Goal: Task Accomplishment & Management: Manage account settings

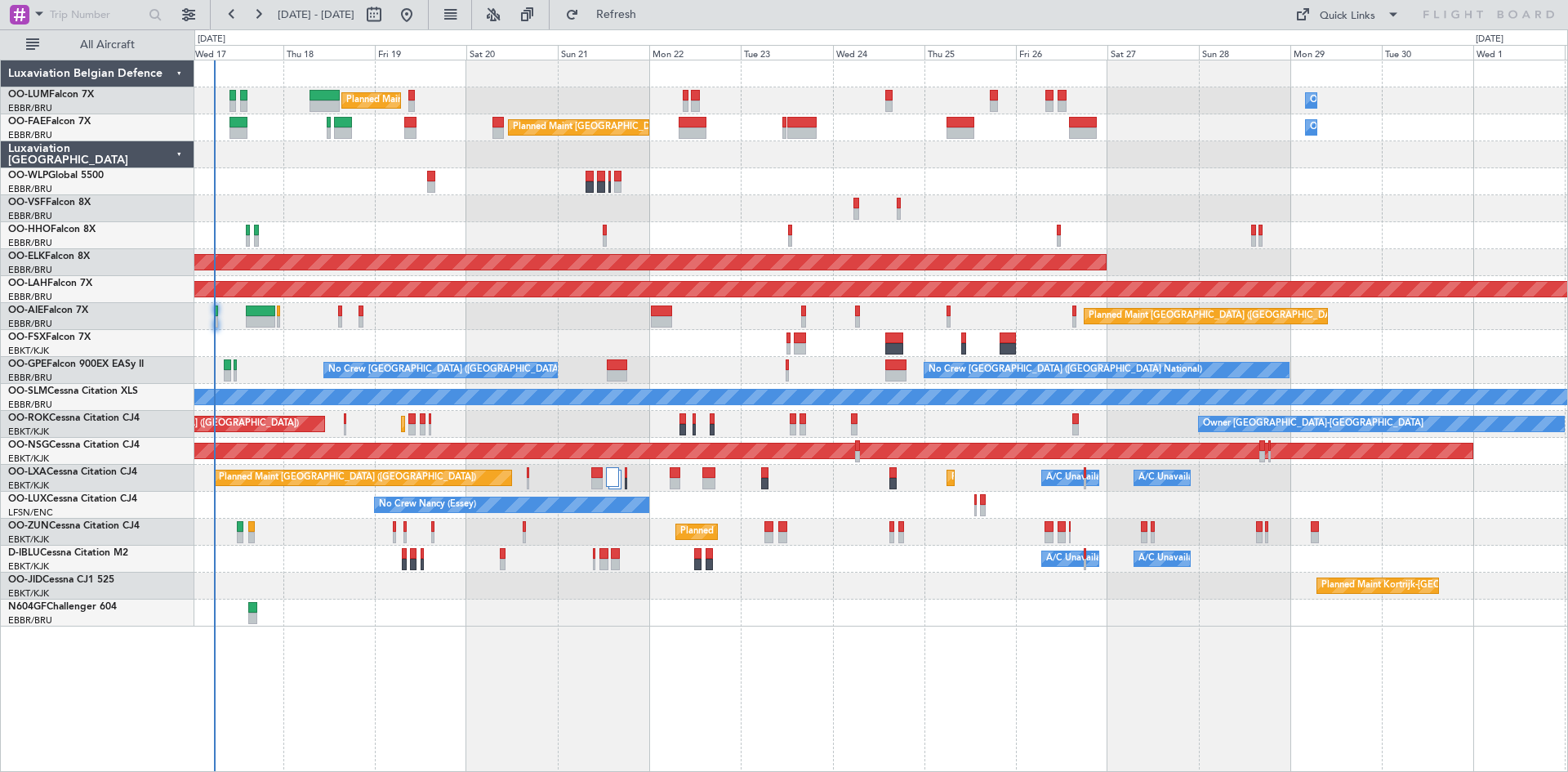
click at [442, 587] on div "Planned Maint Kortrijk-[GEOGRAPHIC_DATA]" at bounding box center [880, 586] width 1373 height 27
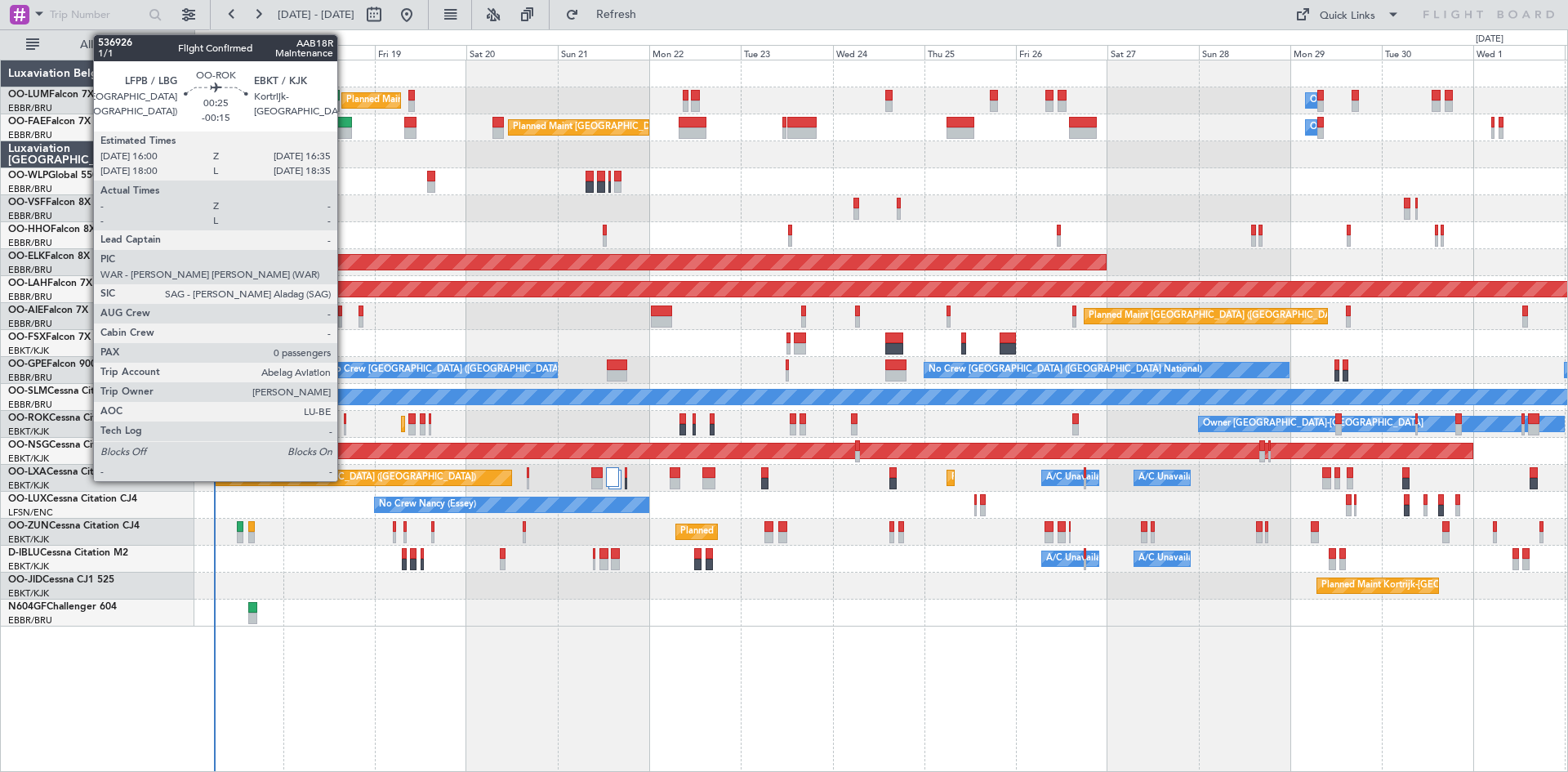
click at [345, 419] on div at bounding box center [345, 419] width 3 height 11
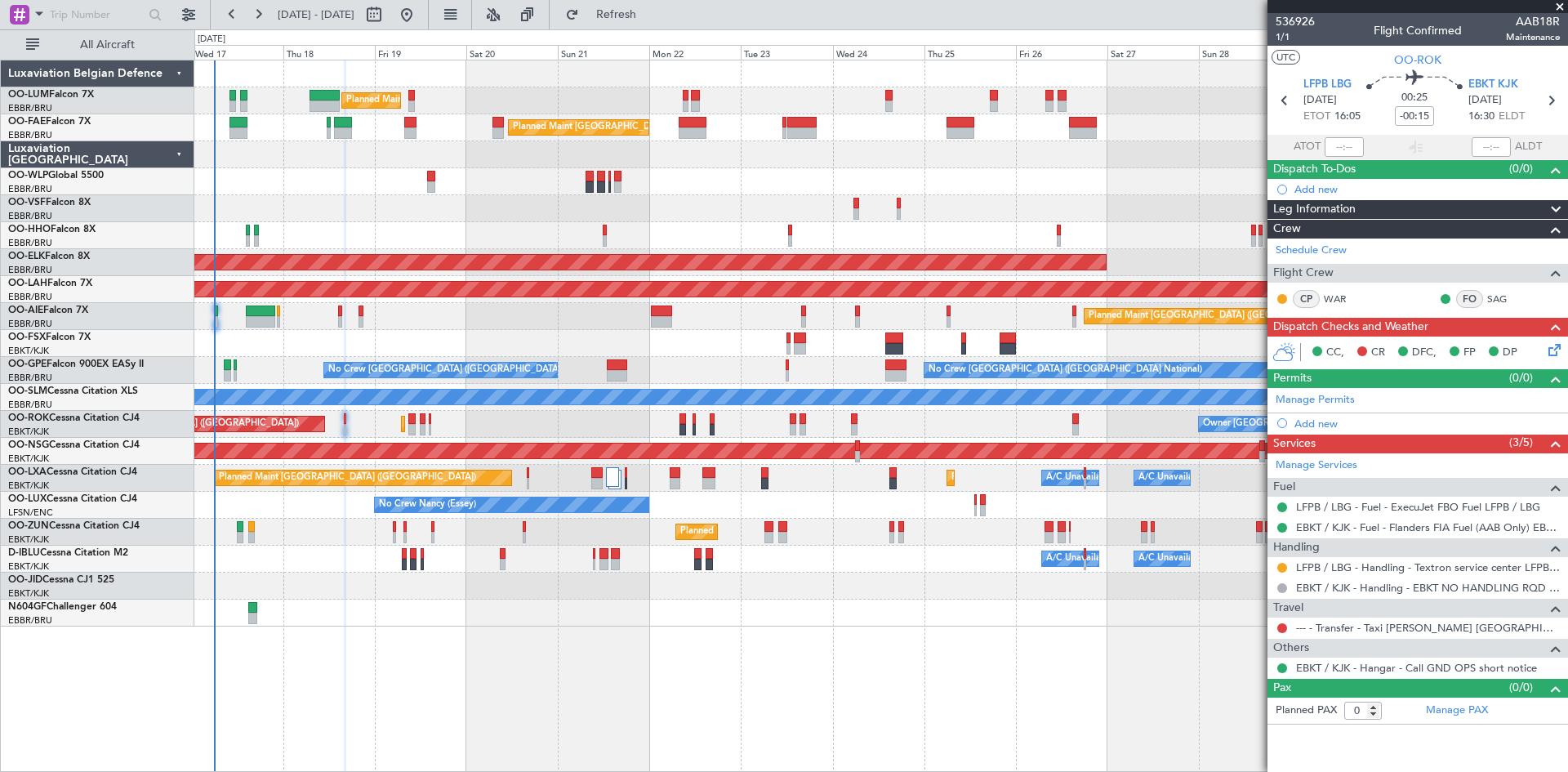
click at [1552, 347] on icon at bounding box center [1552, 347] width 13 height 13
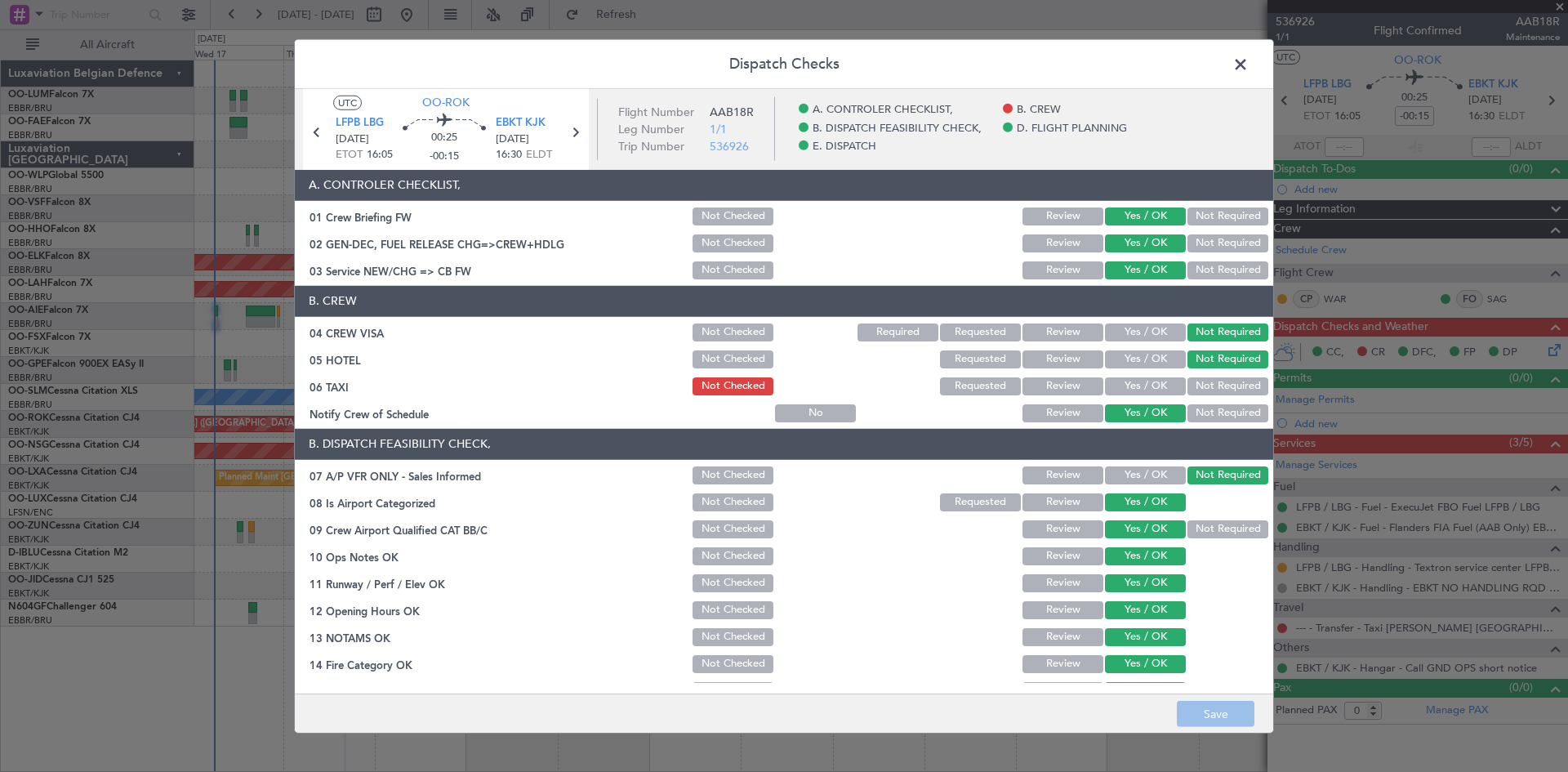
click at [1249, 62] on span at bounding box center [1249, 68] width 0 height 33
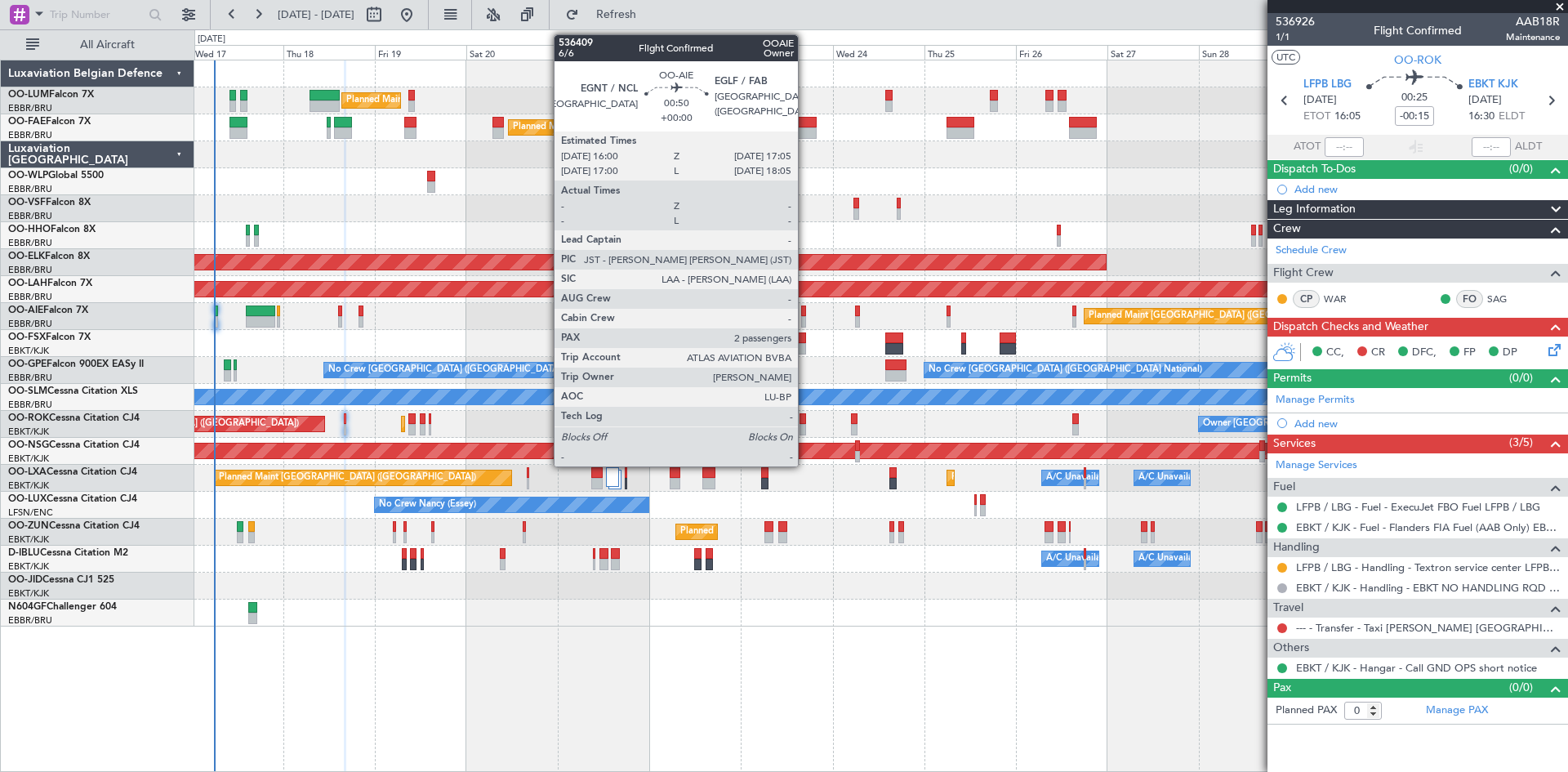
click at [806, 316] on div at bounding box center [803, 311] width 5 height 11
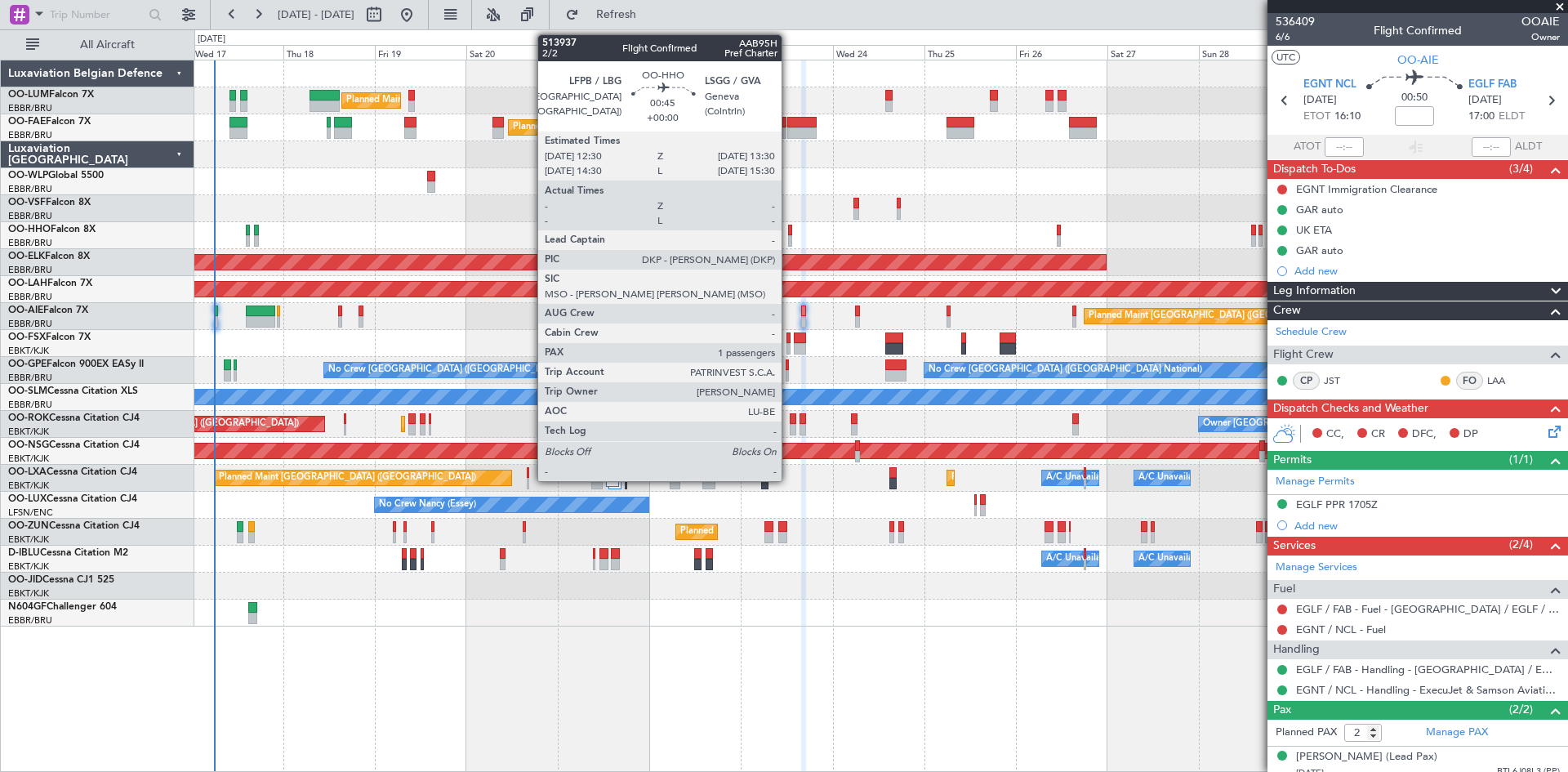
click at [789, 228] on div at bounding box center [790, 230] width 4 height 11
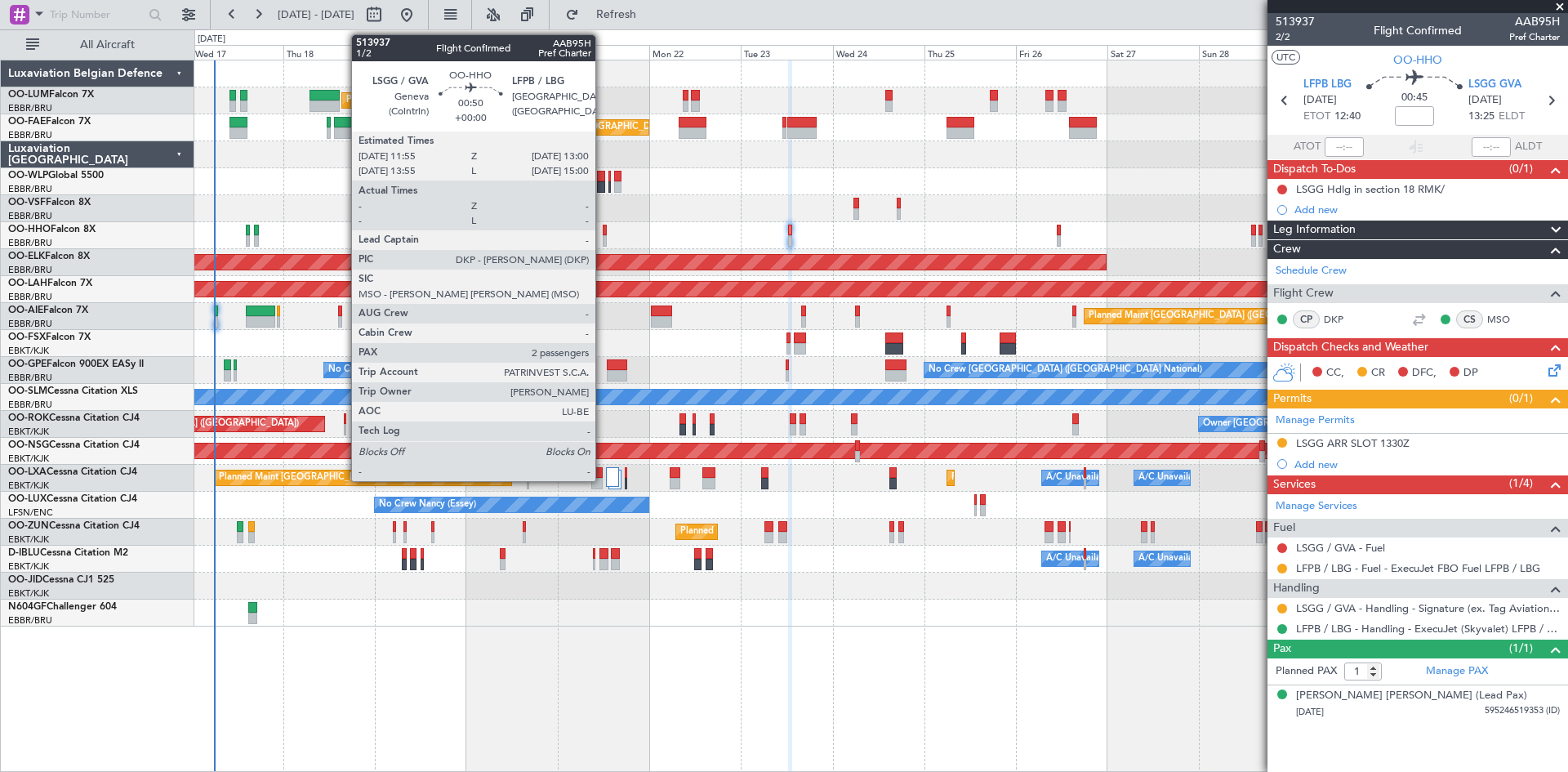
click at [603, 229] on div at bounding box center [605, 230] width 5 height 11
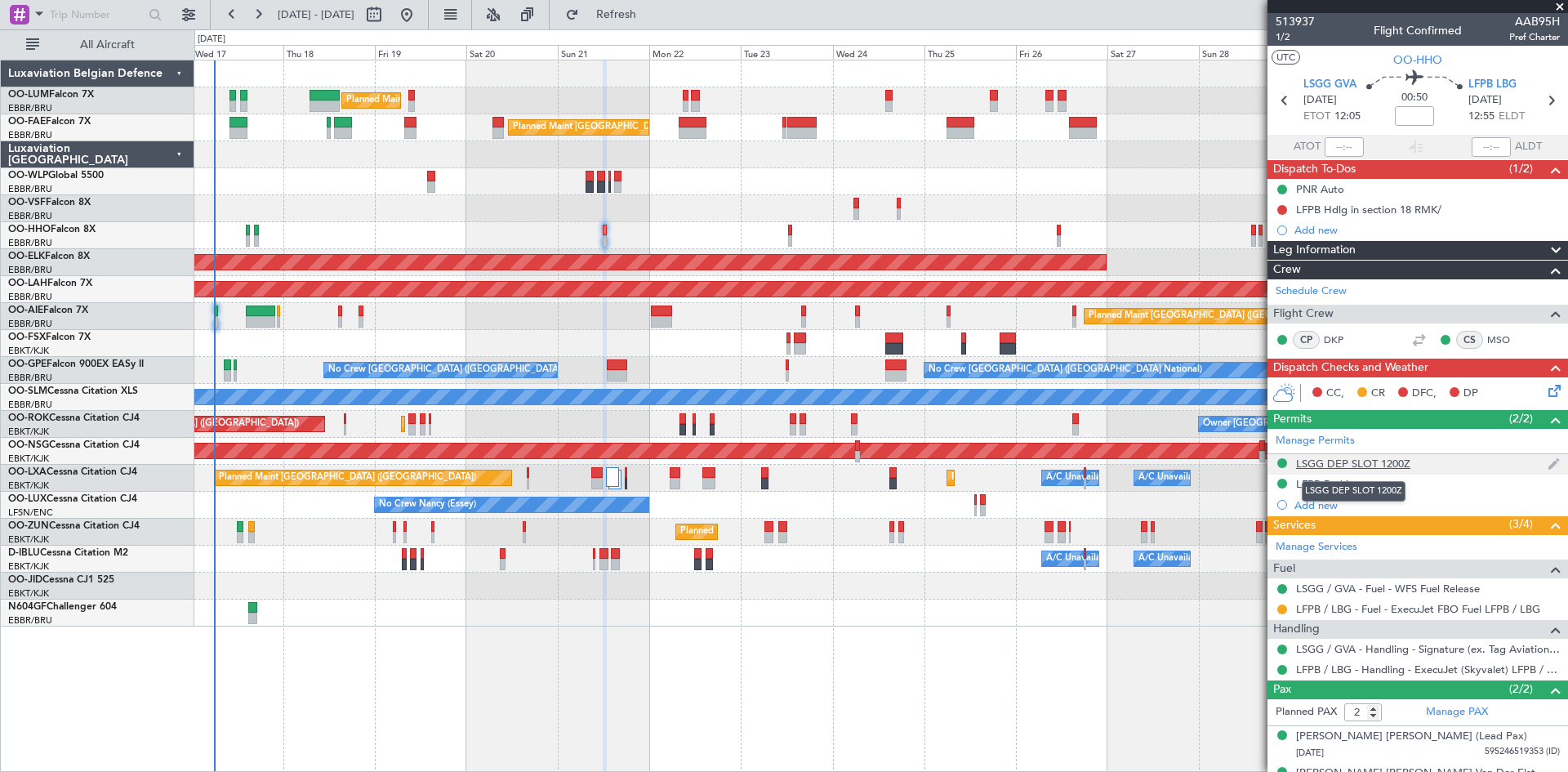
click at [1378, 460] on div "LSGG DEP SLOT 1200Z" at bounding box center [1353, 464] width 114 height 14
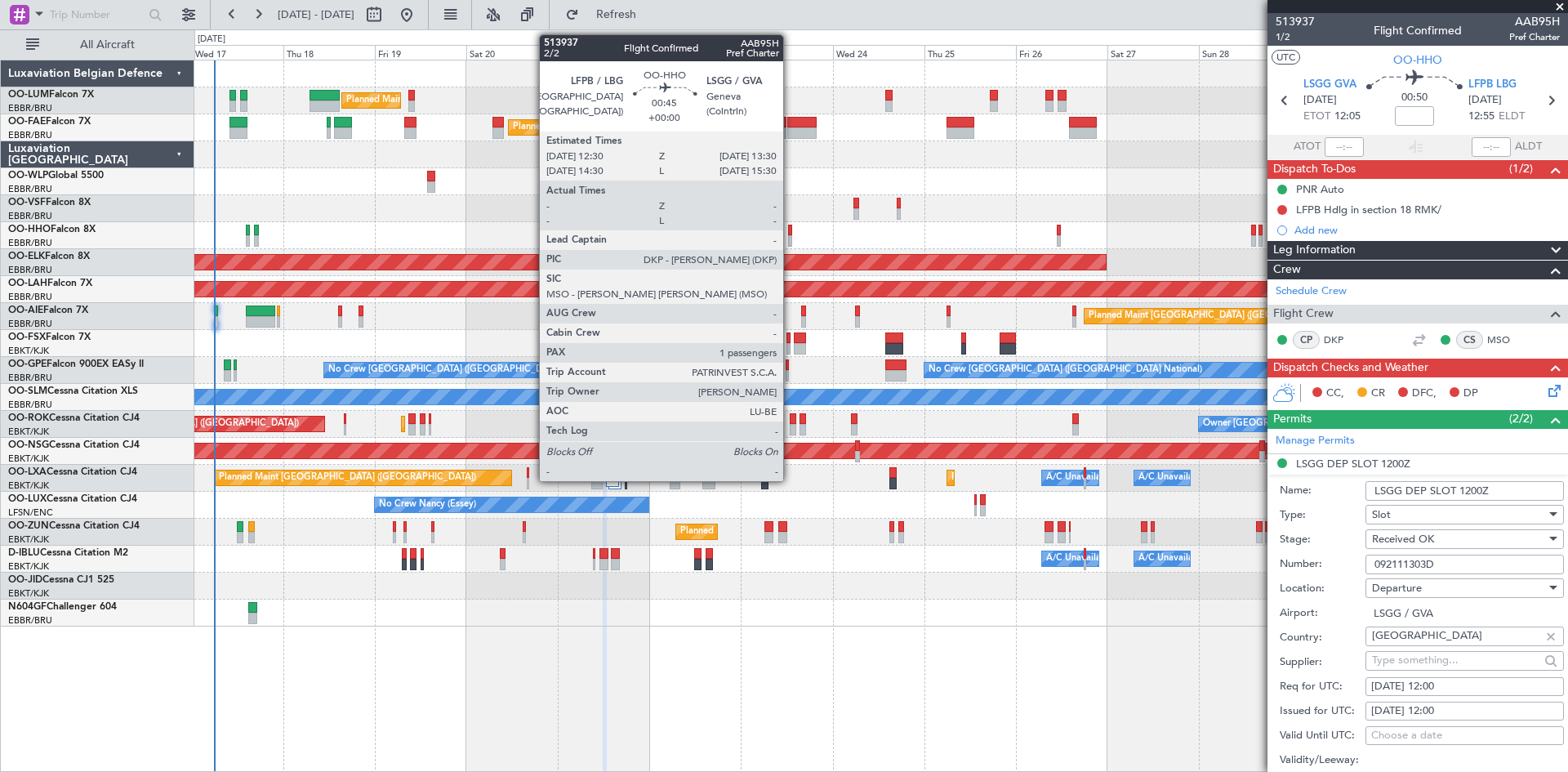
click at [791, 229] on div at bounding box center [790, 230] width 4 height 11
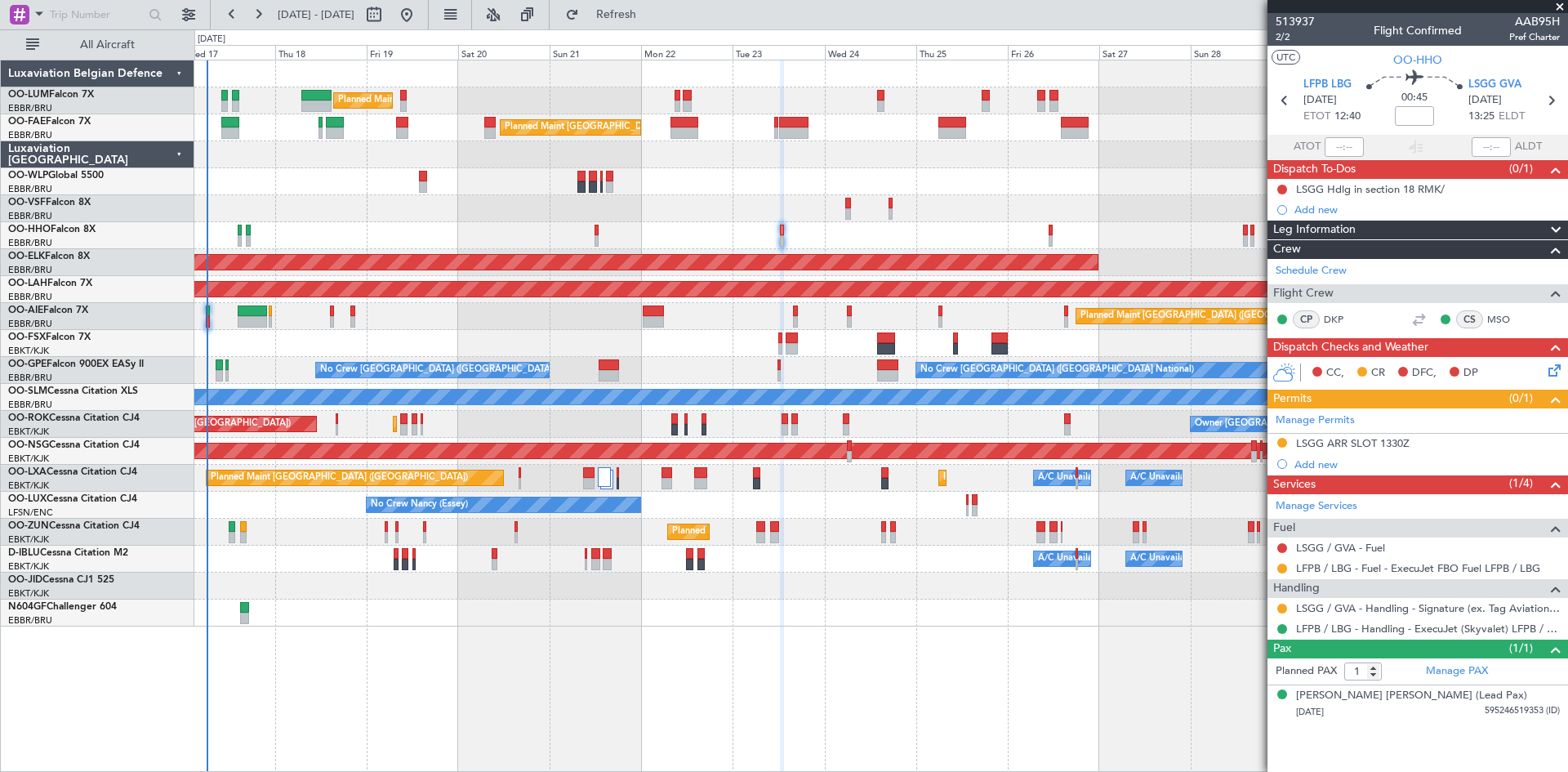
click at [930, 558] on div "A/C Unavailable Brussels (Brussels National) A/C Unavailable Kortrijk-Wevelgem" at bounding box center [880, 559] width 1373 height 27
click at [1284, 608] on button at bounding box center [1282, 609] width 9 height 9
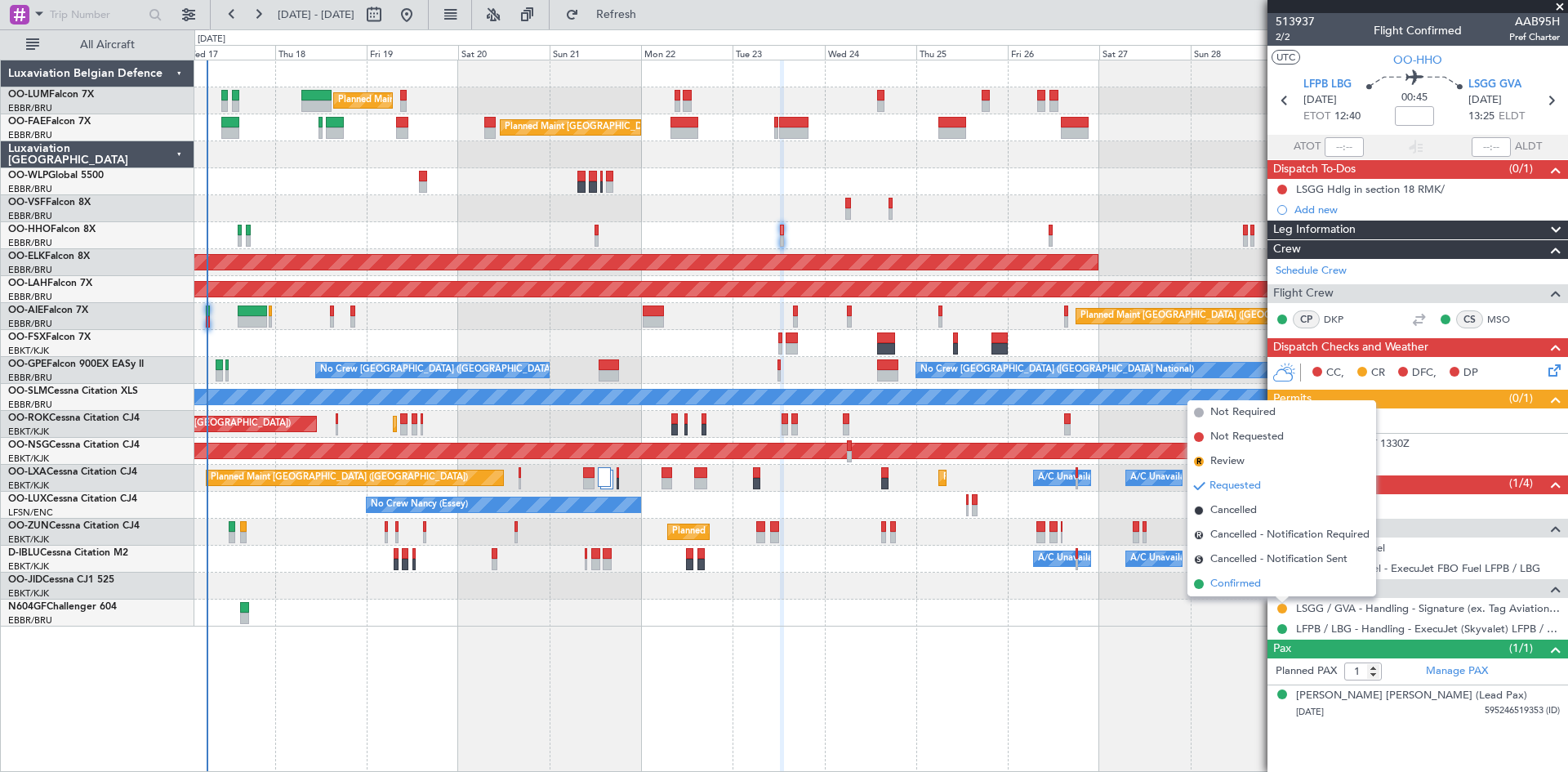
click at [1274, 591] on li "Confirmed" at bounding box center [1282, 584] width 188 height 25
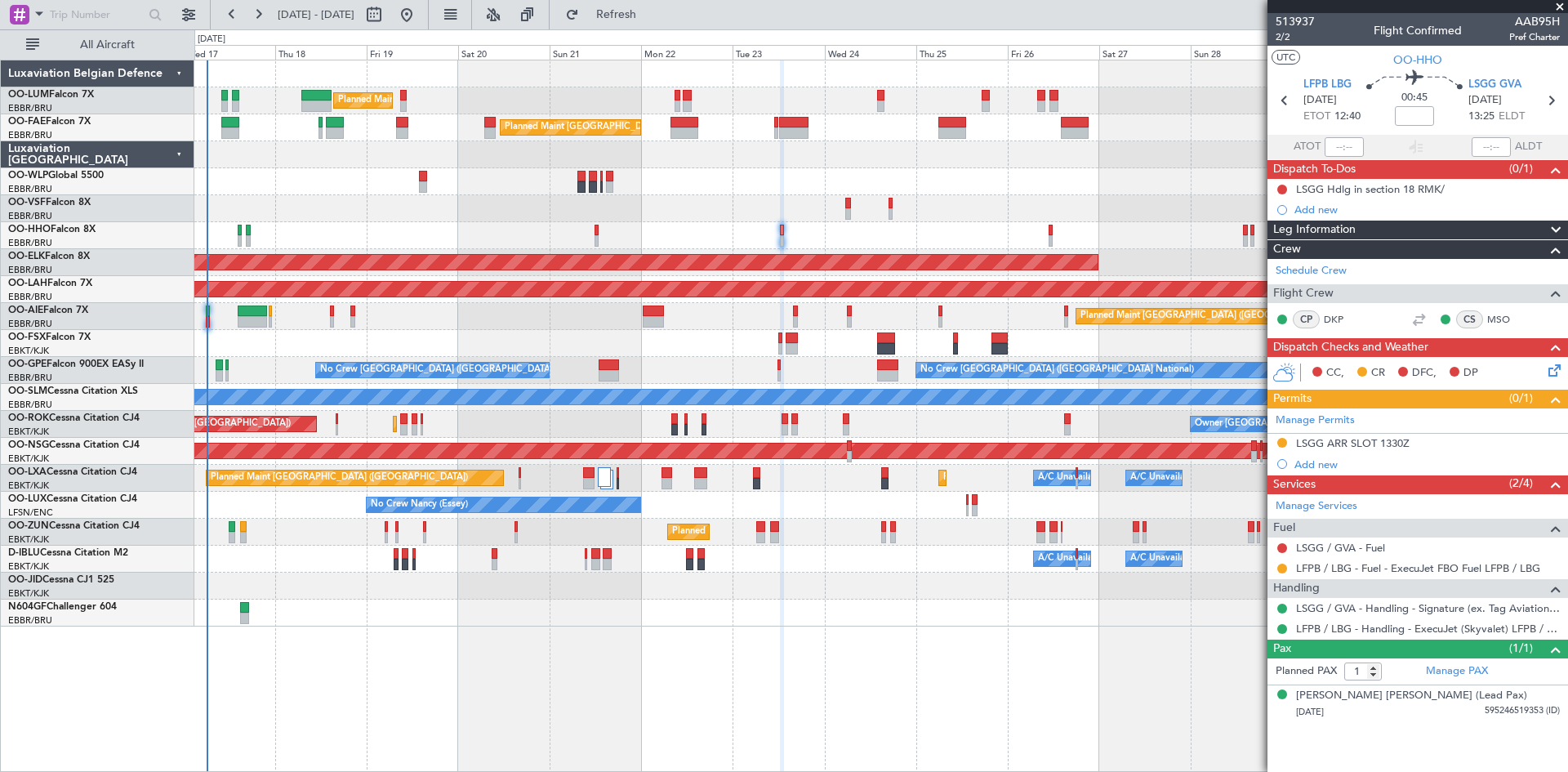
click at [456, 256] on div "Planned Maint Brussels (Brussels National) Owner Melsbroek Air Base Unplanned M…" at bounding box center [880, 343] width 1373 height 567
click at [1382, 440] on div "LSGG ARR SLOT 1330Z" at bounding box center [1353, 443] width 113 height 14
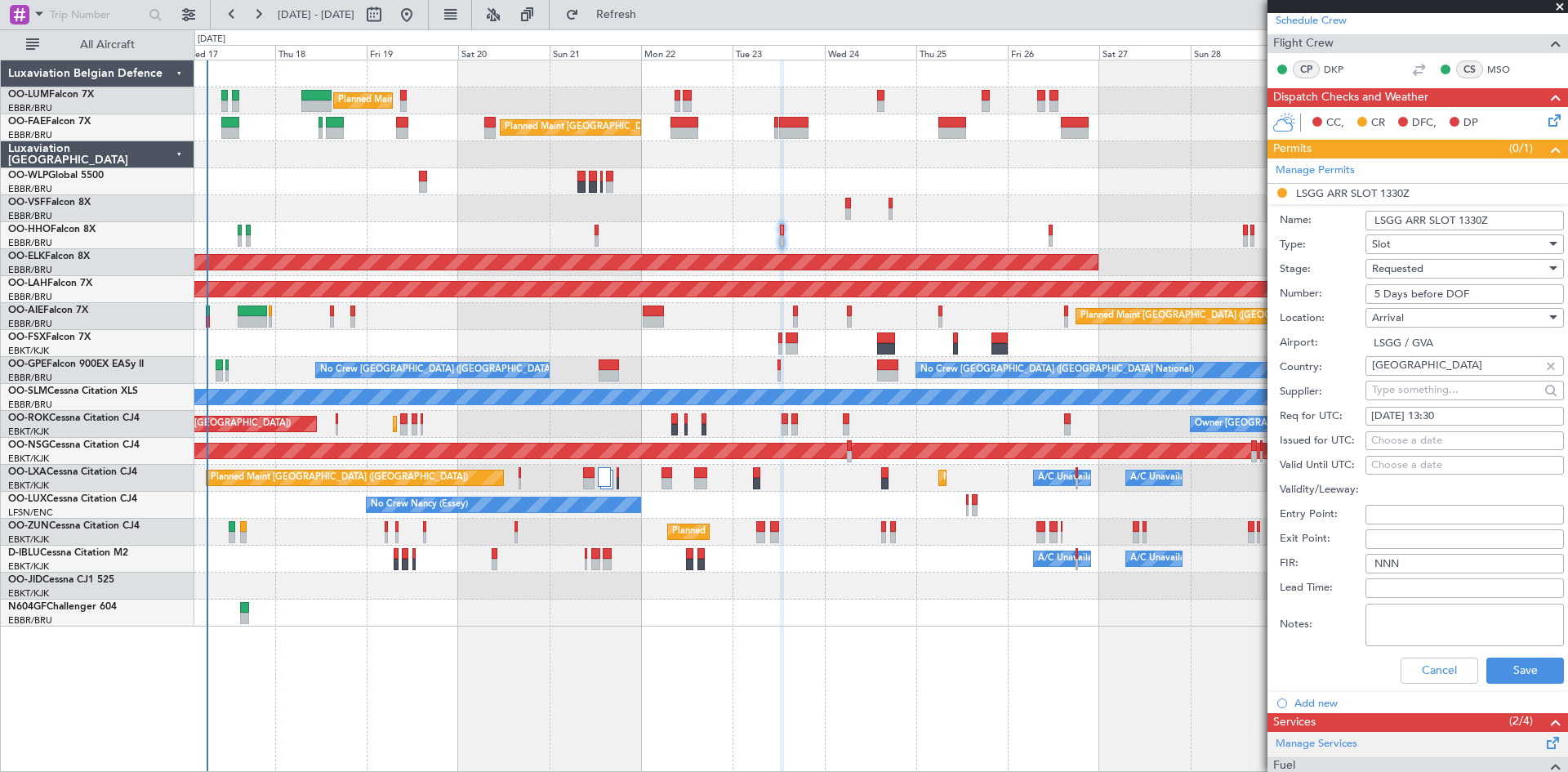
scroll to position [437, 0]
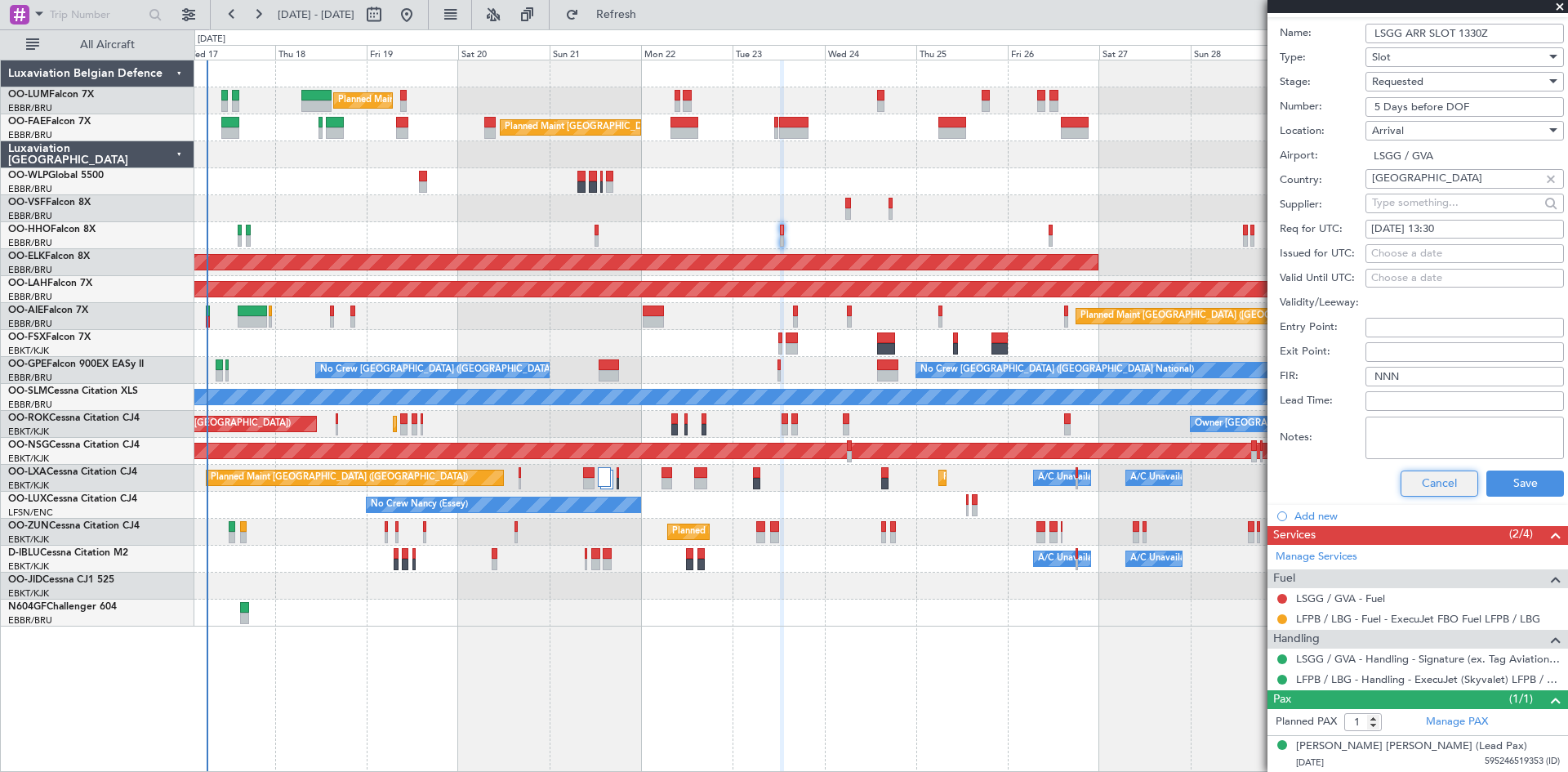
click at [1416, 488] on button "Cancel" at bounding box center [1440, 484] width 77 height 26
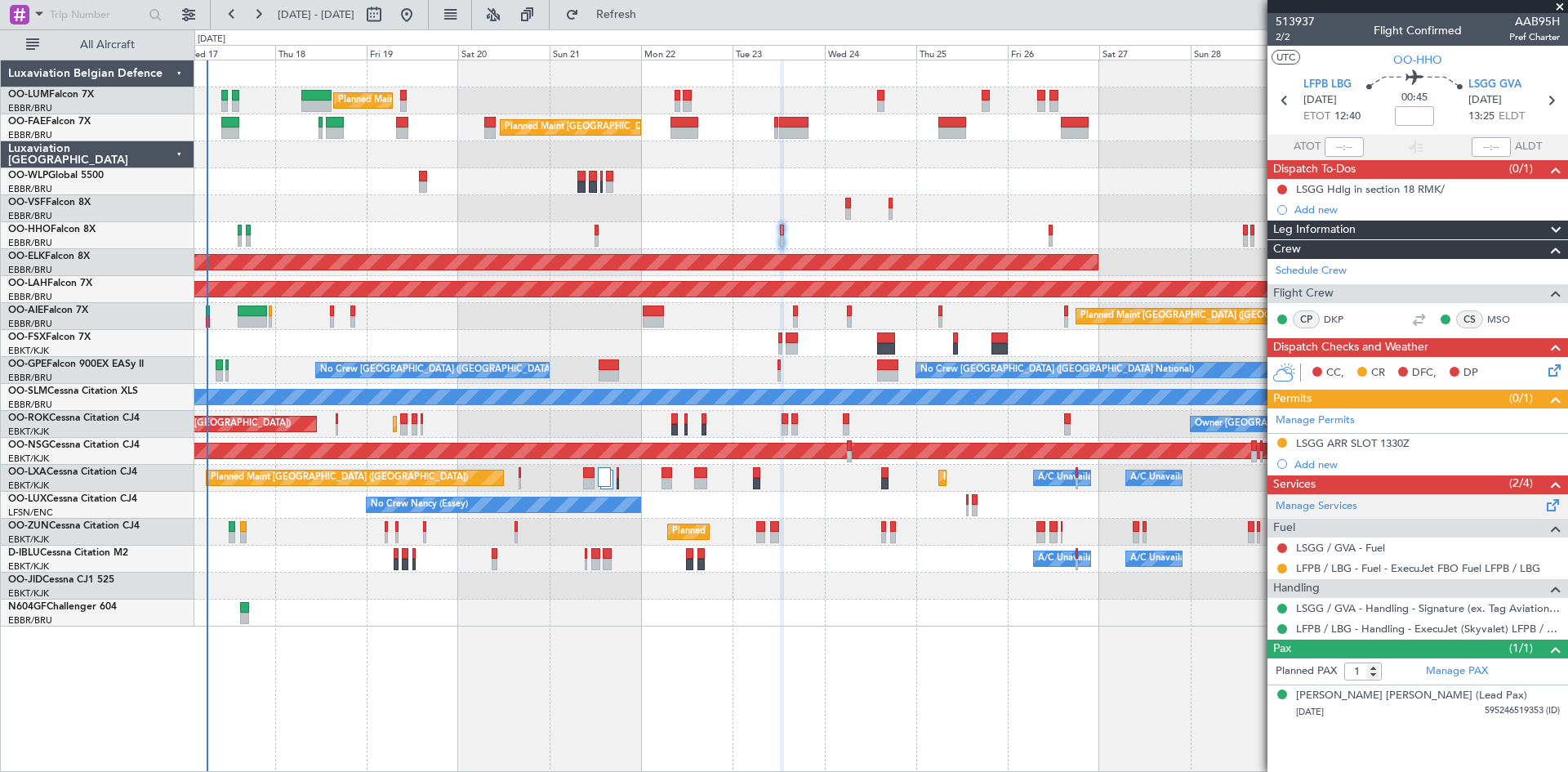
scroll to position [0, 0]
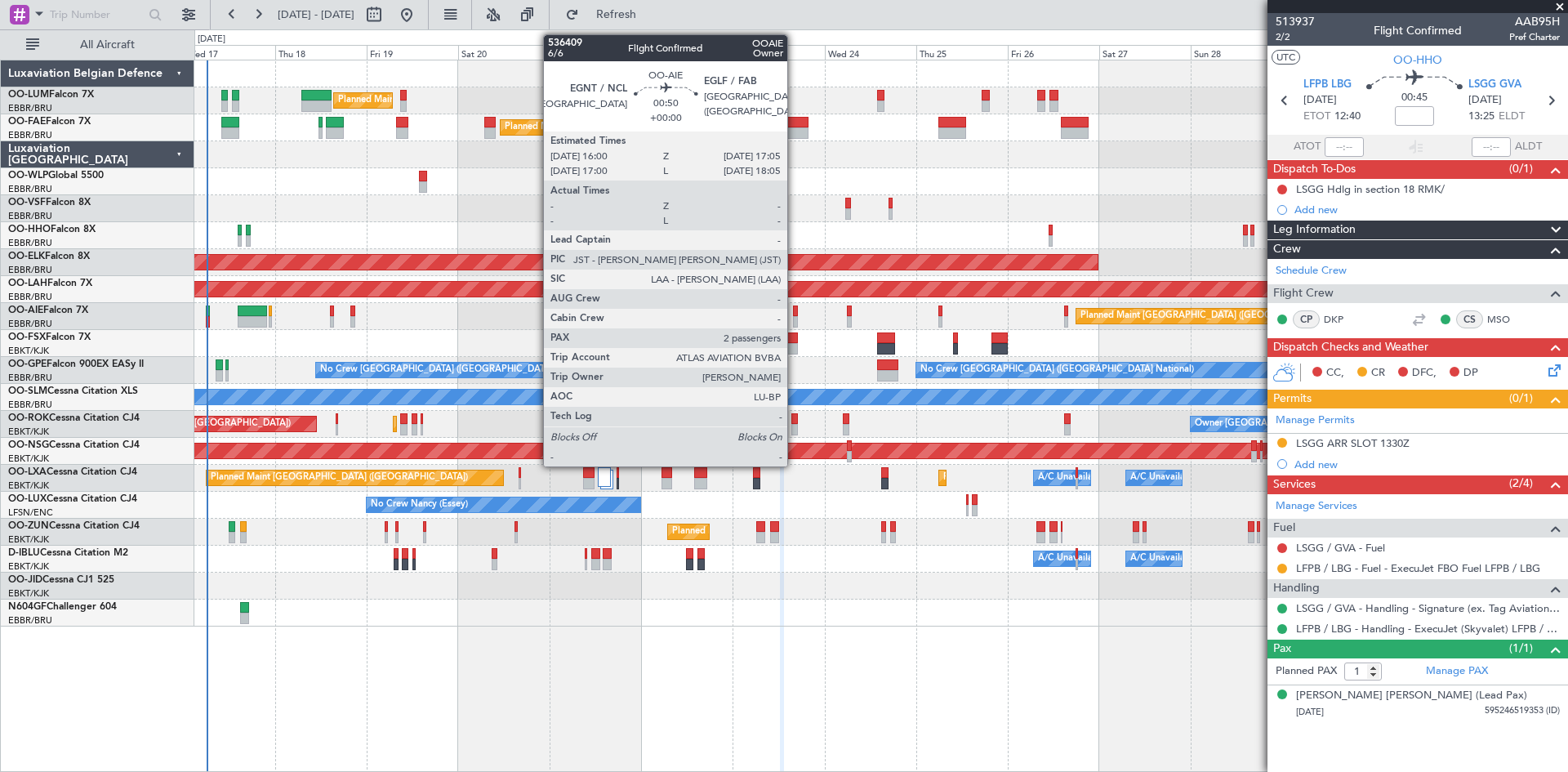
click at [794, 313] on div at bounding box center [795, 311] width 5 height 11
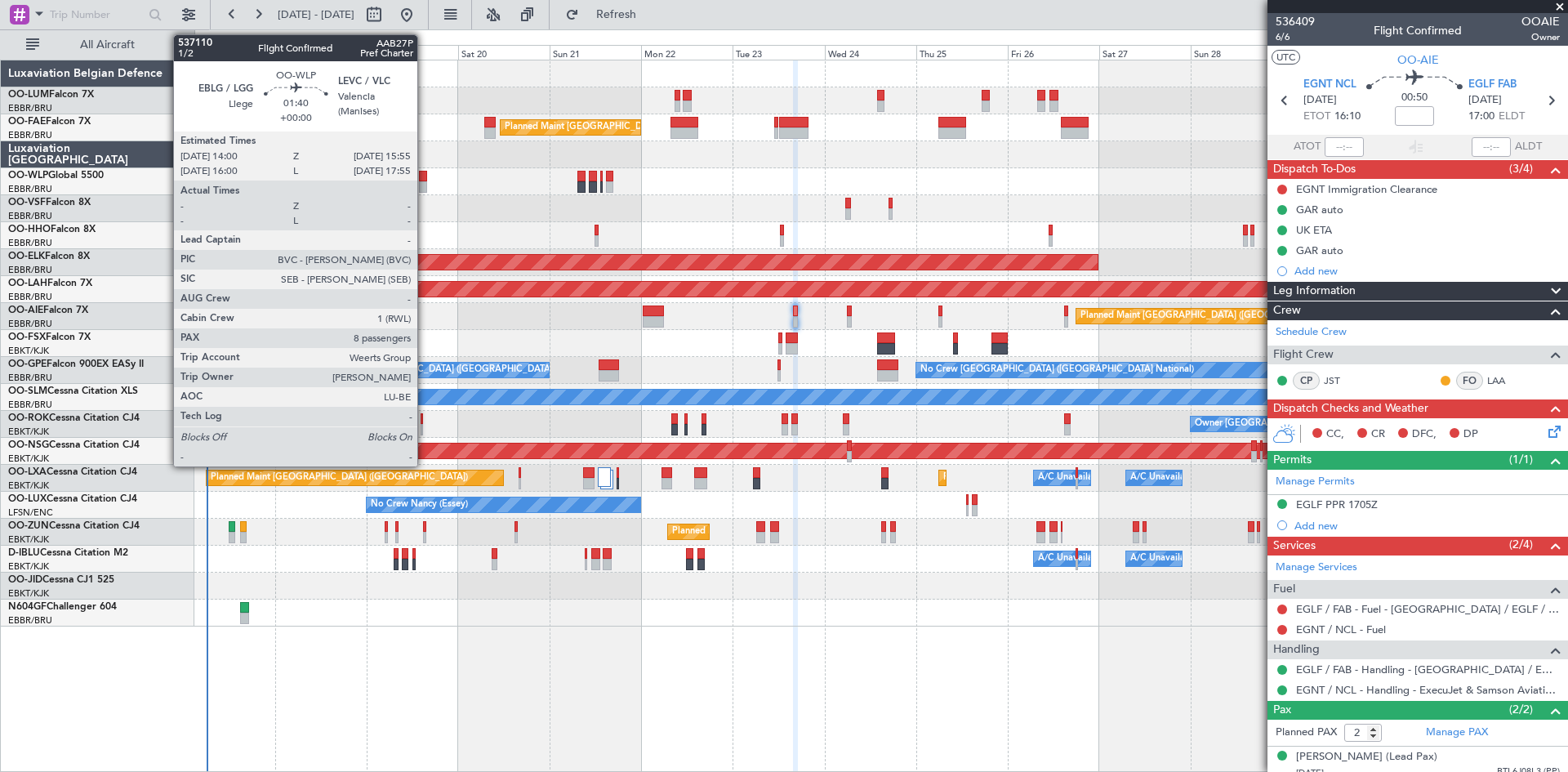
click at [425, 174] on div at bounding box center [423, 176] width 8 height 11
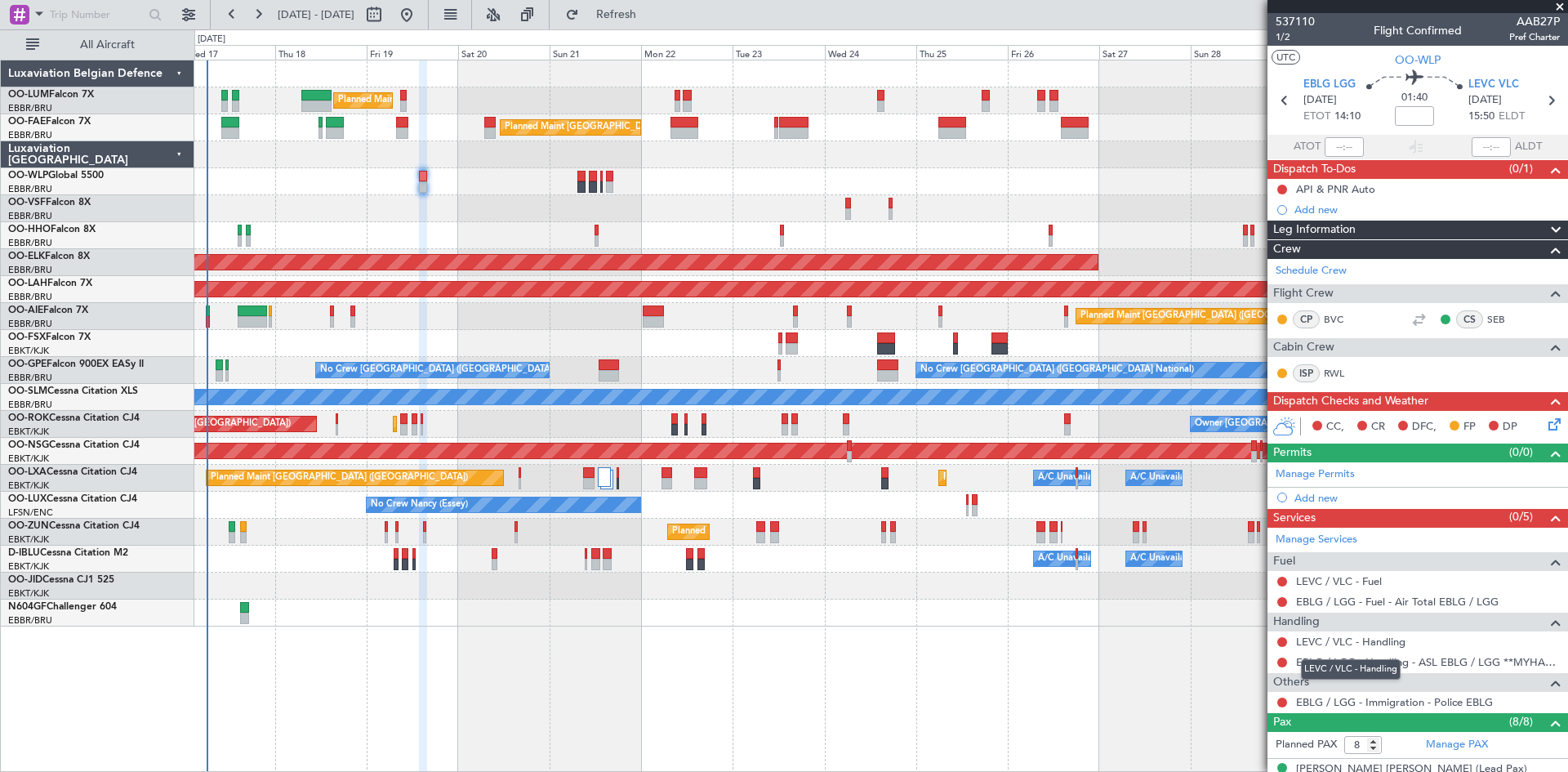
click at [1357, 648] on mat-tooltip-component "LEVC / VLC - Handling" at bounding box center [1351, 669] width 122 height 43
click at [1355, 642] on link "LEVC / VLC - Handling" at bounding box center [1351, 641] width 109 height 14
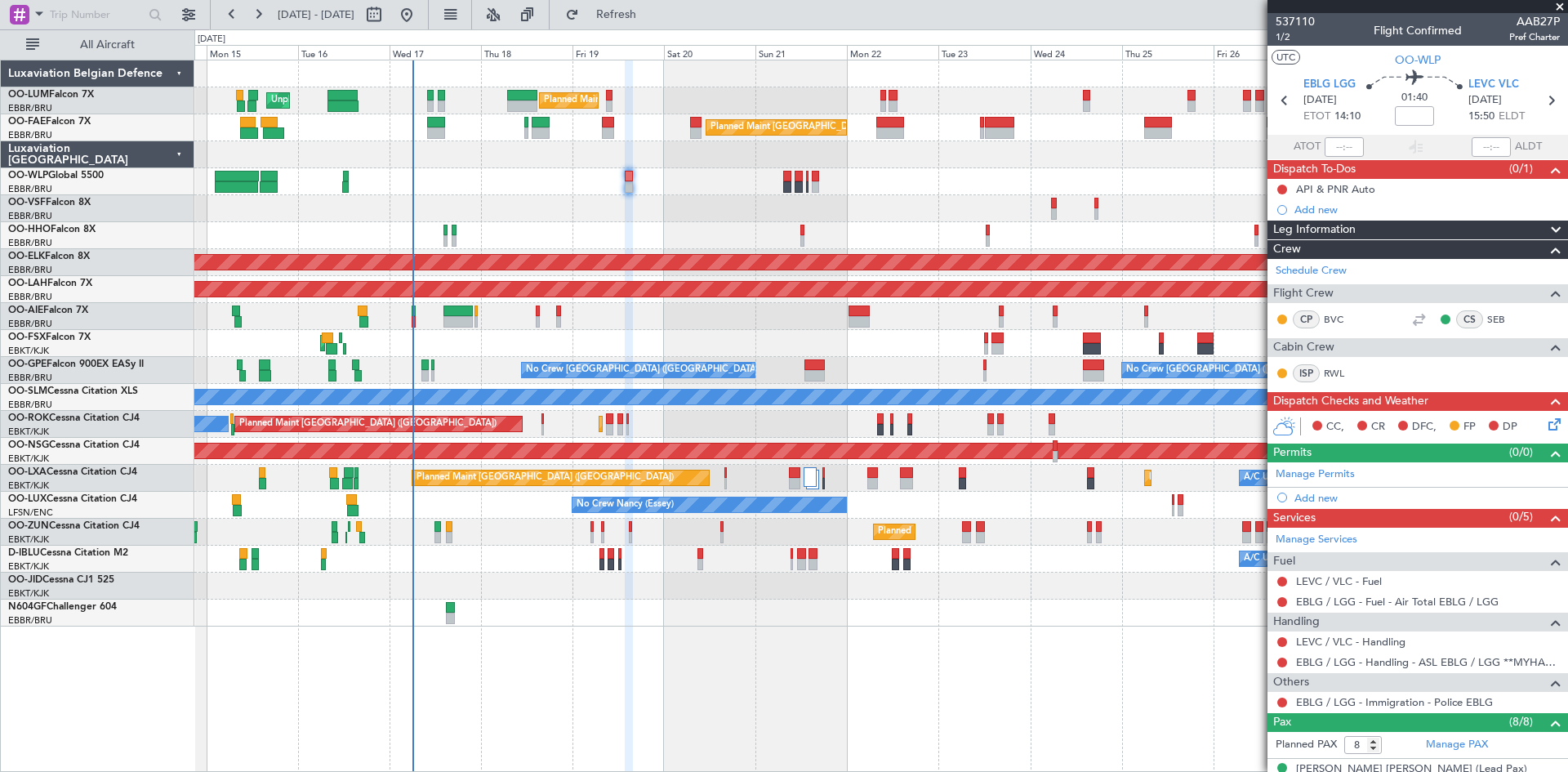
click at [665, 351] on div "AOG Maint Kortrijk-[GEOGRAPHIC_DATA]" at bounding box center [880, 343] width 1373 height 27
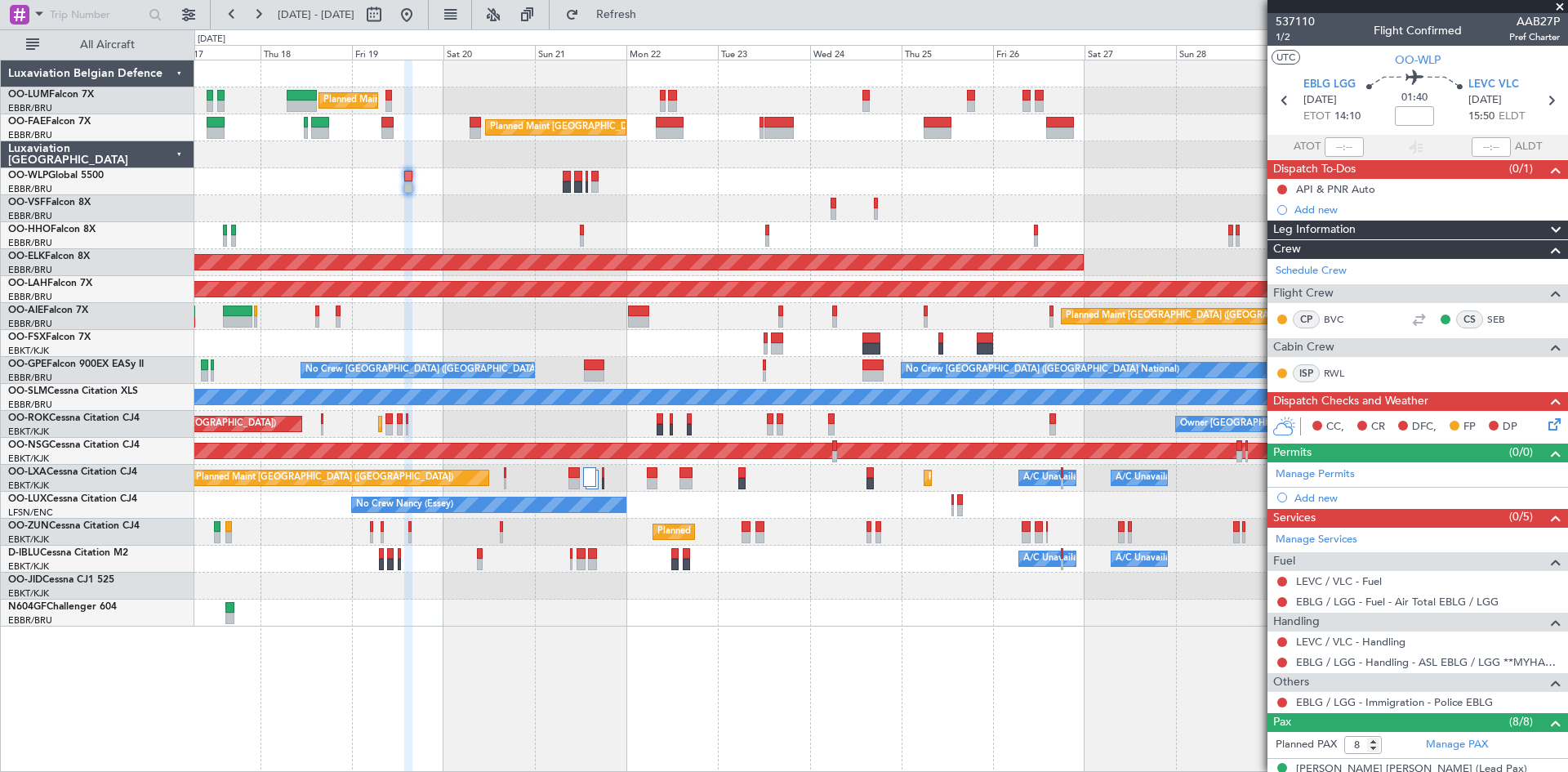
click at [659, 184] on div at bounding box center [880, 182] width 1373 height 27
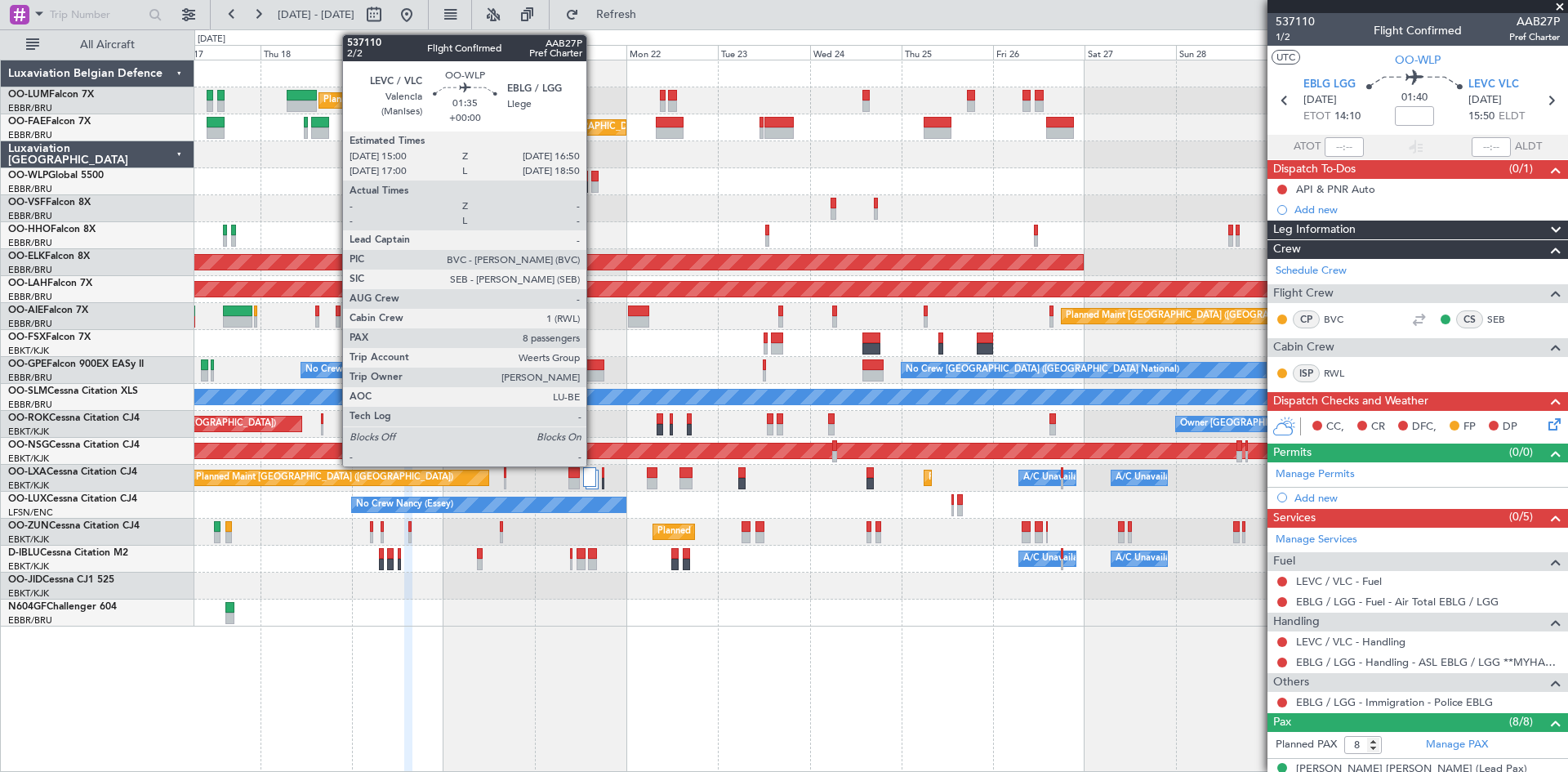
click at [594, 175] on div at bounding box center [596, 176] width 8 height 11
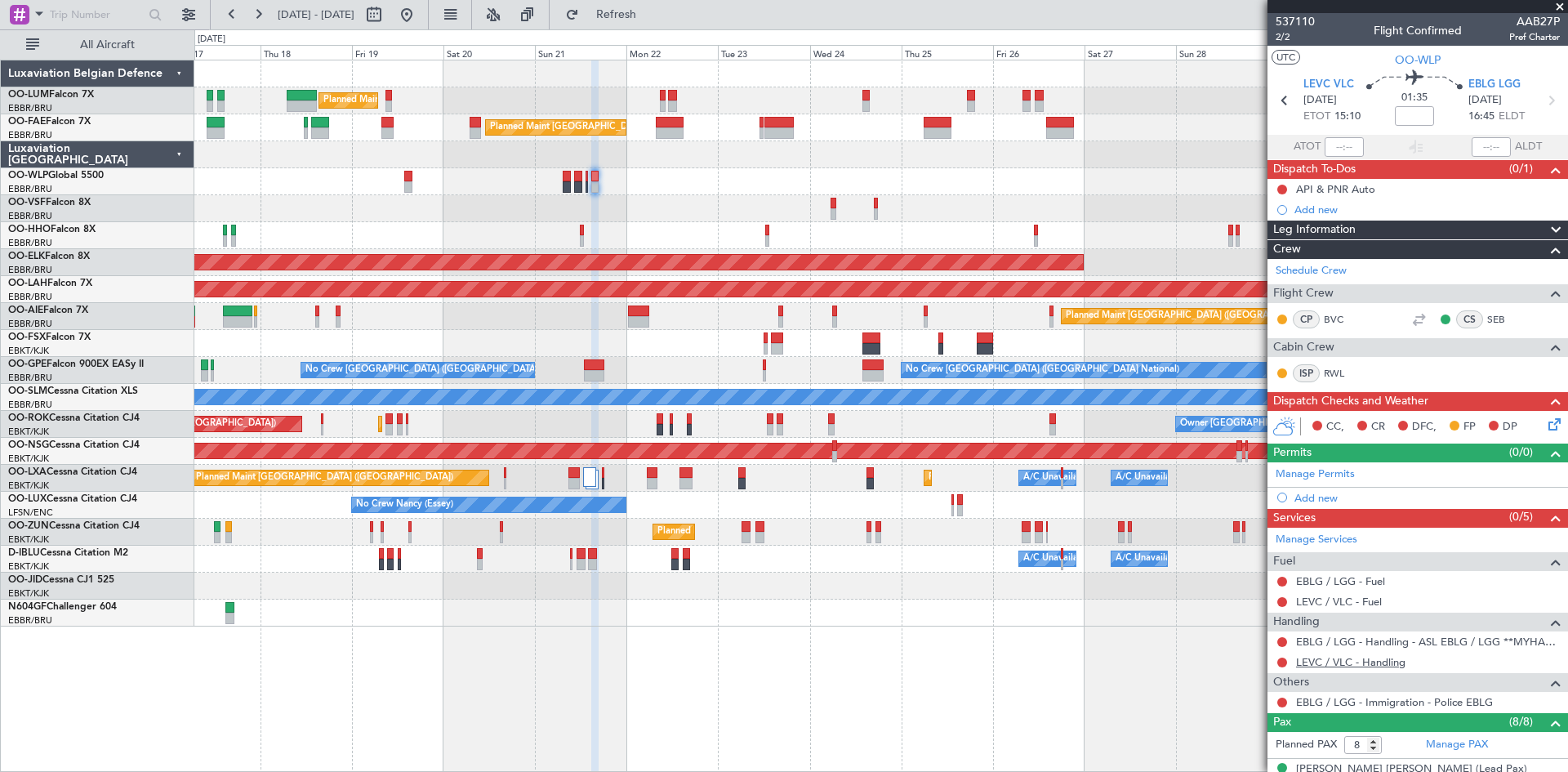
click at [1338, 664] on link "LEVC / VLC - Handling" at bounding box center [1351, 662] width 109 height 14
click at [651, 16] on span "Refresh" at bounding box center [616, 15] width 69 height 11
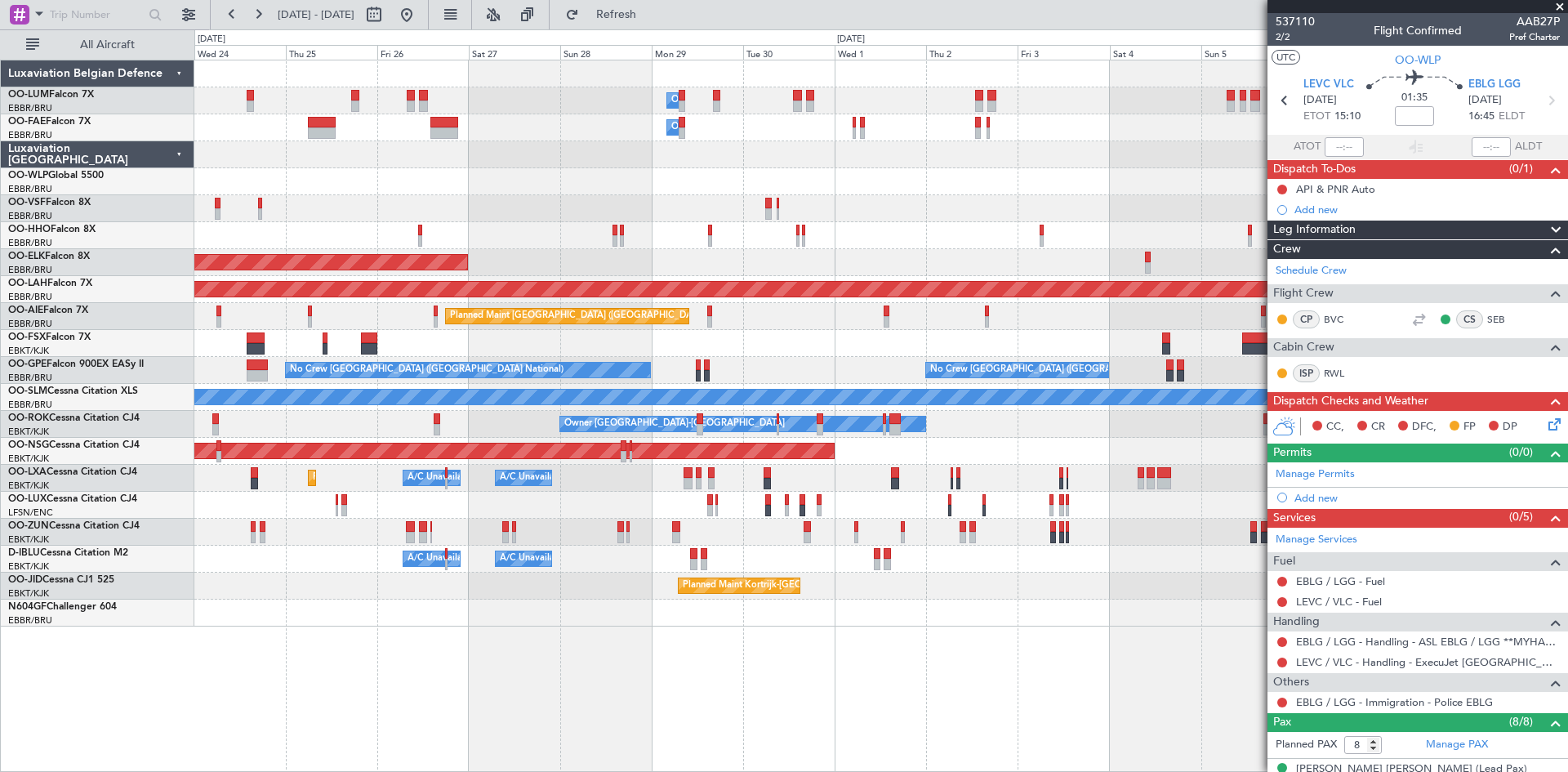
click at [327, 541] on div "Owner Melsbroek Air Base Owner Melsbroek Air Base Planned Maint Brussels (Bruss…" at bounding box center [880, 343] width 1373 height 567
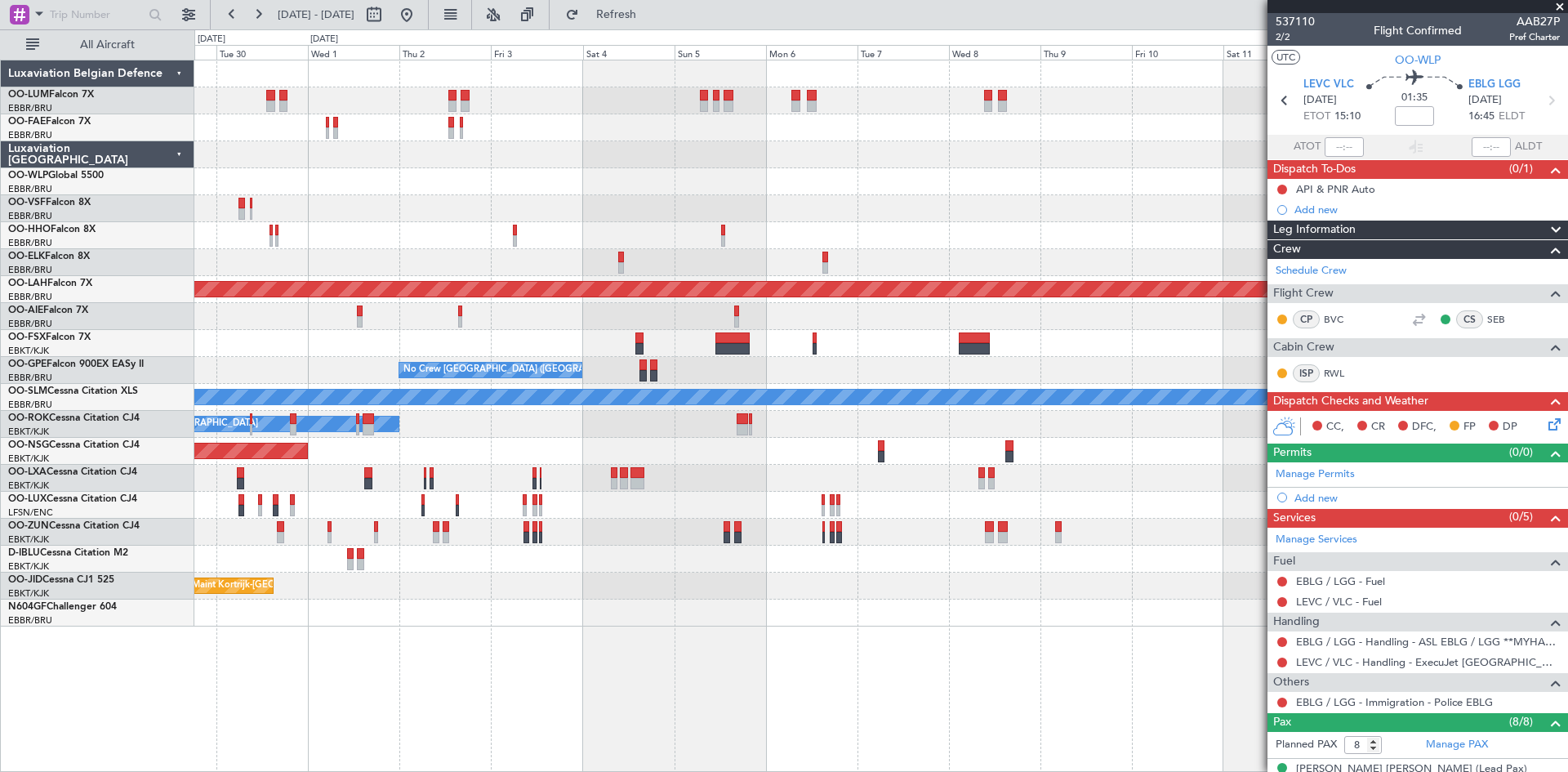
click at [328, 534] on div at bounding box center [330, 537] width 4 height 11
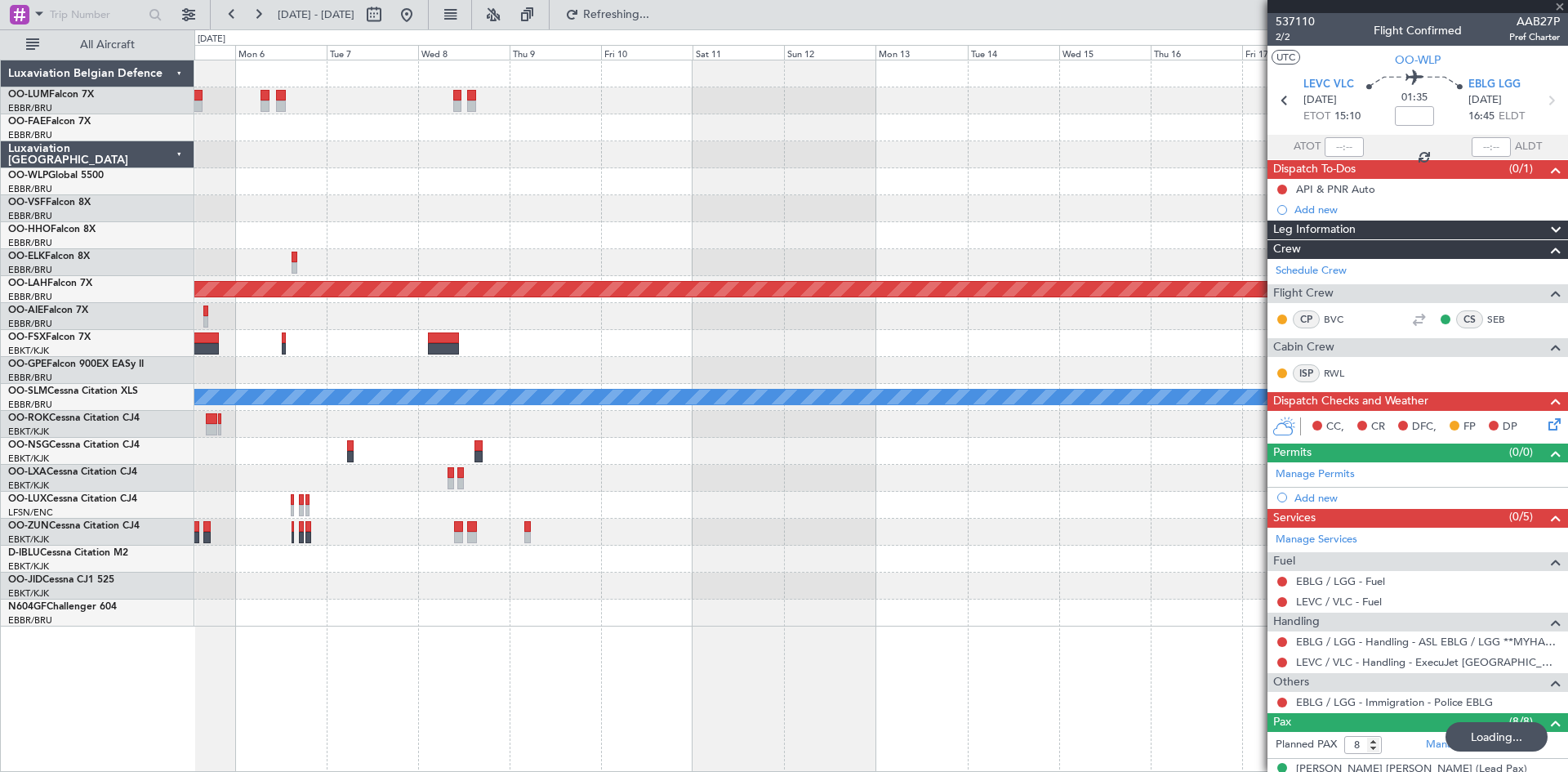
click at [396, 552] on div at bounding box center [880, 559] width 1373 height 27
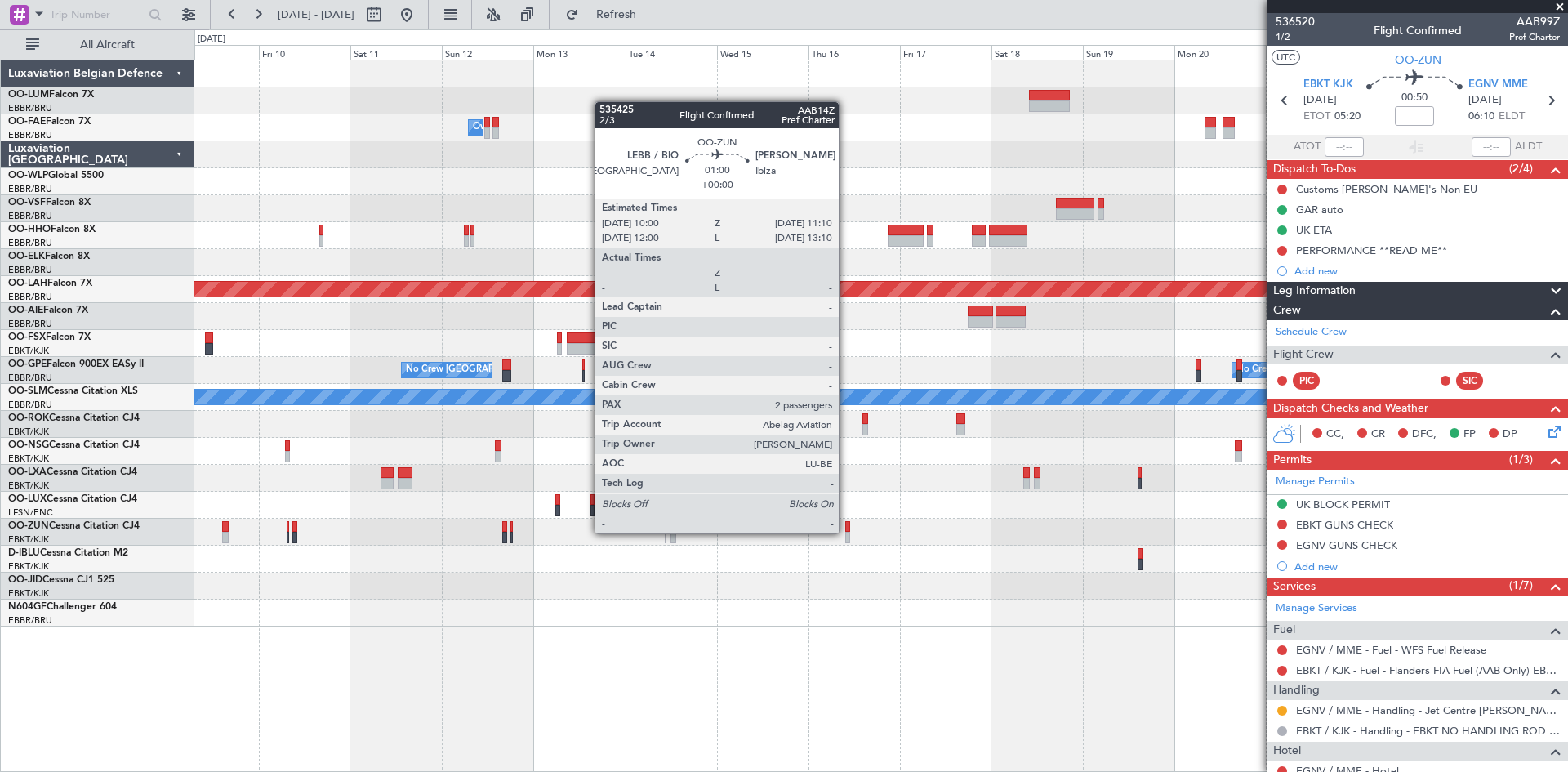
click at [846, 532] on div at bounding box center [847, 537] width 5 height 11
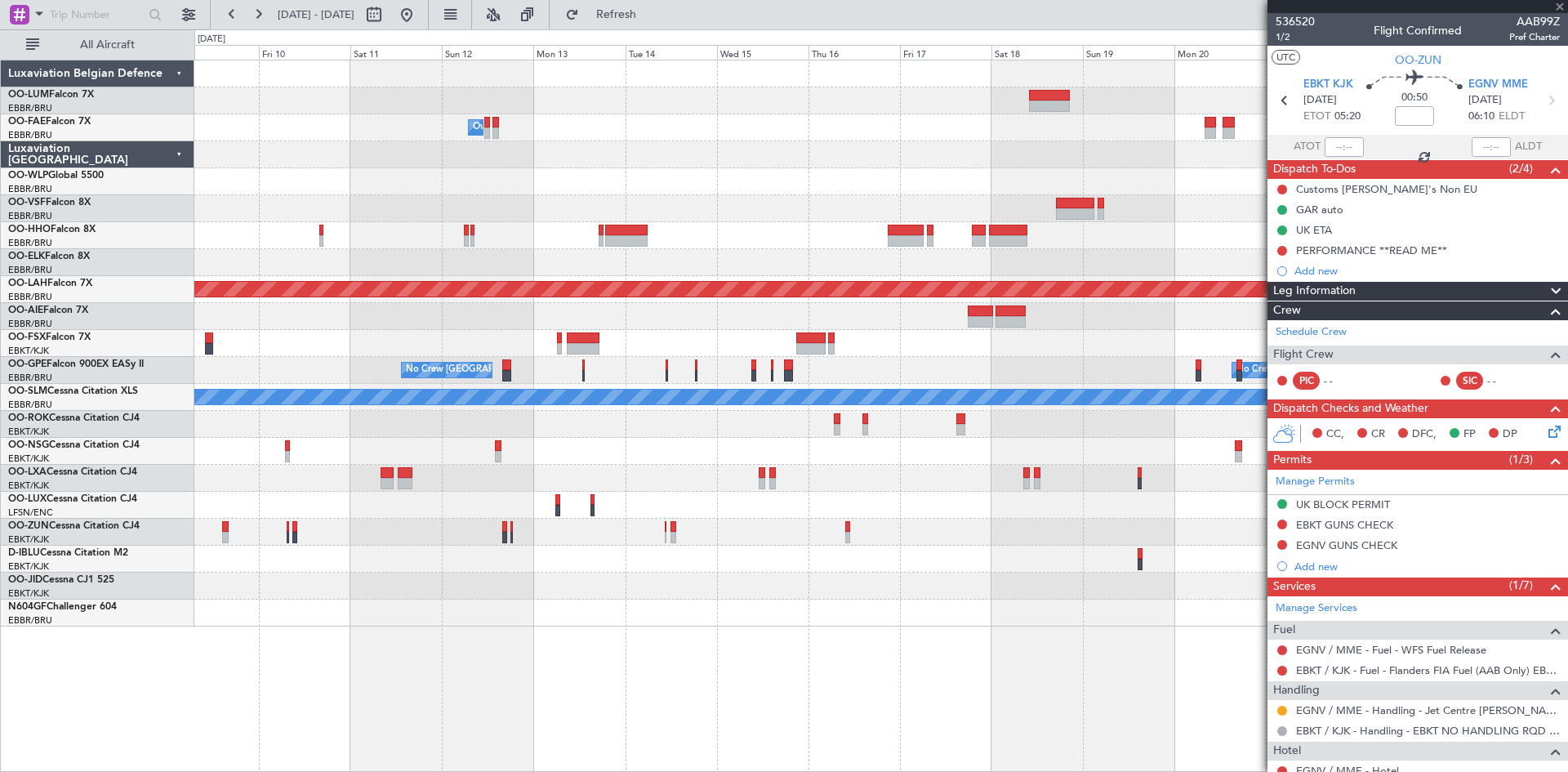
type input "2"
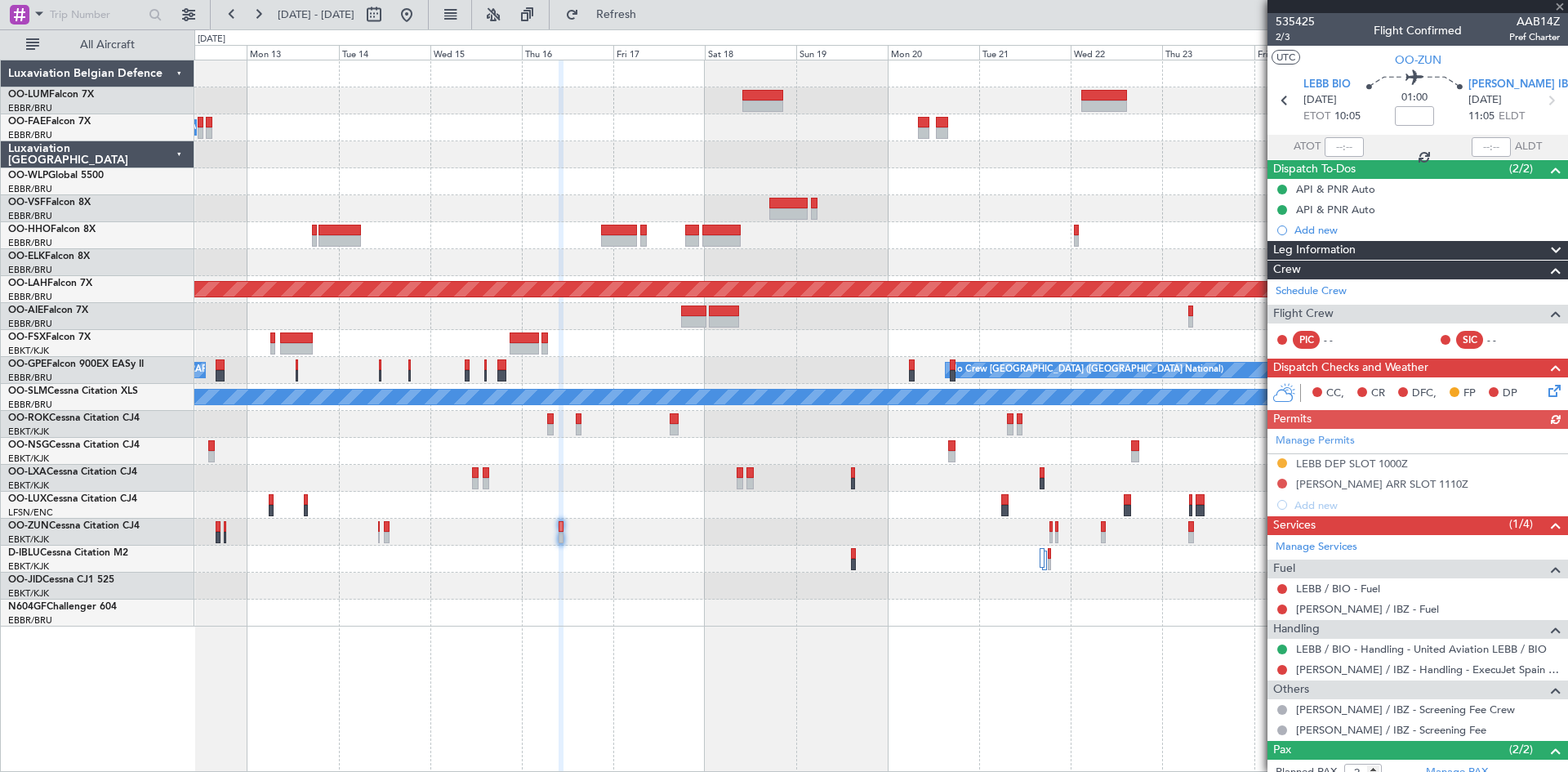
click at [714, 523] on div at bounding box center [880, 532] width 1373 height 27
click at [972, 464] on div at bounding box center [880, 452] width 1373 height 27
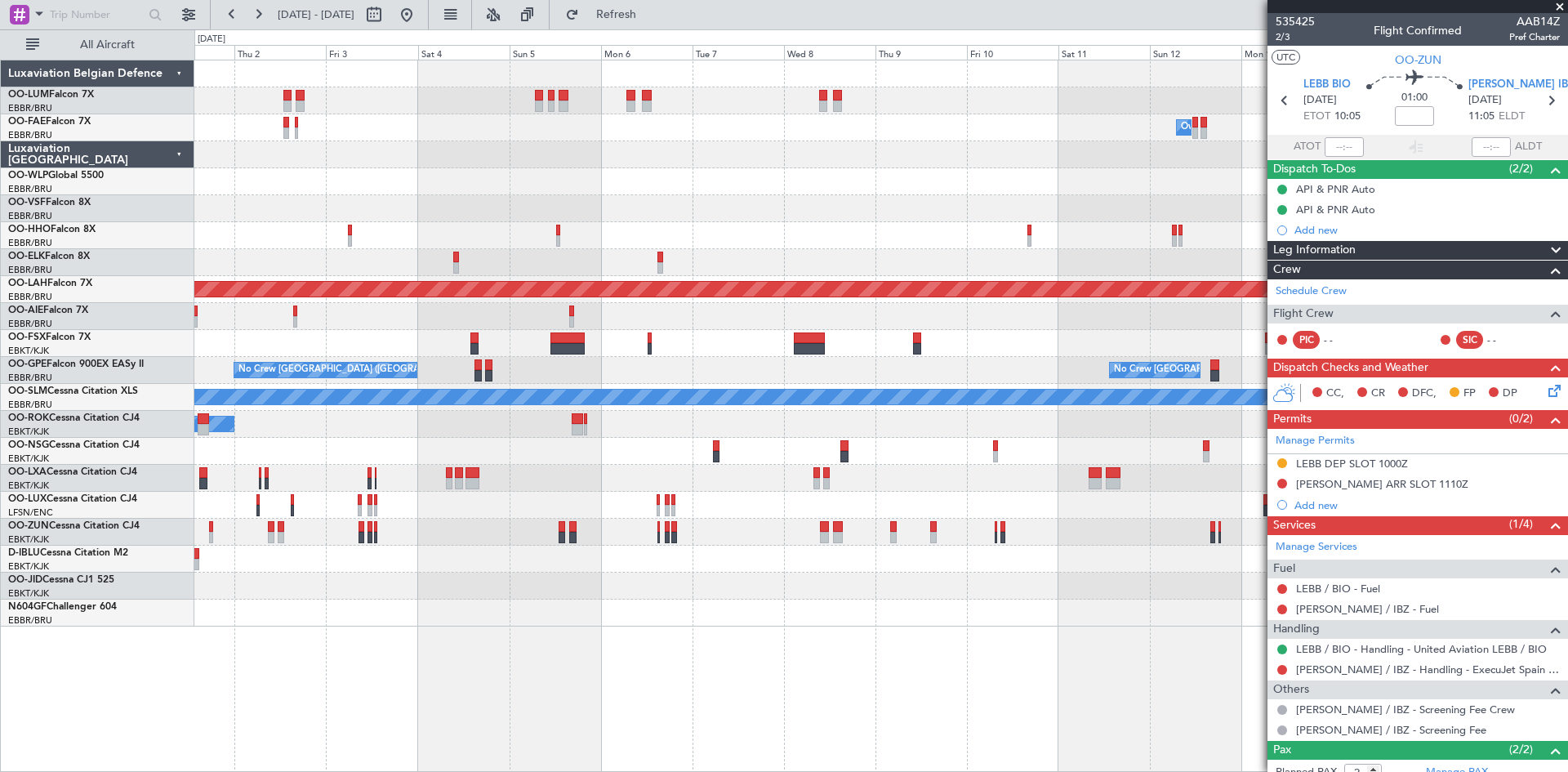
click at [851, 470] on div at bounding box center [880, 478] width 1373 height 27
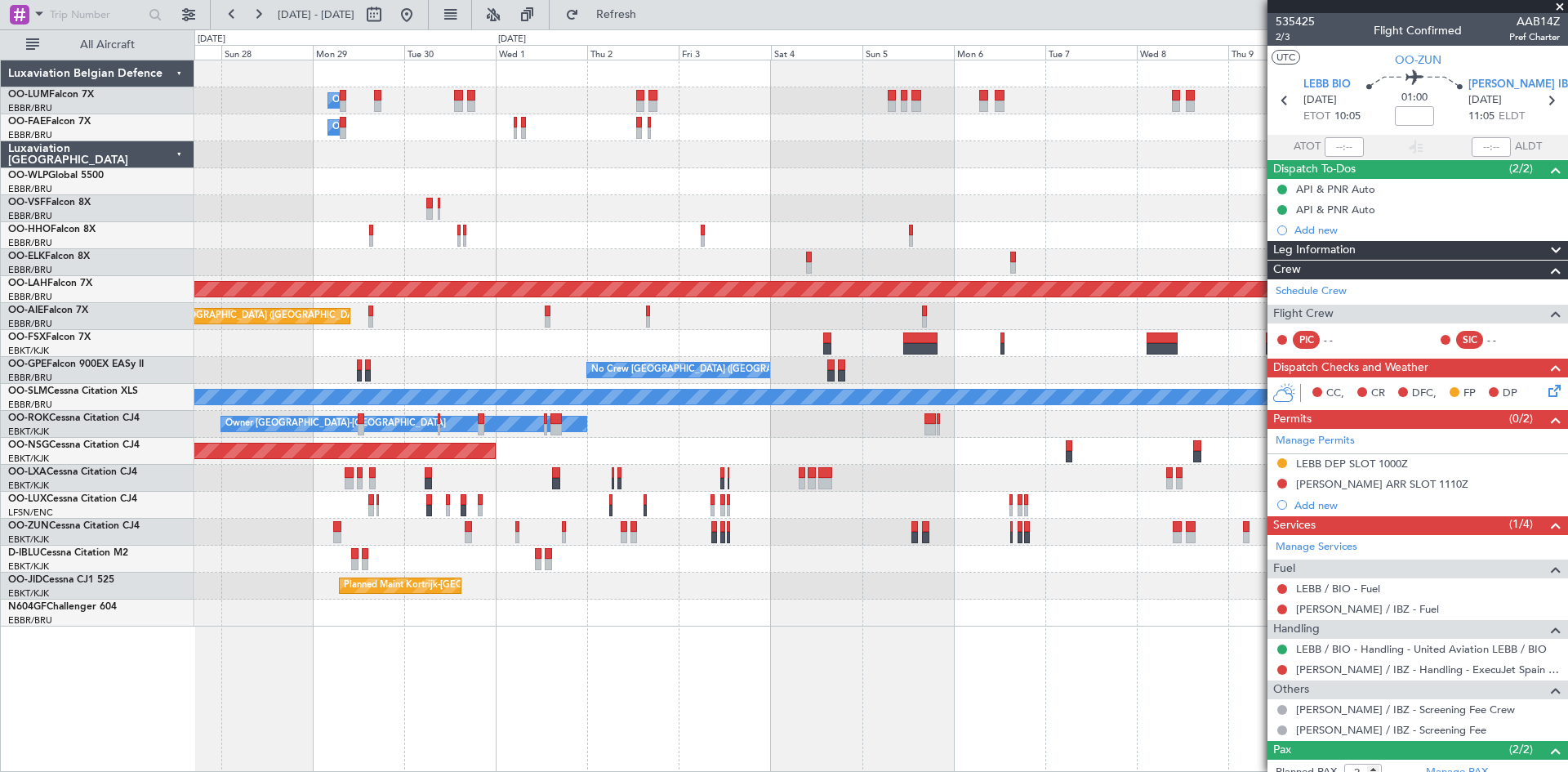
click at [752, 475] on div at bounding box center [880, 478] width 1373 height 27
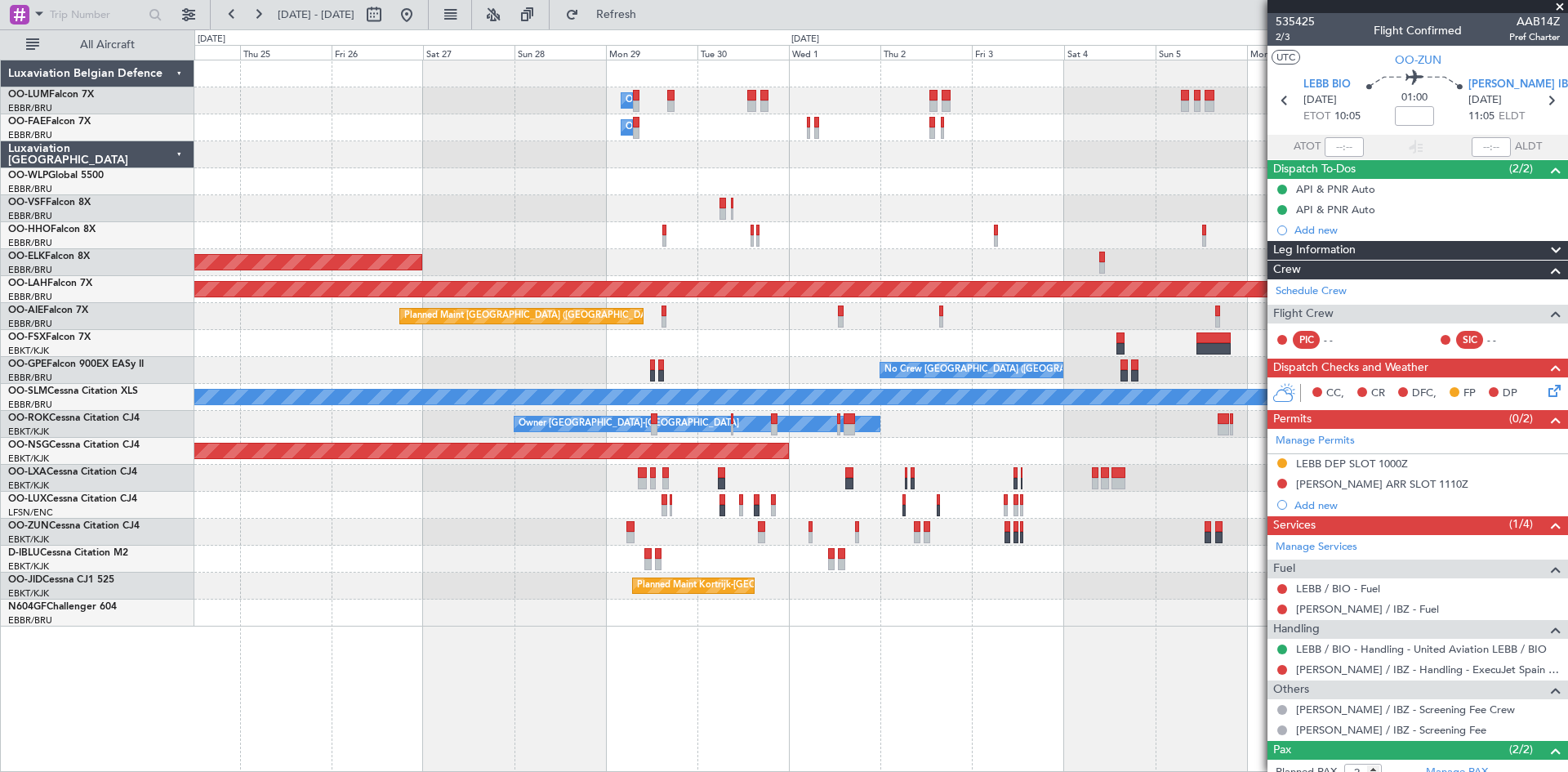
click at [669, 461] on div "Owner Melsbroek Air Base Owner Melsbroek Air Base Owner Melsbroek Air Base Plan…" at bounding box center [880, 343] width 1373 height 567
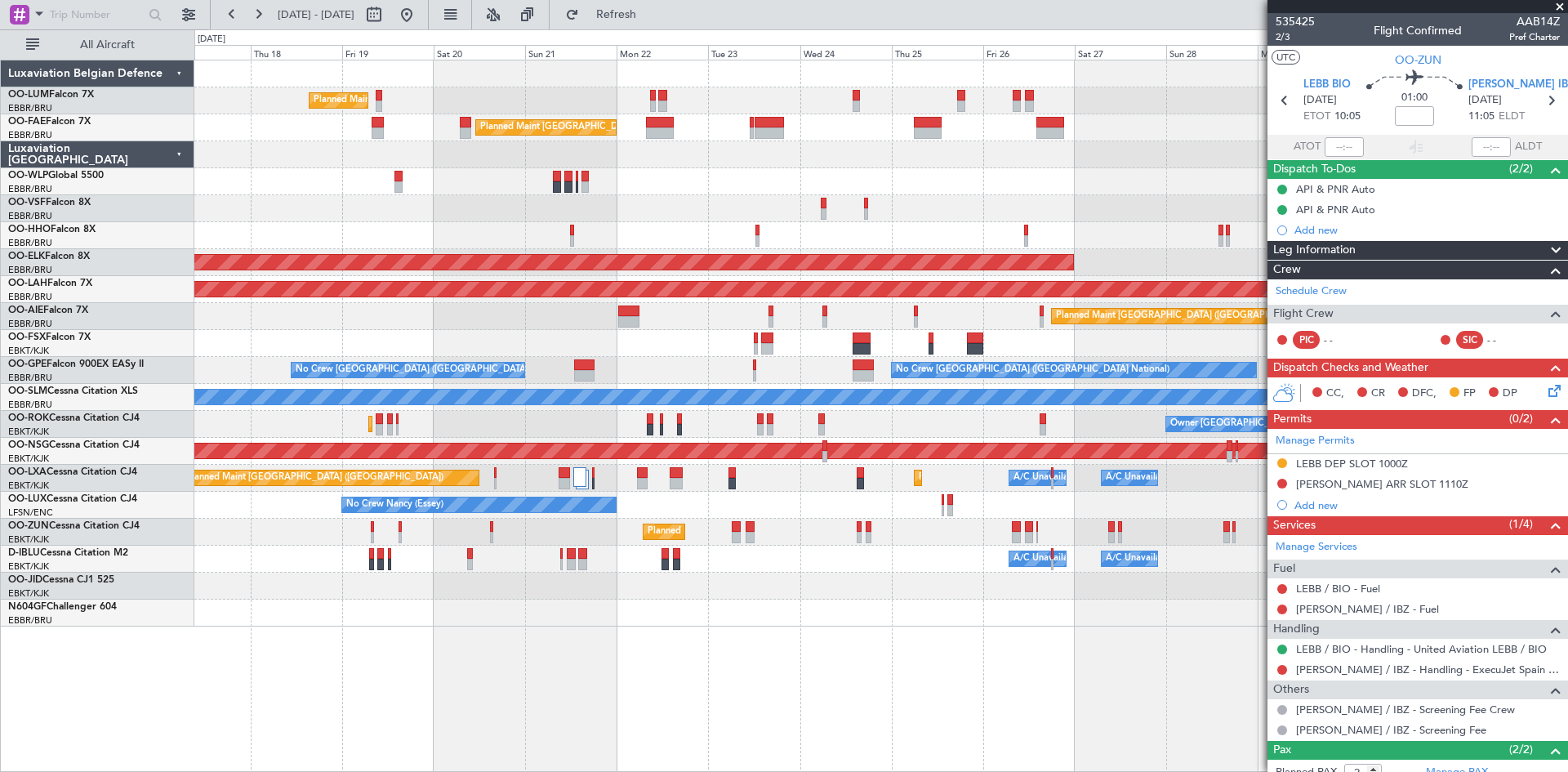
click at [1097, 592] on div "Planned Maint Kortrijk-[GEOGRAPHIC_DATA]" at bounding box center [880, 586] width 1373 height 27
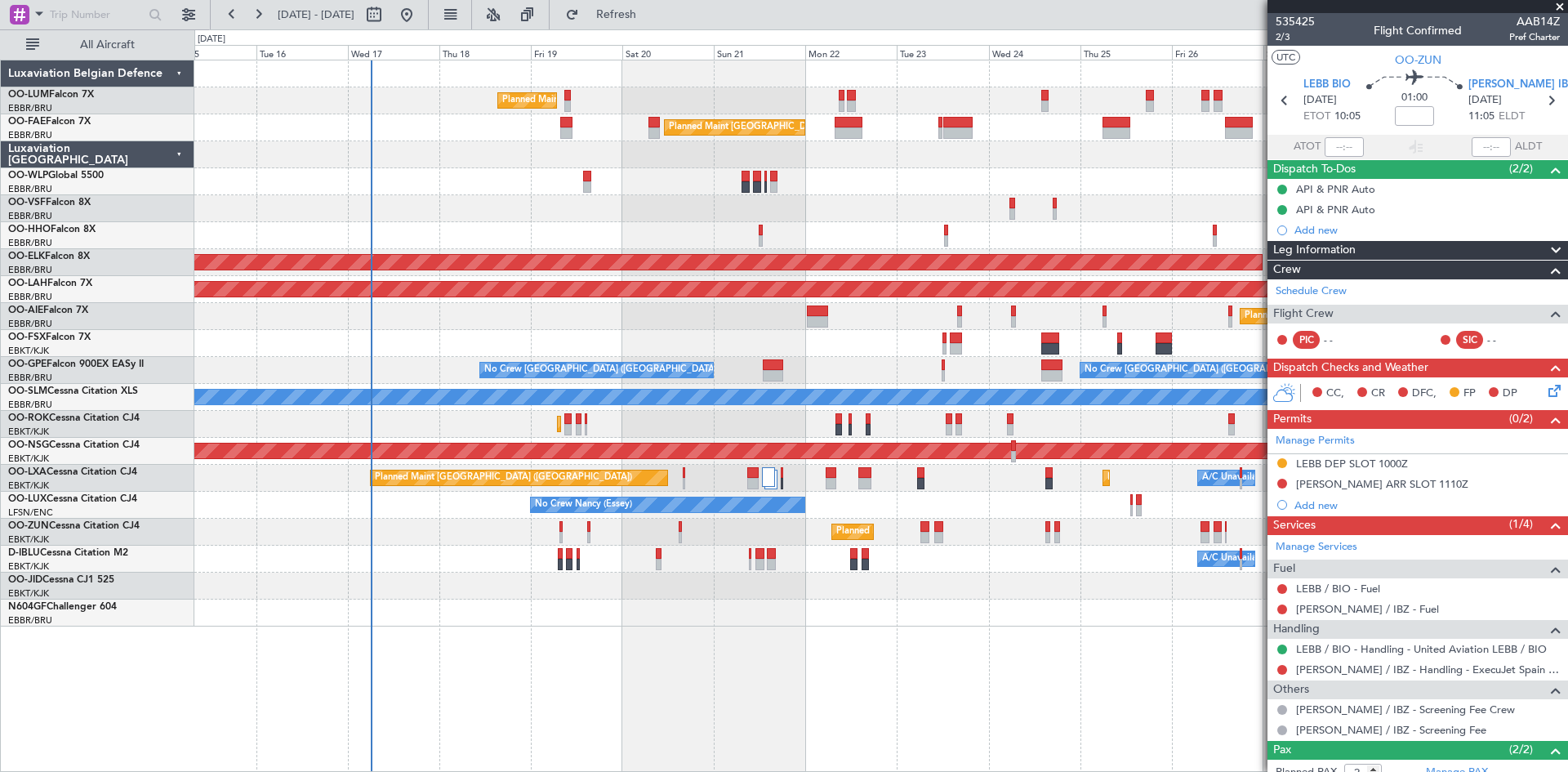
click at [745, 615] on div "Owner Melsbroek Air Base Planned Maint Brussels (Brussels National) Owner Melsb…" at bounding box center [881, 416] width 1374 height 713
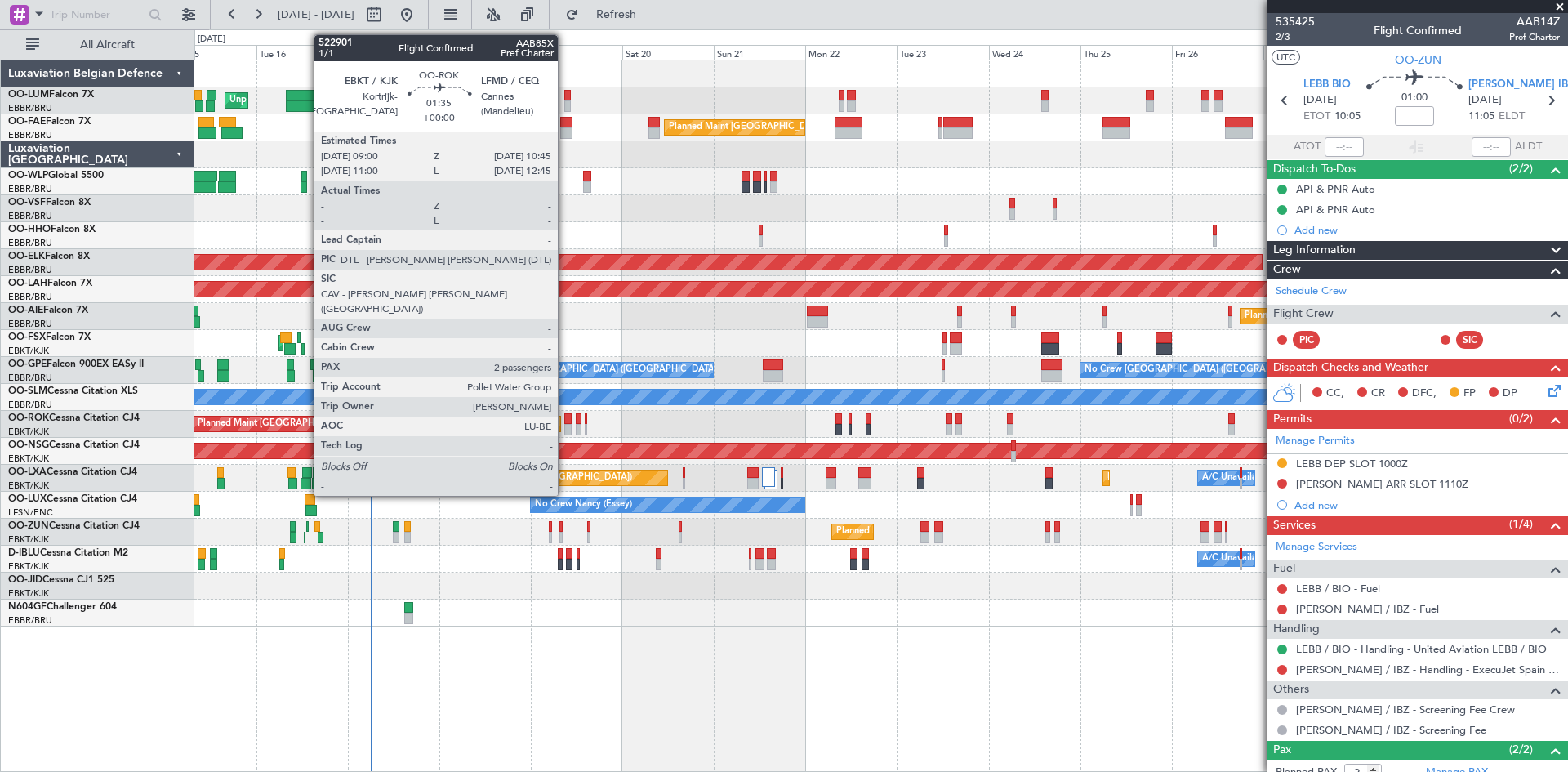
click at [565, 420] on div at bounding box center [568, 419] width 8 height 11
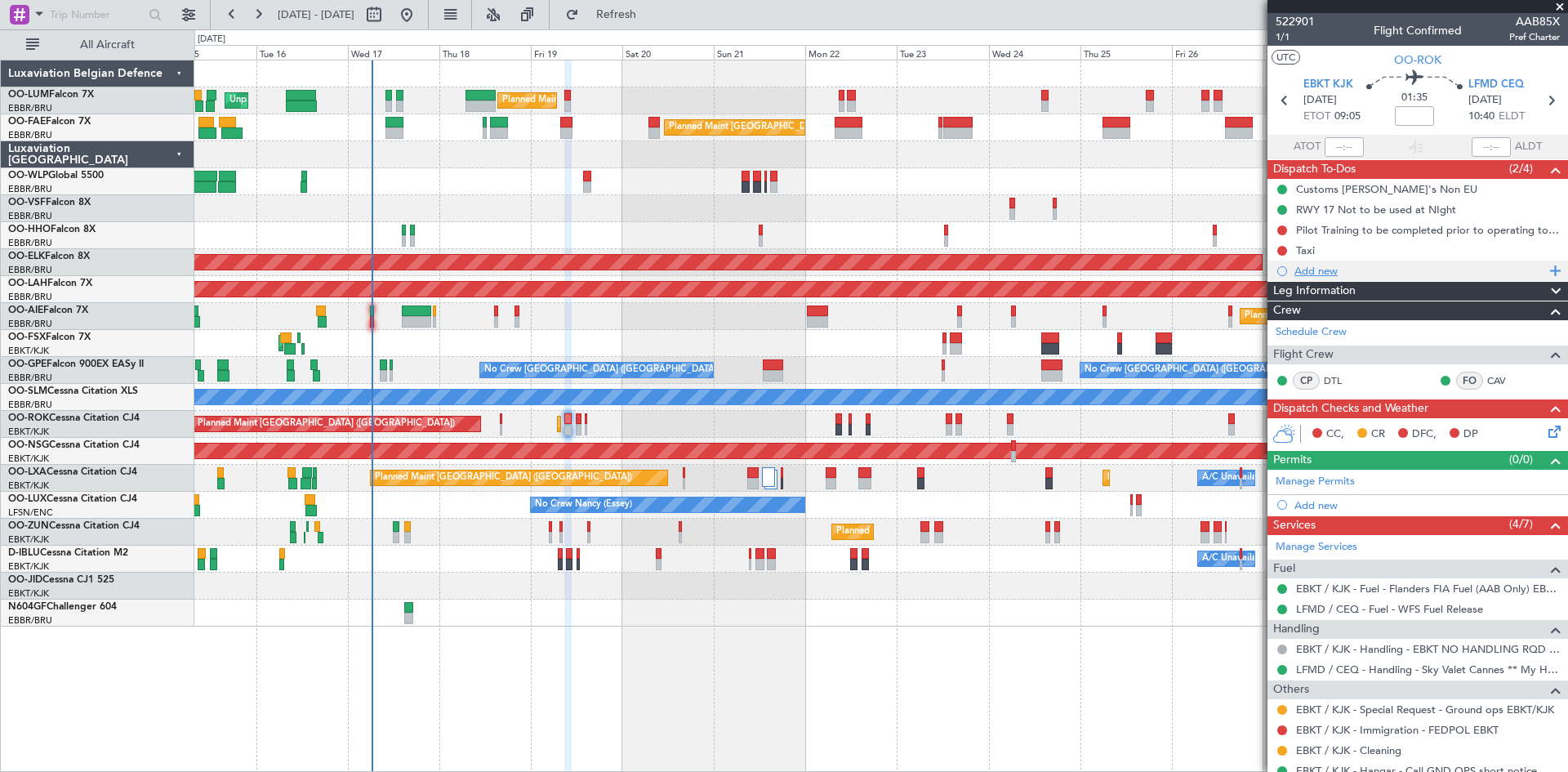
click at [1331, 270] on div "Add new" at bounding box center [1420, 271] width 251 height 14
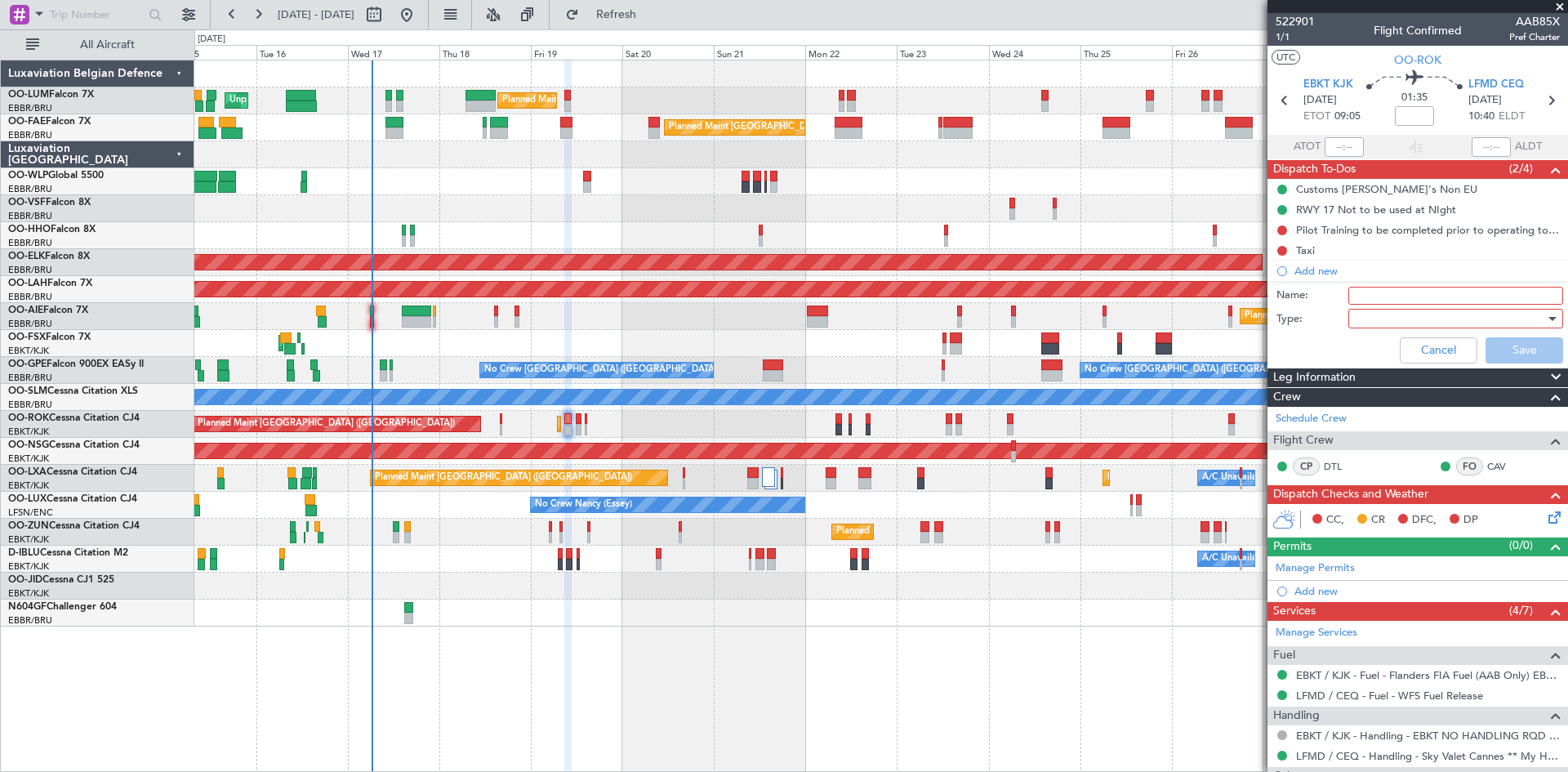
click at [1352, 293] on input "Name:" at bounding box center [1456, 295] width 215 height 18
type input "FPL already in FF to review and file."
click at [1411, 323] on div at bounding box center [1450, 319] width 190 height 25
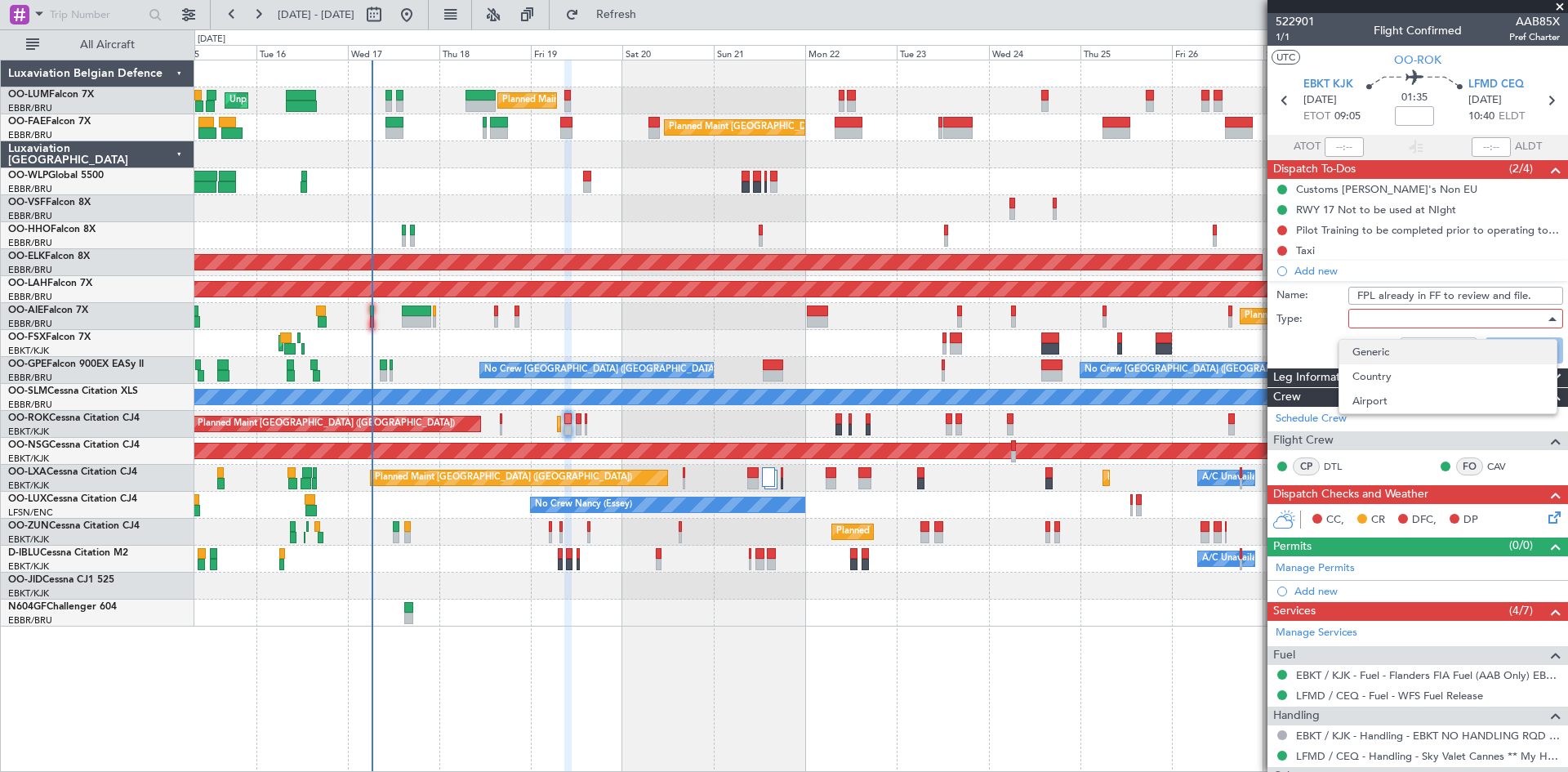
click at [1401, 347] on span "Generic" at bounding box center [1447, 353] width 191 height 25
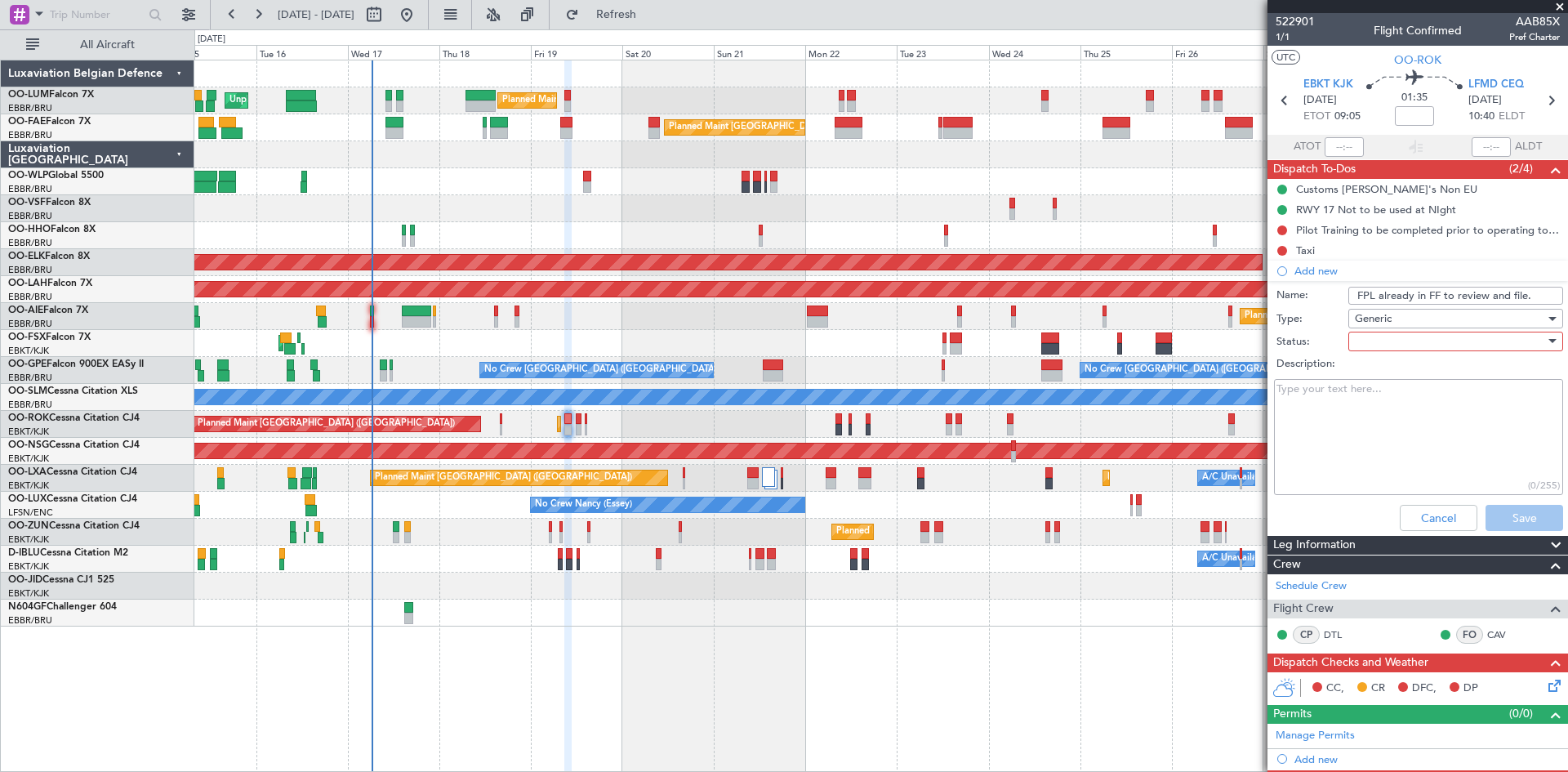
click at [1395, 340] on div at bounding box center [1450, 341] width 190 height 25
click at [1389, 377] on span "Not Started" at bounding box center [1447, 374] width 191 height 25
click at [1315, 426] on textarea "Description:" at bounding box center [1418, 437] width 289 height 117
click at [1316, 387] on textarea "FPL alredy in FF to review and file." at bounding box center [1418, 437] width 289 height 117
type textarea "FPL already in FF to review and file."
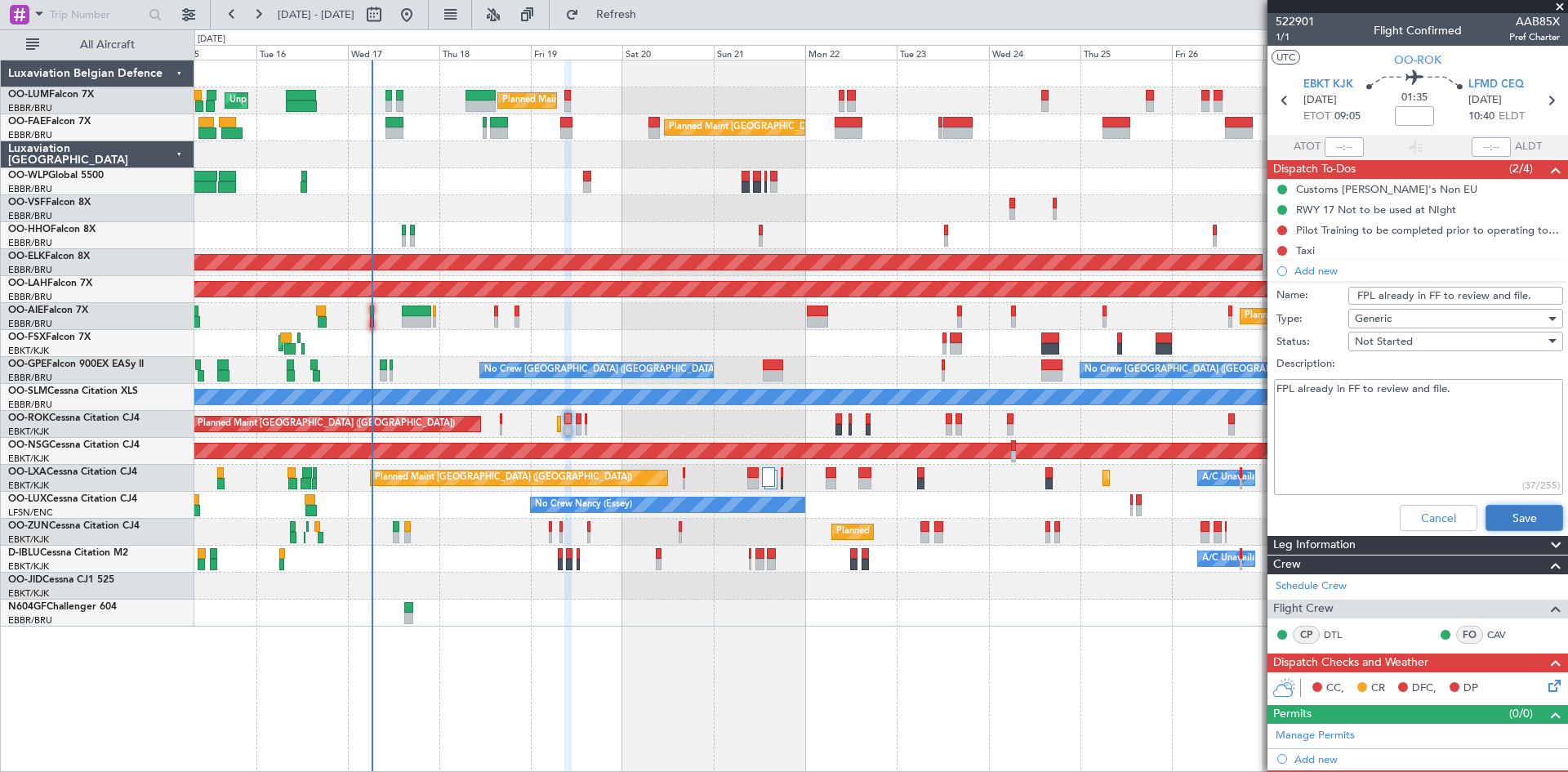
click at [1544, 517] on button "Save" at bounding box center [1525, 518] width 77 height 26
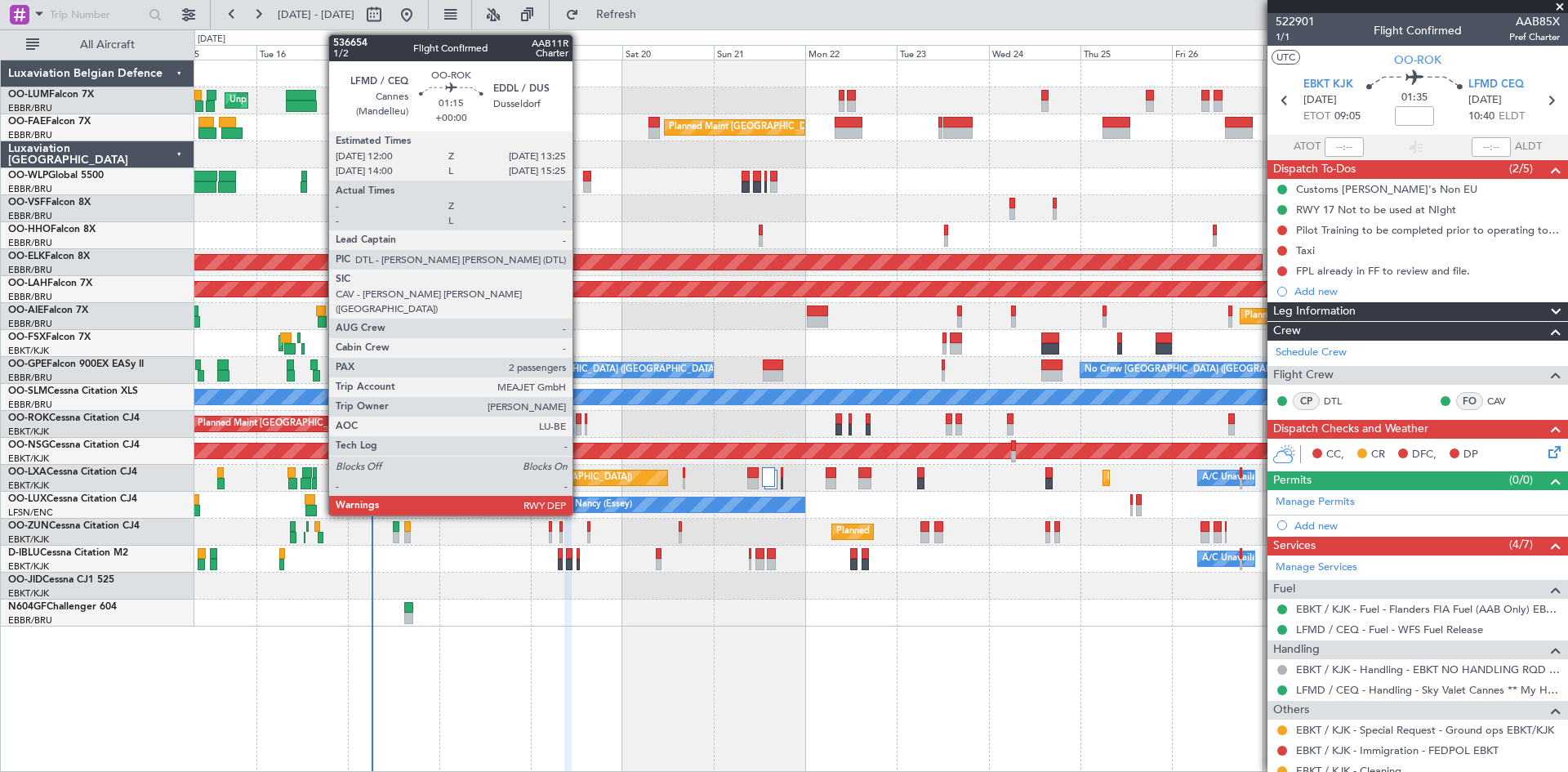
click at [580, 420] on div at bounding box center [579, 419] width 6 height 11
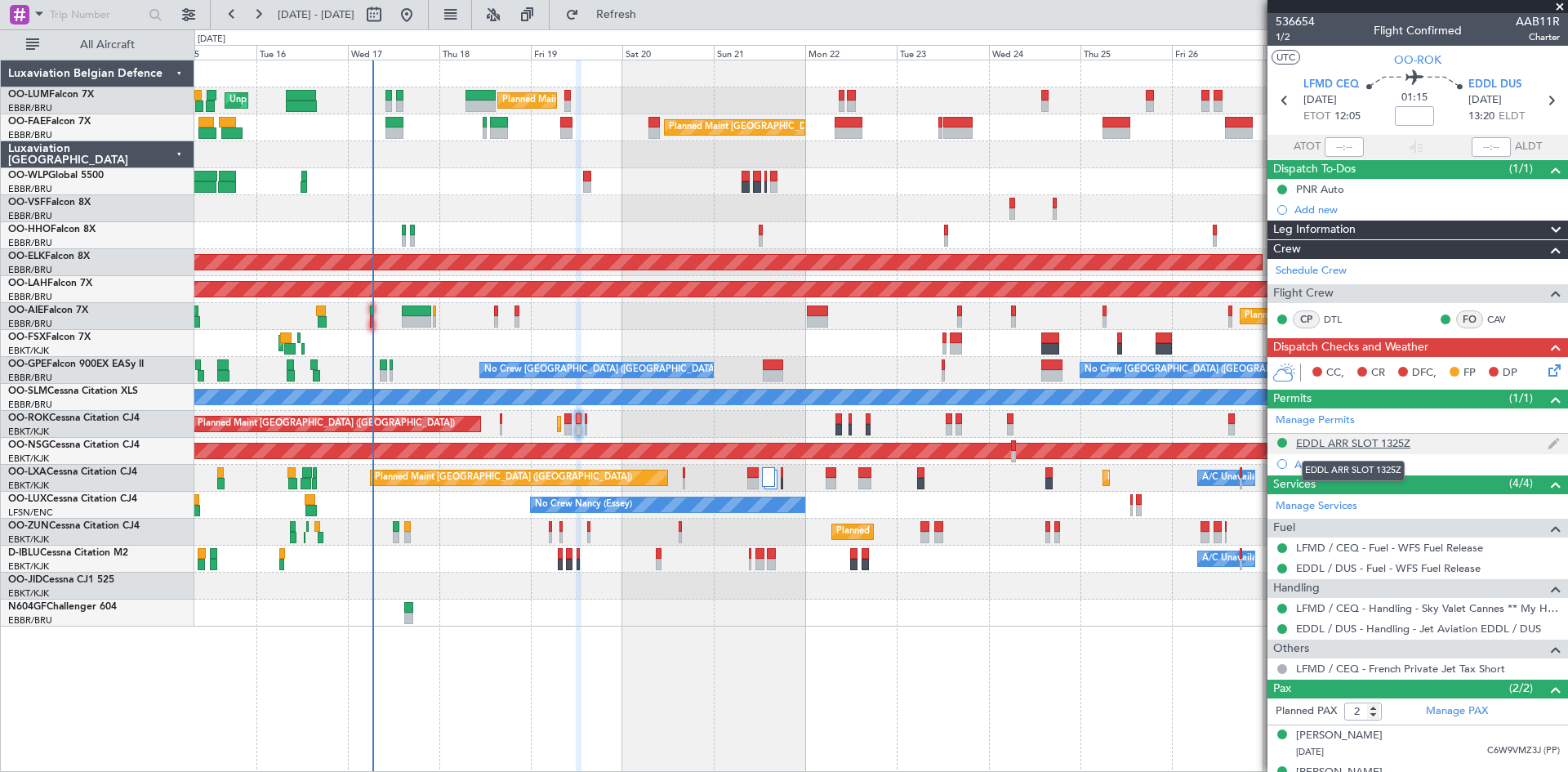
click at [1344, 438] on div "EDDL ARR SLOT 1325Z" at bounding box center [1353, 443] width 114 height 14
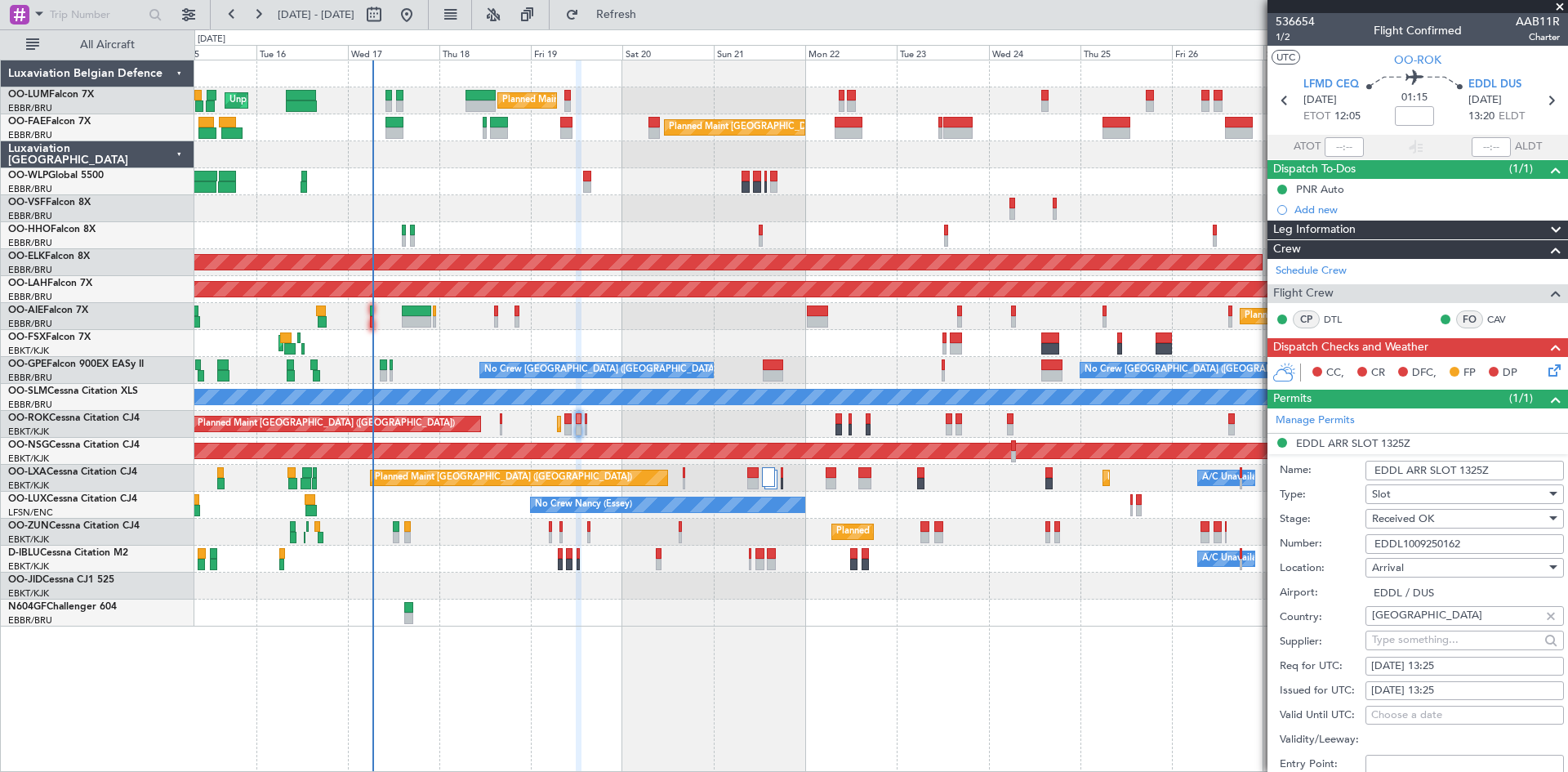
drag, startPoint x: 1482, startPoint y: 534, endPoint x: 1352, endPoint y: 534, distance: 130.0
click at [1352, 534] on div "Number: EDDL1009250162" at bounding box center [1422, 544] width 285 height 25
click at [1413, 116] on input at bounding box center [1414, 116] width 40 height 20
click at [1444, 114] on div "01:15 5" at bounding box center [1414, 101] width 107 height 60
type input "+00:05"
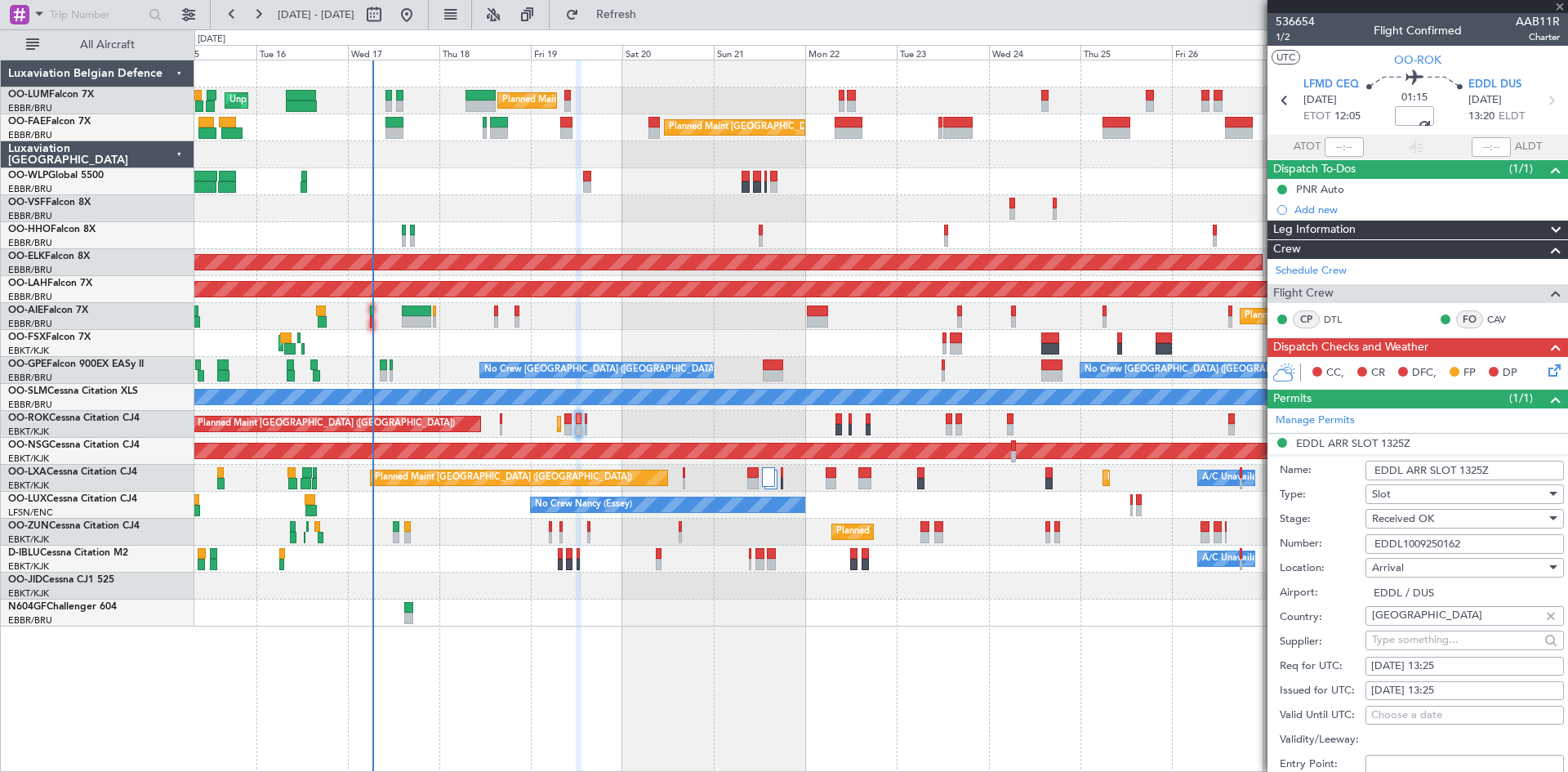
click at [1545, 370] on icon at bounding box center [1552, 368] width 13 height 13
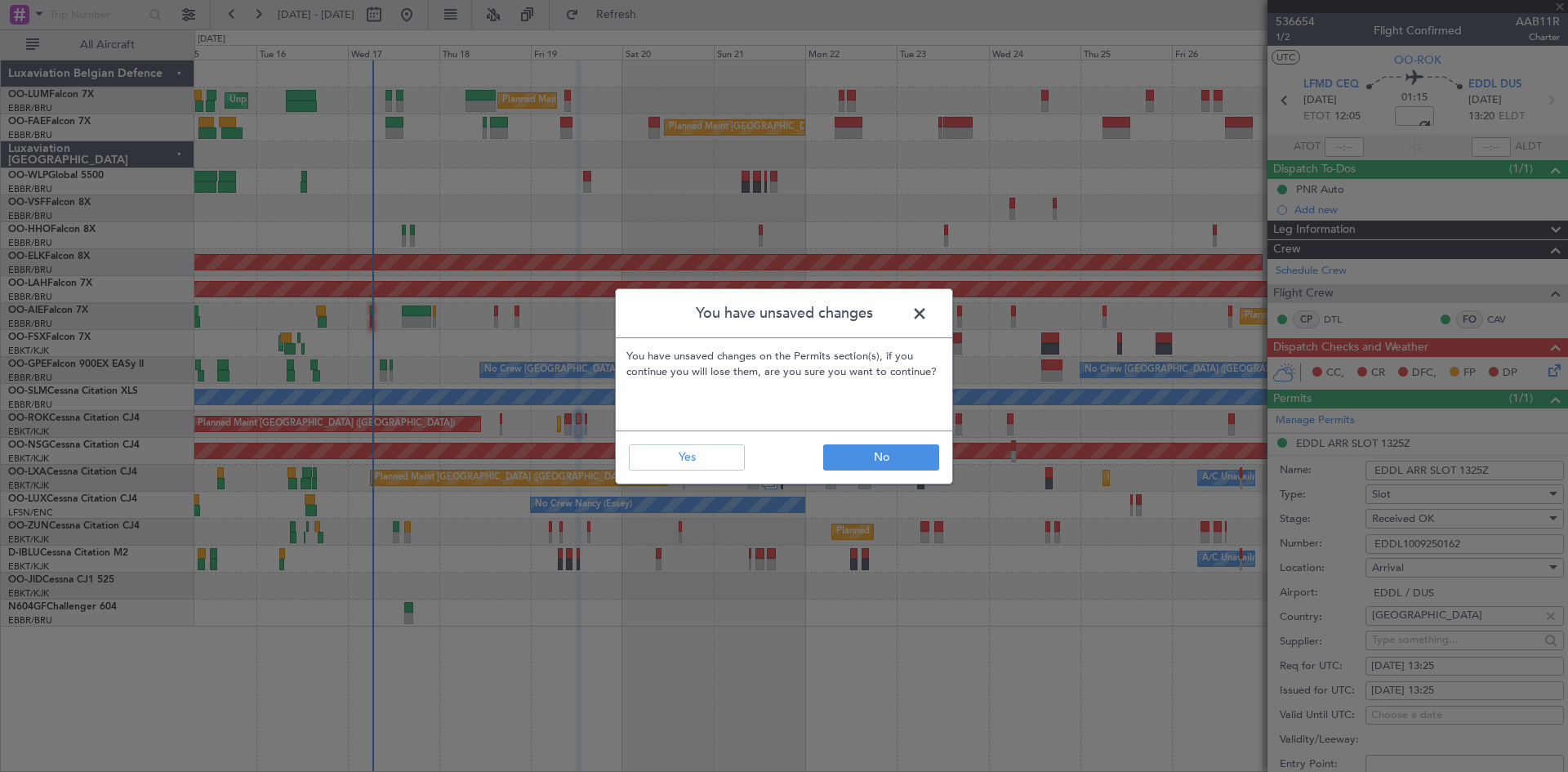
click at [928, 308] on span at bounding box center [928, 318] width 0 height 33
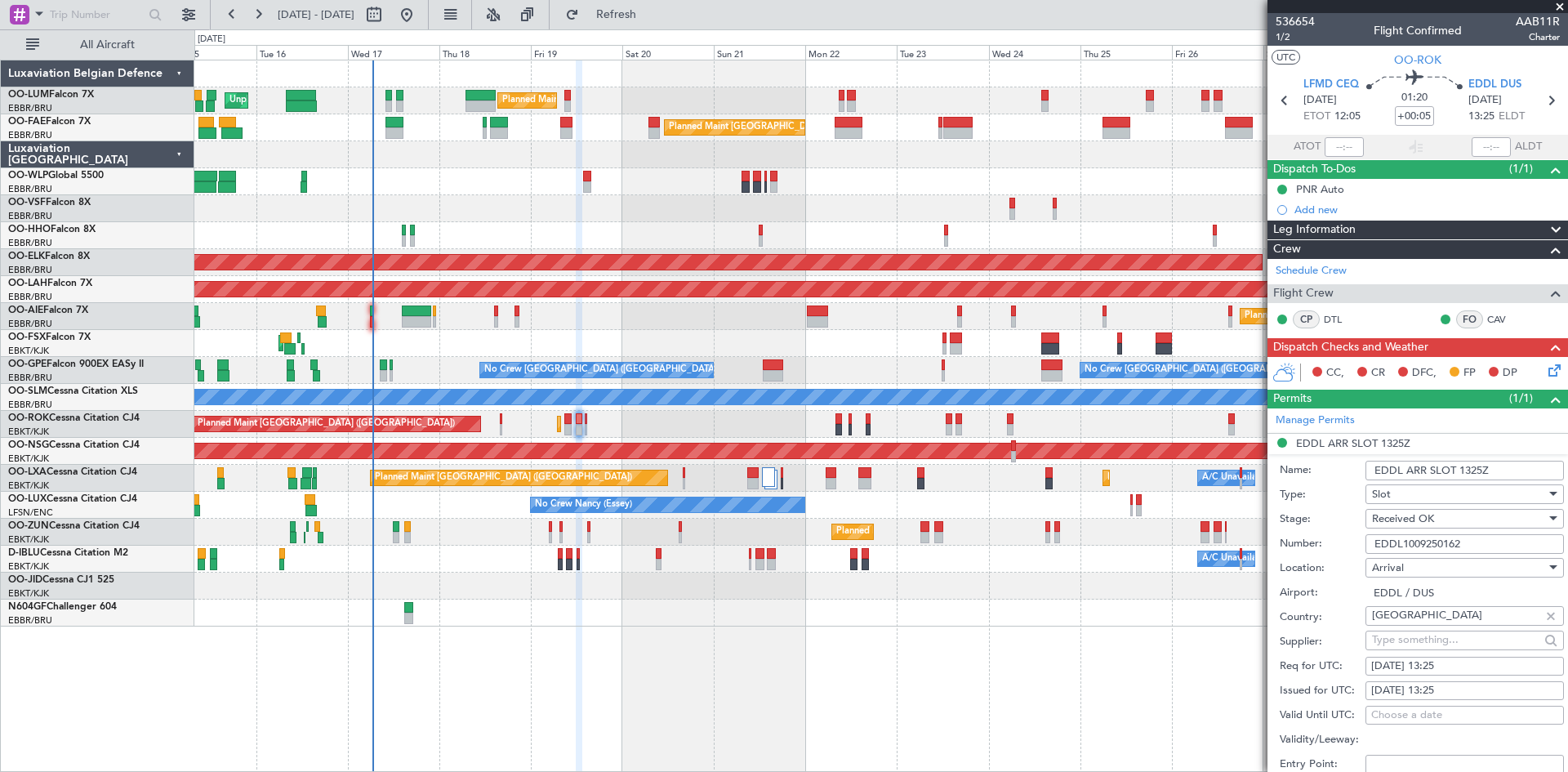
click at [1545, 371] on icon at bounding box center [1552, 368] width 13 height 13
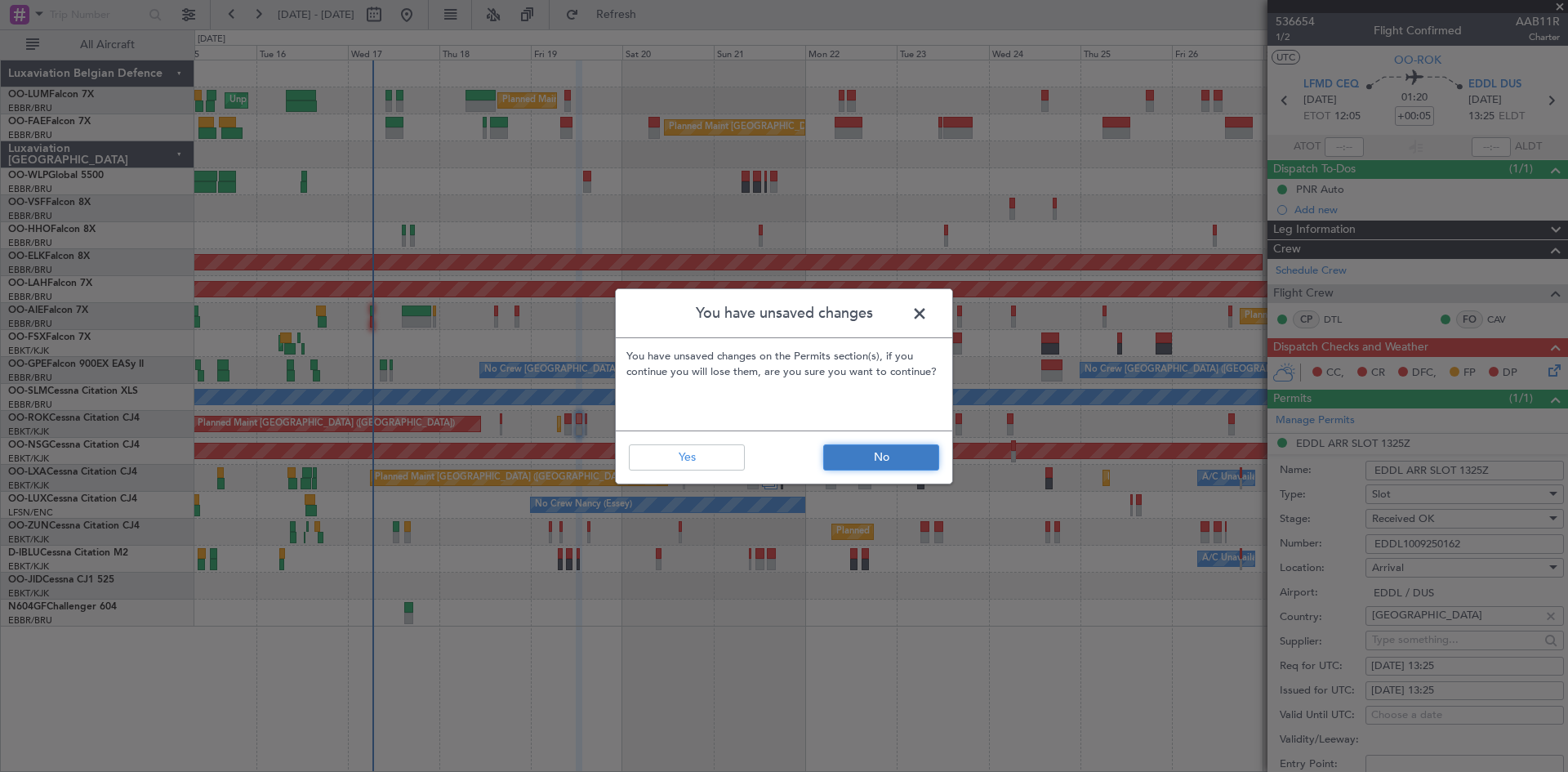
click at [871, 451] on button "No" at bounding box center [881, 458] width 116 height 26
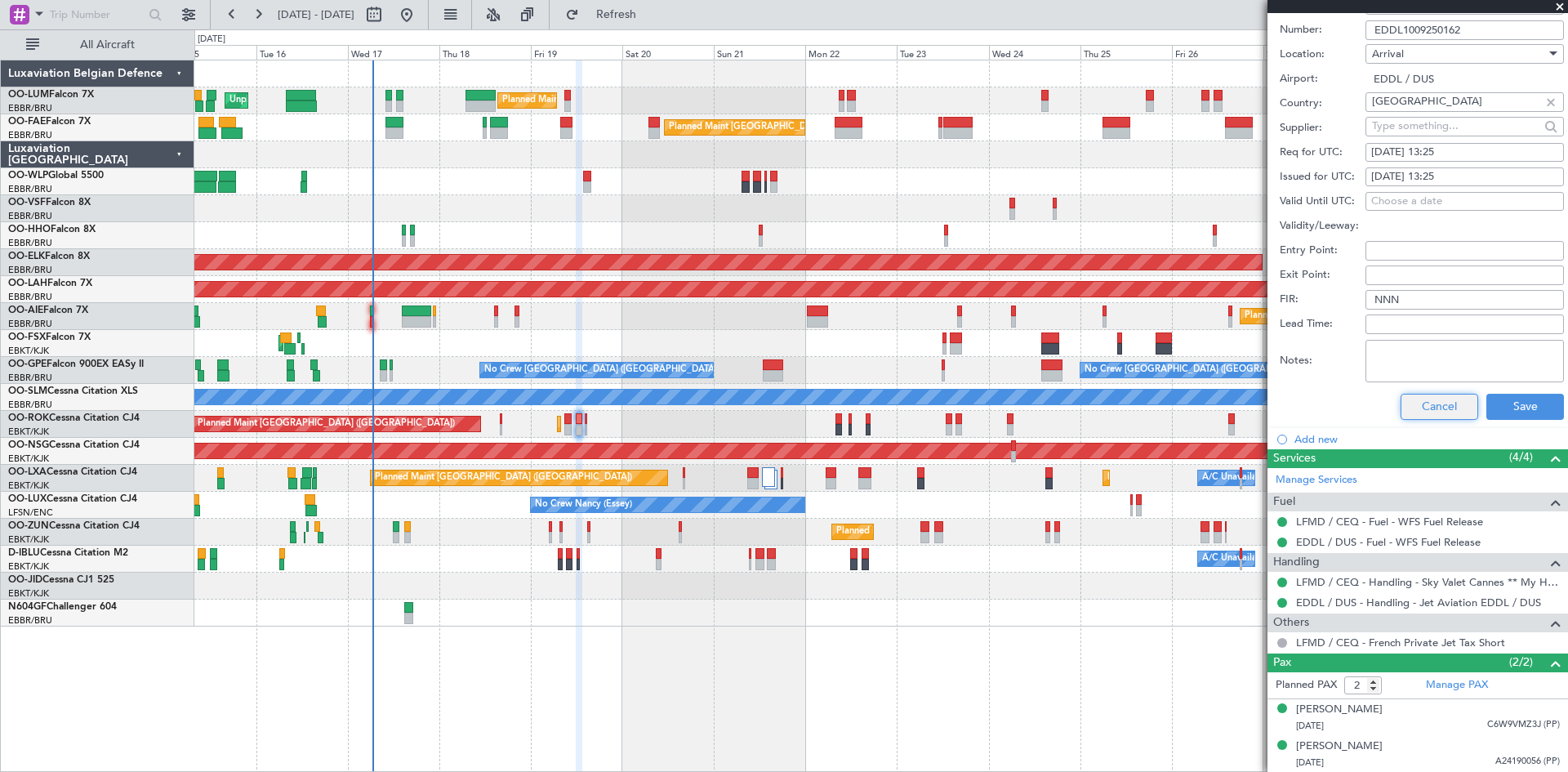
click at [1447, 413] on button "Cancel" at bounding box center [1440, 407] width 77 height 26
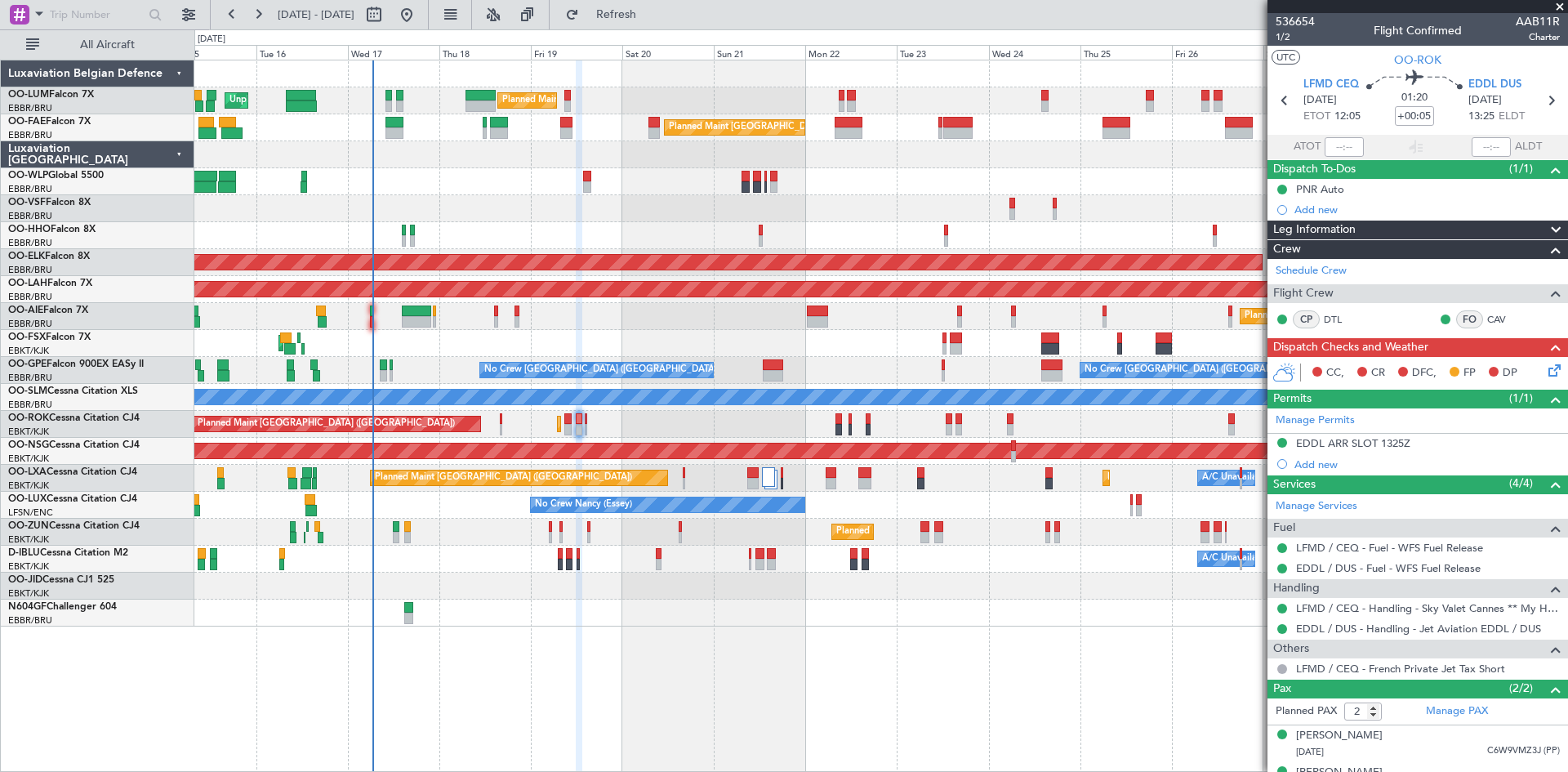
click at [1545, 367] on icon at bounding box center [1552, 368] width 13 height 13
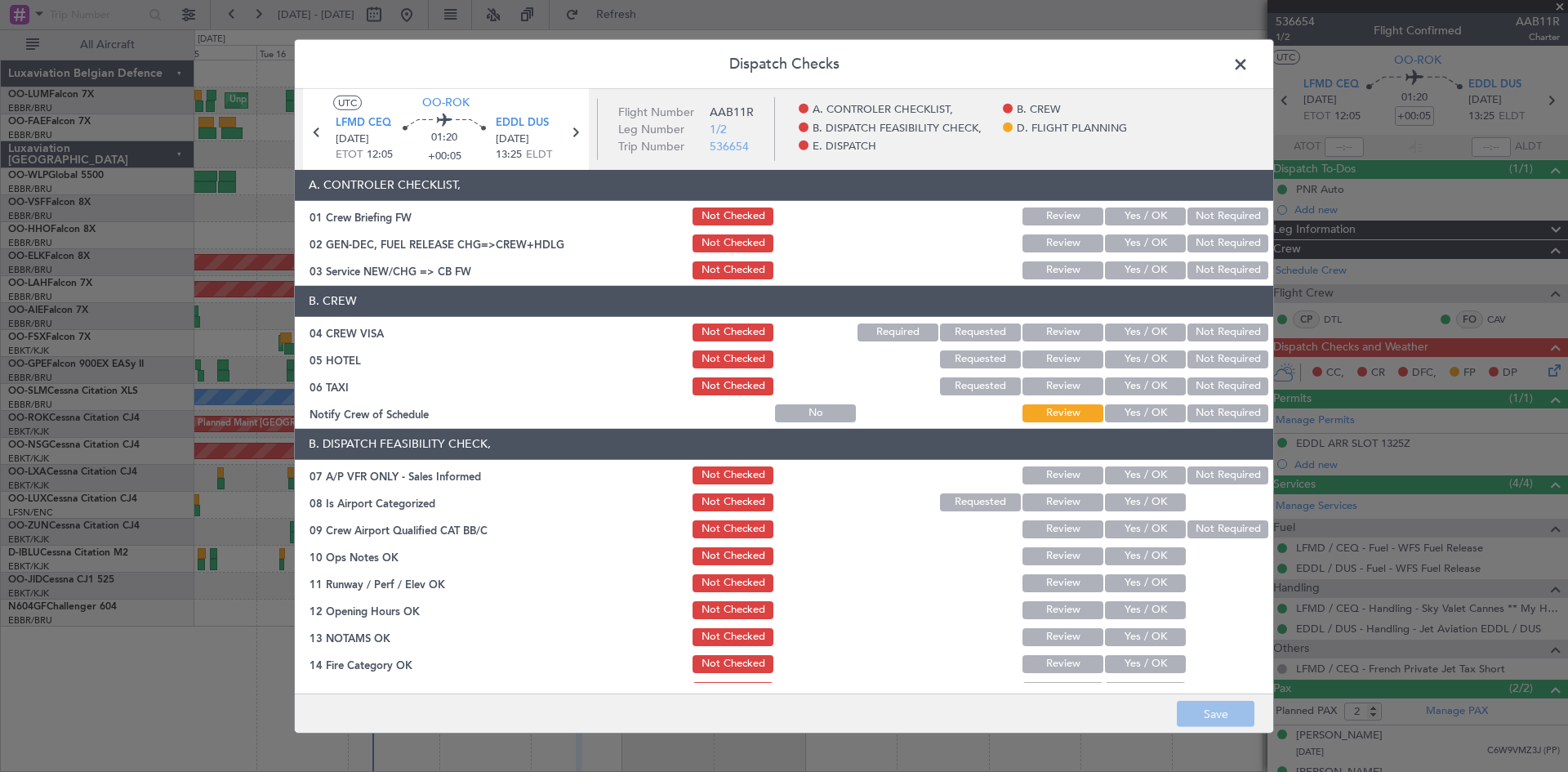
click at [1223, 336] on button "Not Required" at bounding box center [1228, 332] width 81 height 18
click at [1223, 362] on button "Not Required" at bounding box center [1228, 359] width 81 height 18
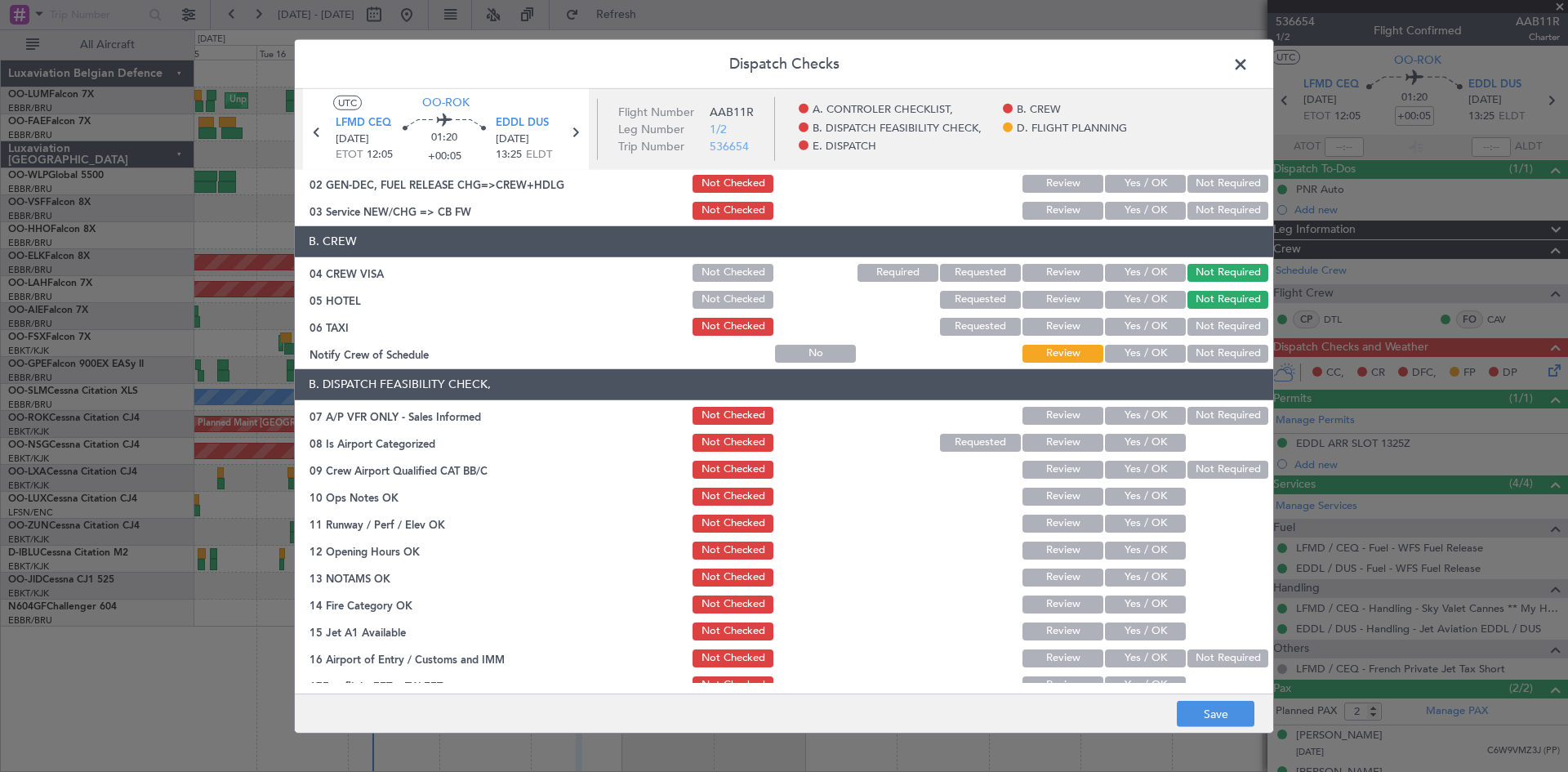
scroll to position [163, 0]
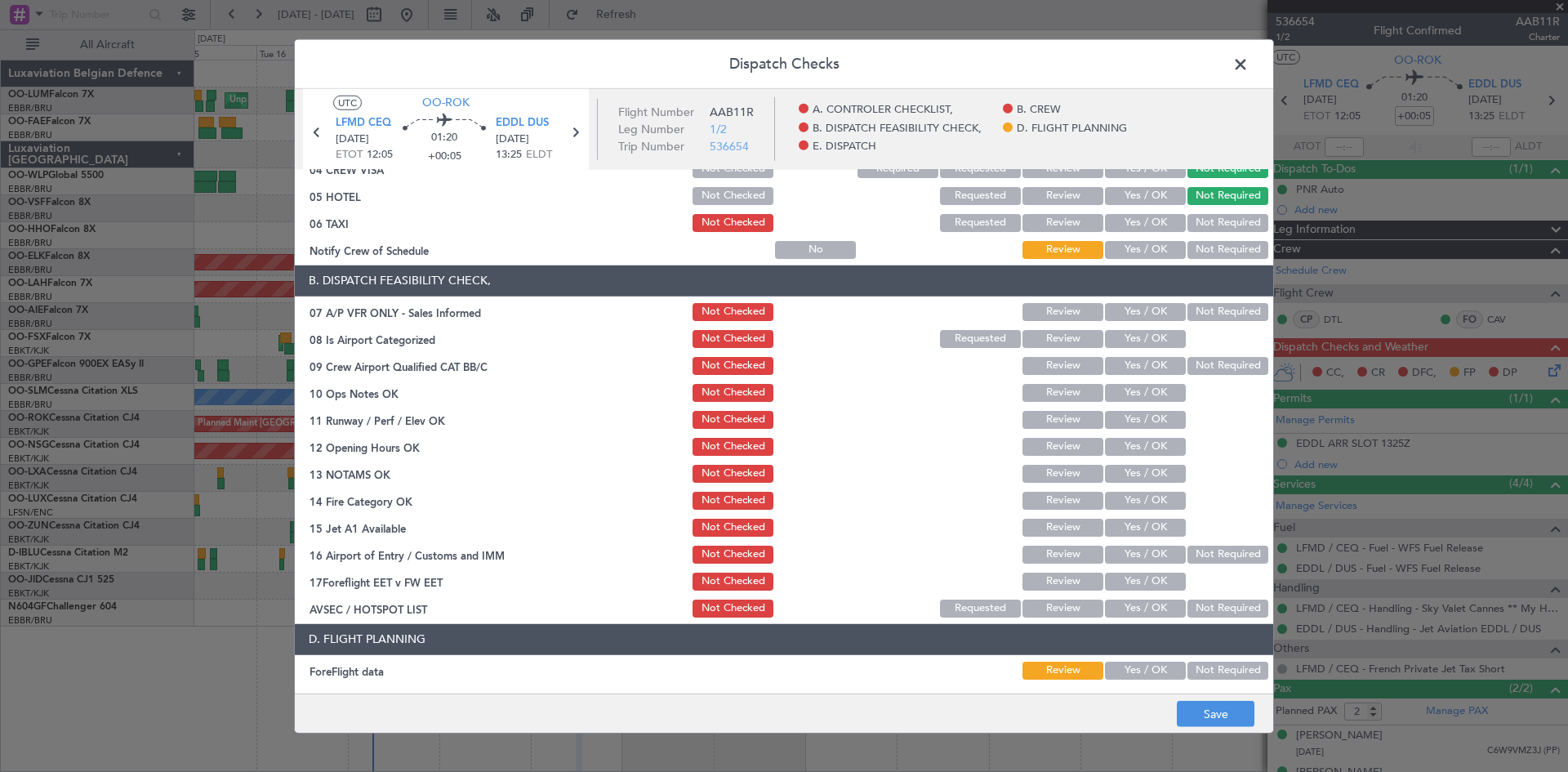
click at [1204, 317] on button "Not Required" at bounding box center [1228, 312] width 81 height 18
click at [1135, 340] on button "Yes / OK" at bounding box center [1146, 338] width 81 height 18
click at [510, 125] on span "EDDL DUS" at bounding box center [522, 123] width 53 height 16
click at [1152, 398] on button "Yes / OK" at bounding box center [1146, 392] width 81 height 18
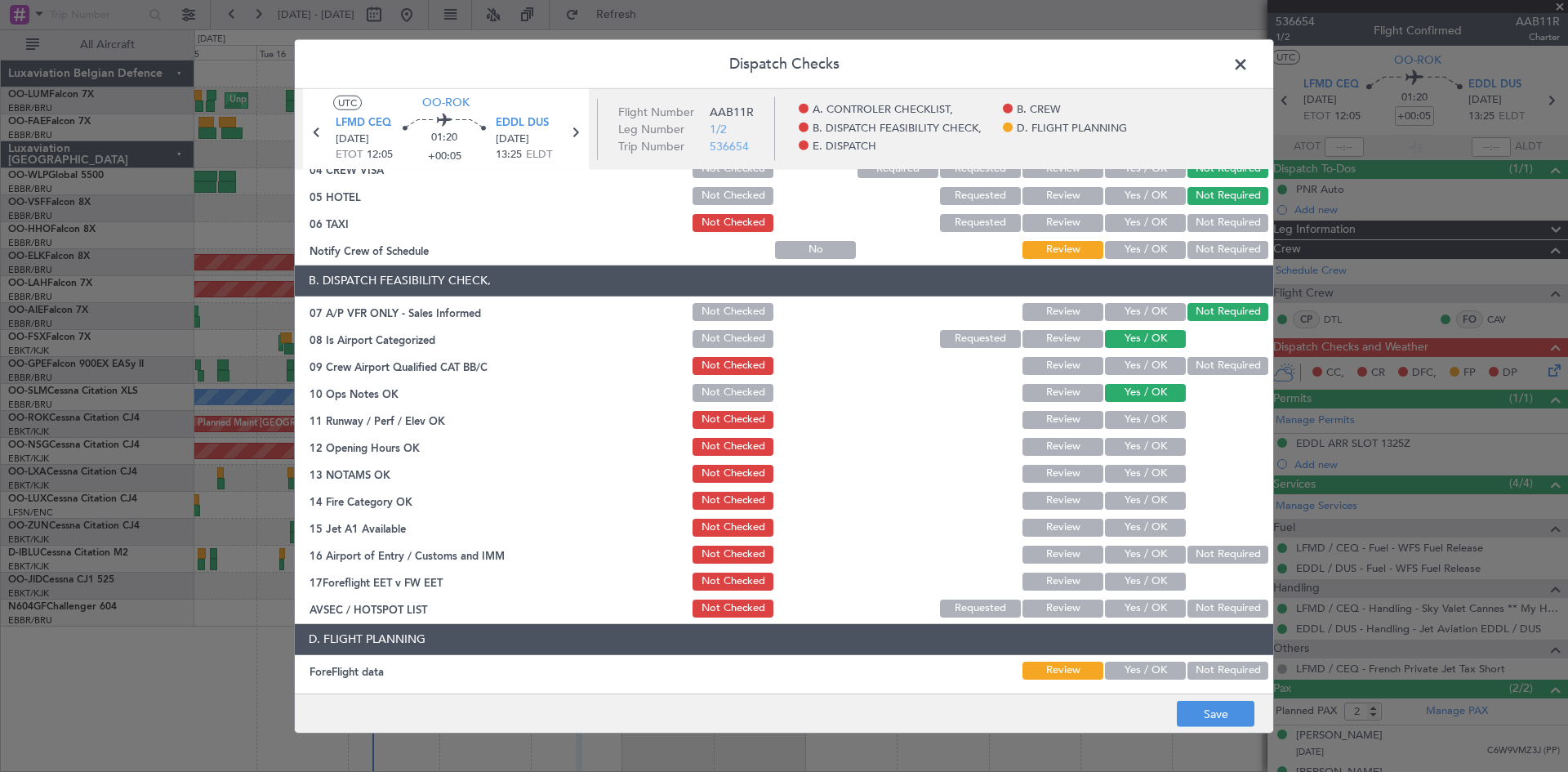
click at [1141, 443] on button "Yes / OK" at bounding box center [1146, 447] width 81 height 18
click at [1147, 476] on button "Yes / OK" at bounding box center [1146, 473] width 81 height 18
click at [1138, 501] on button "Yes / OK" at bounding box center [1146, 501] width 81 height 18
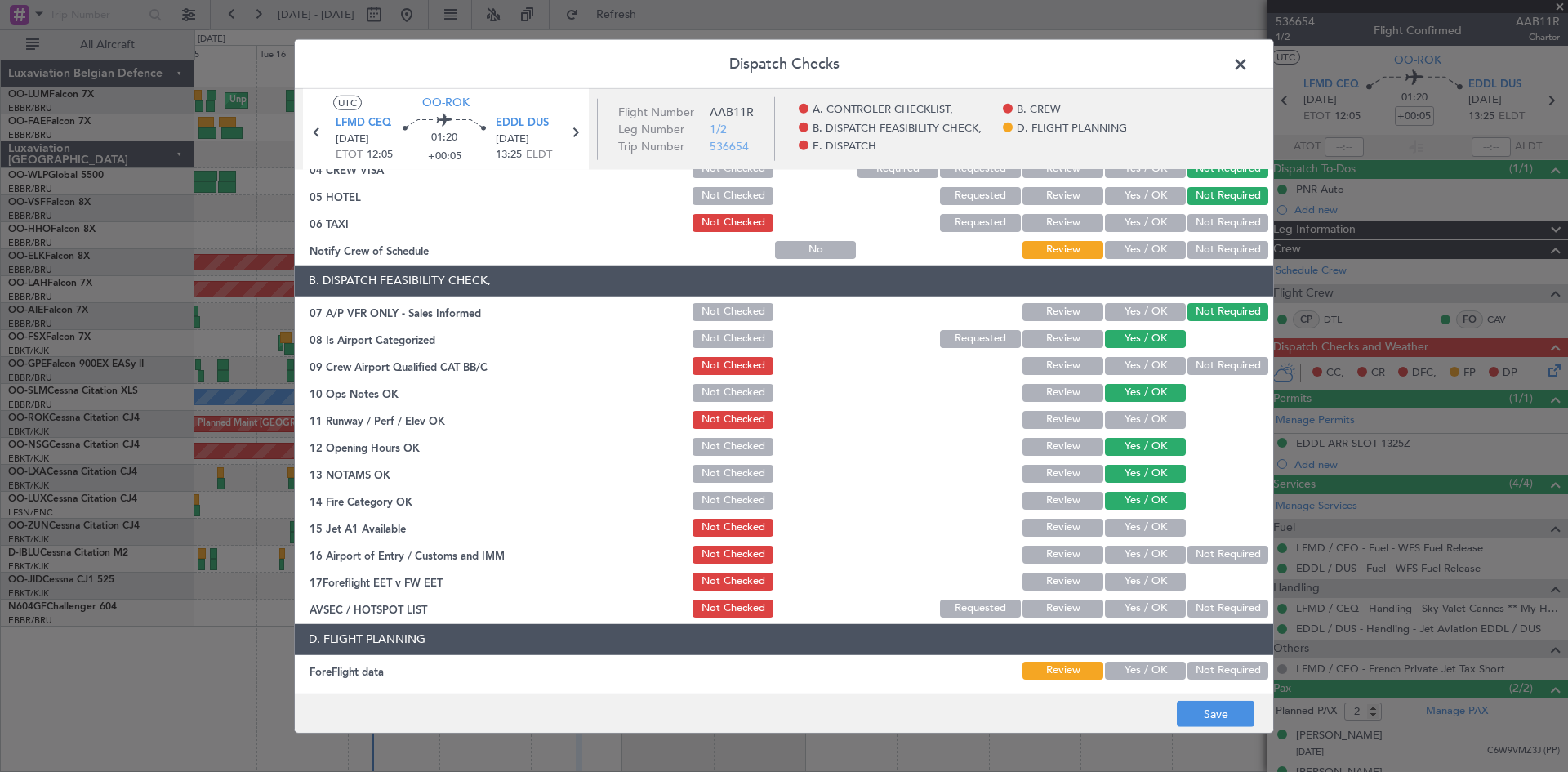
click at [1143, 522] on button "Yes / OK" at bounding box center [1146, 527] width 81 height 18
click at [1187, 557] on button "Not Required" at bounding box center [1228, 554] width 81 height 18
click at [1140, 588] on button "Yes / OK" at bounding box center [1146, 582] width 81 height 18
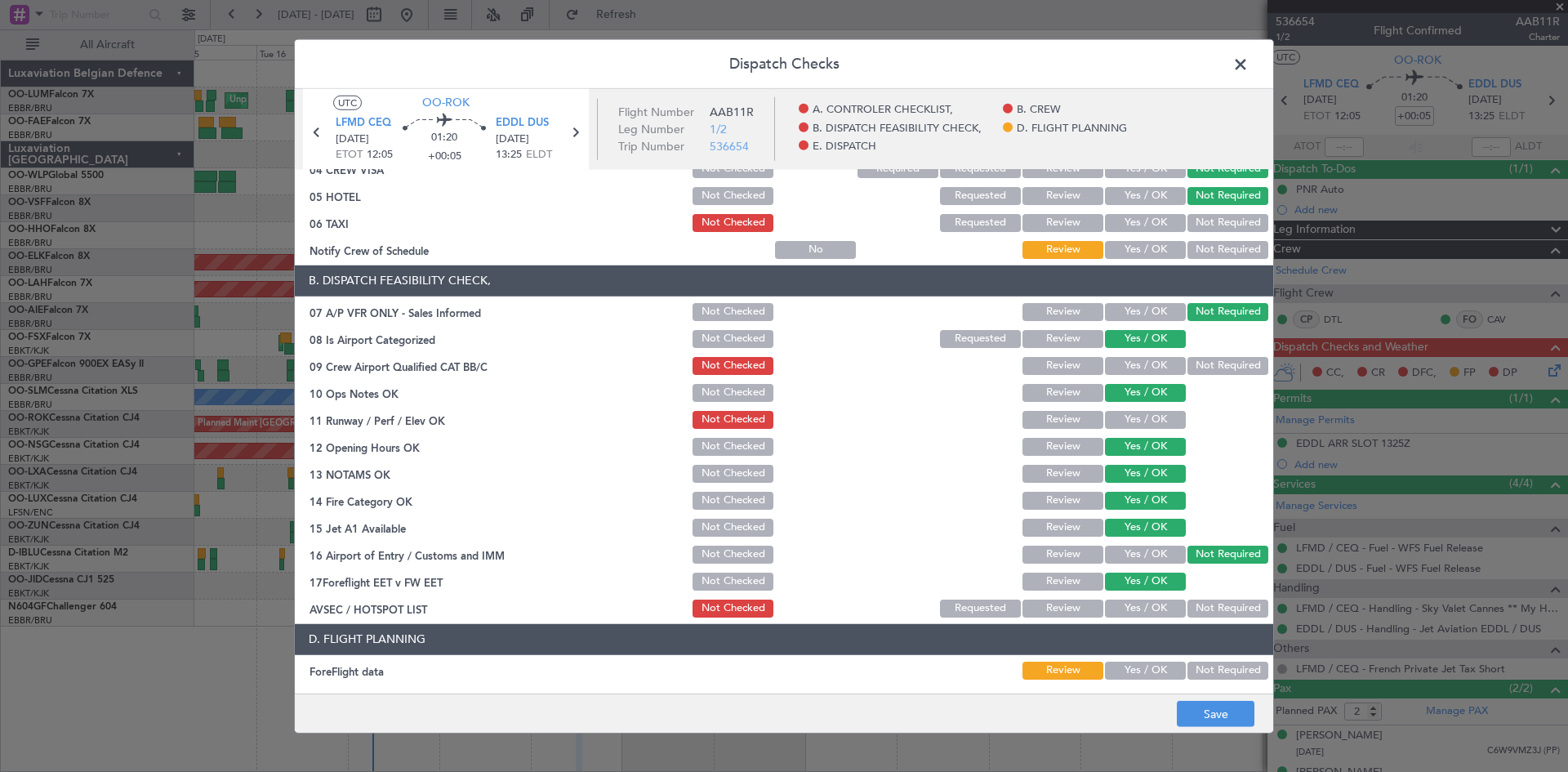
click at [1133, 613] on button "Yes / OK" at bounding box center [1146, 608] width 81 height 18
click at [1132, 420] on button "Yes / OK" at bounding box center [1146, 419] width 81 height 18
click at [1022, 364] on button "Review" at bounding box center [1063, 366] width 81 height 18
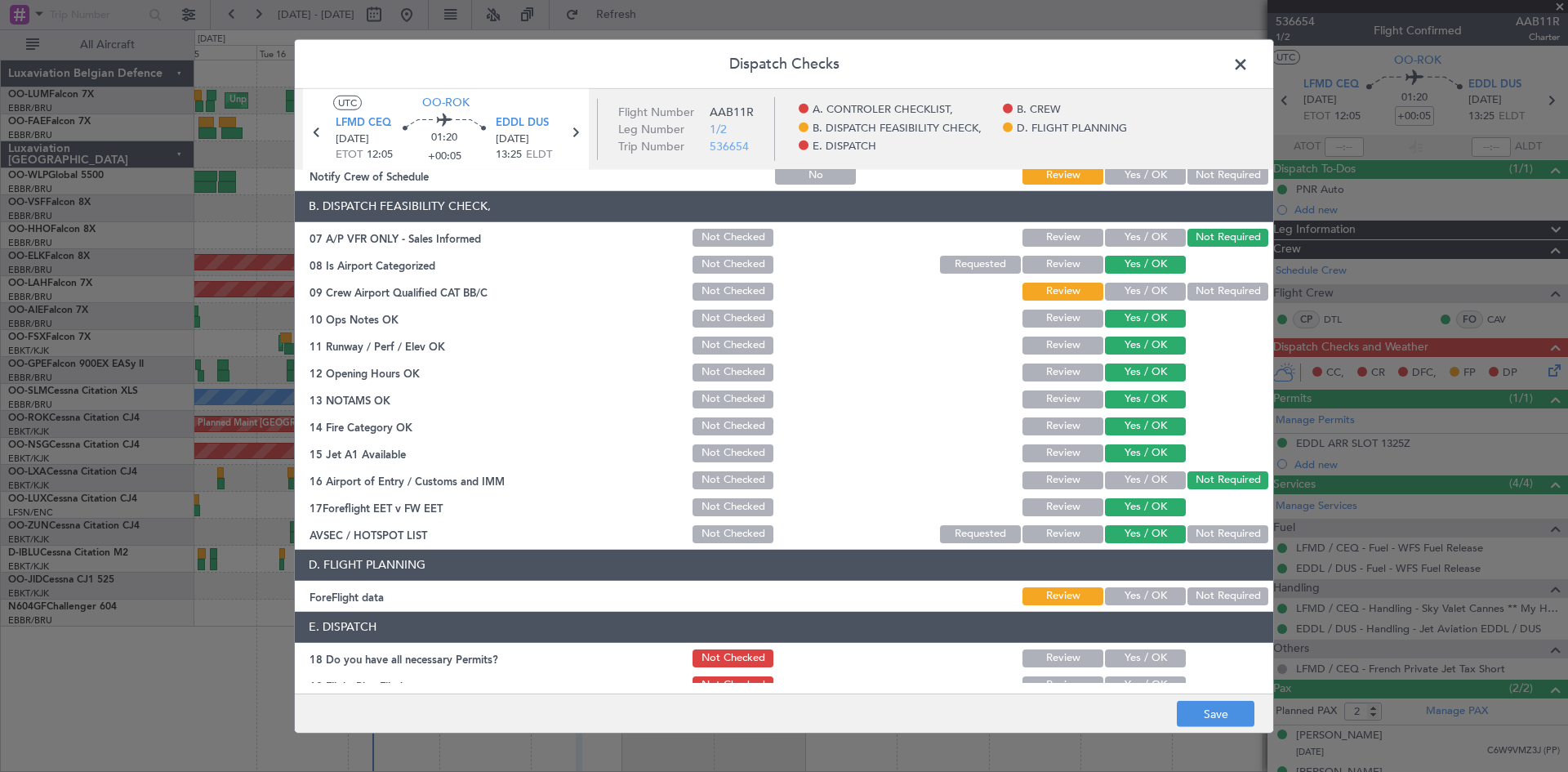
scroll to position [309, 0]
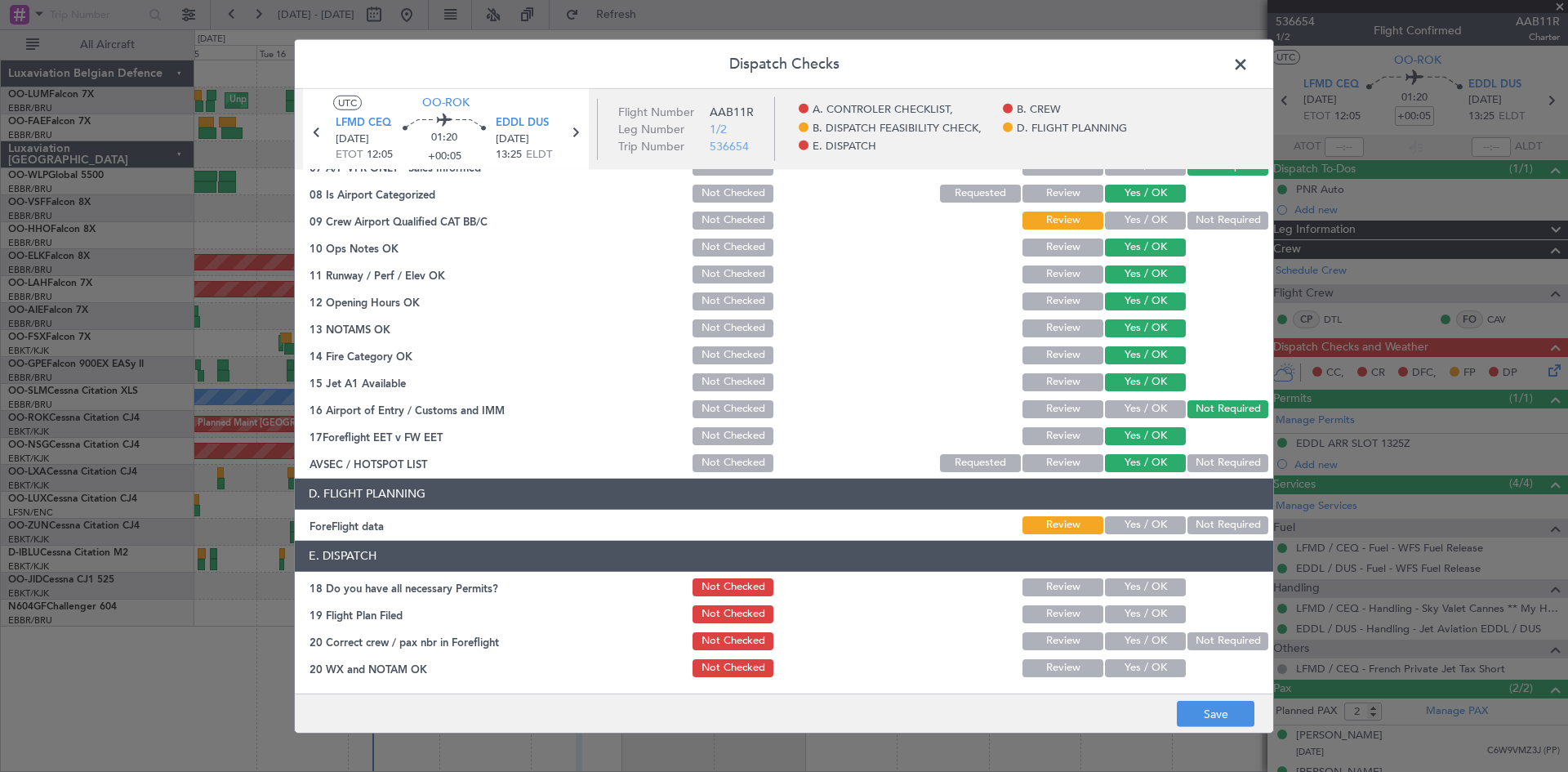
click at [1137, 531] on button "Yes / OK" at bounding box center [1146, 525] width 81 height 18
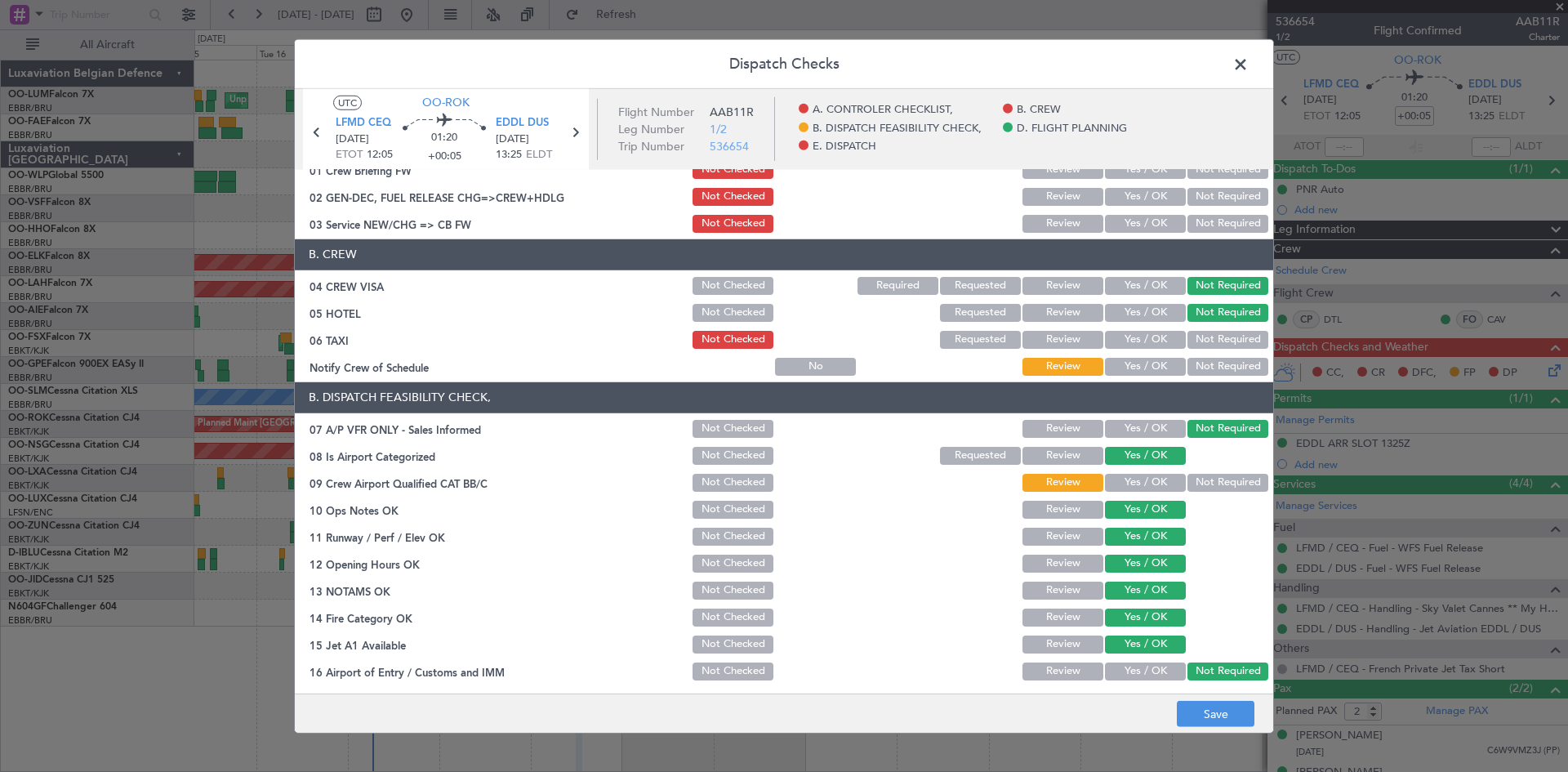
scroll to position [0, 0]
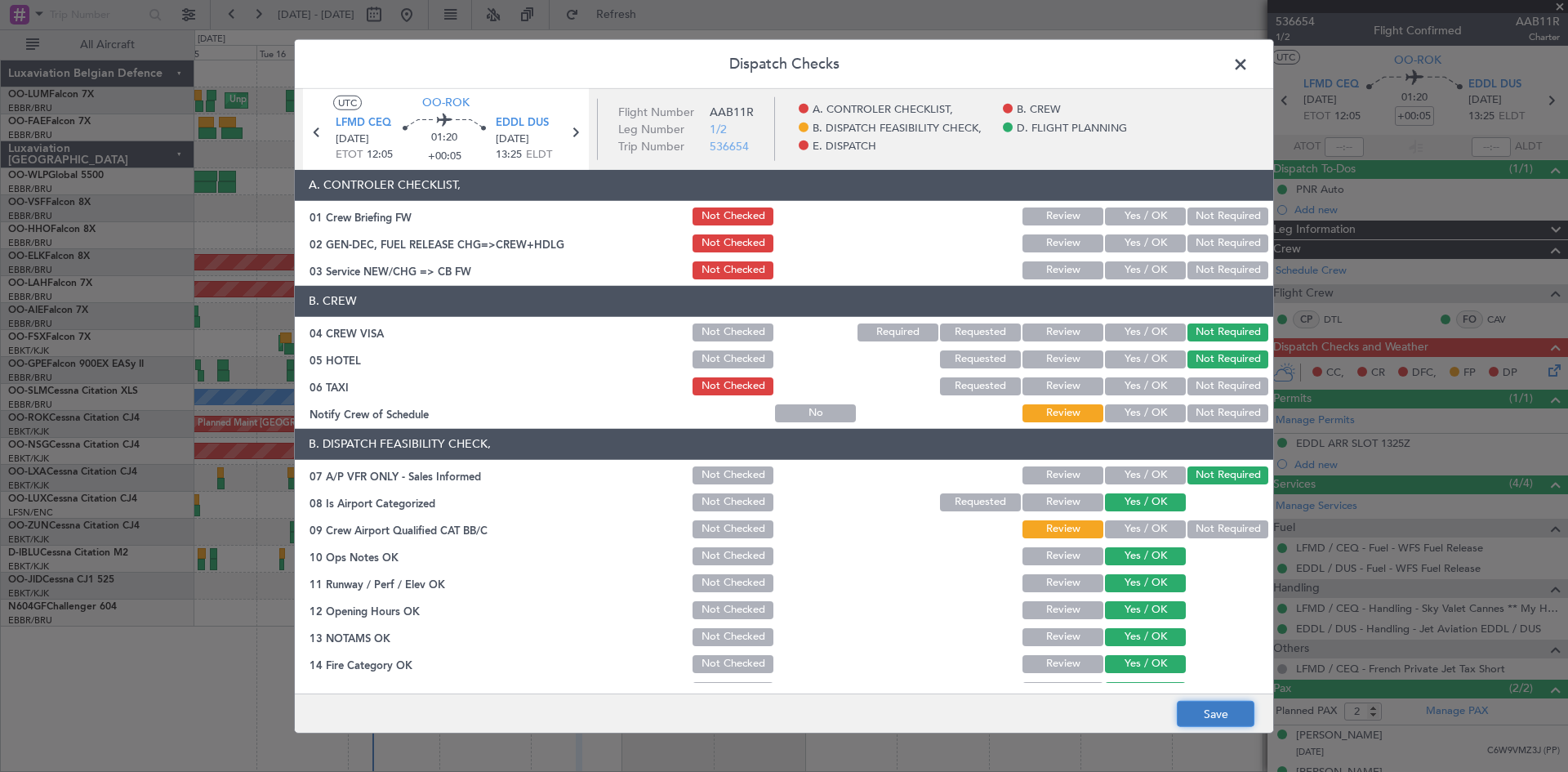
click at [1241, 717] on button "Save" at bounding box center [1216, 715] width 77 height 26
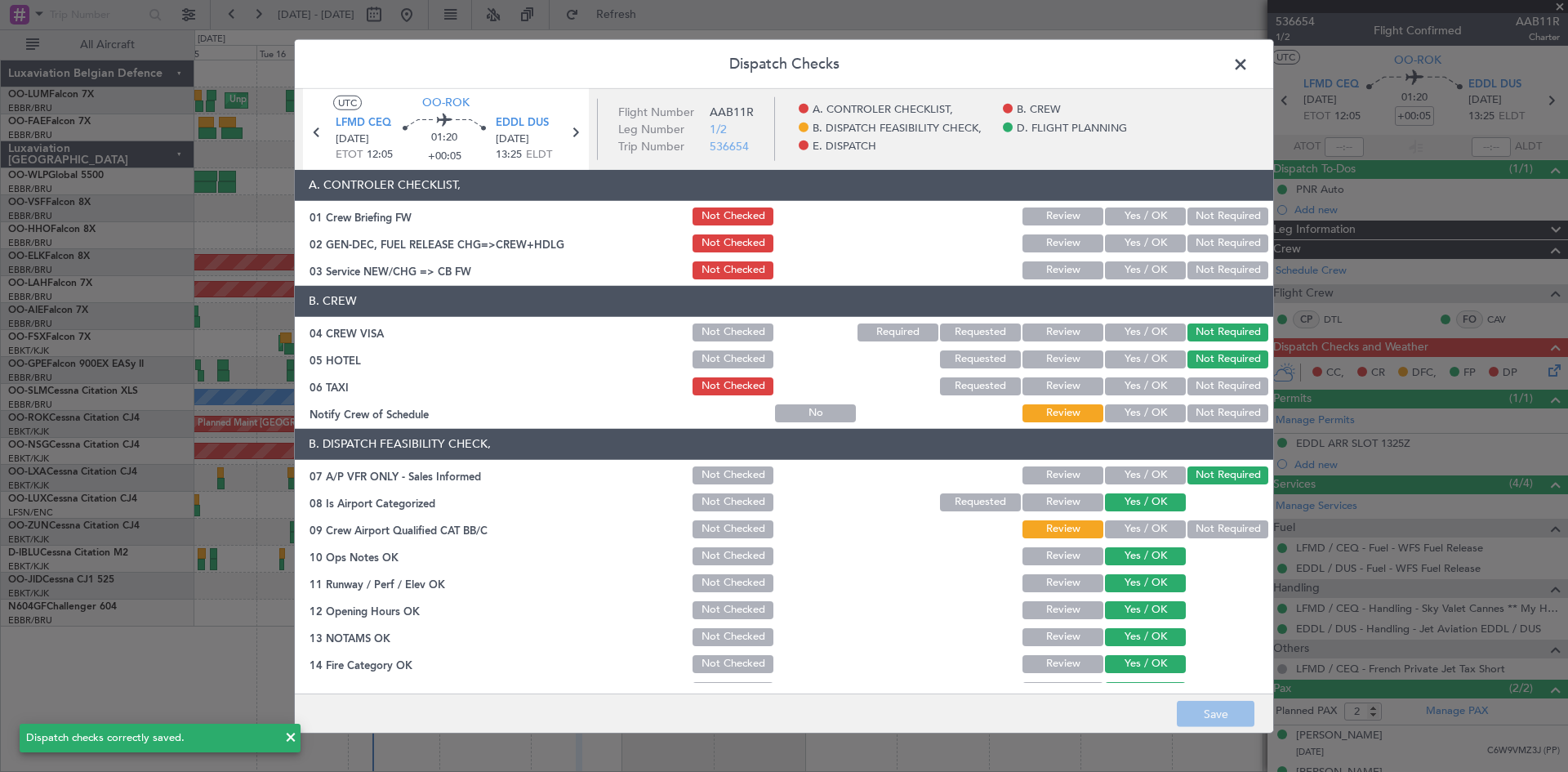
click at [1249, 67] on span at bounding box center [1249, 68] width 0 height 33
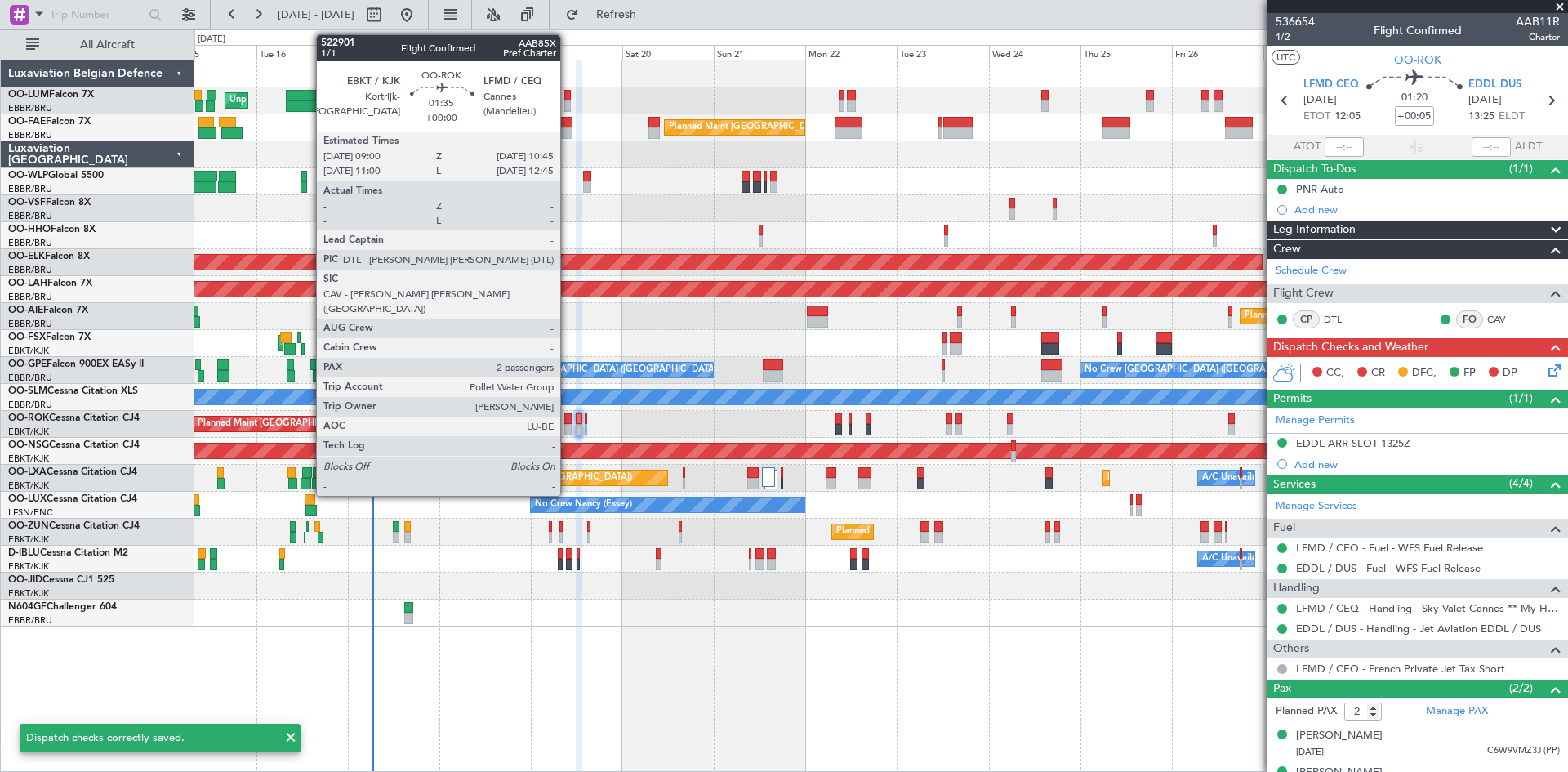
click at [567, 418] on div at bounding box center [568, 419] width 8 height 11
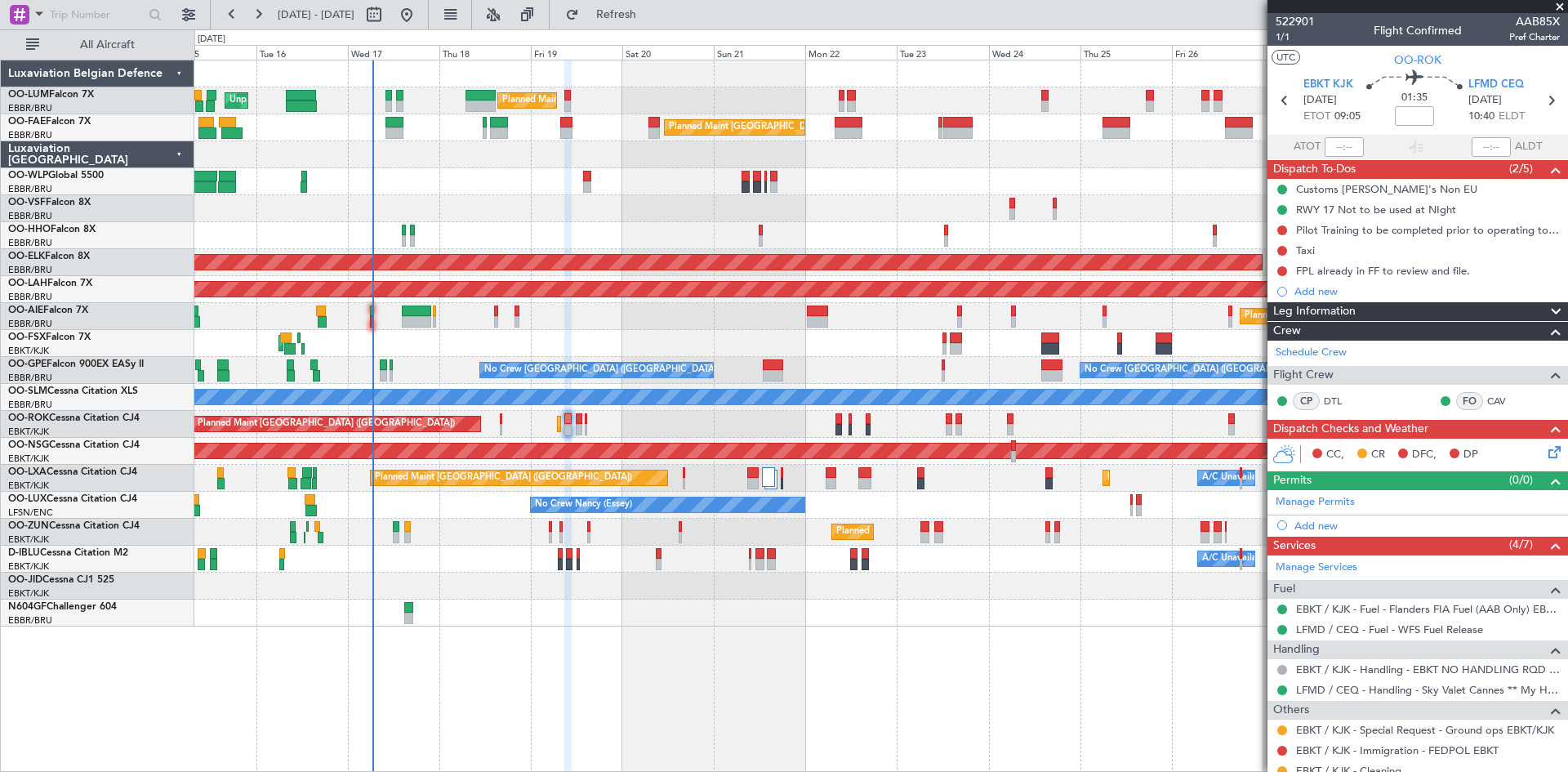
click at [1545, 455] on icon at bounding box center [1552, 450] width 13 height 13
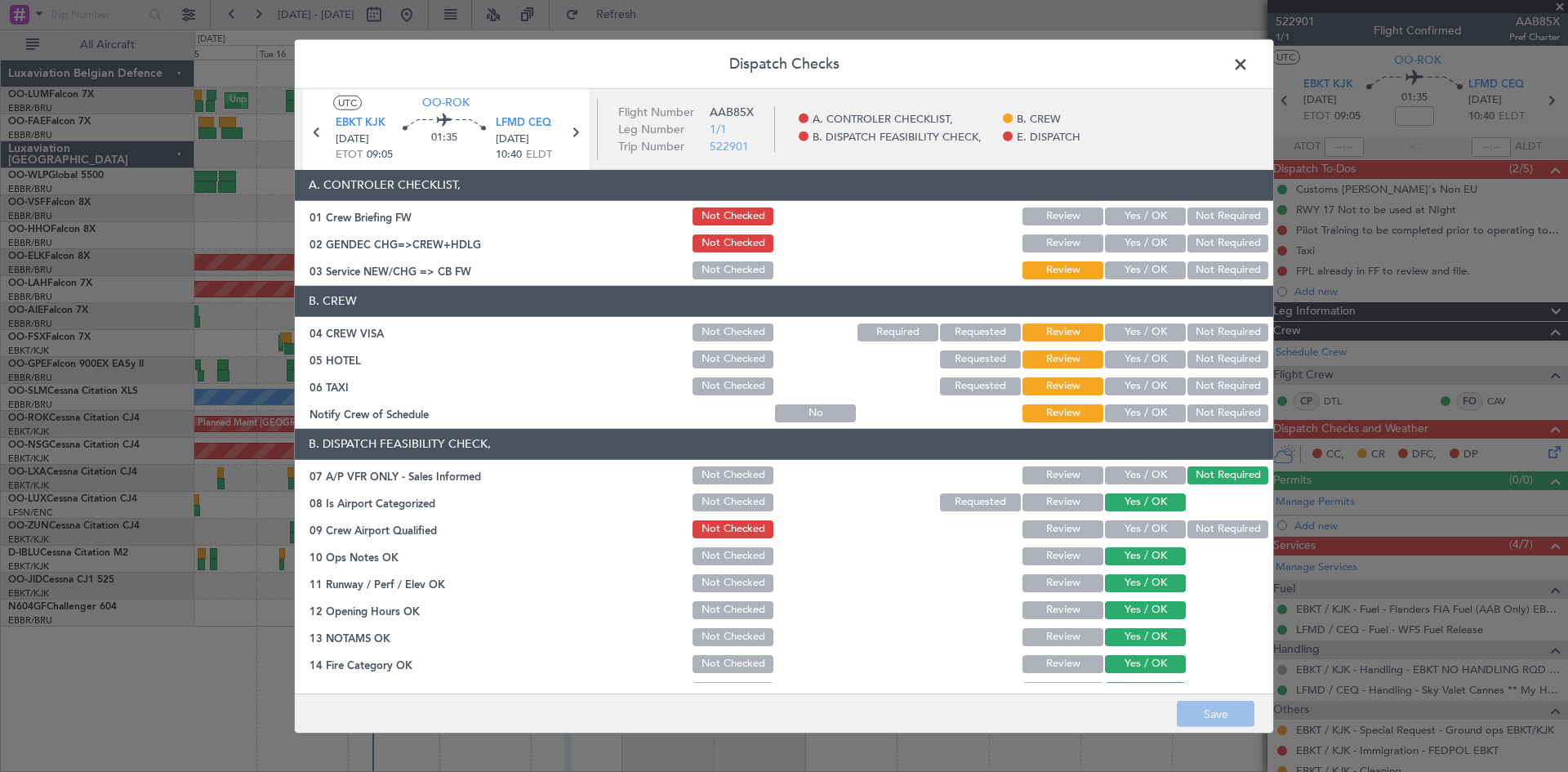
click at [1219, 338] on button "Not Required" at bounding box center [1228, 332] width 81 height 18
click at [1221, 361] on button "Not Required" at bounding box center [1228, 359] width 81 height 18
click at [1169, 413] on button "Yes / OK" at bounding box center [1146, 413] width 81 height 18
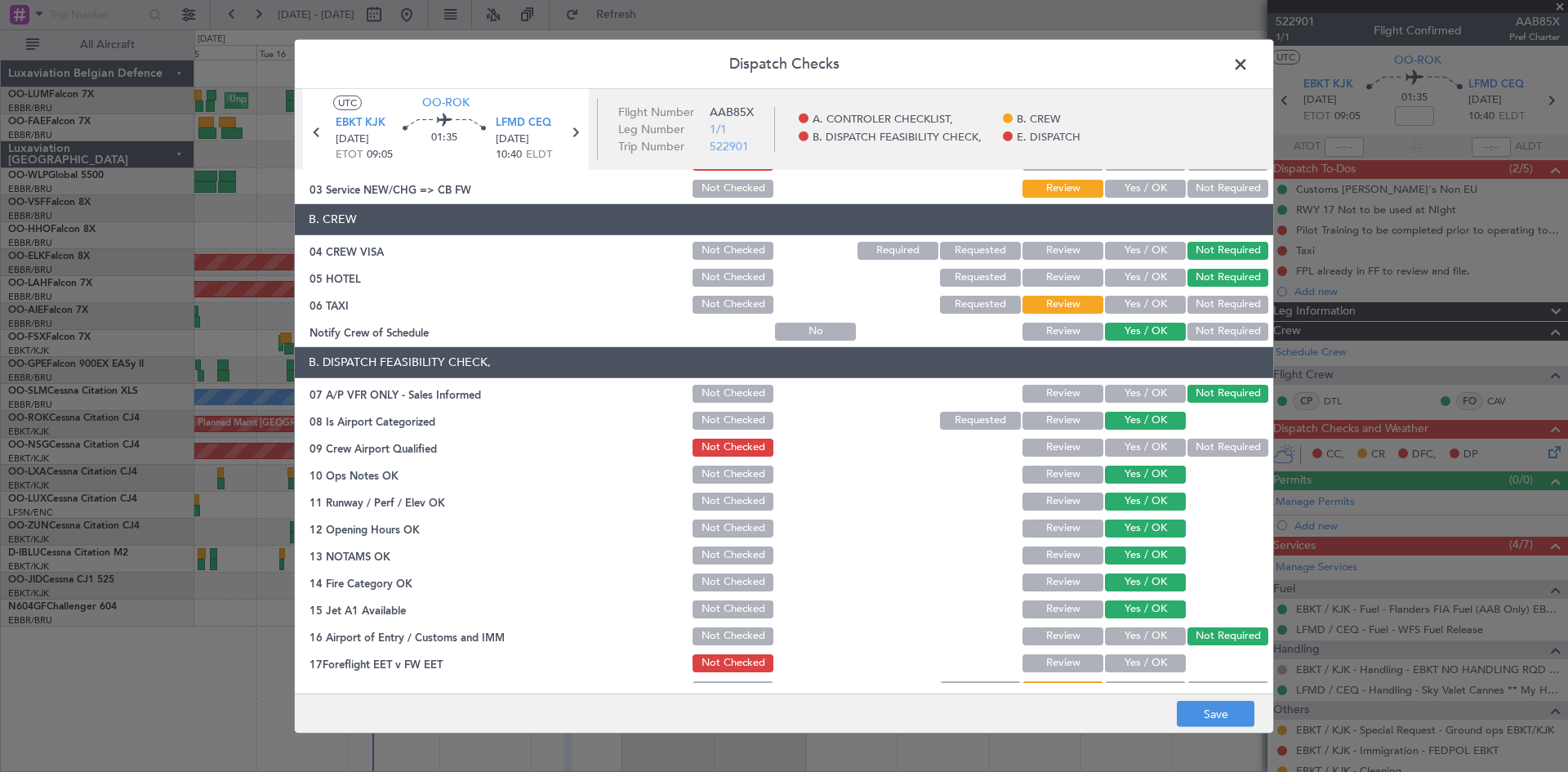
scroll to position [163, 0]
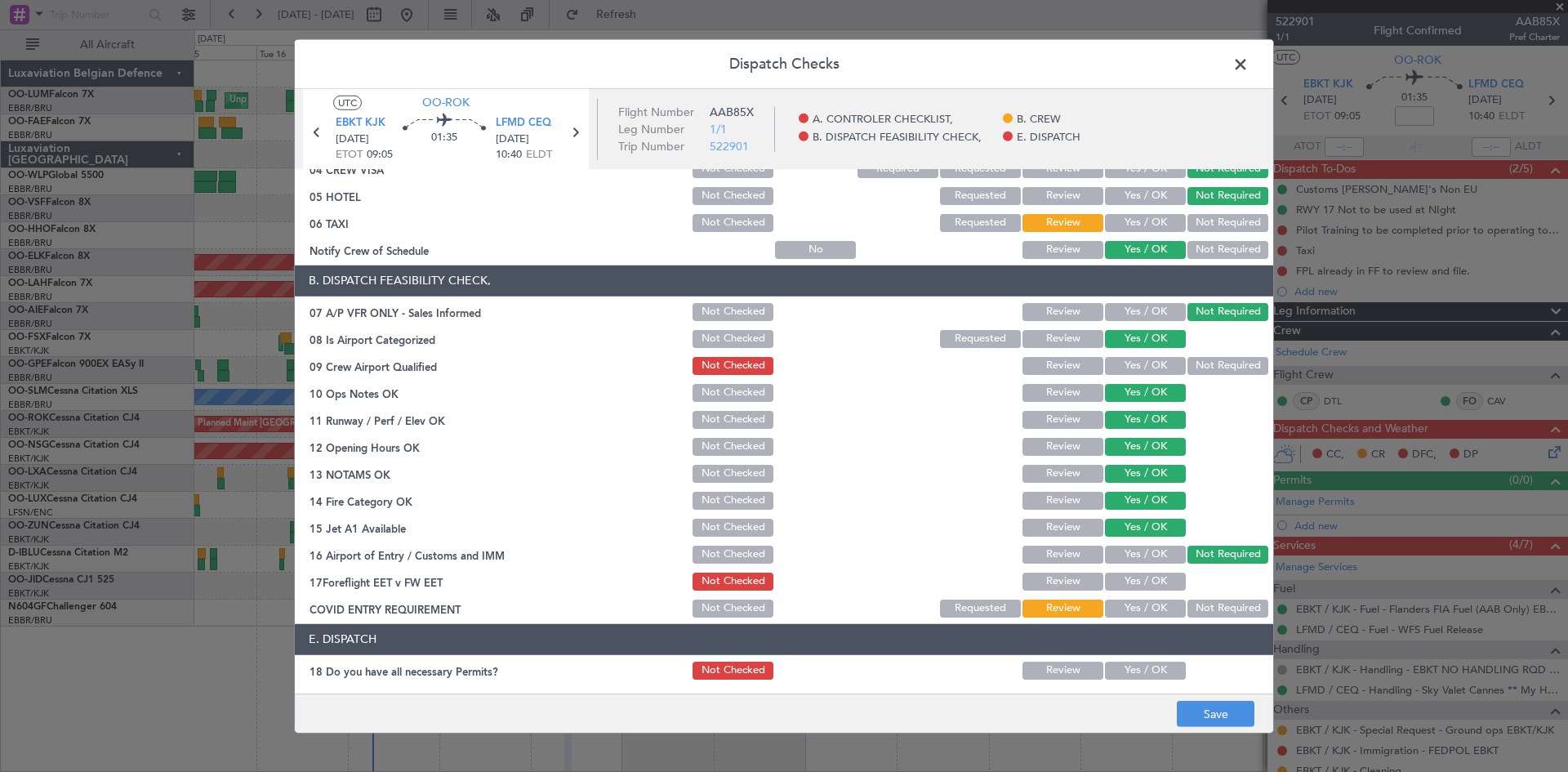
click at [1132, 577] on button "Yes / OK" at bounding box center [1146, 582] width 81 height 18
click at [1135, 609] on button "Yes / OK" at bounding box center [1146, 608] width 81 height 18
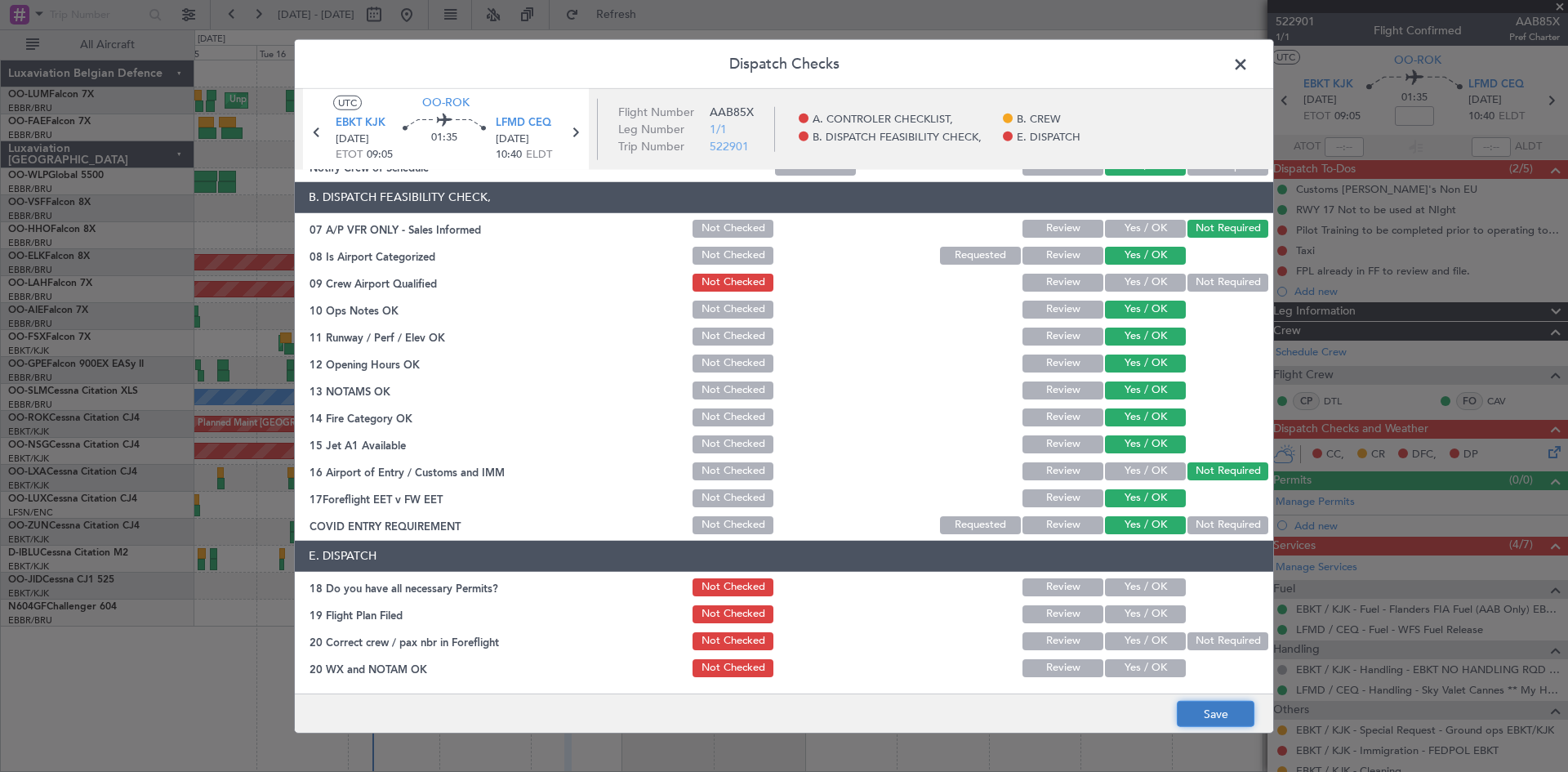
click at [1193, 712] on button "Save" at bounding box center [1216, 715] width 77 height 26
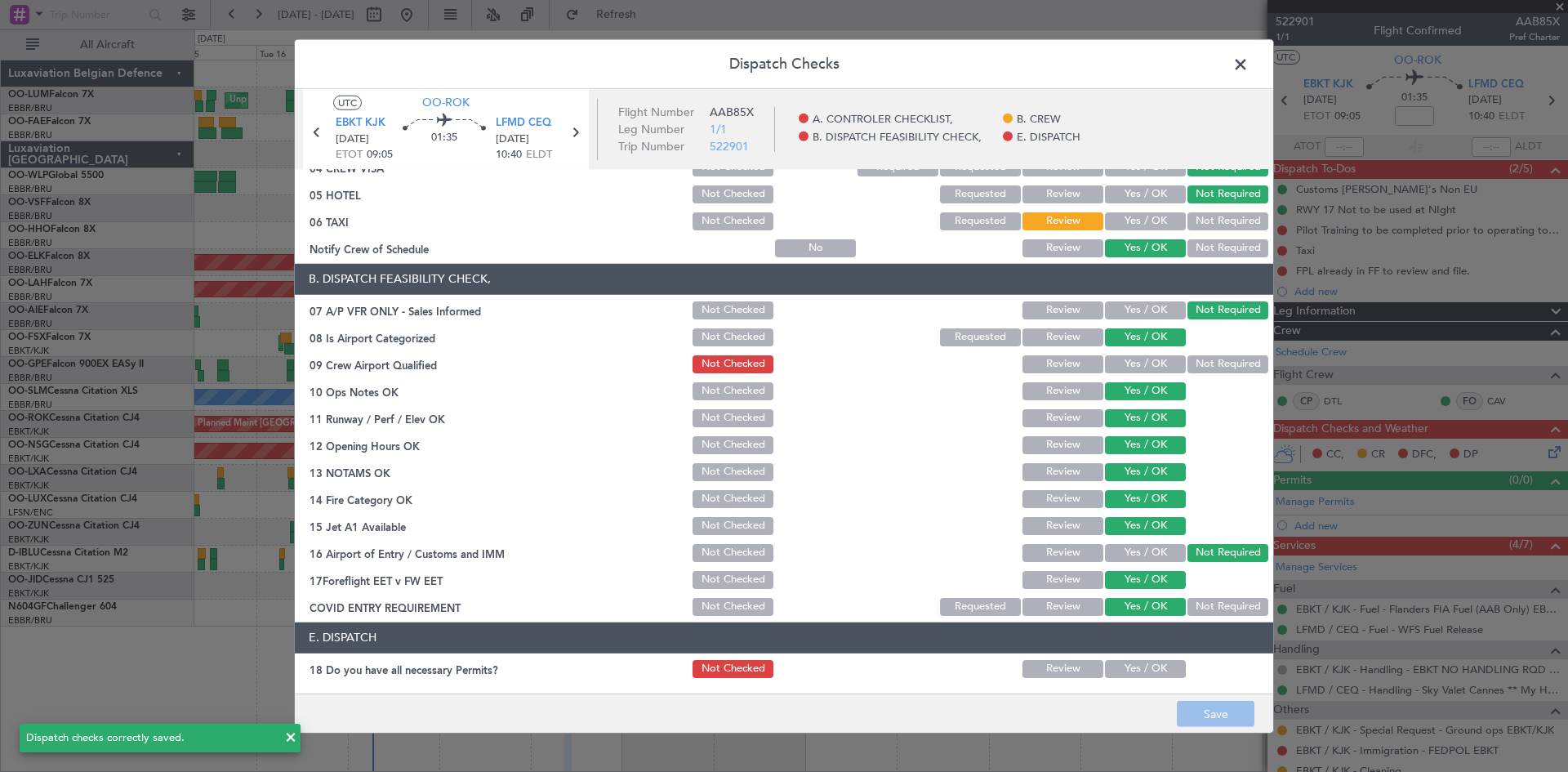
scroll to position [83, 0]
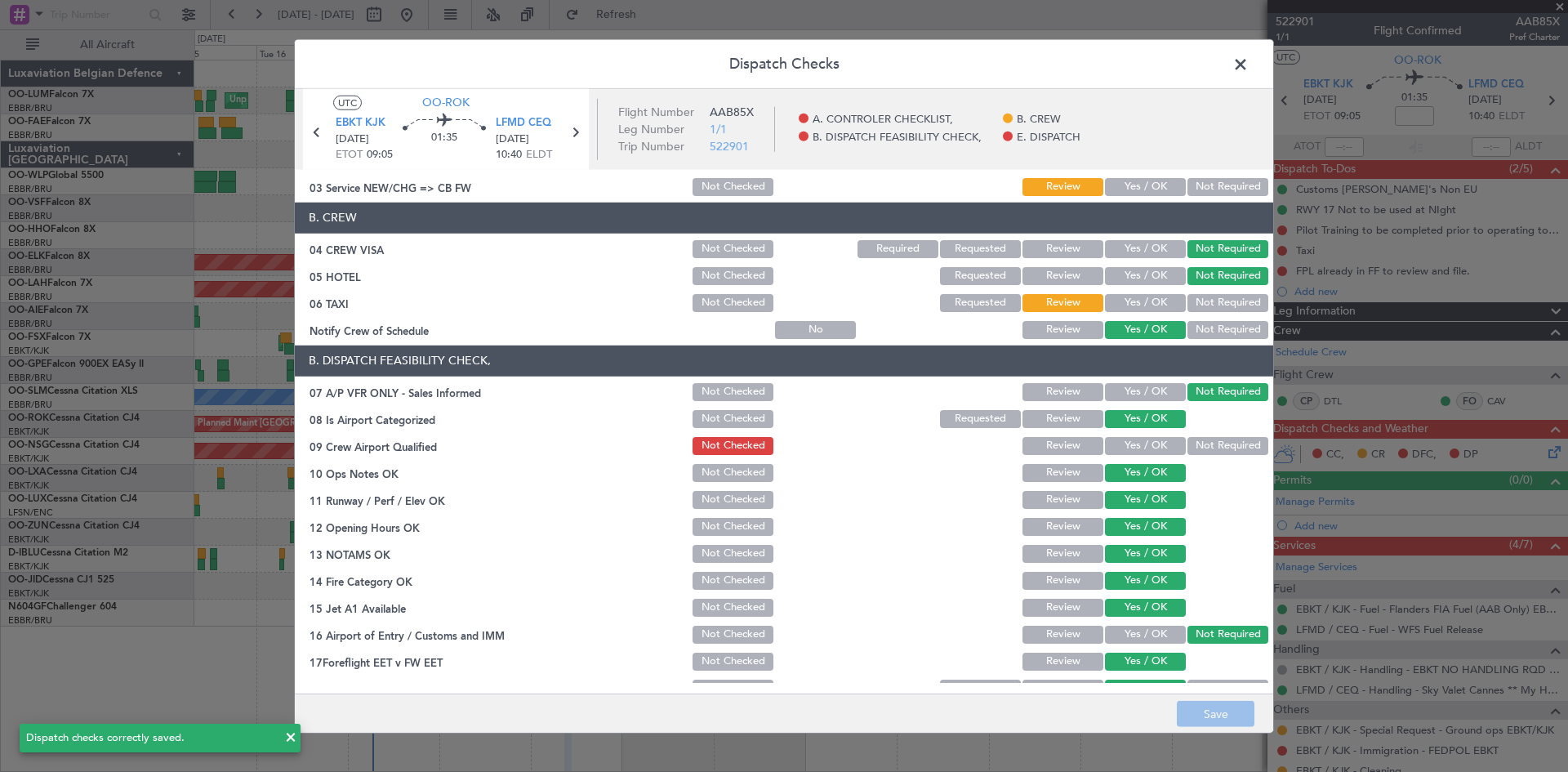
click at [1249, 57] on span at bounding box center [1249, 68] width 0 height 33
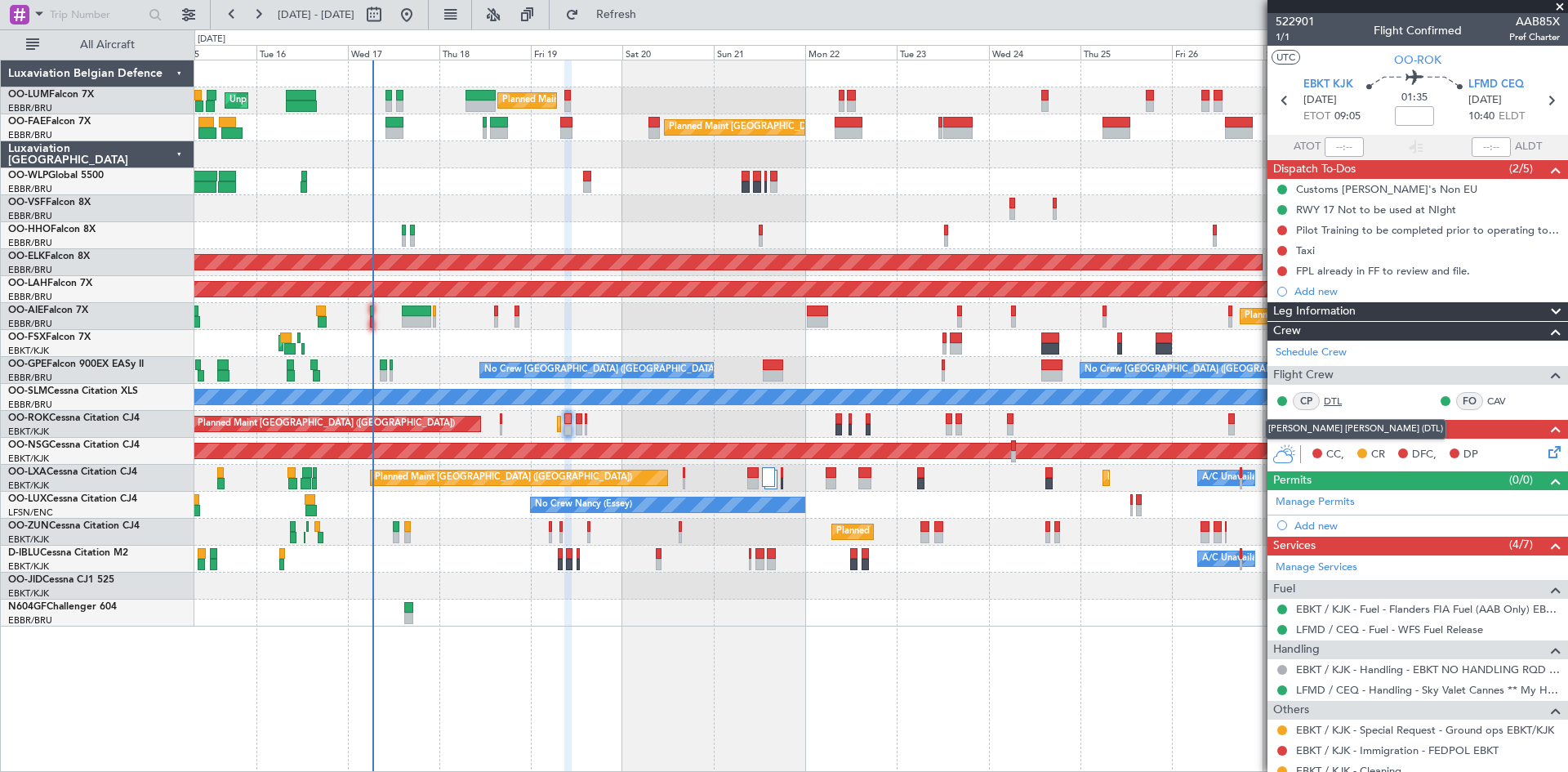
click at [1334, 402] on link "DTL" at bounding box center [1342, 402] width 37 height 15
click at [1548, 447] on icon at bounding box center [1552, 450] width 13 height 13
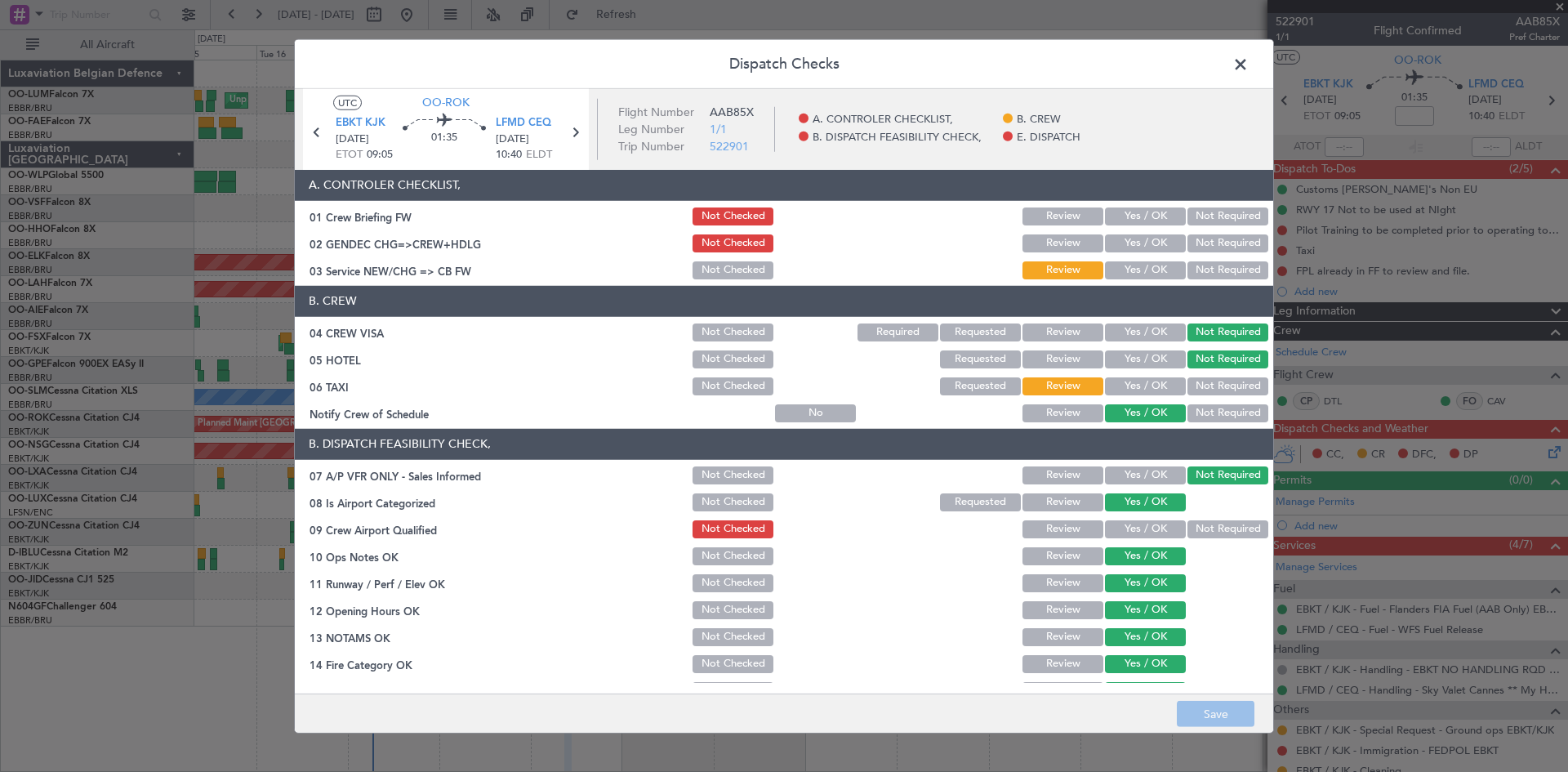
click at [1148, 530] on button "Yes / OK" at bounding box center [1146, 529] width 81 height 18
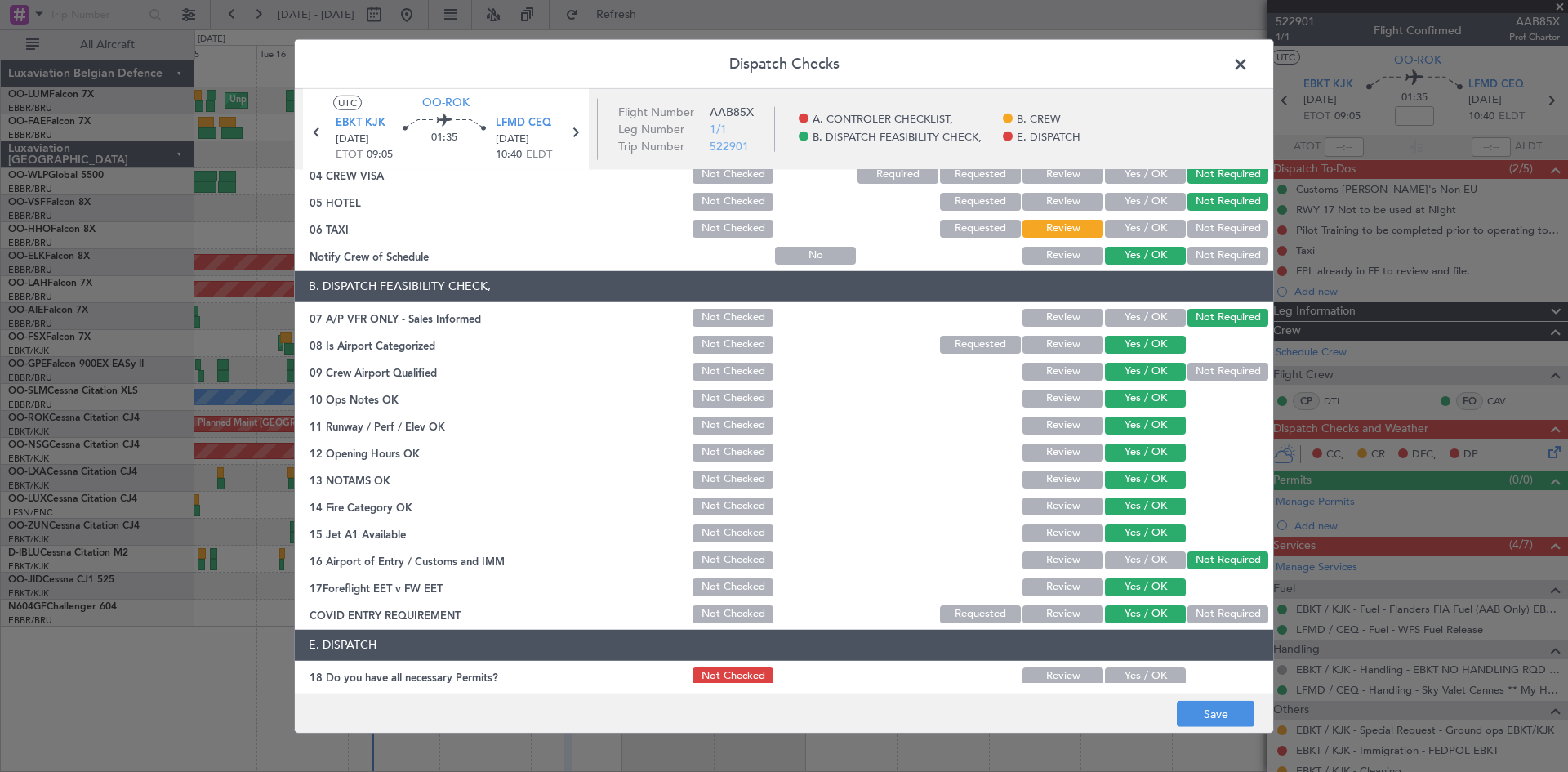
scroll to position [247, 0]
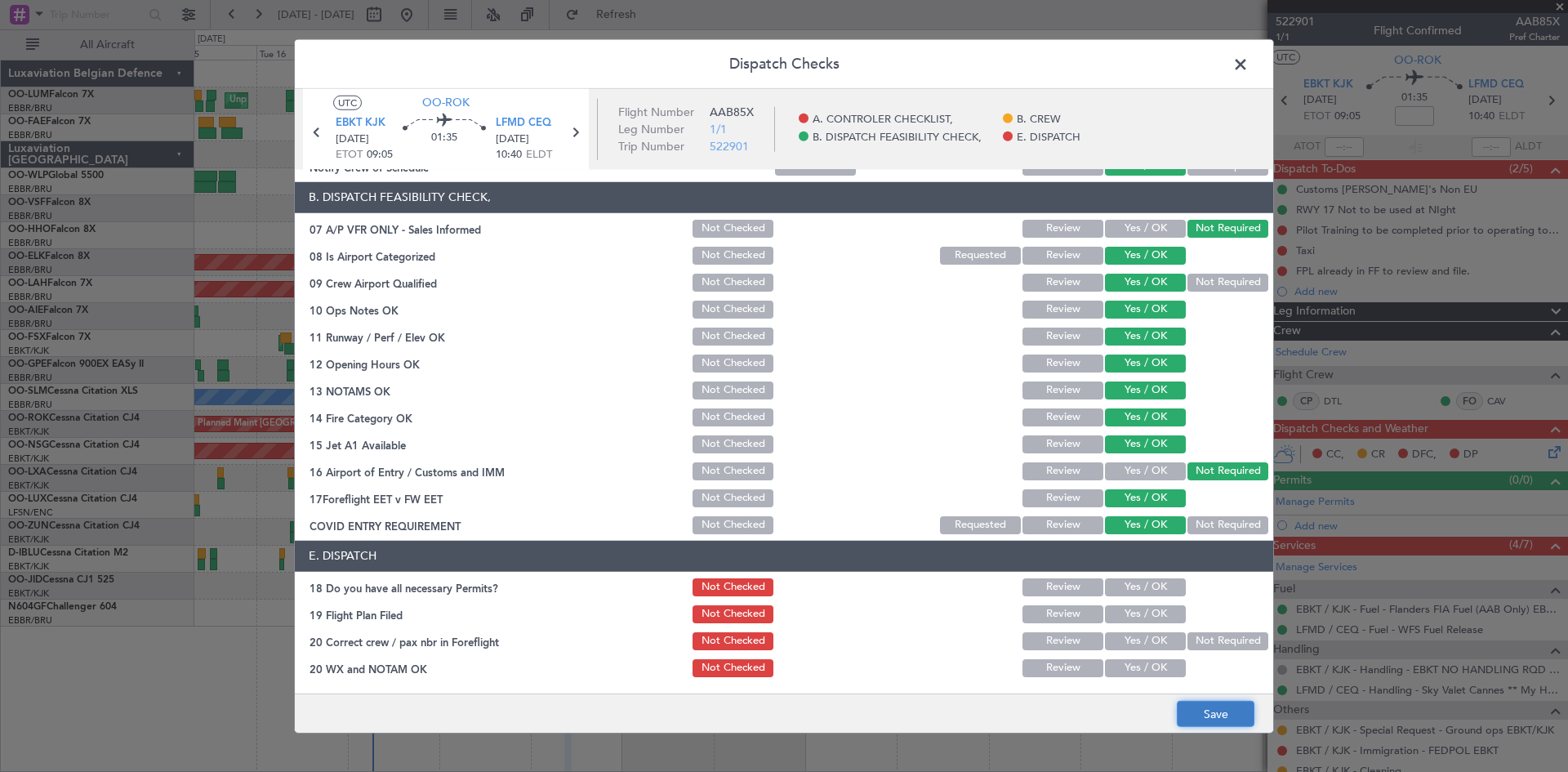
click at [1193, 708] on button "Save" at bounding box center [1216, 715] width 77 height 26
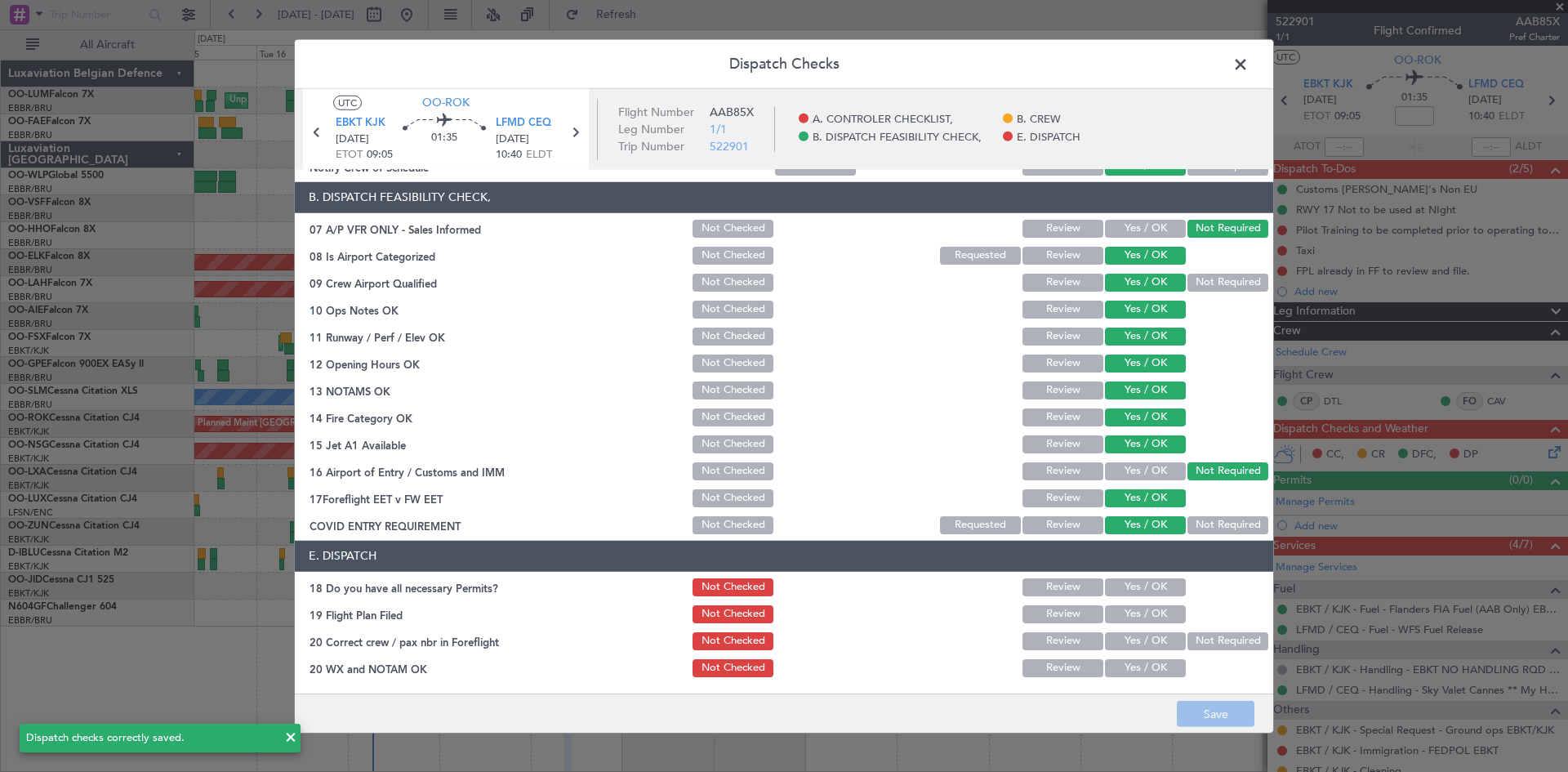
click at [1249, 70] on span at bounding box center [1249, 68] width 0 height 33
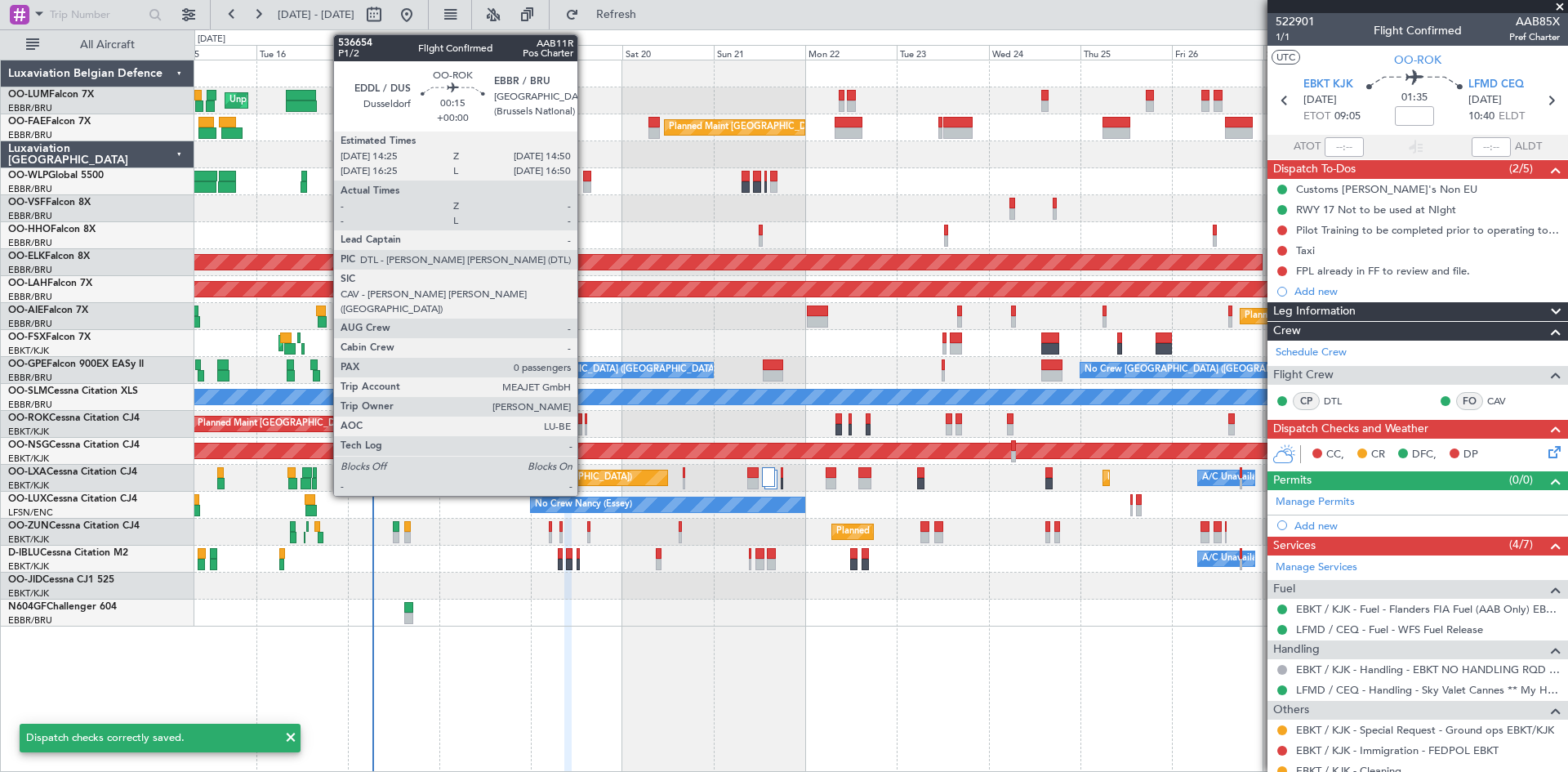
click at [585, 423] on div at bounding box center [586, 419] width 2 height 11
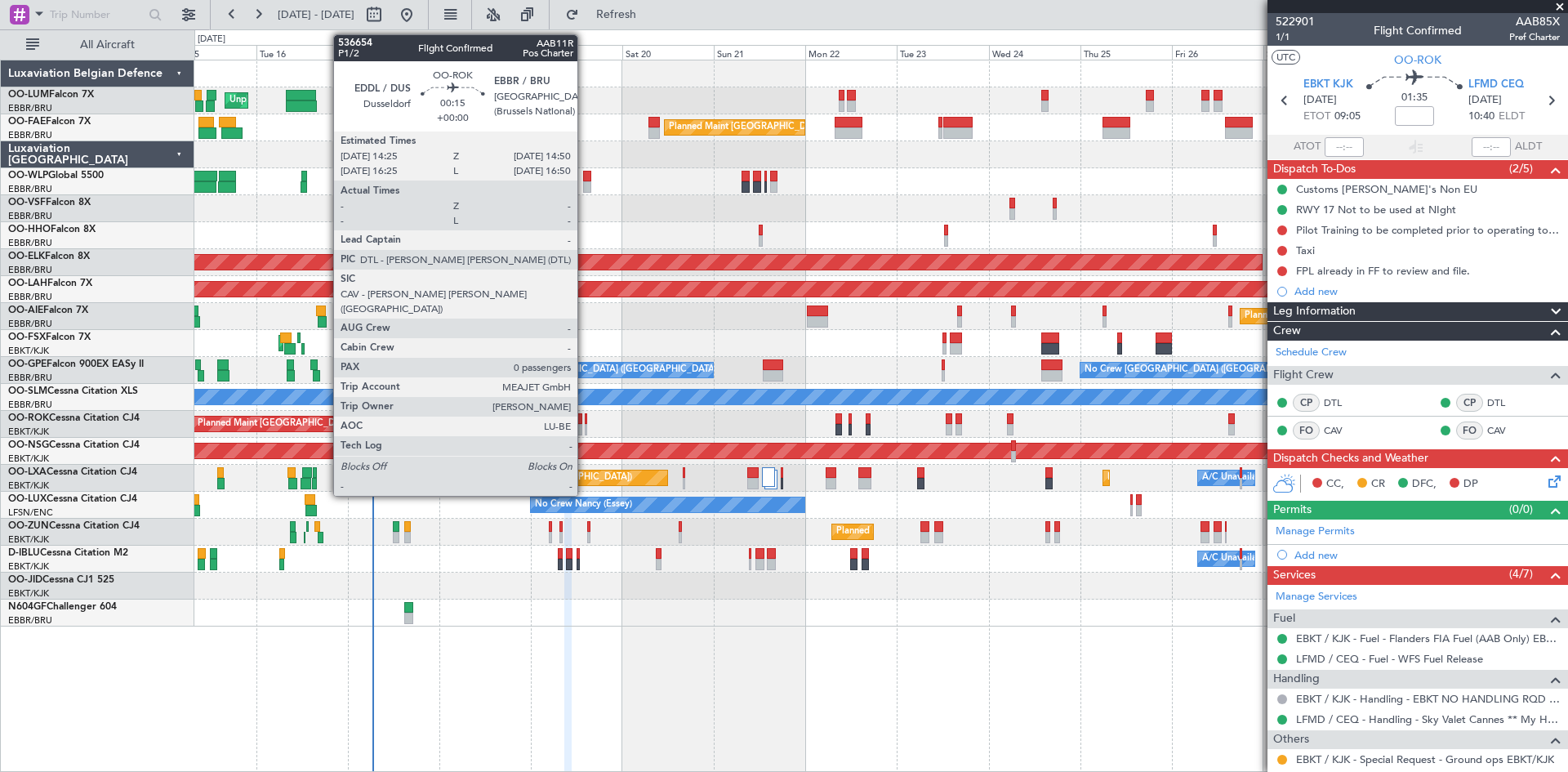
click at [585, 419] on div at bounding box center [586, 419] width 2 height 11
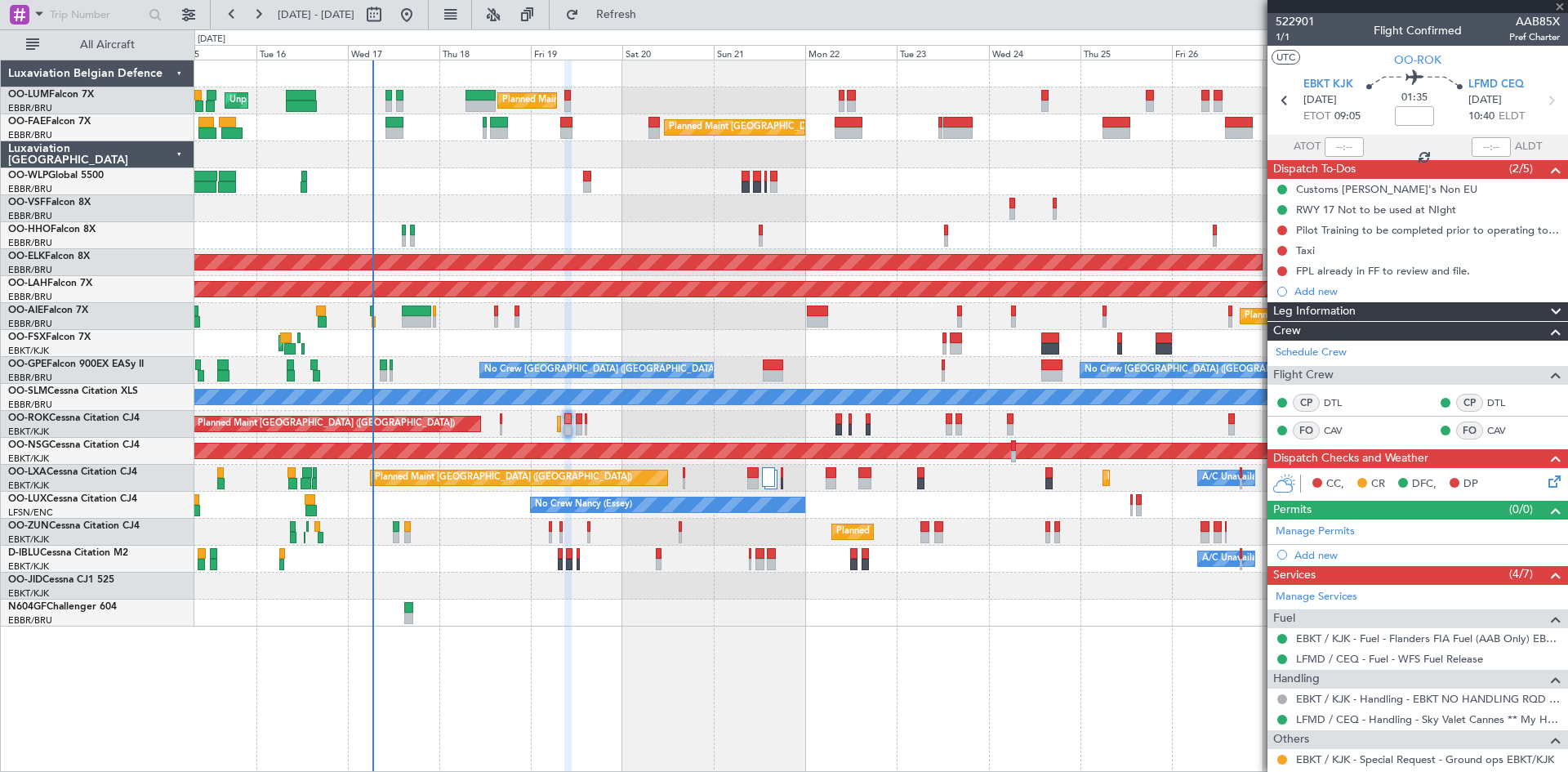
type input "0"
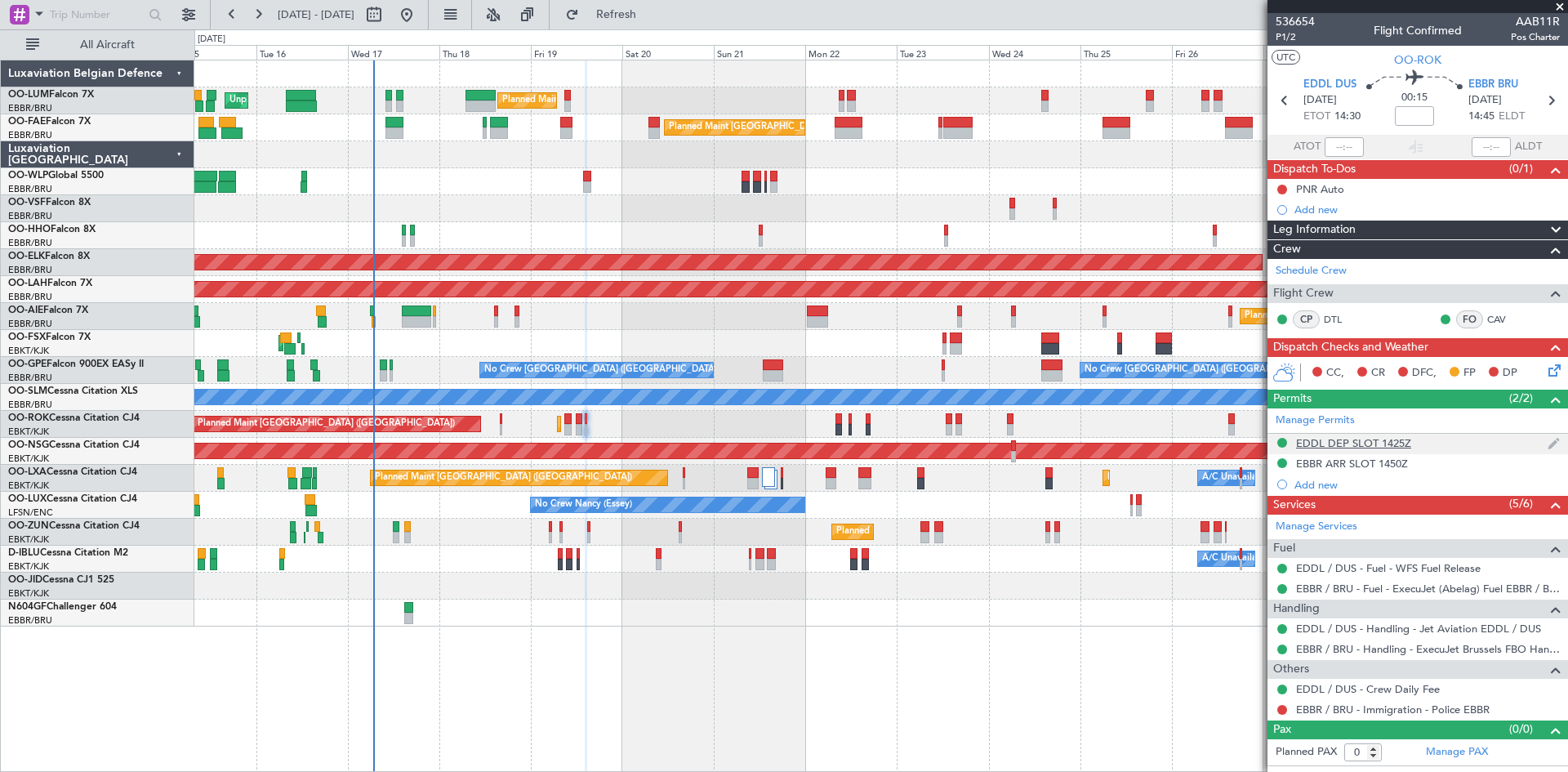
click at [1364, 438] on div "EDDL DEP SLOT 1425Z" at bounding box center [1354, 443] width 115 height 14
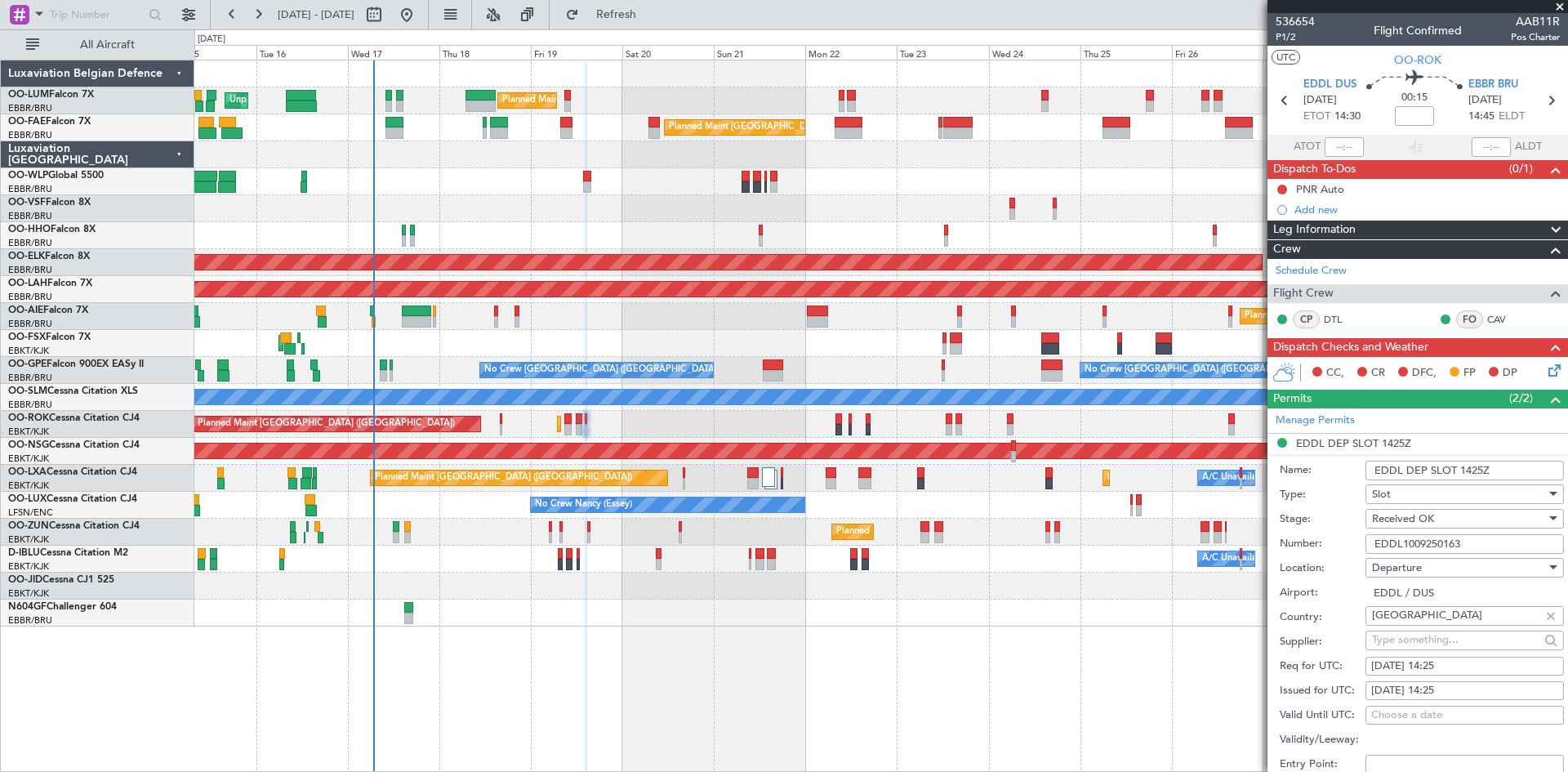
drag, startPoint x: 1475, startPoint y: 546, endPoint x: 1332, endPoint y: 540, distance: 143.1
click at [1332, 540] on div "Number: EDDL1009250163" at bounding box center [1422, 544] width 285 height 25
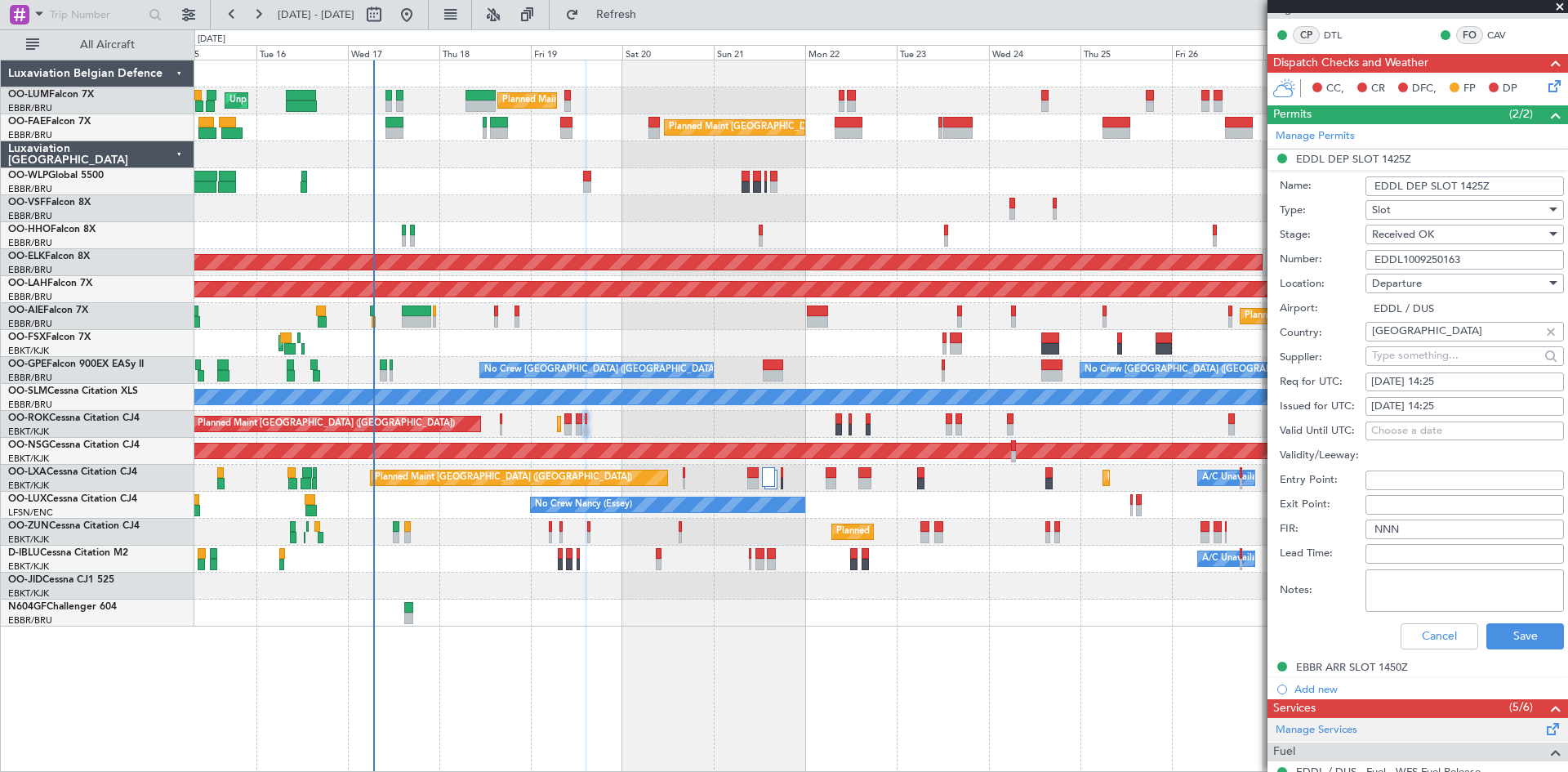
scroll to position [408, 0]
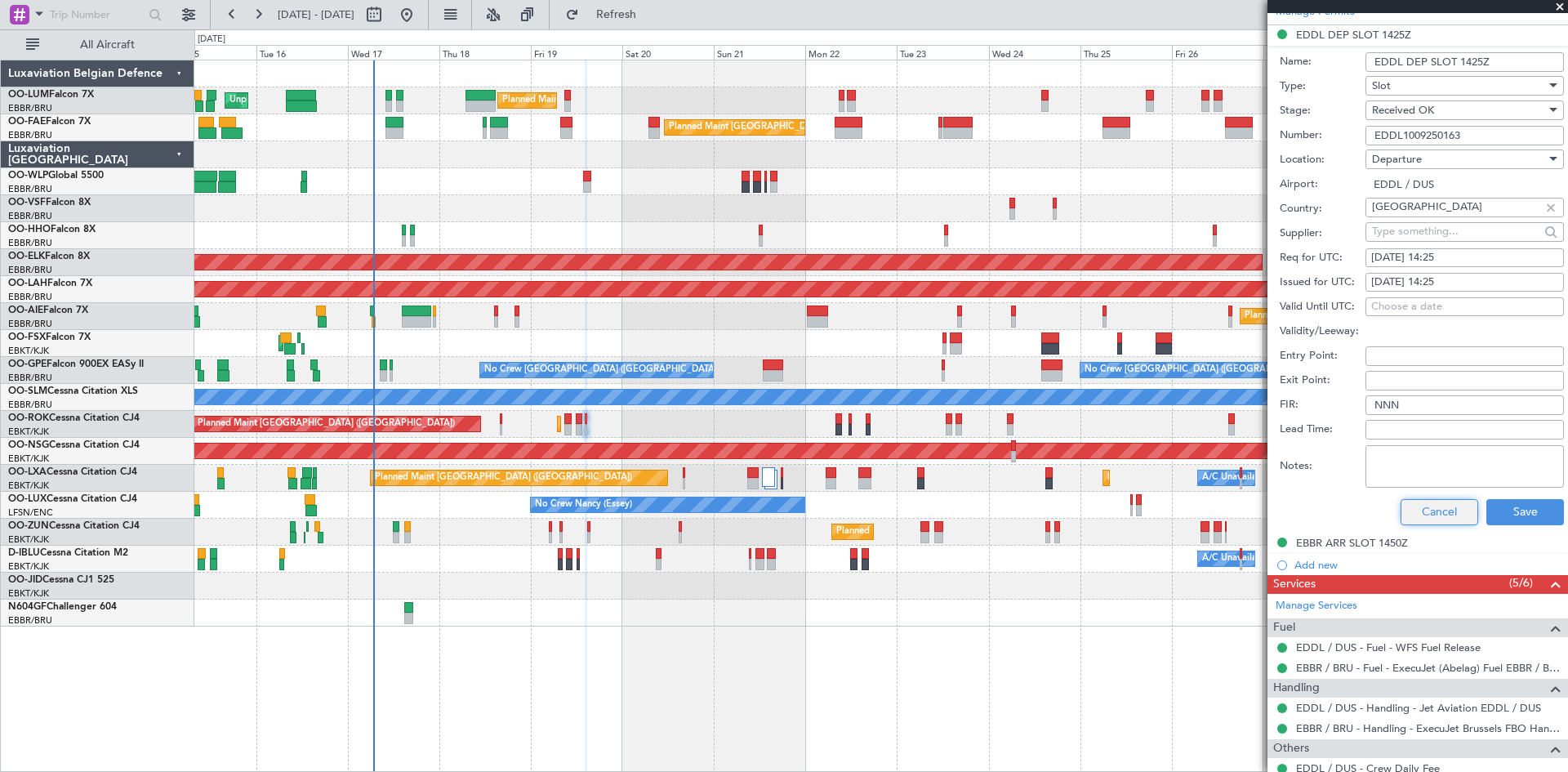
click at [1415, 500] on button "Cancel" at bounding box center [1440, 513] width 77 height 26
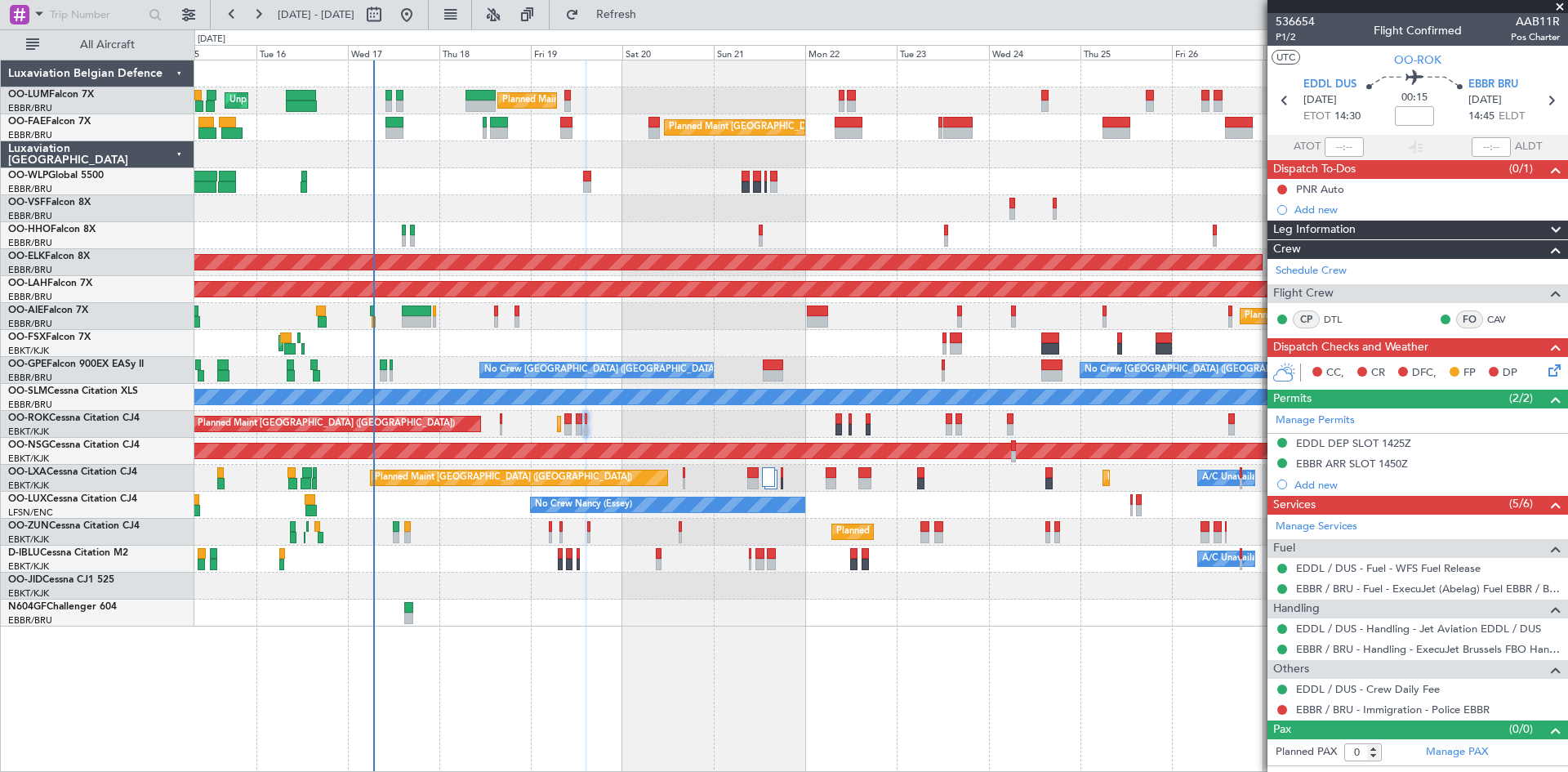
scroll to position [0, 0]
click at [1354, 467] on div "EDDL DEP SLOT 1425Z" at bounding box center [1353, 471] width 103 height 21
click at [1328, 465] on div "EBBR ARR SLOT 1450Z" at bounding box center [1352, 464] width 112 height 14
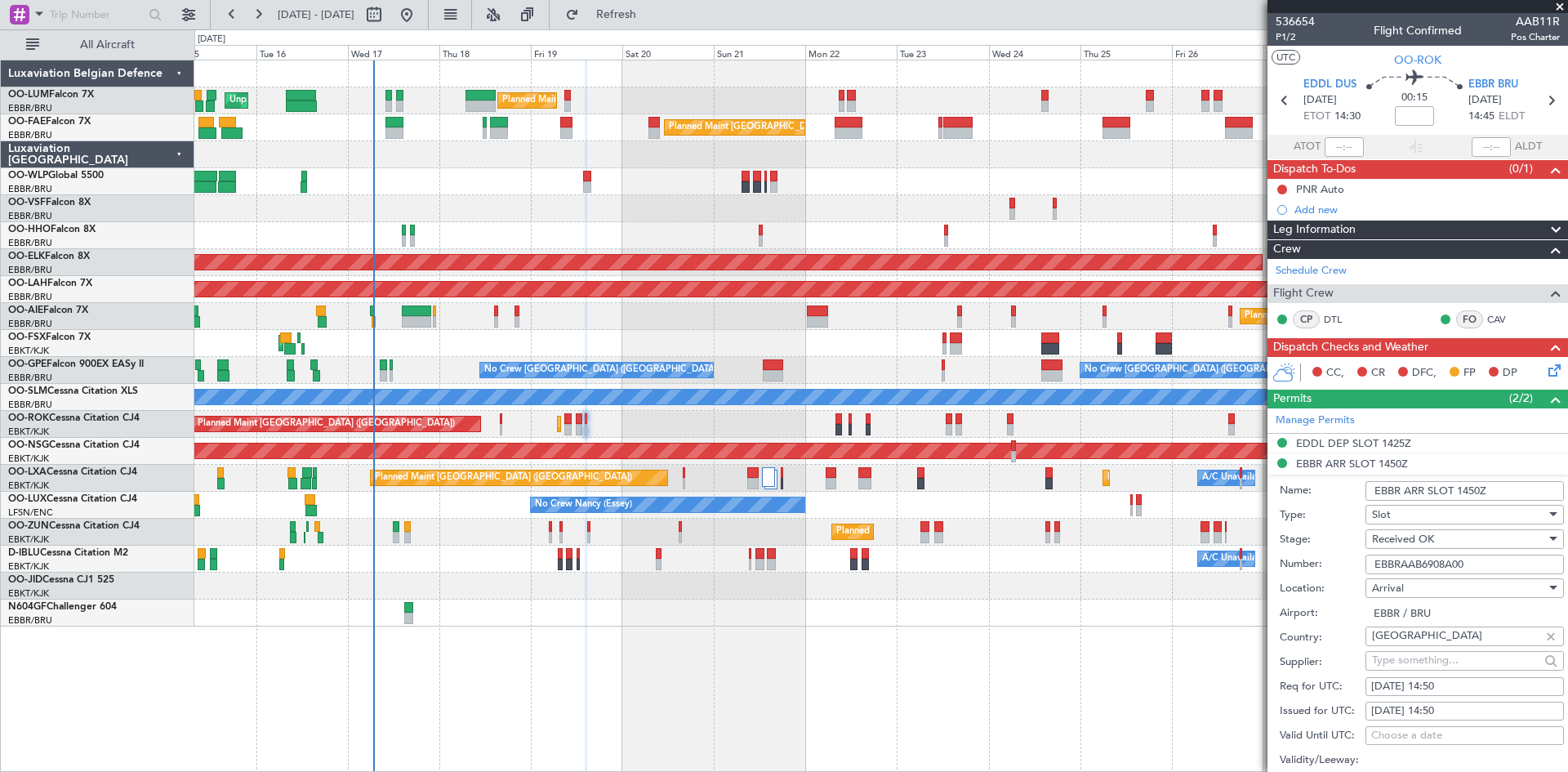
drag, startPoint x: 1485, startPoint y: 565, endPoint x: 1267, endPoint y: 567, distance: 218.0
click at [1267, 567] on form "Name: EBBR ARR SLOT 1450Z Type: Slot Stage: Received OK Number: EBBRAAB6908A00 …" at bounding box center [1417, 718] width 301 height 487
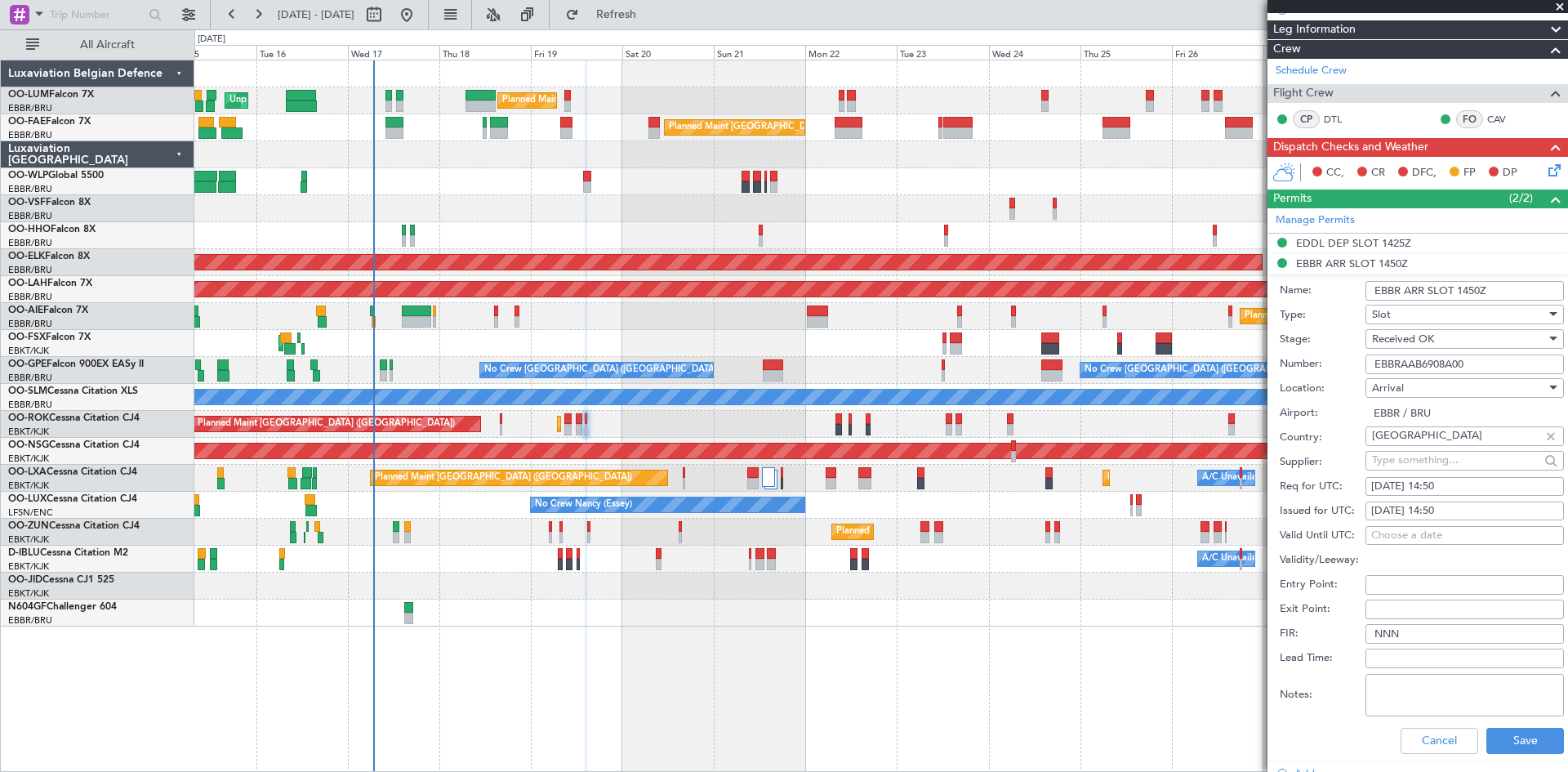
scroll to position [245, 0]
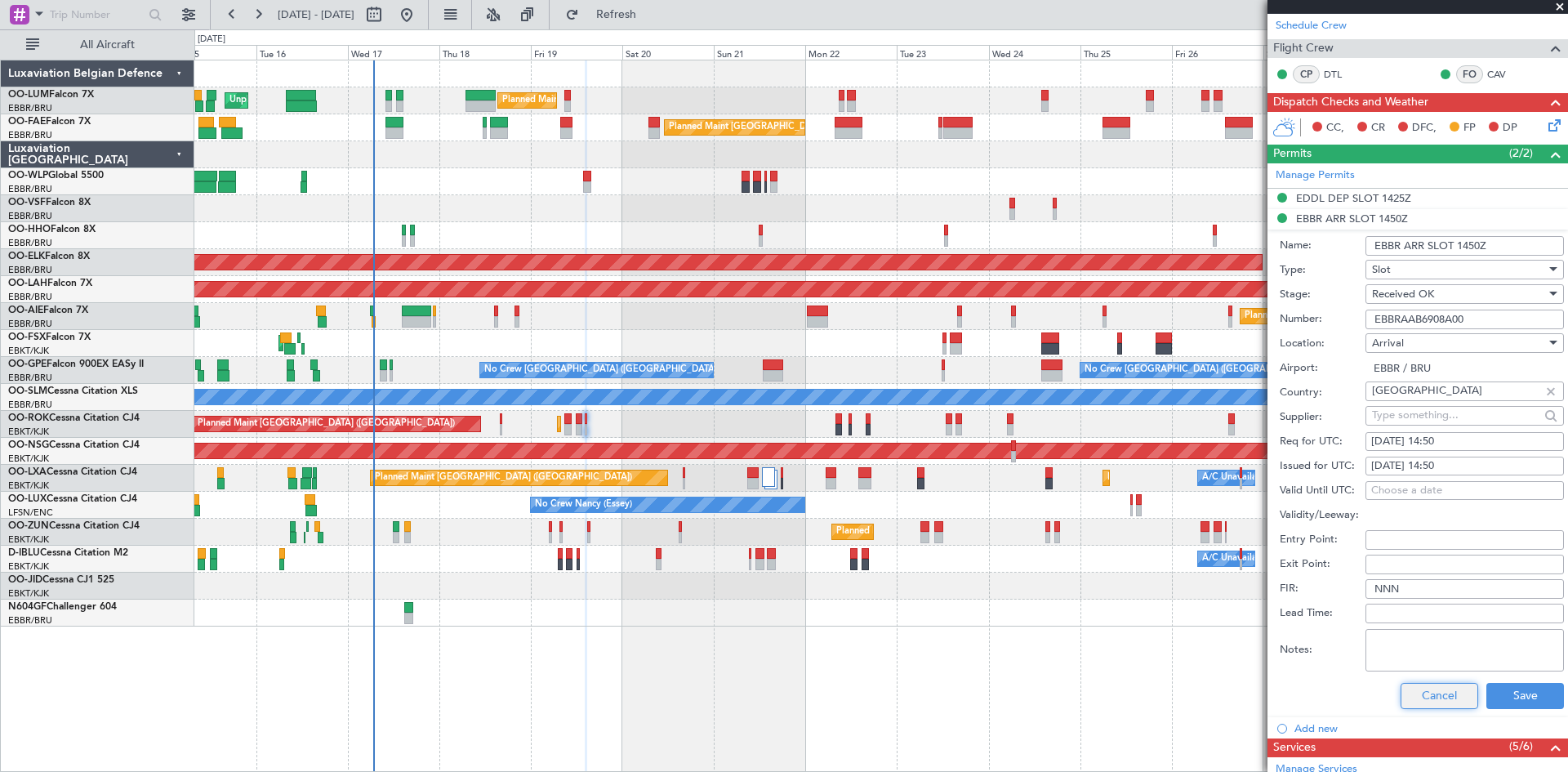
click at [1450, 707] on button "Cancel" at bounding box center [1440, 697] width 77 height 26
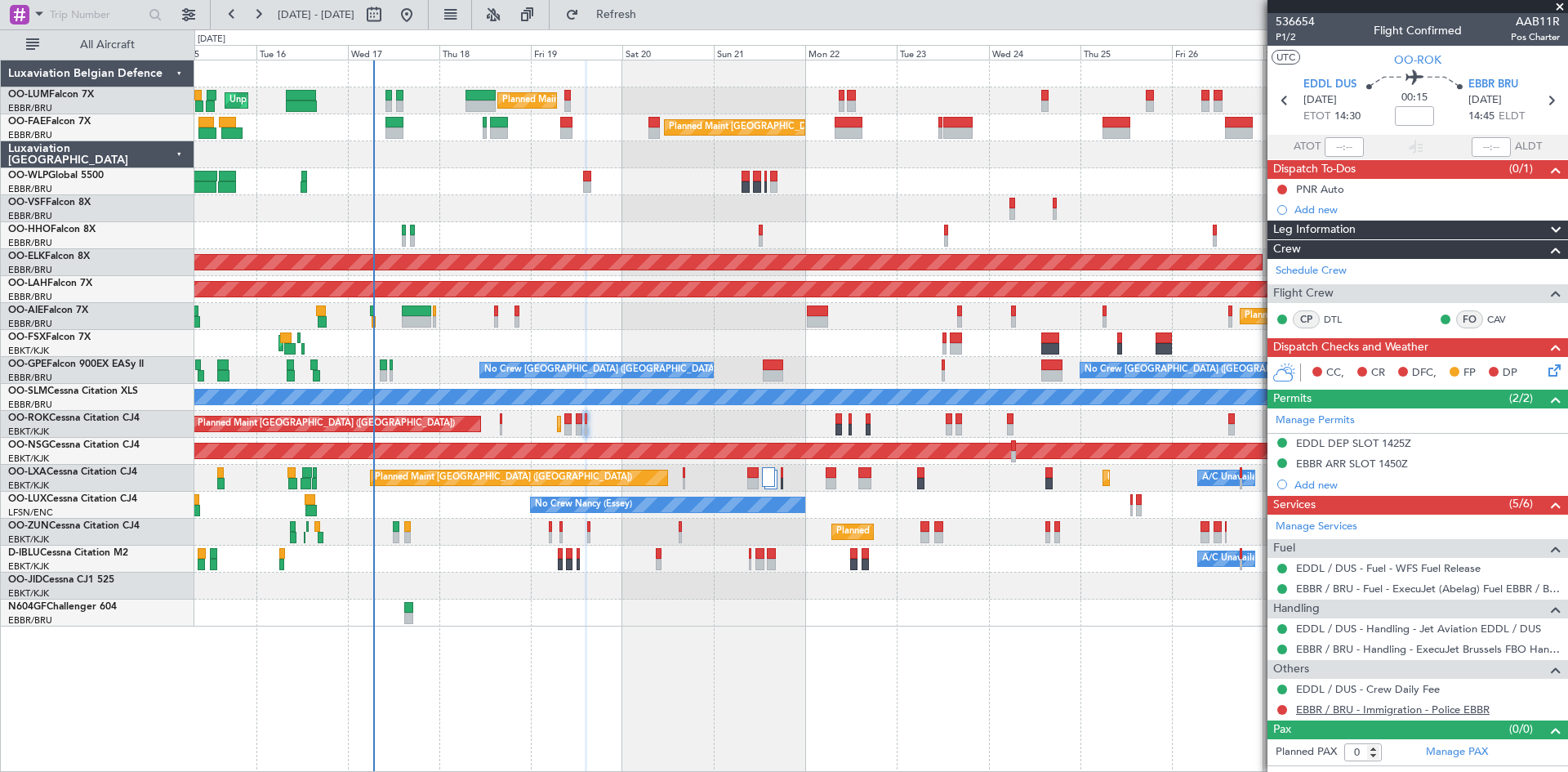
scroll to position [0, 0]
click at [1283, 185] on button at bounding box center [1282, 189] width 9 height 9
click at [1282, 261] on span "Completed" at bounding box center [1289, 261] width 54 height 16
click at [1316, 203] on div "Add new" at bounding box center [1420, 209] width 251 height 14
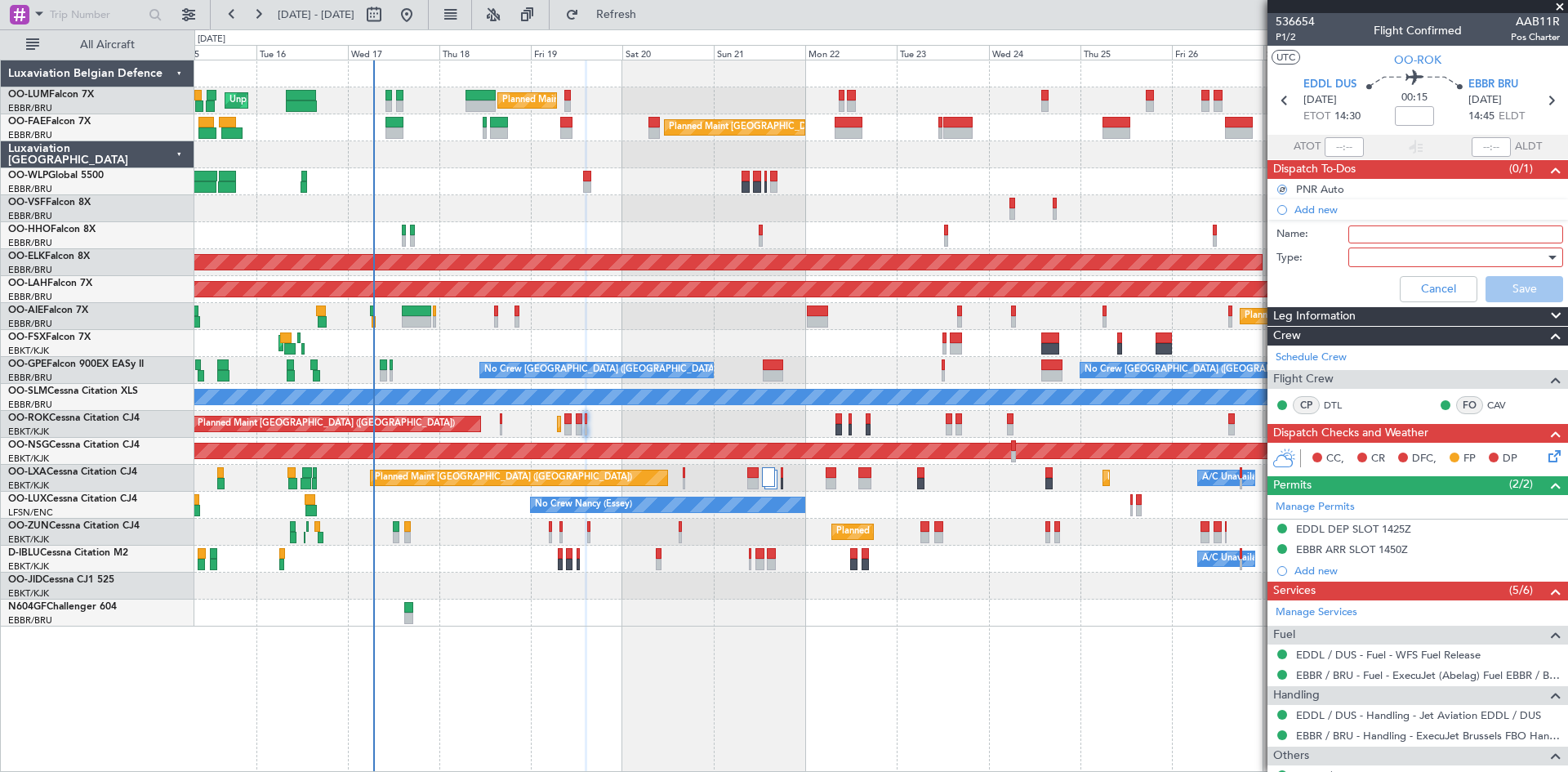
click at [1374, 231] on input "Name:" at bounding box center [1456, 234] width 215 height 18
type input "FPL already in FF to review and file."
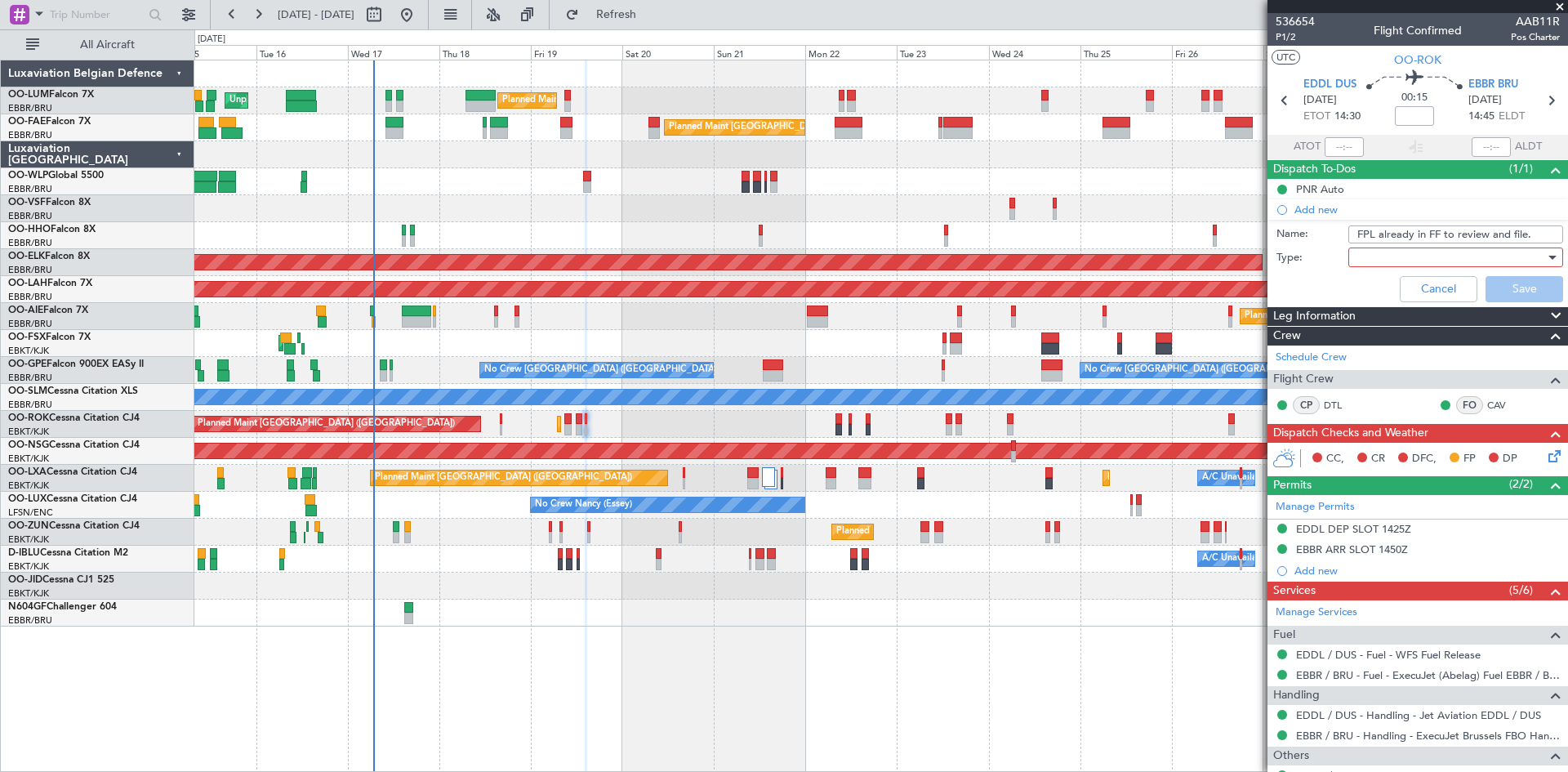
click at [1388, 252] on div at bounding box center [1450, 257] width 190 height 25
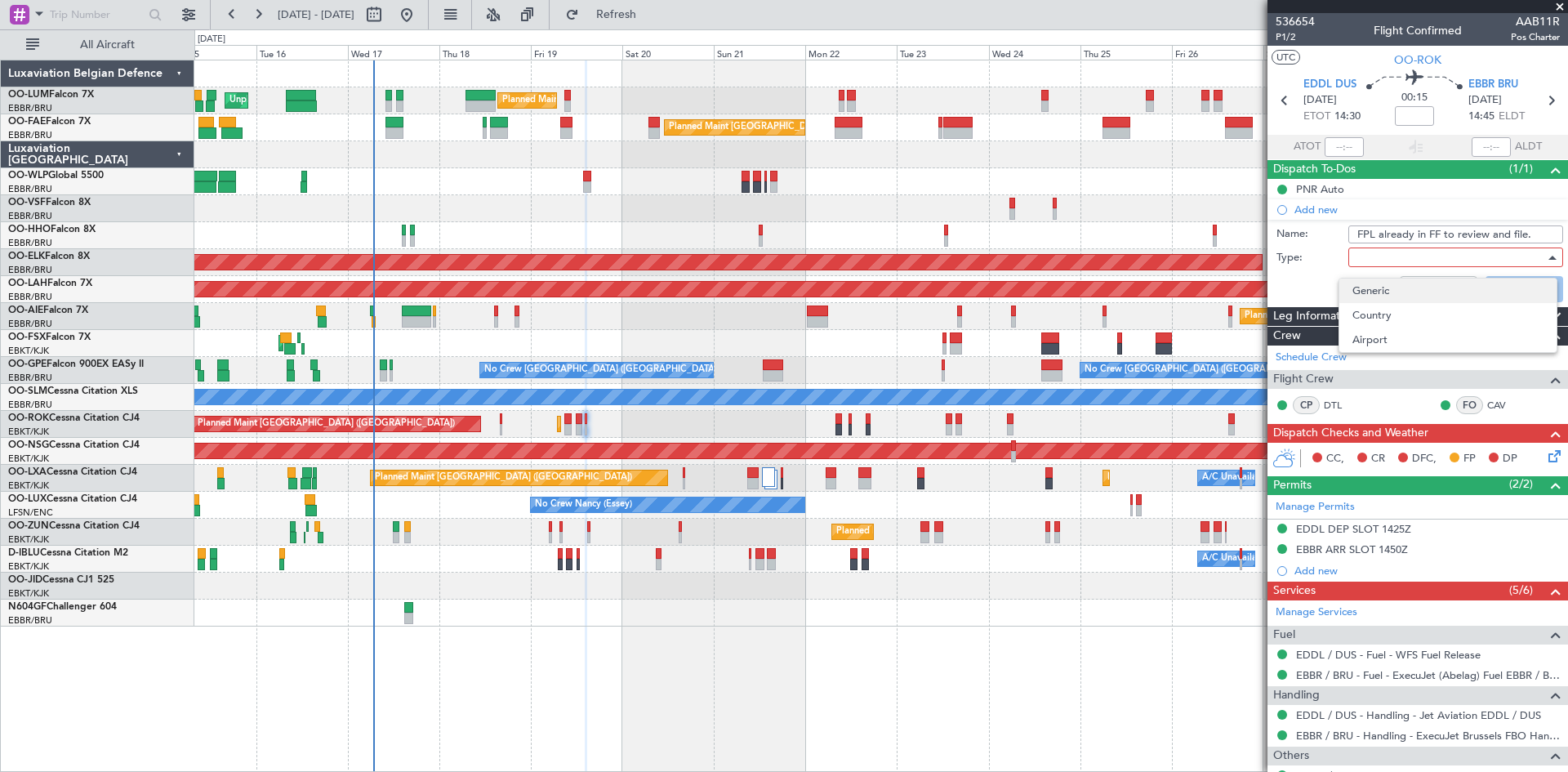
click at [1380, 293] on span "Generic" at bounding box center [1447, 291] width 191 height 25
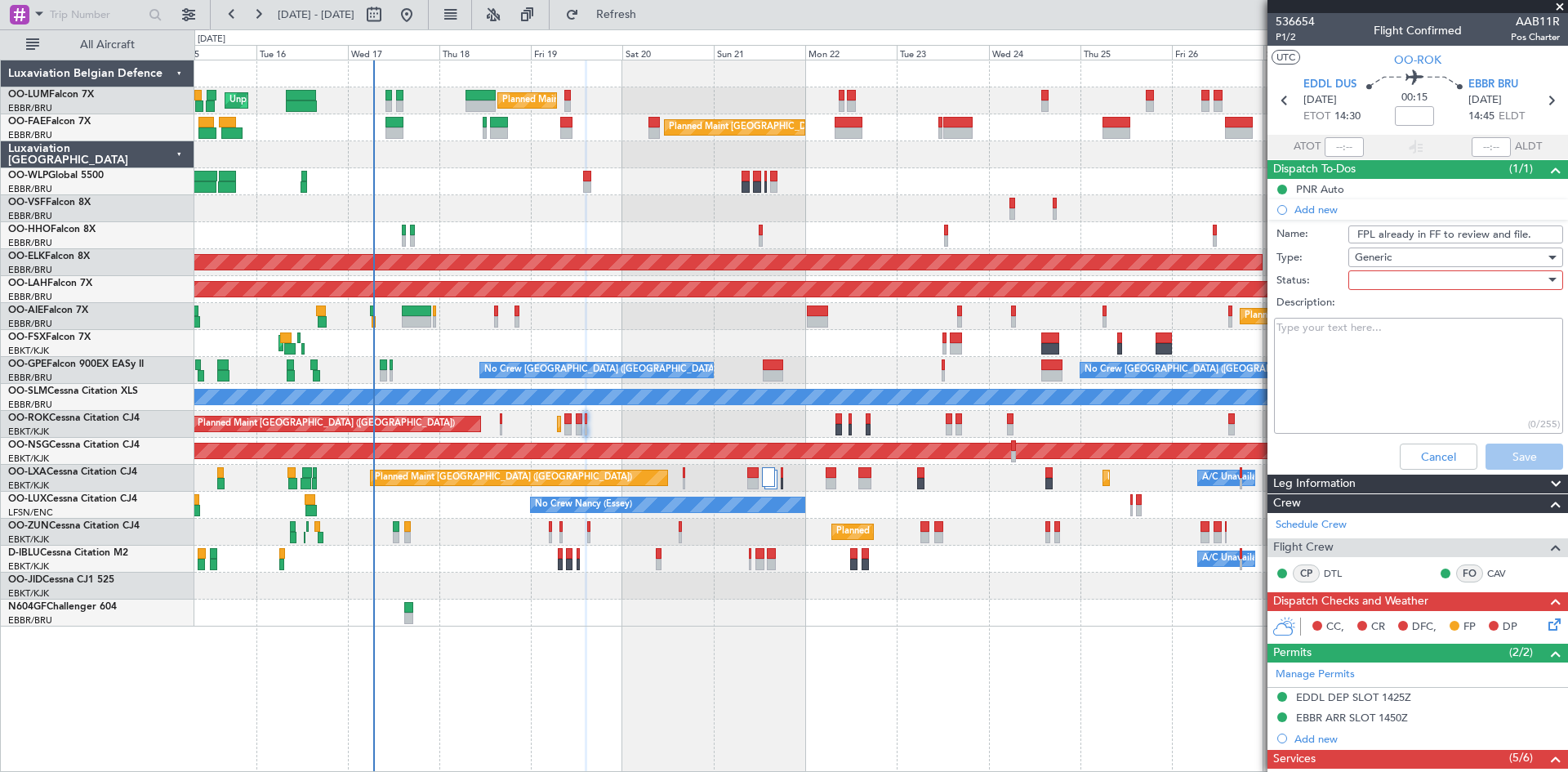
click at [1380, 278] on div at bounding box center [1450, 280] width 190 height 25
click at [1378, 305] on span "Not Started" at bounding box center [1447, 313] width 191 height 25
click at [1366, 327] on textarea "Description:" at bounding box center [1418, 376] width 289 height 117
drag, startPoint x: 1456, startPoint y: 322, endPoint x: 1053, endPoint y: 335, distance: 403.2
click at [1053, 335] on fb-app "15 Sep 2025 - 30 Sep 2025 Refresh Quick Links All Aircraft Owner Melsbroek Air …" at bounding box center [784, 392] width 1568 height 760
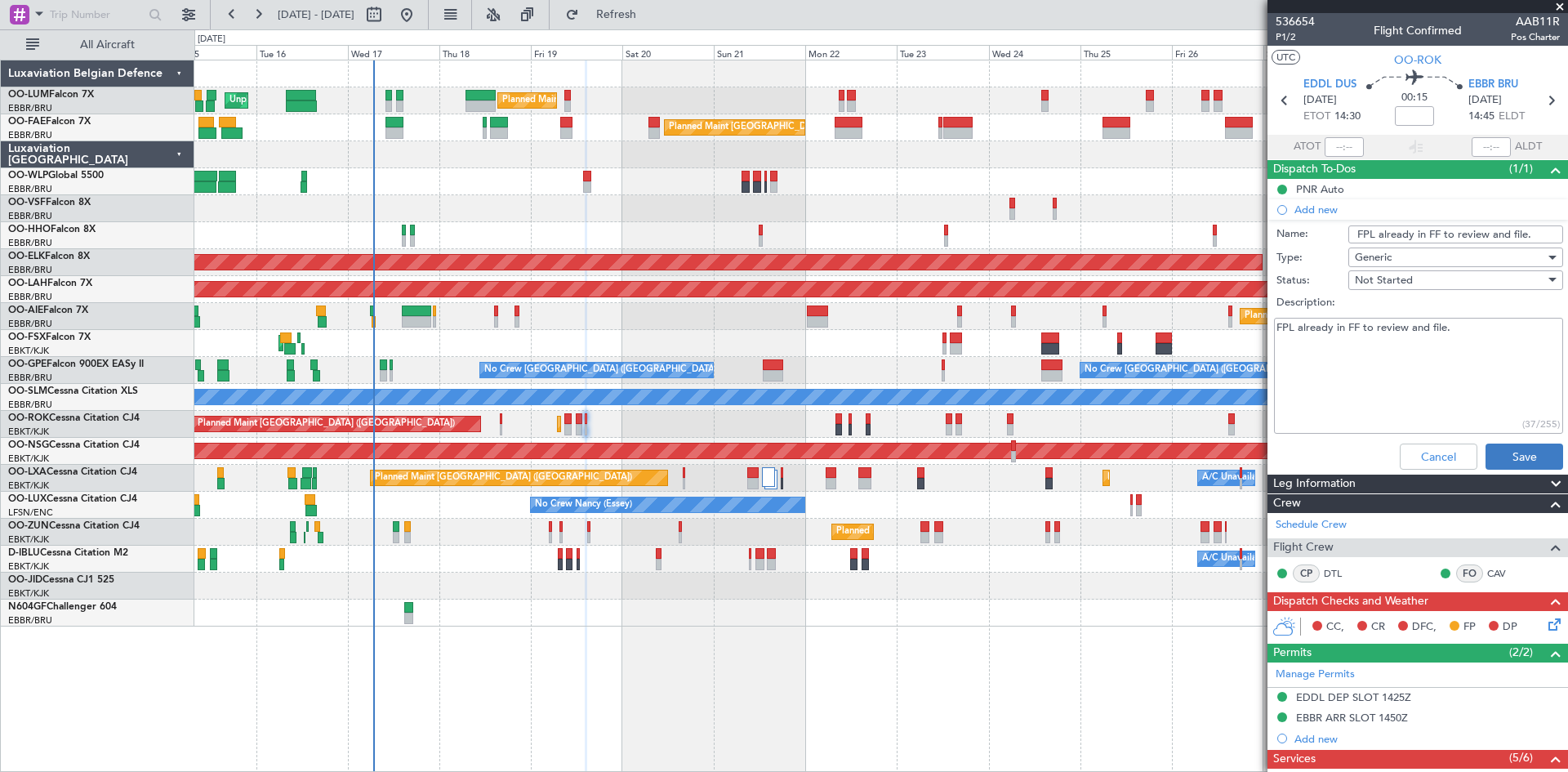
type textarea "FPL already in FF to review and file."
click at [1517, 452] on button "Save" at bounding box center [1525, 457] width 77 height 26
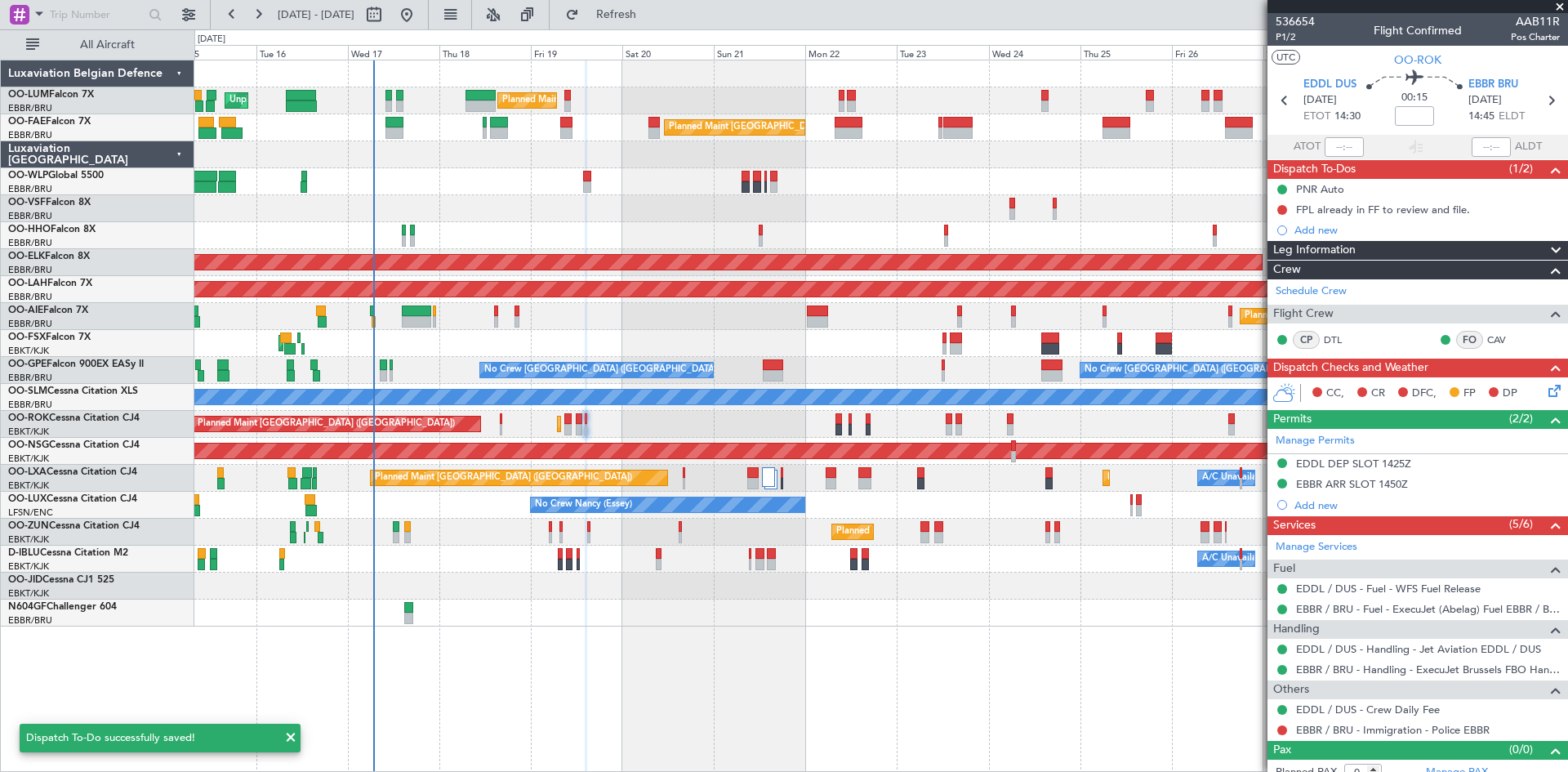
click at [1548, 386] on icon at bounding box center [1552, 388] width 13 height 13
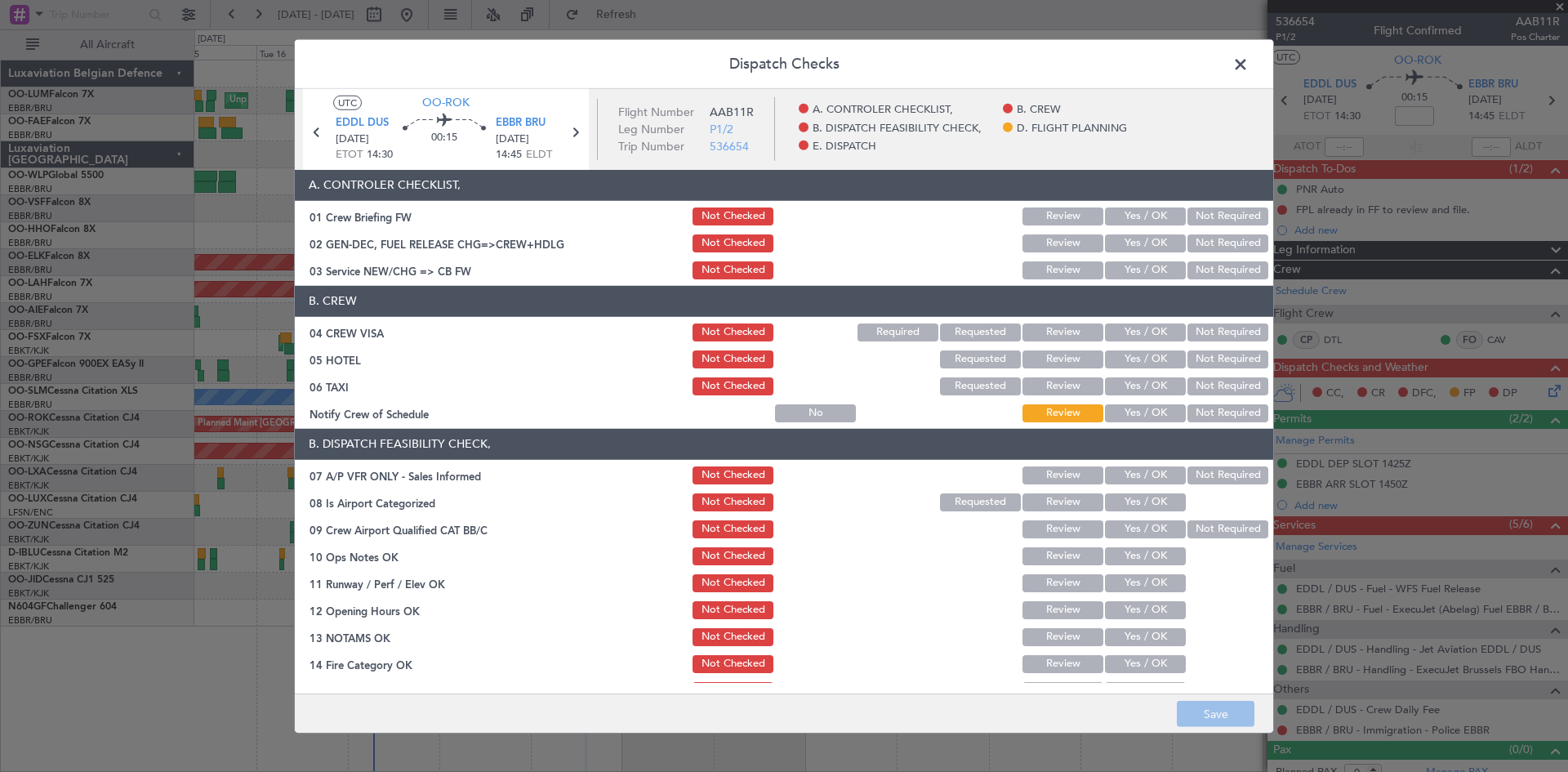
click at [1197, 336] on button "Not Required" at bounding box center [1228, 332] width 81 height 18
click at [1197, 359] on button "Not Required" at bounding box center [1228, 359] width 81 height 18
click at [1155, 417] on button "Yes / OK" at bounding box center [1146, 413] width 81 height 18
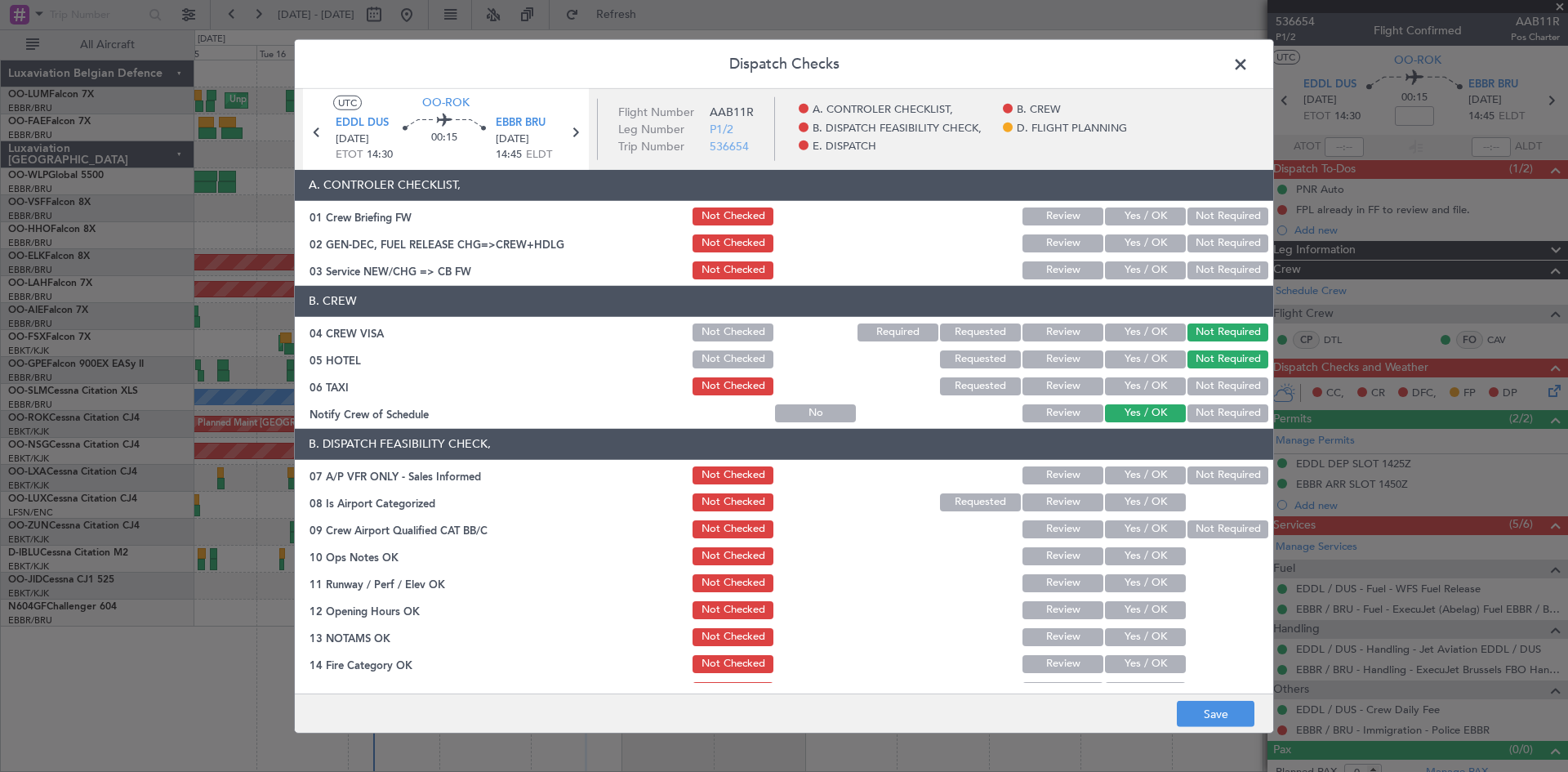
drag, startPoint x: 1217, startPoint y: 473, endPoint x: 1192, endPoint y: 468, distance: 25.5
click at [1217, 474] on button "Not Required" at bounding box center [1228, 475] width 81 height 18
click at [1145, 500] on button "Yes / OK" at bounding box center [1146, 502] width 81 height 18
click at [1132, 551] on button "Yes / OK" at bounding box center [1146, 556] width 81 height 18
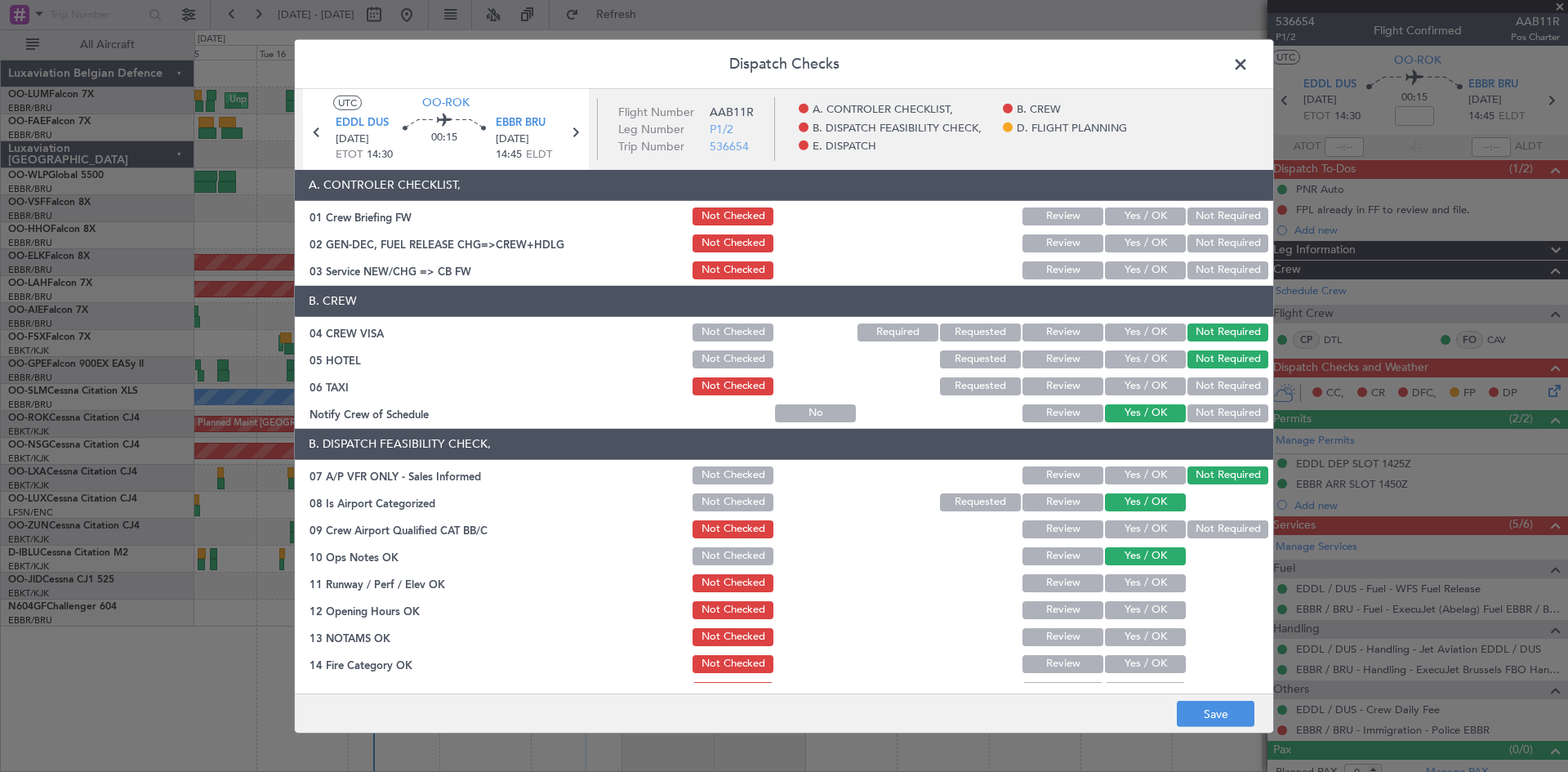
click at [1123, 580] on button "Yes / OK" at bounding box center [1146, 583] width 81 height 18
click at [1122, 598] on section "B. DISPATCH FEASIBILITY CHECK, 07 A/P VFR ONLY - Sales Informed Not Checked Rev…" at bounding box center [784, 606] width 978 height 354
click at [1124, 611] on button "Yes / OK" at bounding box center [1146, 610] width 81 height 18
click at [1127, 642] on button "Yes / OK" at bounding box center [1146, 637] width 81 height 18
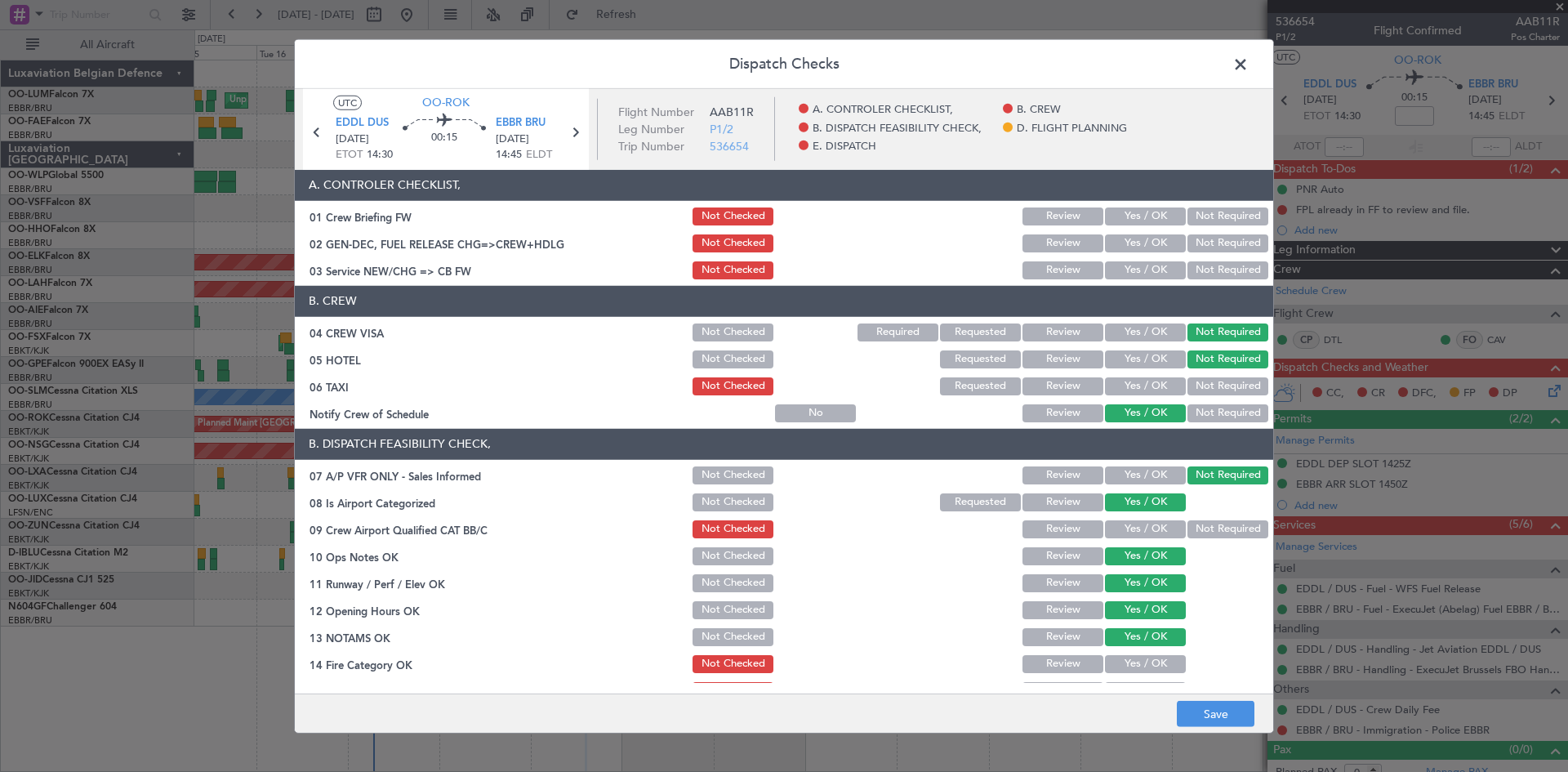
click at [1129, 670] on button "Yes / OK" at bounding box center [1146, 664] width 81 height 18
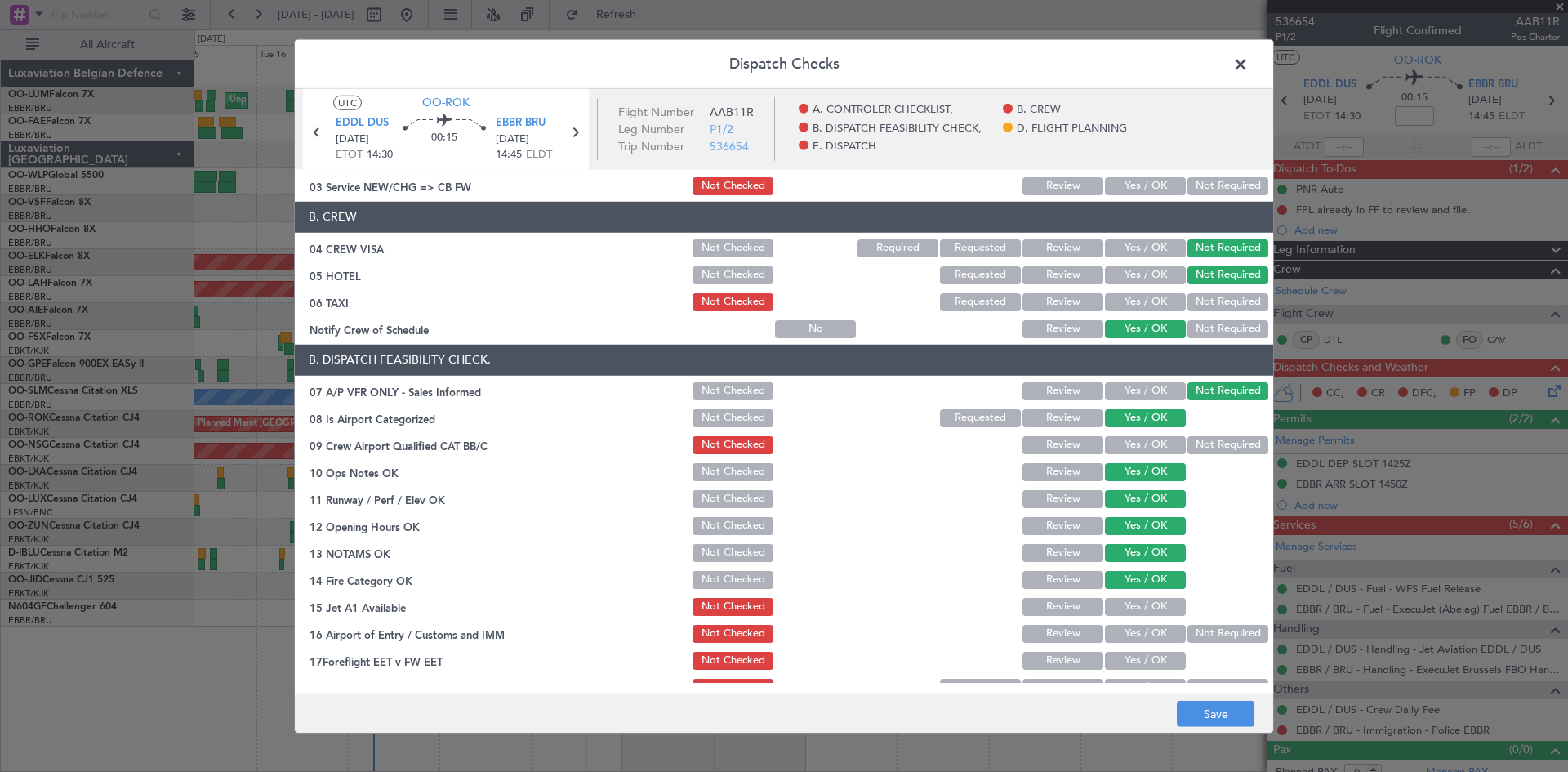
scroll to position [245, 0]
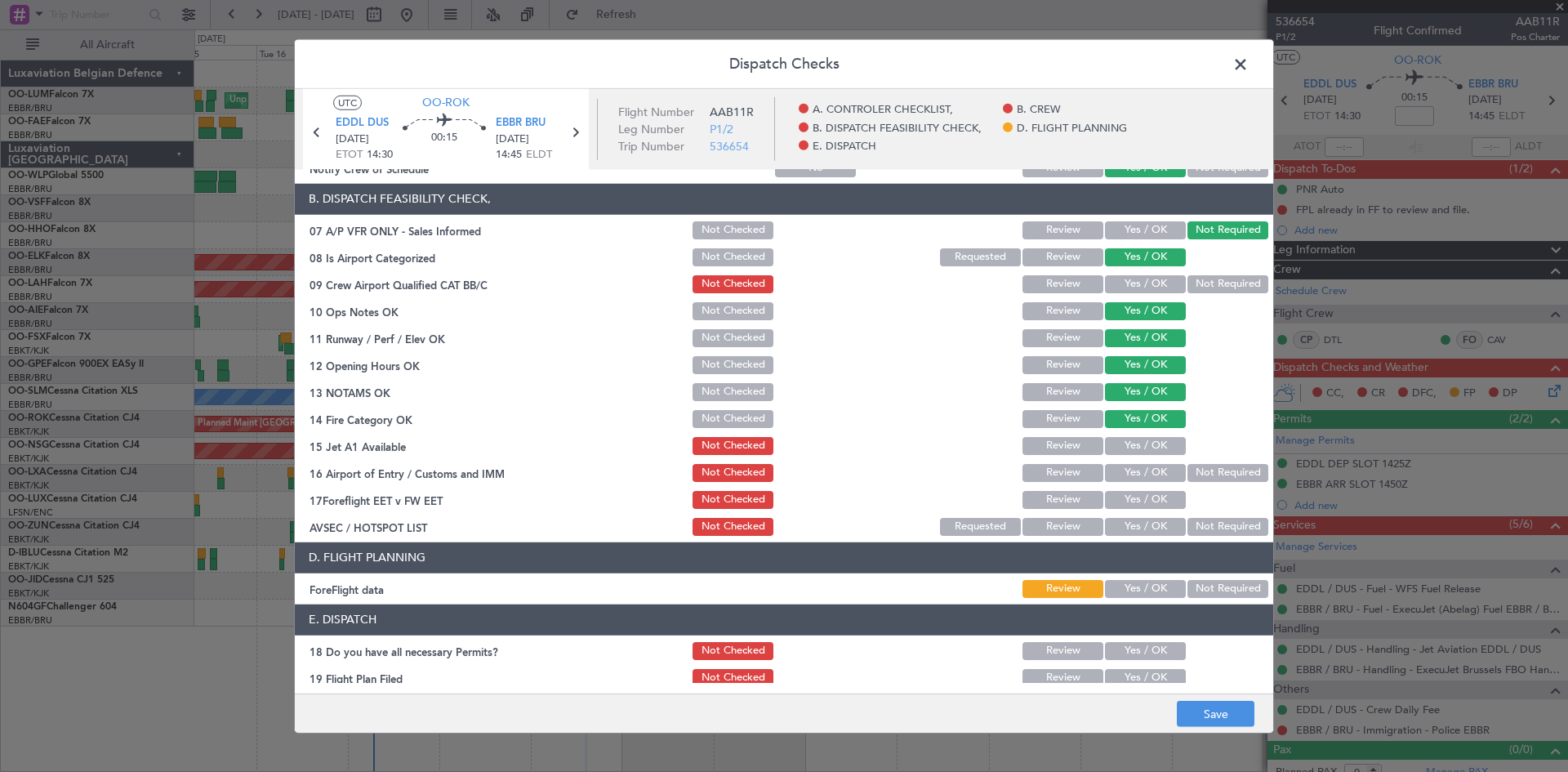
click at [1127, 445] on button "Yes / OK" at bounding box center [1146, 446] width 81 height 18
click at [1215, 472] on button "Not Required" at bounding box center [1228, 472] width 81 height 18
click at [1120, 508] on button "Yes / OK" at bounding box center [1146, 500] width 81 height 18
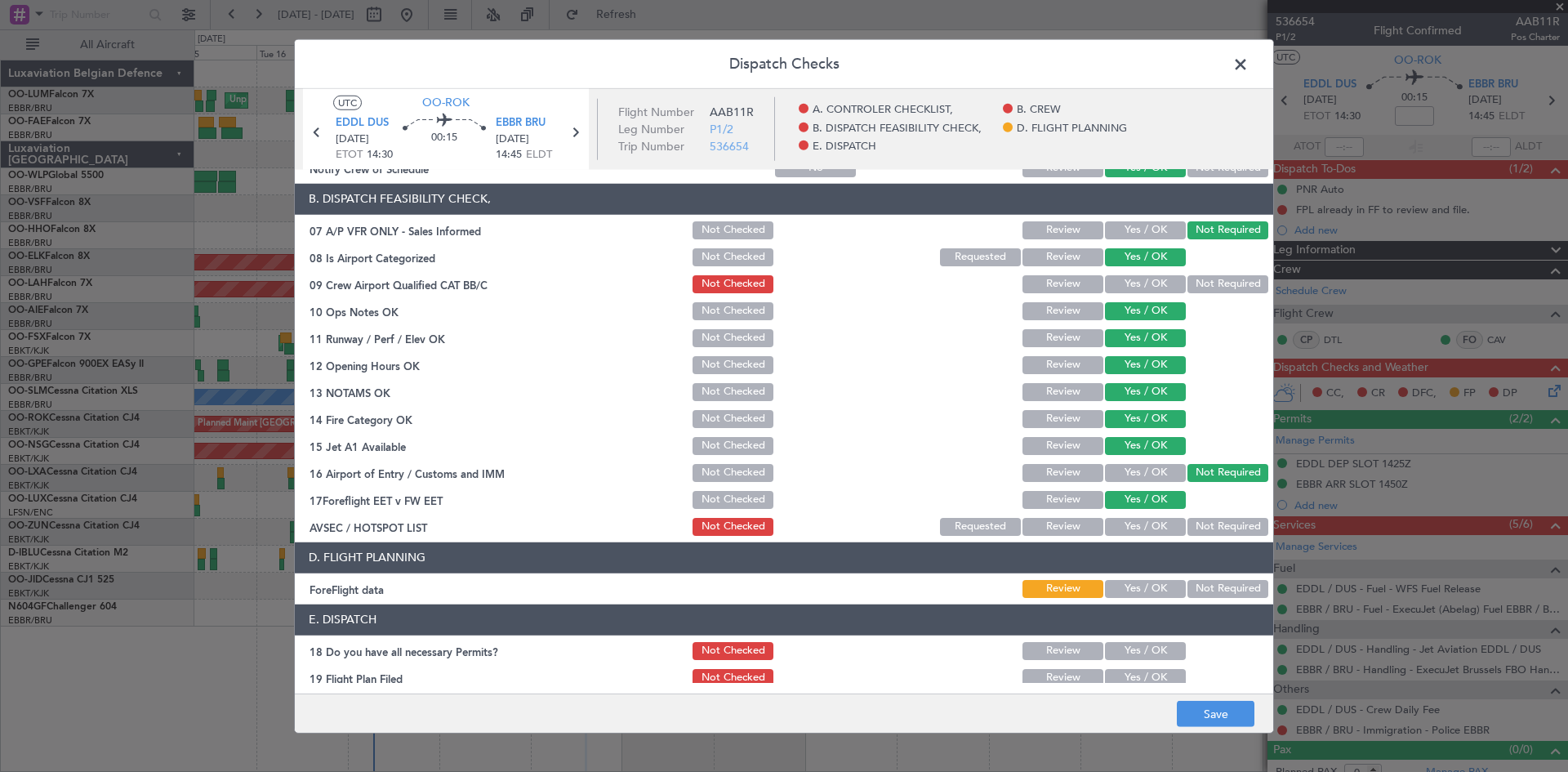
click at [1142, 531] on button "Yes / OK" at bounding box center [1146, 527] width 81 height 18
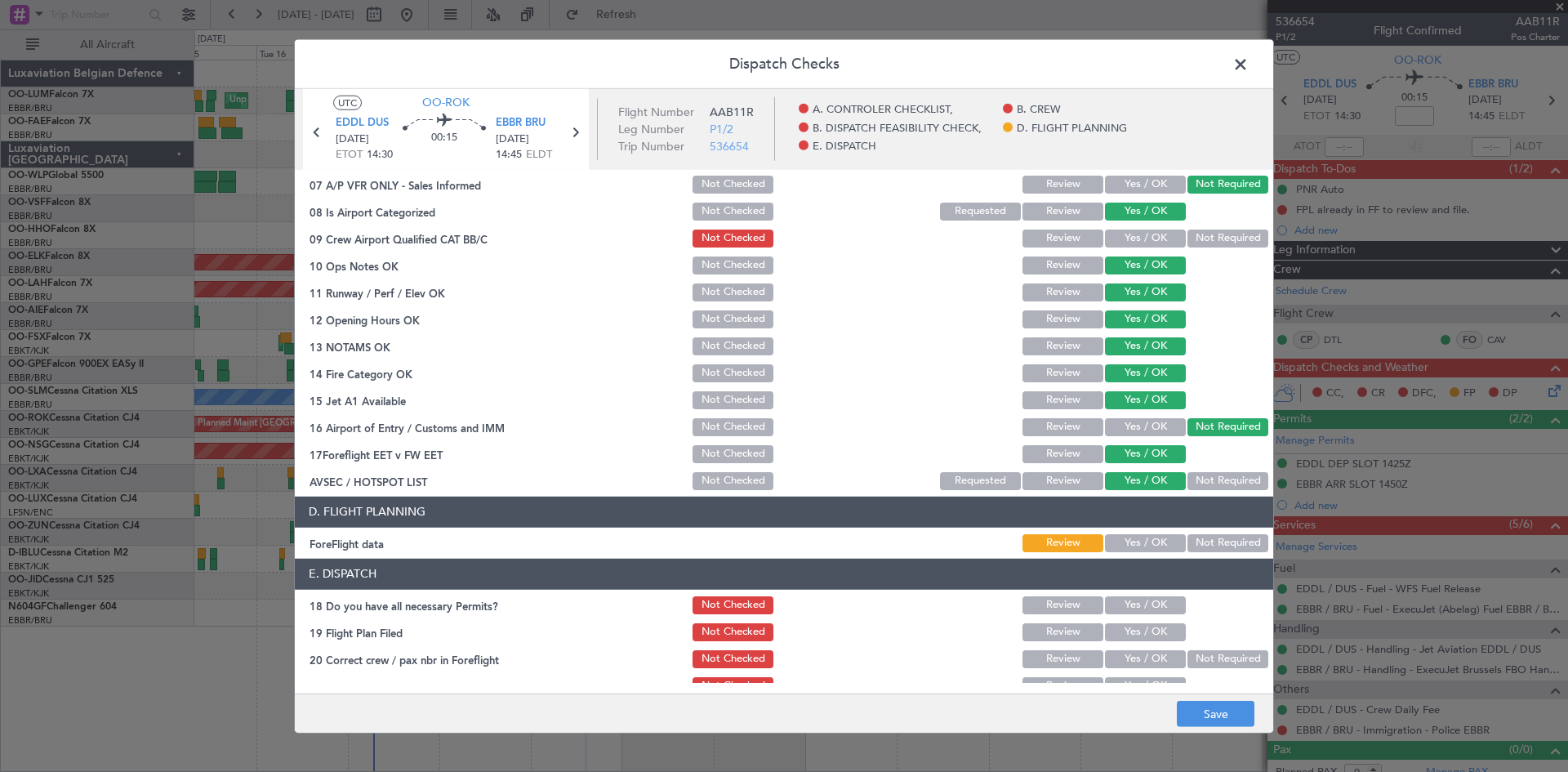
scroll to position [309, 0]
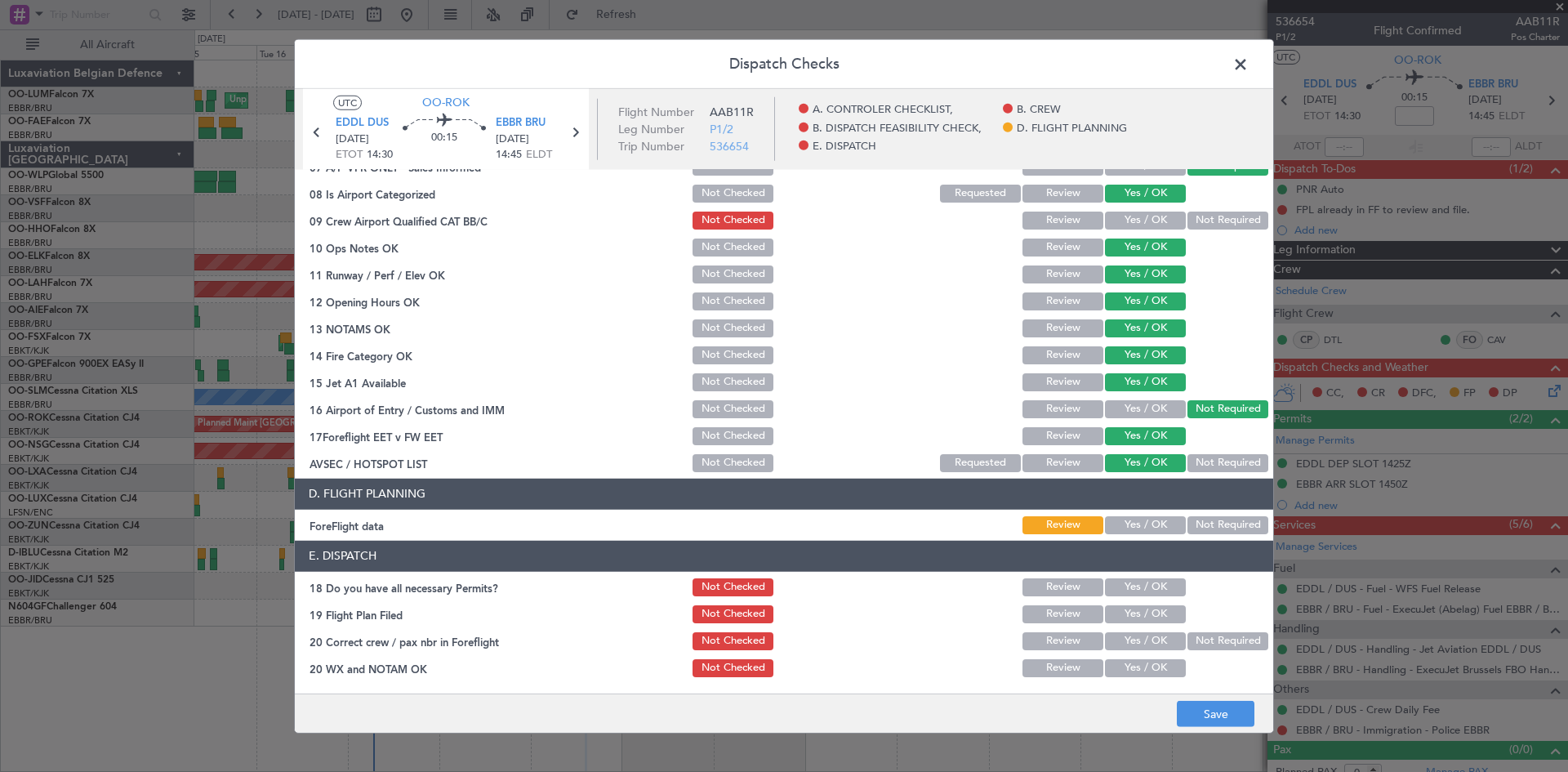
click at [1120, 521] on button "Yes / OK" at bounding box center [1146, 525] width 81 height 18
click at [1039, 217] on button "Review" at bounding box center [1063, 220] width 81 height 18
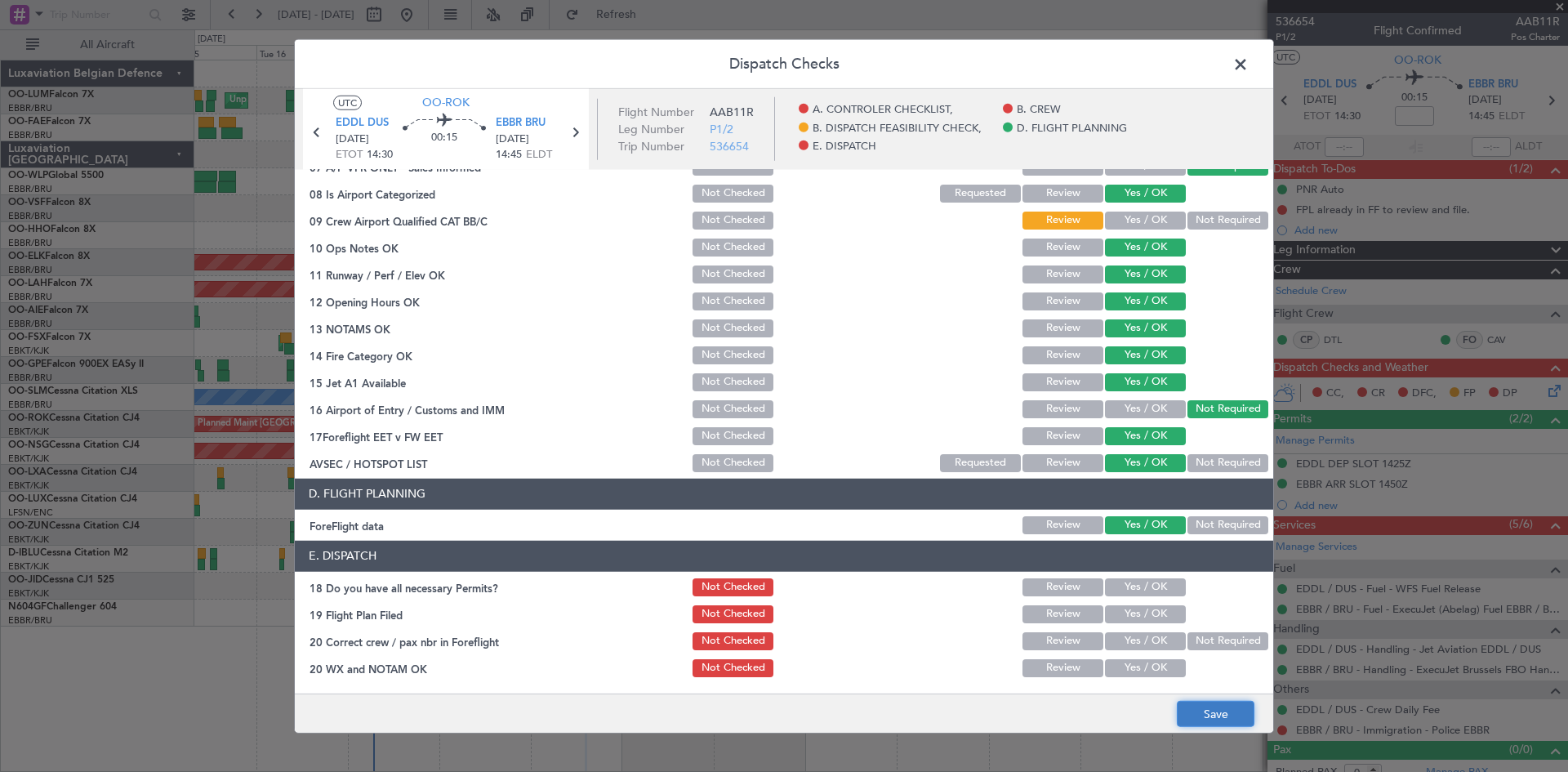
click at [1220, 711] on button "Save" at bounding box center [1216, 715] width 77 height 26
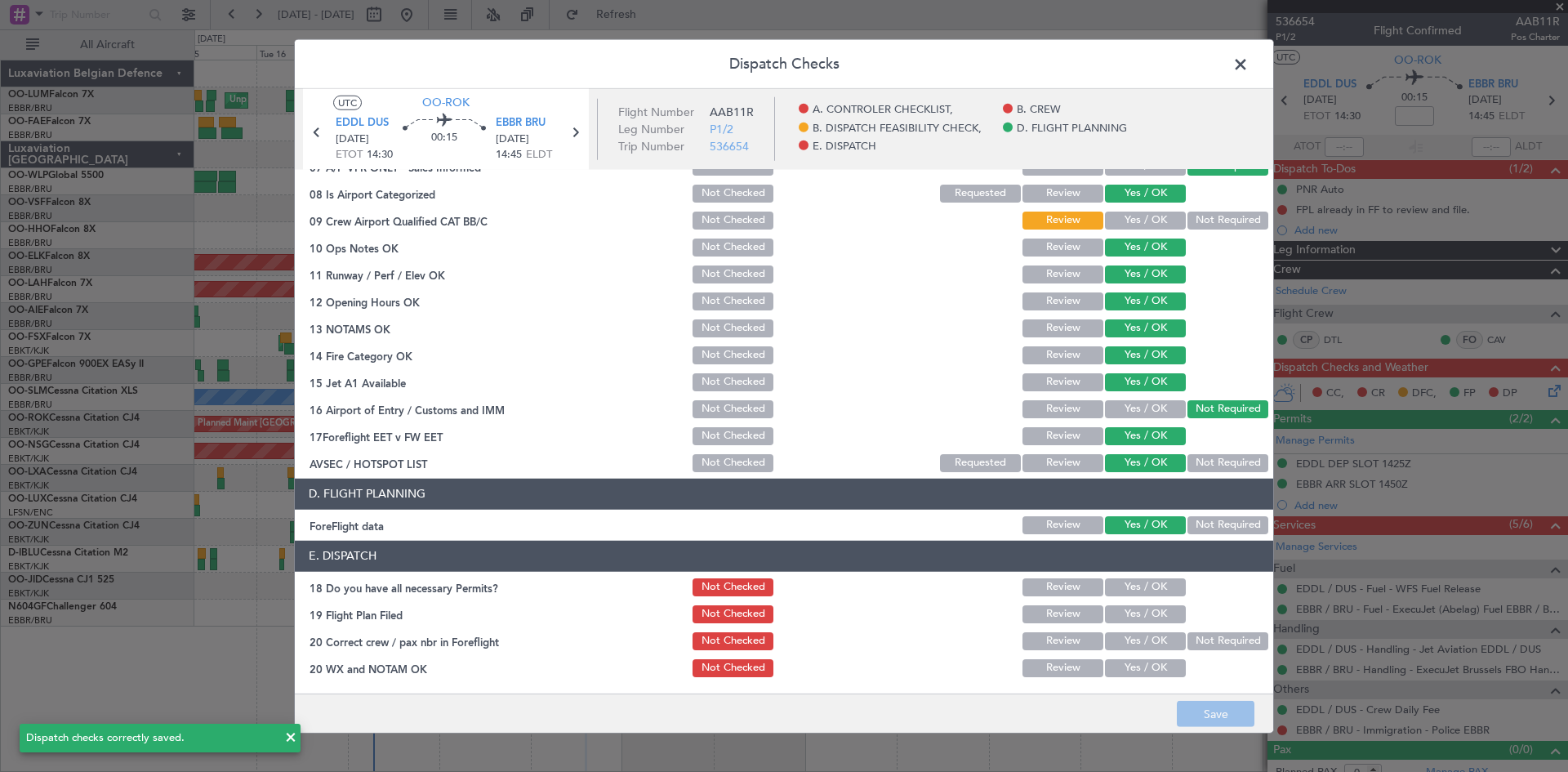
click at [1249, 63] on span at bounding box center [1249, 68] width 0 height 33
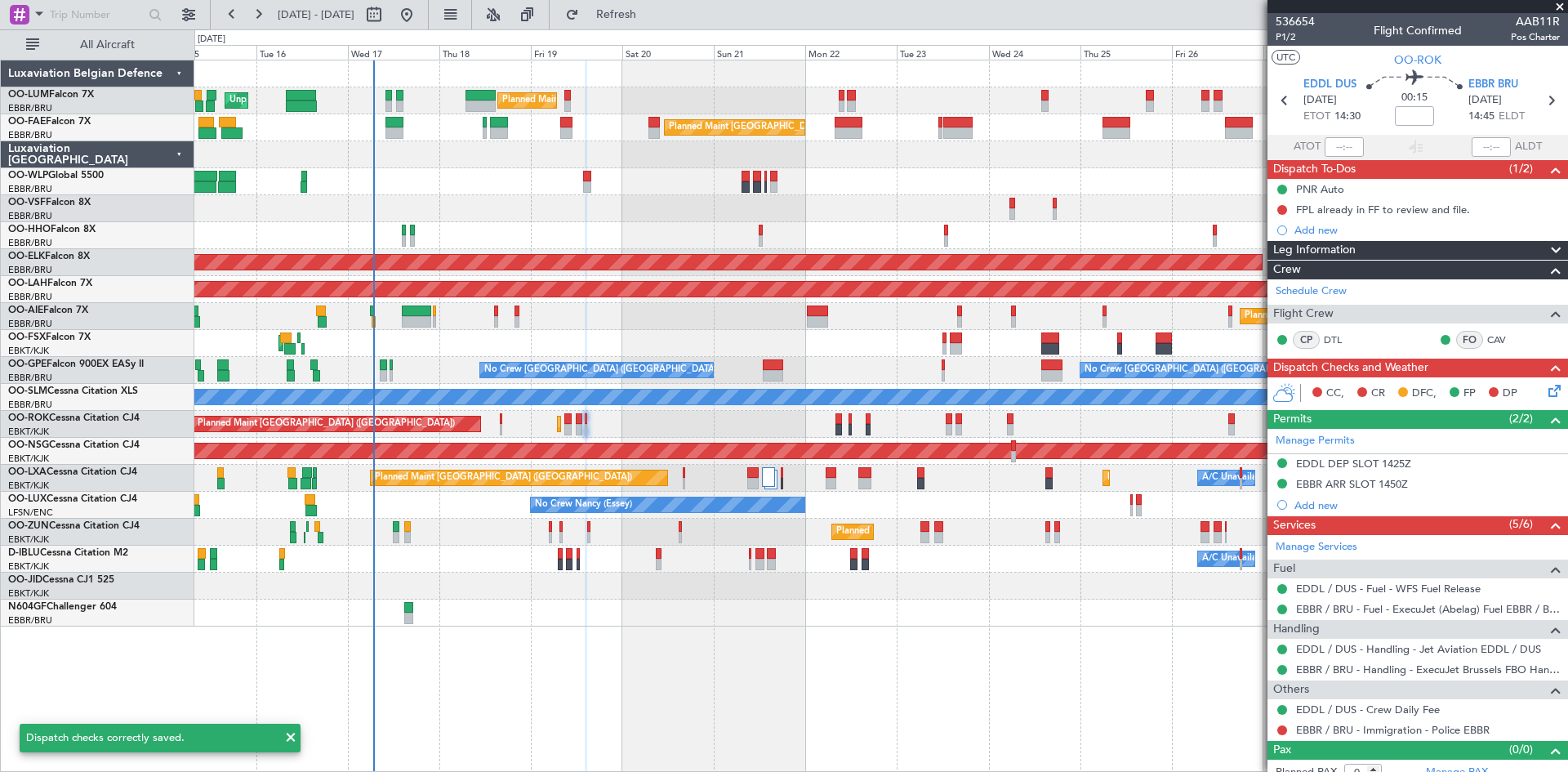
click at [1412, 111] on mat-tooltip-component "Flight Time" at bounding box center [1411, 128] width 75 height 43
click at [1419, 114] on input at bounding box center [1414, 116] width 40 height 20
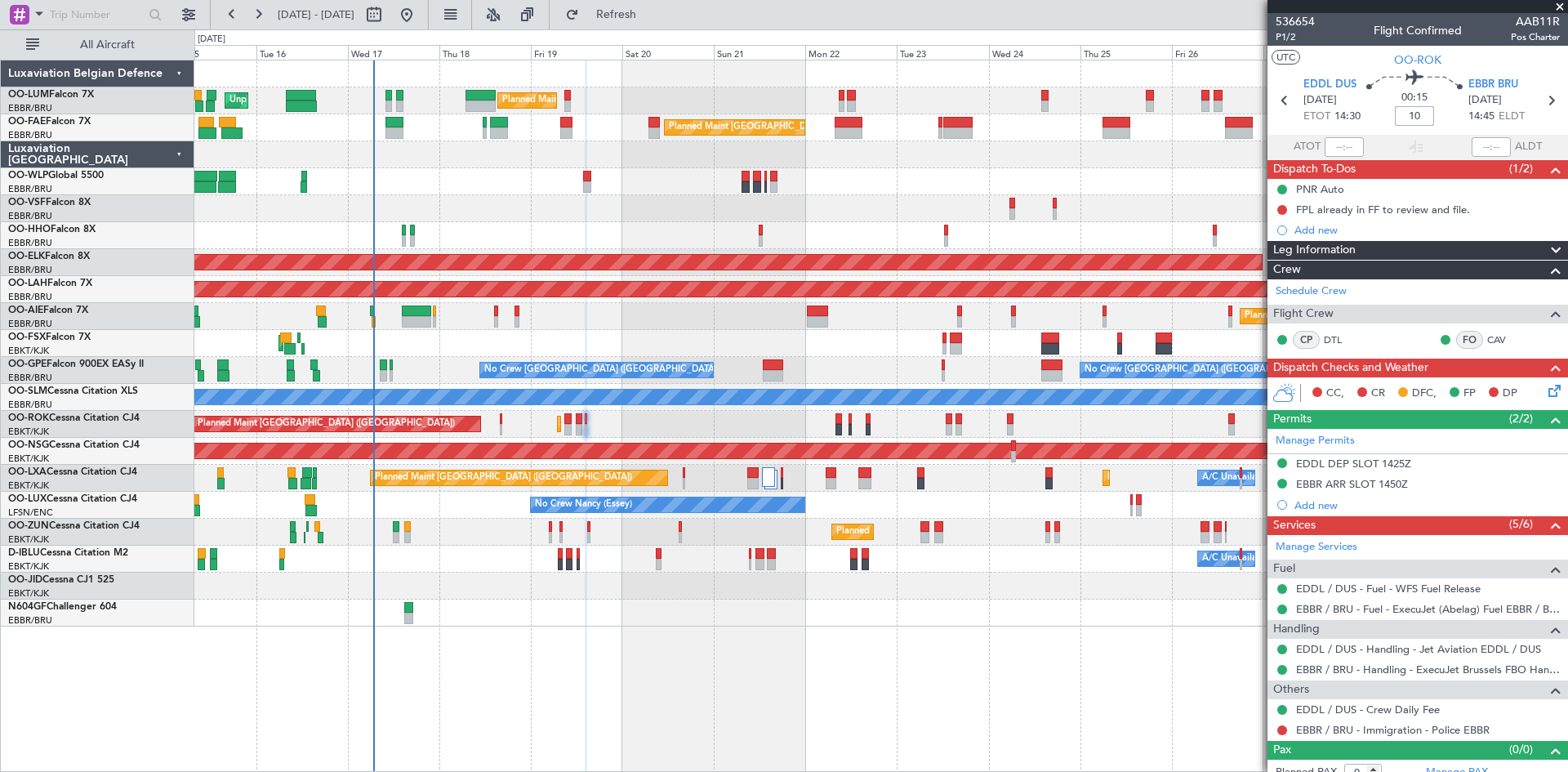
click at [1448, 132] on section "EDDL DUS 19/09/2025 ETOT 14:30 00:15 10 EBBR BRU 19/09/2025 14:45 ELDT" at bounding box center [1417, 103] width 301 height 64
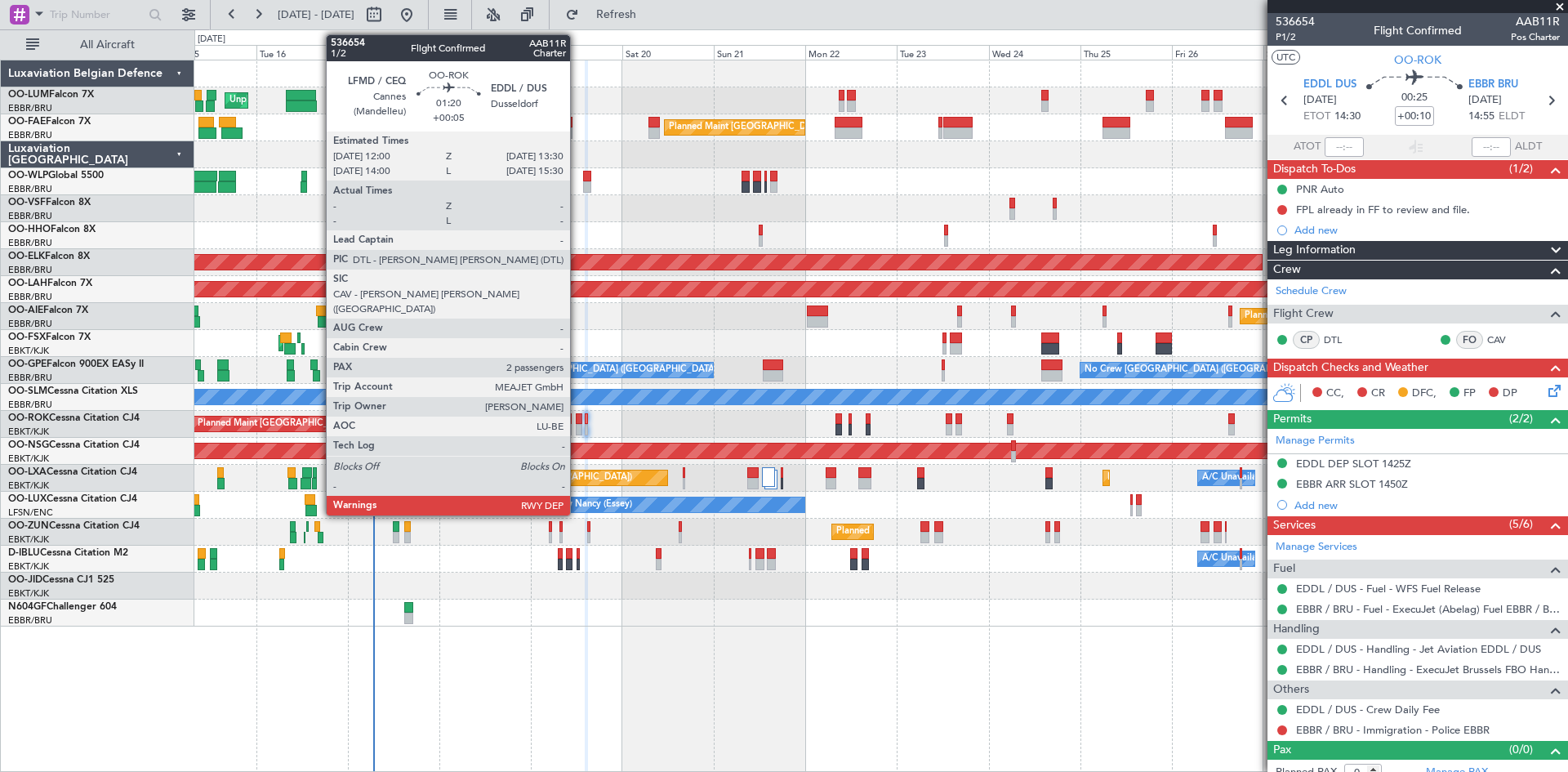
click at [578, 420] on div at bounding box center [579, 419] width 7 height 11
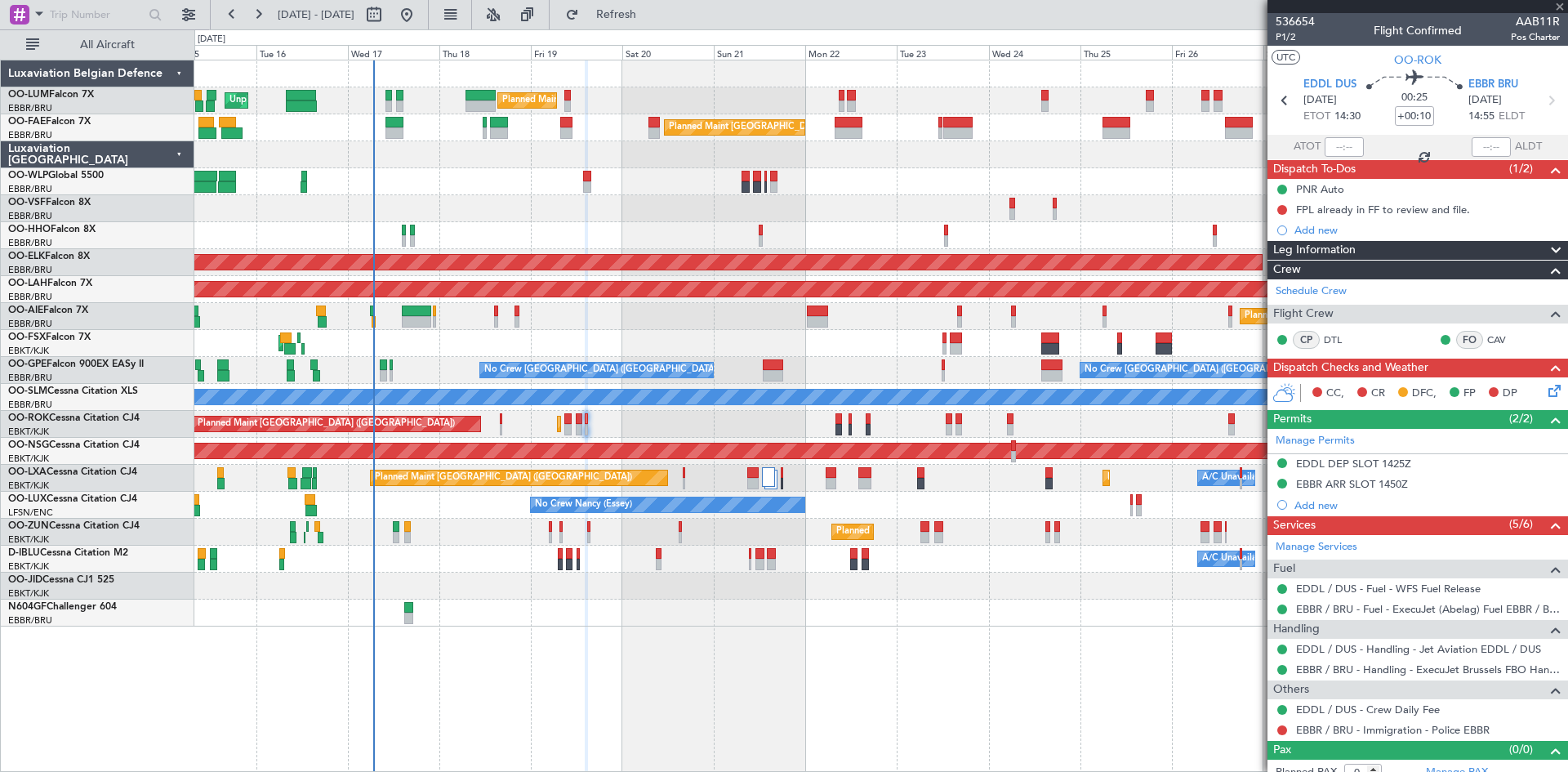
type input "+00:05"
type input "2"
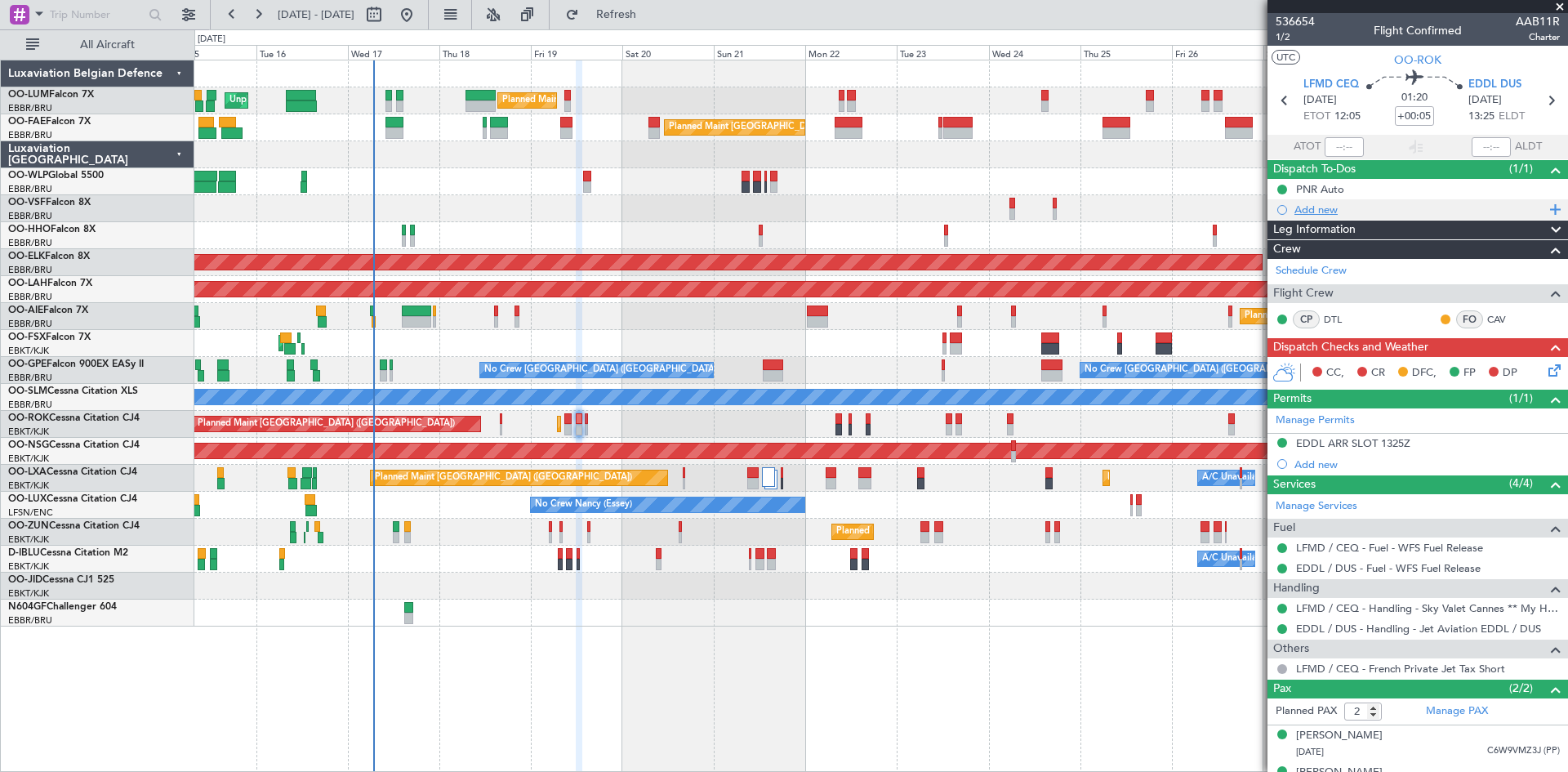
click at [1309, 205] on div "Add new" at bounding box center [1420, 209] width 251 height 14
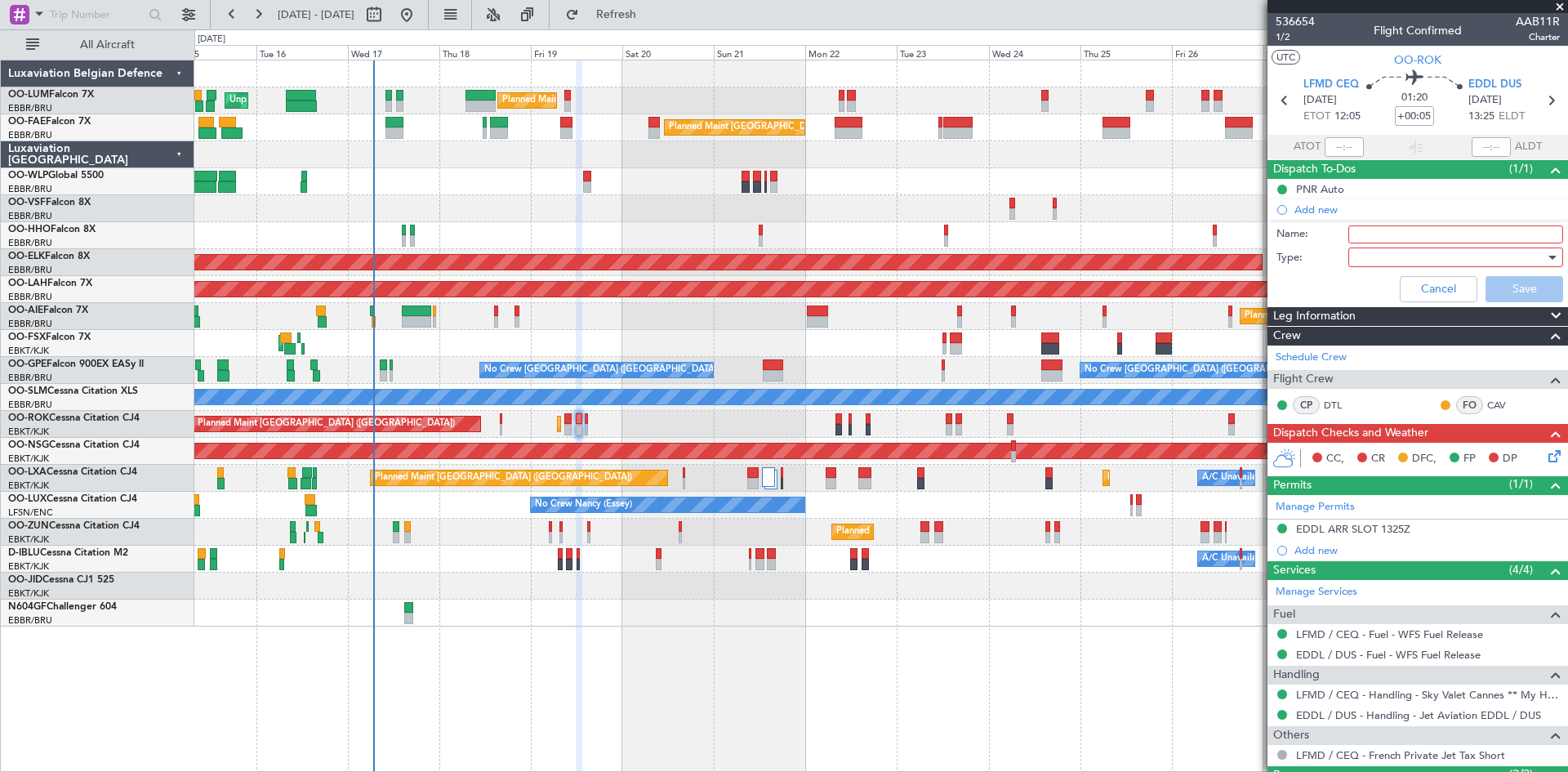
click at [1395, 233] on input "Name:" at bounding box center [1456, 234] width 215 height 18
type input "FPL already in FF to review and file."
click at [1382, 260] on div at bounding box center [1450, 257] width 190 height 25
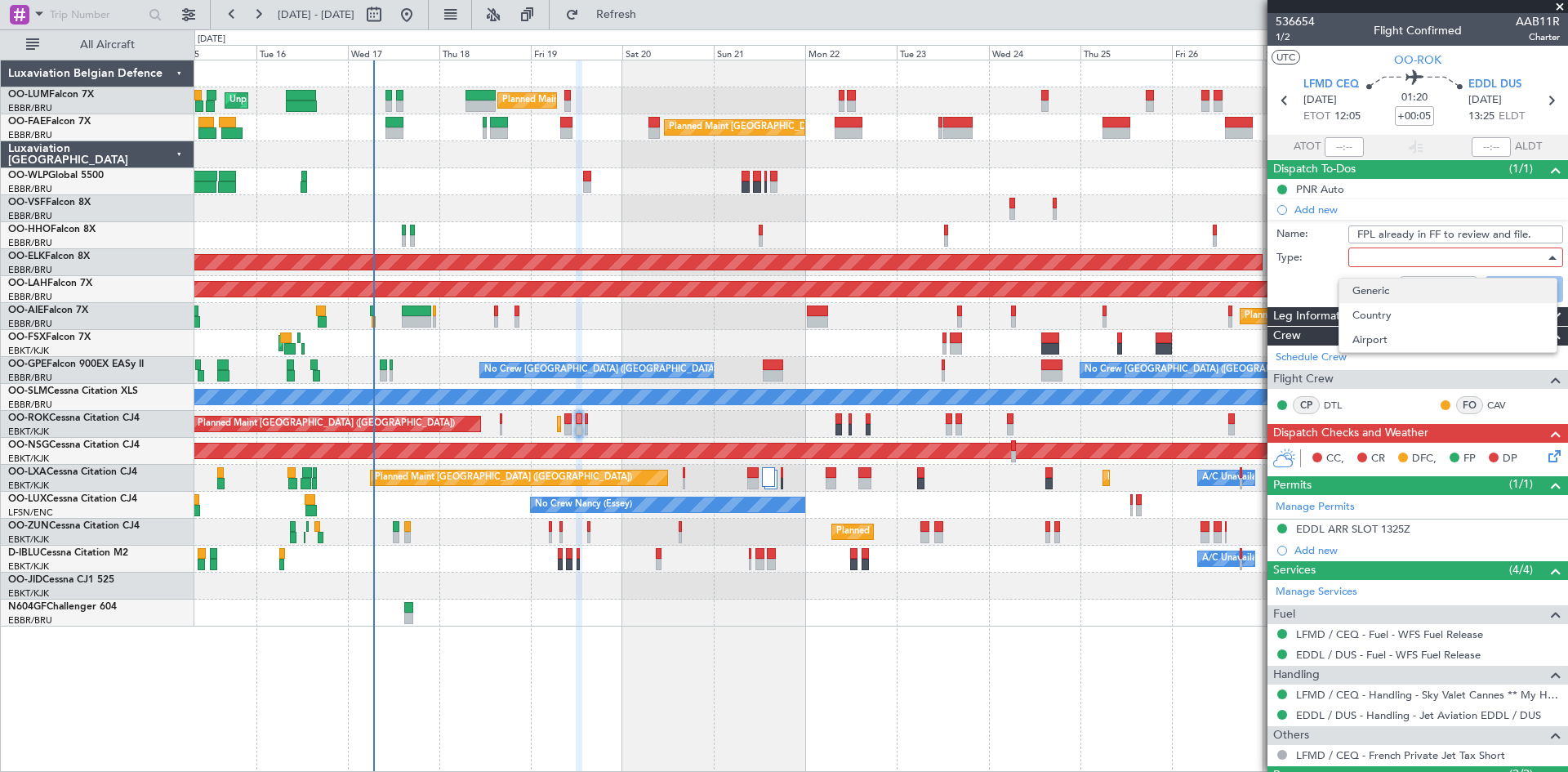
click at [1391, 290] on span "Generic" at bounding box center [1447, 291] width 191 height 25
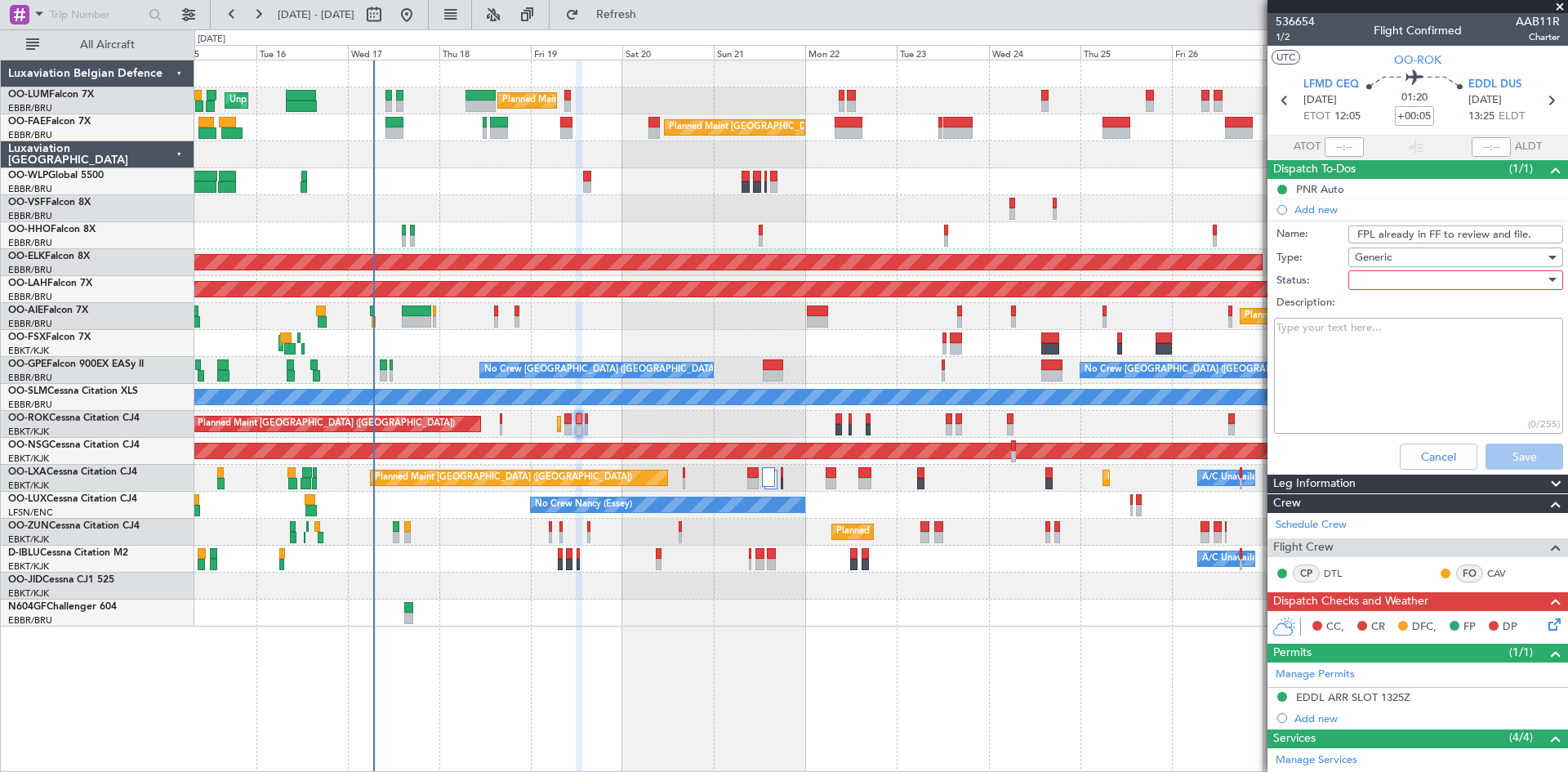
click at [1386, 281] on div at bounding box center [1450, 280] width 190 height 25
click at [1391, 308] on span "Not Started" at bounding box center [1447, 313] width 191 height 25
click at [1344, 364] on textarea "Description:" at bounding box center [1418, 376] width 289 height 117
paste textarea "FPL already in FF to review and file."
type textarea "FPL already in FF to review and file."
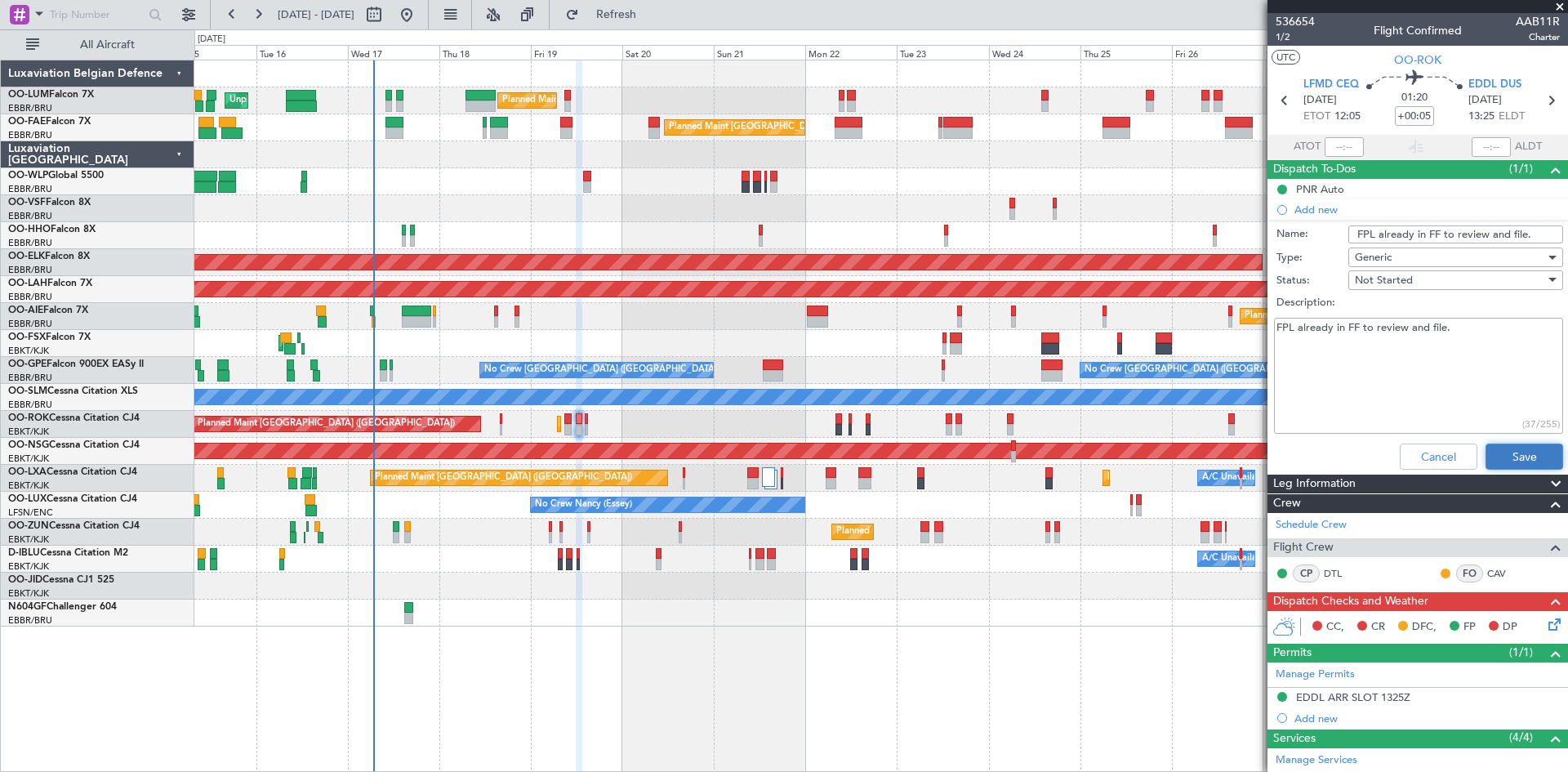
click at [1524, 451] on button "Save" at bounding box center [1525, 457] width 77 height 26
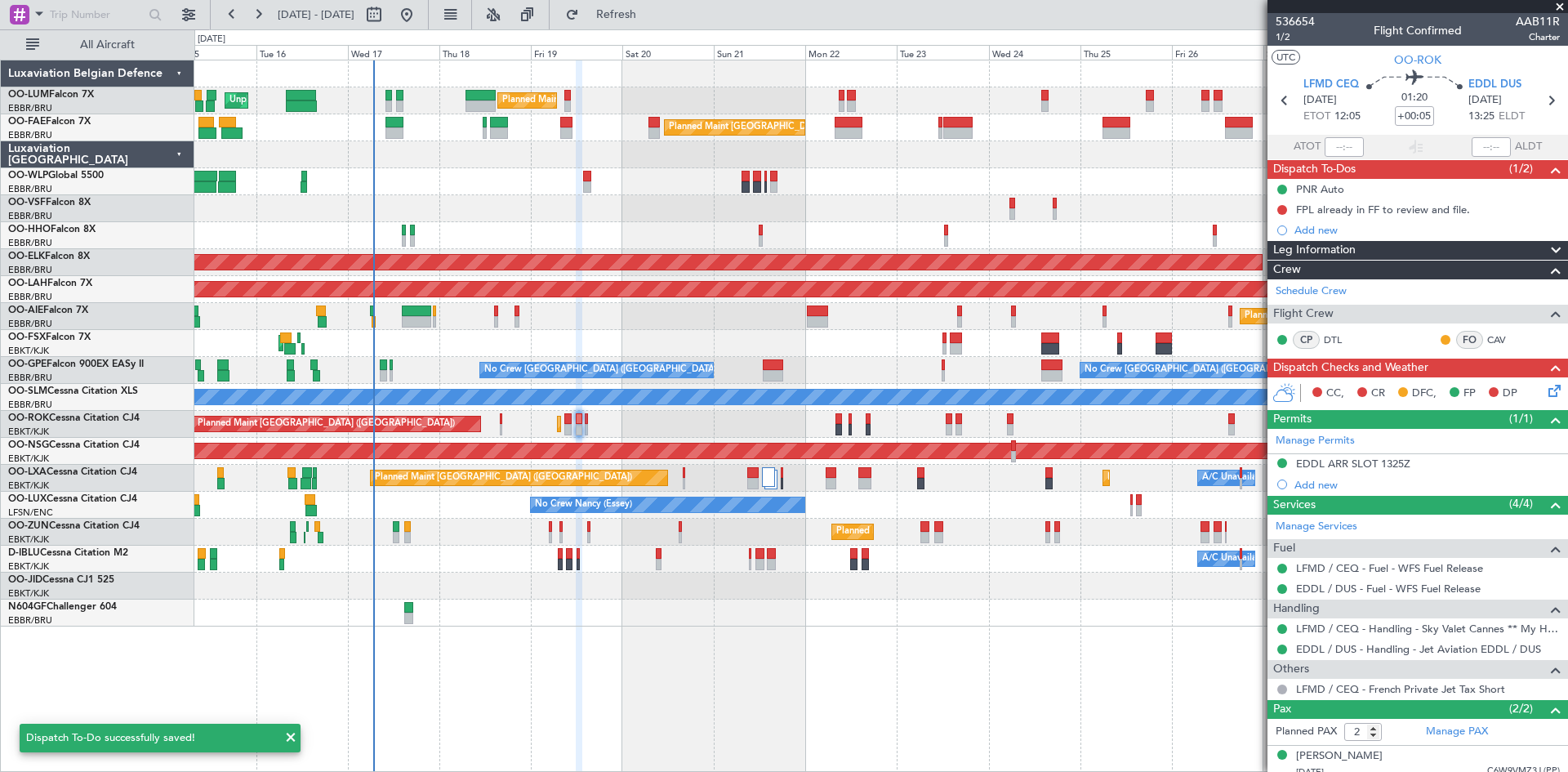
click at [1545, 384] on icon at bounding box center [1552, 388] width 13 height 13
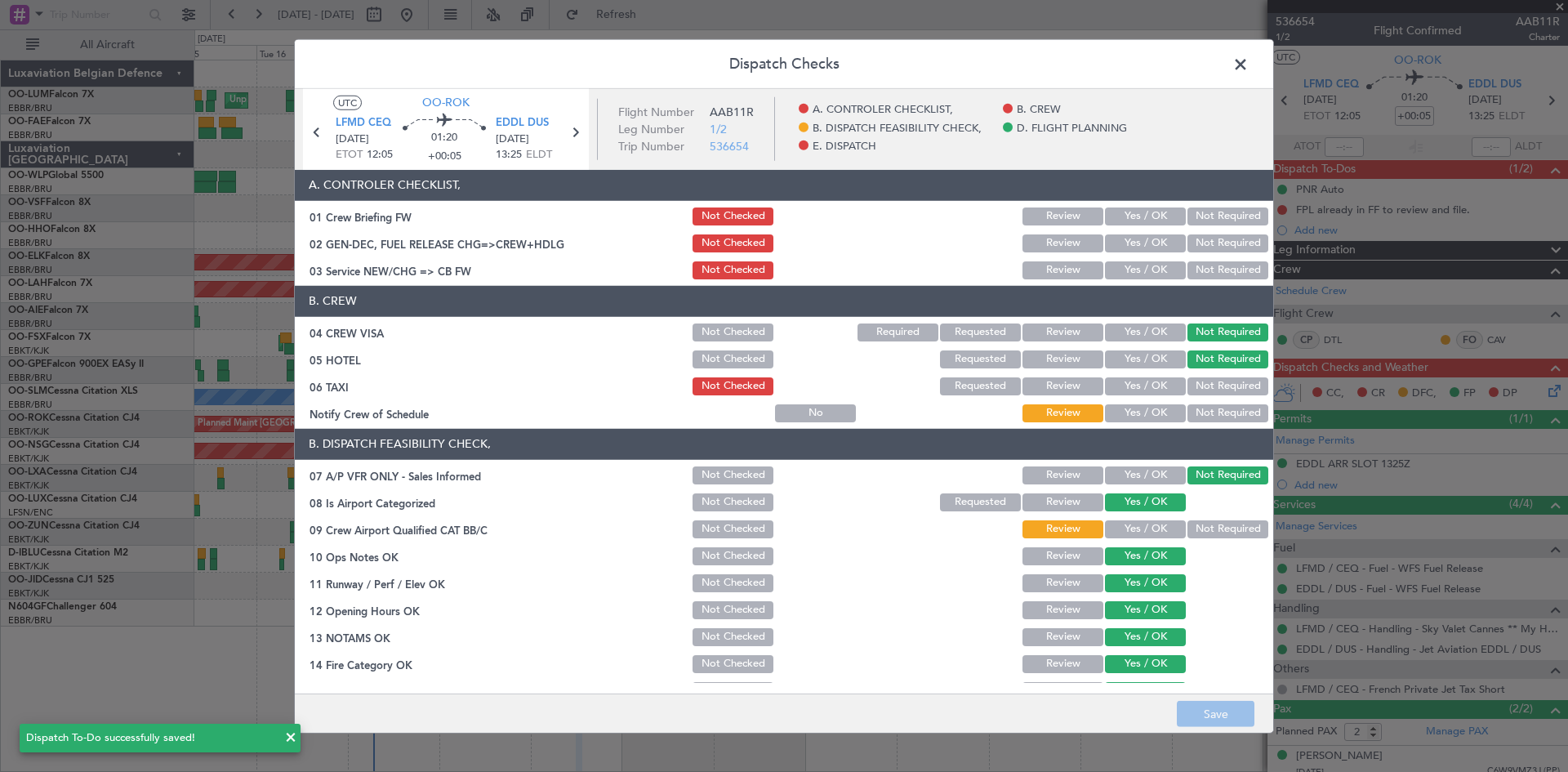
click at [1155, 413] on button "Yes / OK" at bounding box center [1146, 413] width 81 height 18
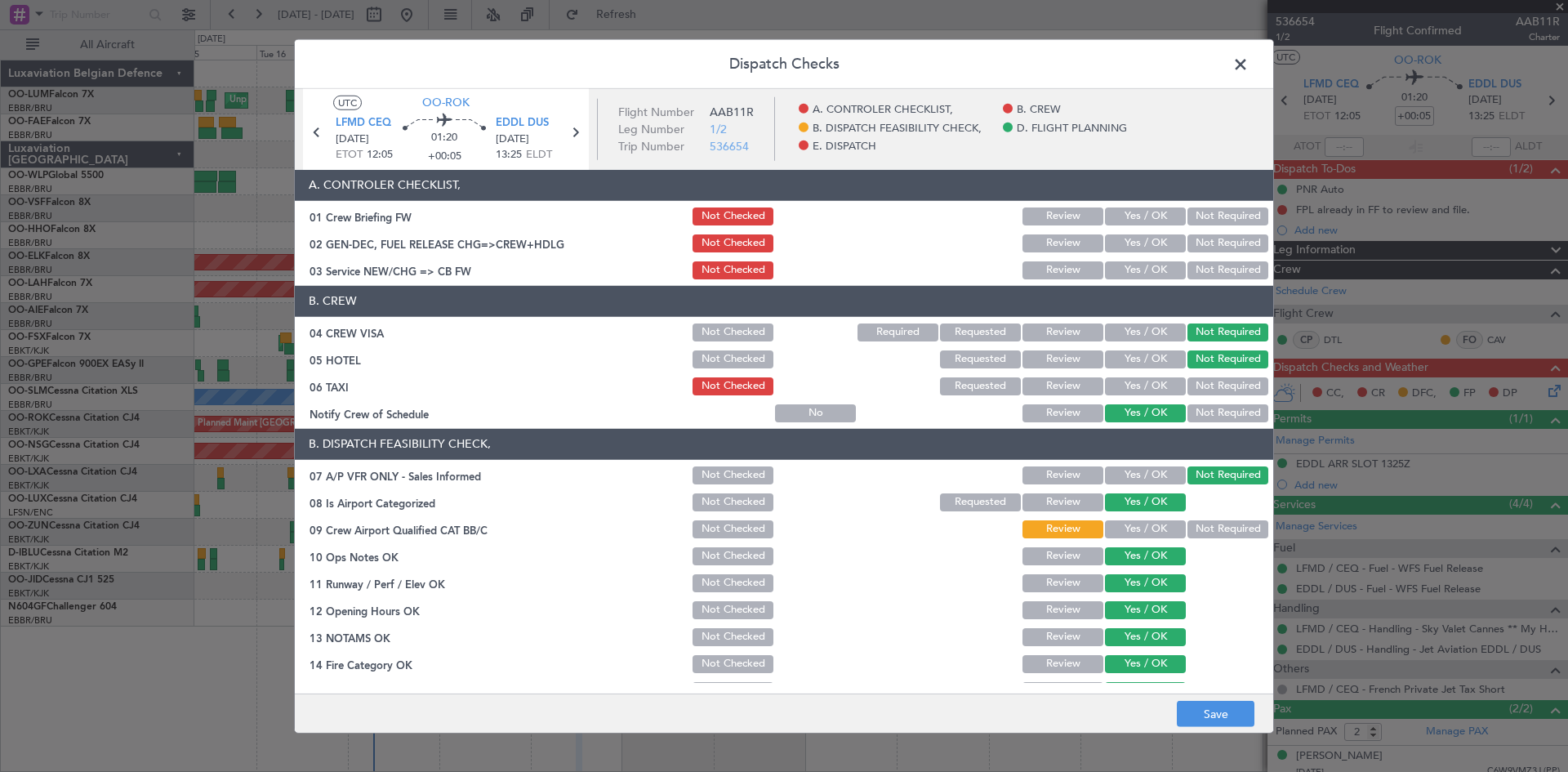
click at [1217, 383] on button "Not Required" at bounding box center [1228, 386] width 81 height 18
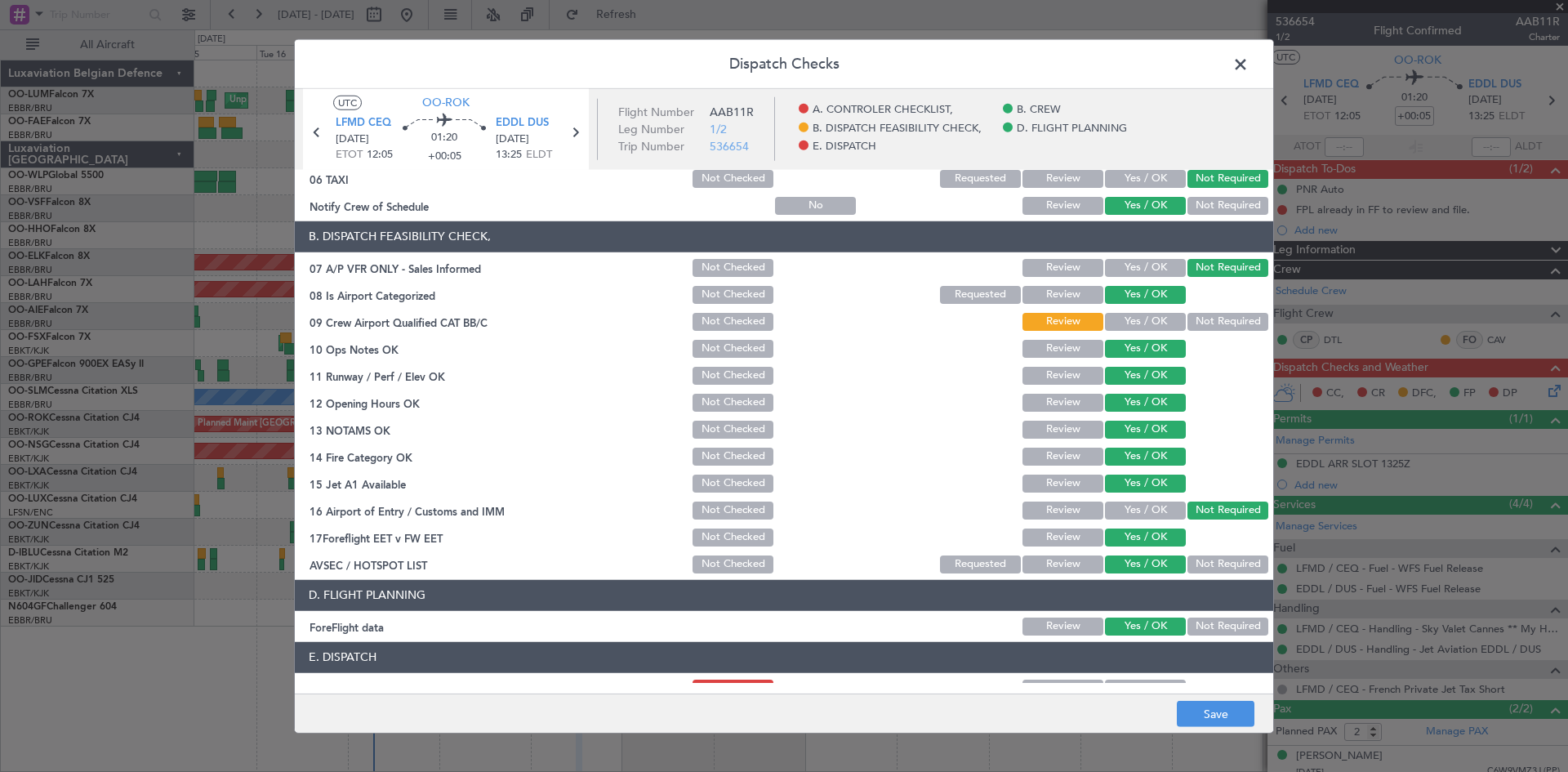
scroll to position [245, 0]
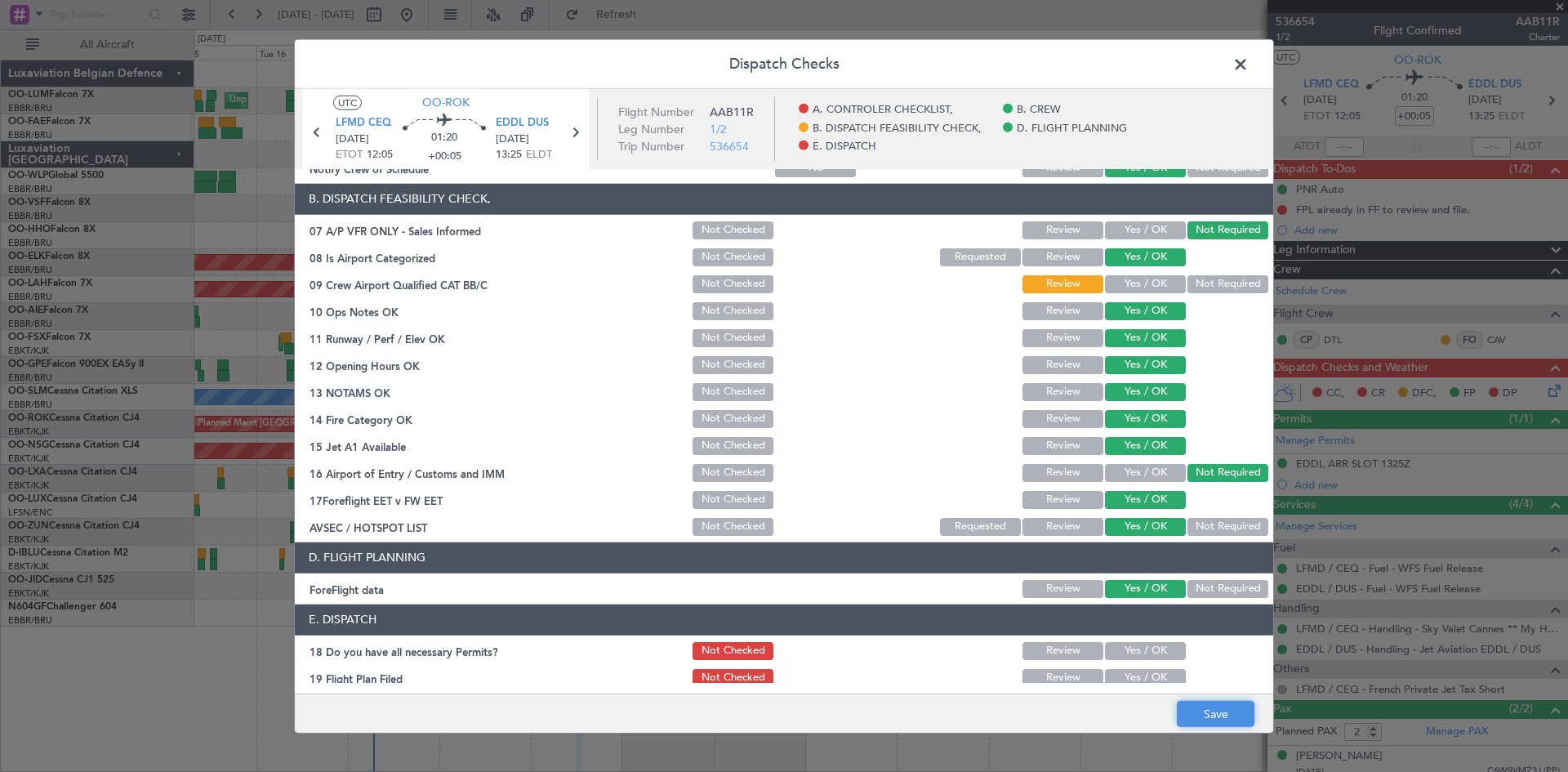
click at [1201, 725] on button "Save" at bounding box center [1216, 715] width 77 height 26
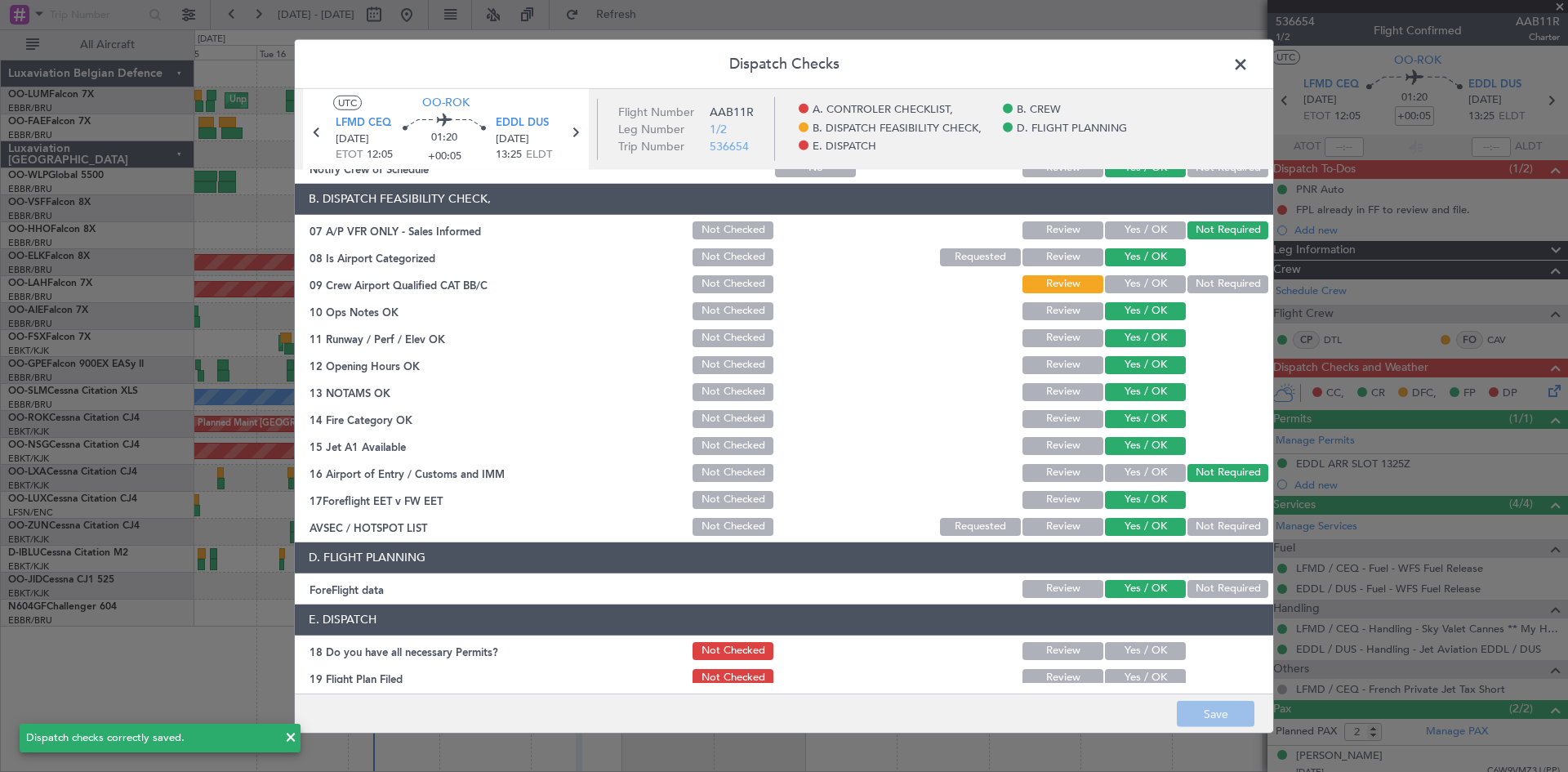
click at [1249, 67] on span at bounding box center [1249, 68] width 0 height 33
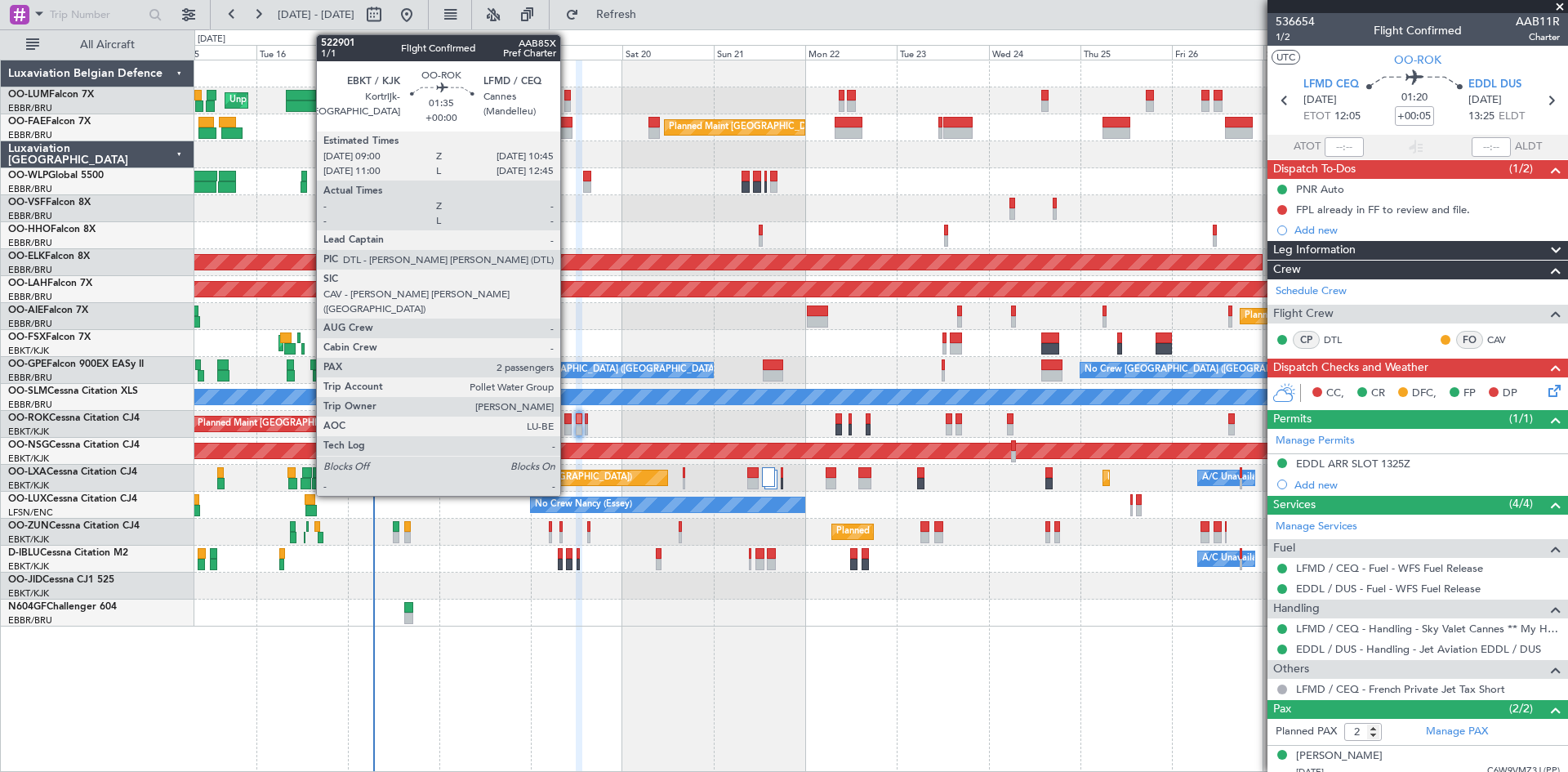
click at [567, 418] on div at bounding box center [568, 419] width 8 height 11
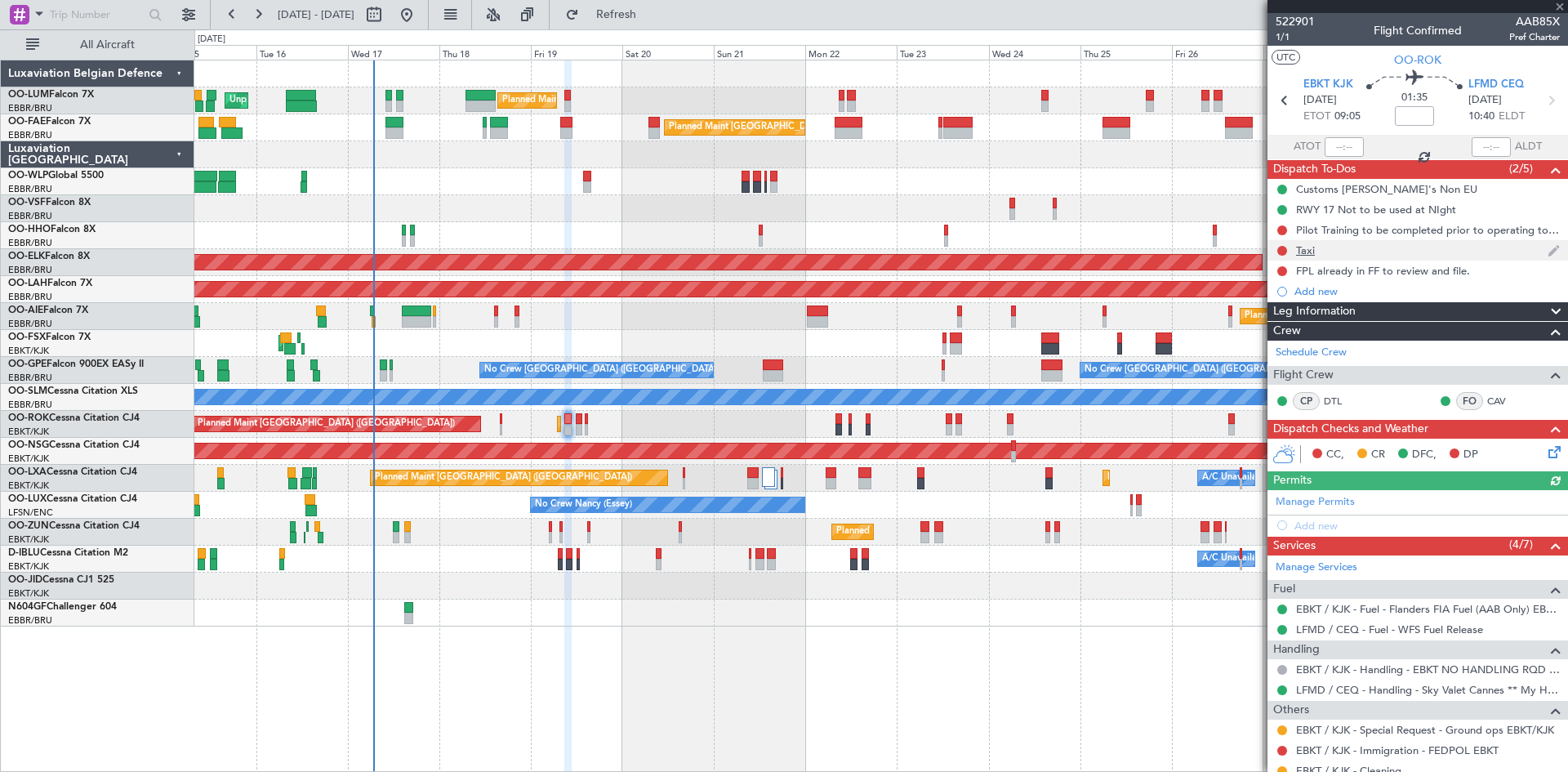
click at [1315, 244] on div "Taxi" at bounding box center [1417, 251] width 301 height 21
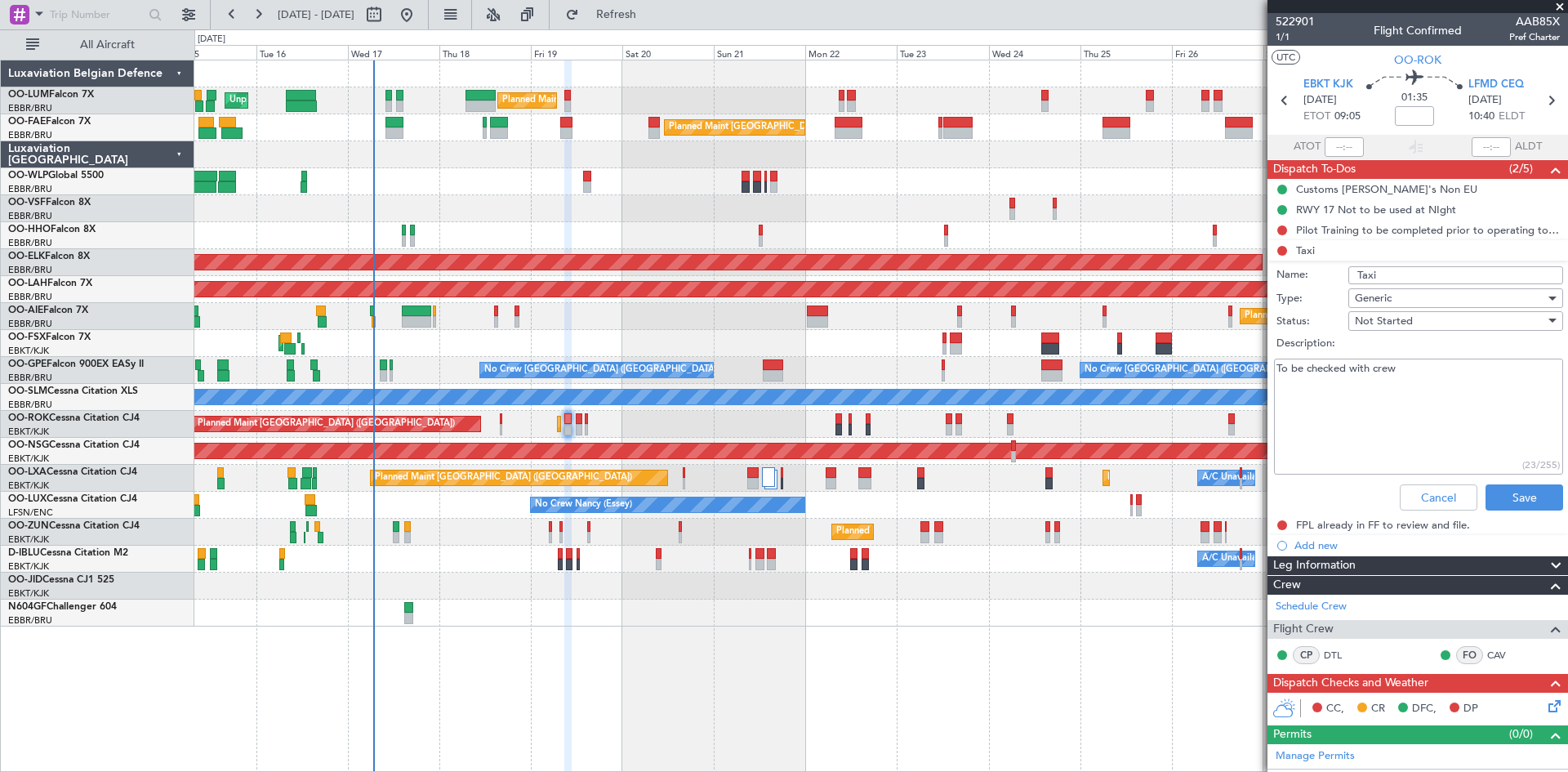
click at [1418, 268] on input "Taxi" at bounding box center [1456, 275] width 215 height 18
type input "Taxi > check with crew"
click at [1506, 501] on button "Save" at bounding box center [1525, 498] width 77 height 26
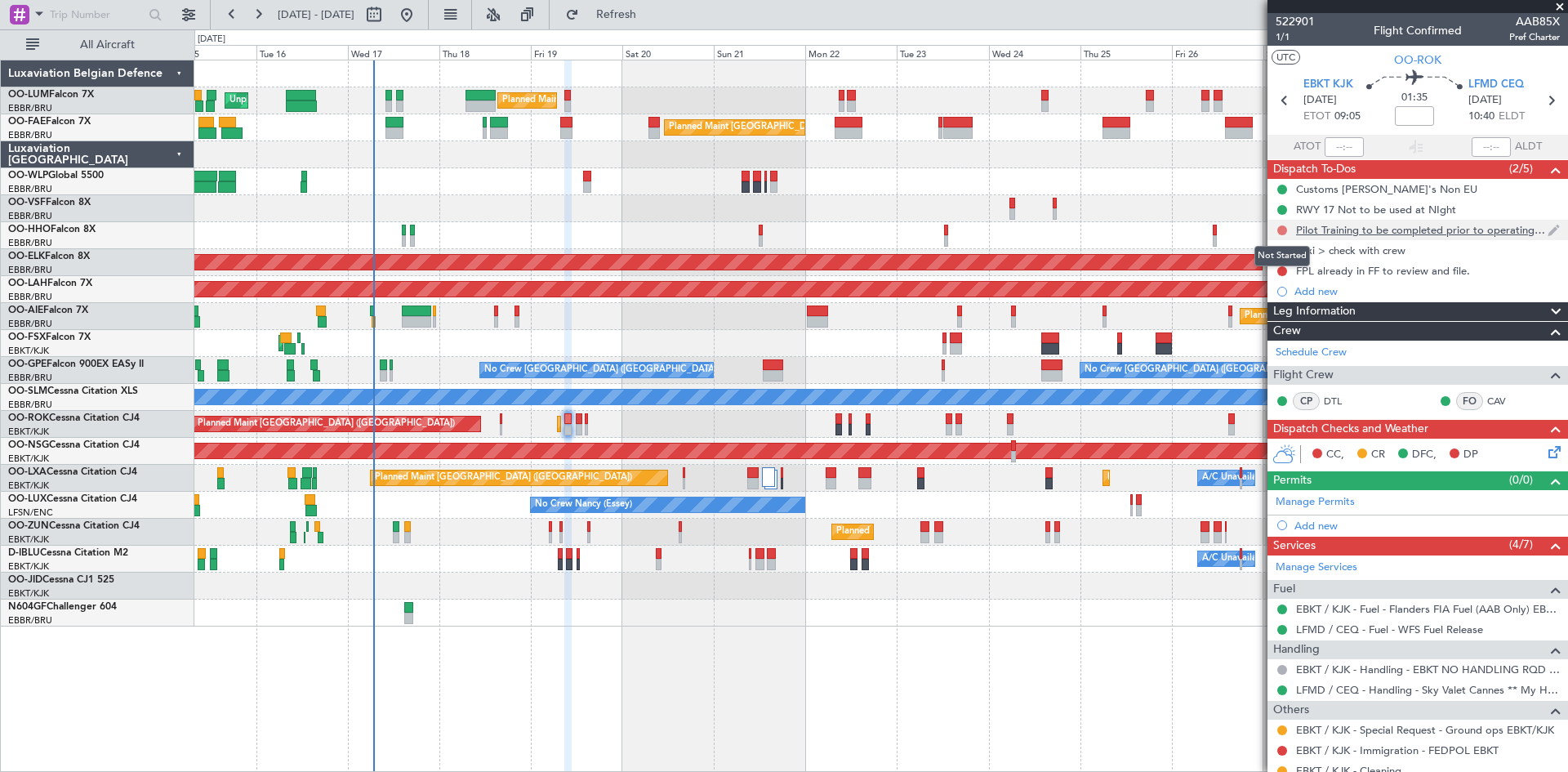
click at [1283, 229] on button at bounding box center [1282, 230] width 9 height 9
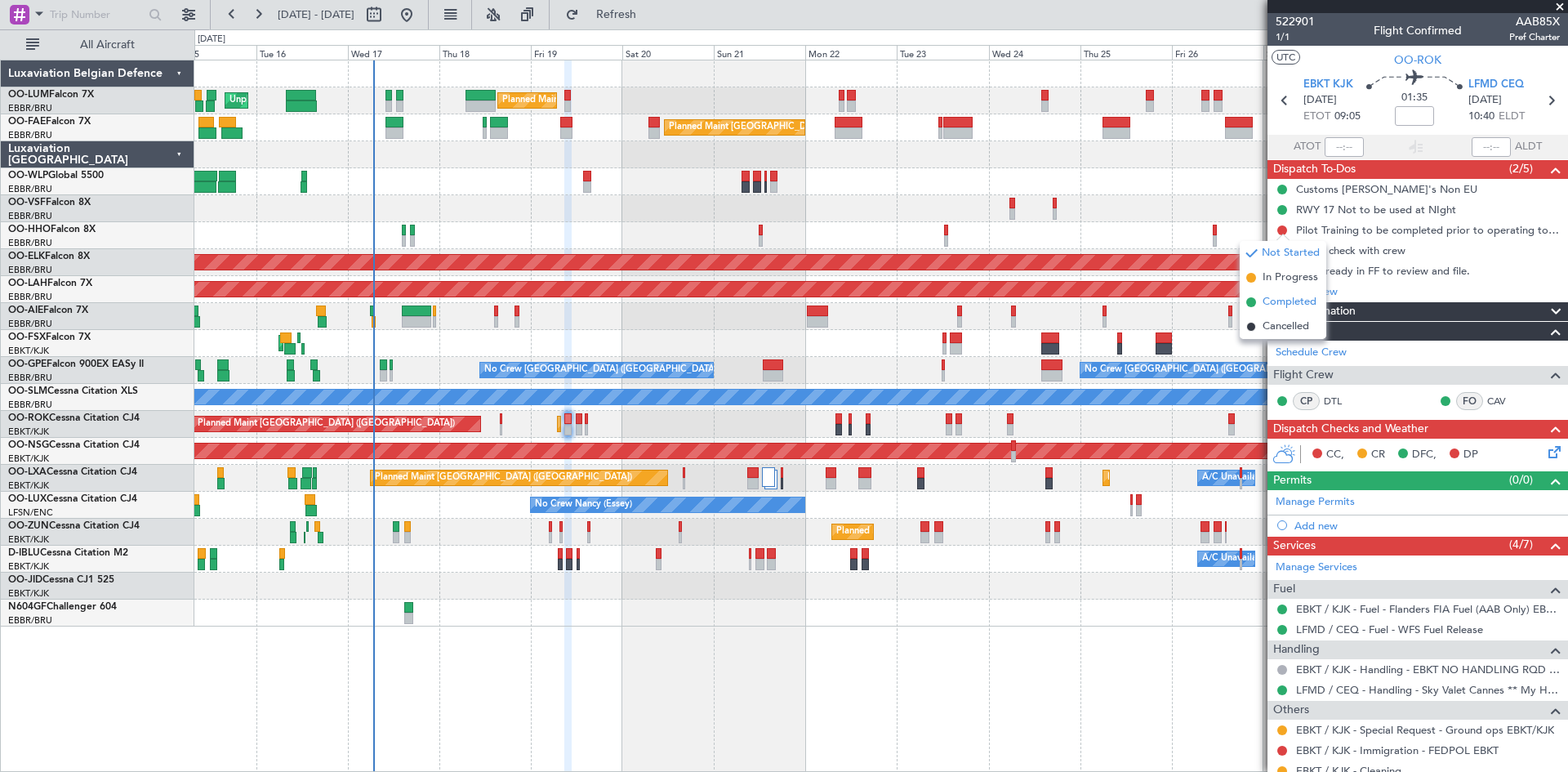
click at [1284, 298] on span "Completed" at bounding box center [1289, 302] width 54 height 16
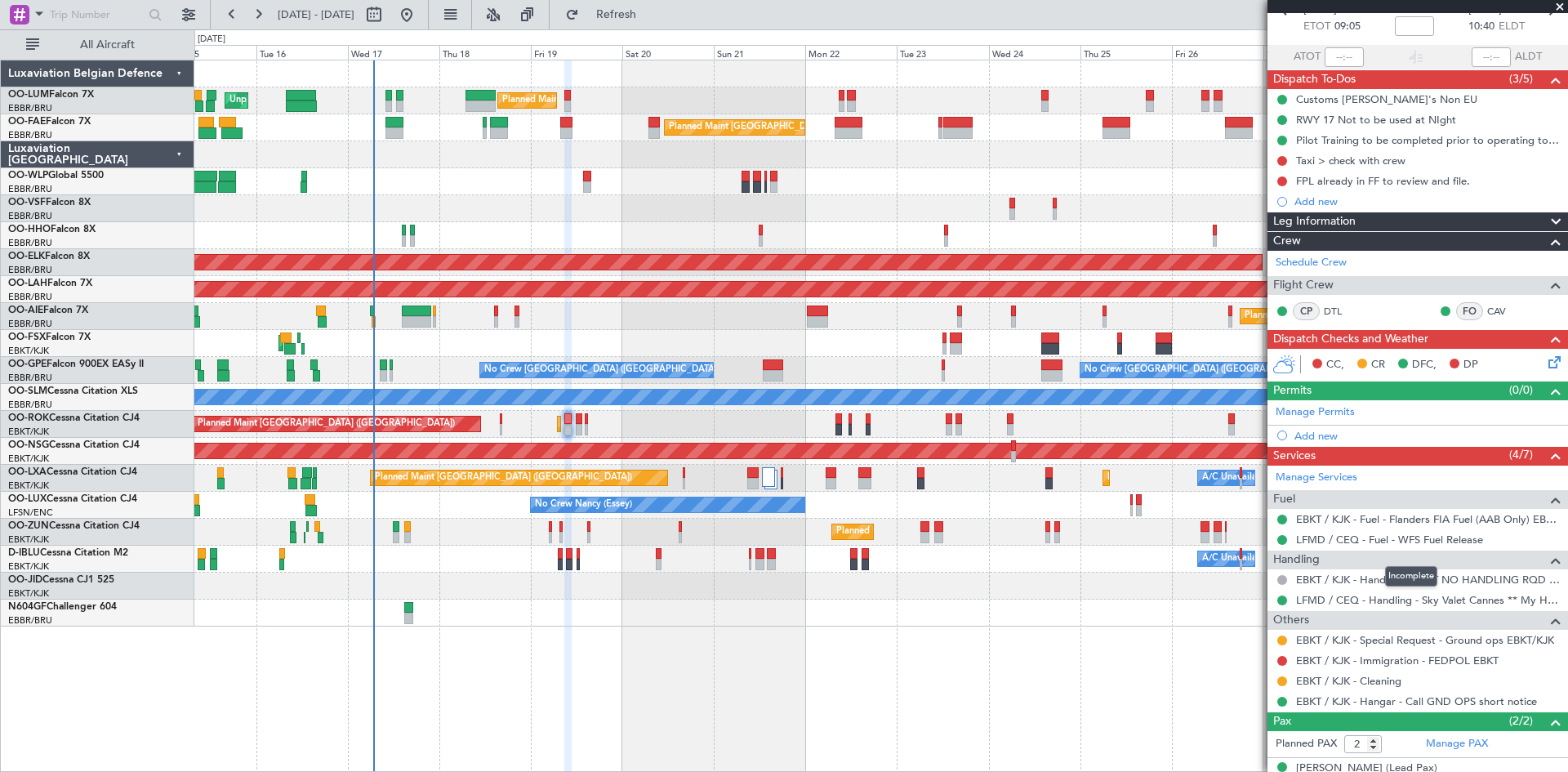
scroll to position [149, 0]
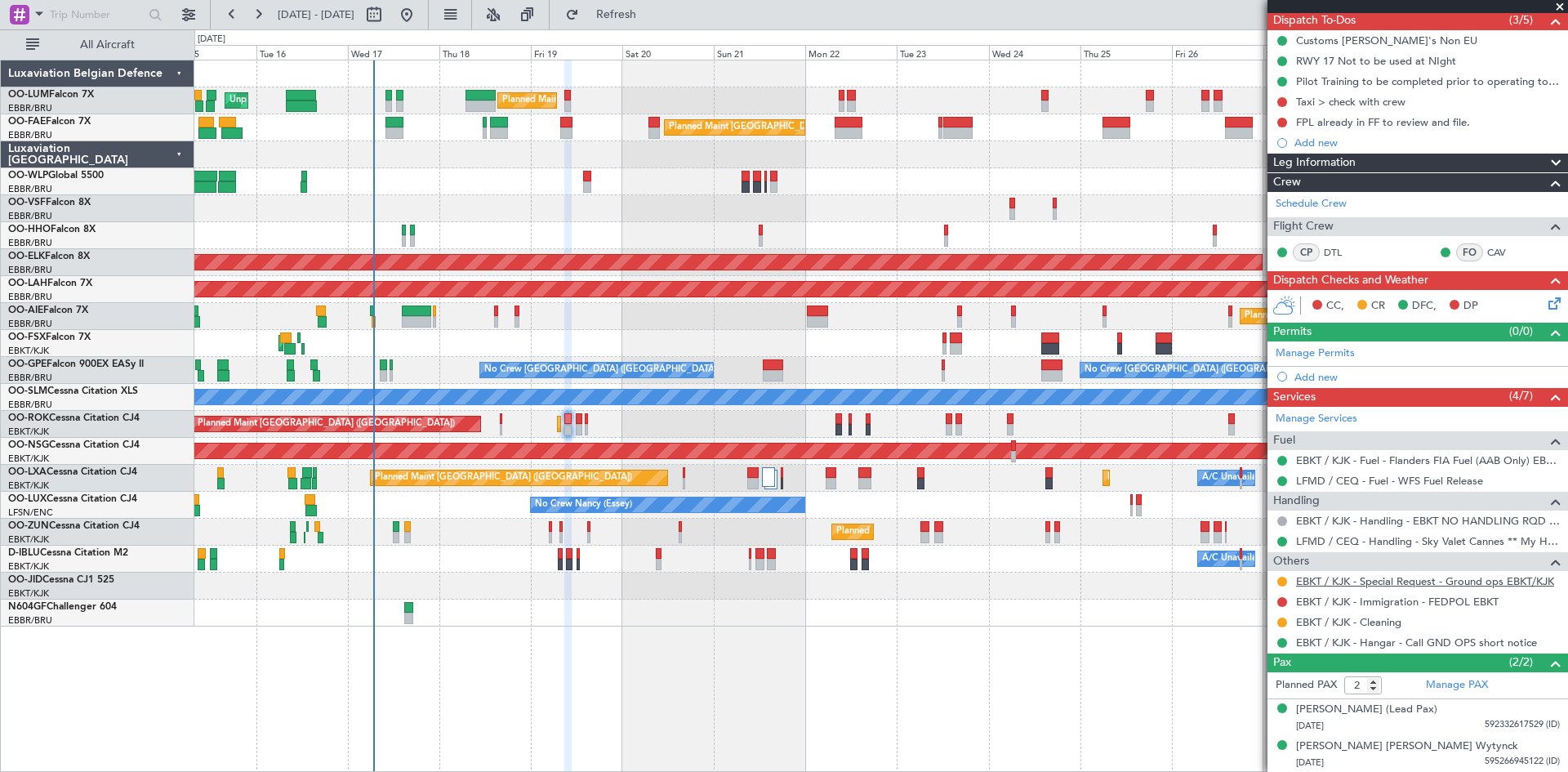
click at [1444, 580] on link "EBKT / KJK - Special Request - Ground ops EBKT/KJK" at bounding box center [1426, 581] width 258 height 14
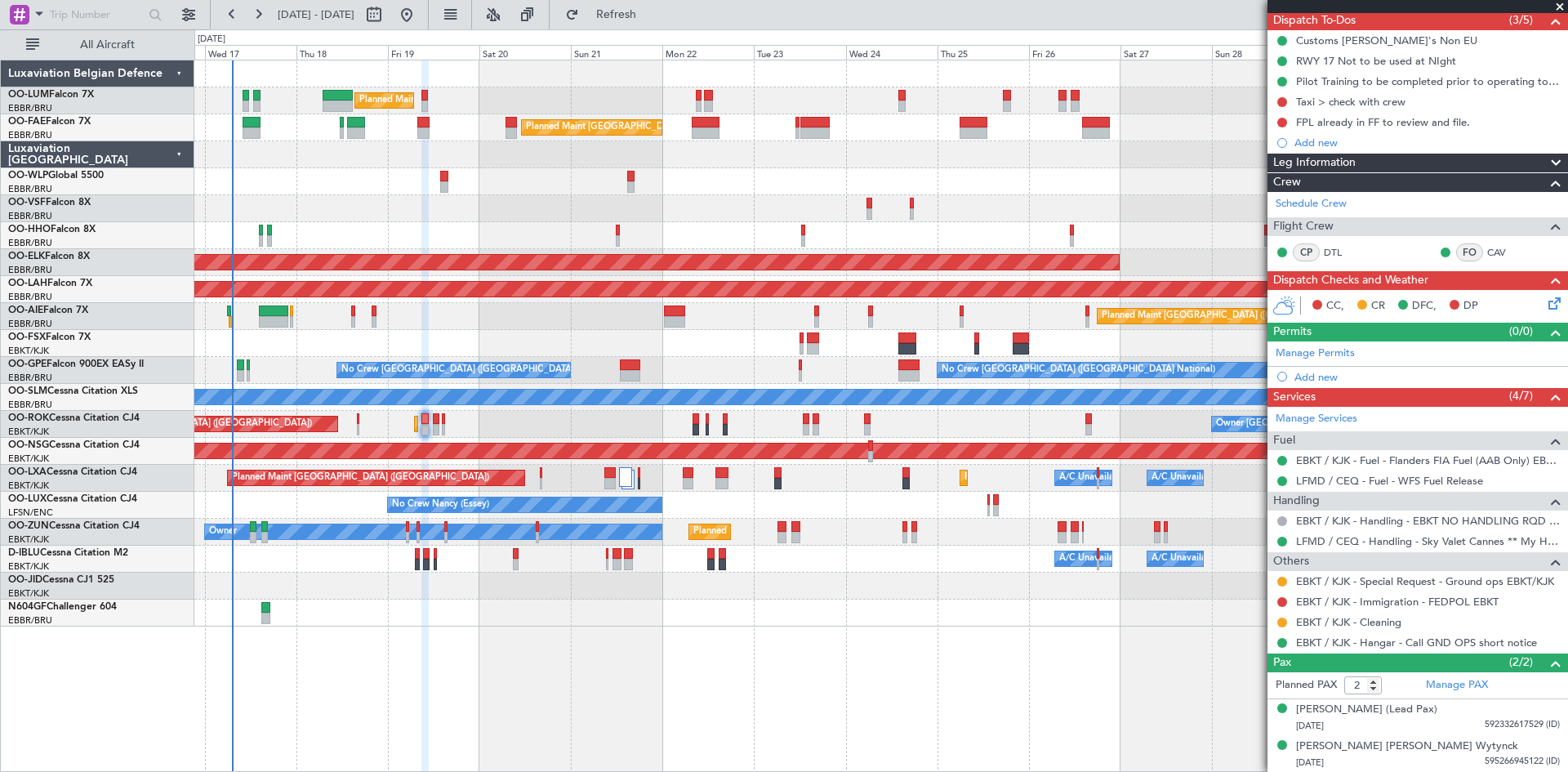
click at [933, 544] on div "Planned Maint Brussels (Brussels National) Owner Melsbroek Air Base Unplanned M…" at bounding box center [880, 343] width 1373 height 567
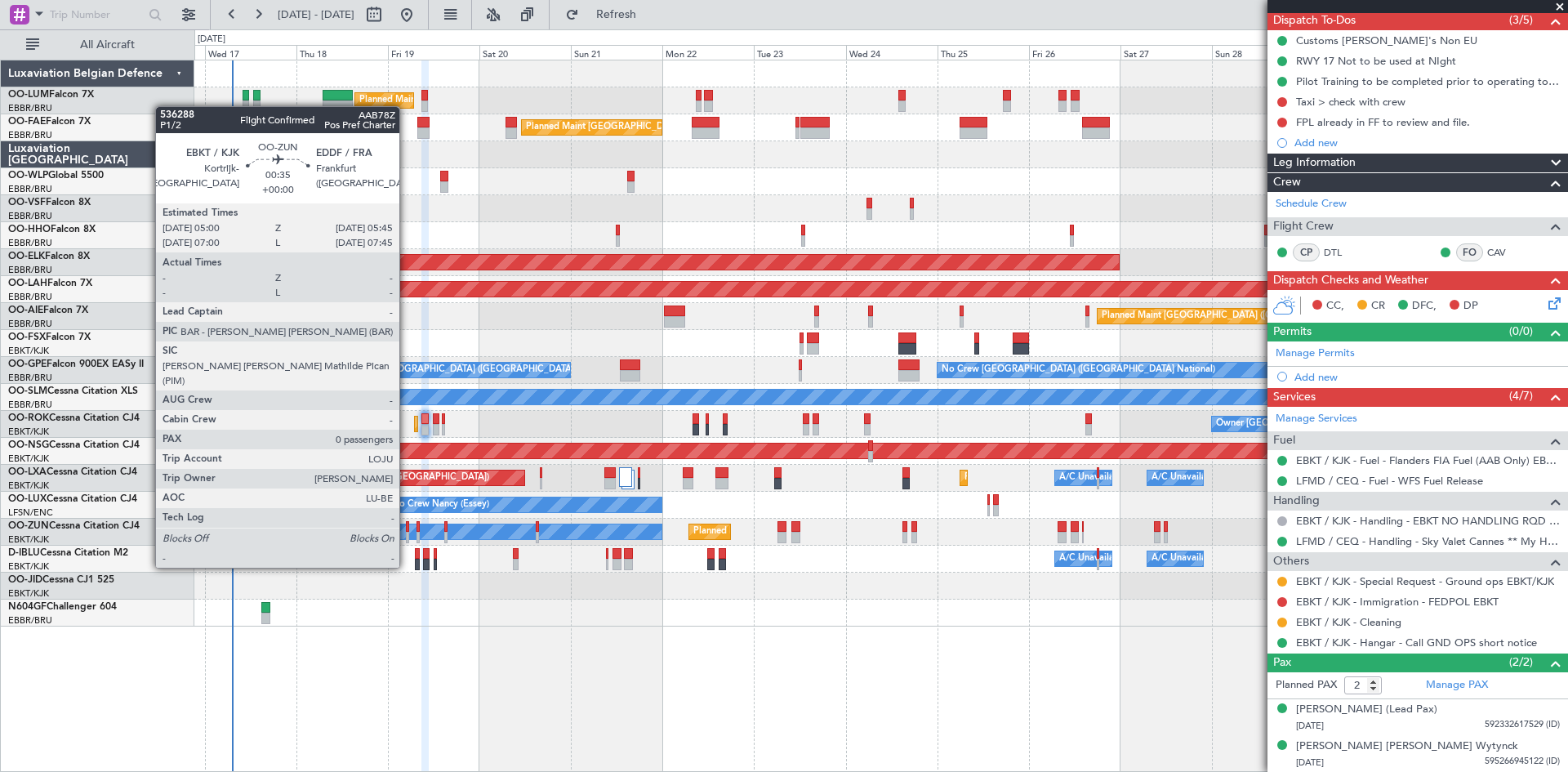
click at [407, 536] on div at bounding box center [407, 537] width 3 height 11
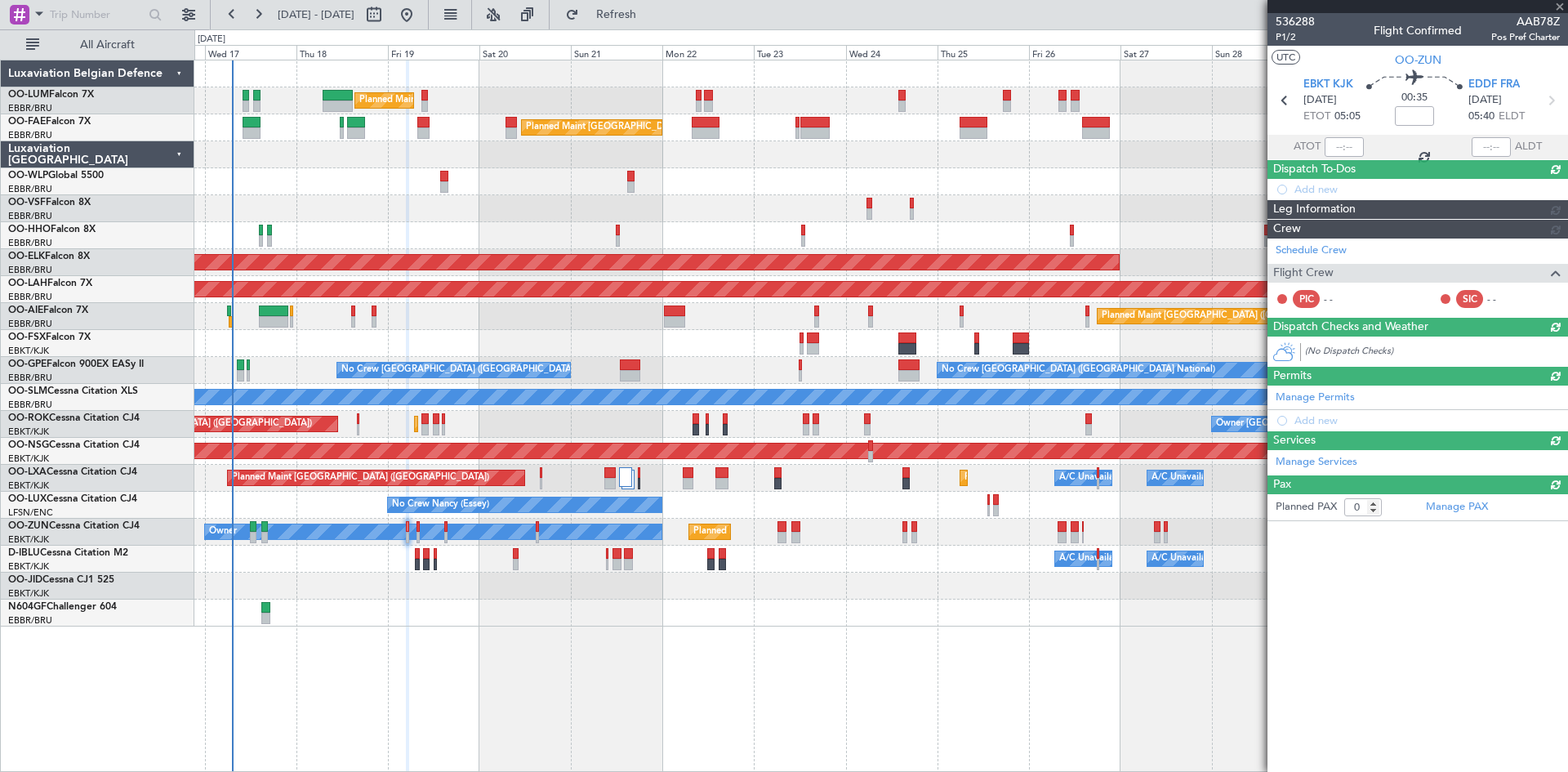
scroll to position [0, 0]
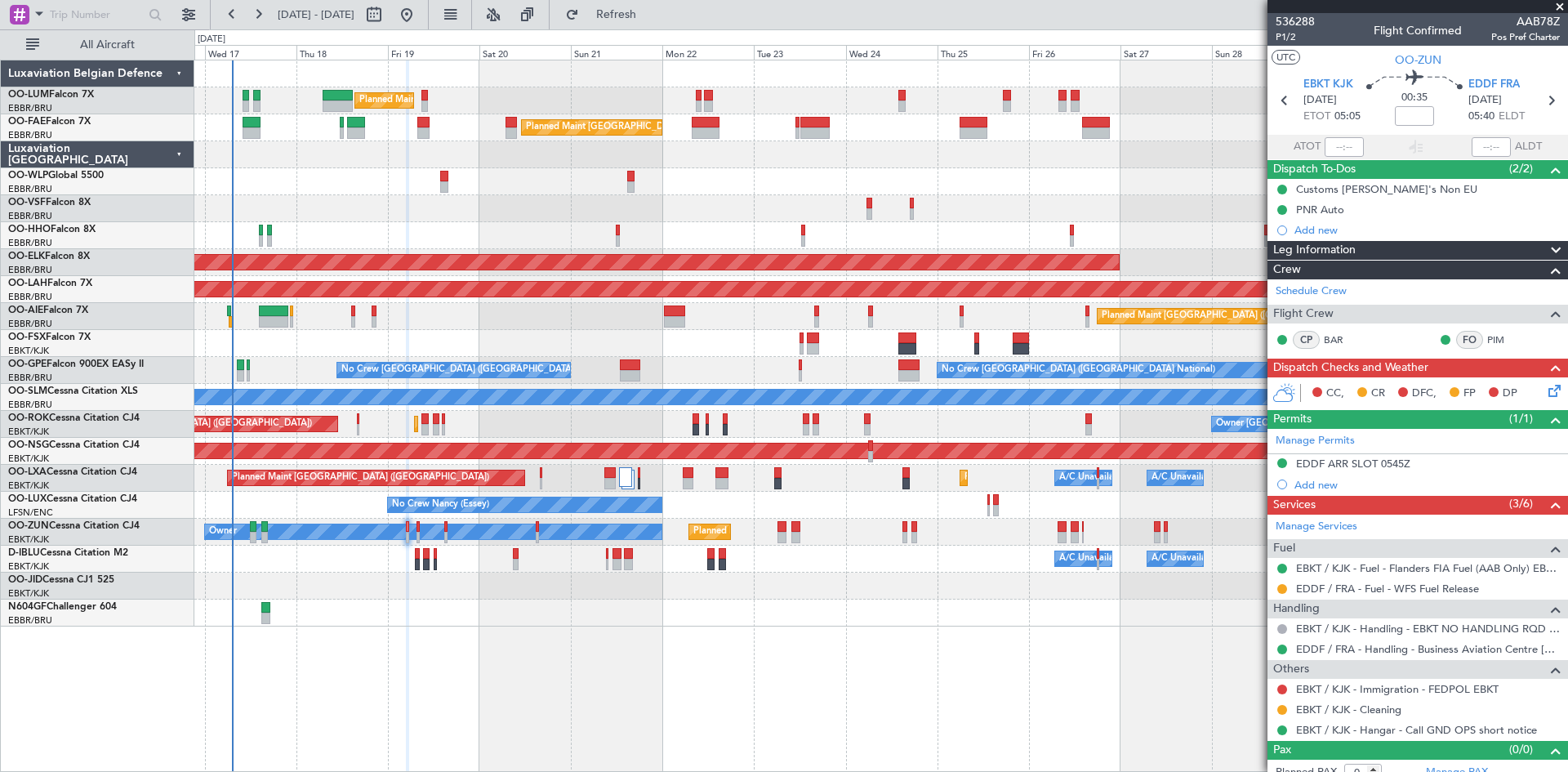
click at [1353, 462] on div "EDDF ARR SLOT 0545Z" at bounding box center [1353, 464] width 114 height 14
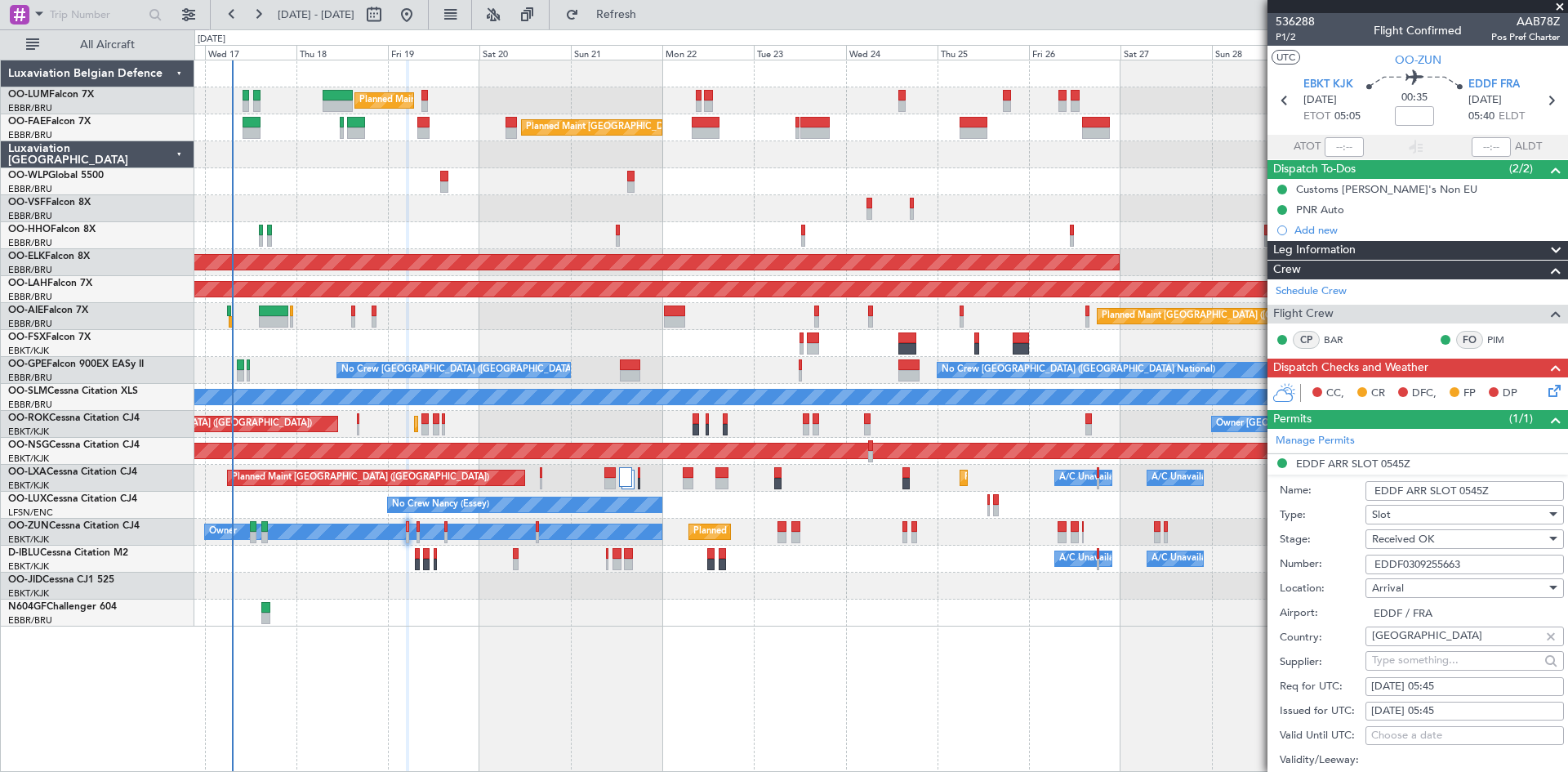
drag, startPoint x: 1489, startPoint y: 564, endPoint x: 1321, endPoint y: 571, distance: 168.1
click at [1321, 571] on div "Number: EDDF0309255663" at bounding box center [1422, 565] width 285 height 25
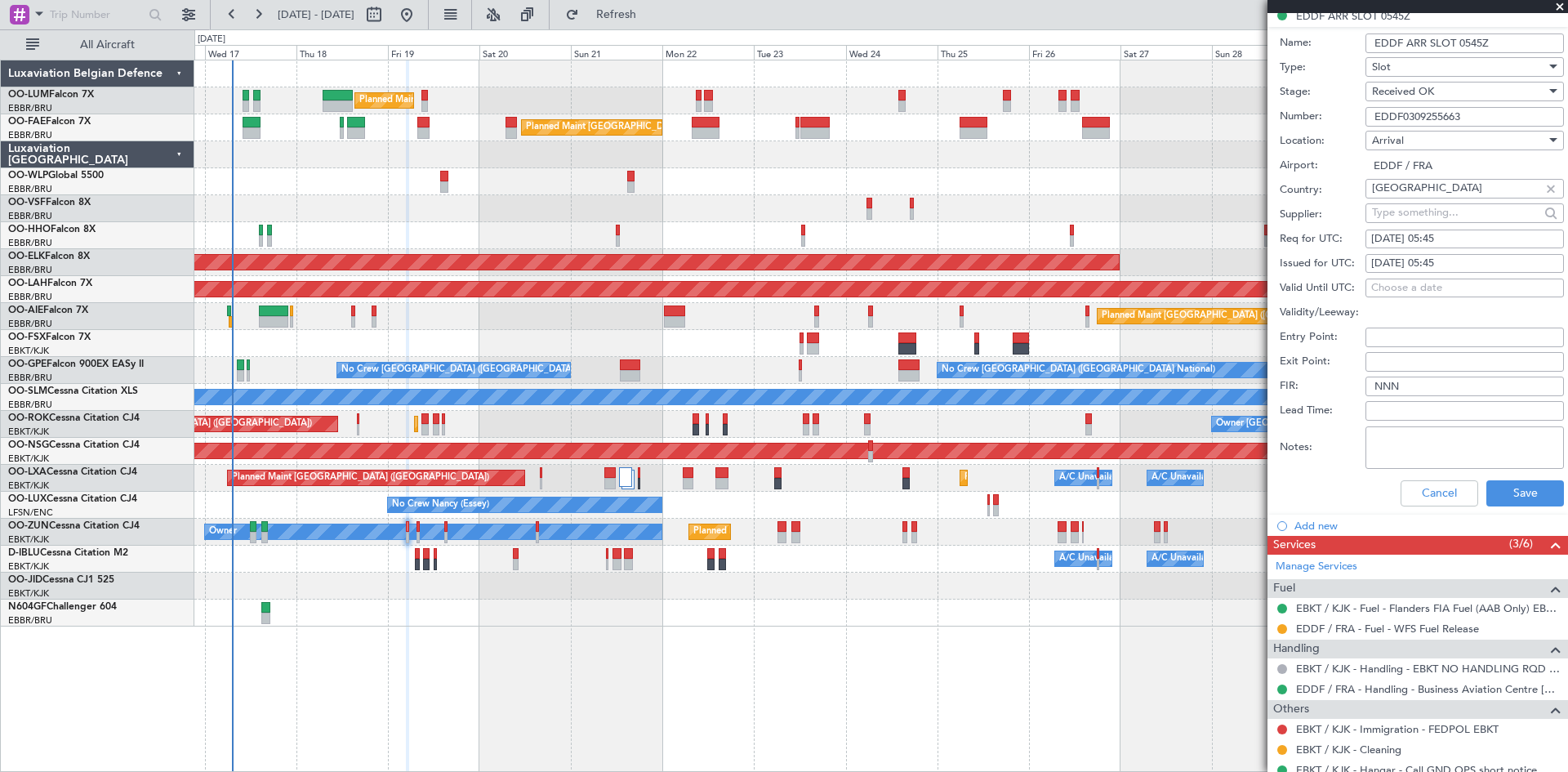
scroll to position [490, 0]
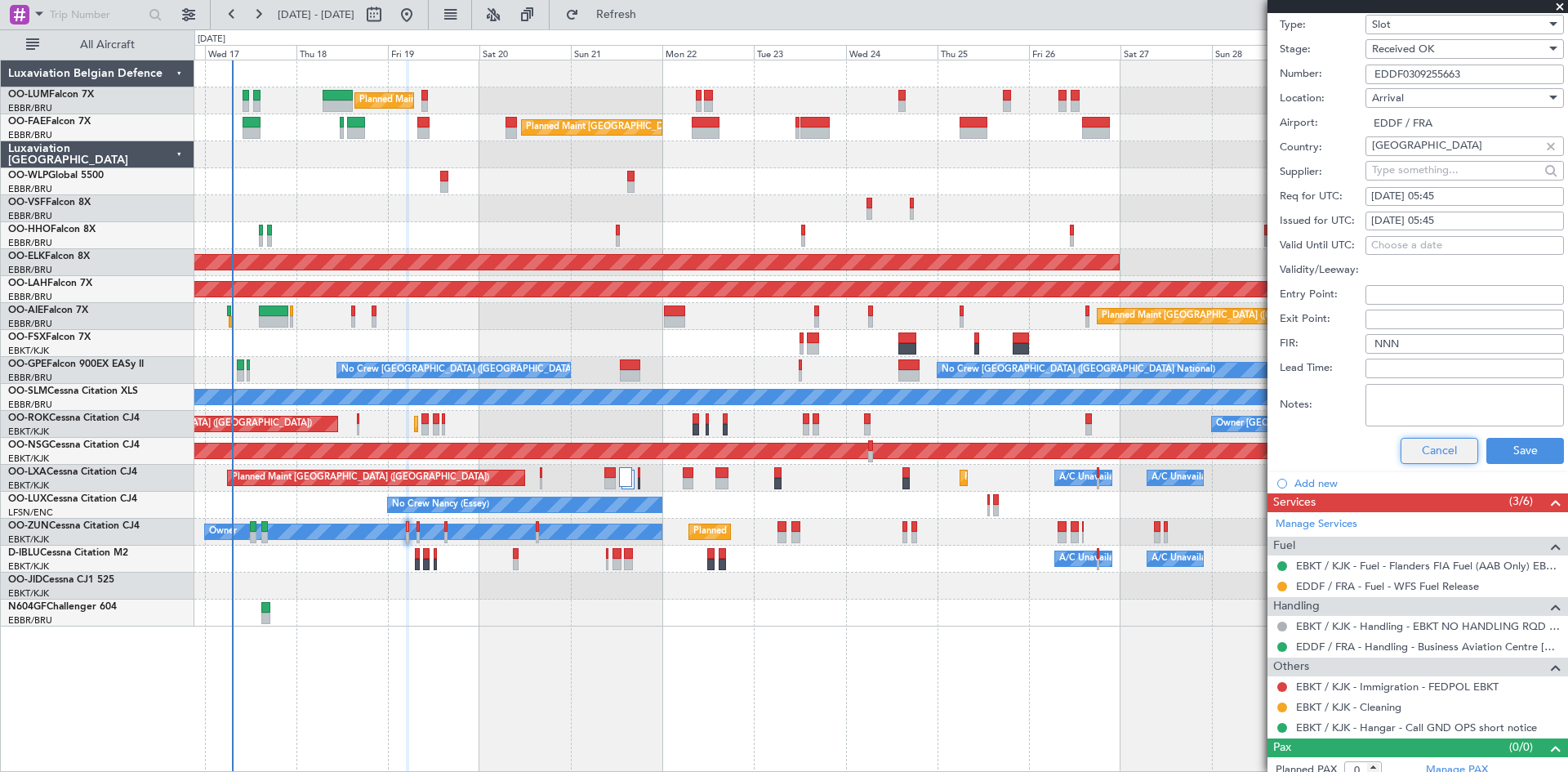
click at [1426, 455] on button "Cancel" at bounding box center [1440, 452] width 77 height 26
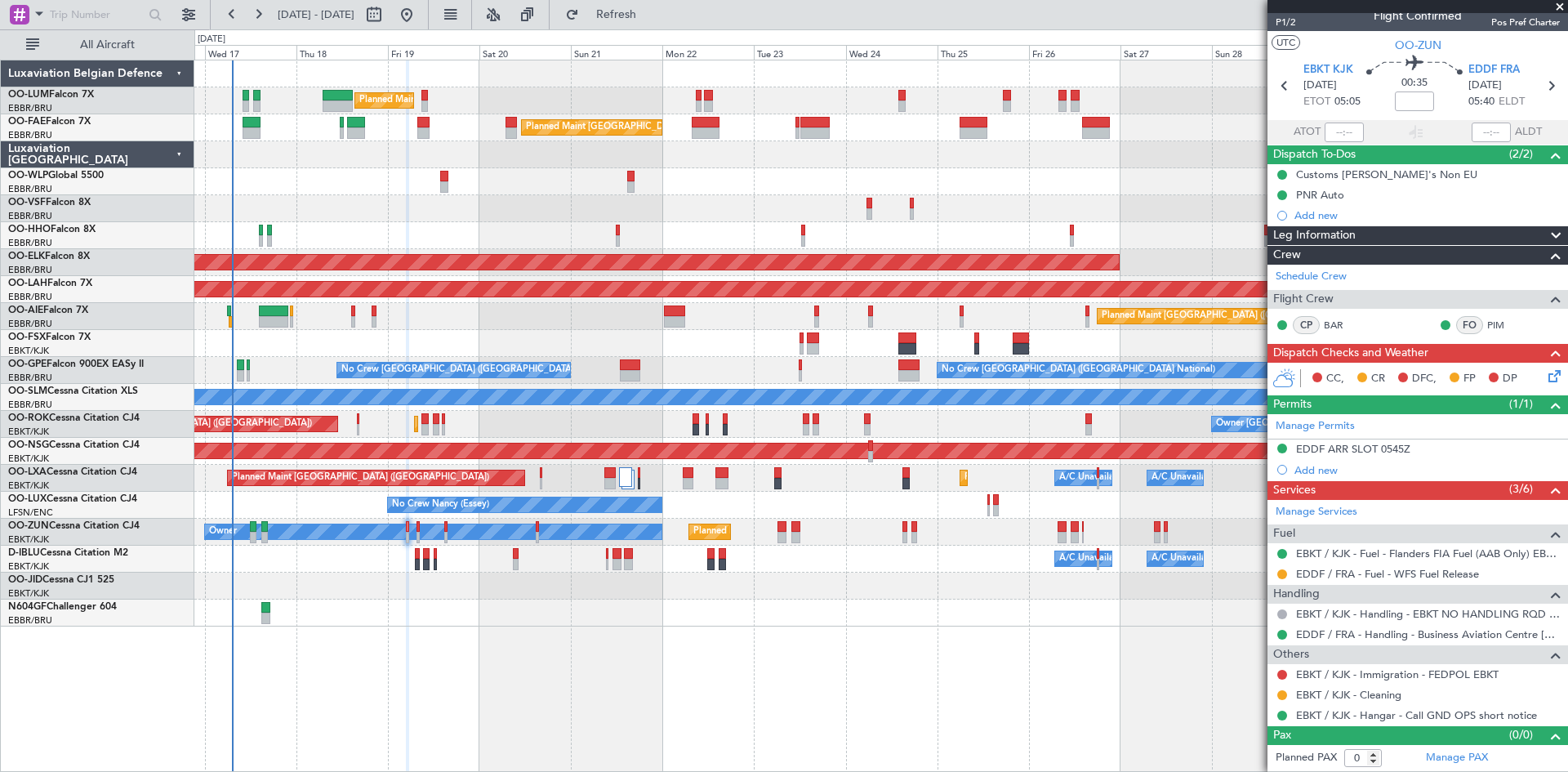
scroll to position [14, 0]
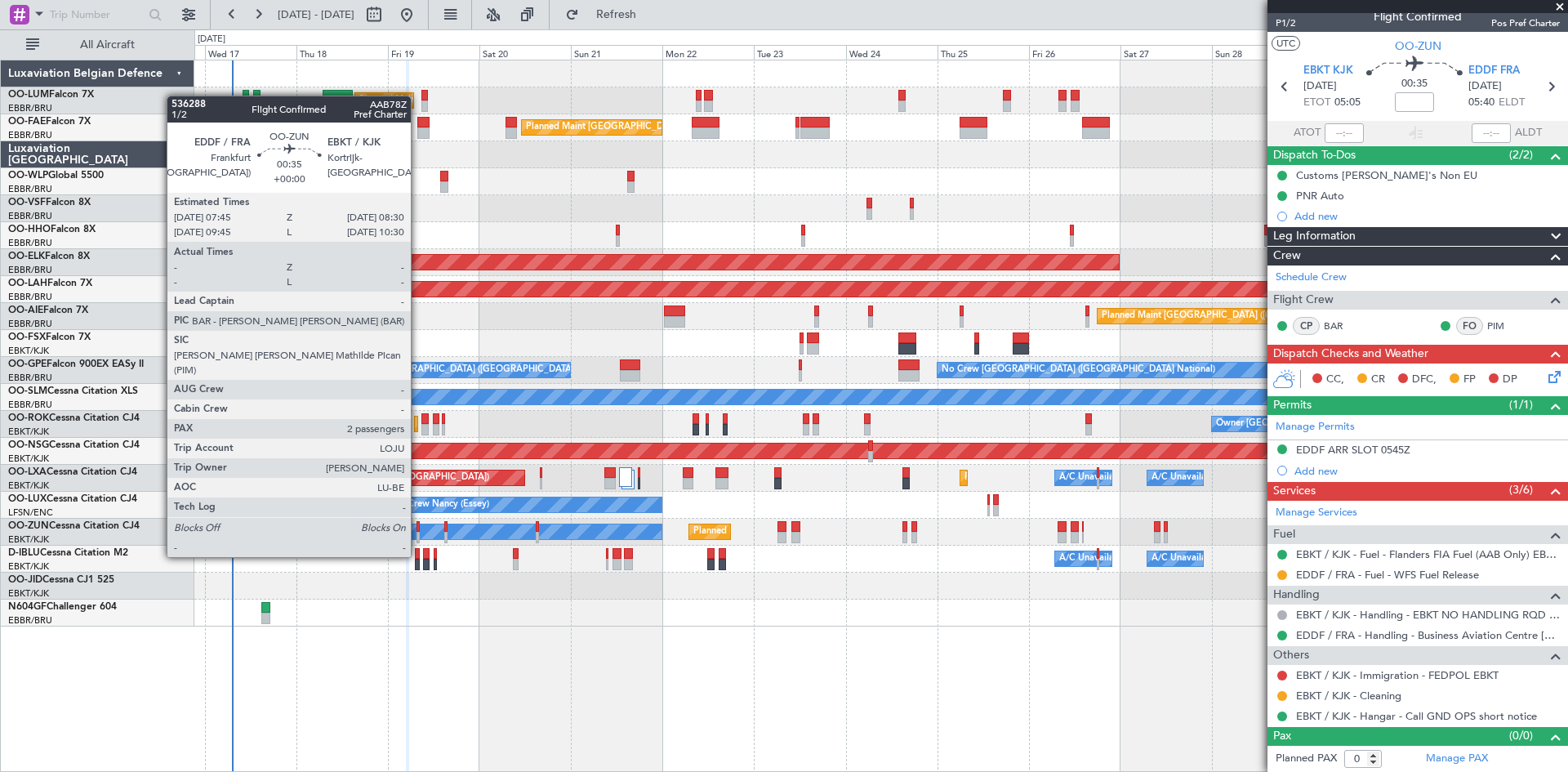
click at [418, 526] on div at bounding box center [417, 527] width 3 height 11
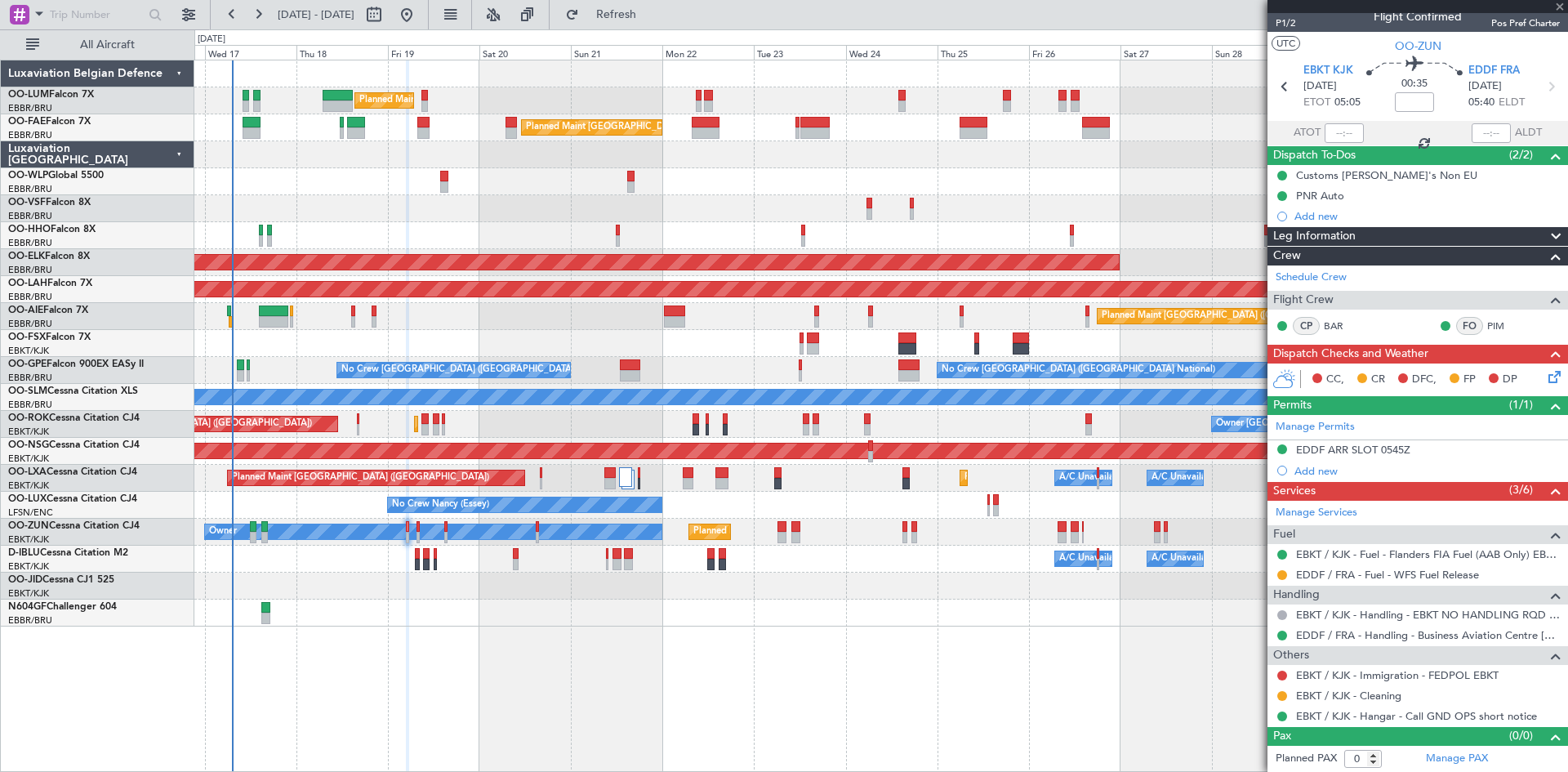
type input "2"
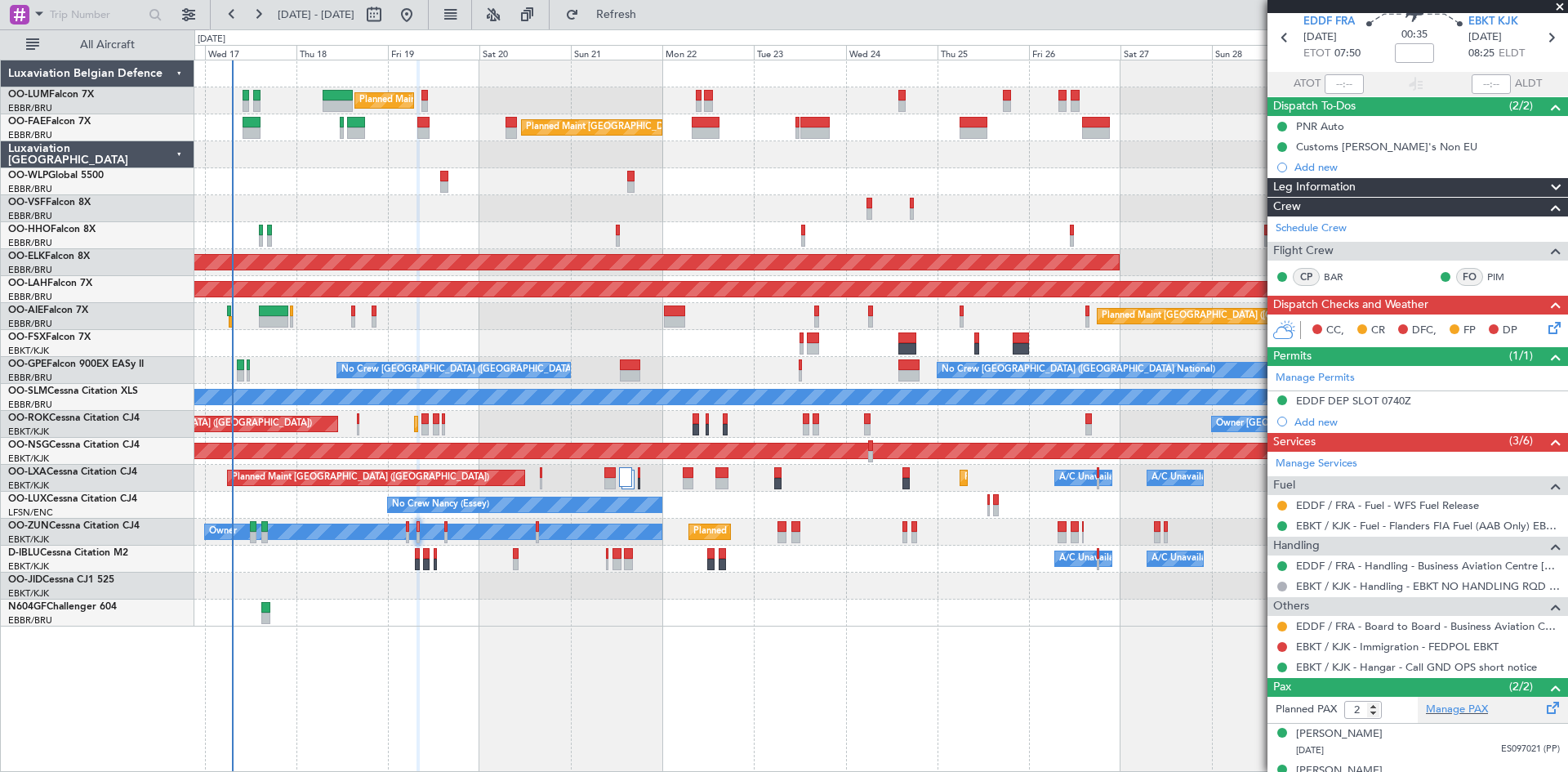
scroll to position [88, 0]
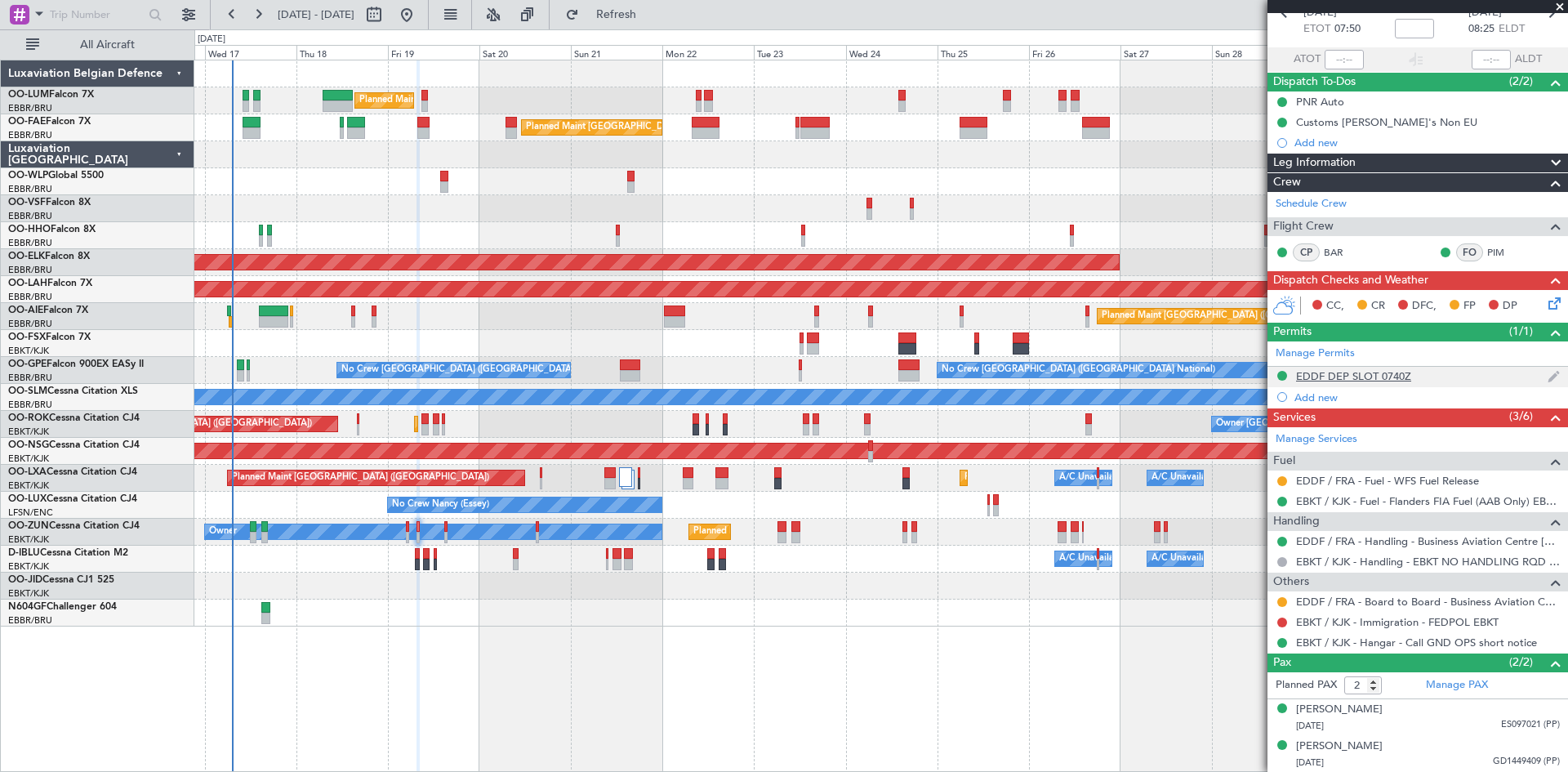
click at [1335, 375] on div "EDDF DEP SLOT 0740Z" at bounding box center [1354, 376] width 115 height 14
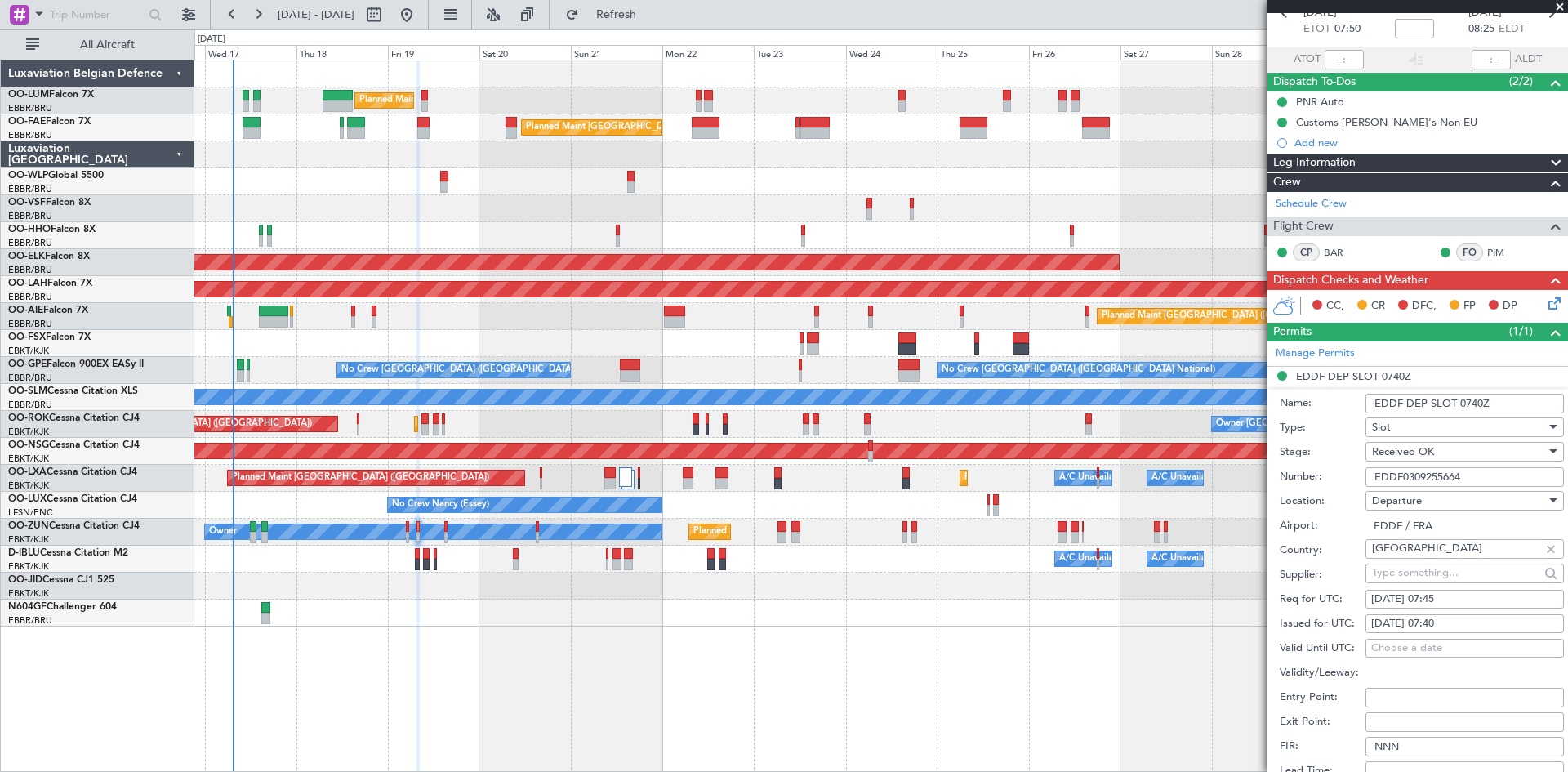
drag, startPoint x: 1475, startPoint y: 479, endPoint x: 1298, endPoint y: 484, distance: 177.1
click at [1298, 484] on div "Number: EDDF0309255664" at bounding box center [1422, 477] width 285 height 25
click at [651, 13] on span "Refresh" at bounding box center [616, 15] width 69 height 11
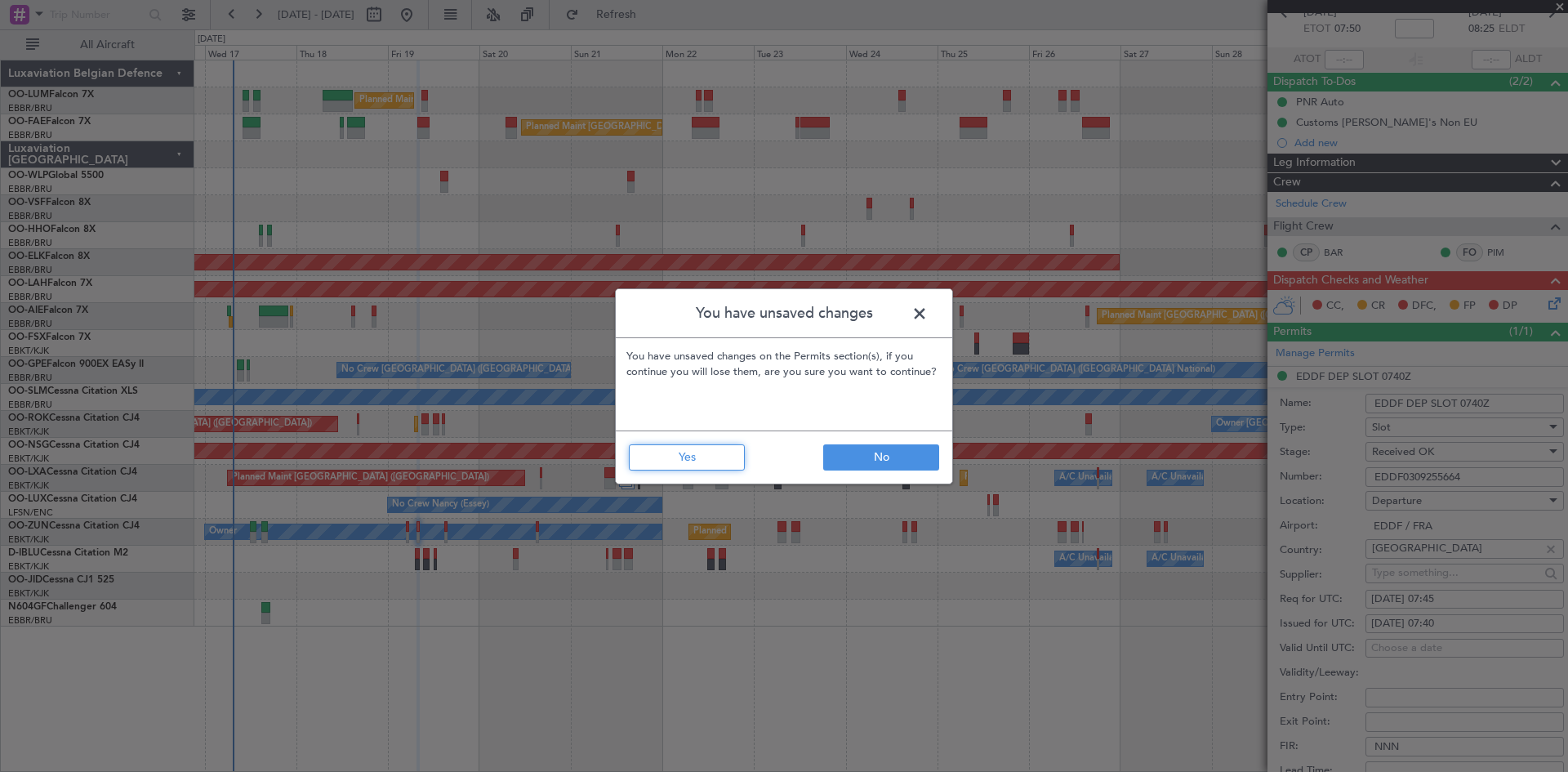
click at [708, 446] on button "Yes" at bounding box center [686, 458] width 116 height 26
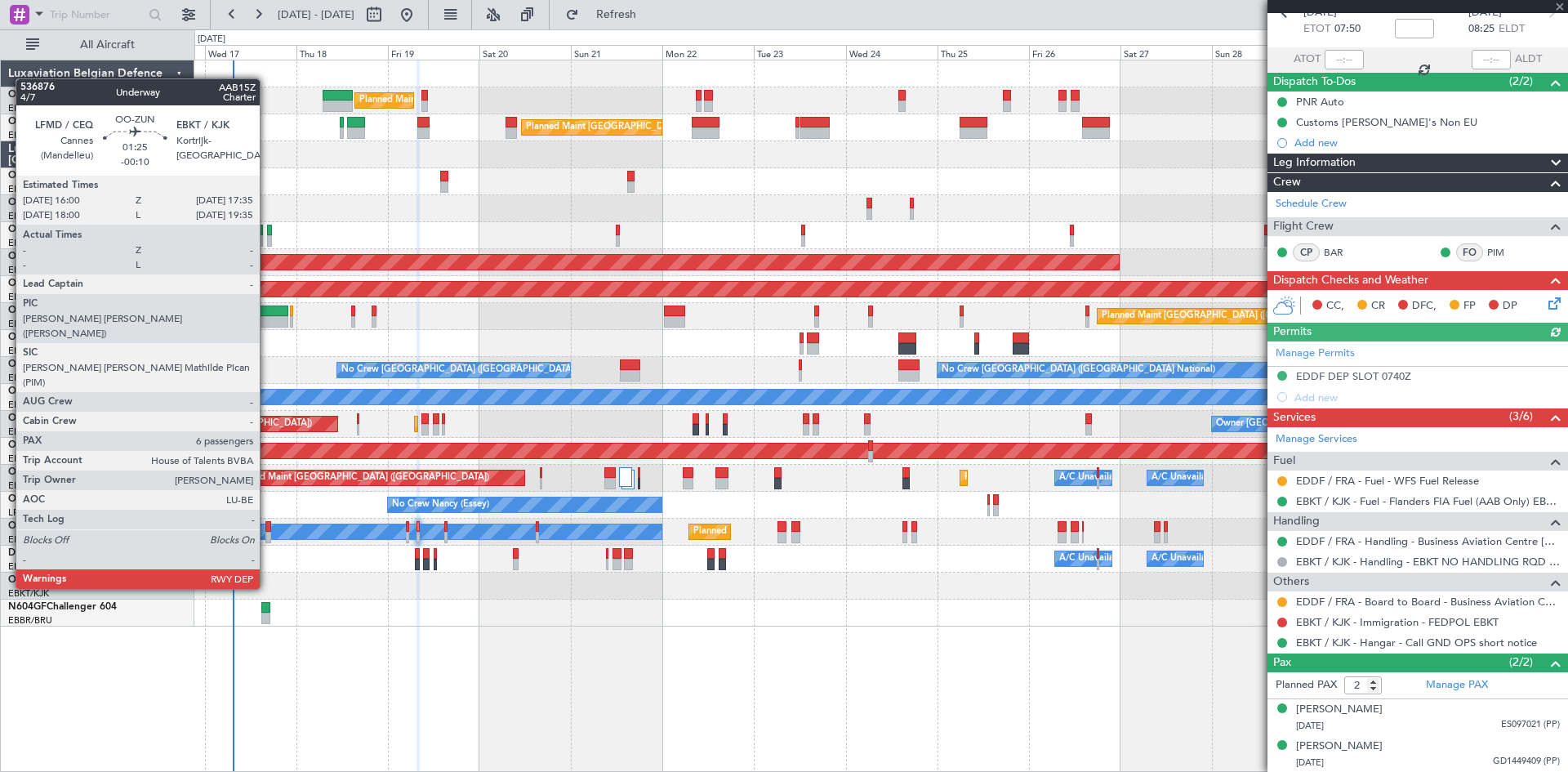
click at [268, 528] on div at bounding box center [269, 527] width 7 height 11
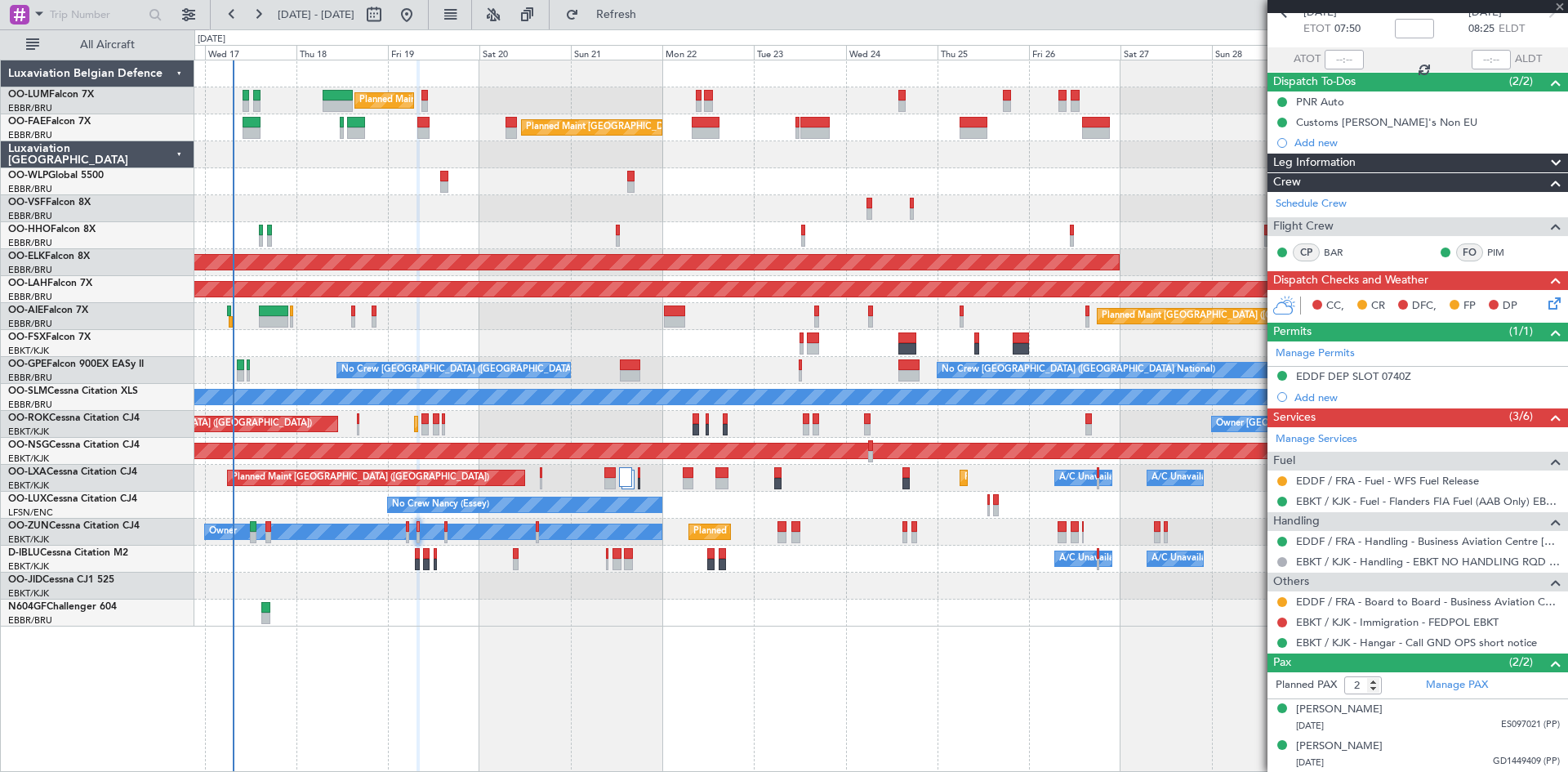
type input "-00:10"
type input "6"
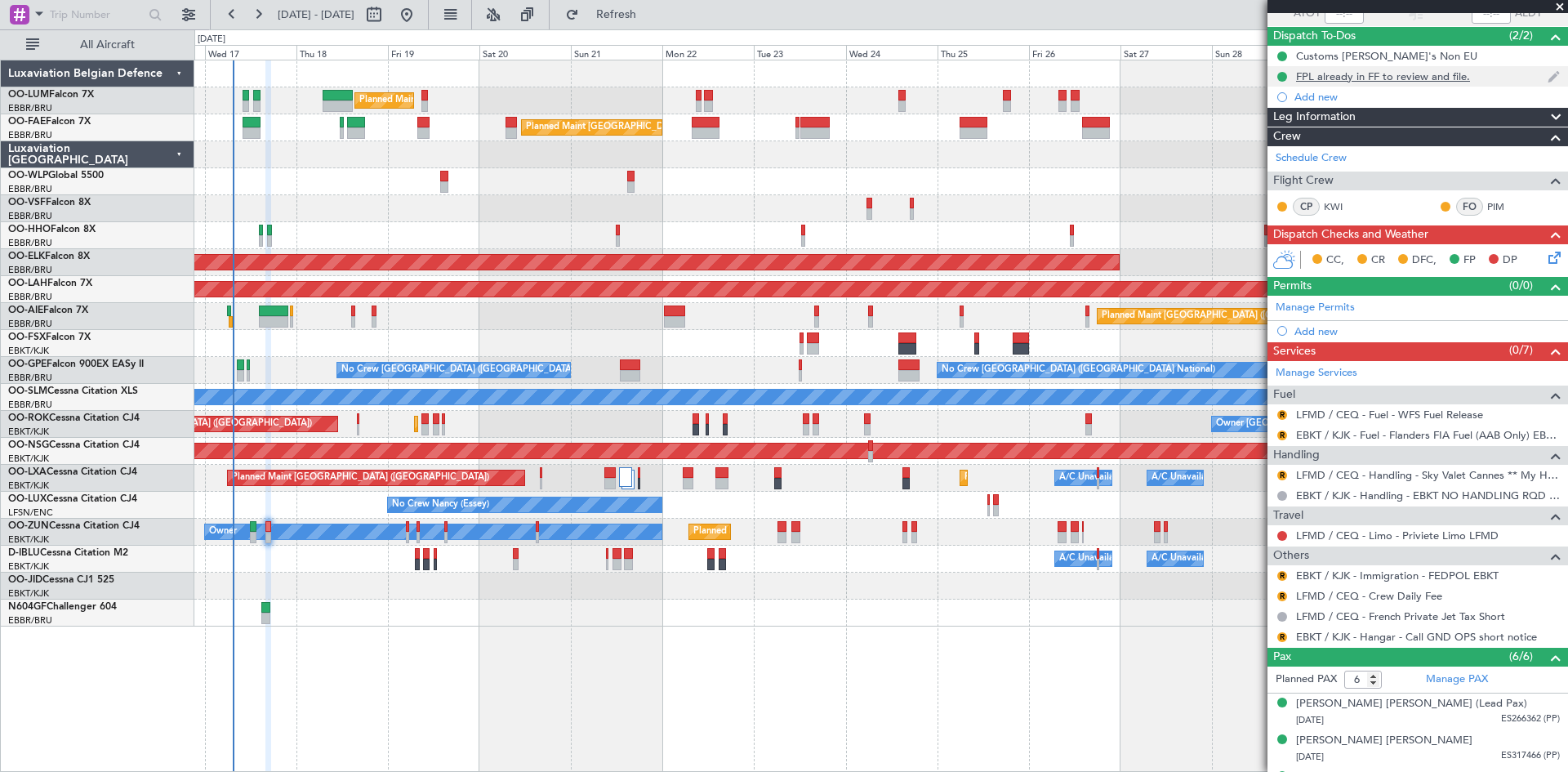
scroll to position [0, 0]
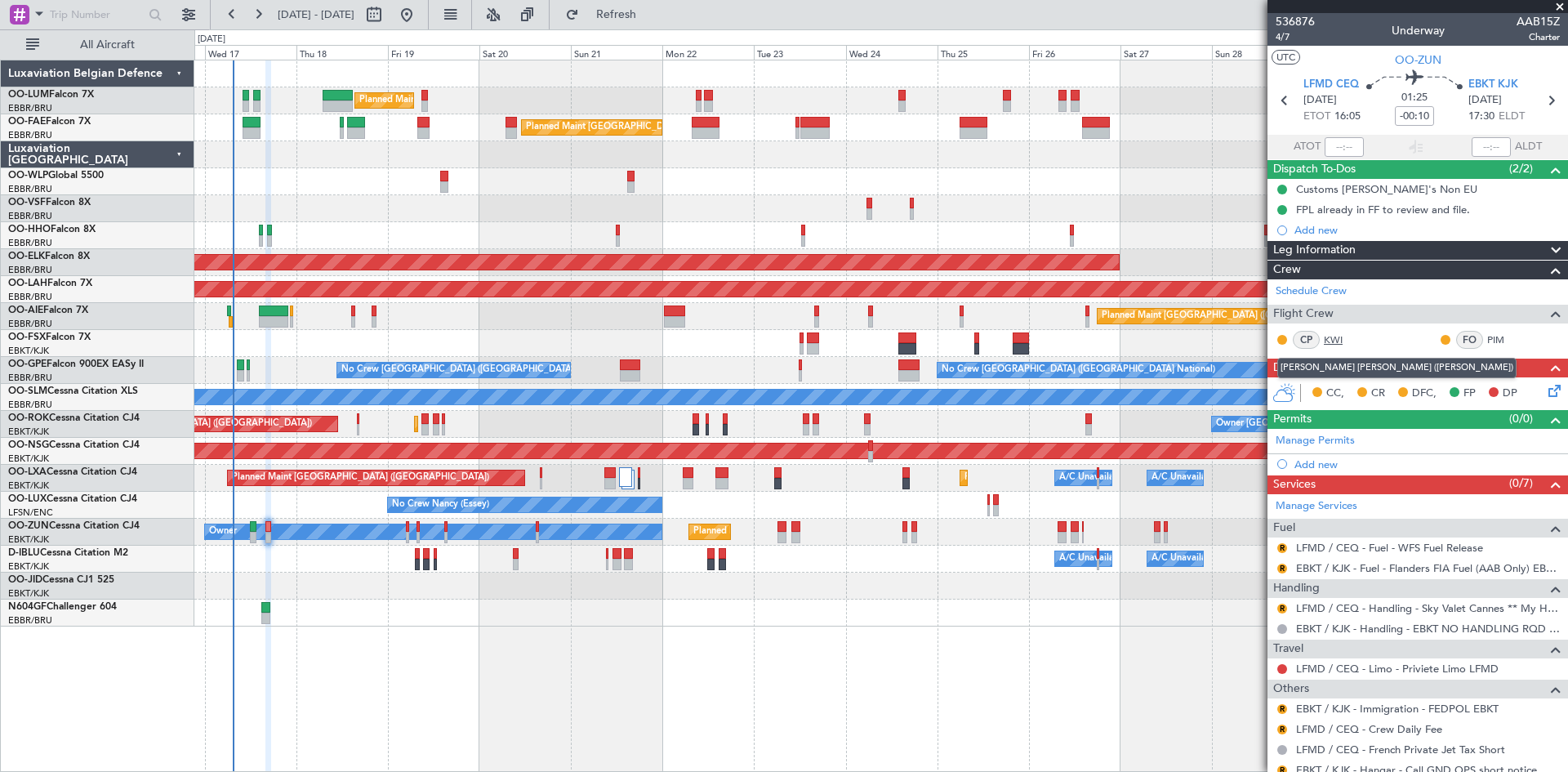
click at [1337, 338] on link "KWI" at bounding box center [1342, 340] width 37 height 15
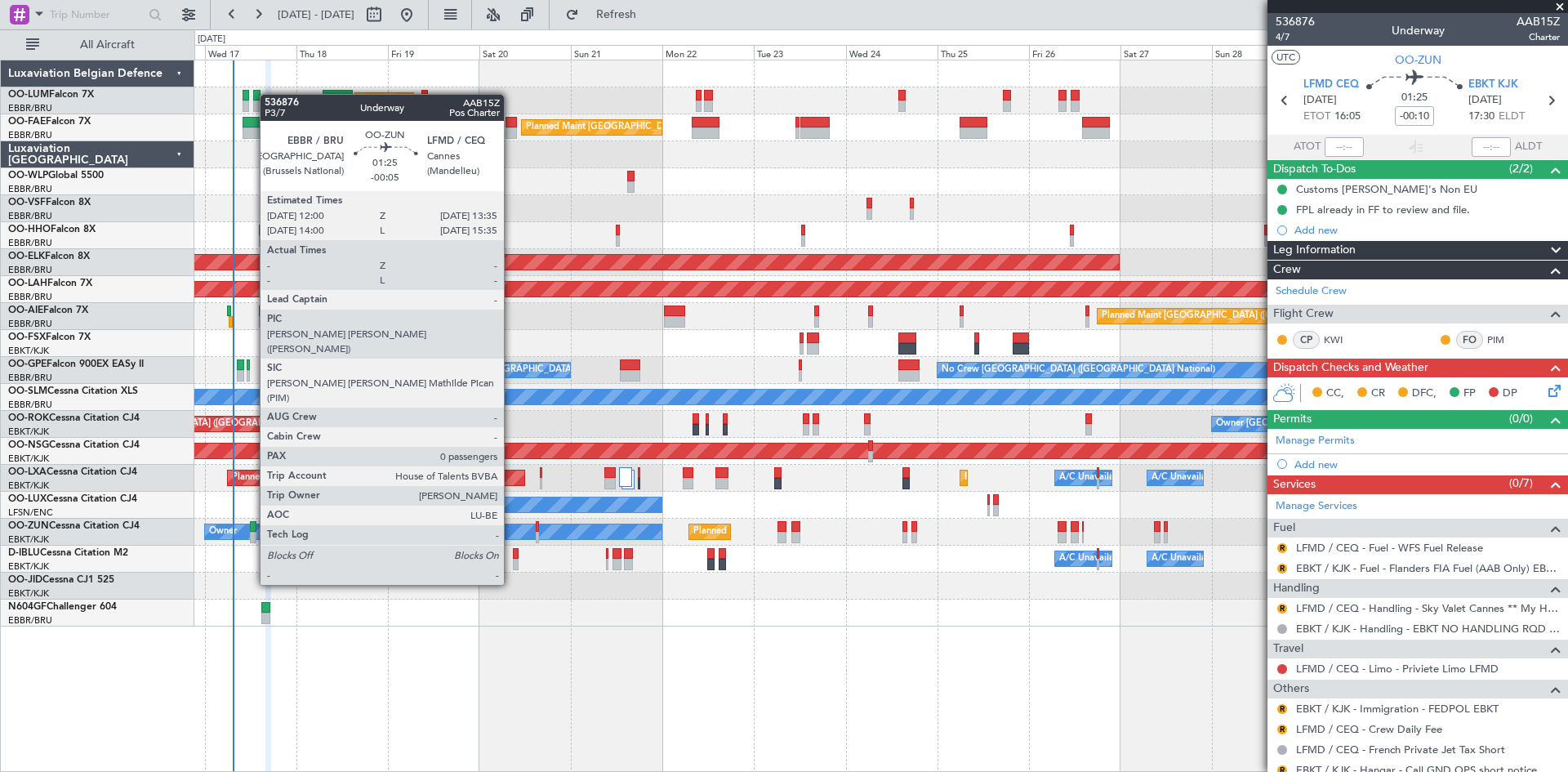
click at [252, 526] on div at bounding box center [253, 527] width 7 height 11
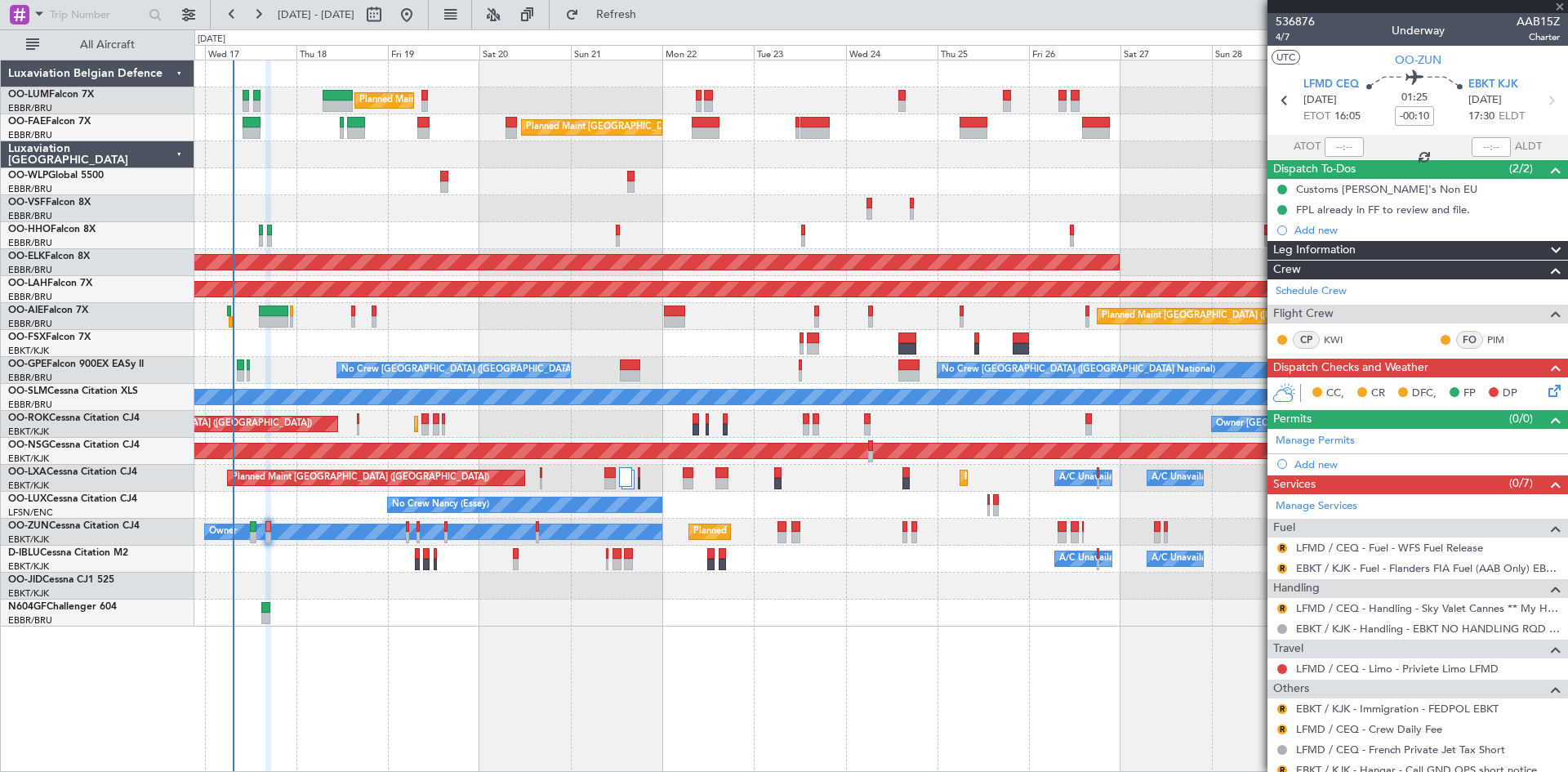
type input "-00:05"
type input "0"
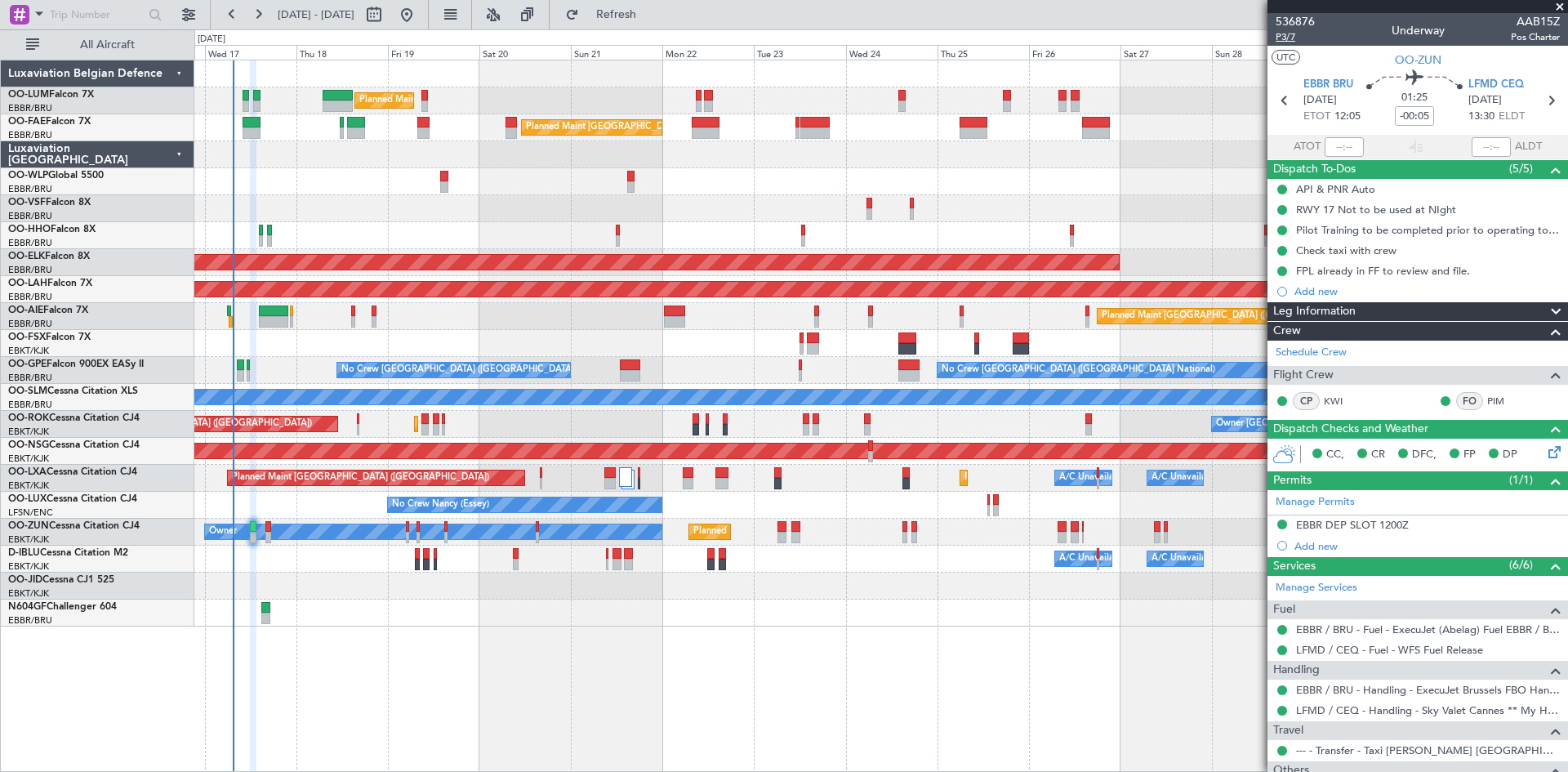
click at [1291, 38] on span "P3/7" at bounding box center [1296, 37] width 40 height 14
click at [651, 11] on span "Refresh" at bounding box center [616, 15] width 69 height 11
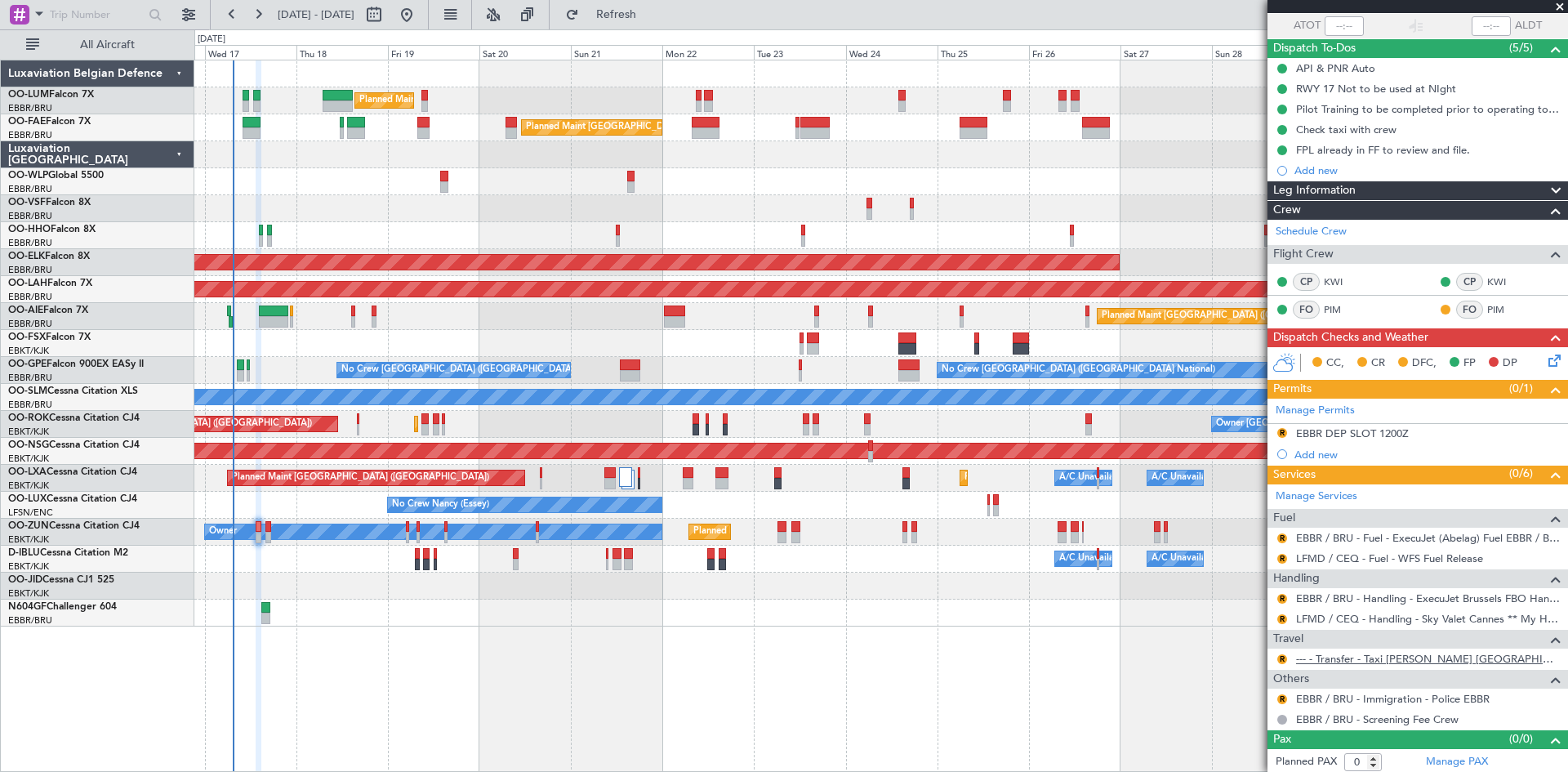
scroll to position [124, 0]
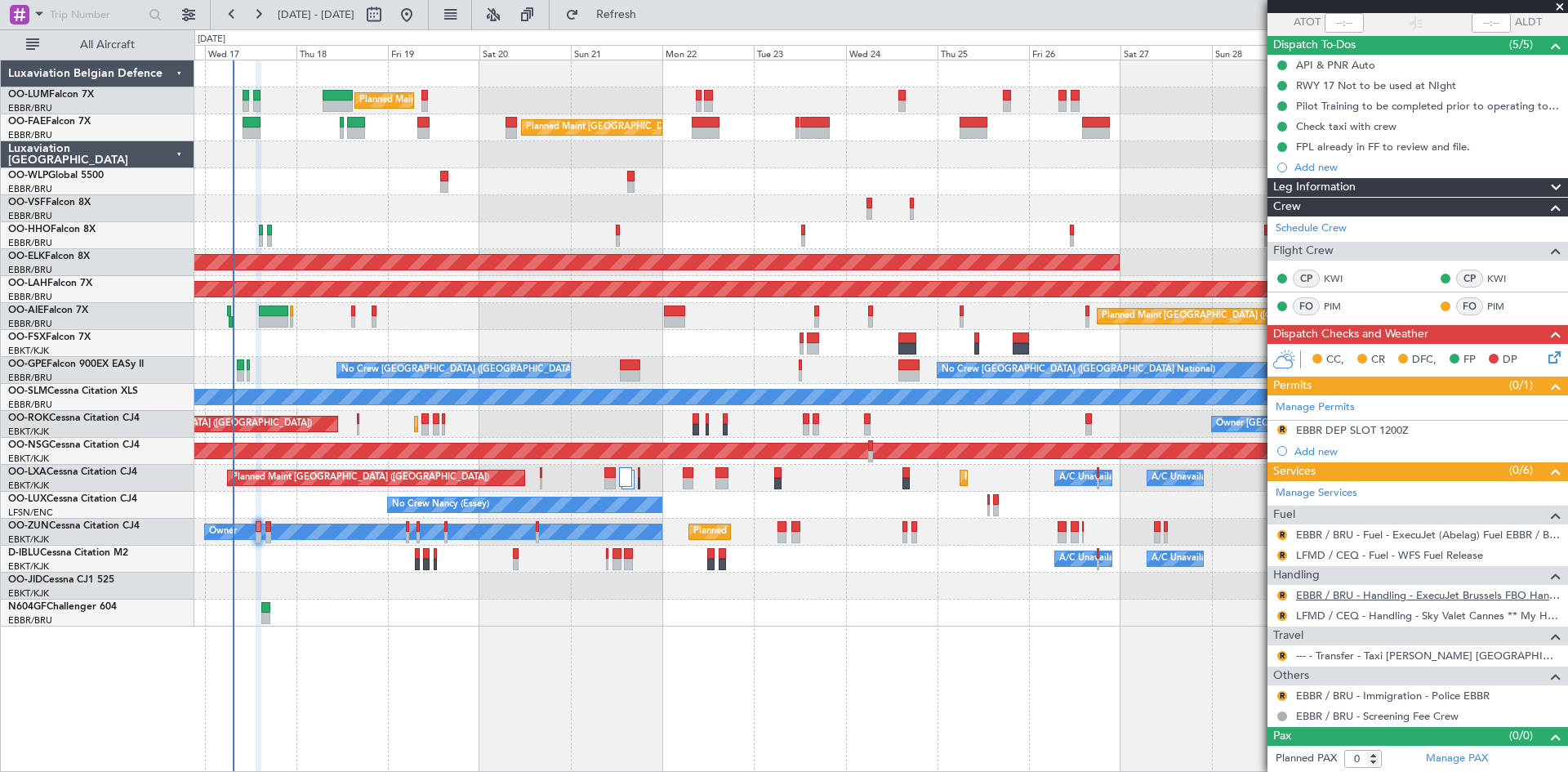
click at [1360, 592] on link "EBBR / BRU - Handling - ExecuJet Brussels FBO Handling Abelag" at bounding box center [1429, 595] width 264 height 14
click at [1284, 534] on button "R" at bounding box center [1282, 535] width 9 height 9
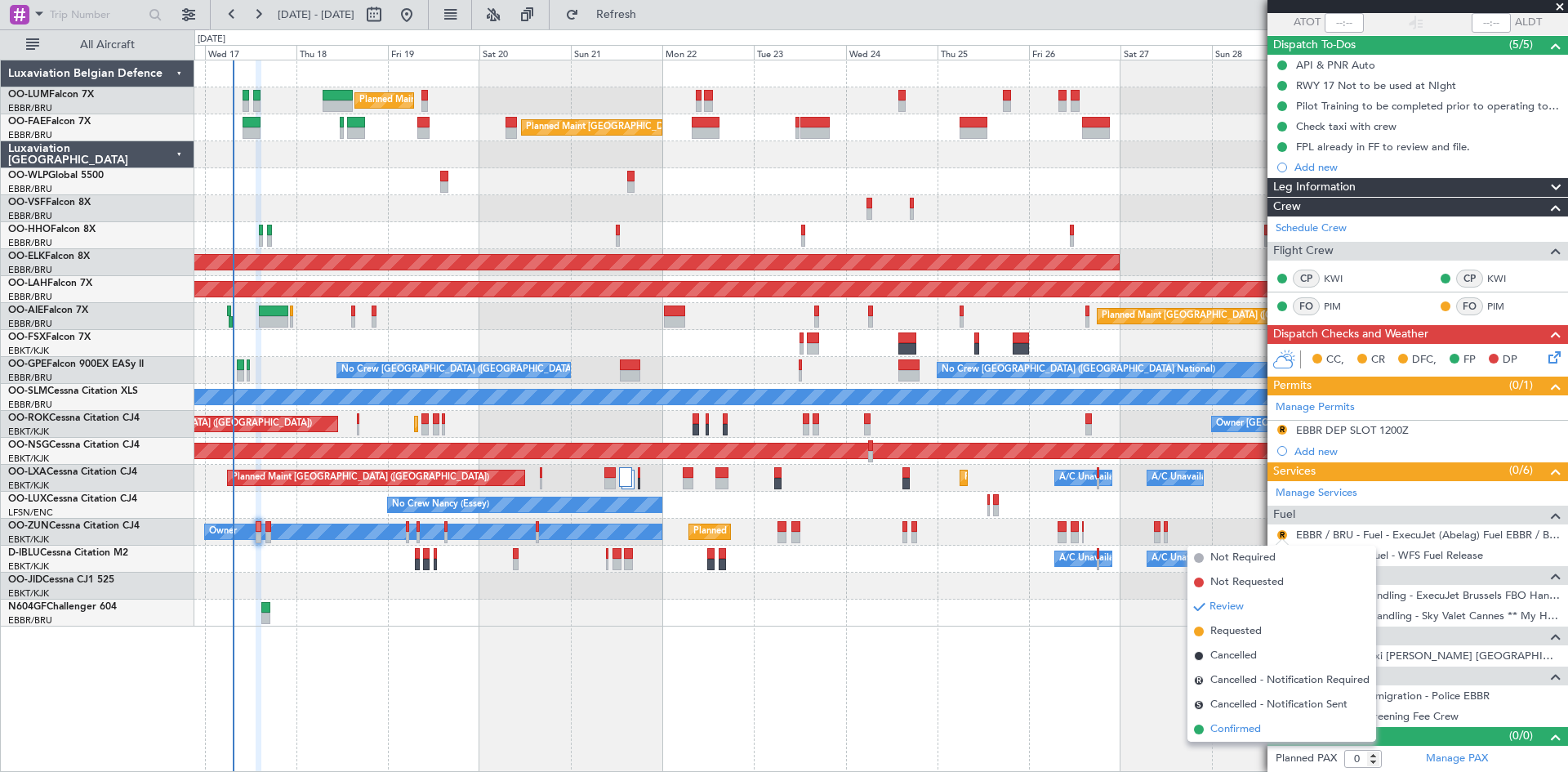
click at [1237, 730] on span "Confirmed" at bounding box center [1236, 729] width 51 height 16
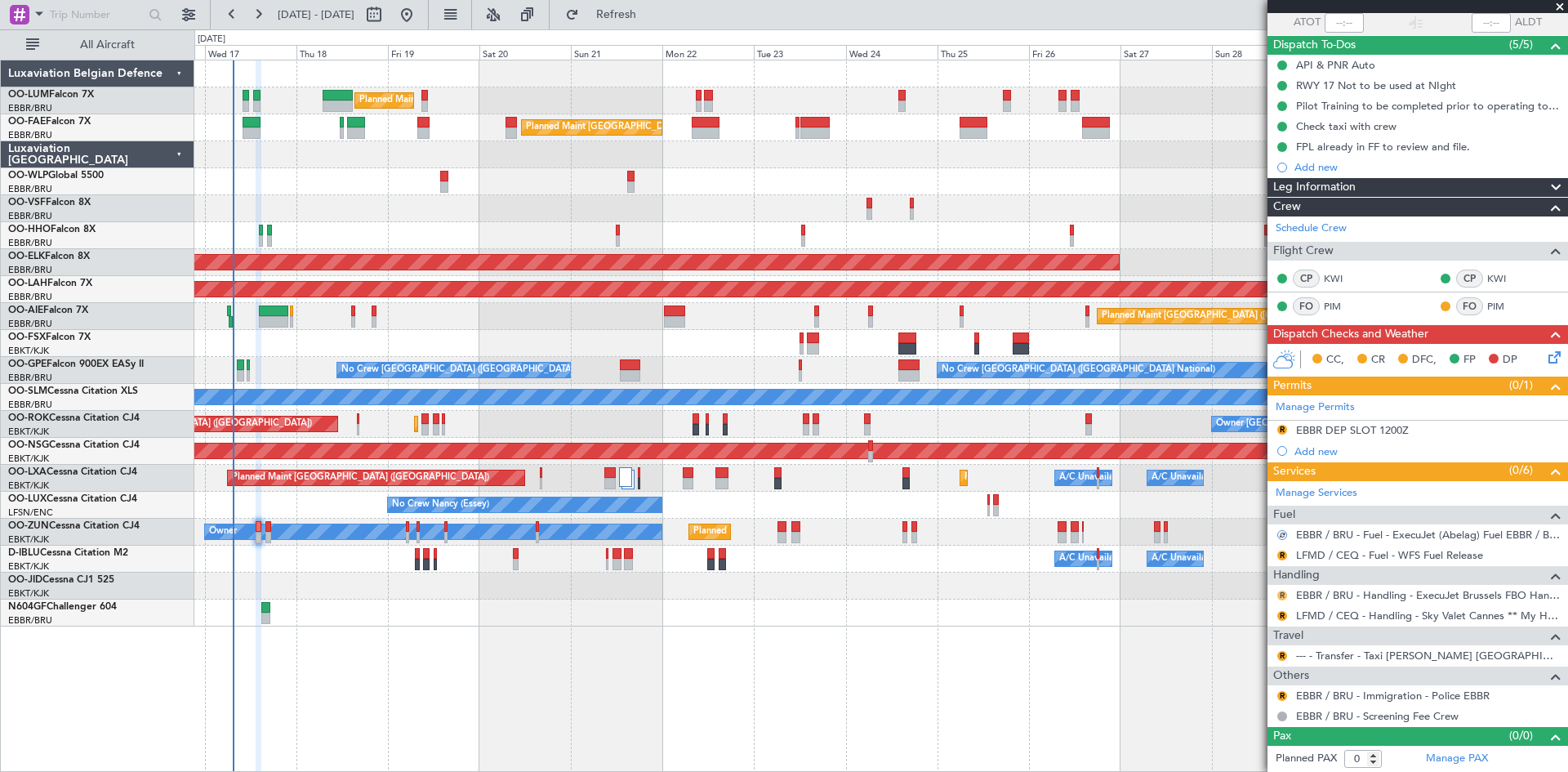
click at [1282, 595] on button "R" at bounding box center [1282, 596] width 9 height 9
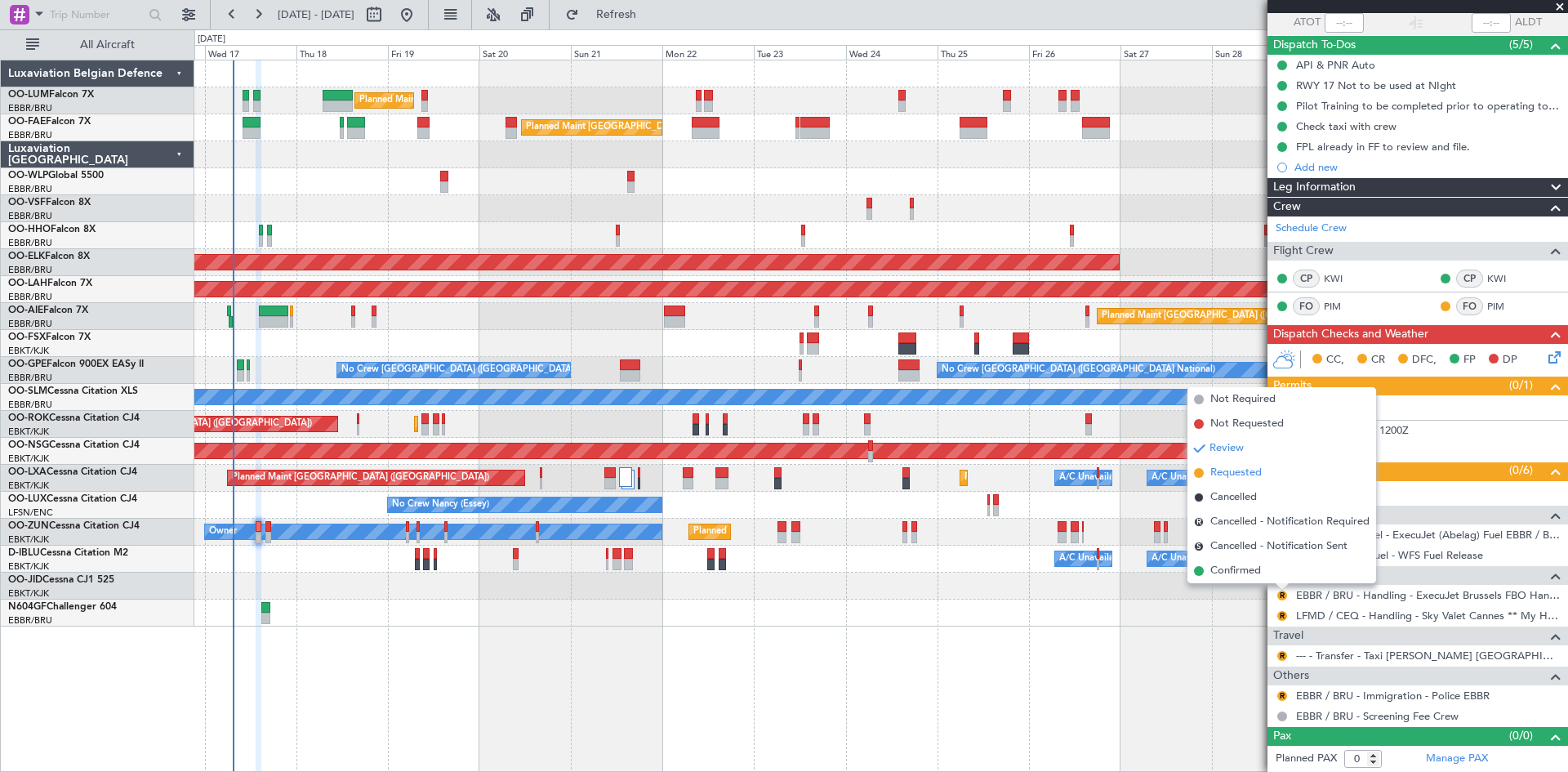
click at [1247, 475] on span "Requested" at bounding box center [1236, 472] width 52 height 16
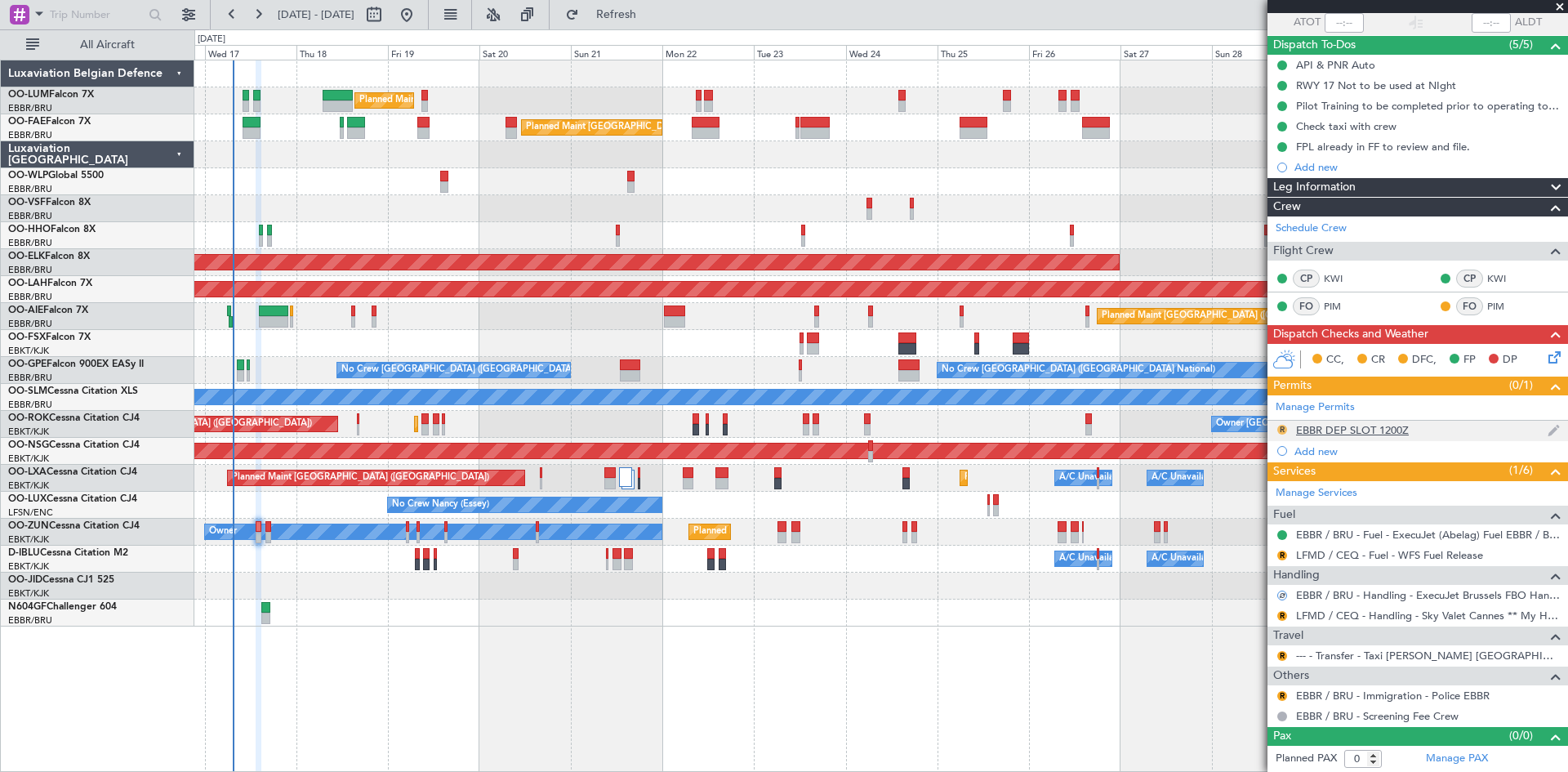
click at [1284, 430] on button "R" at bounding box center [1282, 430] width 9 height 9
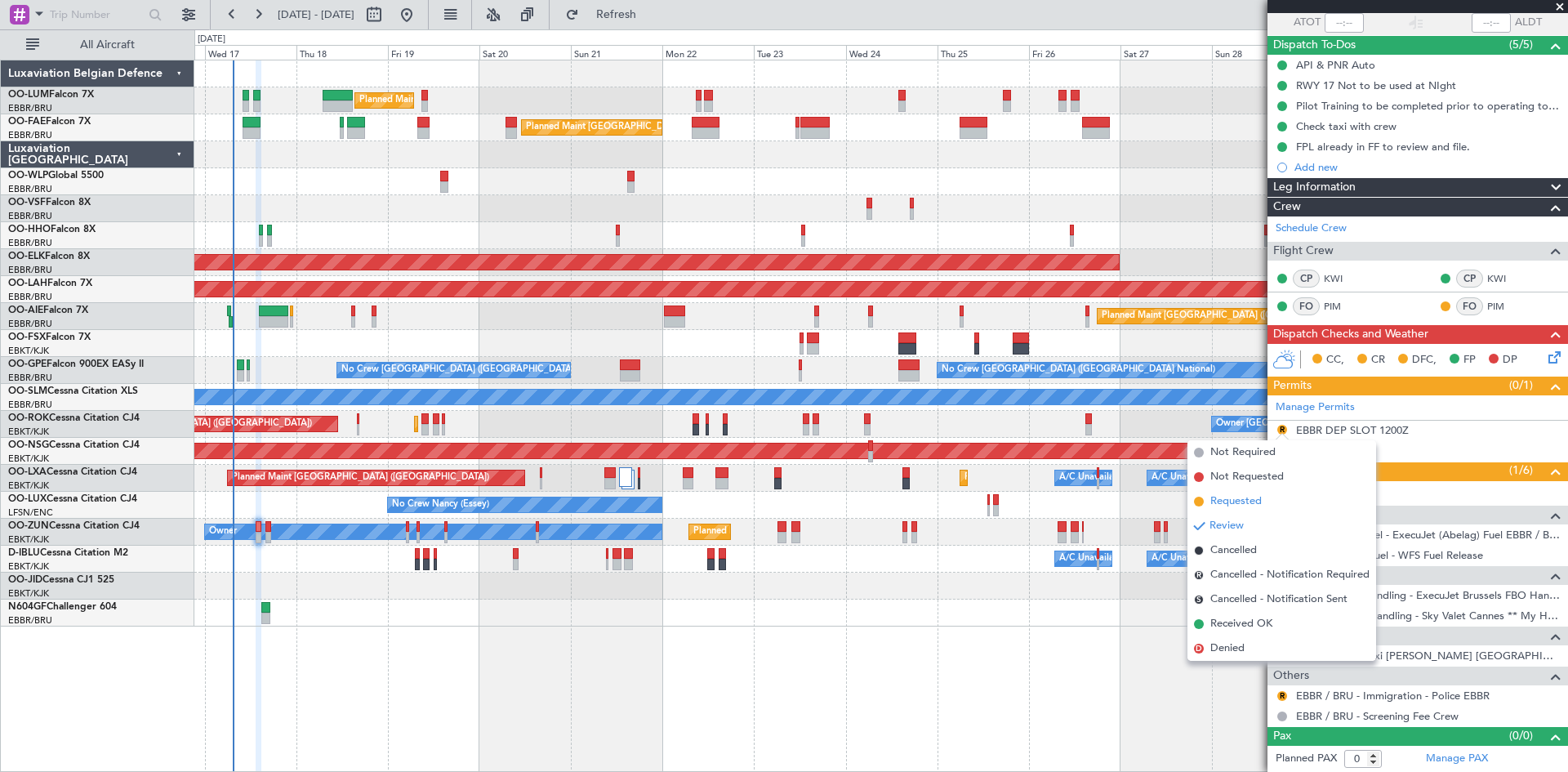
click at [1271, 500] on li "Requested" at bounding box center [1282, 501] width 188 height 25
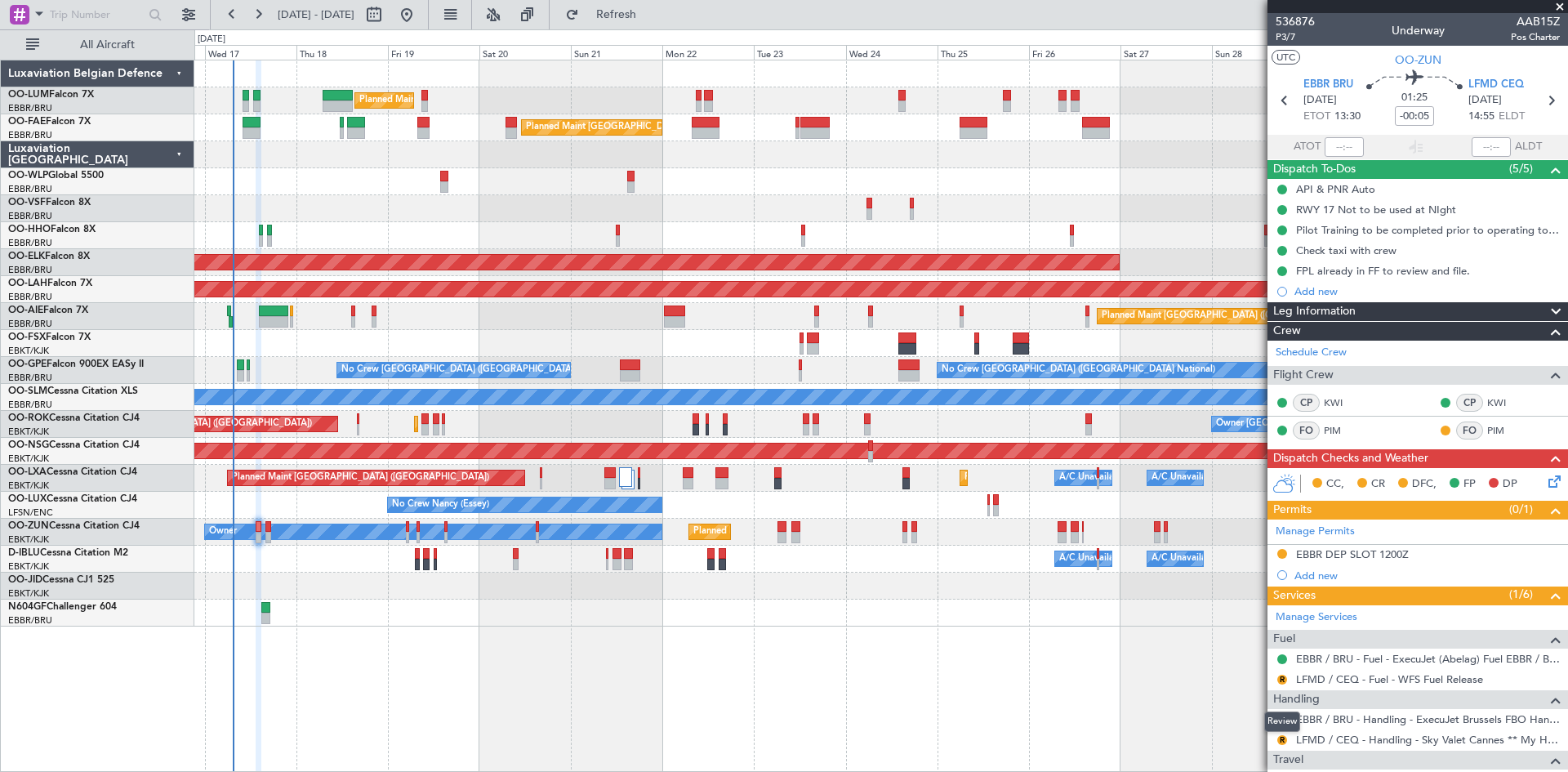
scroll to position [124, 0]
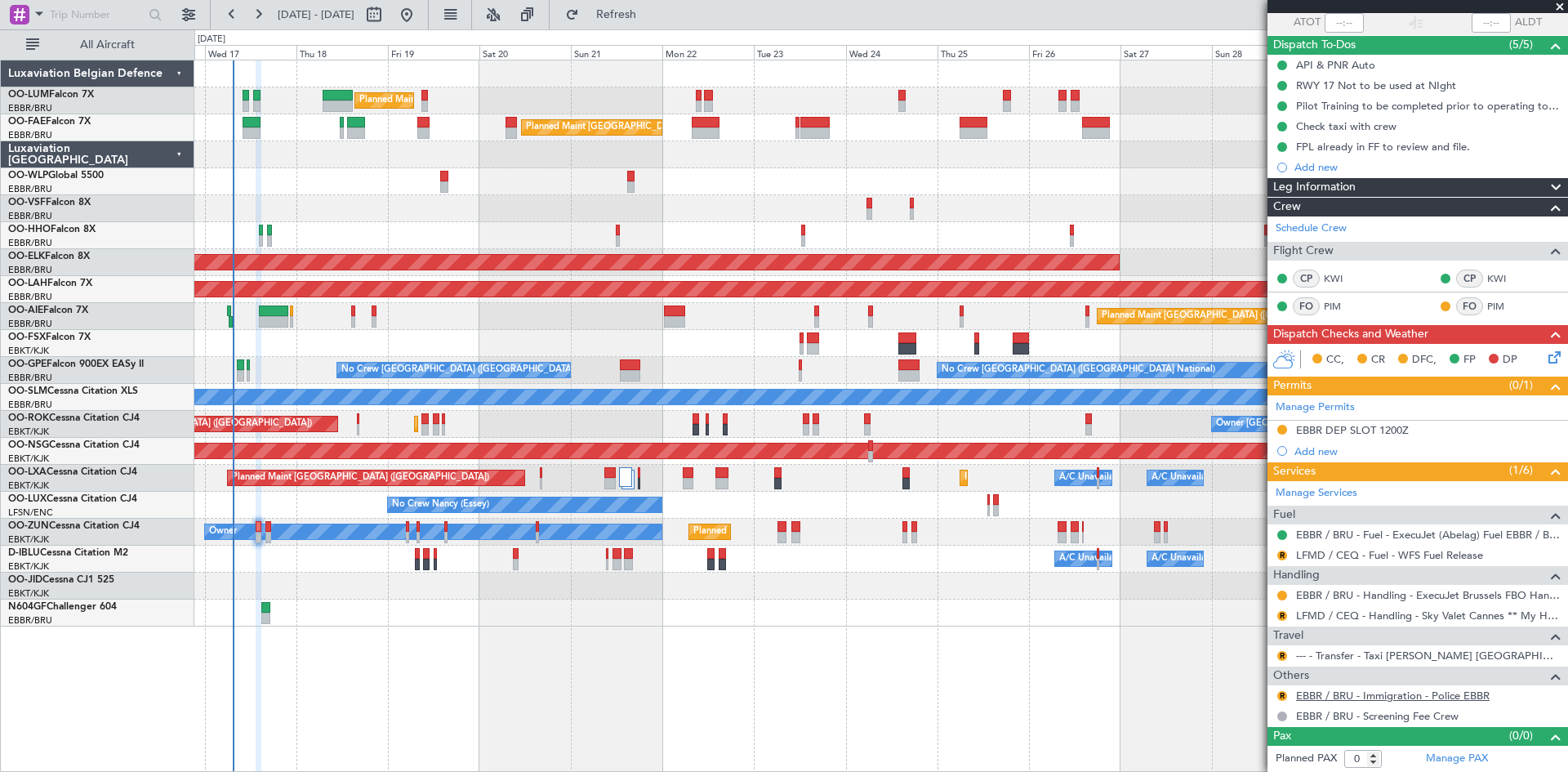
click at [1327, 698] on link "EBBR / BRU - Immigration - Police EBBR" at bounding box center [1393, 696] width 193 height 14
click at [651, 15] on span "Refresh" at bounding box center [616, 15] width 69 height 11
click at [1283, 616] on button "R" at bounding box center [1282, 616] width 9 height 9
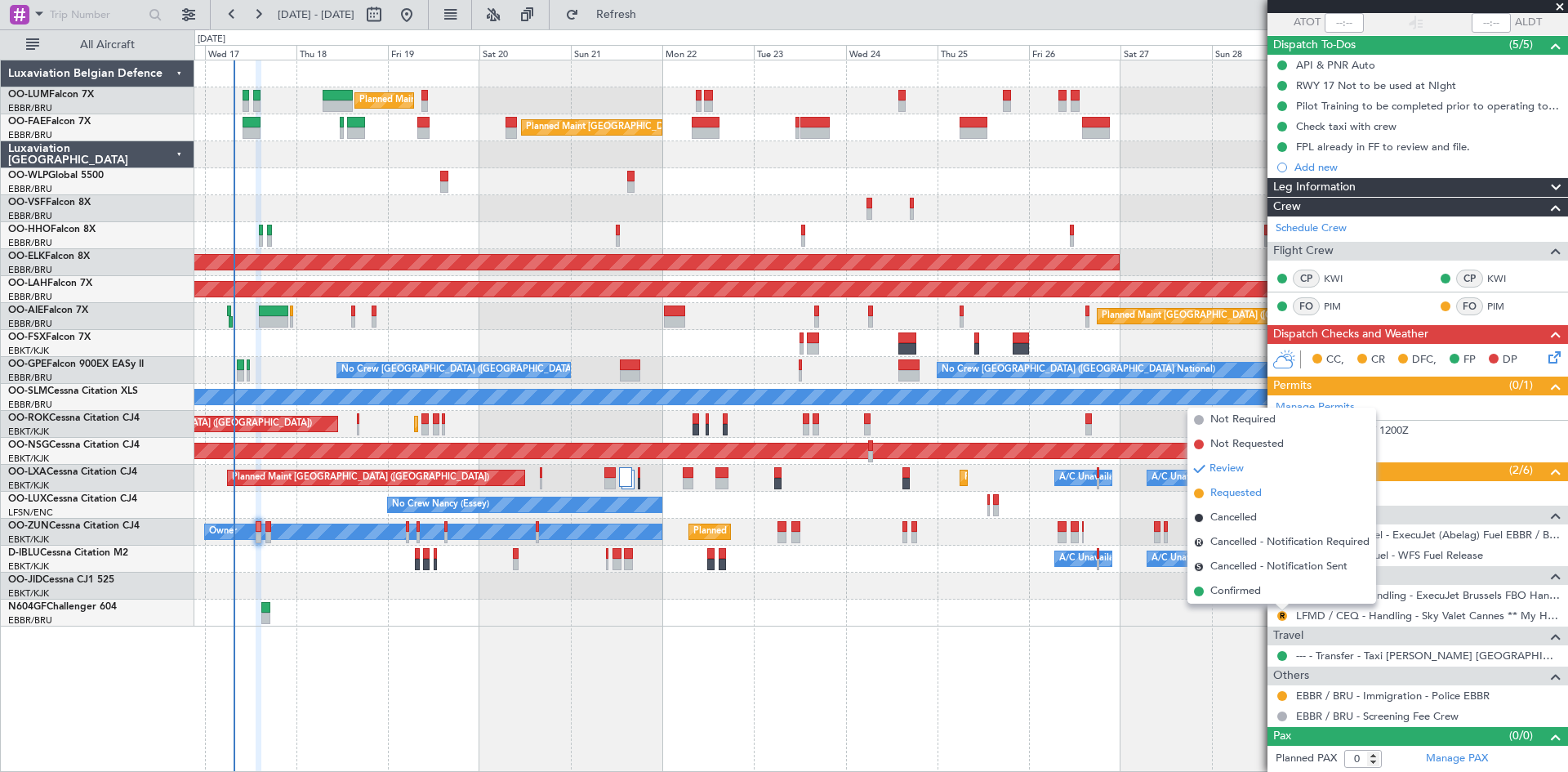
click at [1238, 492] on span "Requested" at bounding box center [1236, 493] width 52 height 16
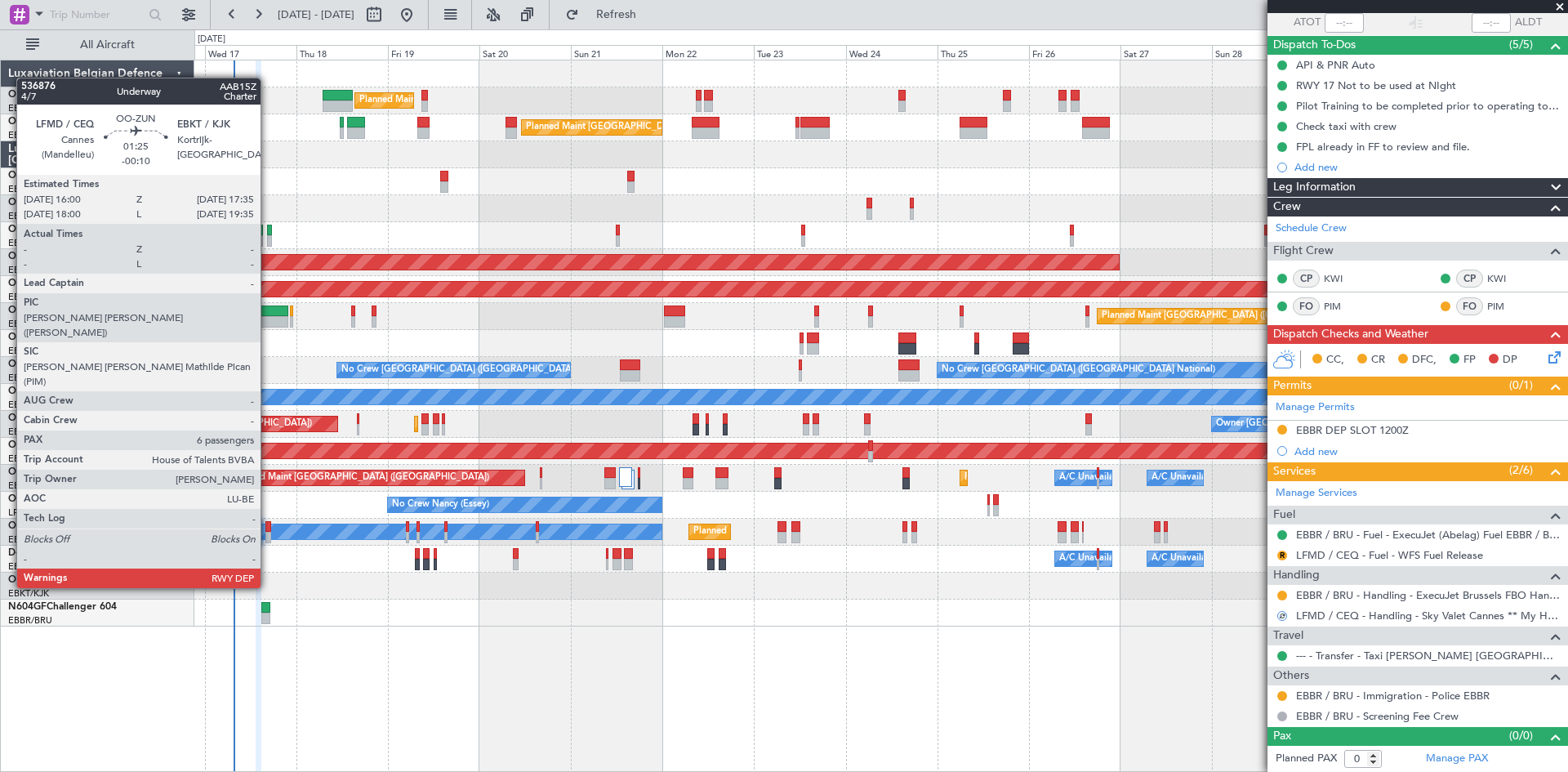
click at [268, 528] on div at bounding box center [269, 527] width 7 height 11
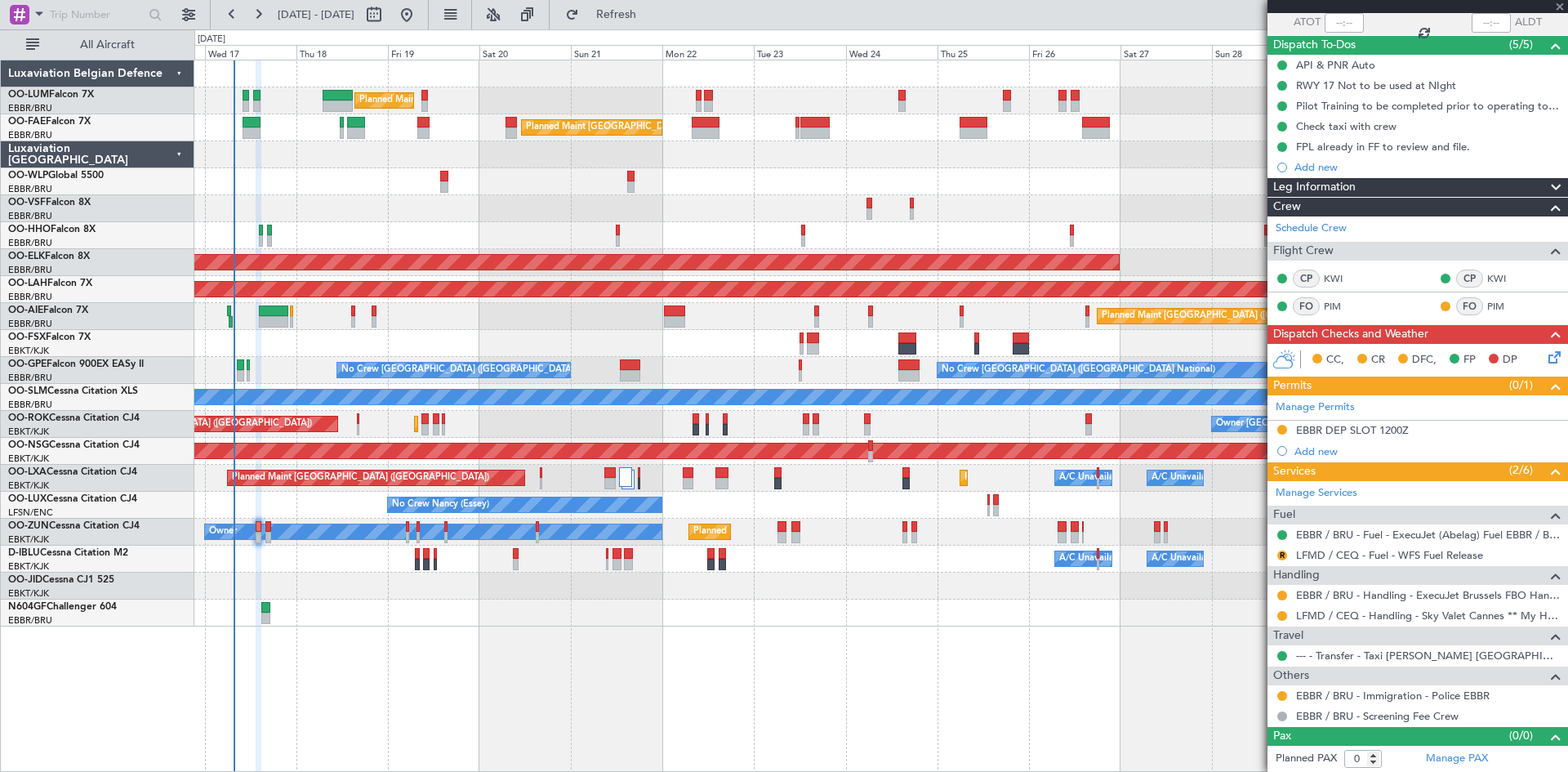
type input "-00:10"
type input "6"
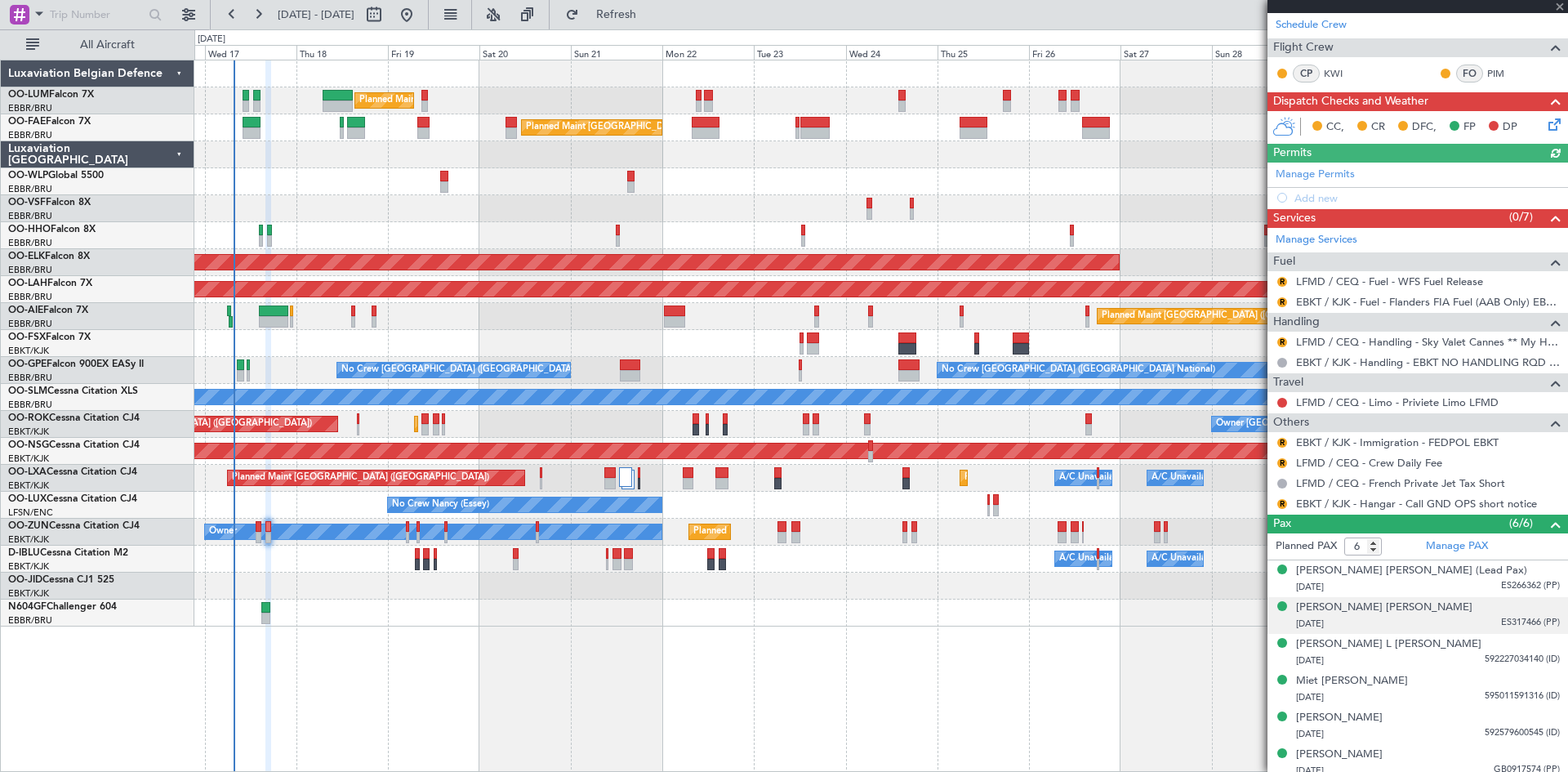
scroll to position [274, 0]
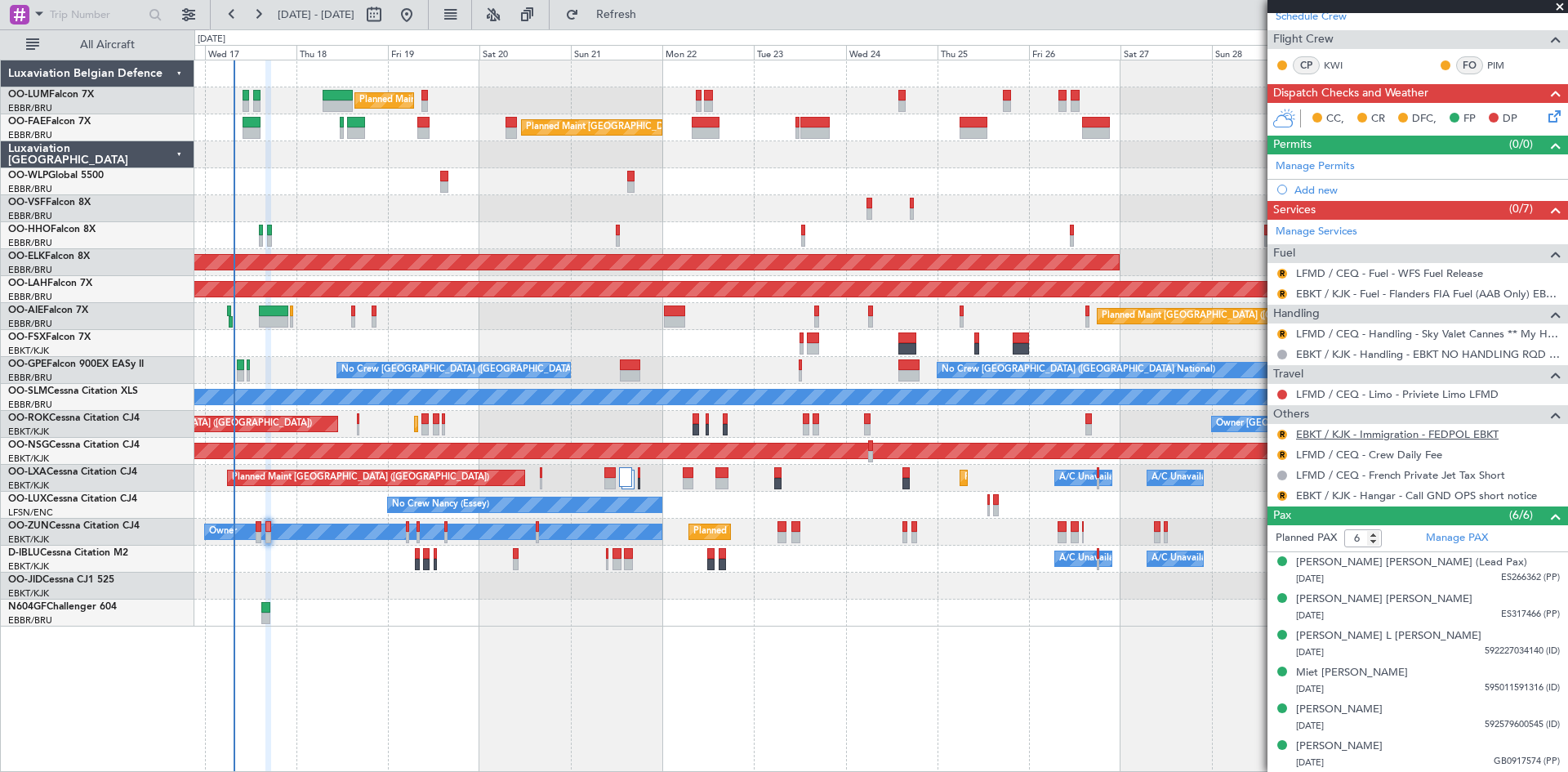
click at [1326, 433] on link "EBKT / KJK - Immigration - FEDPOL EBKT" at bounding box center [1397, 434] width 203 height 14
click at [651, 18] on span "Refresh" at bounding box center [616, 15] width 69 height 11
click at [1284, 452] on button "R" at bounding box center [1282, 455] width 9 height 9
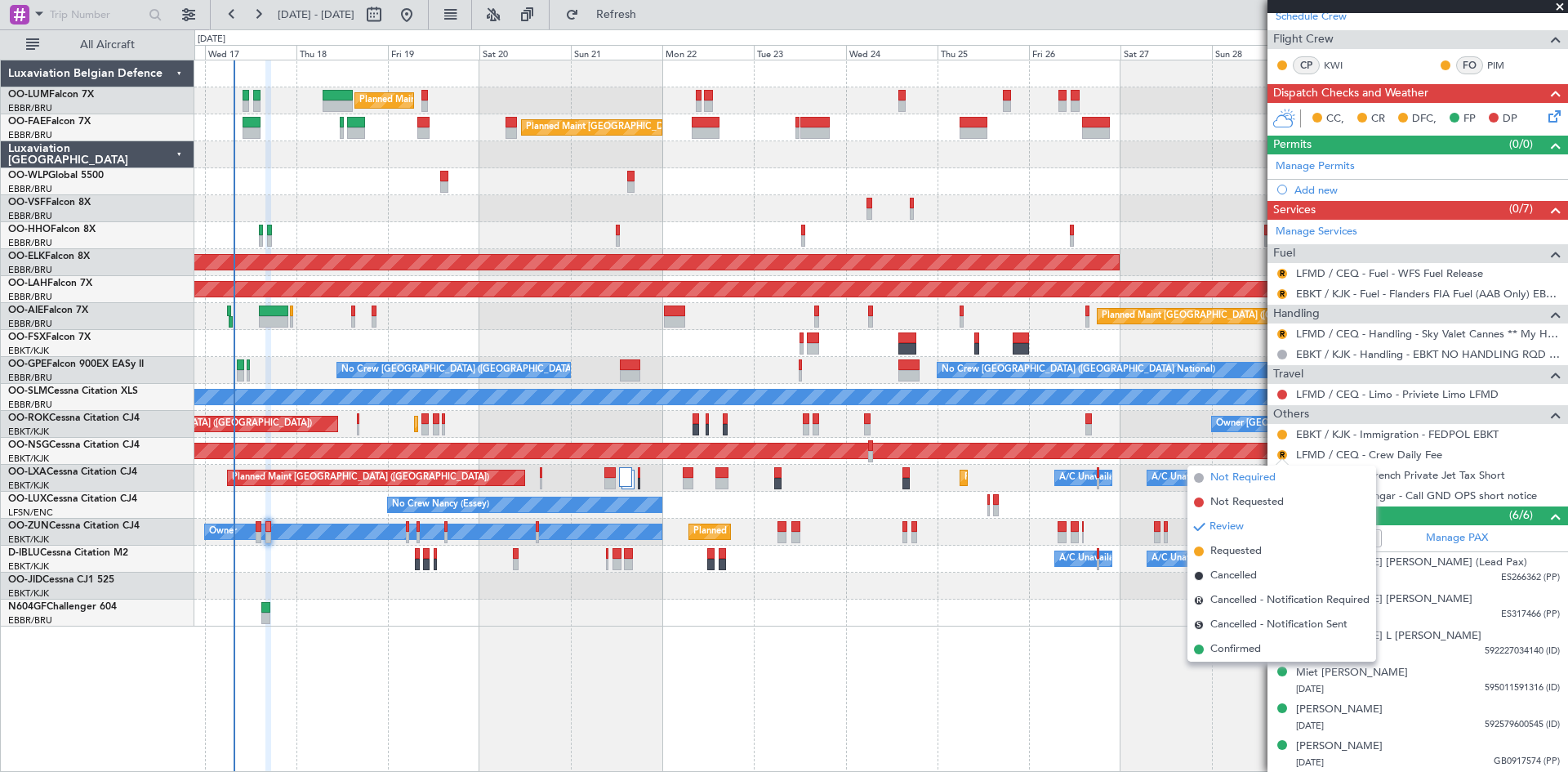
click at [1254, 481] on span "Not Required" at bounding box center [1243, 477] width 65 height 16
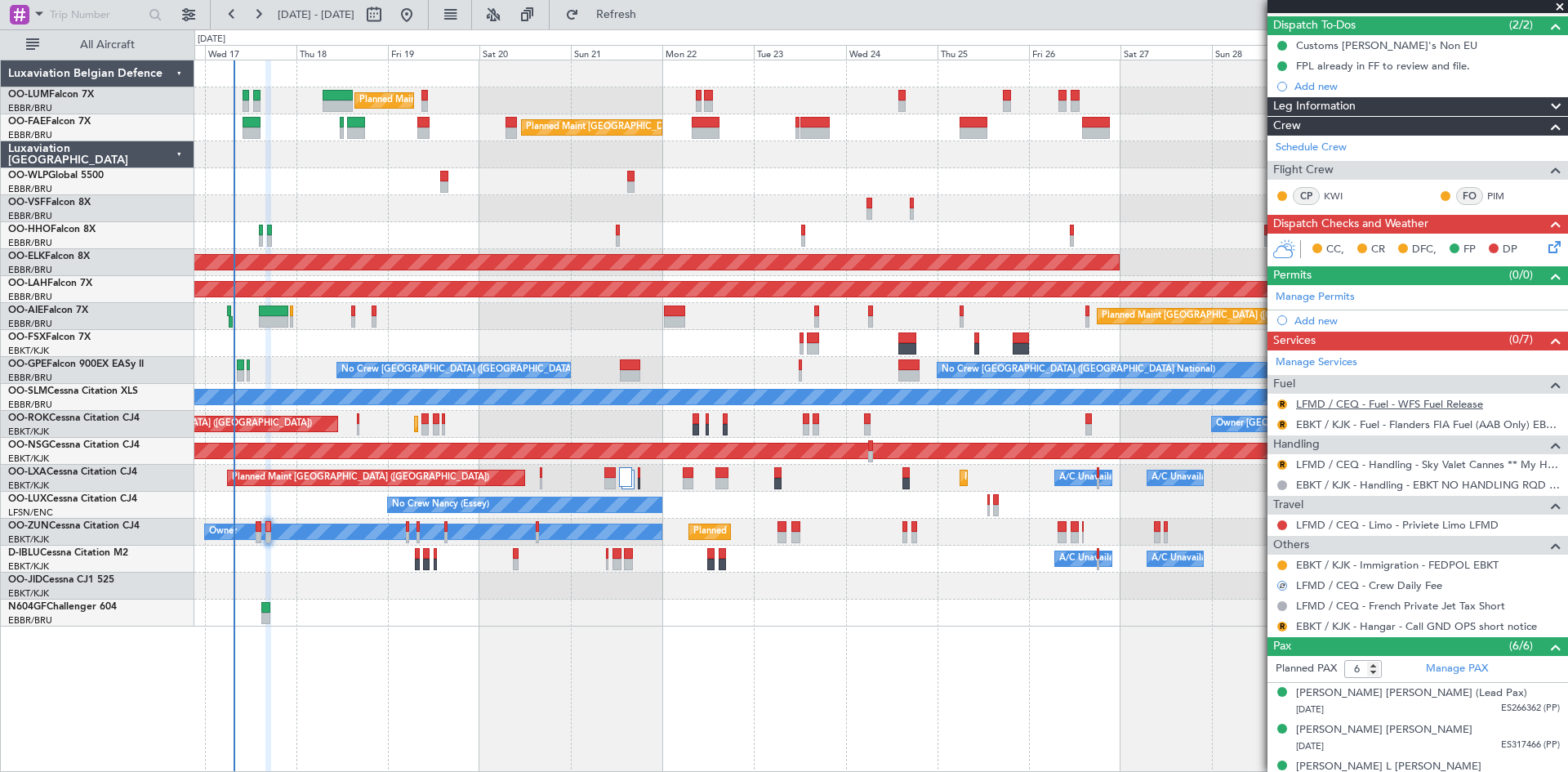
scroll to position [111, 0]
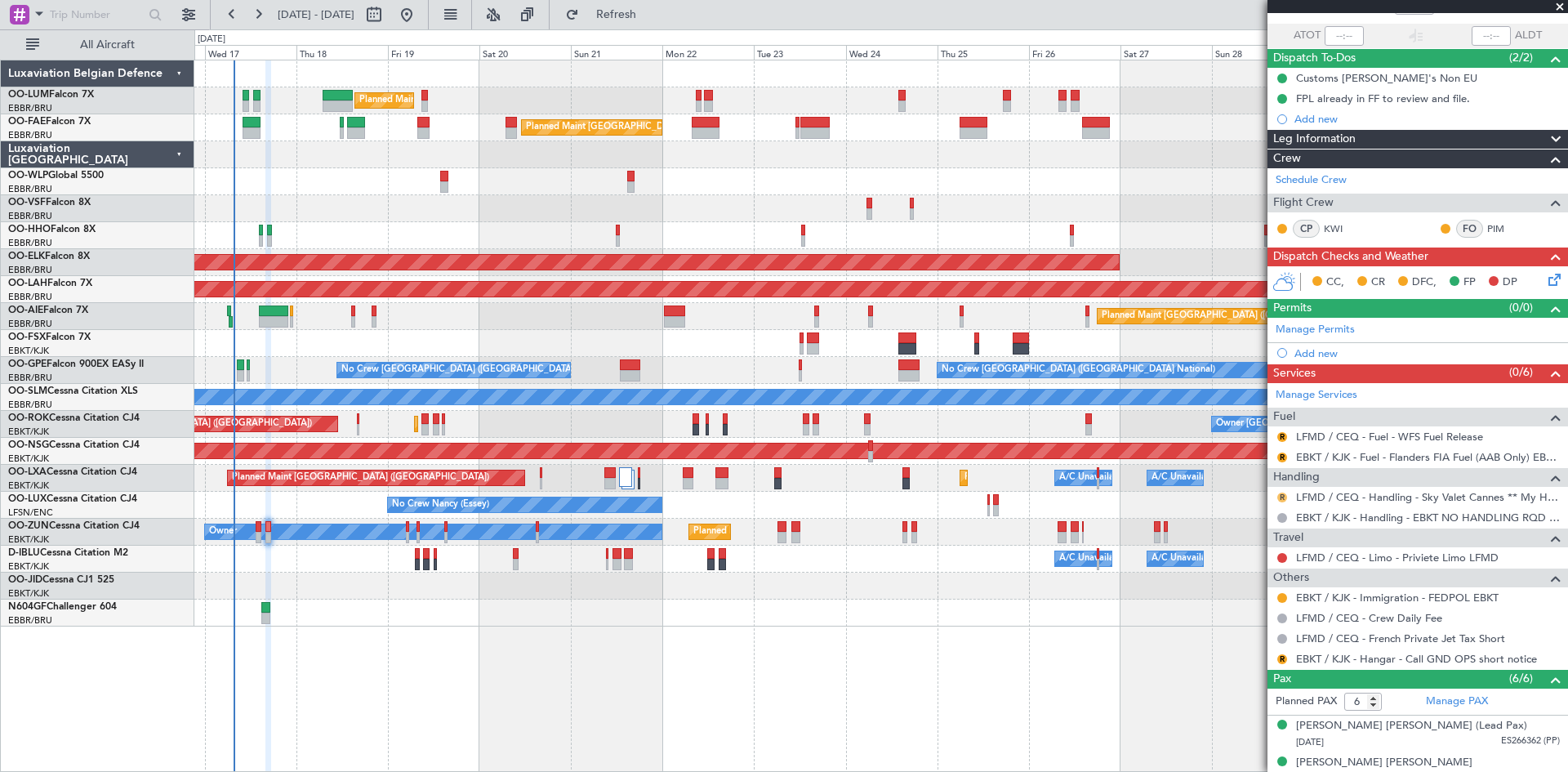
click at [1284, 494] on button "R" at bounding box center [1282, 498] width 9 height 9
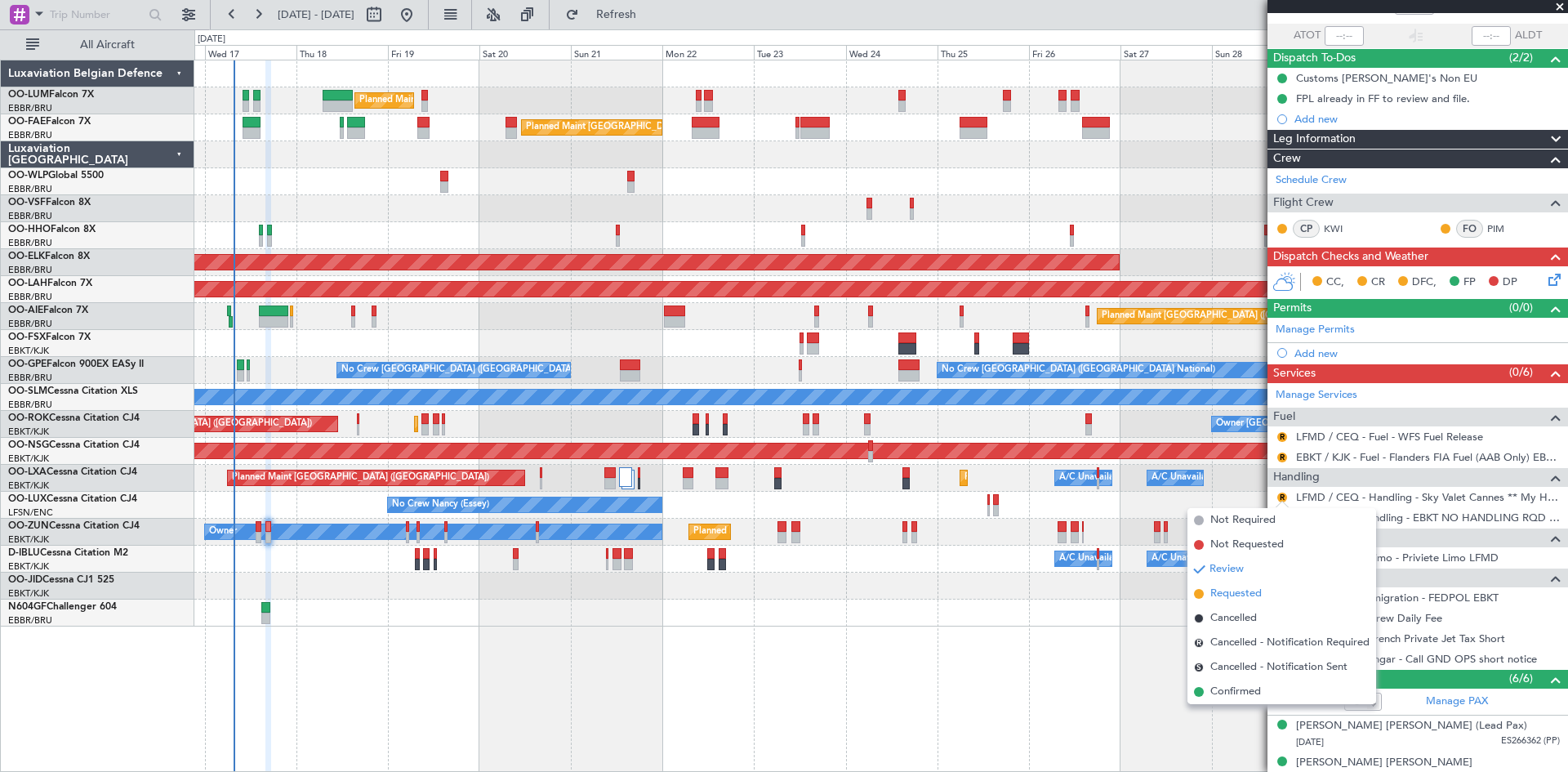
click at [1223, 598] on span "Requested" at bounding box center [1236, 593] width 52 height 16
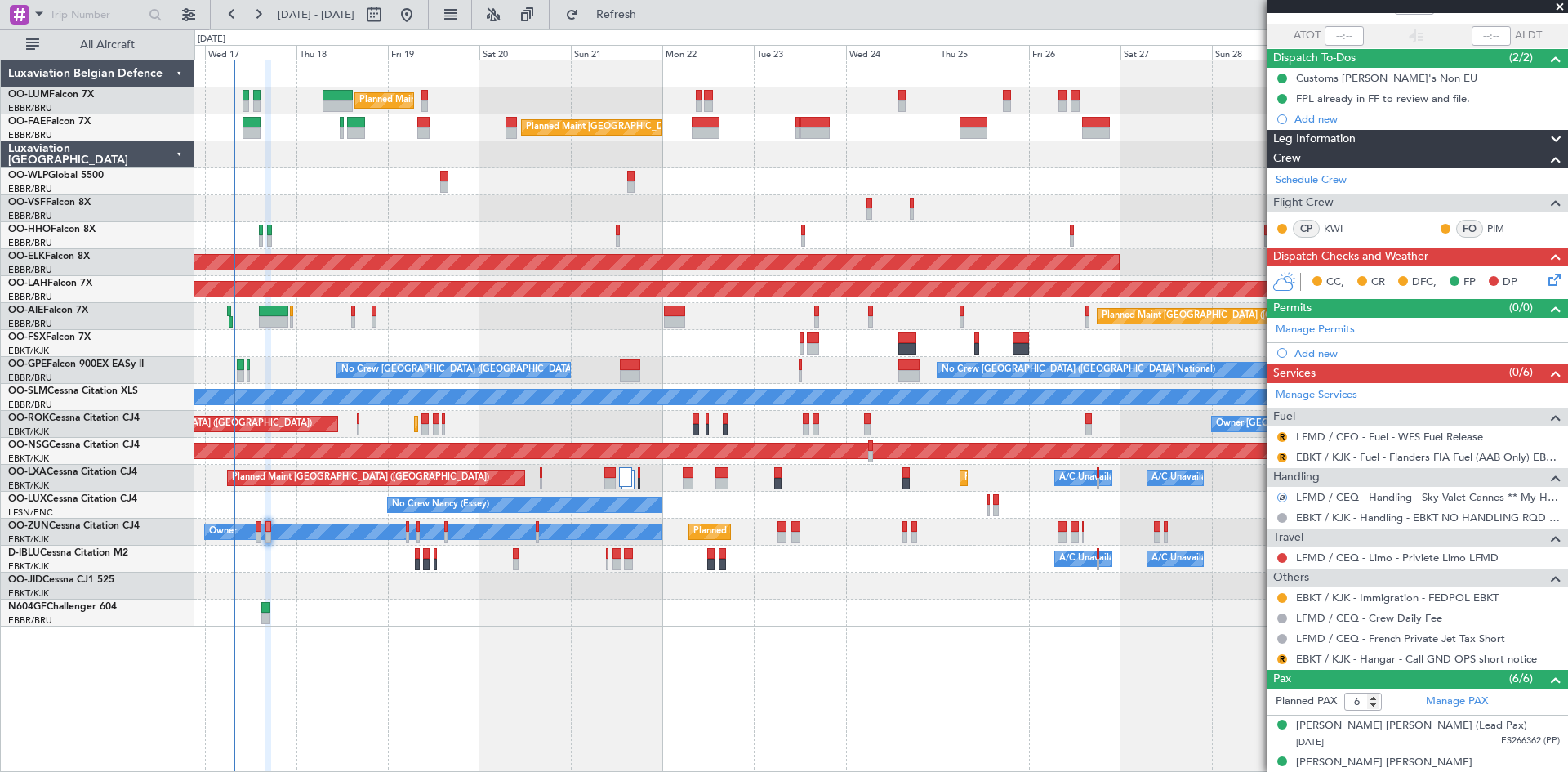
click at [1329, 457] on link "EBKT / KJK - Fuel - Flanders FIA Fuel (AAB Only) EBKT / KJK" at bounding box center [1429, 457] width 264 height 14
click at [1279, 458] on button "R" at bounding box center [1282, 457] width 9 height 9
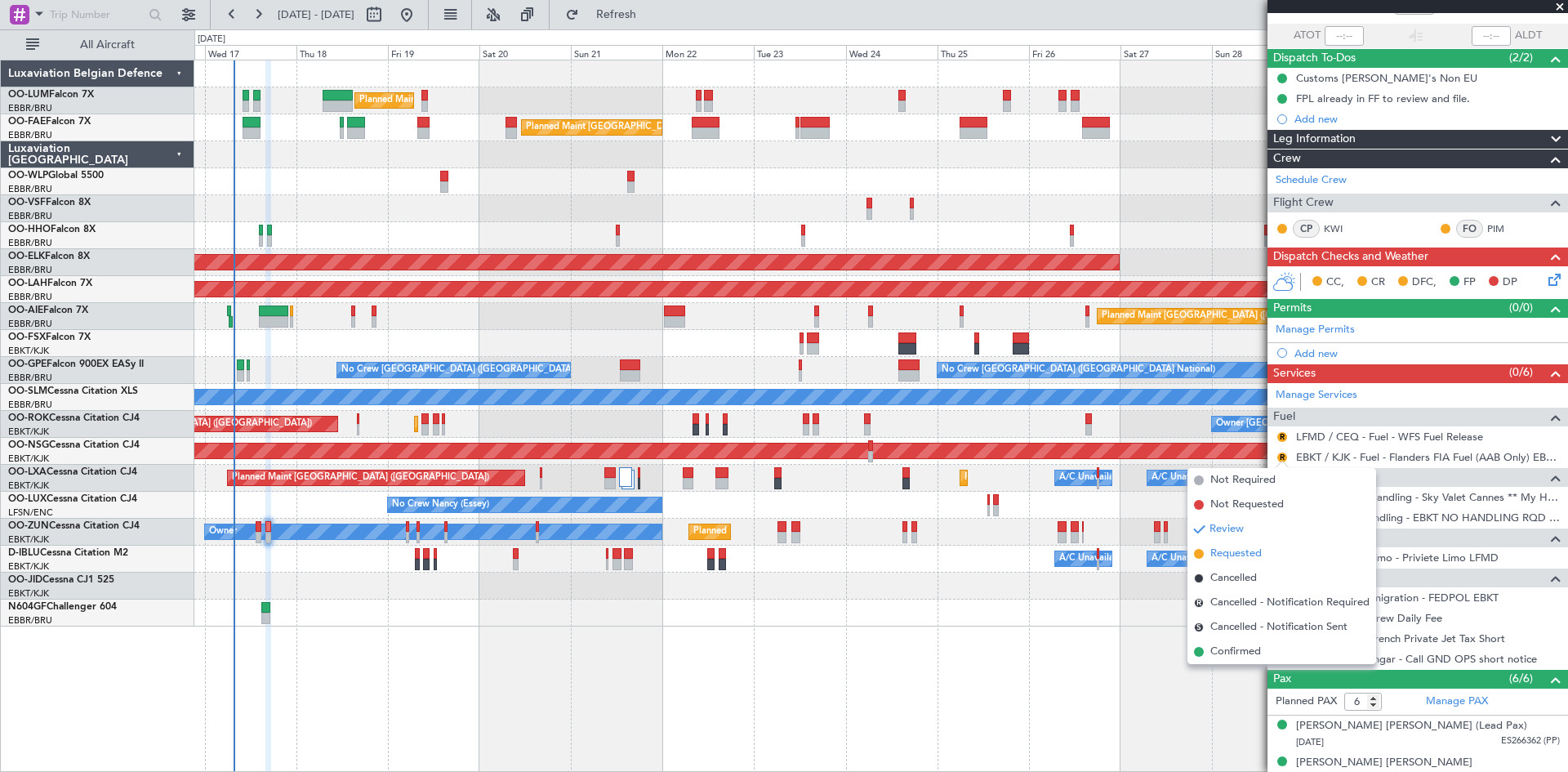
click at [1260, 554] on span "Requested" at bounding box center [1236, 553] width 52 height 16
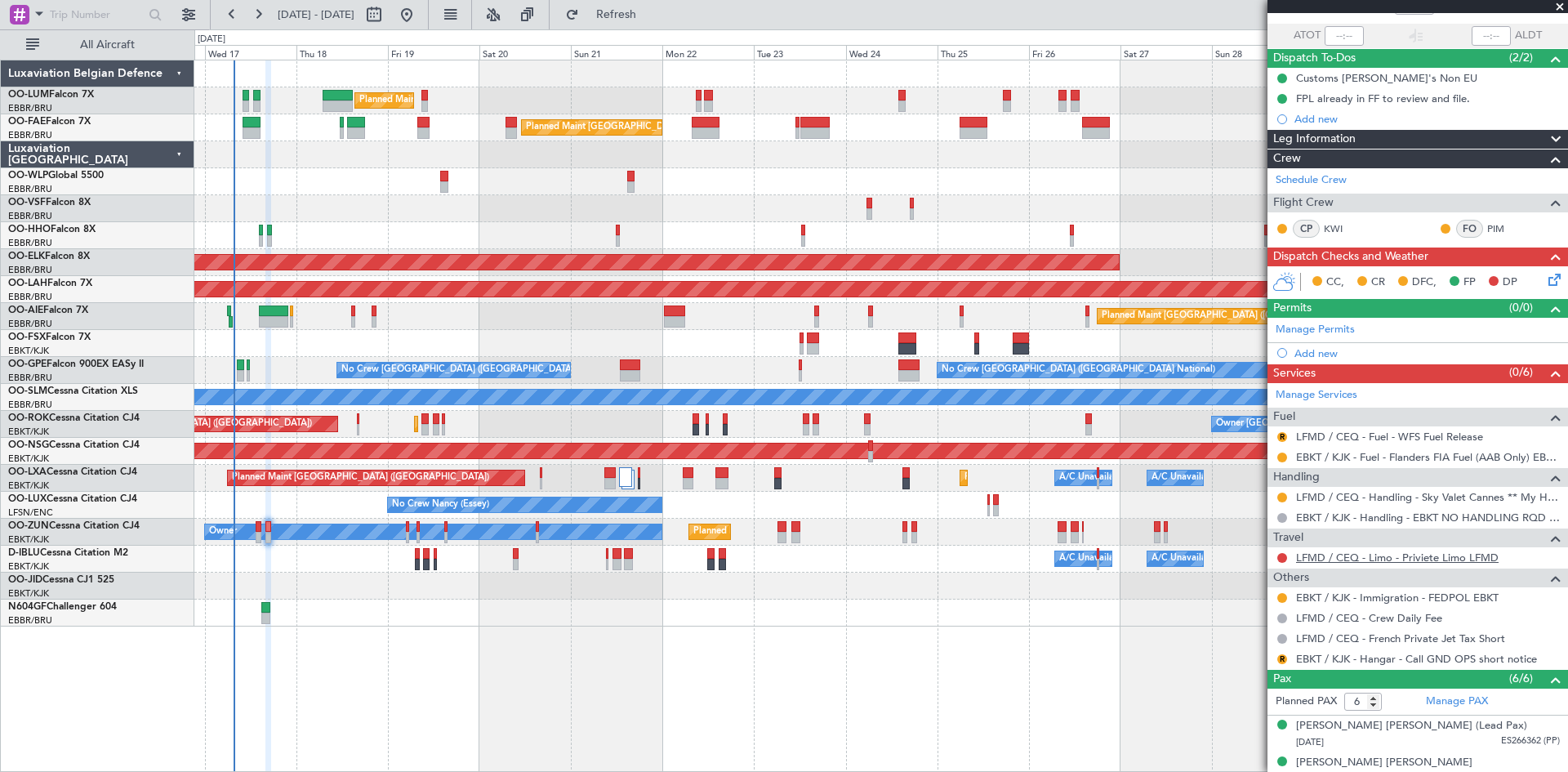
click at [1456, 557] on link "LFMD / CEQ - Limo - Priviete Limo LFMD" at bounding box center [1397, 557] width 203 height 14
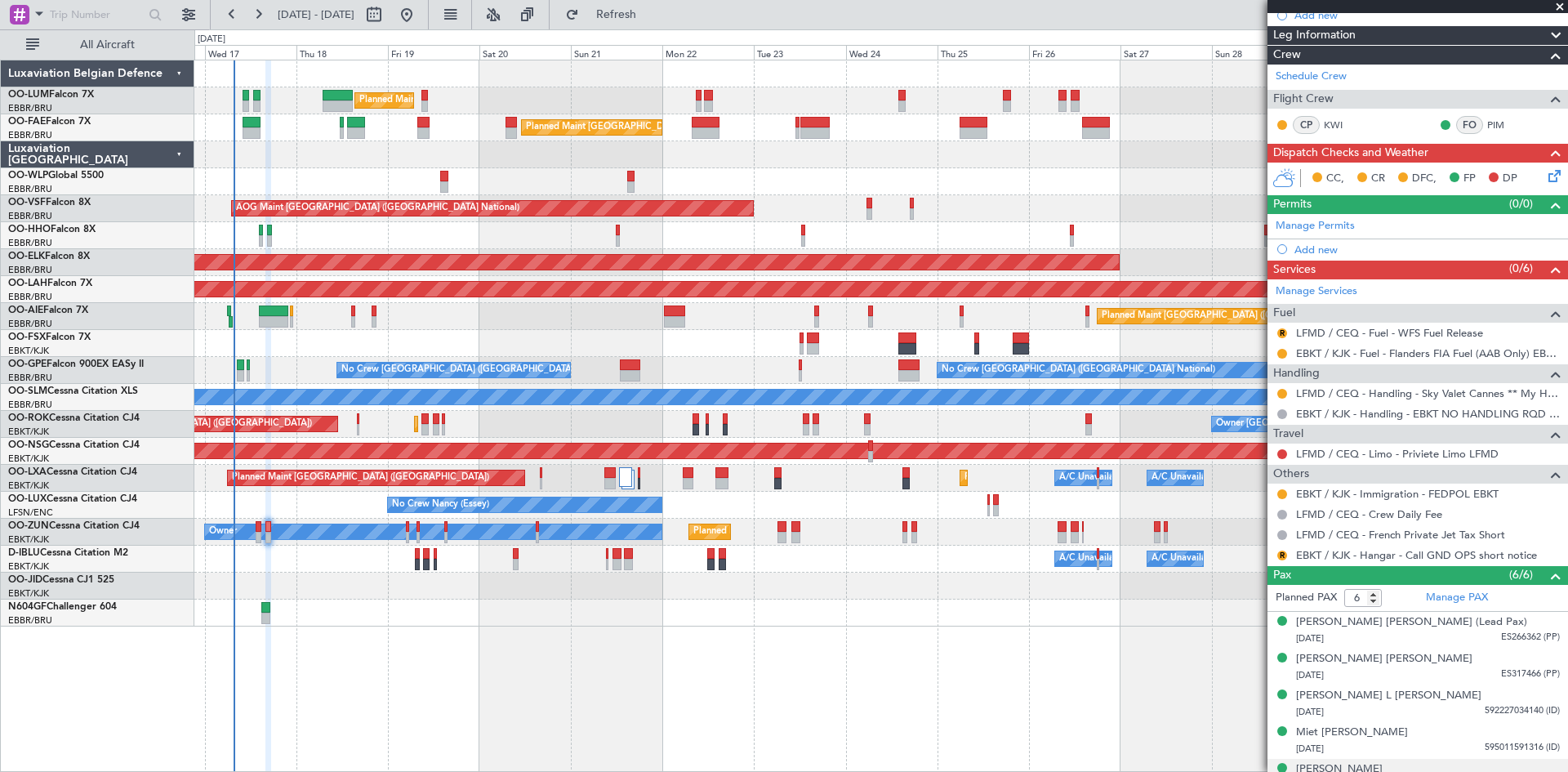
scroll to position [274, 0]
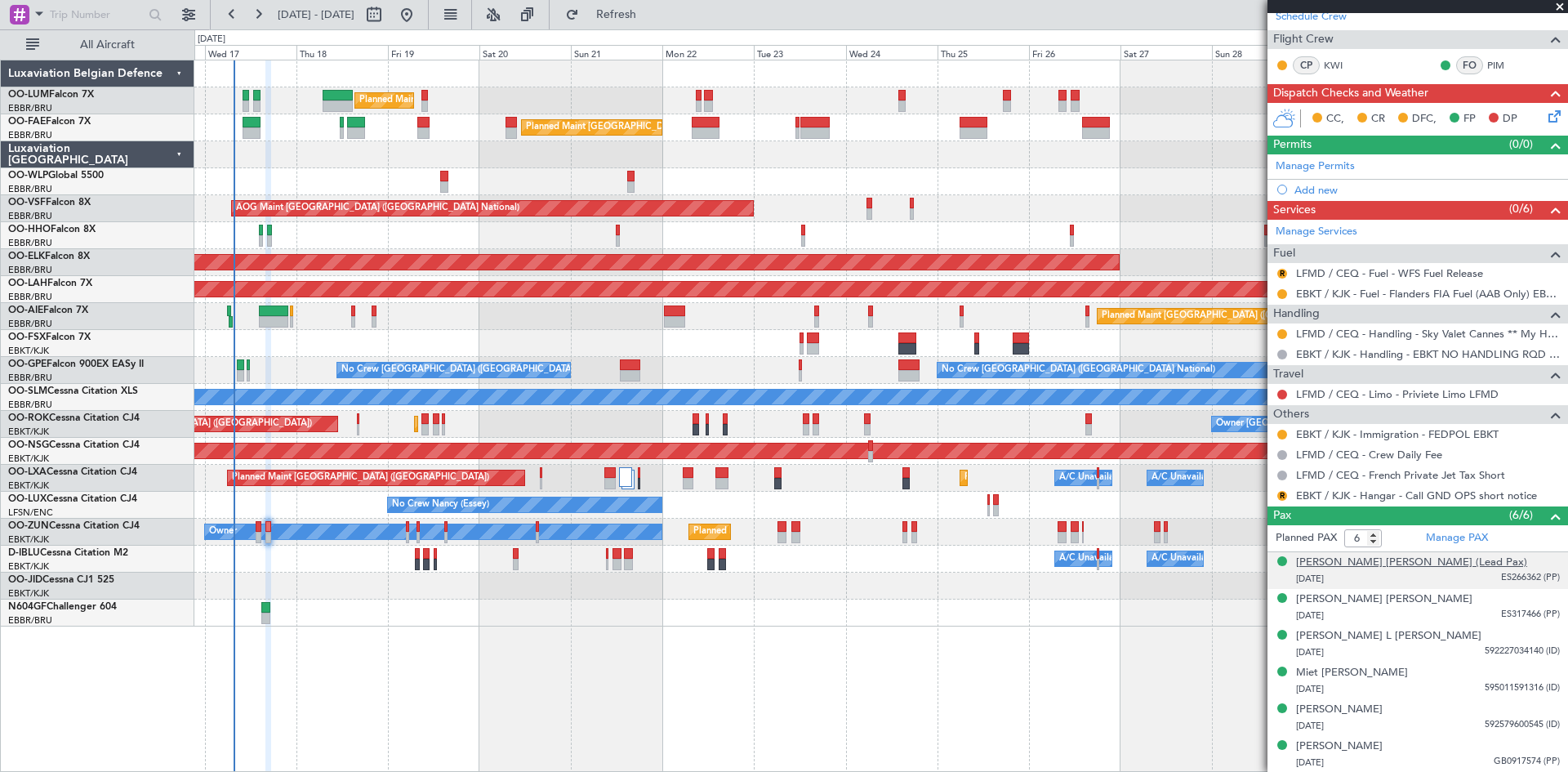
click at [1365, 562] on div "[PERSON_NAME] [PERSON_NAME] (Lead Pax)" at bounding box center [1412, 563] width 231 height 16
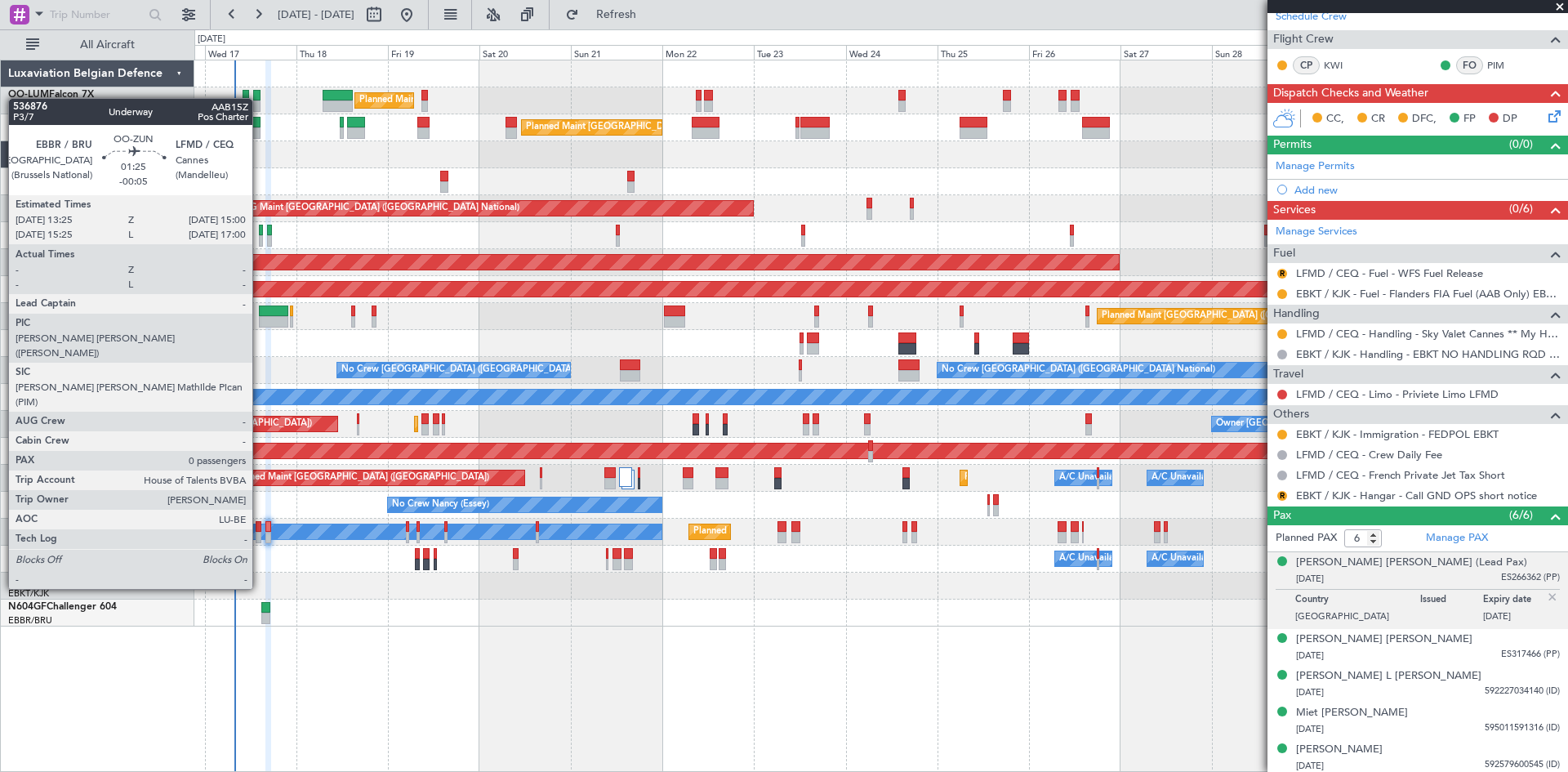
click at [260, 531] on div at bounding box center [258, 527] width 7 height 11
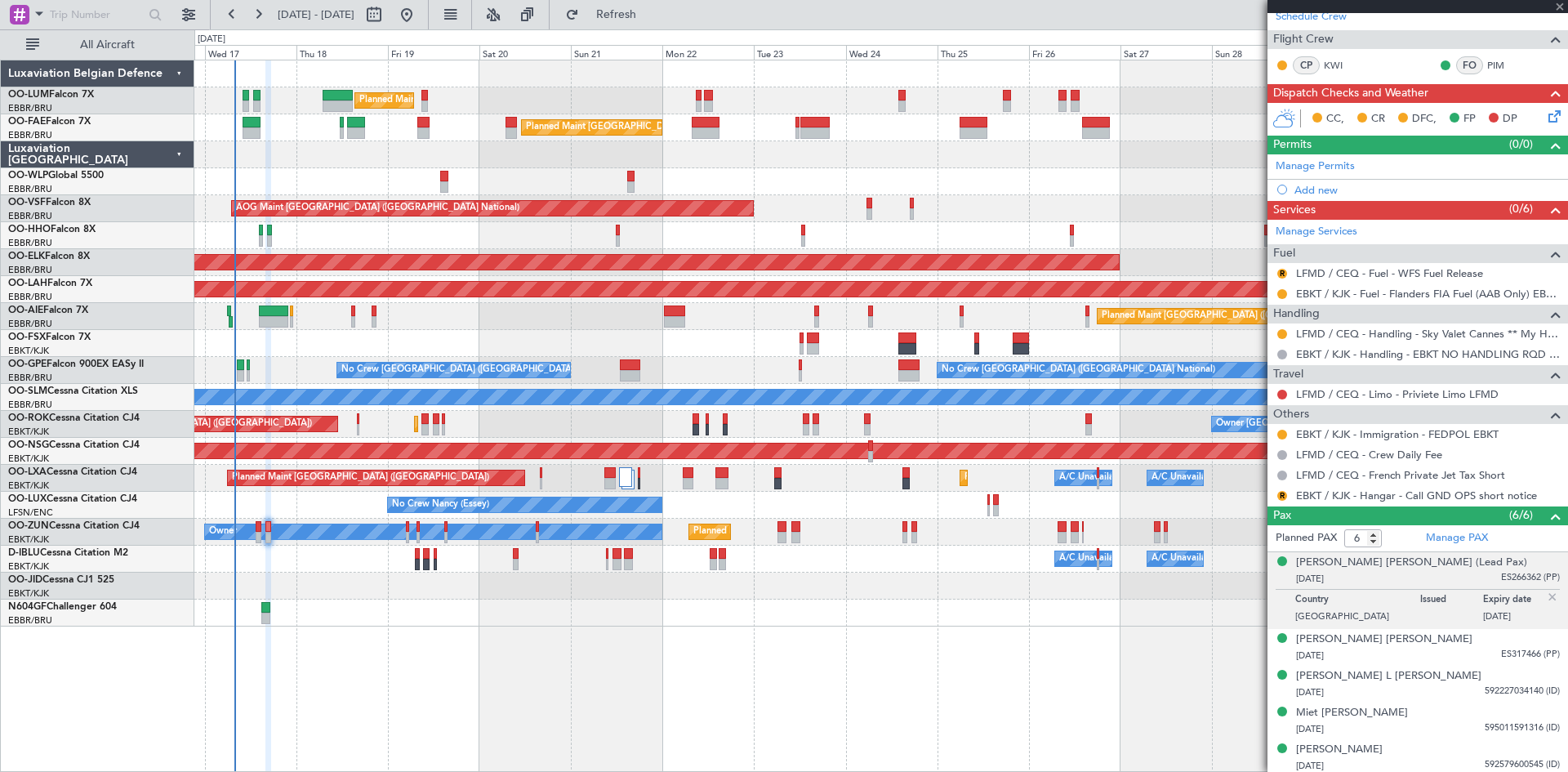
type input "-00:05"
type input "0"
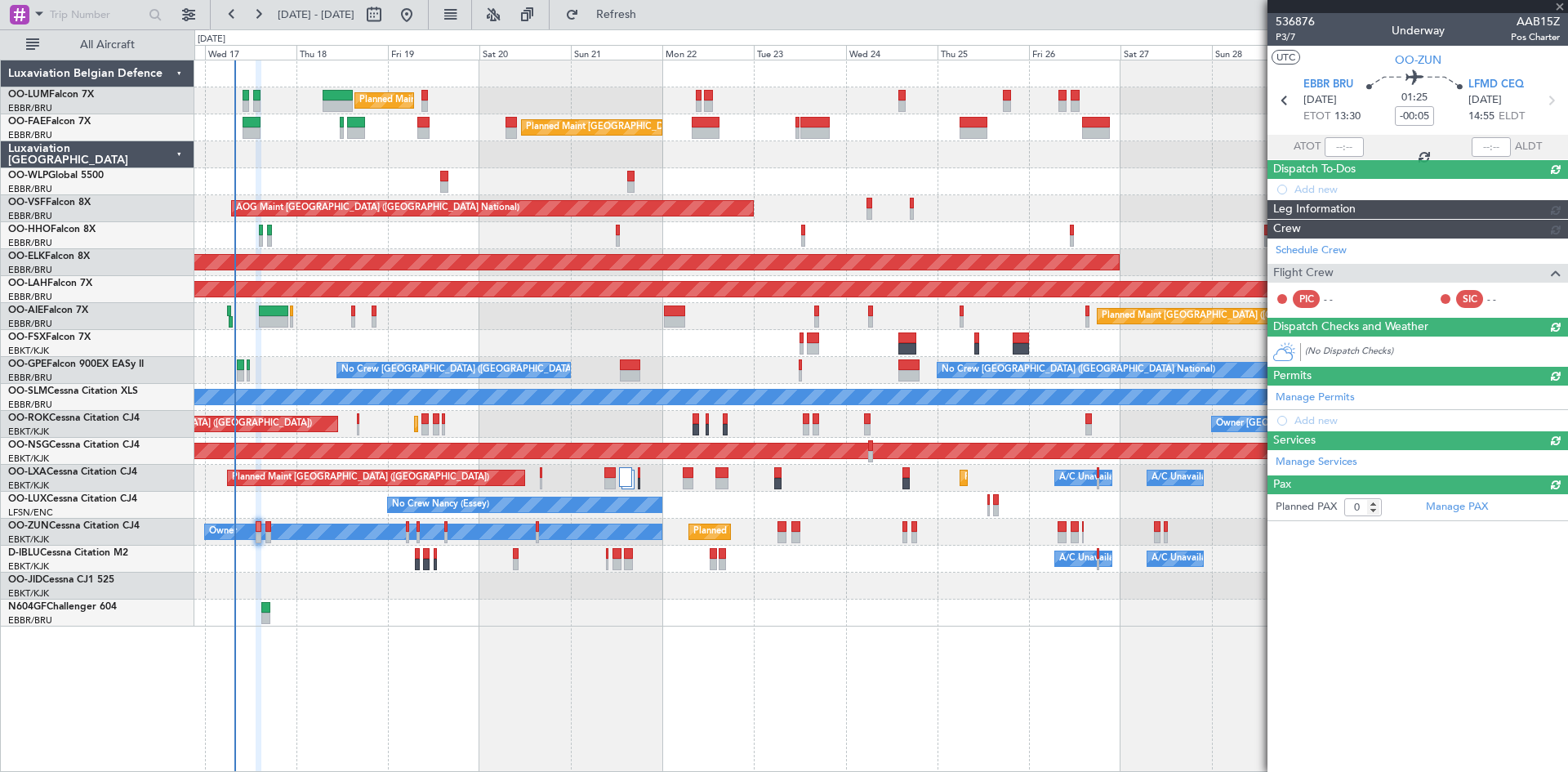
scroll to position [0, 0]
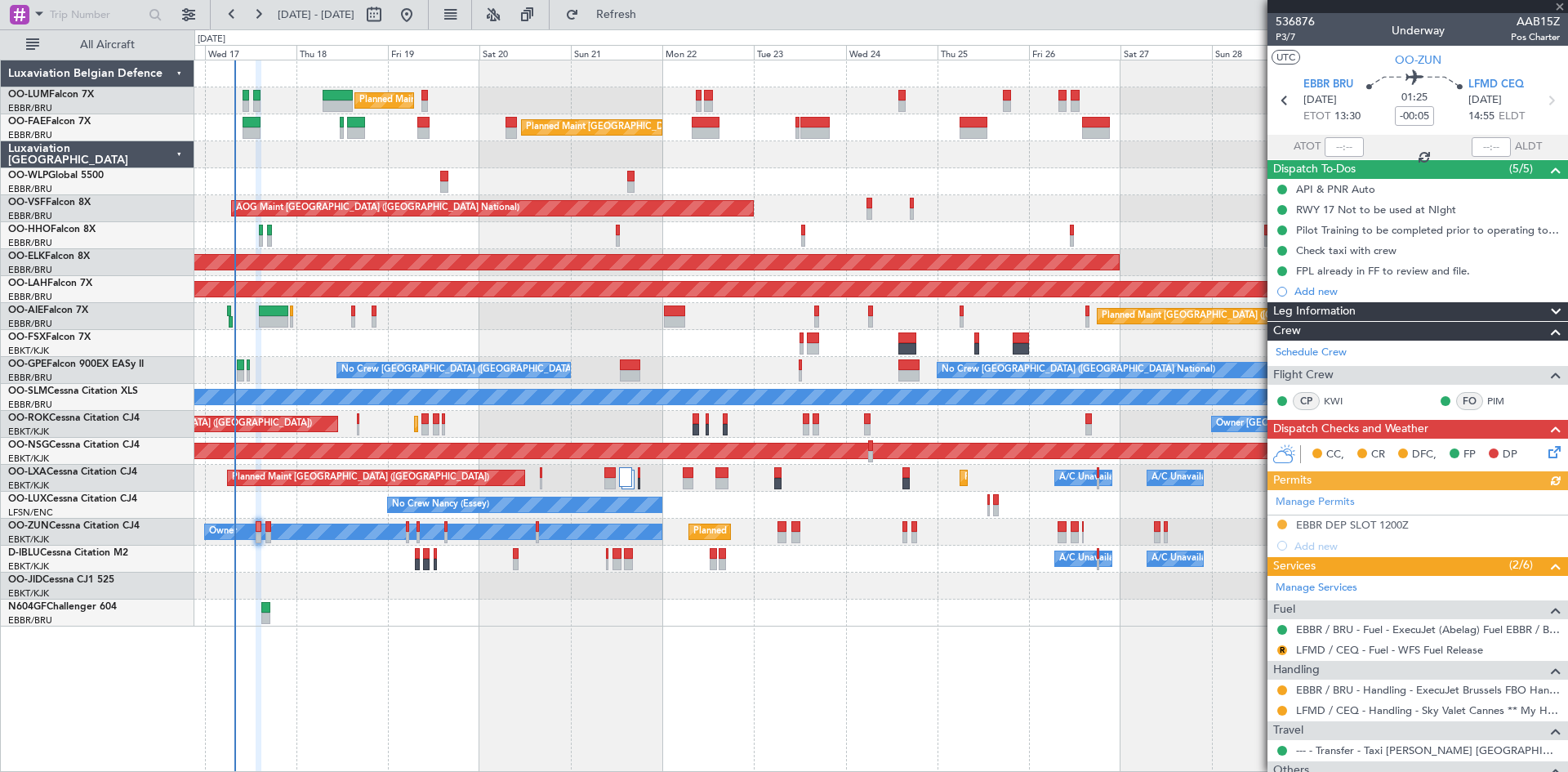
click at [1378, 524] on div "Manage Permits EBBR DEP SLOT 1200Z Add new" at bounding box center [1417, 523] width 301 height 66
click at [1368, 526] on div "EBBR DEP SLOT 1200Z" at bounding box center [1353, 525] width 113 height 14
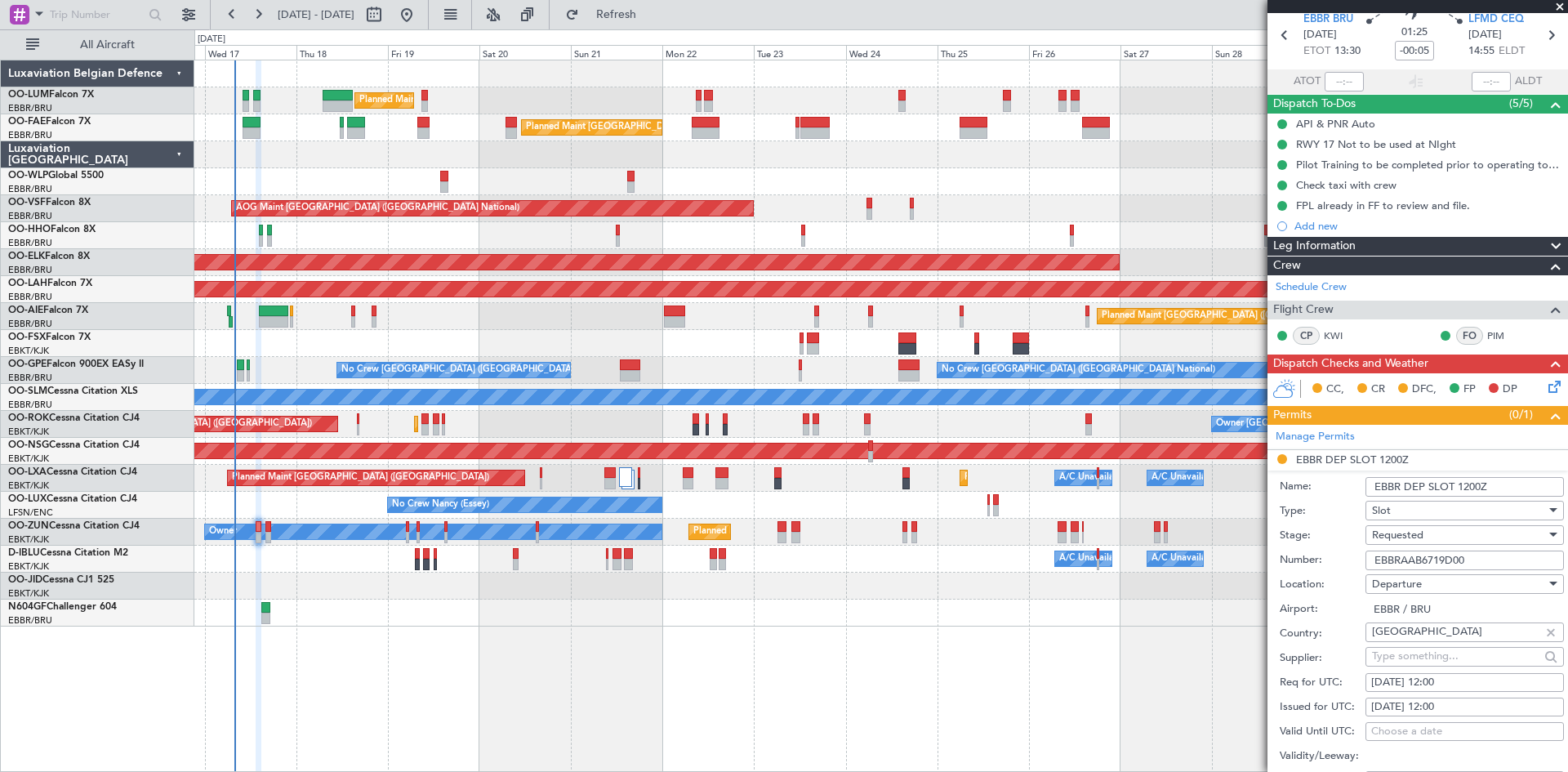
scroll to position [163, 0]
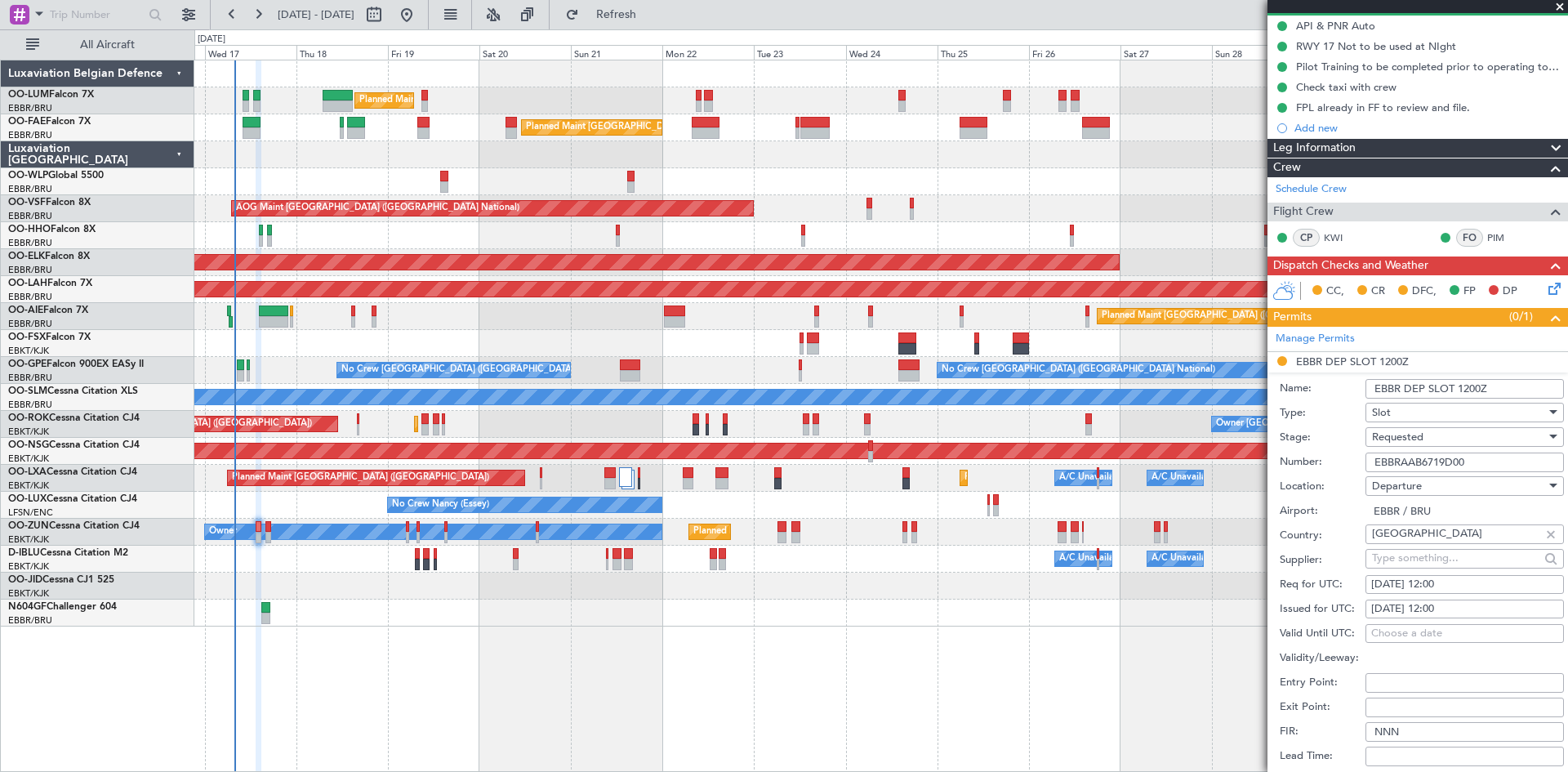
click at [1442, 578] on div "17/09/2025 12:00" at bounding box center [1464, 584] width 187 height 16
select select "9"
select select "2025"
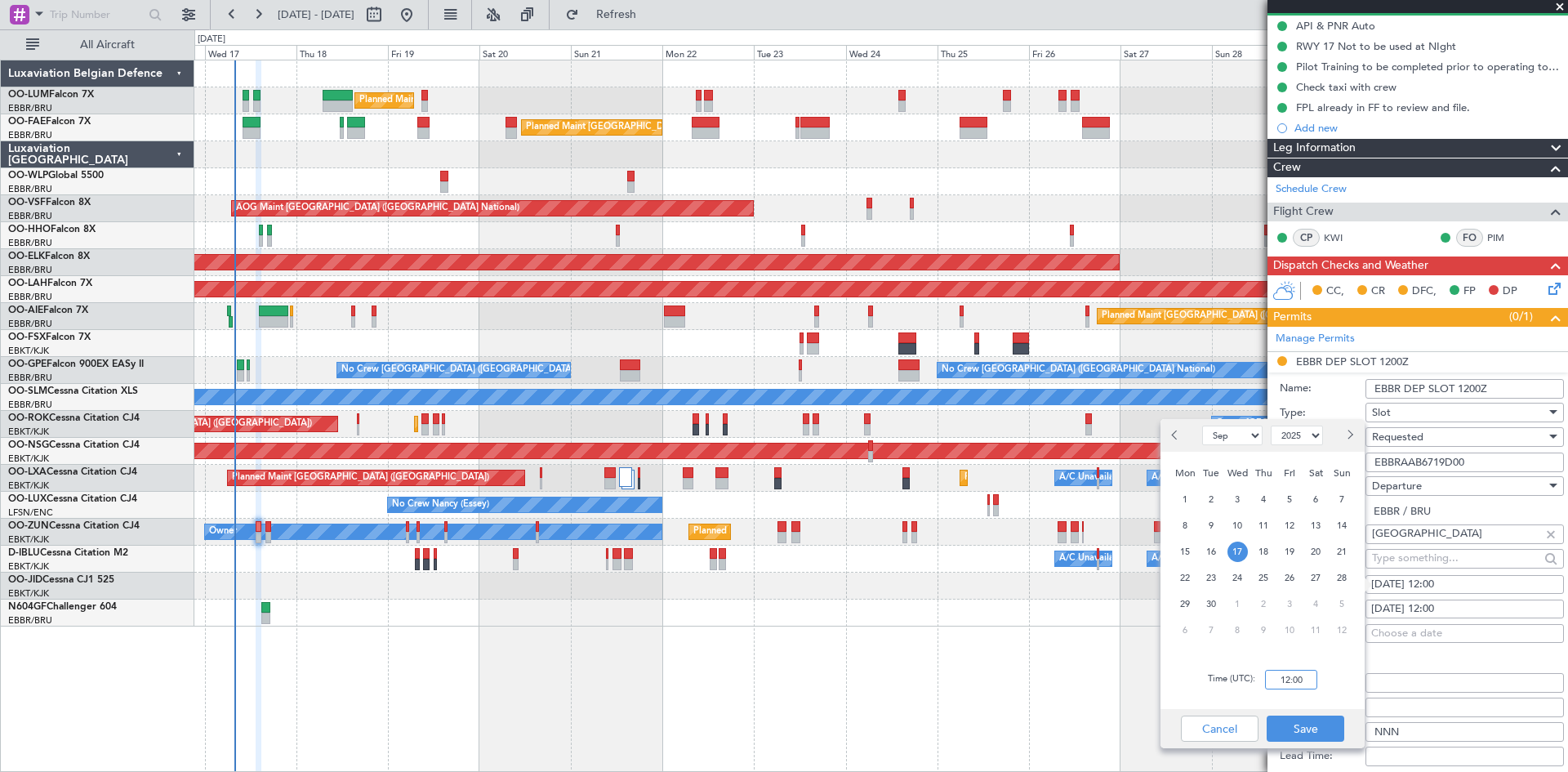
click at [1291, 677] on input "12:00" at bounding box center [1291, 680] width 52 height 20
type input "13:25"
drag, startPoint x: 1312, startPoint y: 732, endPoint x: 1321, endPoint y: 731, distance: 9.1
click at [1312, 732] on button "Save" at bounding box center [1305, 729] width 77 height 26
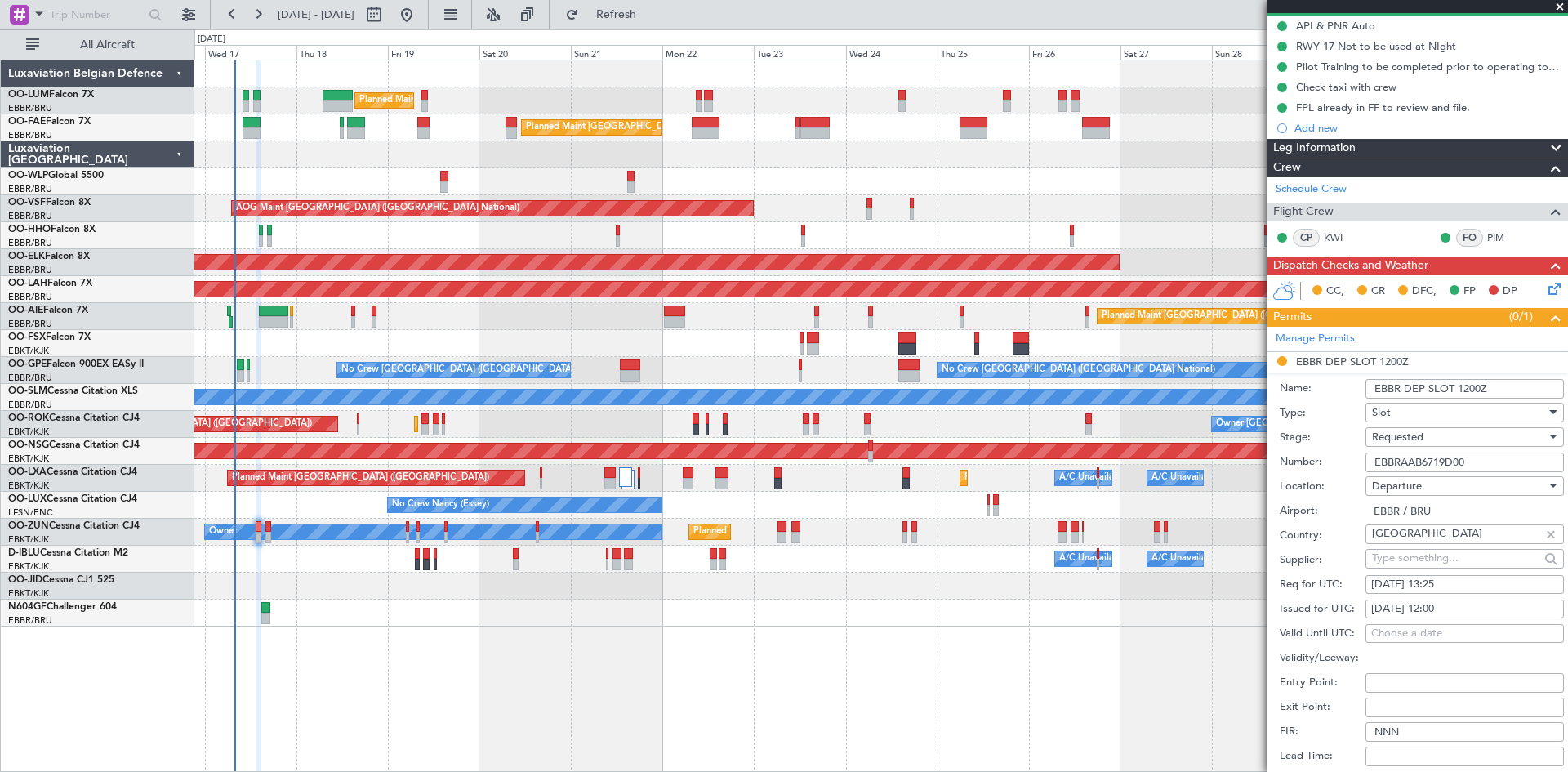
click at [1446, 609] on div "17/09/2025 12:00" at bounding box center [1464, 609] width 187 height 16
select select "9"
select select "2025"
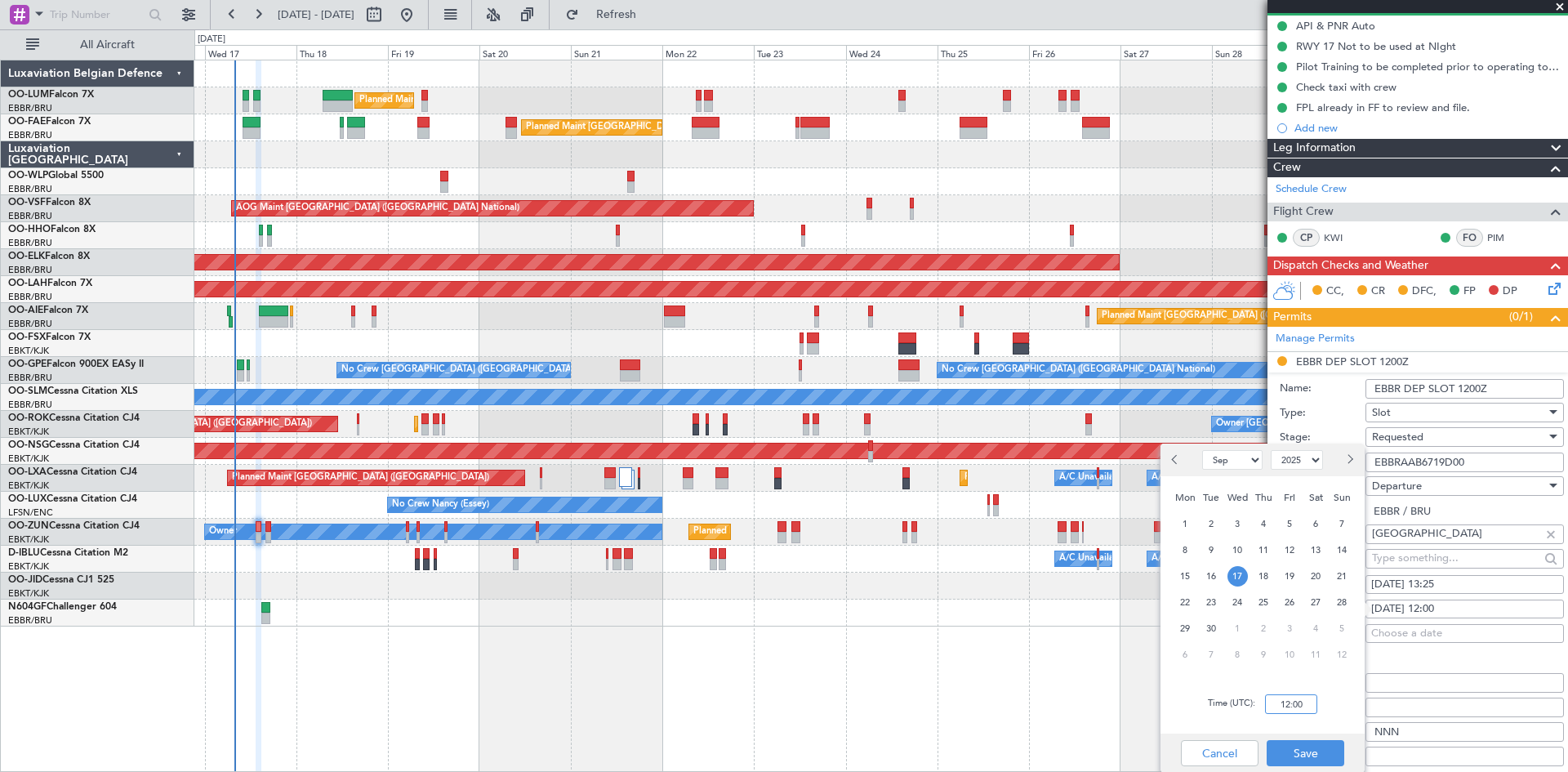
click at [1294, 701] on input "12:00" at bounding box center [1291, 704] width 52 height 20
type input "13:25"
click at [1299, 742] on button "Save" at bounding box center [1305, 753] width 77 height 26
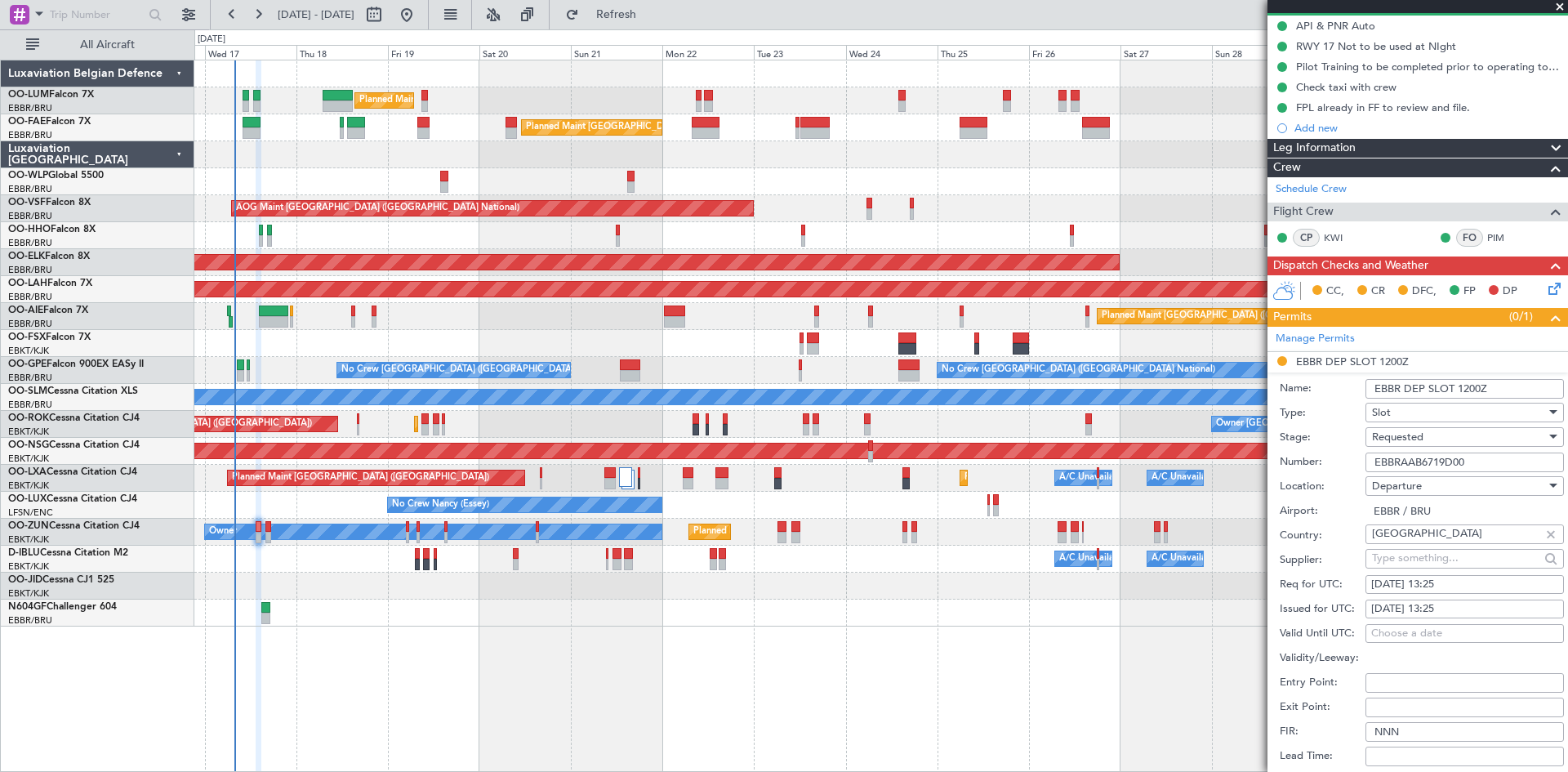
click at [1436, 437] on div "Requested" at bounding box center [1459, 437] width 174 height 25
drag, startPoint x: 1436, startPoint y: 556, endPoint x: 1429, endPoint y: 579, distance: 24.0
click at [1436, 558] on span "Received OK" at bounding box center [1459, 561] width 172 height 25
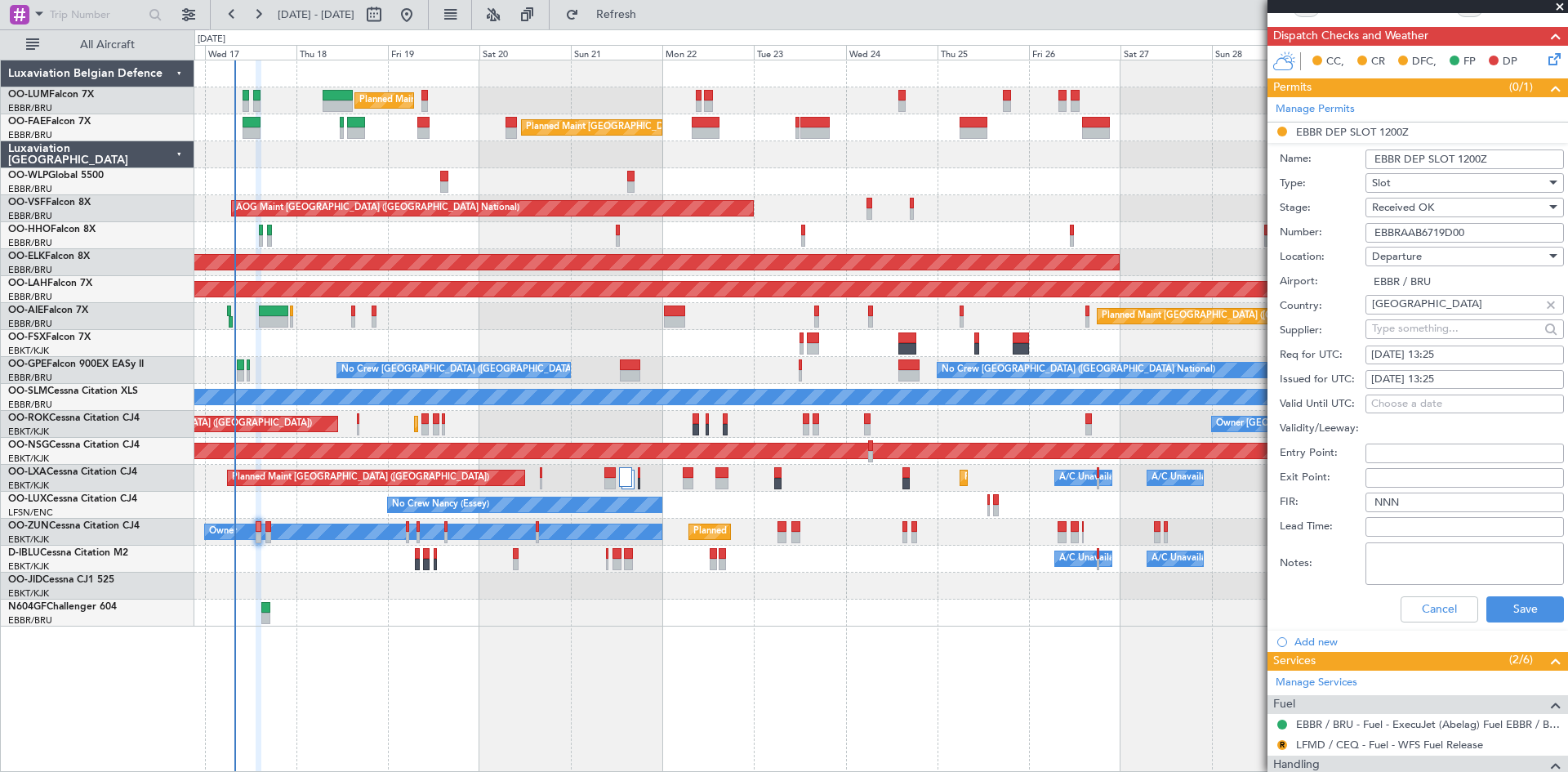
scroll to position [408, 0]
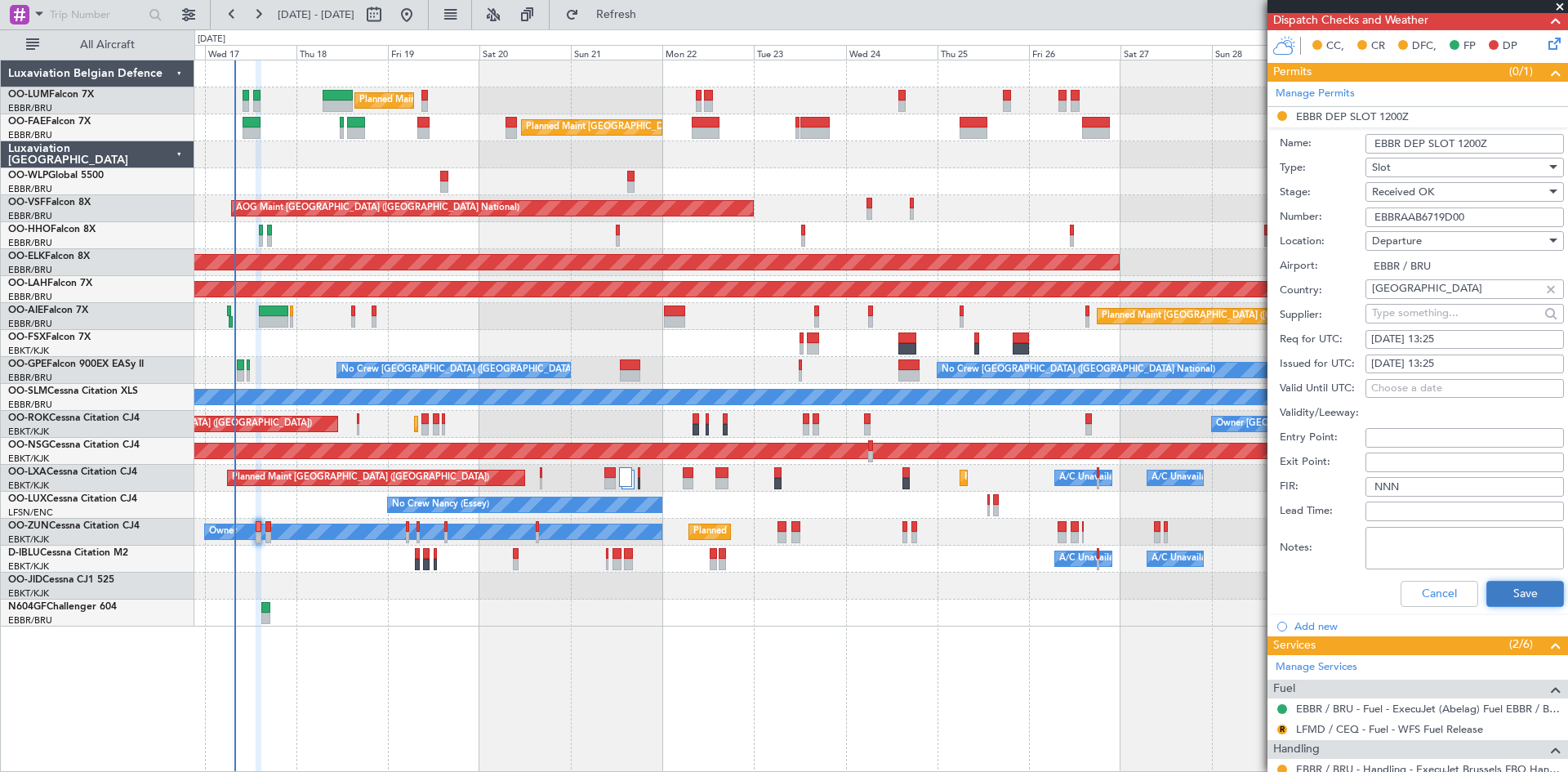
click at [1504, 594] on button "Save" at bounding box center [1526, 594] width 77 height 26
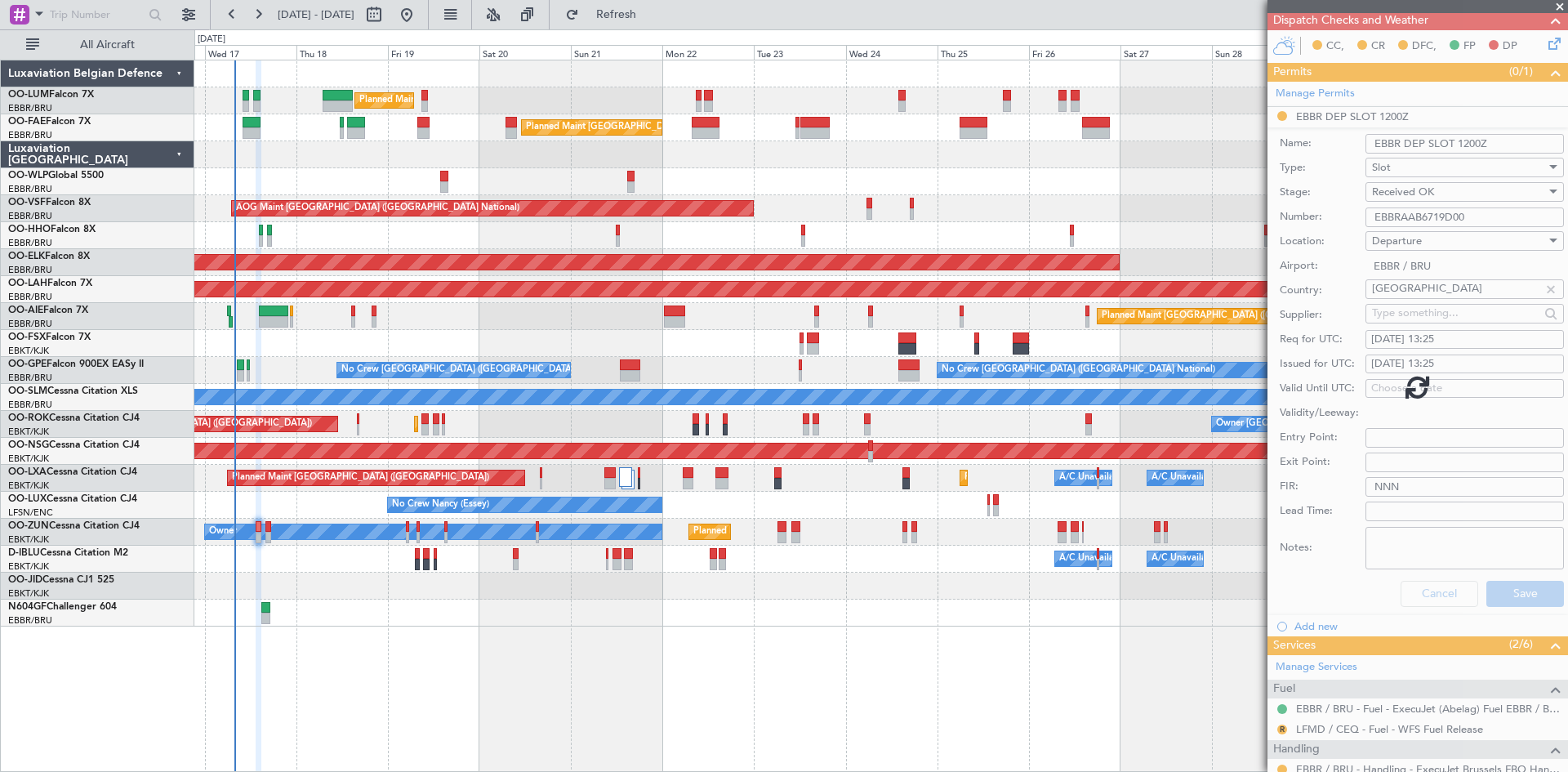
scroll to position [95, 0]
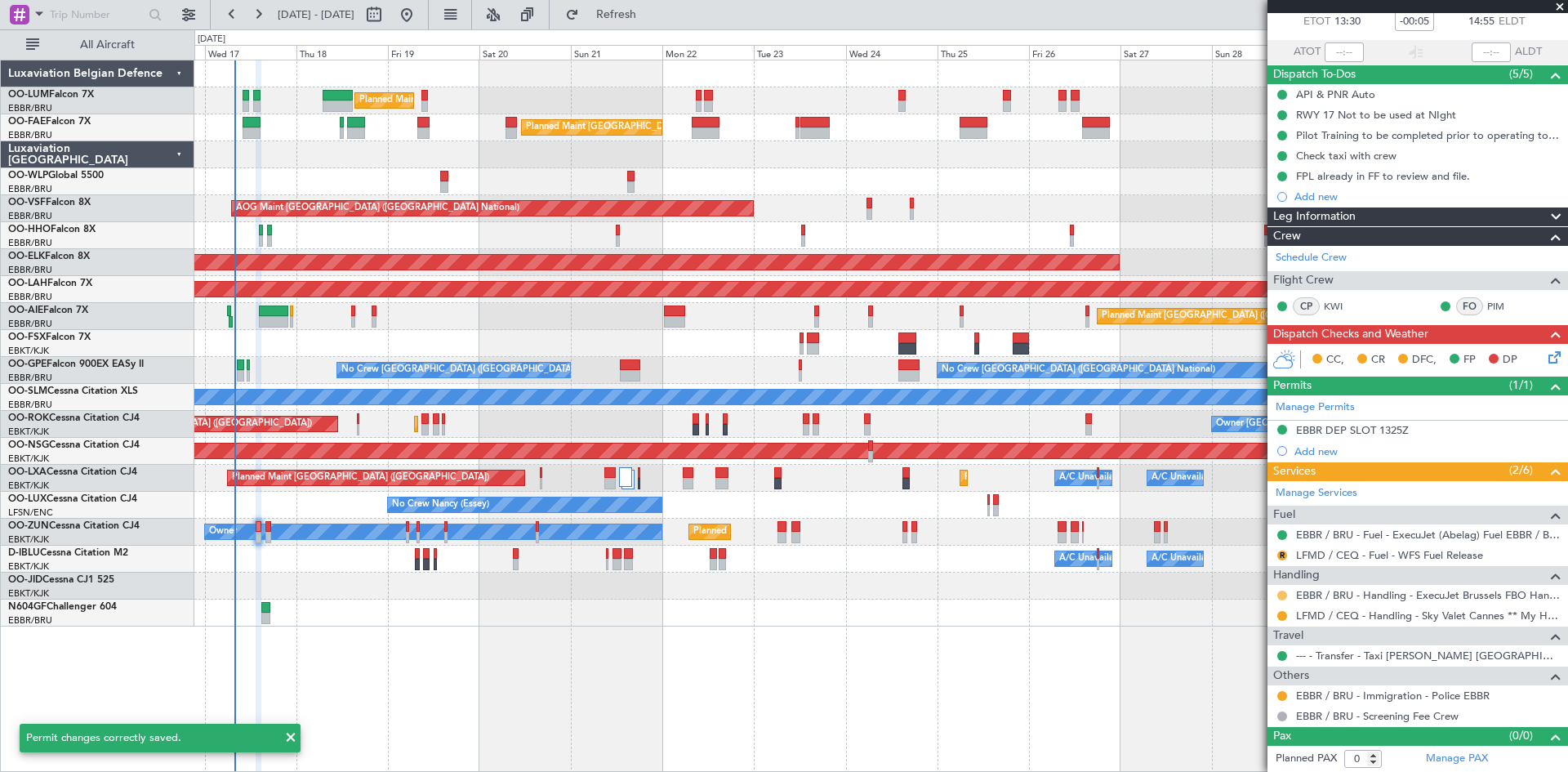
click at [1284, 592] on button at bounding box center [1282, 596] width 9 height 9
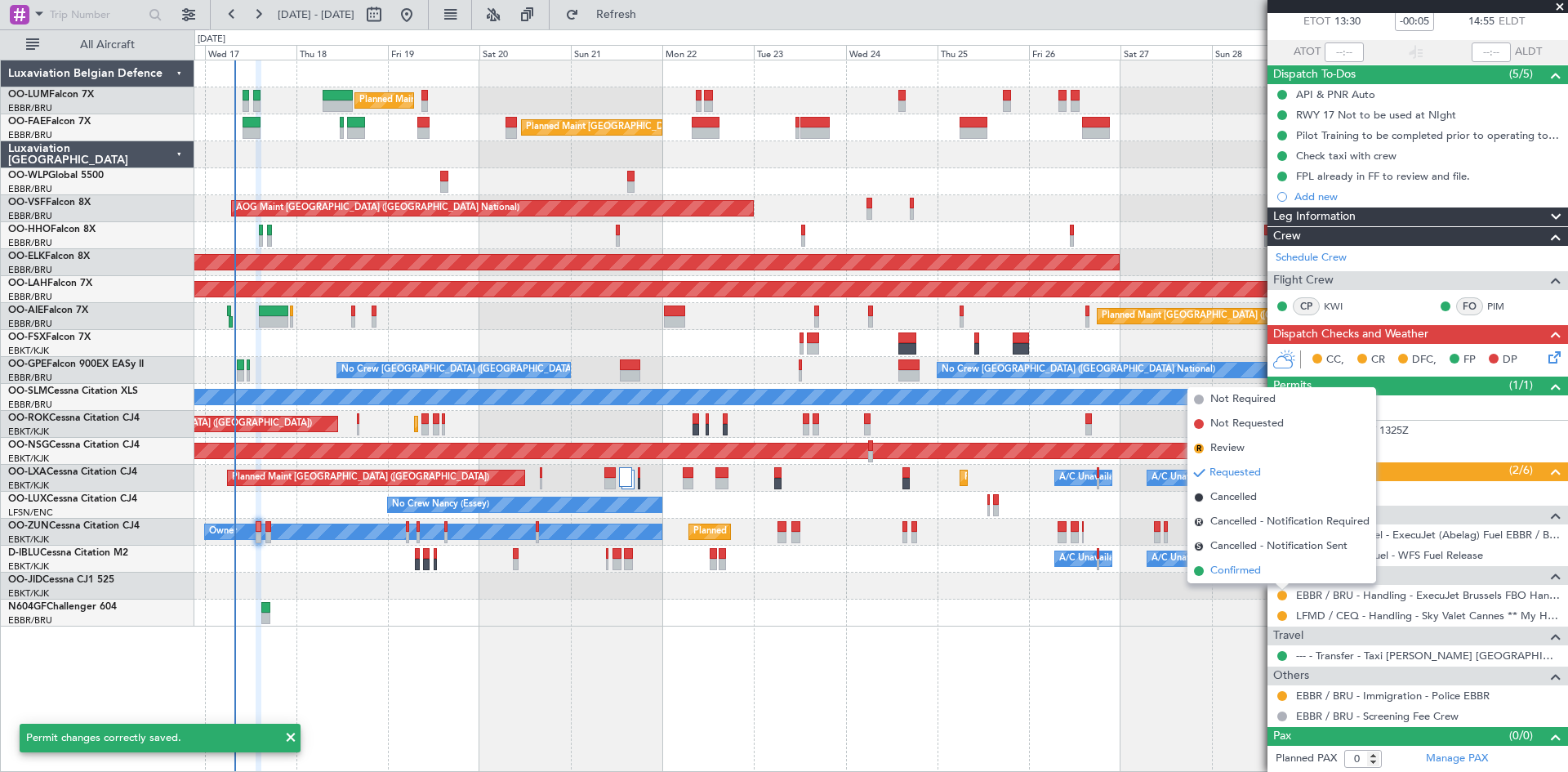
click at [1275, 575] on li "Confirmed" at bounding box center [1282, 571] width 188 height 25
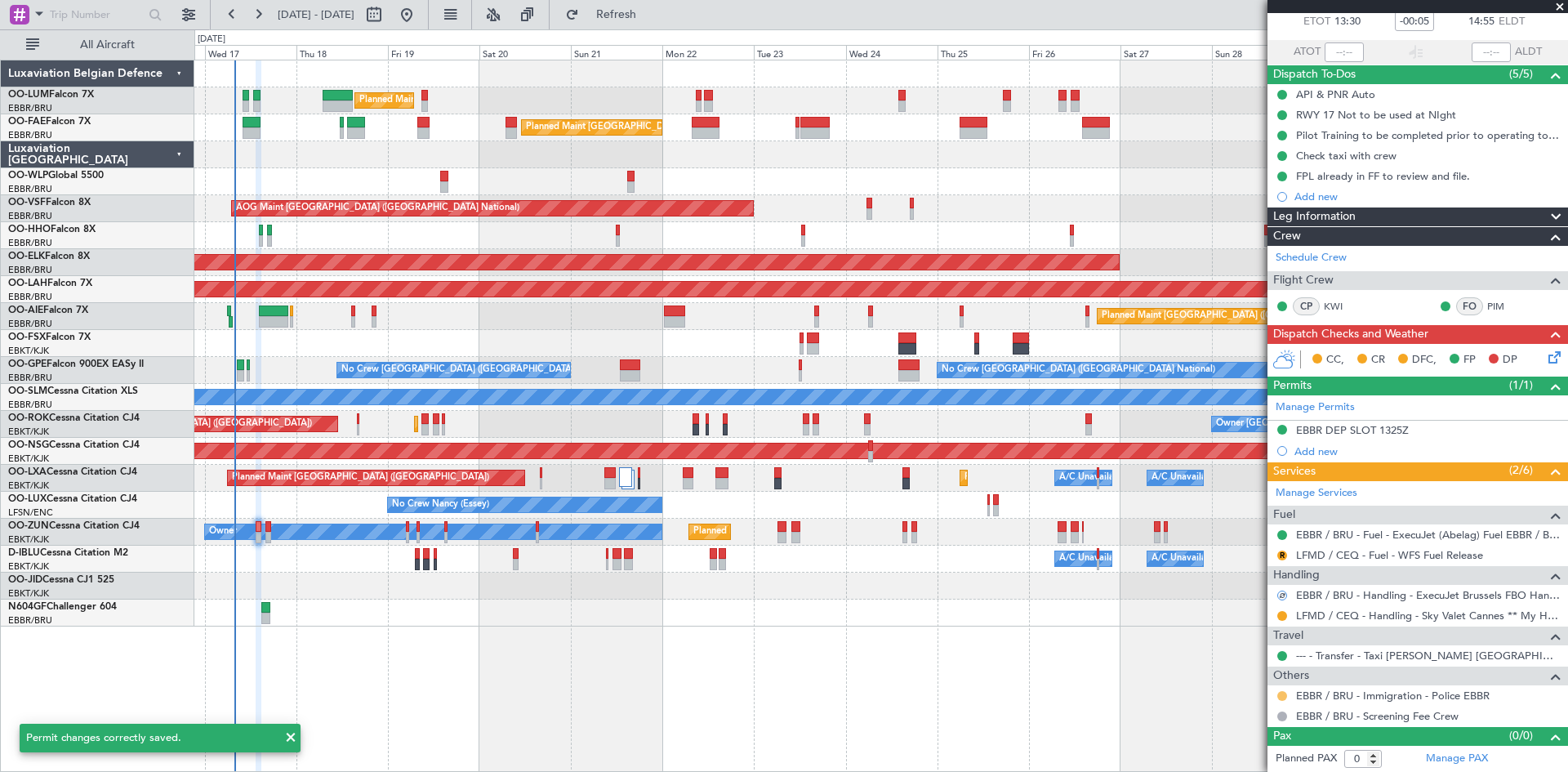
click at [1282, 698] on button at bounding box center [1282, 696] width 9 height 9
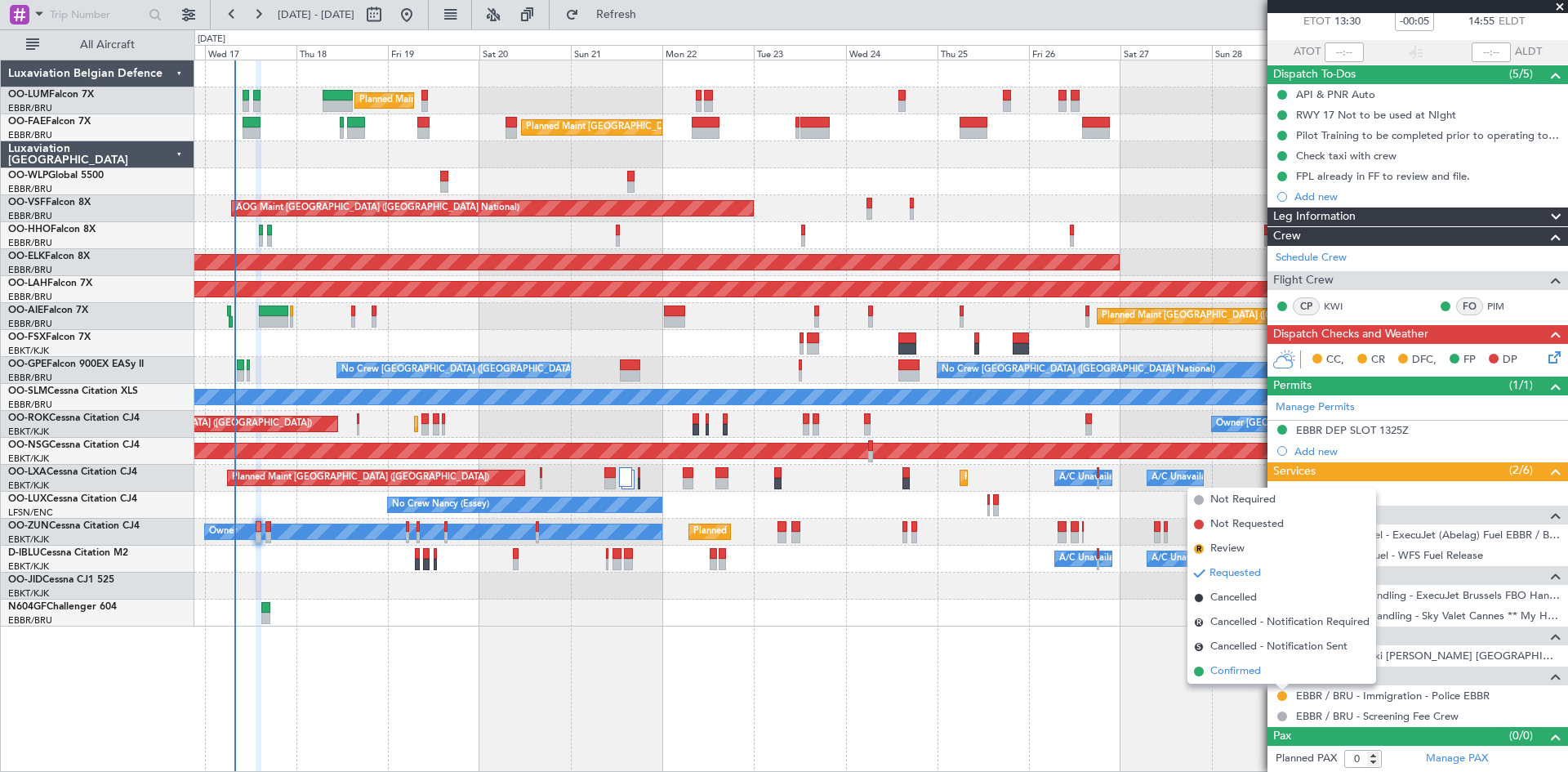
click at [1272, 672] on li "Confirmed" at bounding box center [1282, 671] width 188 height 25
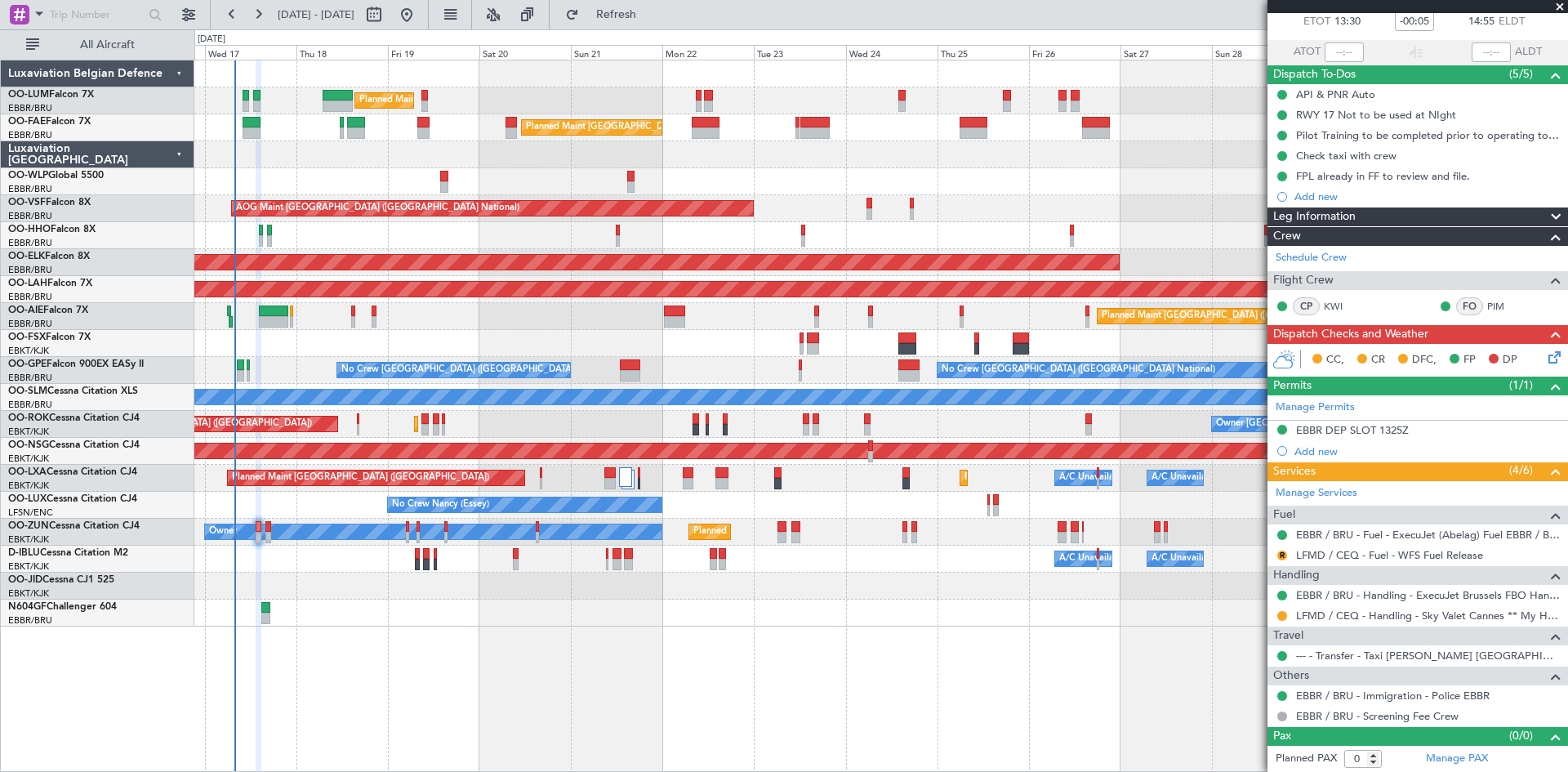
click at [1546, 354] on icon at bounding box center [1552, 354] width 13 height 13
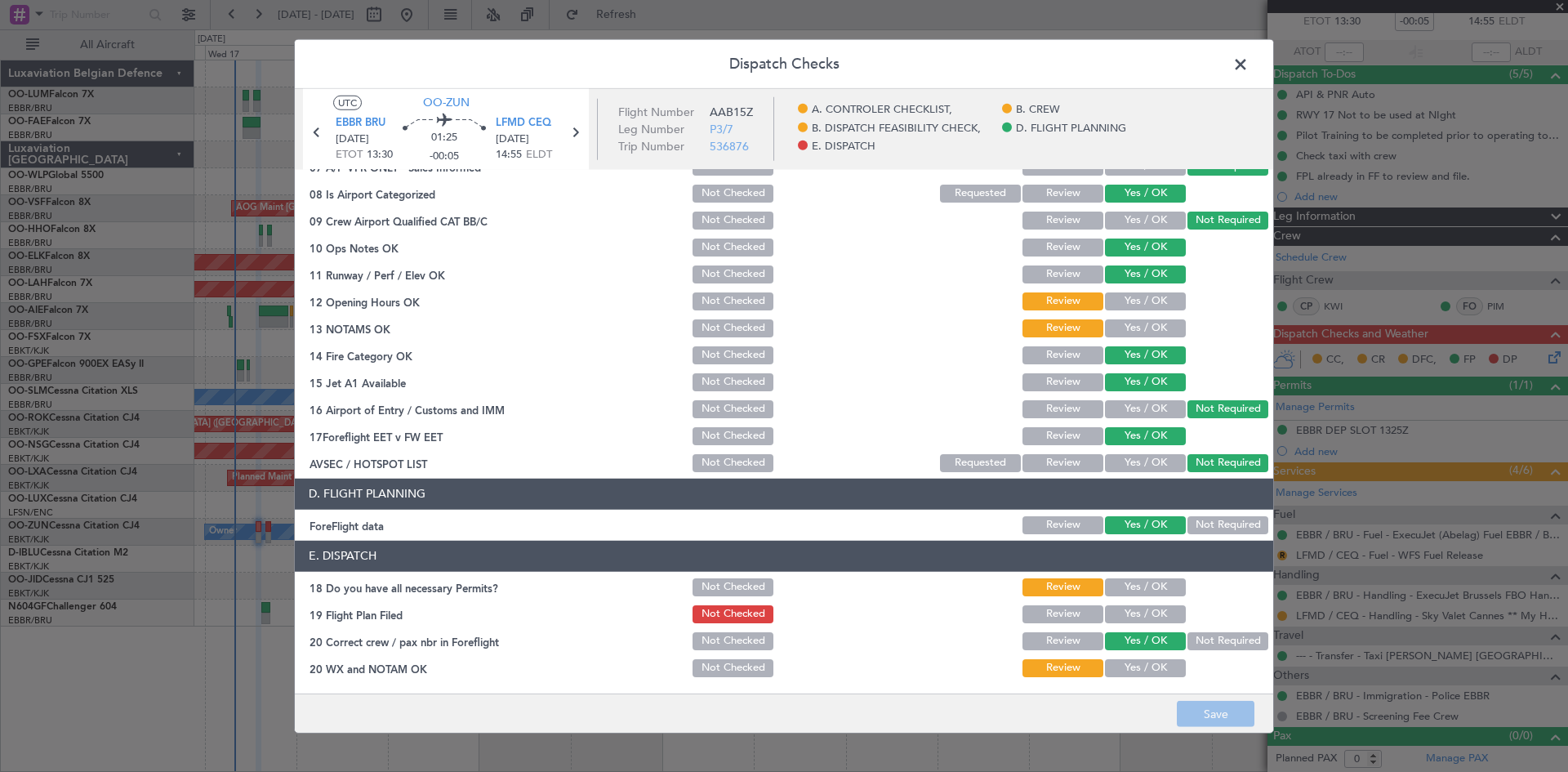
scroll to position [0, 0]
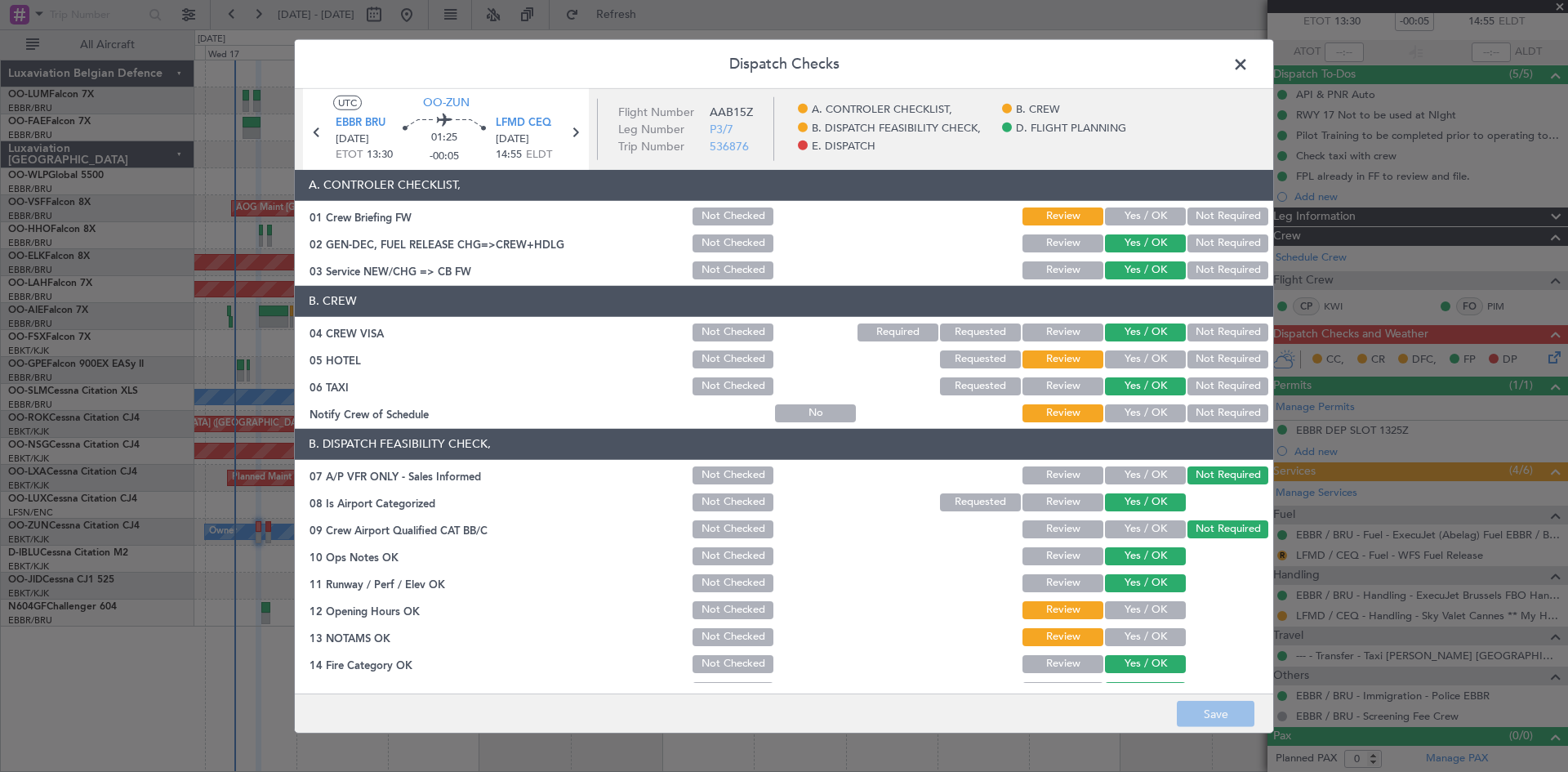
click at [1249, 61] on span at bounding box center [1249, 68] width 0 height 33
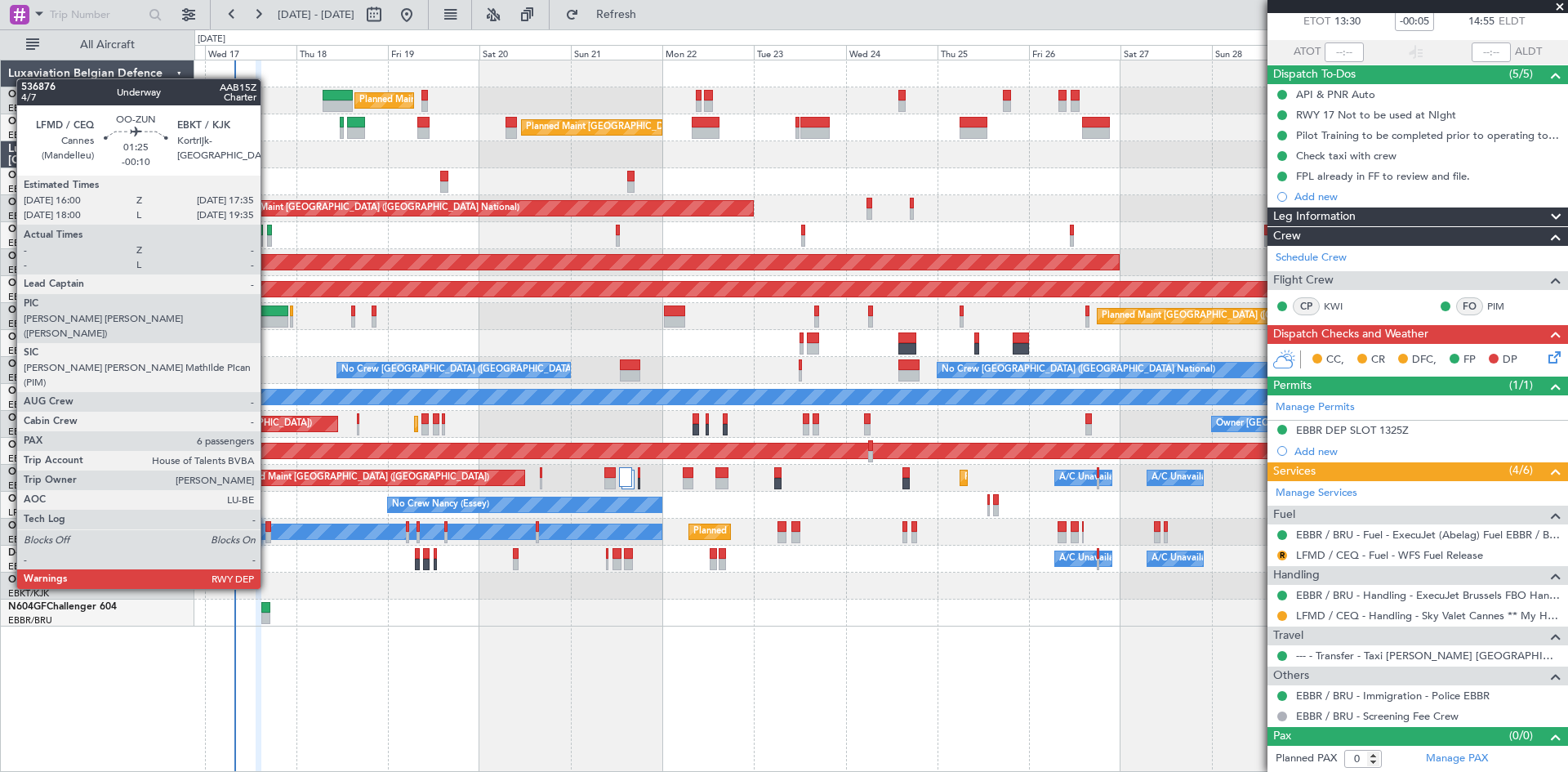
click at [268, 529] on div at bounding box center [269, 527] width 7 height 11
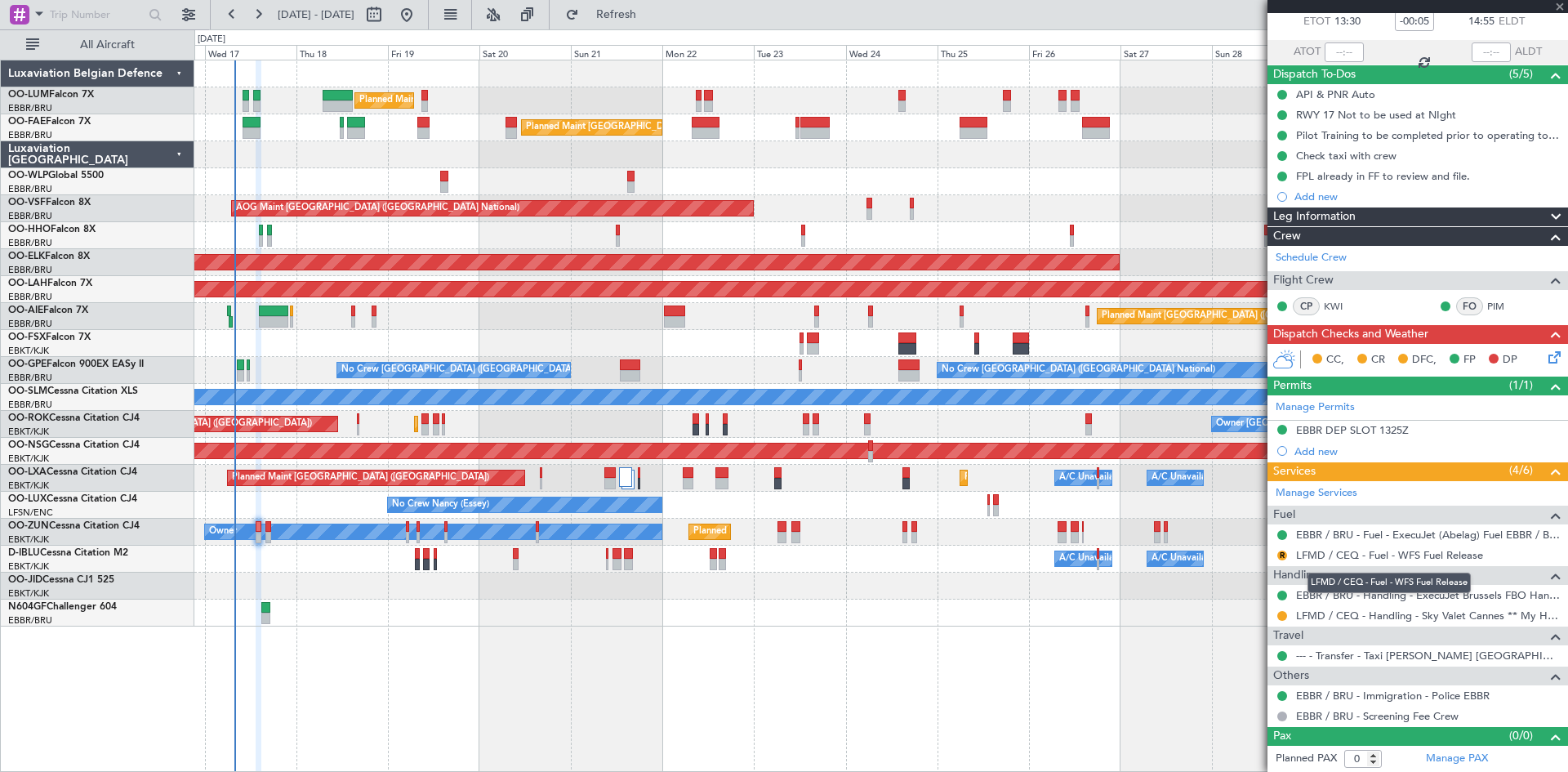
type input "-00:10"
type input "6"
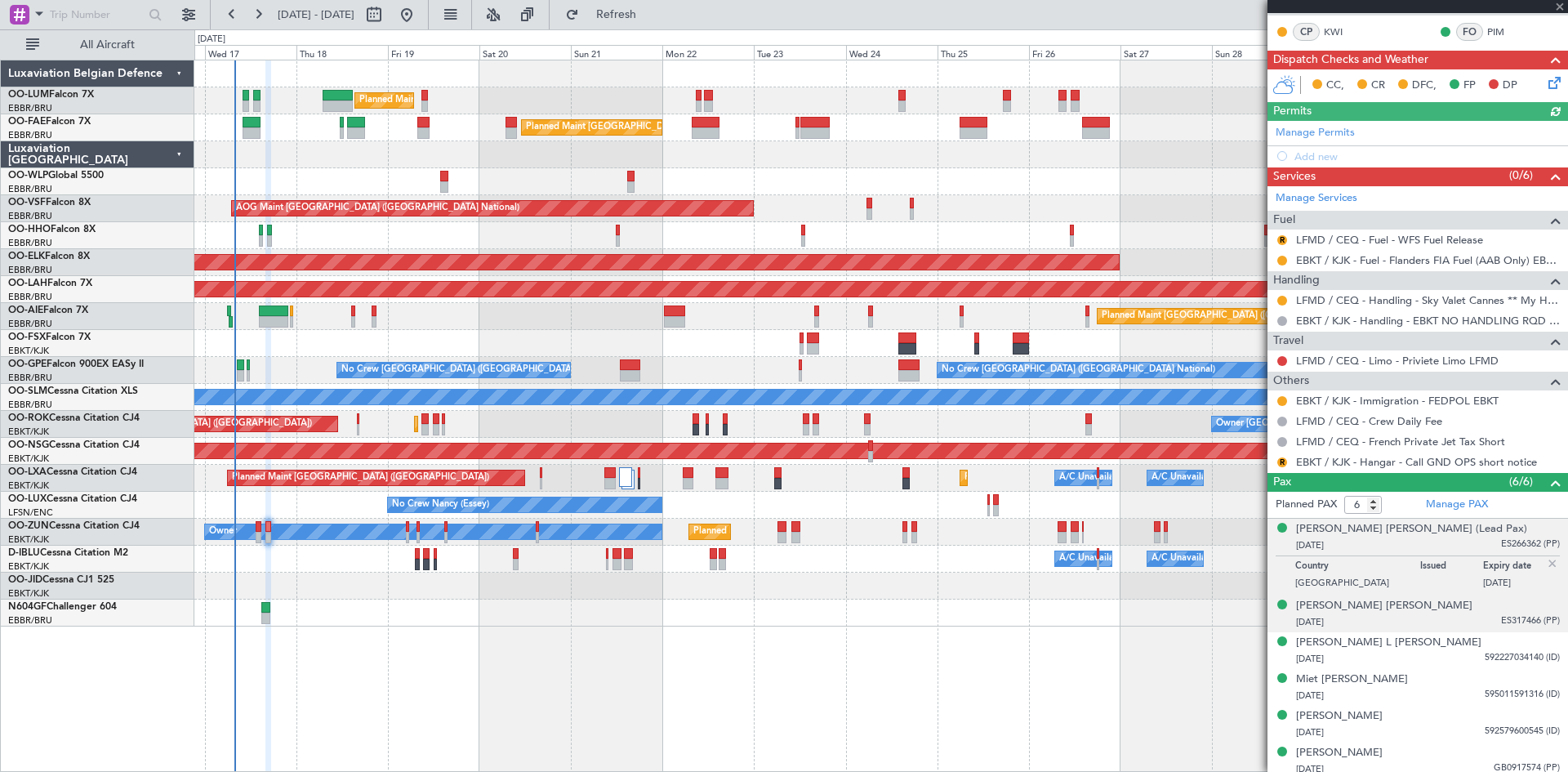
scroll to position [315, 0]
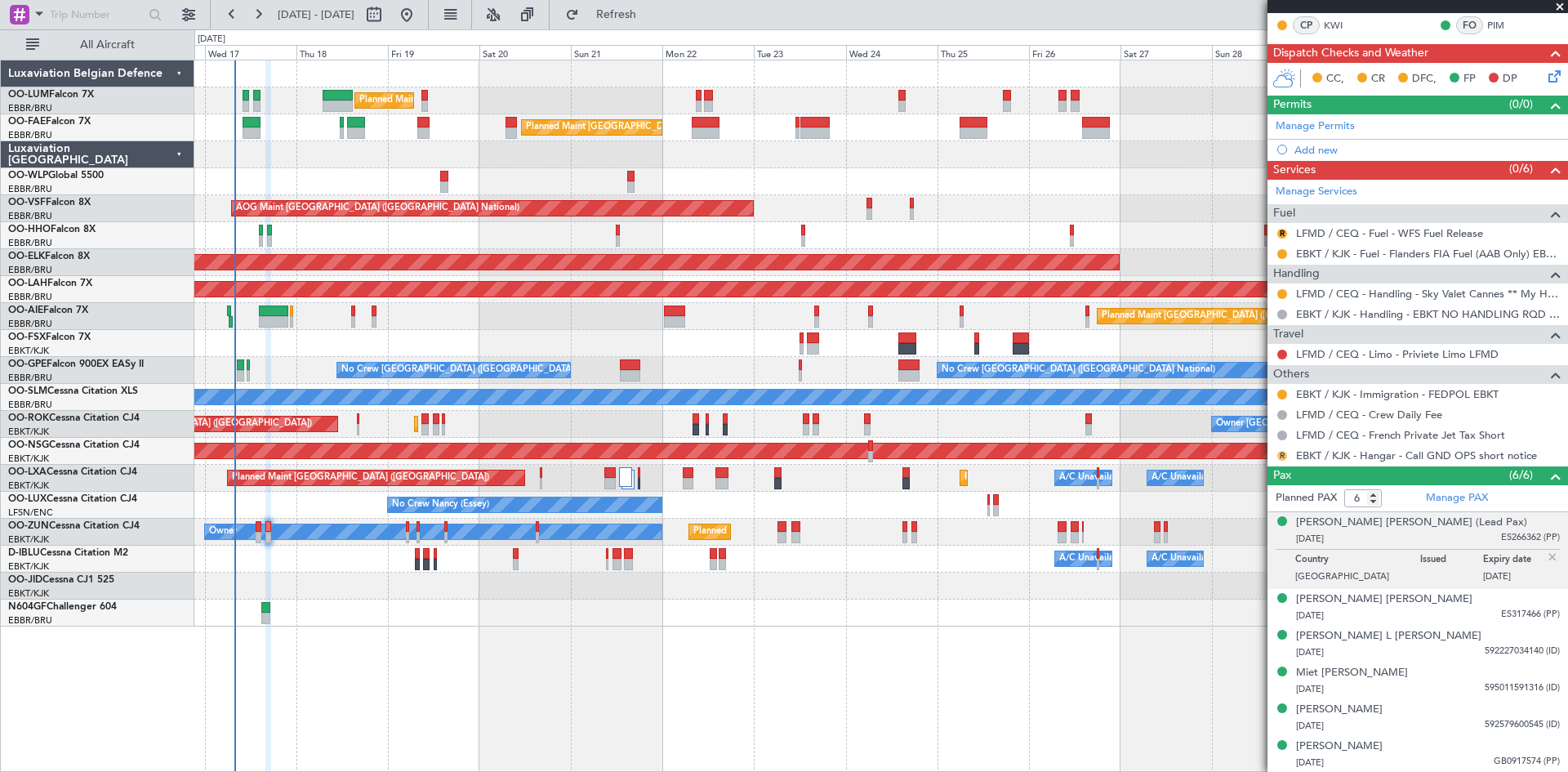
click at [1280, 452] on button "R" at bounding box center [1282, 455] width 9 height 9
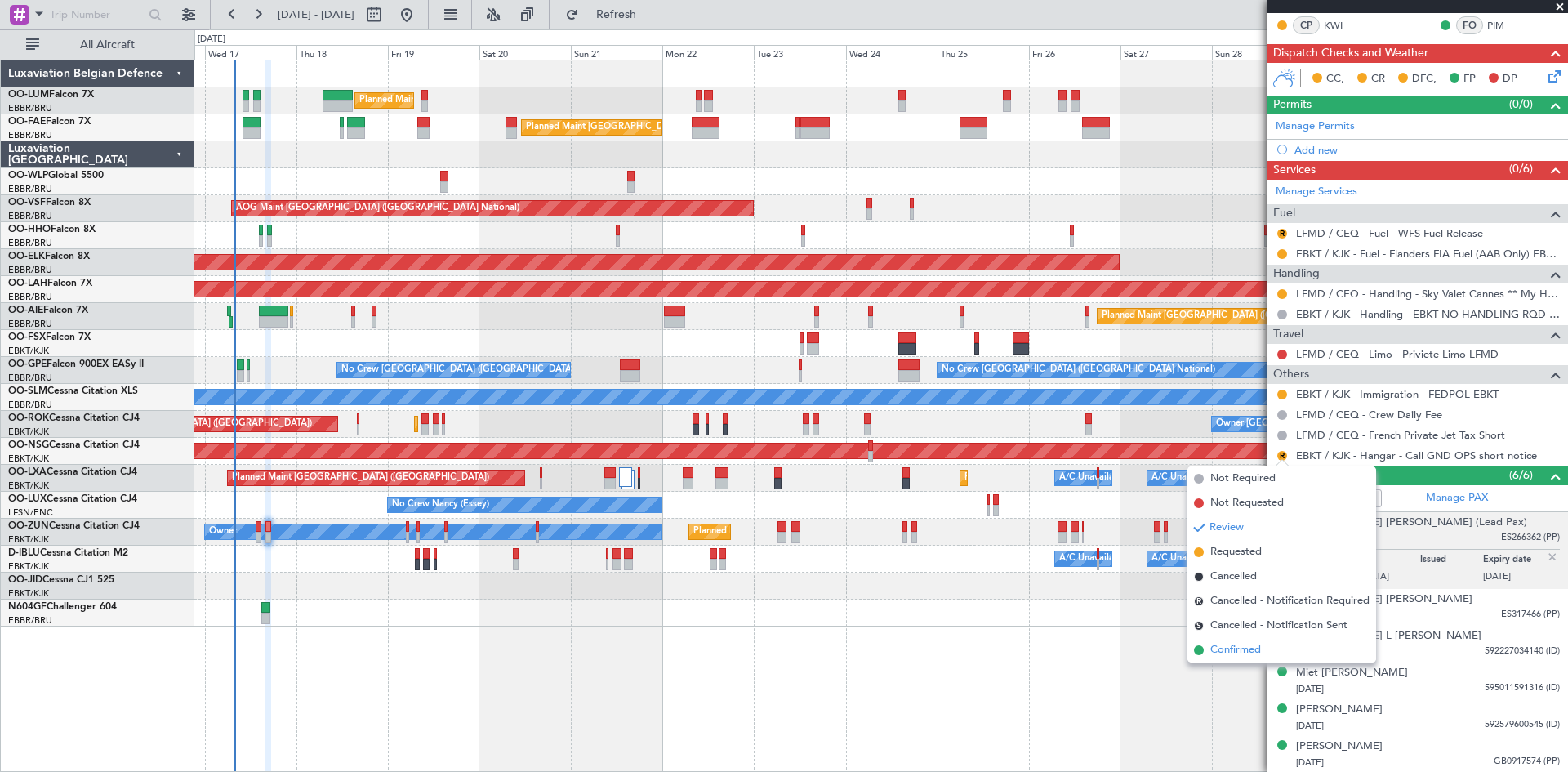
click at [1247, 650] on span "Confirmed" at bounding box center [1236, 649] width 51 height 16
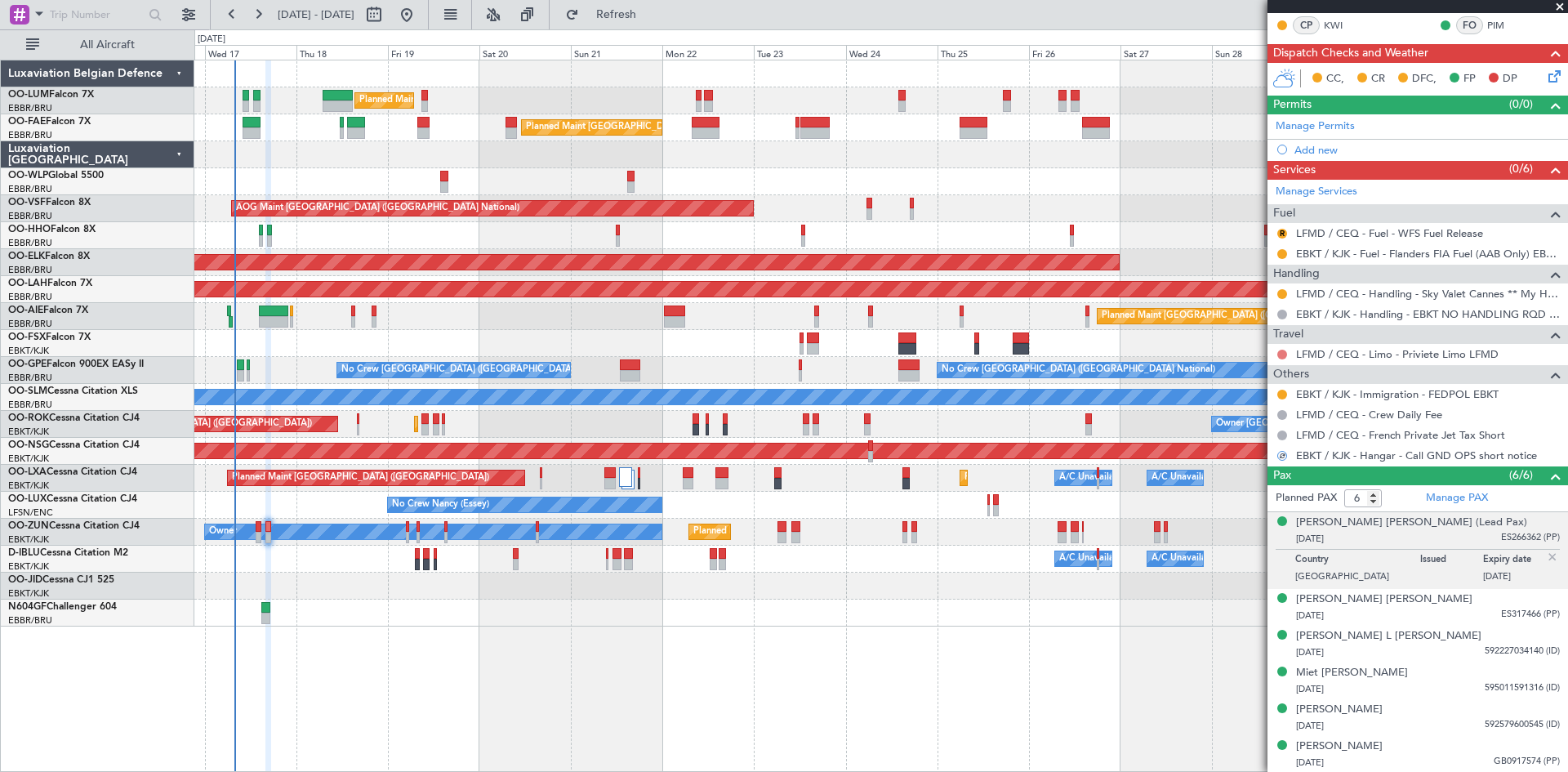
click at [1281, 354] on button at bounding box center [1282, 354] width 9 height 9
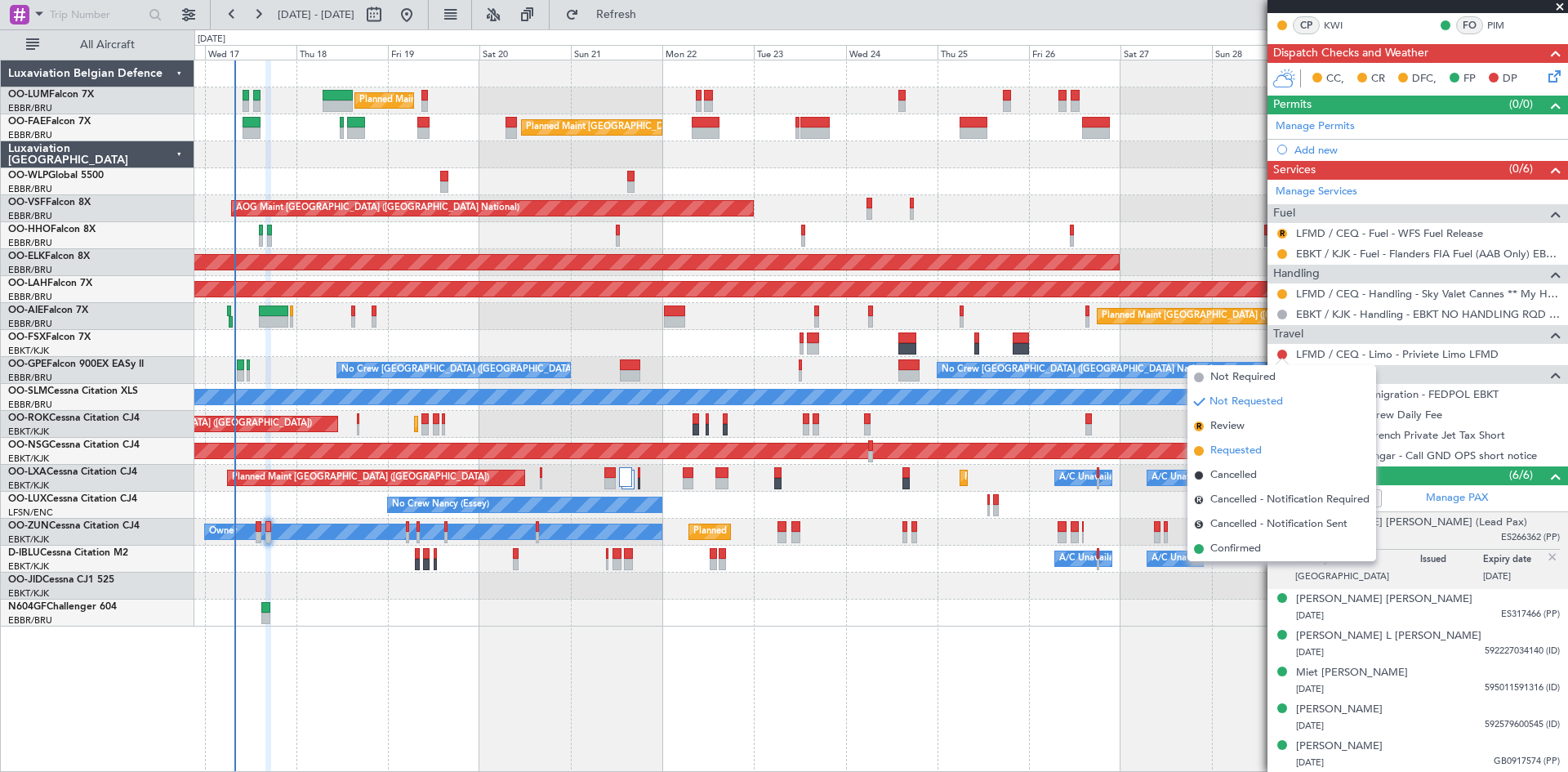
click at [1250, 448] on span "Requested" at bounding box center [1236, 451] width 52 height 16
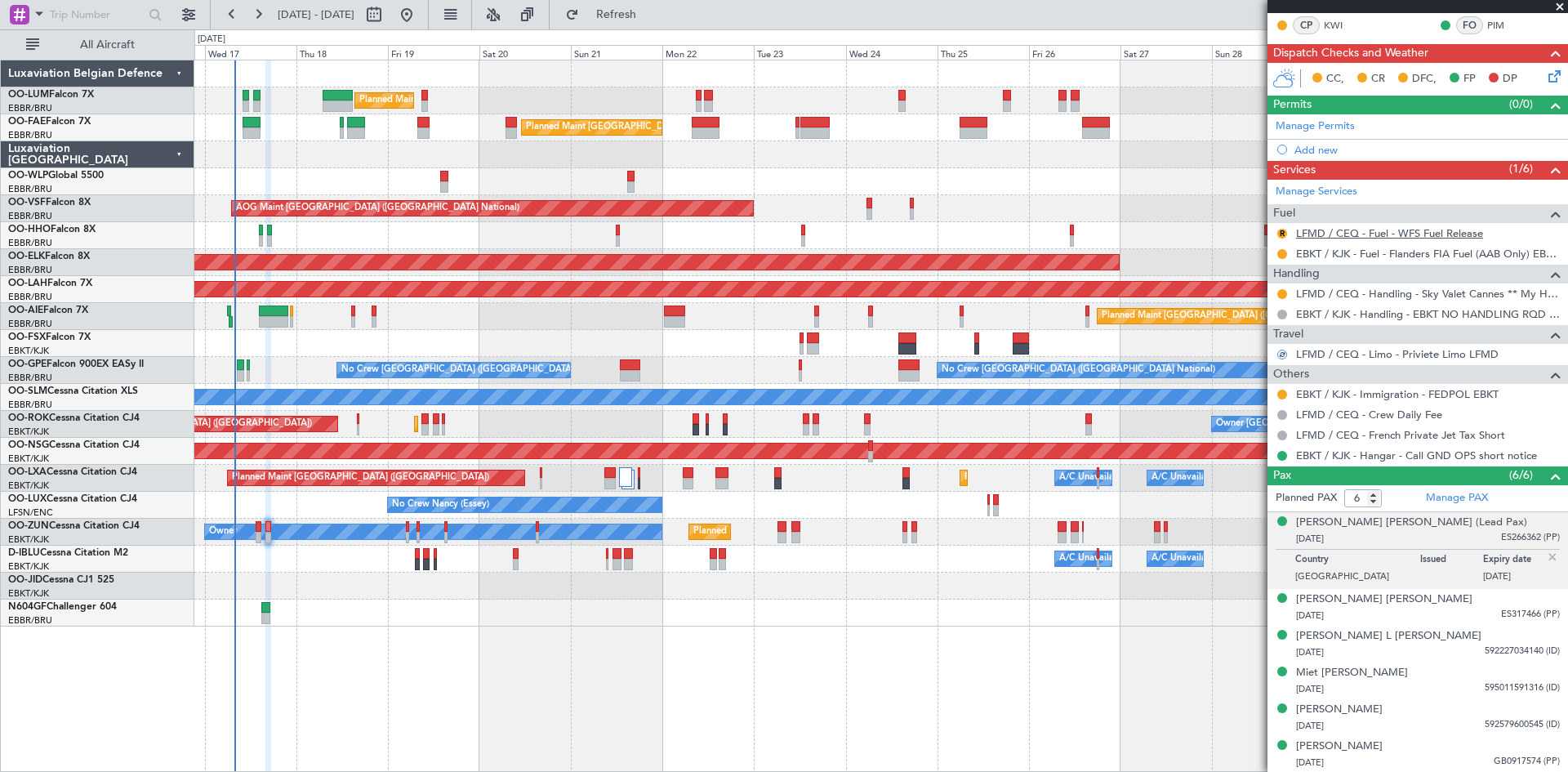
click at [1346, 230] on link "LFMD / CEQ - Fuel - WFS Fuel Release" at bounding box center [1390, 233] width 187 height 14
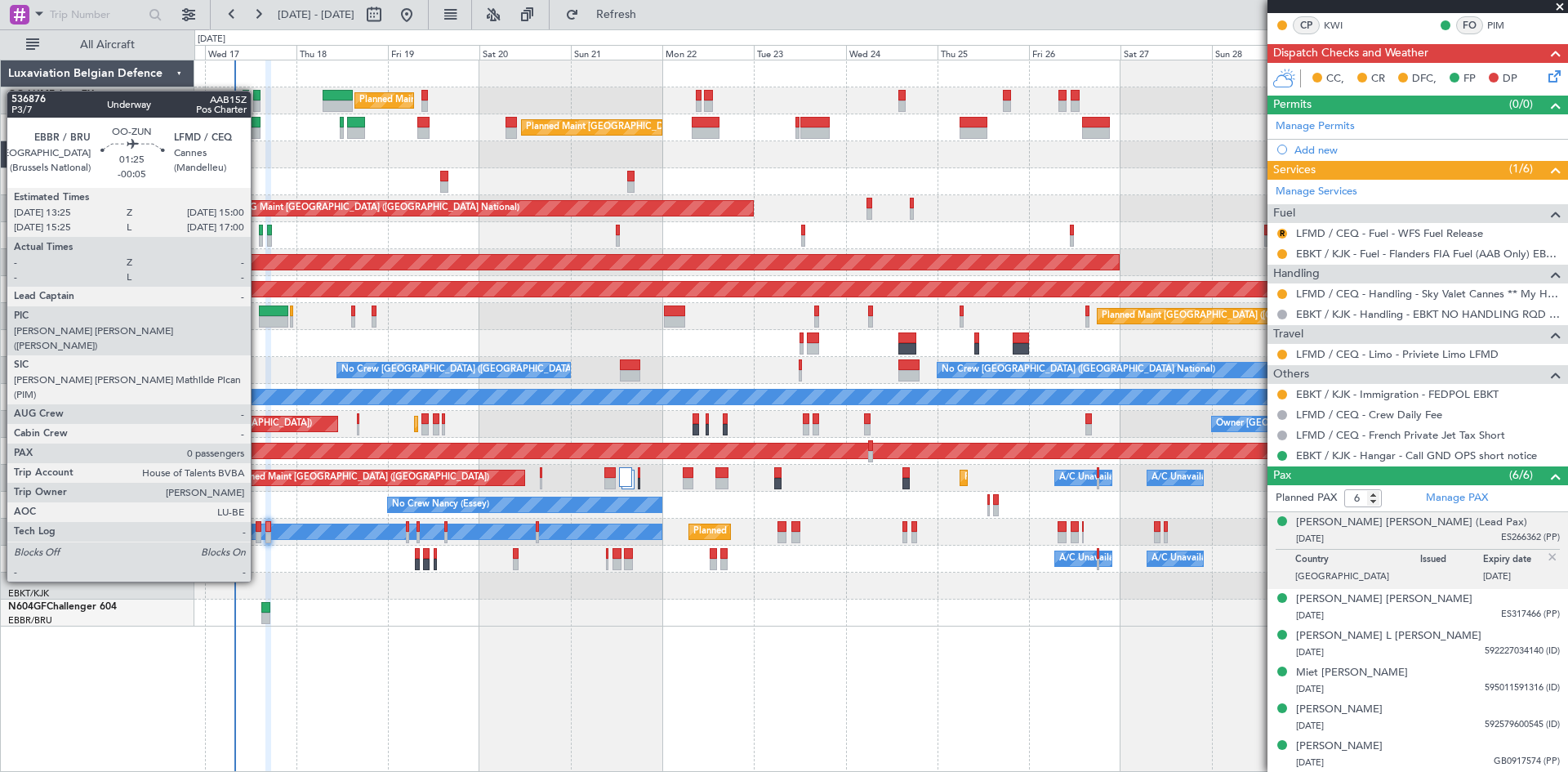
click at [258, 523] on div at bounding box center [258, 527] width 7 height 11
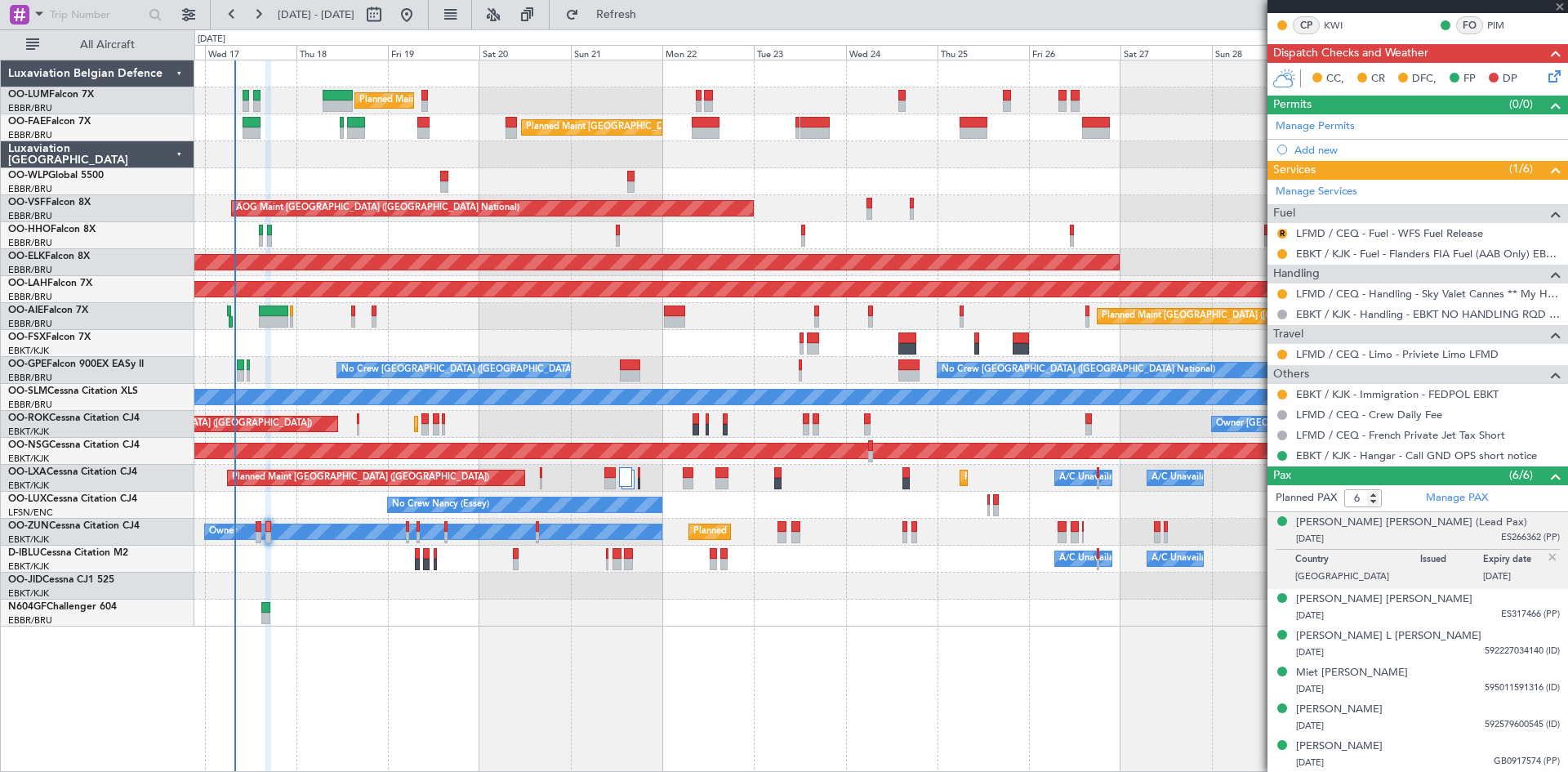
type input "-00:05"
type input "0"
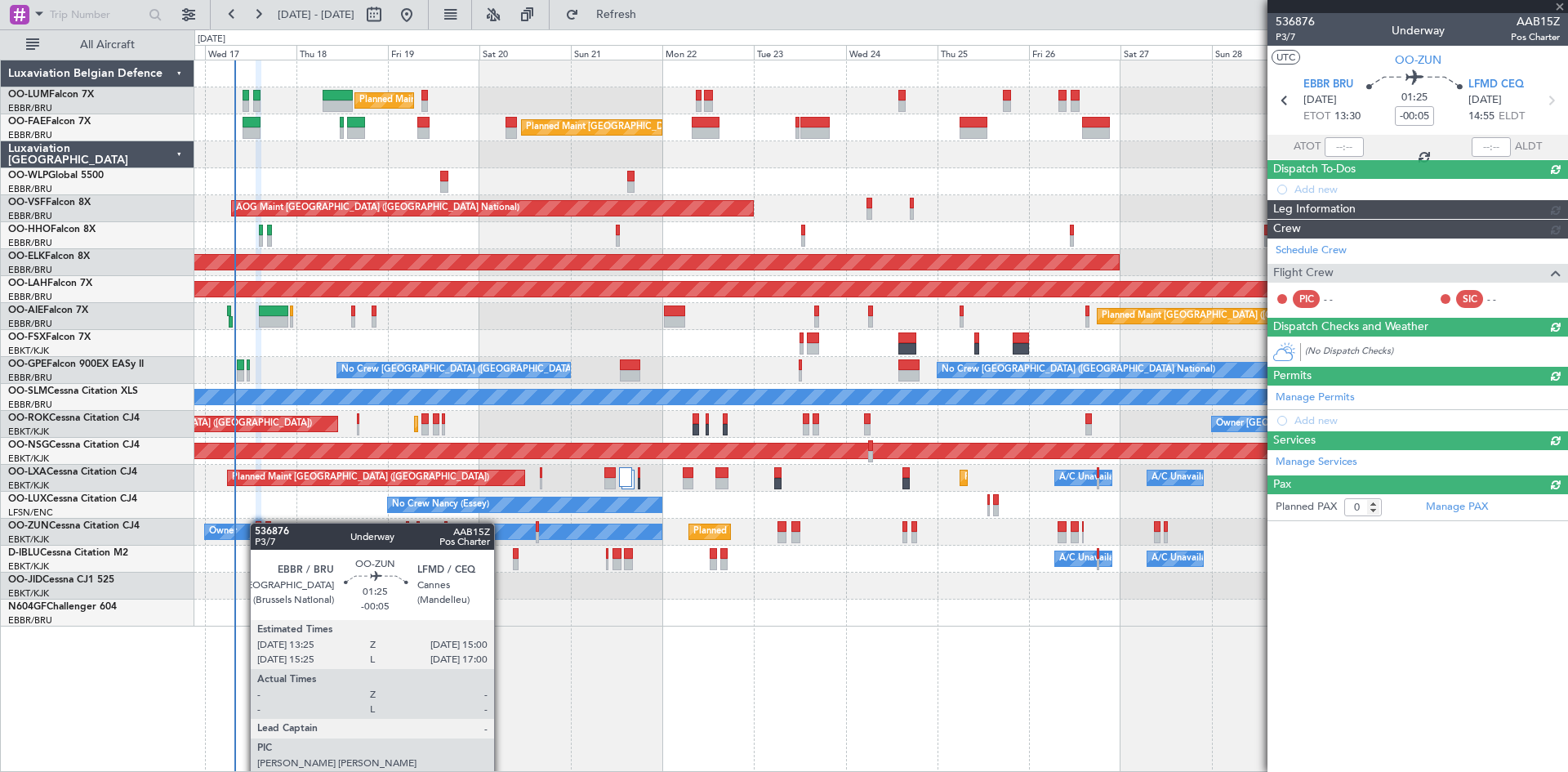
scroll to position [0, 0]
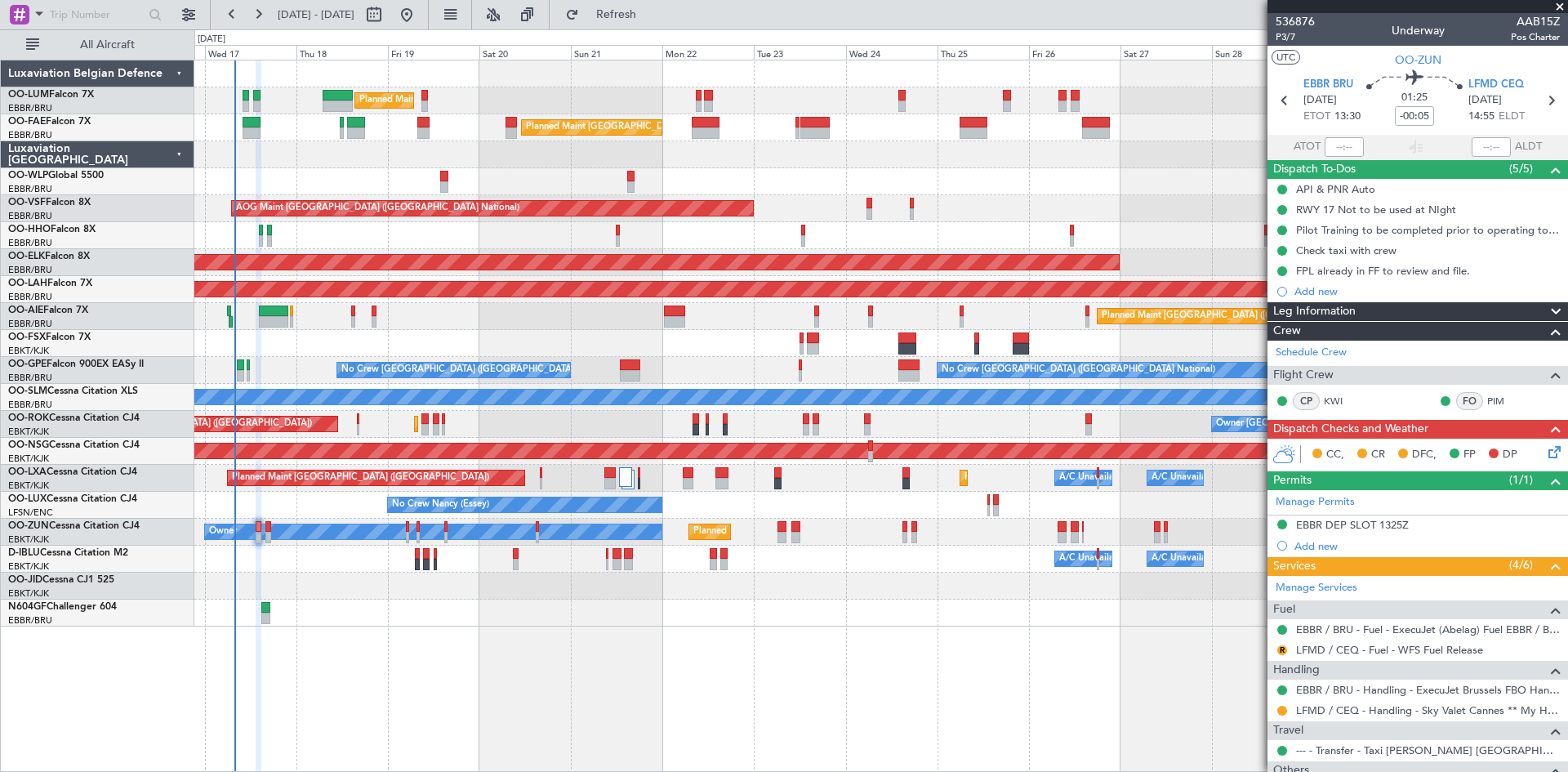
click at [1545, 451] on icon at bounding box center [1552, 450] width 13 height 13
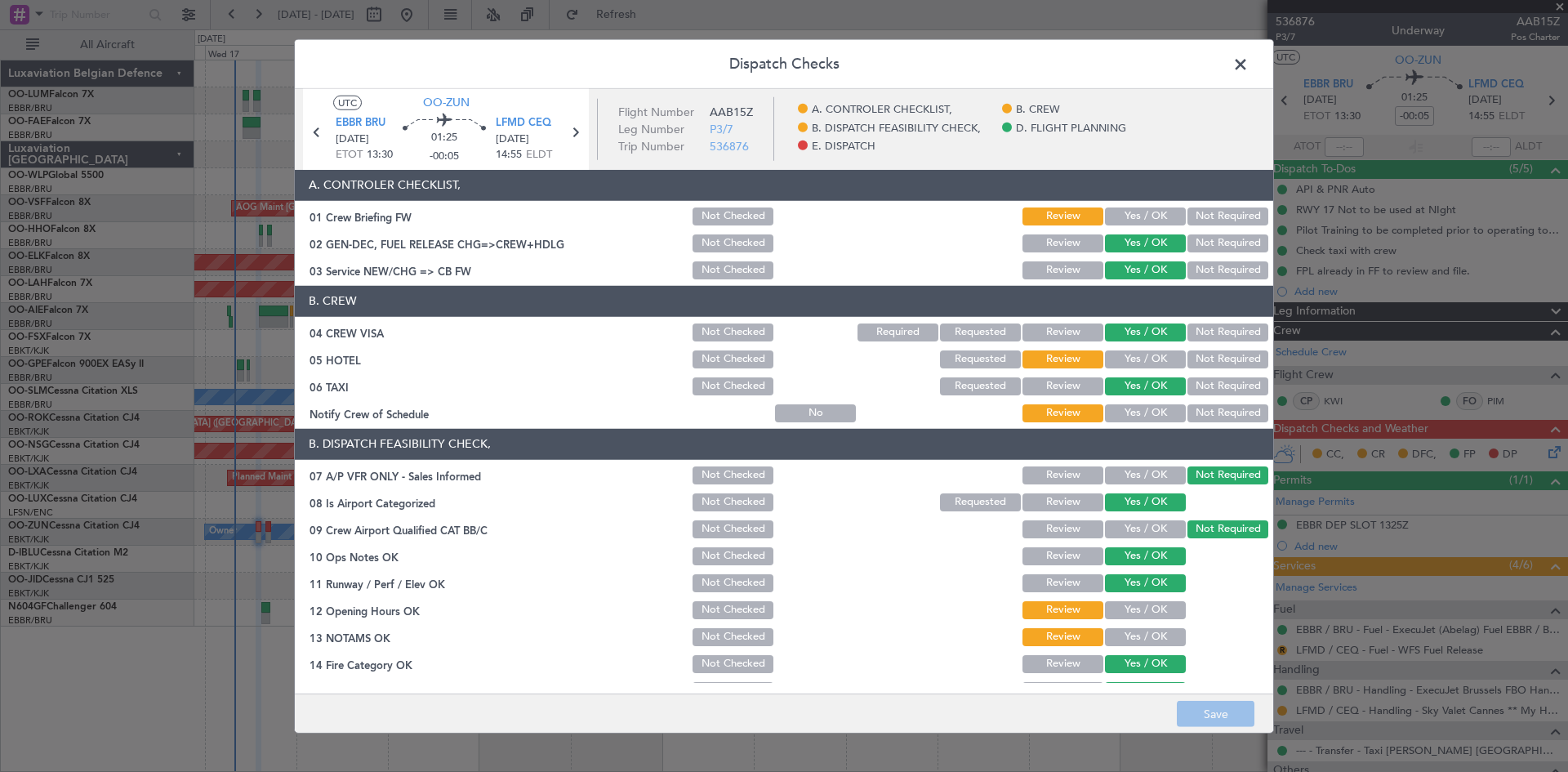
click at [1187, 357] on button "Not Required" at bounding box center [1228, 359] width 81 height 18
click at [1133, 414] on button "Yes / OK" at bounding box center [1146, 413] width 81 height 18
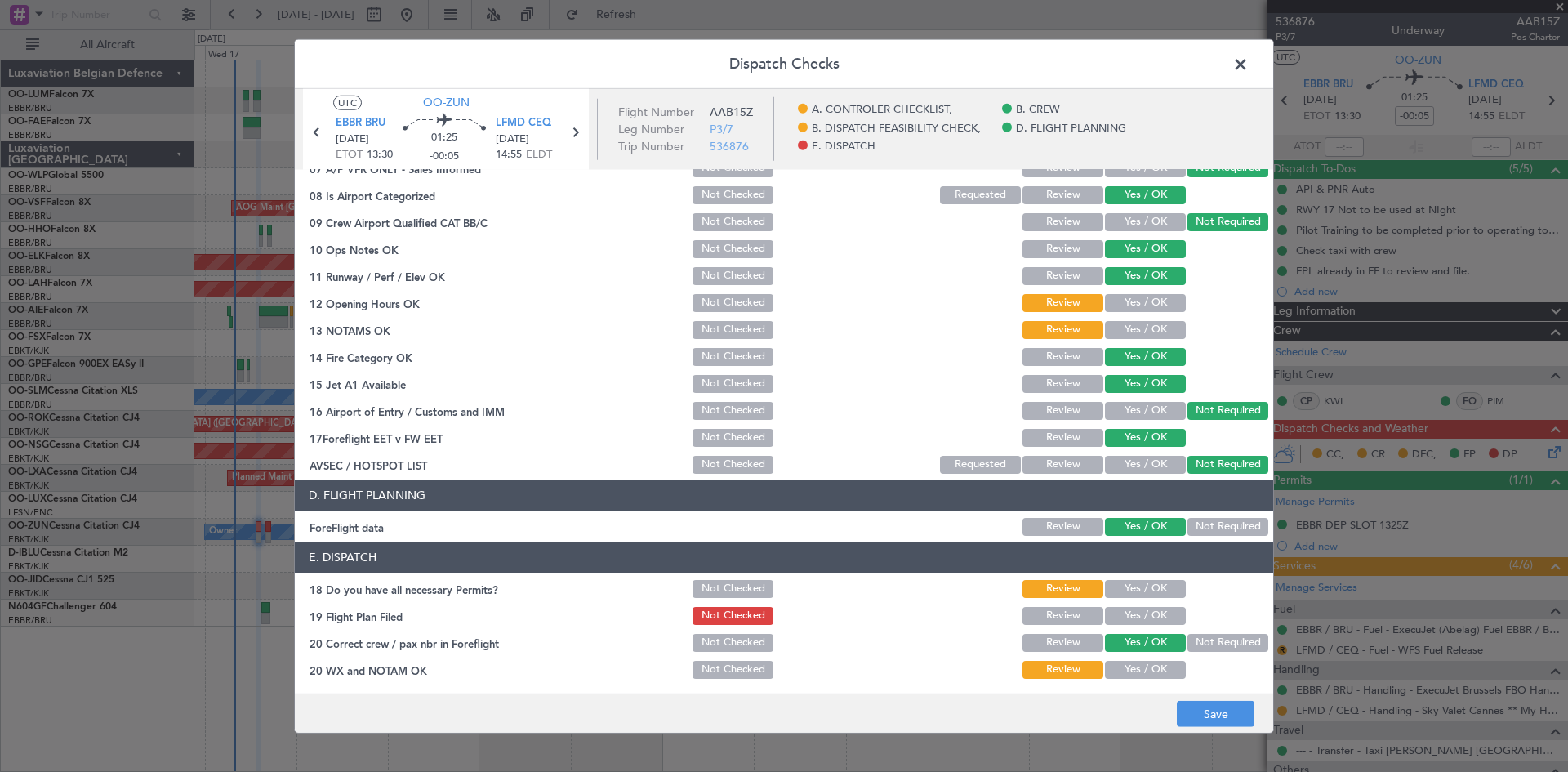
scroll to position [309, 0]
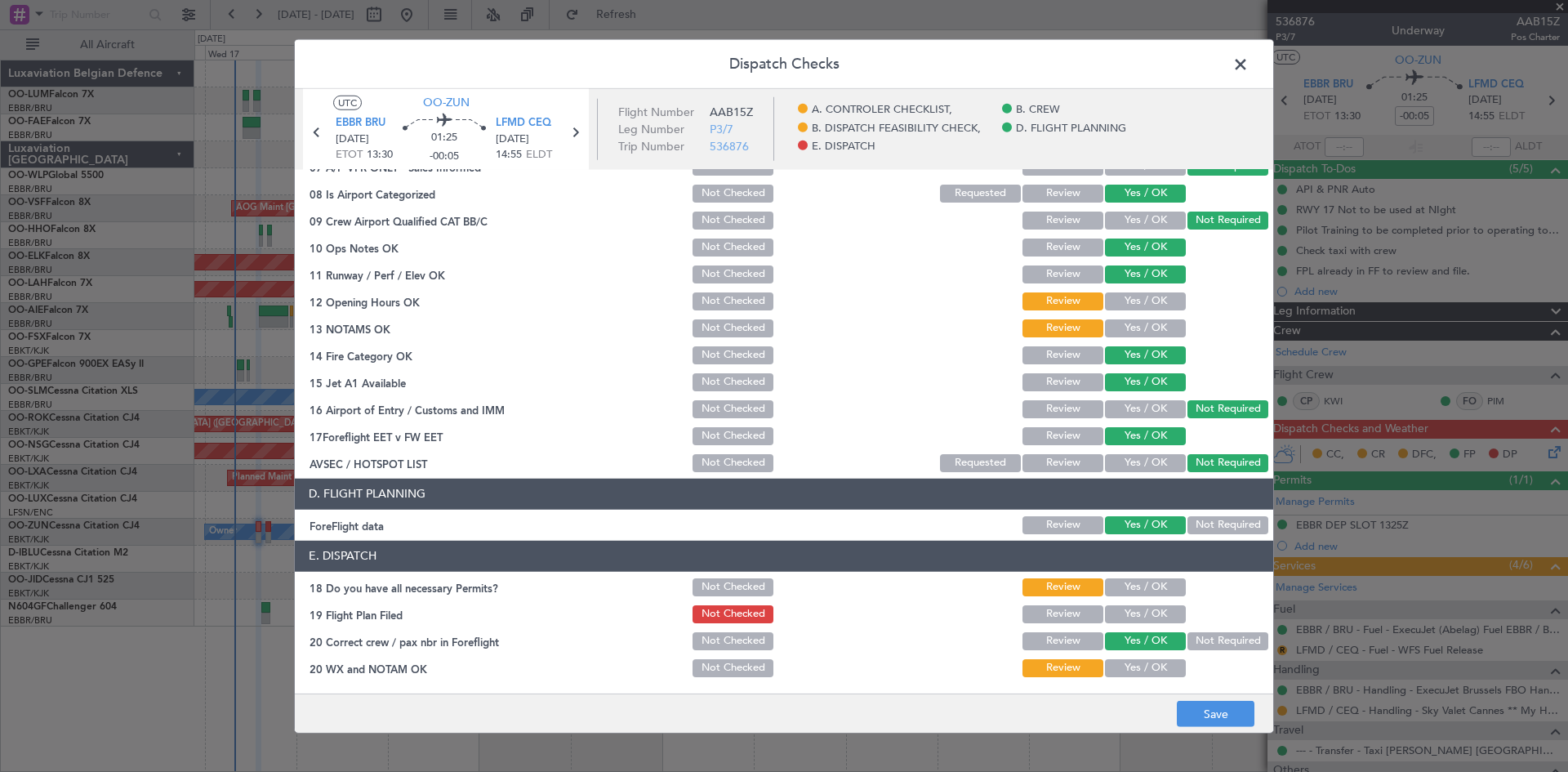
click at [1129, 588] on button "Yes / OK" at bounding box center [1146, 587] width 81 height 18
drag, startPoint x: 1131, startPoint y: 616, endPoint x: 1128, endPoint y: 631, distance: 15.3
click at [1129, 626] on section "E. DISPATCH 18 Do you have all necessary Permits? Not Checked Review Yes / OK 1…" at bounding box center [784, 610] width 978 height 139
click at [1249, 67] on span at bounding box center [1249, 68] width 0 height 33
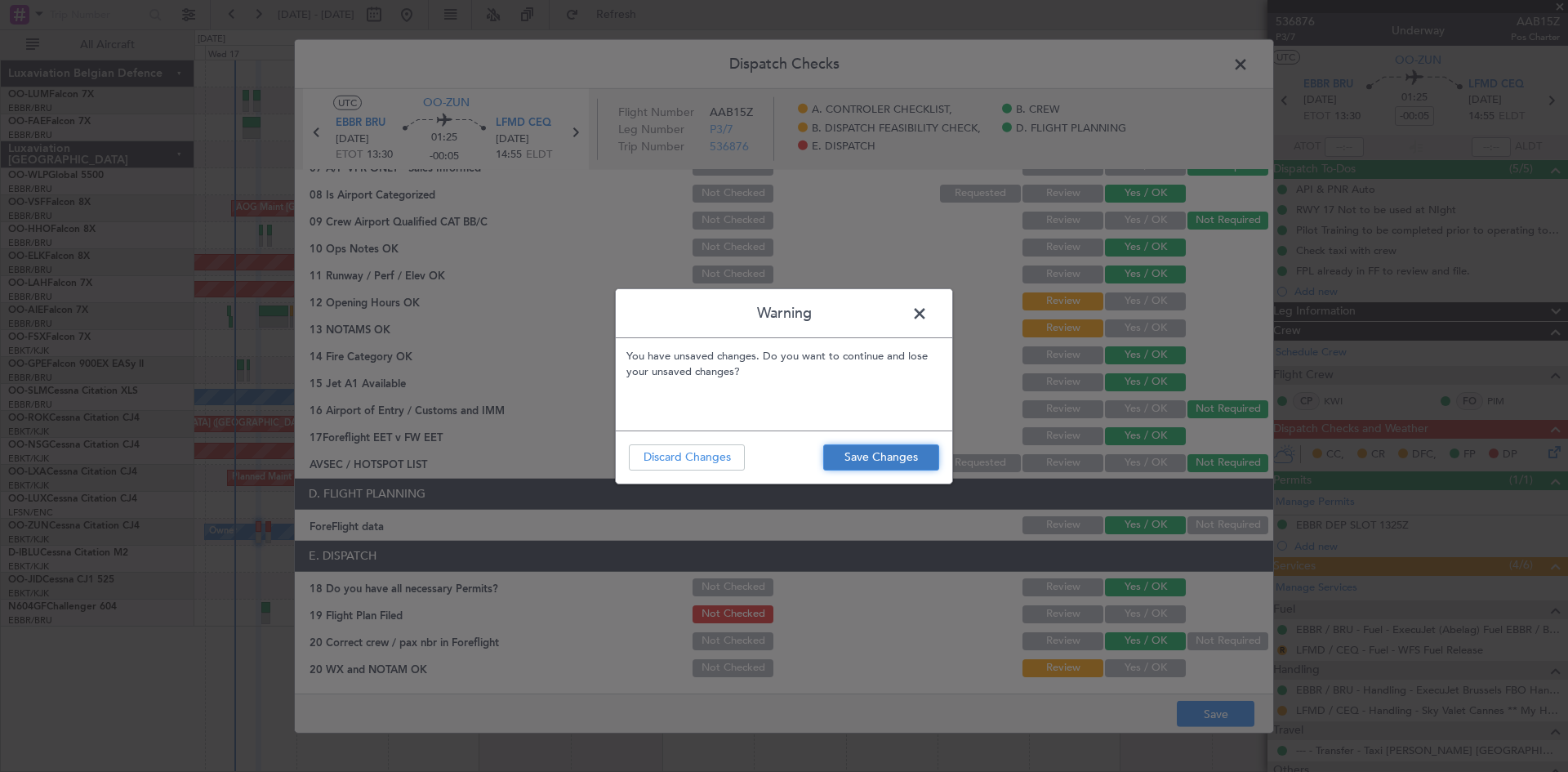
click at [853, 456] on button "Save Changes" at bounding box center [881, 458] width 116 height 26
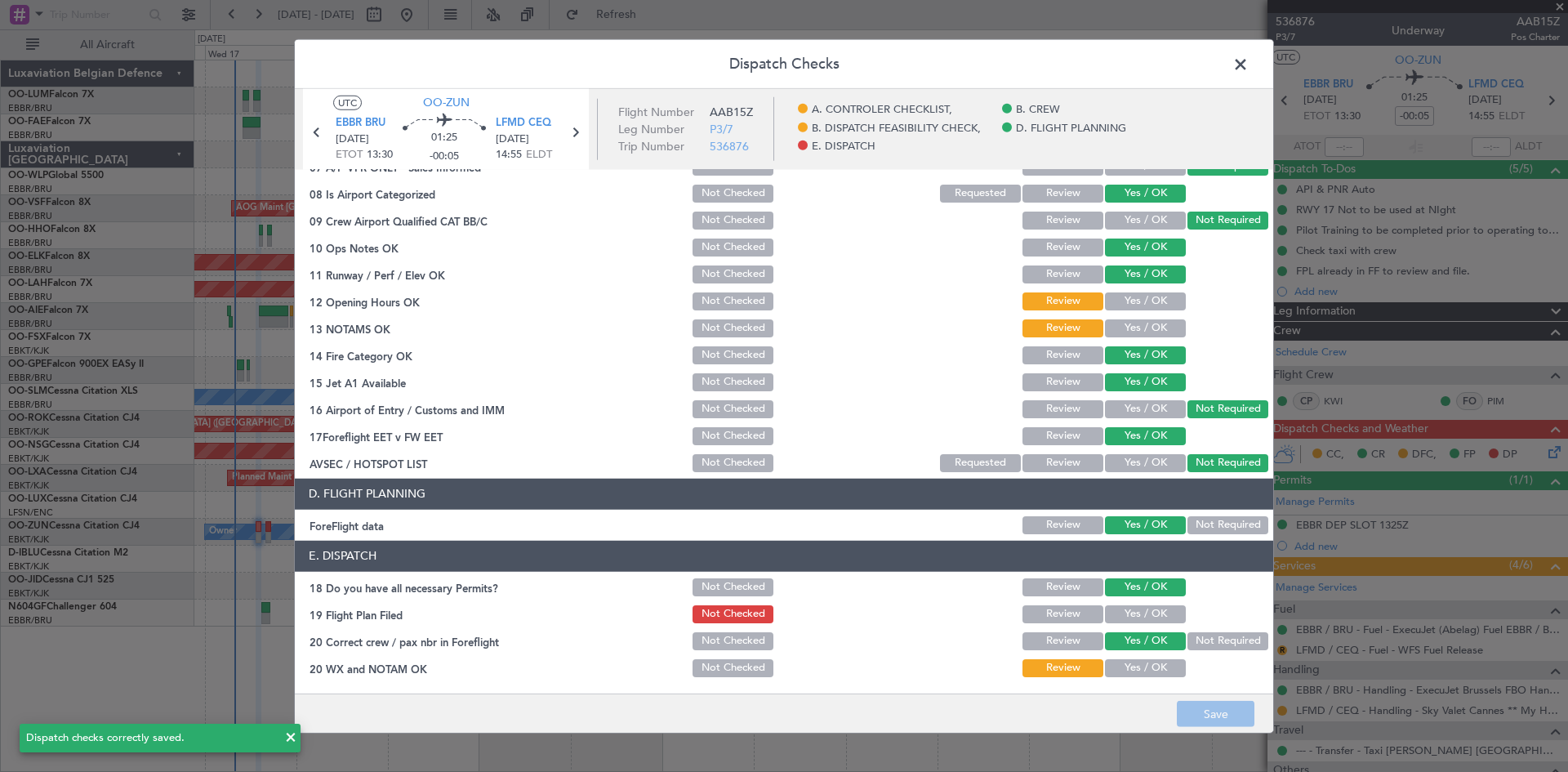
click at [1249, 71] on span at bounding box center [1249, 68] width 0 height 33
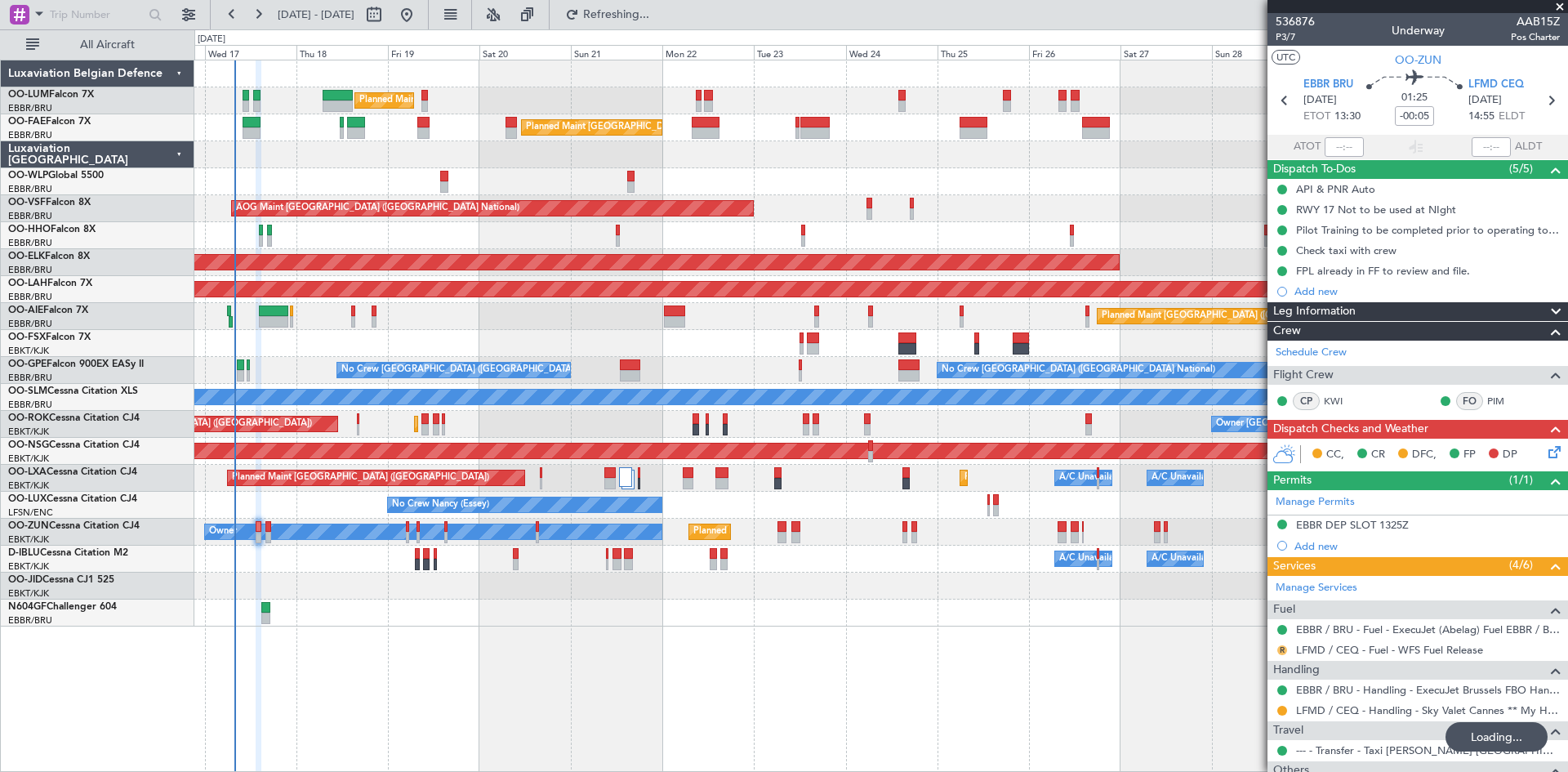
click at [1282, 646] on button "R" at bounding box center [1282, 650] width 9 height 9
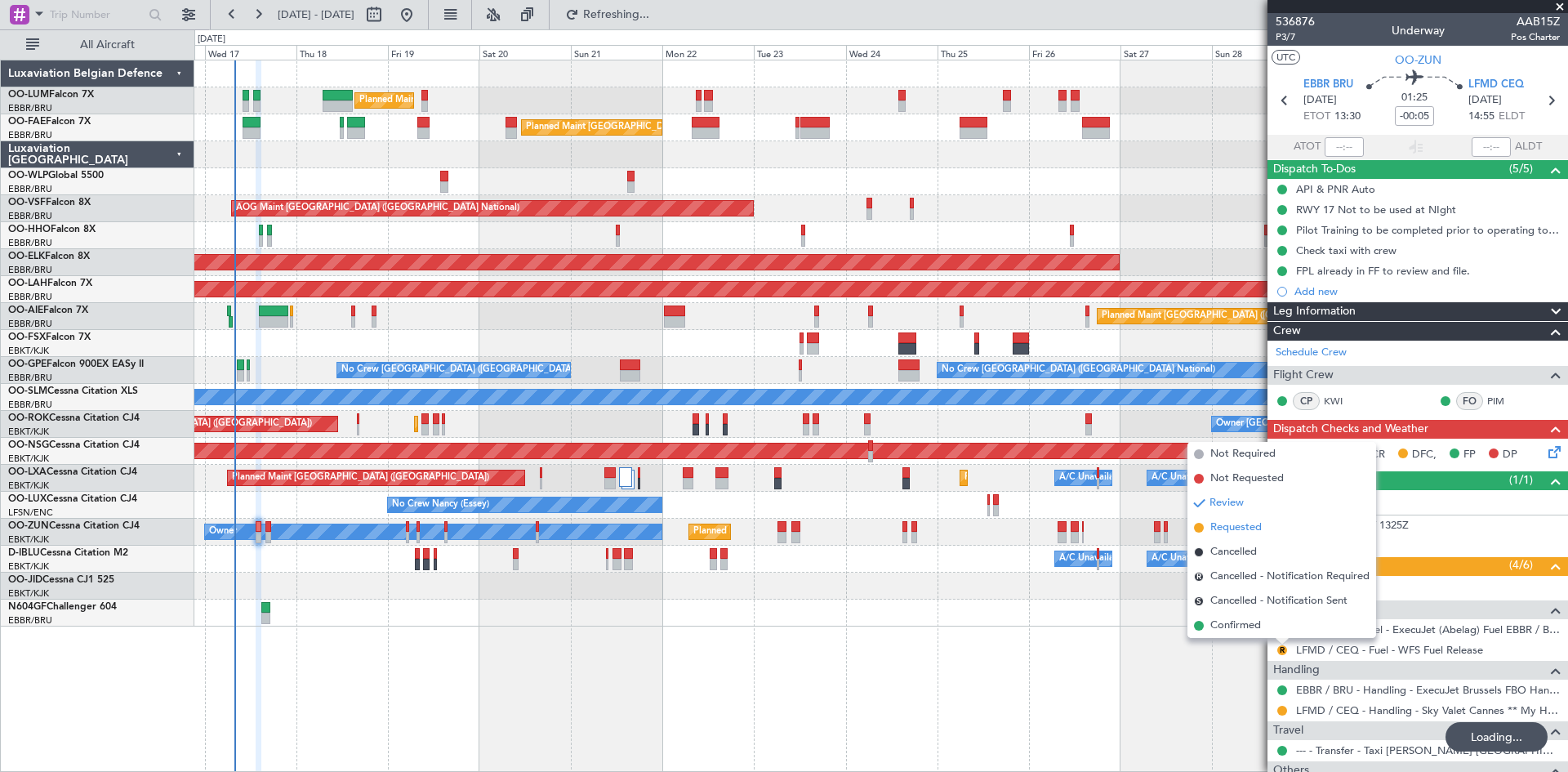
click at [1237, 527] on span "Requested" at bounding box center [1236, 527] width 52 height 16
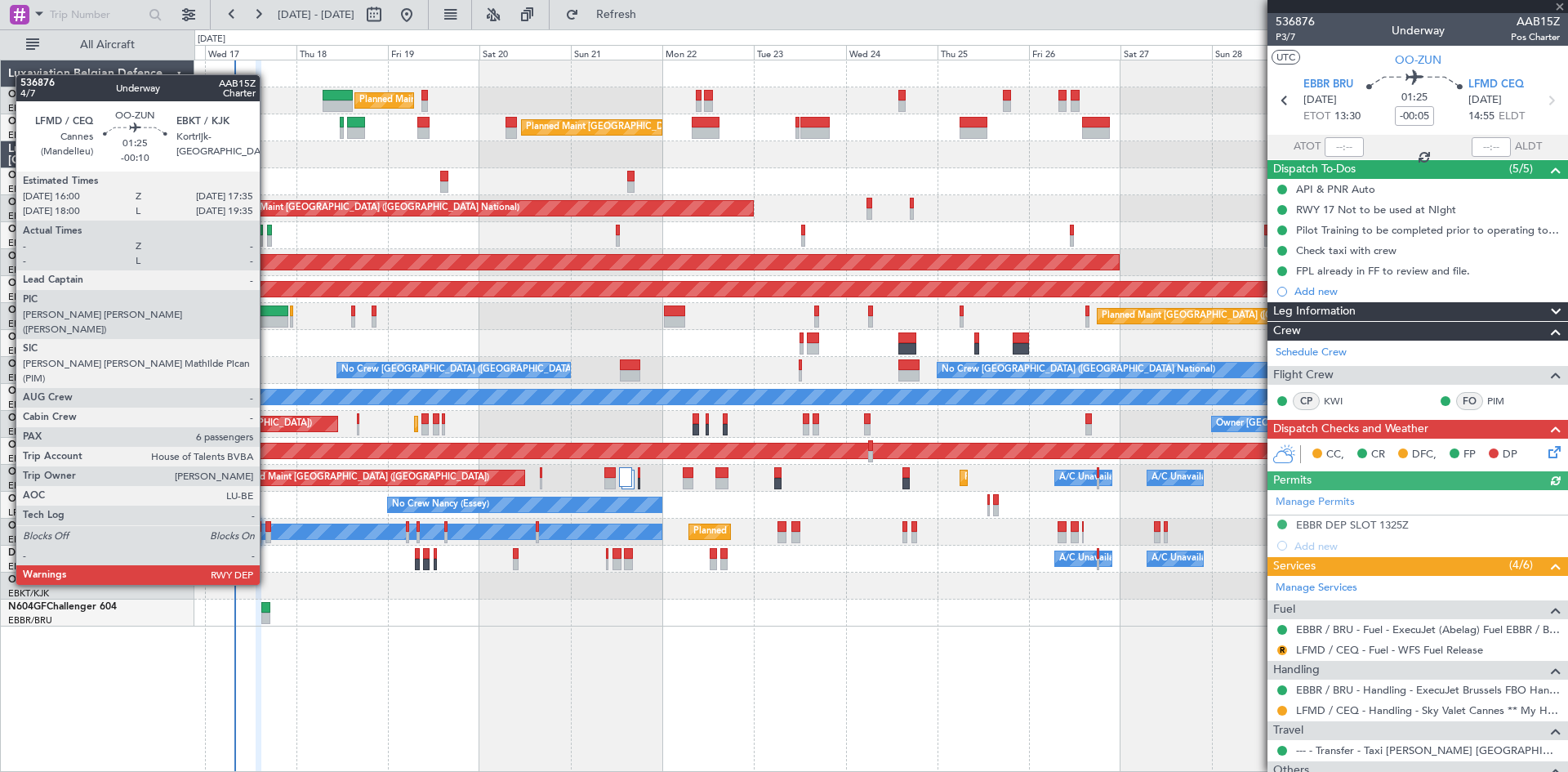
click at [267, 524] on div at bounding box center [269, 527] width 7 height 11
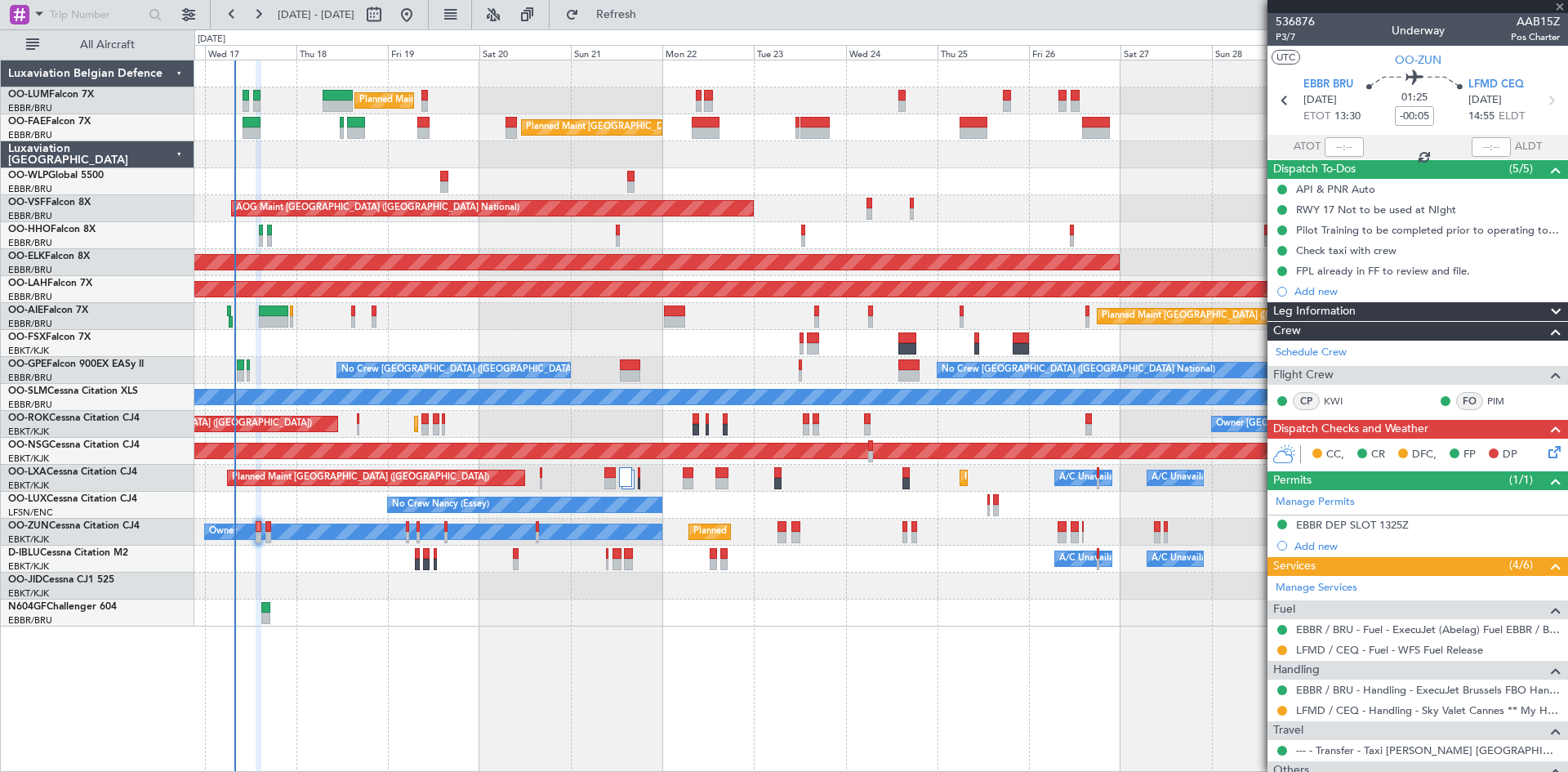
type input "-00:10"
type input "6"
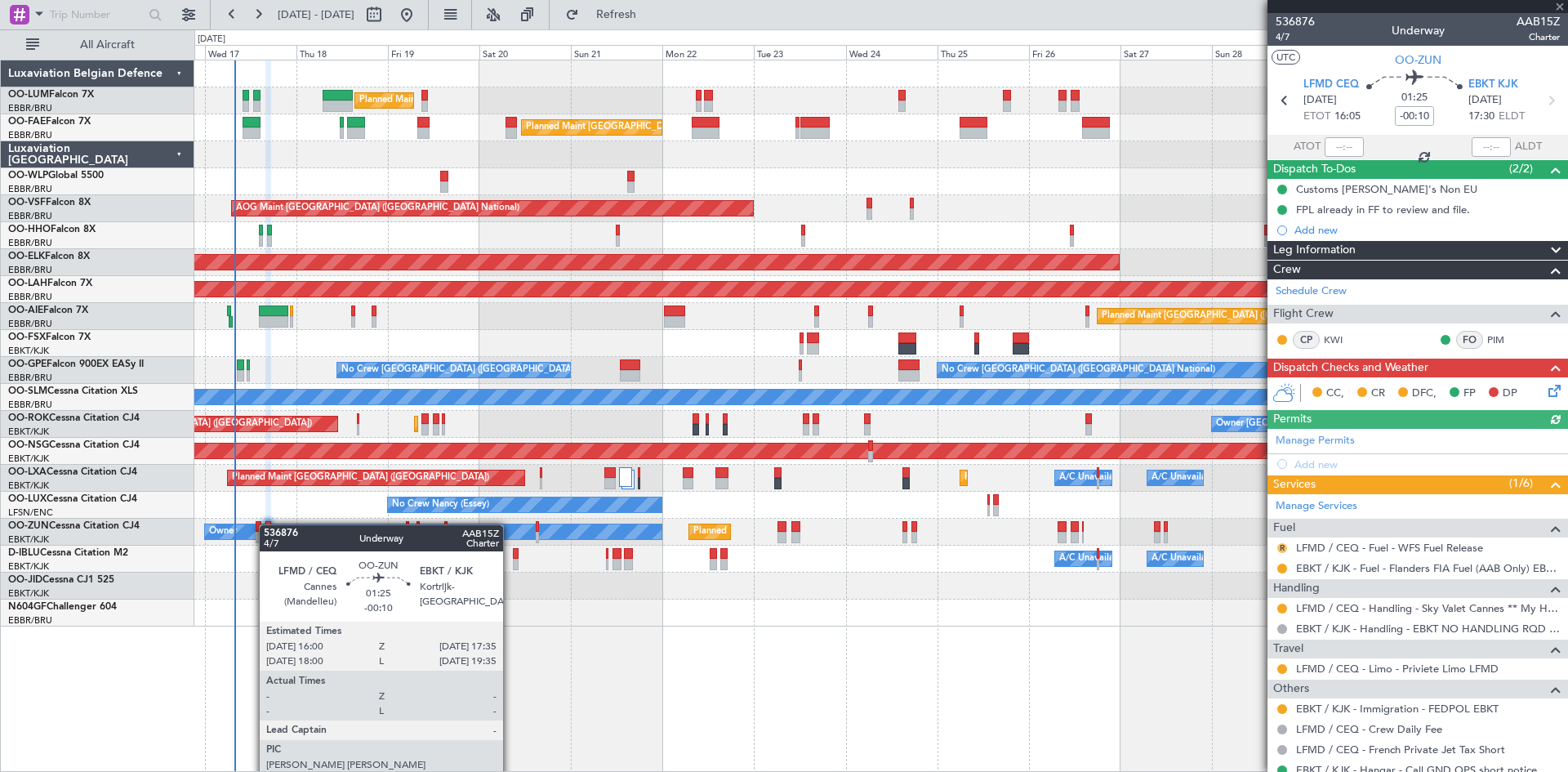
click at [1281, 545] on button "R" at bounding box center [1282, 548] width 9 height 9
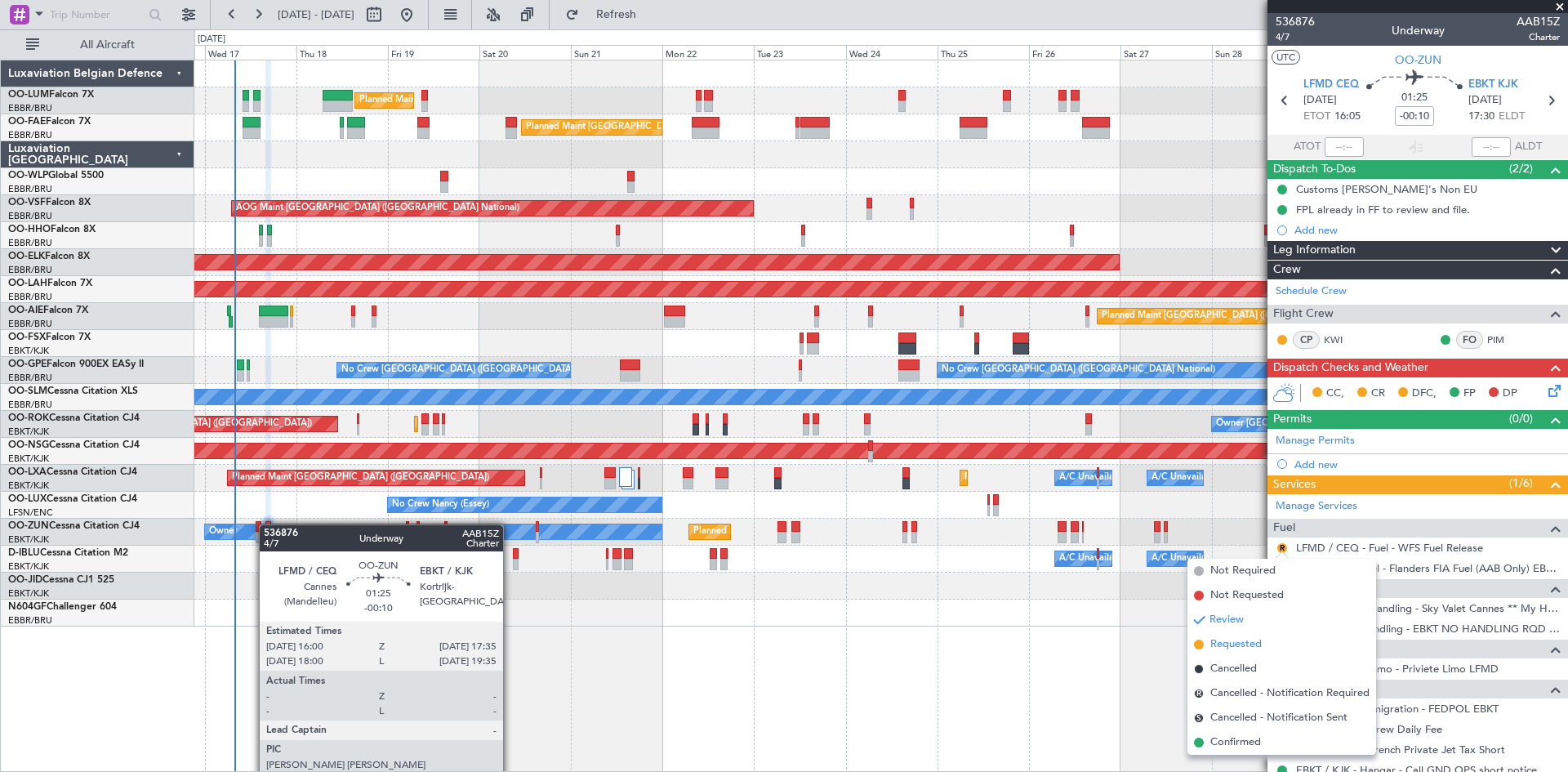
click at [1240, 640] on span "Requested" at bounding box center [1236, 644] width 52 height 16
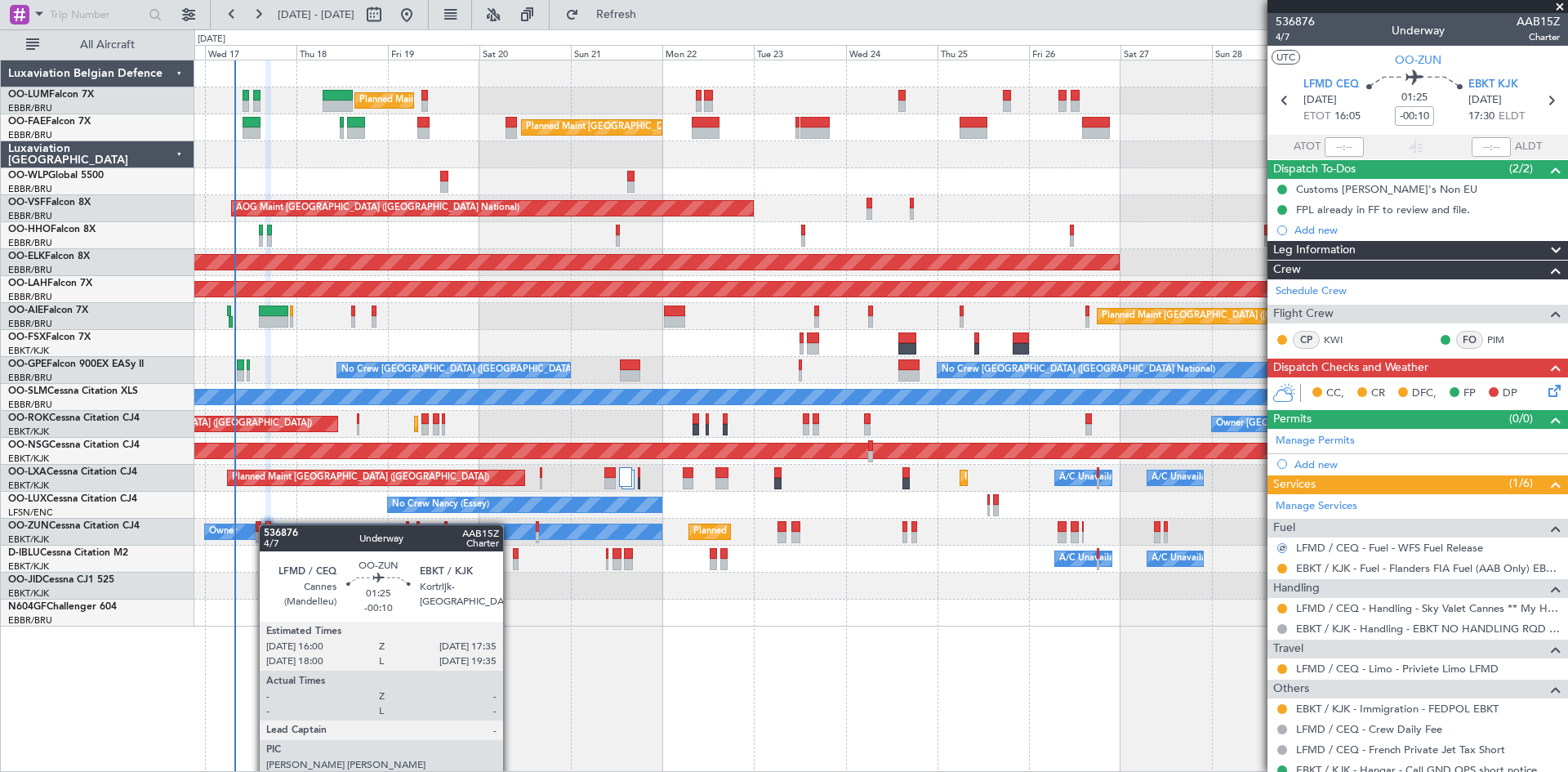
click at [1153, 662] on div "Owner Melsbroek Air Base Planned Maint Brussels (Brussels National) Unplanned M…" at bounding box center [881, 416] width 1374 height 713
click at [863, 659] on div "Owner Melsbroek Air Base Planned Maint Brussels (Brussels National) Unplanned M…" at bounding box center [881, 416] width 1374 height 713
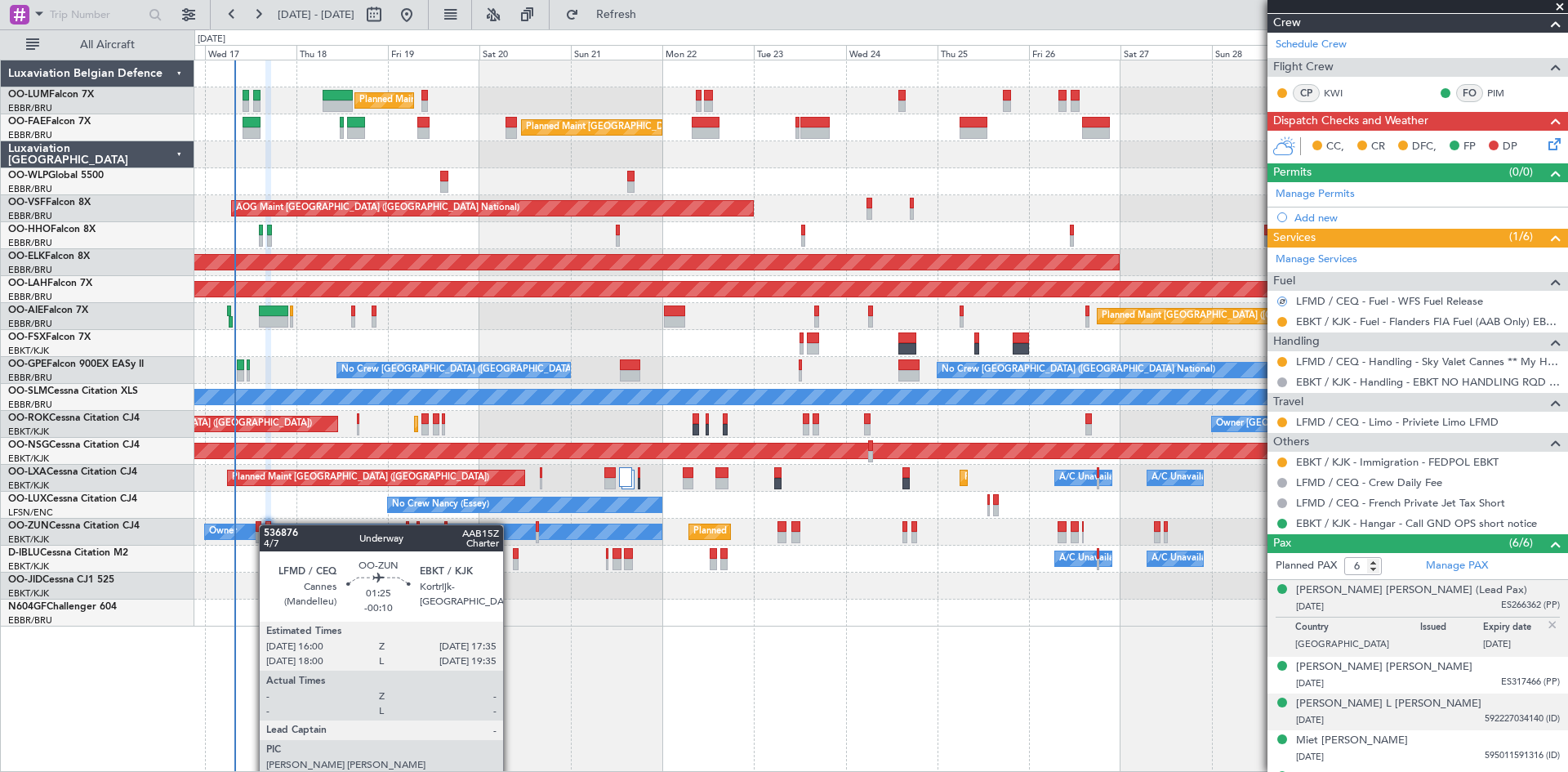
scroll to position [315, 0]
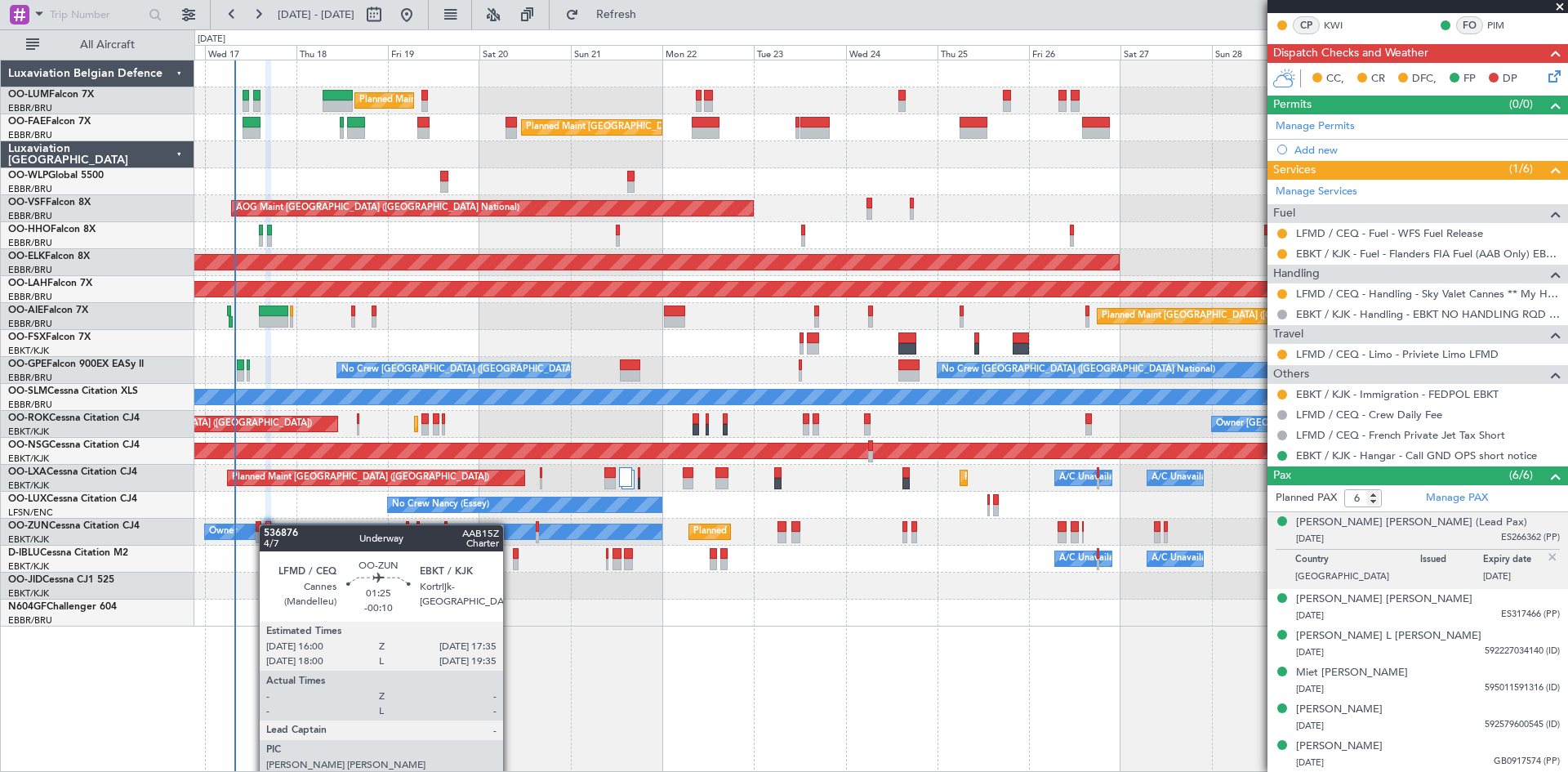
click at [1545, 558] on img at bounding box center [1553, 557] width 15 height 15
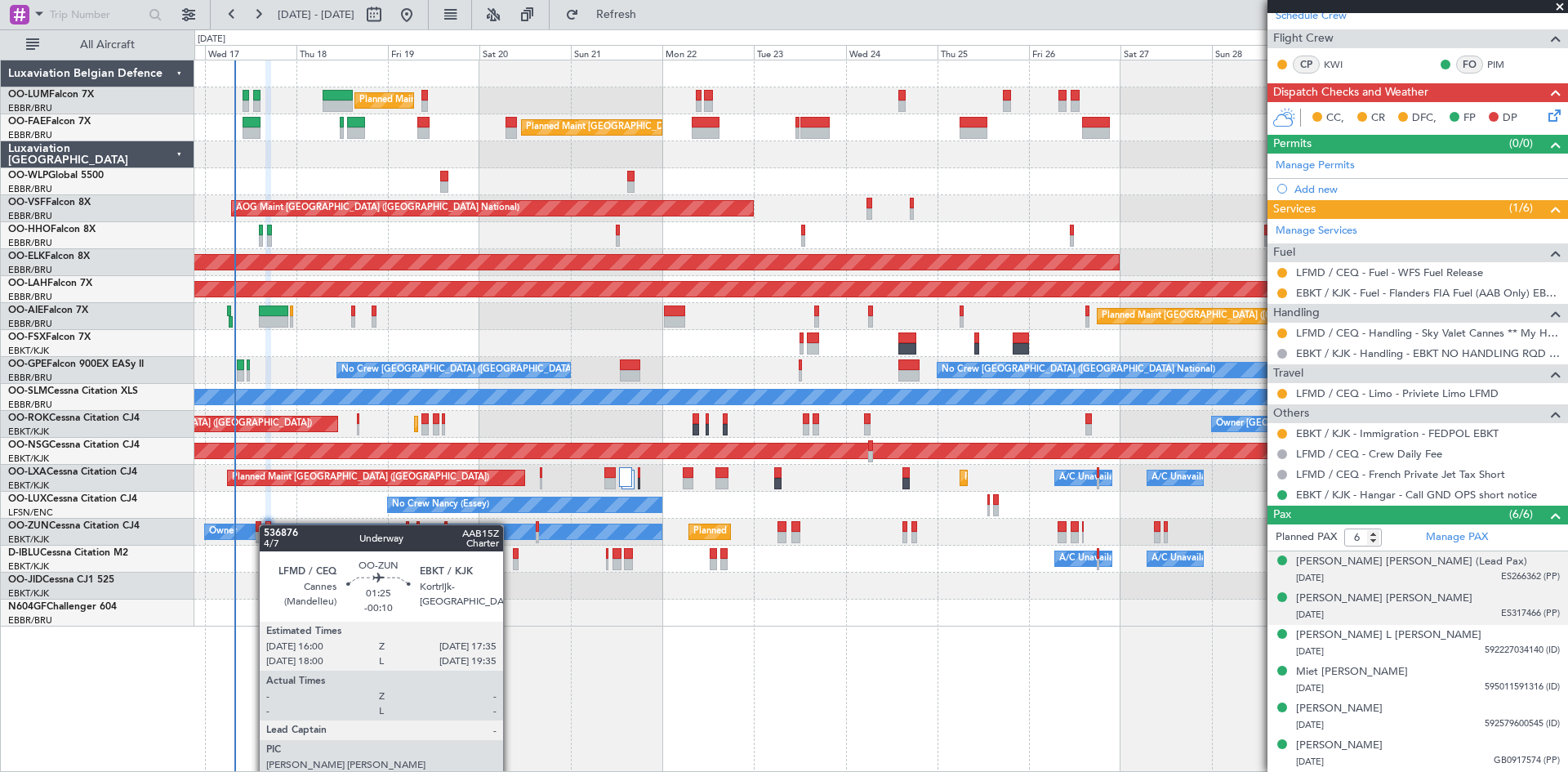
scroll to position [274, 0]
click at [922, 674] on div "Owner Melsbroek Air Base Planned Maint Brussels (Brussels National) Unplanned M…" at bounding box center [881, 416] width 1374 height 713
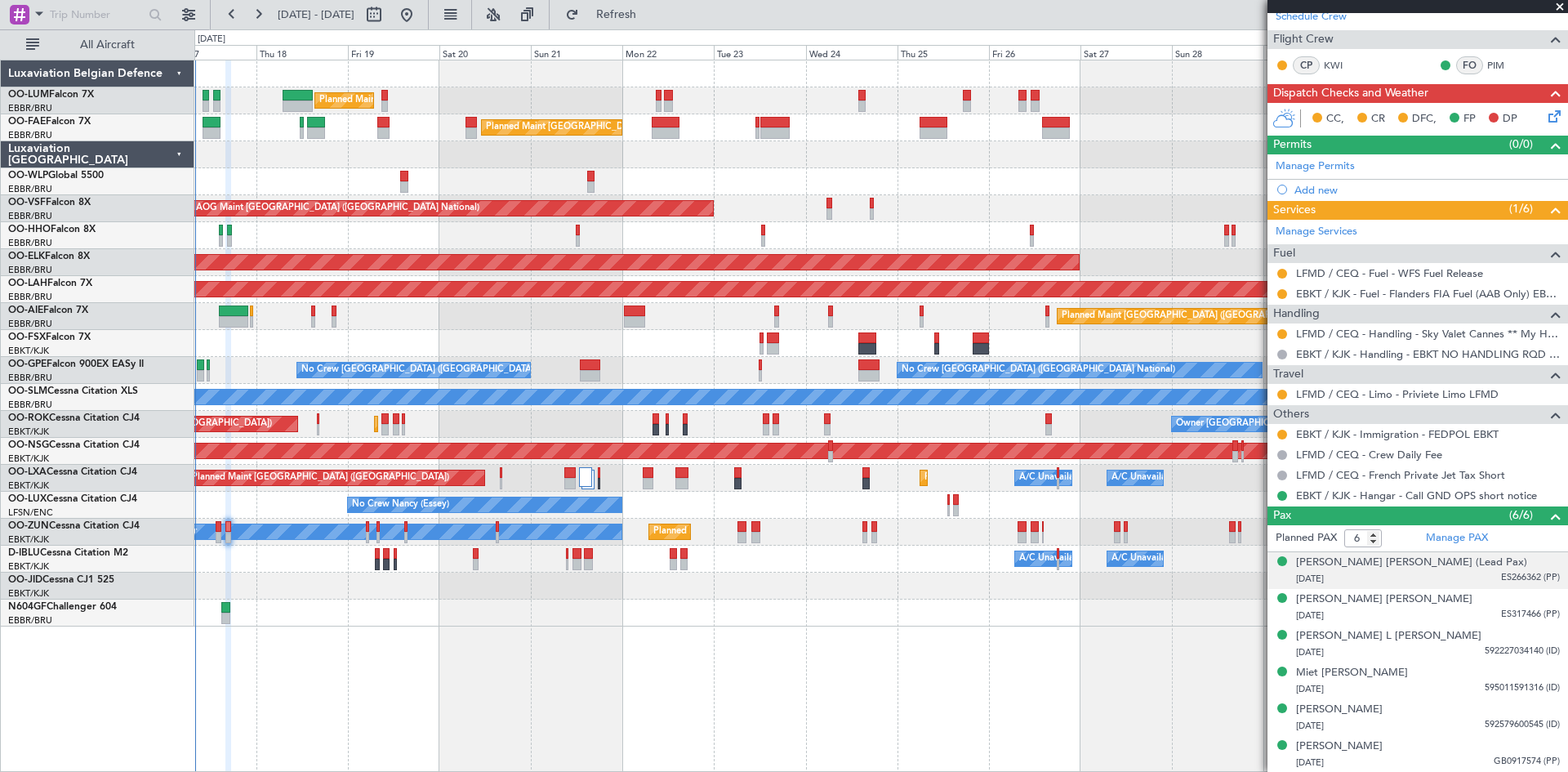
click at [704, 616] on div at bounding box center [880, 613] width 1373 height 27
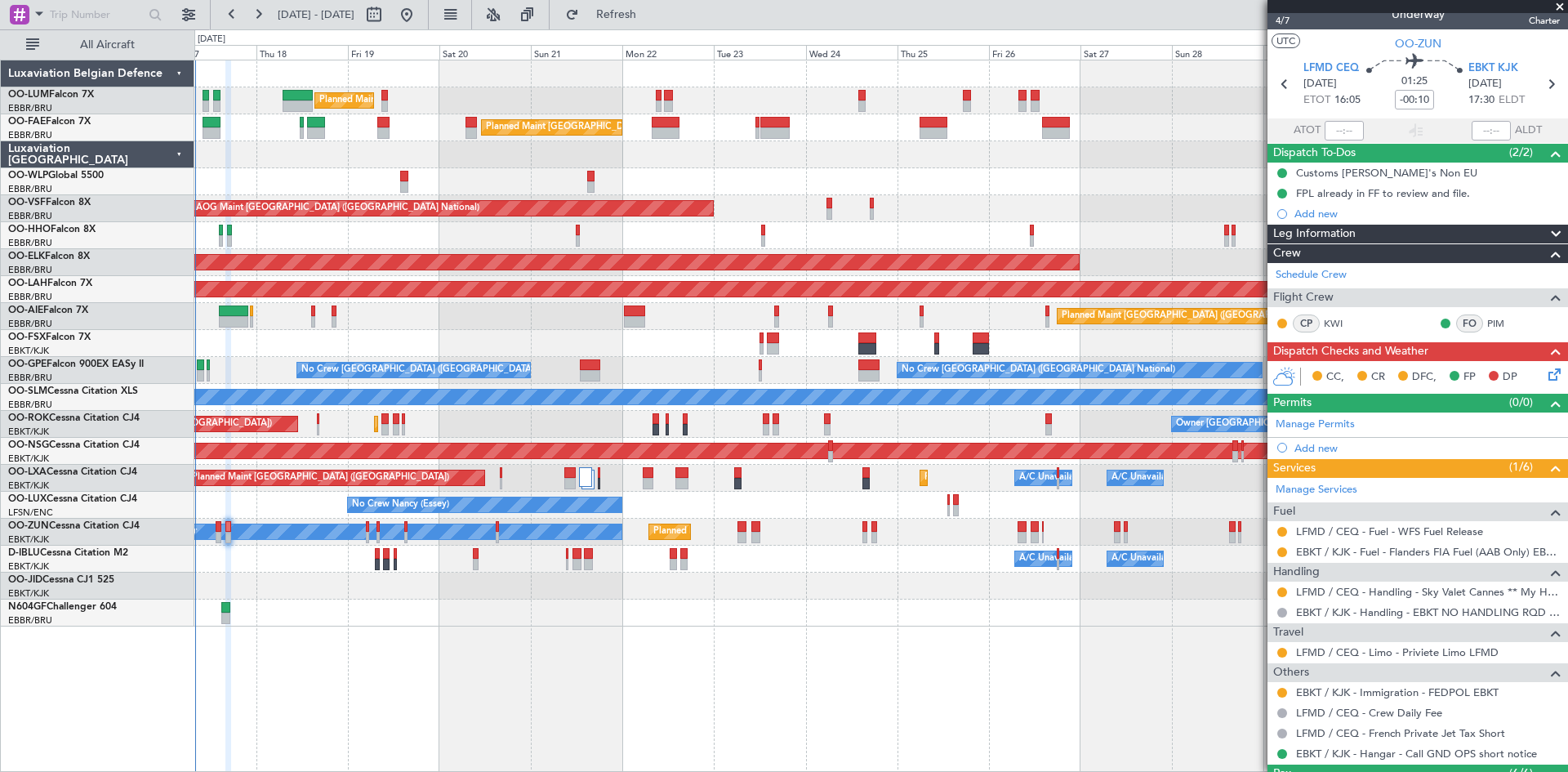
scroll to position [0, 0]
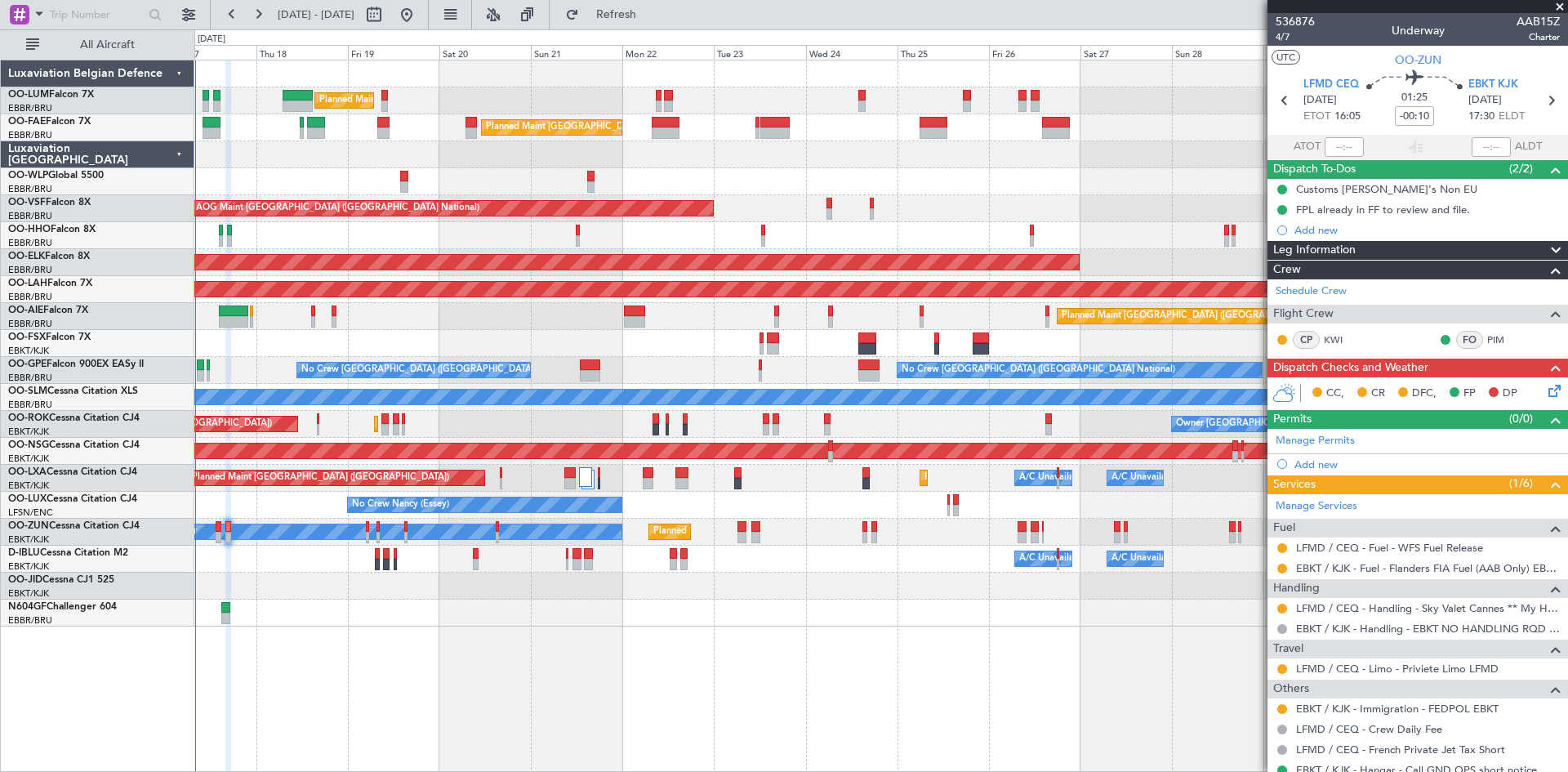
click at [1545, 386] on icon at bounding box center [1552, 388] width 13 height 13
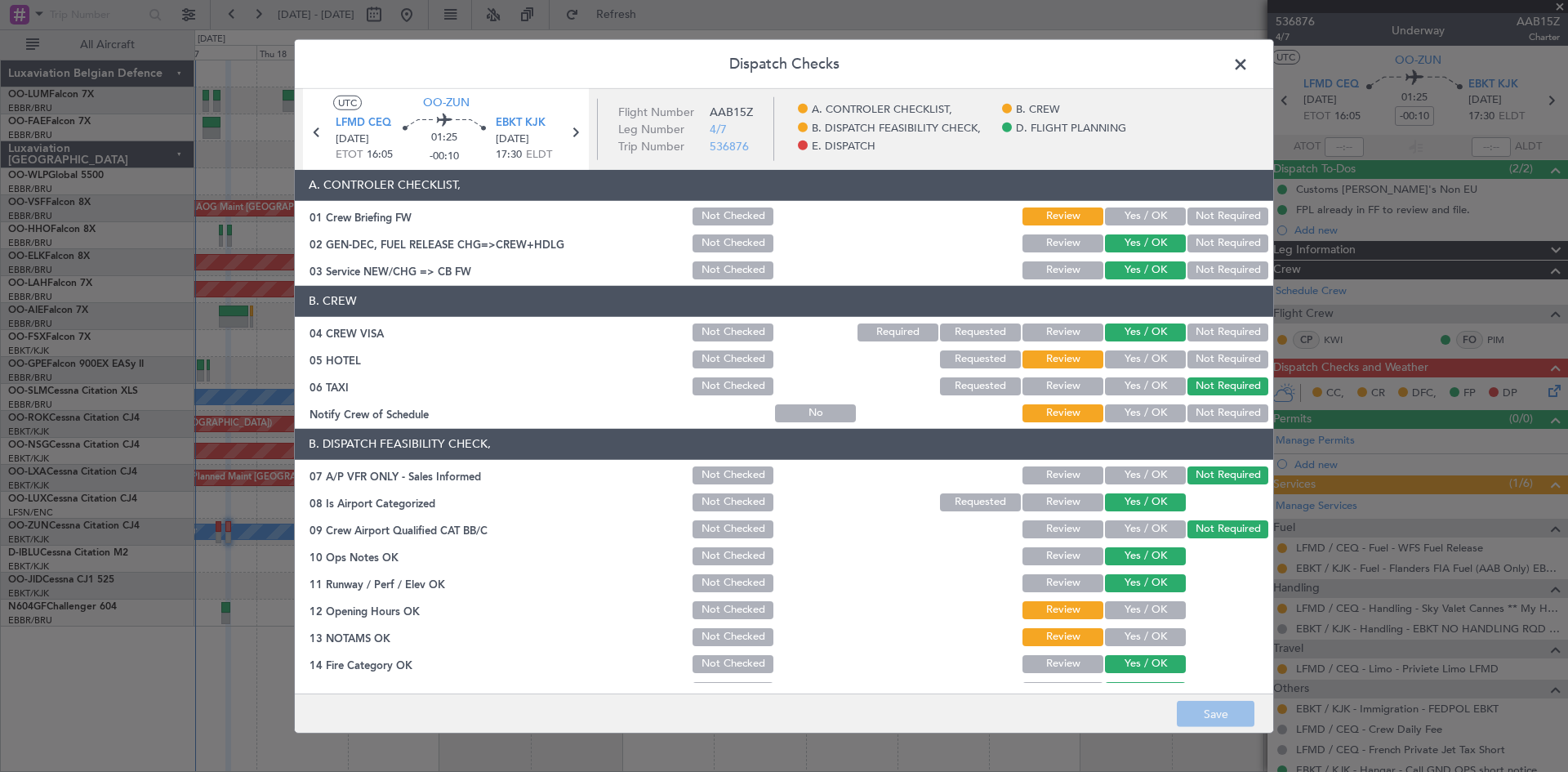
click at [1187, 357] on button "Not Required" at bounding box center [1228, 359] width 81 height 18
click at [1139, 410] on button "Yes / OK" at bounding box center [1146, 413] width 81 height 18
click at [1129, 614] on button "Yes / OK" at bounding box center [1146, 610] width 81 height 18
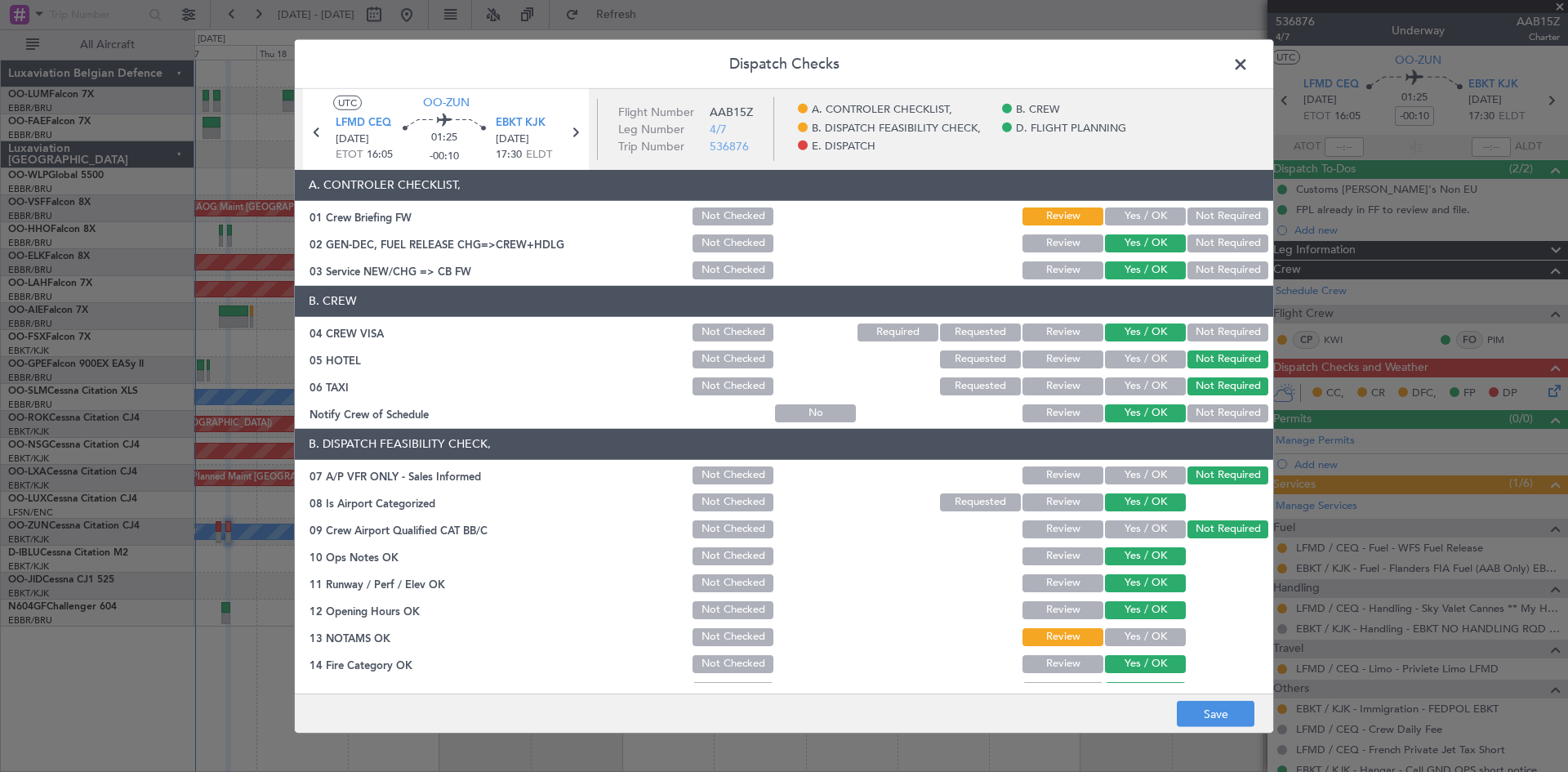
click at [1135, 636] on button "Yes / OK" at bounding box center [1146, 637] width 81 height 18
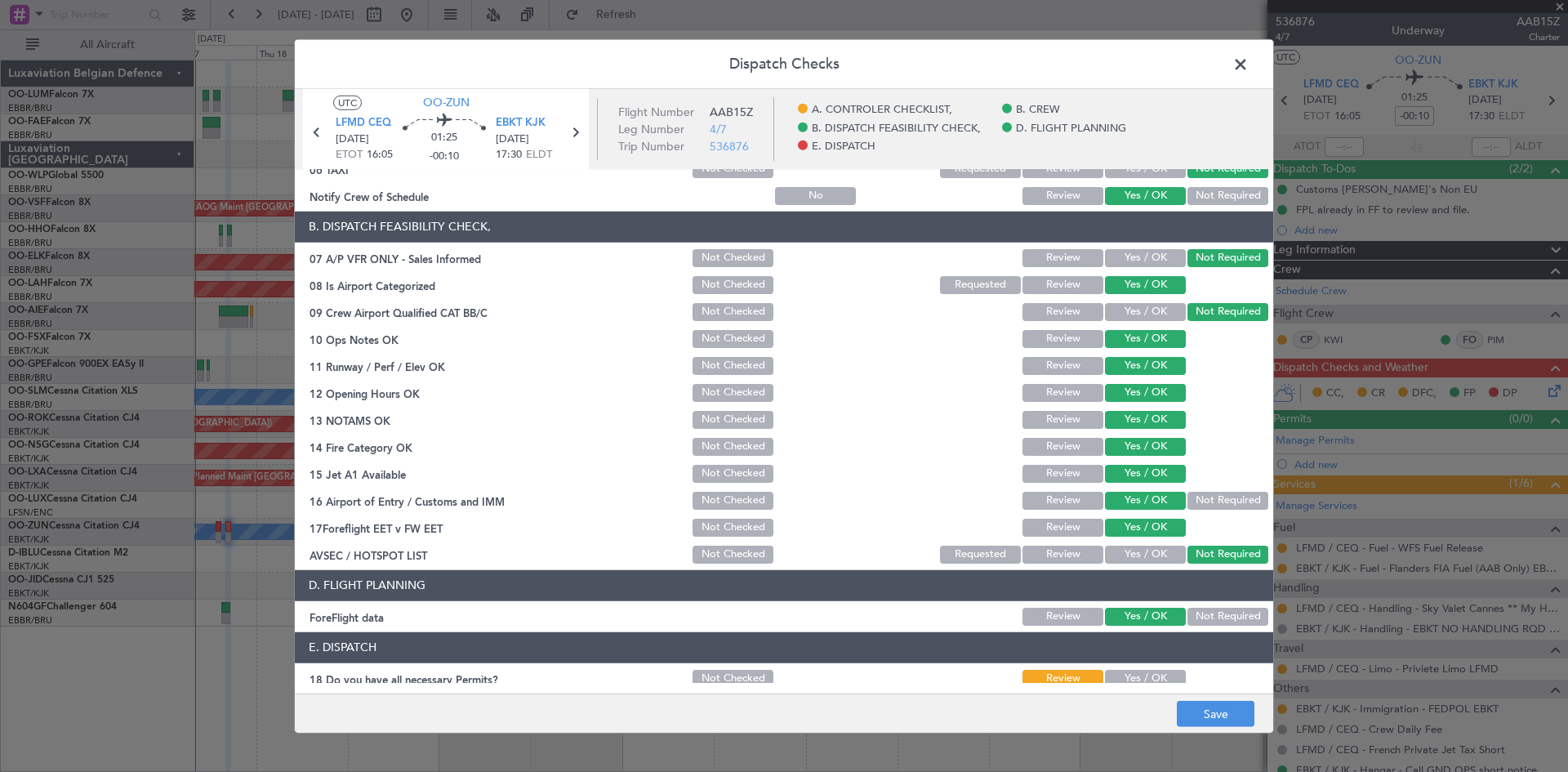
scroll to position [309, 0]
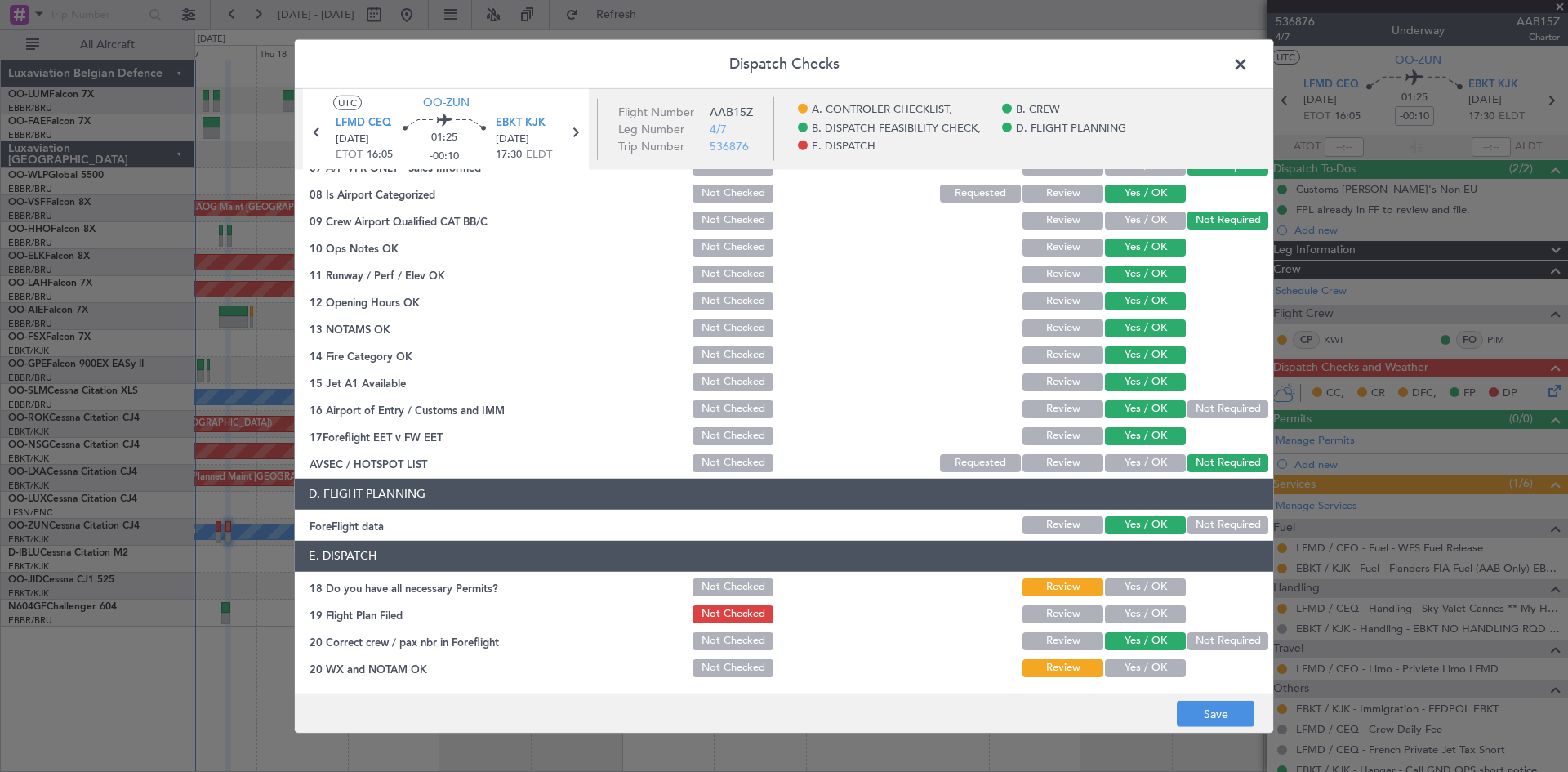
click at [1146, 583] on button "Yes / OK" at bounding box center [1146, 587] width 81 height 18
click at [1150, 616] on button "Yes / OK" at bounding box center [1146, 614] width 81 height 18
click at [1146, 671] on button "Yes / OK" at bounding box center [1146, 667] width 81 height 18
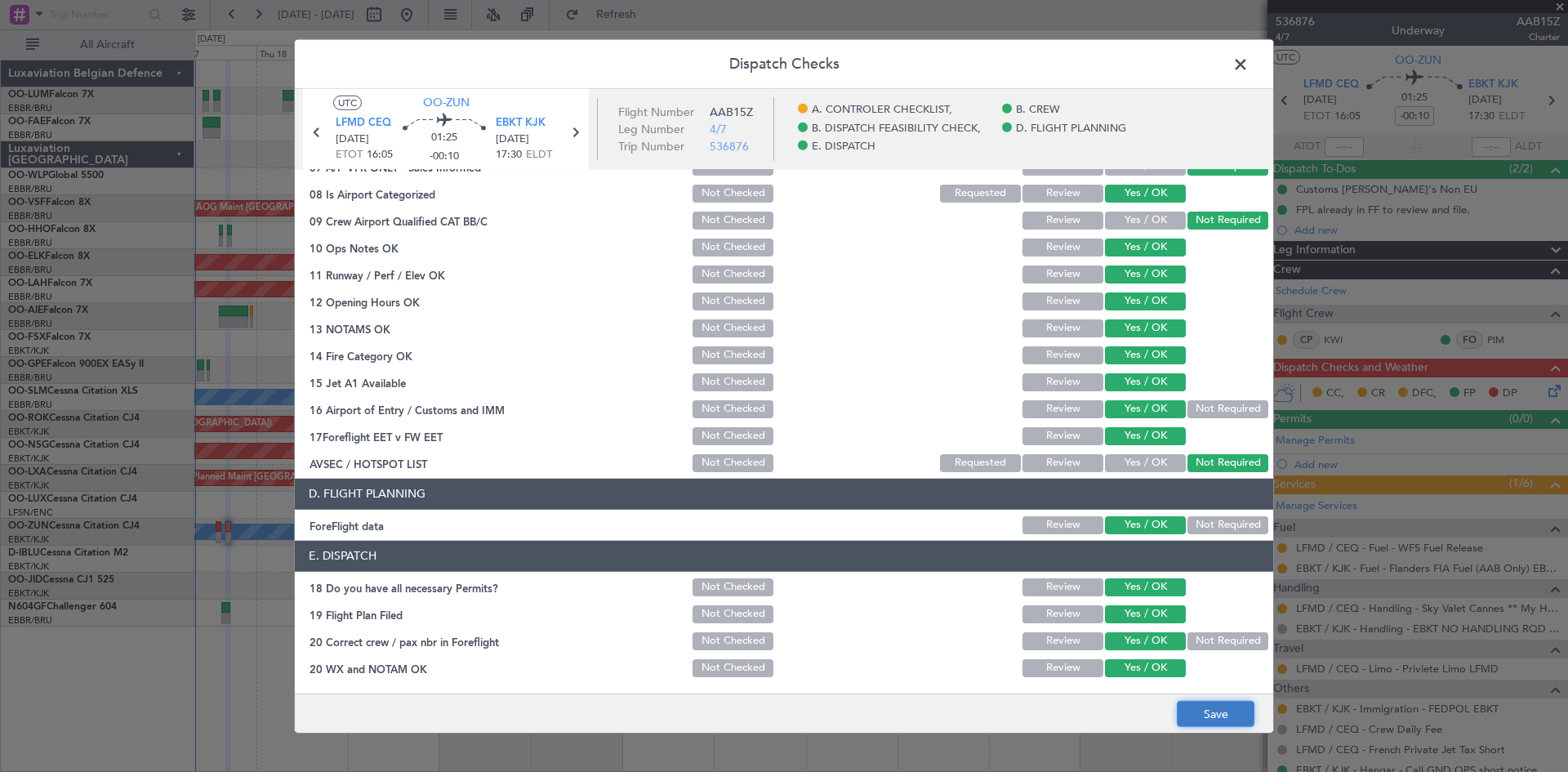
click at [1200, 715] on button "Save" at bounding box center [1216, 715] width 77 height 26
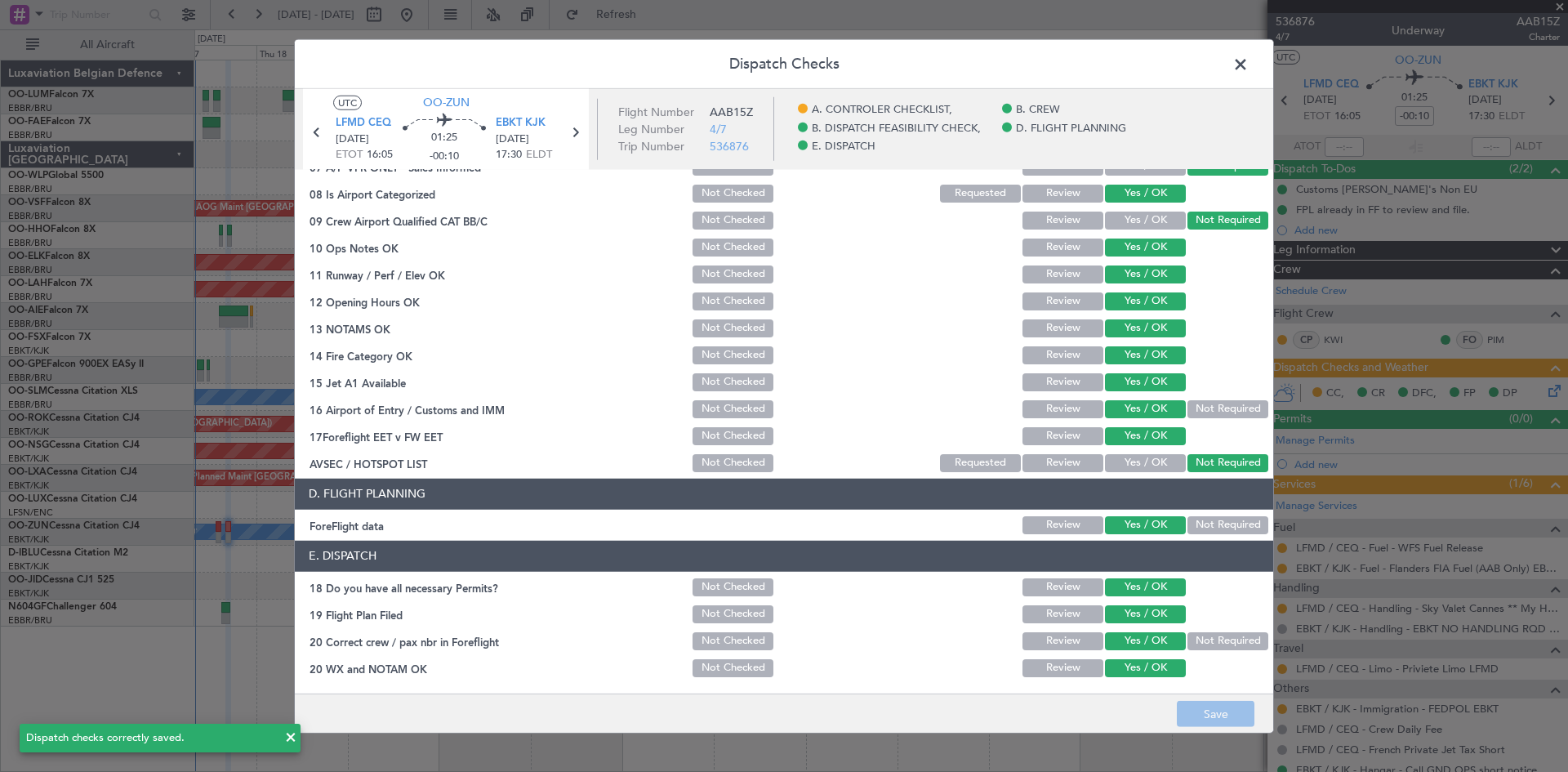
click at [1249, 58] on span at bounding box center [1249, 68] width 0 height 33
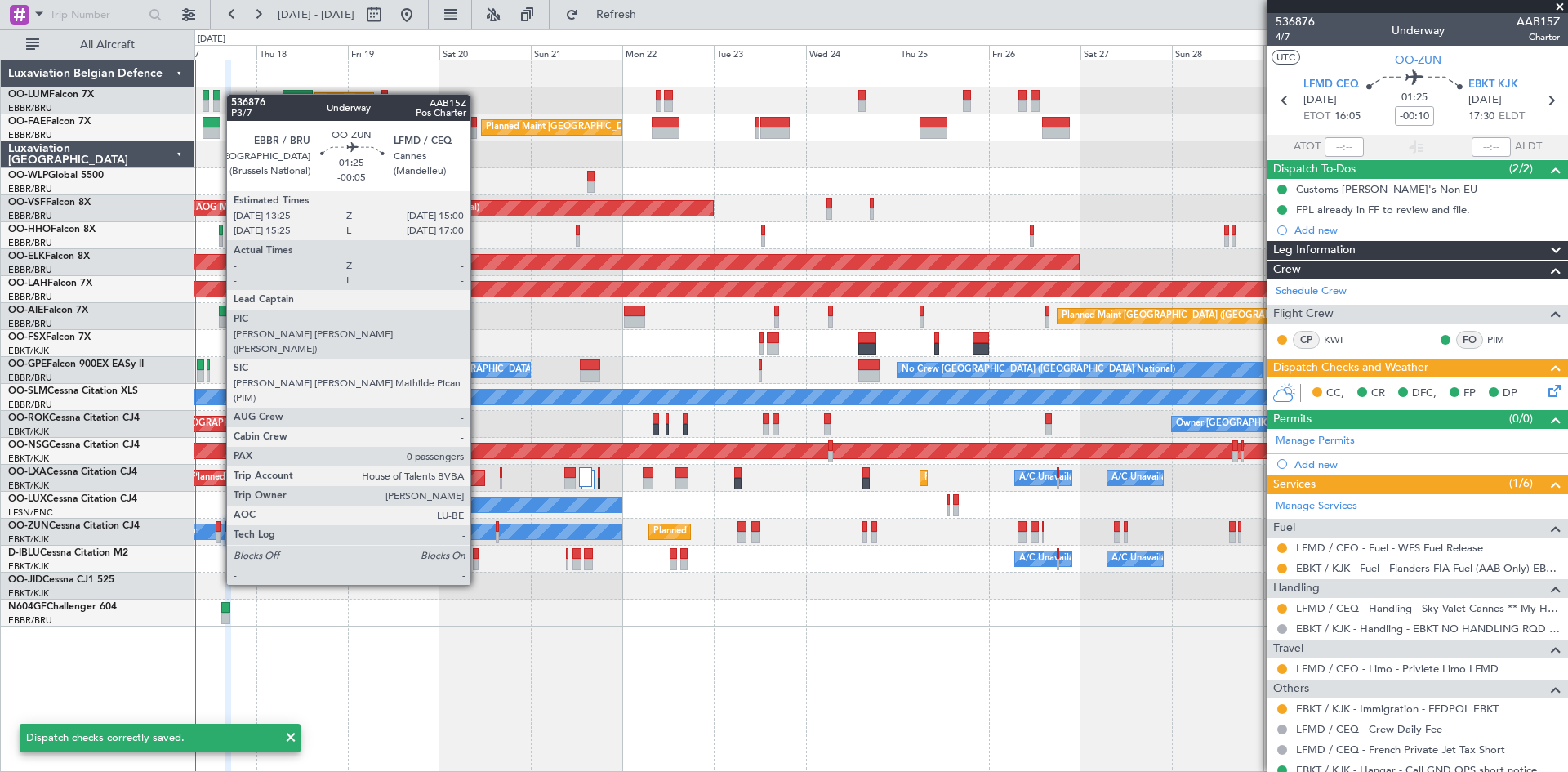
click at [218, 526] on div at bounding box center [219, 527] width 7 height 11
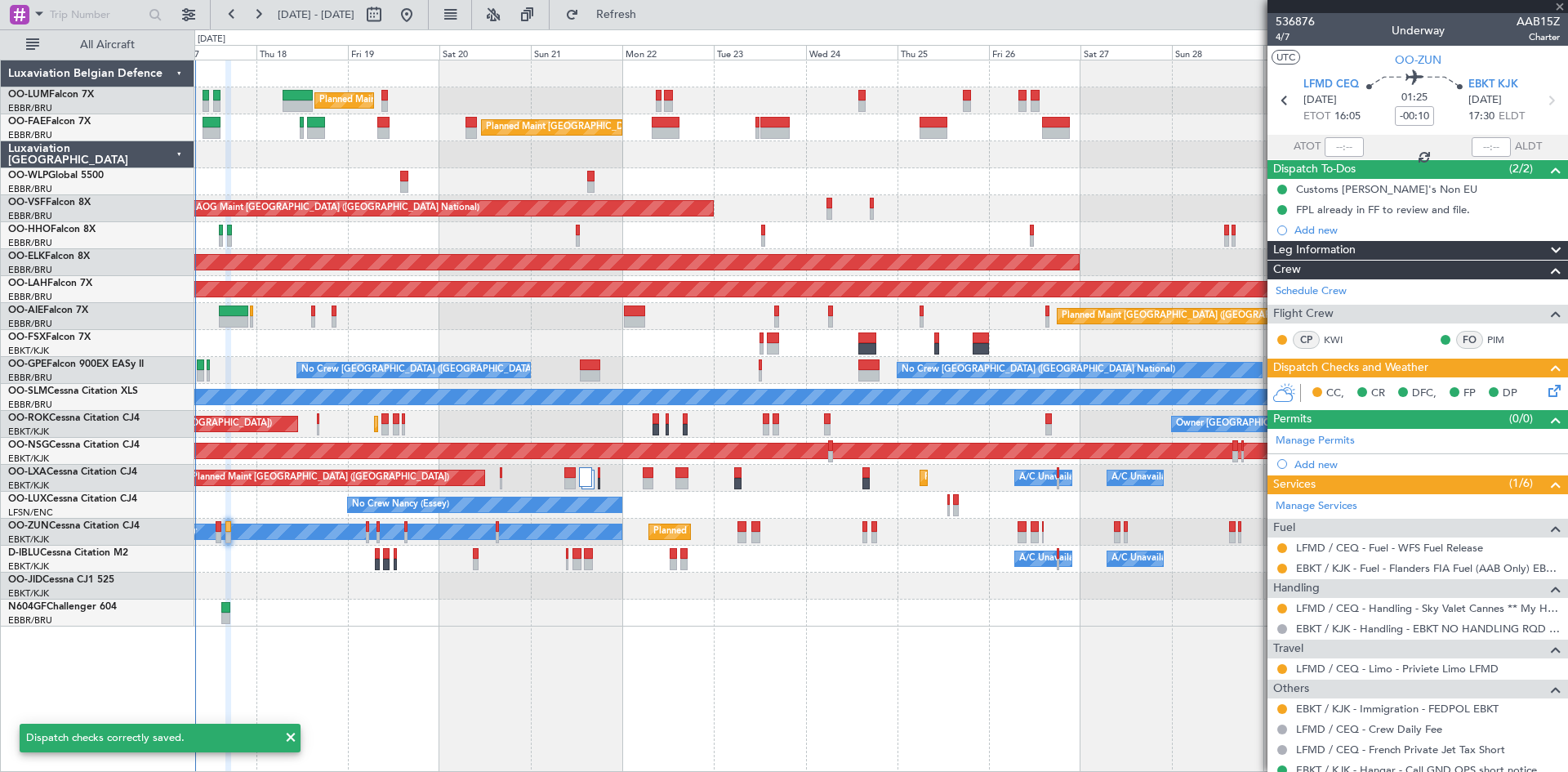
type input "-00:05"
type input "0"
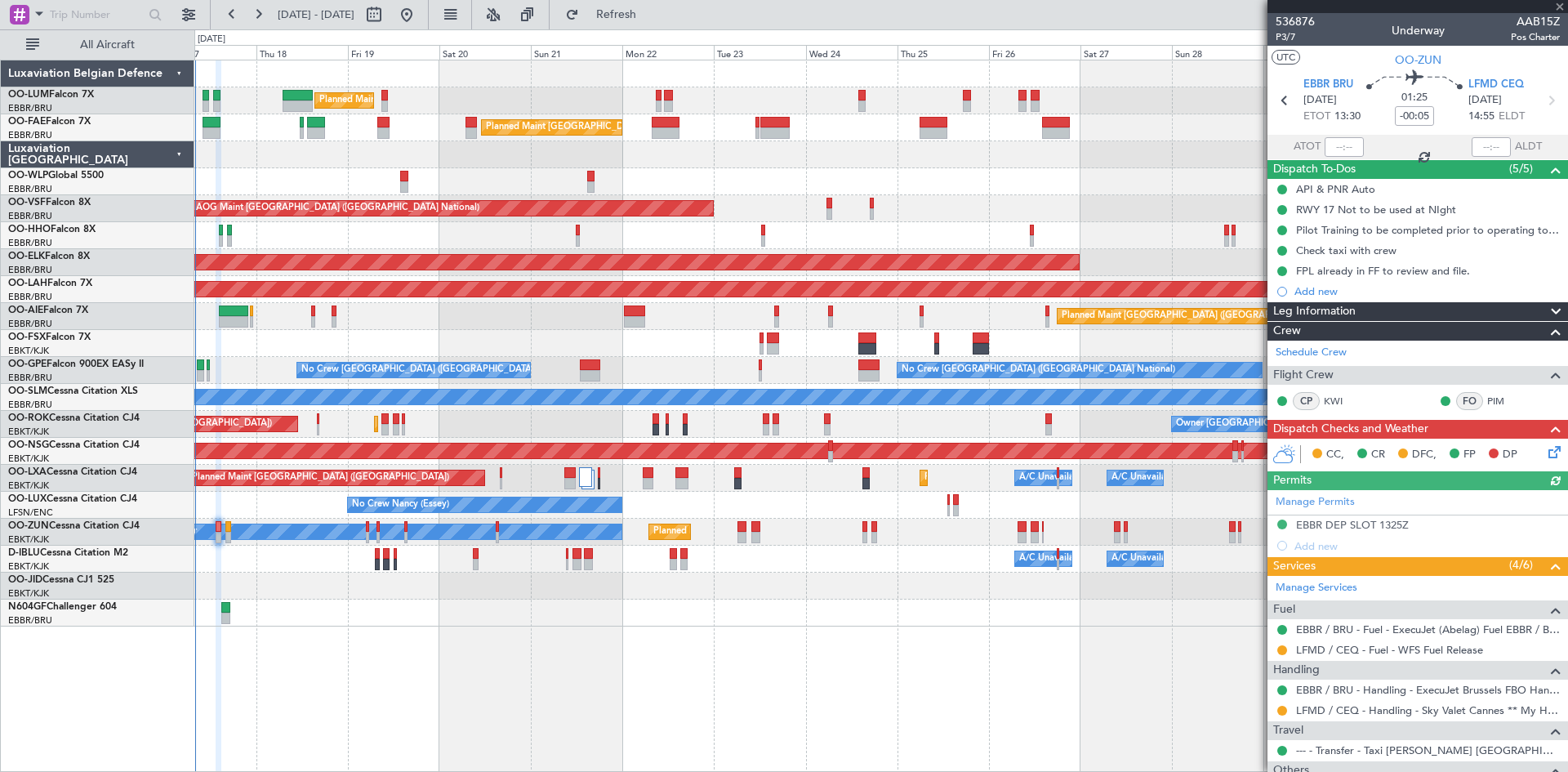
click at [1545, 444] on icon at bounding box center [1552, 450] width 13 height 13
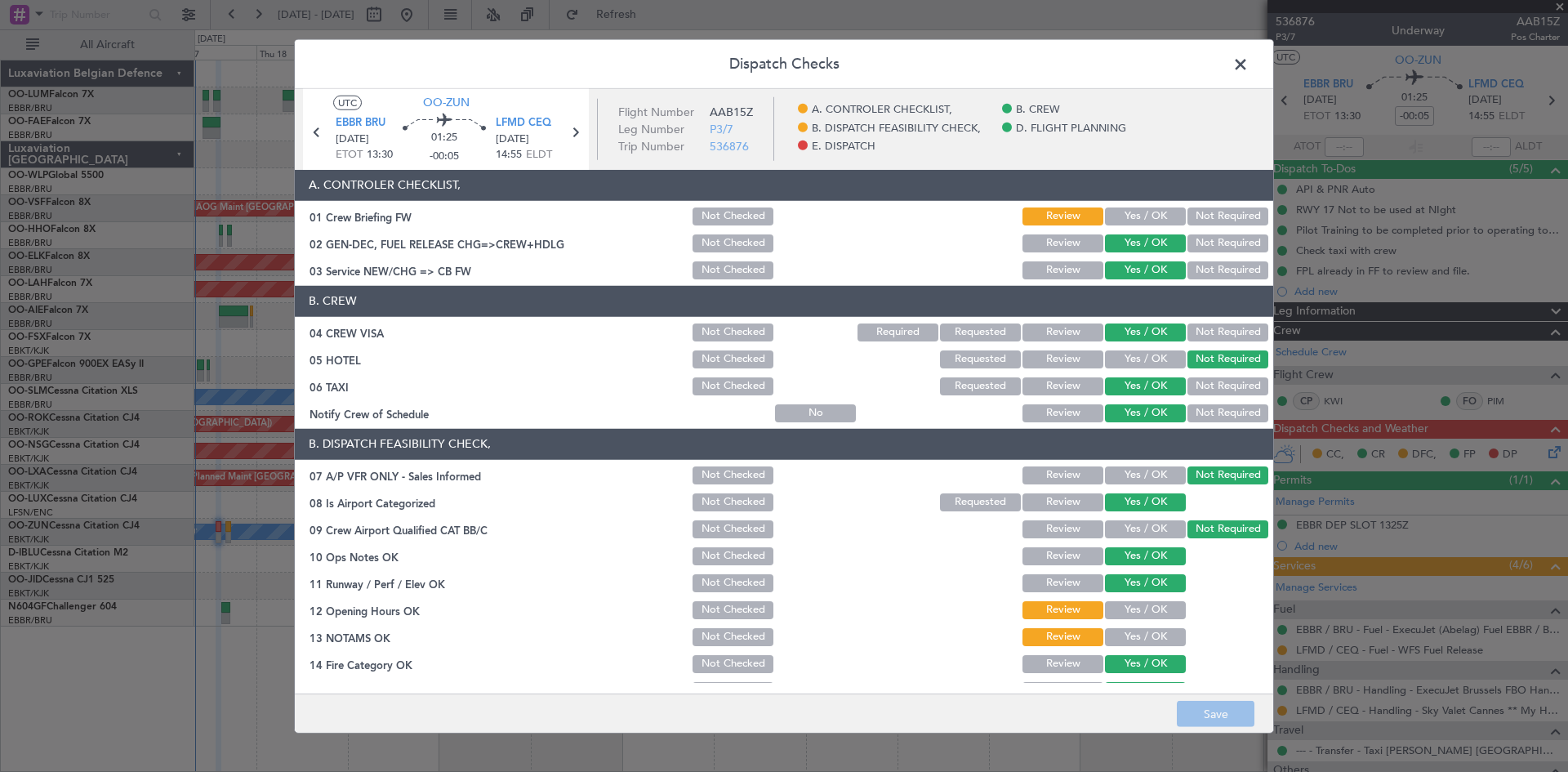
click at [1129, 604] on button "Yes / OK" at bounding box center [1146, 610] width 81 height 18
click at [1137, 642] on button "Yes / OK" at bounding box center [1146, 637] width 81 height 18
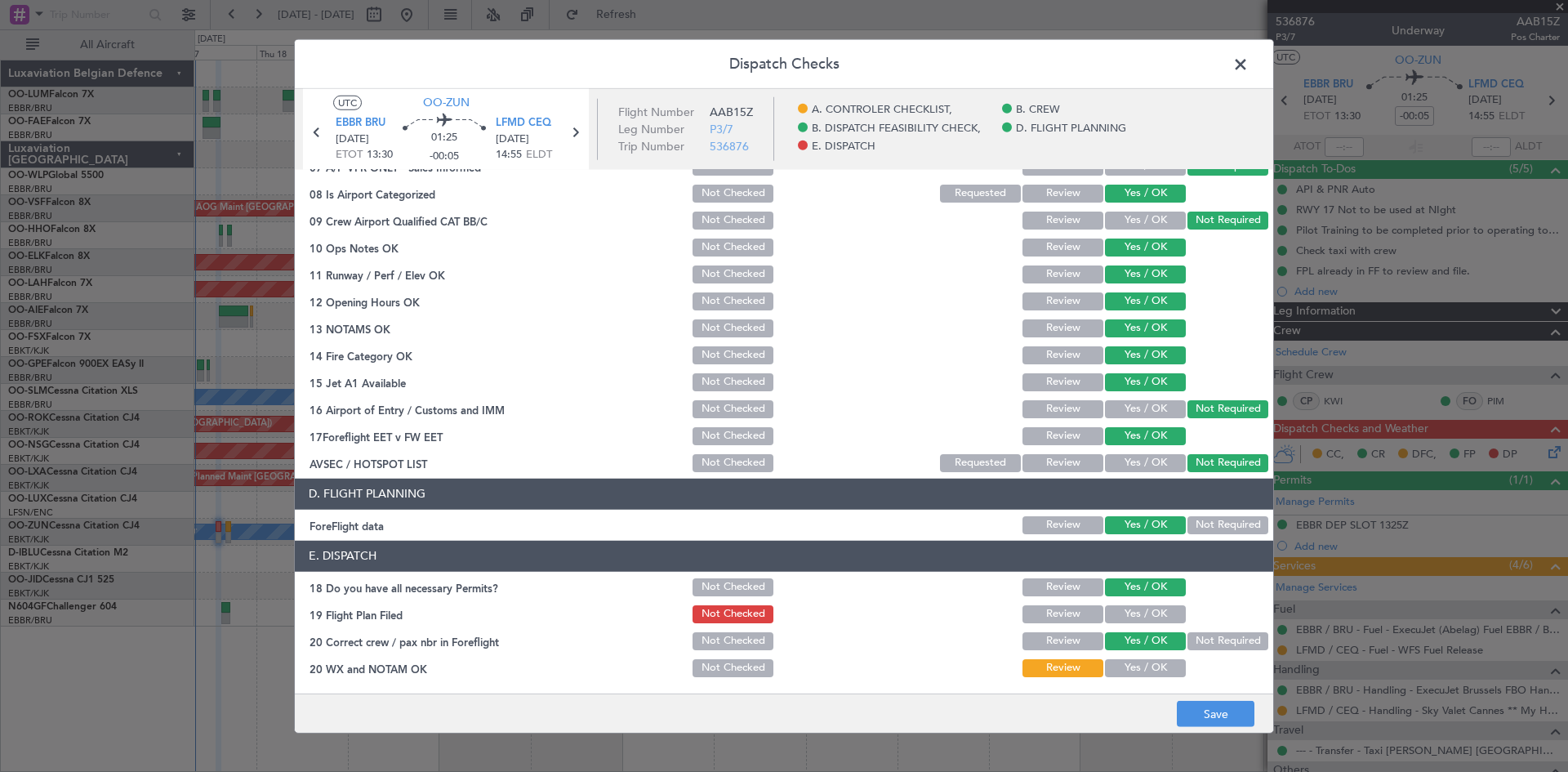
click at [1135, 606] on button "Yes / OK" at bounding box center [1146, 614] width 81 height 18
click at [1127, 676] on button "Yes / OK" at bounding box center [1146, 667] width 81 height 18
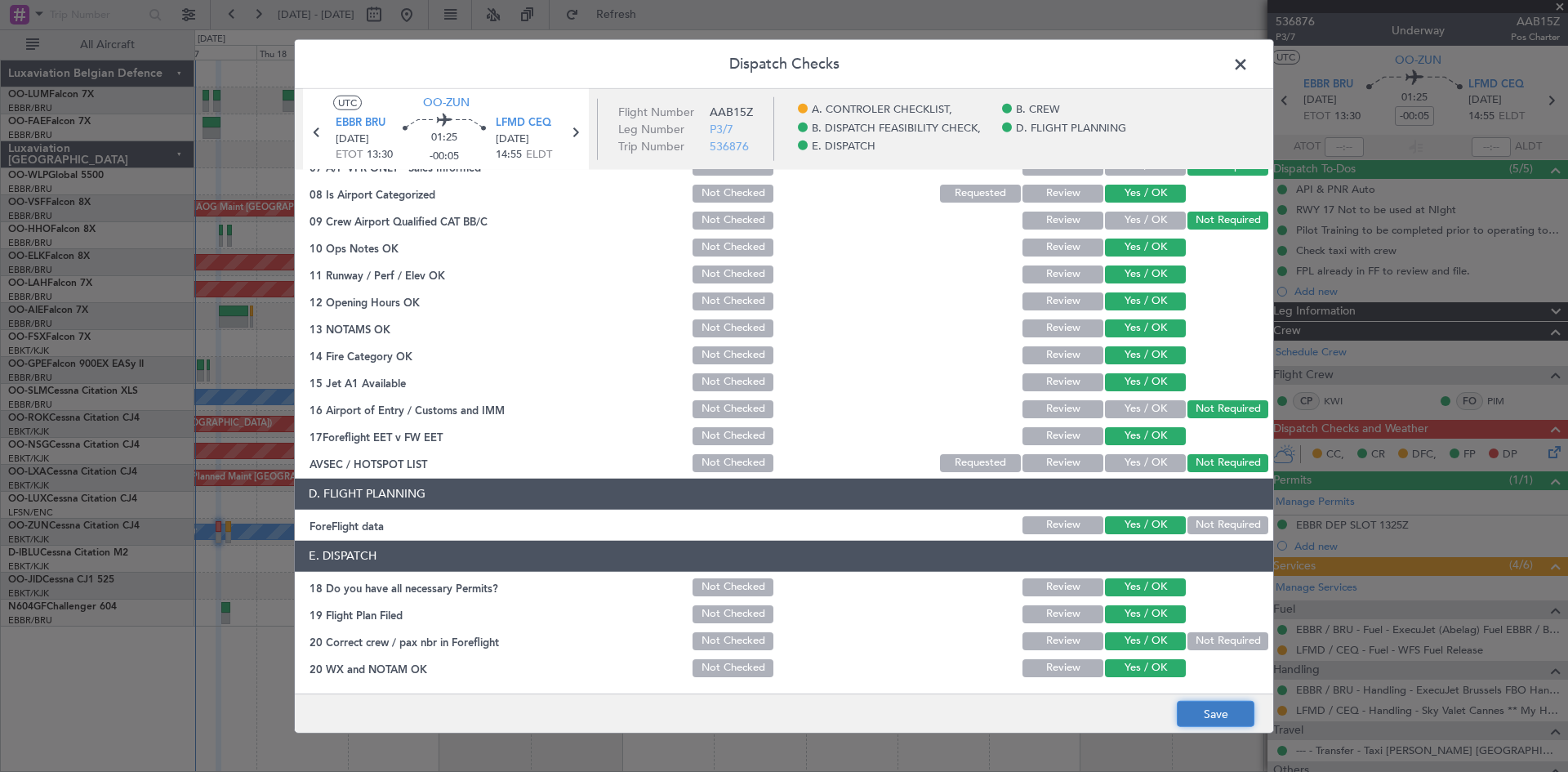
click at [1211, 708] on button "Save" at bounding box center [1216, 715] width 77 height 26
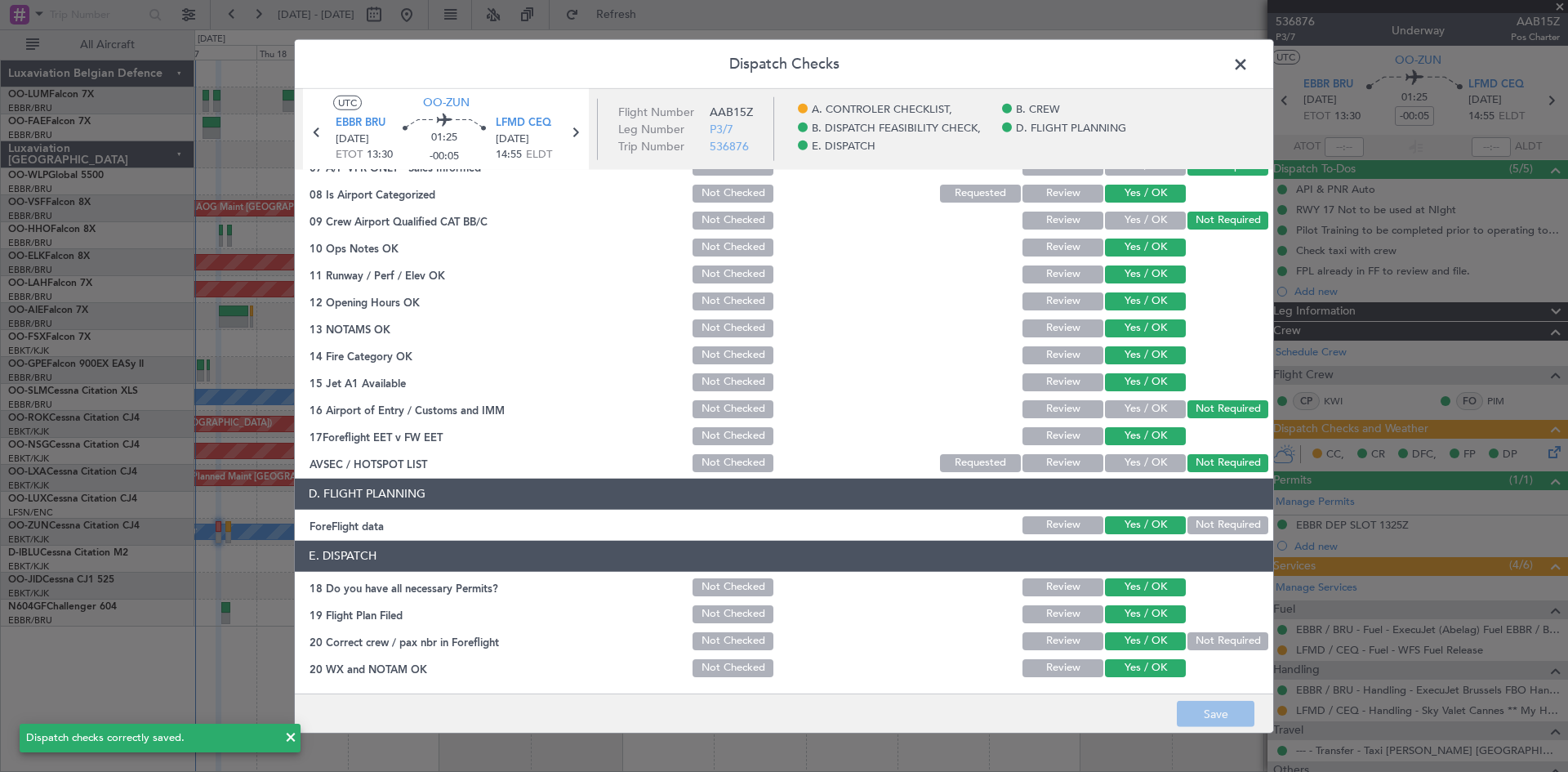
click at [1249, 65] on span at bounding box center [1249, 68] width 0 height 33
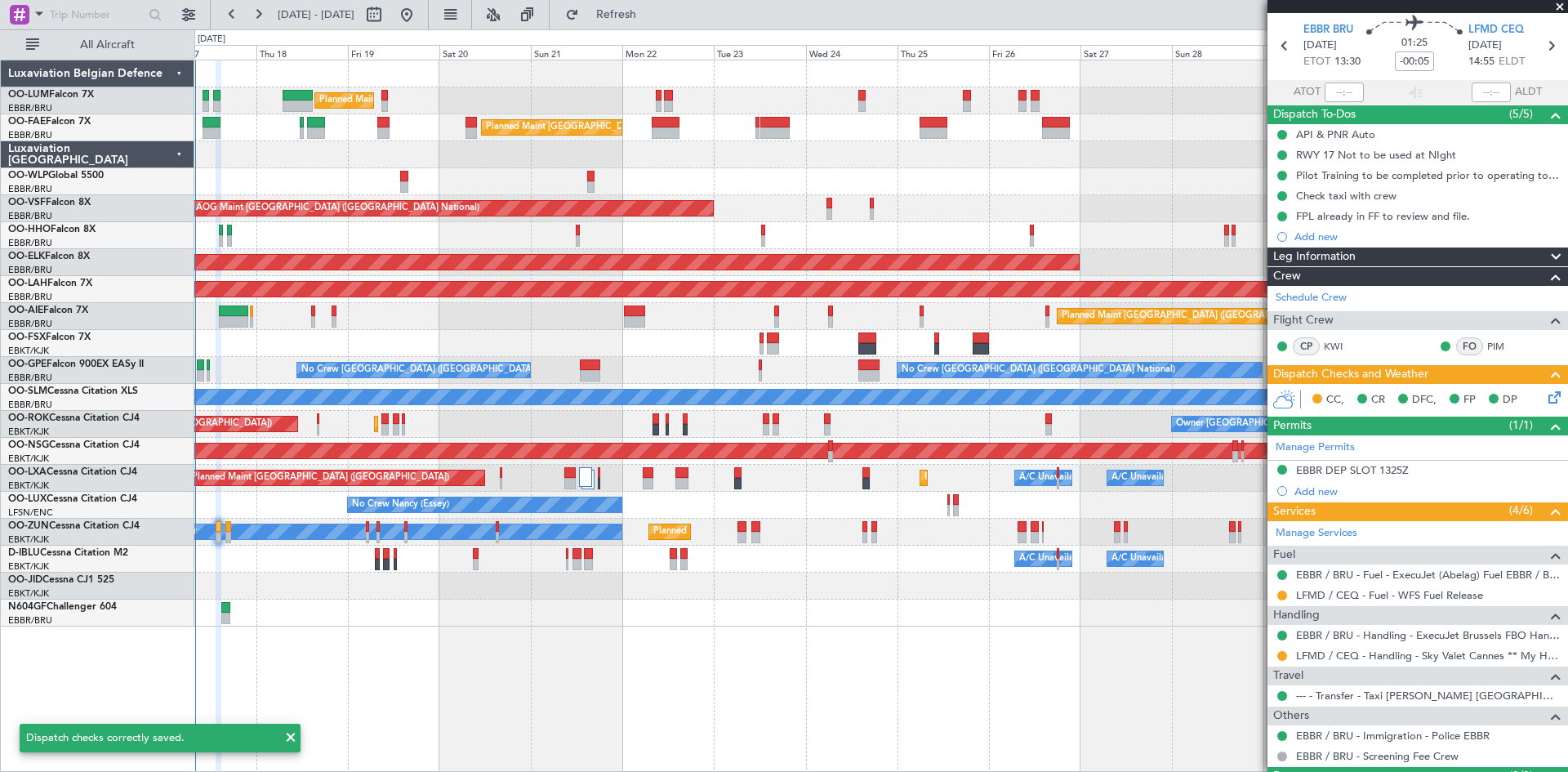
scroll to position [95, 0]
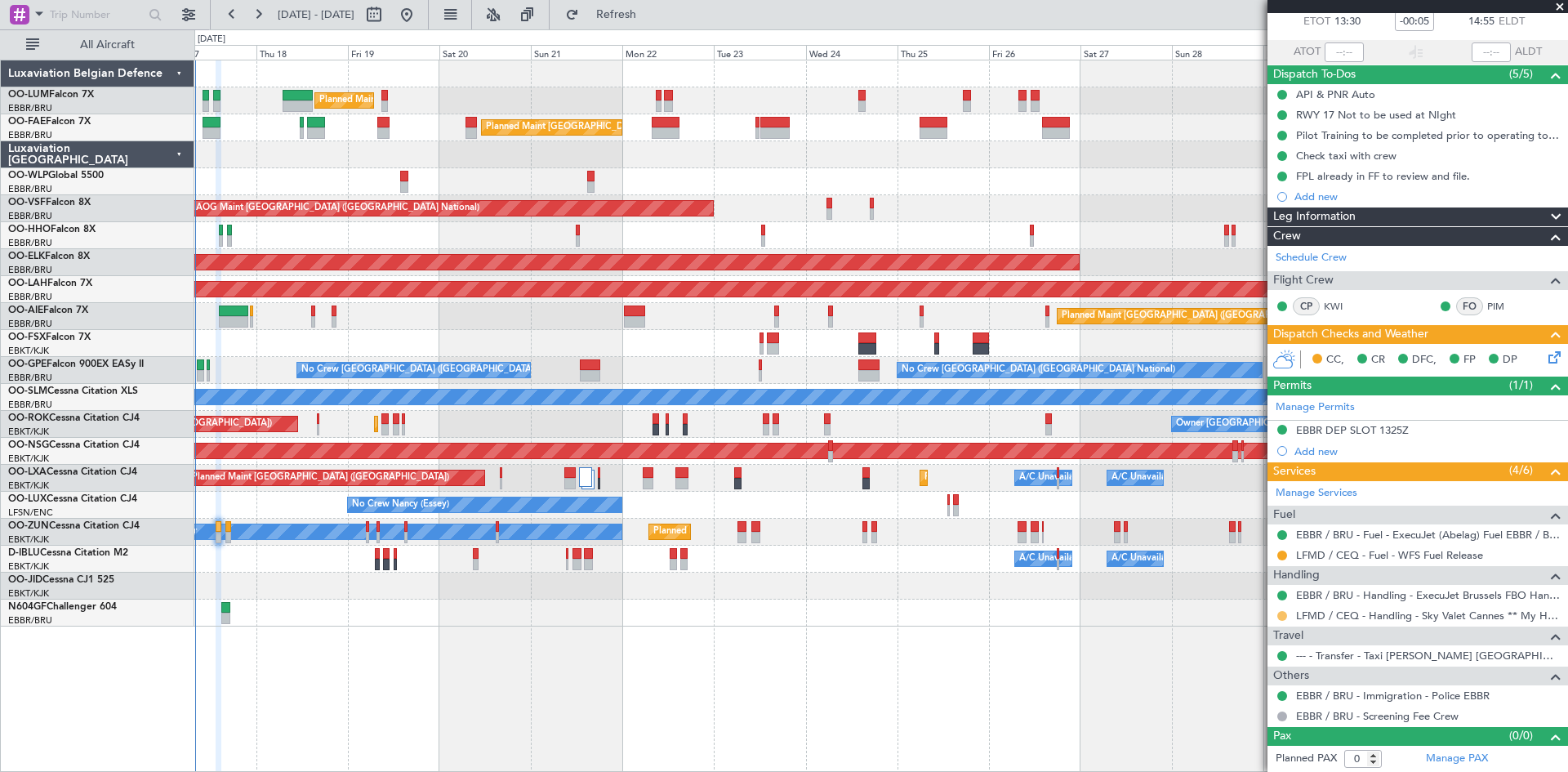
click at [1281, 615] on button at bounding box center [1282, 616] width 9 height 9
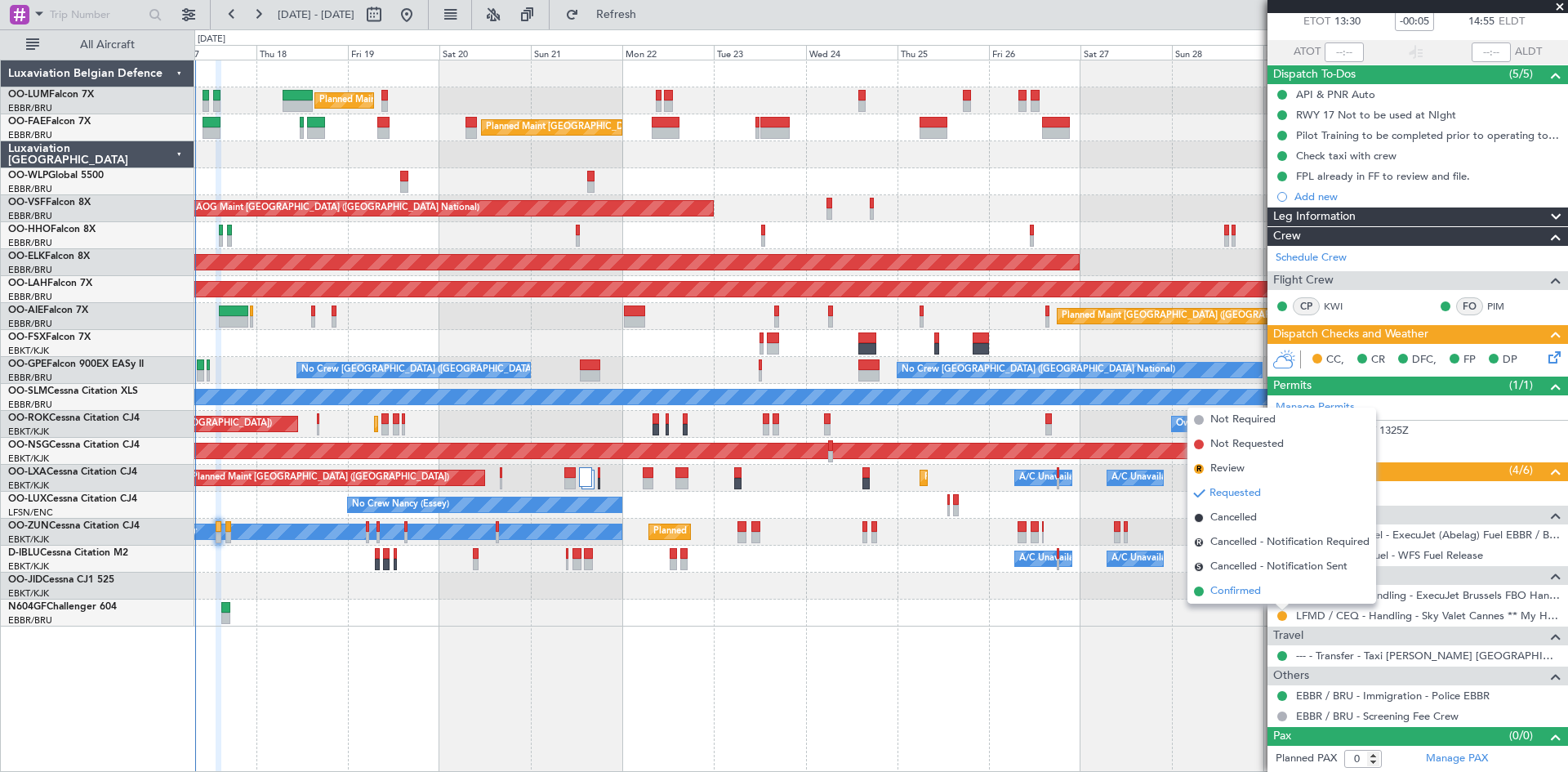
click at [1243, 598] on span "Confirmed" at bounding box center [1236, 591] width 51 height 16
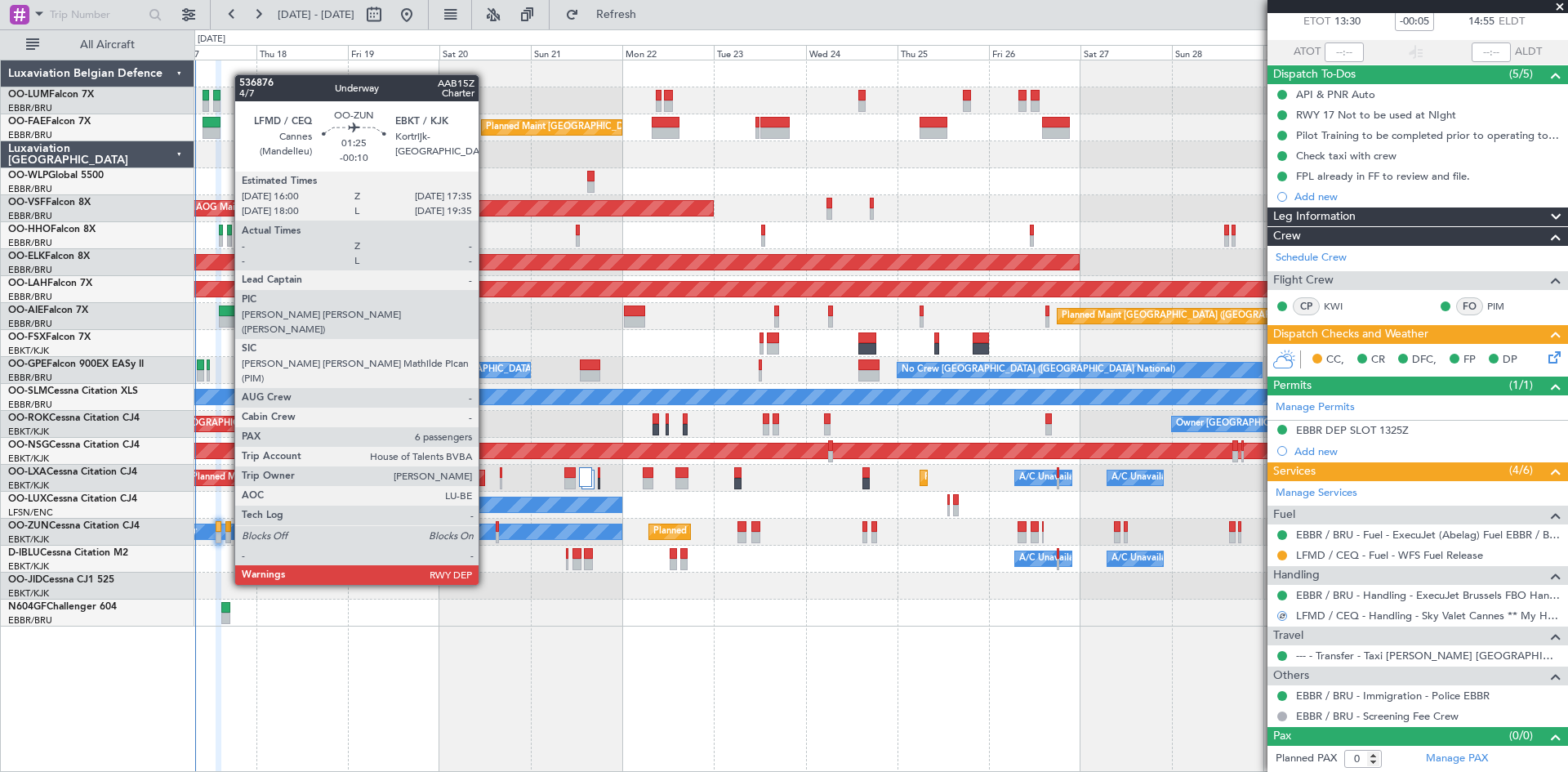
click at [226, 524] on div at bounding box center [228, 527] width 7 height 11
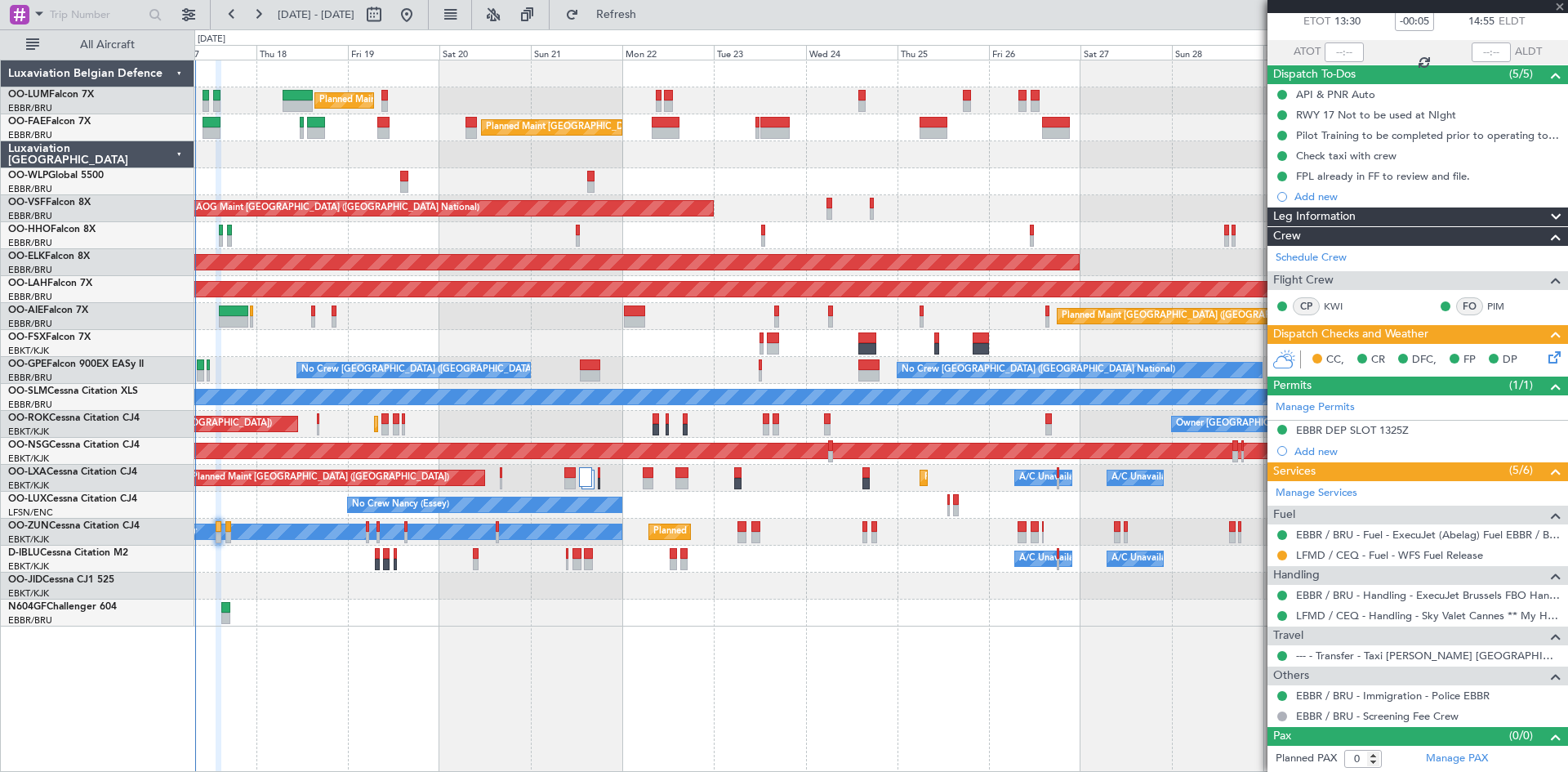
type input "-00:10"
type input "6"
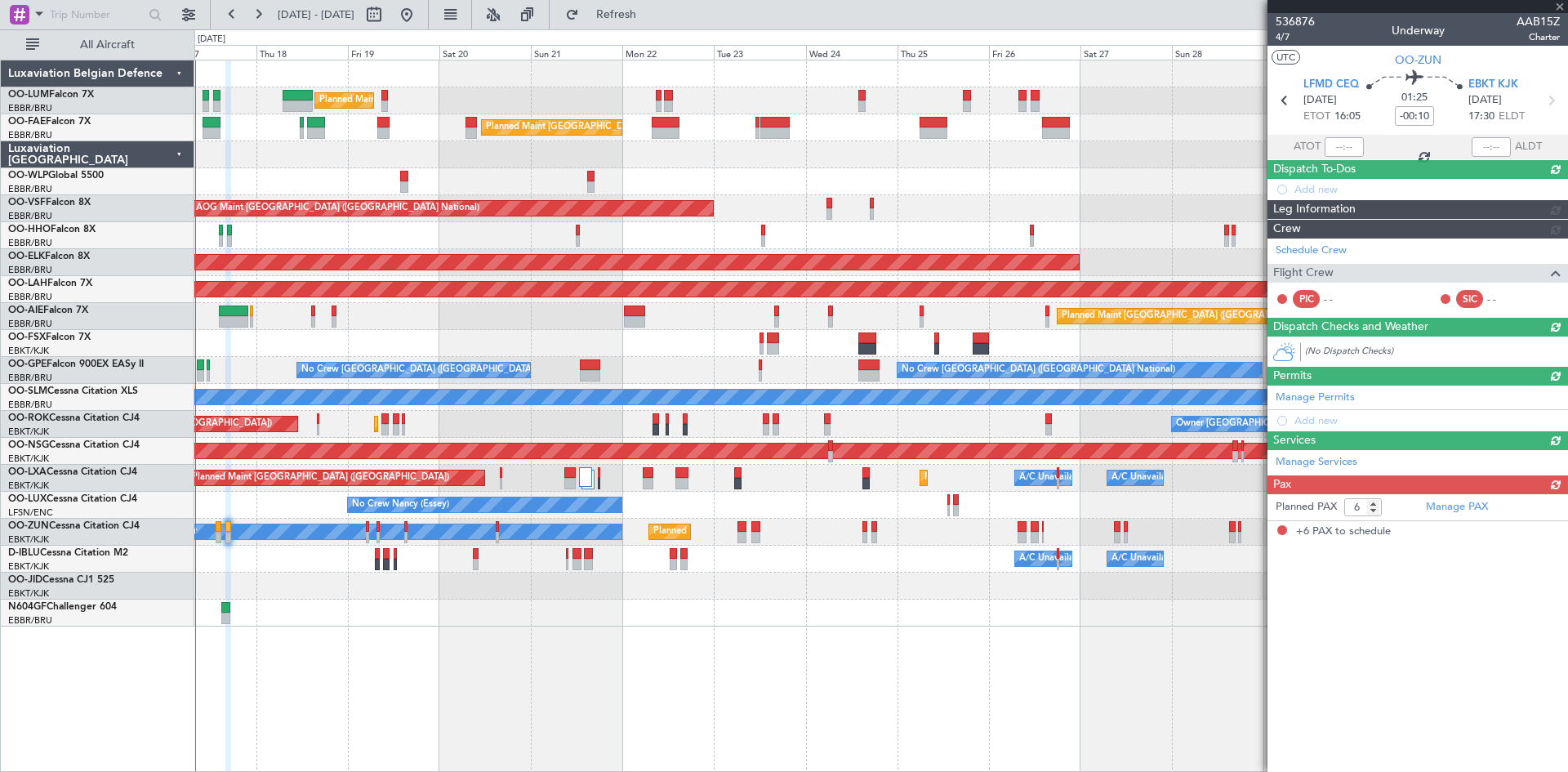
scroll to position [0, 0]
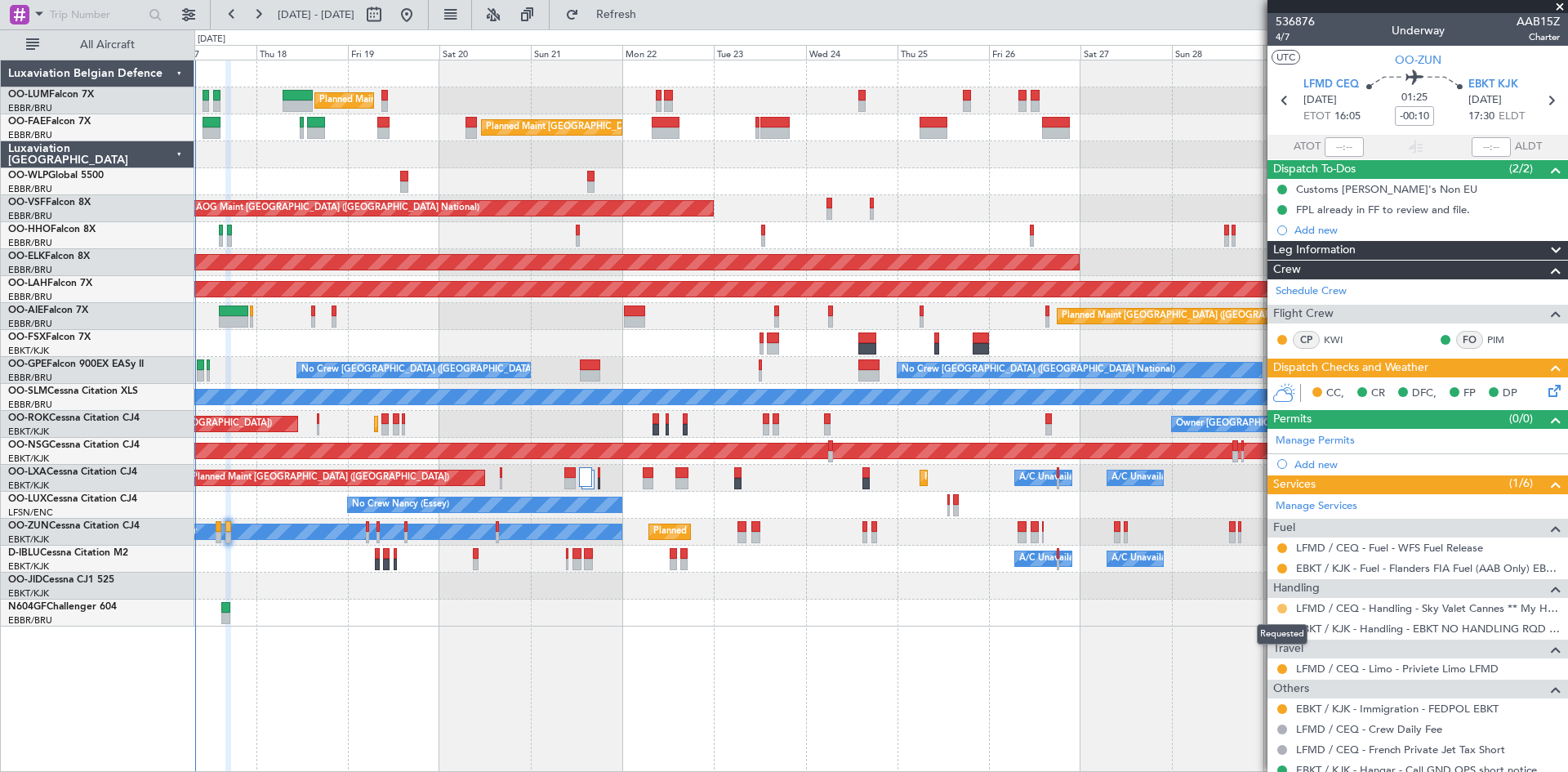
click at [1282, 607] on button at bounding box center [1282, 609] width 9 height 9
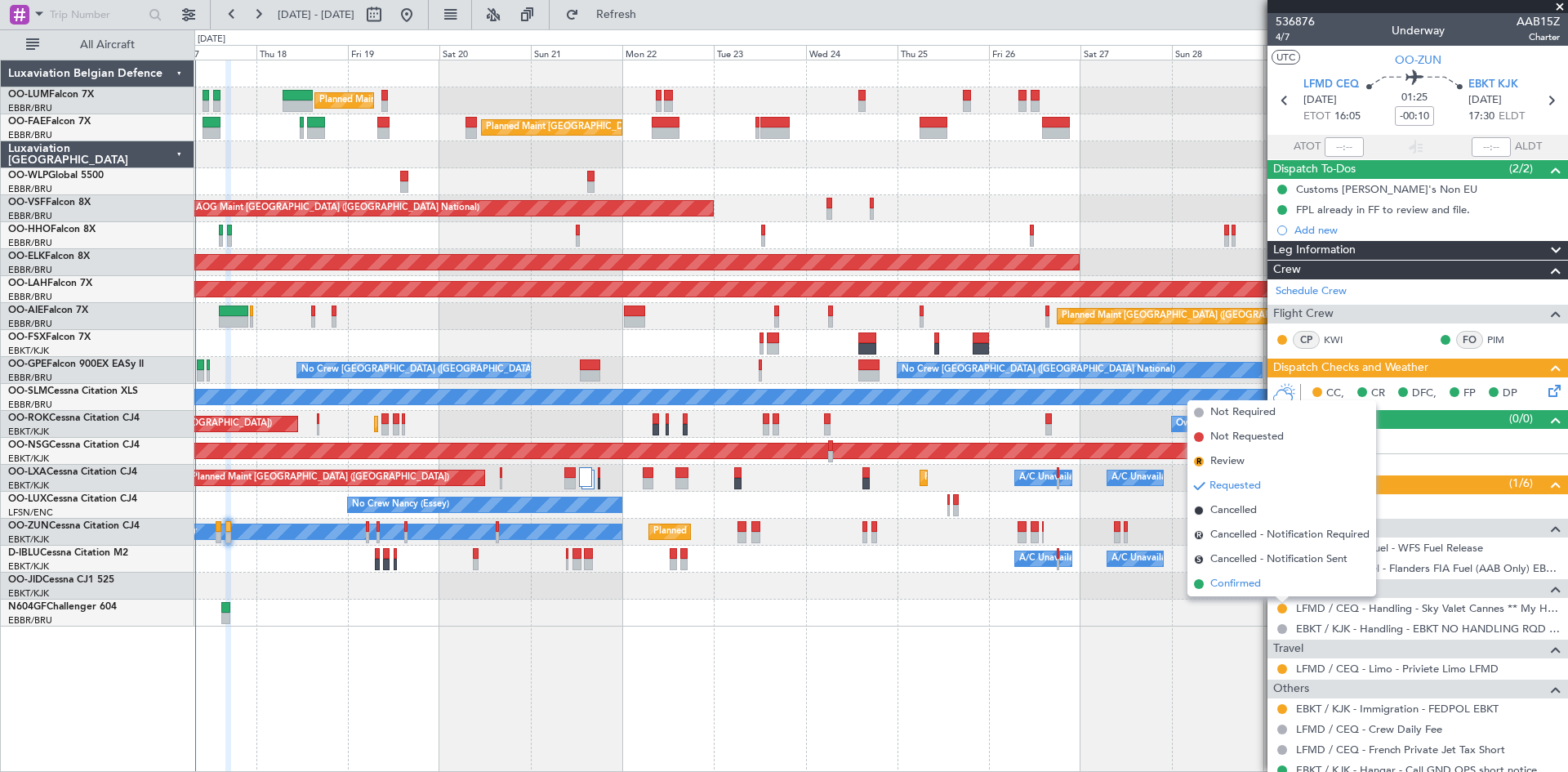
click at [1248, 580] on span "Confirmed" at bounding box center [1236, 583] width 51 height 16
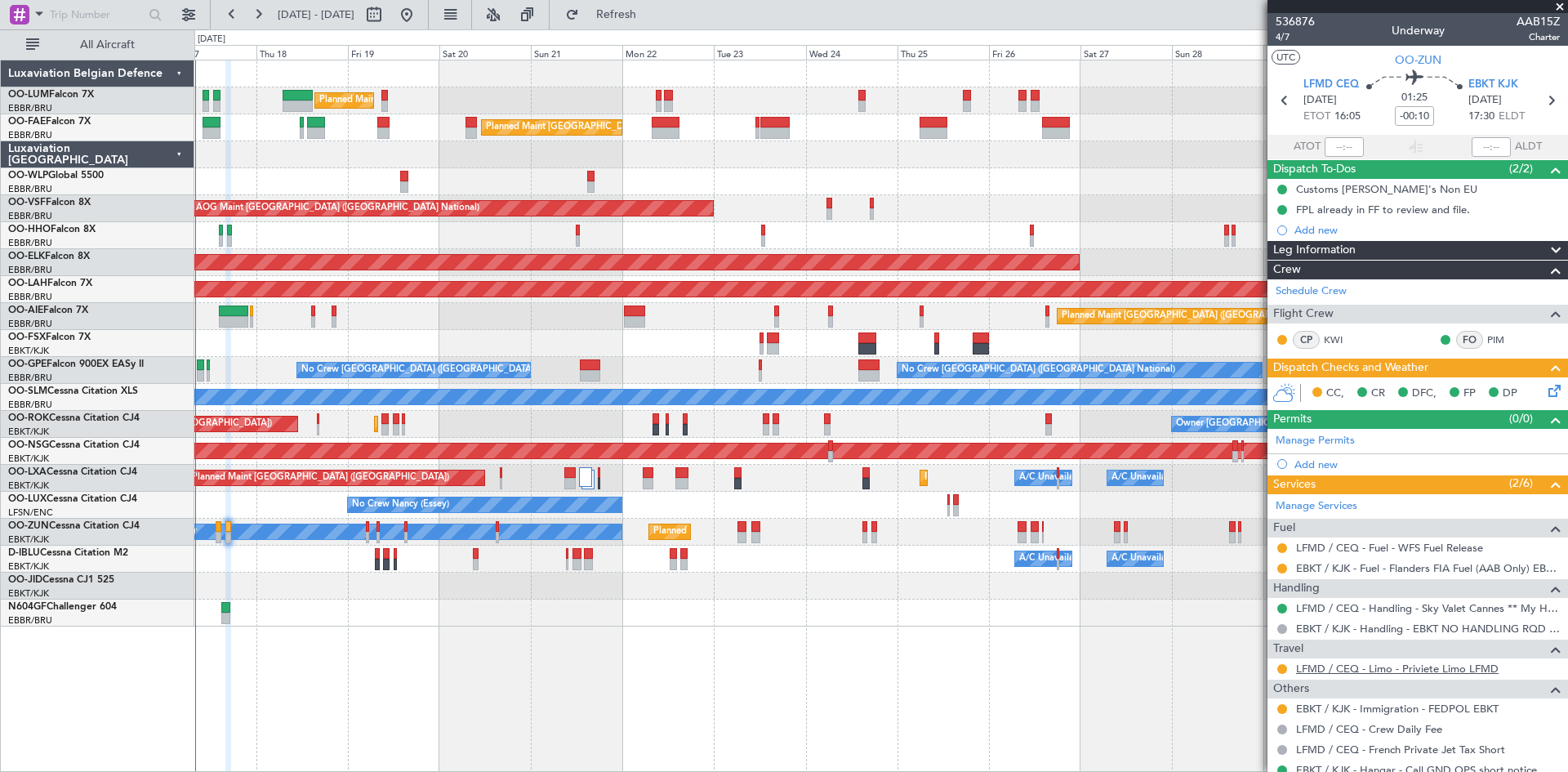
click at [1423, 667] on link "LFMD / CEQ - Limo - Priviete Limo LFMD" at bounding box center [1397, 668] width 203 height 14
click at [1282, 548] on button at bounding box center [1282, 548] width 9 height 9
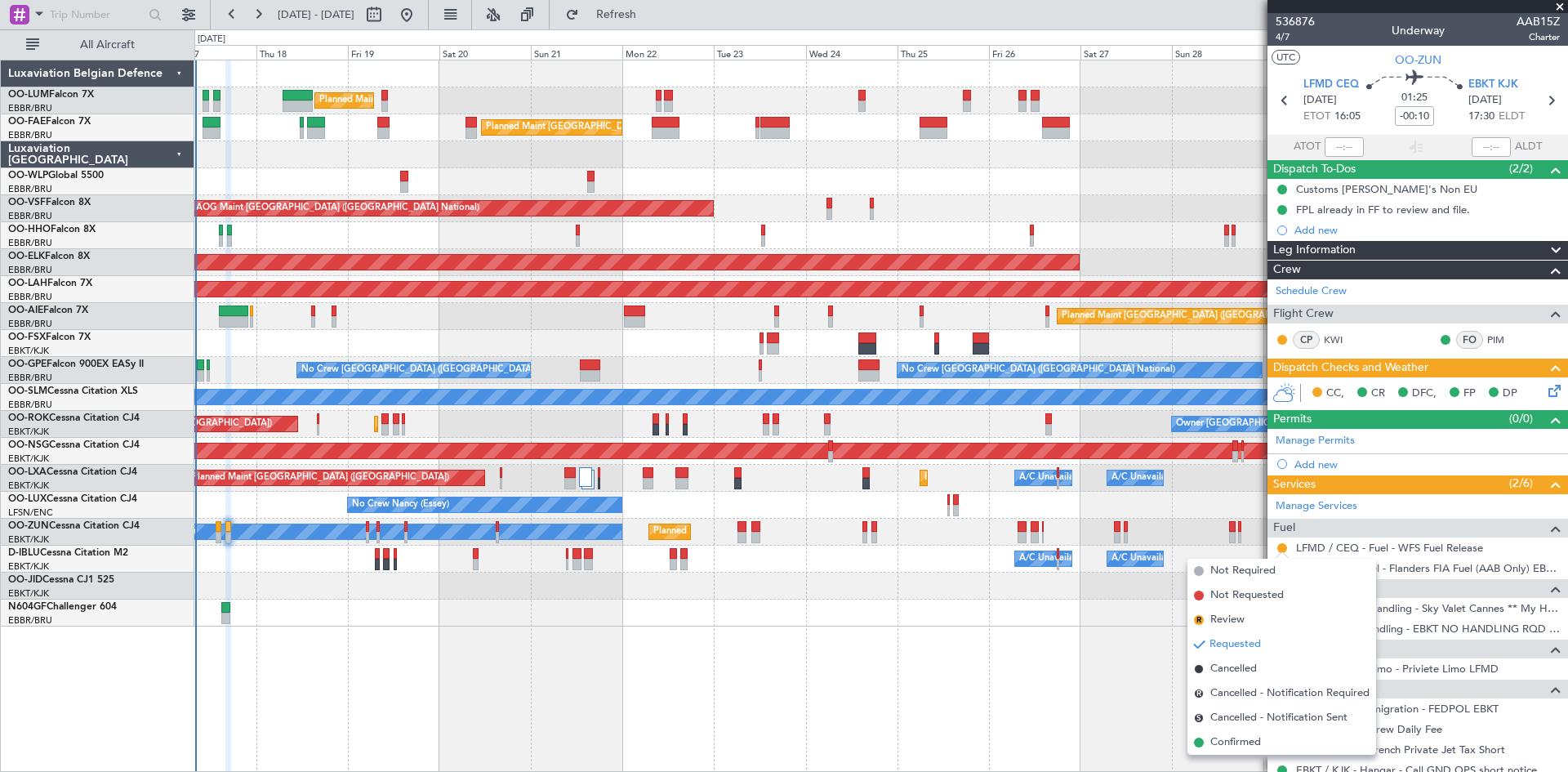
click at [1243, 742] on span "Confirmed" at bounding box center [1236, 742] width 51 height 16
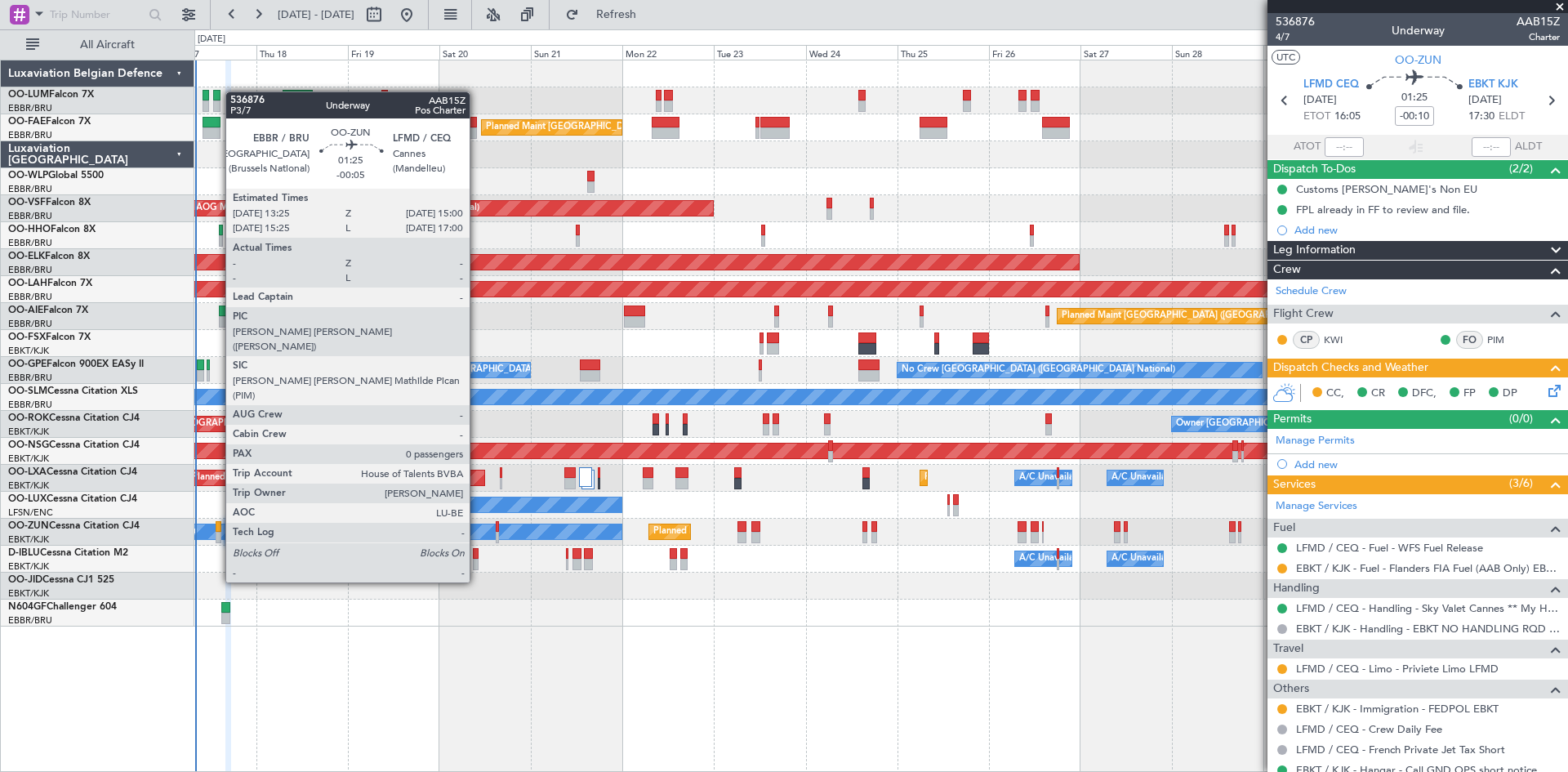
click at [218, 524] on div at bounding box center [219, 527] width 7 height 11
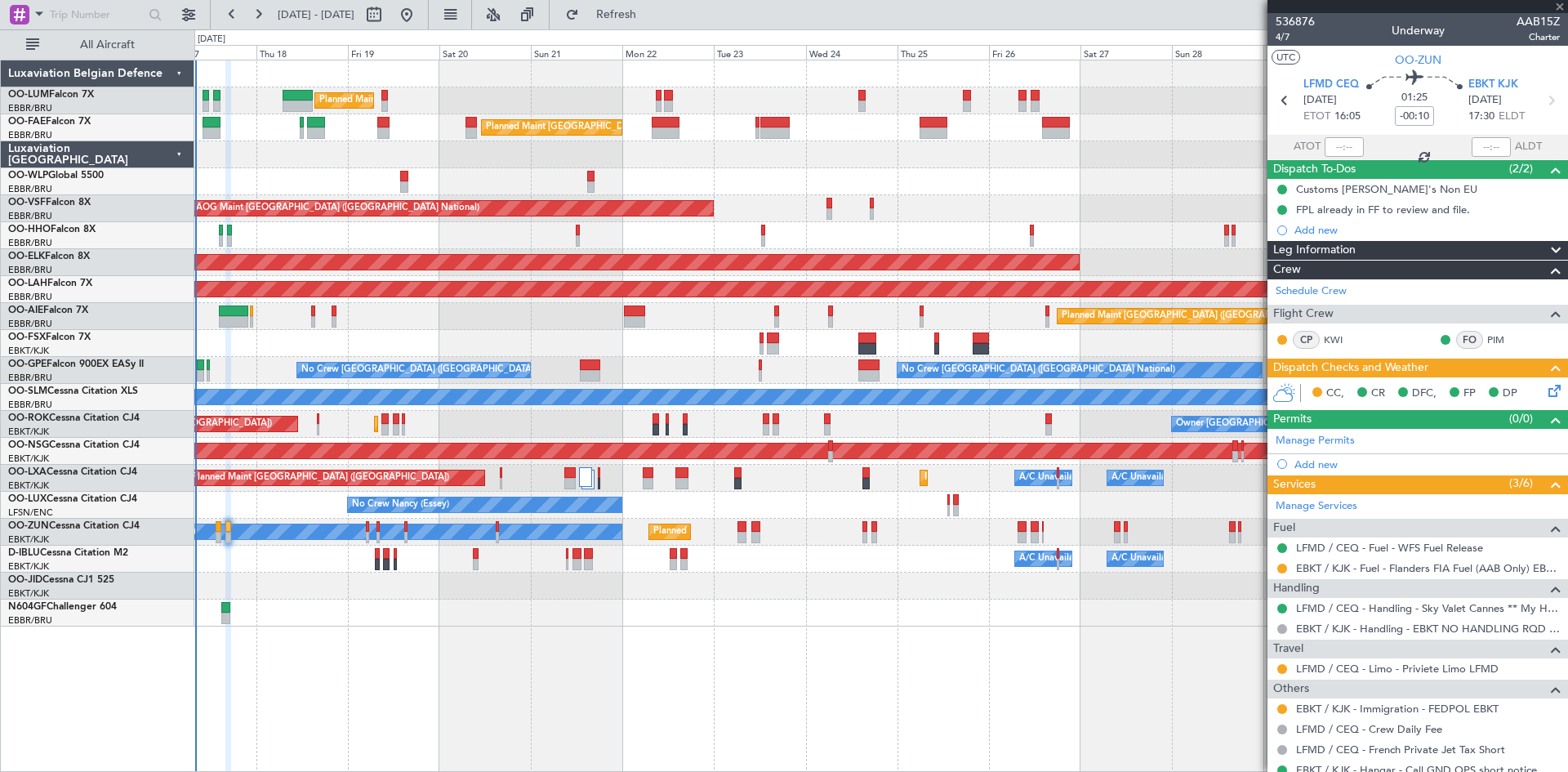
type input "-00:05"
type input "0"
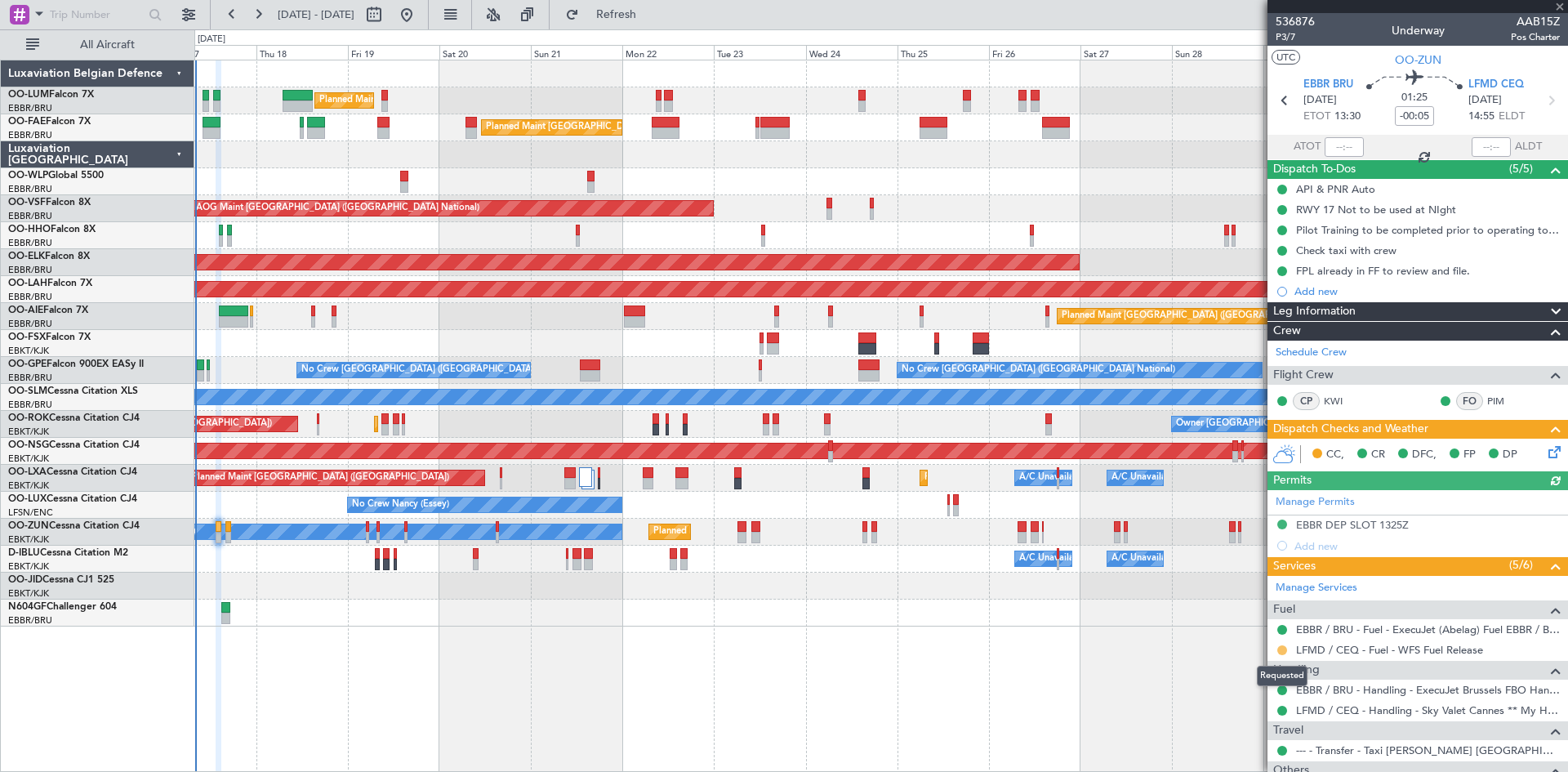
click at [1282, 653] on button at bounding box center [1282, 650] width 9 height 9
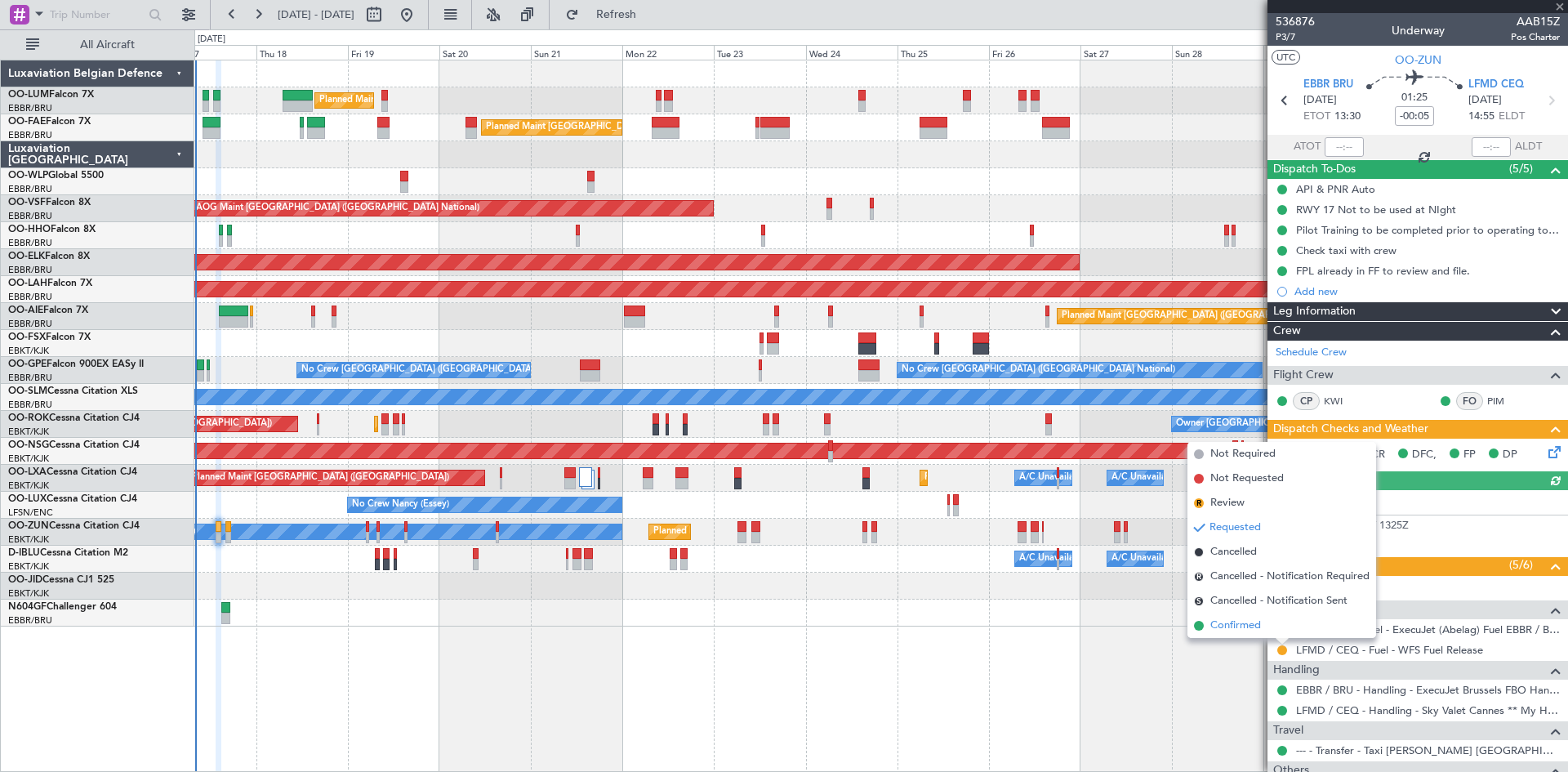
click at [1241, 630] on span "Confirmed" at bounding box center [1236, 625] width 51 height 16
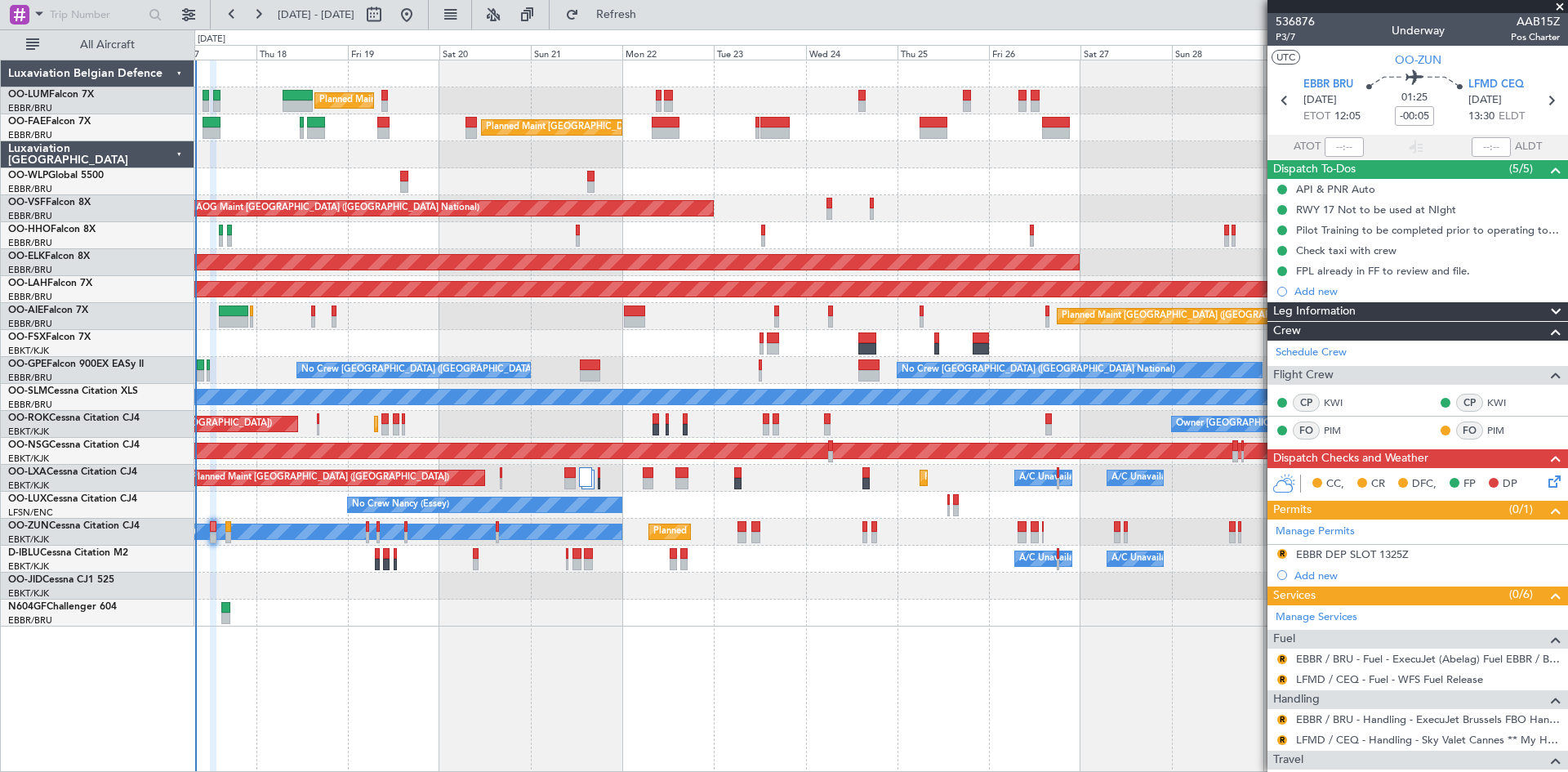
scroll to position [124, 0]
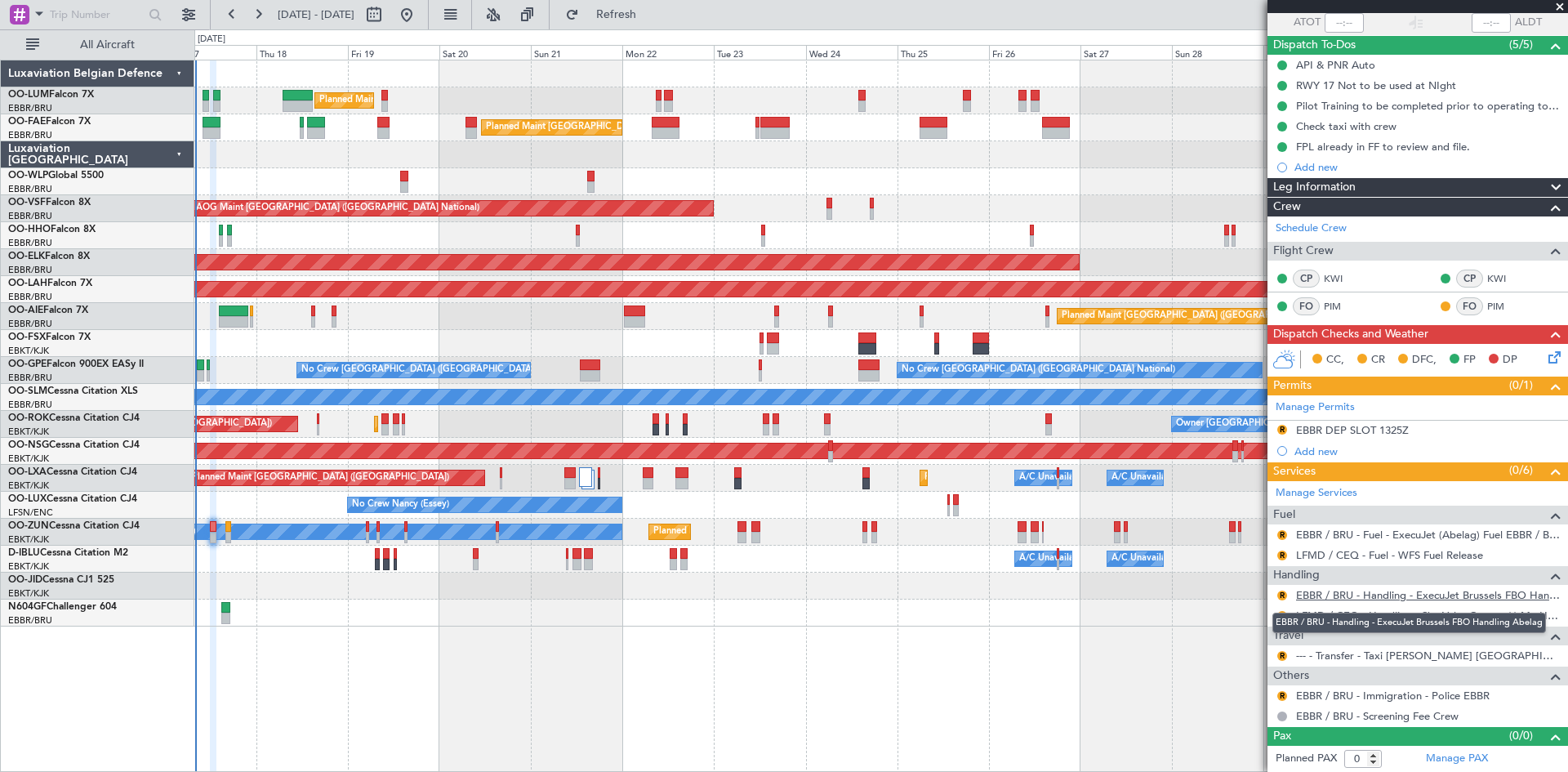
click at [1352, 592] on link "EBBR / BRU - Handling - ExecuJet Brussels FBO Handling Abelag" at bounding box center [1429, 595] width 264 height 14
click at [1279, 531] on button "R" at bounding box center [1282, 535] width 9 height 9
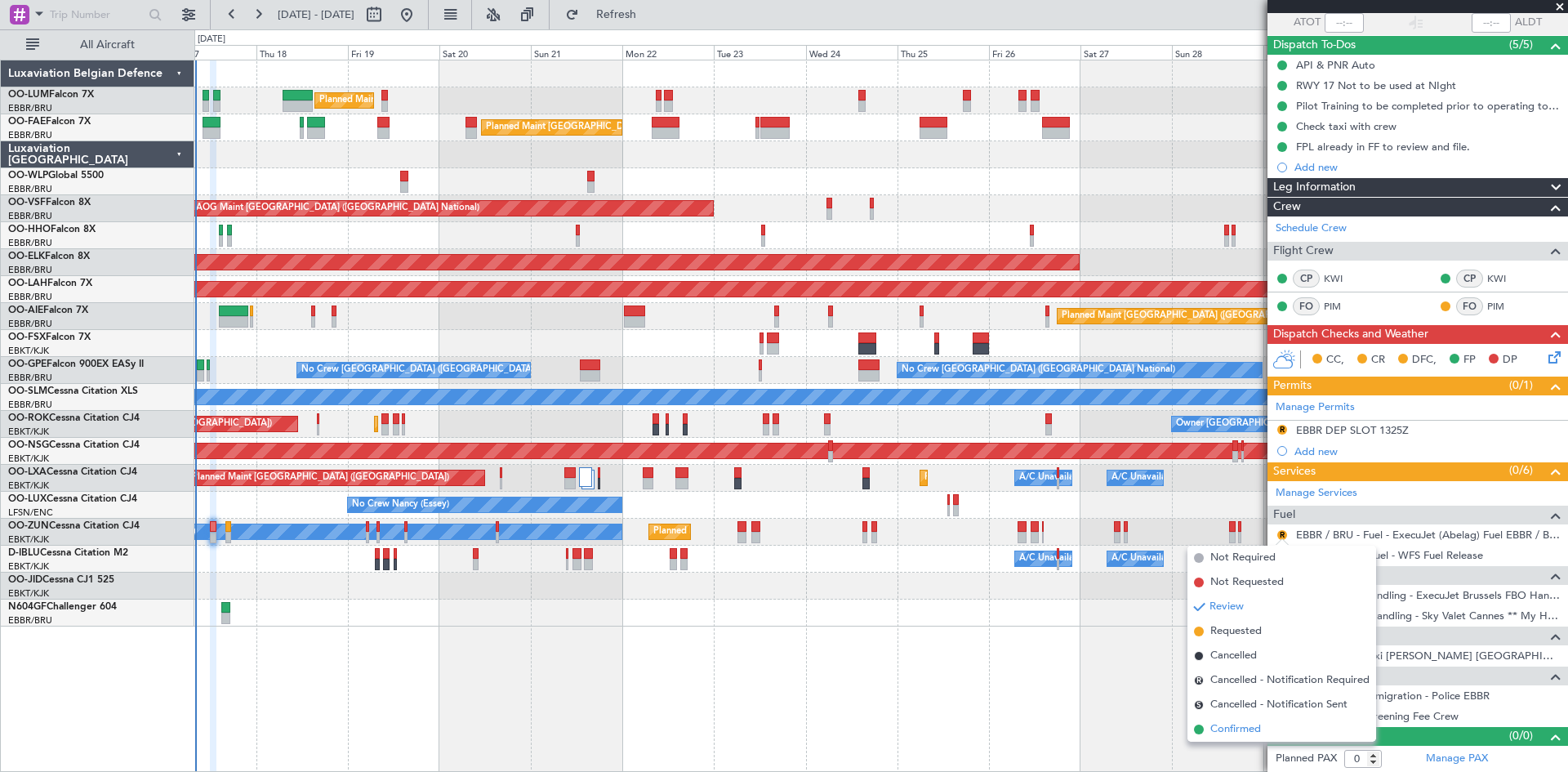
click at [1253, 729] on span "Confirmed" at bounding box center [1236, 729] width 51 height 16
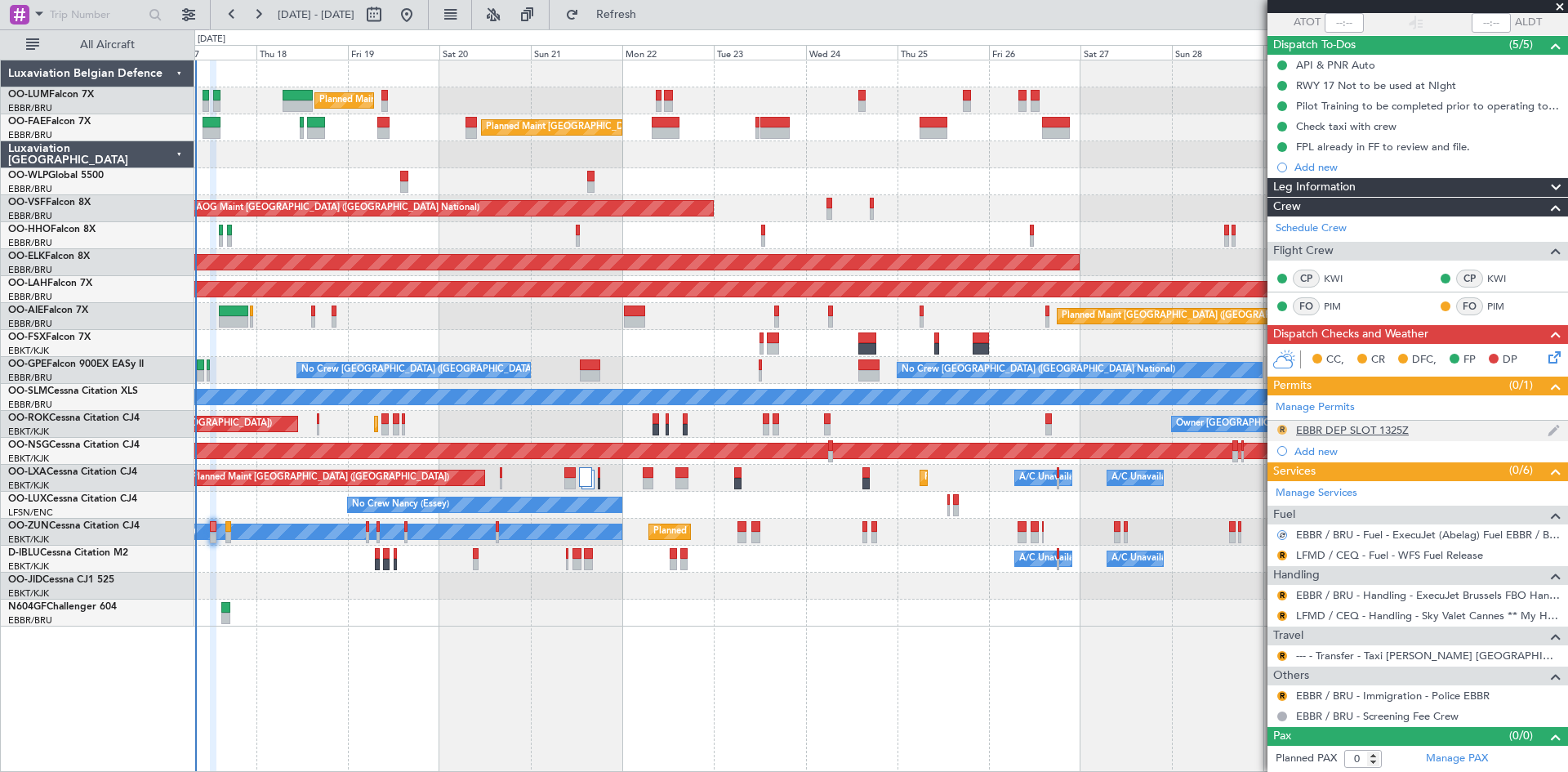
click at [1282, 427] on button "R" at bounding box center [1282, 430] width 9 height 9
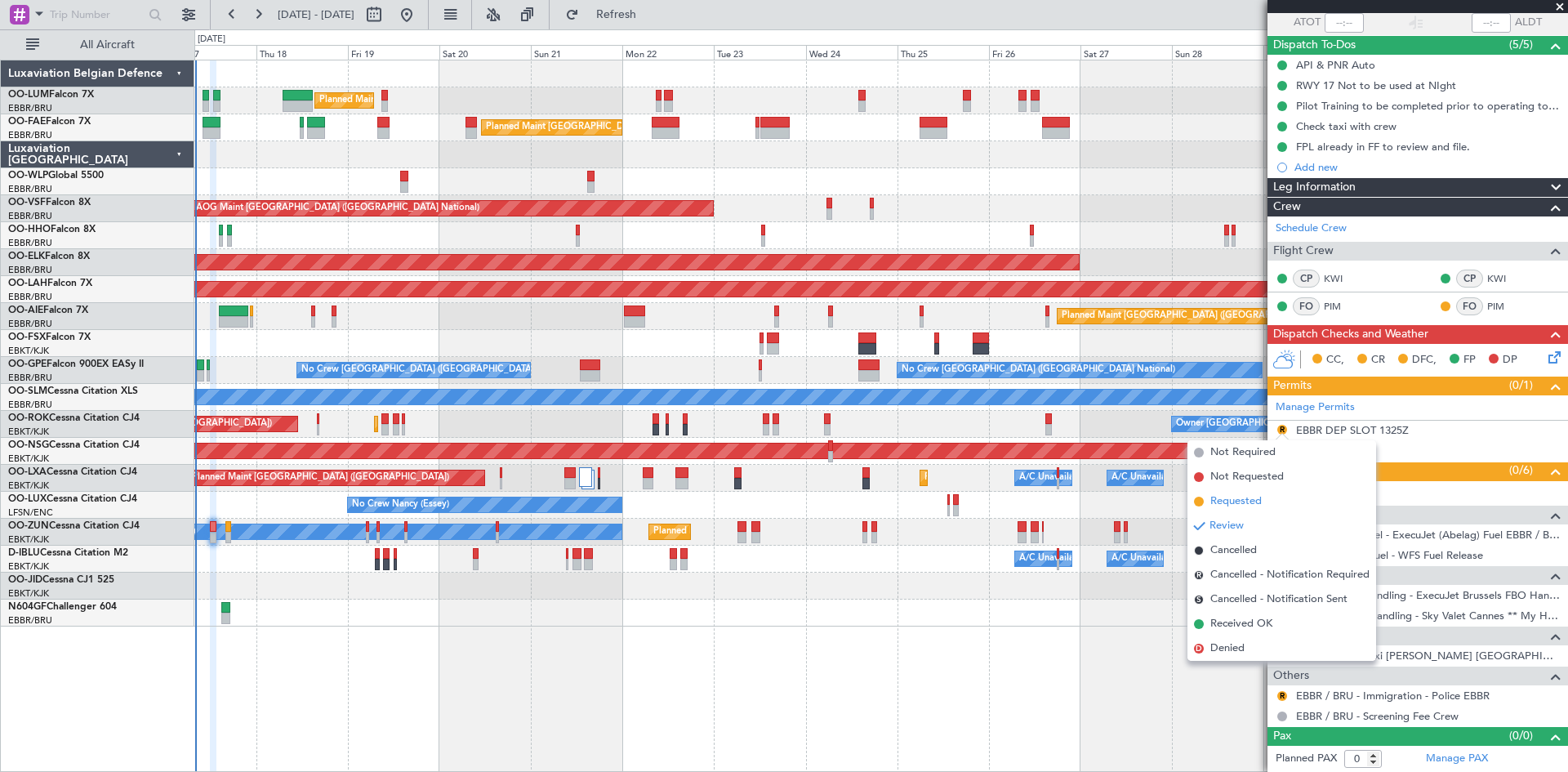
click at [1256, 504] on span "Requested" at bounding box center [1236, 501] width 52 height 16
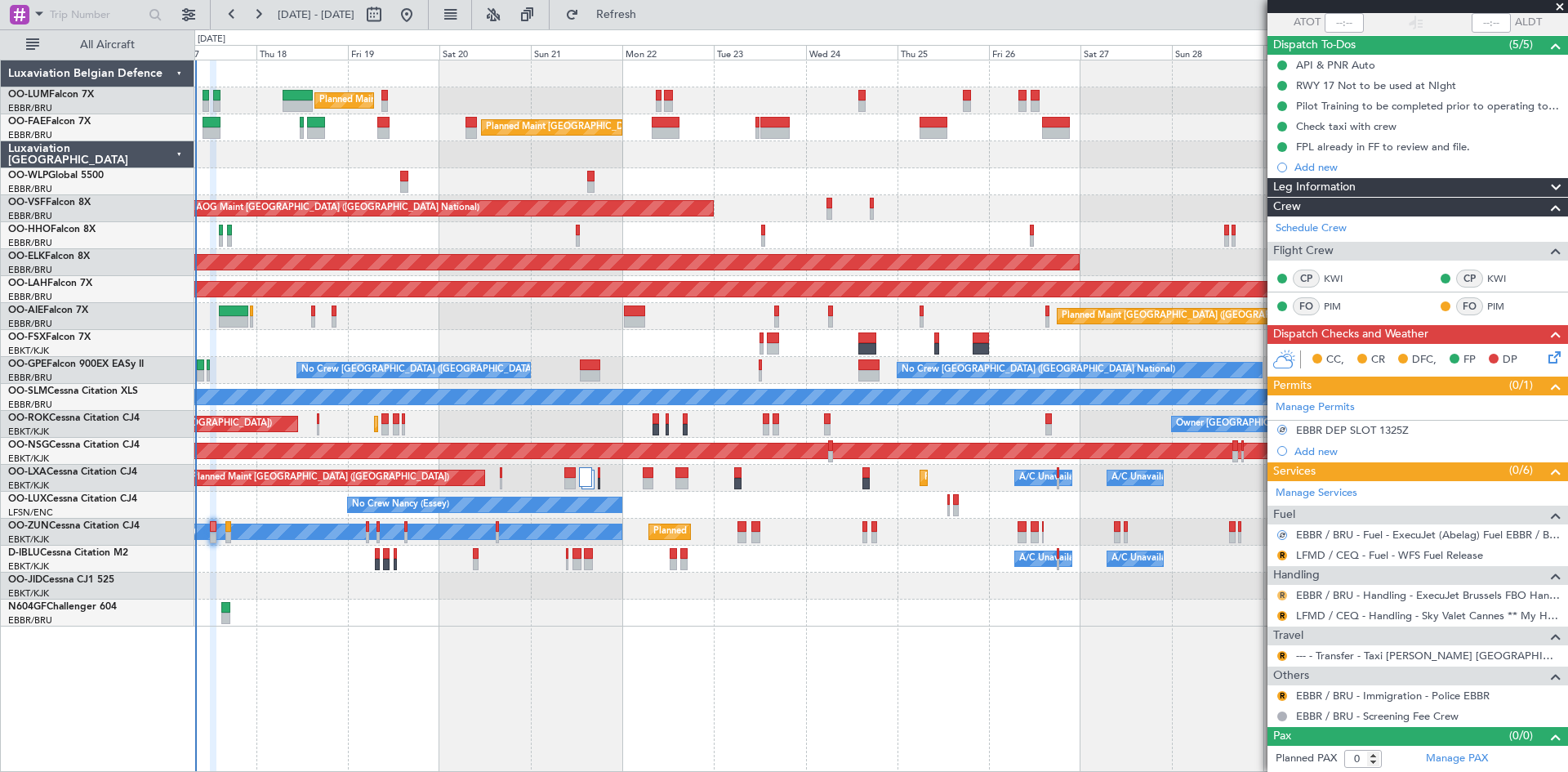
click at [1279, 592] on button "R" at bounding box center [1282, 596] width 9 height 9
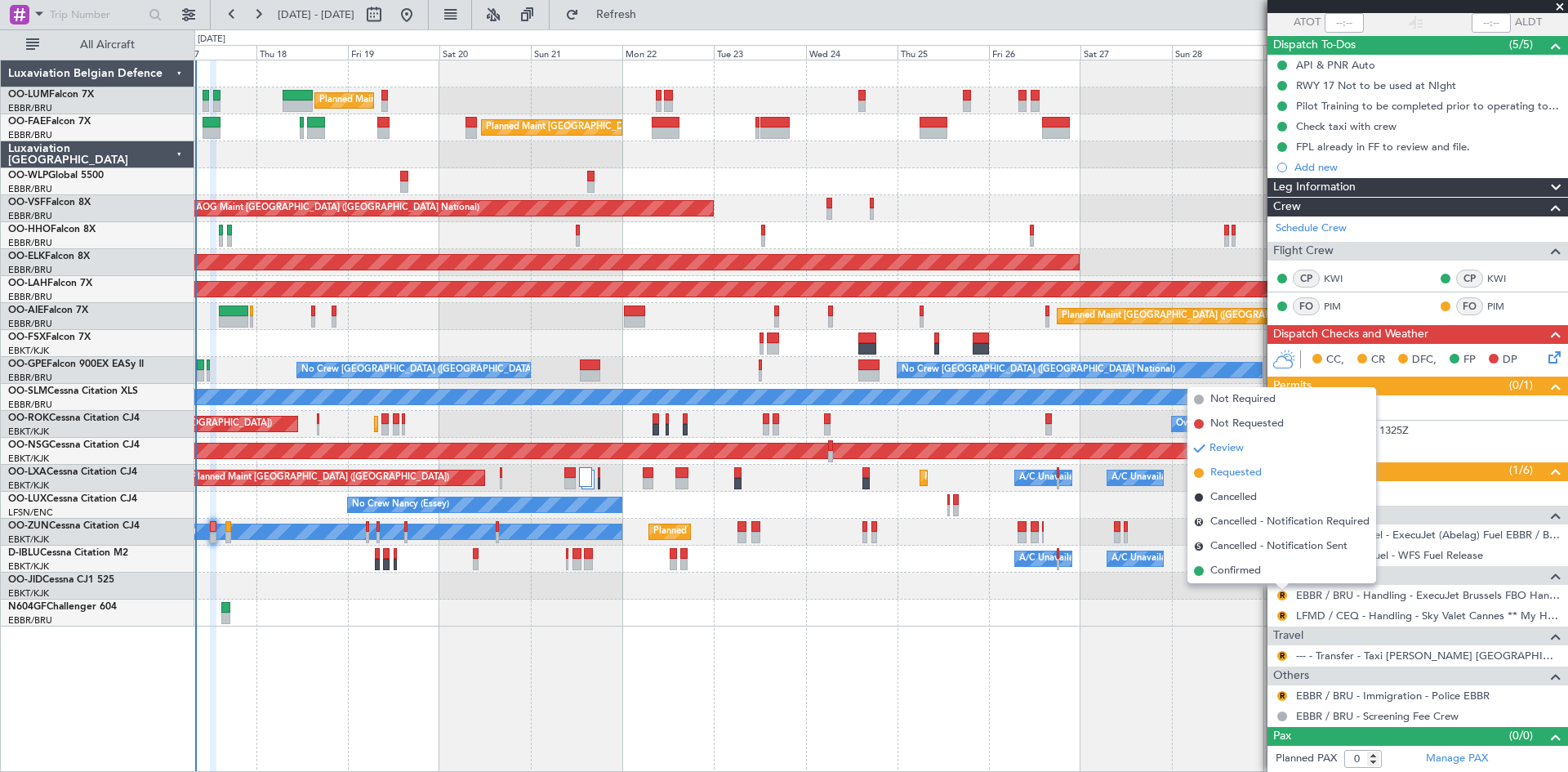
click at [1251, 476] on span "Requested" at bounding box center [1236, 472] width 52 height 16
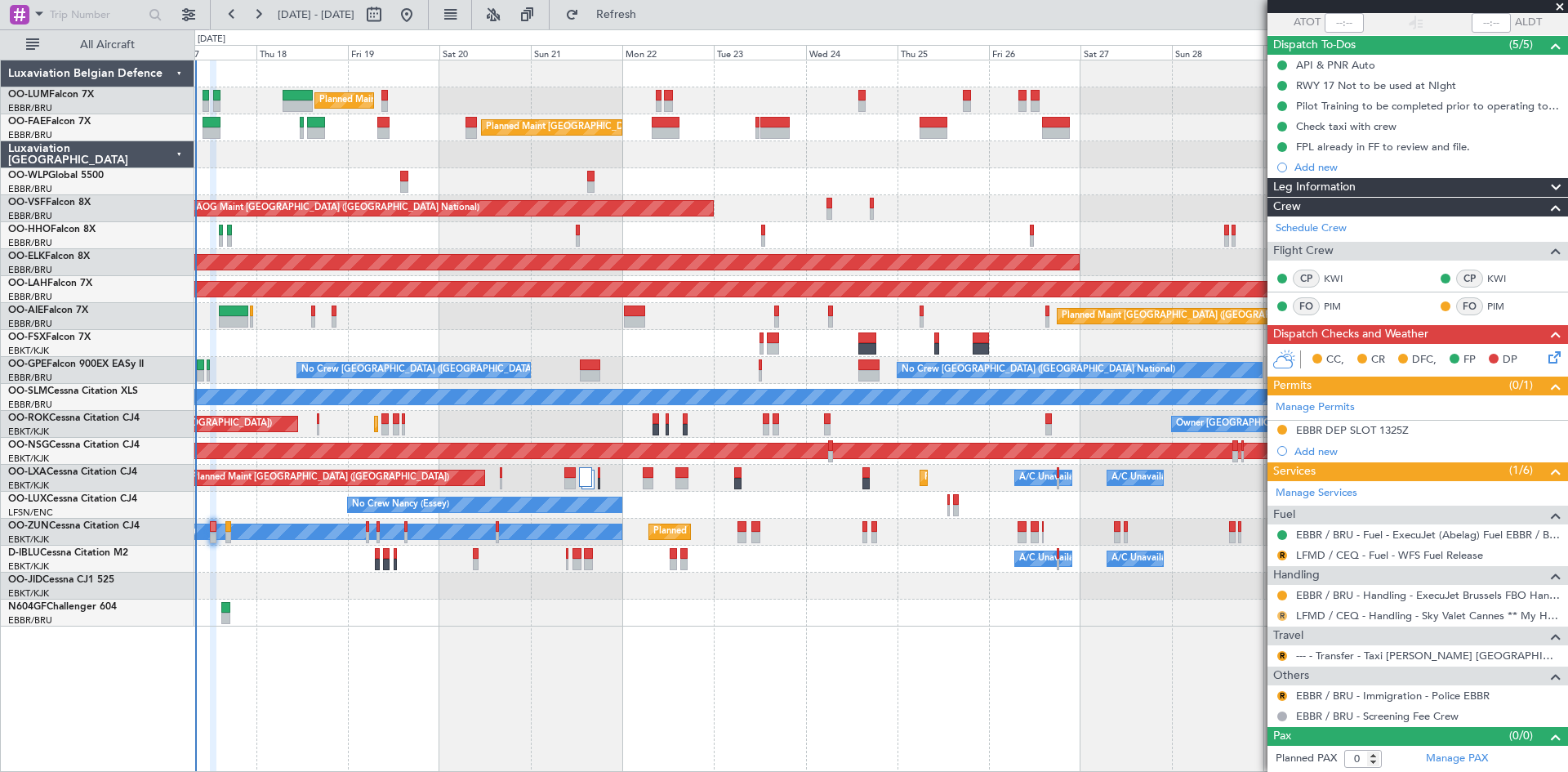
click at [1282, 615] on button "R" at bounding box center [1282, 616] width 9 height 9
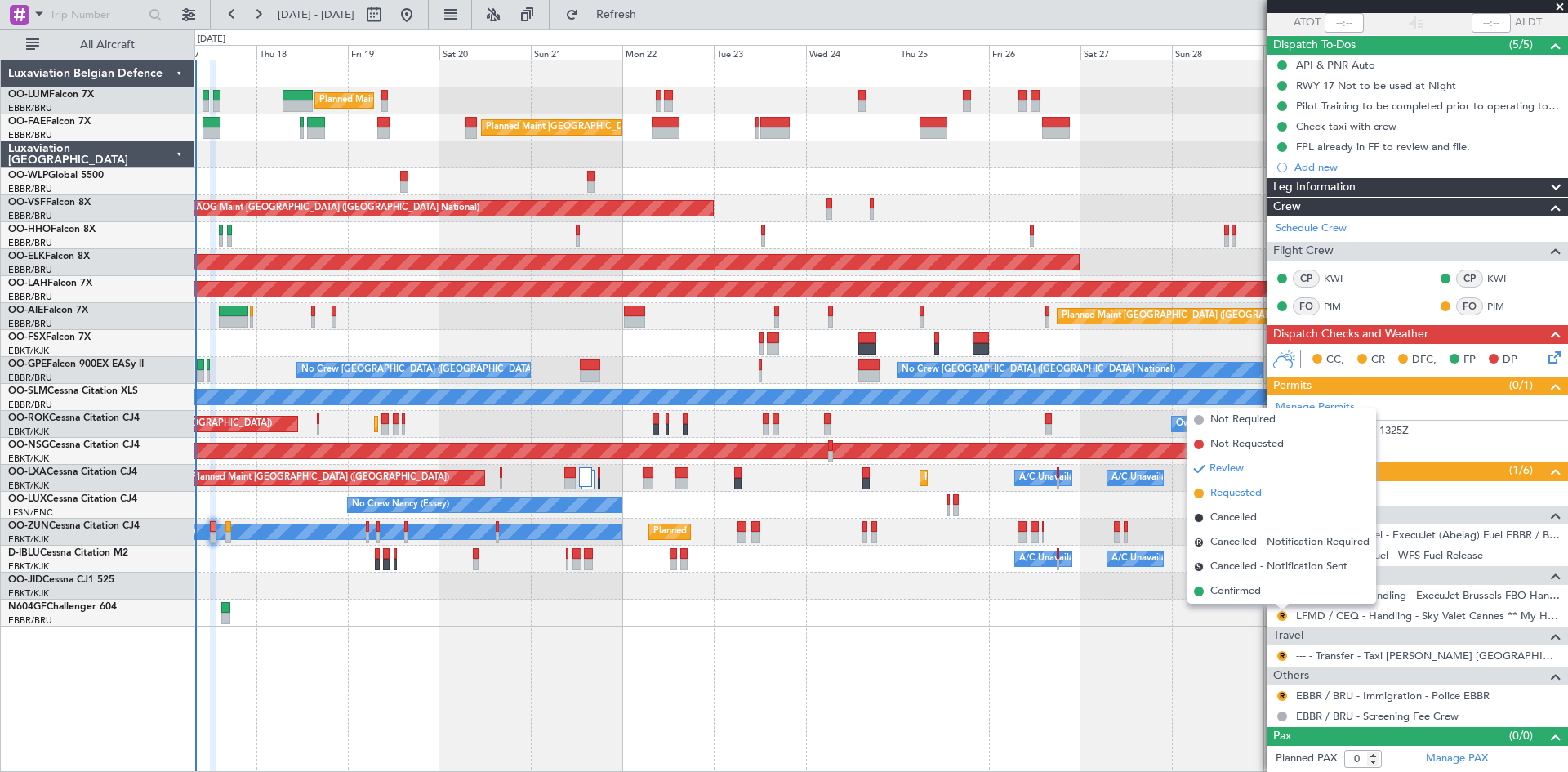
click at [1241, 489] on span "Requested" at bounding box center [1236, 493] width 52 height 16
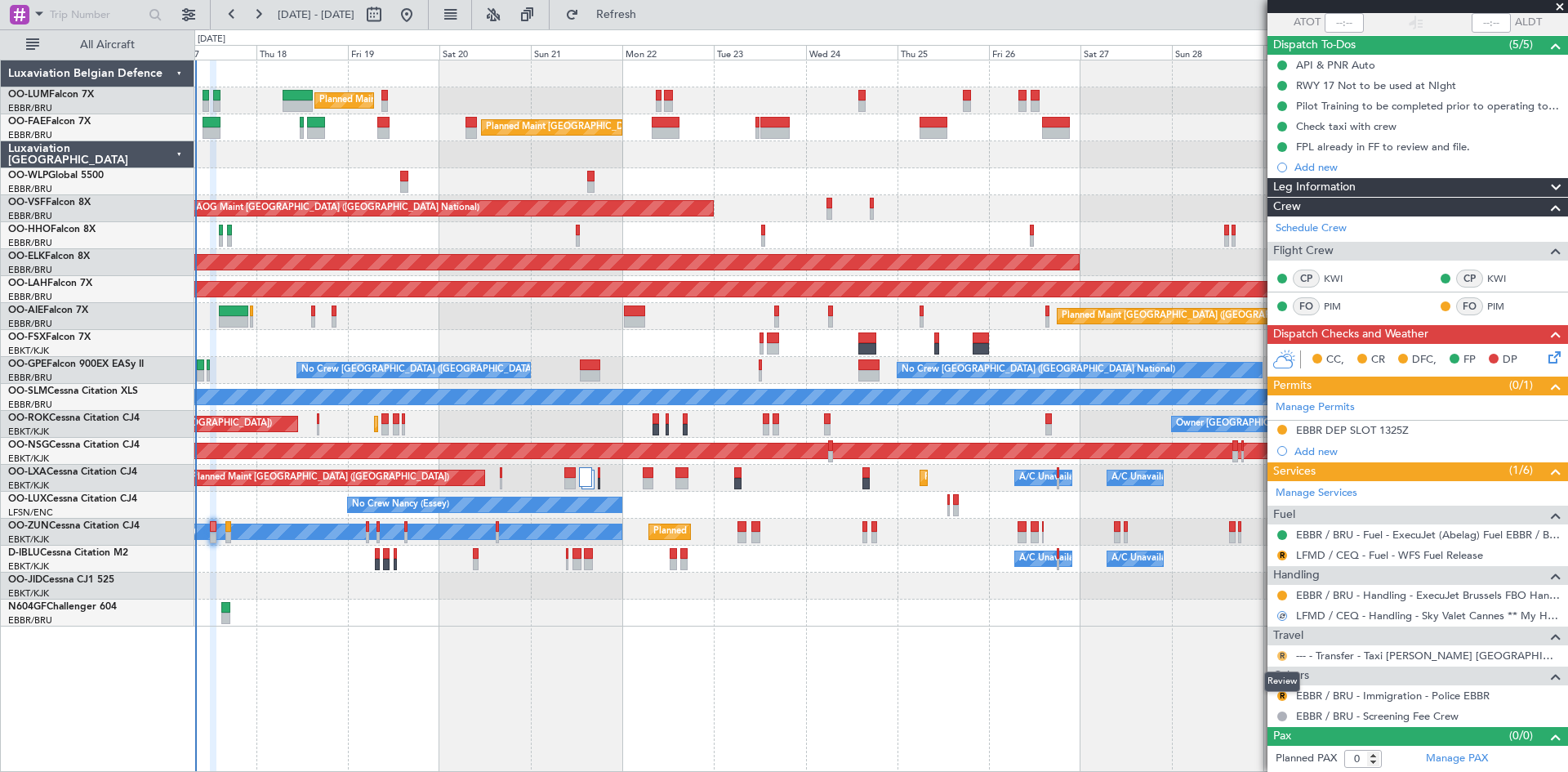
click at [1284, 653] on button "R" at bounding box center [1282, 656] width 9 height 9
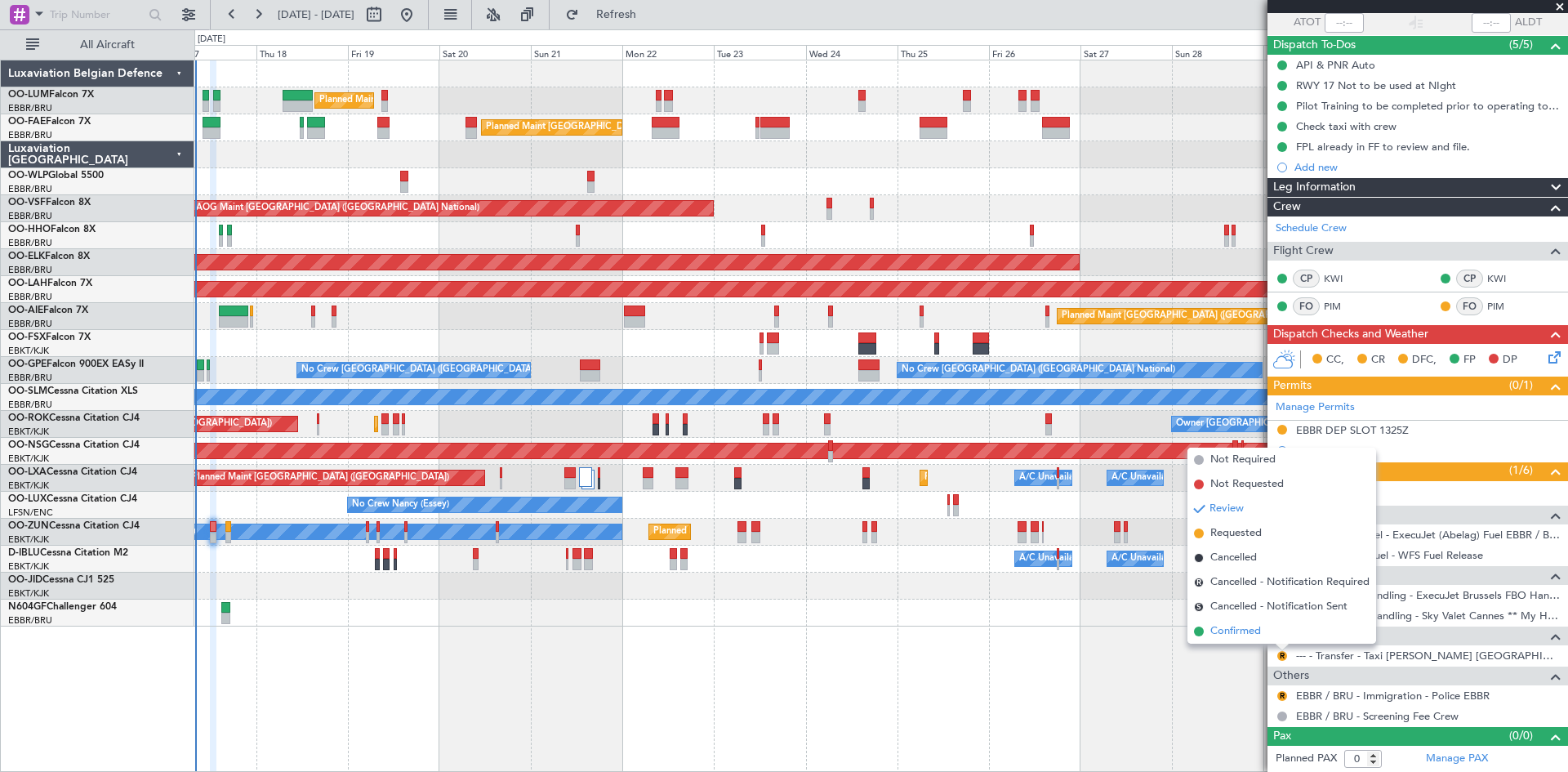
click at [1258, 632] on span "Confirmed" at bounding box center [1236, 631] width 51 height 16
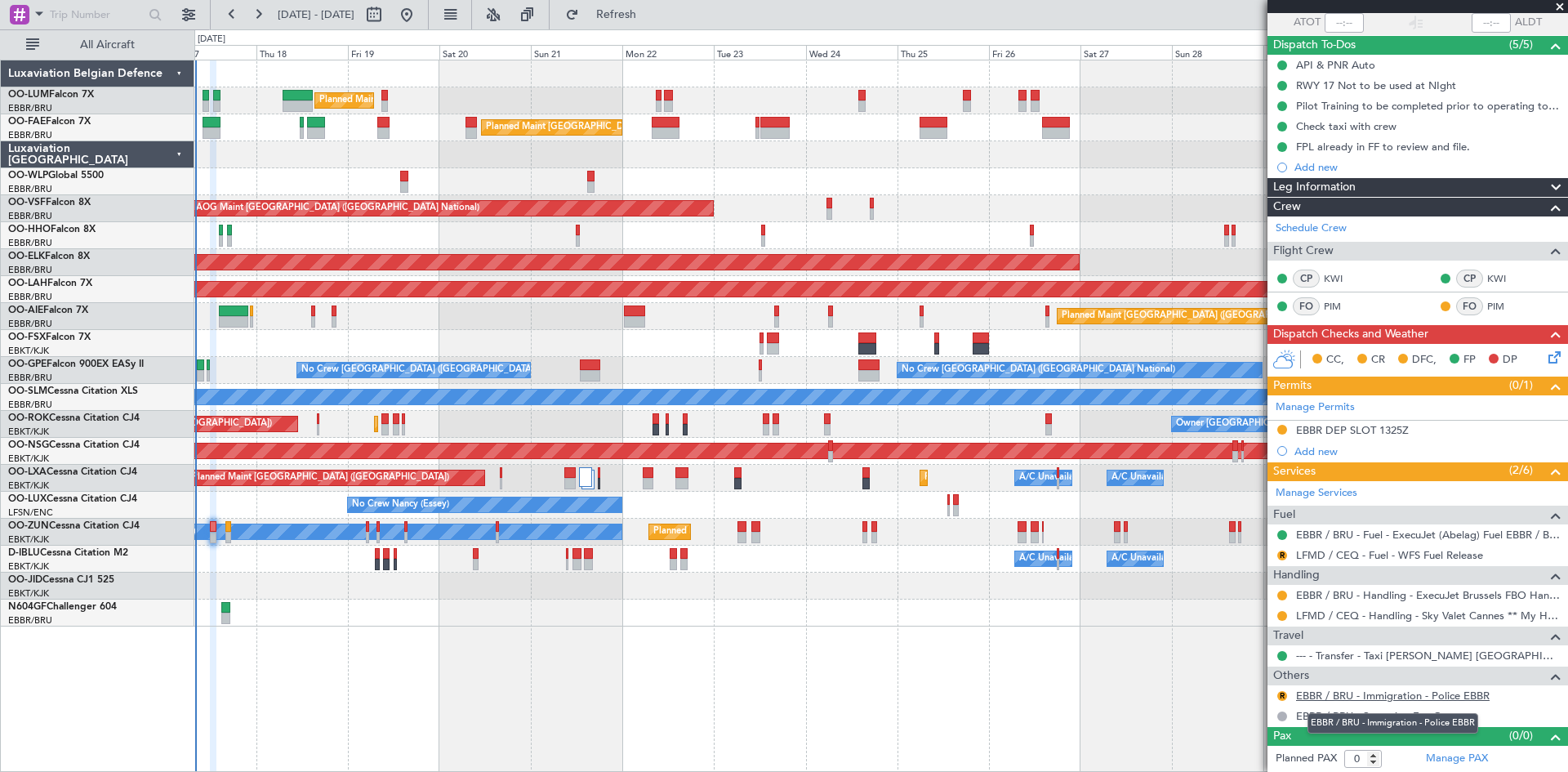
click at [1309, 694] on link "EBBR / BRU - Immigration - Police EBBR" at bounding box center [1393, 696] width 193 height 14
click at [651, 12] on span "Refresh" at bounding box center [616, 15] width 69 height 11
click at [1283, 697] on button at bounding box center [1282, 696] width 9 height 9
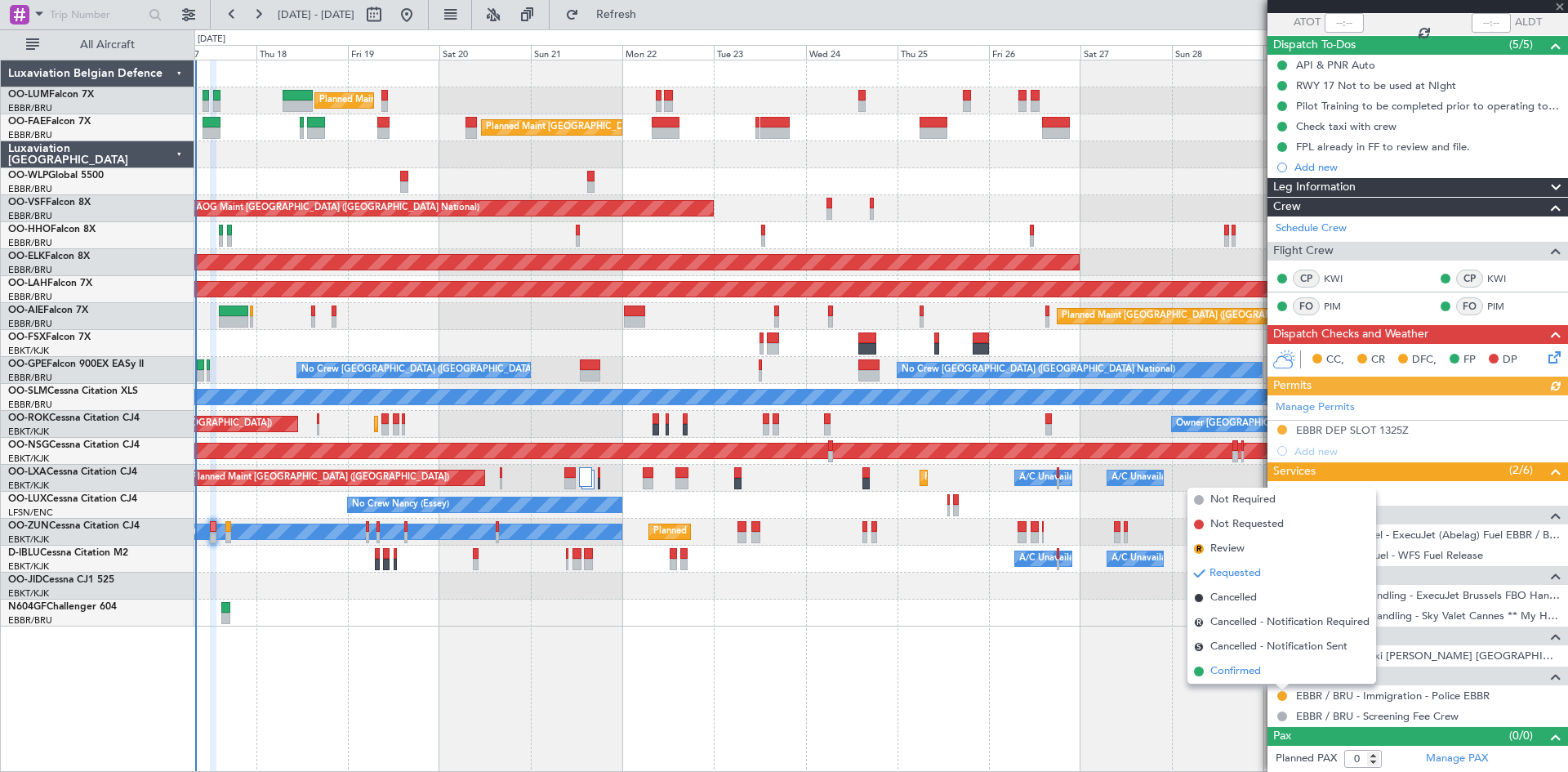
click at [1274, 678] on li "Confirmed" at bounding box center [1282, 671] width 188 height 25
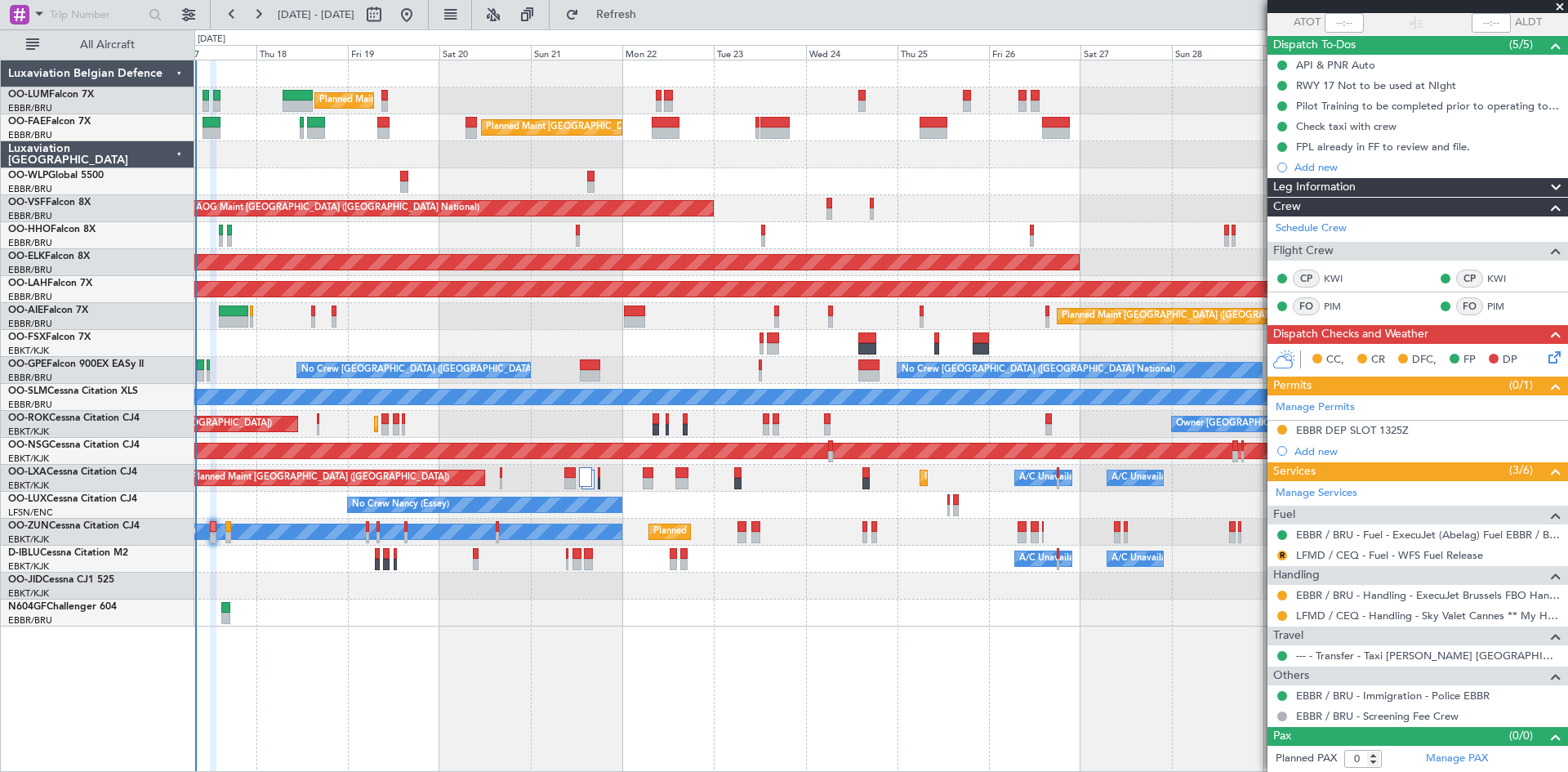
click at [1432, 557] on mat-tooltip-component "In Progress" at bounding box center [1413, 546] width 76 height 43
click at [1345, 555] on link "LFMD / CEQ - Fuel - WFS Fuel Release" at bounding box center [1390, 555] width 187 height 14
click at [1280, 616] on button at bounding box center [1282, 616] width 9 height 9
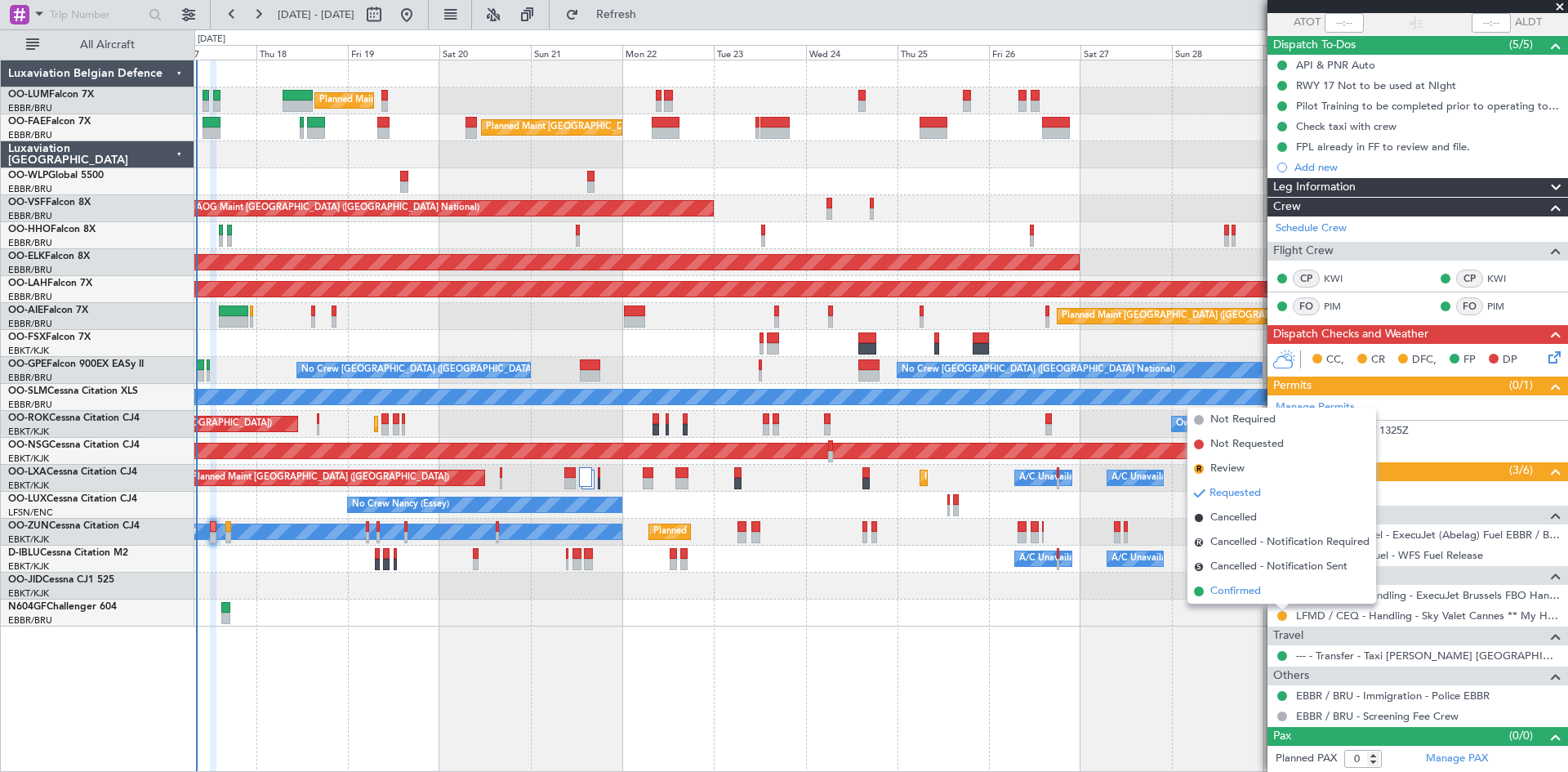
click at [1253, 596] on span "Confirmed" at bounding box center [1236, 591] width 51 height 16
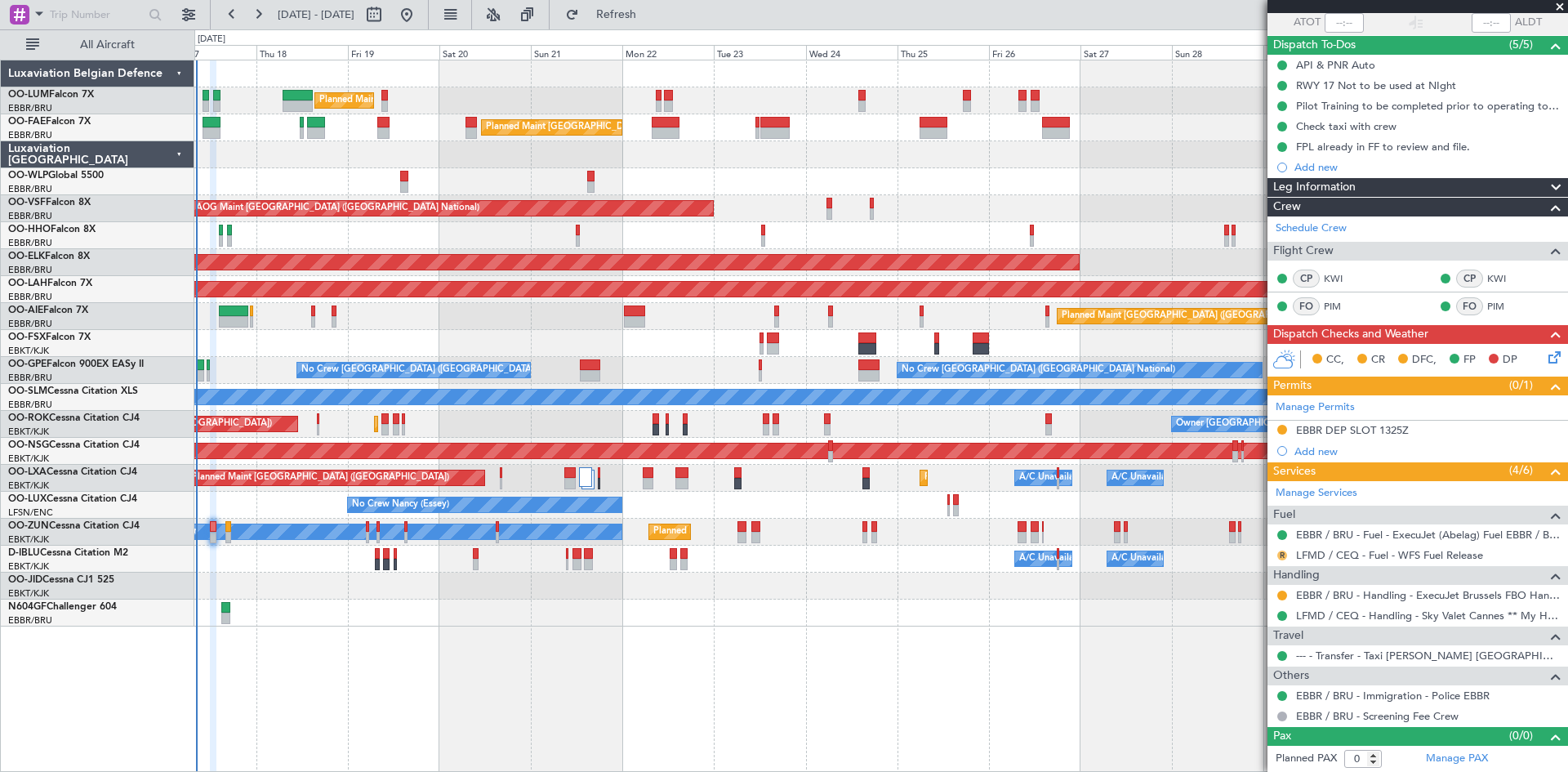
click at [1280, 556] on button "R" at bounding box center [1282, 555] width 9 height 9
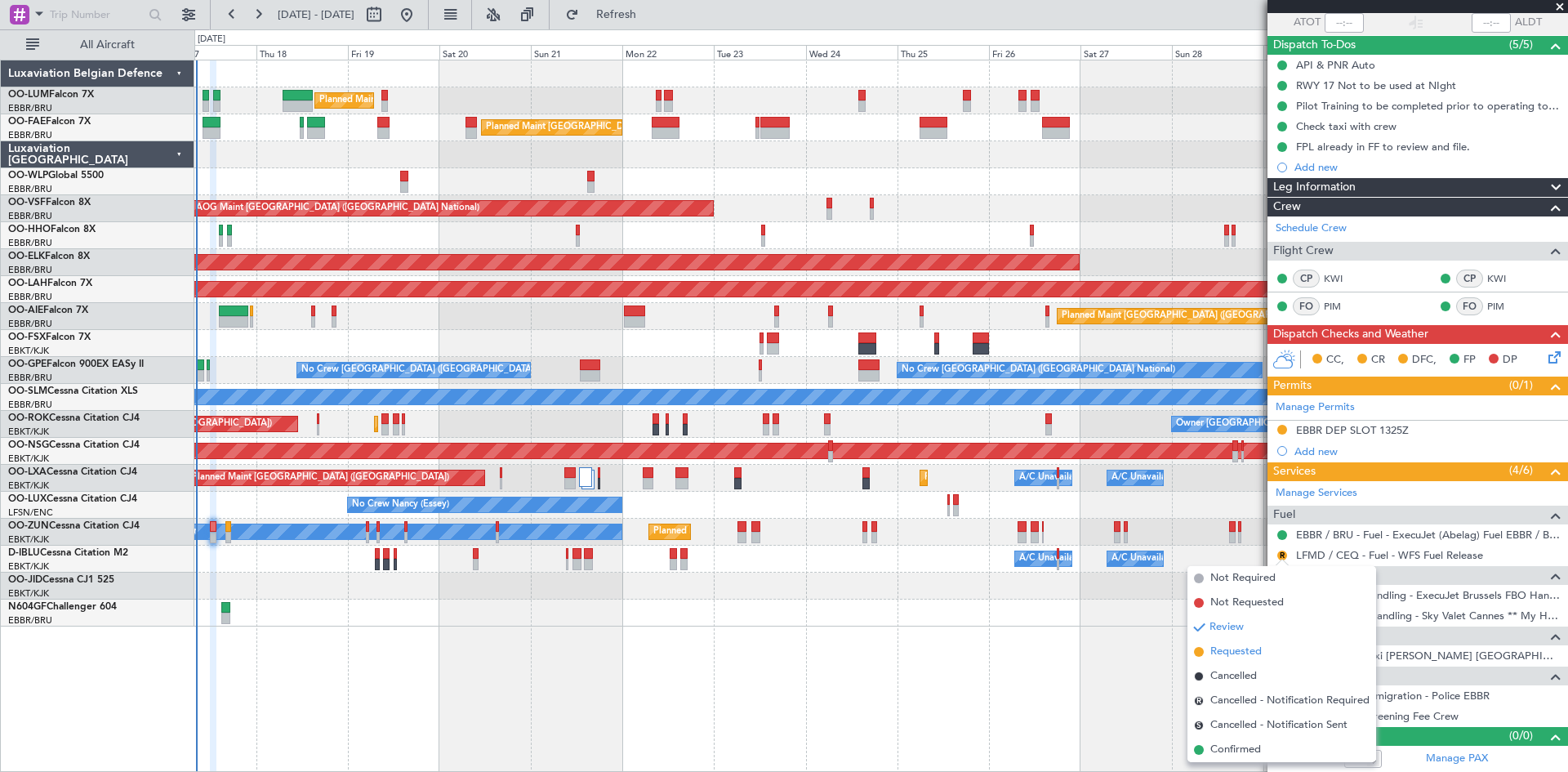
click at [1232, 654] on span "Requested" at bounding box center [1236, 651] width 52 height 16
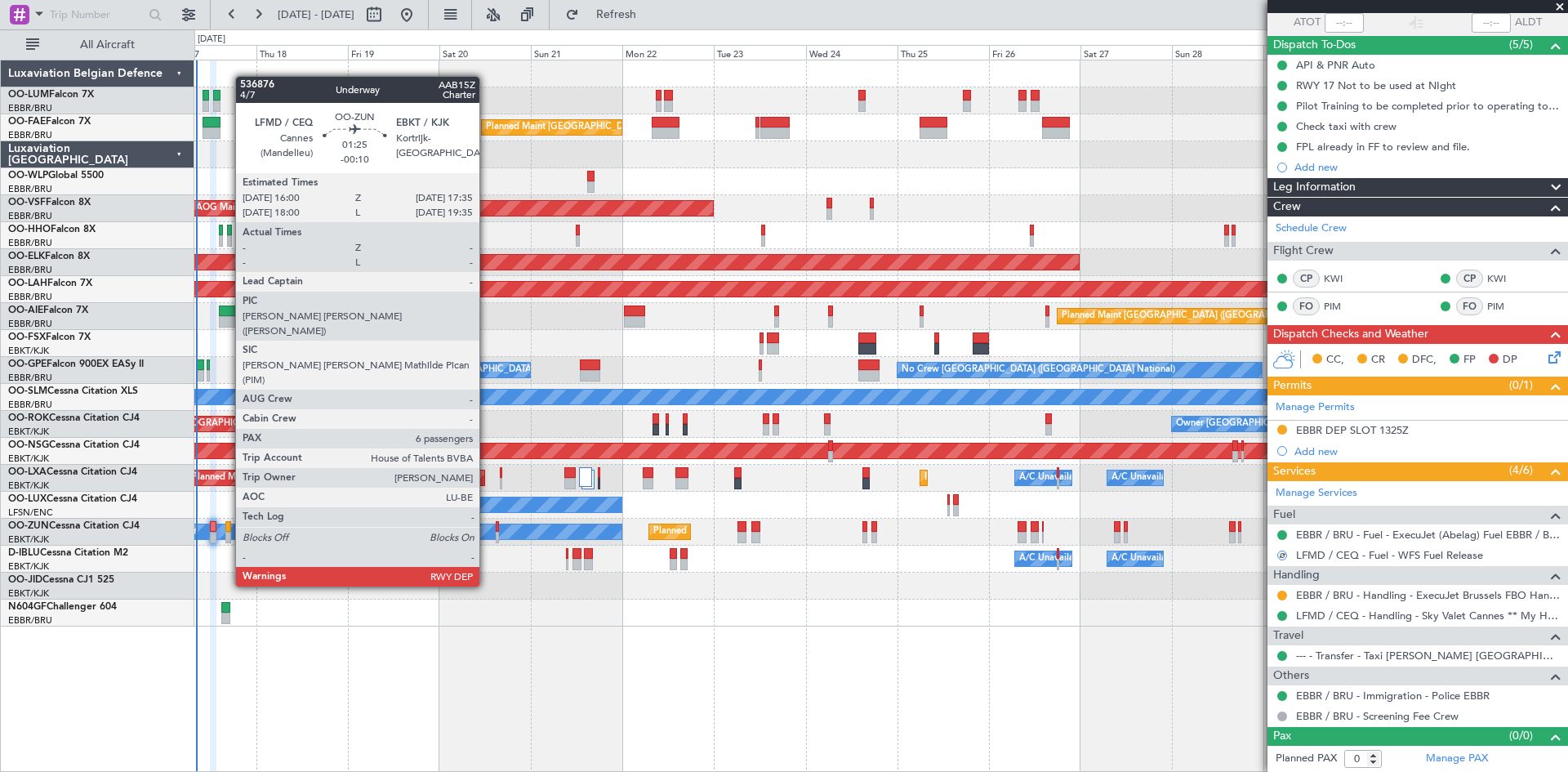
click at [227, 526] on div at bounding box center [228, 527] width 7 height 11
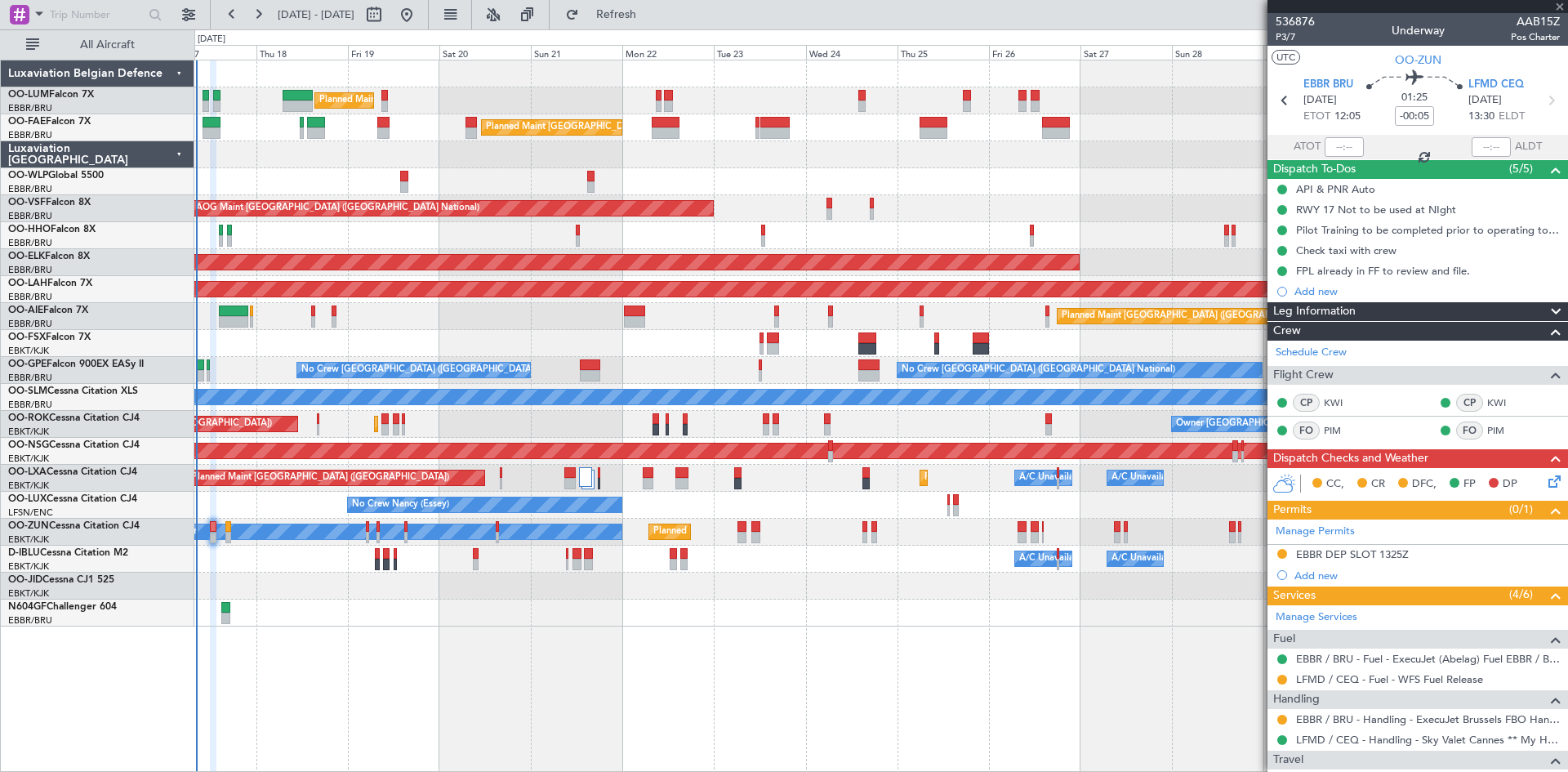
scroll to position [124, 0]
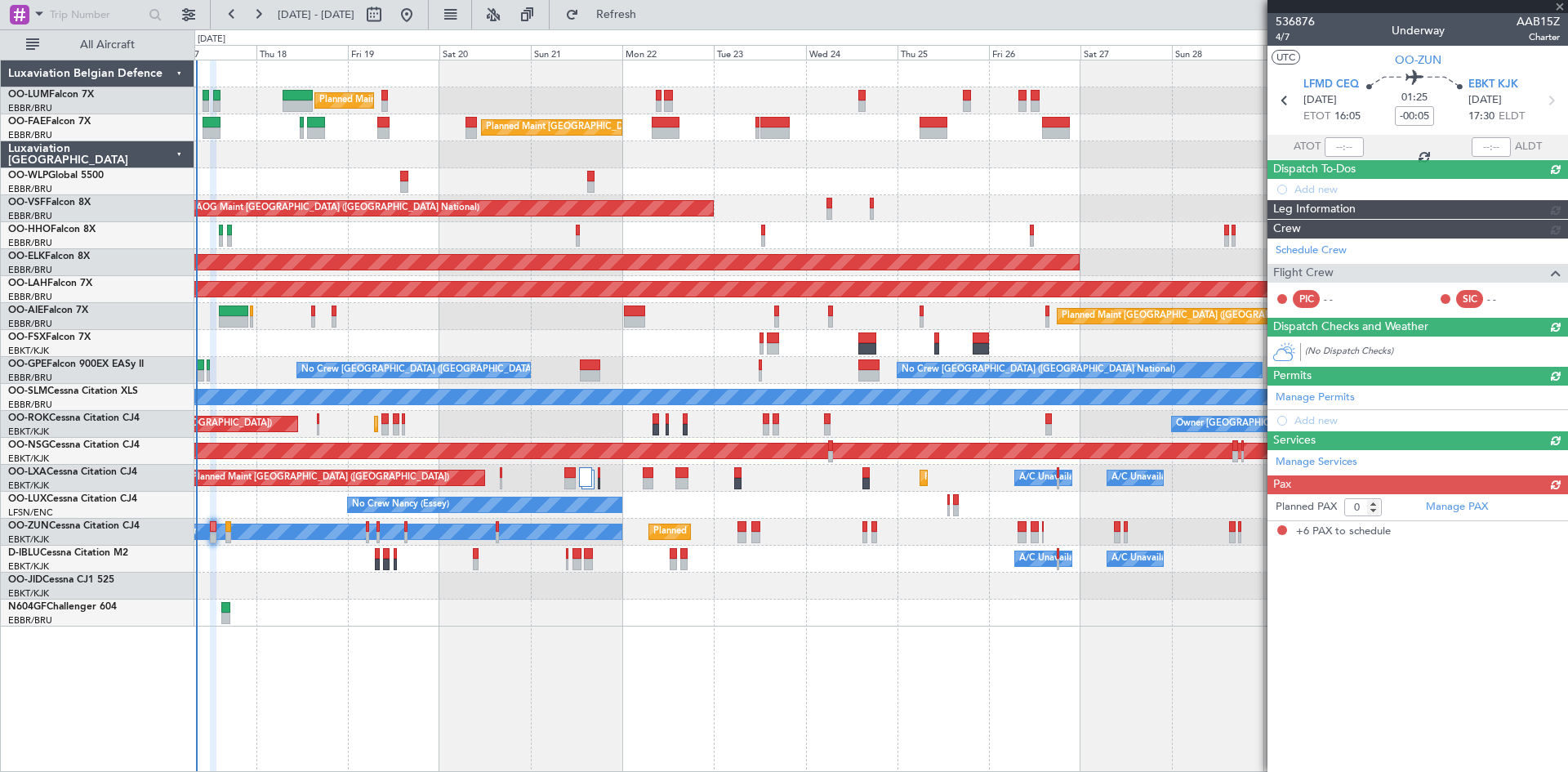
type input "-00:10"
type input "6"
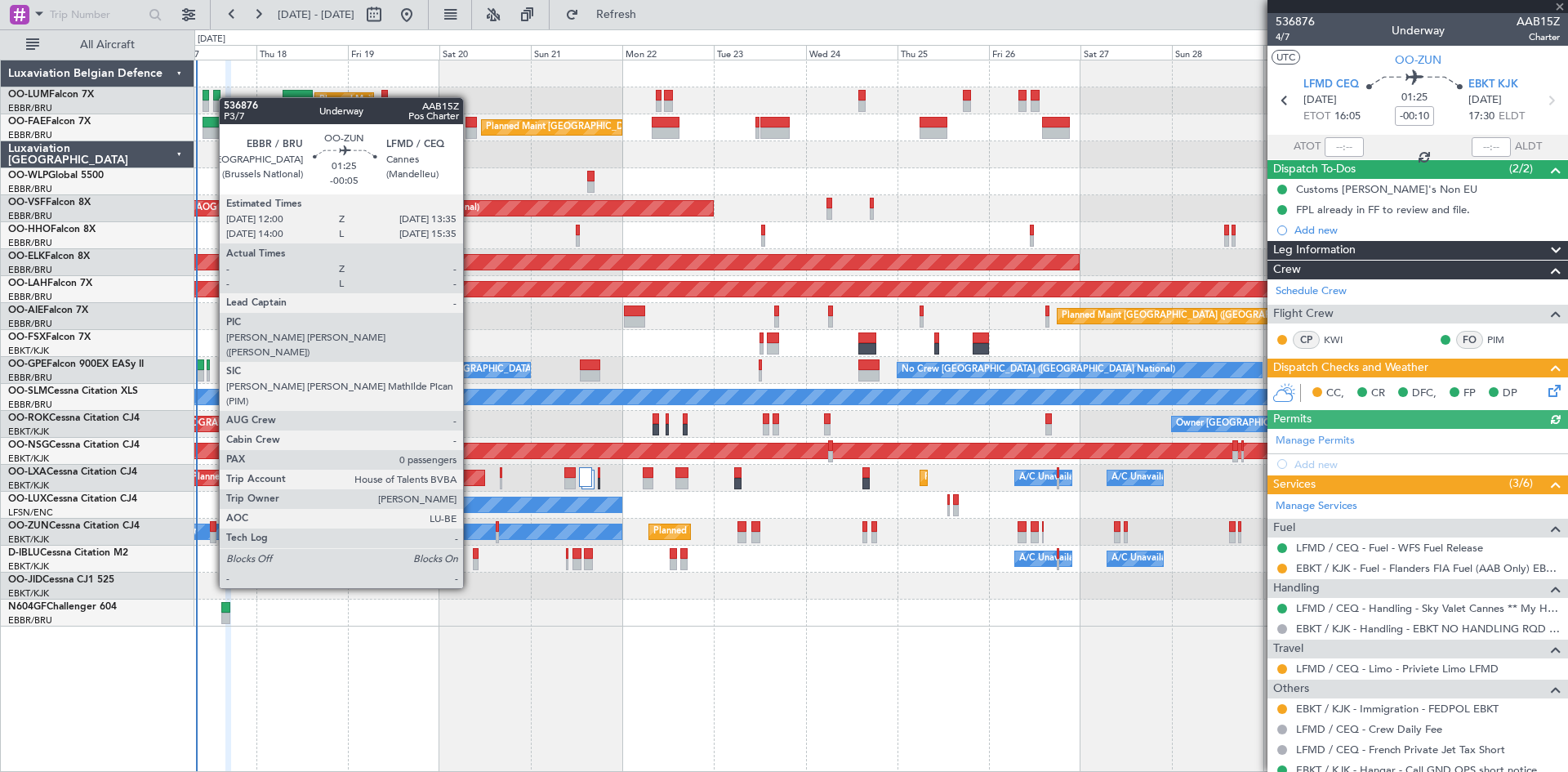
click at [211, 530] on div at bounding box center [213, 527] width 7 height 11
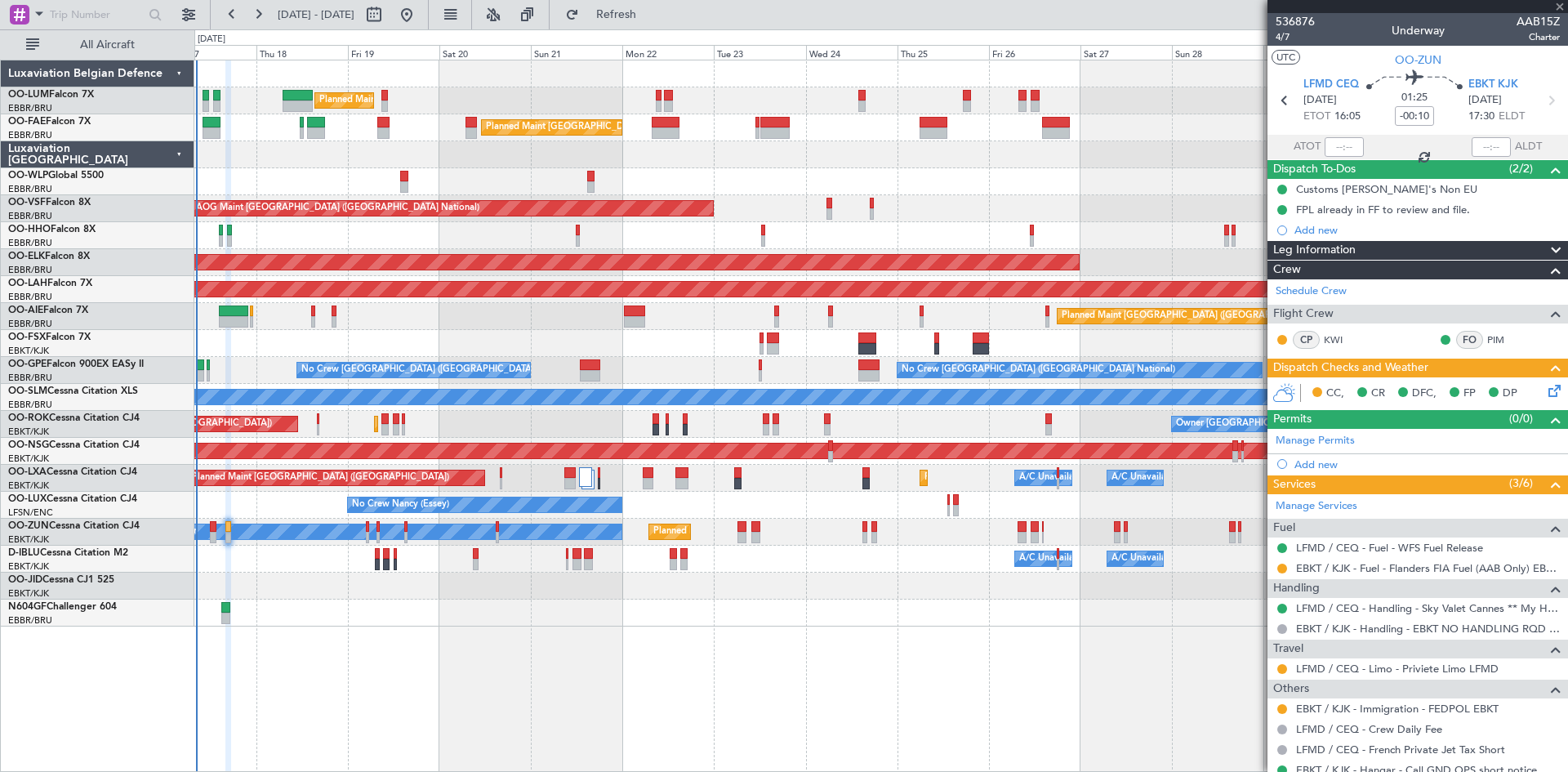
type input "-00:05"
type input "0"
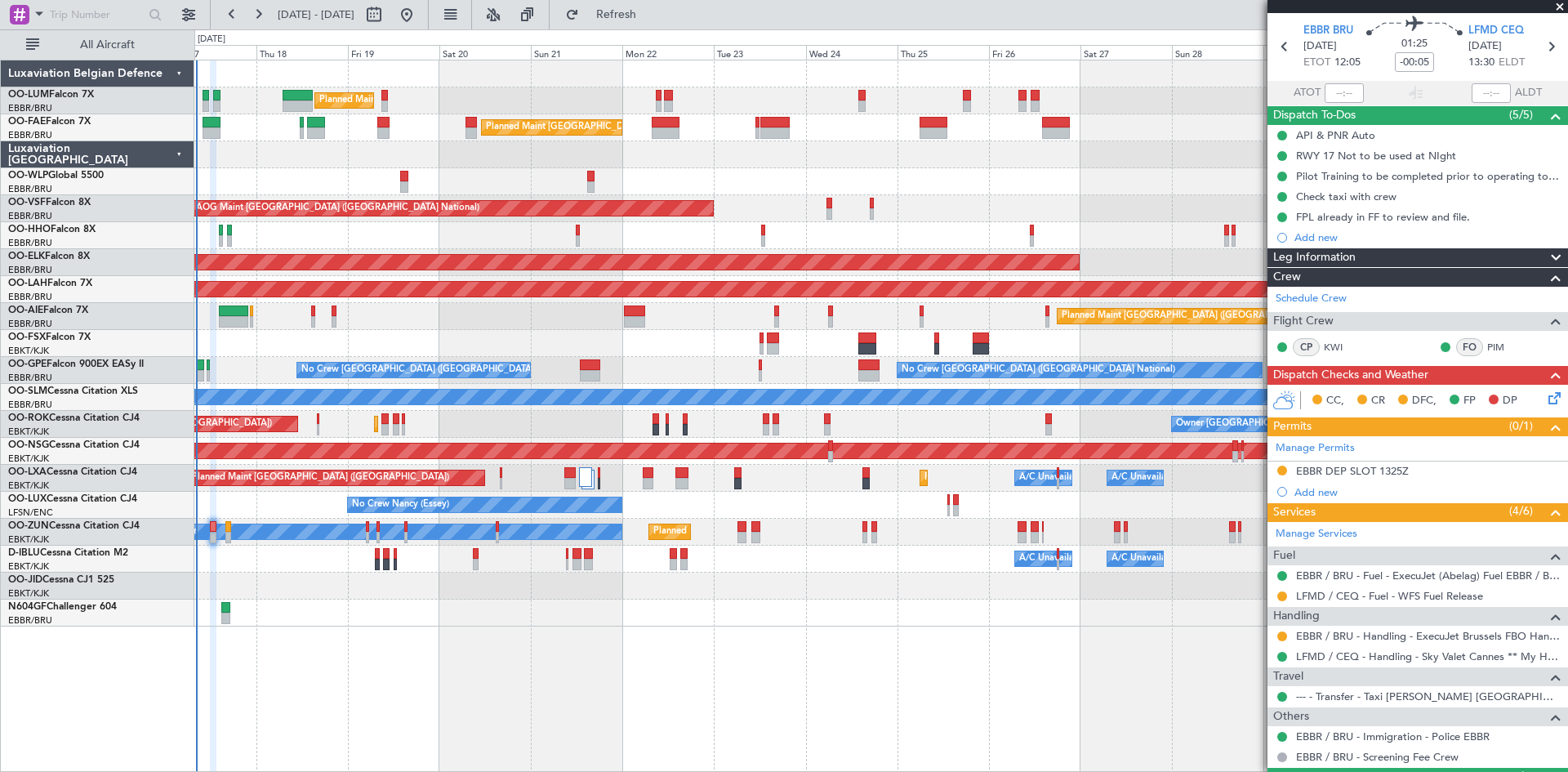
scroll to position [82, 0]
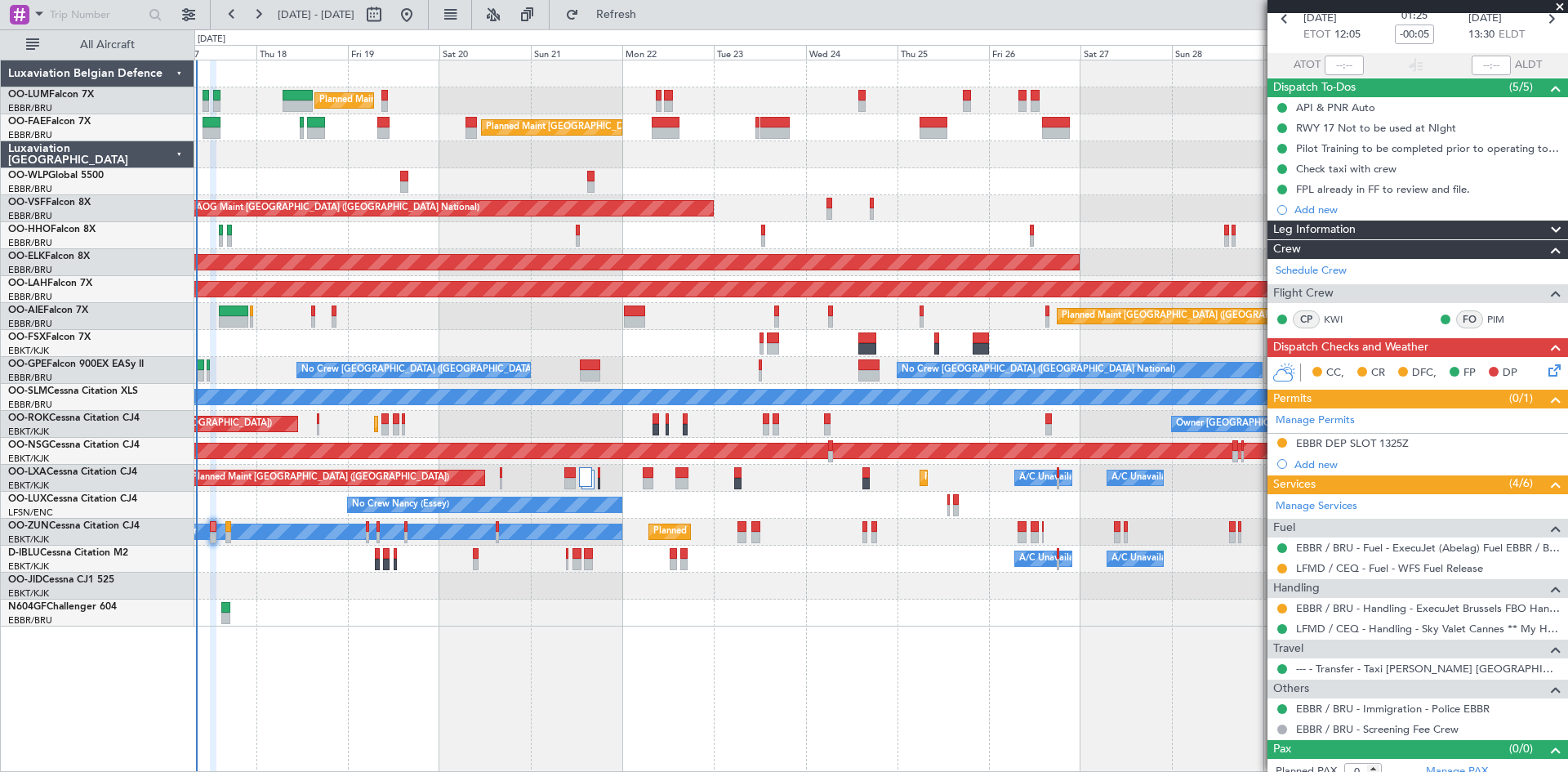
click at [1545, 371] on icon at bounding box center [1552, 368] width 13 height 13
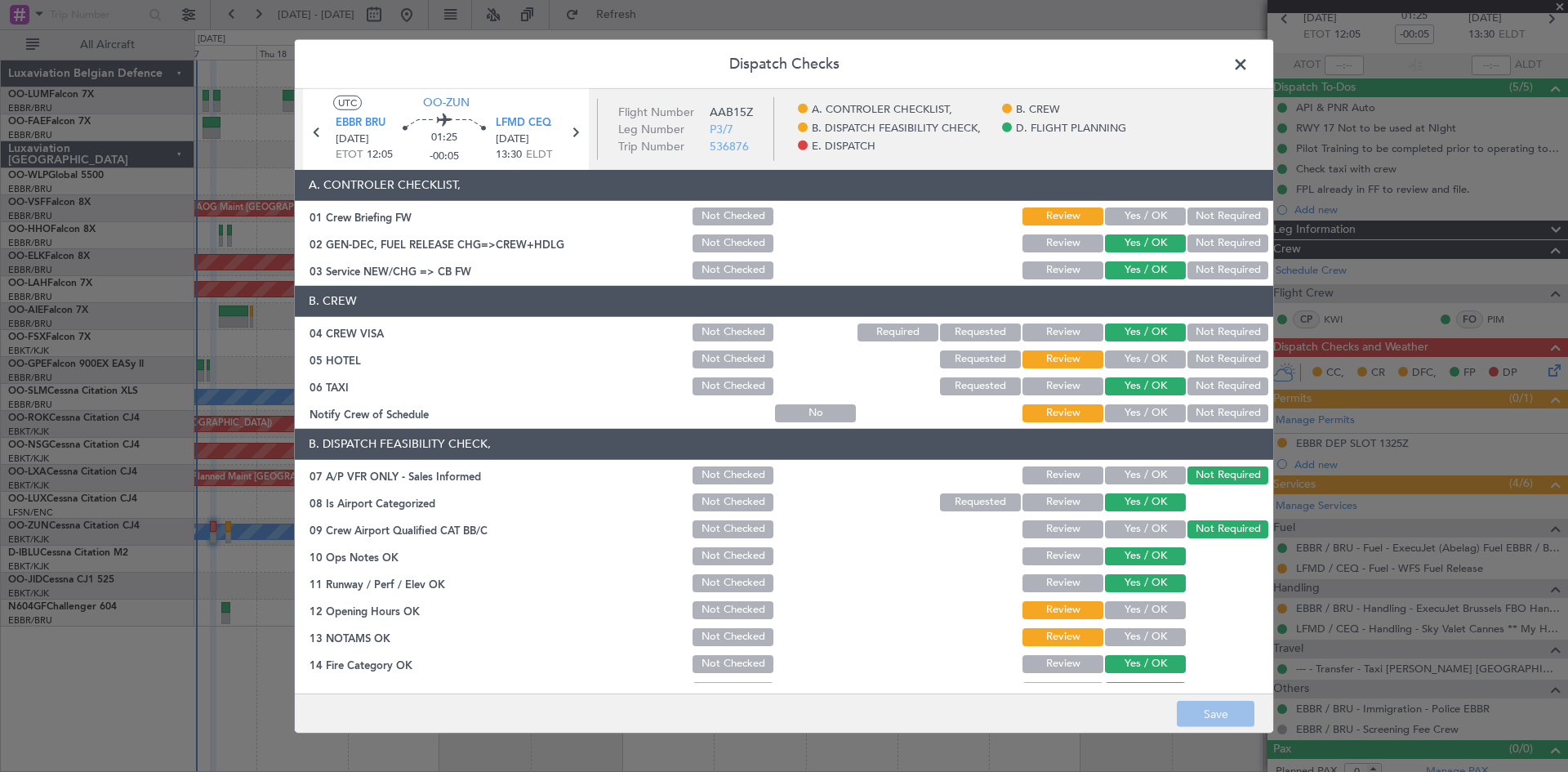
click at [1200, 359] on button "Not Required" at bounding box center [1228, 359] width 81 height 18
click at [1119, 412] on button "Yes / OK" at bounding box center [1146, 413] width 81 height 18
click at [1142, 612] on button "Yes / OK" at bounding box center [1146, 610] width 81 height 18
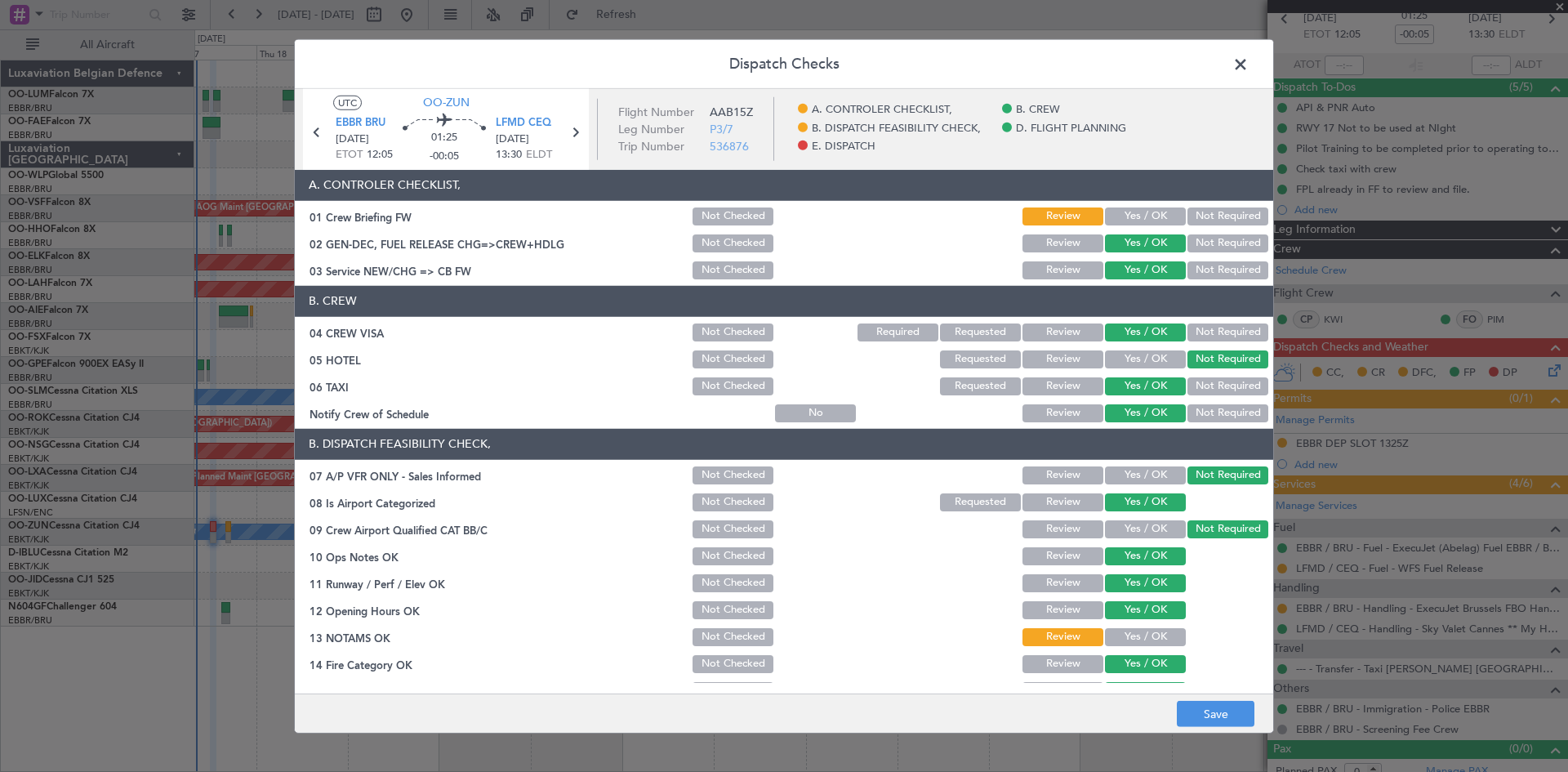
click at [1145, 639] on button "Yes / OK" at bounding box center [1146, 637] width 81 height 18
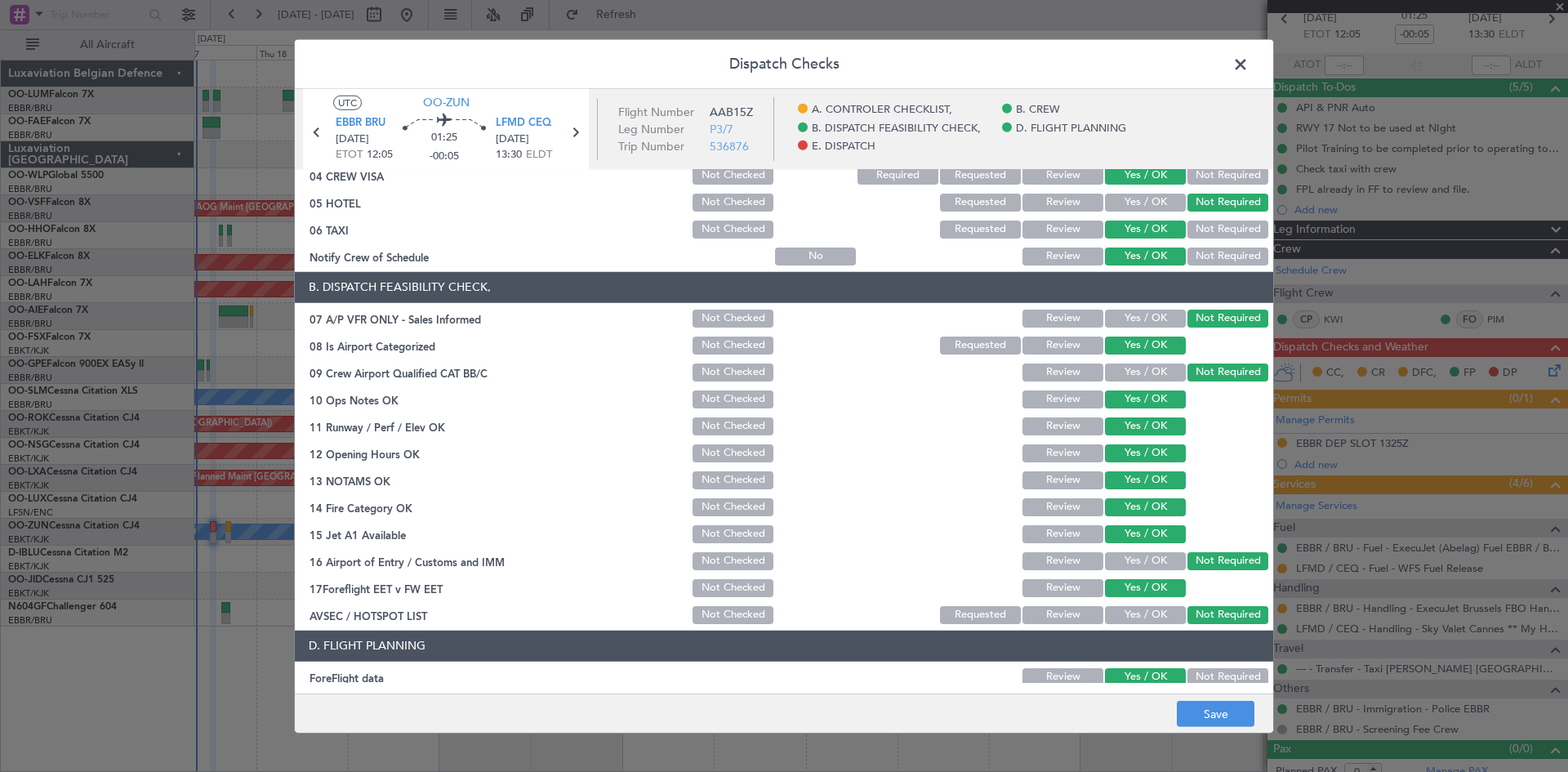
scroll to position [309, 0]
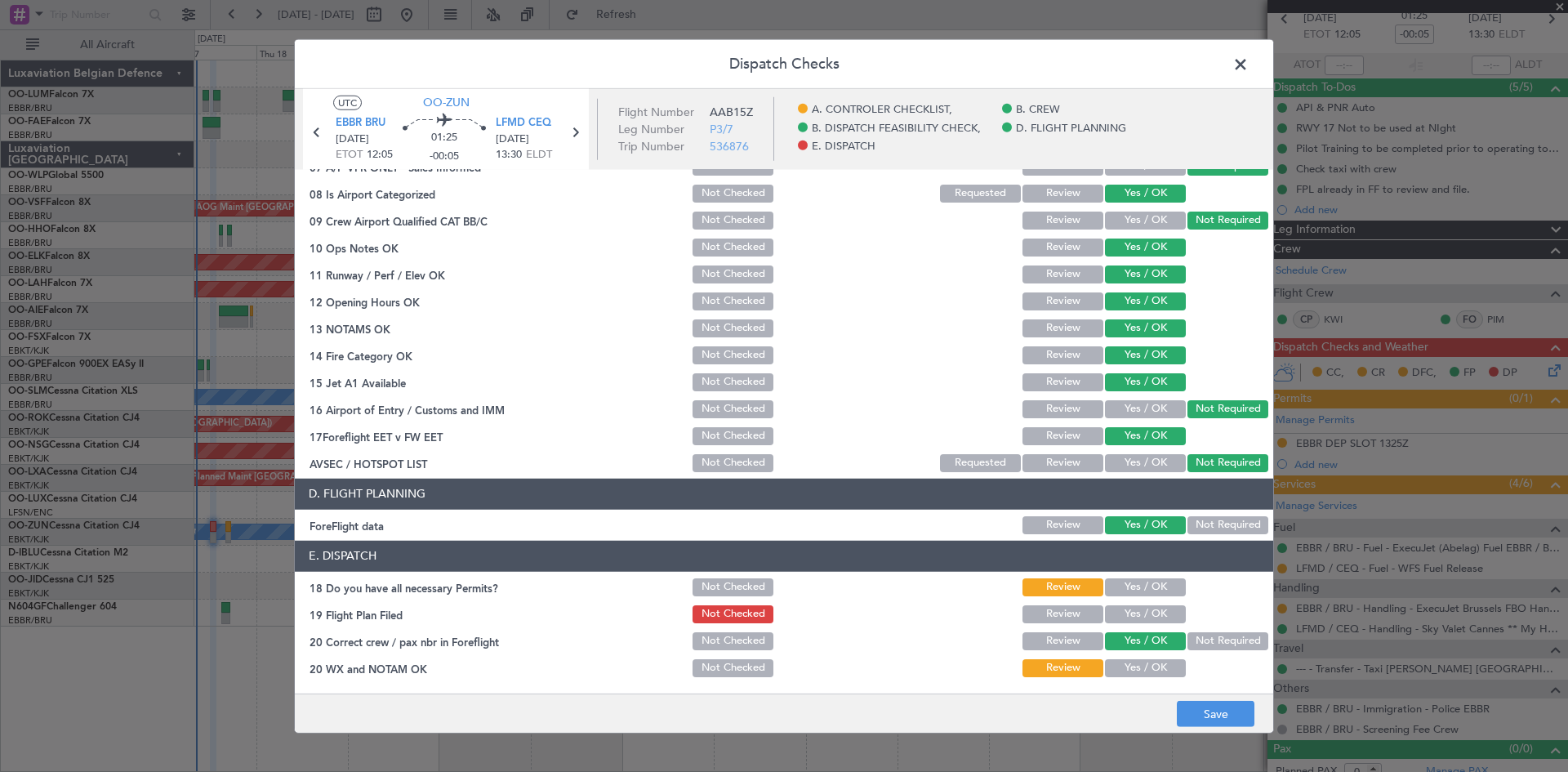
click at [1137, 589] on button "Yes / OK" at bounding box center [1146, 587] width 81 height 18
click at [1139, 605] on button "Yes / OK" at bounding box center [1146, 614] width 81 height 18
click at [1139, 671] on button "Yes / OK" at bounding box center [1146, 667] width 81 height 18
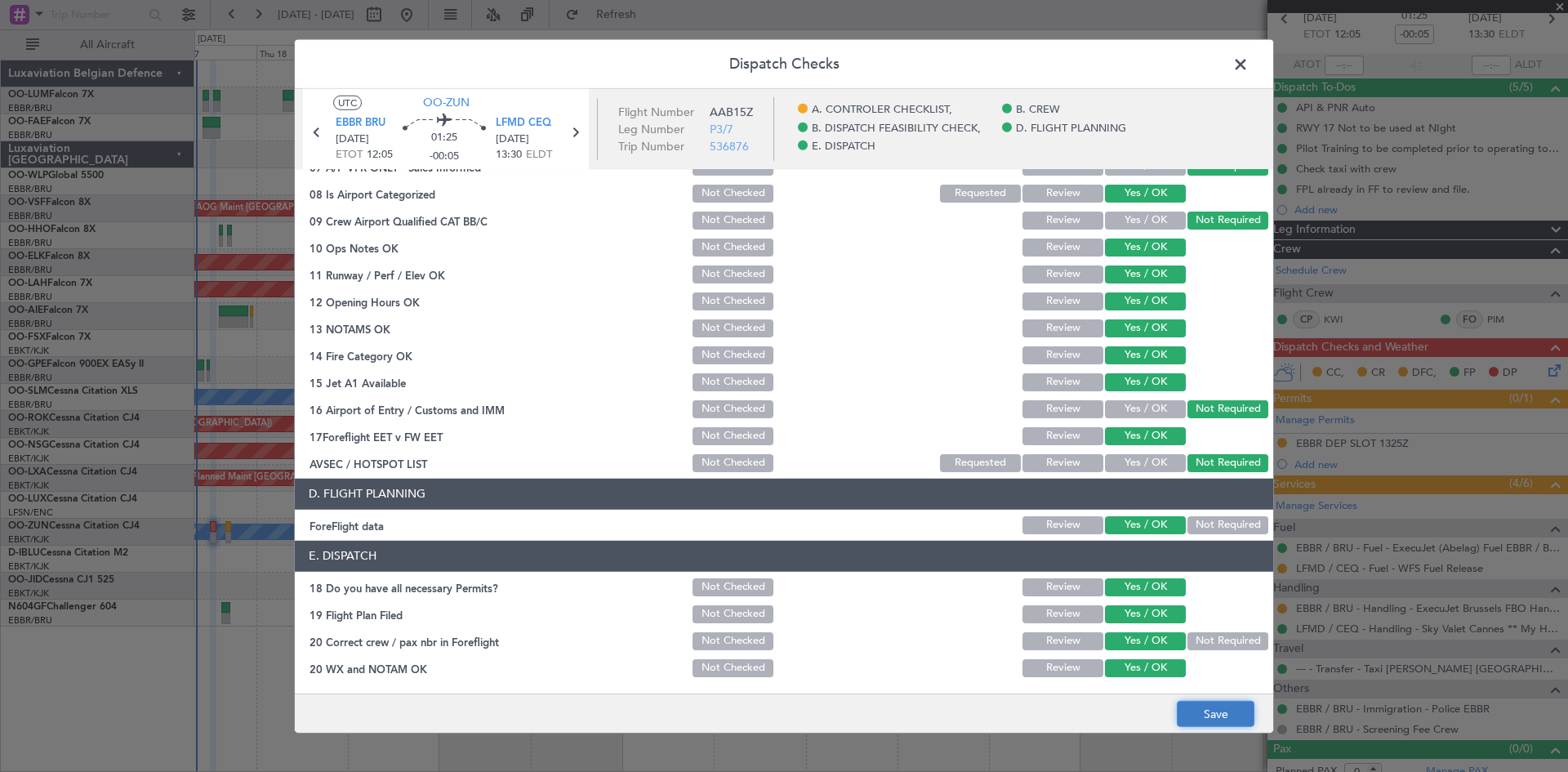
click at [1212, 712] on button "Save" at bounding box center [1216, 715] width 77 height 26
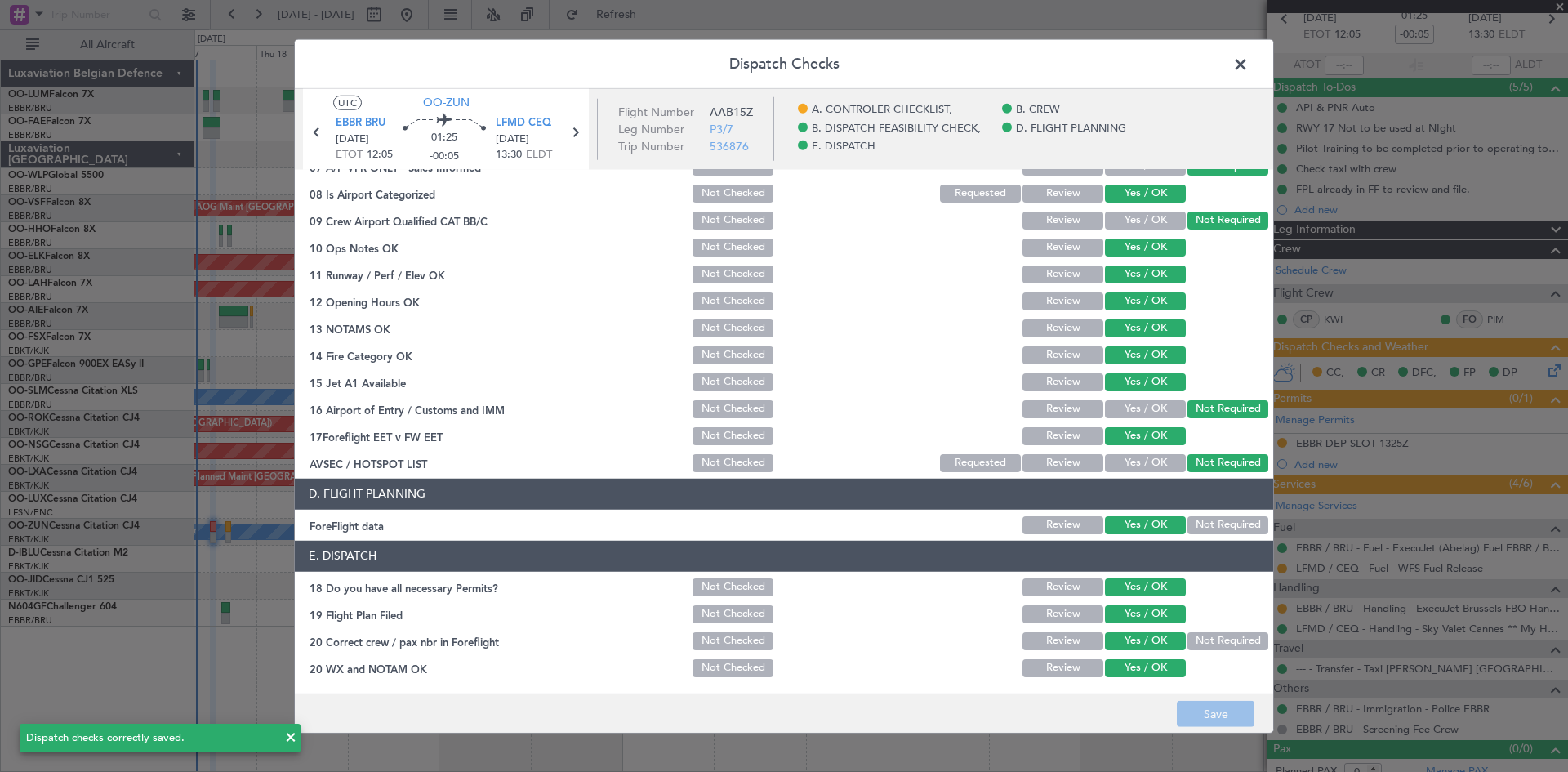
click at [1249, 65] on span at bounding box center [1249, 68] width 0 height 33
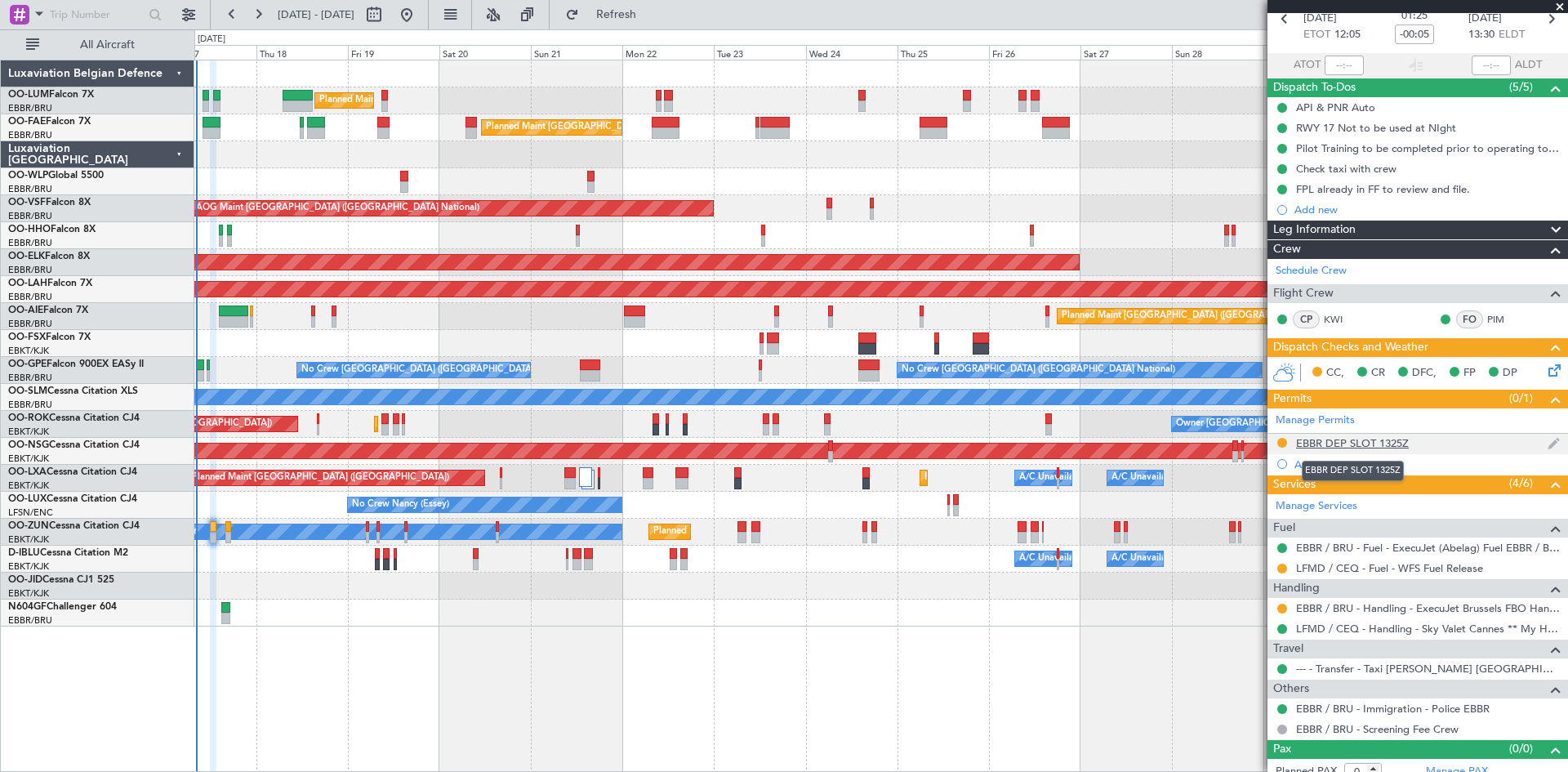
click at [1370, 445] on div "EBBR DEP SLOT 1325Z" at bounding box center [1353, 443] width 113 height 14
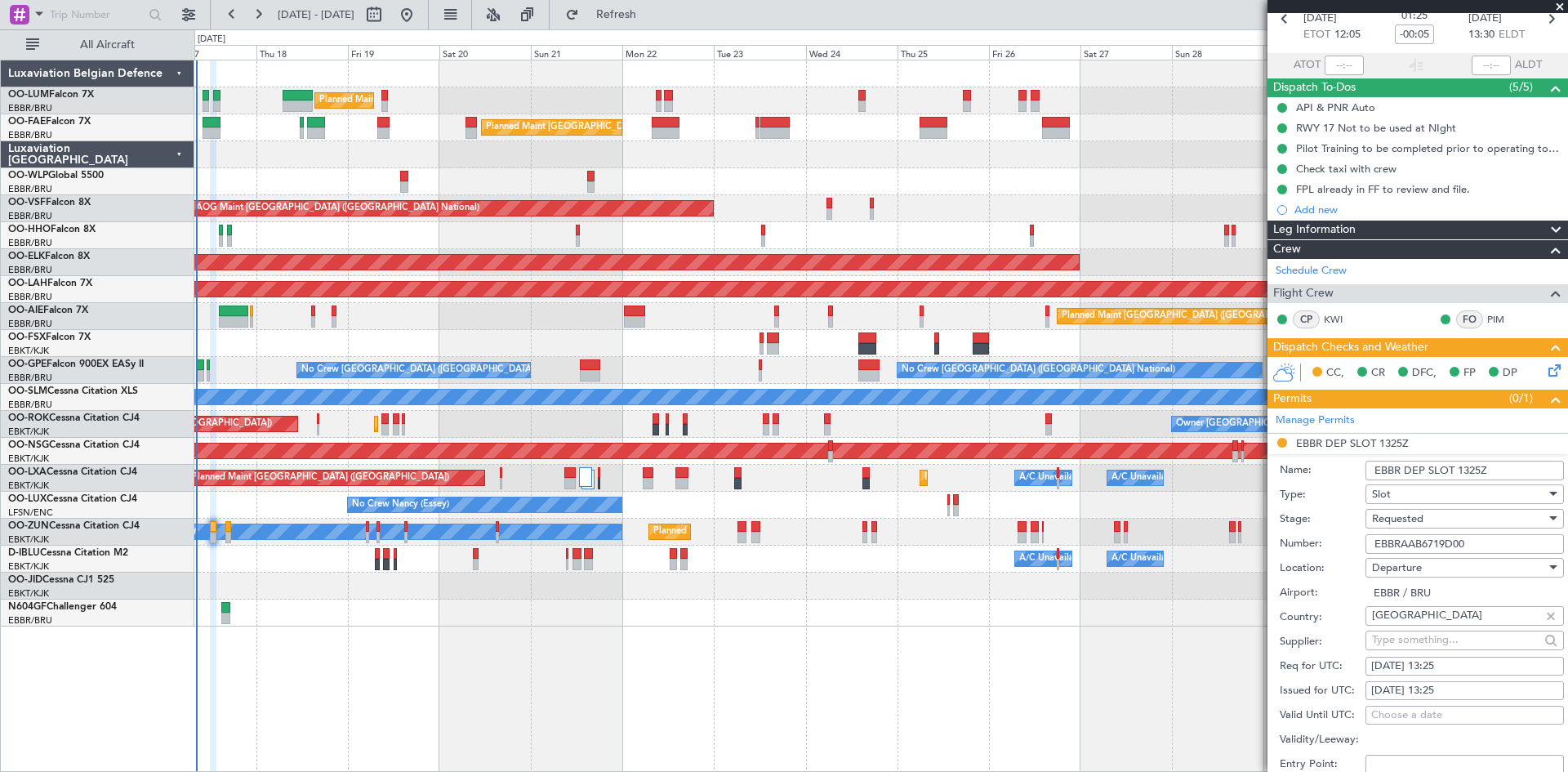
click at [1445, 665] on div "17/09/2025 13:25" at bounding box center [1464, 666] width 187 height 16
select select "9"
select select "2025"
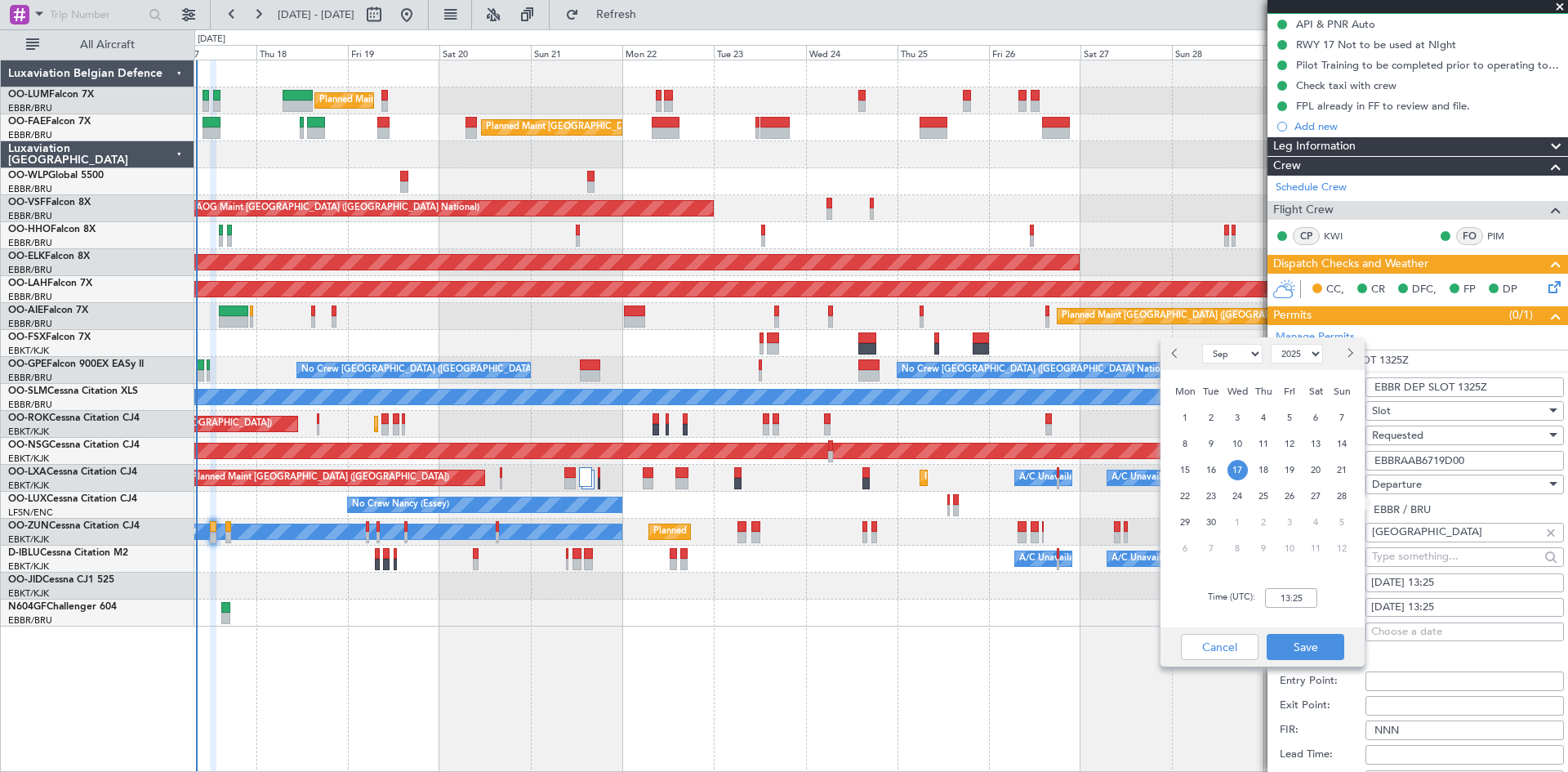
scroll to position [245, 0]
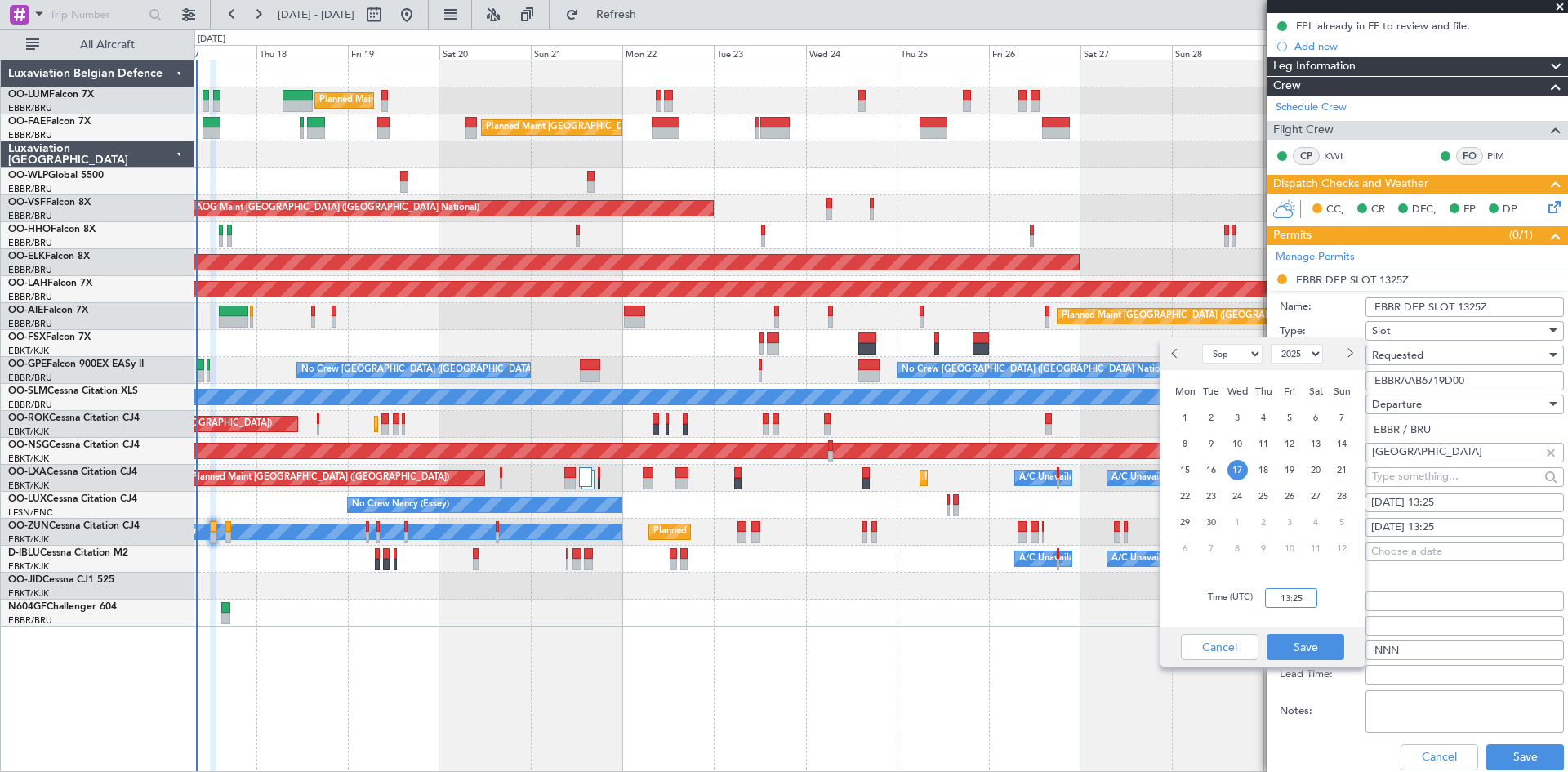
click at [1284, 594] on input "13:25" at bounding box center [1291, 598] width 52 height 20
type input "12:00"
click at [1315, 646] on button "Save" at bounding box center [1305, 648] width 77 height 26
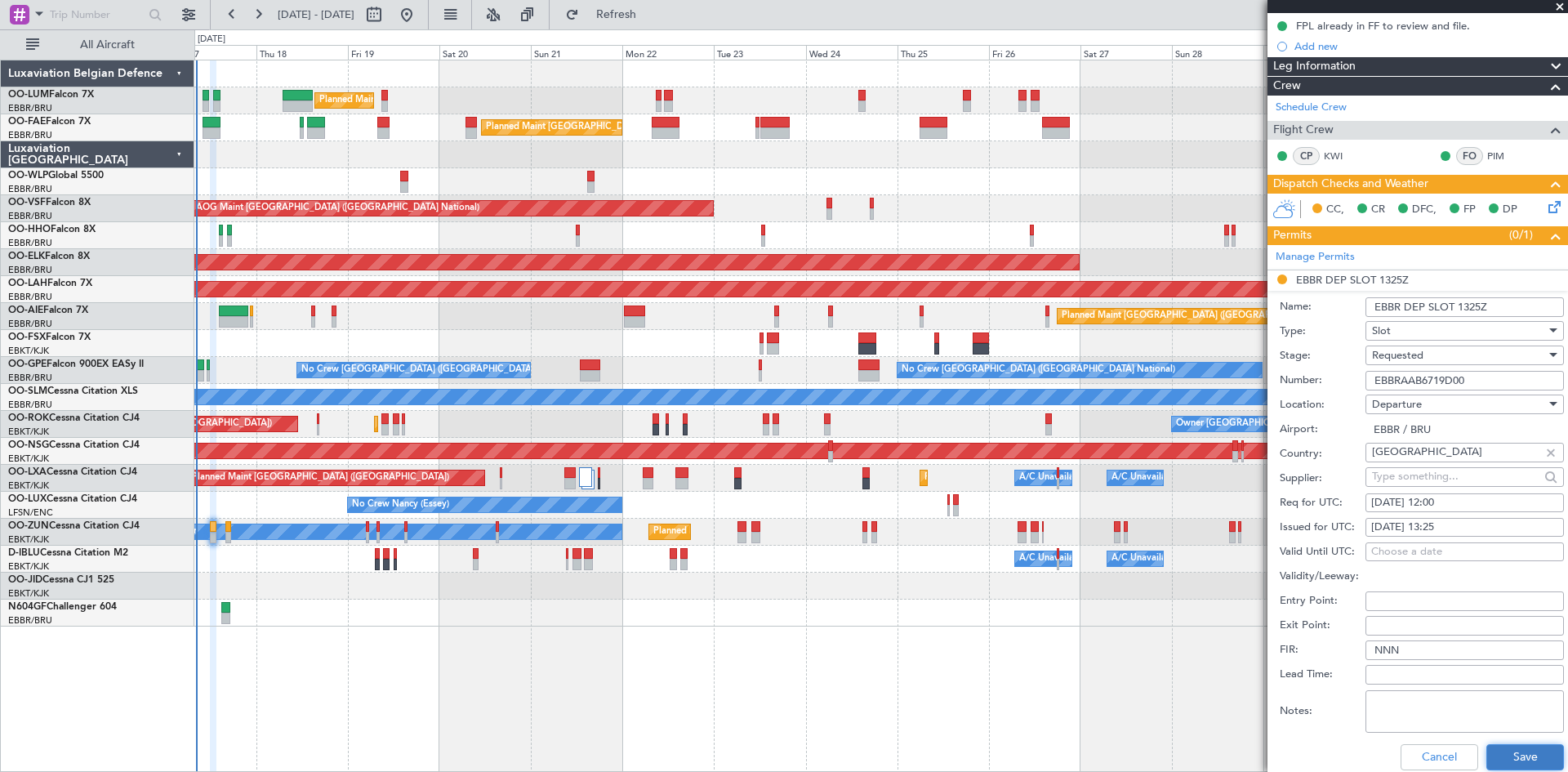
click at [1526, 756] on button "Save" at bounding box center [1526, 758] width 77 height 26
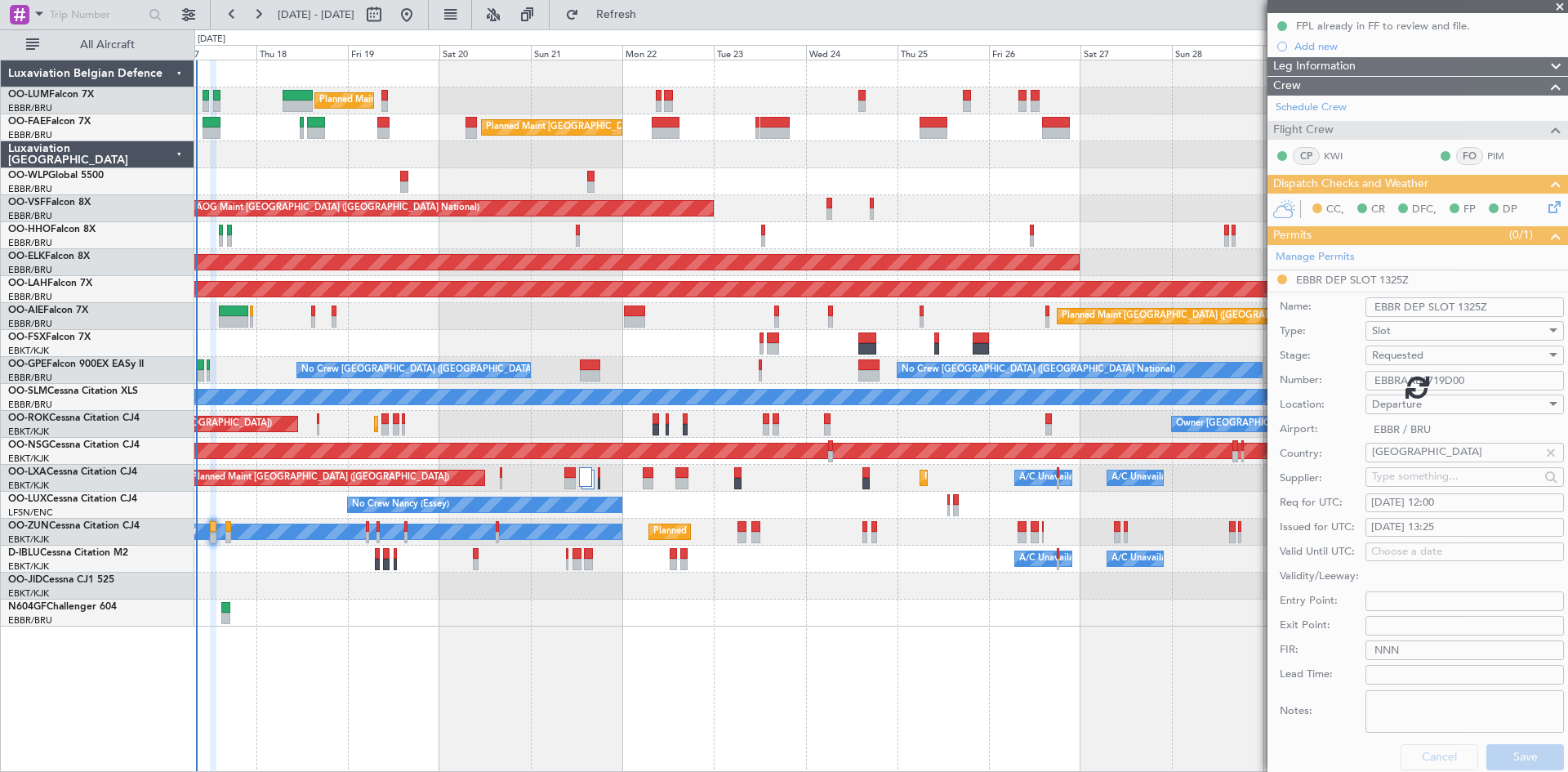
scroll to position [95, 0]
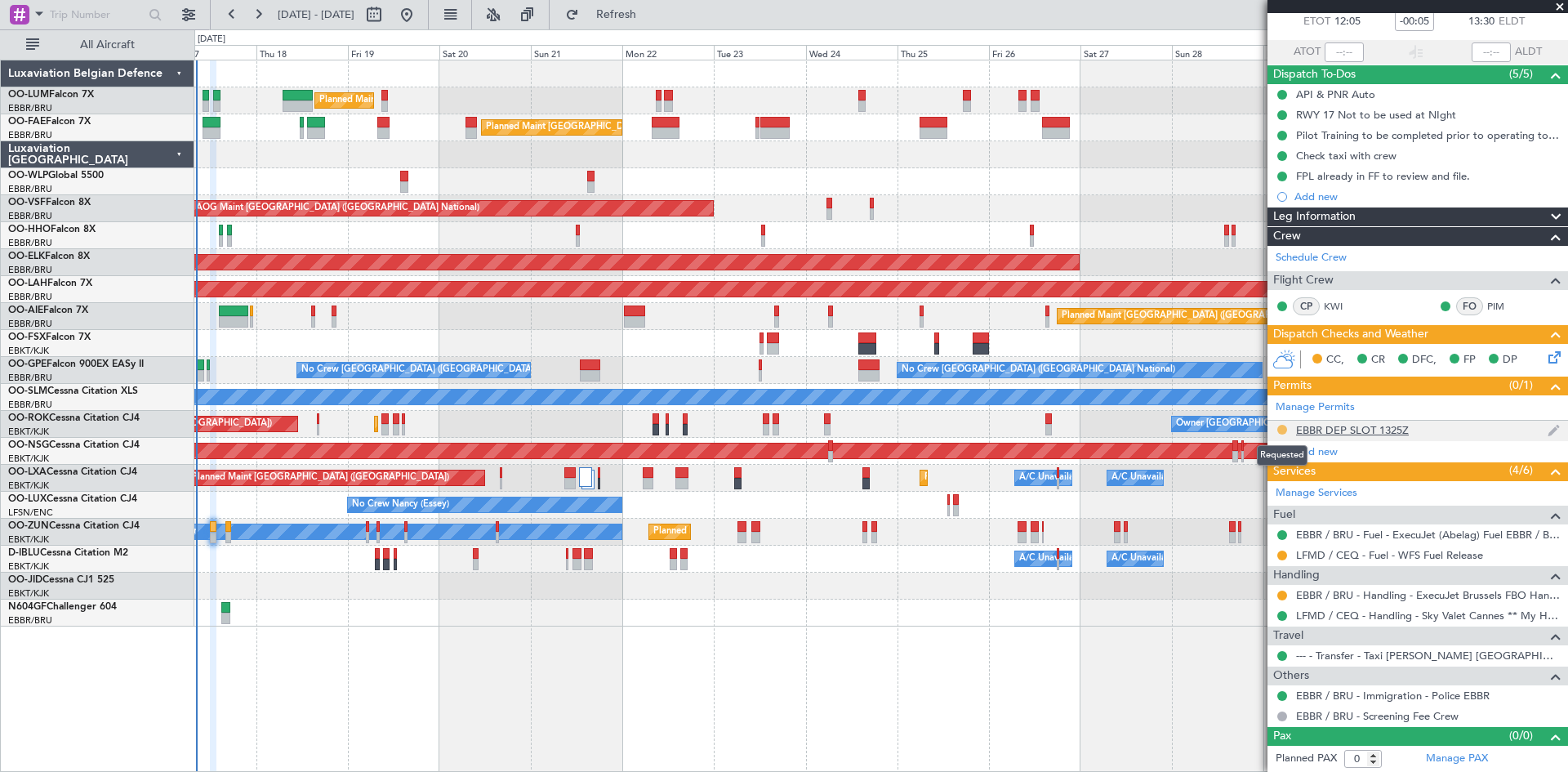
click at [1278, 430] on button at bounding box center [1282, 430] width 9 height 9
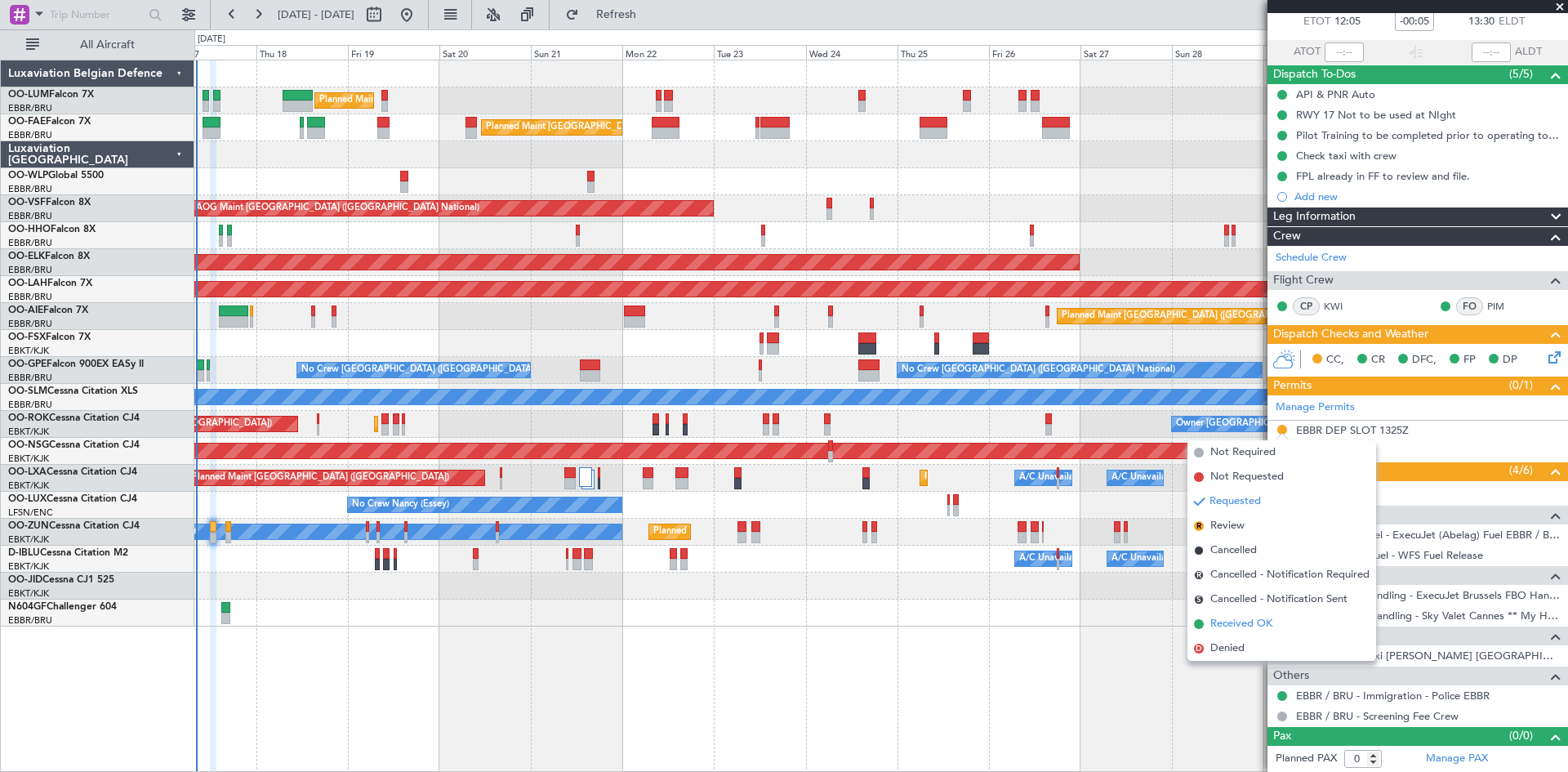
click at [1268, 621] on span "Received OK" at bounding box center [1242, 624] width 62 height 16
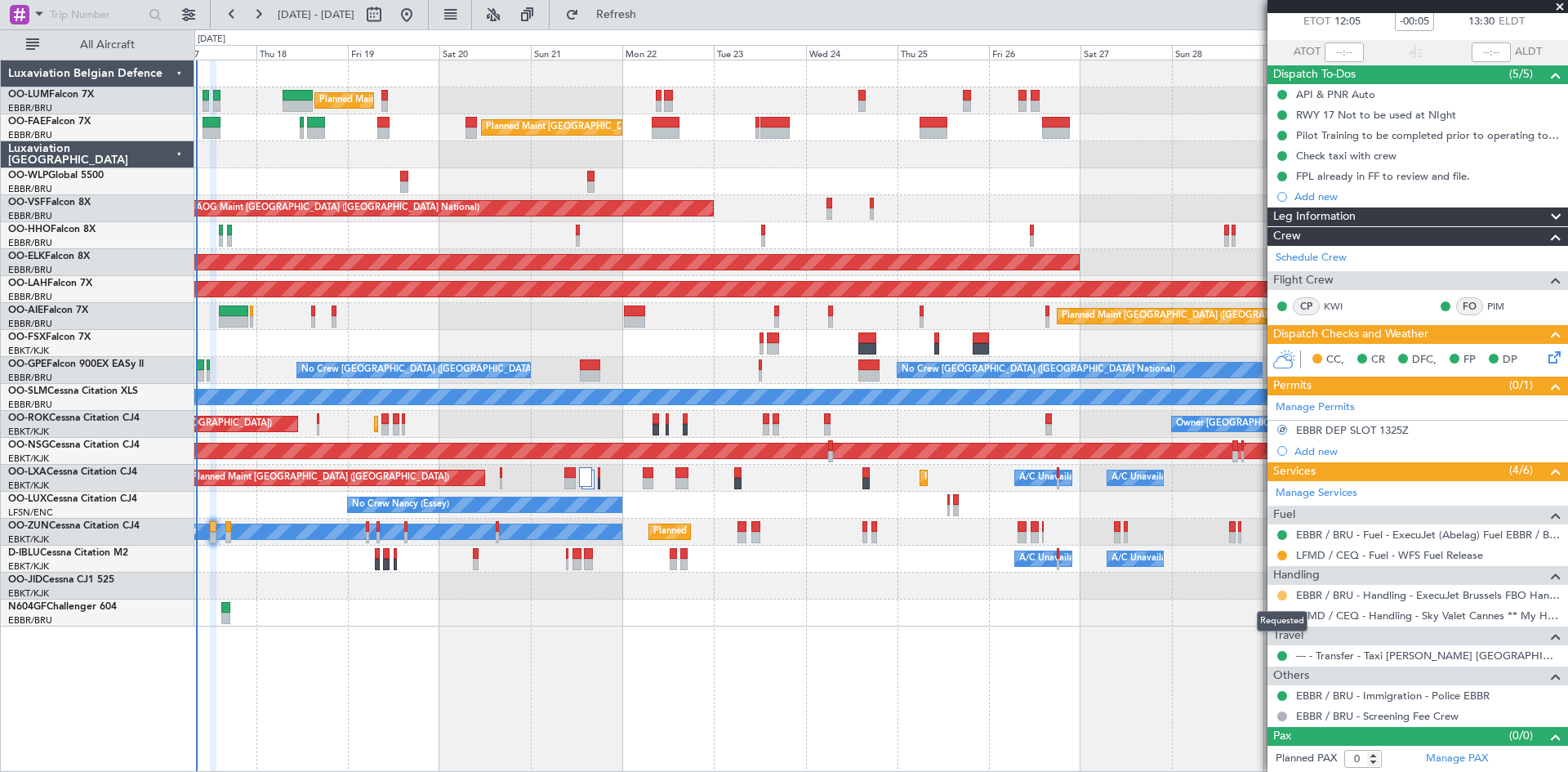
click at [1284, 592] on button at bounding box center [1282, 596] width 9 height 9
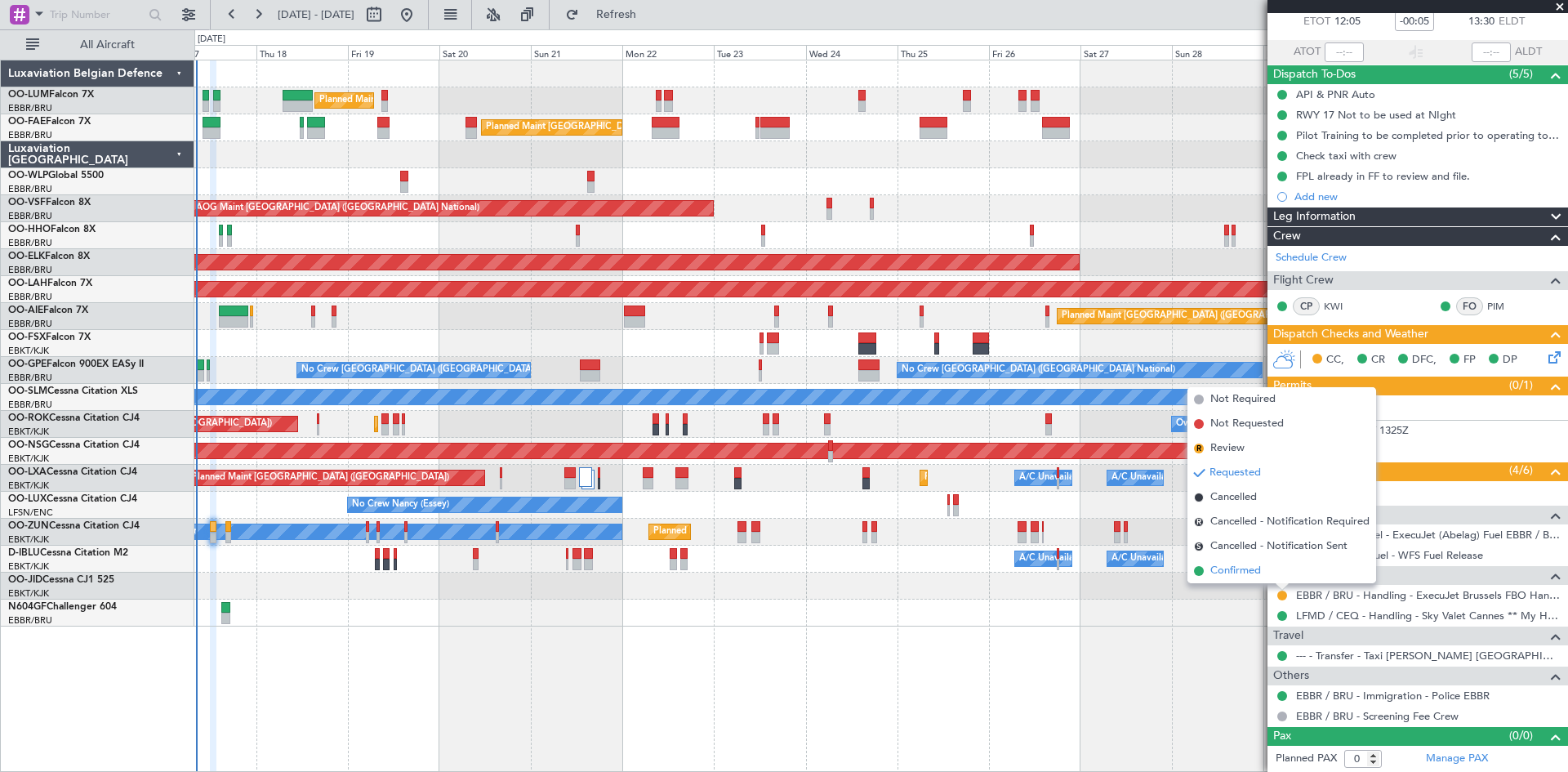
click at [1266, 567] on li "Confirmed" at bounding box center [1282, 571] width 188 height 25
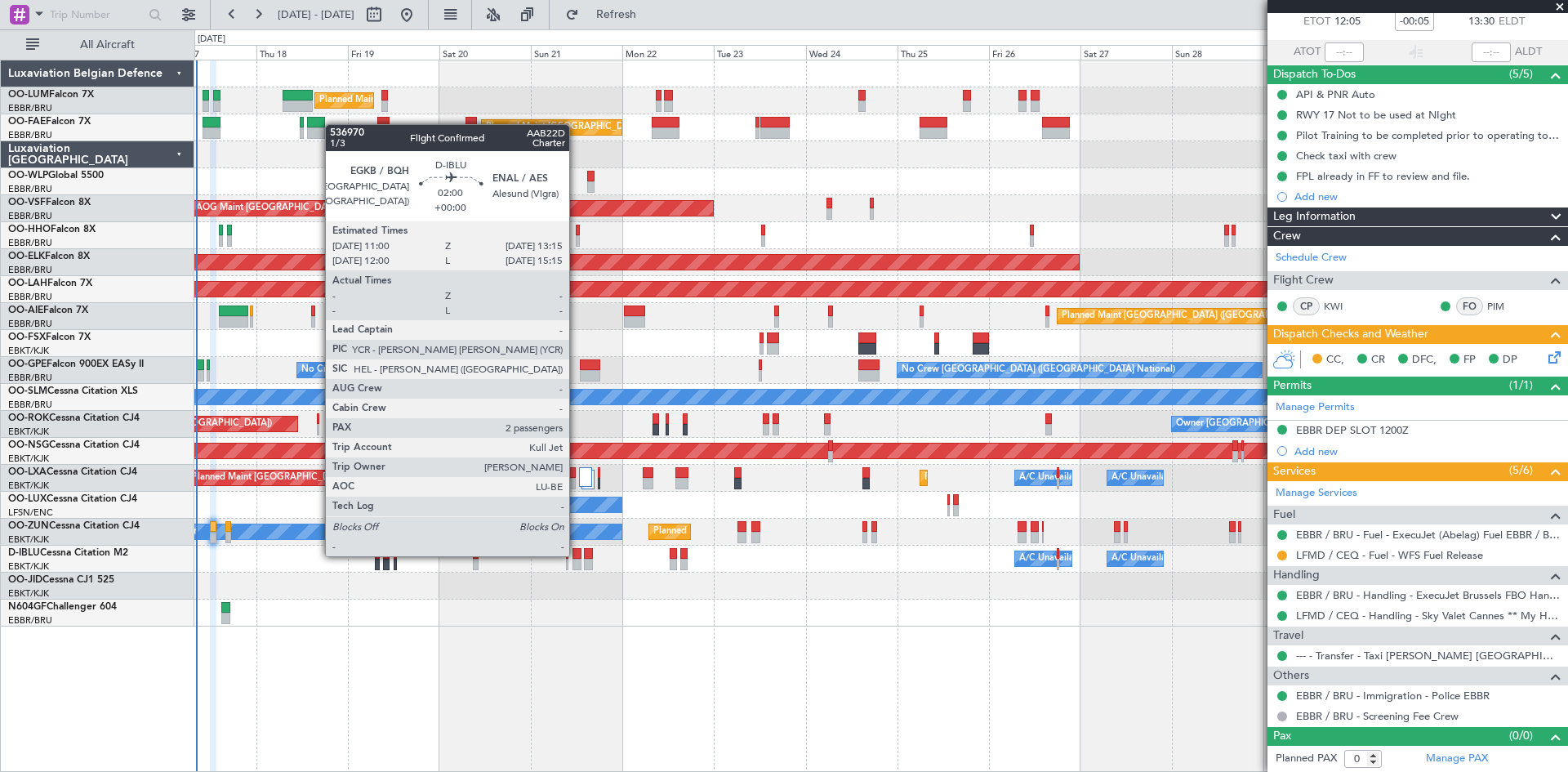
click at [577, 555] on div at bounding box center [578, 554] width 9 height 11
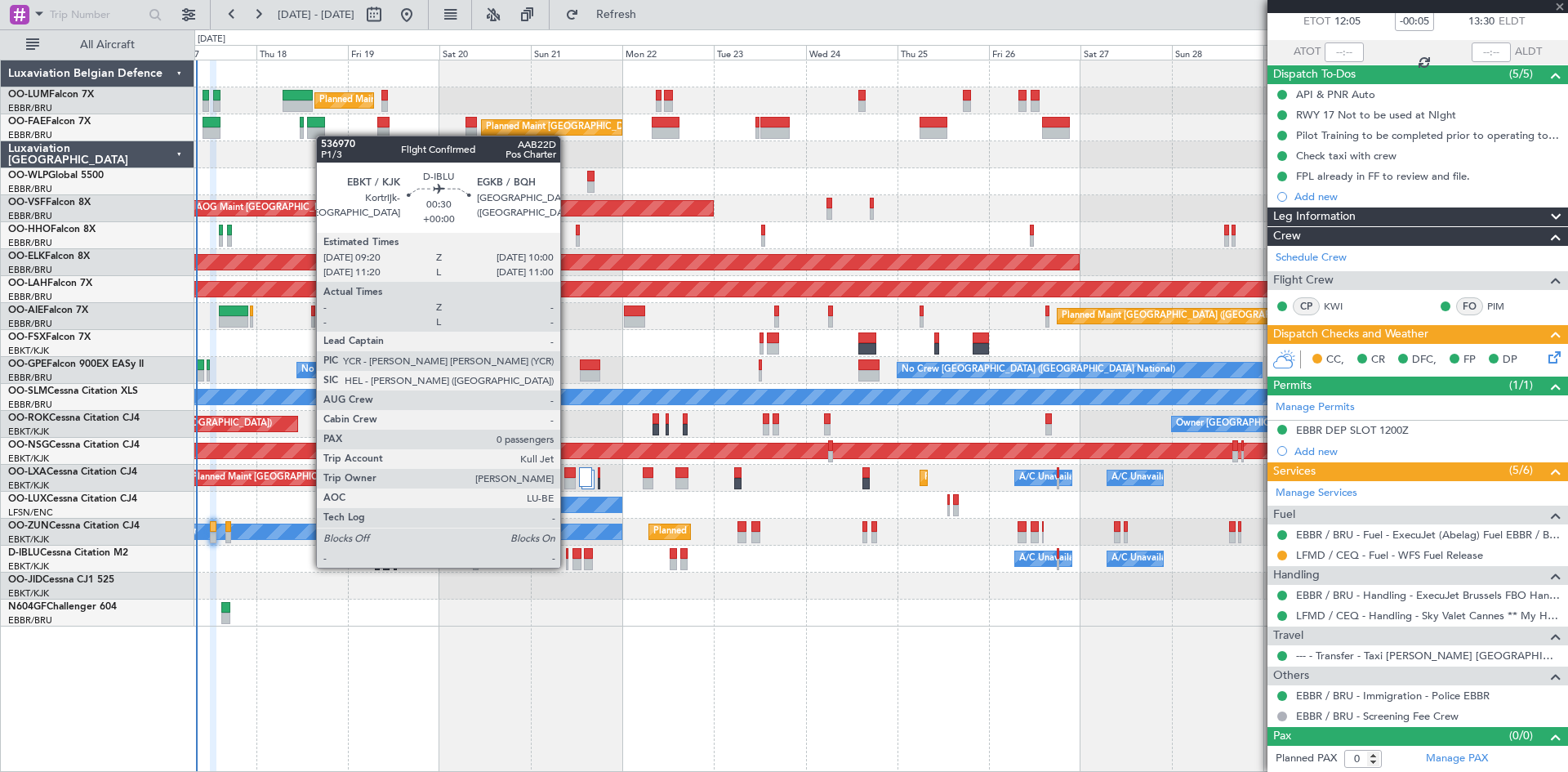
type input "2"
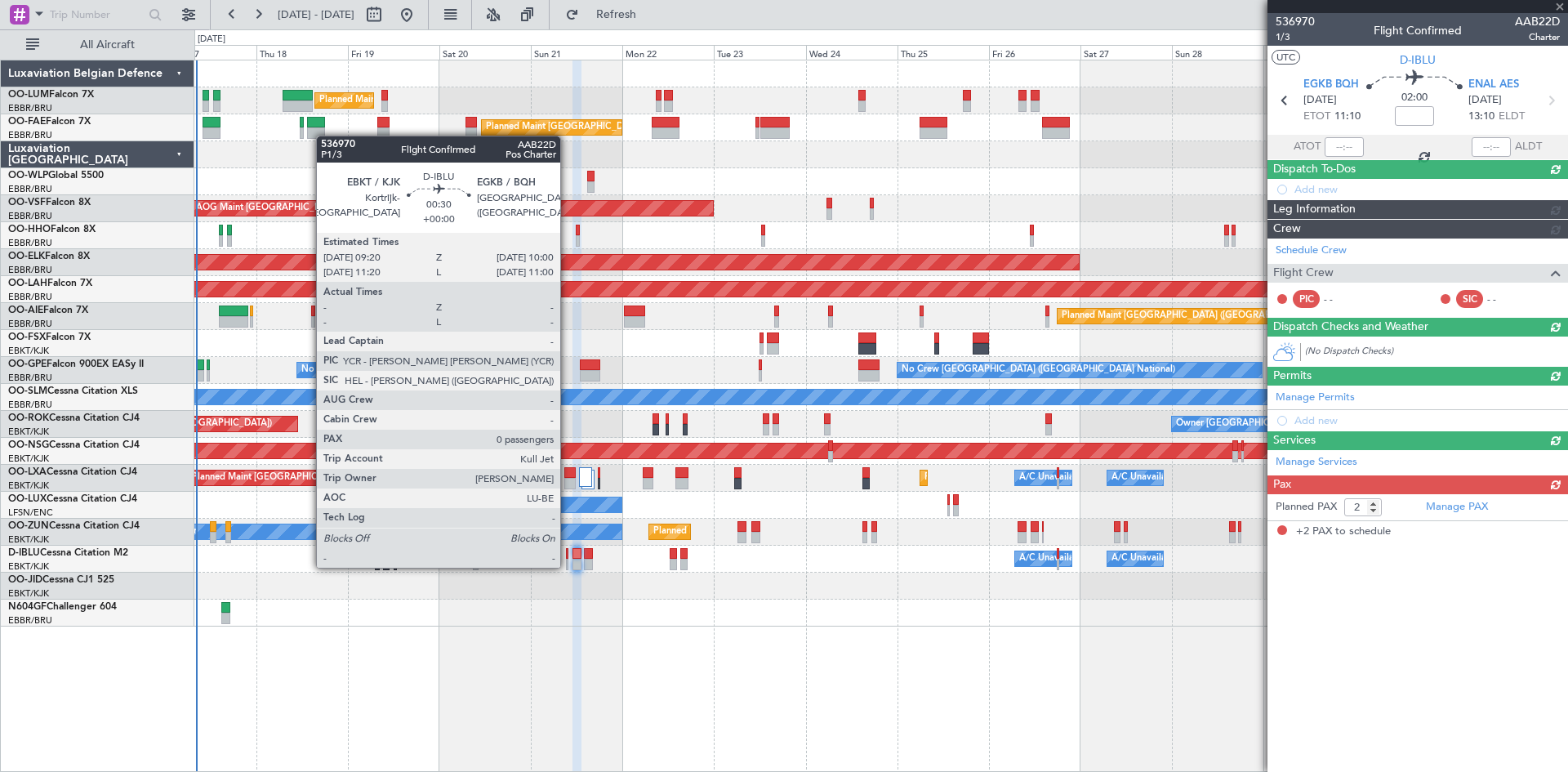
scroll to position [0, 0]
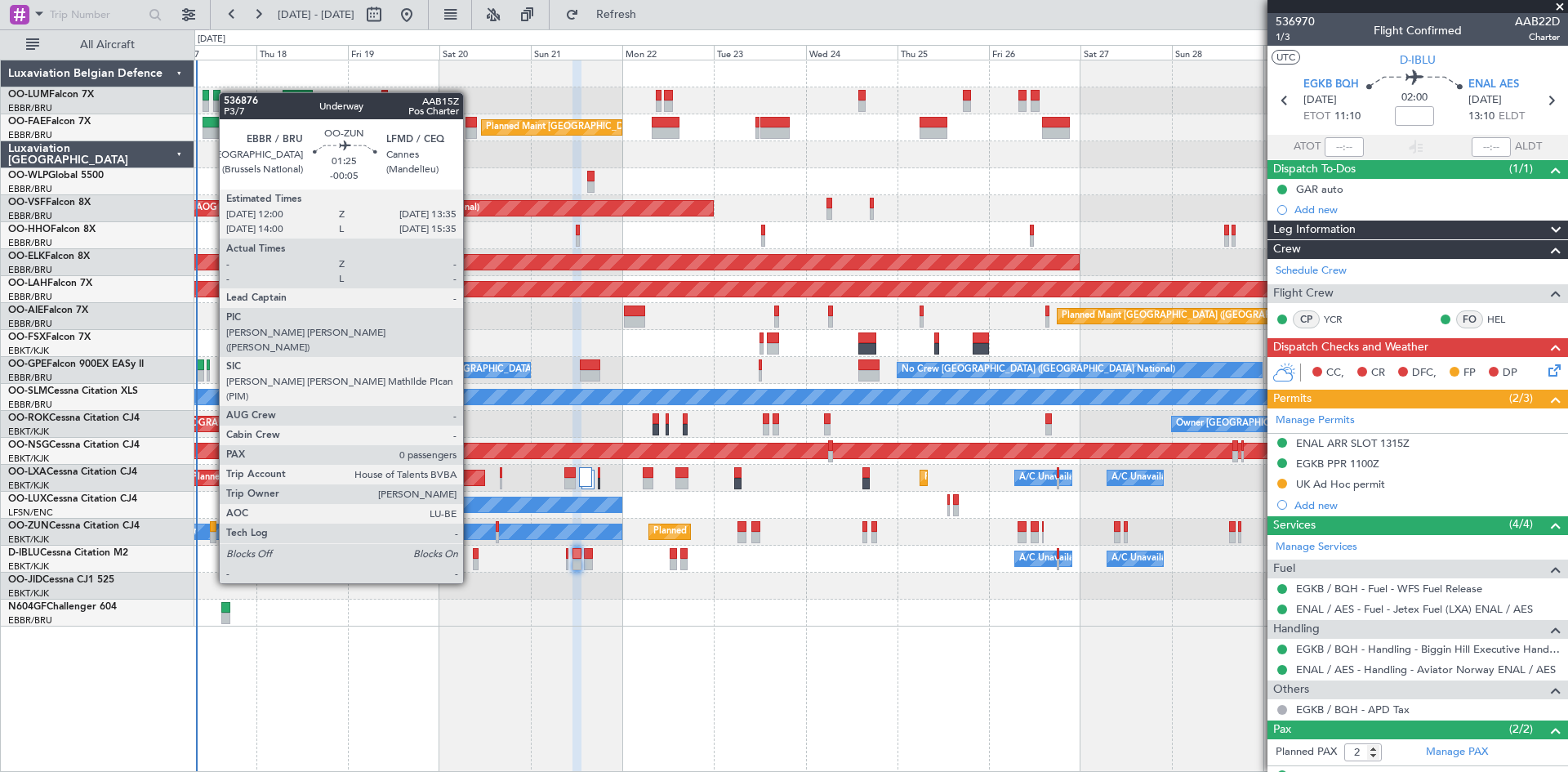
click at [211, 524] on div at bounding box center [213, 527] width 7 height 11
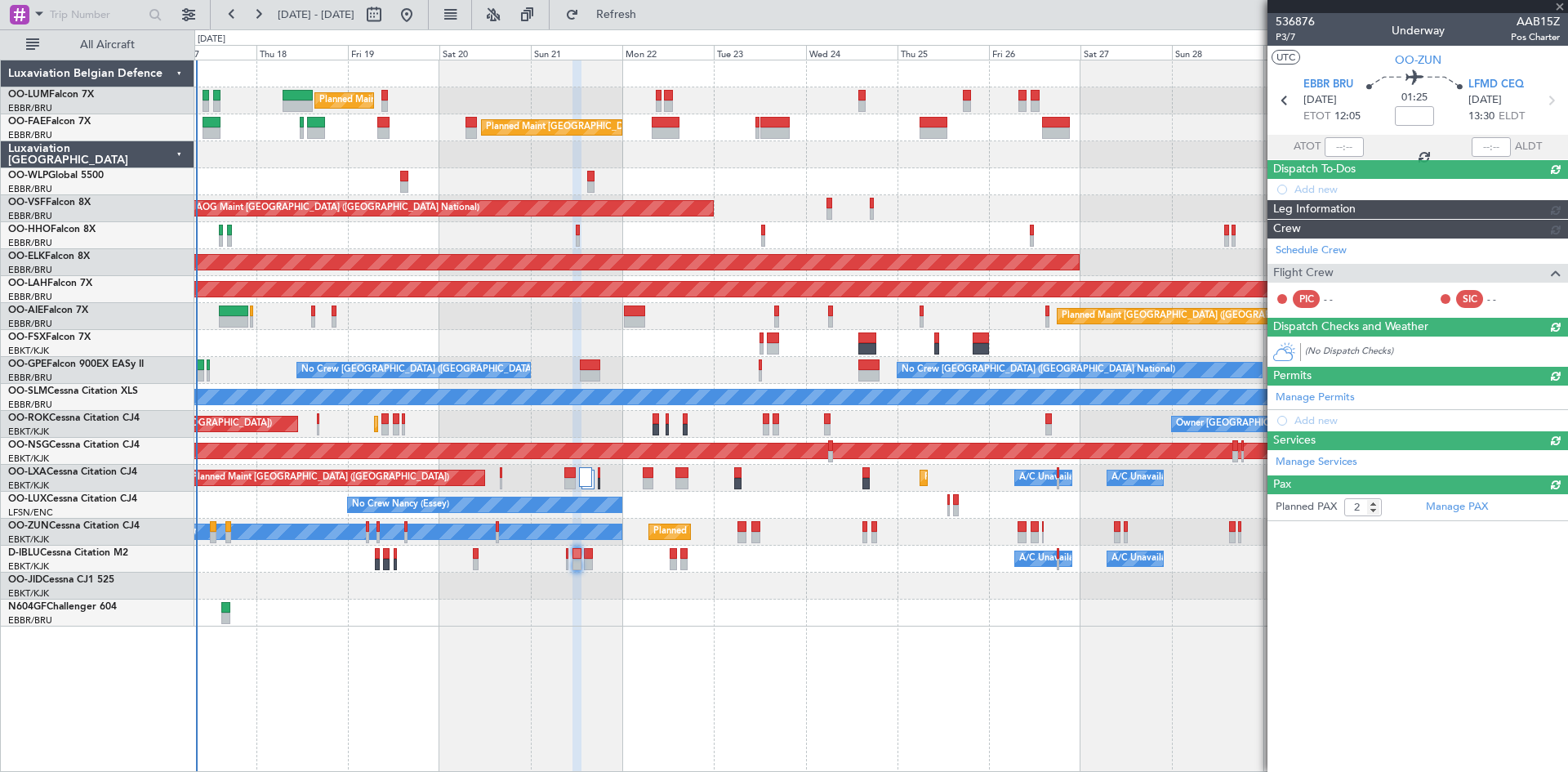
type input "-00:05"
type input "0"
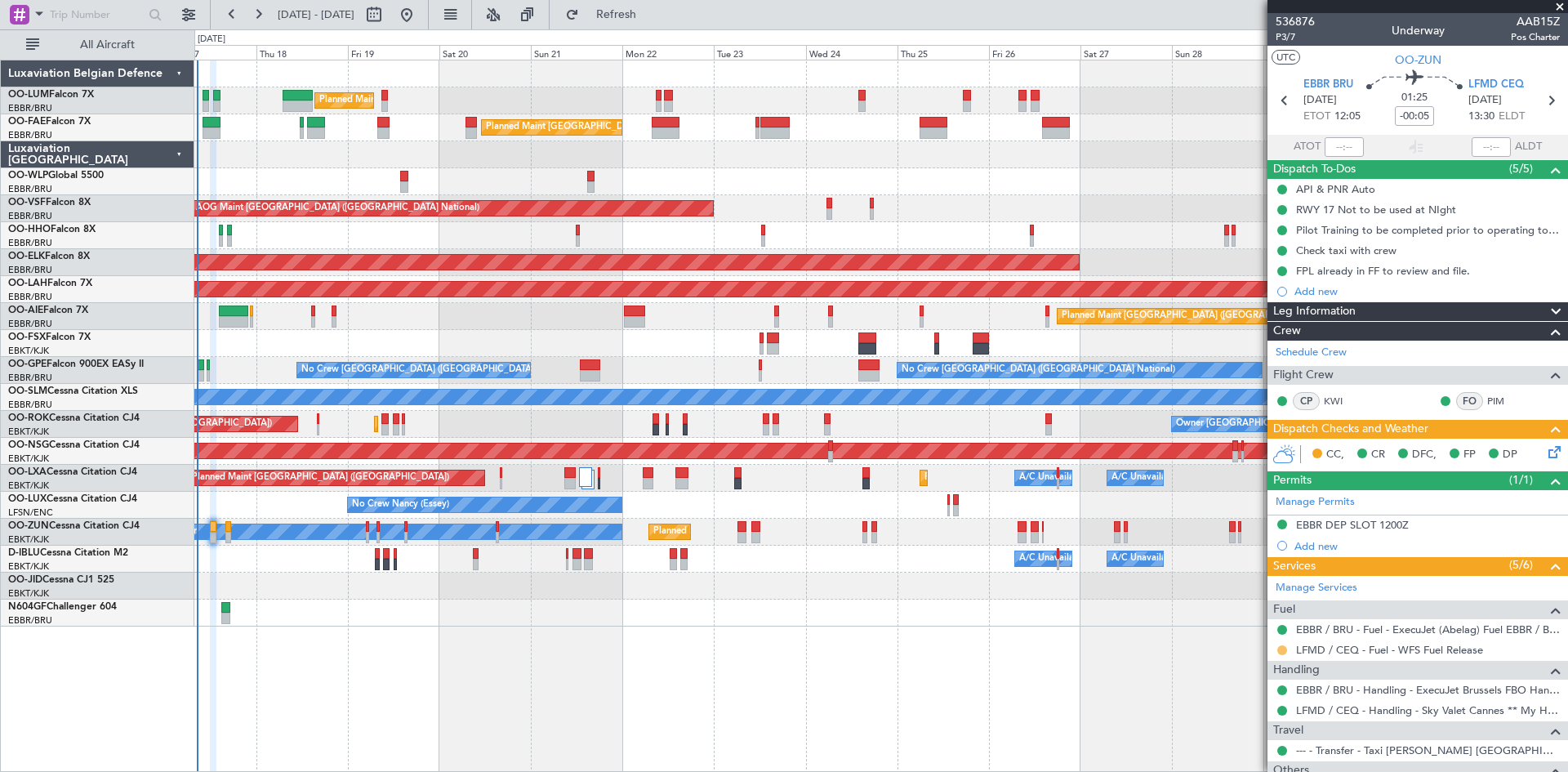
click at [1279, 649] on button at bounding box center [1282, 650] width 9 height 9
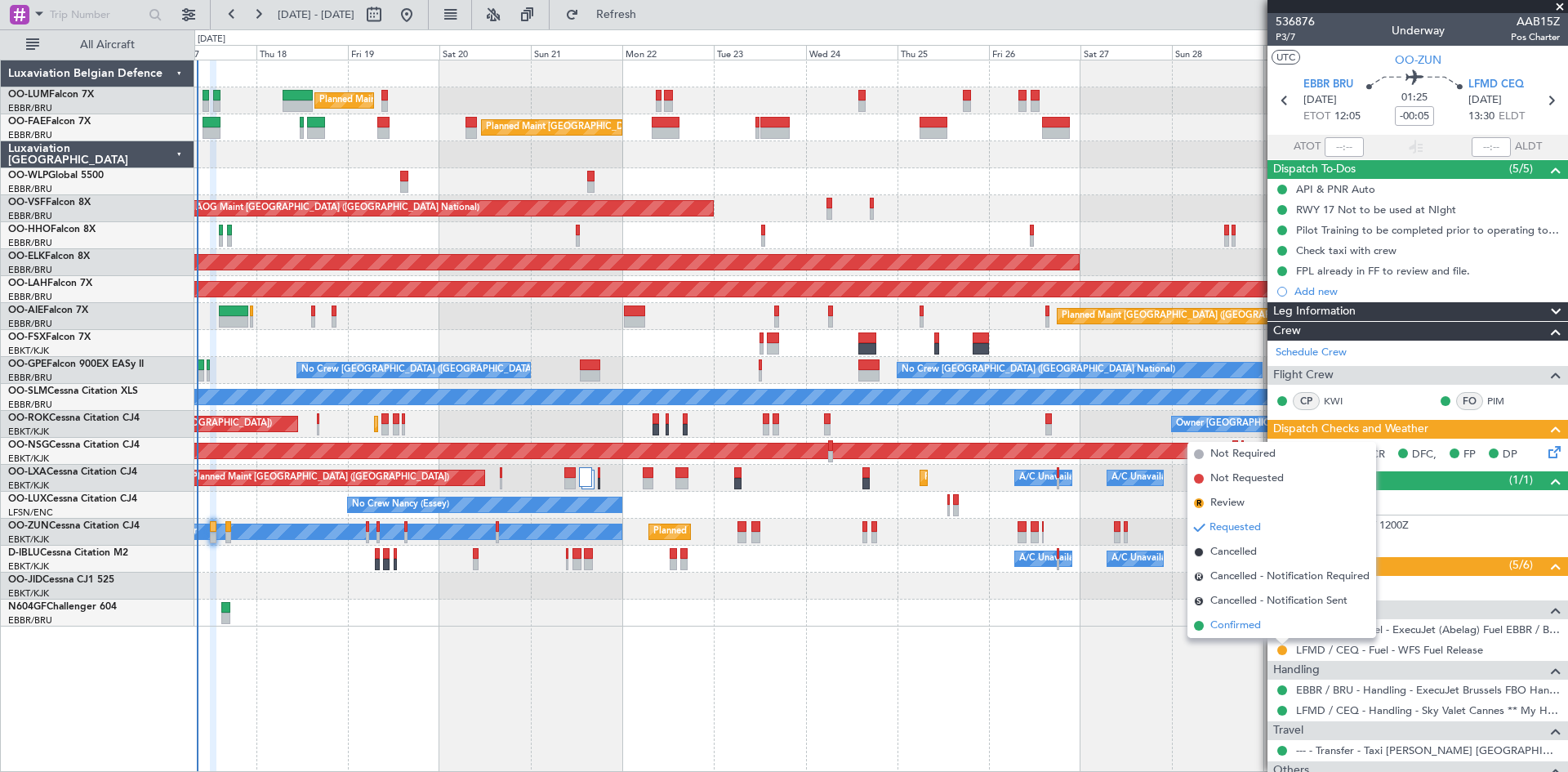
click at [1266, 629] on li "Confirmed" at bounding box center [1282, 626] width 188 height 25
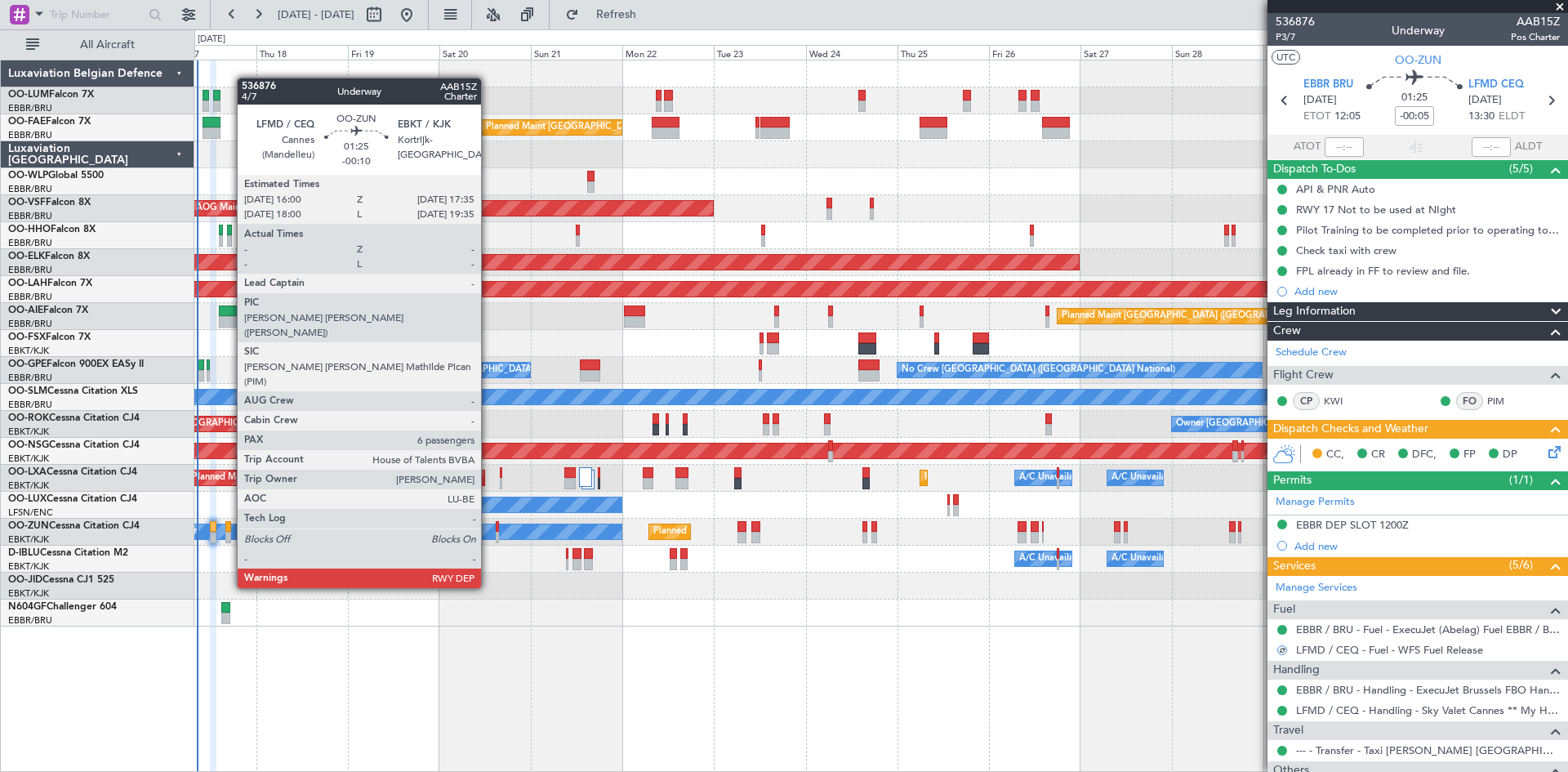
click at [229, 528] on div at bounding box center [228, 527] width 7 height 11
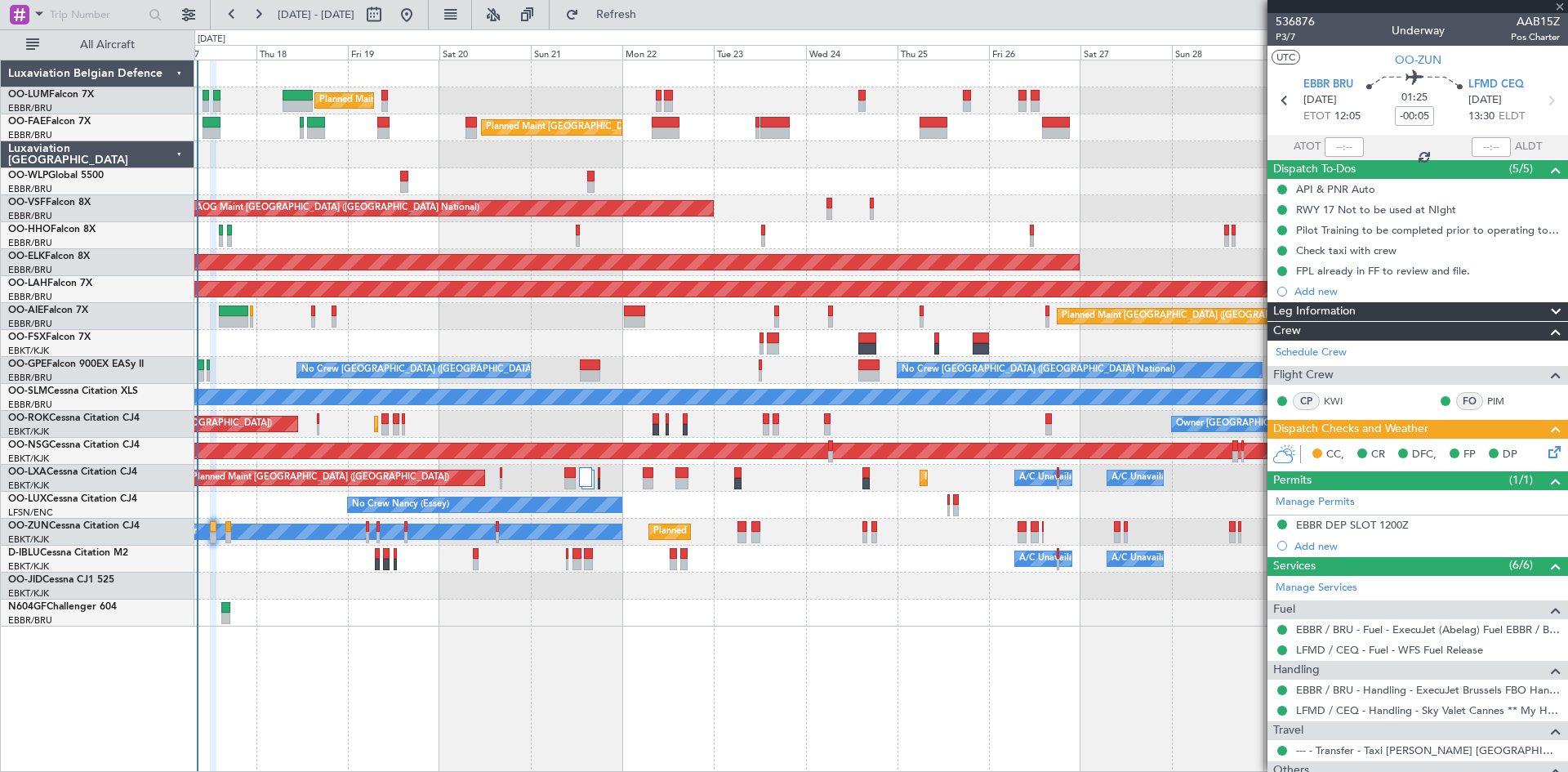
type input "-00:10"
type input "6"
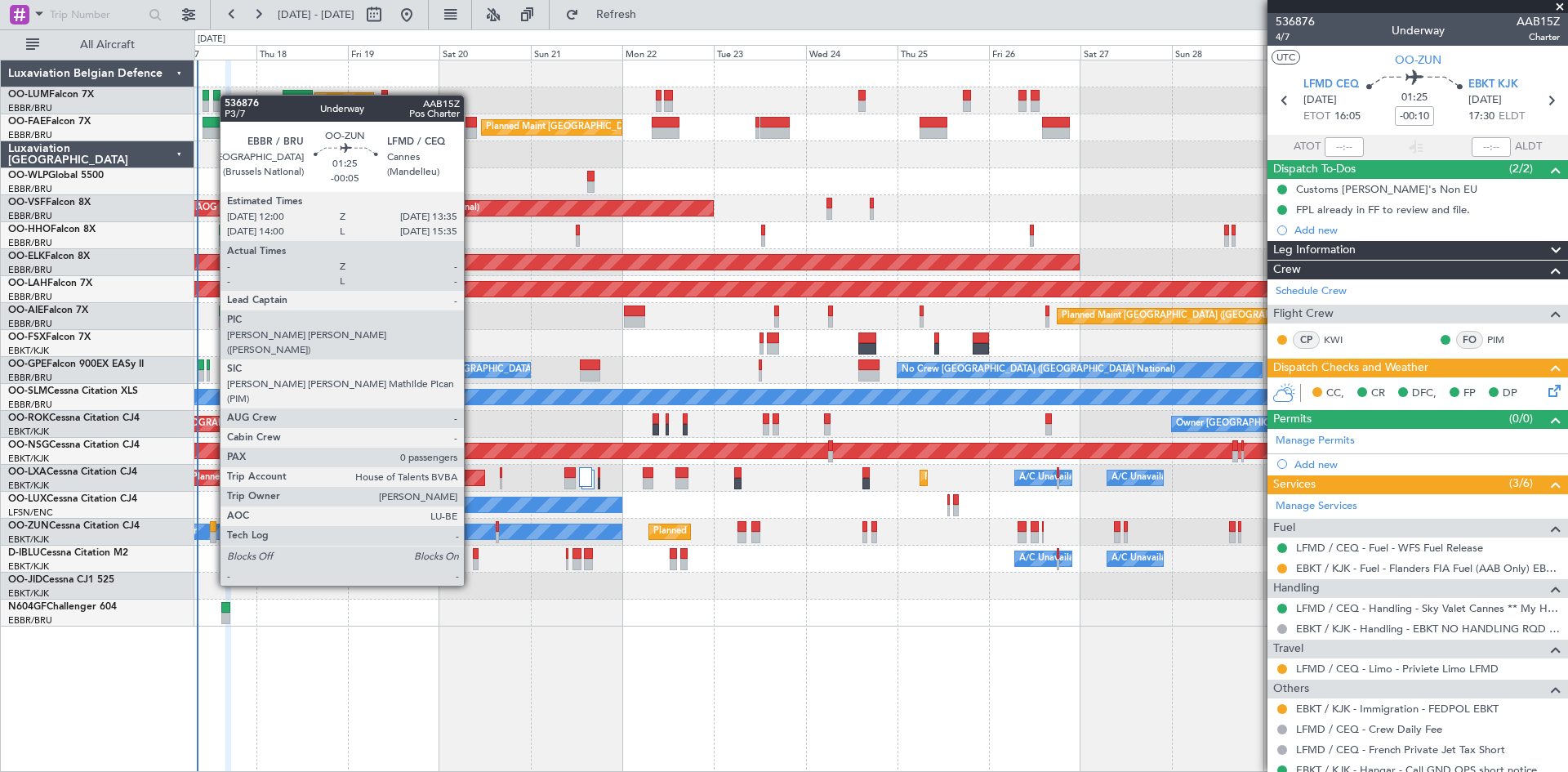
click at [212, 527] on div at bounding box center [213, 527] width 7 height 11
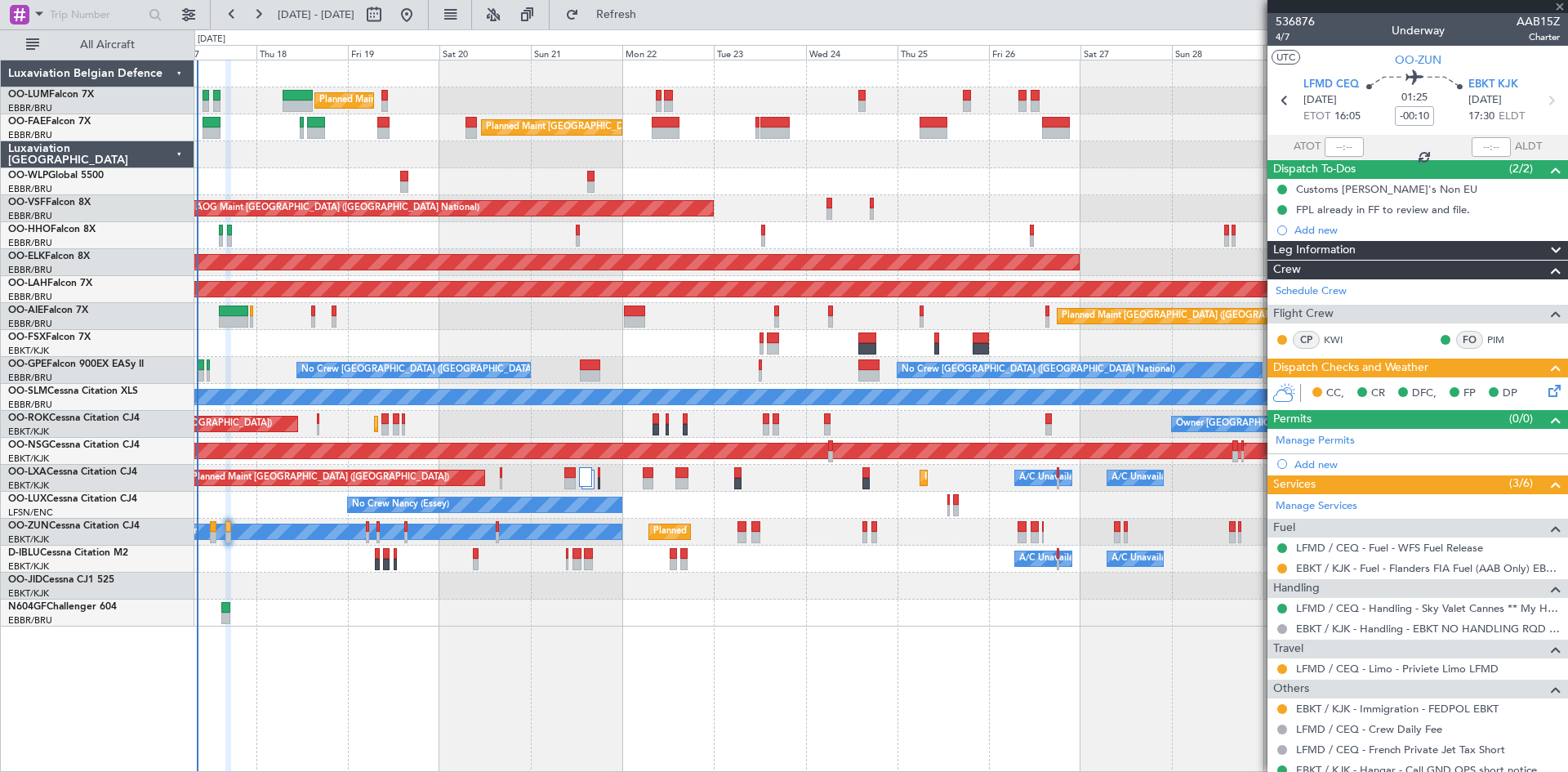
type input "-00:05"
type input "0"
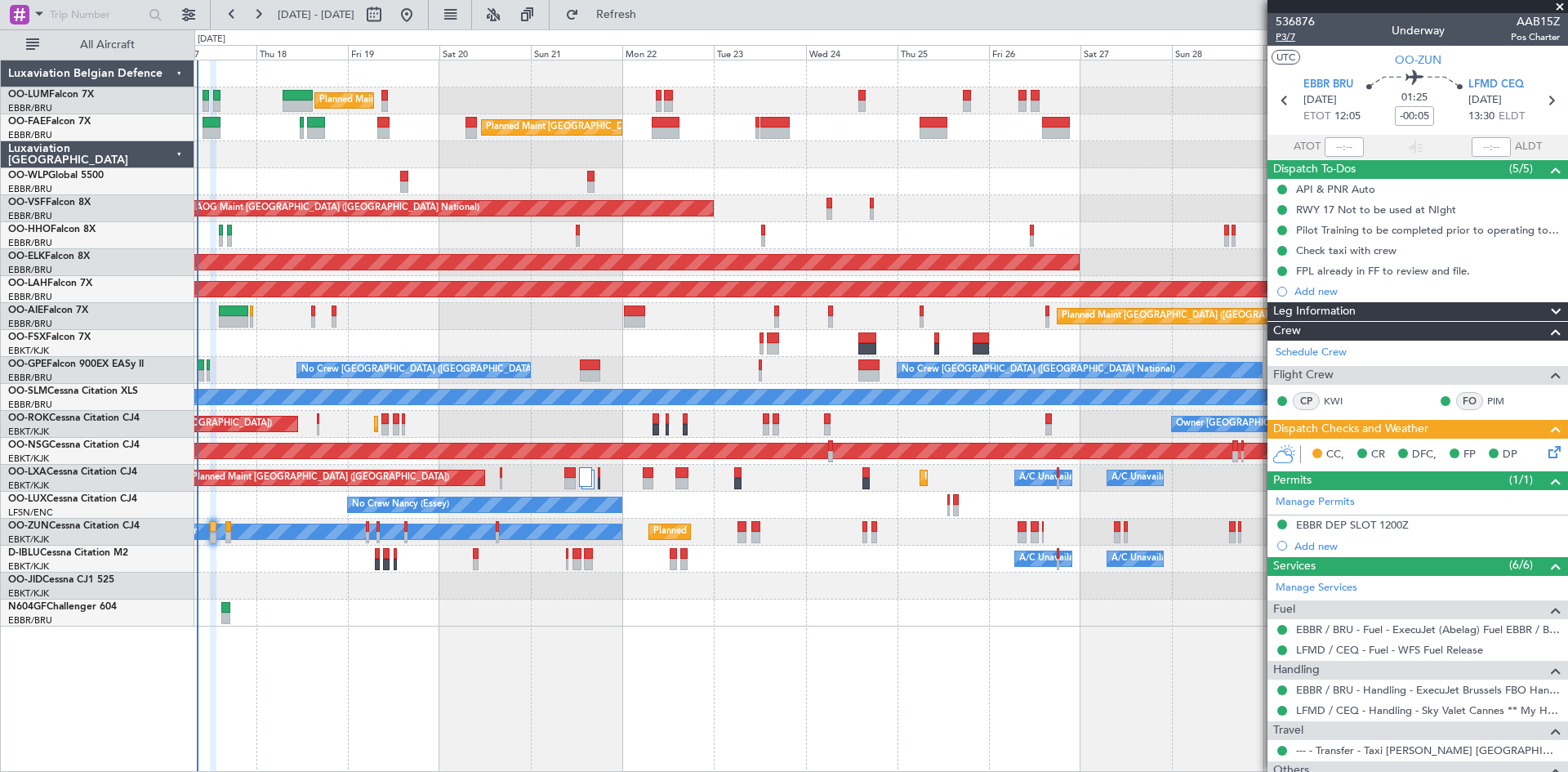
click at [1284, 40] on span "P3/7" at bounding box center [1296, 37] width 40 height 14
click at [387, 19] on button at bounding box center [374, 15] width 26 height 26
select select "9"
select select "2025"
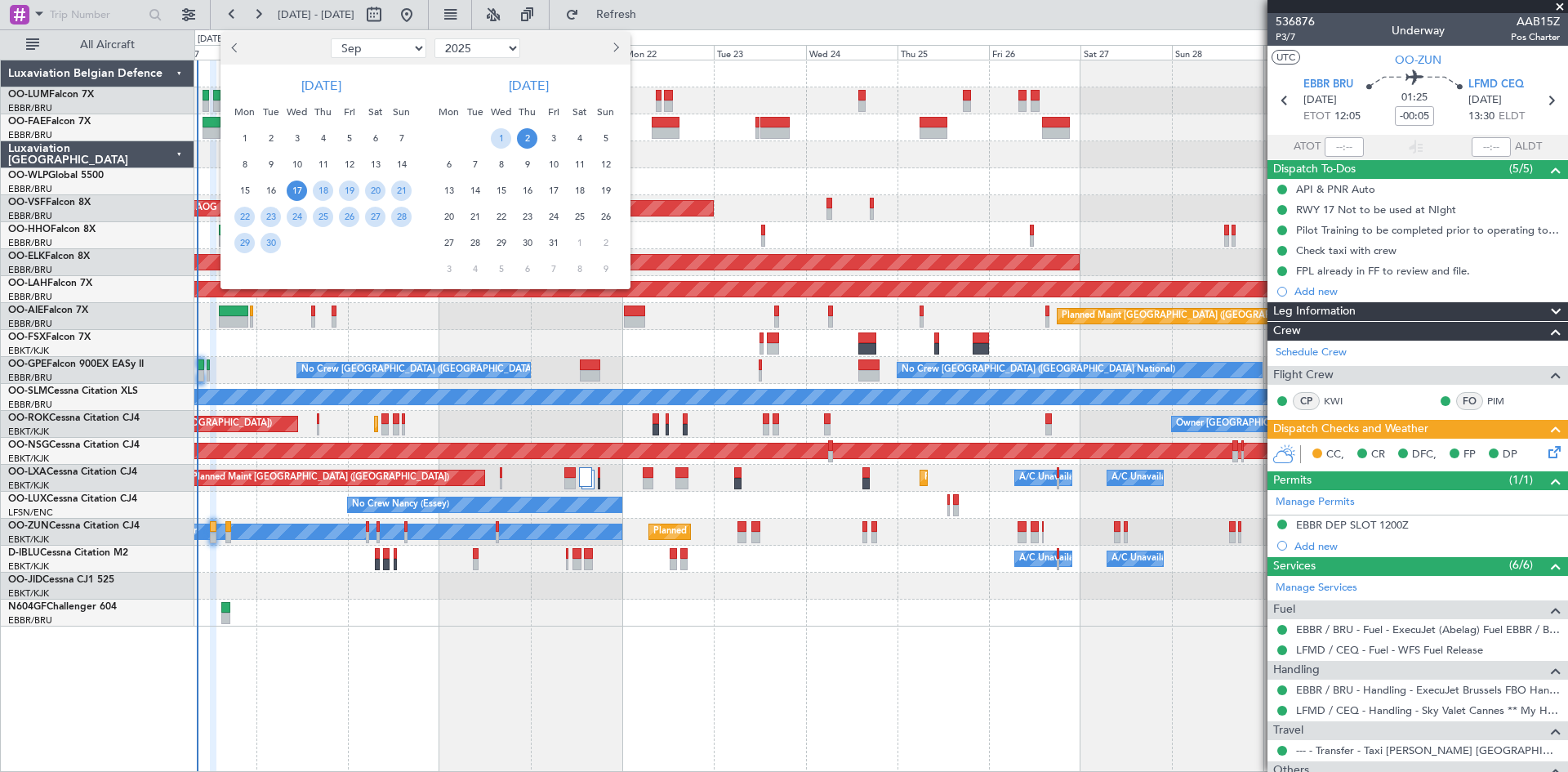
click at [411, 54] on select "Jan Feb Mar Apr May Jun Jul Aug Sep Oct Nov Dec" at bounding box center [378, 48] width 95 height 20
select select "2"
click at [331, 39] on select "Jan Feb Mar Apr May Jun Jul Aug Sep Oct Nov Dec" at bounding box center [378, 48] width 95 height 20
click at [512, 45] on select "2015 2016 2017 2018 2019 2020 2021 2022 2023 2024 2025 2026 2027 2028 2029 2030…" at bounding box center [477, 48] width 86 height 20
select select "2026"
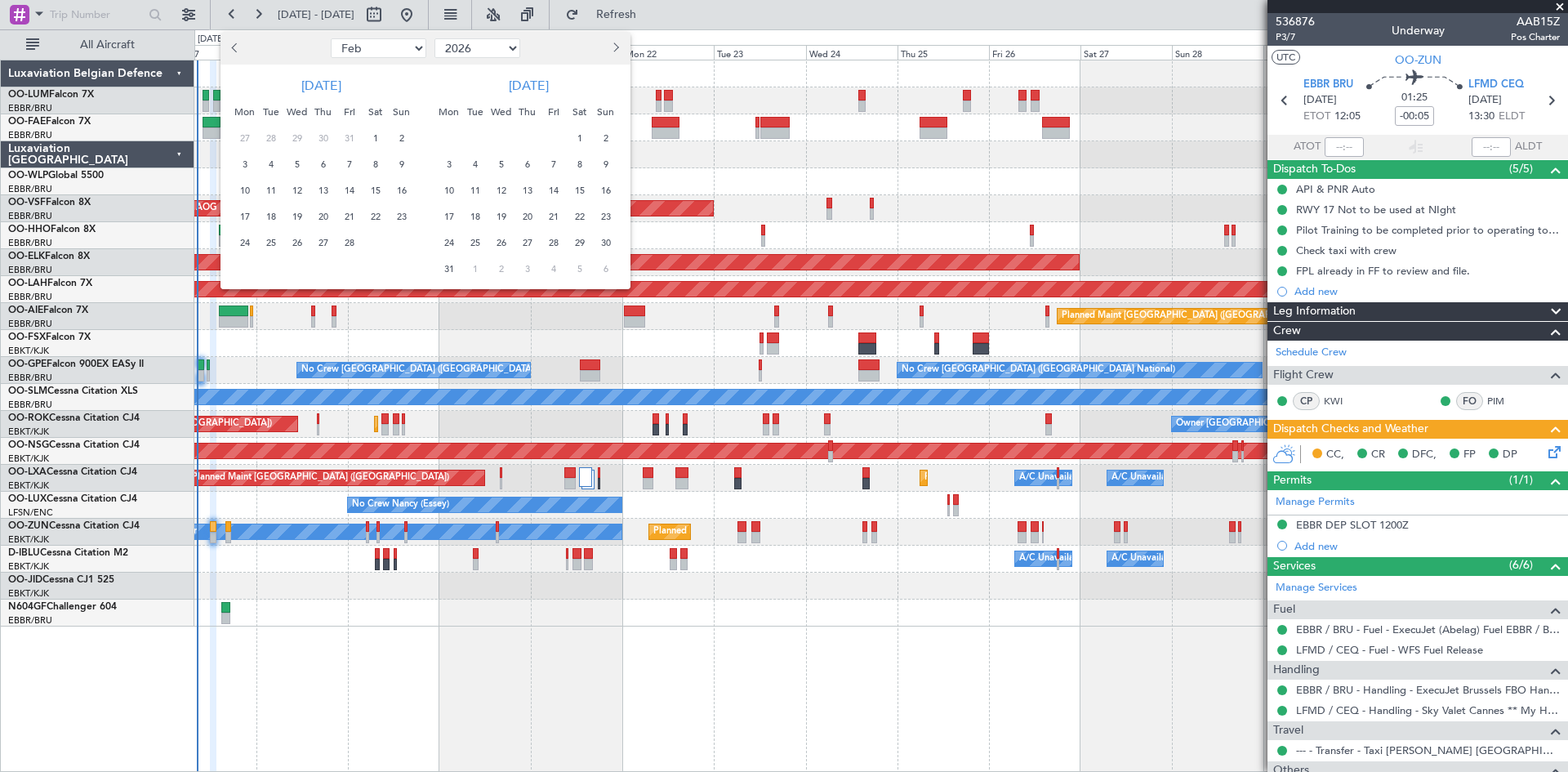
click at [434, 39] on select "2015 2016 2017 2018 2019 2020 2021 2022 2023 2024 2025 2026 2027 2028 2029 2030…" at bounding box center [477, 48] width 86 height 20
click at [322, 242] on span "26" at bounding box center [323, 243] width 21 height 21
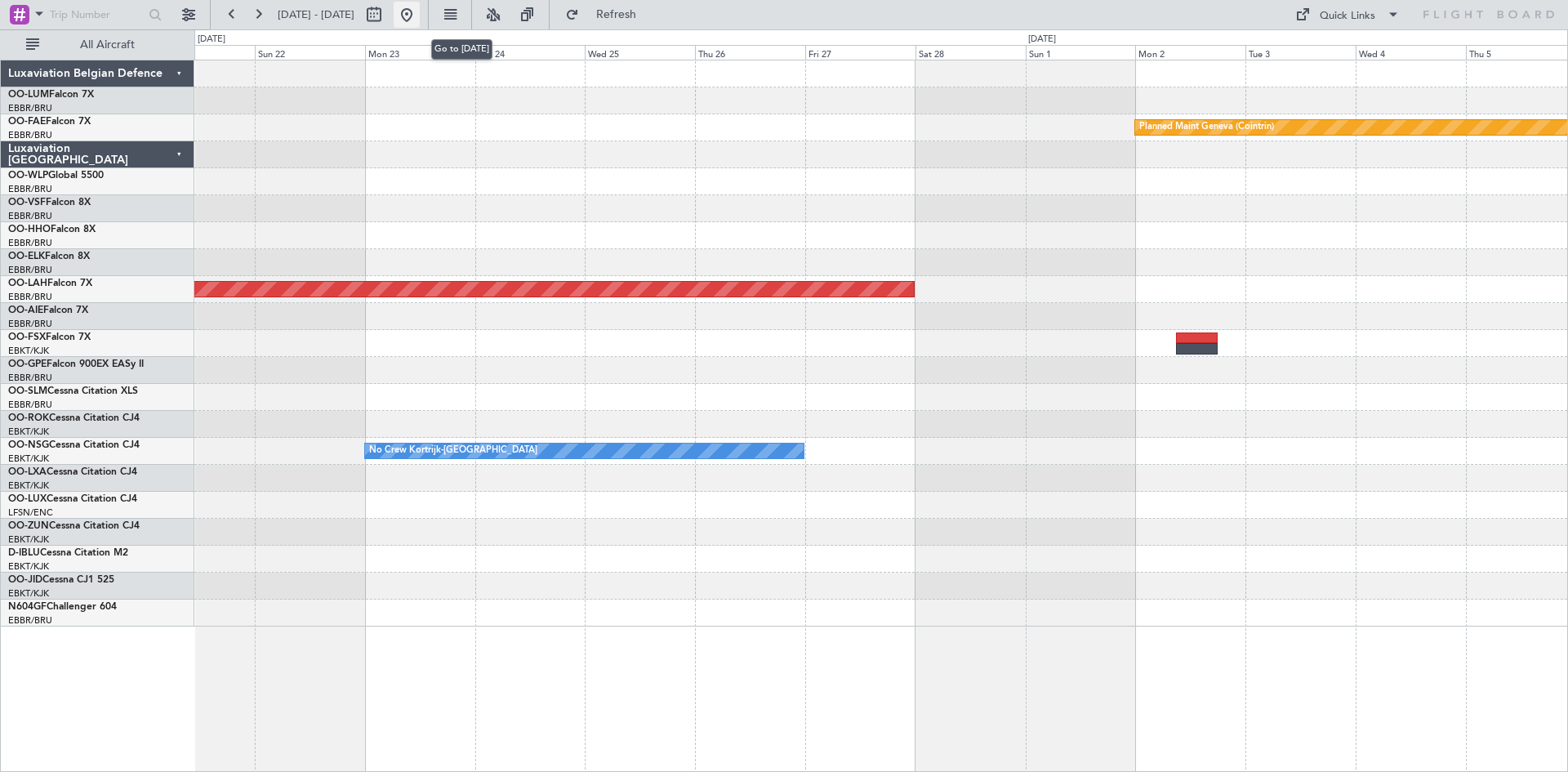
click at [420, 9] on button at bounding box center [407, 15] width 26 height 26
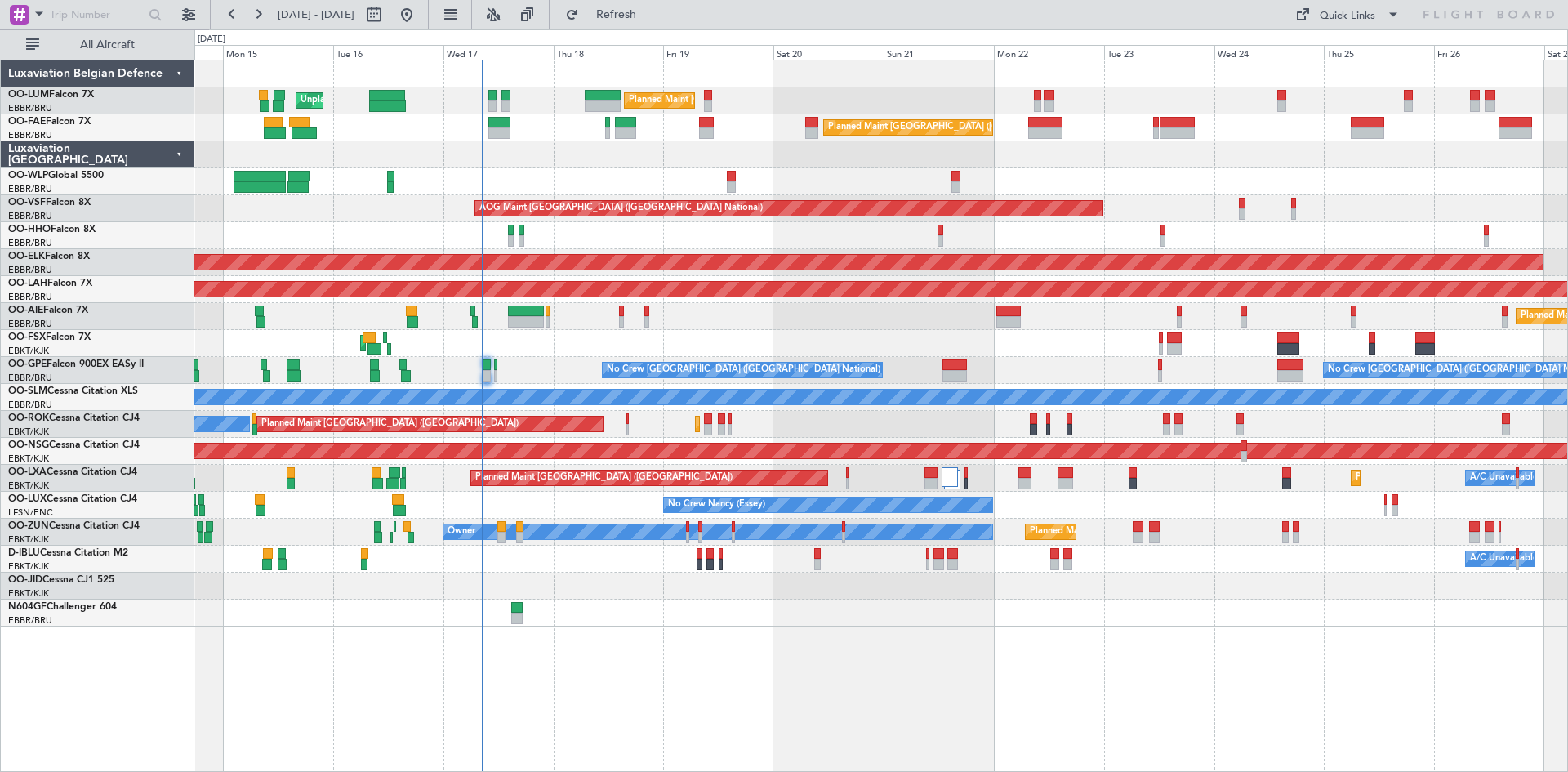
click at [753, 608] on div "Planned Maint Brussels (Brussels National) Unplanned Maint Brussels (Brussels N…" at bounding box center [881, 416] width 1374 height 713
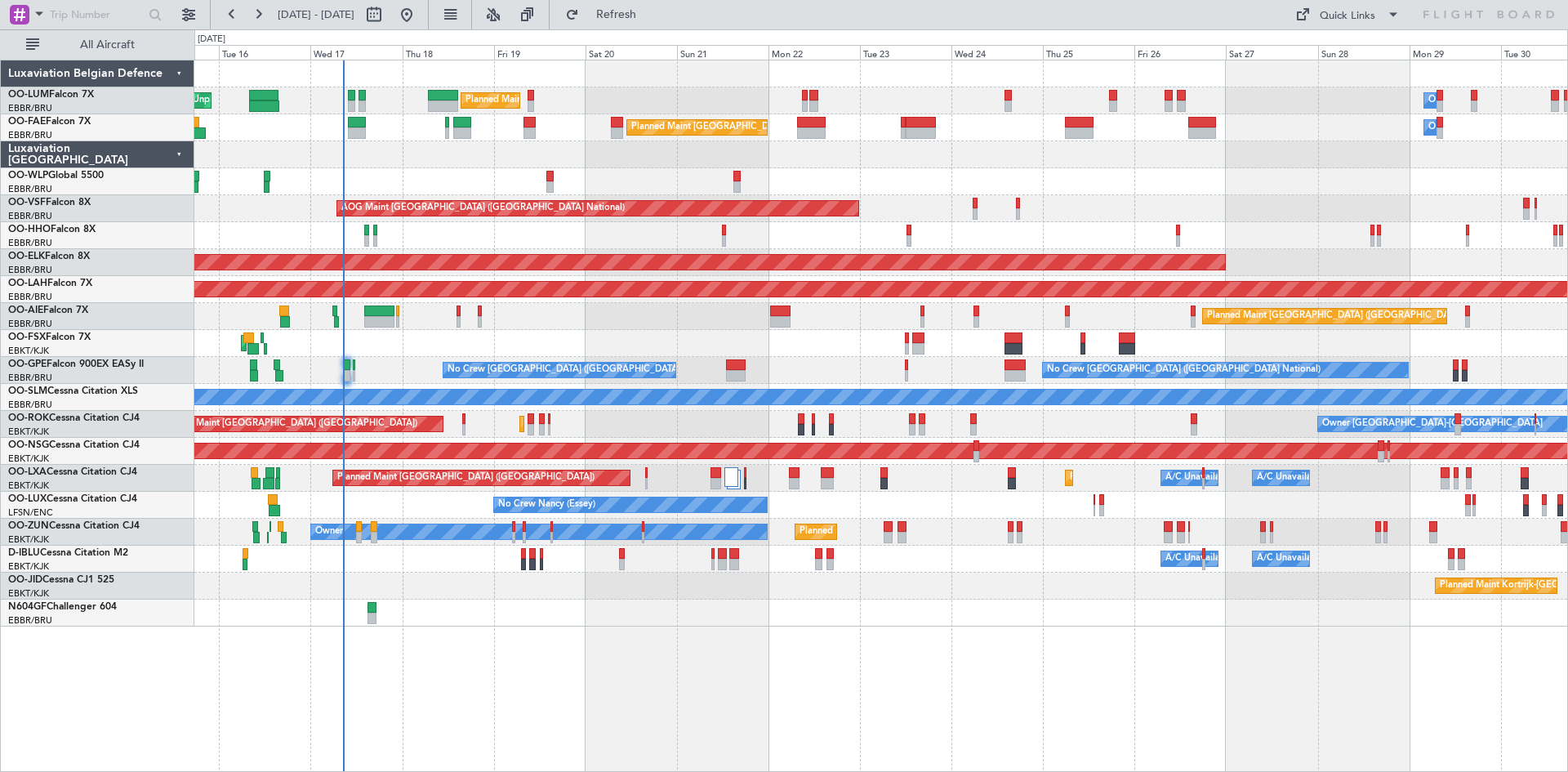
click at [989, 633] on div "Planned Maint Brussels (Brussels National) Unplanned Maint Brussels (Brussels N…" at bounding box center [881, 416] width 1374 height 713
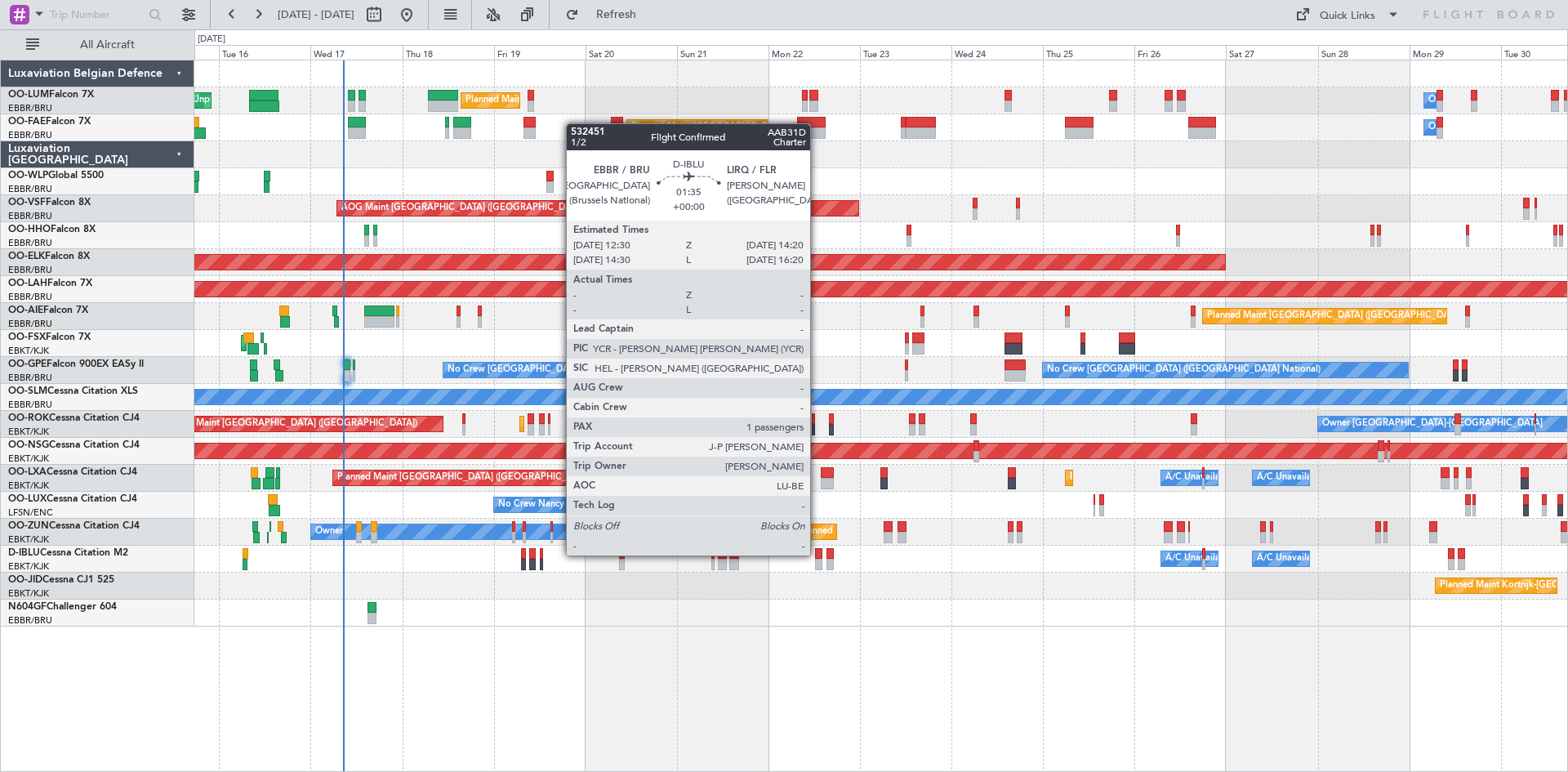
click at [818, 555] on div at bounding box center [819, 554] width 8 height 11
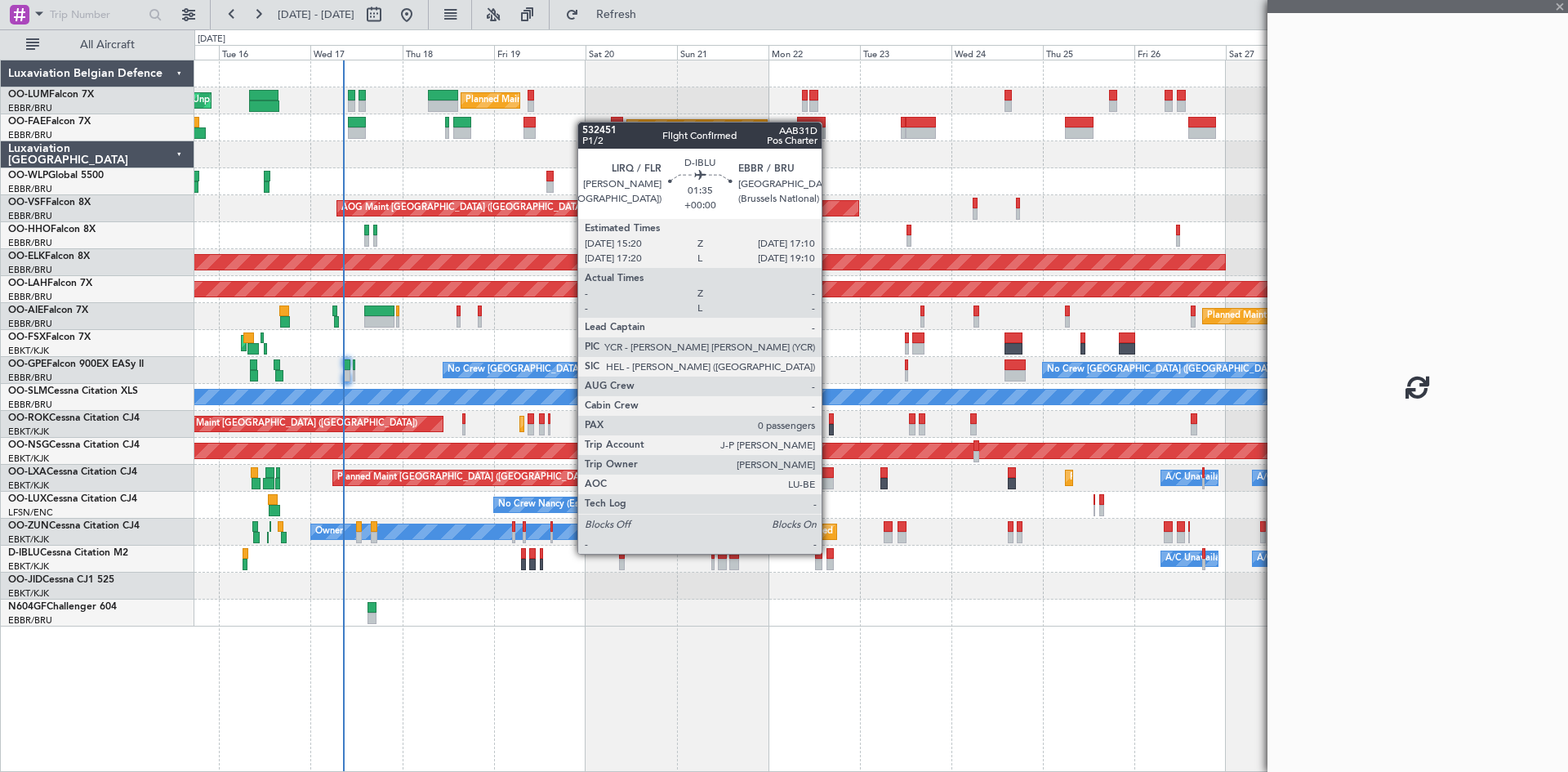
click at [829, 554] on div at bounding box center [830, 554] width 8 height 11
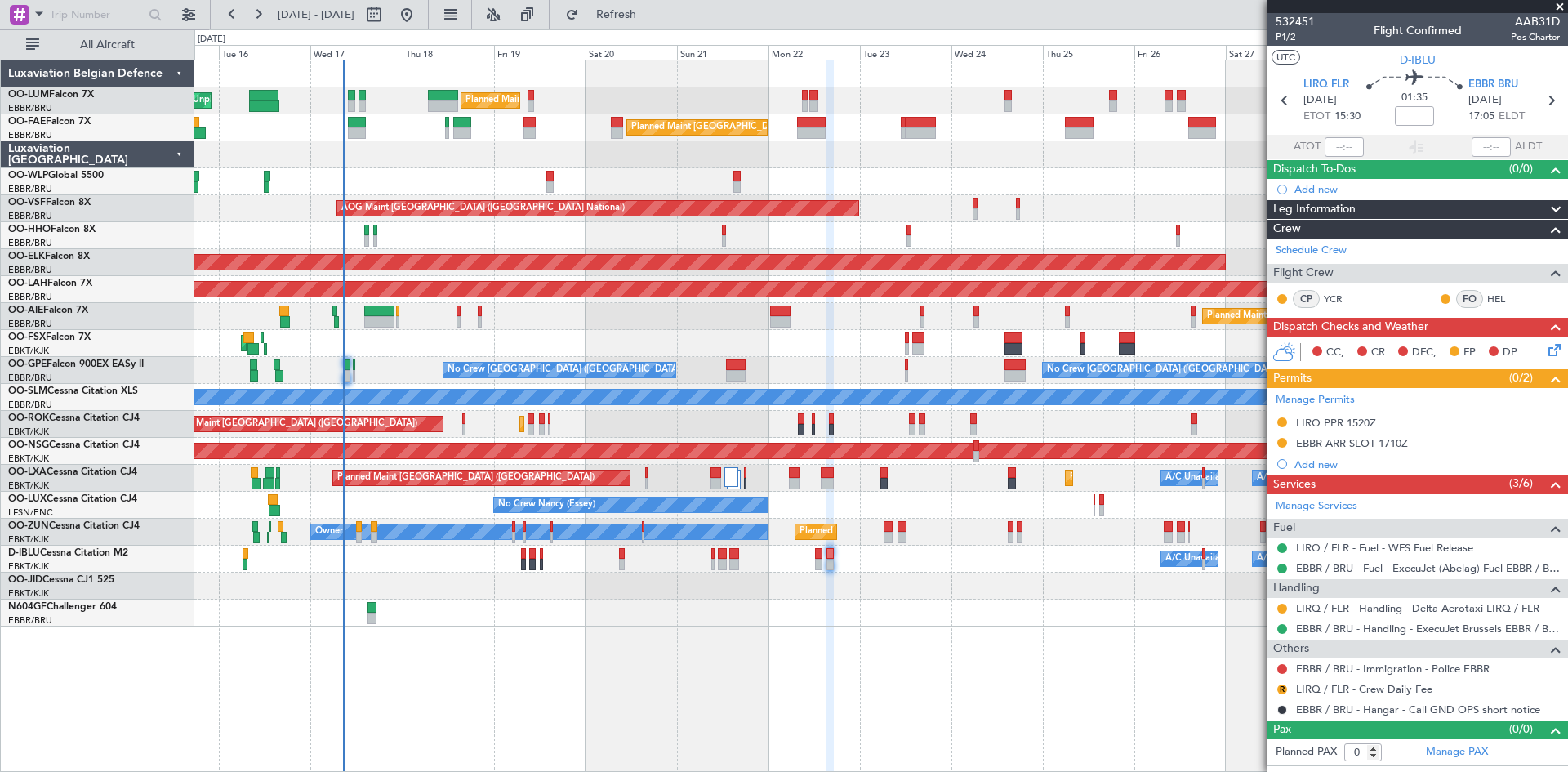
click at [1358, 448] on div "EBBR ARR SLOT 1710Z" at bounding box center [1352, 443] width 112 height 14
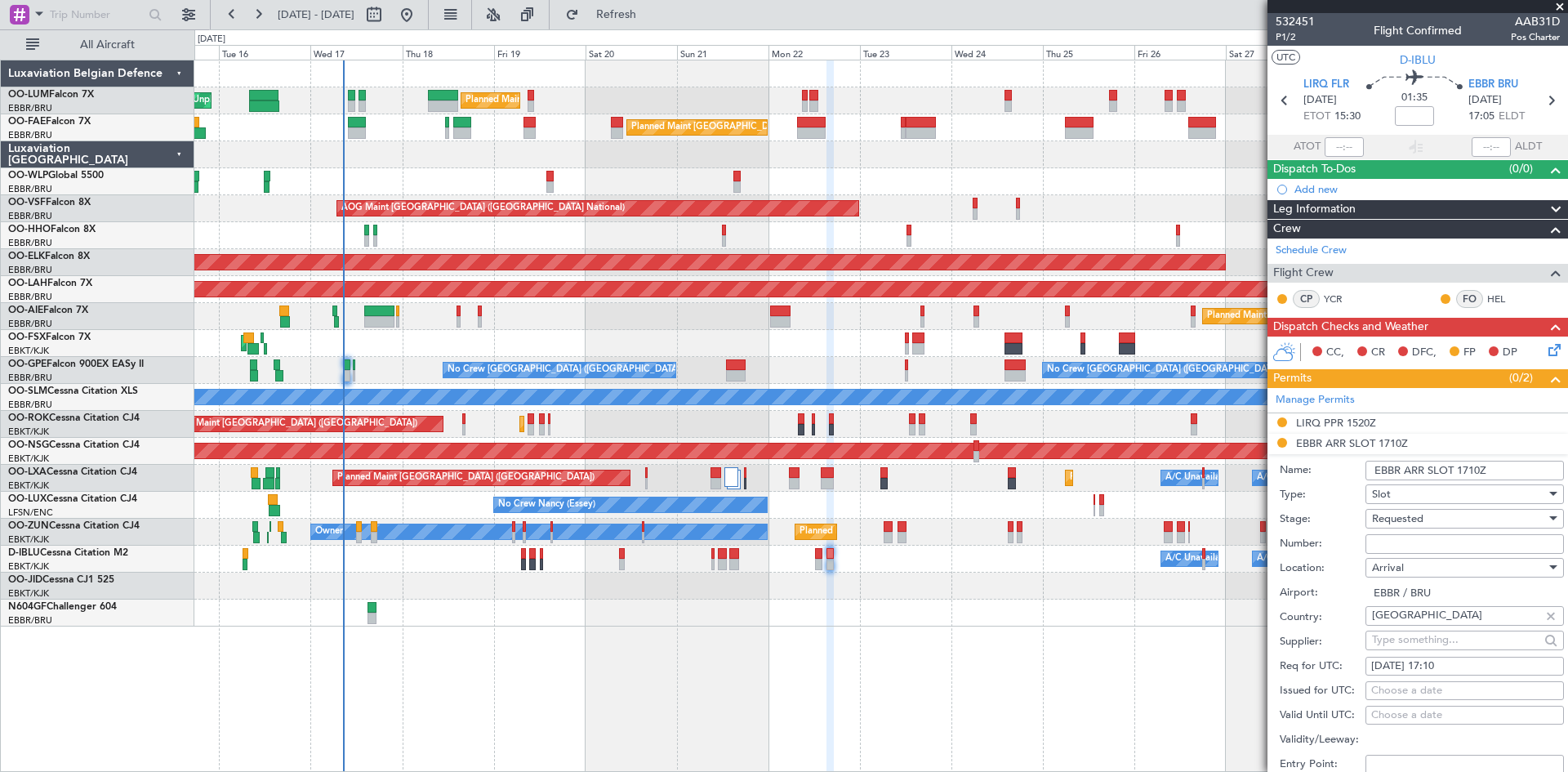
click at [1381, 546] on input "Number:" at bounding box center [1464, 544] width 199 height 20
paste input "EBBRAAB7212A"
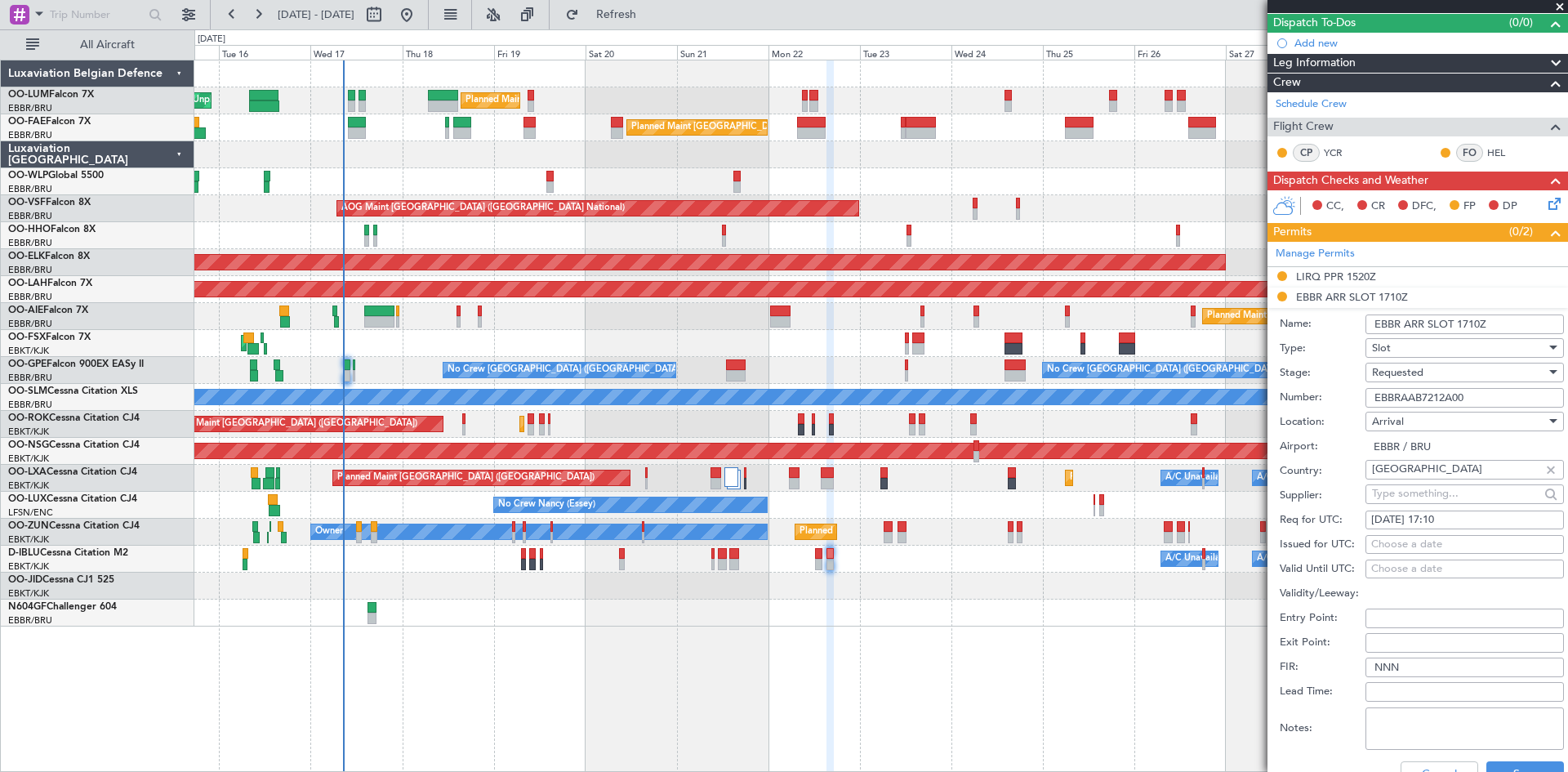
scroll to position [245, 0]
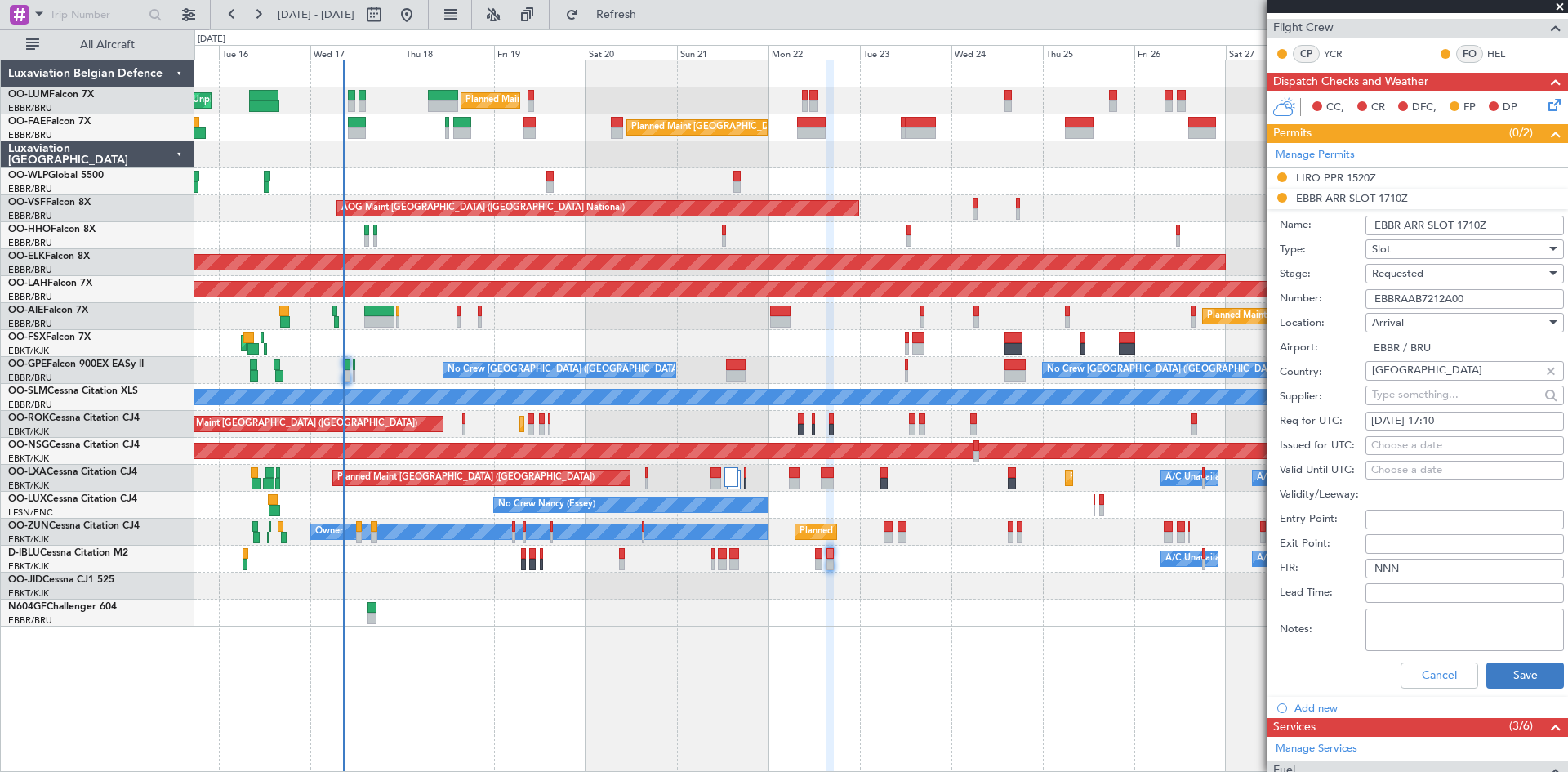
type input "EBBRAAB7212A00"
click at [1508, 685] on button "Save" at bounding box center [1526, 676] width 77 height 26
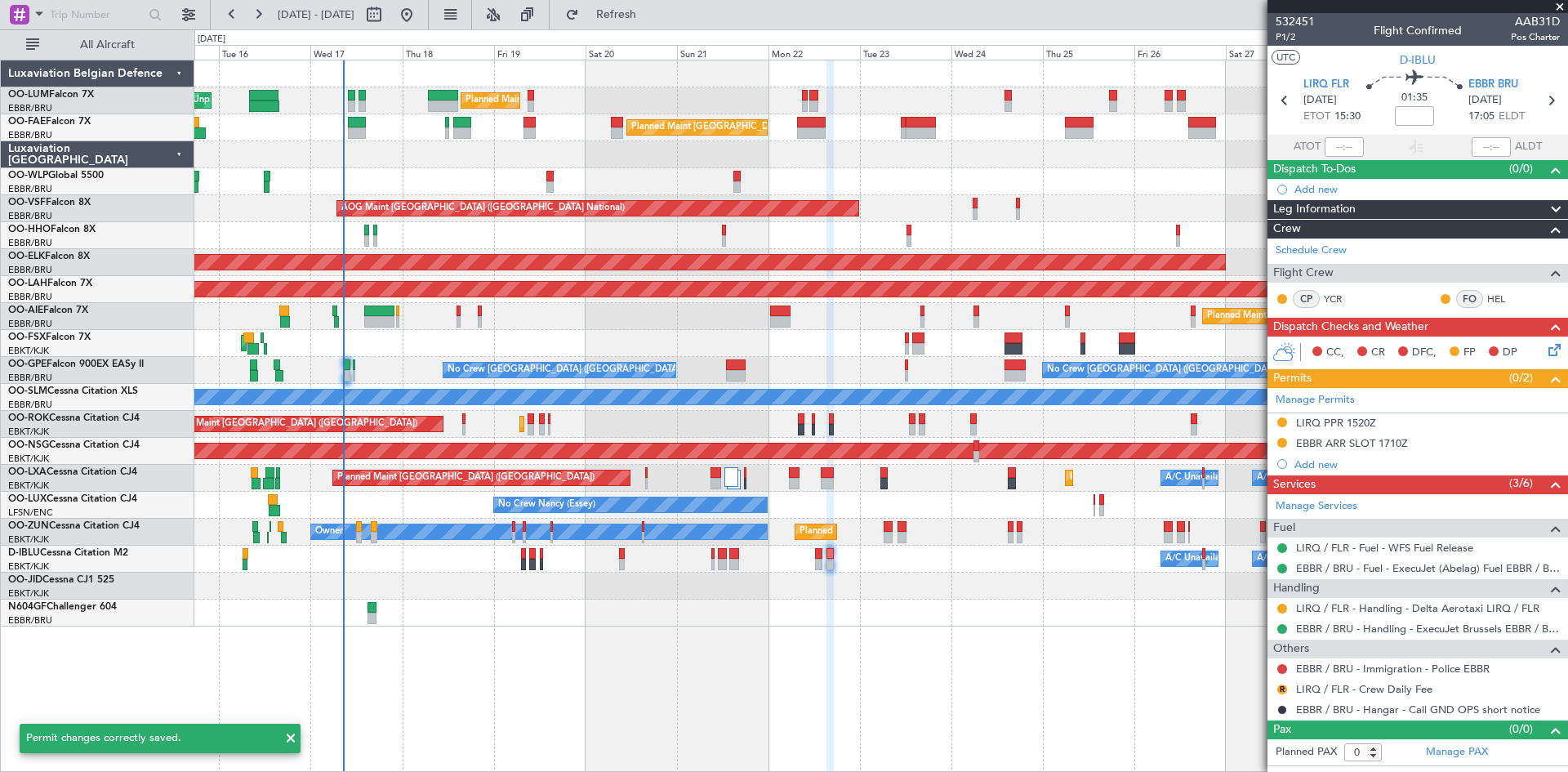
scroll to position [0, 0]
click at [1314, 444] on div "EBBR ARR SLOT 1710Z" at bounding box center [1352, 443] width 112 height 14
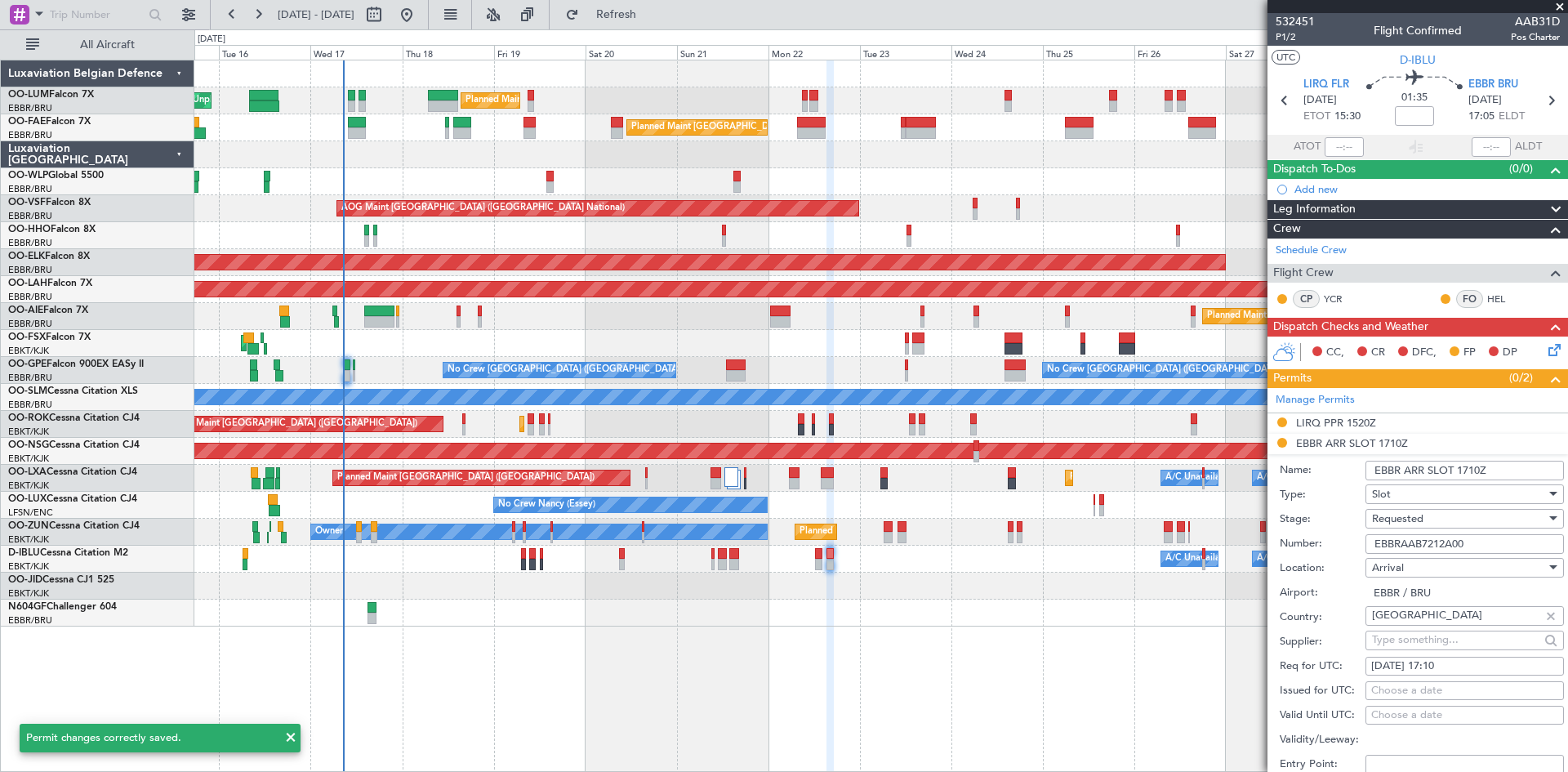
click at [1413, 522] on span "Requested" at bounding box center [1397, 519] width 52 height 15
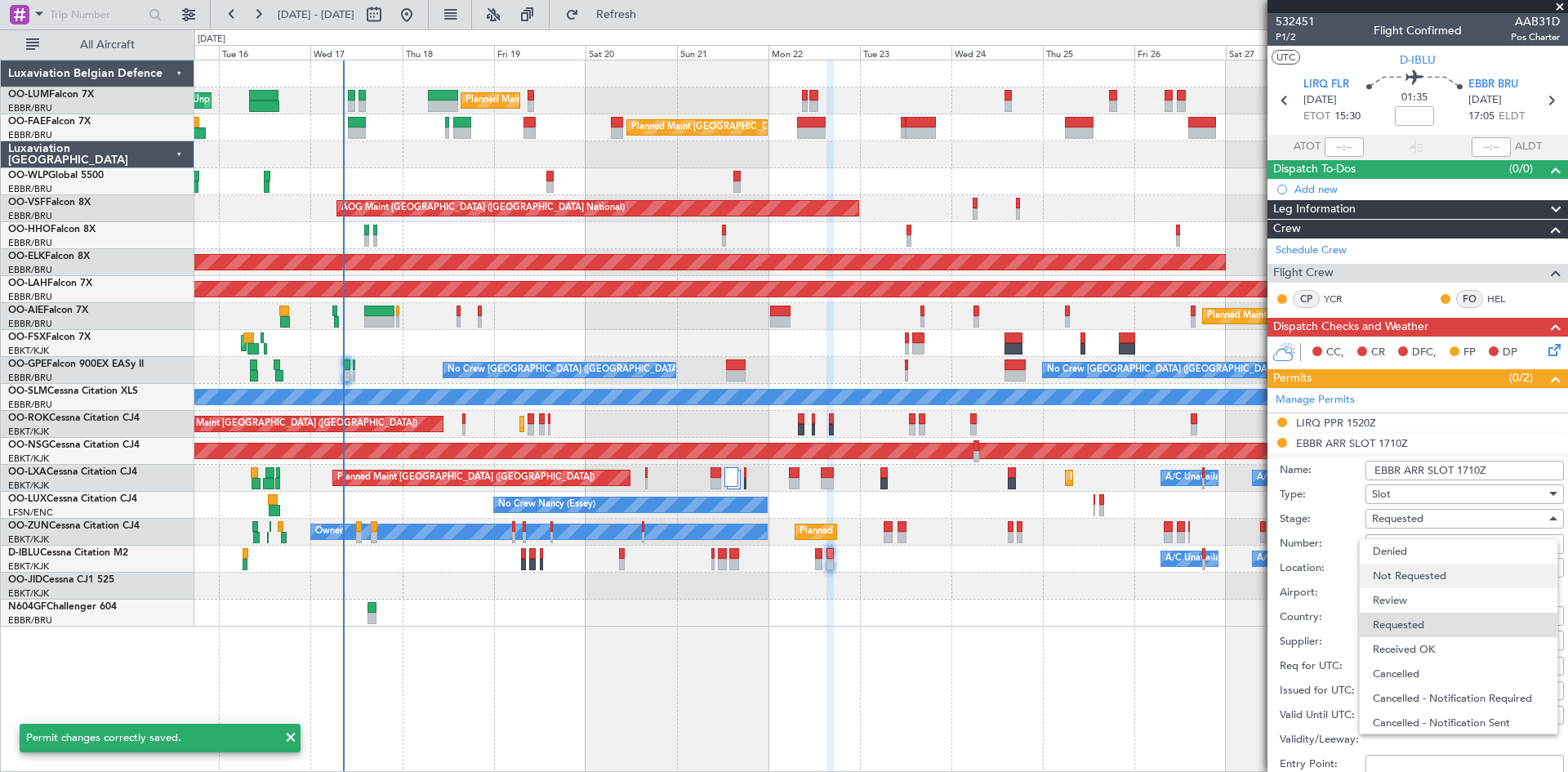
scroll to position [8, 0]
click at [1389, 647] on span "Received OK" at bounding box center [1459, 642] width 172 height 25
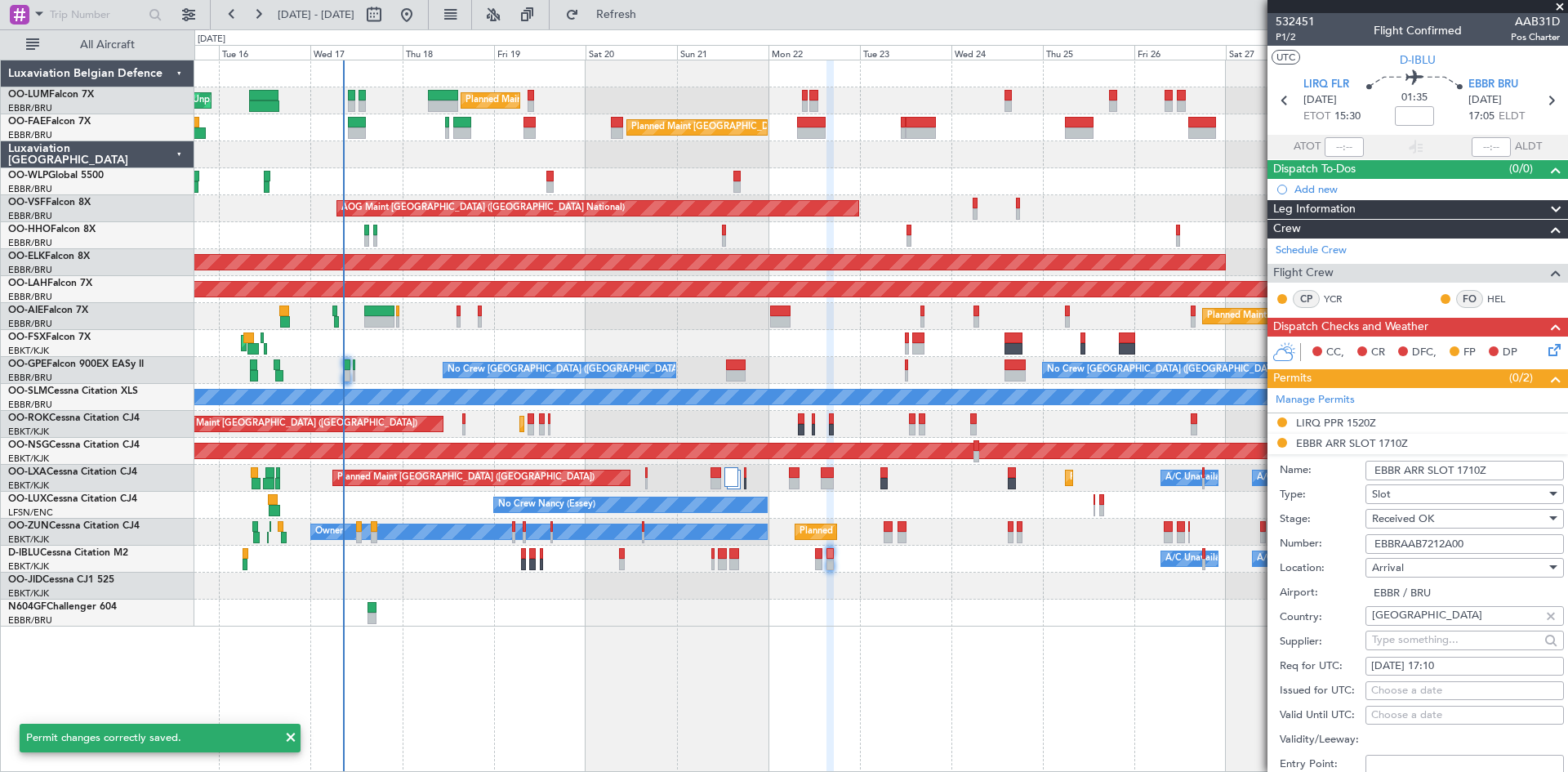
scroll to position [245, 0]
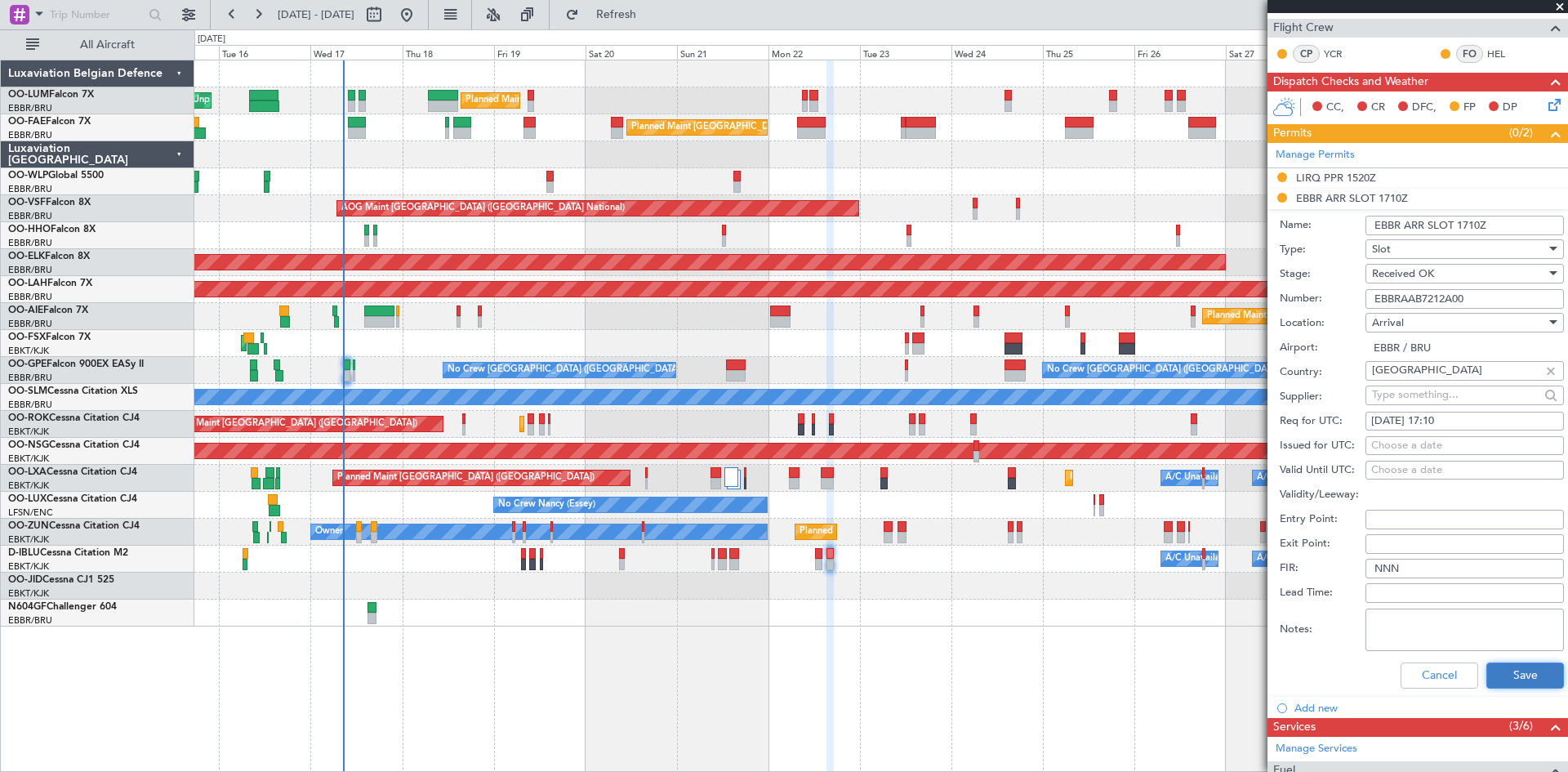
click at [1498, 671] on button "Save" at bounding box center [1526, 676] width 77 height 26
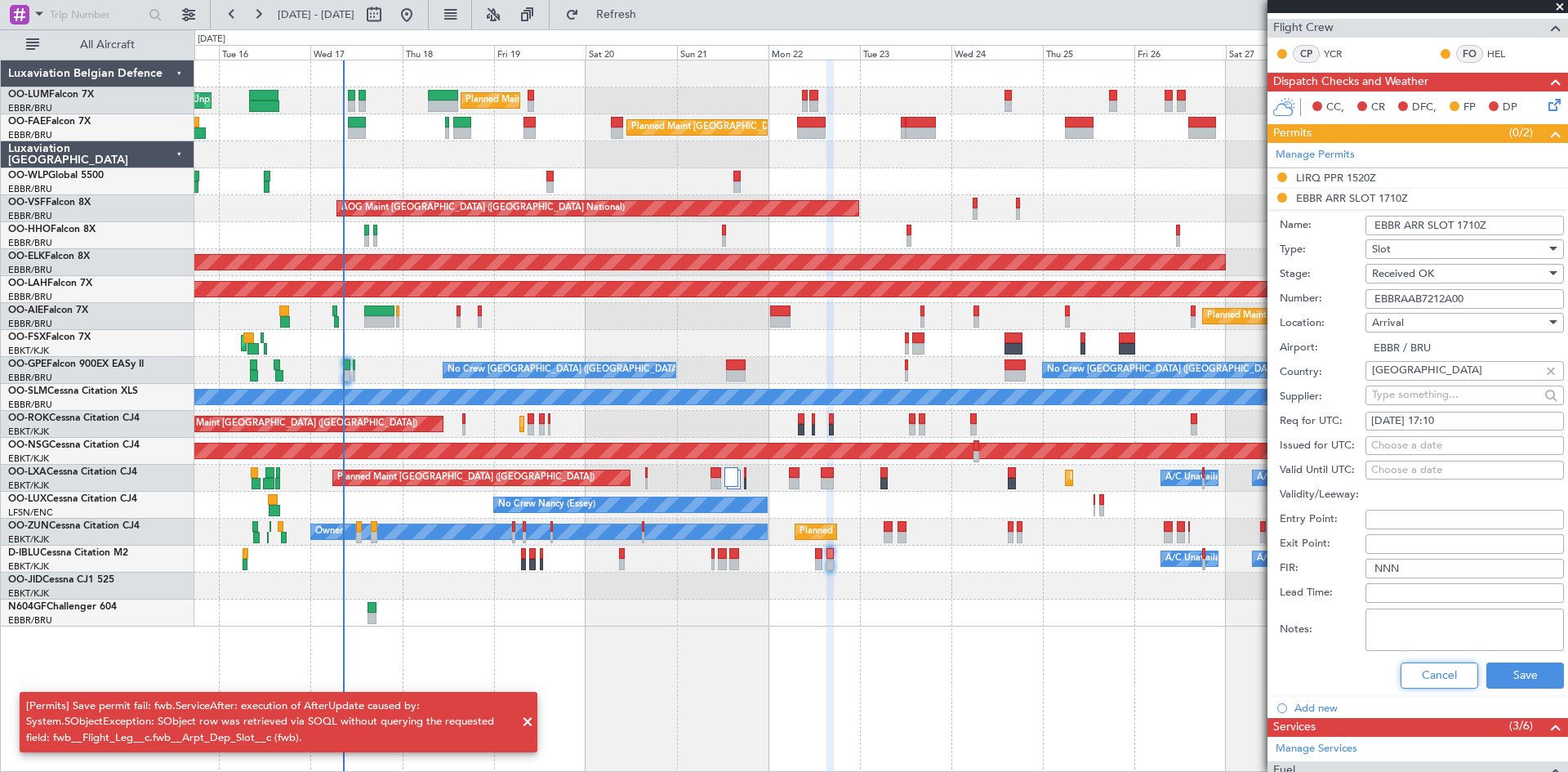
click at [1429, 671] on button "Cancel" at bounding box center [1440, 676] width 77 height 26
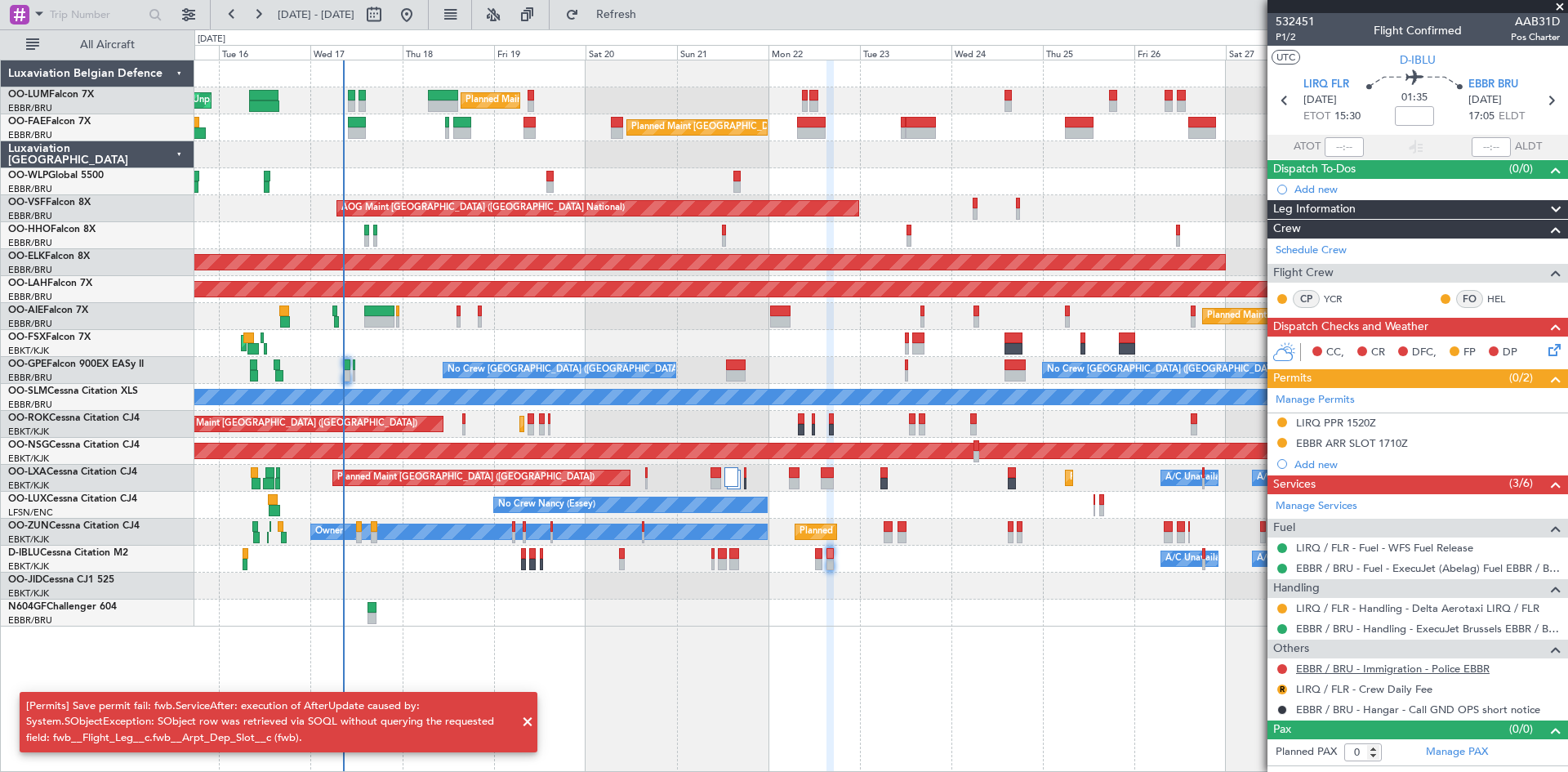
scroll to position [0, 0]
click at [1349, 438] on mat-tooltip-component "LIRQ PPR 1520Z" at bounding box center [1335, 451] width 97 height 43
click at [1283, 440] on button at bounding box center [1282, 443] width 9 height 9
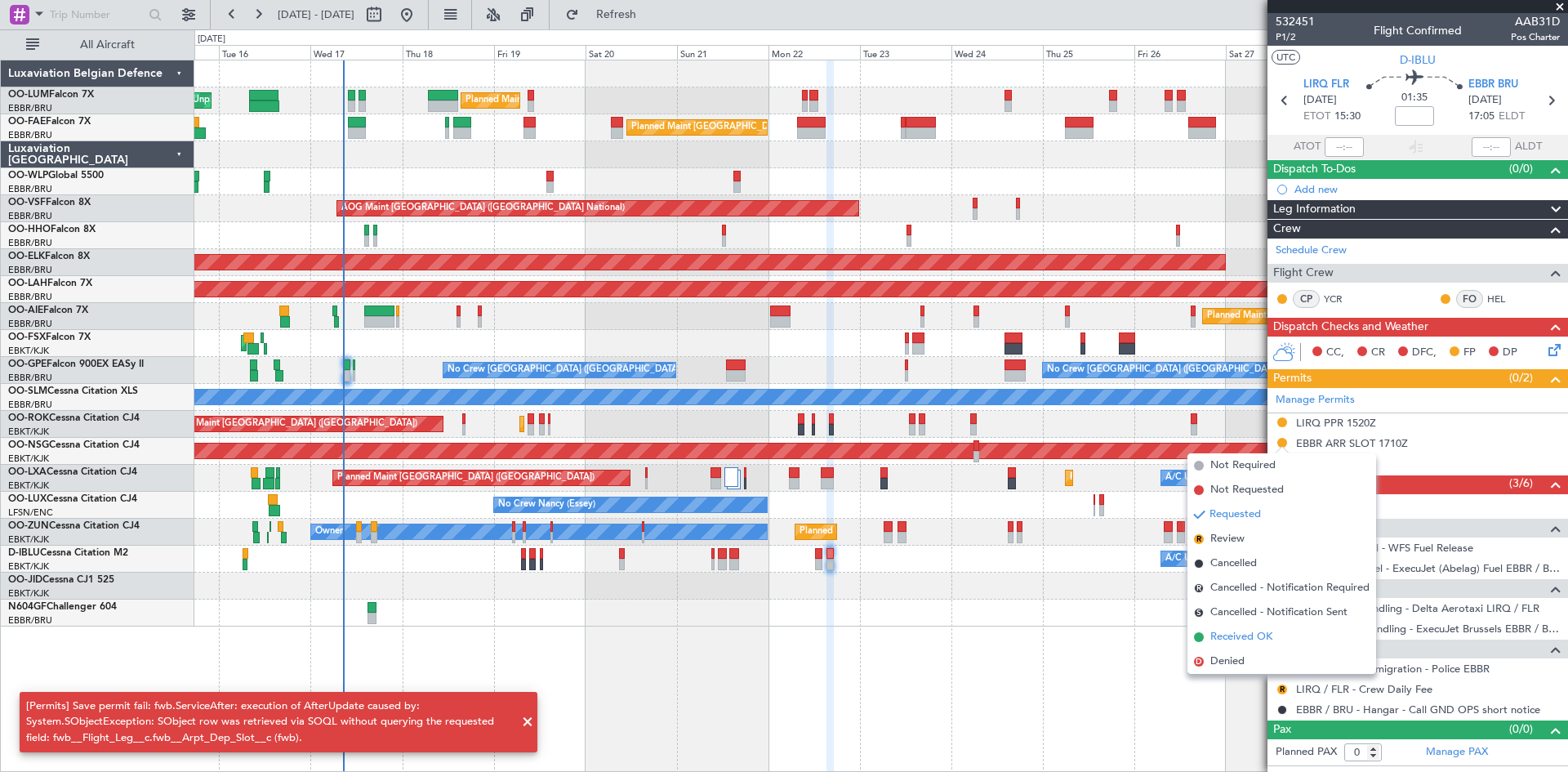
click at [1278, 634] on li "Received OK" at bounding box center [1282, 637] width 188 height 25
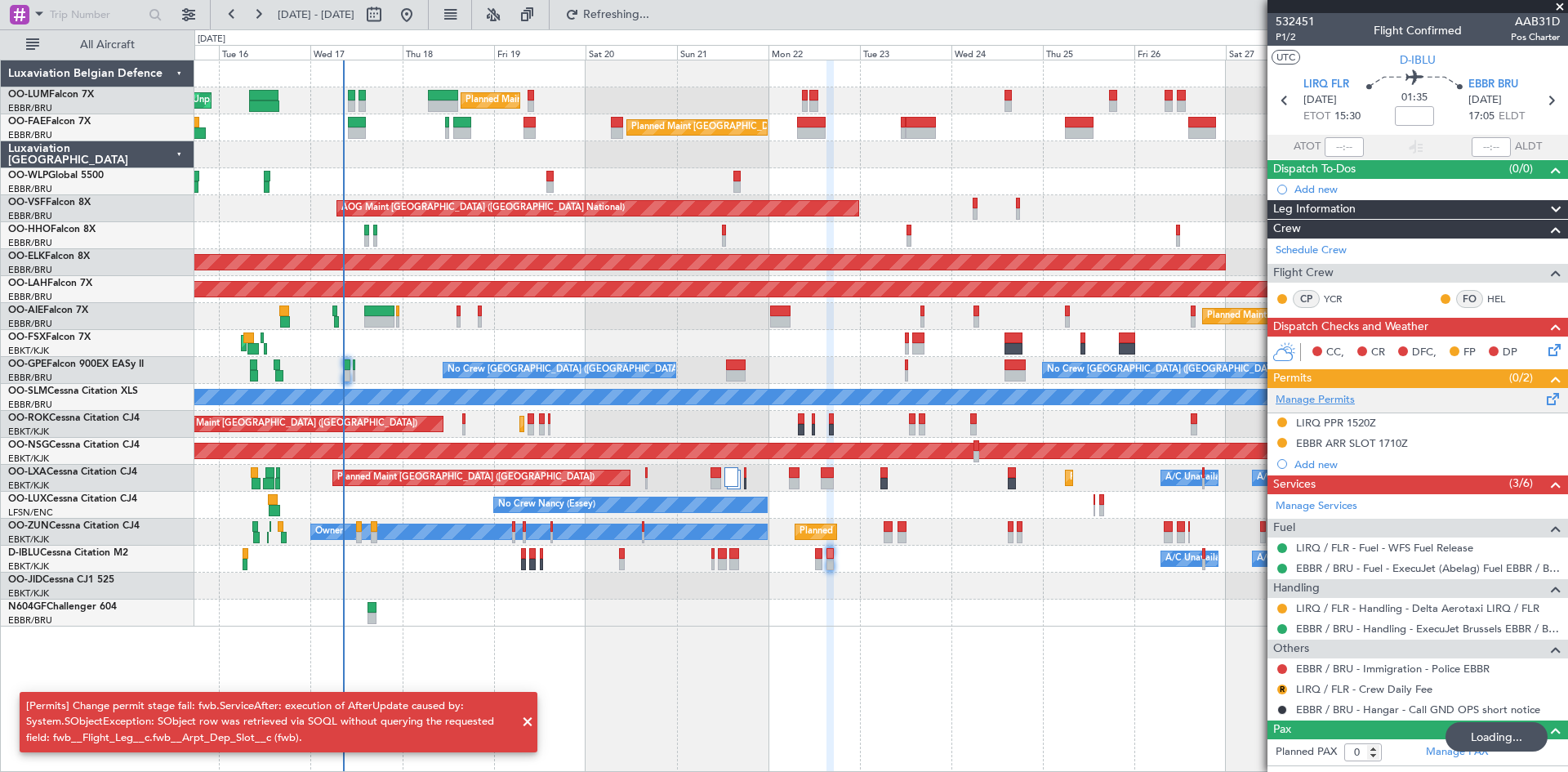
click at [1352, 397] on link "Manage Permits" at bounding box center [1315, 400] width 79 height 16
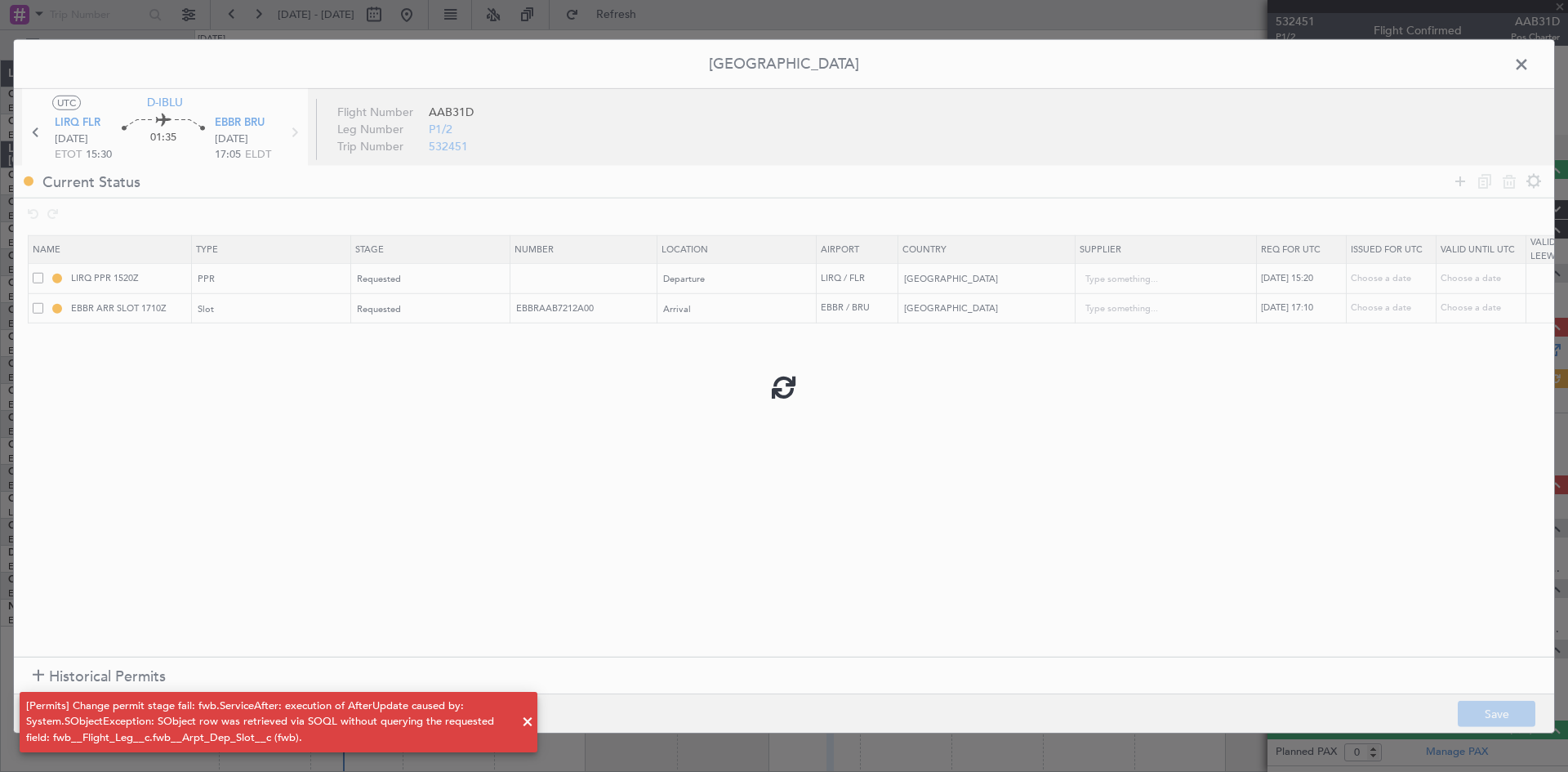
click at [596, 401] on div at bounding box center [784, 386] width 1541 height 694
click at [426, 308] on div "Requested" at bounding box center [426, 309] width 136 height 25
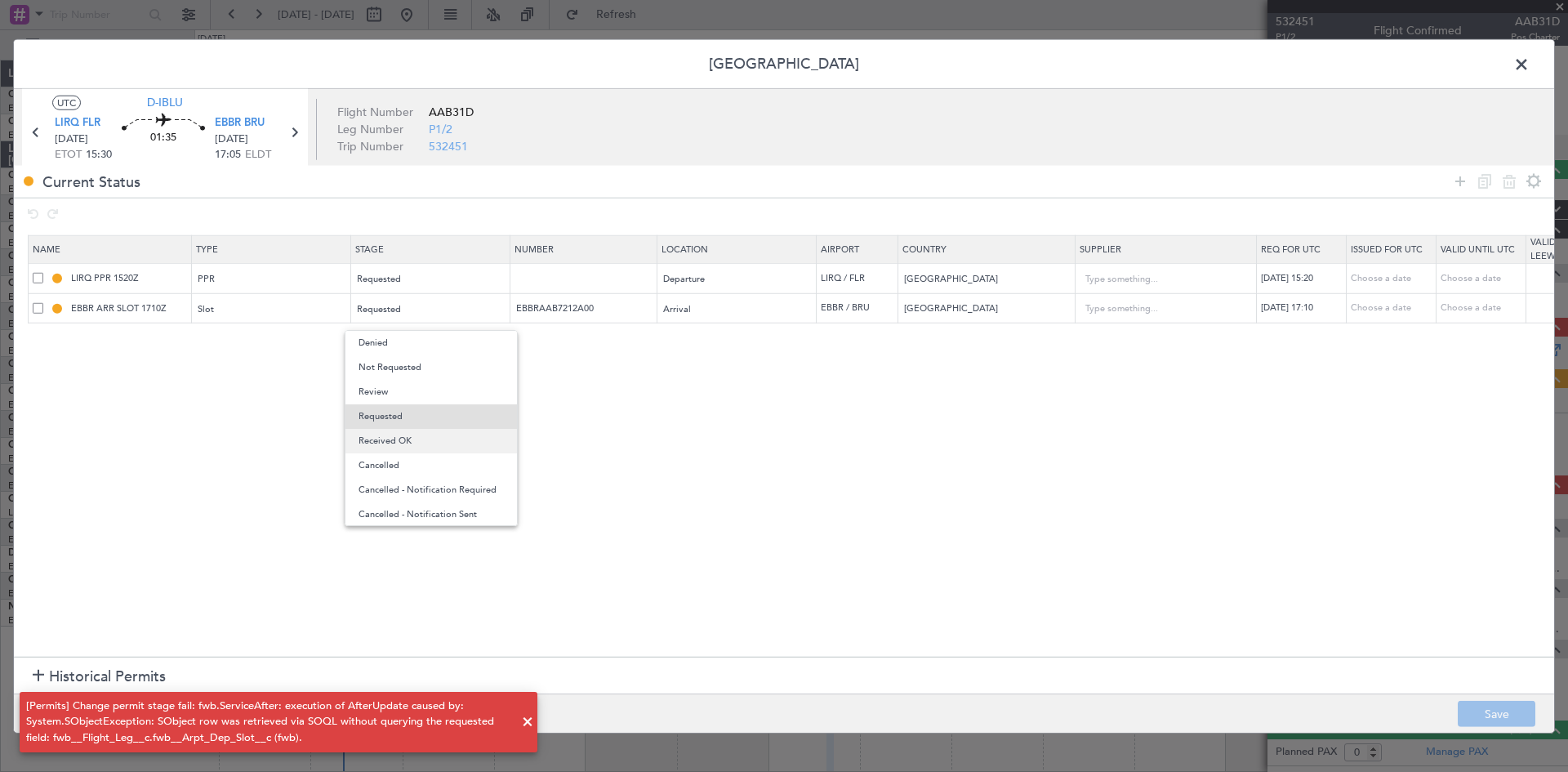
click at [442, 433] on span "Received OK" at bounding box center [432, 441] width 145 height 25
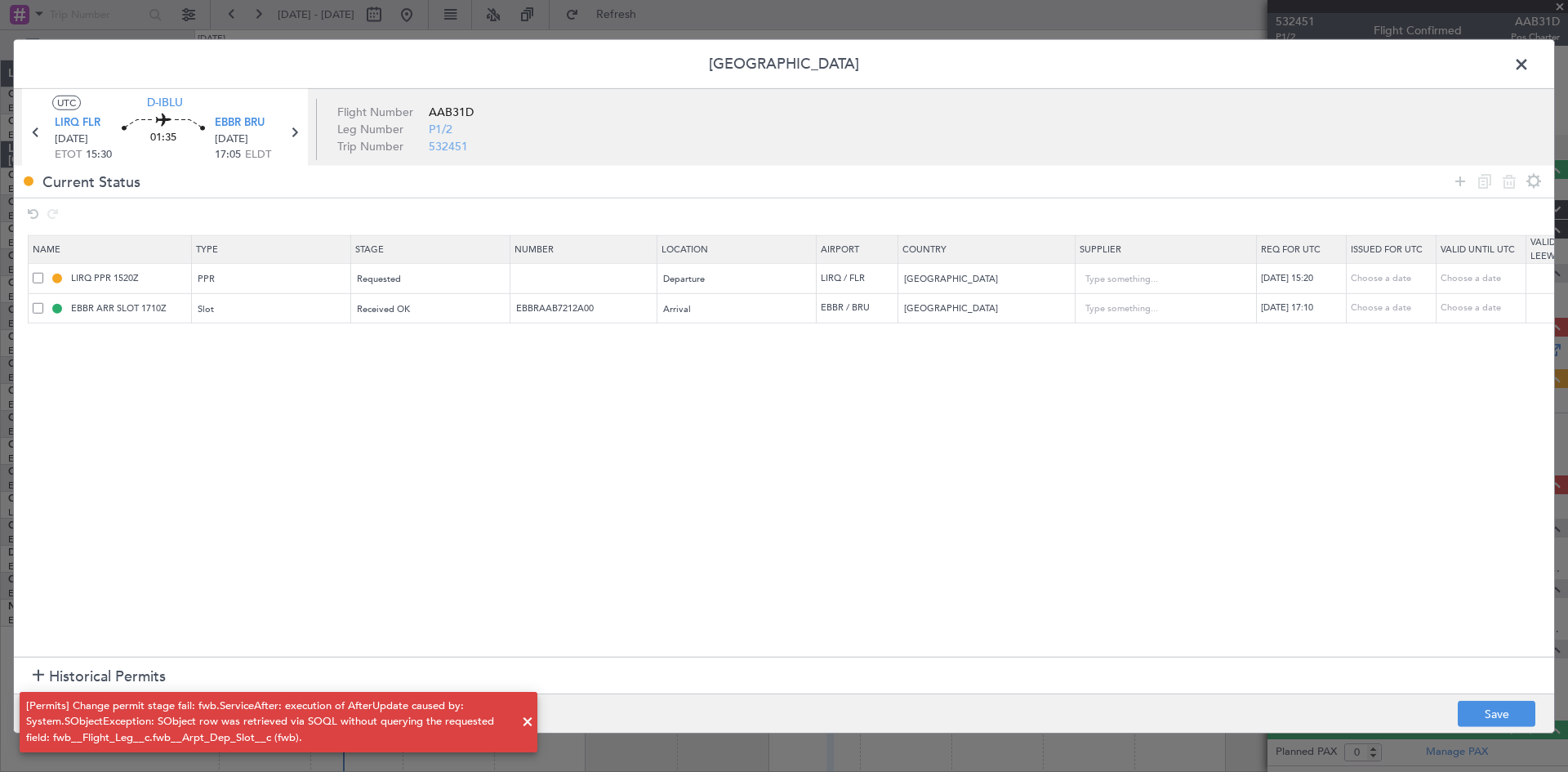
click at [678, 485] on section "Name Type Stage Number Location Airport Country Supplier Req For Utc Issued For…" at bounding box center [784, 444] width 1541 height 426
click at [1511, 708] on button "Save" at bounding box center [1496, 715] width 77 height 26
click at [1529, 71] on span at bounding box center [1529, 68] width 0 height 33
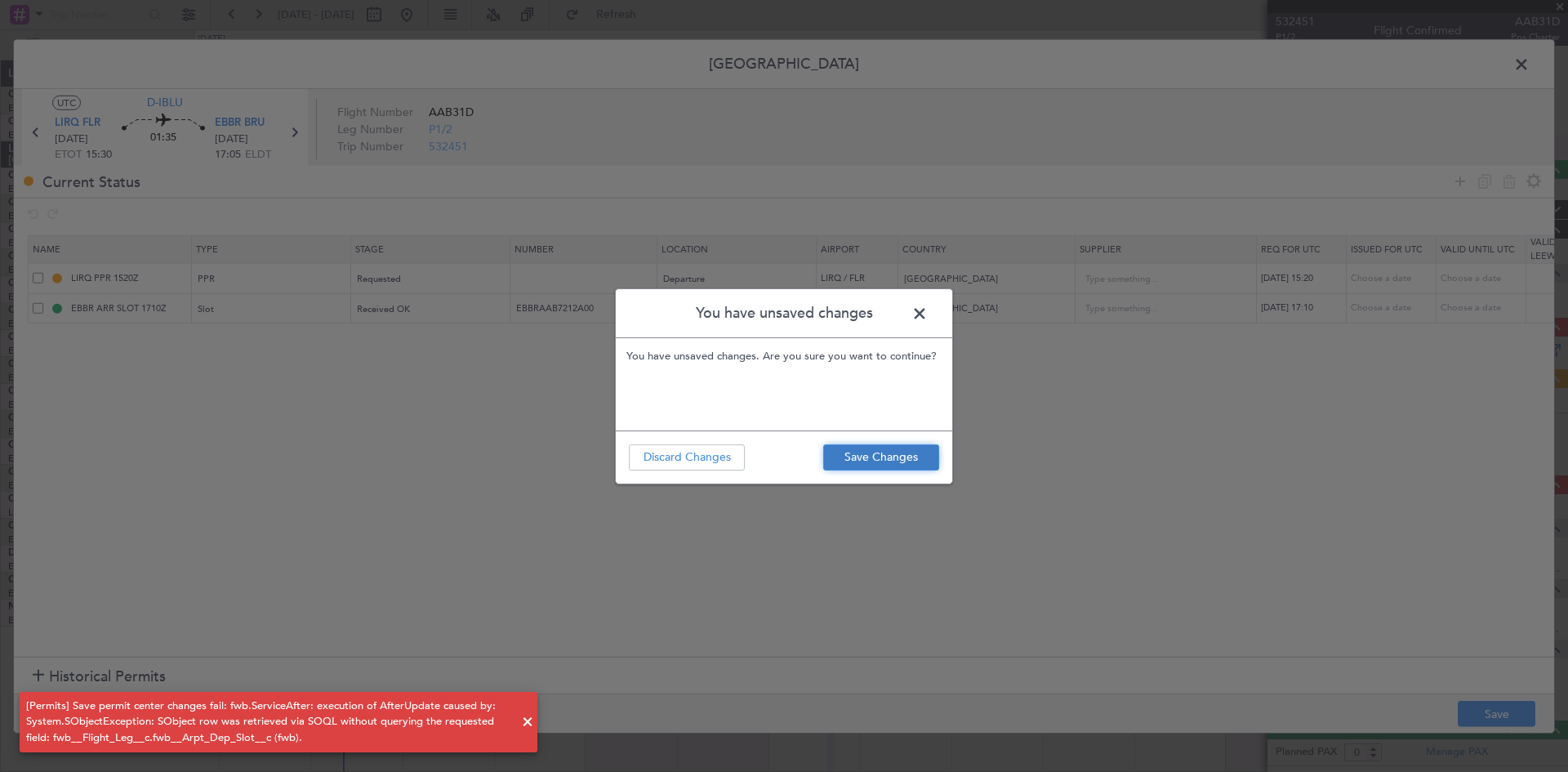
click at [878, 461] on button "Save Changes" at bounding box center [881, 458] width 116 height 26
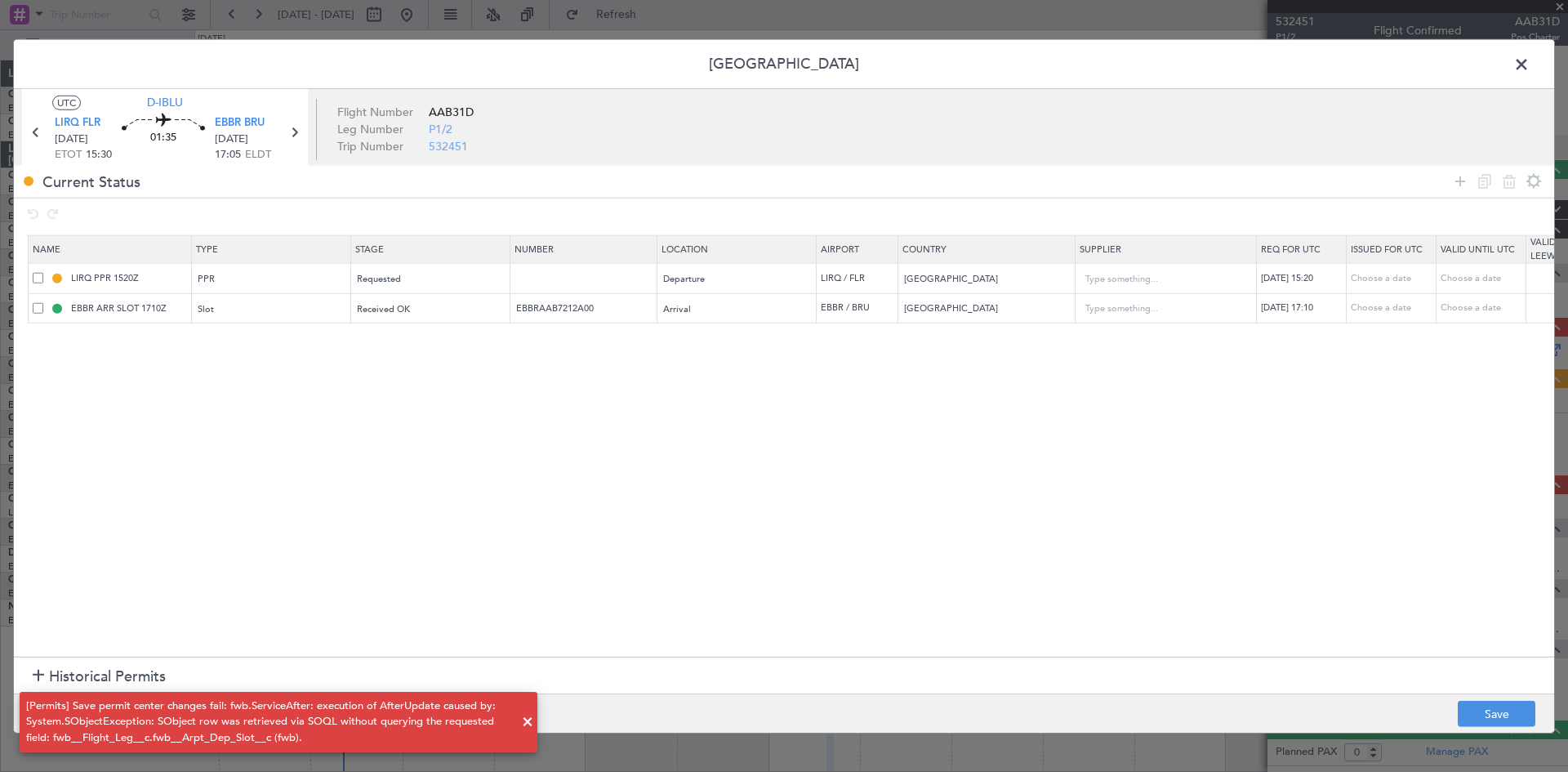
click at [1529, 68] on span at bounding box center [1529, 68] width 0 height 33
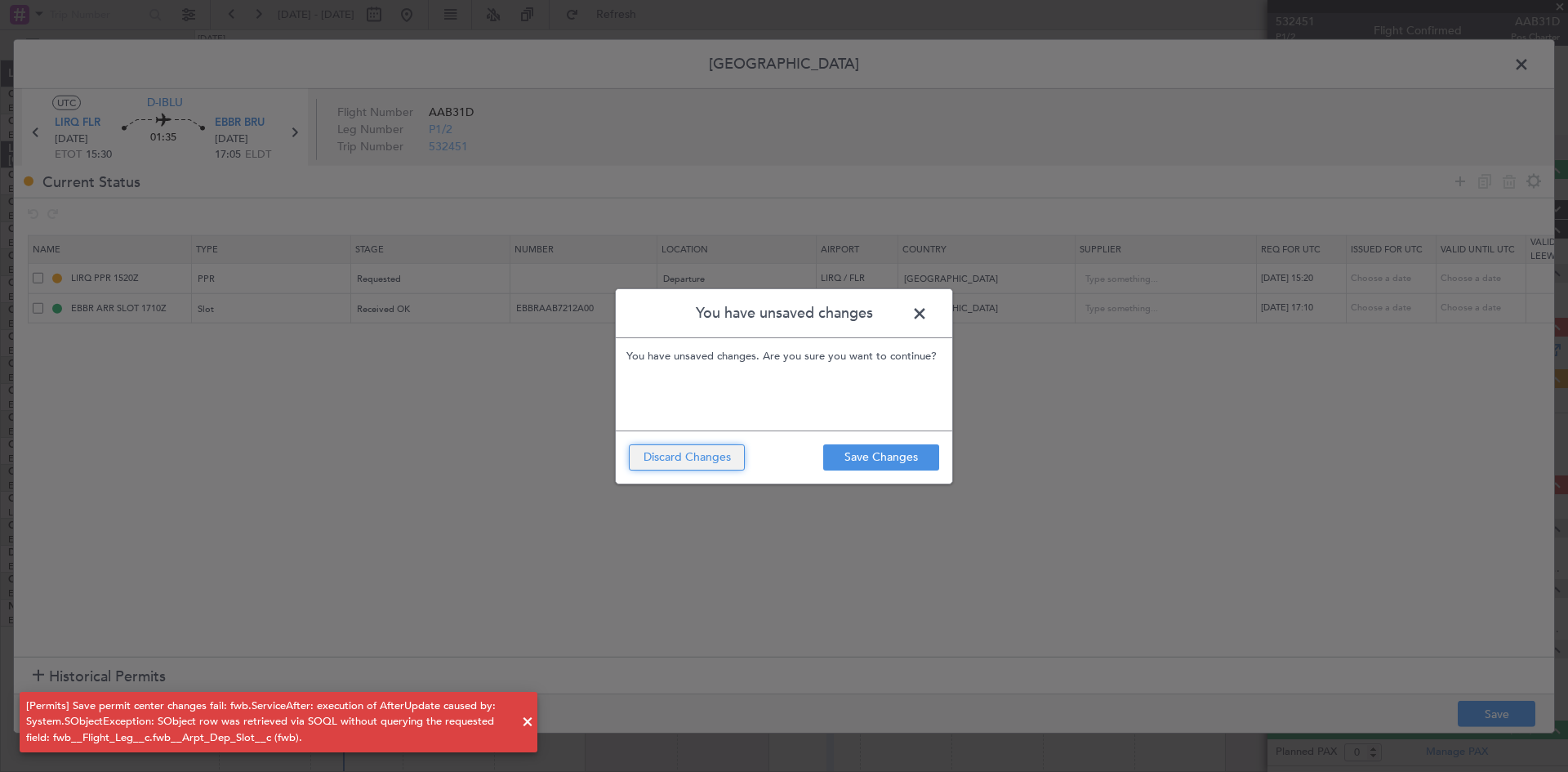
click at [691, 468] on button "Discard Changes" at bounding box center [686, 458] width 116 height 26
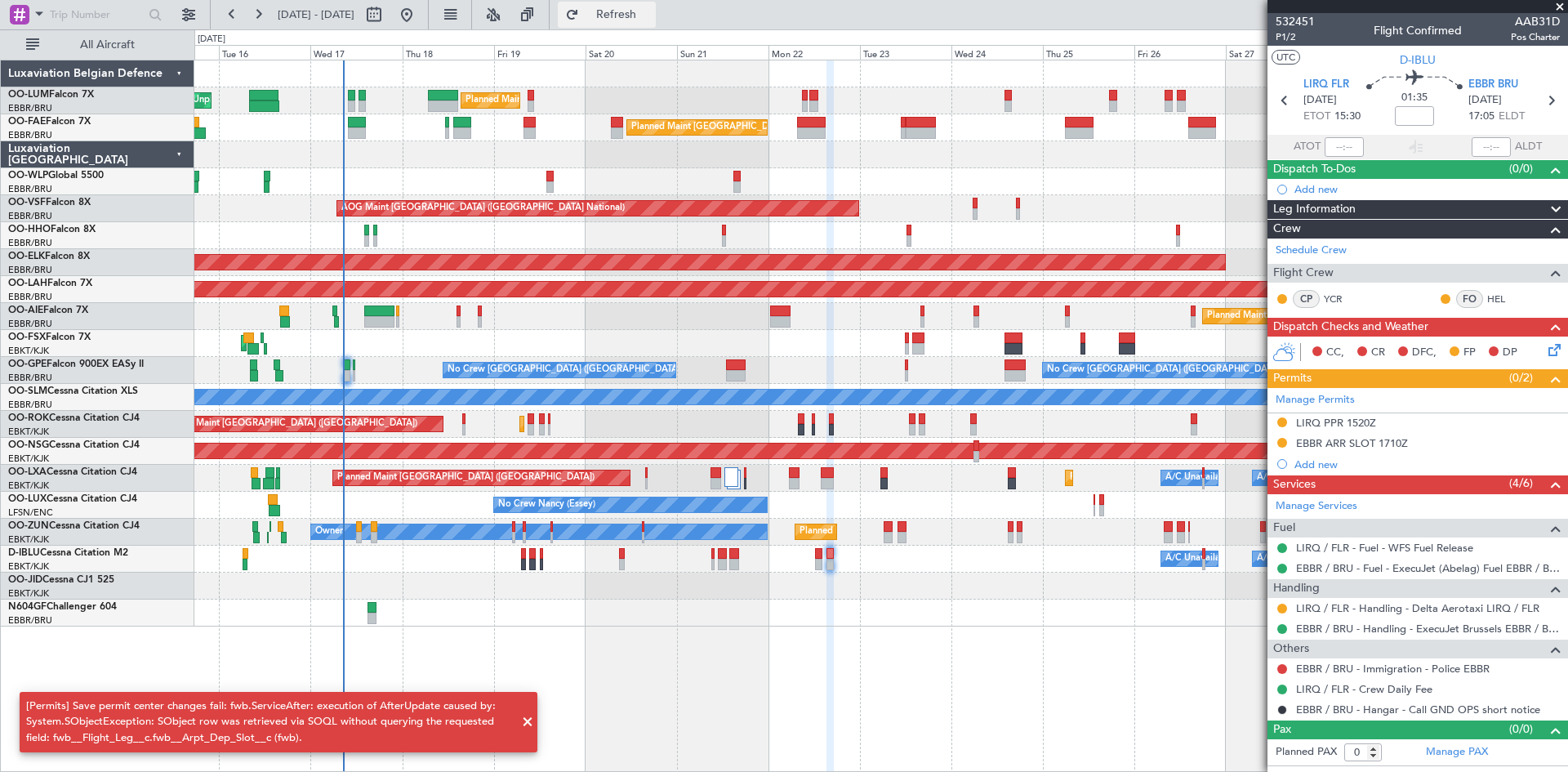
click at [651, 9] on span "Refresh" at bounding box center [616, 15] width 69 height 11
click at [1309, 463] on div "Manage Permits LIRQ PPR 1520Z EBBR ARR SLOT 1710Z Add new" at bounding box center [1417, 432] width 301 height 87
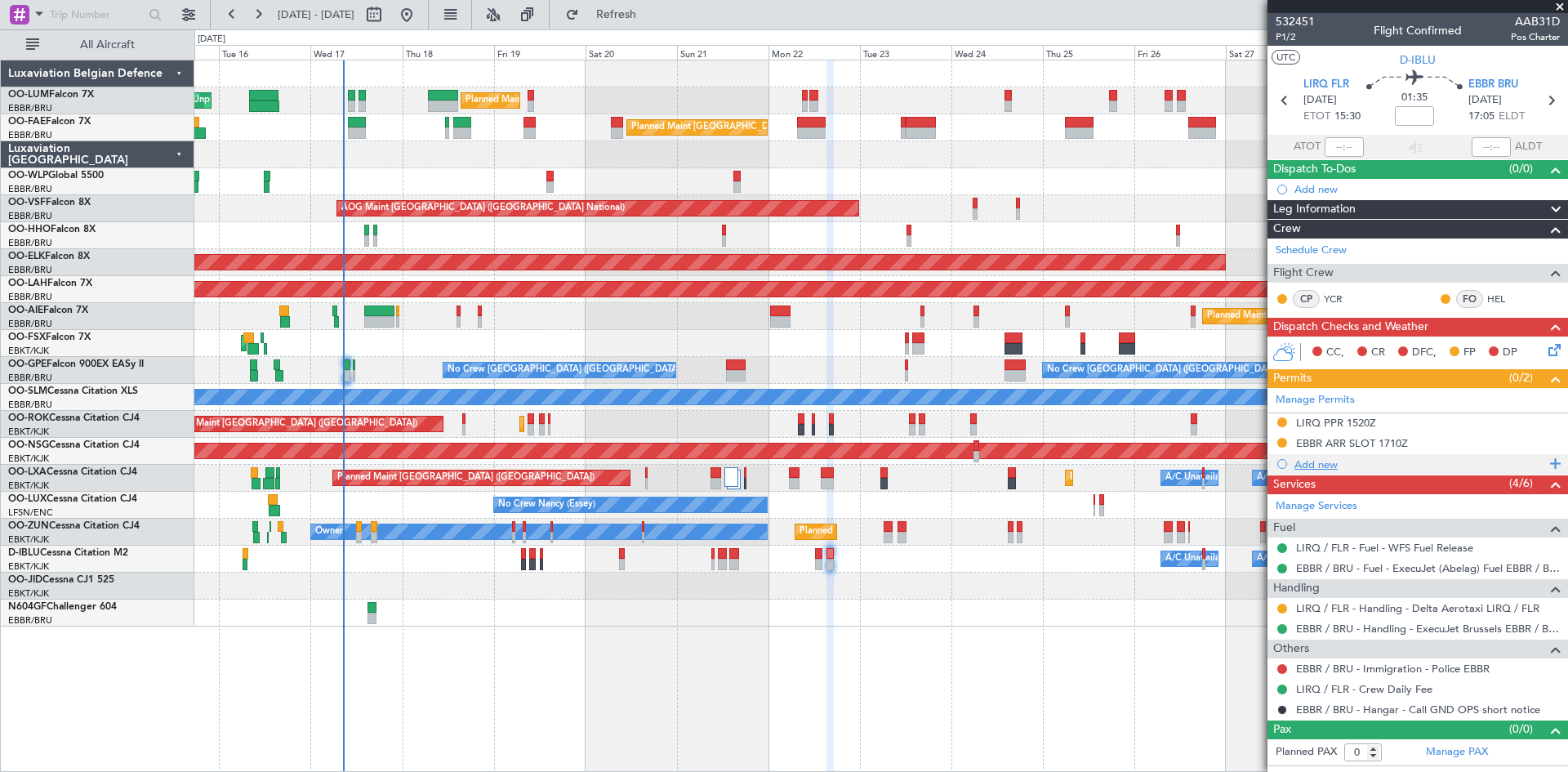
click at [1318, 463] on div "Add new" at bounding box center [1420, 464] width 251 height 14
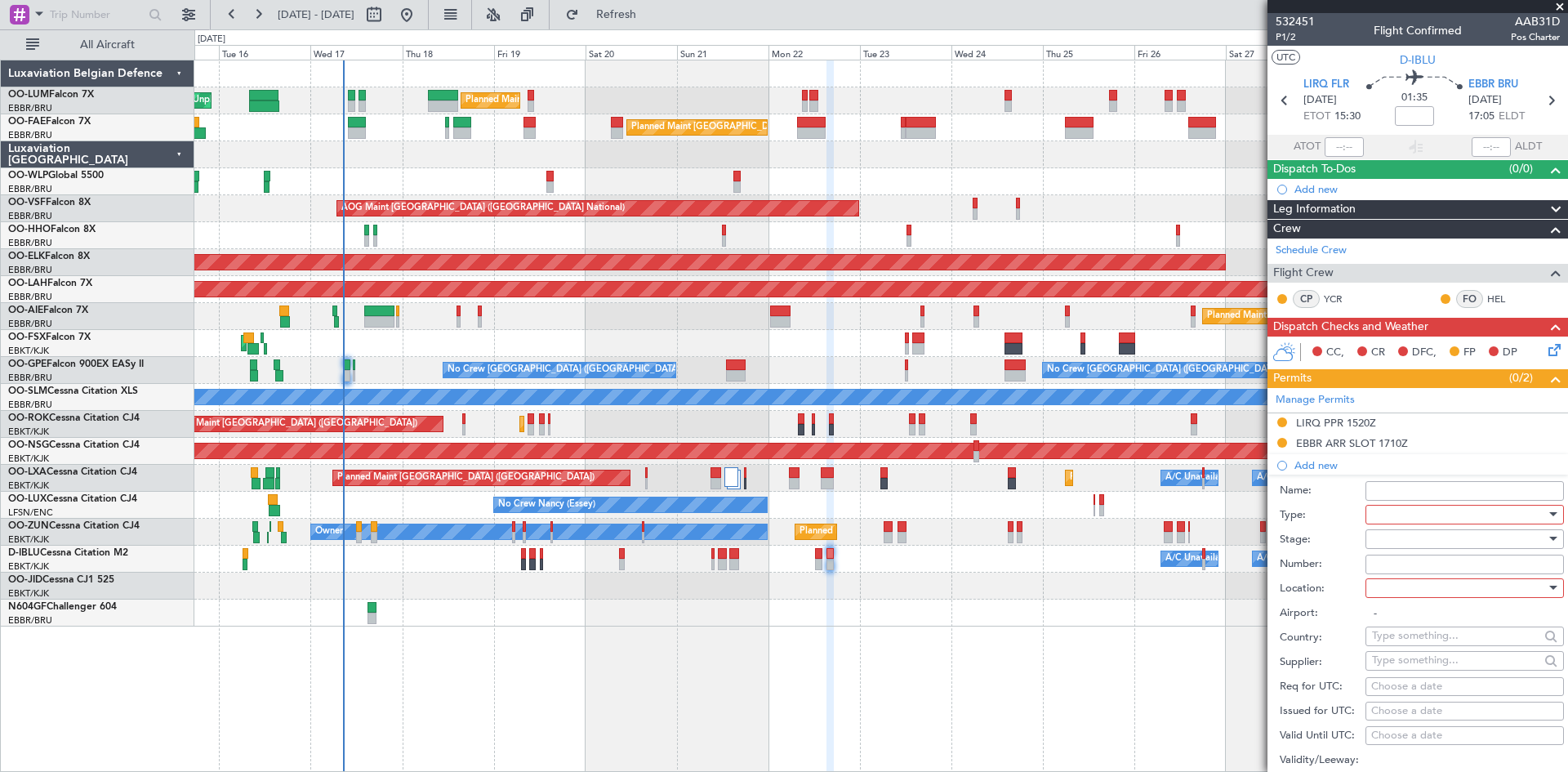
click at [1435, 507] on div at bounding box center [1459, 515] width 174 height 25
click at [1437, 668] on span "Slot" at bounding box center [1459, 668] width 172 height 25
click at [1389, 539] on div at bounding box center [1459, 539] width 174 height 25
click at [1309, 531] on div at bounding box center [784, 386] width 1568 height 772
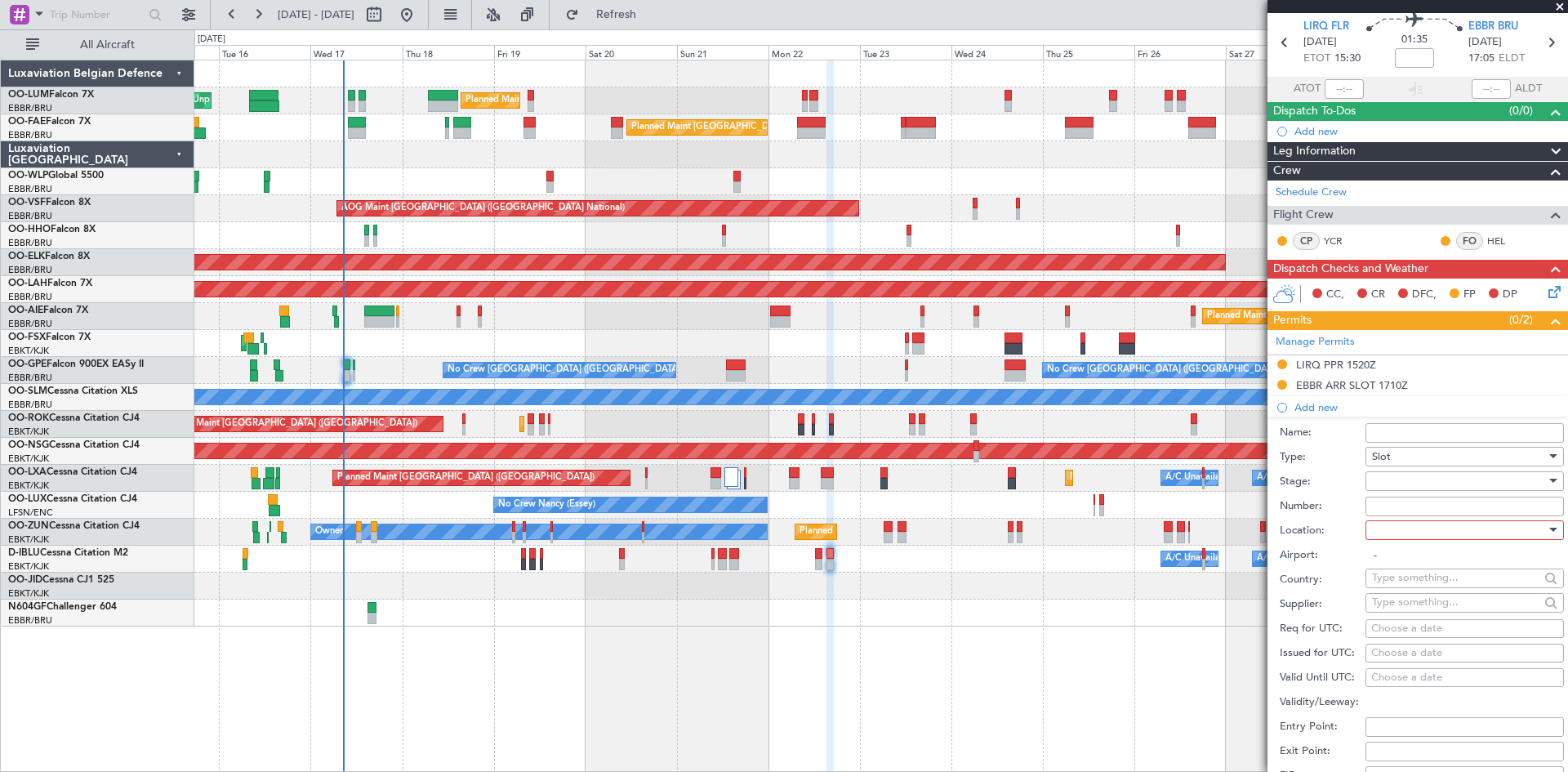
scroll to position [82, 0]
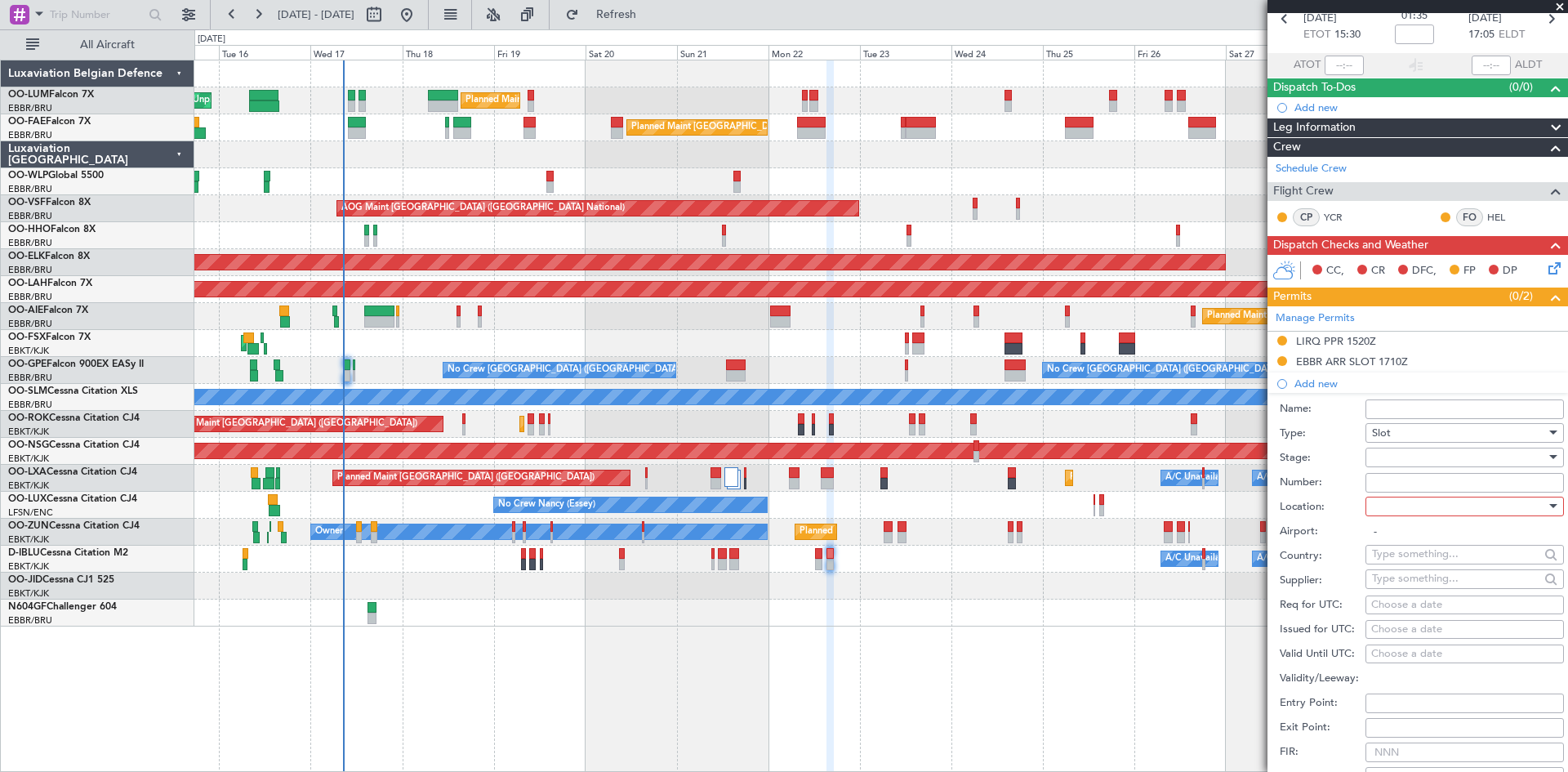
click at [1429, 464] on div at bounding box center [1459, 457] width 174 height 25
click at [1443, 589] on span "Received OK" at bounding box center [1459, 588] width 172 height 25
click at [1407, 478] on input "Number:" at bounding box center [1464, 483] width 199 height 20
paste input "EBBRAAB7212A"
type input "EBBRAAB7212A00"
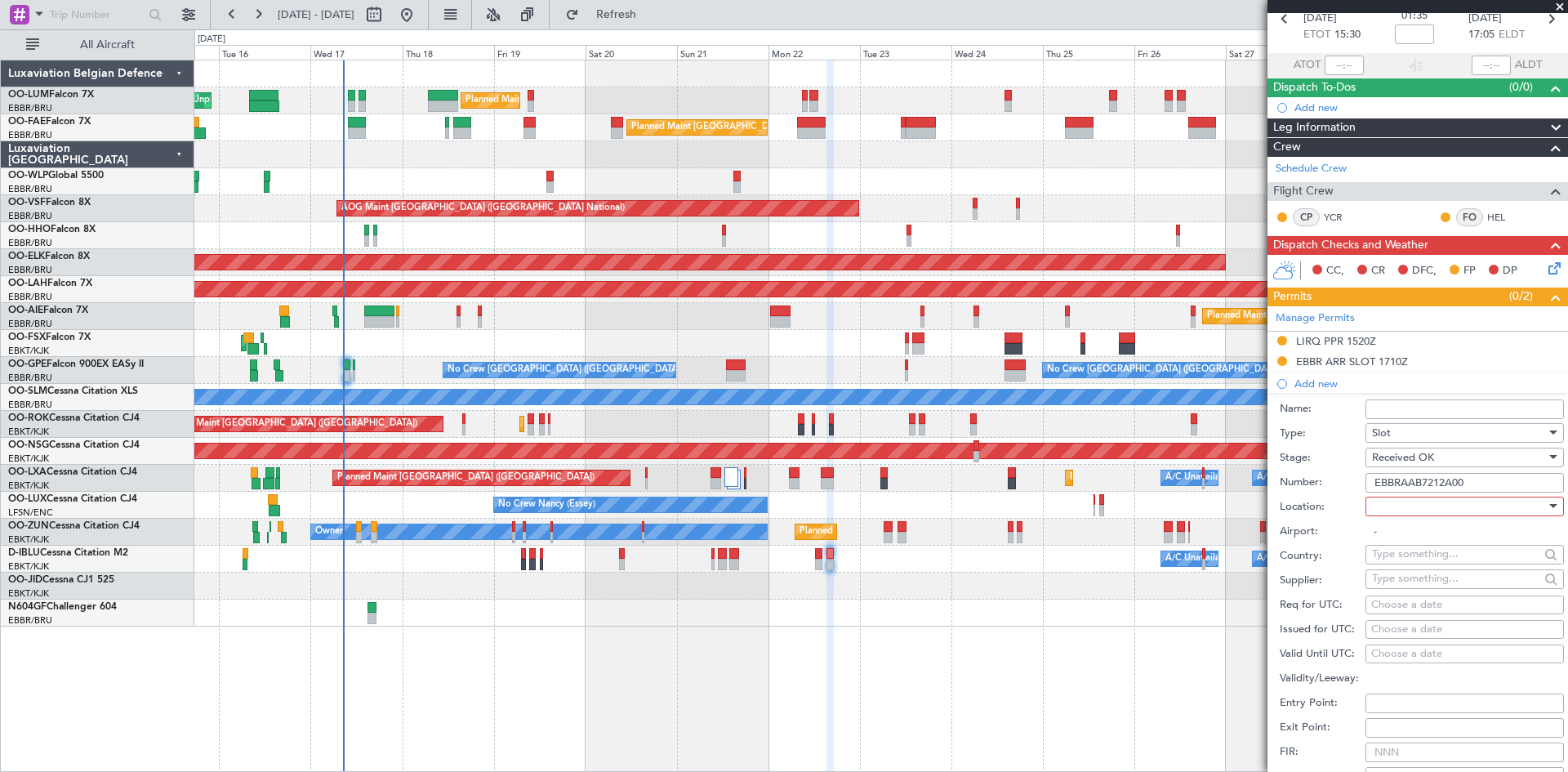
click at [1410, 513] on div at bounding box center [1459, 506] width 174 height 25
click at [1423, 589] on span "Arrival" at bounding box center [1459, 588] width 172 height 25
type input "EBBR / BRU"
click at [1393, 605] on div "Choose a date" at bounding box center [1464, 605] width 187 height 16
select select "9"
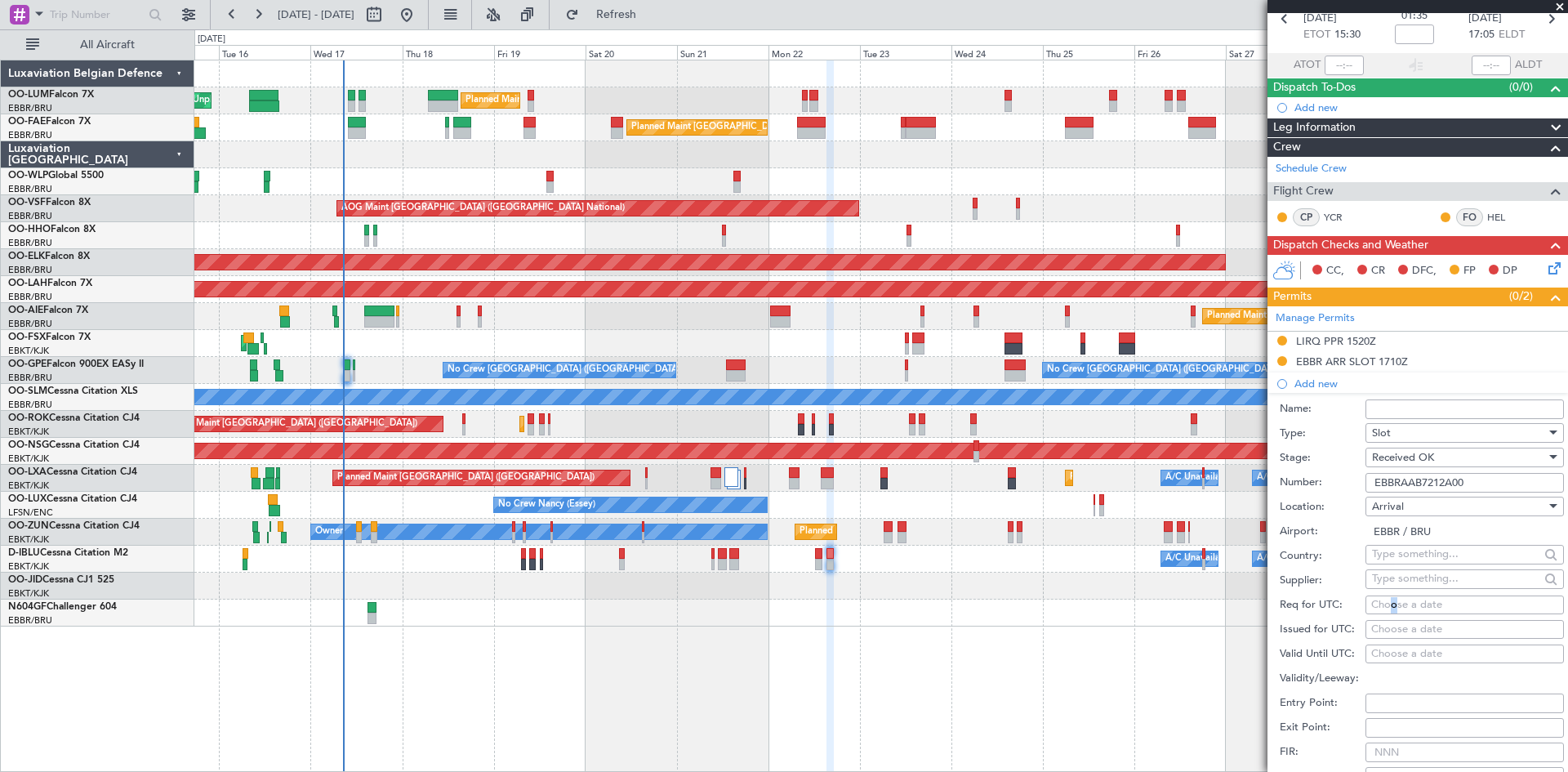
select select "2025"
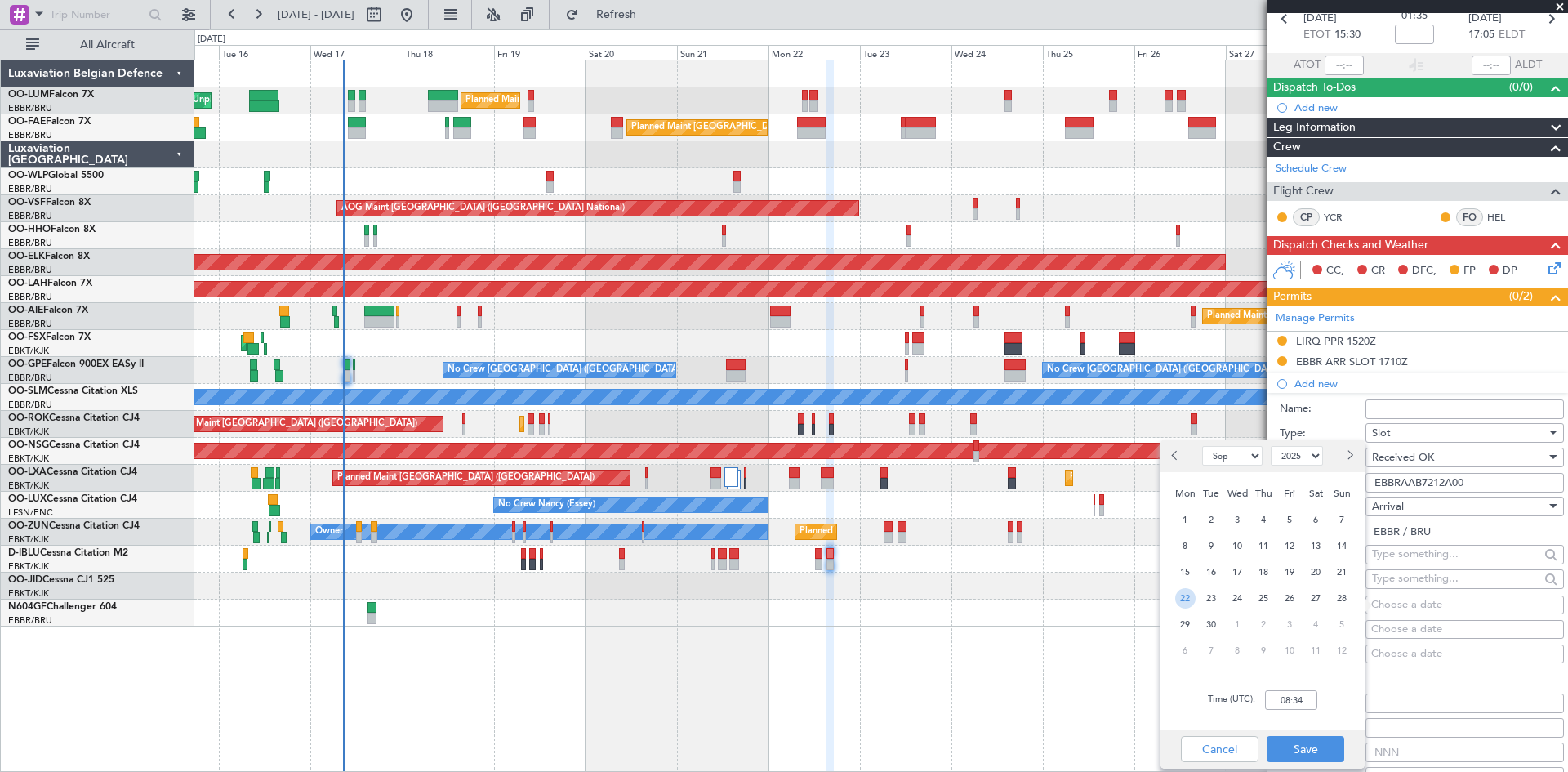
click at [1187, 599] on span "22" at bounding box center [1185, 599] width 21 height 21
click at [1278, 684] on div "Time (UTC): 00:00" at bounding box center [1263, 700] width 204 height 58
click at [1284, 695] on input "00:00" at bounding box center [1291, 699] width 52 height 20
type input "17:10"
click at [1353, 682] on div "Time (UTC): 17:10" at bounding box center [1263, 700] width 204 height 58
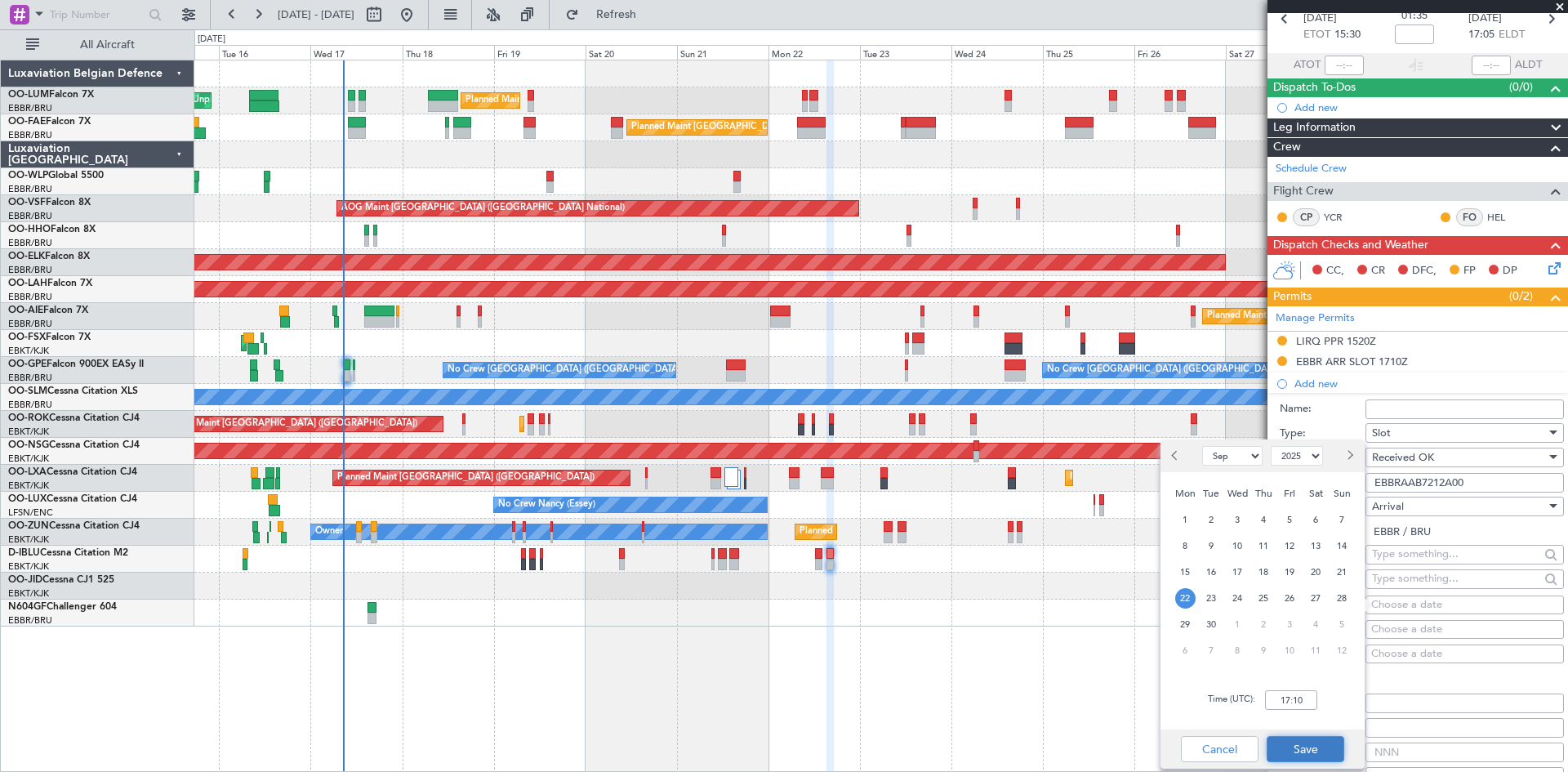
click at [1331, 745] on button "Save" at bounding box center [1305, 749] width 77 height 26
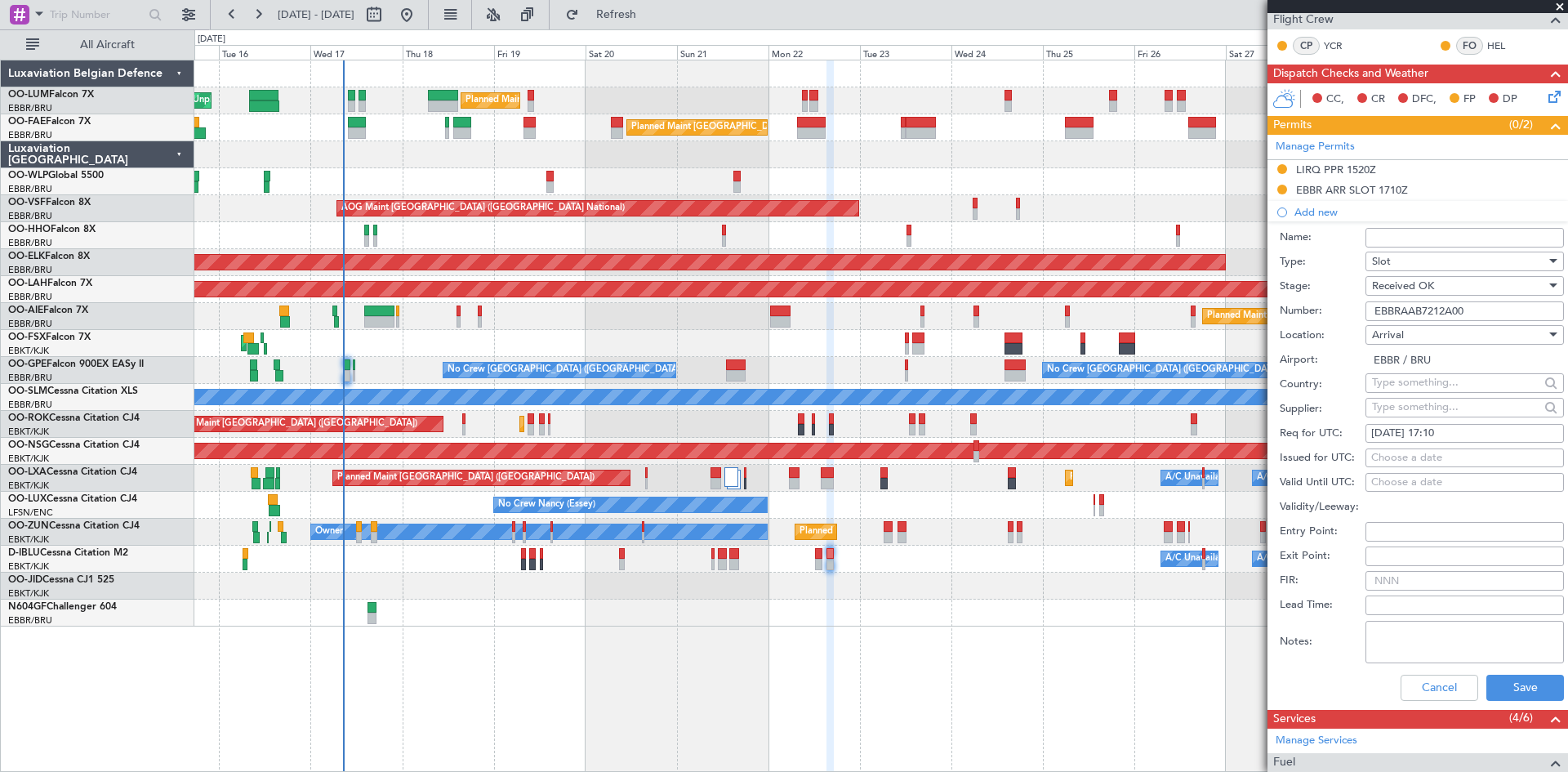
scroll to position [408, 0]
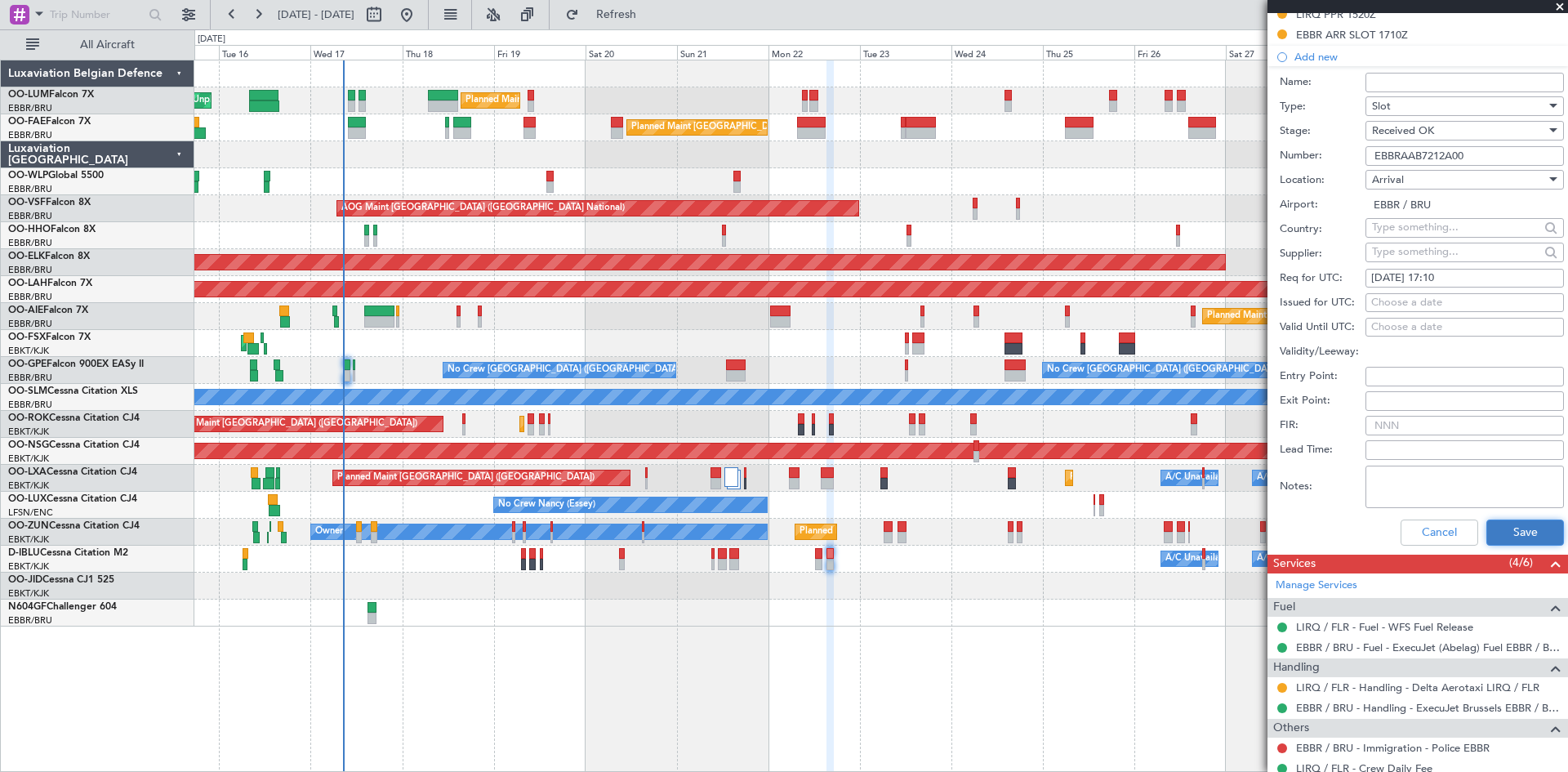
click at [1511, 543] on button "Save" at bounding box center [1526, 533] width 77 height 26
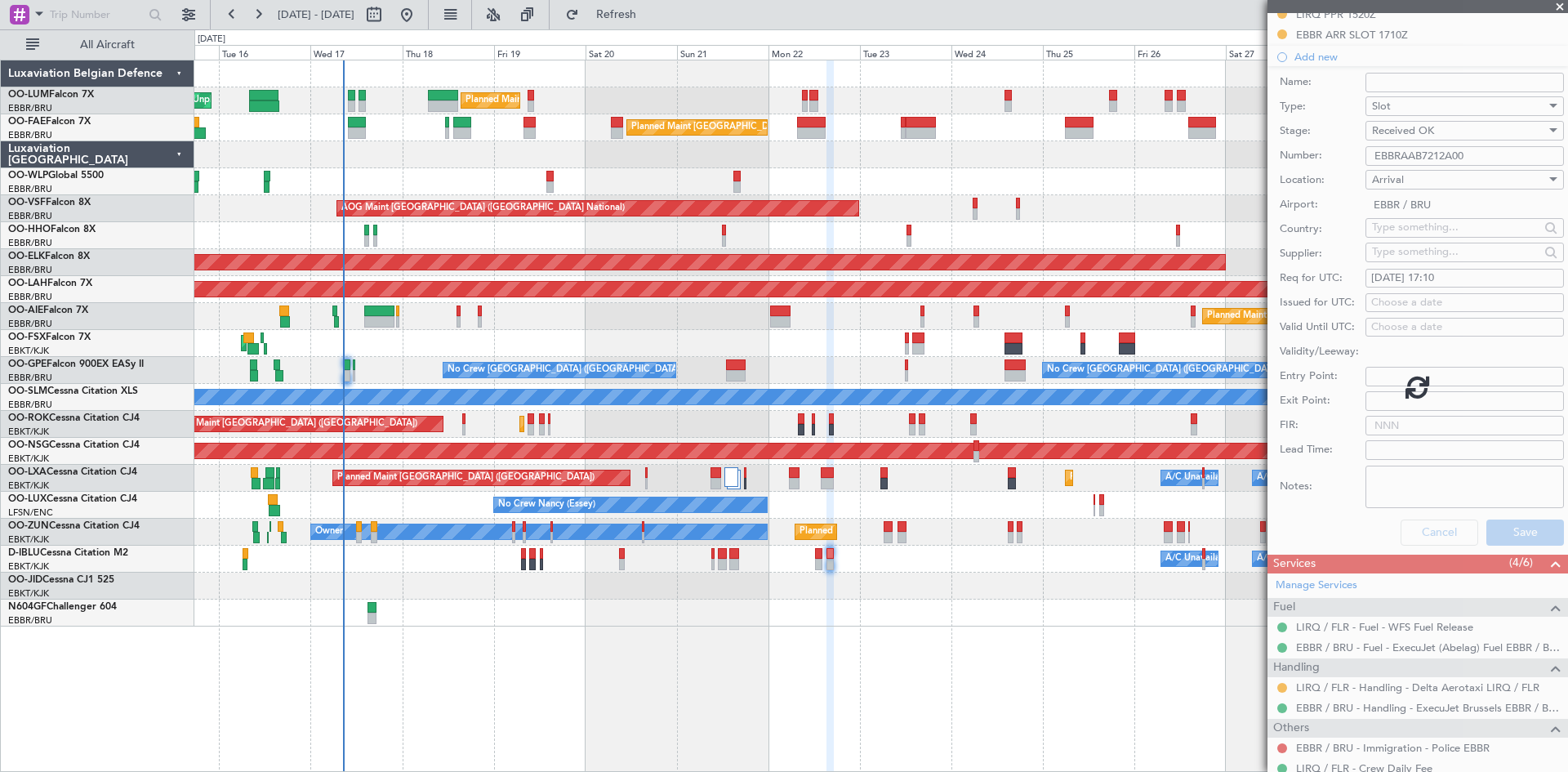
scroll to position [14, 0]
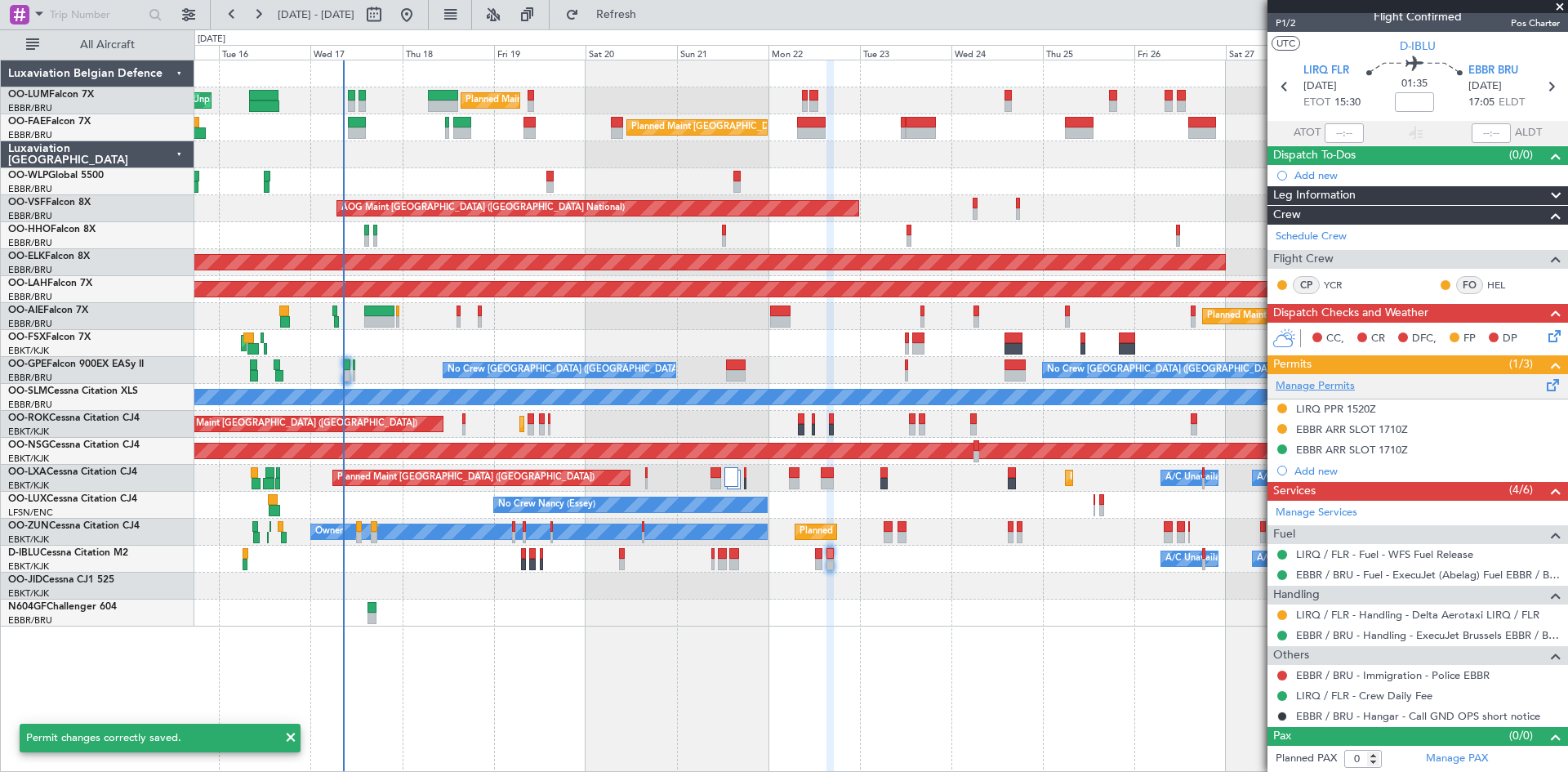
click at [1340, 389] on link "Manage Permits" at bounding box center [1315, 386] width 79 height 16
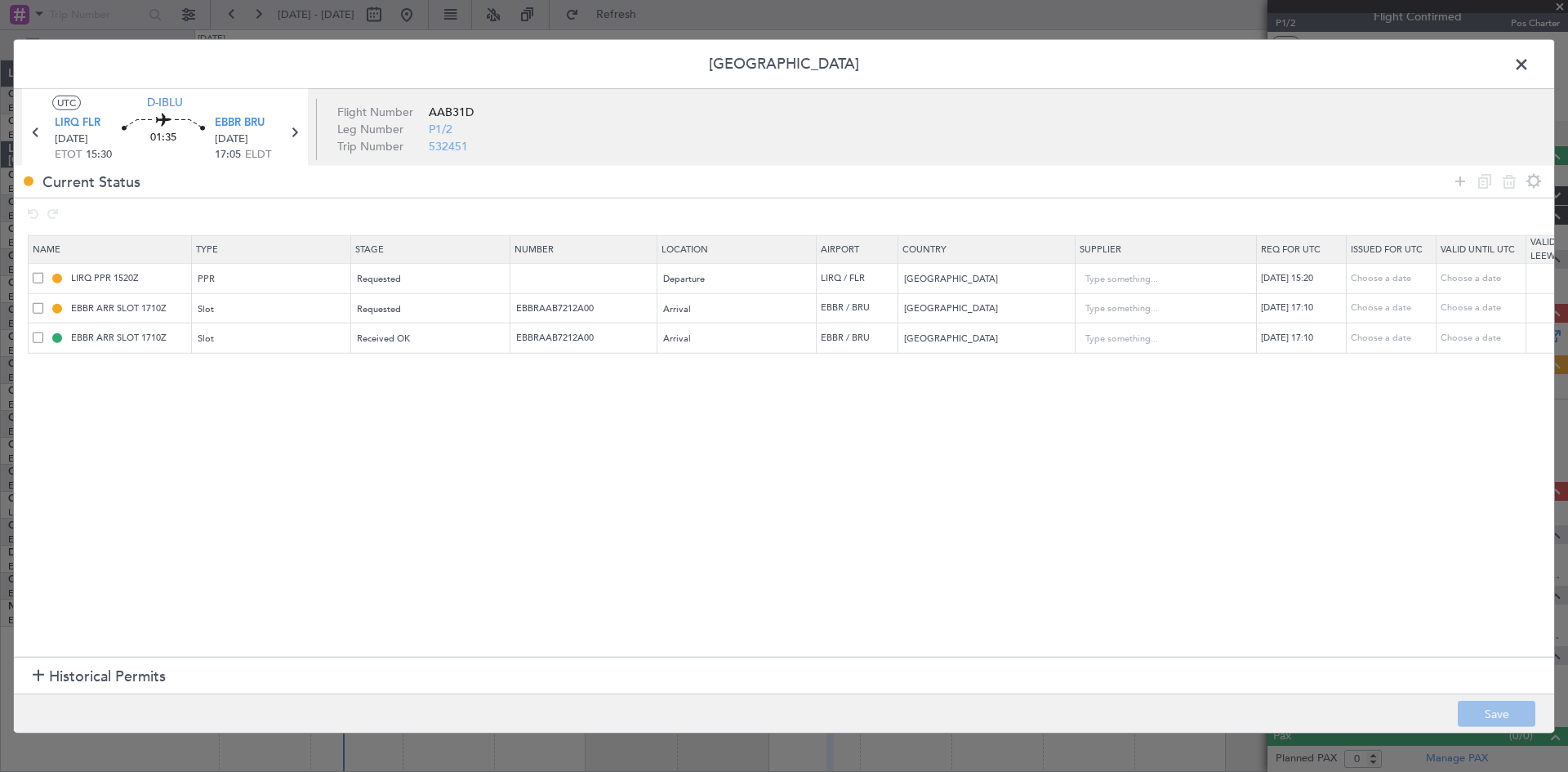
click at [35, 304] on span at bounding box center [38, 307] width 10 height 10
click at [44, 303] on input "checkbox" at bounding box center [44, 303] width 0 height 0
click at [1506, 182] on icon at bounding box center [1509, 181] width 20 height 20
click at [1181, 427] on section "Name Type Stage Number Location Airport Country Supplier Req For Utc Issued For…" at bounding box center [784, 444] width 1541 height 426
click at [1490, 719] on button "Save" at bounding box center [1496, 715] width 77 height 26
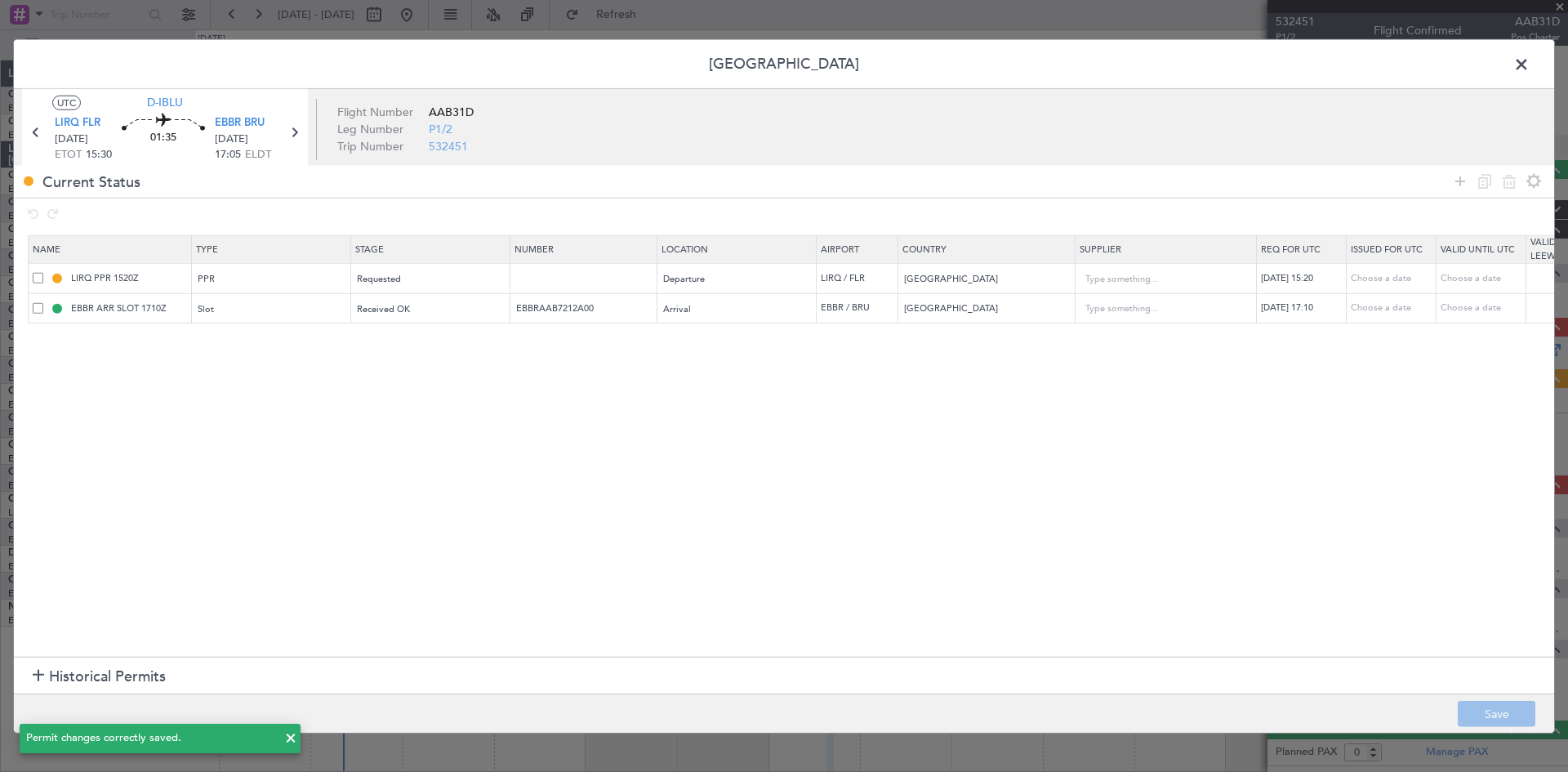
scroll to position [0, 0]
click at [1529, 64] on span at bounding box center [1529, 68] width 0 height 33
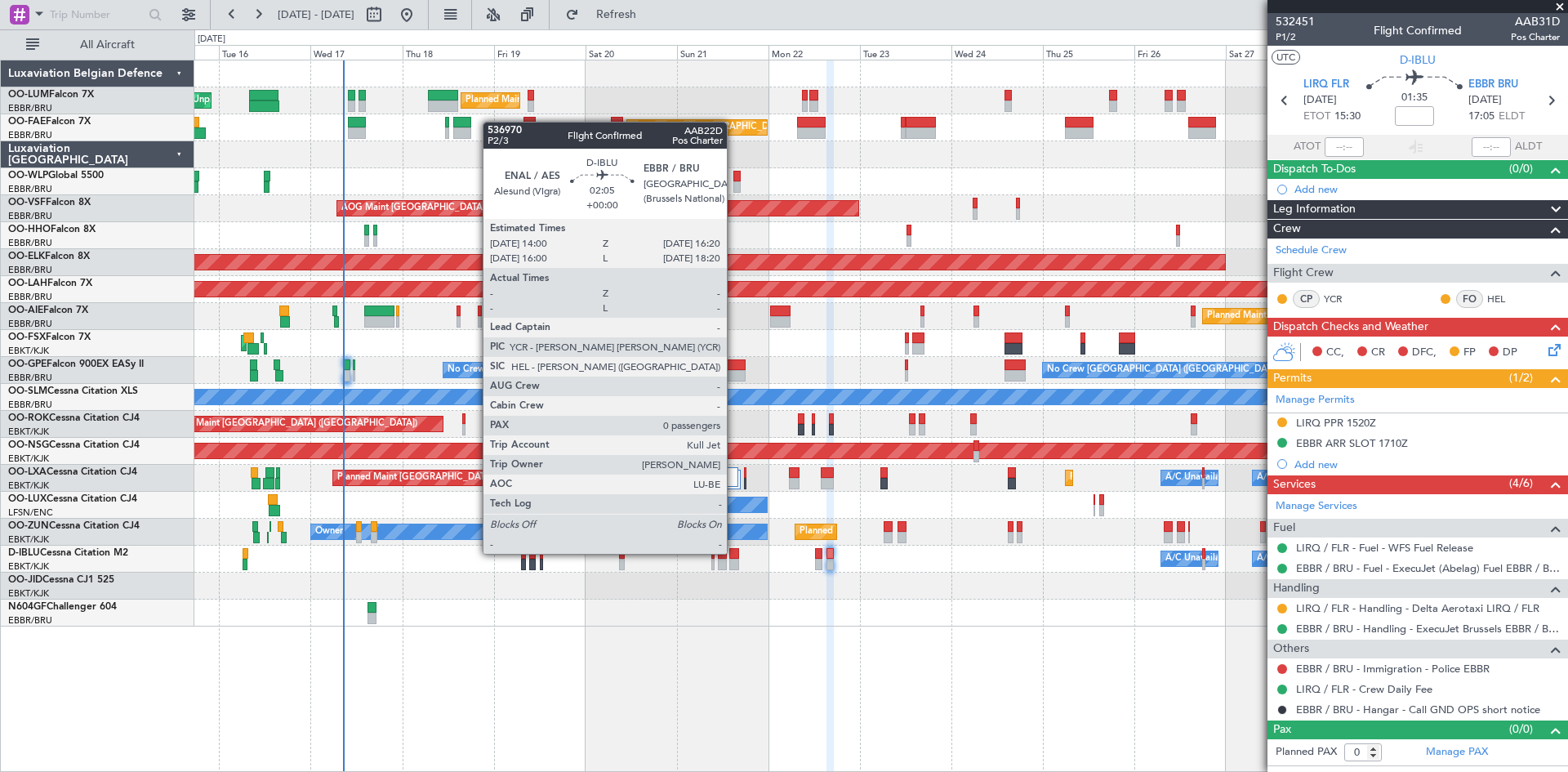
click at [734, 554] on div at bounding box center [734, 554] width 9 height 11
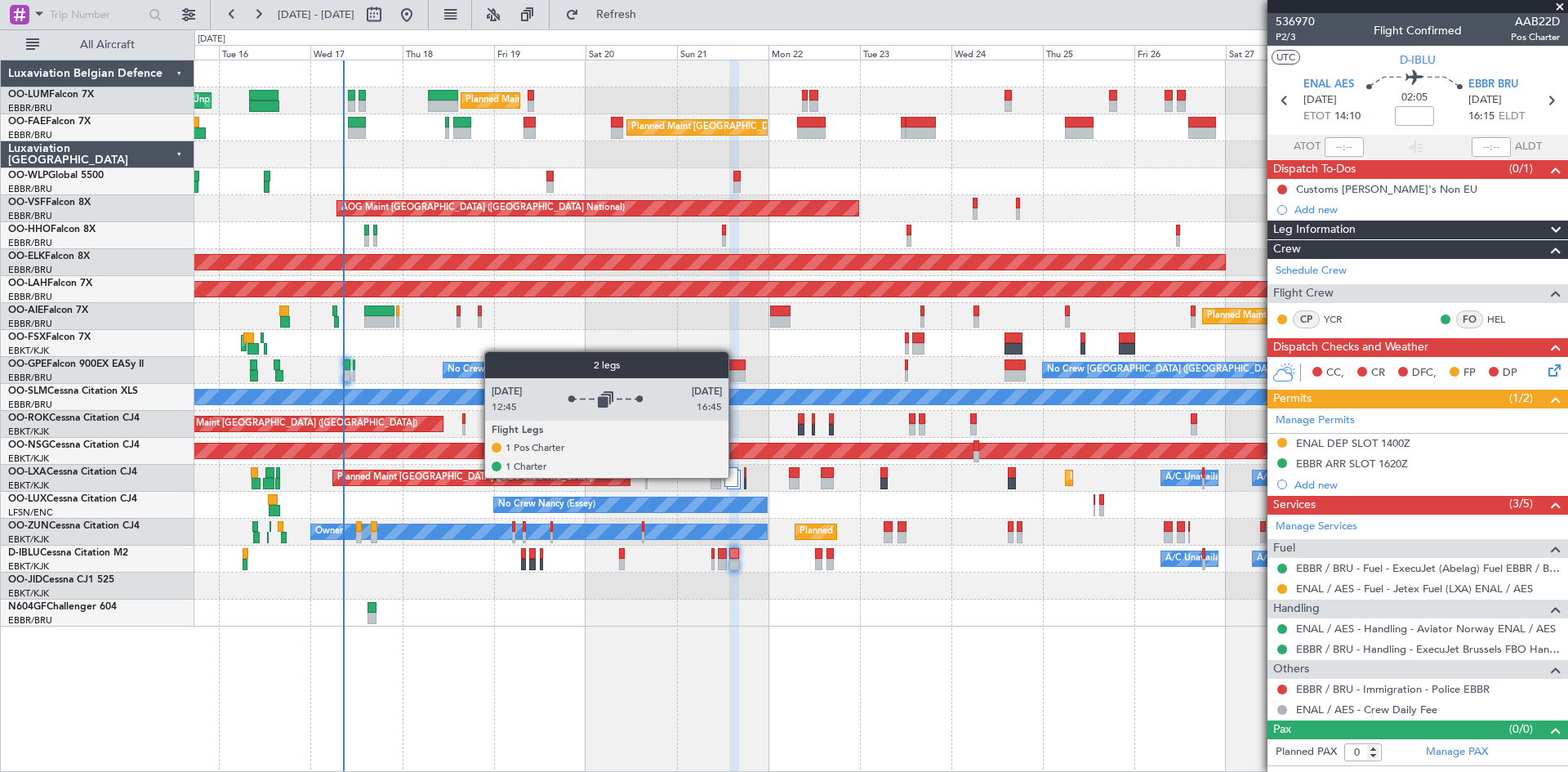
click at [736, 477] on div at bounding box center [731, 477] width 13 height 20
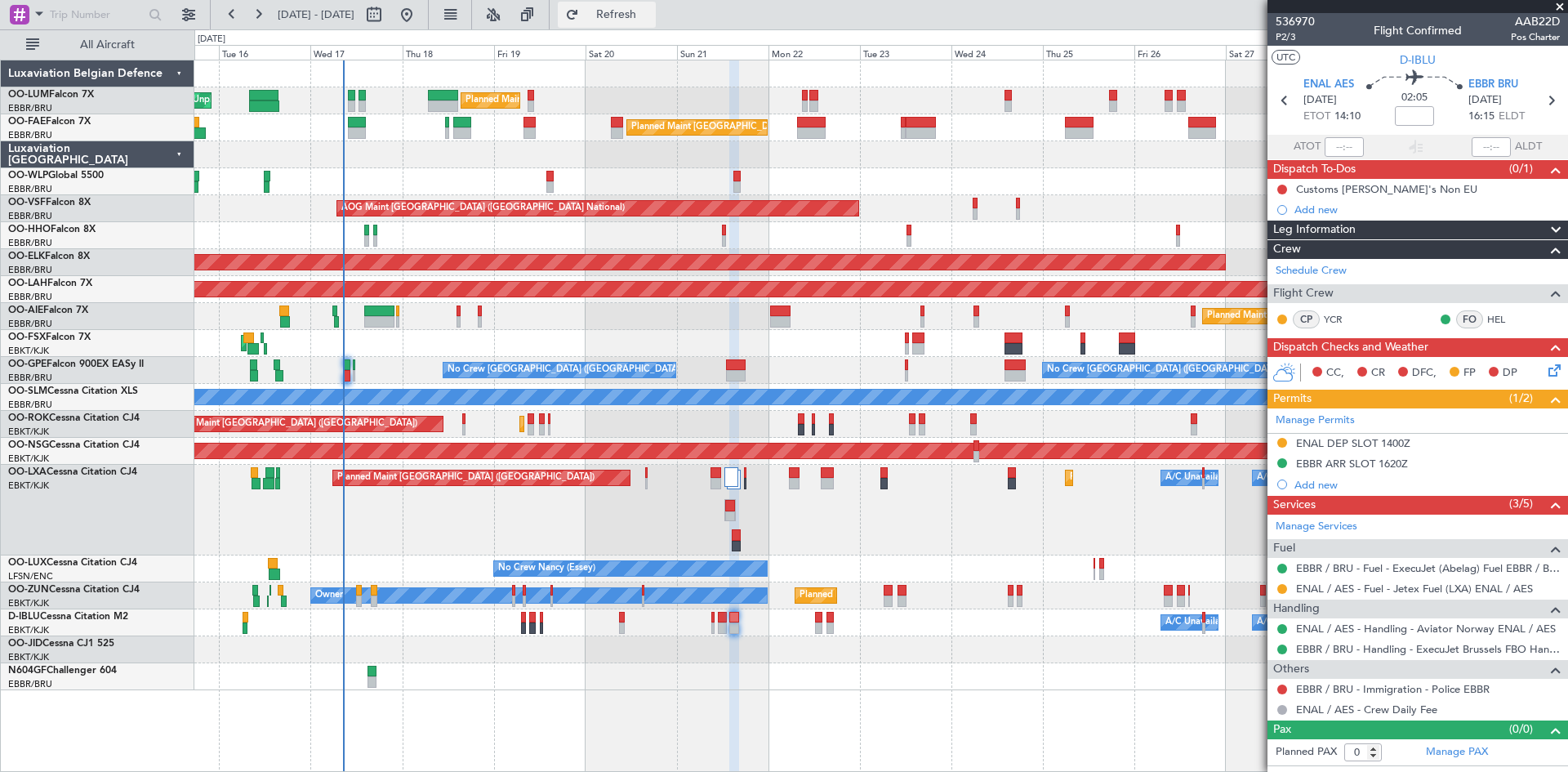
click at [651, 9] on span "Refresh" at bounding box center [616, 15] width 69 height 11
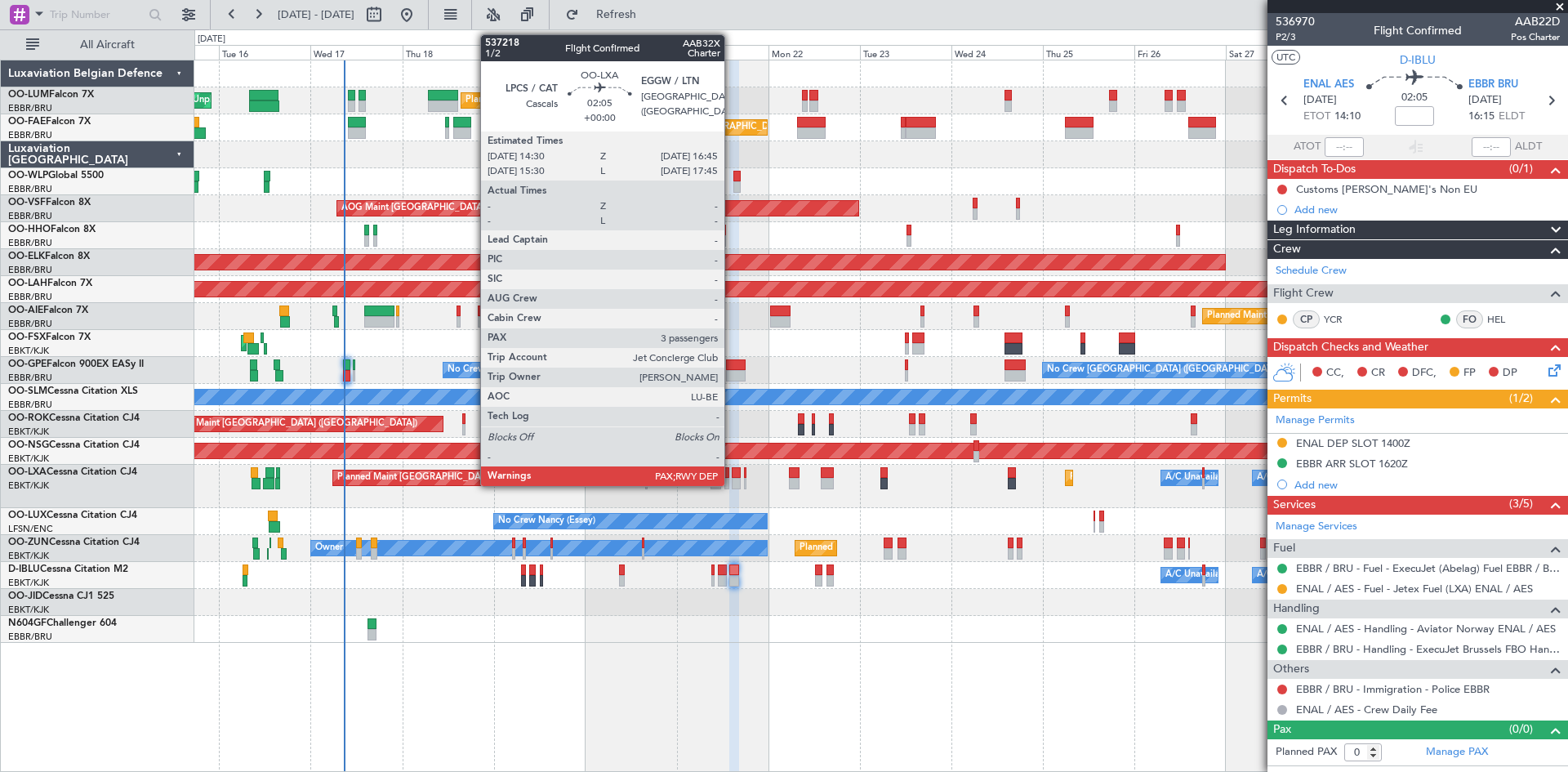
click at [732, 476] on div at bounding box center [737, 473] width 9 height 11
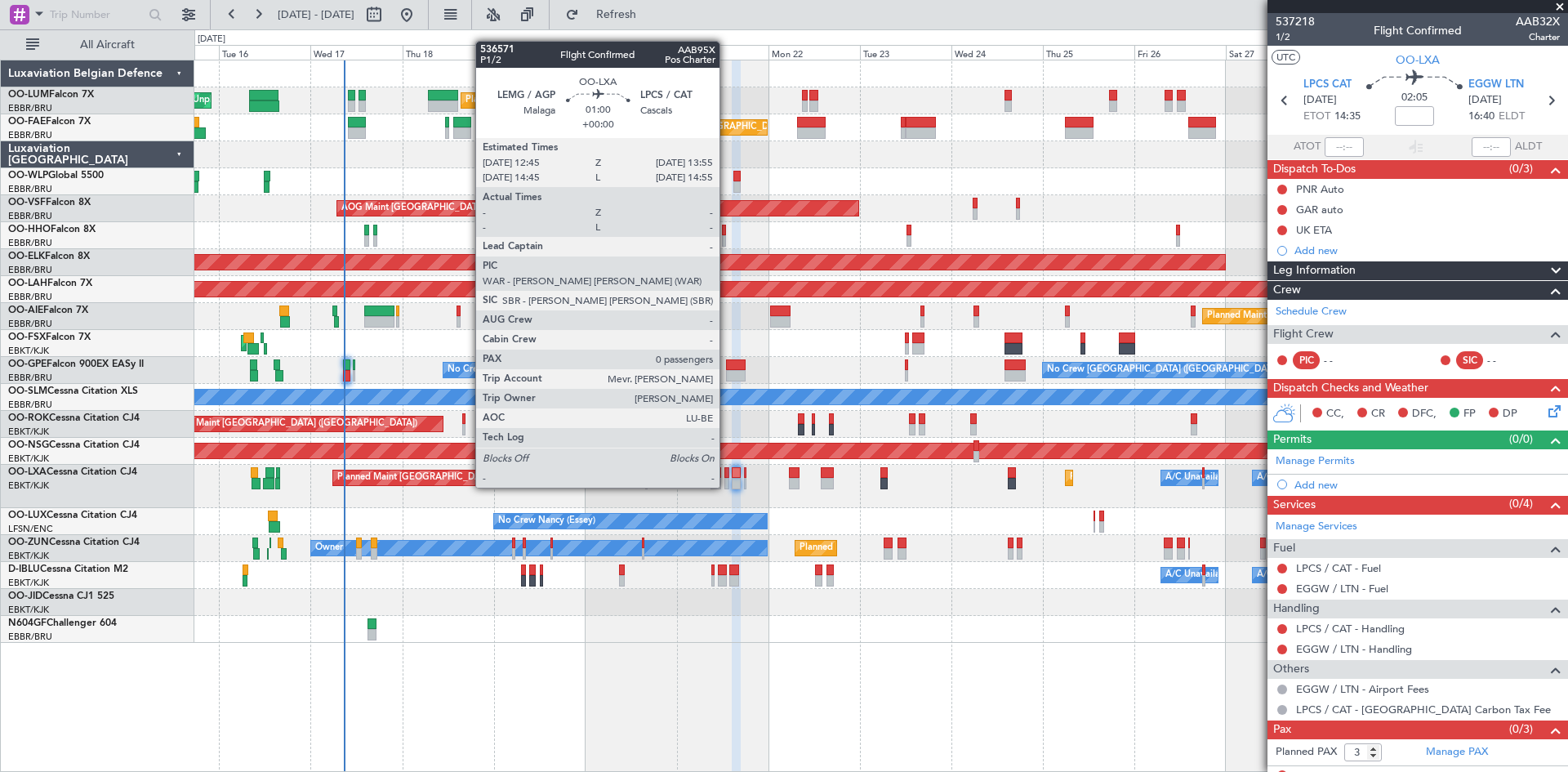
click at [727, 471] on div at bounding box center [727, 473] width 5 height 11
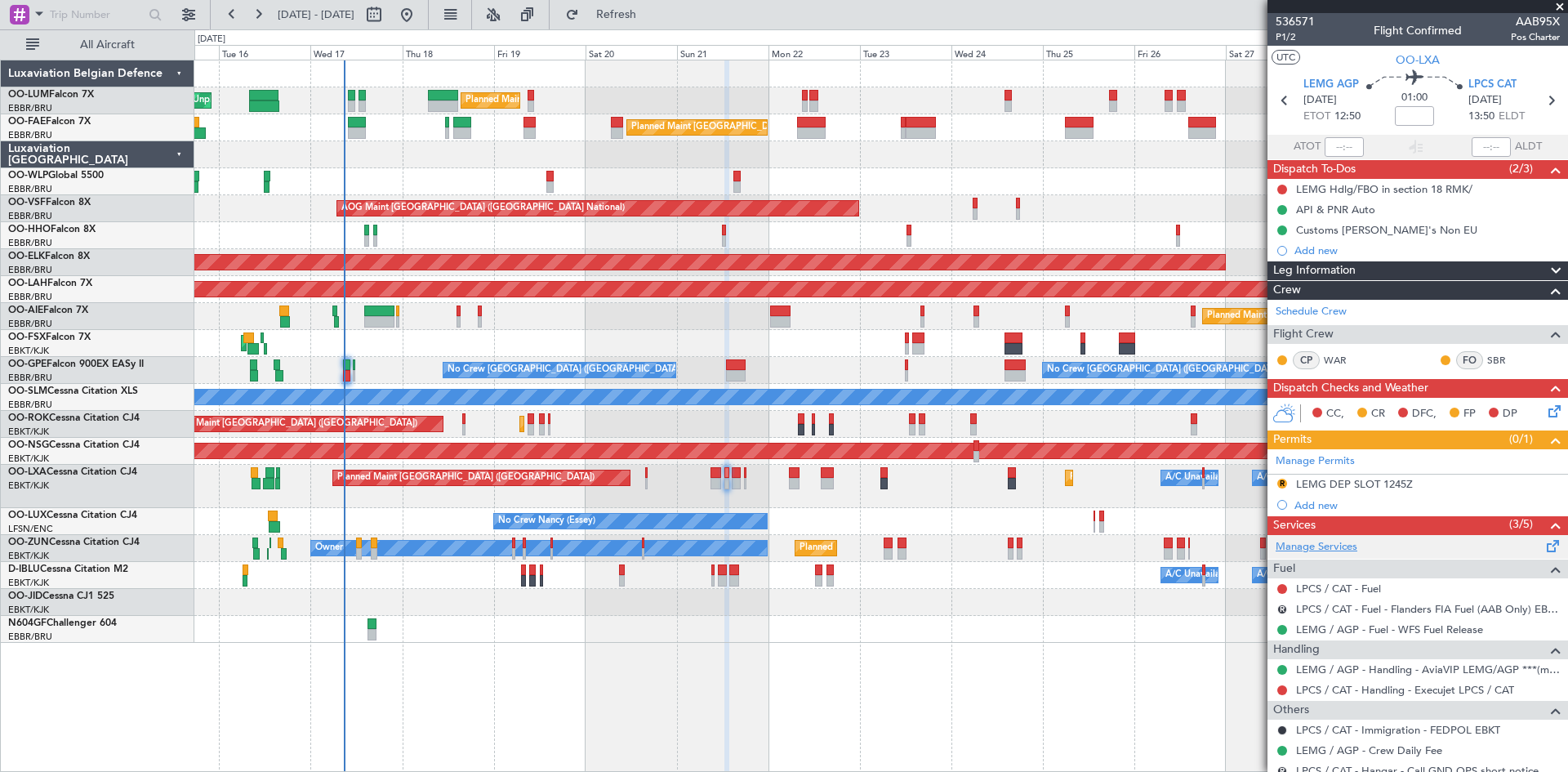
click at [1311, 548] on link "Manage Services" at bounding box center [1316, 547] width 82 height 16
click at [1286, 35] on span "P1/2" at bounding box center [1296, 37] width 40 height 14
click at [651, 16] on span "Refresh" at bounding box center [616, 15] width 69 height 11
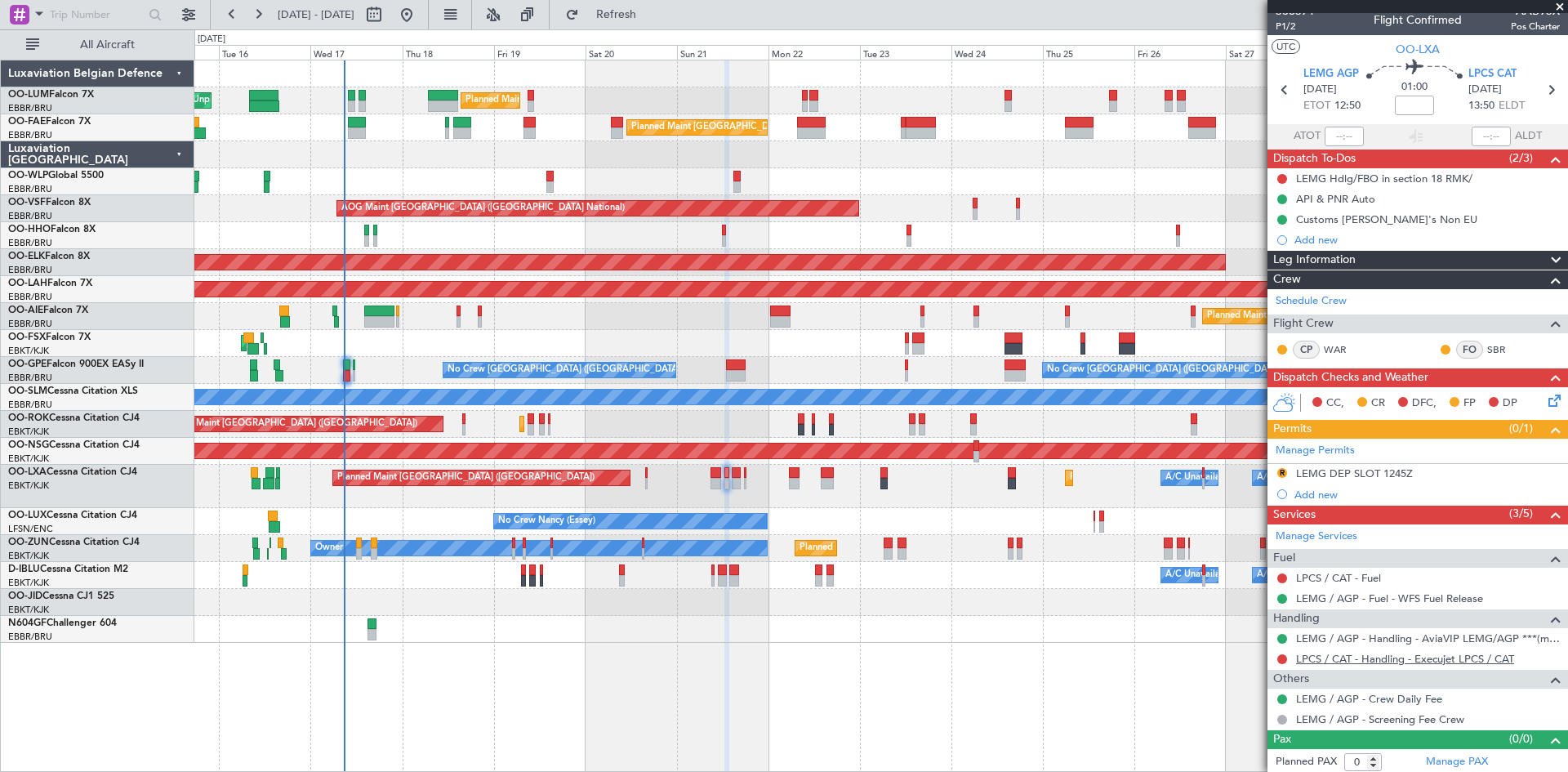
scroll to position [14, 0]
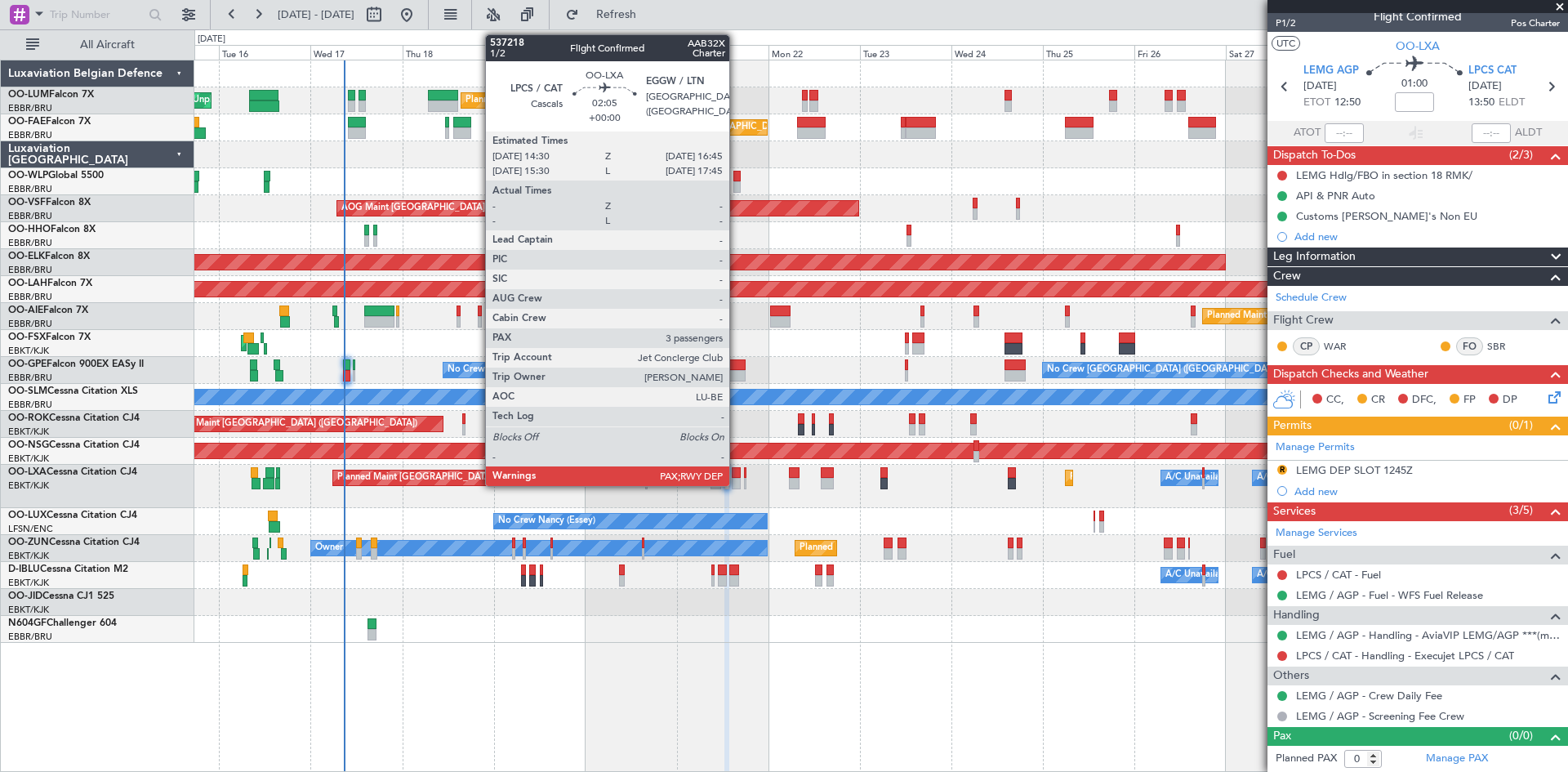
click at [737, 473] on div at bounding box center [737, 473] width 9 height 11
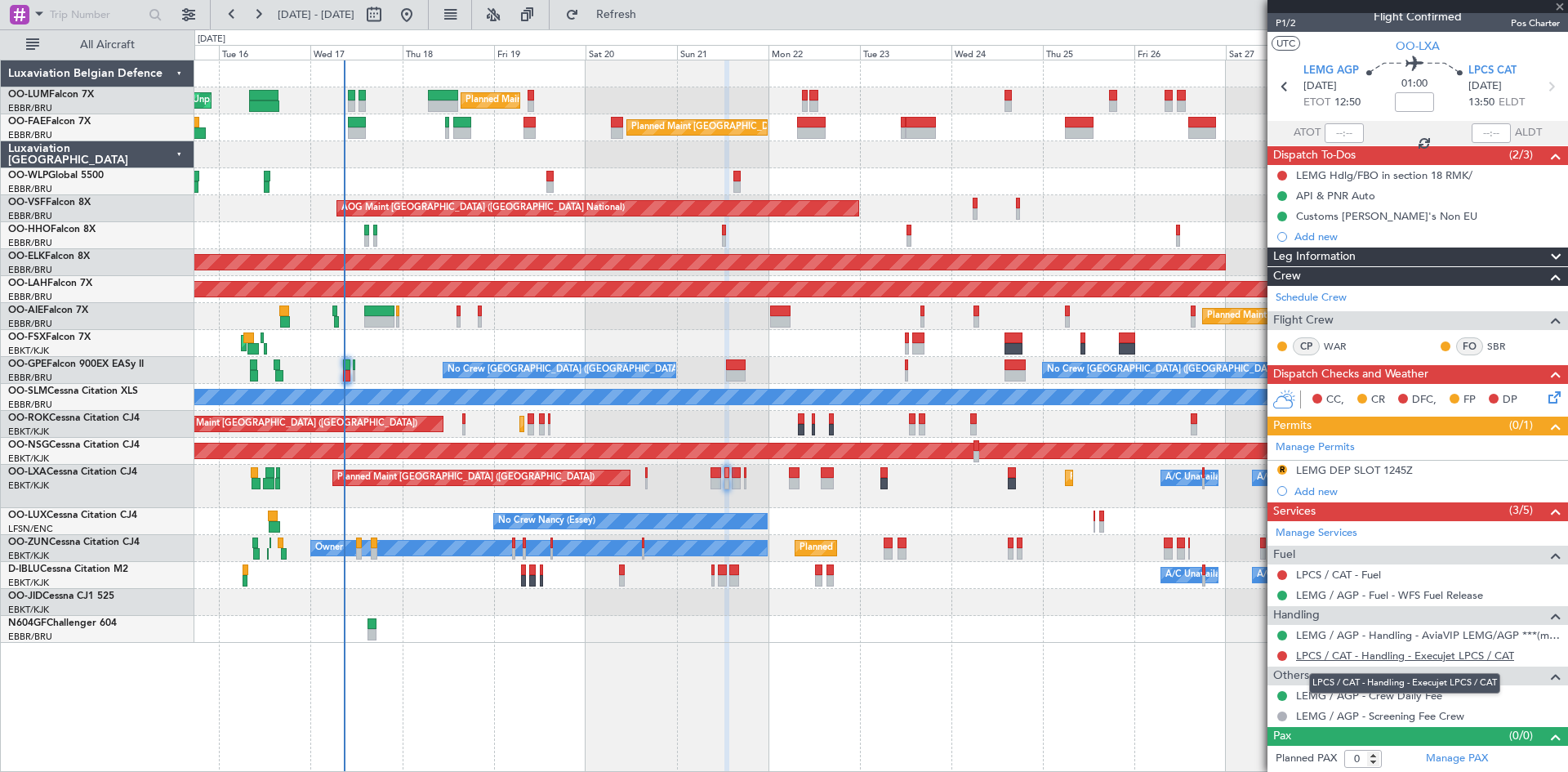
type input "3"
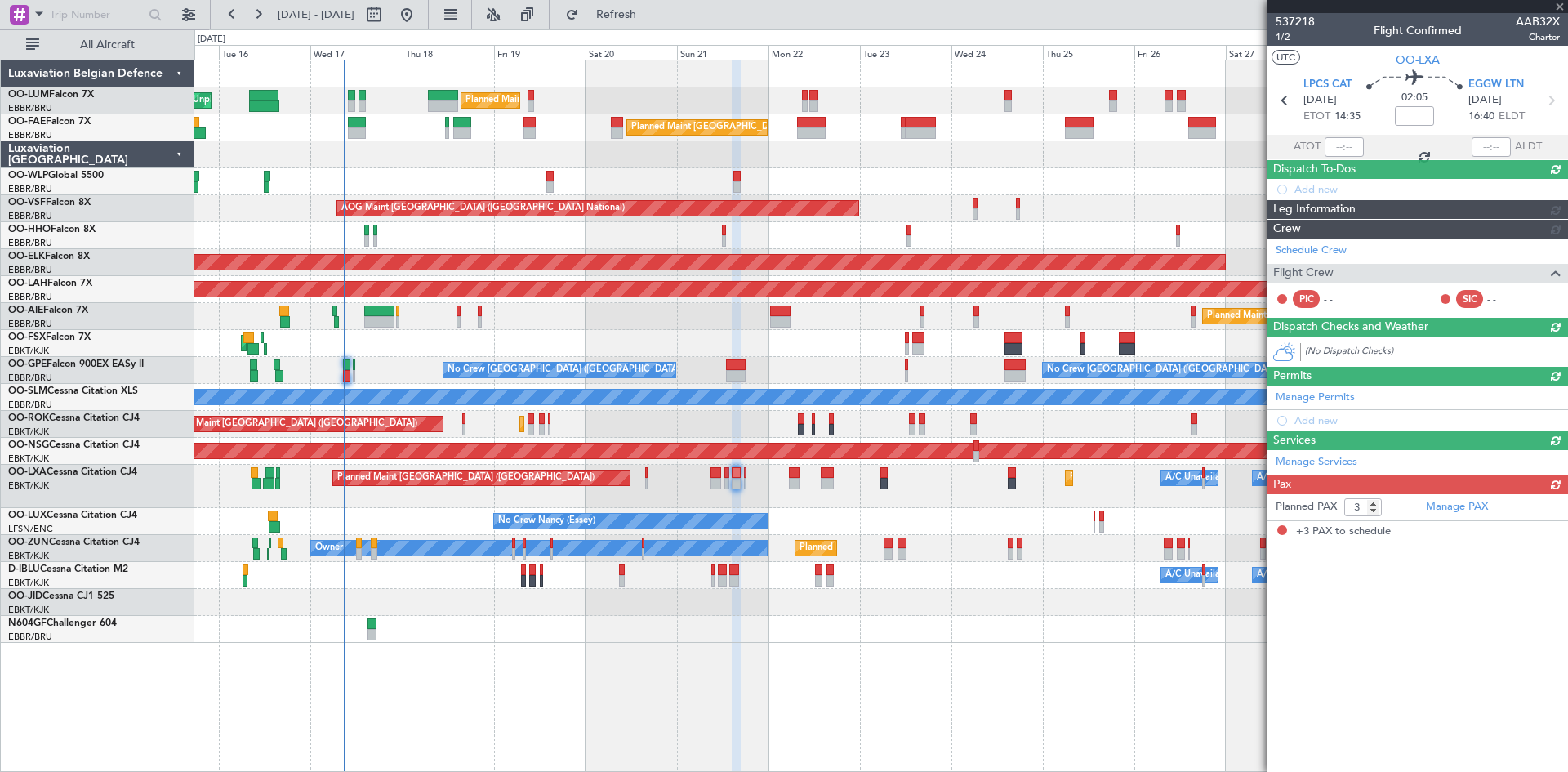
scroll to position [0, 0]
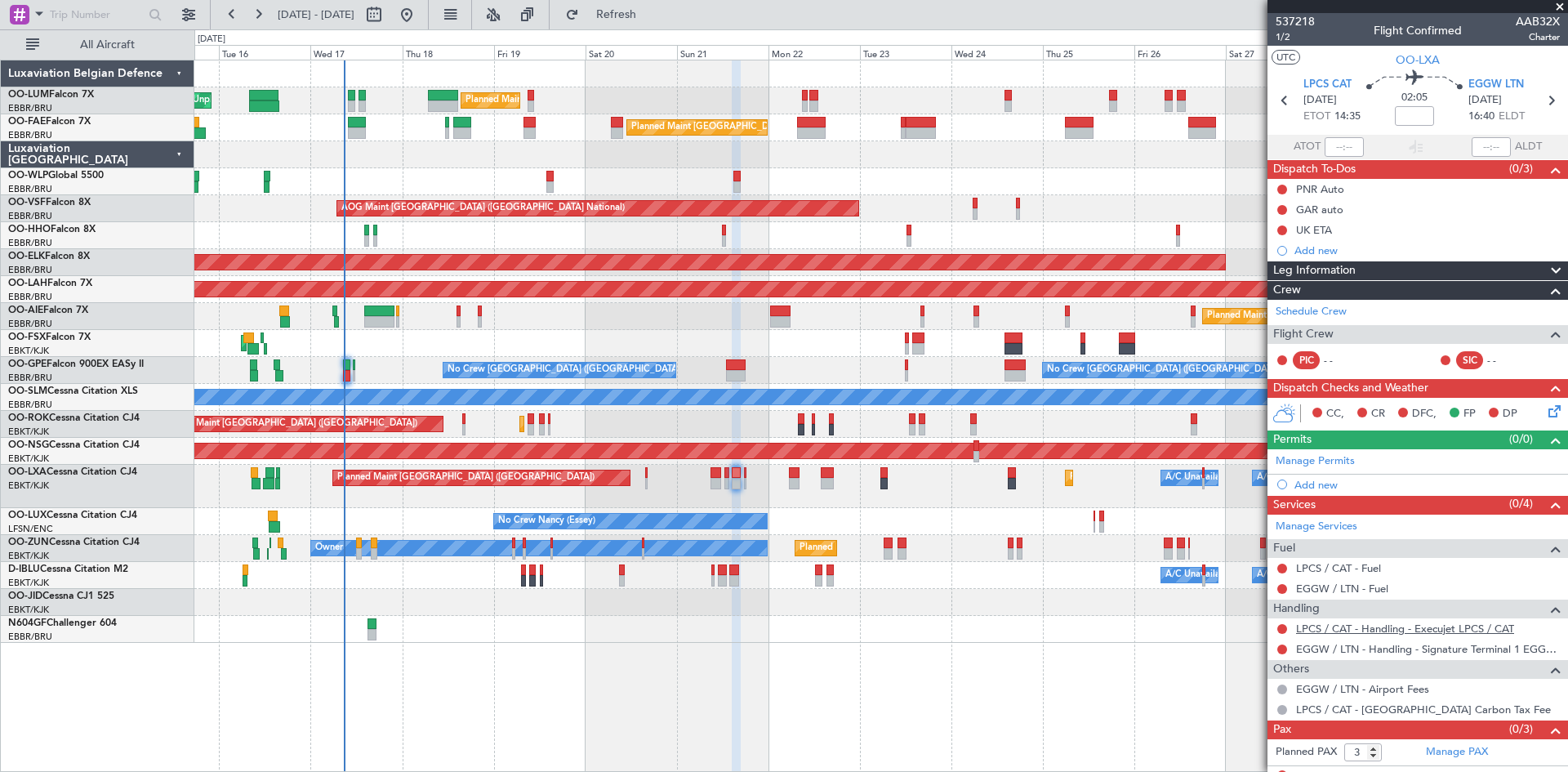
click at [1338, 628] on link "LPCS / CAT - Handling - Execujet LPCS / CAT" at bounding box center [1405, 629] width 218 height 14
drag, startPoint x: 664, startPoint y: 18, endPoint x: 1101, endPoint y: 361, distance: 555.5
click at [651, 18] on span "Refresh" at bounding box center [616, 15] width 69 height 11
click at [1386, 653] on link "EGGW / LTN - Handling - Signature Terminal 1 EGGW / LTN" at bounding box center [1429, 649] width 264 height 14
drag, startPoint x: 643, startPoint y: 15, endPoint x: 1161, endPoint y: 501, distance: 710.3
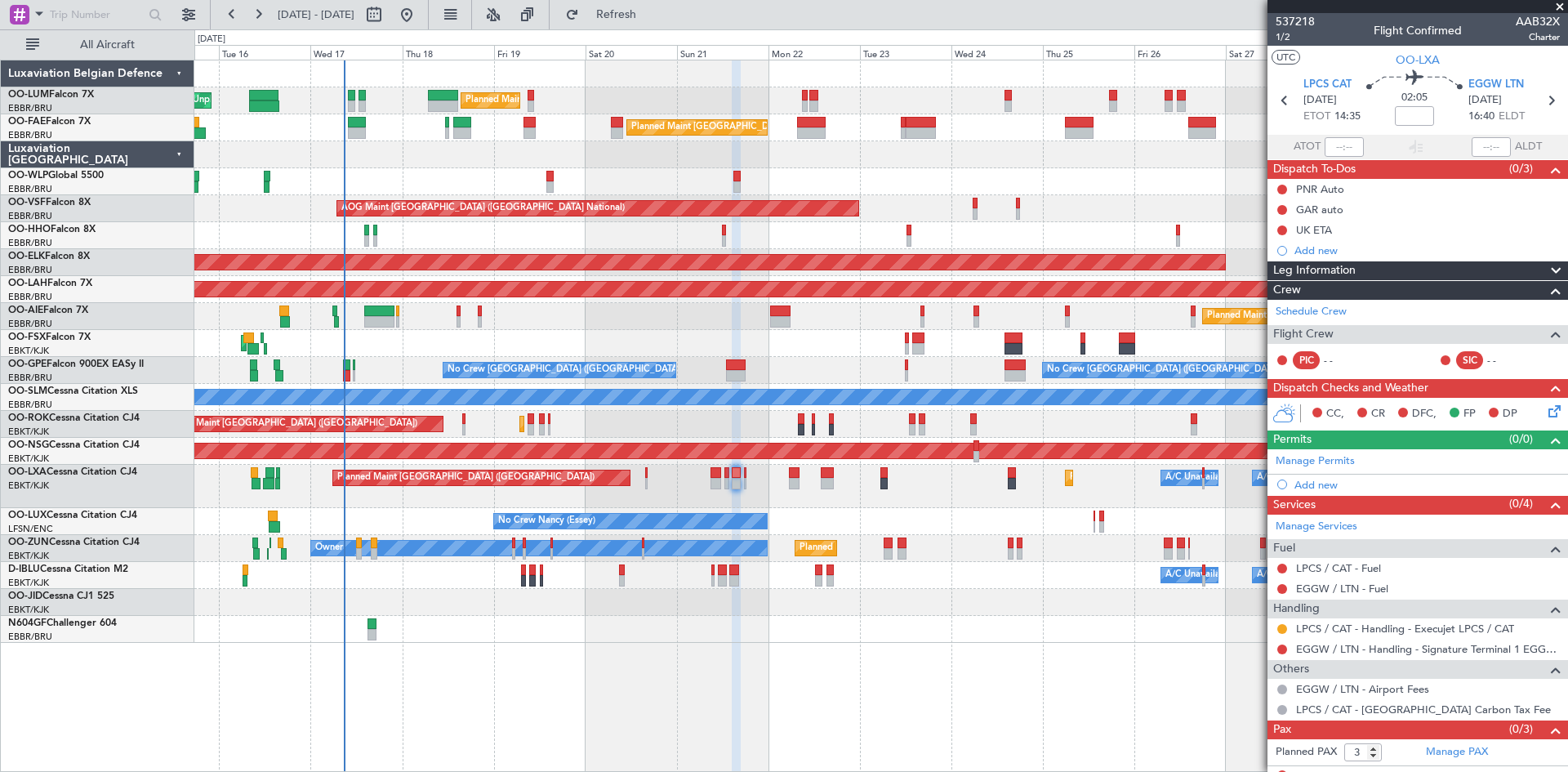
click at [643, 15] on span "Refresh" at bounding box center [616, 15] width 69 height 11
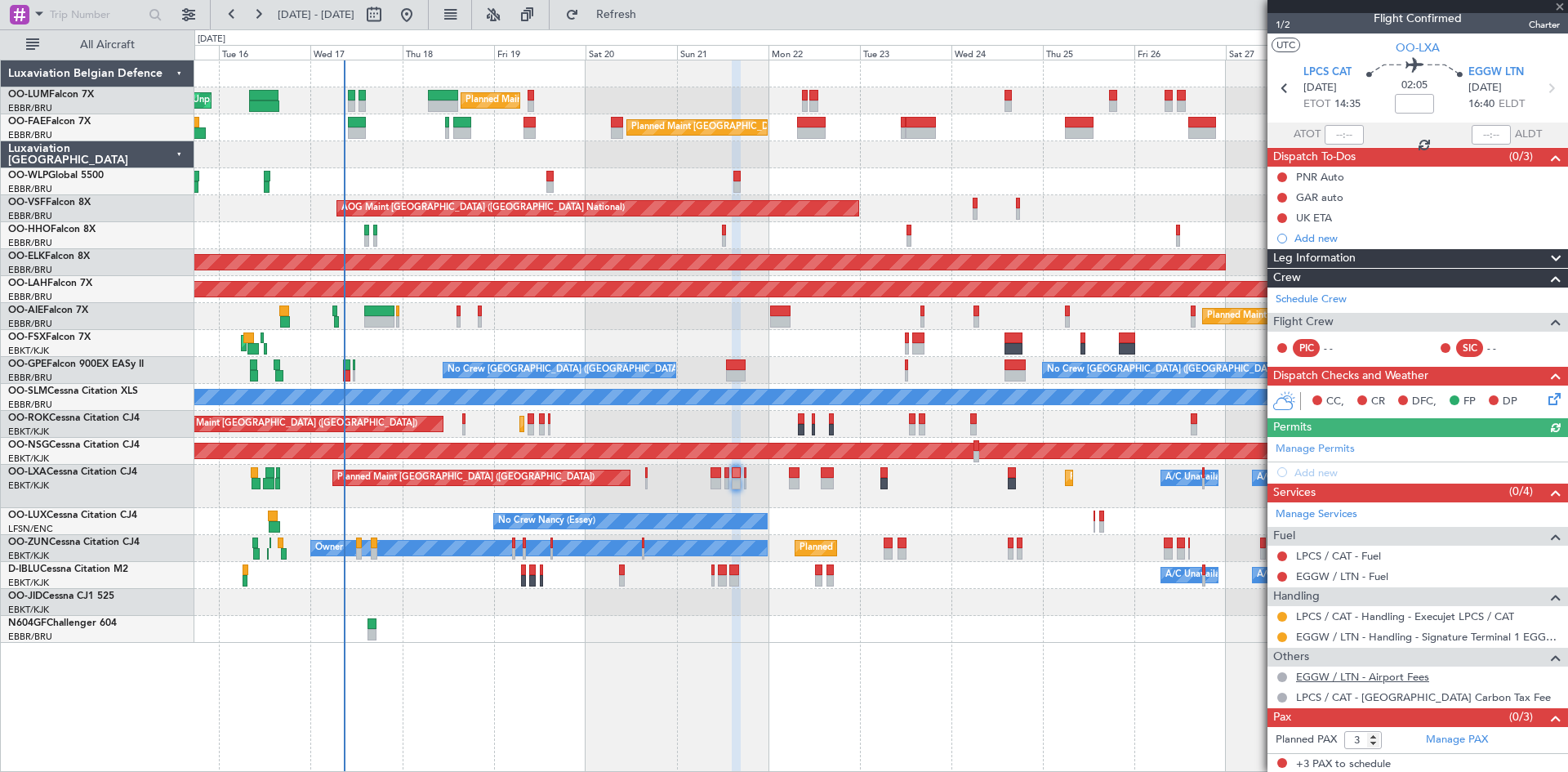
scroll to position [15, 0]
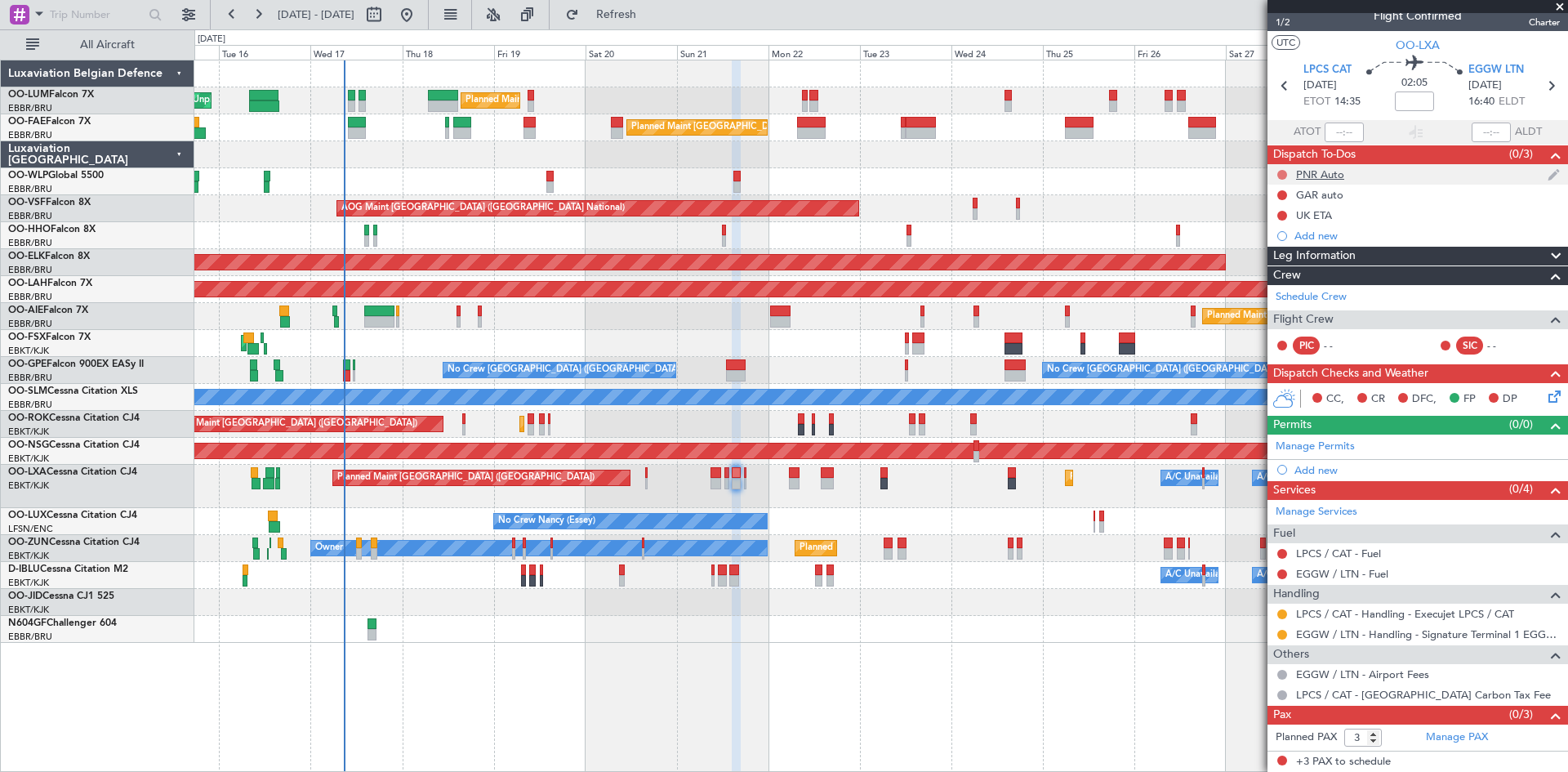
click at [1285, 174] on button at bounding box center [1282, 174] width 9 height 9
click at [1283, 247] on span "Completed" at bounding box center [1289, 246] width 54 height 16
click at [1281, 193] on button at bounding box center [1282, 195] width 9 height 9
click at [1282, 267] on span "Completed" at bounding box center [1289, 267] width 54 height 16
click at [1284, 213] on button at bounding box center [1282, 216] width 9 height 9
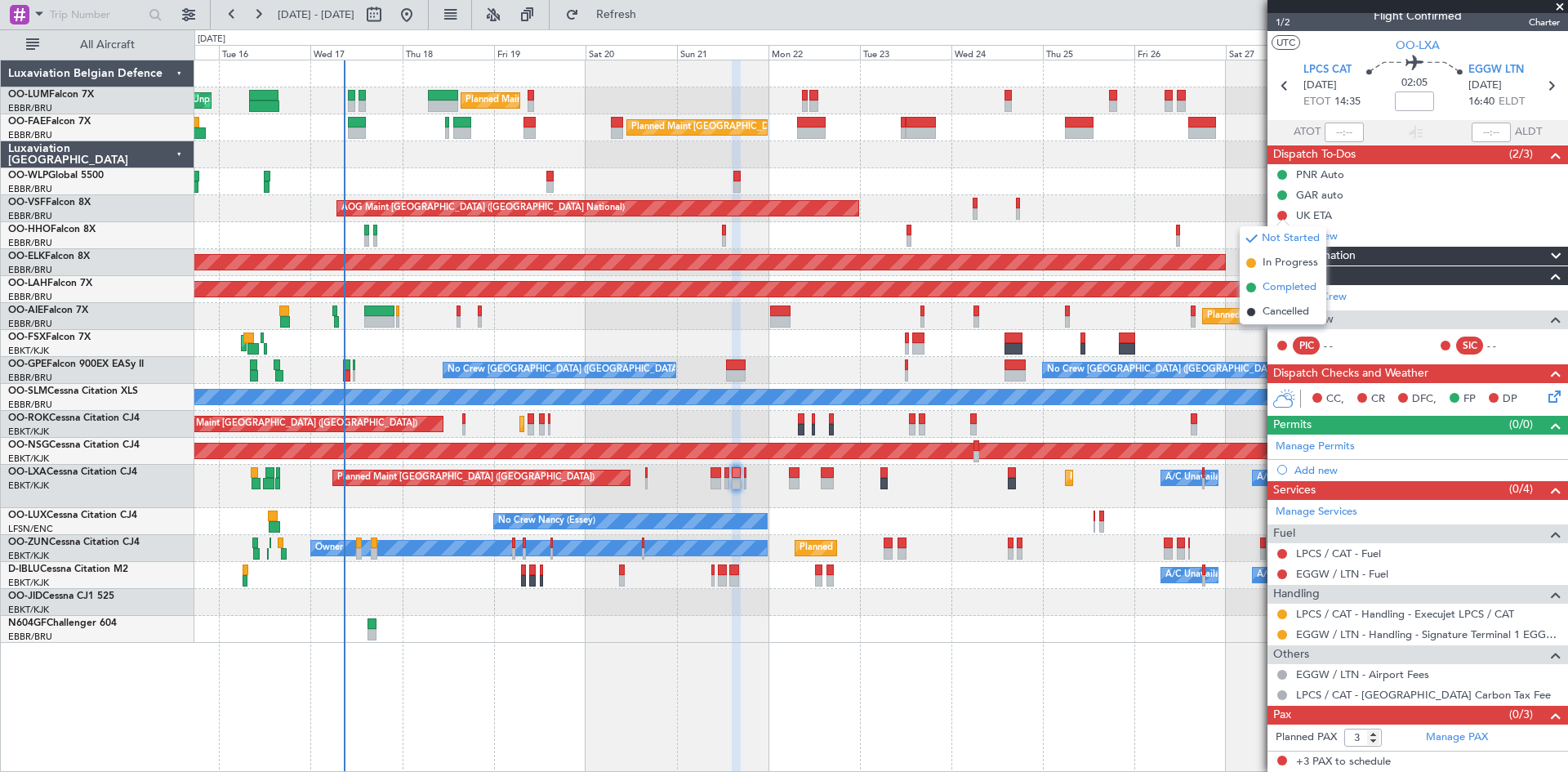
click at [1286, 285] on span "Completed" at bounding box center [1289, 287] width 54 height 16
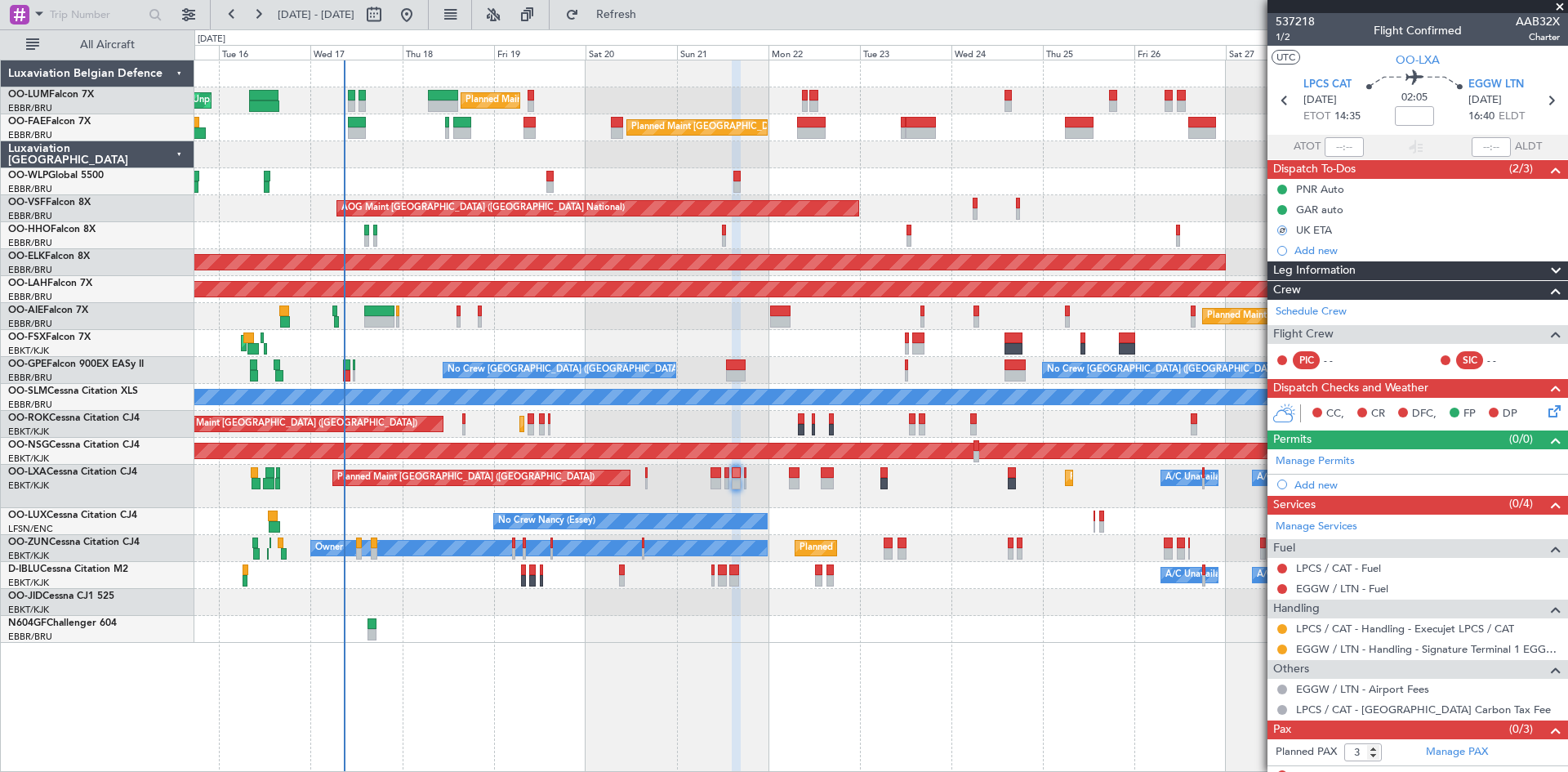
scroll to position [15, 0]
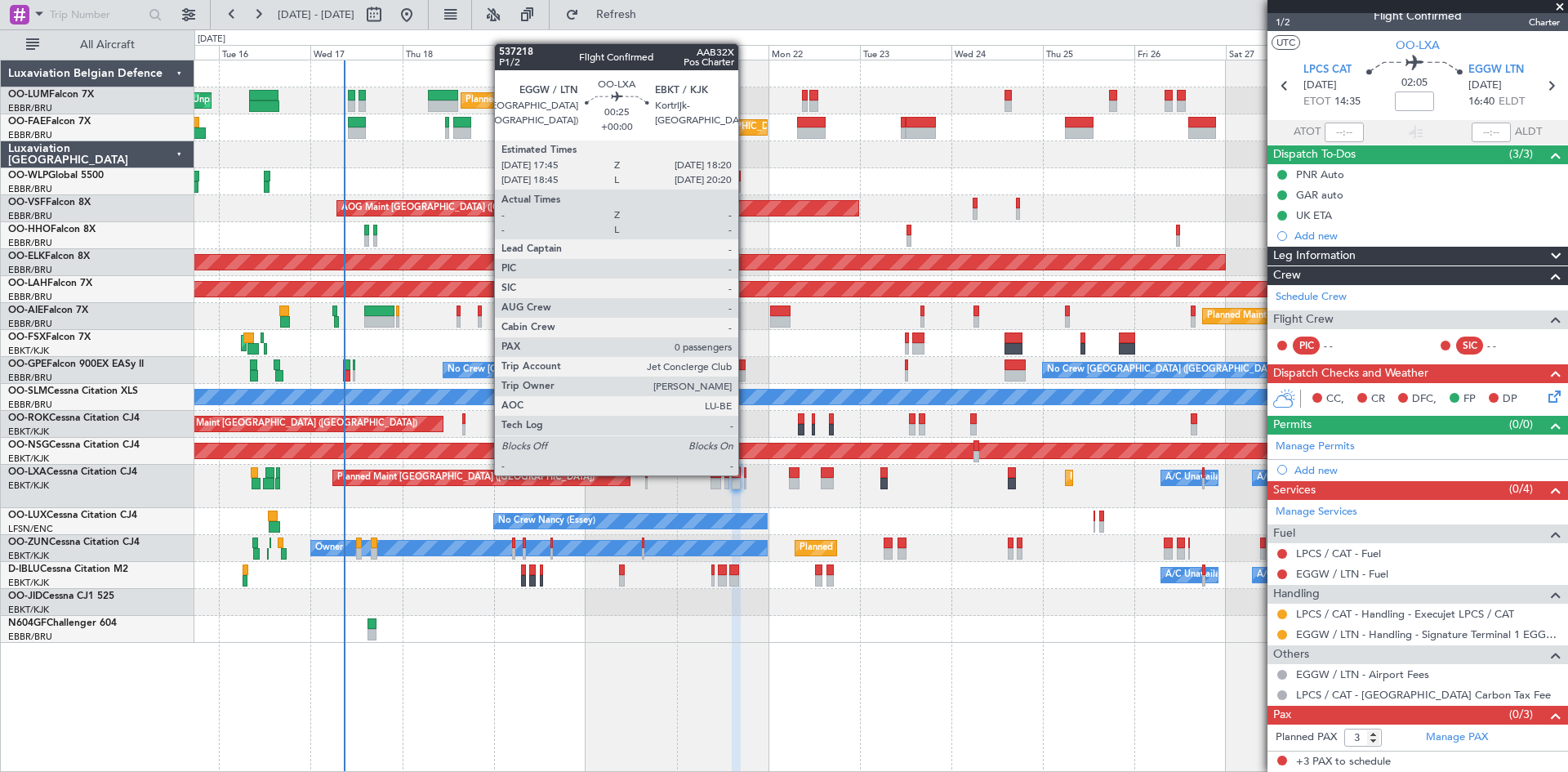
click at [745, 474] on div at bounding box center [745, 473] width 3 height 11
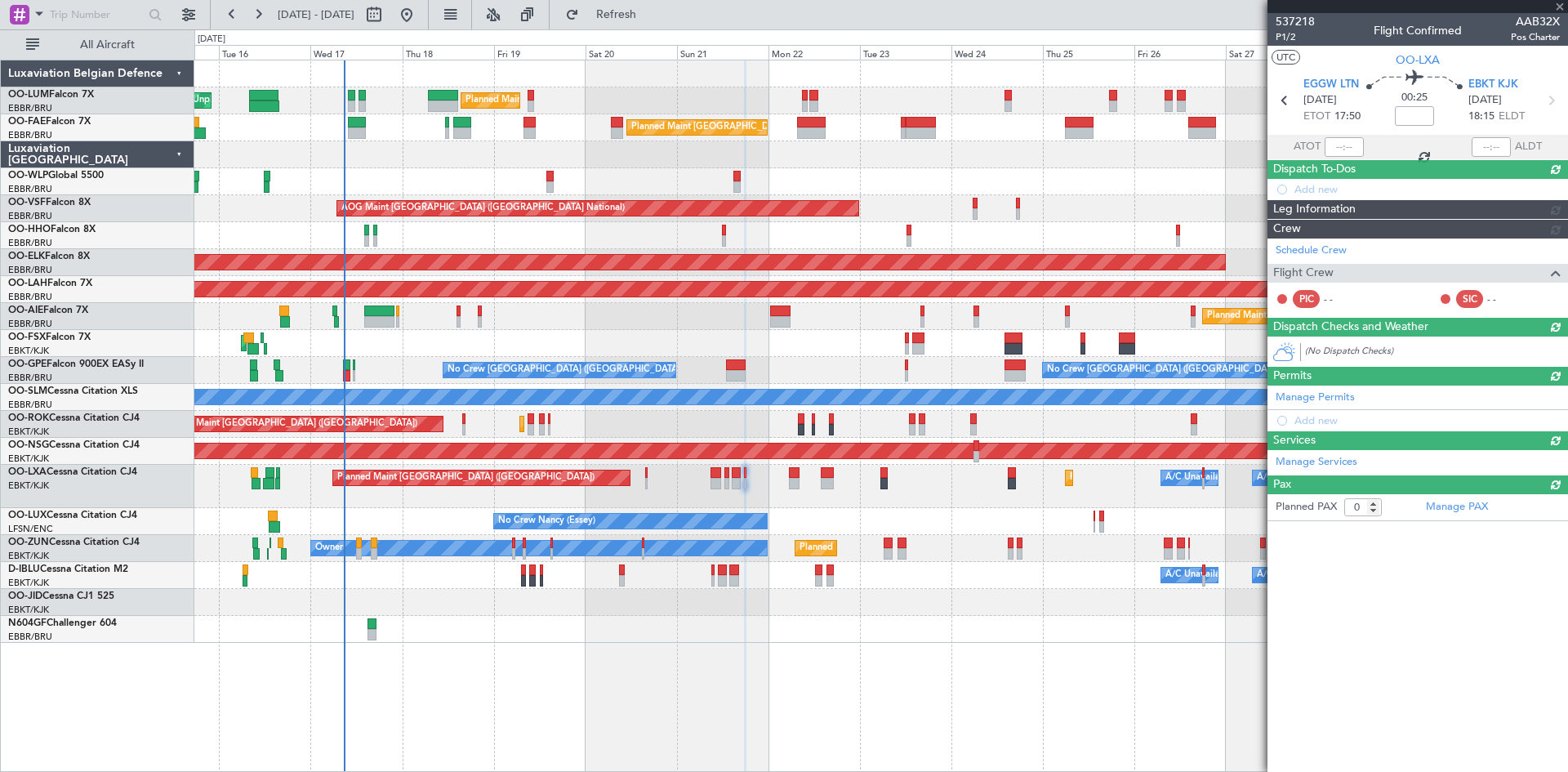
scroll to position [0, 0]
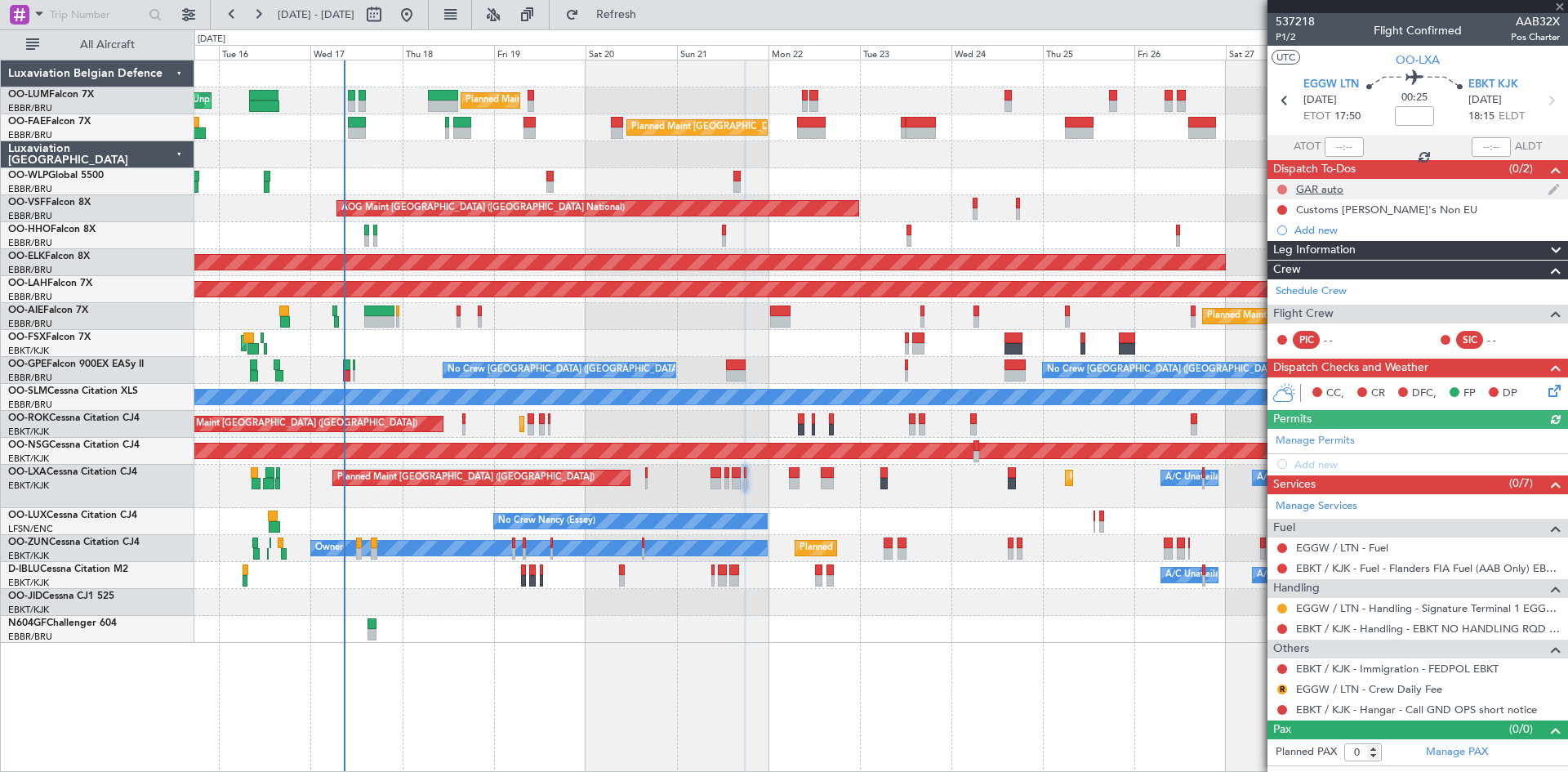
click at [1282, 187] on button at bounding box center [1282, 189] width 9 height 9
click at [1278, 259] on span "Completed" at bounding box center [1289, 261] width 54 height 16
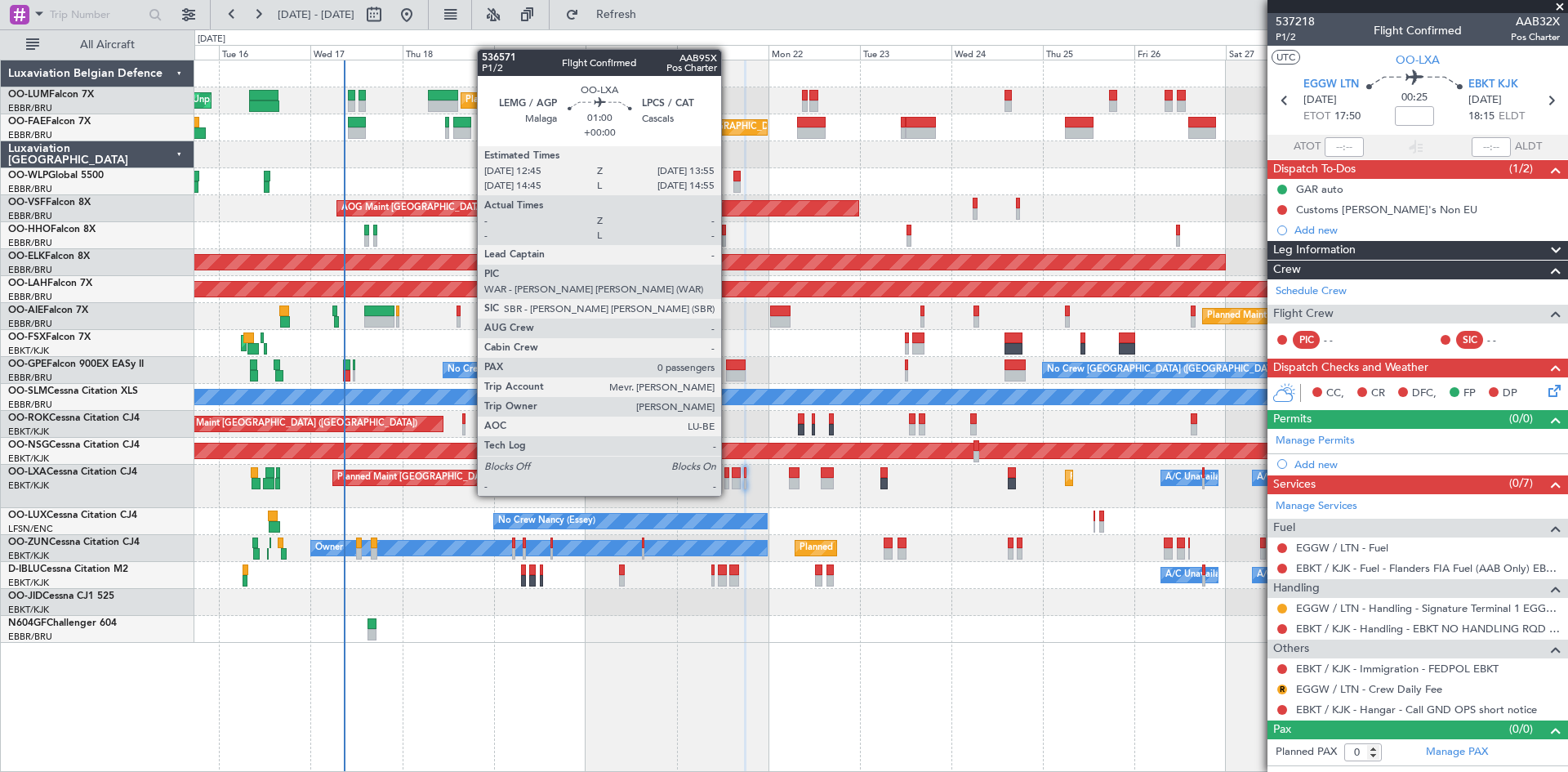
click at [728, 480] on div at bounding box center [727, 484] width 5 height 11
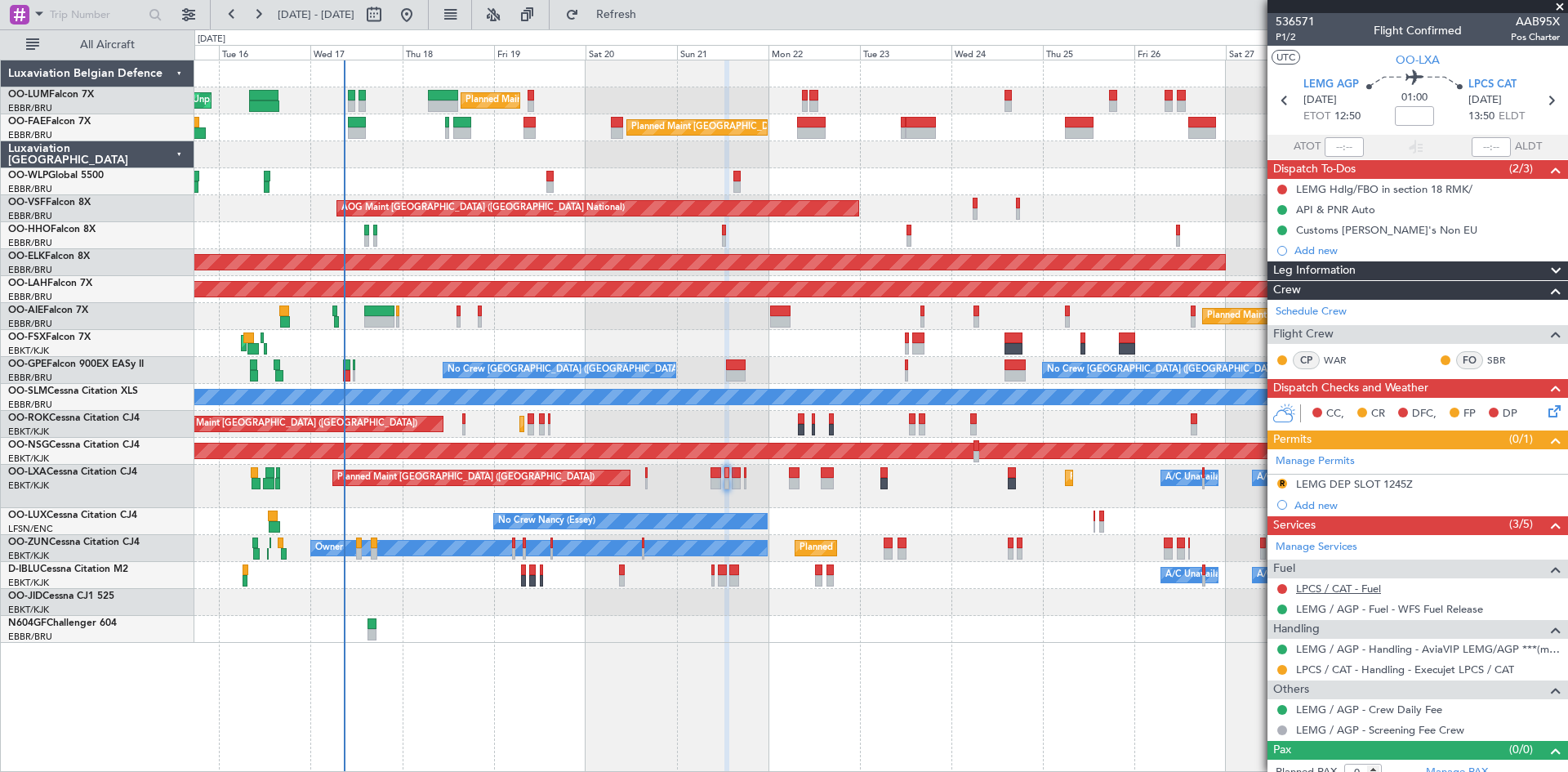
click at [1329, 587] on link "LPCS / CAT - Fuel" at bounding box center [1339, 588] width 85 height 14
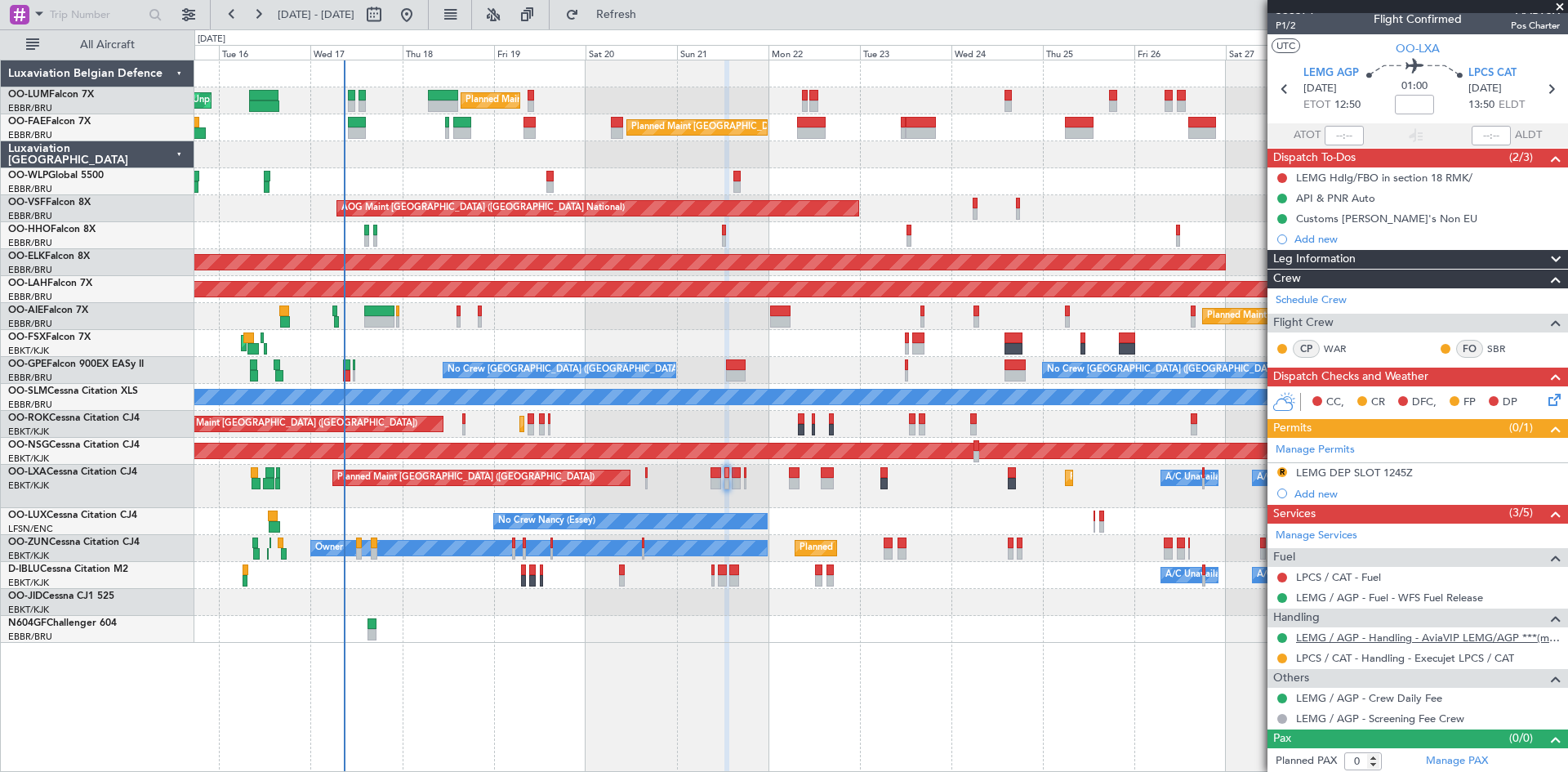
scroll to position [14, 0]
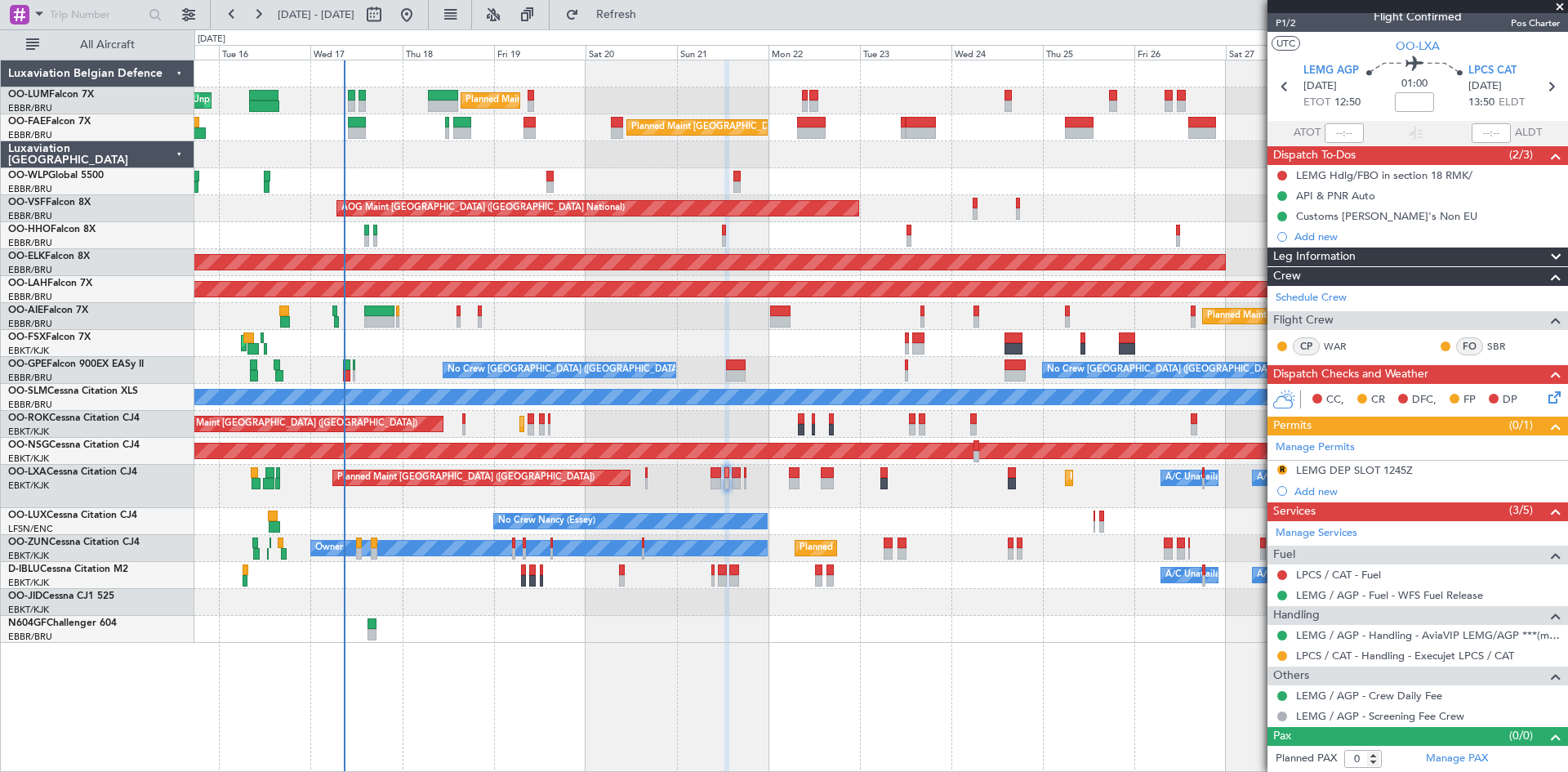
click at [1355, 476] on mat-tooltip-component "LEMG DEP SLOT 1245Z" at bounding box center [1354, 498] width 128 height 43
click at [1358, 469] on div "LEMG DEP SLOT 1245Z" at bounding box center [1355, 469] width 117 height 14
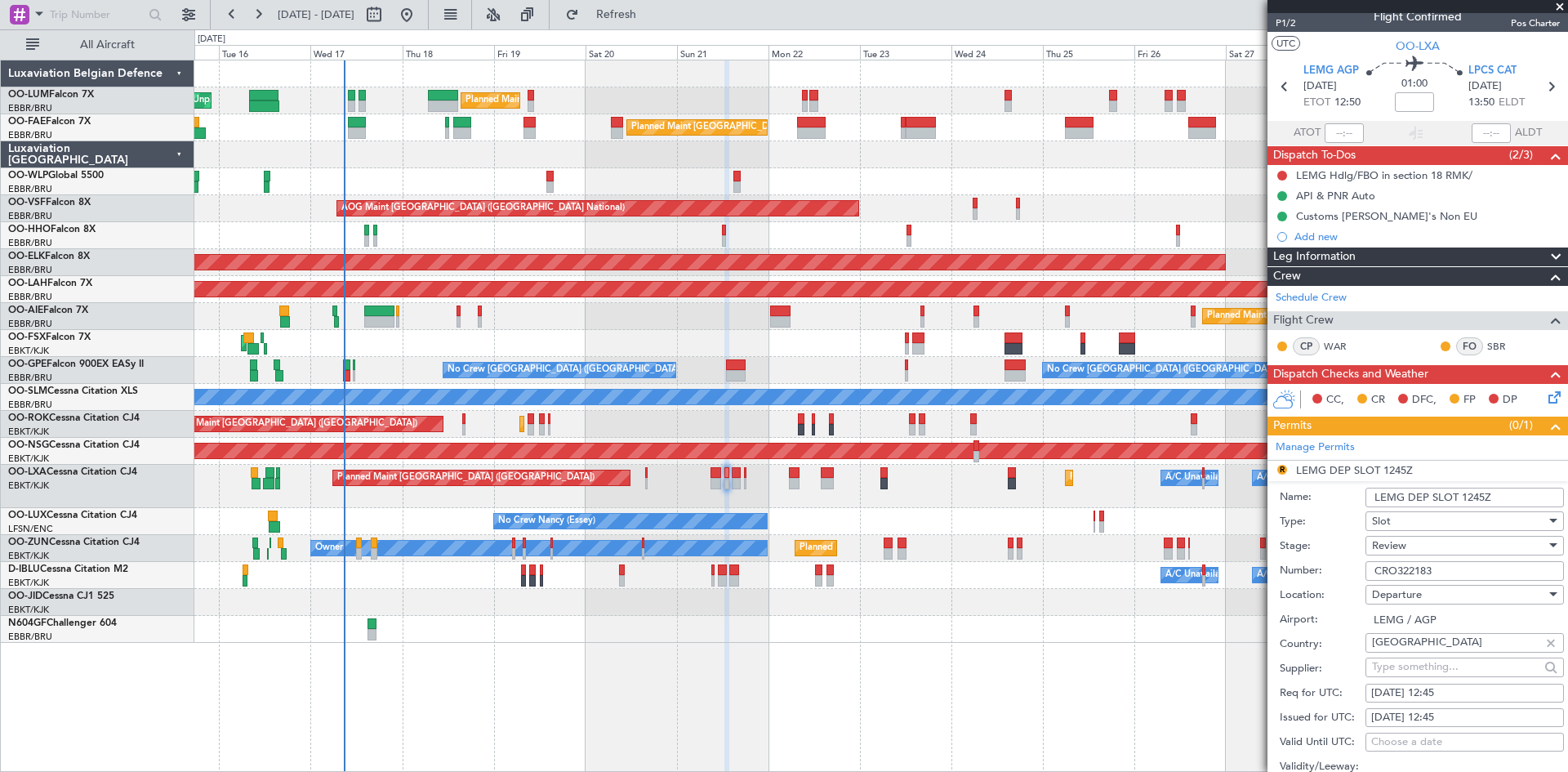
click at [1560, 5] on span at bounding box center [1560, 8] width 16 height 15
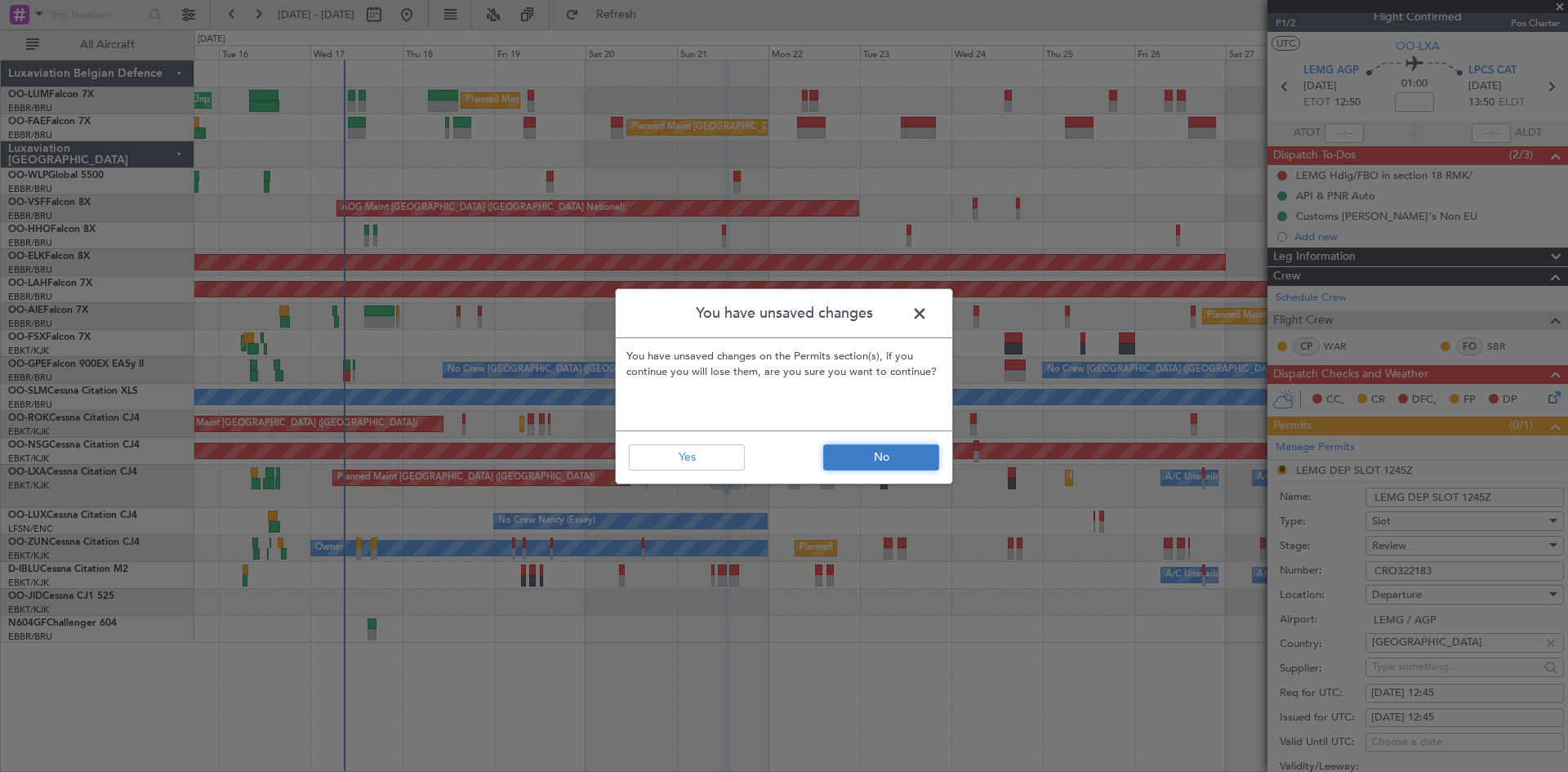
click at [895, 451] on button "No" at bounding box center [881, 458] width 116 height 26
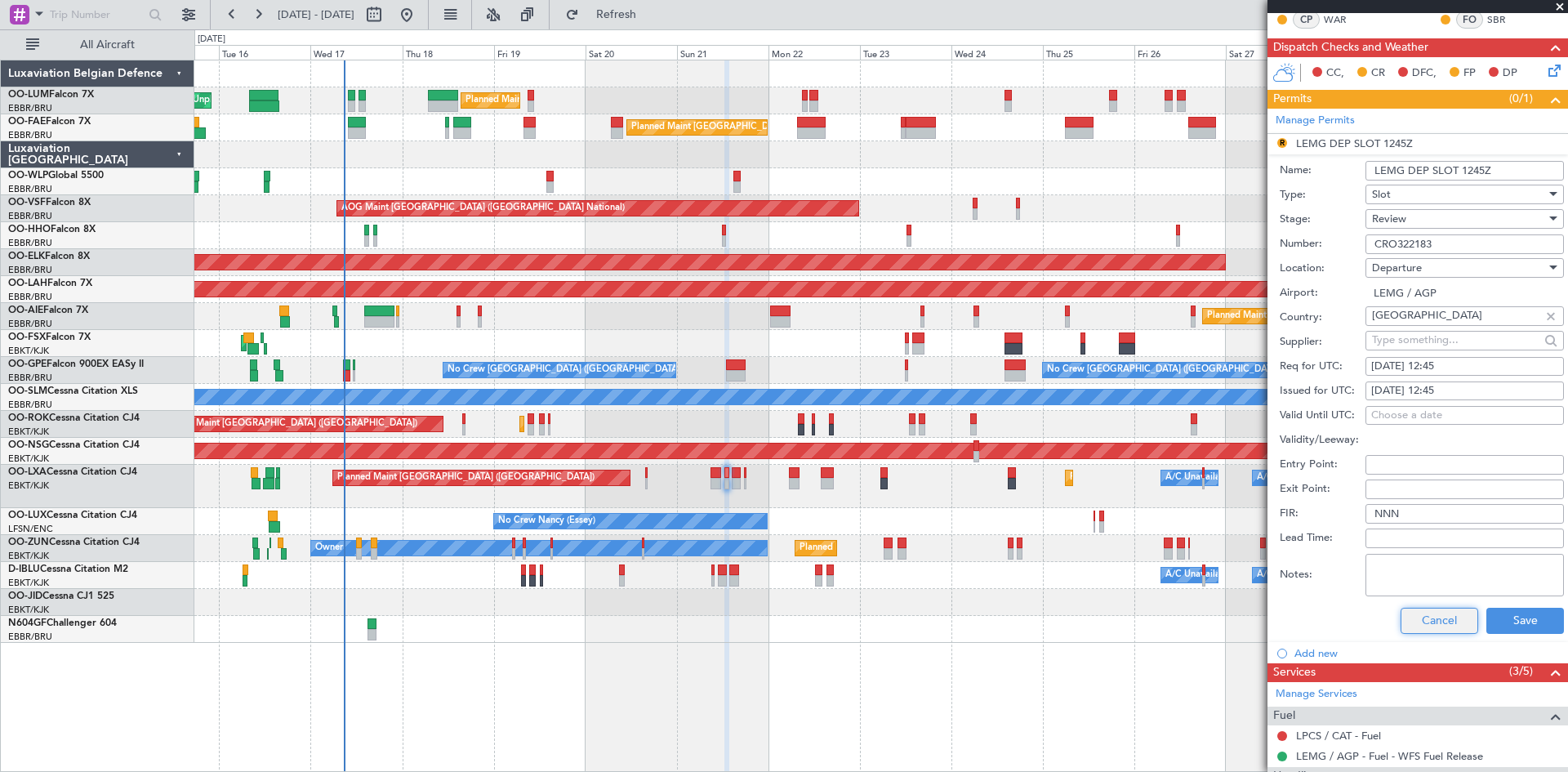
click at [1446, 629] on button "Cancel" at bounding box center [1440, 621] width 77 height 26
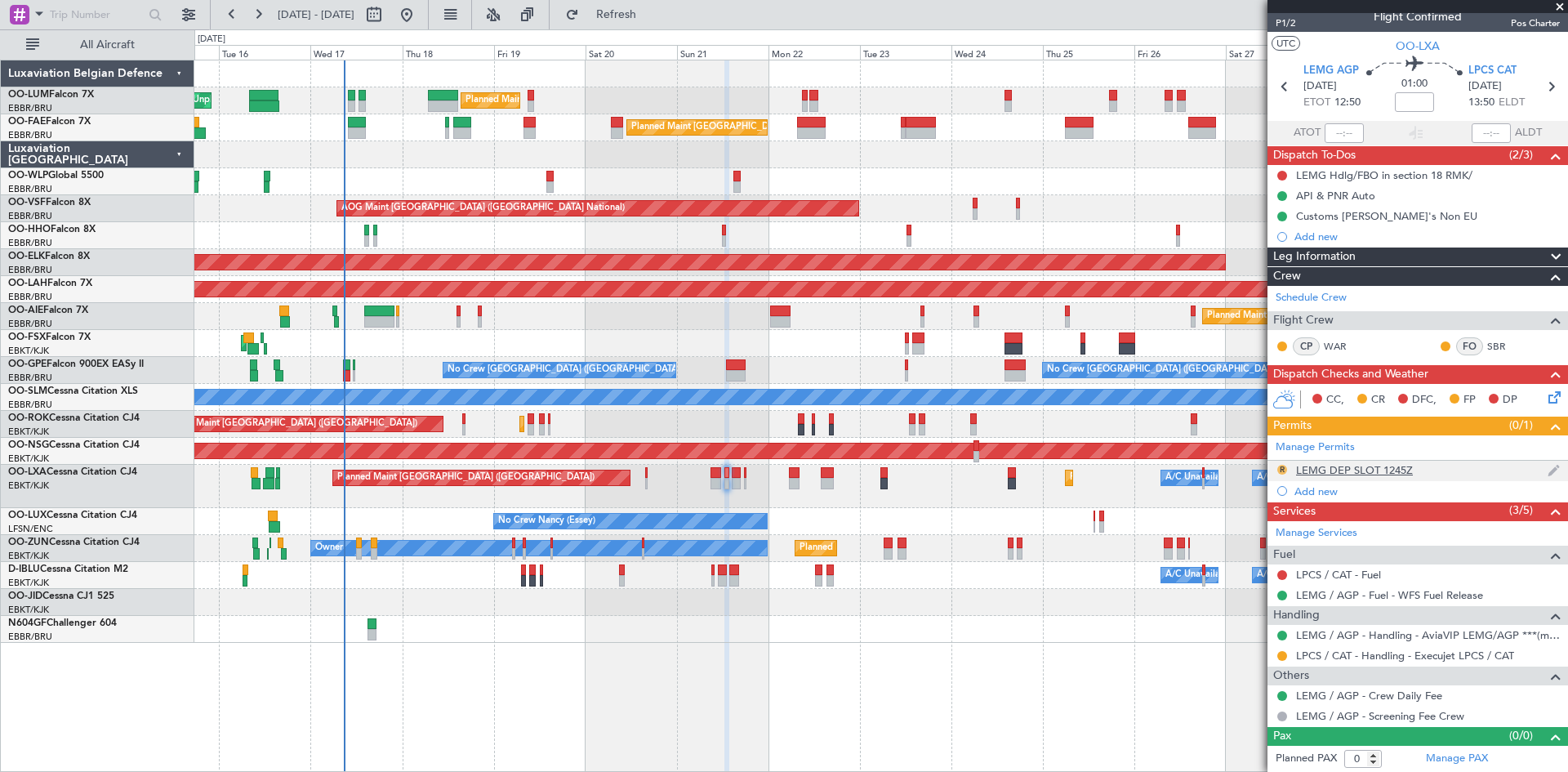
click at [1282, 466] on button "R" at bounding box center [1282, 469] width 9 height 9
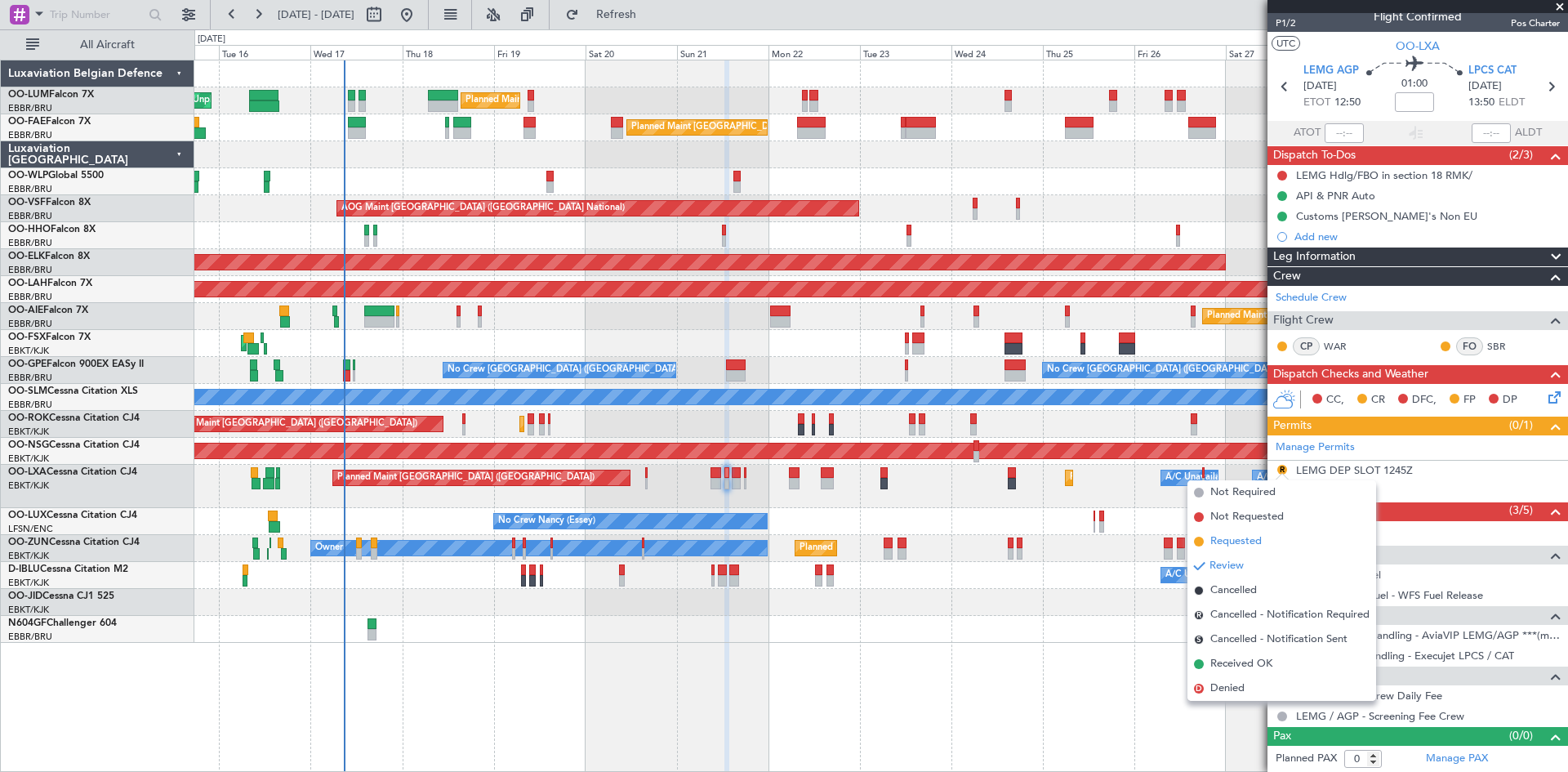
click at [1258, 543] on span "Requested" at bounding box center [1236, 541] width 52 height 16
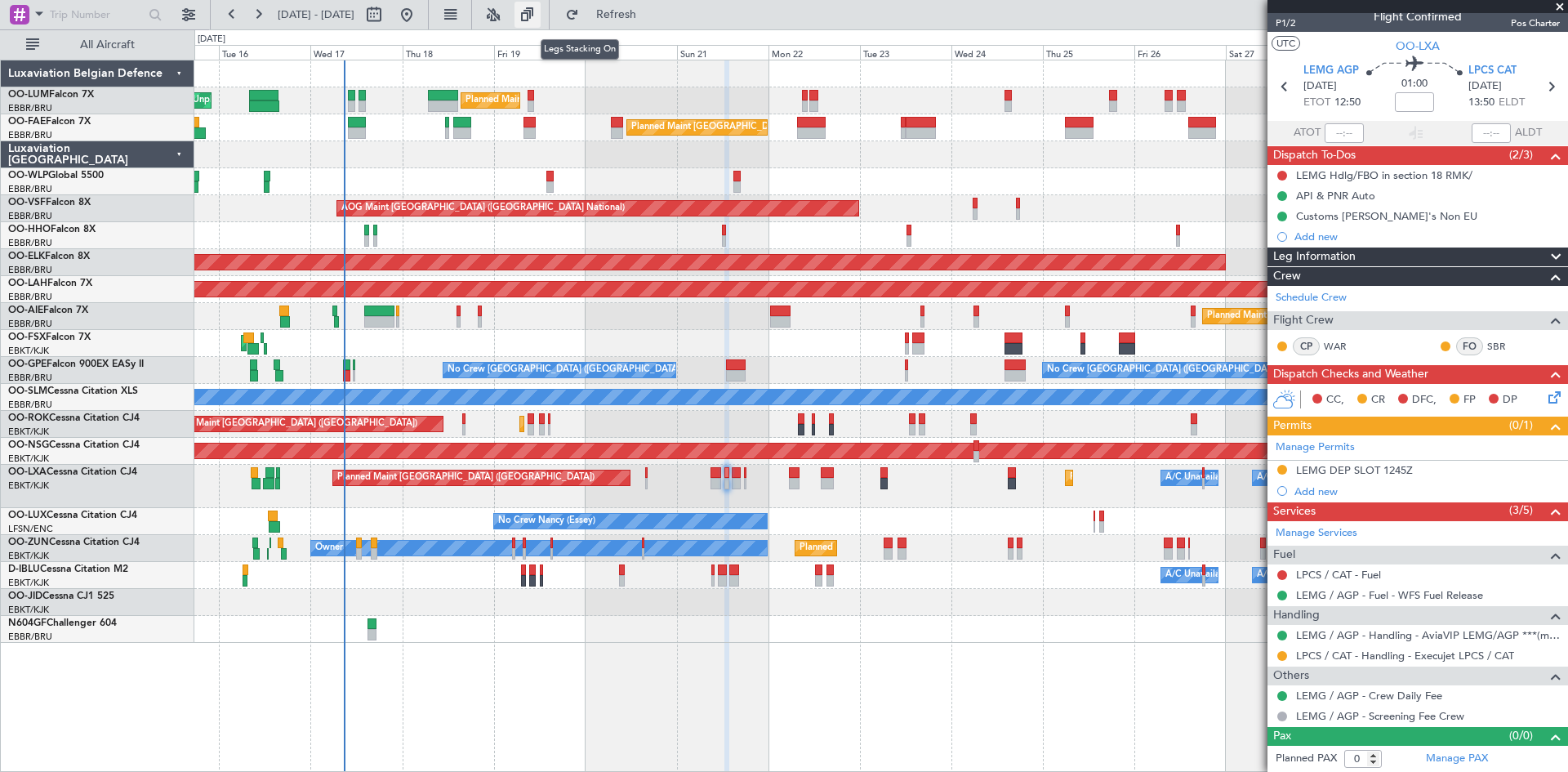
click at [541, 11] on button at bounding box center [528, 15] width 26 height 26
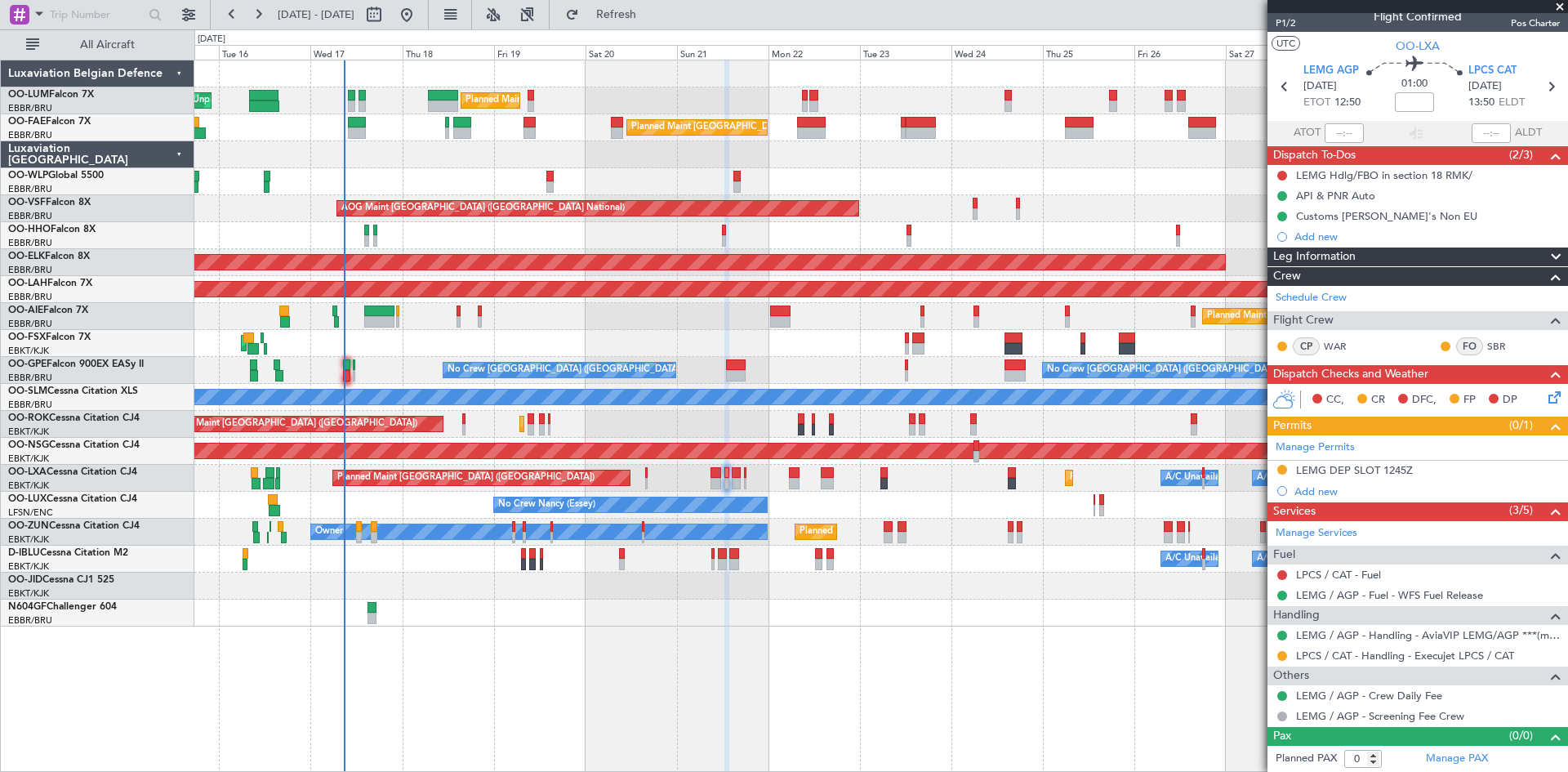
click at [601, 644] on div "Owner Melsbroek Air Base Planned Maint [GEOGRAPHIC_DATA] ([GEOGRAPHIC_DATA]) Un…" at bounding box center [881, 416] width 1374 height 713
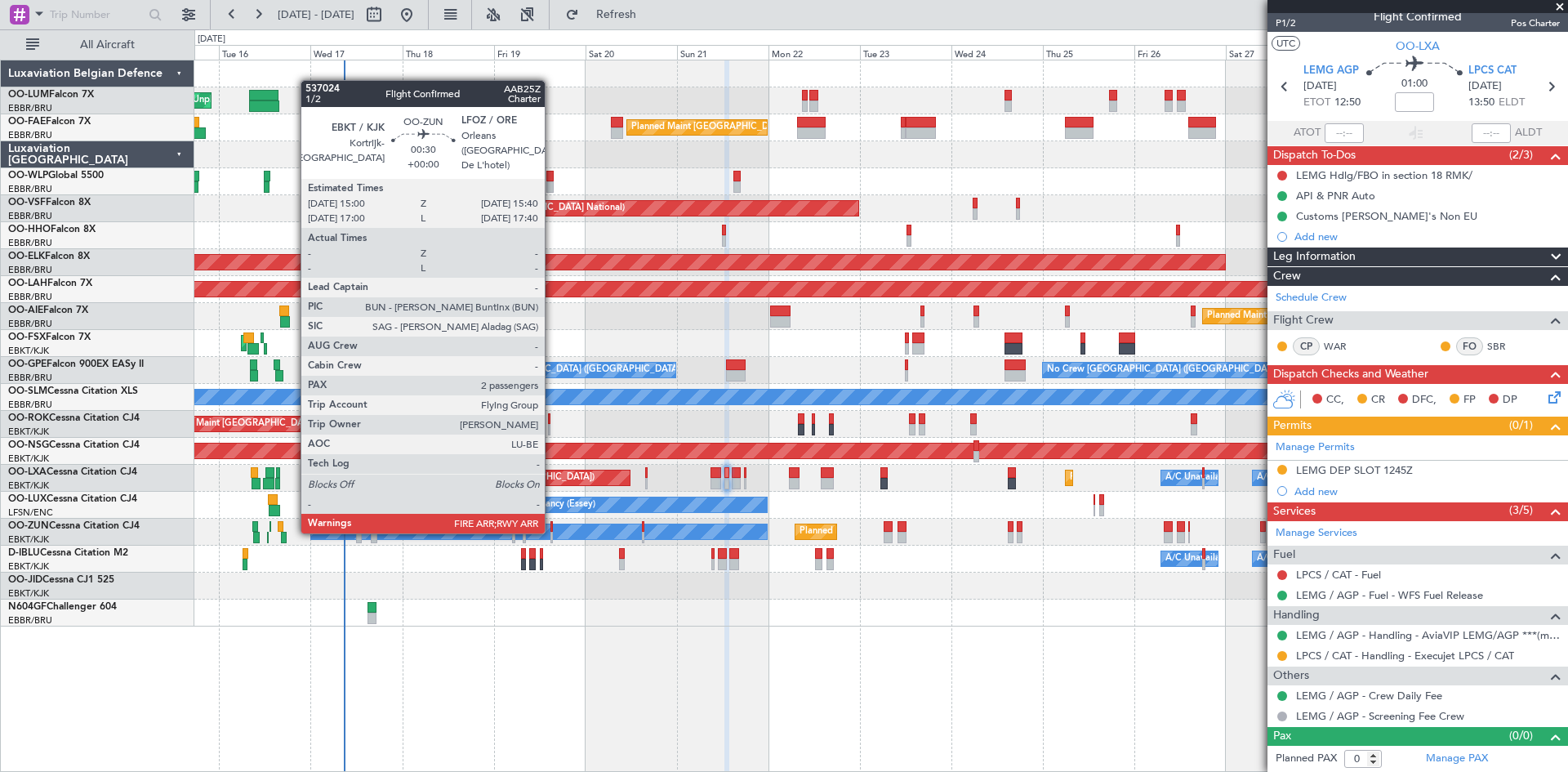
click at [552, 532] on div at bounding box center [551, 537] width 3 height 11
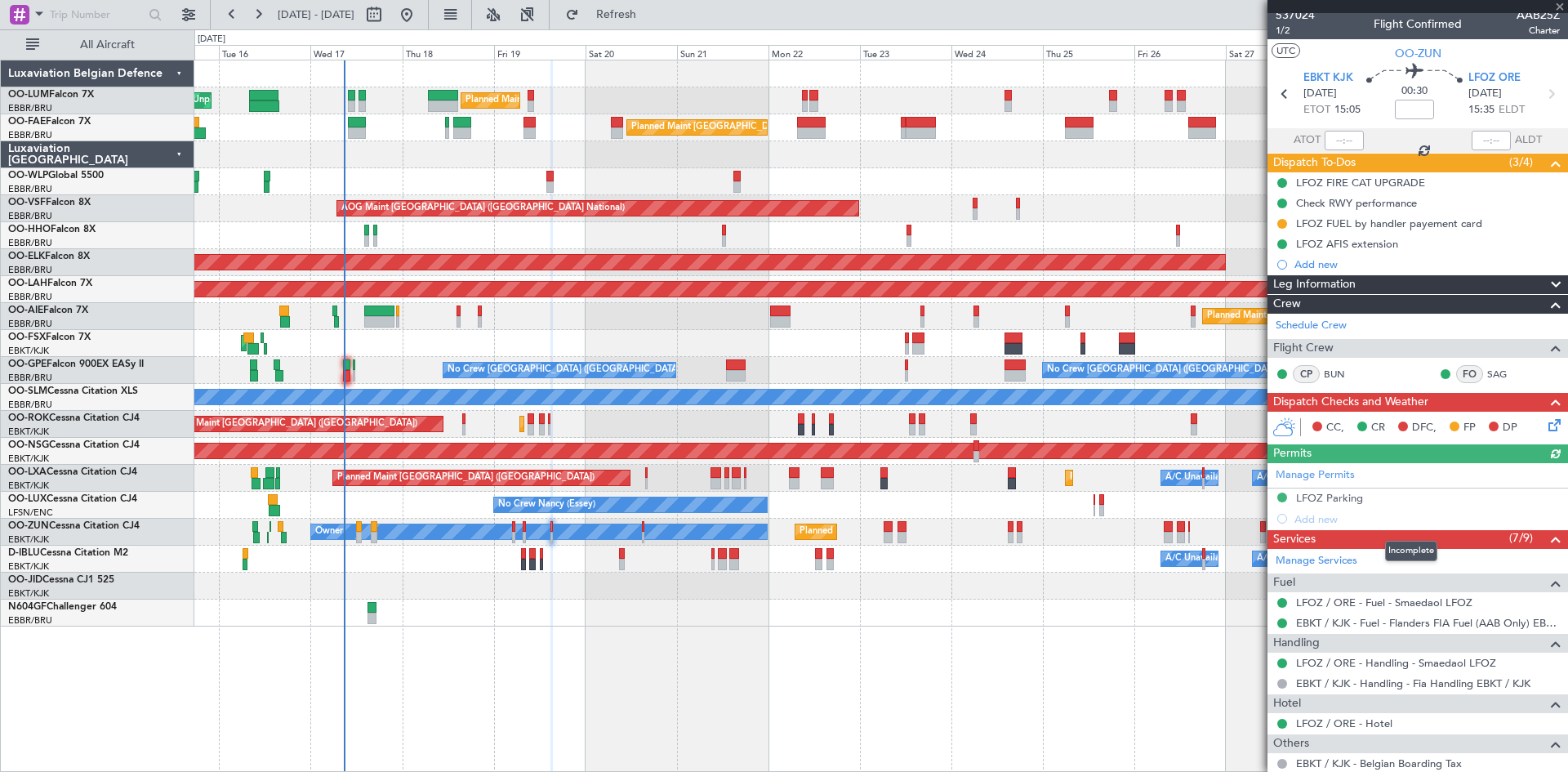
scroll to position [0, 0]
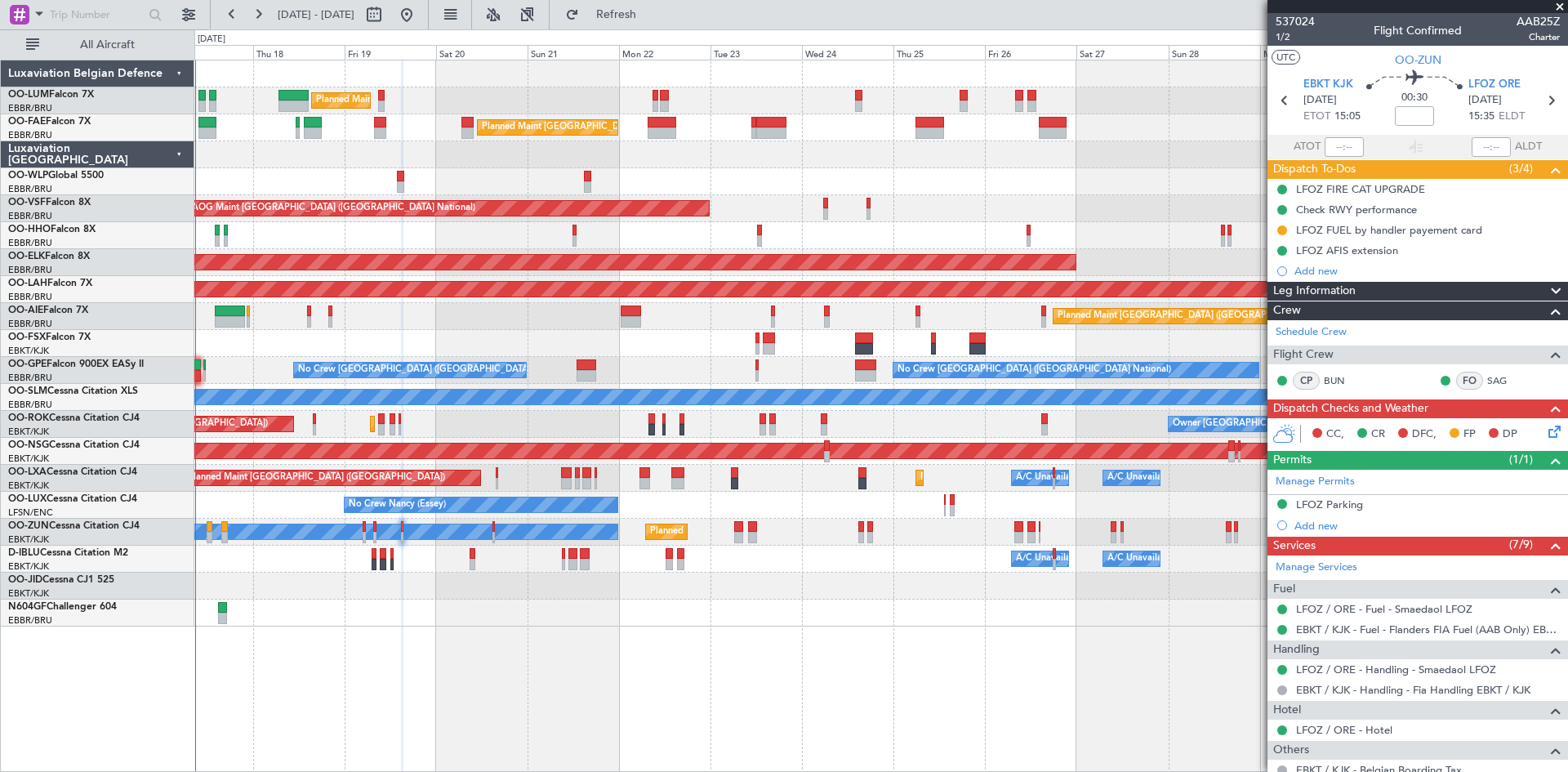
click at [765, 653] on div "Owner Melsbroek Air Base Planned Maint [GEOGRAPHIC_DATA] ([GEOGRAPHIC_DATA]) Un…" at bounding box center [881, 416] width 1374 height 713
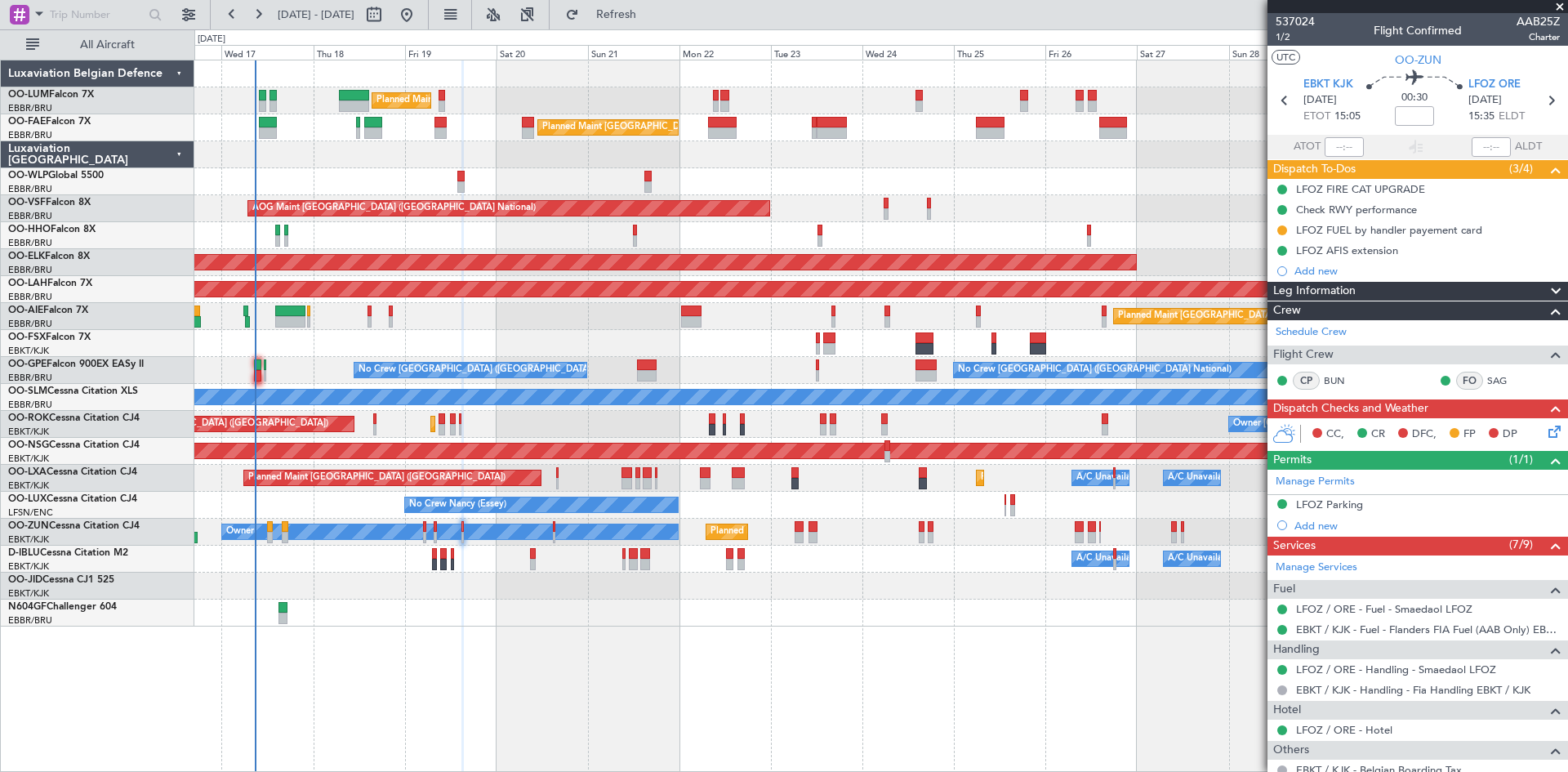
click at [337, 333] on div "AOG Maint Kortrijk-[GEOGRAPHIC_DATA]" at bounding box center [880, 343] width 1373 height 27
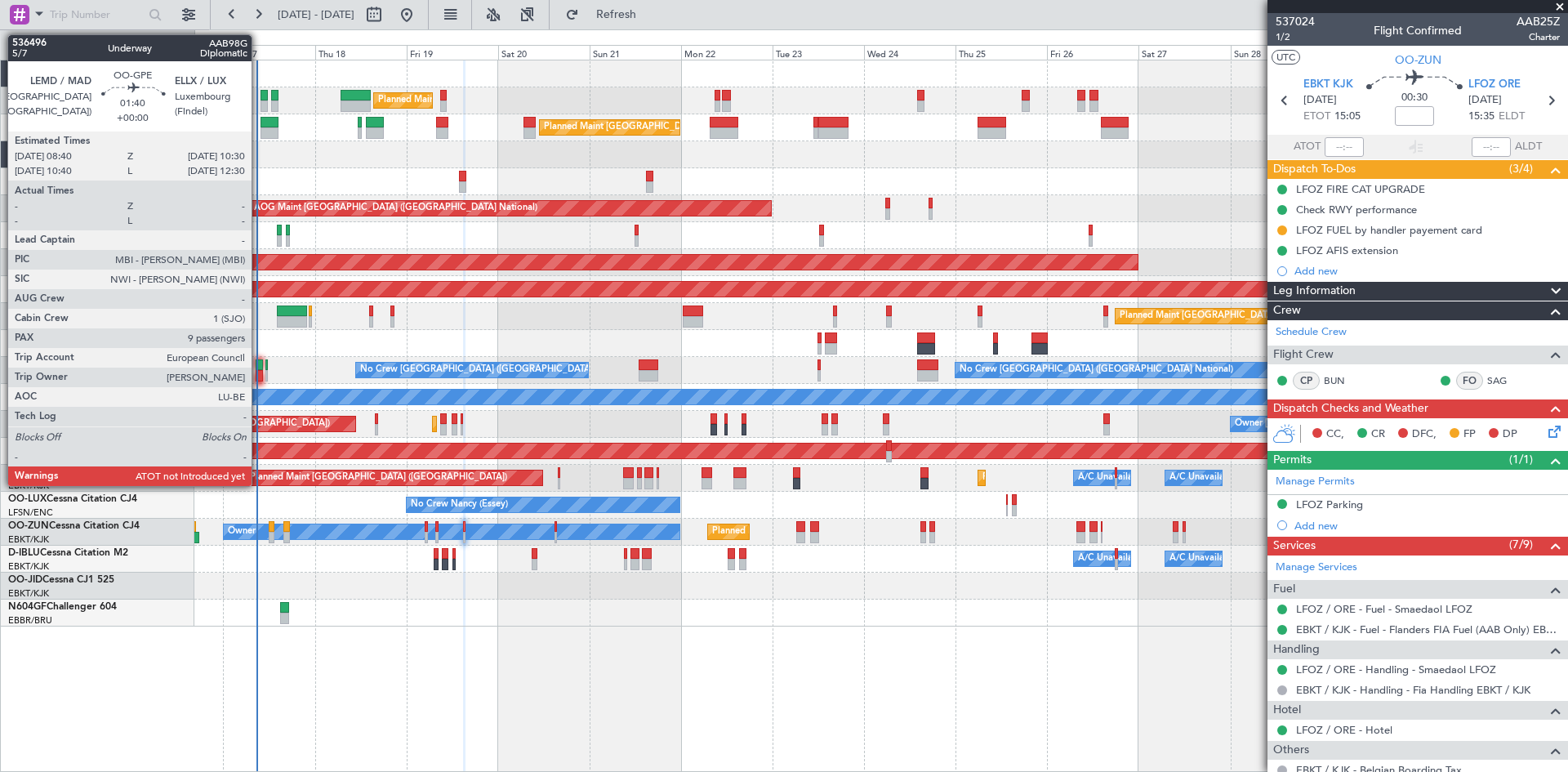
click at [259, 363] on div at bounding box center [259, 365] width 8 height 11
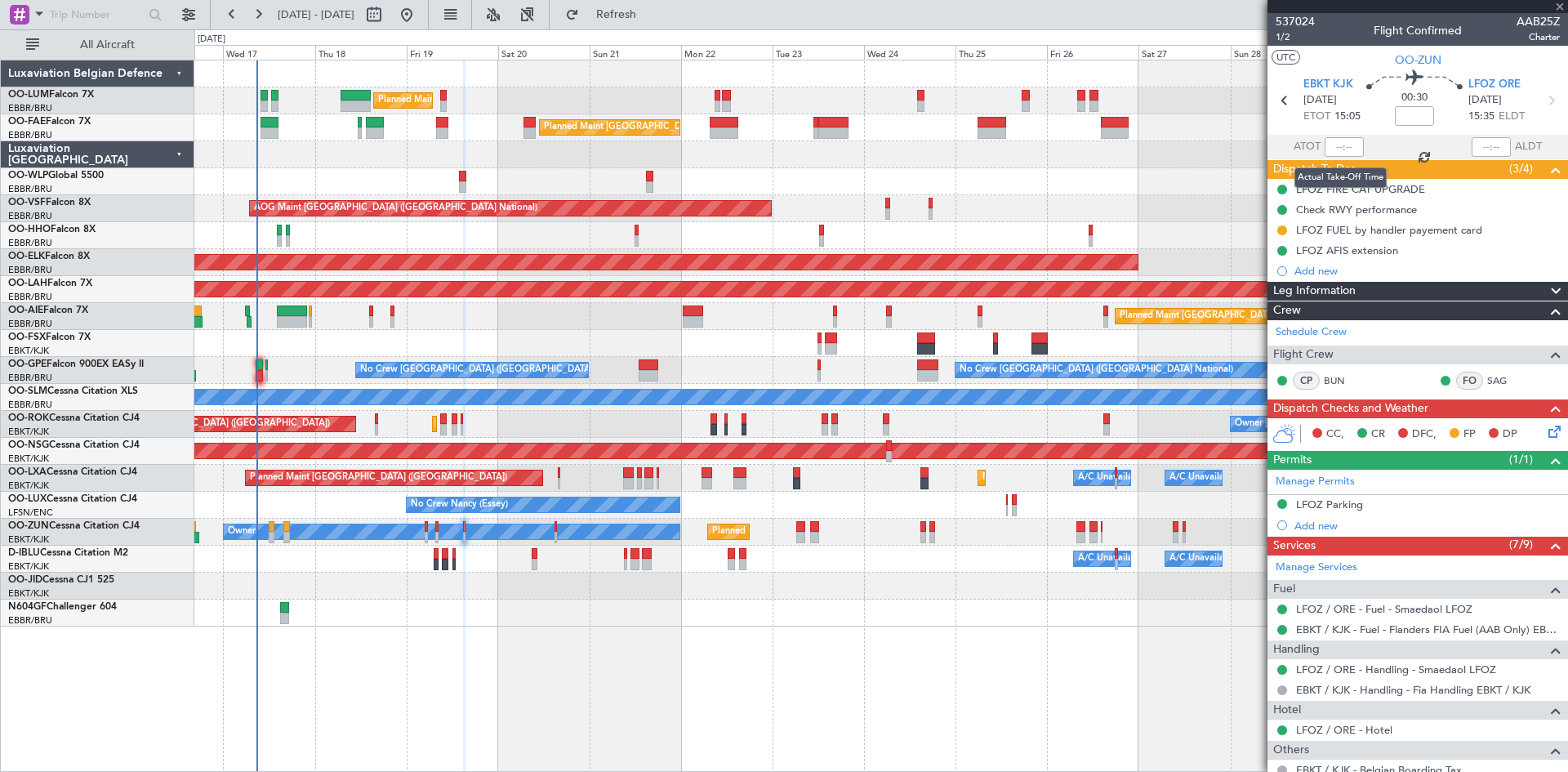
type input "9"
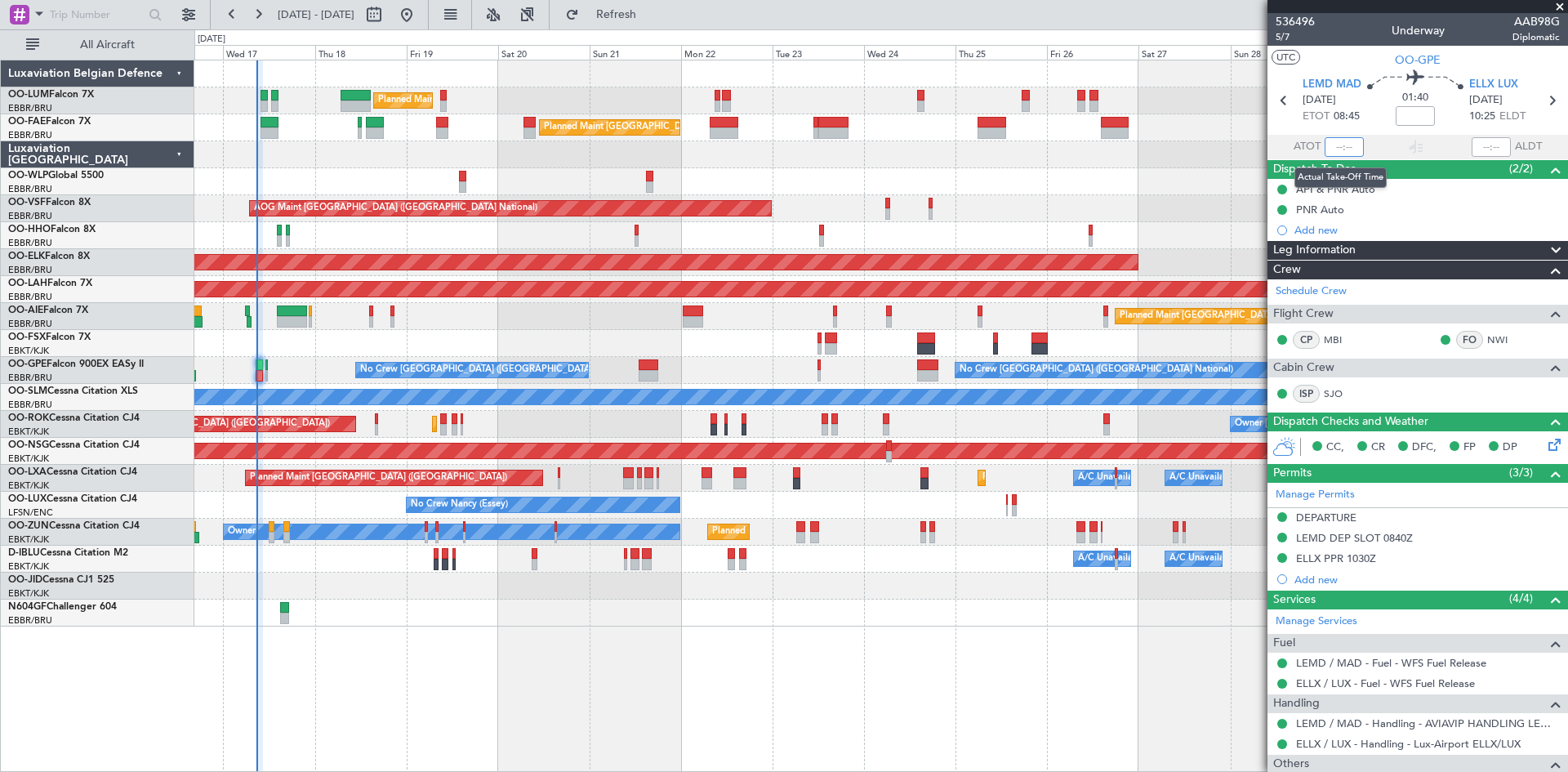
click at [1340, 145] on input "text" at bounding box center [1345, 147] width 40 height 20
click at [1372, 136] on section "ATOT 0851 ALDT" at bounding box center [1417, 147] width 301 height 25
type input "08:51"
click at [1371, 132] on section "LEMD MAD [DATE] ETOT 08:45 01:40 ELLX LUX [DATE] 10:25 ELDT" at bounding box center [1417, 103] width 301 height 64
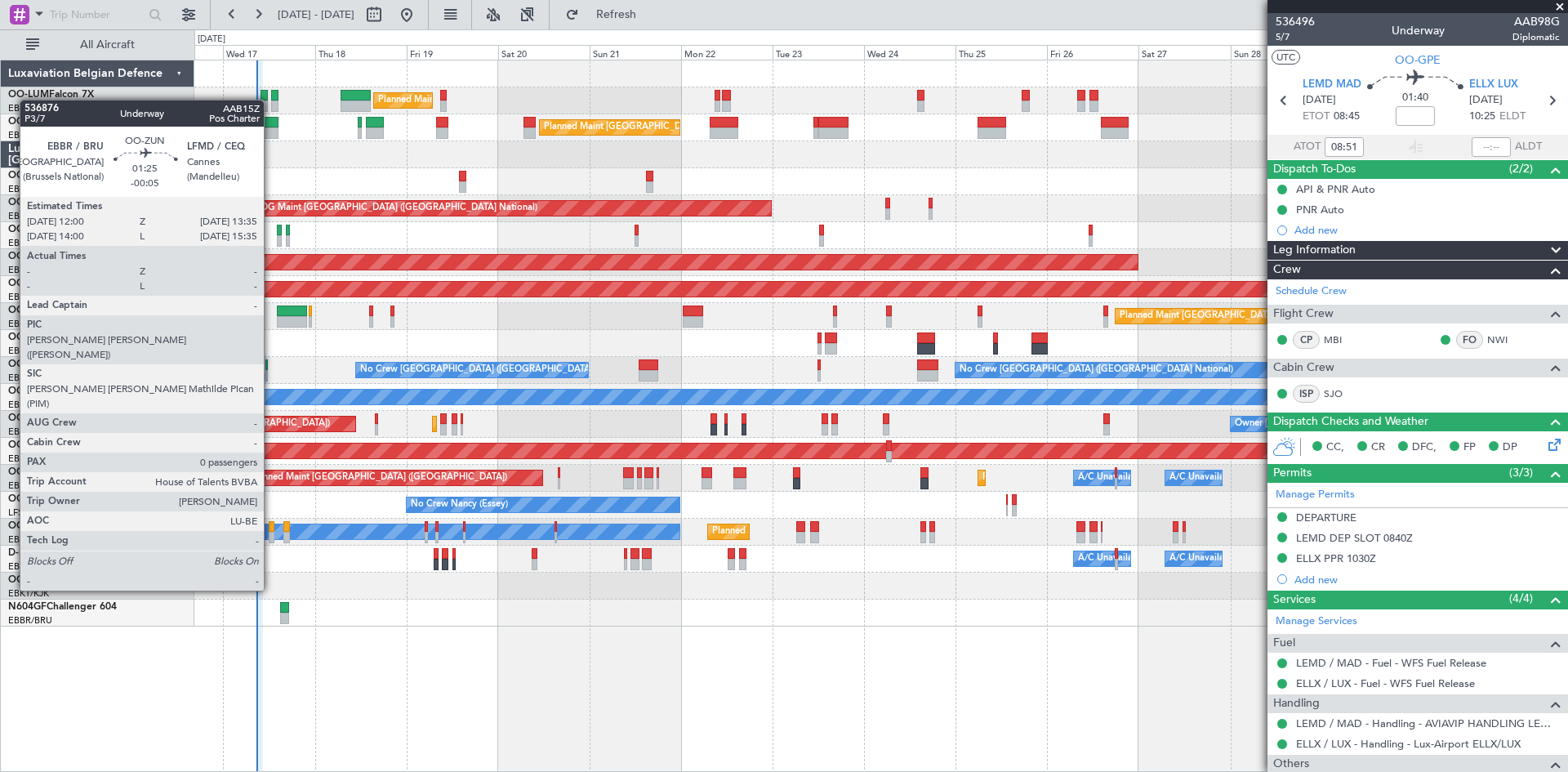
click at [271, 532] on div at bounding box center [271, 537] width 7 height 11
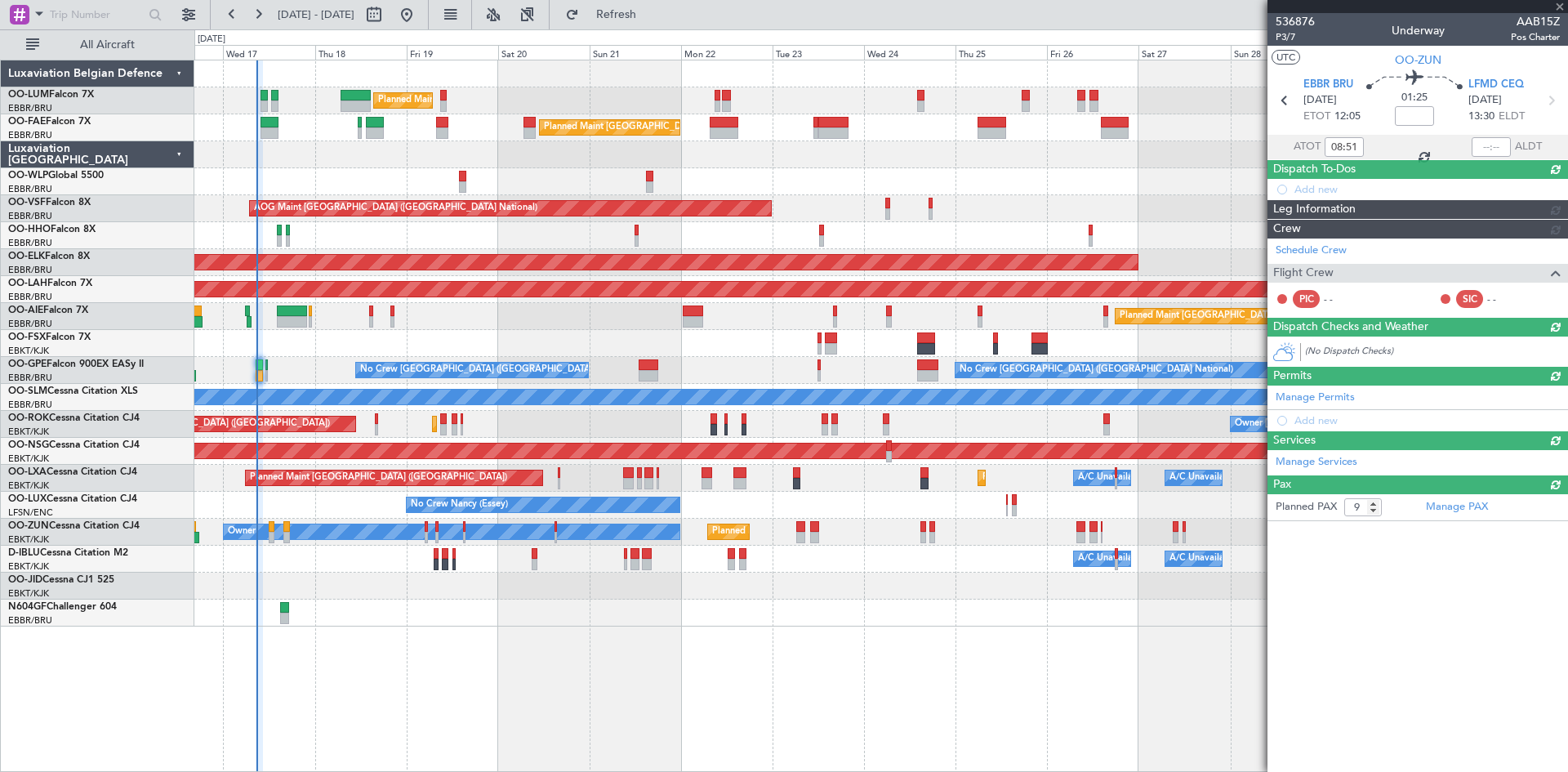
type input "-00:05"
type input "0"
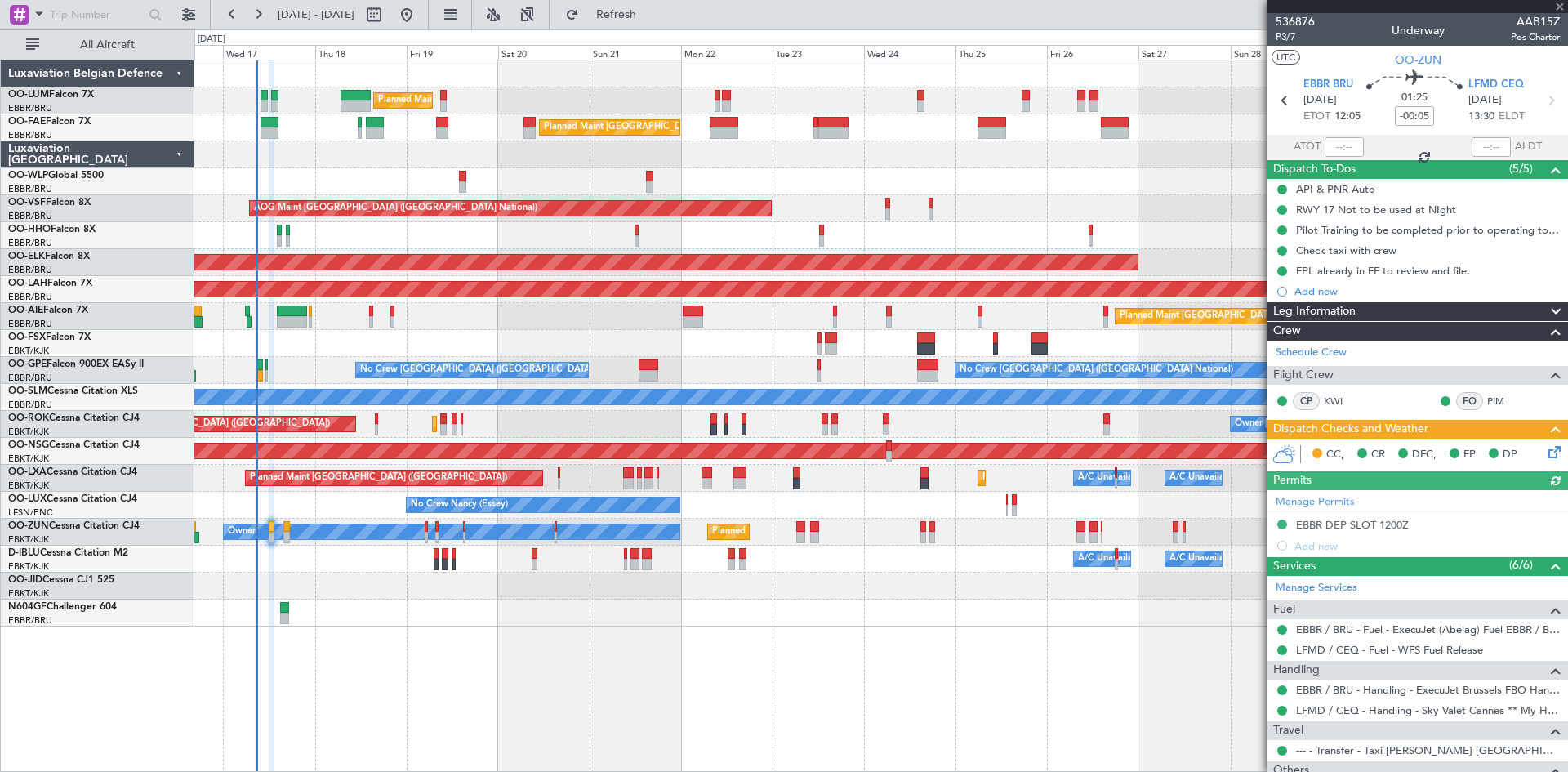
click at [1548, 451] on icon at bounding box center [1552, 450] width 13 height 13
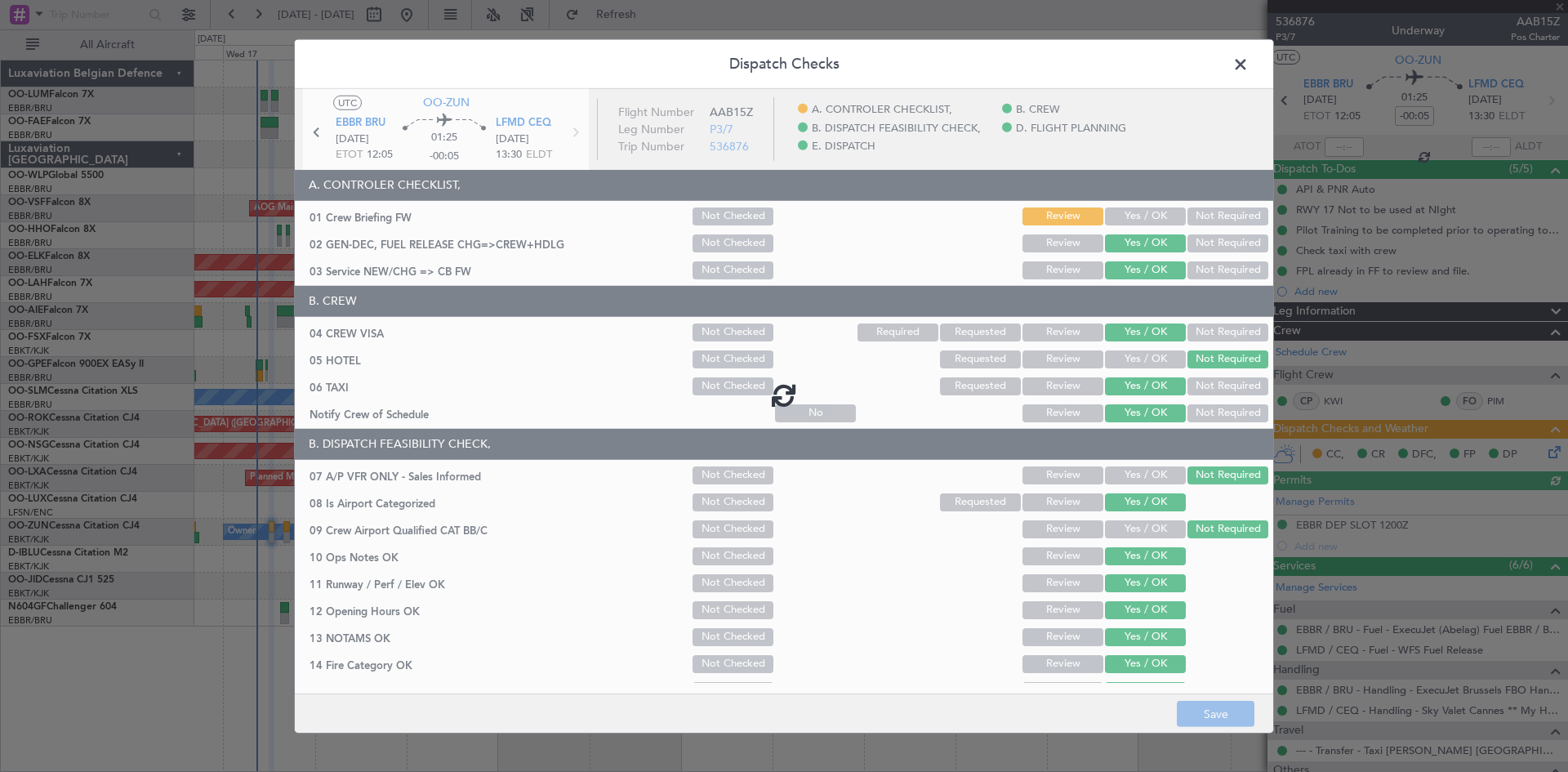
click at [1135, 211] on div at bounding box center [784, 394] width 978 height 612
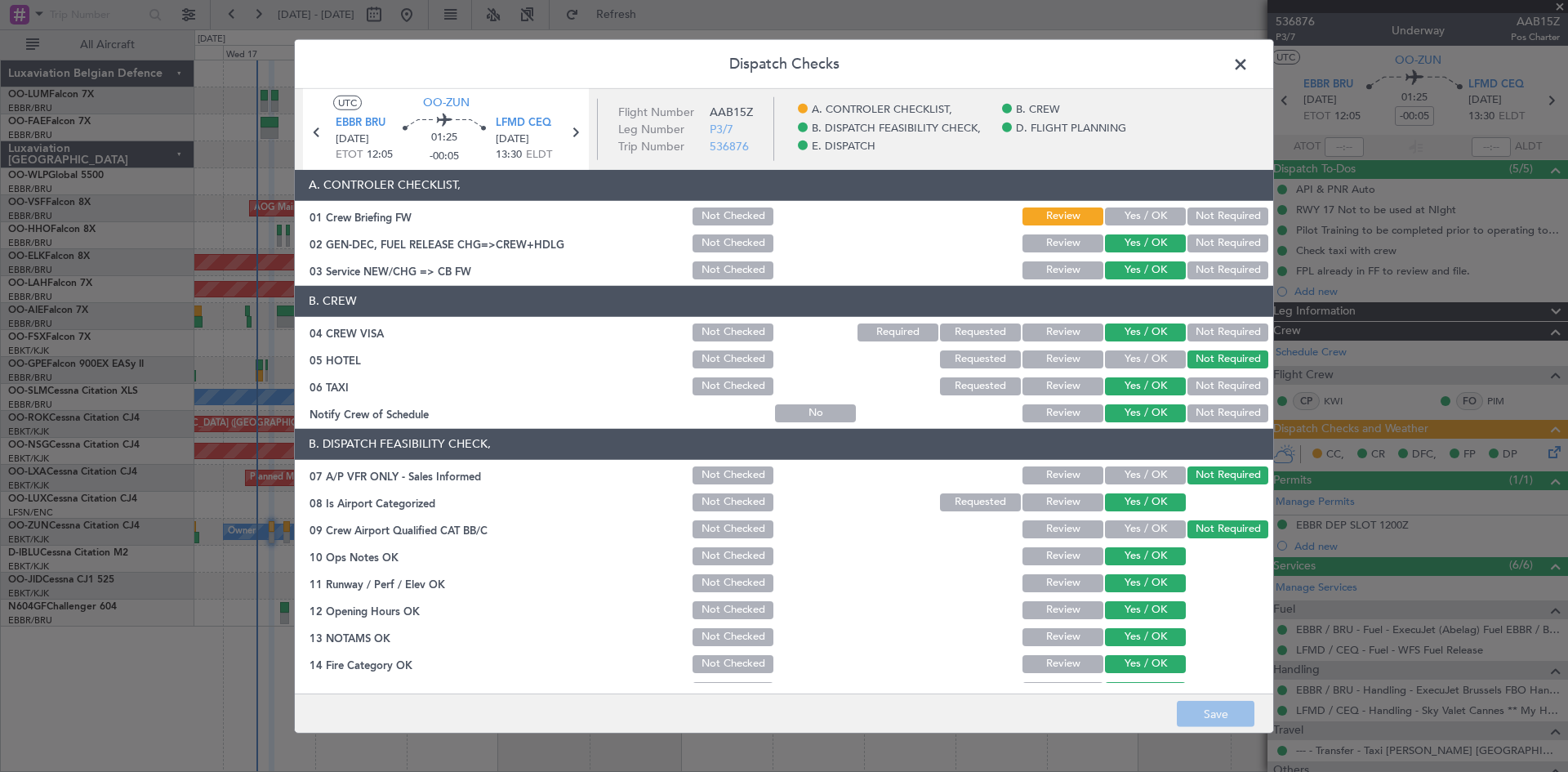
click at [1144, 213] on button "Yes / OK" at bounding box center [1146, 216] width 81 height 18
click at [1233, 708] on button "Save" at bounding box center [1216, 715] width 77 height 26
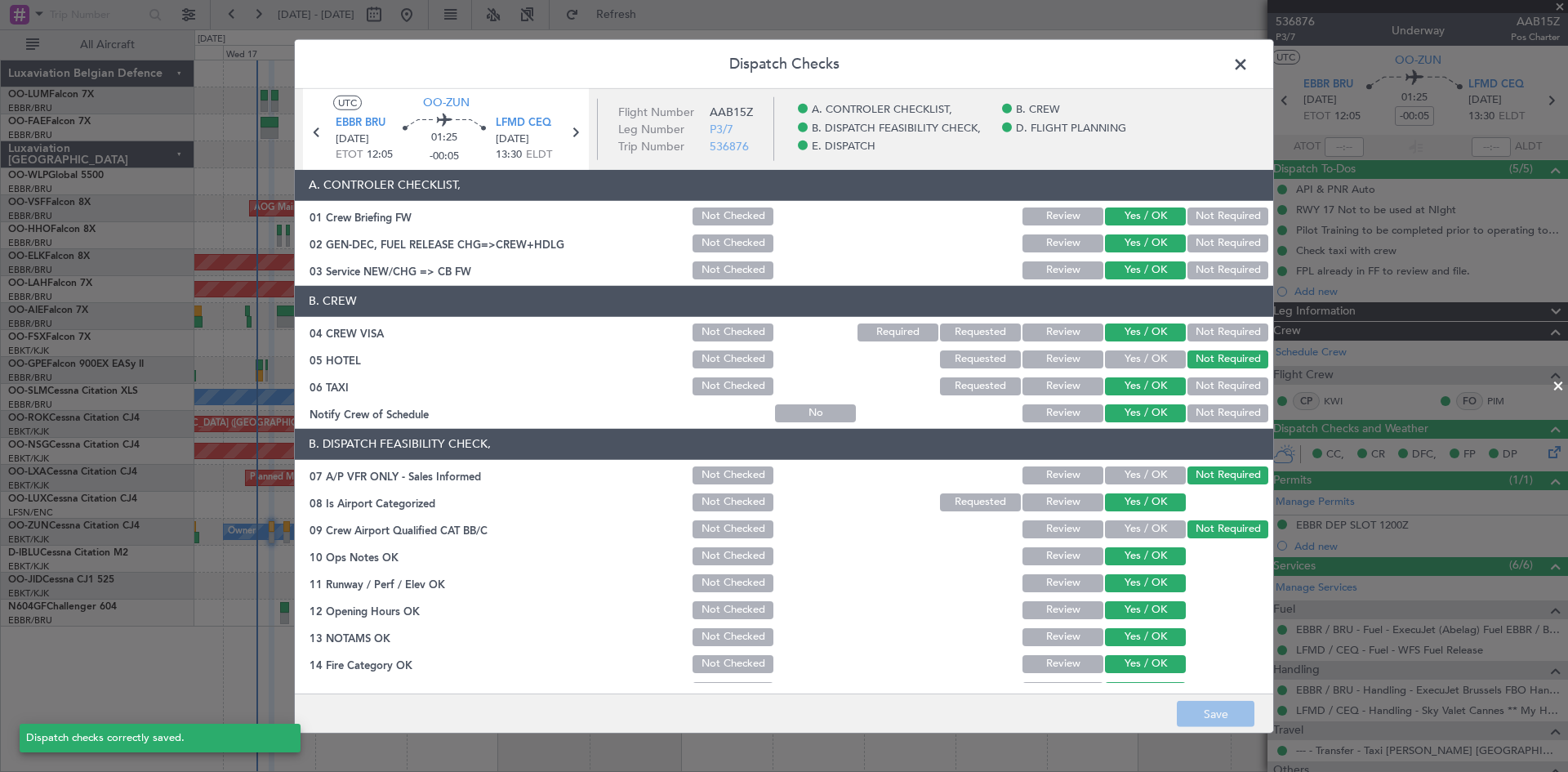
click at [1249, 63] on span at bounding box center [1249, 68] width 0 height 33
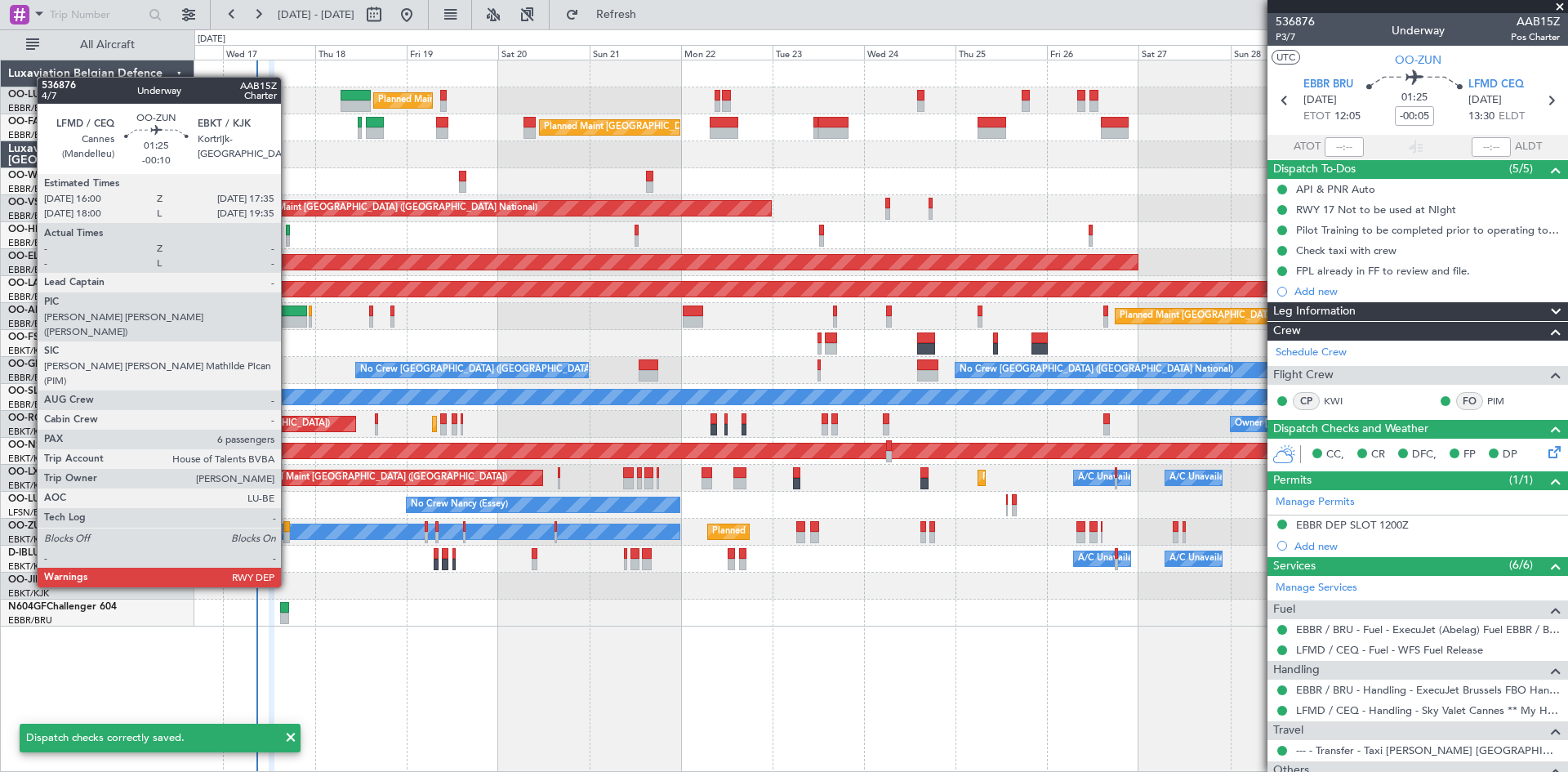
click at [288, 527] on div at bounding box center [286, 527] width 7 height 11
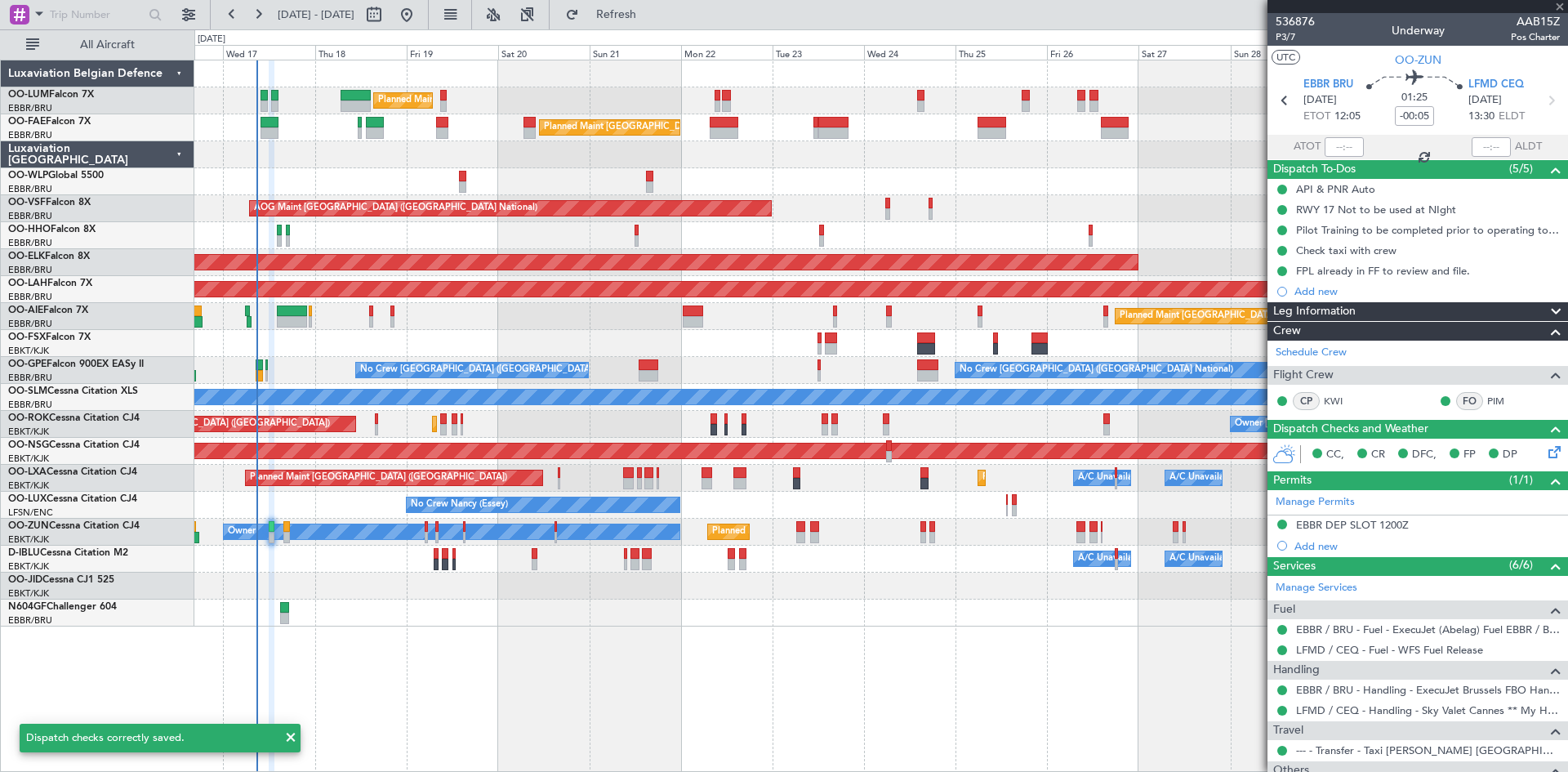
type input "-00:10"
type input "6"
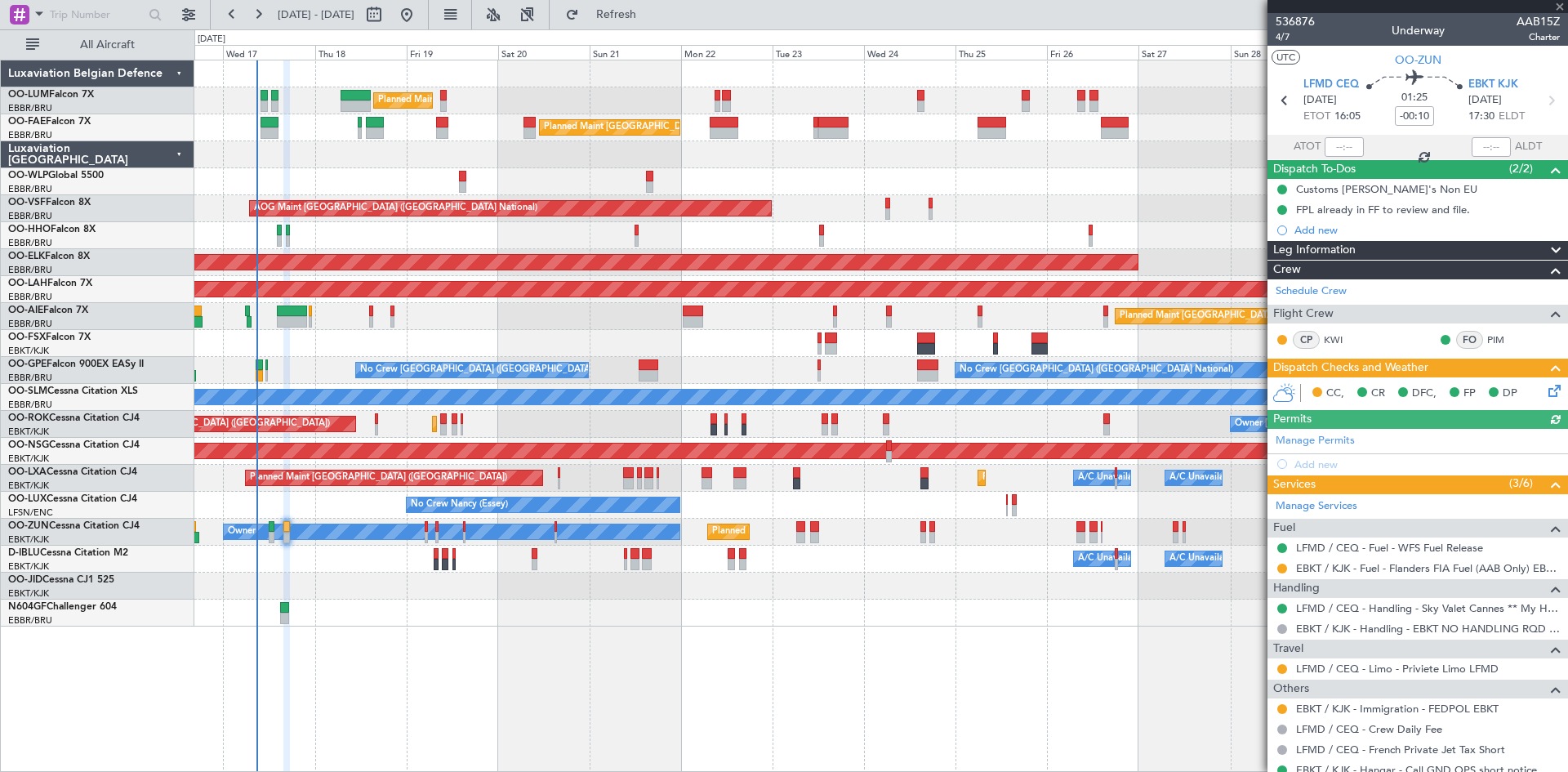
click at [1545, 390] on icon at bounding box center [1552, 388] width 13 height 13
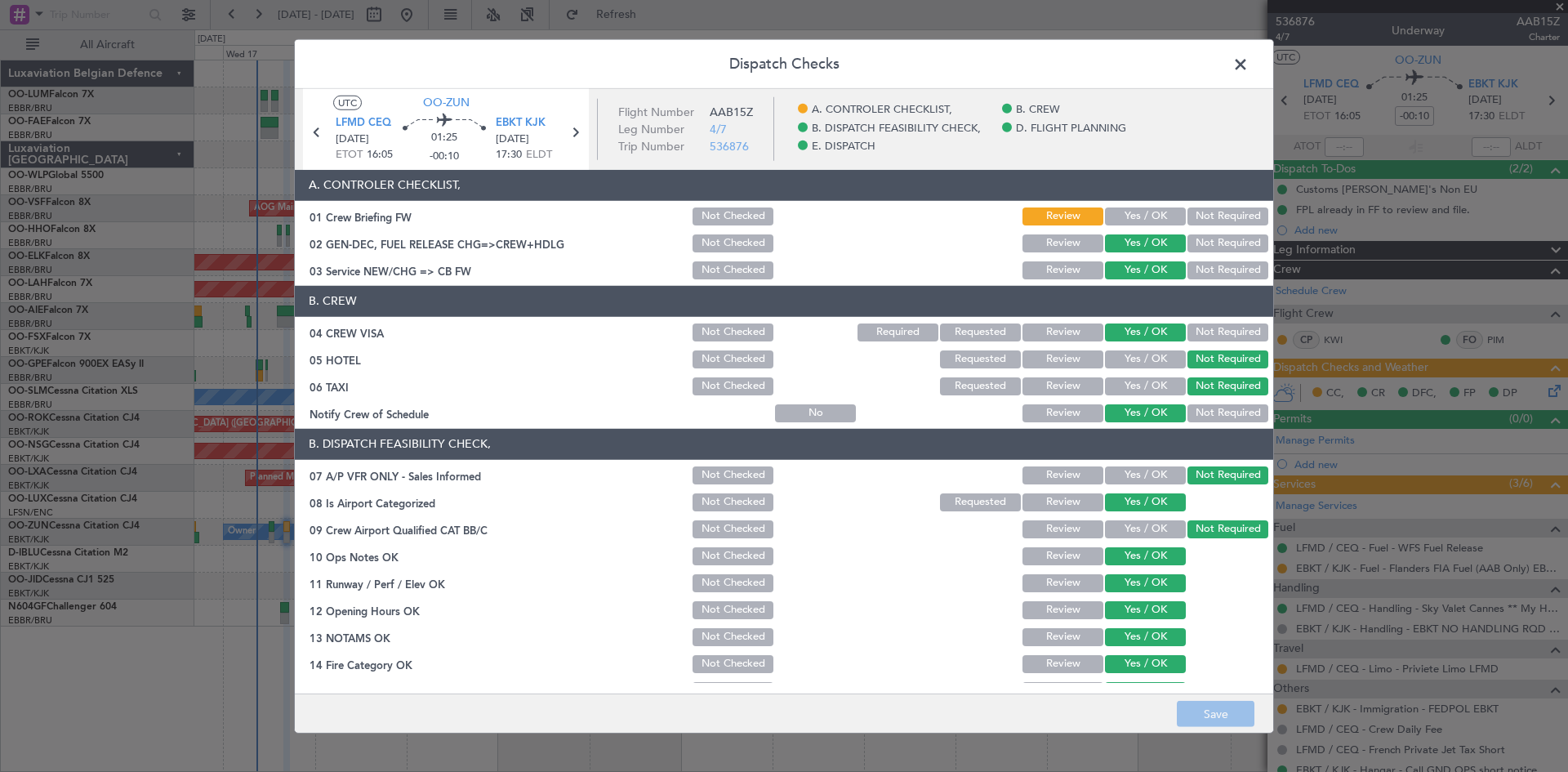
click at [1131, 216] on button "Yes / OK" at bounding box center [1146, 216] width 81 height 18
click at [1217, 718] on button "Save" at bounding box center [1216, 715] width 77 height 26
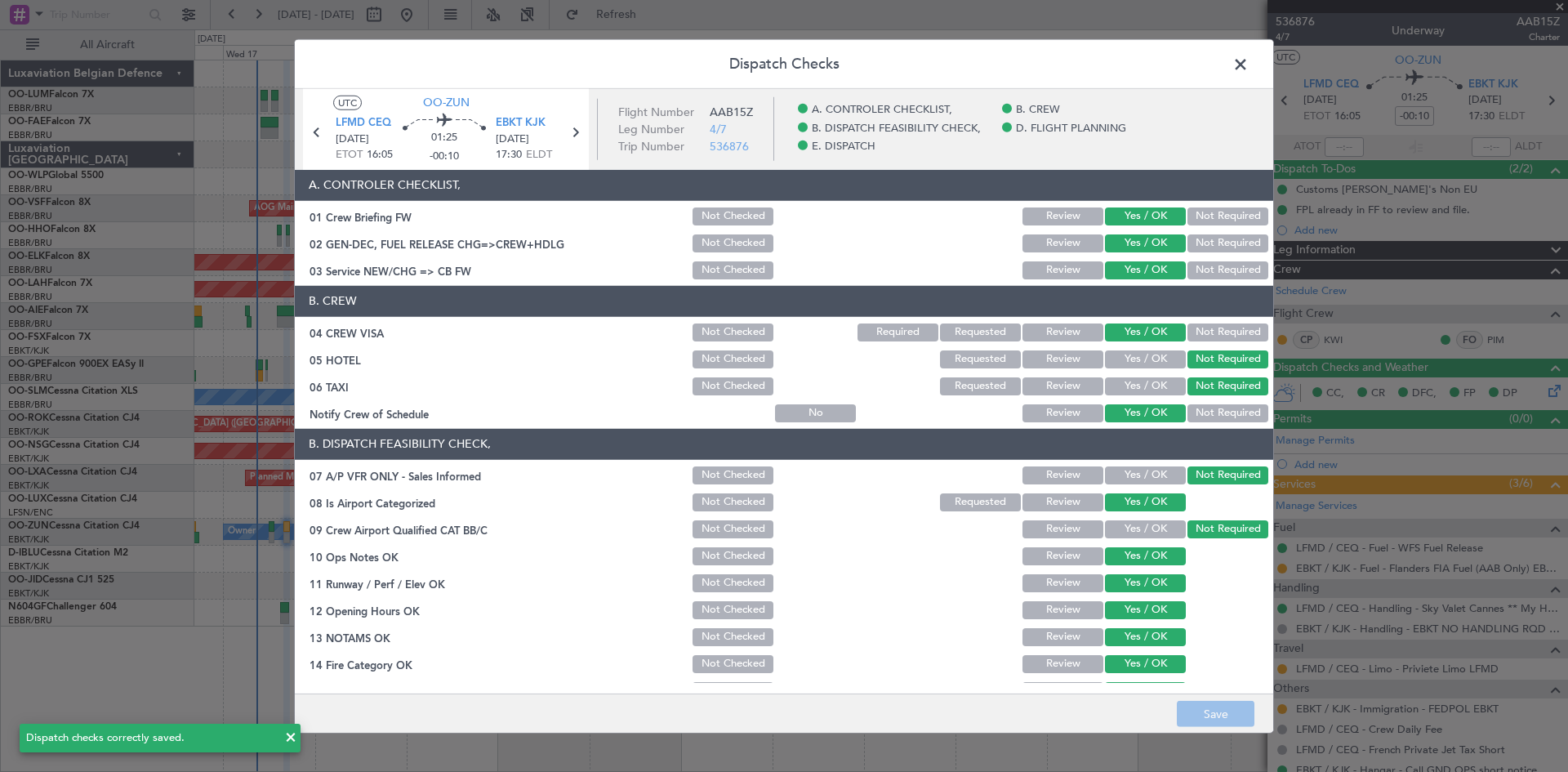
click at [1249, 62] on span at bounding box center [1249, 68] width 0 height 33
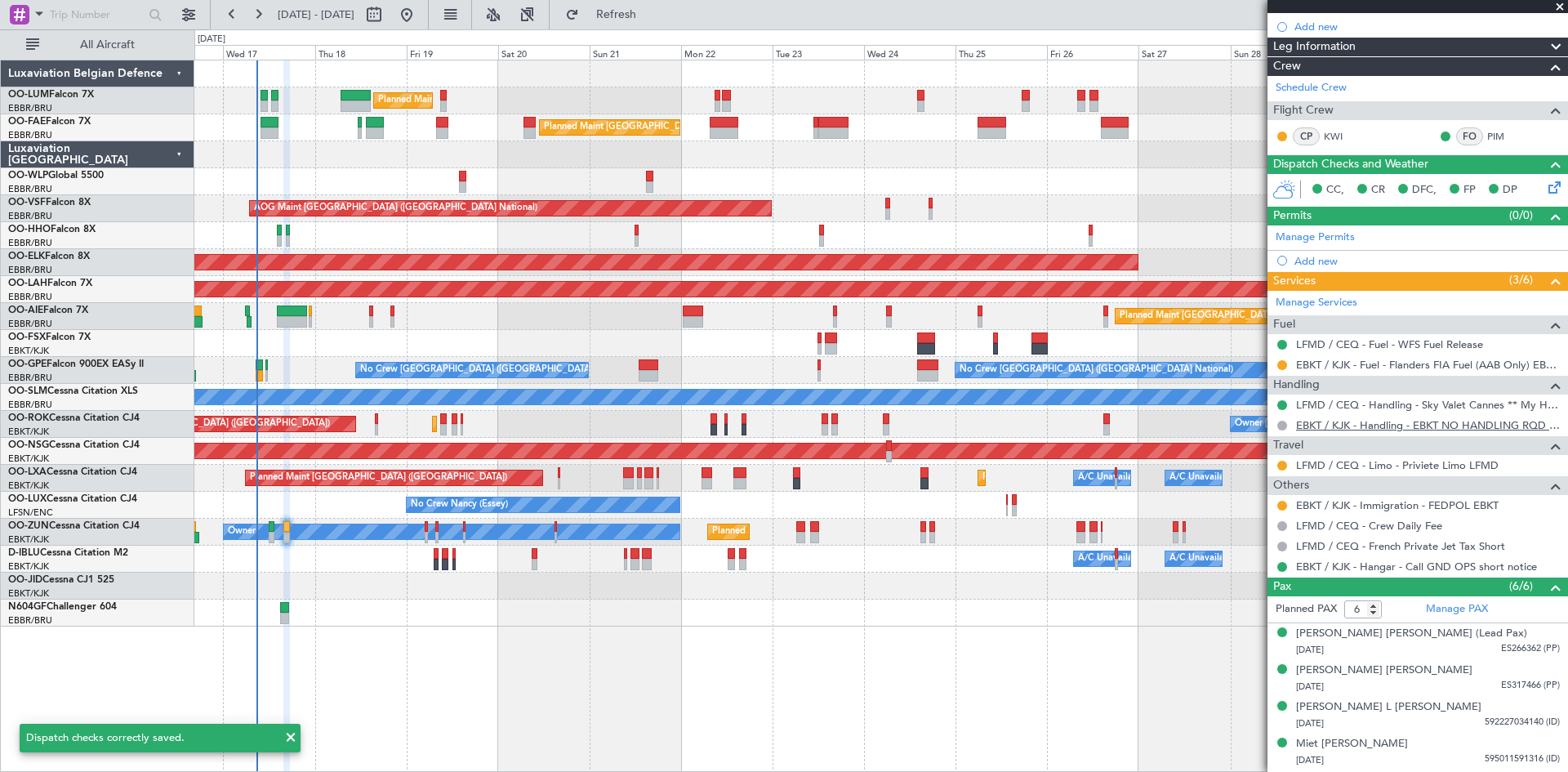
scroll to position [274, 0]
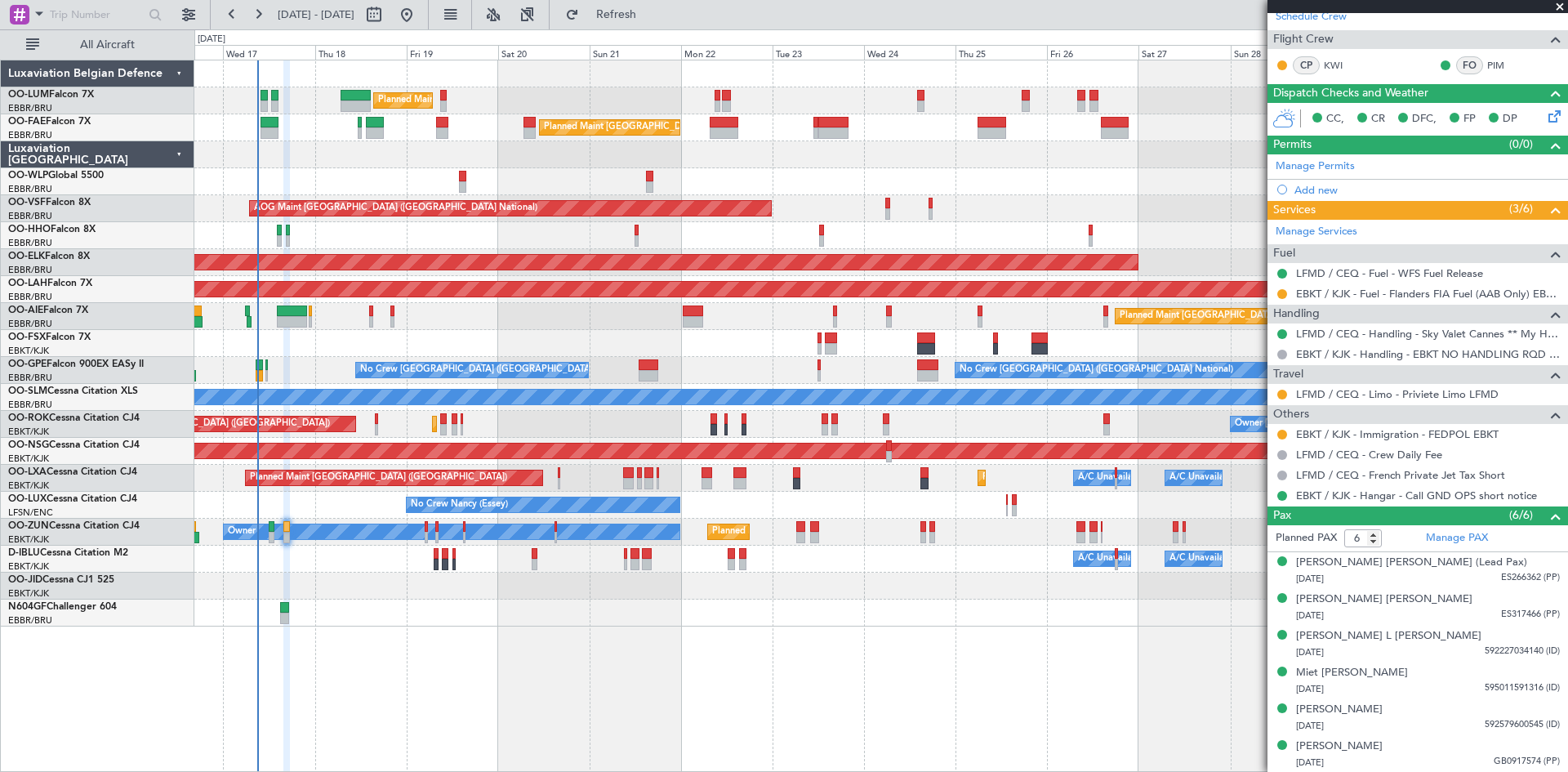
click at [678, 649] on div "Owner Melsbroek Air Base Planned Maint [GEOGRAPHIC_DATA] ([GEOGRAPHIC_DATA]) Un…" at bounding box center [881, 416] width 1374 height 713
click at [1282, 435] on button at bounding box center [1282, 435] width 9 height 9
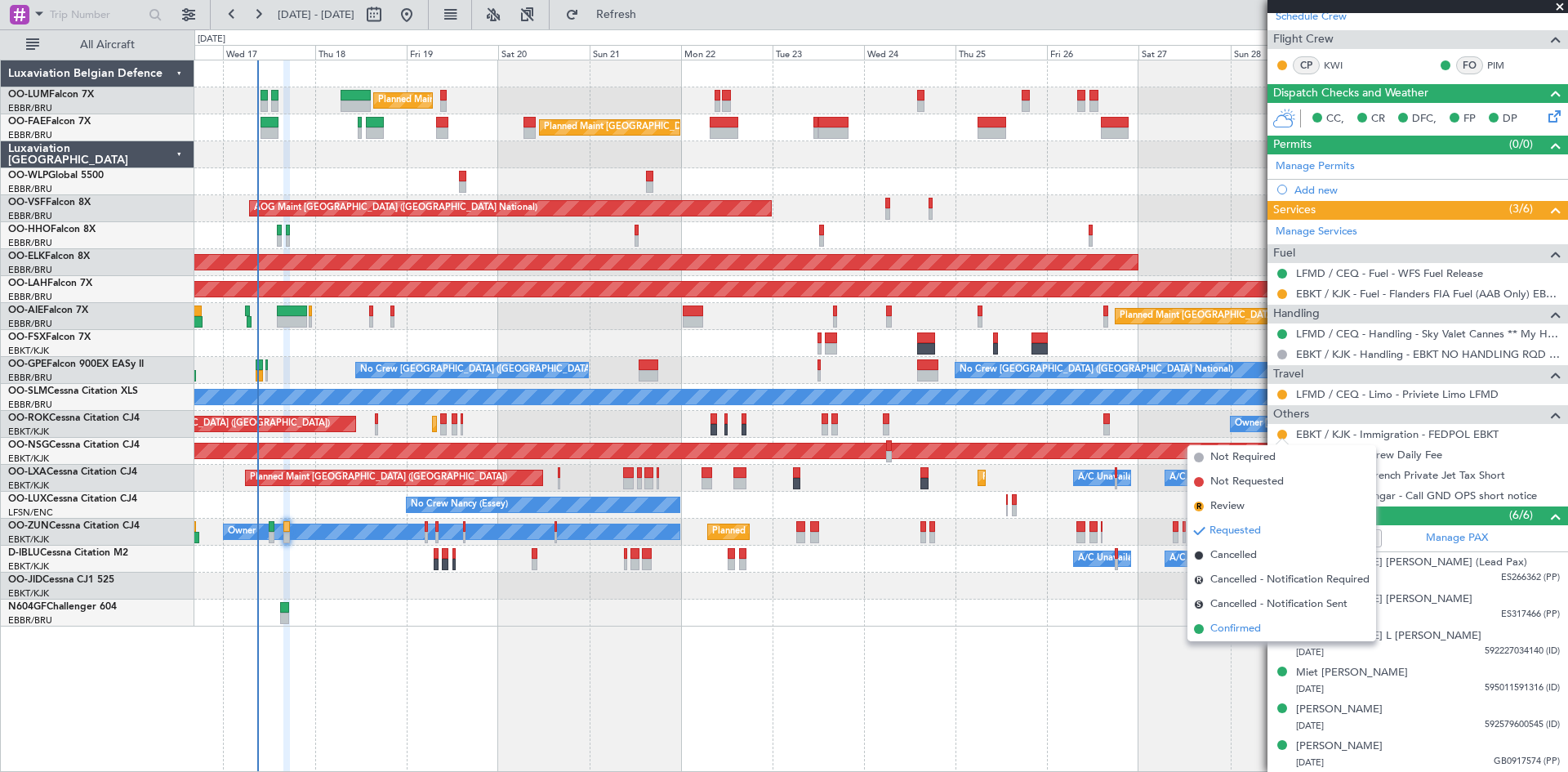
click at [1246, 625] on span "Confirmed" at bounding box center [1236, 629] width 51 height 16
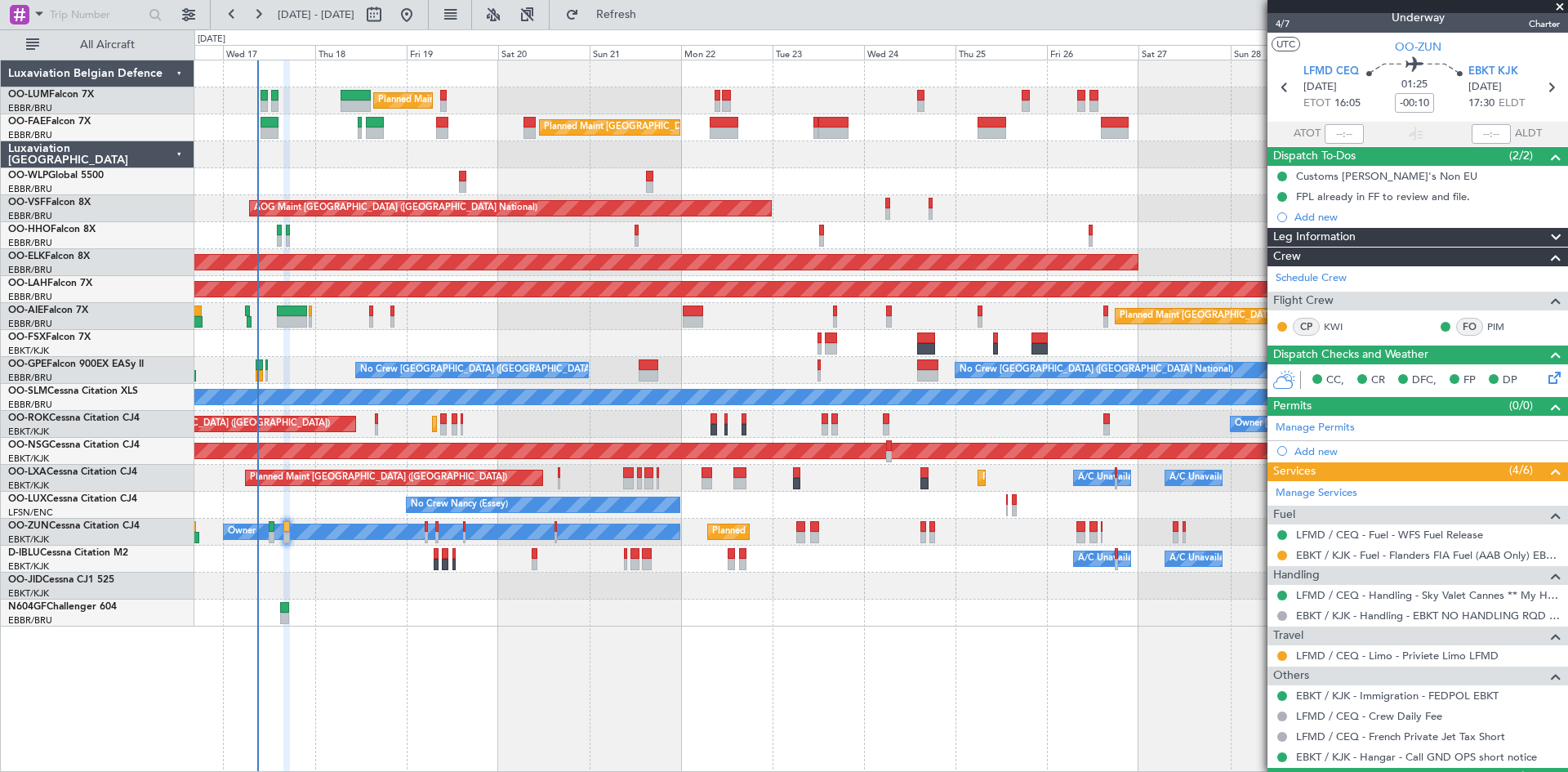
scroll to position [0, 0]
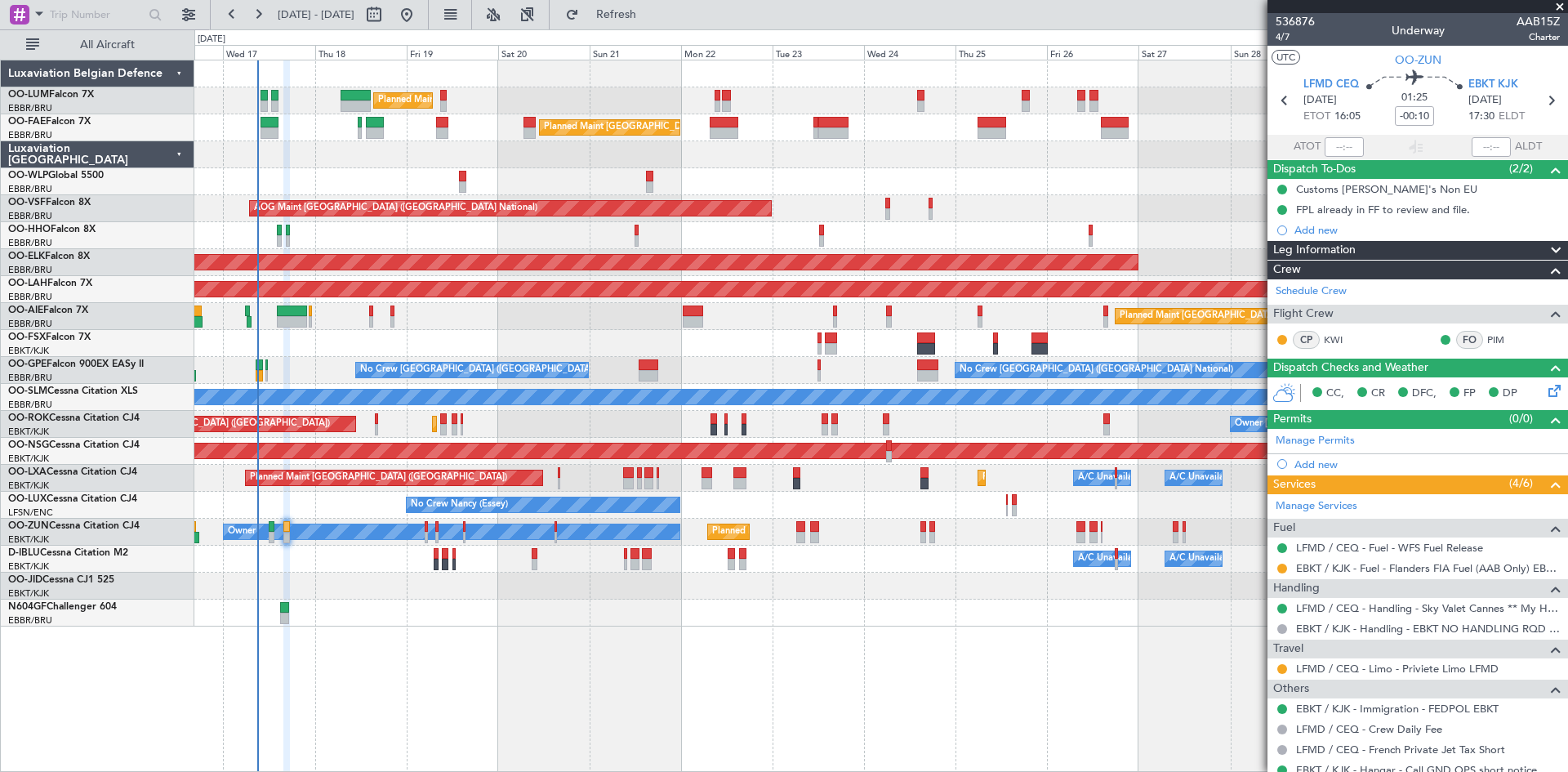
click at [839, 623] on div at bounding box center [880, 613] width 1373 height 27
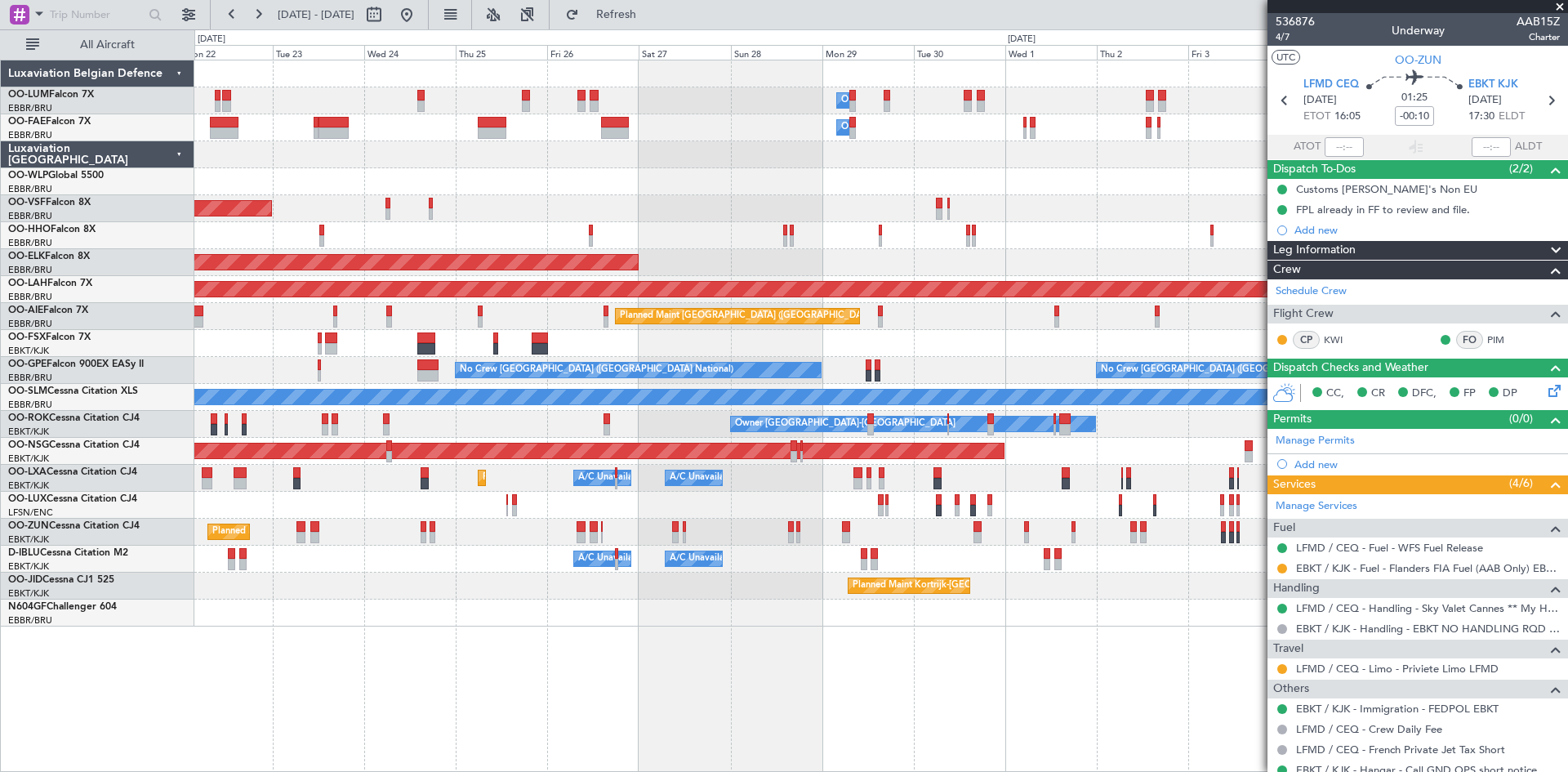
click at [416, 603] on div at bounding box center [880, 613] width 1373 height 27
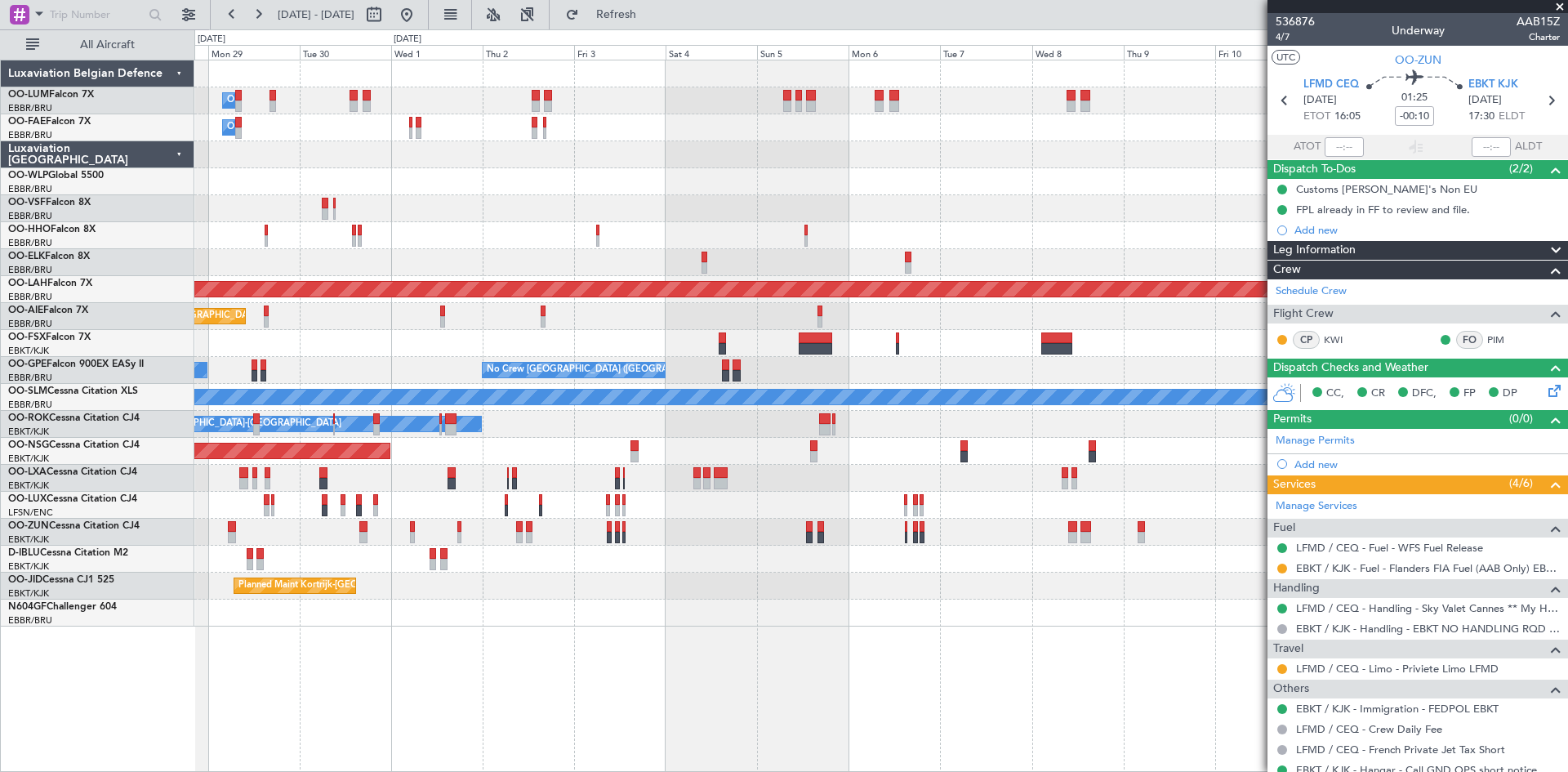
click at [466, 625] on div "Owner Melsbroek Air Base Owner [GEOGRAPHIC_DATA] Planned Maint [GEOGRAPHIC_DATA…" at bounding box center [881, 416] width 1374 height 713
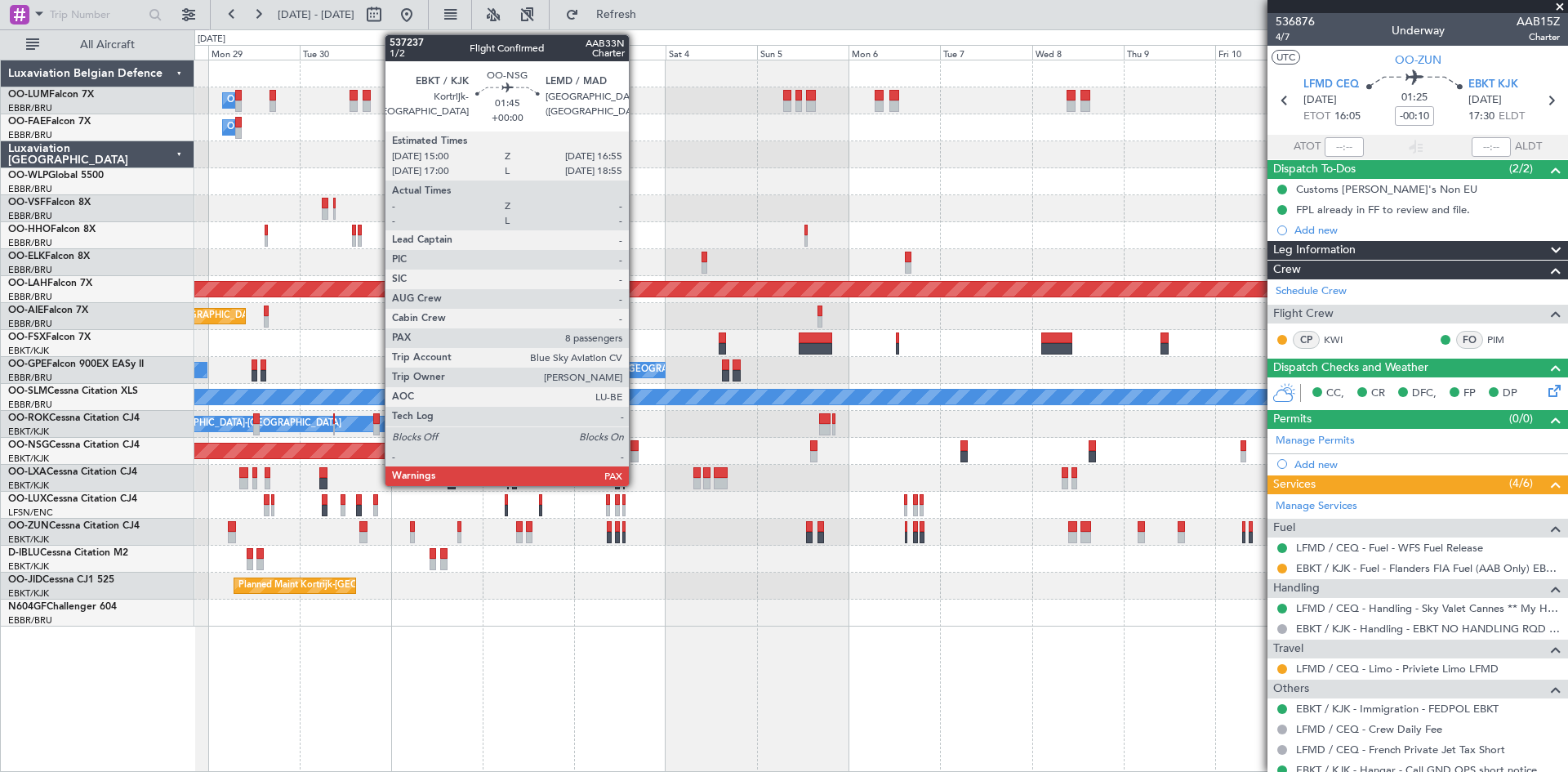
click at [636, 451] on div at bounding box center [634, 446] width 8 height 11
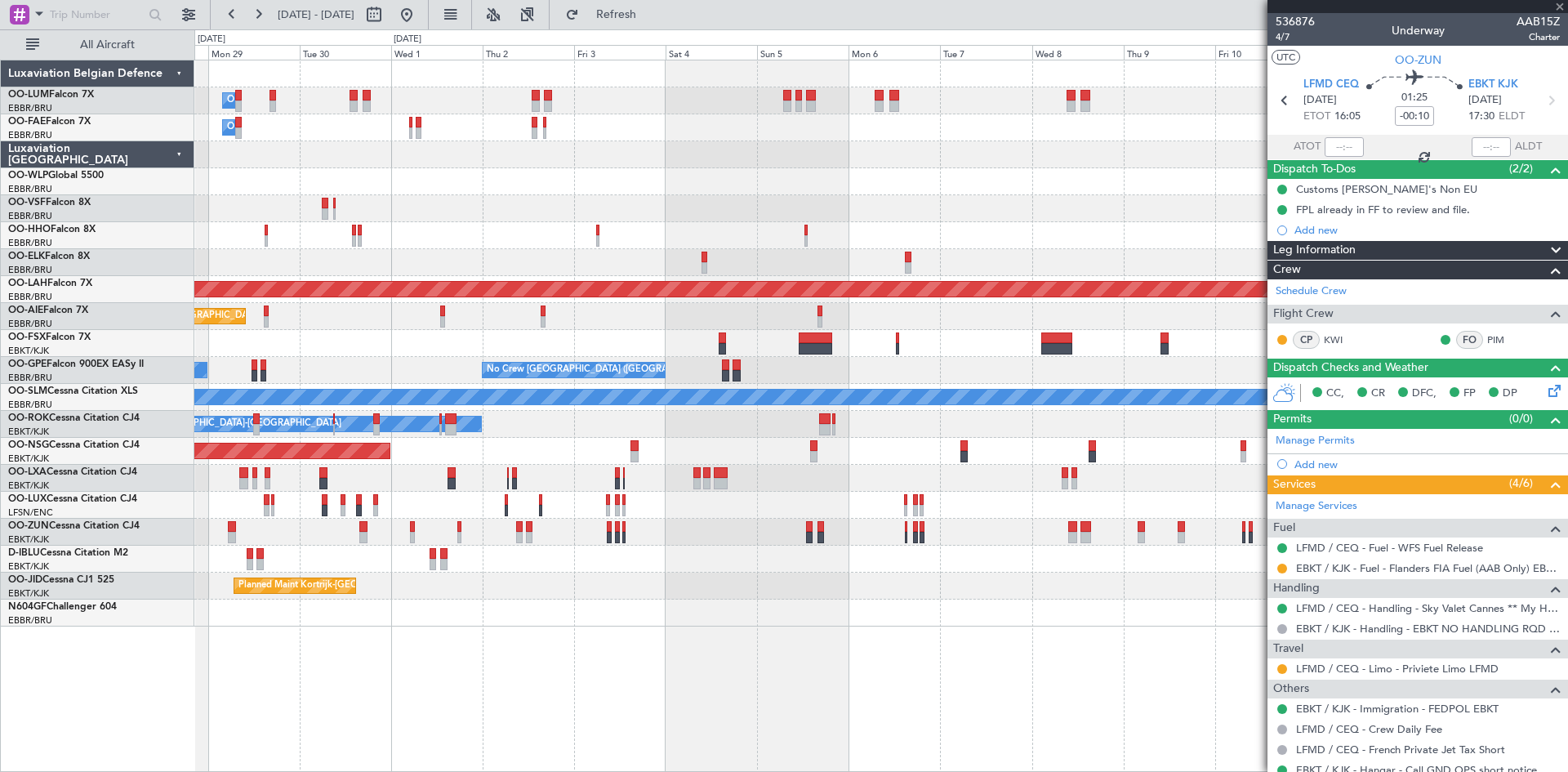
type input "8"
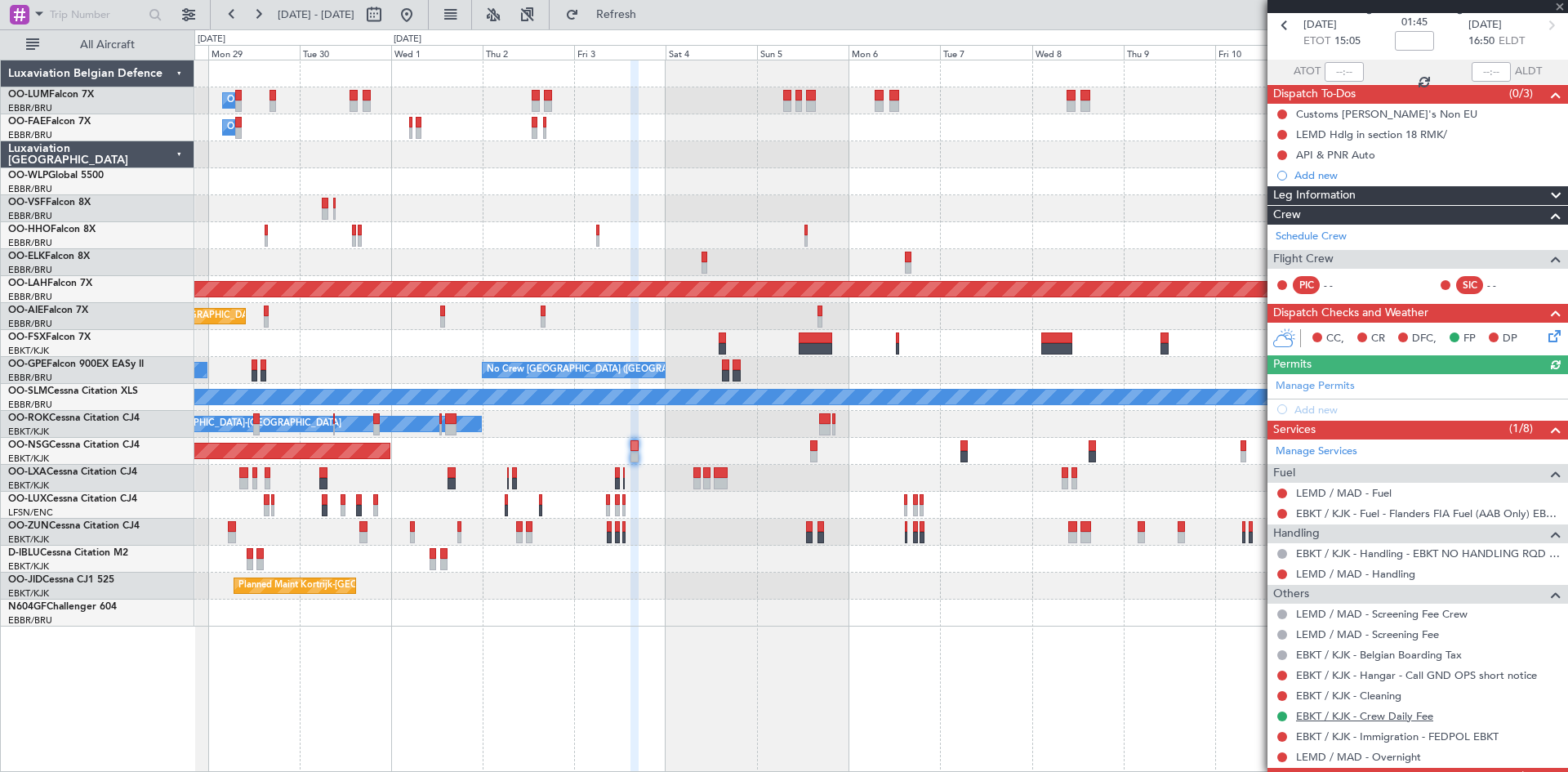
scroll to position [138, 0]
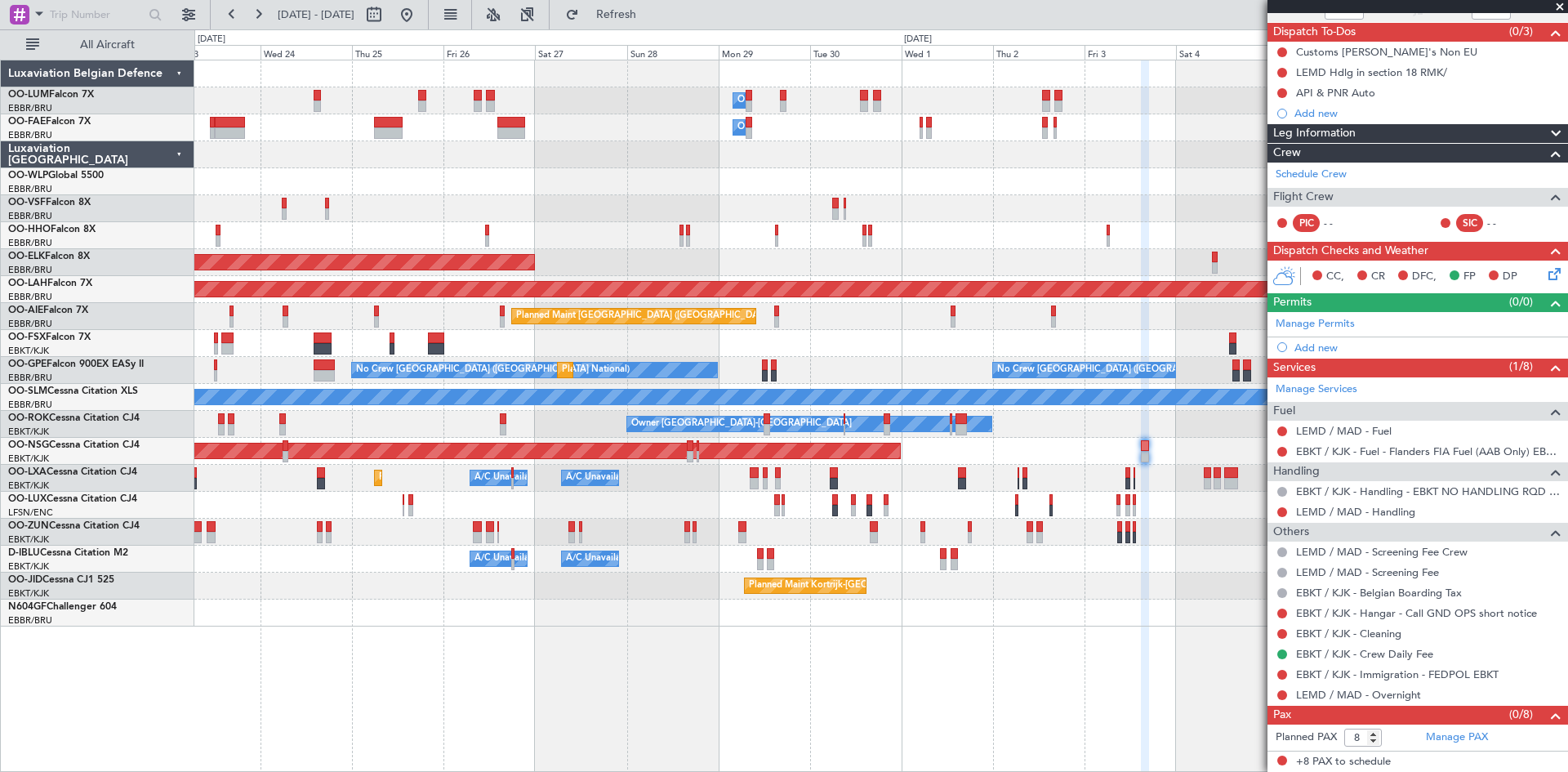
click at [936, 587] on div "Owner Melsbroek Air Base Owner [GEOGRAPHIC_DATA] Planned Maint [GEOGRAPHIC_DATA…" at bounding box center [880, 343] width 1373 height 567
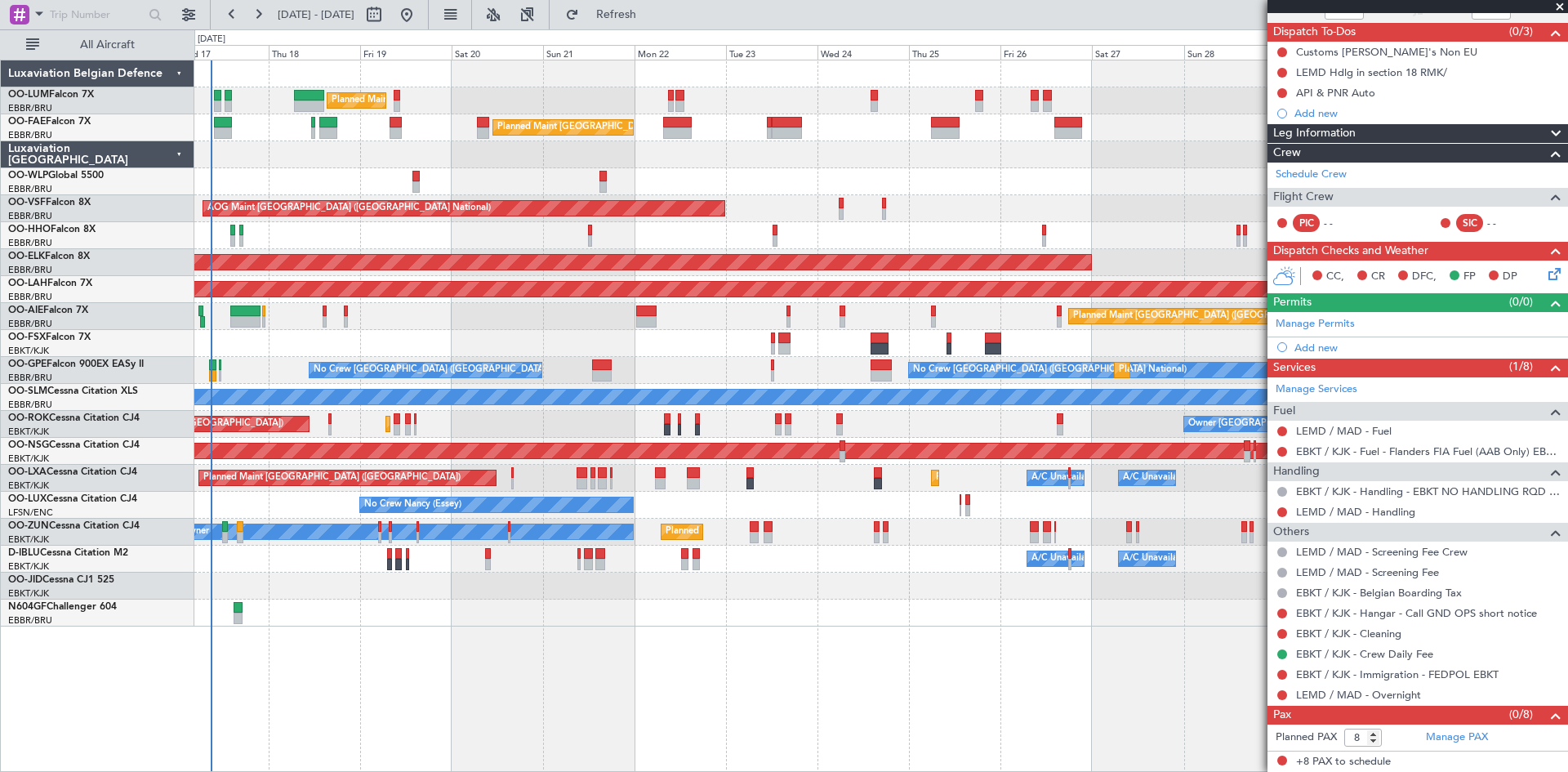
click at [1060, 634] on div "Owner Melsbroek Air Base Planned Maint [GEOGRAPHIC_DATA] ([GEOGRAPHIC_DATA]) Un…" at bounding box center [881, 416] width 1374 height 713
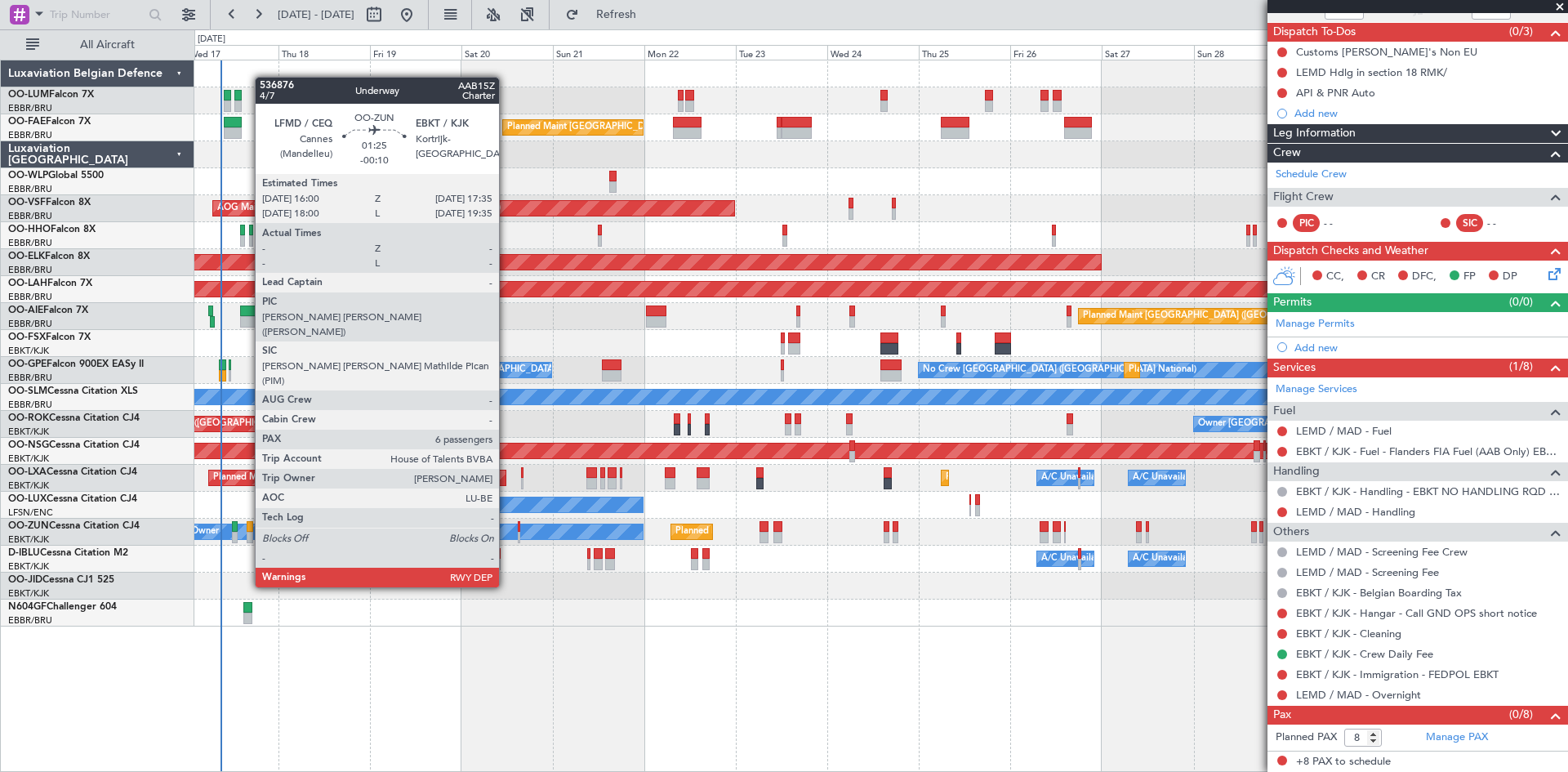
click at [247, 525] on div at bounding box center [250, 527] width 7 height 11
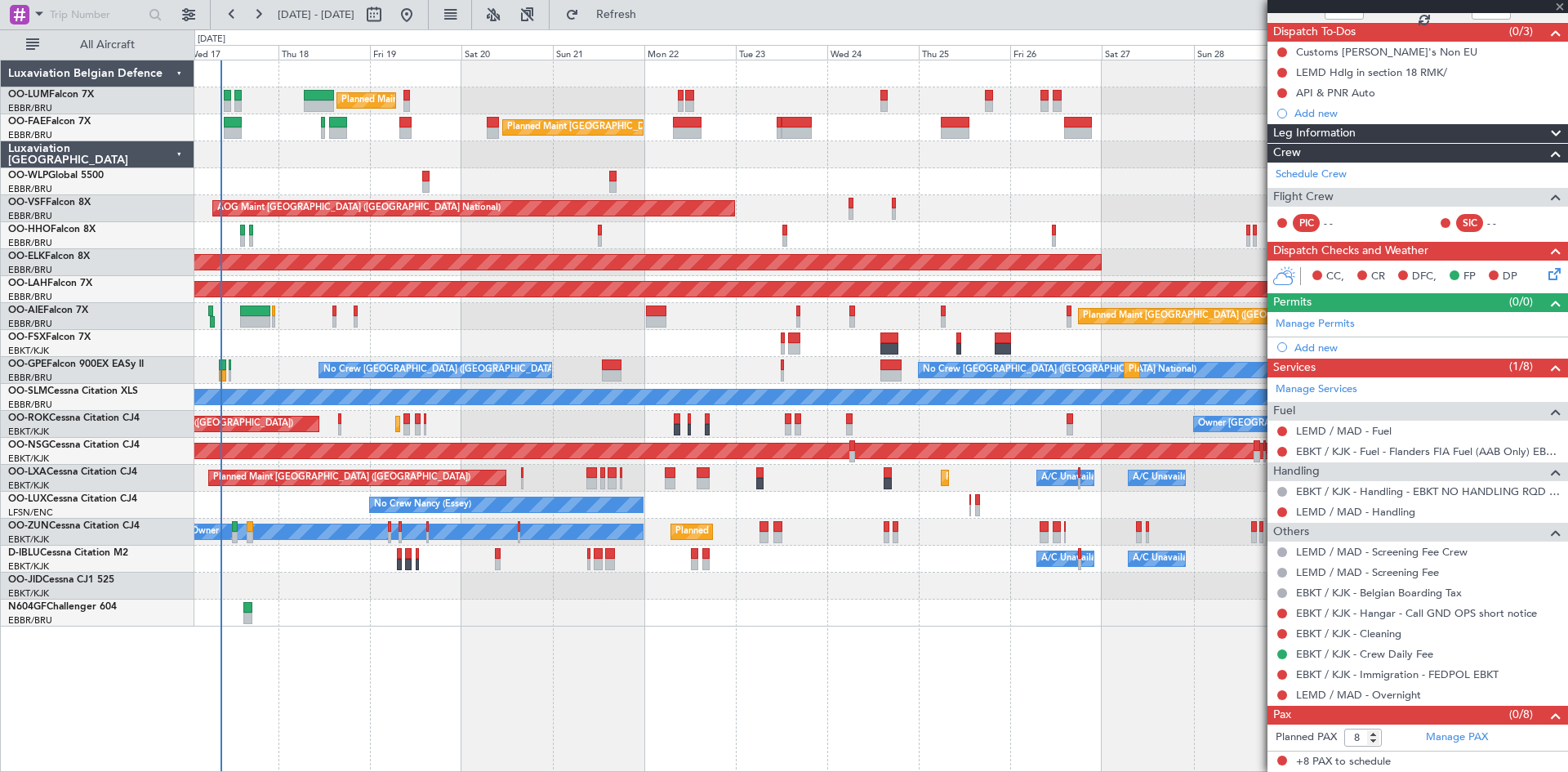
type input "-00:10"
type input "6"
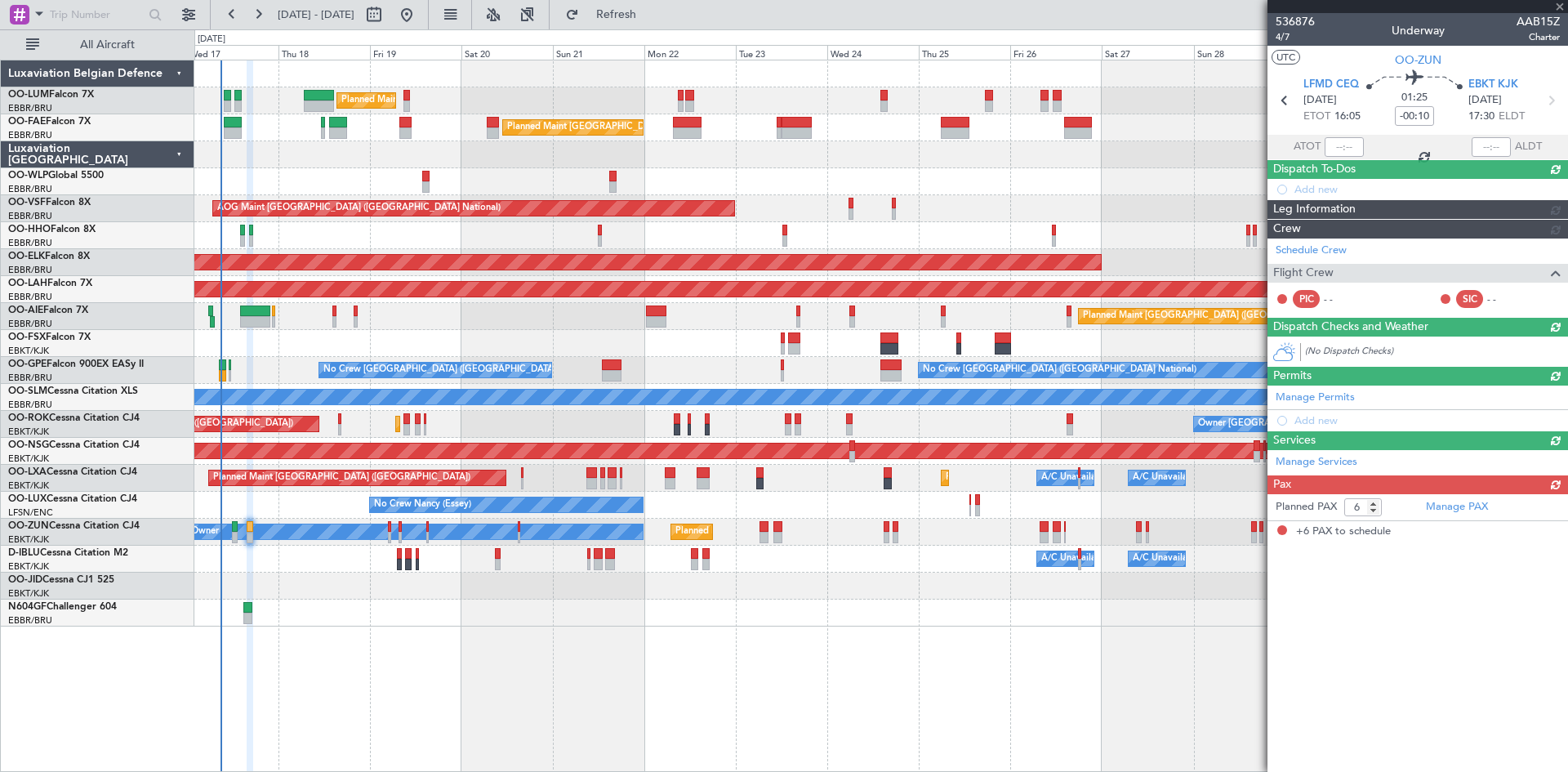
scroll to position [0, 0]
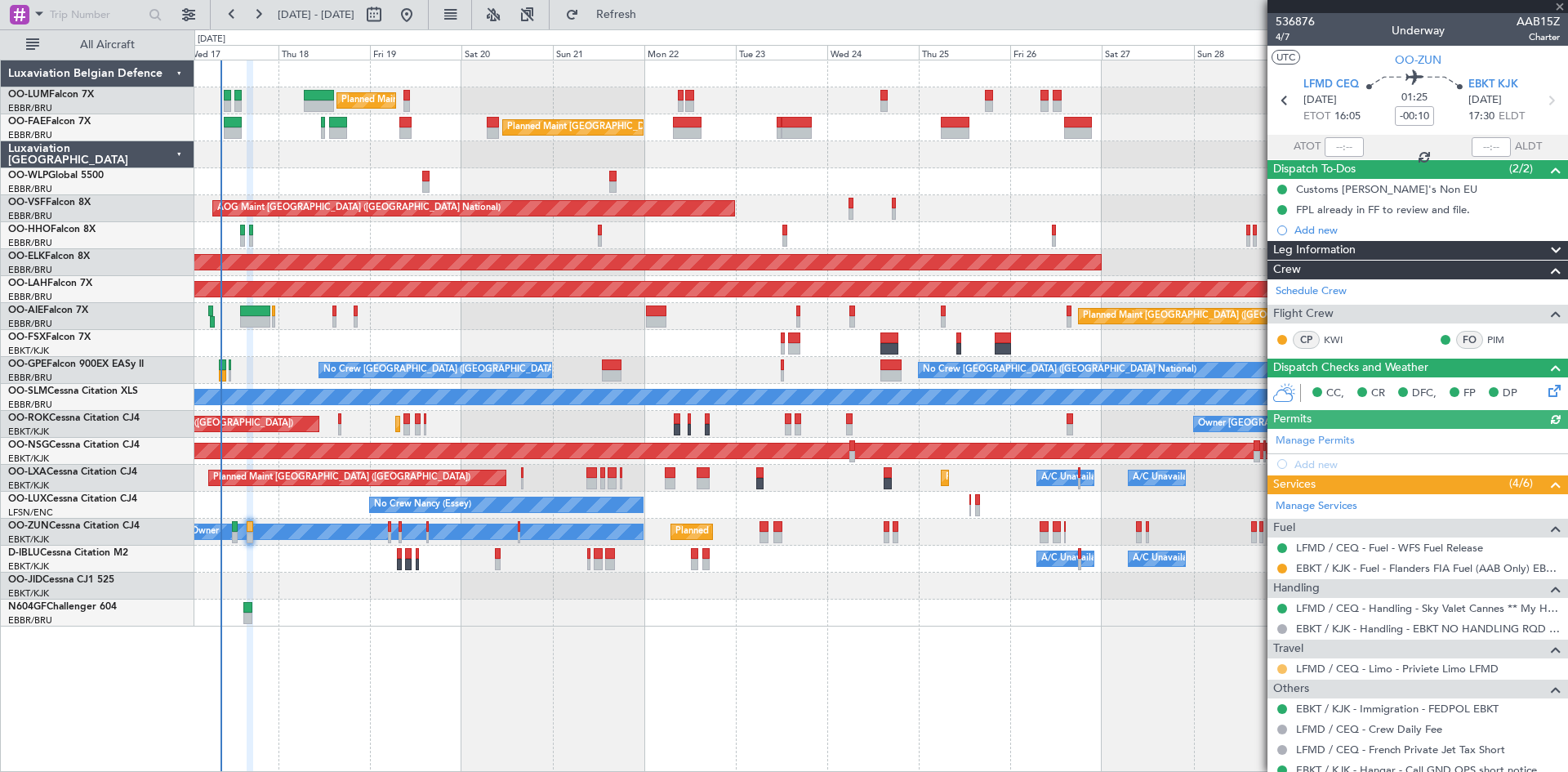
click at [1282, 669] on button at bounding box center [1282, 669] width 9 height 9
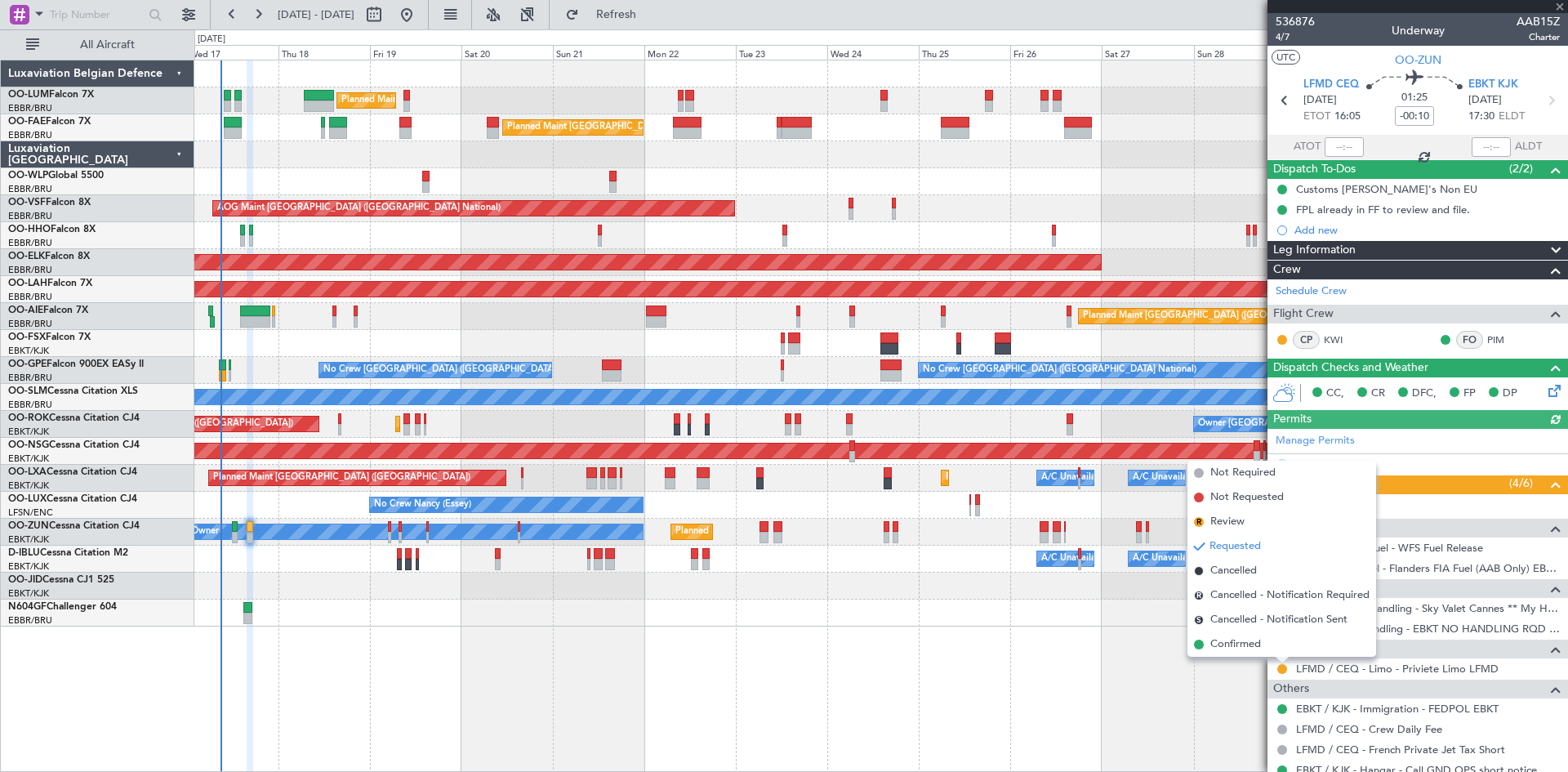
click at [1248, 643] on span "Confirmed" at bounding box center [1236, 644] width 51 height 16
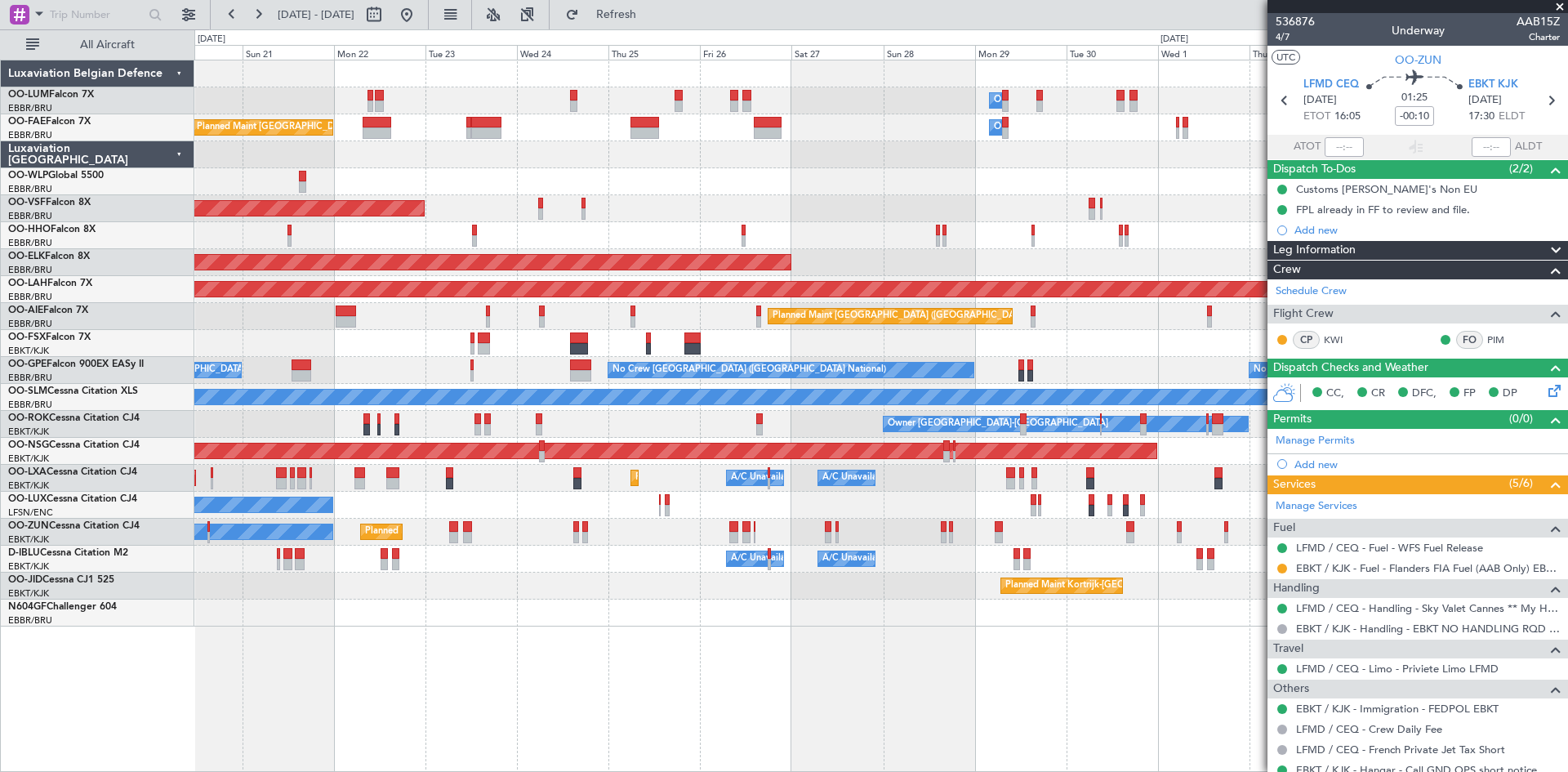
click at [626, 618] on div "Owner Melsbroek Air Base Planned Maint [GEOGRAPHIC_DATA] ([GEOGRAPHIC_DATA]) Pl…" at bounding box center [881, 416] width 1374 height 713
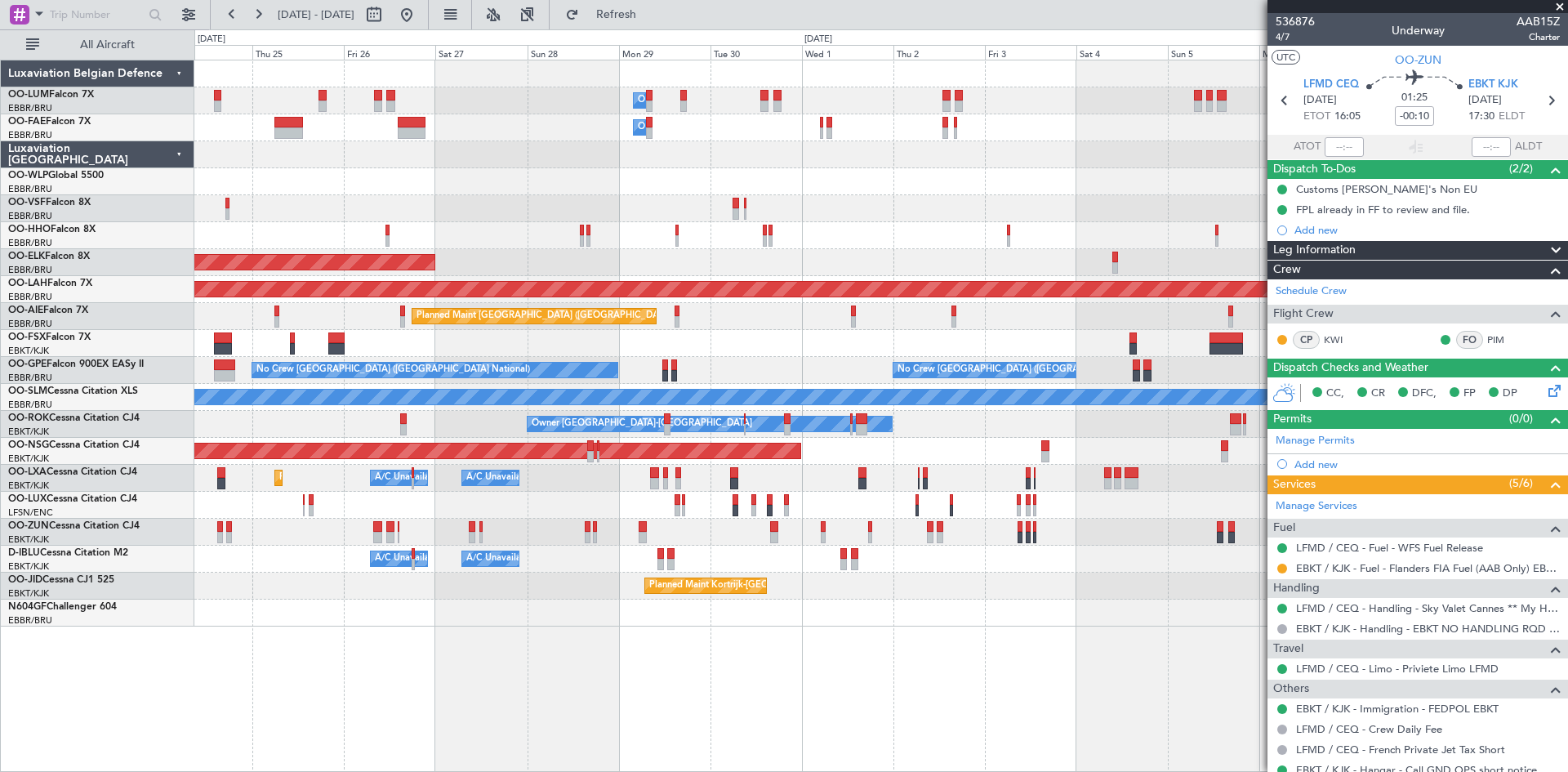
click at [636, 635] on div "Owner Melsbroek Air Base Owner [GEOGRAPHIC_DATA] Owner [GEOGRAPHIC_DATA] Planne…" at bounding box center [881, 416] width 1374 height 713
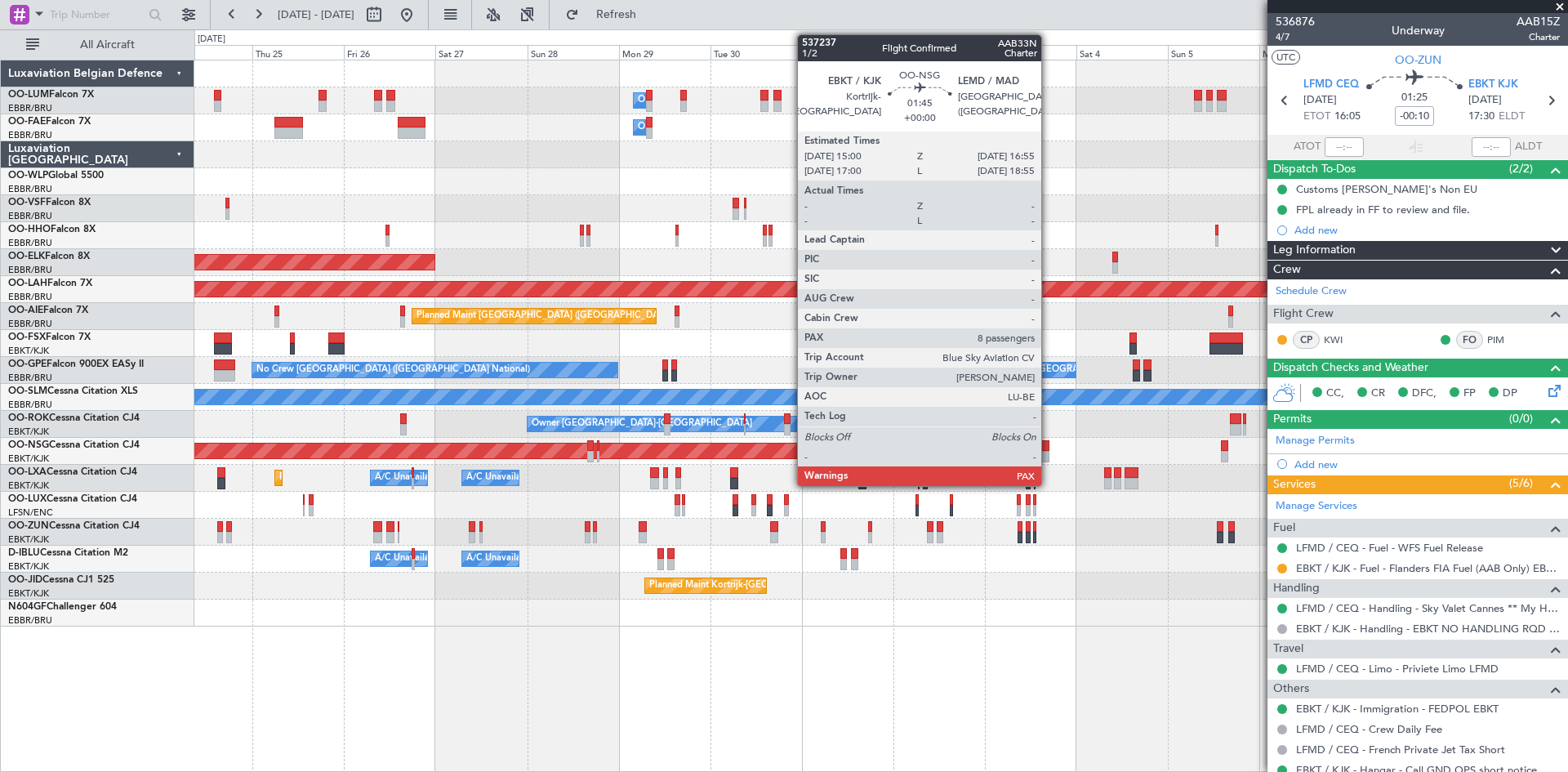
click at [1049, 447] on div at bounding box center [1045, 446] width 8 height 11
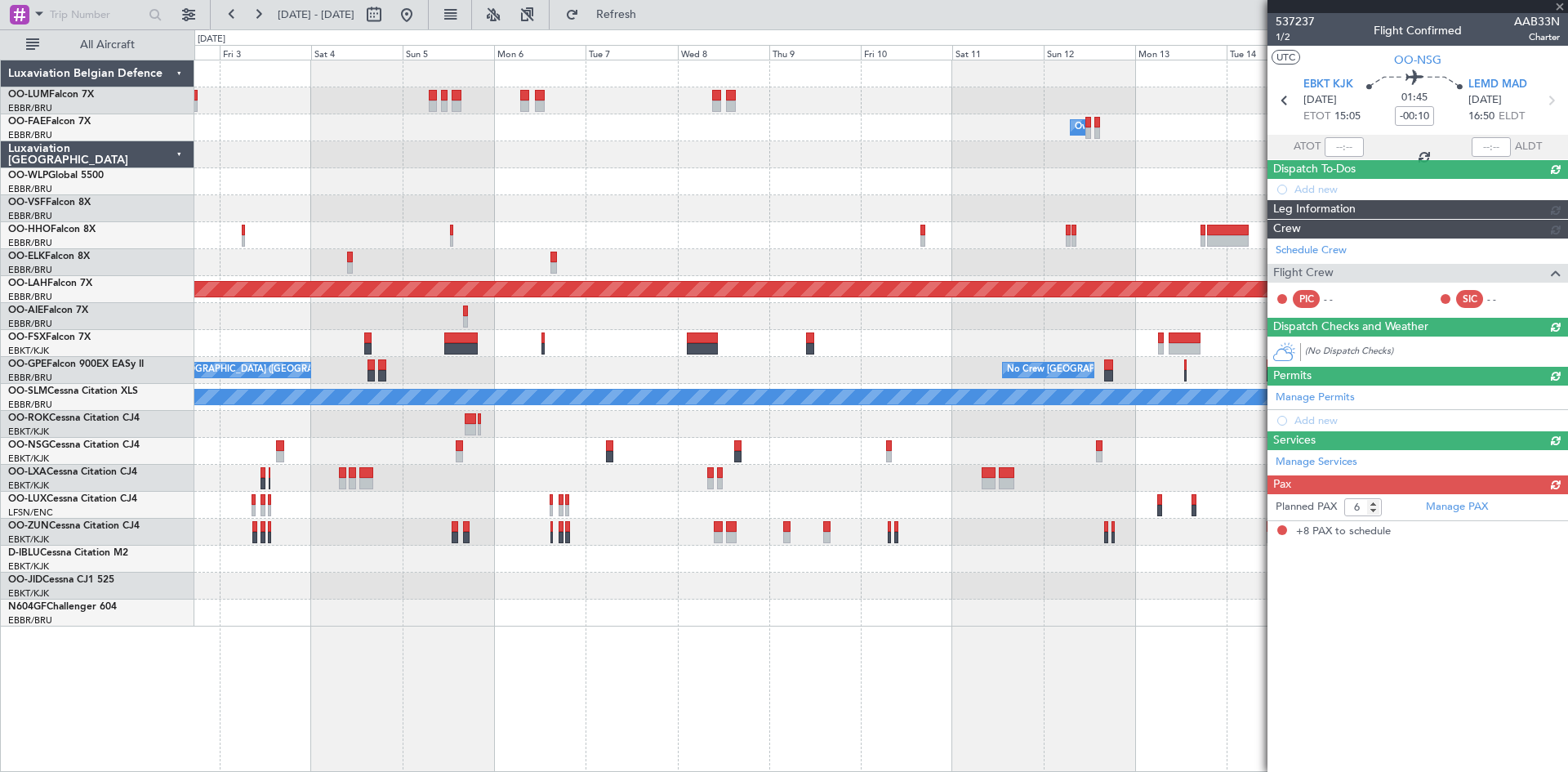
type input "8"
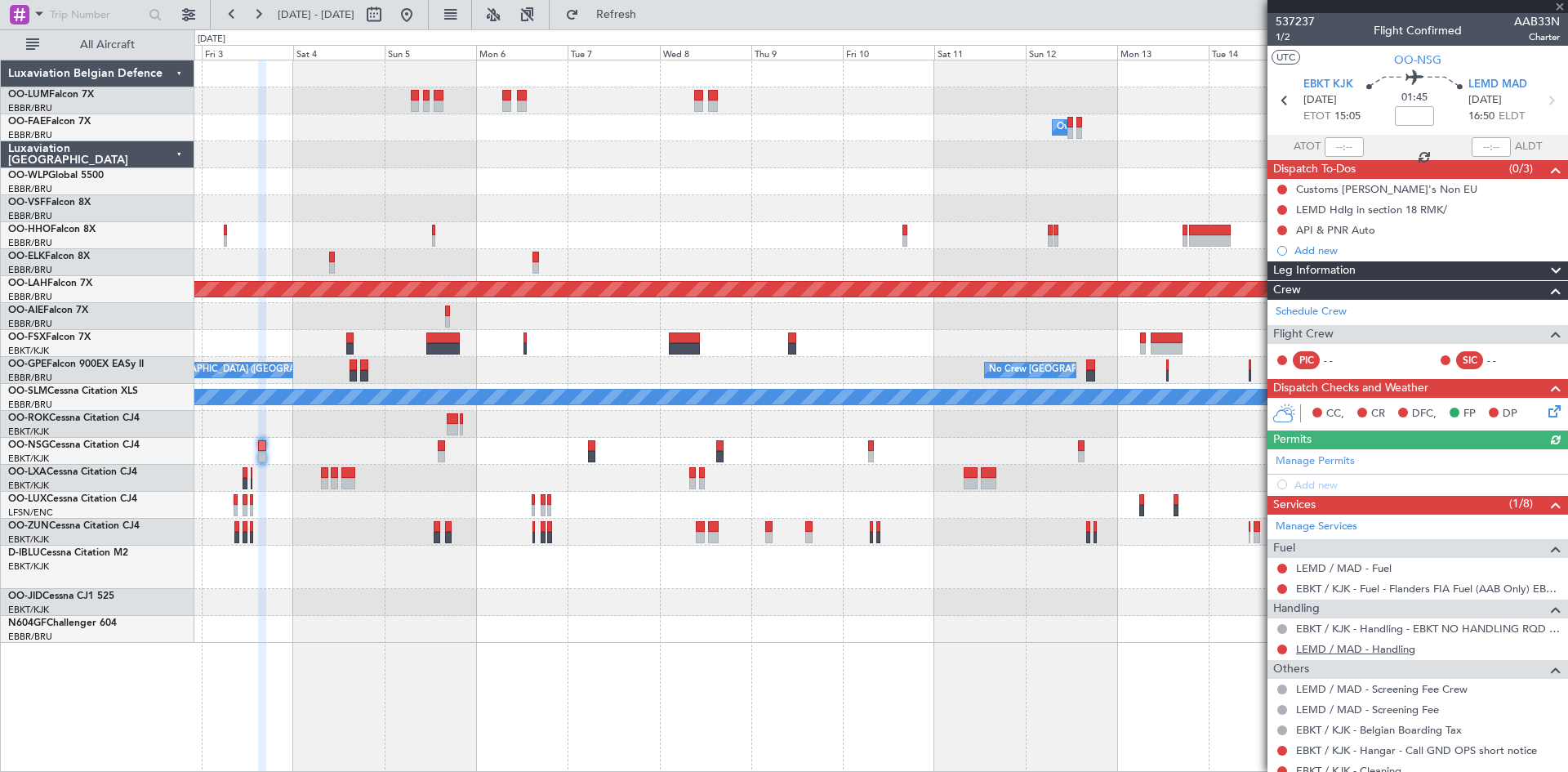
click at [1338, 652] on link "LEMD / MAD - Handling" at bounding box center [1356, 649] width 120 height 14
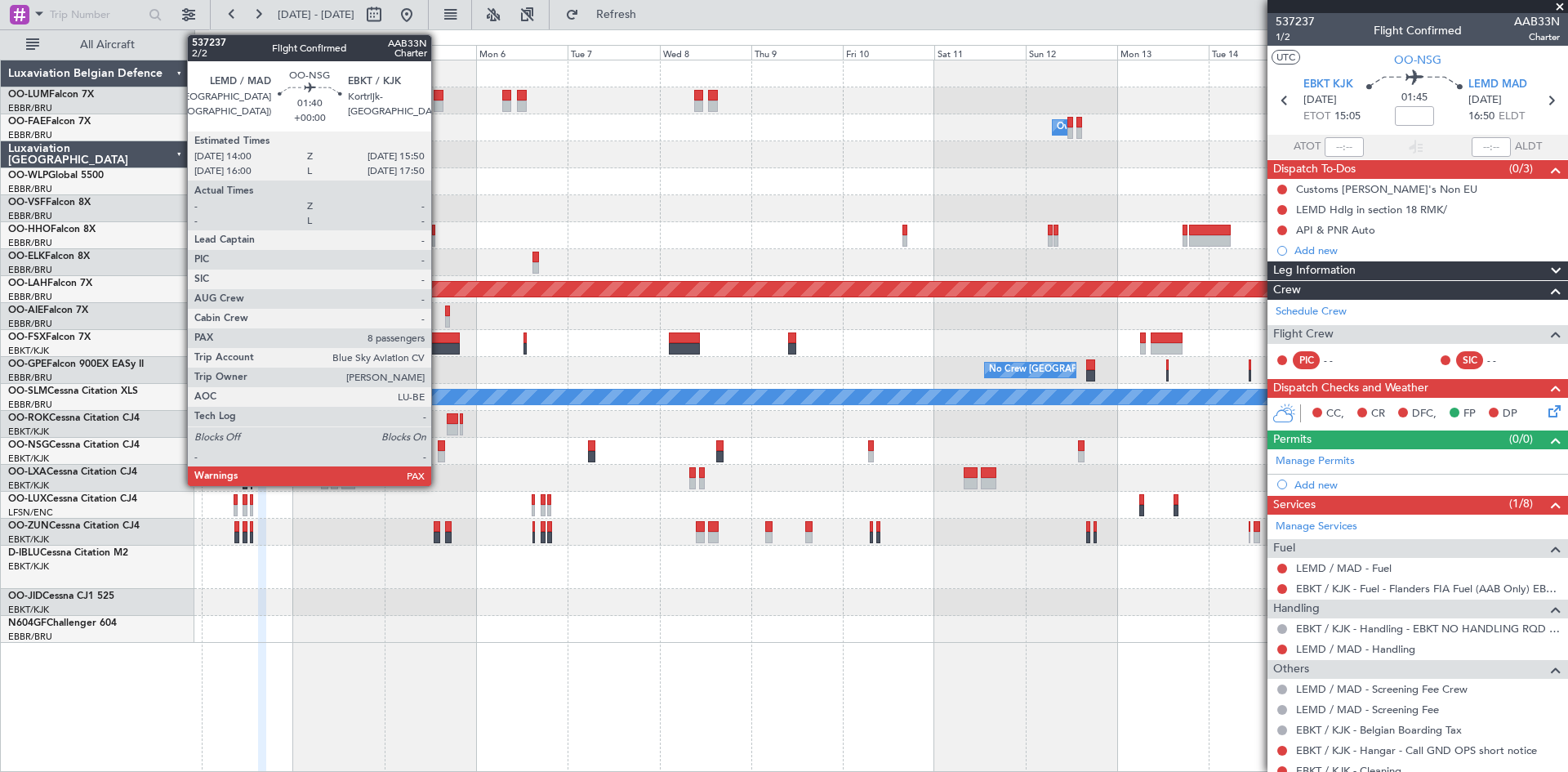
click at [441, 442] on div at bounding box center [442, 446] width 8 height 11
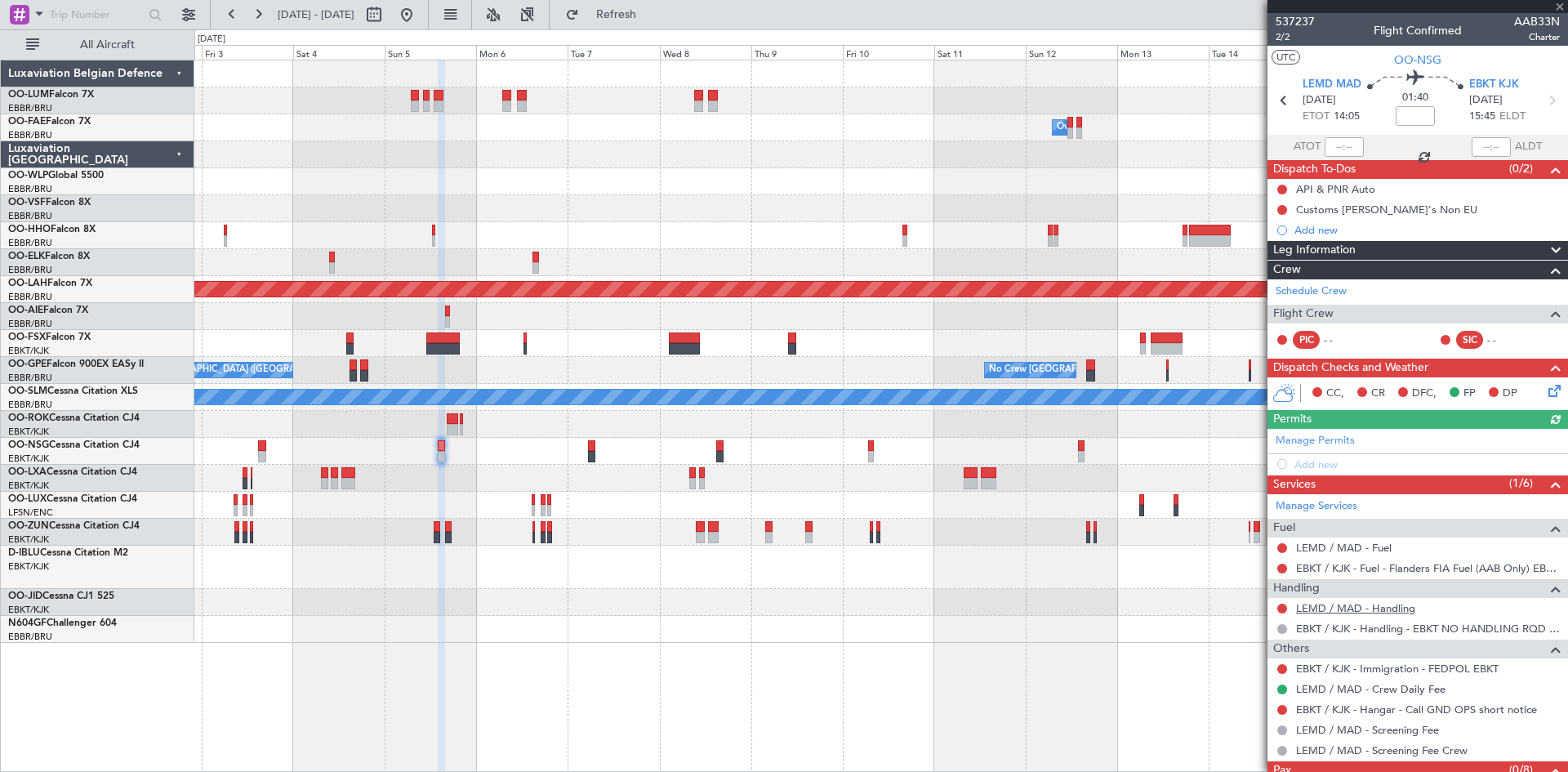
click at [1370, 606] on link "LEMD / MAD - Handling" at bounding box center [1356, 608] width 120 height 14
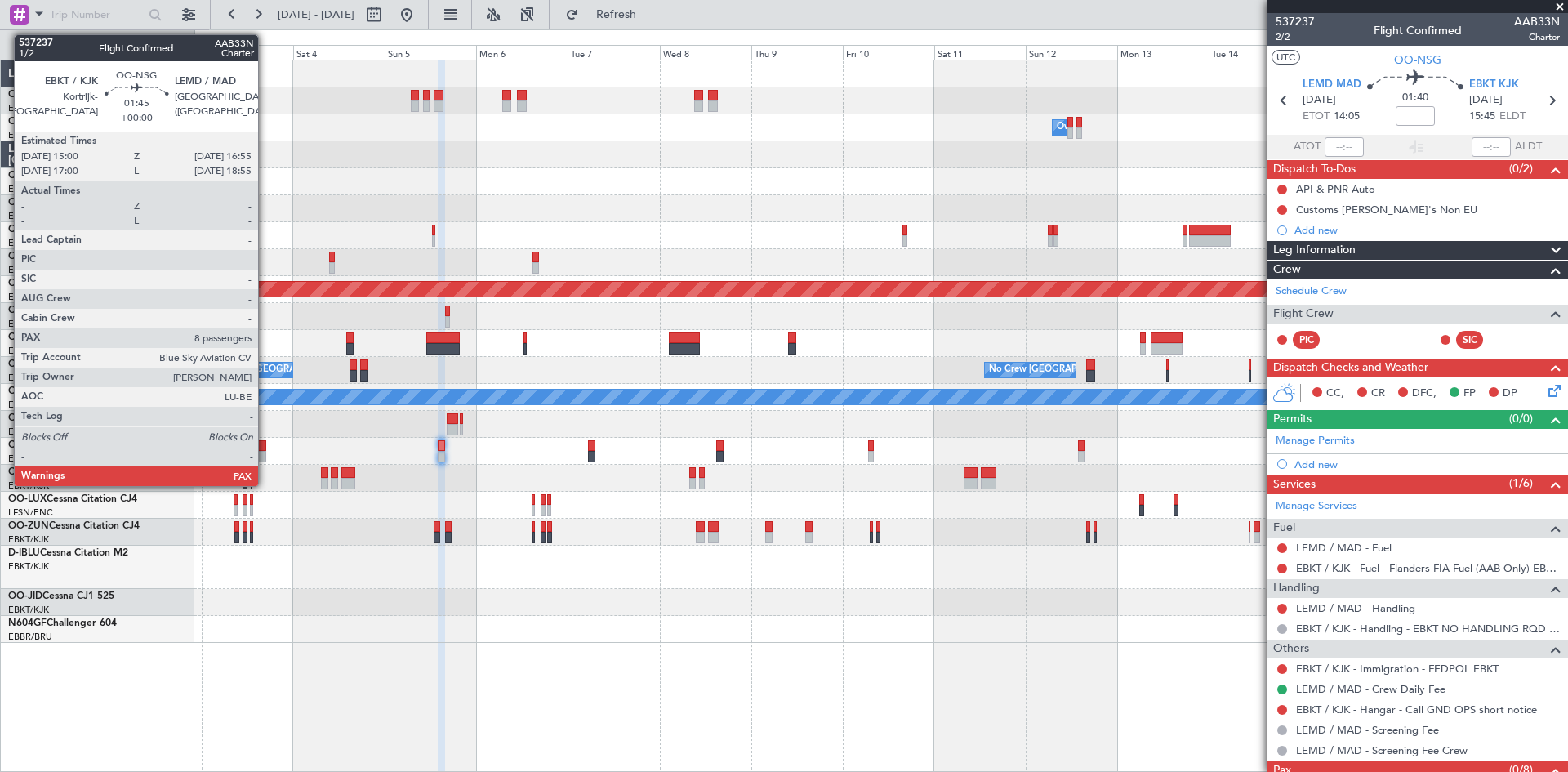
click at [266, 447] on div at bounding box center [262, 446] width 8 height 11
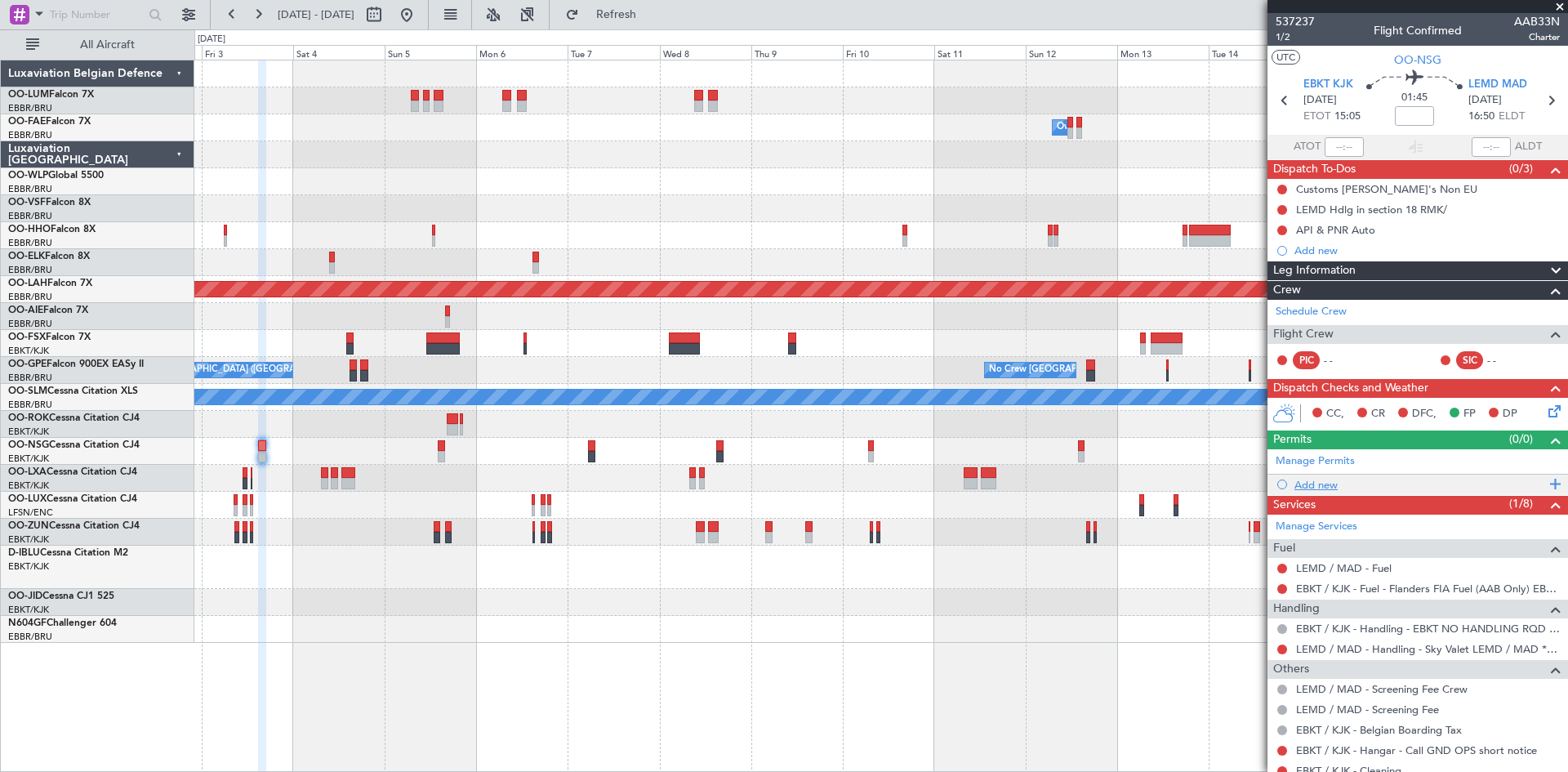
click at [1314, 485] on div "Add new" at bounding box center [1420, 485] width 251 height 14
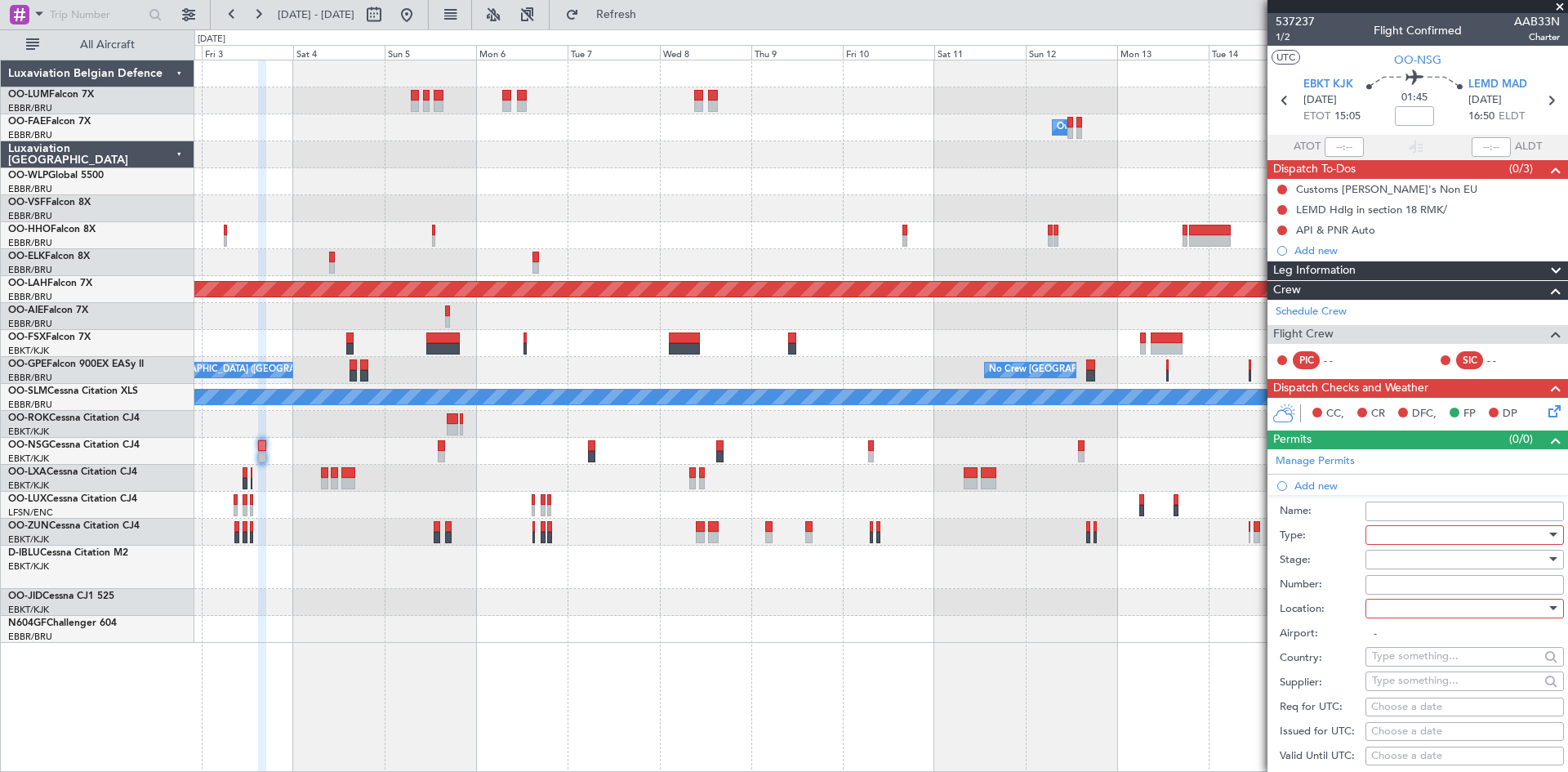
click at [1396, 536] on div at bounding box center [1459, 535] width 174 height 25
click at [1408, 690] on span "Slot" at bounding box center [1459, 689] width 172 height 25
click at [1401, 561] on div at bounding box center [1459, 560] width 174 height 25
click at [1410, 619] on span "Not Requested" at bounding box center [1459, 616] width 172 height 25
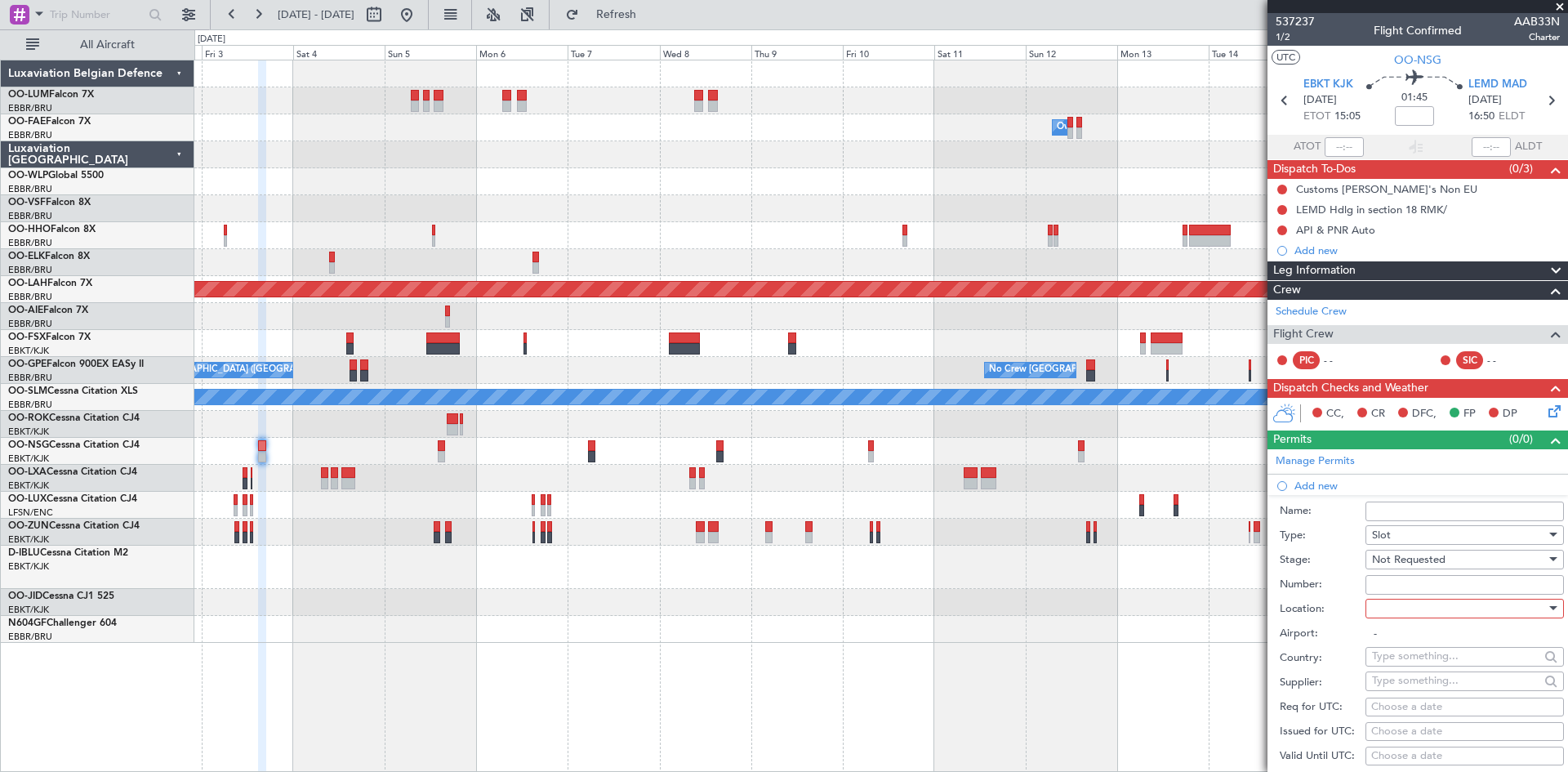
click at [1403, 609] on div at bounding box center [1459, 609] width 174 height 25
click at [1412, 691] on span "Arrival" at bounding box center [1459, 690] width 172 height 25
type input "LEMD / MAD"
click at [1382, 701] on div "Choose a date" at bounding box center [1464, 707] width 187 height 16
select select "9"
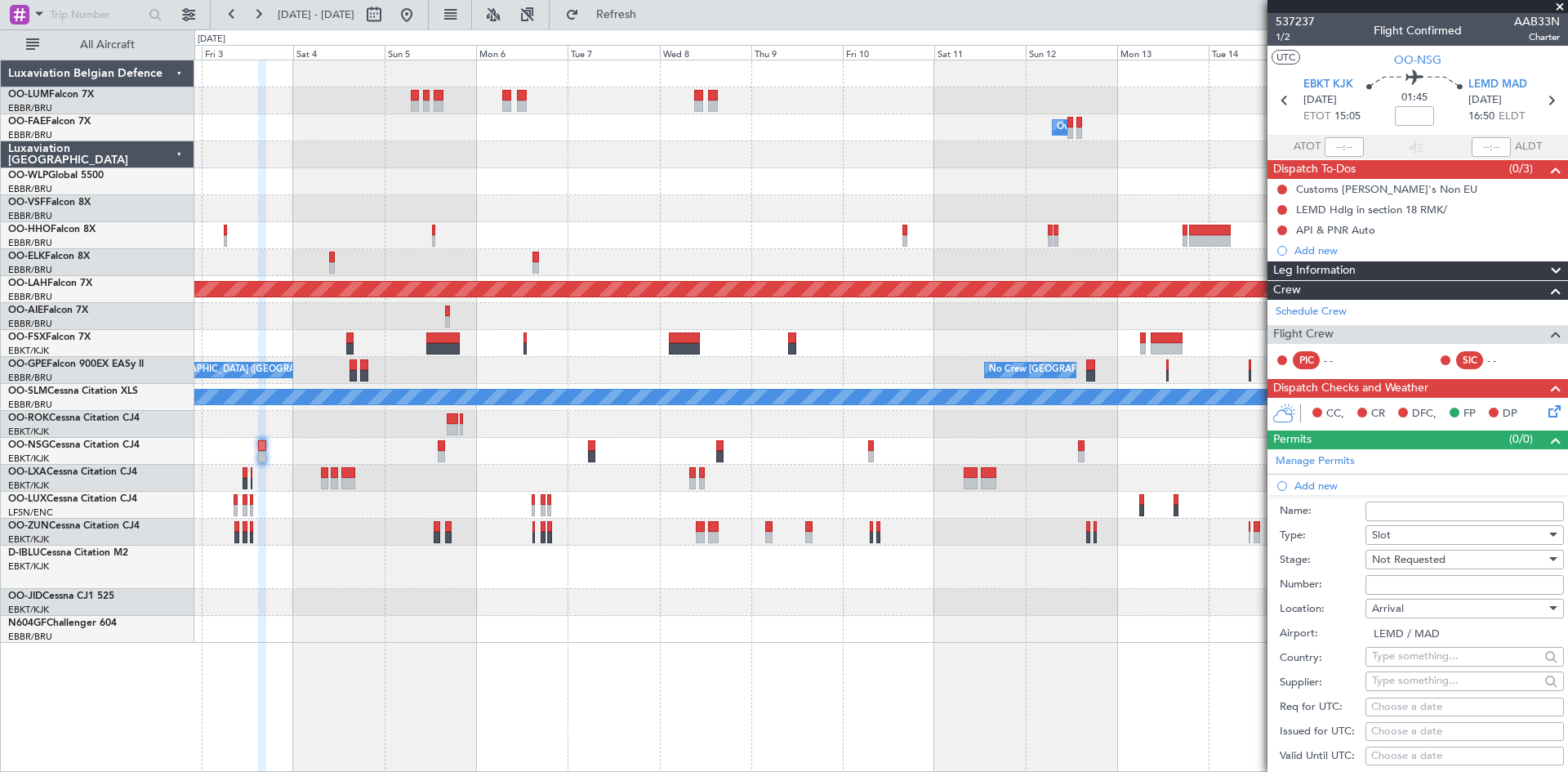
select select "2025"
click at [1292, 727] on span "3" at bounding box center [1290, 727] width 21 height 21
select select "10"
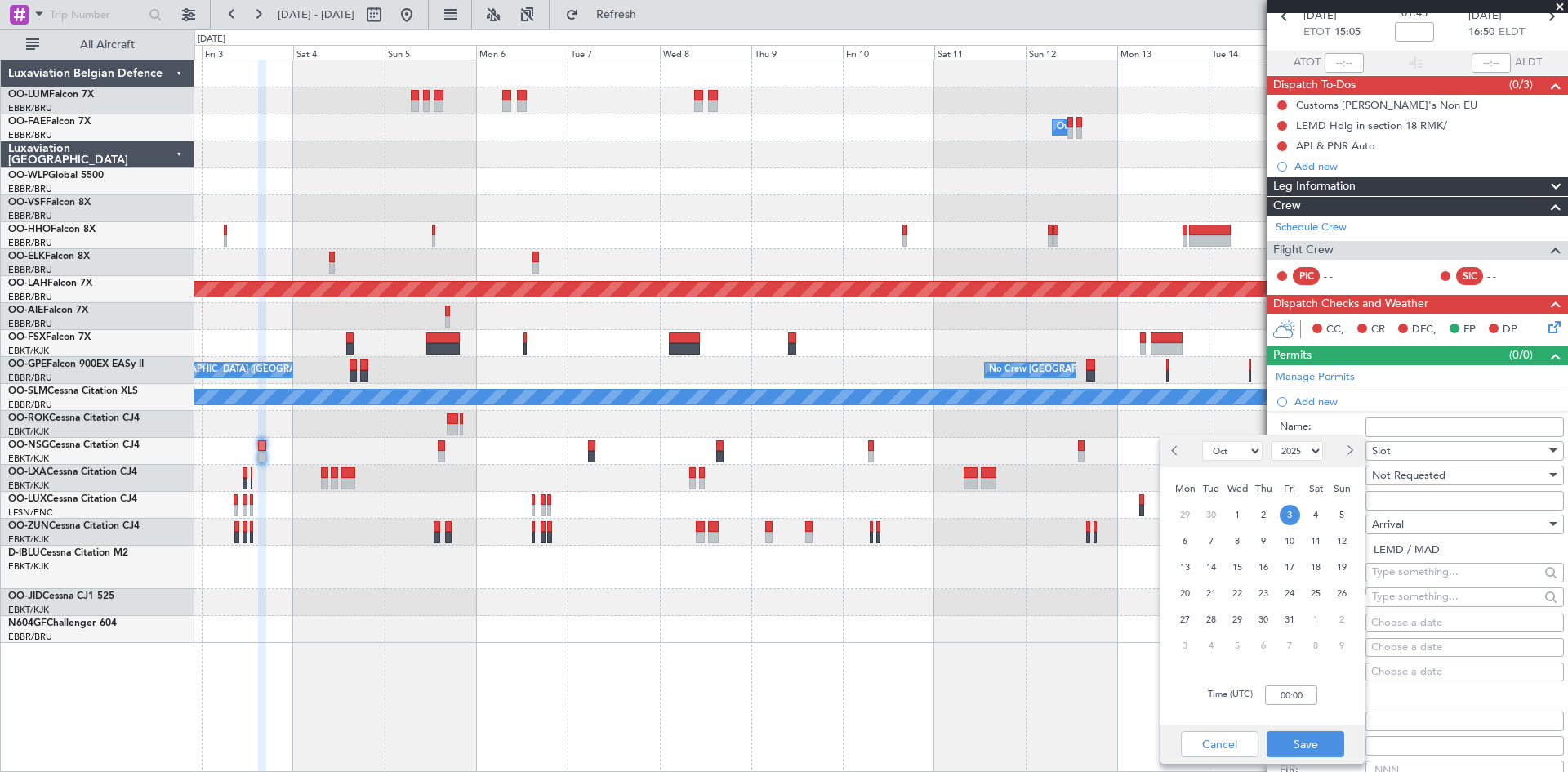
scroll to position [163, 0]
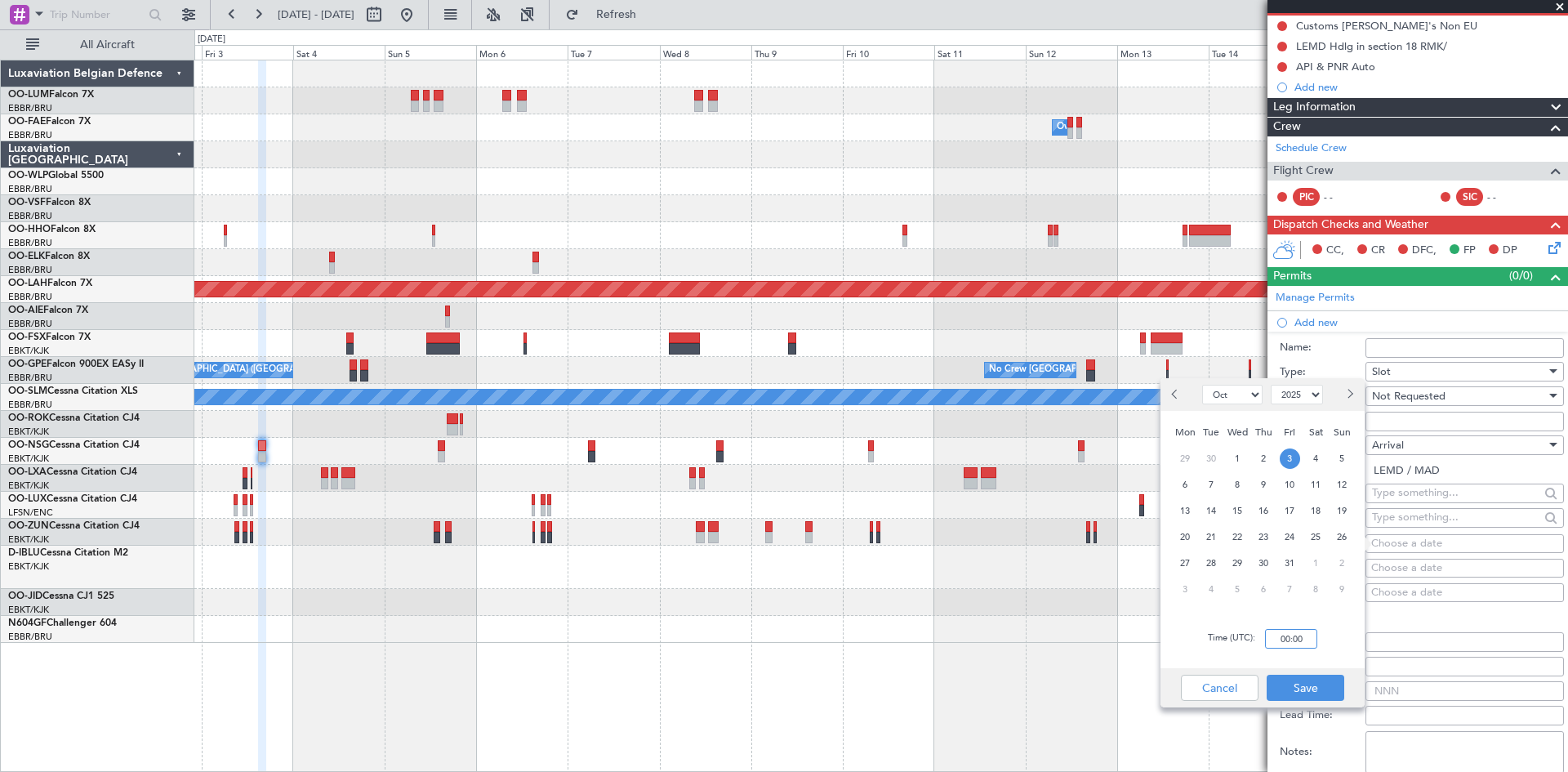
click at [1291, 647] on input "00:00" at bounding box center [1291, 638] width 52 height 20
type input "16:55"
click at [1310, 689] on button "Save" at bounding box center [1305, 688] width 77 height 26
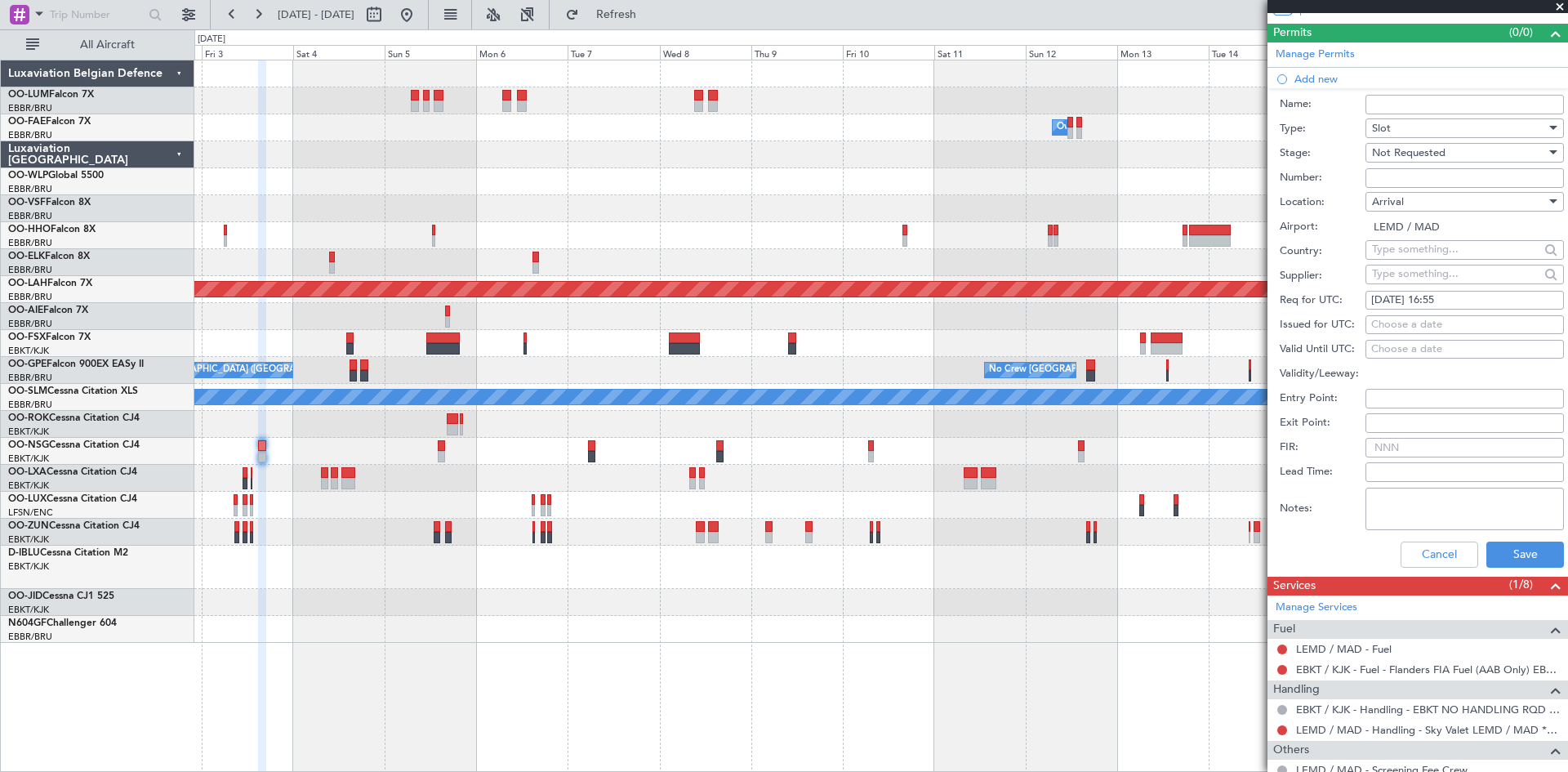
scroll to position [408, 0]
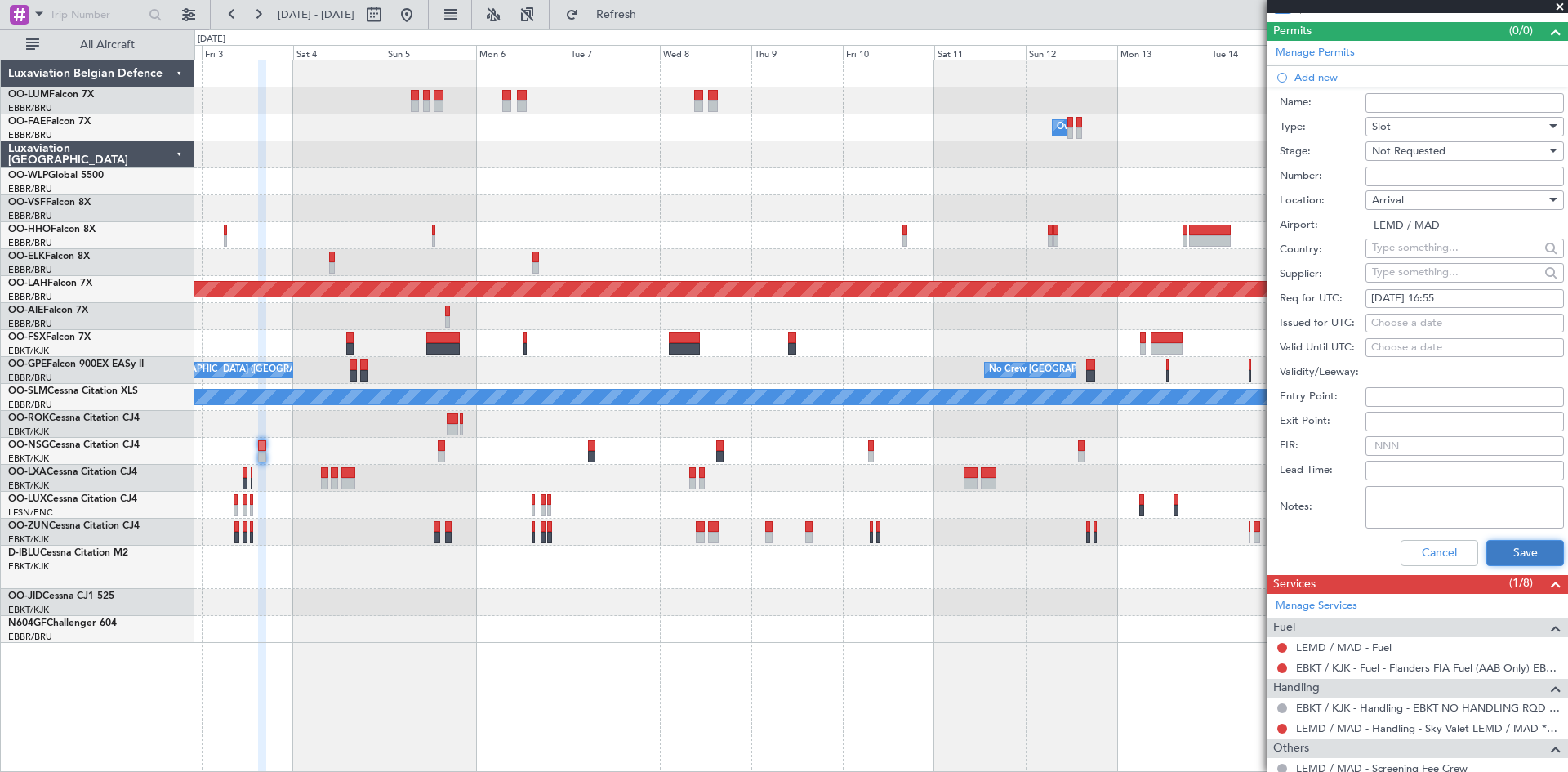
click at [1494, 558] on button "Save" at bounding box center [1526, 553] width 77 height 26
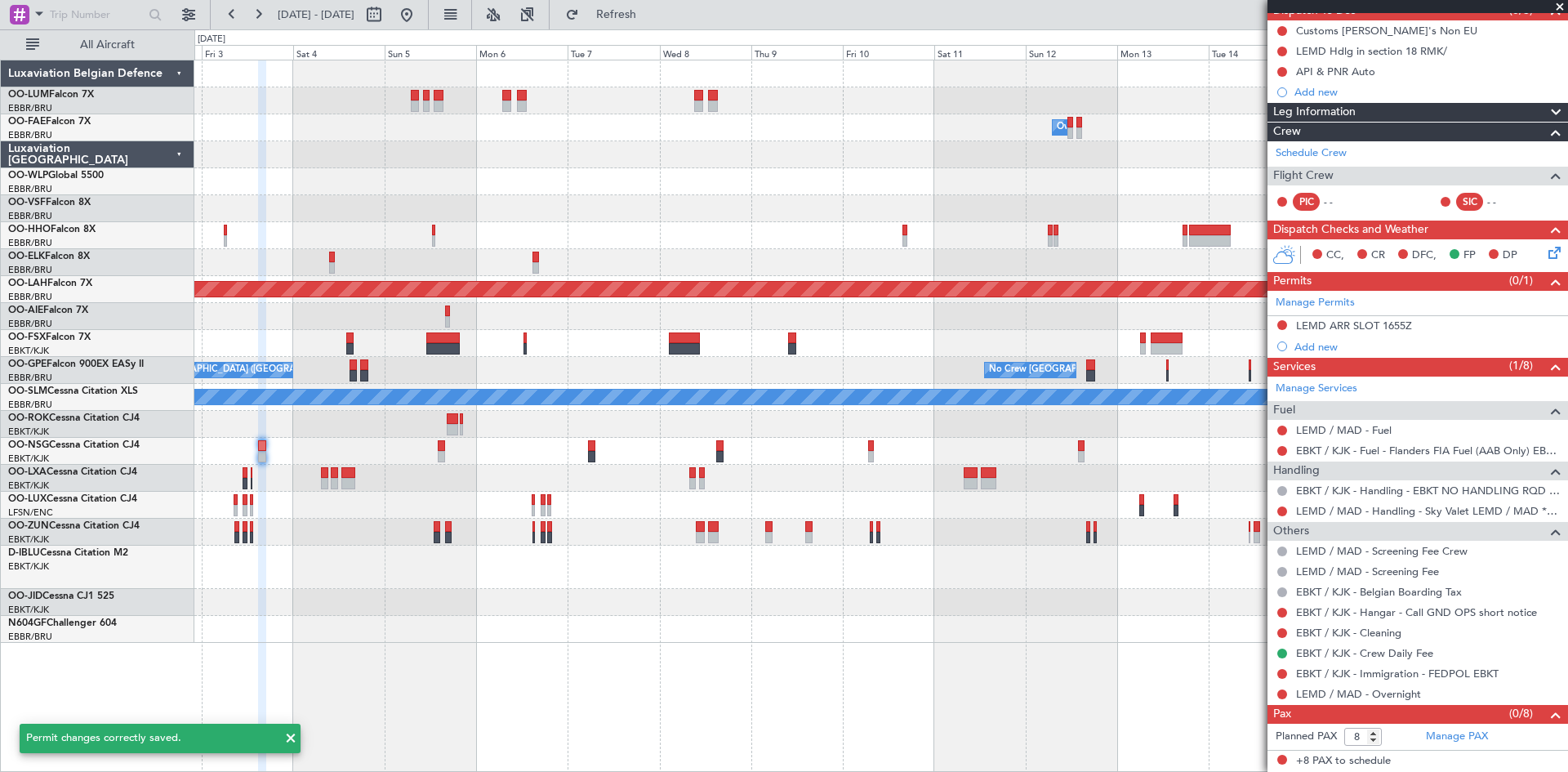
scroll to position [157, 0]
click at [1317, 346] on div "Add new" at bounding box center [1420, 347] width 251 height 14
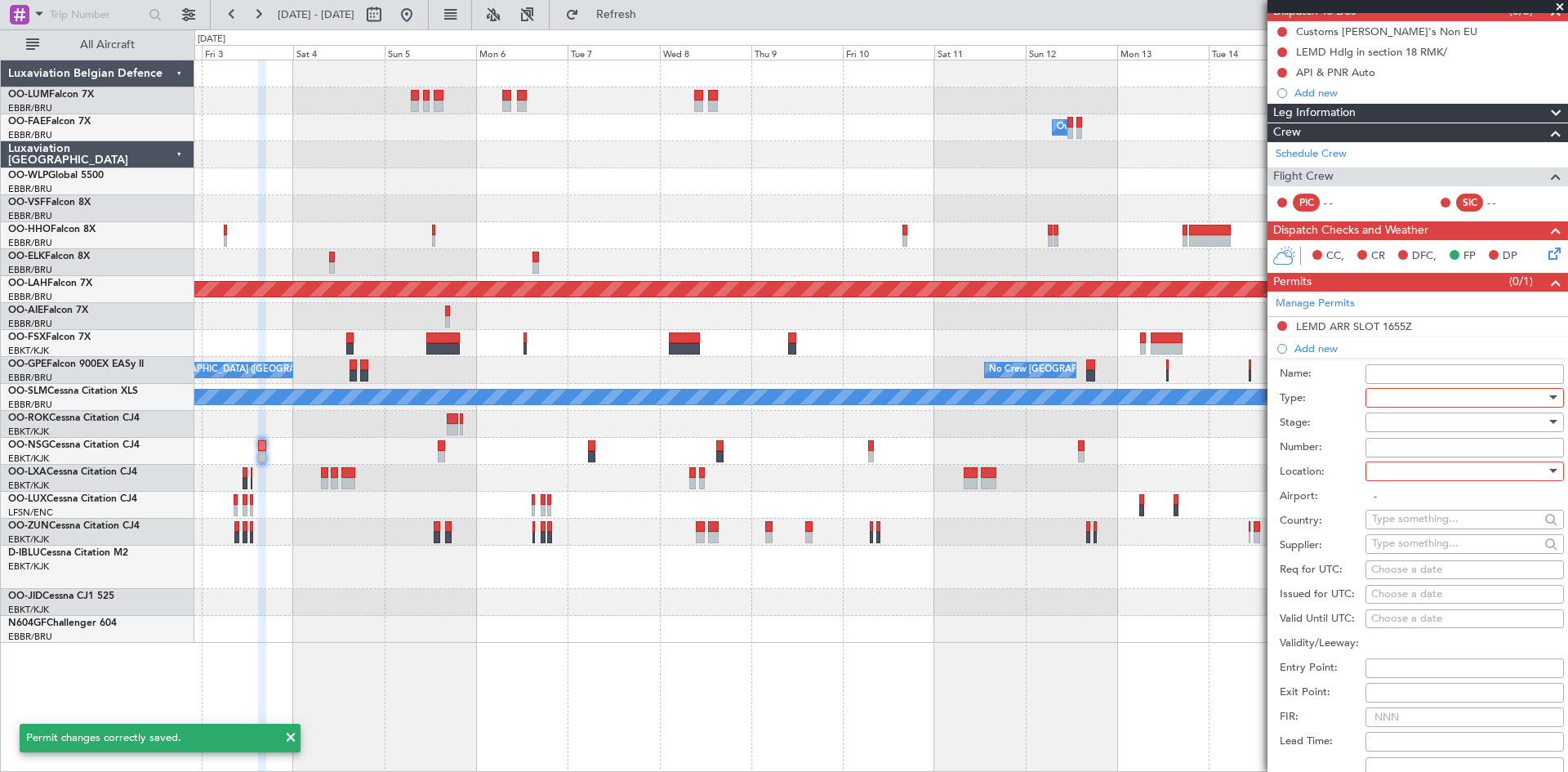
scroll to position [408, 0]
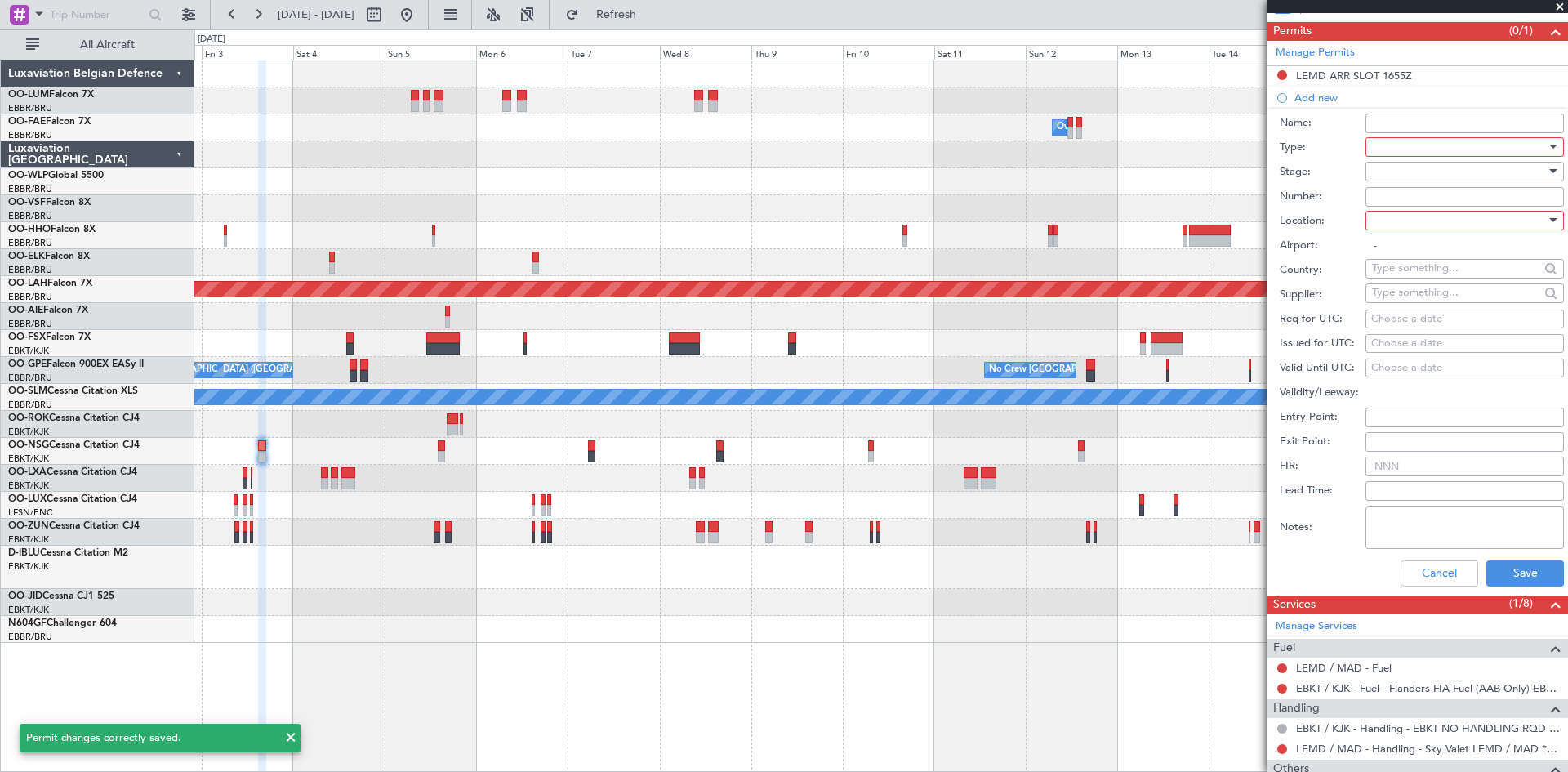
click at [1446, 156] on div at bounding box center [1459, 147] width 174 height 25
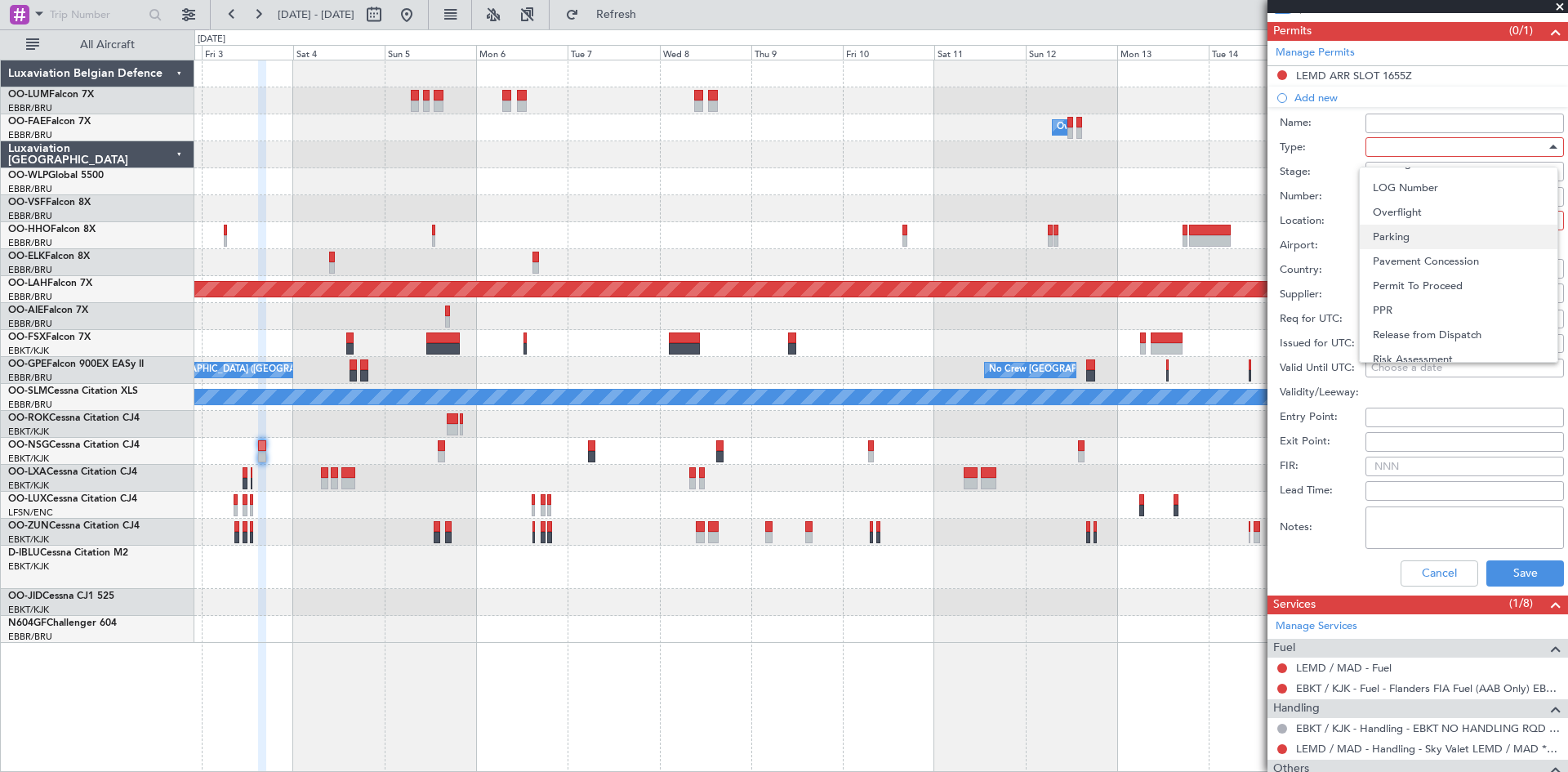
click at [1407, 236] on span "Parking" at bounding box center [1459, 237] width 172 height 25
click at [1396, 173] on div at bounding box center [1459, 172] width 174 height 25
click at [1418, 230] on span "Not Requested" at bounding box center [1459, 229] width 172 height 25
click at [1428, 215] on div at bounding box center [1459, 221] width 174 height 25
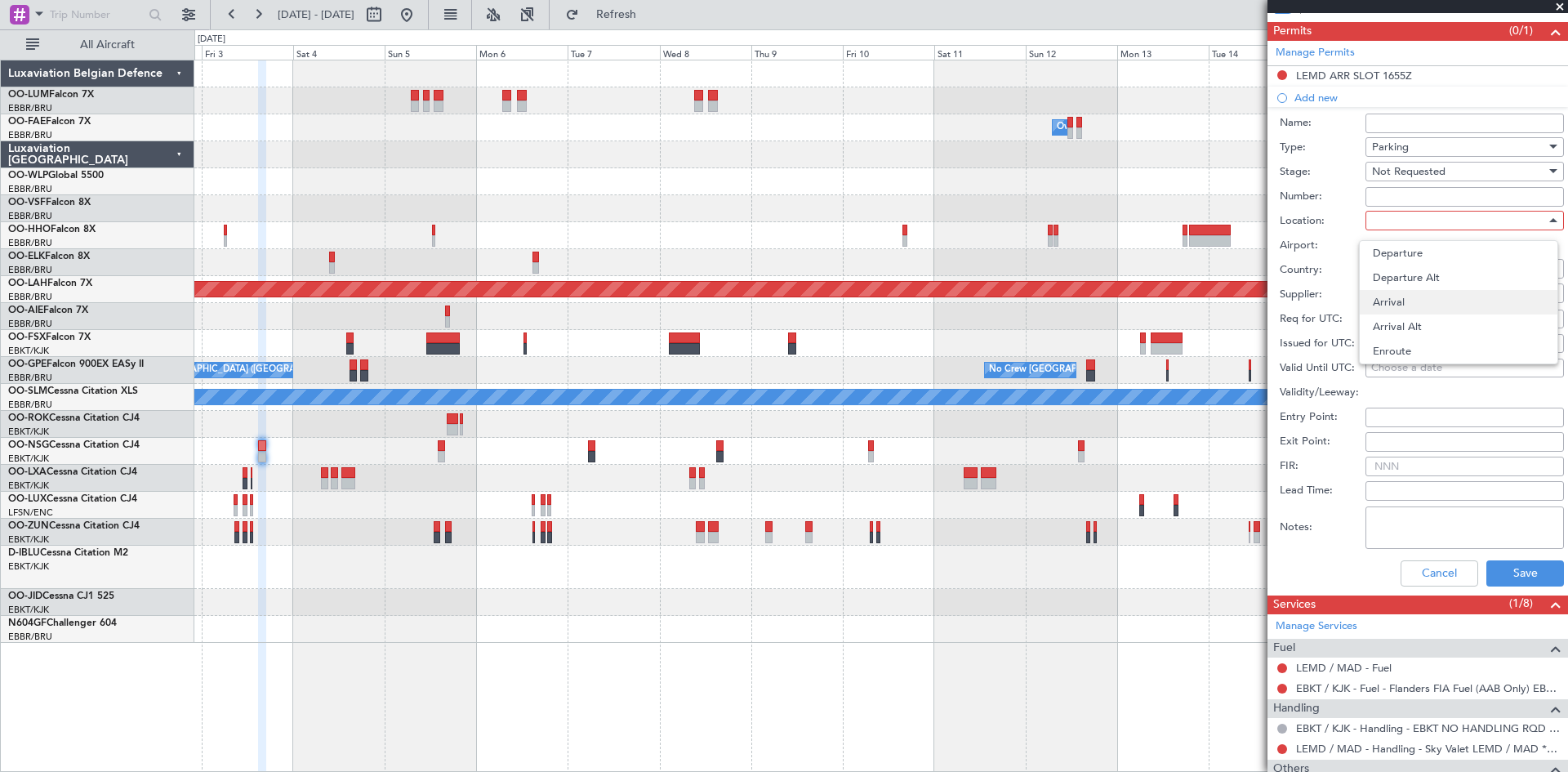
click at [1416, 298] on span "Arrival" at bounding box center [1459, 303] width 172 height 25
type input "LEMD / MAD"
click at [1392, 320] on div "Choose a date" at bounding box center [1464, 319] width 187 height 16
select select "9"
select select "2025"
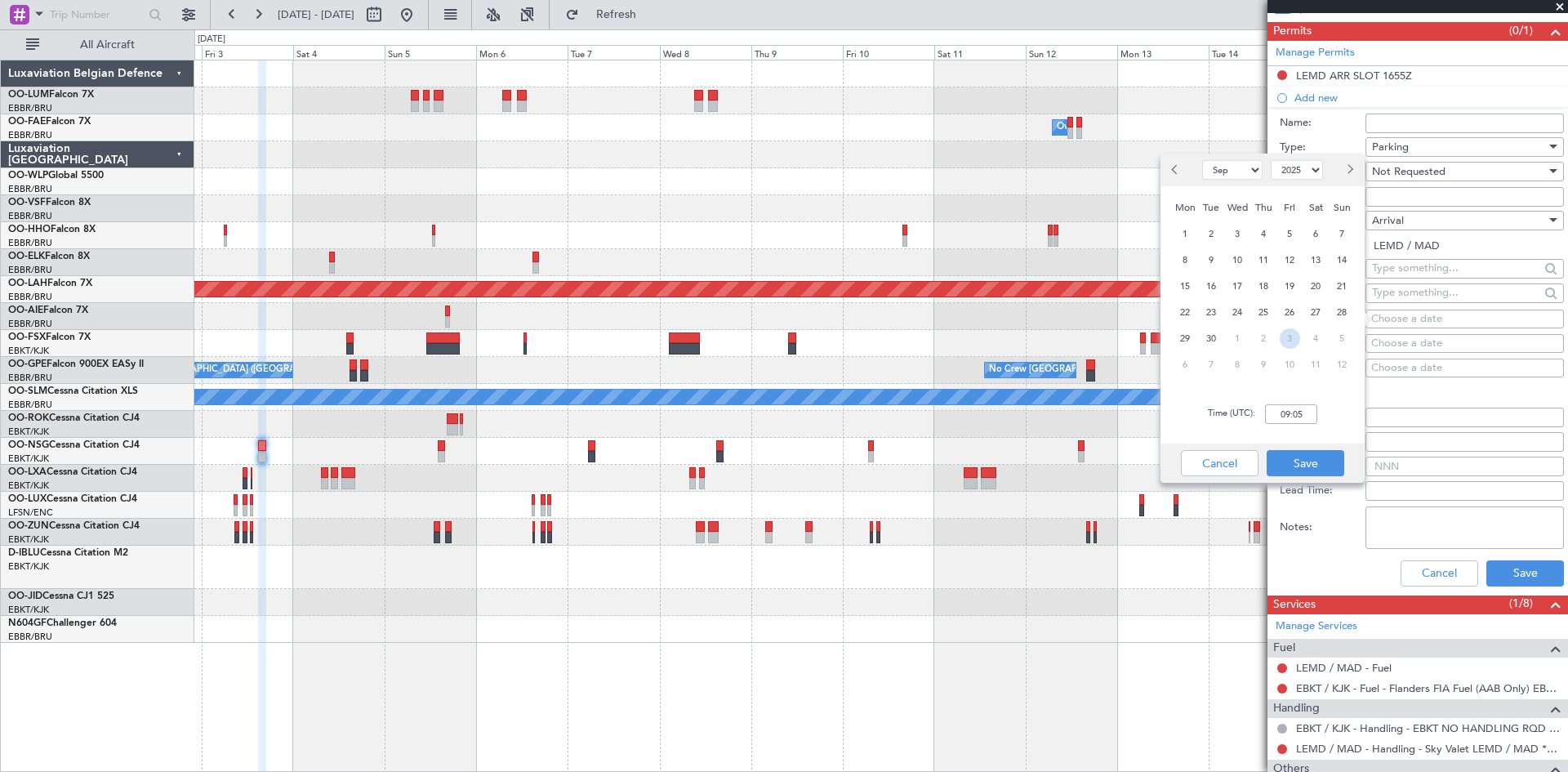
click at [1298, 341] on span "3" at bounding box center [1290, 338] width 21 height 21
select select "10"
click at [1289, 414] on input "00:00" at bounding box center [1291, 414] width 52 height 20
type input "16:55"
click at [1313, 452] on button "Save" at bounding box center [1305, 464] width 77 height 26
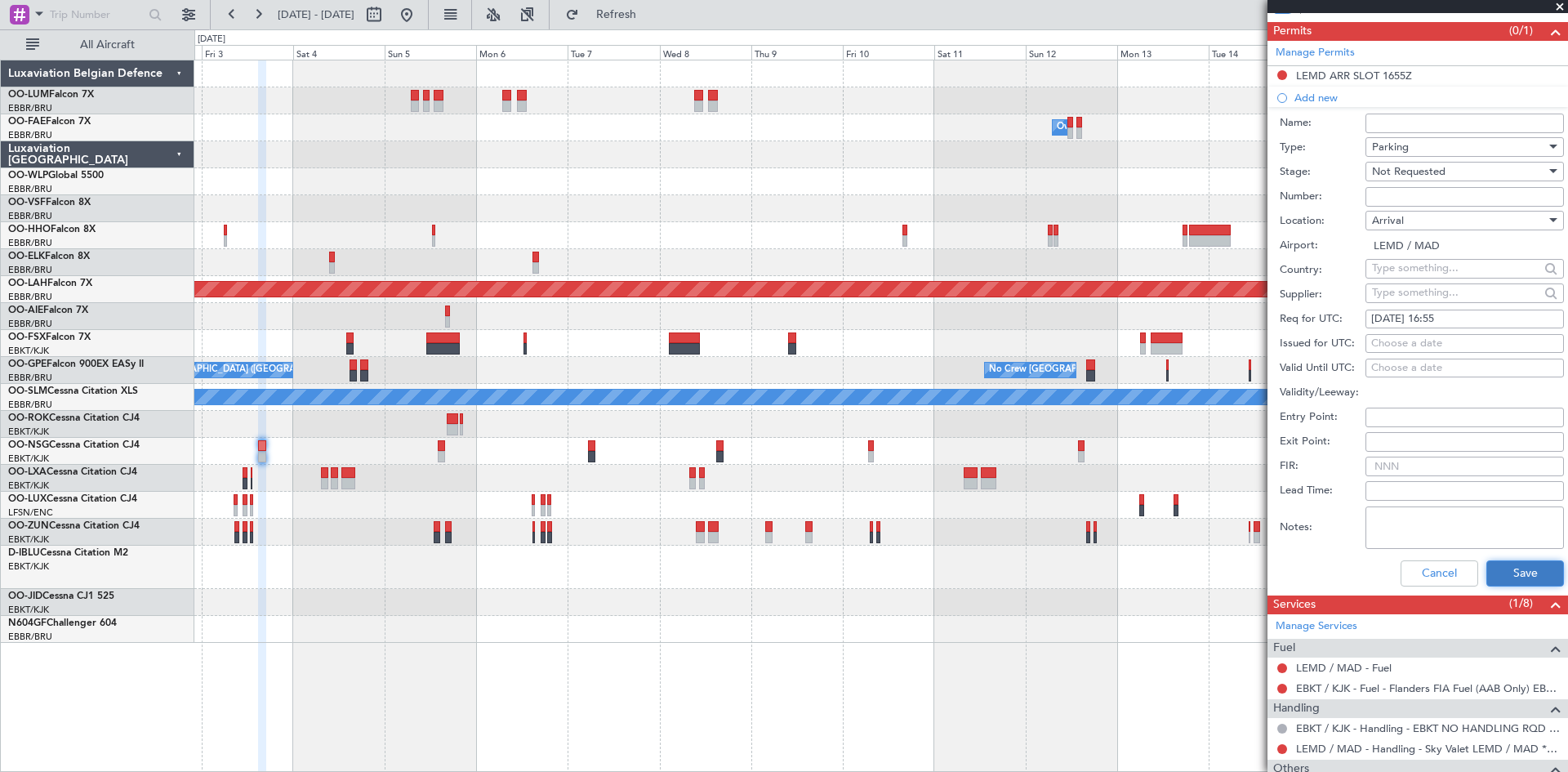
click at [1520, 574] on button "Save" at bounding box center [1526, 574] width 77 height 26
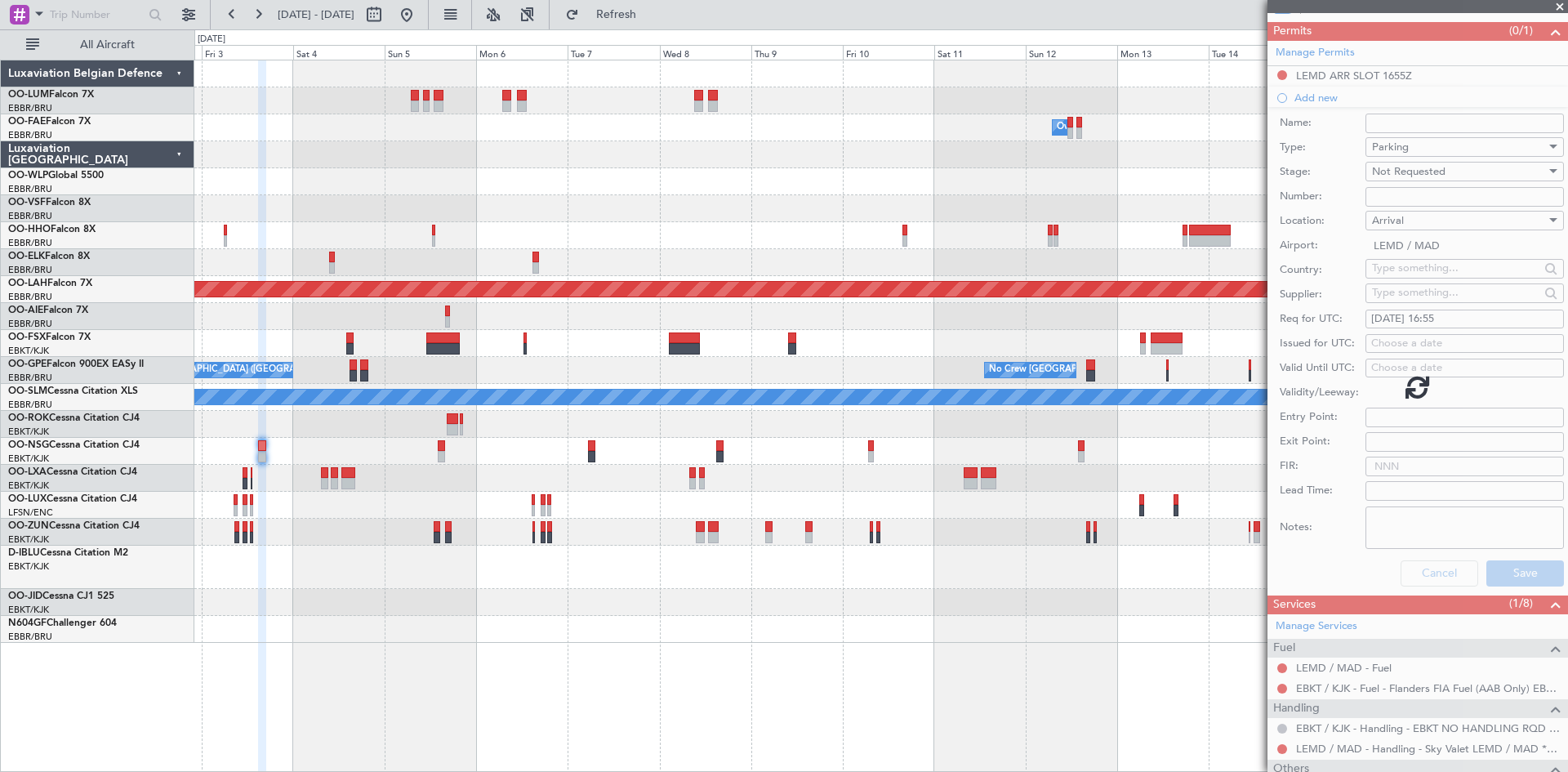
scroll to position [178, 0]
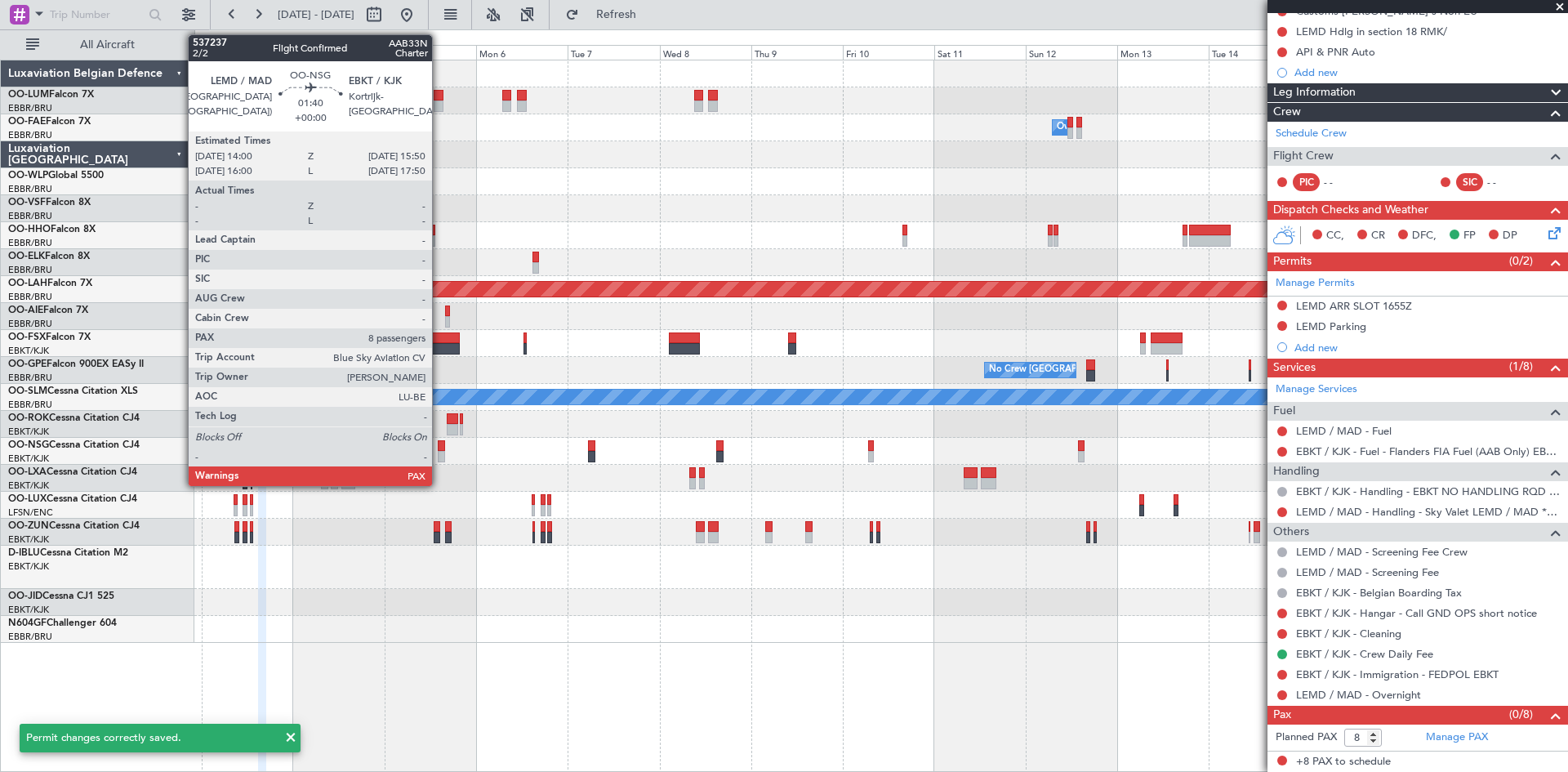
click at [439, 445] on div at bounding box center [442, 446] width 8 height 11
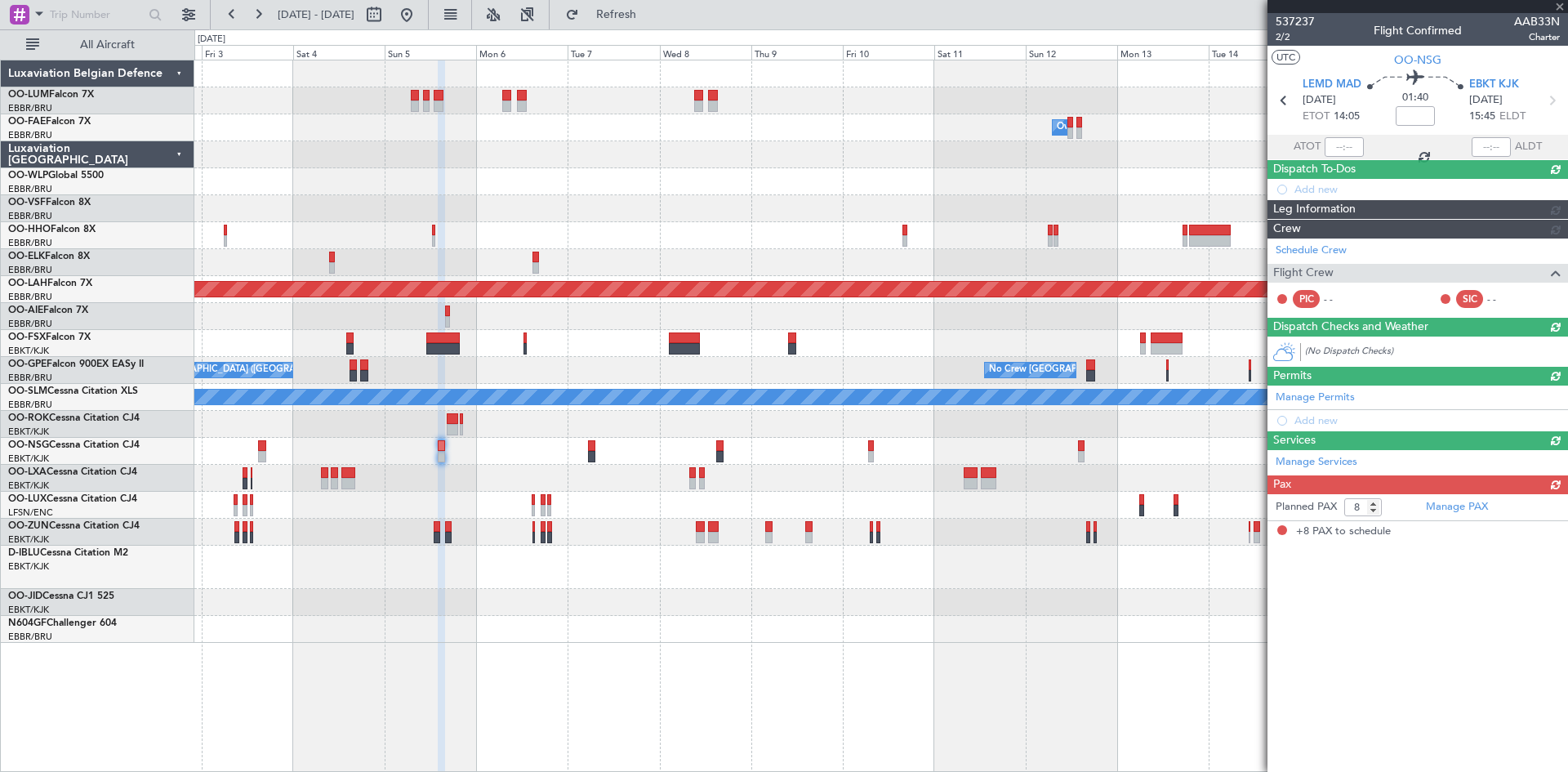
scroll to position [0, 0]
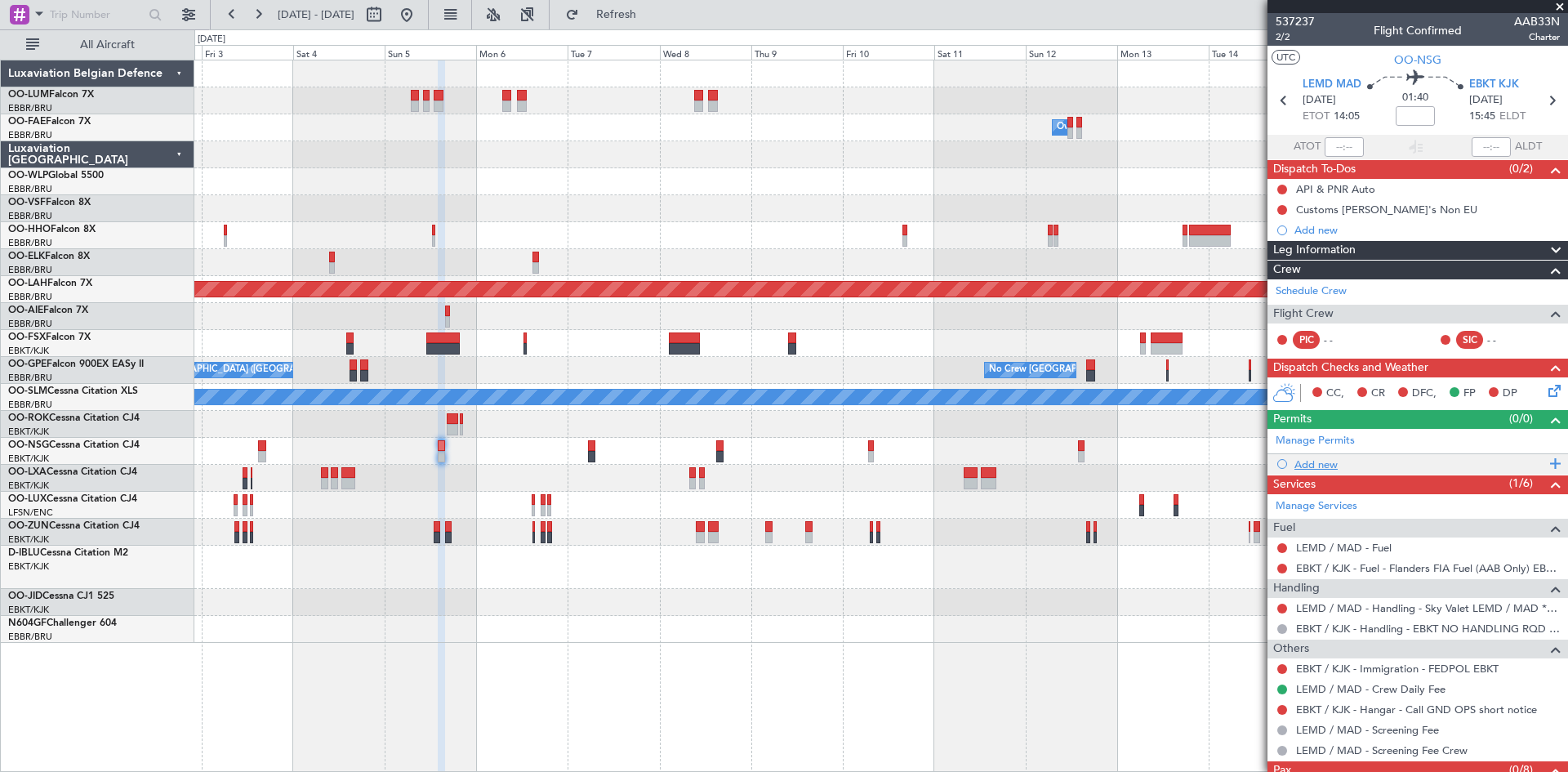
click at [1309, 467] on div "Add new" at bounding box center [1420, 464] width 251 height 14
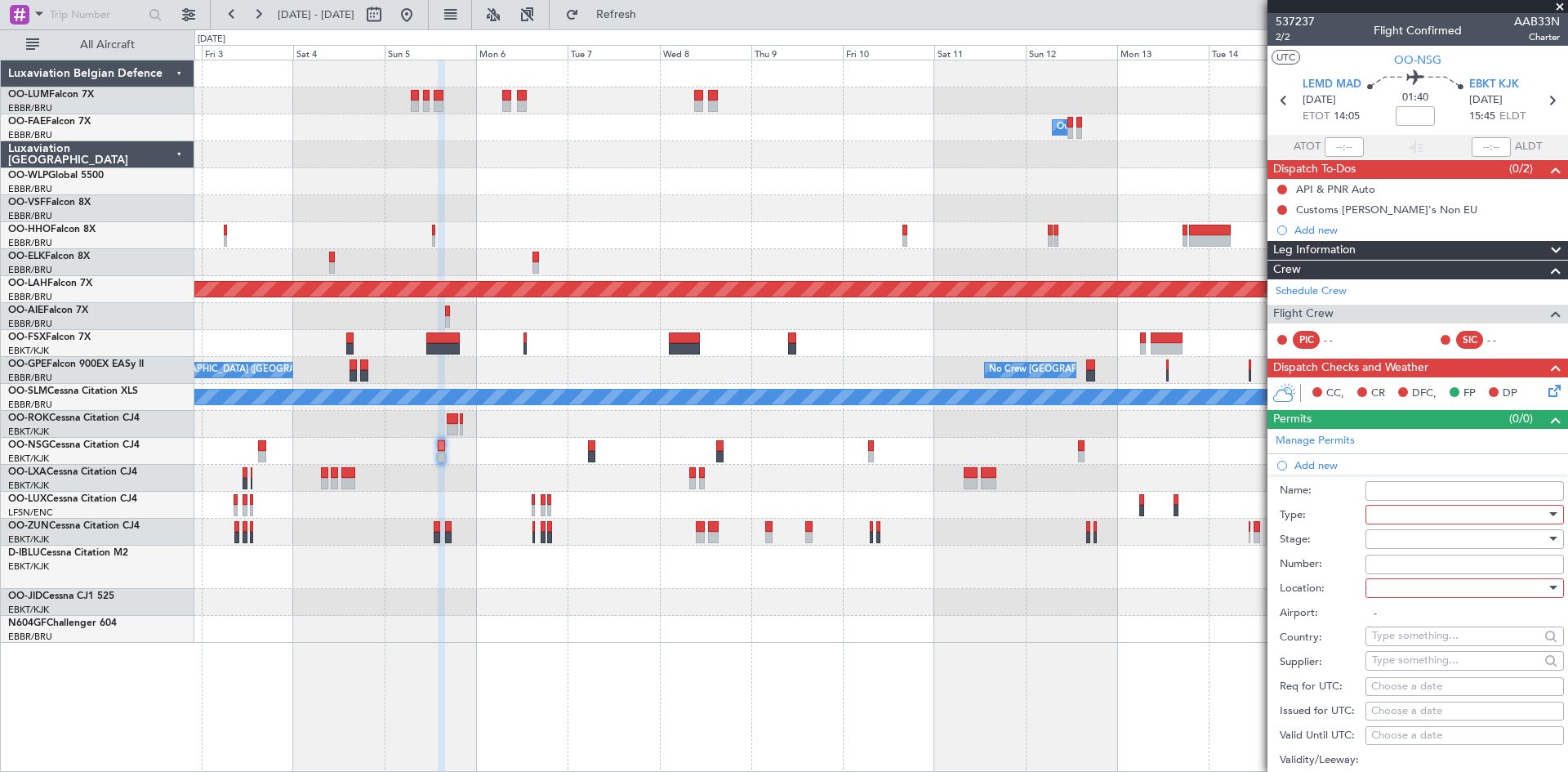
click at [1408, 513] on div at bounding box center [1459, 515] width 174 height 25
click at [1414, 672] on span "Slot" at bounding box center [1459, 670] width 172 height 25
click at [1393, 545] on div at bounding box center [1459, 539] width 174 height 25
click at [1417, 594] on span "Not Requested" at bounding box center [1459, 597] width 172 height 25
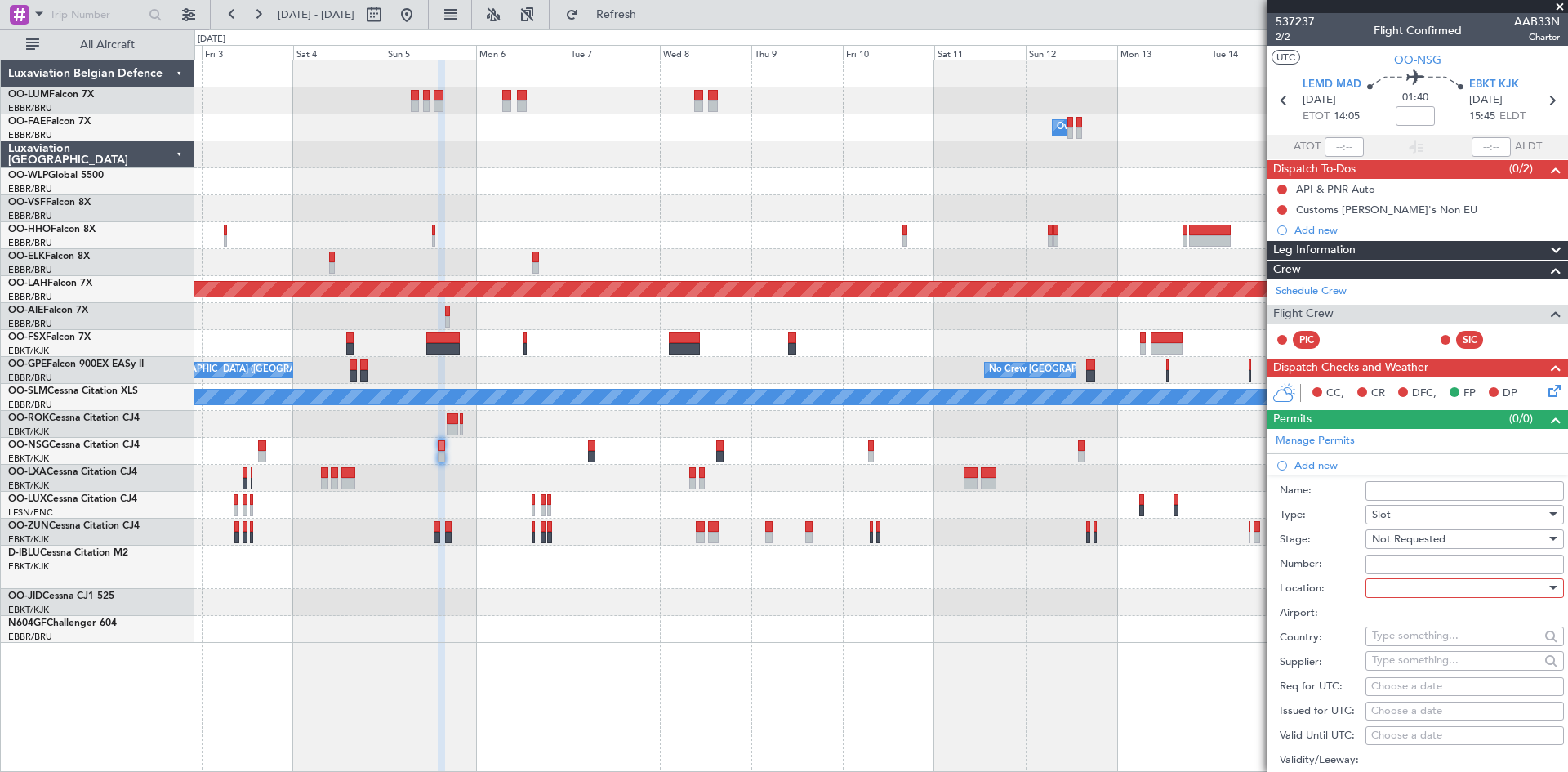
click at [1404, 598] on div at bounding box center [1459, 588] width 174 height 25
click at [1410, 623] on span "Departure" at bounding box center [1459, 621] width 172 height 25
type input "LEMD / MAD"
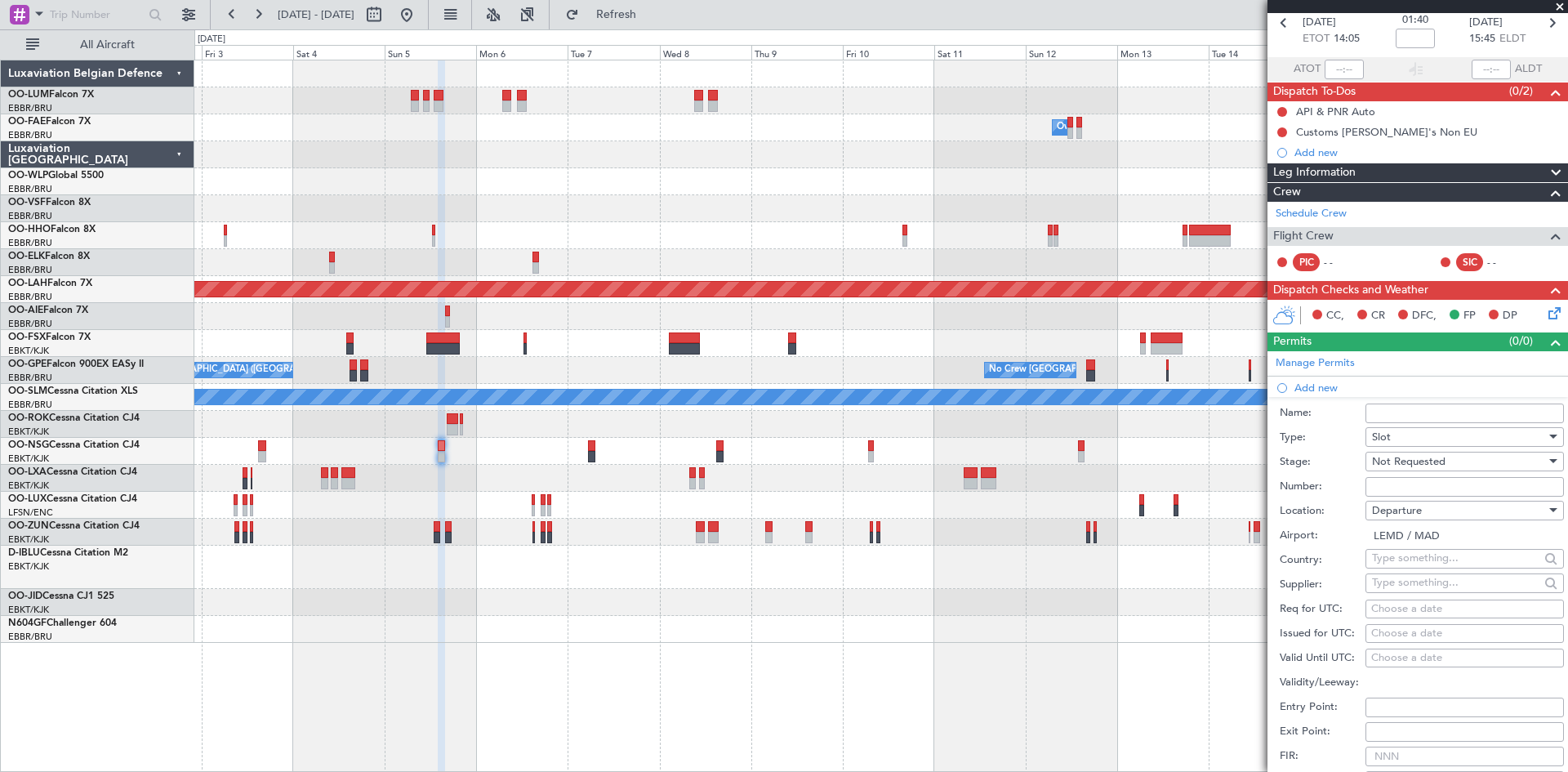
scroll to position [163, 0]
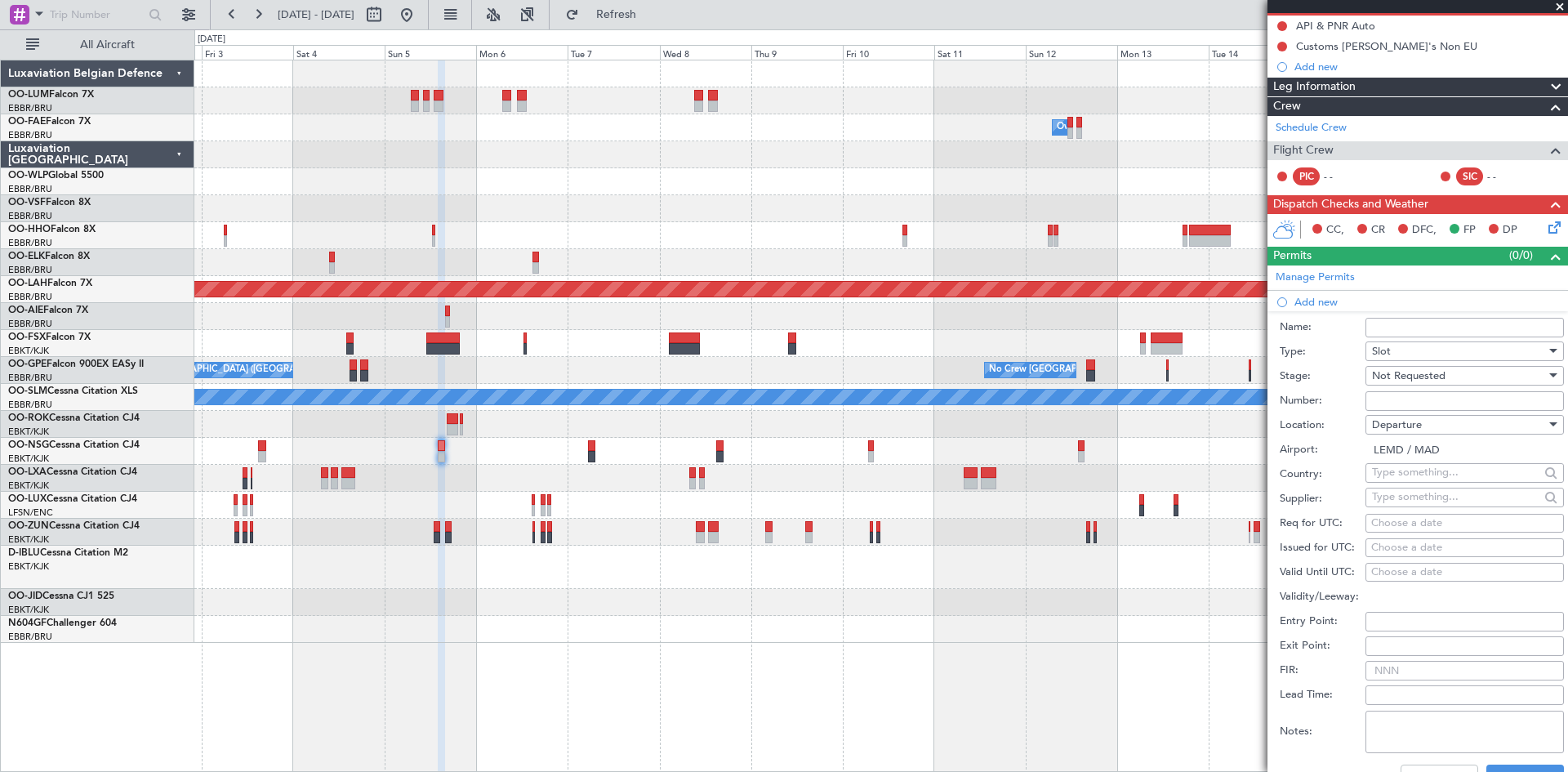
click at [1396, 521] on div "Choose a date" at bounding box center [1464, 523] width 187 height 16
select select "9"
select select "2025"
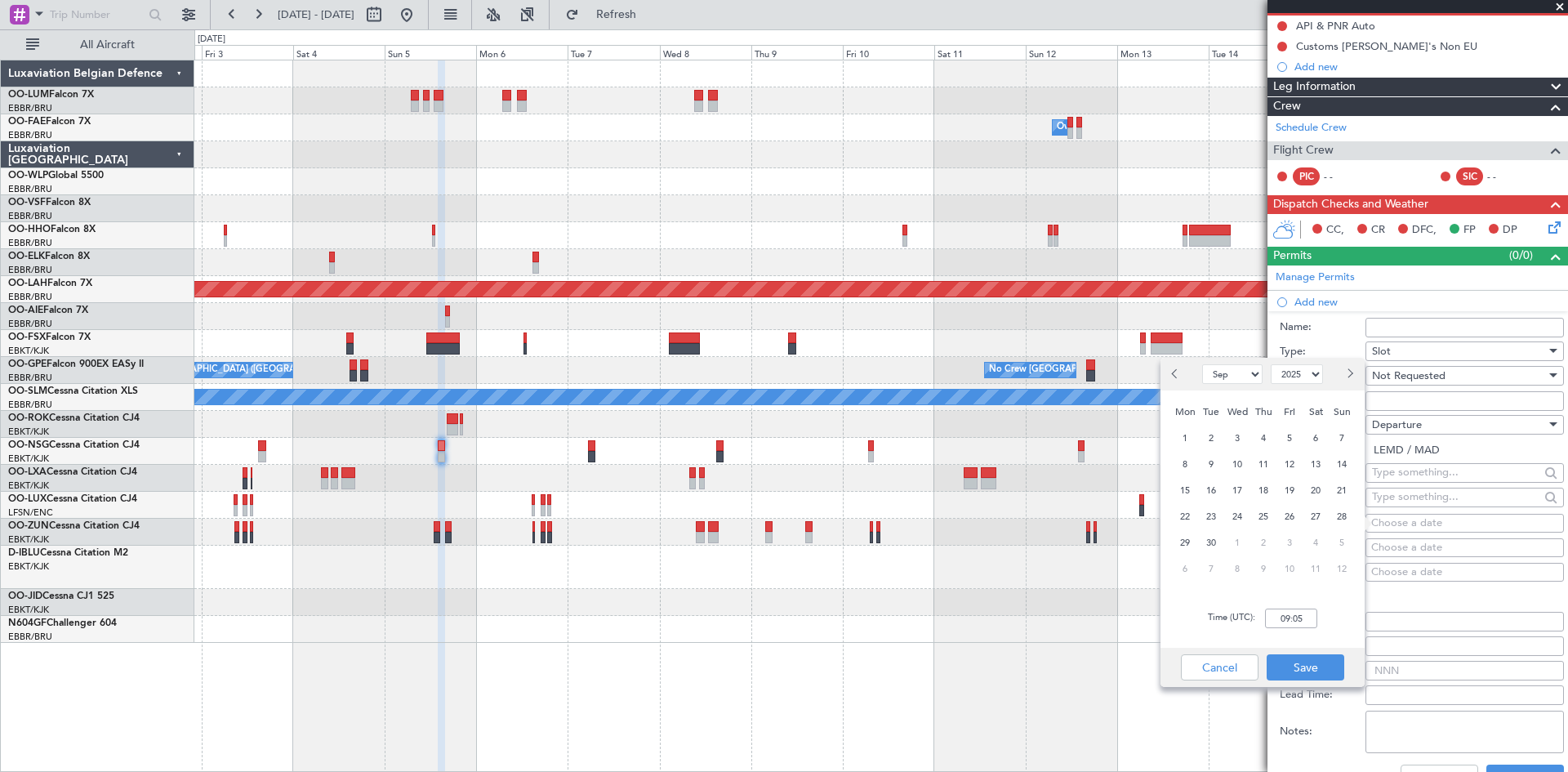
click at [1334, 543] on span "5" at bounding box center [1343, 543] width 21 height 21
select select "10"
click at [1291, 615] on input "00:00" at bounding box center [1291, 618] width 52 height 20
type input "14:00"
drag, startPoint x: 1313, startPoint y: 665, endPoint x: 1392, endPoint y: 693, distance: 83.8
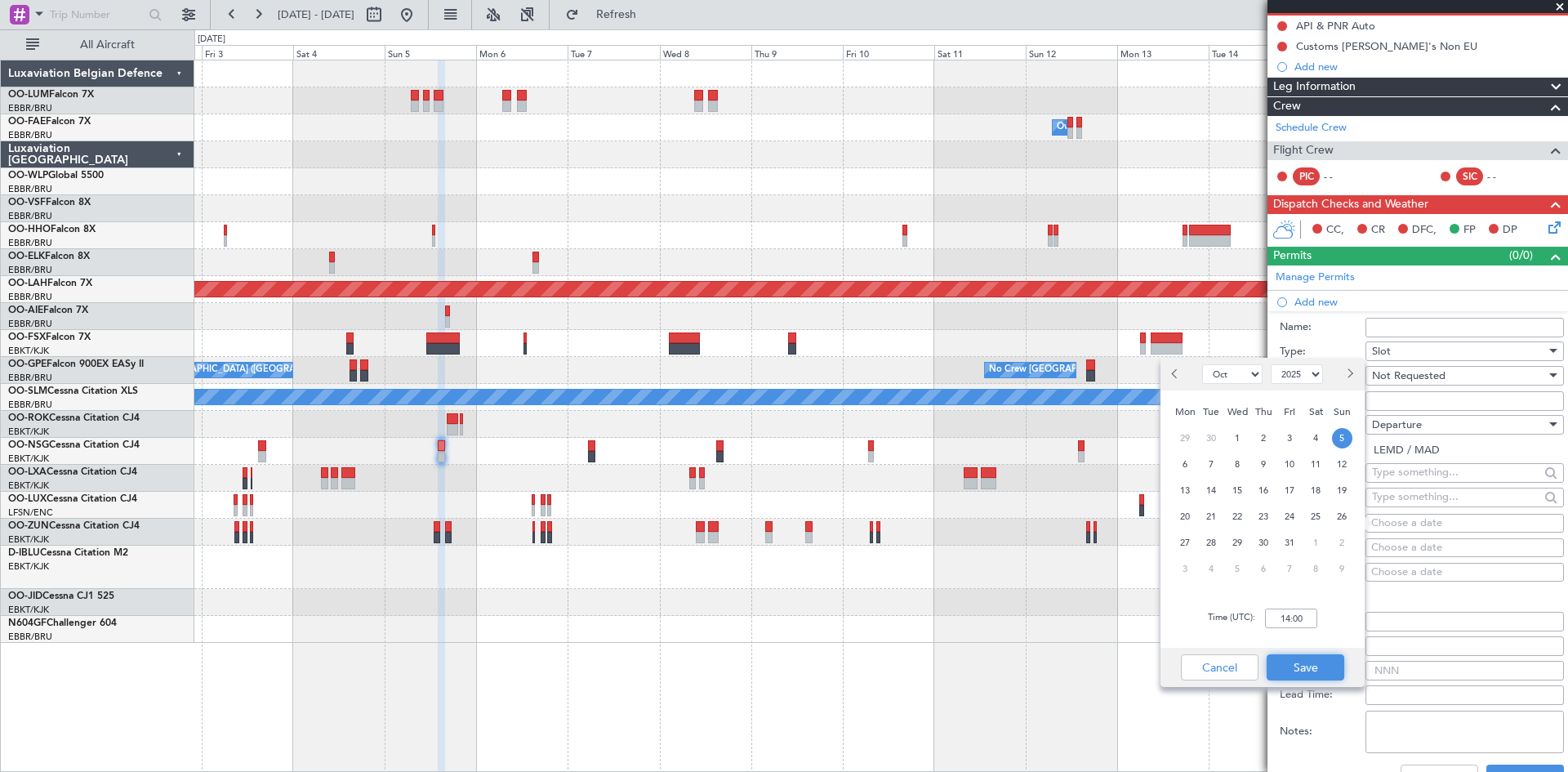
click at [1315, 665] on button "Save" at bounding box center [1305, 667] width 77 height 26
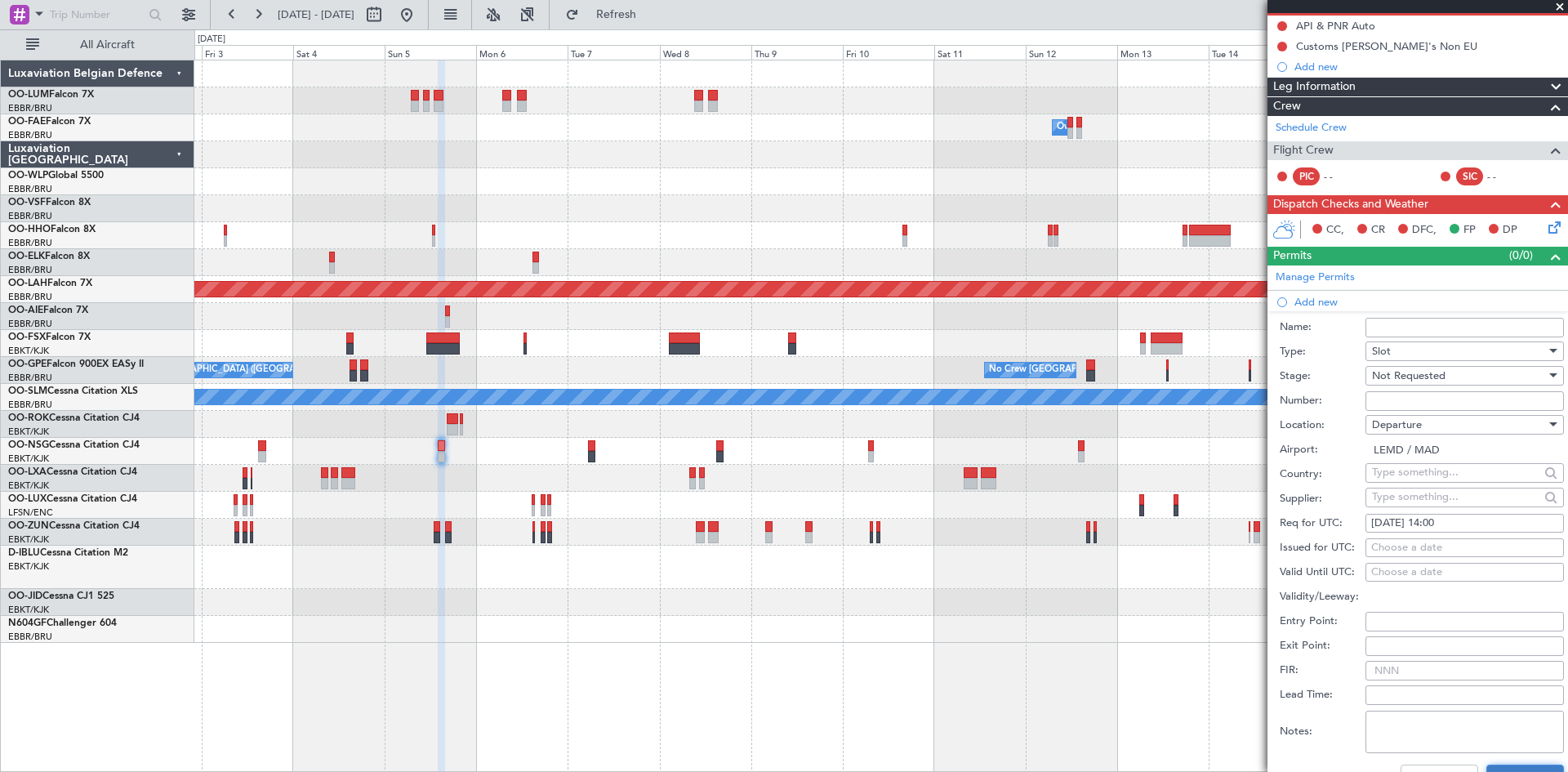
click at [1524, 766] on button "Save" at bounding box center [1526, 778] width 77 height 26
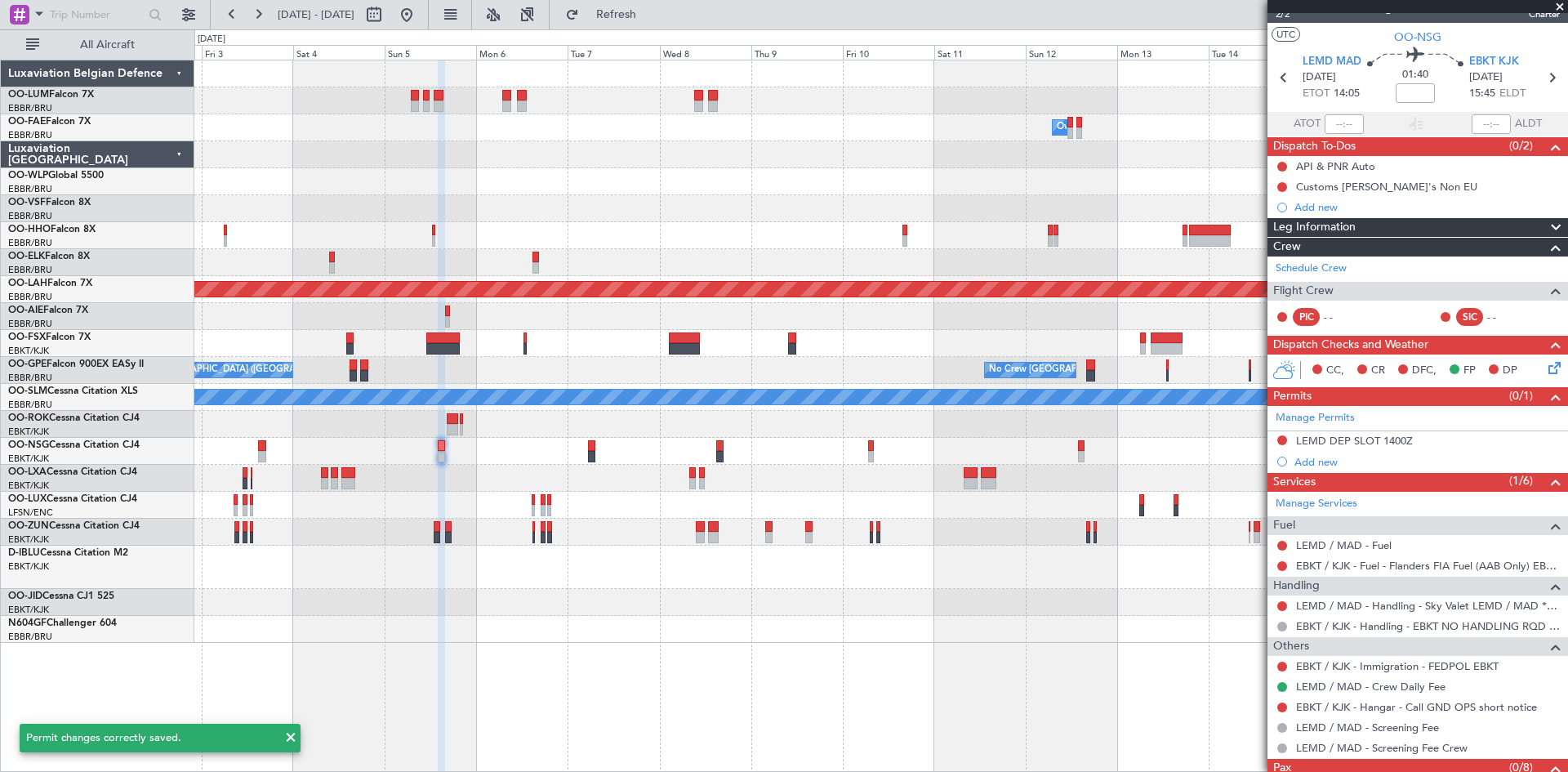
scroll to position [0, 0]
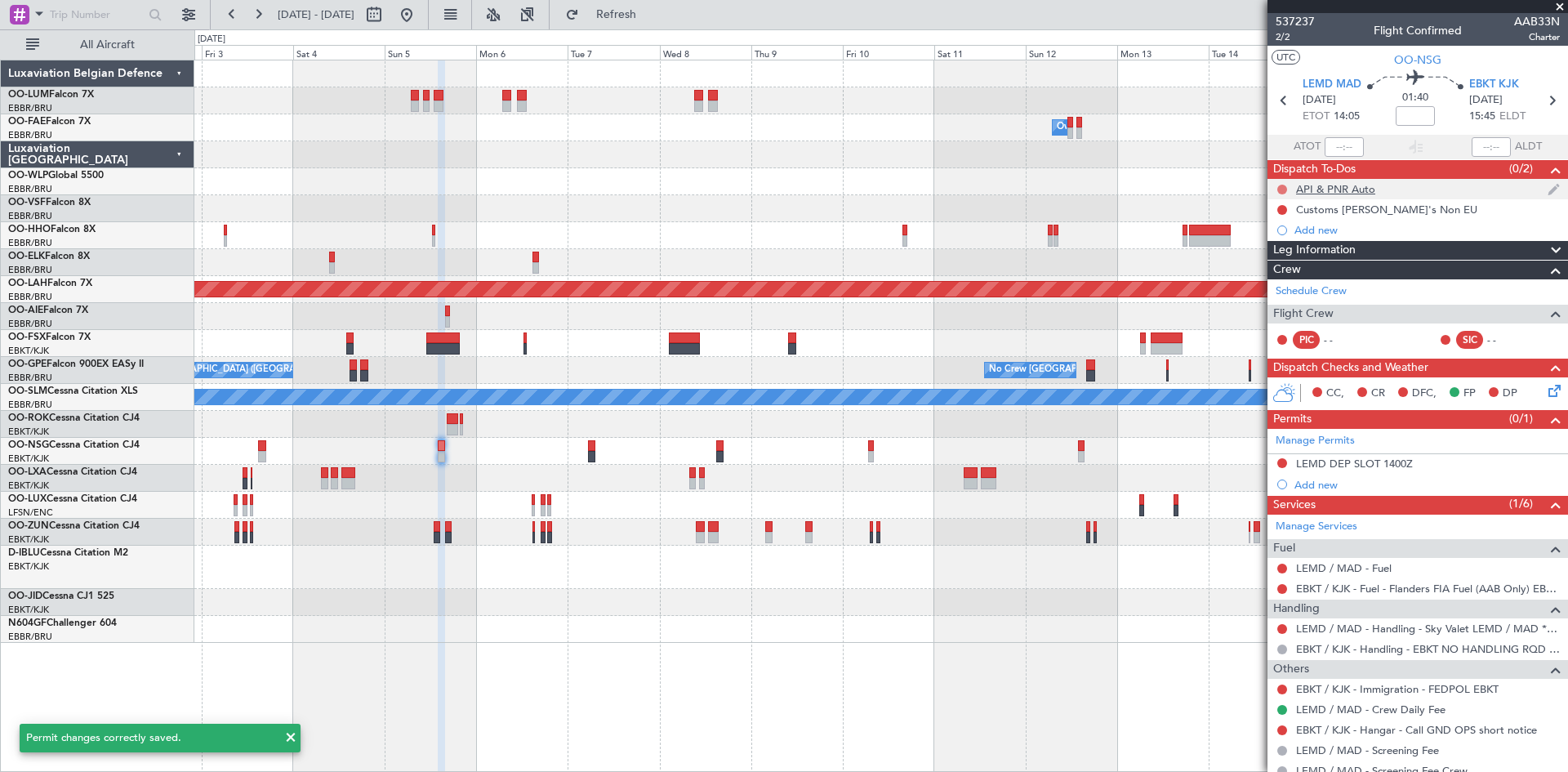
click at [1282, 186] on button at bounding box center [1282, 189] width 9 height 9
click at [1286, 261] on span "Completed" at bounding box center [1289, 261] width 54 height 16
click at [1284, 205] on button at bounding box center [1282, 210] width 9 height 9
click at [1298, 282] on span "Completed" at bounding box center [1289, 281] width 54 height 16
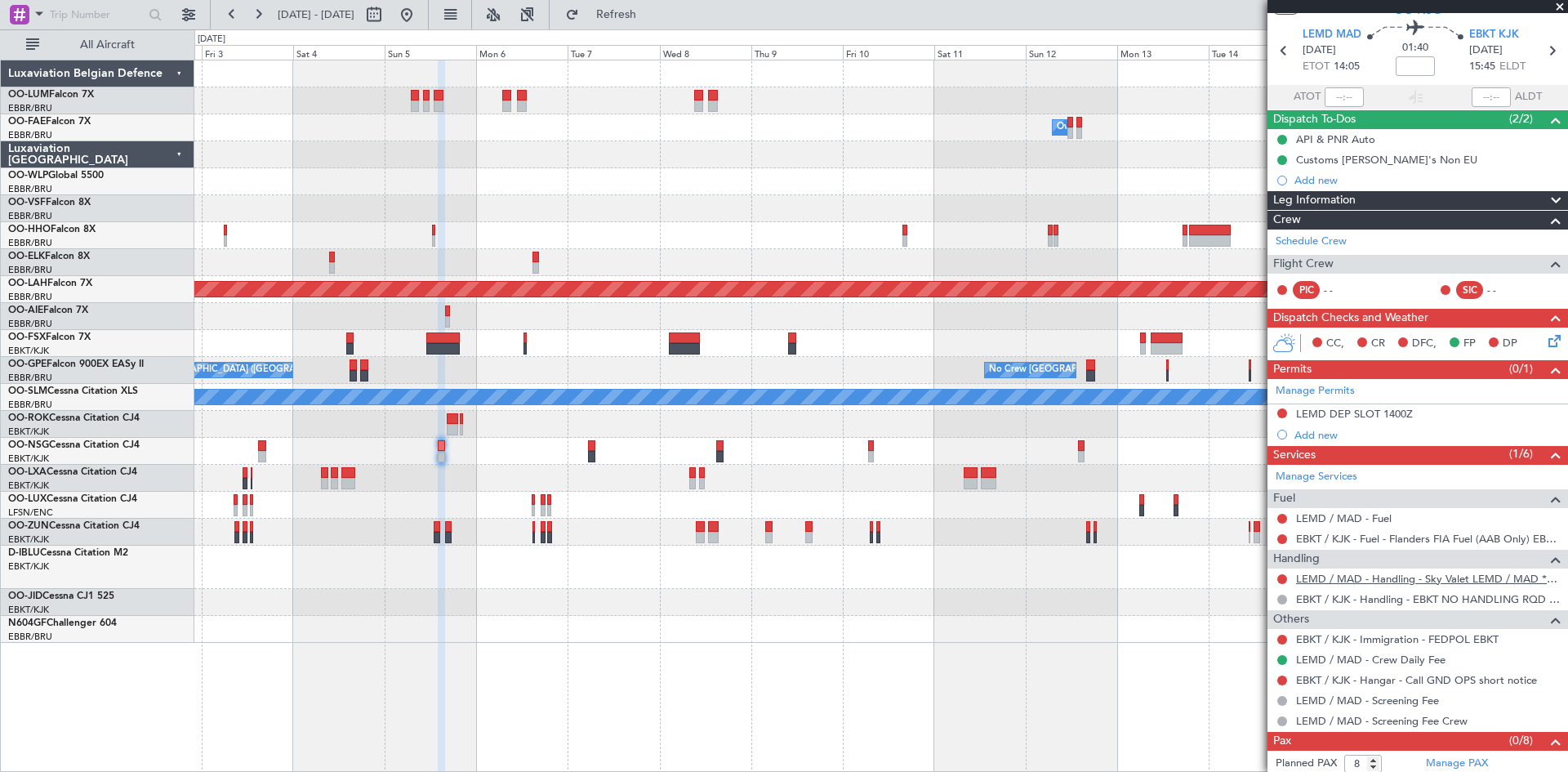
scroll to position [76, 0]
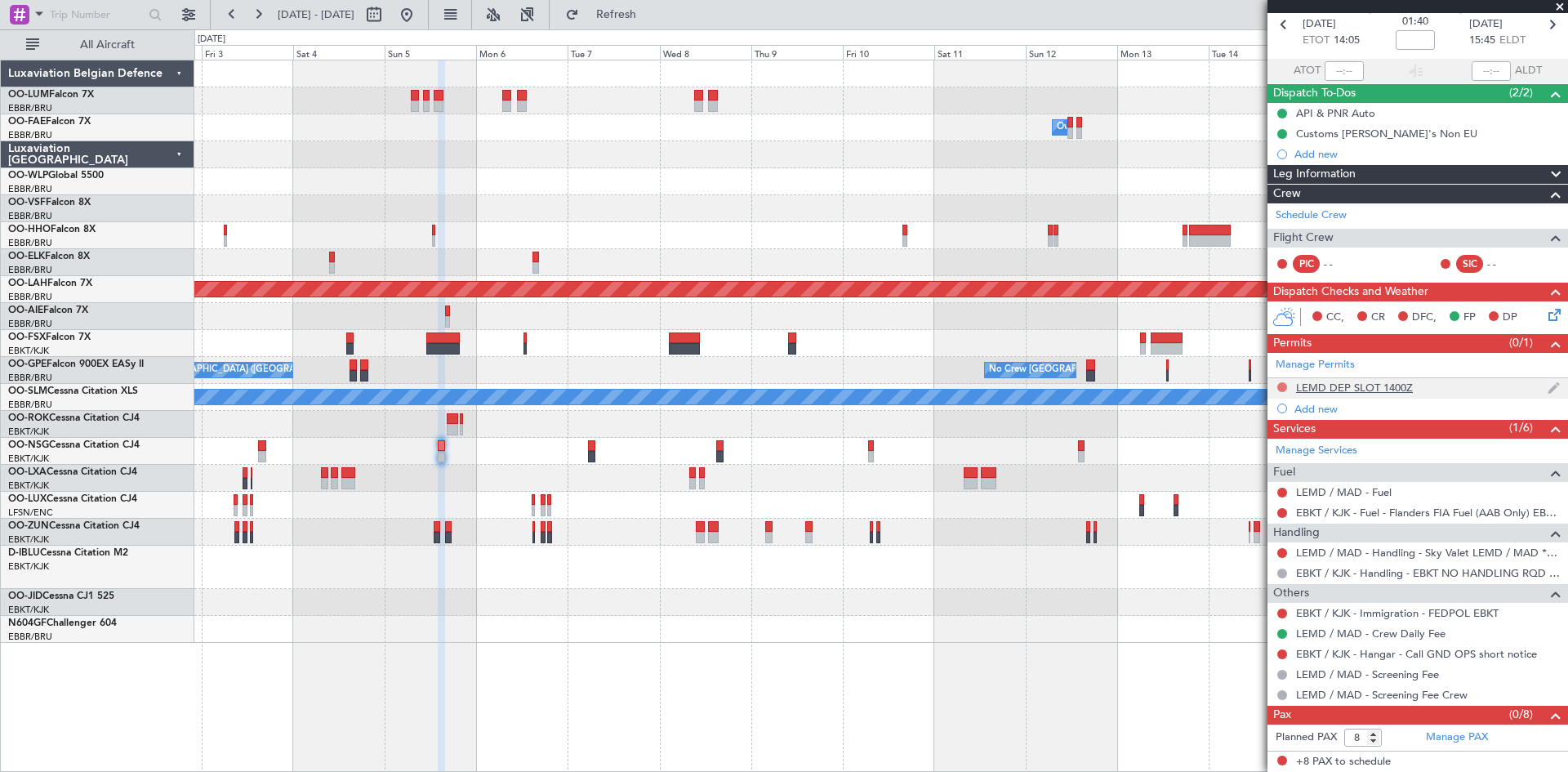
click at [1281, 386] on button at bounding box center [1282, 387] width 9 height 9
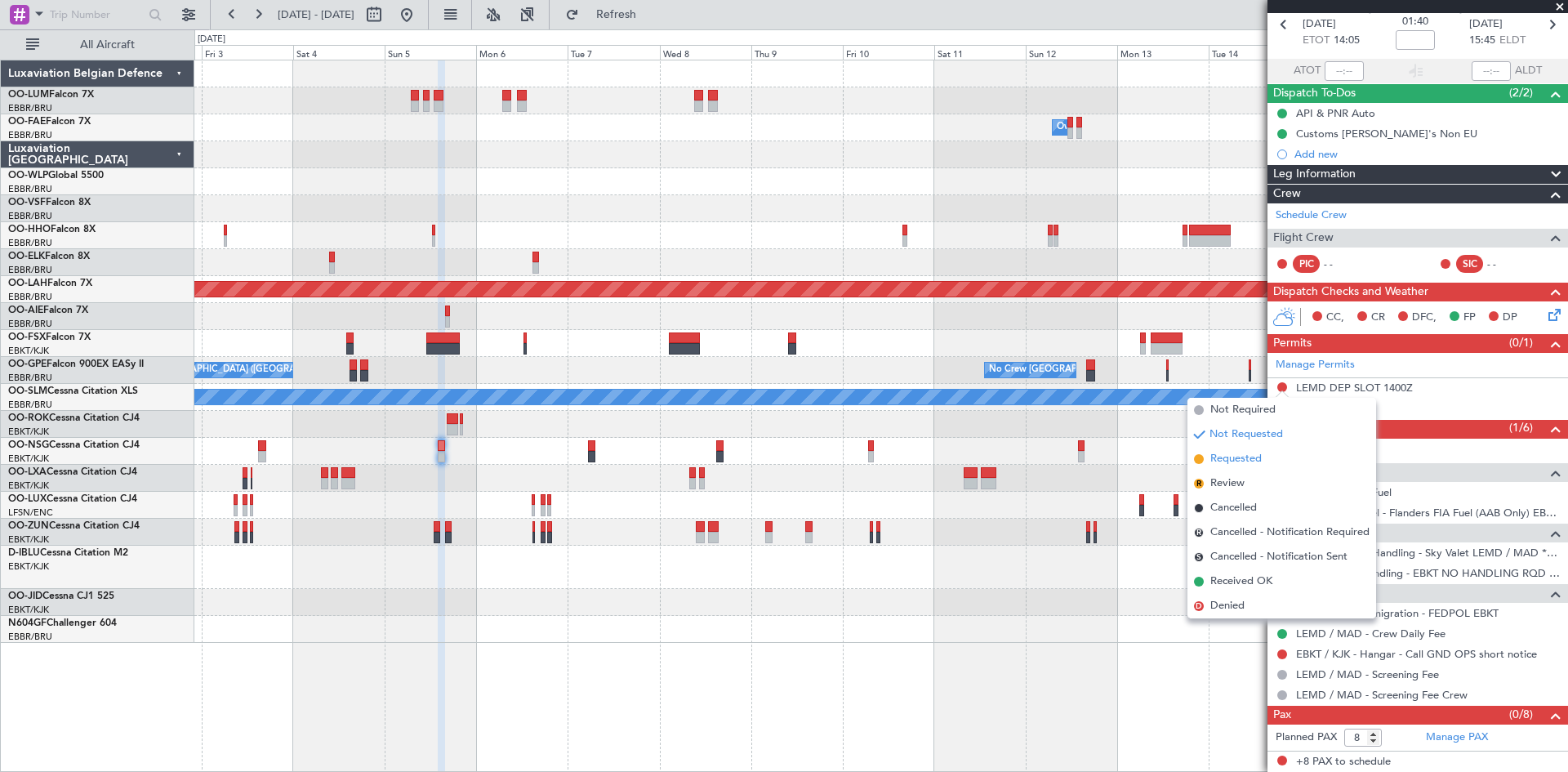
click at [1249, 462] on span "Requested" at bounding box center [1236, 458] width 52 height 16
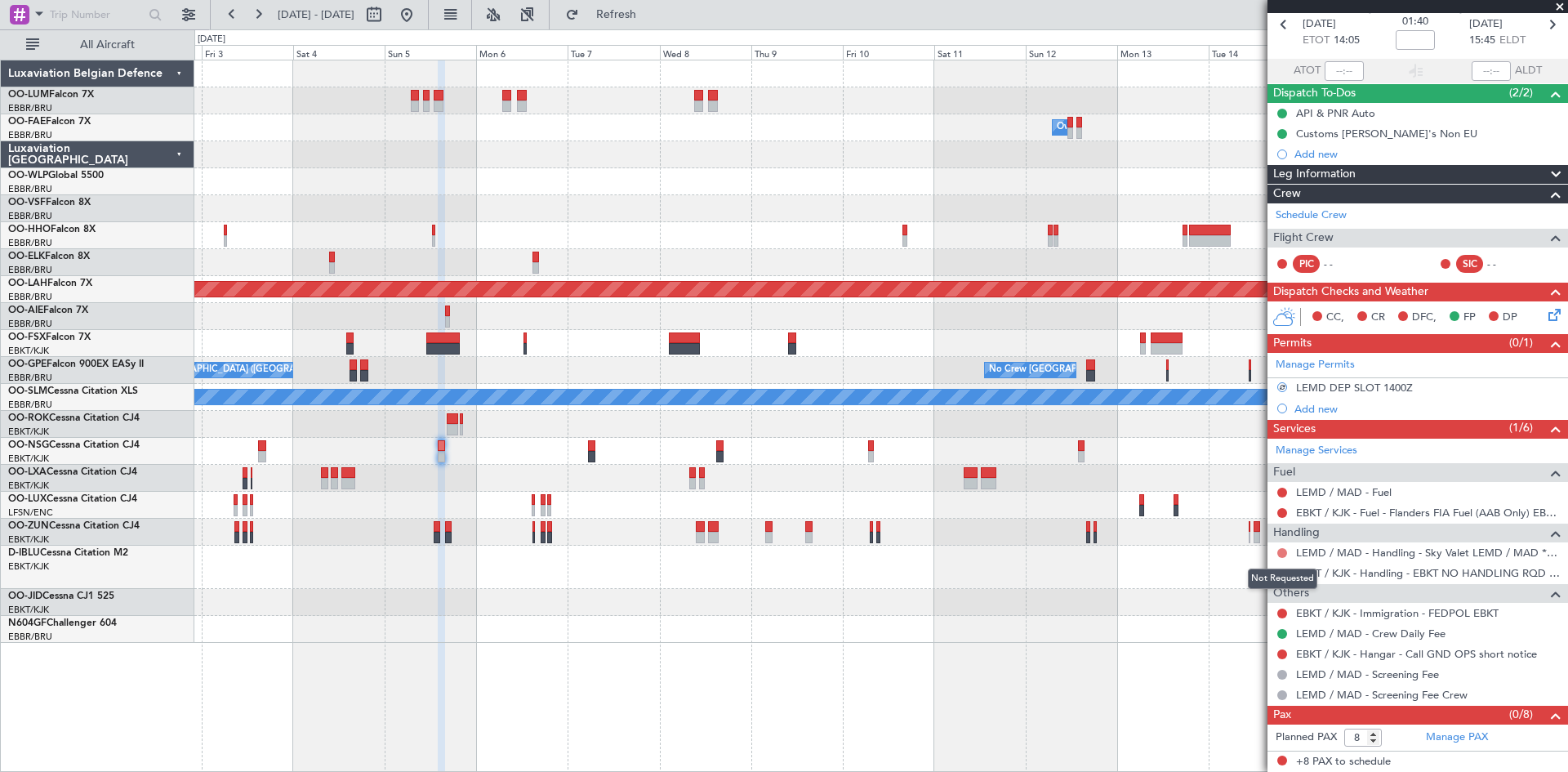
click at [1284, 550] on button at bounding box center [1282, 553] width 9 height 9
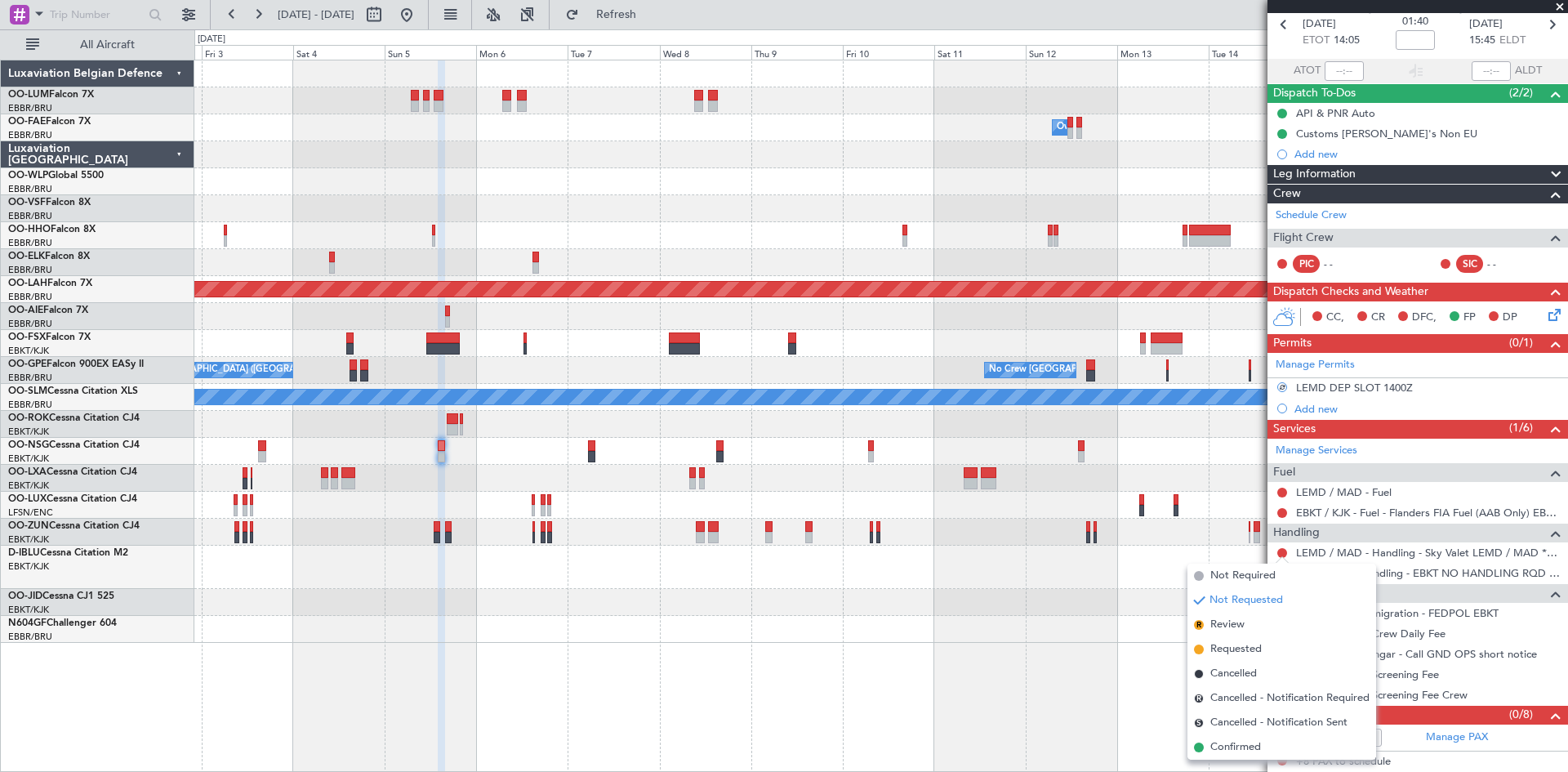
click at [1231, 649] on span "Requested" at bounding box center [1236, 649] width 52 height 16
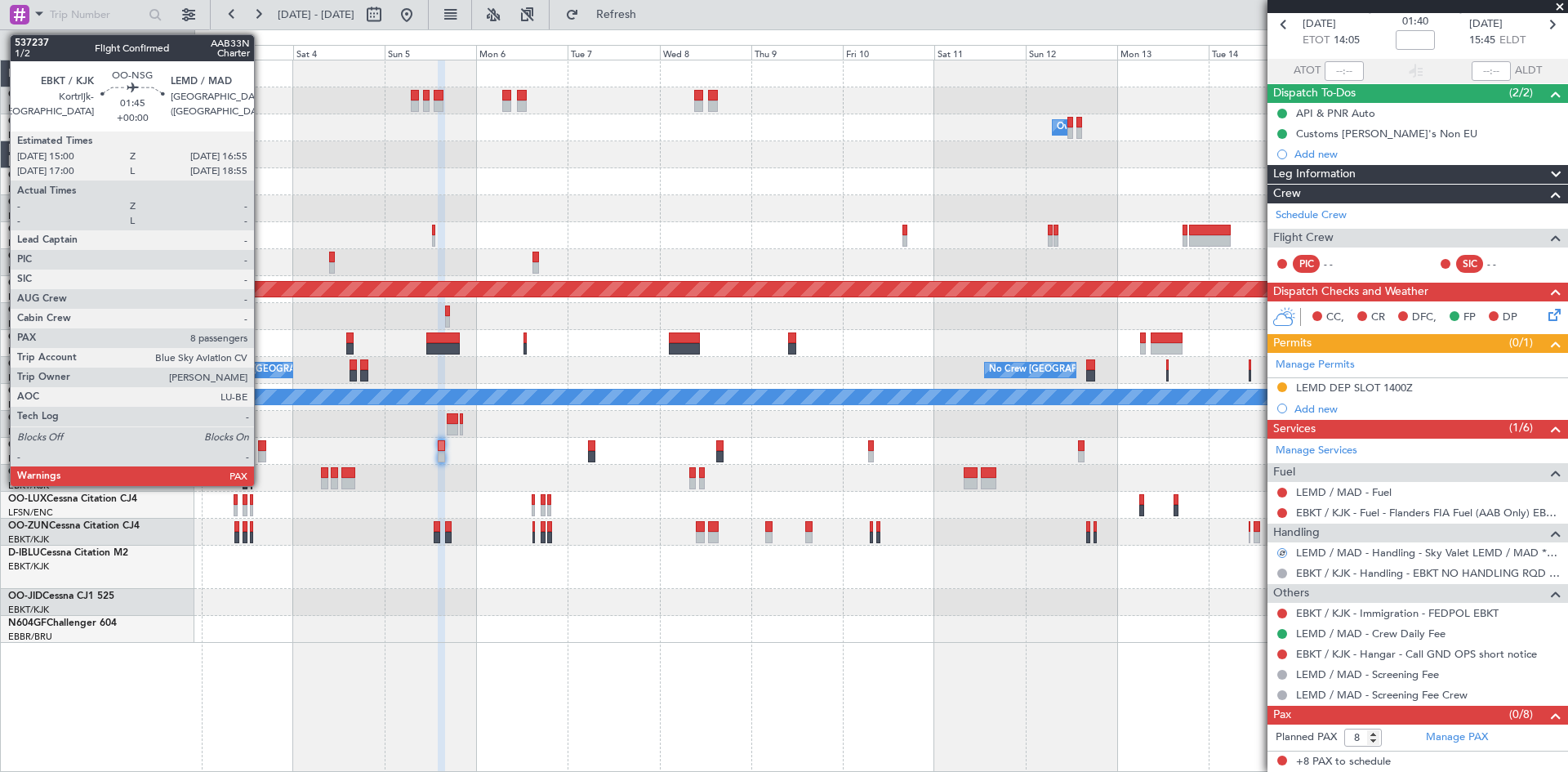
click at [261, 445] on div at bounding box center [262, 446] width 8 height 11
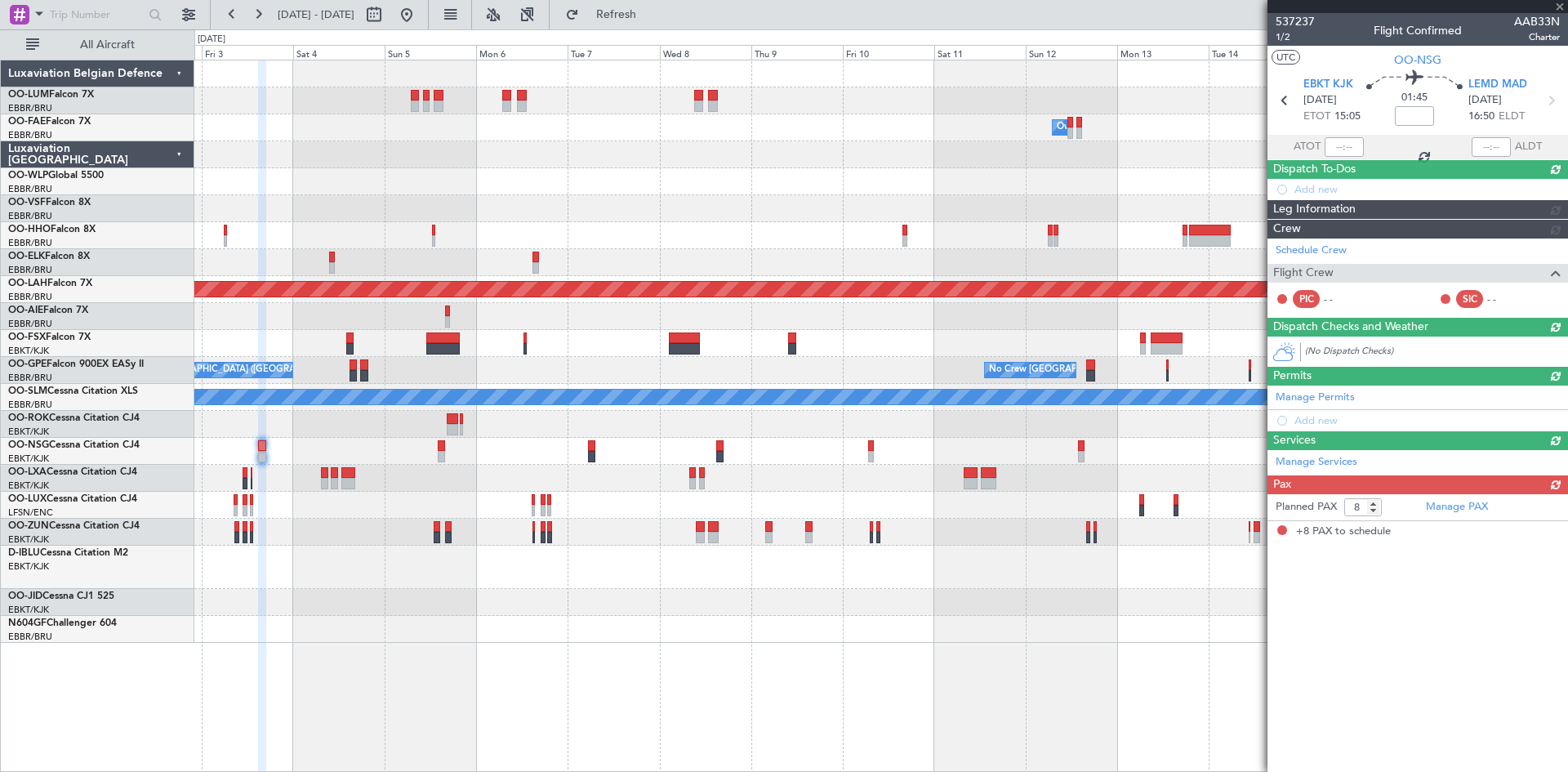
scroll to position [0, 0]
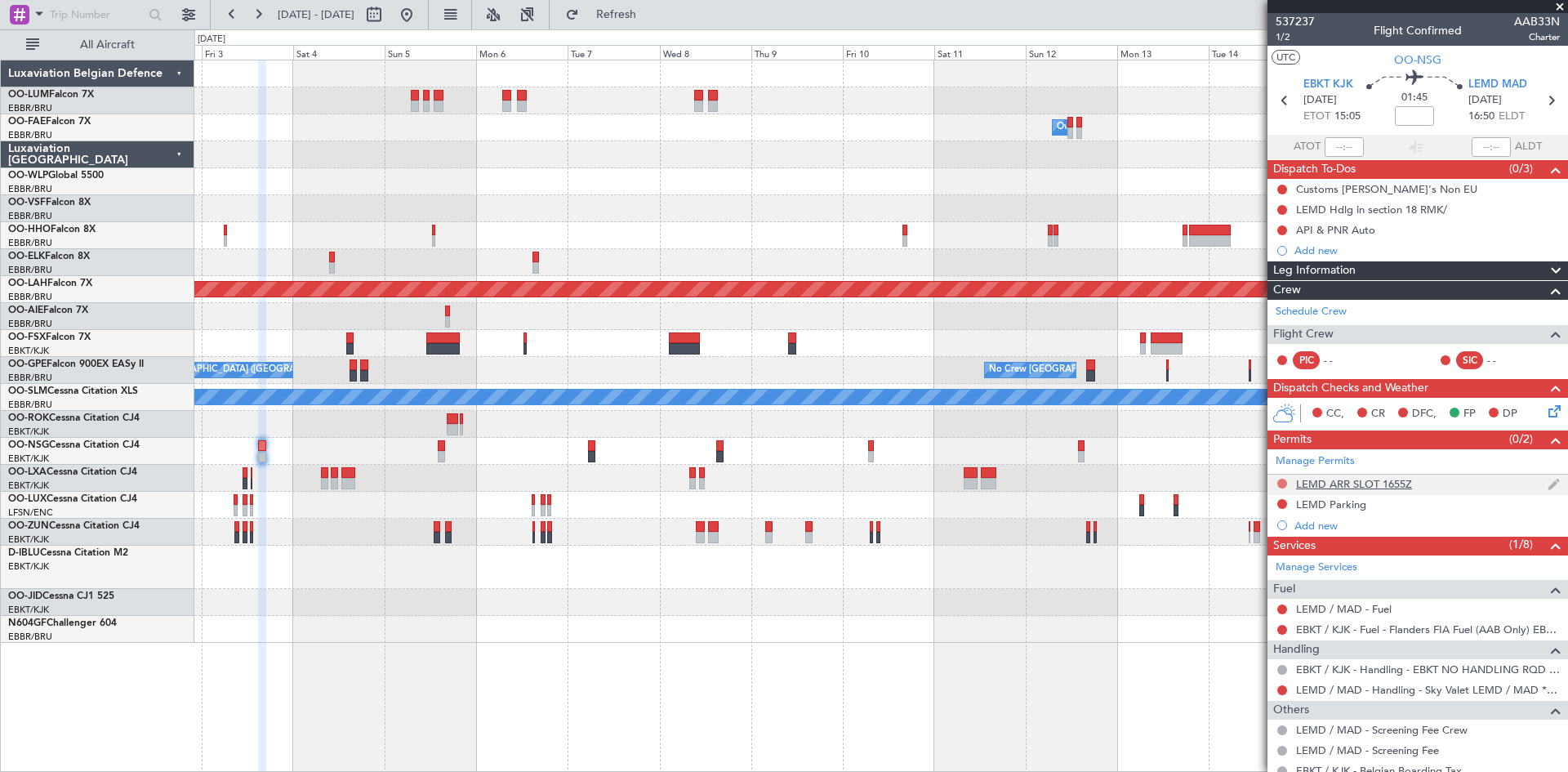
click at [1282, 482] on button at bounding box center [1282, 484] width 9 height 9
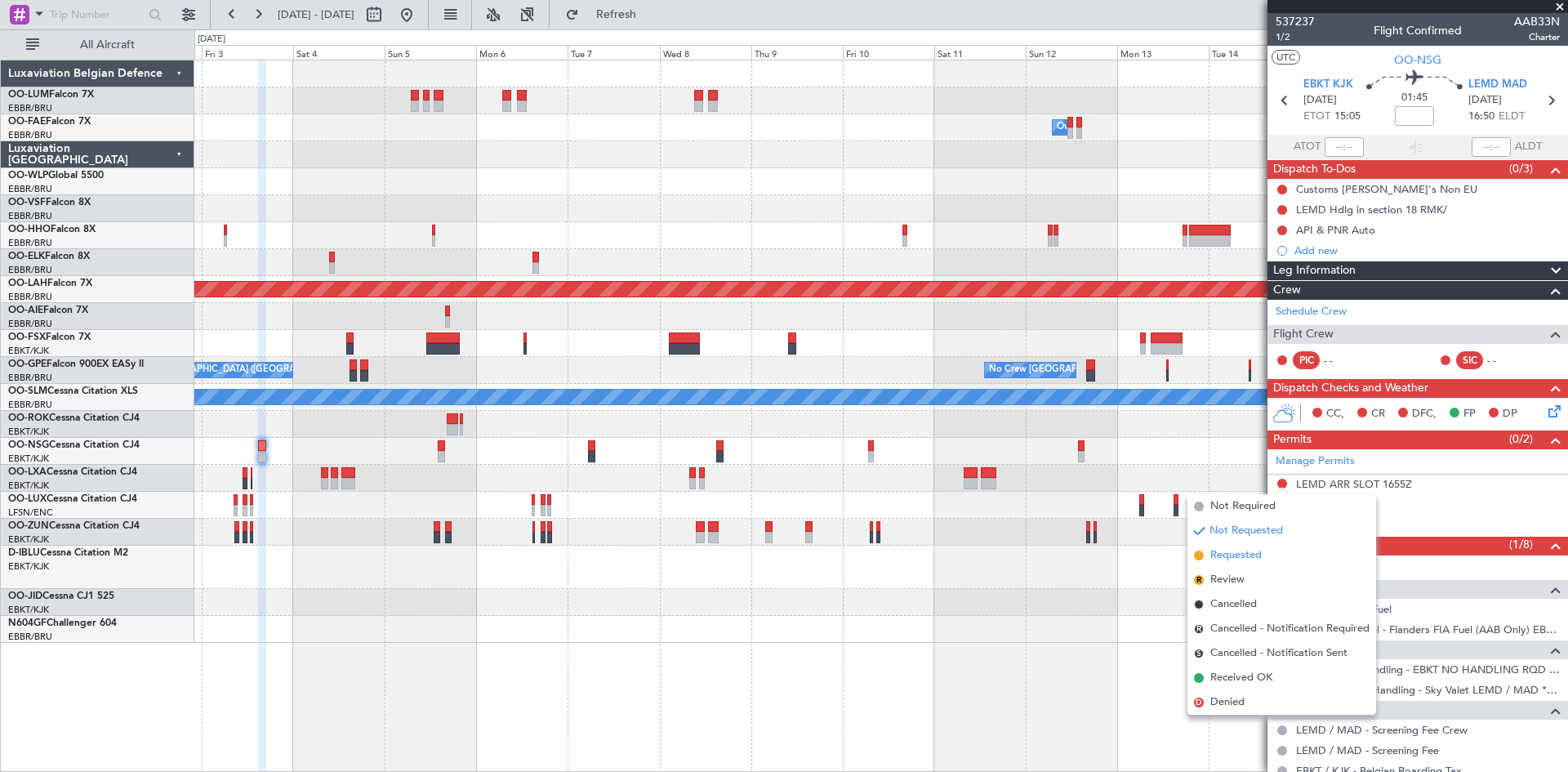
click at [1256, 547] on li "Requested" at bounding box center [1282, 555] width 188 height 25
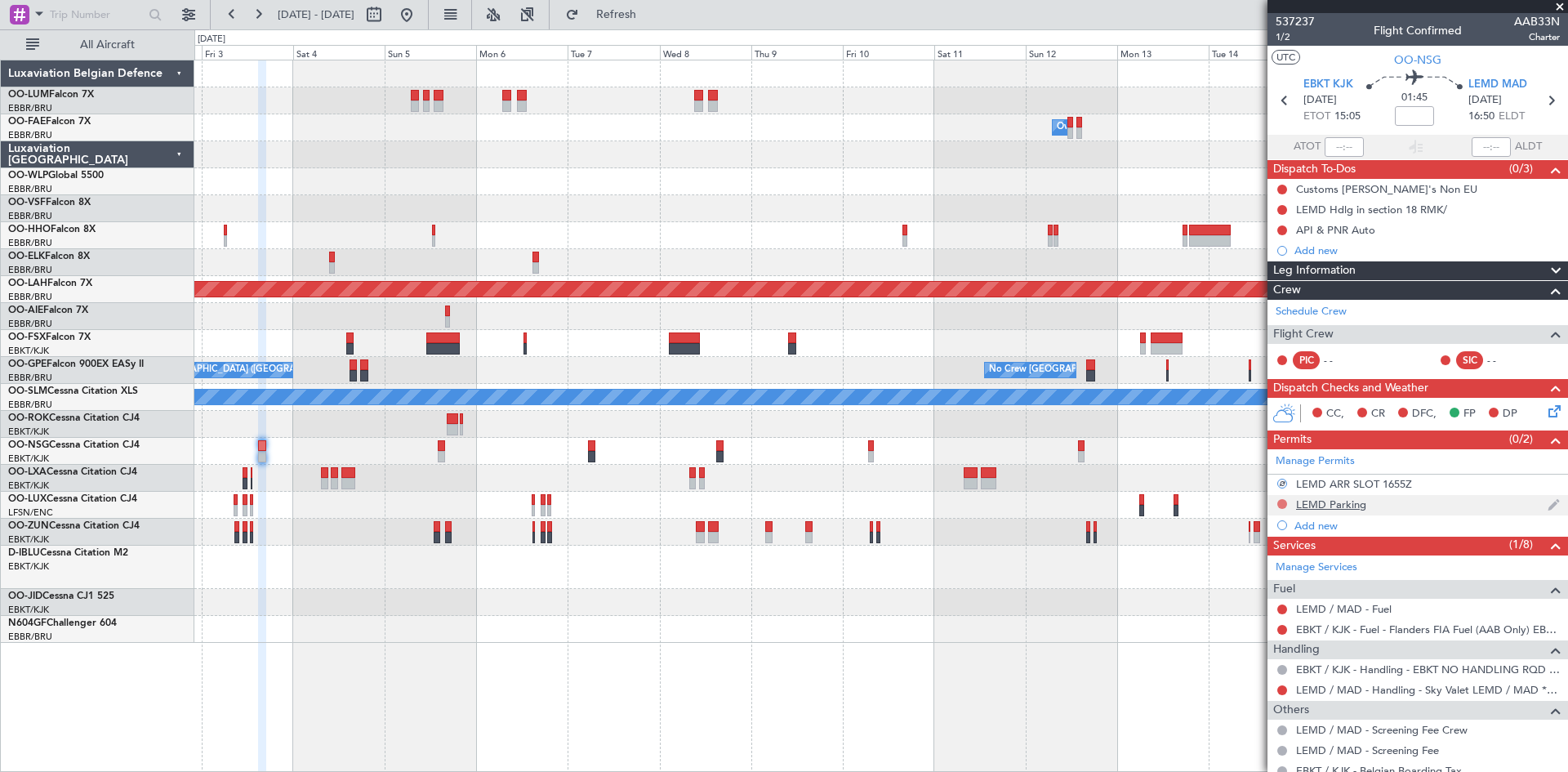
click at [1281, 506] on button at bounding box center [1282, 504] width 9 height 9
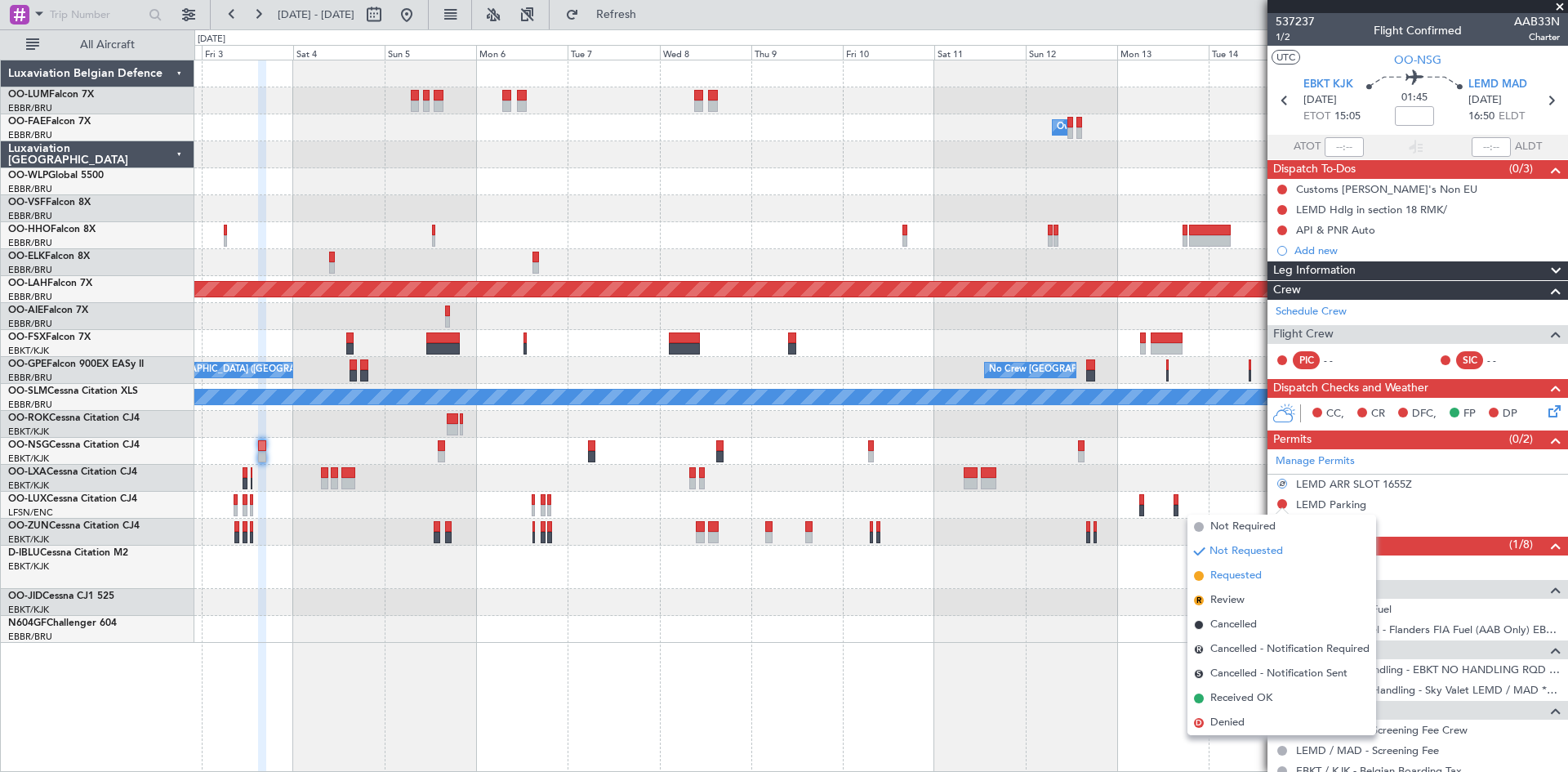
click at [1262, 570] on span "Requested" at bounding box center [1236, 575] width 52 height 16
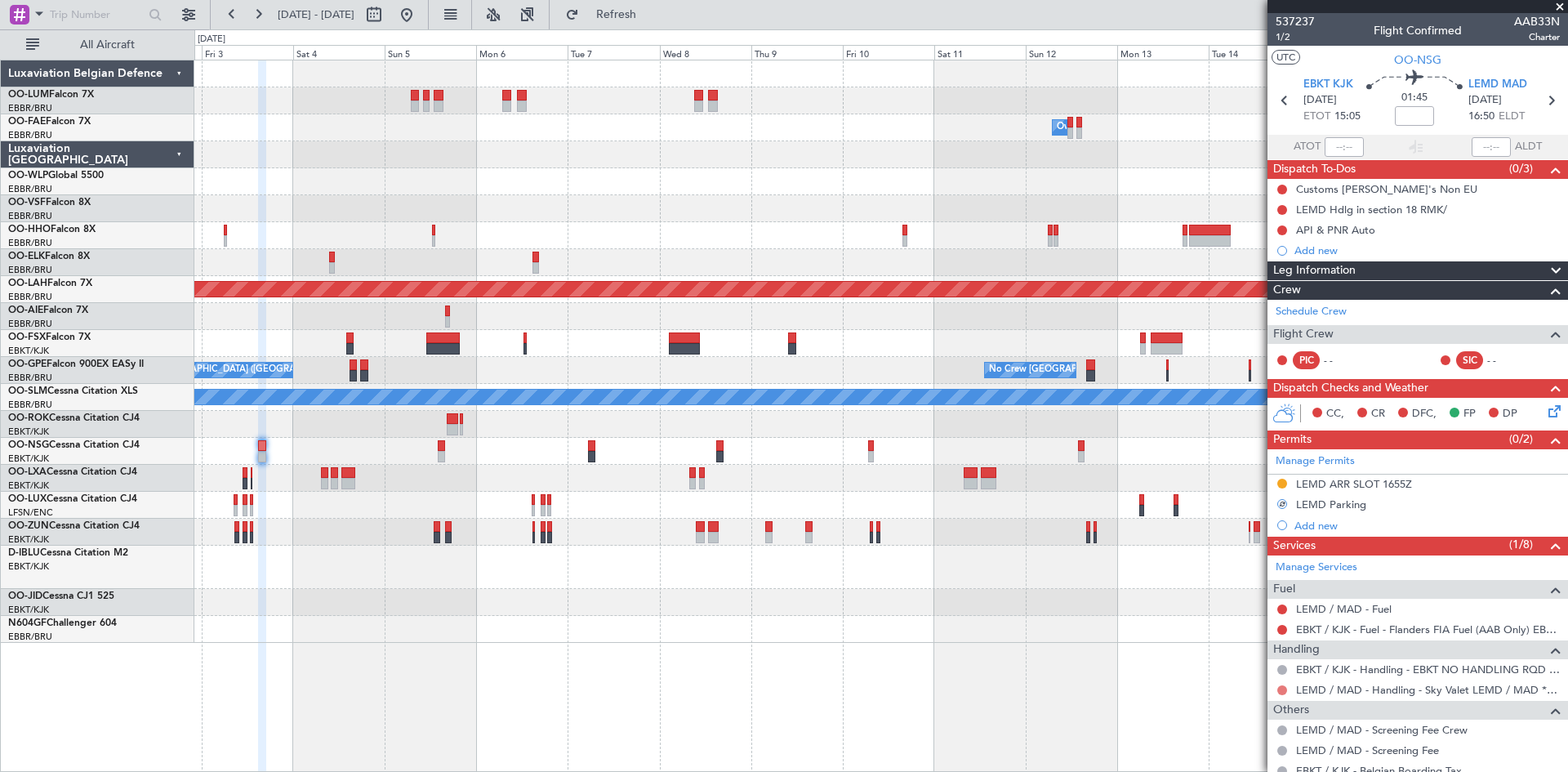
click at [1282, 690] on button at bounding box center [1282, 690] width 9 height 9
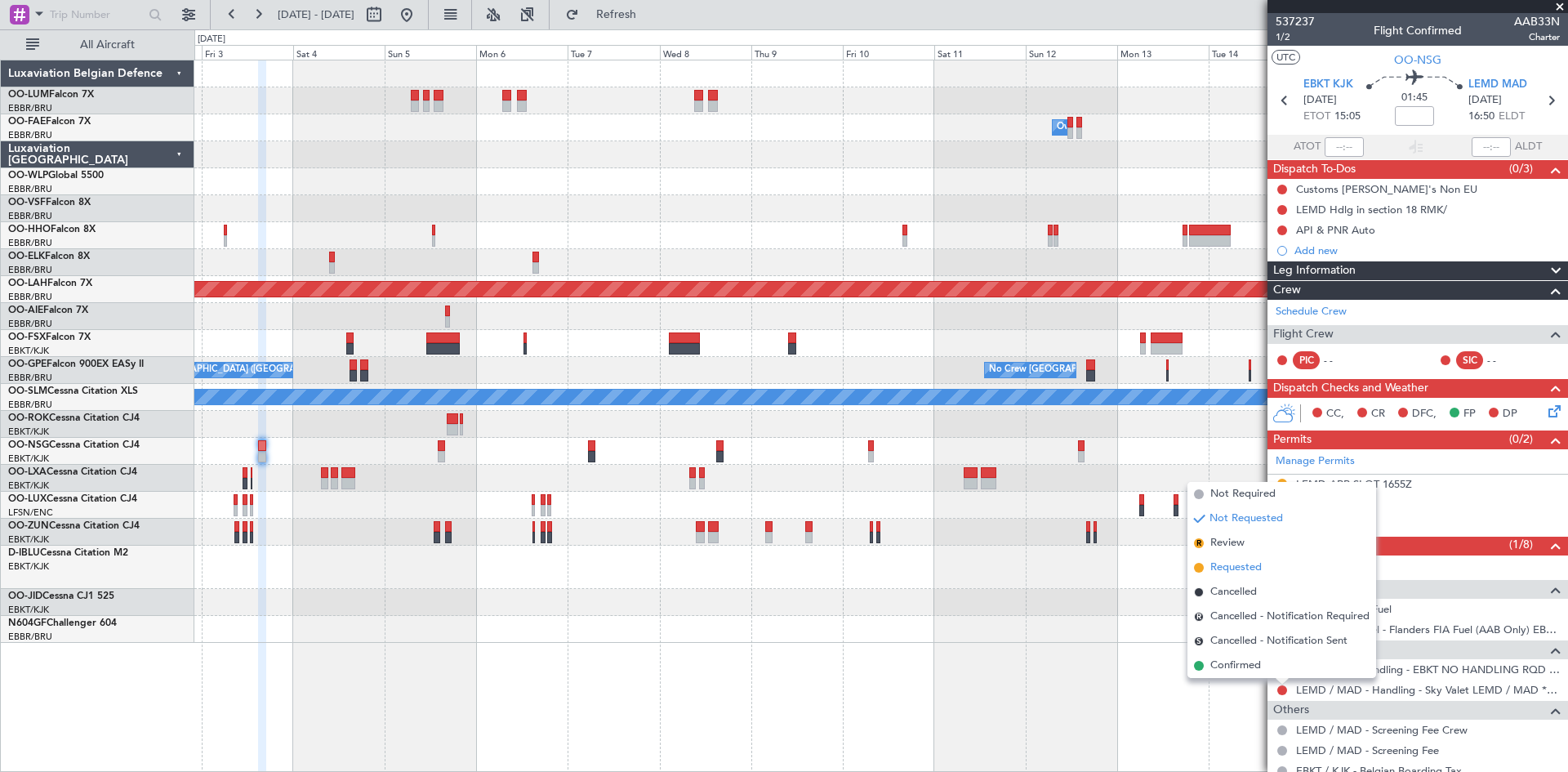
click at [1254, 572] on span "Requested" at bounding box center [1236, 567] width 52 height 16
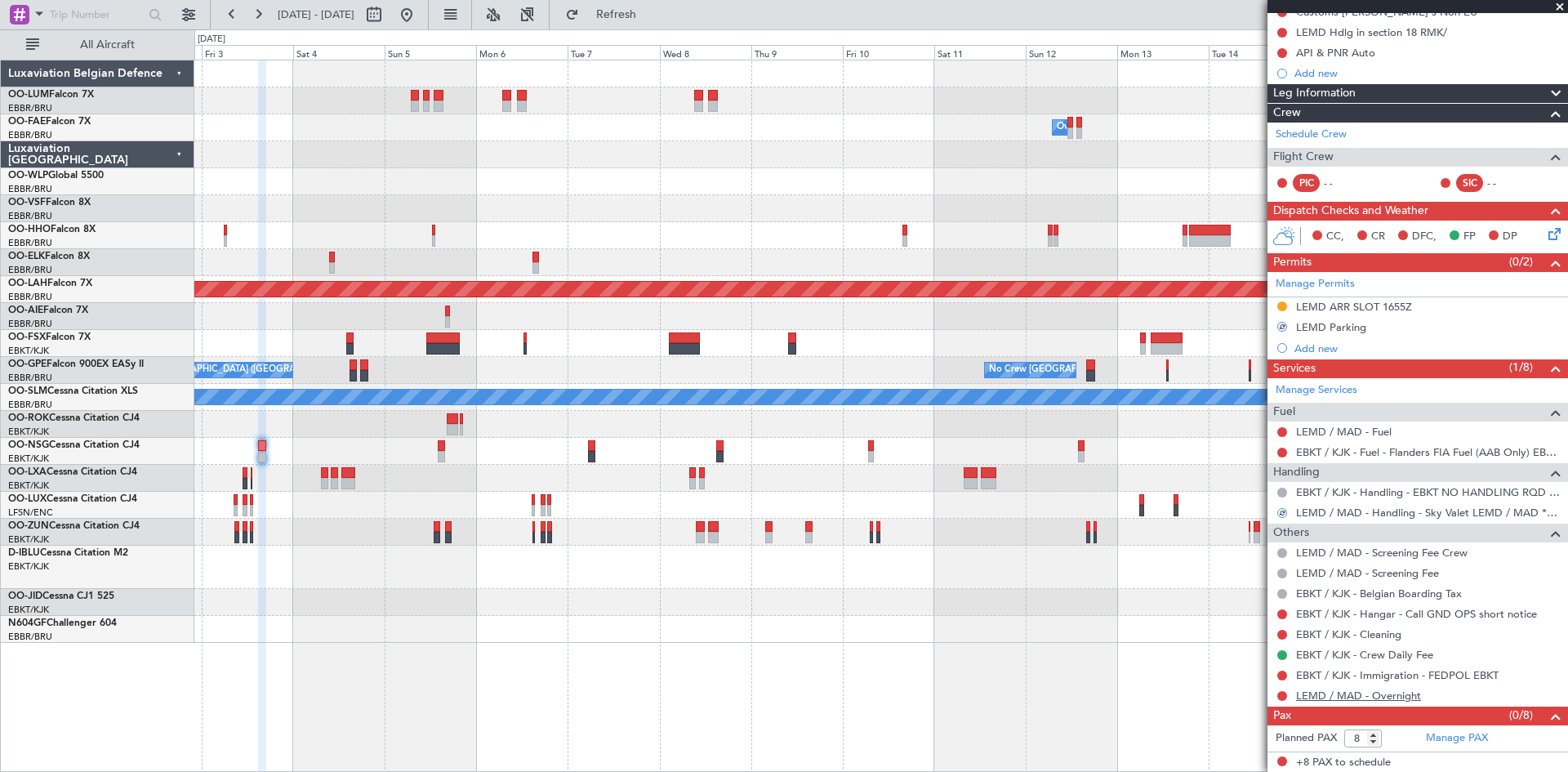
scroll to position [178, 0]
click at [1282, 613] on button at bounding box center [1282, 614] width 9 height 9
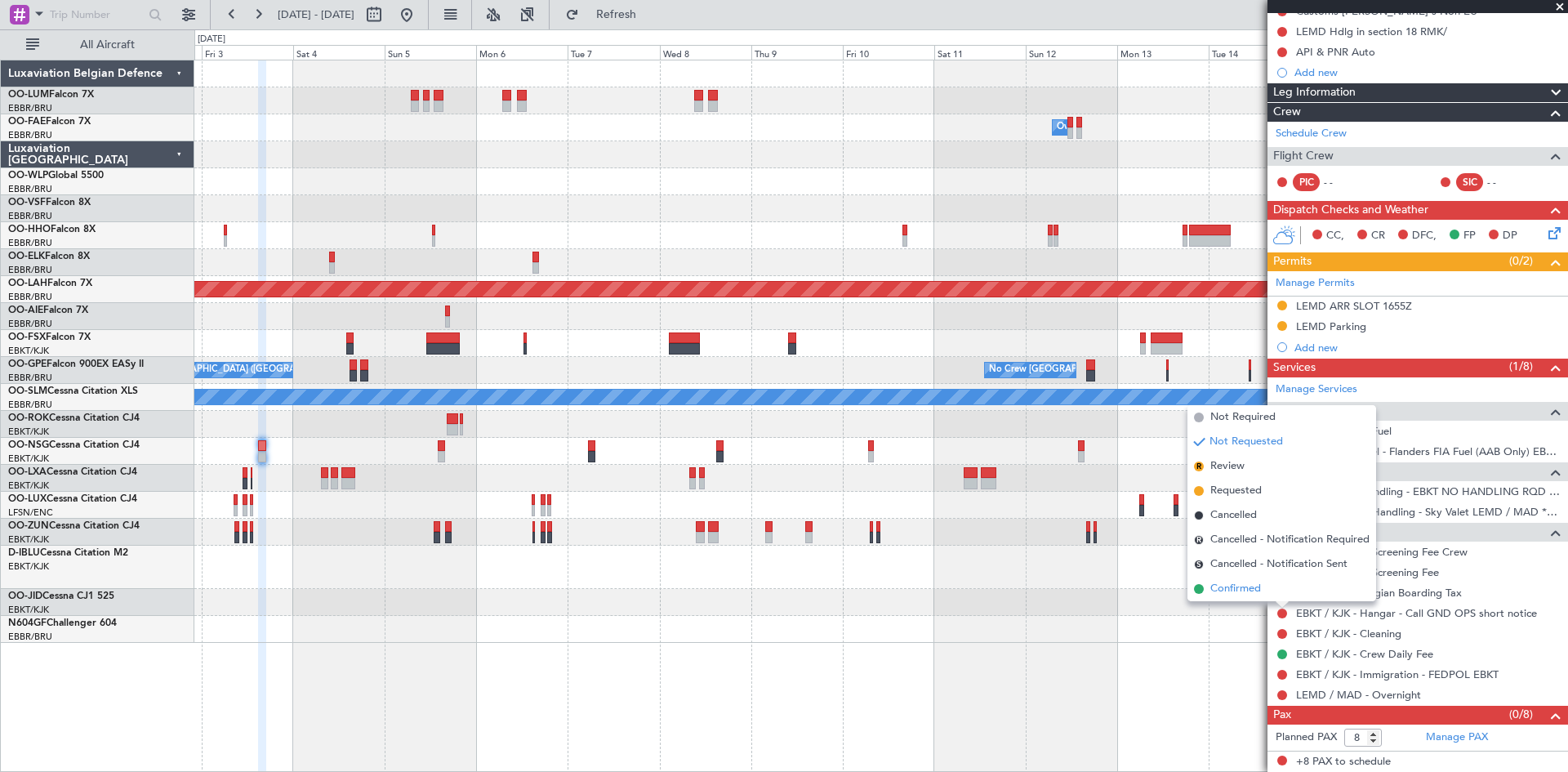
click at [1256, 592] on span "Confirmed" at bounding box center [1236, 588] width 51 height 16
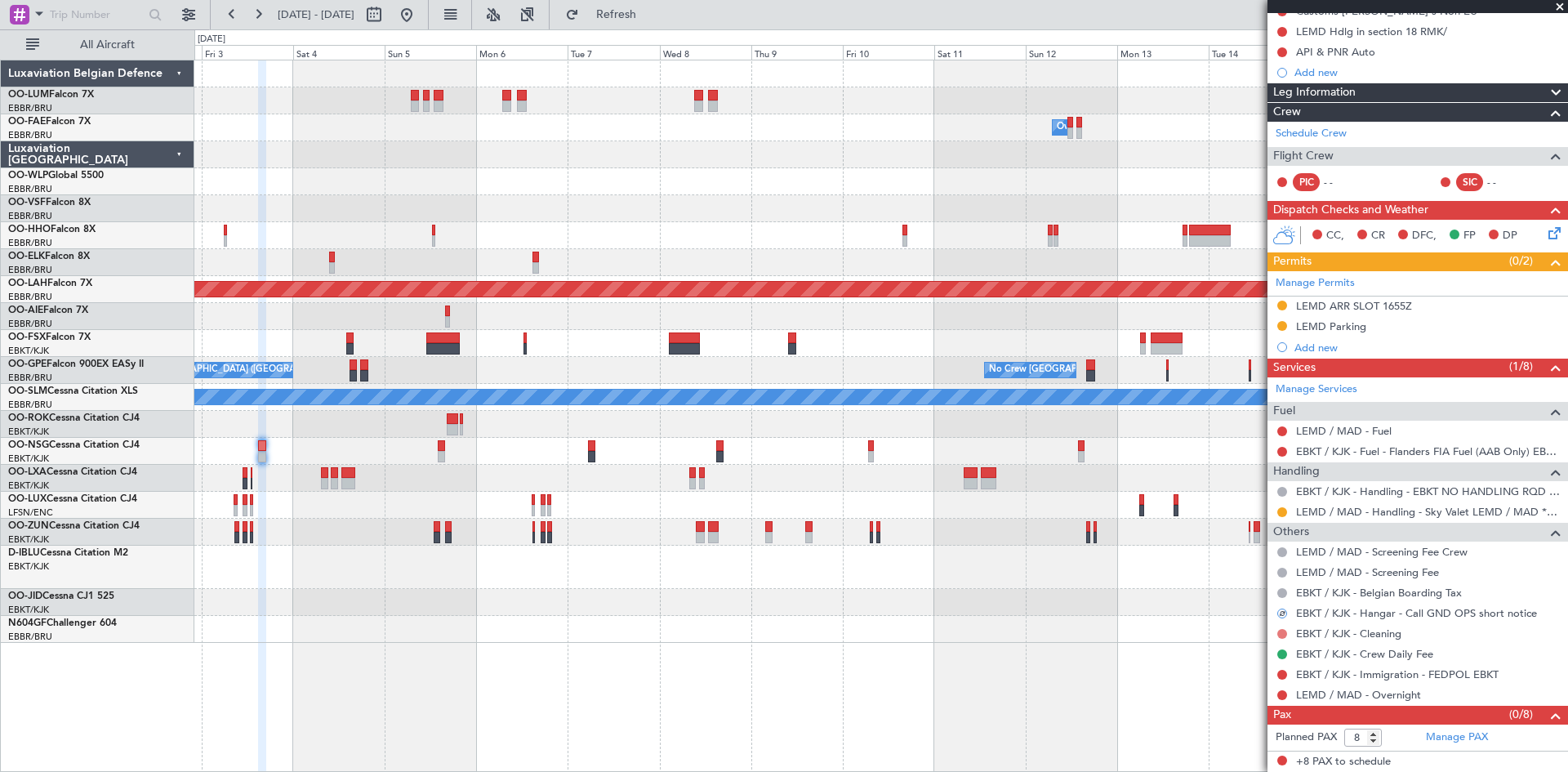
click at [1279, 632] on button at bounding box center [1282, 633] width 9 height 9
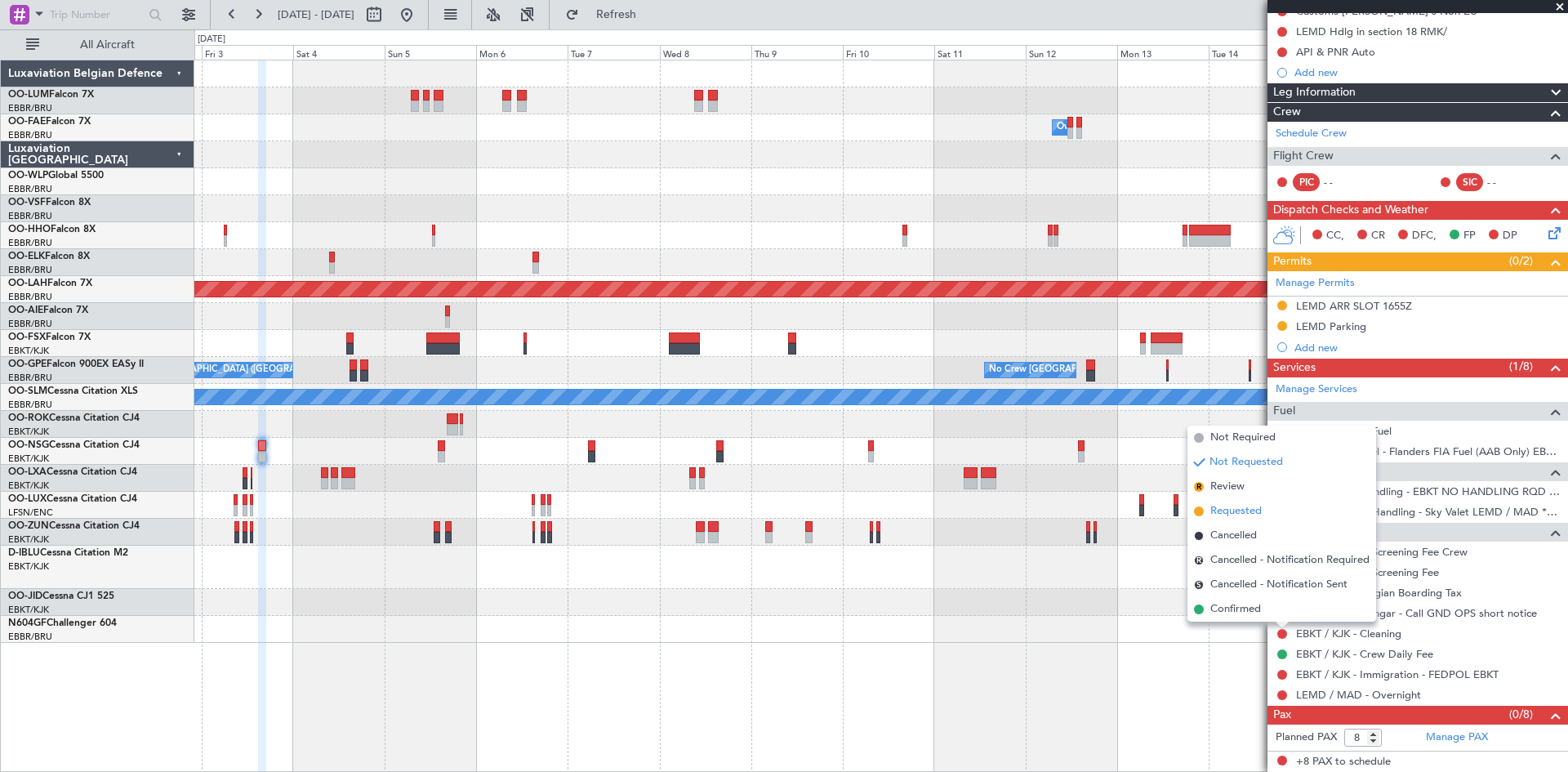
click at [1246, 515] on span "Requested" at bounding box center [1236, 511] width 52 height 16
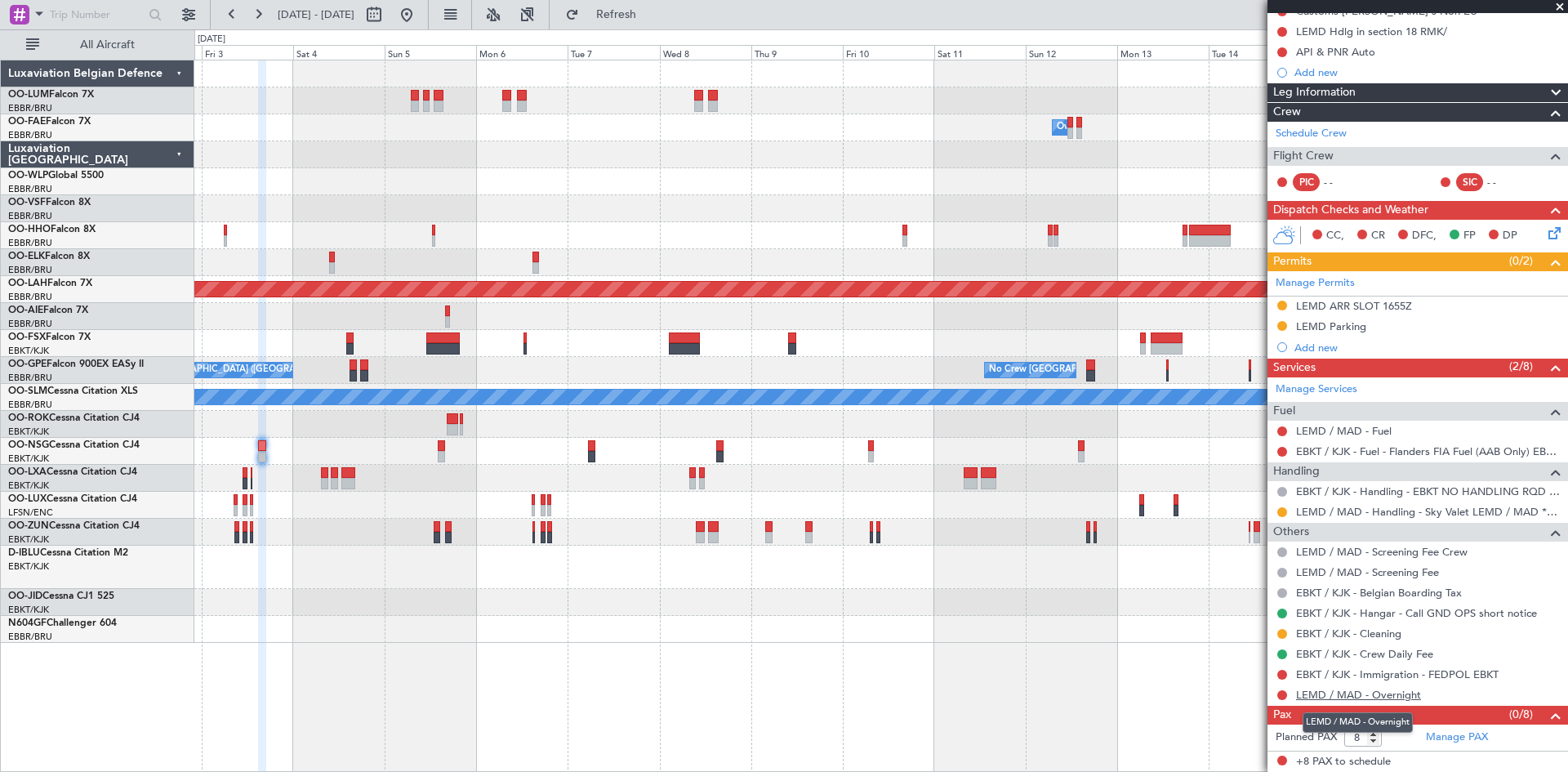
click at [1347, 693] on link "LEMD / MAD - Overnight" at bounding box center [1359, 695] width 125 height 14
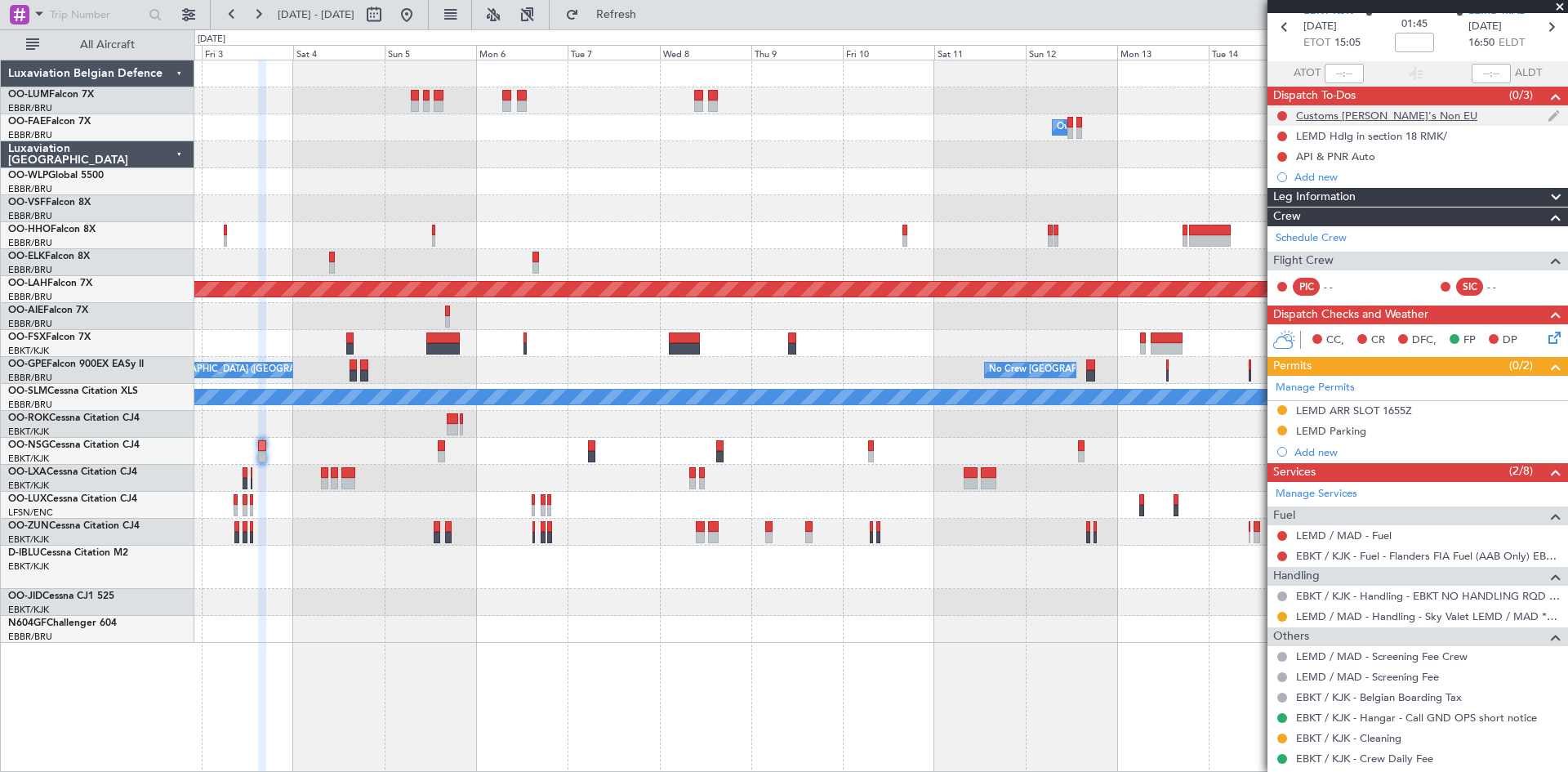
scroll to position [0, 0]
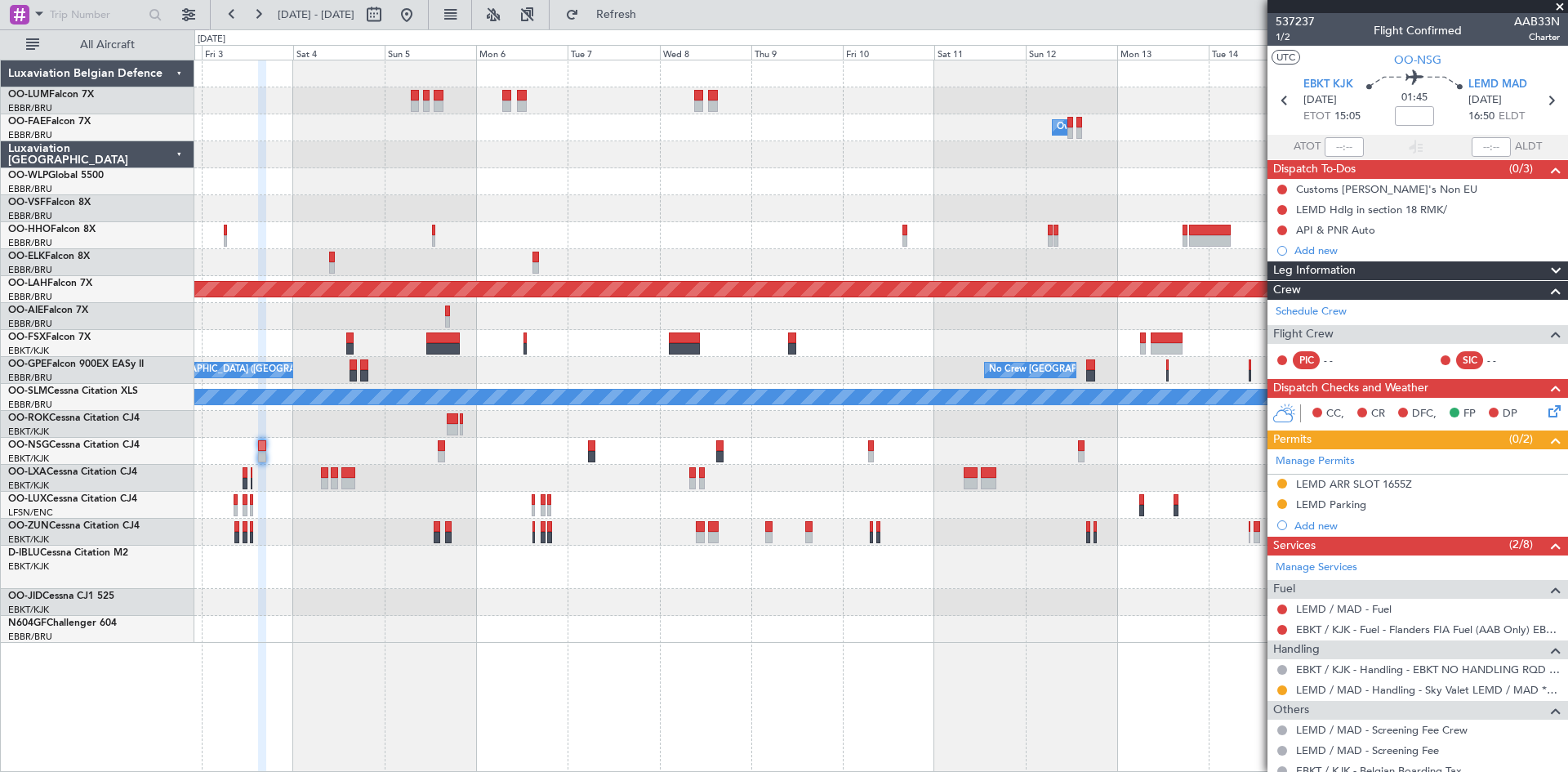
click at [973, 567] on div at bounding box center [880, 567] width 1373 height 43
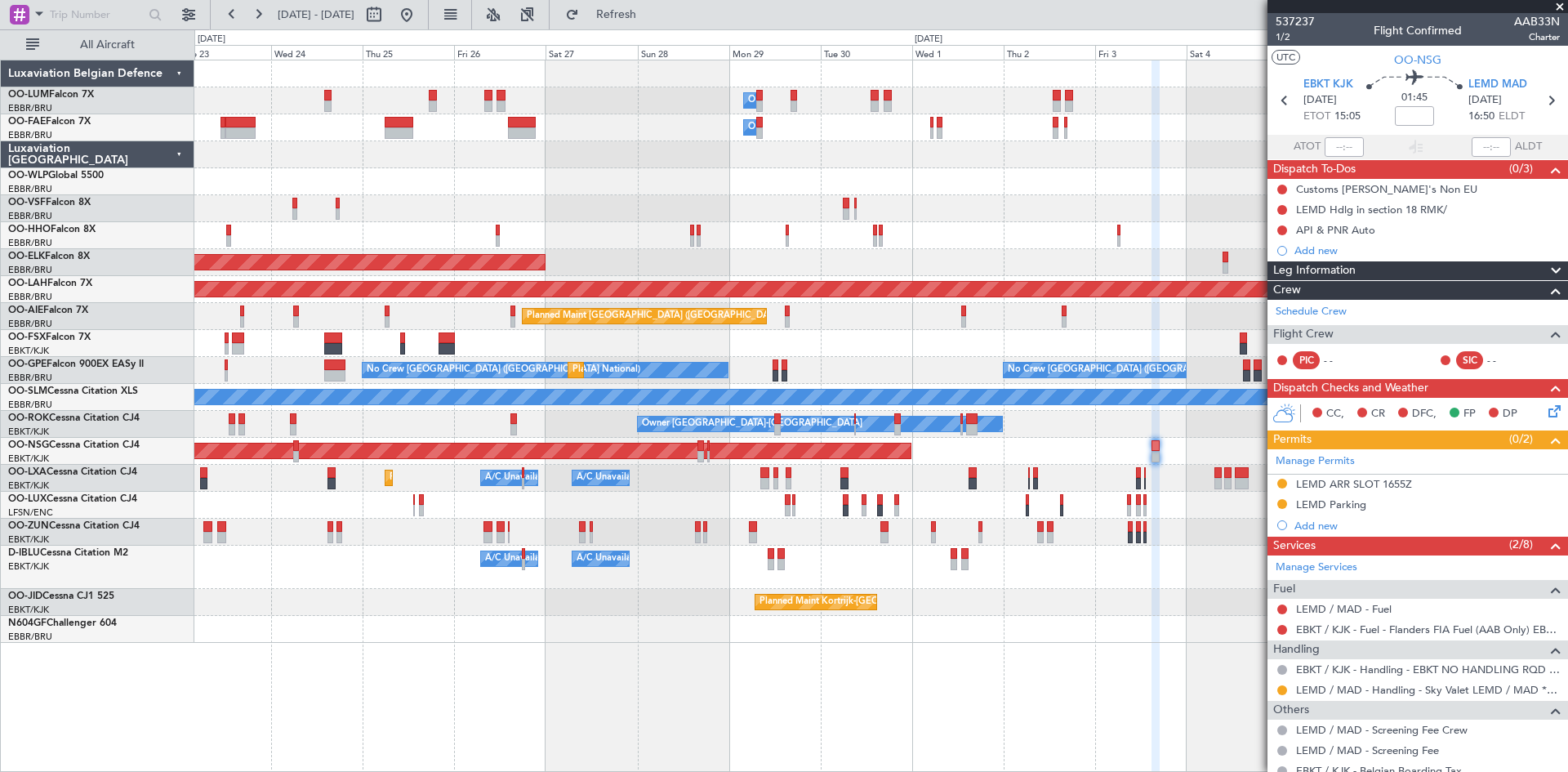
click at [832, 641] on div at bounding box center [880, 630] width 1373 height 27
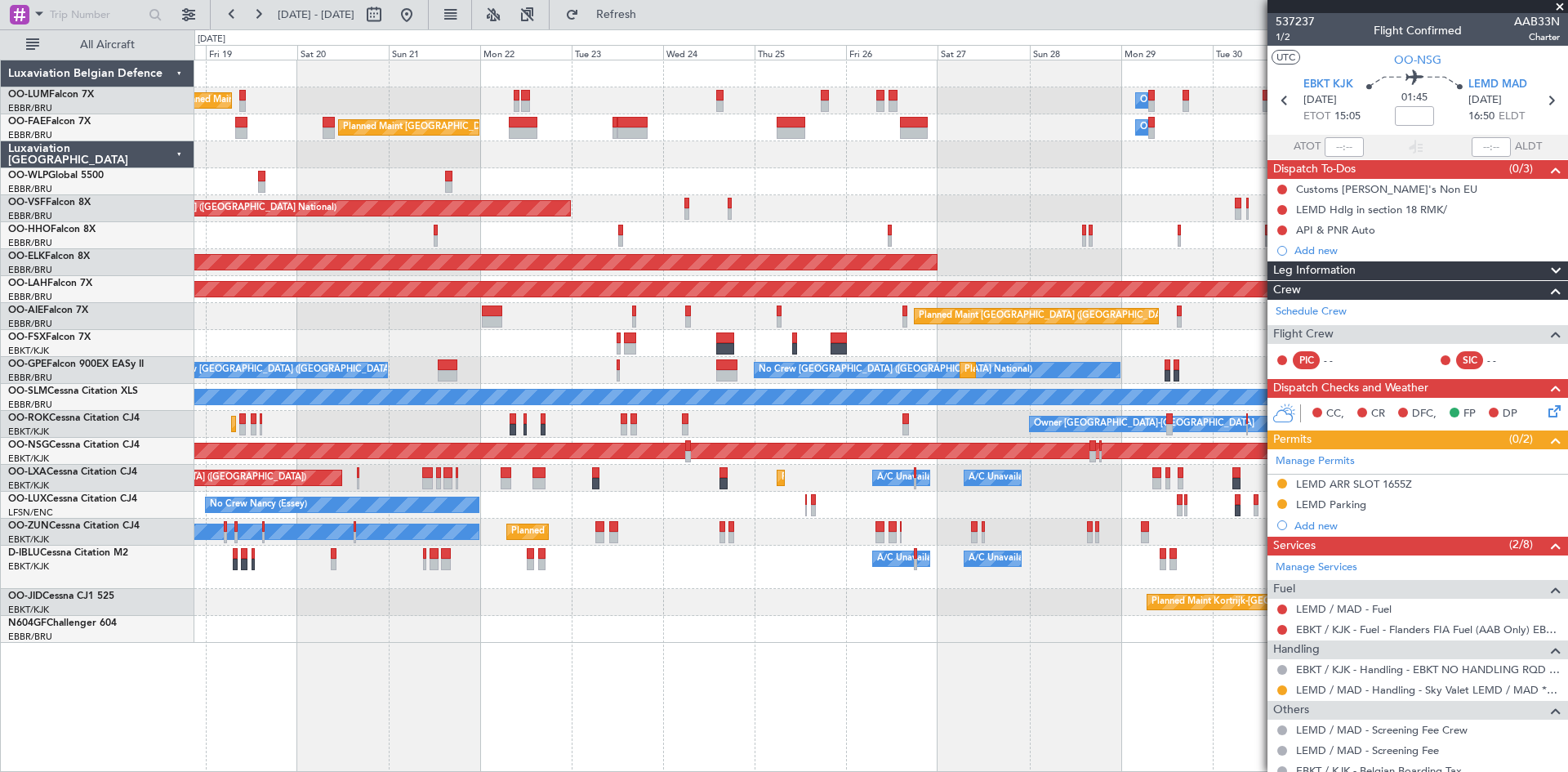
click at [893, 640] on div "Owner Melsbroek Air Base Planned Maint Brussels (Brussels National) Unplanned M…" at bounding box center [881, 416] width 1374 height 713
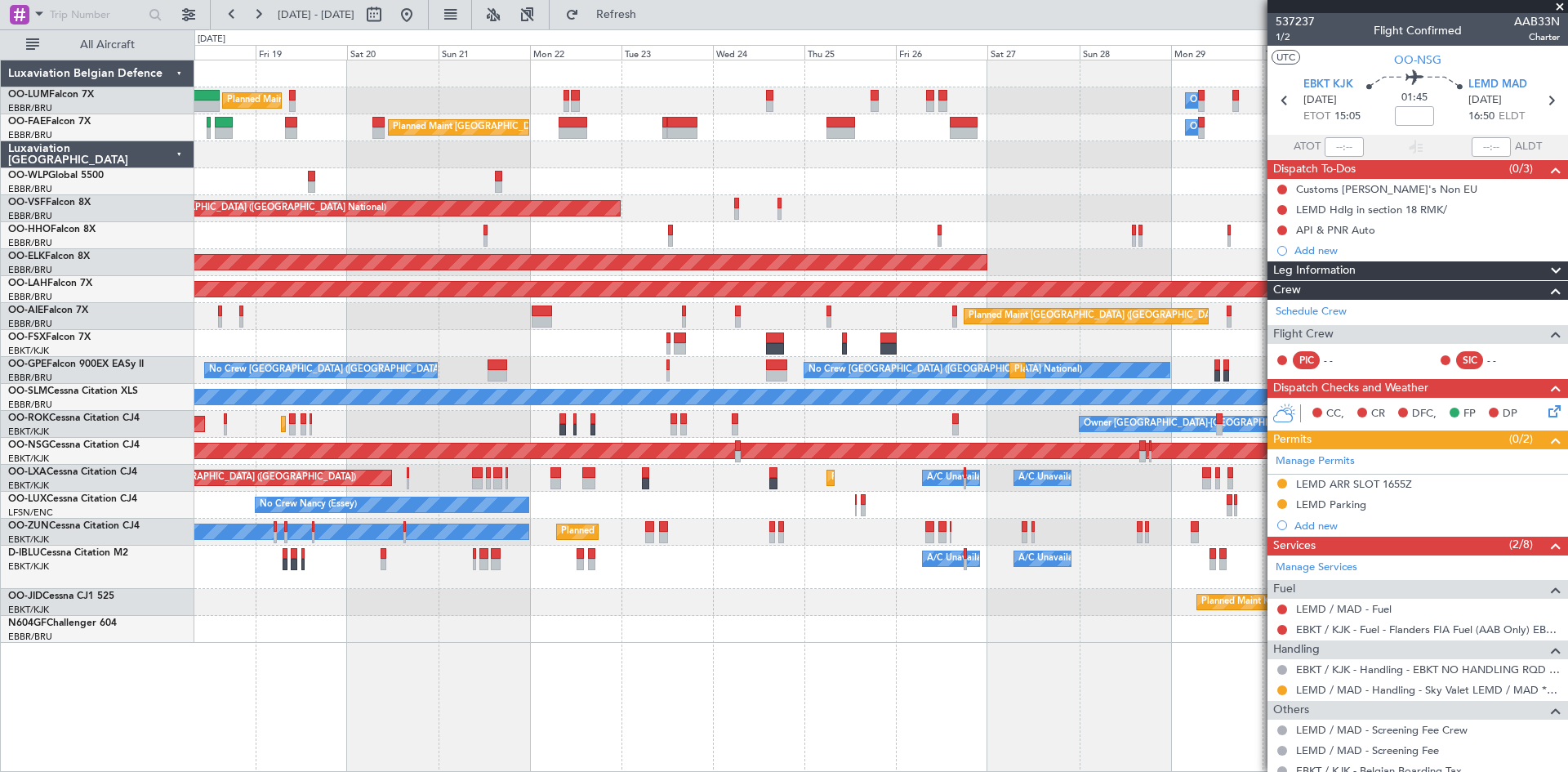
click at [447, 633] on div "Owner Melsbroek Air Base Planned Maint Brussels (Brussels National) Unplanned M…" at bounding box center [881, 416] width 1374 height 713
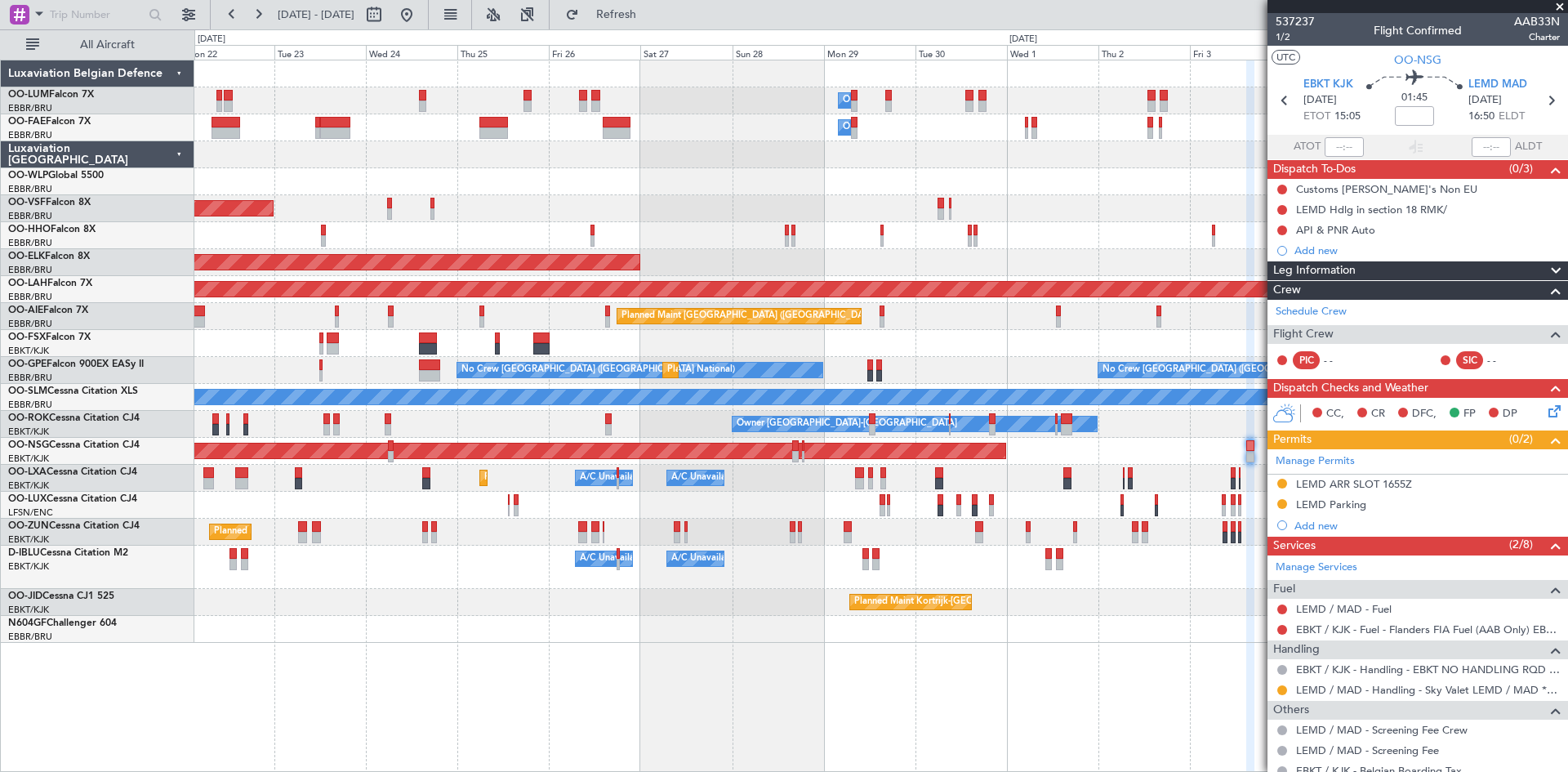
click at [476, 639] on div "Owner Melsbroek Air Base Planned Maint Brussels (Brussels National) Owner Melsb…" at bounding box center [881, 416] width 1374 height 713
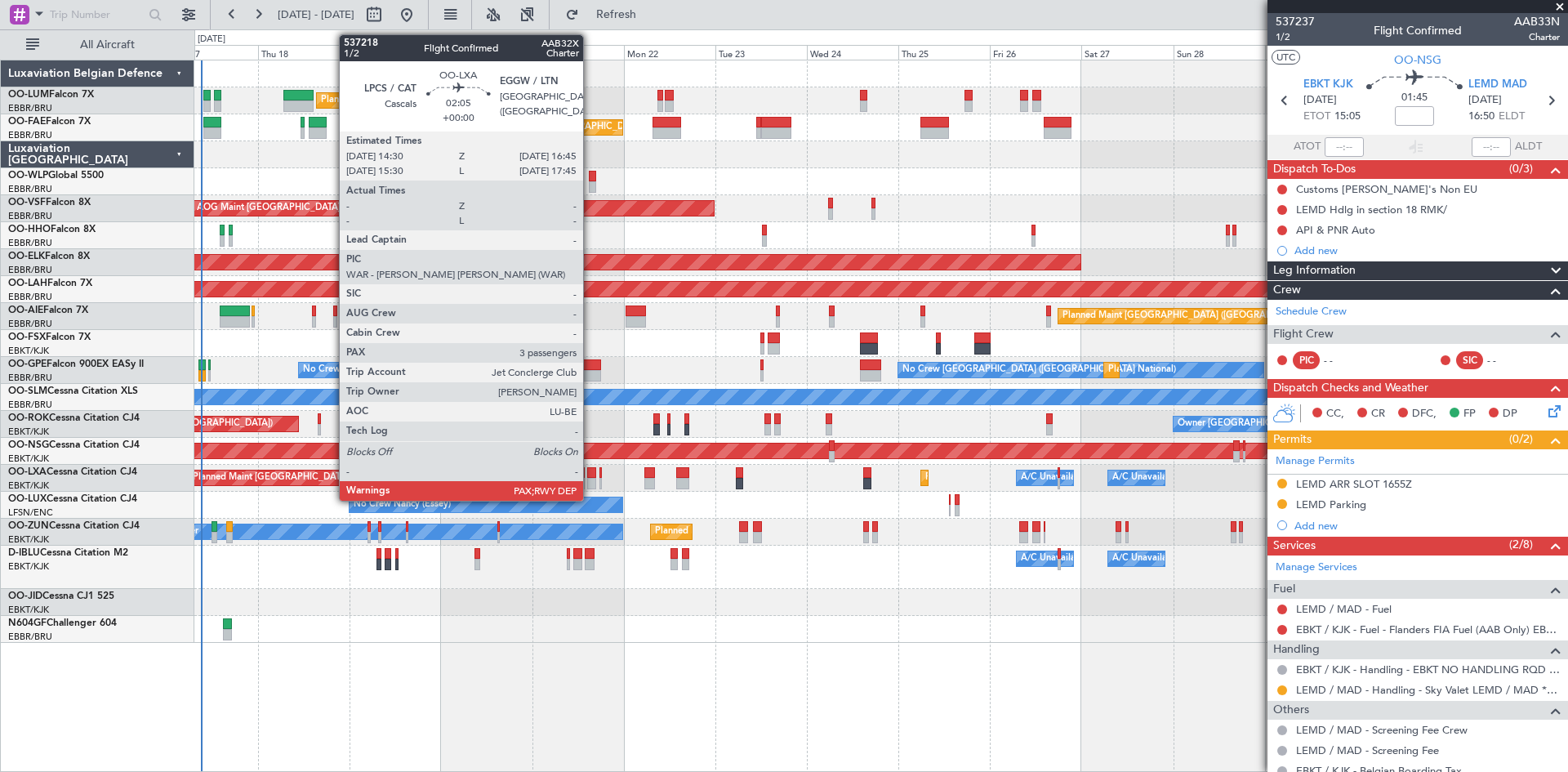
click at [591, 475] on div at bounding box center [592, 473] width 9 height 11
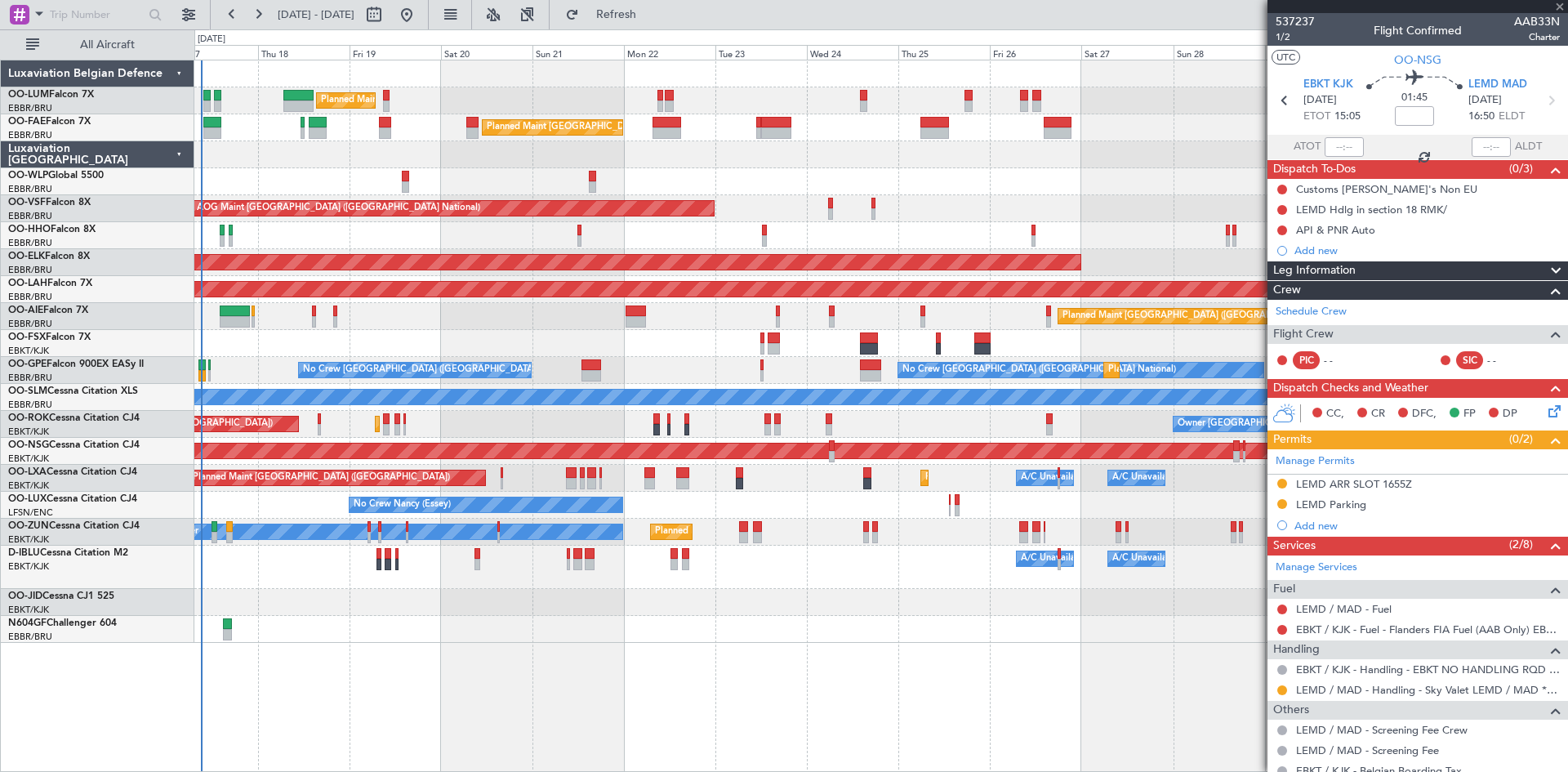
type input "3"
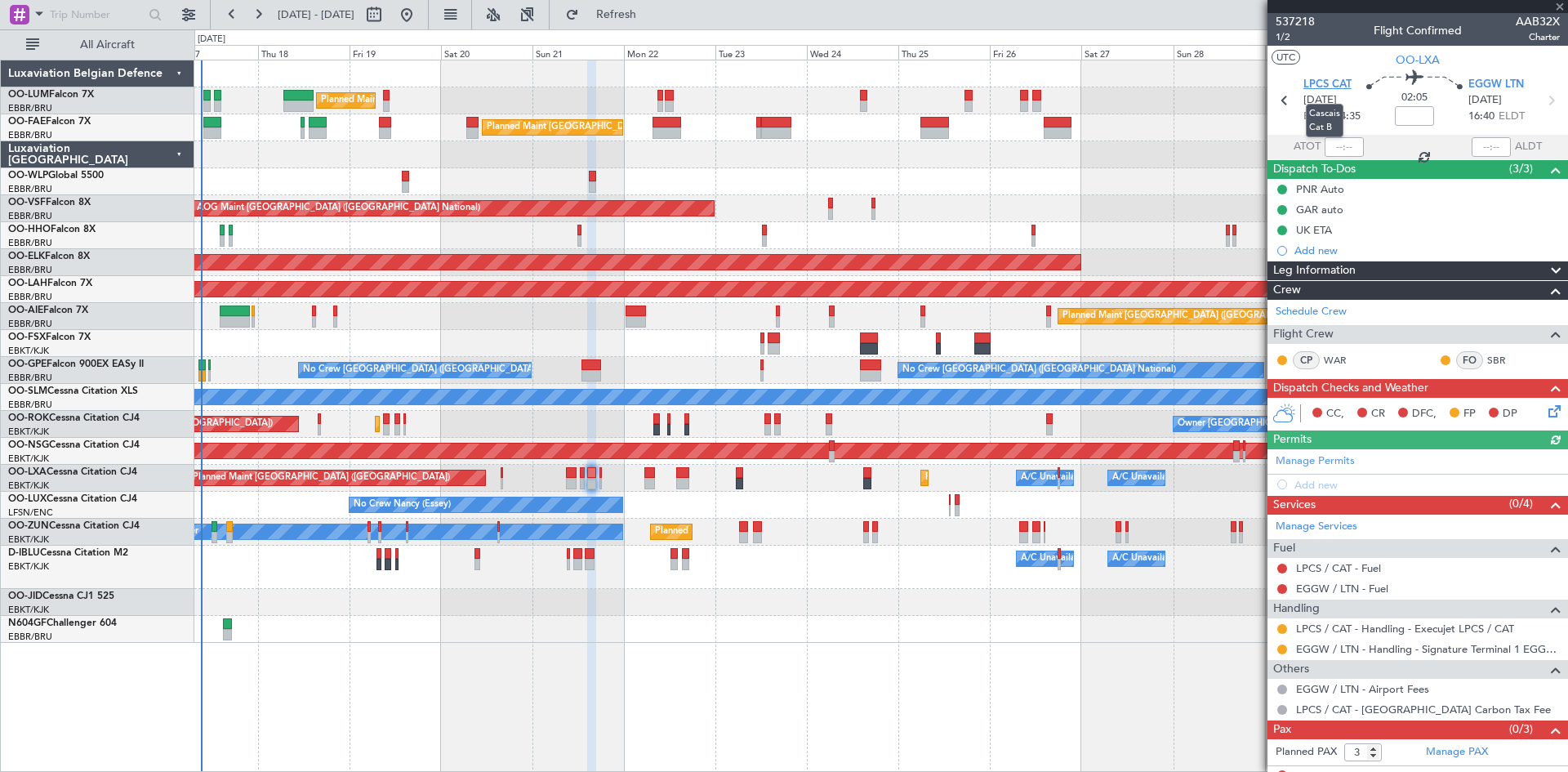
click at [1326, 81] on span "LPCS CAT" at bounding box center [1327, 84] width 48 height 16
click at [1318, 482] on div "Add new" at bounding box center [1420, 485] width 251 height 14
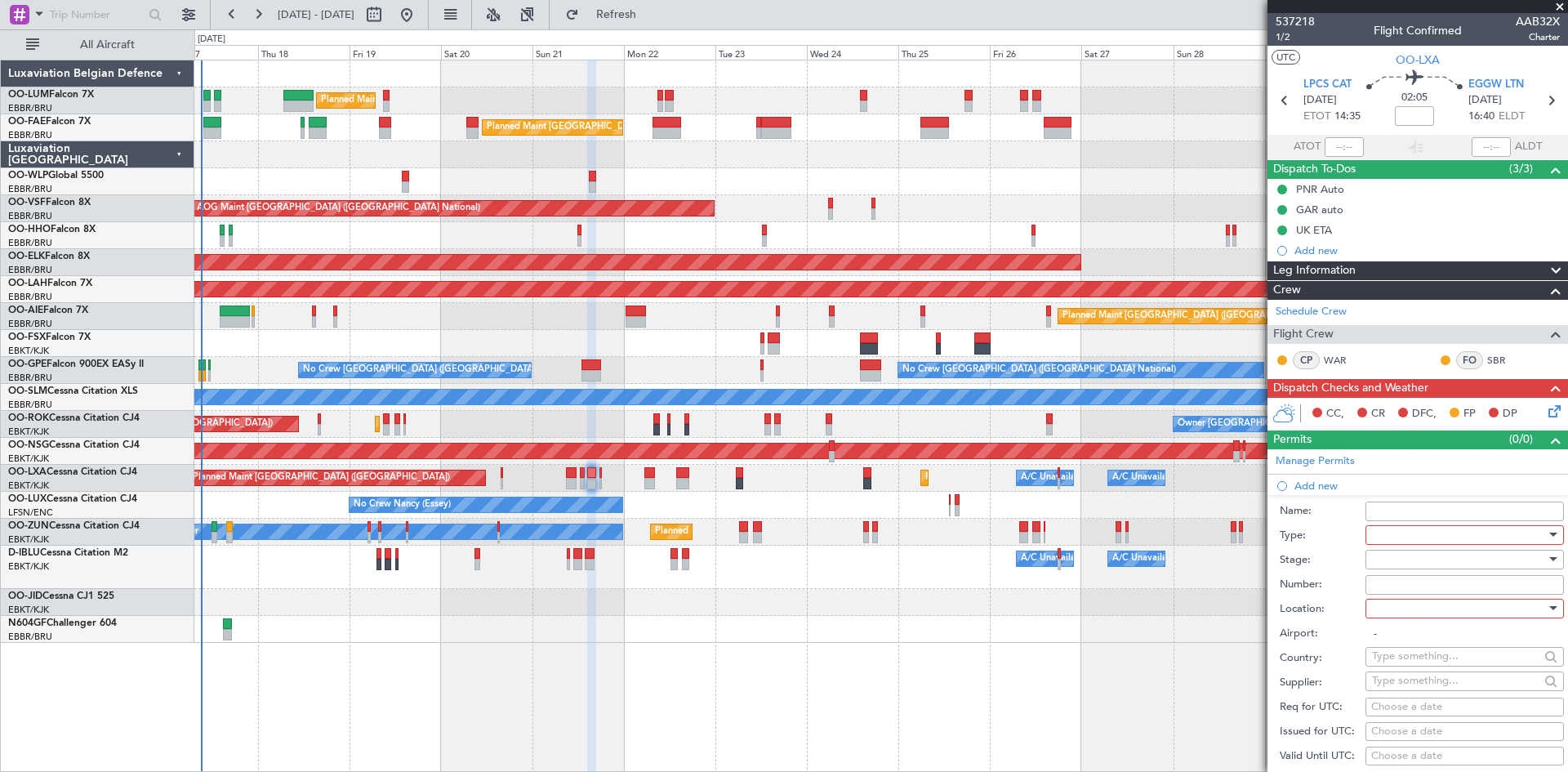
click at [1447, 535] on div at bounding box center [1459, 535] width 174 height 25
click at [1418, 620] on span "PPR" at bounding box center [1459, 616] width 172 height 25
click at [1413, 561] on div at bounding box center [1459, 560] width 174 height 25
click at [1427, 671] on span "Requested" at bounding box center [1459, 665] width 172 height 25
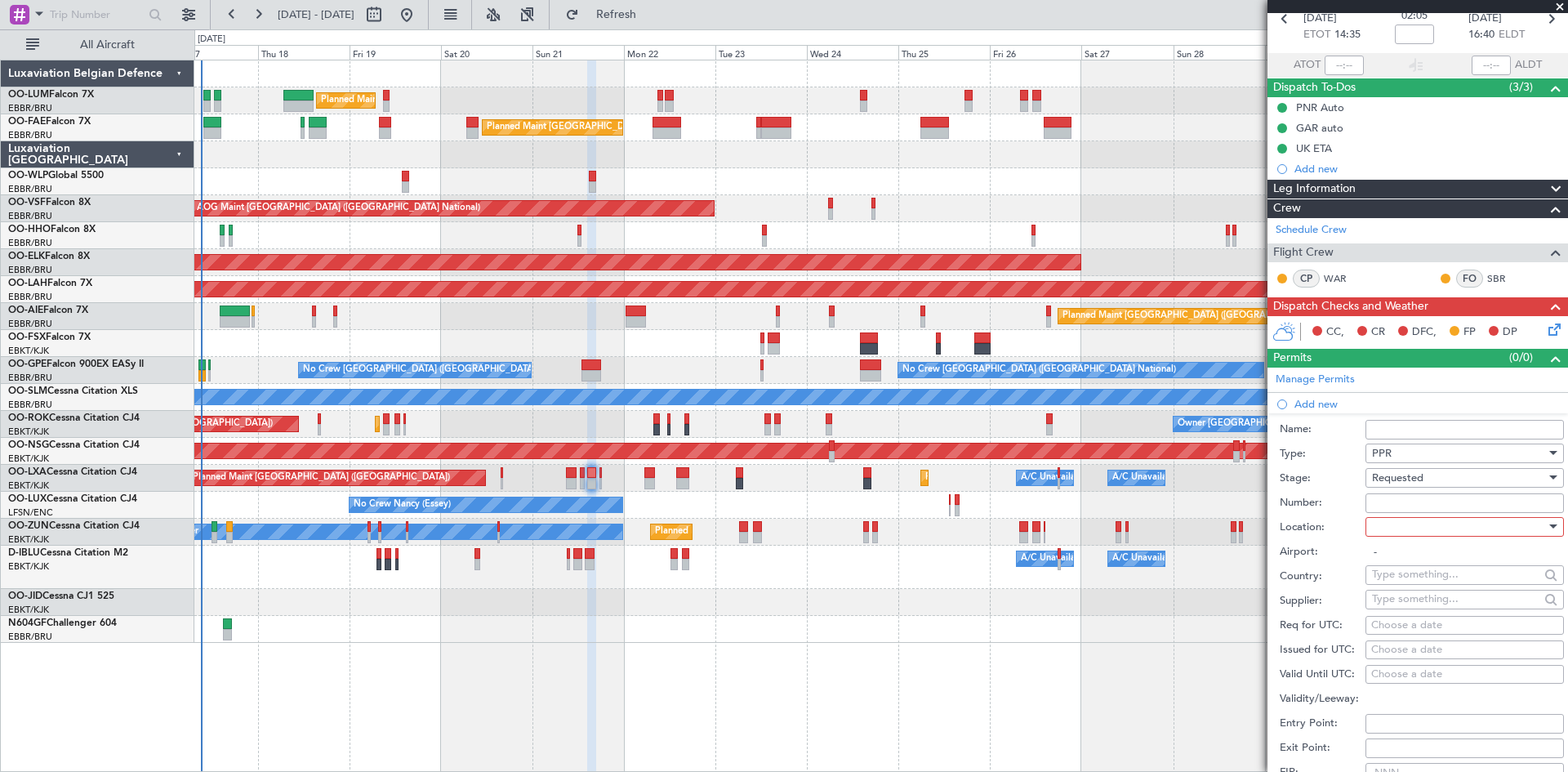
scroll to position [163, 0]
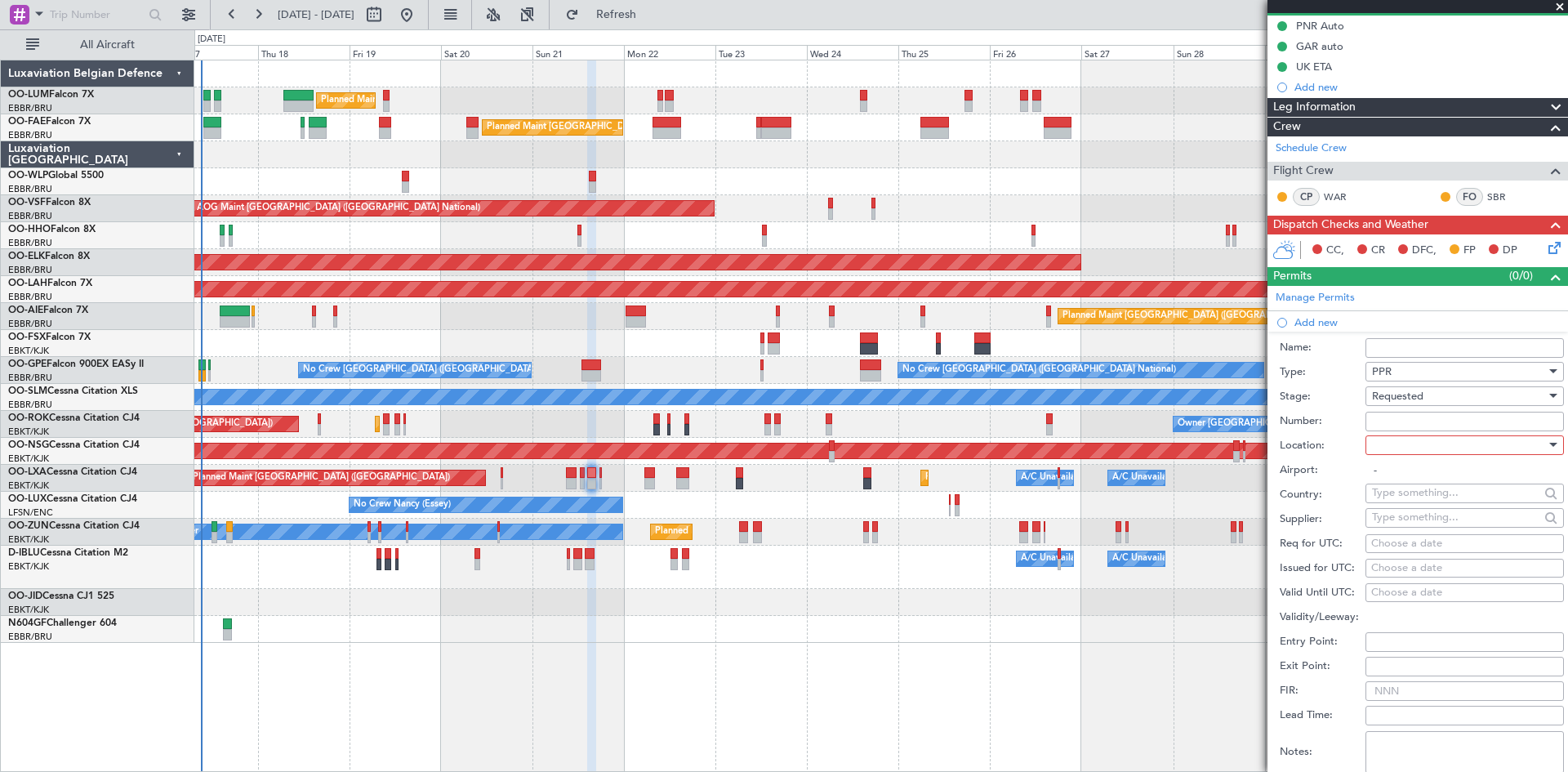
click at [1415, 455] on div at bounding box center [1459, 445] width 174 height 25
click at [1423, 475] on span "Departure" at bounding box center [1459, 478] width 172 height 25
type input "LPCS / CAT"
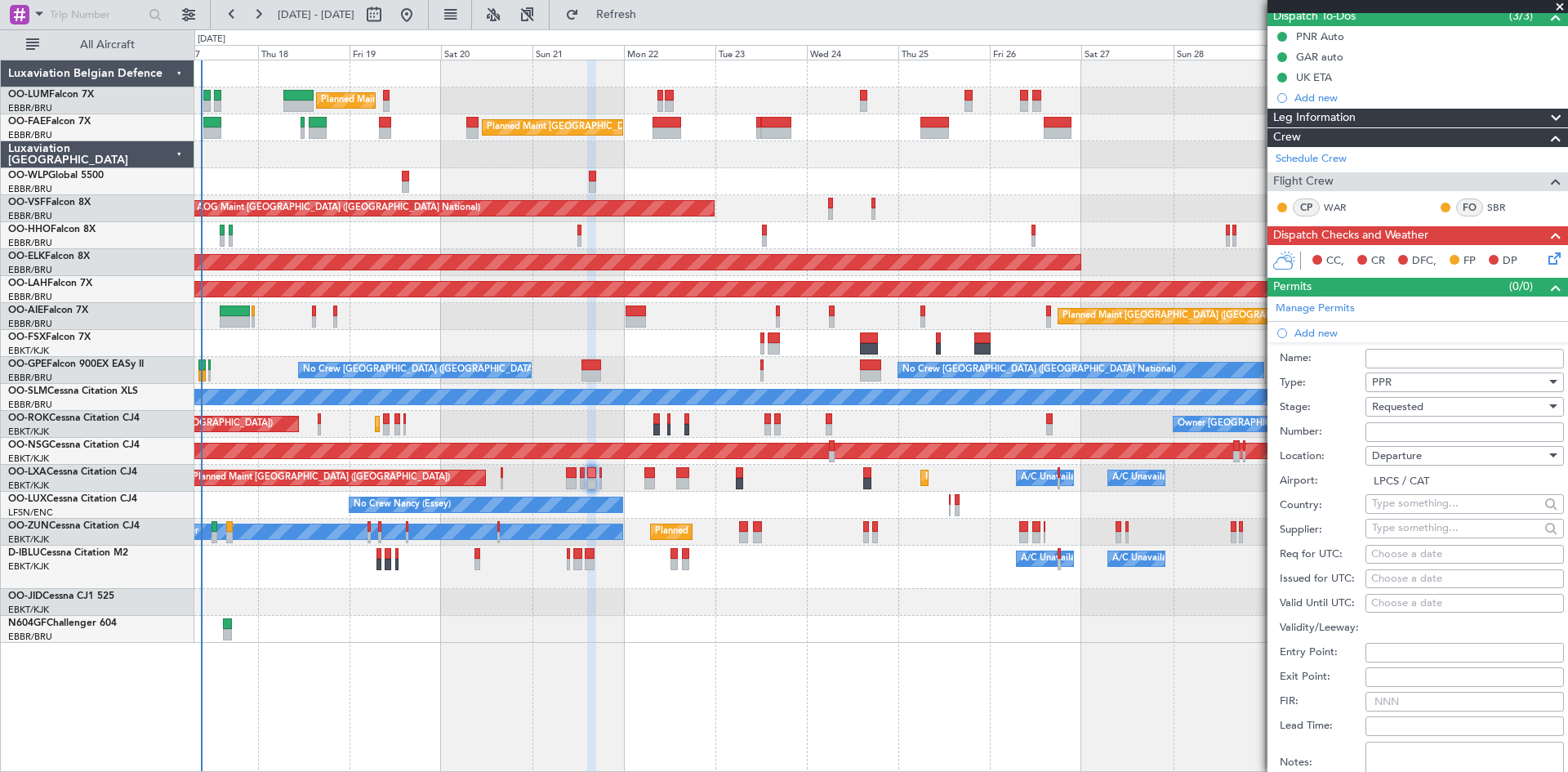
scroll to position [245, 0]
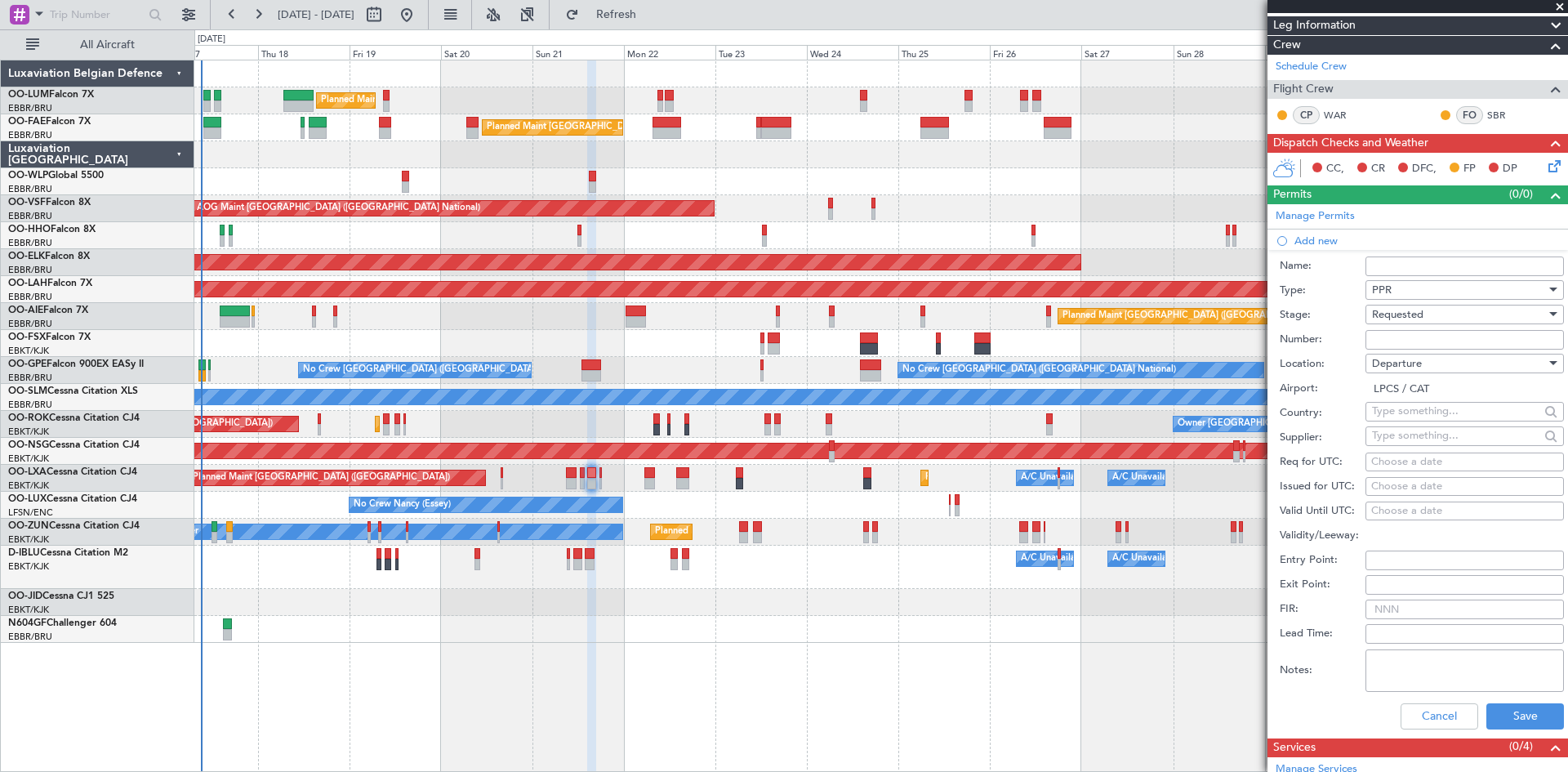
click at [1402, 465] on div "Choose a date" at bounding box center [1464, 462] width 187 height 16
select select "9"
select select "2025"
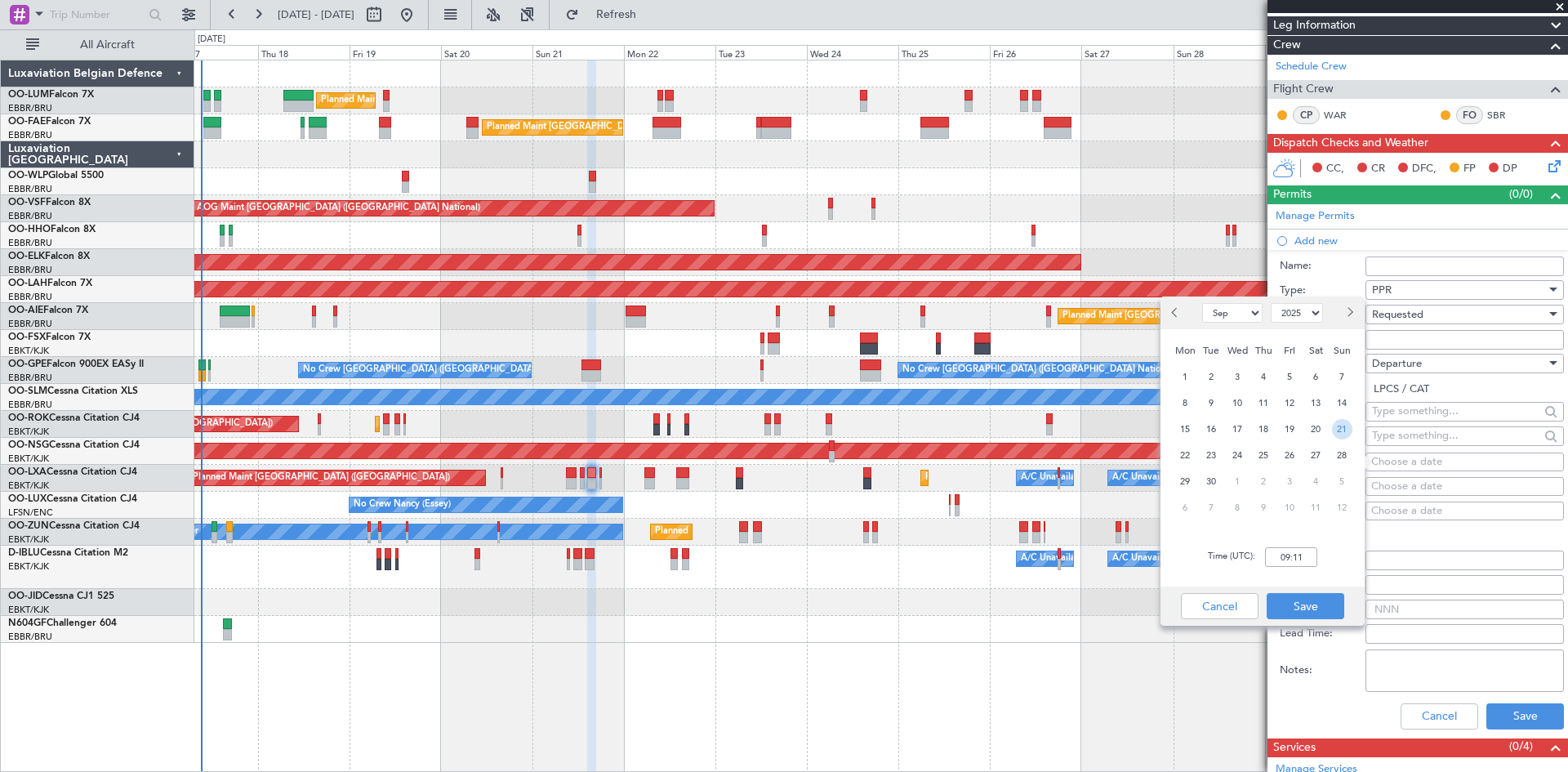
click at [1340, 435] on span "21" at bounding box center [1343, 430] width 21 height 21
click at [1282, 559] on input "00:00" at bounding box center [1291, 557] width 52 height 20
type input "14:30"
click at [1293, 596] on button "Save" at bounding box center [1305, 606] width 77 height 26
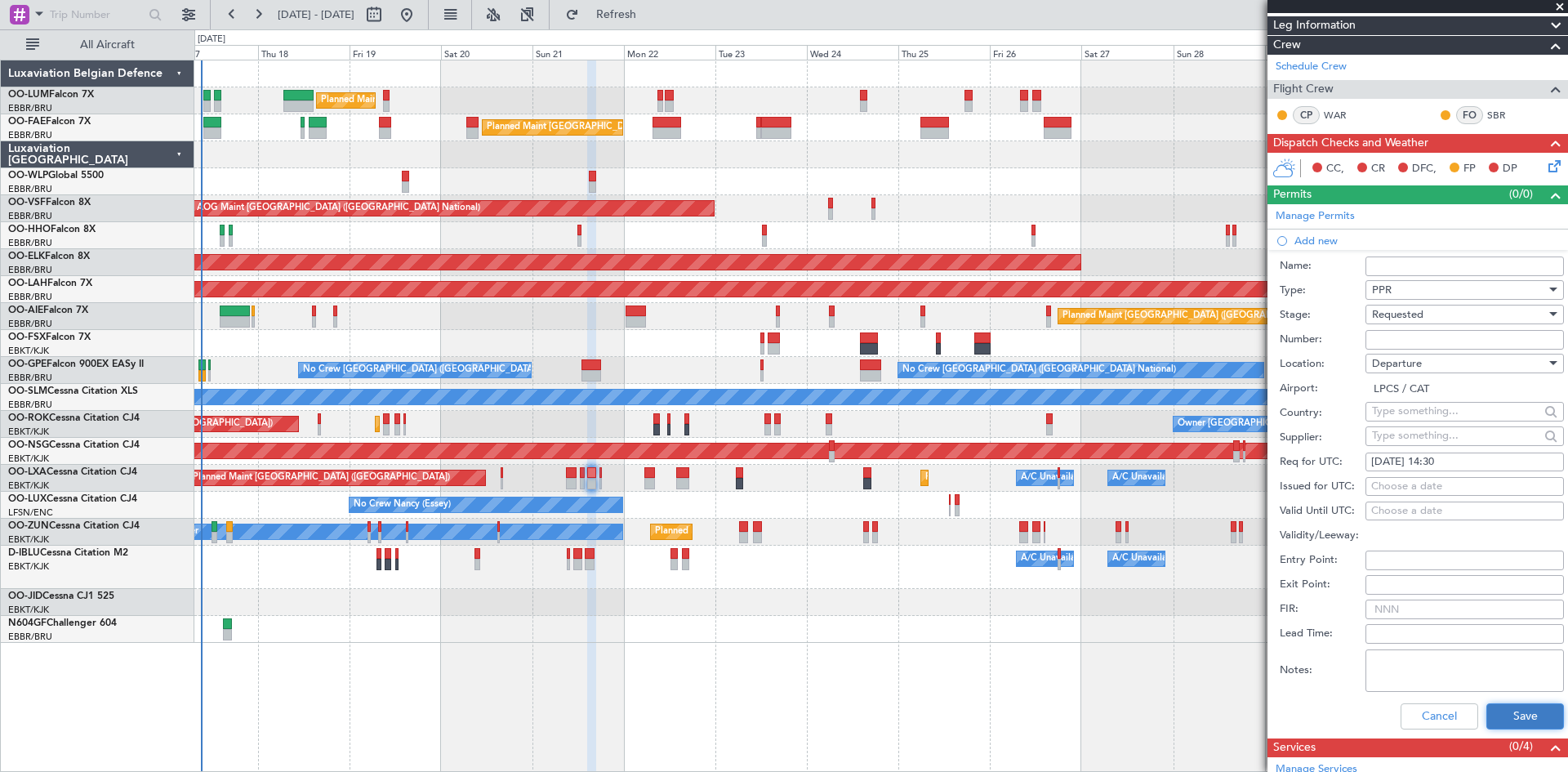
click at [1517, 719] on button "Save" at bounding box center [1526, 716] width 77 height 26
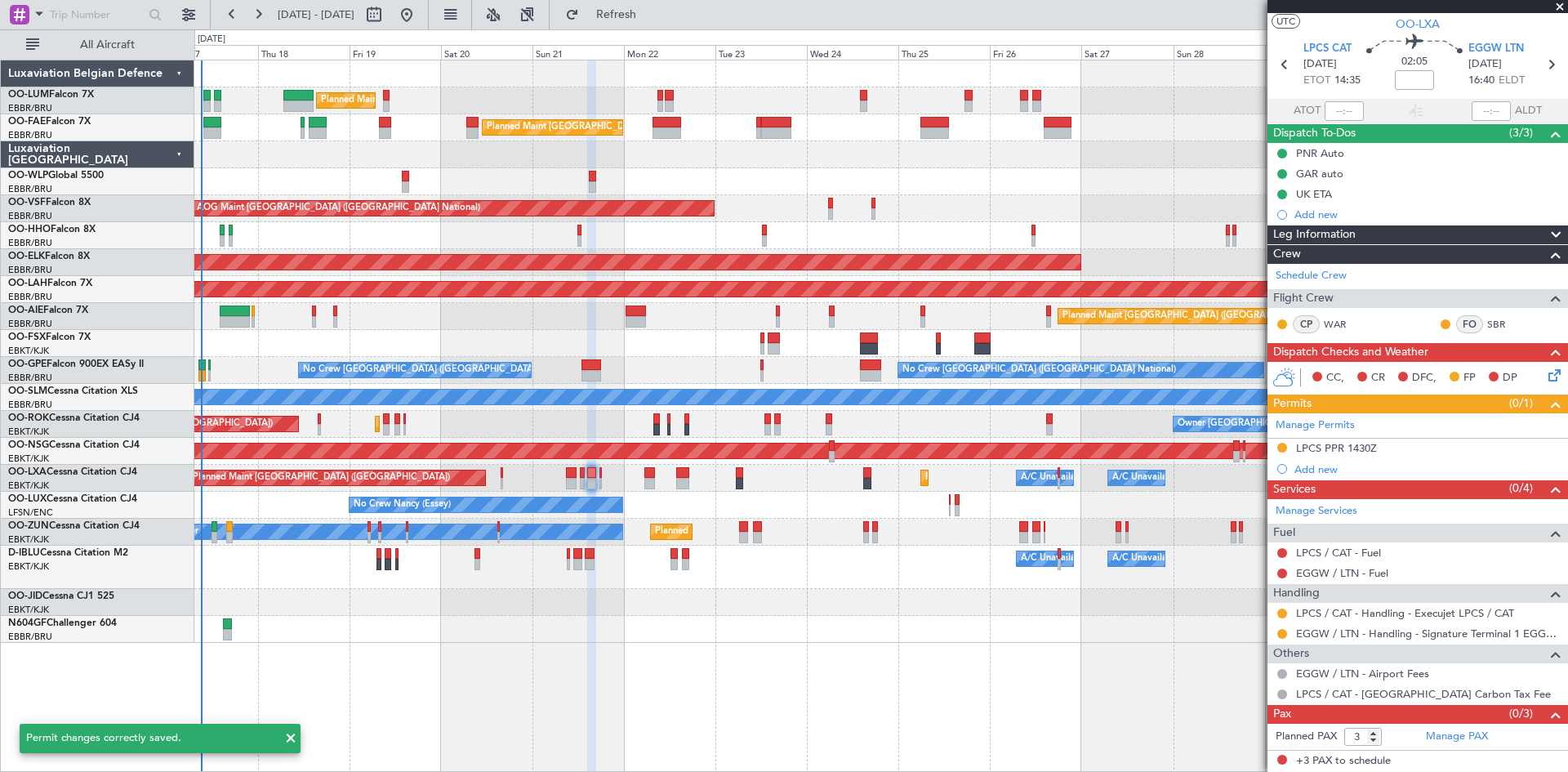
scroll to position [35, 0]
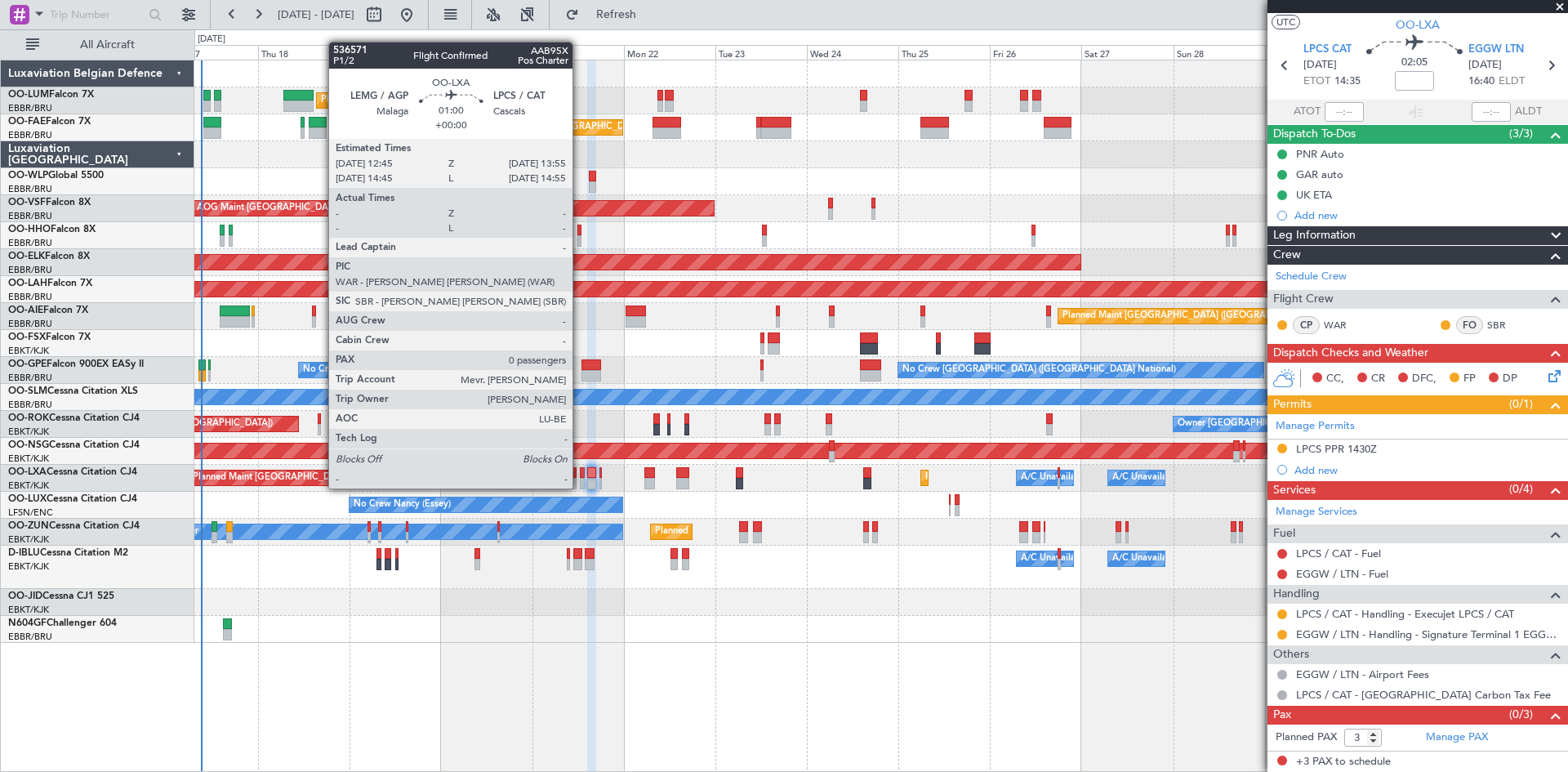
click at [580, 472] on div at bounding box center [581, 473] width 5 height 11
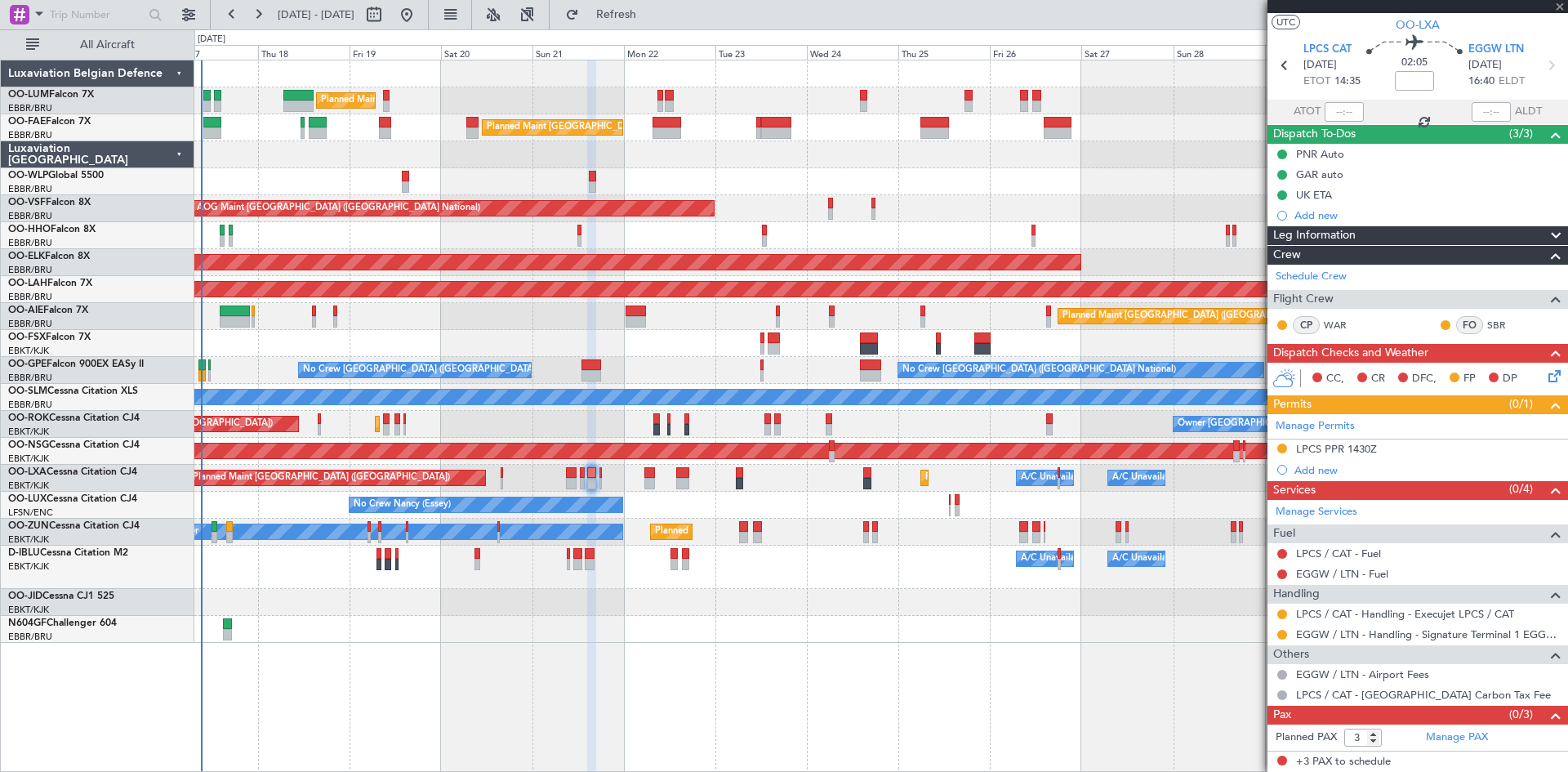
type input "0"
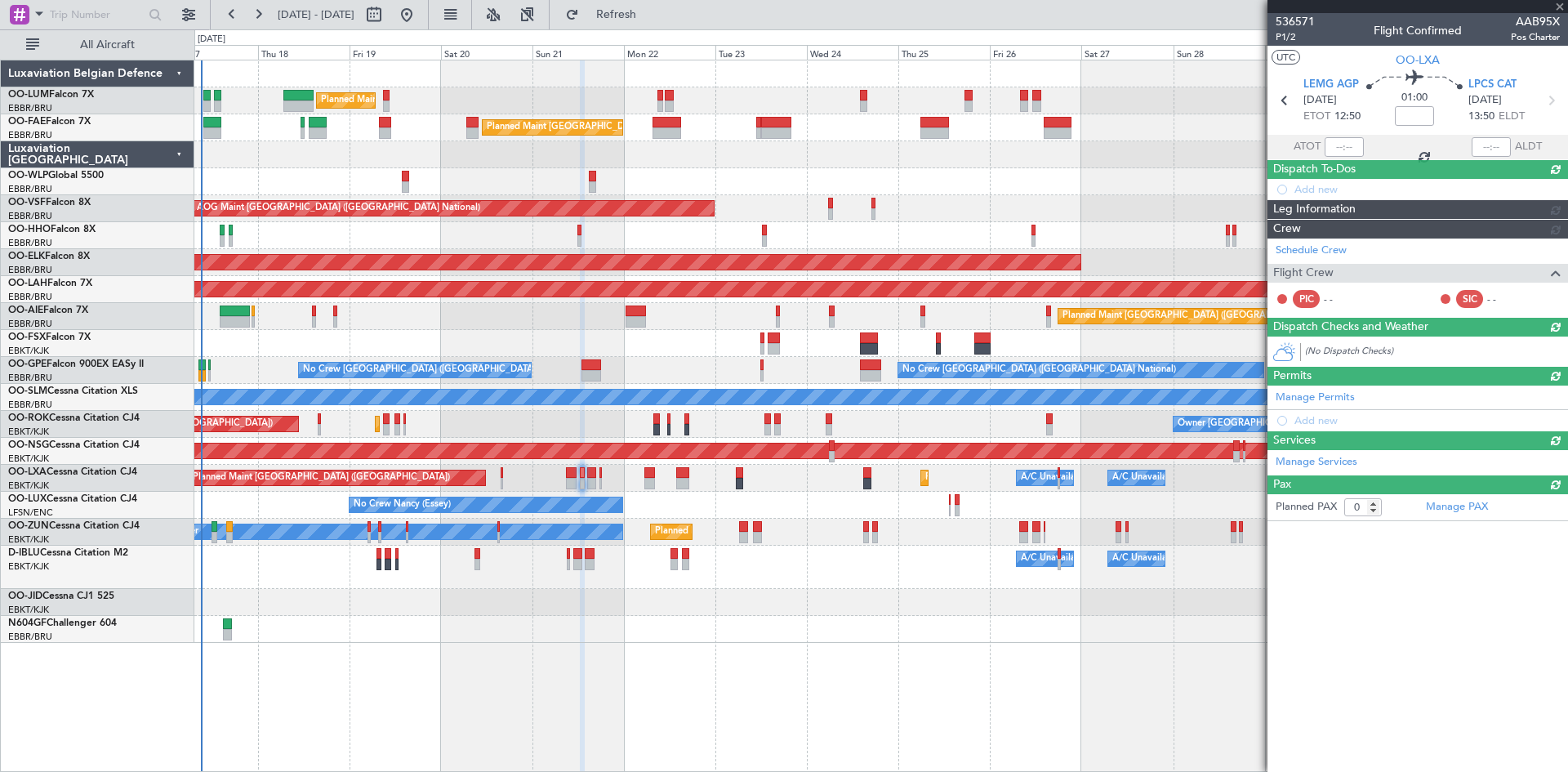
scroll to position [0, 0]
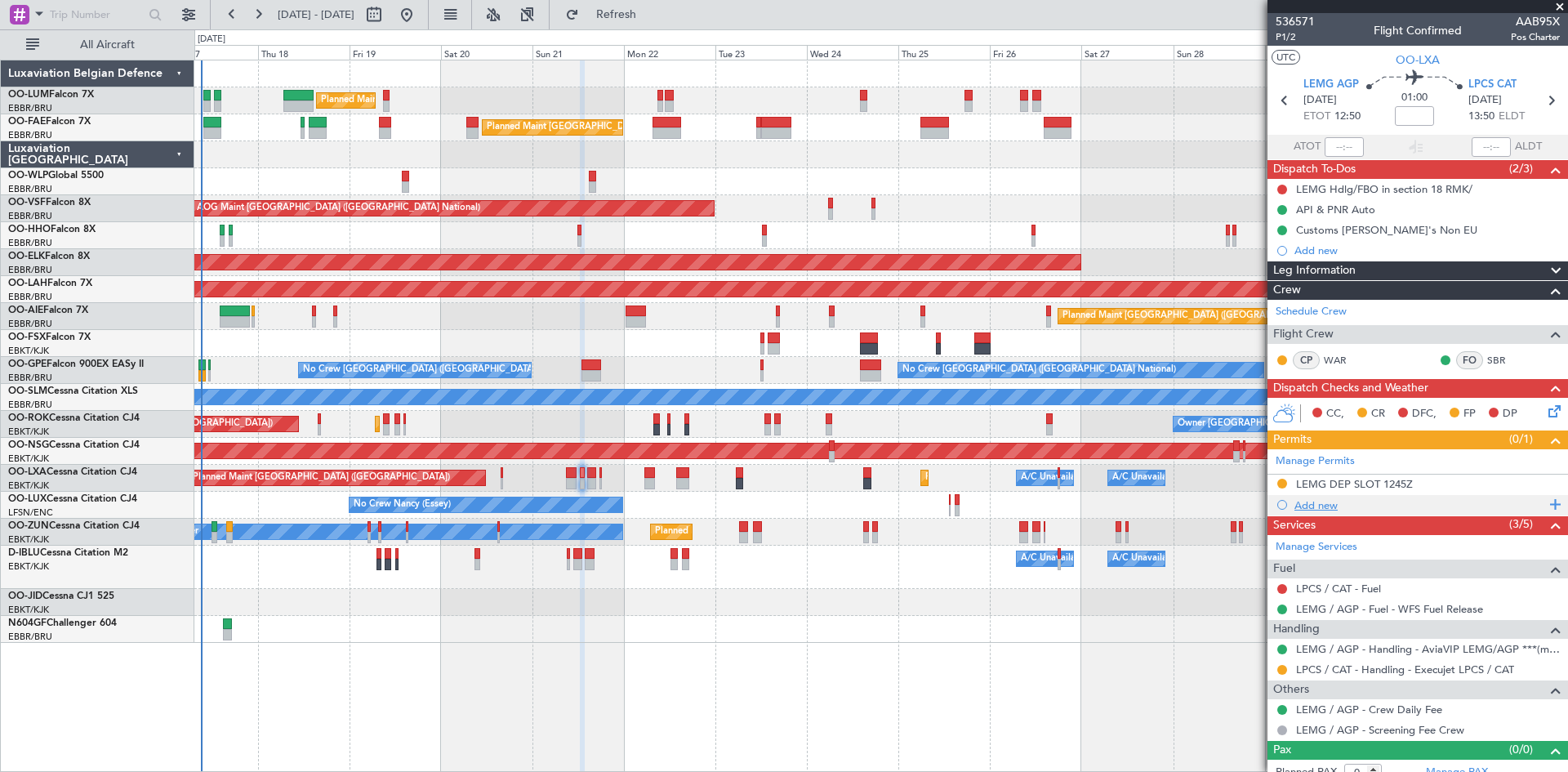
click at [1313, 508] on div "Add new" at bounding box center [1420, 505] width 251 height 14
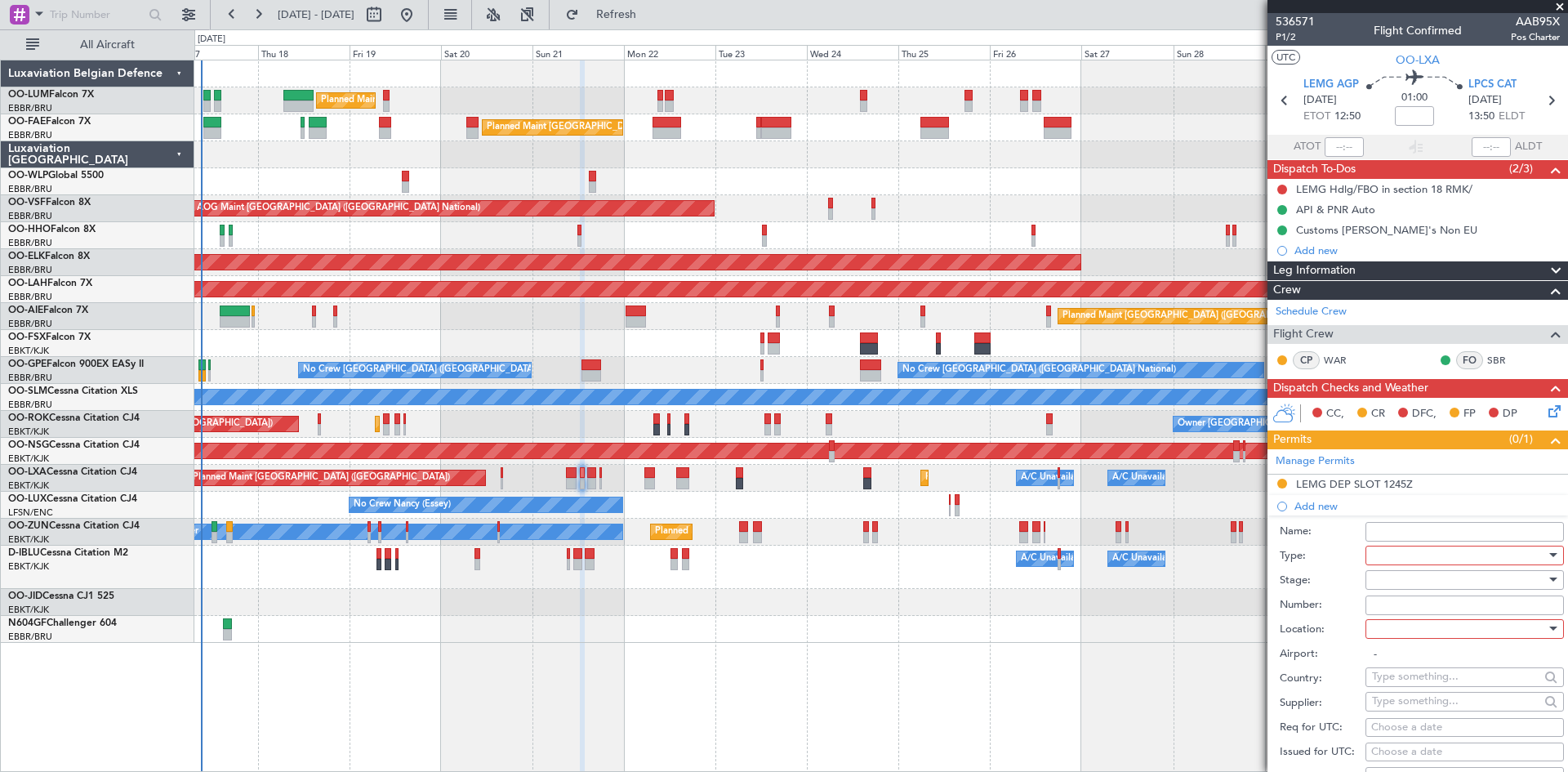
click at [1400, 552] on div at bounding box center [1459, 555] width 174 height 25
click at [1418, 715] on span "PPR" at bounding box center [1459, 719] width 172 height 25
click at [1407, 587] on div at bounding box center [1459, 580] width 174 height 25
click at [1413, 688] on span "Requested" at bounding box center [1459, 686] width 172 height 25
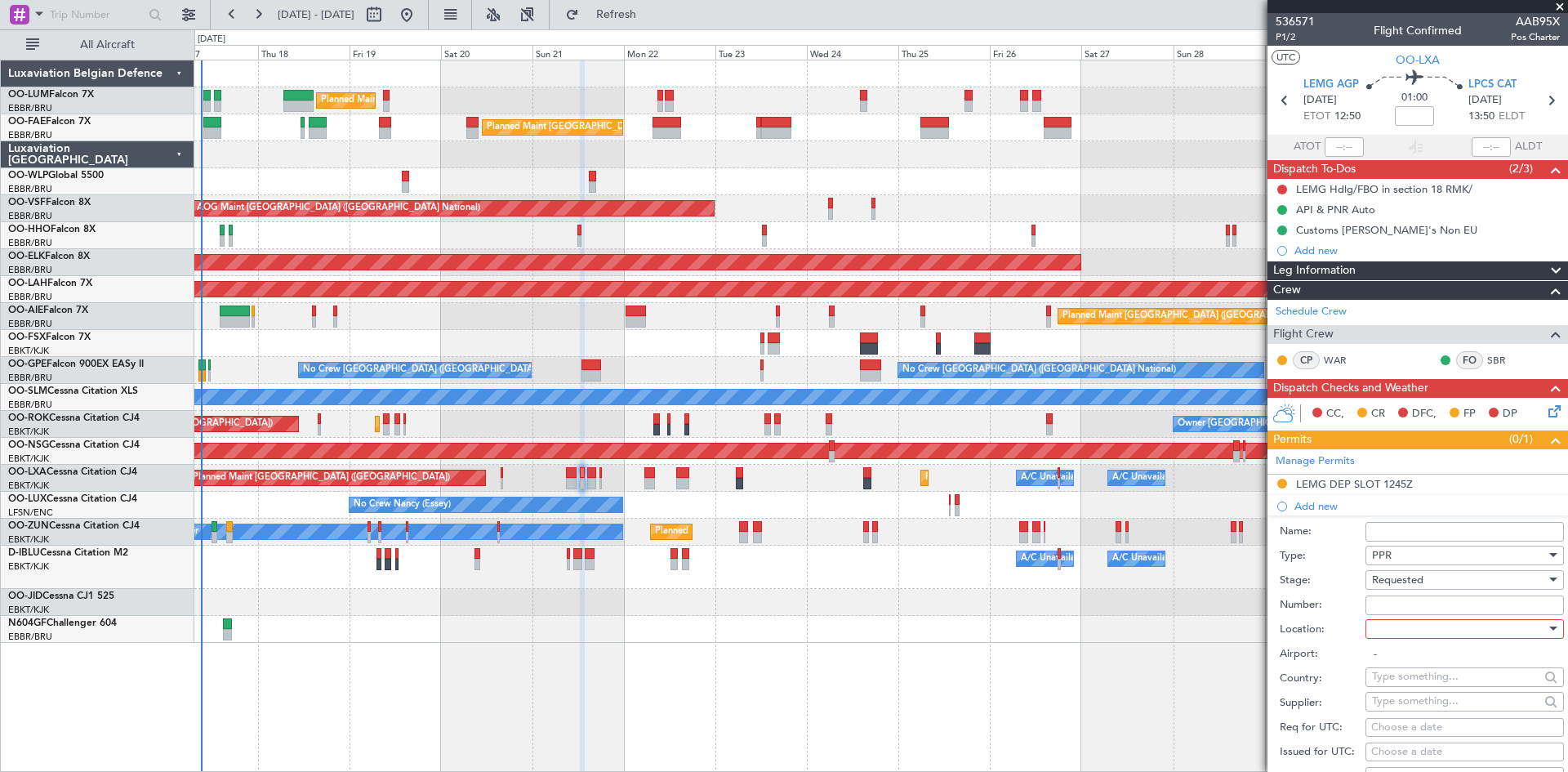
click at [1412, 635] on div at bounding box center [1459, 629] width 174 height 25
click at [1406, 715] on span "Arrival" at bounding box center [1459, 711] width 172 height 25
type input "LPCS / CAT"
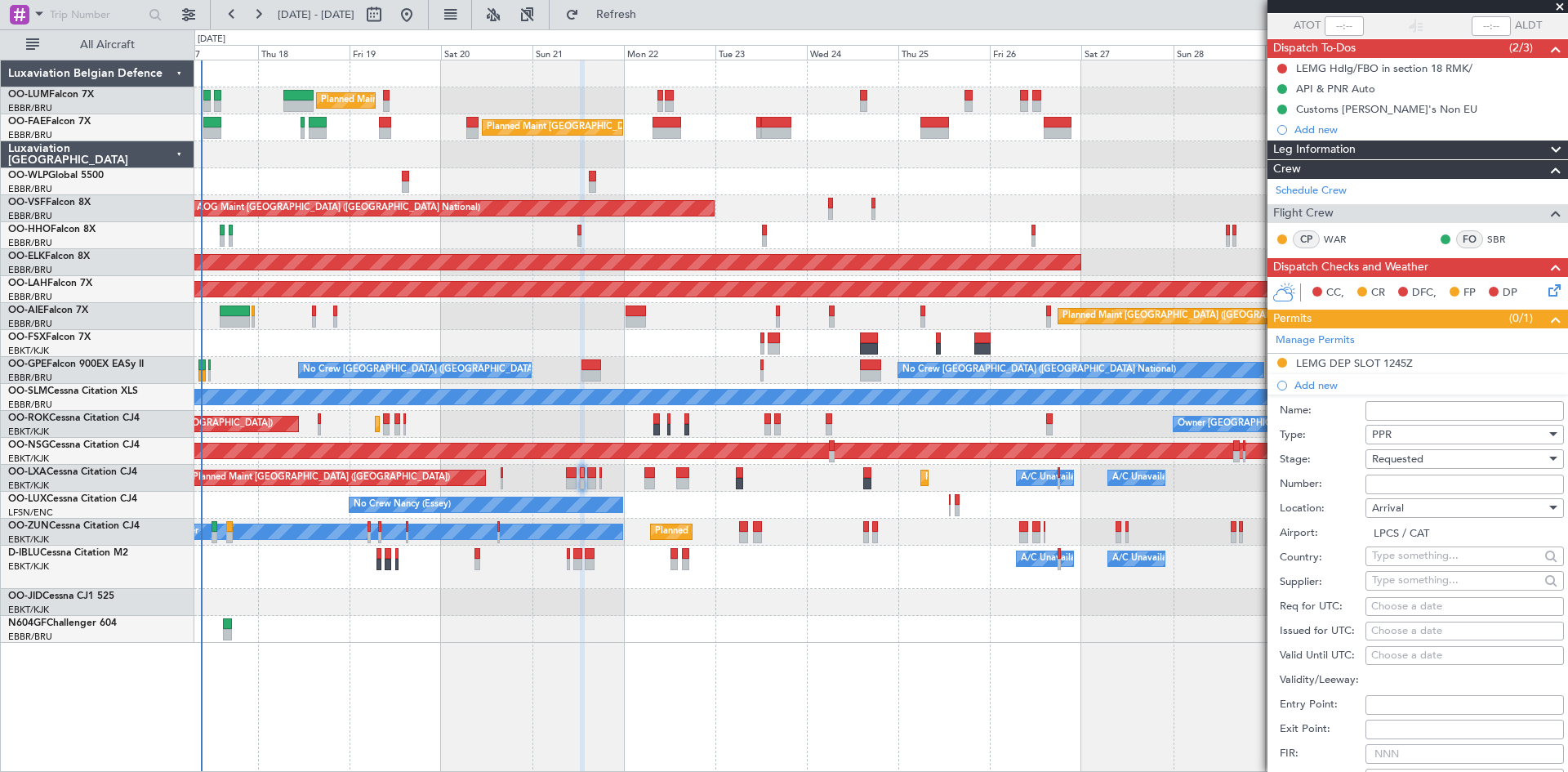
scroll to position [163, 0]
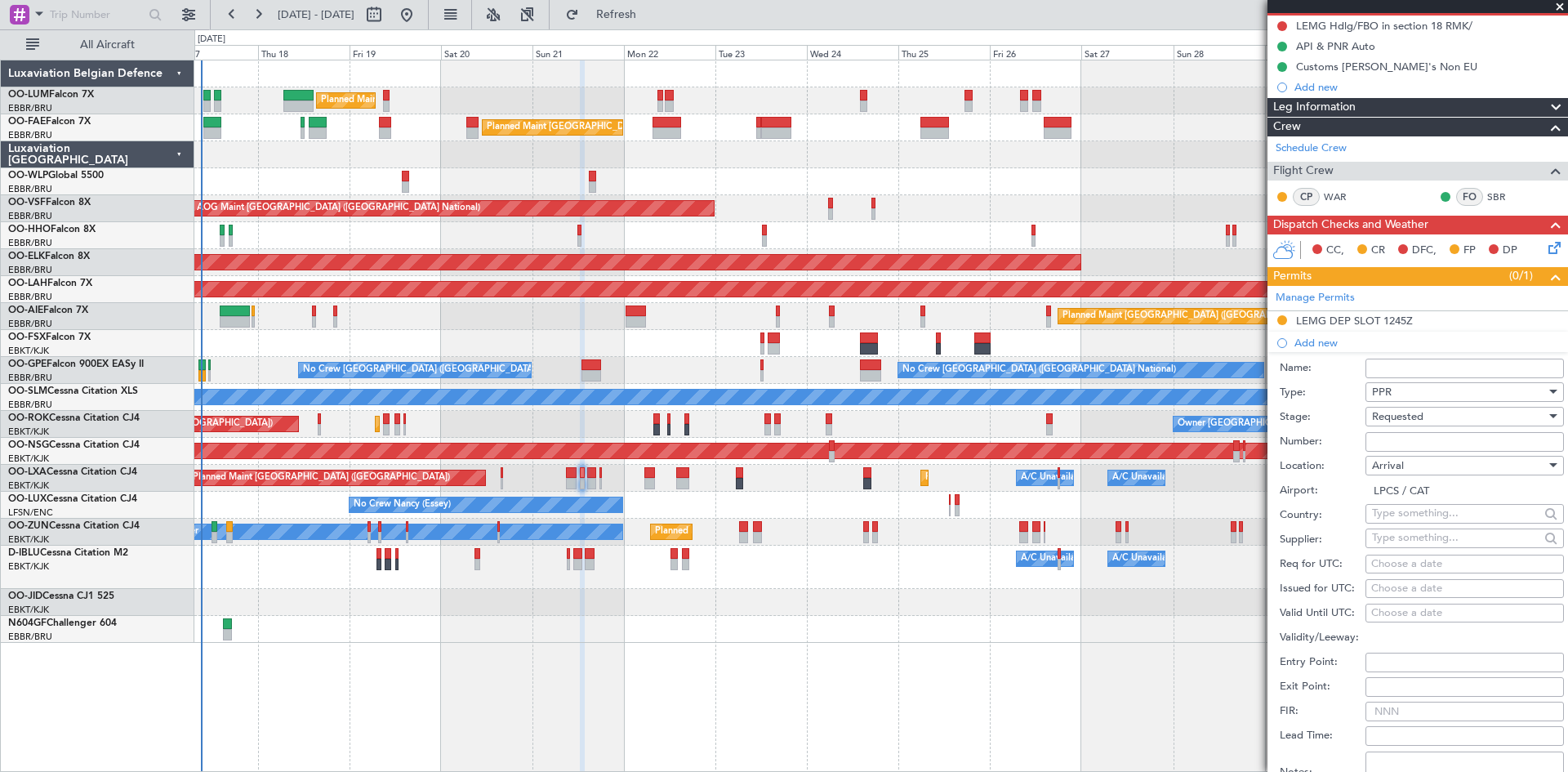
click at [1391, 566] on div "Choose a date" at bounding box center [1464, 564] width 187 height 16
select select "9"
select select "2025"
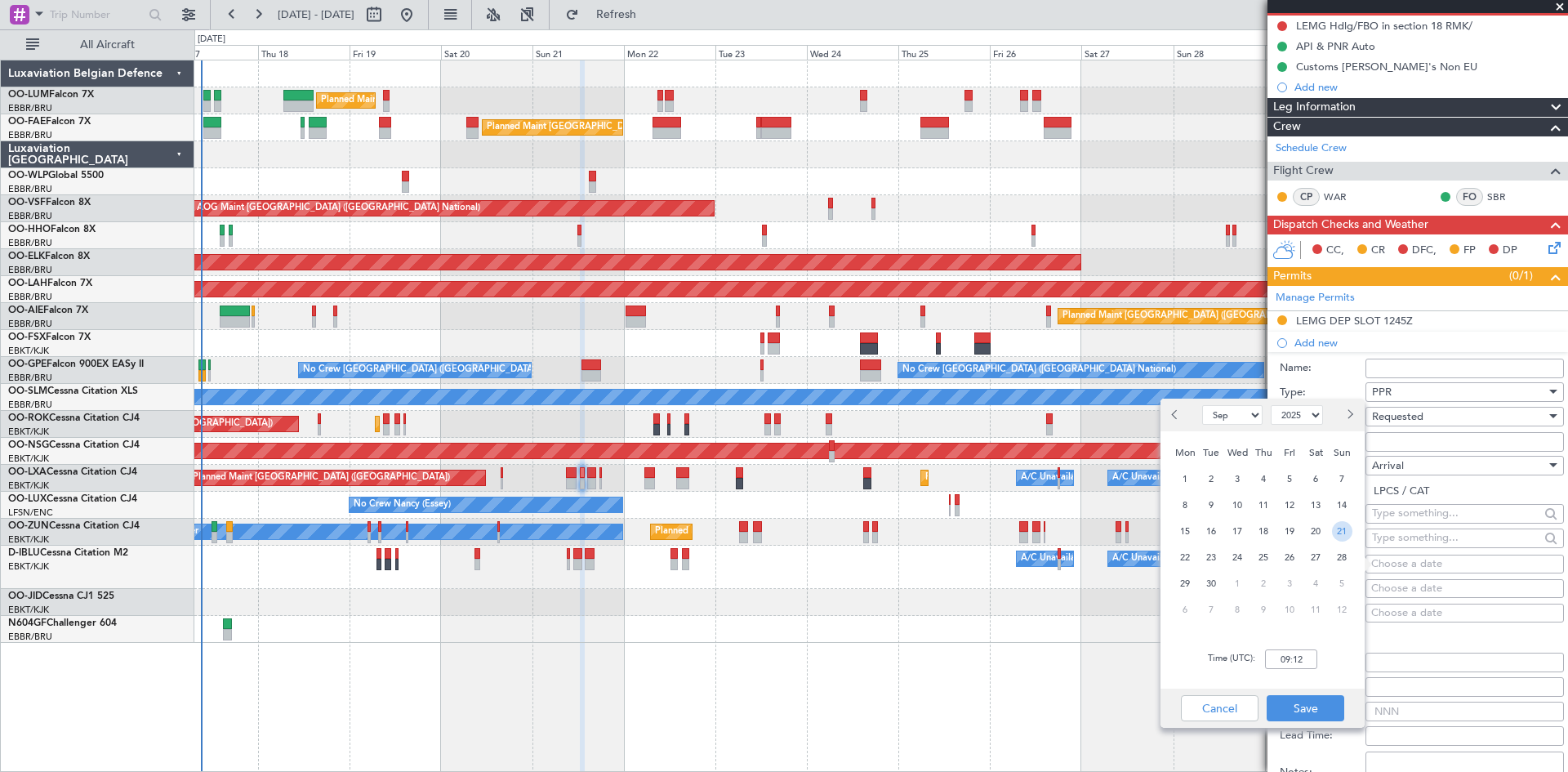
click at [1340, 534] on span "21" at bounding box center [1343, 532] width 21 height 21
click at [1281, 649] on input "00:00" at bounding box center [1291, 659] width 52 height 20
type input "13:55"
click at [1295, 703] on button "Save" at bounding box center [1305, 709] width 77 height 26
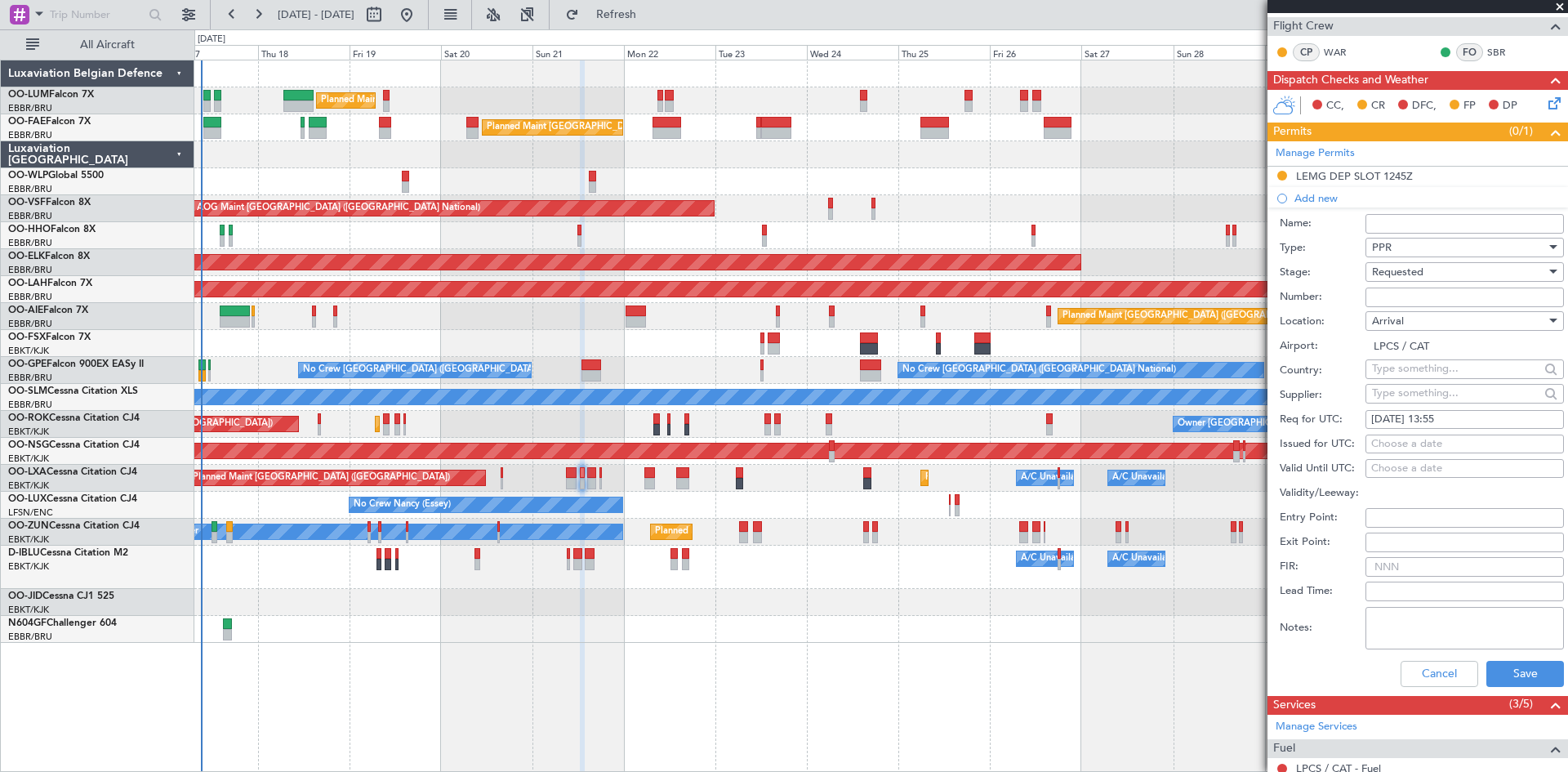
scroll to position [408, 0]
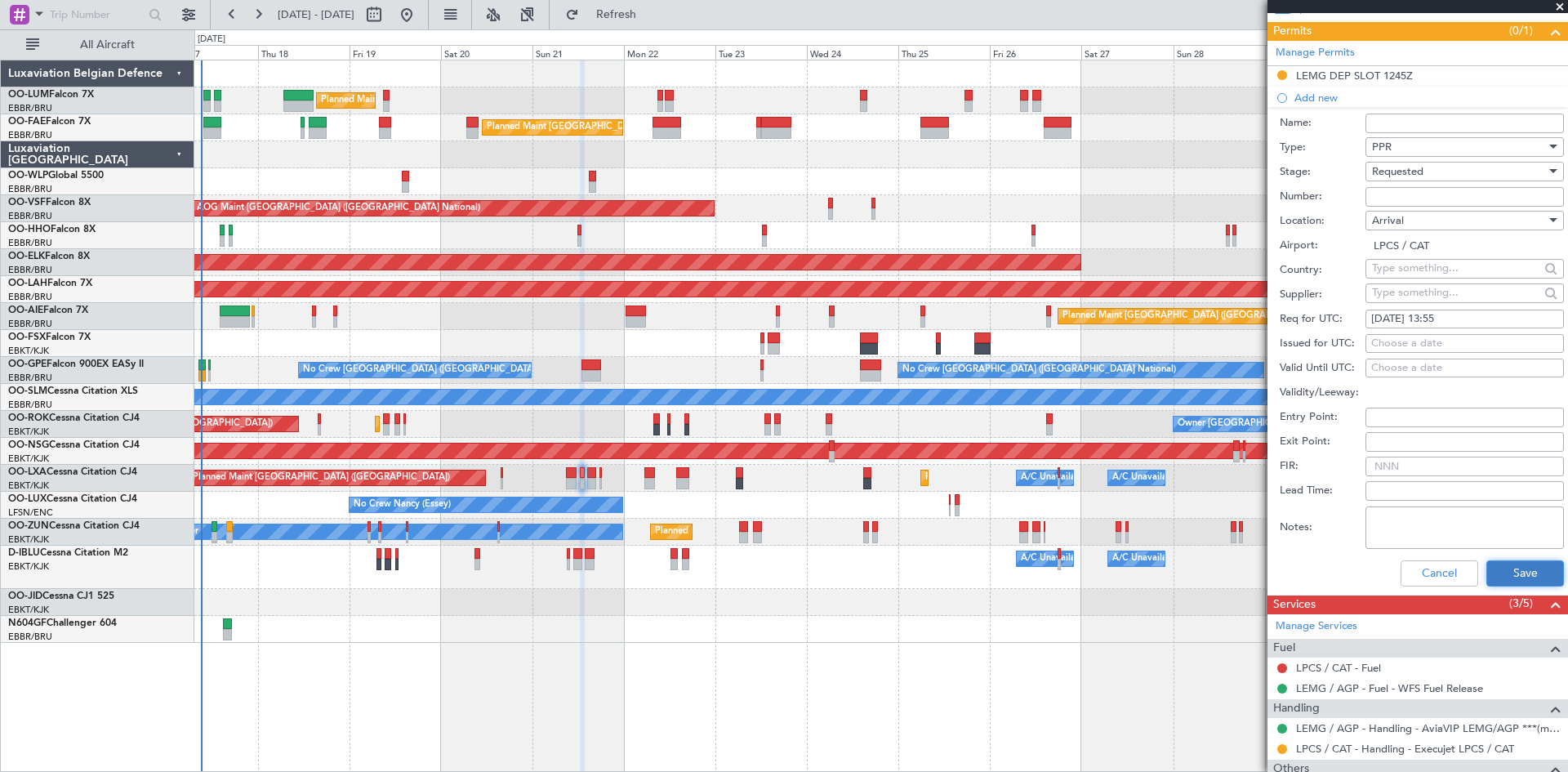
click at [1494, 578] on button "Save" at bounding box center [1526, 574] width 77 height 26
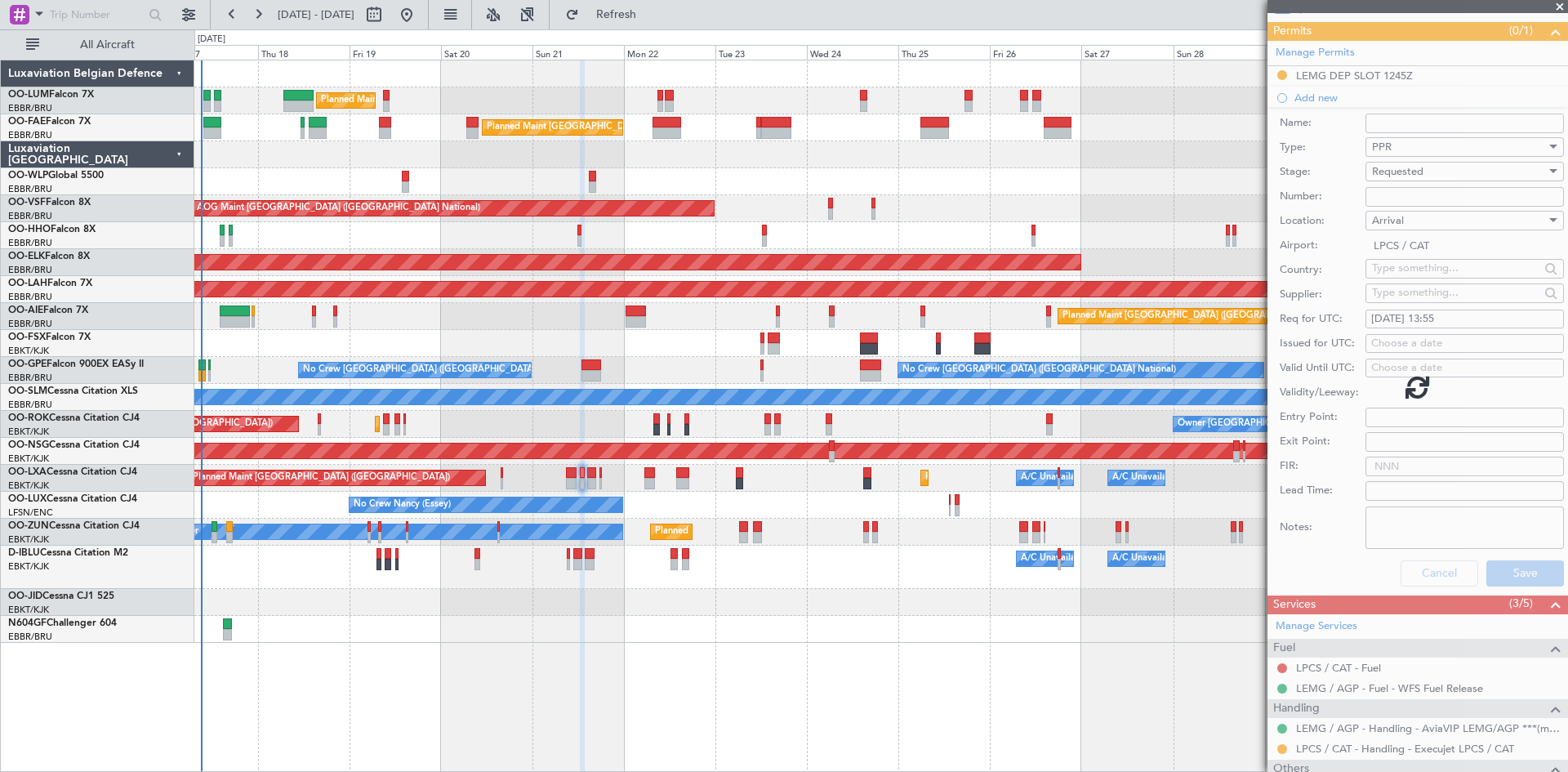
scroll to position [34, 0]
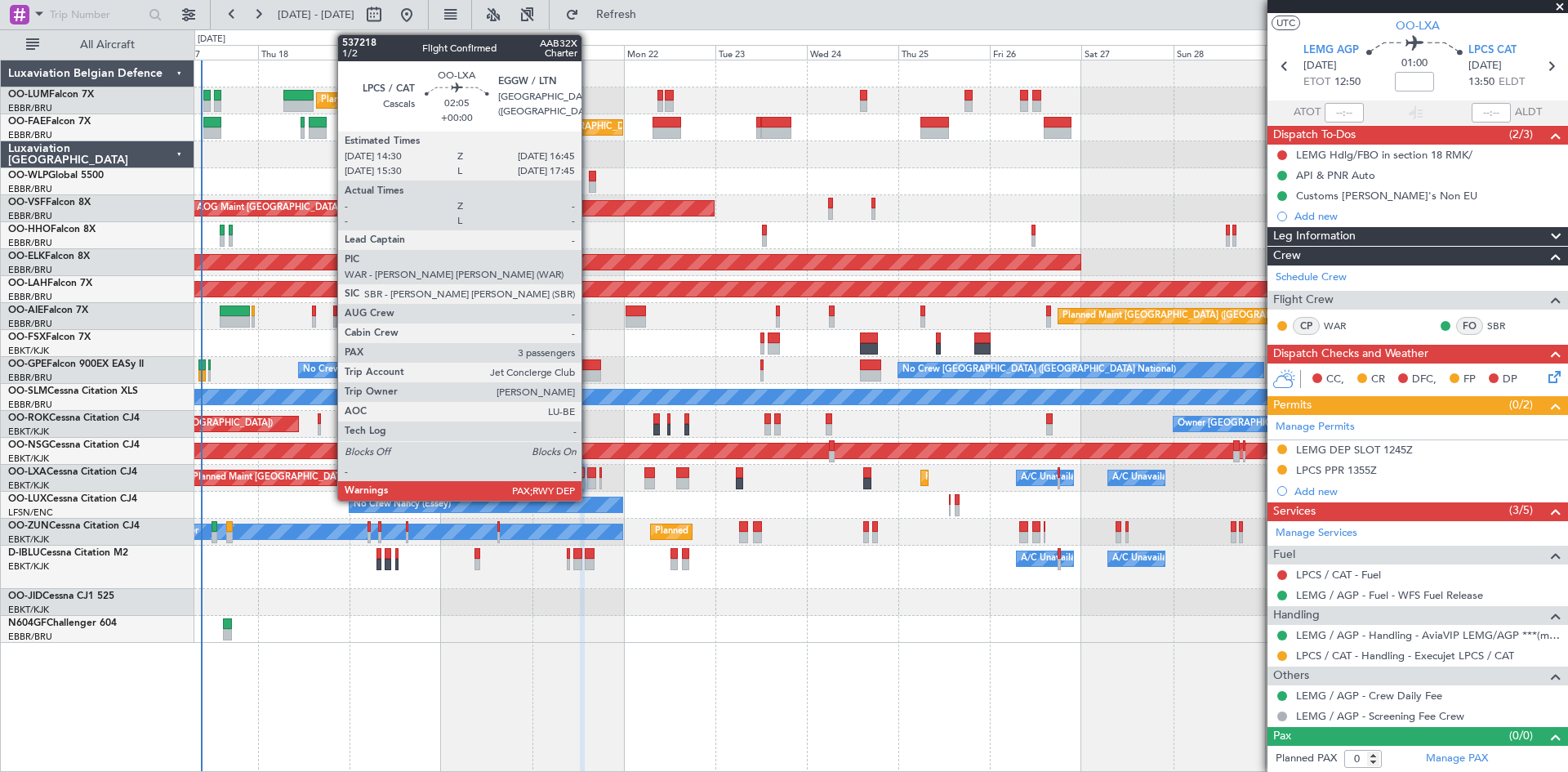
click at [589, 479] on div at bounding box center [592, 484] width 9 height 11
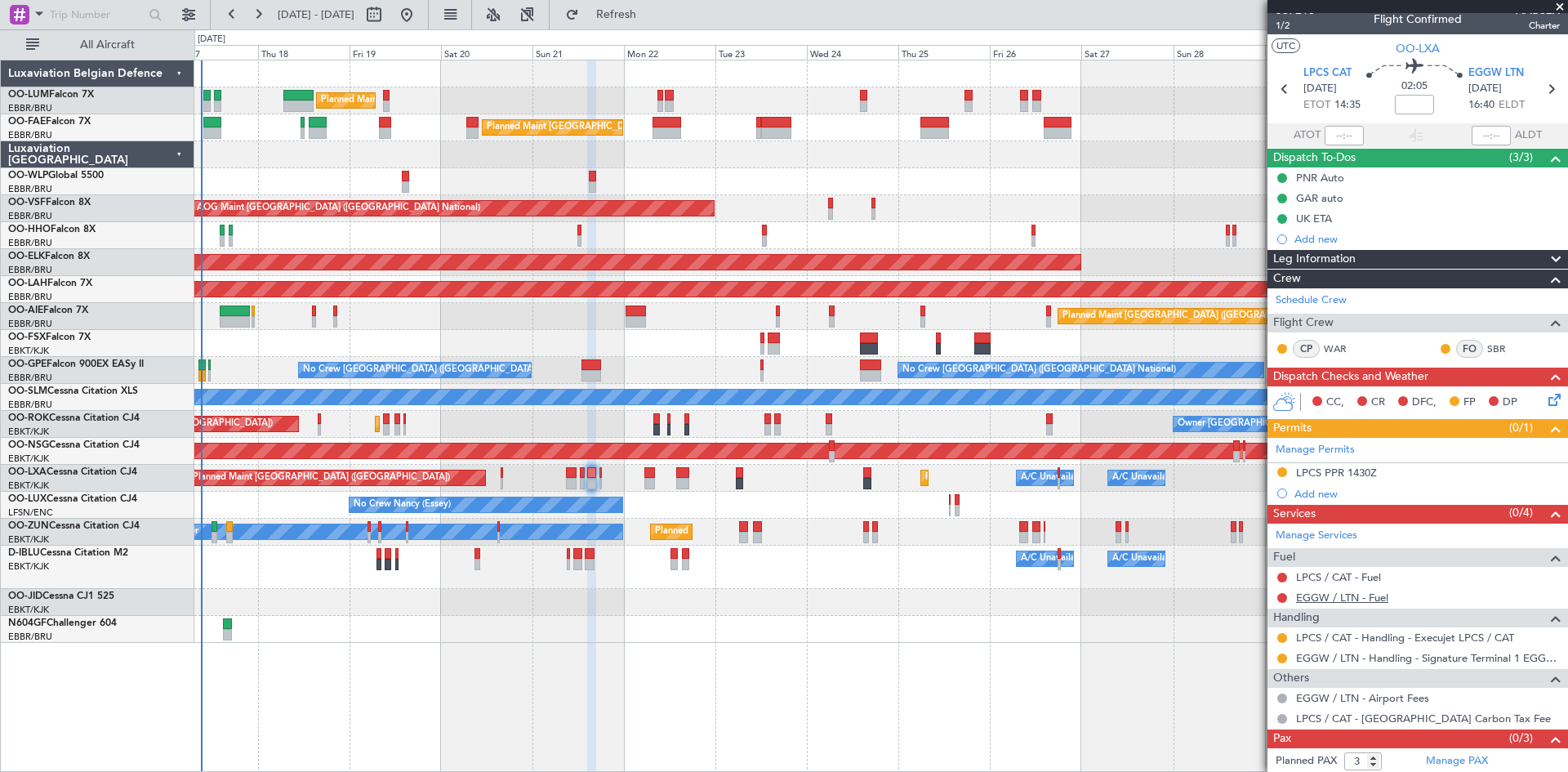
scroll to position [0, 0]
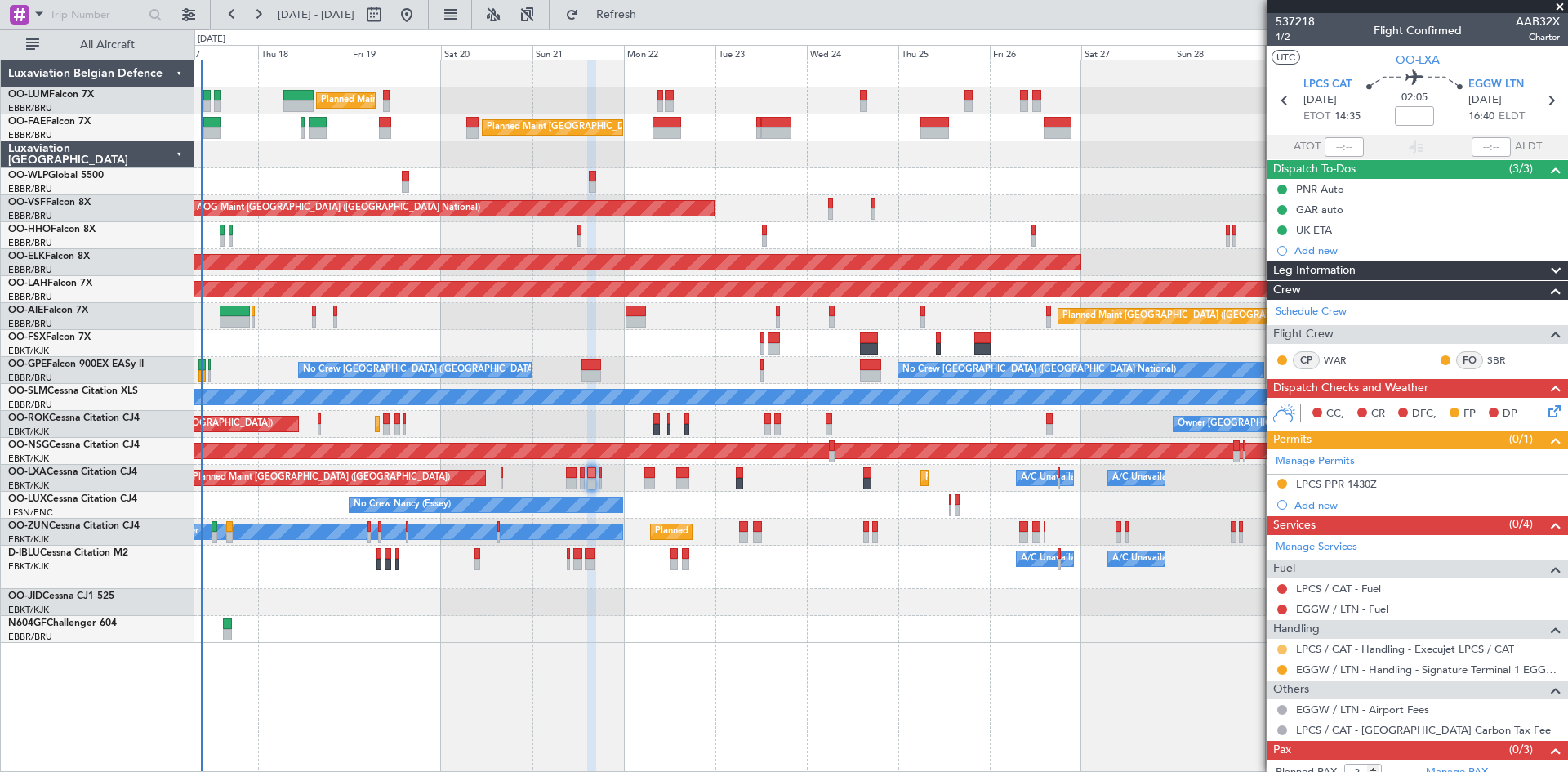
click at [1282, 648] on button at bounding box center [1282, 649] width 9 height 9
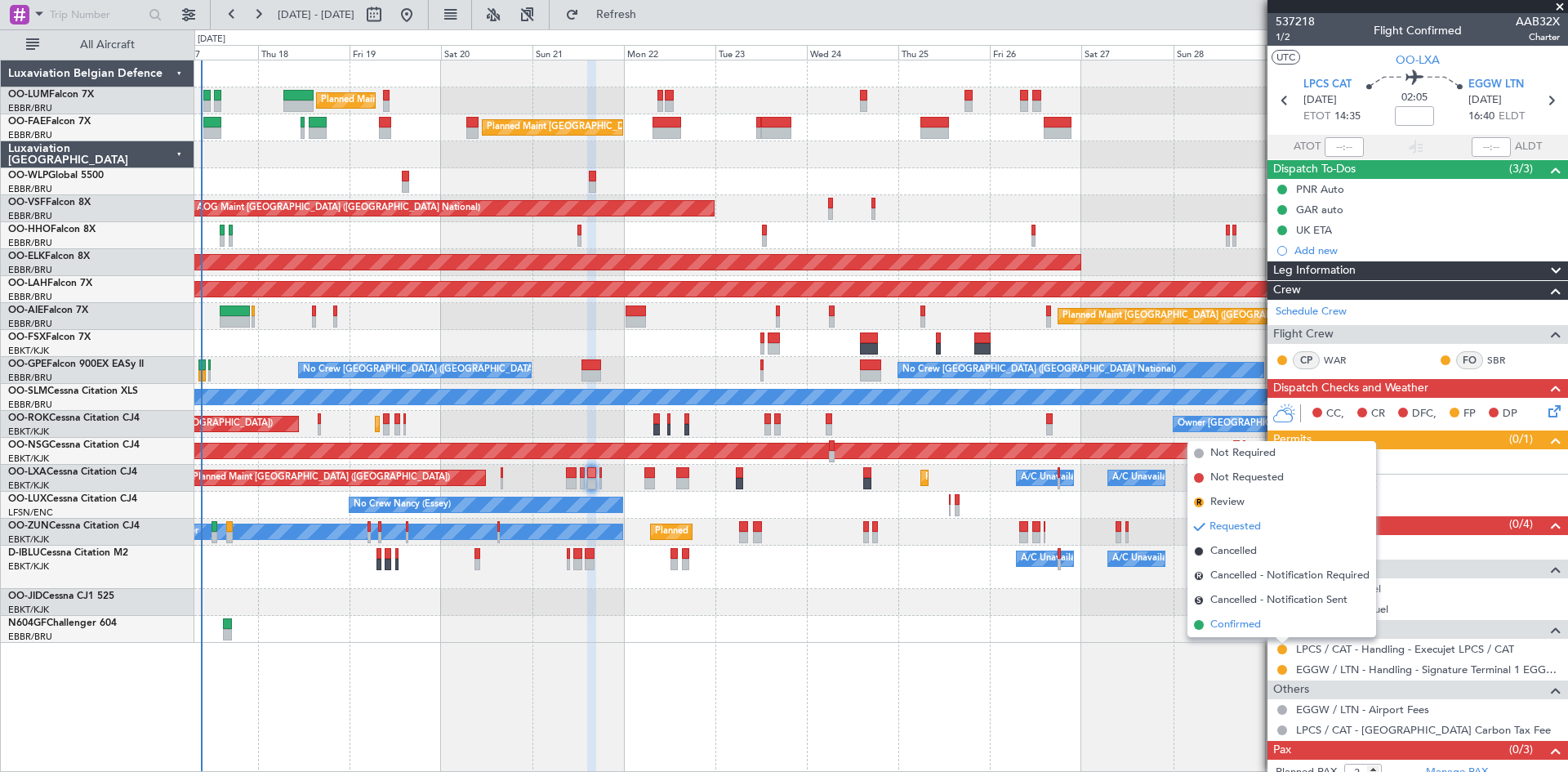
click at [1266, 630] on li "Confirmed" at bounding box center [1282, 625] width 188 height 25
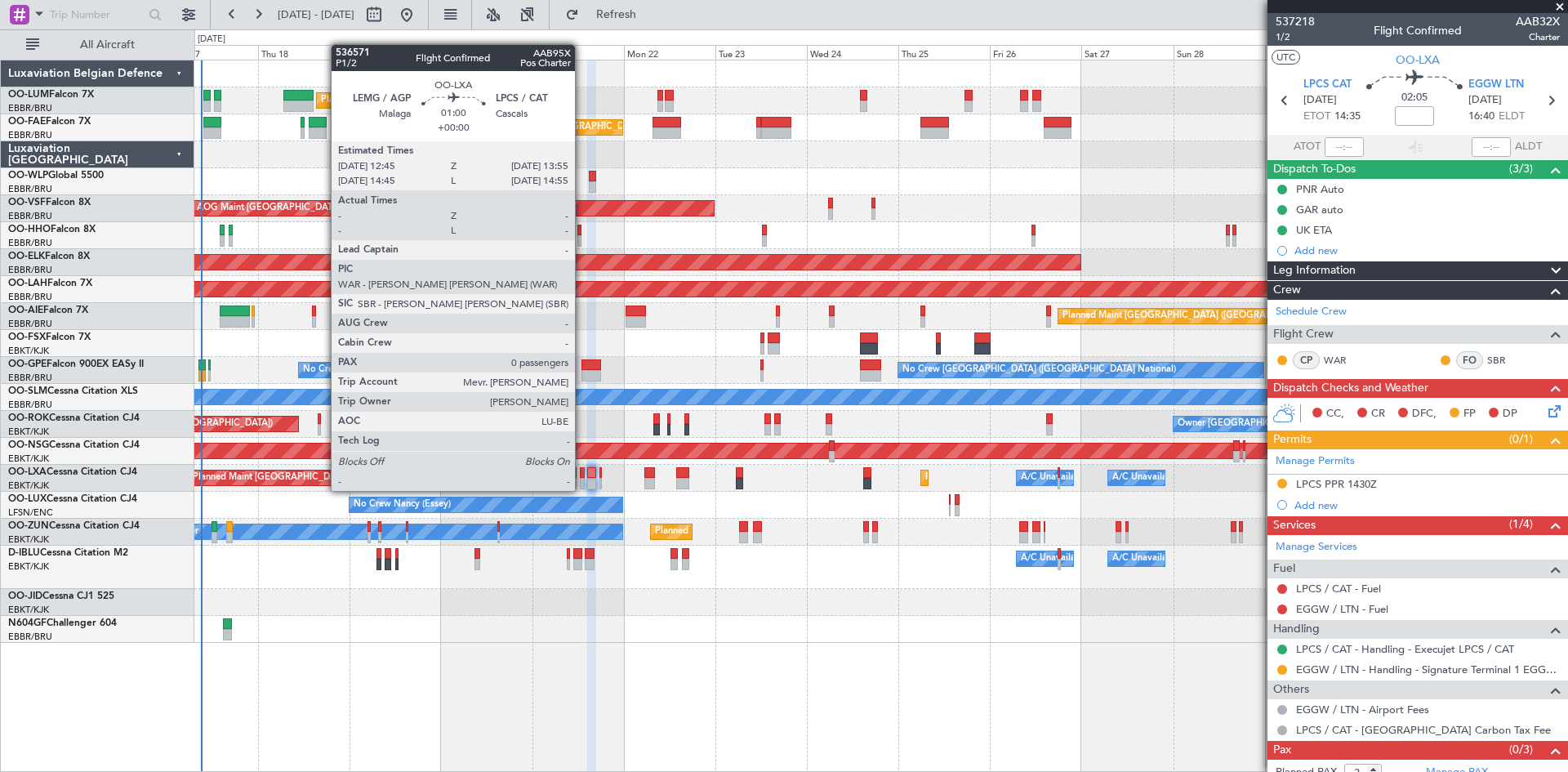
click at [582, 475] on div at bounding box center [581, 473] width 5 height 11
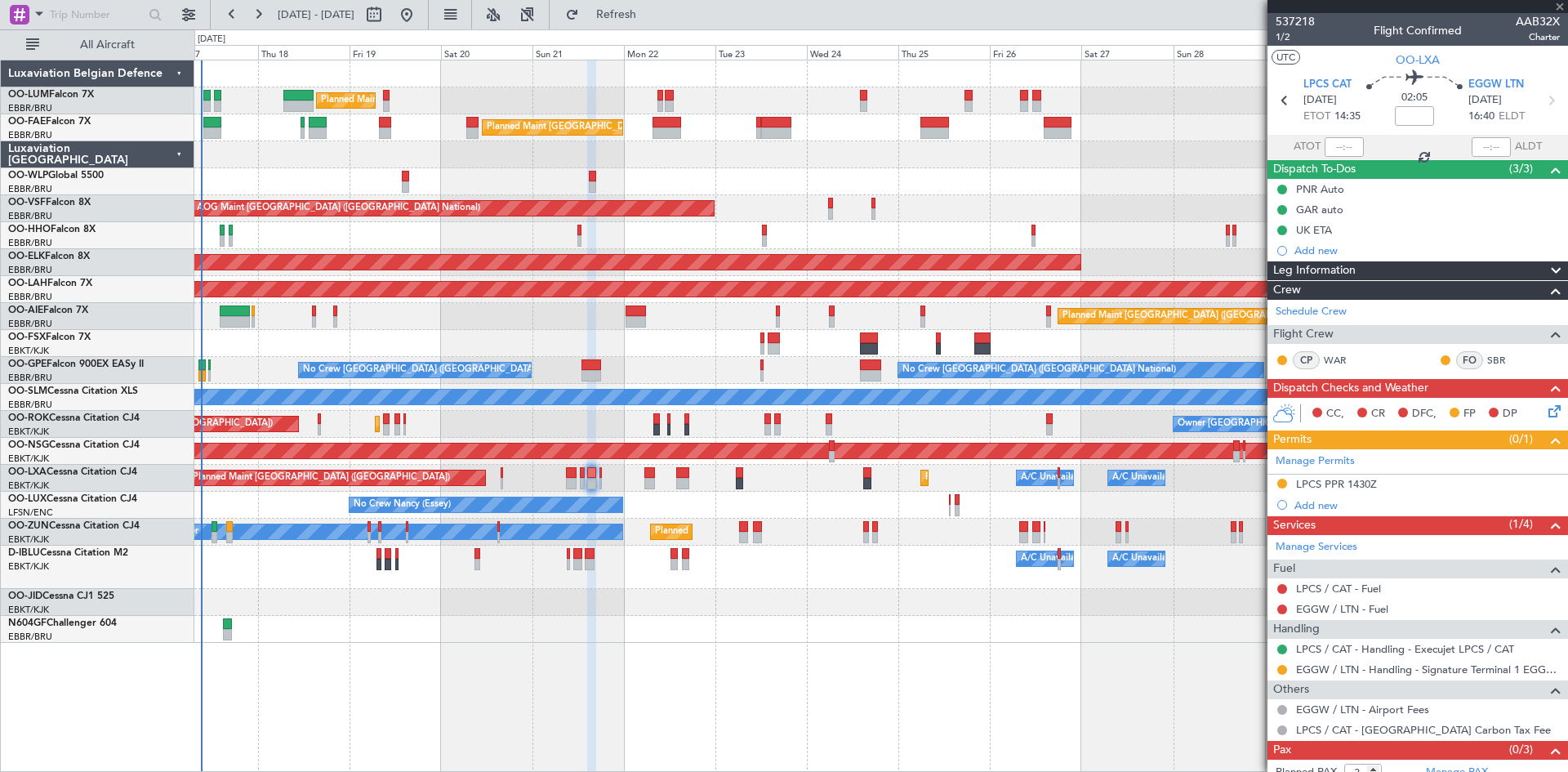
type input "0"
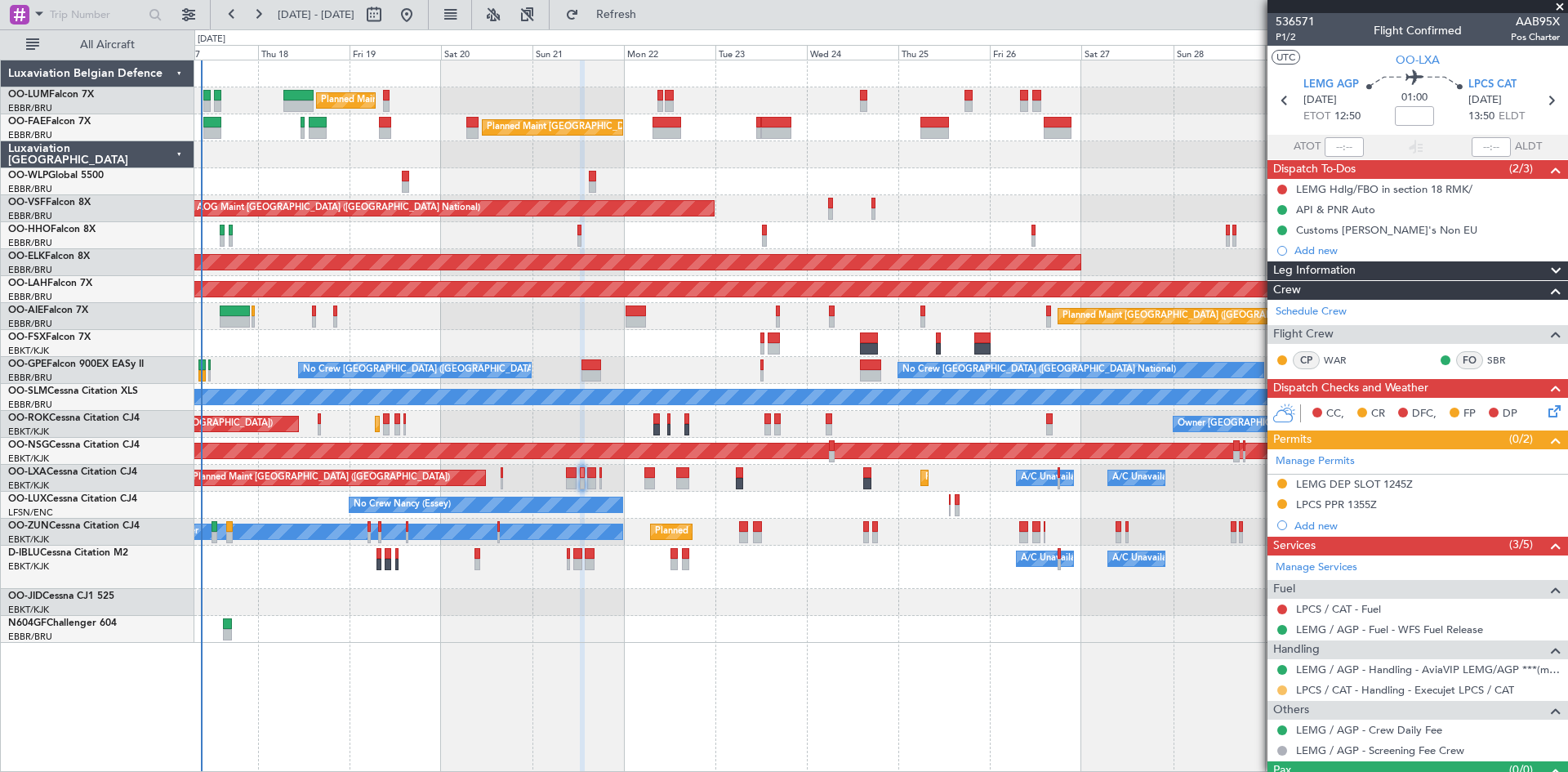
click at [1281, 690] on button at bounding box center [1282, 690] width 9 height 9
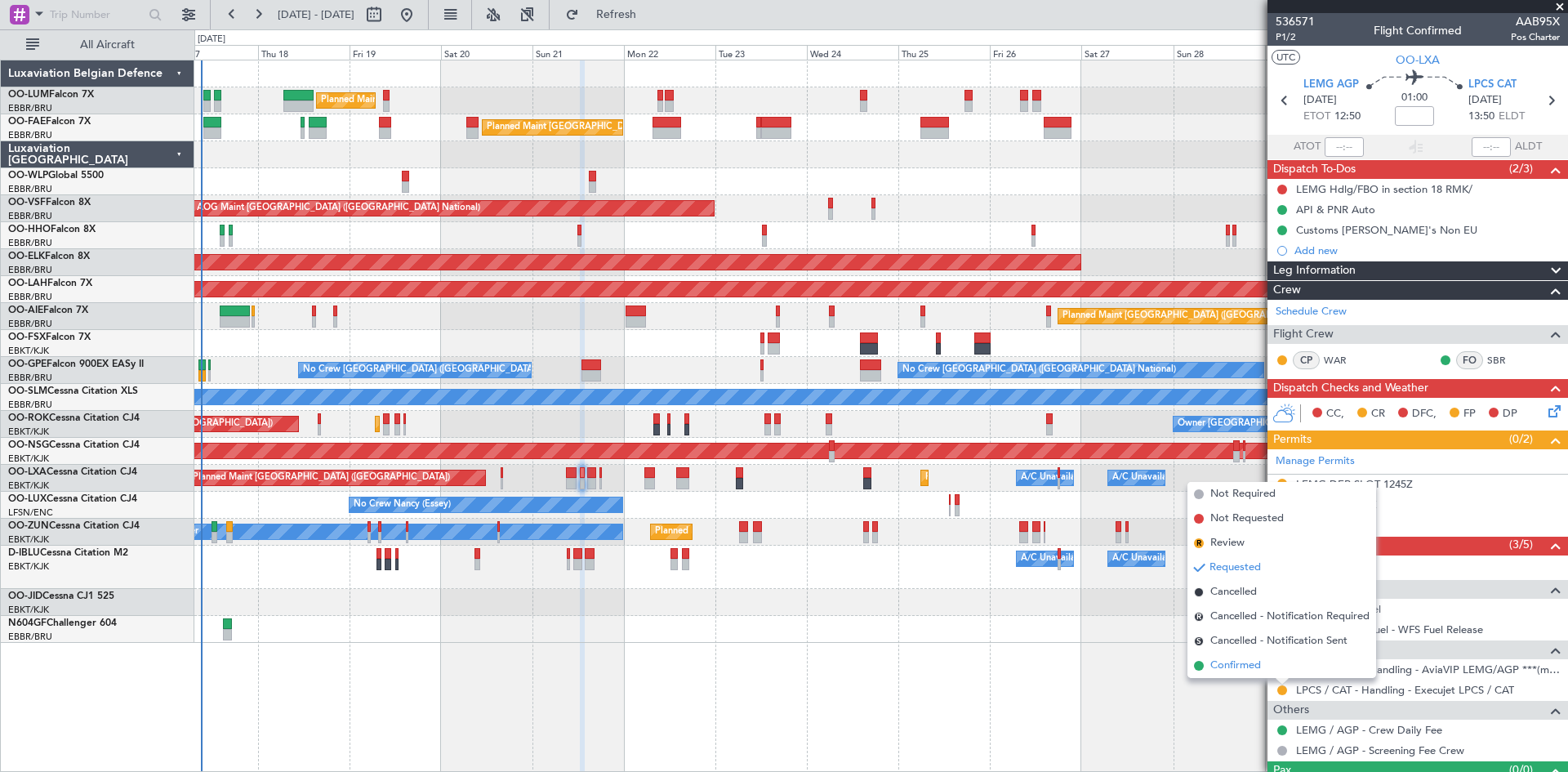
click at [1255, 667] on span "Confirmed" at bounding box center [1236, 665] width 51 height 16
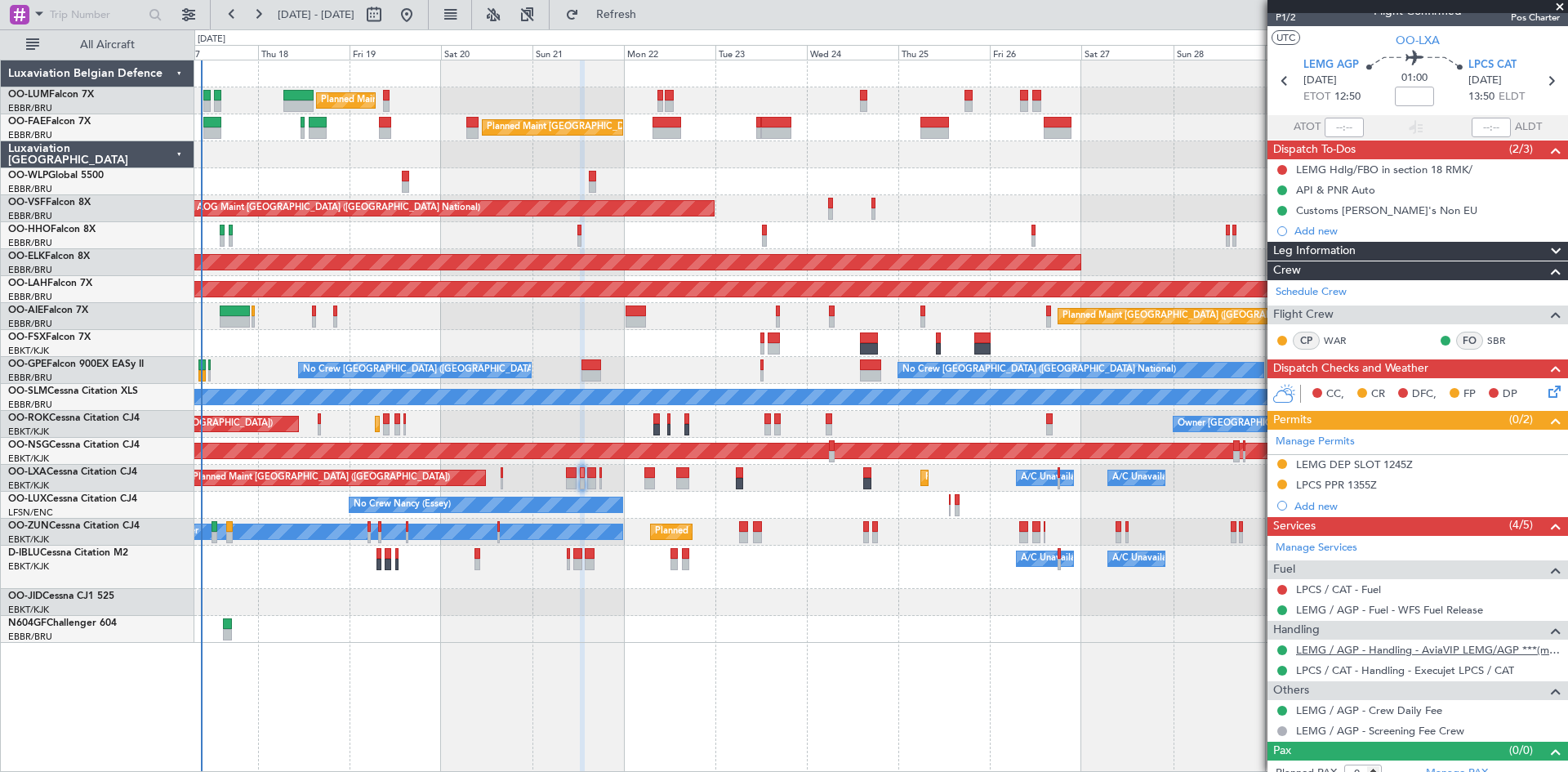
scroll to position [34, 0]
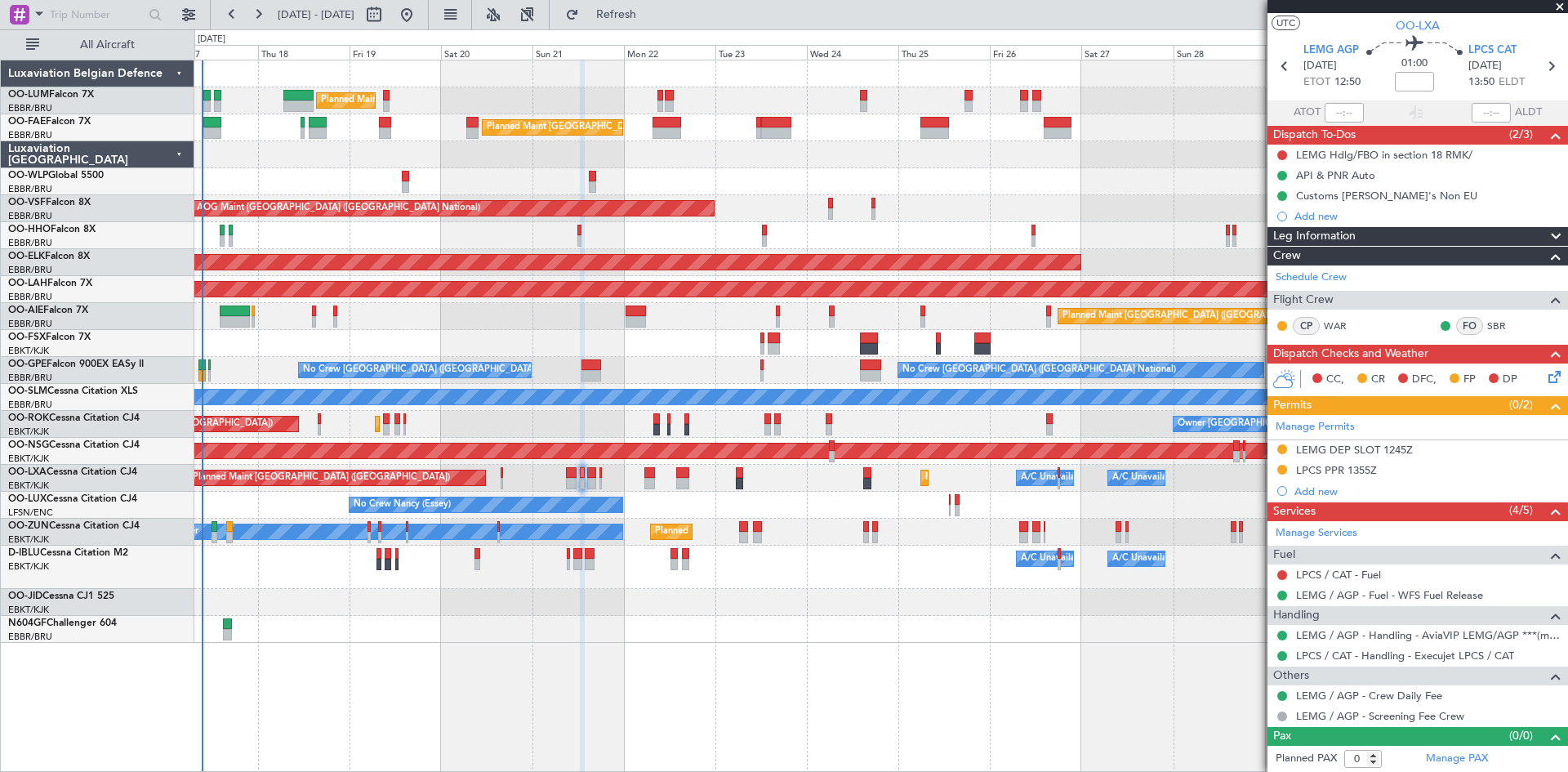
click at [651, 21] on span "Refresh" at bounding box center [616, 15] width 69 height 11
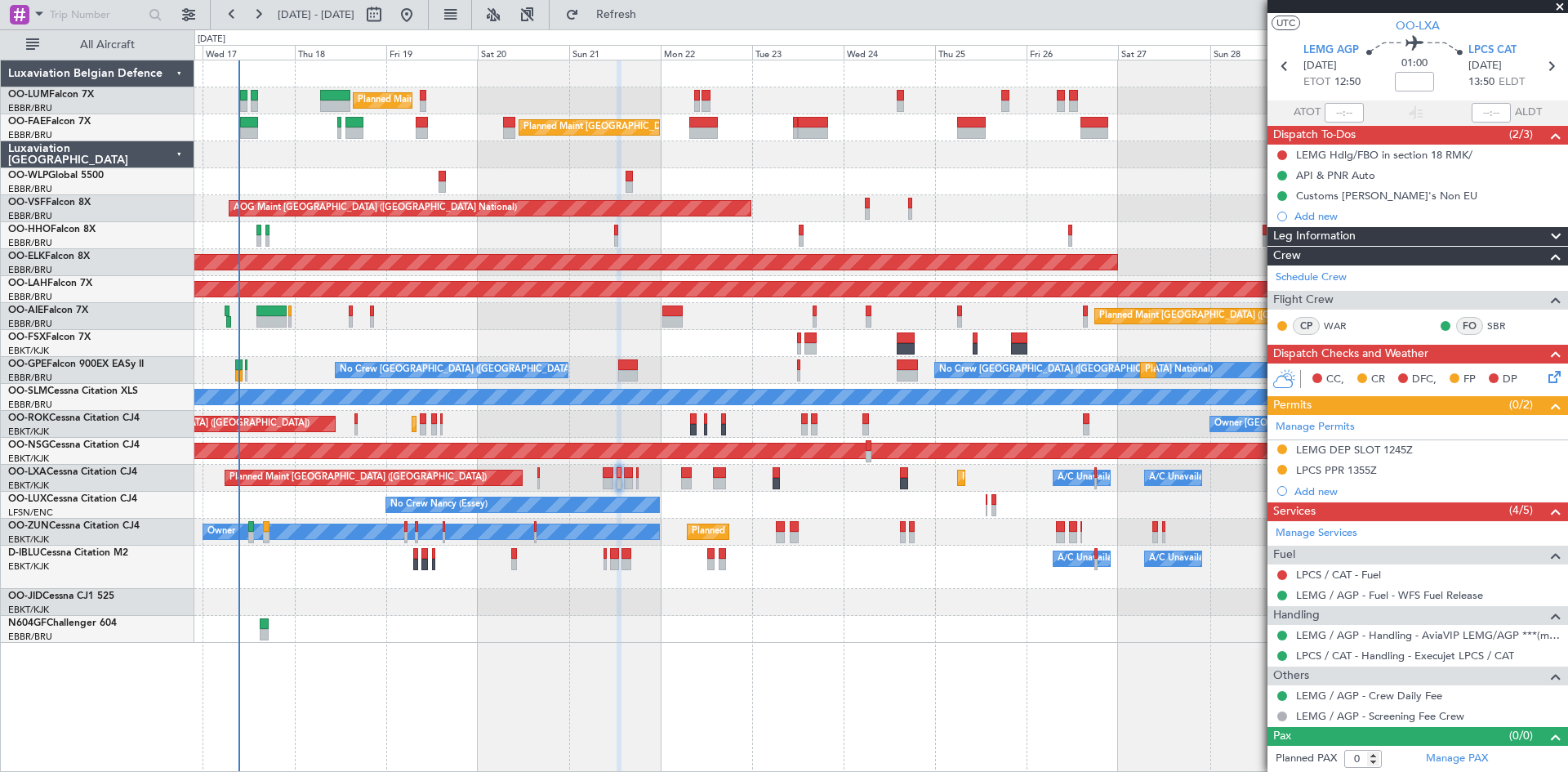
click at [439, 580] on div "Planned Maint Brussels (Brussels National) Owner Melsbroek Air Base Unplanned M…" at bounding box center [880, 352] width 1373 height 583
click at [541, 15] on button at bounding box center [528, 15] width 26 height 26
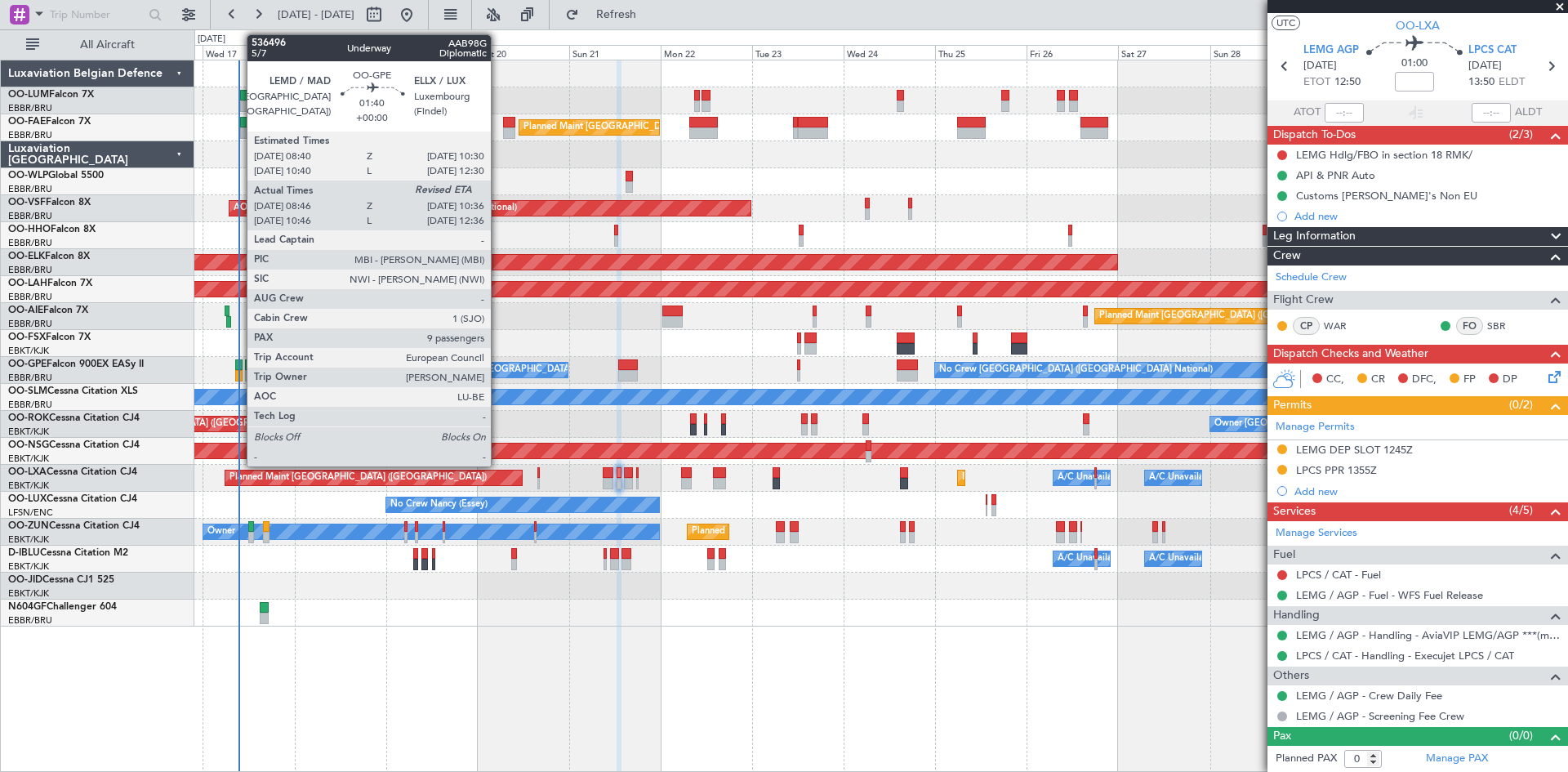
click at [238, 363] on div at bounding box center [239, 365] width 8 height 11
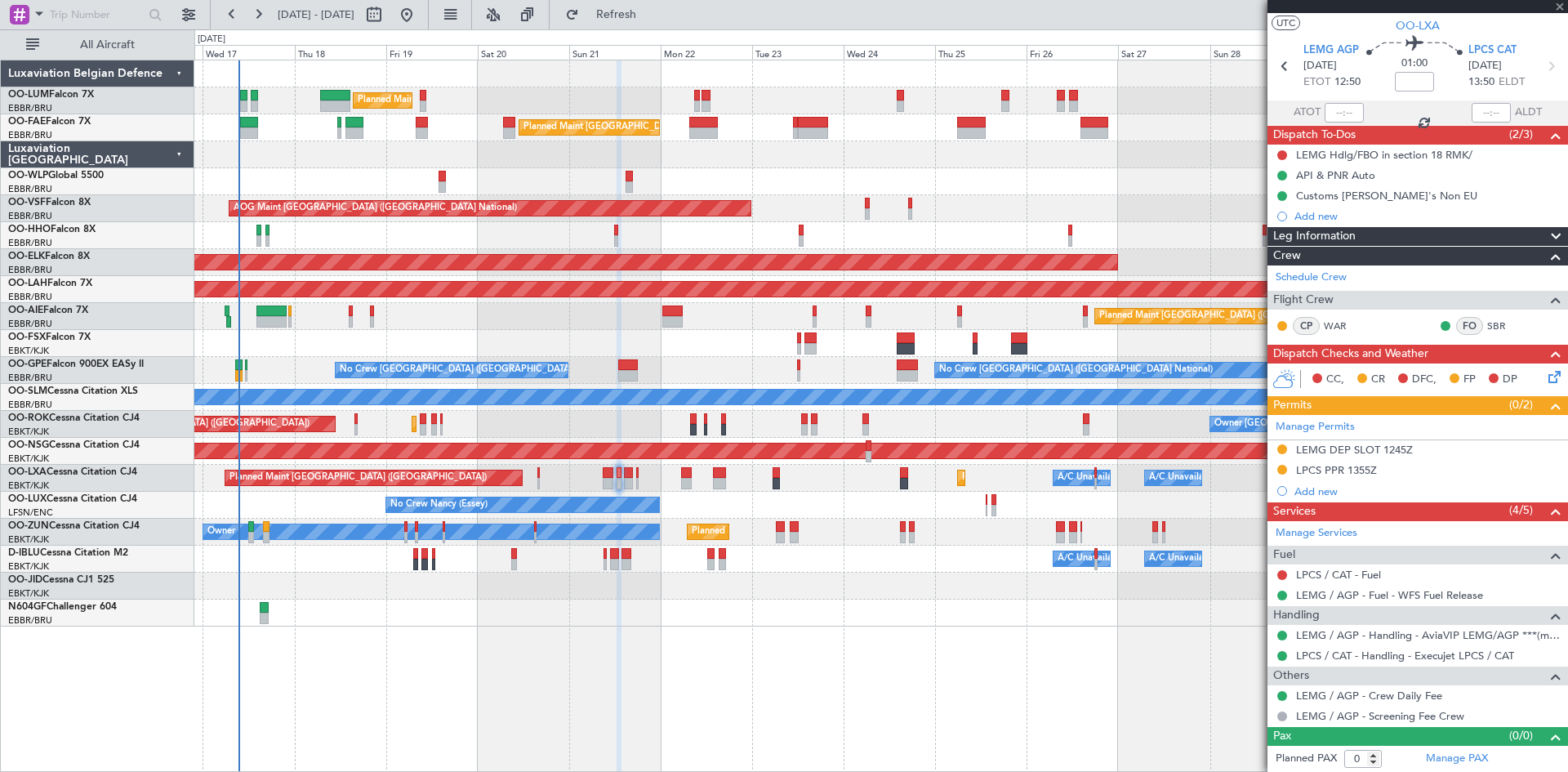
type input "08:51"
type input "9"
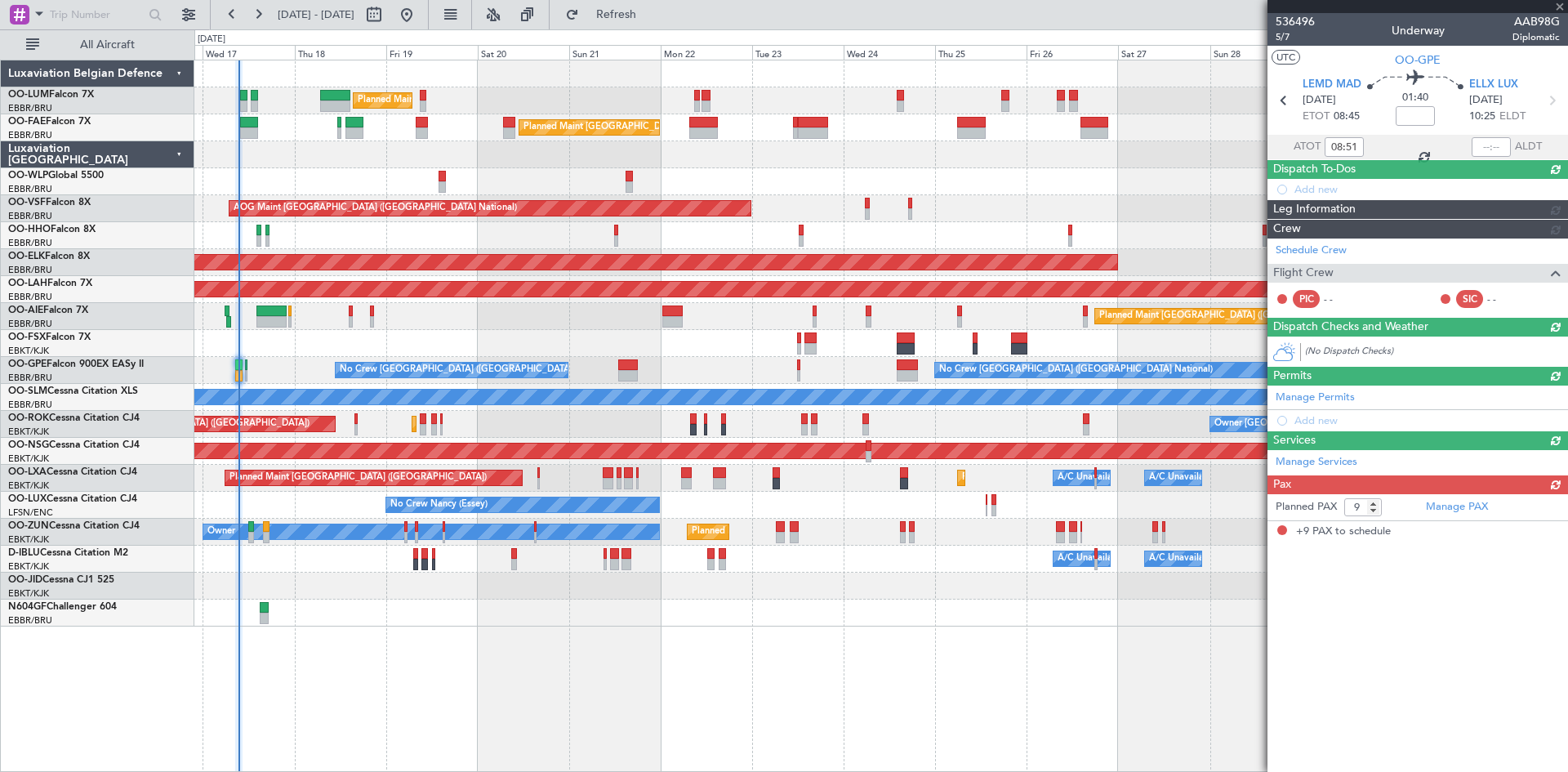
scroll to position [0, 0]
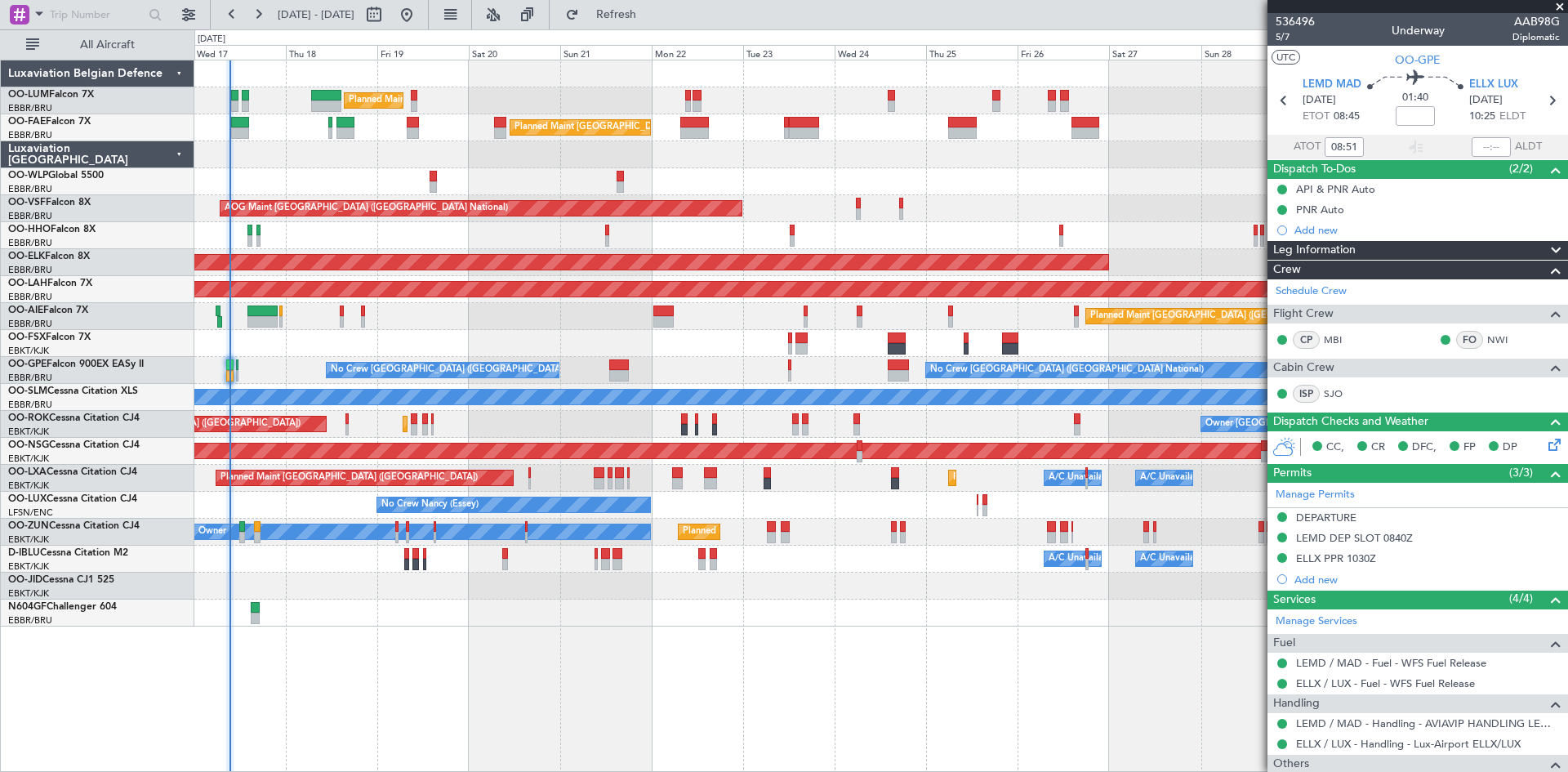
click at [606, 603] on div at bounding box center [880, 613] width 1373 height 27
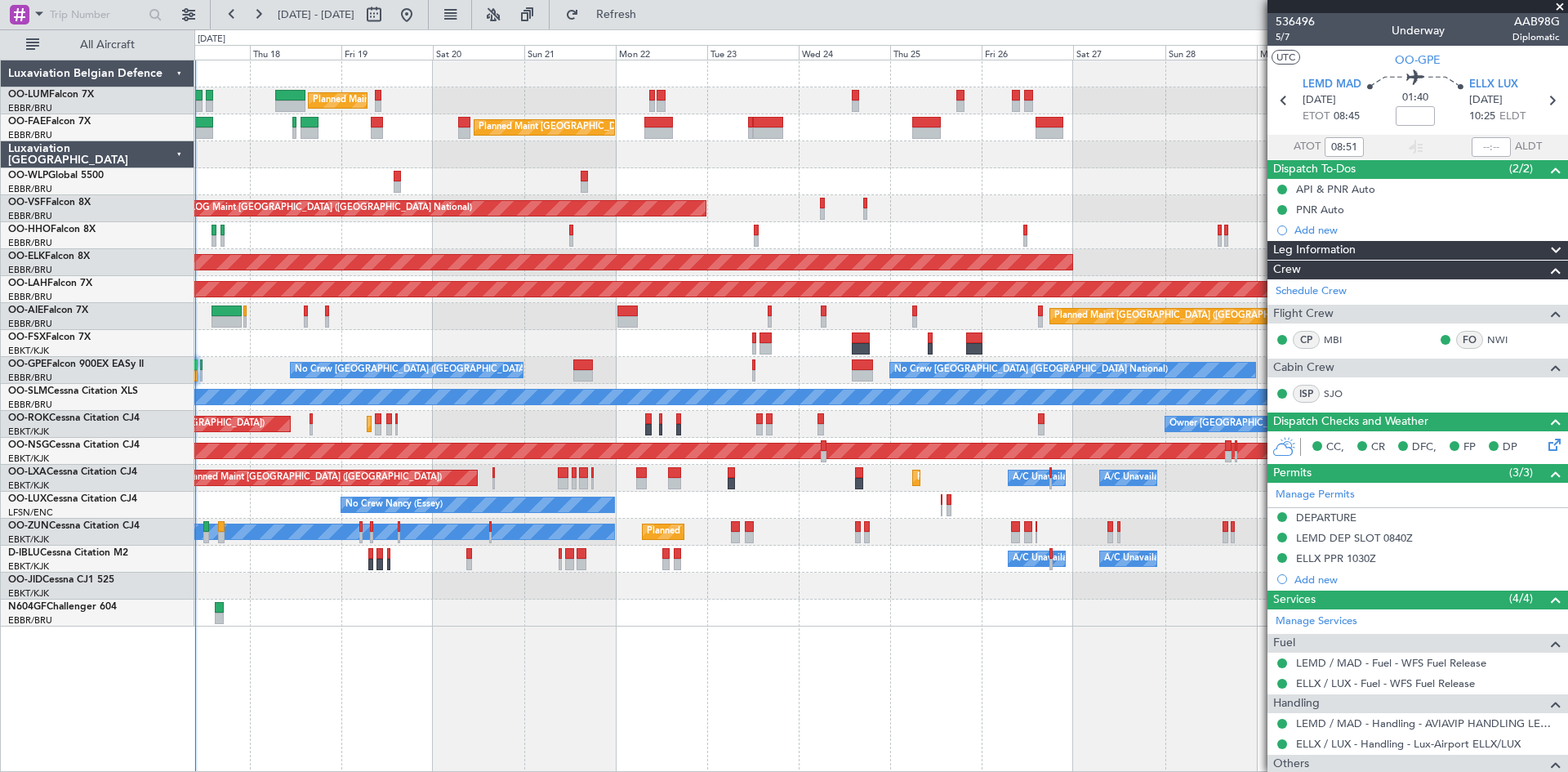
click at [578, 610] on div "Owner Melsbroek Air Base Planned Maint [GEOGRAPHIC_DATA] ([GEOGRAPHIC_DATA]) Un…" at bounding box center [881, 416] width 1374 height 713
click at [578, 610] on div at bounding box center [880, 613] width 1373 height 27
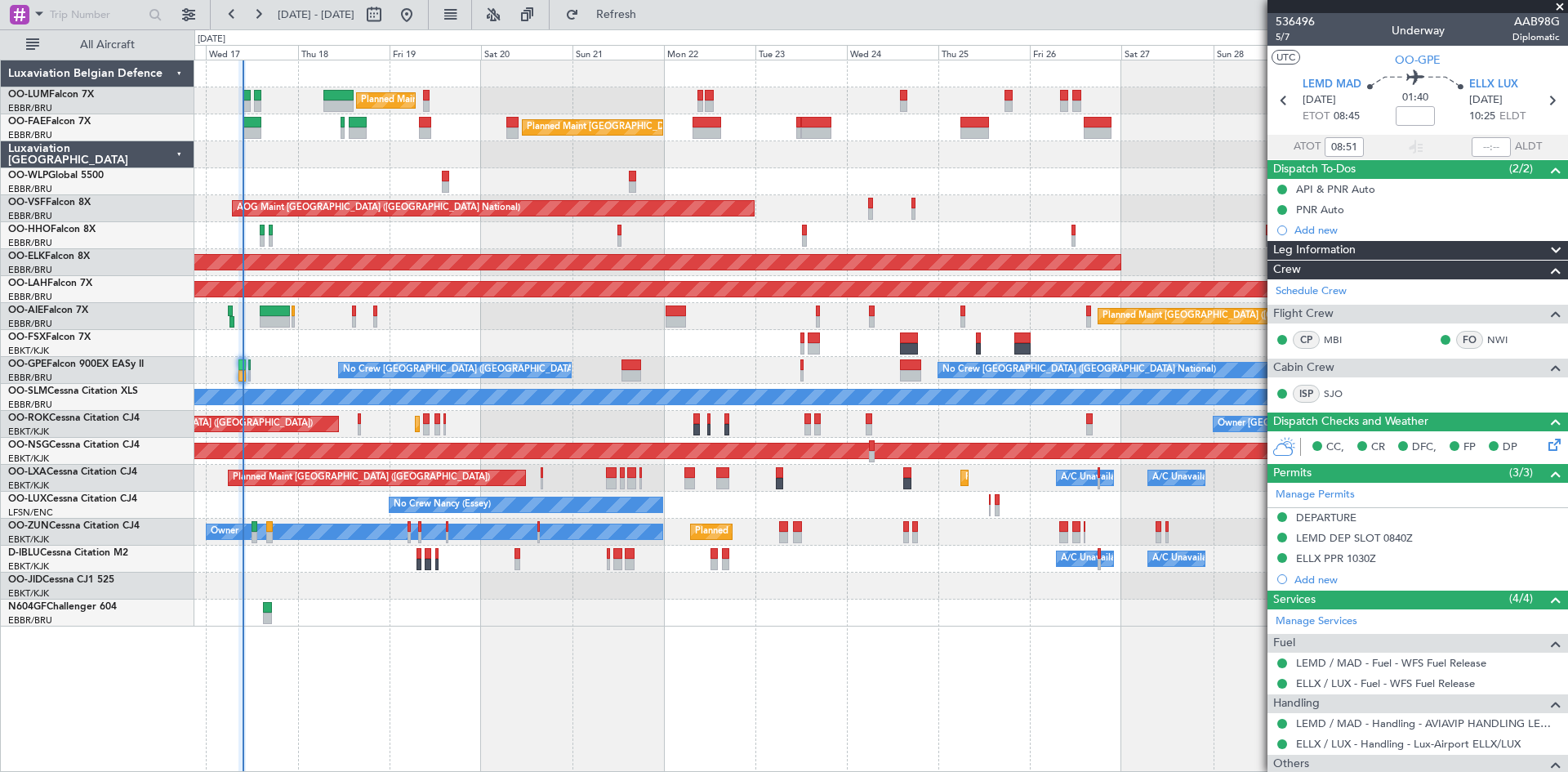
click at [498, 618] on div at bounding box center [880, 613] width 1373 height 27
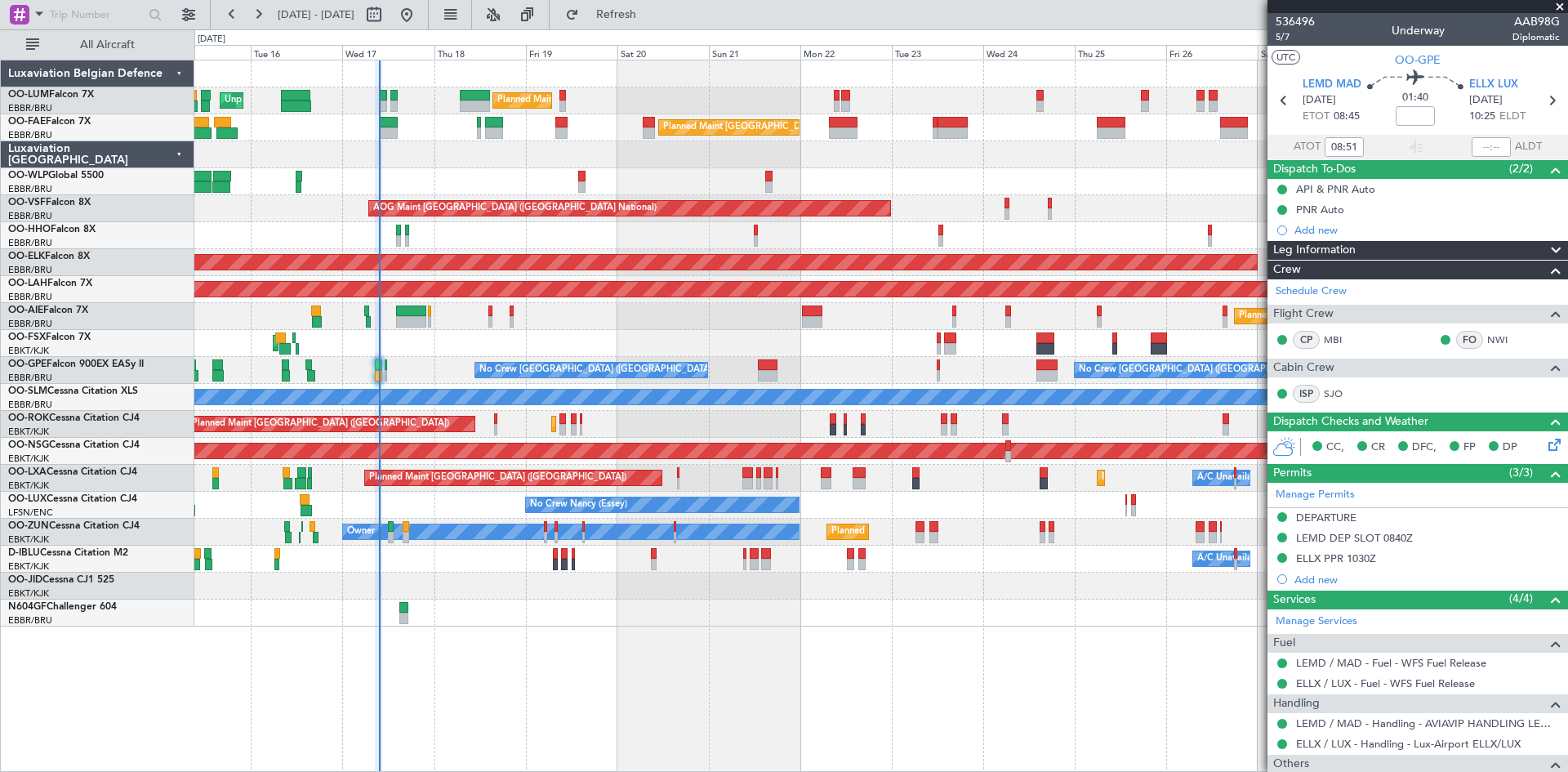
click at [499, 163] on div "Owner Melsbroek Air Base Planned Maint Brussels (Brussels National) Unplanned M…" at bounding box center [880, 343] width 1373 height 567
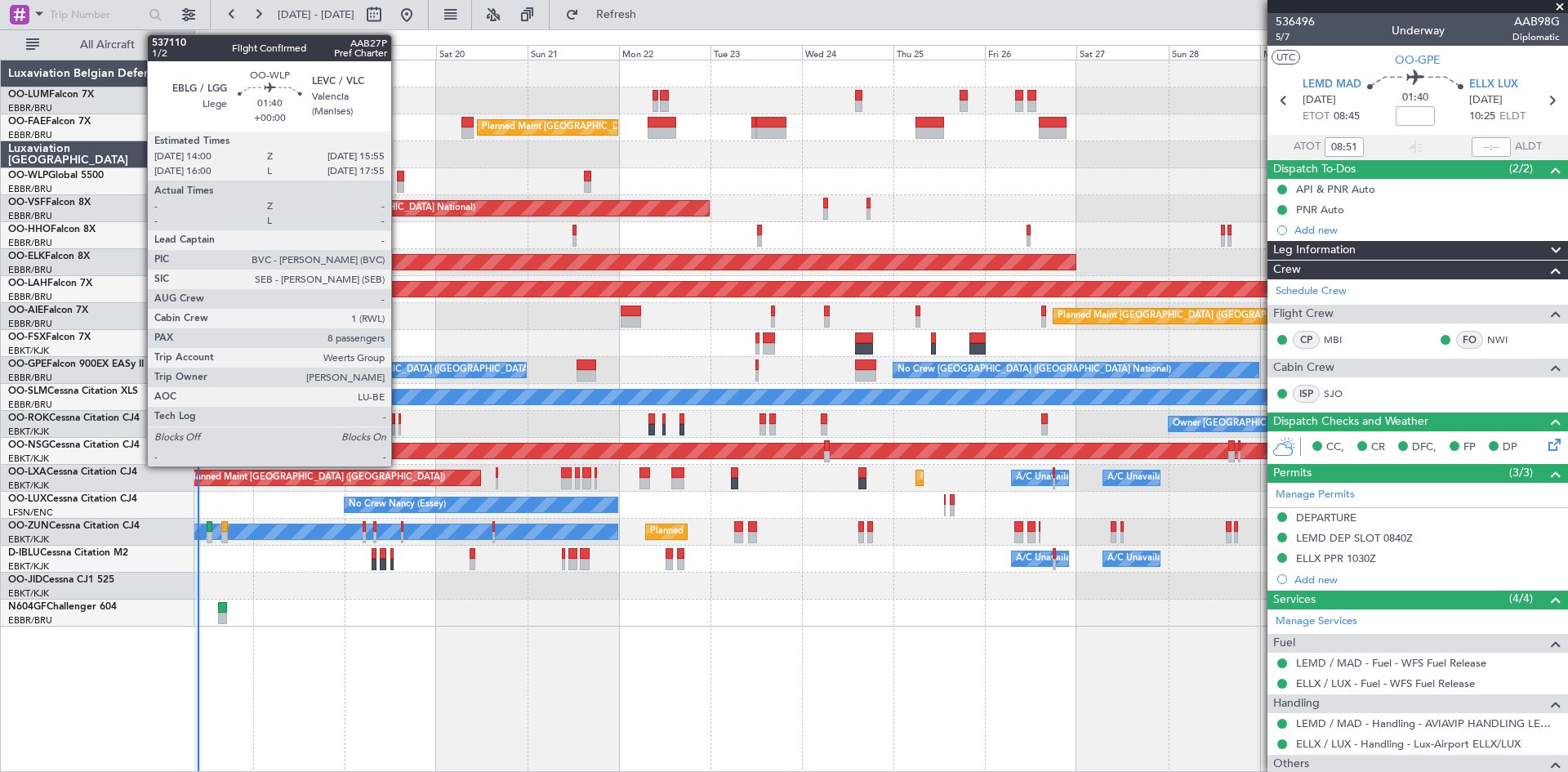
click at [399, 172] on div at bounding box center [400, 176] width 8 height 11
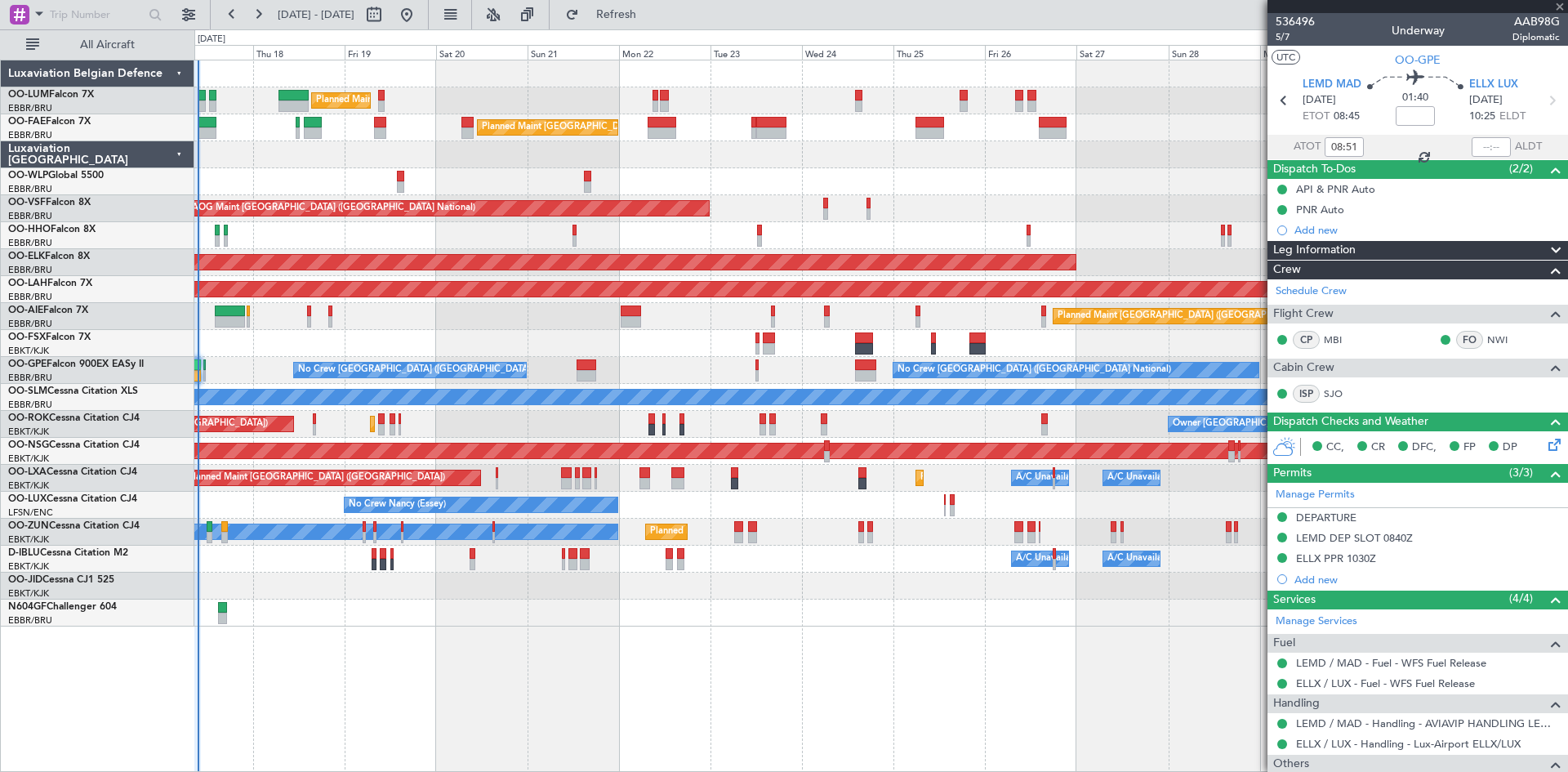
type input "8"
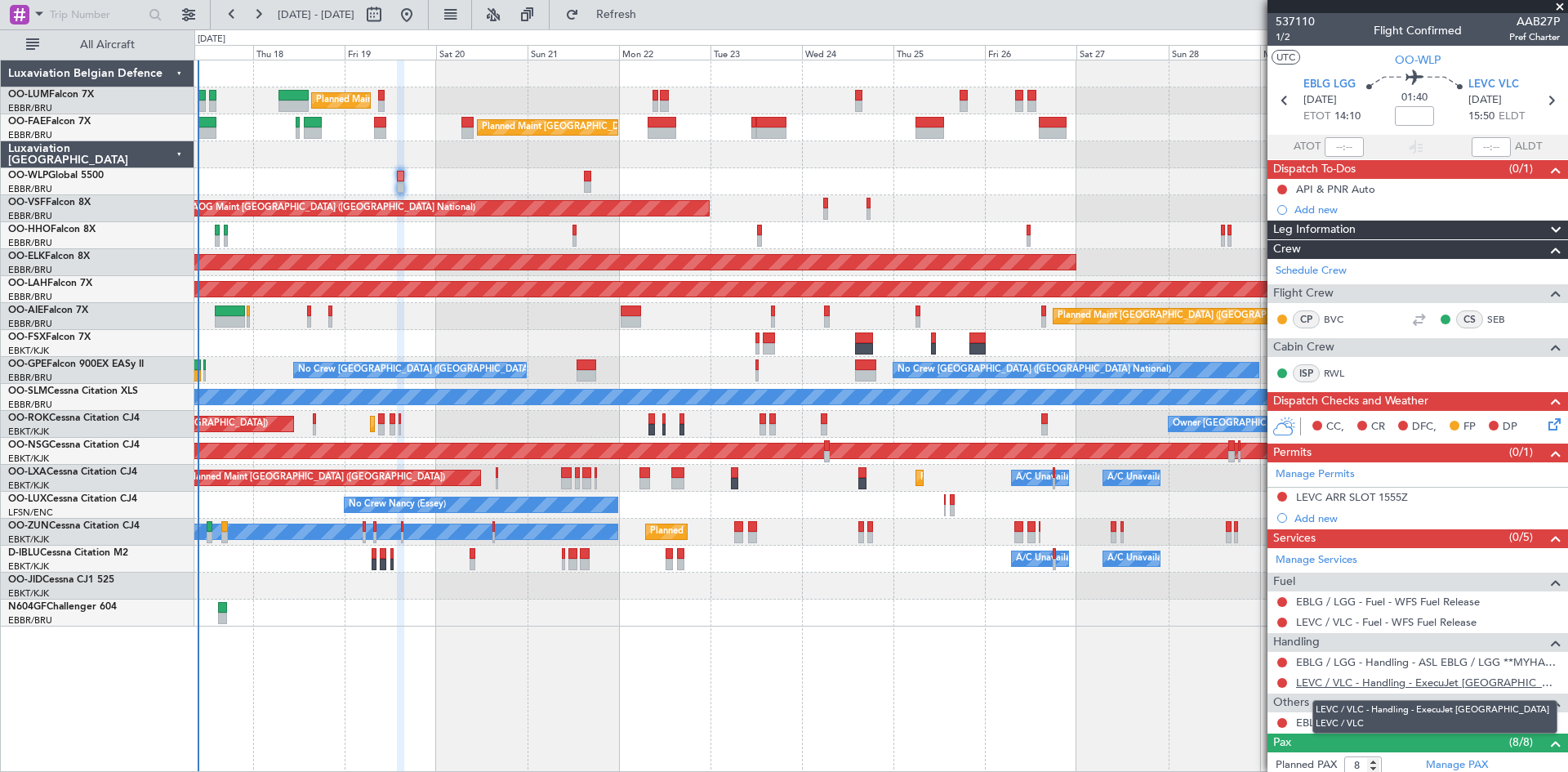
click at [1402, 684] on link "LEVC / VLC - Handling - ExecuJet [GEOGRAPHIC_DATA] LEVC / VLC" at bounding box center [1429, 682] width 264 height 14
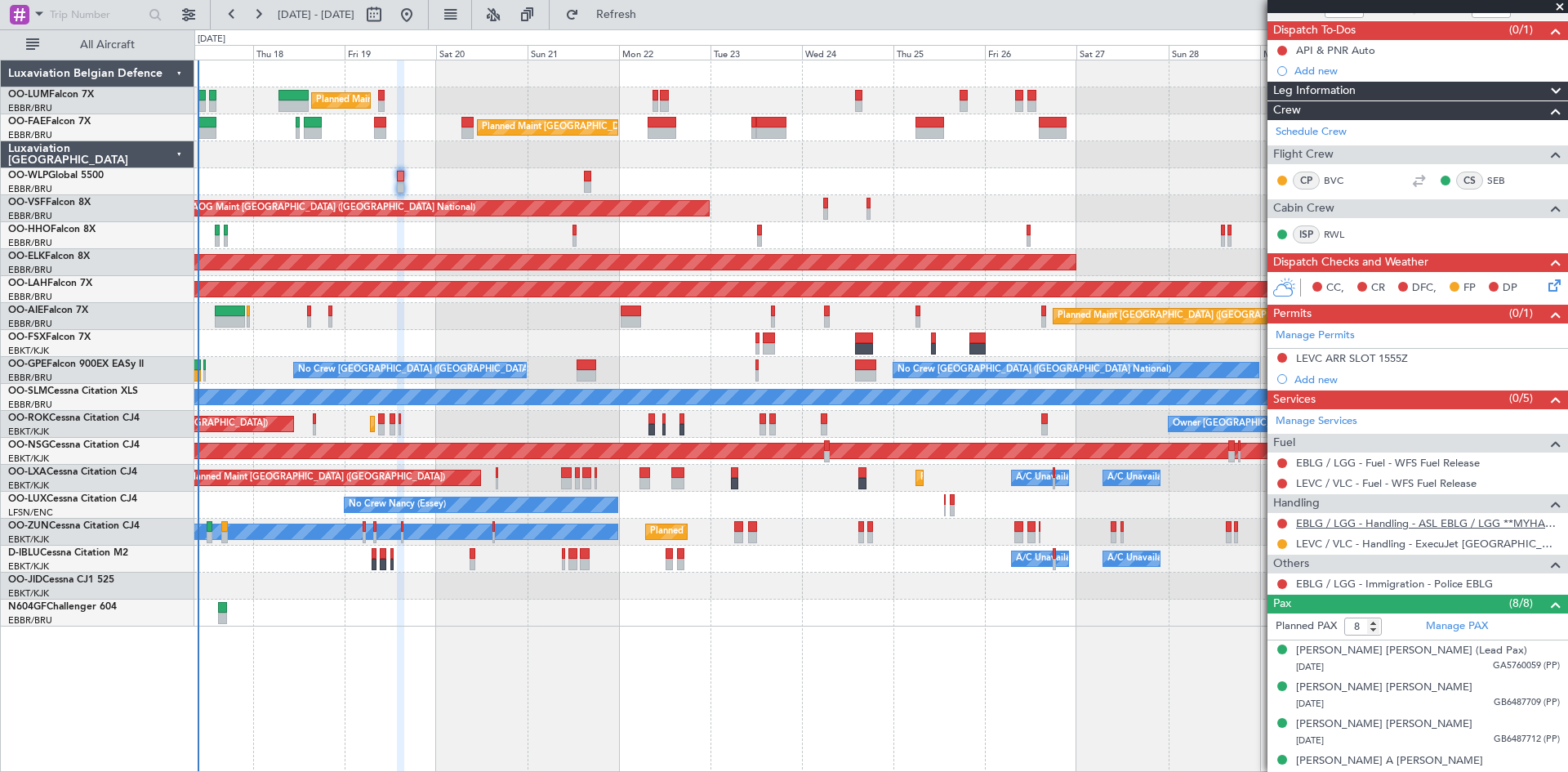
scroll to position [138, 0]
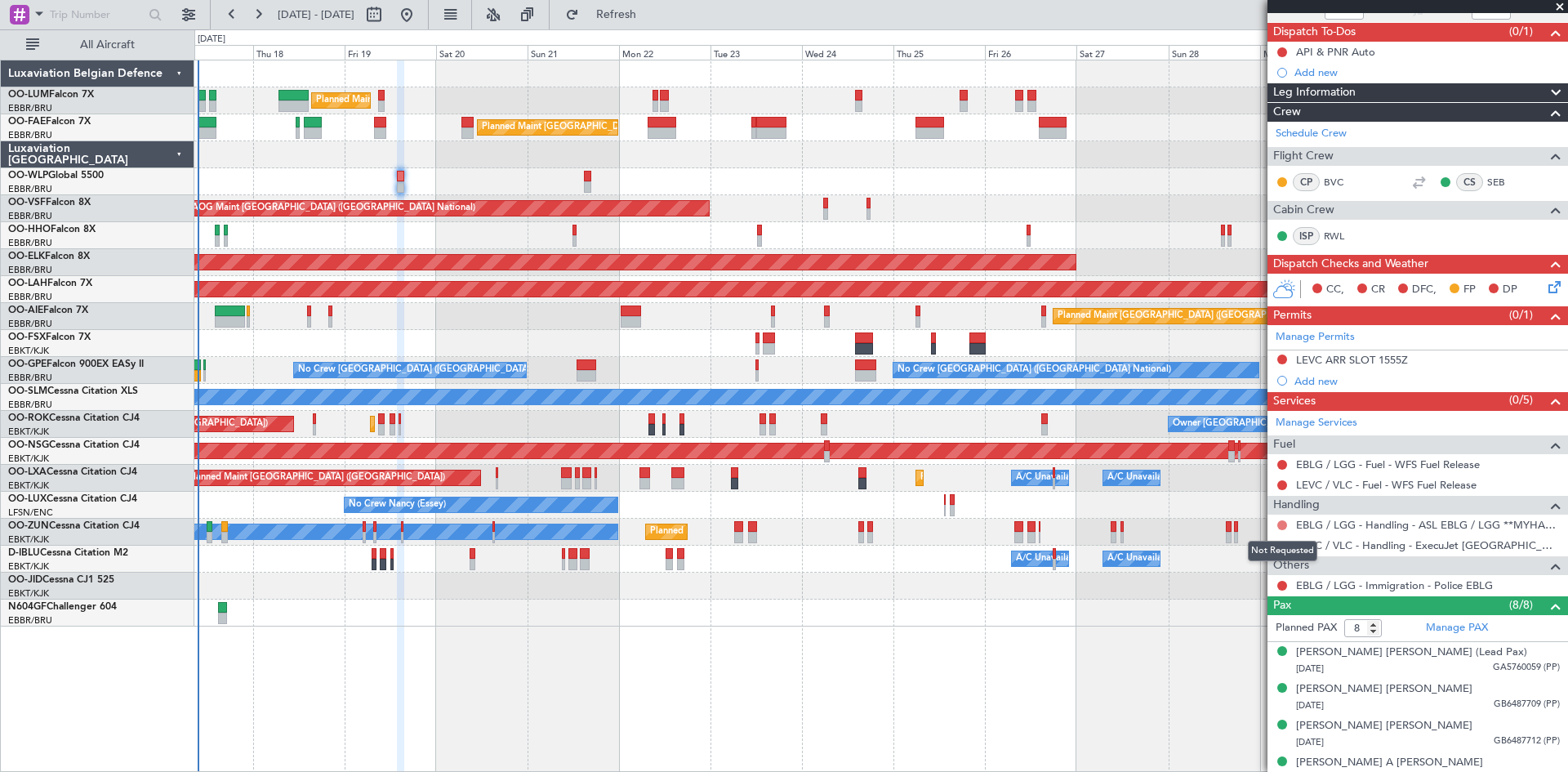
click at [1280, 522] on button at bounding box center [1282, 525] width 9 height 9
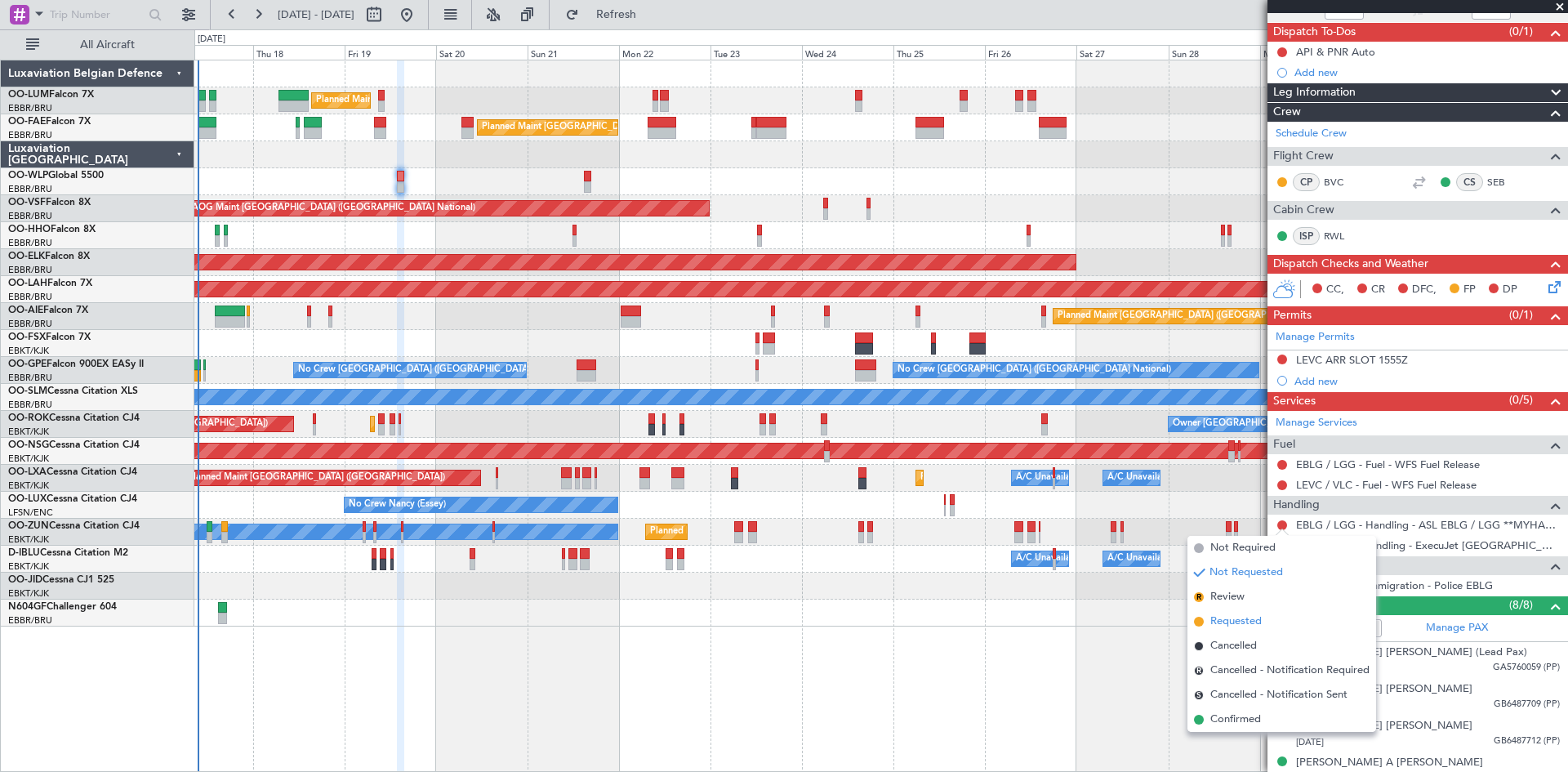
click at [1227, 618] on span "Requested" at bounding box center [1236, 621] width 52 height 16
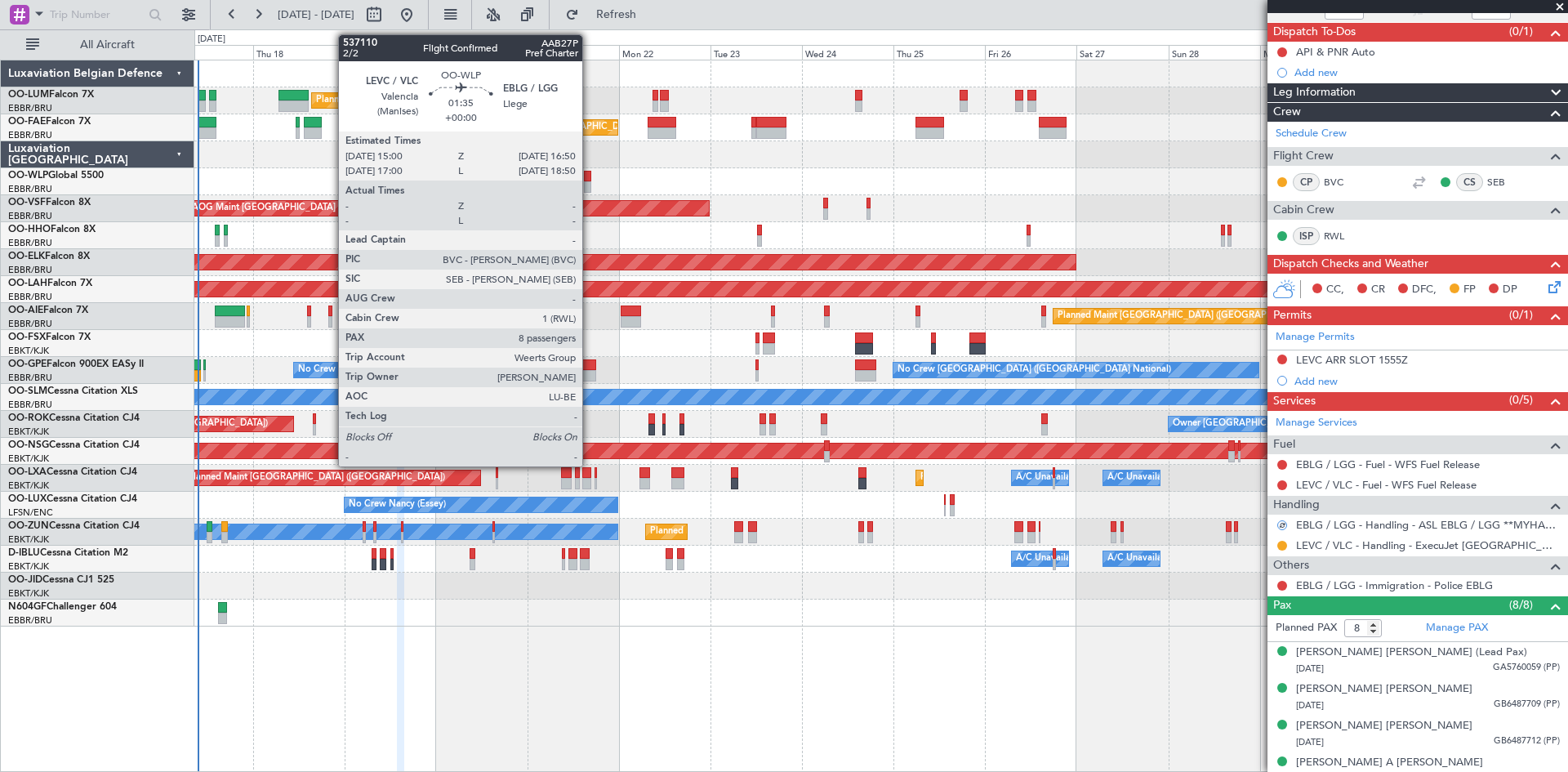
click at [590, 173] on div at bounding box center [588, 176] width 8 height 11
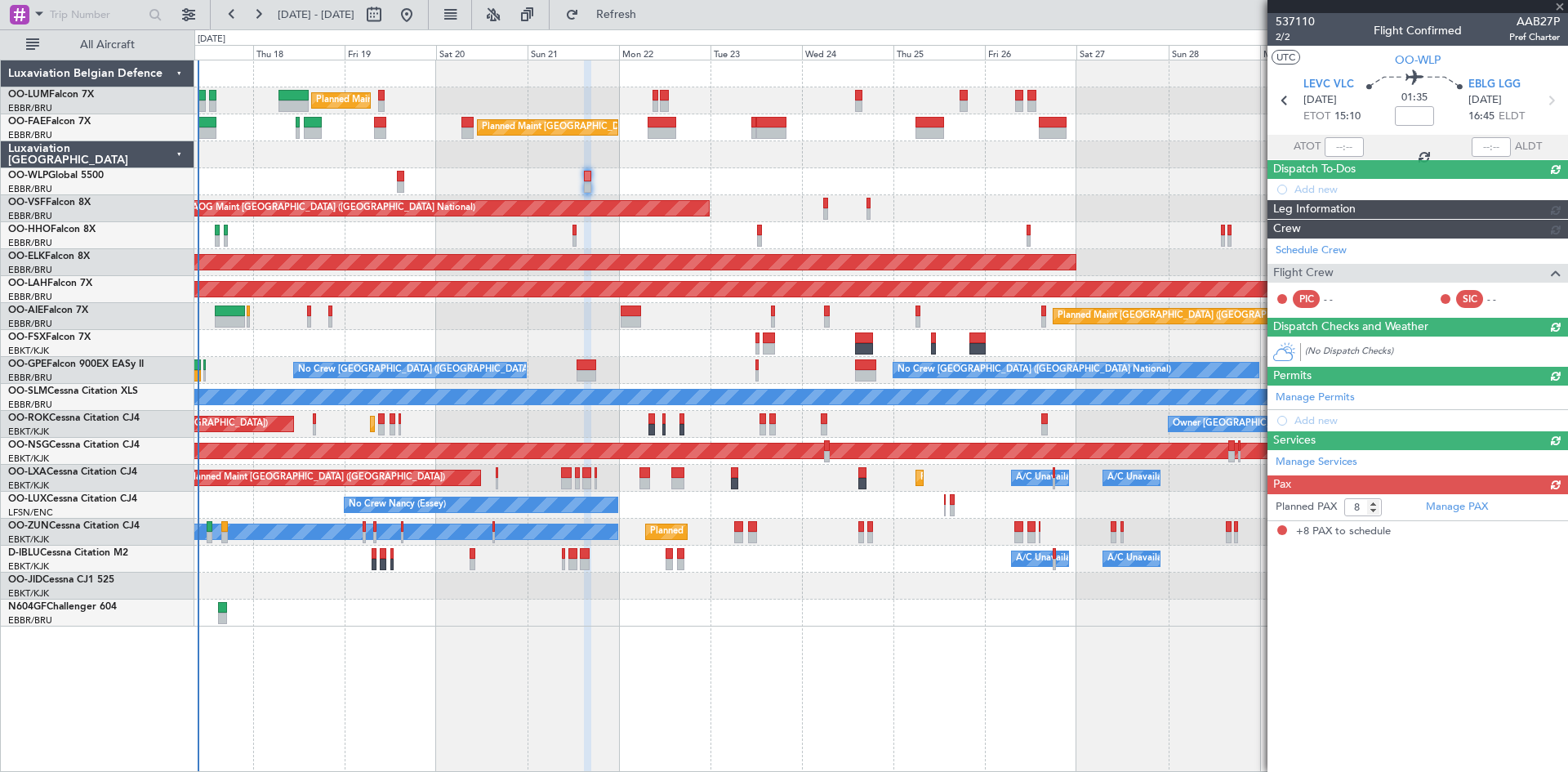
scroll to position [0, 0]
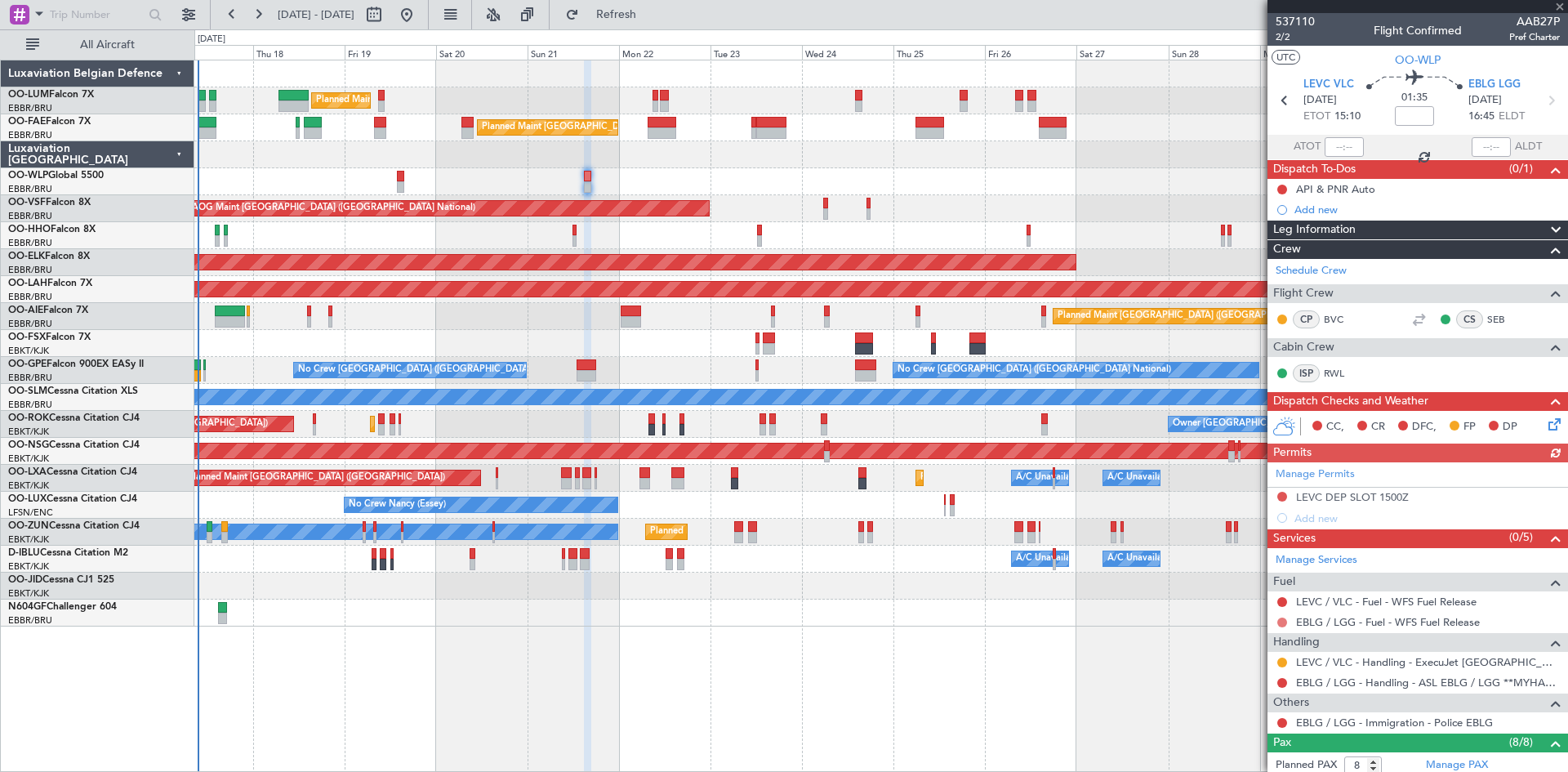
click at [1282, 619] on button at bounding box center [1282, 622] width 9 height 9
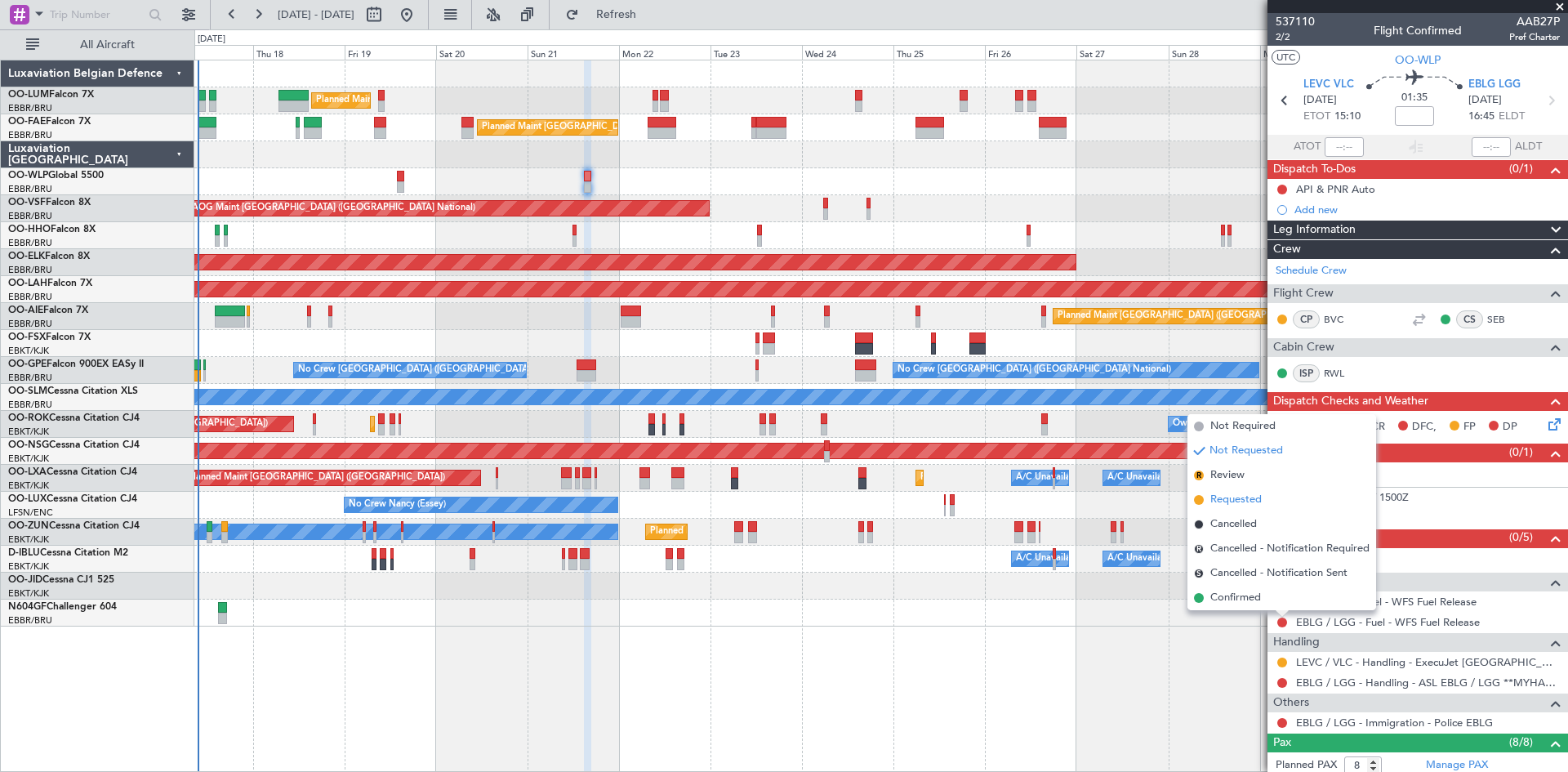
click at [1218, 506] on span "Requested" at bounding box center [1236, 500] width 52 height 16
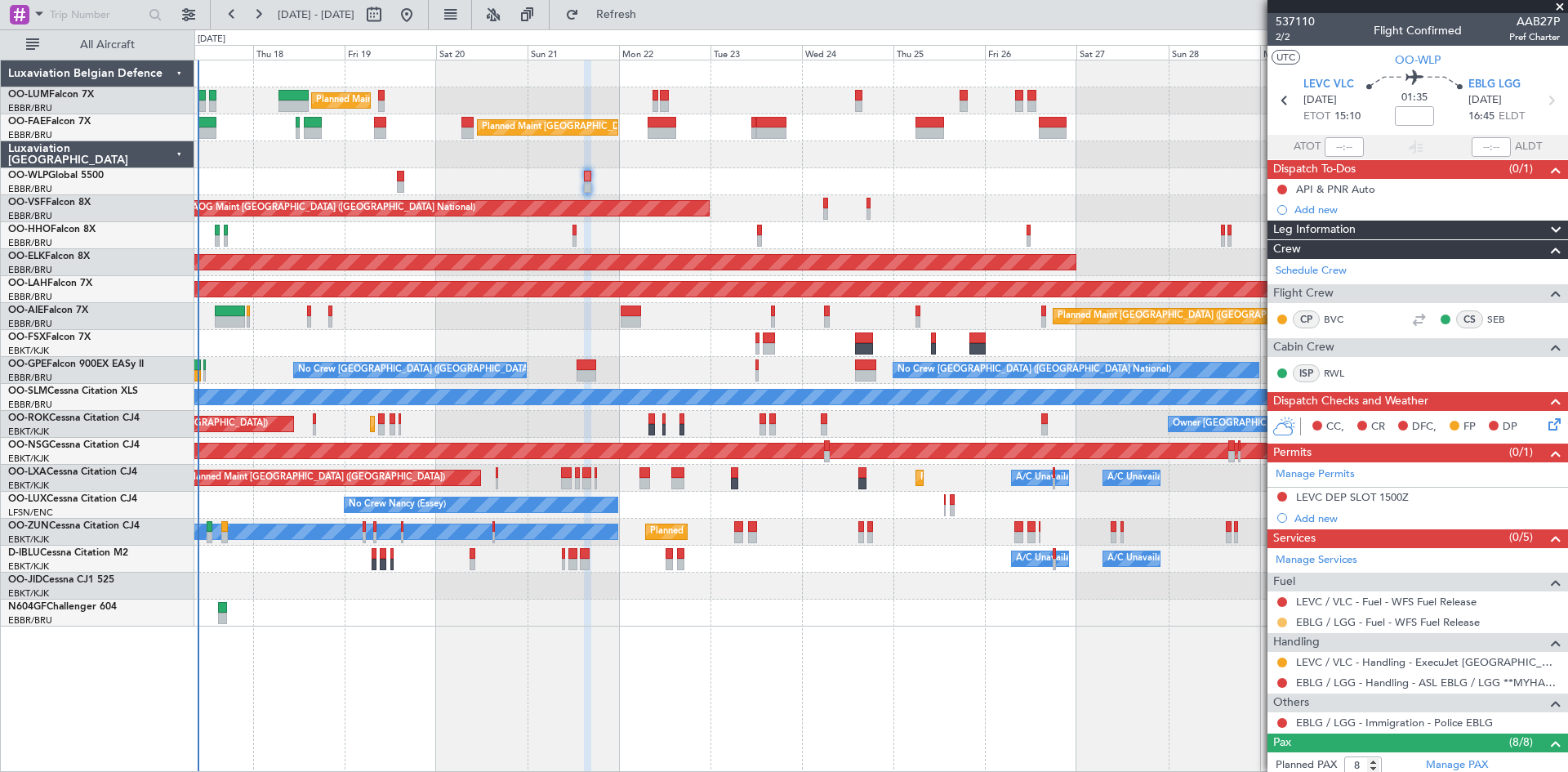
click at [1280, 619] on button at bounding box center [1282, 622] width 9 height 9
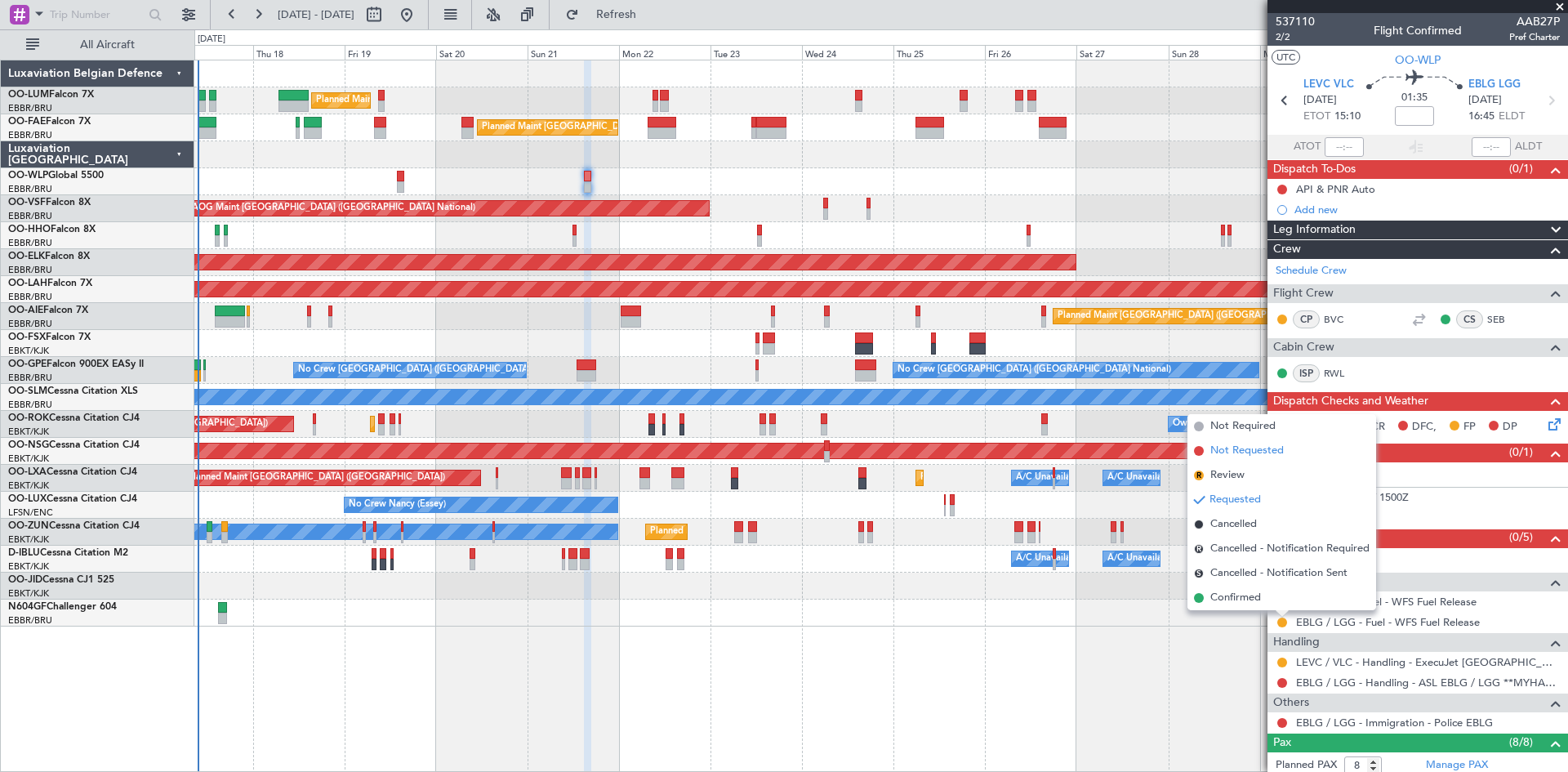
click at [1234, 452] on span "Not Requested" at bounding box center [1248, 451] width 74 height 16
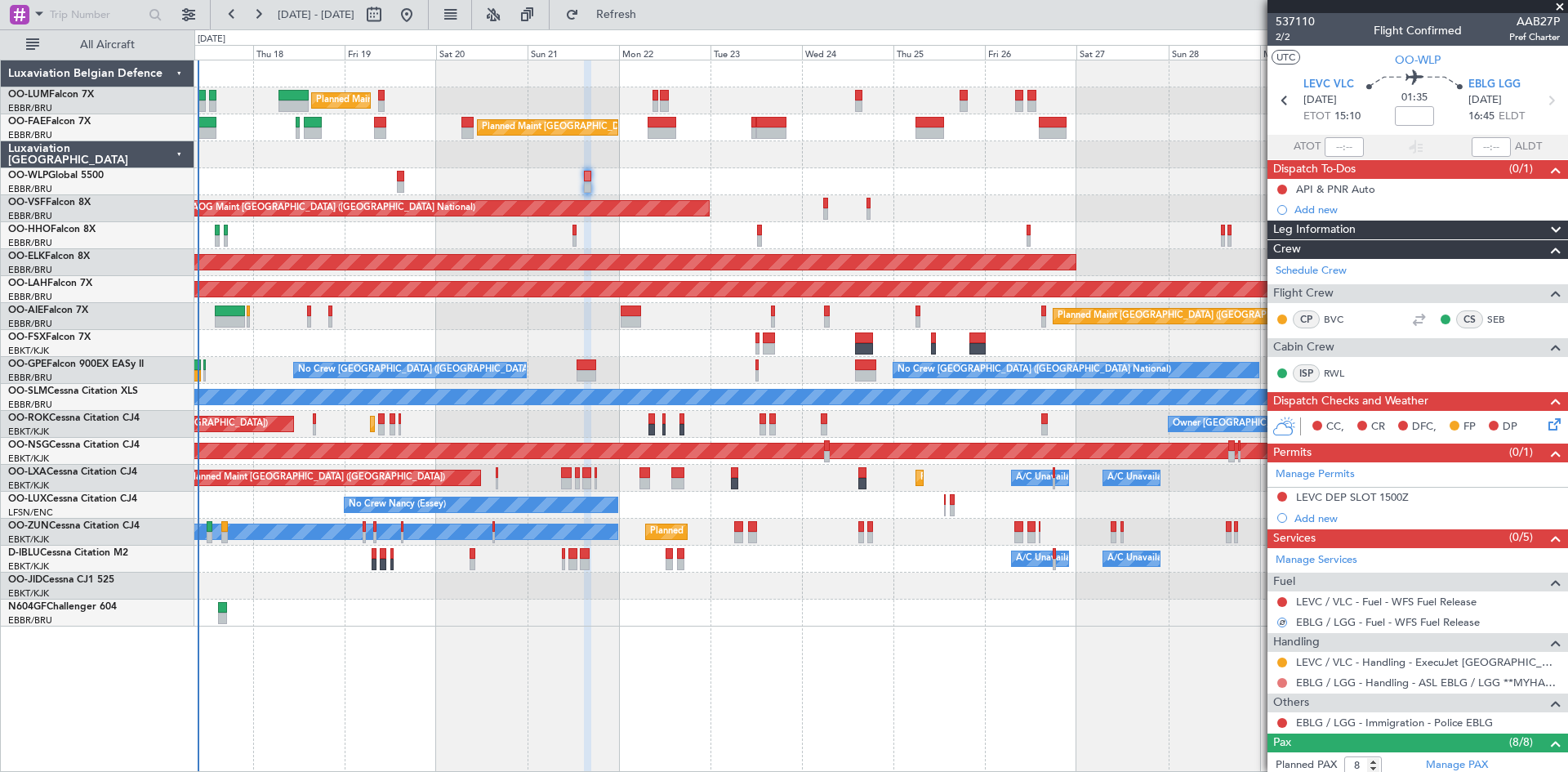
click at [1283, 682] on button at bounding box center [1282, 682] width 9 height 9
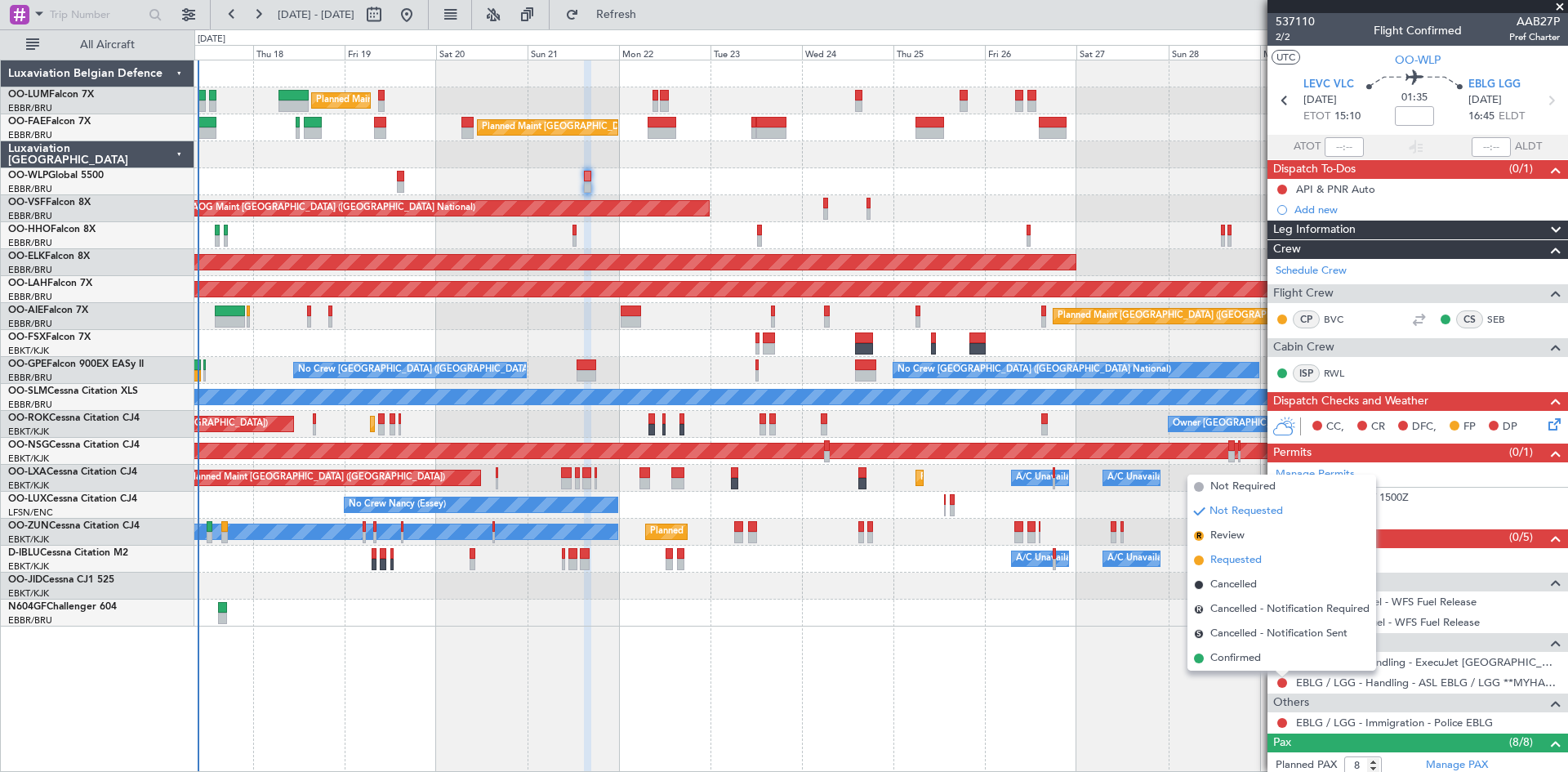
click at [1227, 558] on span "Requested" at bounding box center [1236, 560] width 52 height 16
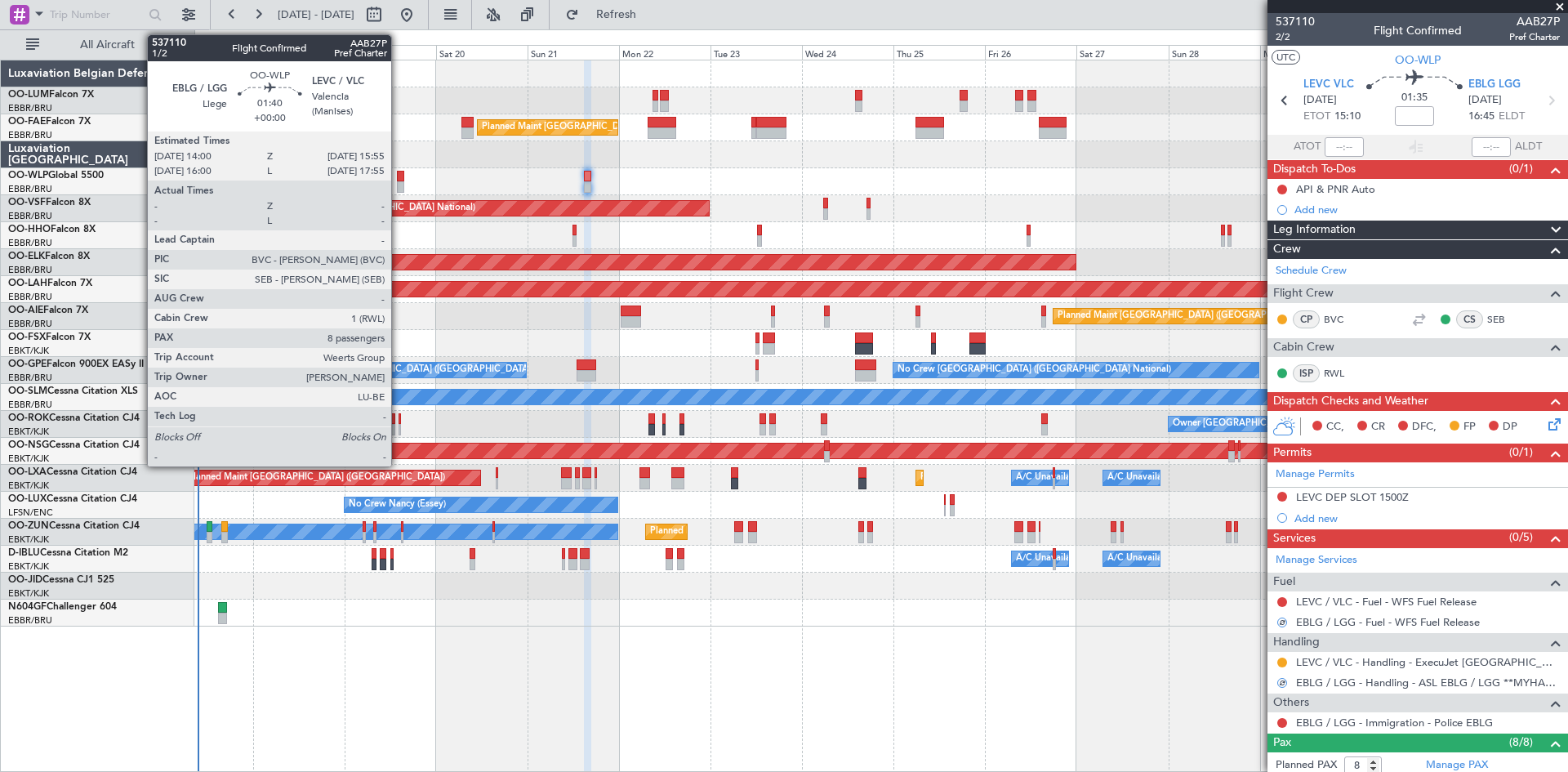
click at [399, 181] on div at bounding box center [400, 176] width 8 height 11
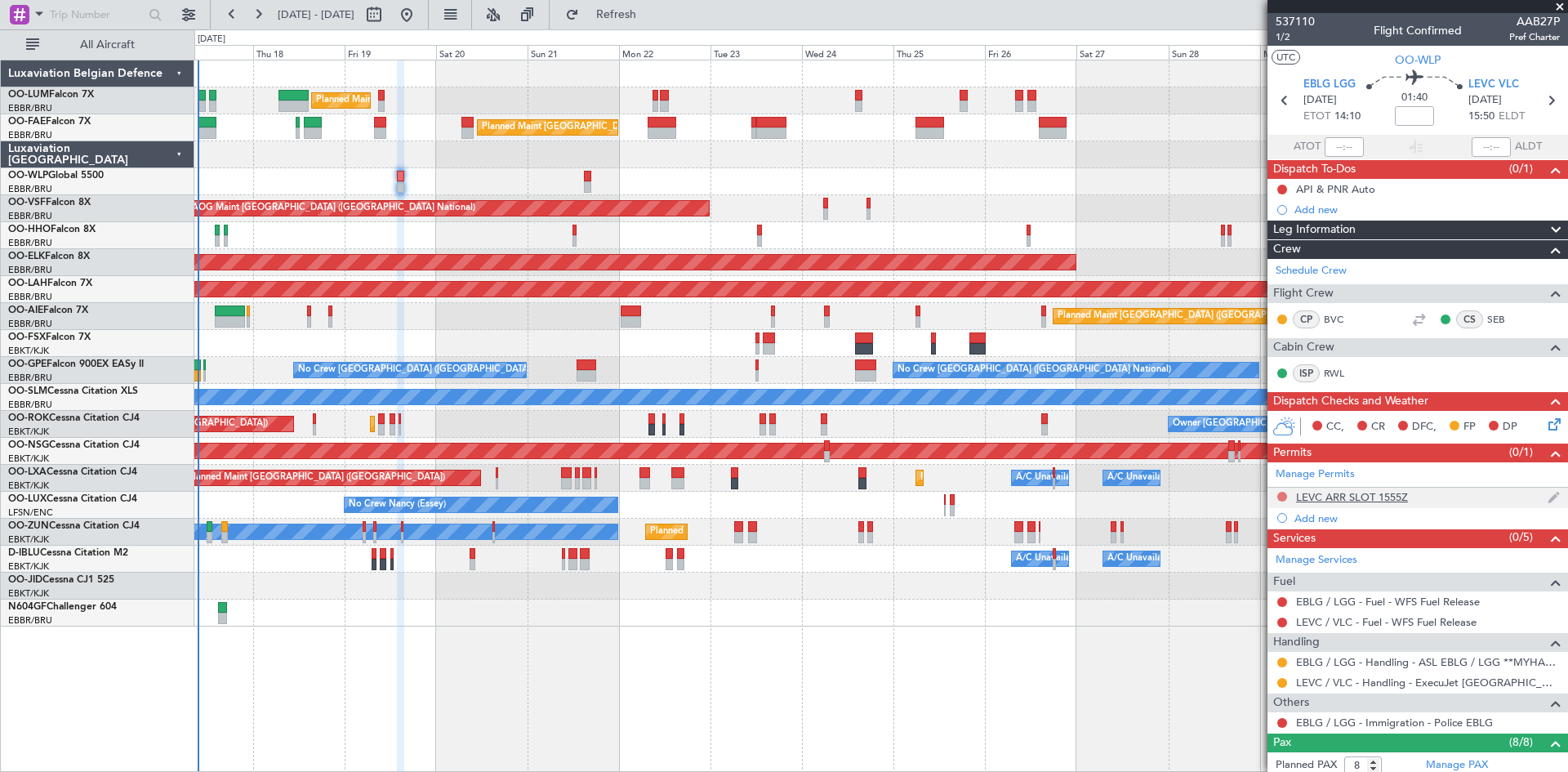
click at [1280, 495] on button at bounding box center [1282, 497] width 9 height 9
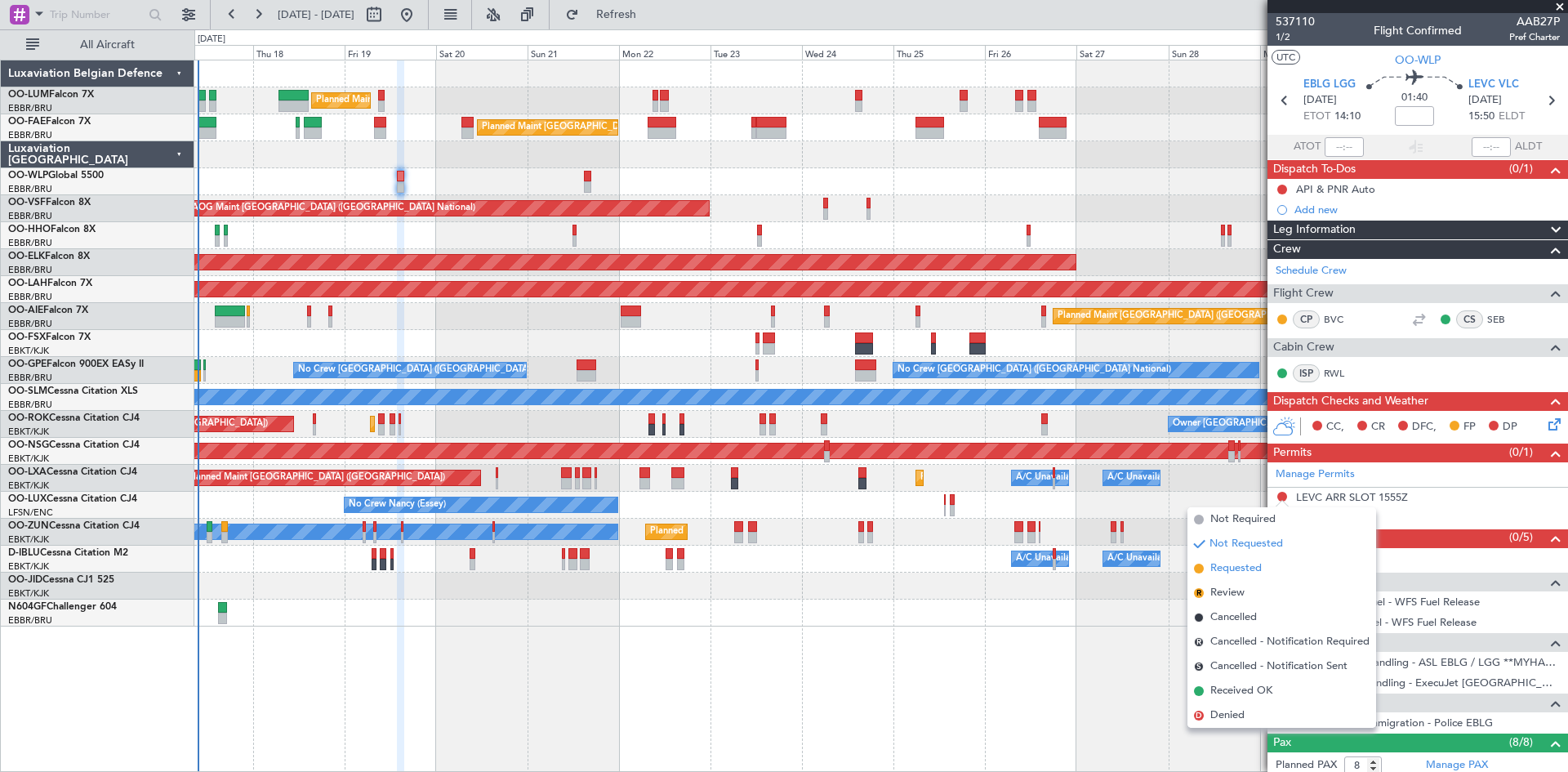
click at [1282, 562] on li "Requested" at bounding box center [1282, 568] width 188 height 25
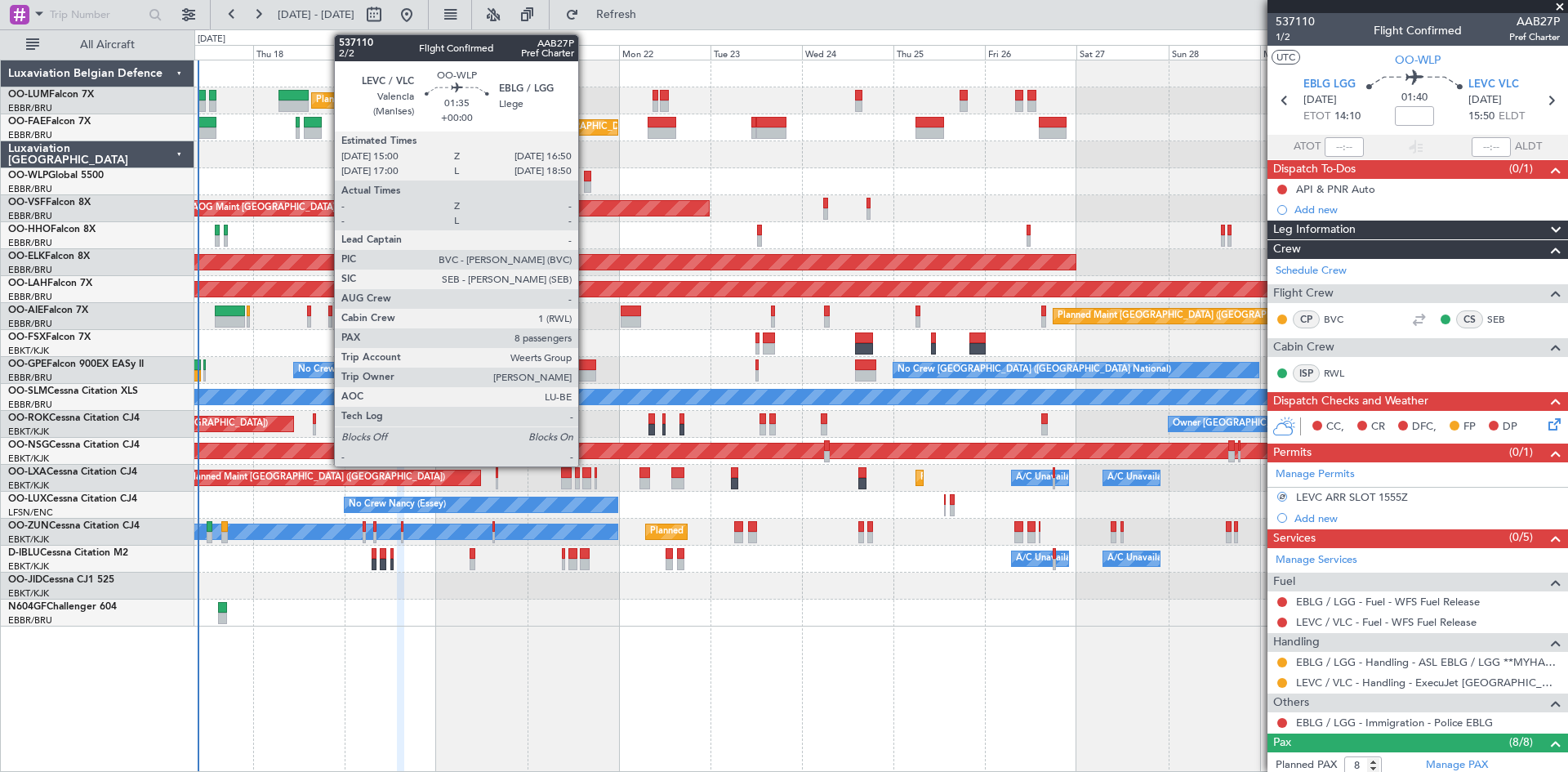
click at [585, 178] on div at bounding box center [588, 176] width 8 height 11
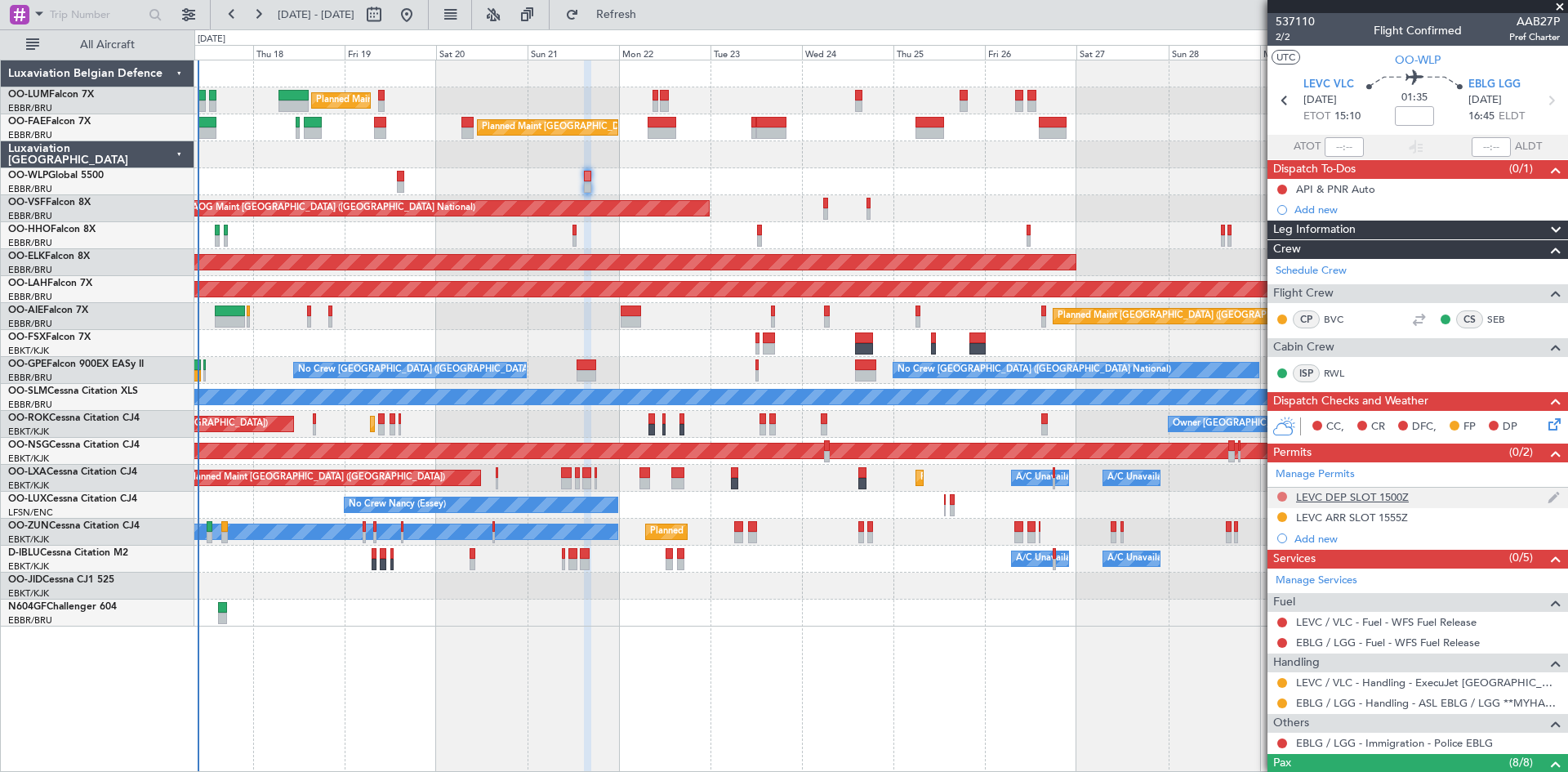
click at [1279, 493] on button at bounding box center [1282, 497] width 9 height 9
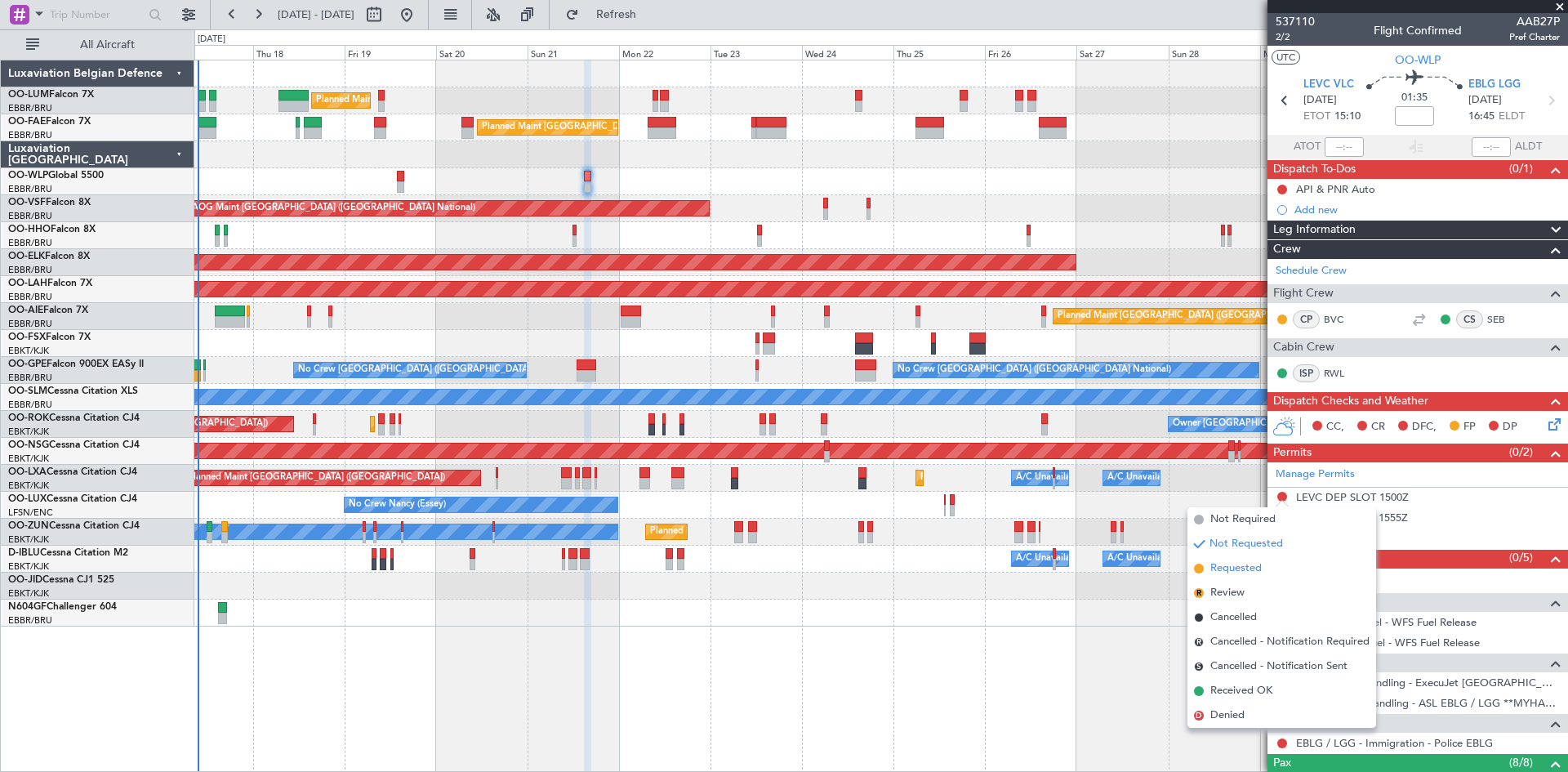
click at [1278, 567] on li "Requested" at bounding box center [1282, 568] width 188 height 25
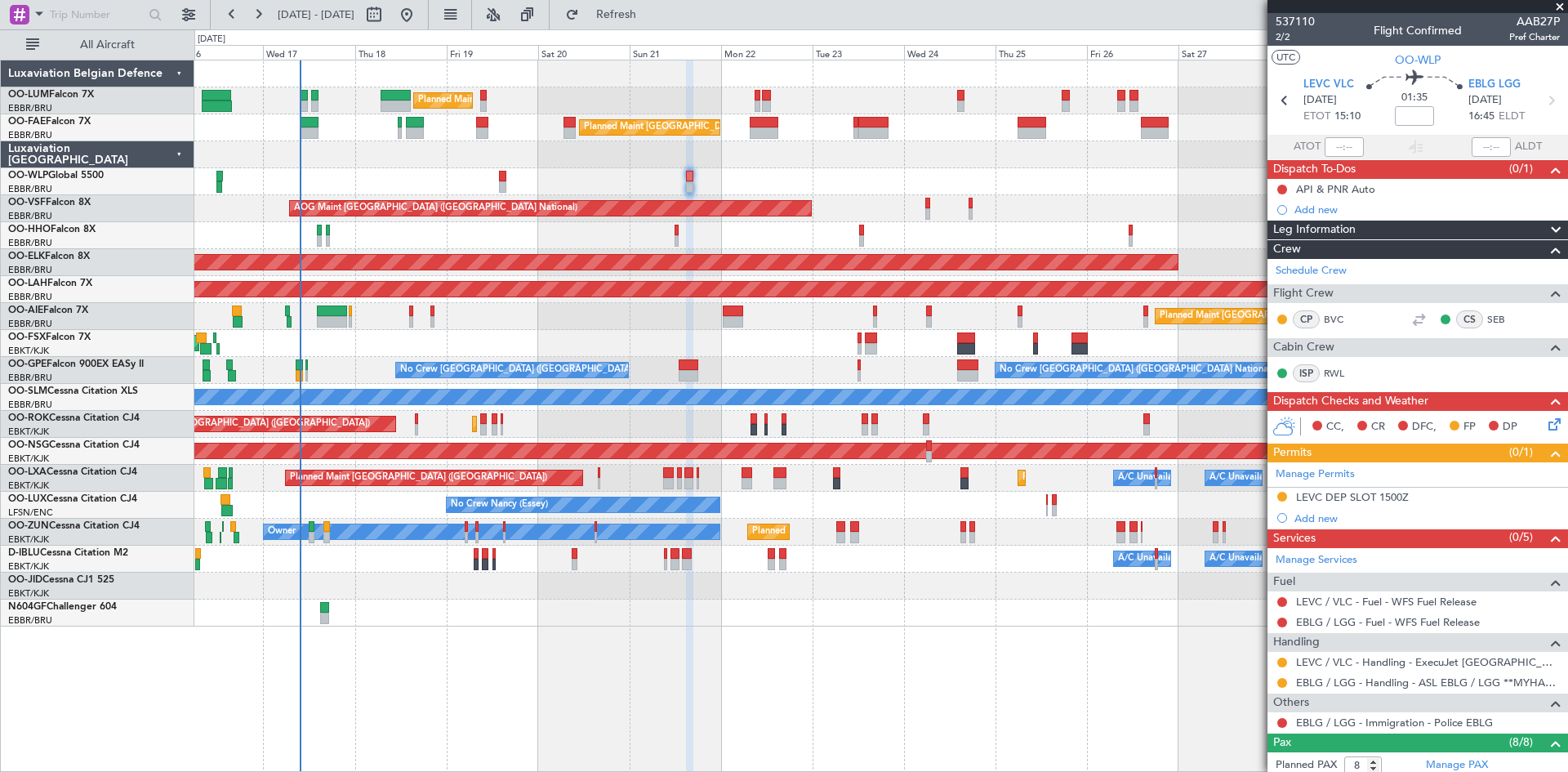
click at [555, 171] on div at bounding box center [880, 182] width 1373 height 27
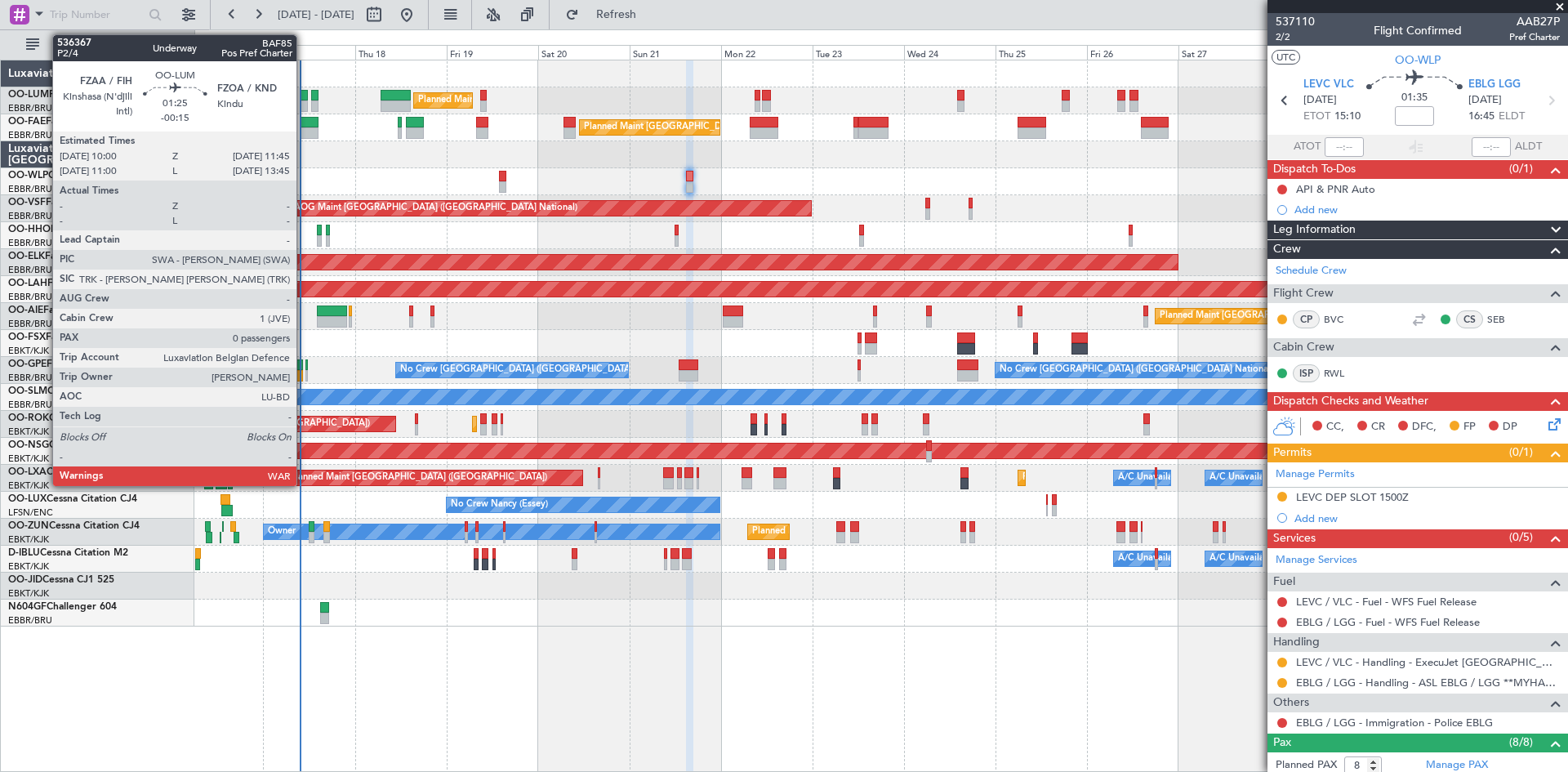
click at [303, 94] on div at bounding box center [304, 95] width 8 height 11
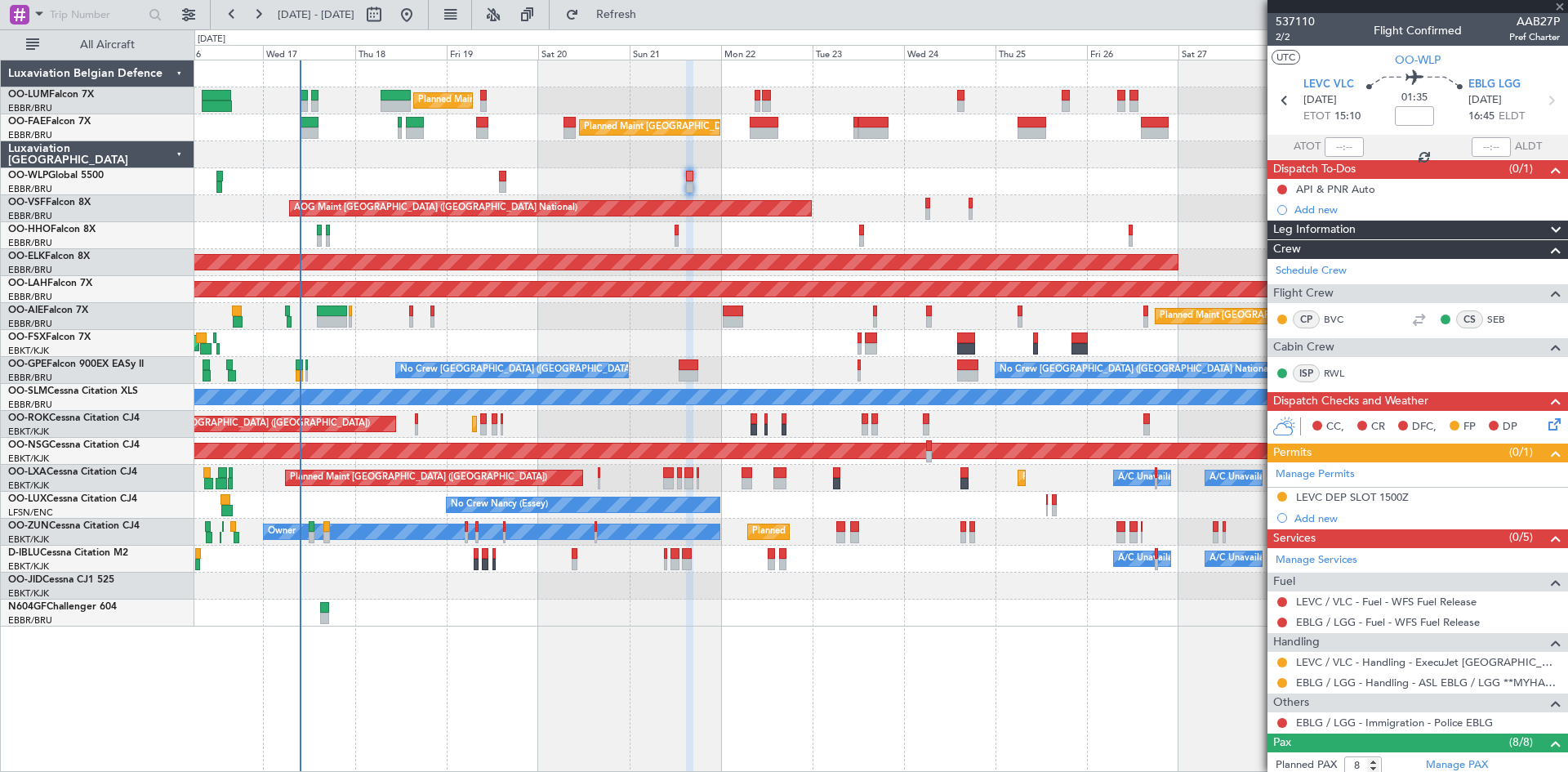
type input "-00:15"
type input "0"
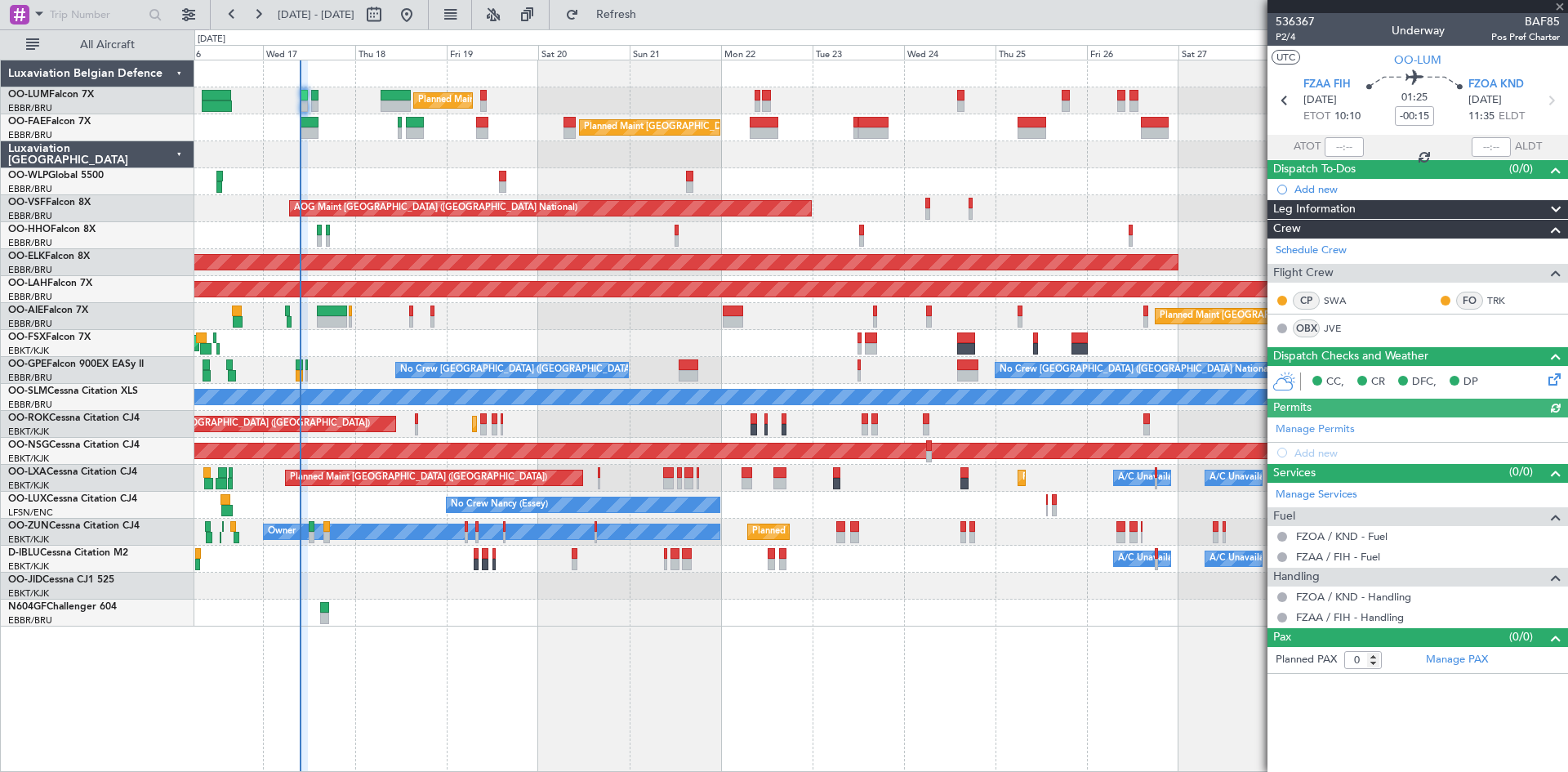
click at [1344, 145] on div at bounding box center [1345, 147] width 40 height 20
click at [1342, 144] on input "text" at bounding box center [1345, 147] width 40 height 20
click at [1385, 105] on div "01:25 -00:15" at bounding box center [1414, 101] width 107 height 60
type input "09:35"
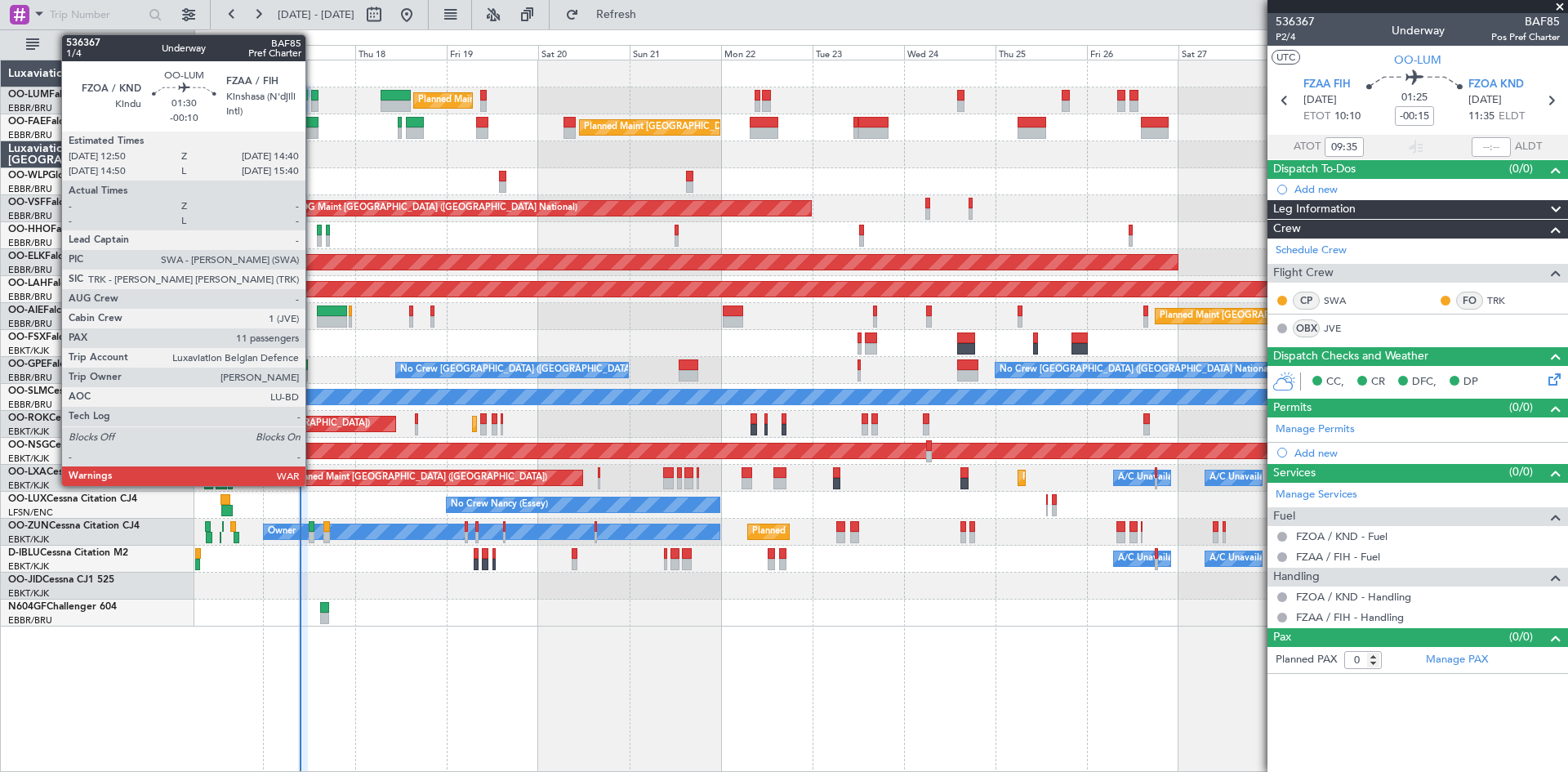
click at [313, 93] on div at bounding box center [315, 95] width 8 height 11
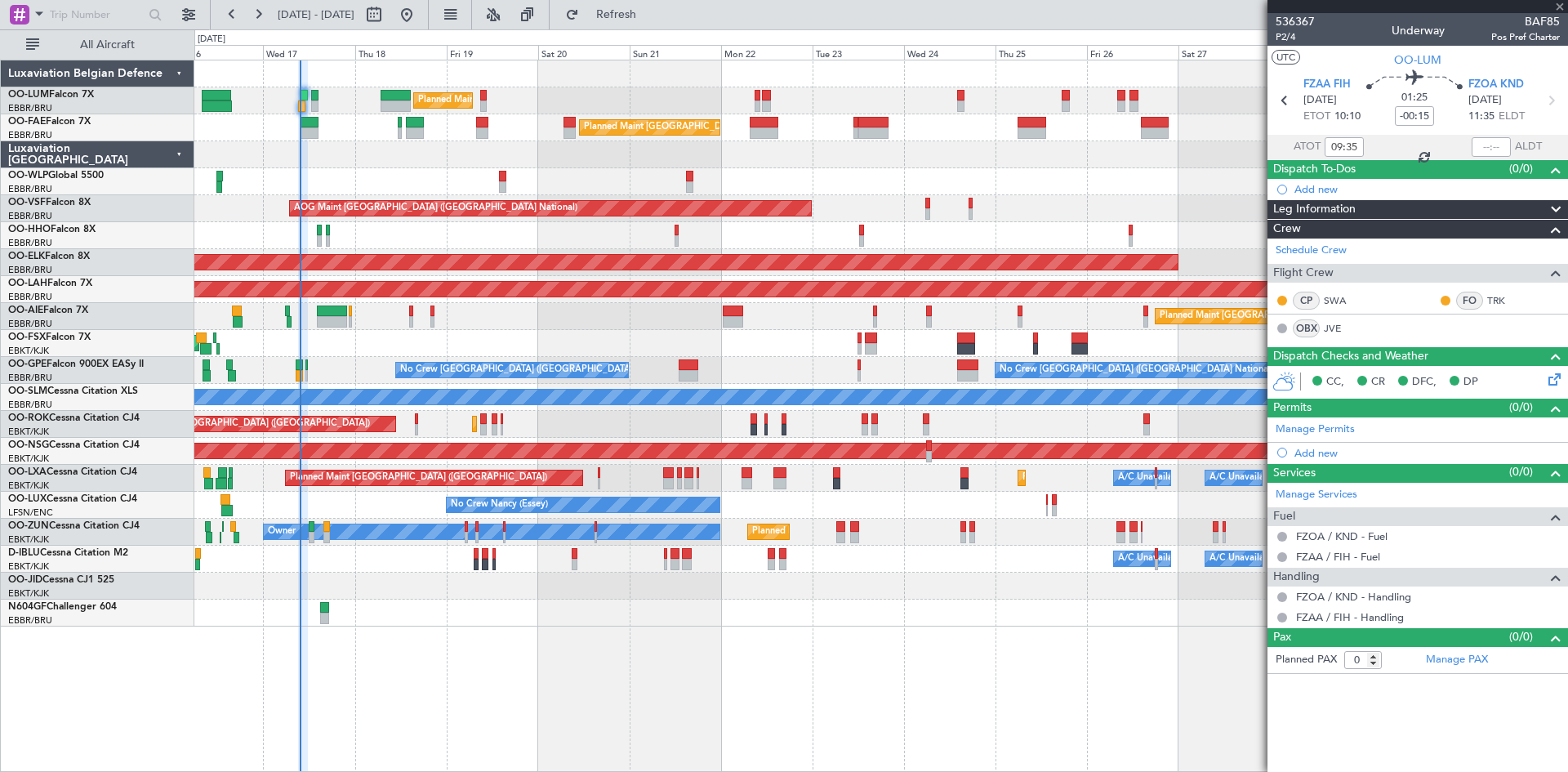
type input "-00:10"
type input "11"
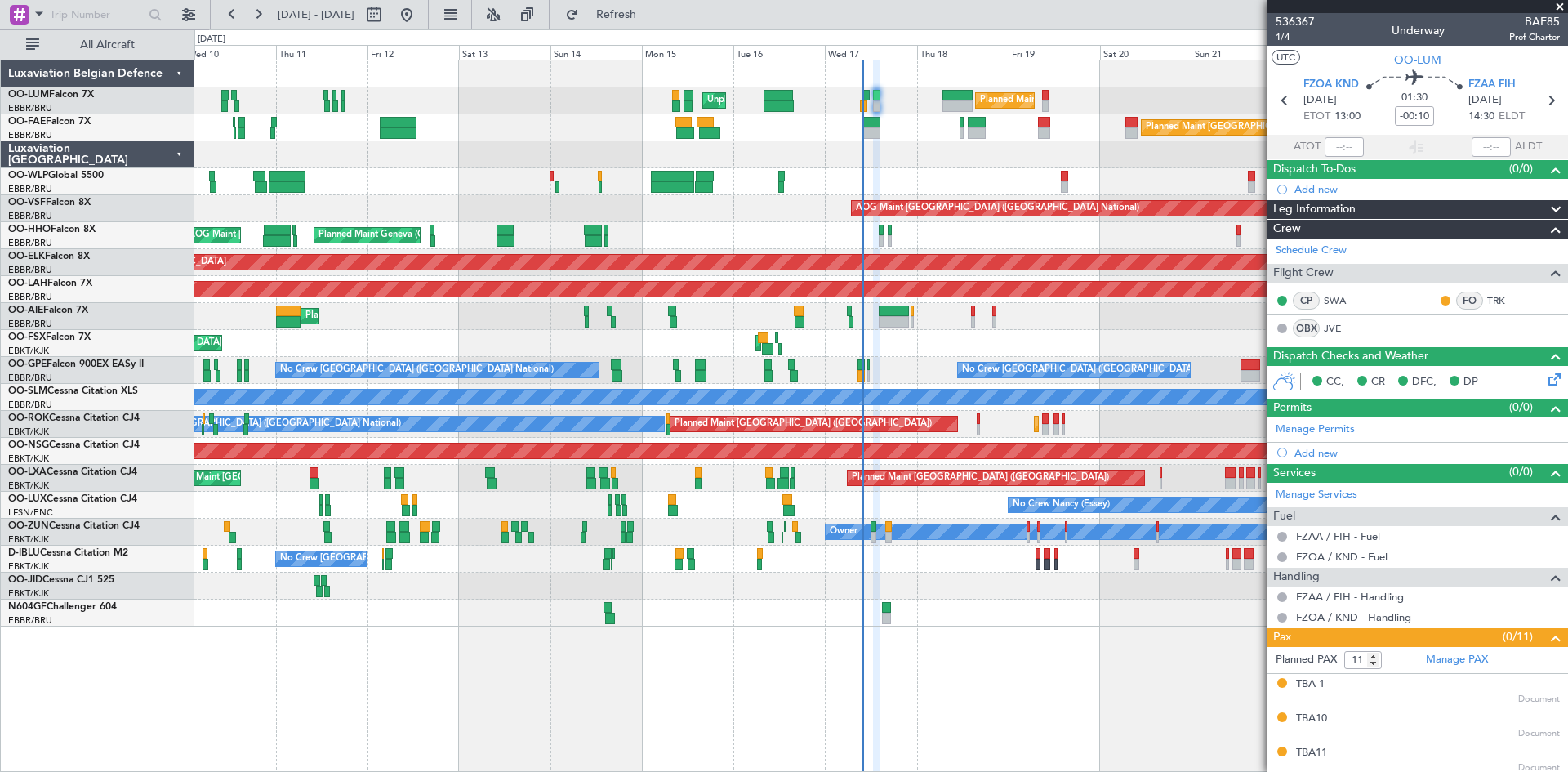
click at [916, 310] on div "Planned Maint [GEOGRAPHIC_DATA] ([GEOGRAPHIC_DATA] National) Unplanned Maint [G…" at bounding box center [880, 343] width 1373 height 567
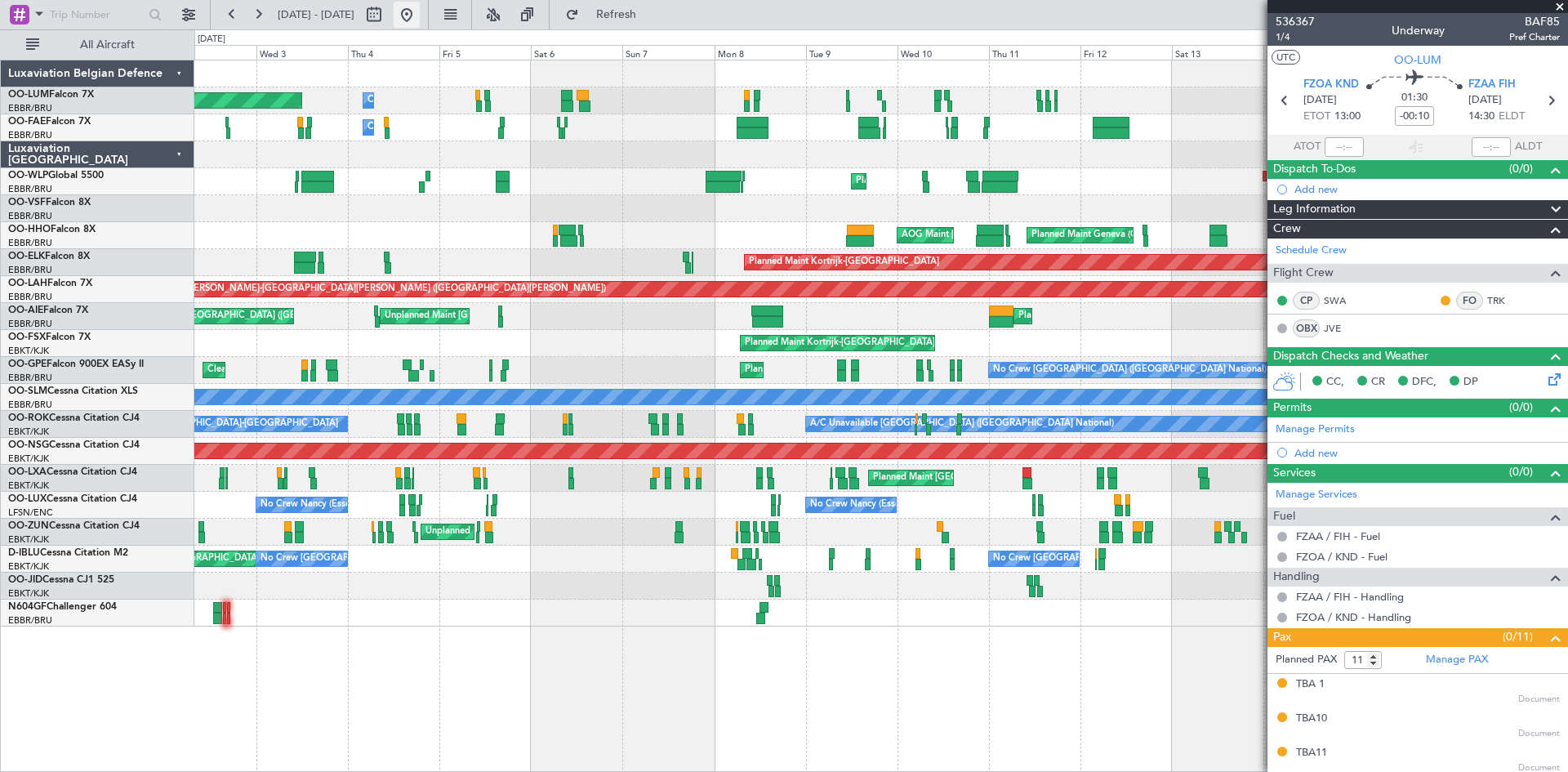
click at [420, 21] on button at bounding box center [407, 15] width 26 height 26
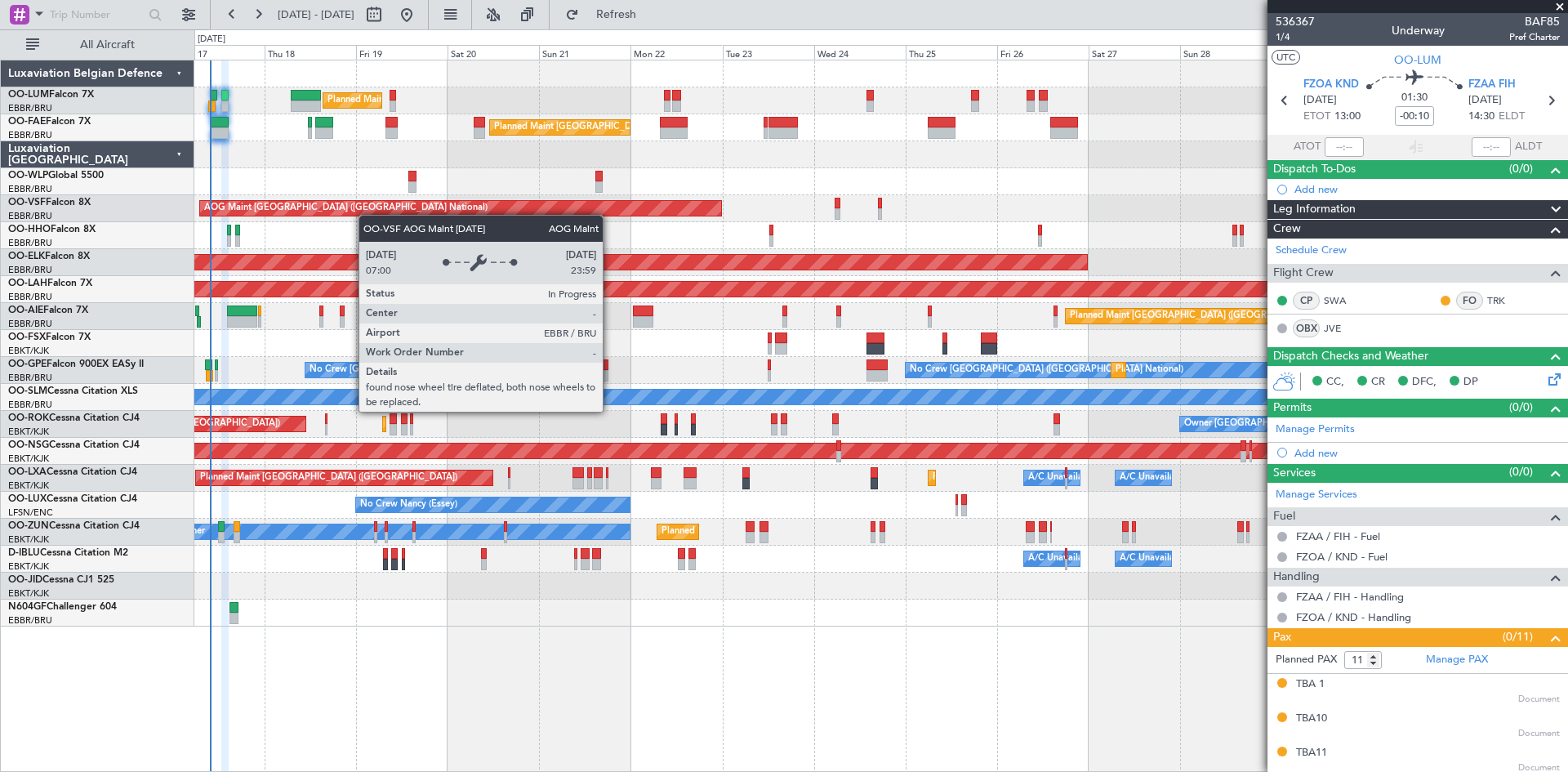
click at [368, 214] on div "Planned Maint [GEOGRAPHIC_DATA] ([GEOGRAPHIC_DATA] National) Owner [GEOGRAPHIC_…" at bounding box center [880, 343] width 1373 height 567
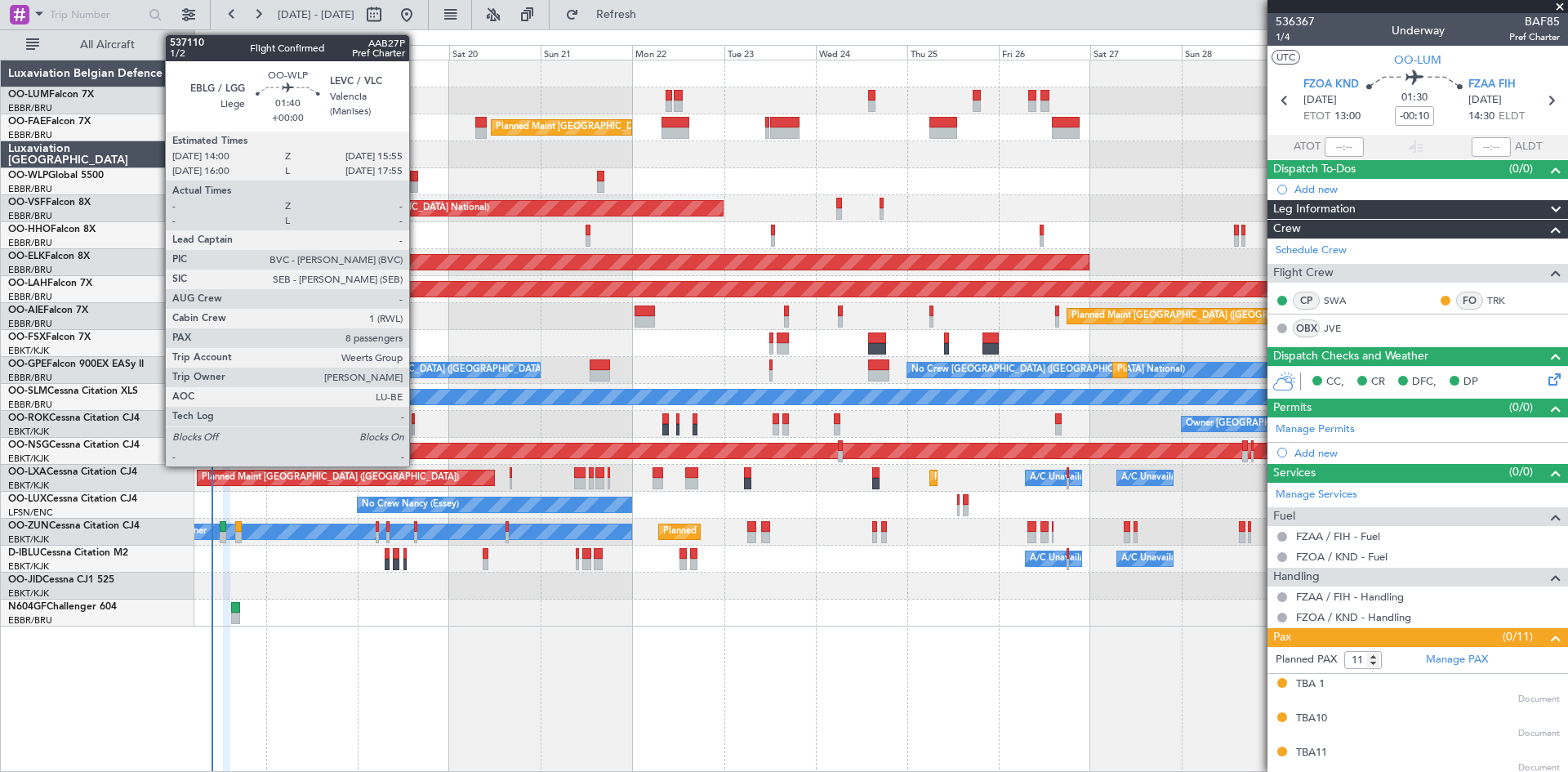
click at [416, 179] on div at bounding box center [414, 176] width 8 height 11
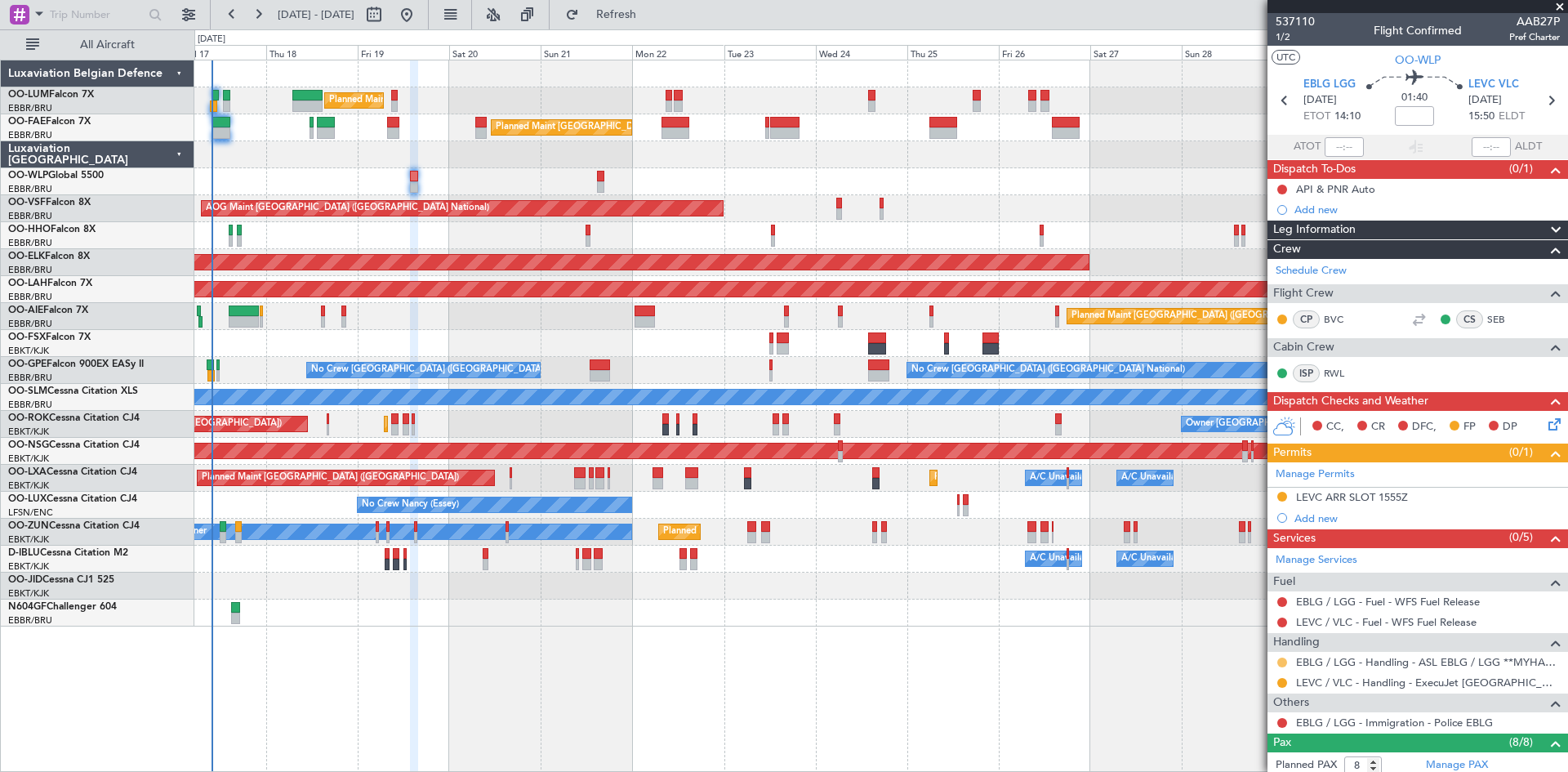
click at [1282, 661] on button at bounding box center [1282, 663] width 9 height 9
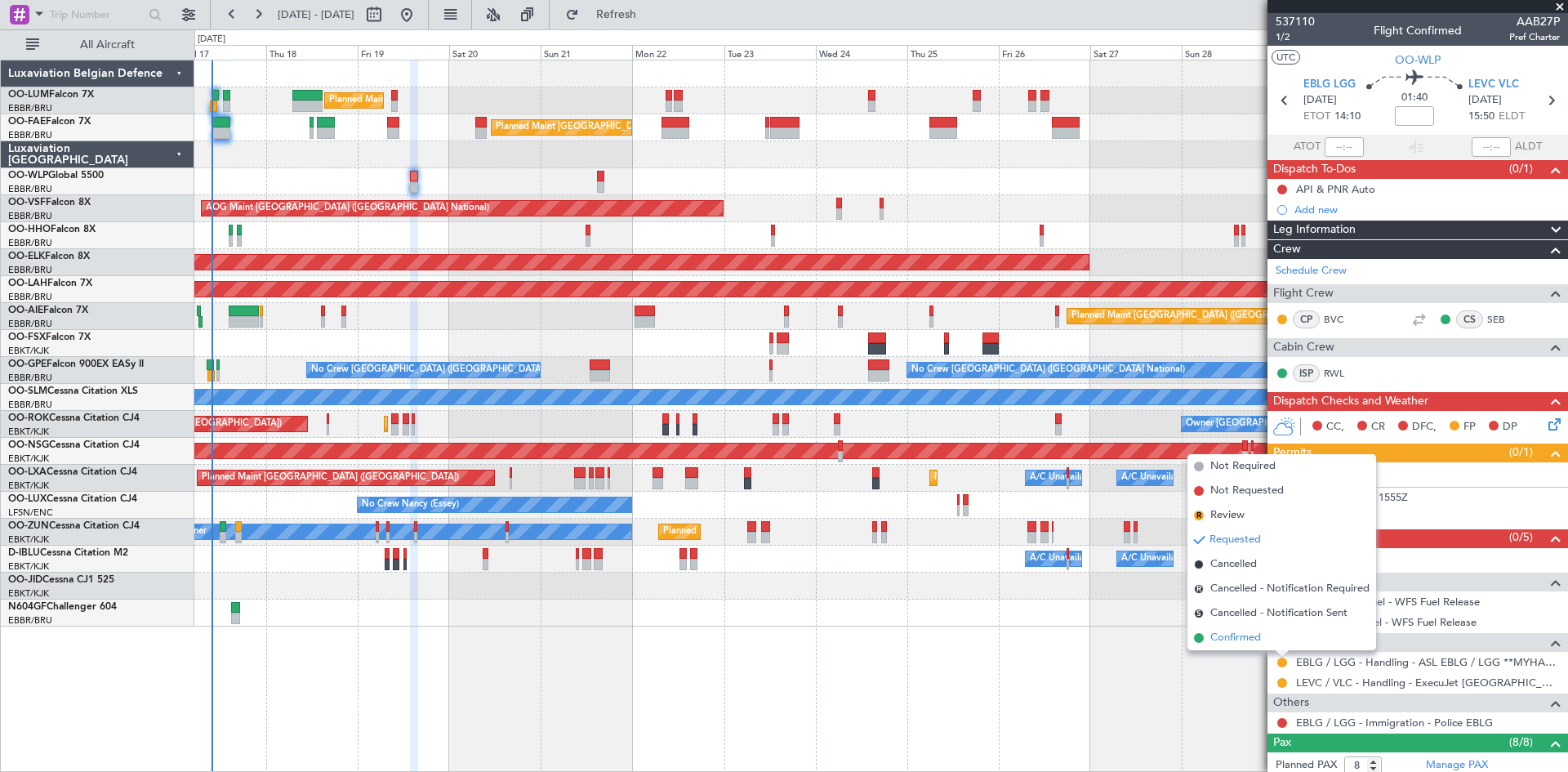
click at [1250, 640] on span "Confirmed" at bounding box center [1236, 637] width 51 height 16
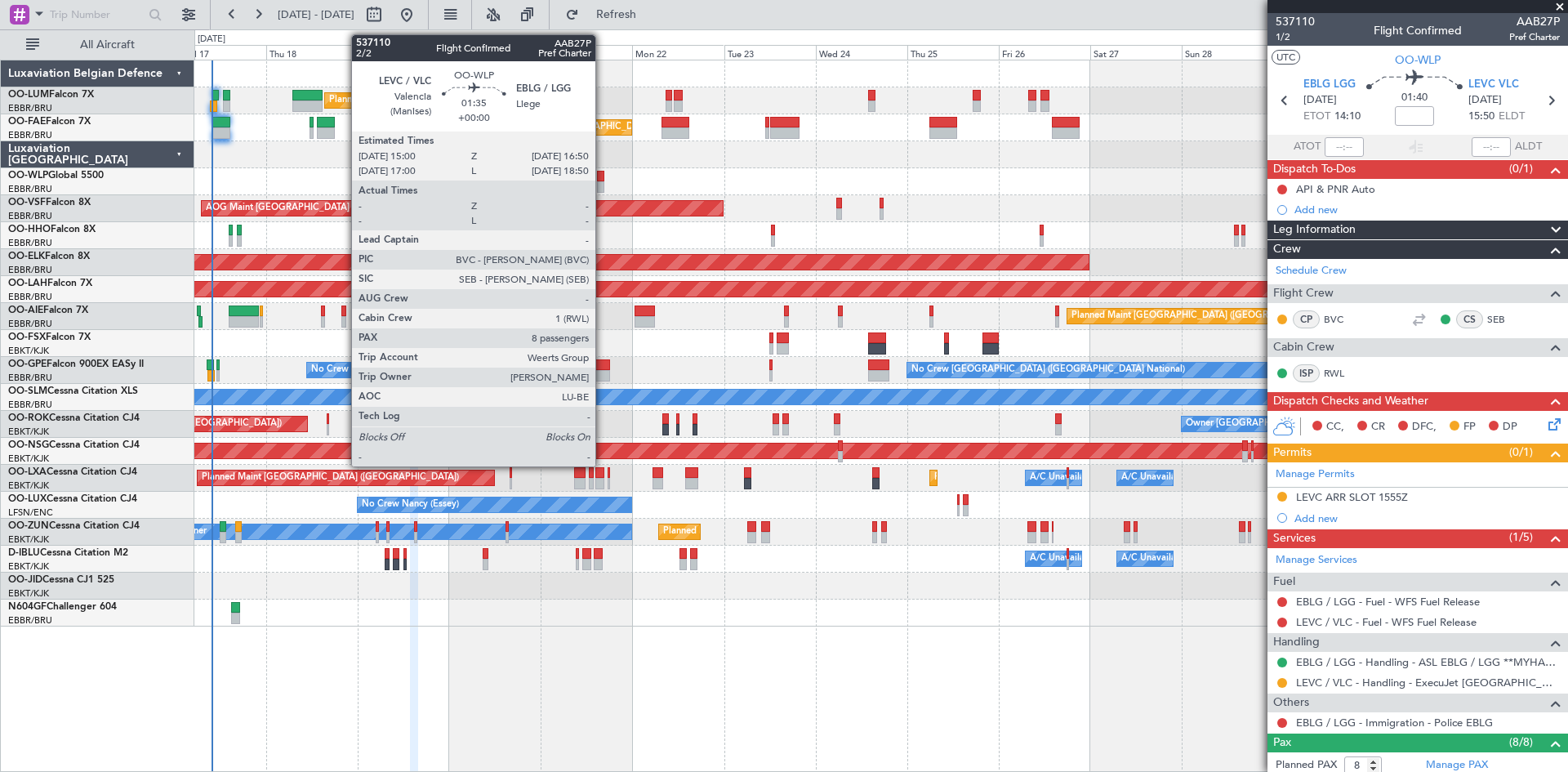
click at [603, 173] on div at bounding box center [601, 176] width 8 height 11
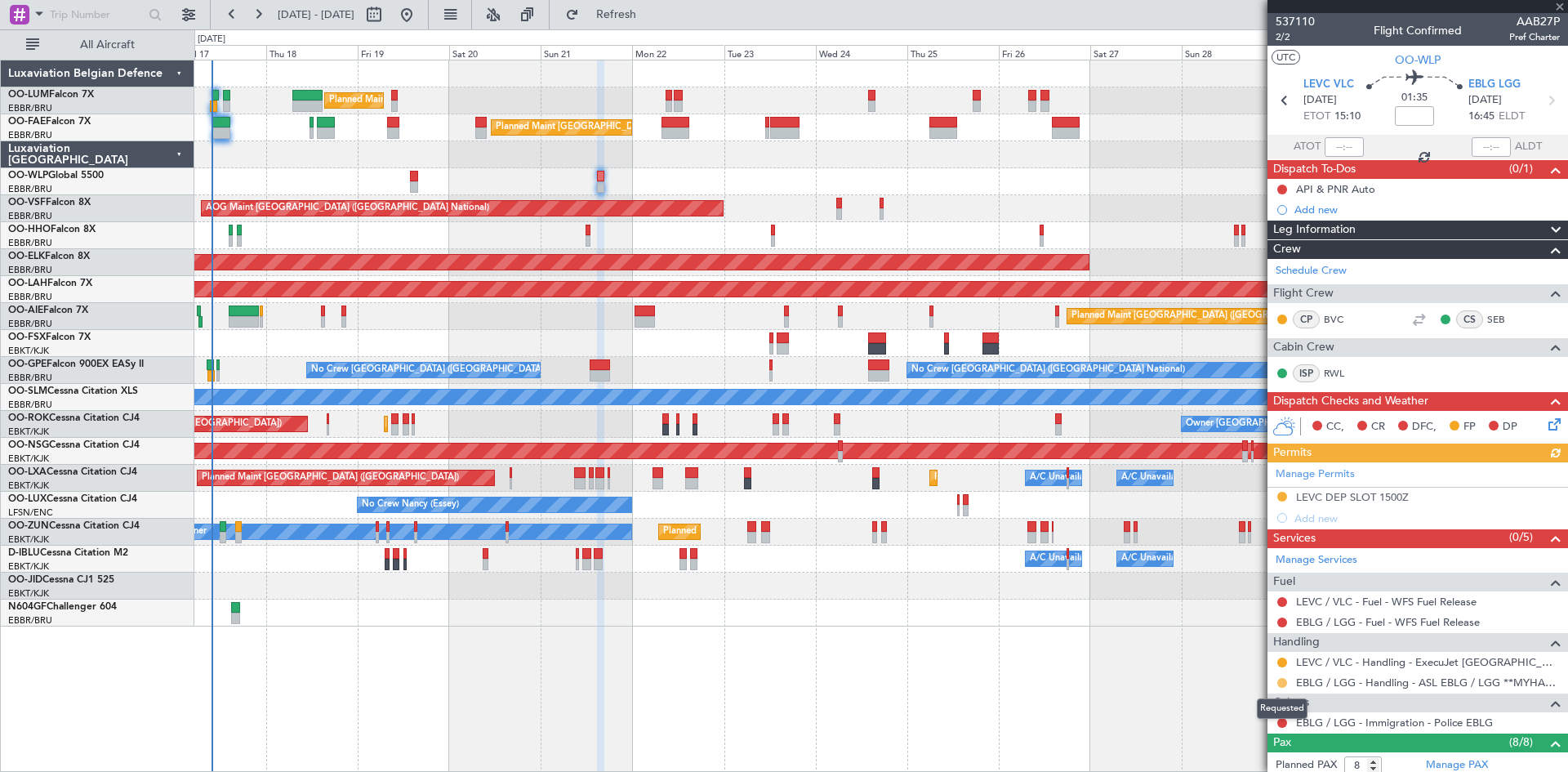
click at [1282, 683] on button at bounding box center [1282, 682] width 9 height 9
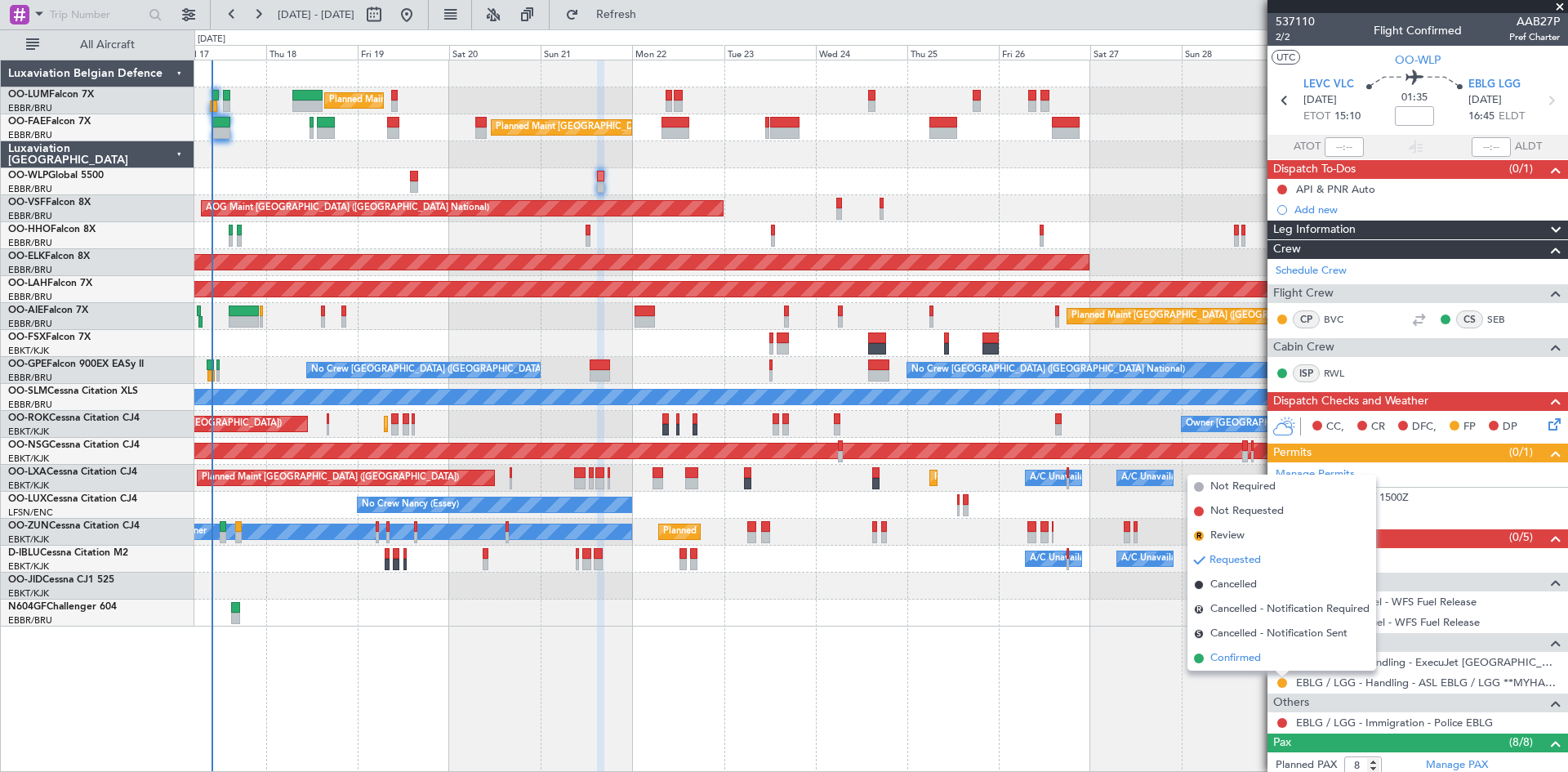
click at [1228, 654] on span "Confirmed" at bounding box center [1236, 658] width 51 height 16
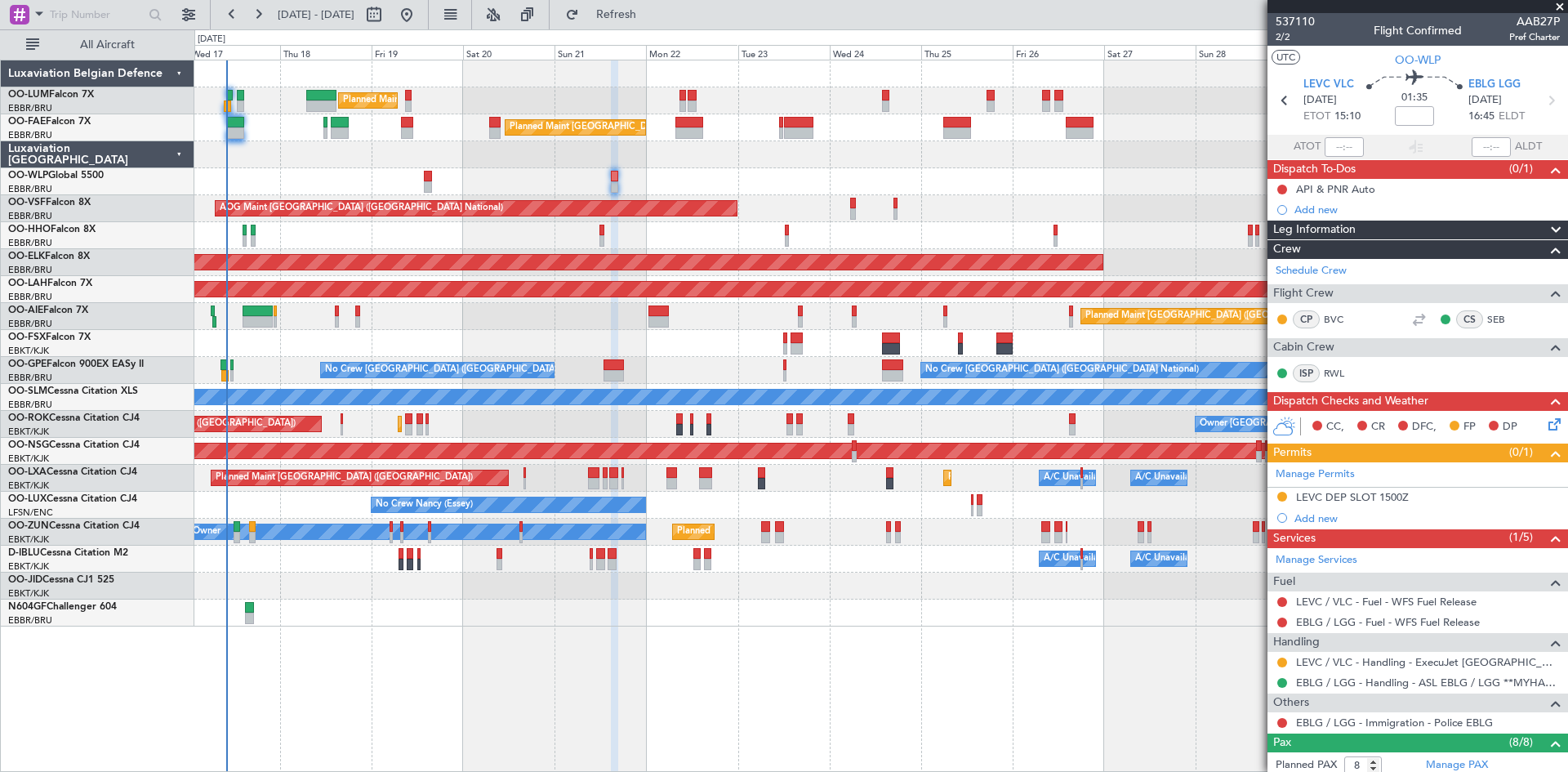
click at [929, 595] on div "Planned Maint Brussels (Brussels National) Owner Melsbroek Air Base Unplanned M…" at bounding box center [880, 343] width 1373 height 567
click at [893, 595] on div "Planned Maint Kortrijk-[GEOGRAPHIC_DATA]" at bounding box center [880, 586] width 1373 height 27
click at [279, 357] on div "No Crew Brussels (Brussels National) Planned Maint Brussels (Brussels National)…" at bounding box center [880, 370] width 1373 height 27
click at [1563, 9] on span at bounding box center [1560, 8] width 16 height 15
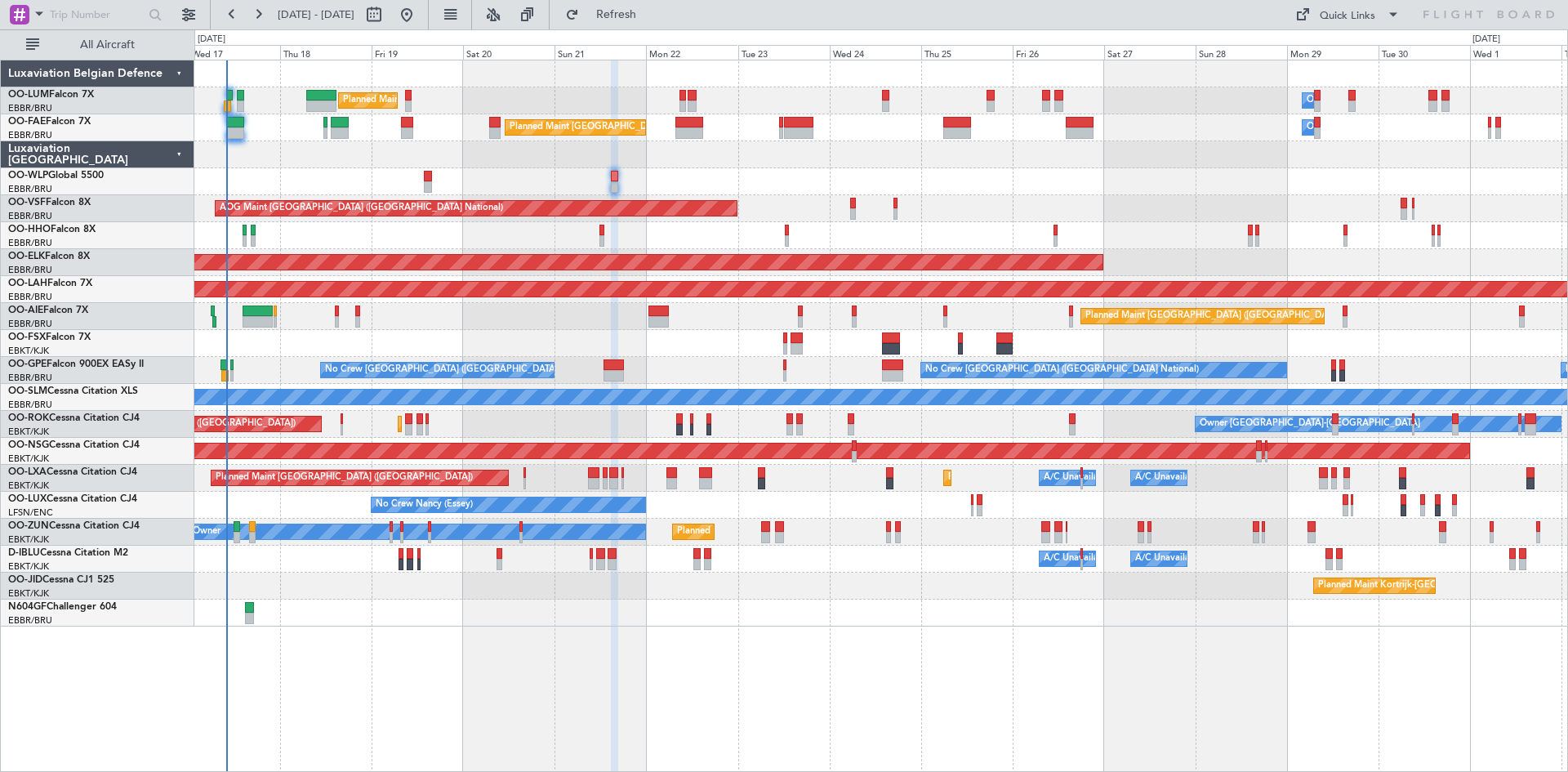
type input "0"
click at [648, 629] on div "Planned Maint Brussels (Brussels National) Owner Melsbroek Air Base Unplanned M…" at bounding box center [881, 416] width 1374 height 713
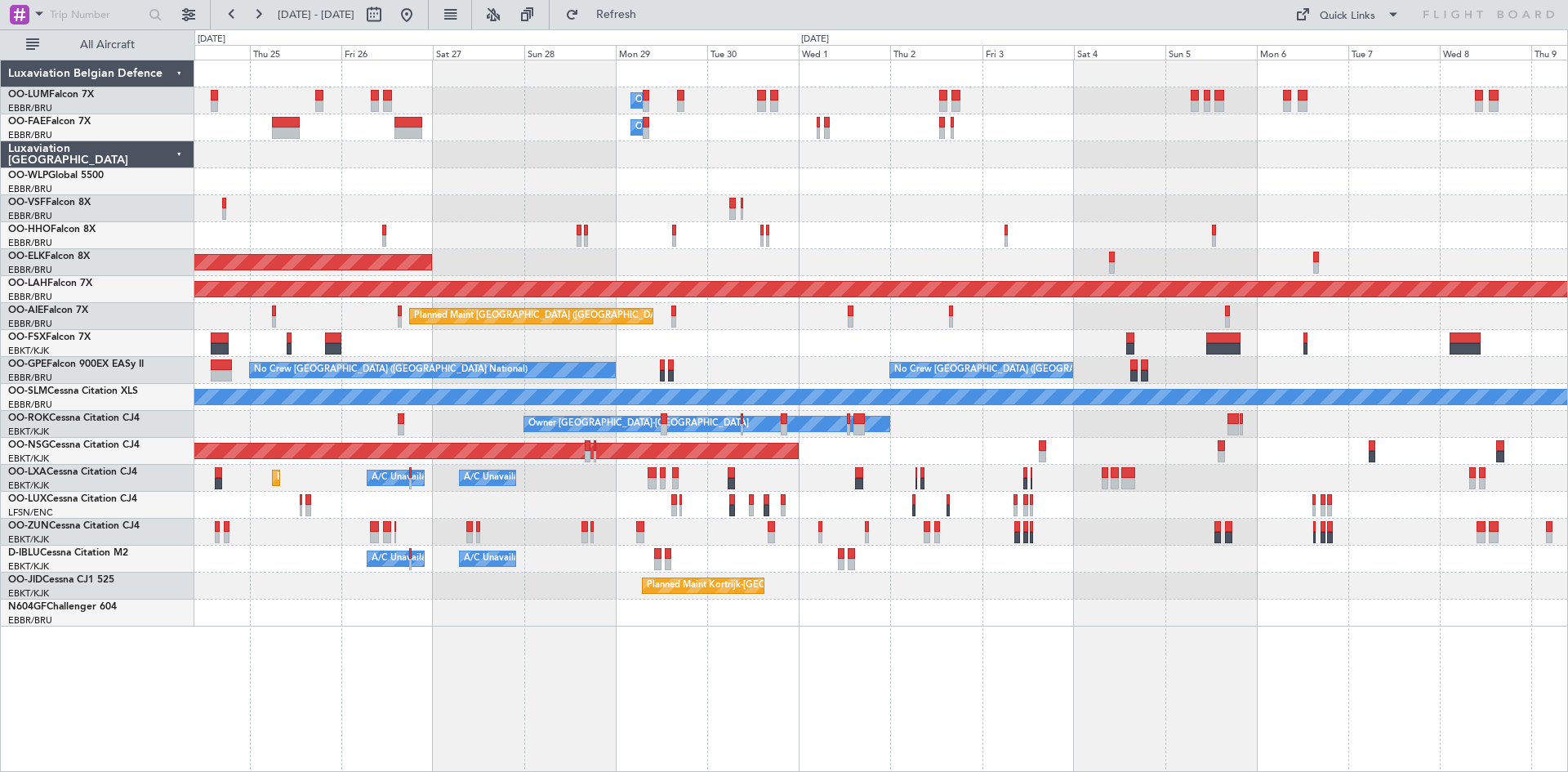
click at [672, 616] on div at bounding box center [880, 613] width 1373 height 27
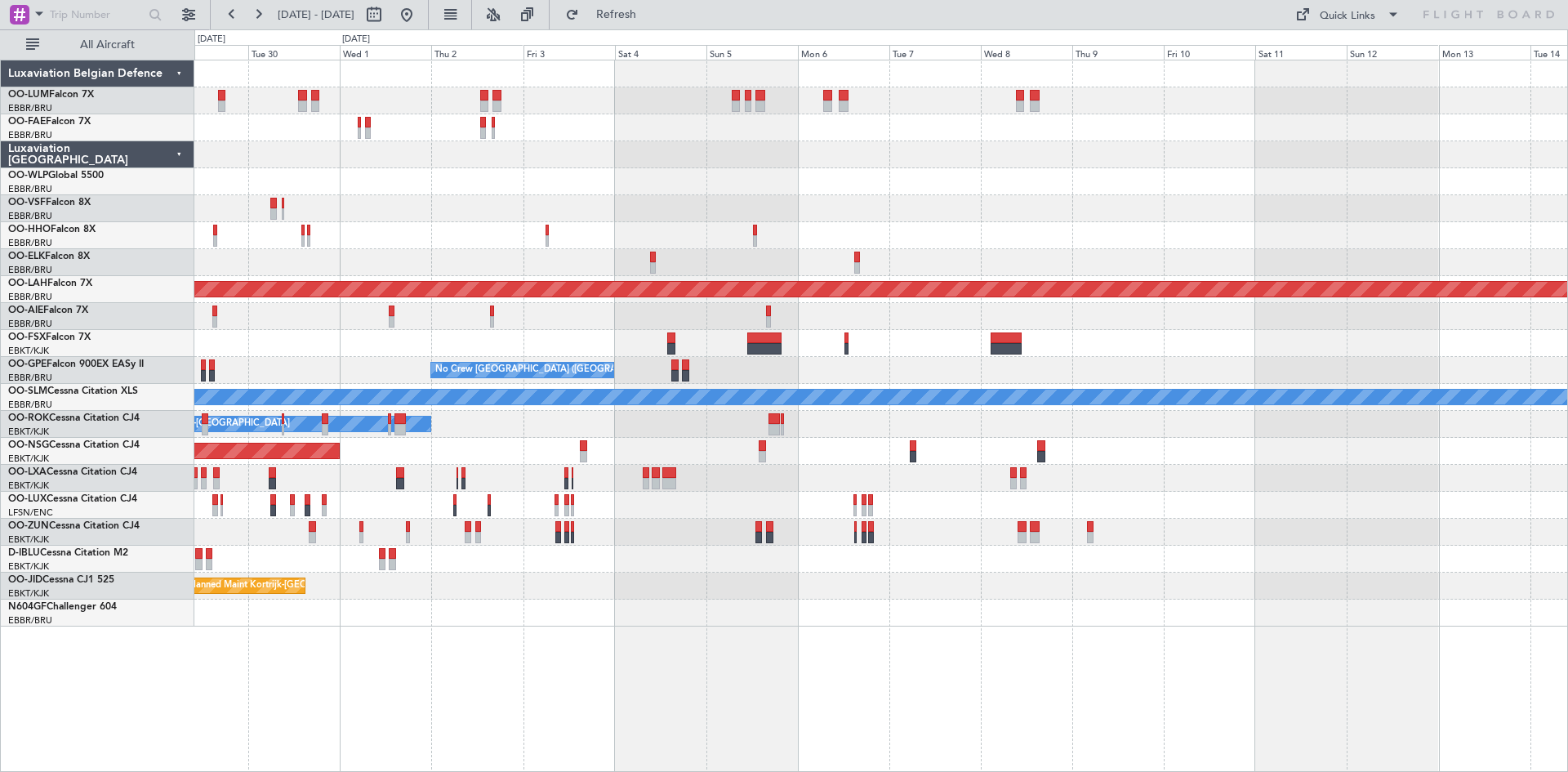
click at [823, 616] on div at bounding box center [880, 613] width 1373 height 27
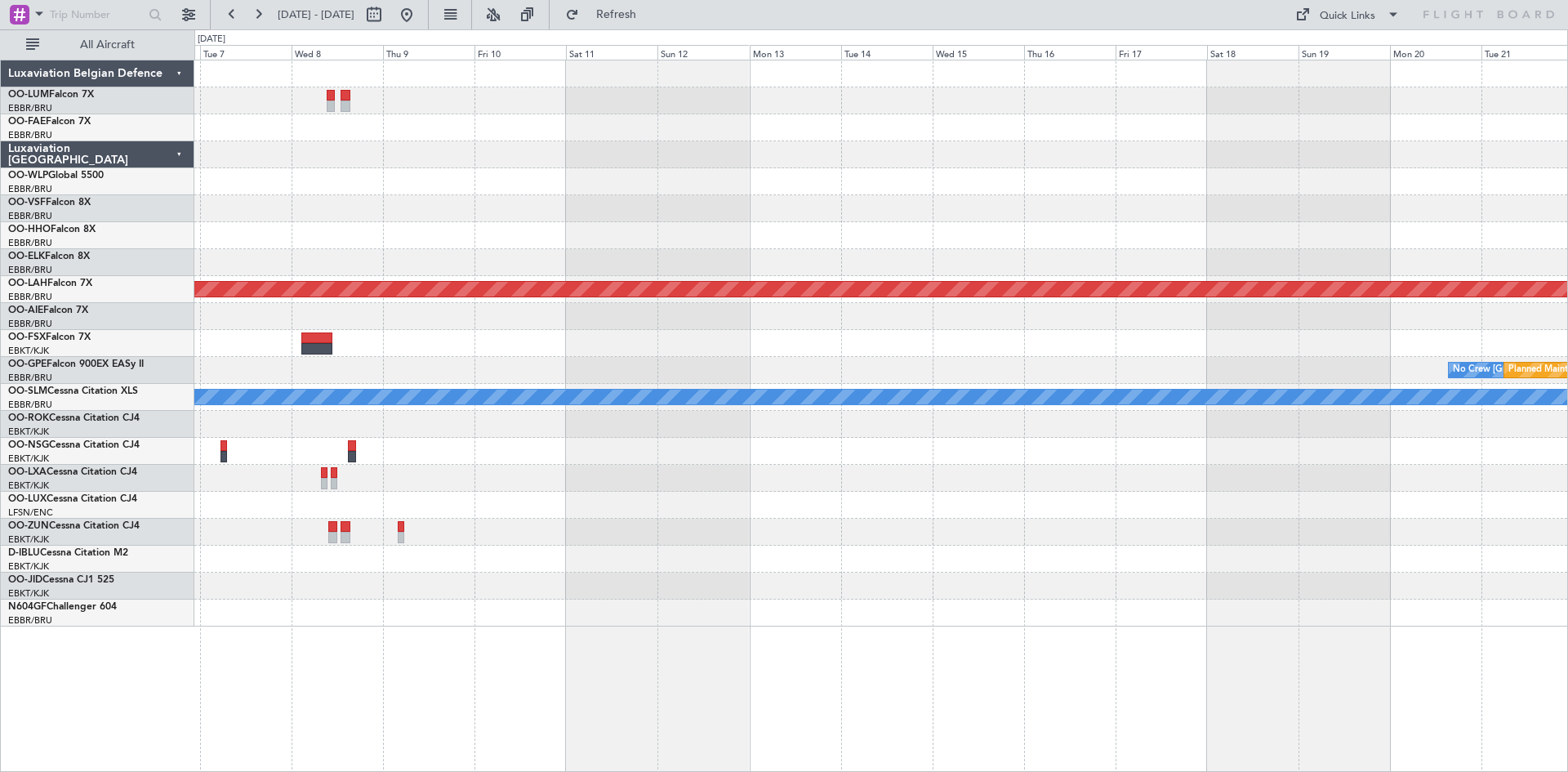
click at [938, 628] on div "Planned Maint Alton-st Louis (St Louis Regl) No Crew Brussels (Brussels Nationa…" at bounding box center [881, 416] width 1374 height 713
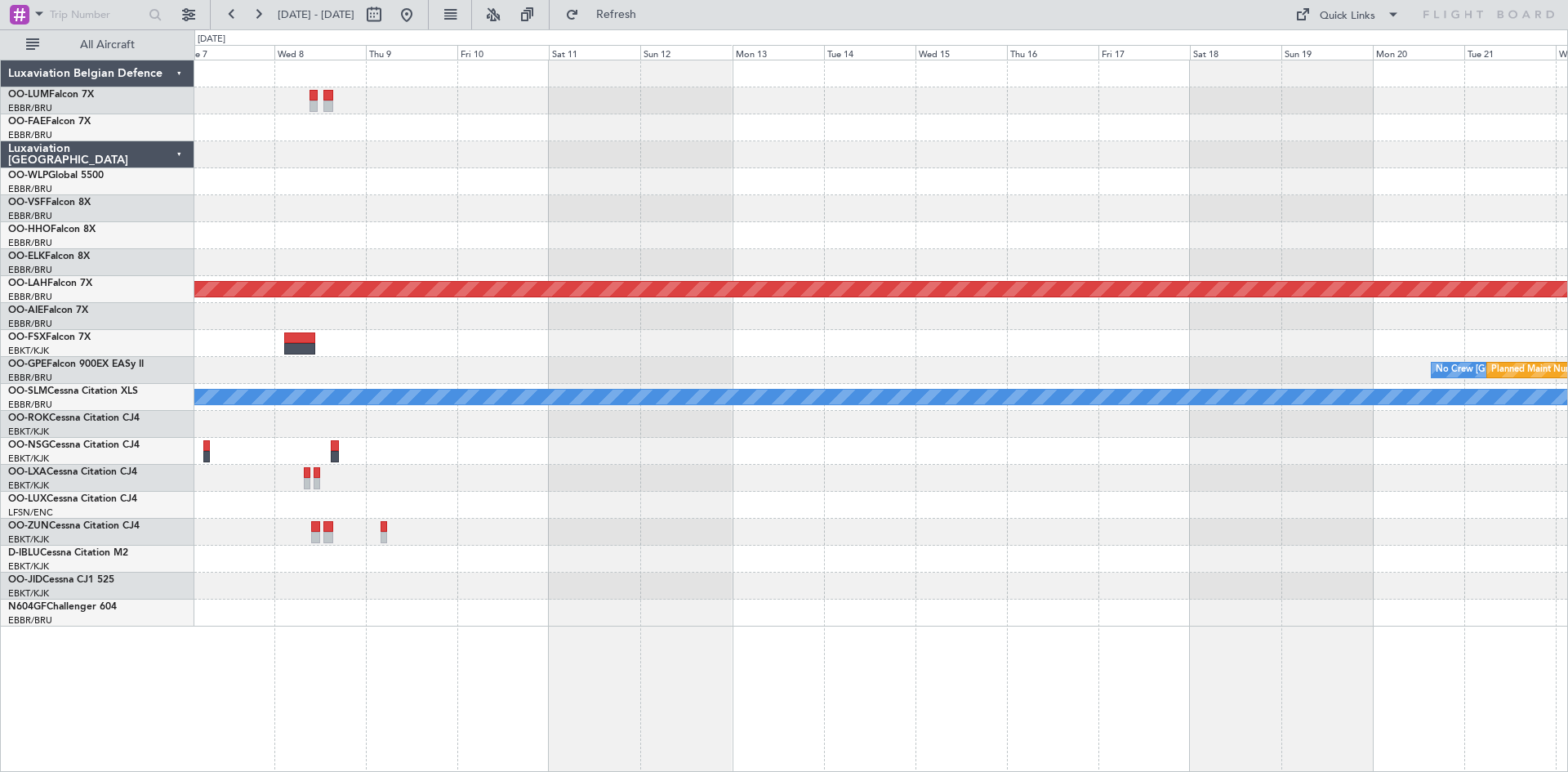
click at [938, 604] on div at bounding box center [880, 613] width 1373 height 27
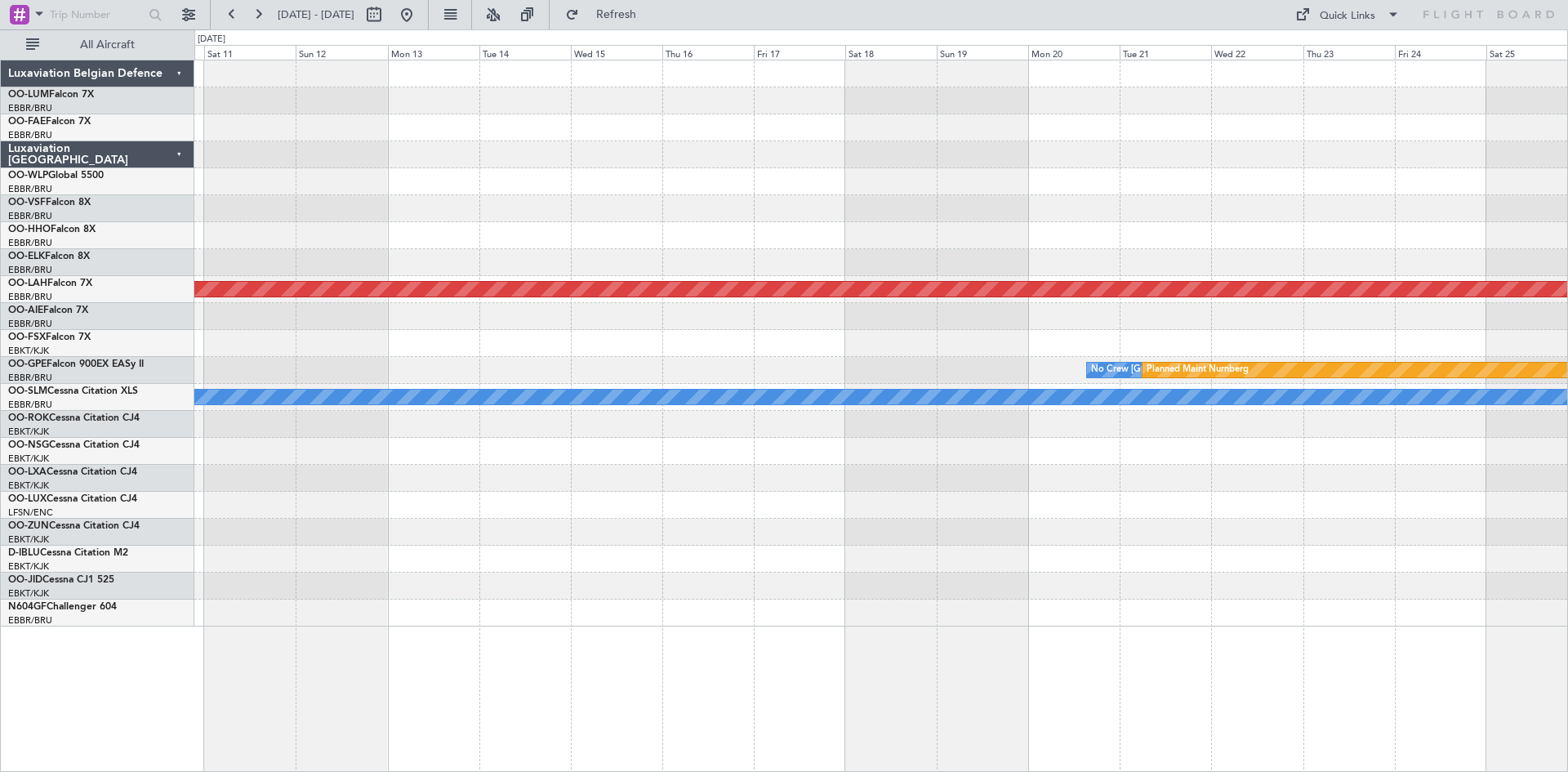
click at [941, 597] on div at bounding box center [880, 586] width 1373 height 27
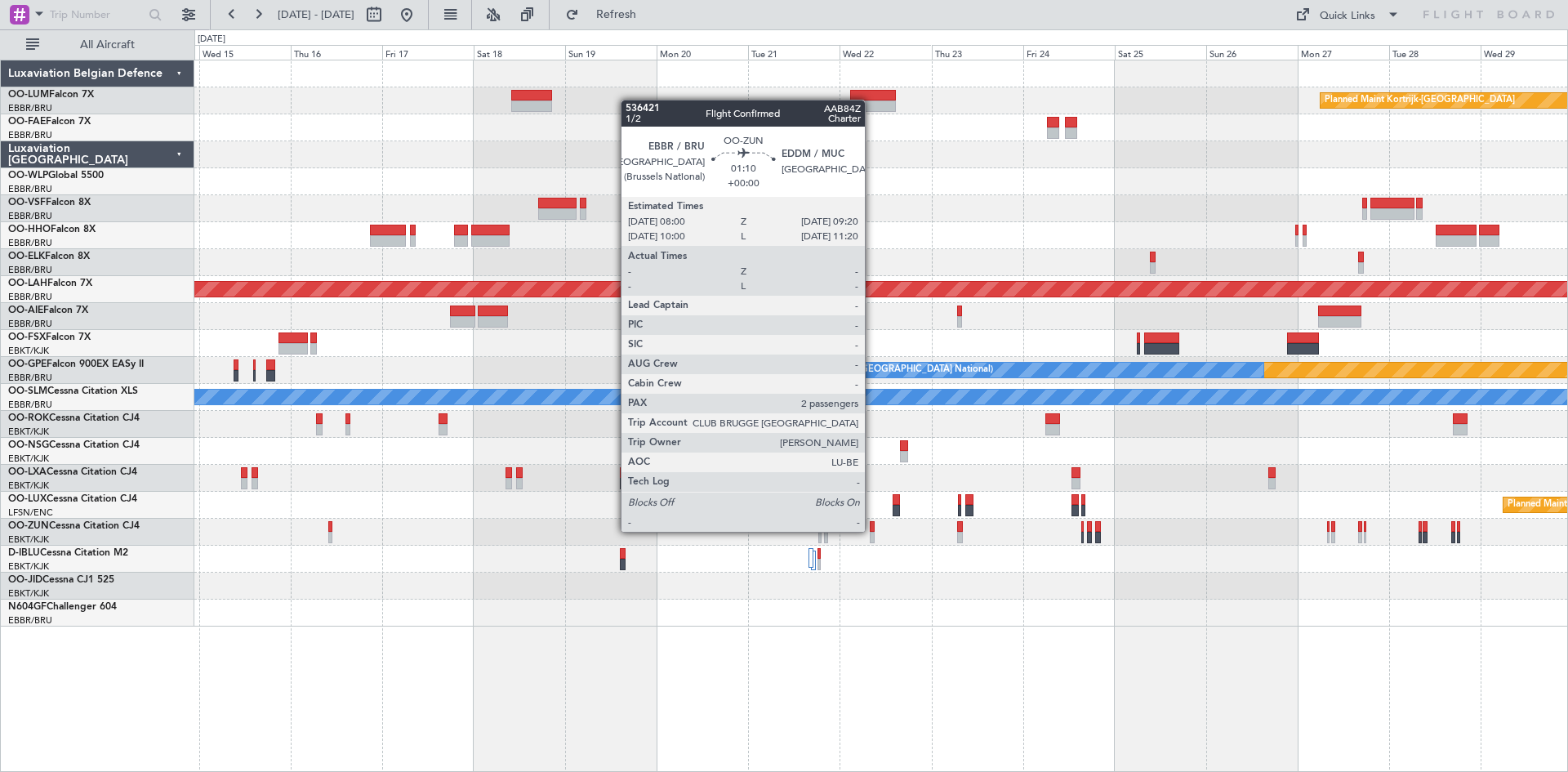
click at [873, 531] on div at bounding box center [873, 527] width 6 height 11
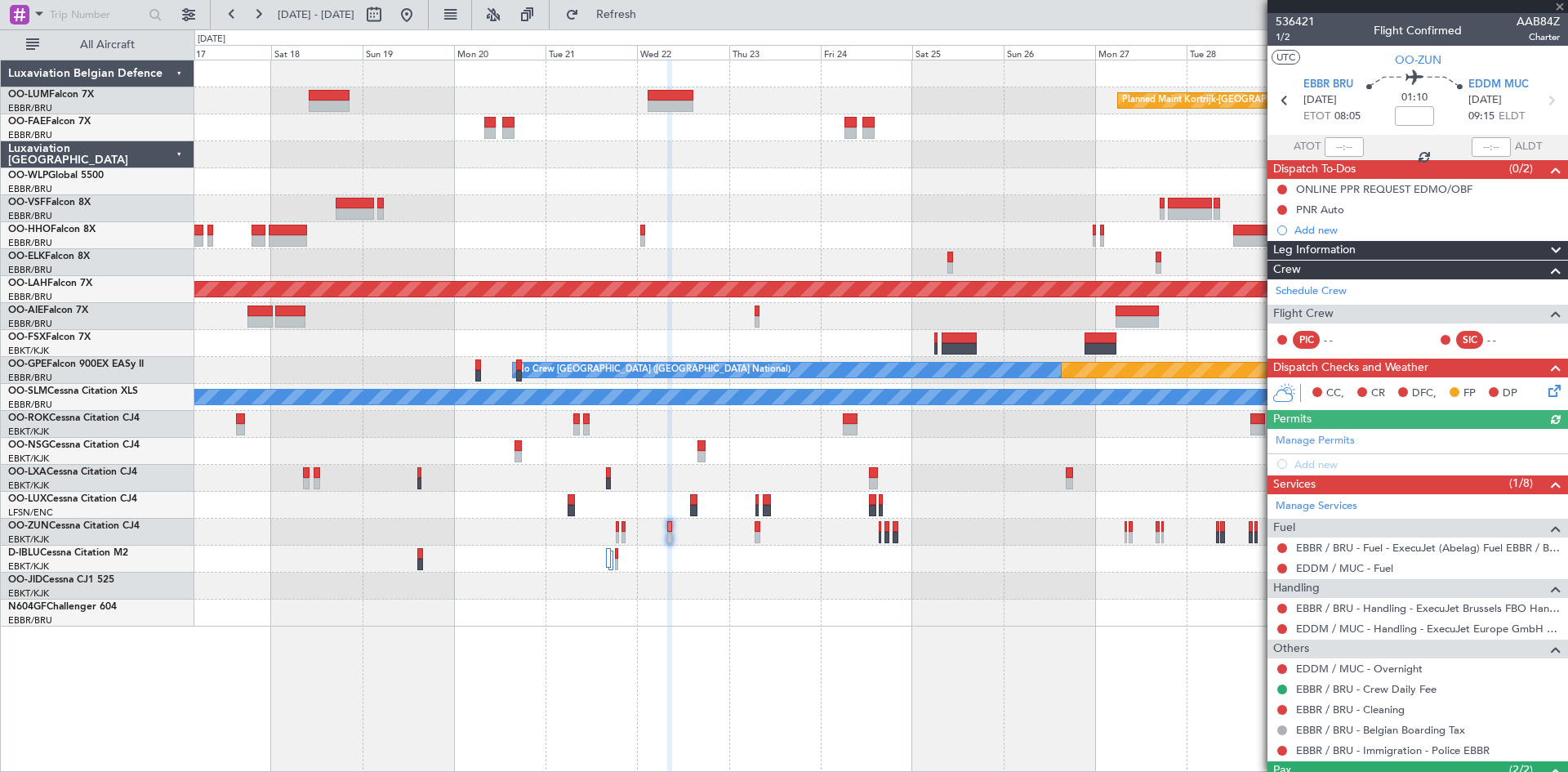
click at [874, 615] on div at bounding box center [880, 613] width 1373 height 27
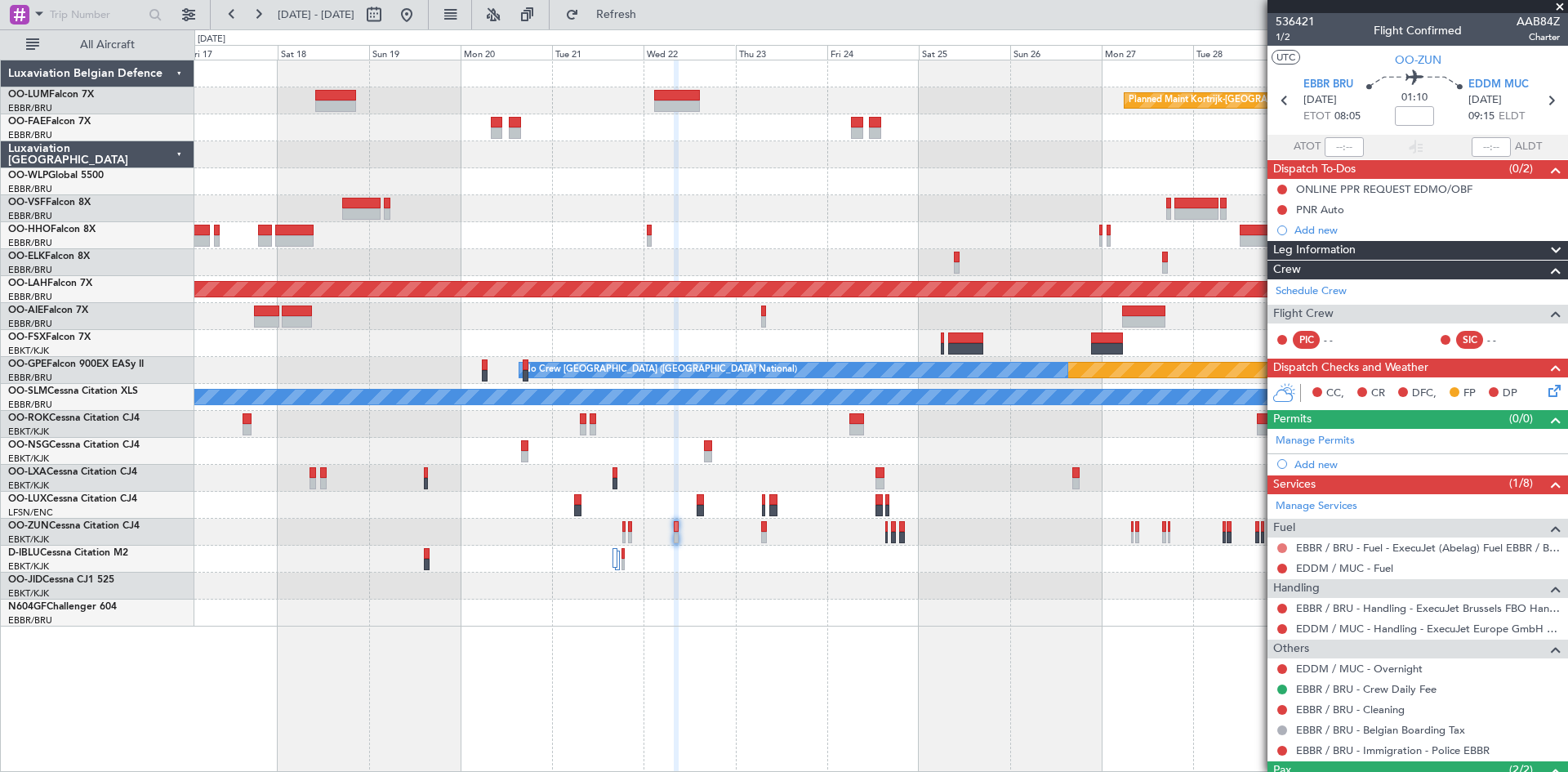
click at [1282, 549] on button at bounding box center [1282, 548] width 9 height 9
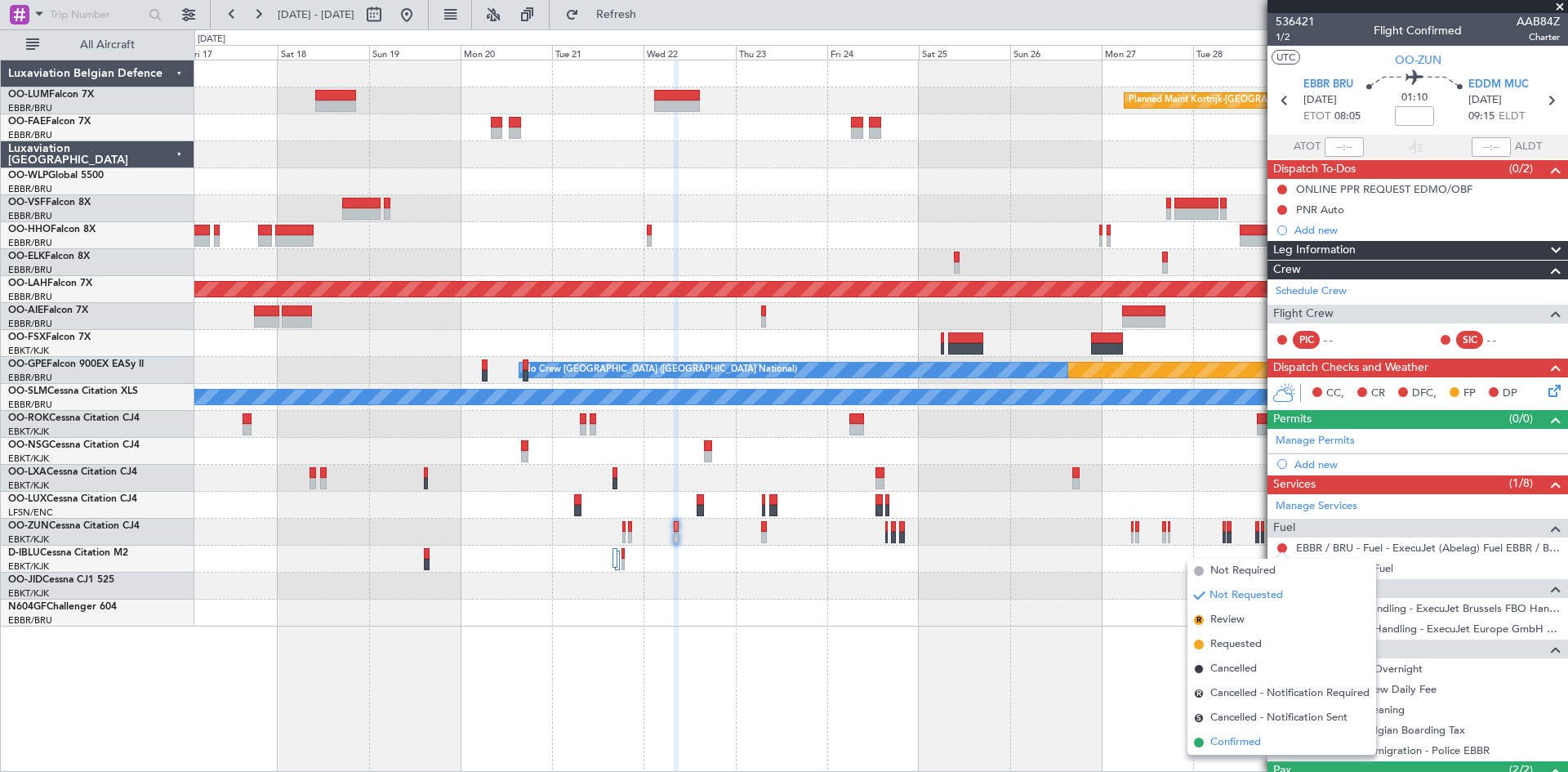
click at [1232, 747] on span "Confirmed" at bounding box center [1236, 742] width 51 height 16
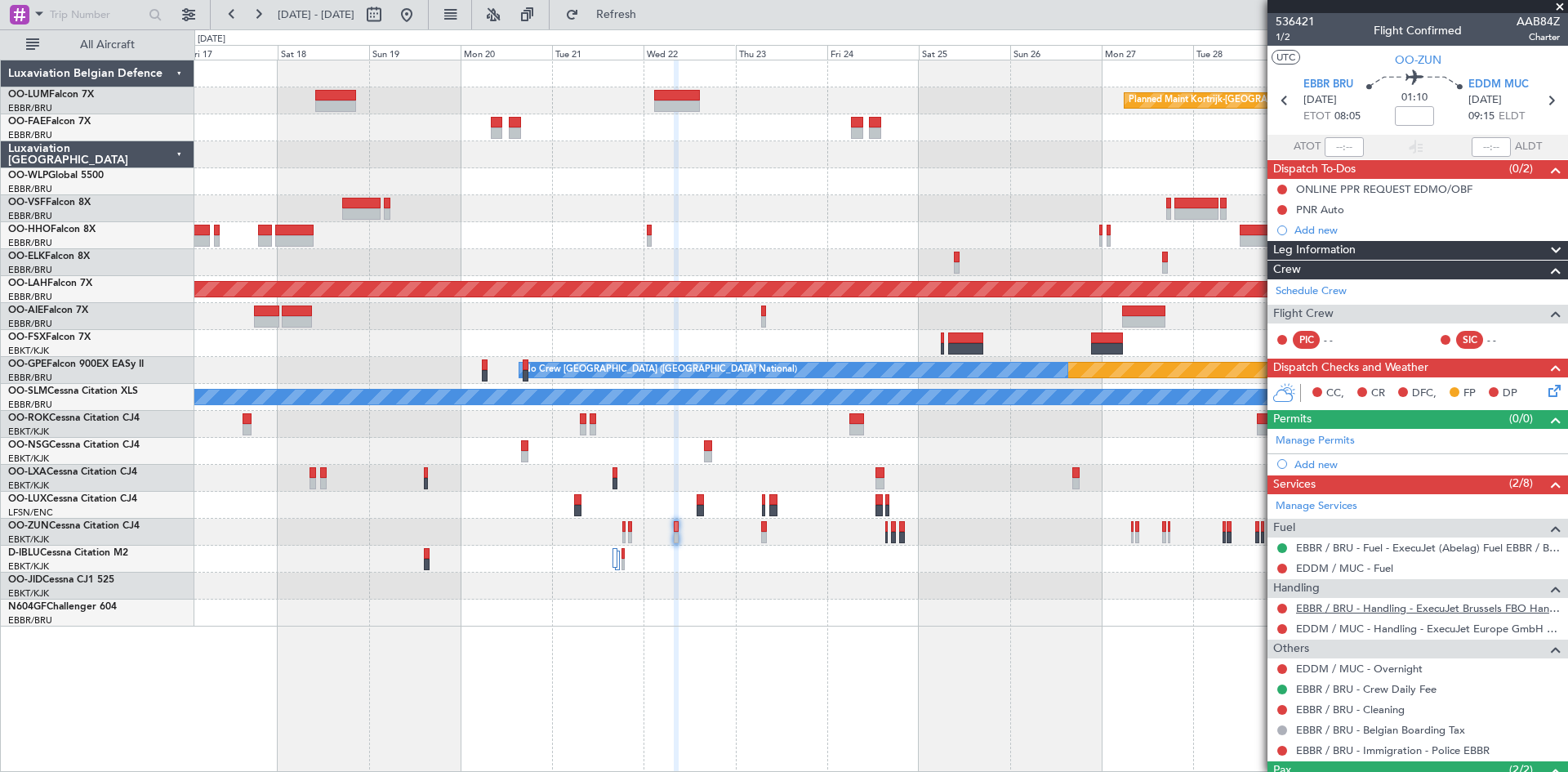
click at [1333, 606] on link "EBBR / BRU - Handling - ExecuJet Brussels FBO Handling Abelag" at bounding box center [1429, 608] width 264 height 14
click at [1285, 608] on button at bounding box center [1282, 609] width 9 height 9
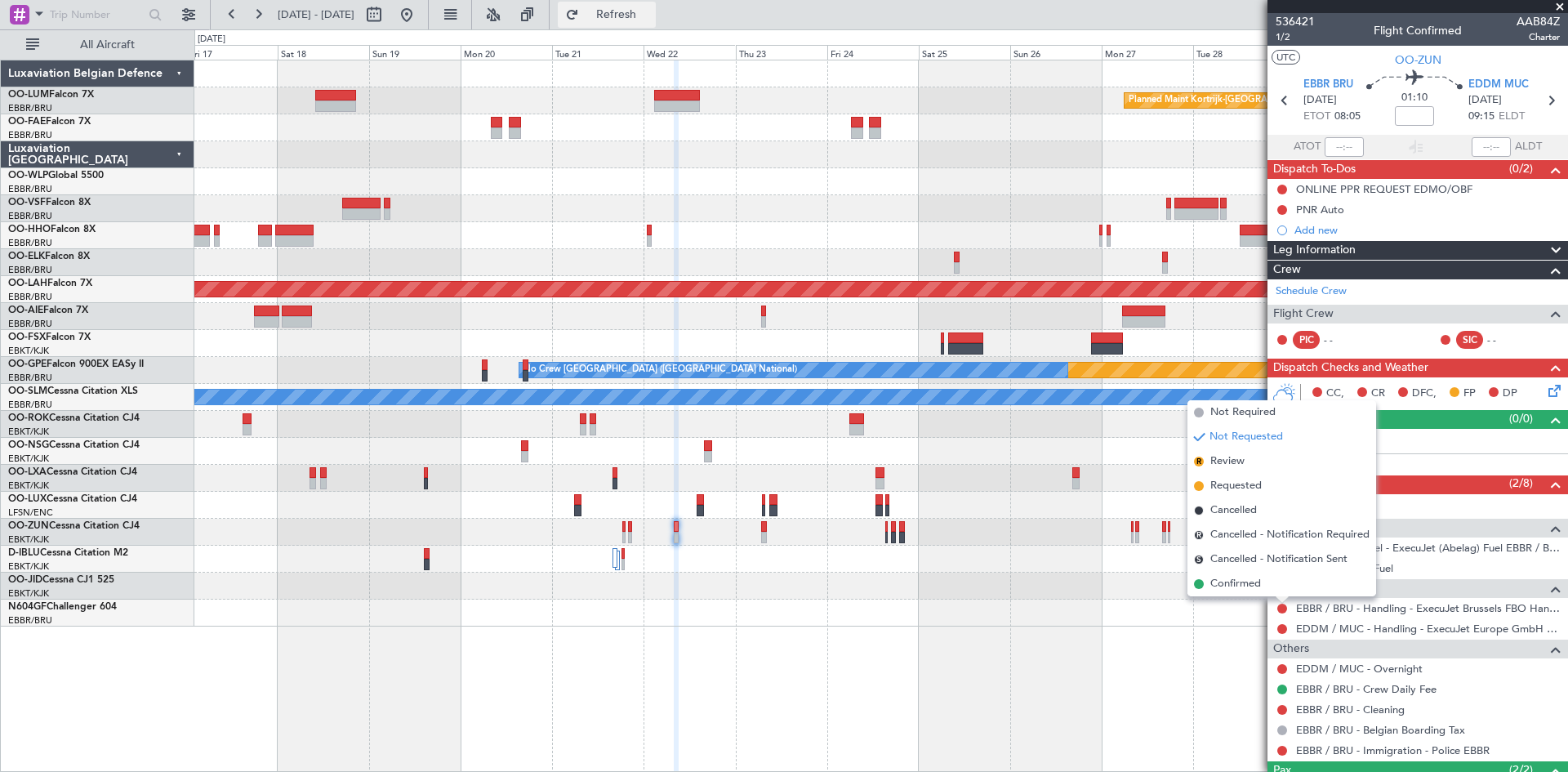
click at [651, 16] on span "Refresh" at bounding box center [616, 15] width 69 height 11
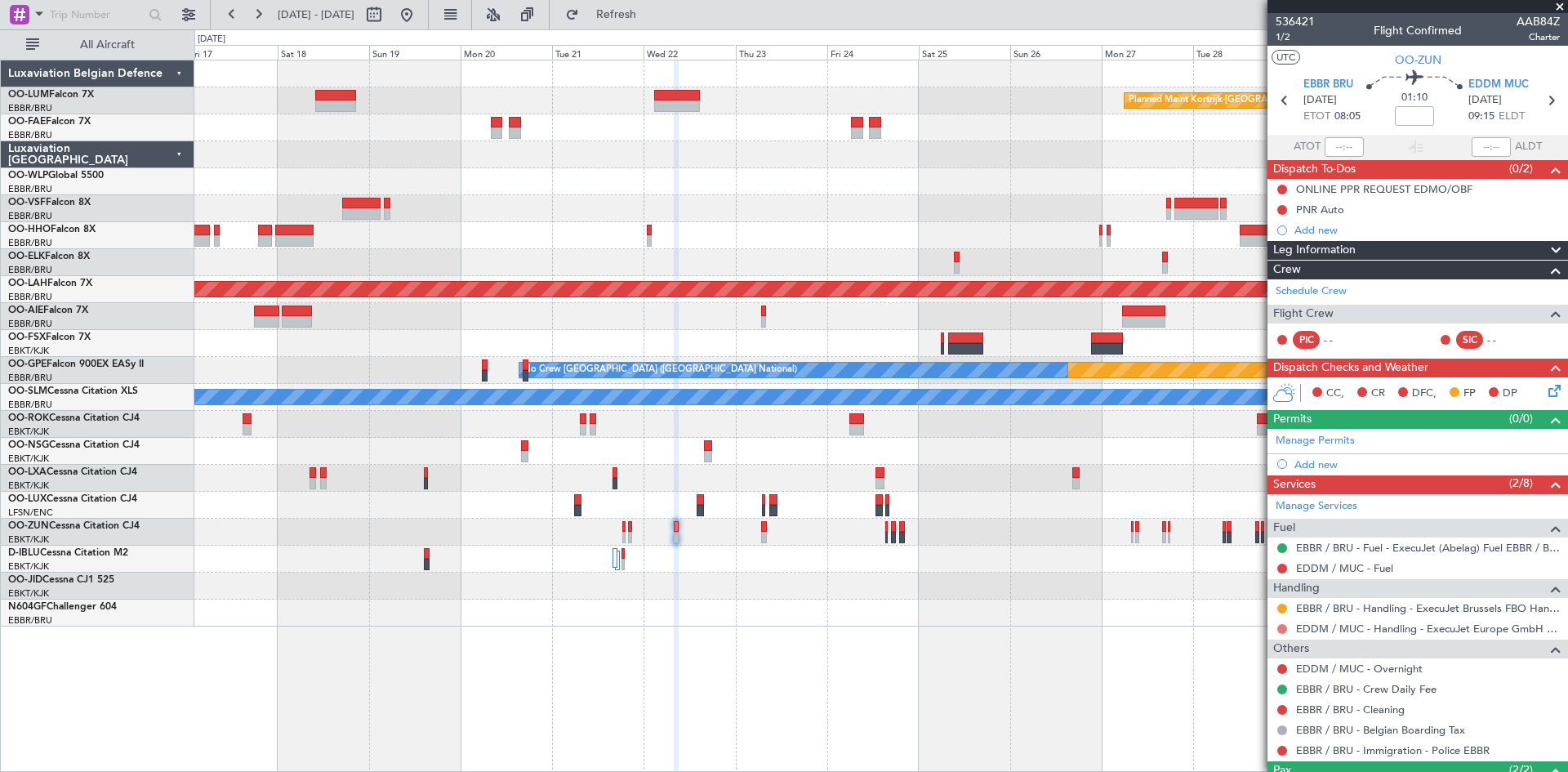
click at [1283, 626] on button at bounding box center [1282, 629] width 9 height 9
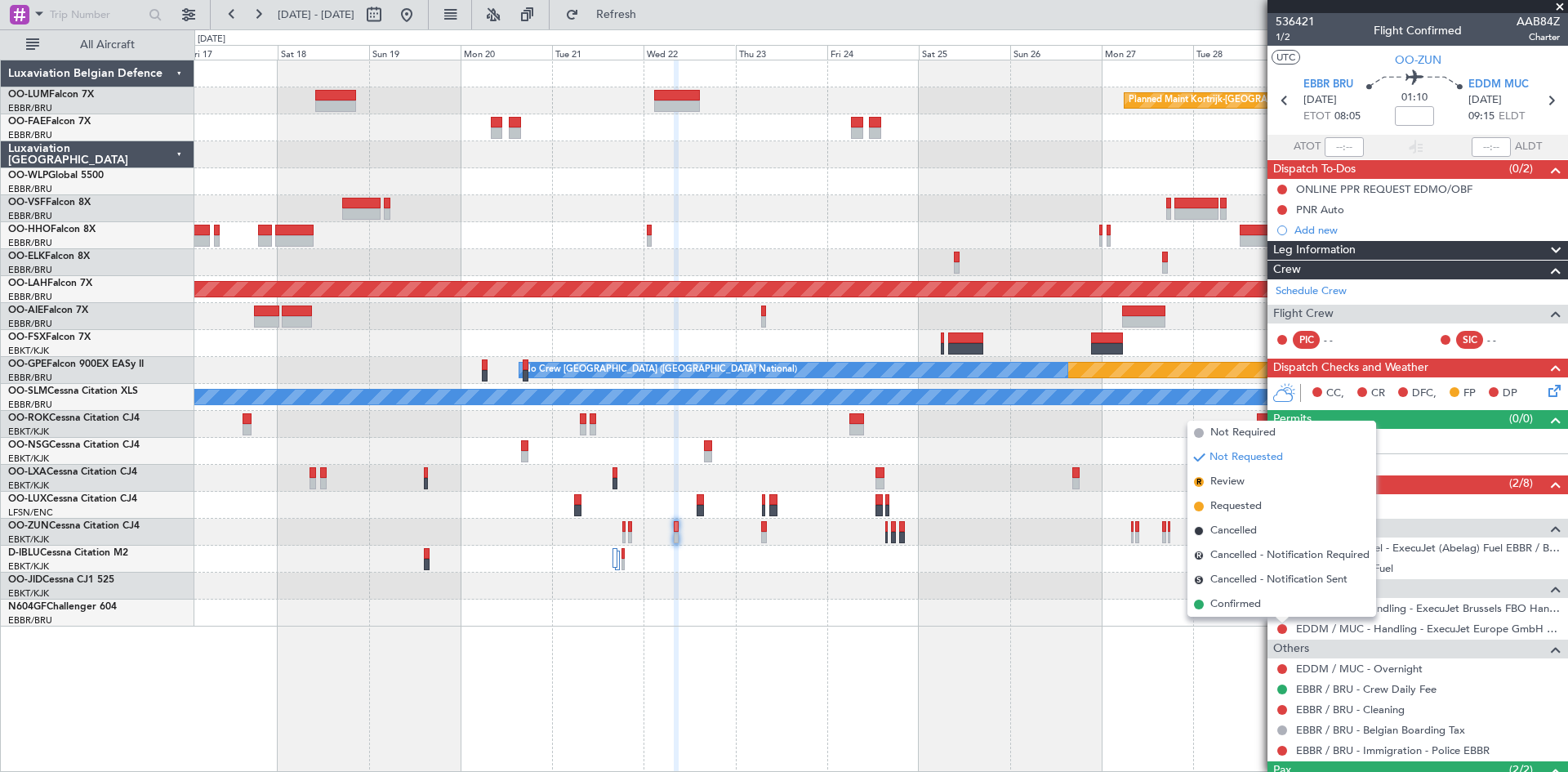
drag, startPoint x: 1237, startPoint y: 504, endPoint x: 984, endPoint y: 512, distance: 253.1
click at [1236, 504] on span "Requested" at bounding box center [1236, 506] width 52 height 16
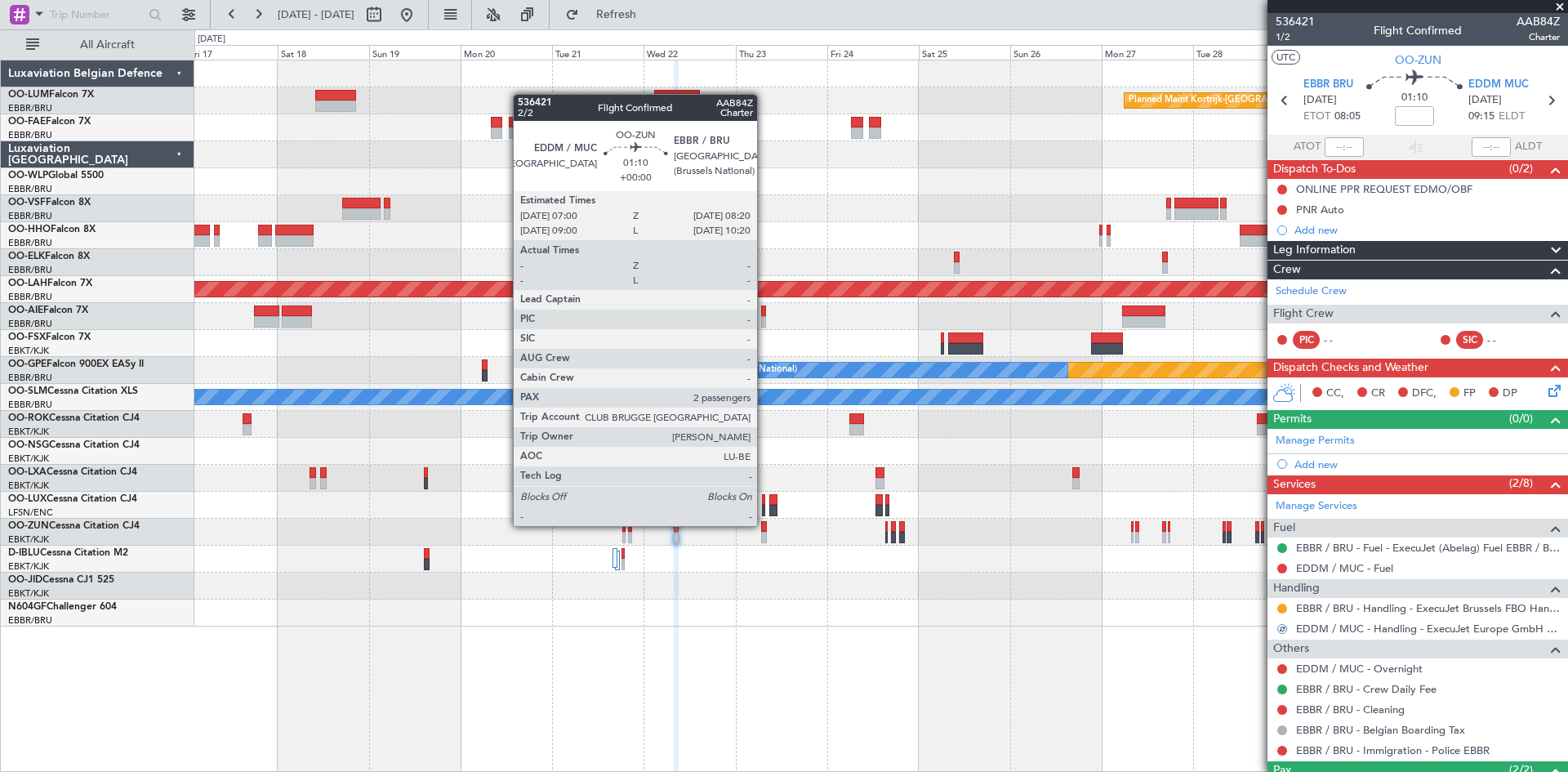
click at [764, 526] on div at bounding box center [764, 527] width 6 height 11
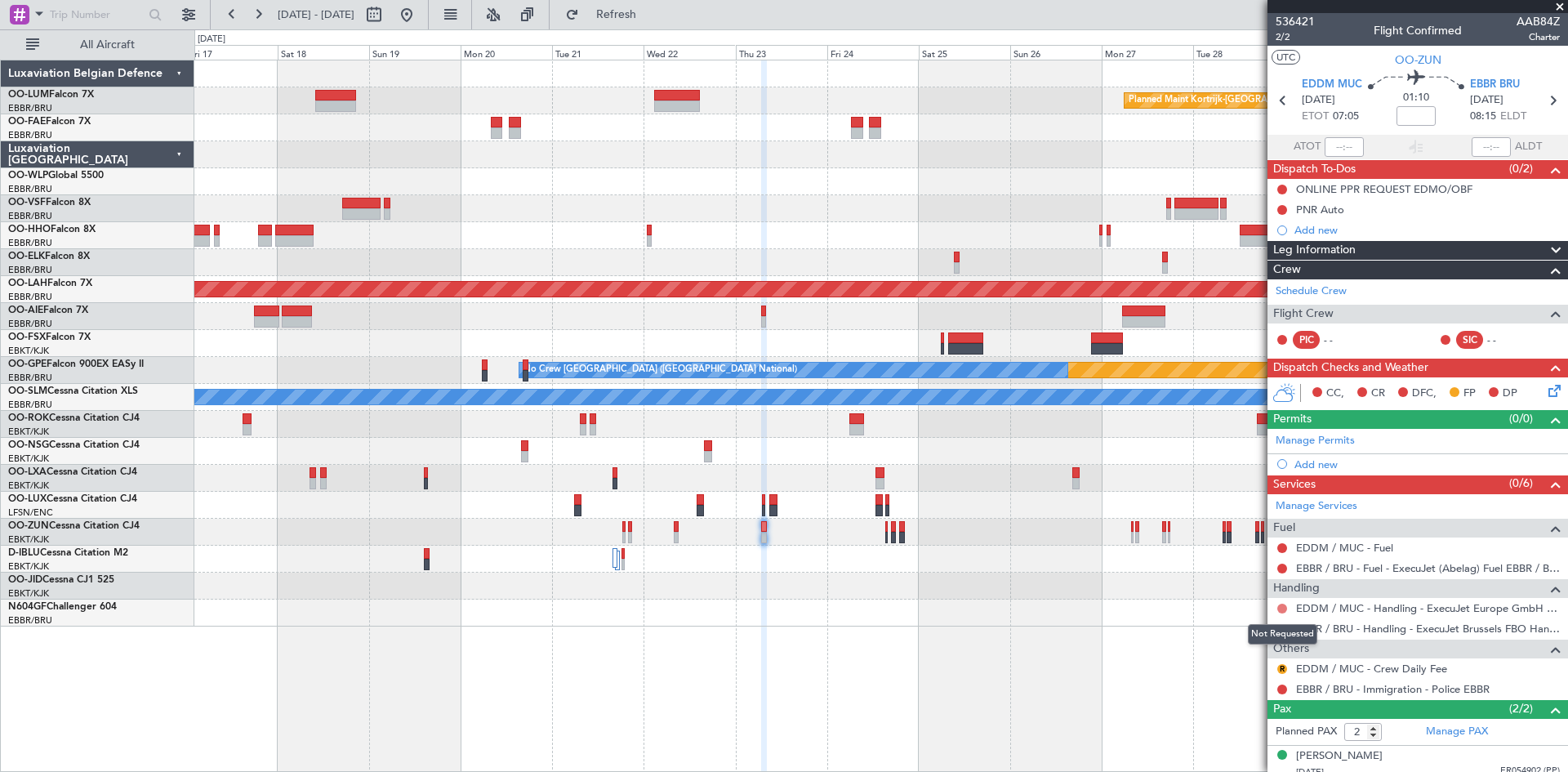
click at [1284, 607] on button at bounding box center [1282, 609] width 9 height 9
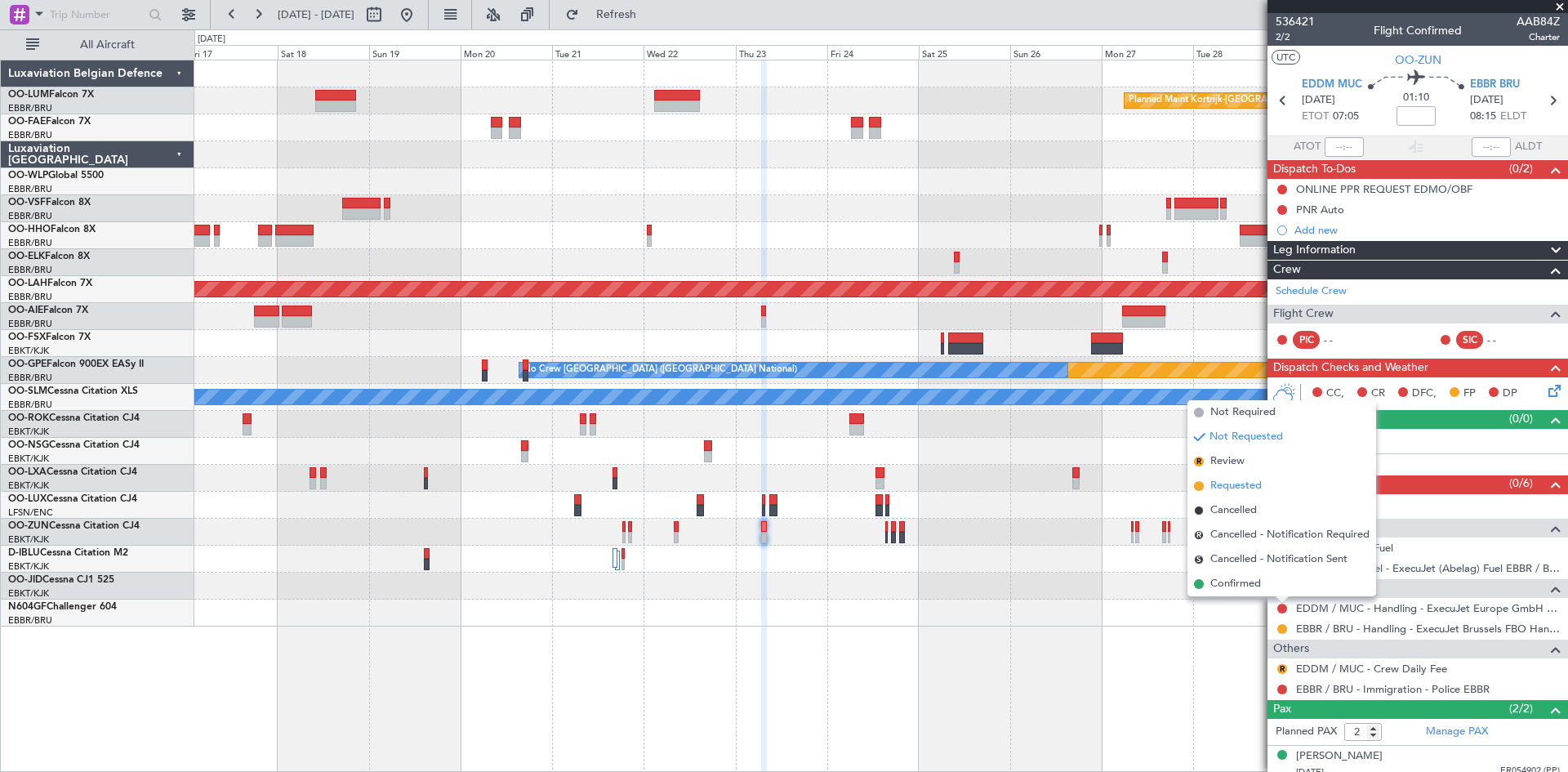
click at [1235, 488] on span "Requested" at bounding box center [1236, 485] width 52 height 16
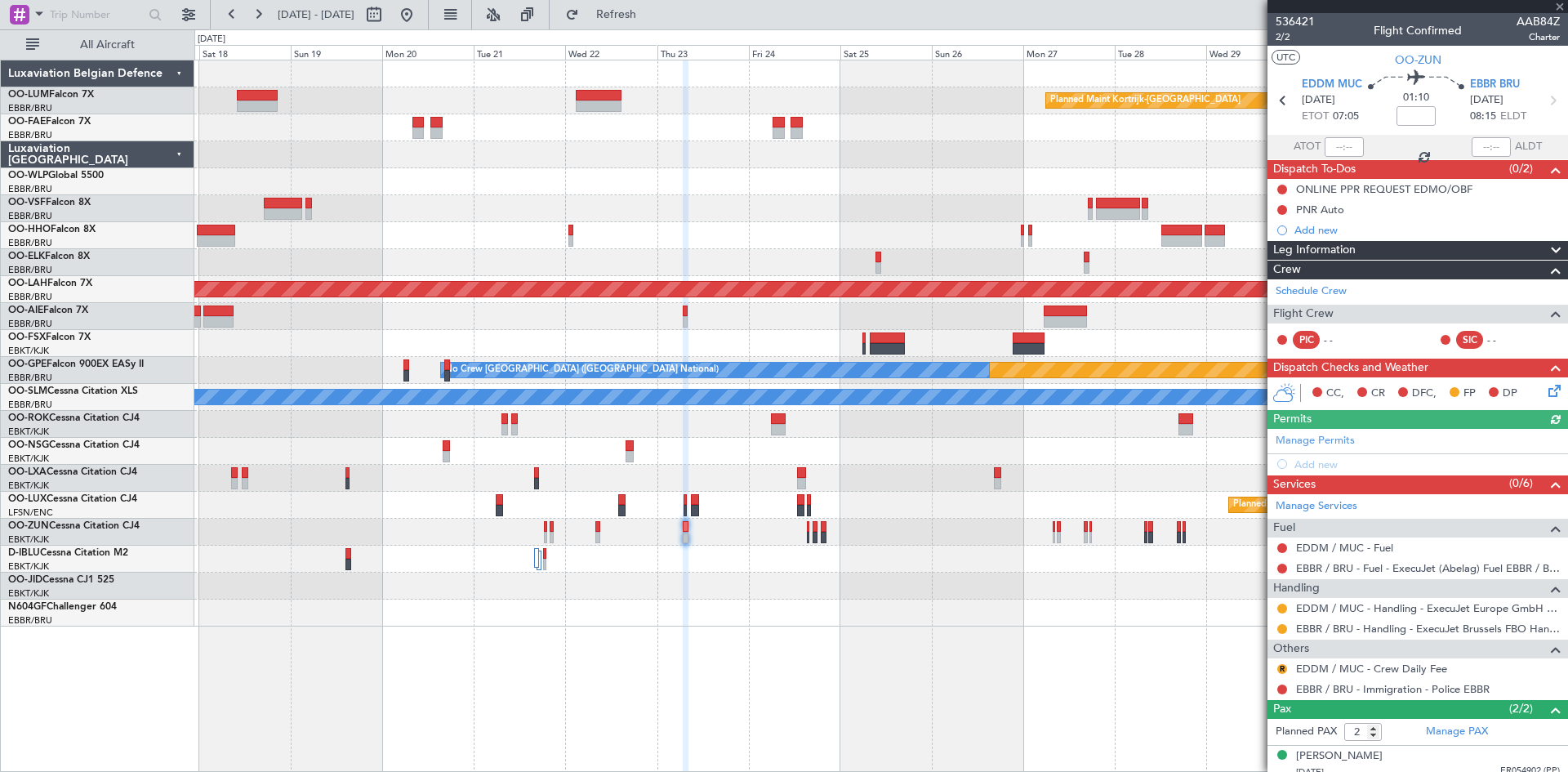
click at [862, 619] on div "Planned Maint Kortrijk-Wevelgem Planned Maint Alton-st Louis (St Louis Regl) Pl…" at bounding box center [881, 416] width 1374 height 713
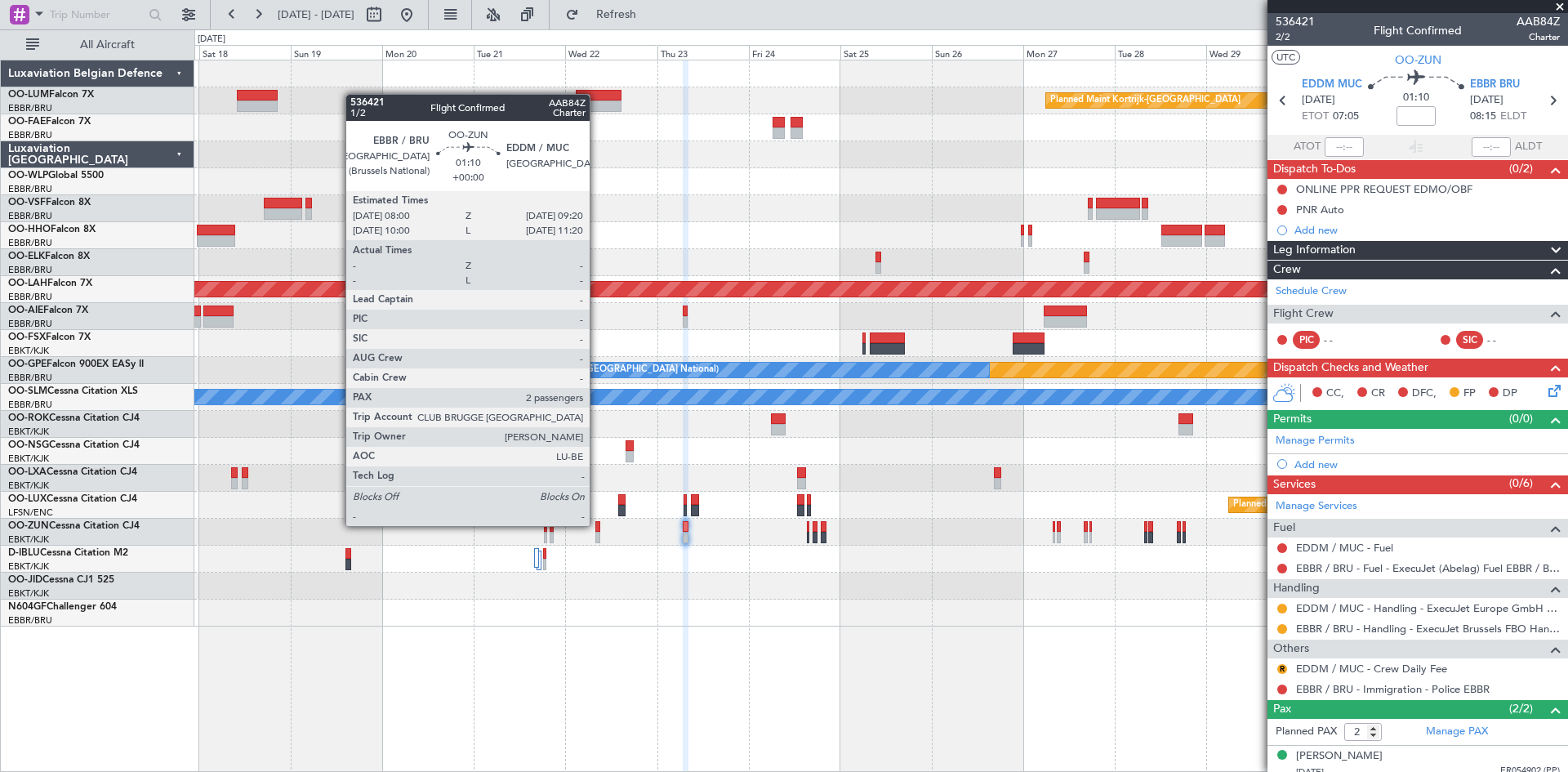
click at [597, 526] on div at bounding box center [598, 527] width 6 height 11
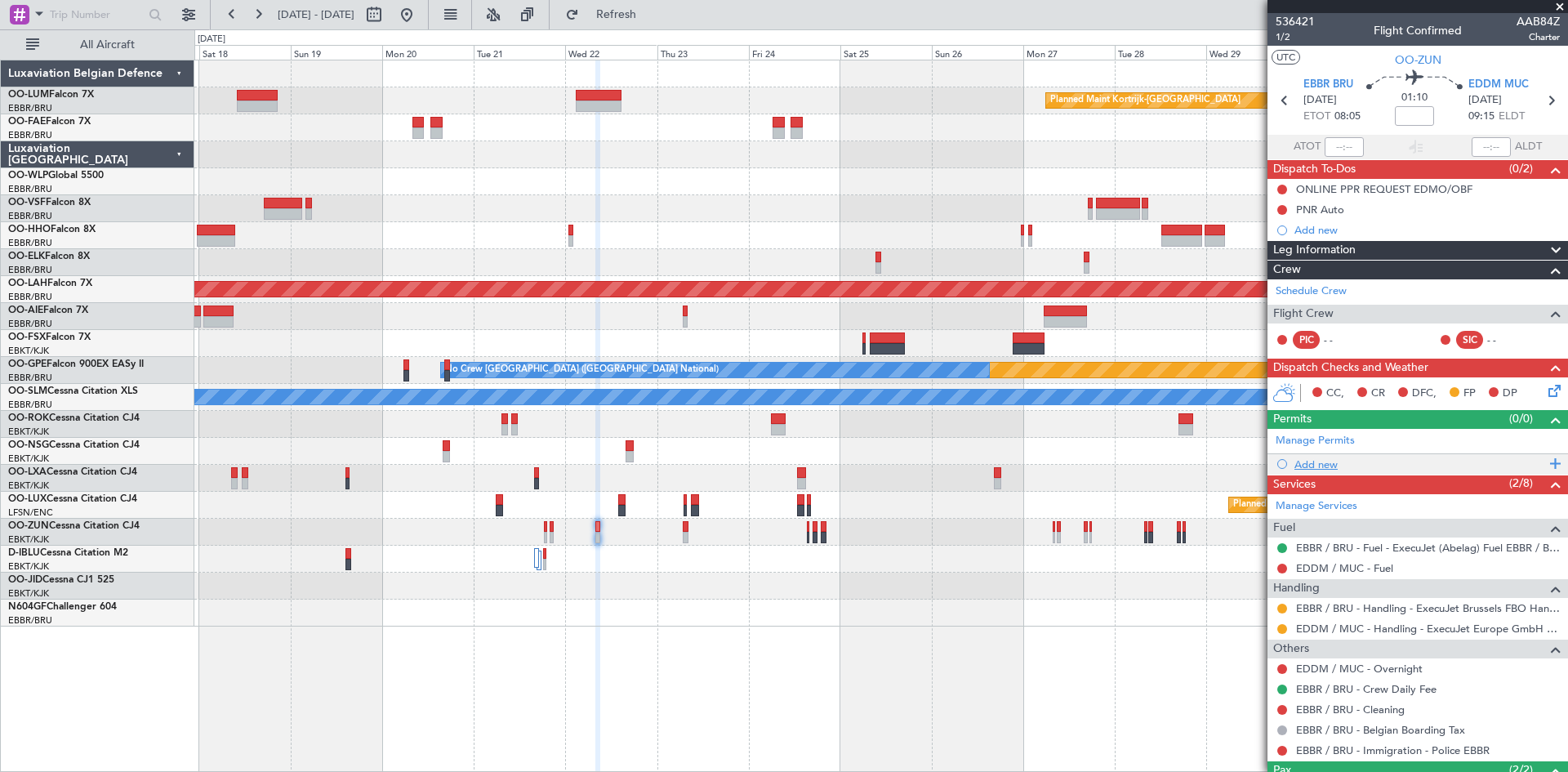
click at [1313, 464] on div "Add new" at bounding box center [1420, 464] width 251 height 14
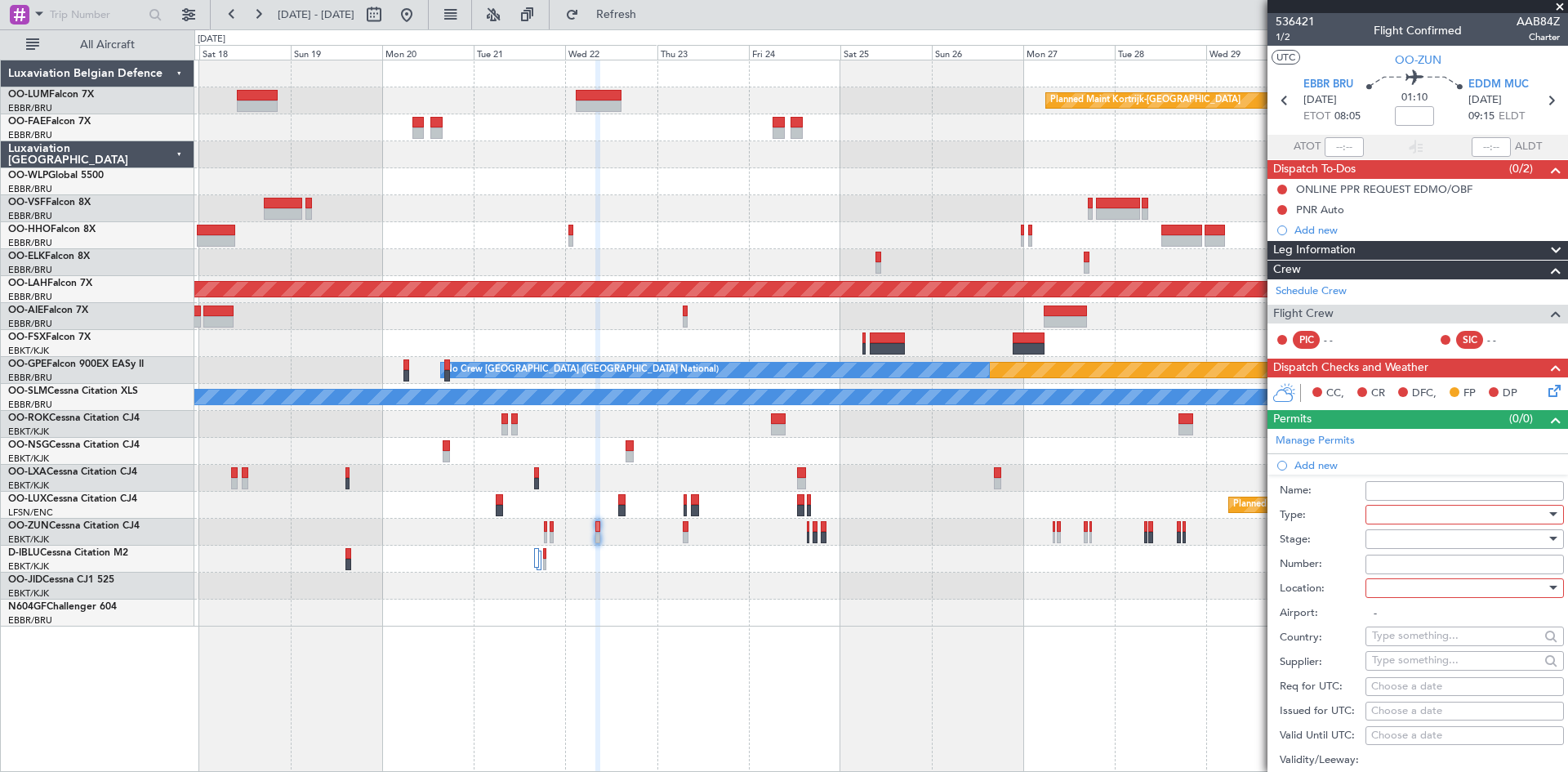
click at [1403, 512] on div at bounding box center [1459, 515] width 174 height 25
click at [1400, 665] on span "Slot" at bounding box center [1459, 668] width 172 height 25
click at [1401, 593] on div at bounding box center [1459, 588] width 174 height 25
click at [1403, 624] on span "Departure" at bounding box center [1459, 621] width 172 height 25
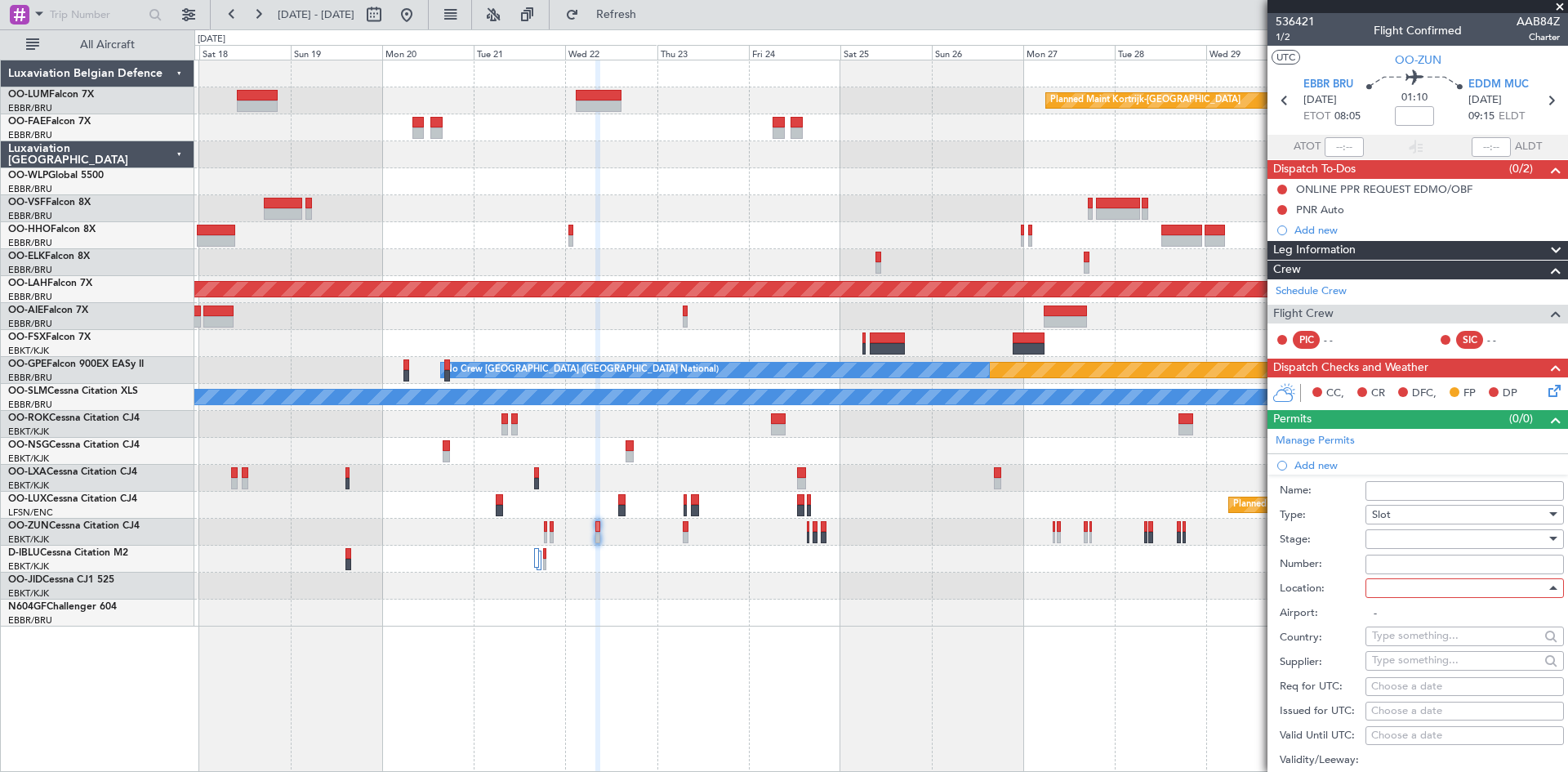
type input "EBBR / BRU"
click at [1394, 539] on div at bounding box center [1459, 539] width 174 height 25
click at [1406, 669] on span "Received OK" at bounding box center [1459, 670] width 172 height 25
click at [1402, 687] on div "Choose a date" at bounding box center [1464, 686] width 187 height 16
select select "9"
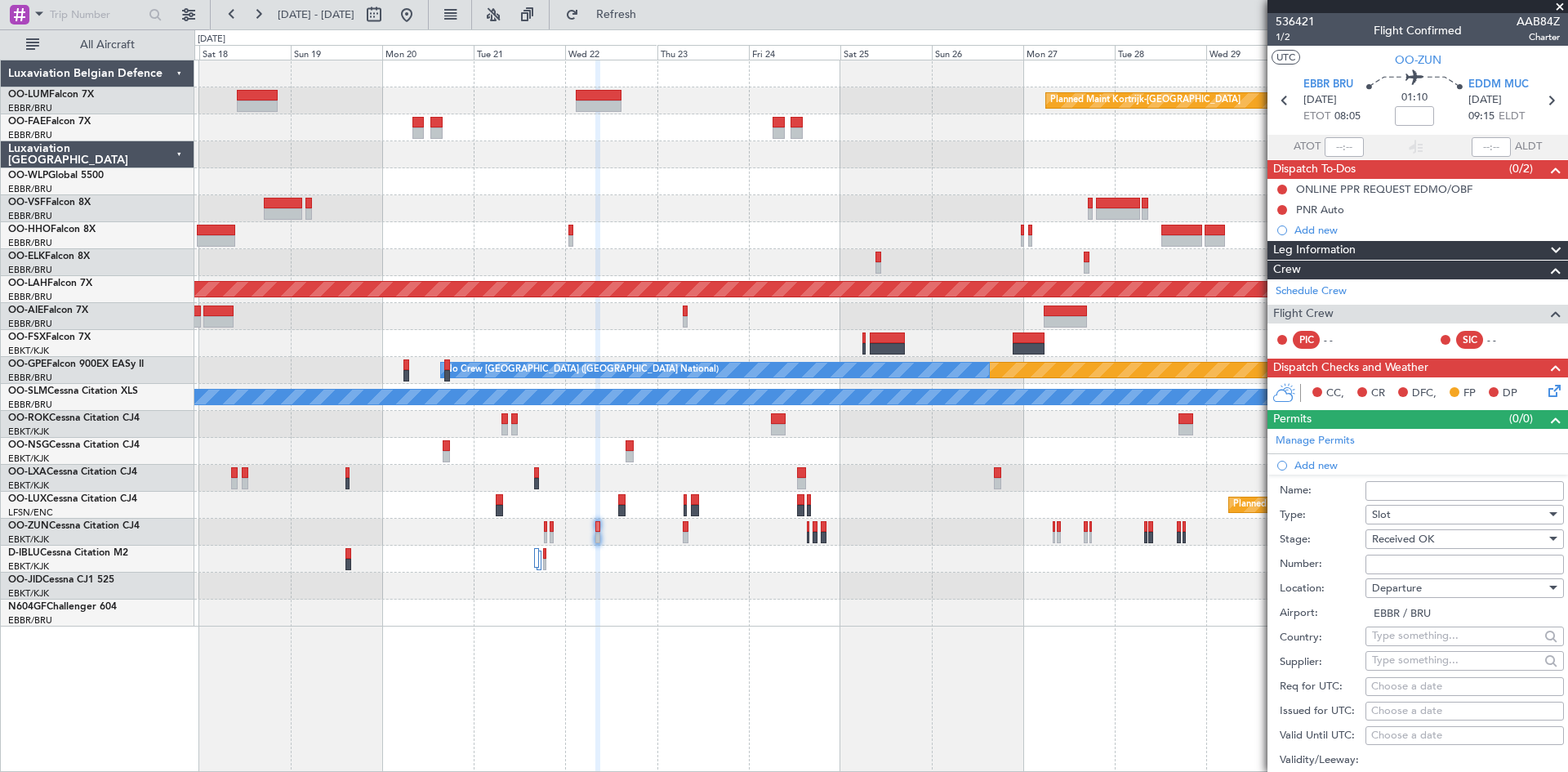
select select "2025"
click at [1345, 547] on button "Next month" at bounding box center [1348, 537] width 18 height 26
select select "10"
click at [1241, 678] on span "22" at bounding box center [1238, 681] width 21 height 21
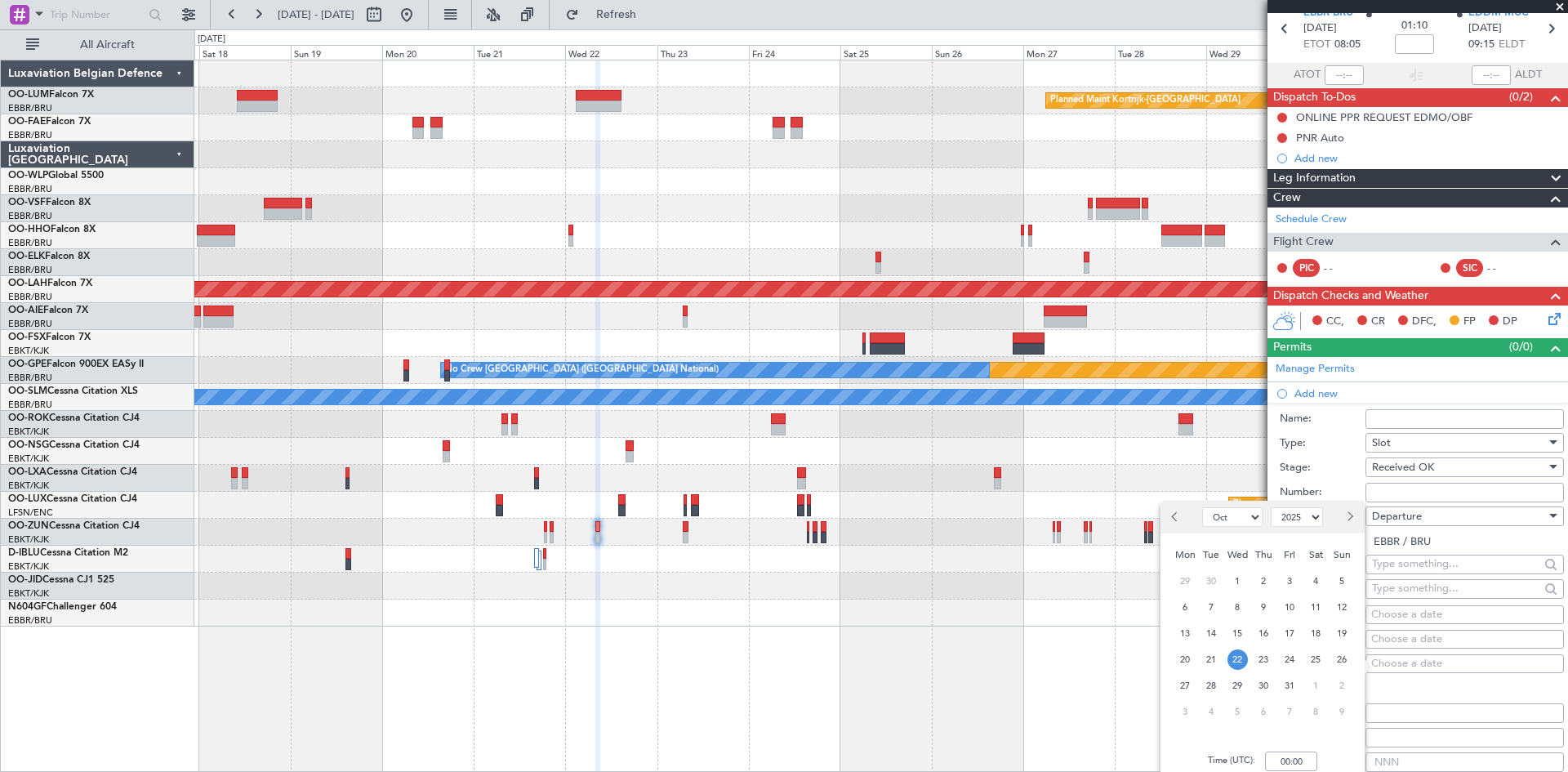
scroll to position [163, 0]
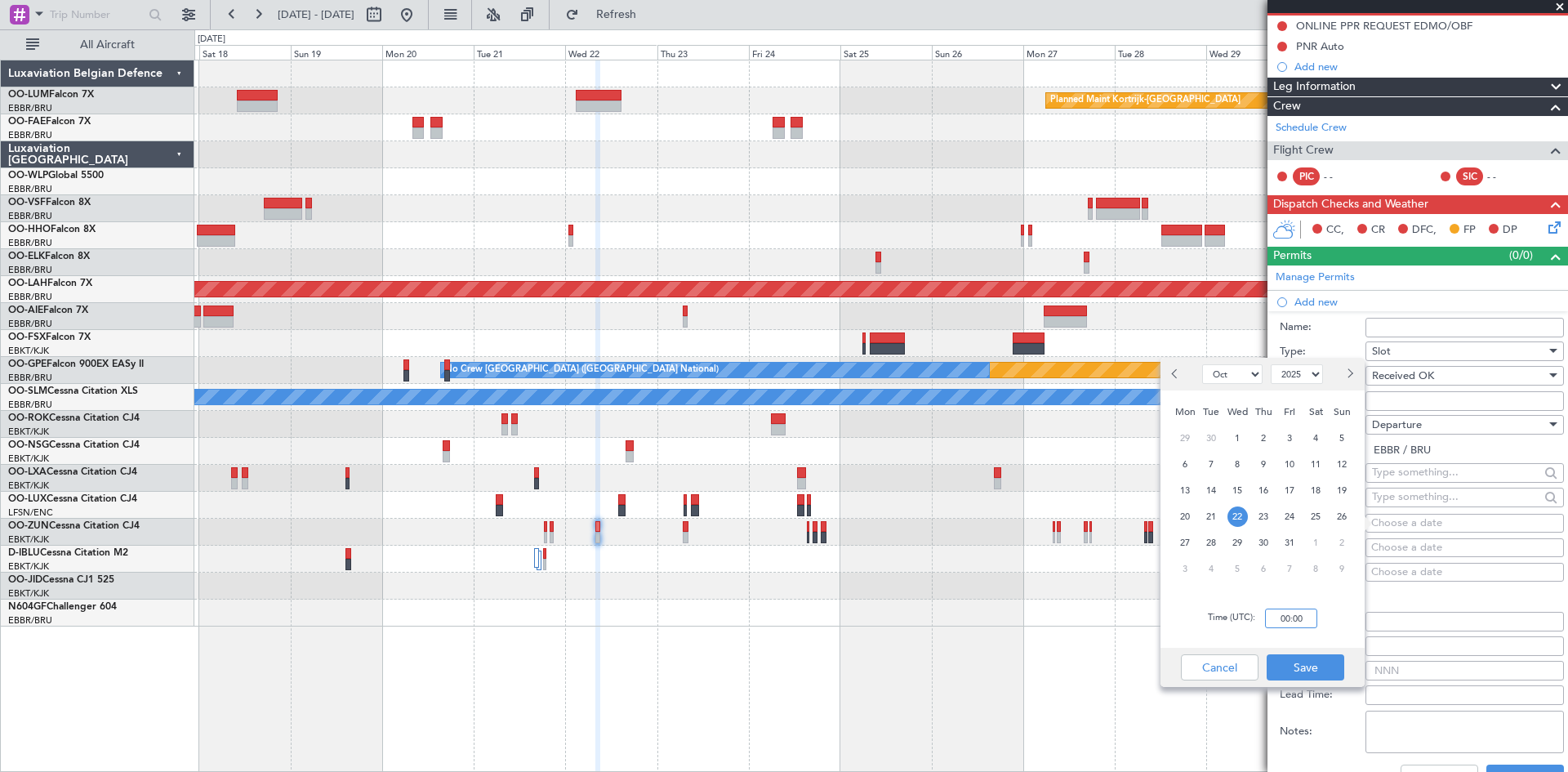
click at [1289, 616] on input "00:00" at bounding box center [1291, 618] width 52 height 20
type input "08:00"
click at [1309, 656] on button "Save" at bounding box center [1305, 667] width 77 height 26
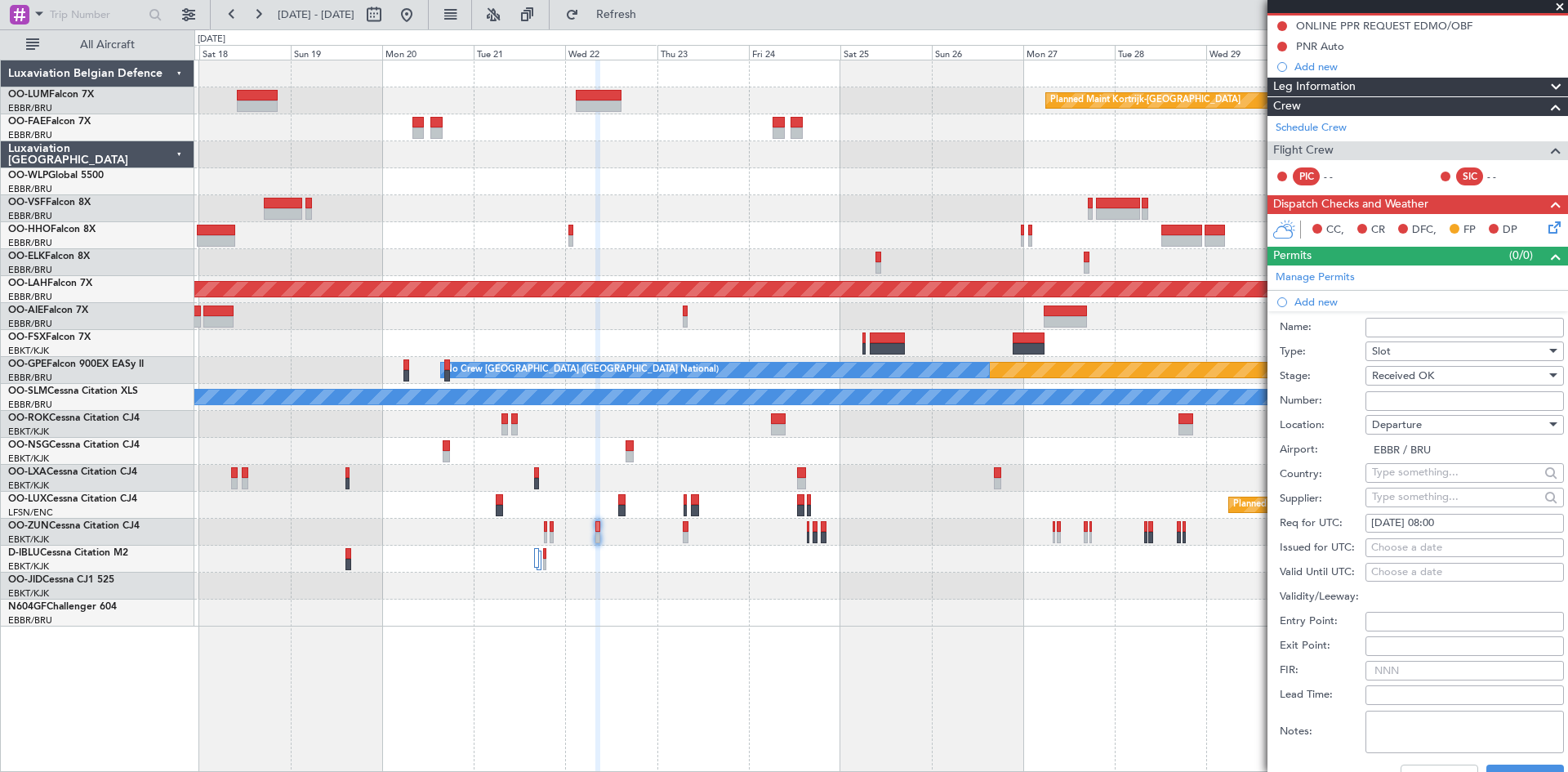
click at [1493, 402] on input "Number:" at bounding box center [1464, 401] width 199 height 20
paste input "EBBRAAB7201D00"
type input "EBBRAAB7201D00"
click at [1522, 765] on button "Save" at bounding box center [1526, 778] width 77 height 26
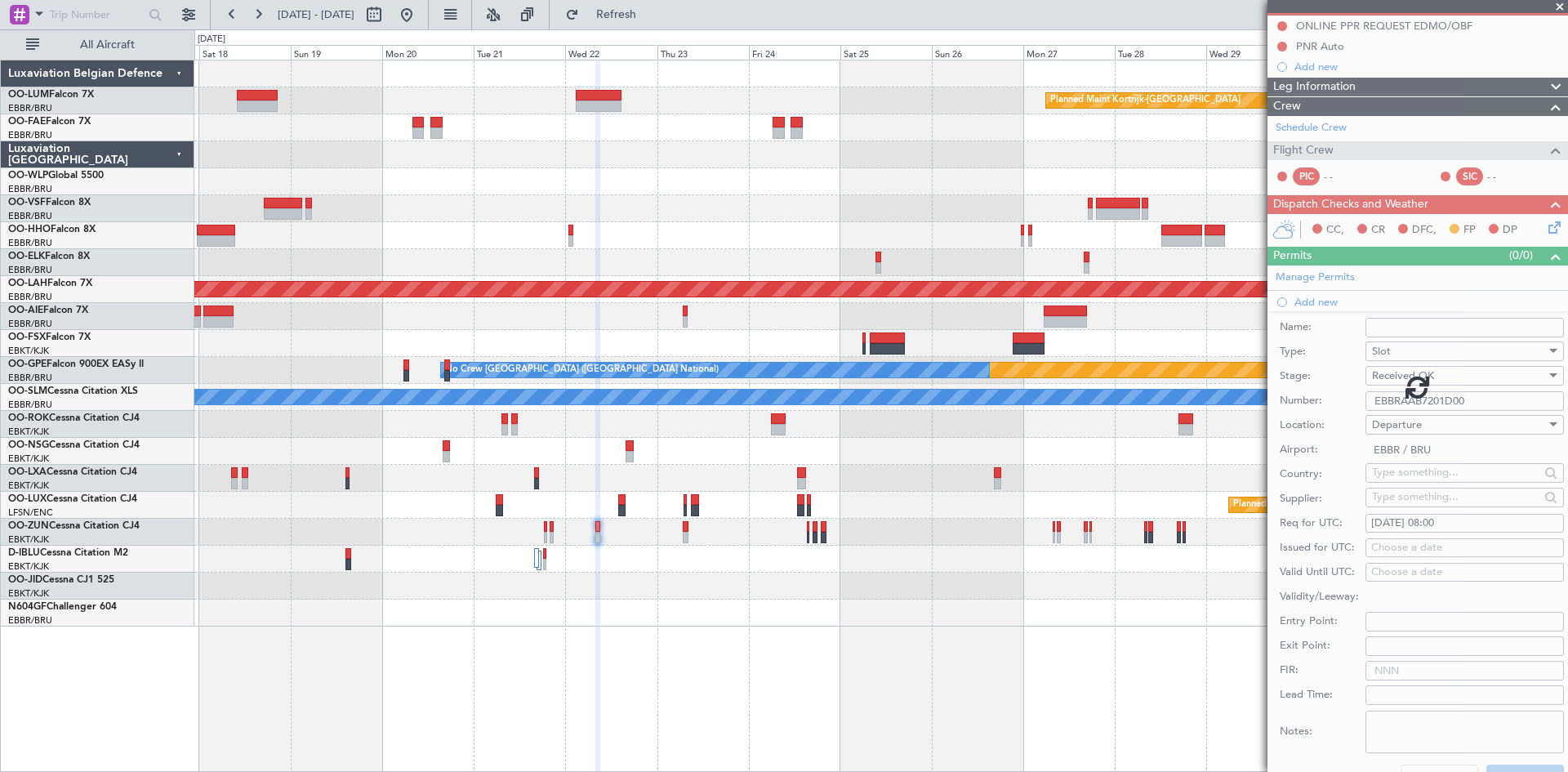
scroll to position [128, 0]
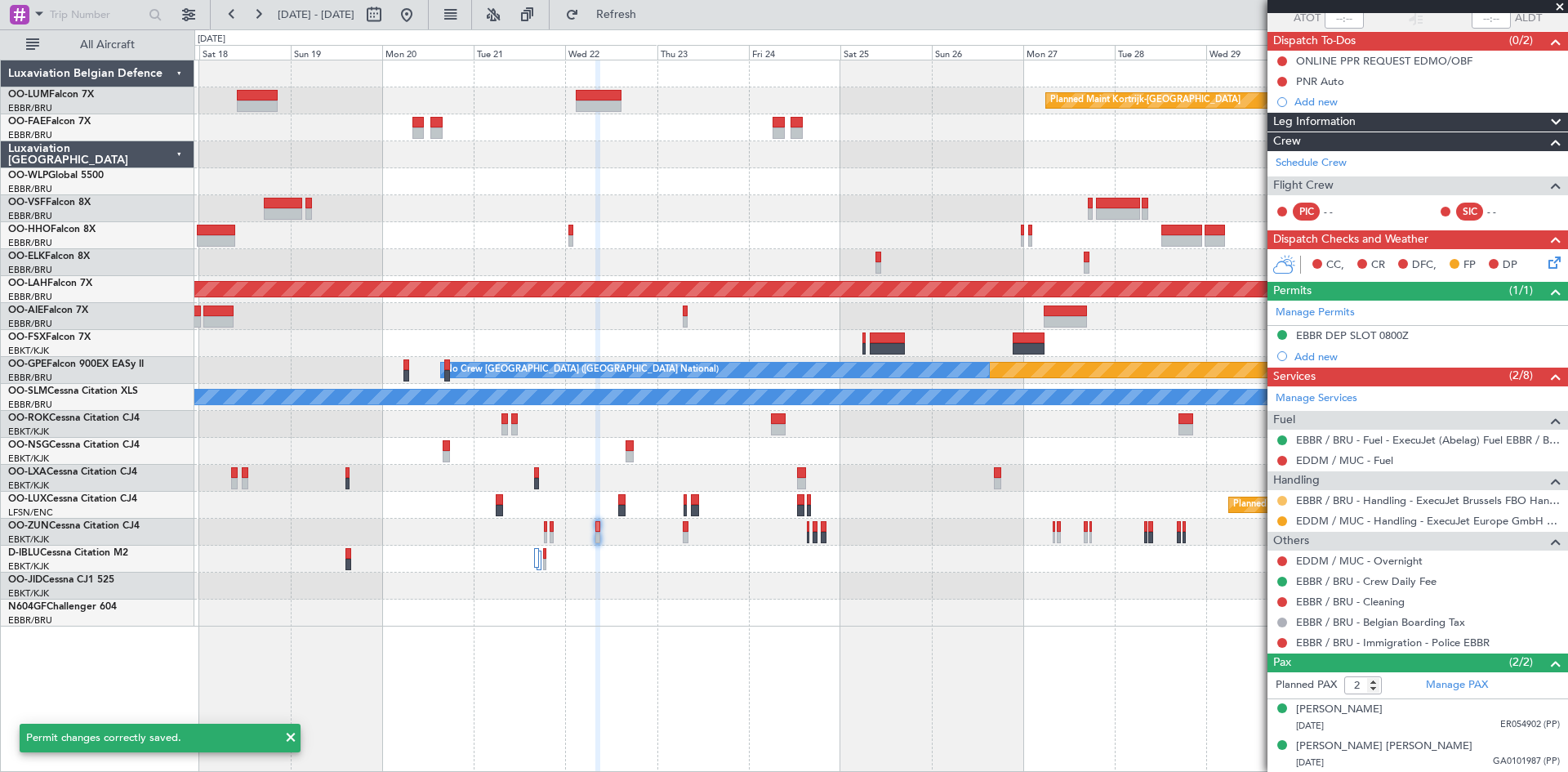
click at [1284, 500] on button at bounding box center [1282, 501] width 9 height 9
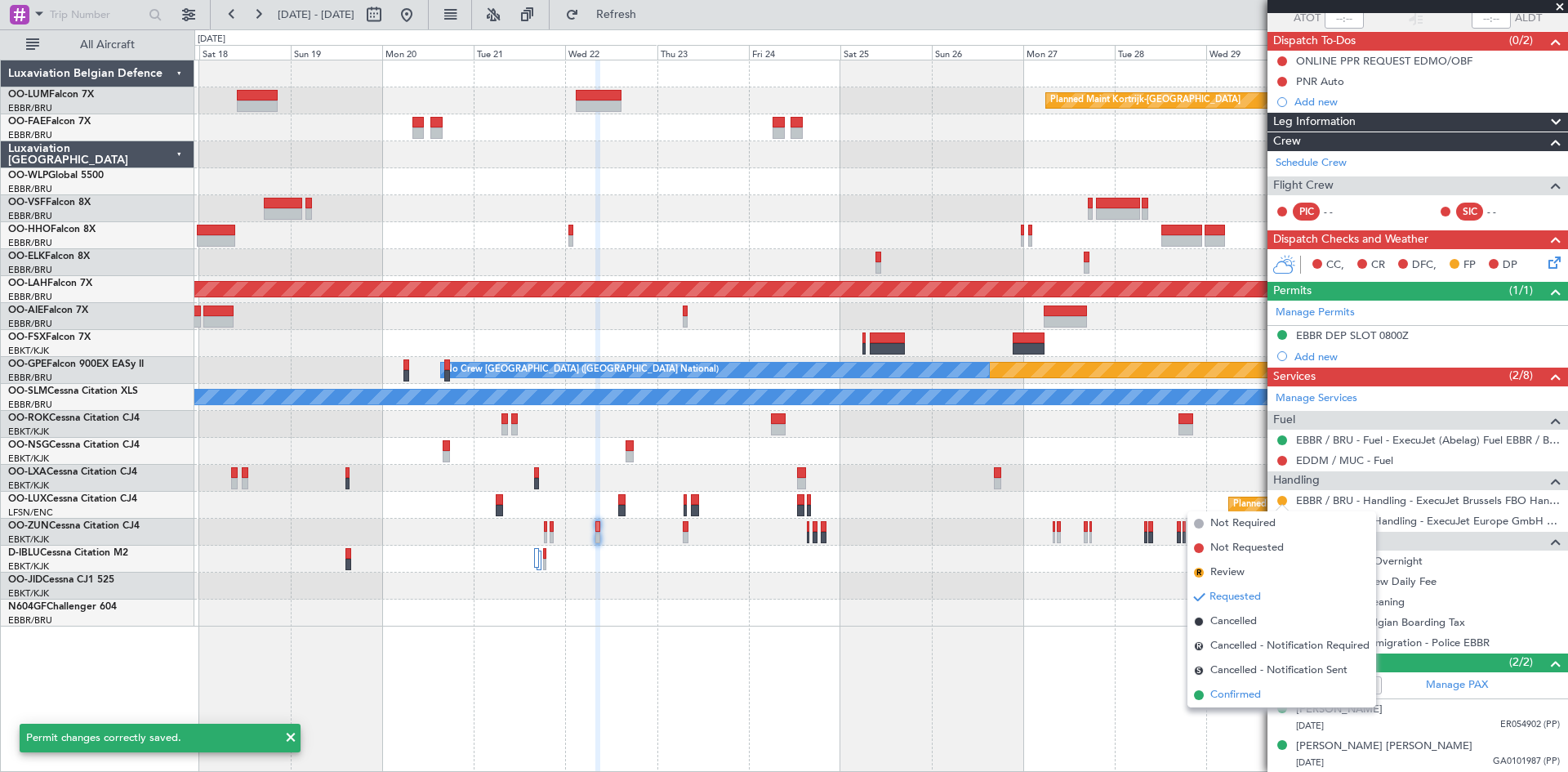
click at [1253, 694] on span "Confirmed" at bounding box center [1236, 695] width 51 height 16
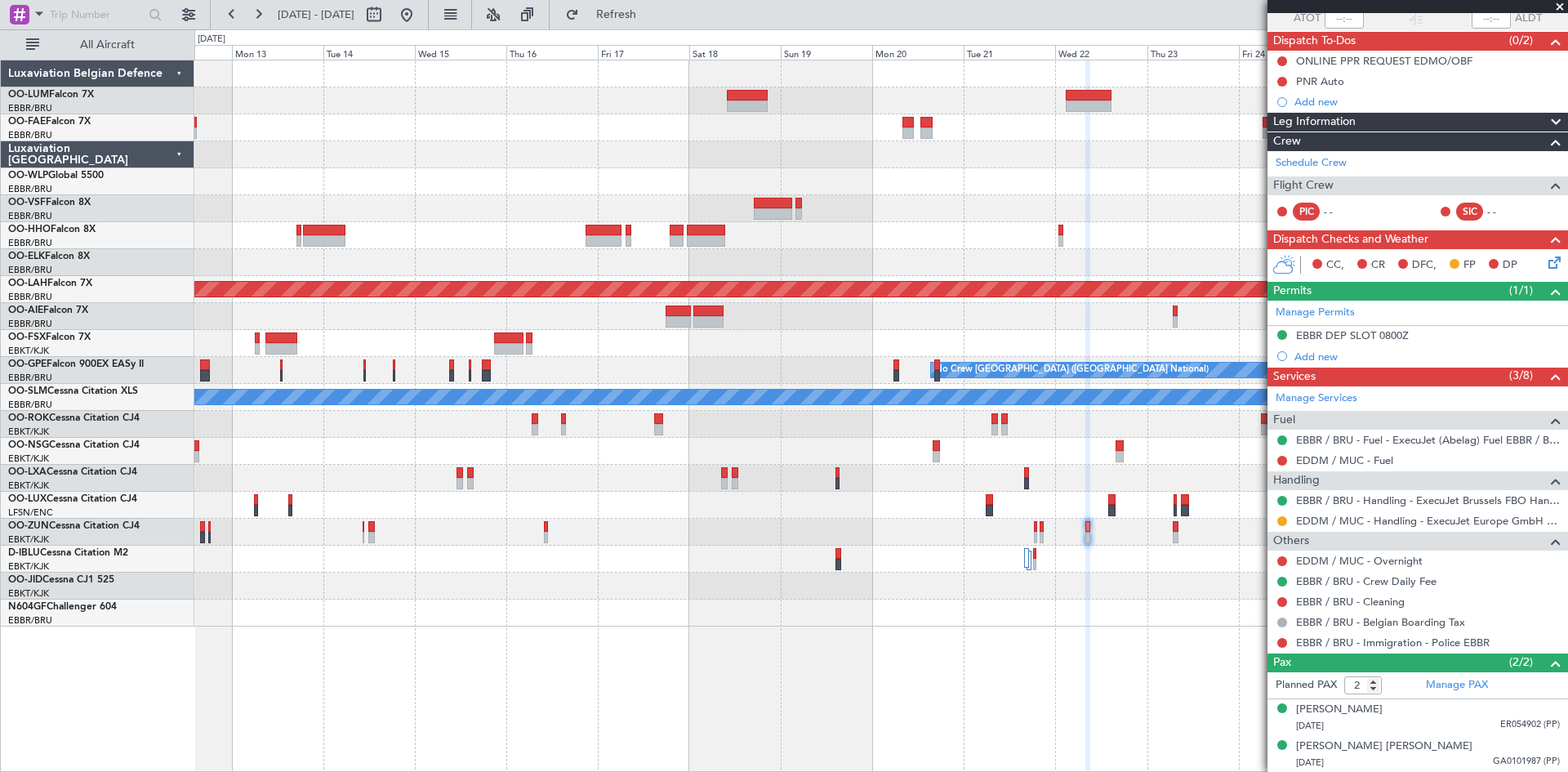
click at [900, 600] on div "Planned Maint Kortrijk-Wevelgem Owner Melsbroek Air Base Planned Maint Alton-st…" at bounding box center [880, 343] width 1373 height 567
click at [907, 658] on div "Planned Maint Kortrijk-Wevelgem Owner Melsbroek Air Base Planned Maint Alton-st…" at bounding box center [881, 416] width 1374 height 713
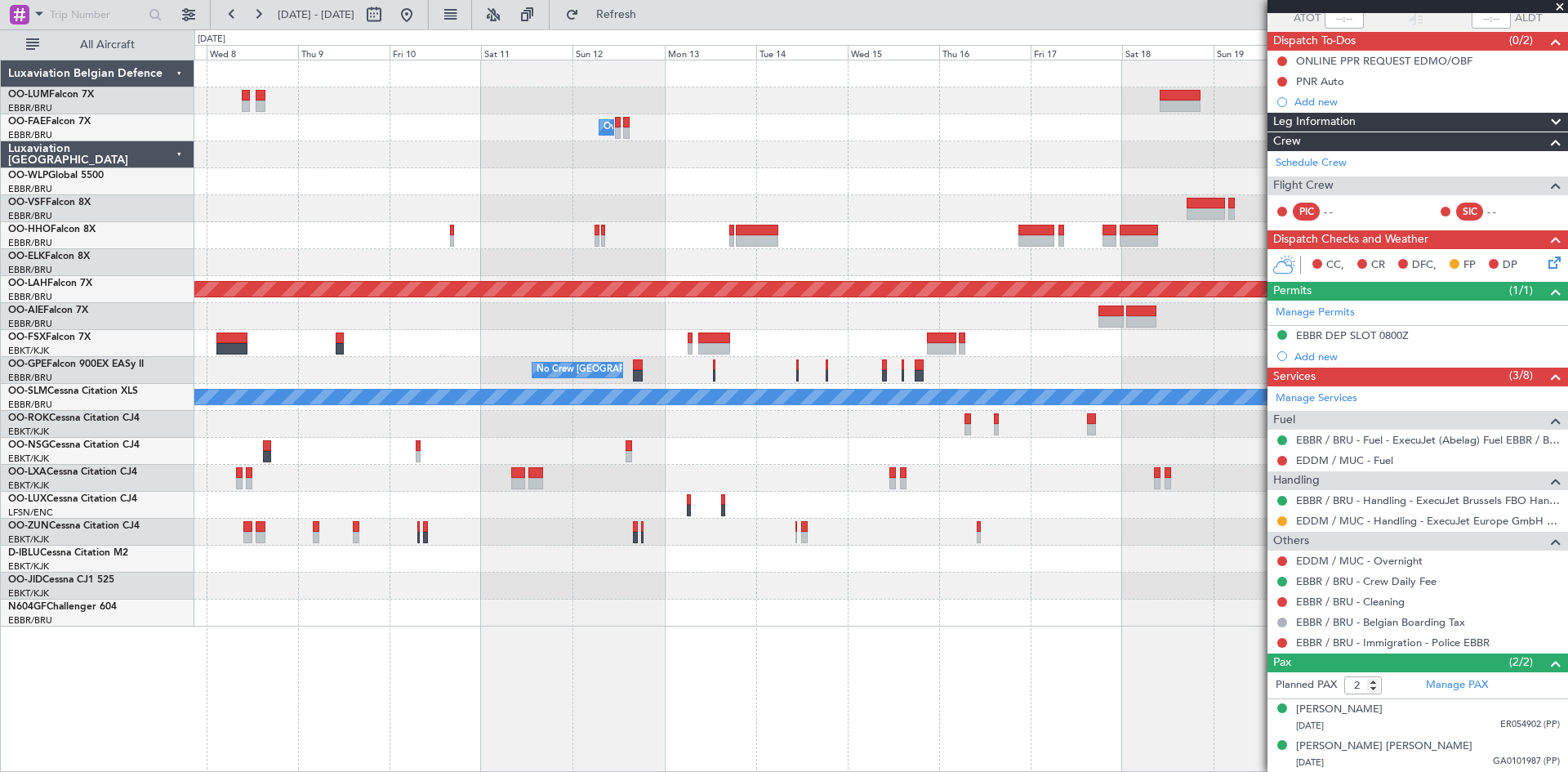
click at [842, 676] on div "Owner Melsbroek Air Base Planned Maint Alton-st Louis (St Louis Regl) Planned M…" at bounding box center [881, 416] width 1374 height 713
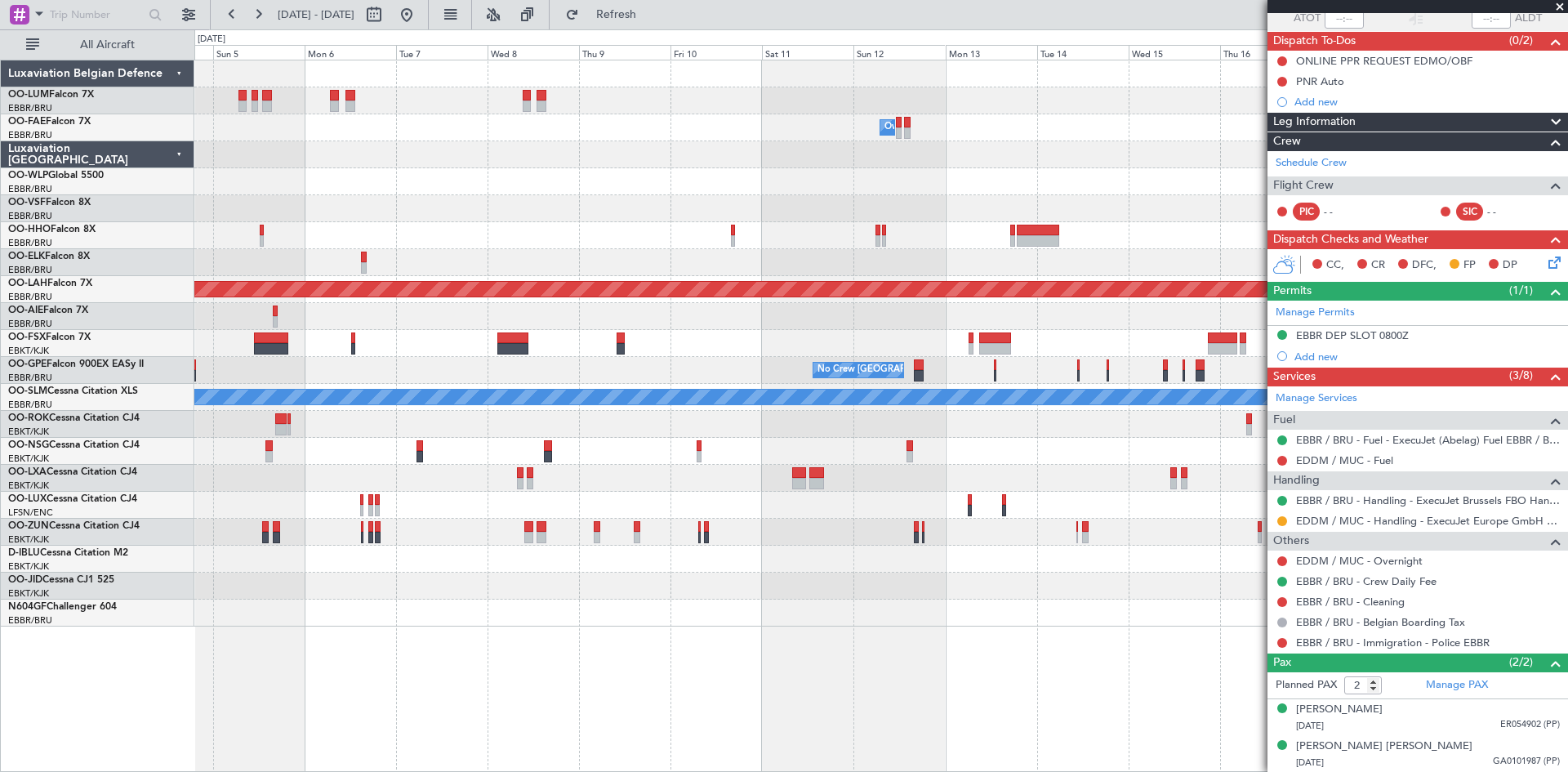
click at [695, 654] on div "Owner Melsbroek Air Base Planned Maint Alton-st Louis (St Louis Regl) No Crew B…" at bounding box center [881, 416] width 1374 height 713
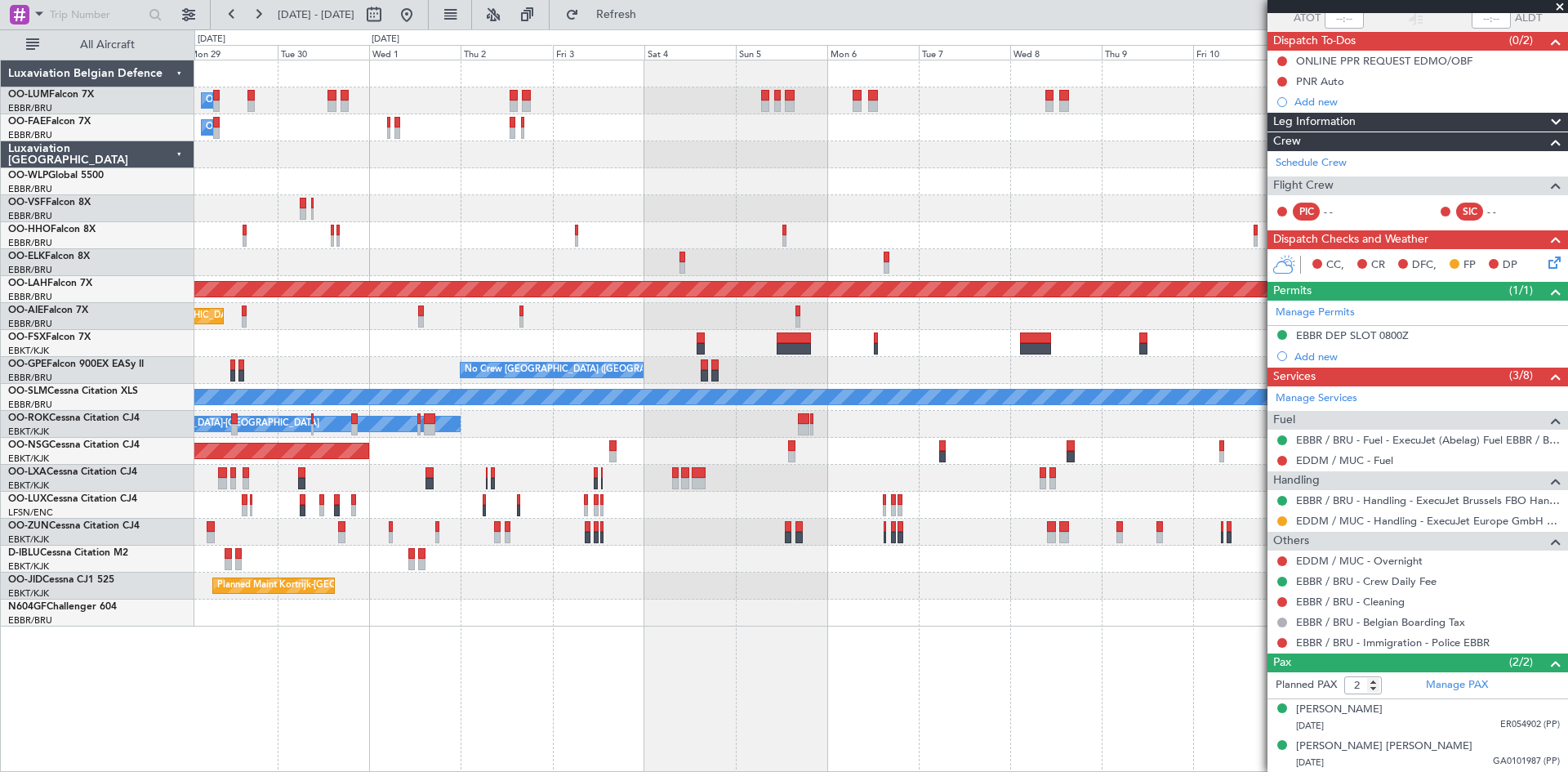
click at [807, 620] on div at bounding box center [880, 613] width 1373 height 27
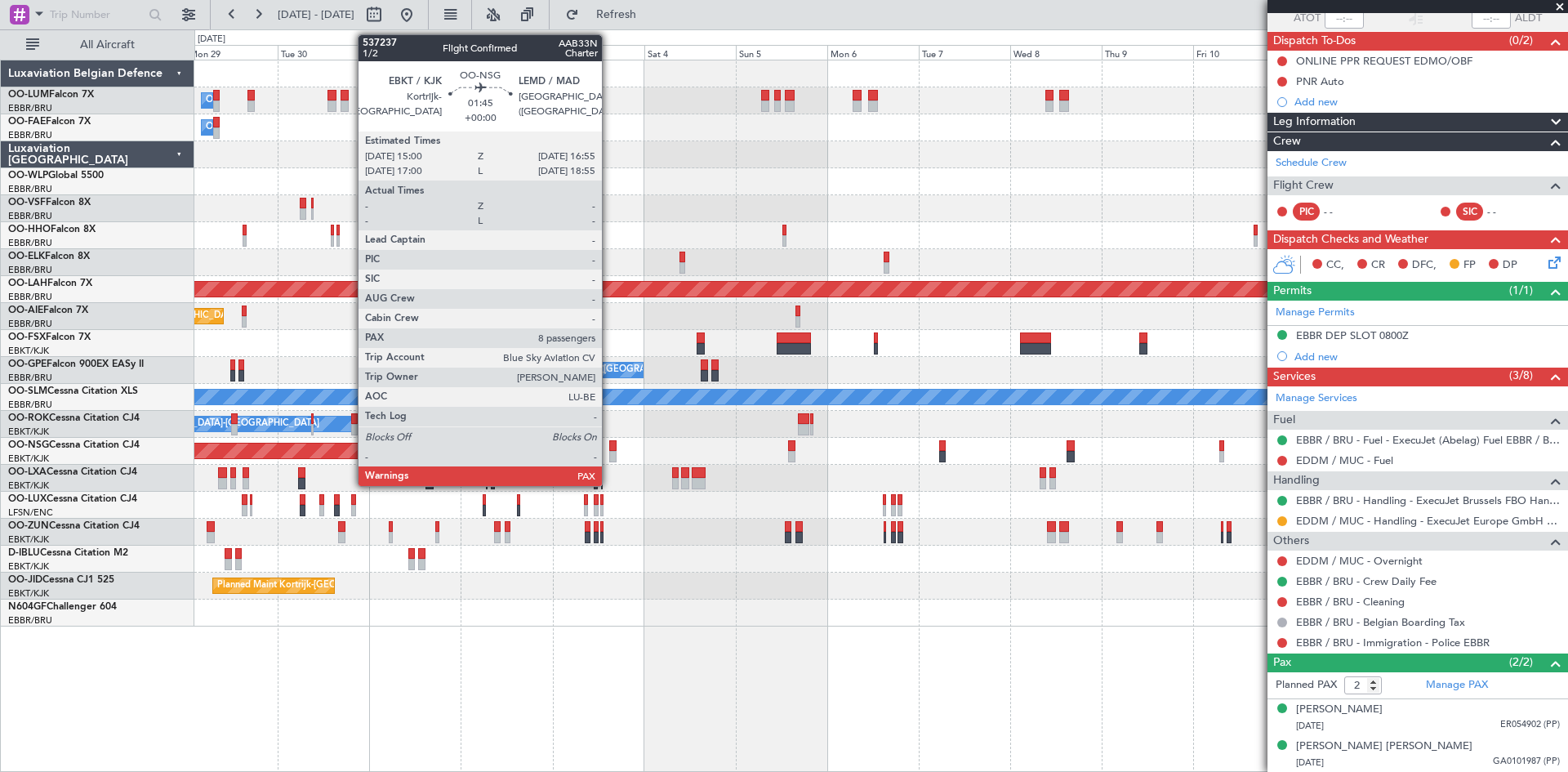
click at [610, 445] on div at bounding box center [613, 446] width 8 height 11
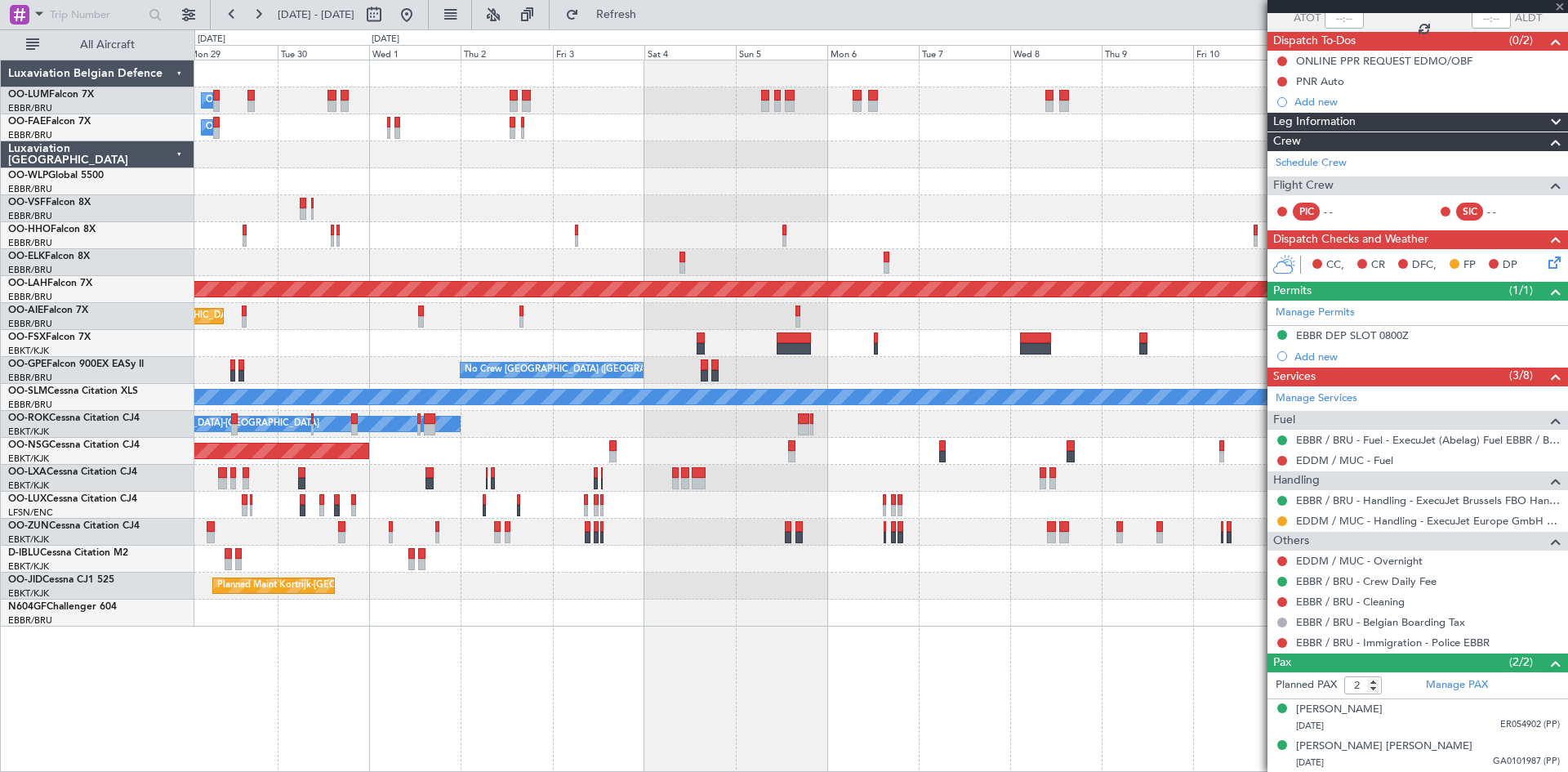
type input "8"
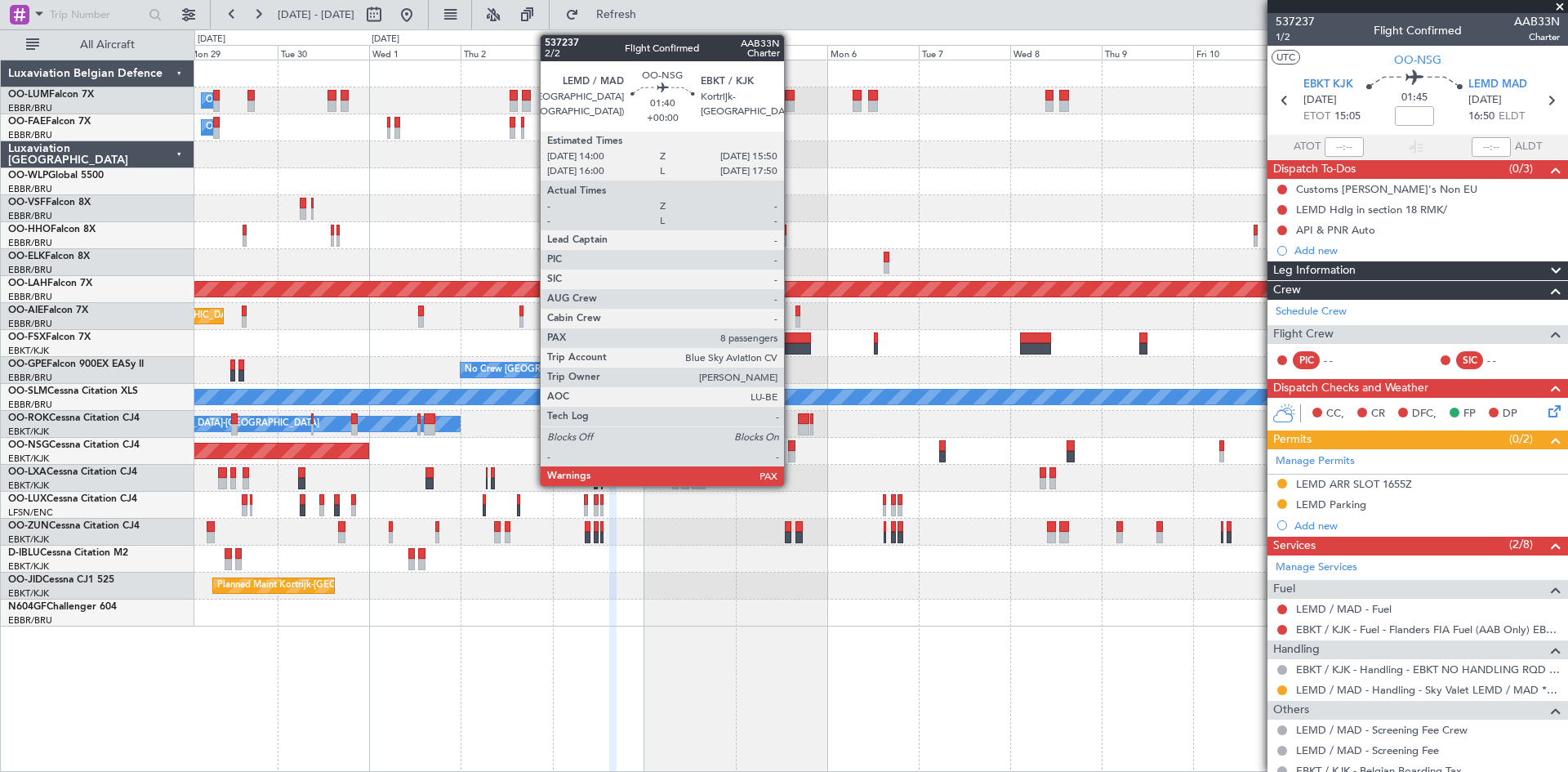
click at [792, 448] on div at bounding box center [792, 446] width 8 height 11
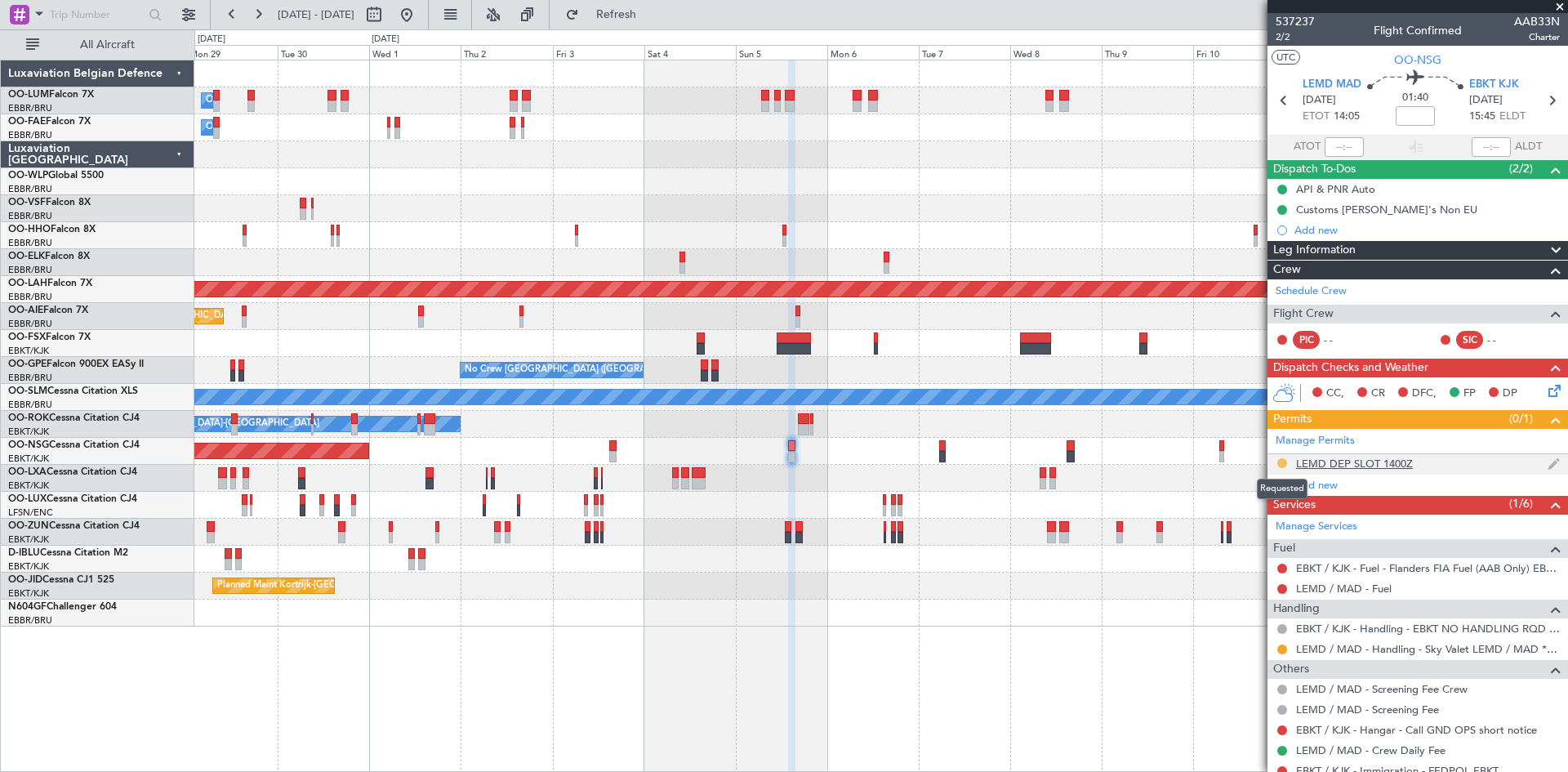
click at [1279, 463] on button at bounding box center [1282, 463] width 9 height 9
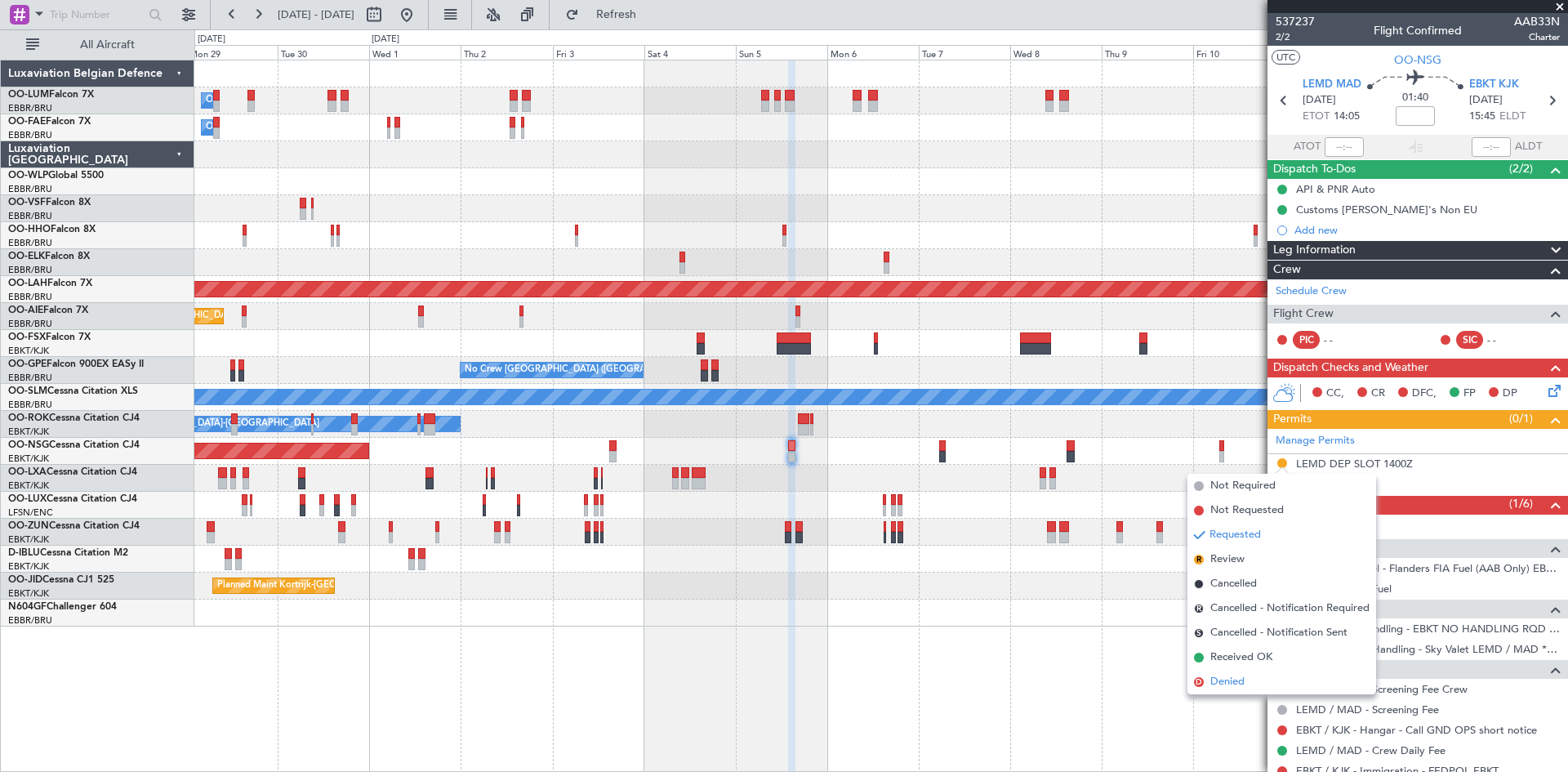
click at [1258, 679] on li "D Denied" at bounding box center [1282, 682] width 188 height 25
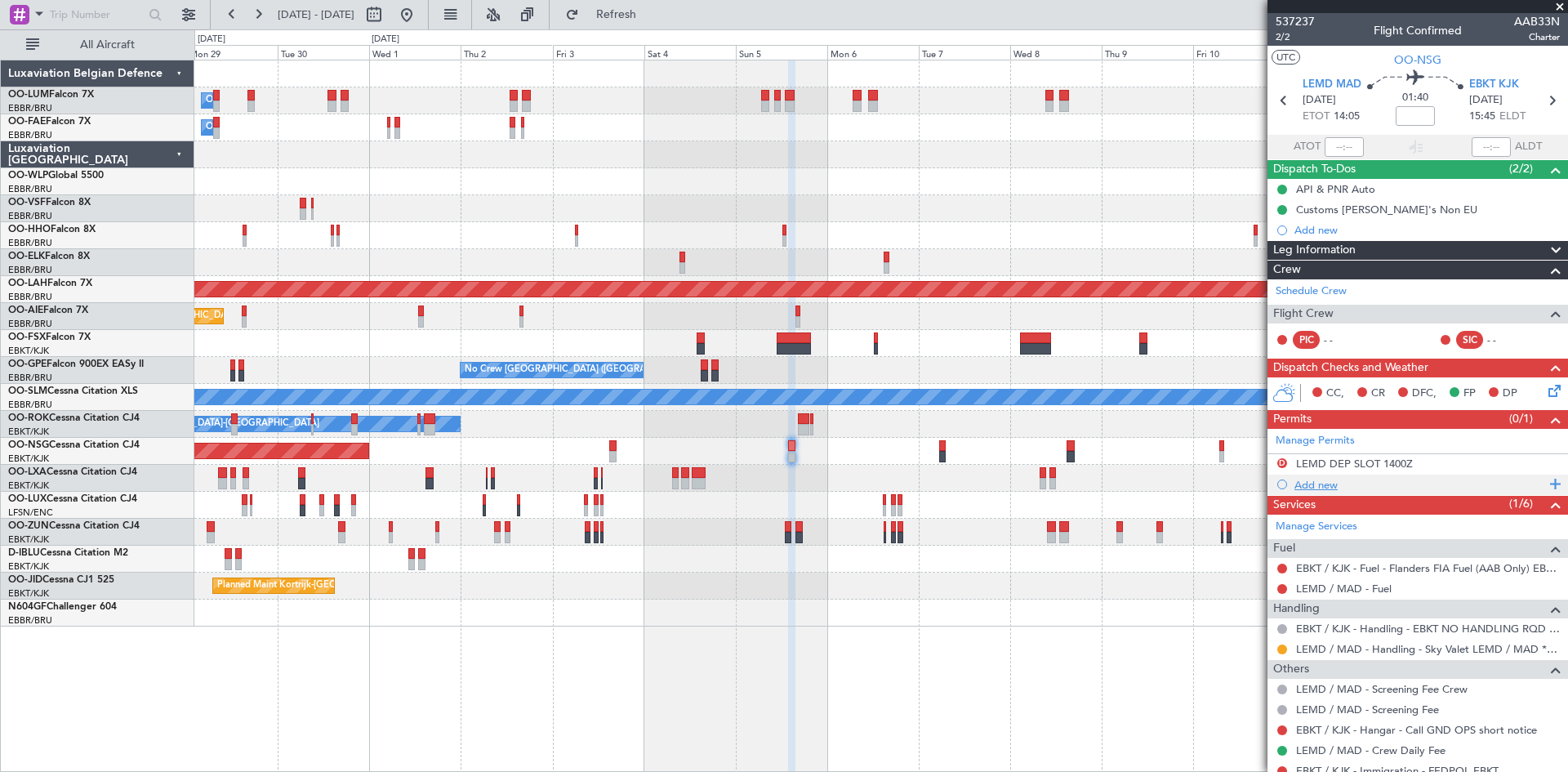
click at [1332, 485] on div "Add new" at bounding box center [1420, 485] width 251 height 14
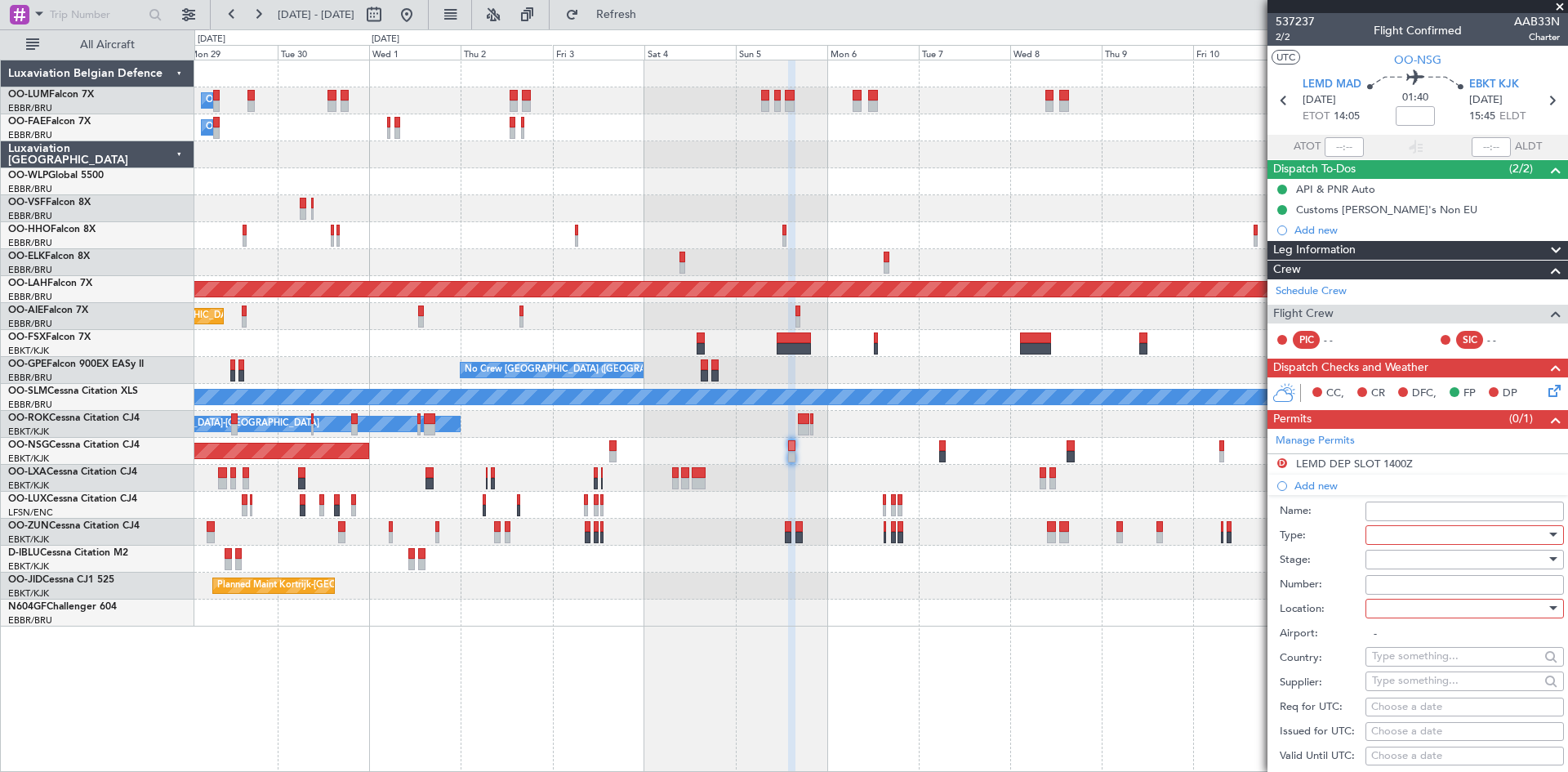
click at [1401, 534] on div at bounding box center [1459, 535] width 174 height 25
click at [1431, 691] on span "Slot" at bounding box center [1459, 689] width 172 height 25
click at [1413, 566] on div at bounding box center [1459, 560] width 174 height 25
click at [1433, 685] on span "Received OK" at bounding box center [1459, 690] width 172 height 25
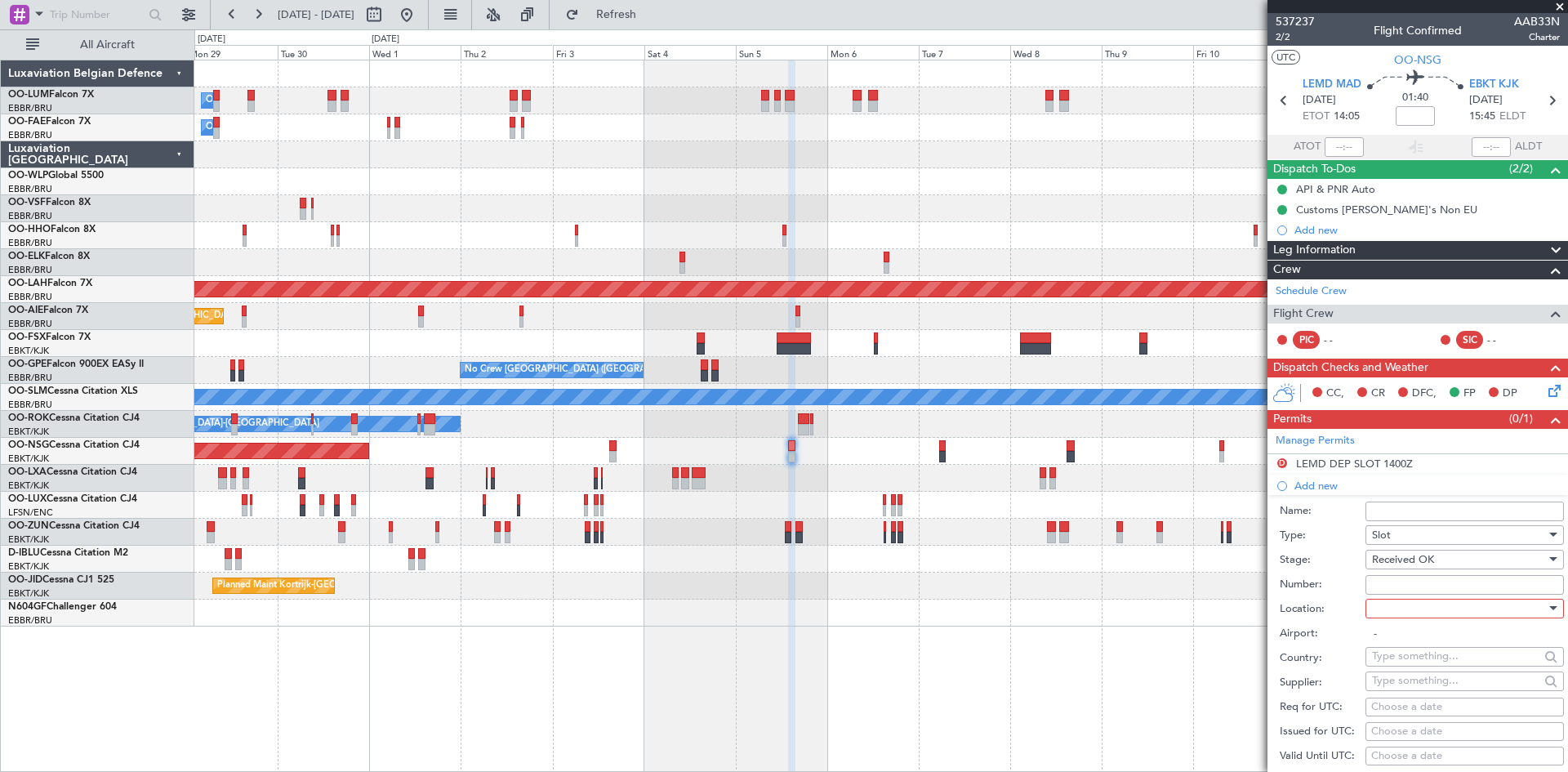
click at [1403, 609] on div at bounding box center [1459, 609] width 174 height 25
click at [1416, 641] on span "Departure" at bounding box center [1459, 641] width 172 height 25
type input "LEMD / MAD"
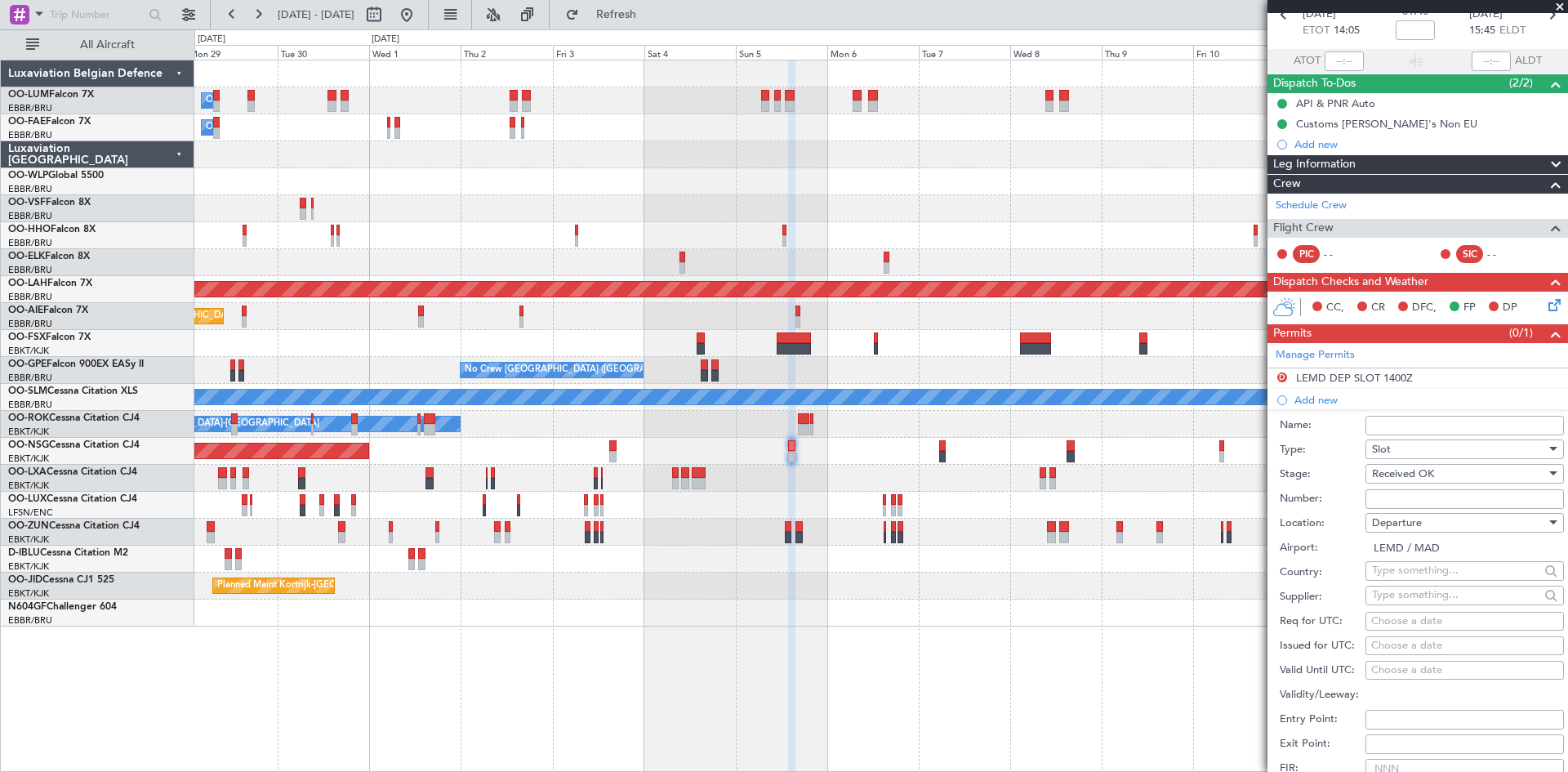
scroll to position [163, 0]
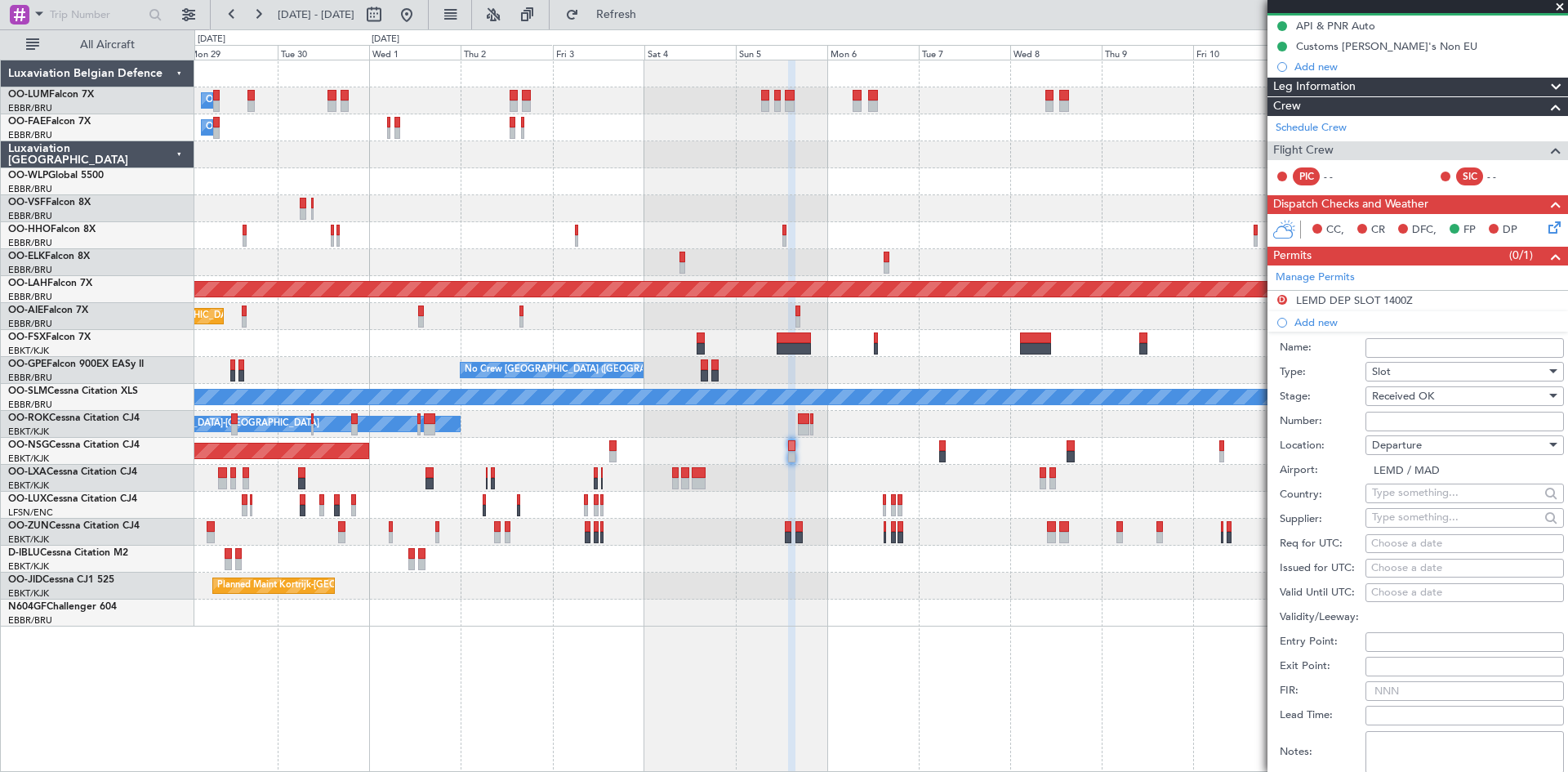
click at [1401, 549] on div "Choose a date" at bounding box center [1464, 544] width 187 height 16
select select "9"
select select "2025"
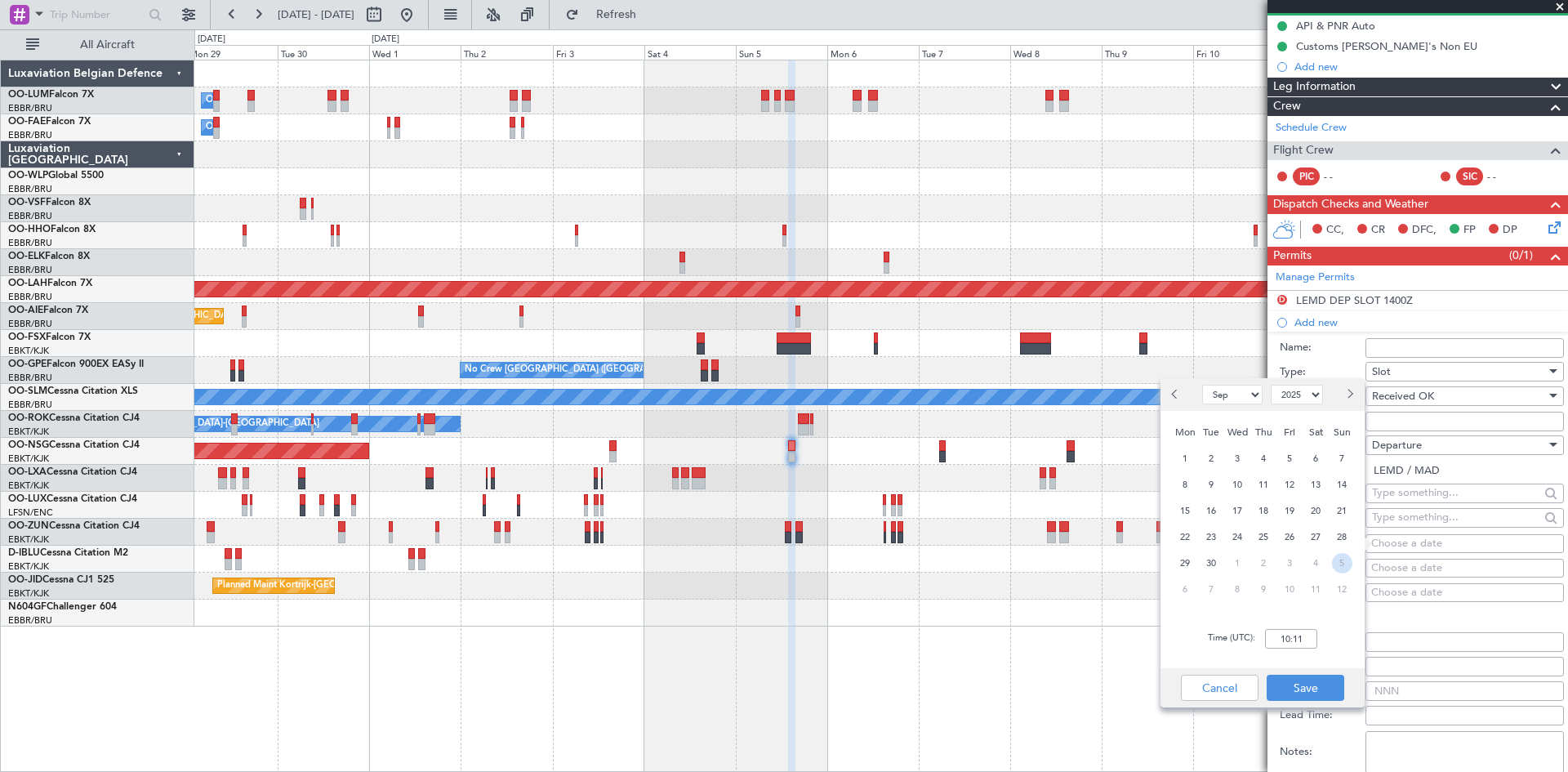
click at [1338, 565] on span "5" at bounding box center [1343, 564] width 21 height 21
select select "10"
click at [1290, 635] on input "00:00" at bounding box center [1291, 638] width 52 height 20
type input "14:40"
click at [1342, 687] on button "Save" at bounding box center [1305, 688] width 77 height 26
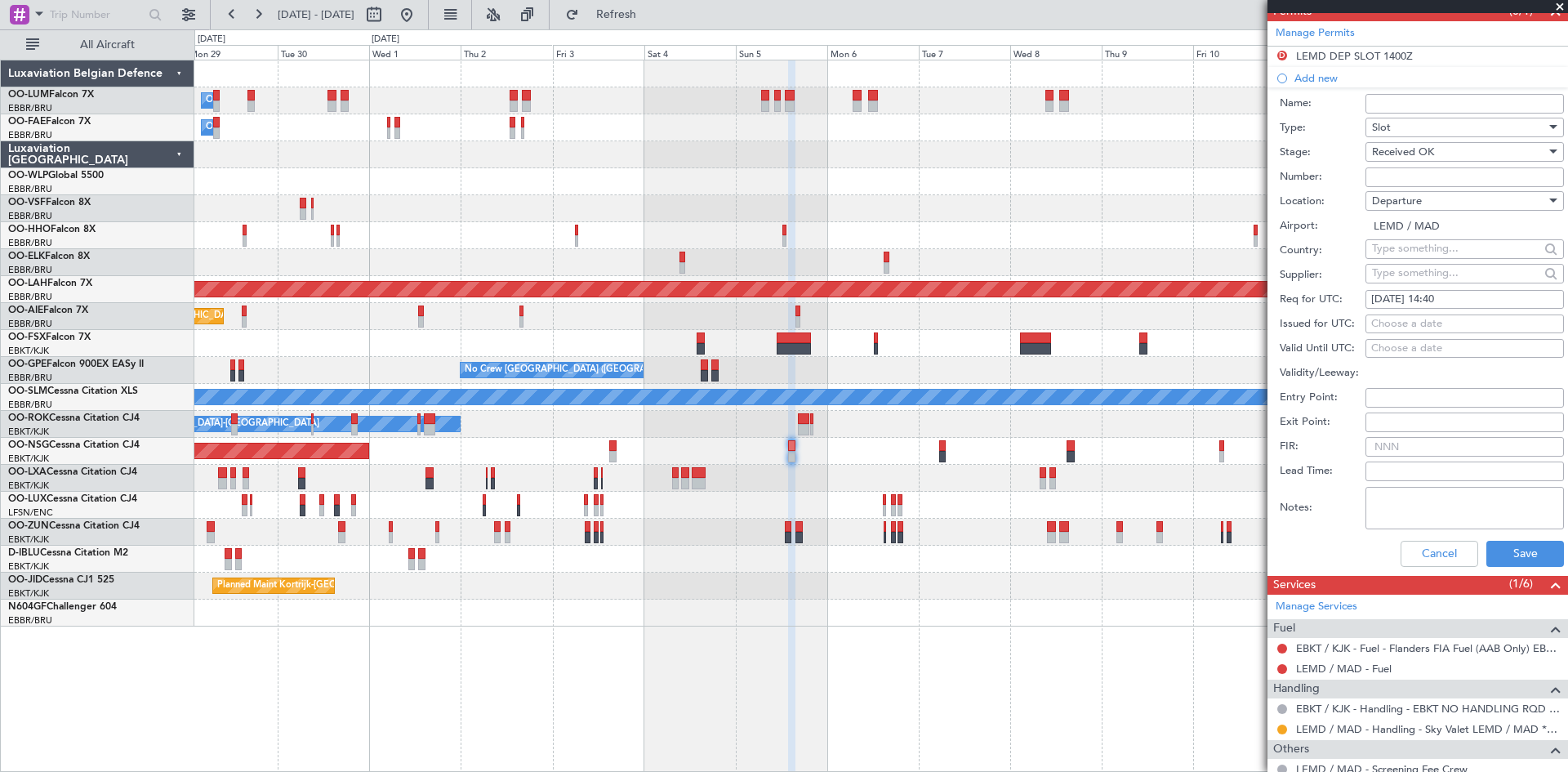
scroll to position [408, 0]
click at [1511, 543] on button "Save" at bounding box center [1526, 553] width 77 height 26
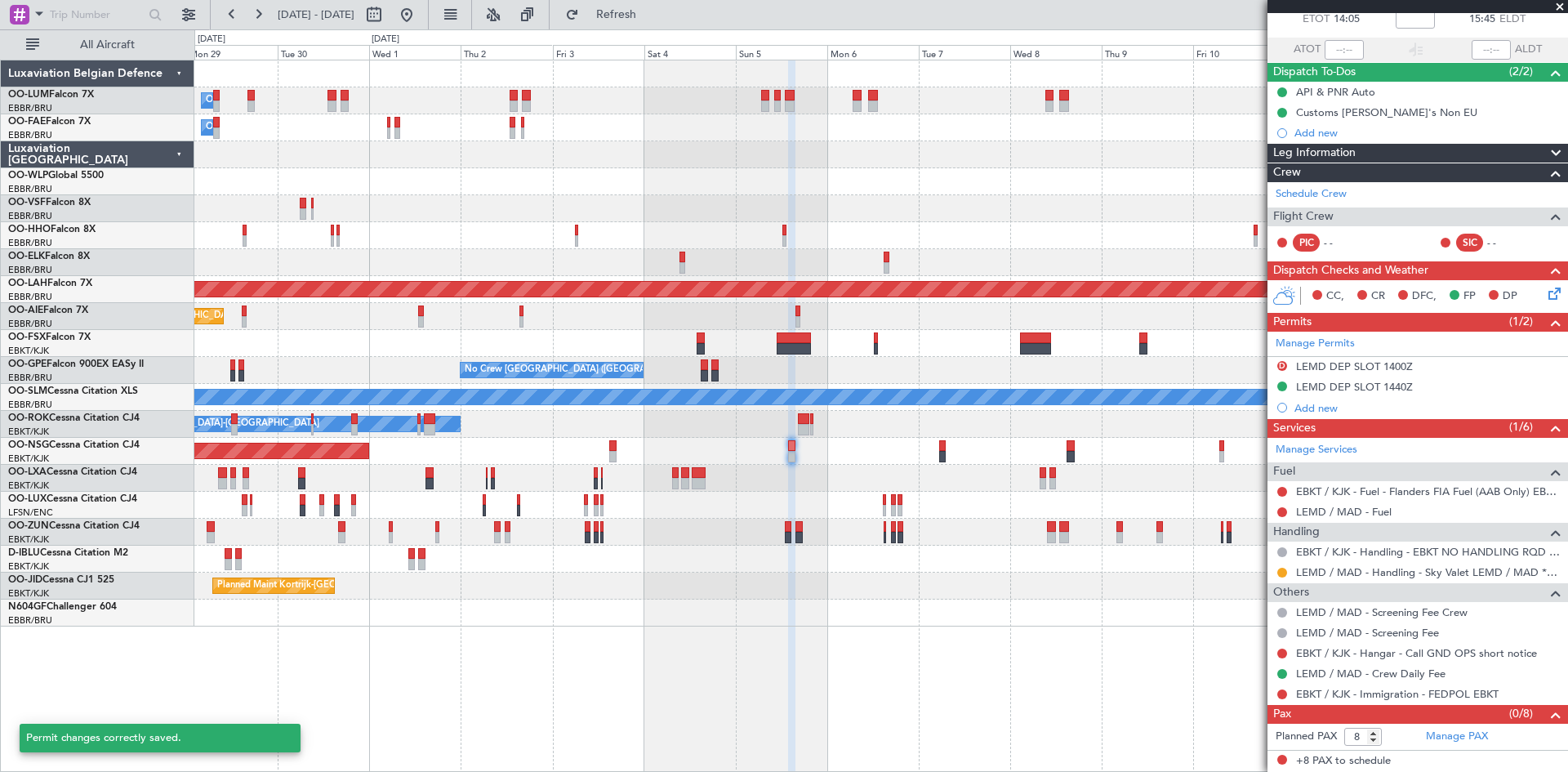
scroll to position [96, 0]
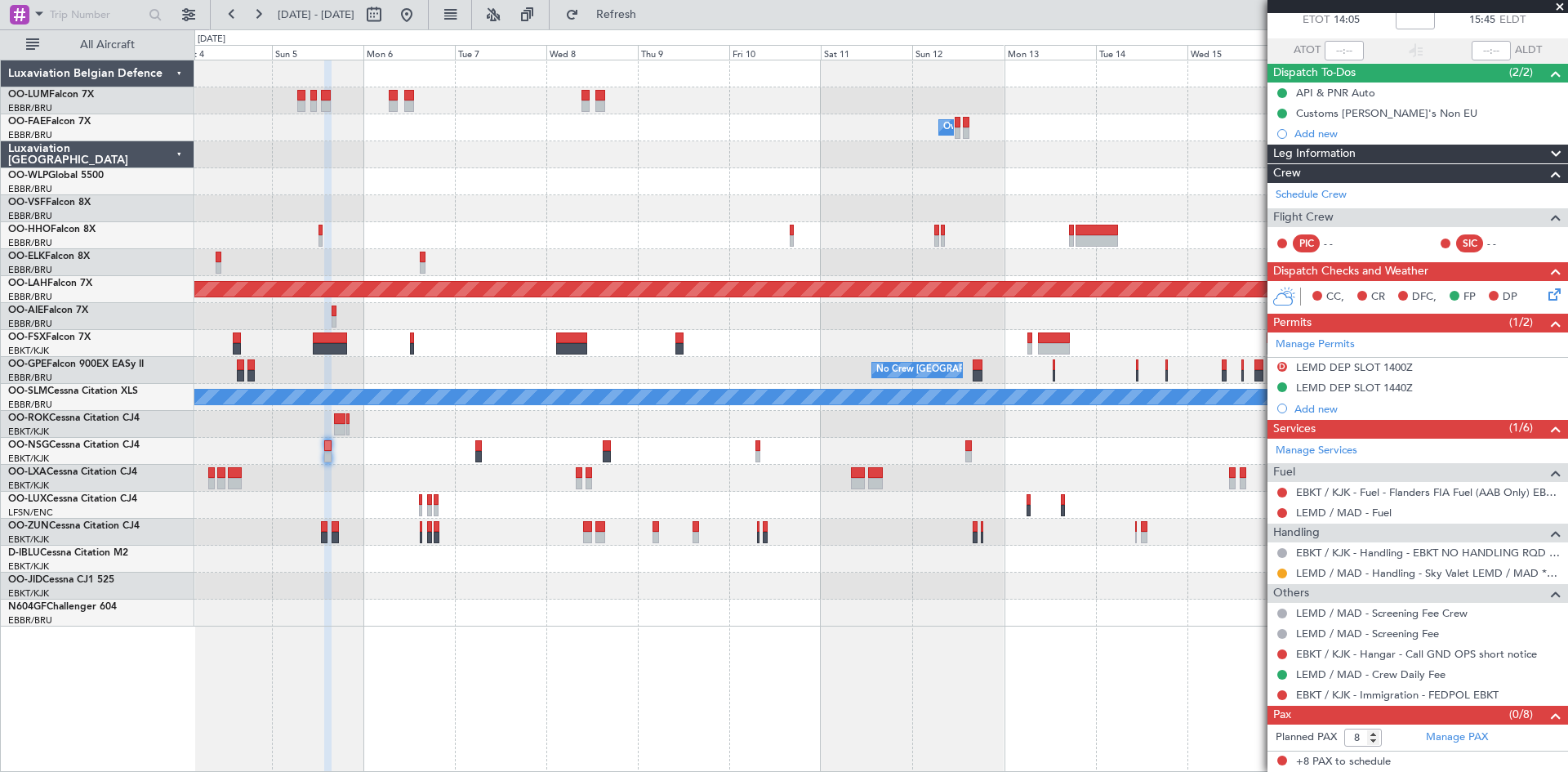
click at [545, 575] on div "Planned Maint Kortrijk-[GEOGRAPHIC_DATA]" at bounding box center [880, 586] width 1373 height 27
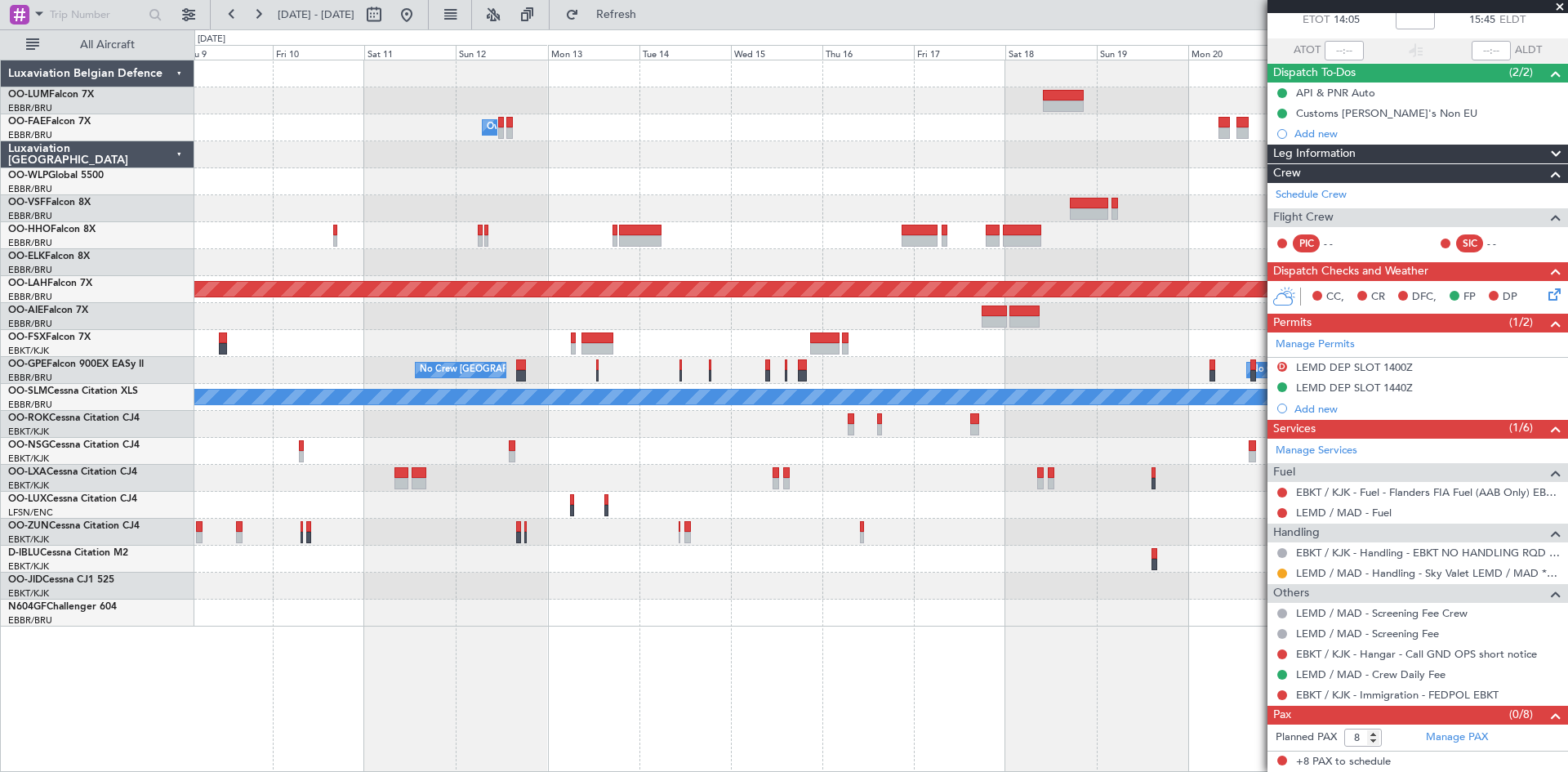
click at [505, 612] on div at bounding box center [880, 613] width 1373 height 27
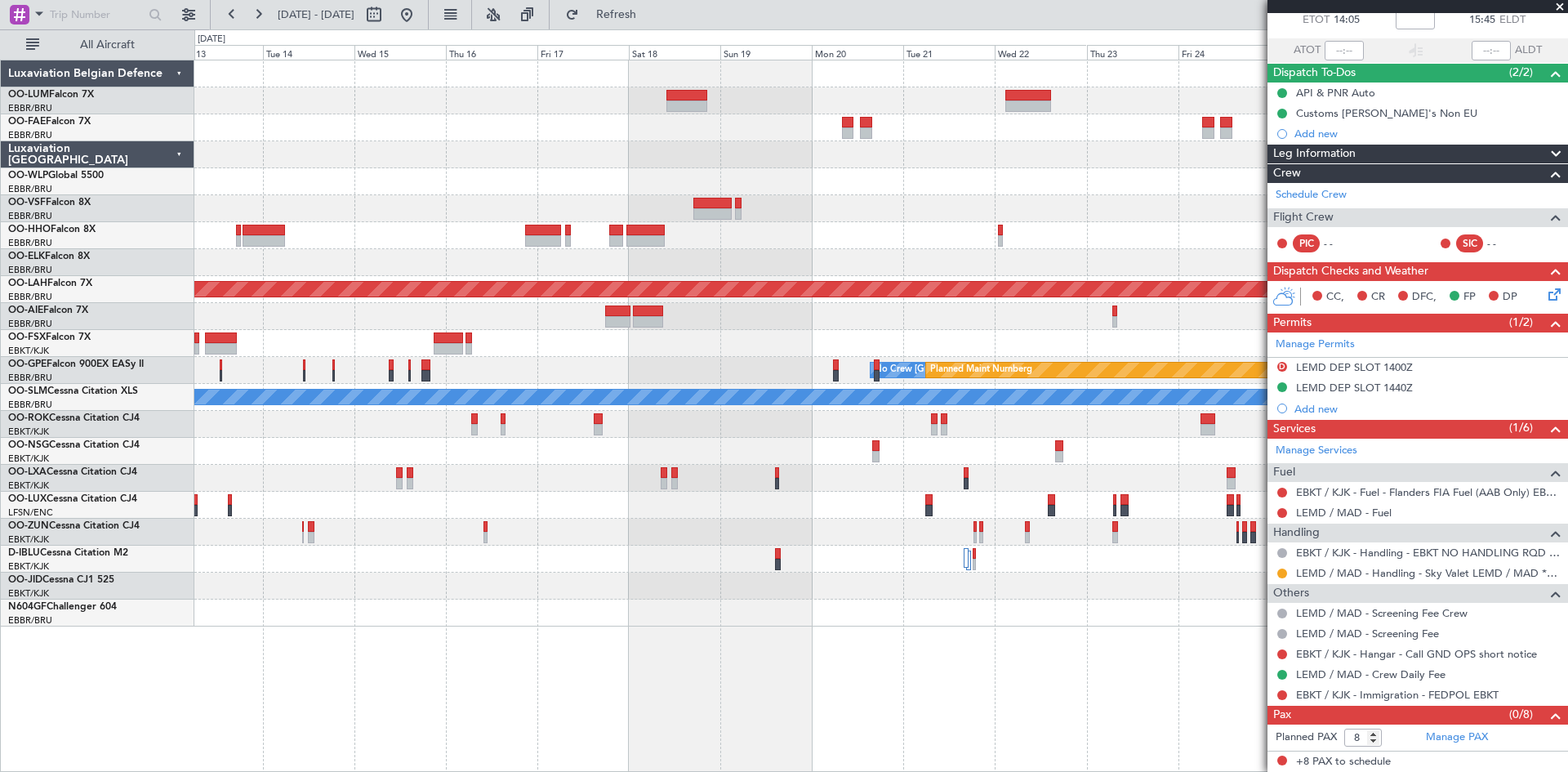
click at [580, 621] on div at bounding box center [880, 613] width 1373 height 27
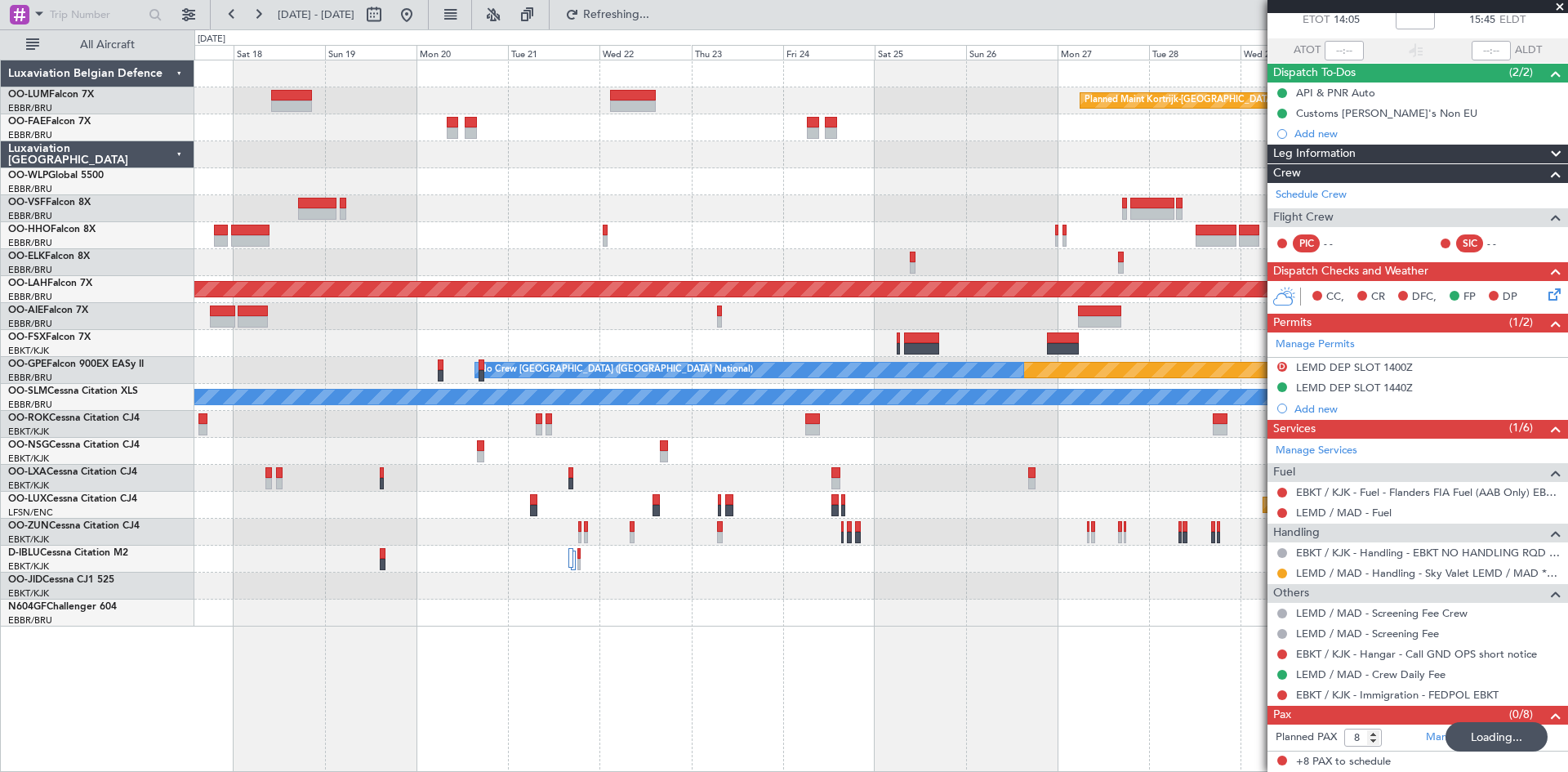
click at [606, 639] on div "Planned Maint Kortrijk-Wevelgem Planned Maint Alton-st Louis (St Louis Regl) Pl…" at bounding box center [881, 416] width 1374 height 713
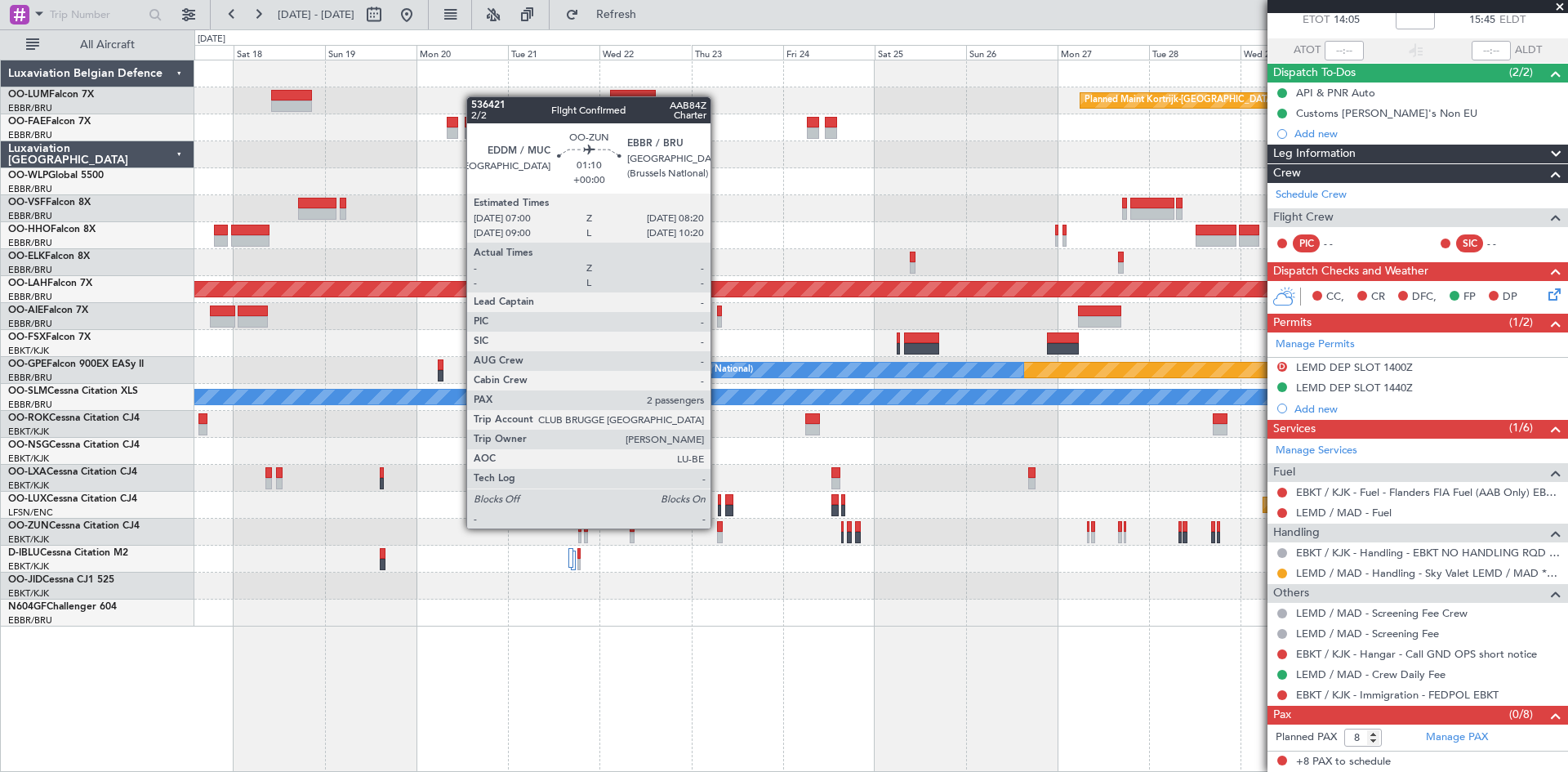
click at [718, 529] on div at bounding box center [720, 527] width 6 height 11
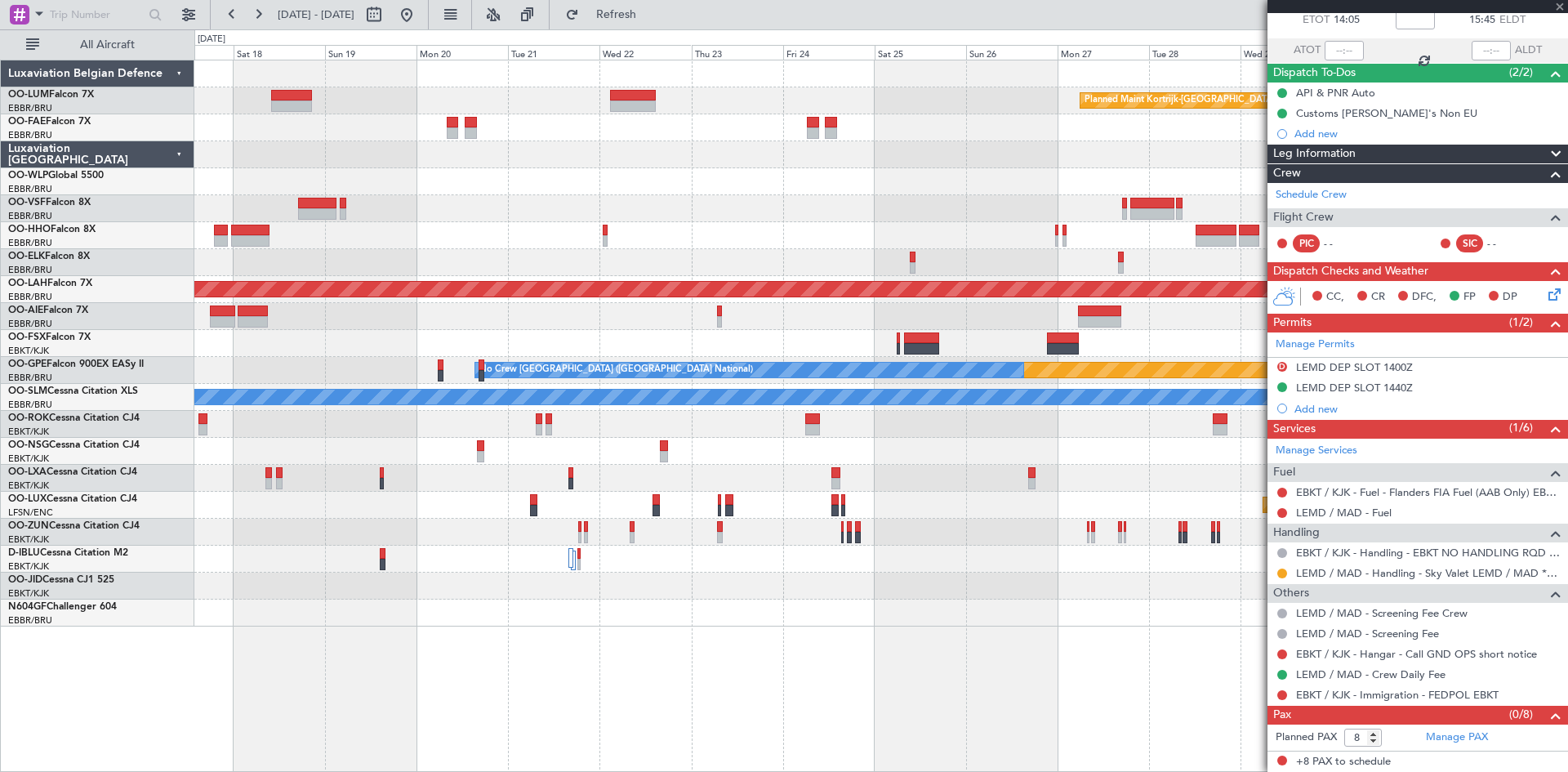
type input "2"
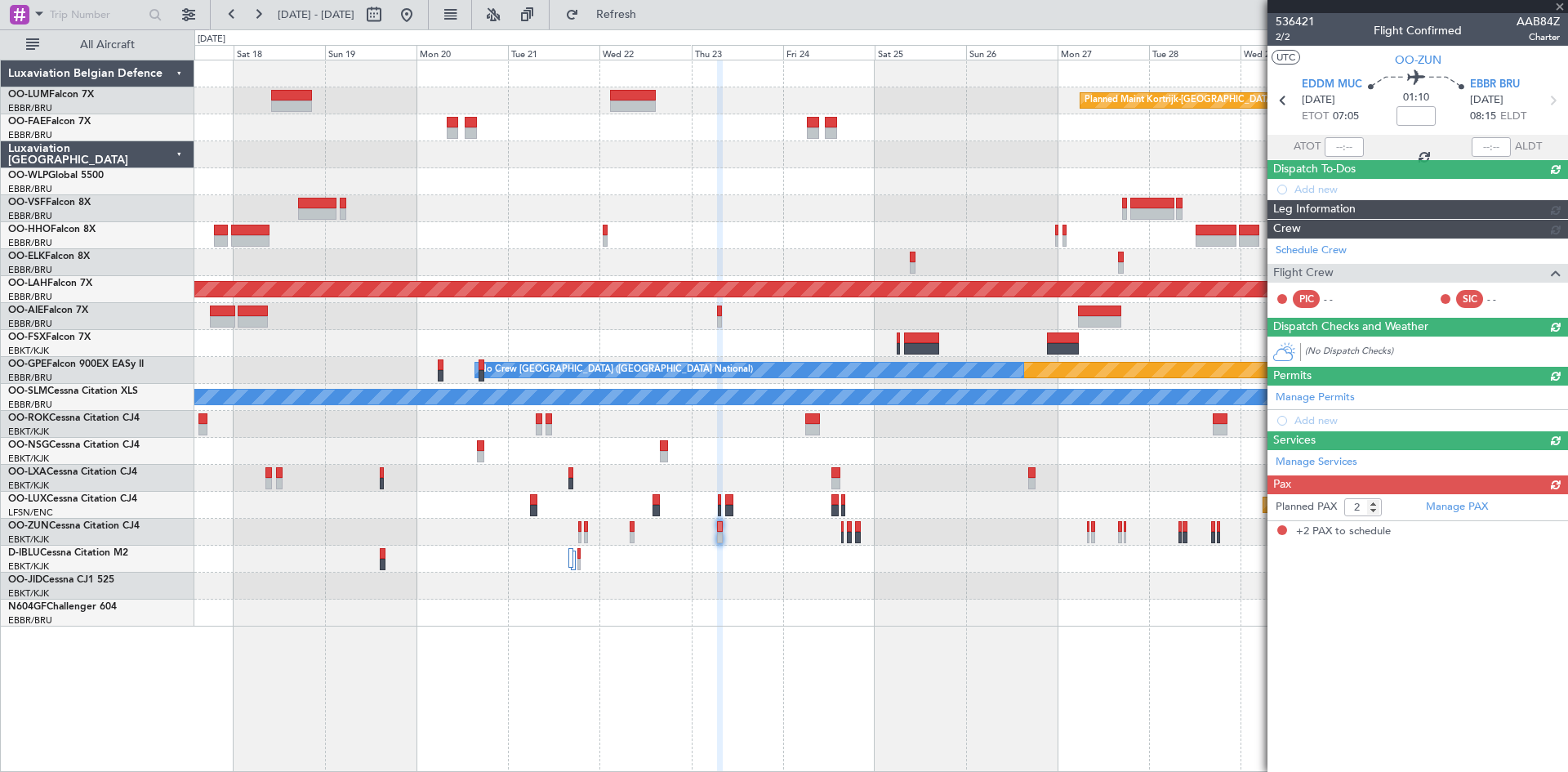
scroll to position [0, 0]
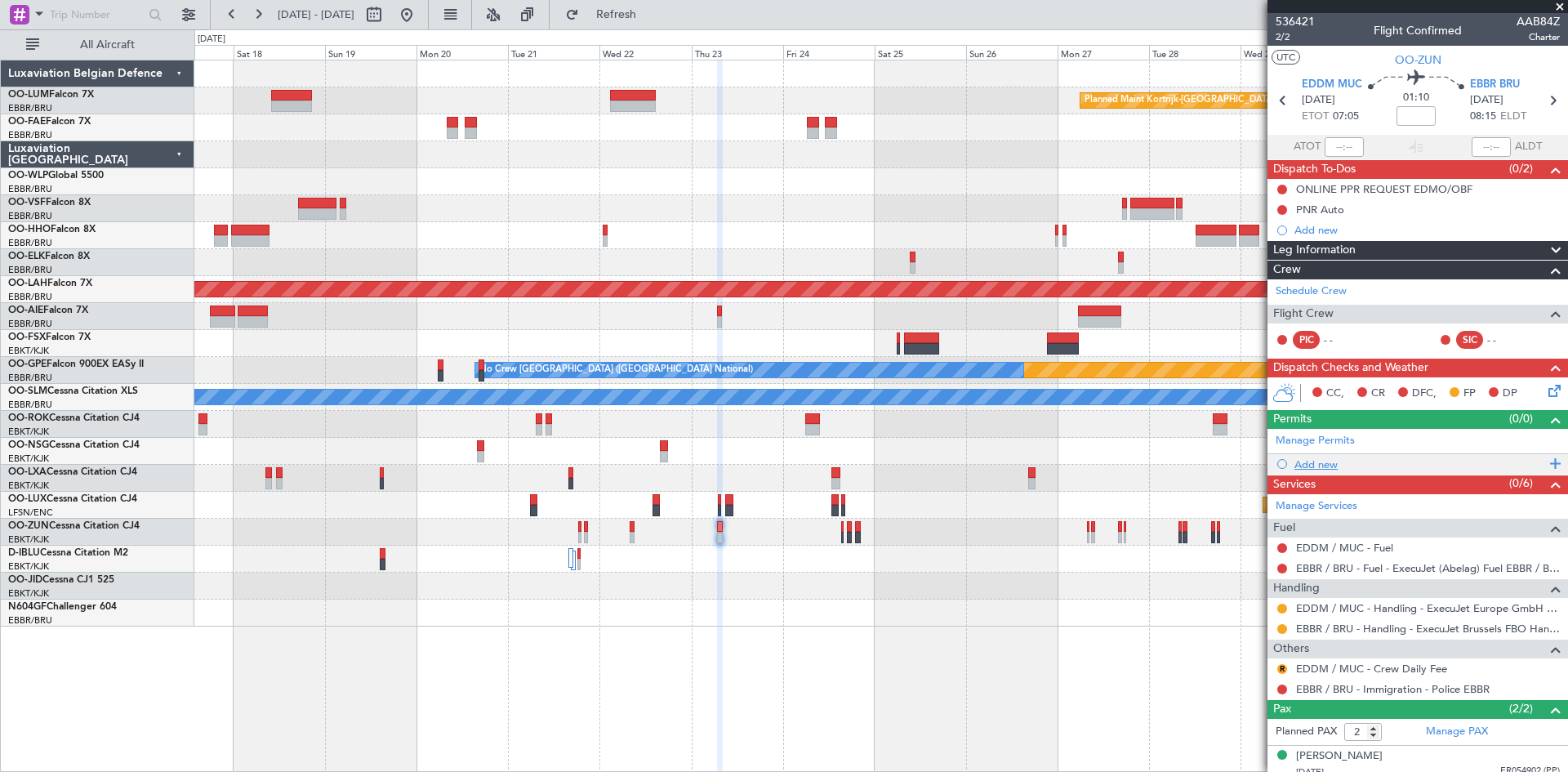
click at [1319, 462] on div "Add new" at bounding box center [1420, 464] width 251 height 14
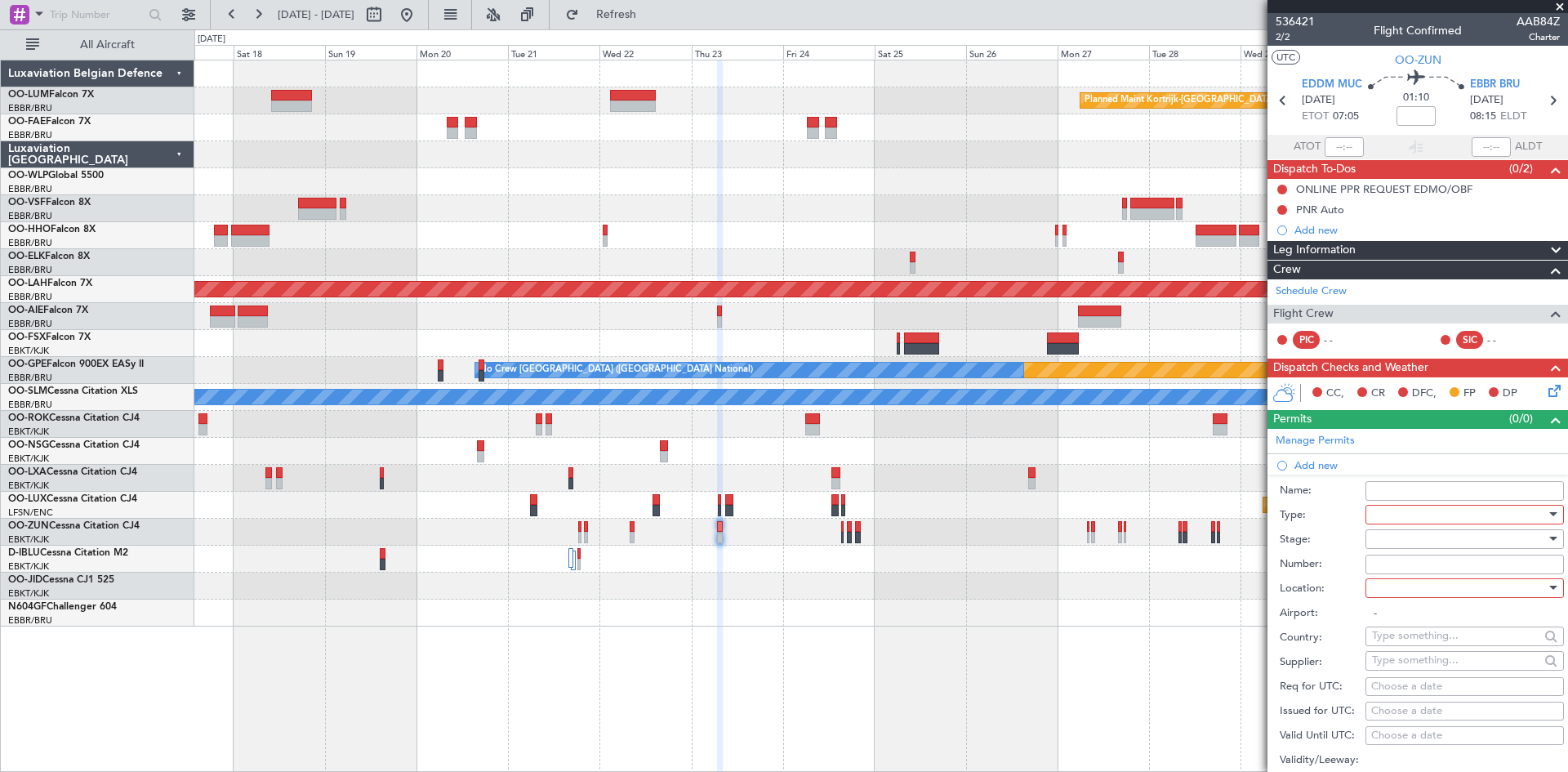
click at [1375, 517] on div at bounding box center [1459, 515] width 174 height 25
click at [1413, 669] on span "Slot" at bounding box center [1459, 668] width 172 height 25
click at [1414, 538] on div at bounding box center [1459, 539] width 174 height 25
click at [1418, 664] on span "Received OK" at bounding box center [1459, 670] width 172 height 25
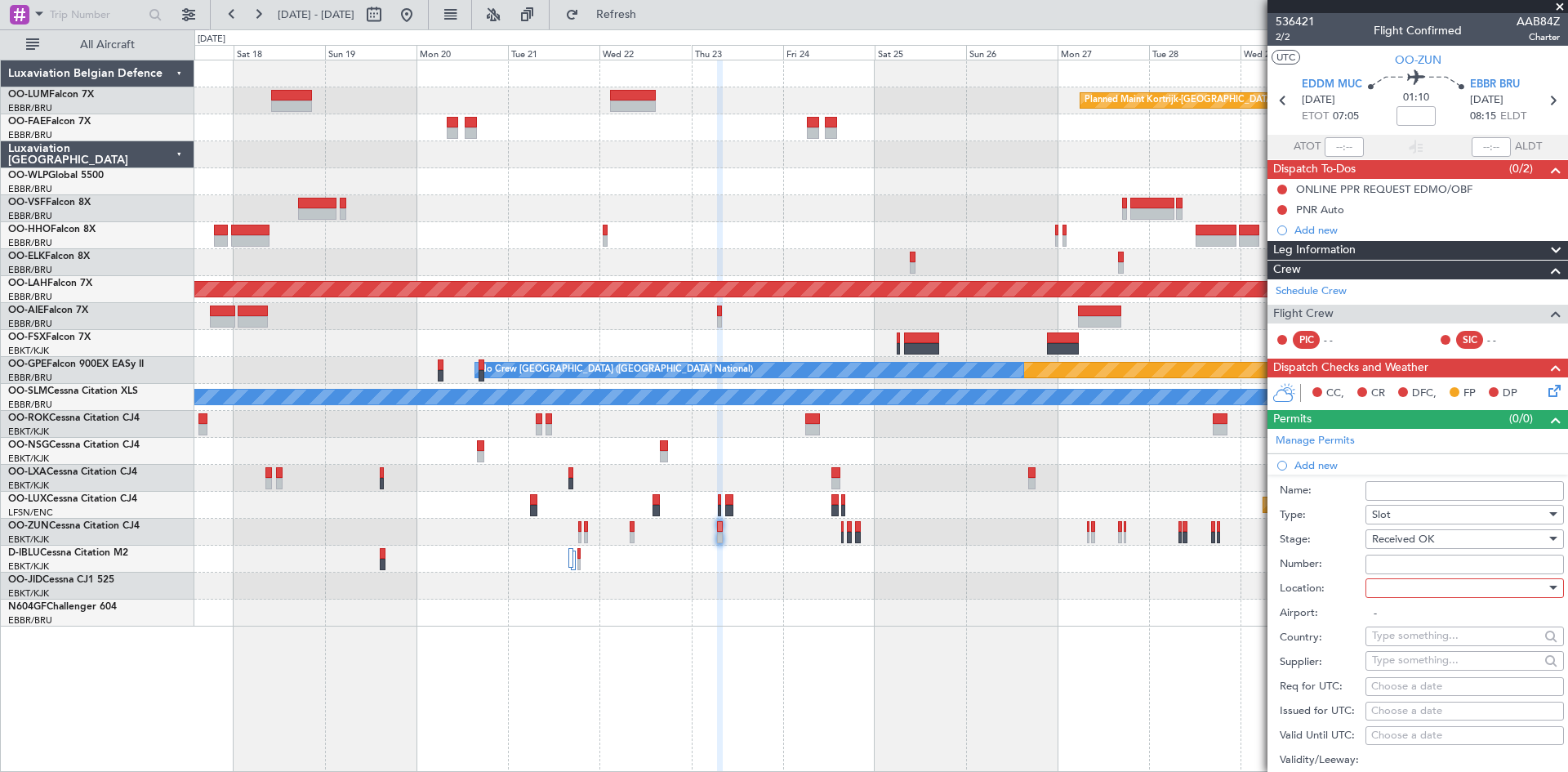
click at [1412, 565] on input "Number:" at bounding box center [1464, 565] width 199 height 20
paste input "EBBRAAB7302A00"
type input "EBBRAAB7302A00"
click at [1380, 596] on div at bounding box center [1459, 588] width 174 height 25
click at [1402, 665] on span "Arrival" at bounding box center [1459, 670] width 172 height 25
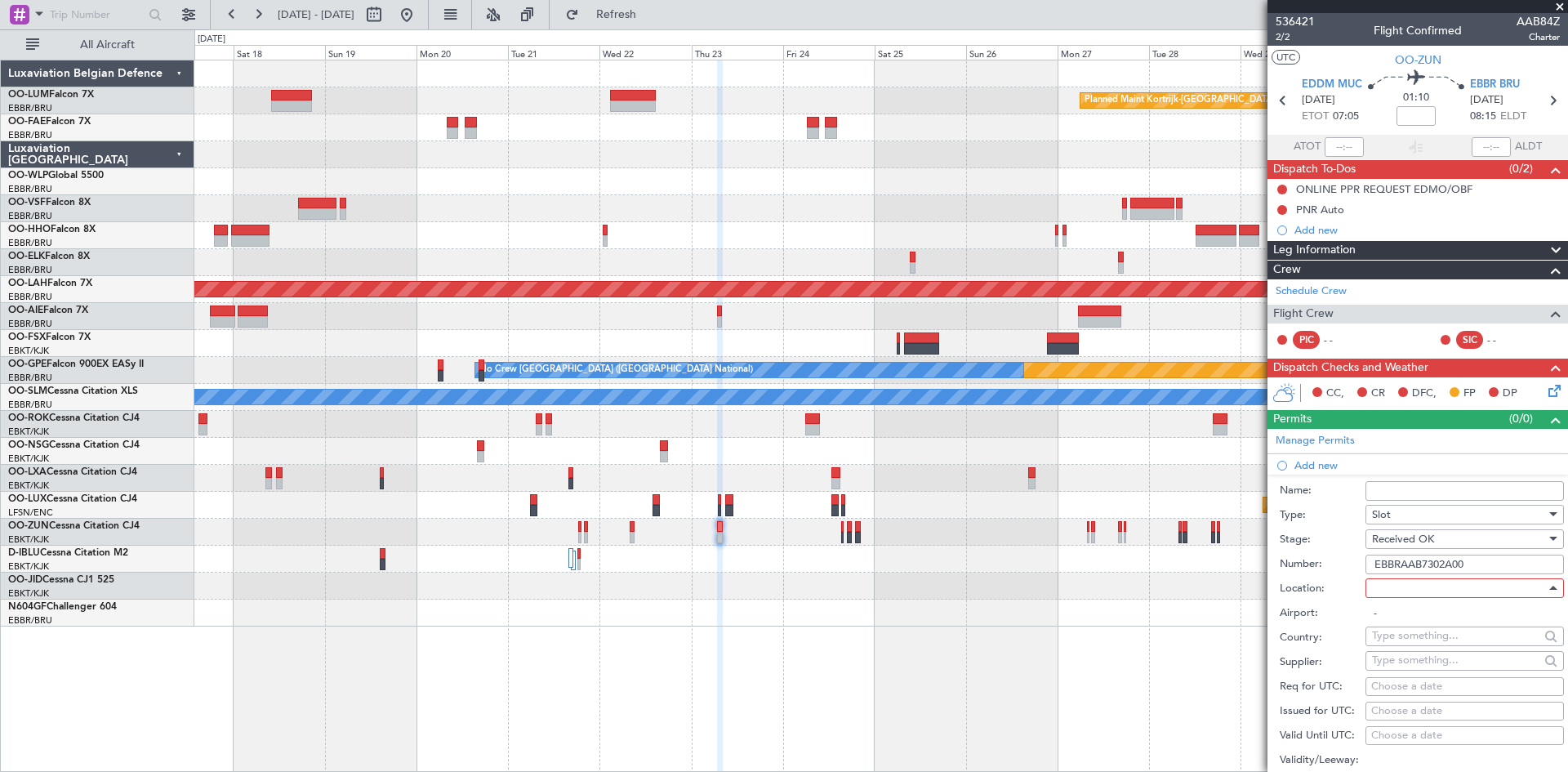
type input "EBBR / BRU"
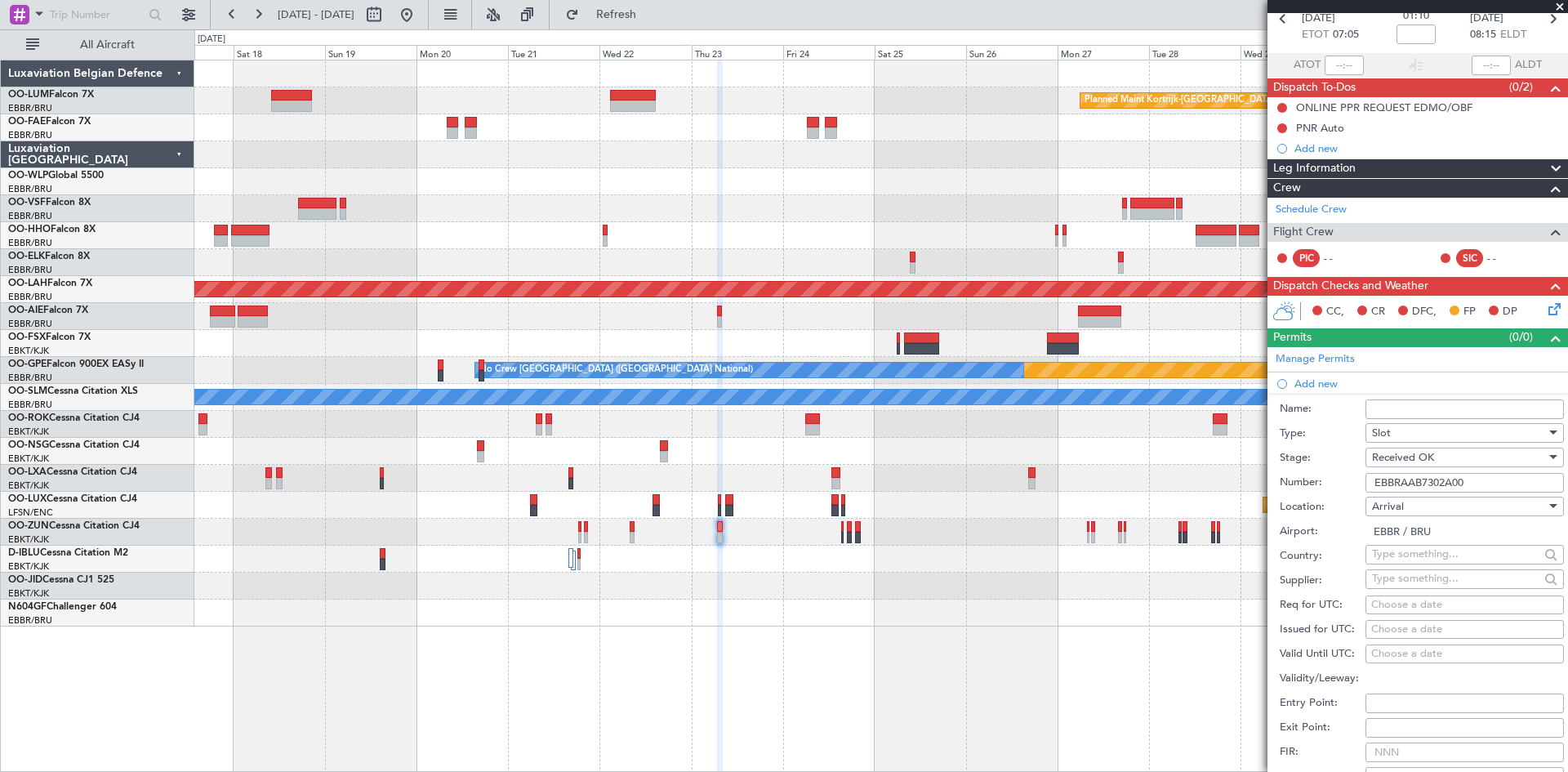
click at [1396, 605] on div "Choose a date" at bounding box center [1464, 605] width 187 height 16
select select "9"
select select "2025"
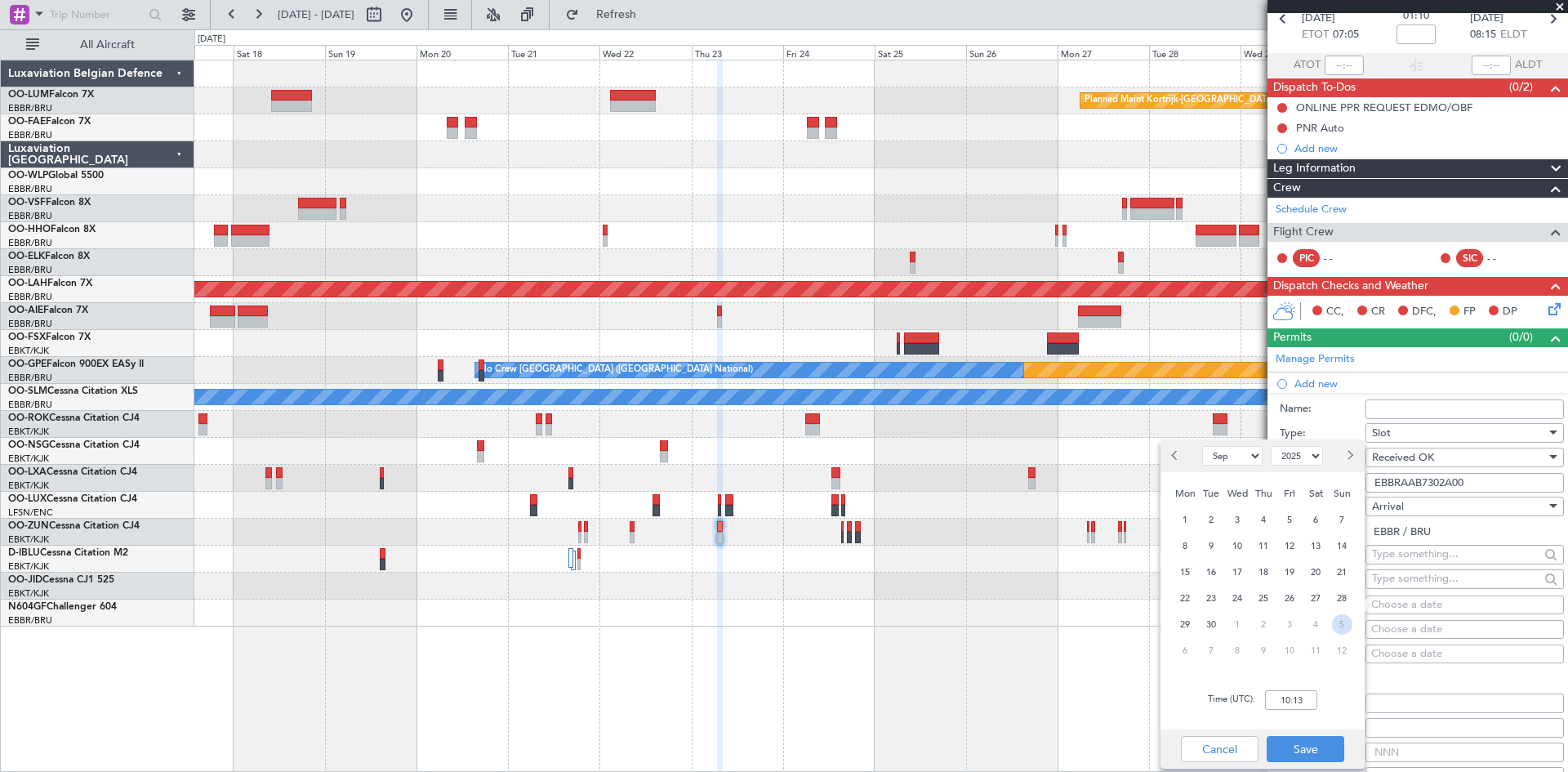
click at [1346, 621] on span "5" at bounding box center [1343, 625] width 21 height 21
select select "10"
click at [1296, 698] on input "00:00" at bounding box center [1291, 699] width 52 height 20
type input "08:20"
click at [1318, 744] on button "Save" at bounding box center [1305, 749] width 77 height 26
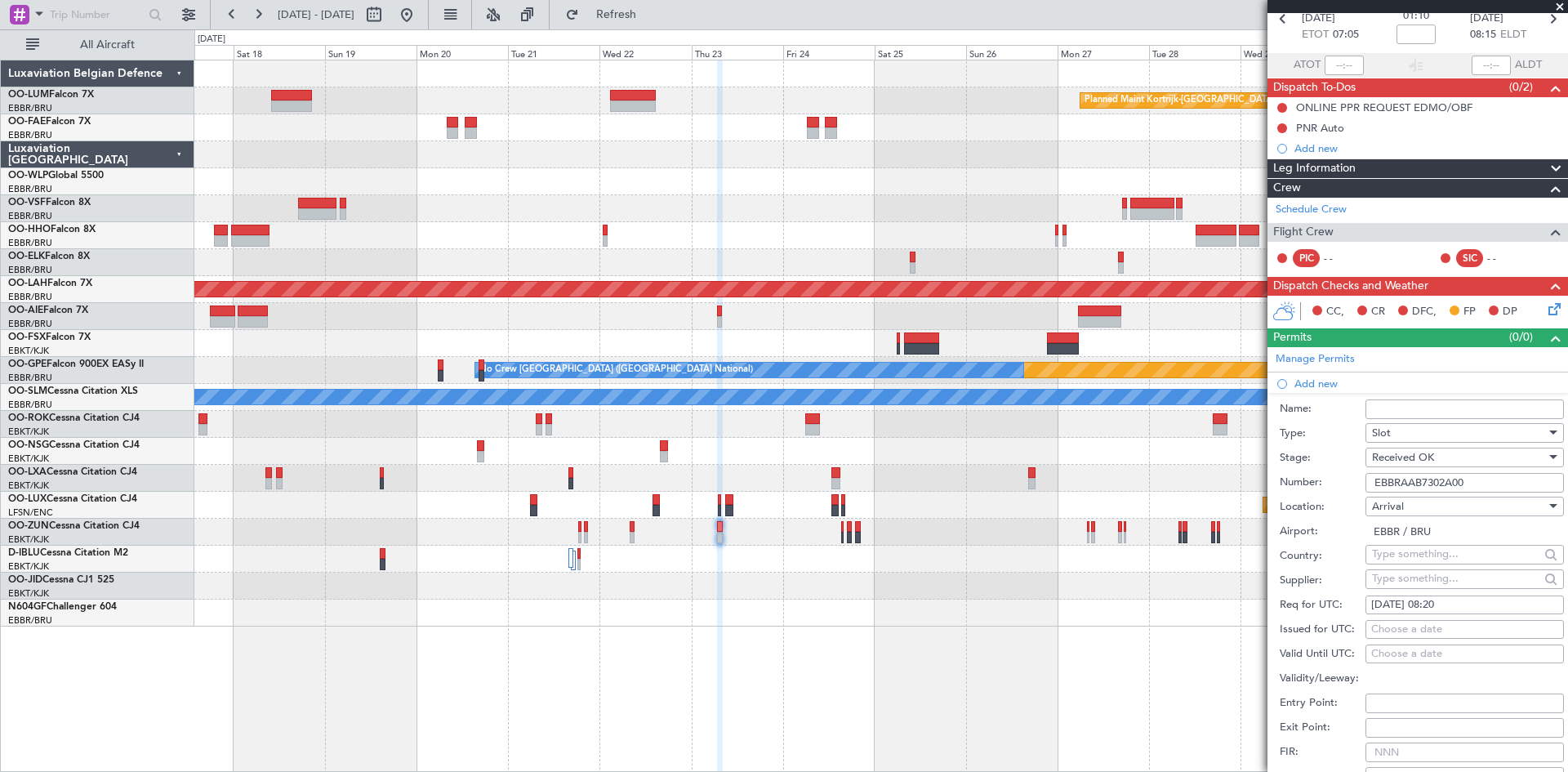
scroll to position [408, 0]
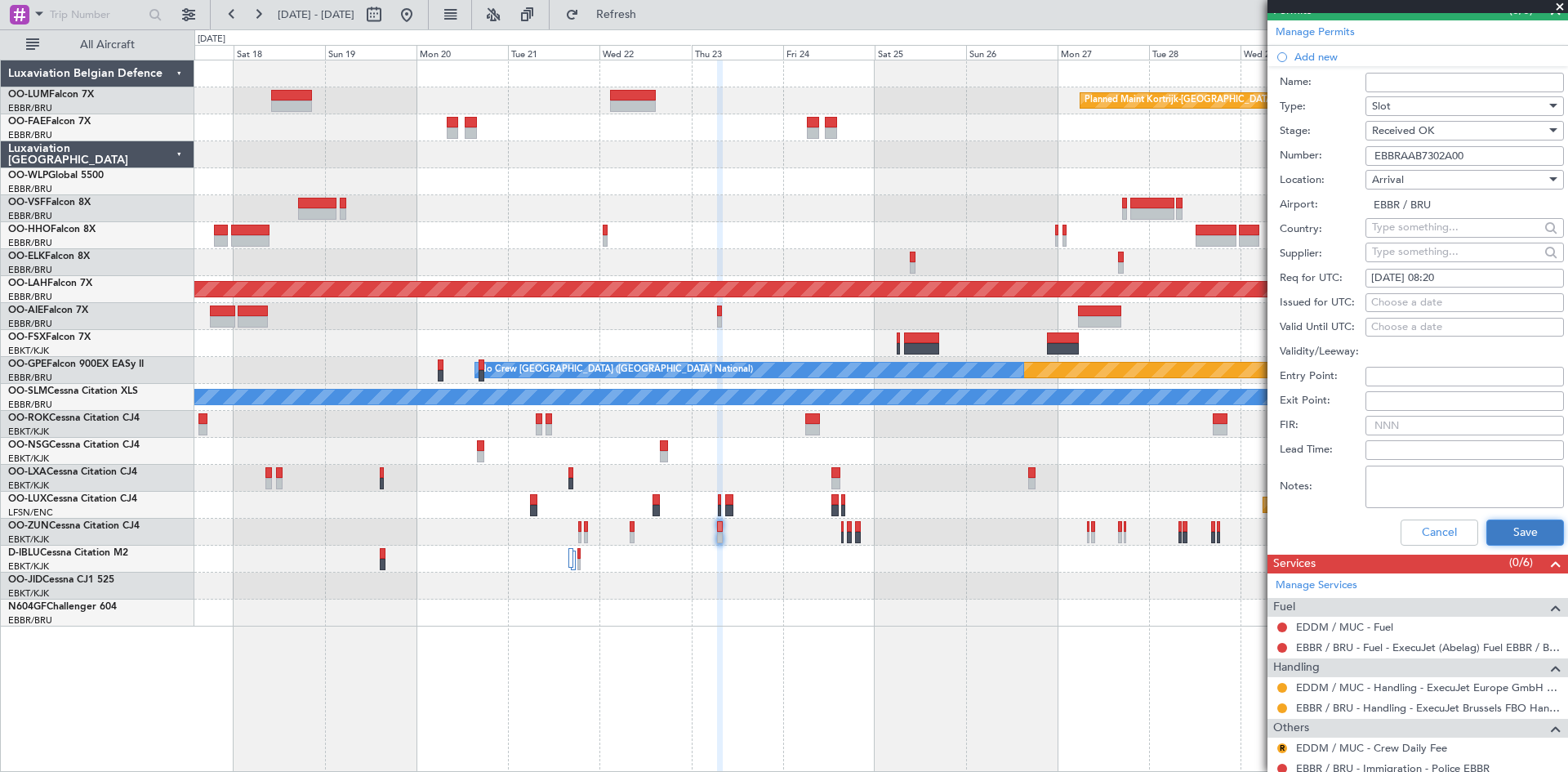
click at [1505, 531] on button "Save" at bounding box center [1526, 533] width 77 height 26
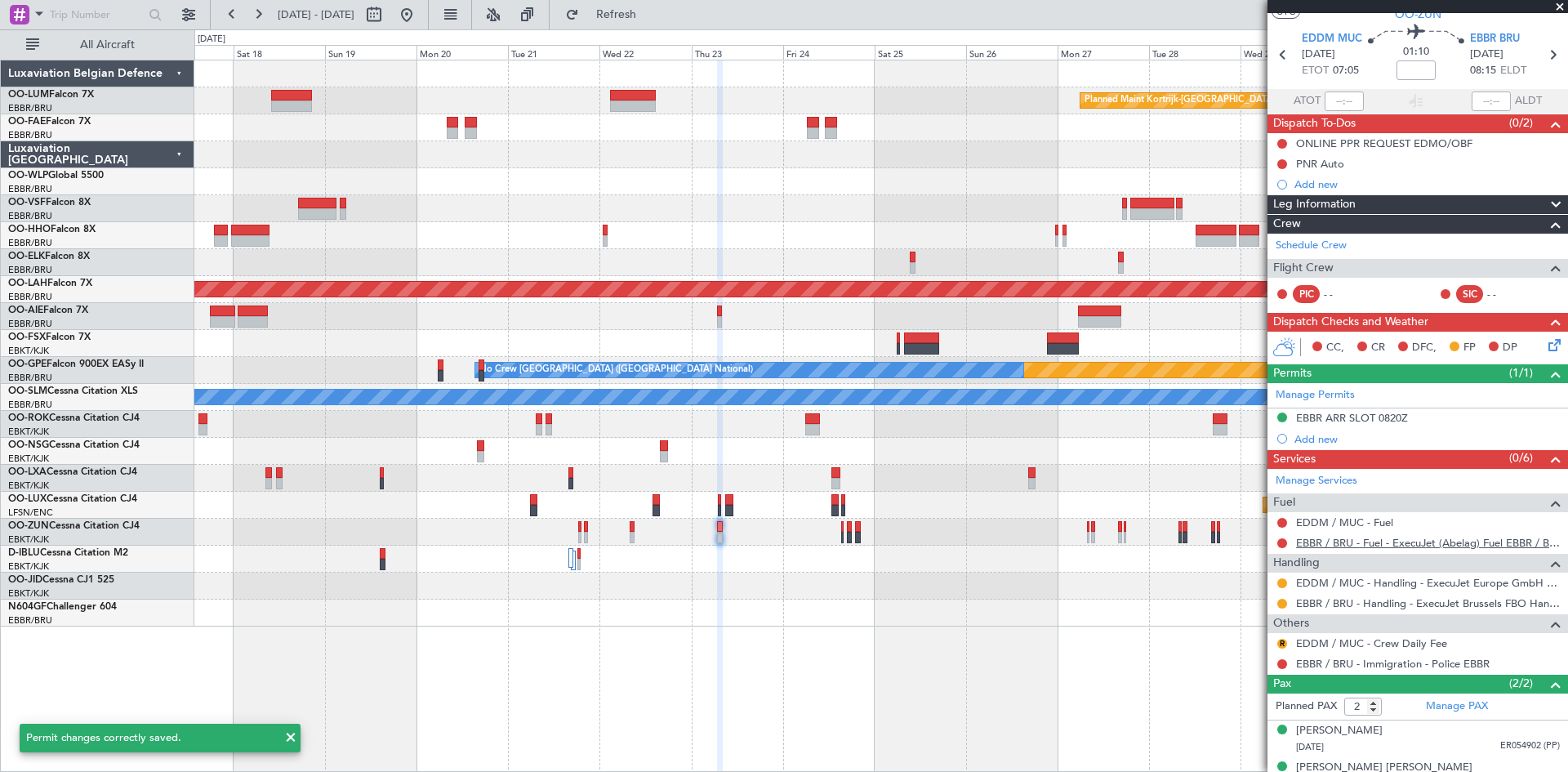
scroll to position [67, 0]
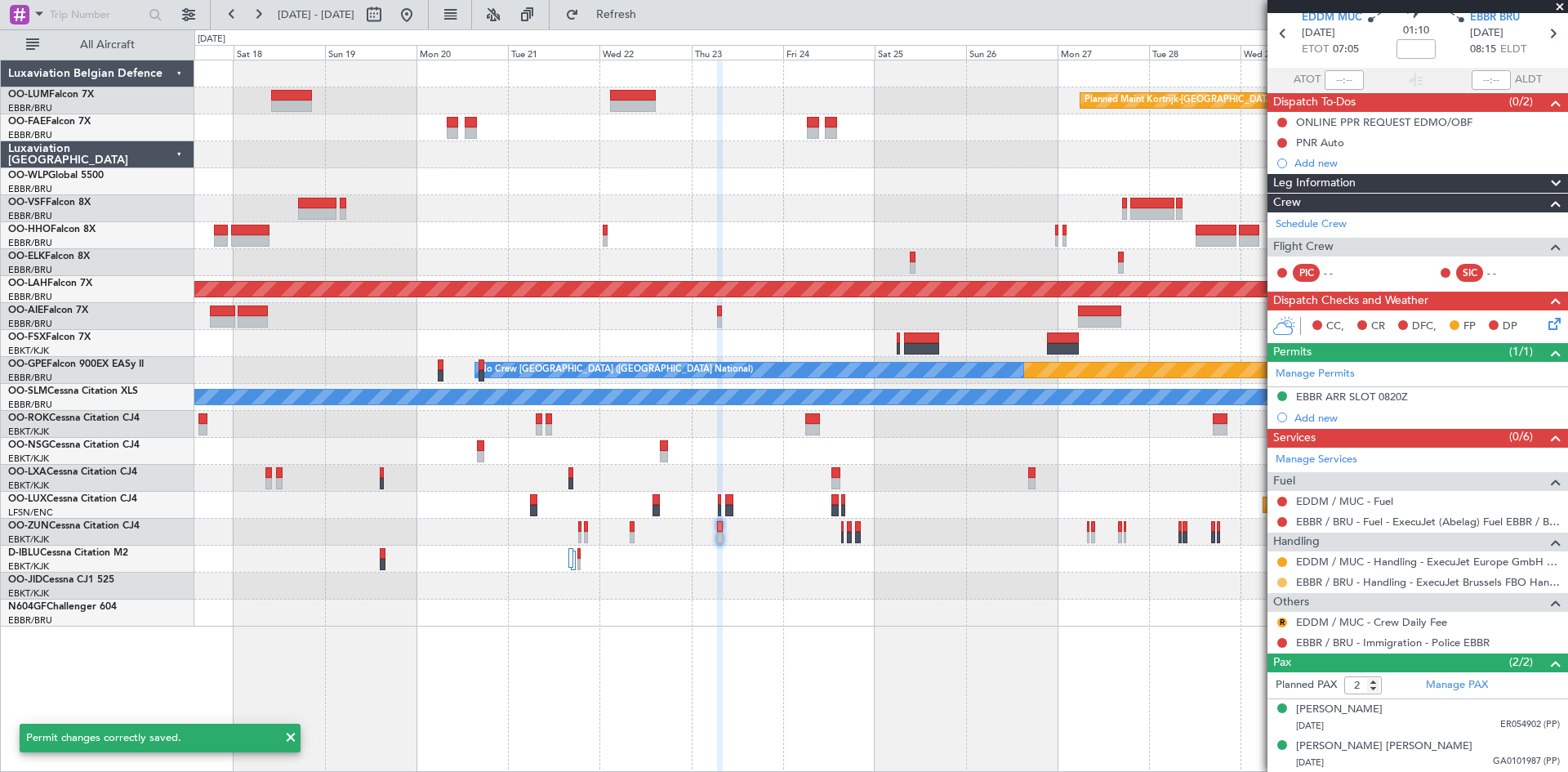
click at [1285, 582] on button at bounding box center [1282, 583] width 9 height 9
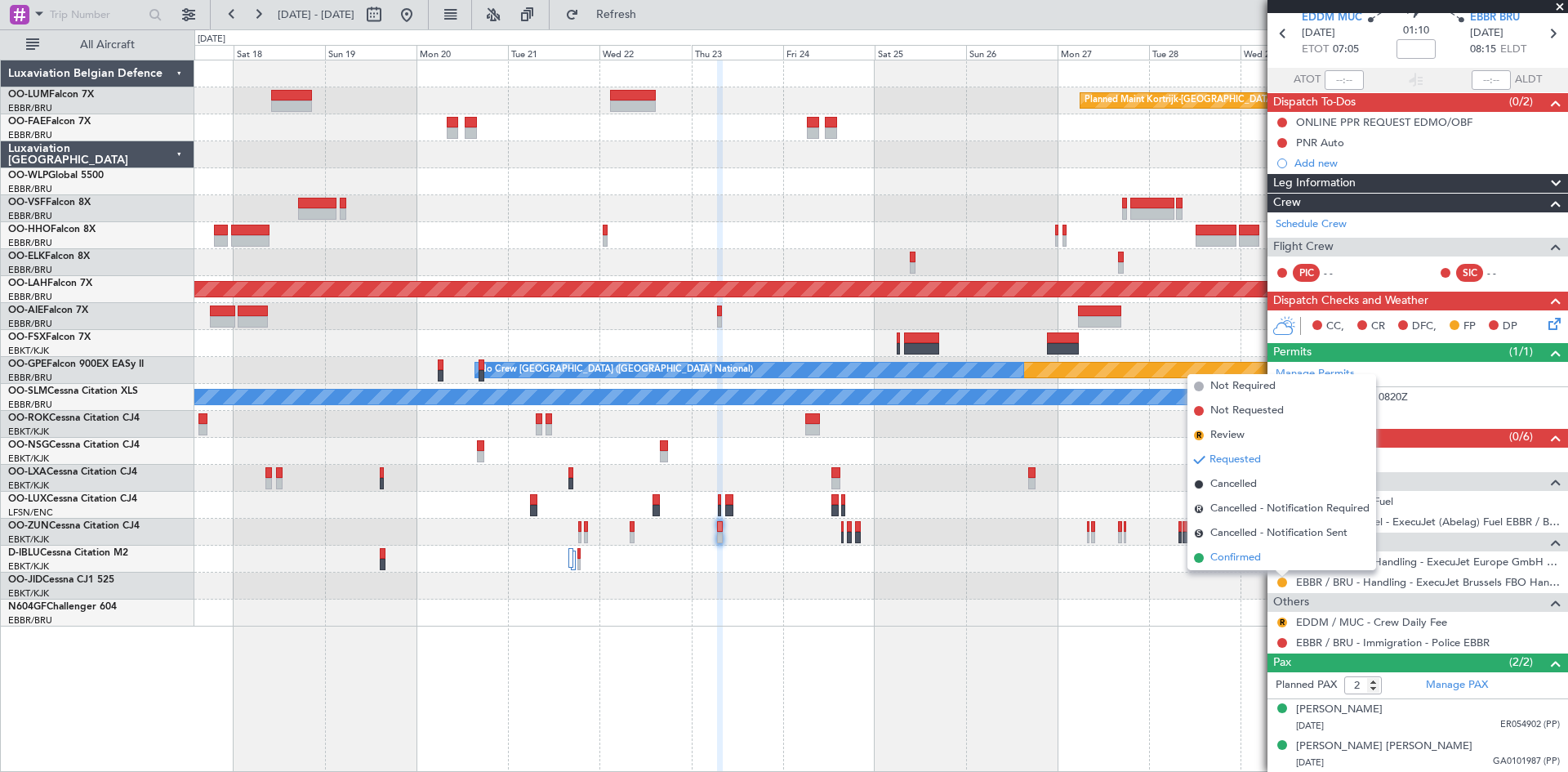
click at [1257, 554] on span "Confirmed" at bounding box center [1236, 557] width 51 height 16
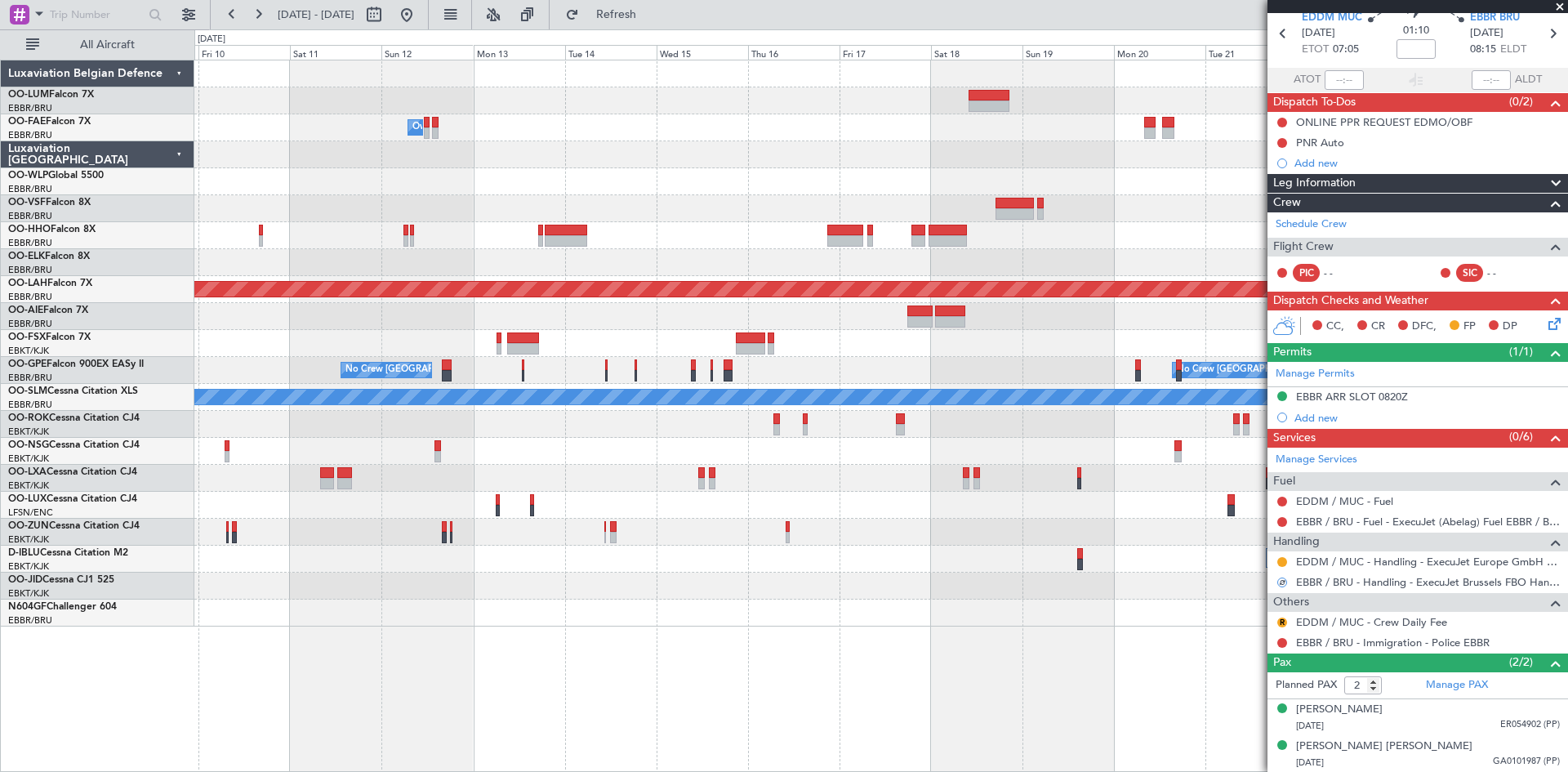
click at [1034, 406] on div "A/C Unavailable [GEOGRAPHIC_DATA]" at bounding box center [880, 397] width 1373 height 27
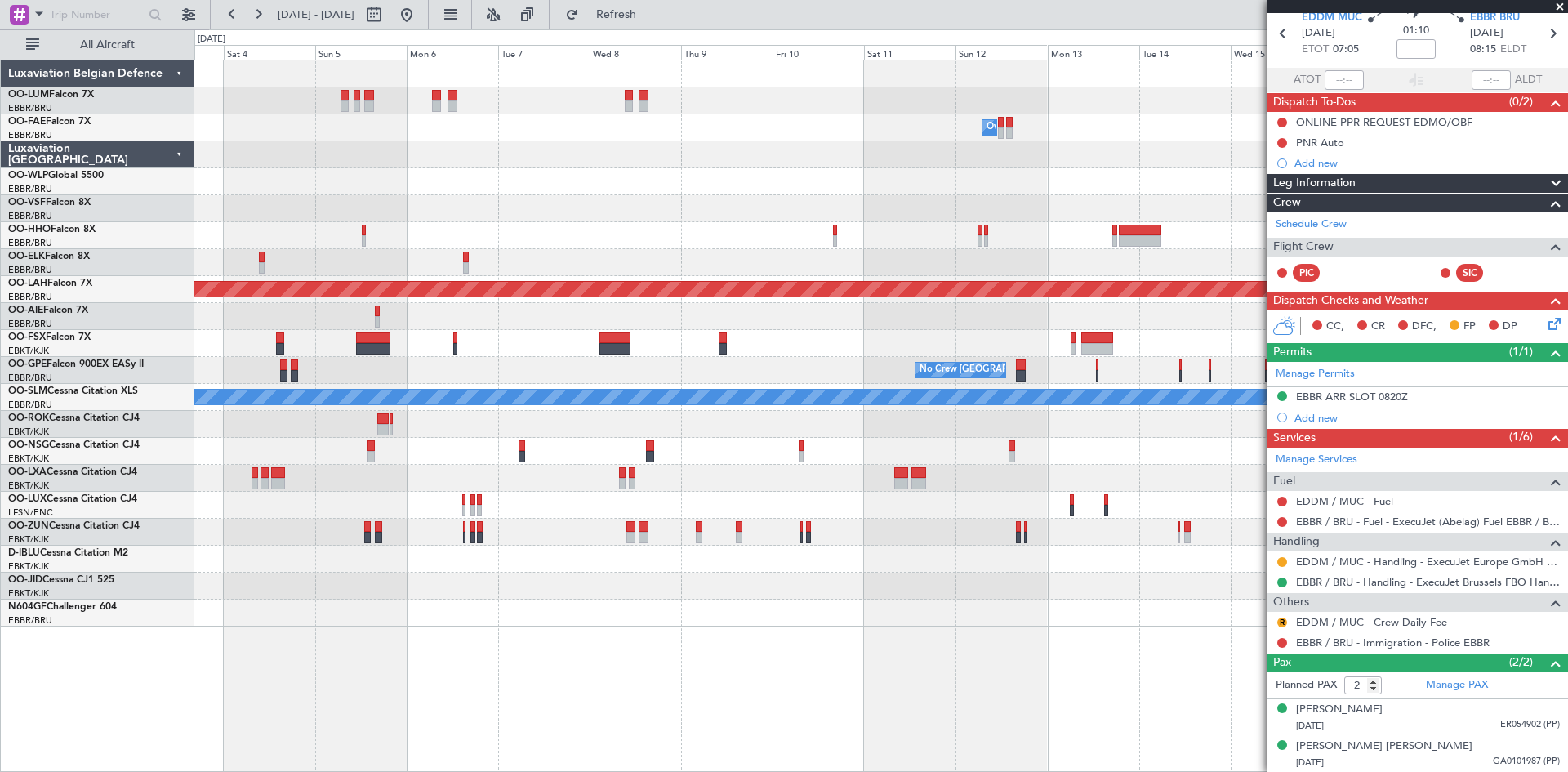
click at [1021, 531] on div at bounding box center [1018, 527] width 5 height 11
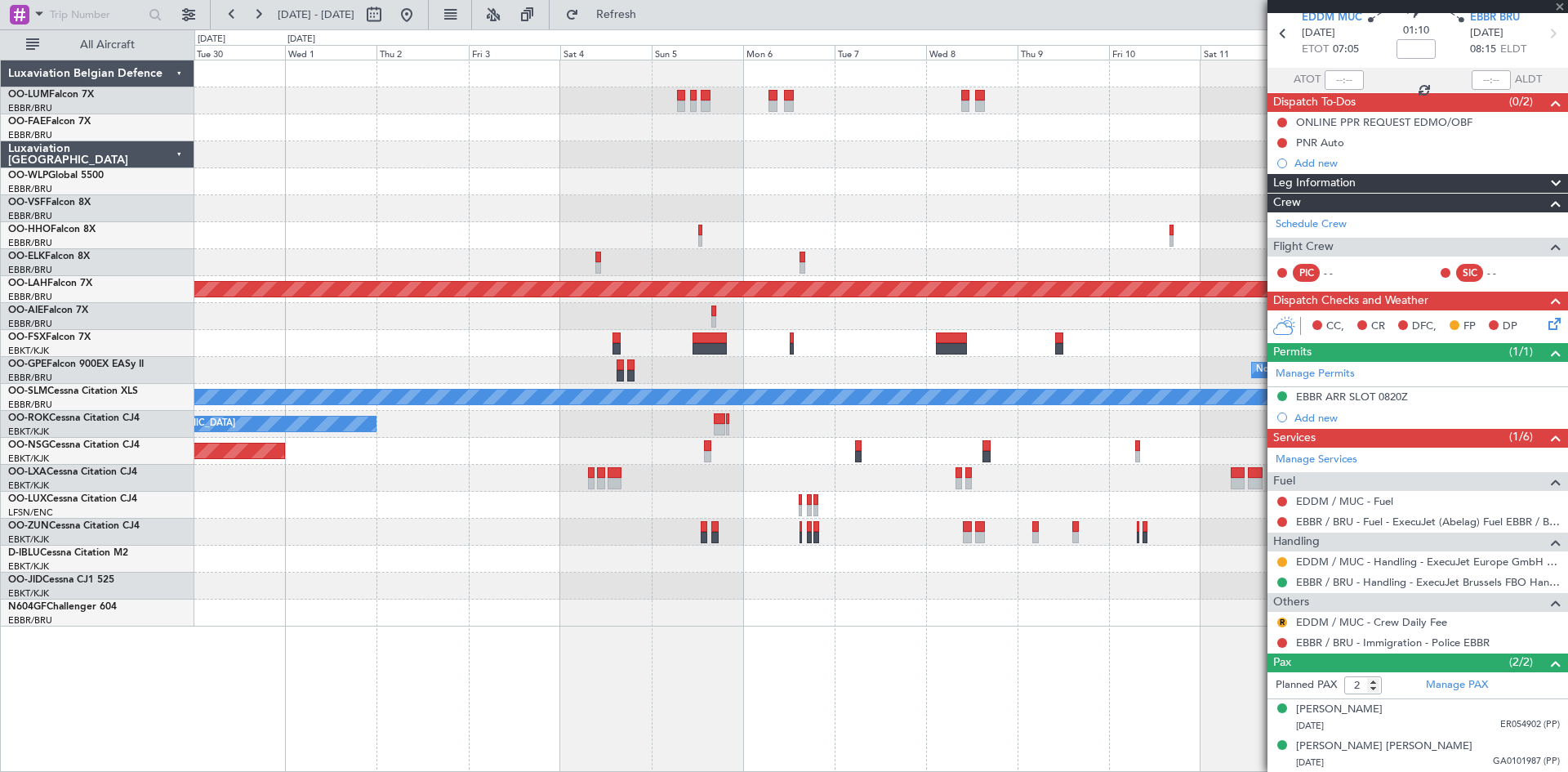
click at [880, 612] on div "Owner Melsbroek Air Base Owner Melsbroek Air Base Owner Melsbroek Air Base Plan…" at bounding box center [881, 416] width 1374 height 713
type input "5"
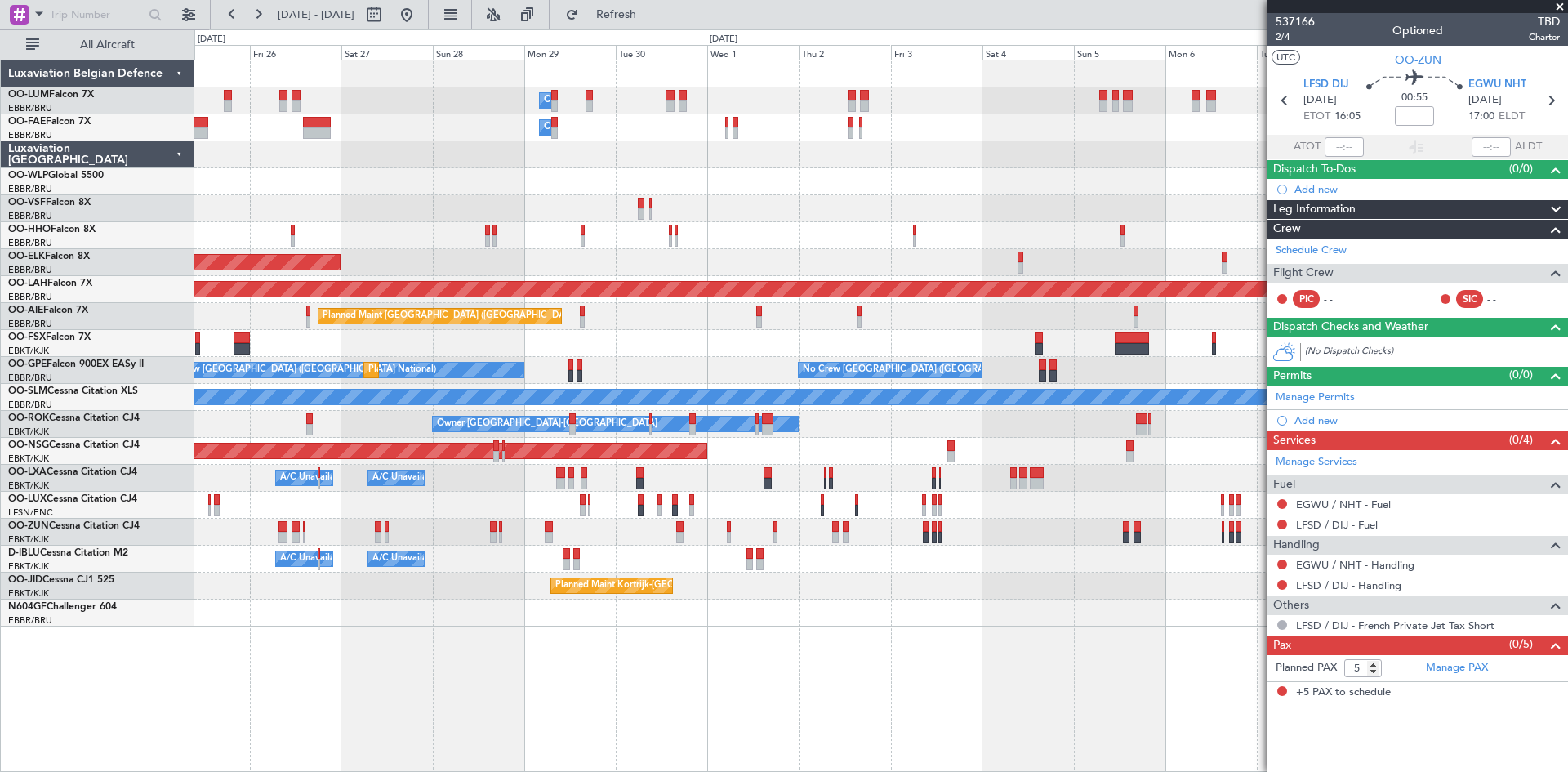
click at [827, 641] on div "Owner Melsbroek Air Base Owner [GEOGRAPHIC_DATA] Owner [GEOGRAPHIC_DATA] AOG Ma…" at bounding box center [881, 416] width 1374 height 713
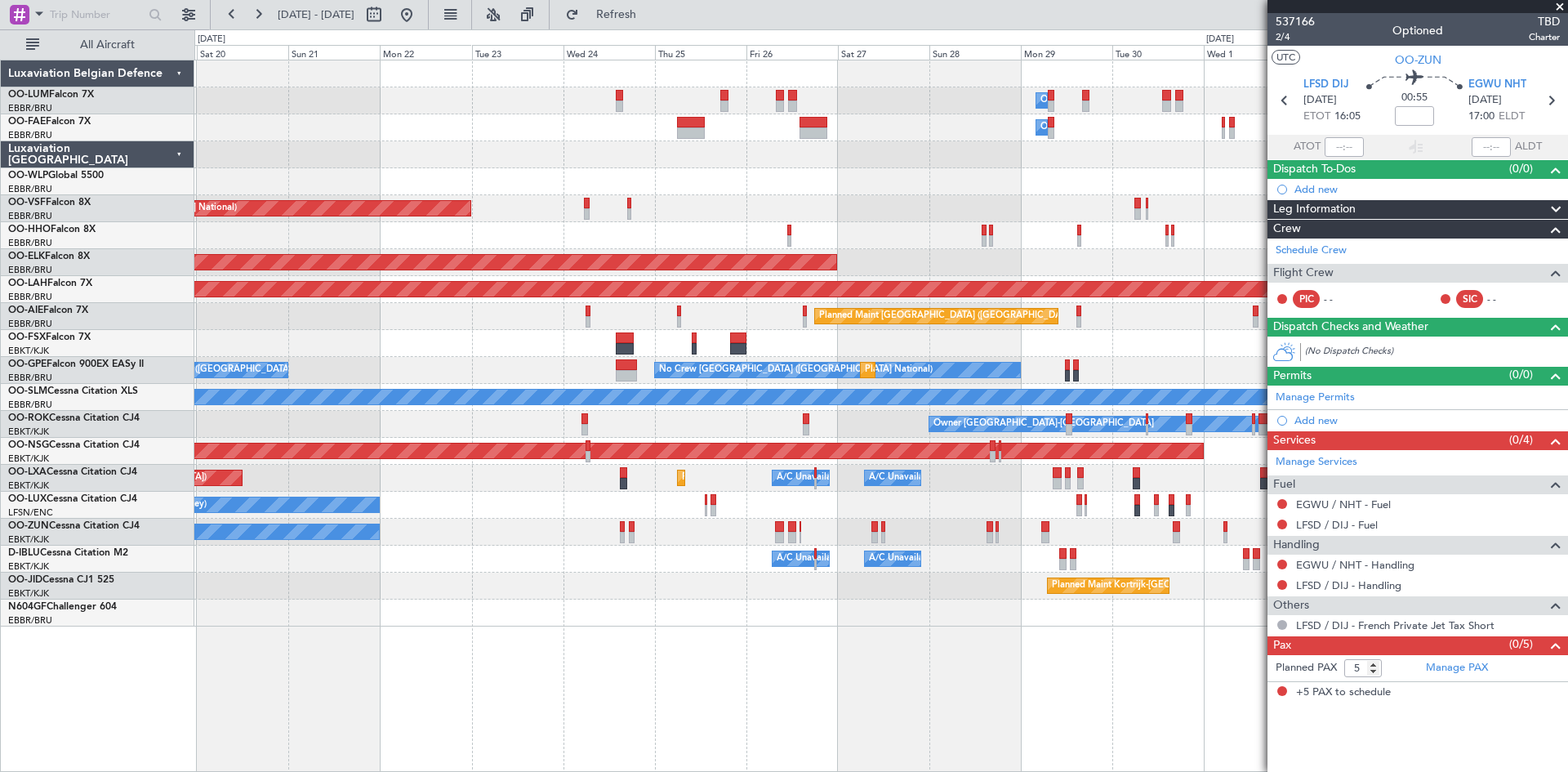
click at [863, 659] on div "Owner Melsbroek Air Base Planned Maint [GEOGRAPHIC_DATA] ([GEOGRAPHIC_DATA]) Ow…" at bounding box center [881, 416] width 1374 height 713
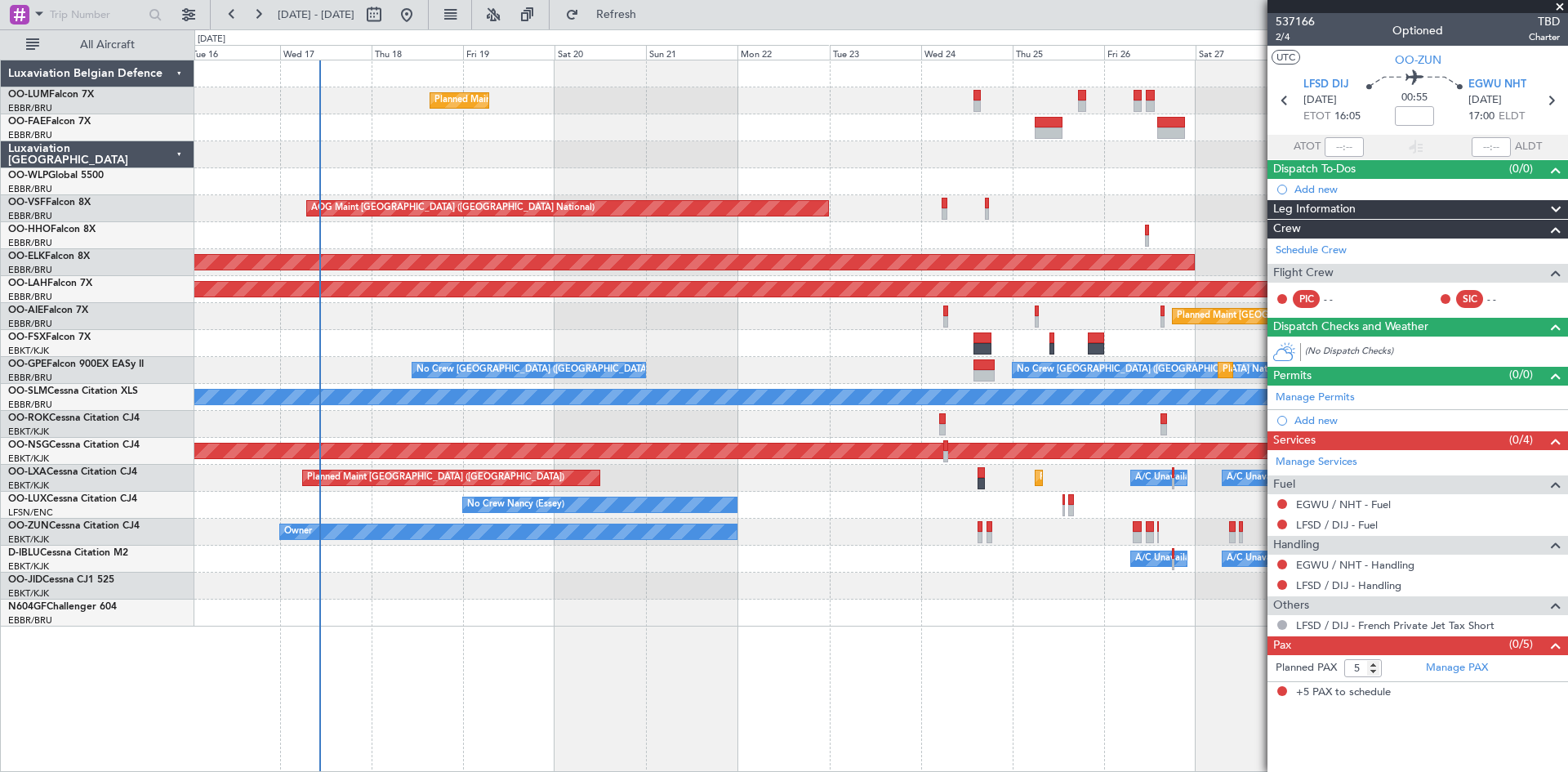
click at [909, 660] on div "Owner Melsbroek Air Base Planned Maint [GEOGRAPHIC_DATA] ([GEOGRAPHIC_DATA]) Ow…" at bounding box center [881, 416] width 1374 height 713
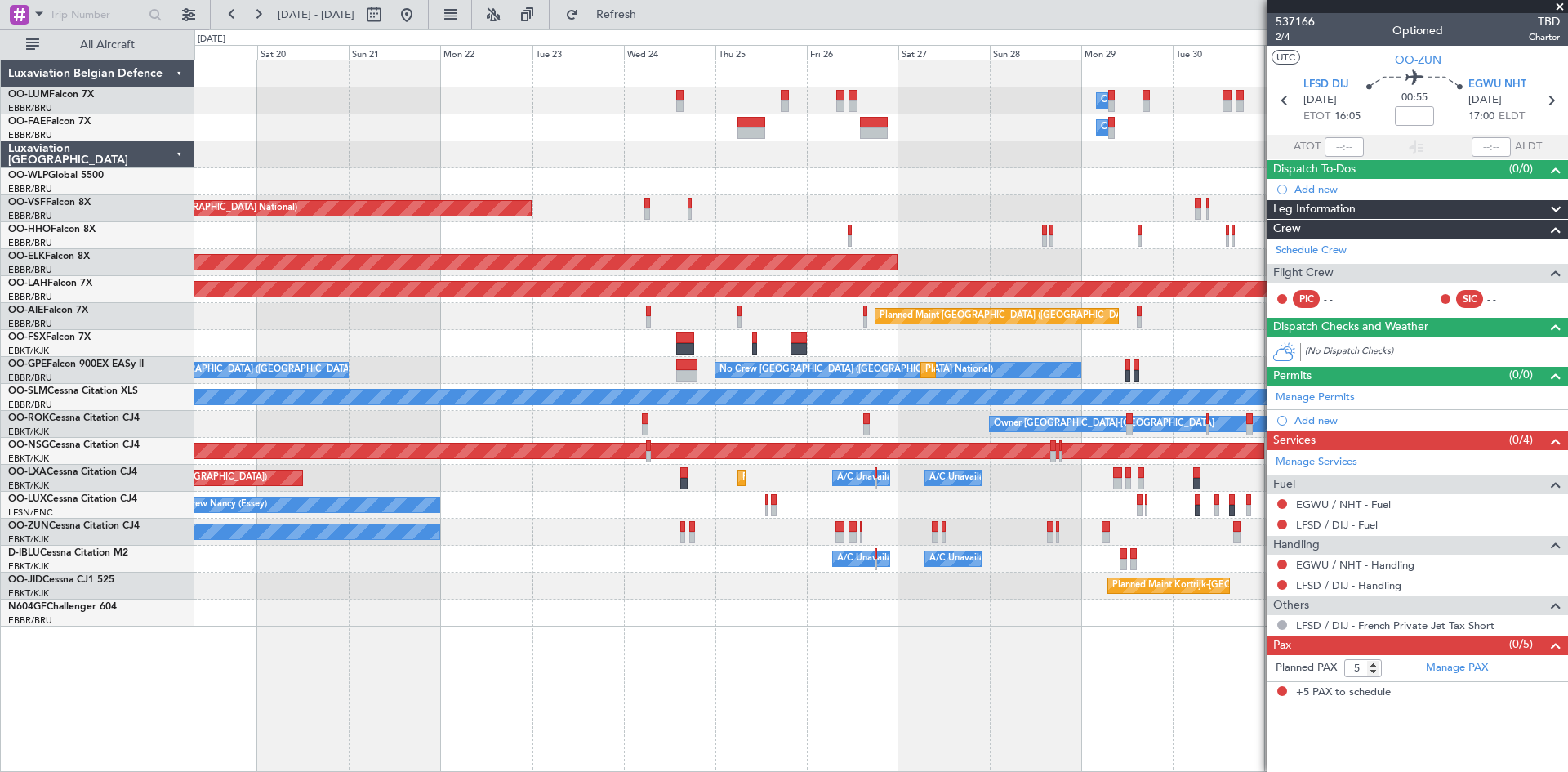
click at [25, 641] on div "Owner Melsbroek Air Base Planned Maint [GEOGRAPHIC_DATA] ([GEOGRAPHIC_DATA]) Ow…" at bounding box center [784, 401] width 1568 height 743
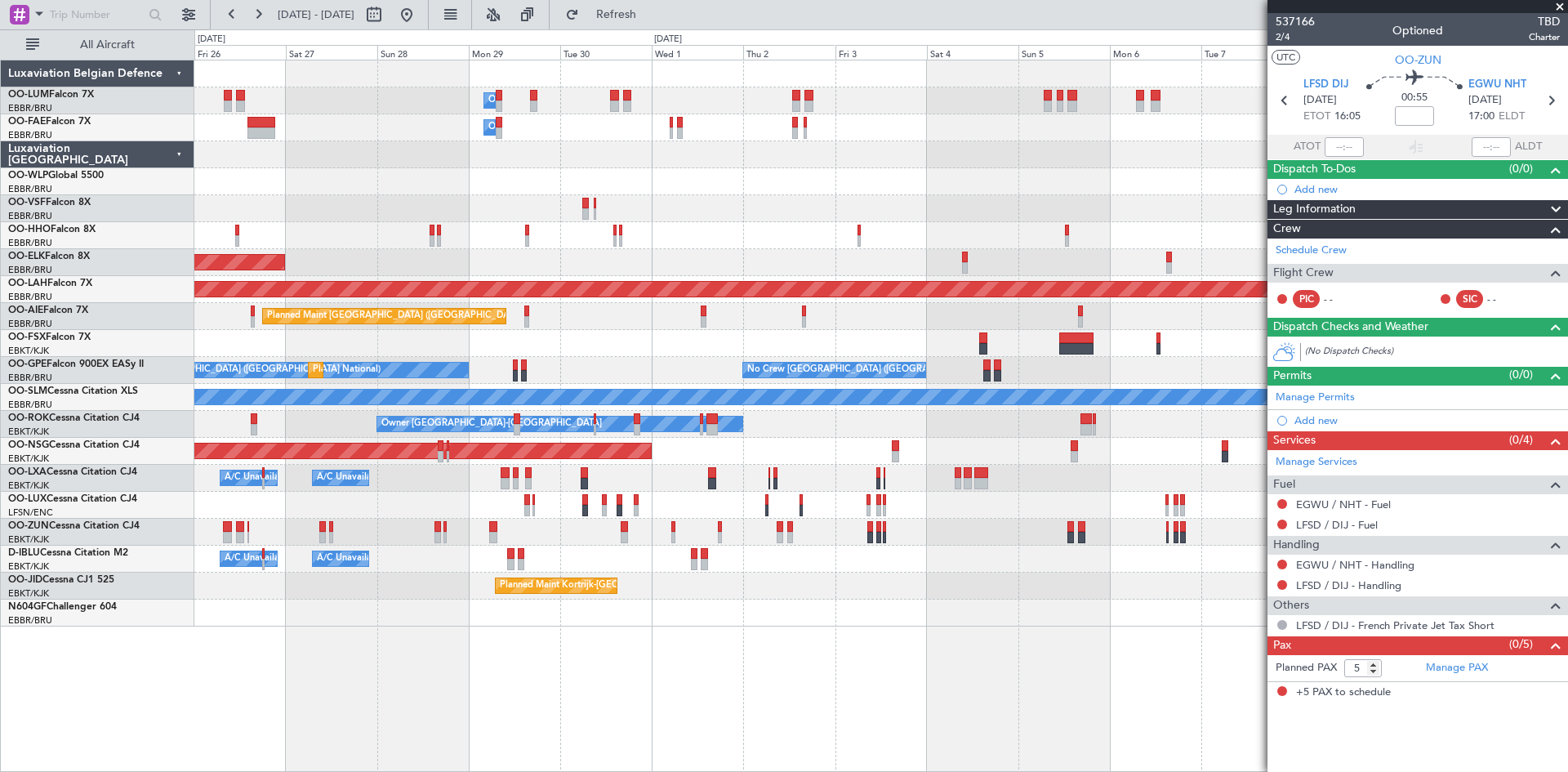
click at [439, 647] on div "Owner Melsbroek Air Base Owner [GEOGRAPHIC_DATA] Owner [GEOGRAPHIC_DATA] AOG Ma…" at bounding box center [881, 416] width 1374 height 713
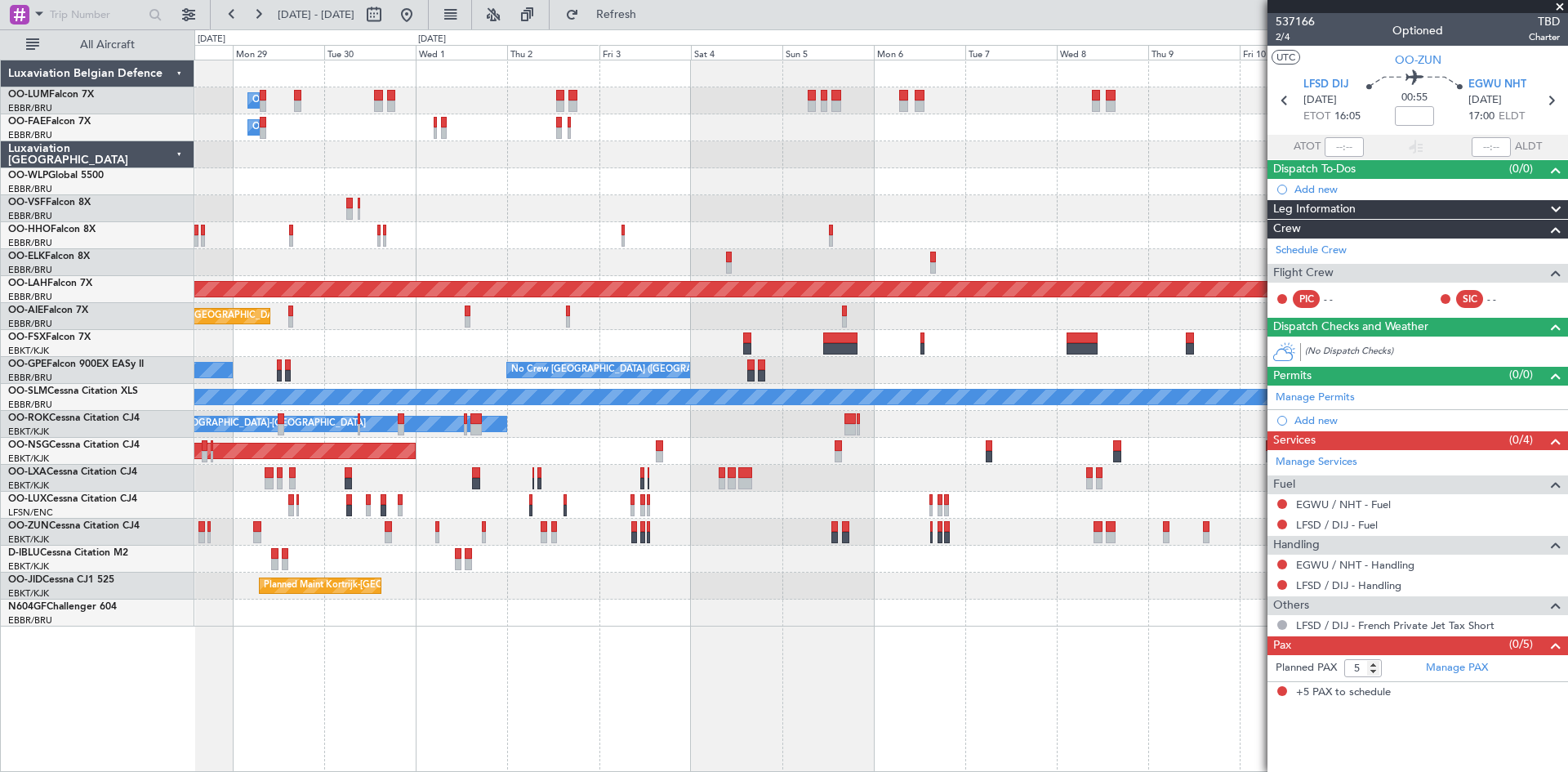
click at [475, 647] on div "Owner Melsbroek Air Base Owner [GEOGRAPHIC_DATA] Owner [GEOGRAPHIC_DATA] Planne…" at bounding box center [881, 416] width 1374 height 713
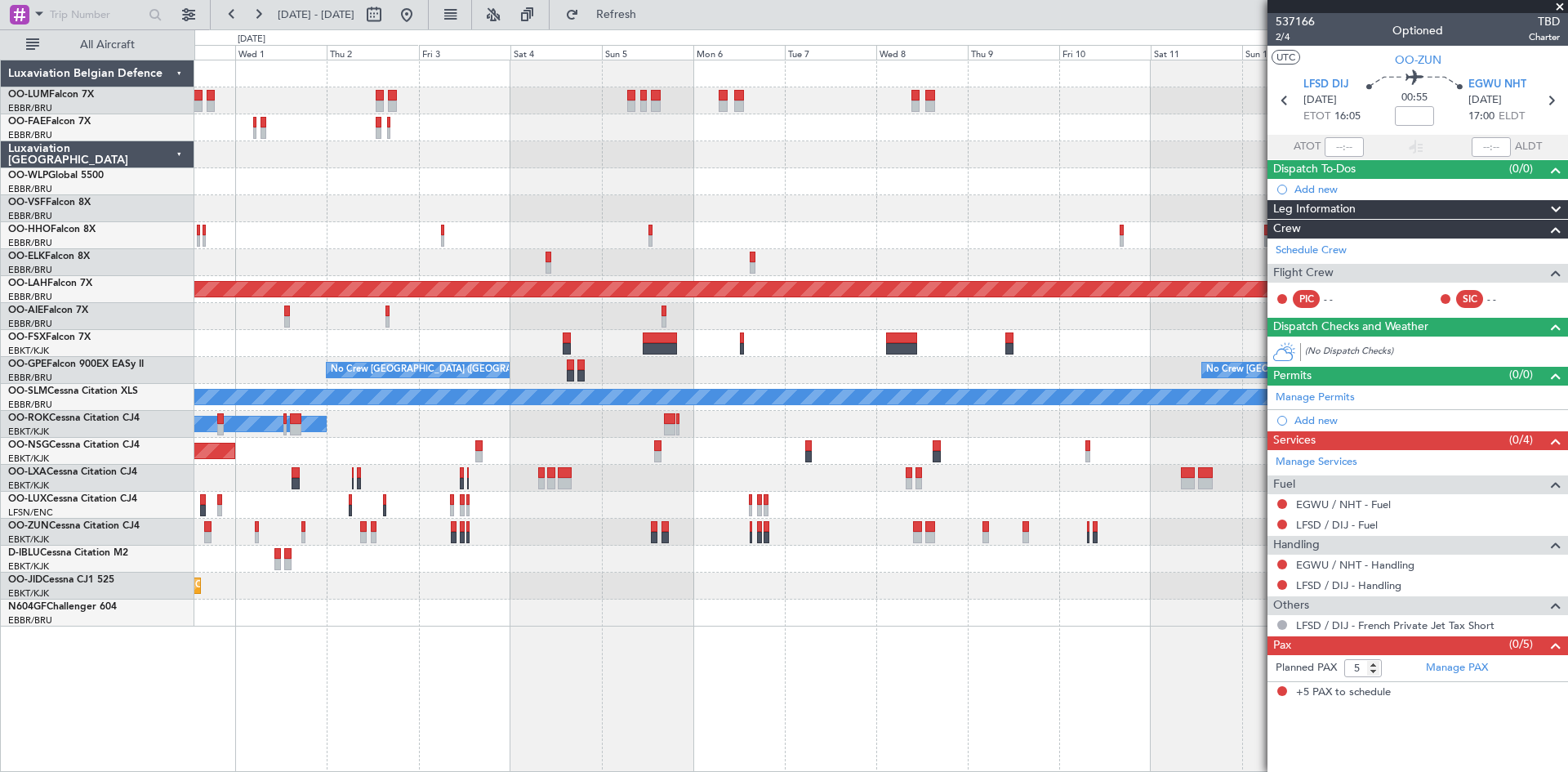
click at [906, 660] on div "Owner Melsbroek Air Base Owner [GEOGRAPHIC_DATA] Owner [GEOGRAPHIC_DATA] Planne…" at bounding box center [881, 416] width 1374 height 713
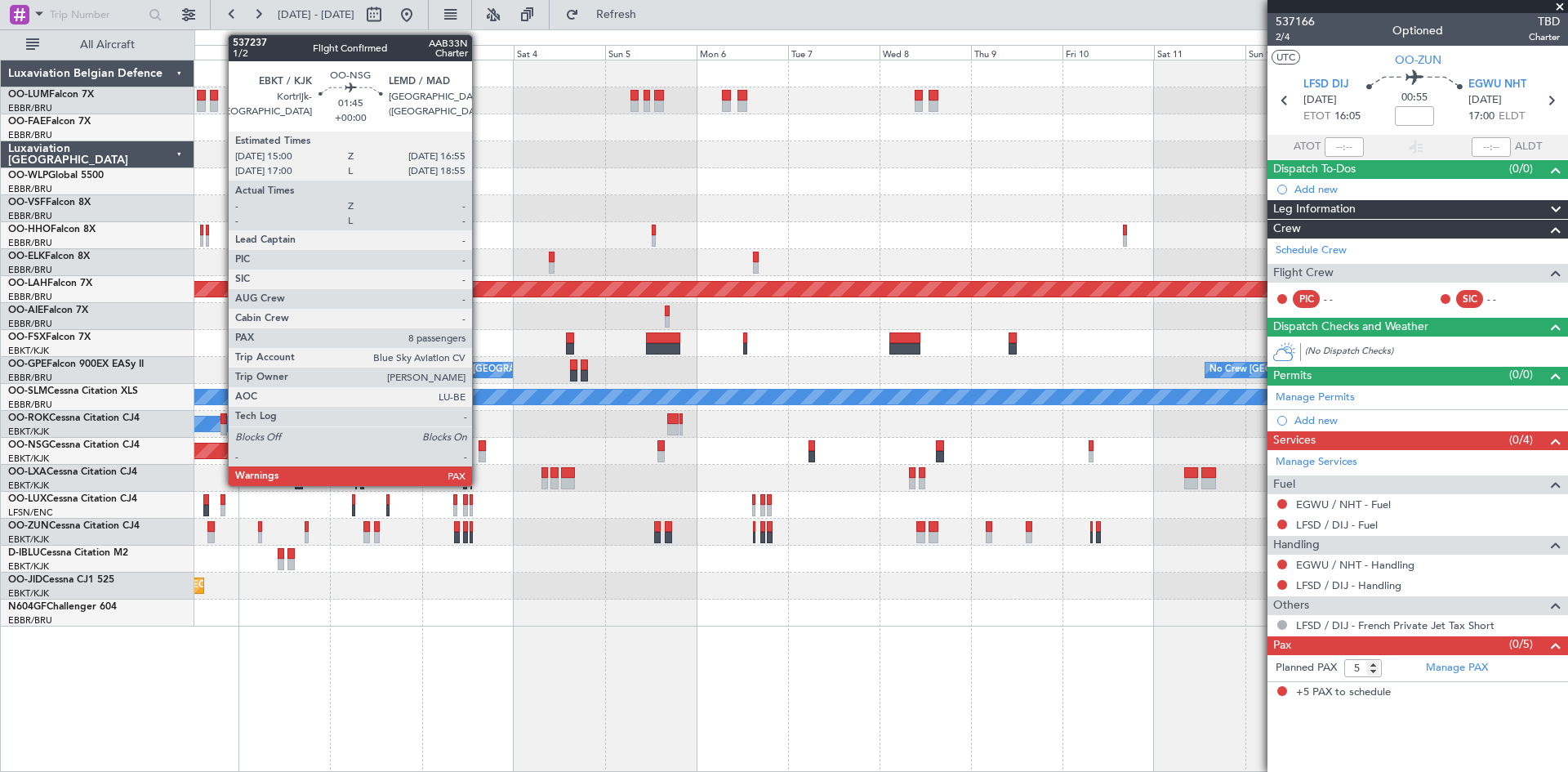
click at [479, 445] on div at bounding box center [482, 446] width 8 height 11
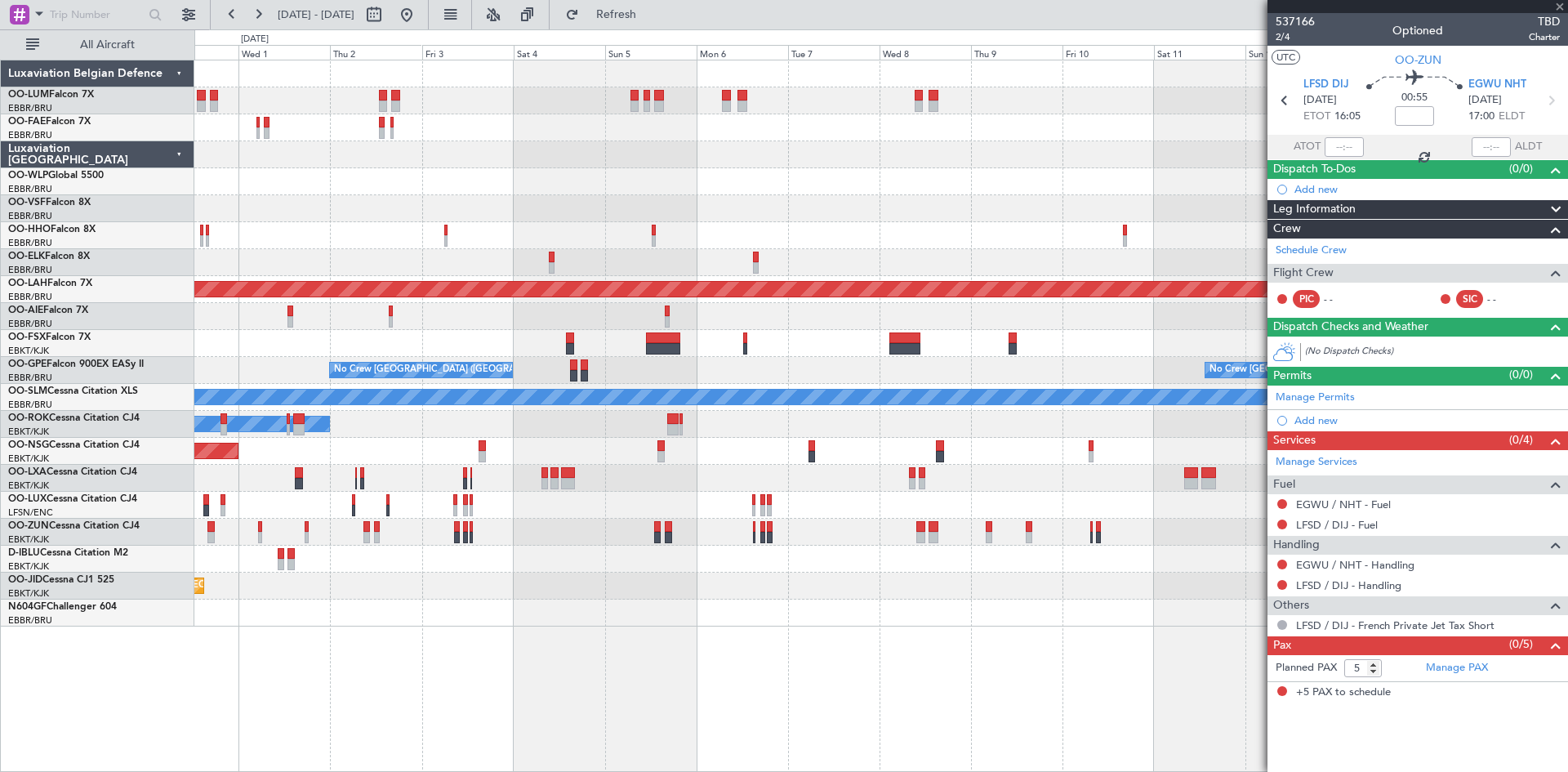
type input "8"
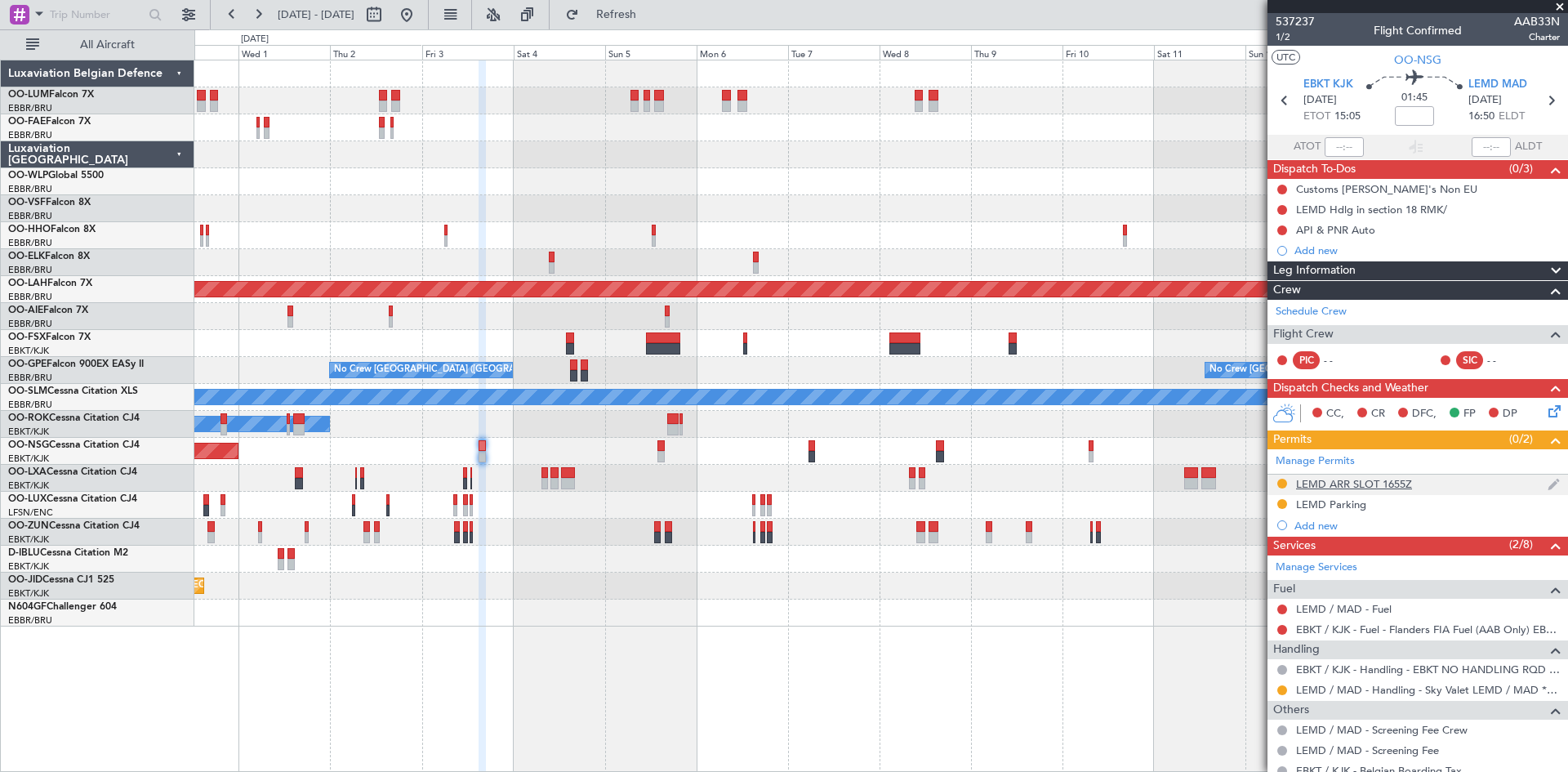
click at [1352, 485] on div "LEMD ARR SLOT 1655Z" at bounding box center [1354, 484] width 116 height 14
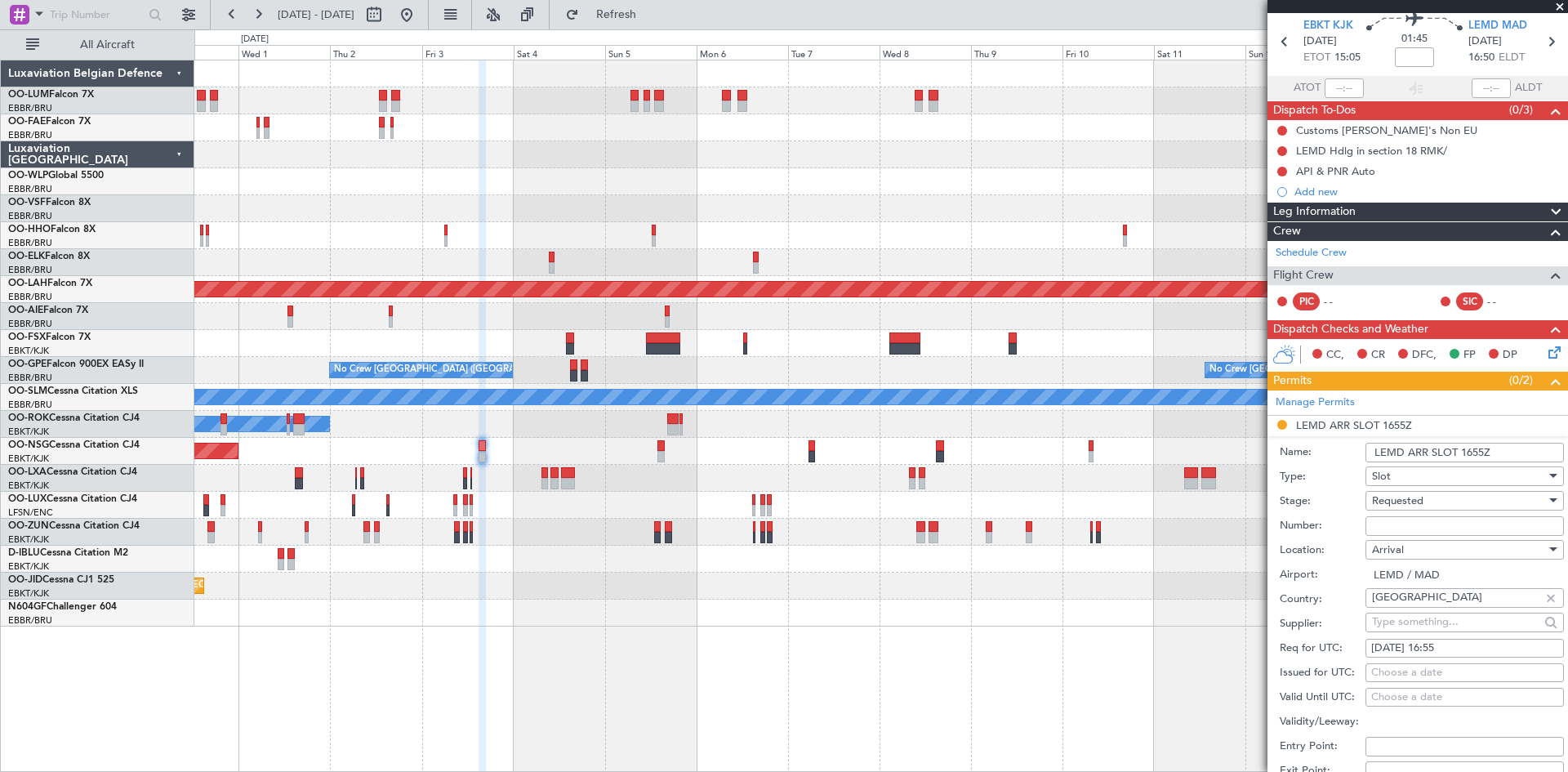
scroll to position [82, 0]
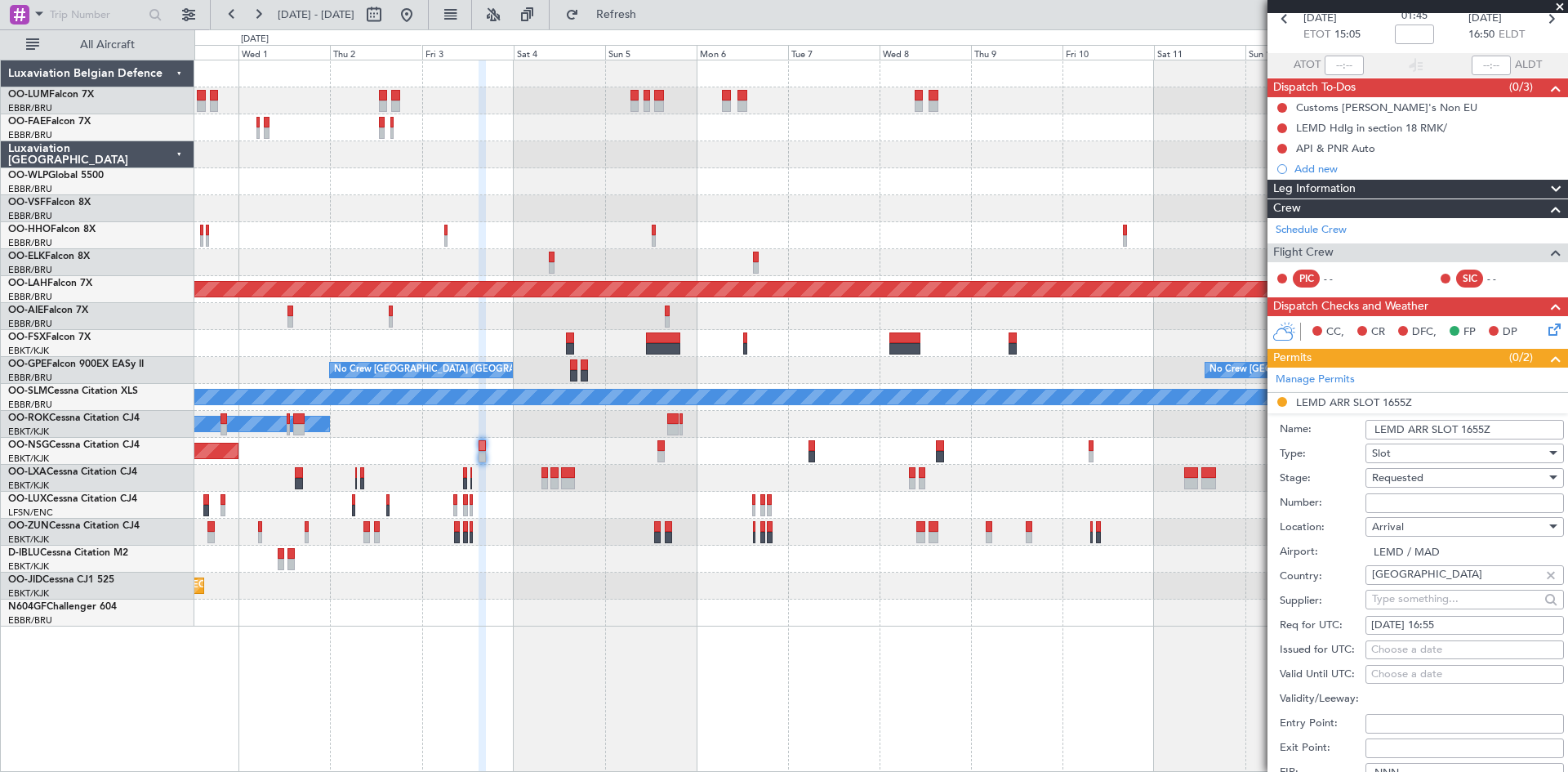
click at [1406, 653] on div "Choose a date" at bounding box center [1464, 649] width 187 height 16
select select "9"
select select "2025"
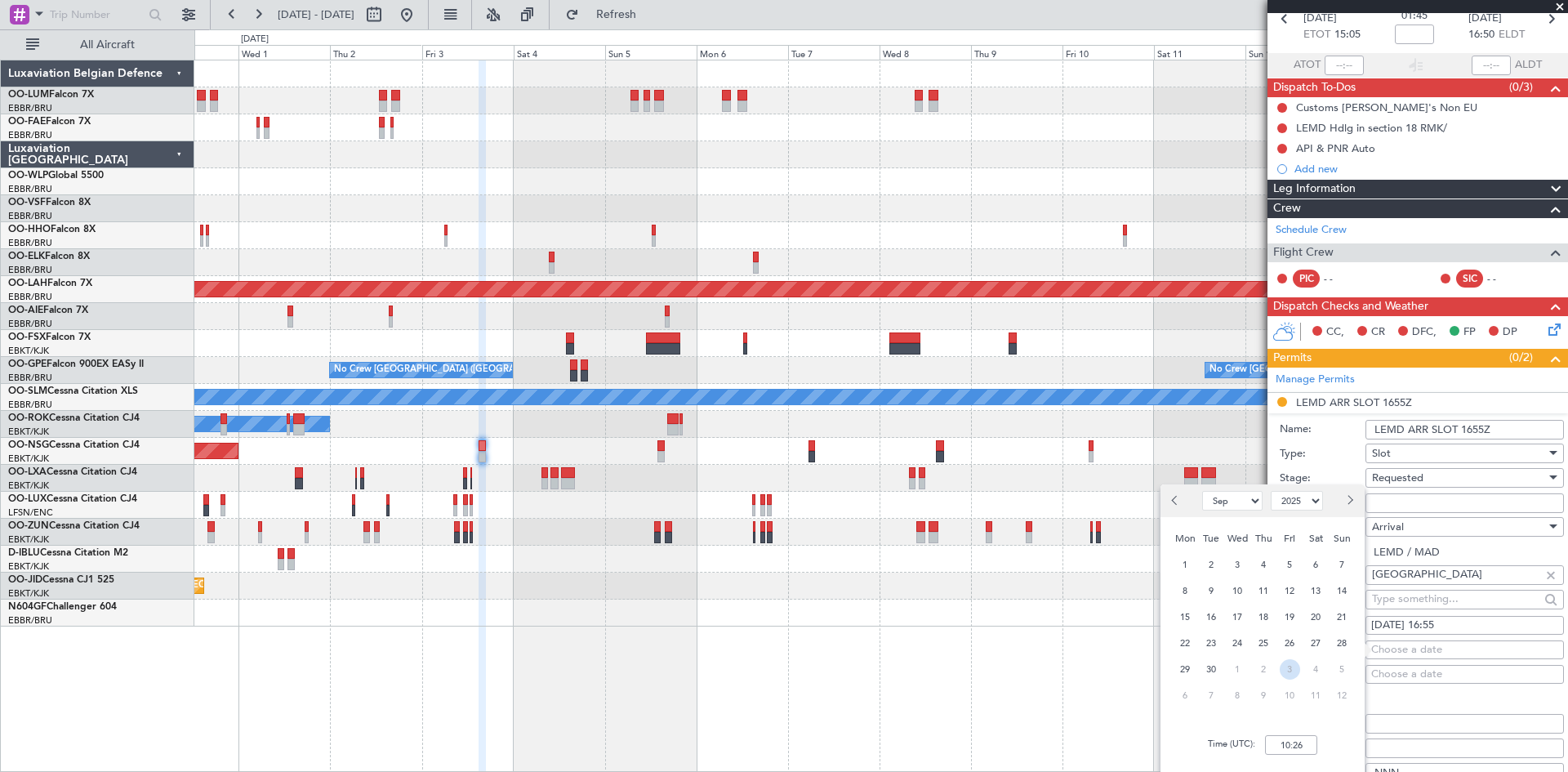
click at [1292, 666] on span "3" at bounding box center [1290, 669] width 21 height 21
select select "10"
click at [1292, 742] on input "00:00" at bounding box center [1291, 745] width 52 height 20
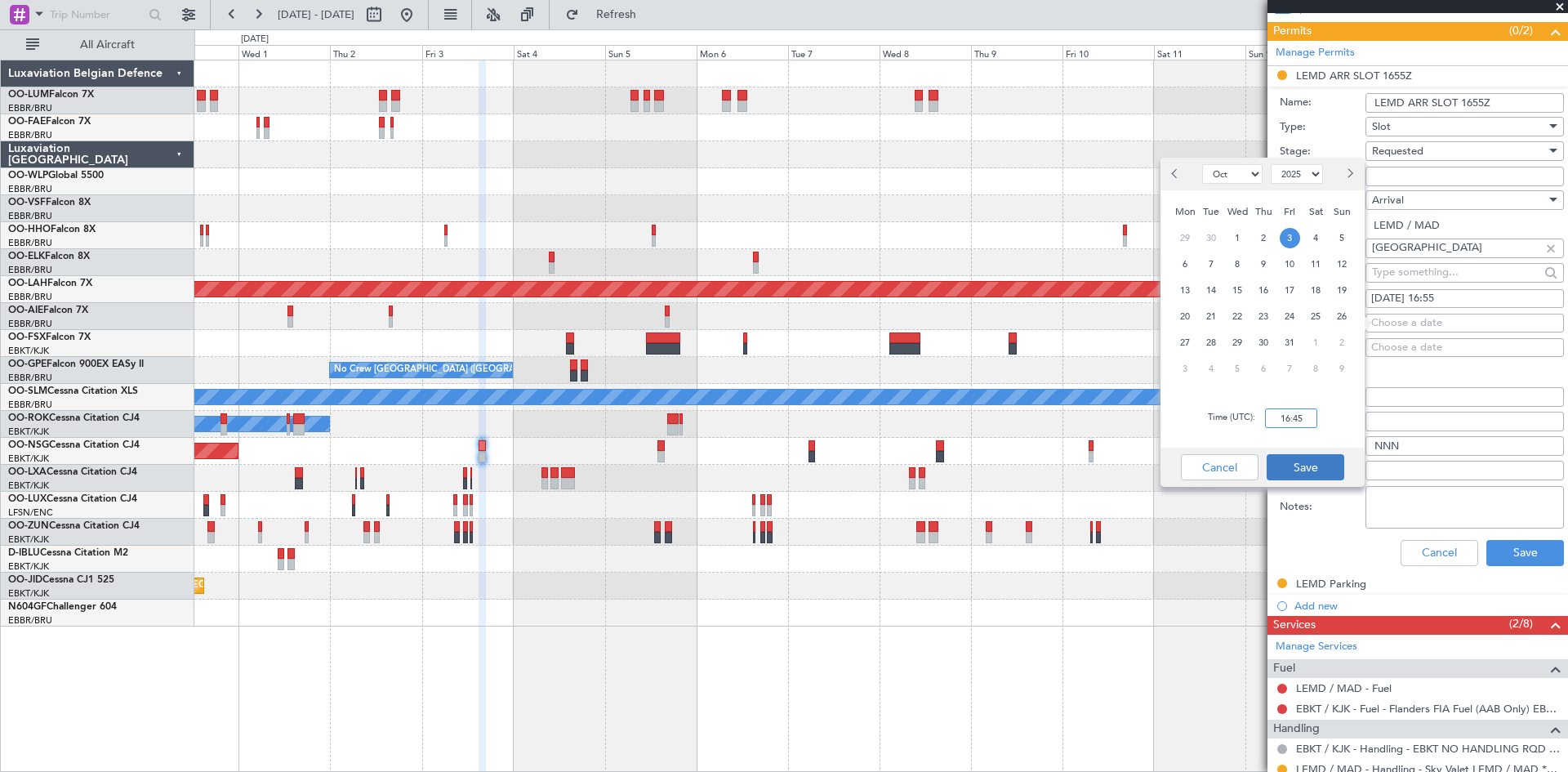
type input "16:45"
click at [1317, 463] on button "Save" at bounding box center [1305, 468] width 77 height 26
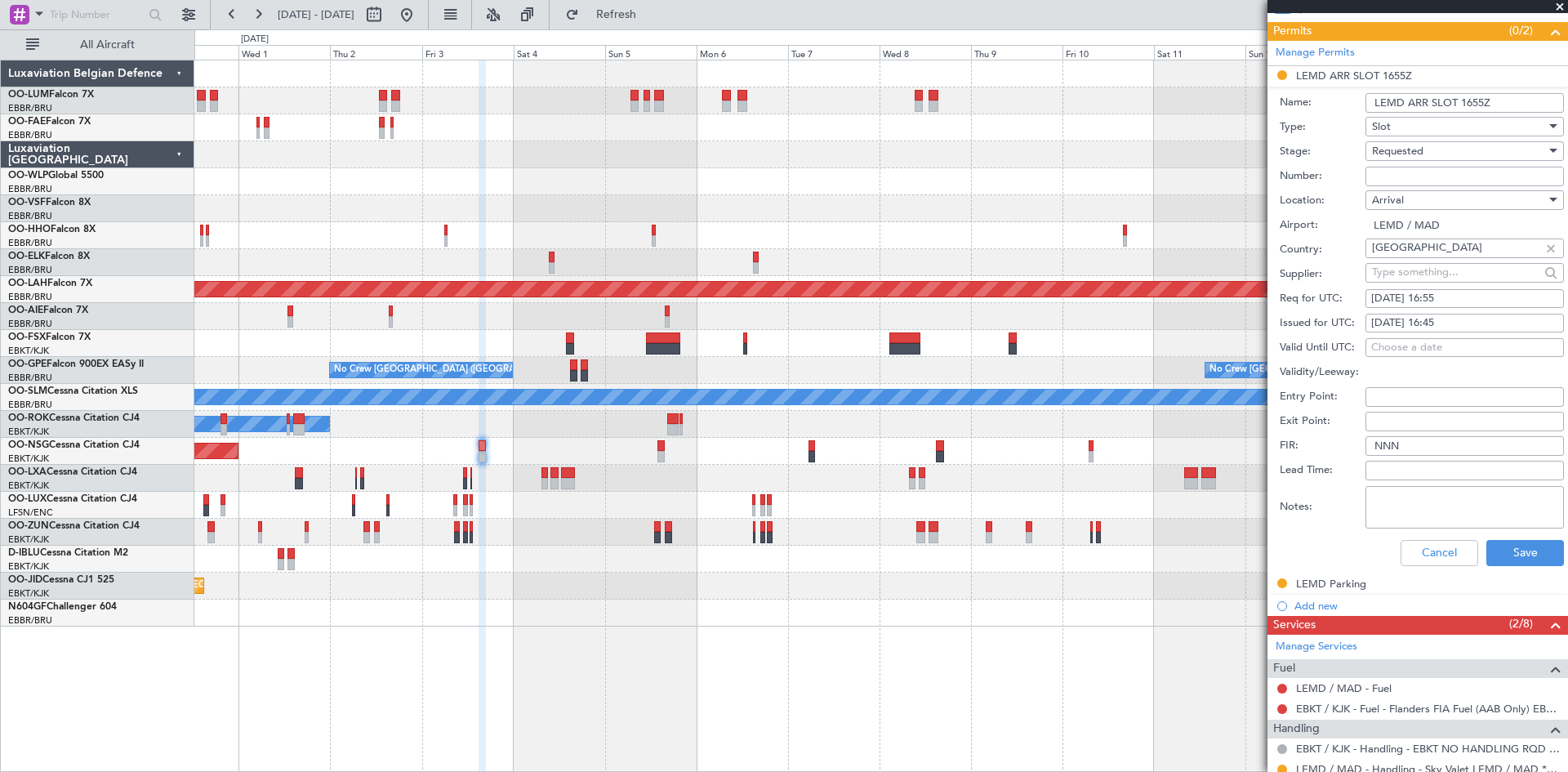
click at [1477, 500] on textarea "Notes:" at bounding box center [1464, 507] width 199 height 42
click at [1483, 493] on textarea "Slot tolerance" at bounding box center [1464, 507] width 199 height 42
type textarea "Slot tolerance +/- 30 minutes"
click at [1432, 150] on div "Requested" at bounding box center [1459, 151] width 174 height 25
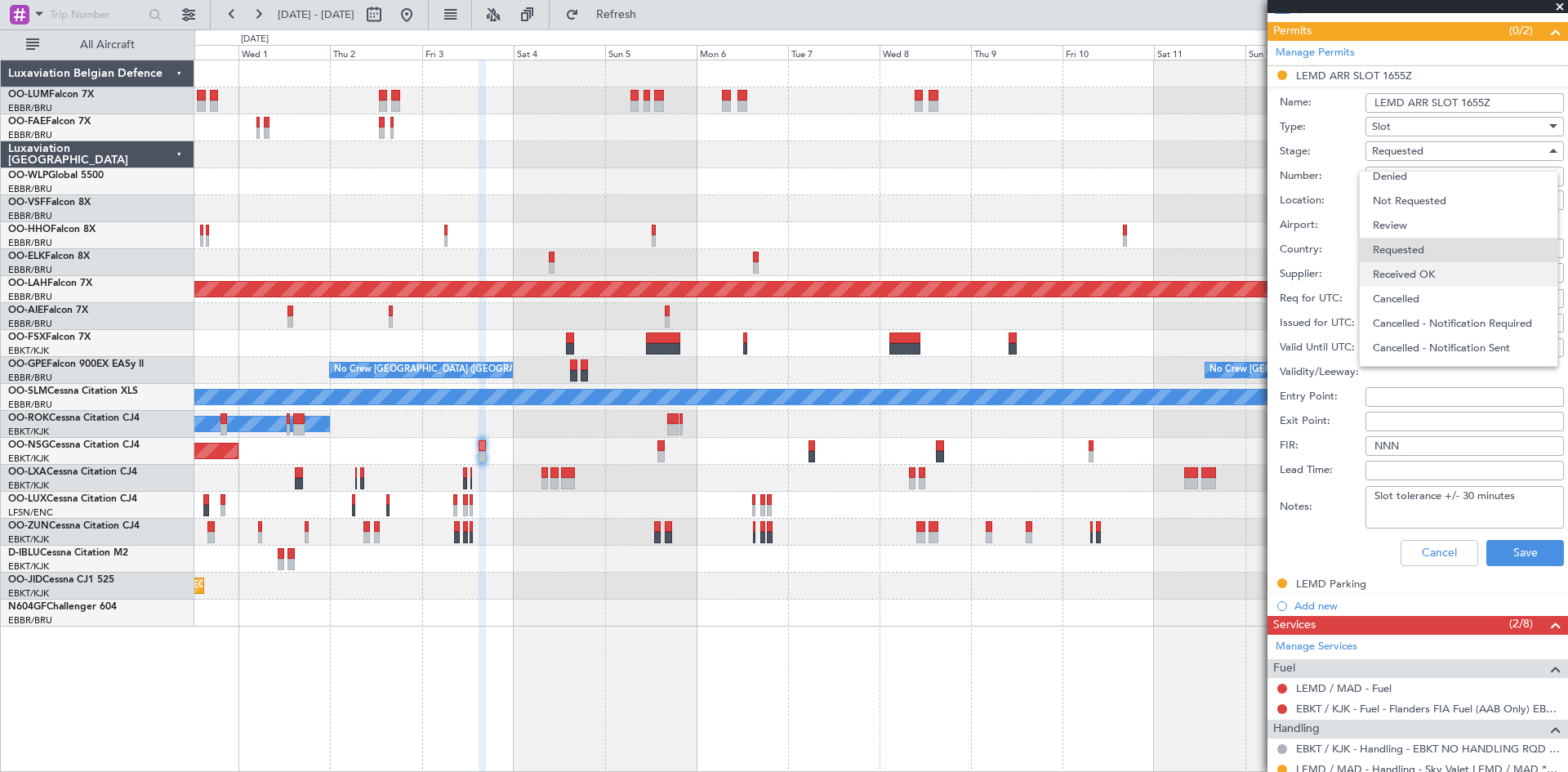
click at [1419, 275] on span "Received OK" at bounding box center [1459, 274] width 172 height 25
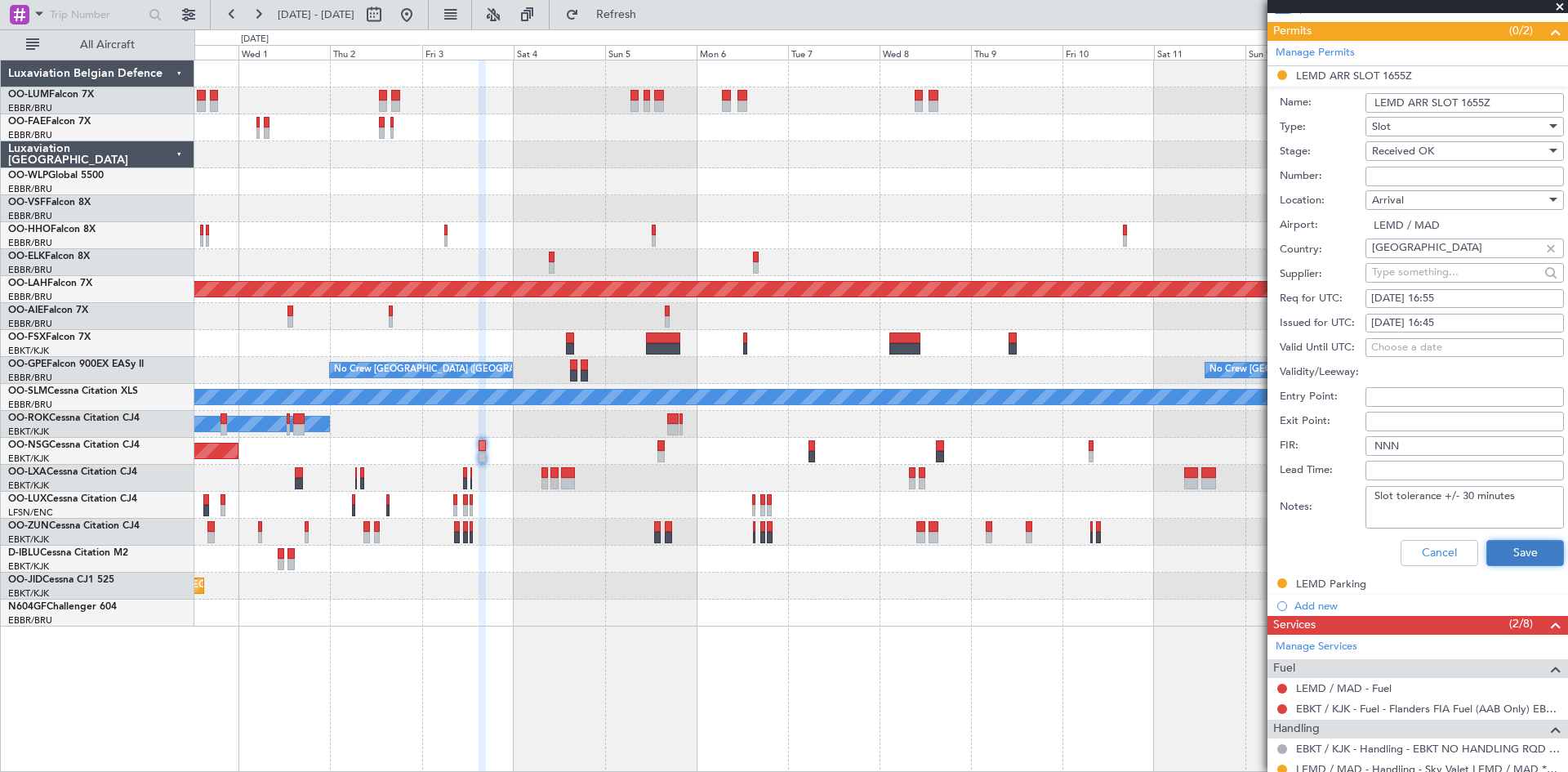
click at [1512, 564] on button "Save" at bounding box center [1526, 553] width 77 height 26
click at [1480, 150] on div "Received OK" at bounding box center [1459, 151] width 174 height 25
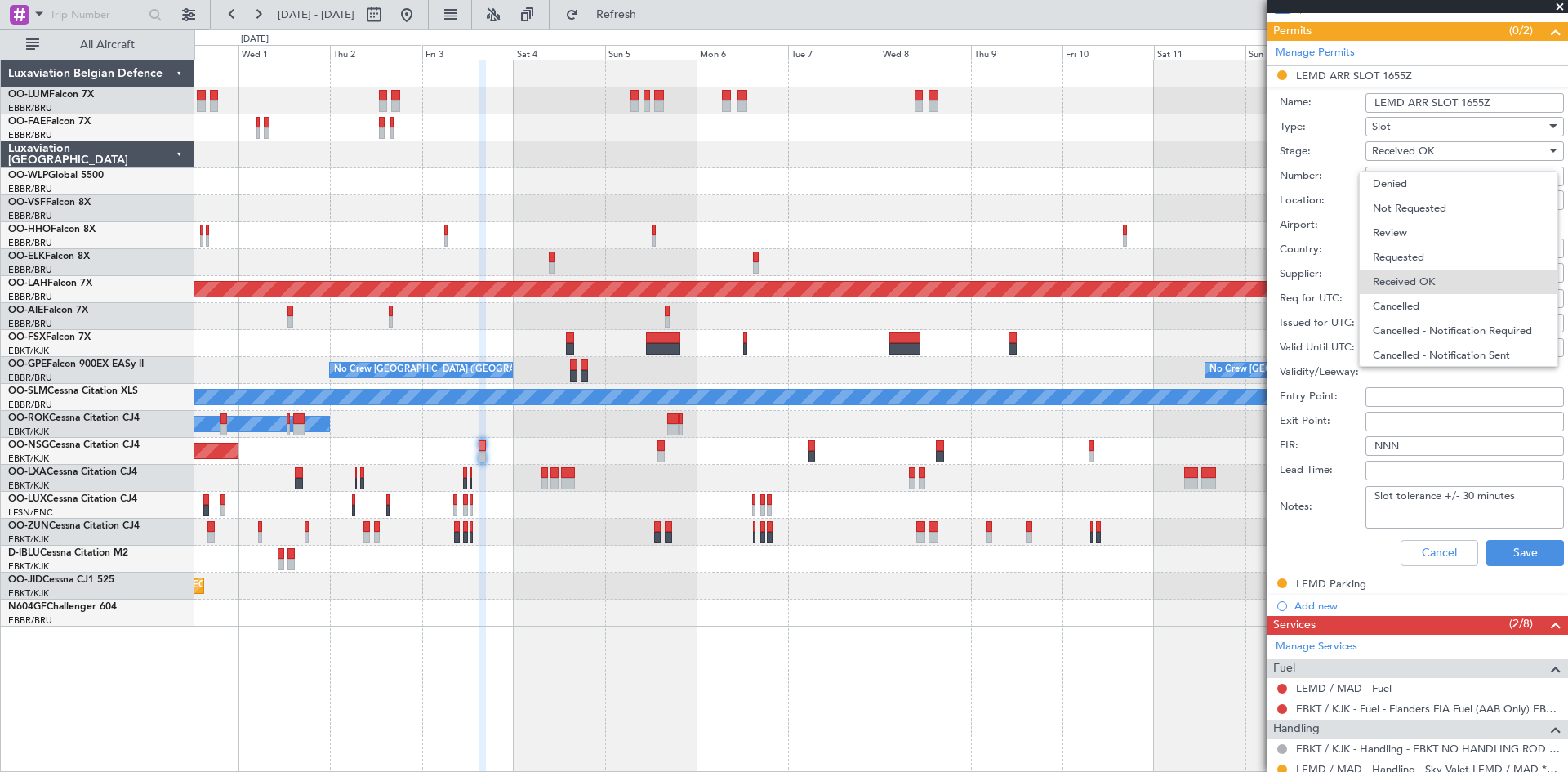
scroll to position [26, 0]
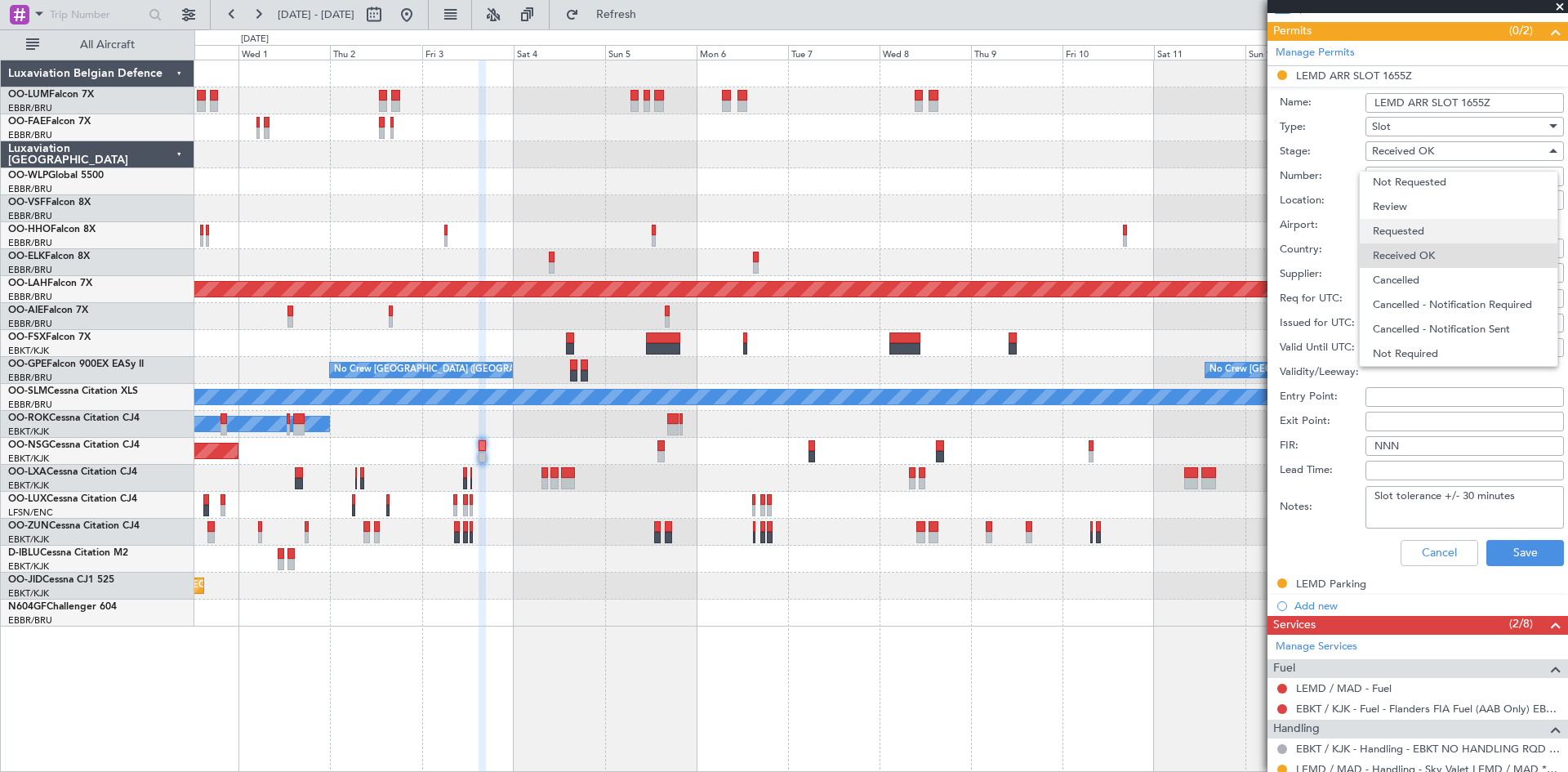
click at [1457, 234] on span "Requested" at bounding box center [1459, 231] width 172 height 25
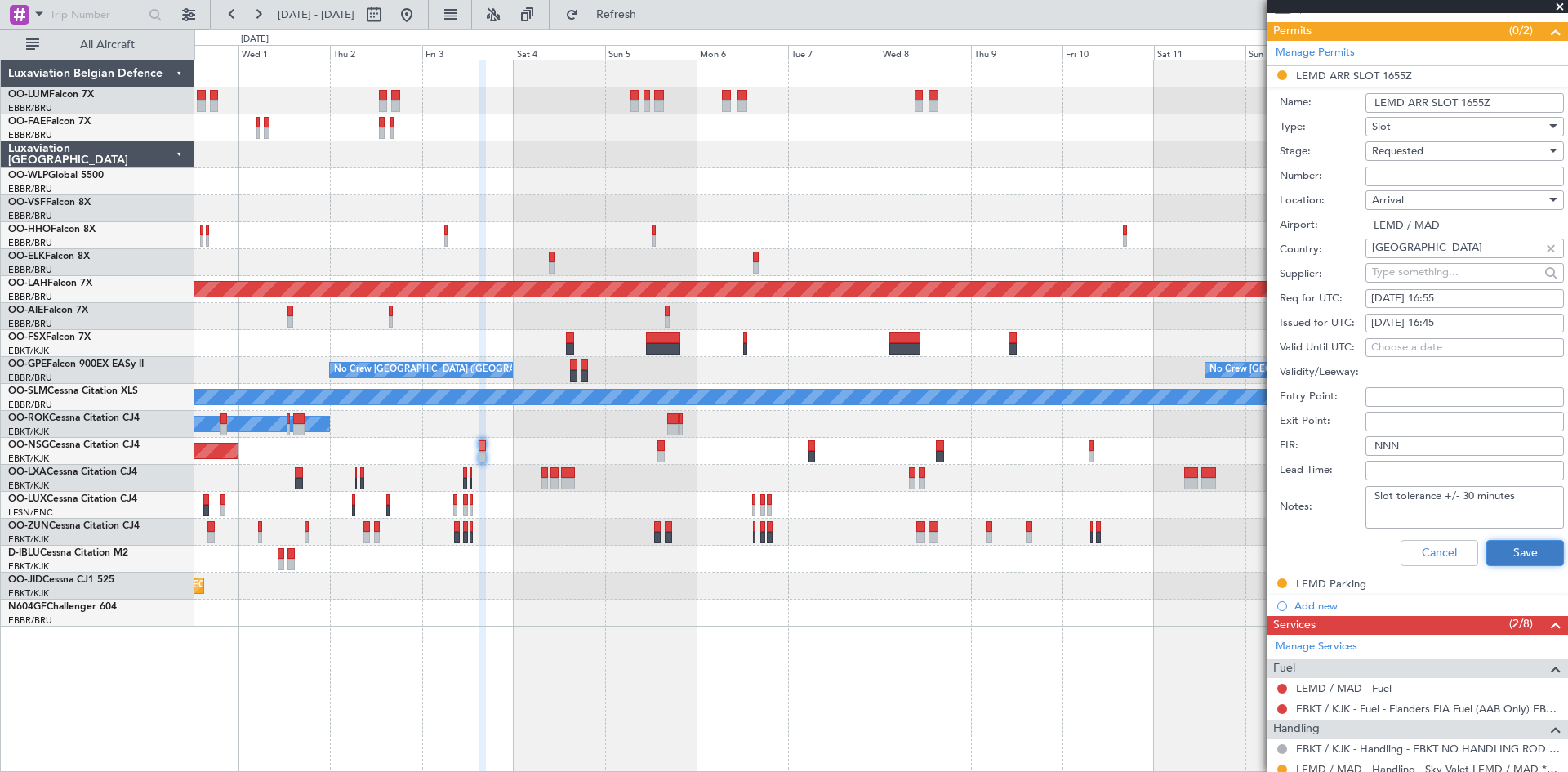
click at [1504, 555] on button "Save" at bounding box center [1526, 553] width 77 height 26
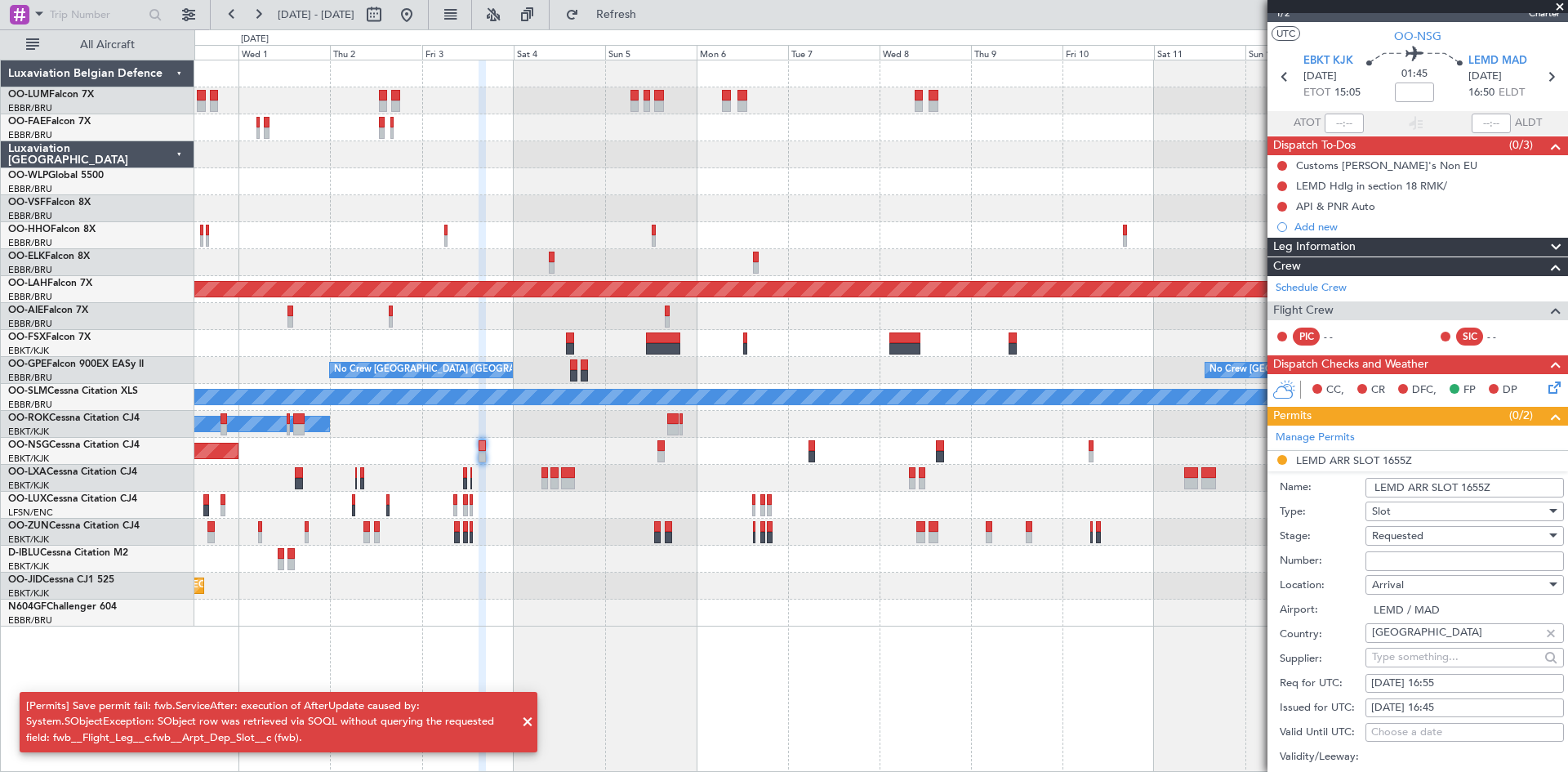
scroll to position [0, 0]
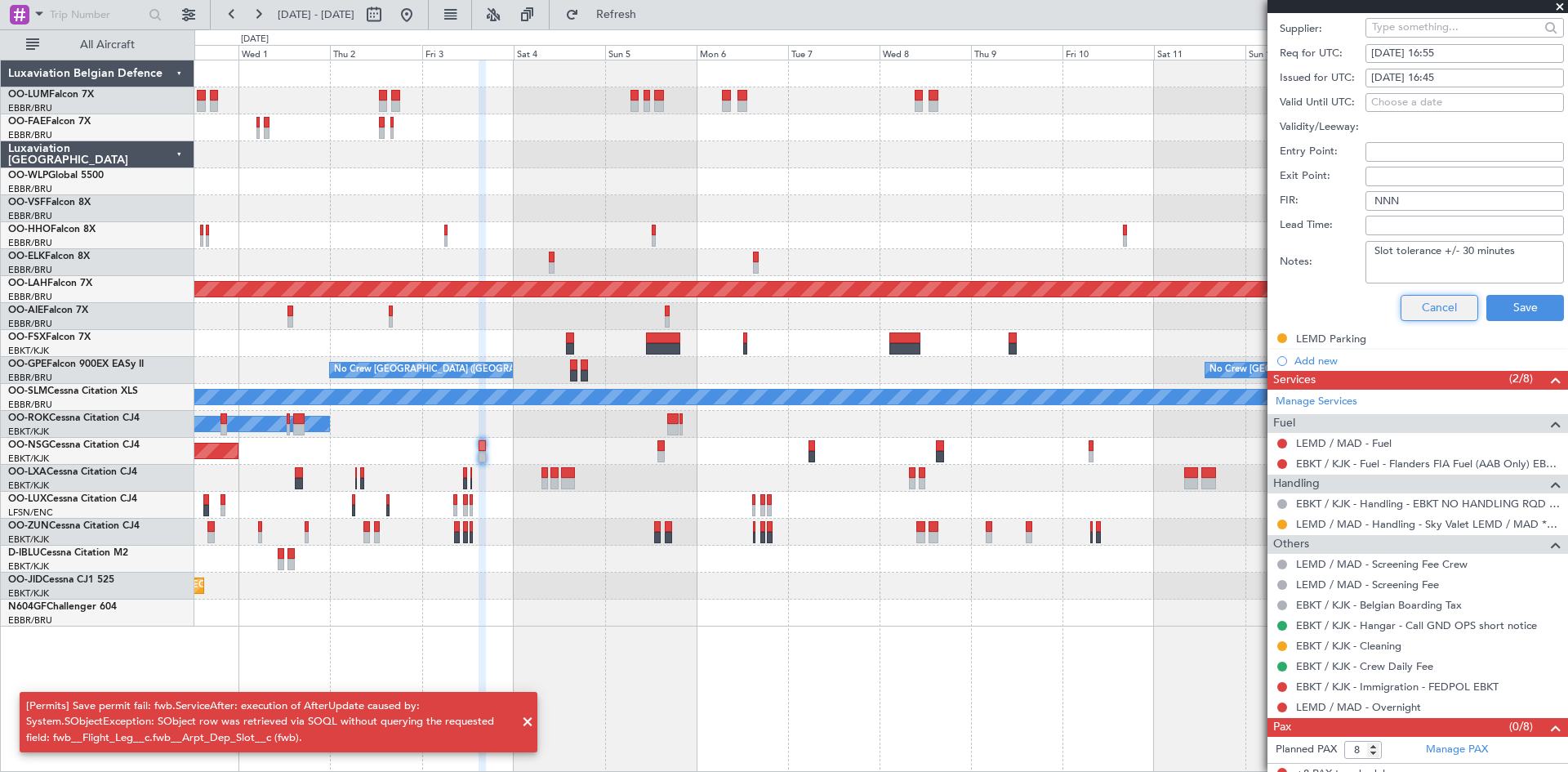
click at [1429, 304] on button "Cancel" at bounding box center [1440, 308] width 77 height 26
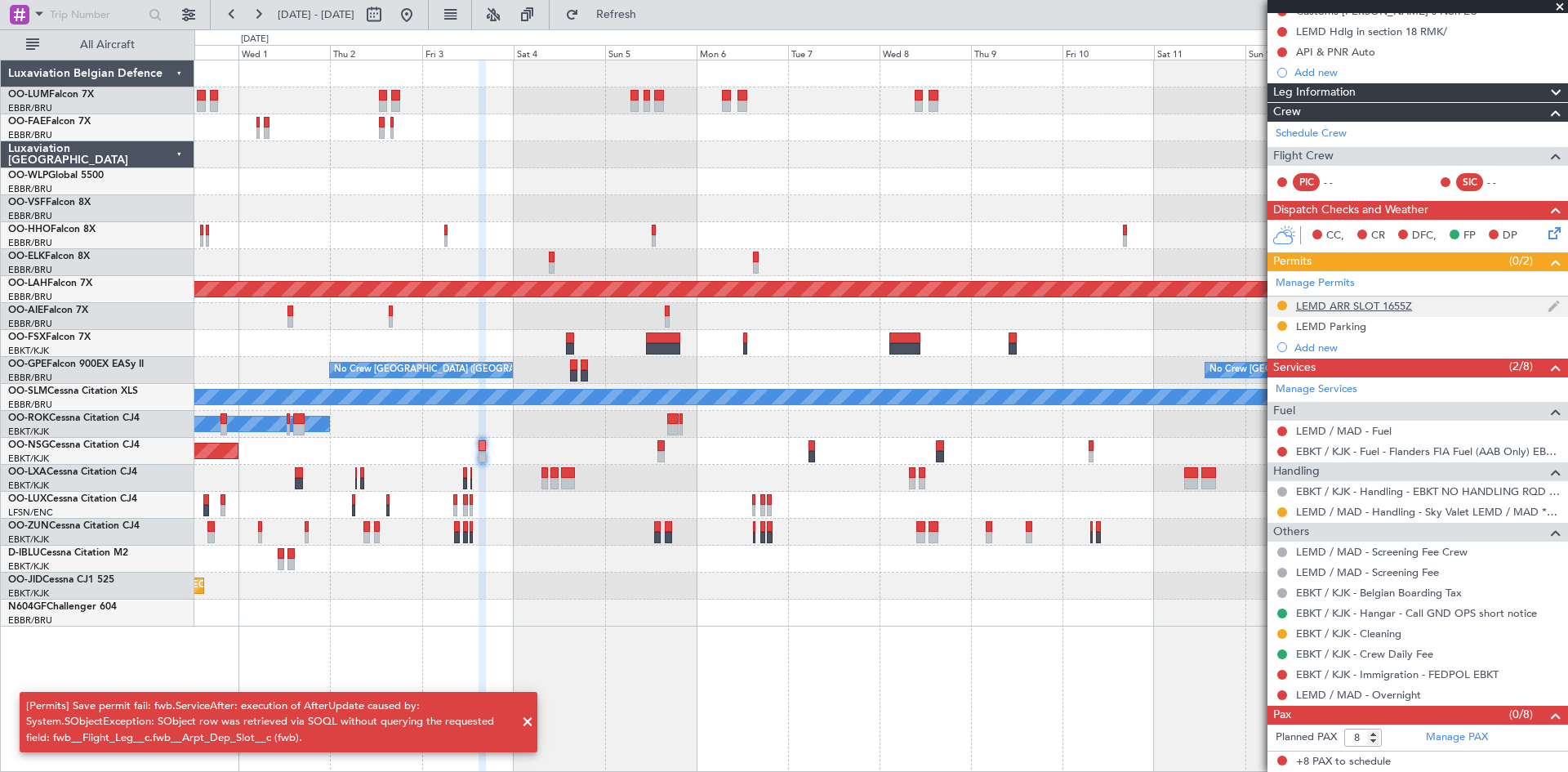
click at [1365, 310] on div "LEMD ARR SLOT 1655Z" at bounding box center [1354, 305] width 116 height 14
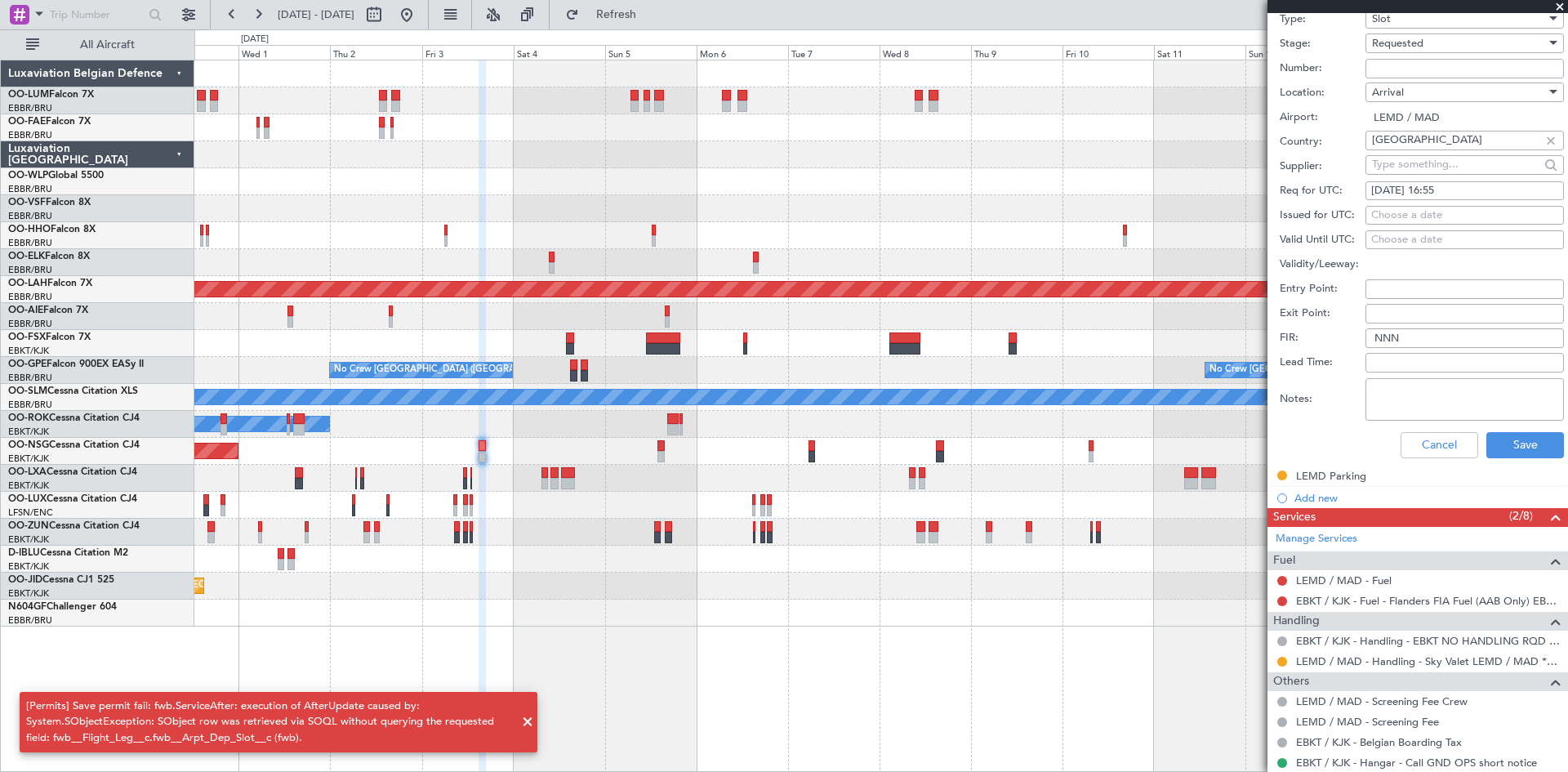
scroll to position [490, 0]
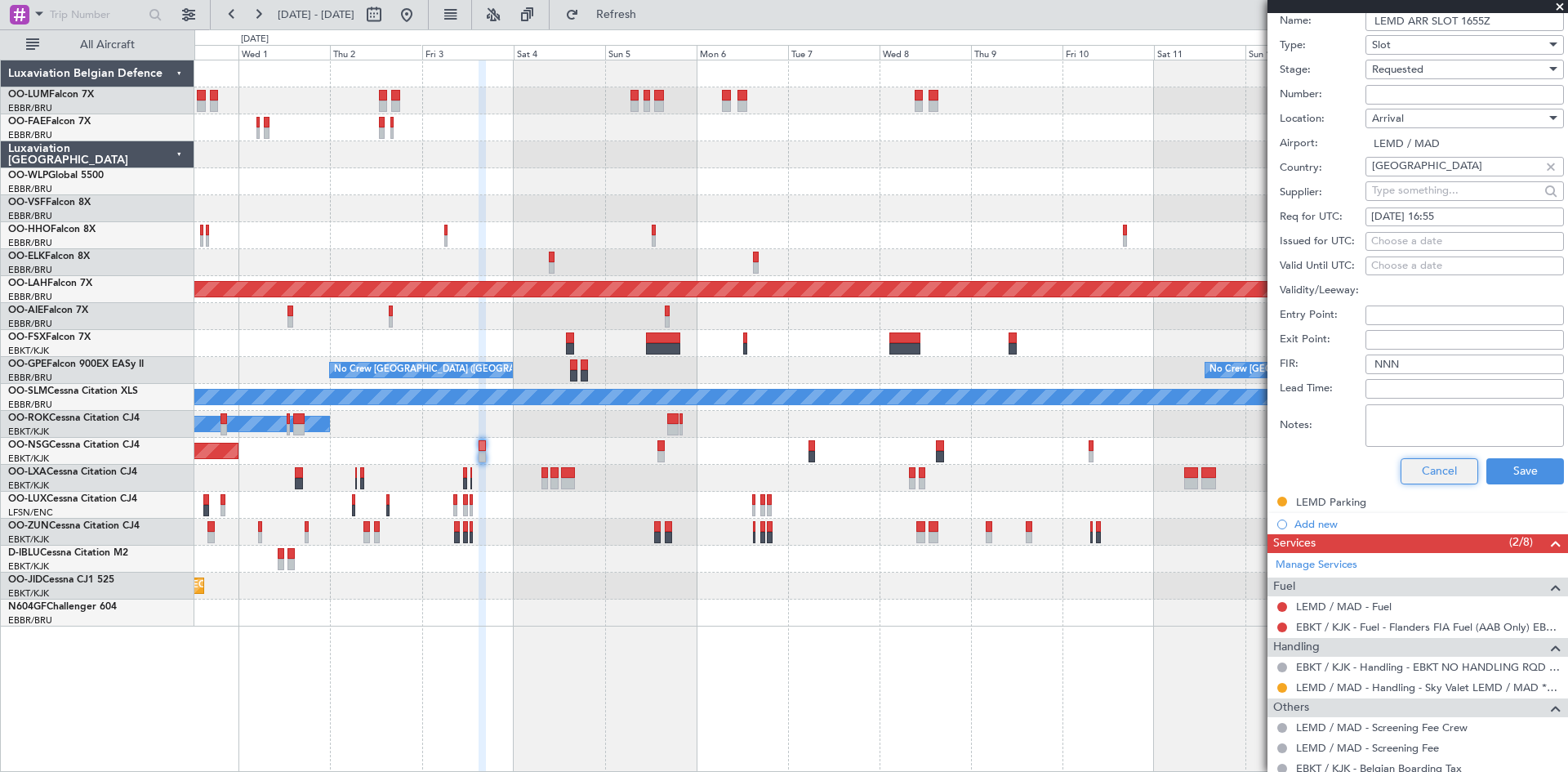
click at [1411, 468] on button "Cancel" at bounding box center [1440, 471] width 77 height 26
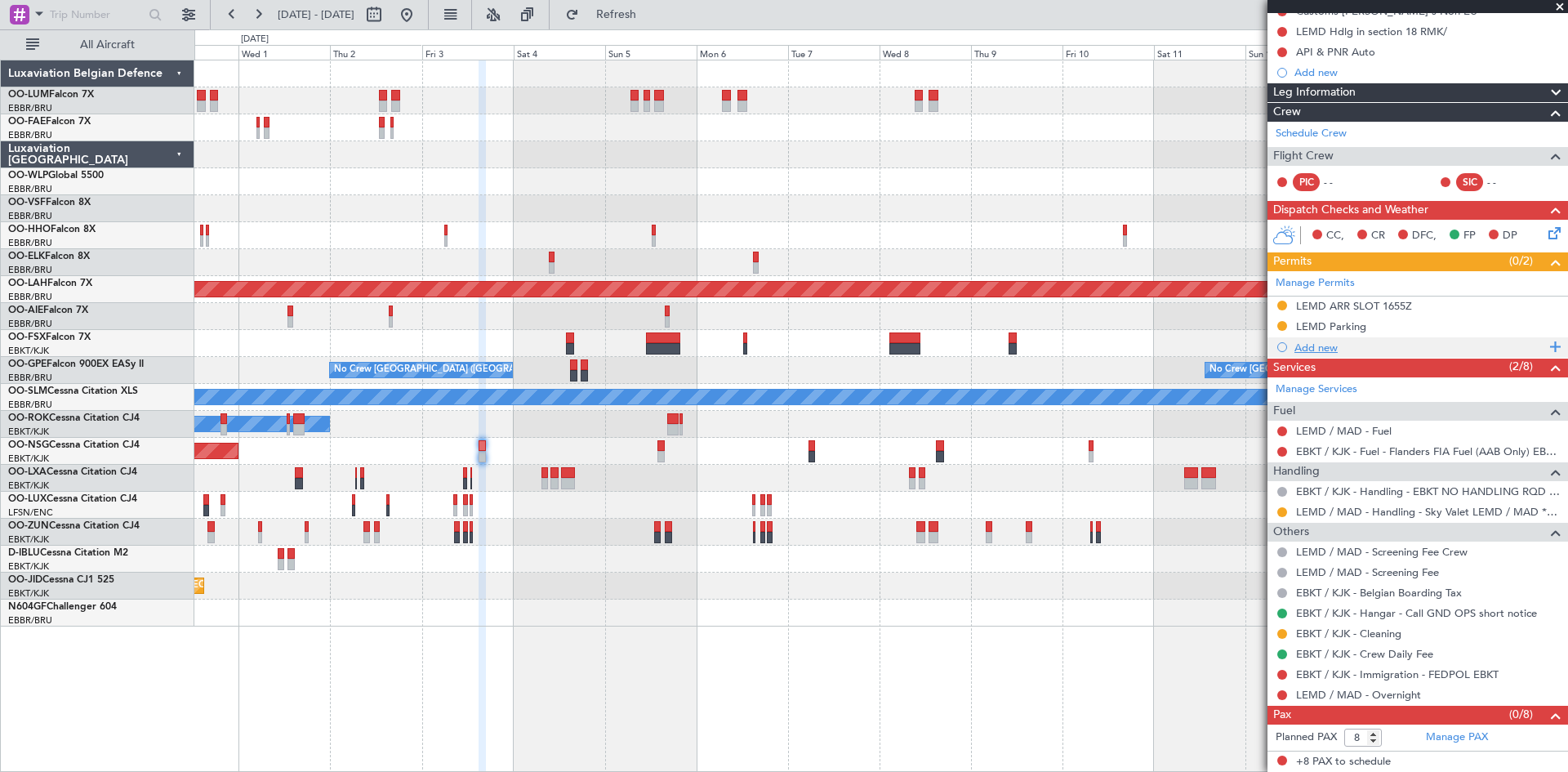
click at [1319, 341] on div "Add new" at bounding box center [1420, 347] width 251 height 14
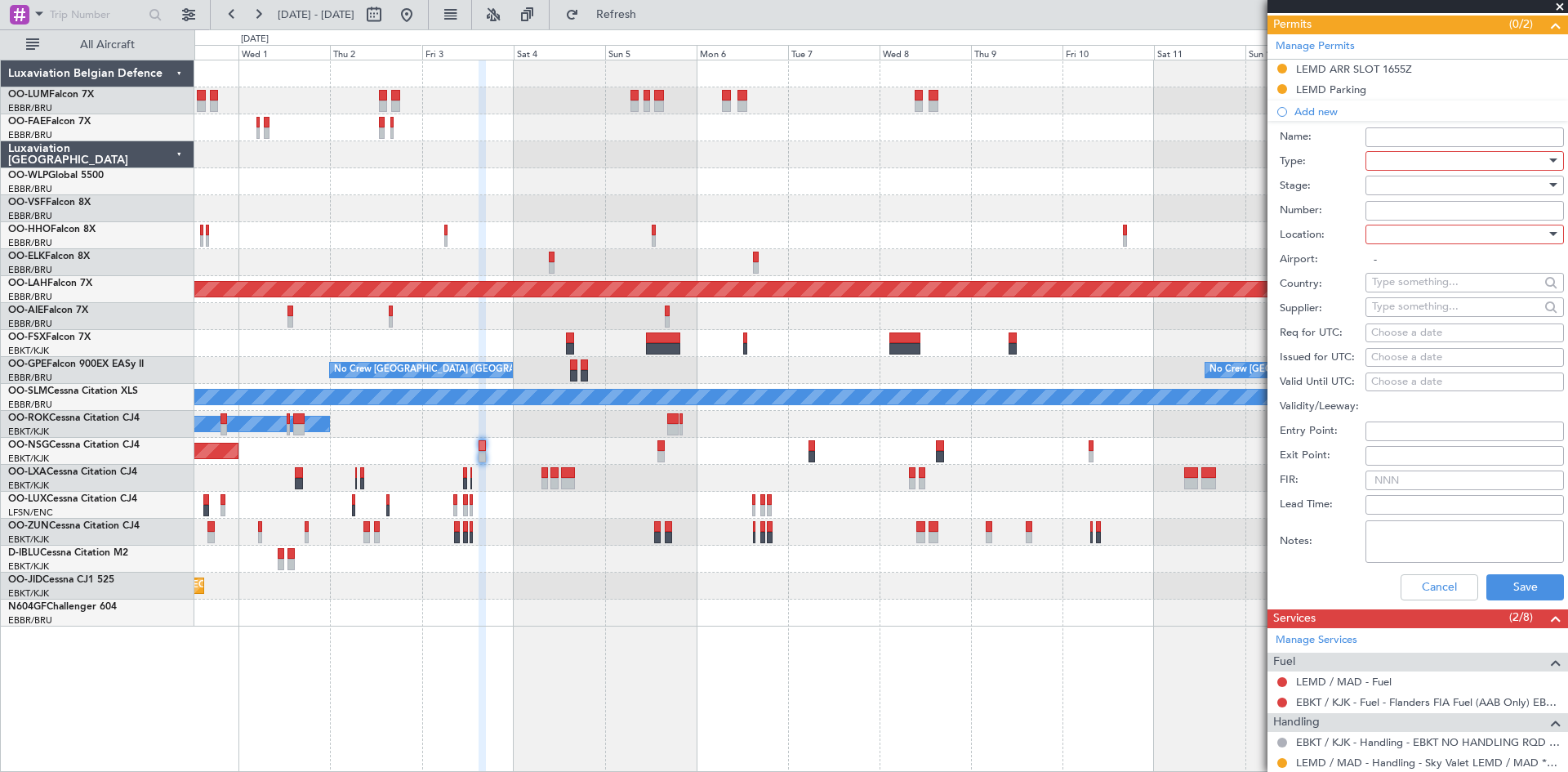
scroll to position [327, 0]
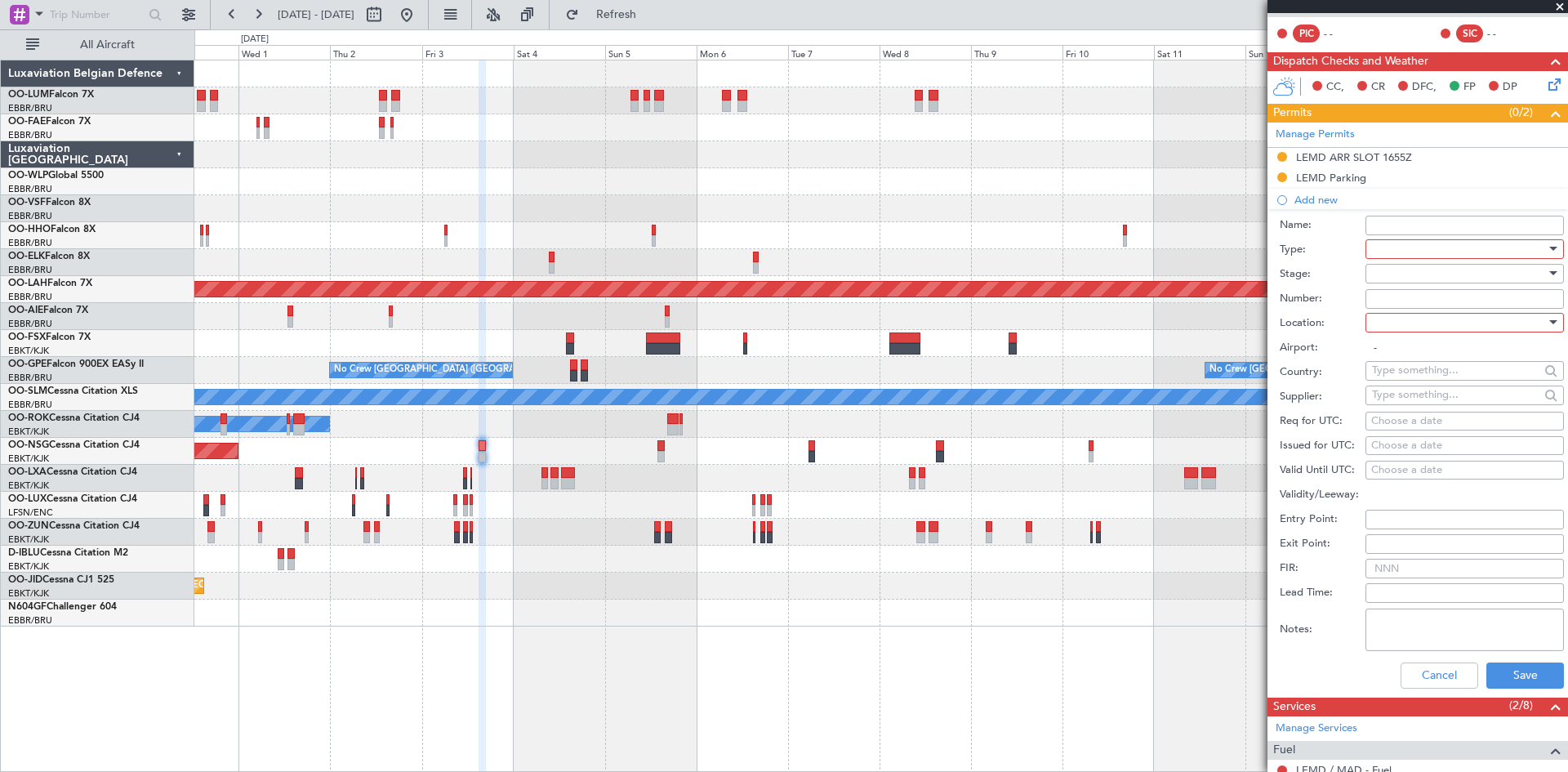
click at [1426, 252] on div at bounding box center [1459, 249] width 174 height 25
click at [1444, 397] on span "Slot" at bounding box center [1459, 404] width 172 height 25
click at [1401, 277] on div at bounding box center [1459, 273] width 174 height 25
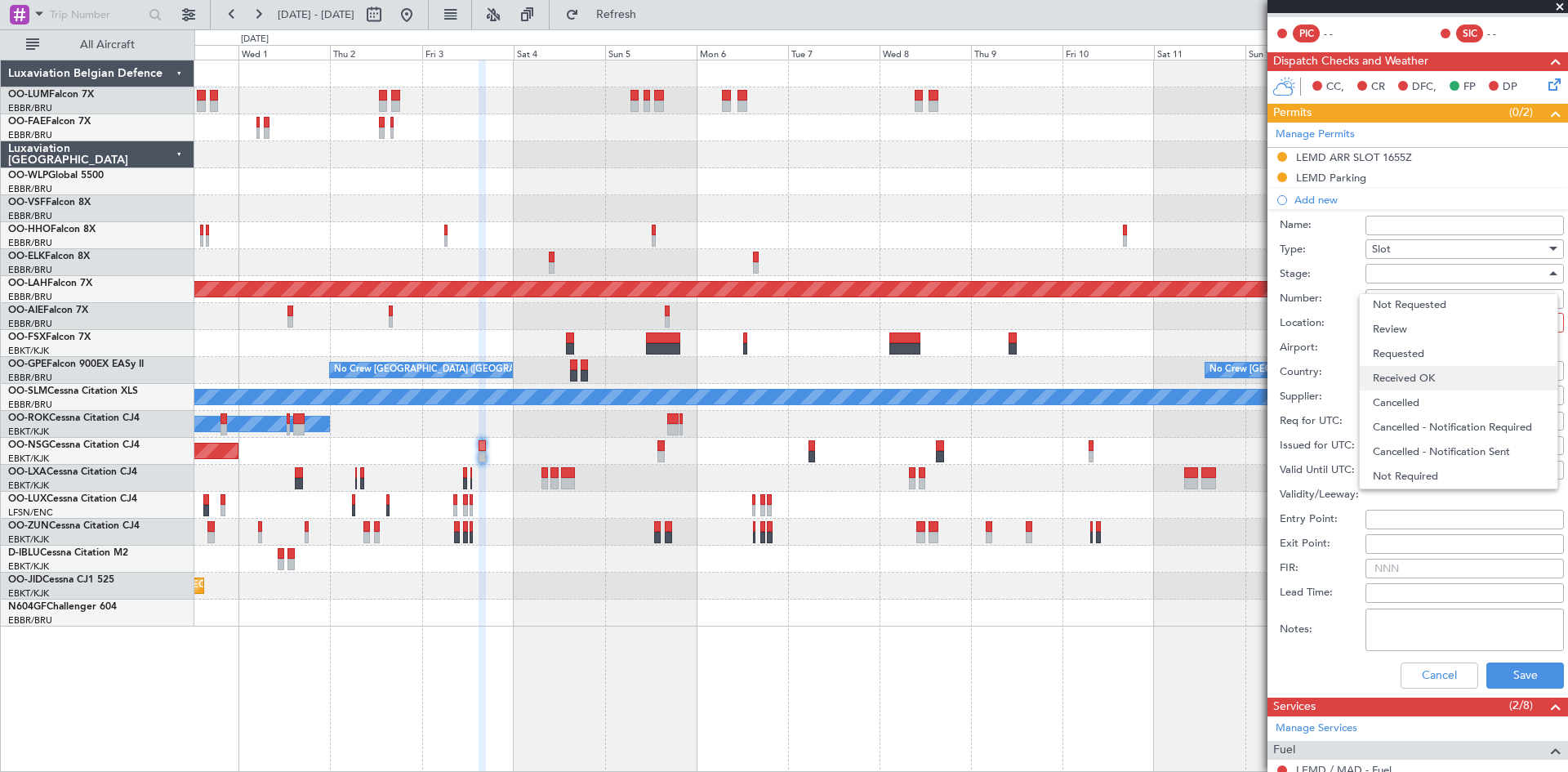
click at [1437, 380] on span "Received OK" at bounding box center [1459, 378] width 172 height 25
click at [1420, 322] on div at bounding box center [1459, 322] width 174 height 25
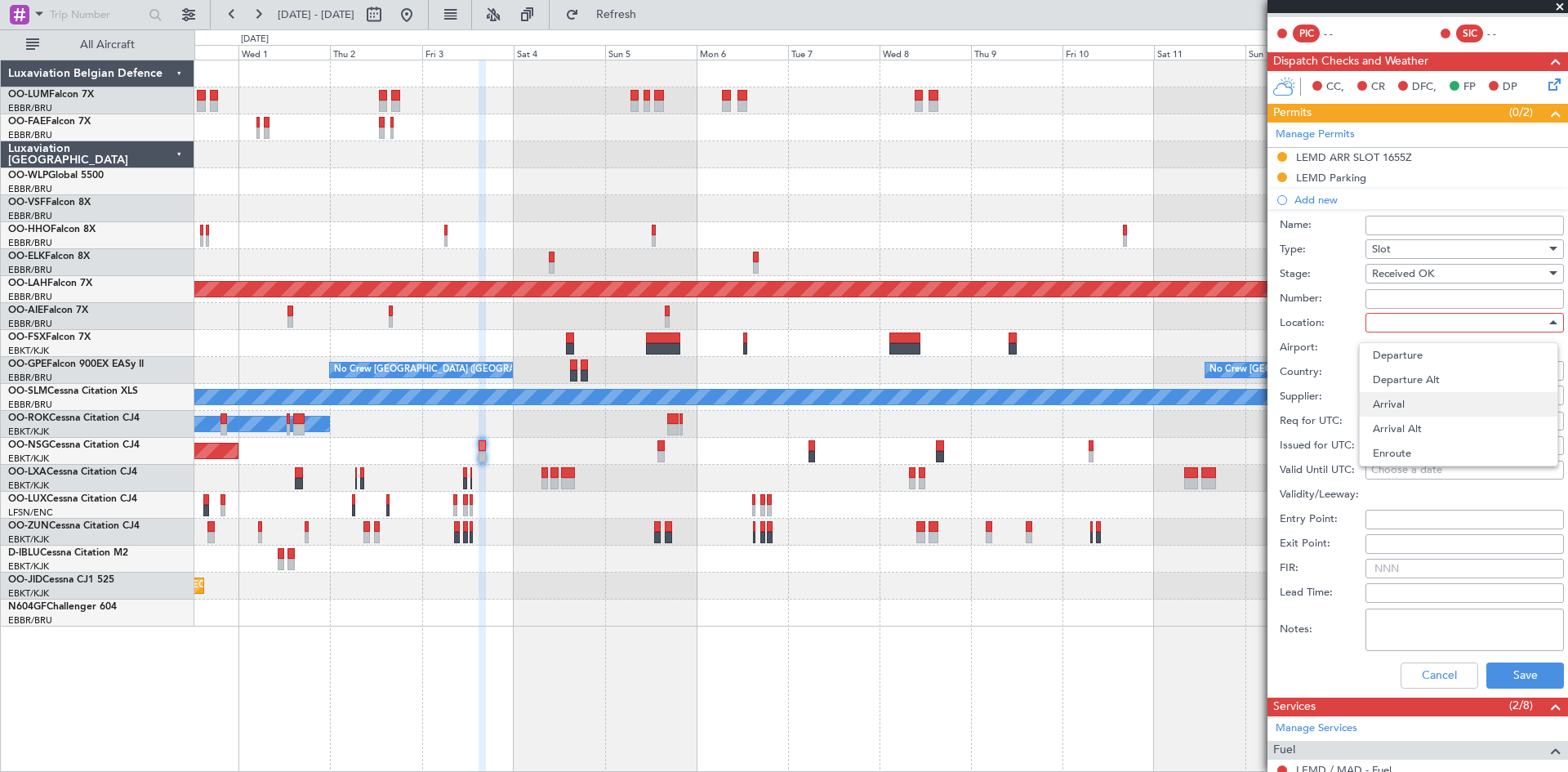
click at [1438, 411] on span "Arrival" at bounding box center [1459, 404] width 172 height 25
type input "LEMD / MAD"
click at [1432, 419] on div "Choose a date" at bounding box center [1464, 421] width 187 height 16
select select "9"
select select "2025"
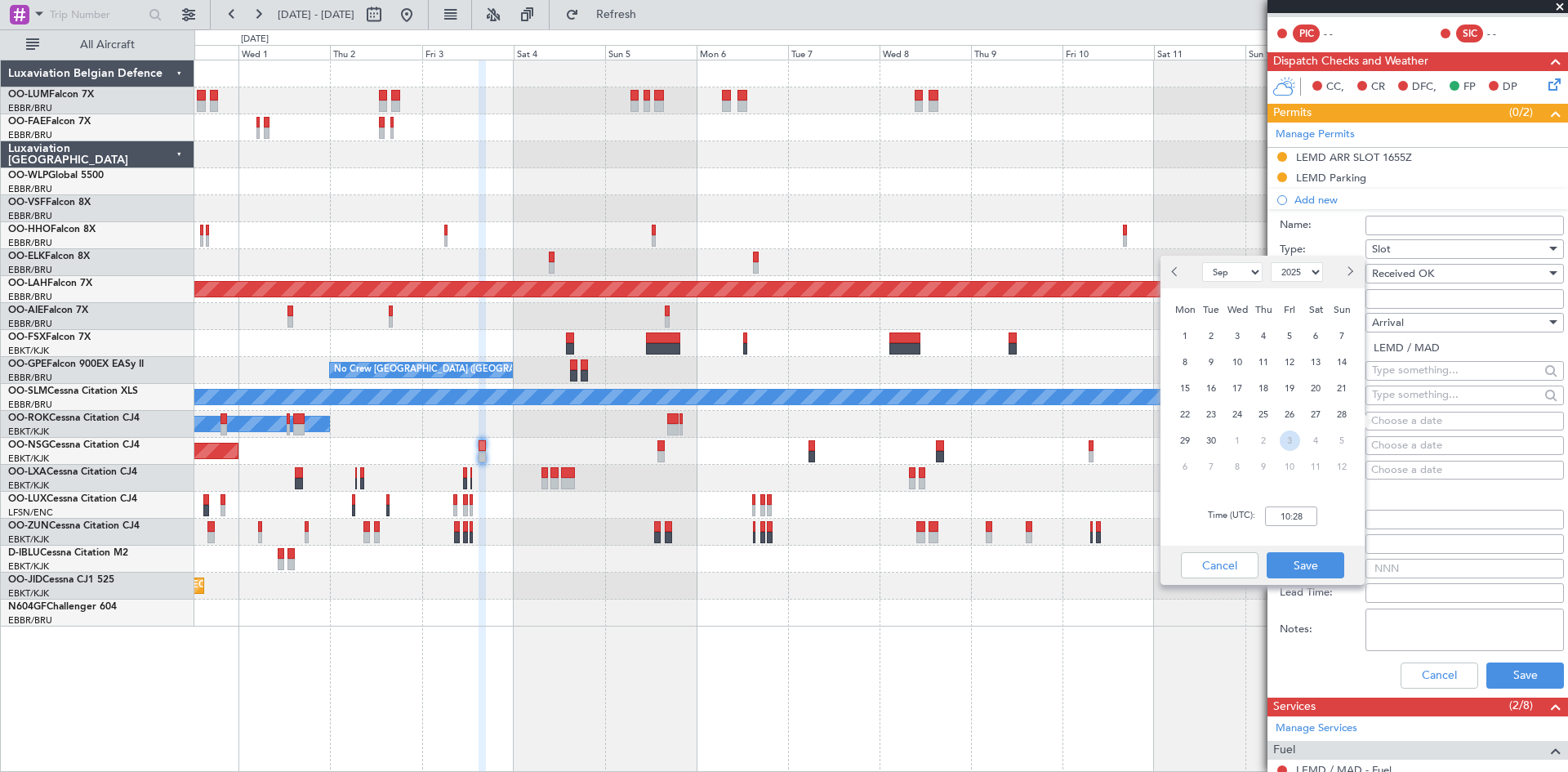
click at [1290, 446] on span "3" at bounding box center [1290, 441] width 21 height 21
select select "10"
click at [1301, 521] on input "00:00" at bounding box center [1291, 516] width 52 height 20
type input "0"
type input "16:55"
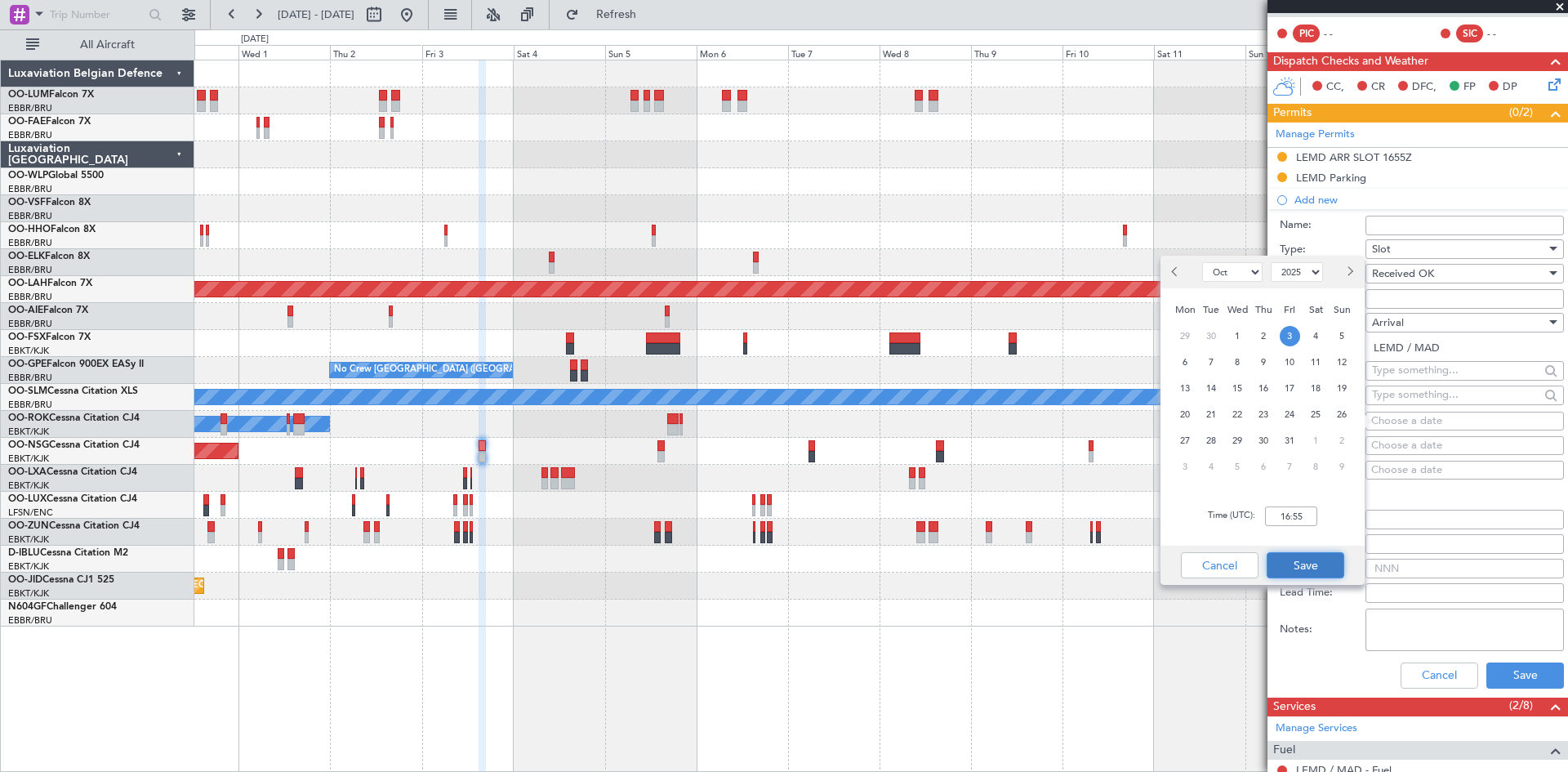
click at [1302, 576] on button "Save" at bounding box center [1305, 566] width 77 height 26
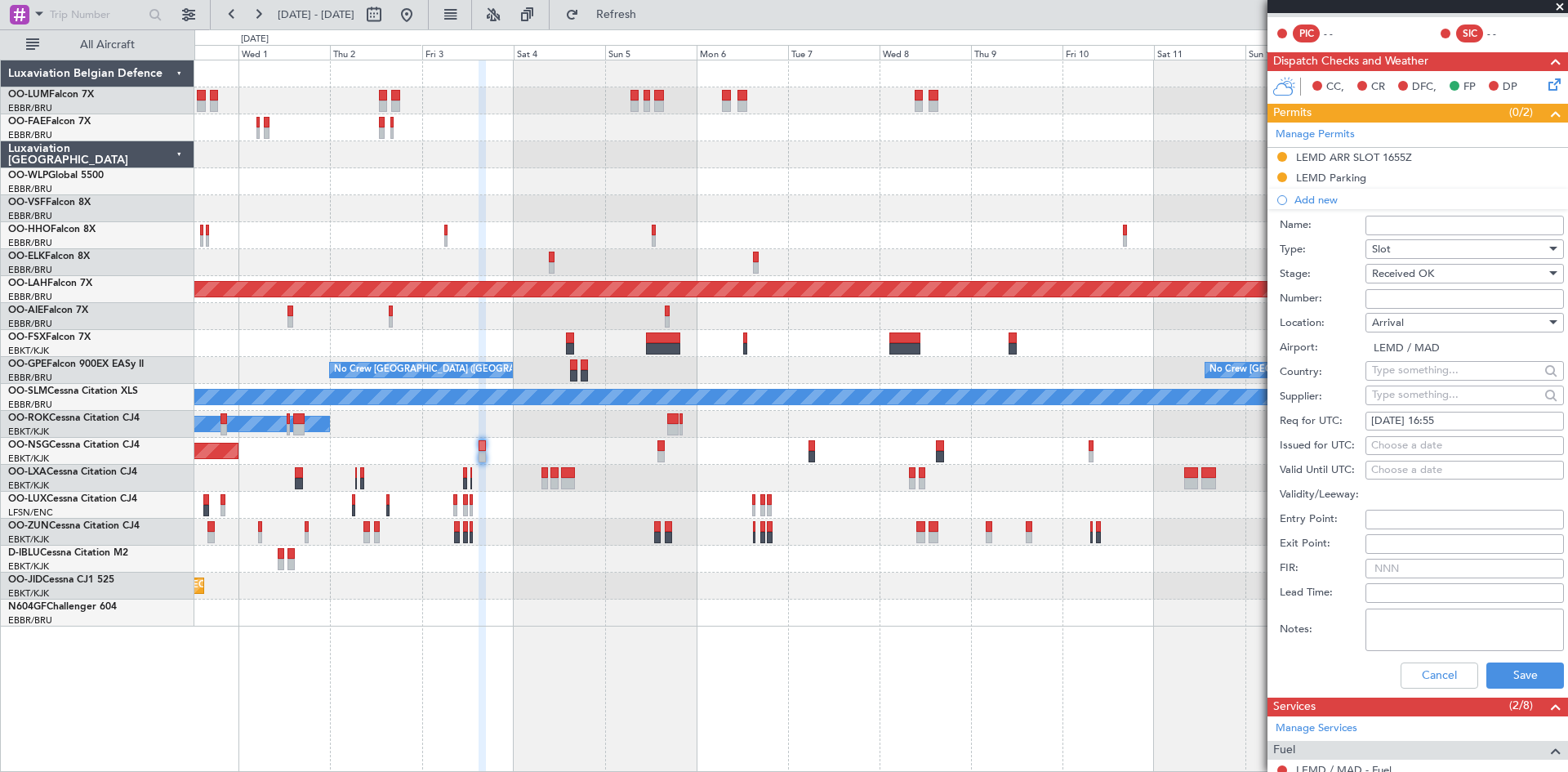
click at [1395, 447] on div "Choose a date" at bounding box center [1464, 446] width 187 height 16
select select "9"
select select "2025"
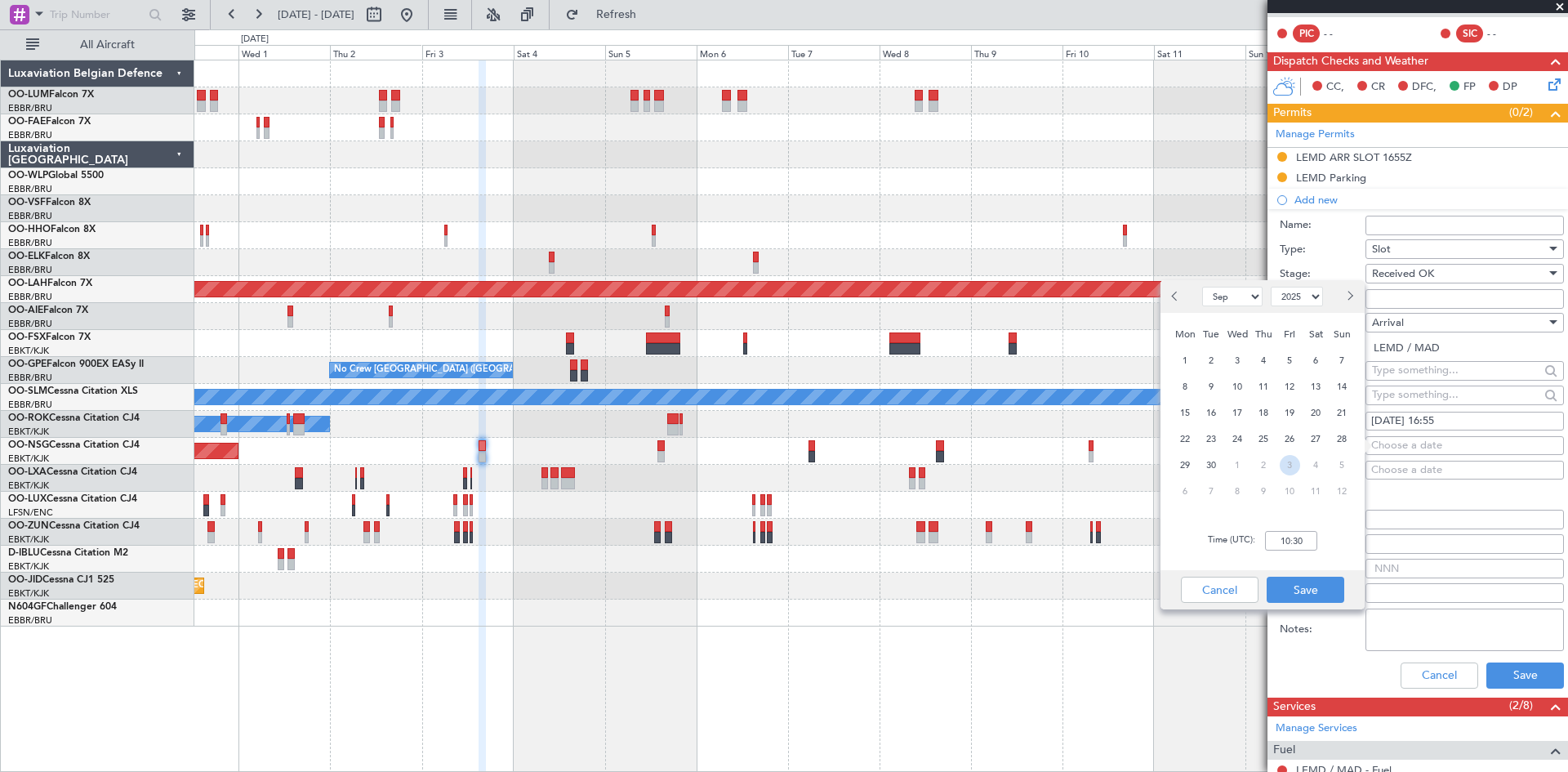
click at [1282, 465] on span "3" at bounding box center [1290, 466] width 21 height 21
select select "10"
click at [1285, 542] on input "00:00" at bounding box center [1291, 540] width 52 height 20
type input "16:45"
click at [1319, 584] on button "Save" at bounding box center [1305, 590] width 77 height 26
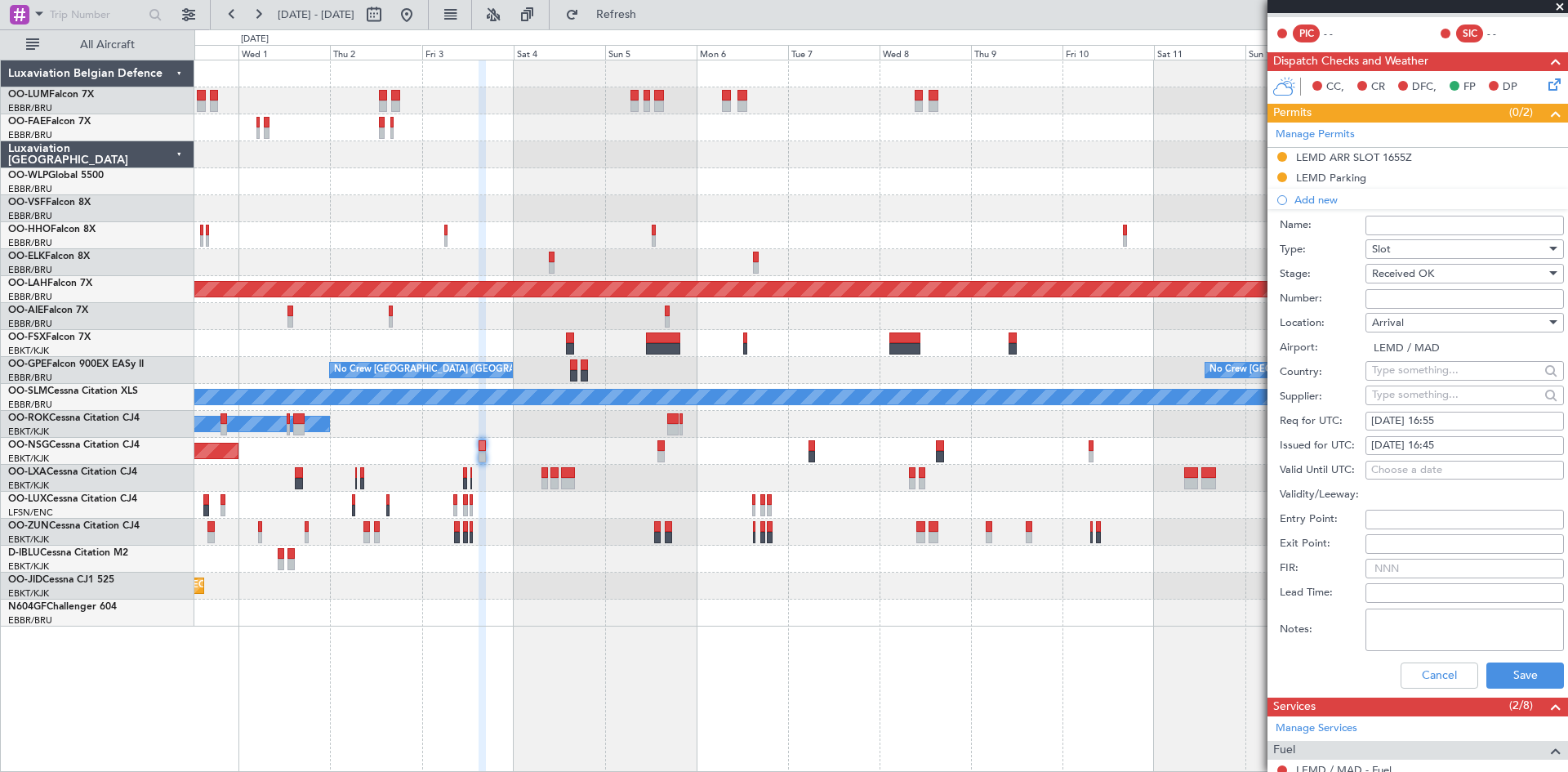
click at [1419, 625] on textarea "Notes:" at bounding box center [1464, 630] width 199 height 42
type textarea "Slot tolerance +/- 30 min"
click at [1521, 680] on button "Save" at bounding box center [1526, 676] width 77 height 26
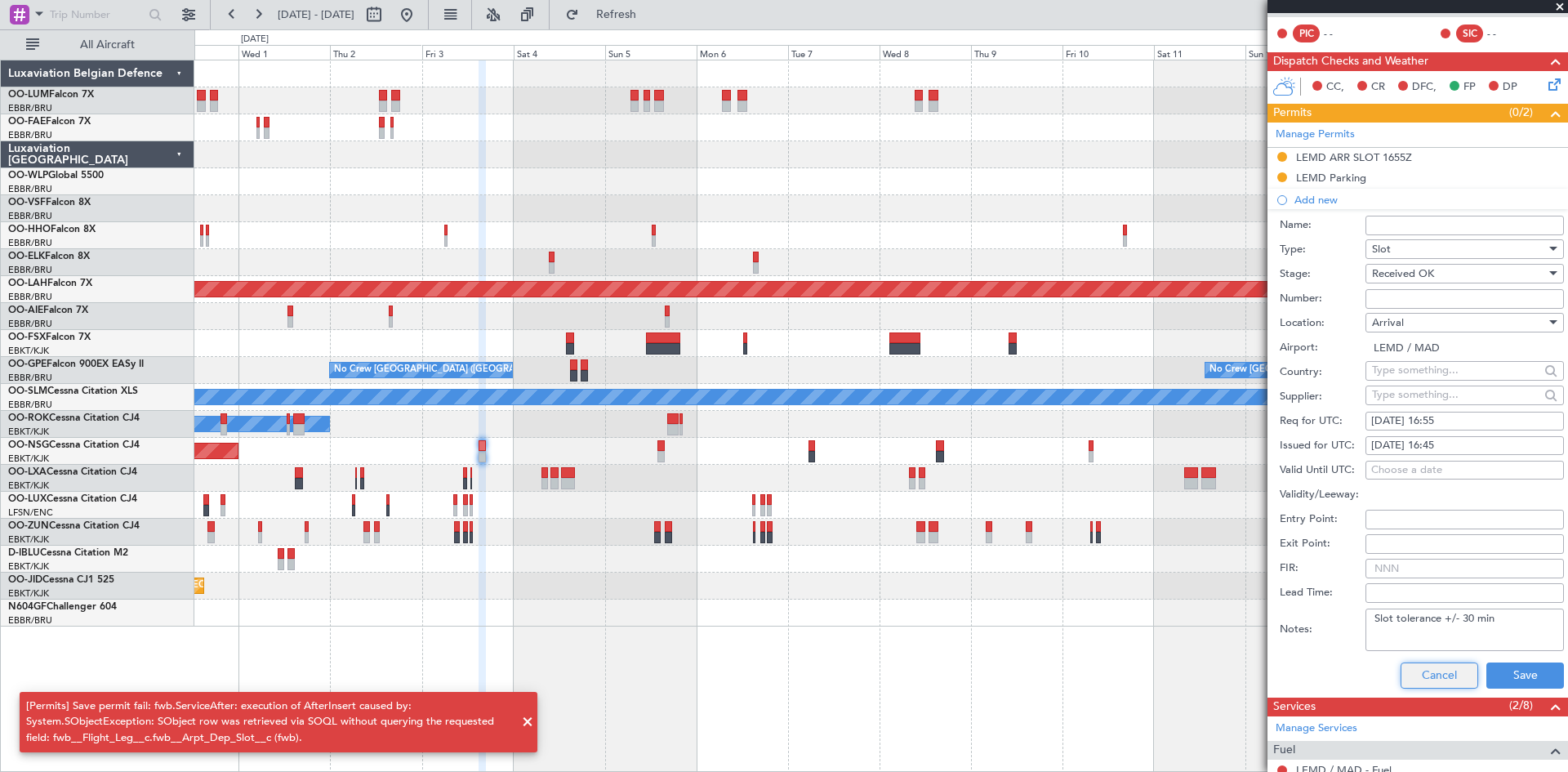
click at [1426, 675] on button "Cancel" at bounding box center [1440, 676] width 77 height 26
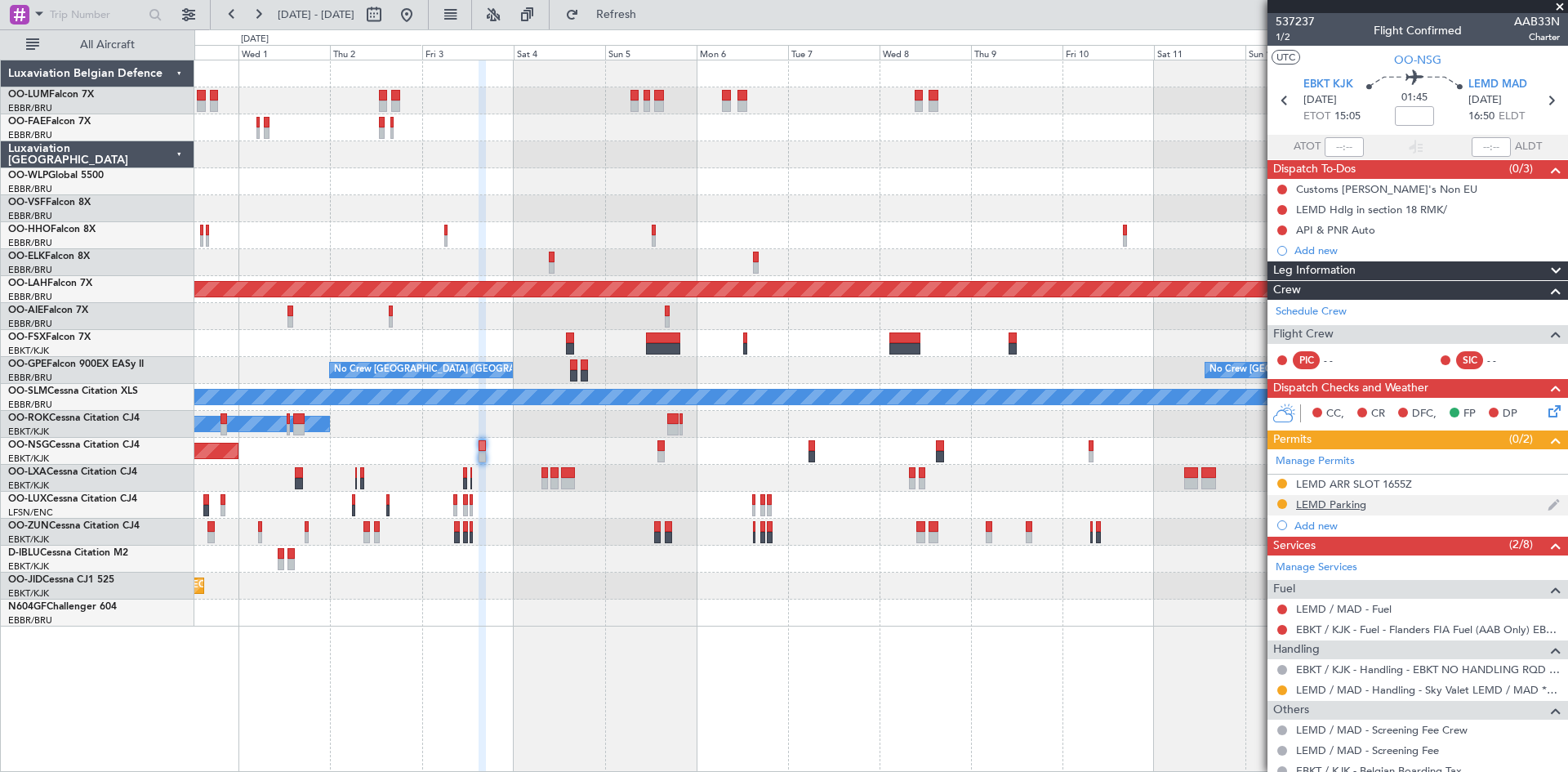
scroll to position [178, 0]
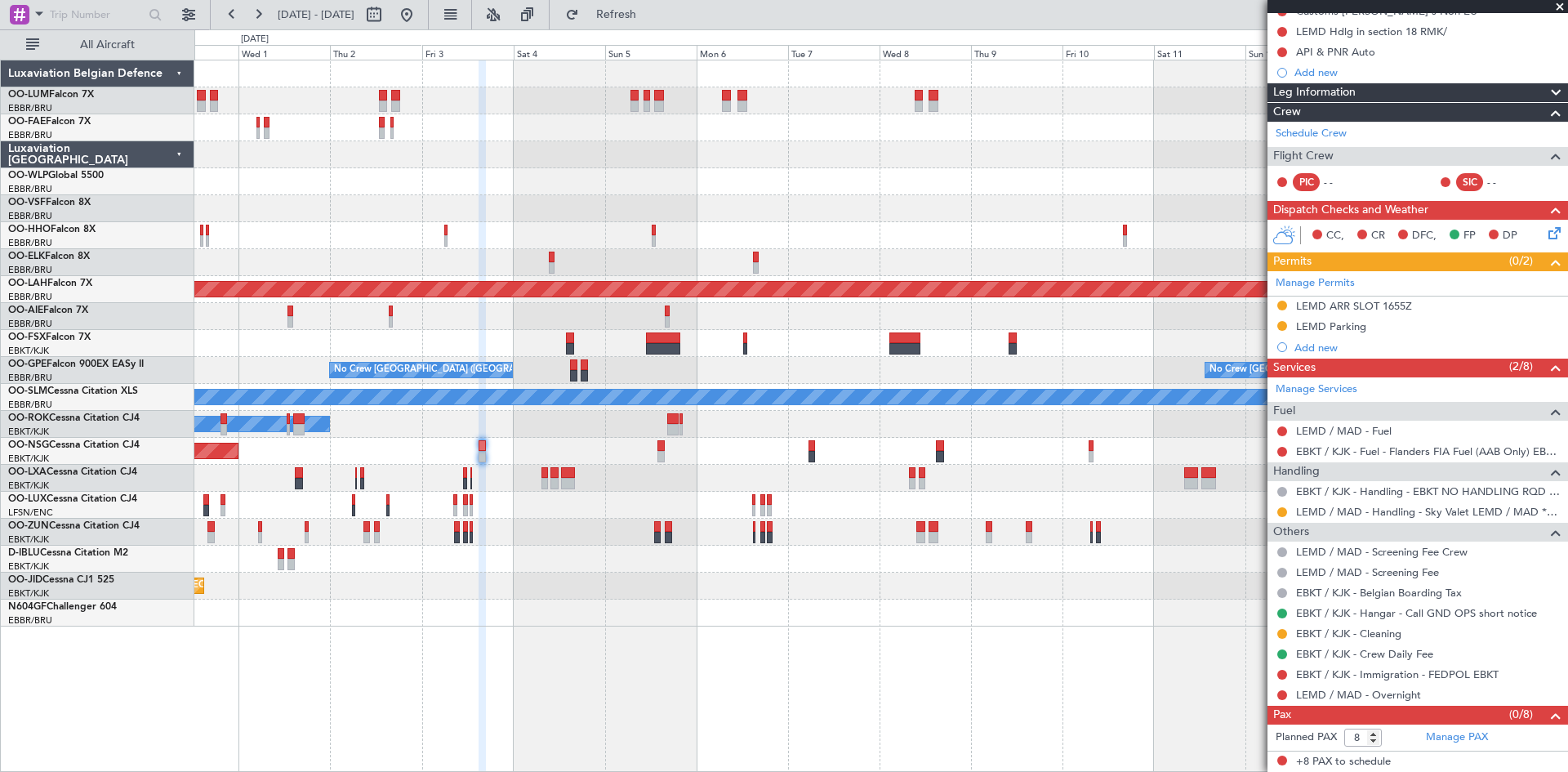
drag, startPoint x: 462, startPoint y: 13, endPoint x: 442, endPoint y: 176, distance: 164.2
click at [420, 13] on button at bounding box center [407, 15] width 26 height 26
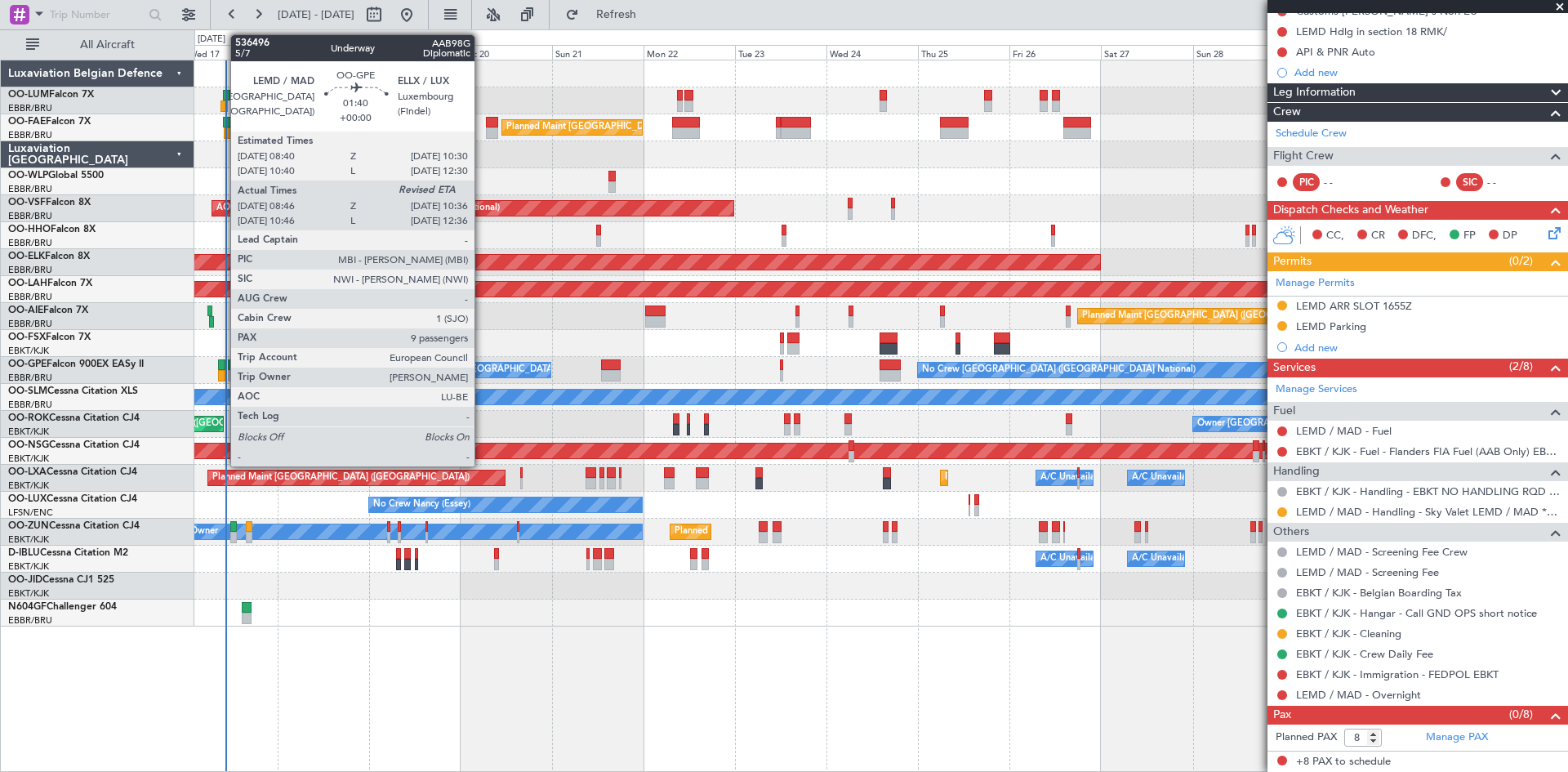
click at [222, 365] on div at bounding box center [221, 365] width 8 height 11
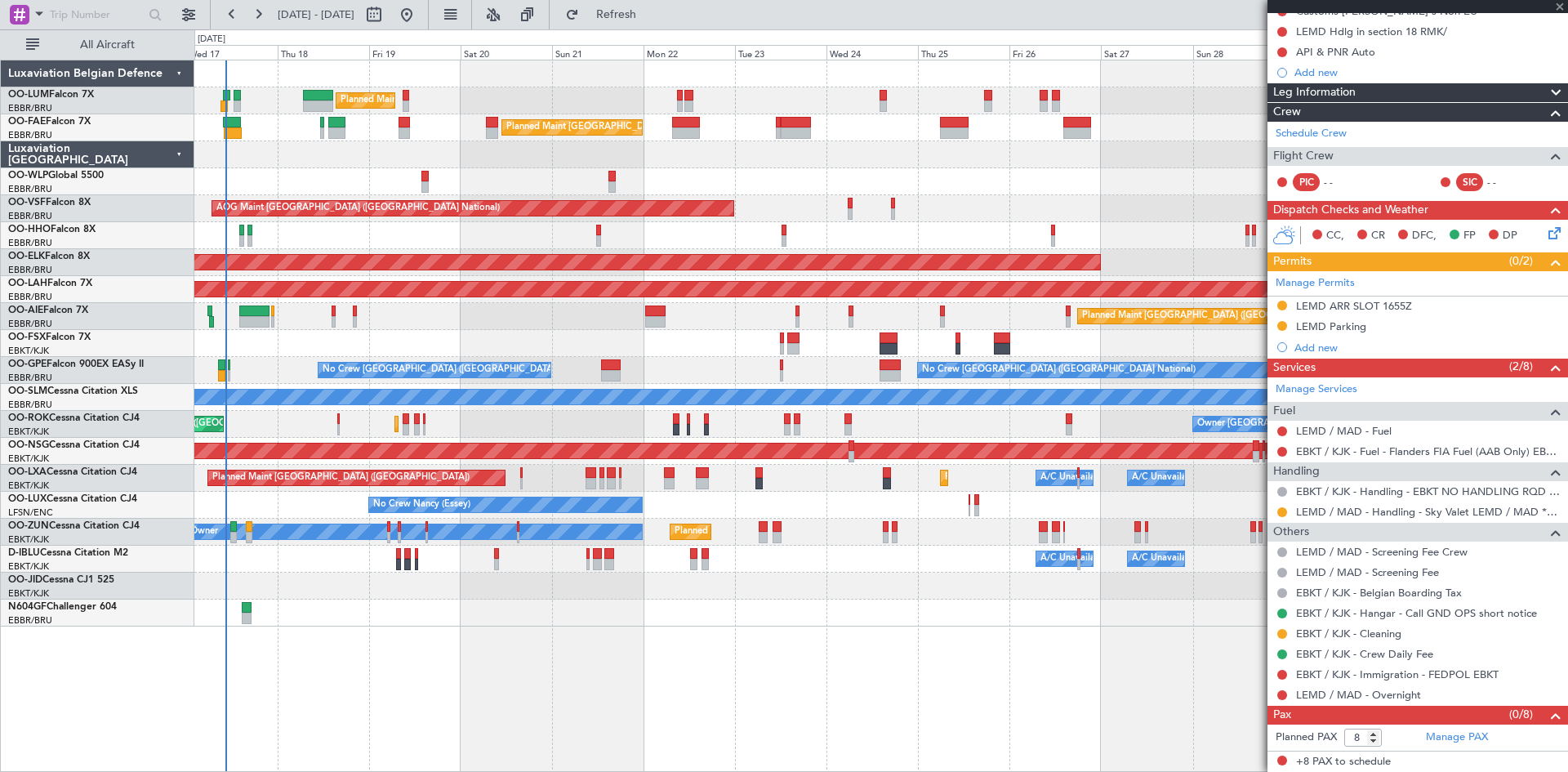
scroll to position [0, 0]
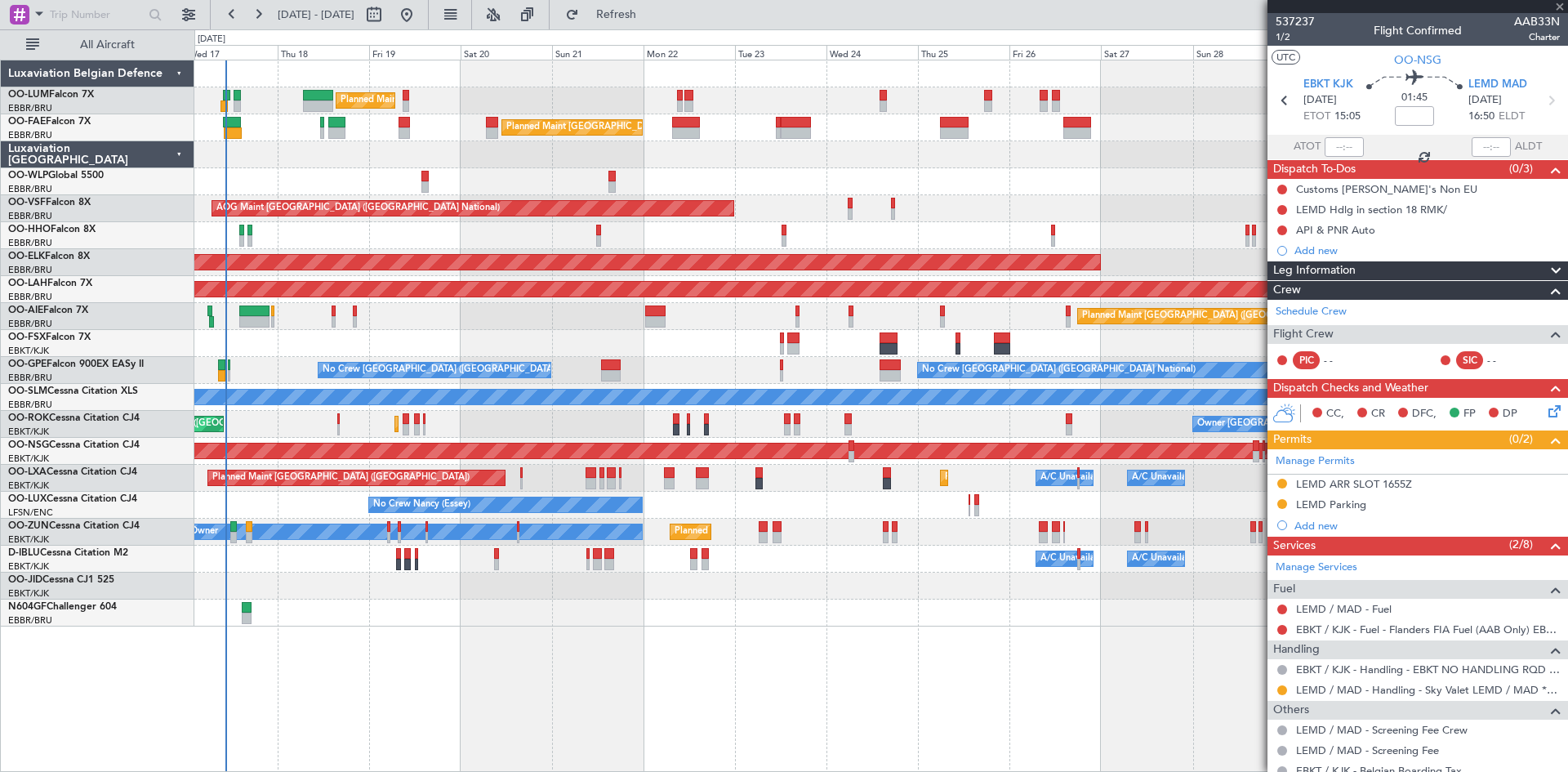
type input "08:51"
type input "9"
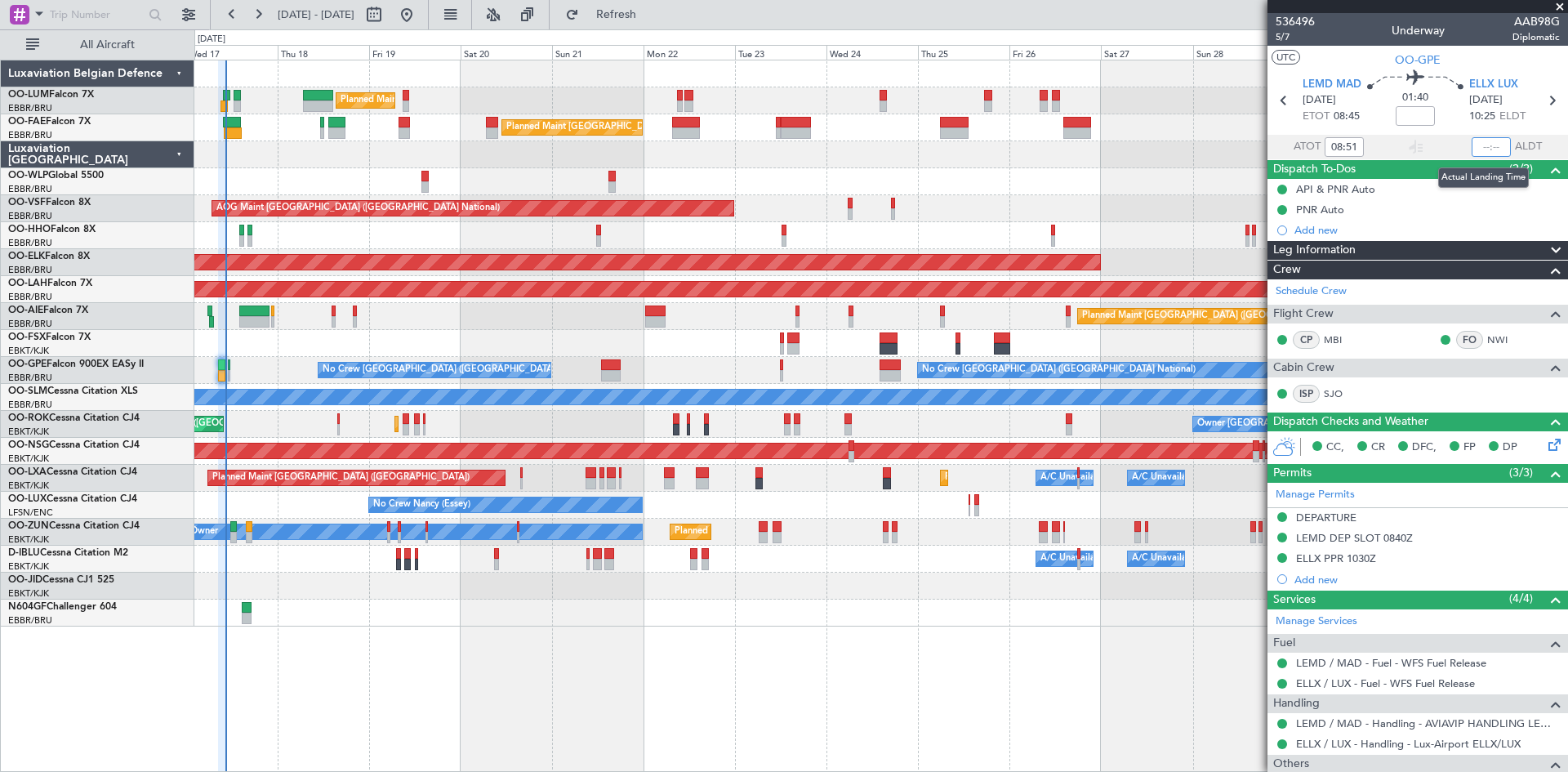
click at [1490, 142] on input "text" at bounding box center [1492, 147] width 40 height 20
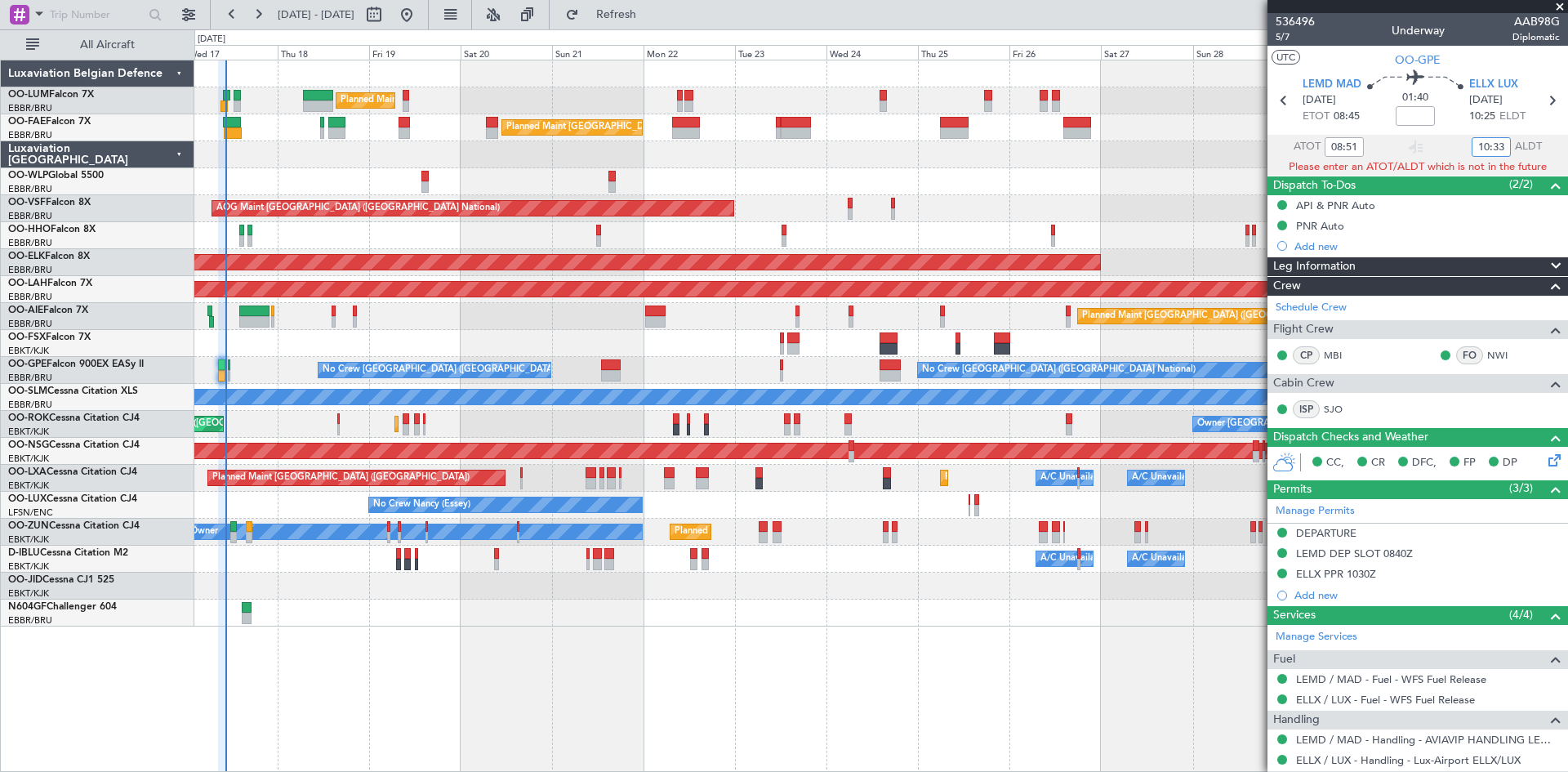
type input "10:33"
click at [1446, 125] on div "01:40" at bounding box center [1415, 101] width 107 height 60
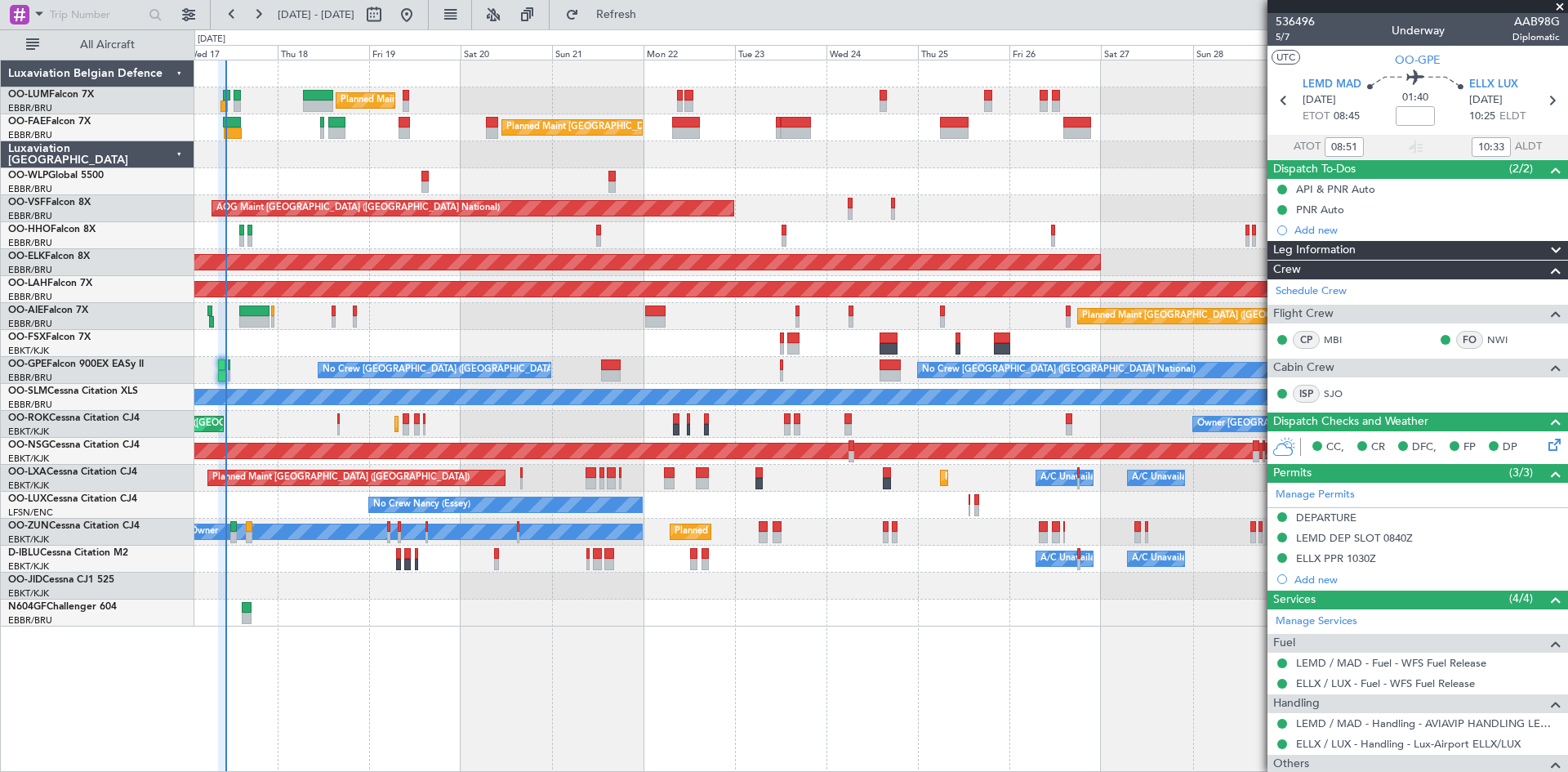
click at [831, 641] on div "Owner Melsbroek Air Base Planned Maint Brussels (Brussels National) Unplanned M…" at bounding box center [881, 416] width 1374 height 713
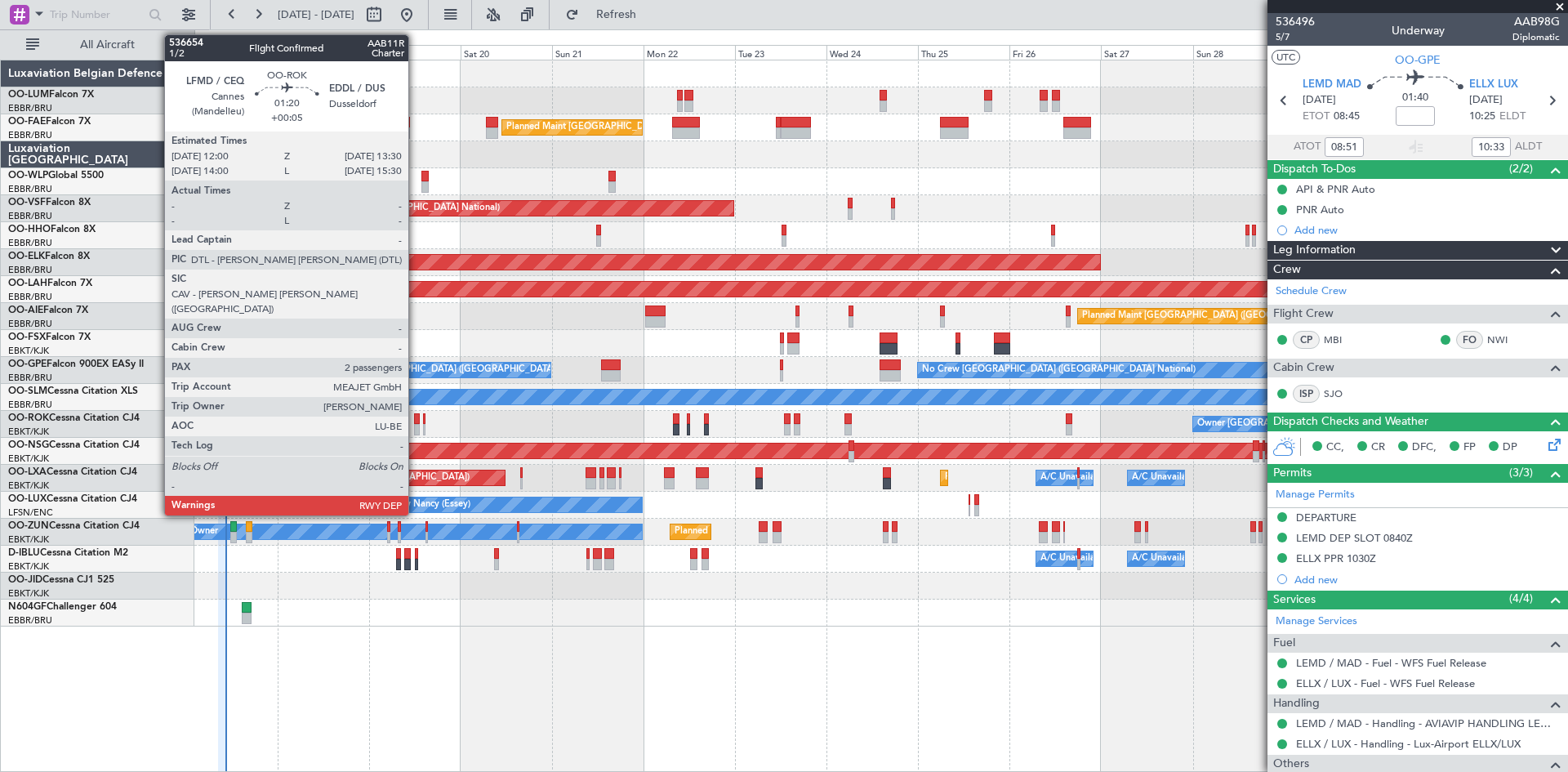
click at [416, 421] on div at bounding box center [416, 419] width 7 height 11
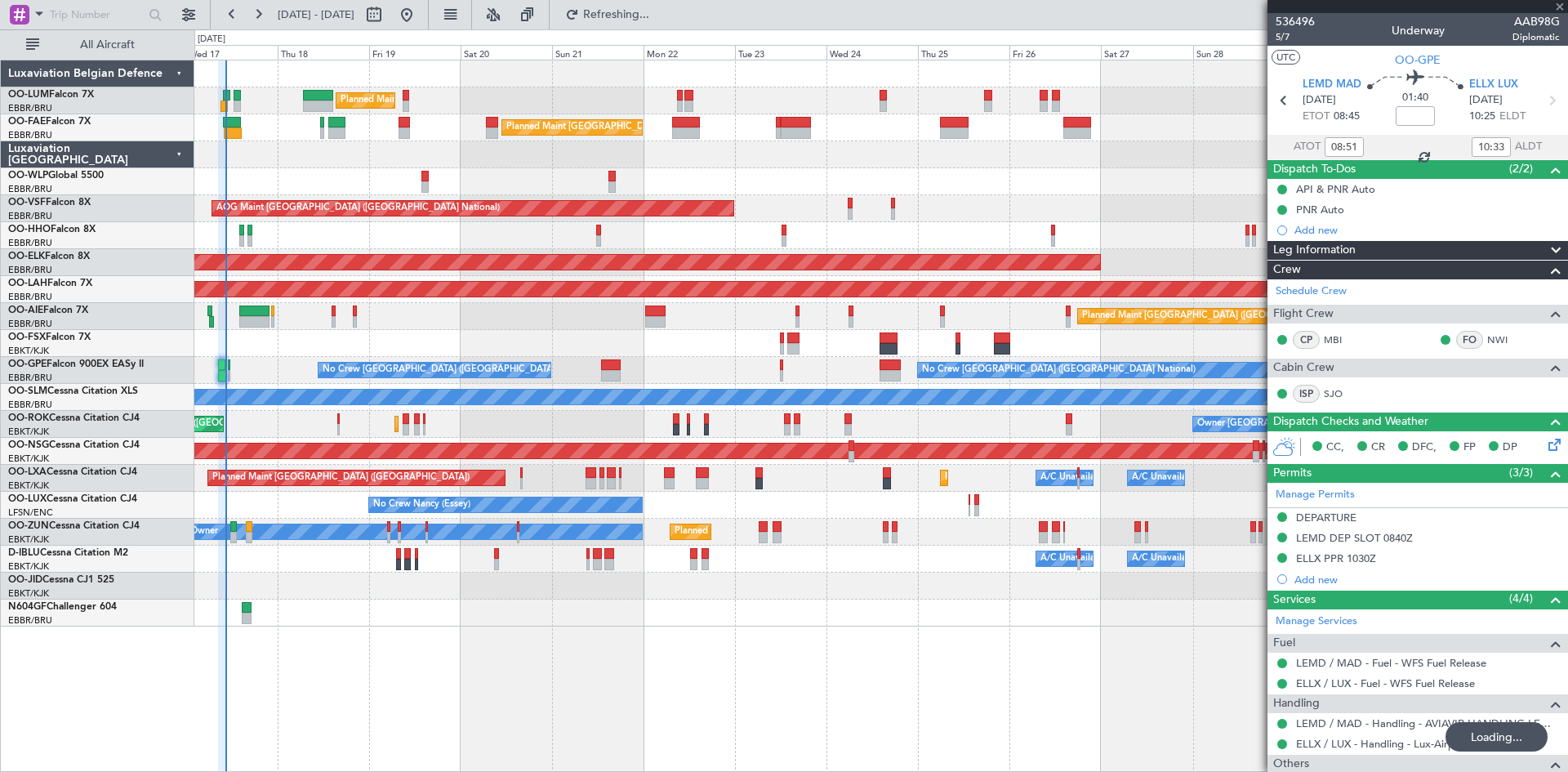
type input "+00:05"
type input "2"
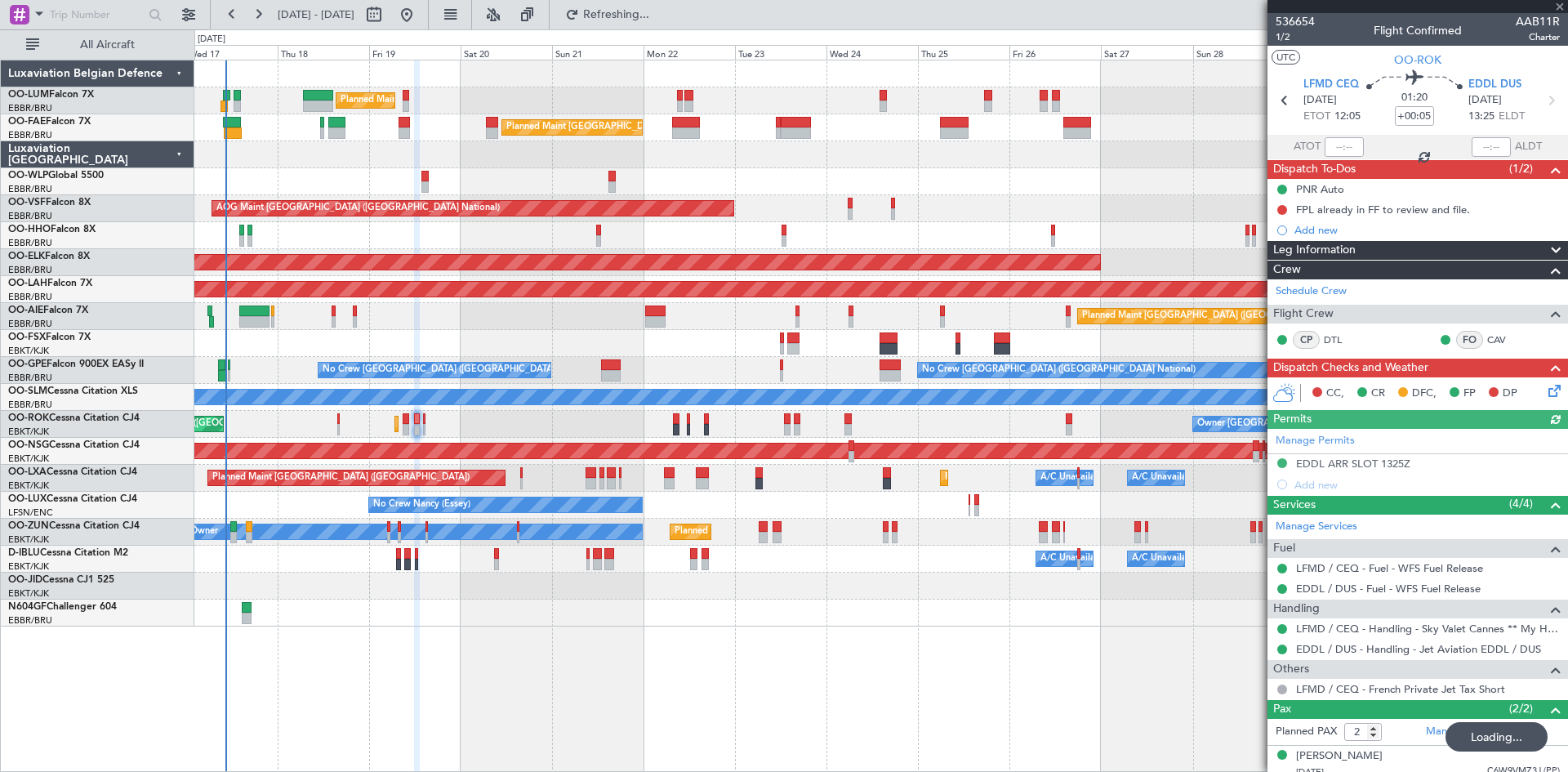
type input "08:51"
type input "10:33"
type input "9"
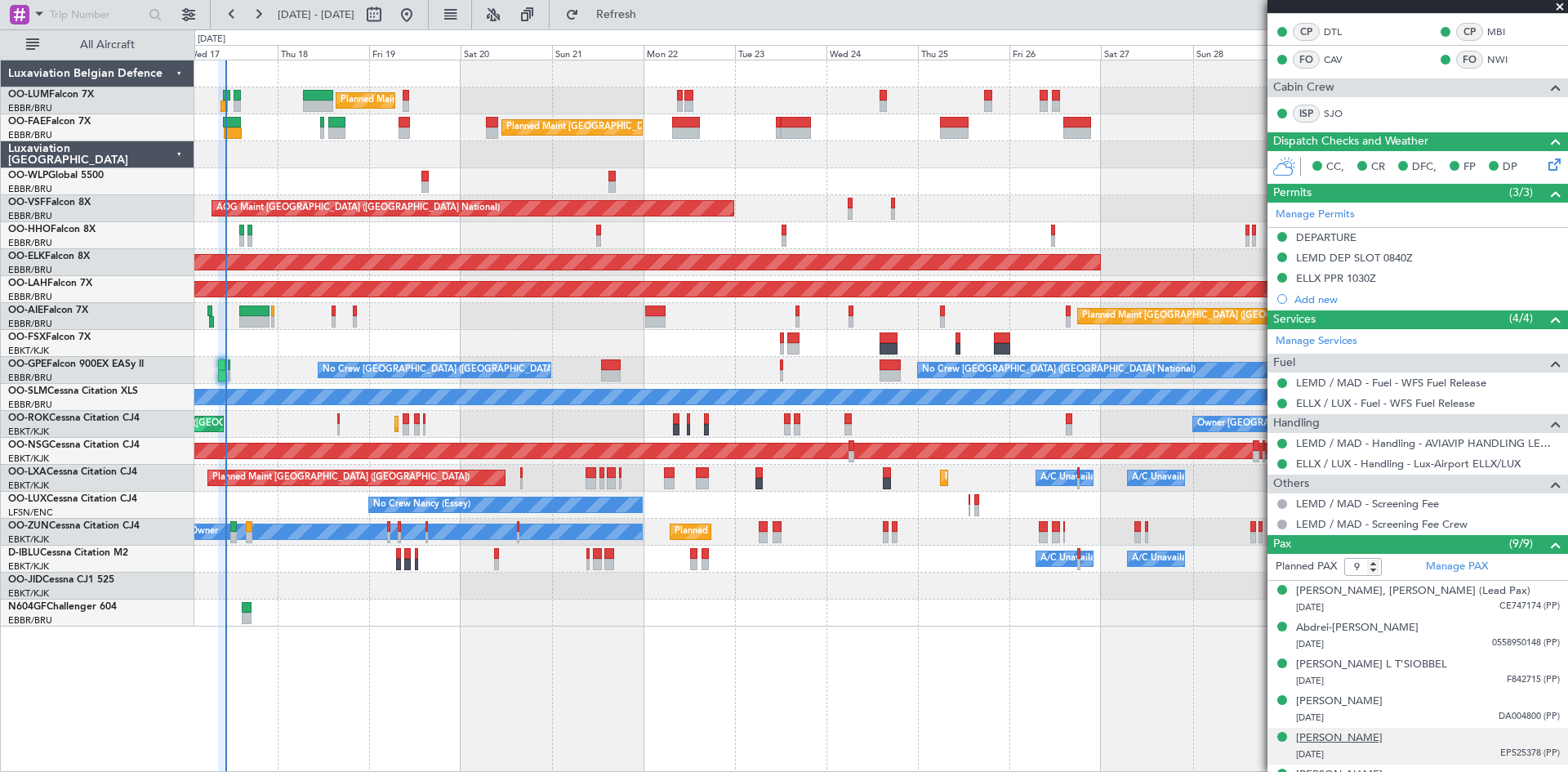
scroll to position [286, 0]
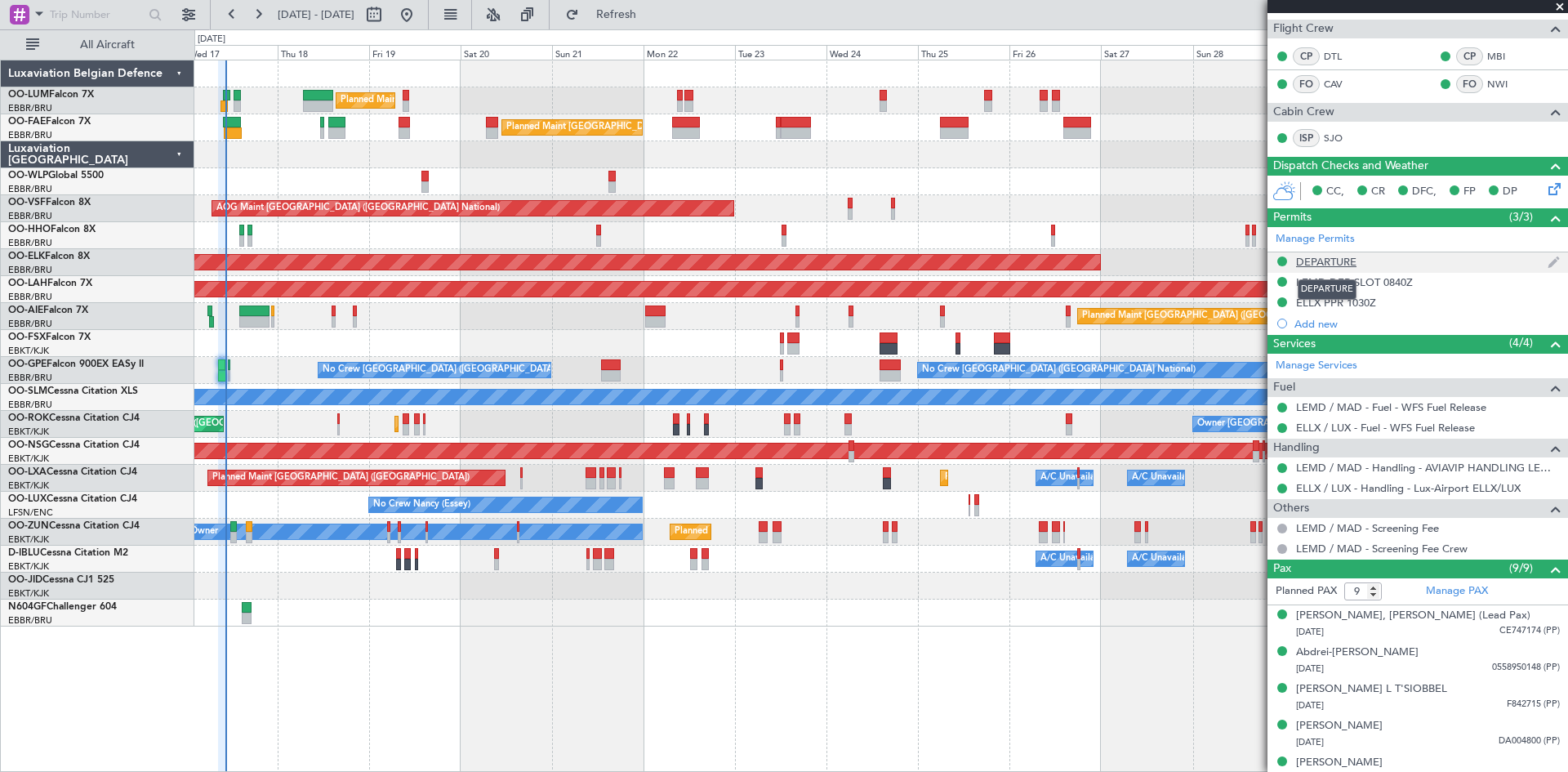
click at [1328, 260] on div "DEPARTURE" at bounding box center [1327, 261] width 60 height 14
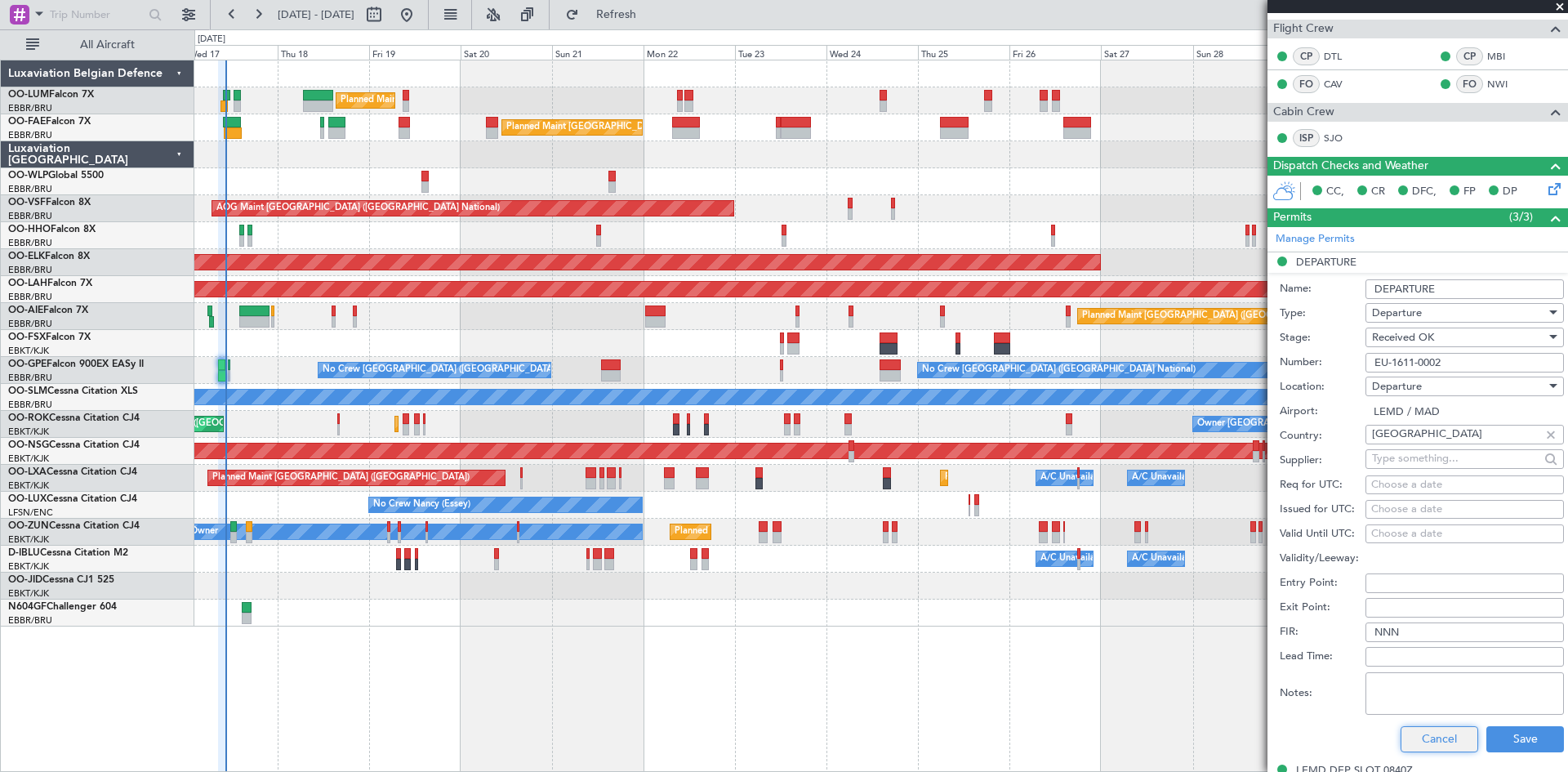
click at [1413, 739] on button "Cancel" at bounding box center [1440, 740] width 77 height 26
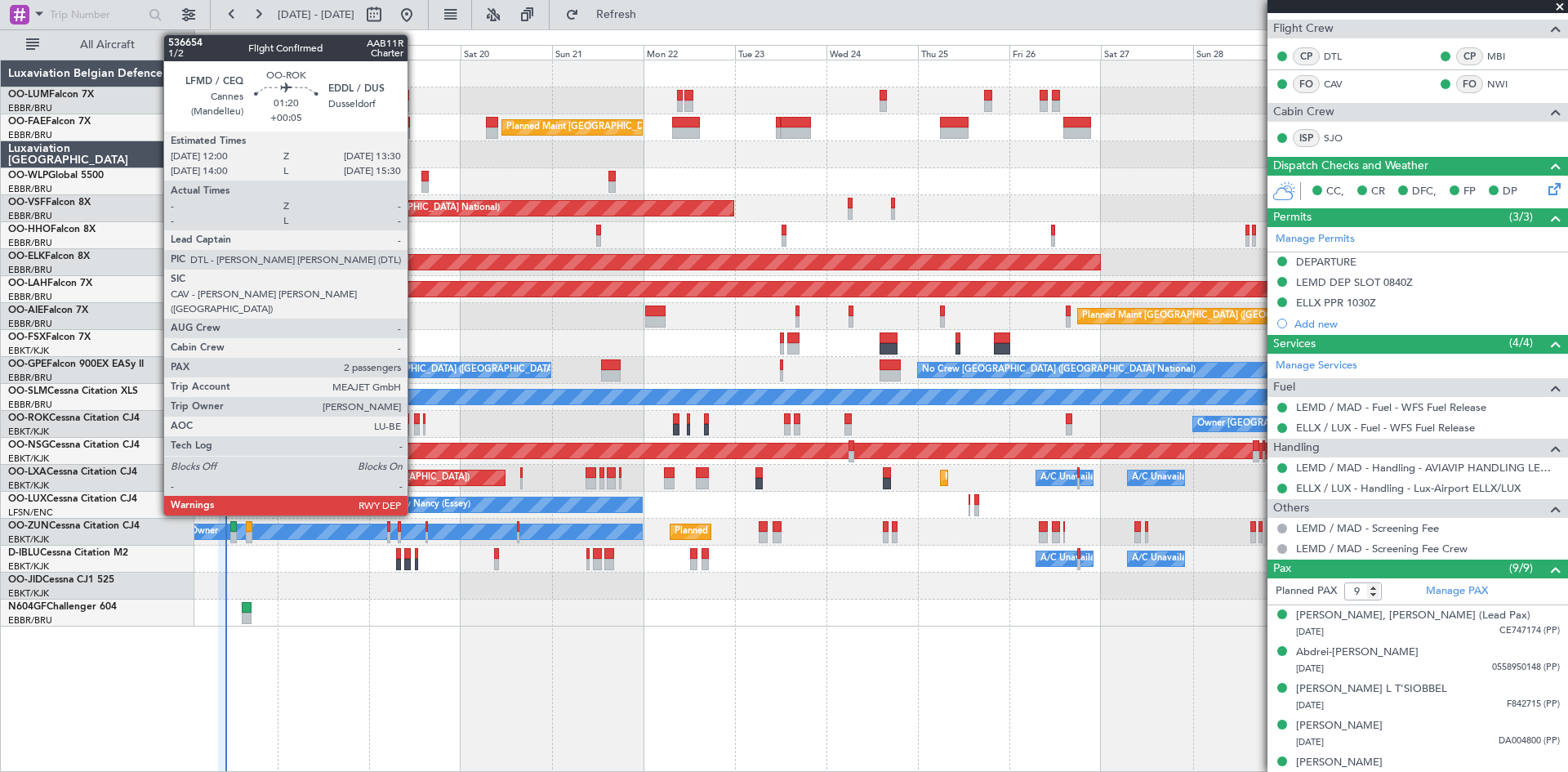
click at [415, 417] on div at bounding box center [416, 419] width 7 height 11
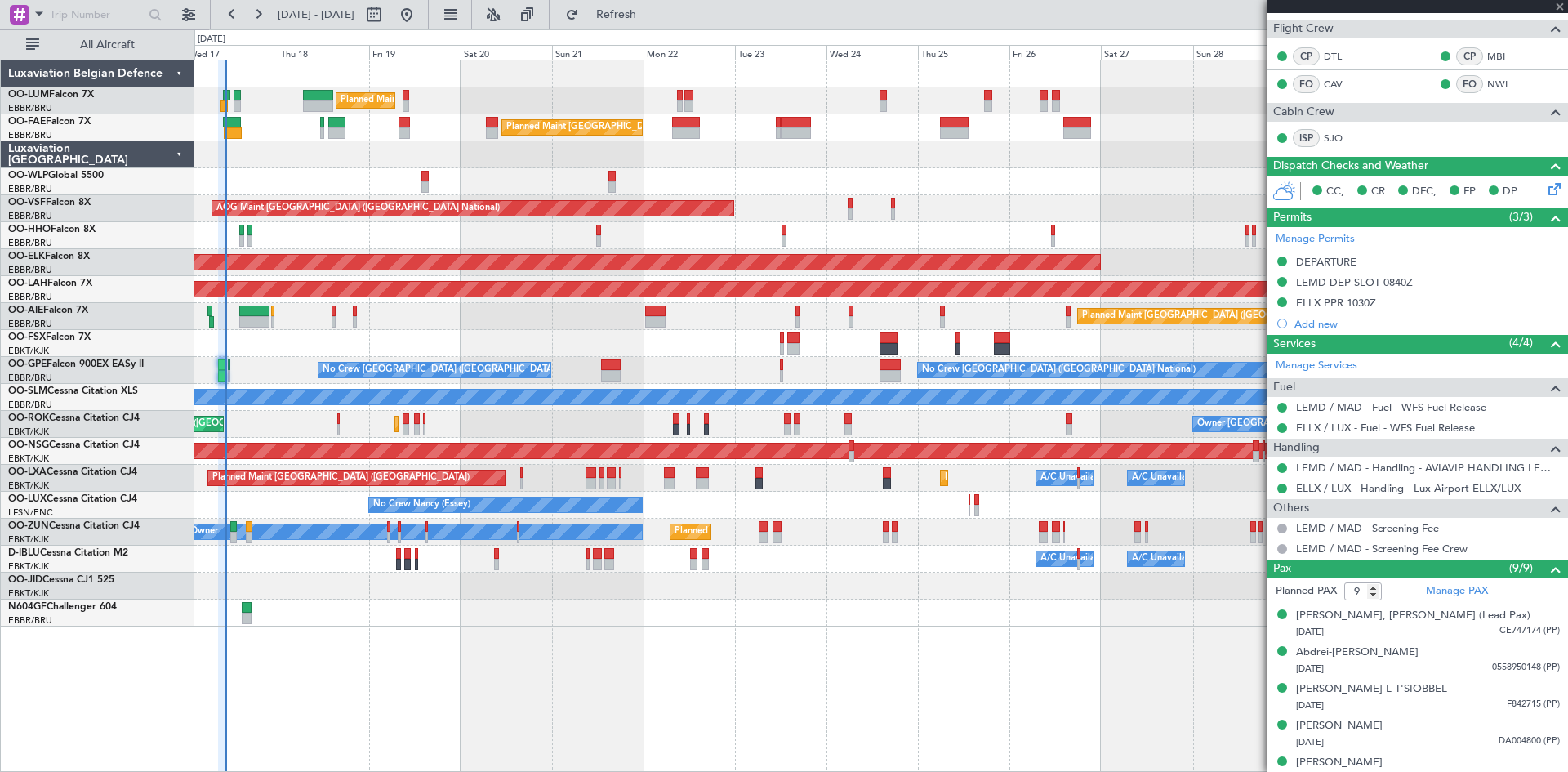
type input "+00:05"
type input "2"
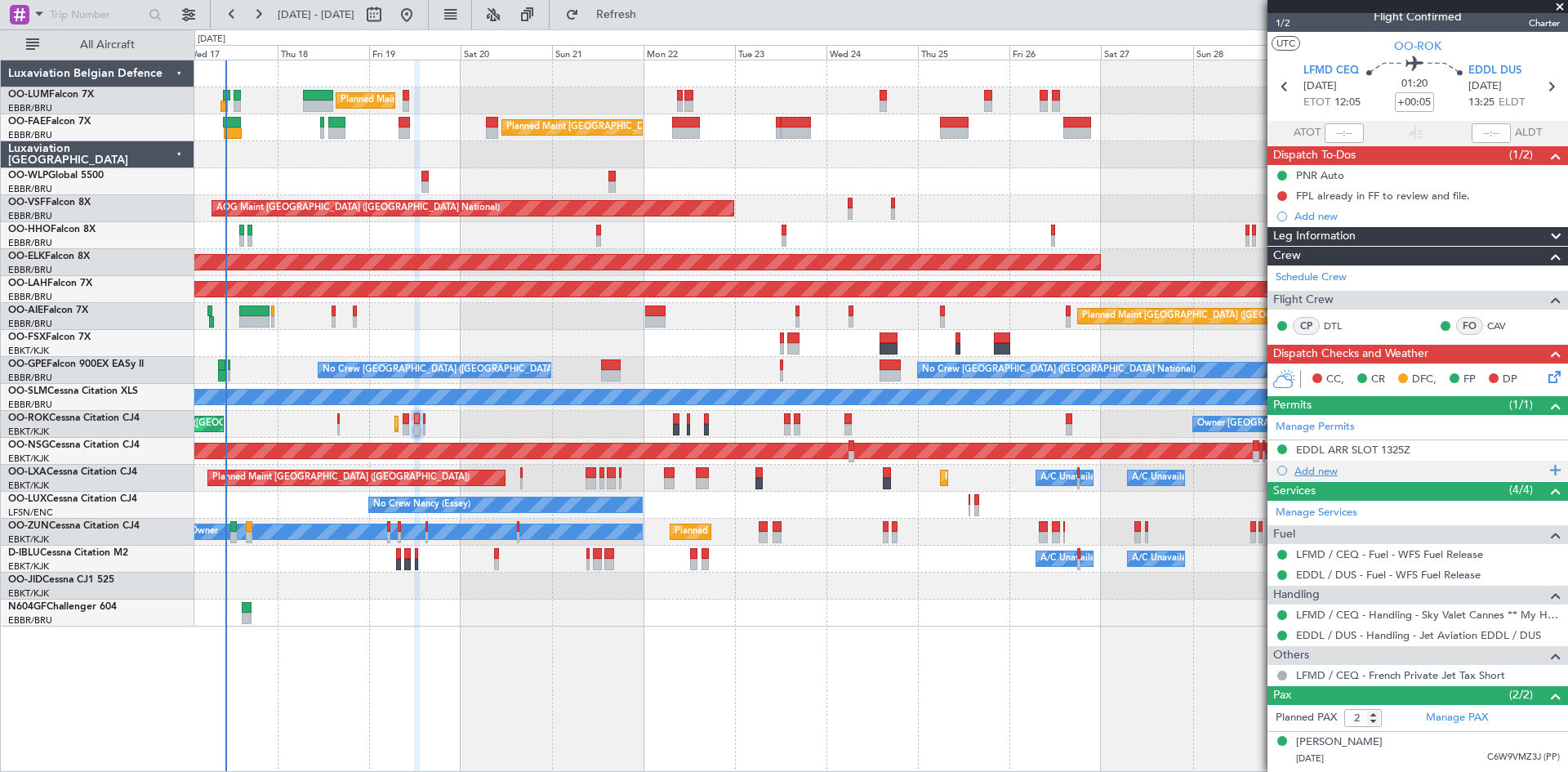
scroll to position [0, 0]
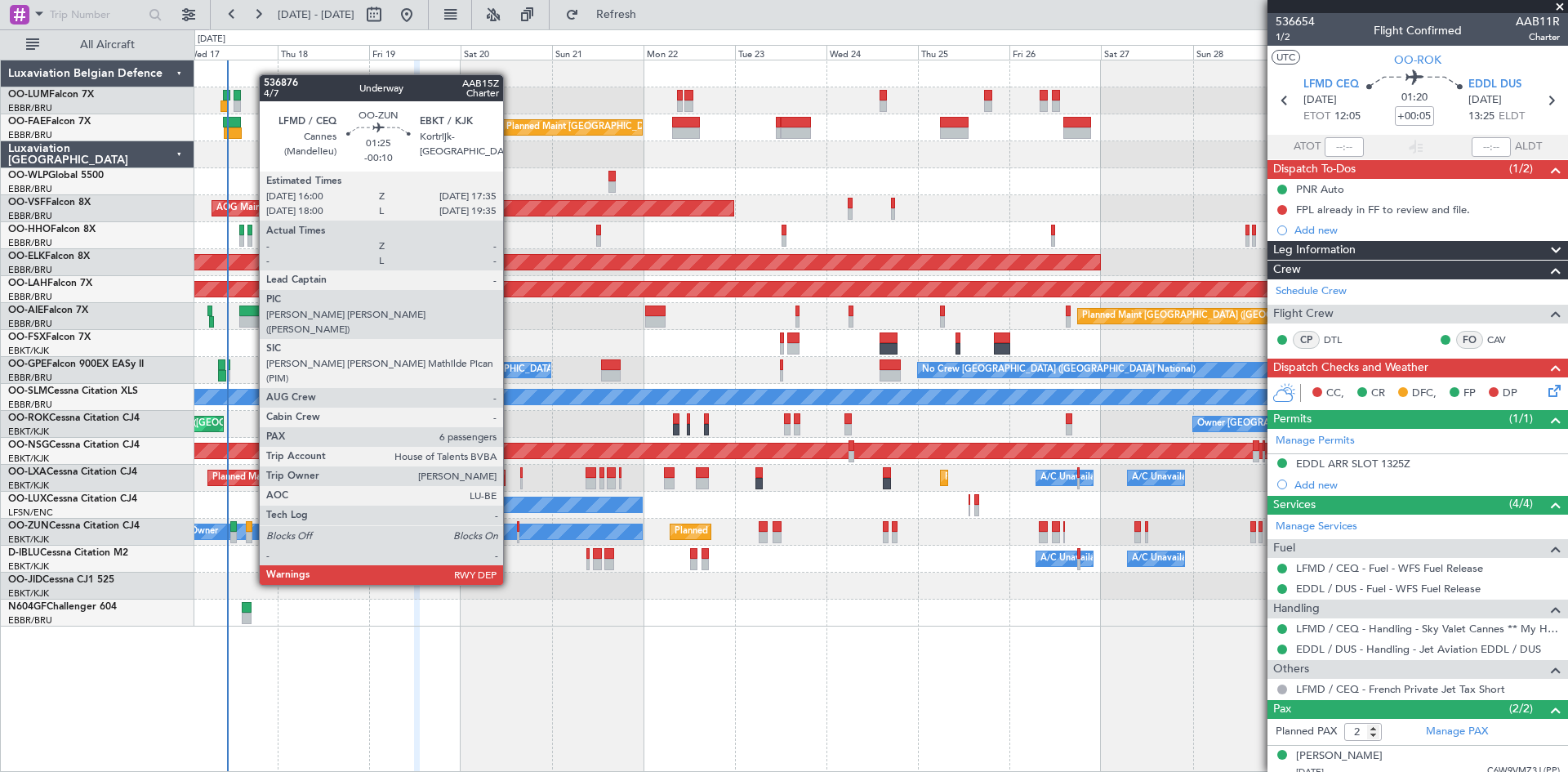
click at [251, 524] on div at bounding box center [249, 527] width 7 height 11
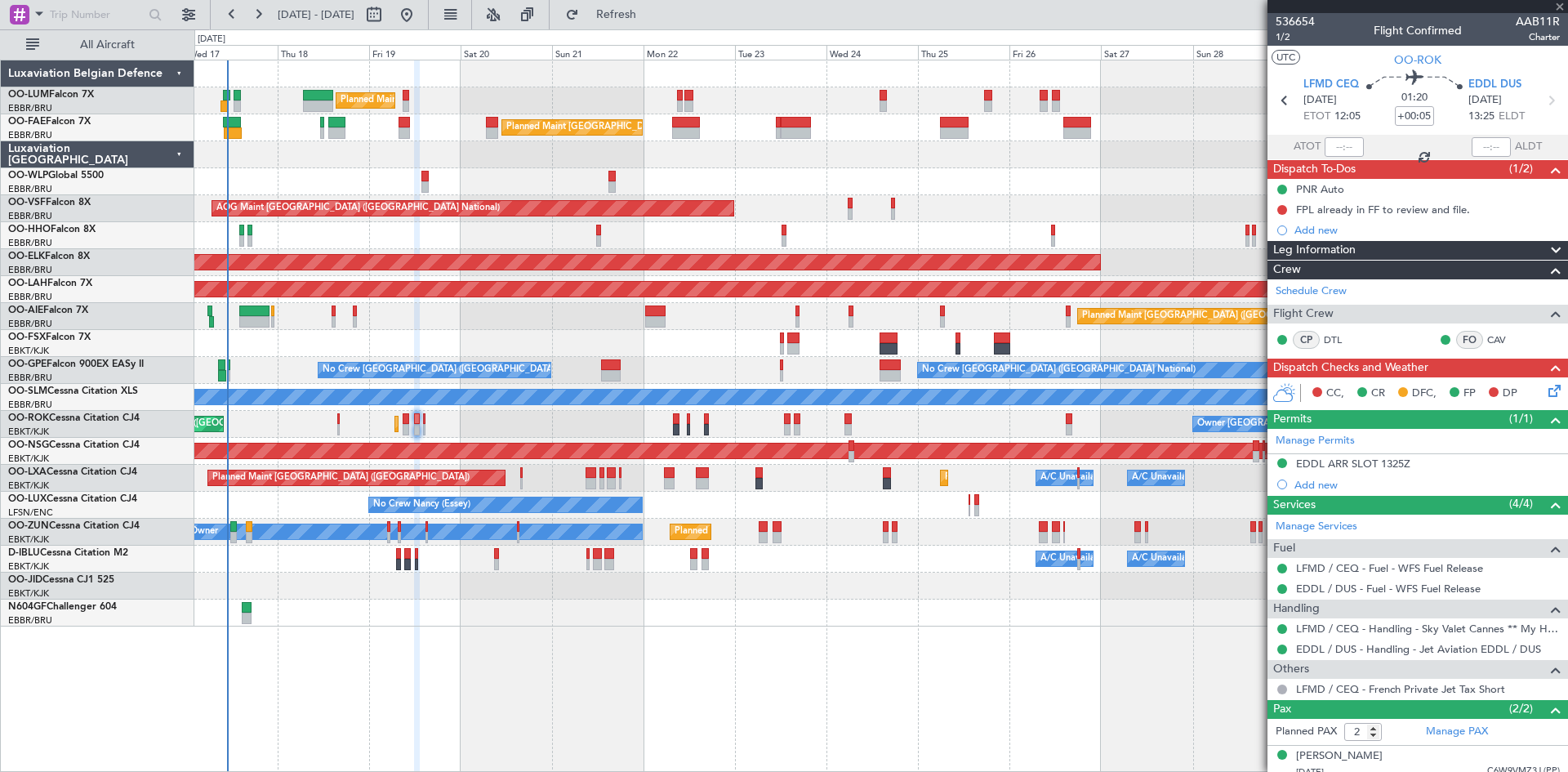
type input "-00:10"
type input "6"
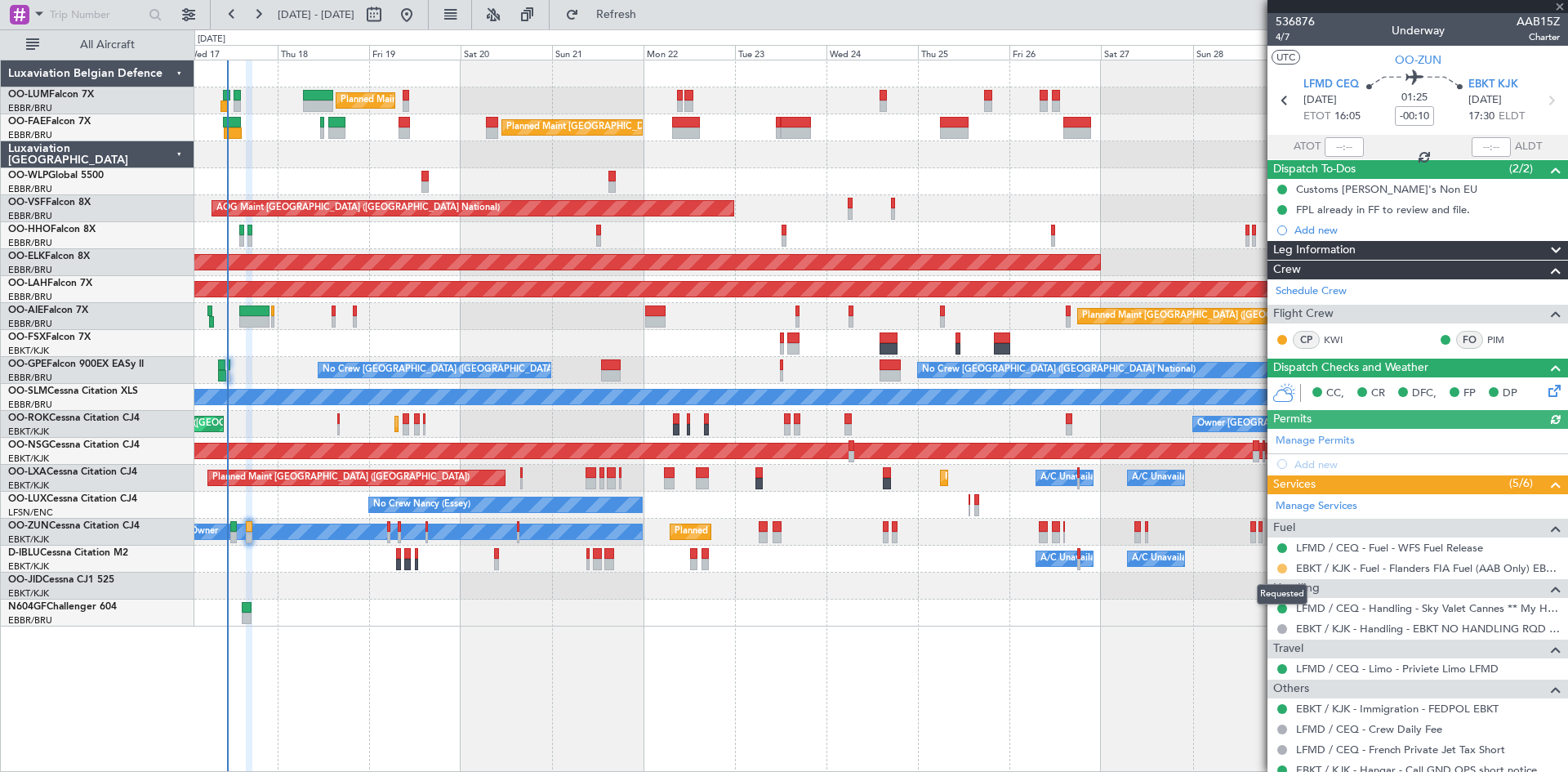
click at [1283, 569] on button at bounding box center [1282, 568] width 9 height 9
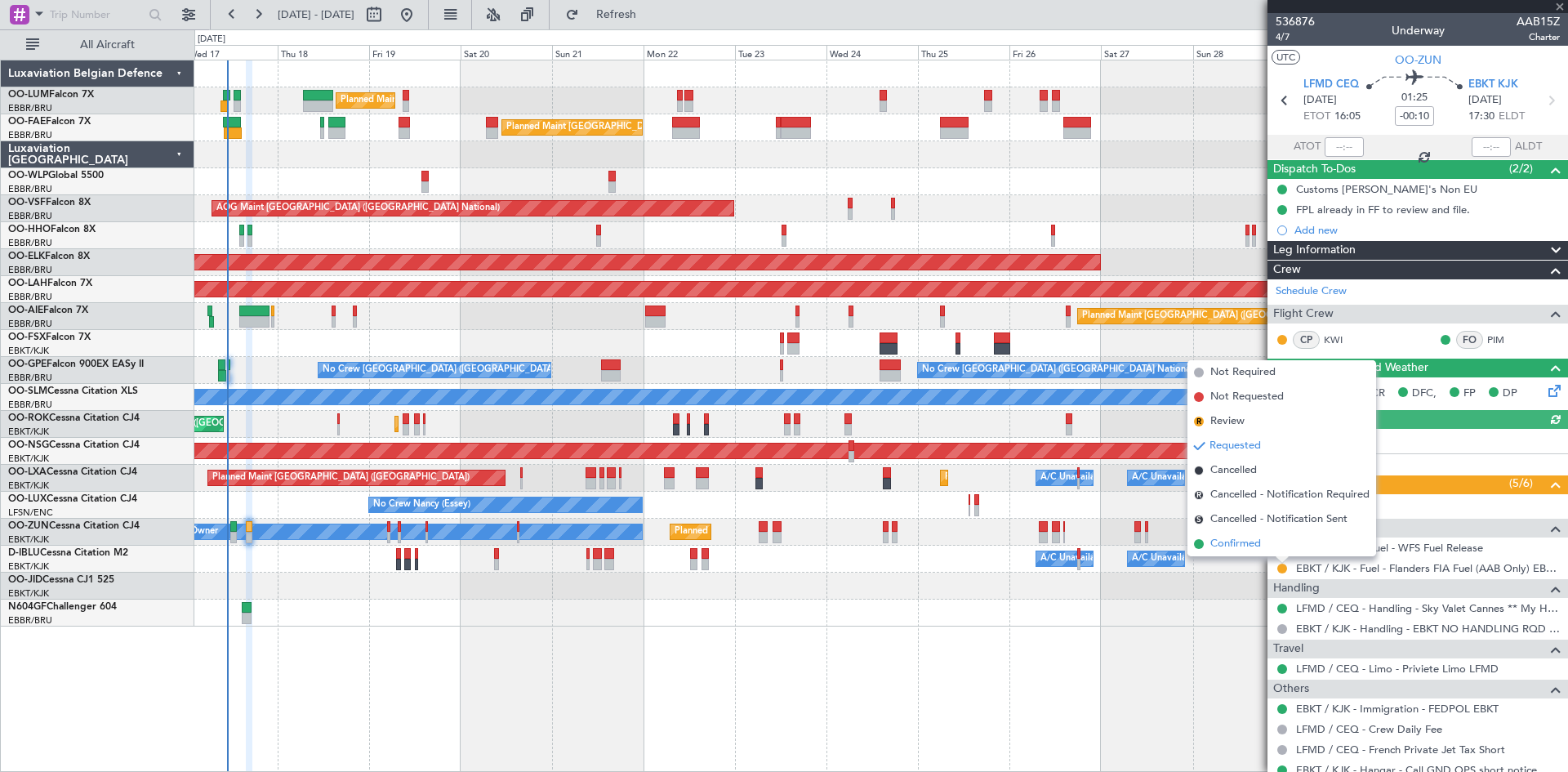
click at [1251, 549] on span "Confirmed" at bounding box center [1236, 544] width 51 height 16
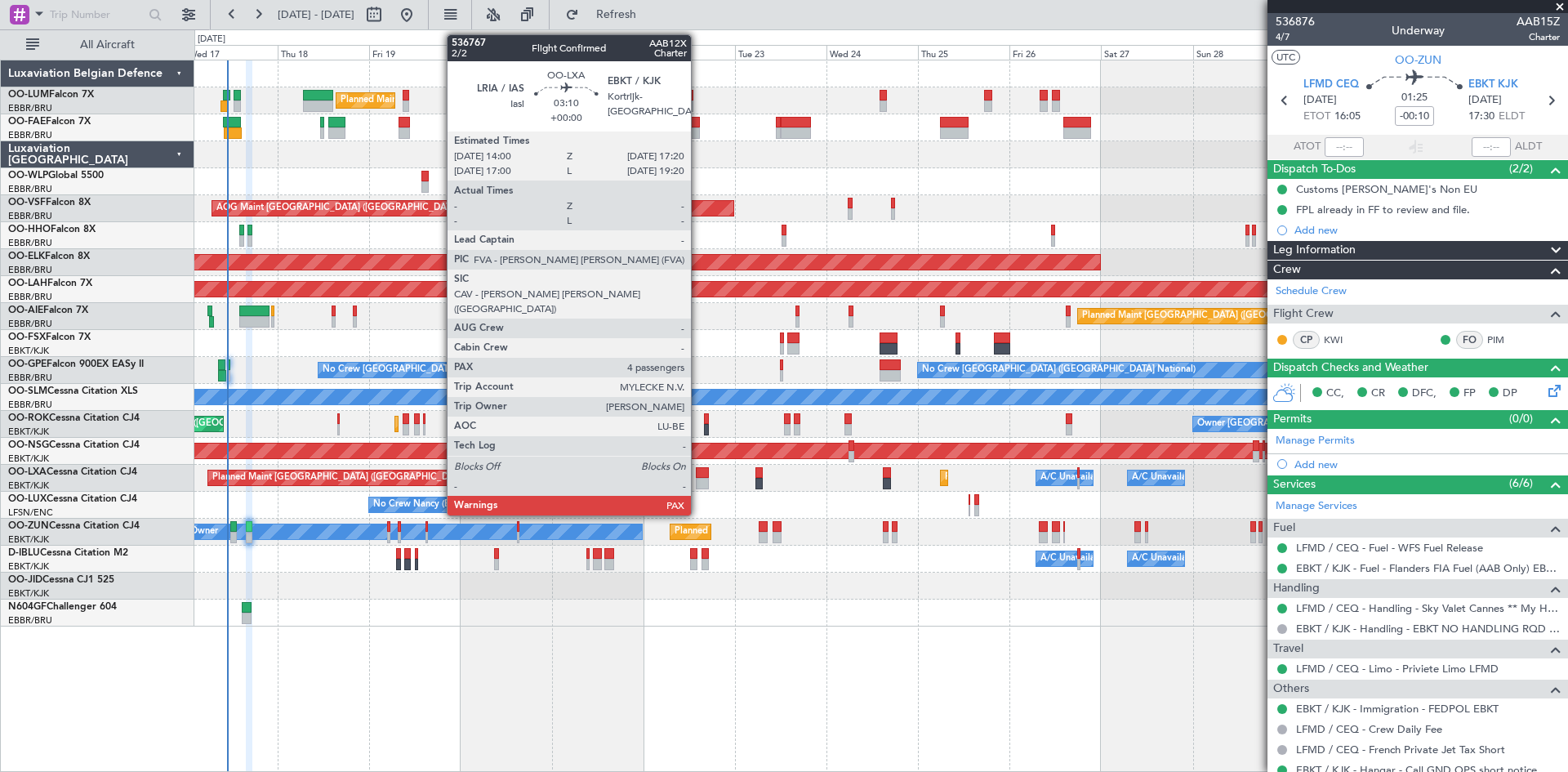
click at [700, 476] on div at bounding box center [702, 473] width 13 height 11
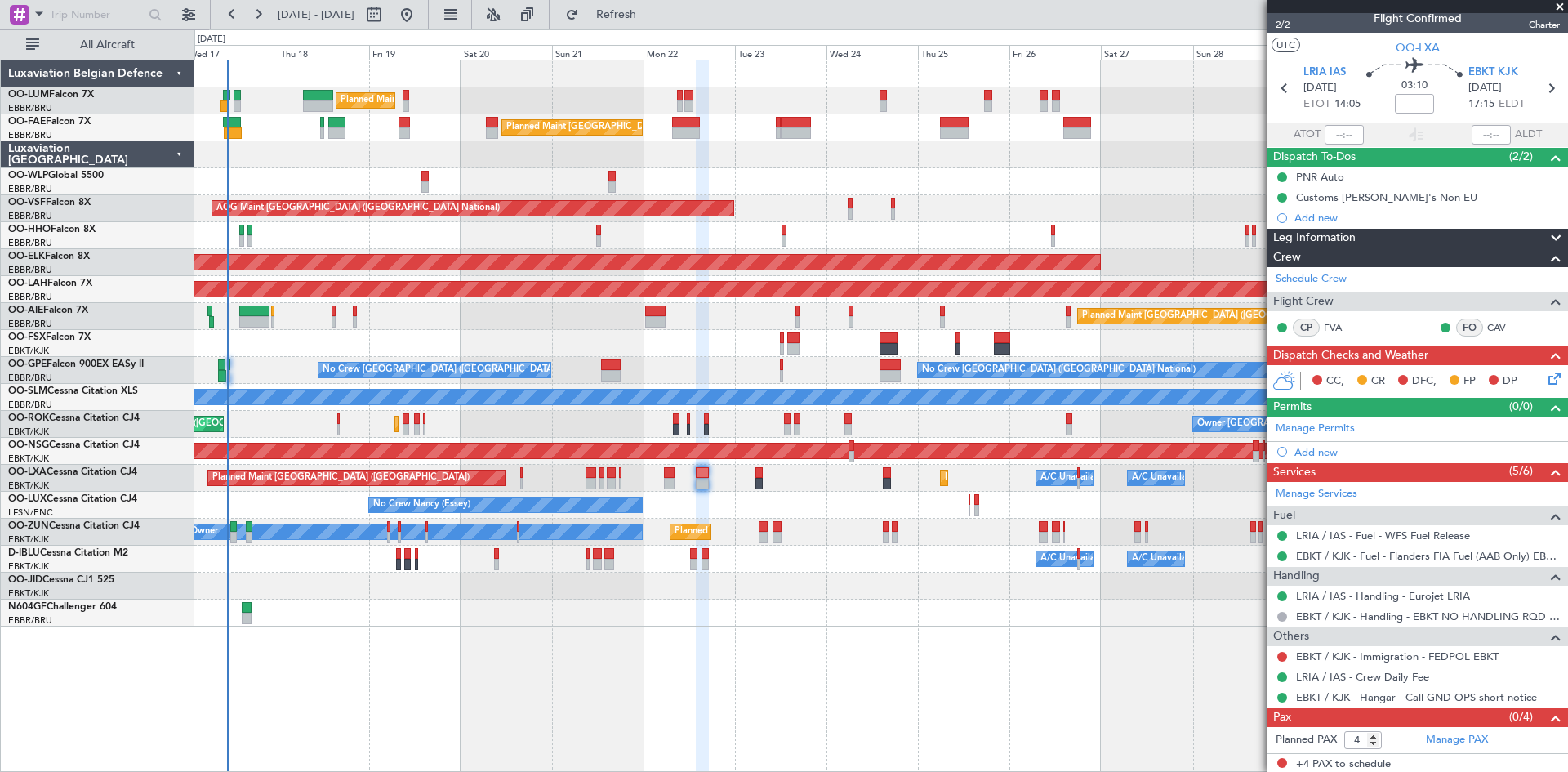
scroll to position [15, 0]
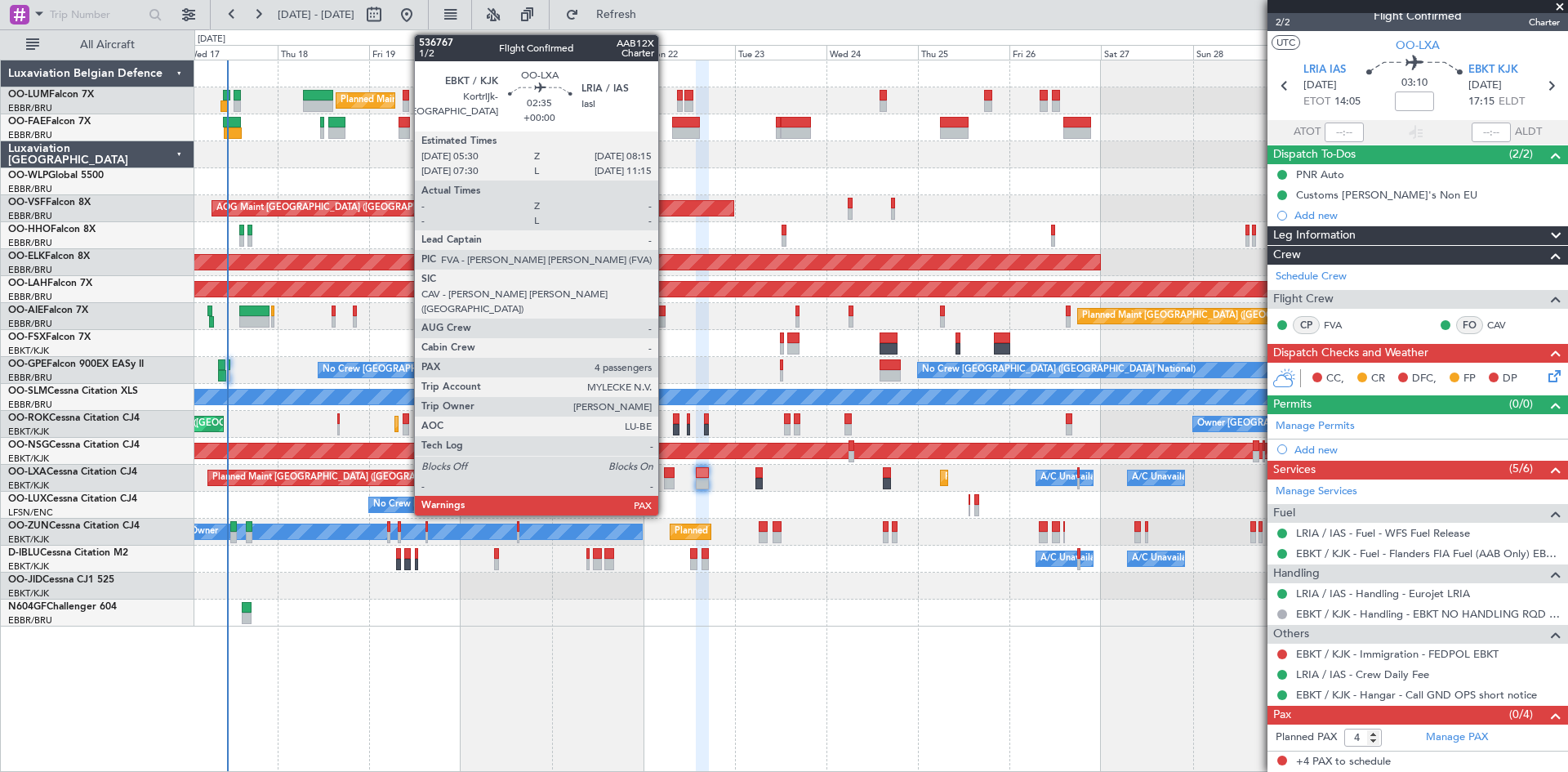
click at [666, 471] on div at bounding box center [669, 473] width 10 height 11
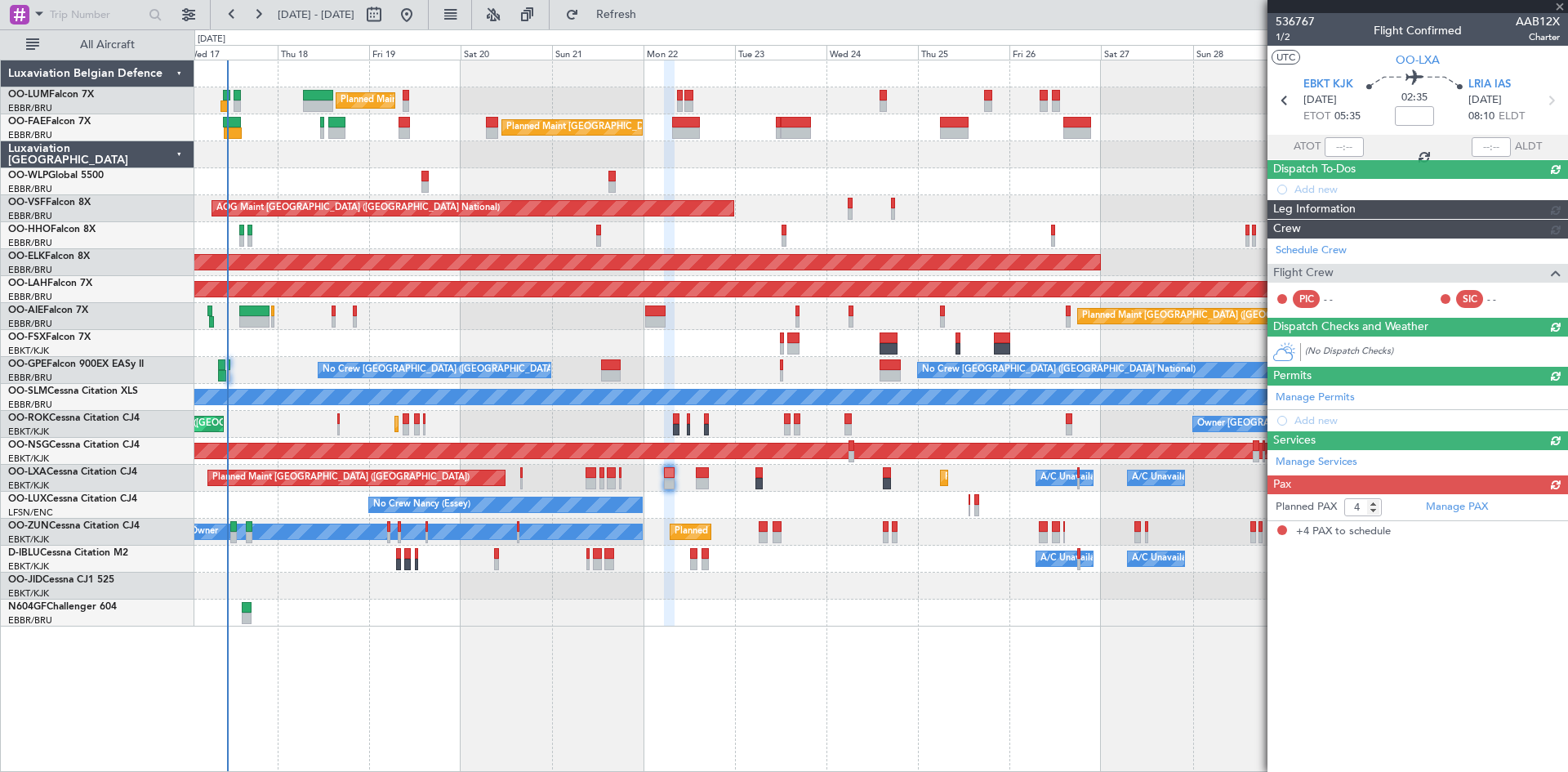
scroll to position [0, 0]
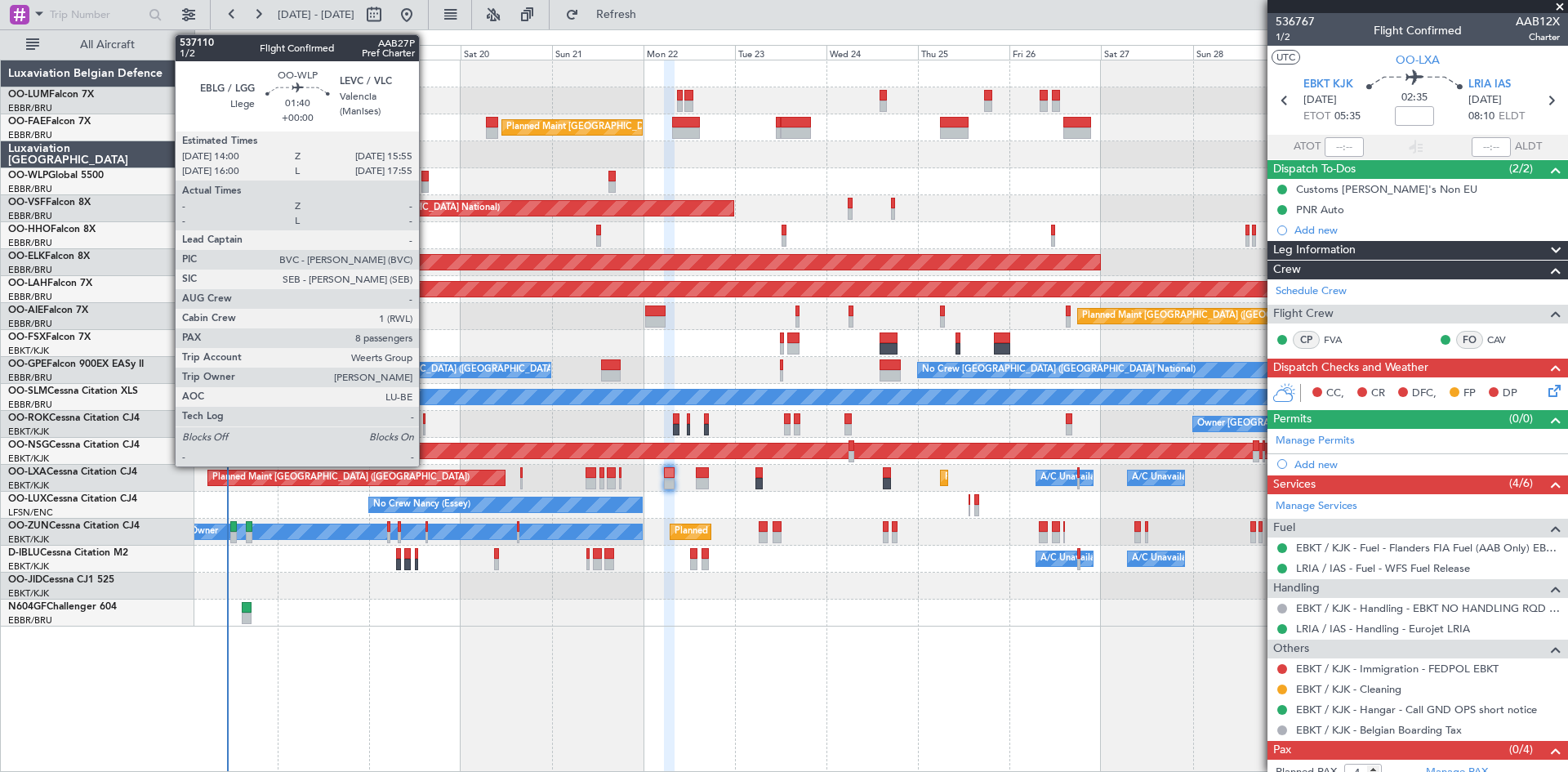
click at [426, 179] on div at bounding box center [425, 176] width 8 height 11
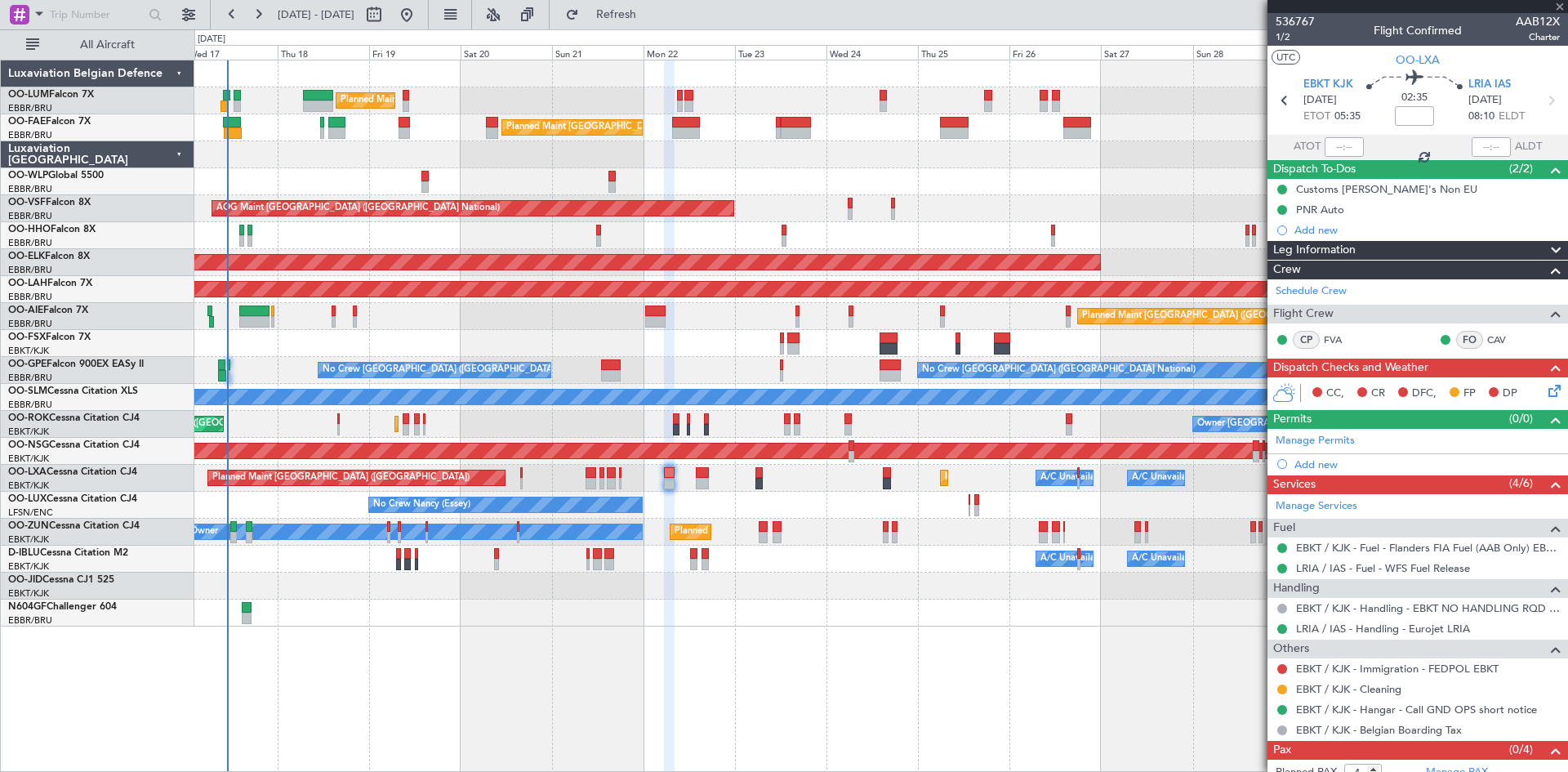
type input "8"
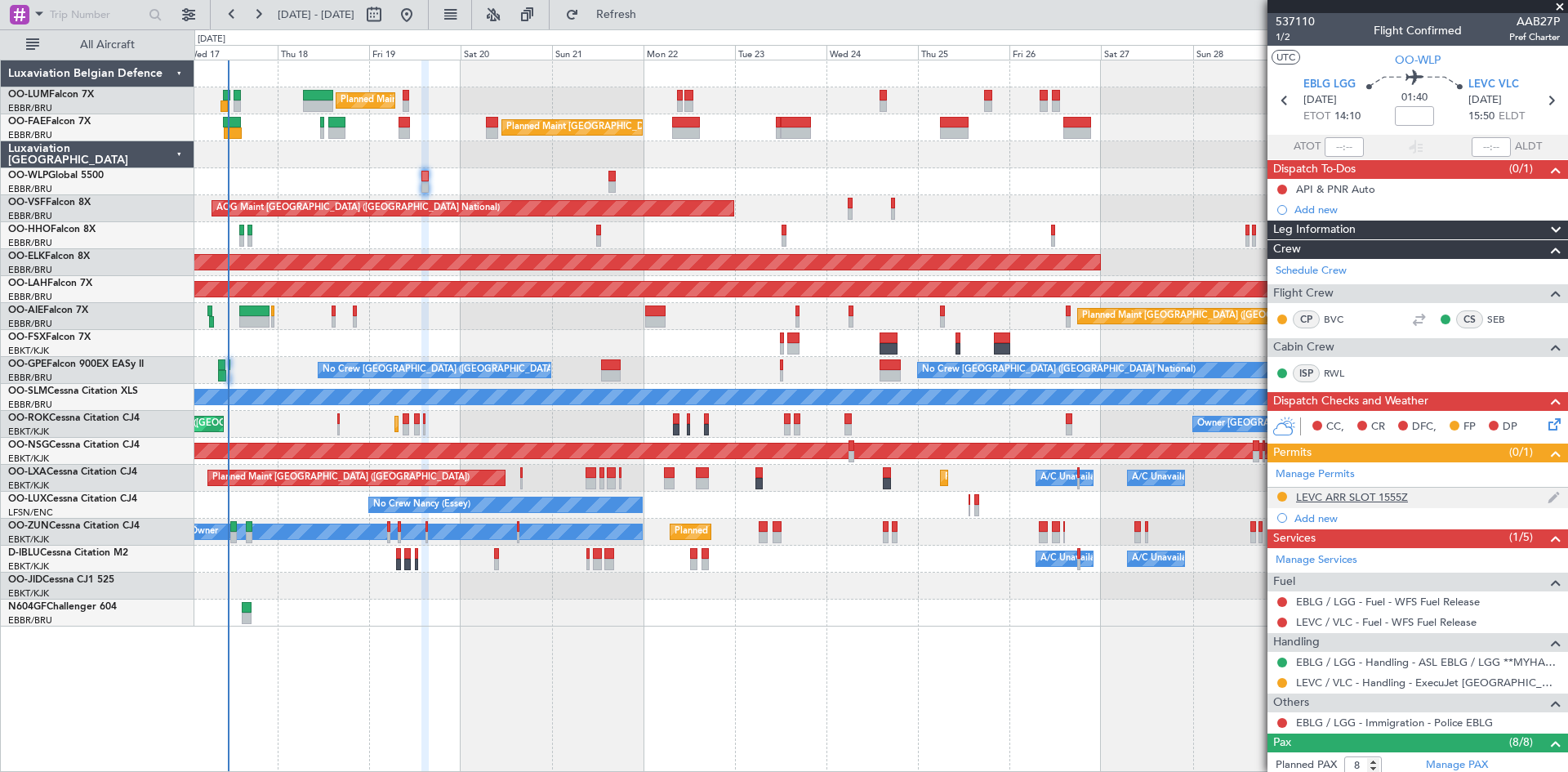
click at [1331, 498] on div "LEVC ARR SLOT 1555Z" at bounding box center [1352, 497] width 112 height 14
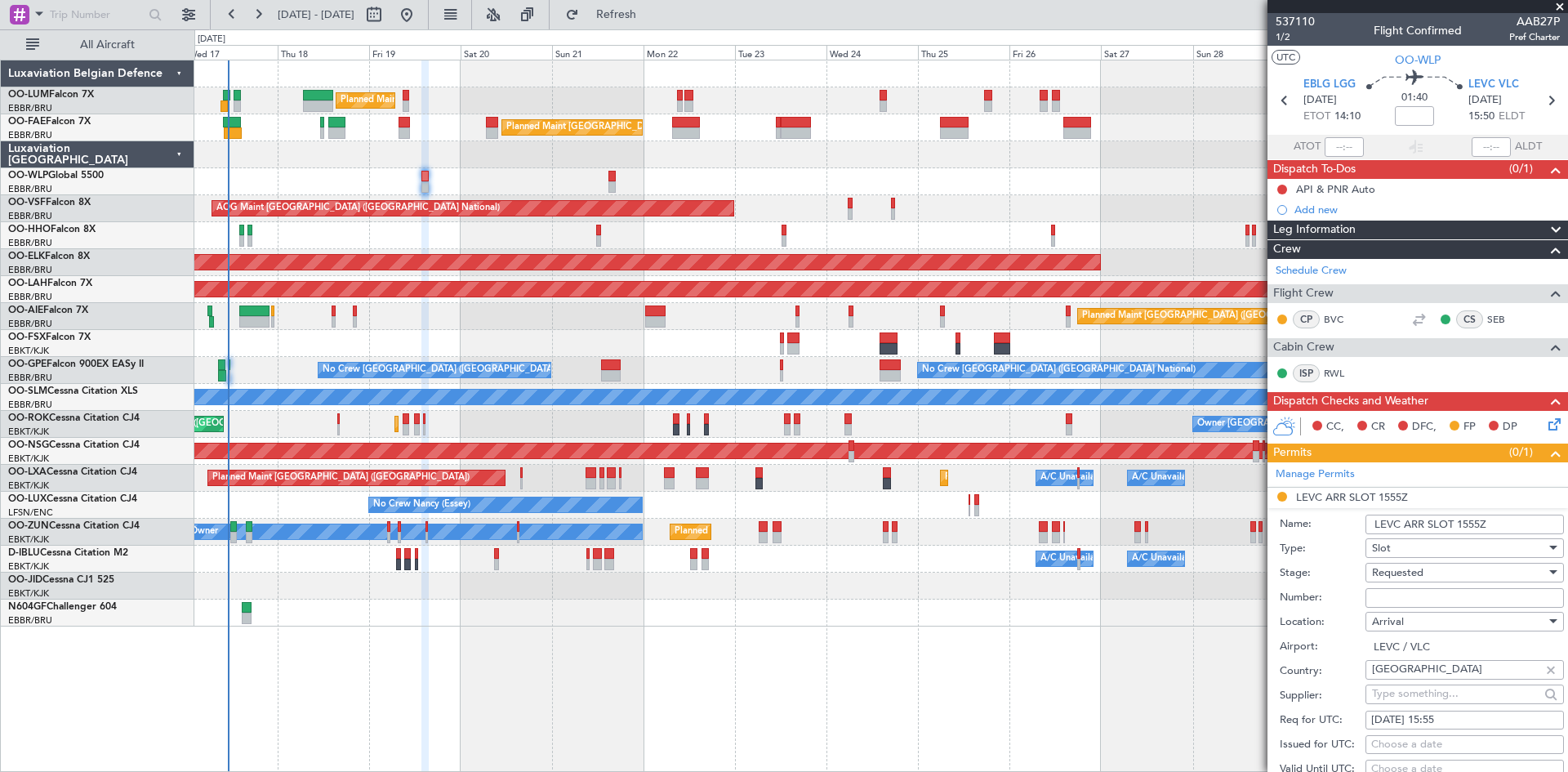
click at [1404, 572] on span "Requested" at bounding box center [1397, 573] width 52 height 15
click at [1405, 705] on span "Received OK" at bounding box center [1459, 703] width 172 height 25
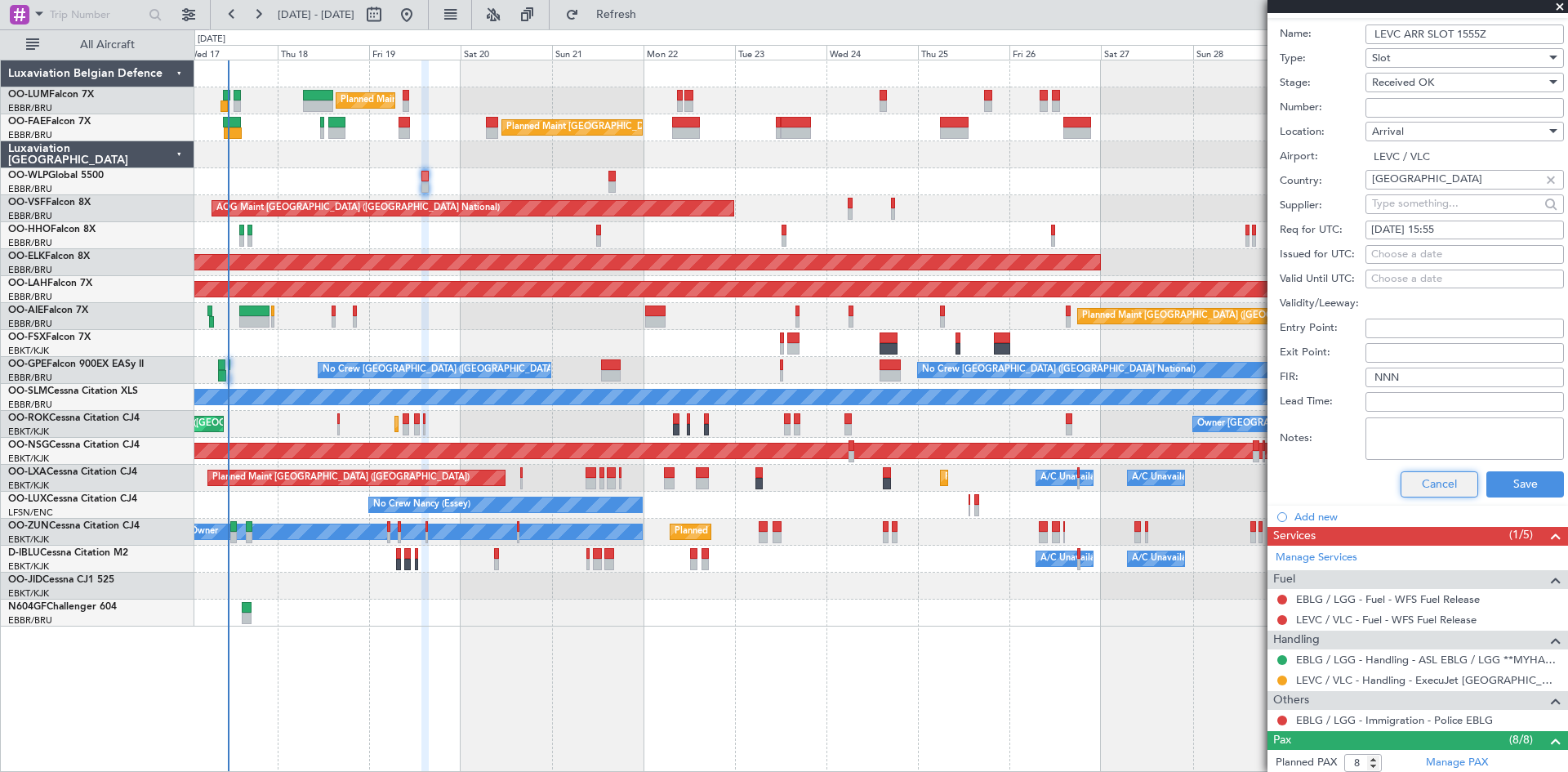
click at [1416, 485] on button "Cancel" at bounding box center [1440, 485] width 77 height 26
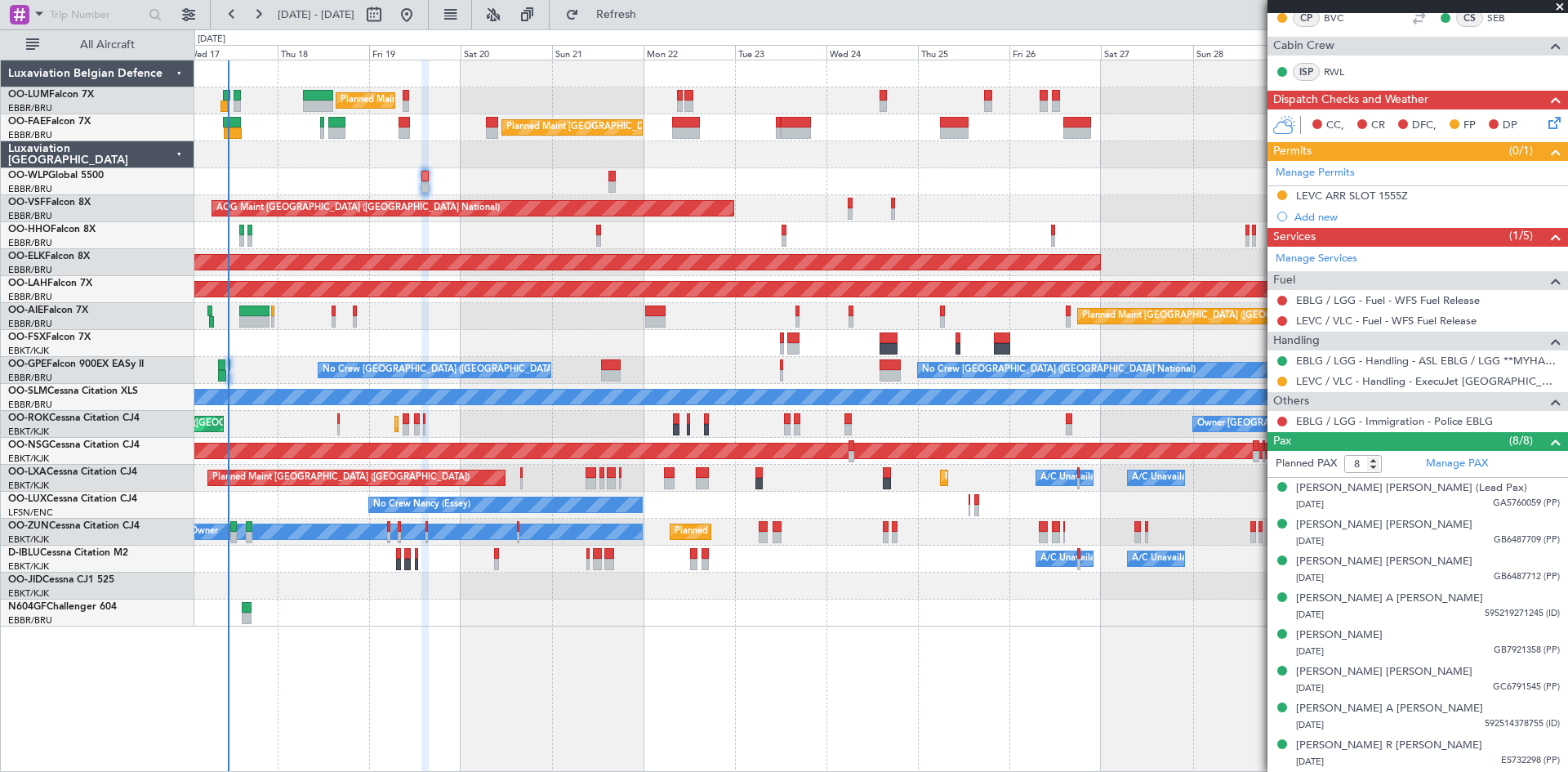
scroll to position [301, 0]
click at [1281, 191] on button at bounding box center [1282, 196] width 9 height 9
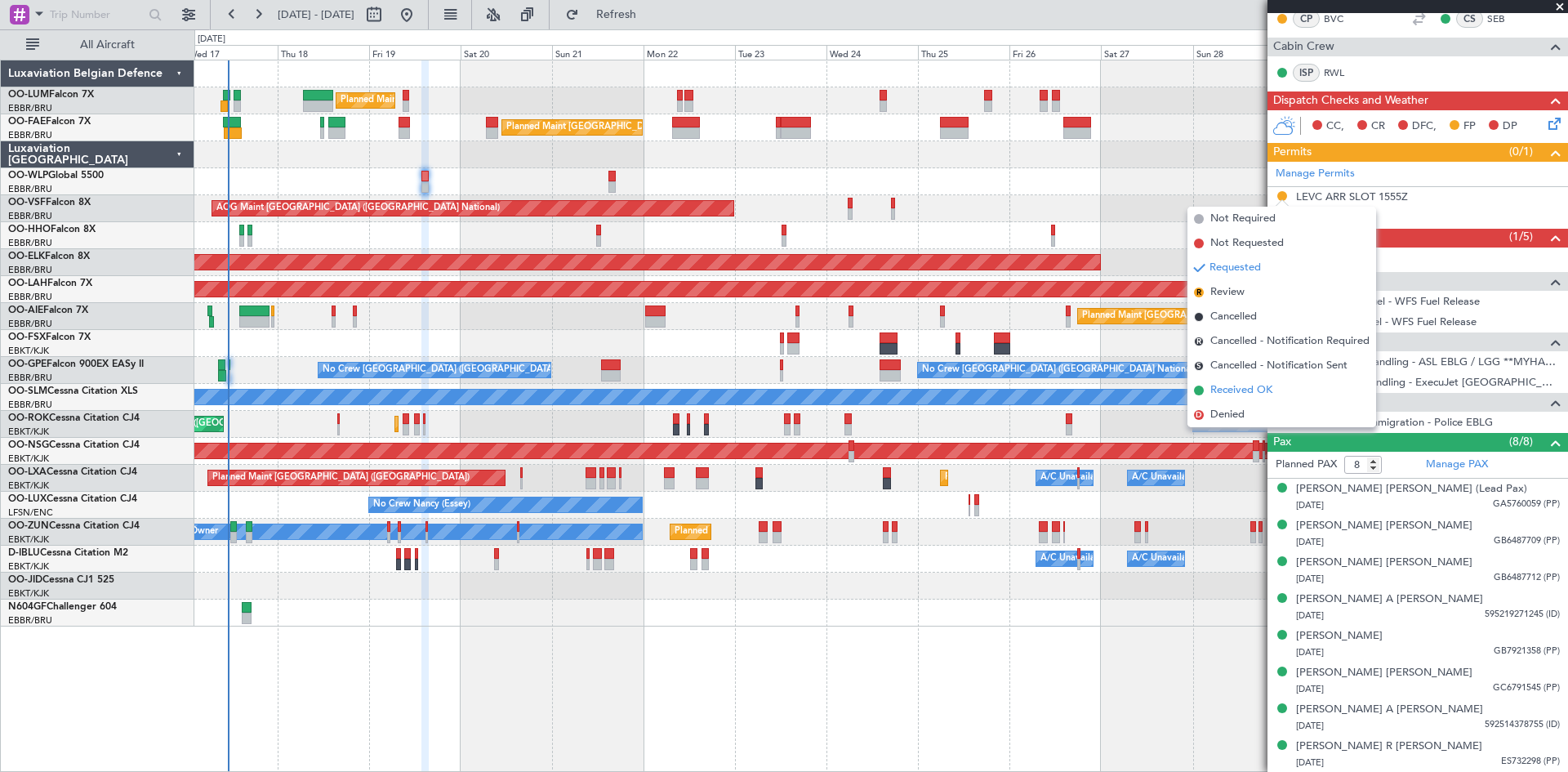
click at [1235, 396] on span "Received OK" at bounding box center [1242, 390] width 62 height 16
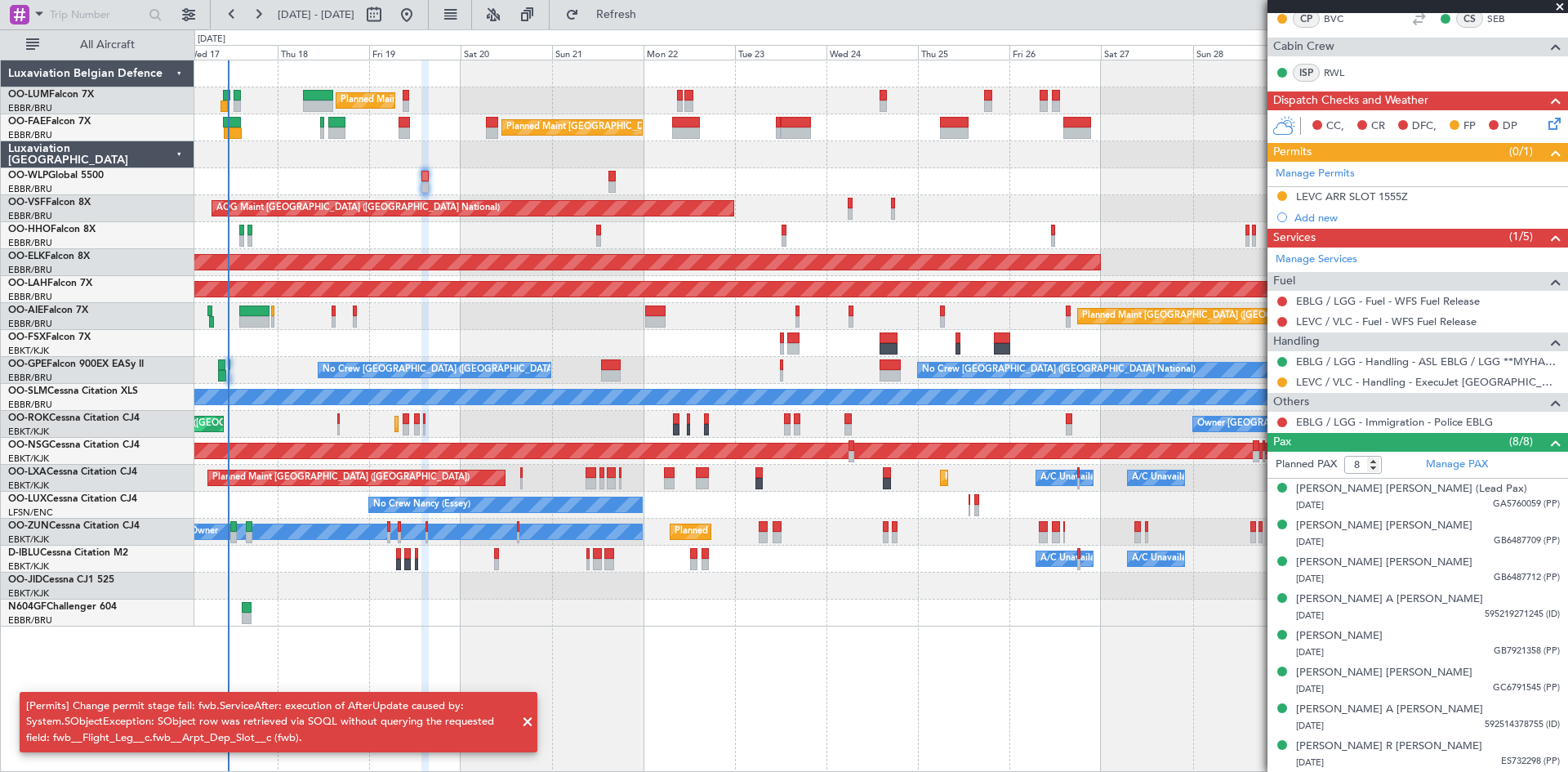
click at [527, 722] on span at bounding box center [528, 722] width 20 height 20
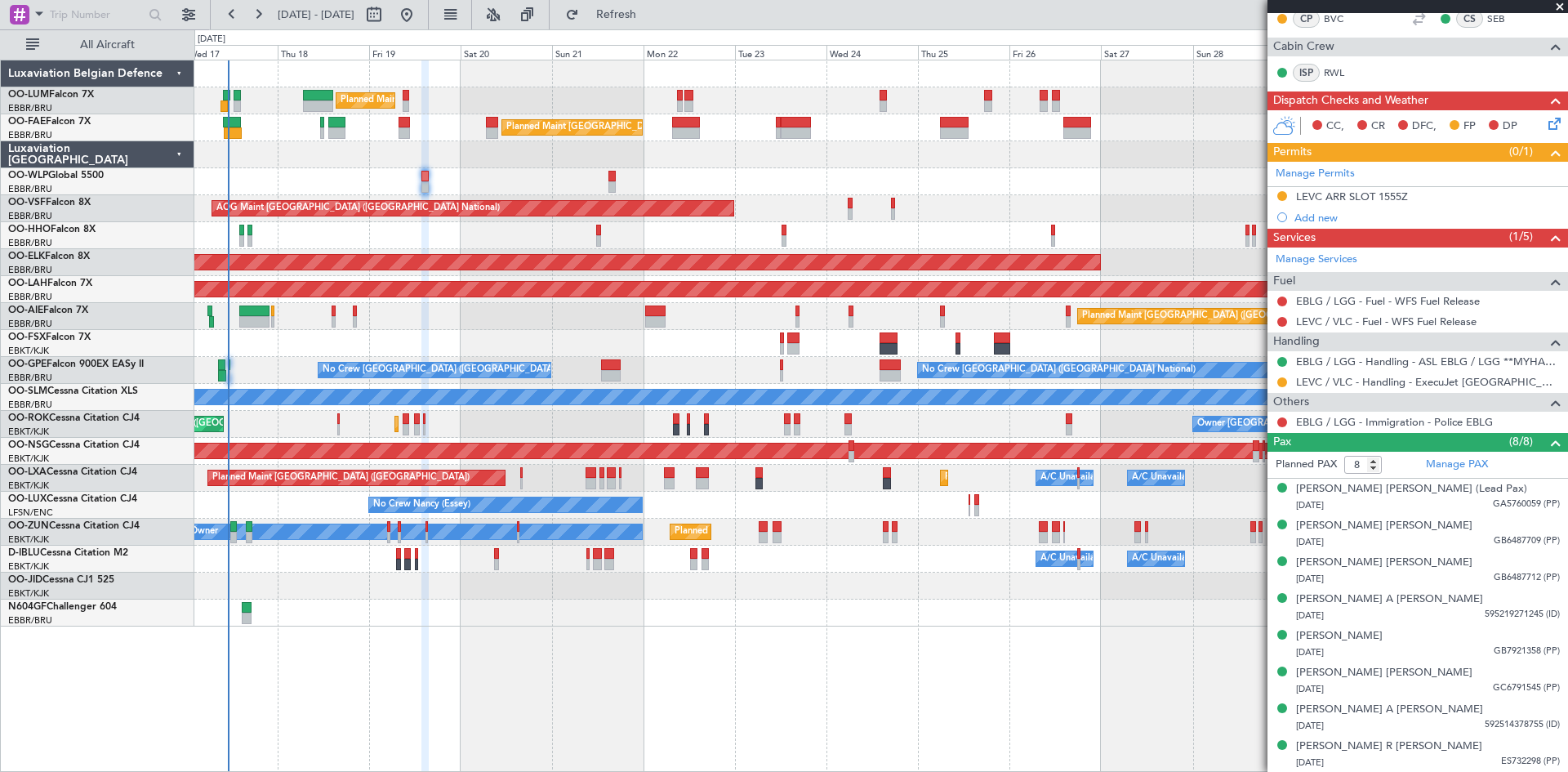
click at [740, 661] on div "Owner Melsbroek Air Base Planned Maint Brussels (Brussels National) Unplanned M…" at bounding box center [881, 416] width 1374 height 713
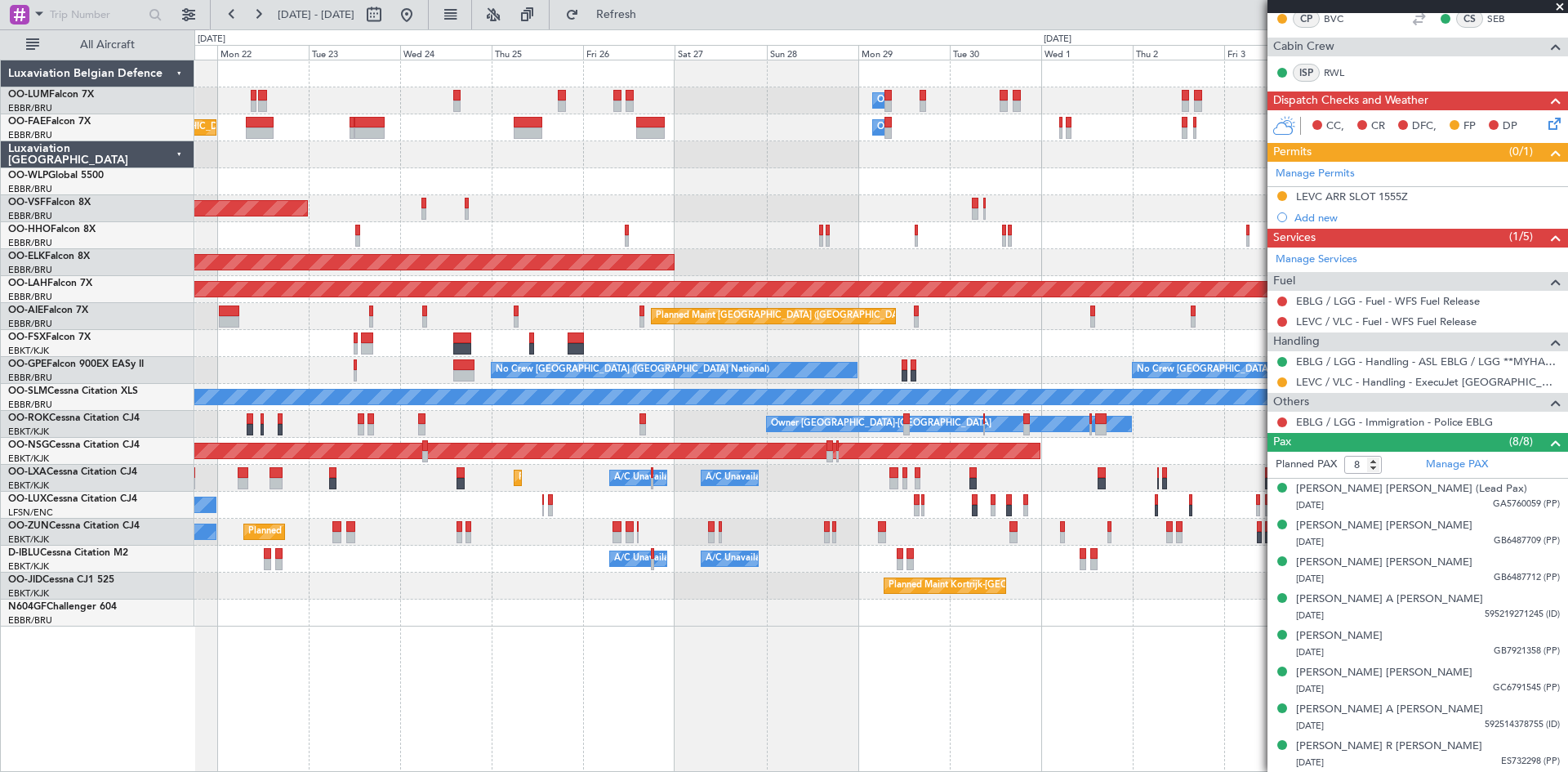
click at [662, 657] on div "Owner Melsbroek Air Base Planned Maint Brussels (Brussels National) Owner Melsb…" at bounding box center [881, 416] width 1374 height 713
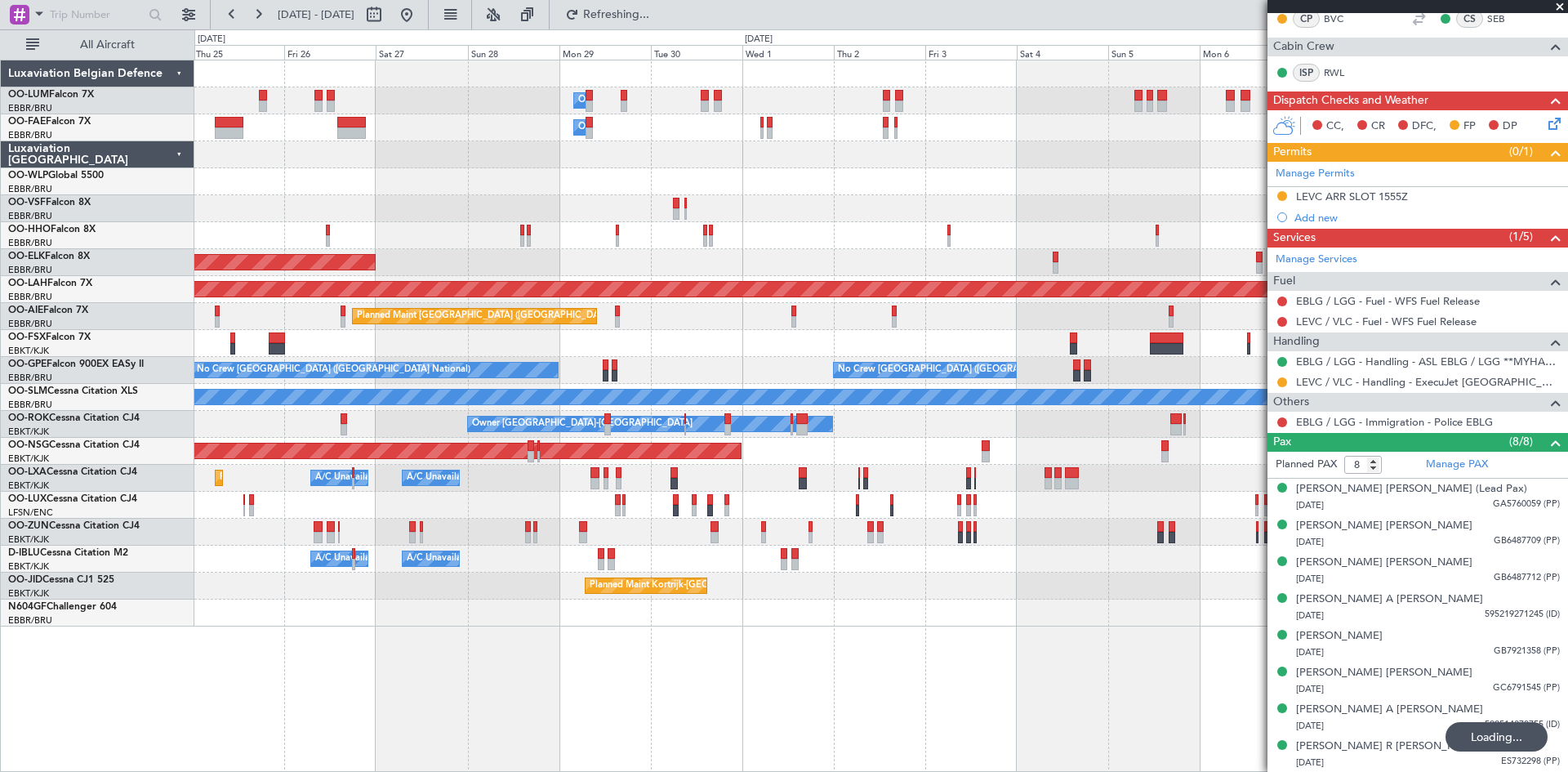
click at [848, 659] on div "Owner Melsbroek Air Base Owner Melsbroek Air Base Planned Maint Brussels (Bruss…" at bounding box center [881, 416] width 1374 height 713
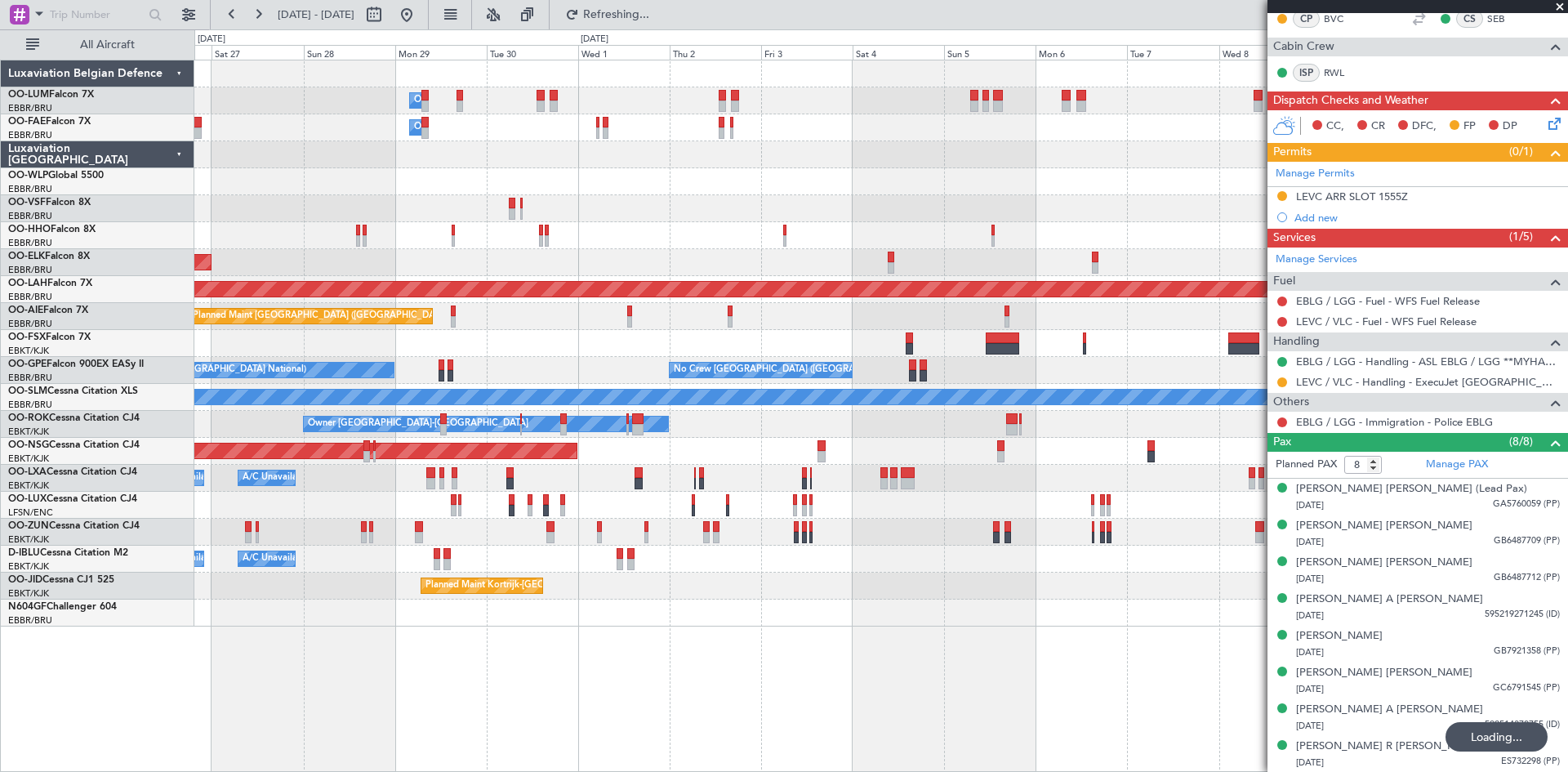
click at [860, 656] on div "Owner Melsbroek Air Base Owner Melsbroek Air Base Planned Maint Kortrijk-Wevelg…" at bounding box center [881, 416] width 1374 height 713
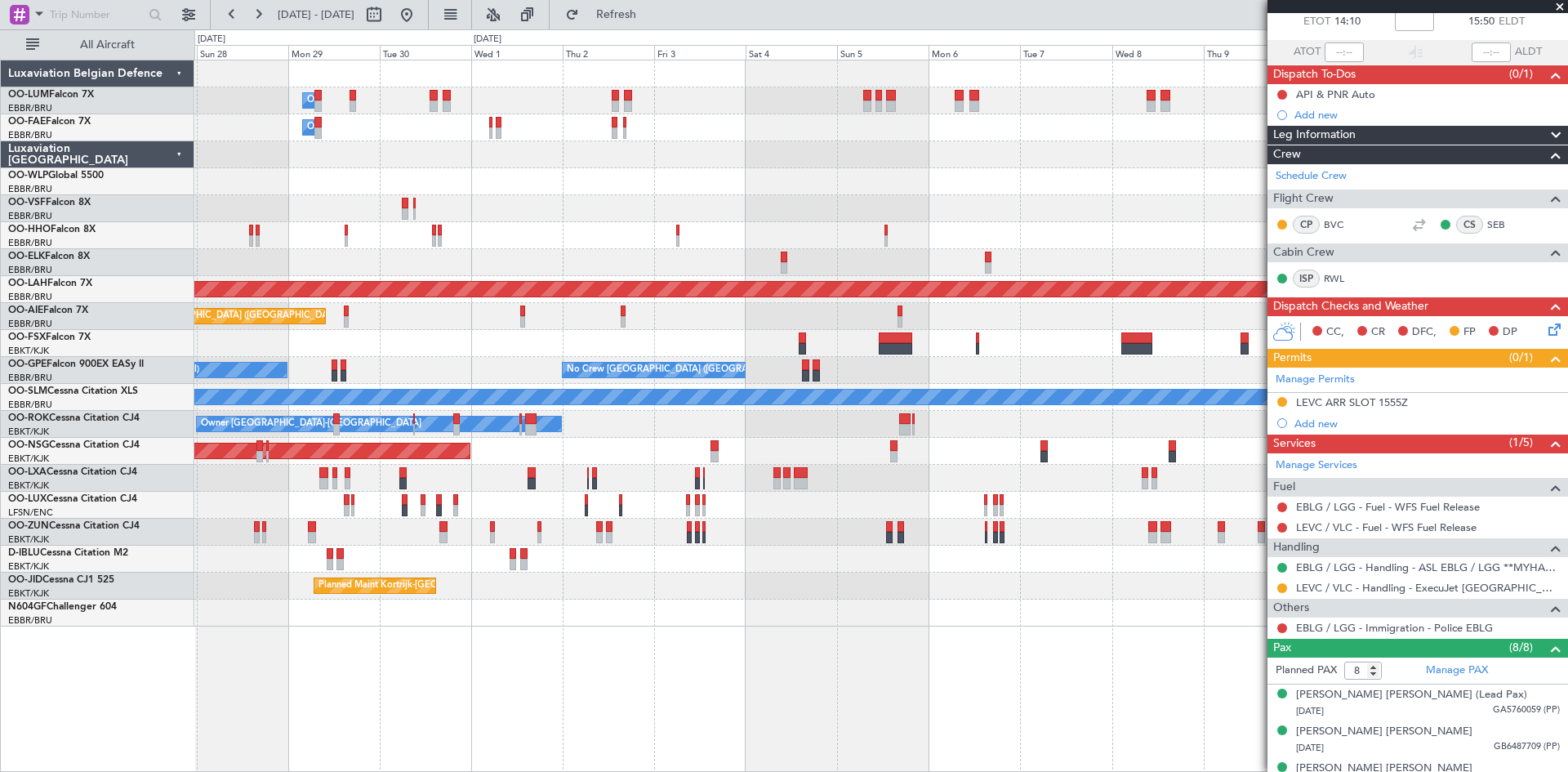
scroll to position [0, 0]
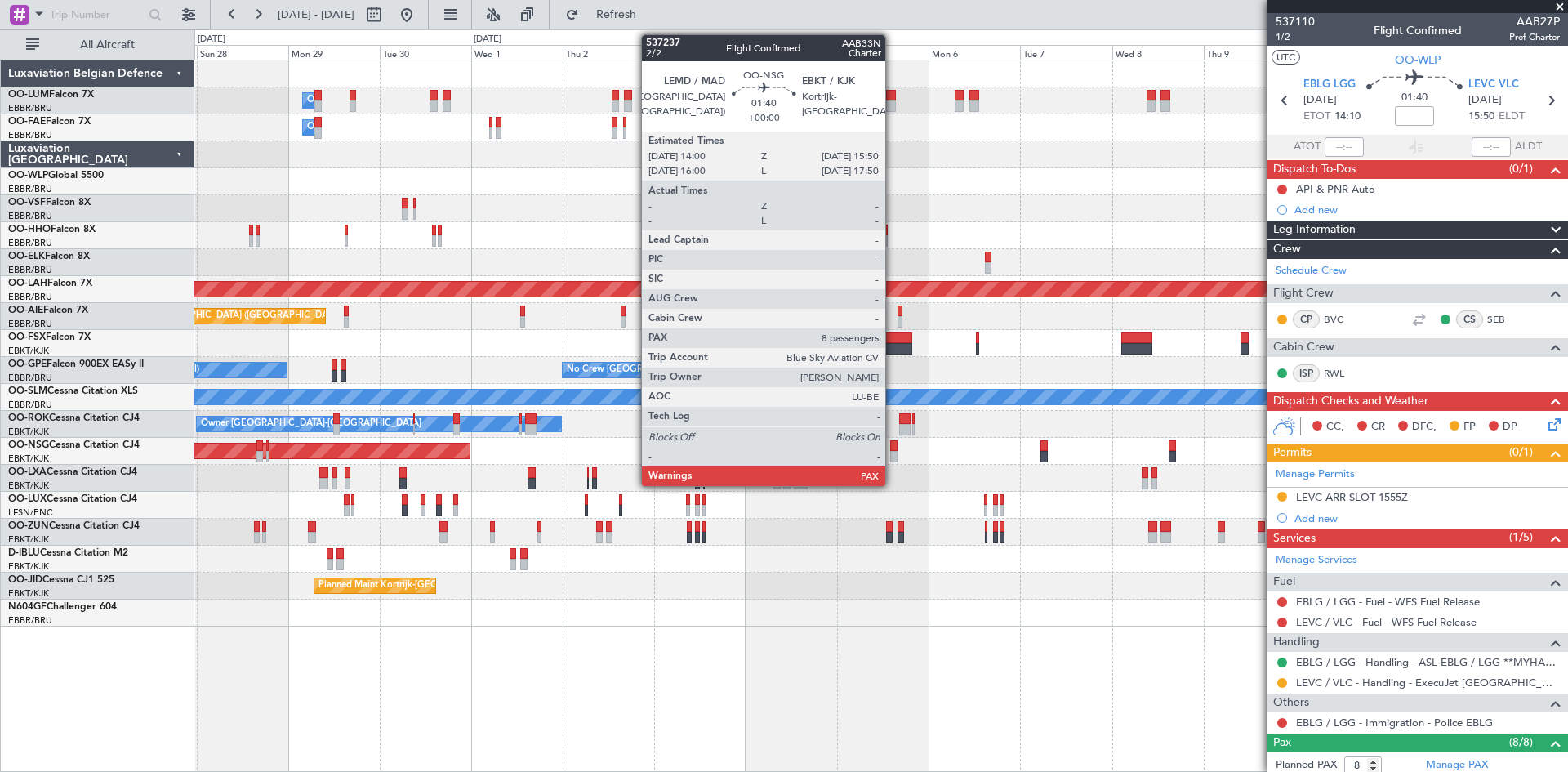
click at [892, 447] on div at bounding box center [894, 446] width 8 height 11
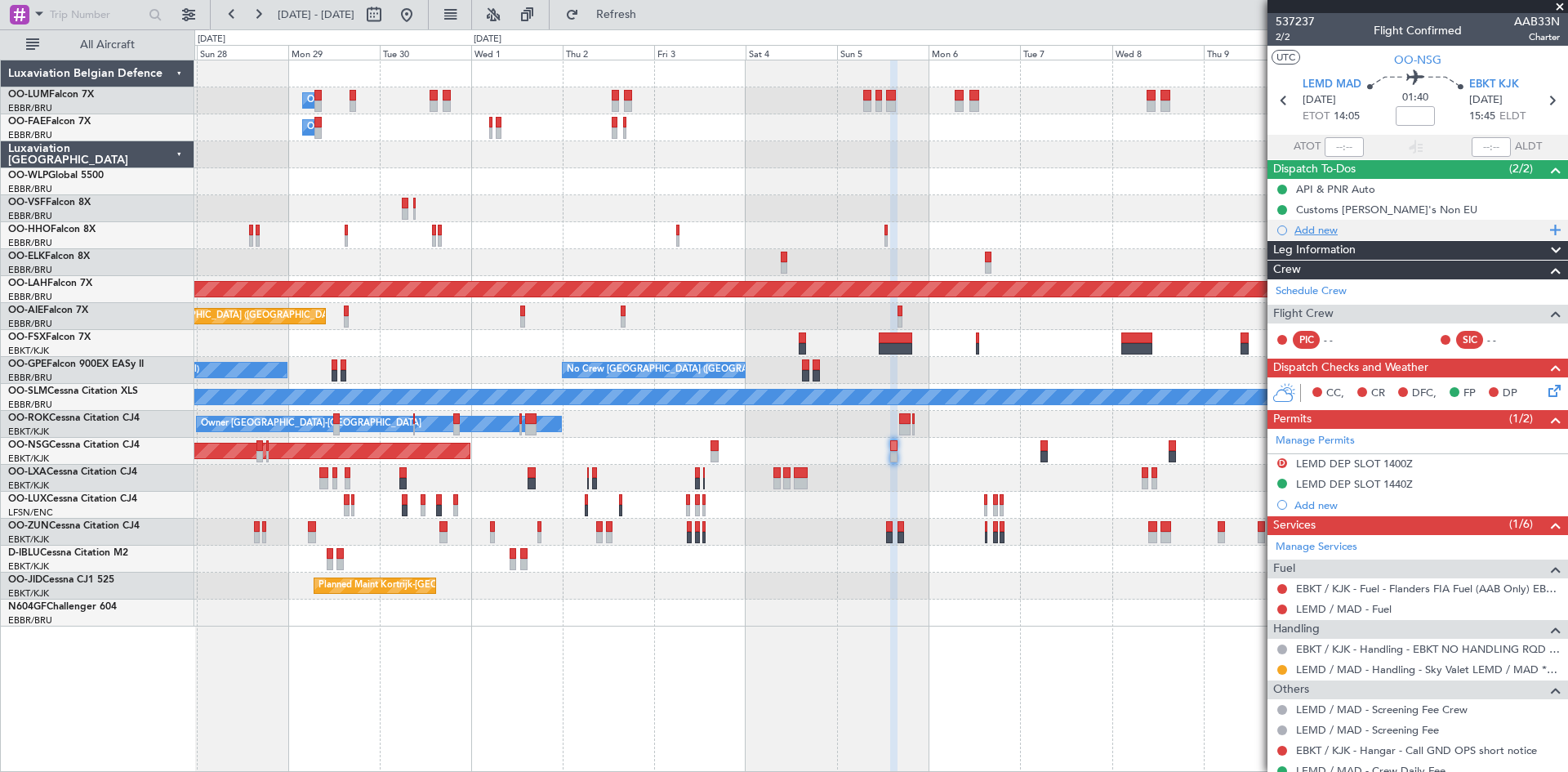
click at [1306, 229] on div "Add new" at bounding box center [1420, 230] width 251 height 14
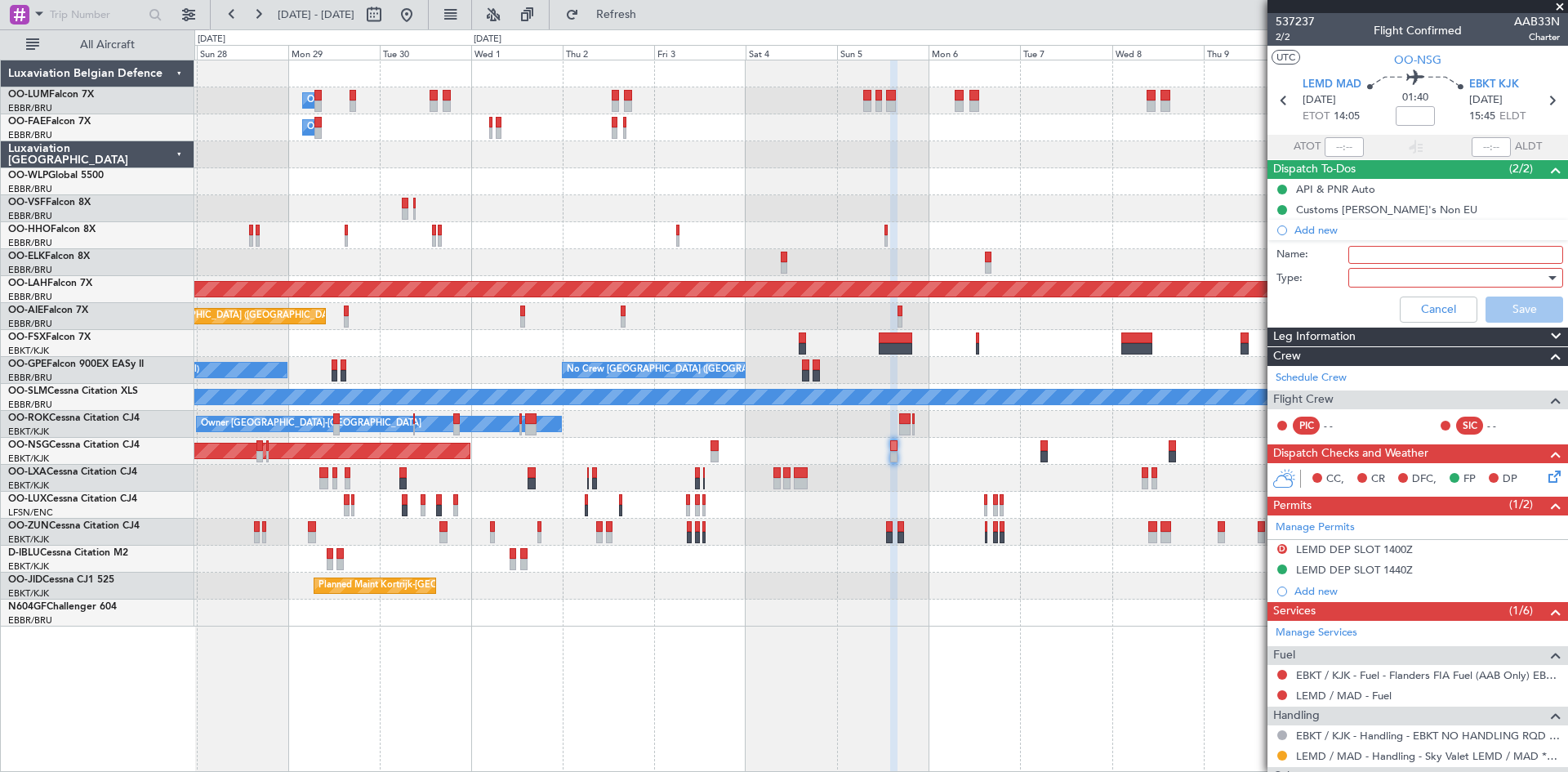
click at [1364, 255] on input "Name:" at bounding box center [1456, 255] width 215 height 18
type input "Chase slot"
click at [1365, 273] on div at bounding box center [1450, 278] width 190 height 25
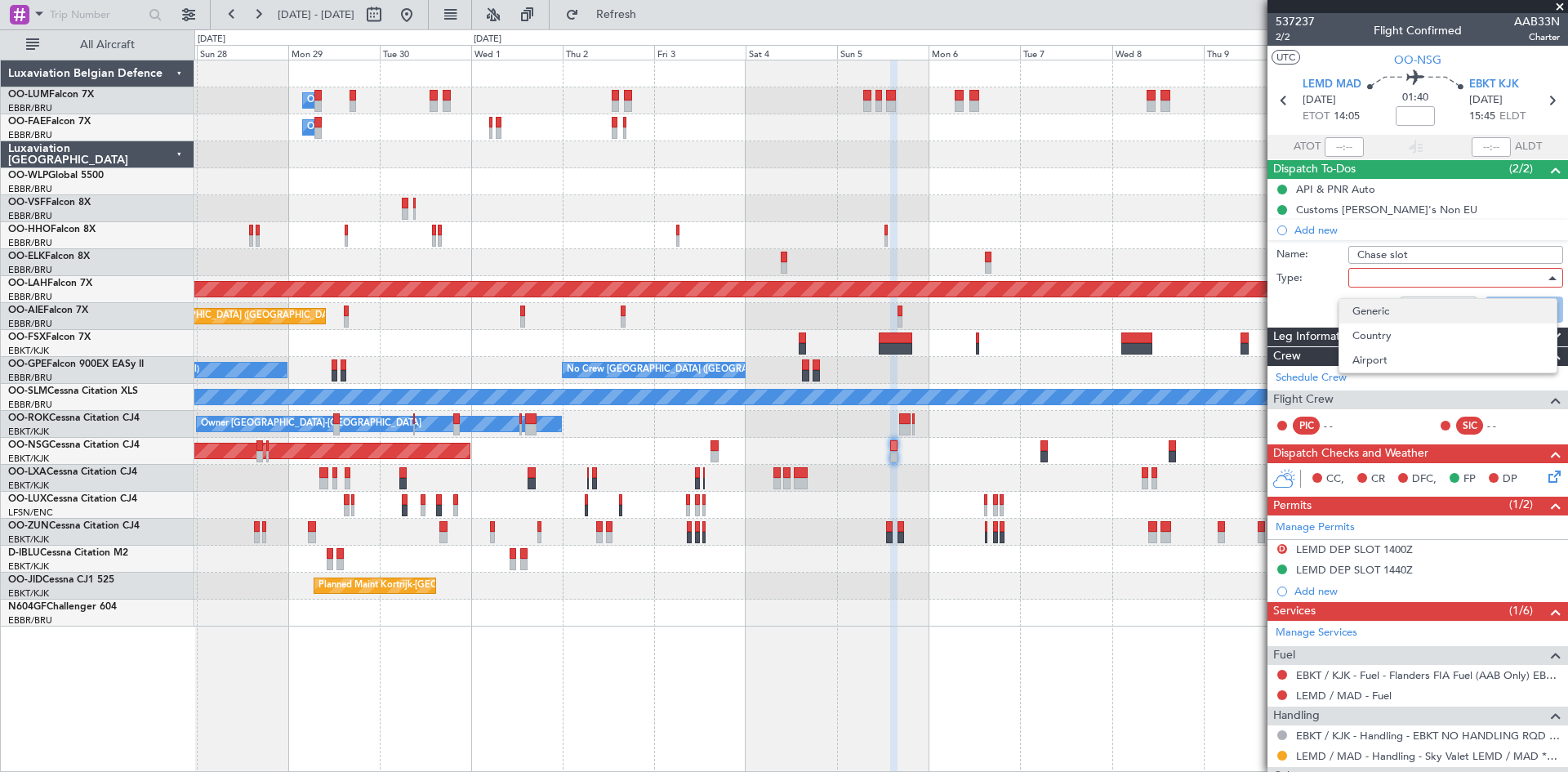
click at [1379, 310] on span "Generic" at bounding box center [1447, 311] width 191 height 25
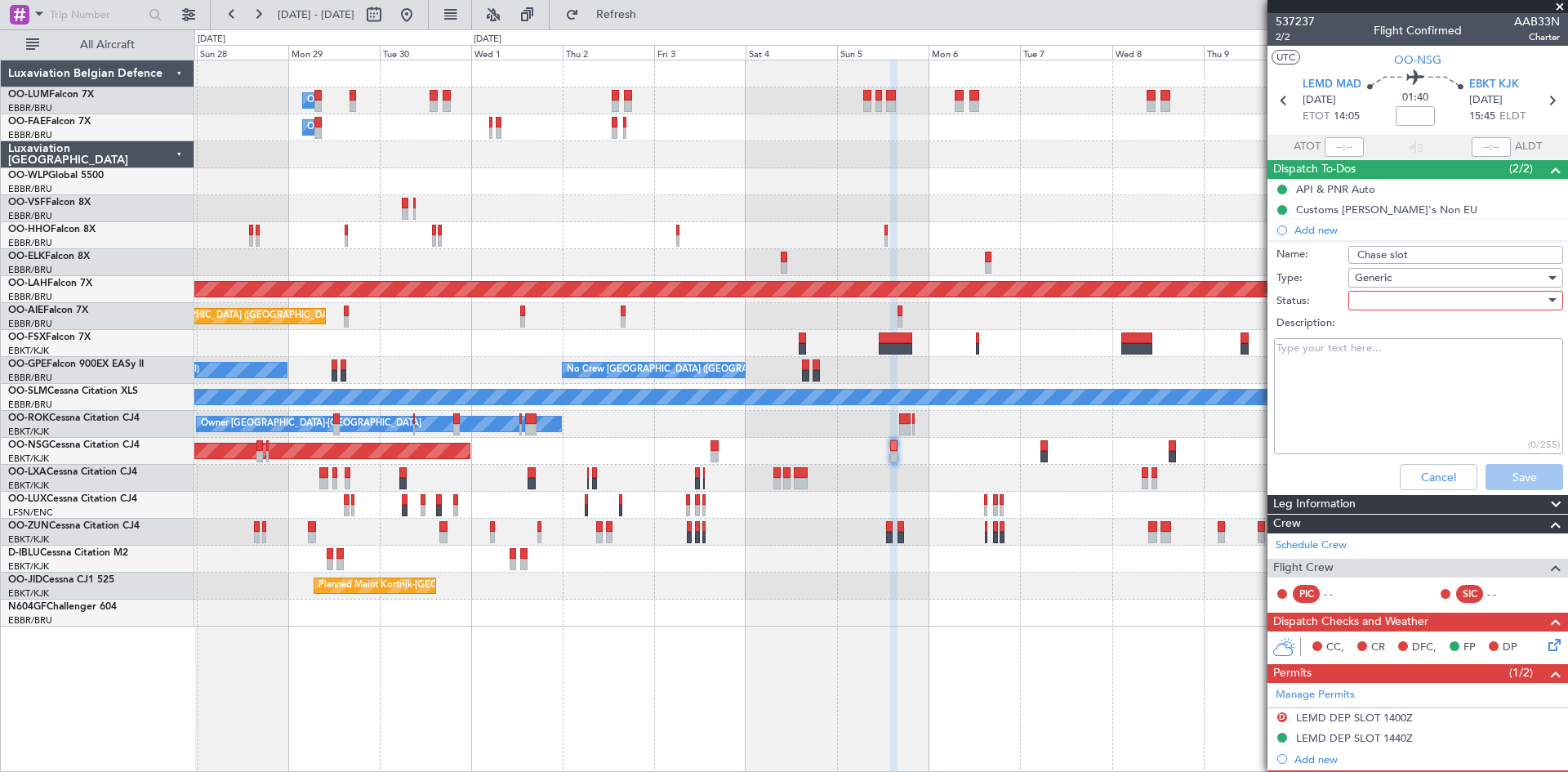
click at [1374, 282] on span "Generic" at bounding box center [1373, 278] width 37 height 15
click at [1388, 335] on span "Country" at bounding box center [1447, 336] width 191 height 25
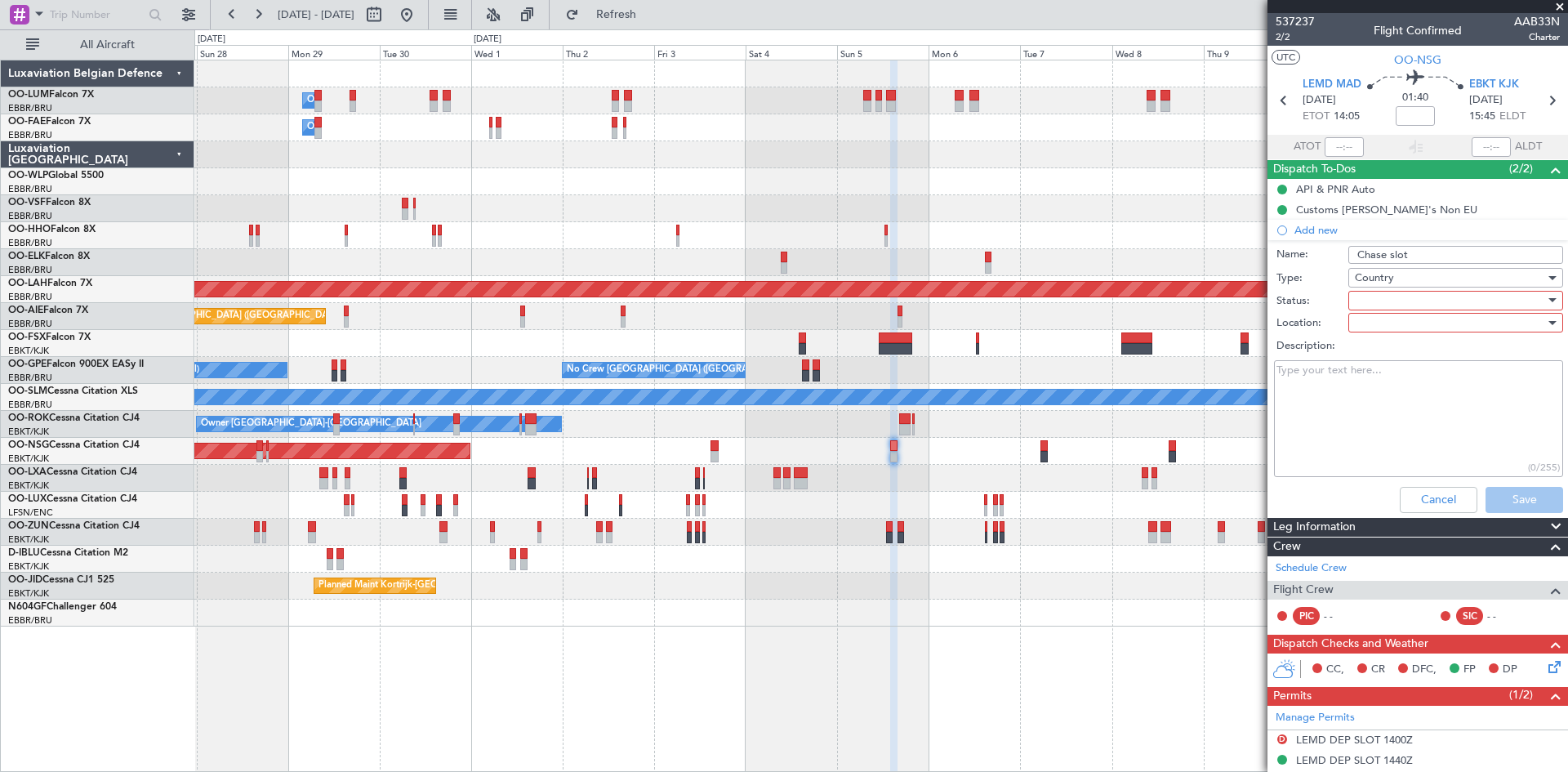
click at [1382, 284] on span "Country" at bounding box center [1375, 278] width 40 height 15
click at [1394, 357] on span "Airport" at bounding box center [1447, 360] width 191 height 25
click at [1383, 304] on div at bounding box center [1450, 301] width 190 height 25
click at [1392, 327] on span "Not Started" at bounding box center [1447, 334] width 191 height 25
click at [1389, 317] on div at bounding box center [1450, 322] width 190 height 25
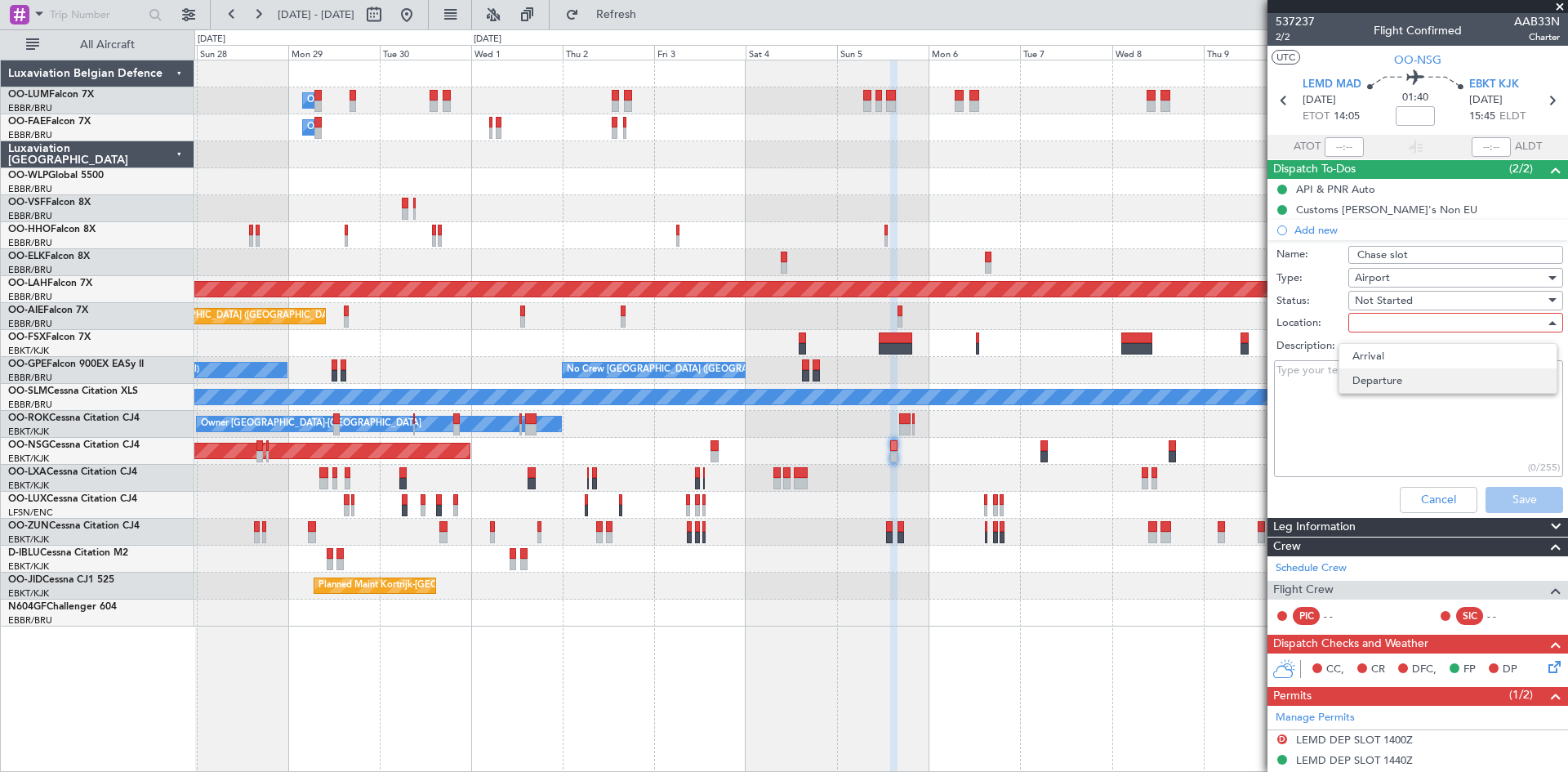
click at [1398, 375] on span "Departure" at bounding box center [1447, 381] width 191 height 25
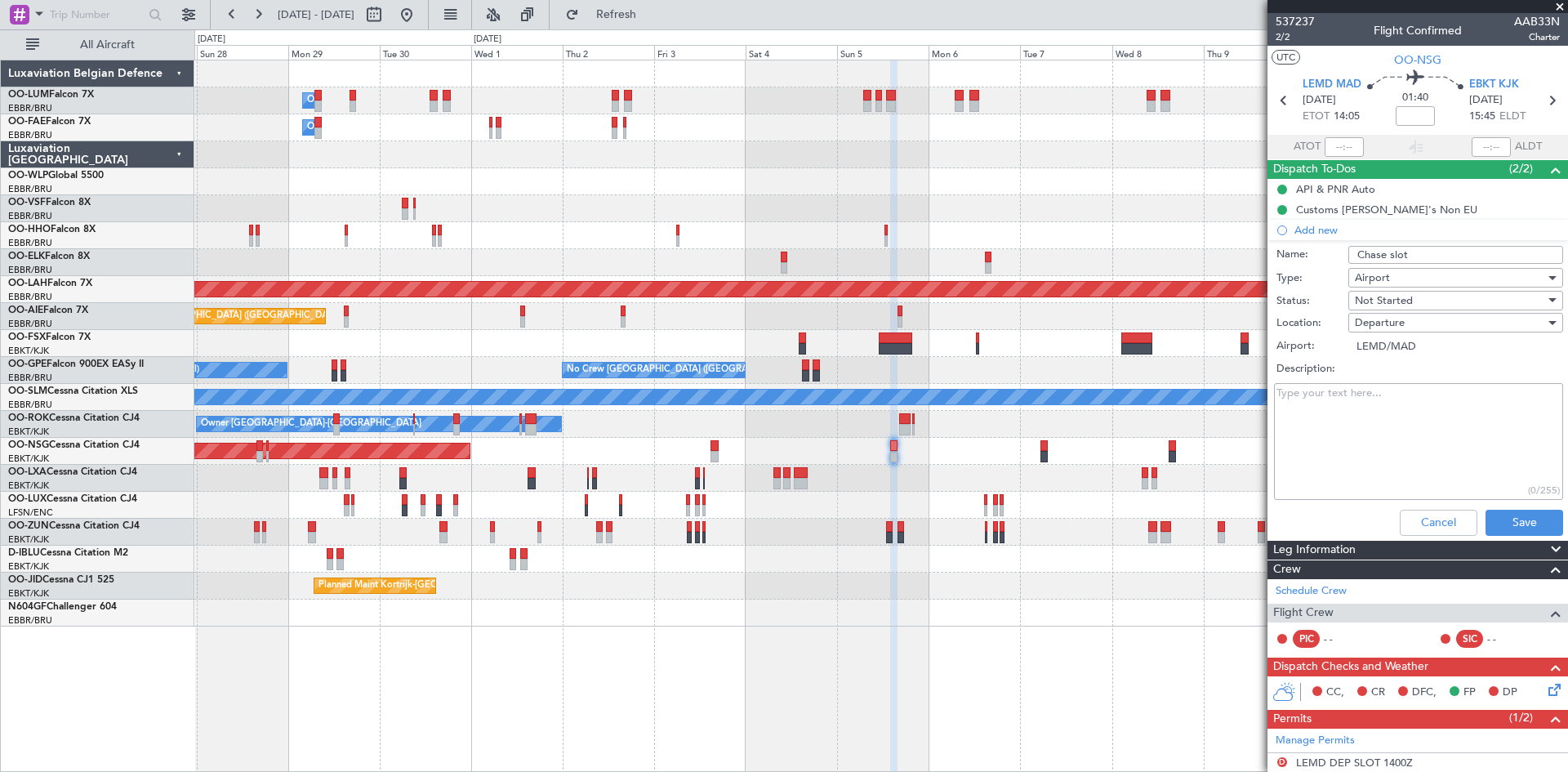
click at [1381, 402] on textarea "Description:" at bounding box center [1418, 442] width 289 height 117
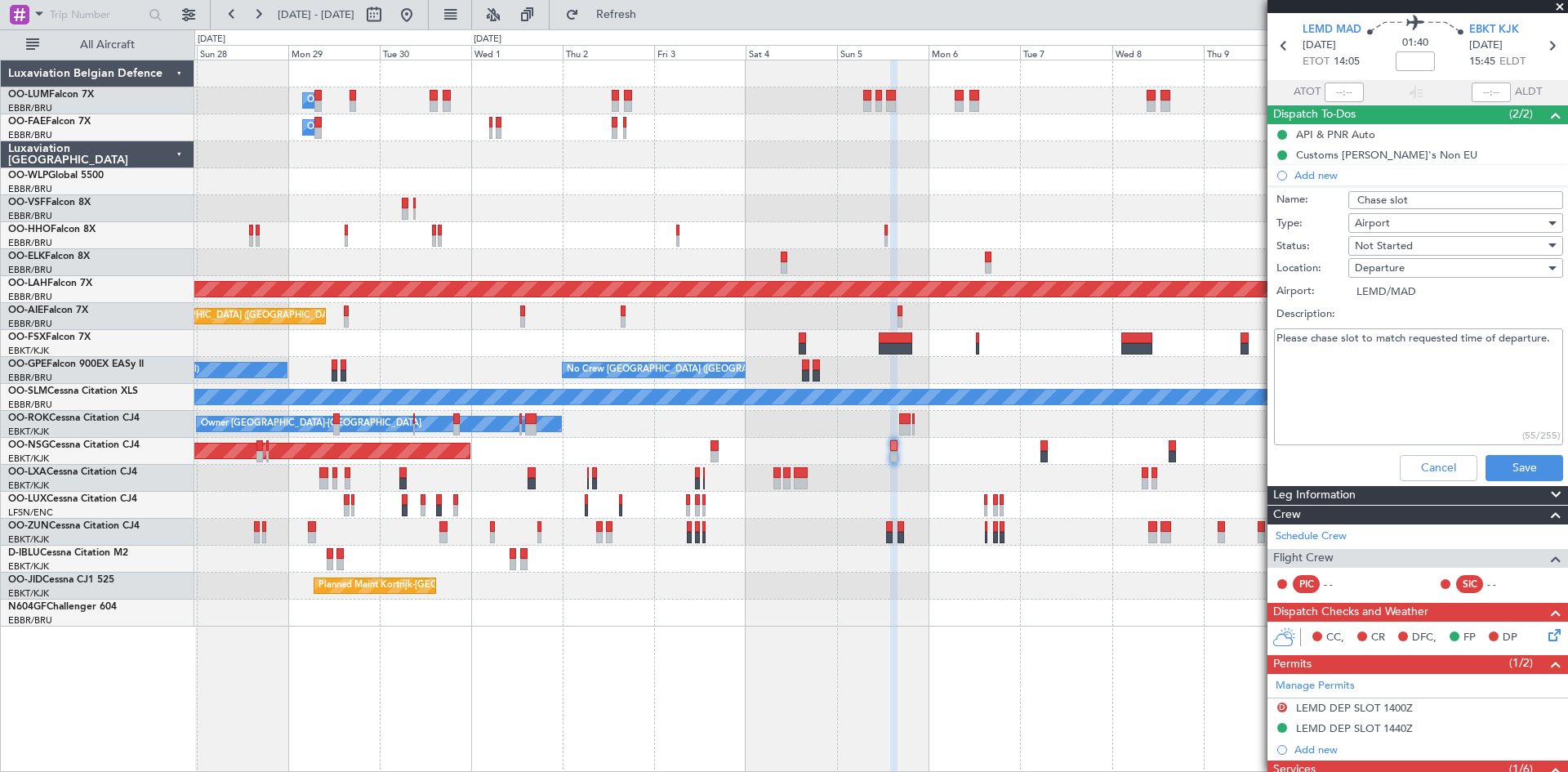
scroll to position [82, 0]
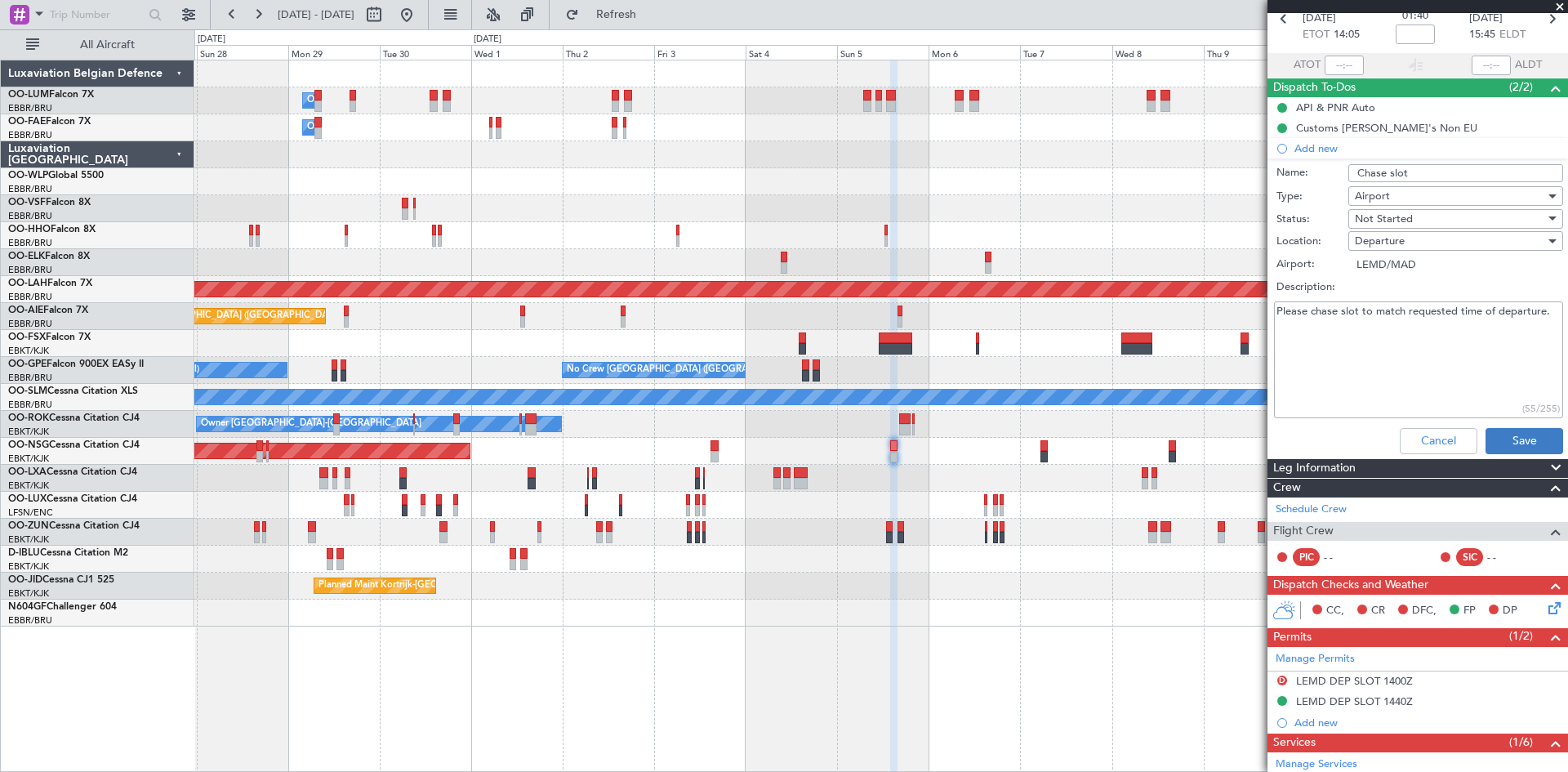
type textarea "Please chase slot to match requested time of departure."
click at [1499, 440] on button "Save" at bounding box center [1525, 441] width 77 height 26
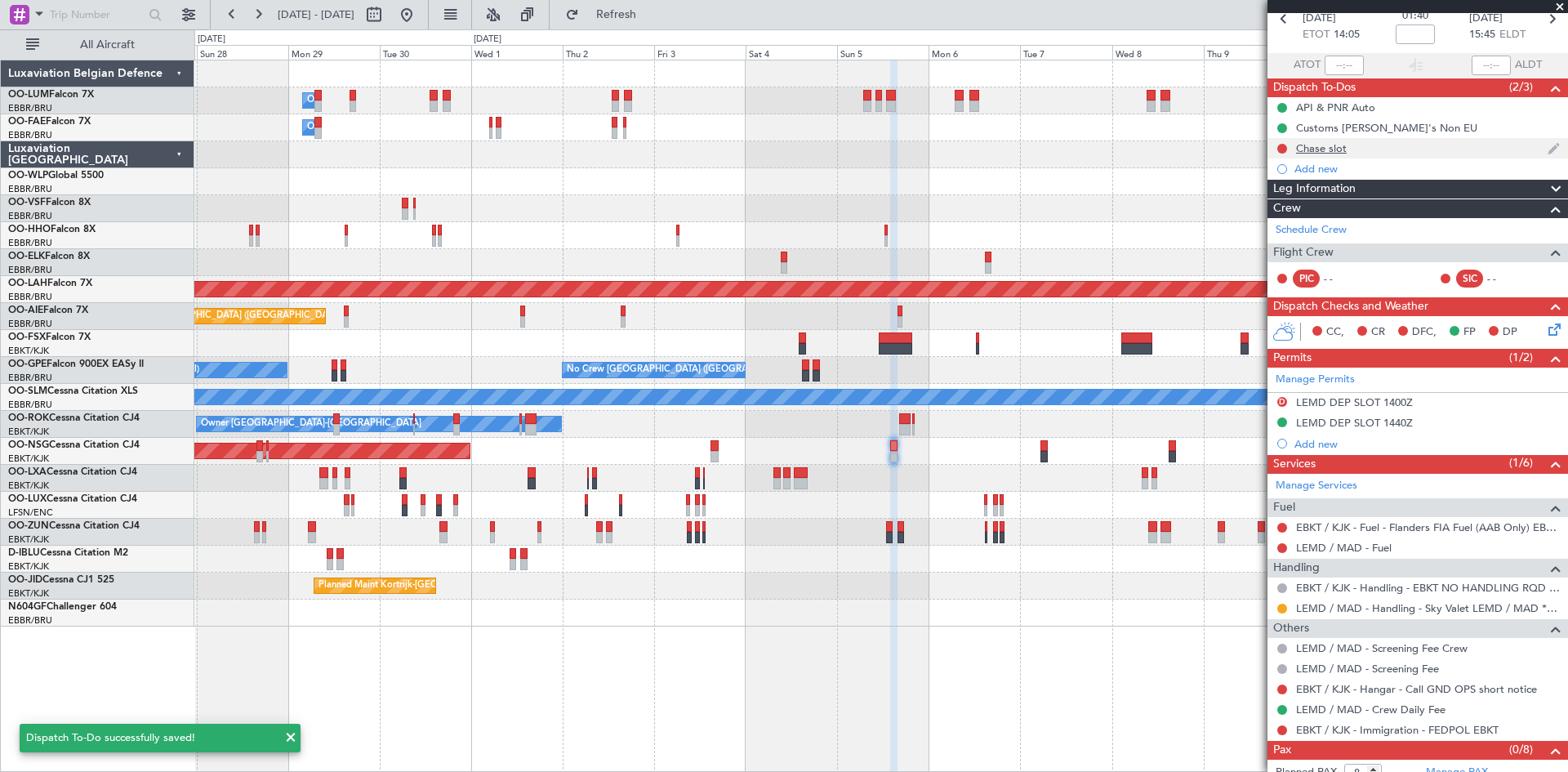
click at [1349, 152] on div "Chase slot" at bounding box center [1417, 148] width 301 height 21
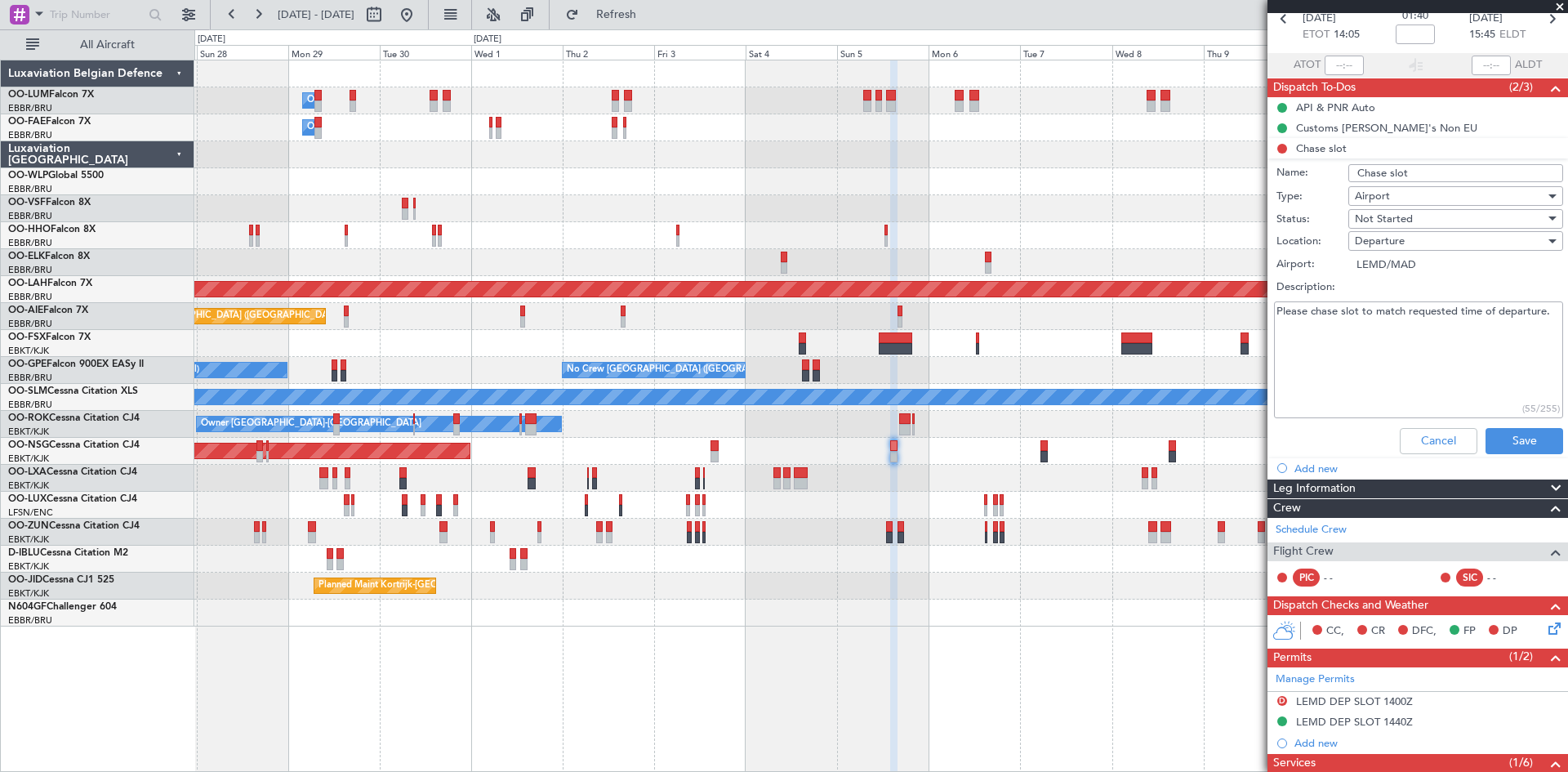
click at [1384, 174] on input "Chase slot" at bounding box center [1456, 172] width 215 height 18
type input "Chase DEP slot"
drag, startPoint x: 1518, startPoint y: 438, endPoint x: 1522, endPoint y: 452, distance: 14.6
click at [1518, 439] on button "Save" at bounding box center [1525, 441] width 77 height 26
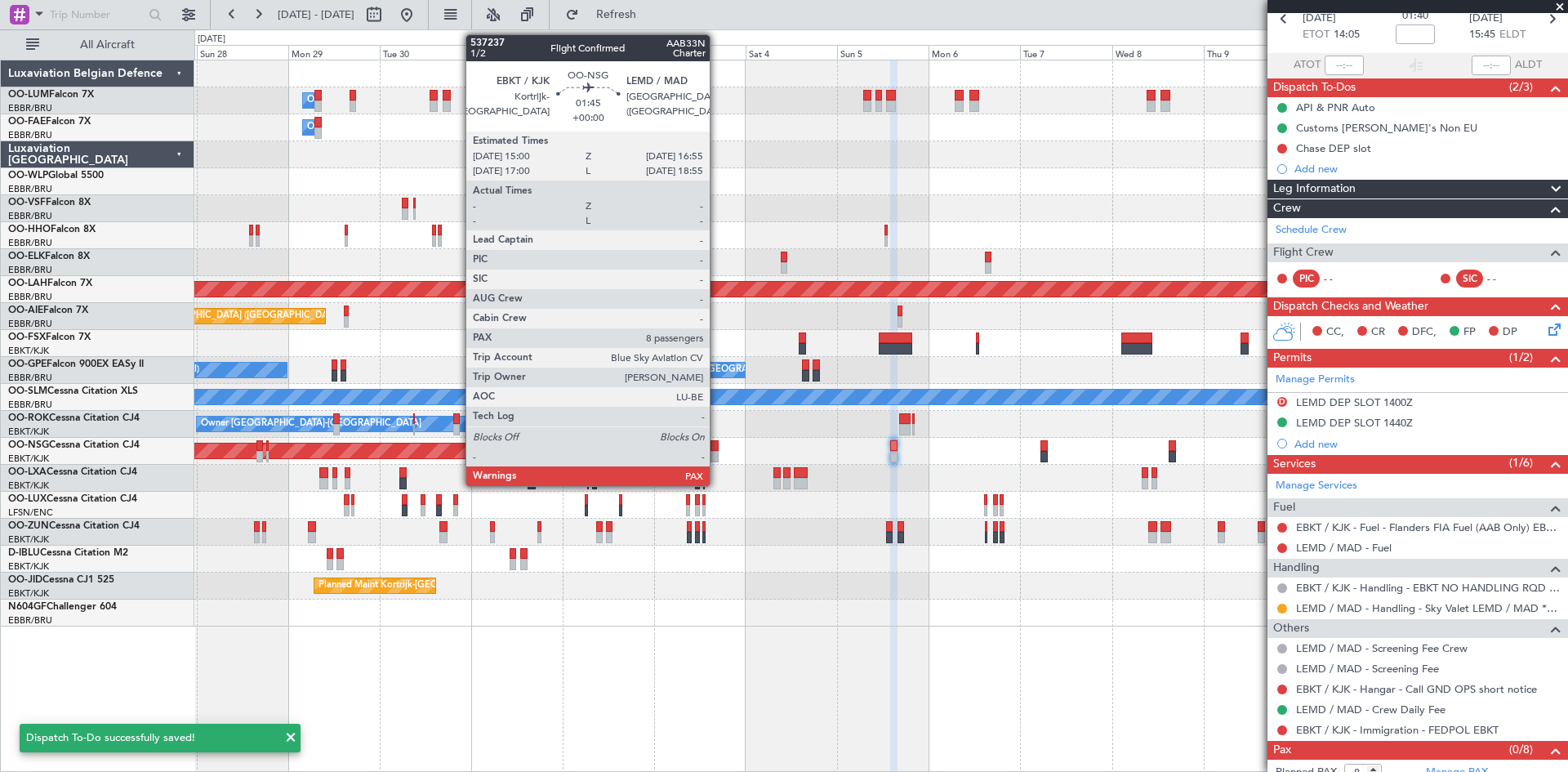
click at [717, 443] on div at bounding box center [714, 446] width 8 height 11
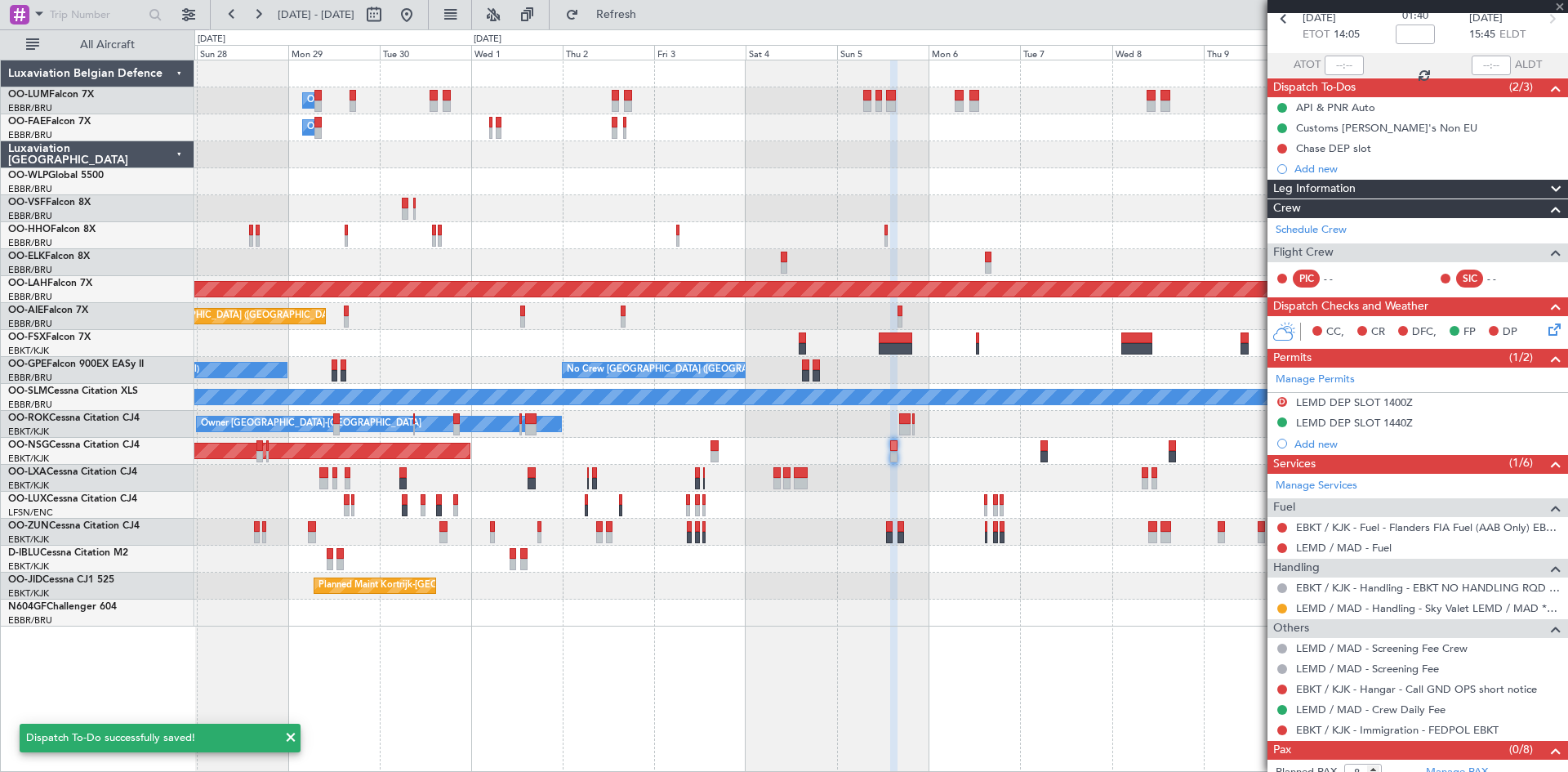
scroll to position [0, 0]
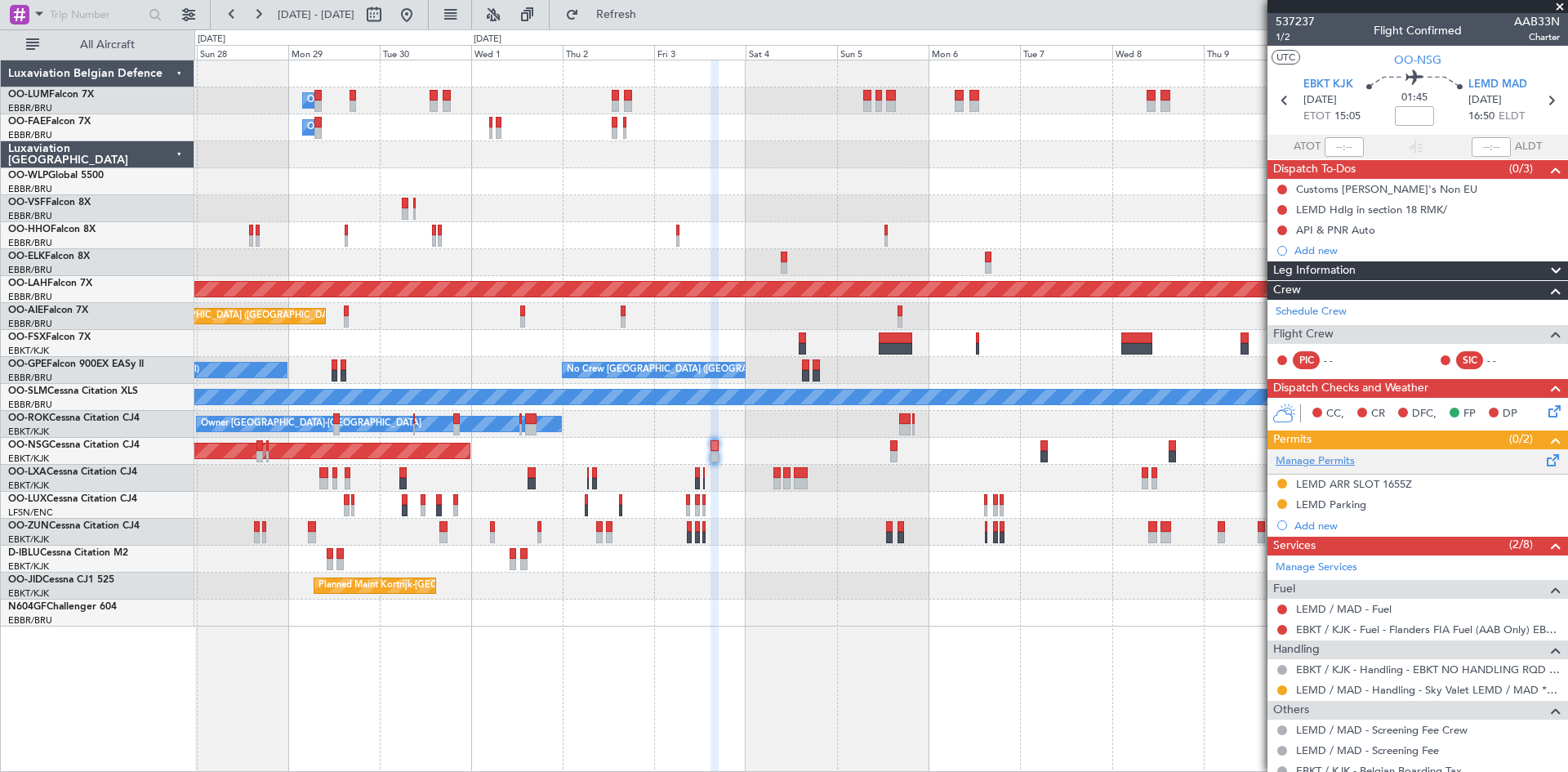
click at [1331, 459] on link "Manage Permits" at bounding box center [1315, 461] width 79 height 16
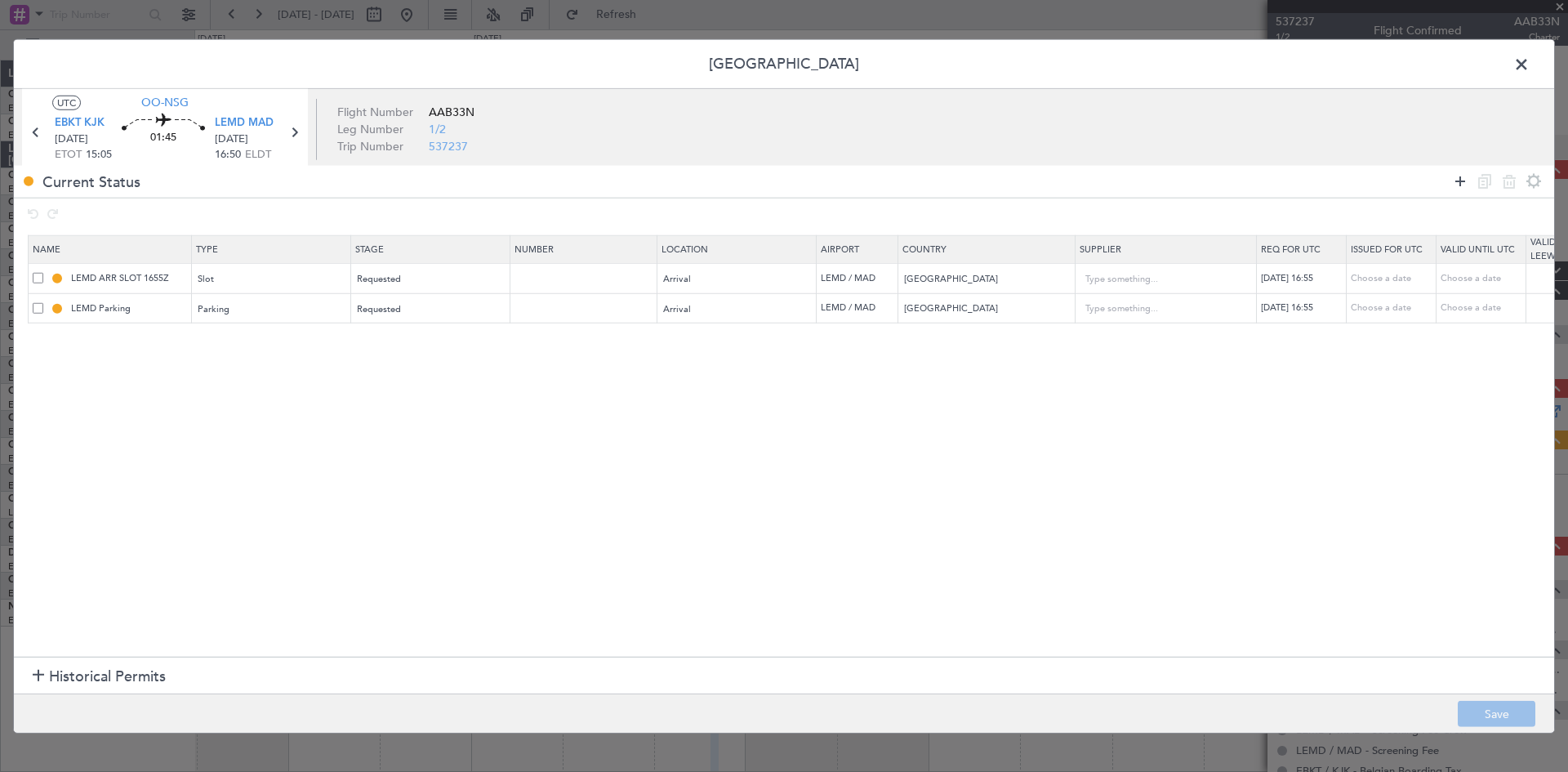
click at [1463, 182] on icon at bounding box center [1460, 181] width 20 height 20
click at [114, 344] on input "text" at bounding box center [129, 338] width 122 height 14
click at [220, 344] on div "Type" at bounding box center [267, 340] width 136 height 25
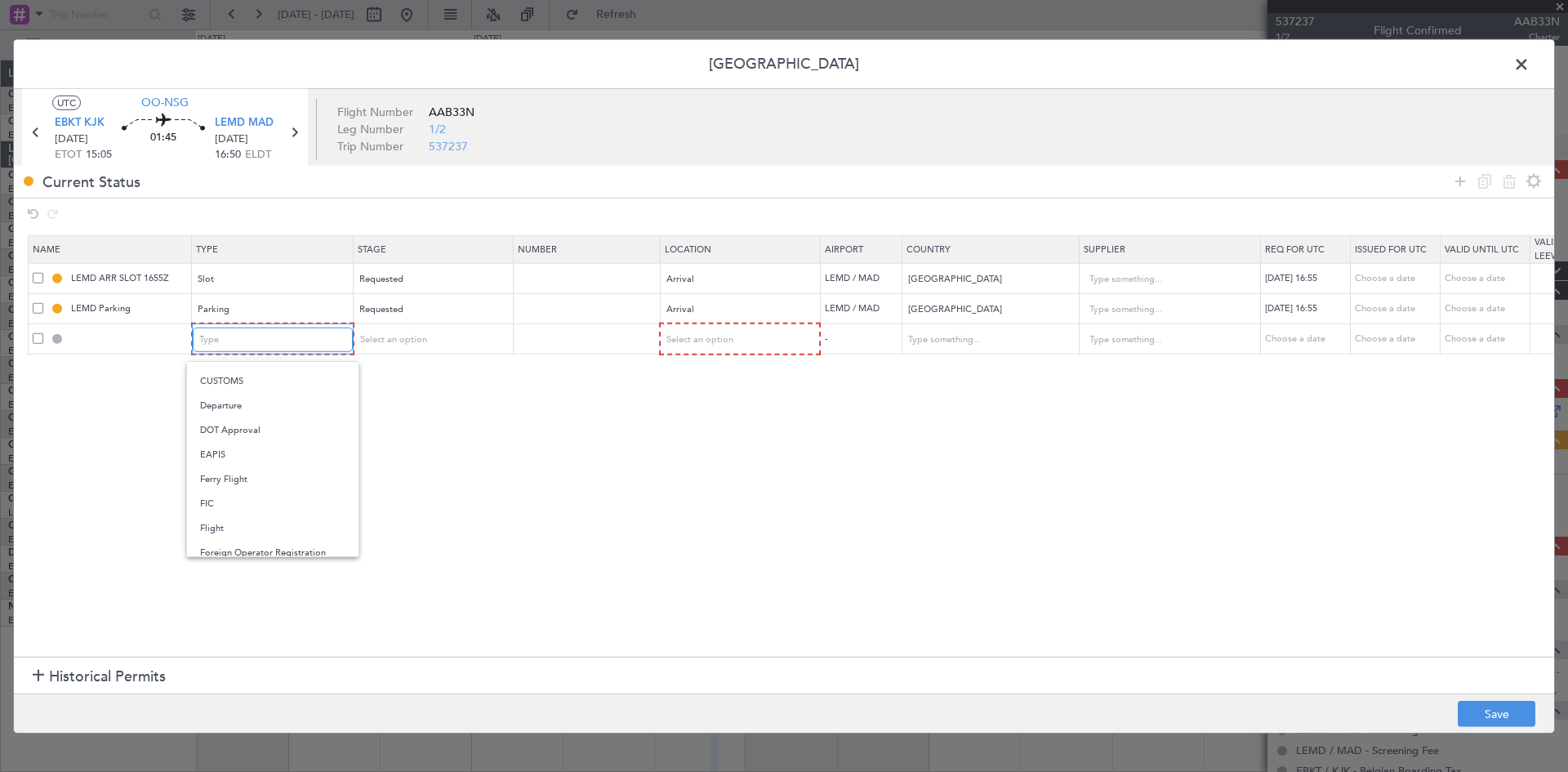
scroll to position [492, 0]
click at [244, 500] on span "Slot" at bounding box center [272, 495] width 145 height 25
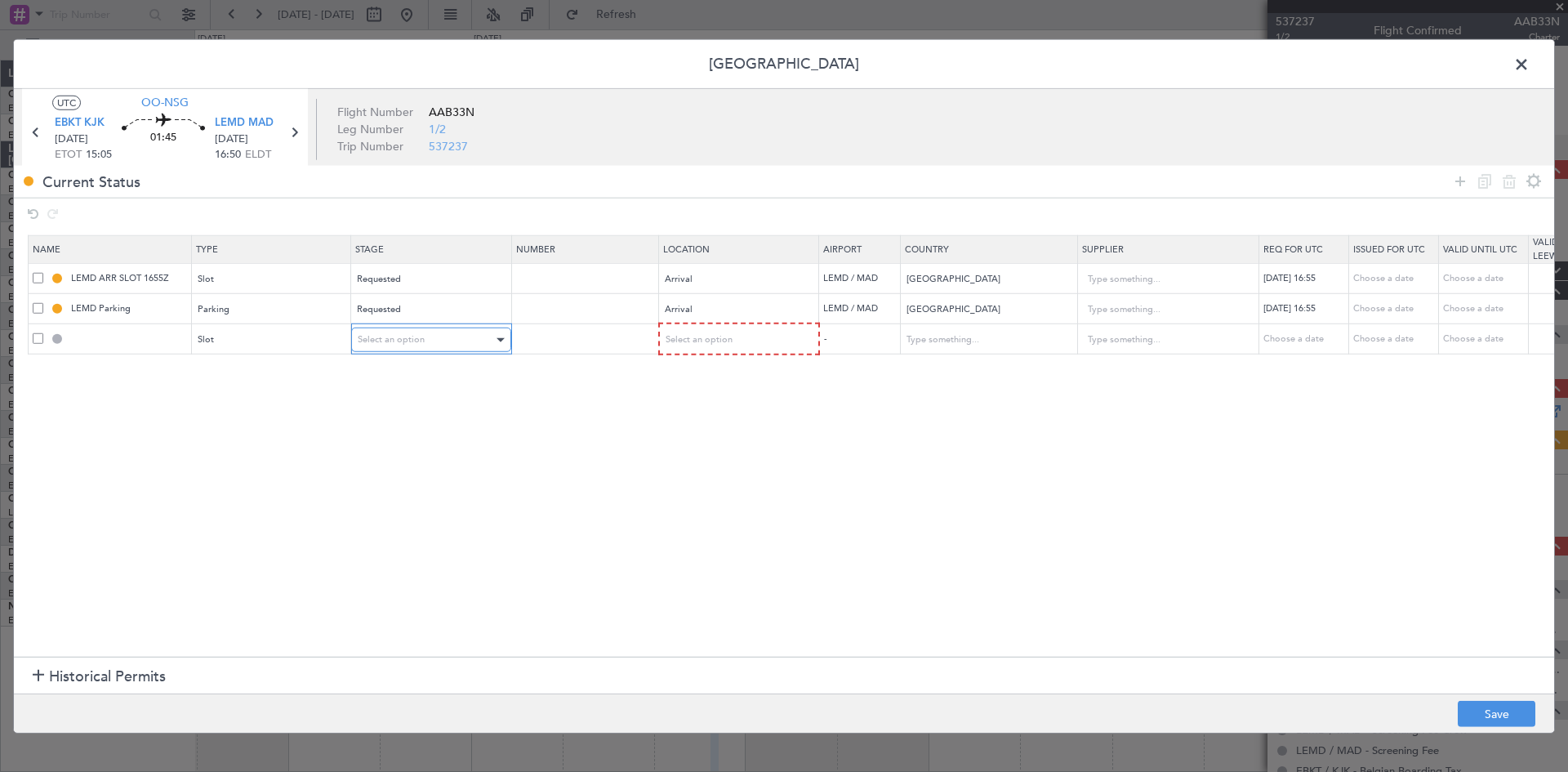
click at [394, 335] on span "Select an option" at bounding box center [391, 339] width 67 height 12
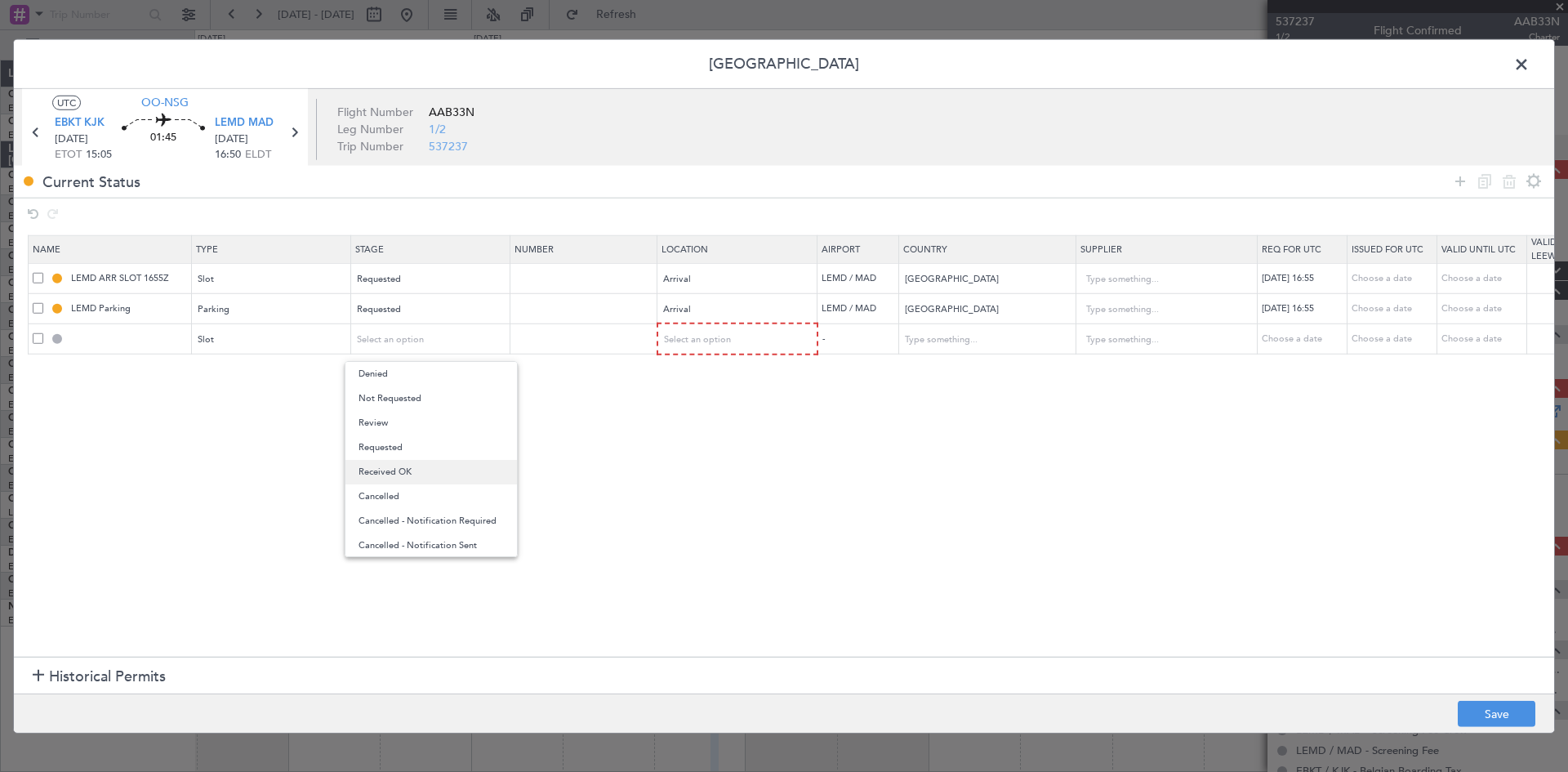
click at [461, 473] on span "Received OK" at bounding box center [432, 472] width 145 height 25
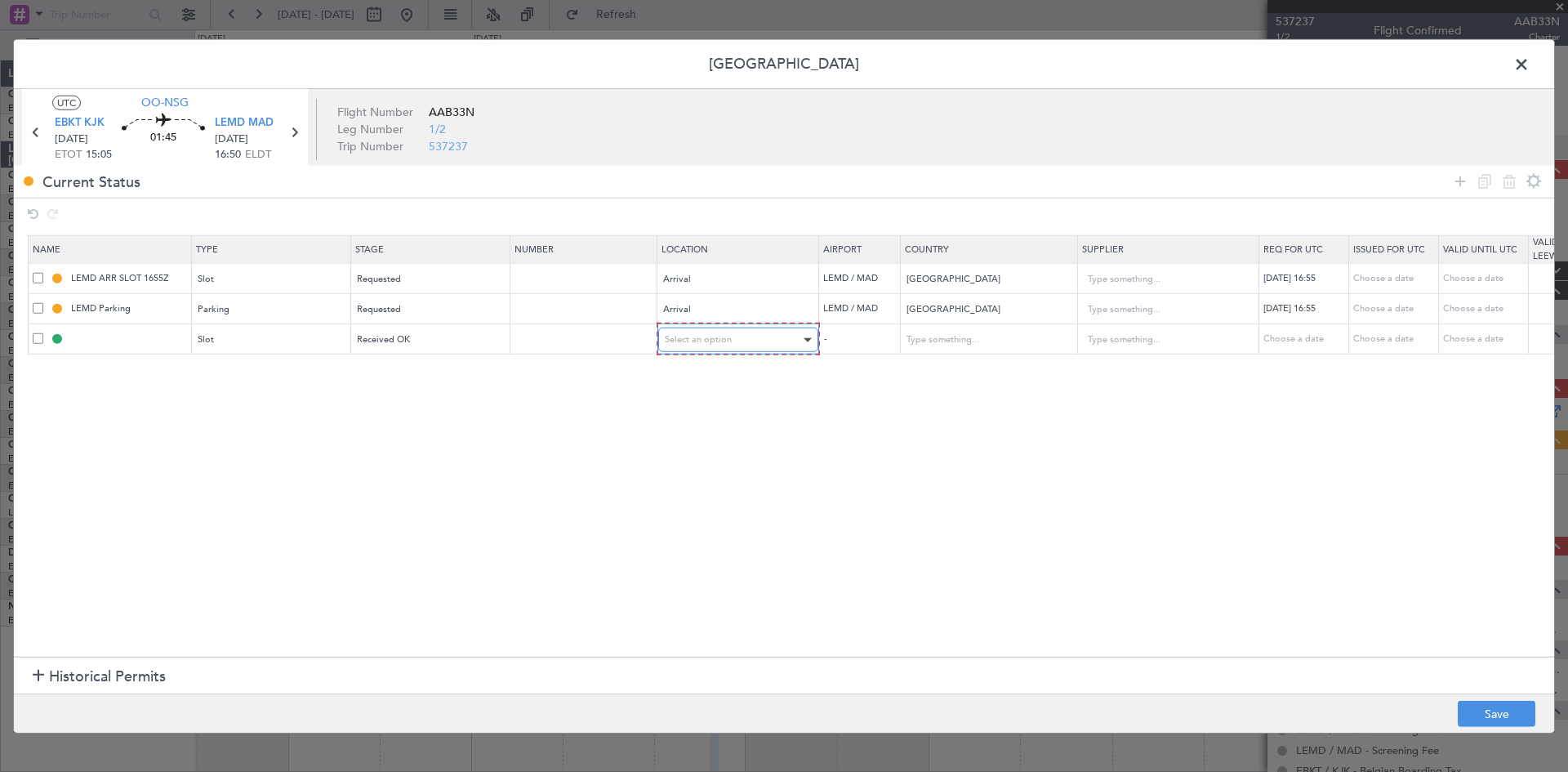
click at [728, 328] on div "Select an option" at bounding box center [733, 340] width 136 height 25
click at [719, 420] on span "Arrival" at bounding box center [738, 423] width 145 height 25
click at [1321, 336] on div "Choose a date" at bounding box center [1303, 338] width 85 height 14
select select "9"
select select "2025"
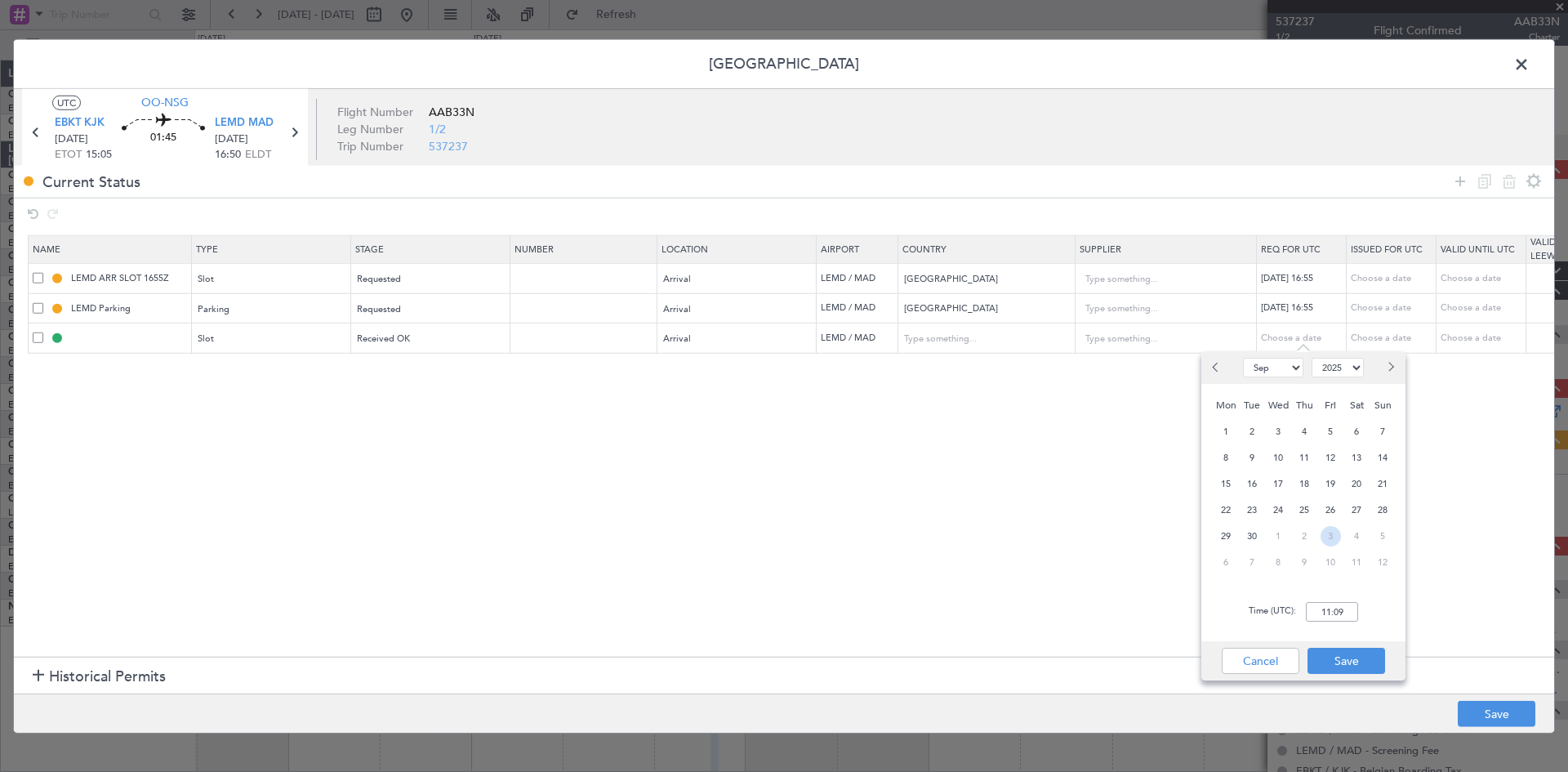
click at [1328, 532] on span "3" at bounding box center [1331, 536] width 21 height 21
select select "10"
click at [1332, 614] on input "00:00" at bounding box center [1331, 612] width 52 height 20
type input "16:45"
click at [1364, 659] on button "Save" at bounding box center [1347, 661] width 77 height 26
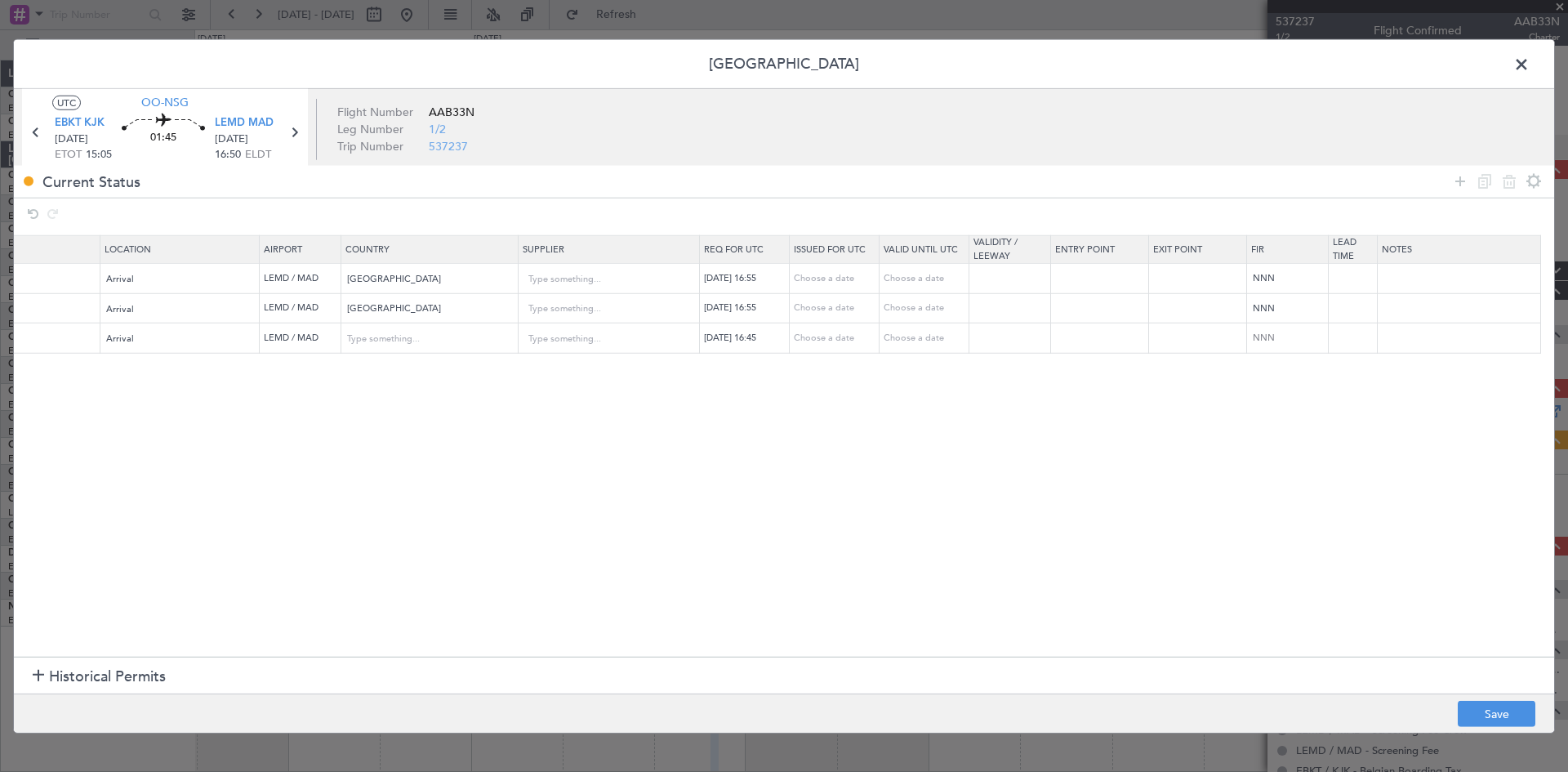
scroll to position [0, 558]
click at [1510, 702] on button "Save" at bounding box center [1496, 715] width 77 height 26
type input "LEMD ARR SLOT 1645Z"
type input "Spain"
type input "NNN"
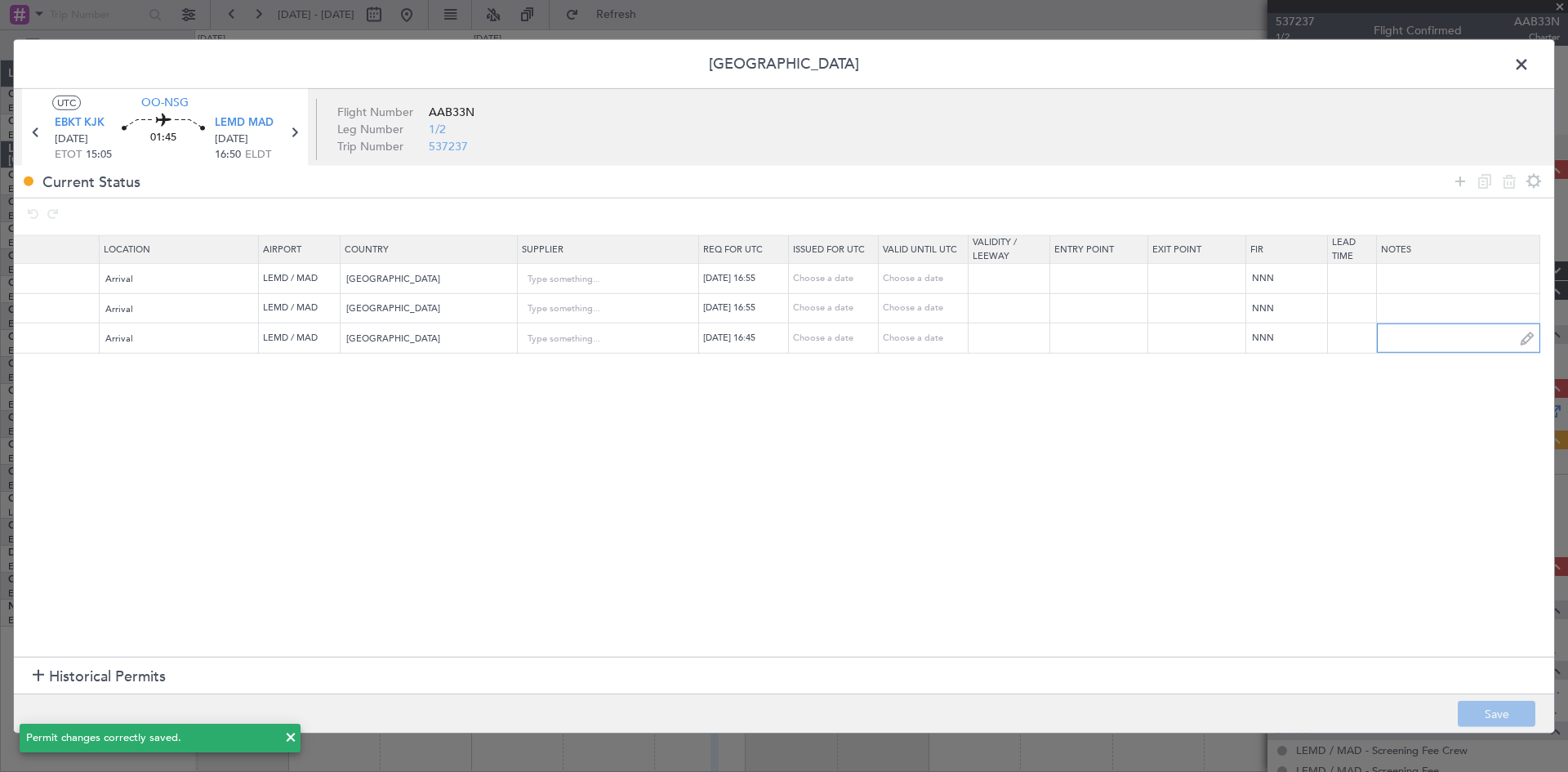
click at [1461, 341] on input "text" at bounding box center [1458, 338] width 162 height 25
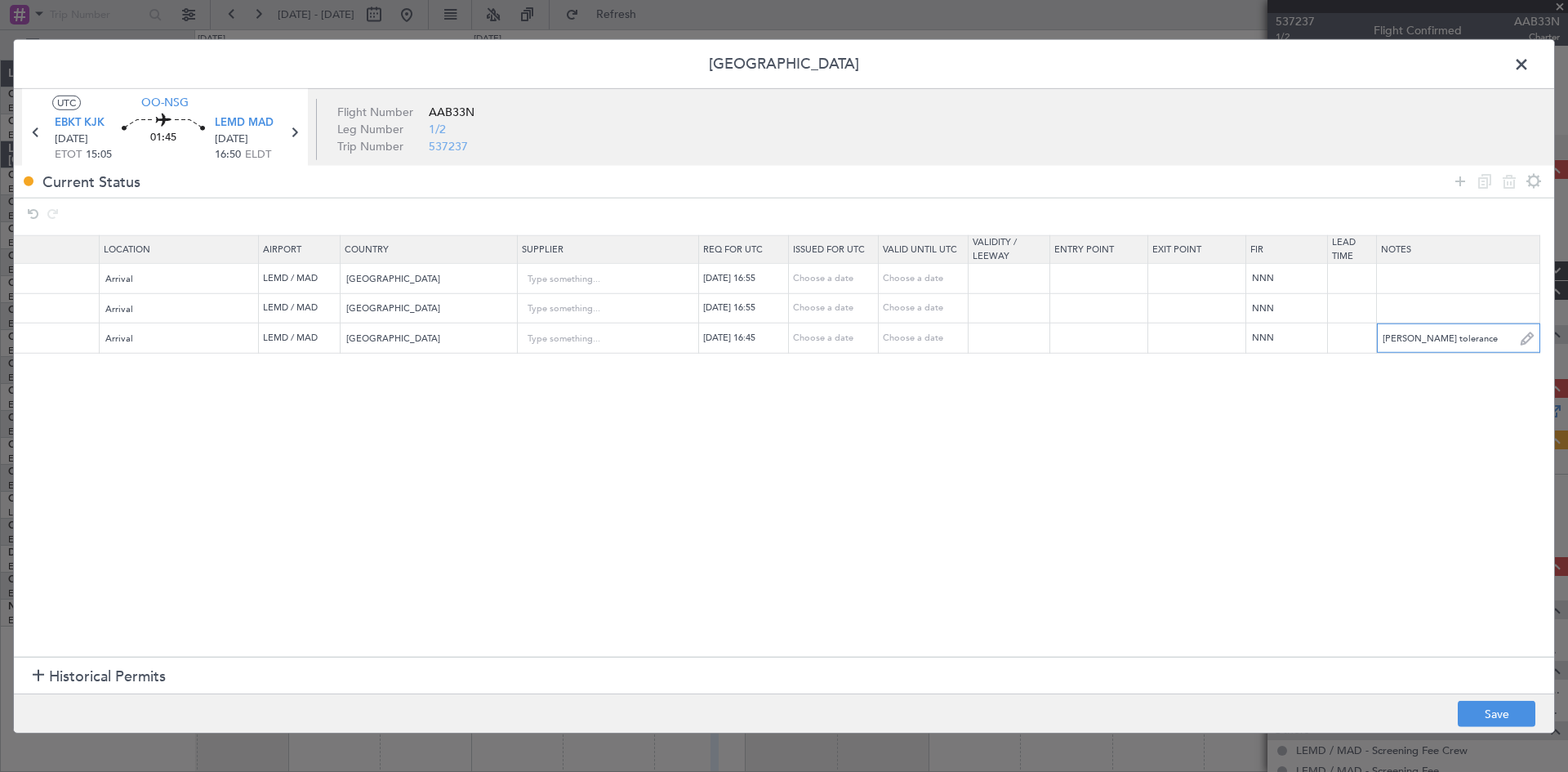
click at [1405, 340] on input "Slote tolerance" at bounding box center [1458, 338] width 162 height 25
click at [1479, 337] on input "Slot tolerance" at bounding box center [1458, 338] width 162 height 25
type input "Slot tolerance +/- 30 minutes"
click at [1507, 702] on button "Save" at bounding box center [1496, 715] width 77 height 26
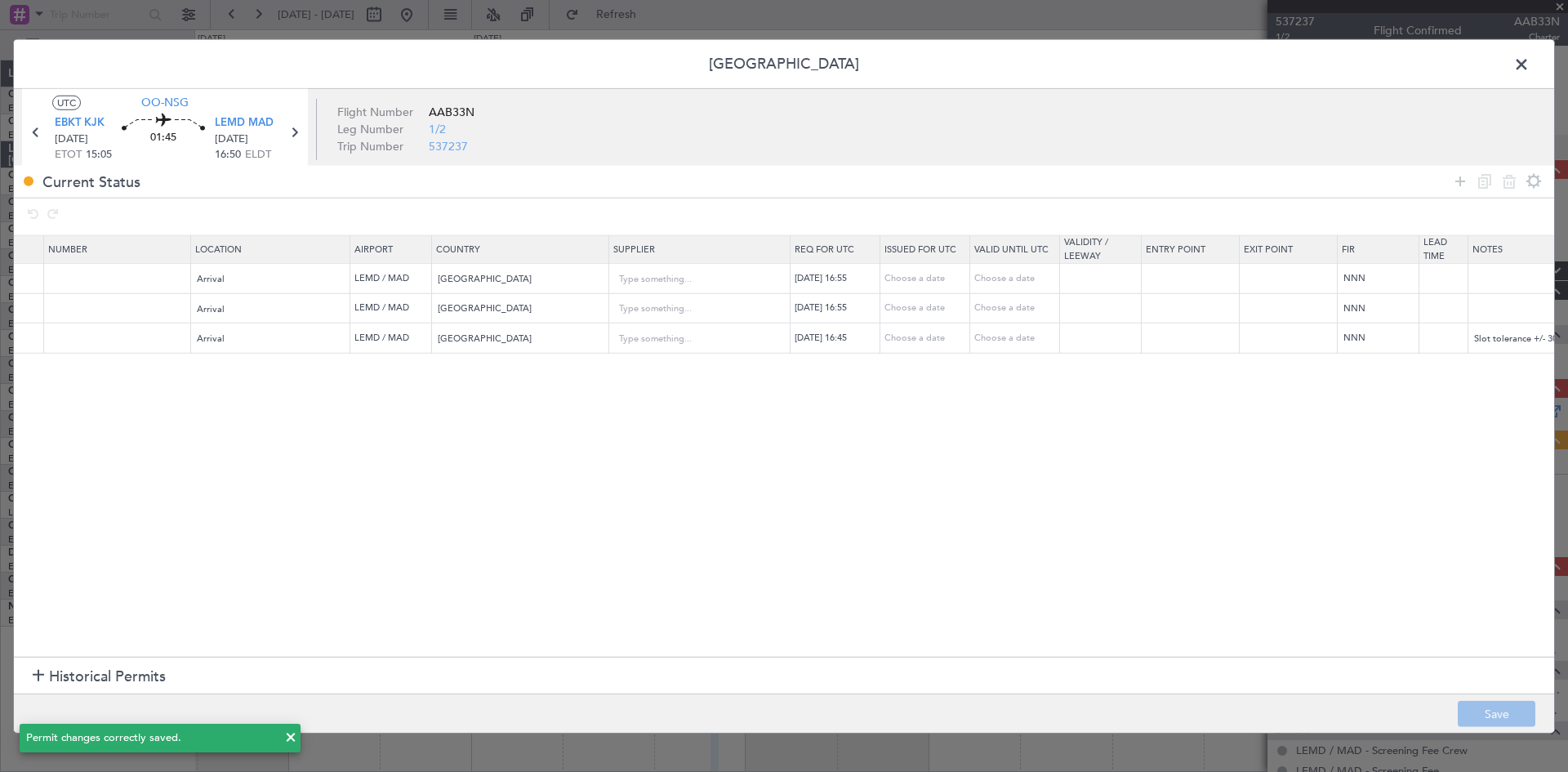
scroll to position [0, 0]
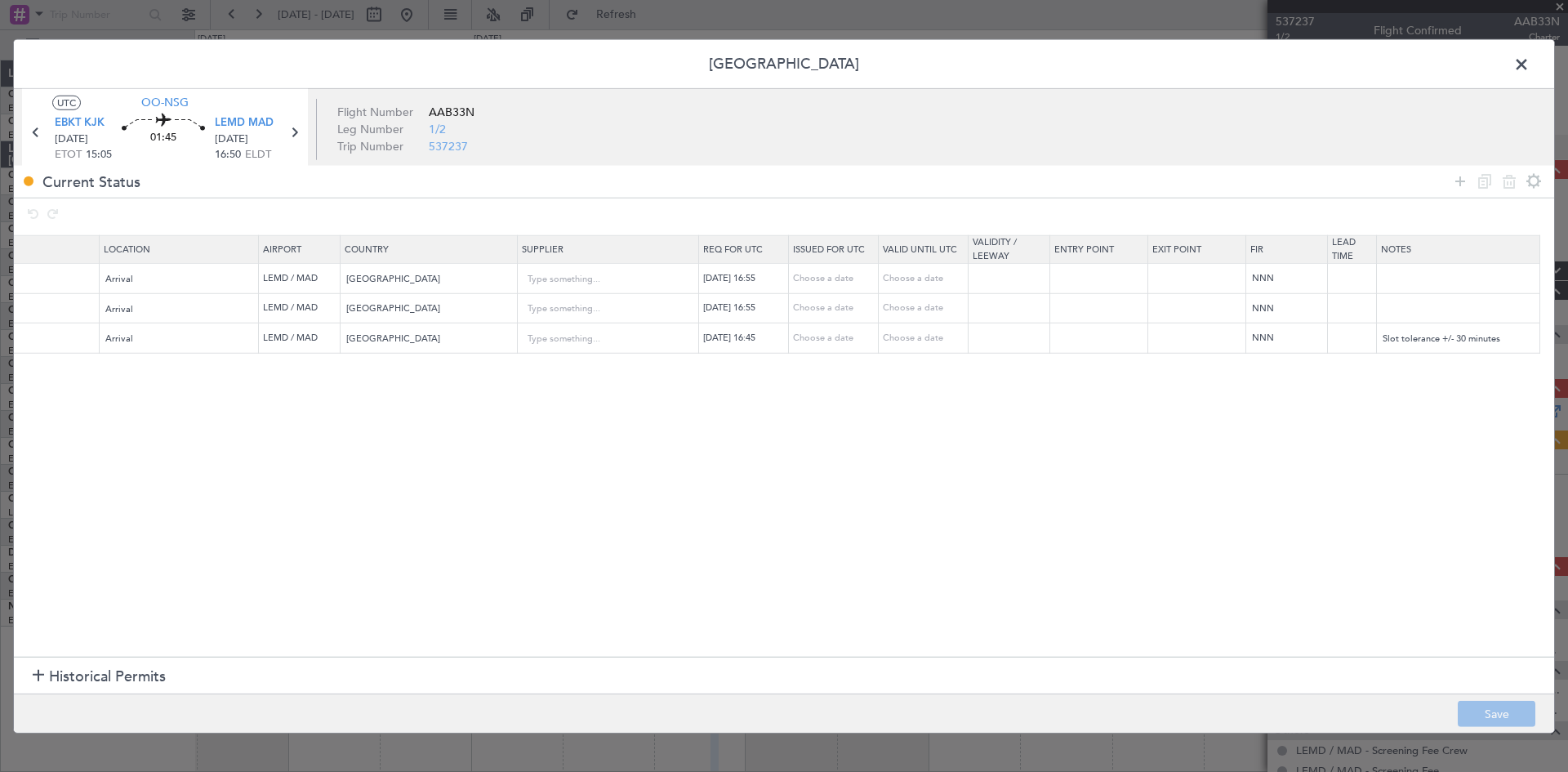
click at [836, 337] on div "Choose a date" at bounding box center [836, 338] width 85 height 14
select select "9"
select select "2025"
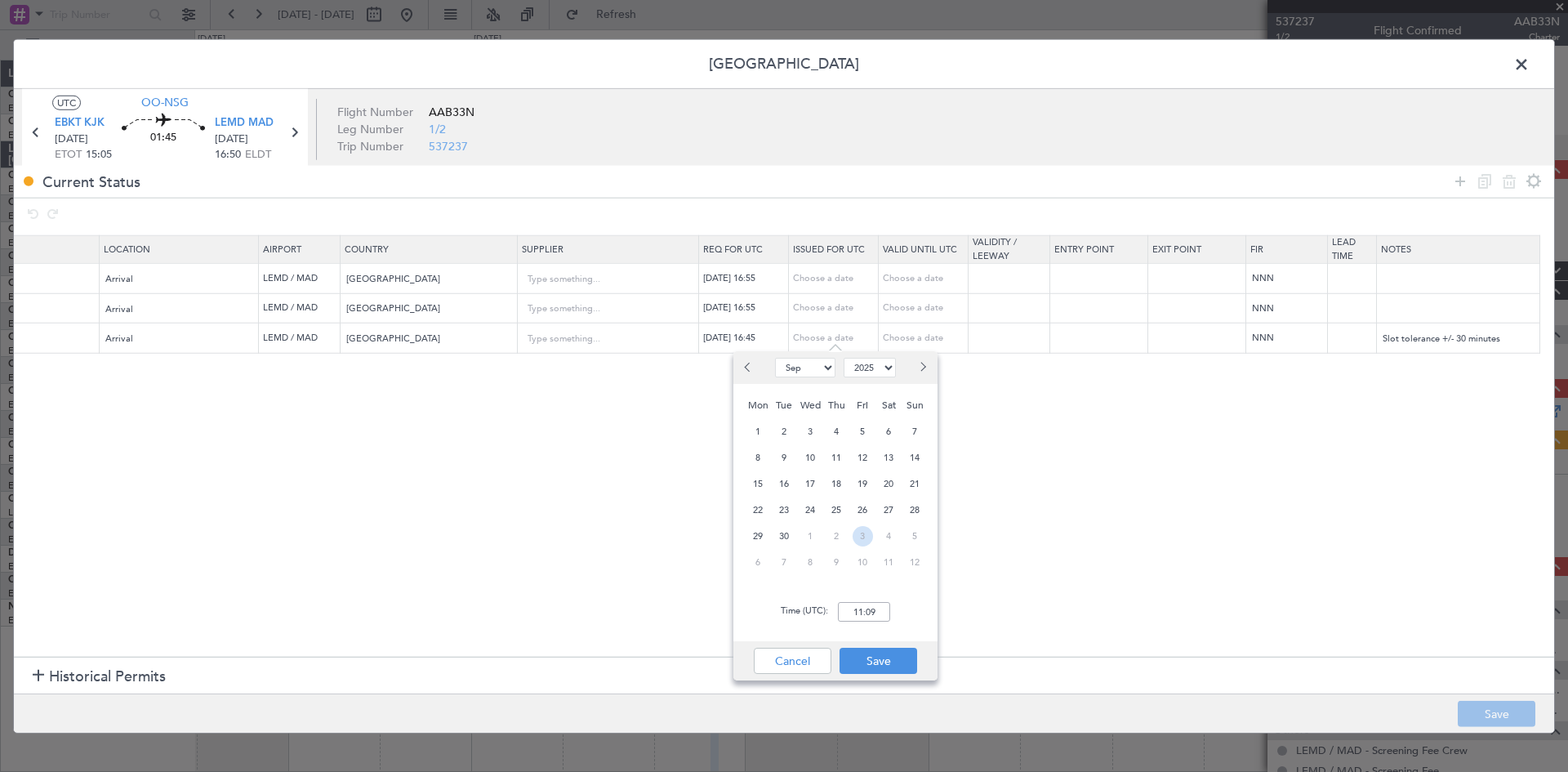
click at [868, 536] on span "3" at bounding box center [863, 536] width 21 height 21
select select "10"
click at [865, 615] on input "00:00" at bounding box center [863, 612] width 52 height 20
type input "16:45"
click at [902, 657] on button "Save" at bounding box center [878, 661] width 77 height 26
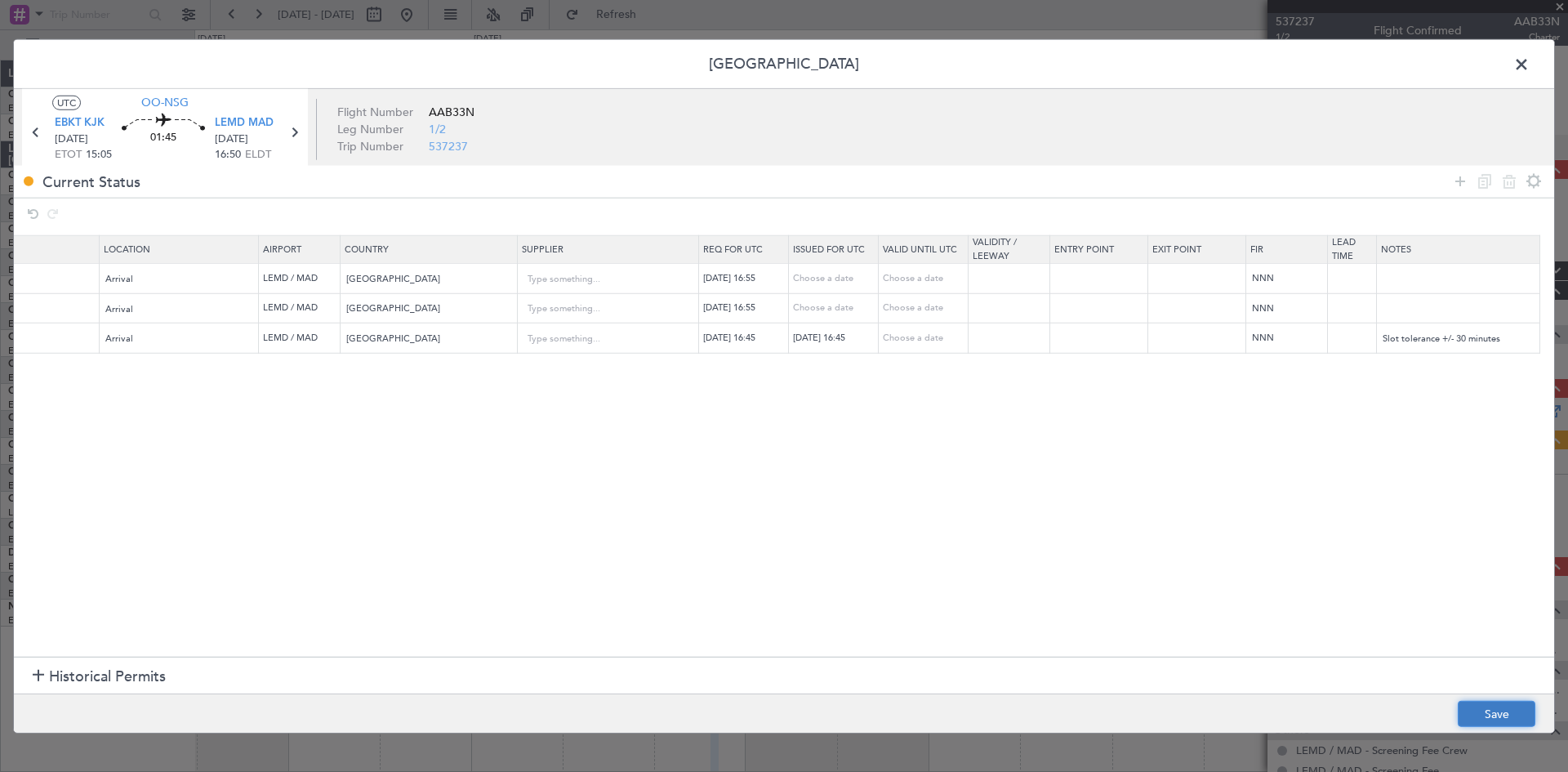
click at [1503, 708] on button "Save" at bounding box center [1496, 715] width 77 height 26
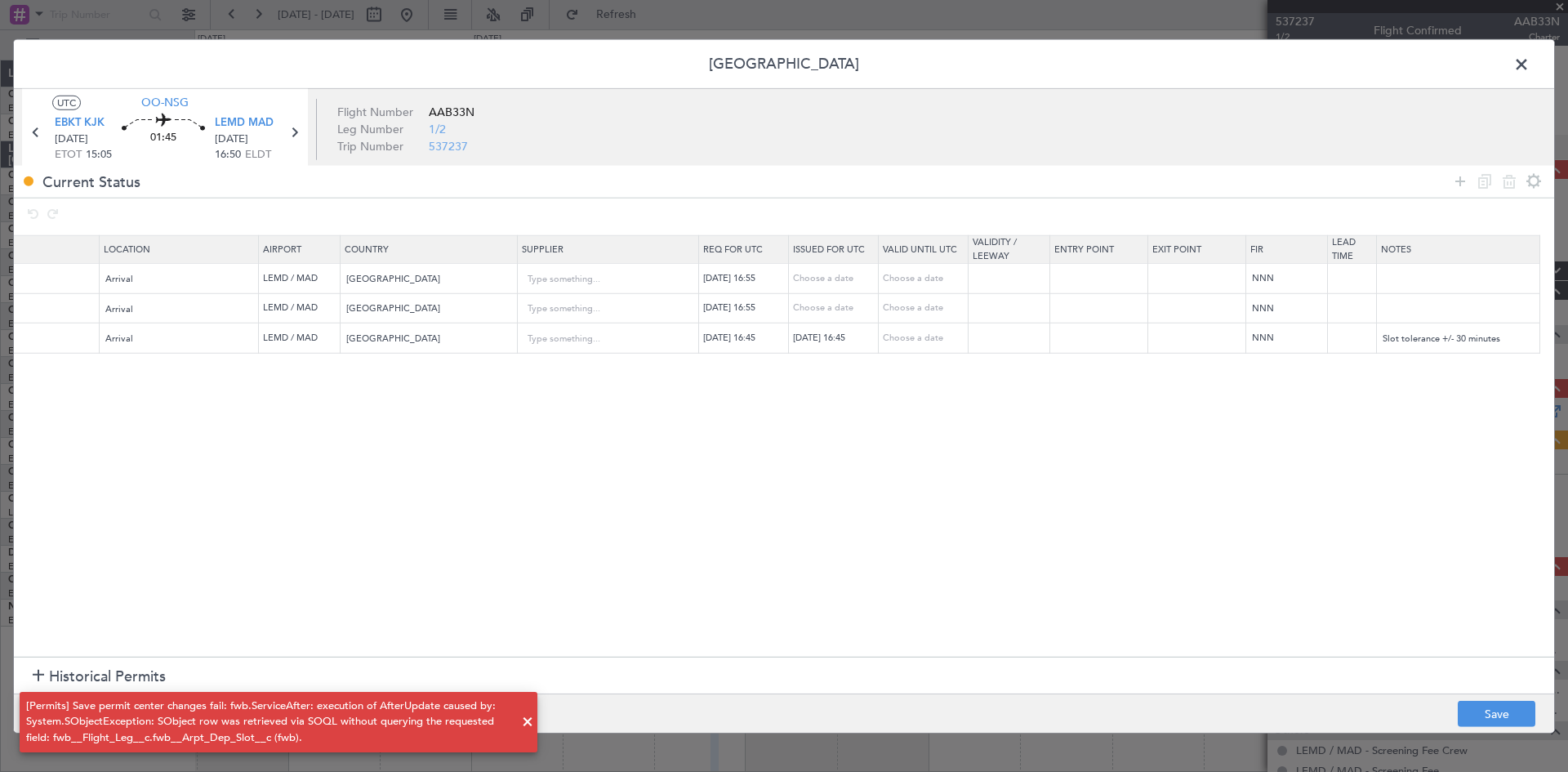
click at [524, 720] on span at bounding box center [528, 722] width 20 height 20
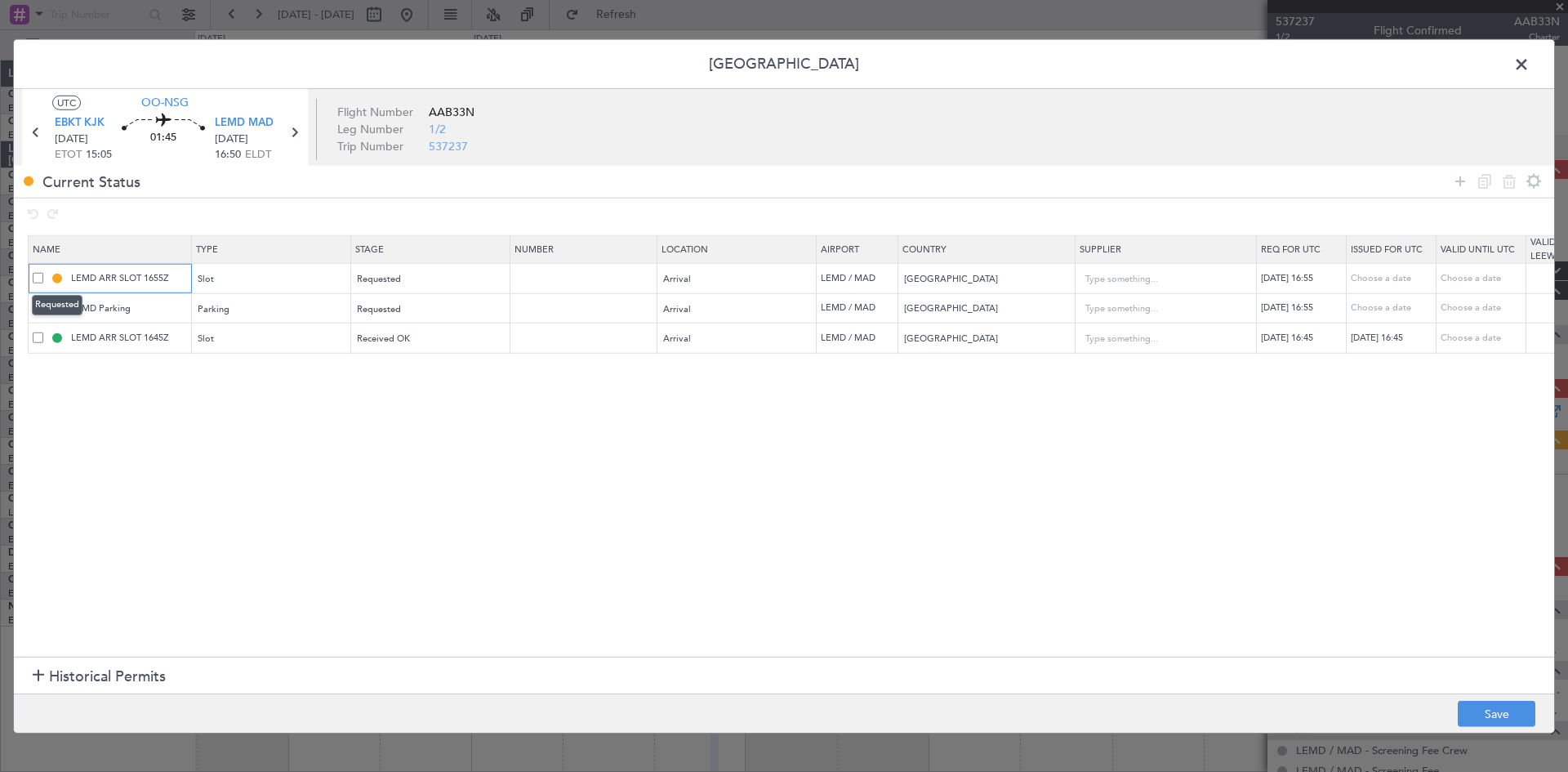
click at [57, 279] on button at bounding box center [57, 278] width 9 height 9
click at [58, 277] on button at bounding box center [57, 278] width 9 height 9
click at [434, 283] on div "Requested" at bounding box center [426, 279] width 136 height 25
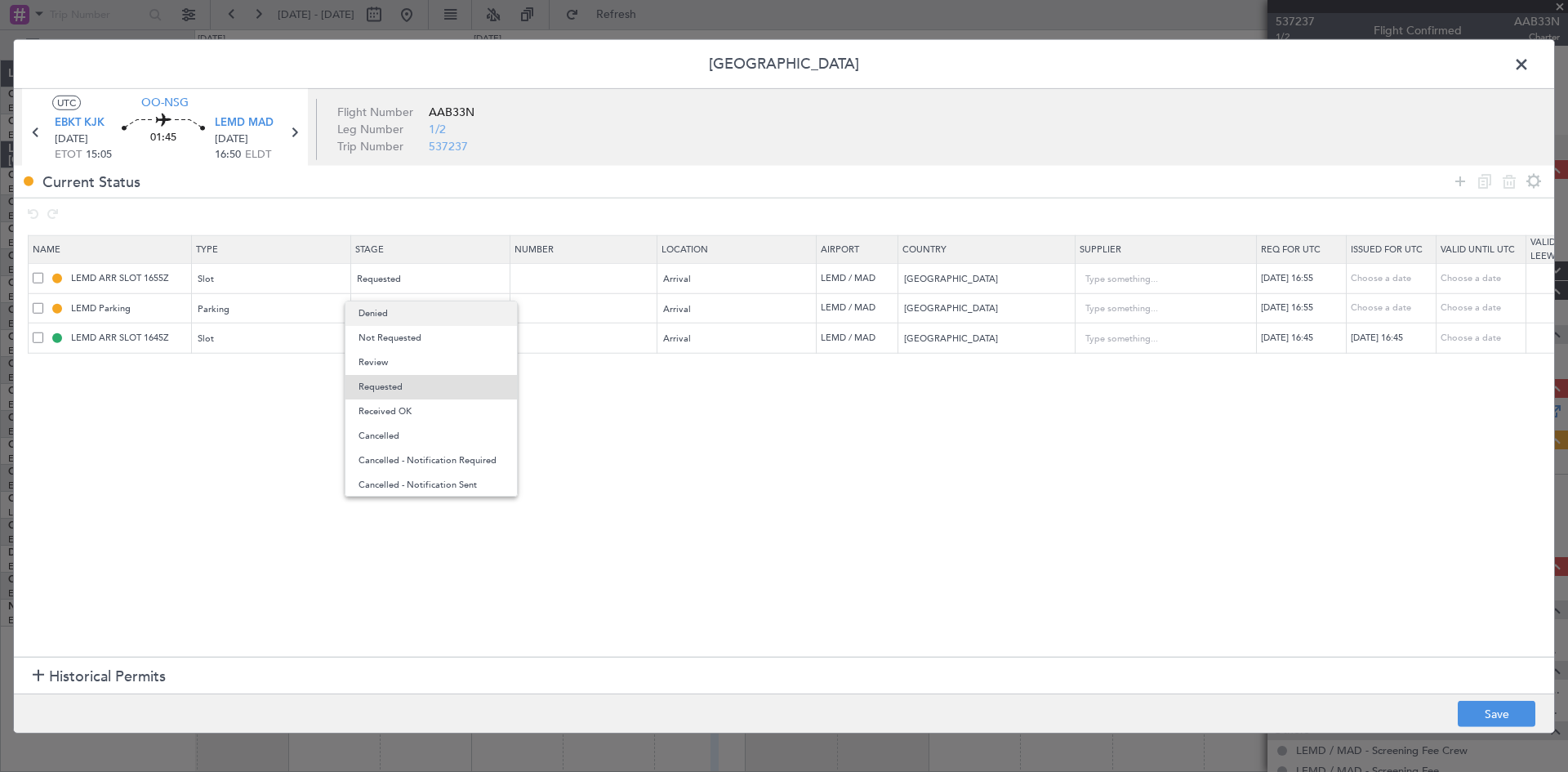
click at [445, 318] on span "Denied" at bounding box center [432, 314] width 145 height 25
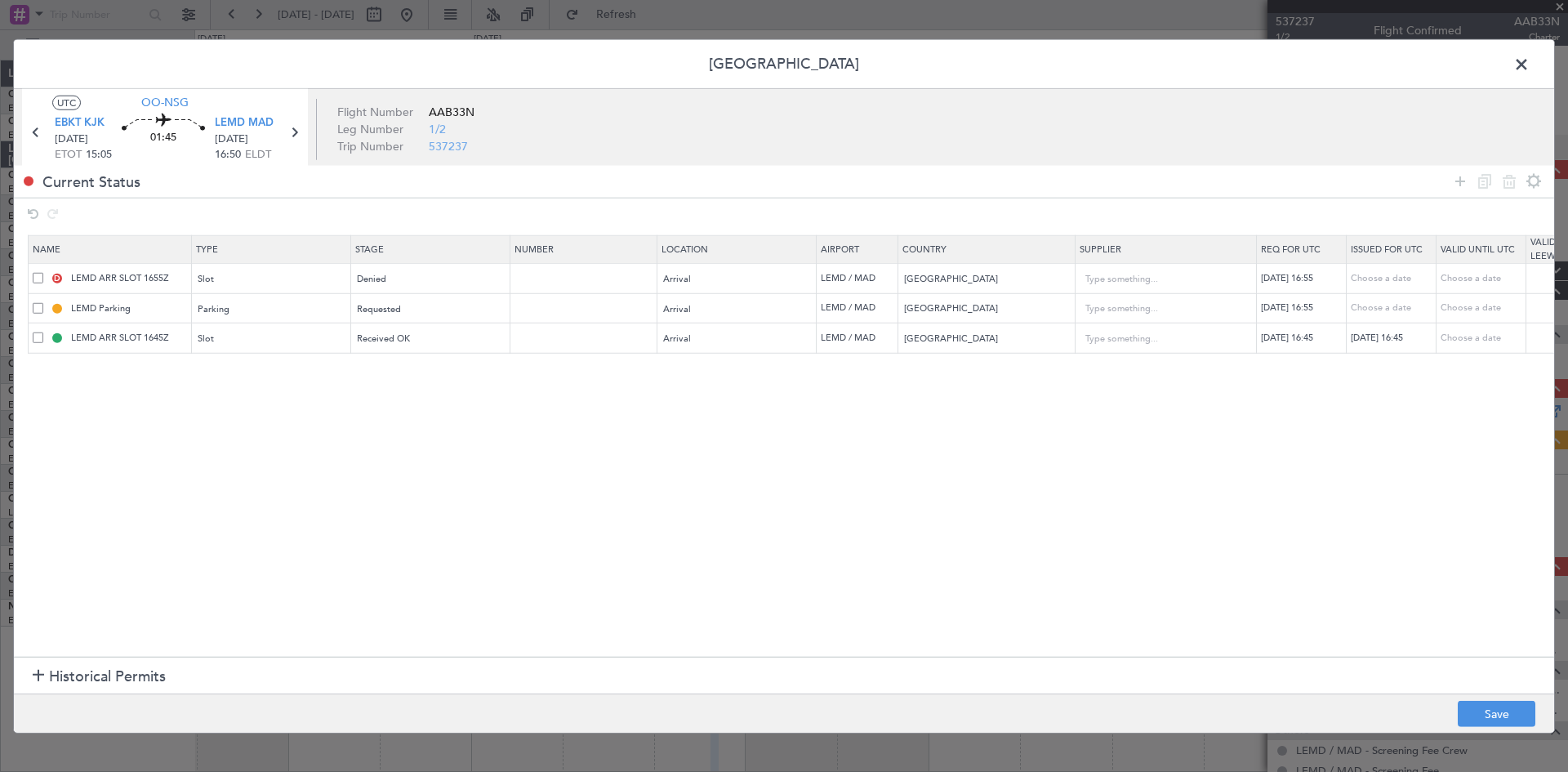
click at [1389, 337] on div "03/10/2025 16:45" at bounding box center [1394, 338] width 85 height 14
select select "10"
select select "2025"
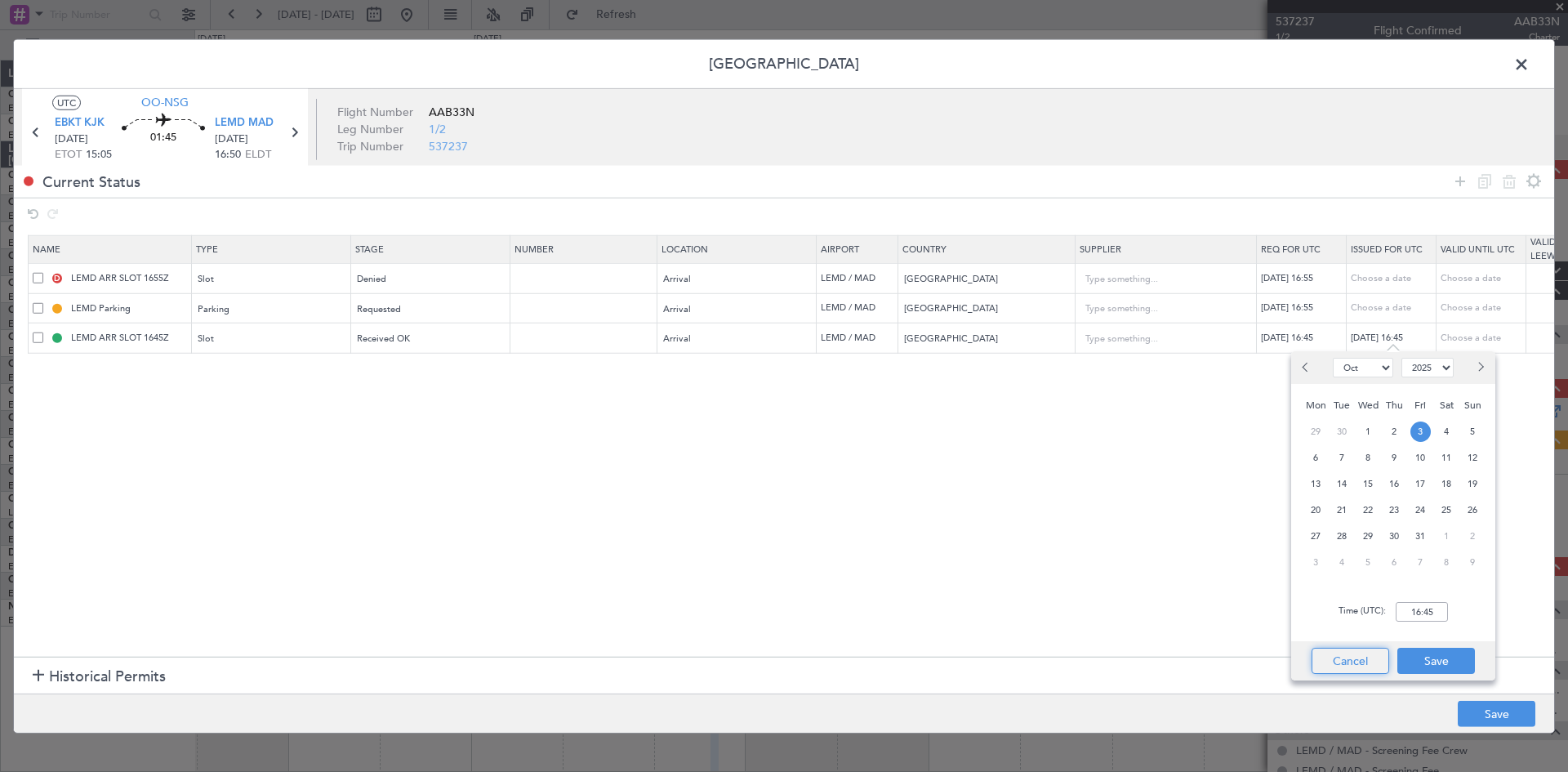
click at [1367, 655] on button "Cancel" at bounding box center [1350, 661] width 77 height 26
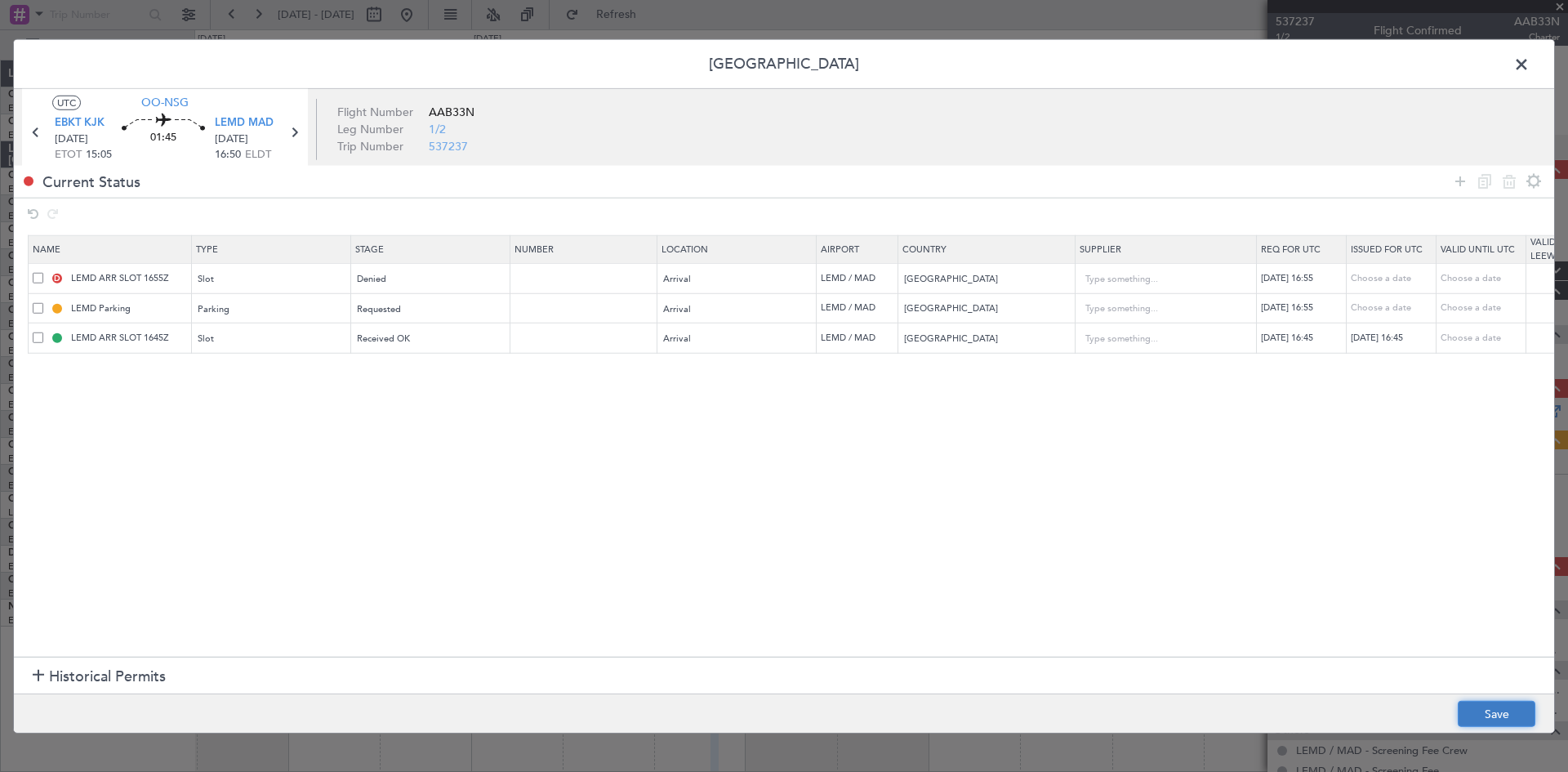
click at [1507, 705] on button "Save" at bounding box center [1496, 715] width 77 height 26
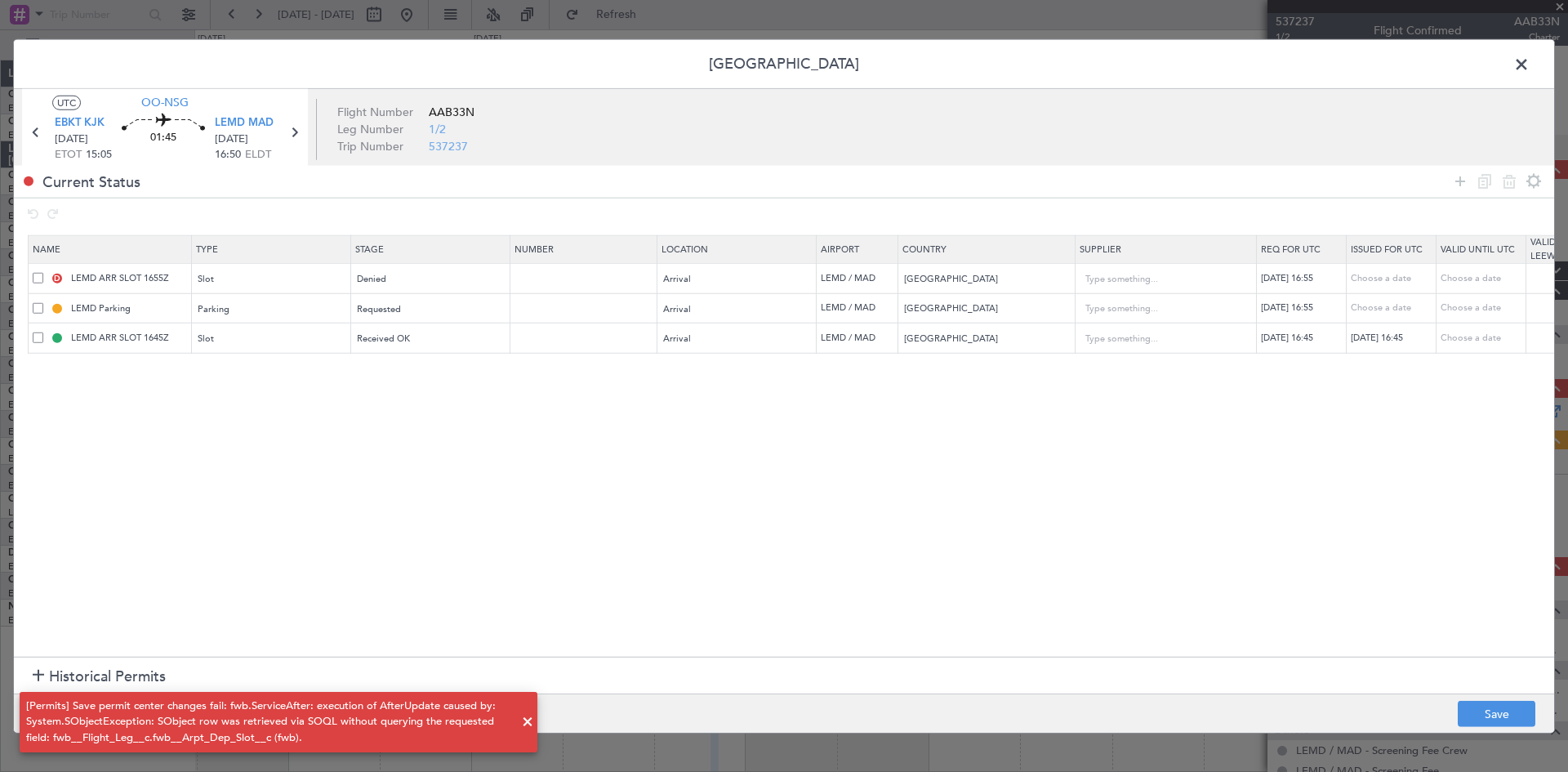
click at [1534, 59] on header "Permit Center" at bounding box center [784, 64] width 1541 height 49
click at [1529, 64] on span at bounding box center [1529, 68] width 0 height 33
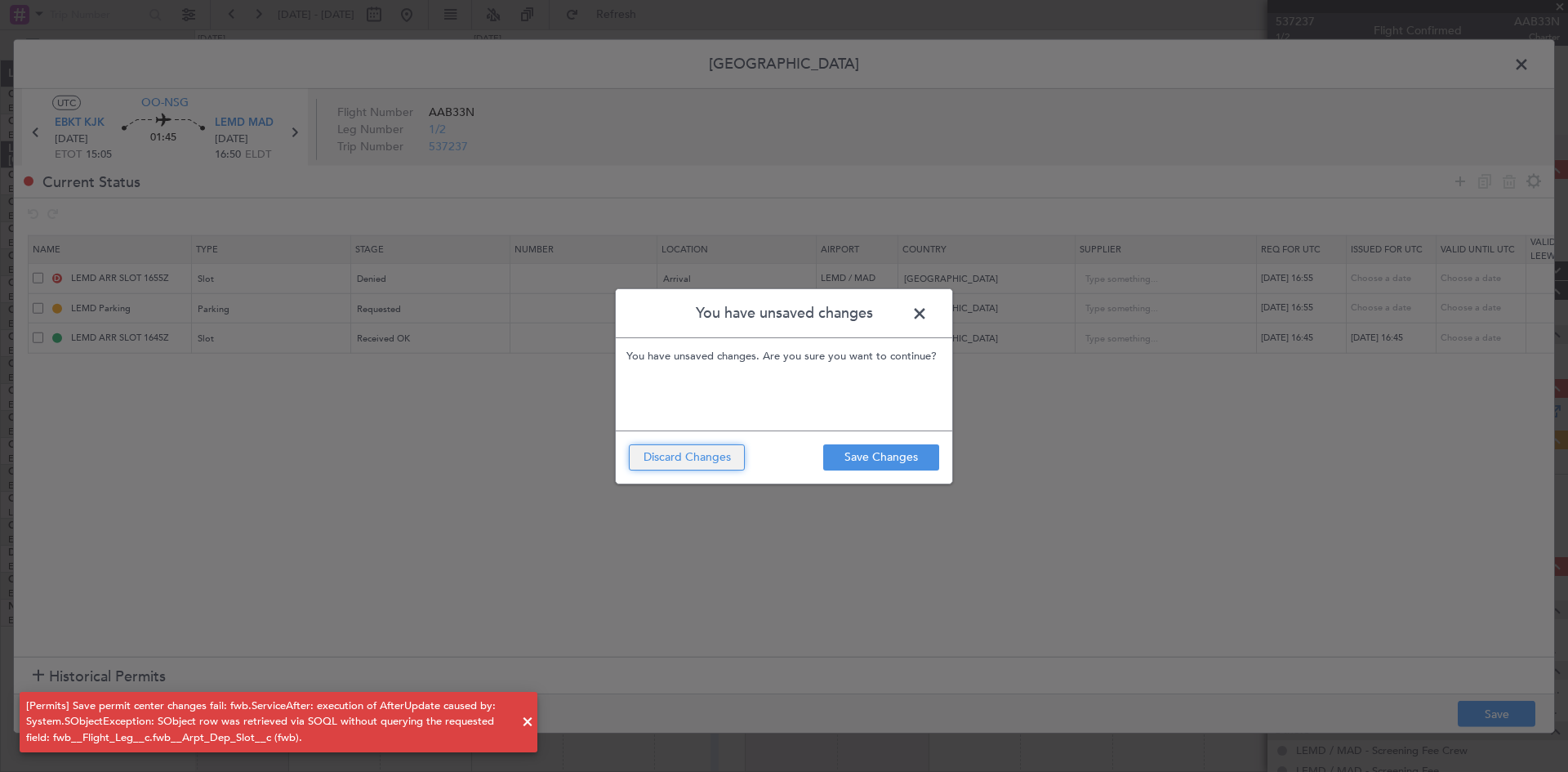
click at [704, 457] on button "Discard Changes" at bounding box center [686, 458] width 116 height 26
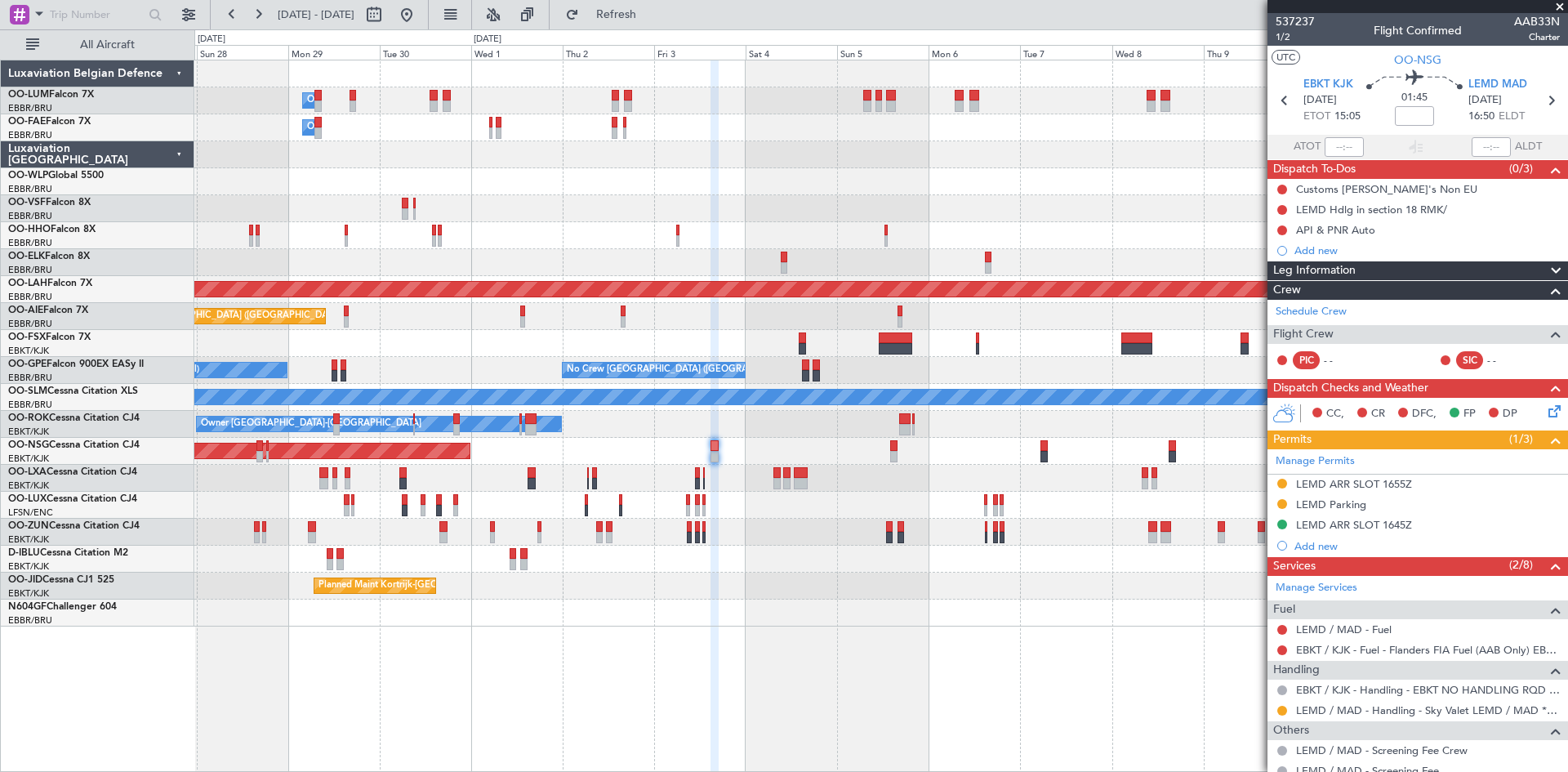
click at [522, 724] on span at bounding box center [528, 722] width 20 height 20
click at [1354, 522] on div "LEMD ARR SLOT 1645Z" at bounding box center [1354, 525] width 116 height 14
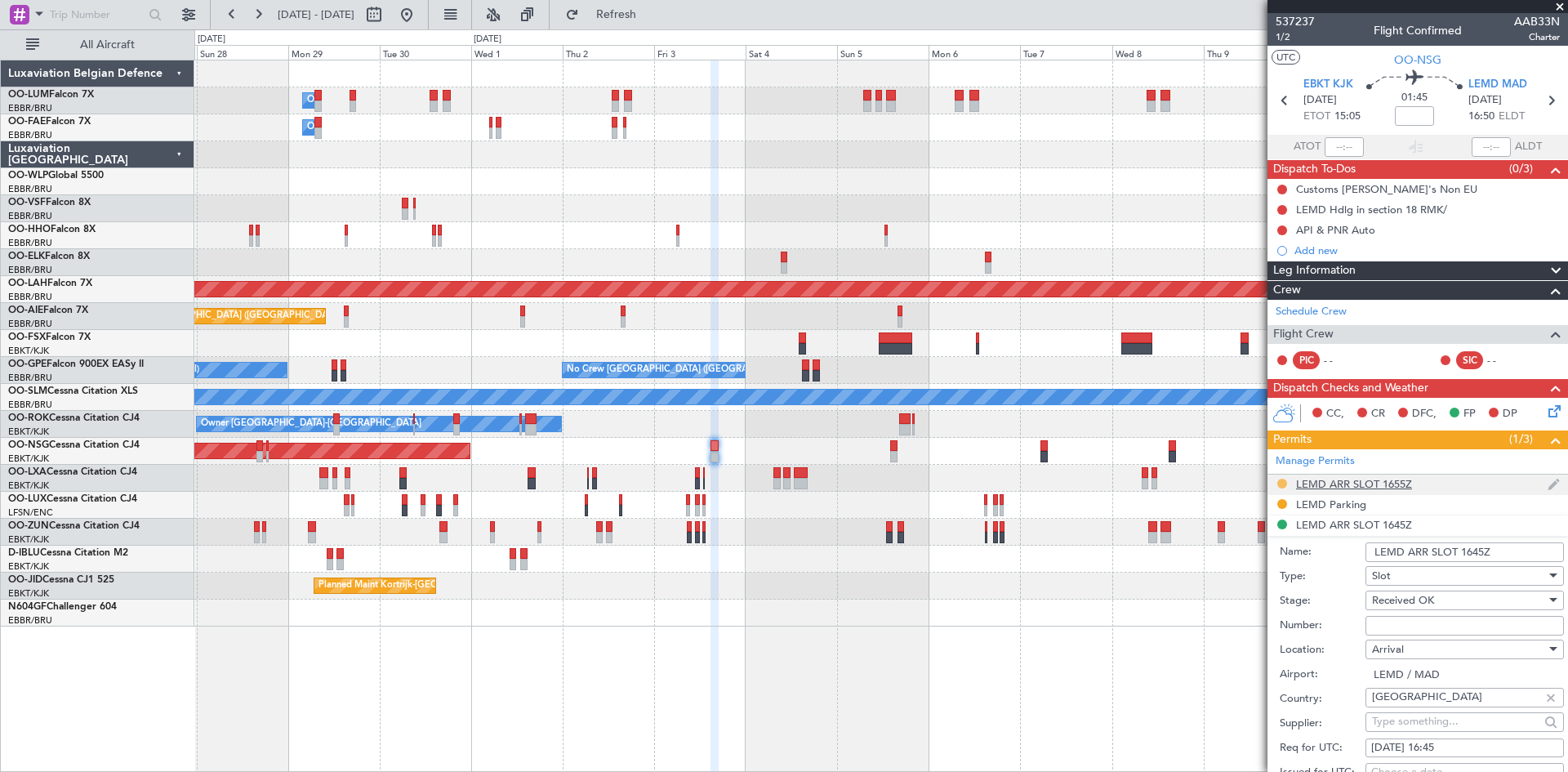
click at [1283, 479] on button at bounding box center [1282, 484] width 9 height 9
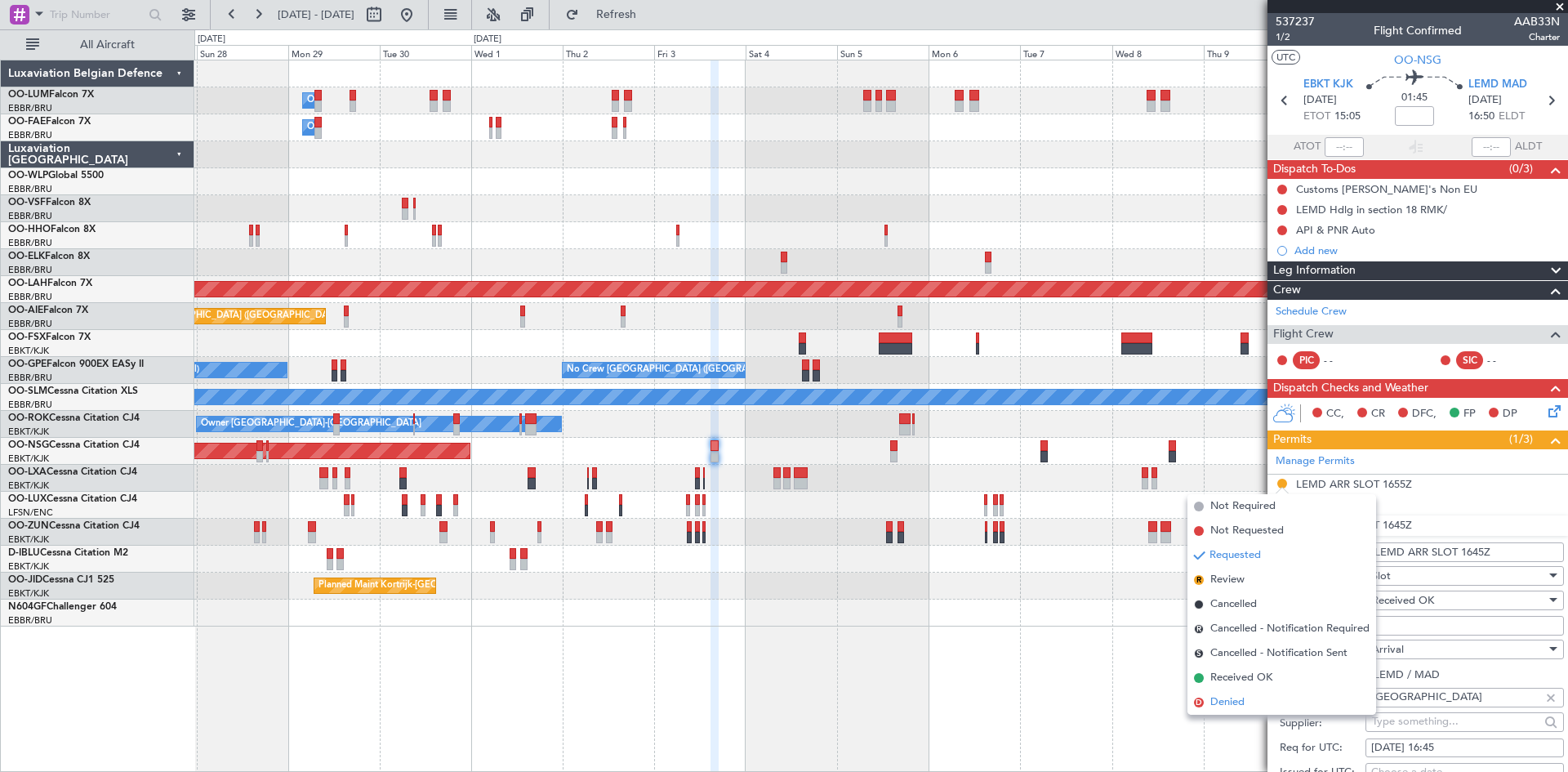
click at [1248, 708] on li "D Denied" at bounding box center [1282, 702] width 188 height 25
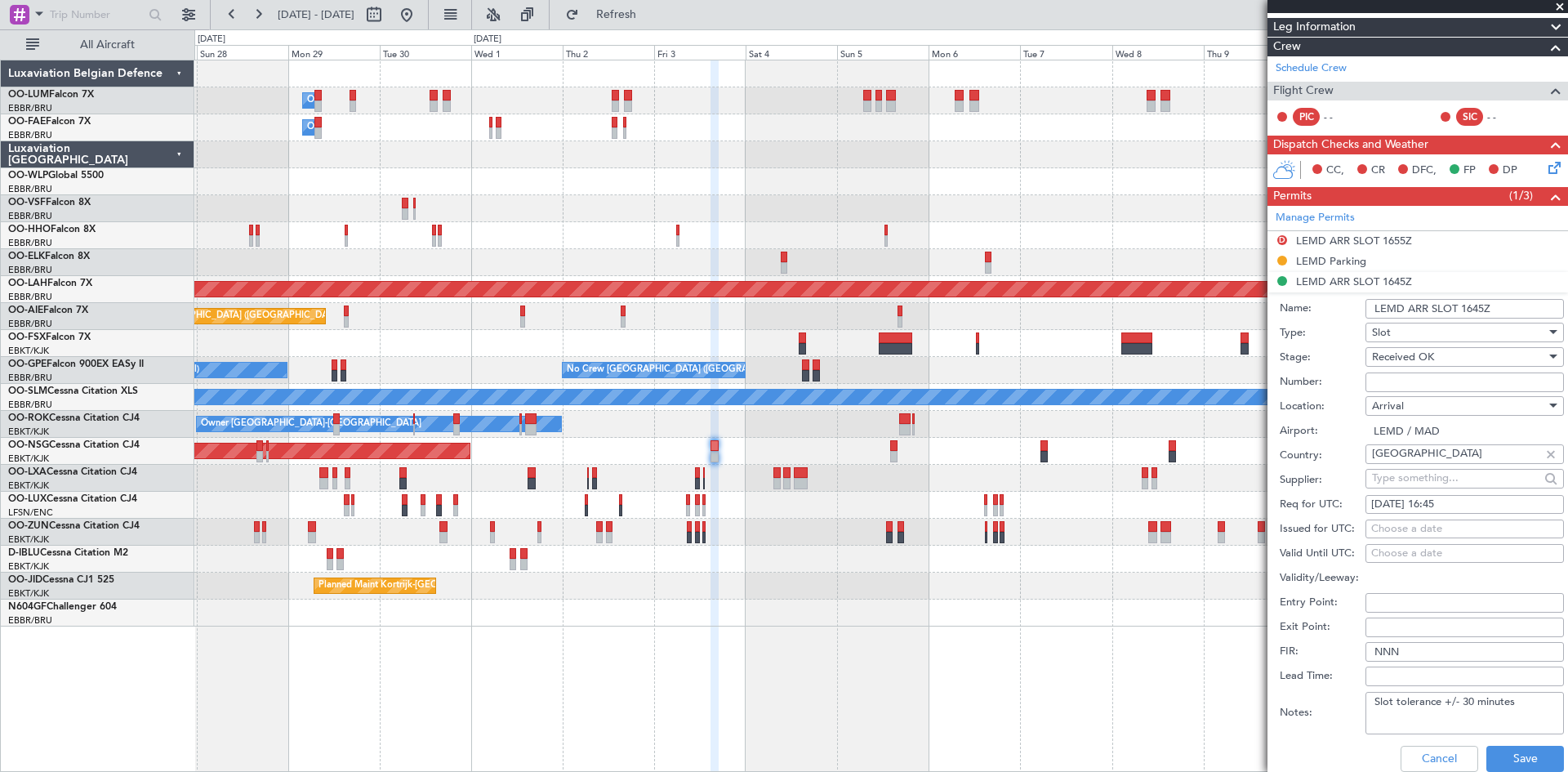
scroll to position [245, 0]
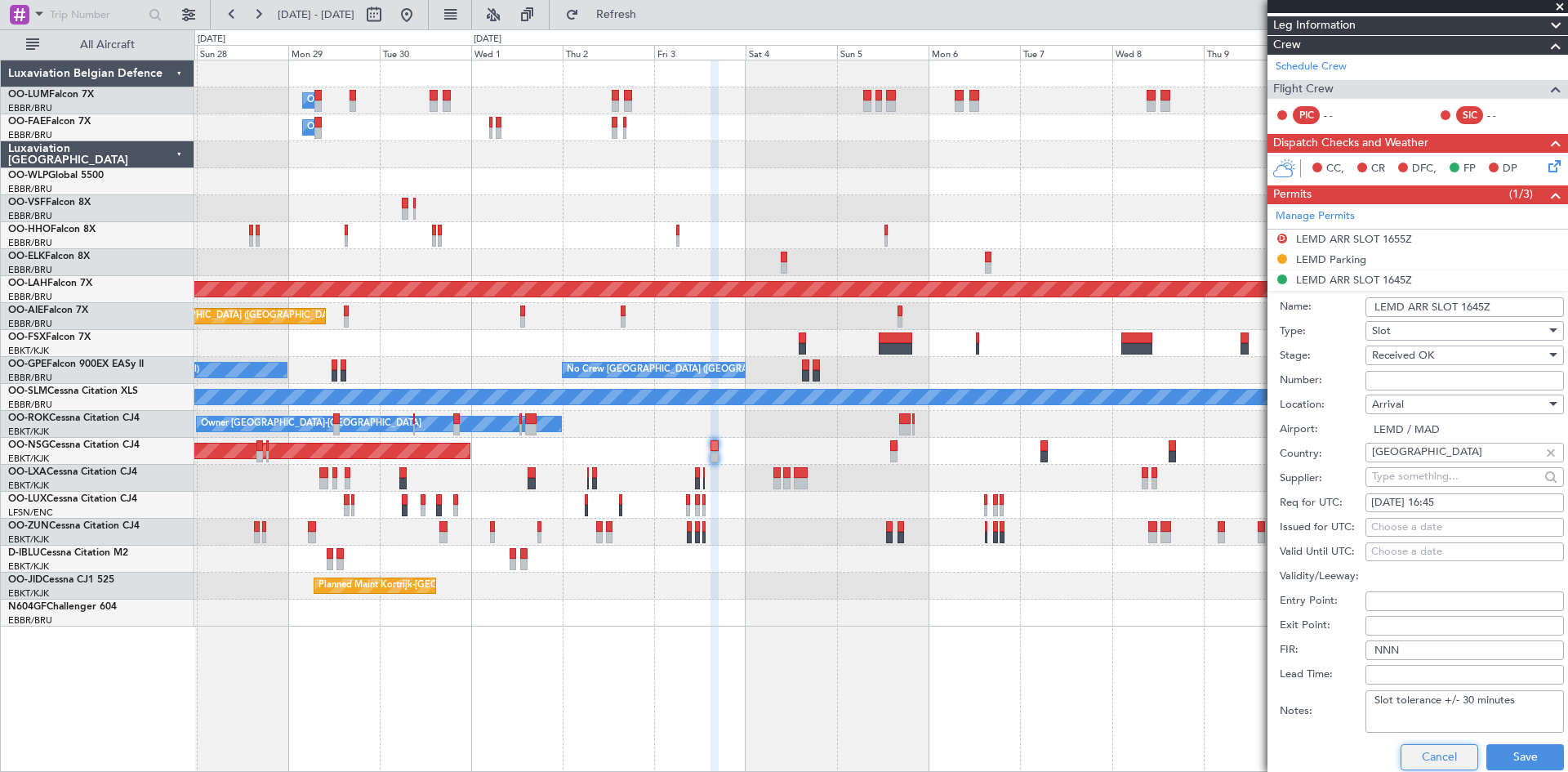
click at [1442, 753] on button "Cancel" at bounding box center [1440, 758] width 77 height 26
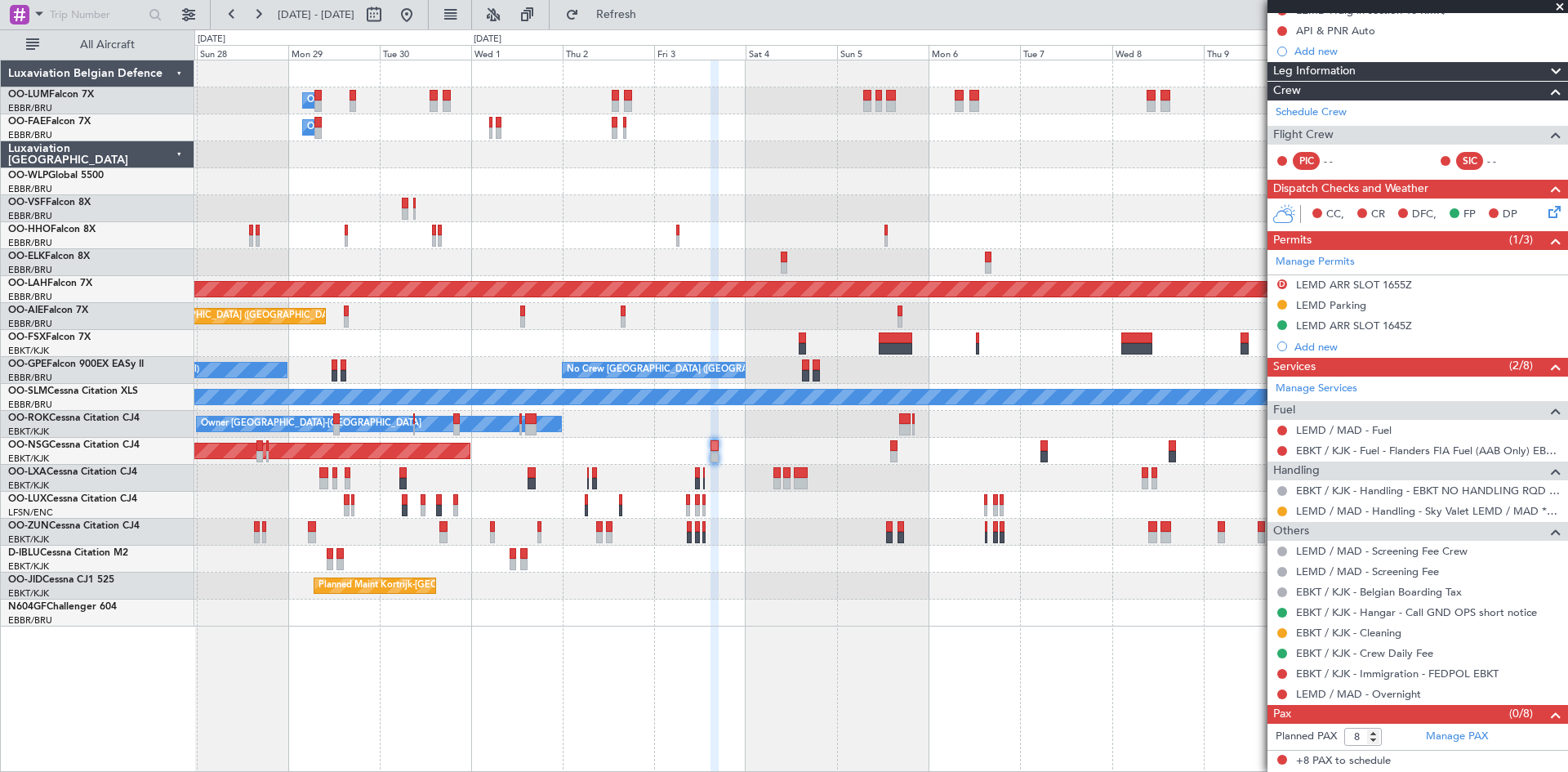
scroll to position [199, 0]
click at [1033, 652] on div "Owner Melsbroek Air Base Owner Melsbroek Air Base Owner Melsbroek Air Base Plan…" at bounding box center [881, 416] width 1374 height 713
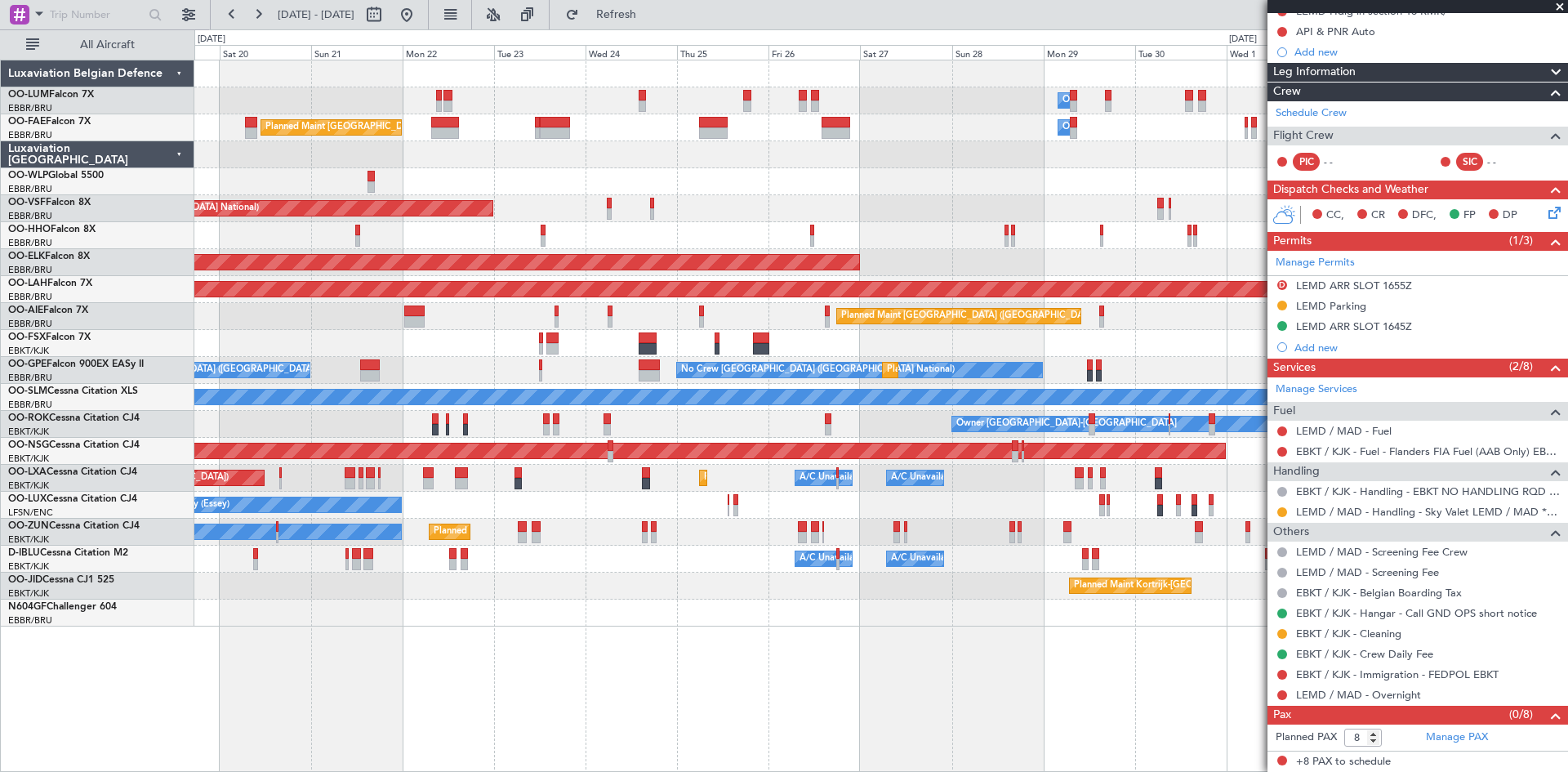
click at [808, 621] on div "Owner Melsbroek Air Base Planned Maint Brussels (Brussels National) Owner Melsb…" at bounding box center [881, 416] width 1374 height 713
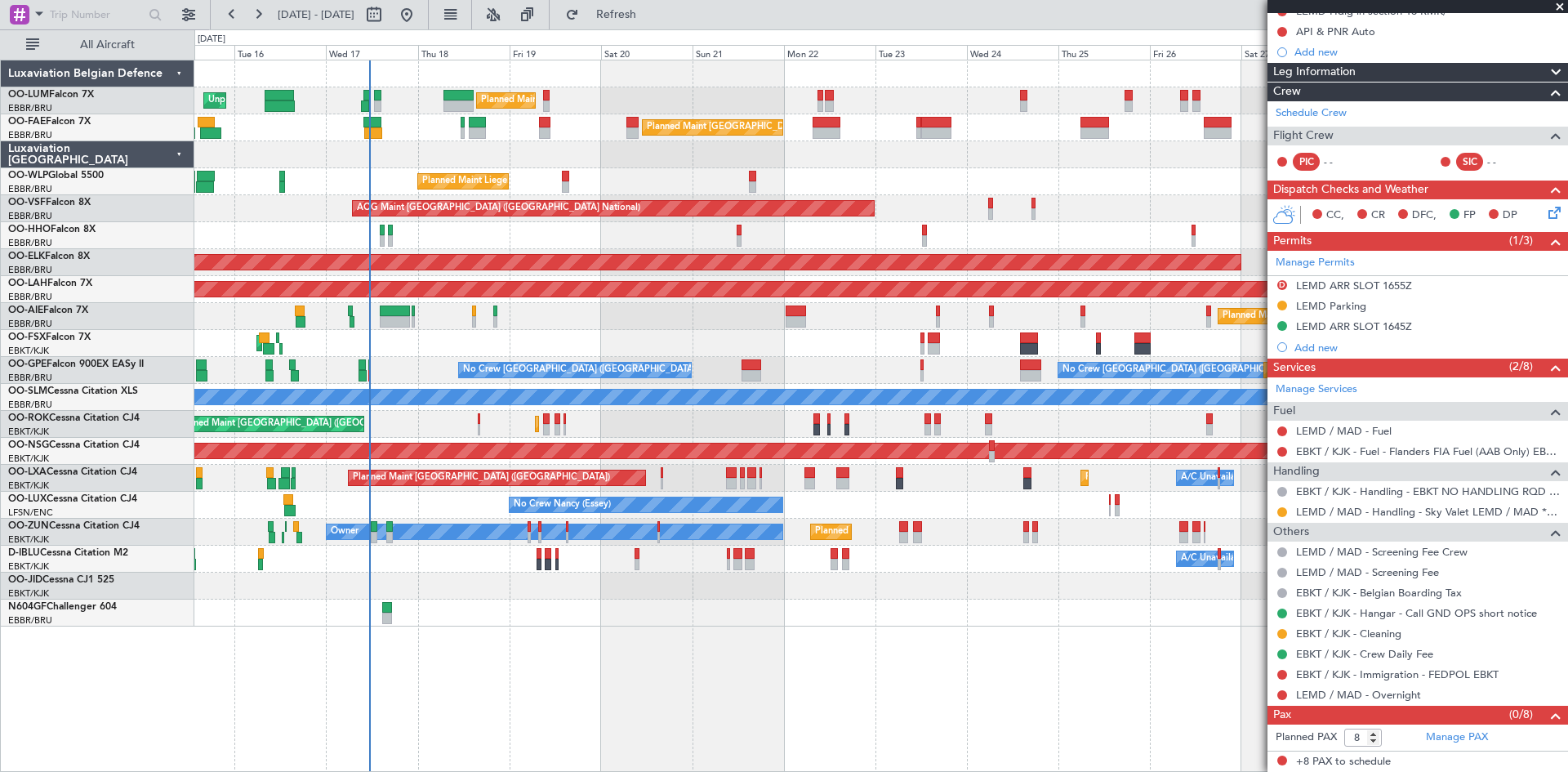
click at [743, 647] on div "Owner Melsbroek Air Base Planned Maint Brussels (Brussels National) Unplanned M…" at bounding box center [881, 416] width 1374 height 713
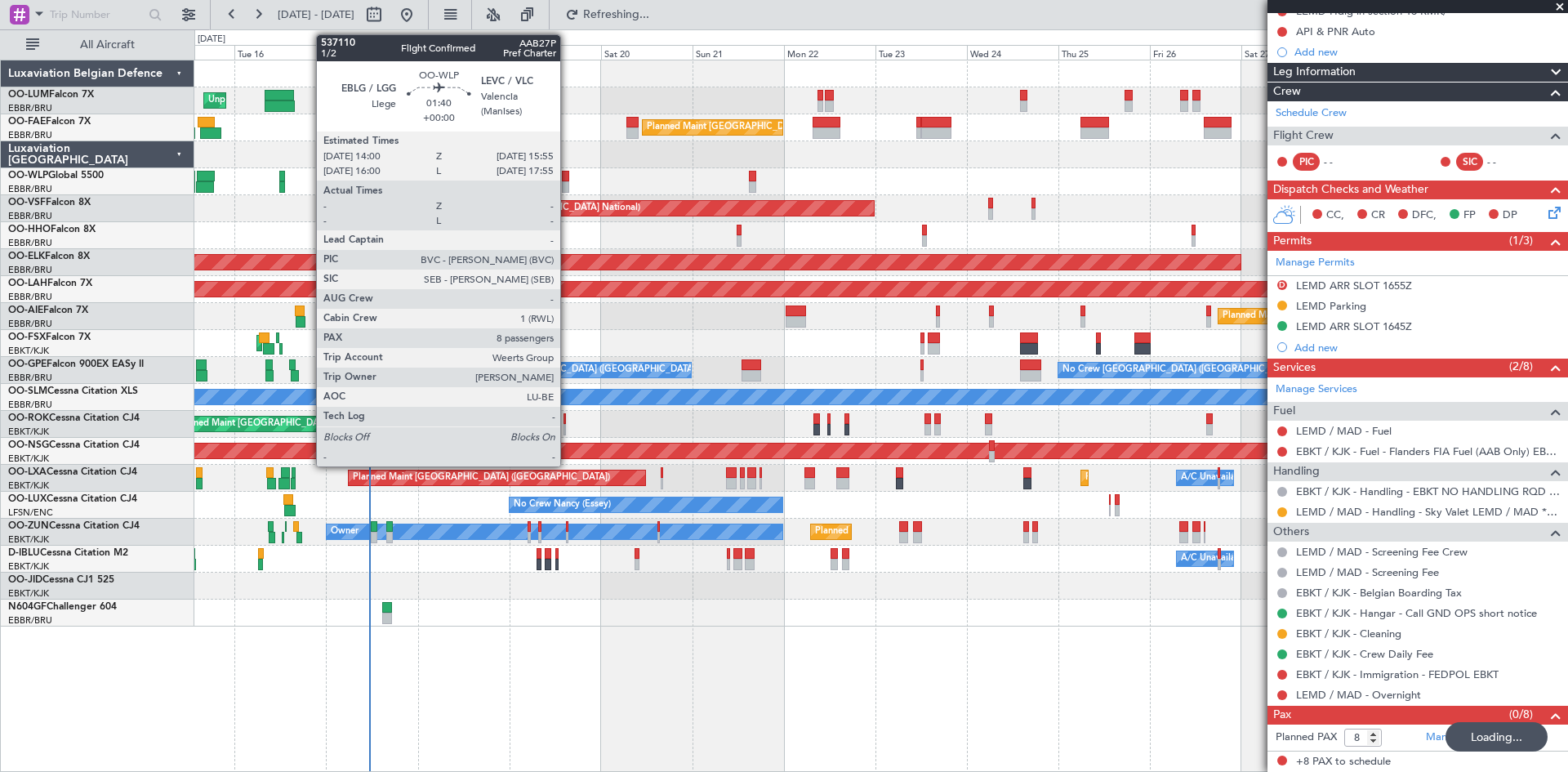
click at [567, 174] on div at bounding box center [565, 176] width 8 height 11
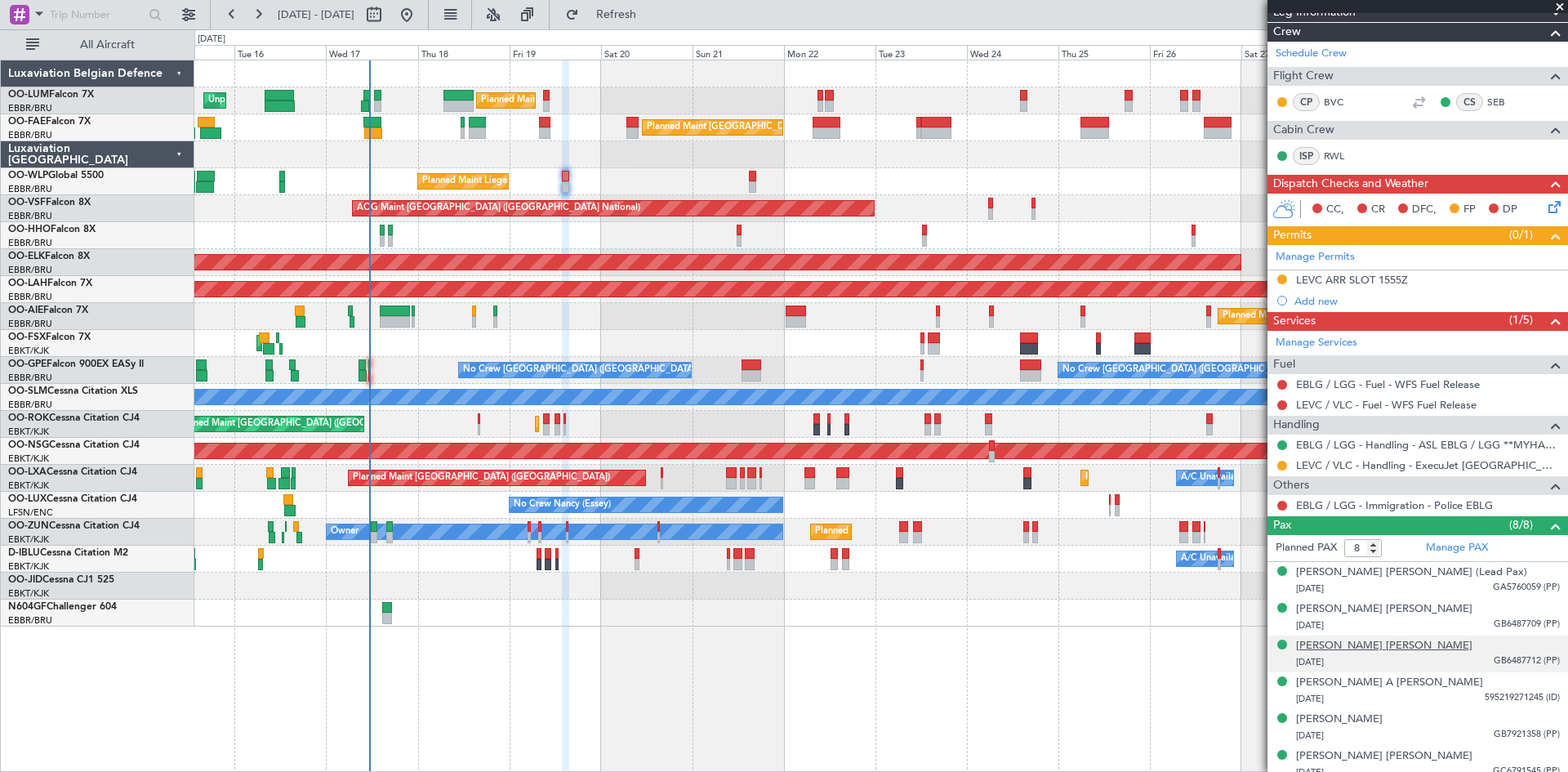
scroll to position [245, 0]
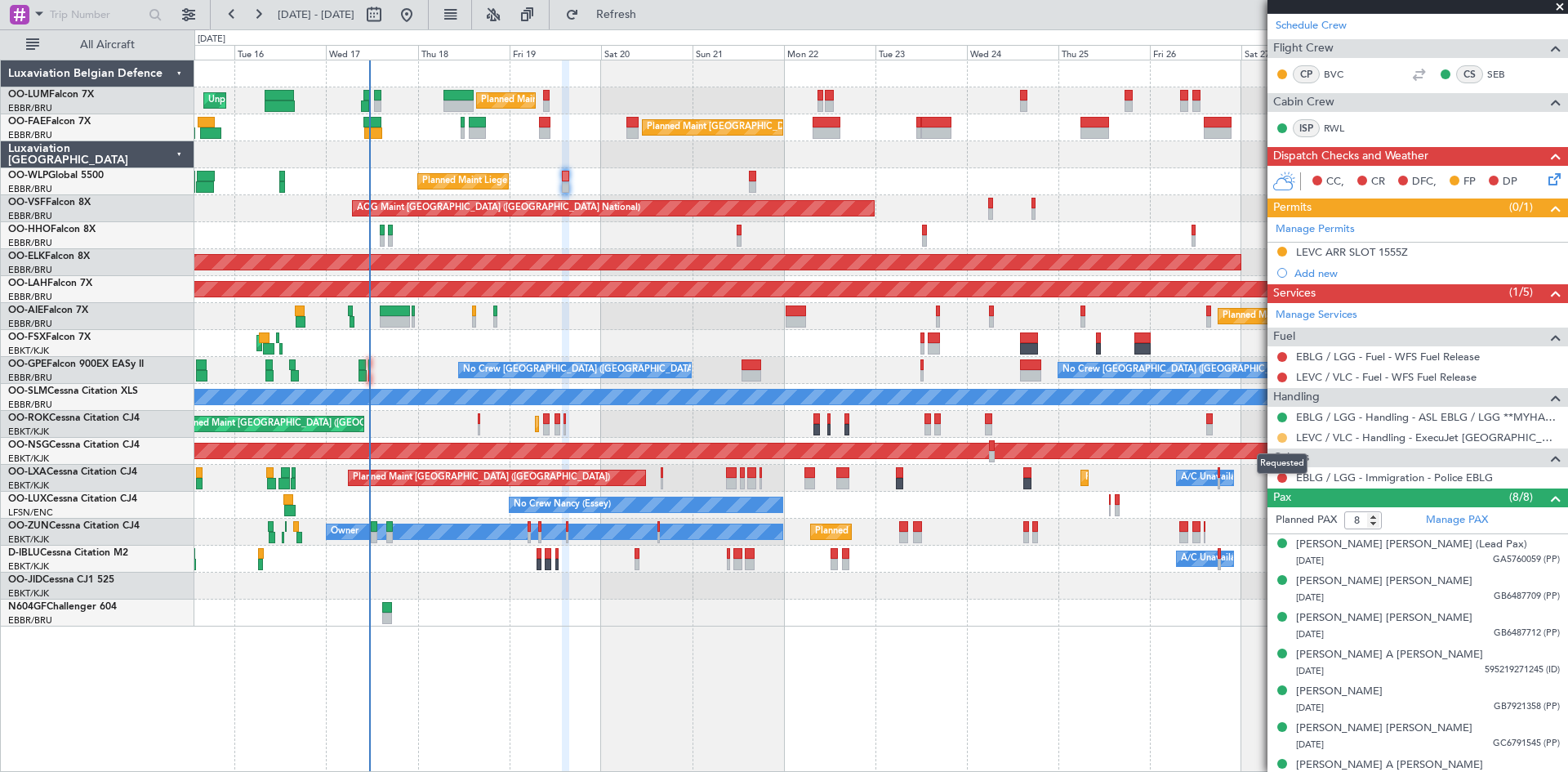
click at [1282, 439] on button at bounding box center [1282, 437] width 9 height 9
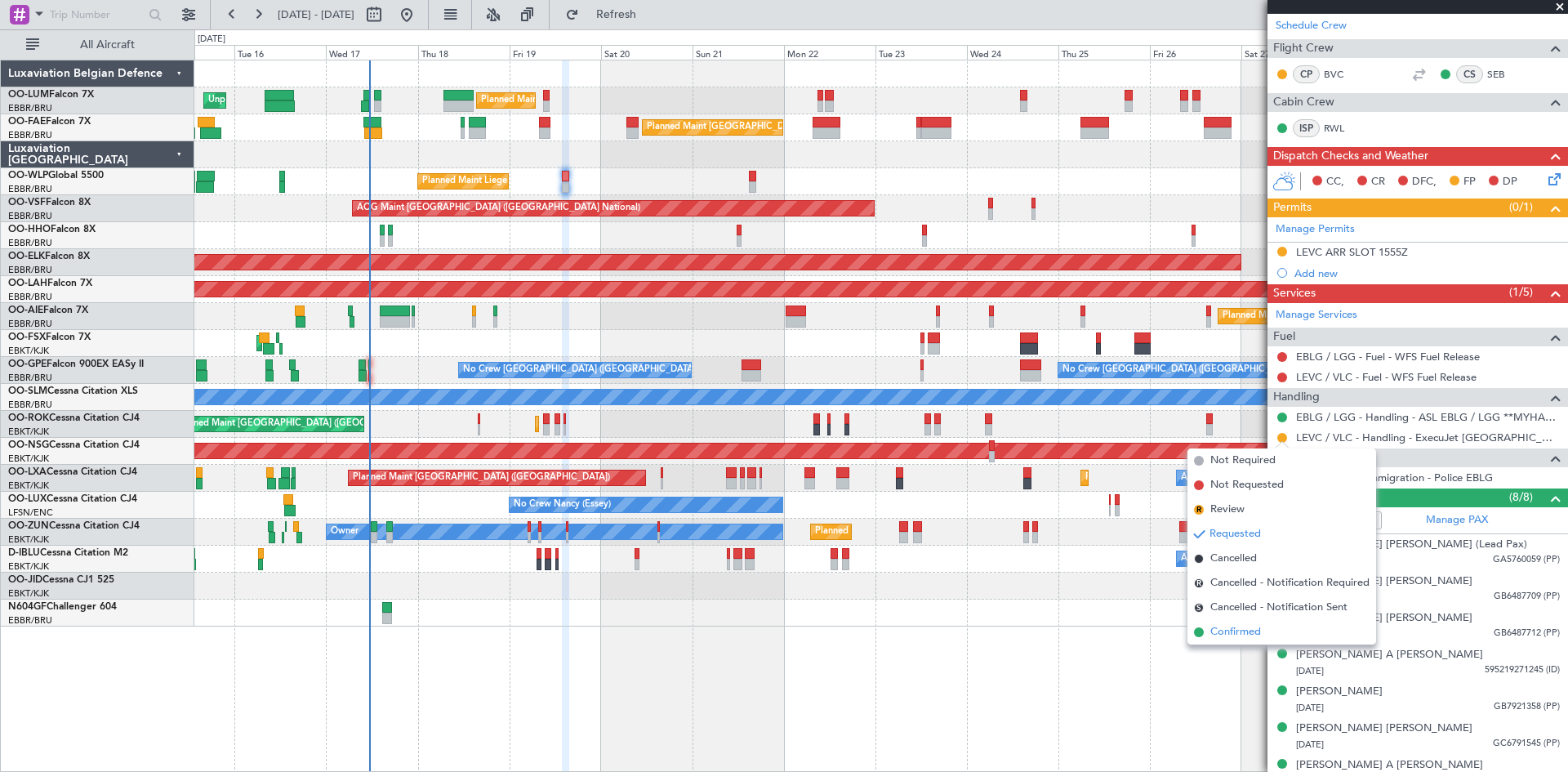
click at [1226, 631] on span "Confirmed" at bounding box center [1236, 632] width 51 height 16
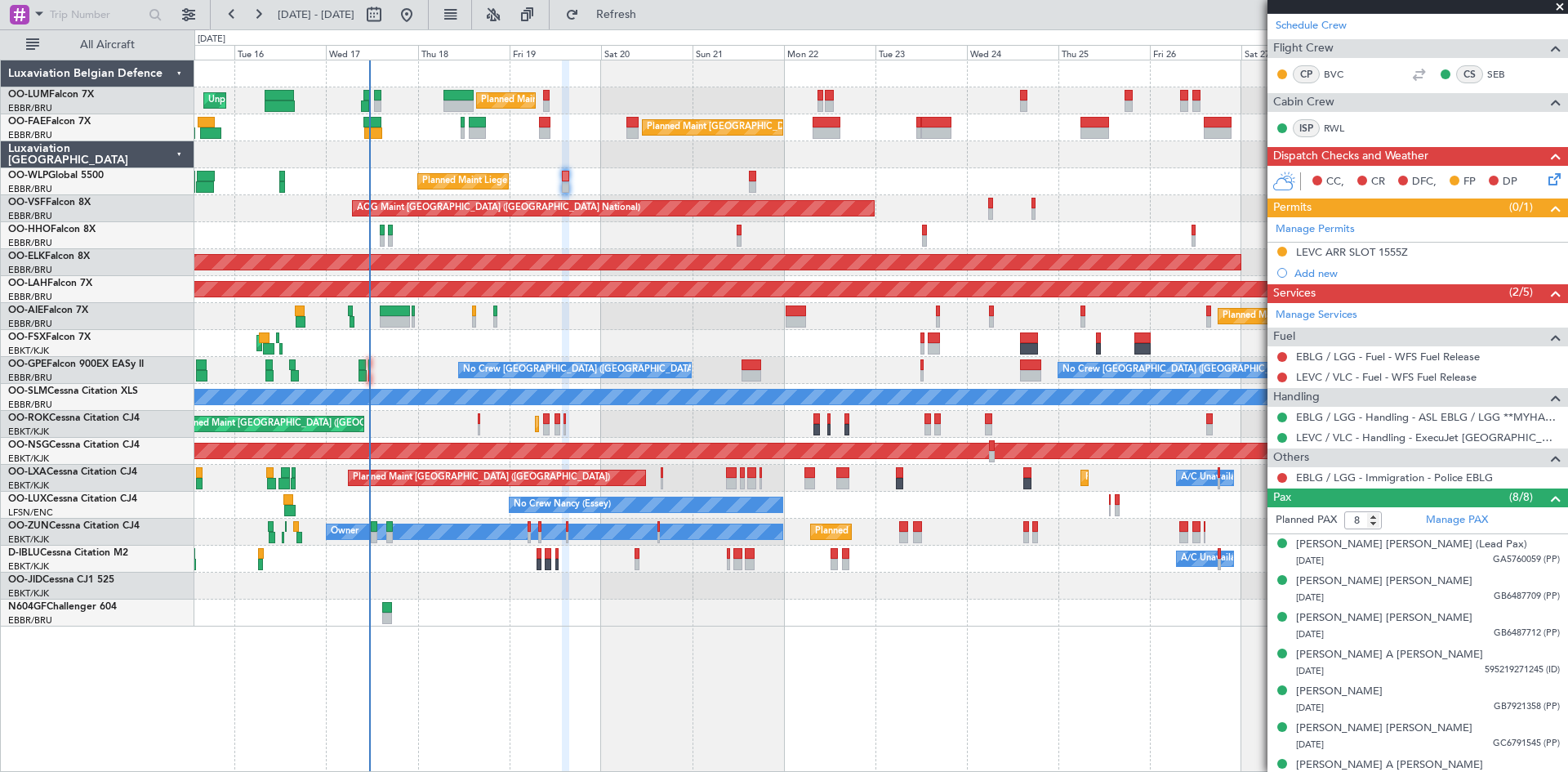
scroll to position [0, 0]
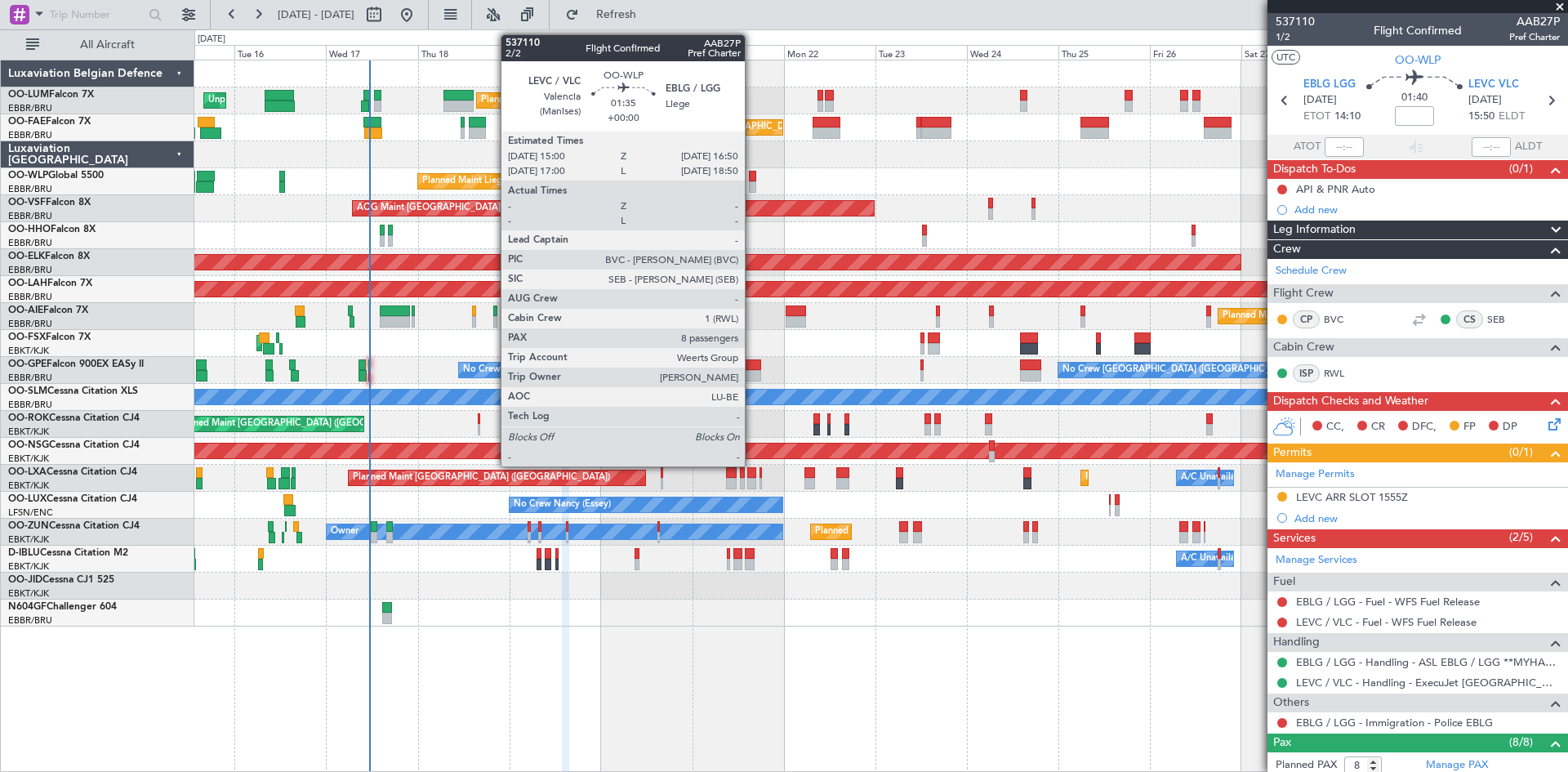
click at [752, 182] on div at bounding box center [753, 187] width 8 height 11
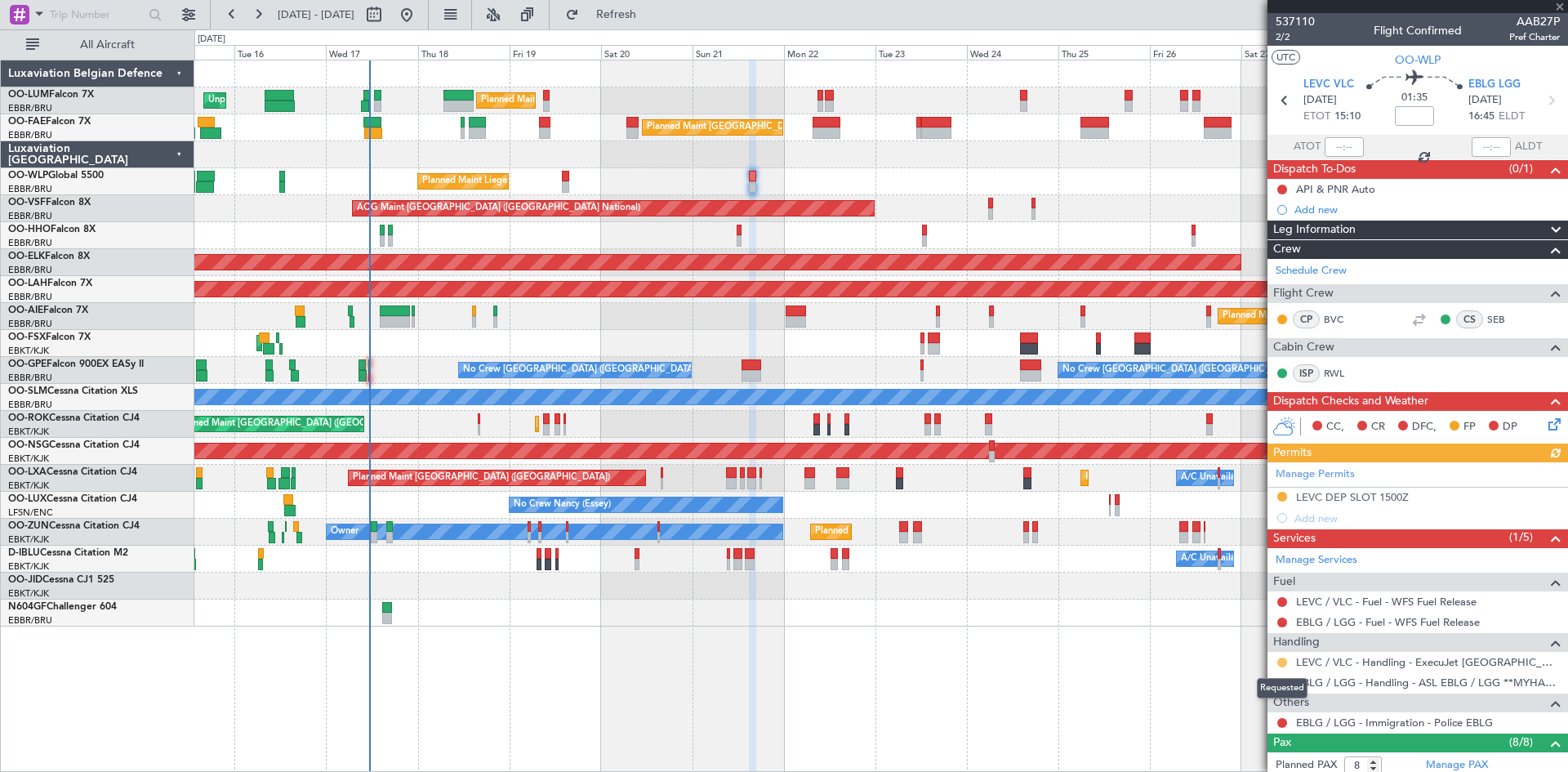
click at [1283, 662] on button at bounding box center [1282, 663] width 9 height 9
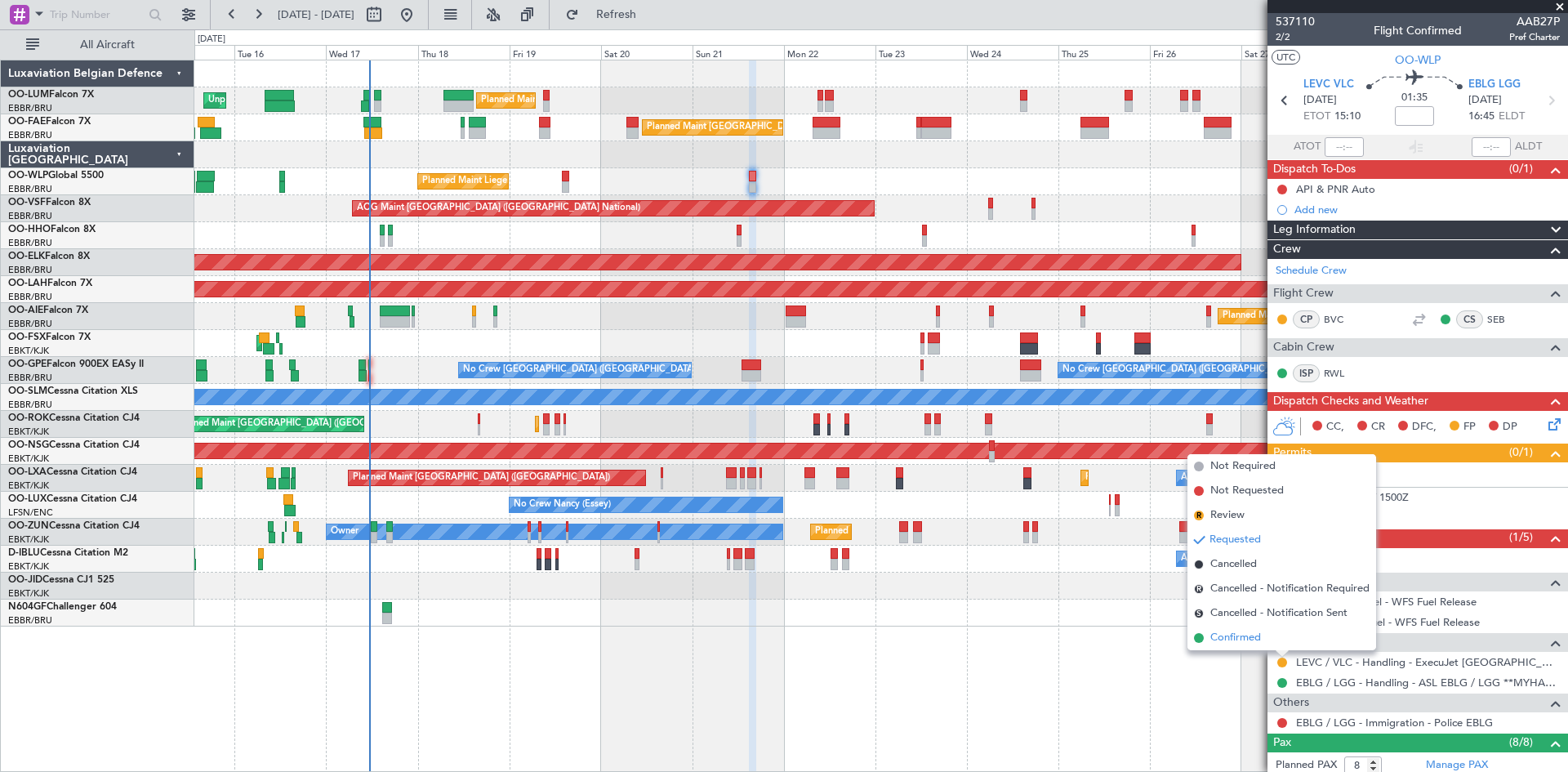
click at [1267, 637] on li "Confirmed" at bounding box center [1282, 638] width 188 height 25
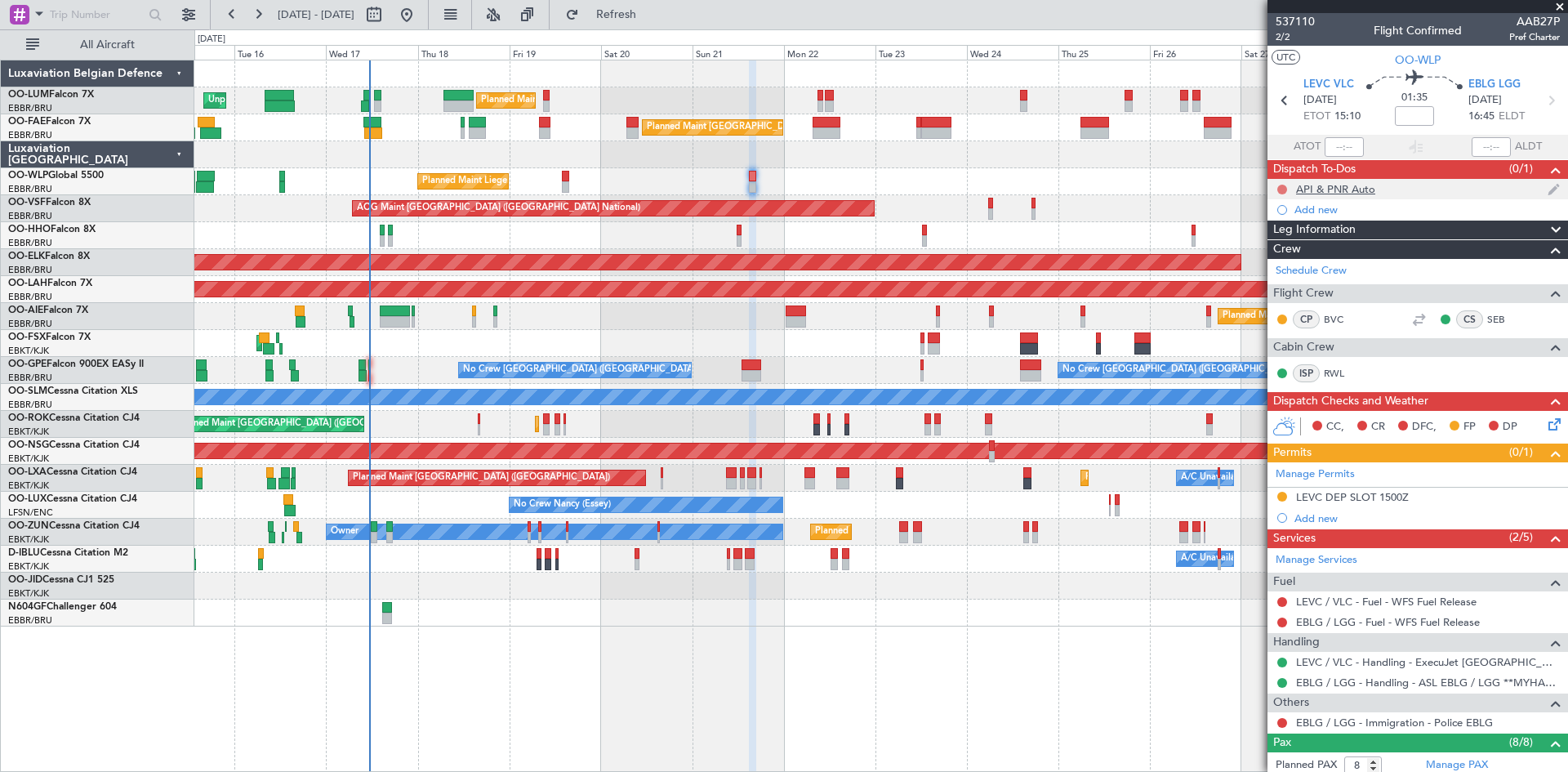
click at [1278, 188] on button at bounding box center [1282, 189] width 9 height 9
click at [1285, 260] on span "Completed" at bounding box center [1289, 261] width 54 height 16
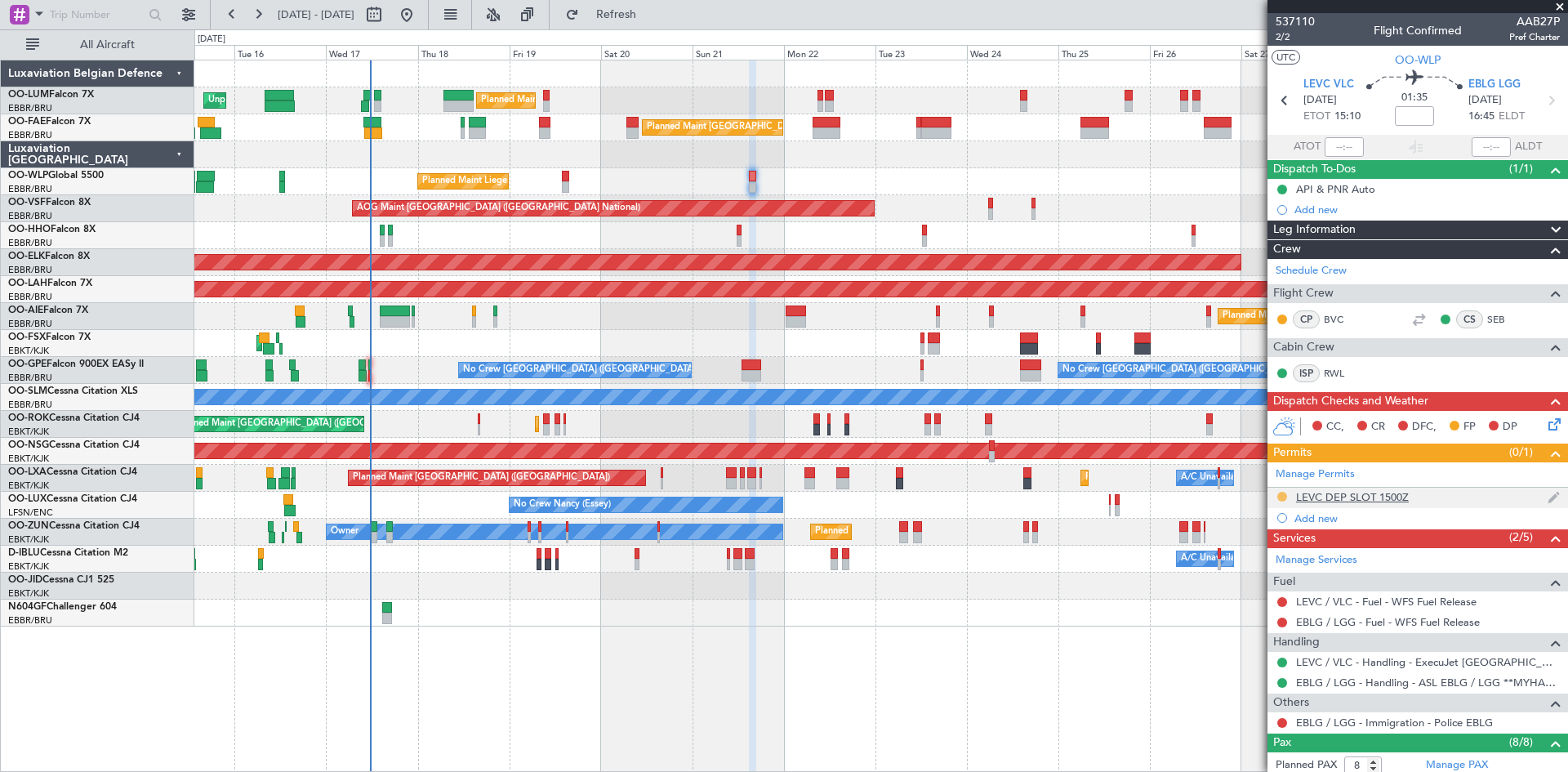
click at [1282, 494] on button at bounding box center [1282, 497] width 9 height 9
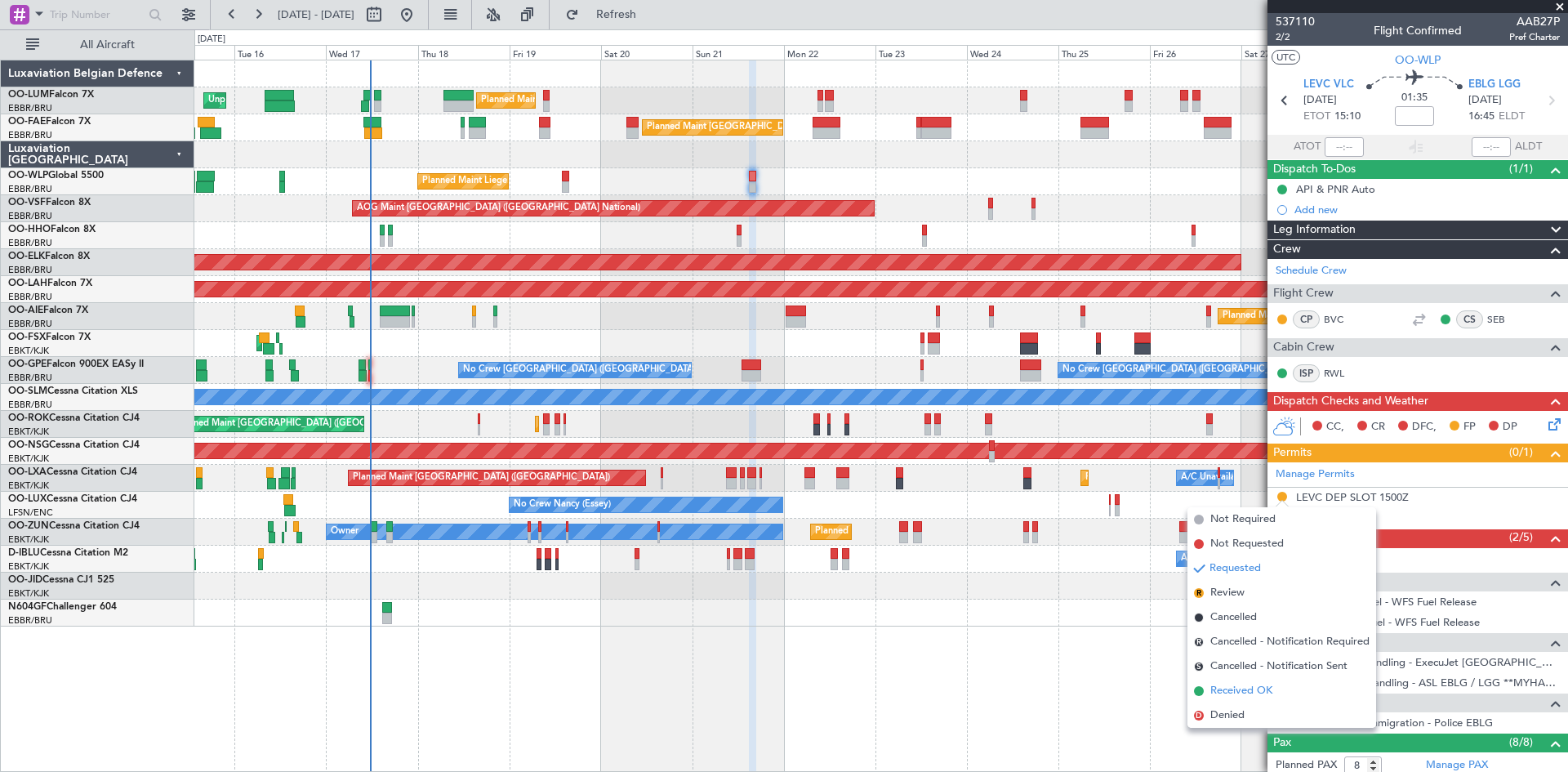
click at [1231, 692] on span "Received OK" at bounding box center [1242, 691] width 62 height 16
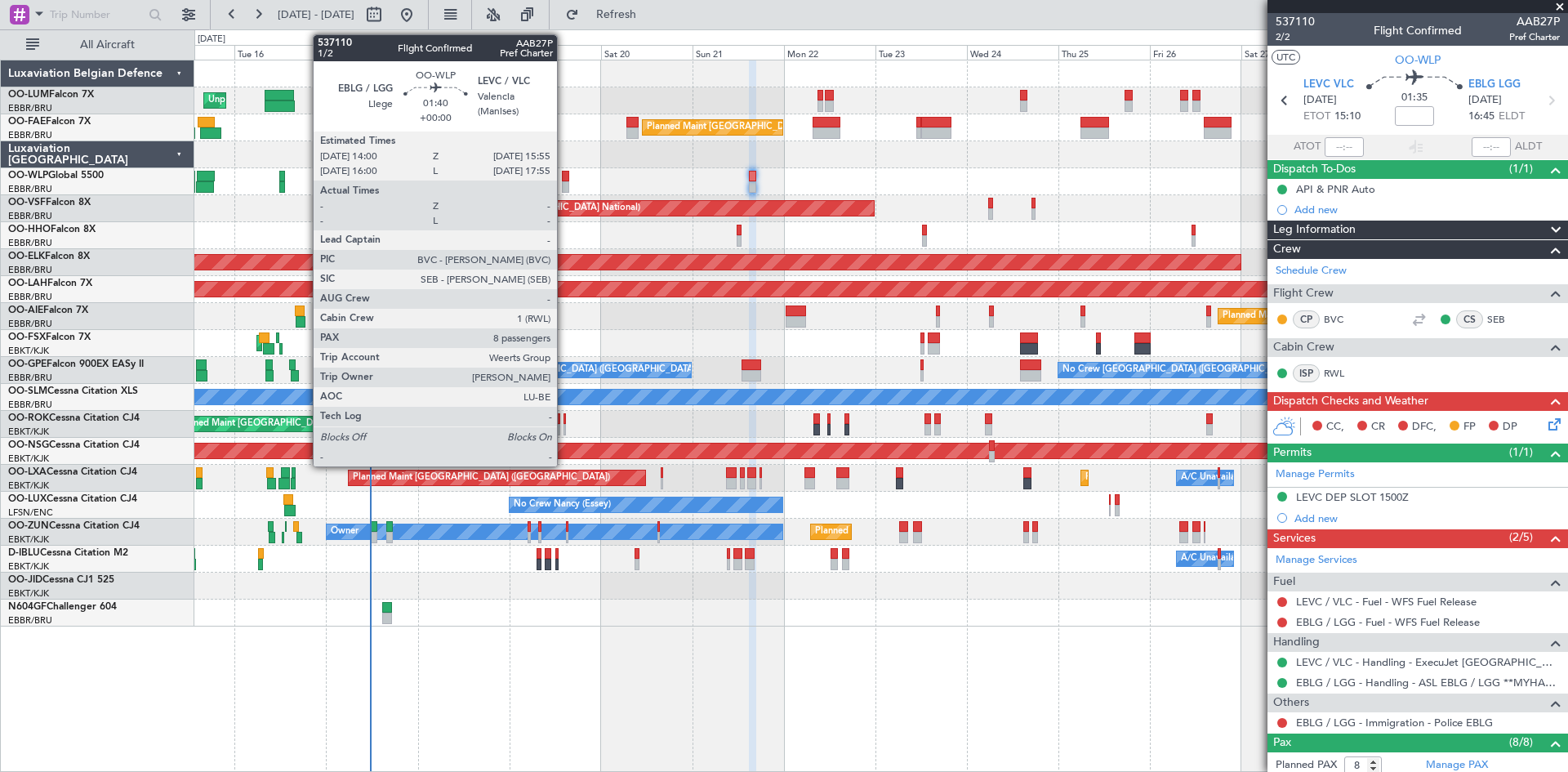
click at [564, 176] on div at bounding box center [565, 176] width 8 height 11
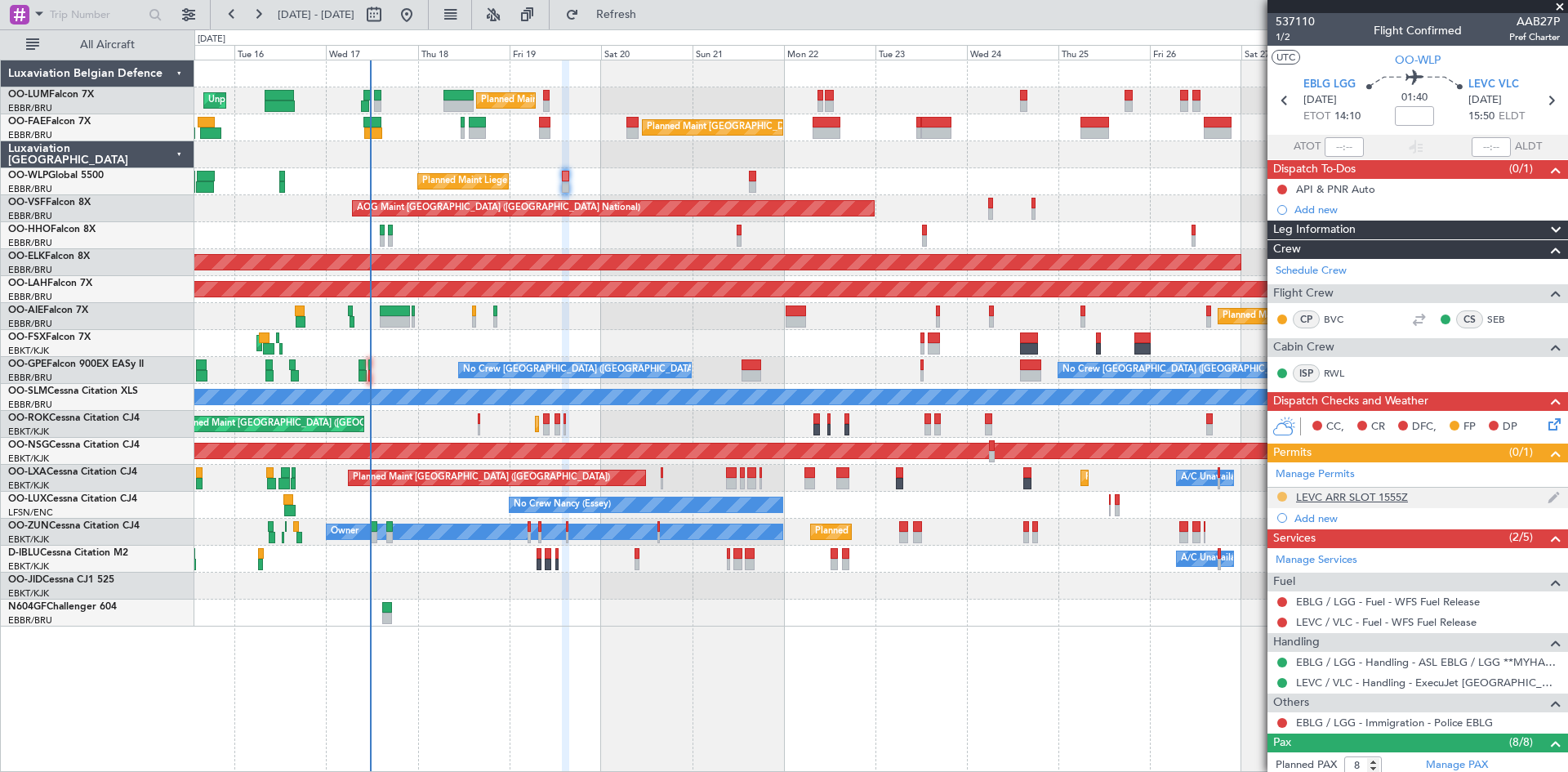
click at [1283, 493] on button at bounding box center [1282, 497] width 9 height 9
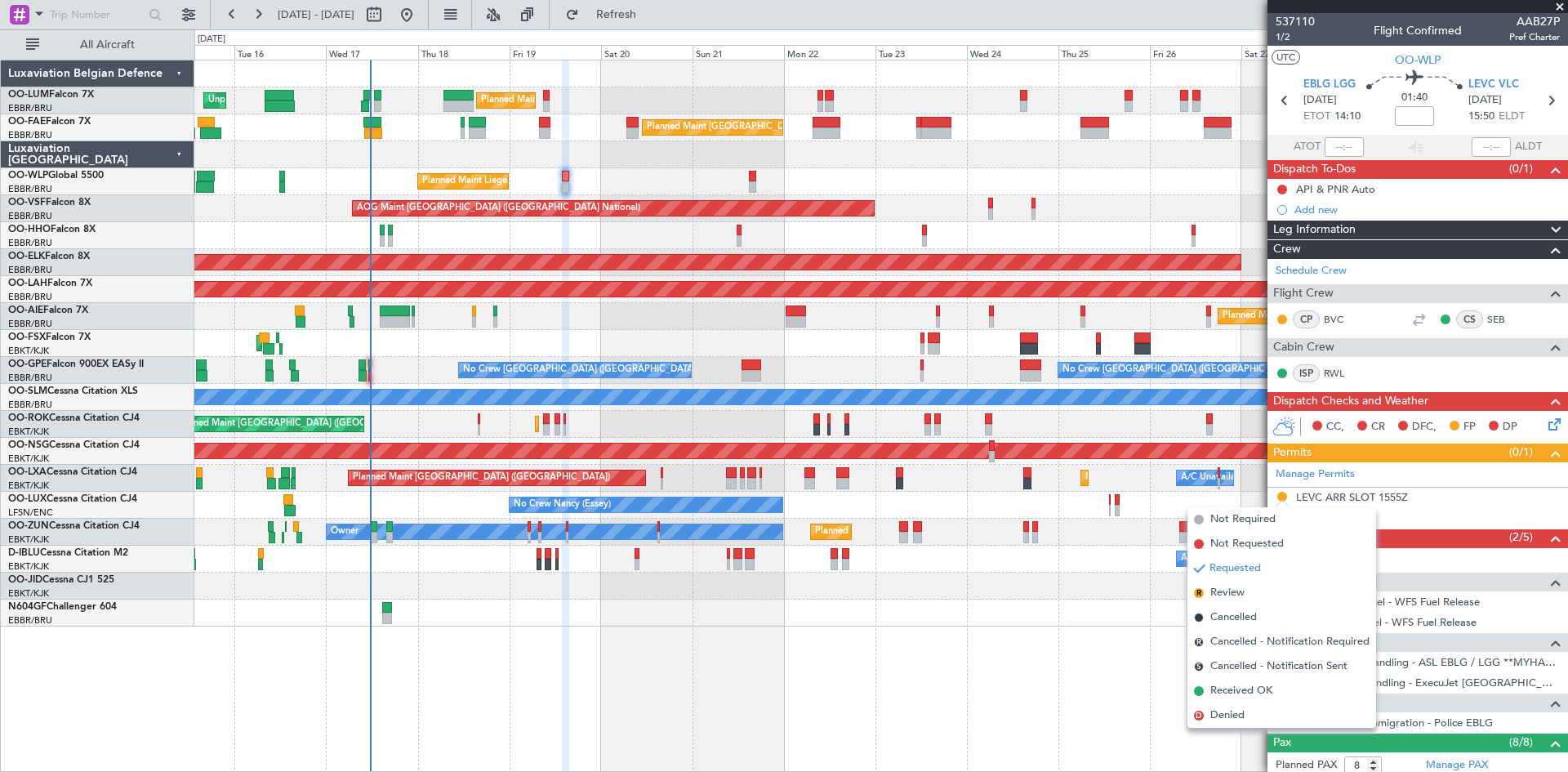
click at [1241, 692] on span "Received OK" at bounding box center [1242, 691] width 62 height 16
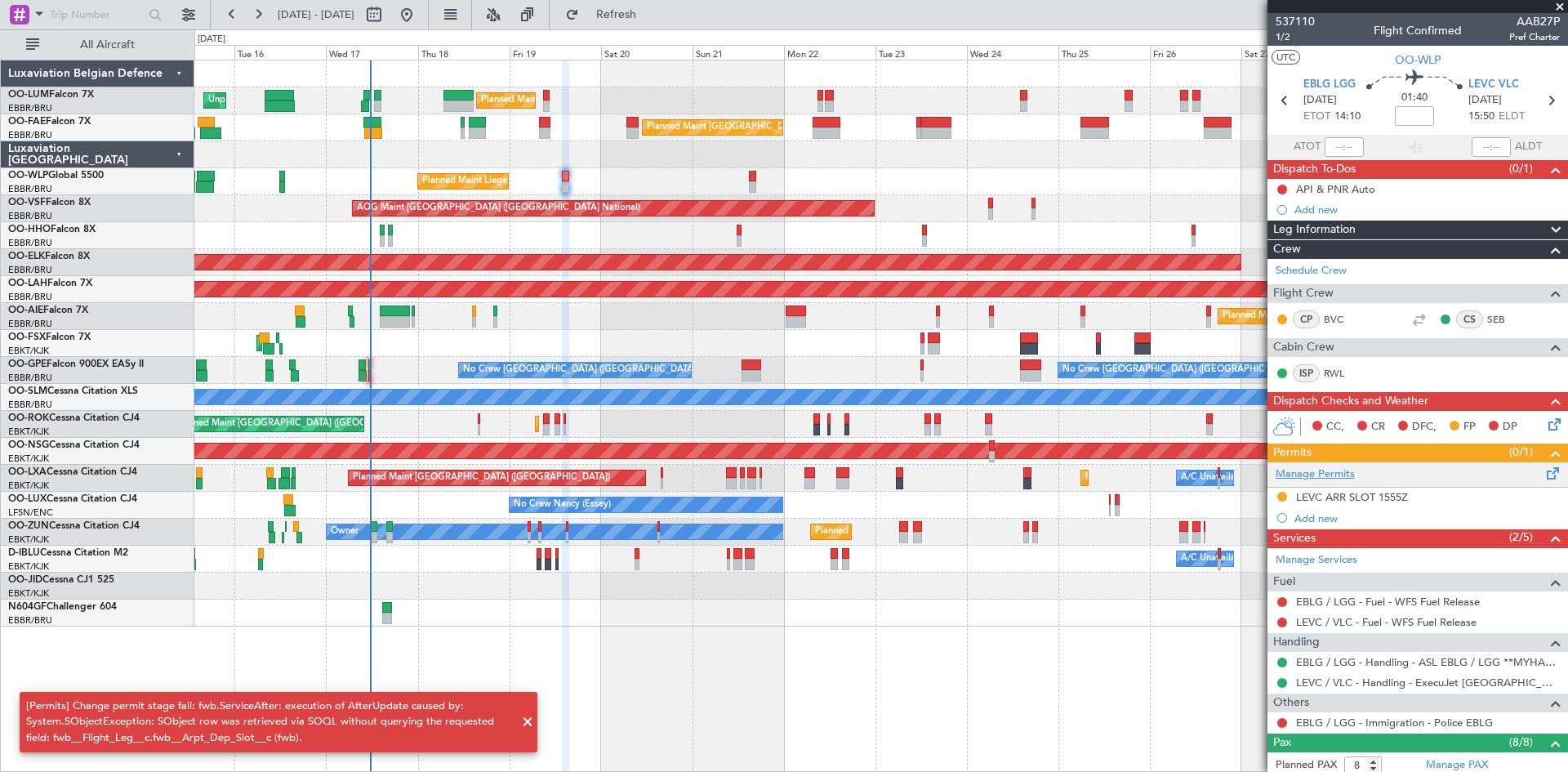
click at [1290, 480] on link "Manage Permits" at bounding box center [1315, 474] width 79 height 16
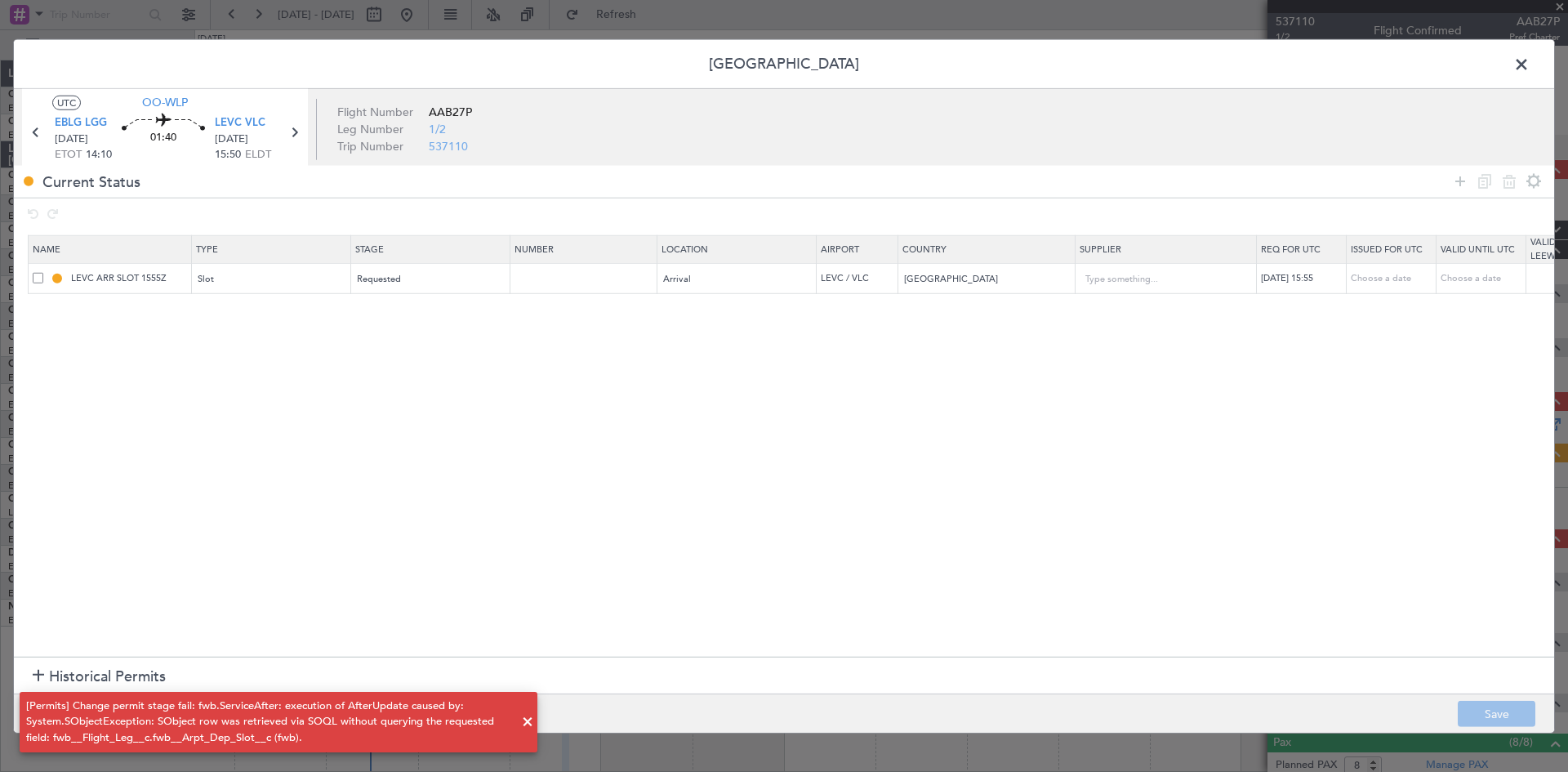
click at [199, 540] on section "Name Type Stage Number Location Airport Country Supplier Req For Utc Issued For…" at bounding box center [784, 444] width 1541 height 426
click at [1461, 181] on icon at bounding box center [1460, 181] width 20 height 20
click at [244, 308] on div "Type" at bounding box center [267, 310] width 136 height 25
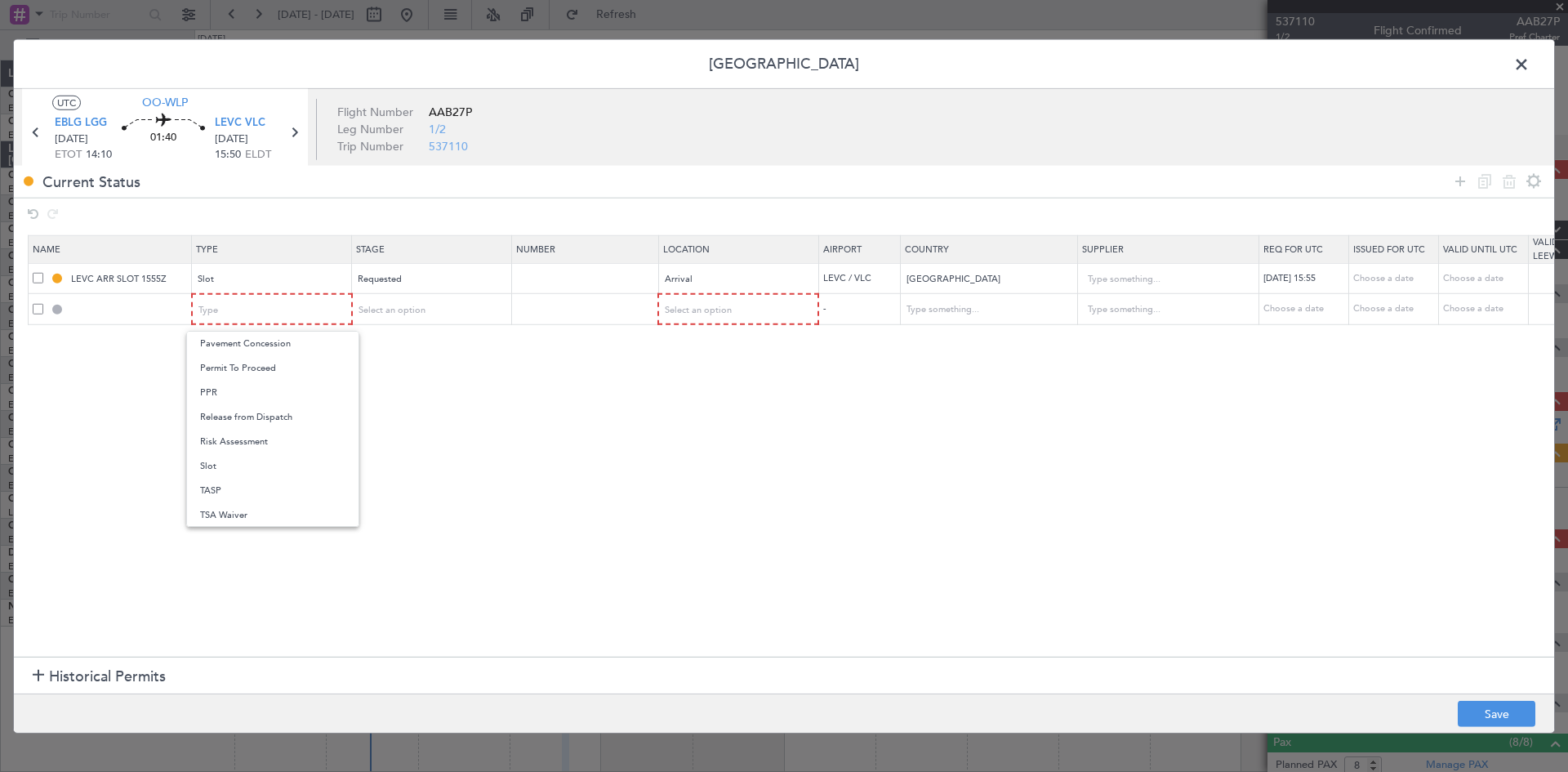
drag, startPoint x: 268, startPoint y: 469, endPoint x: 296, endPoint y: 463, distance: 28.6
click at [267, 469] on span "Slot" at bounding box center [272, 467] width 145 height 25
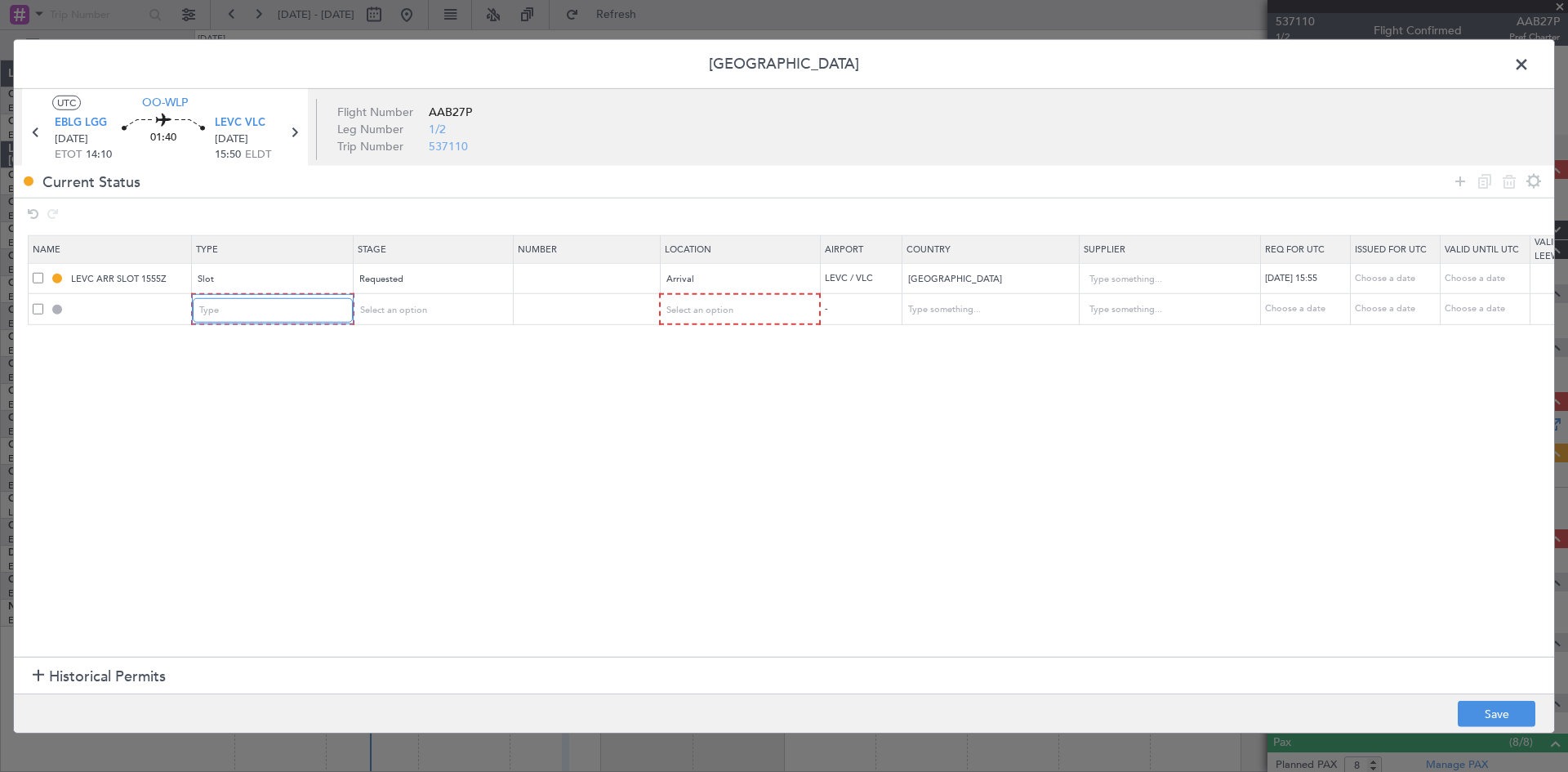
scroll to position [492, 0]
click at [396, 312] on span "Select an option" at bounding box center [391, 309] width 67 height 12
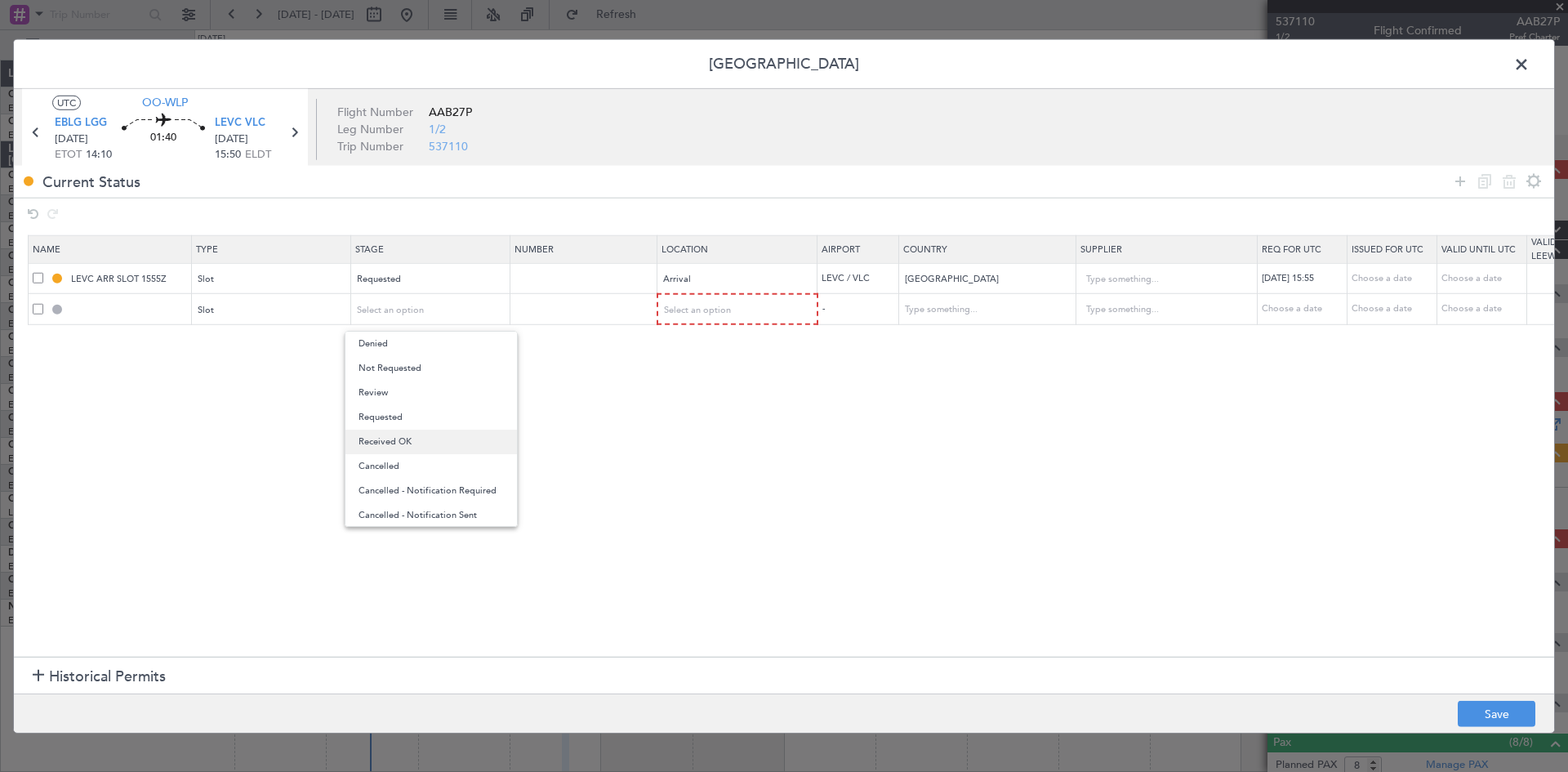
click at [419, 450] on span "Received OK" at bounding box center [432, 442] width 145 height 25
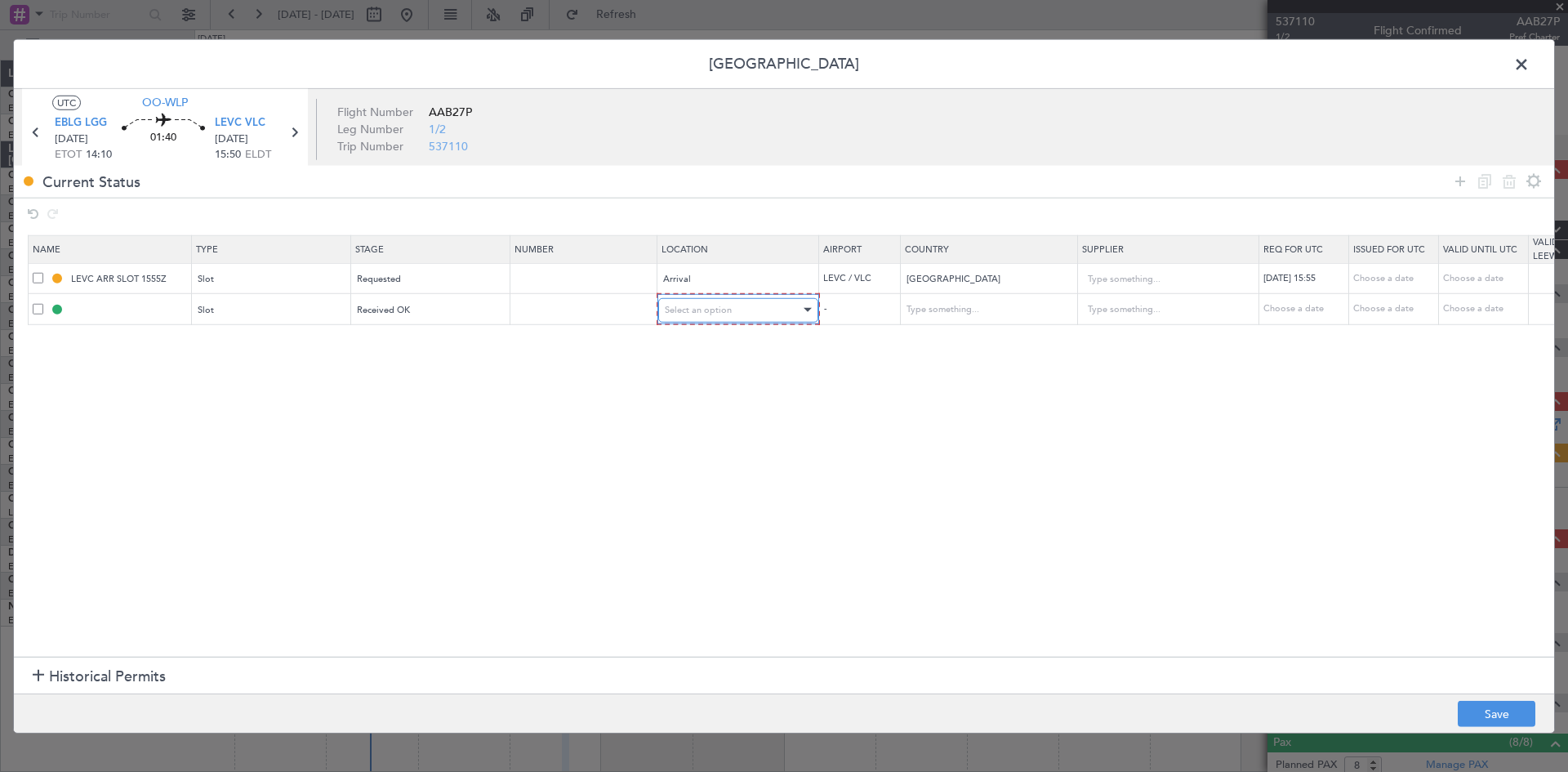
click at [701, 309] on span "Select an option" at bounding box center [698, 309] width 67 height 12
click at [717, 403] on span "Arrival" at bounding box center [738, 393] width 145 height 25
click at [1309, 306] on div "Choose a date" at bounding box center [1303, 308] width 85 height 14
select select "9"
select select "2025"
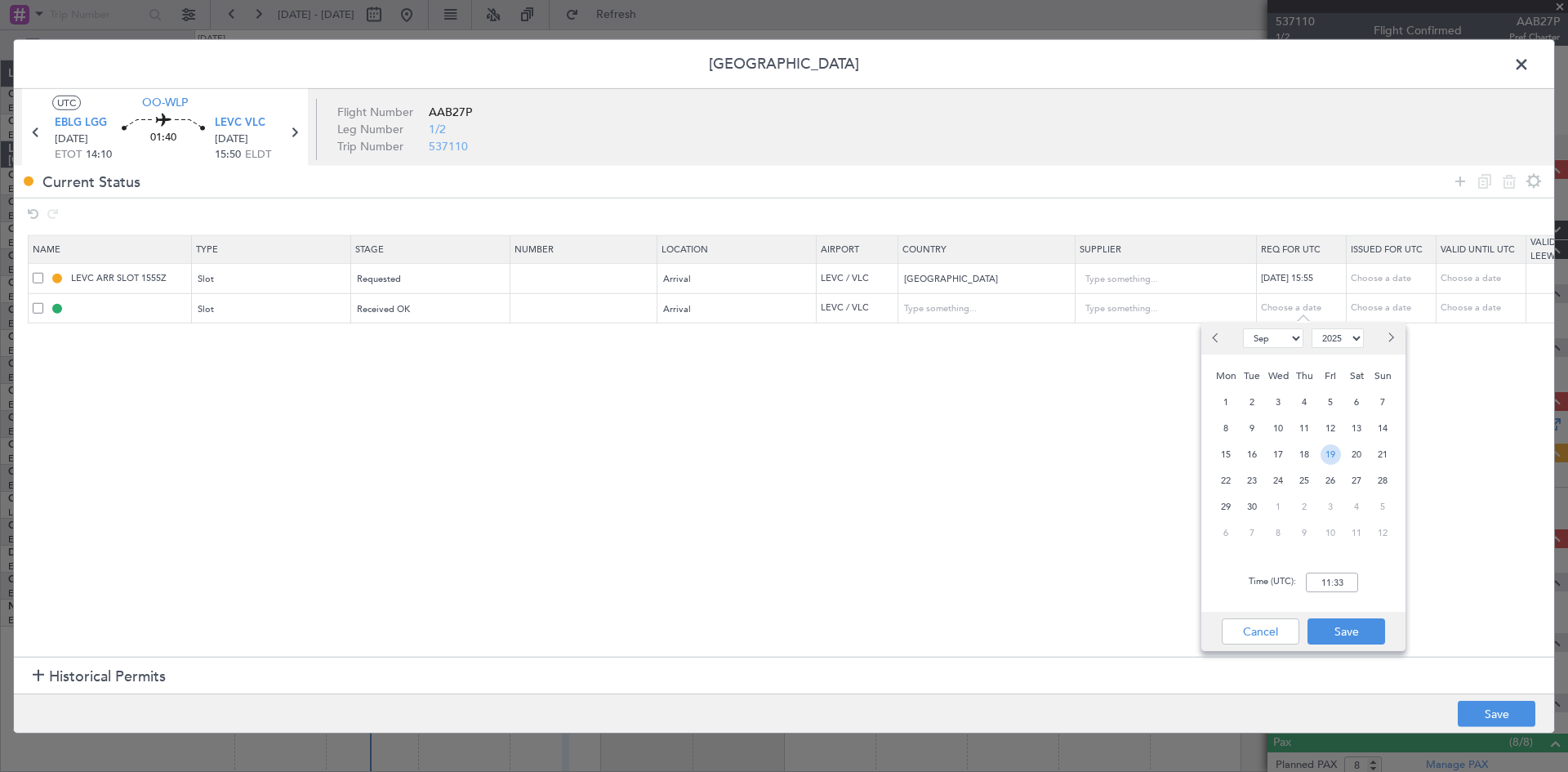
click at [1333, 455] on span "19" at bounding box center [1331, 455] width 21 height 21
click at [1338, 574] on input "00:00" at bounding box center [1331, 583] width 52 height 20
type input "01:55"
click at [1377, 636] on button "Save" at bounding box center [1347, 632] width 77 height 26
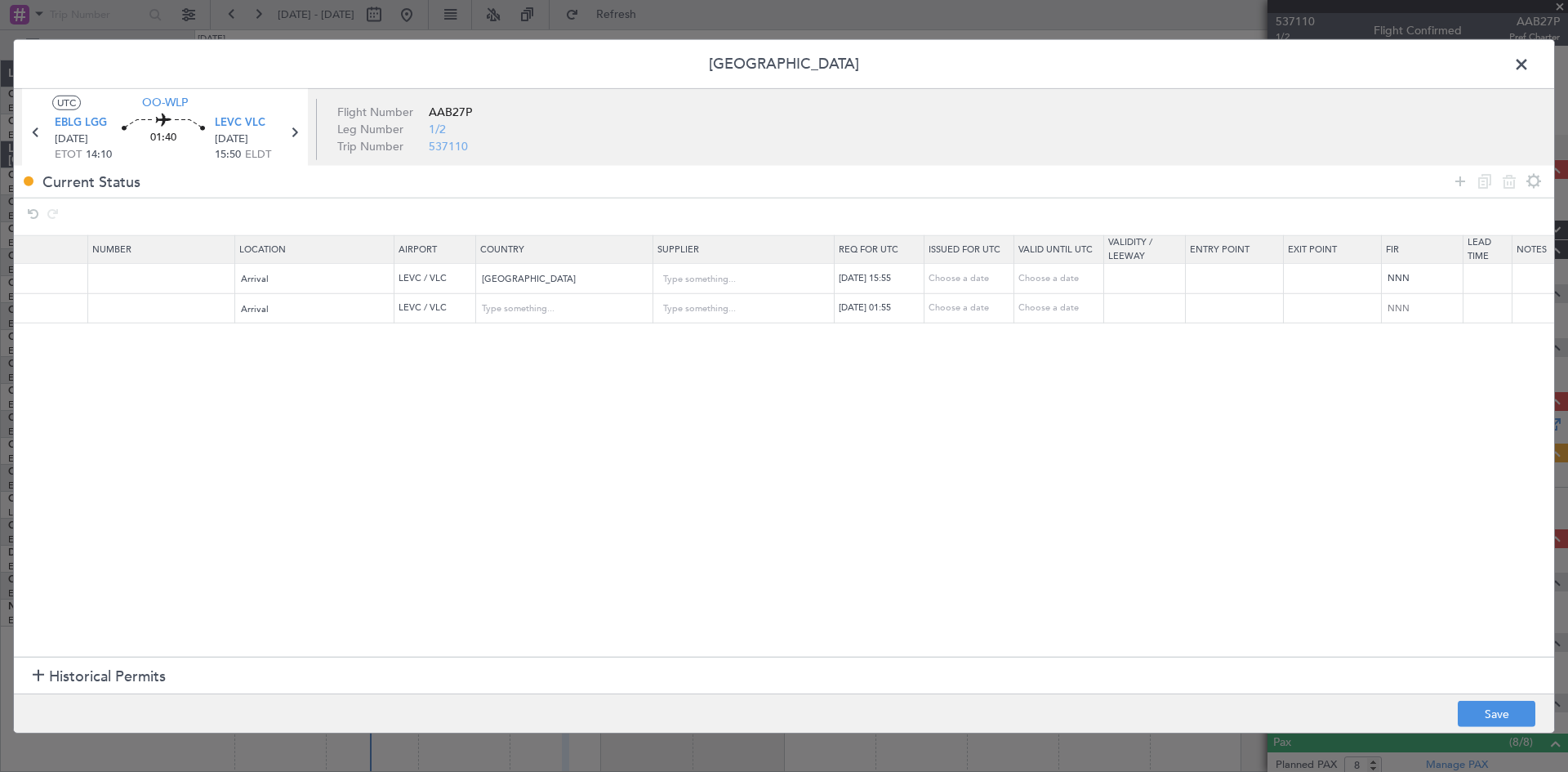
scroll to position [0, 0]
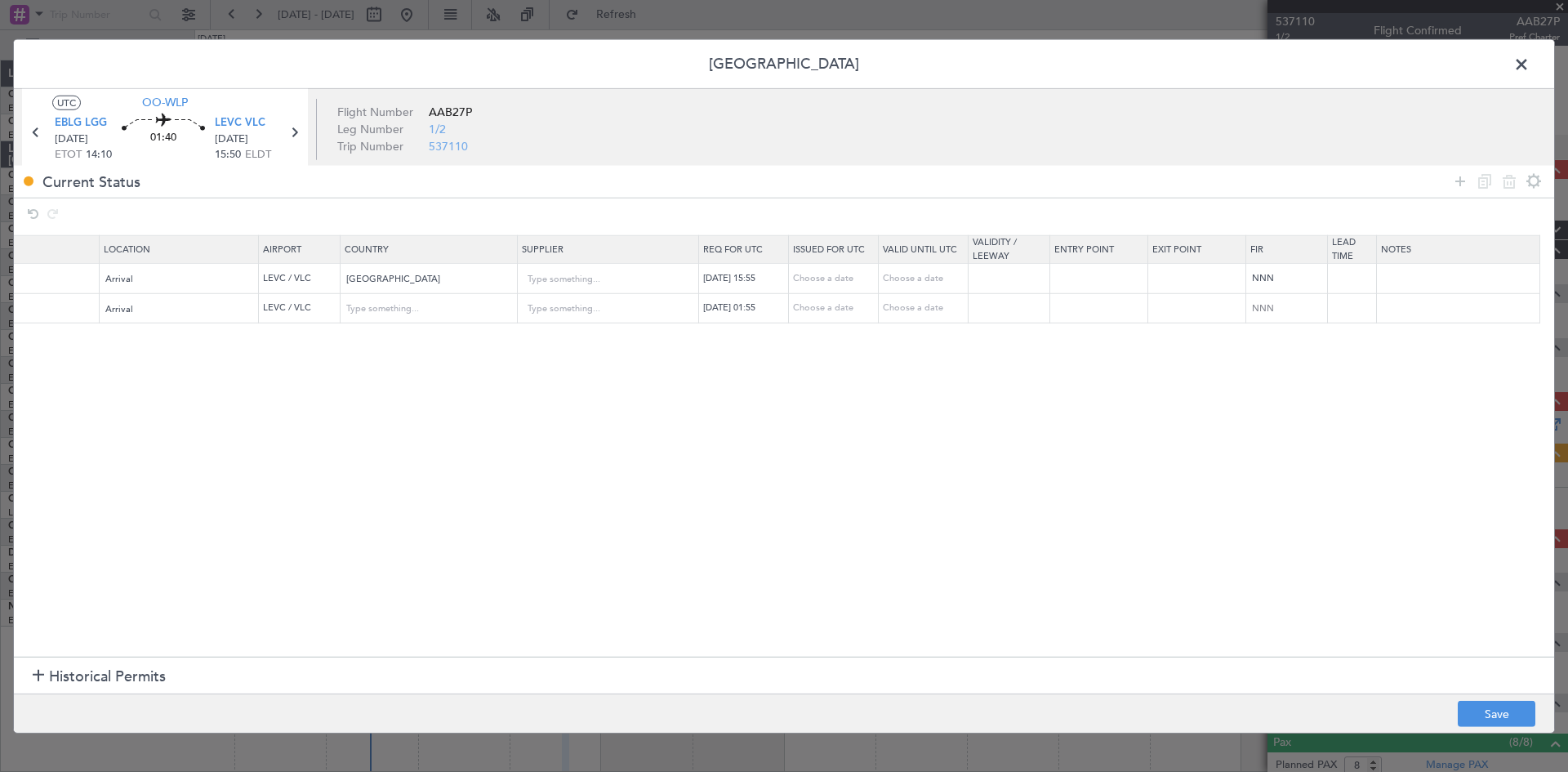
click at [757, 308] on div "19/09/2025 01:55" at bounding box center [745, 308] width 85 height 14
select select "9"
select select "2025"
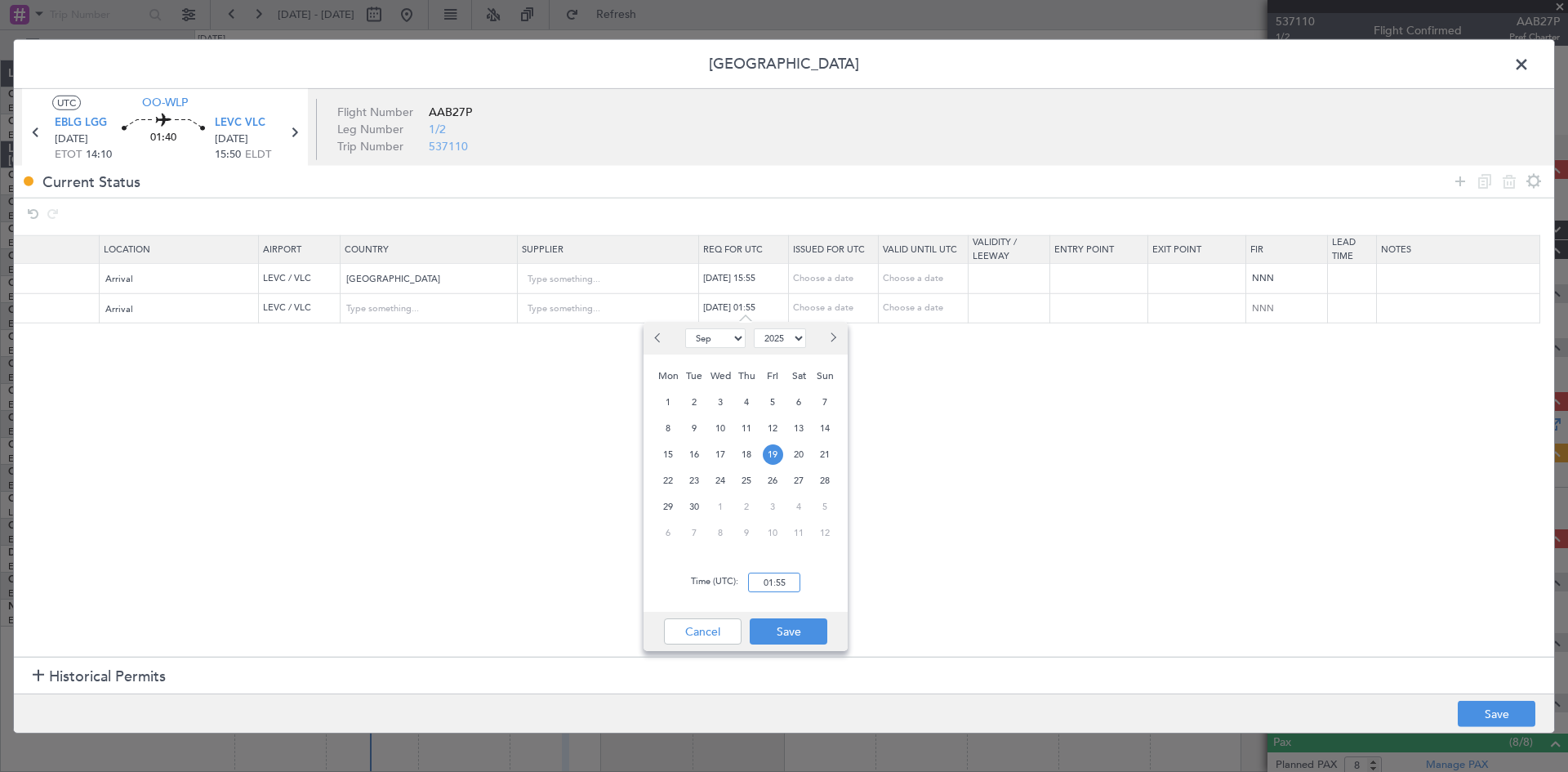
click at [771, 577] on input "01:55" at bounding box center [774, 583] width 52 height 20
type input "15:55"
click at [816, 630] on button "Save" at bounding box center [789, 632] width 77 height 26
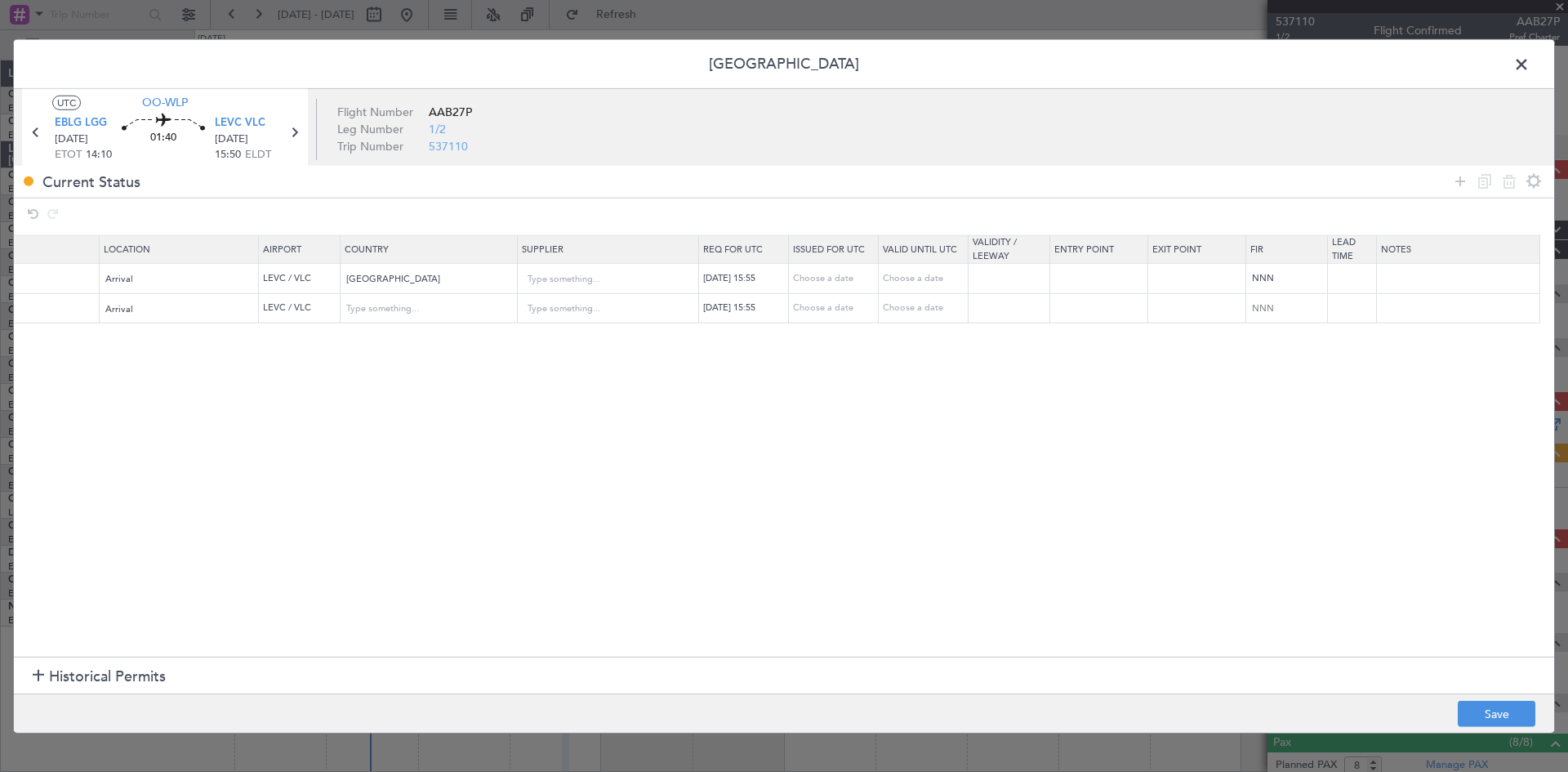
click at [846, 310] on div "Choose a date" at bounding box center [836, 308] width 85 height 14
select select "9"
select select "2025"
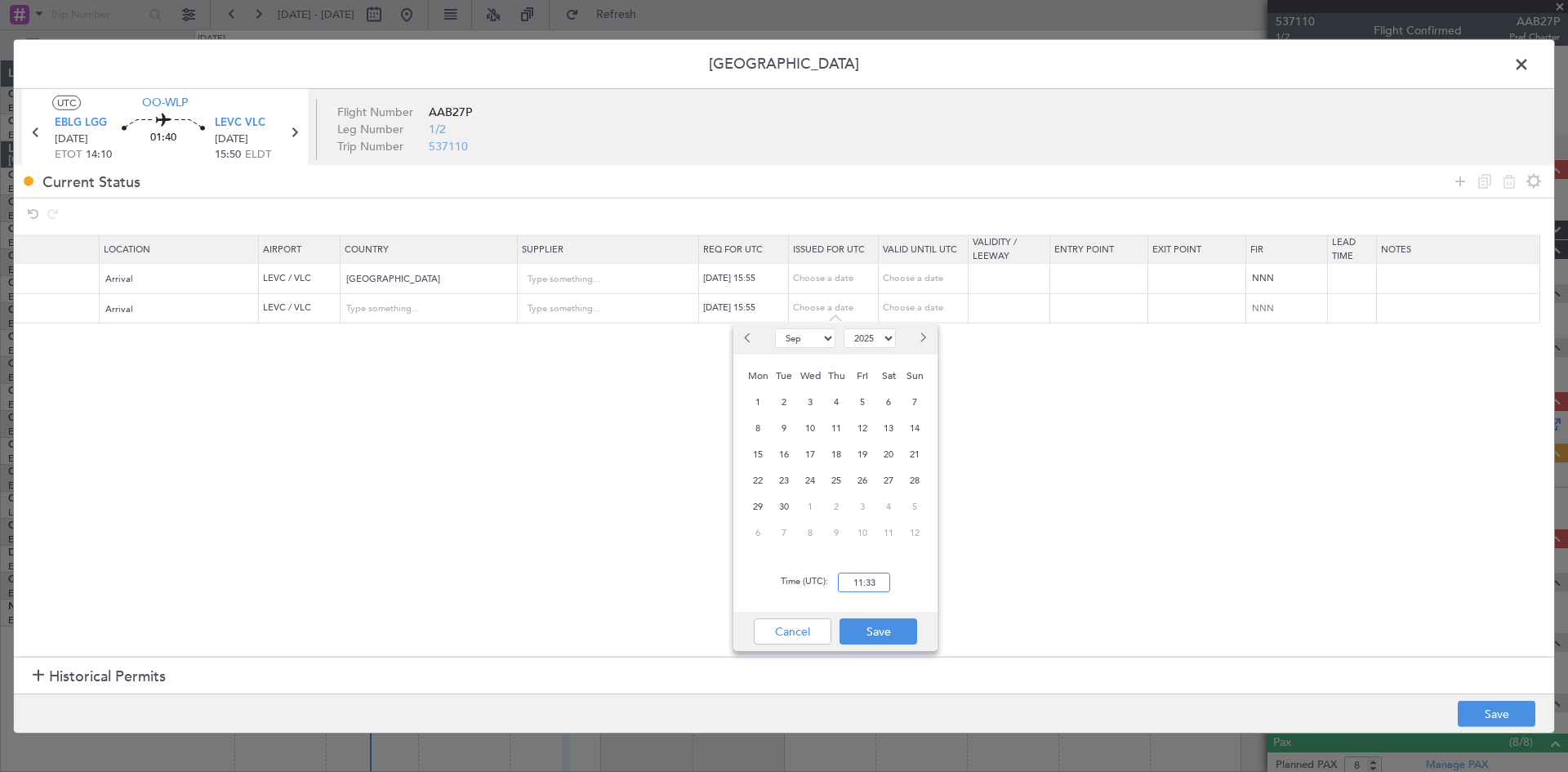
click at [868, 573] on input "11:33" at bounding box center [863, 583] width 52 height 20
click at [856, 451] on span "19" at bounding box center [863, 455] width 21 height 21
click at [861, 584] on input "00:00" at bounding box center [863, 583] width 52 height 20
type input "15:55"
click at [876, 631] on button "Save" at bounding box center [878, 632] width 77 height 26
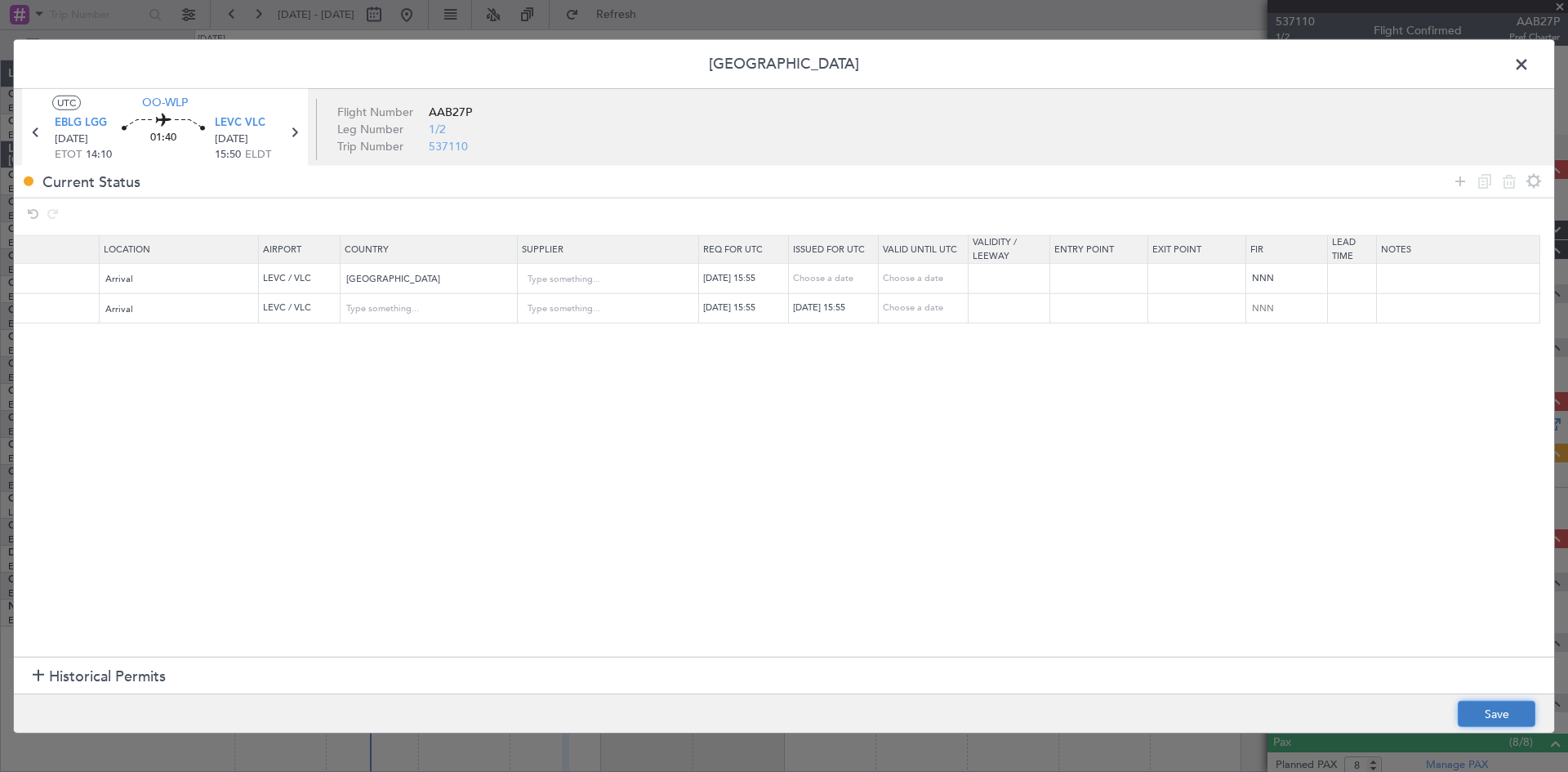
click at [1467, 709] on button "Save" at bounding box center [1496, 715] width 77 height 26
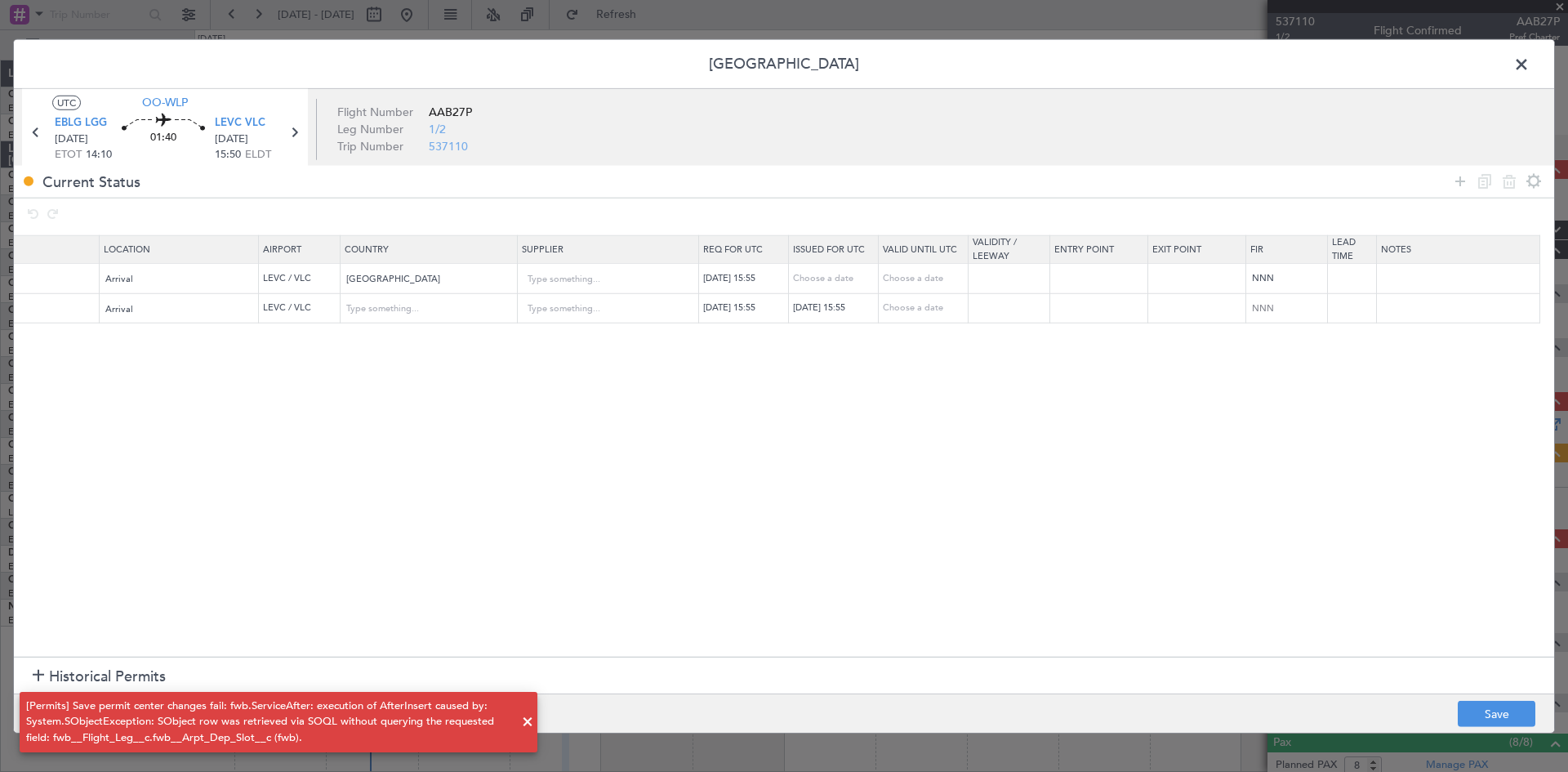
click at [860, 307] on div "19/09/2025 15:55" at bounding box center [836, 308] width 85 height 14
select select "9"
select select "2025"
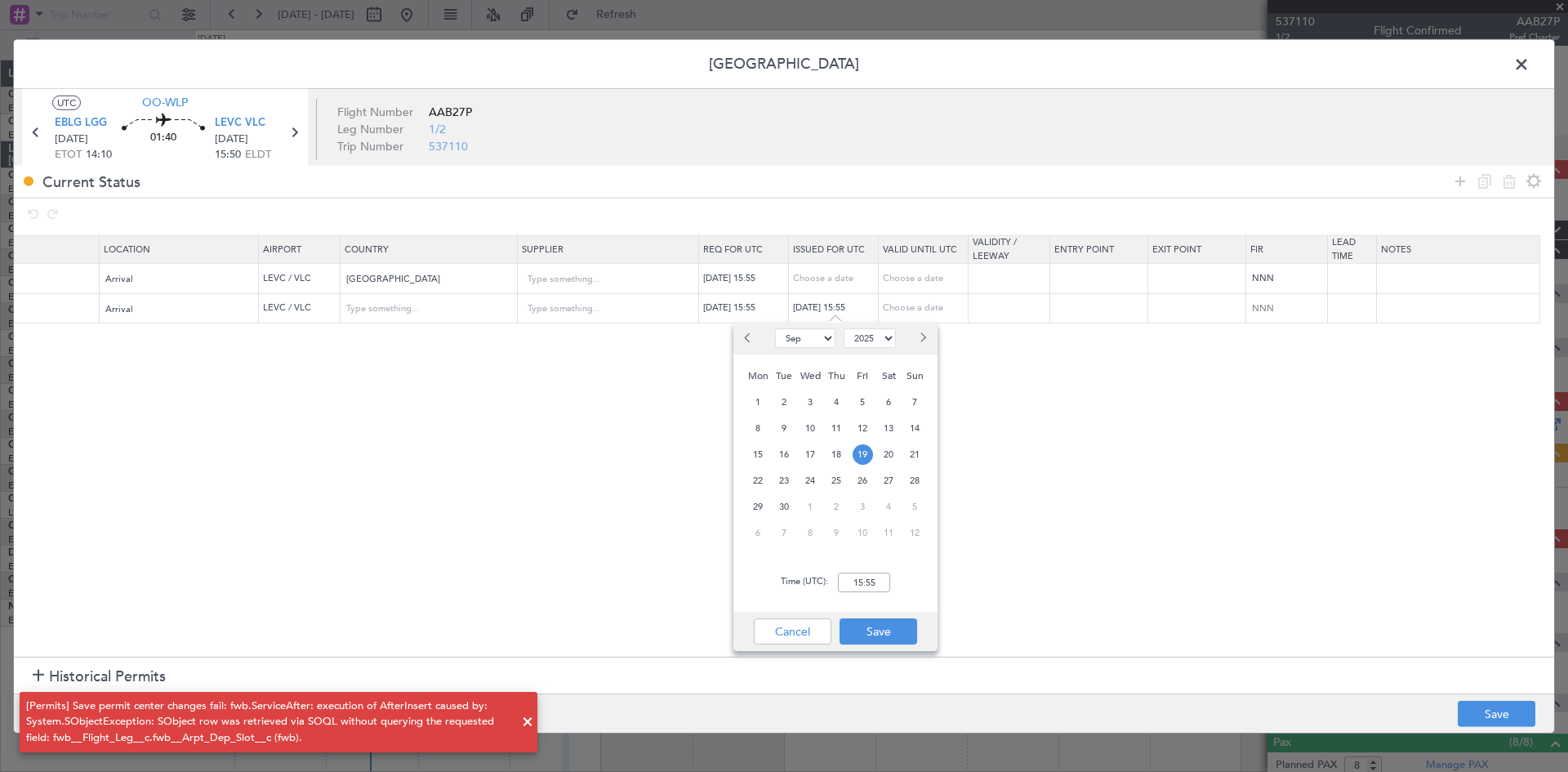
click at [1296, 434] on section "Name Type Stage Number Location Airport Country Supplier Req For Utc Issued For…" at bounding box center [784, 444] width 1541 height 426
click at [252, 438] on section "Name Type Stage Number Location Airport Country Supplier Req For Utc Issued For…" at bounding box center [784, 444] width 1541 height 426
click at [1529, 61] on span at bounding box center [1529, 68] width 0 height 33
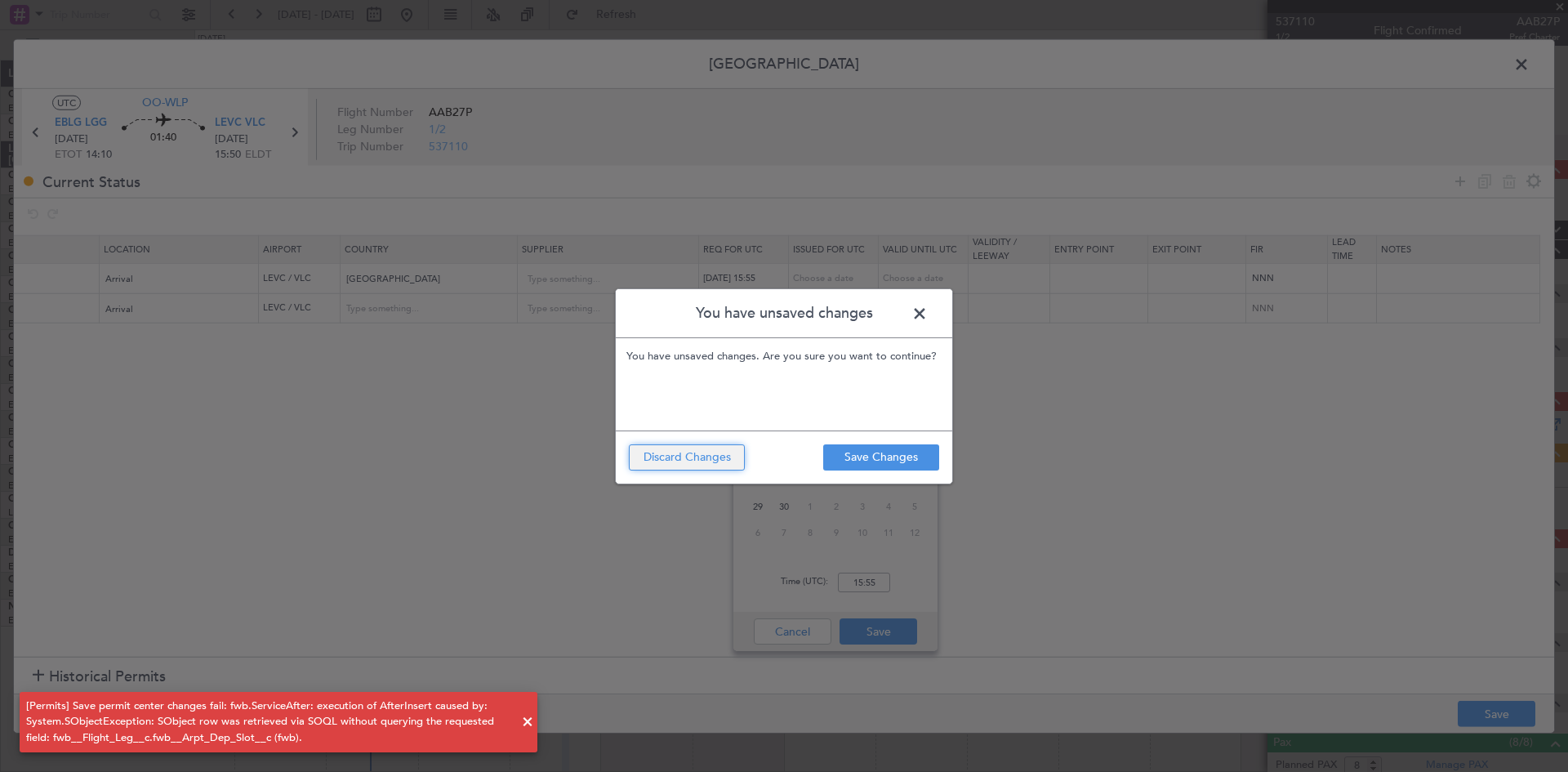
click at [734, 451] on button "Discard Changes" at bounding box center [686, 458] width 116 height 26
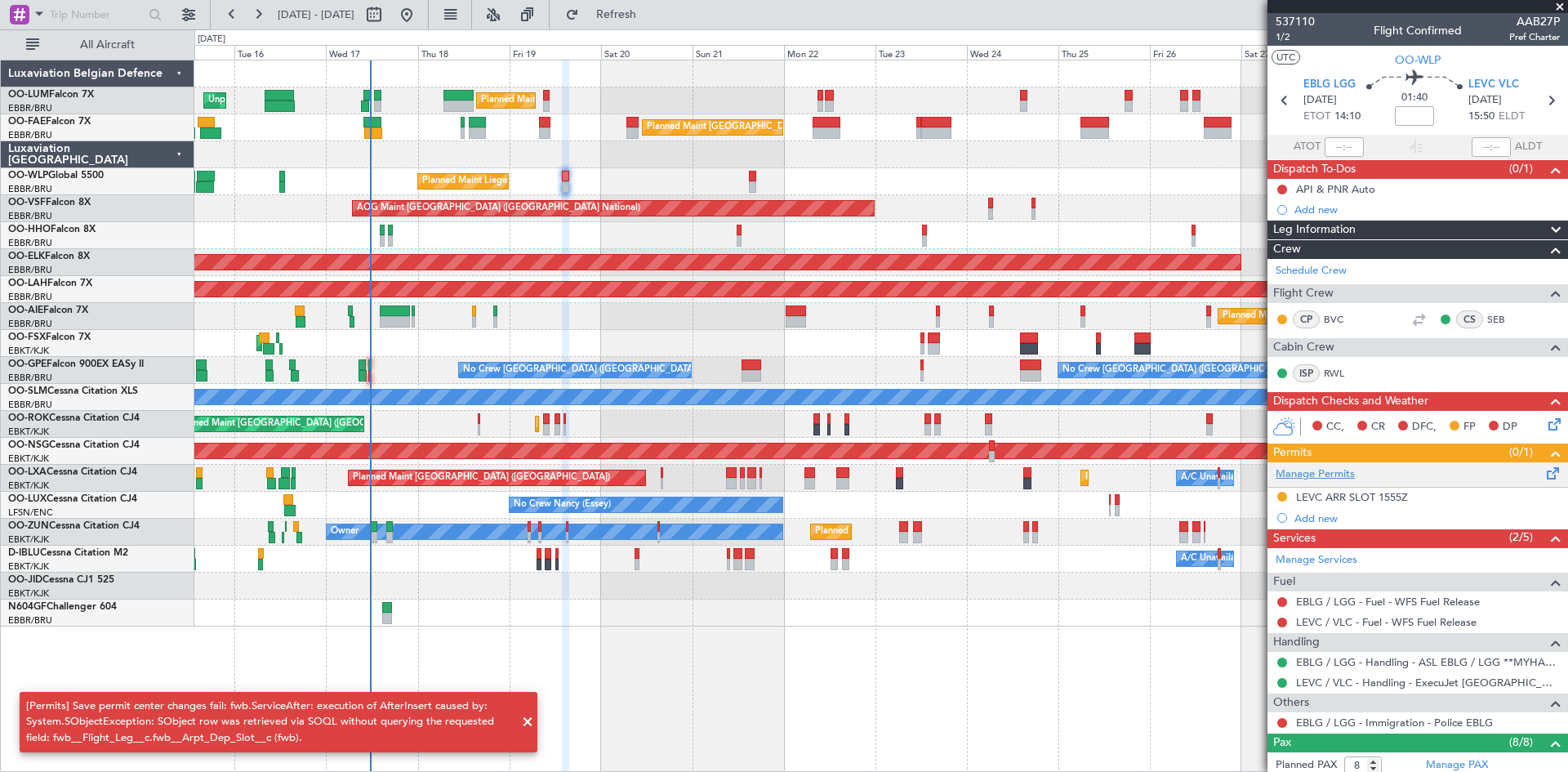
click at [1317, 471] on link "Manage Permits" at bounding box center [1315, 474] width 79 height 16
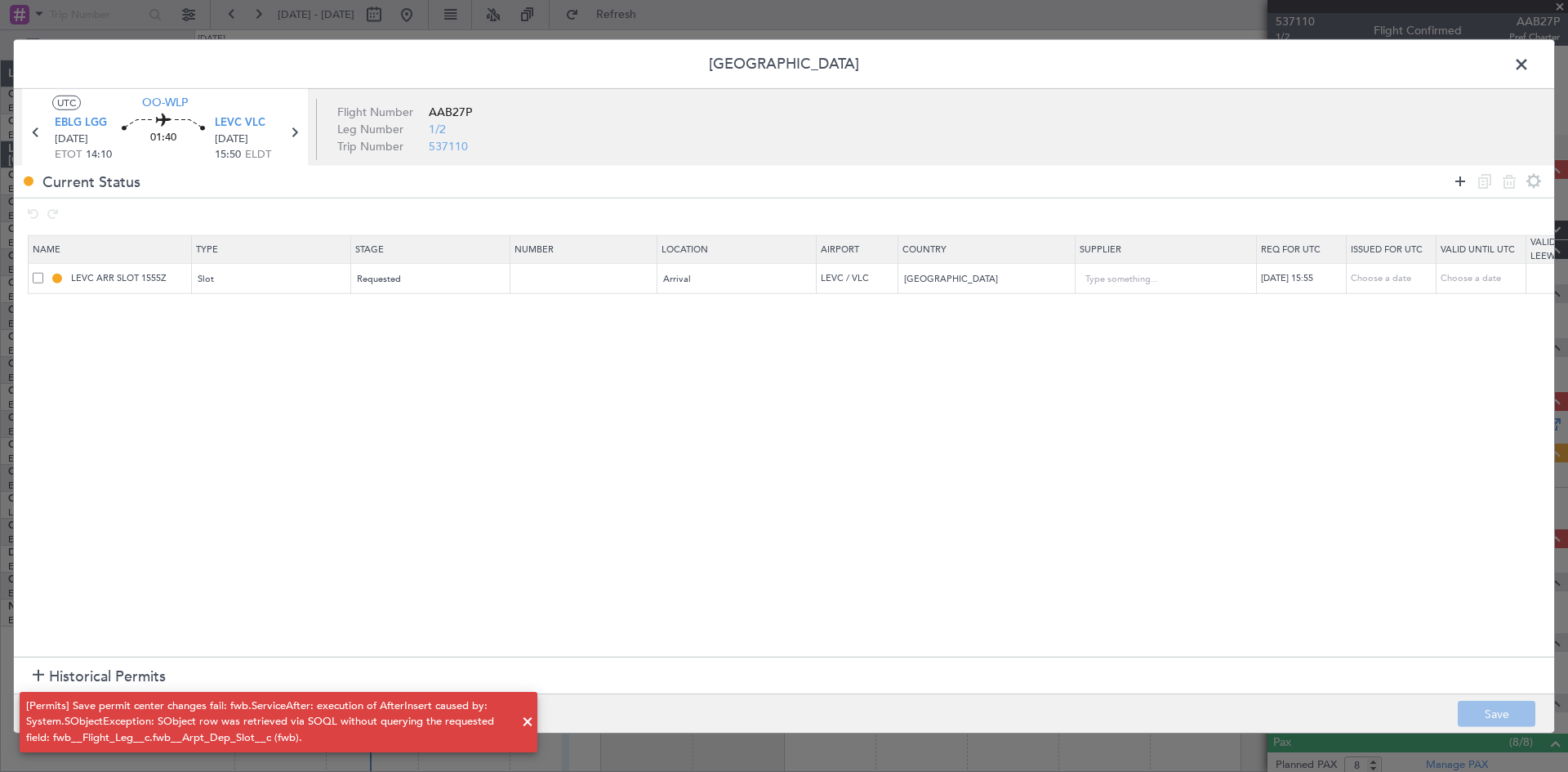
click at [1462, 178] on icon at bounding box center [1460, 181] width 20 height 20
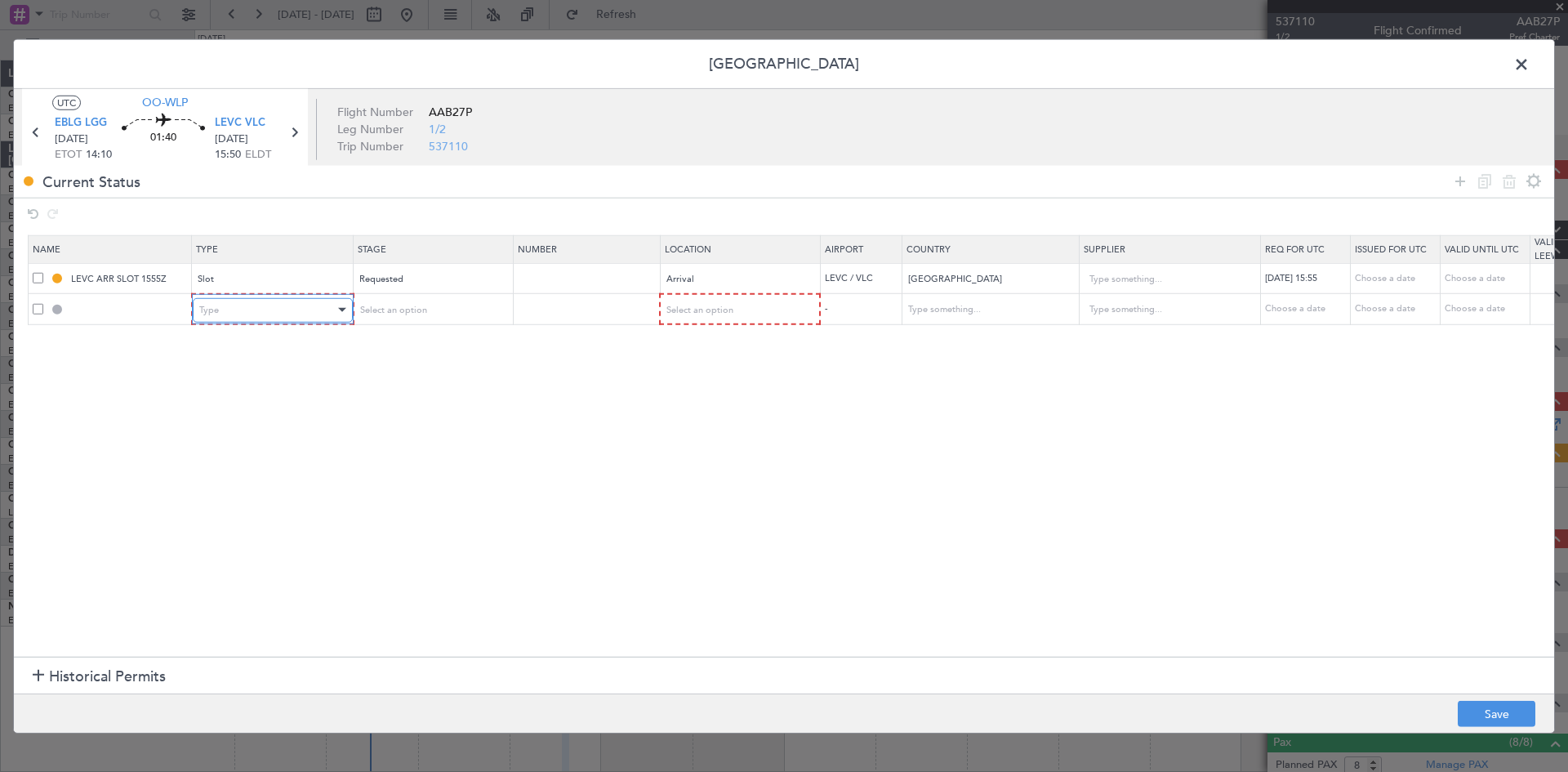
click at [269, 312] on div "Type" at bounding box center [267, 310] width 136 height 25
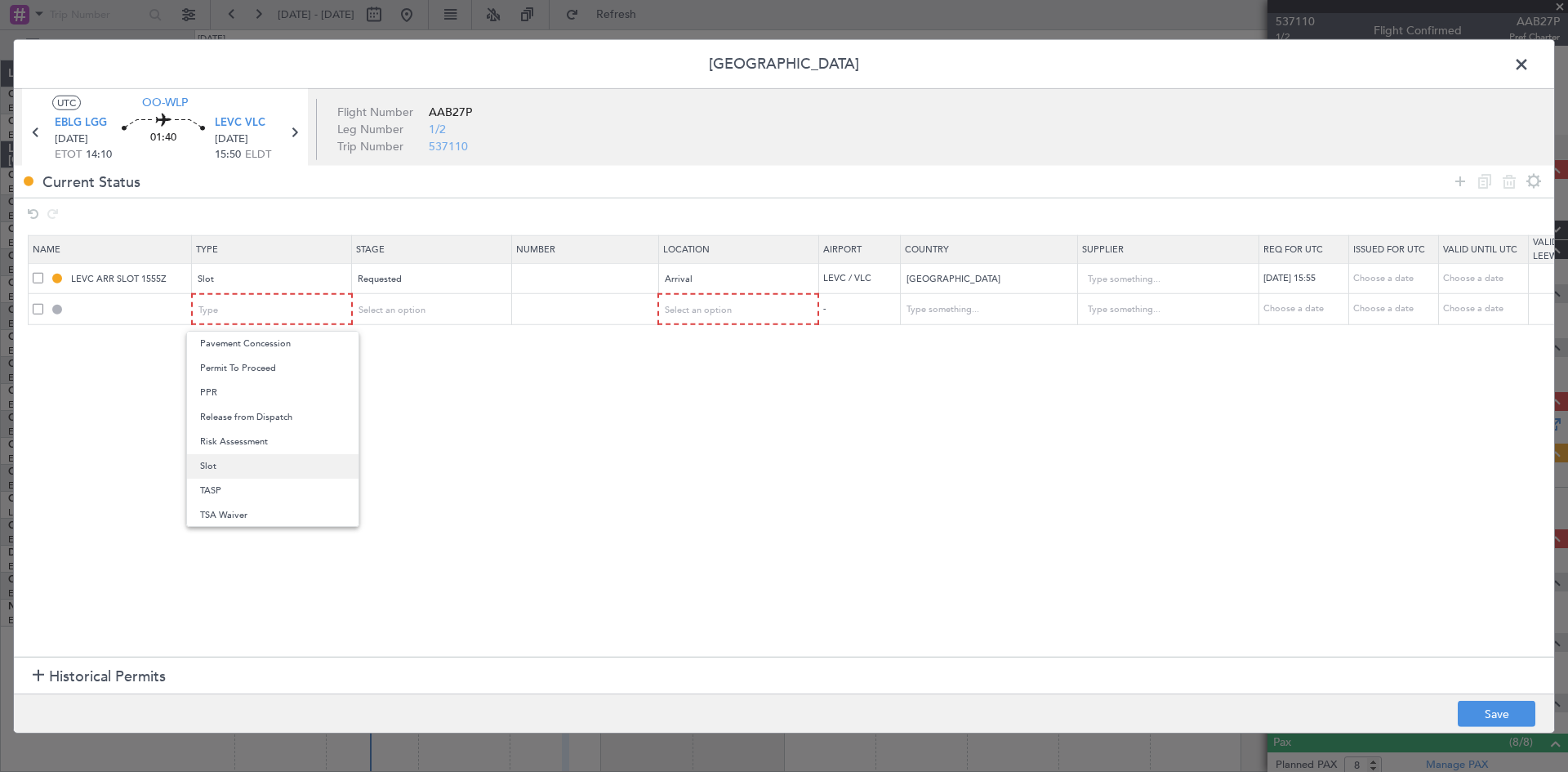
click at [245, 468] on span "Slot" at bounding box center [272, 467] width 145 height 25
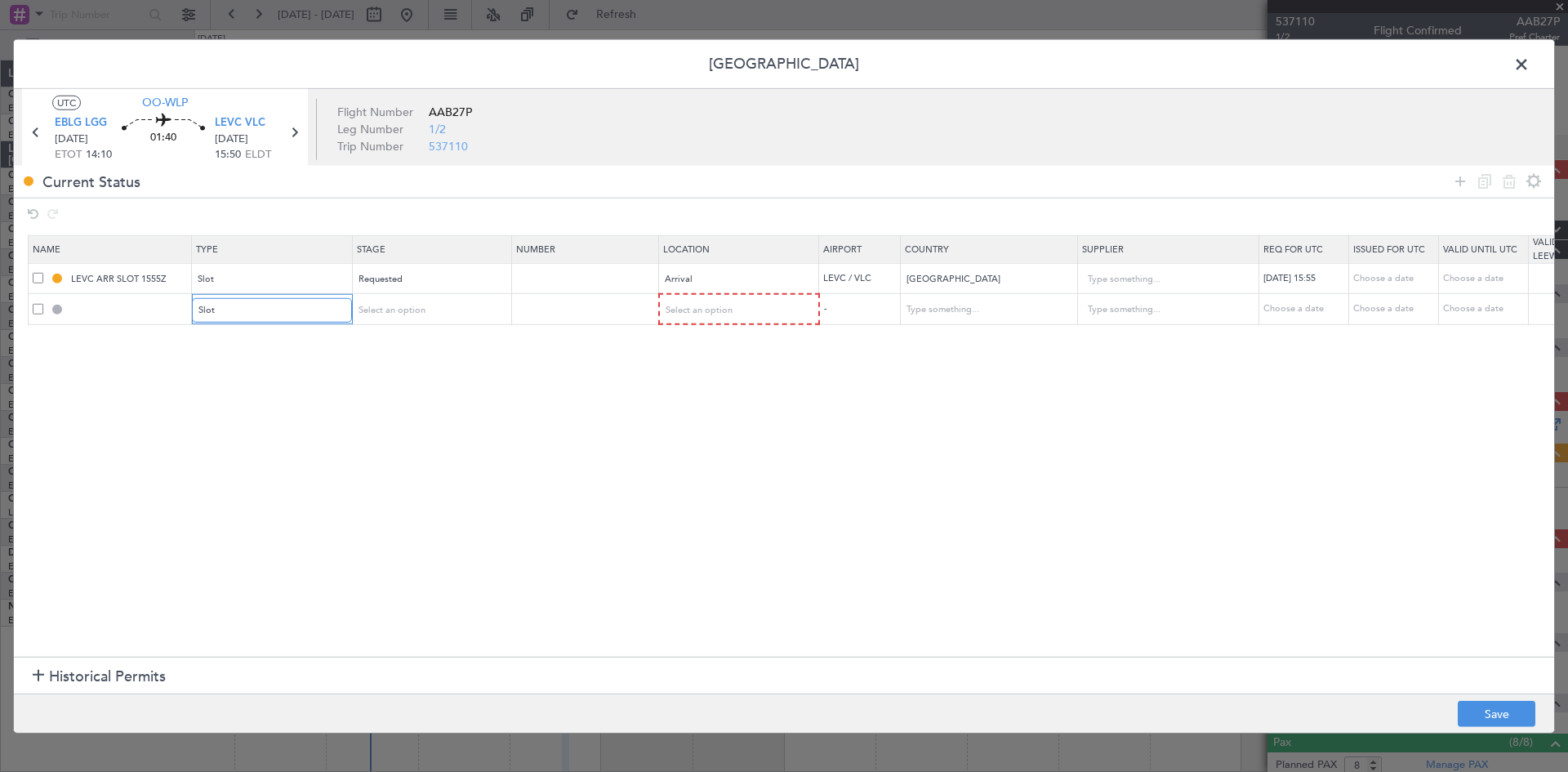
scroll to position [492, 0]
click at [469, 315] on div "Select an option" at bounding box center [426, 310] width 136 height 25
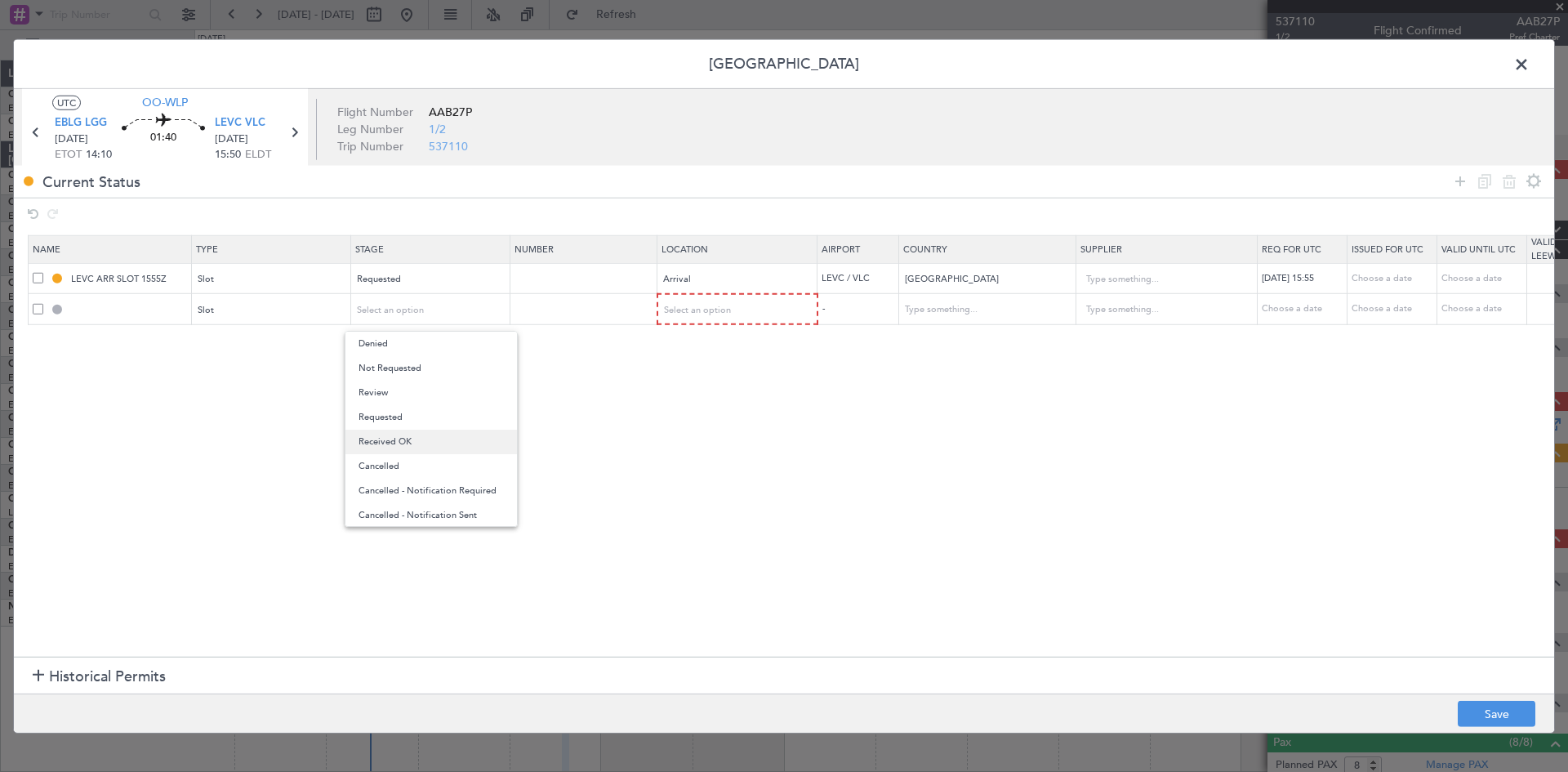
click at [442, 436] on span "Received OK" at bounding box center [432, 442] width 145 height 25
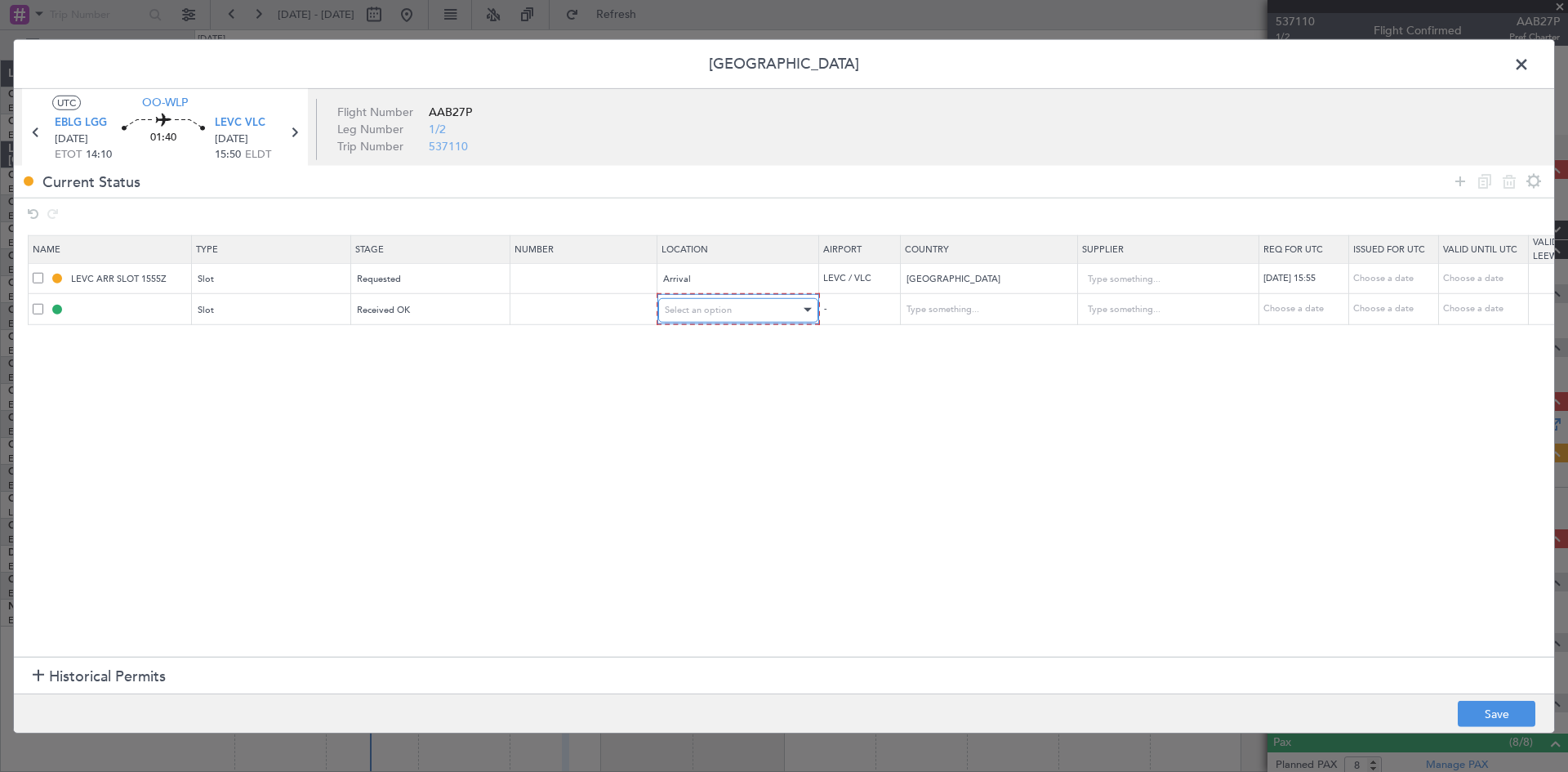
click at [769, 301] on div "Select an option" at bounding box center [733, 310] width 136 height 25
click at [730, 398] on span "Arrival" at bounding box center [738, 393] width 145 height 25
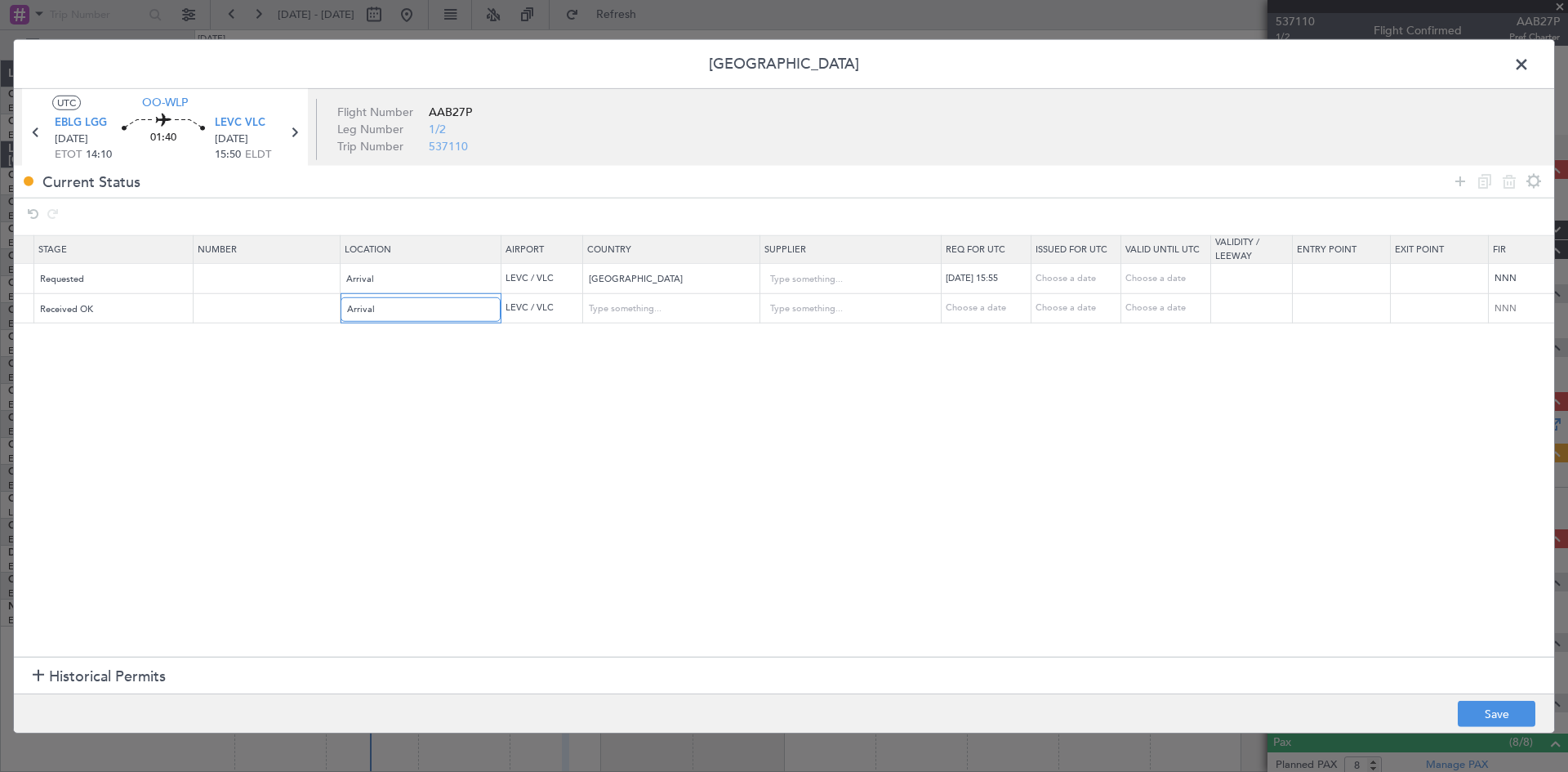
scroll to position [0, 328]
click at [954, 310] on div "Choose a date" at bounding box center [976, 308] width 85 height 14
select select "9"
select select "2025"
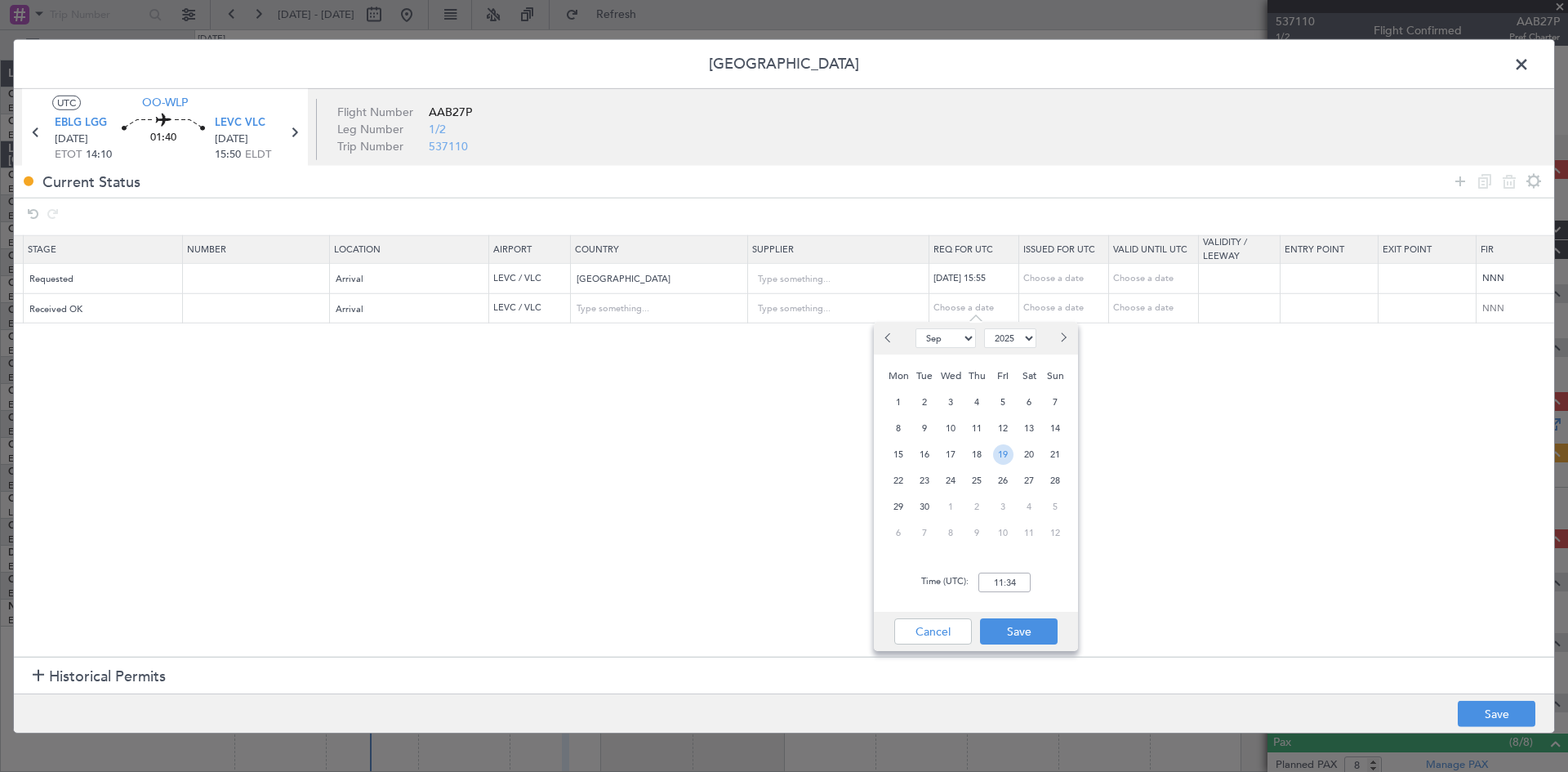
click at [1008, 452] on span "19" at bounding box center [1004, 455] width 21 height 21
click at [1007, 585] on input "00:00" at bounding box center [1004, 583] width 52 height 20
type input "15:55"
click at [1021, 634] on button "Save" at bounding box center [1019, 632] width 77 height 26
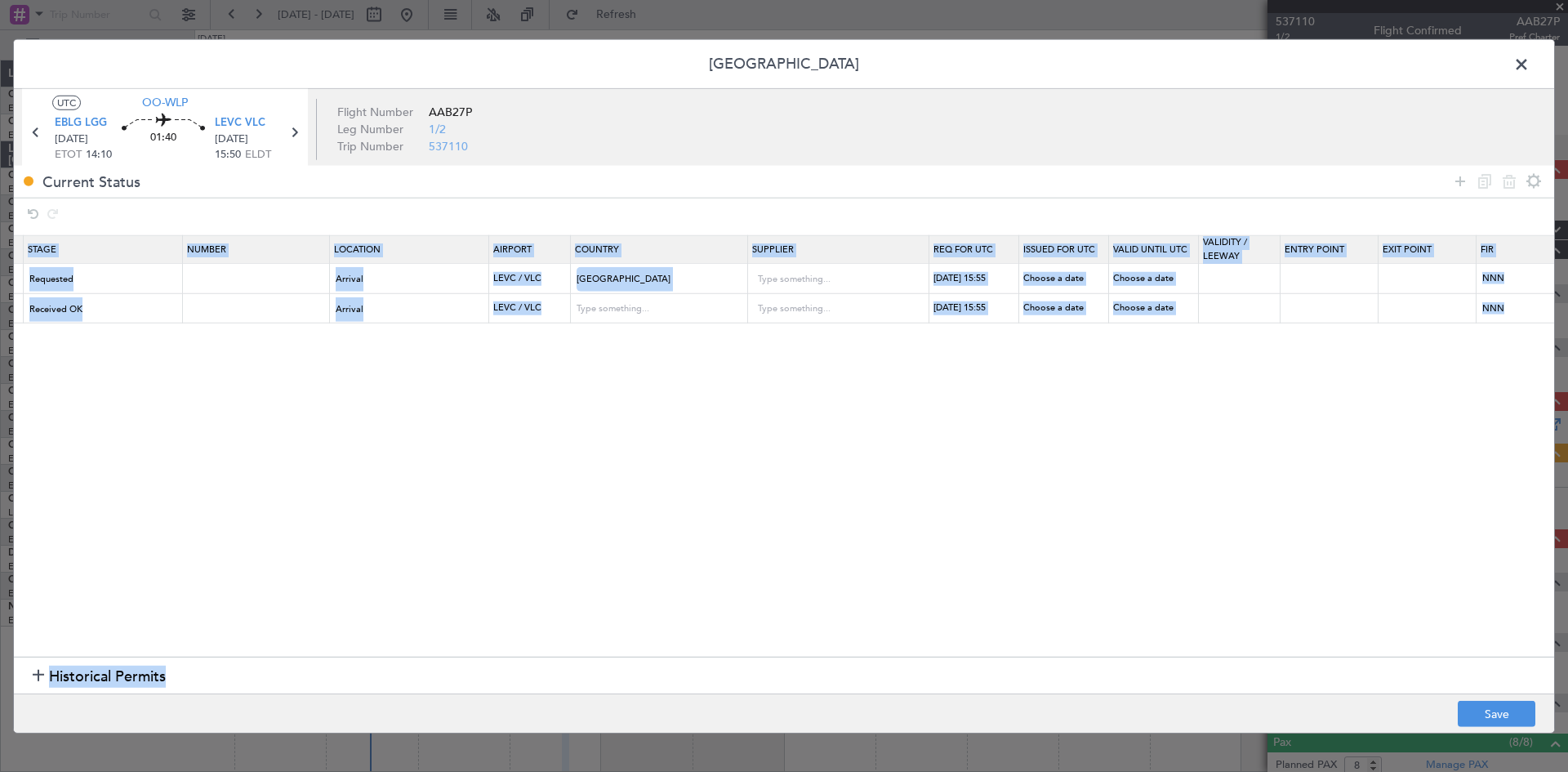
drag, startPoint x: 1134, startPoint y: 656, endPoint x: 1332, endPoint y: 655, distance: 198.0
click at [1332, 231] on div "Name Type Stage Number Location Airport Country Supplier Req For Utc Issued For…" at bounding box center [784, 231] width 1541 height 0
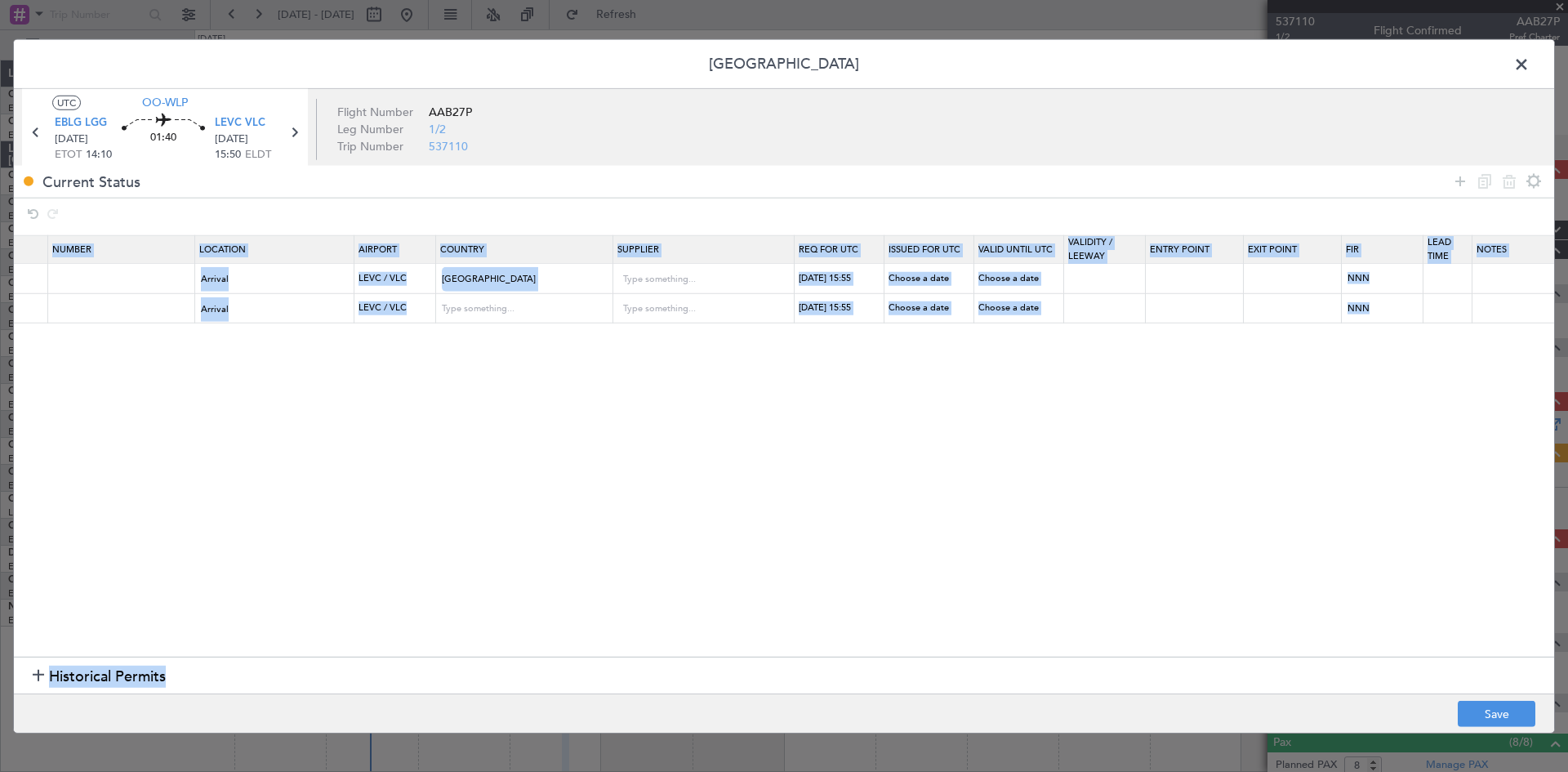
scroll to position [0, 558]
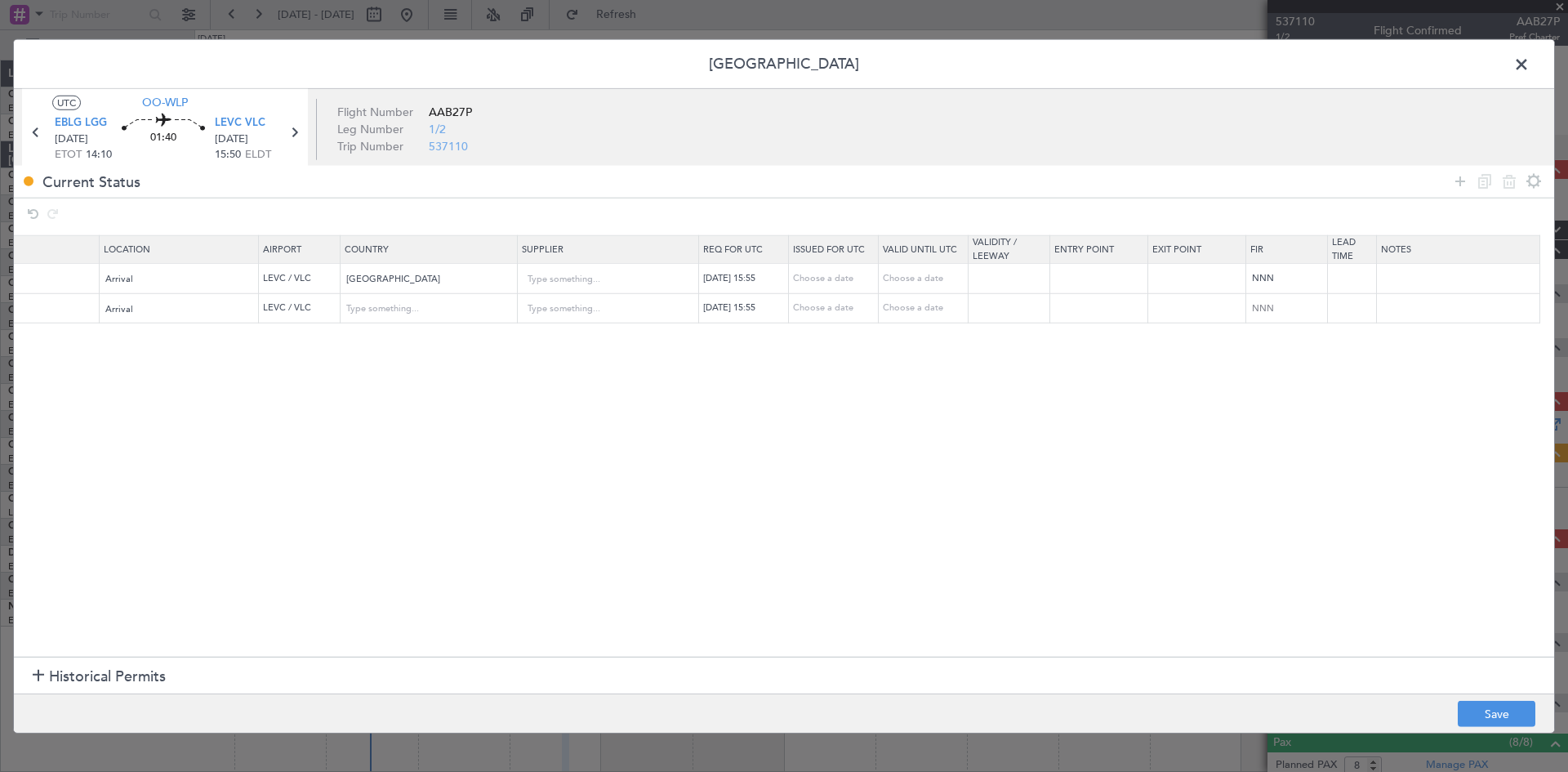
click at [1331, 561] on section "Name Type Stage Number Location Airport Country Supplier Req For Utc Issued For…" at bounding box center [784, 444] width 1541 height 426
click at [1472, 705] on button "Save" at bounding box center [1496, 715] width 77 height 26
type input "LEVC ARR SLOT 1555Z"
type input "Spain"
type input "NNN"
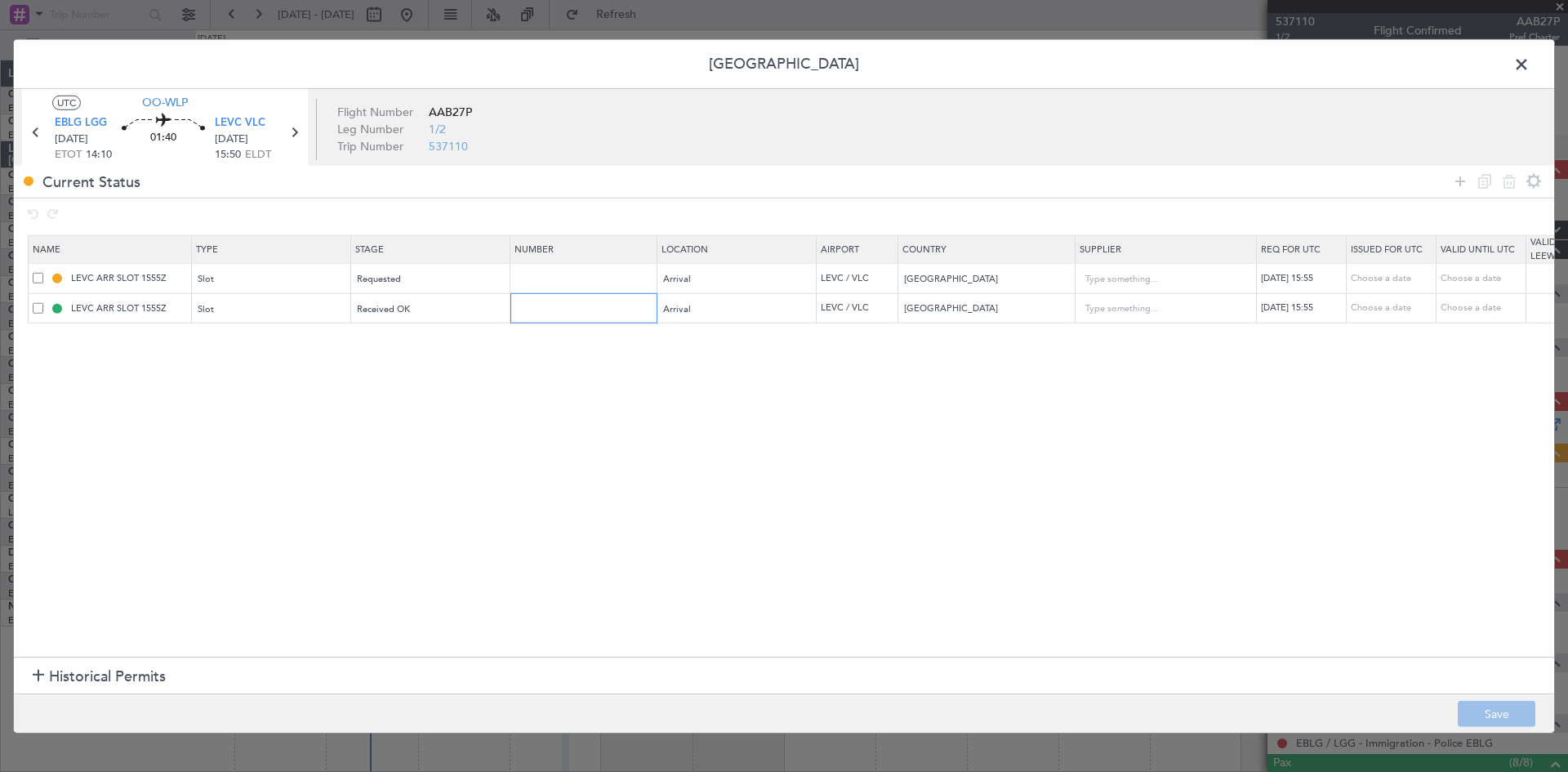
click at [547, 305] on input "text" at bounding box center [585, 308] width 142 height 14
type input "APPROVED"
click at [1487, 708] on button "Save" at bounding box center [1496, 715] width 77 height 26
click at [40, 277] on span at bounding box center [38, 278] width 10 height 10
click at [44, 273] on input "checkbox" at bounding box center [44, 273] width 0 height 0
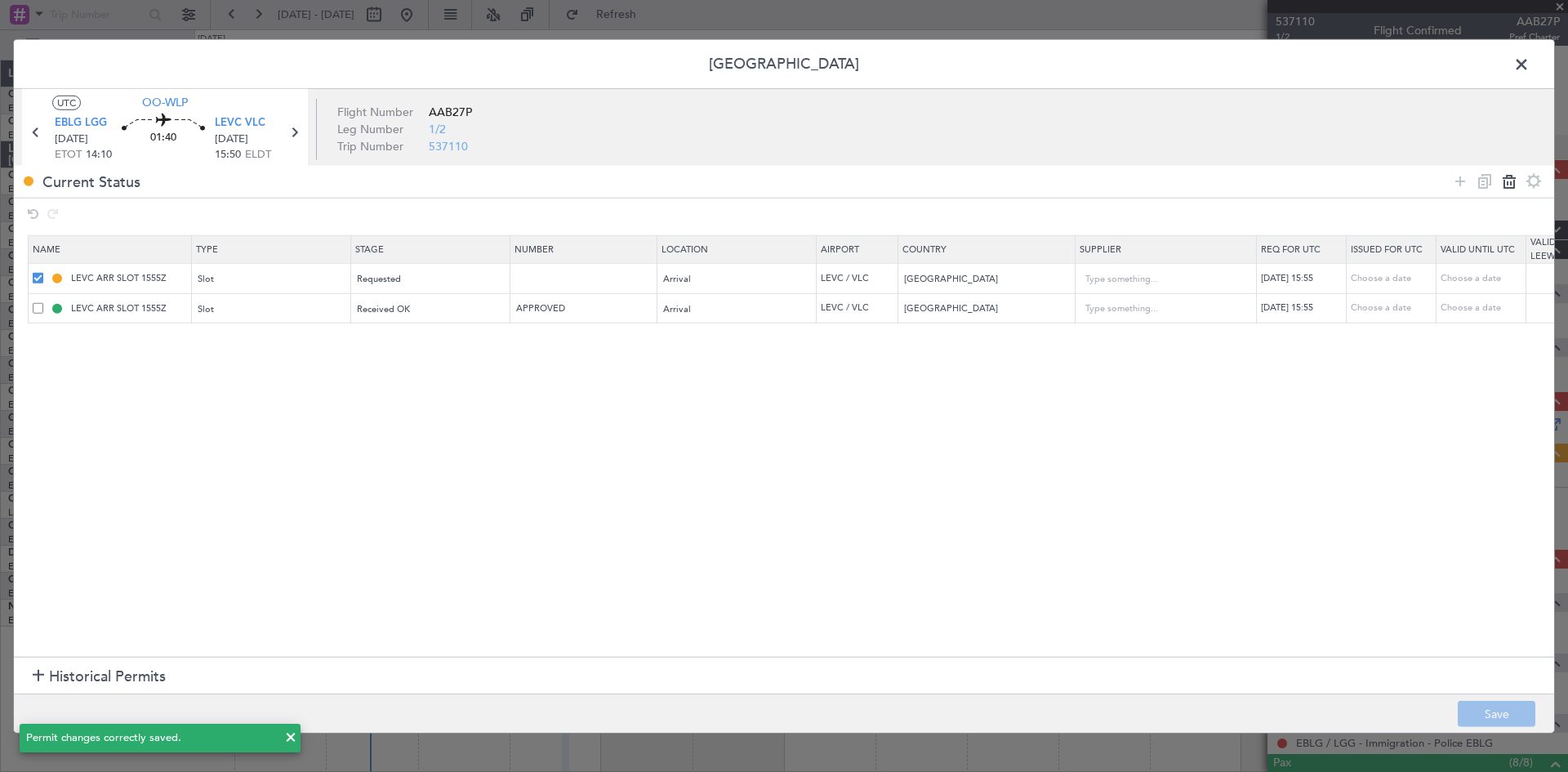
click at [1512, 183] on icon at bounding box center [1509, 181] width 20 height 20
type input "APPROVED"
click at [1529, 64] on span at bounding box center [1529, 68] width 0 height 33
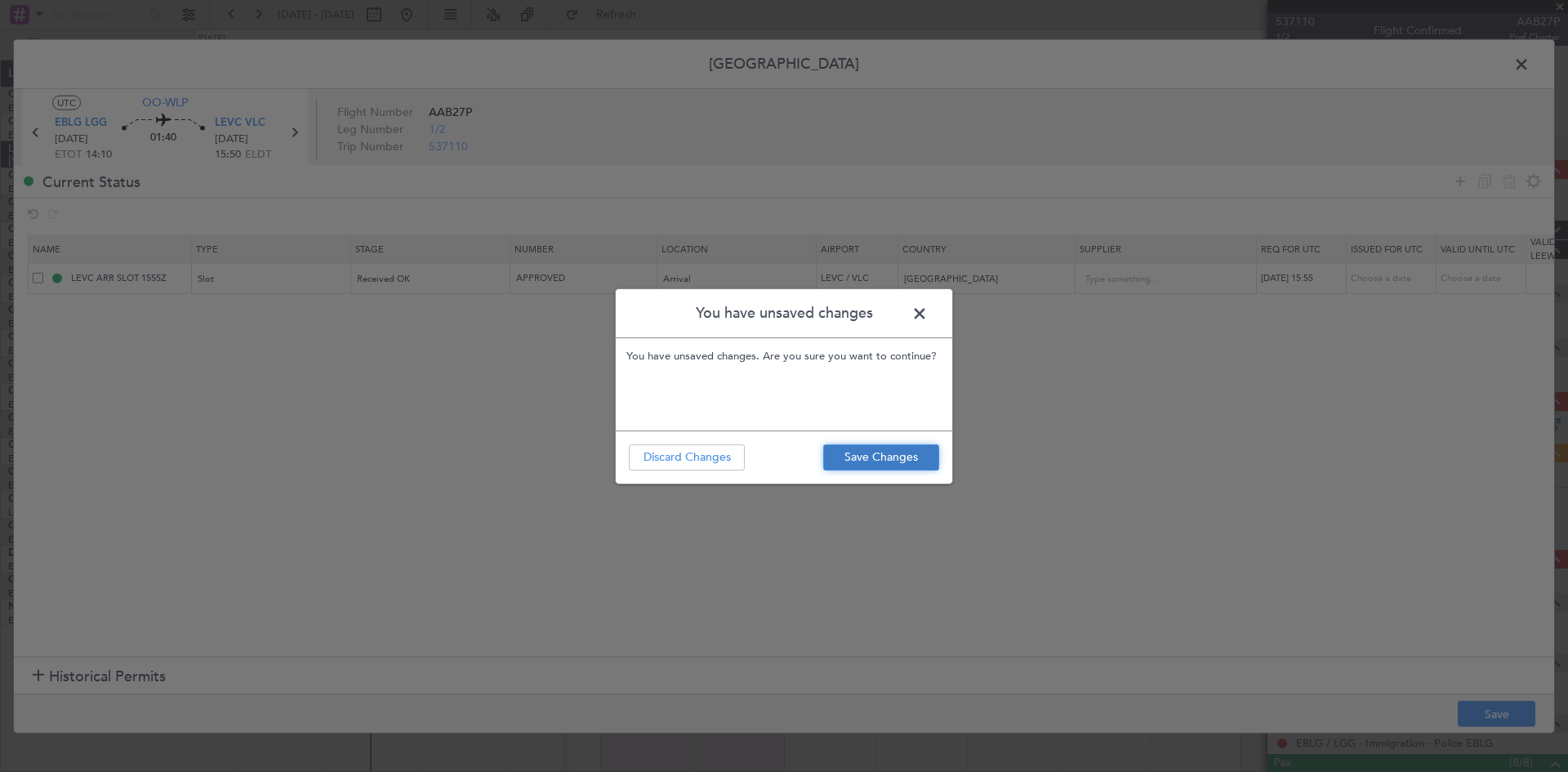
click at [906, 452] on button "Save Changes" at bounding box center [881, 458] width 116 height 26
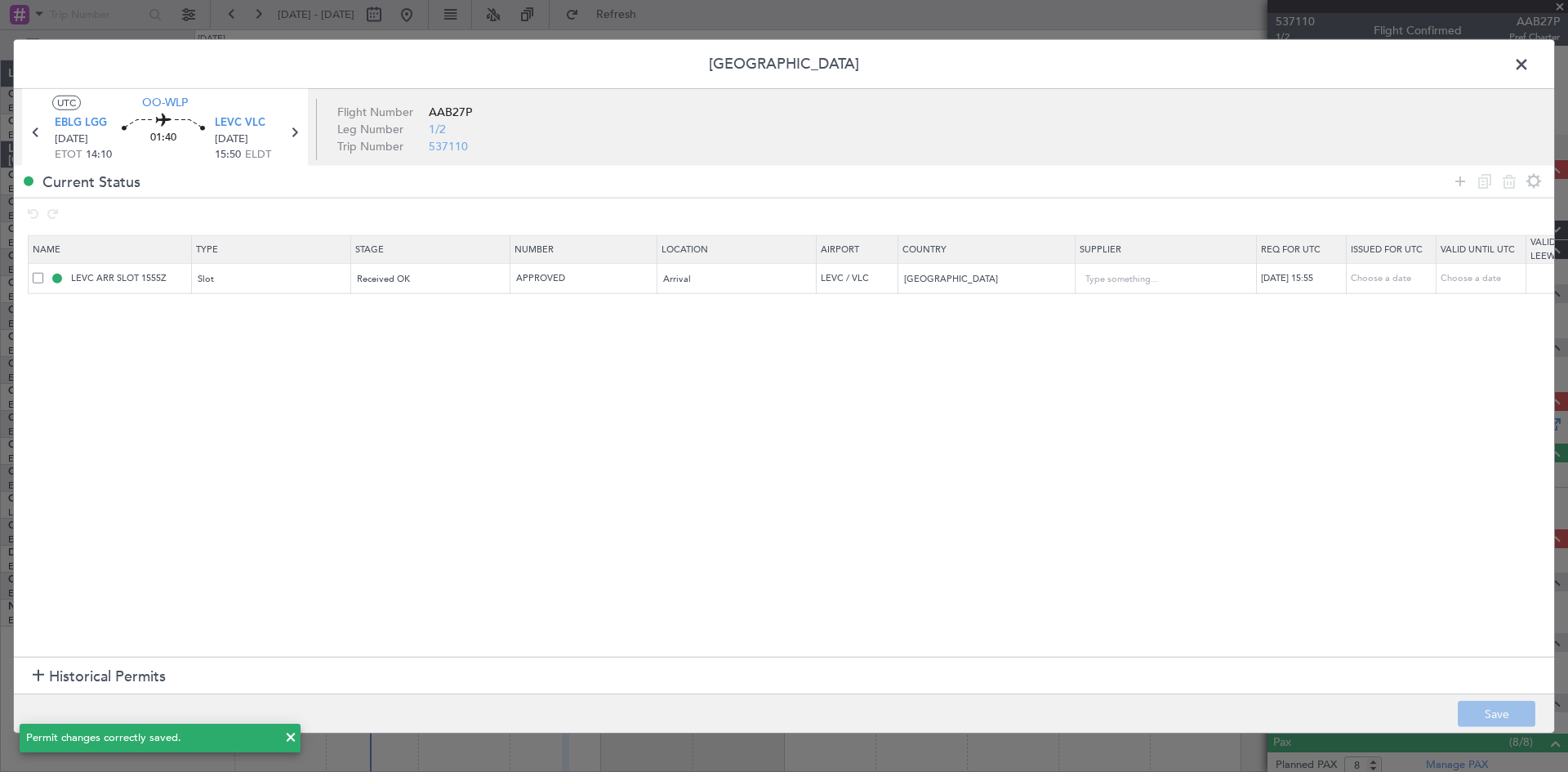
click at [1529, 62] on span at bounding box center [1529, 68] width 0 height 33
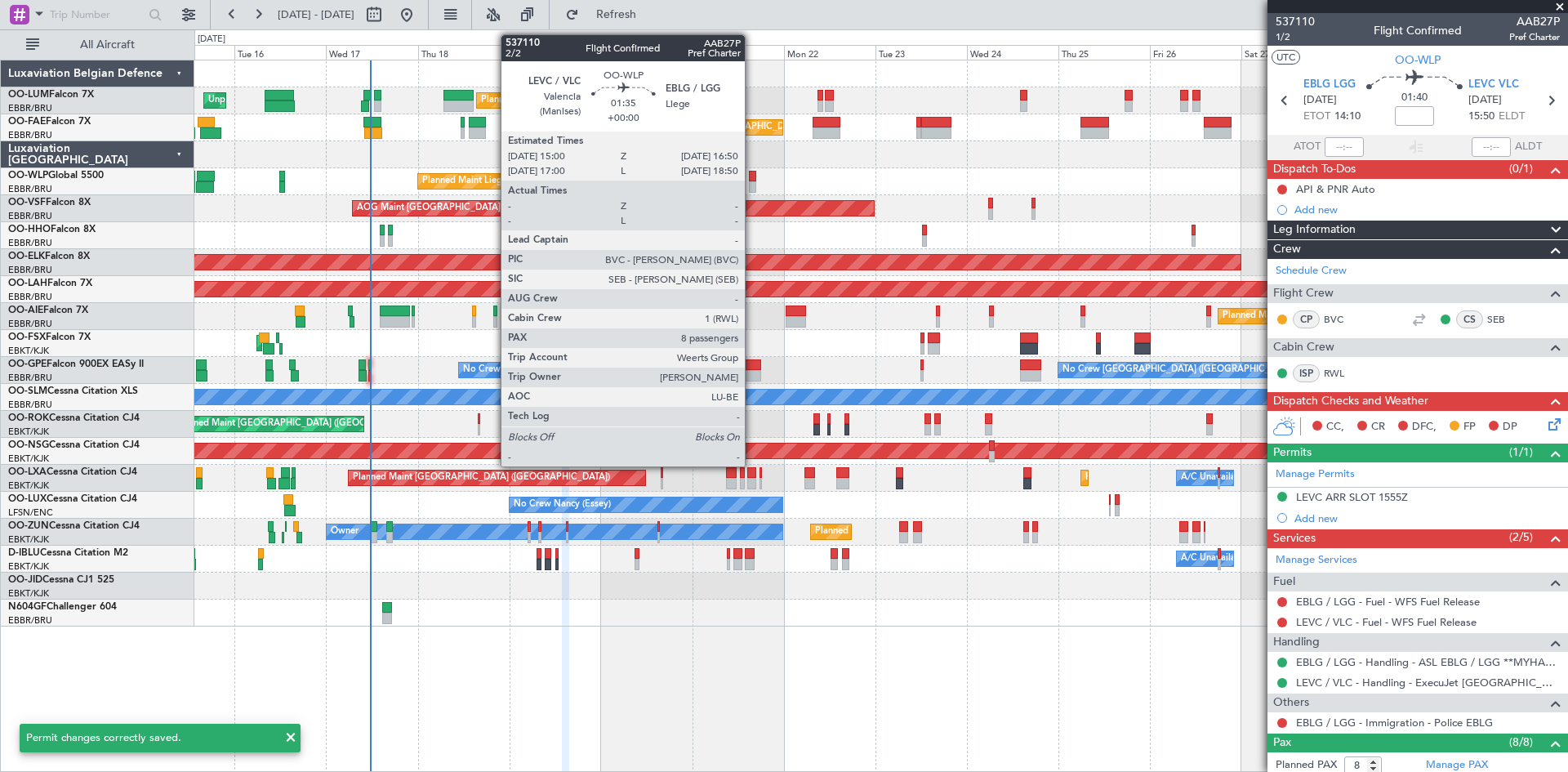
click at [752, 175] on div at bounding box center [753, 176] width 8 height 11
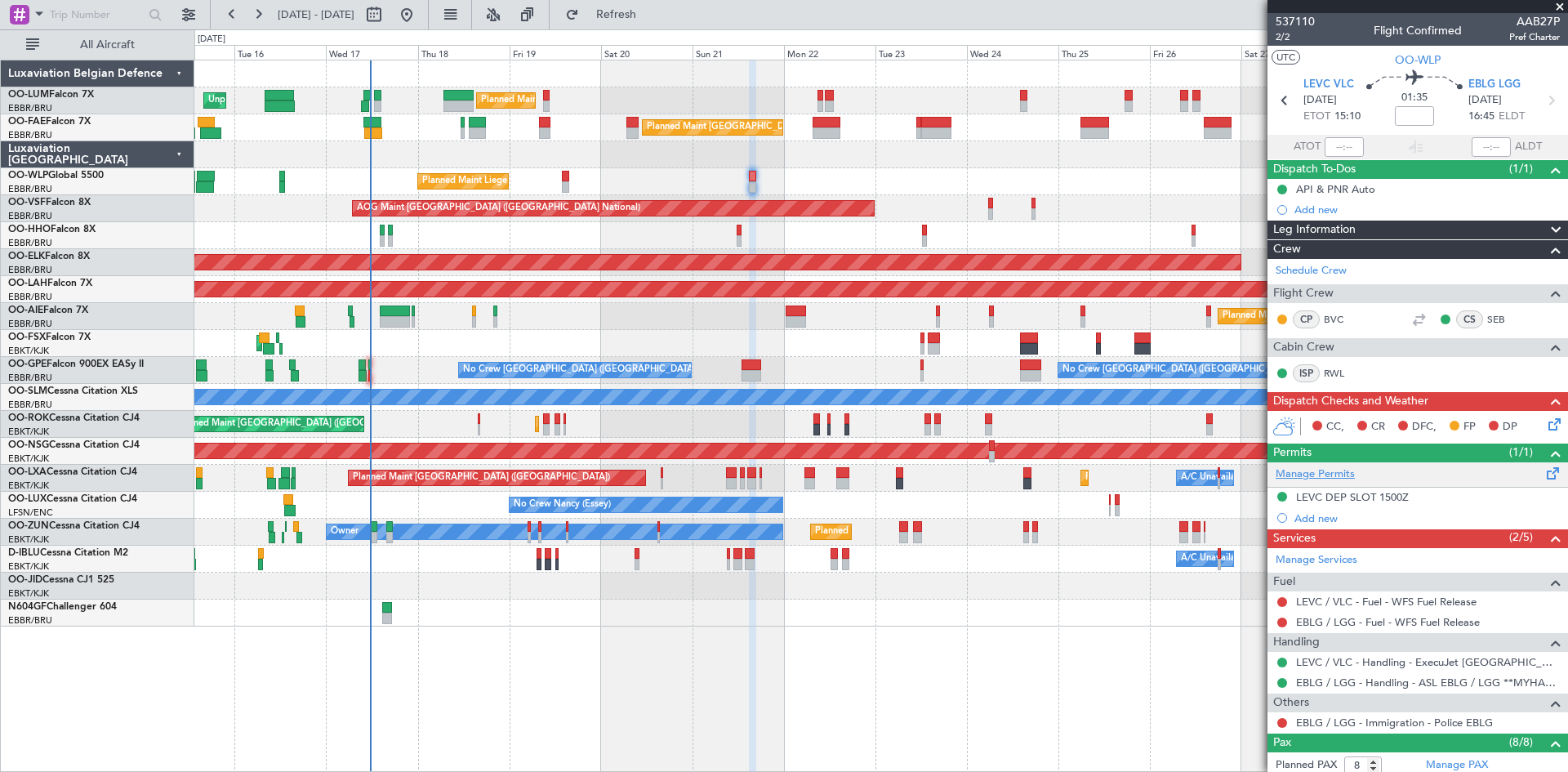
click at [1303, 473] on link "Manage Permits" at bounding box center [1315, 474] width 79 height 16
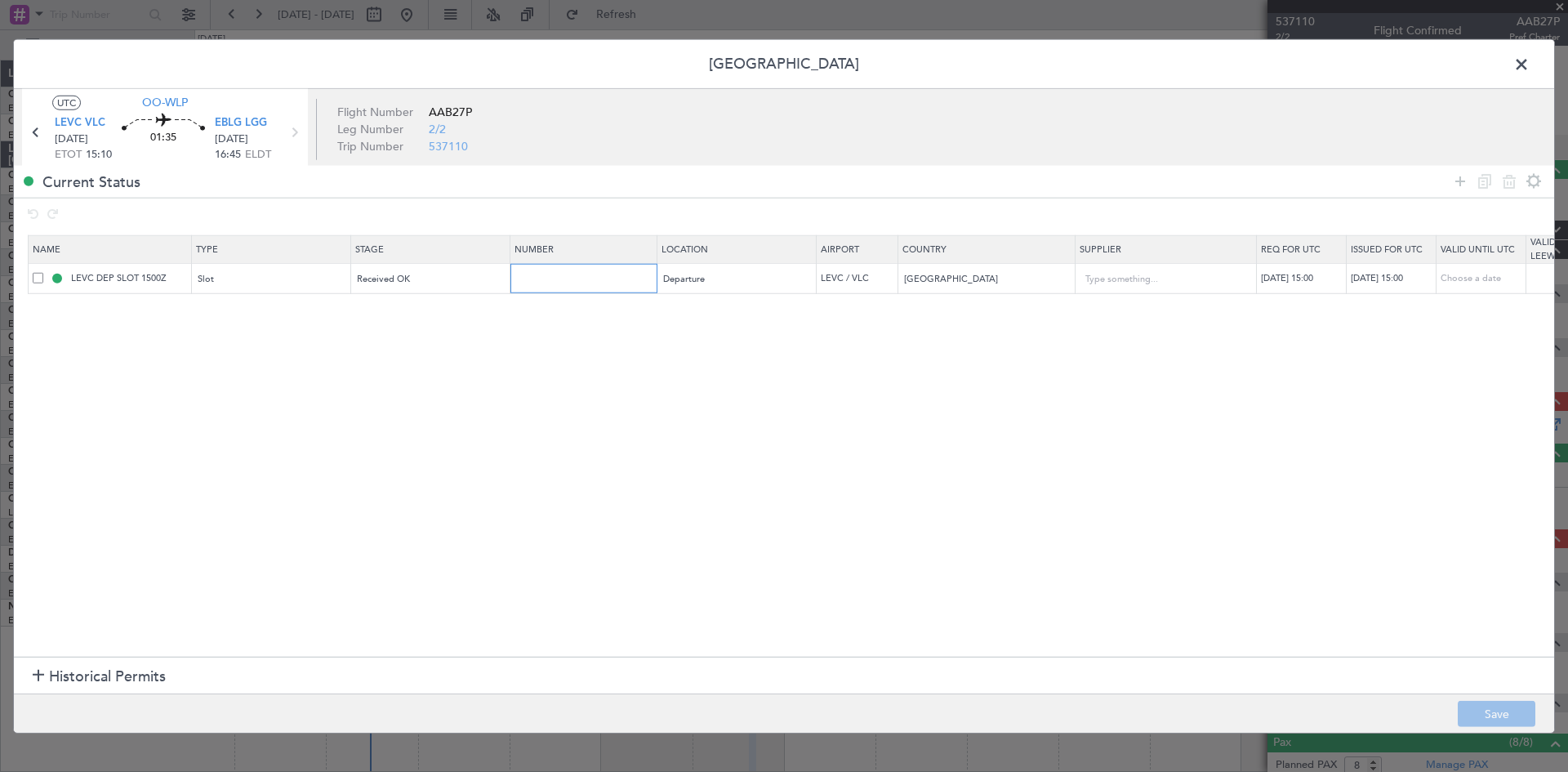
click at [560, 279] on input "text" at bounding box center [585, 278] width 142 height 14
type input "APPROVED"
click at [1508, 705] on button "Save" at bounding box center [1496, 715] width 77 height 26
click at [1529, 64] on span at bounding box center [1529, 68] width 0 height 33
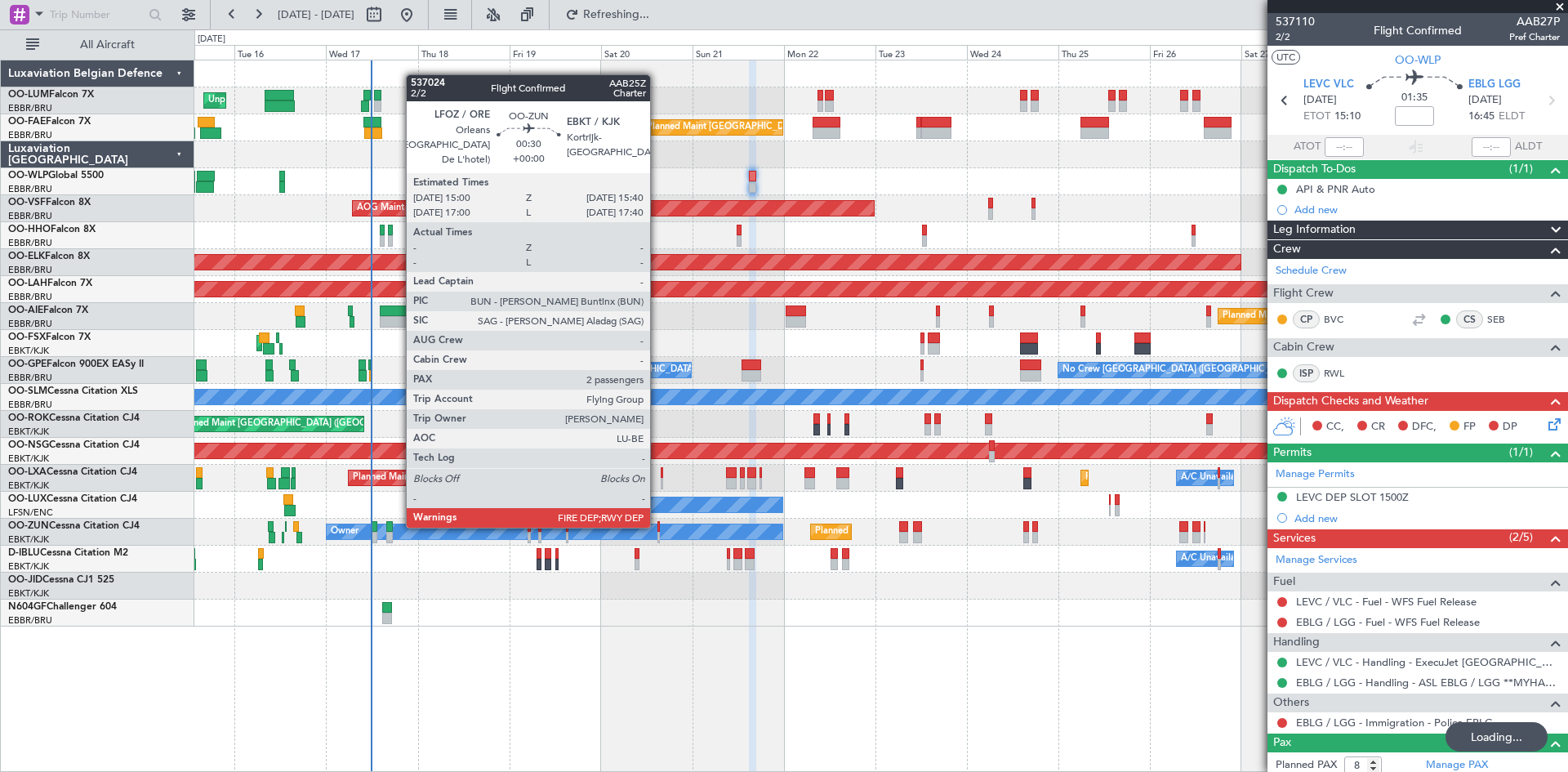
click at [658, 526] on div at bounding box center [659, 527] width 3 height 11
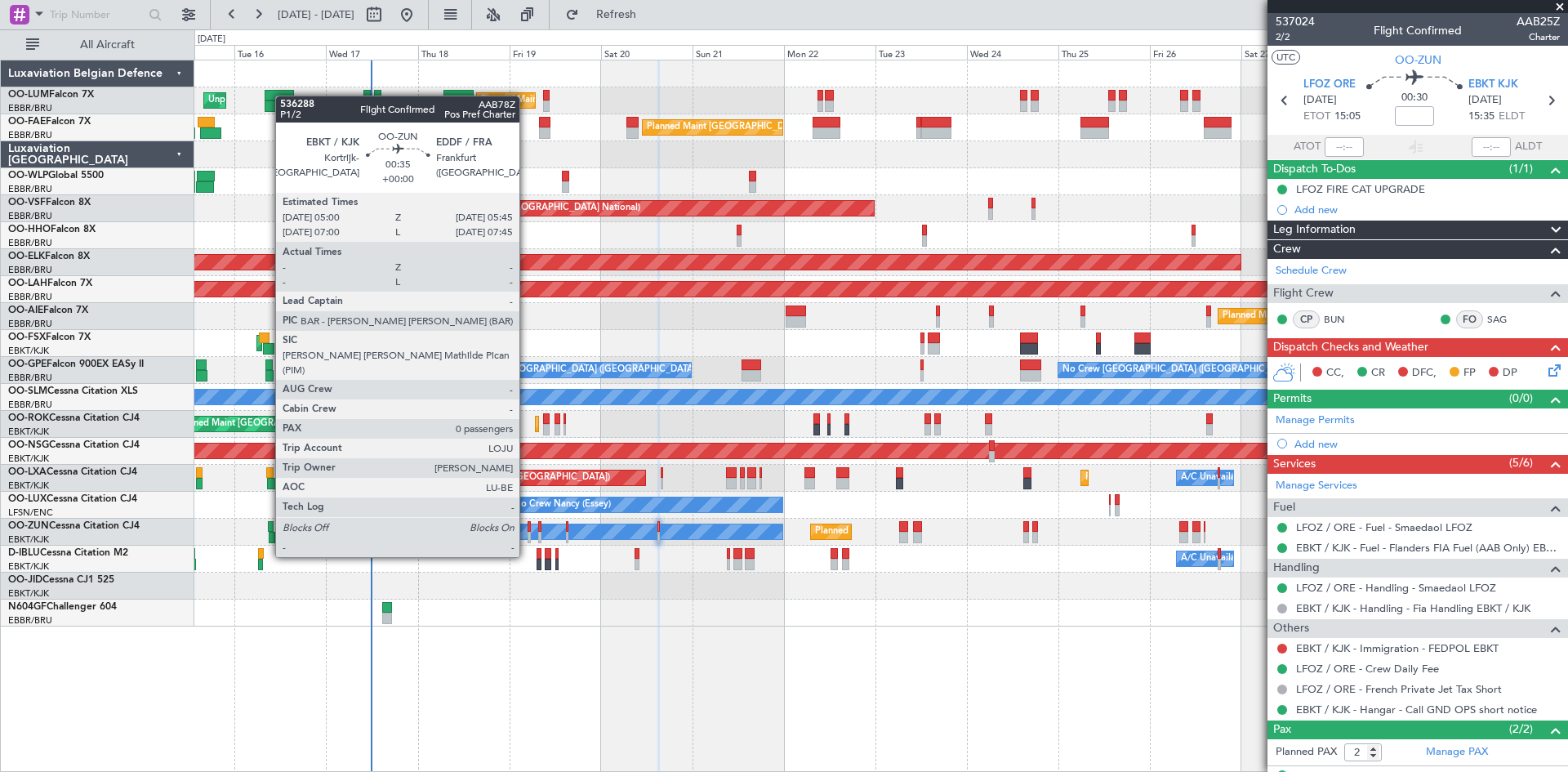
click at [528, 526] on div at bounding box center [529, 527] width 3 height 11
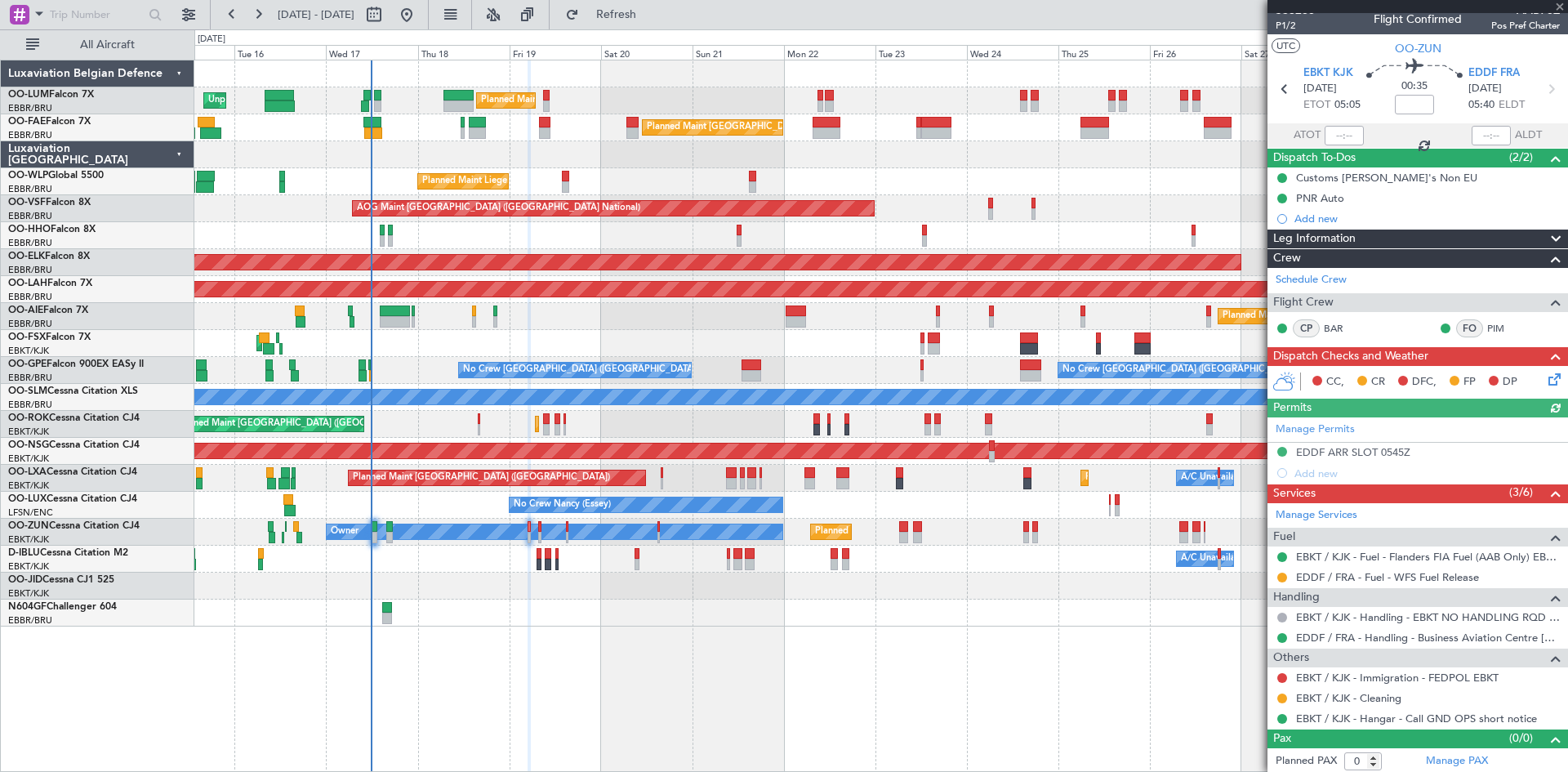
scroll to position [14, 0]
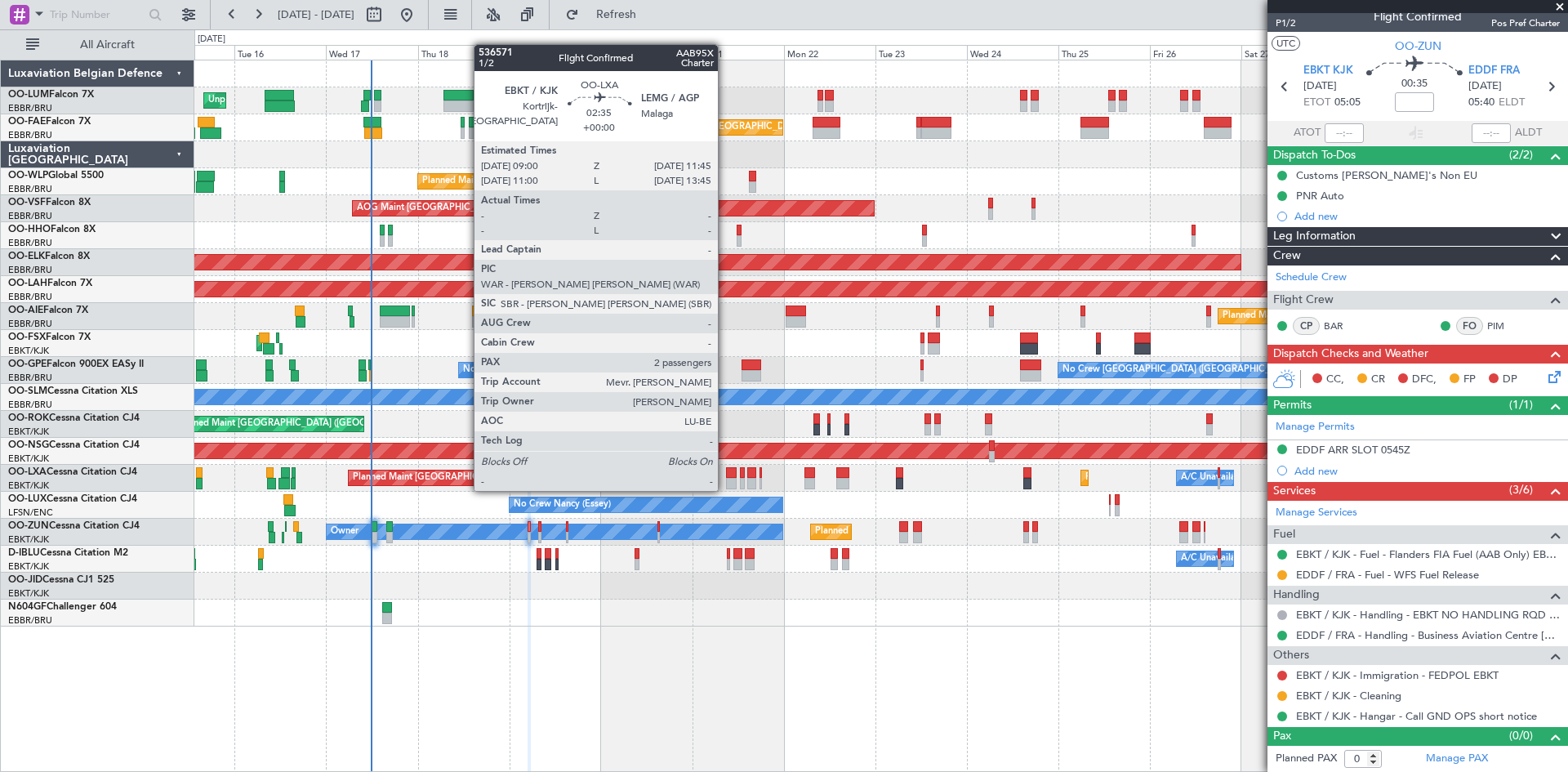
click at [727, 475] on div at bounding box center [731, 473] width 10 height 11
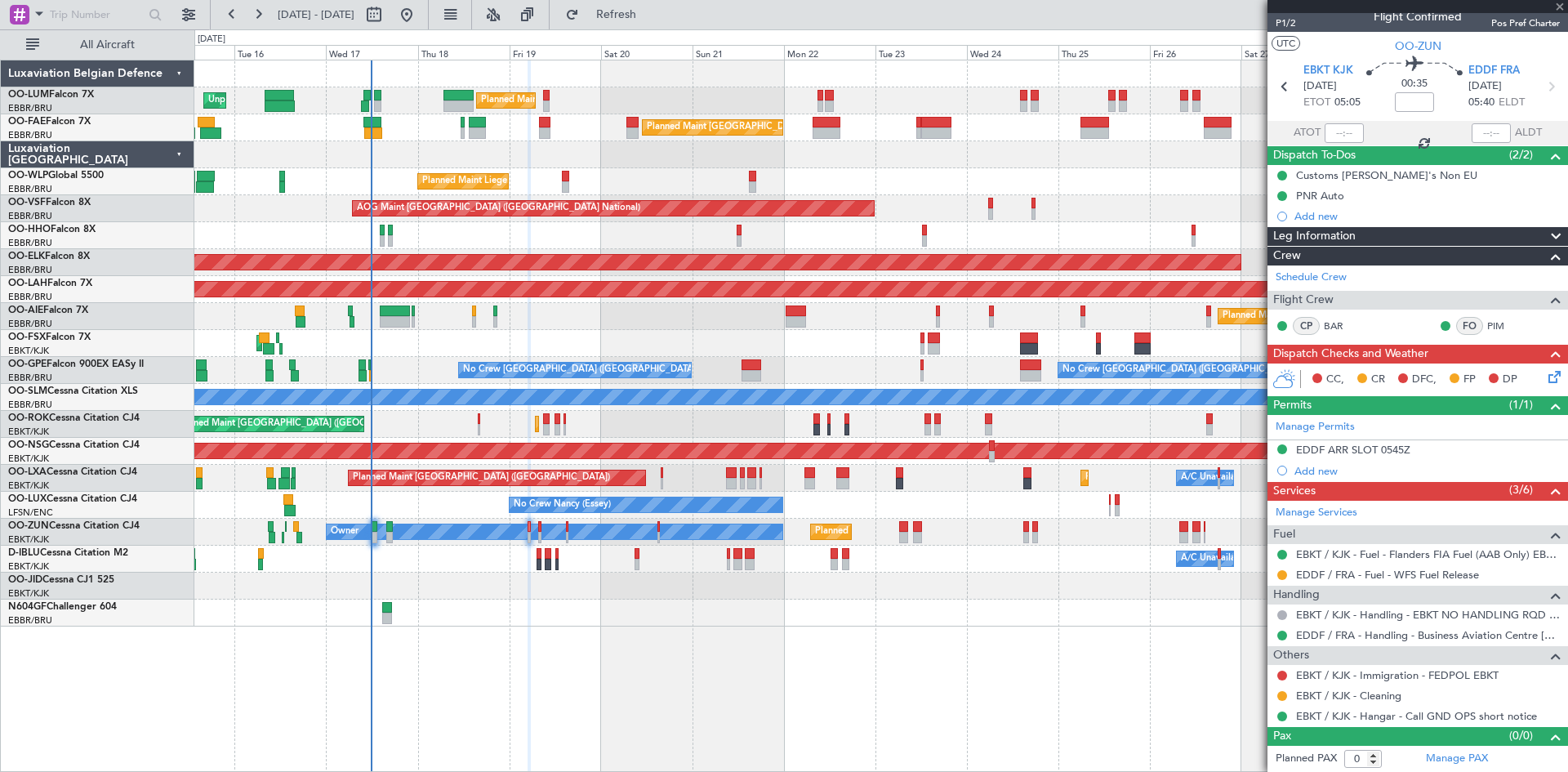
type input "2"
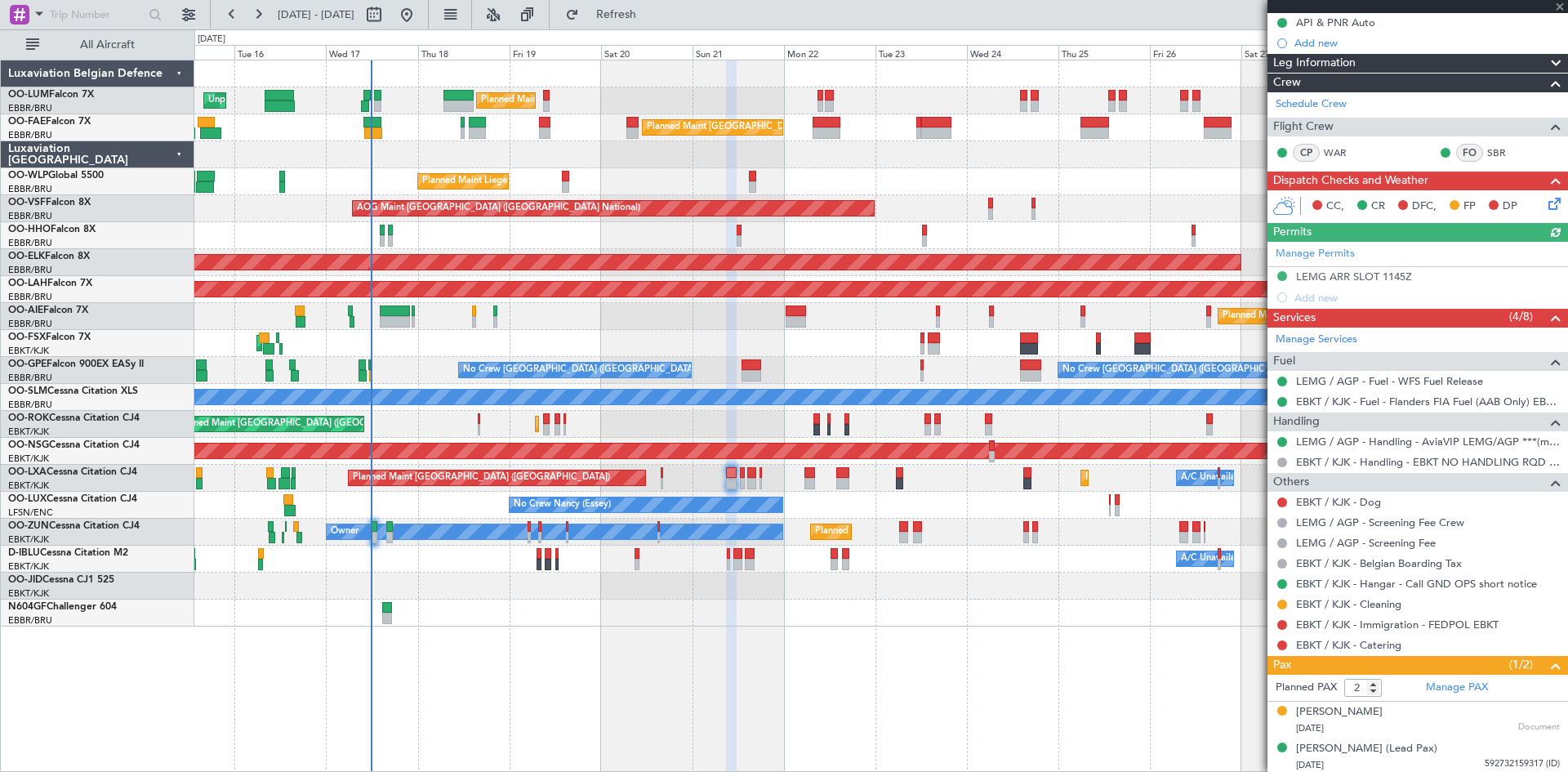
scroll to position [210, 0]
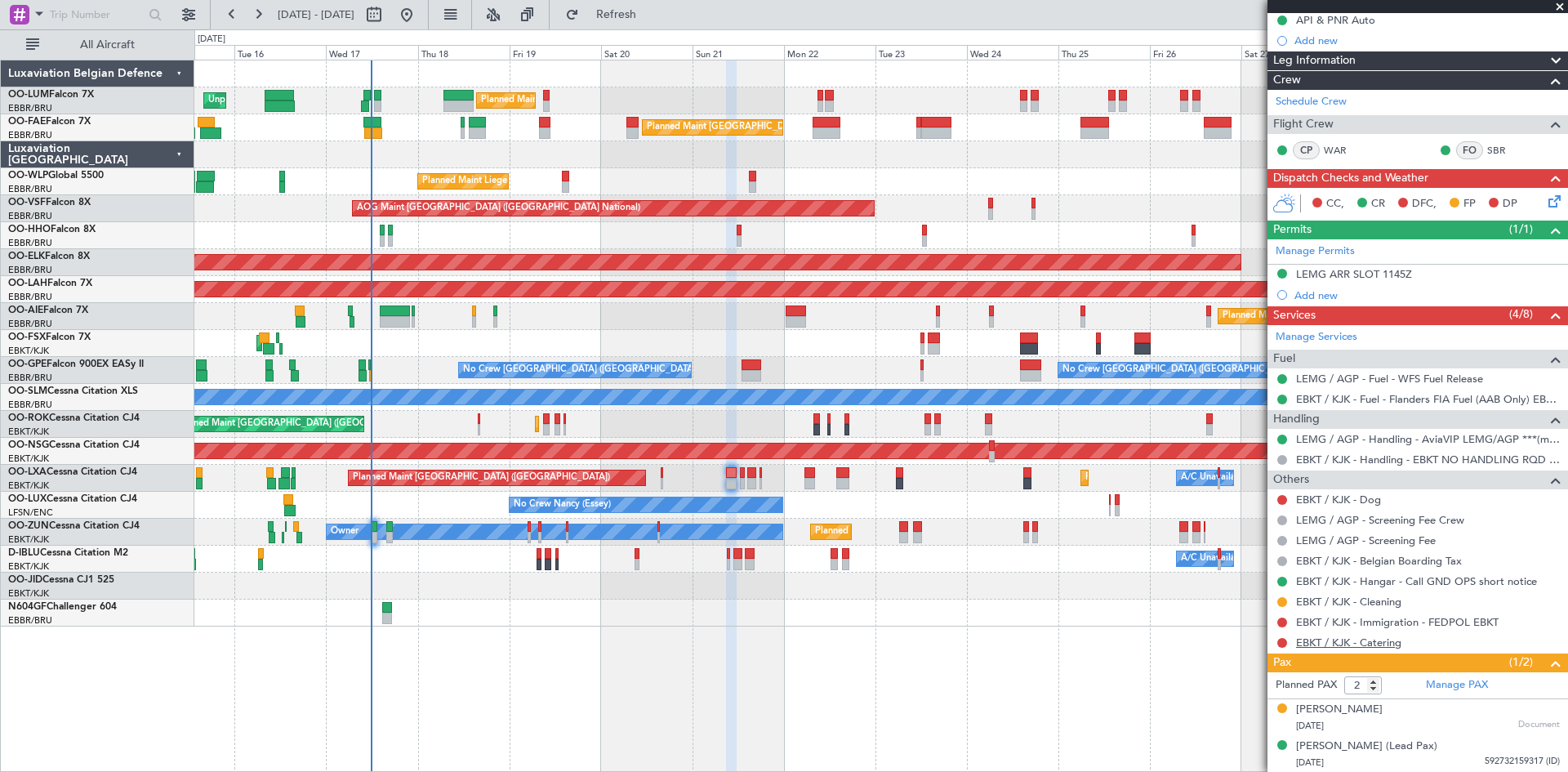
click at [1334, 640] on link "EBKT / KJK - Catering" at bounding box center [1349, 642] width 106 height 14
click at [651, 18] on span "Refresh" at bounding box center [616, 15] width 69 height 11
click at [1338, 499] on link "EBKT / KJK - Dog" at bounding box center [1339, 500] width 85 height 14
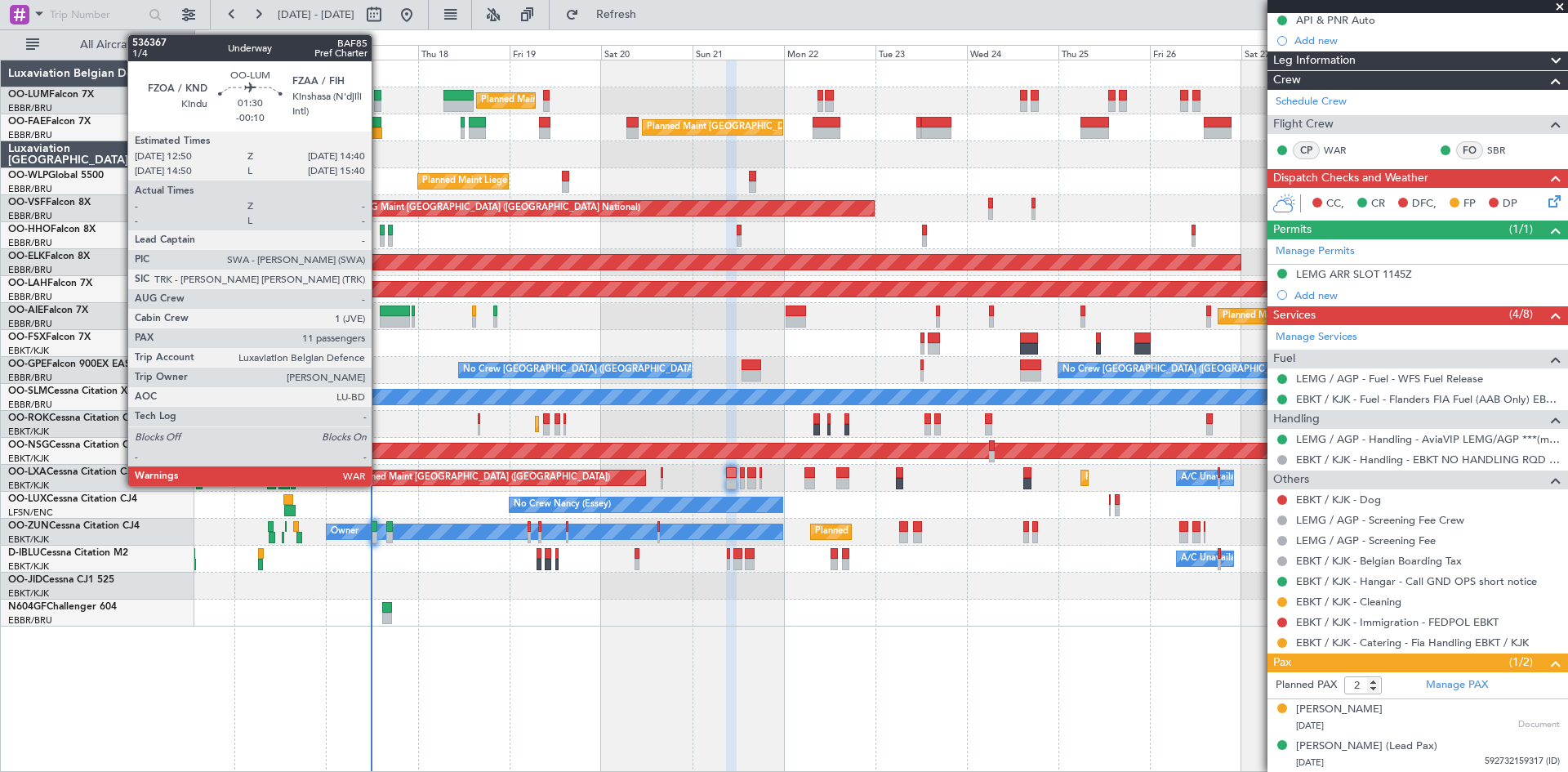
click at [379, 97] on div at bounding box center [378, 95] width 8 height 11
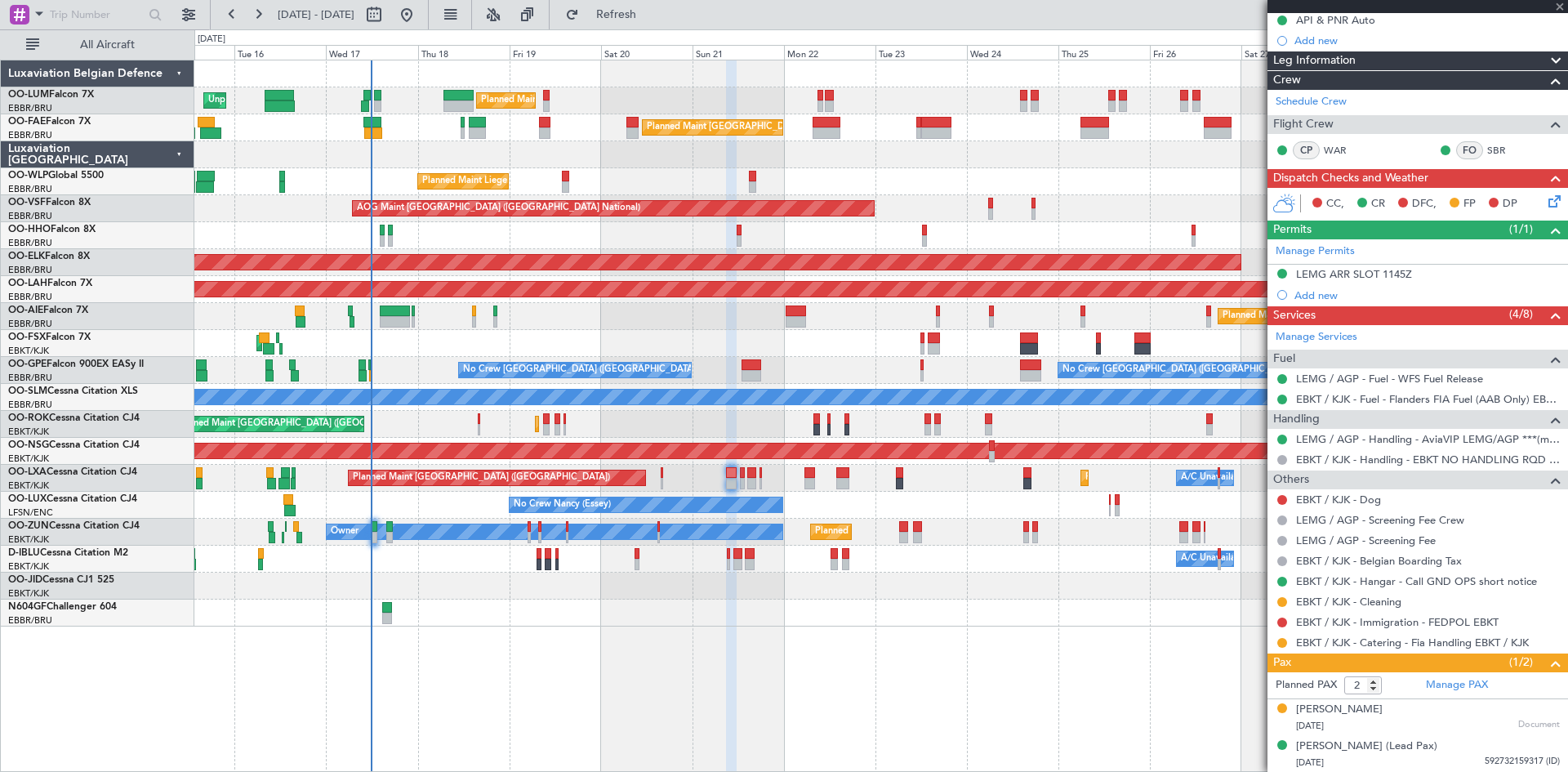
type input "-00:10"
type input "11"
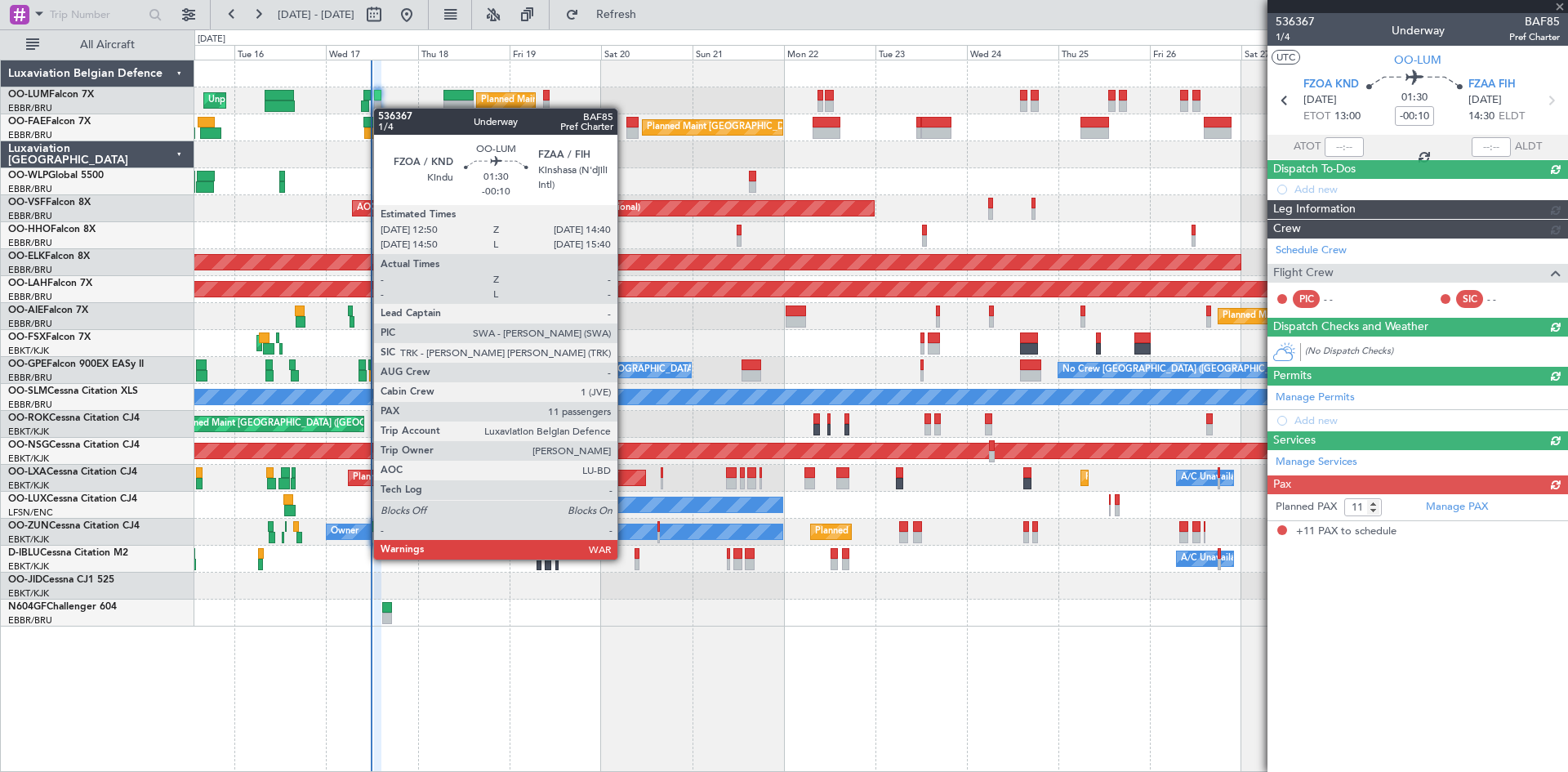
scroll to position [0, 0]
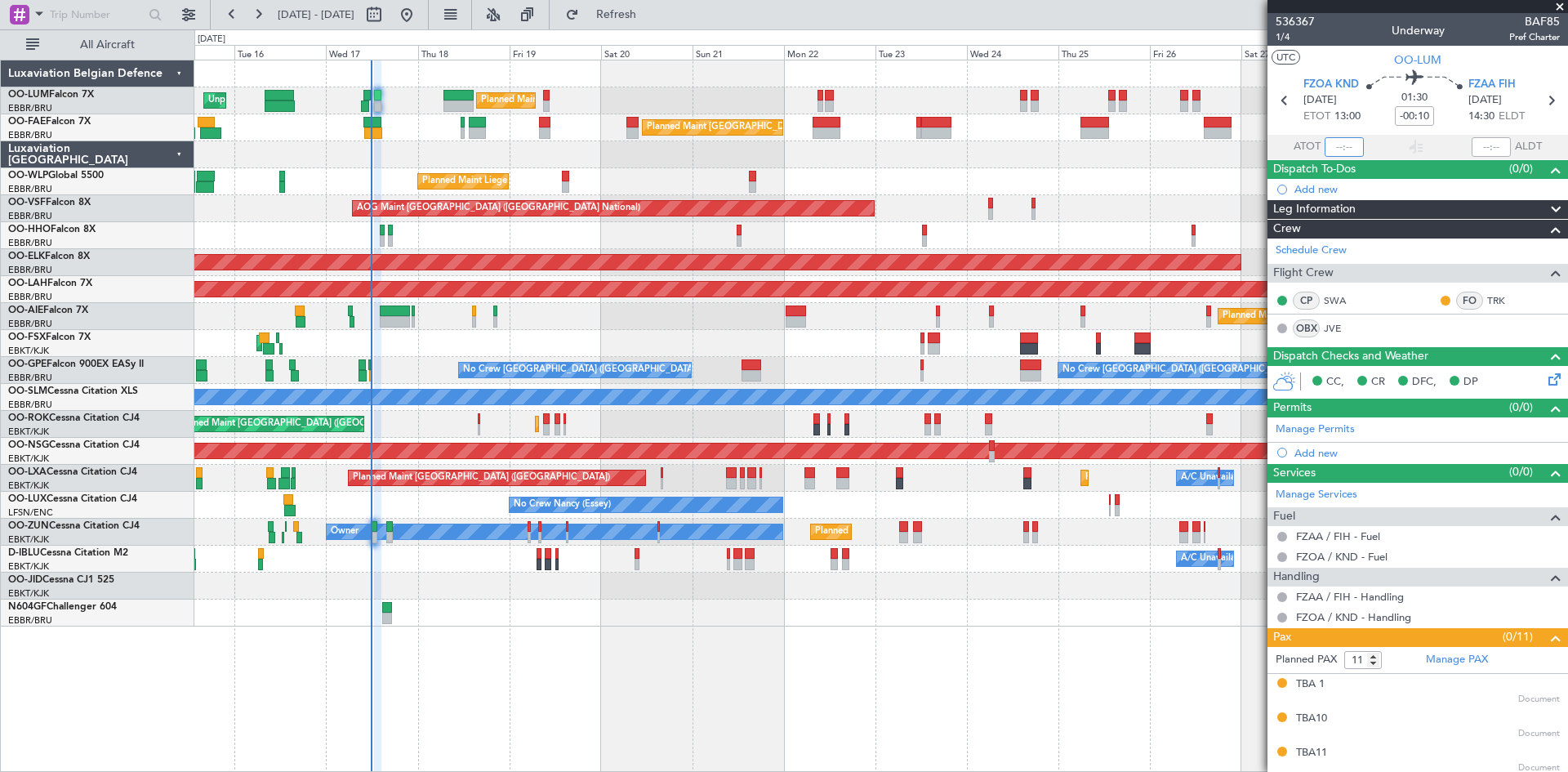
click at [1335, 138] on input "text" at bounding box center [1345, 147] width 40 height 20
click at [1376, 107] on div "01:30 -00:10" at bounding box center [1414, 101] width 107 height 60
type input "11:52"
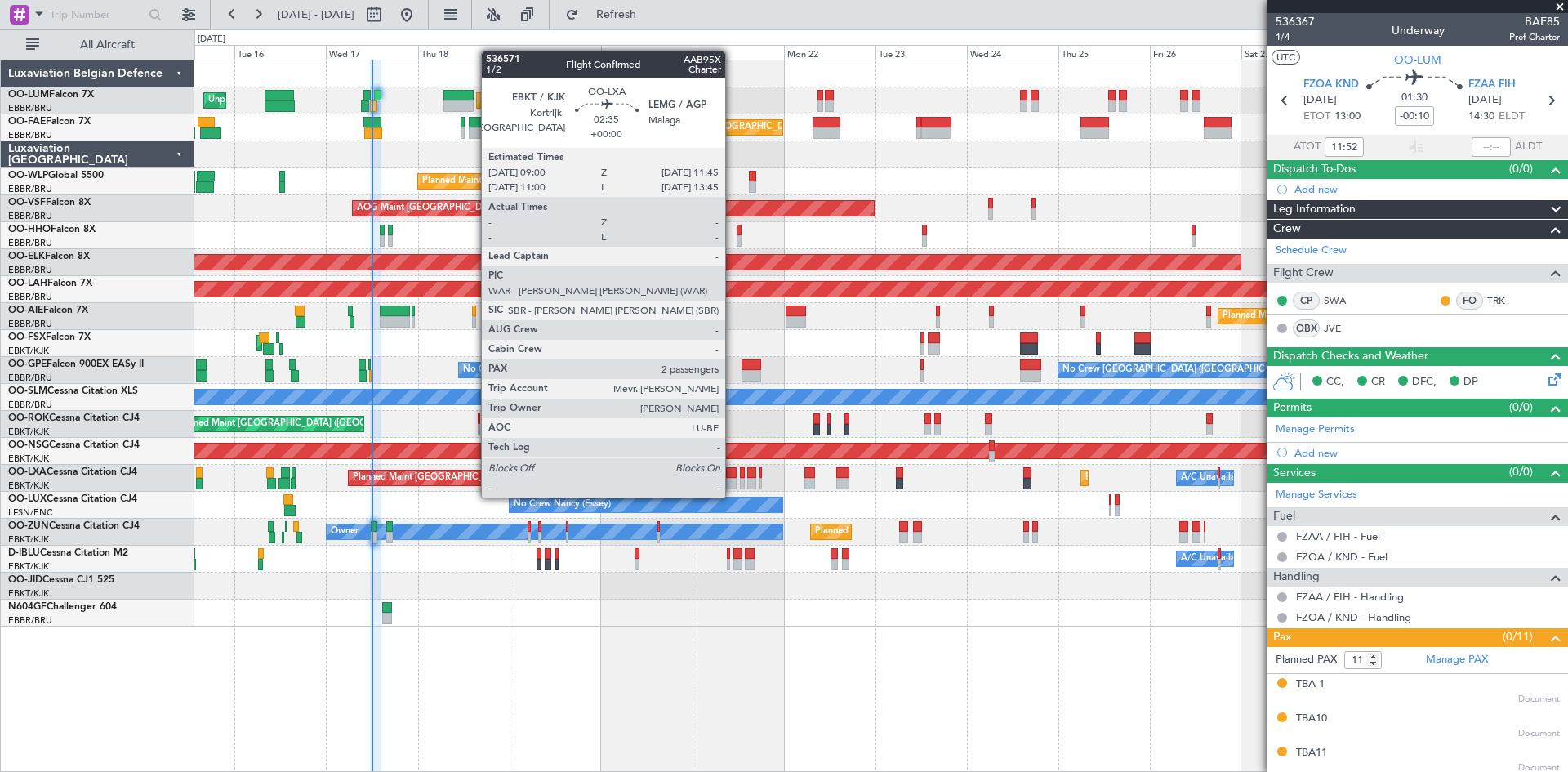
click at [732, 482] on div at bounding box center [731, 484] width 10 height 11
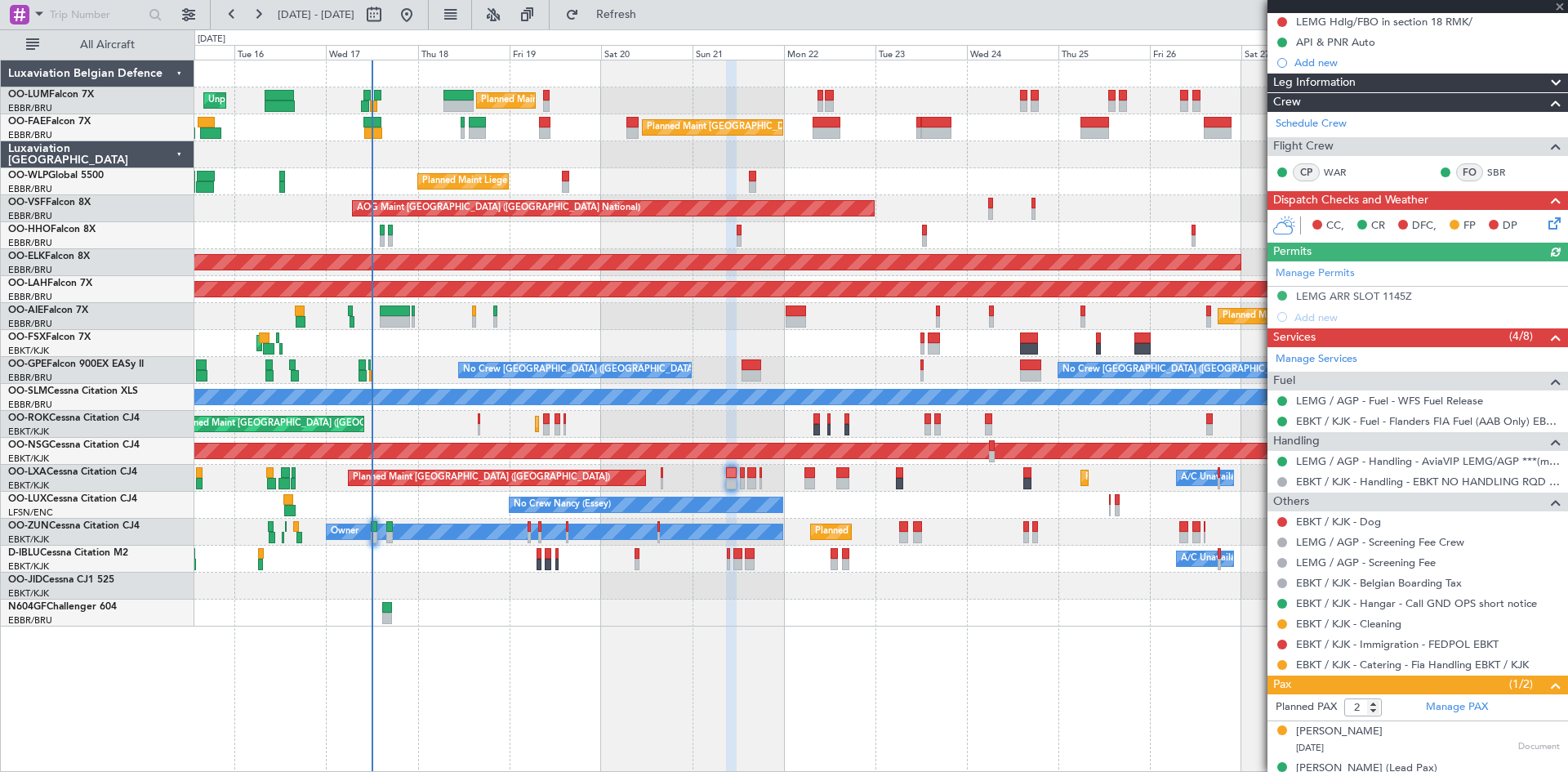
scroll to position [210, 0]
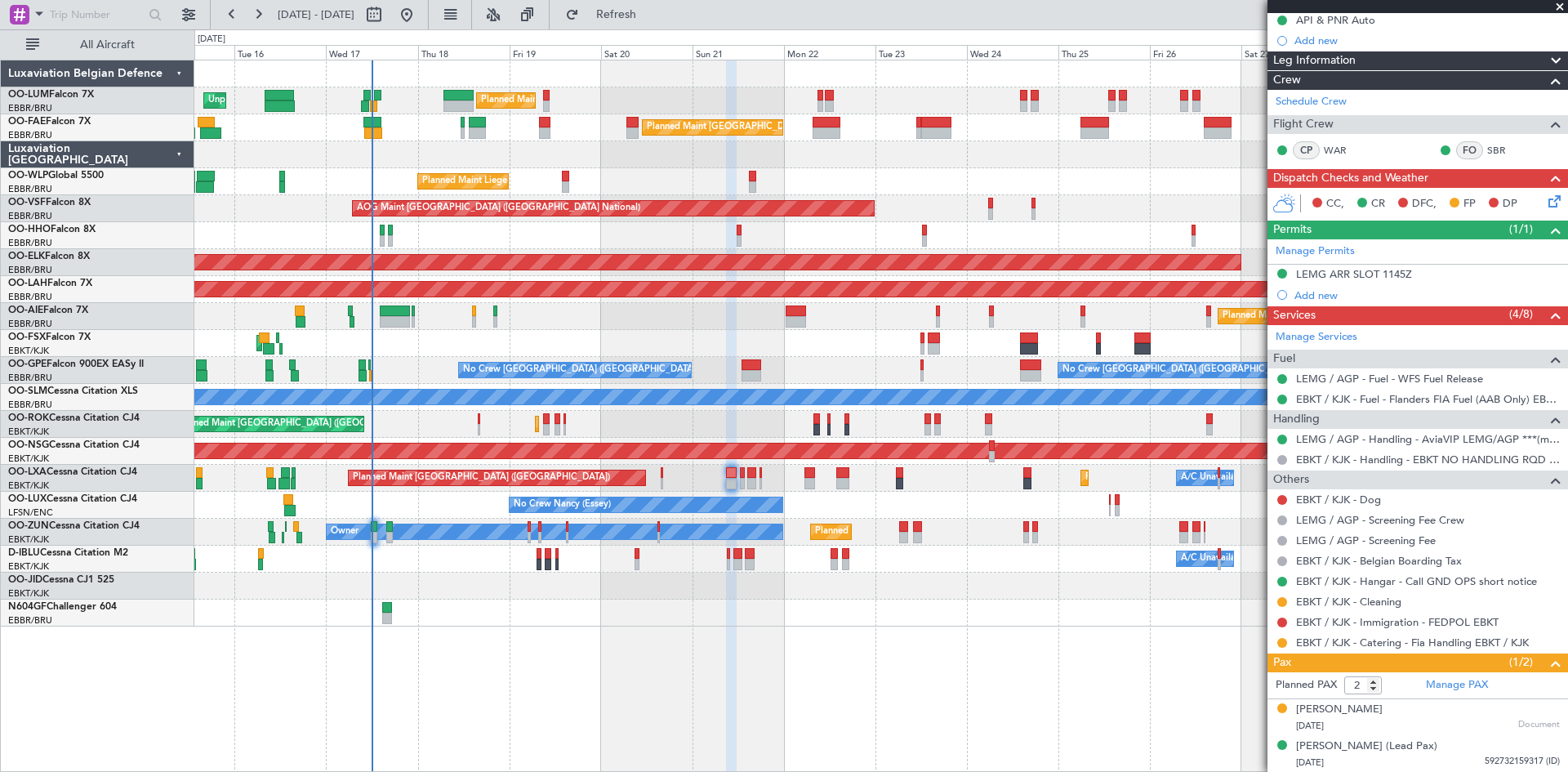
click at [1375, 502] on mat-tooltip-component "Incomplete" at bounding box center [1412, 510] width 75 height 43
click at [1357, 501] on link "EBKT / KJK - Dog" at bounding box center [1339, 500] width 85 height 14
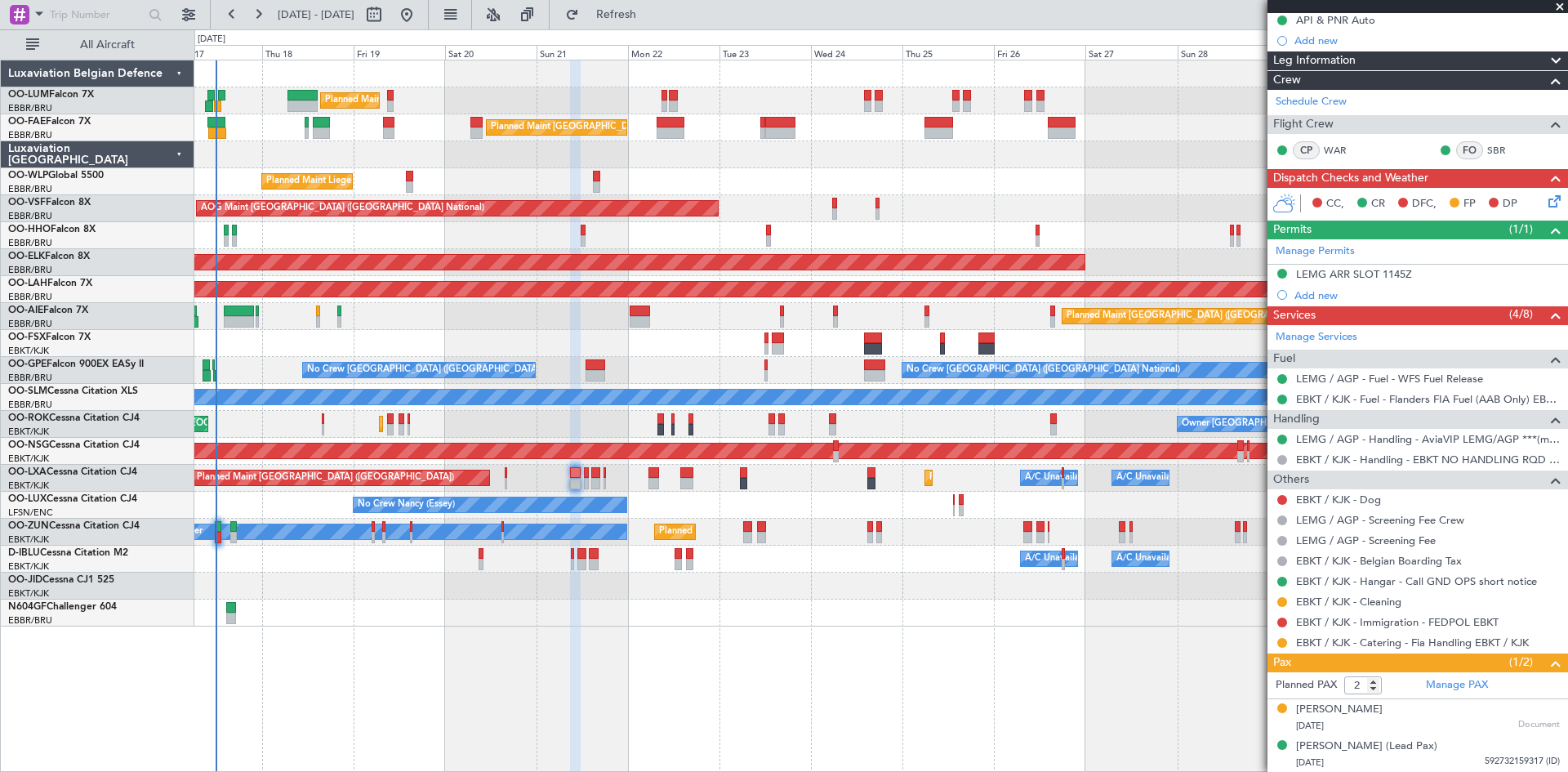
click at [832, 611] on div "Planned Maint Brussels (Brussels National) Owner Melsbroek Air Base Unplanned M…" at bounding box center [880, 343] width 1373 height 567
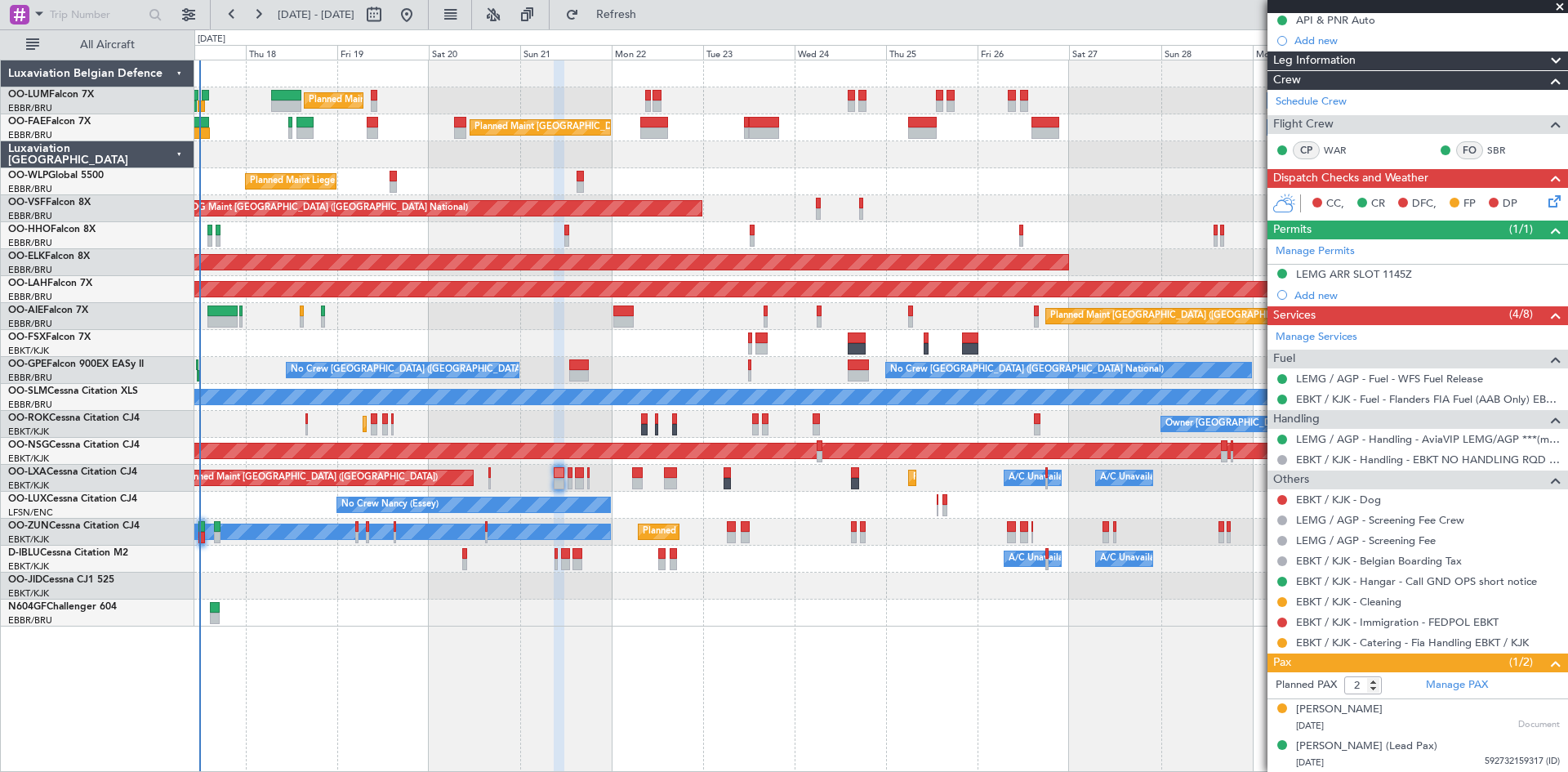
click at [875, 591] on div "Planned Maint Brussels (Brussels National) Owner Melsbroek Air Base Unplanned M…" at bounding box center [880, 343] width 1373 height 567
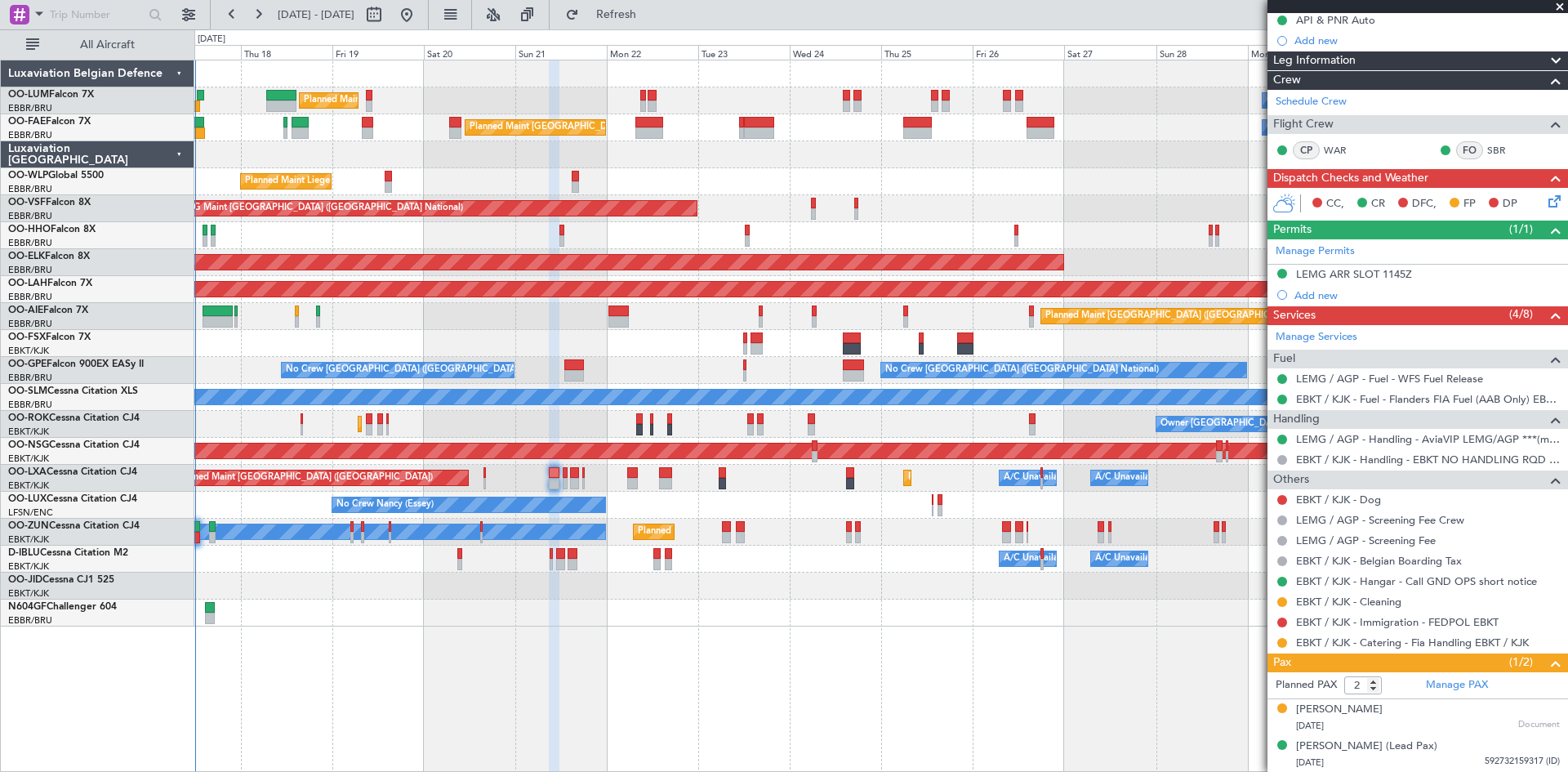
click at [410, 583] on div "Planned Maint Brussels (Brussels National) Owner Melsbroek Air Base Unplanned M…" at bounding box center [880, 343] width 1373 height 567
click at [412, 583] on div "Planned Maint Kortrijk-[GEOGRAPHIC_DATA]" at bounding box center [880, 586] width 1373 height 27
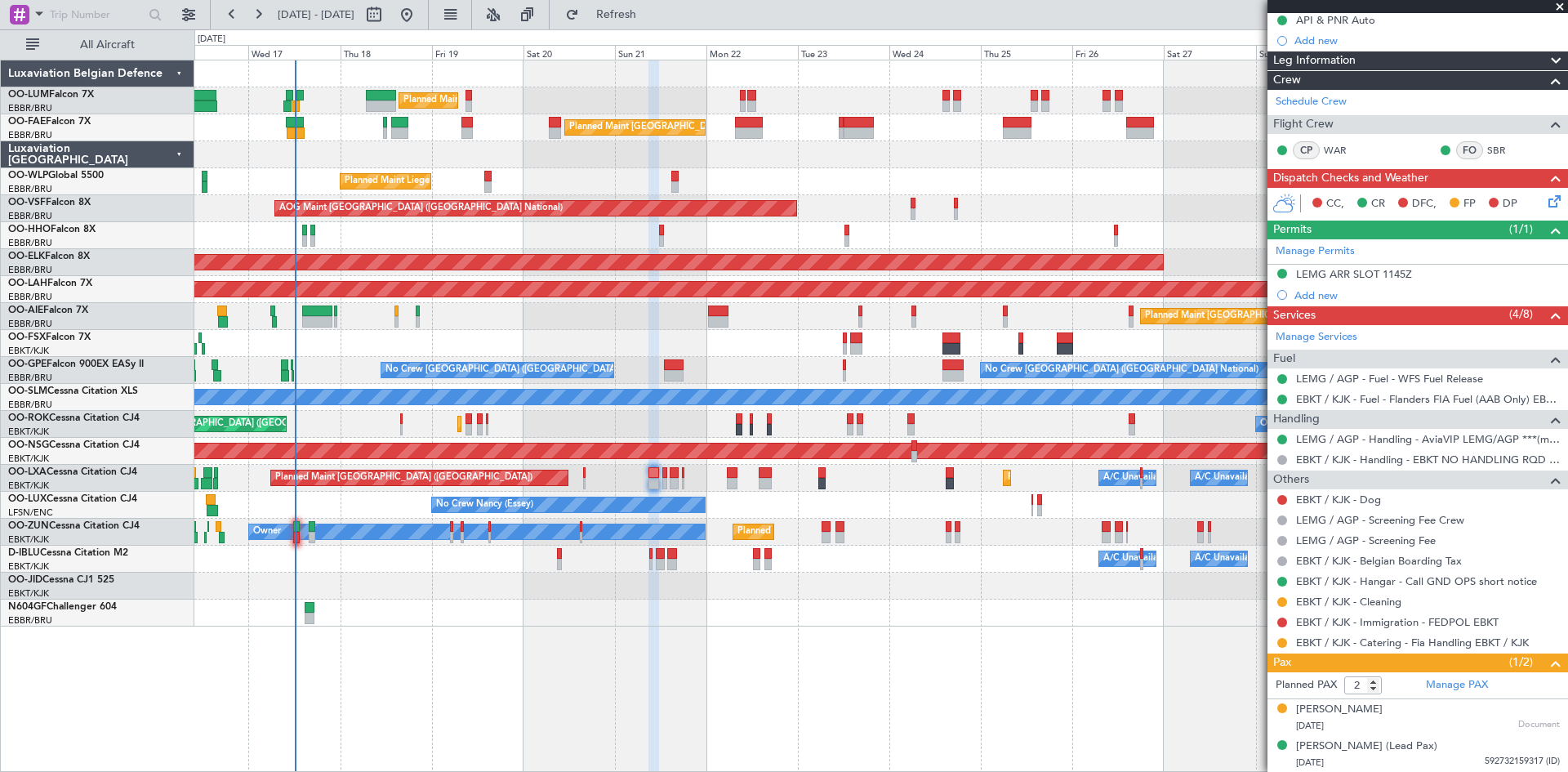
click at [408, 607] on div at bounding box center [880, 613] width 1373 height 27
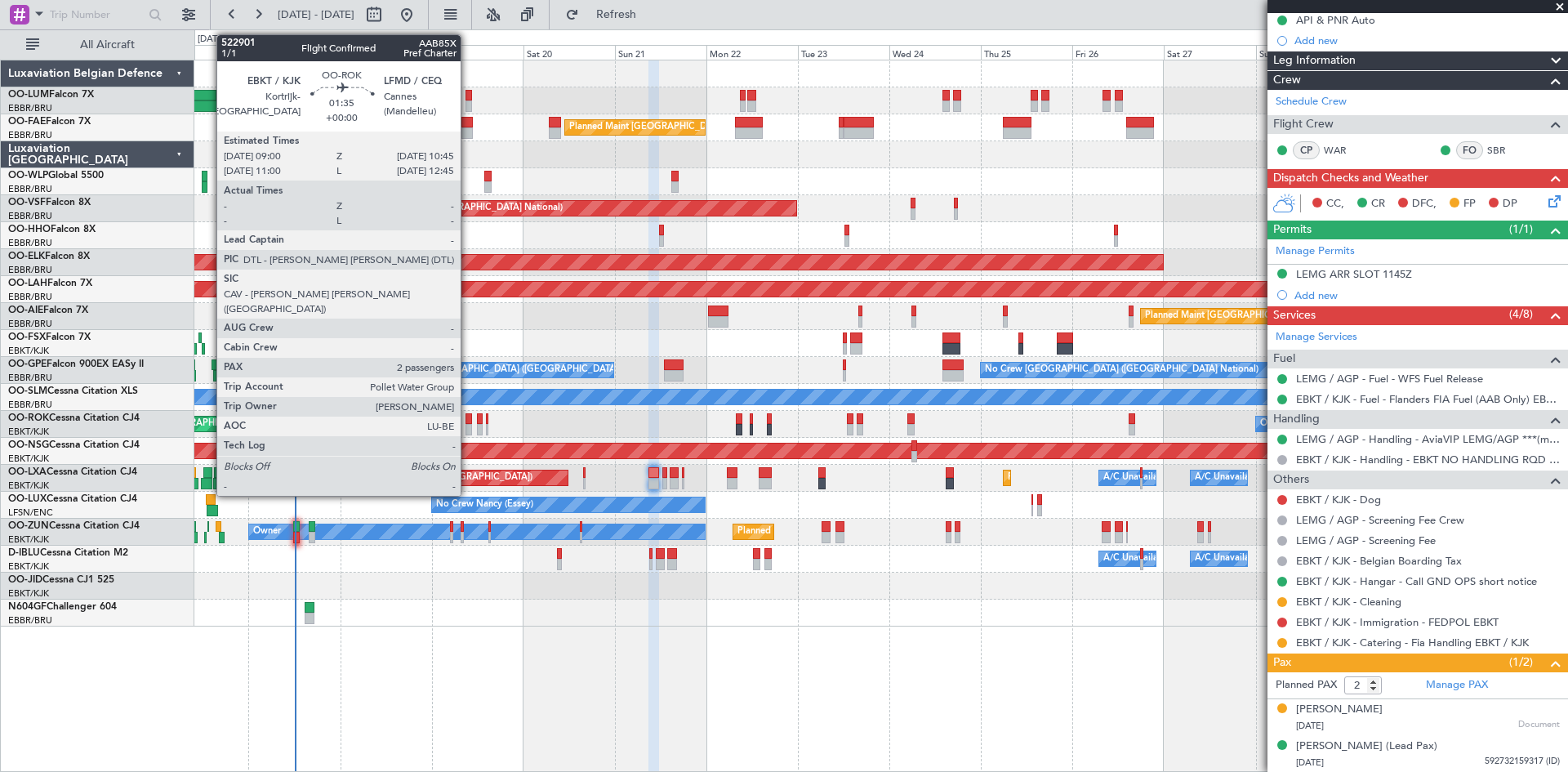
click at [468, 415] on div at bounding box center [469, 419] width 8 height 11
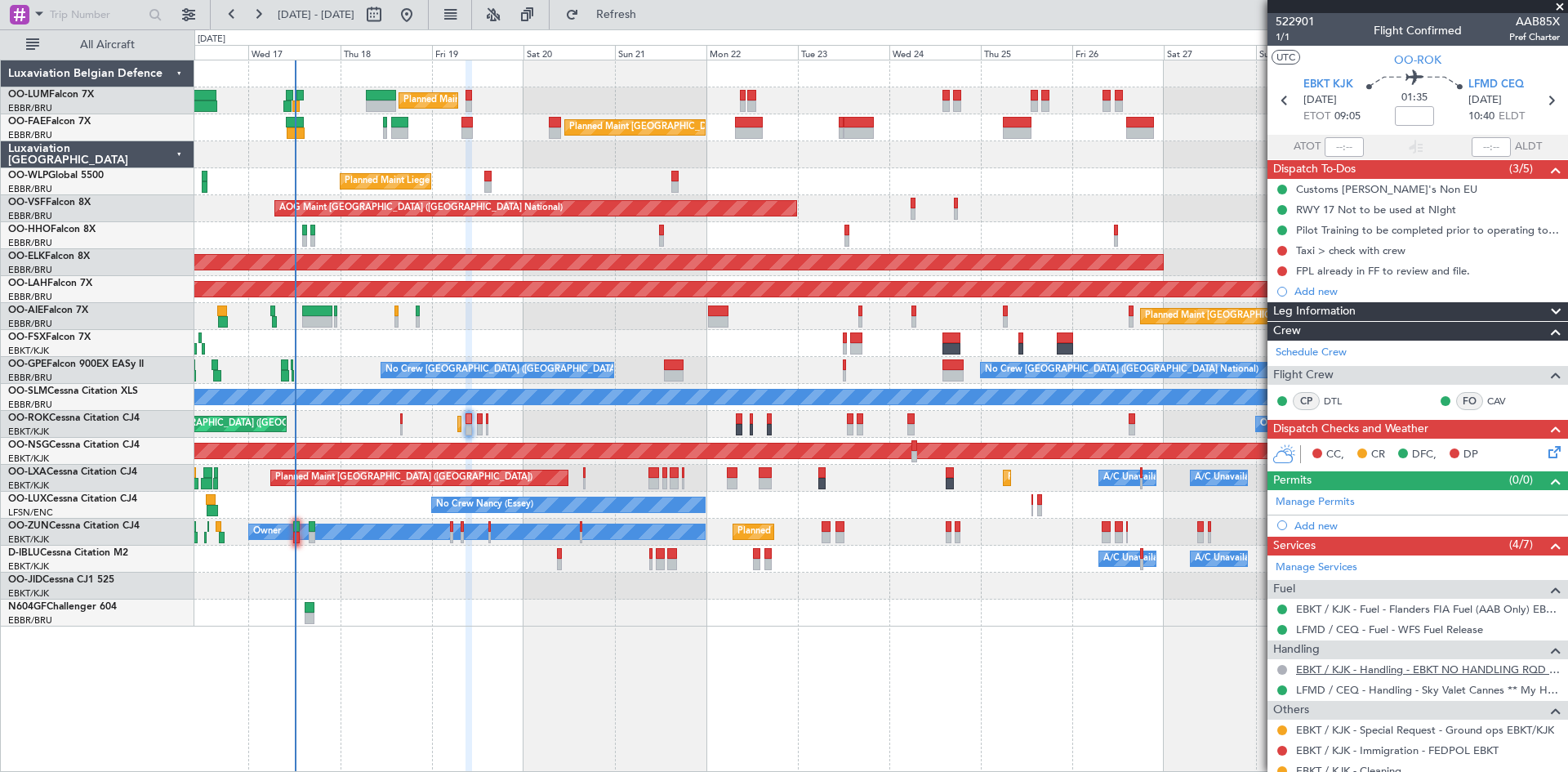
scroll to position [149, 0]
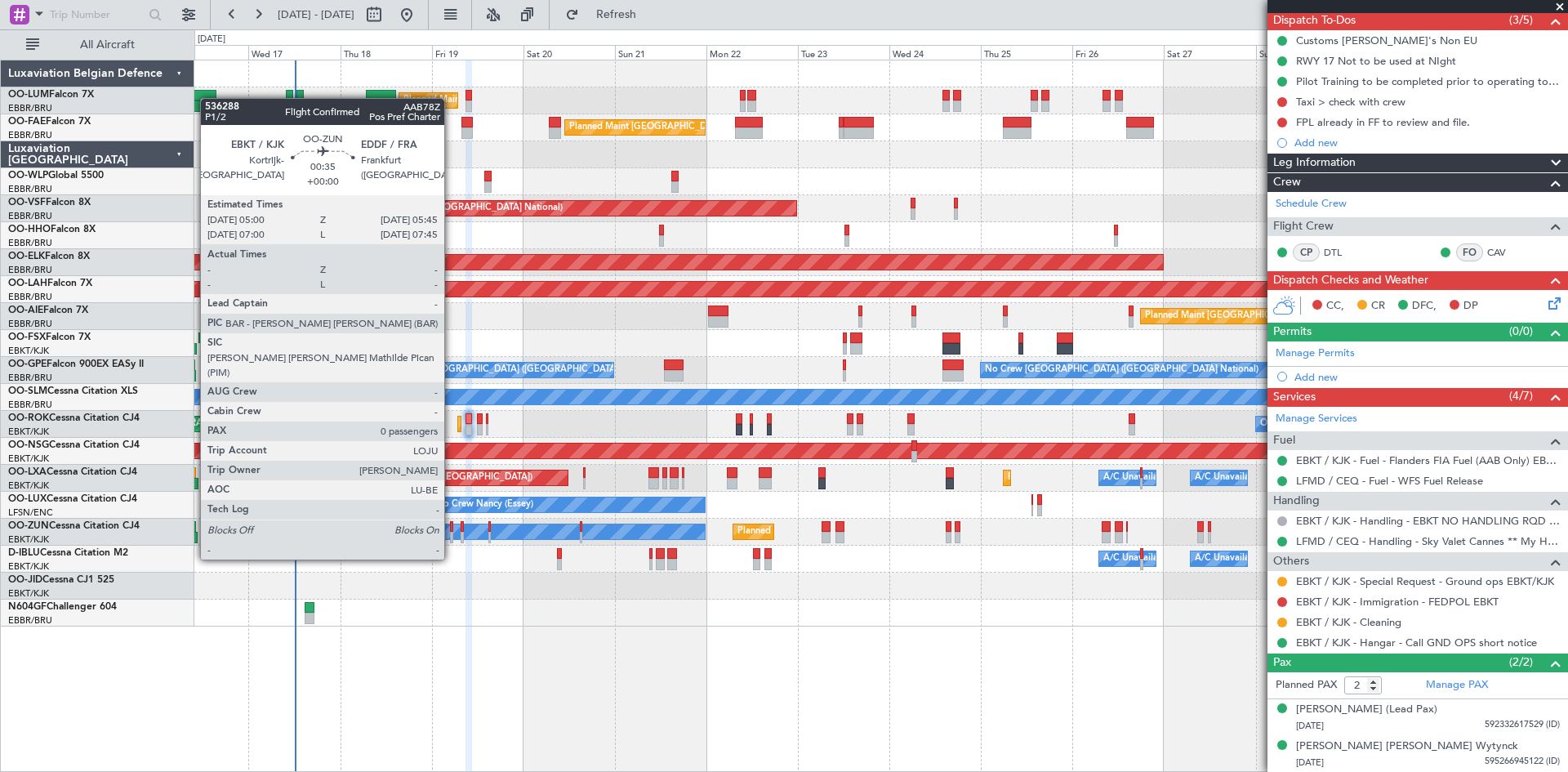
click at [451, 529] on div at bounding box center [451, 527] width 3 height 11
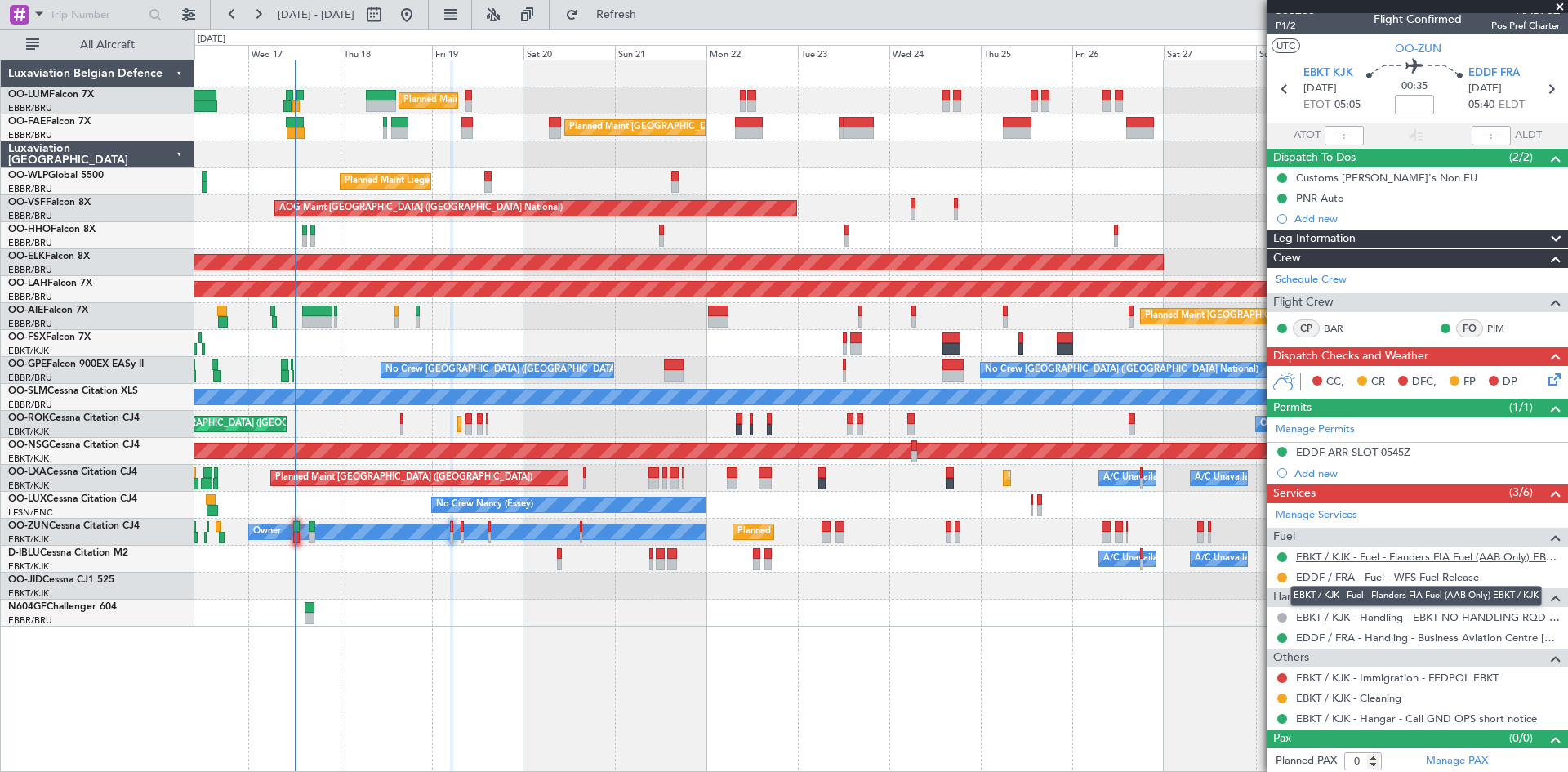
scroll to position [14, 0]
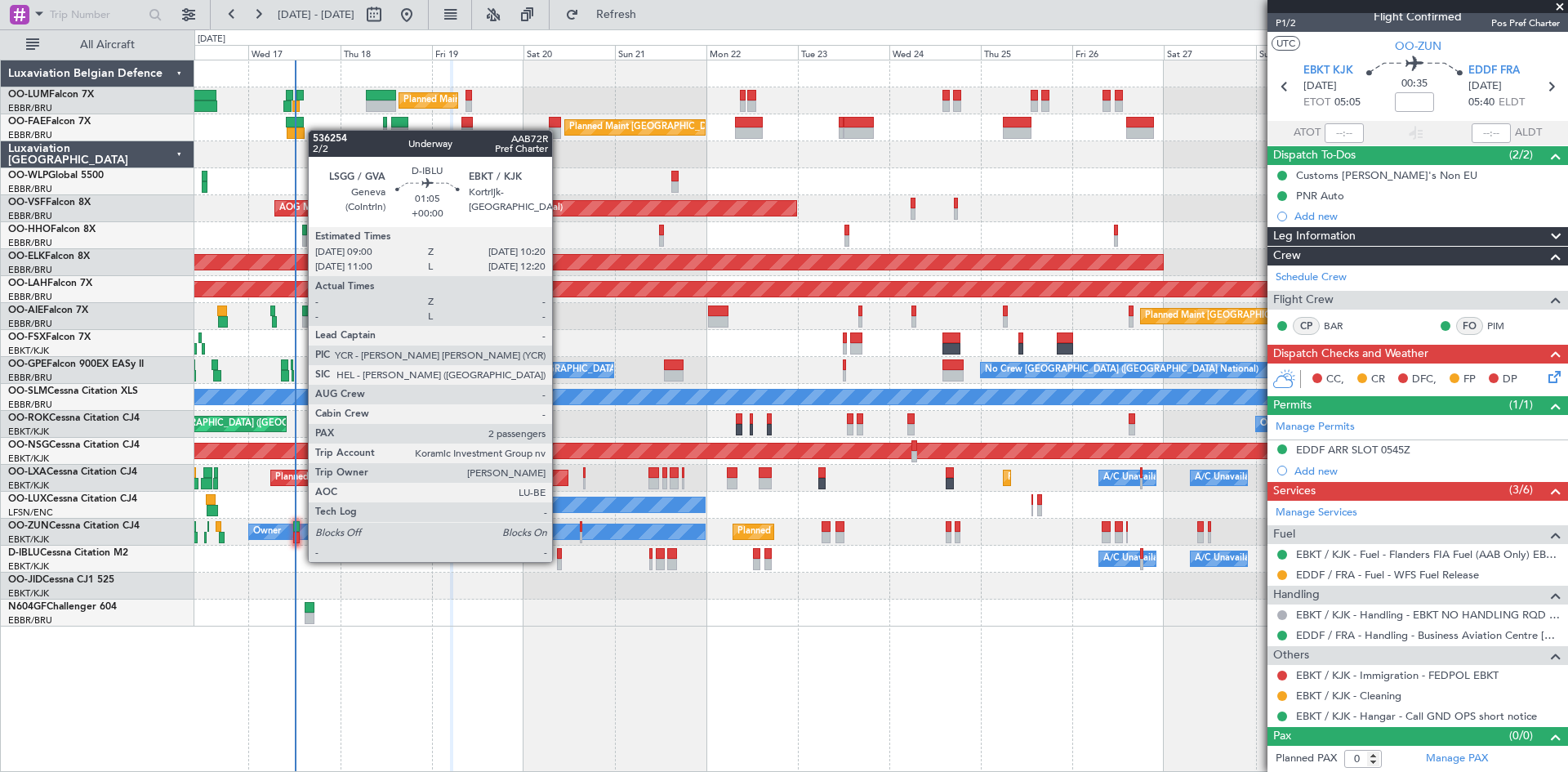
click at [560, 561] on div at bounding box center [560, 565] width 6 height 11
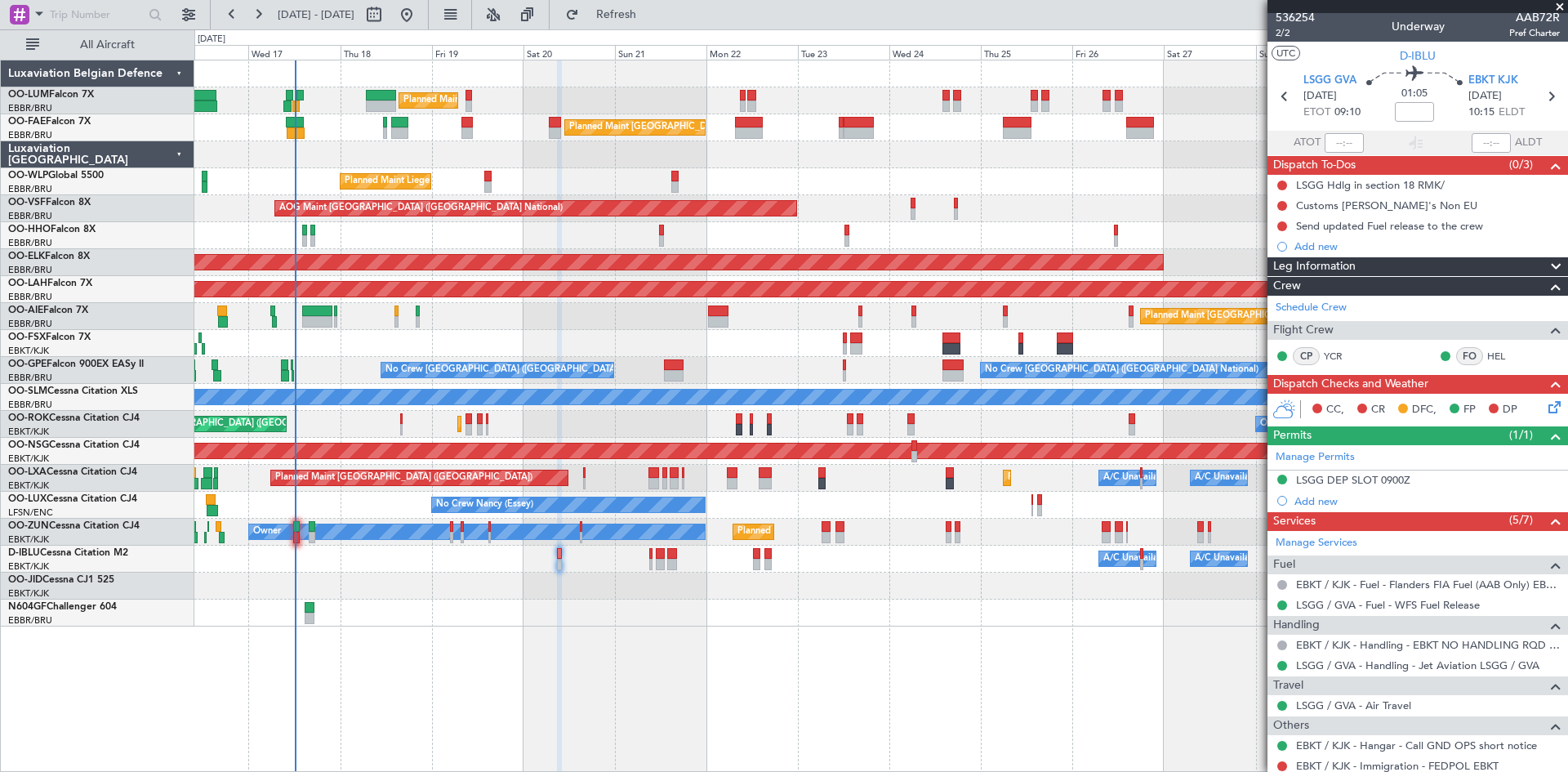
scroll to position [0, 0]
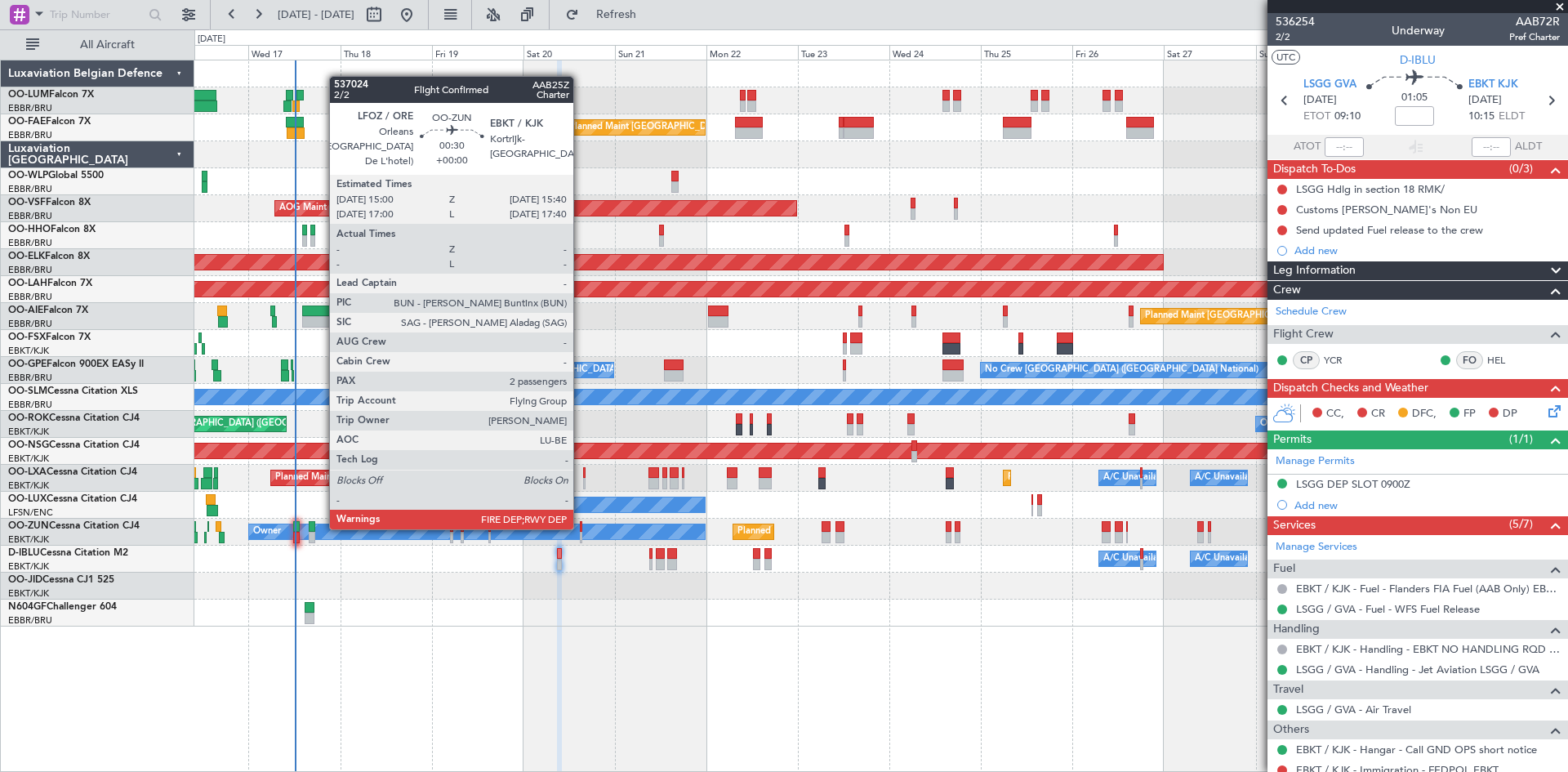
click at [580, 528] on div at bounding box center [580, 527] width 3 height 11
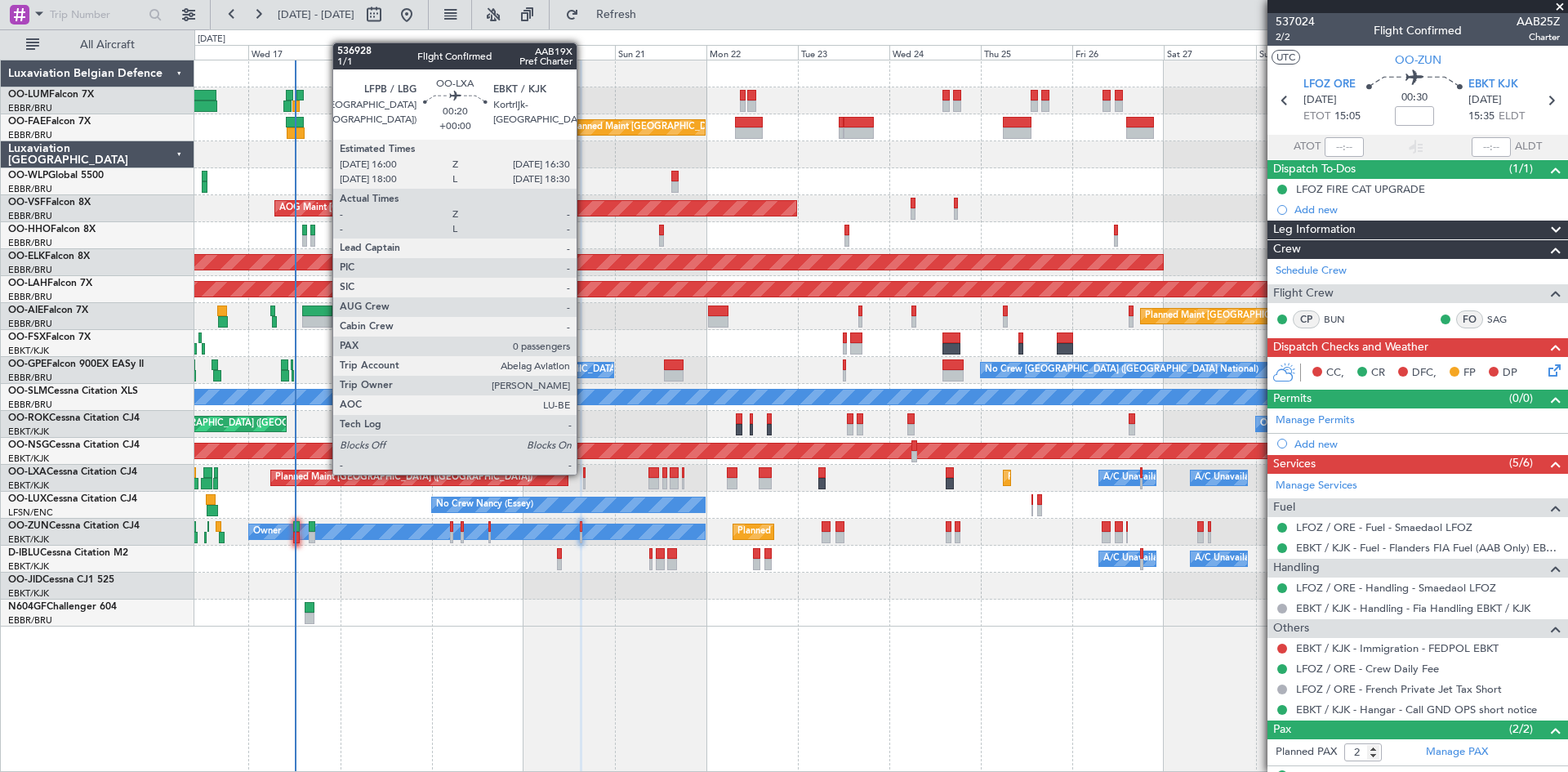
click at [584, 473] on div at bounding box center [584, 473] width 3 height 11
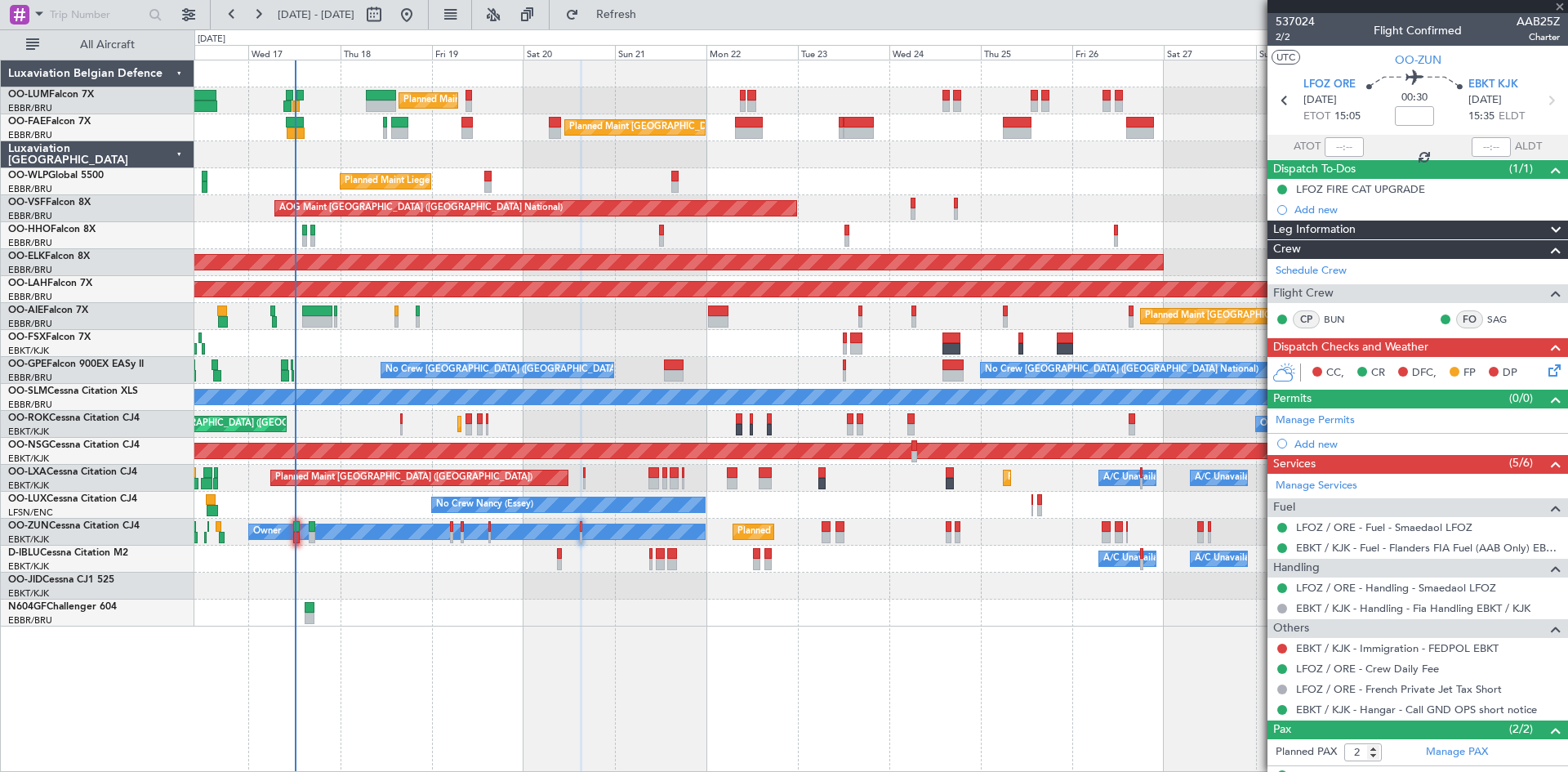
type input "0"
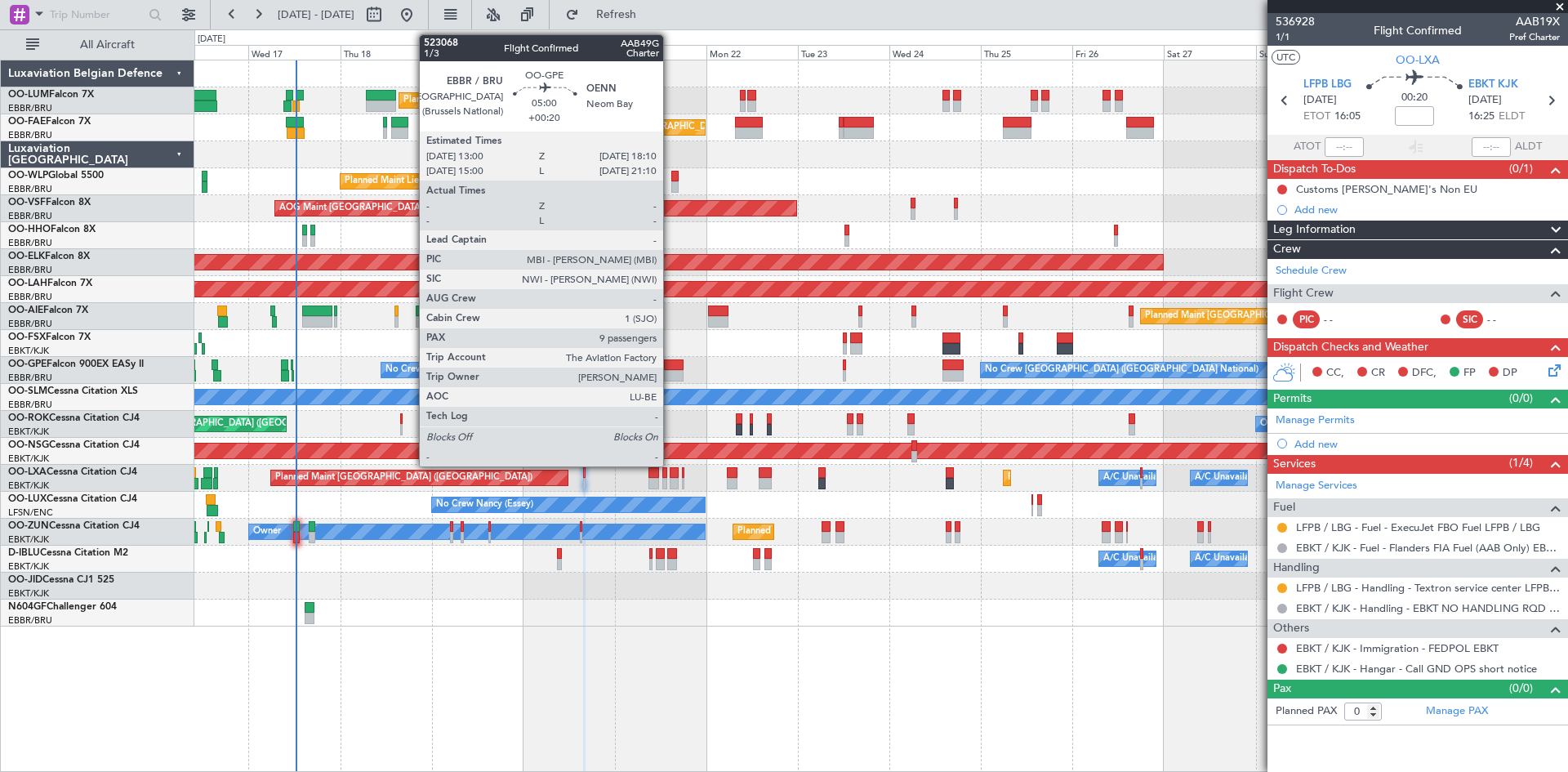
click at [671, 367] on div at bounding box center [675, 365] width 21 height 11
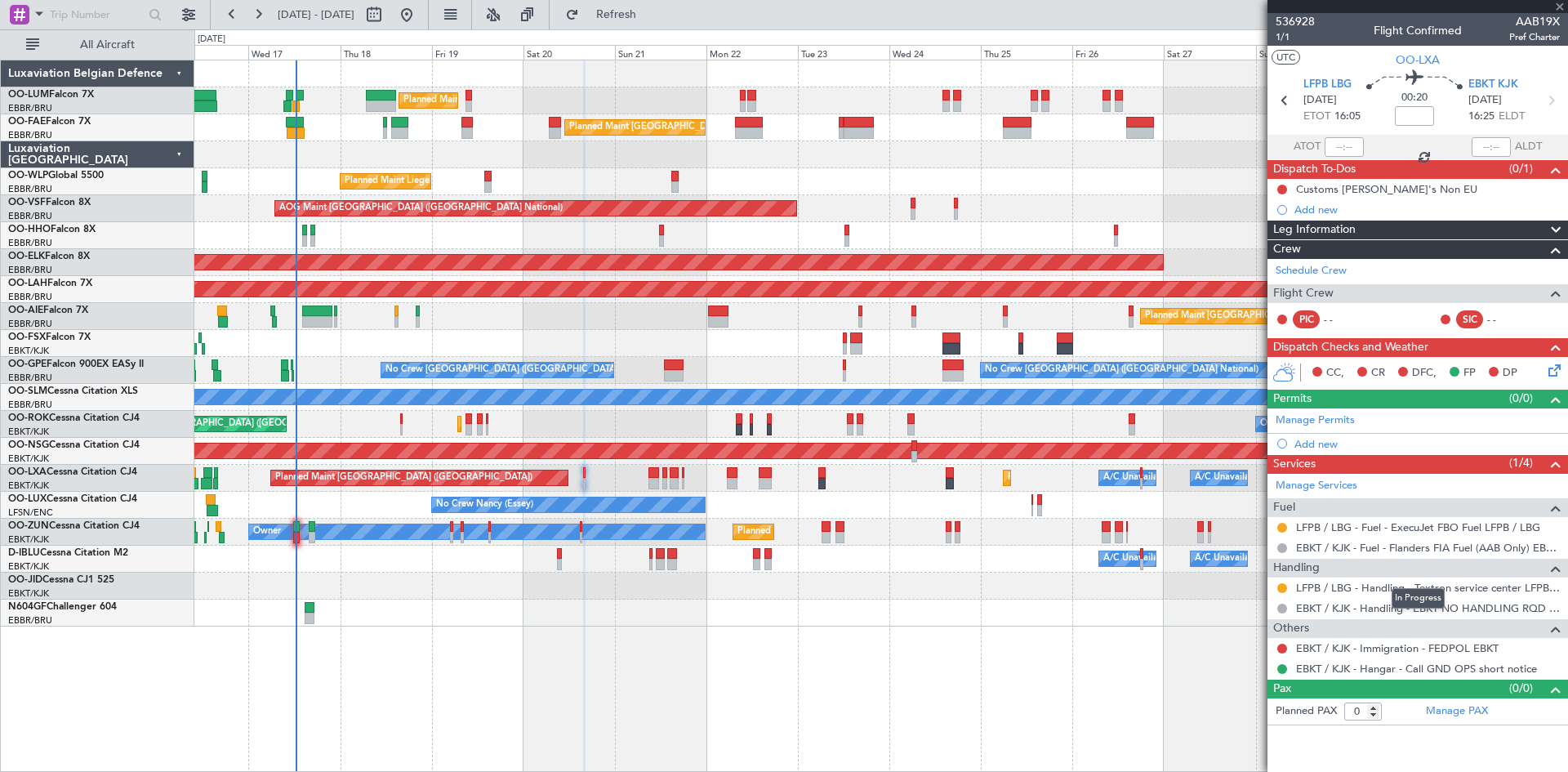
type input "+00:20"
type input "9"
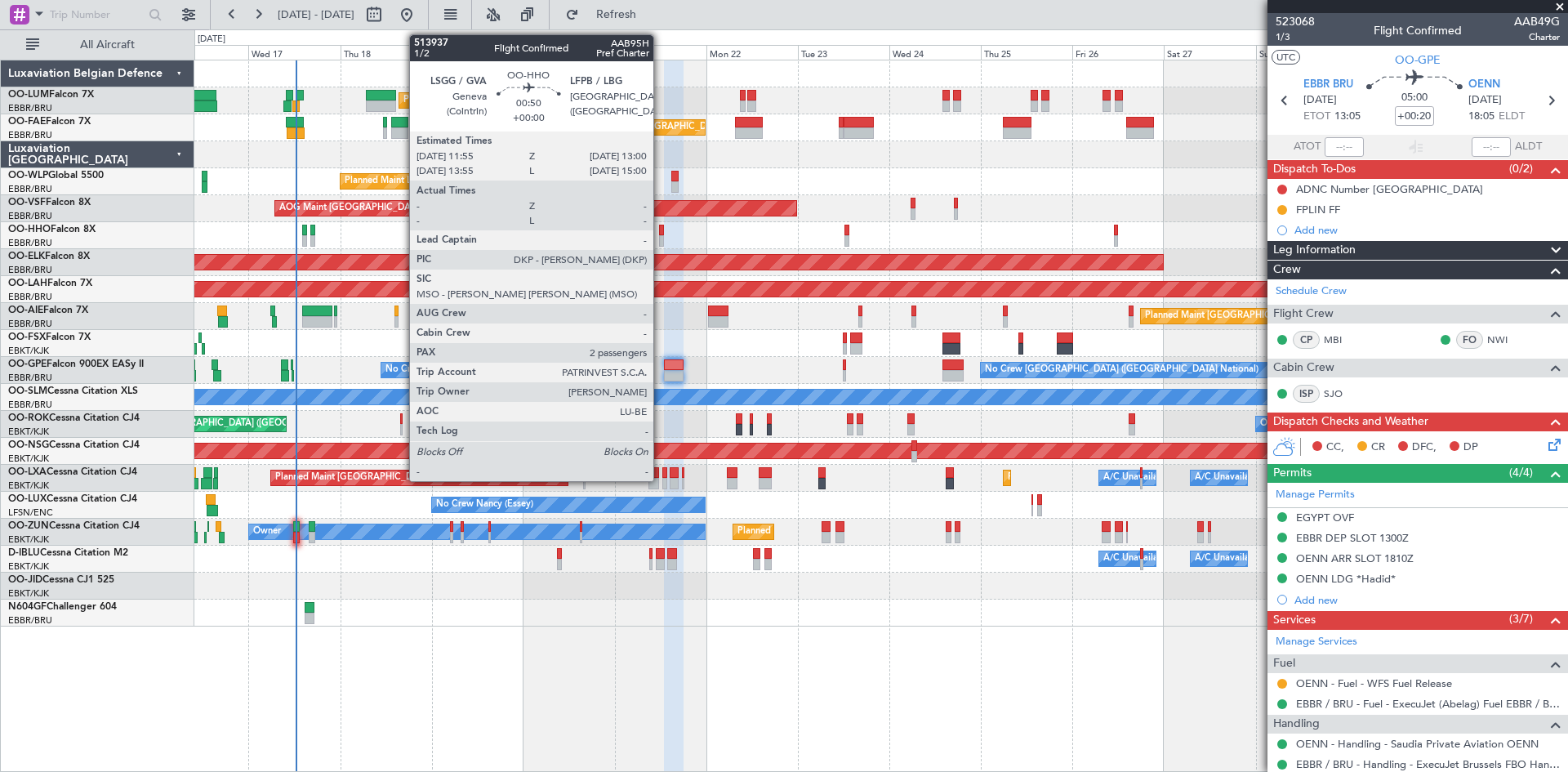
click at [661, 230] on div at bounding box center [661, 230] width 5 height 11
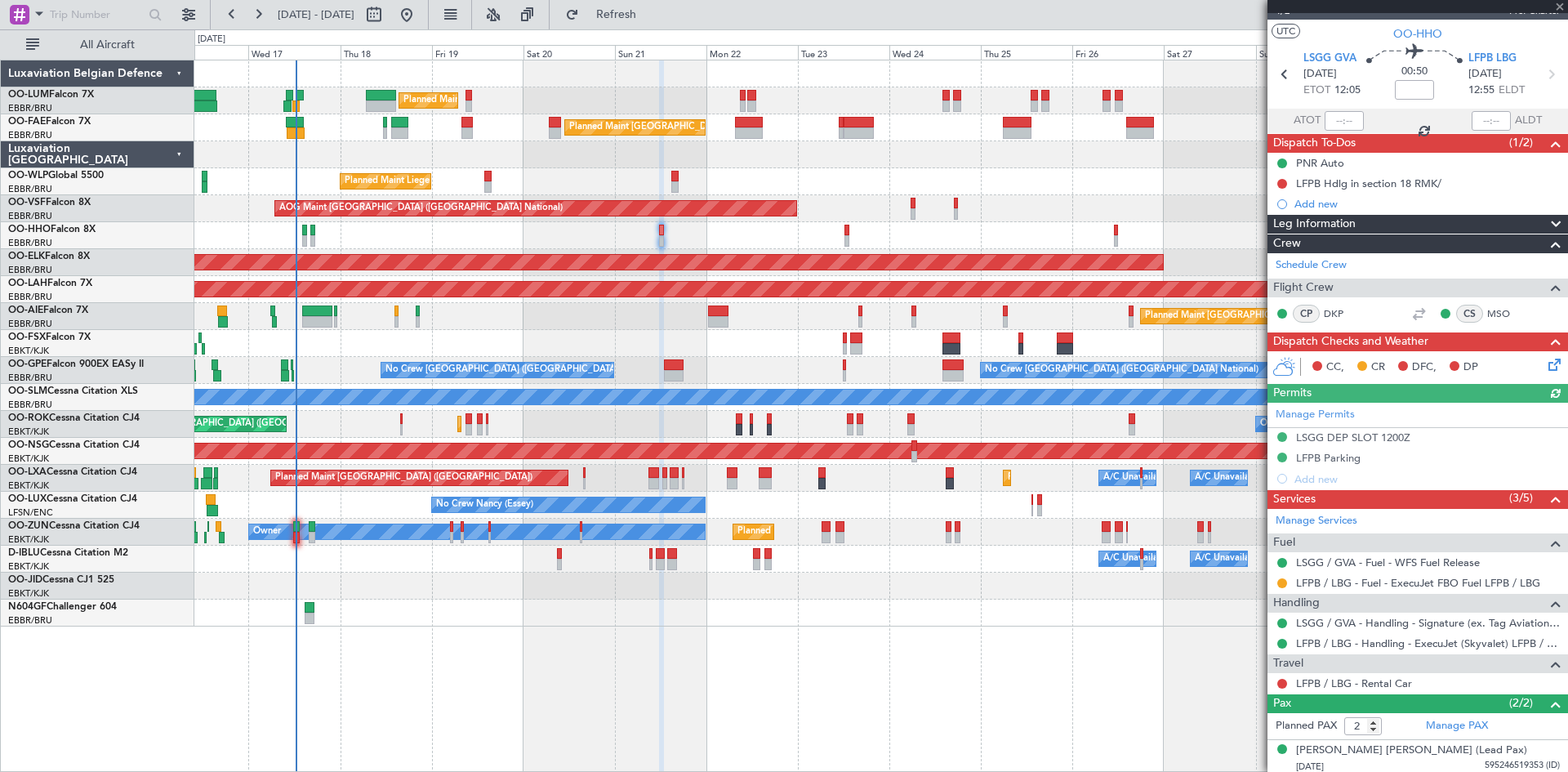
scroll to position [67, 0]
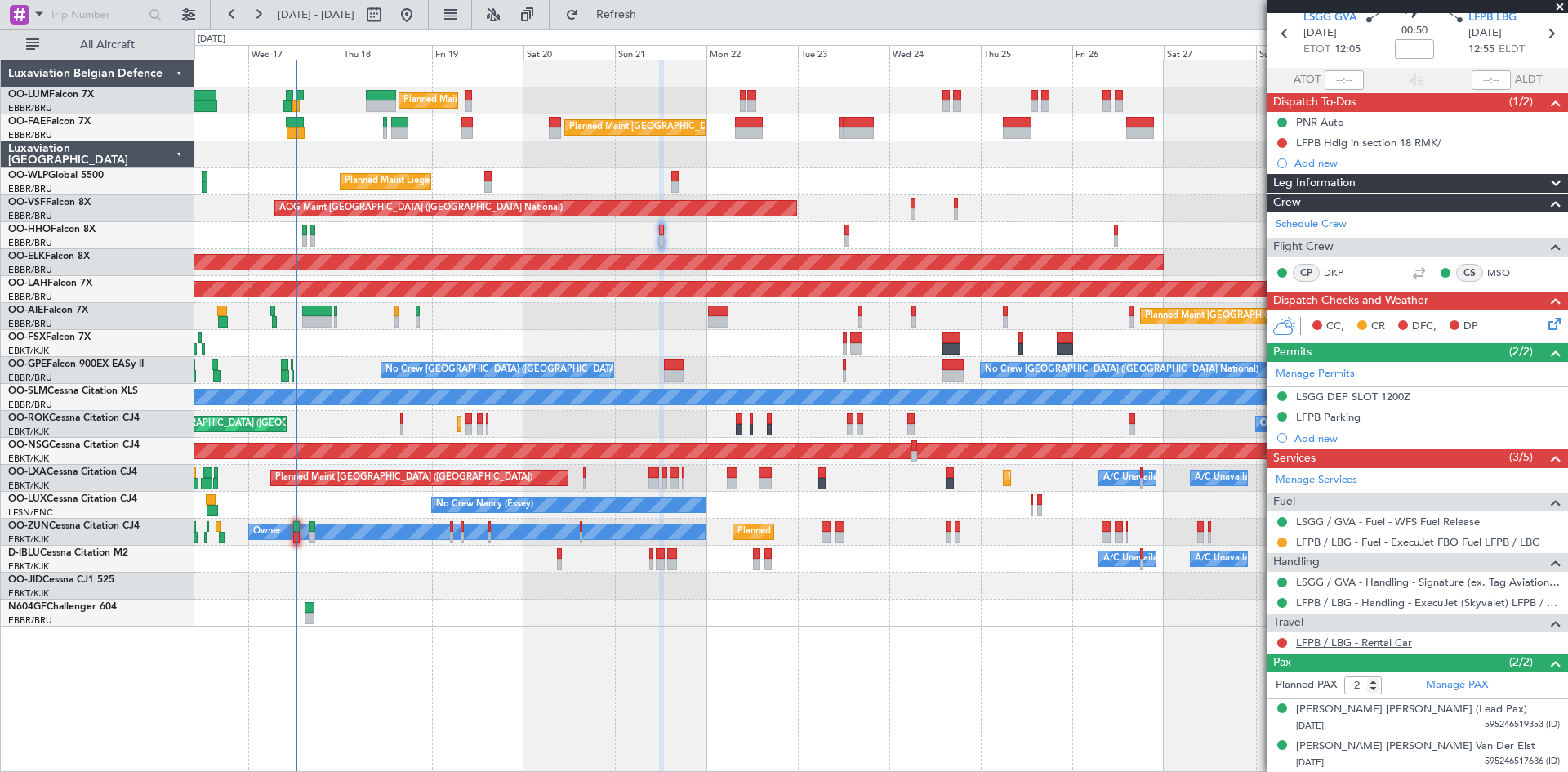
click at [1351, 640] on link "LFPB / LBG - Rental Car" at bounding box center [1354, 642] width 116 height 14
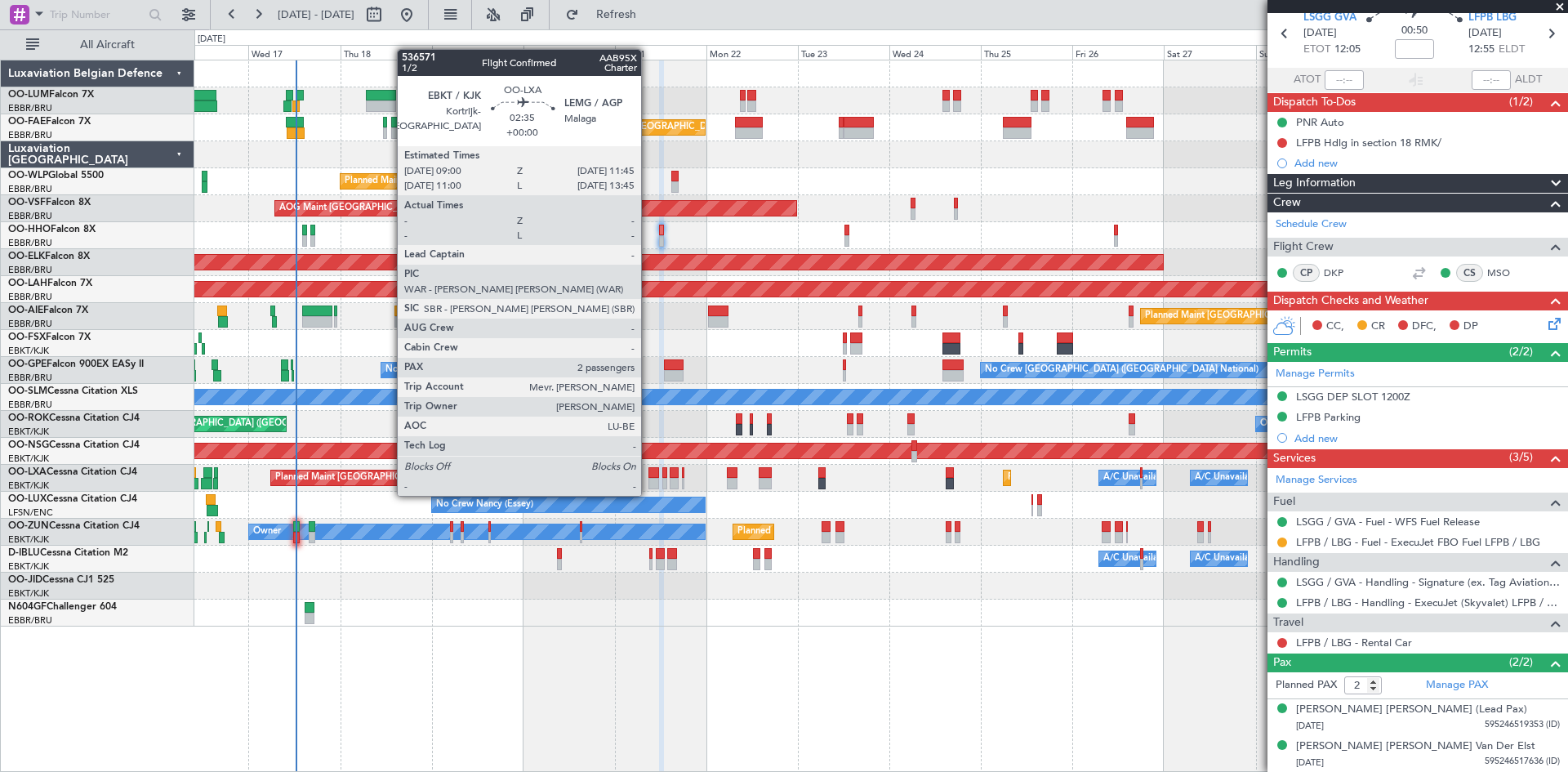
click at [648, 480] on div at bounding box center [653, 484] width 10 height 11
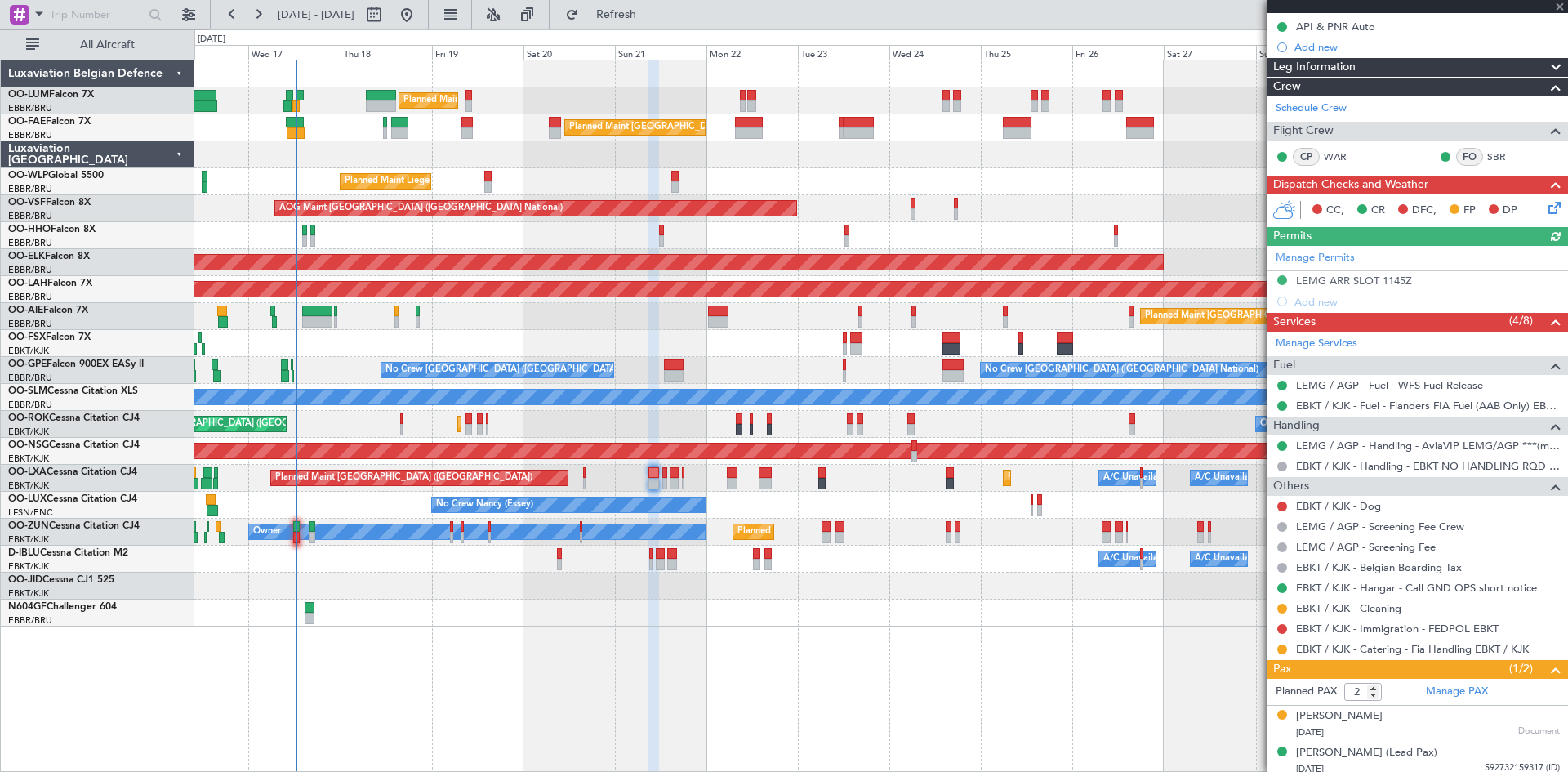
scroll to position [210, 0]
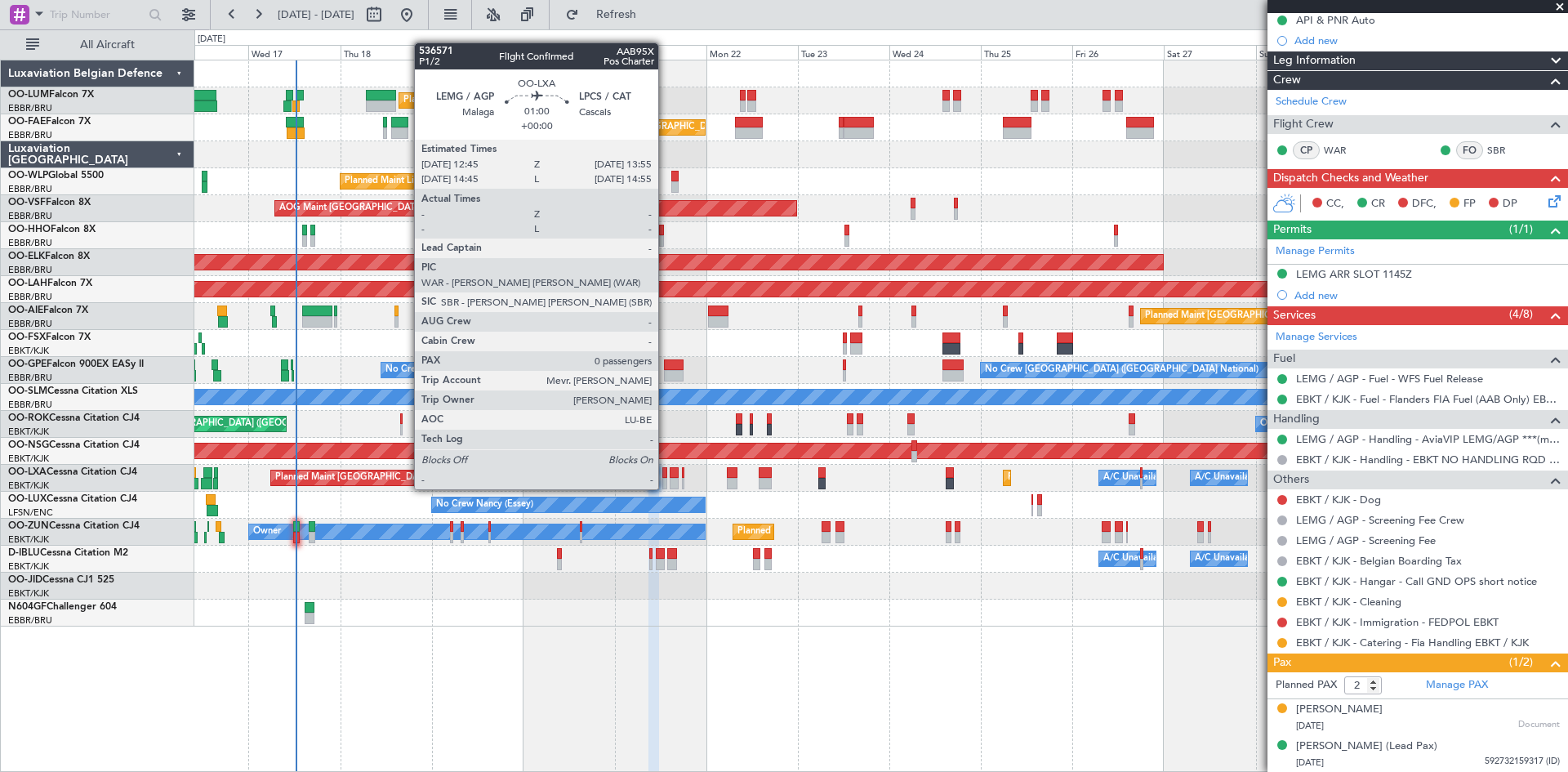
click at [665, 473] on div at bounding box center [664, 473] width 5 height 11
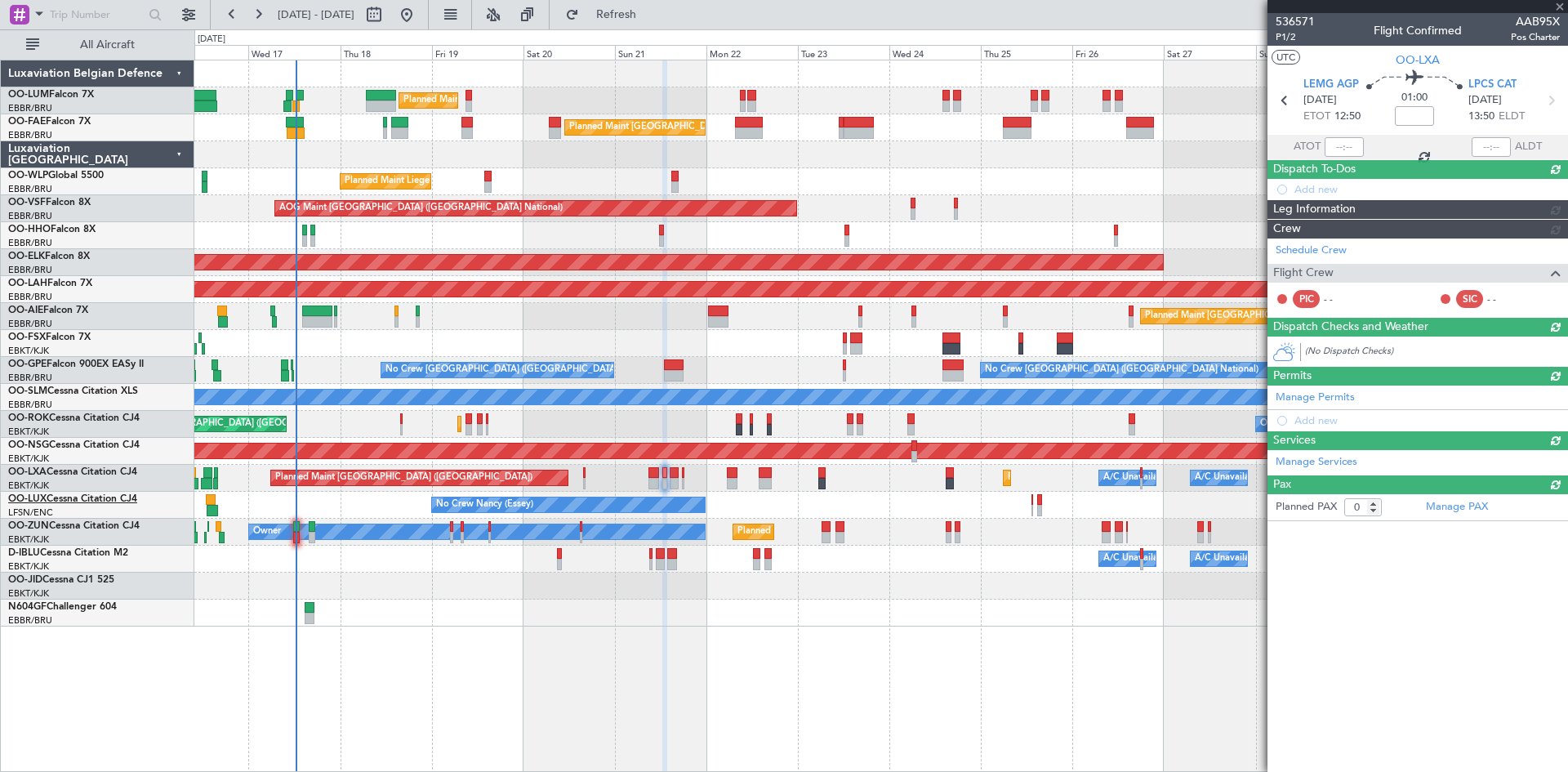
scroll to position [0, 0]
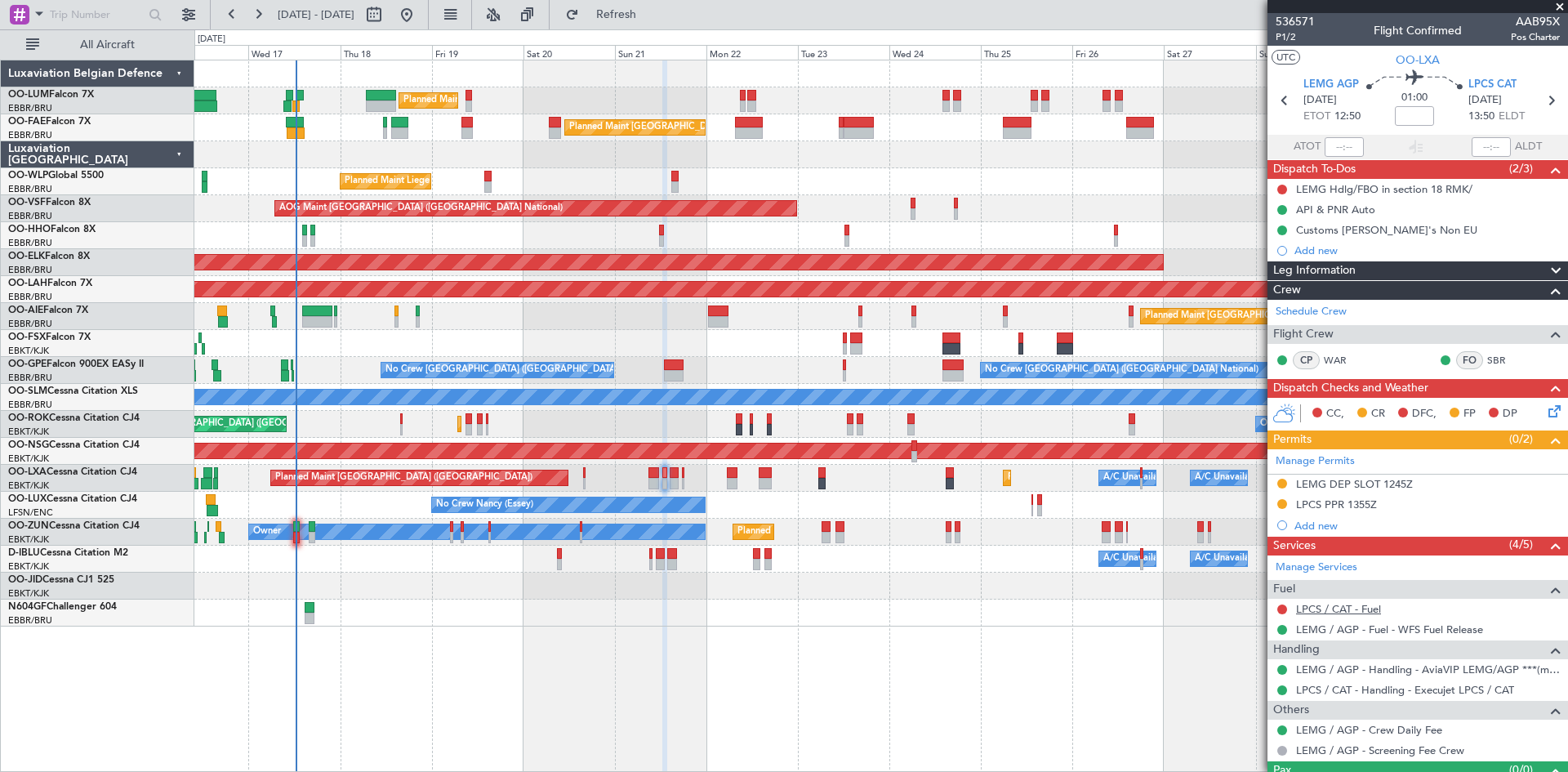
click at [1341, 610] on link "LPCS / CAT - Fuel" at bounding box center [1339, 609] width 85 height 14
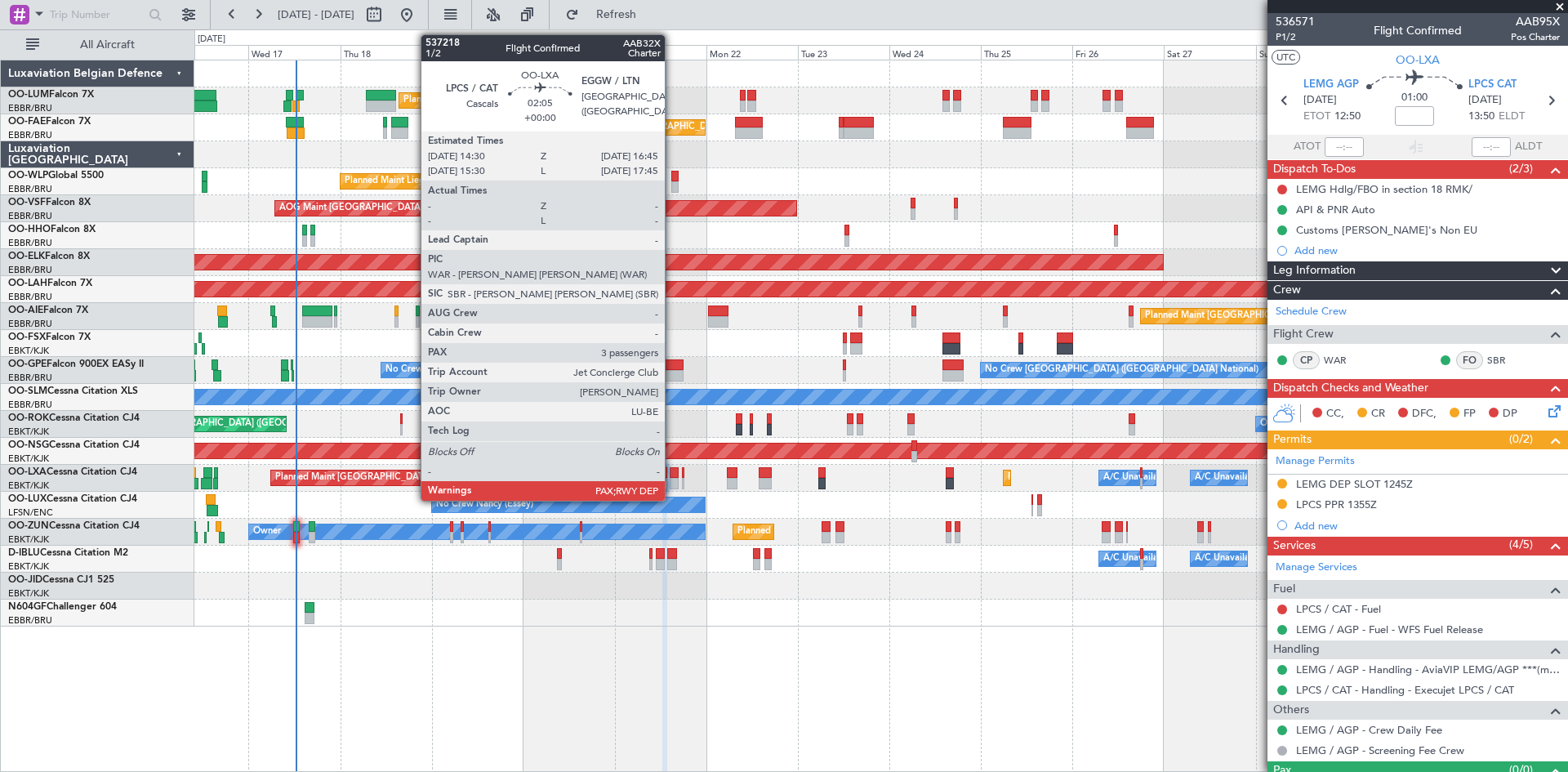
click at [672, 470] on div at bounding box center [675, 473] width 9 height 11
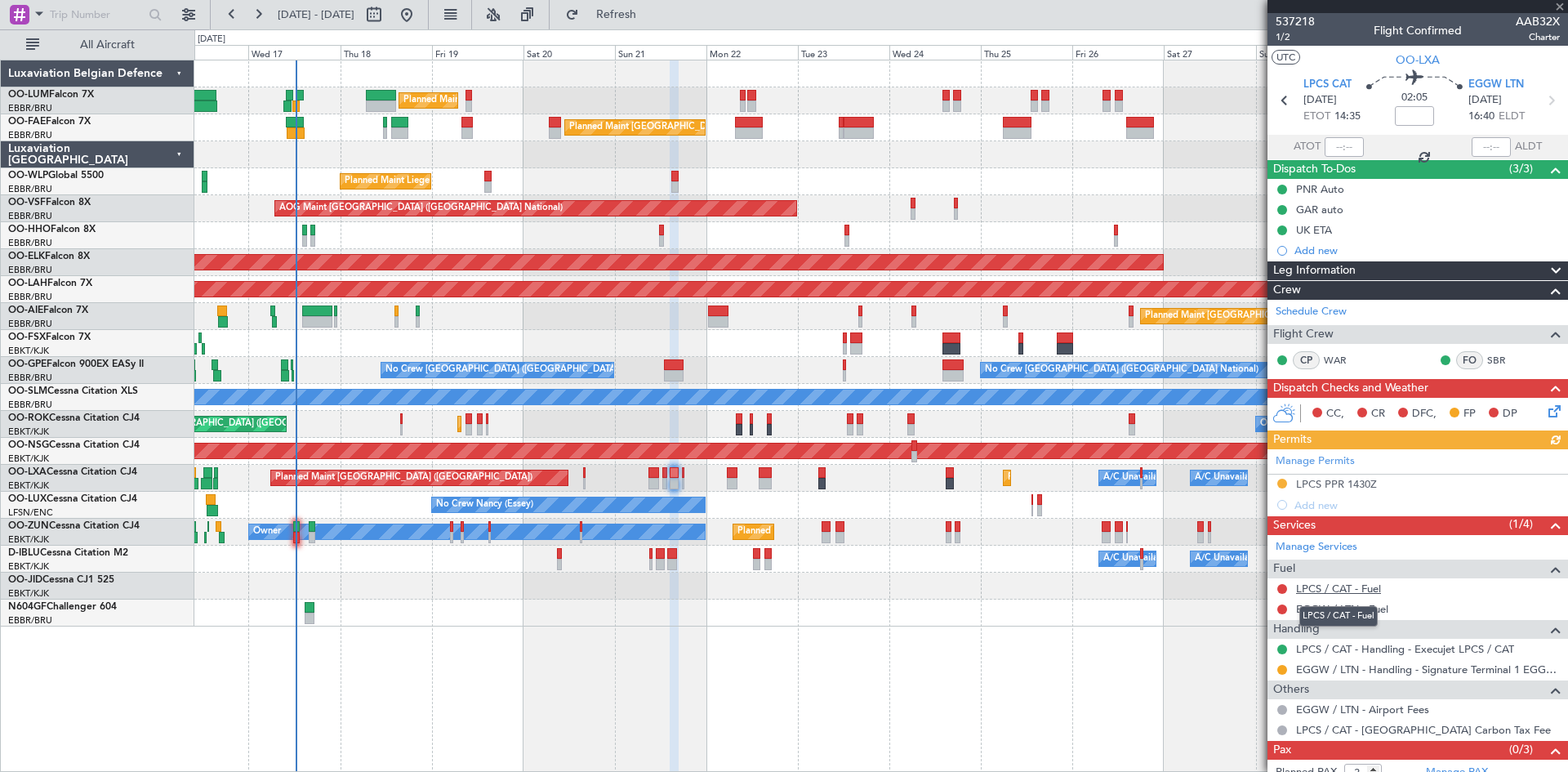
click at [1356, 583] on link "LPCS / CAT - Fuel" at bounding box center [1339, 588] width 85 height 14
click at [1348, 605] on link "EGGW / LTN - Fuel" at bounding box center [1343, 609] width 92 height 14
drag, startPoint x: 684, startPoint y: 23, endPoint x: 722, endPoint y: 107, distance: 92.2
click at [656, 22] on button "Refresh" at bounding box center [607, 15] width 98 height 26
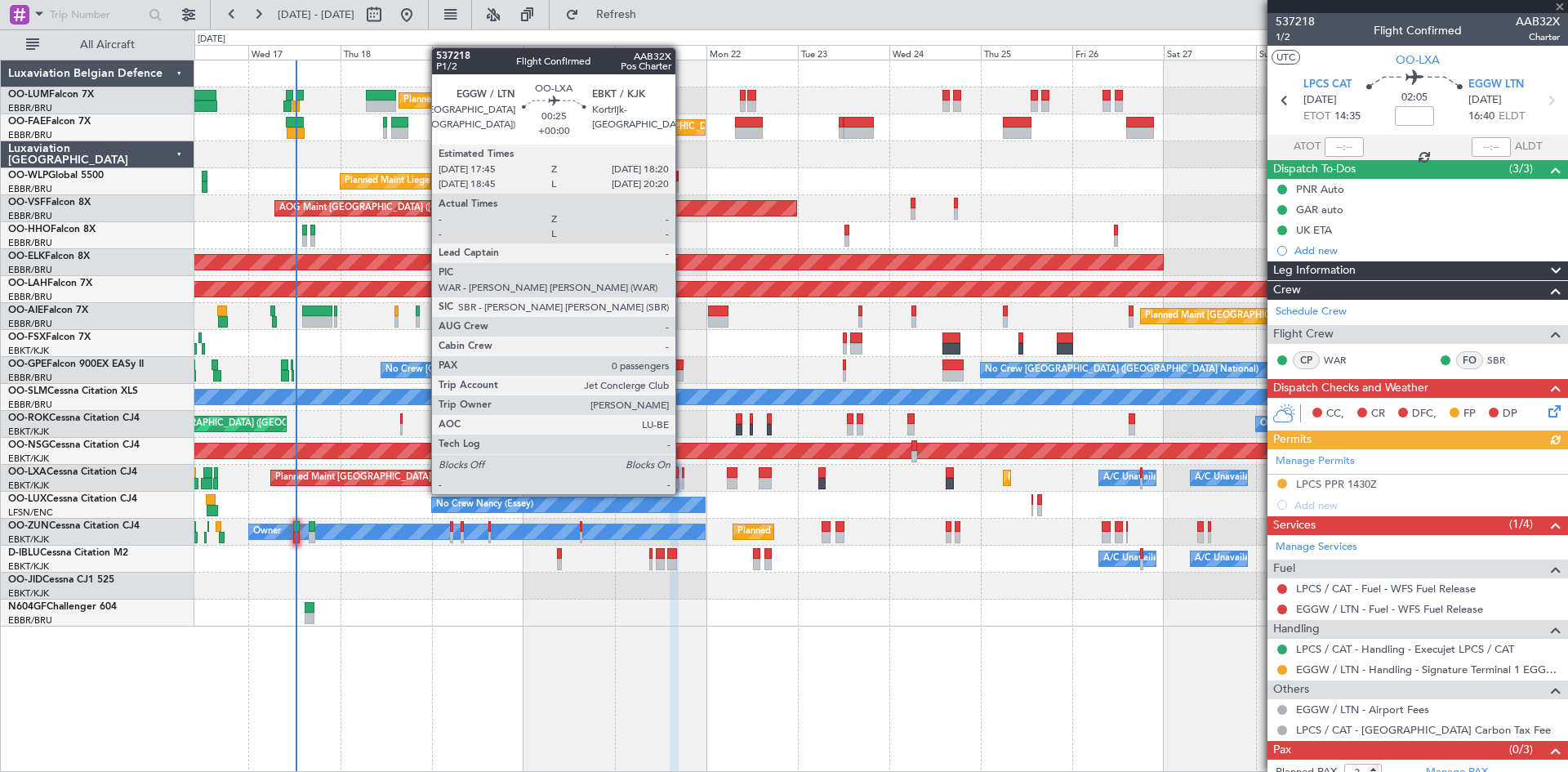
click at [683, 478] on div at bounding box center [683, 484] width 3 height 11
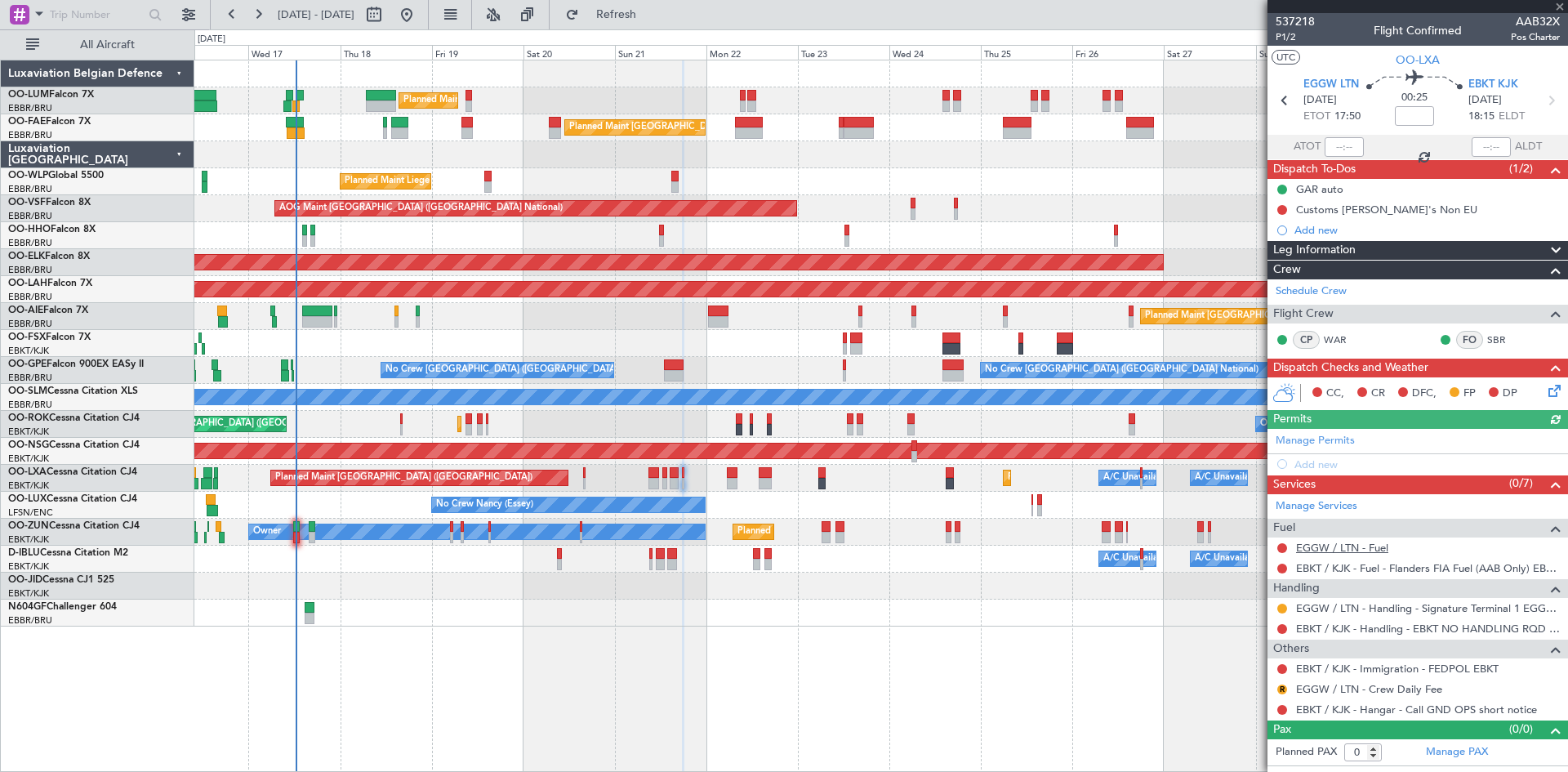
click at [1379, 550] on link "EGGW / LTN - Fuel" at bounding box center [1343, 548] width 92 height 14
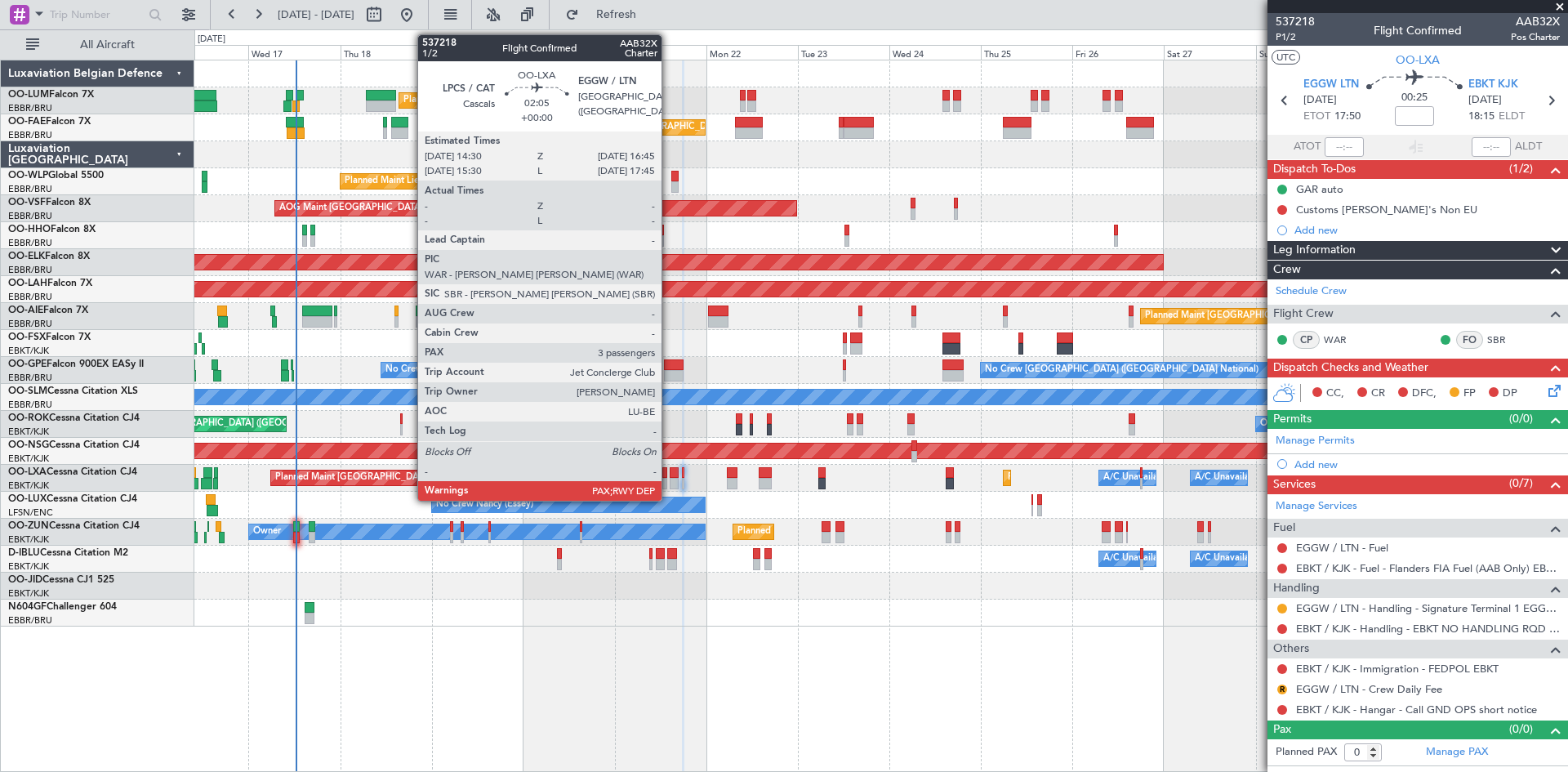
click at [670, 474] on div at bounding box center [675, 473] width 9 height 11
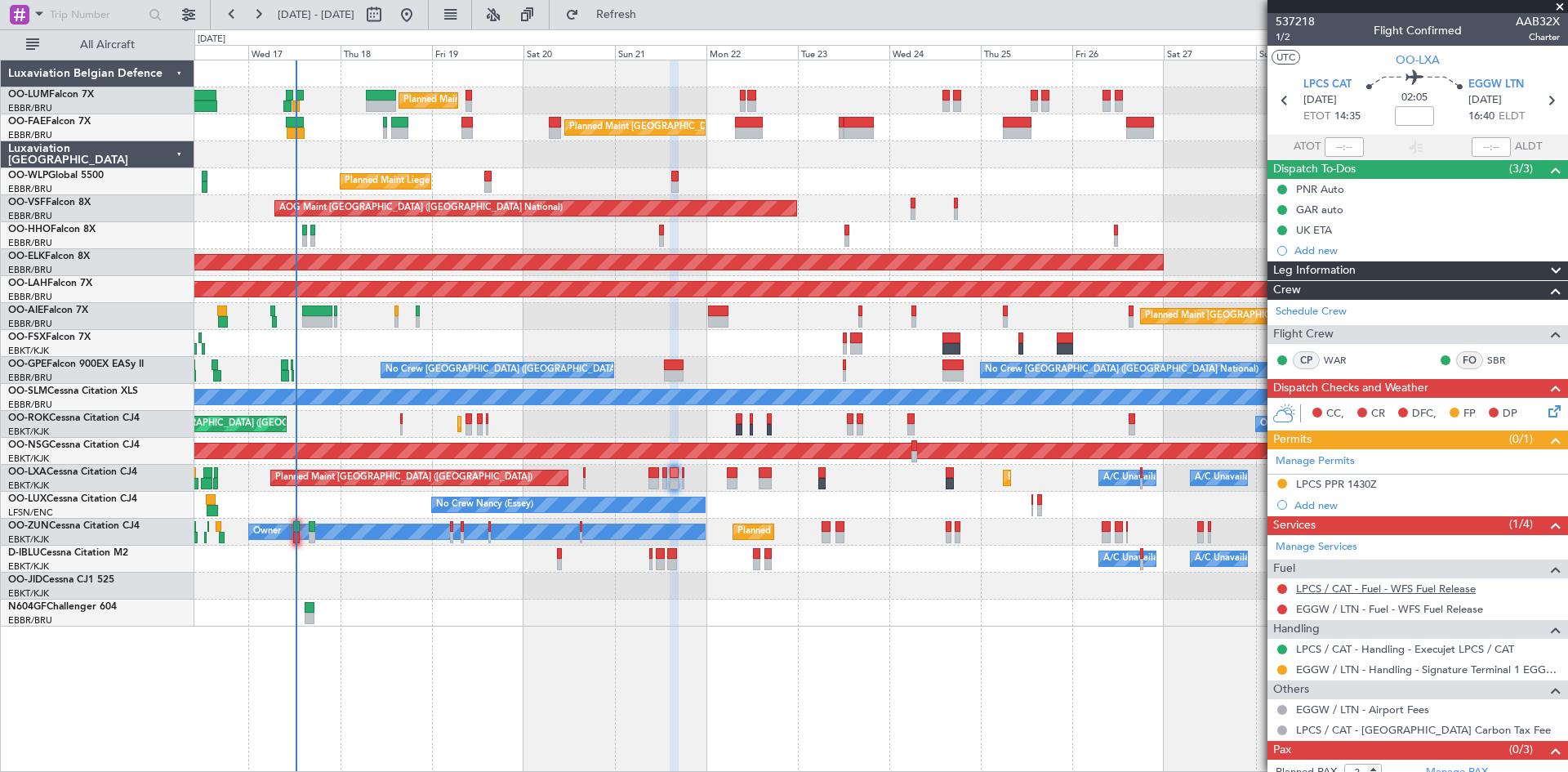
click at [1358, 590] on link "LPCS / CAT - Fuel - WFS Fuel Release" at bounding box center [1386, 588] width 180 height 14
click at [1352, 605] on link "EGGW / LTN - Fuel - WFS Fuel Release" at bounding box center [1390, 609] width 187 height 14
click at [651, 17] on span "Refresh" at bounding box center [616, 15] width 69 height 11
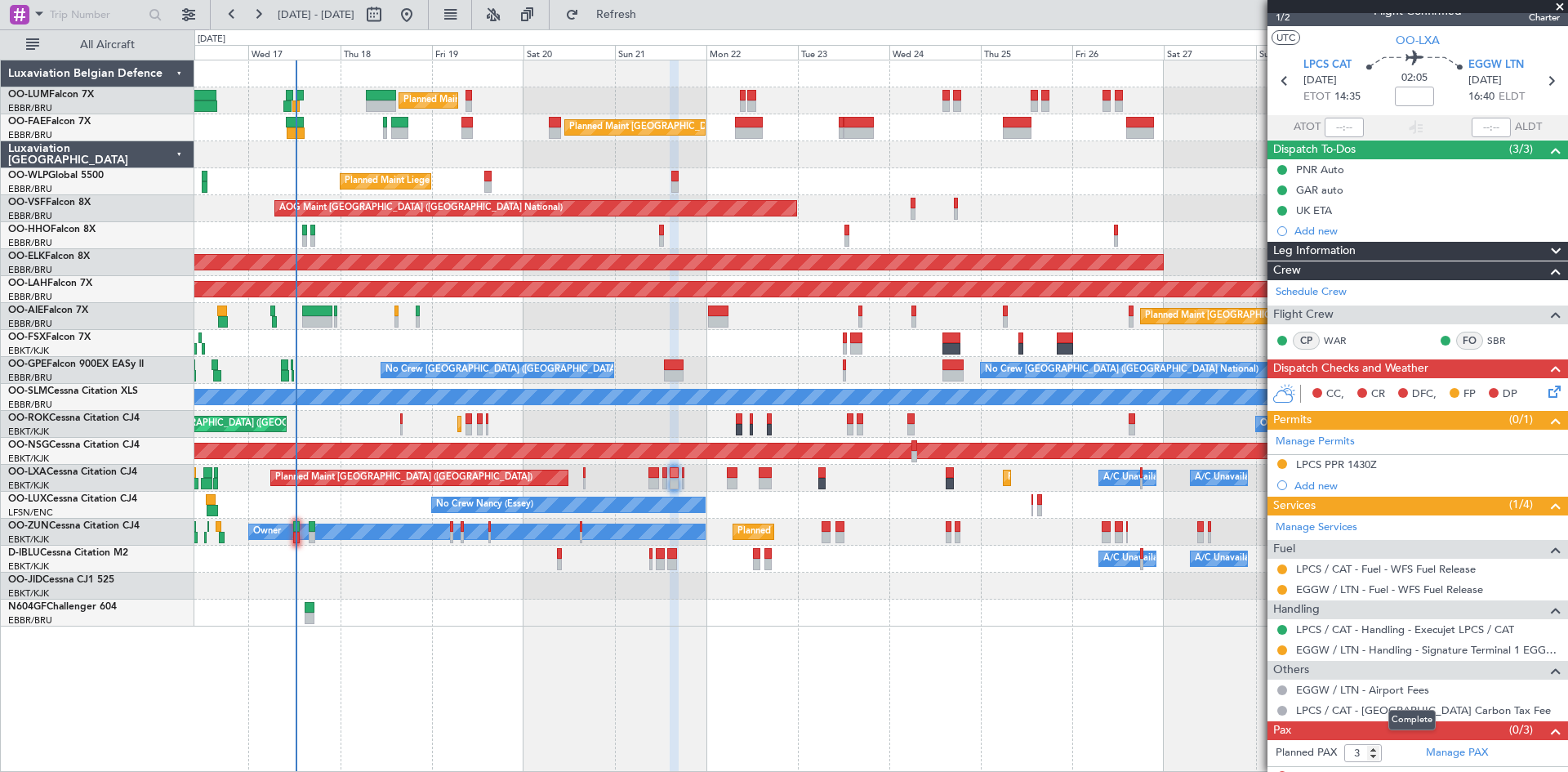
scroll to position [35, 0]
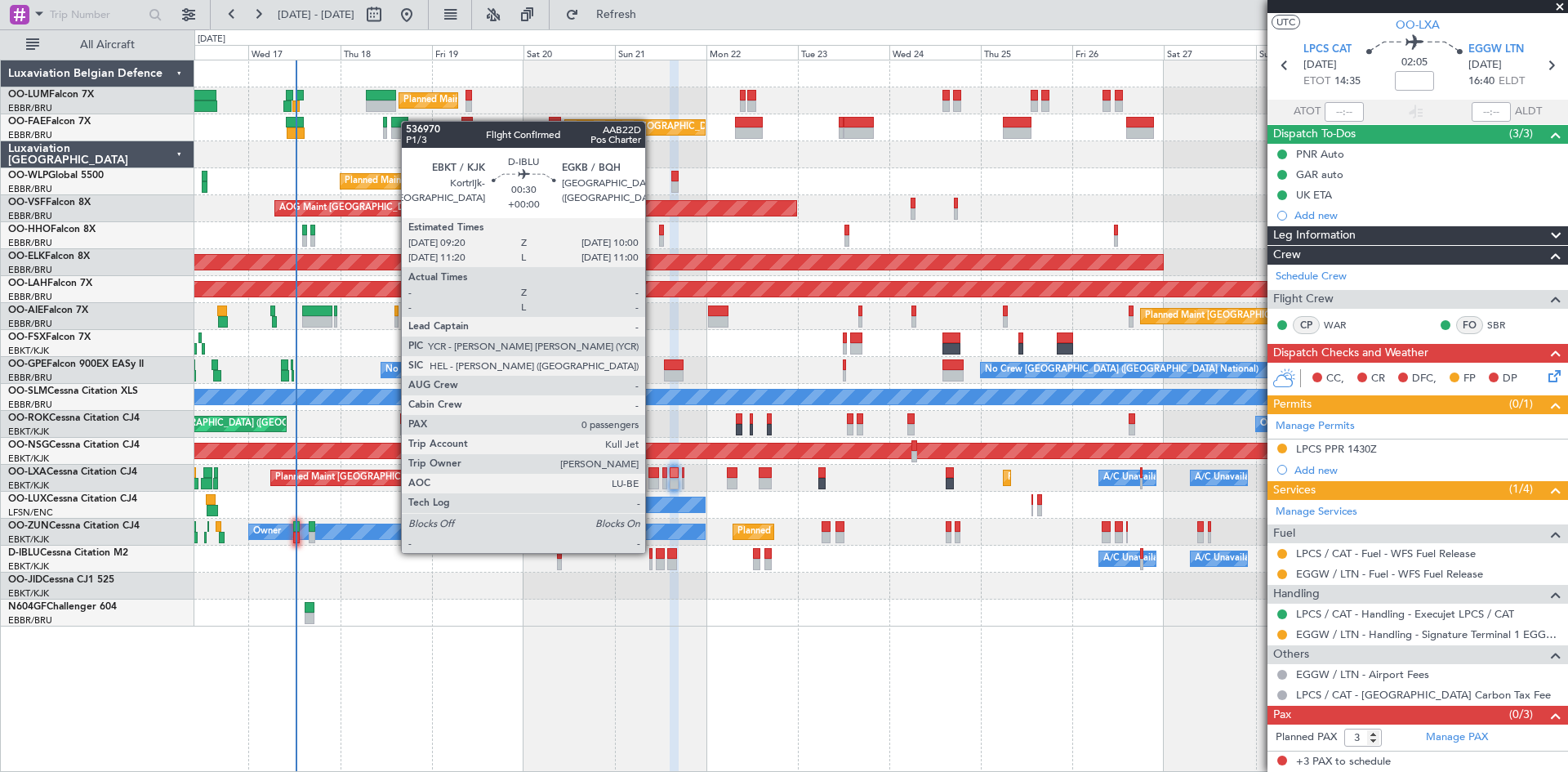
click at [653, 551] on div at bounding box center [650, 554] width 3 height 11
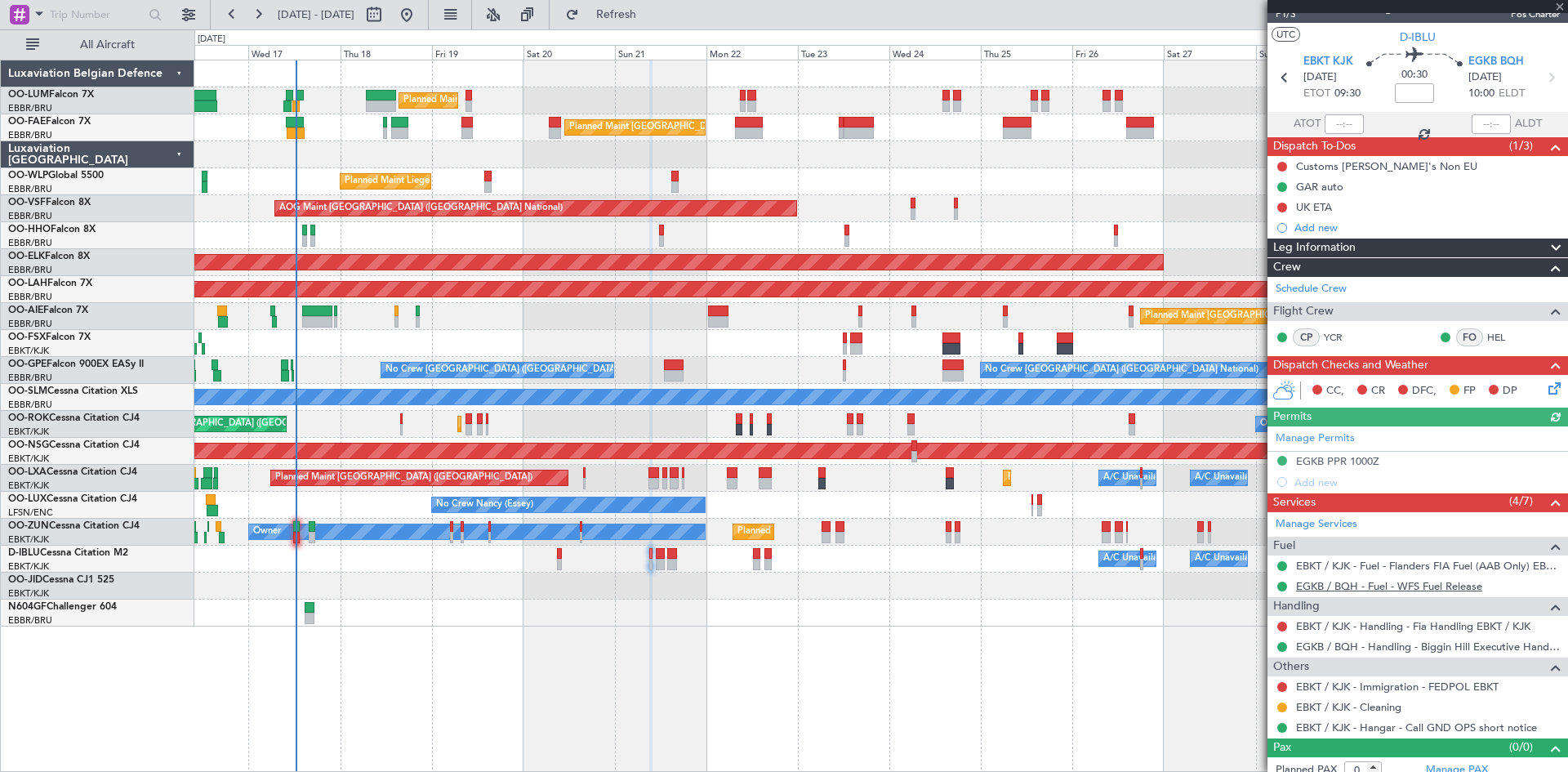
scroll to position [34, 0]
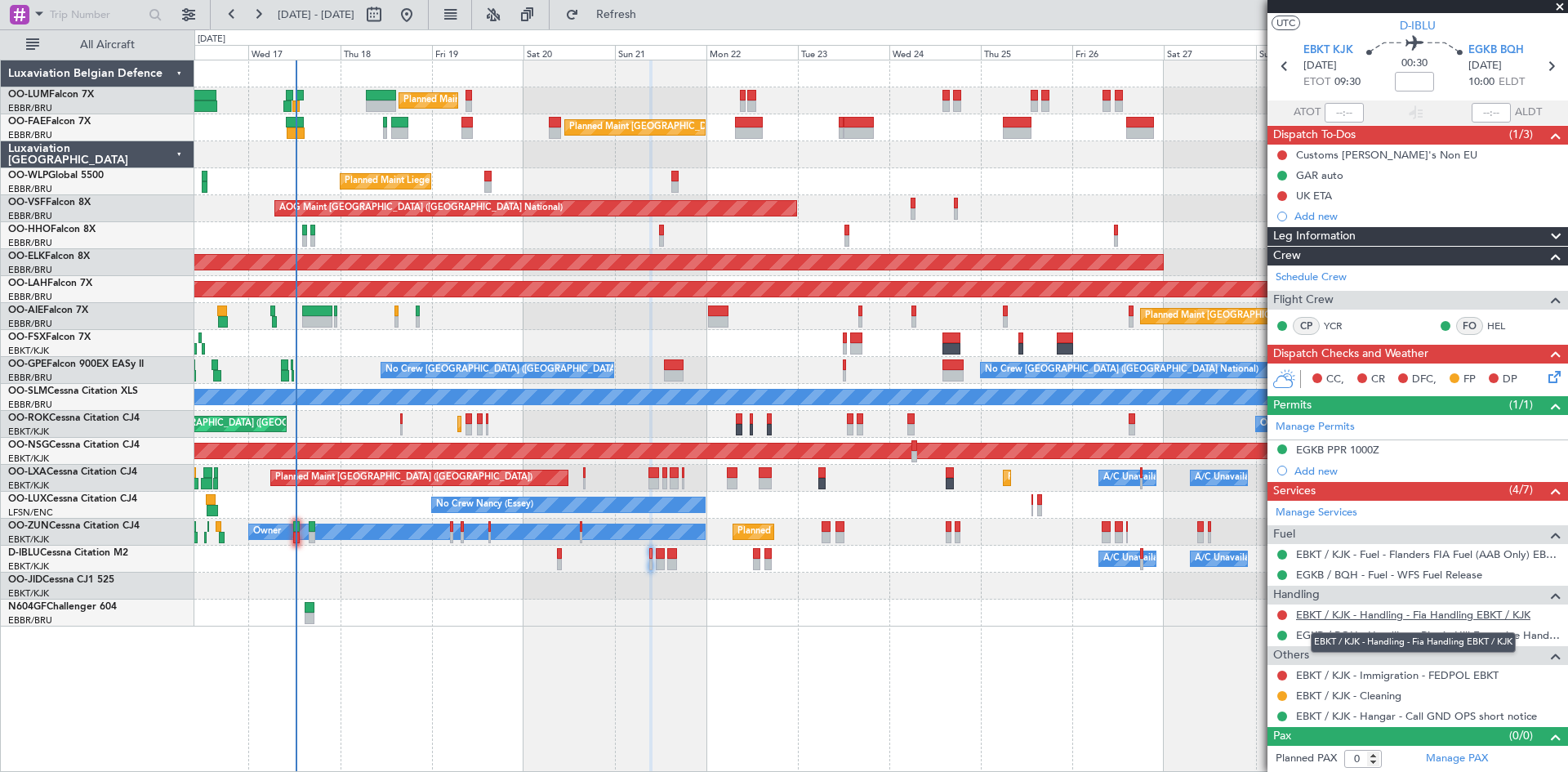
click at [1378, 615] on link "EBKT / KJK - Handling - Fia Handling EBKT / KJK" at bounding box center [1413, 615] width 235 height 14
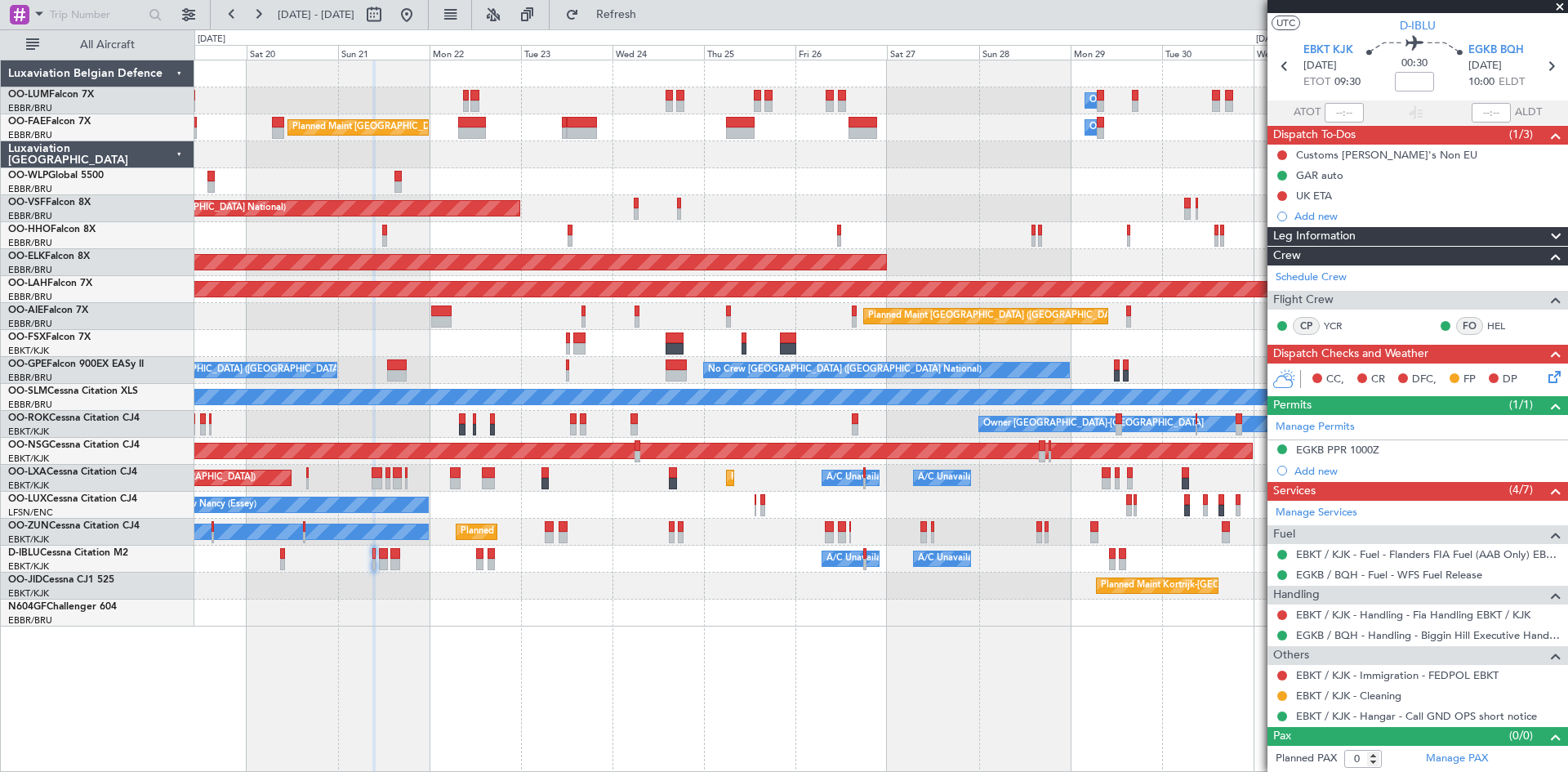
click at [710, 622] on div "Owner Melsbroek Air Base Planned Maint [GEOGRAPHIC_DATA] ([GEOGRAPHIC_DATA]) Un…" at bounding box center [881, 416] width 1374 height 713
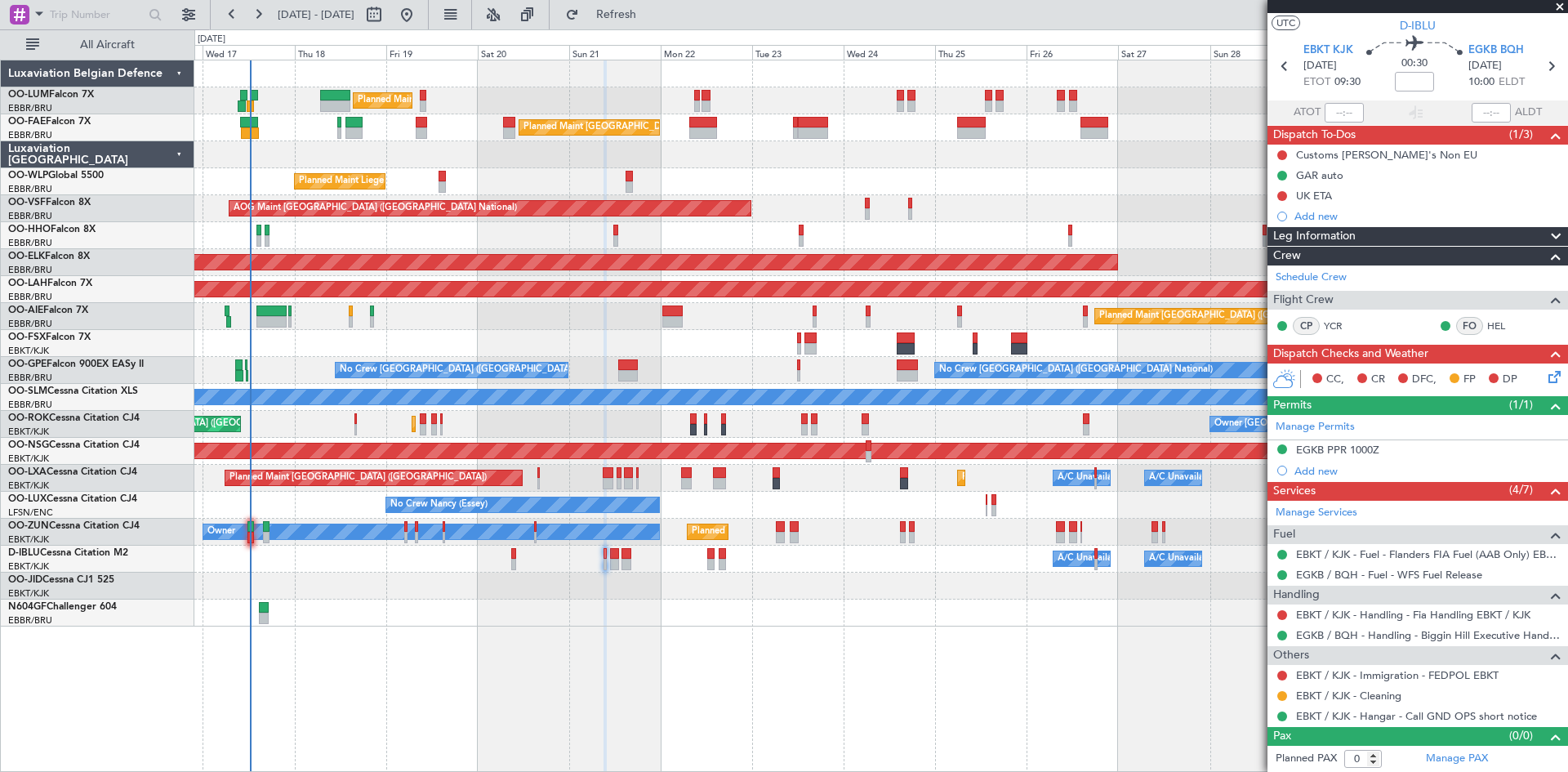
click at [1008, 623] on div "Owner Melsbroek Air Base Planned Maint [GEOGRAPHIC_DATA] ([GEOGRAPHIC_DATA]) Un…" at bounding box center [881, 416] width 1374 height 713
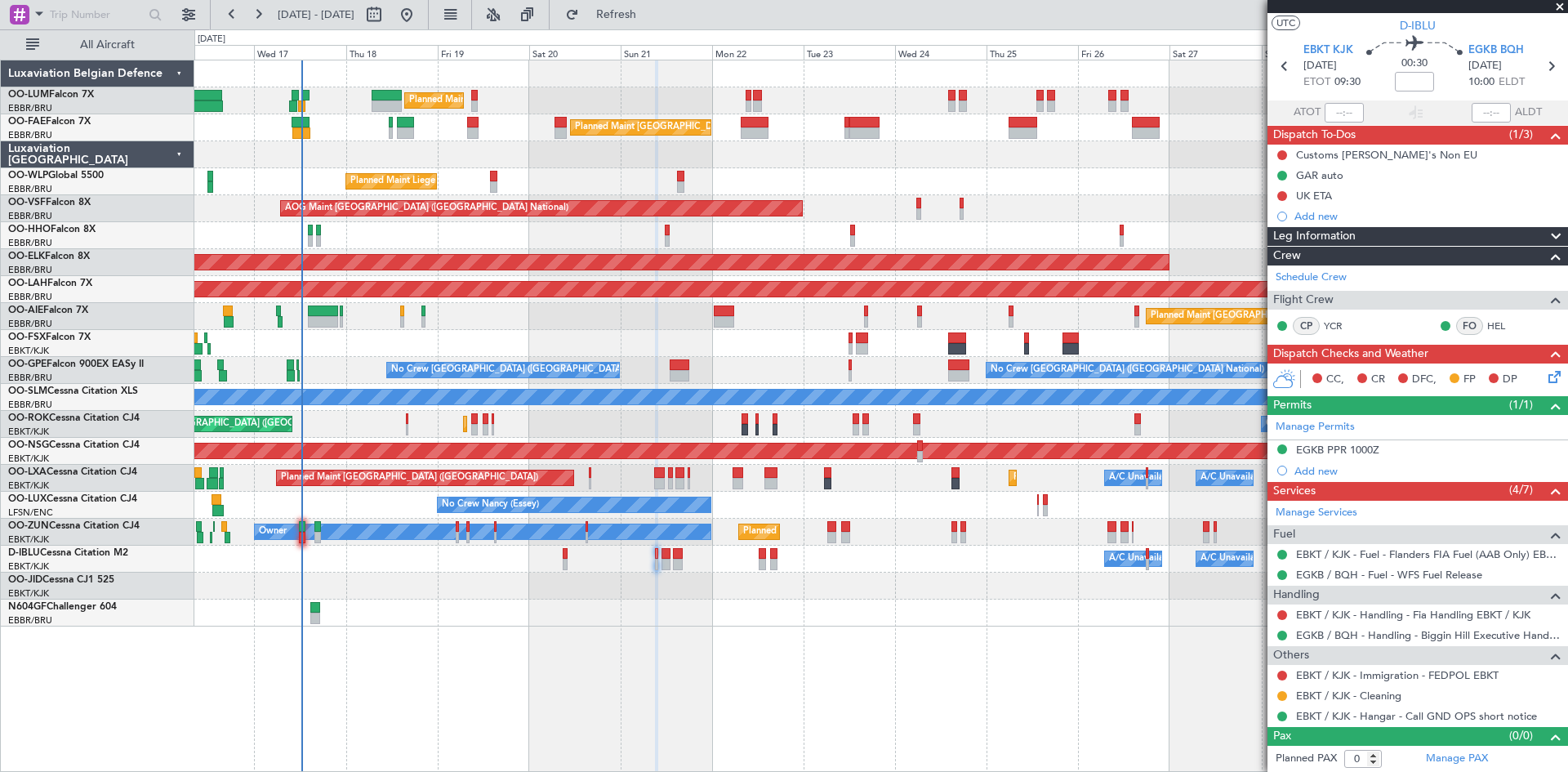
click at [604, 670] on div "Owner Melsbroek Air Base Planned Maint [GEOGRAPHIC_DATA] ([GEOGRAPHIC_DATA]) Un…" at bounding box center [881, 416] width 1374 height 713
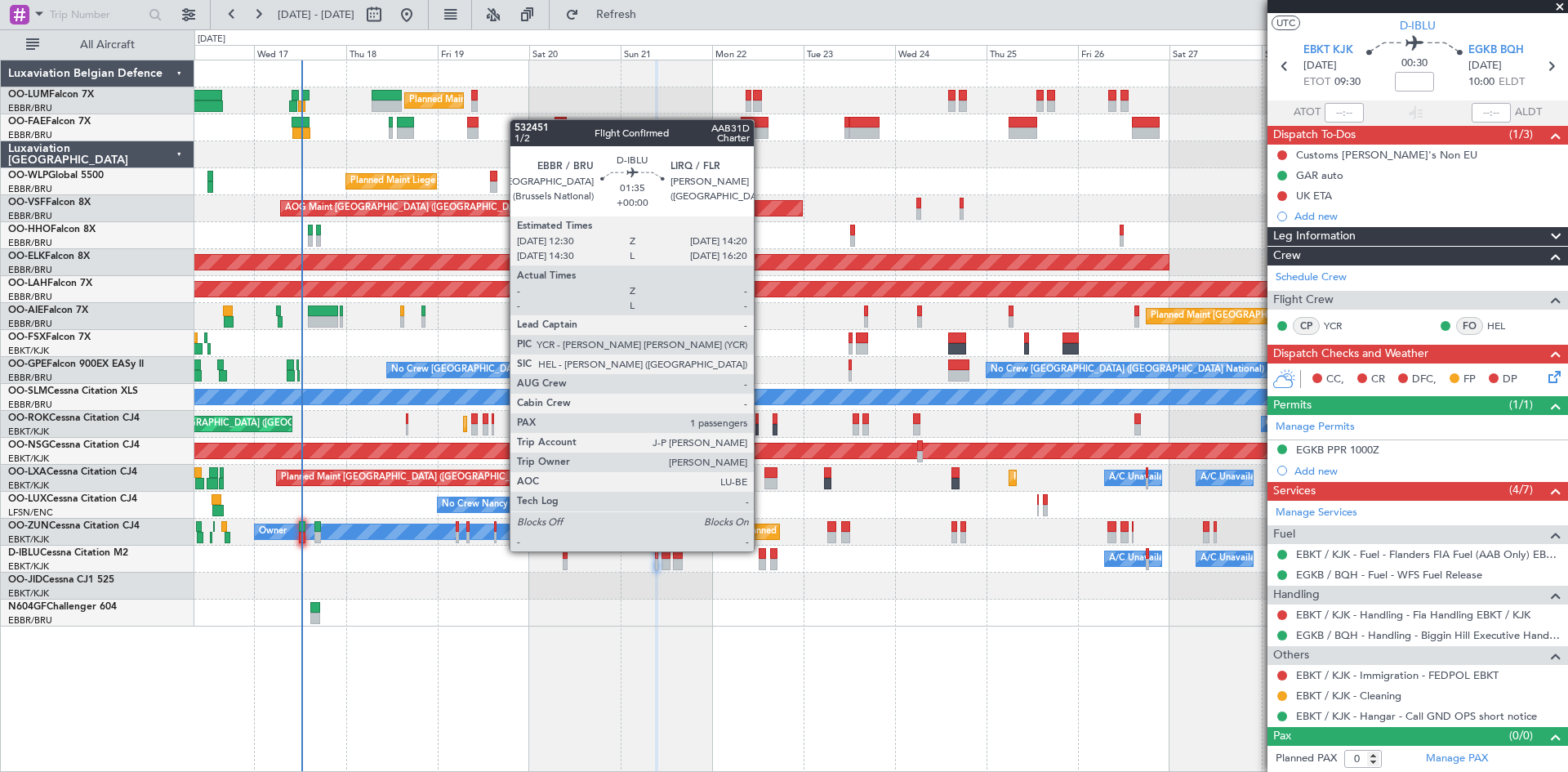
click at [761, 551] on div at bounding box center [762, 554] width 8 height 11
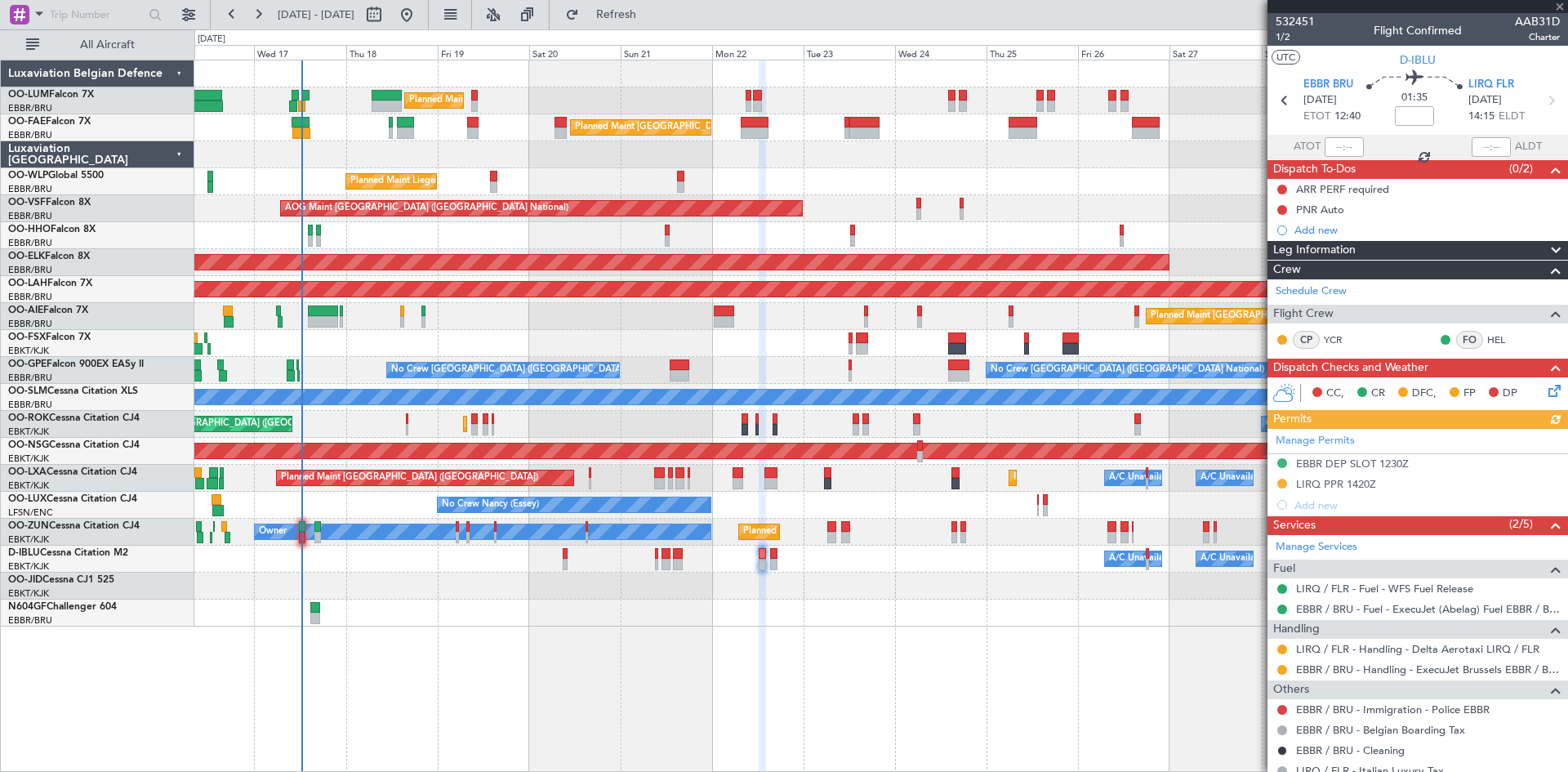
scroll to position [112, 0]
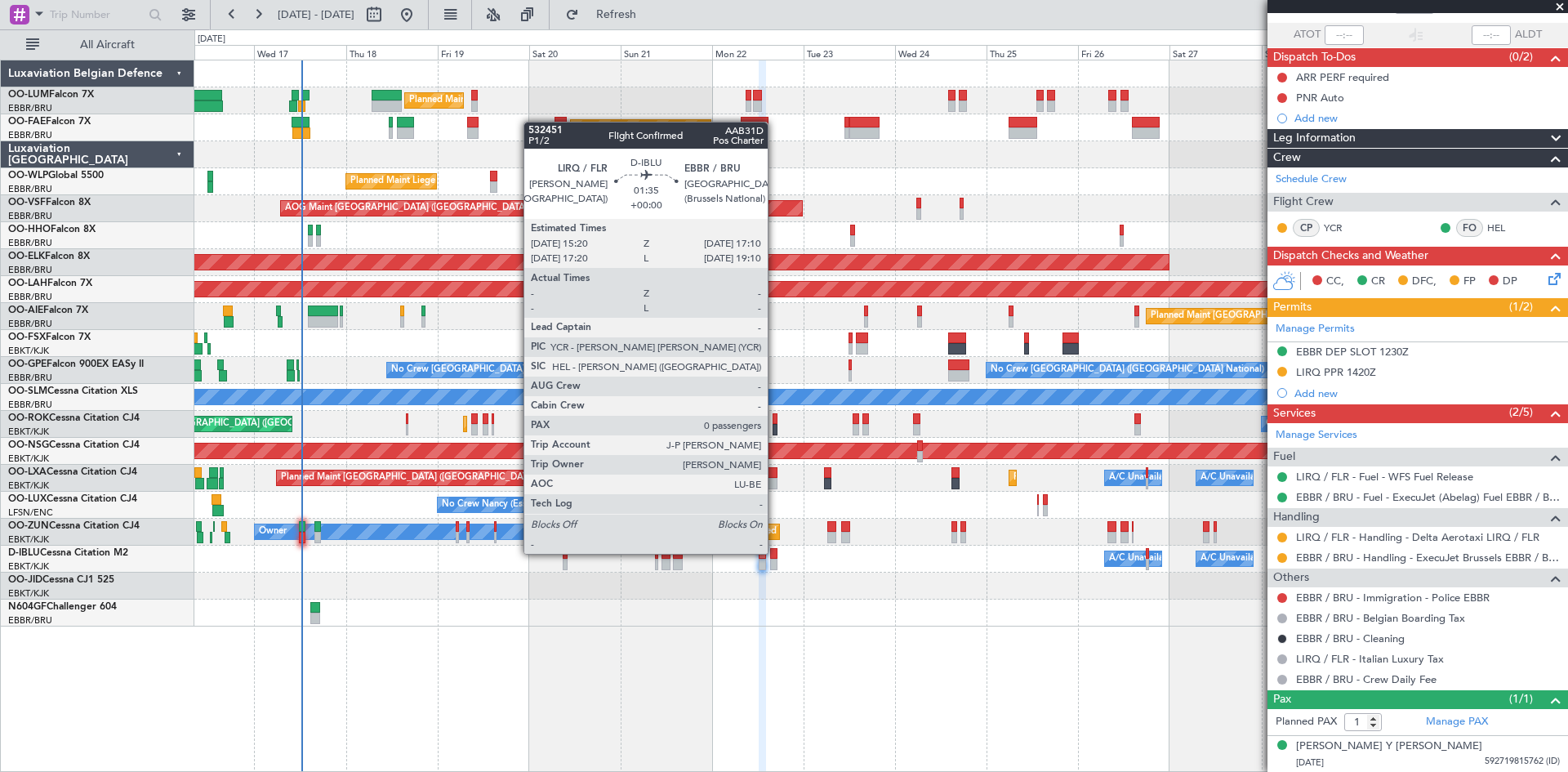
click at [776, 554] on div at bounding box center [774, 554] width 8 height 11
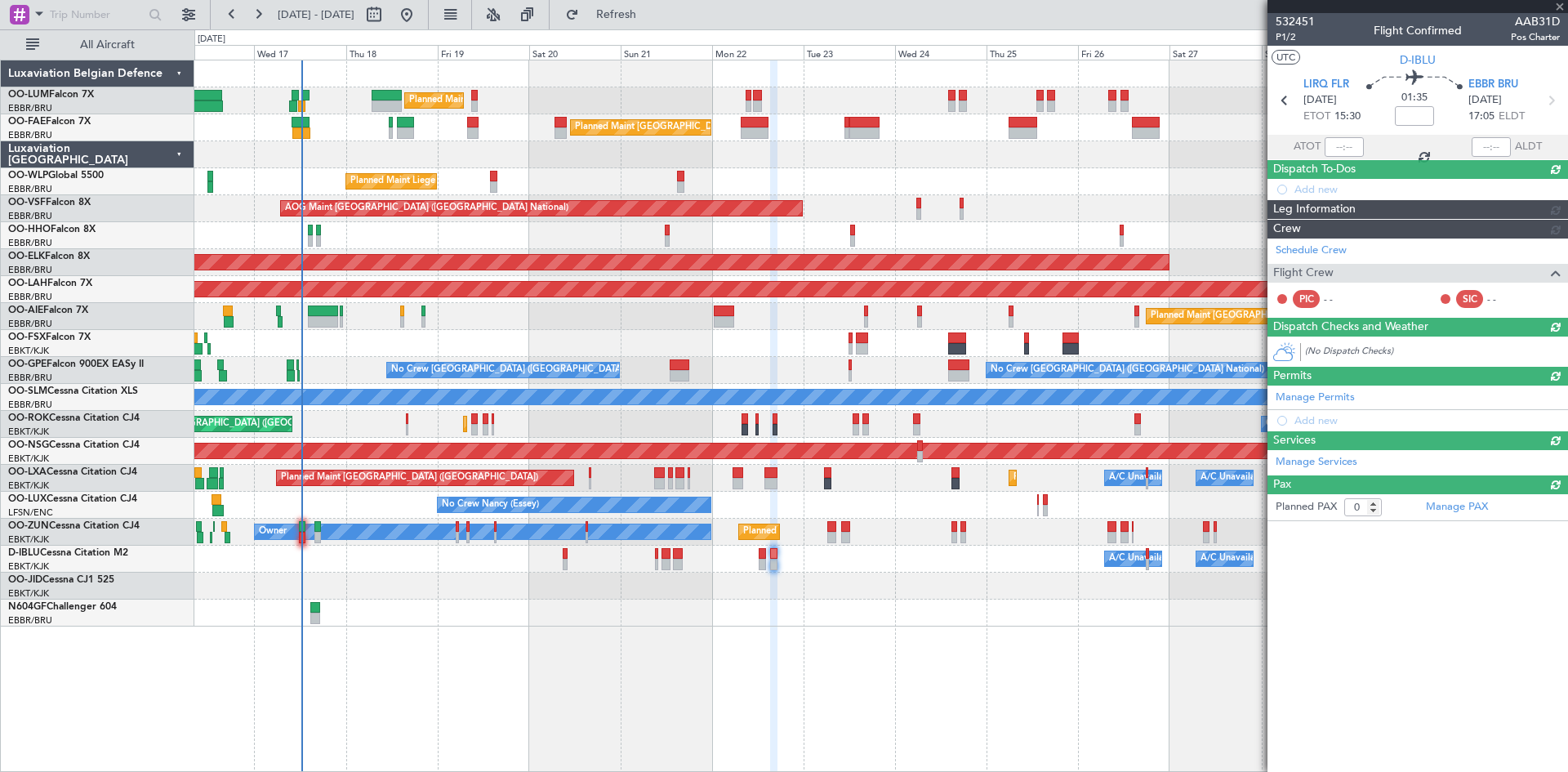
scroll to position [0, 0]
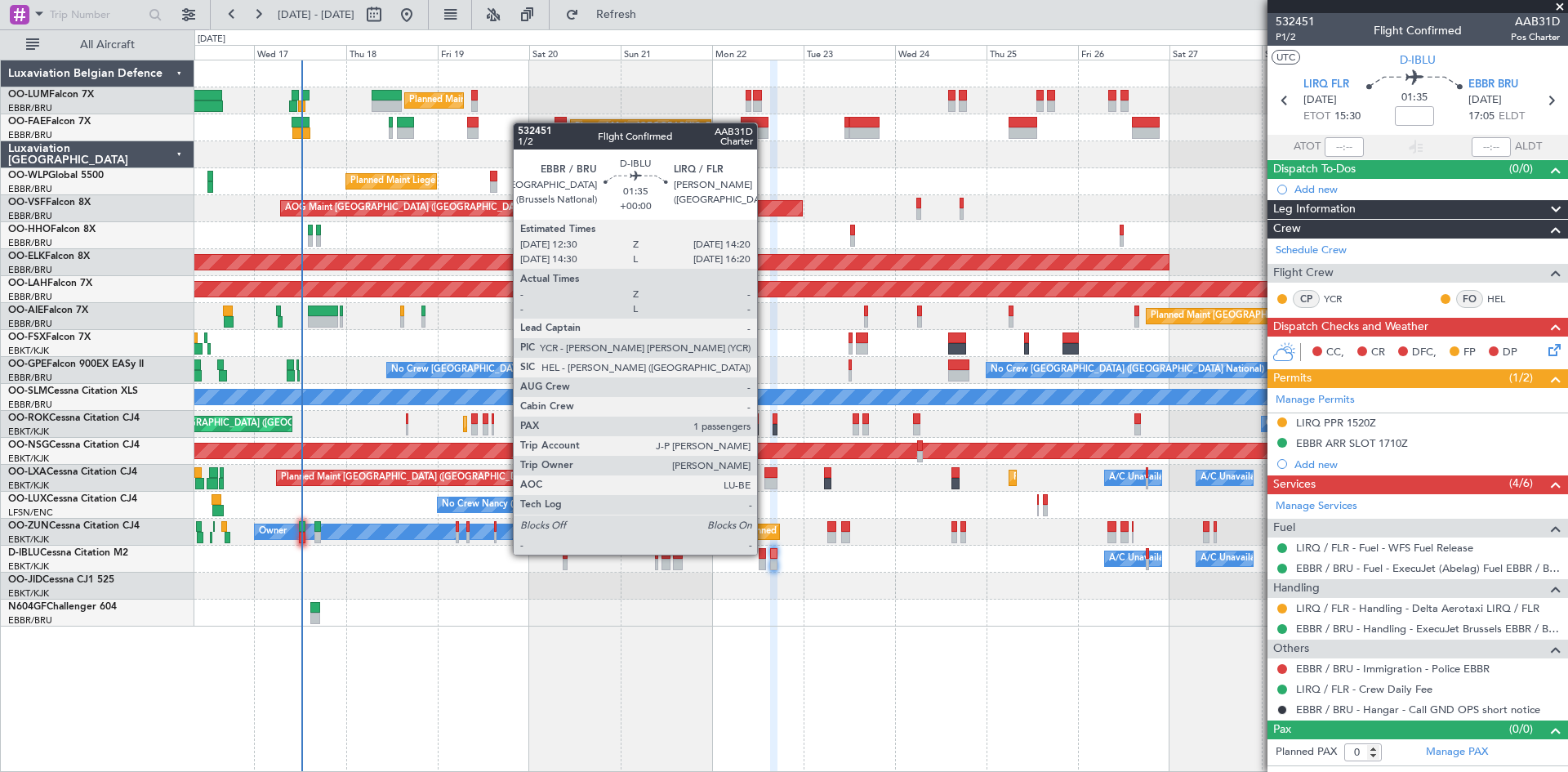
click at [764, 555] on div at bounding box center [762, 554] width 8 height 11
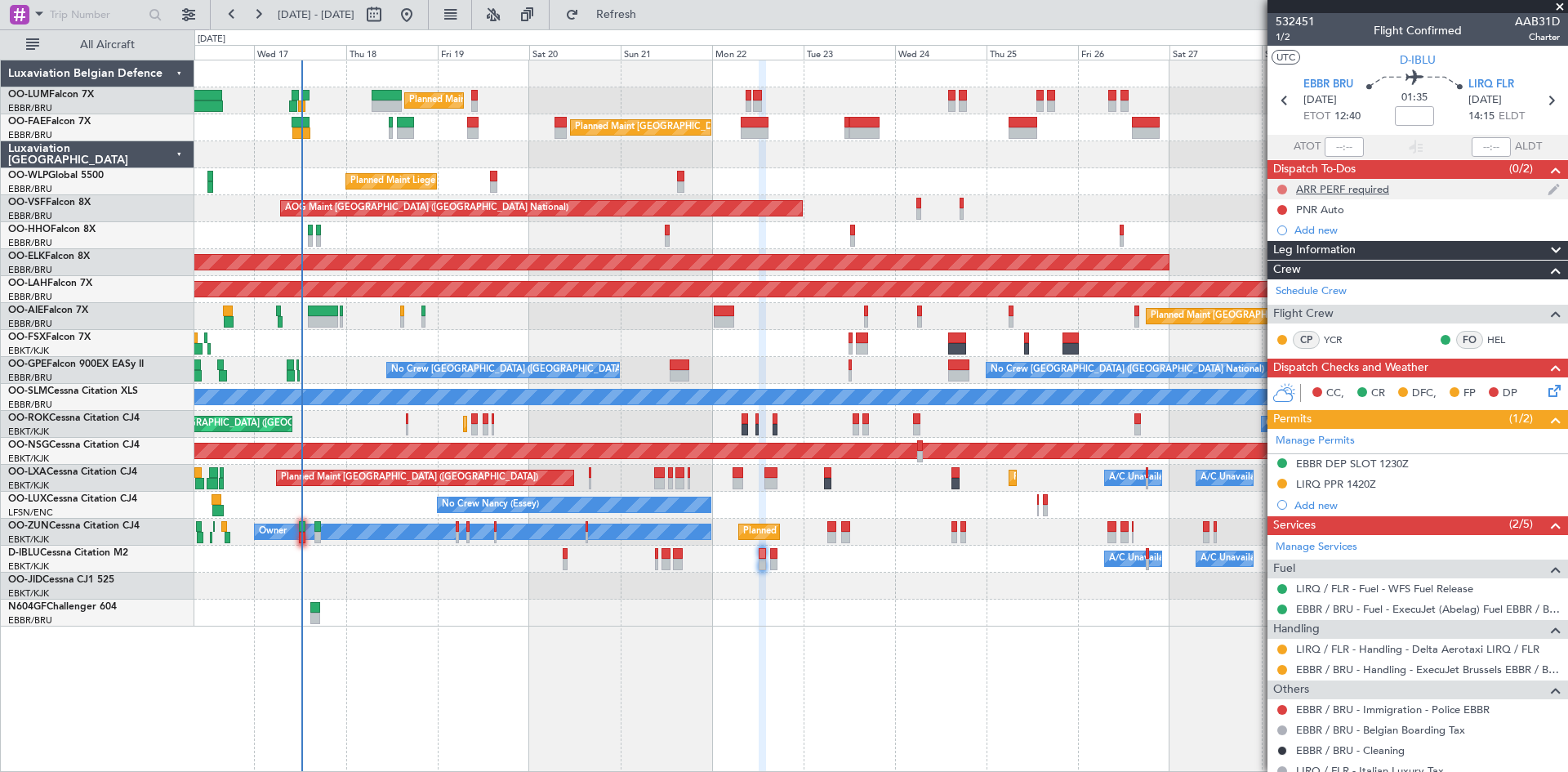
click at [1284, 185] on button at bounding box center [1282, 189] width 9 height 9
click at [1283, 253] on li "Completed" at bounding box center [1283, 261] width 87 height 25
click at [1283, 209] on button at bounding box center [1282, 210] width 9 height 9
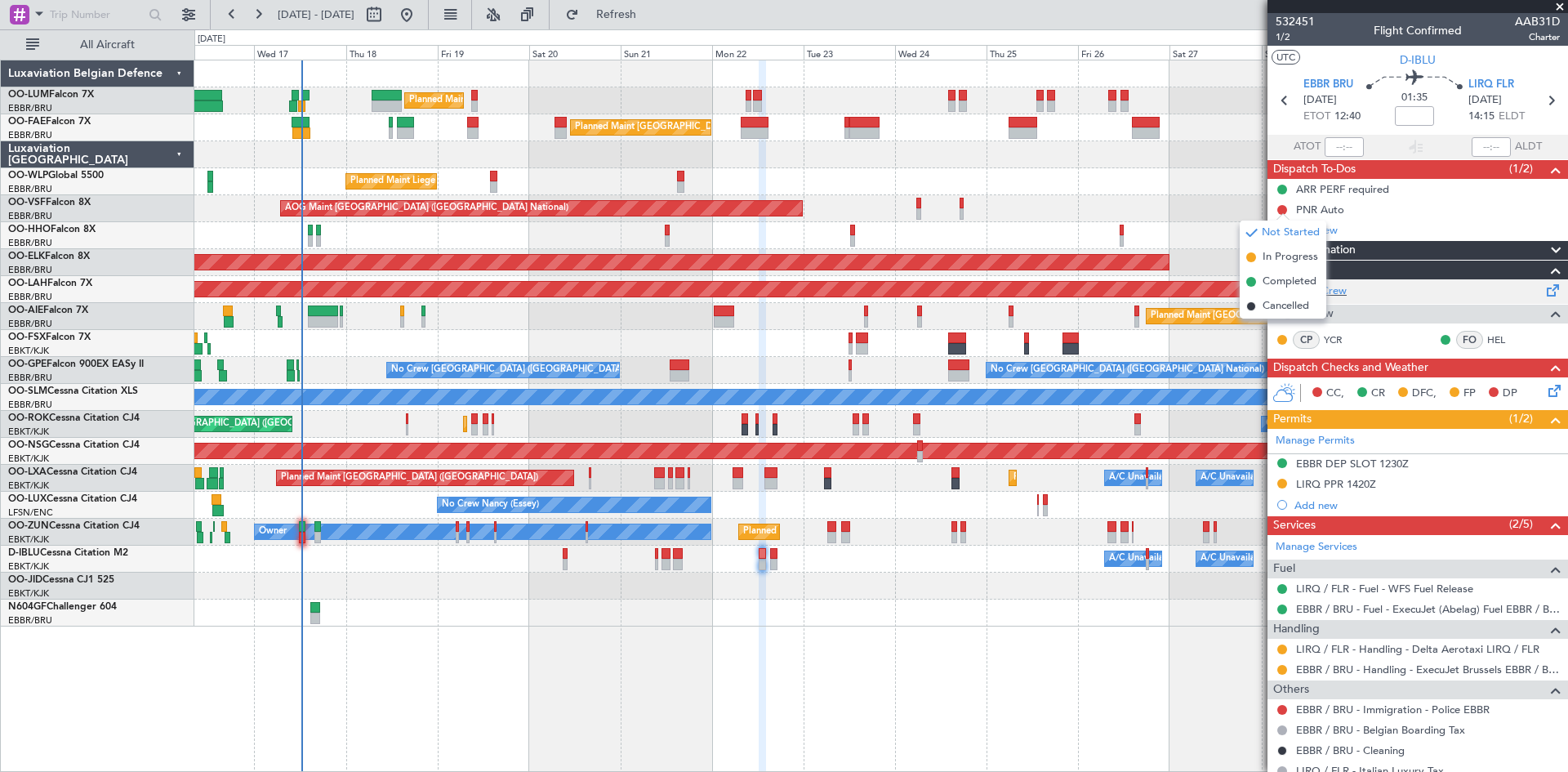
click at [1293, 279] on span "Completed" at bounding box center [1289, 281] width 54 height 16
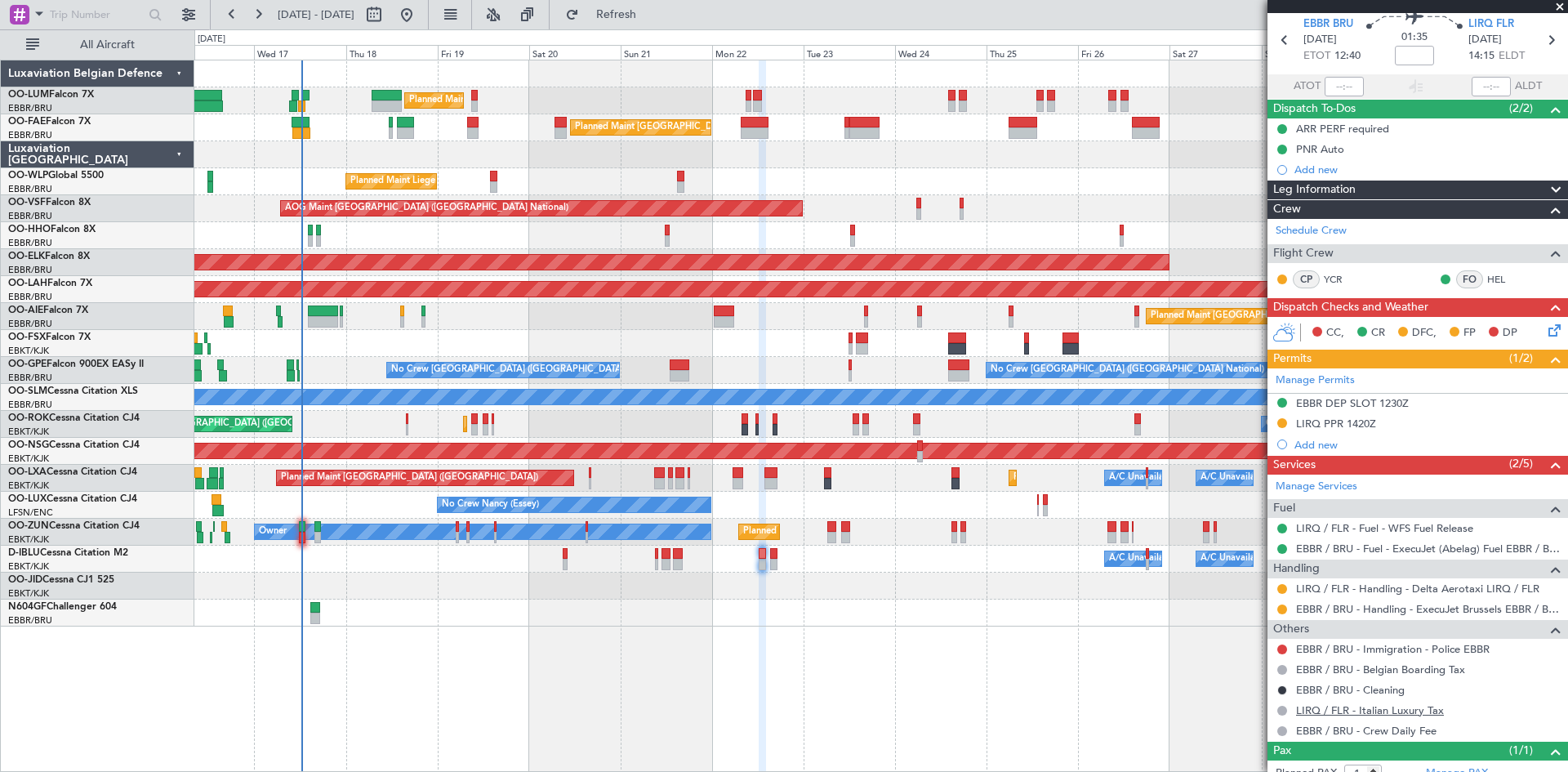
scroll to position [82, 0]
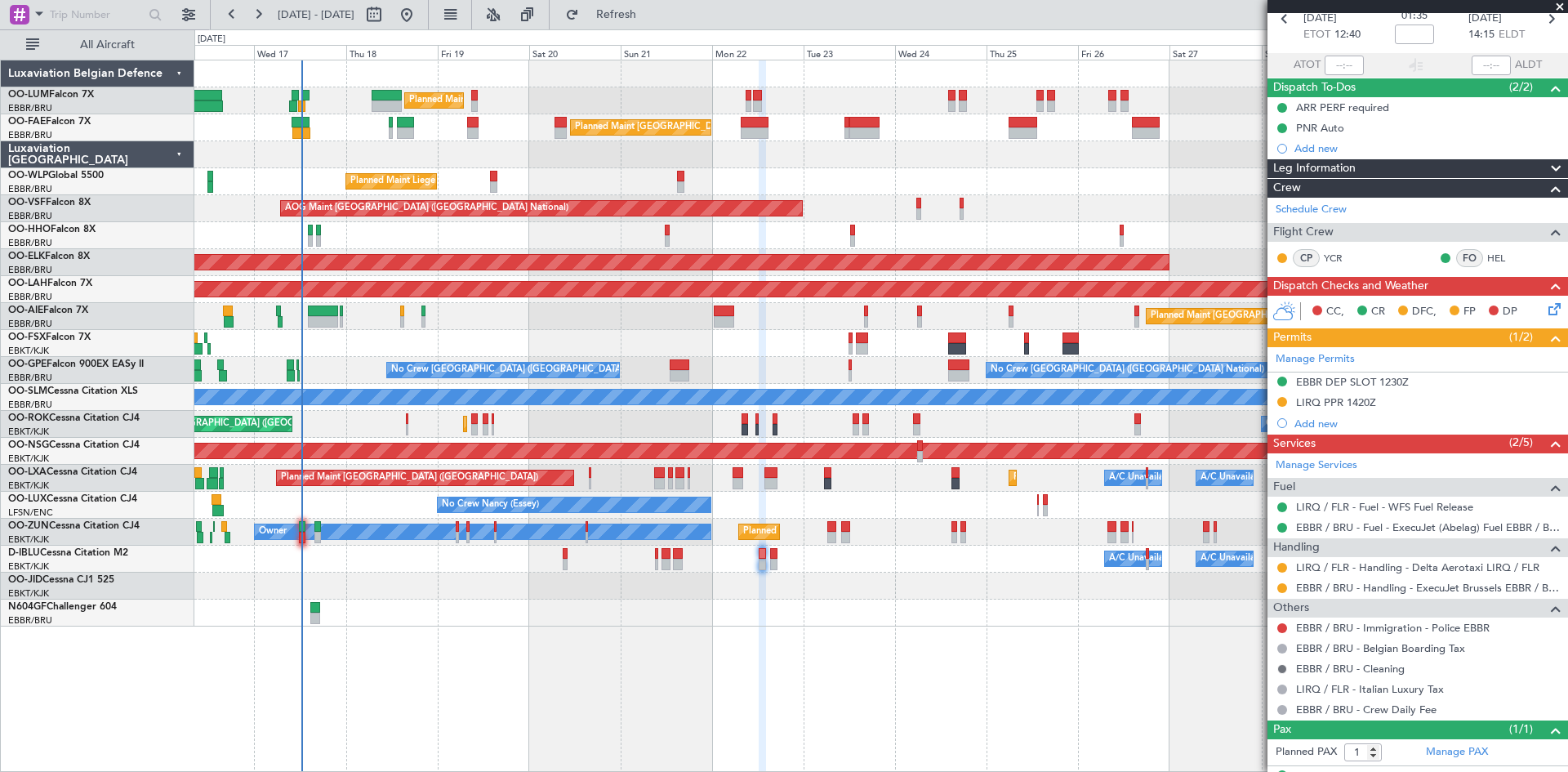
click at [1281, 667] on button at bounding box center [1282, 669] width 9 height 9
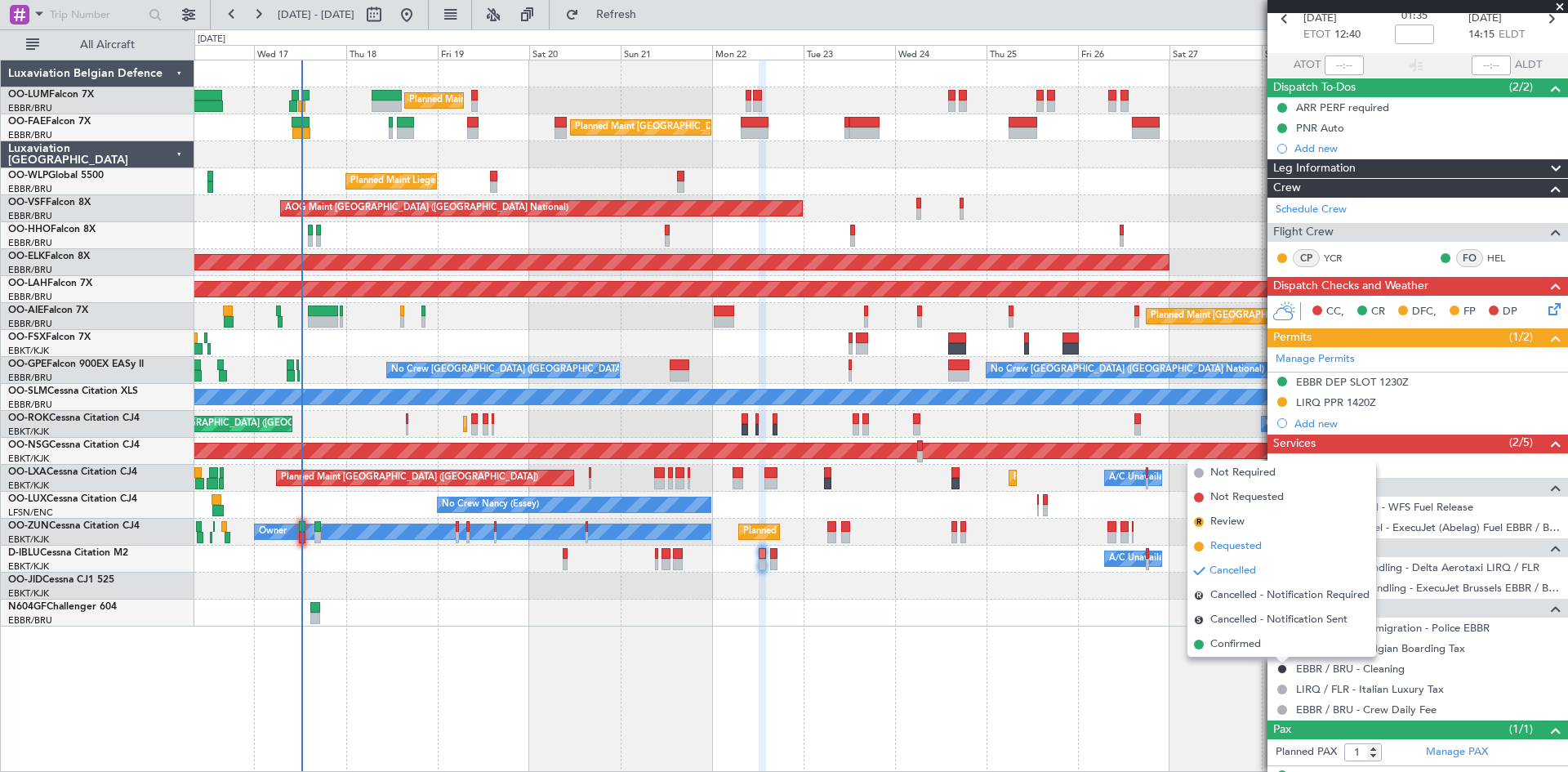
click at [1244, 545] on span "Requested" at bounding box center [1236, 546] width 52 height 16
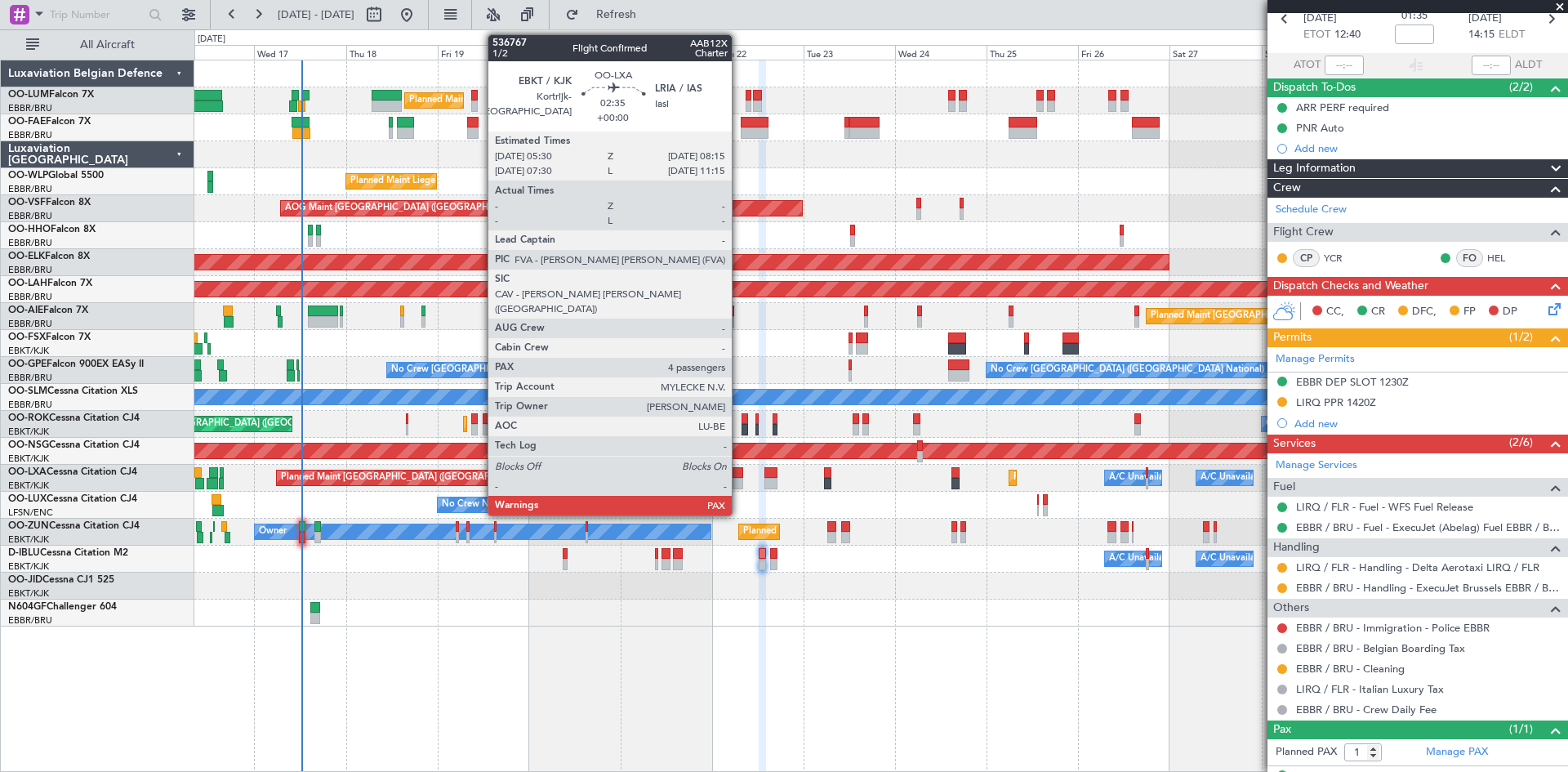
click at [739, 469] on div at bounding box center [737, 473] width 10 height 11
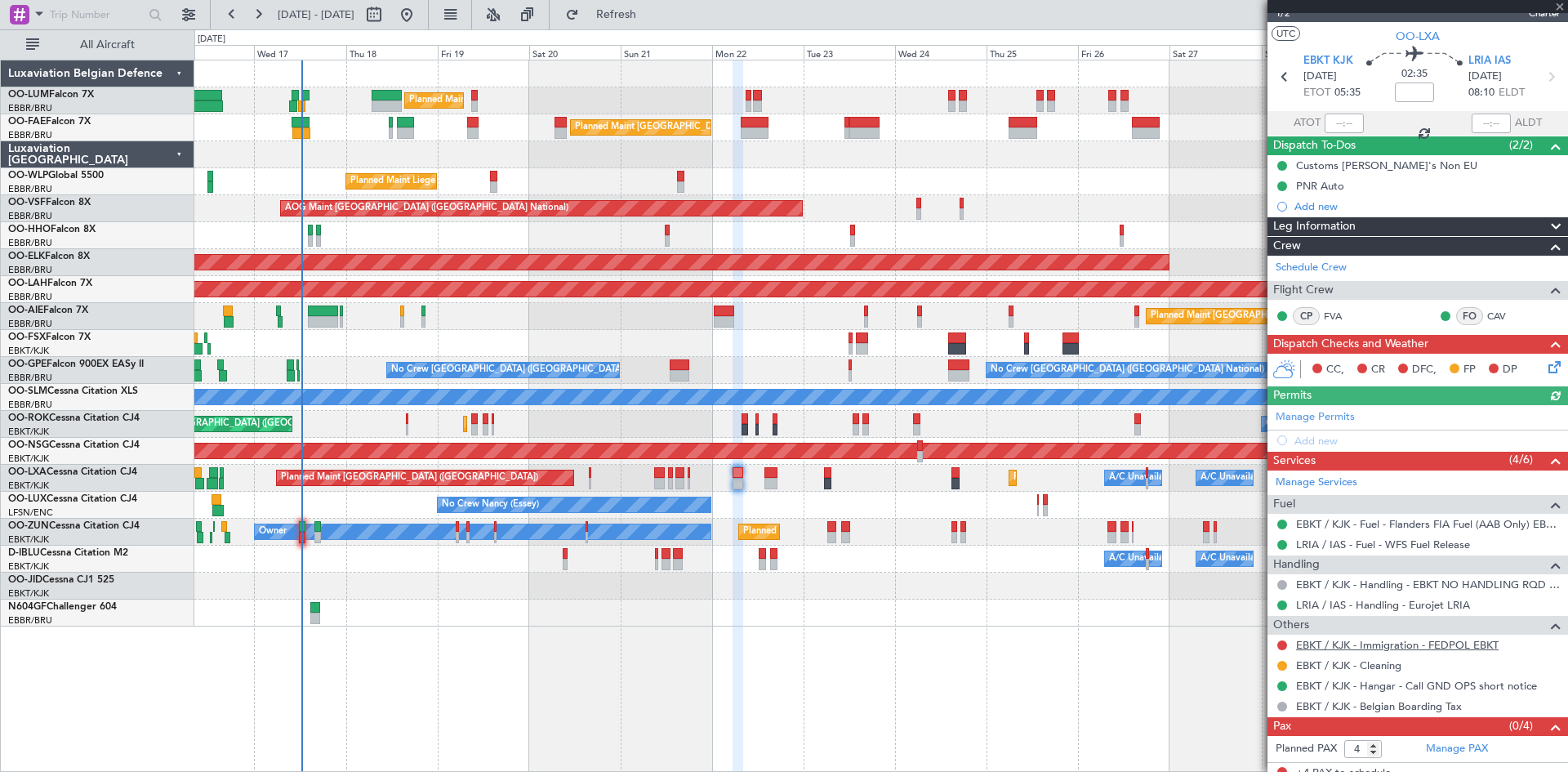
scroll to position [35, 0]
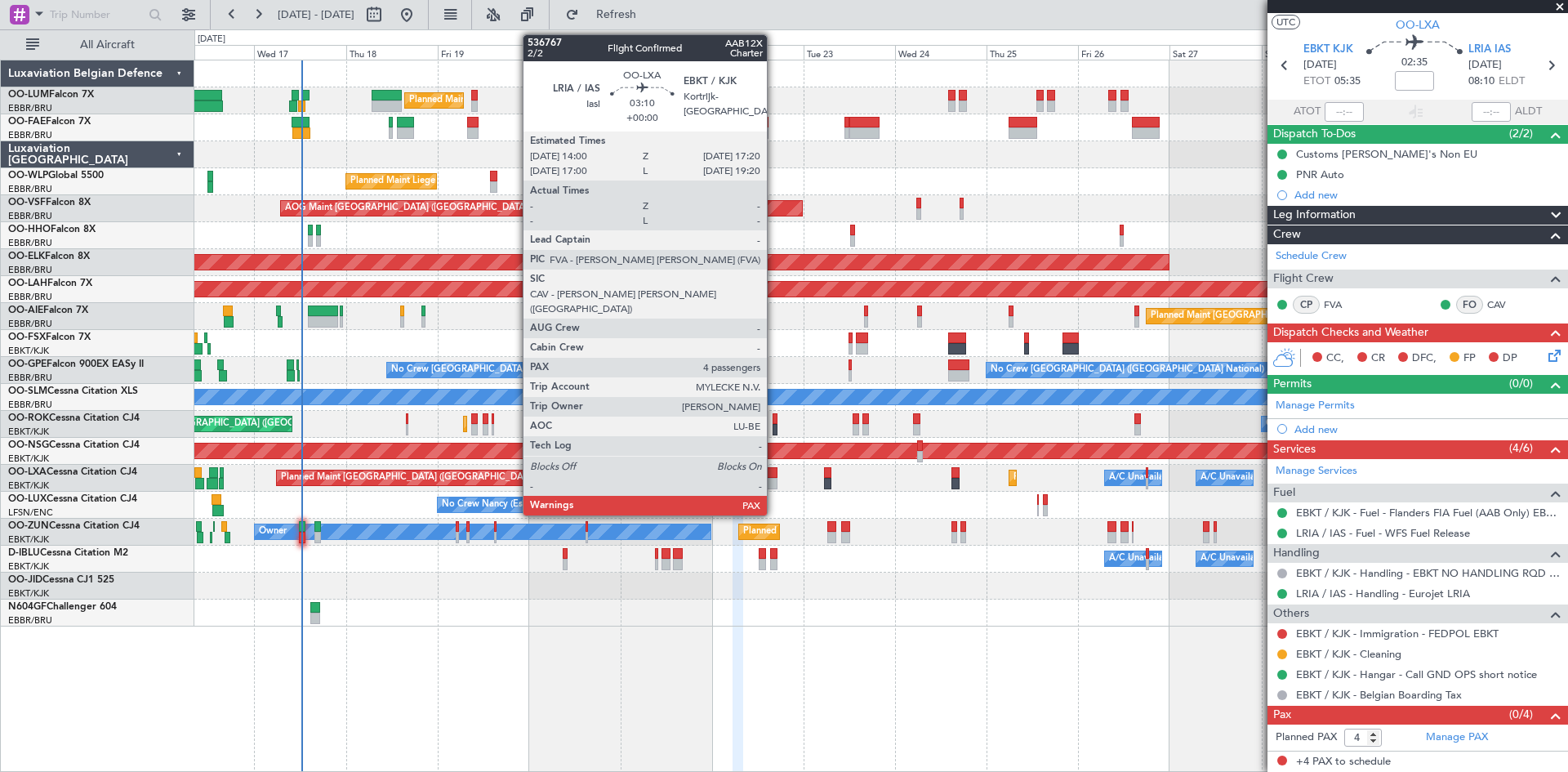
click at [775, 469] on div at bounding box center [771, 473] width 13 height 11
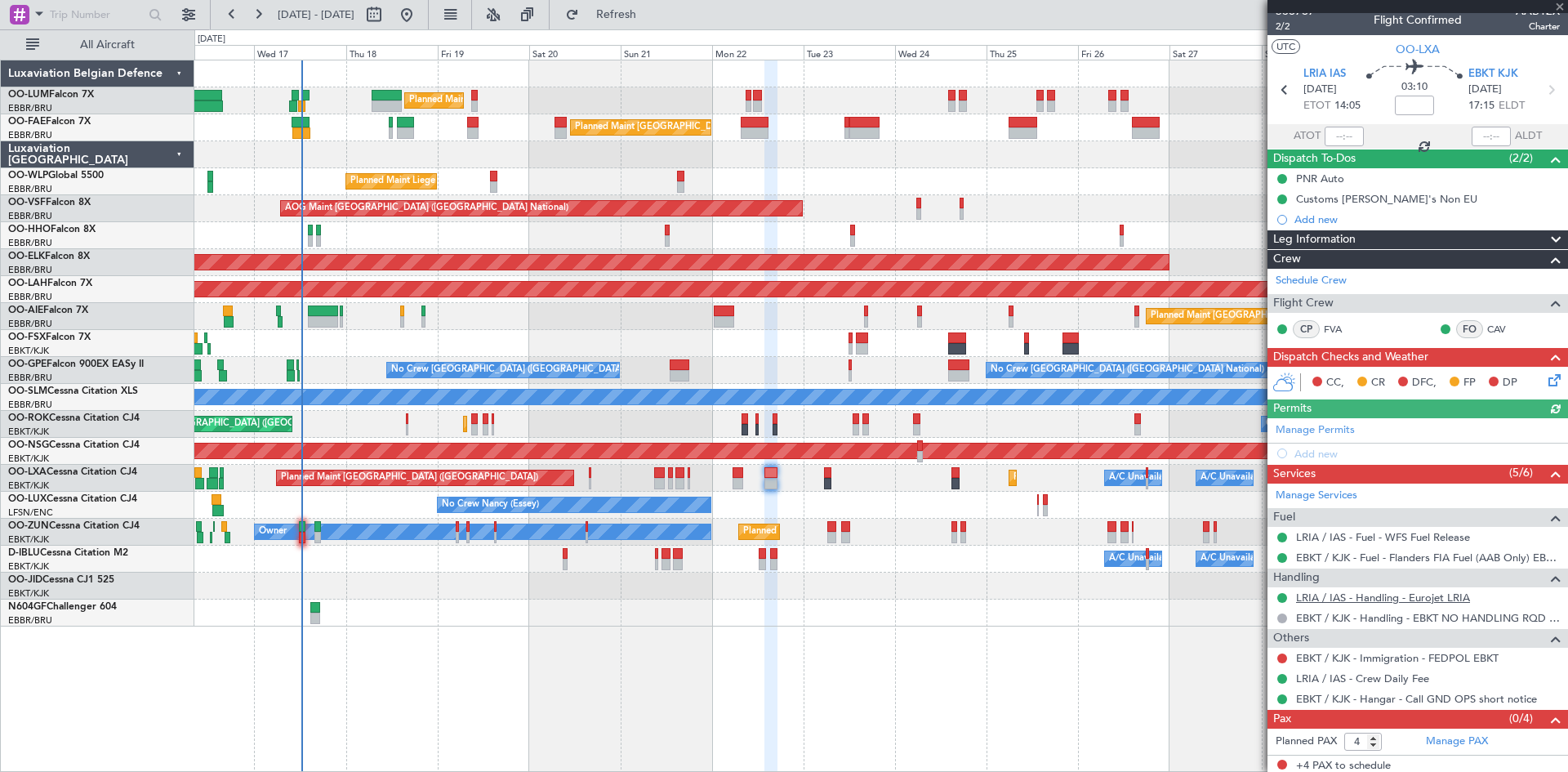
scroll to position [15, 0]
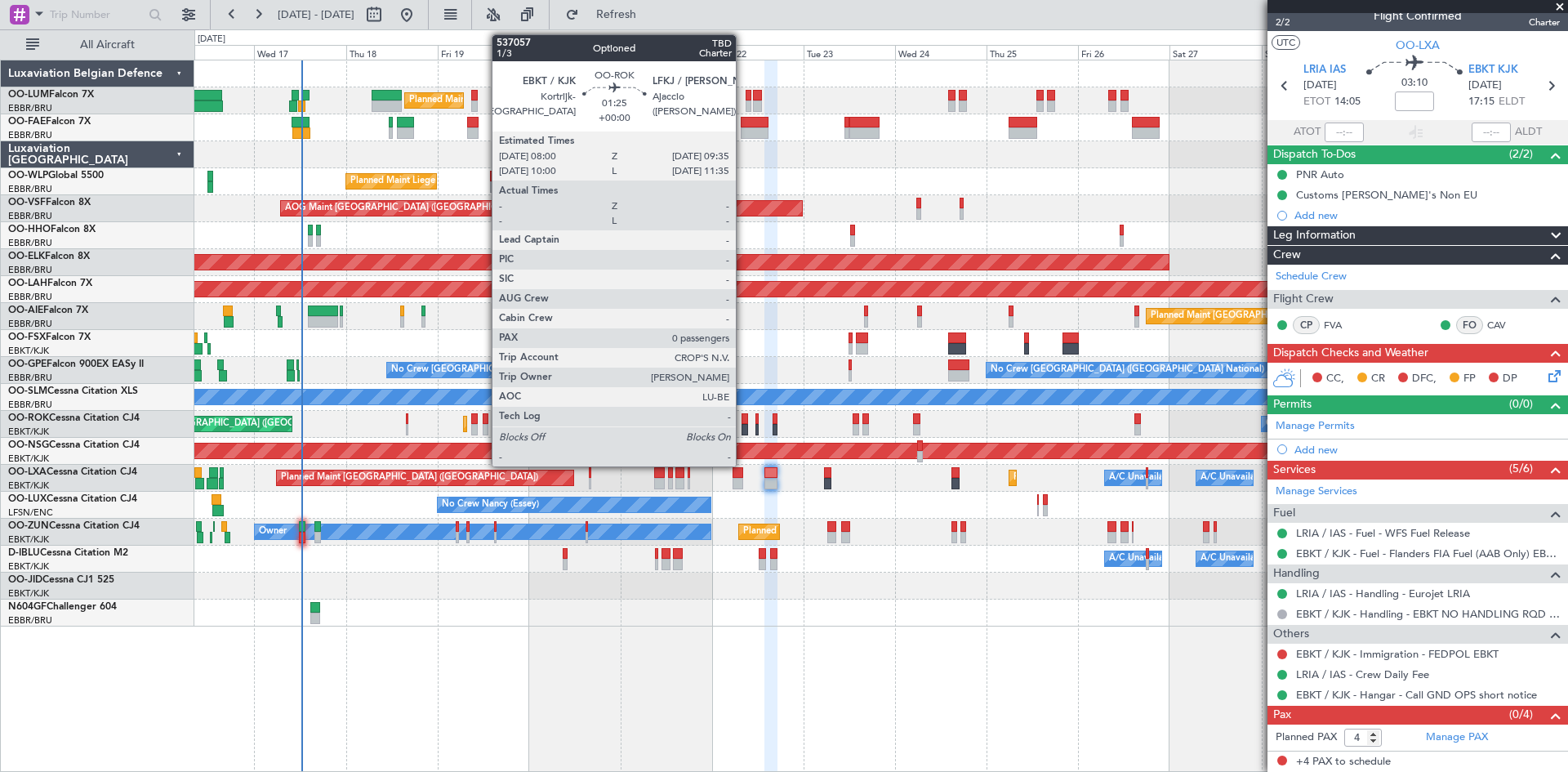
click at [743, 420] on div at bounding box center [744, 419] width 7 height 11
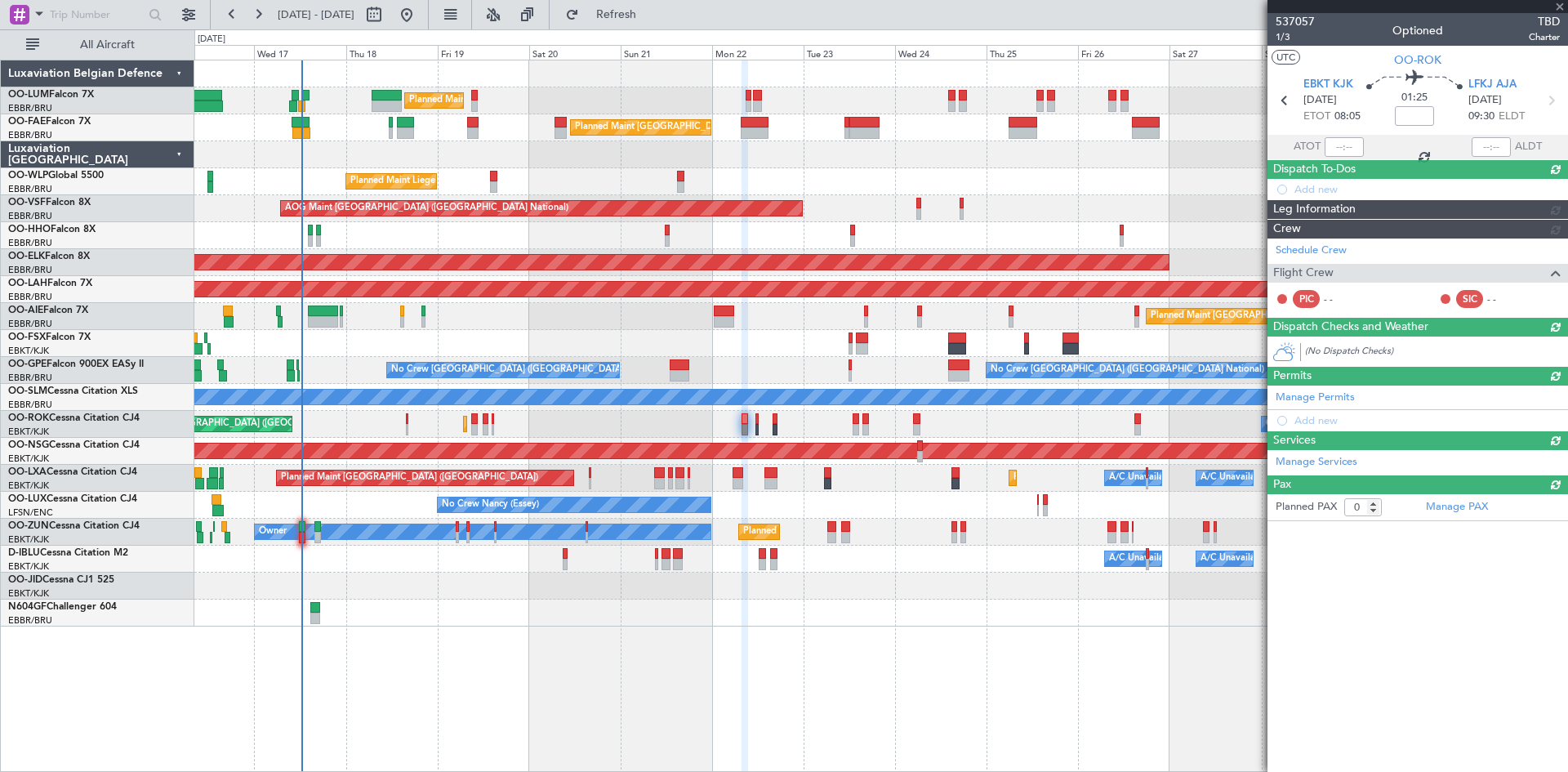
scroll to position [0, 0]
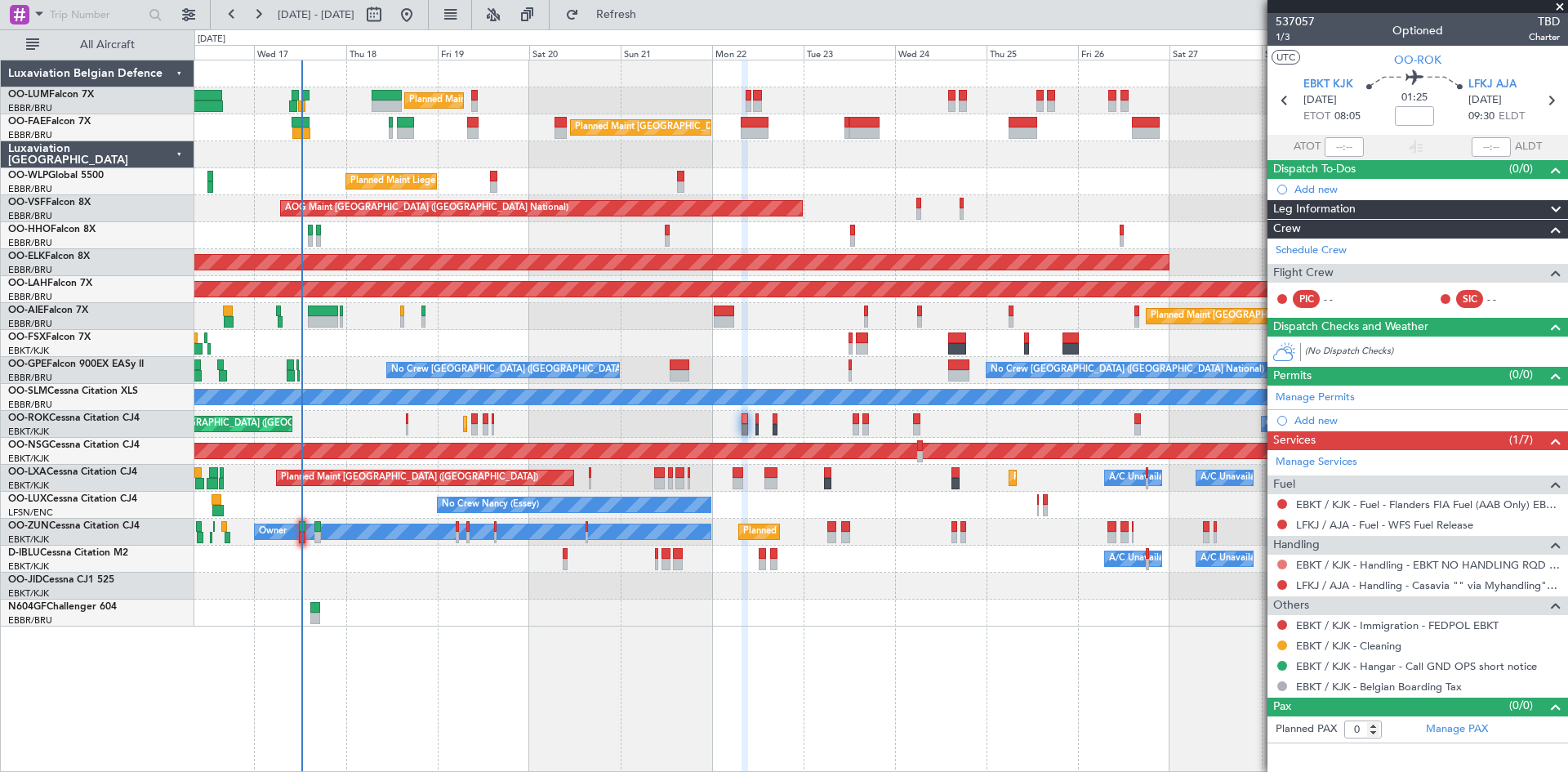
click at [1280, 563] on button at bounding box center [1282, 565] width 9 height 9
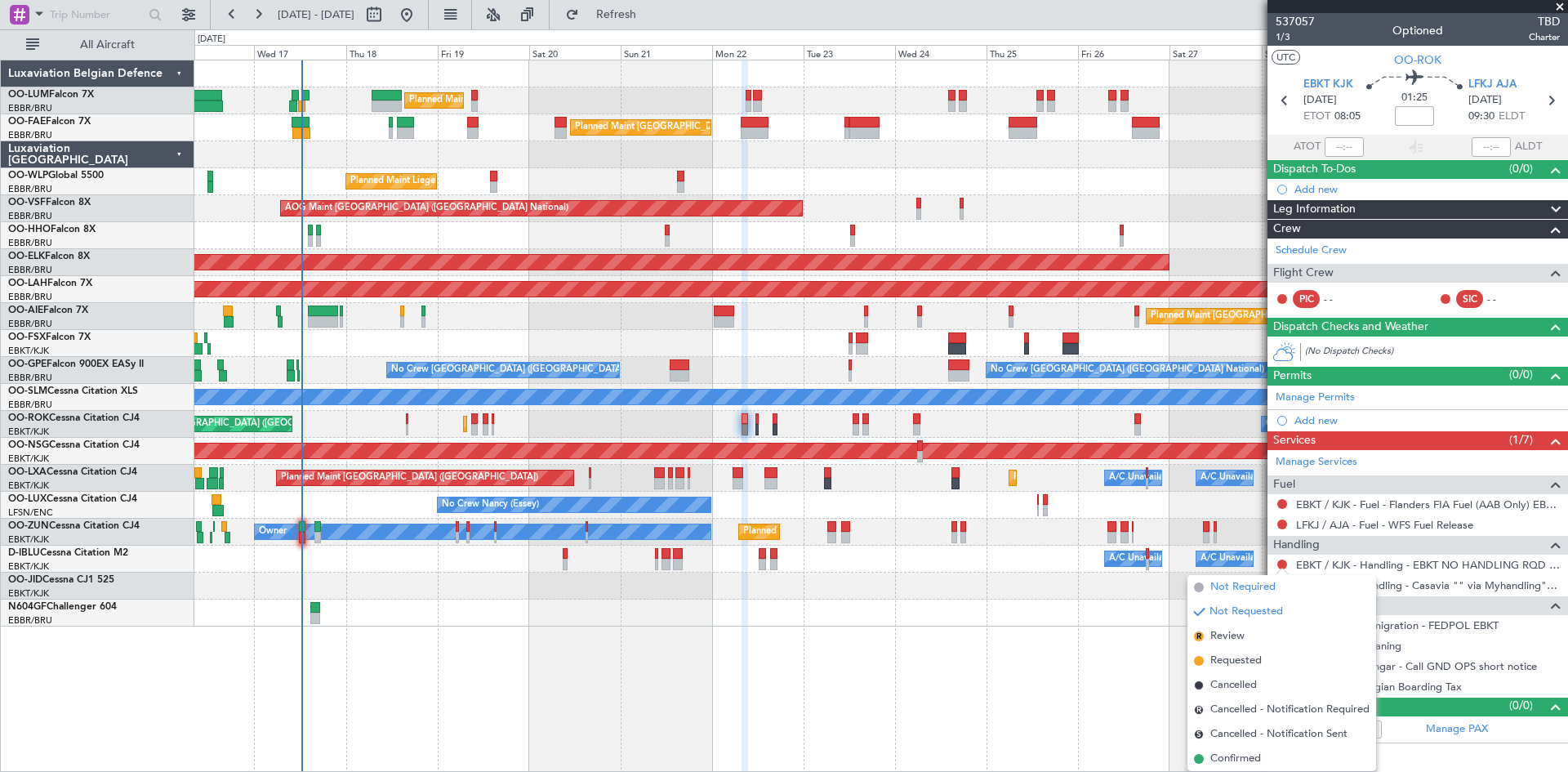
click at [1266, 584] on span "Not Required" at bounding box center [1243, 587] width 65 height 16
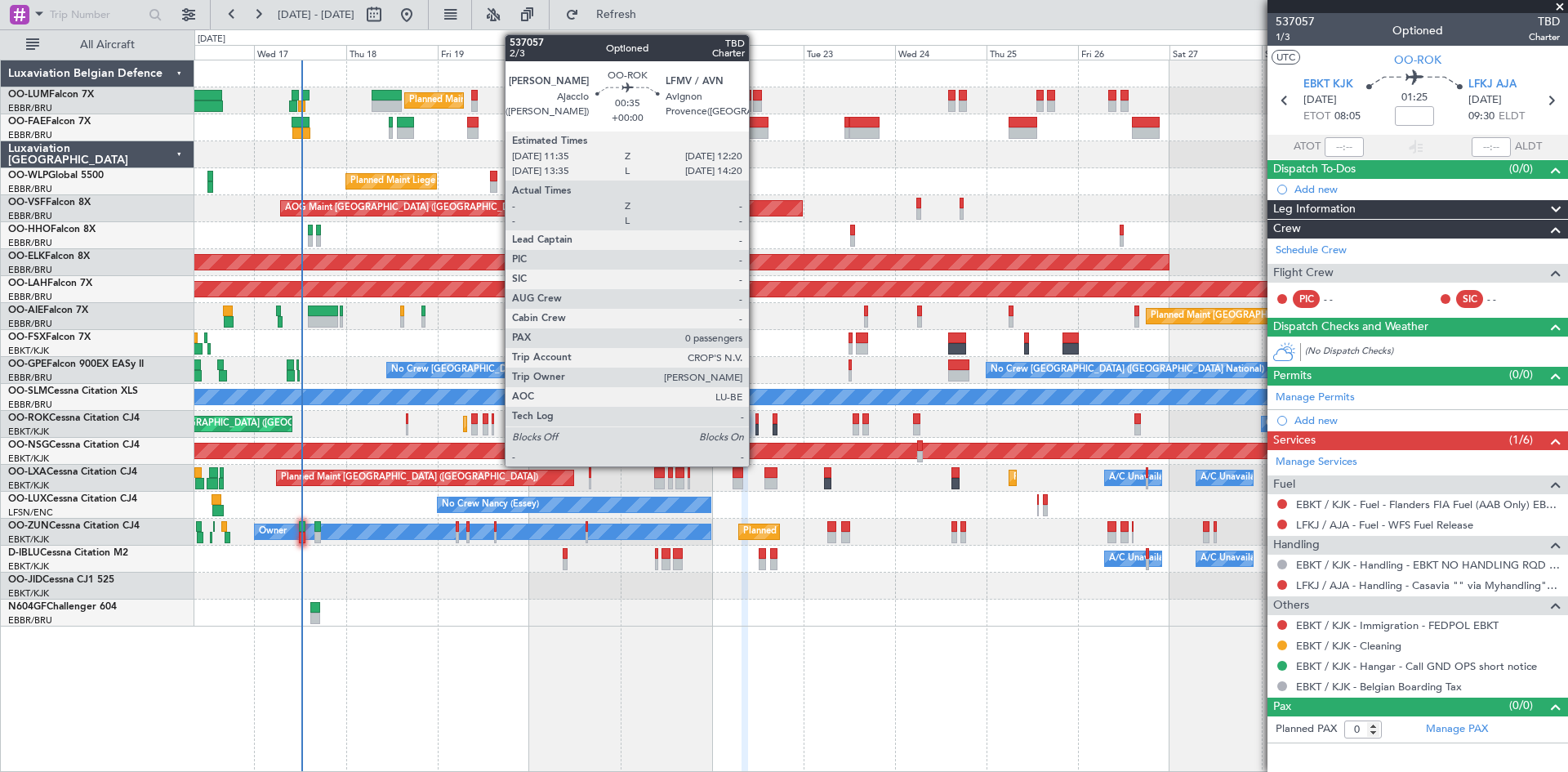
click at [757, 426] on div at bounding box center [757, 430] width 3 height 11
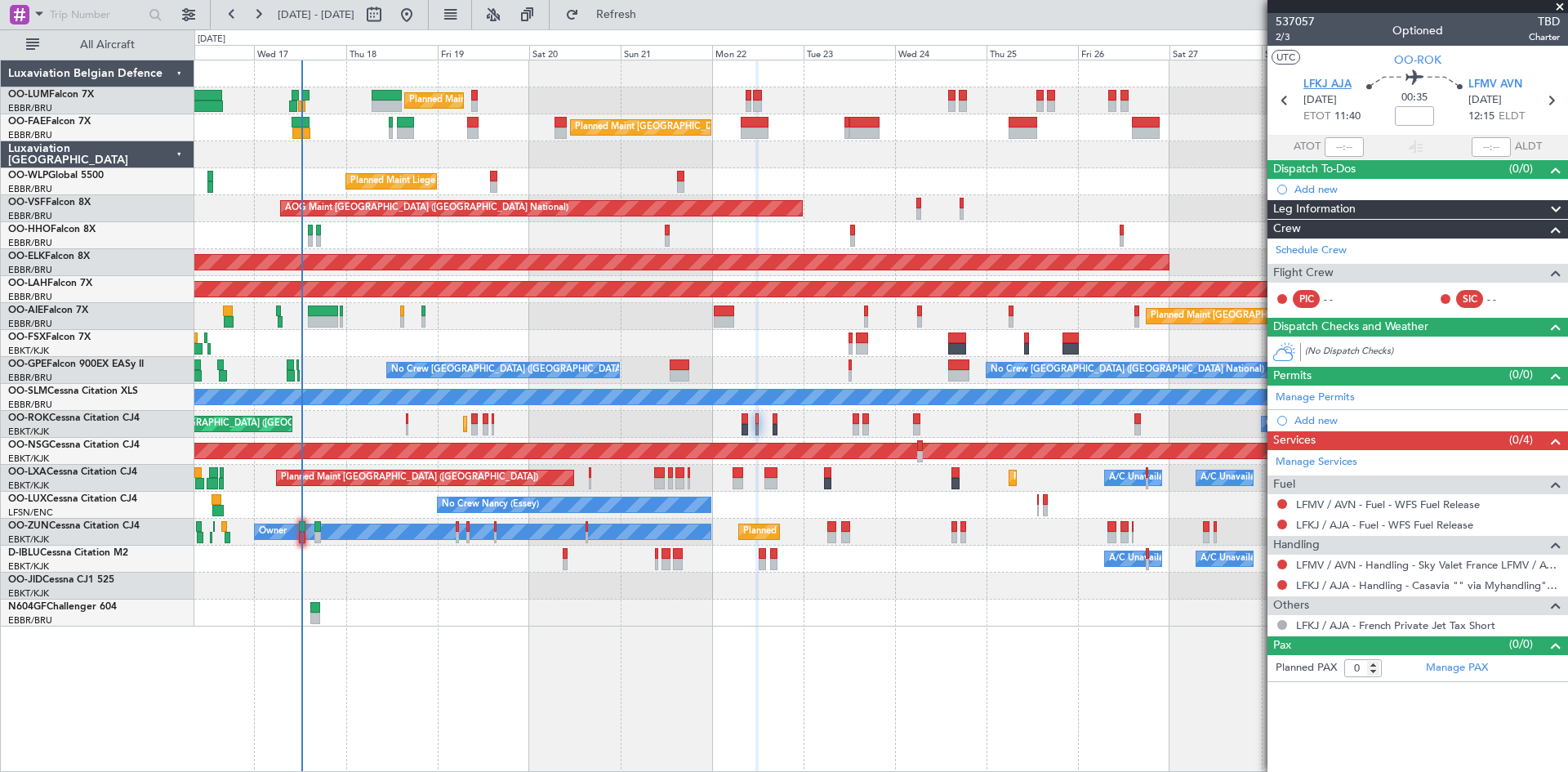
click at [1344, 88] on span "LFKJ AJA" at bounding box center [1327, 84] width 48 height 16
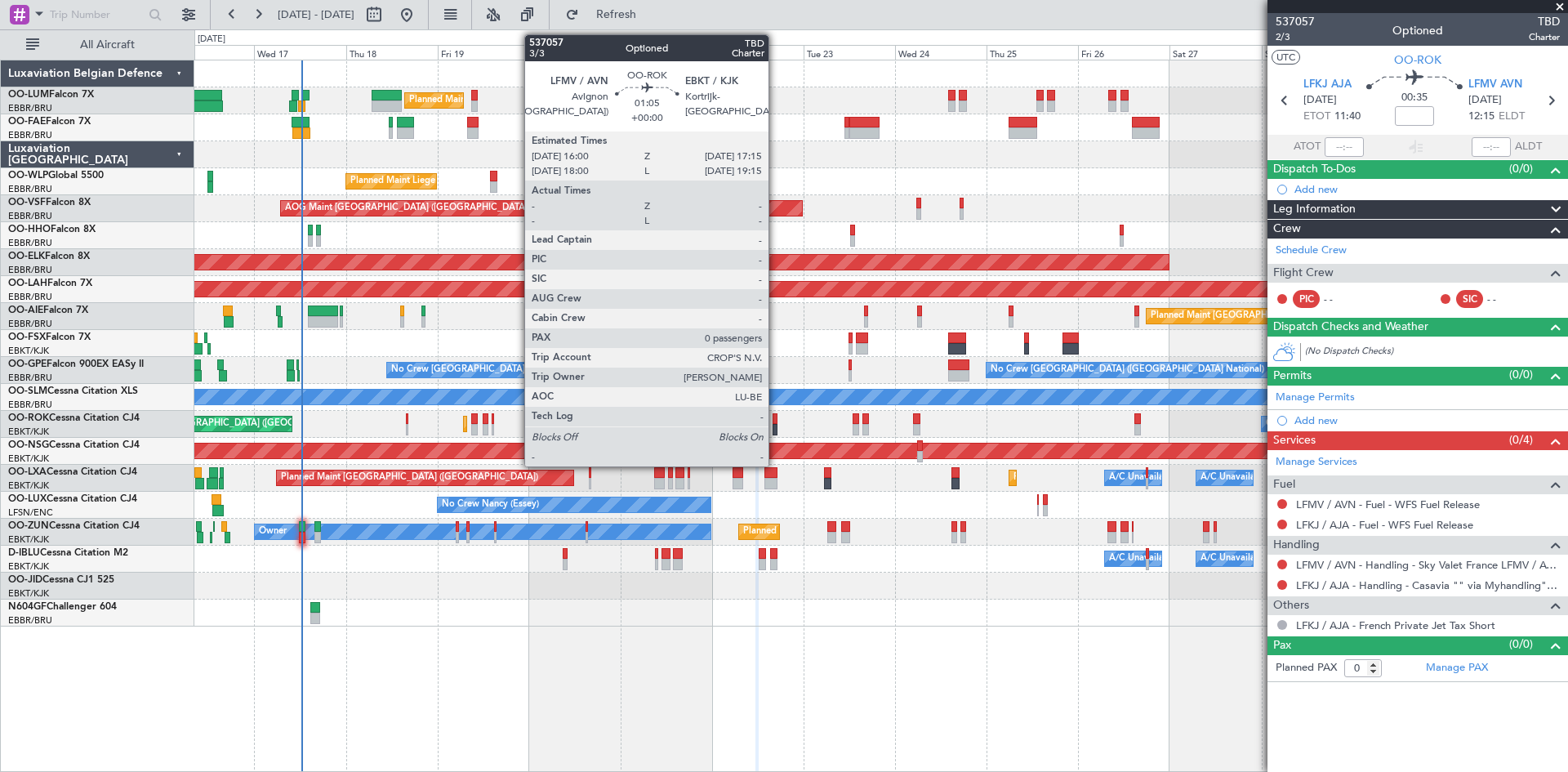
click at [776, 415] on div at bounding box center [775, 419] width 5 height 11
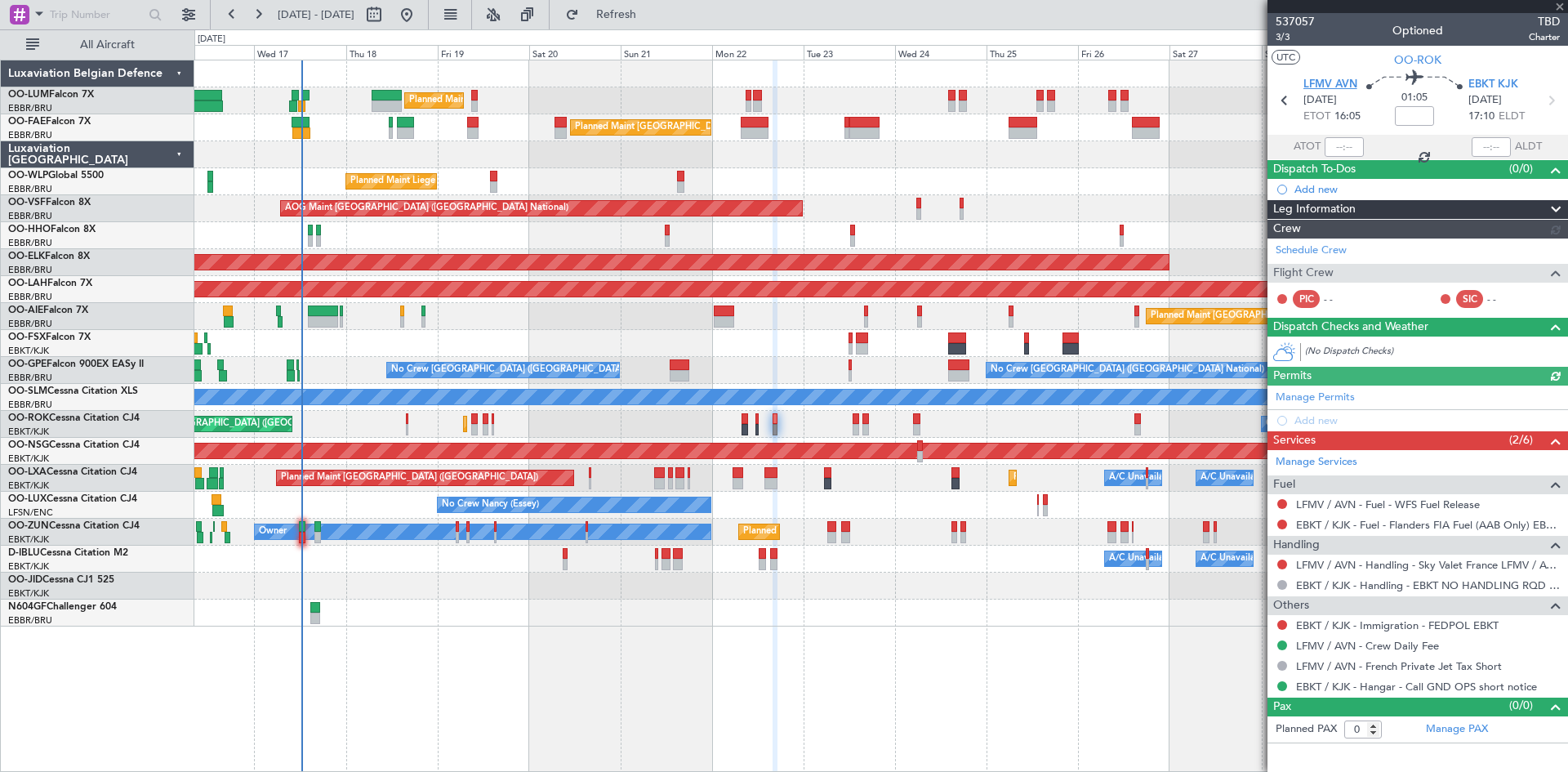
click at [1343, 85] on span "LFMV AVN" at bounding box center [1330, 84] width 54 height 16
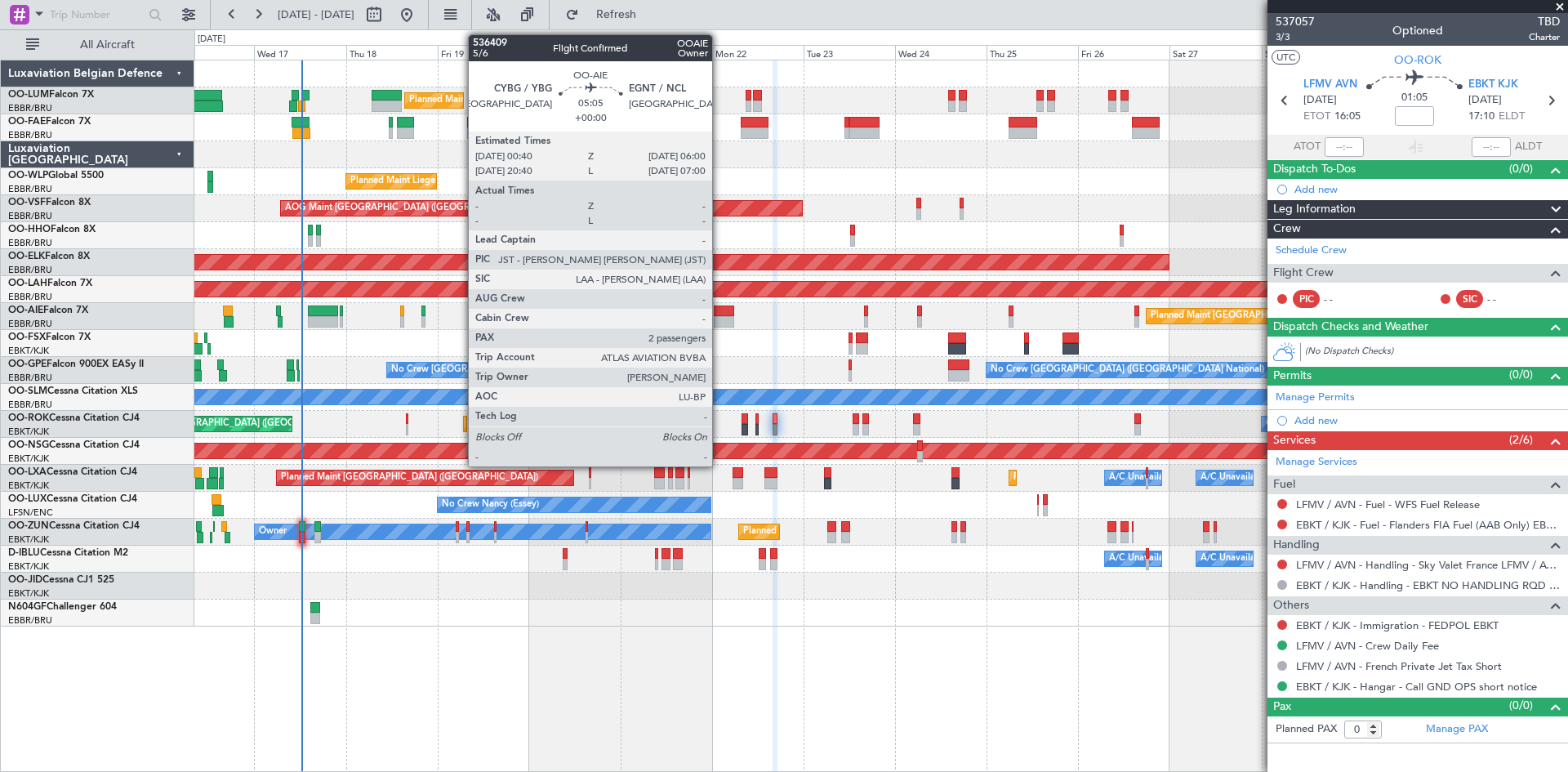
click at [720, 316] on div at bounding box center [725, 311] width 21 height 11
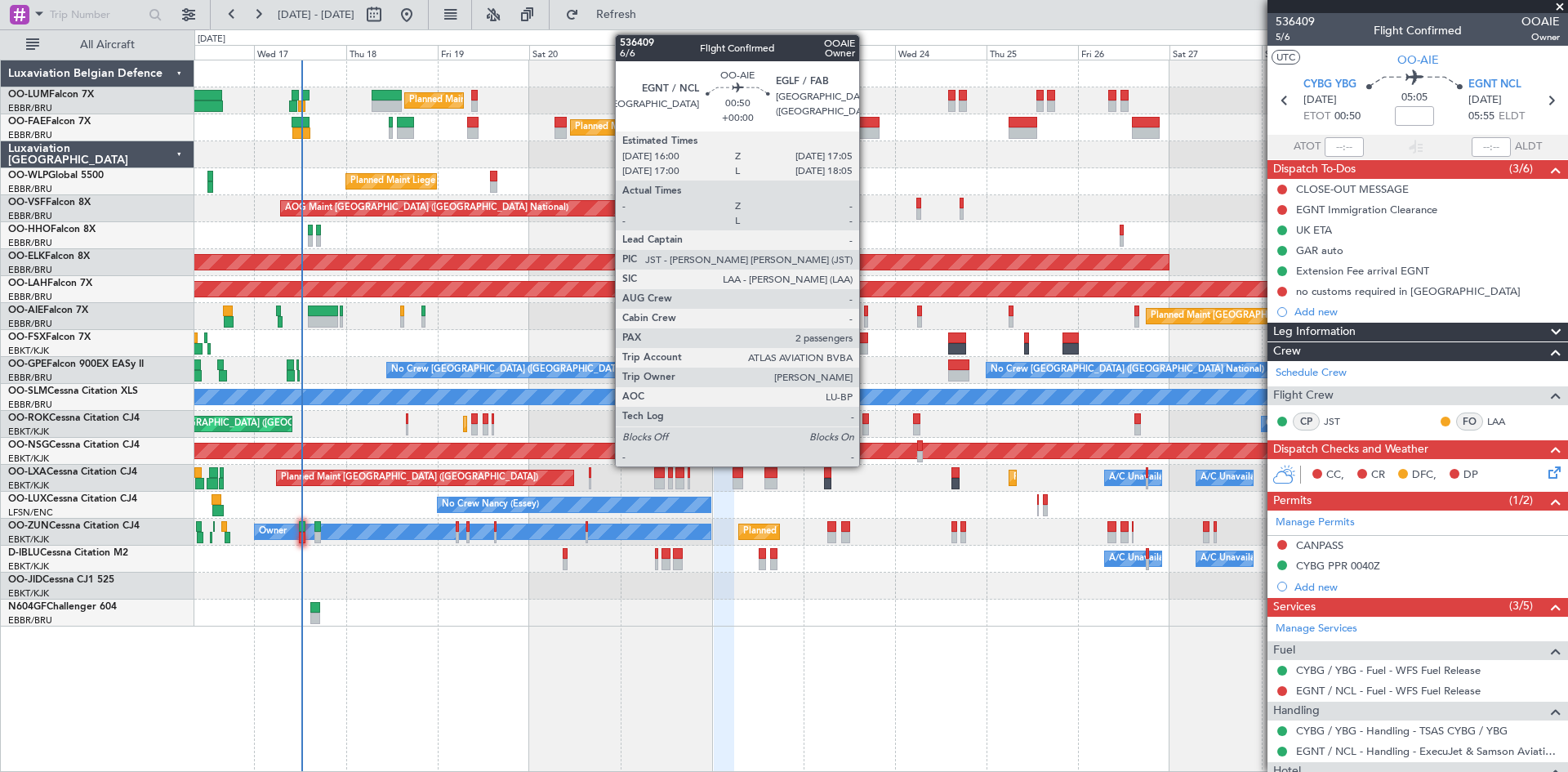
click at [867, 311] on div at bounding box center [866, 311] width 5 height 11
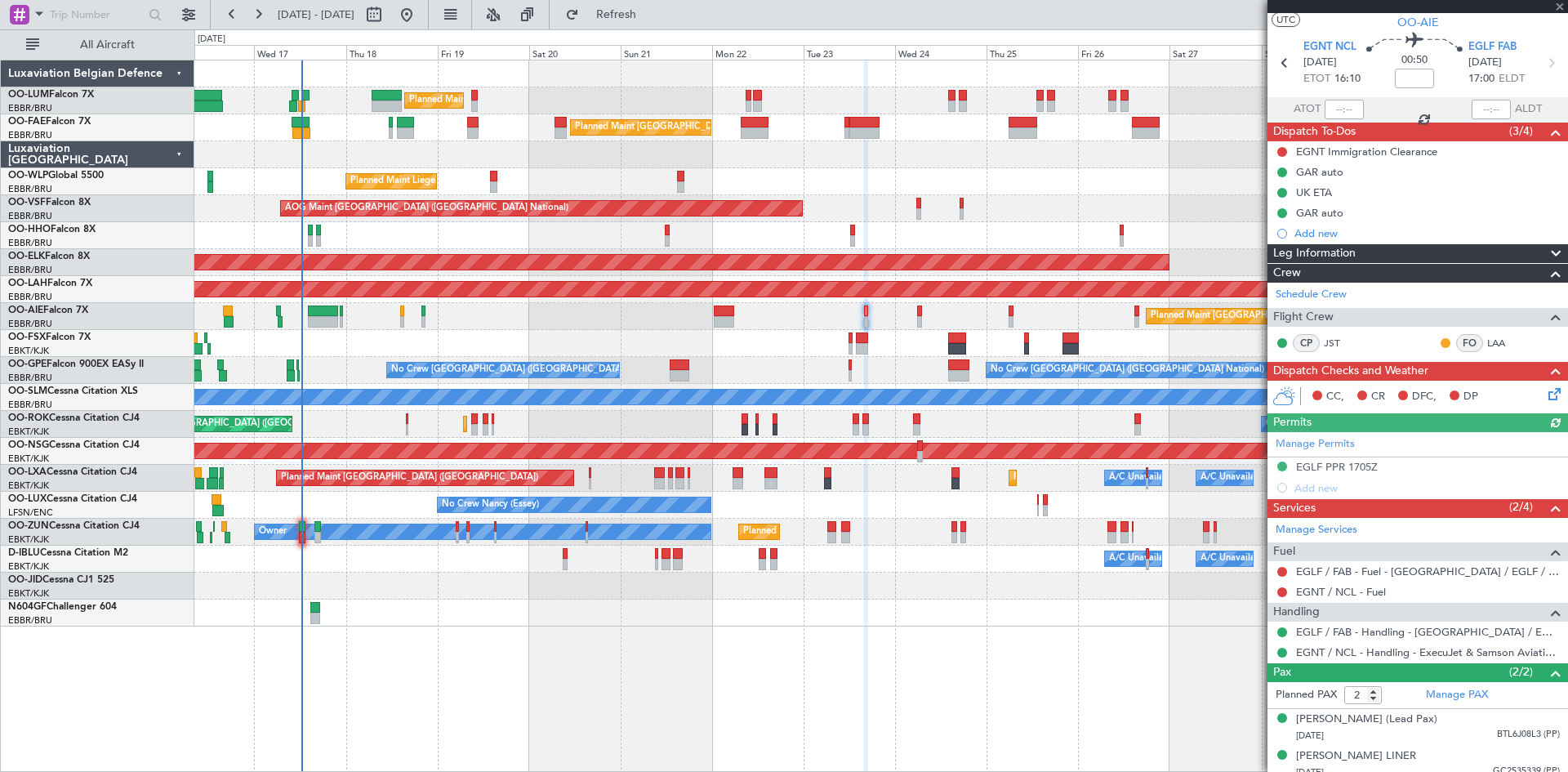
scroll to position [64, 0]
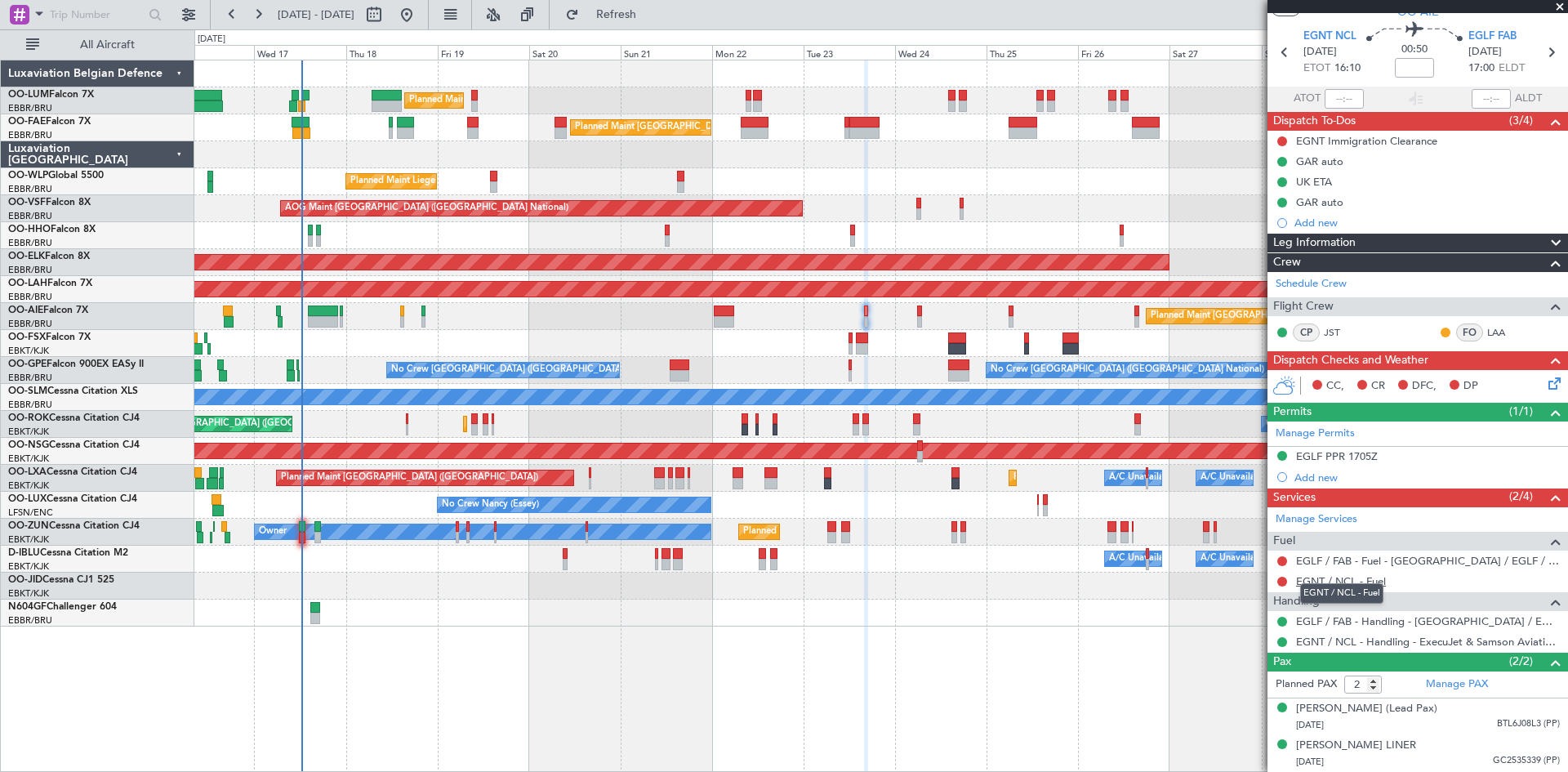
click at [1335, 574] on link "EGNT / NCL - Fuel" at bounding box center [1341, 581] width 90 height 14
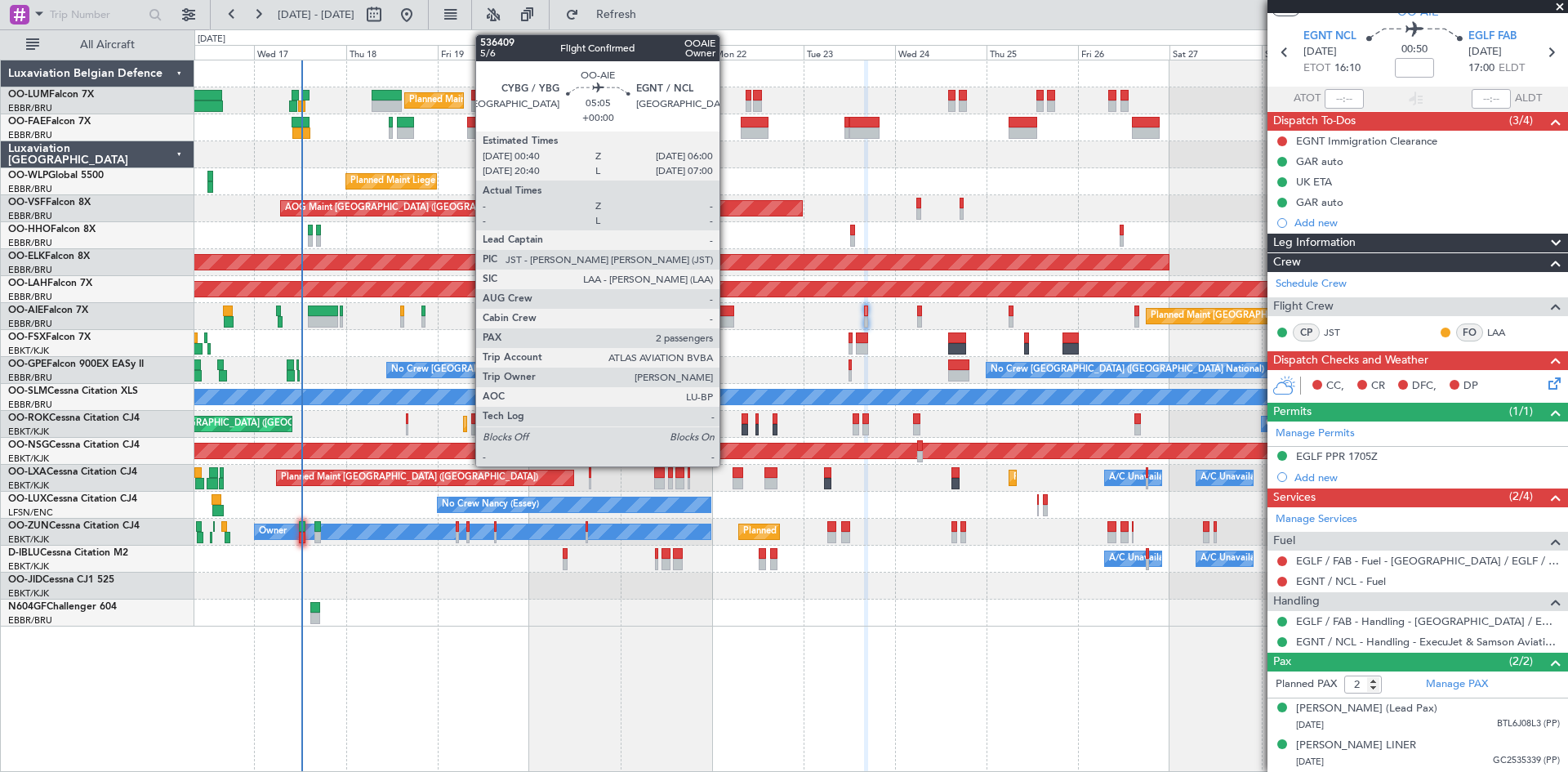
click at [727, 310] on div at bounding box center [725, 311] width 21 height 11
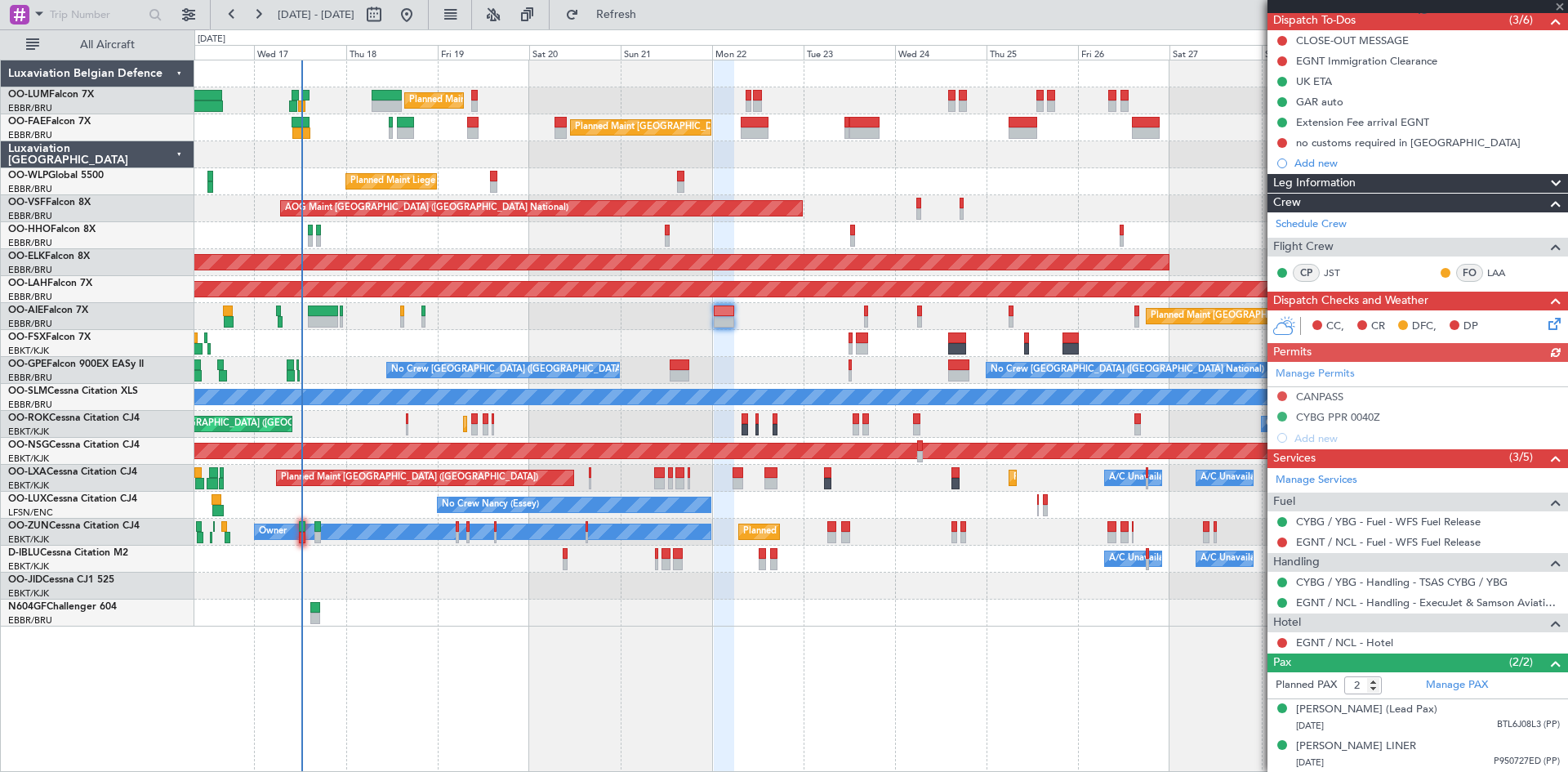
scroll to position [163, 0]
click at [1395, 534] on link "EGNT / NCL - Fuel - WFS Fuel Release" at bounding box center [1389, 541] width 185 height 14
drag, startPoint x: 648, startPoint y: 15, endPoint x: 940, endPoint y: 211, distance: 351.7
click at [648, 16] on span "Refresh" at bounding box center [616, 15] width 69 height 11
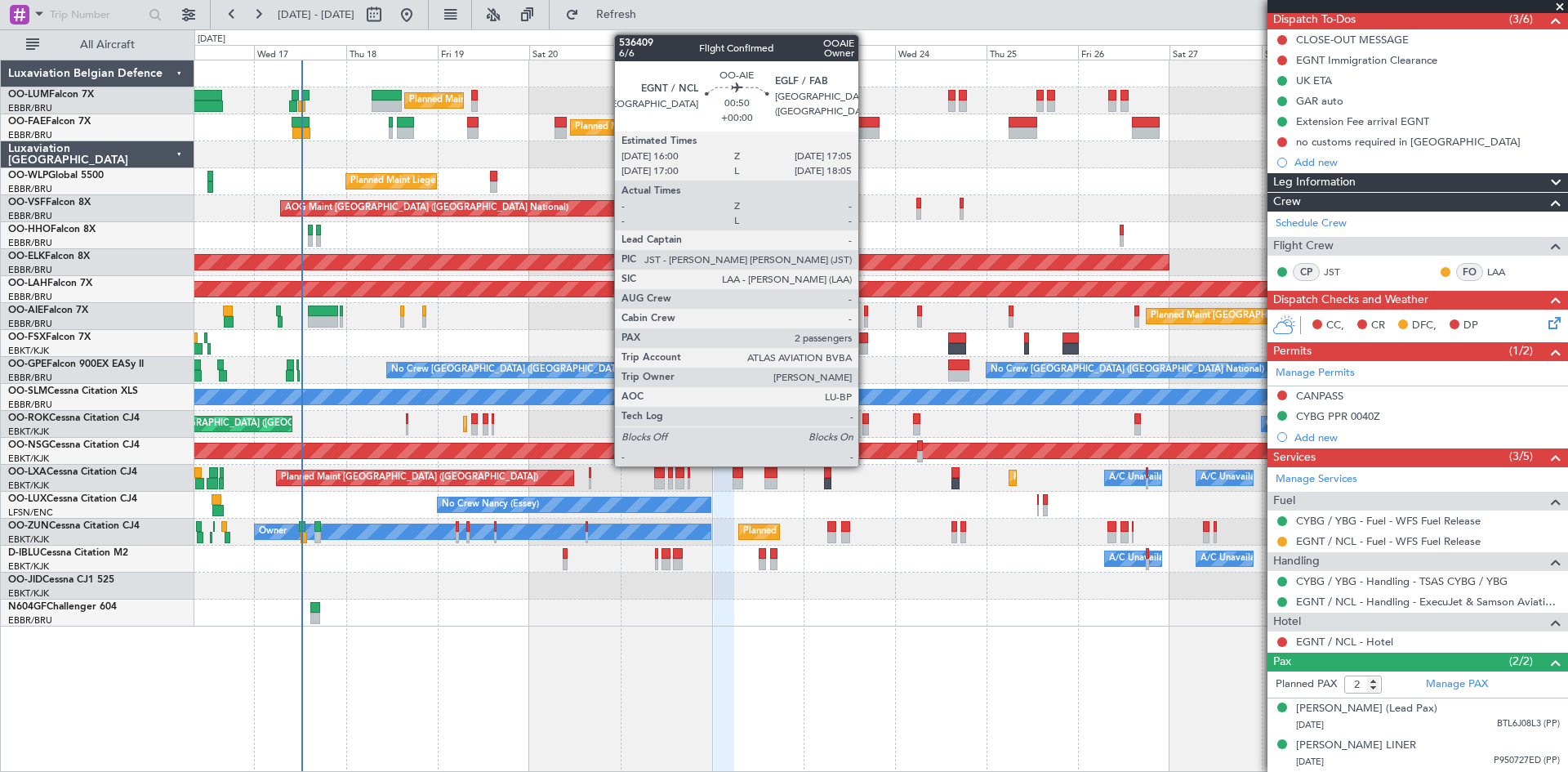
click at [866, 317] on div at bounding box center [866, 321] width 5 height 11
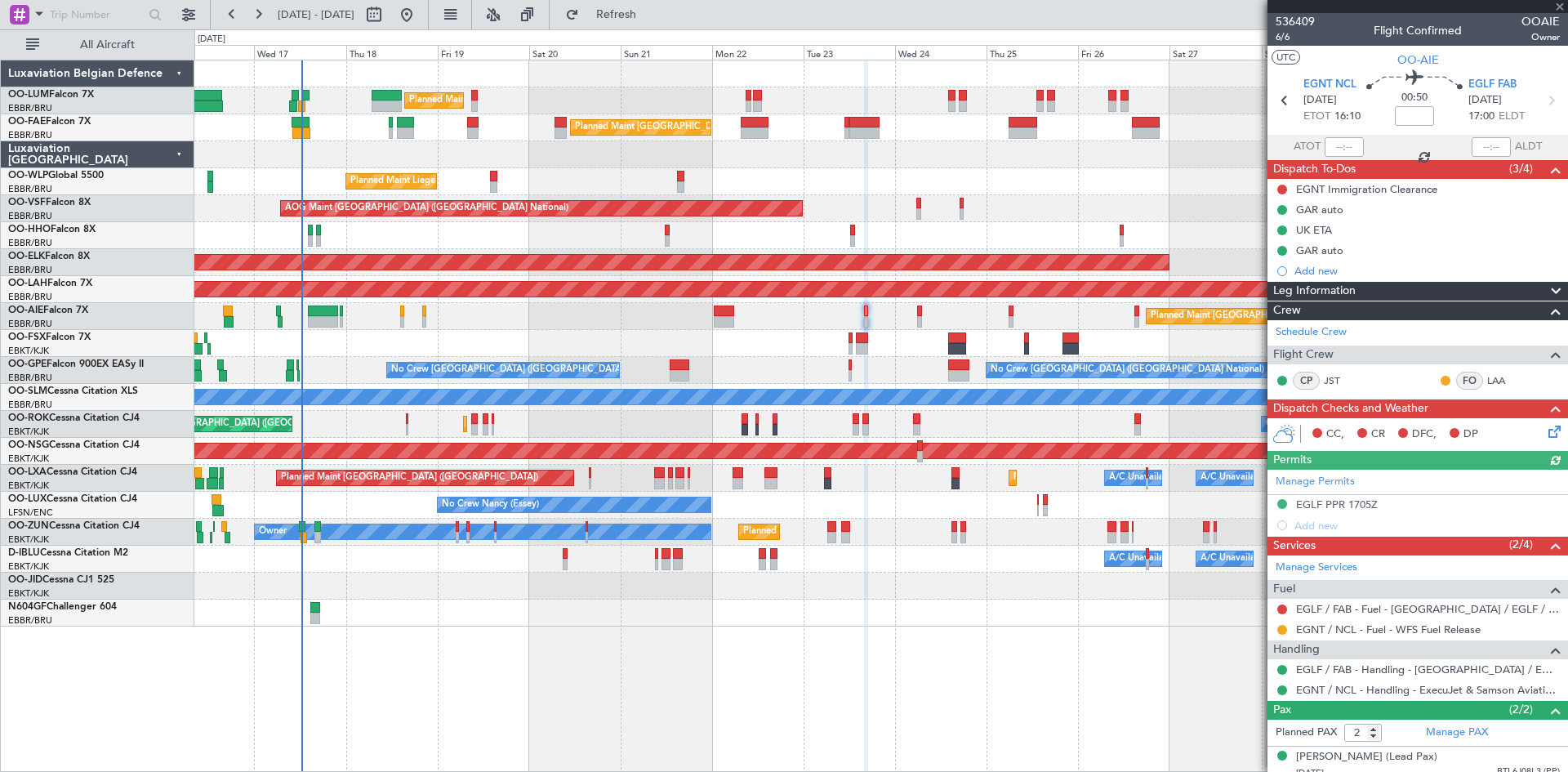
scroll to position [64, 0]
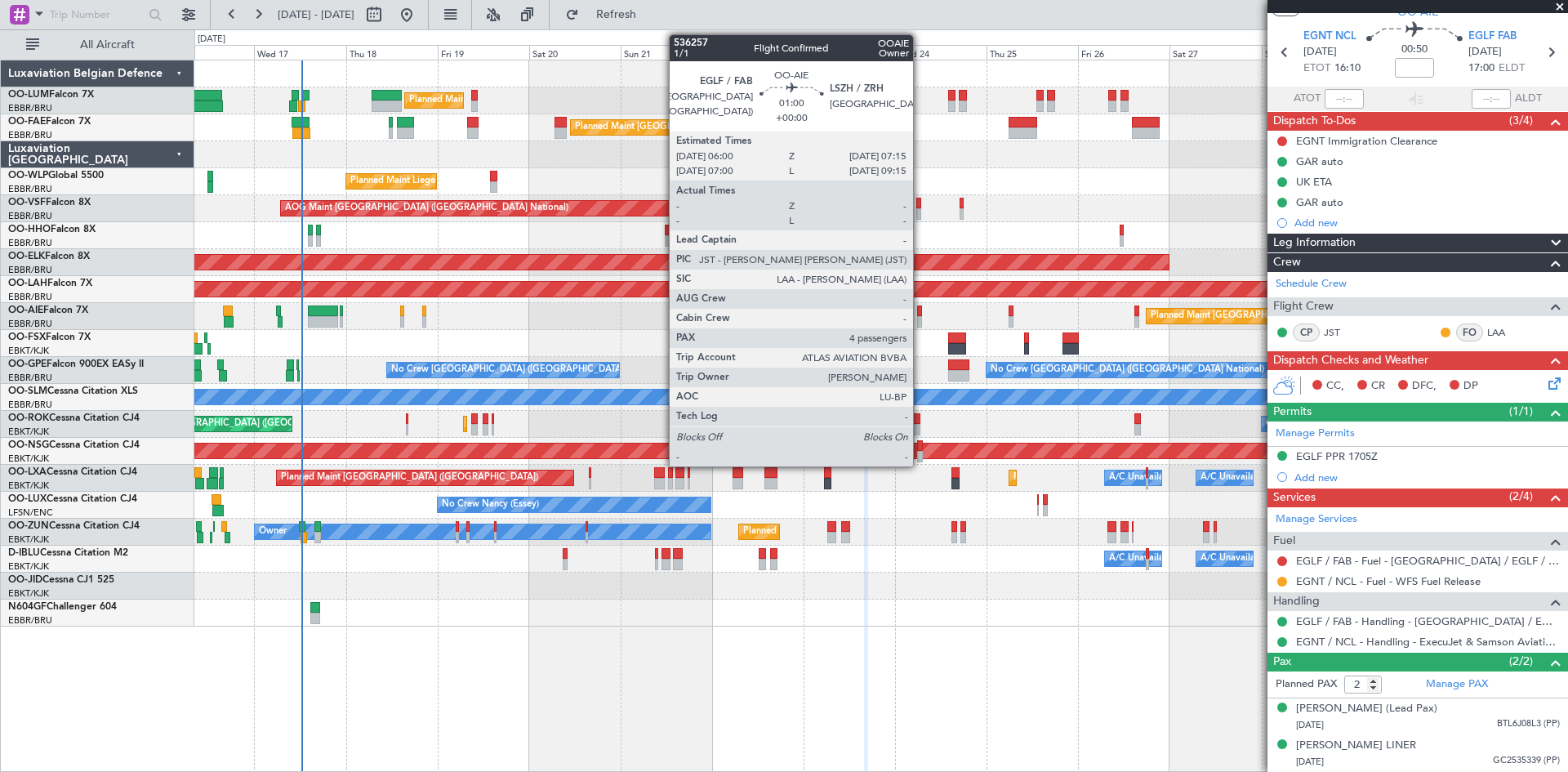
click at [919, 315] on div at bounding box center [919, 311] width 5 height 11
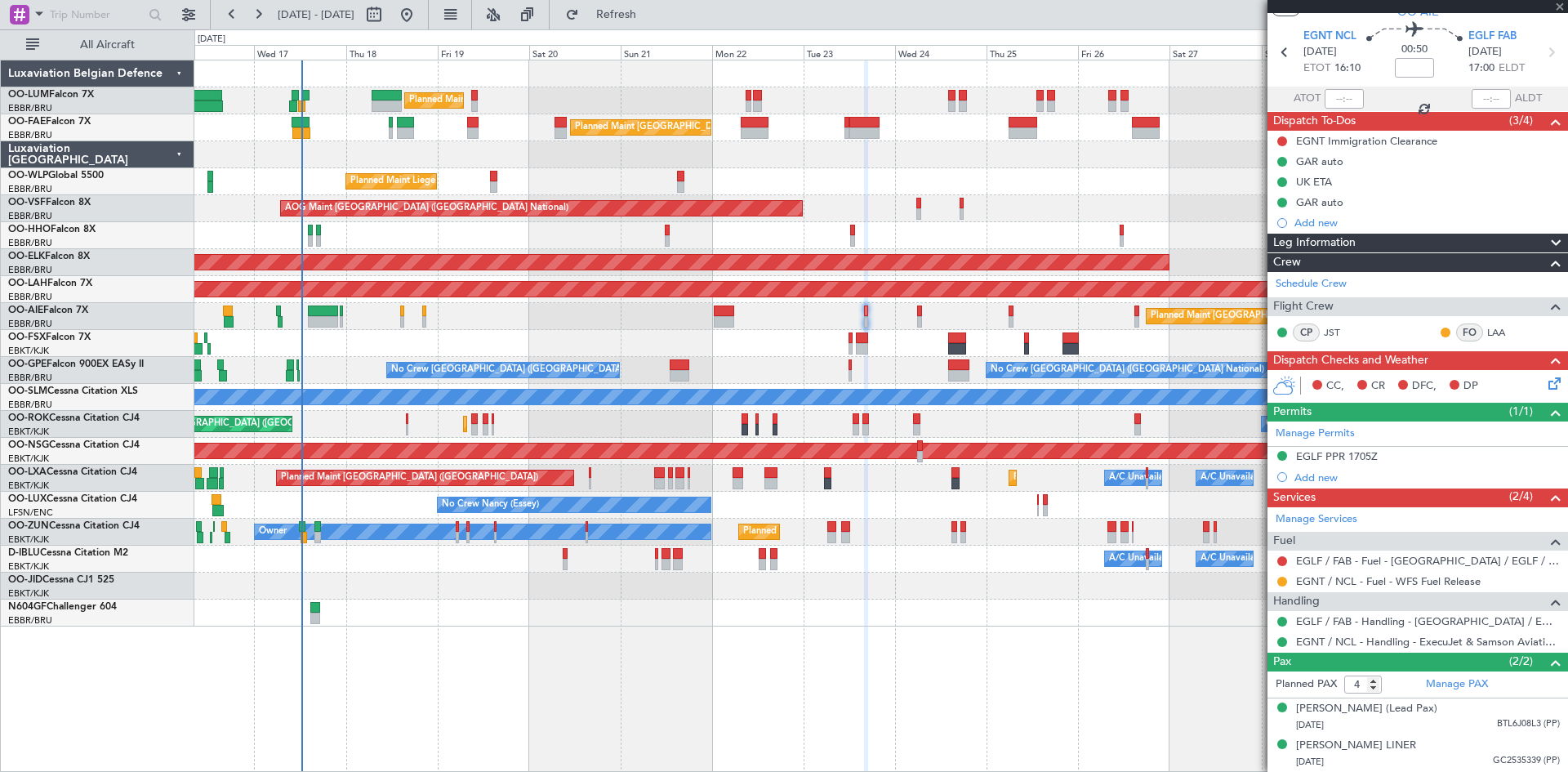
scroll to position [0, 0]
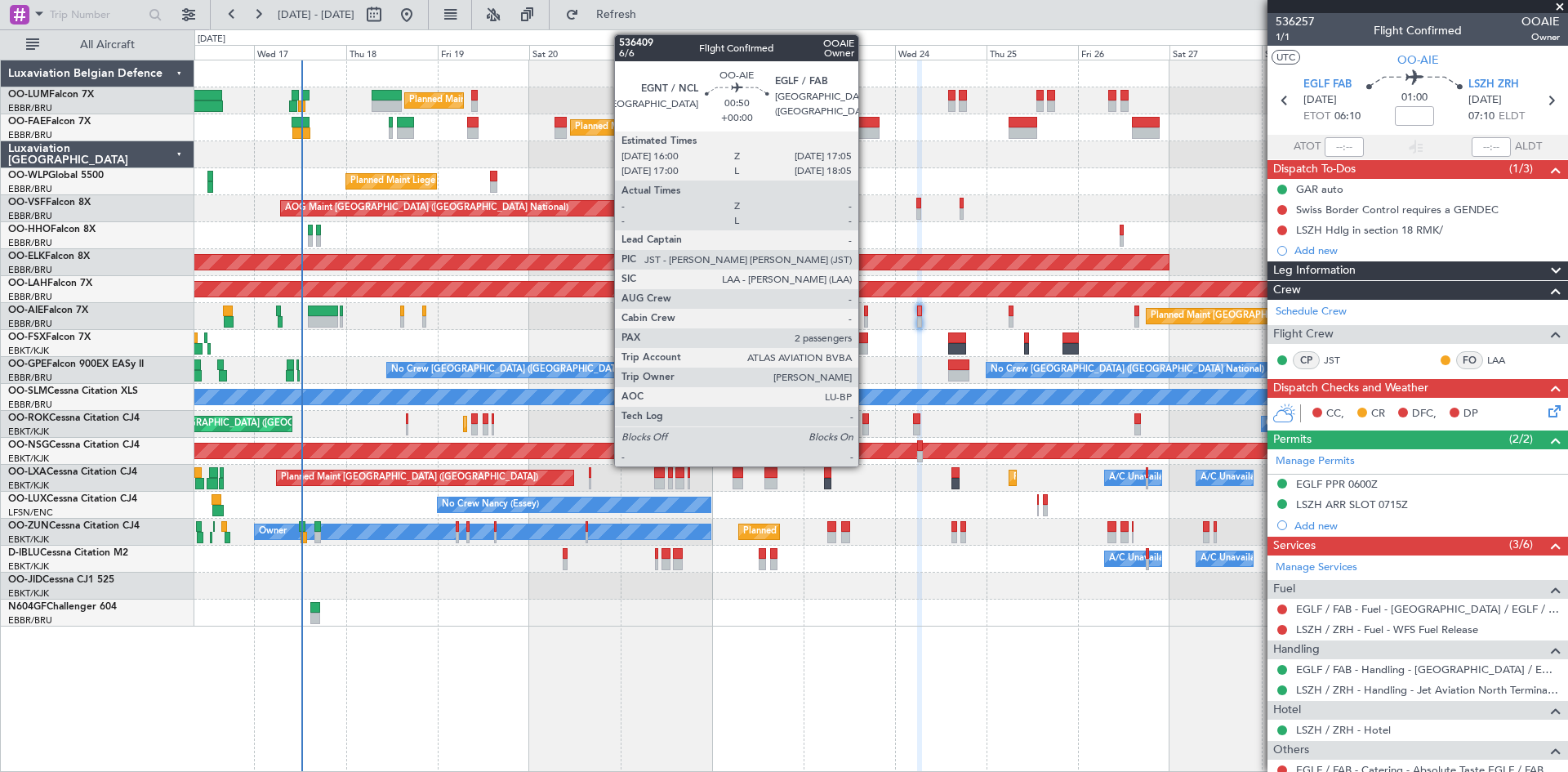
click at [865, 308] on div at bounding box center [866, 311] width 5 height 11
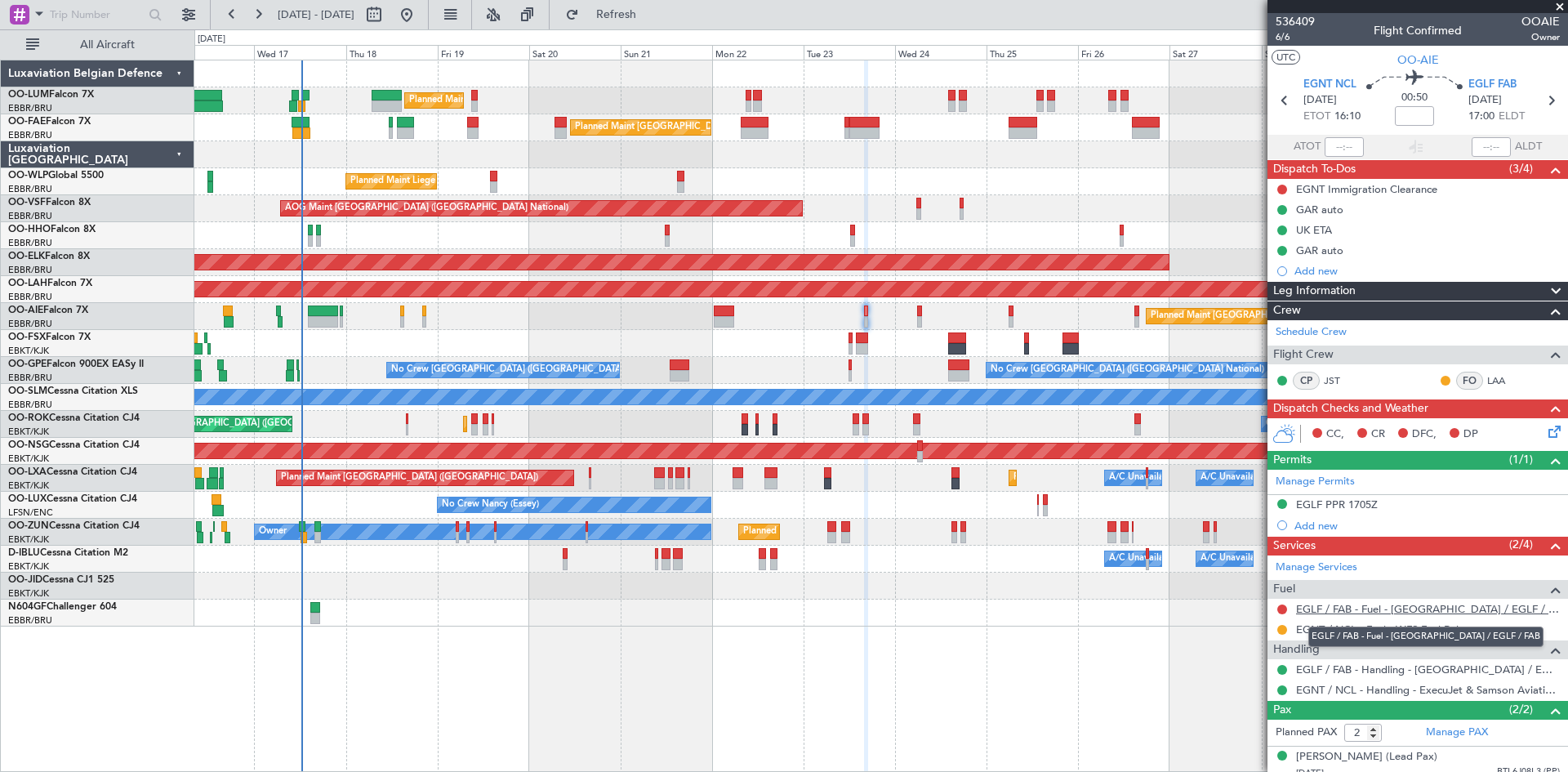
click at [1351, 606] on link "EGLF / FAB - Fuel - Farnborough Airport / EGLF / FAB" at bounding box center [1429, 609] width 264 height 14
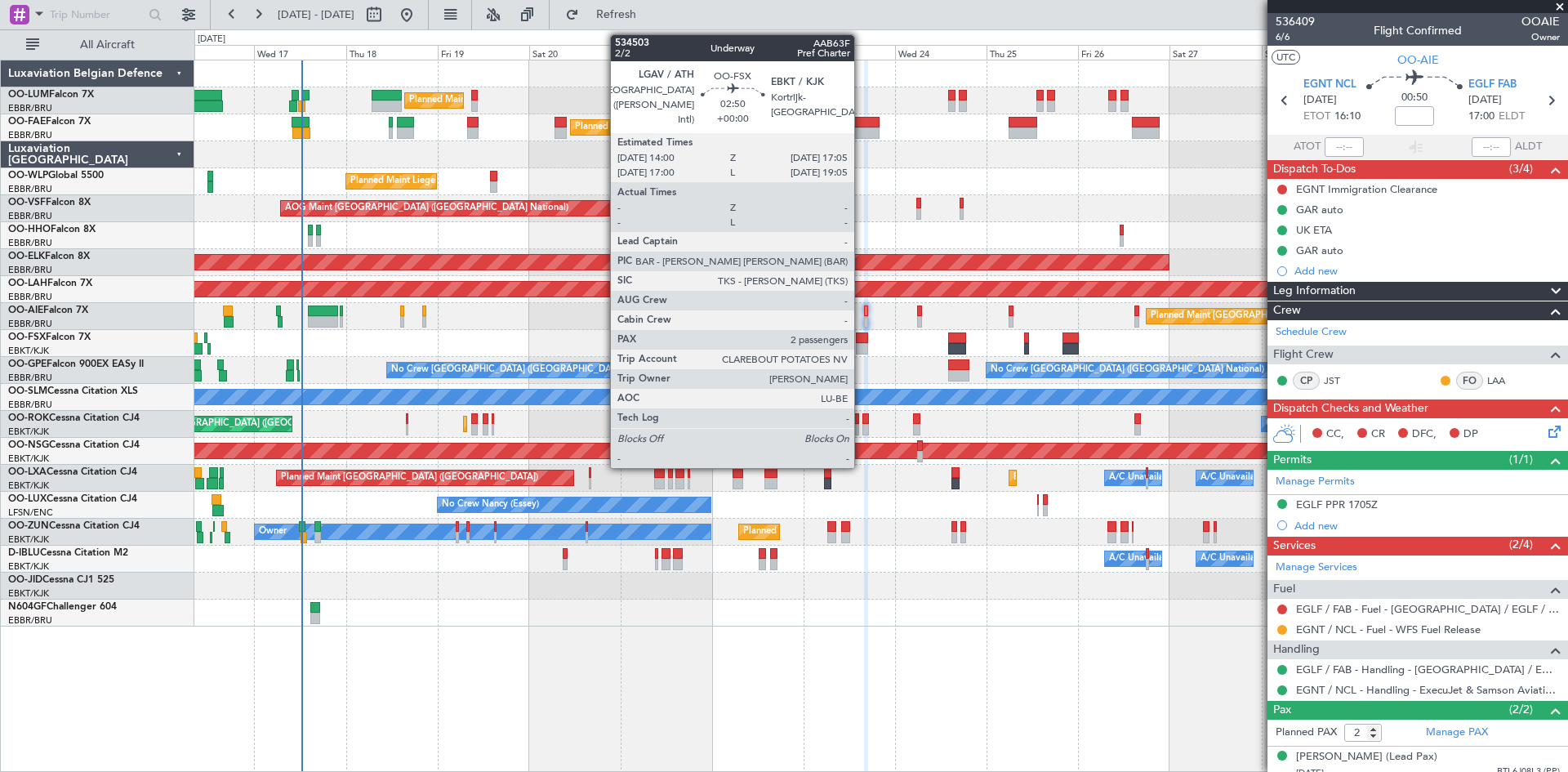
click at [861, 343] on div at bounding box center [861, 349] width 12 height 11
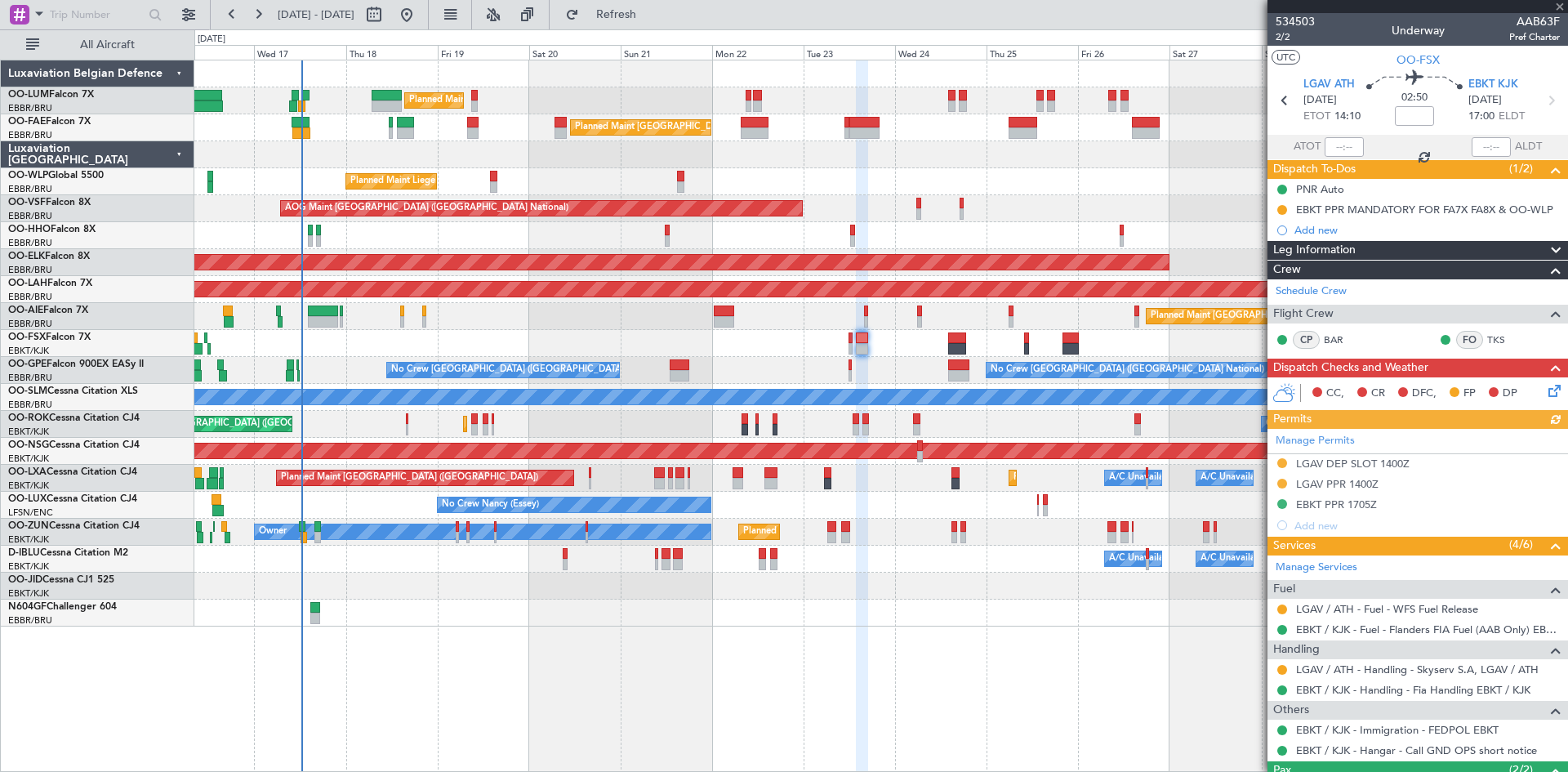
scroll to position [107, 0]
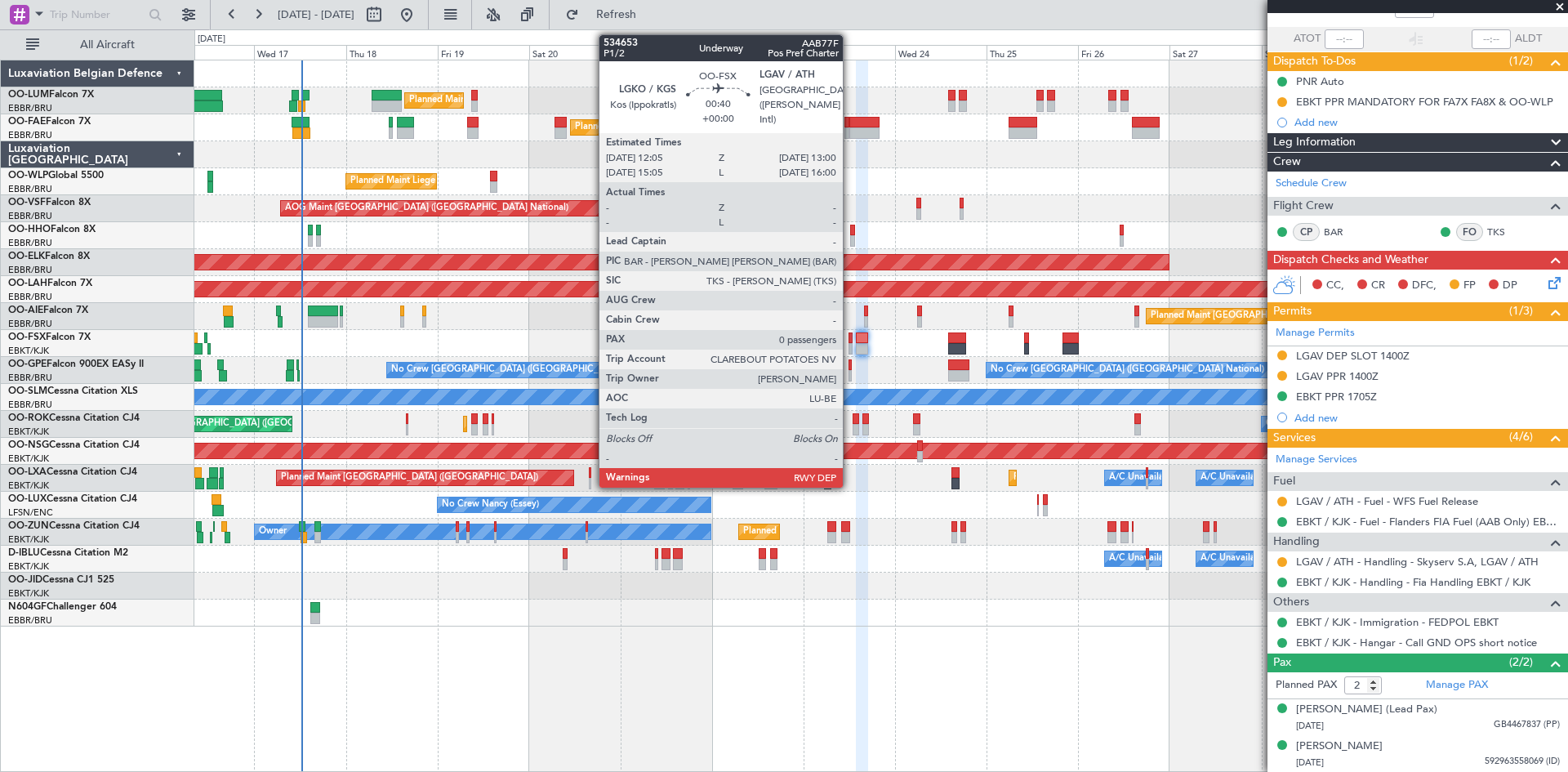
click at [850, 337] on div at bounding box center [851, 338] width 4 height 11
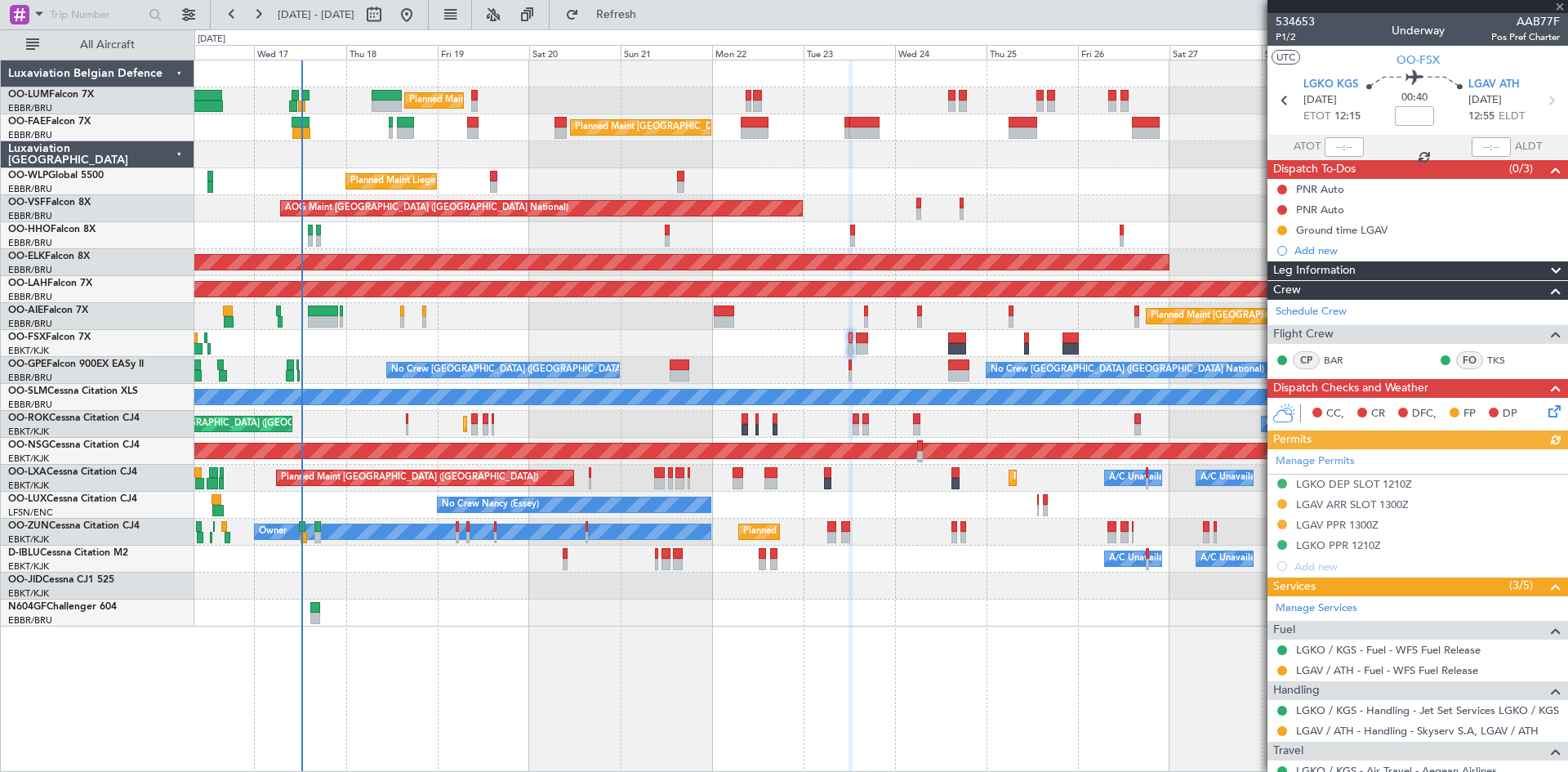
scroll to position [55, 0]
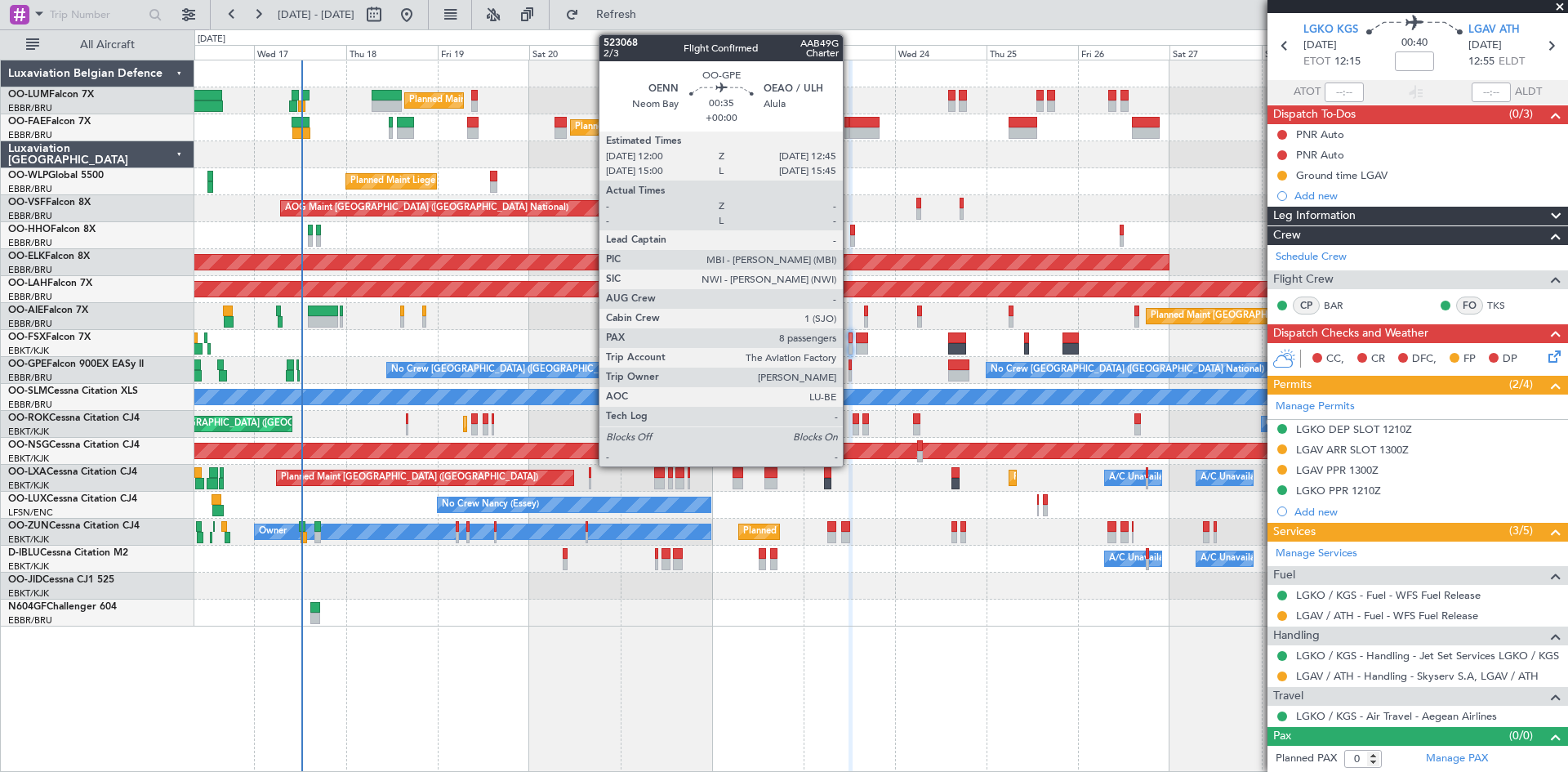
click at [850, 372] on div at bounding box center [850, 376] width 3 height 11
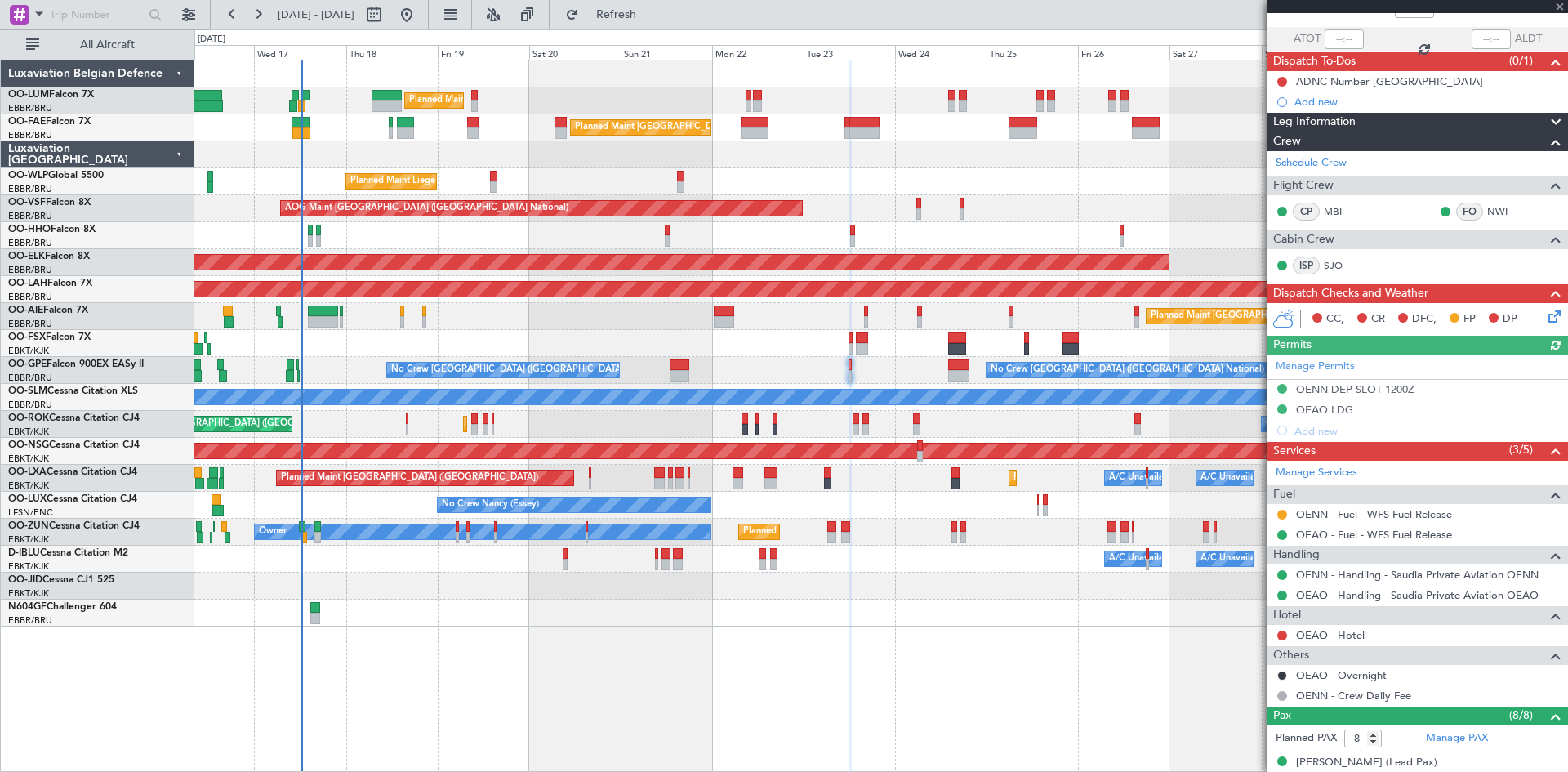
scroll to position [382, 0]
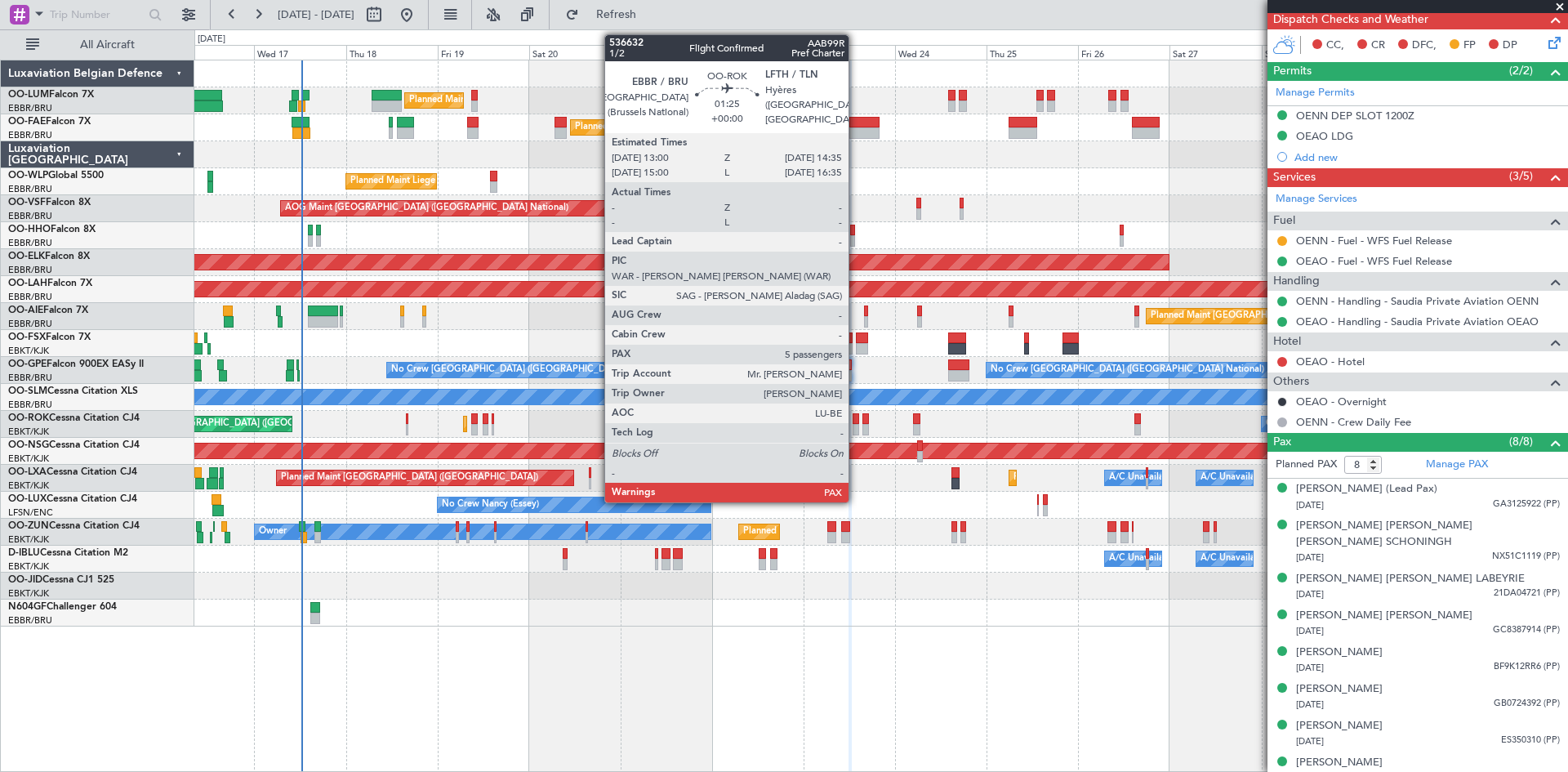
click at [856, 419] on div at bounding box center [856, 419] width 7 height 11
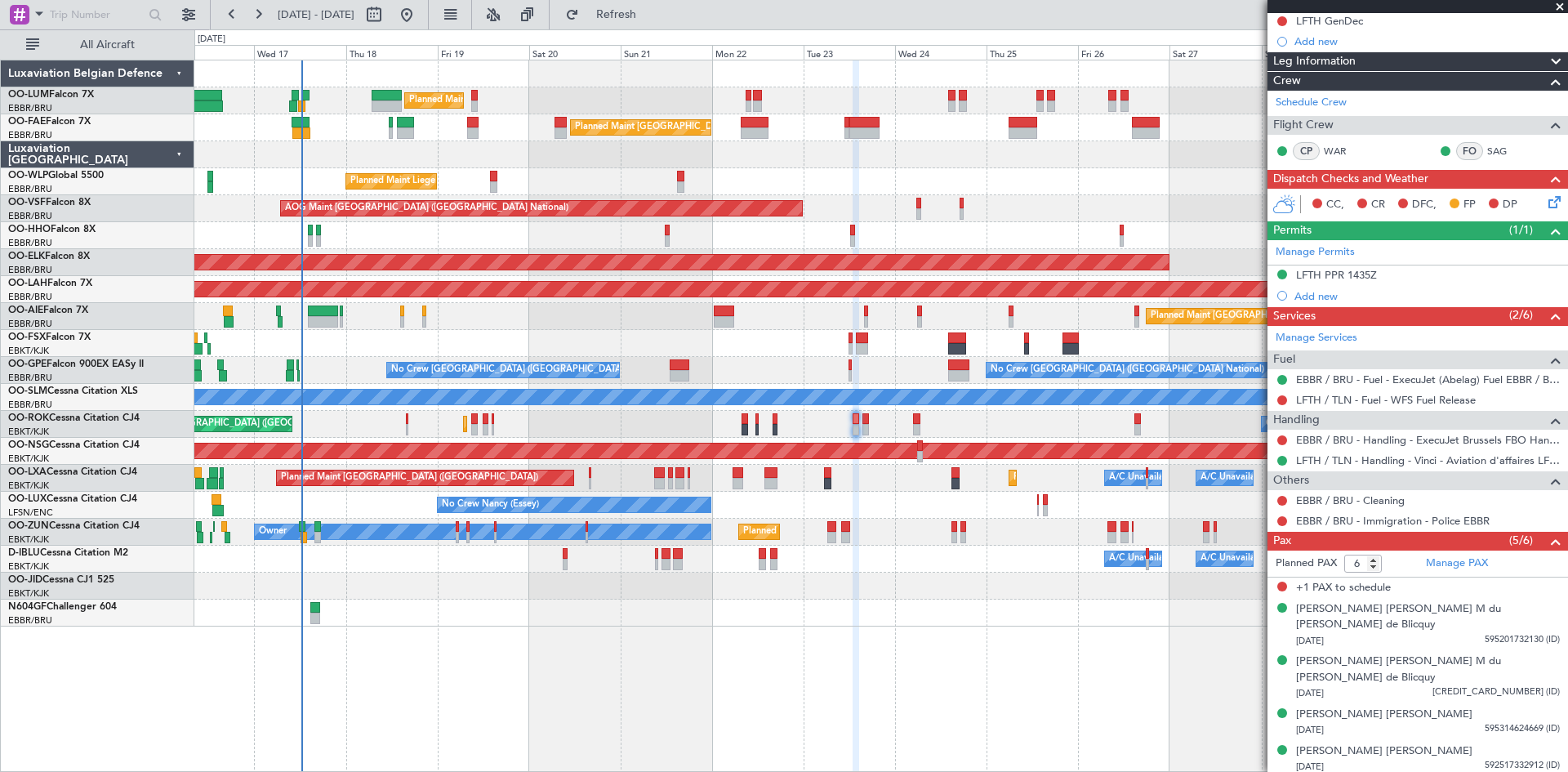
scroll to position [178, 0]
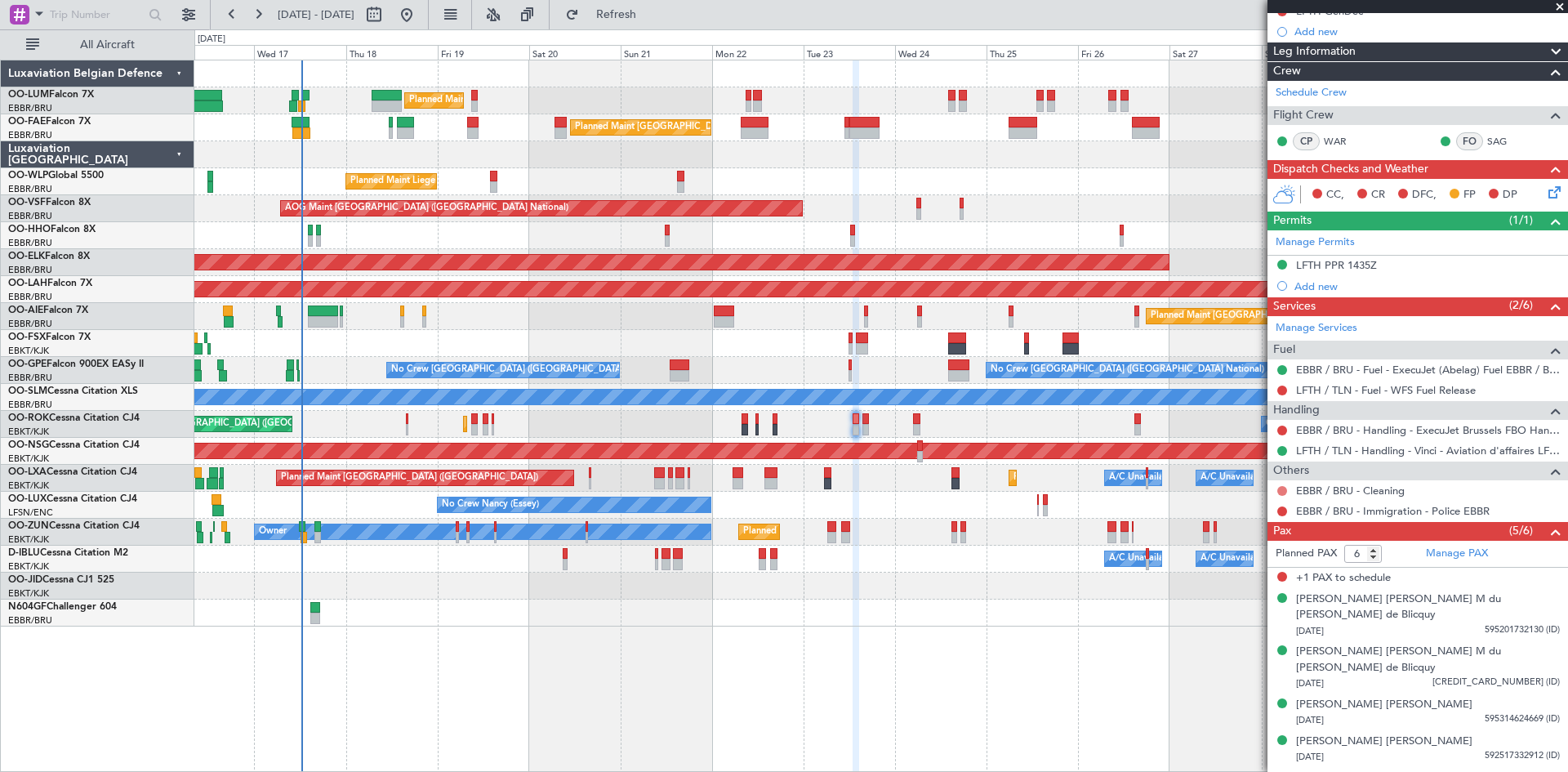
click at [1281, 492] on button at bounding box center [1282, 491] width 9 height 9
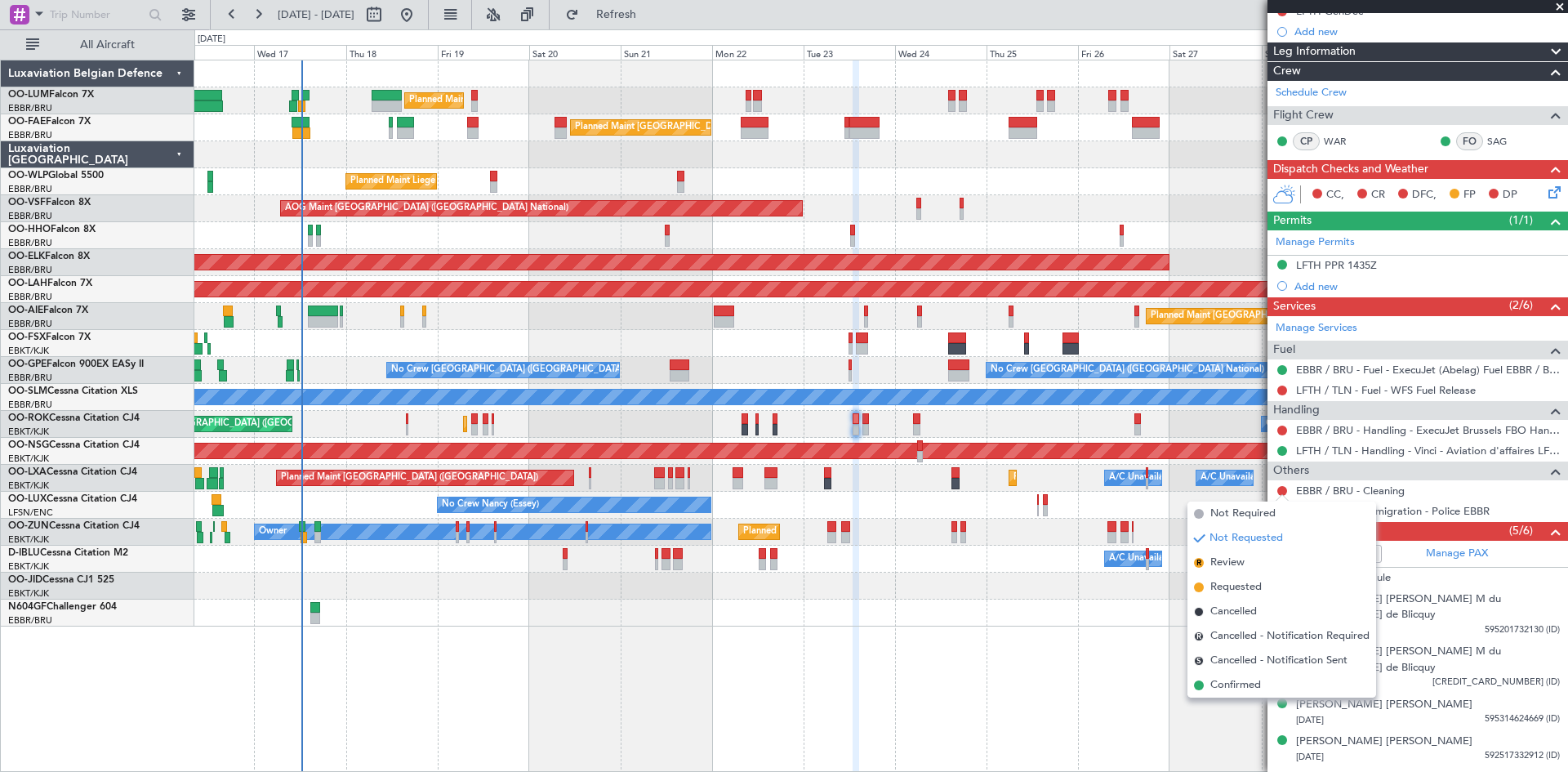
click at [1271, 585] on li "Requested" at bounding box center [1282, 587] width 188 height 25
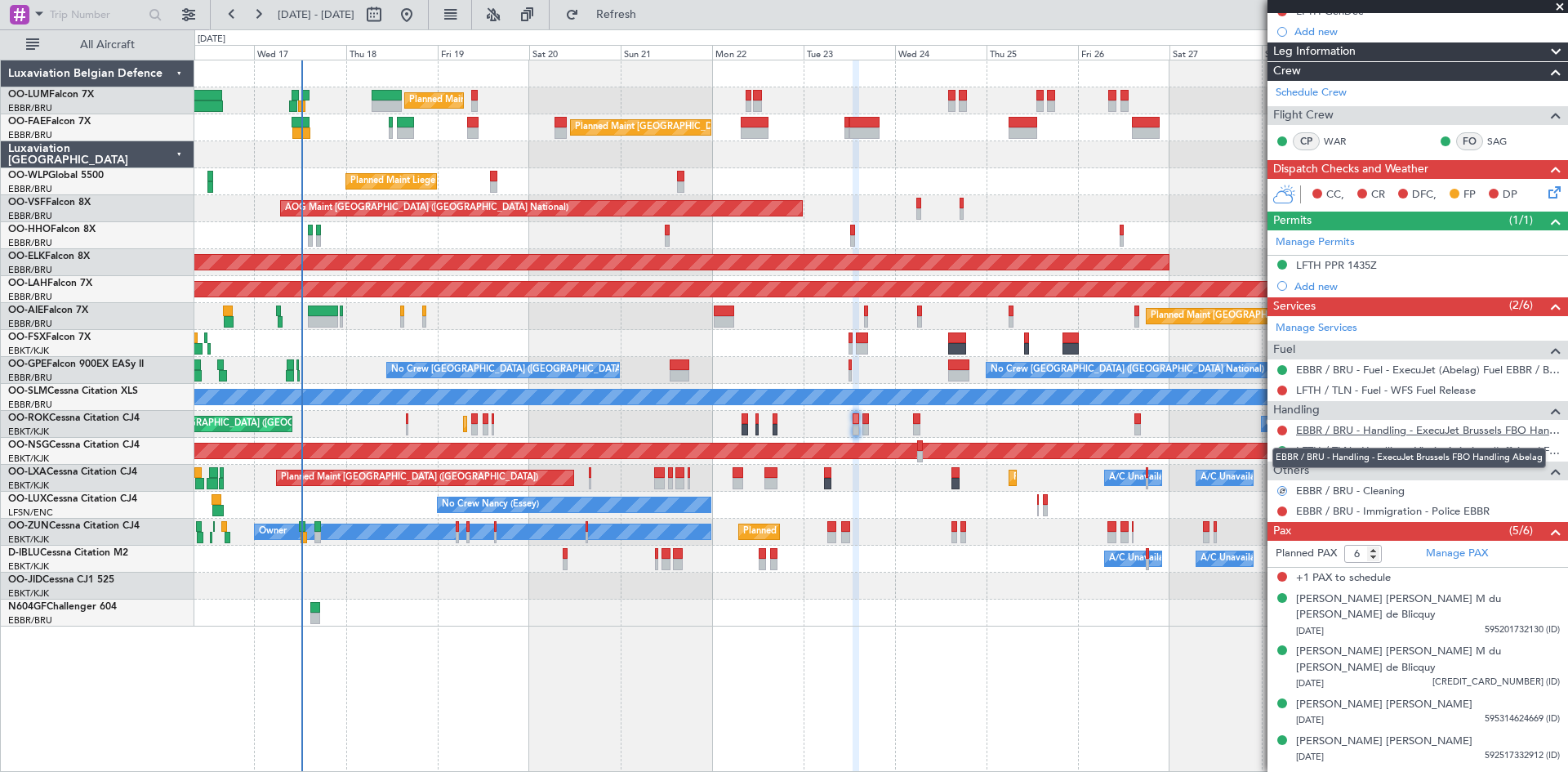
click at [1318, 431] on link "EBBR / BRU - Handling - ExecuJet Brussels FBO Handling Abelag" at bounding box center [1429, 430] width 264 height 14
click at [651, 19] on span "Refresh" at bounding box center [616, 15] width 69 height 11
drag, startPoint x: 646, startPoint y: 14, endPoint x: 712, endPoint y: 77, distance: 91.2
click at [646, 14] on span "Refresh" at bounding box center [616, 15] width 69 height 11
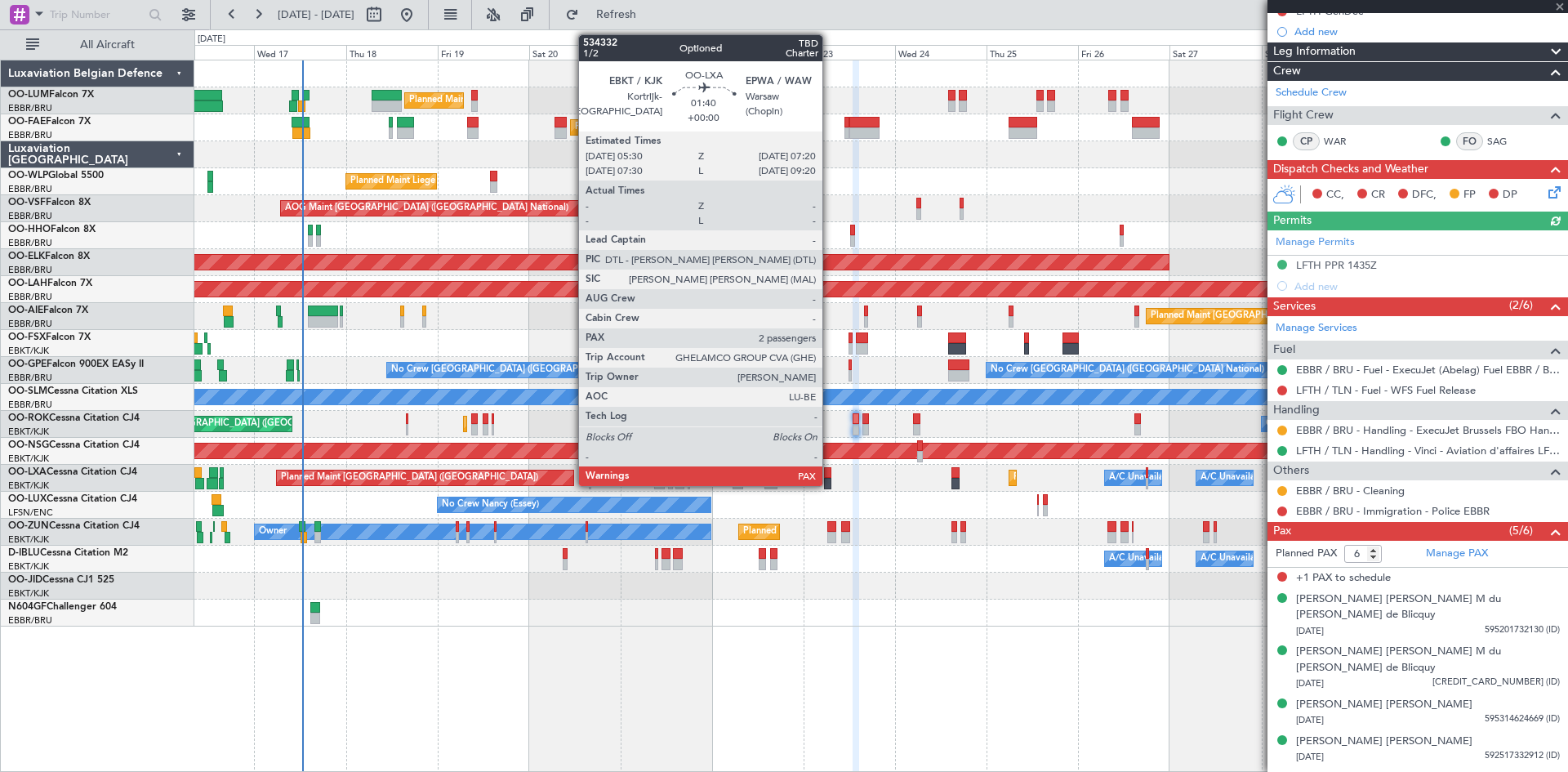
click at [830, 477] on div at bounding box center [828, 473] width 8 height 11
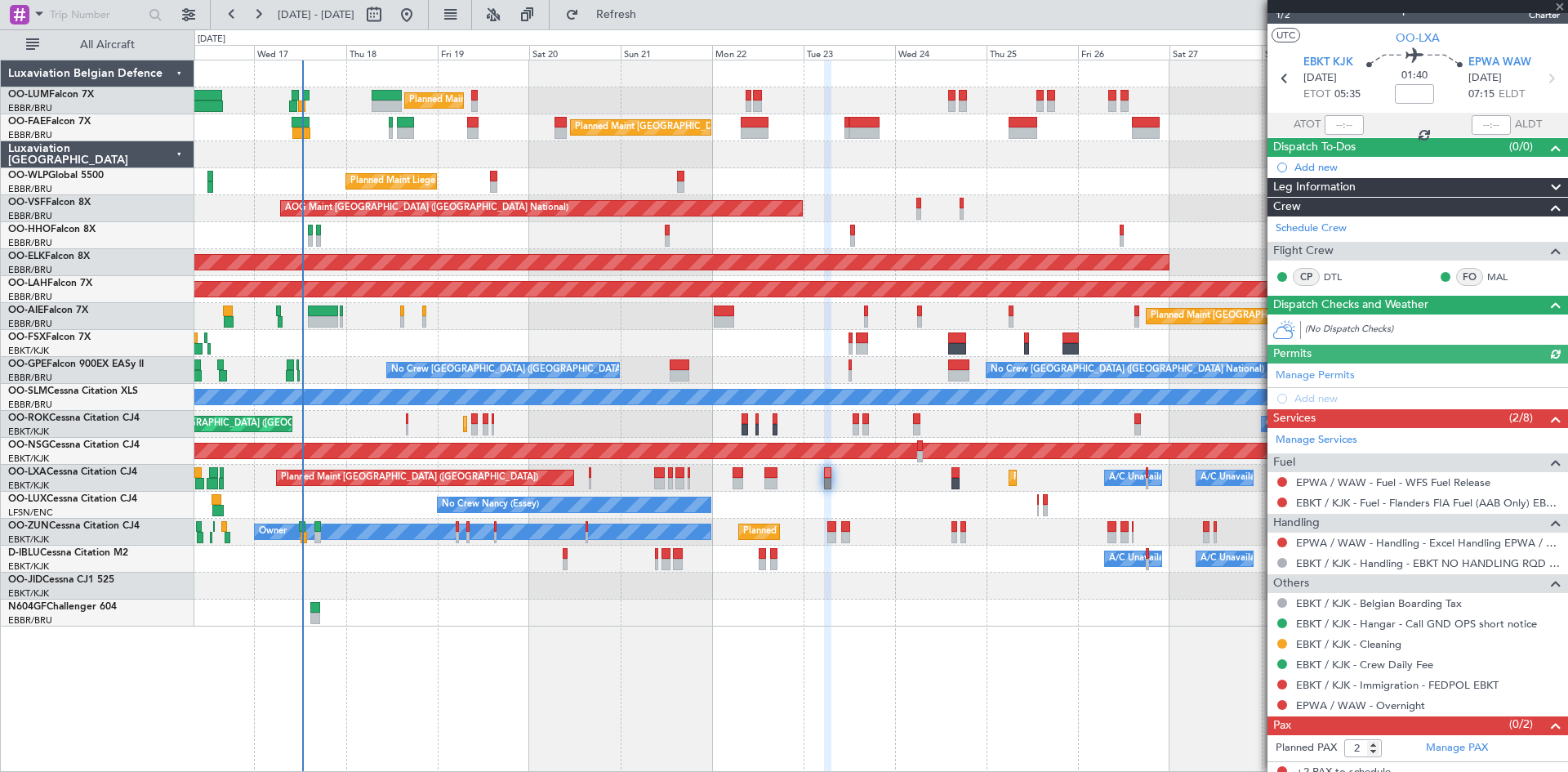
scroll to position [32, 0]
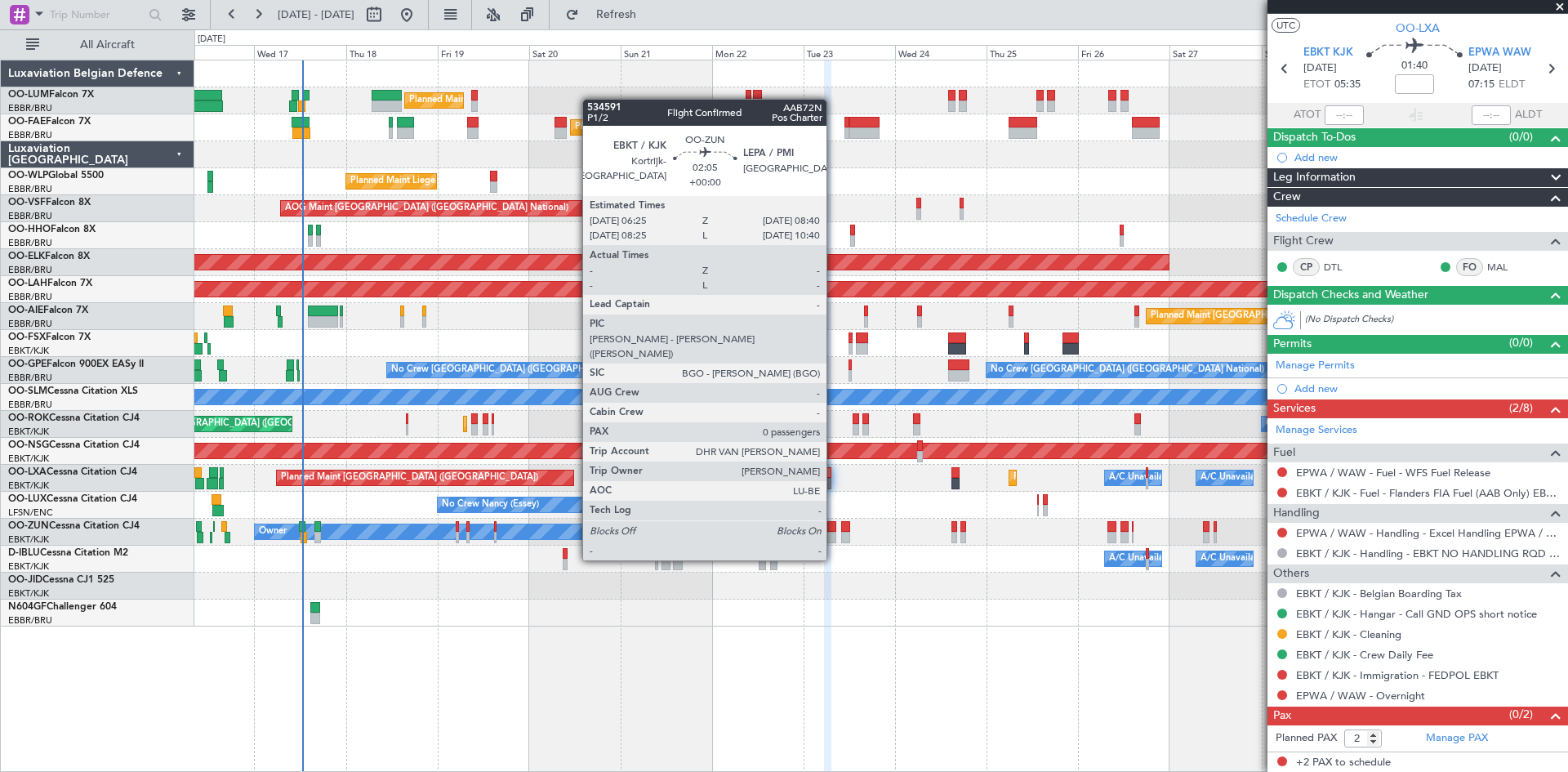
click at [834, 530] on div at bounding box center [832, 527] width 9 height 11
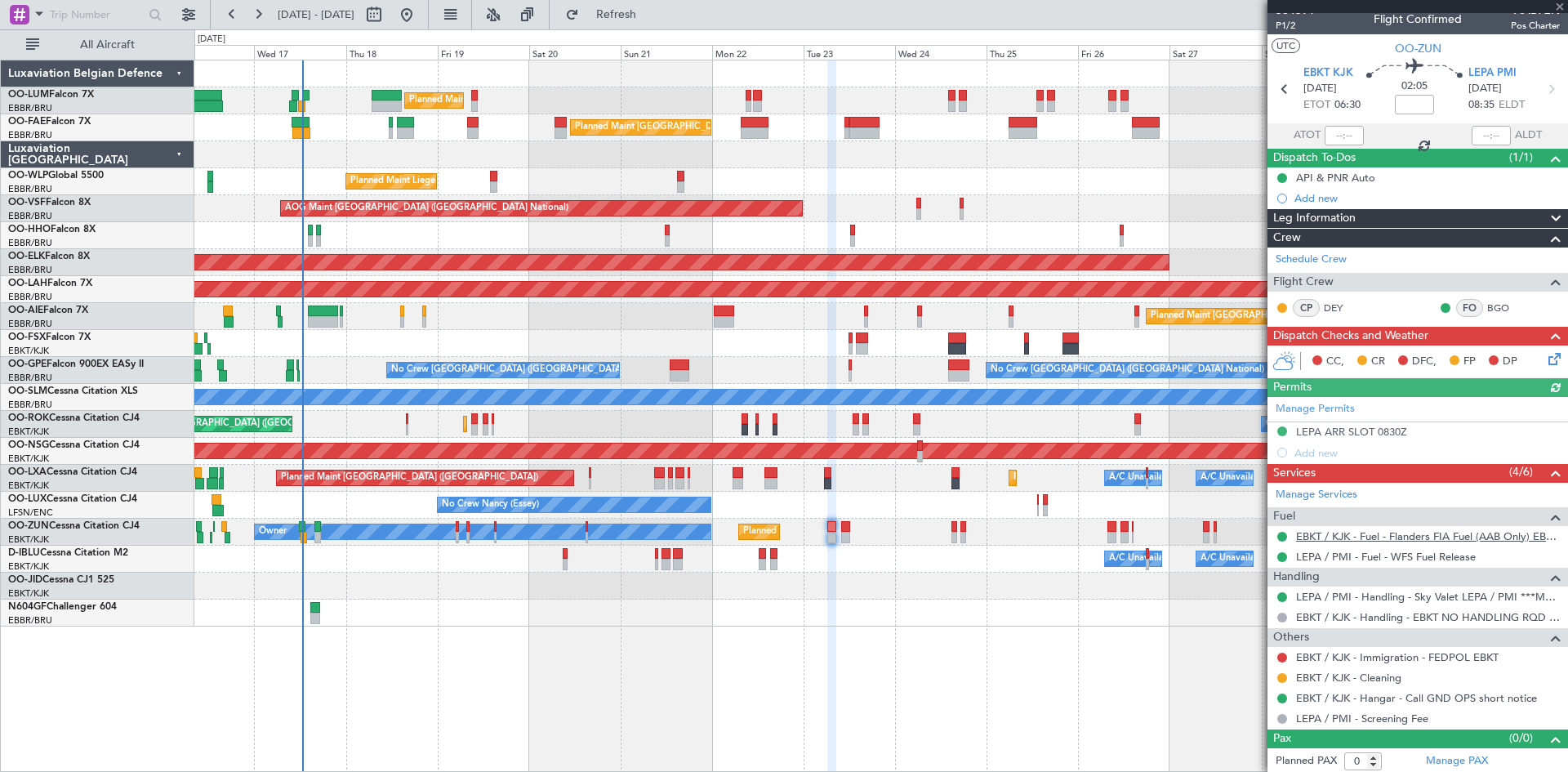
scroll to position [14, 0]
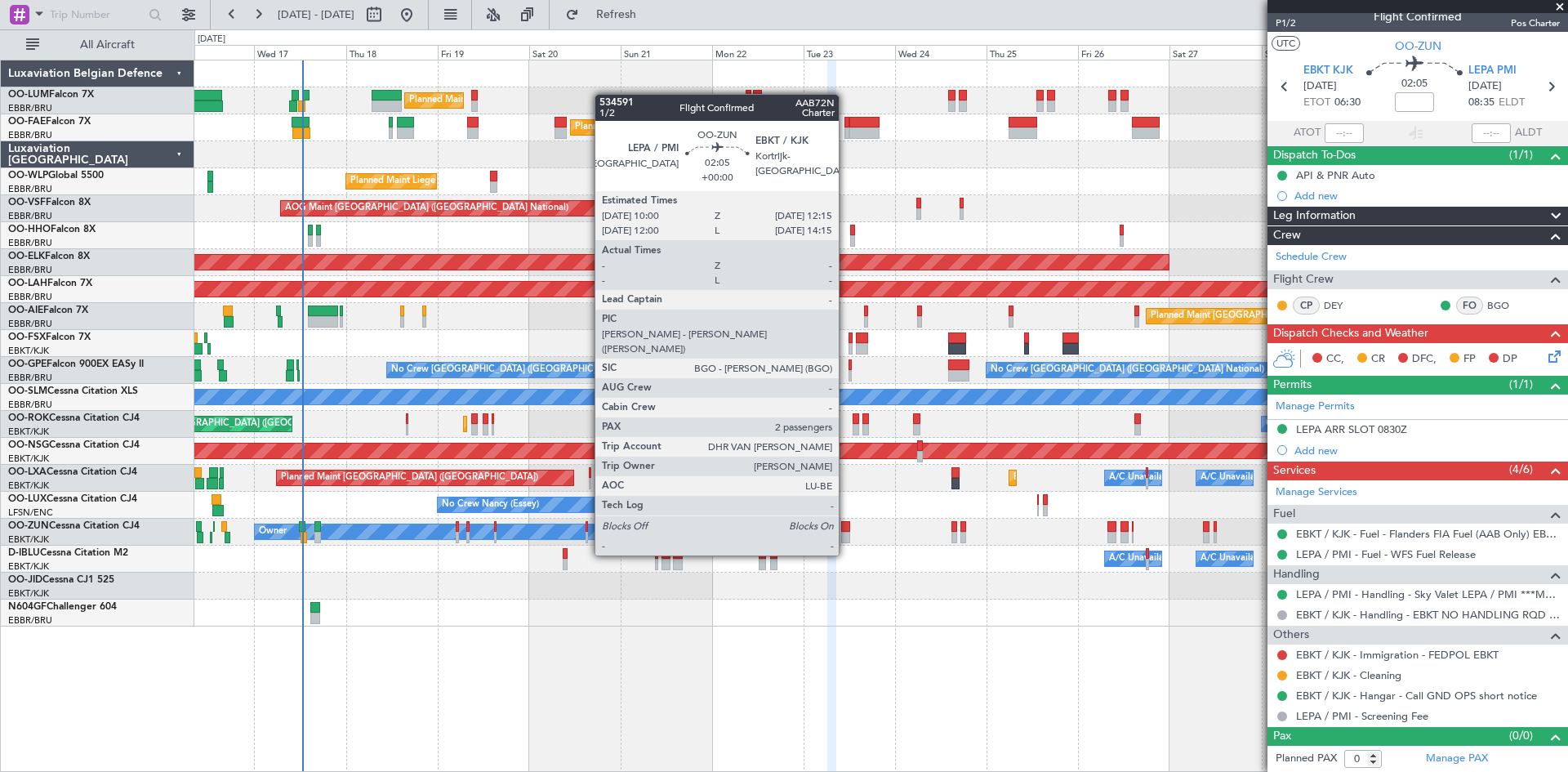
click at [846, 524] on div at bounding box center [846, 527] width 9 height 11
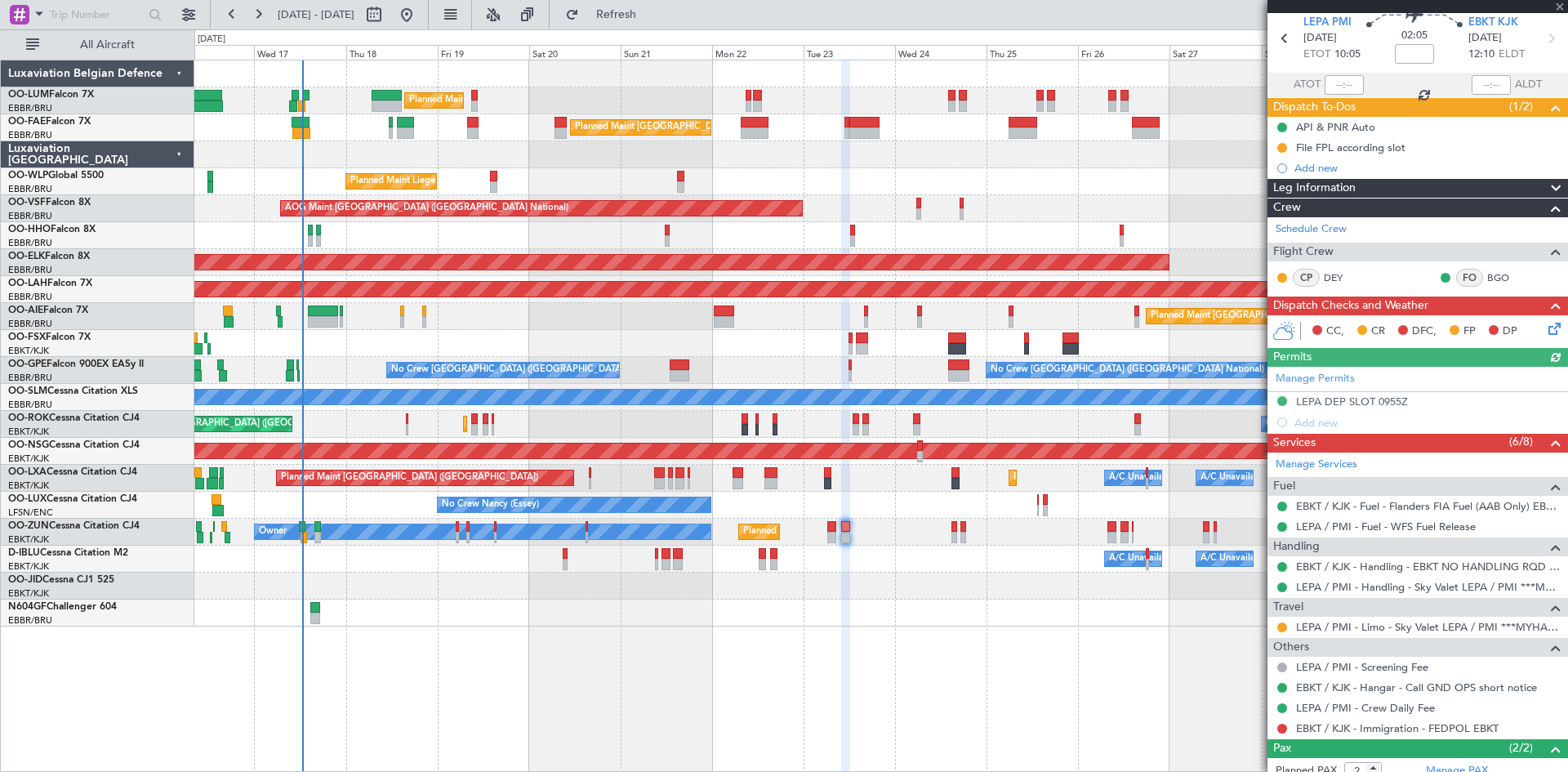
scroll to position [148, 0]
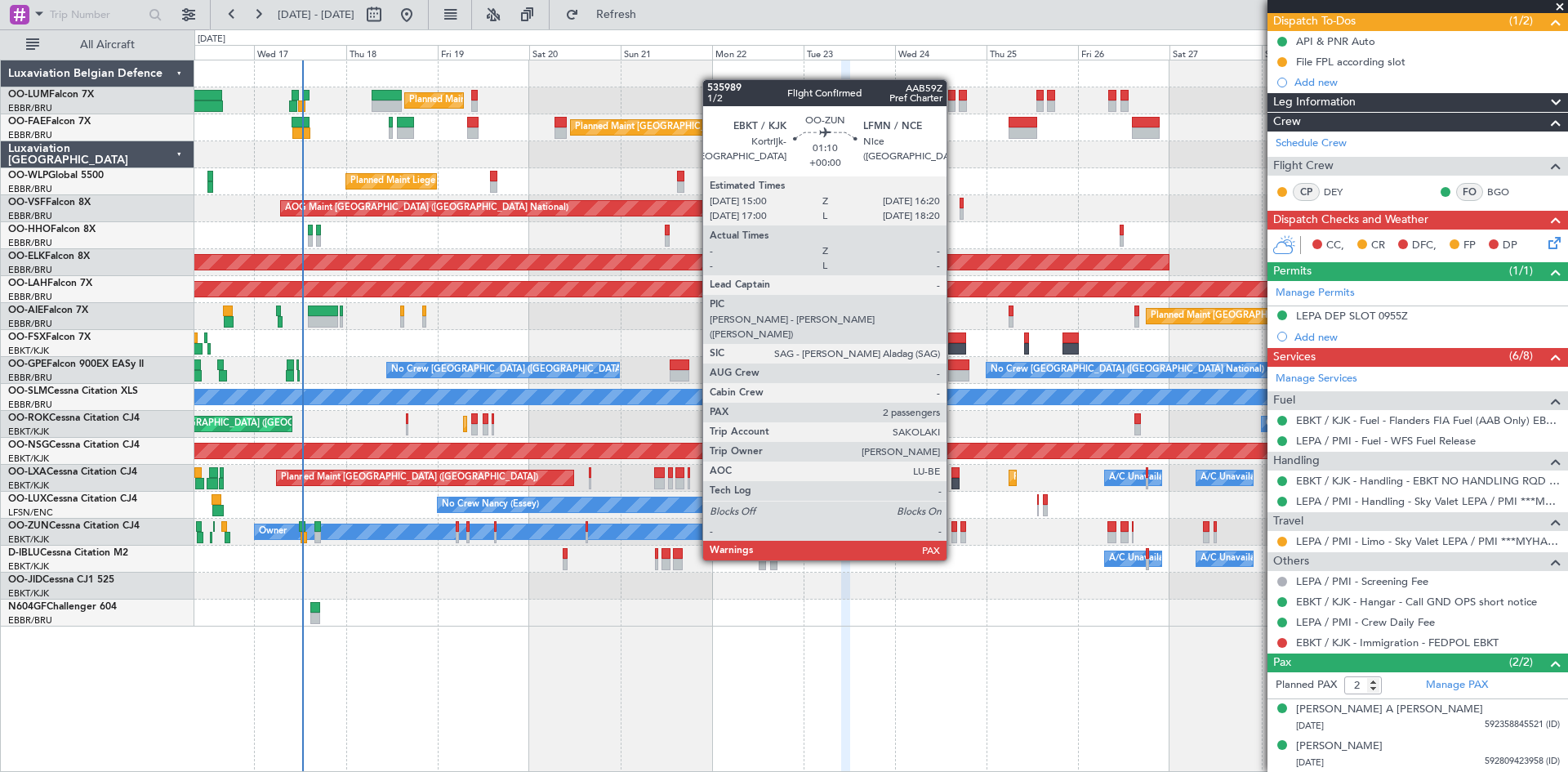
click at [954, 530] on div at bounding box center [955, 527] width 6 height 11
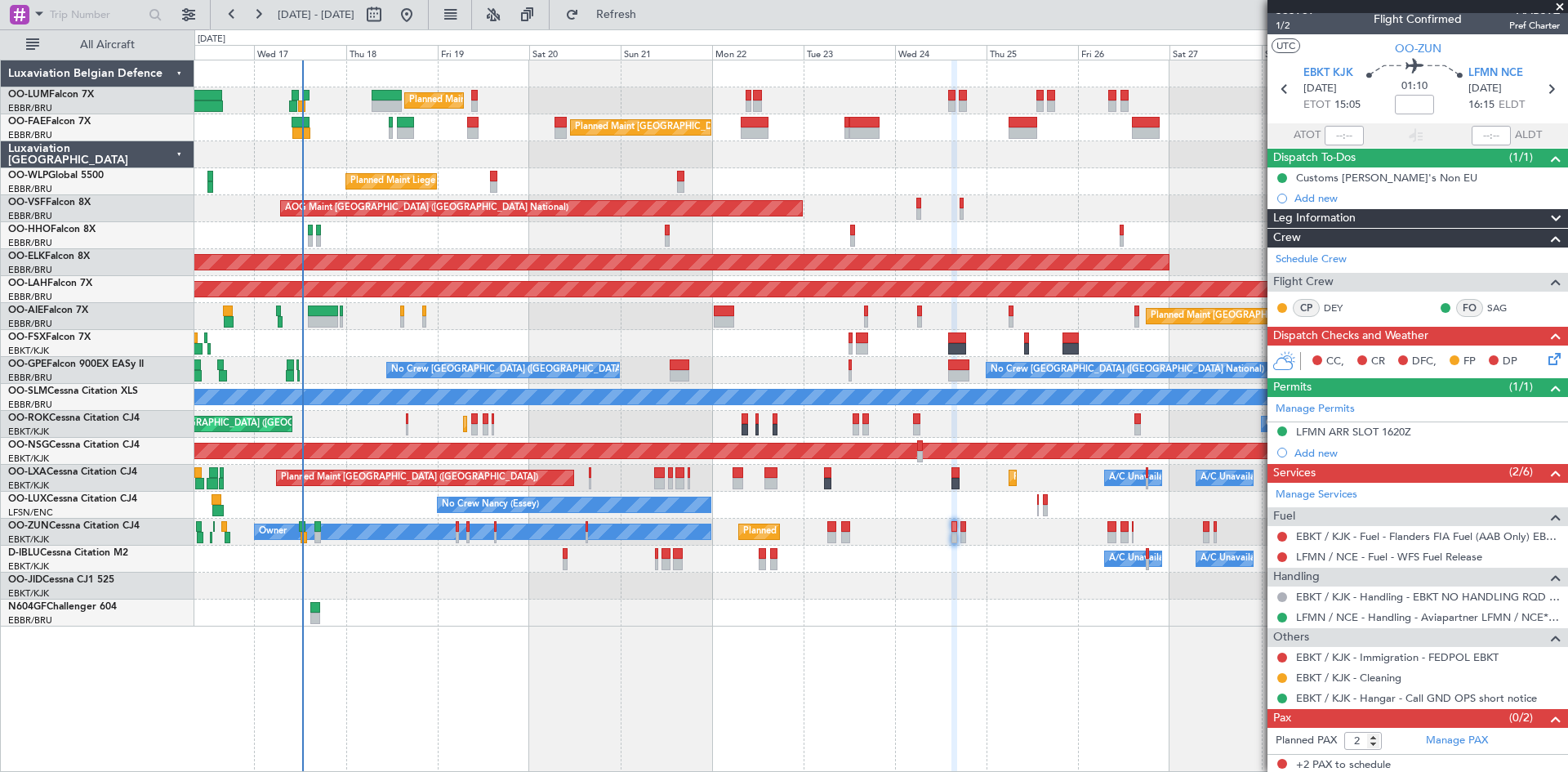
scroll to position [15, 0]
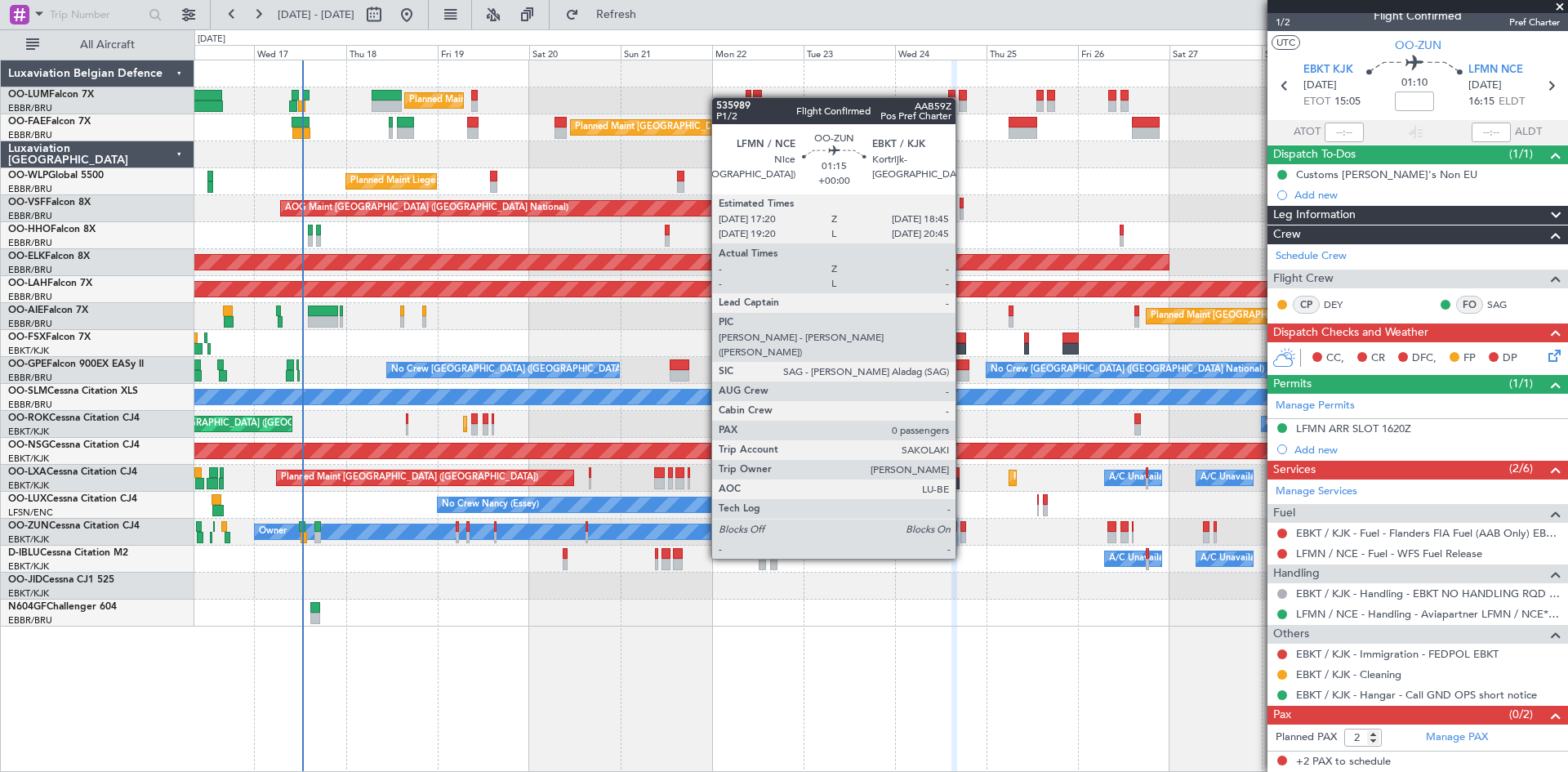
click at [963, 528] on div at bounding box center [963, 527] width 6 height 11
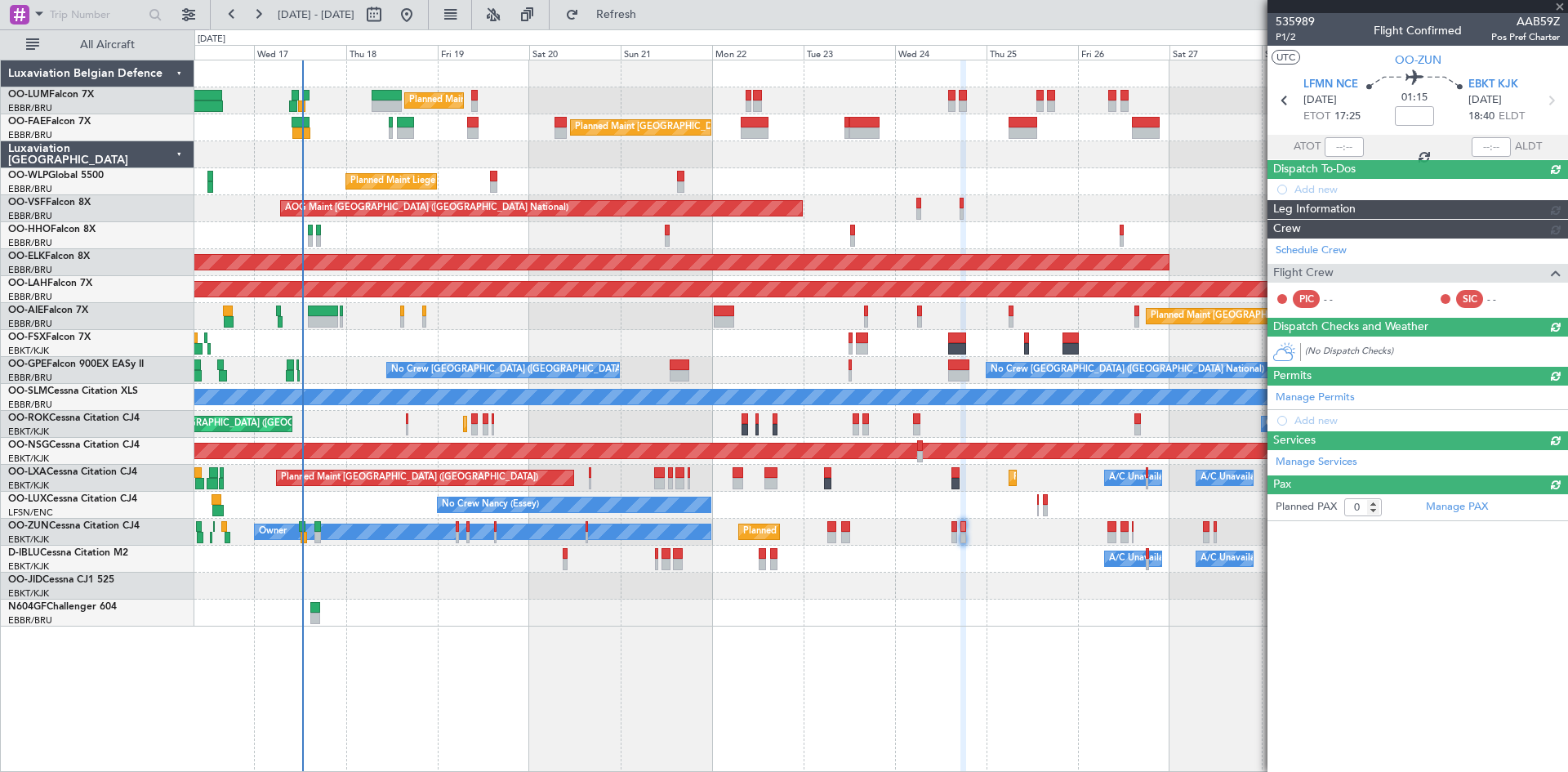
scroll to position [0, 0]
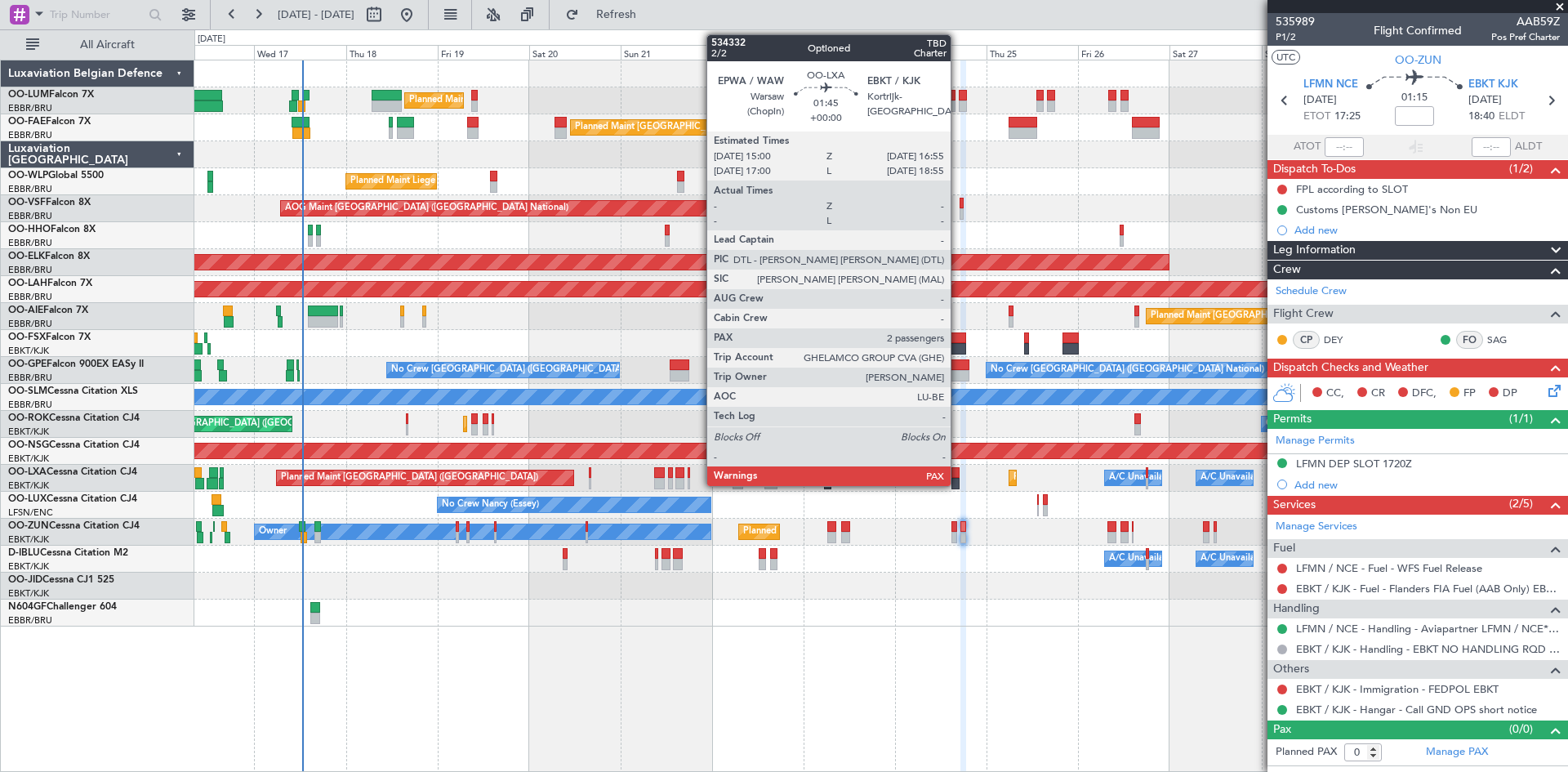
click at [958, 472] on div at bounding box center [956, 473] width 8 height 11
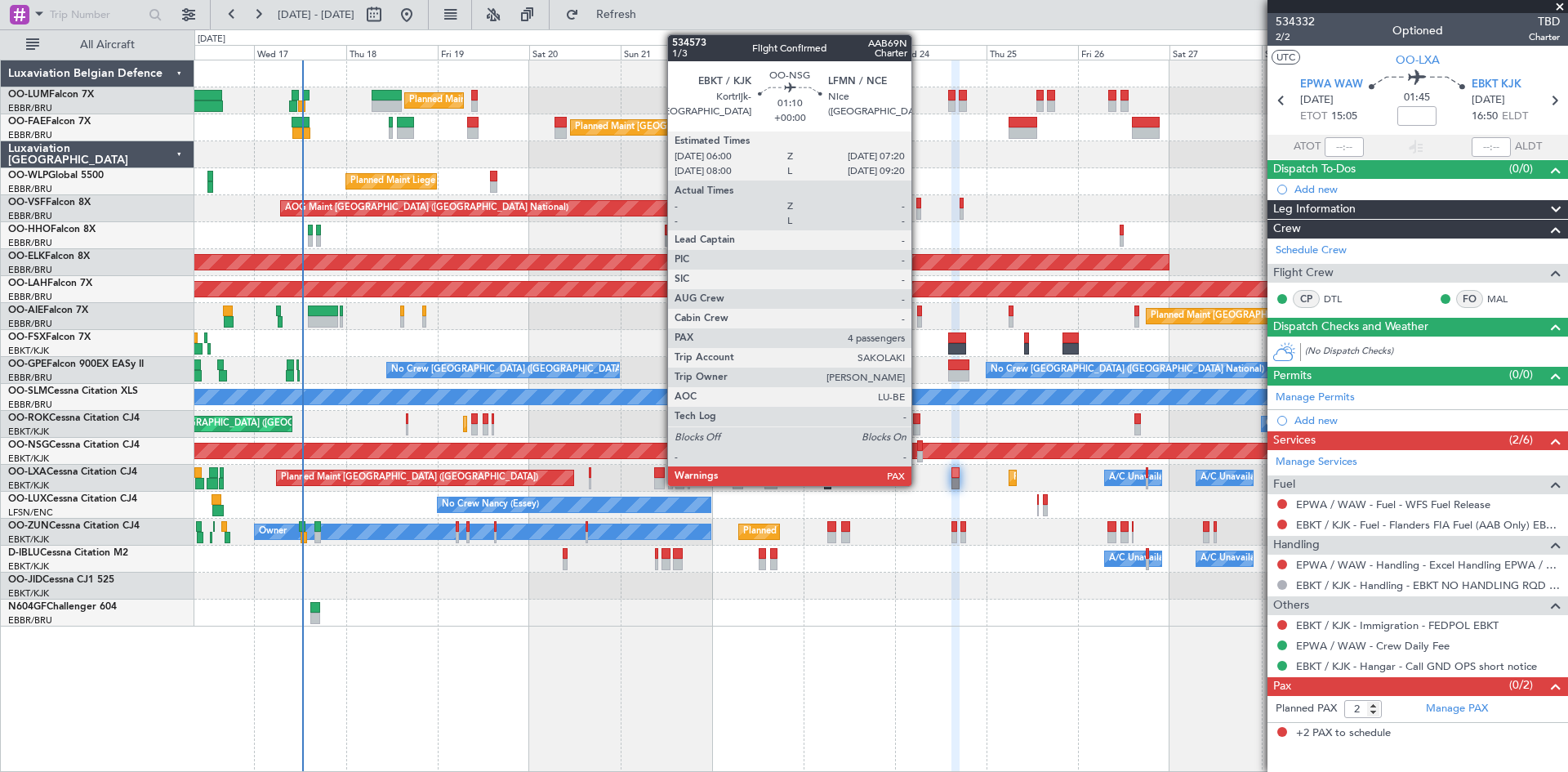
click at [920, 451] on div at bounding box center [920, 446] width 6 height 11
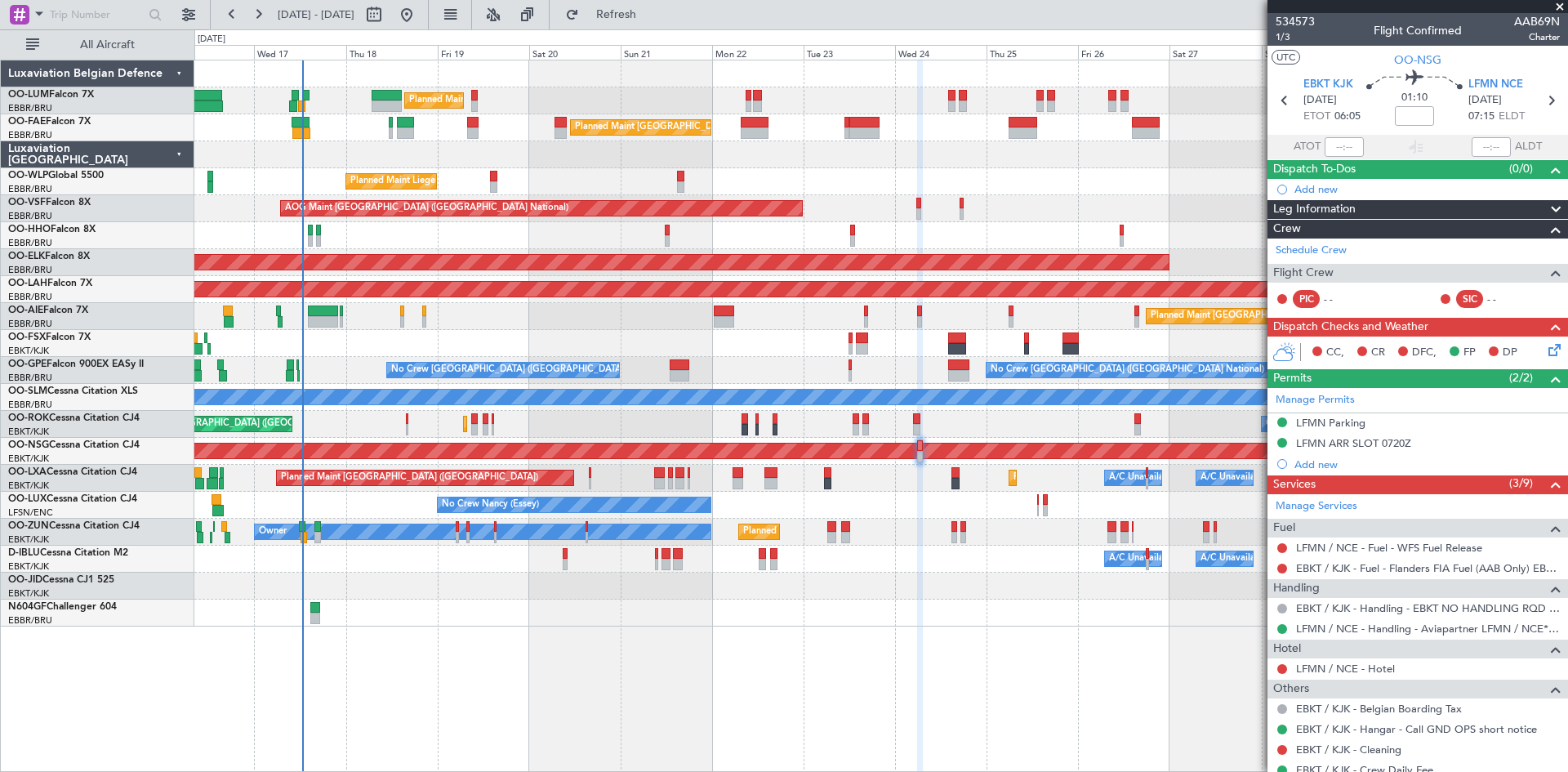
click at [911, 416] on div "Planned Maint Kortrijk-Wevelgem Planned Maint Paris (Le Bourget) Owner Kortrijk…" at bounding box center [880, 424] width 1373 height 27
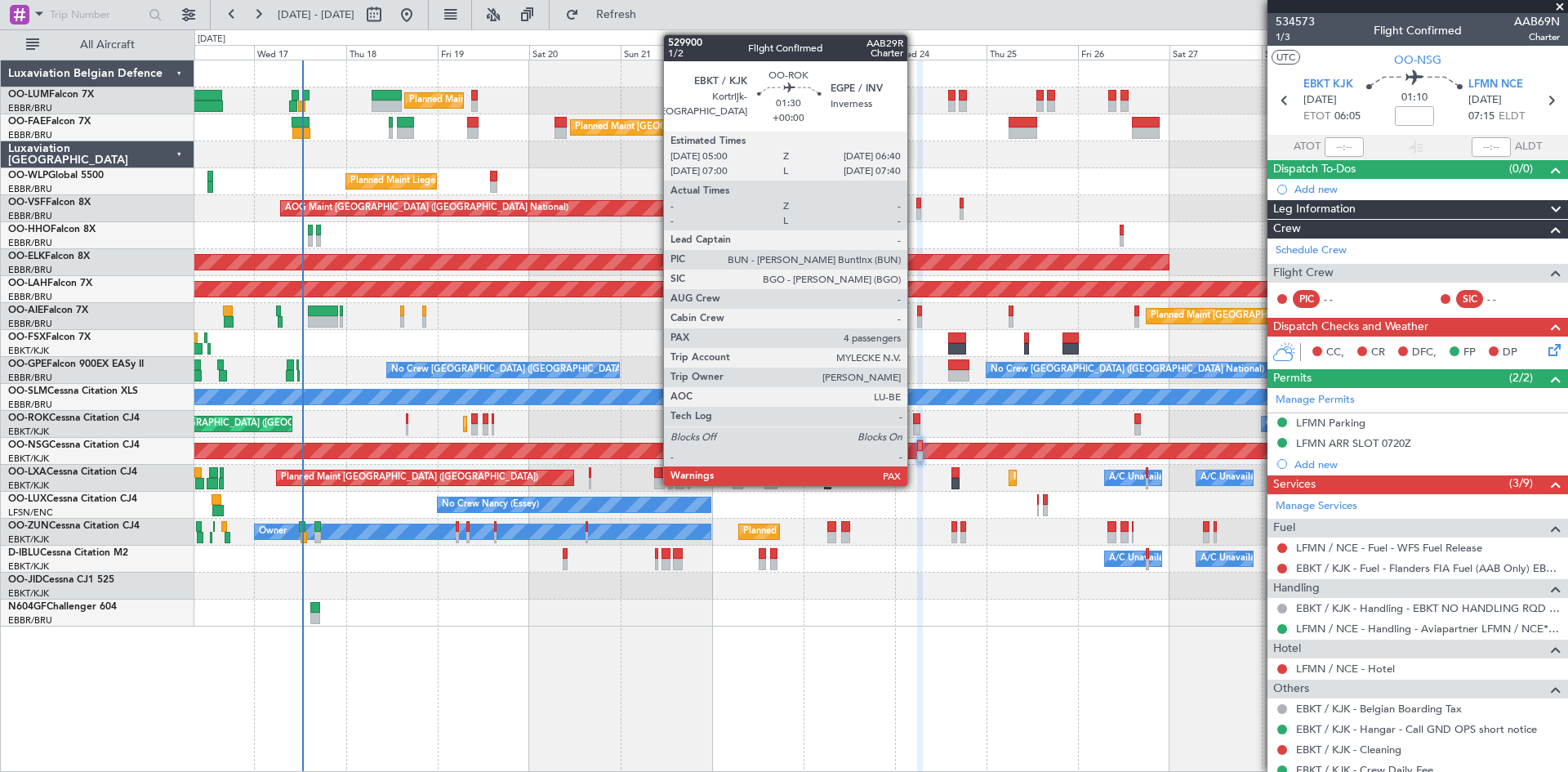
click at [915, 417] on div at bounding box center [916, 419] width 7 height 11
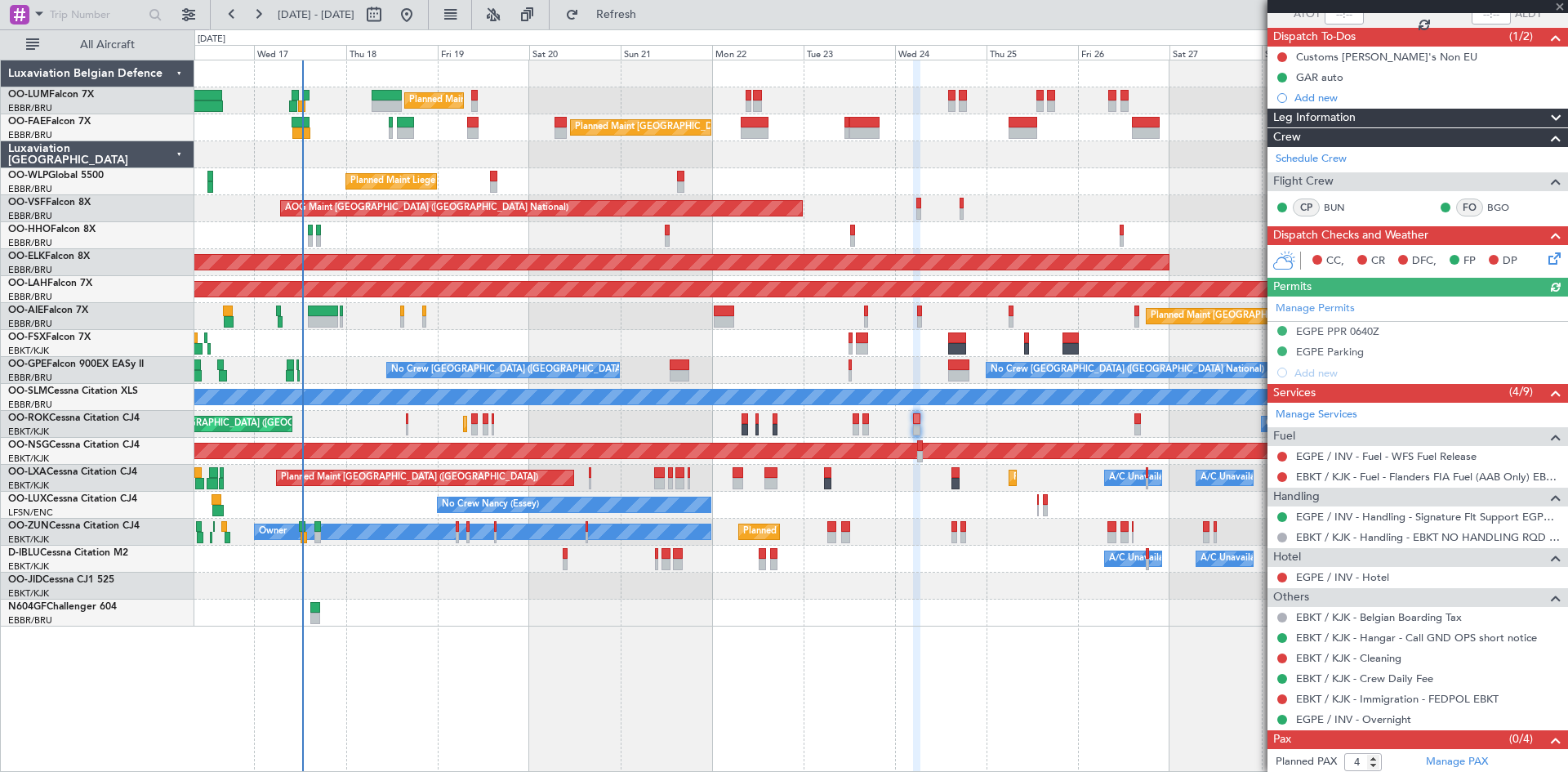
scroll to position [156, 0]
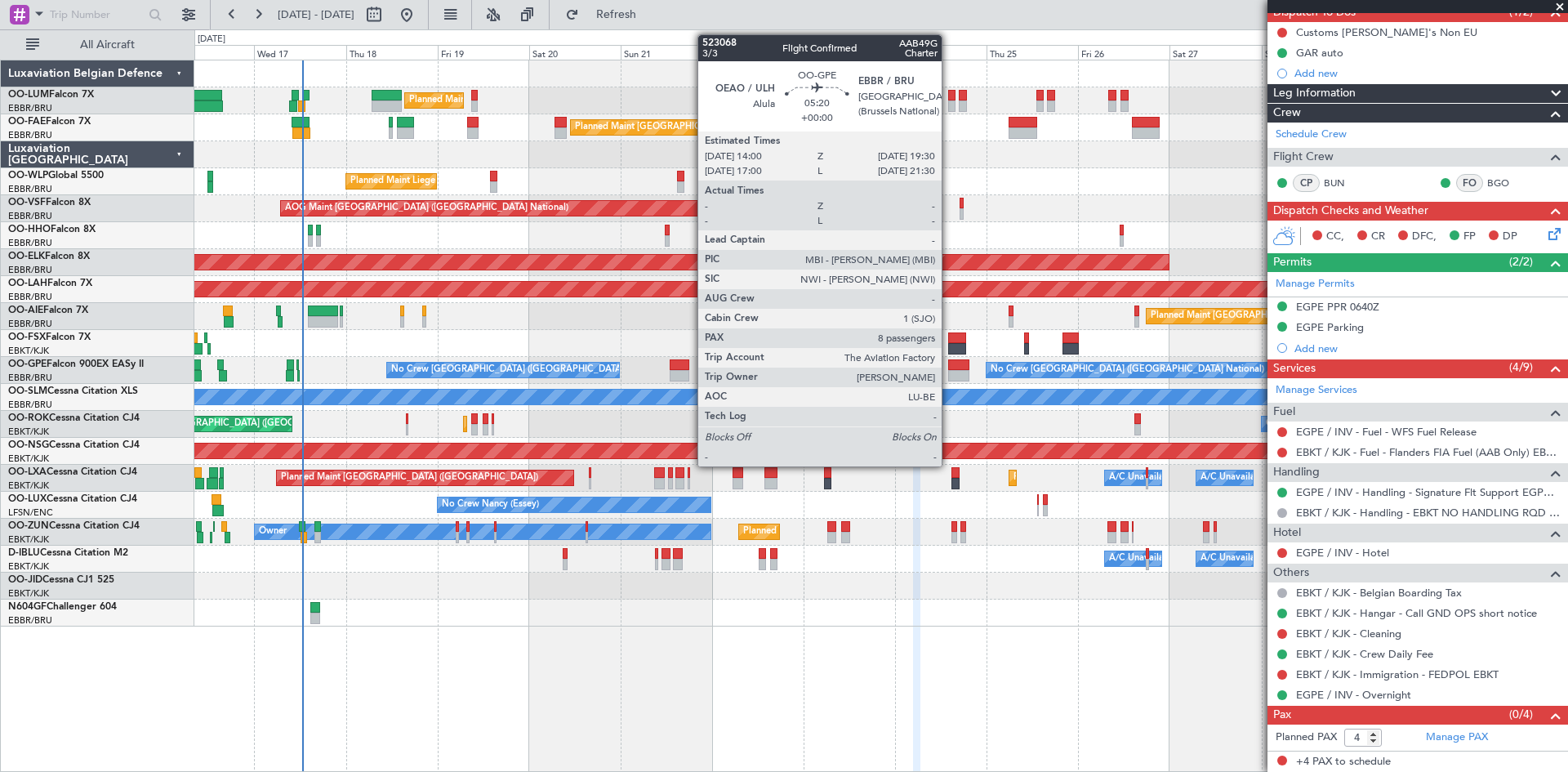
click at [949, 366] on div at bounding box center [958, 365] width 22 height 11
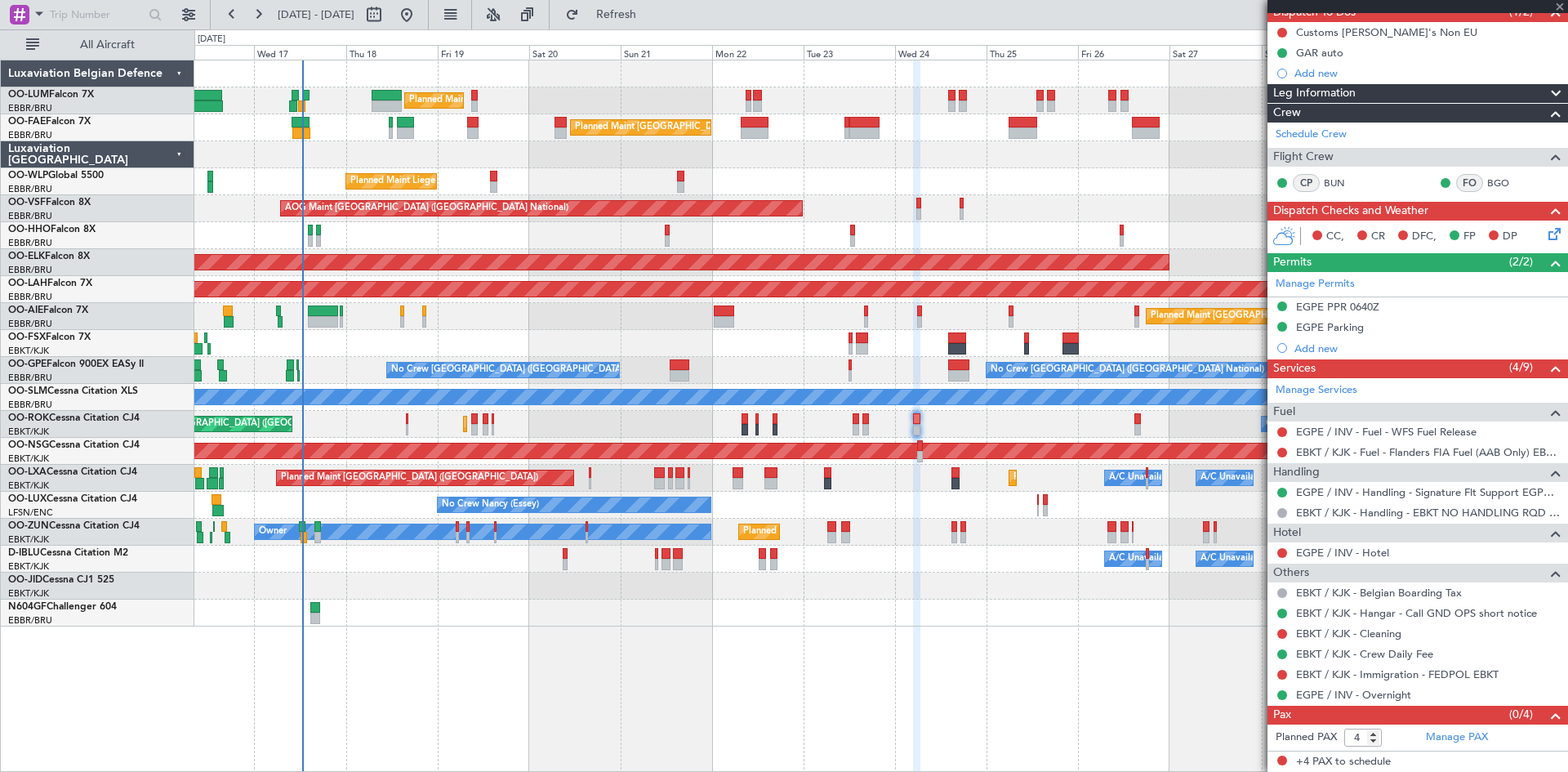
type input "8"
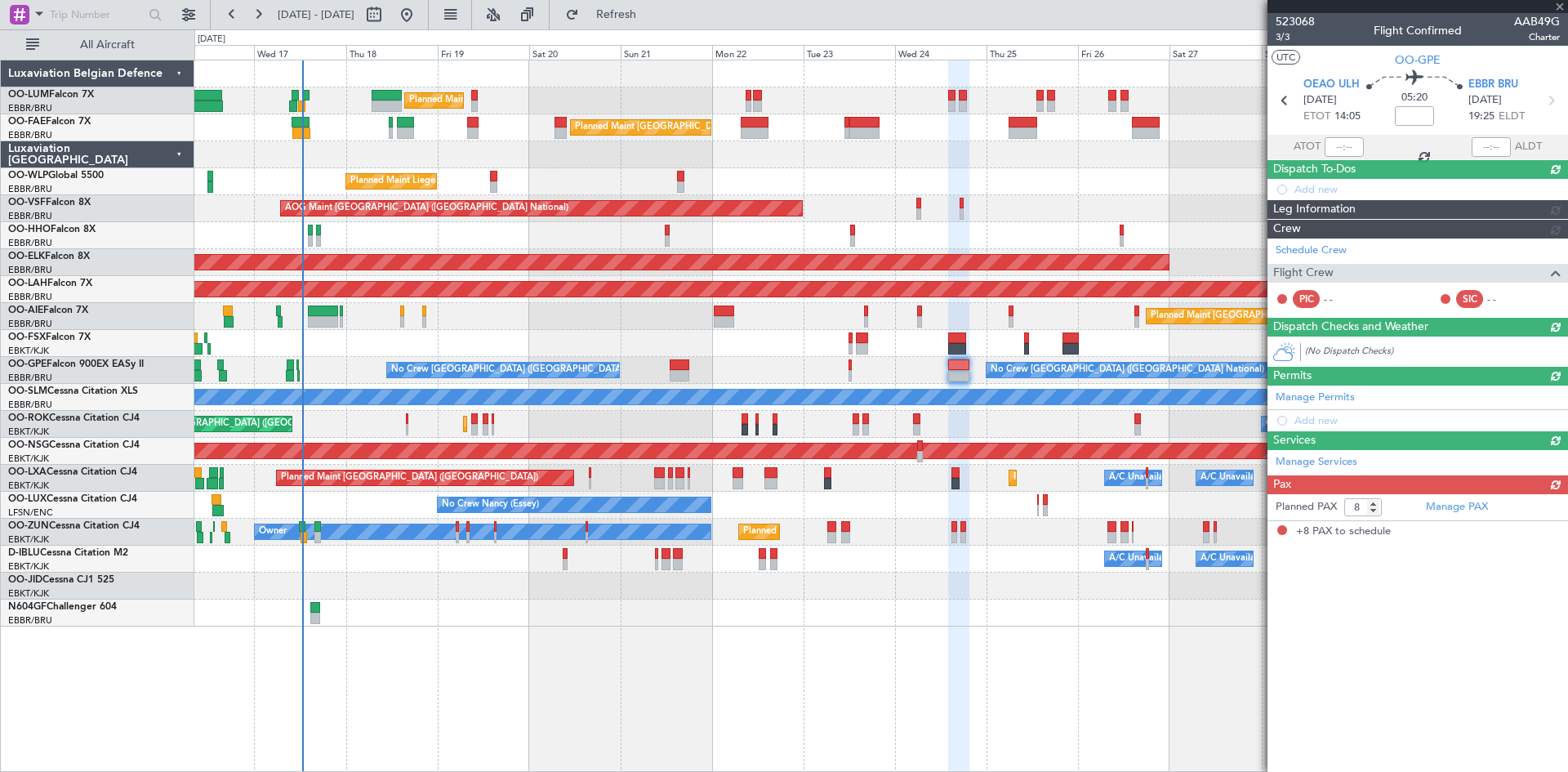
scroll to position [0, 0]
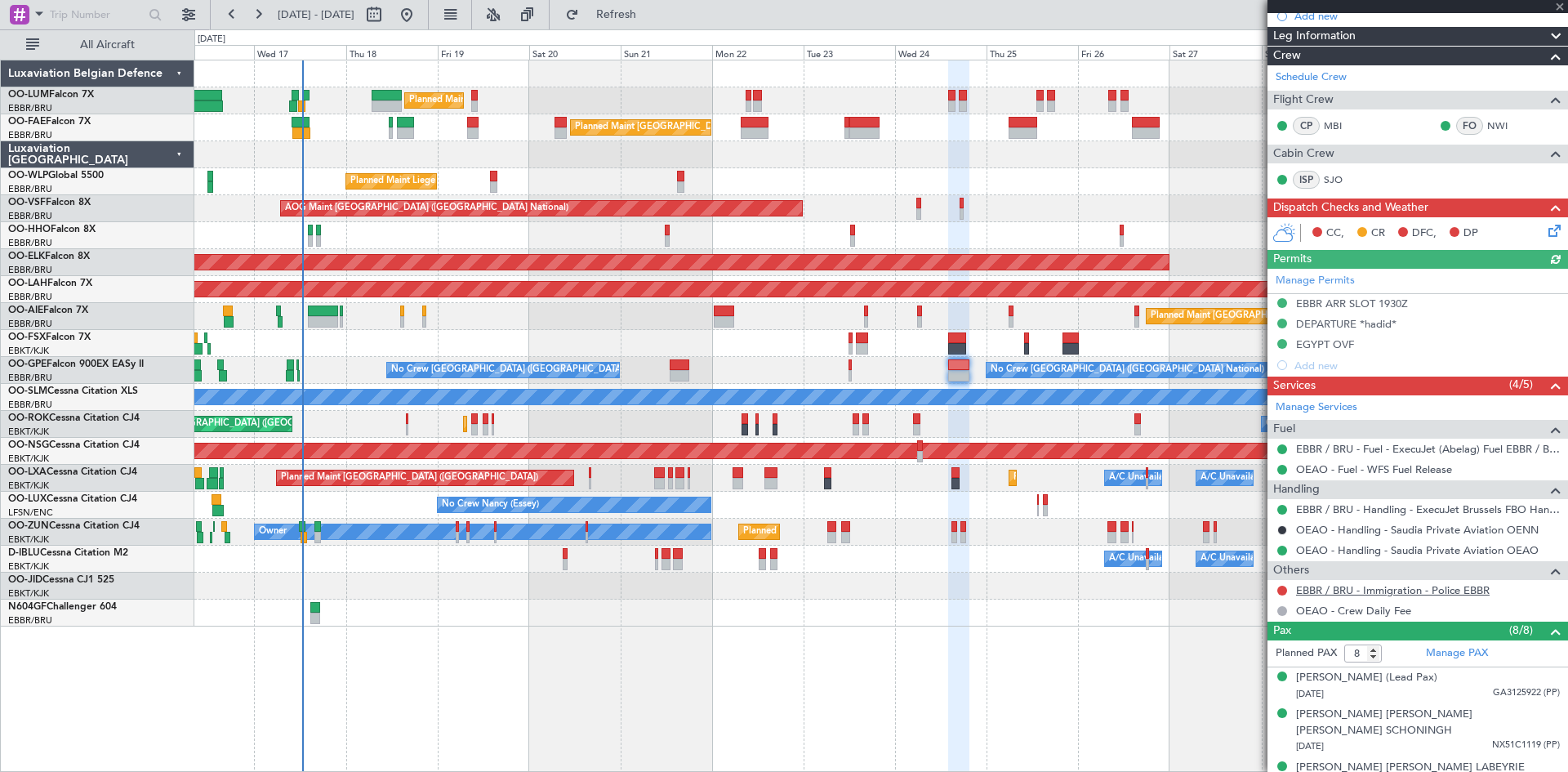
scroll to position [362, 0]
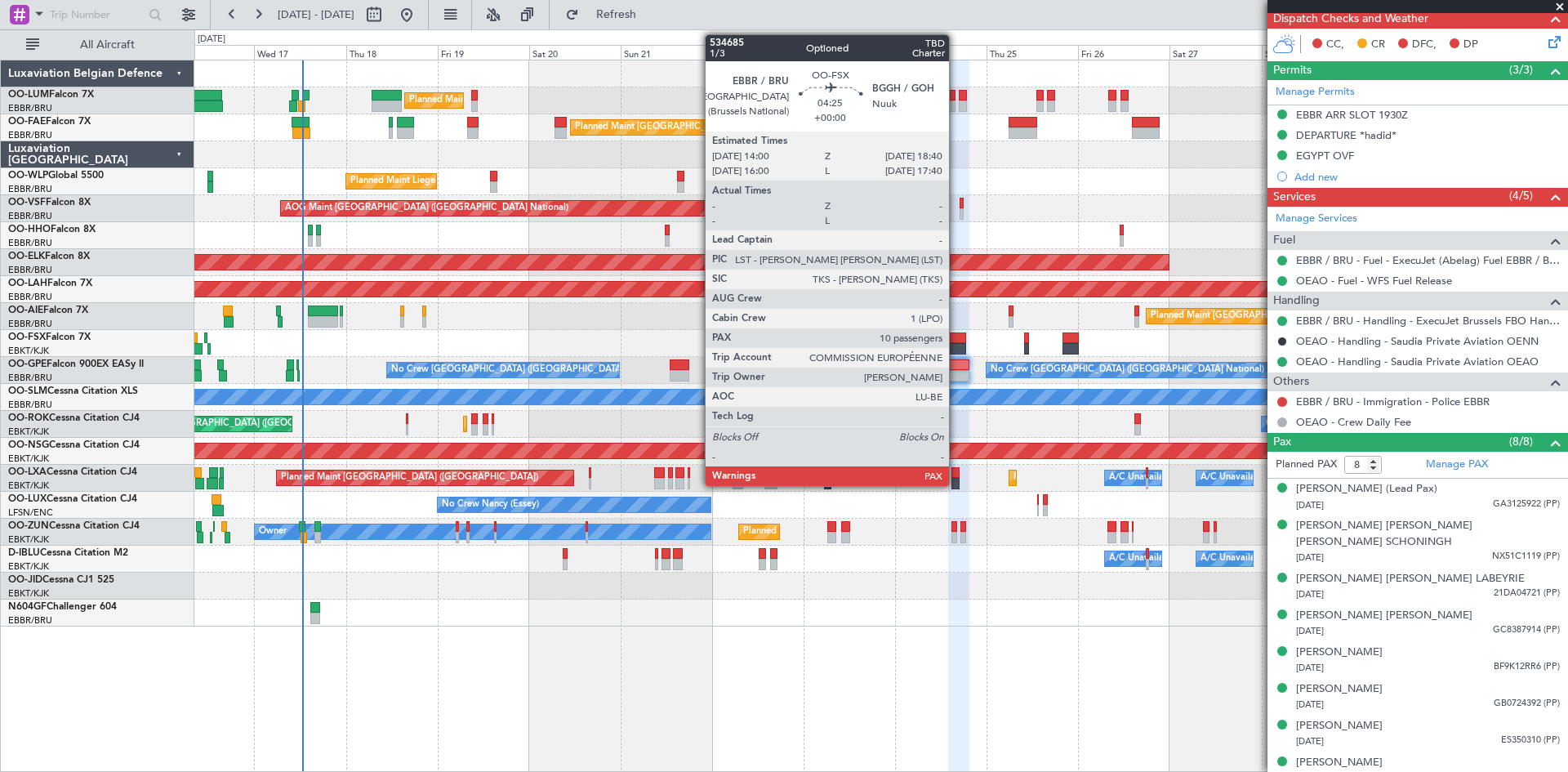
click at [956, 341] on div at bounding box center [956, 338] width 18 height 11
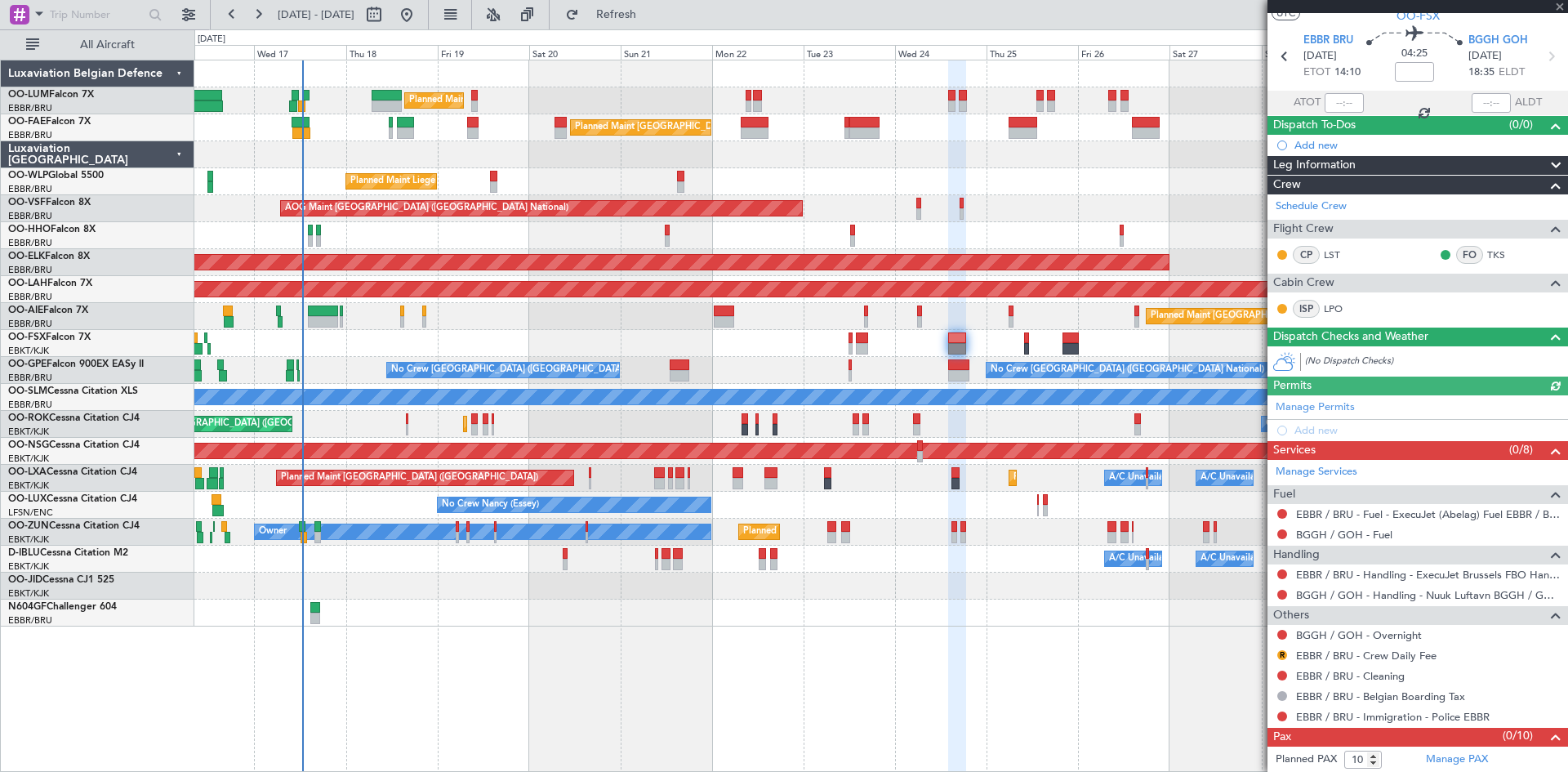
scroll to position [65, 0]
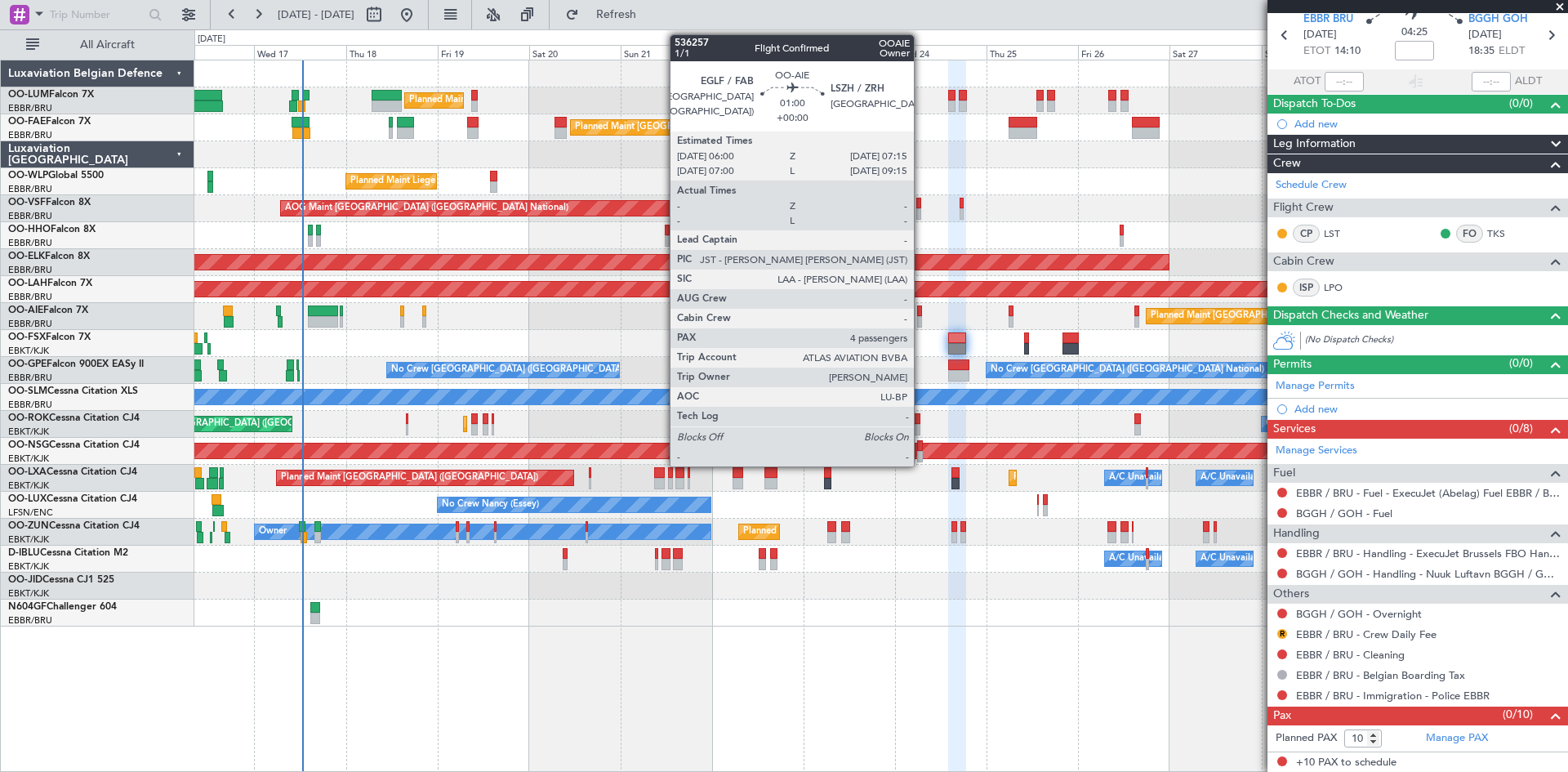
click at [922, 310] on div at bounding box center [919, 311] width 5 height 11
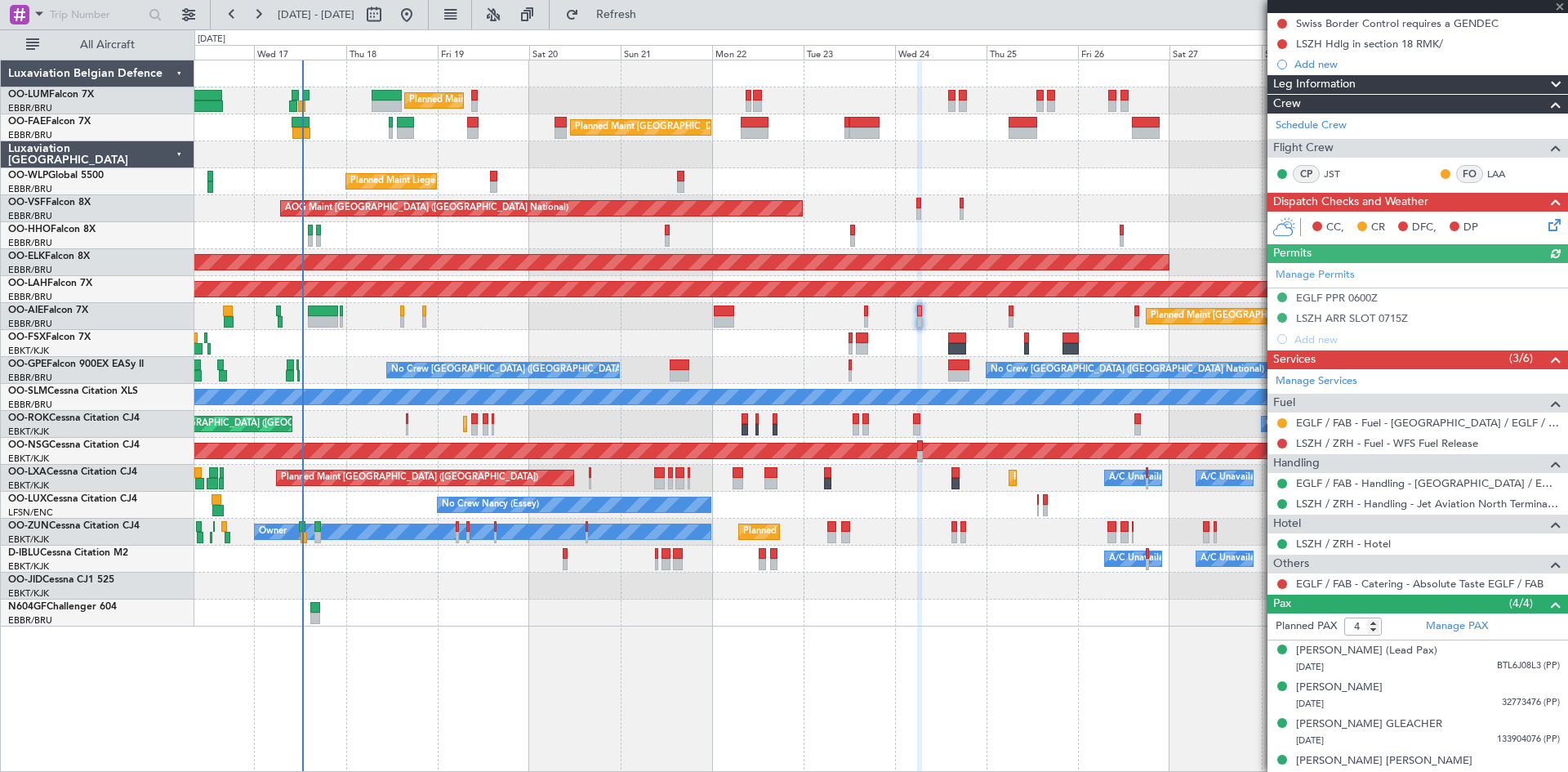
scroll to position [218, 0]
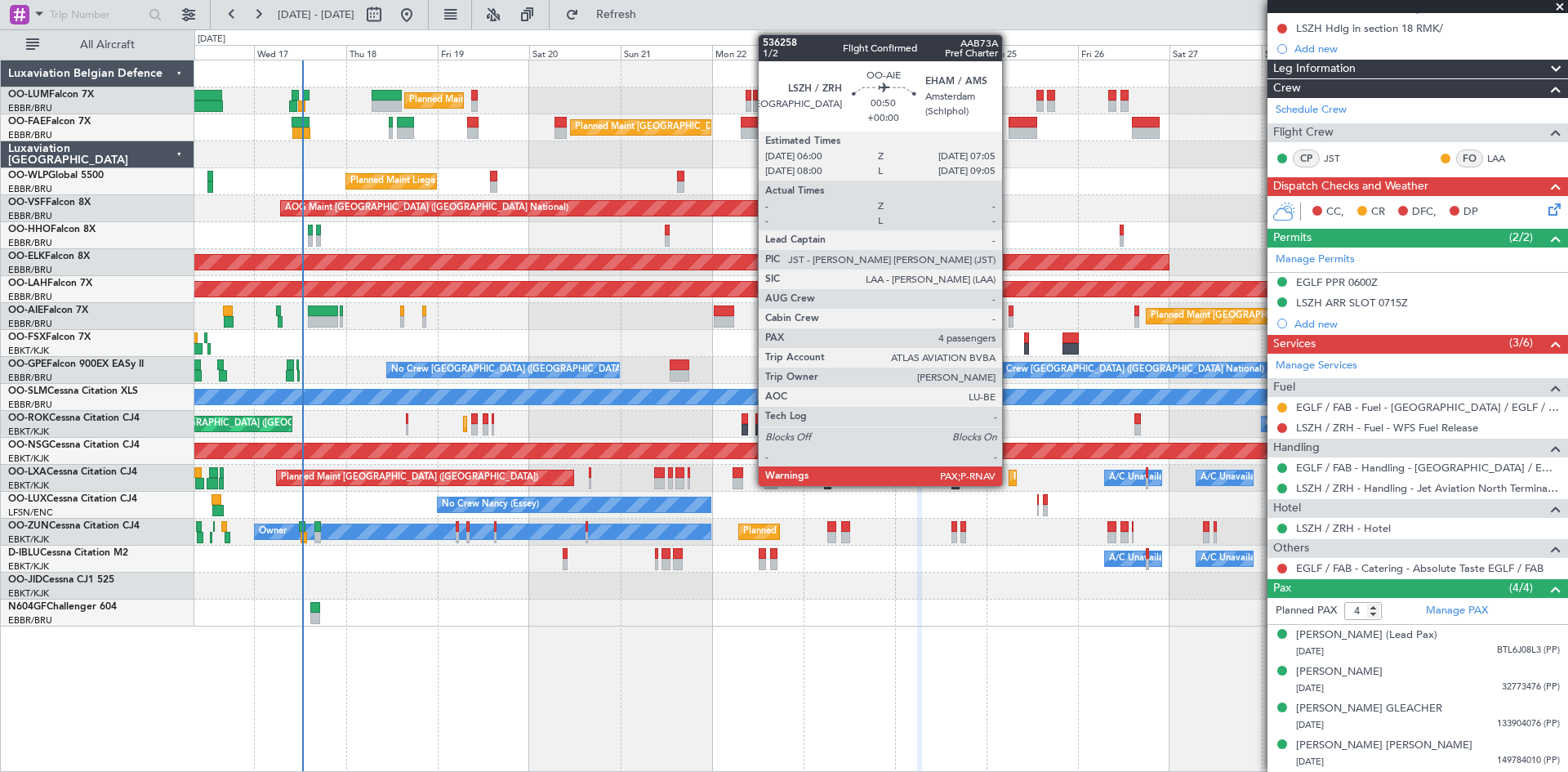
click at [1009, 314] on div at bounding box center [1010, 311] width 5 height 11
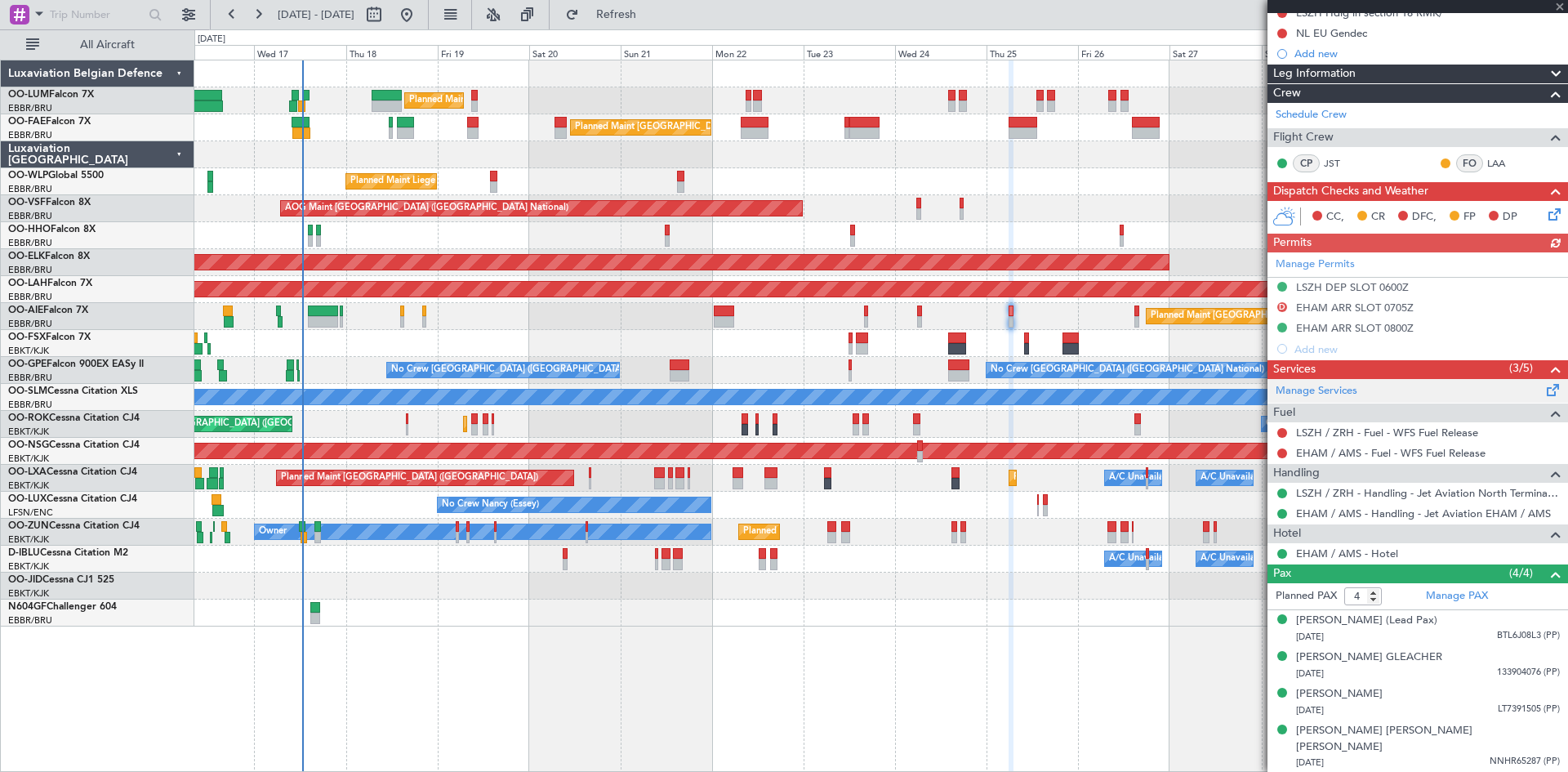
scroll to position [177, 0]
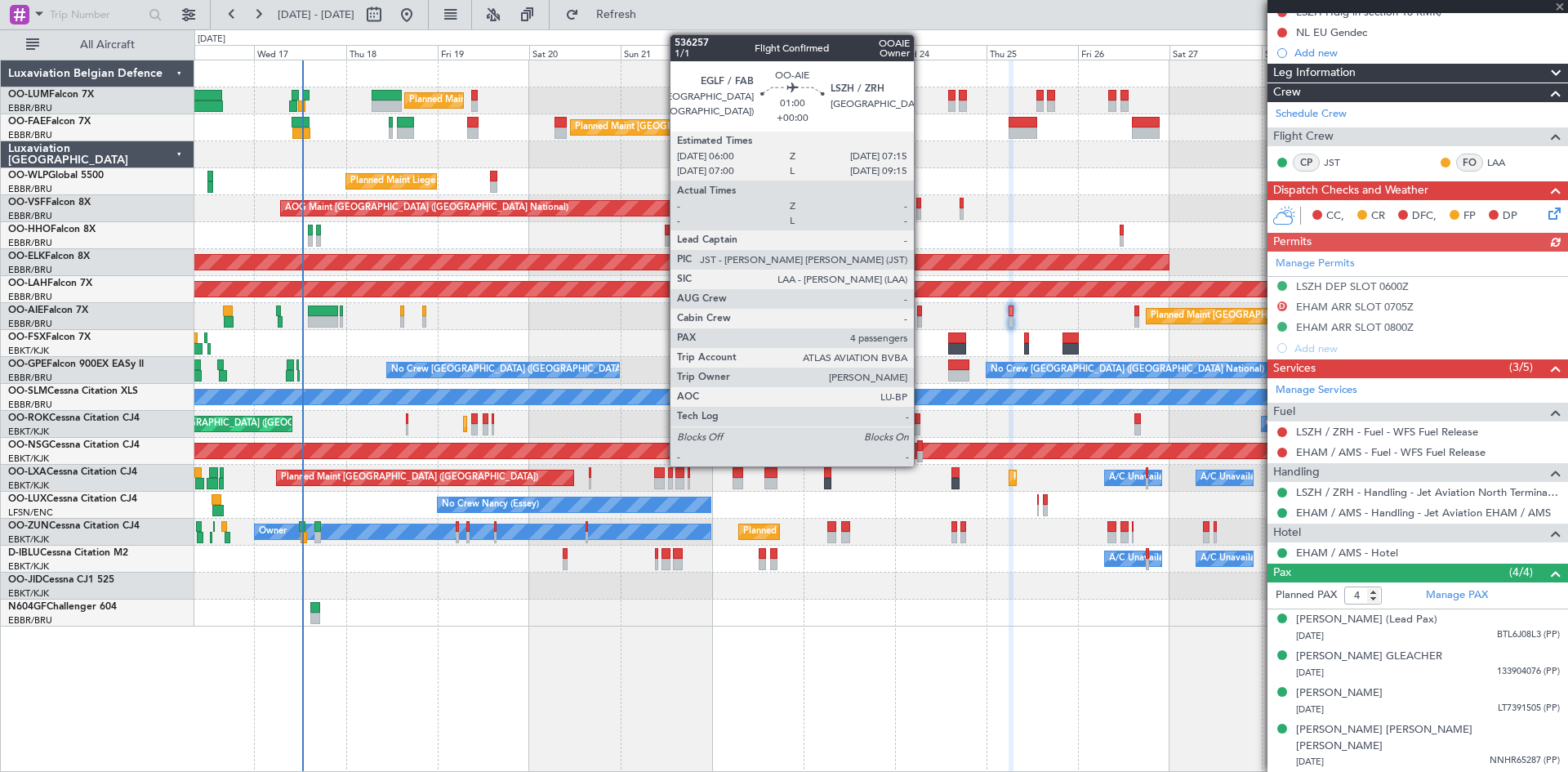
click at [922, 312] on div at bounding box center [919, 311] width 5 height 11
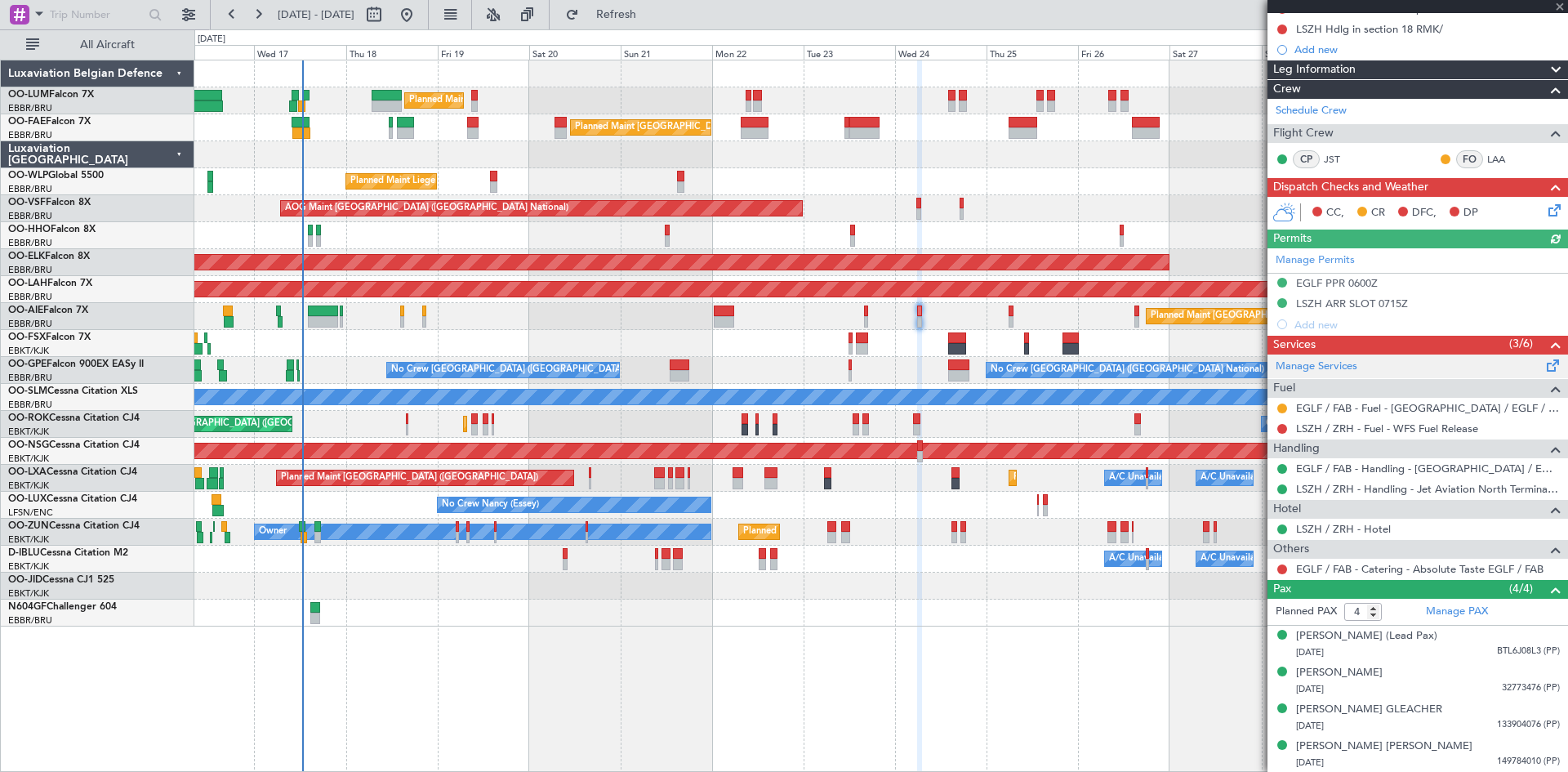
scroll to position [218, 0]
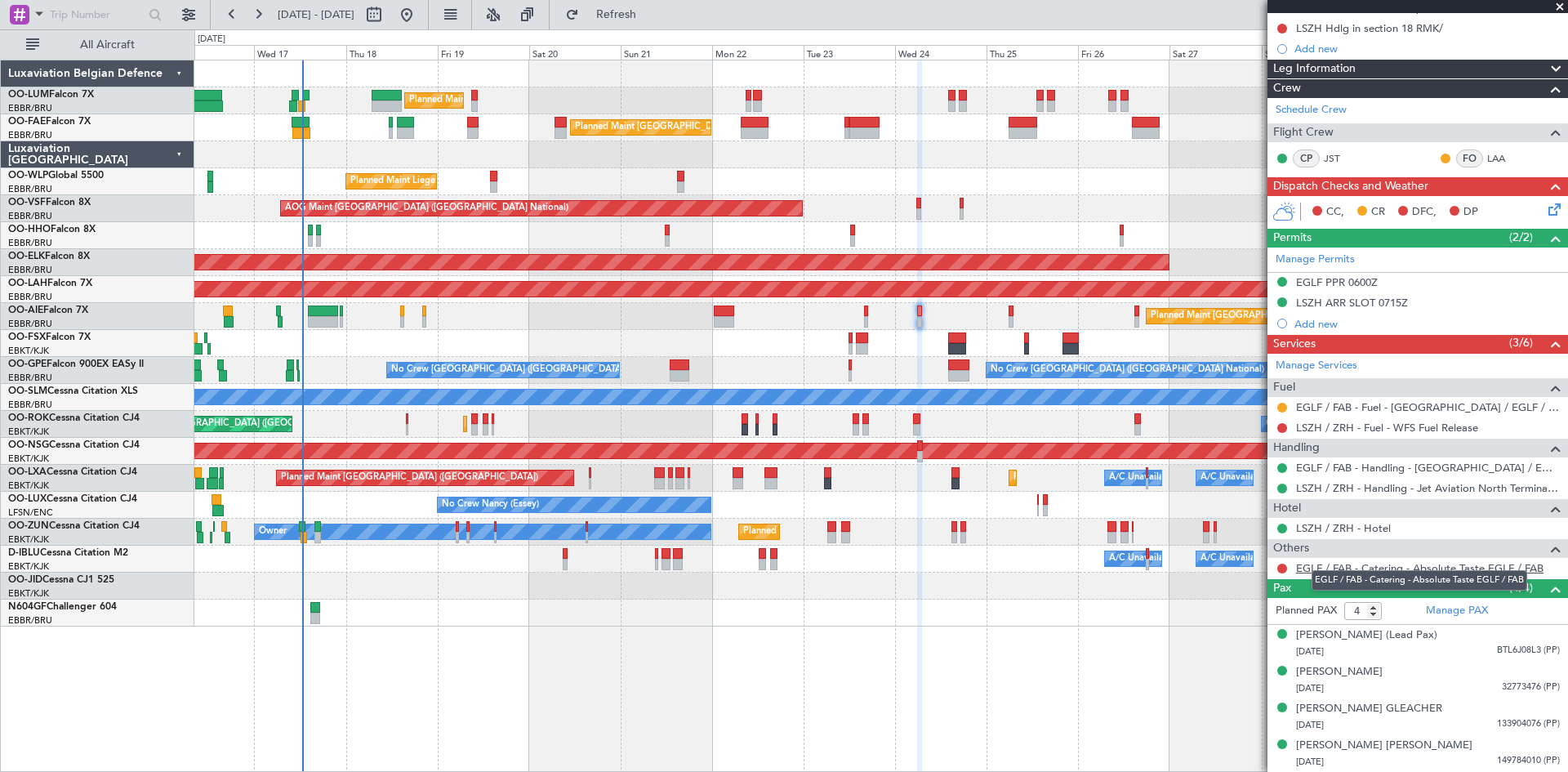
click at [1340, 561] on link "EGLF / FAB - Catering - Absolute Taste EGLF / FAB" at bounding box center [1420, 567] width 248 height 14
click at [656, 23] on button "Refresh" at bounding box center [607, 15] width 98 height 26
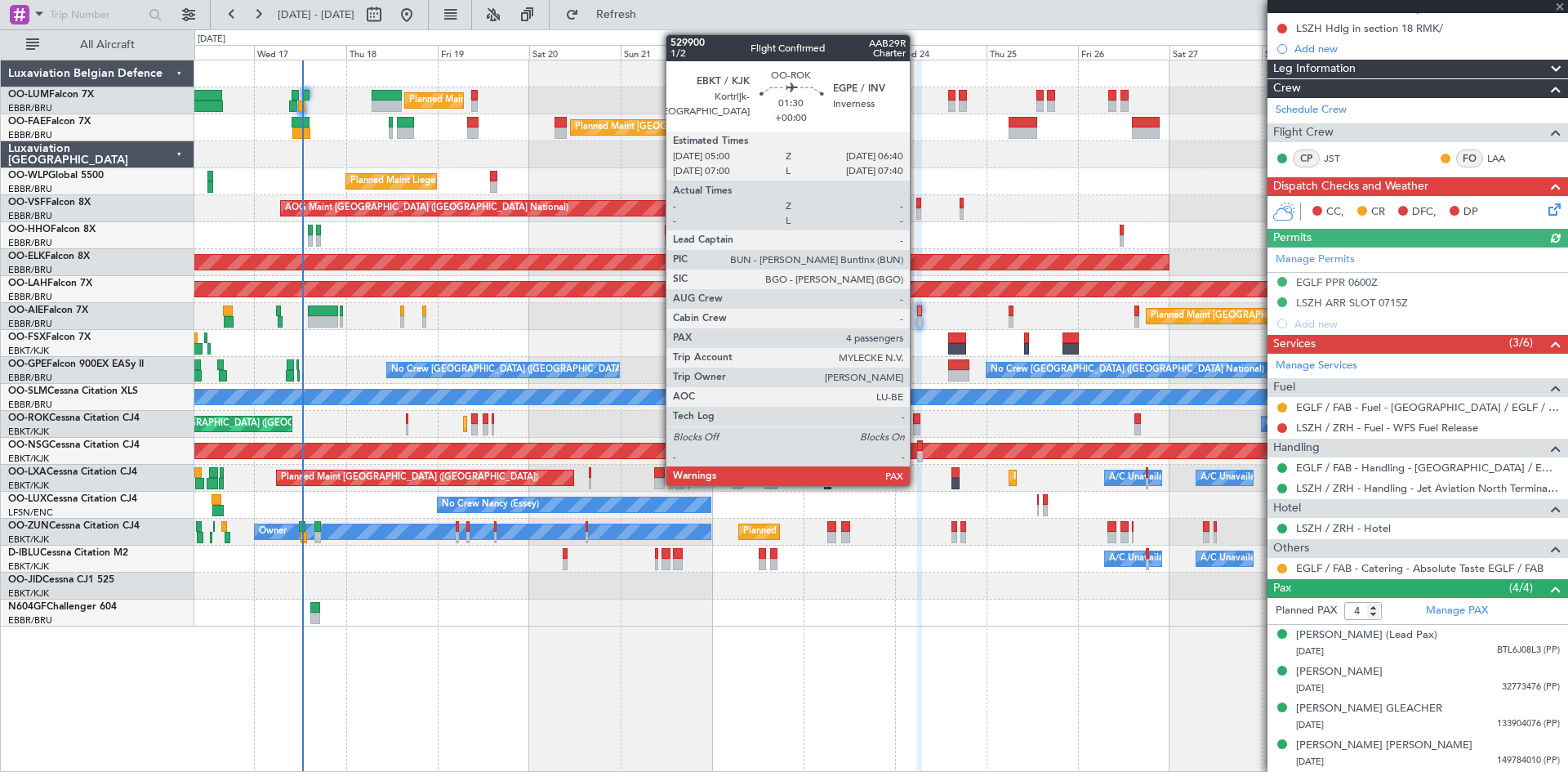
click at [917, 420] on div at bounding box center [916, 419] width 7 height 11
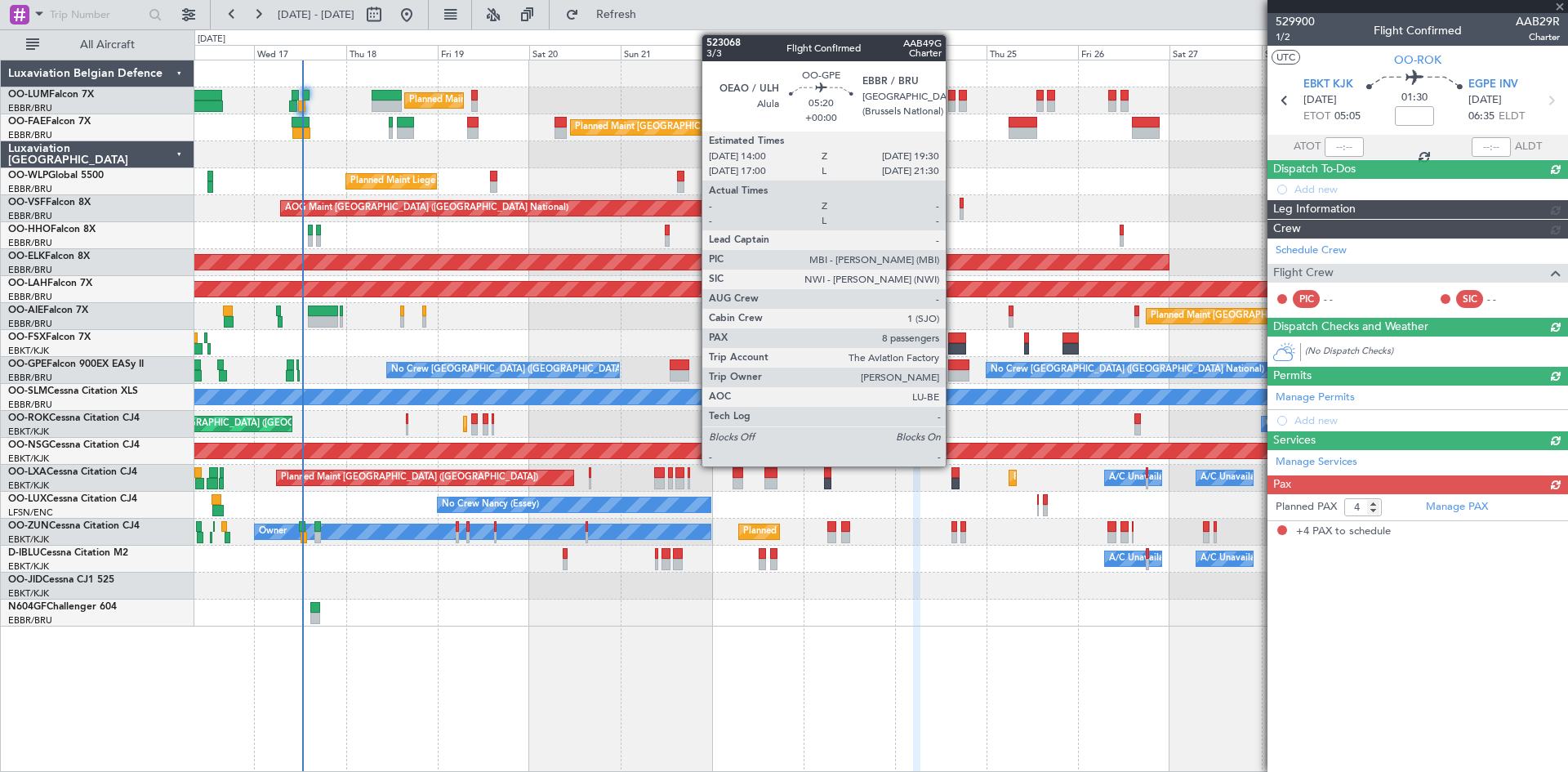
scroll to position [0, 0]
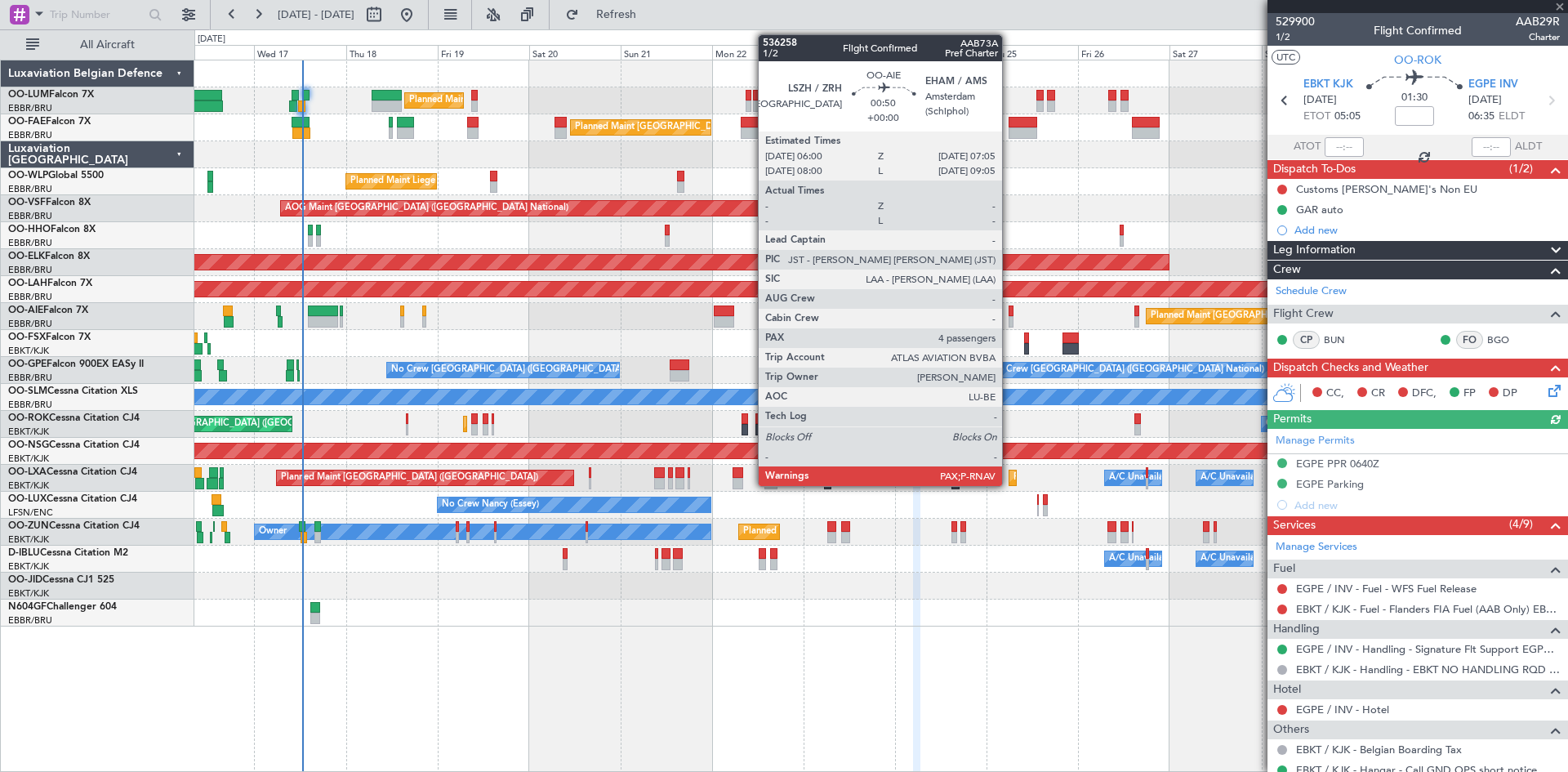
click at [1009, 313] on div at bounding box center [1010, 311] width 5 height 11
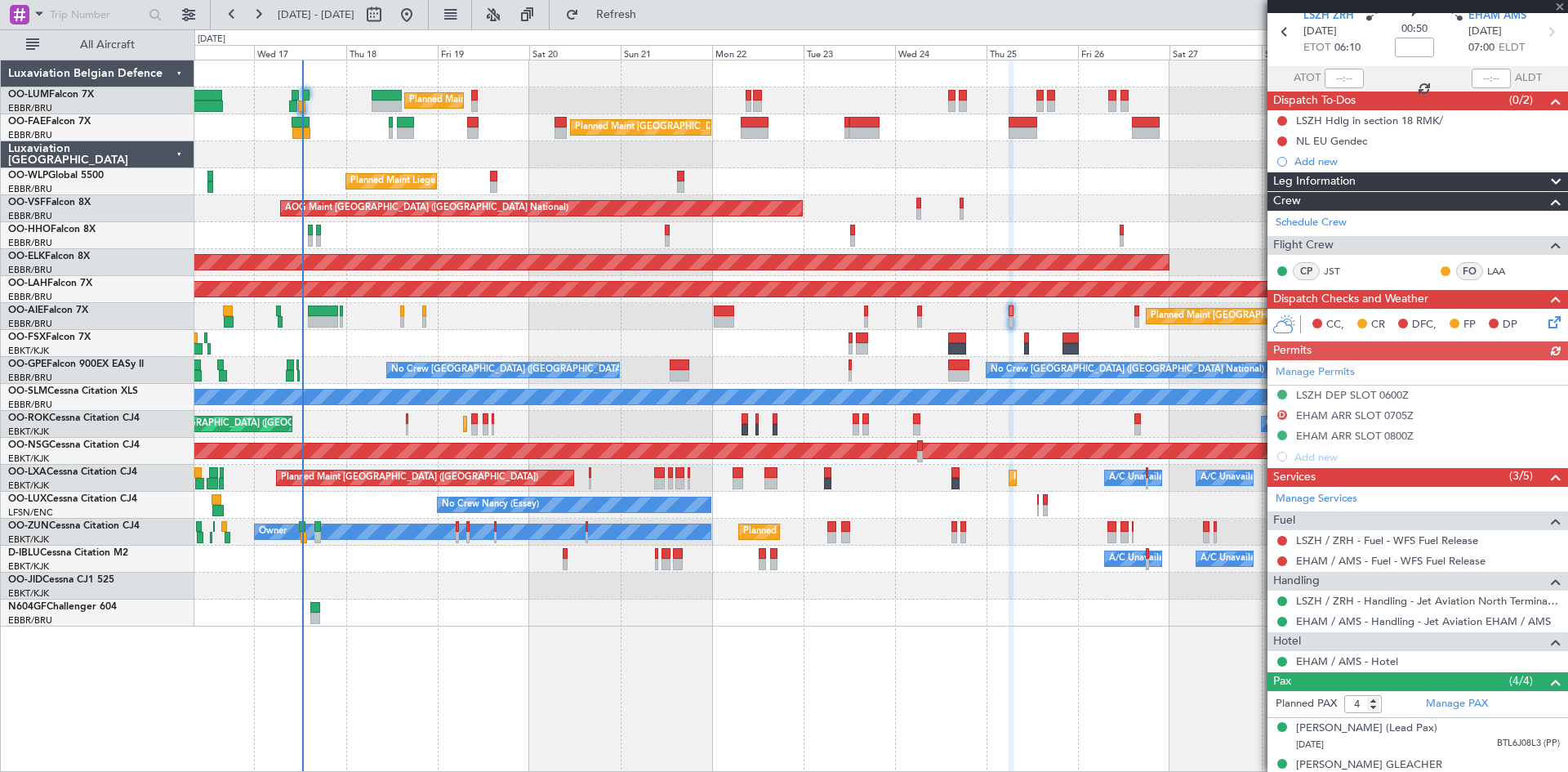
scroll to position [177, 0]
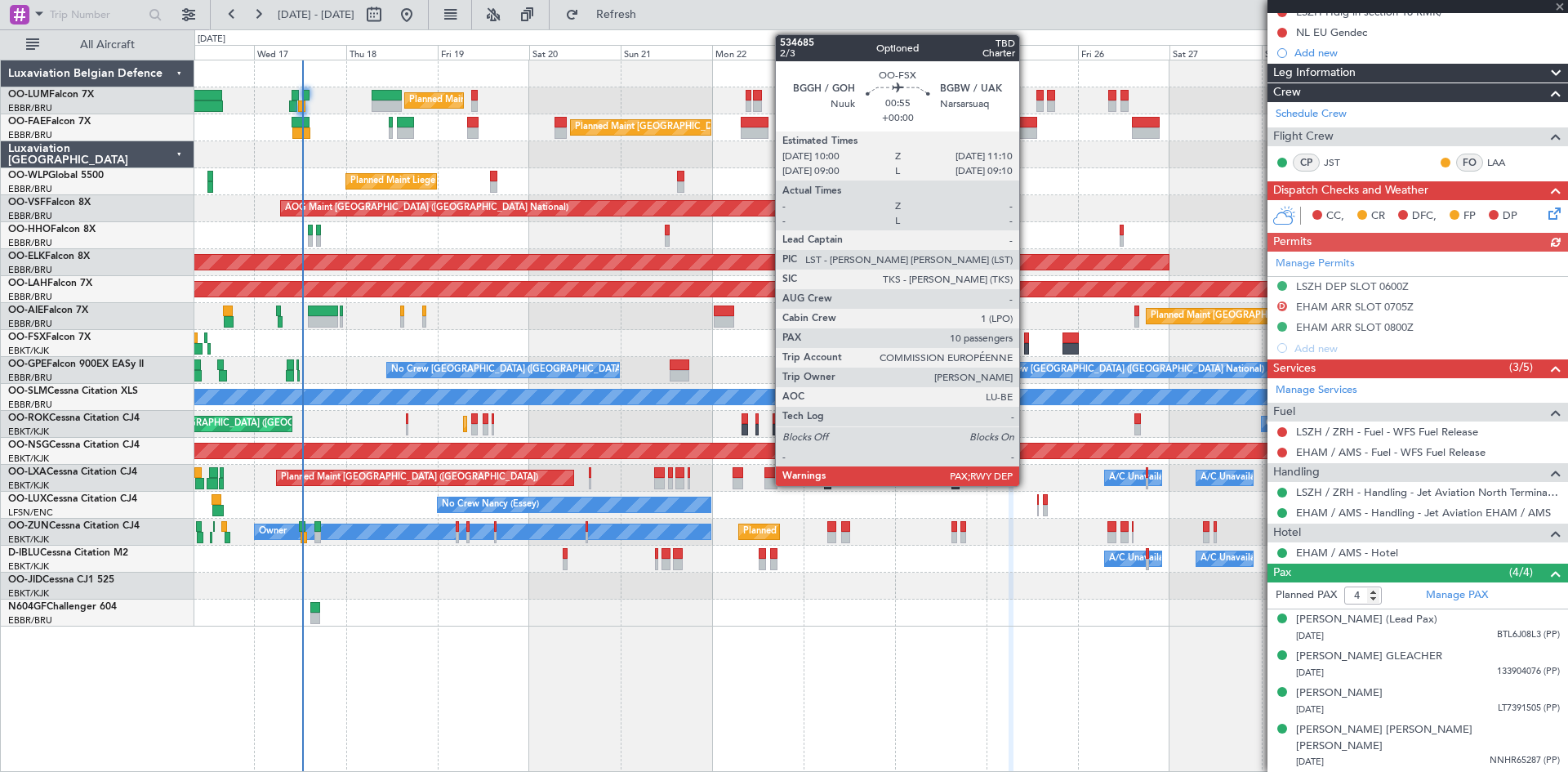
click at [1026, 340] on div at bounding box center [1026, 338] width 5 height 11
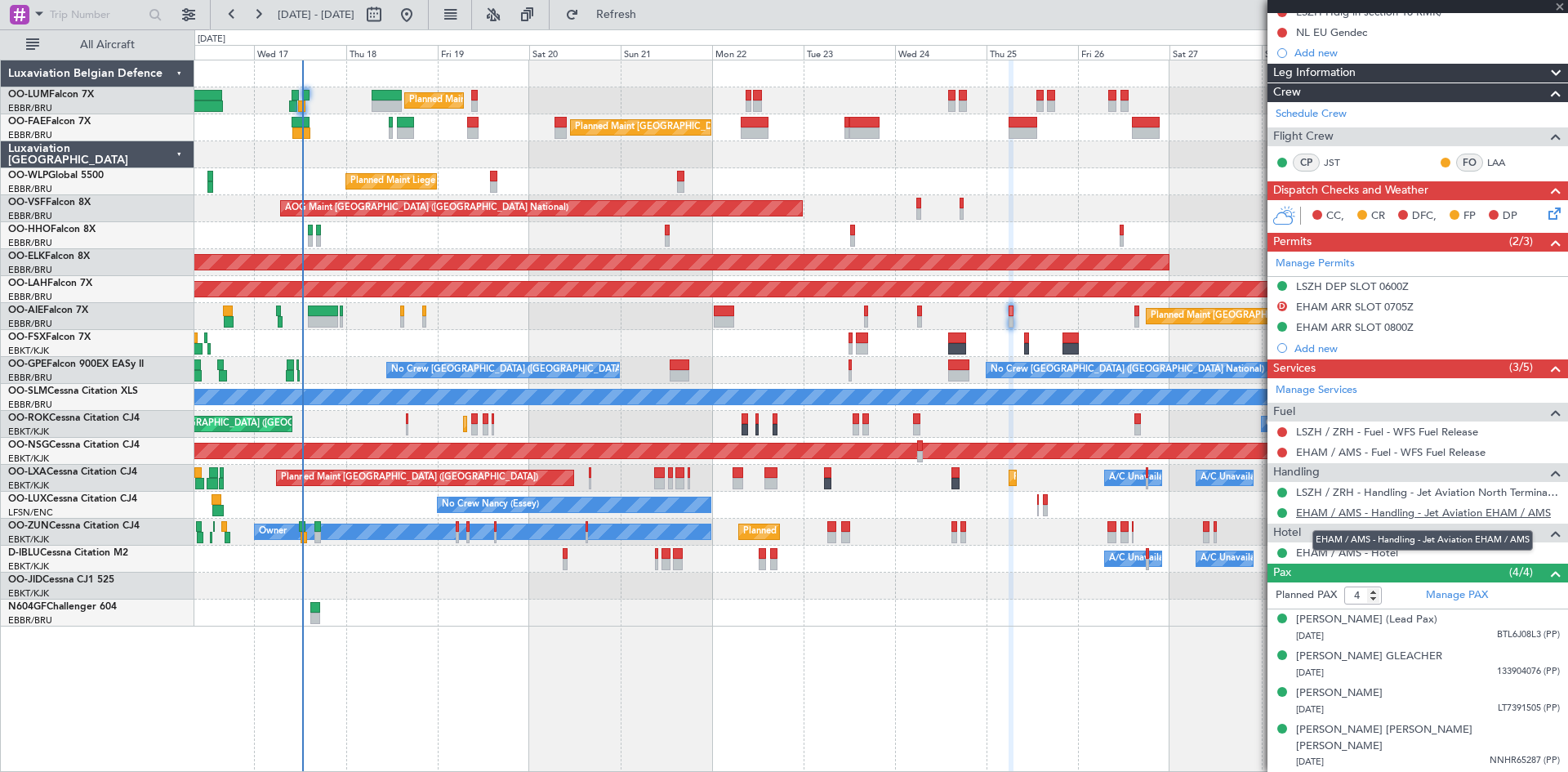
type input "10"
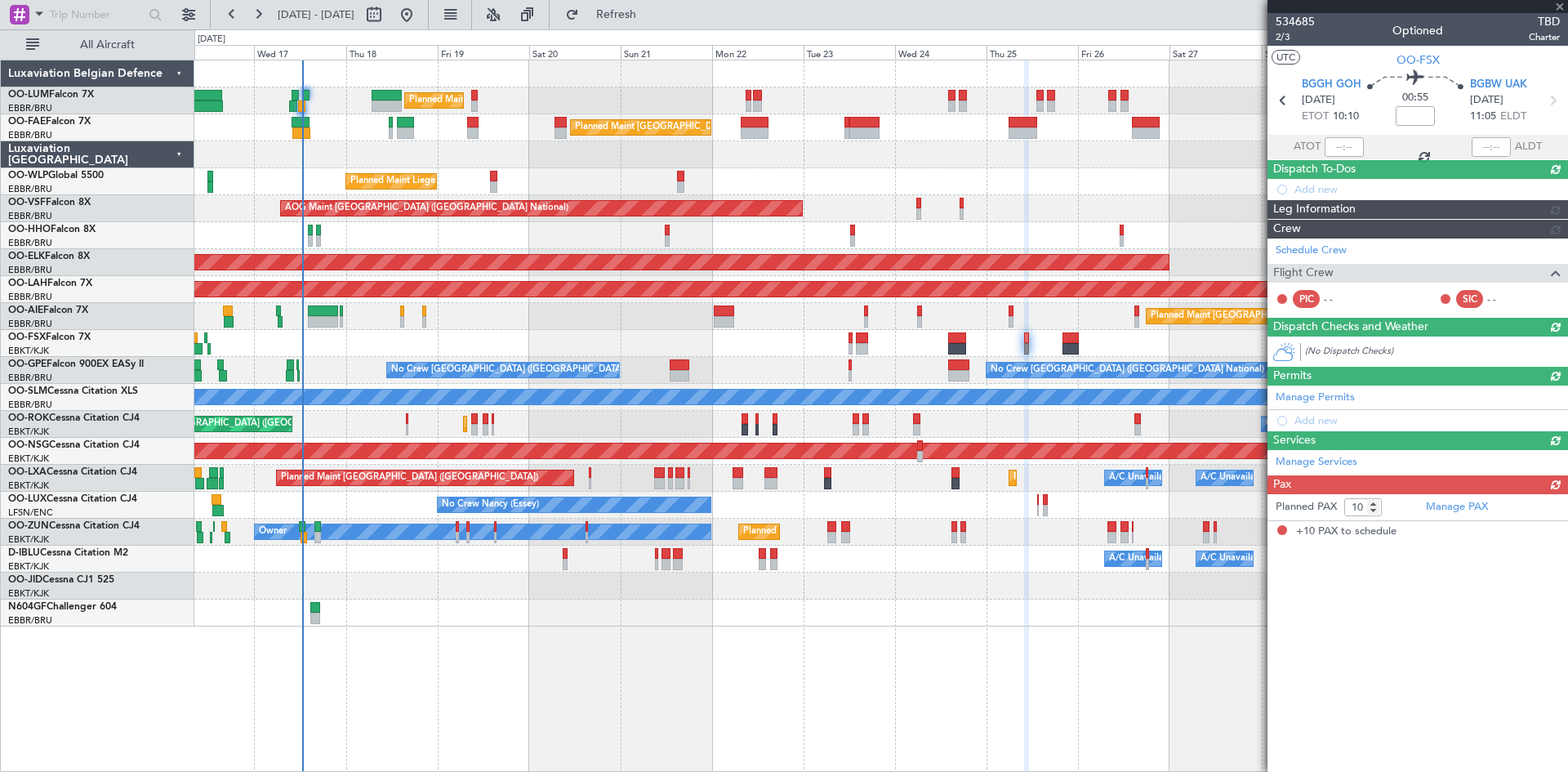
scroll to position [0, 0]
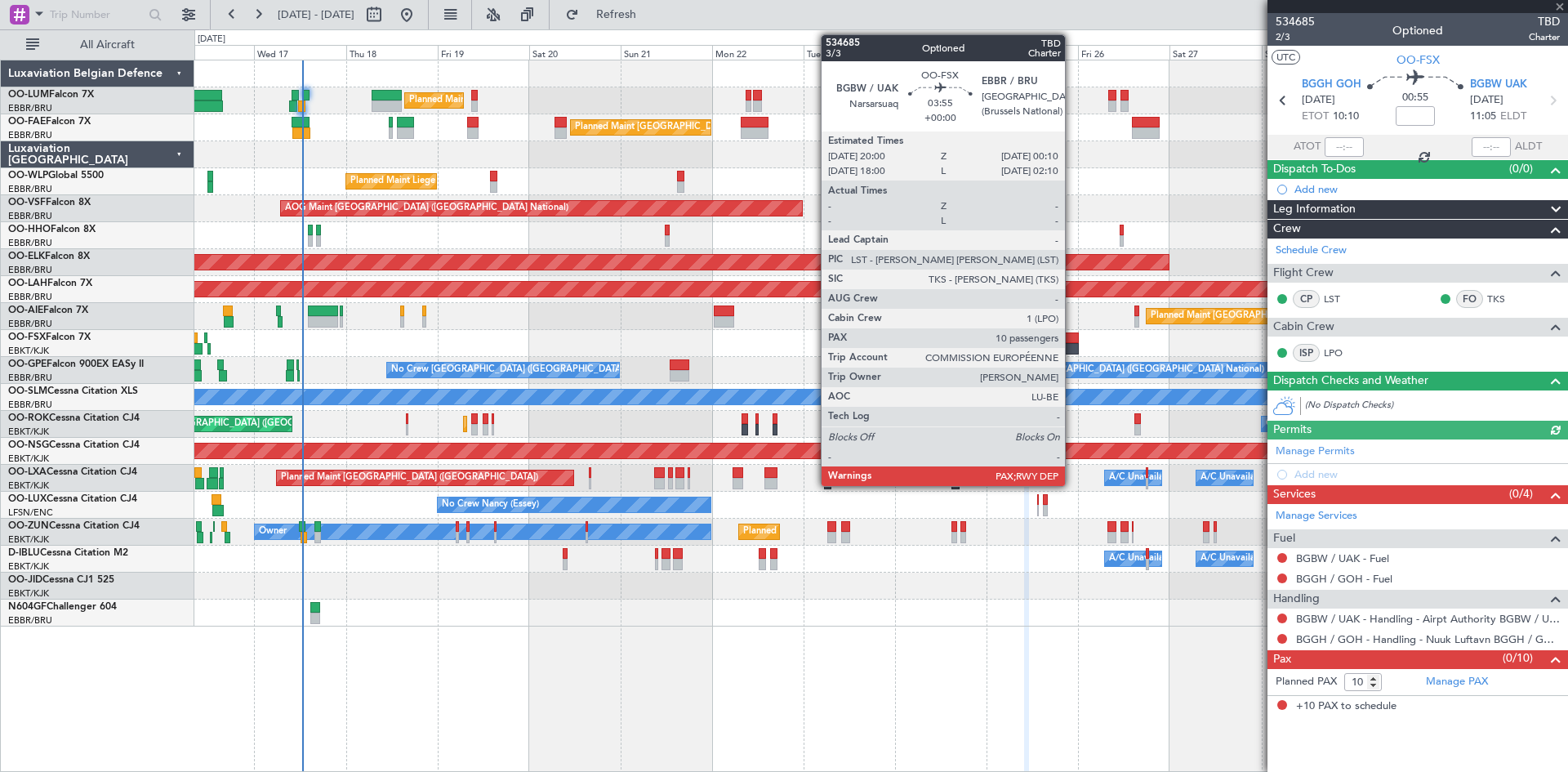
click at [1072, 339] on div at bounding box center [1070, 338] width 16 height 11
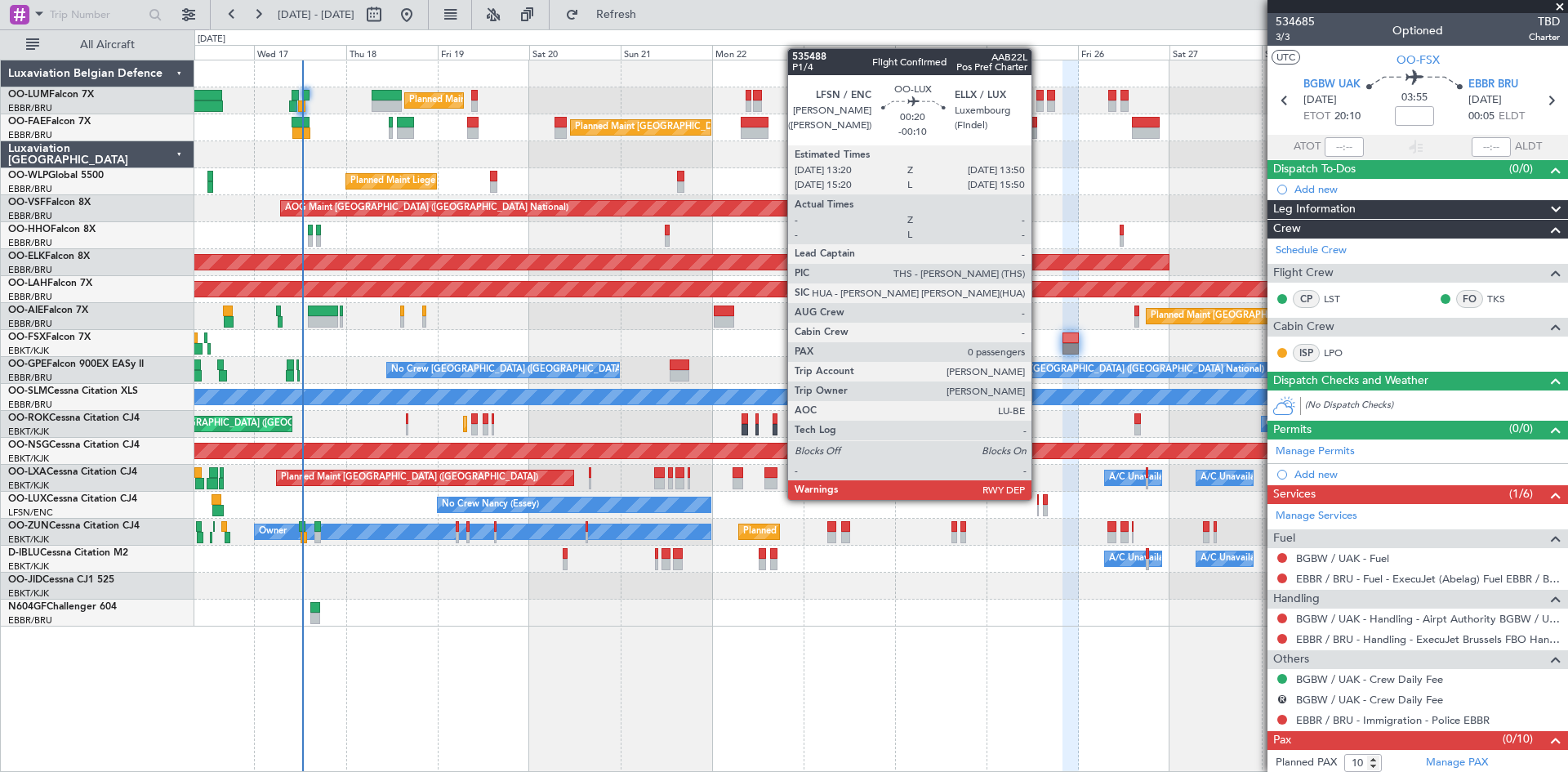
click at [1039, 499] on div at bounding box center [1038, 500] width 3 height 11
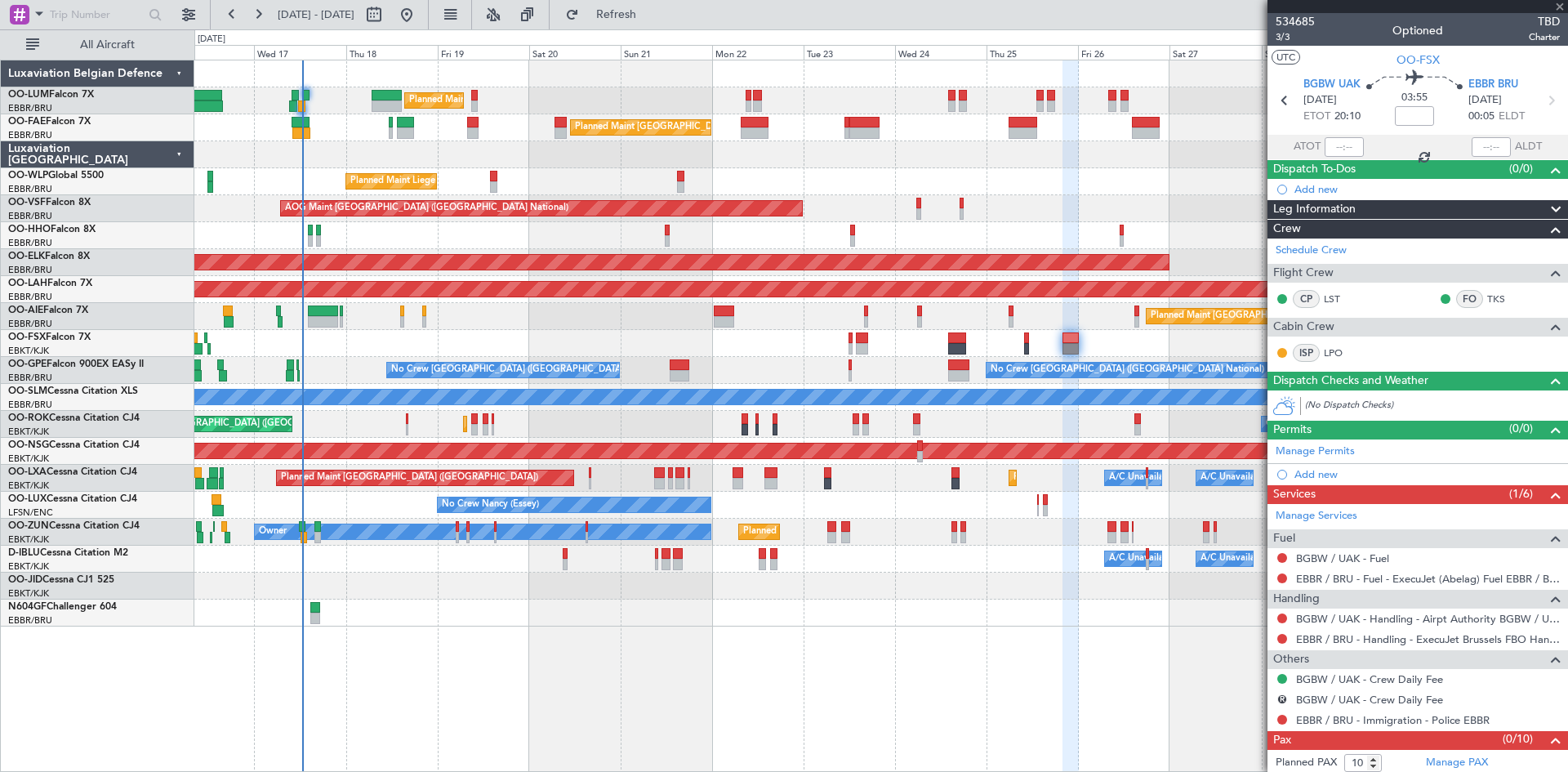
type input "-00:10"
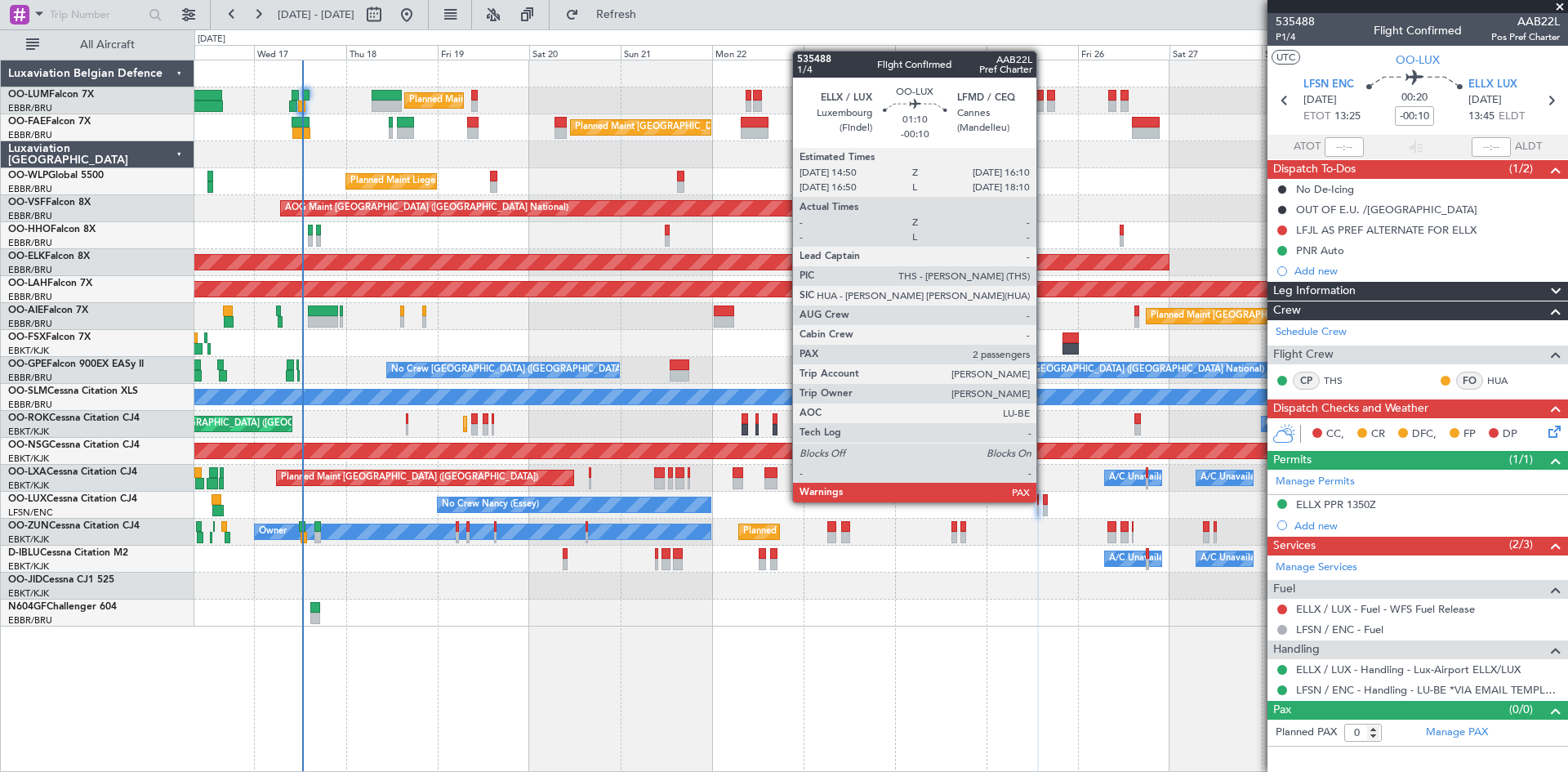
click at [1044, 500] on div at bounding box center [1046, 500] width 6 height 11
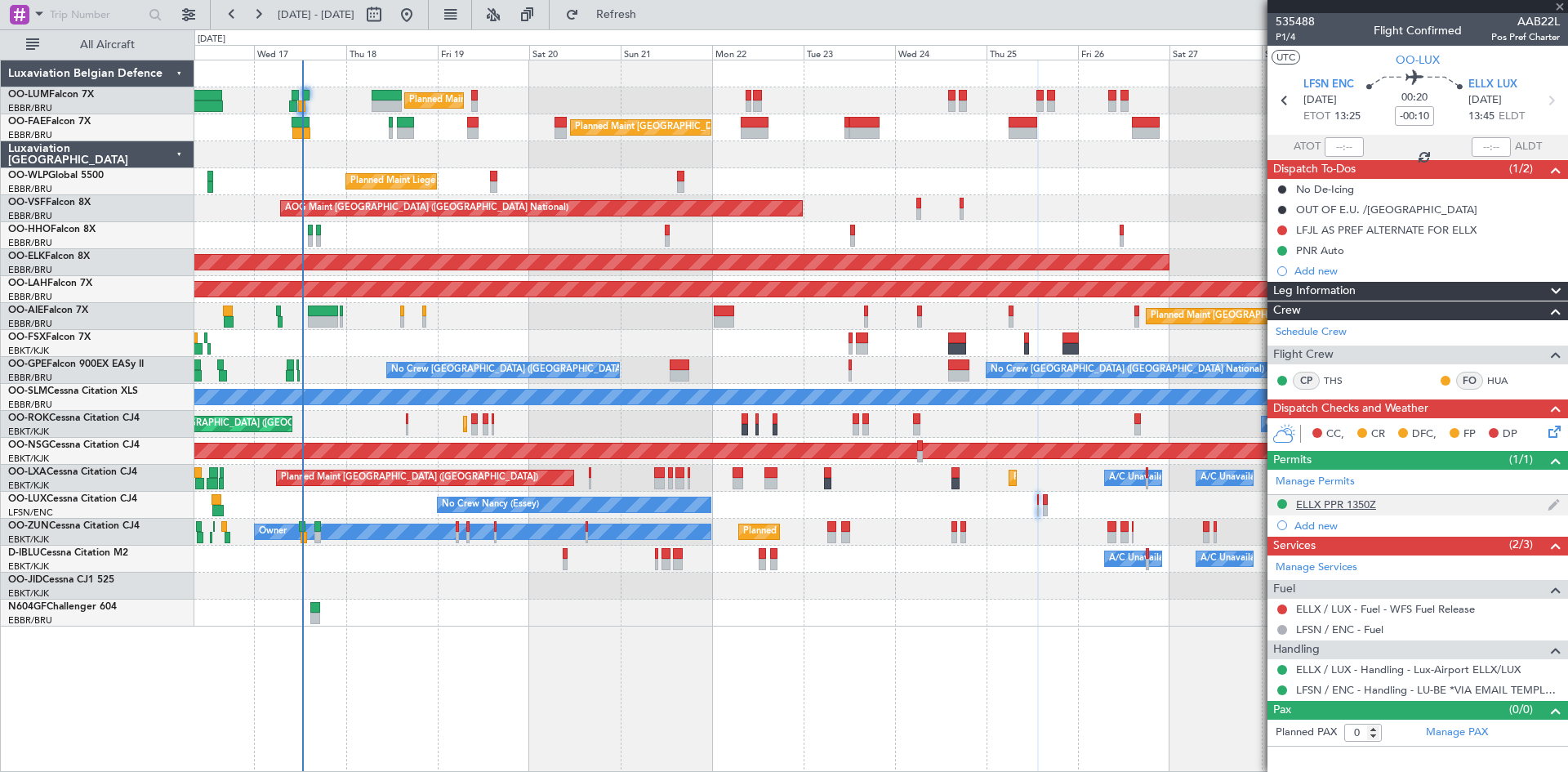
type input "2"
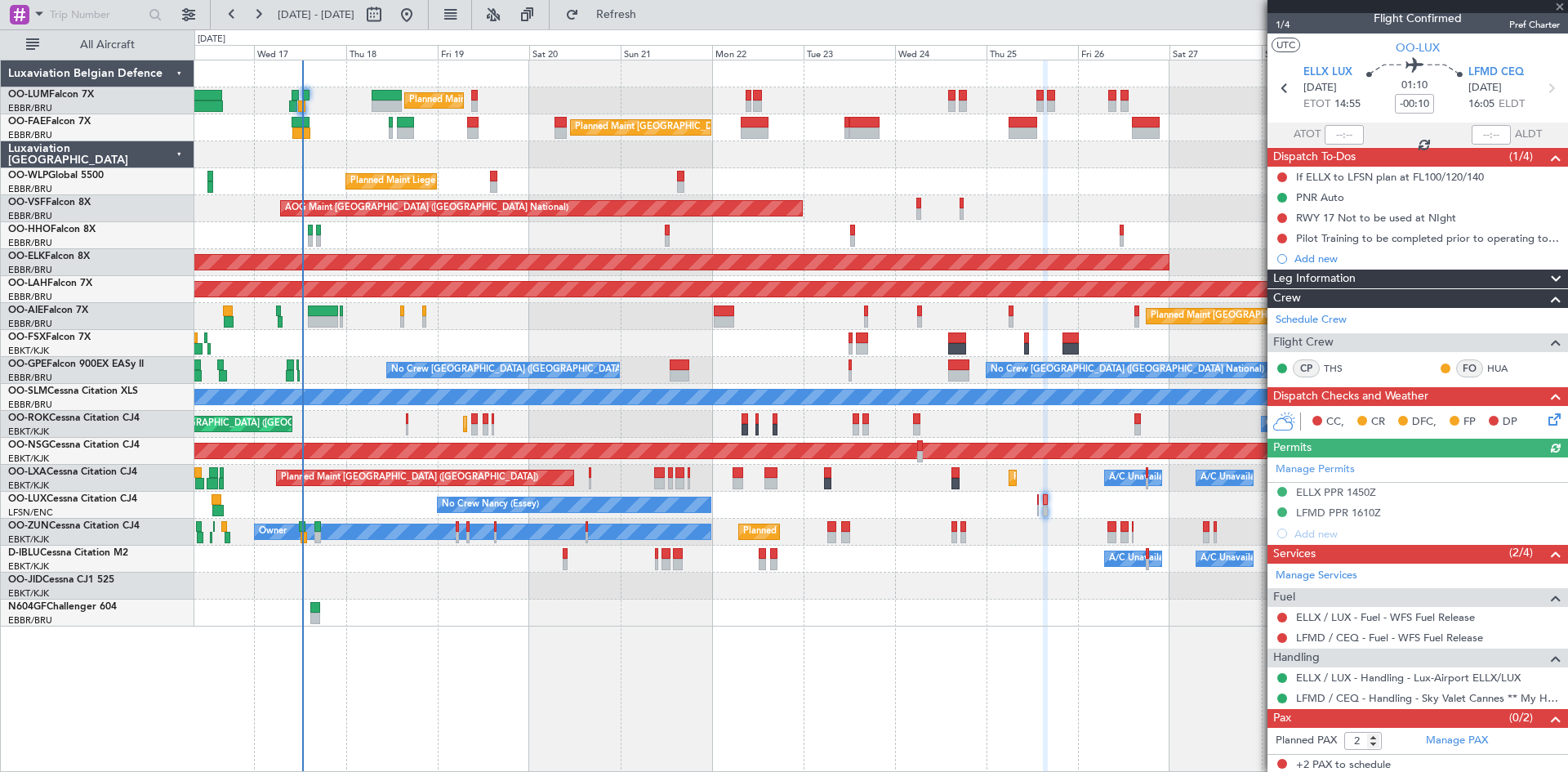
scroll to position [15, 0]
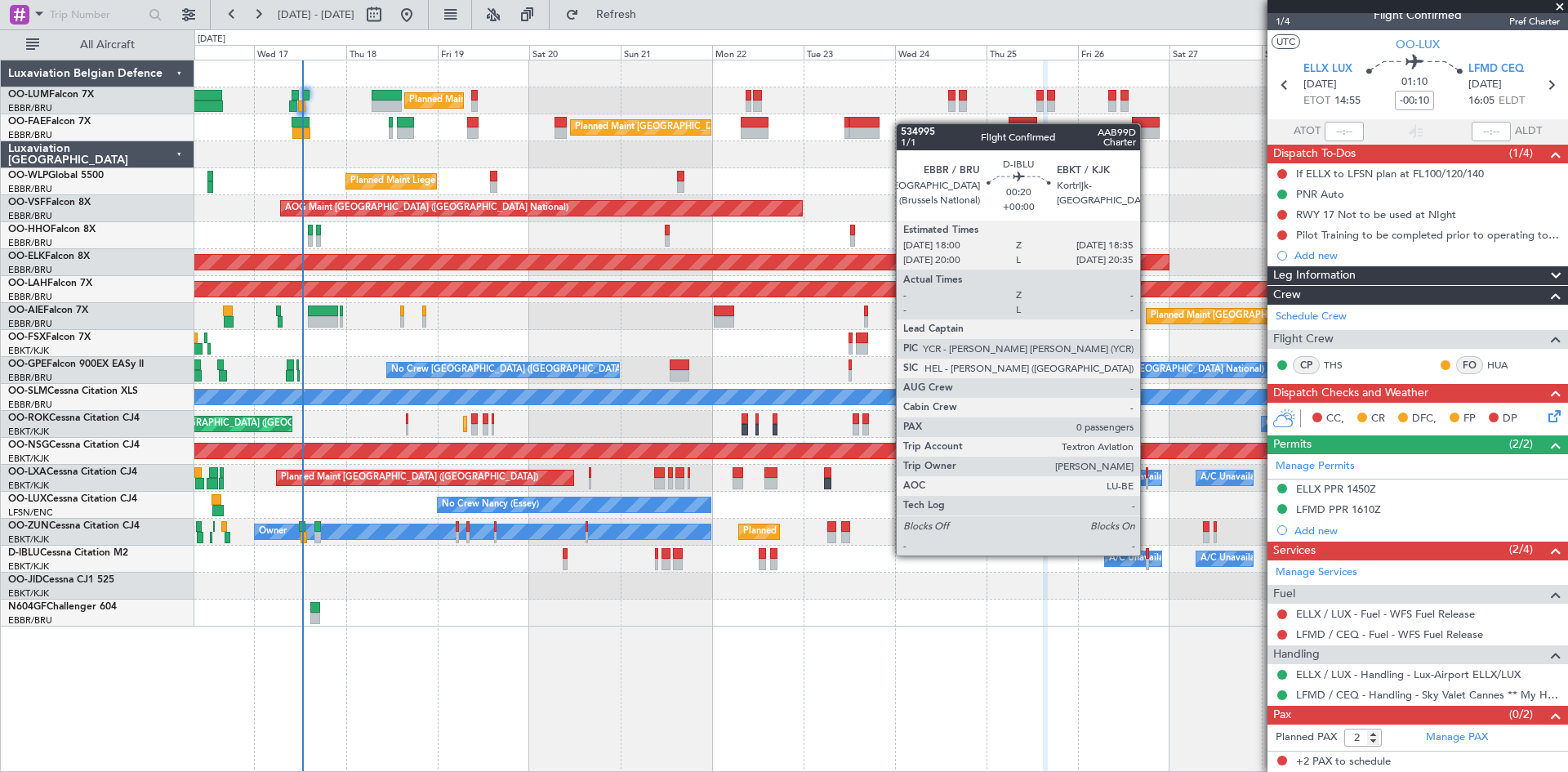
click at [1148, 555] on div at bounding box center [1147, 554] width 3 height 11
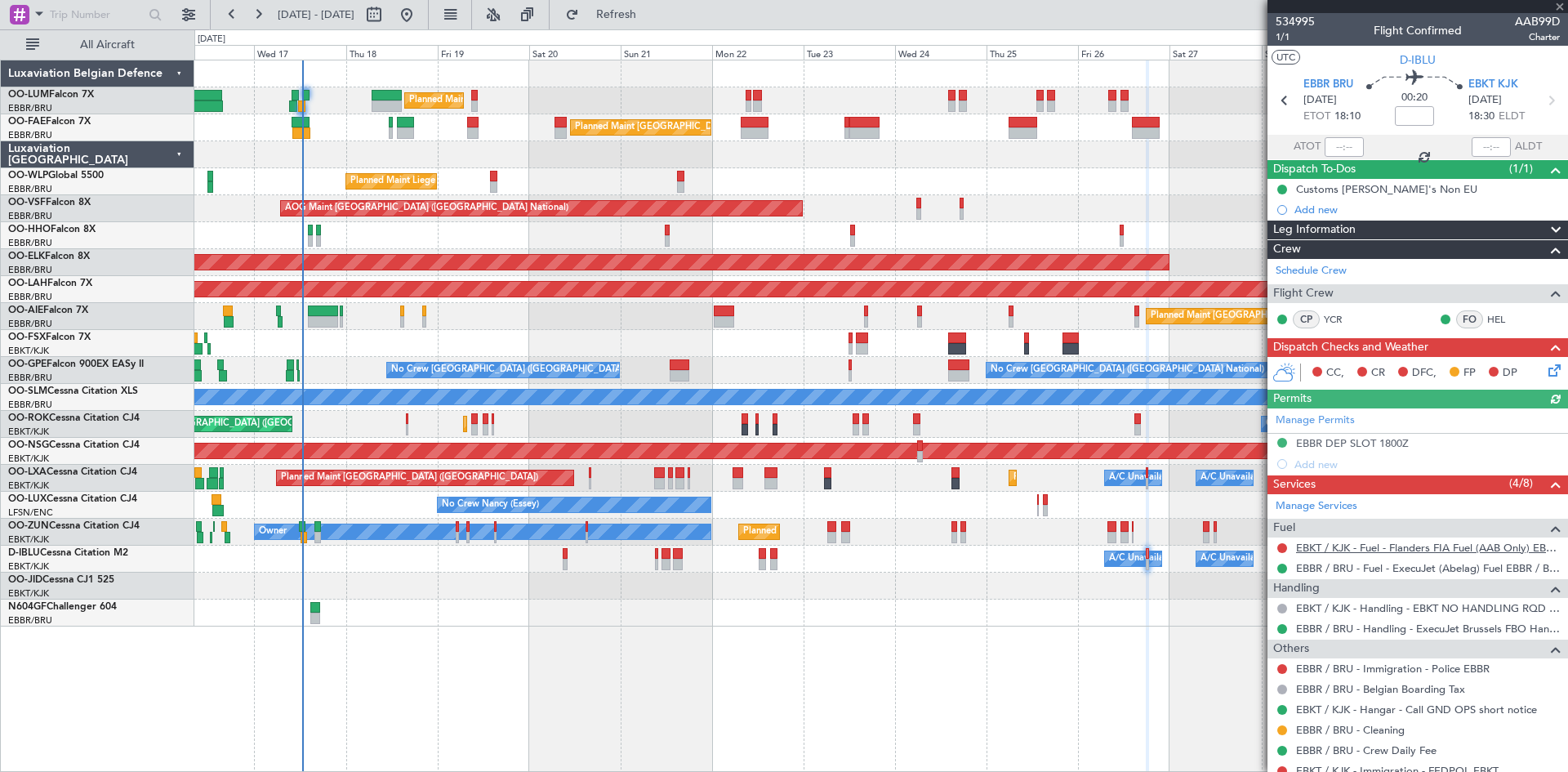
scroll to position [55, 0]
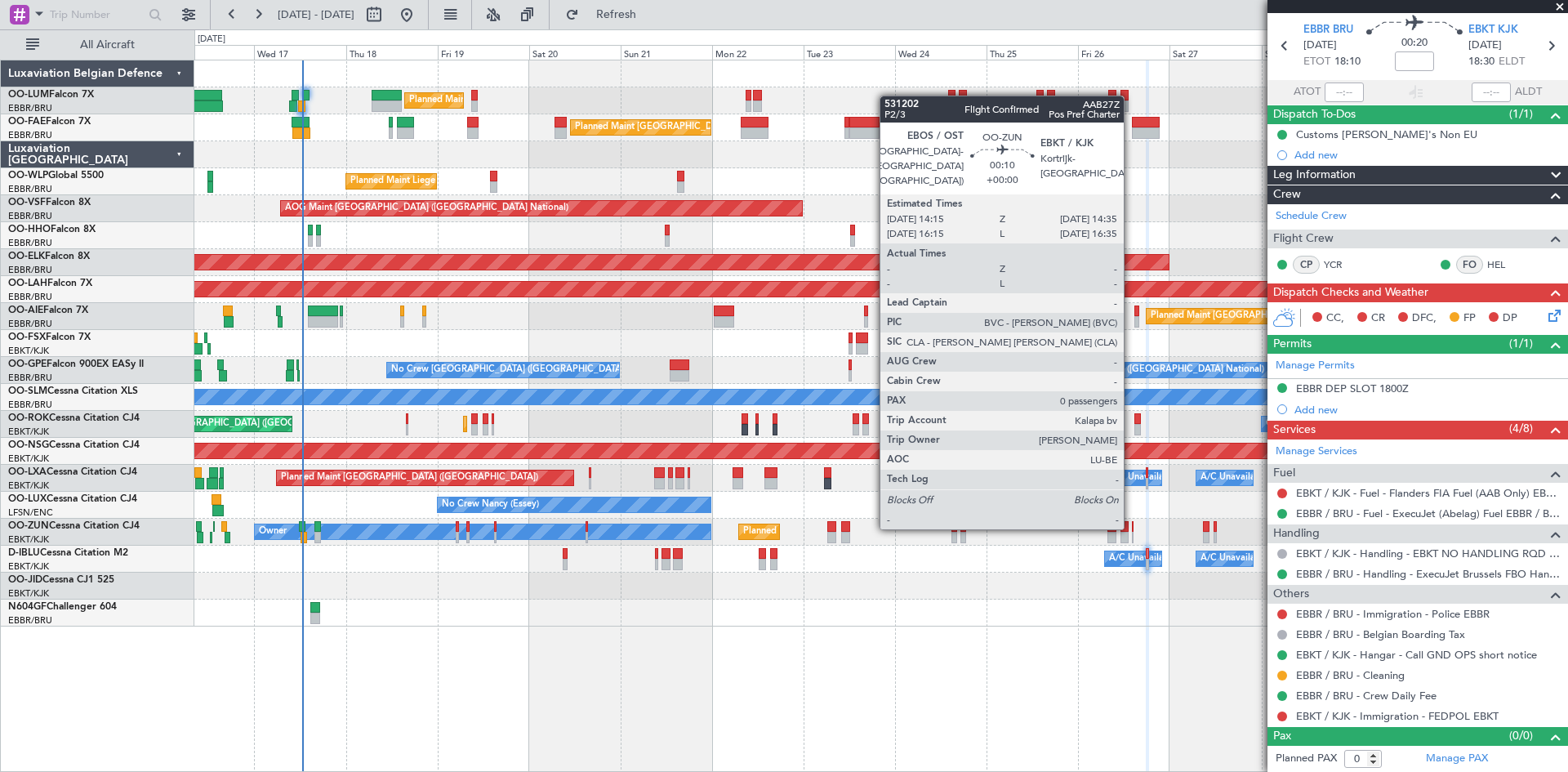
click at [1132, 526] on div at bounding box center [1133, 527] width 2 height 11
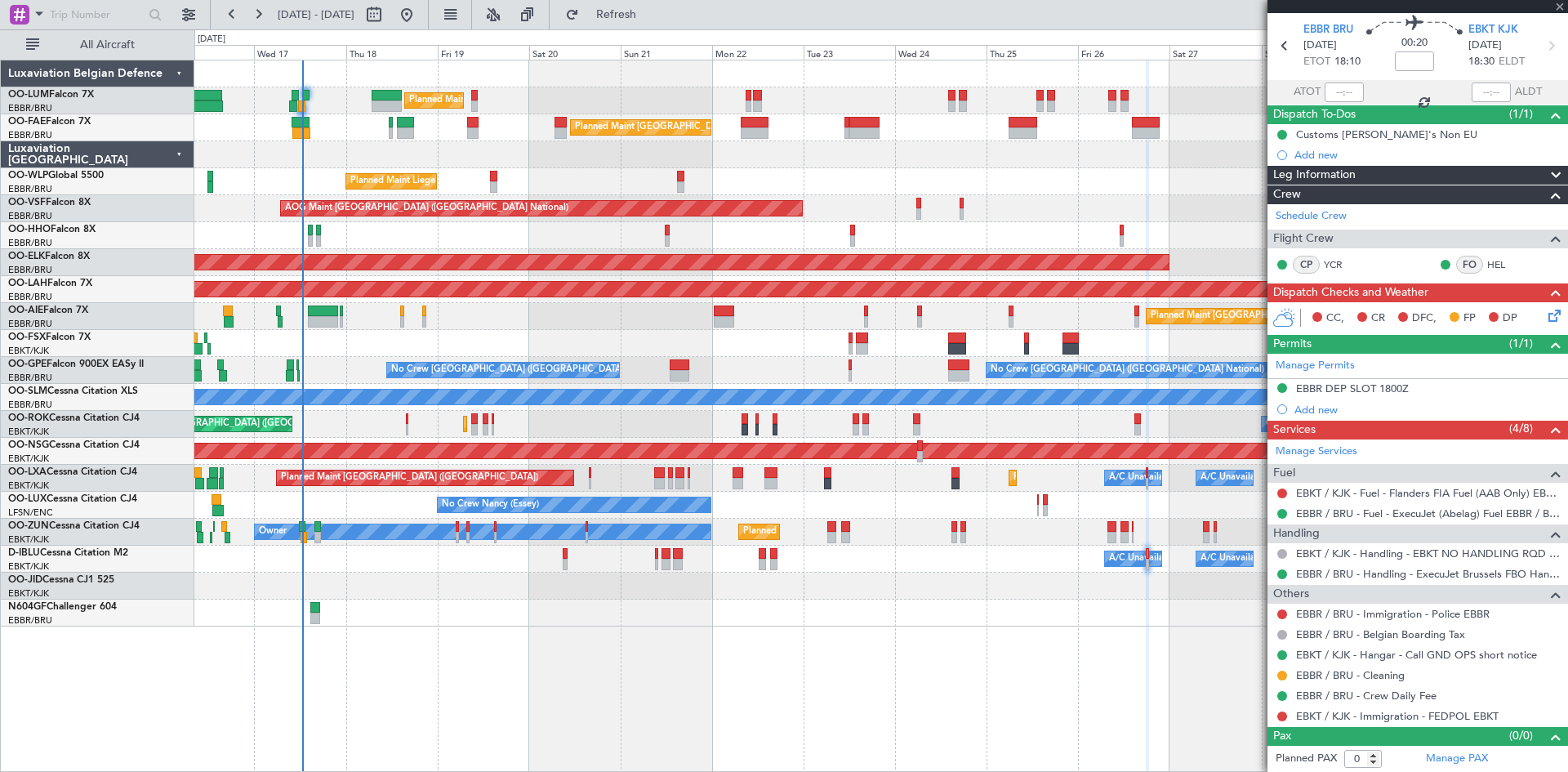
scroll to position [0, 0]
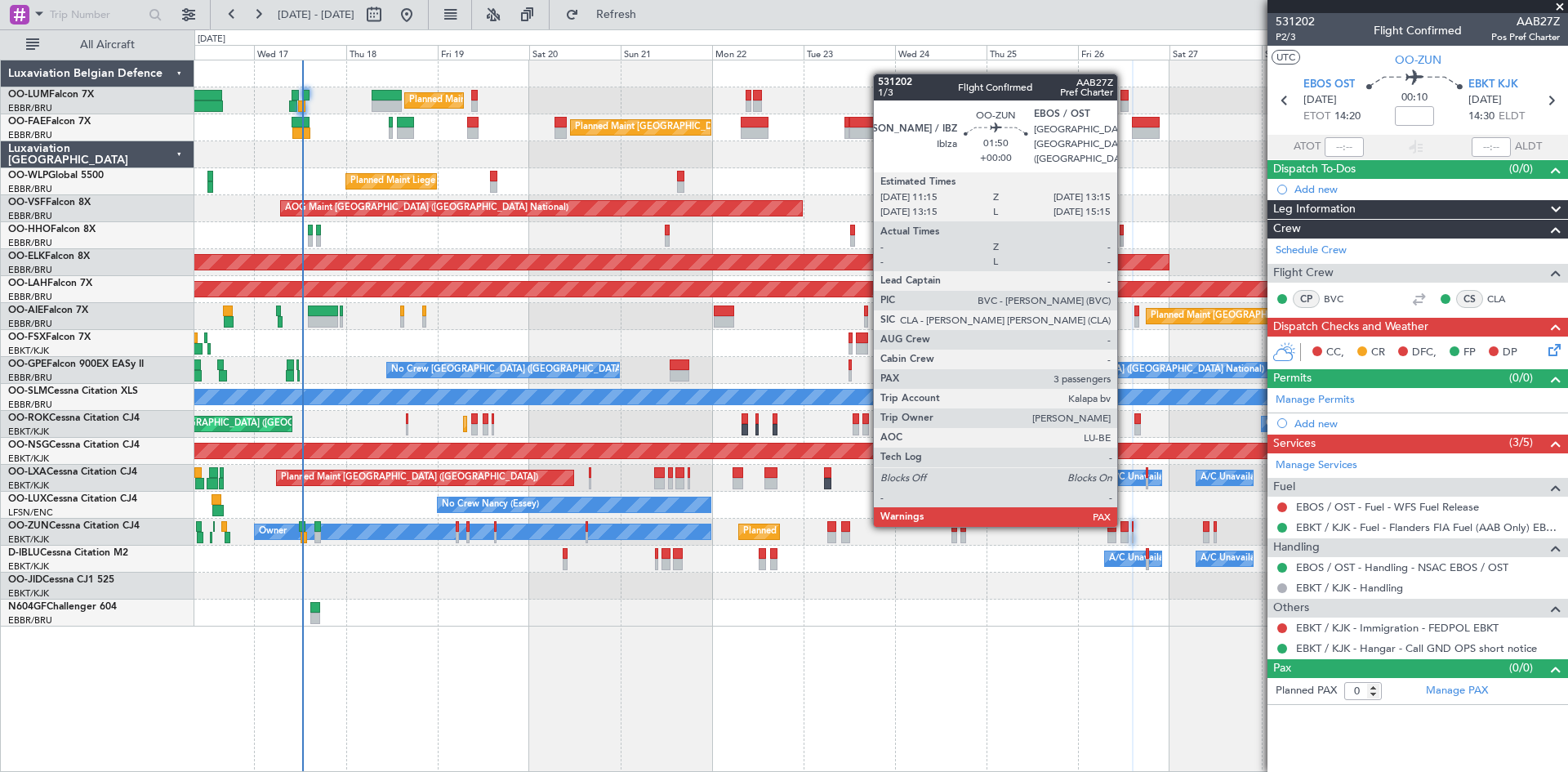
click at [1124, 524] on div at bounding box center [1124, 527] width 8 height 11
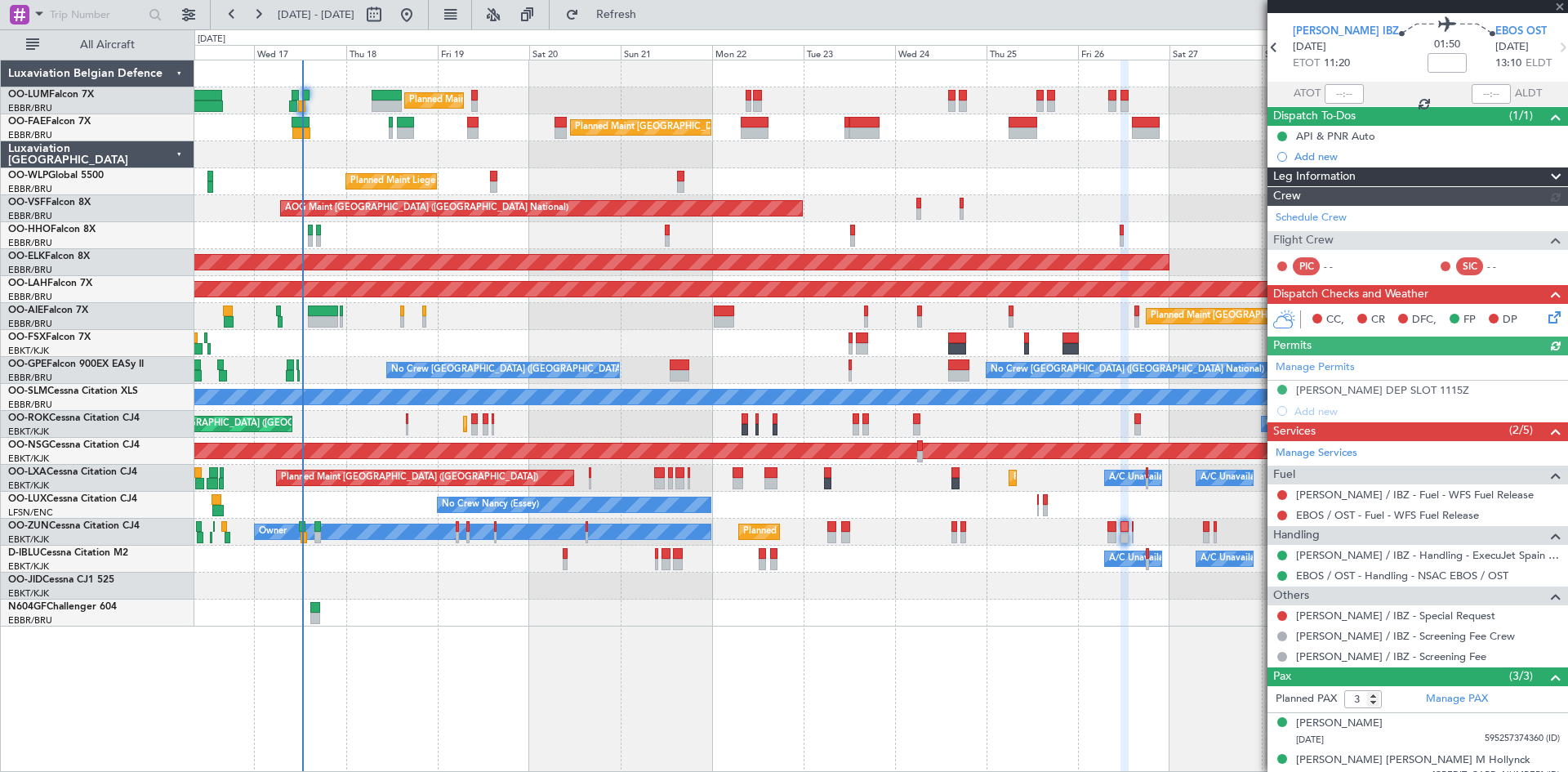
scroll to position [104, 0]
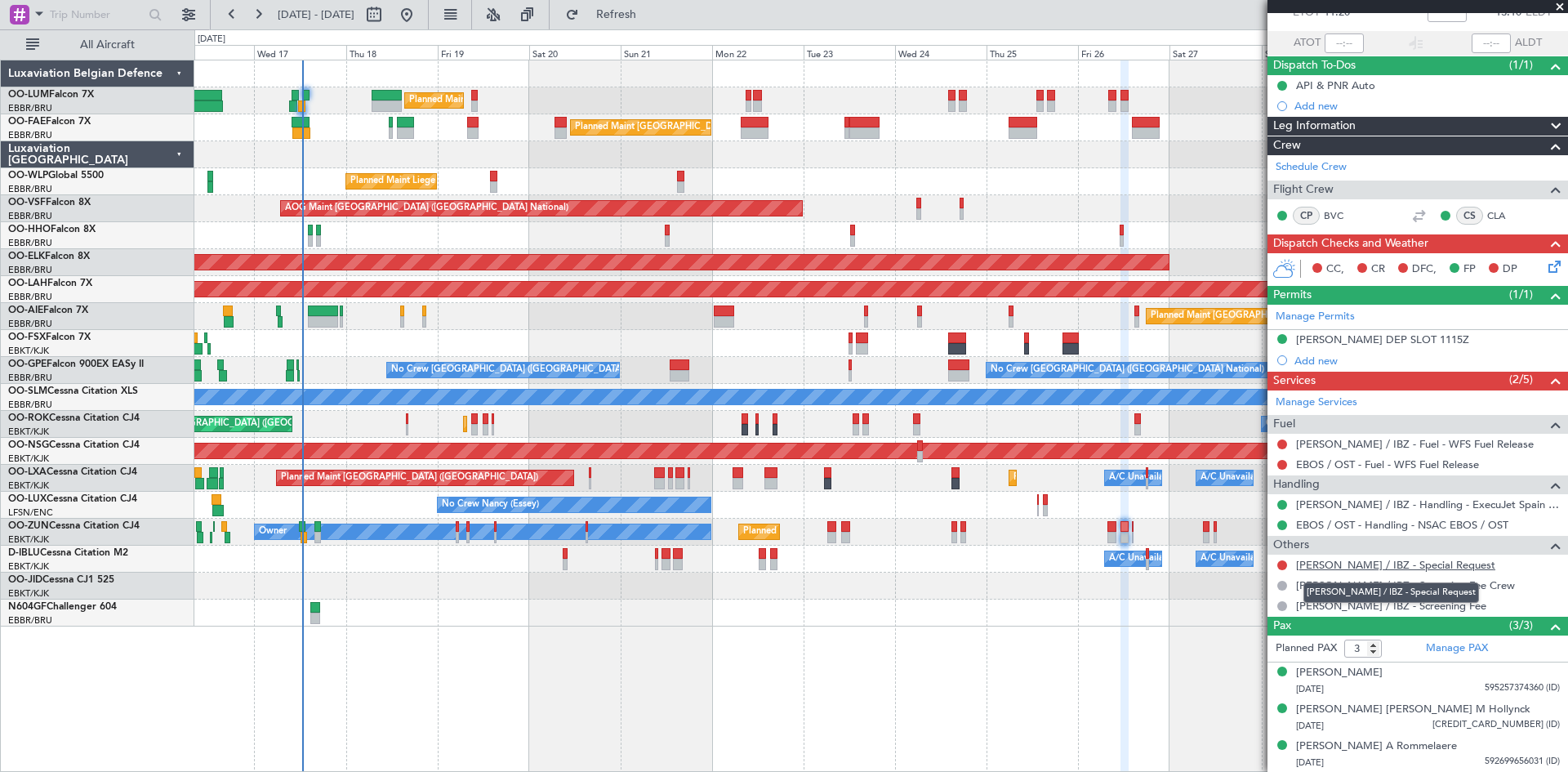
click at [1340, 562] on link "[PERSON_NAME] / IBZ - Special Request" at bounding box center [1396, 565] width 199 height 14
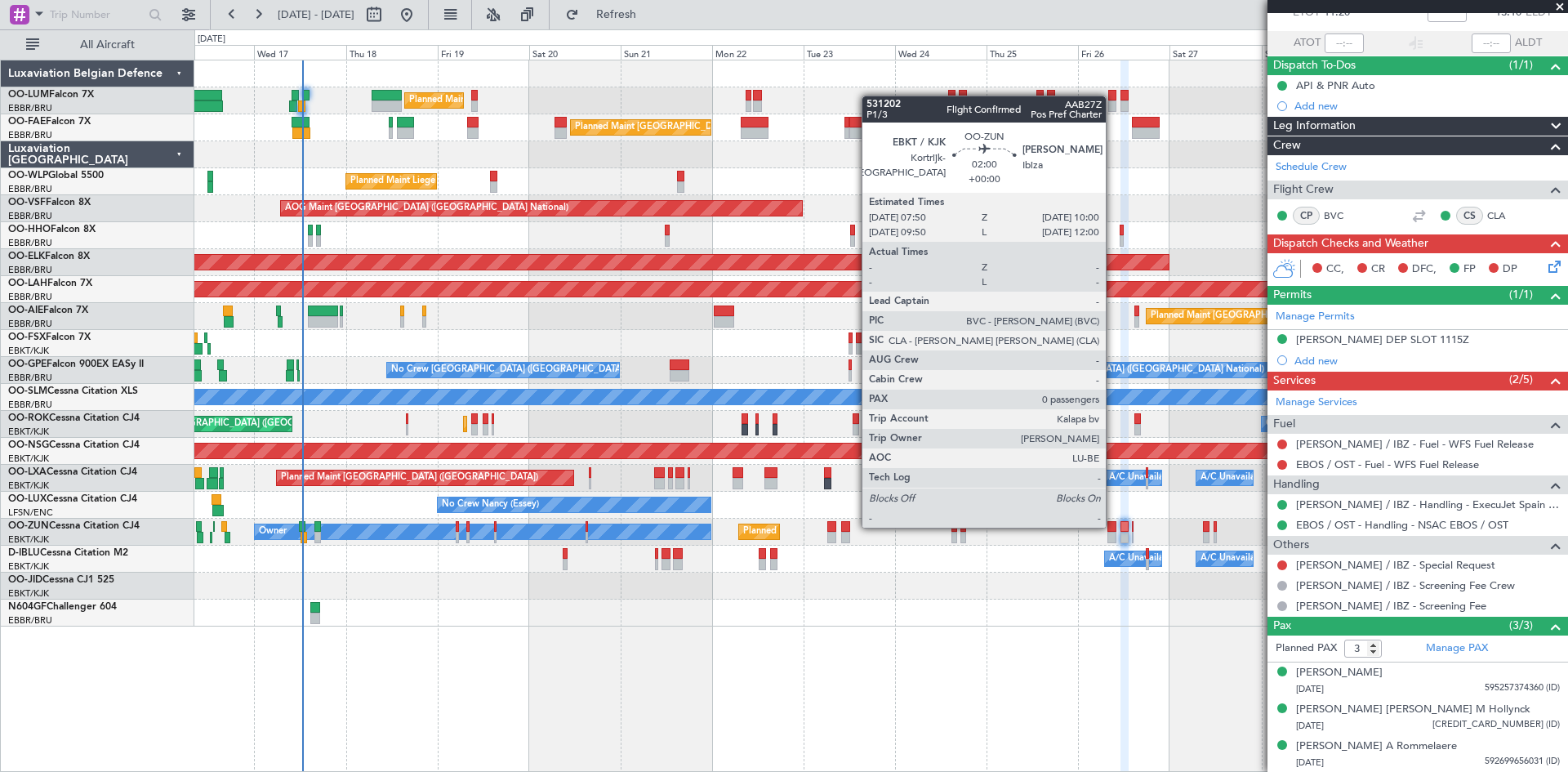
click at [1113, 526] on div at bounding box center [1112, 527] width 9 height 11
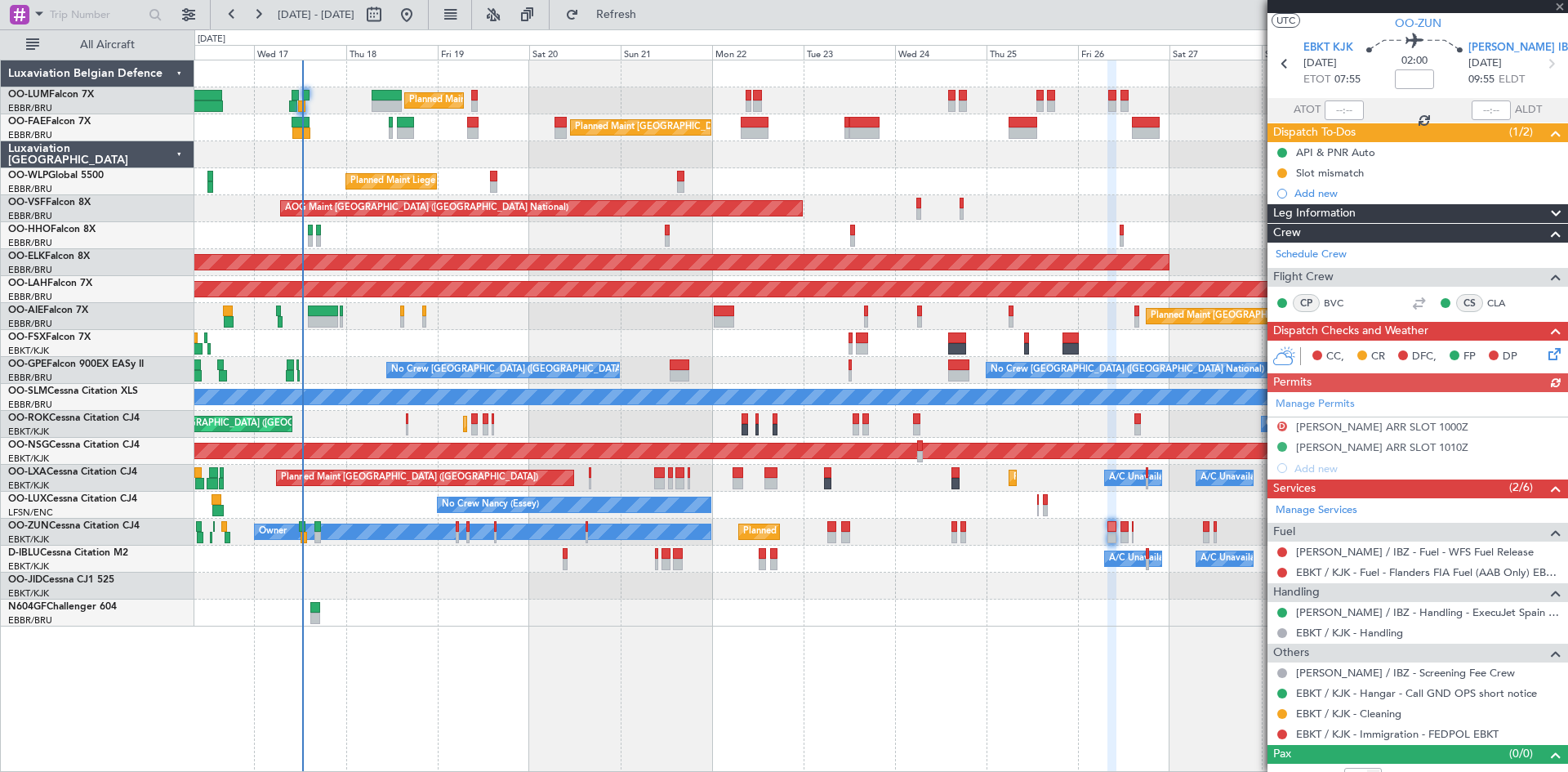
scroll to position [55, 0]
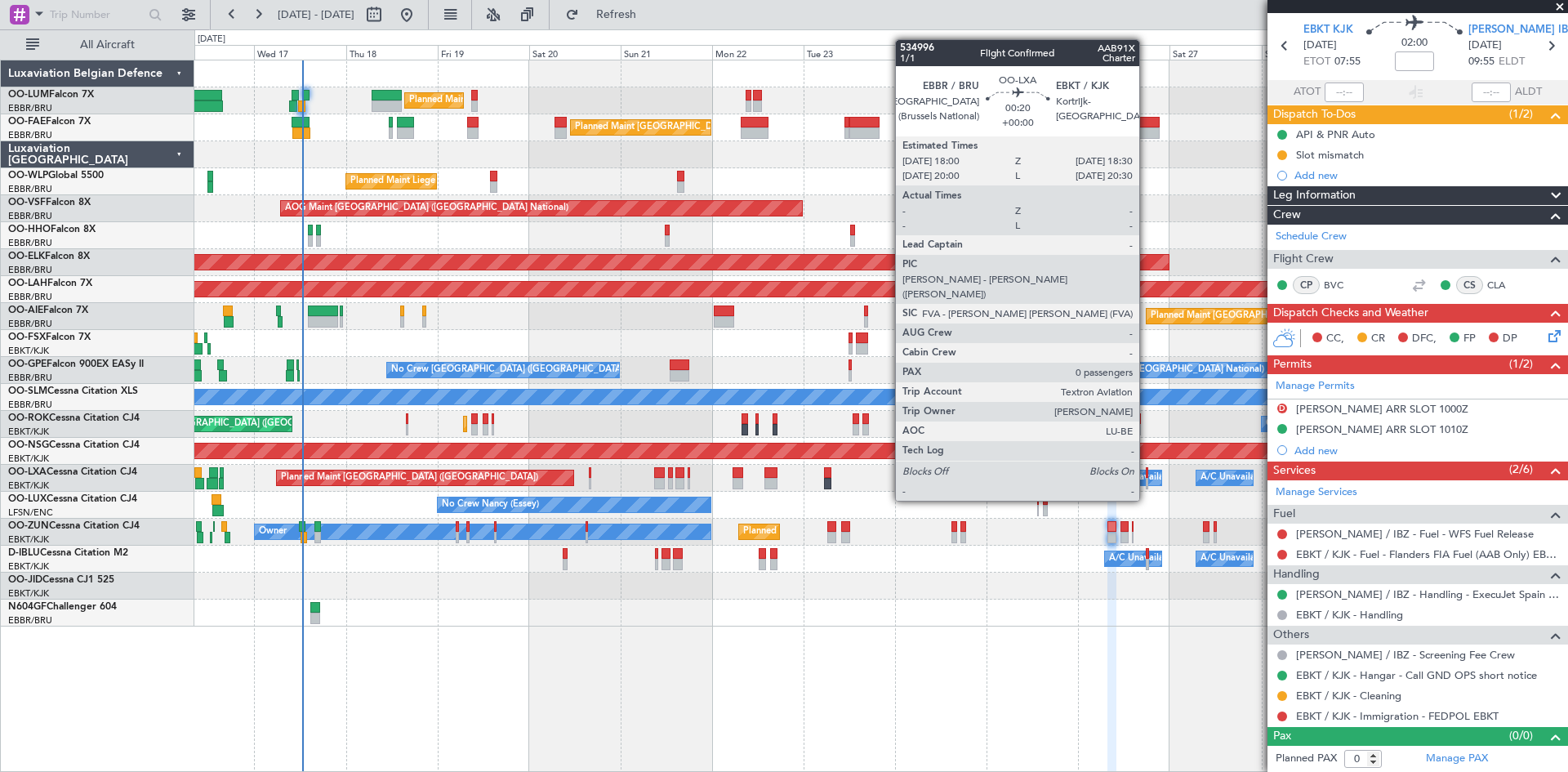
click at [1147, 471] on div at bounding box center [1147, 473] width 3 height 11
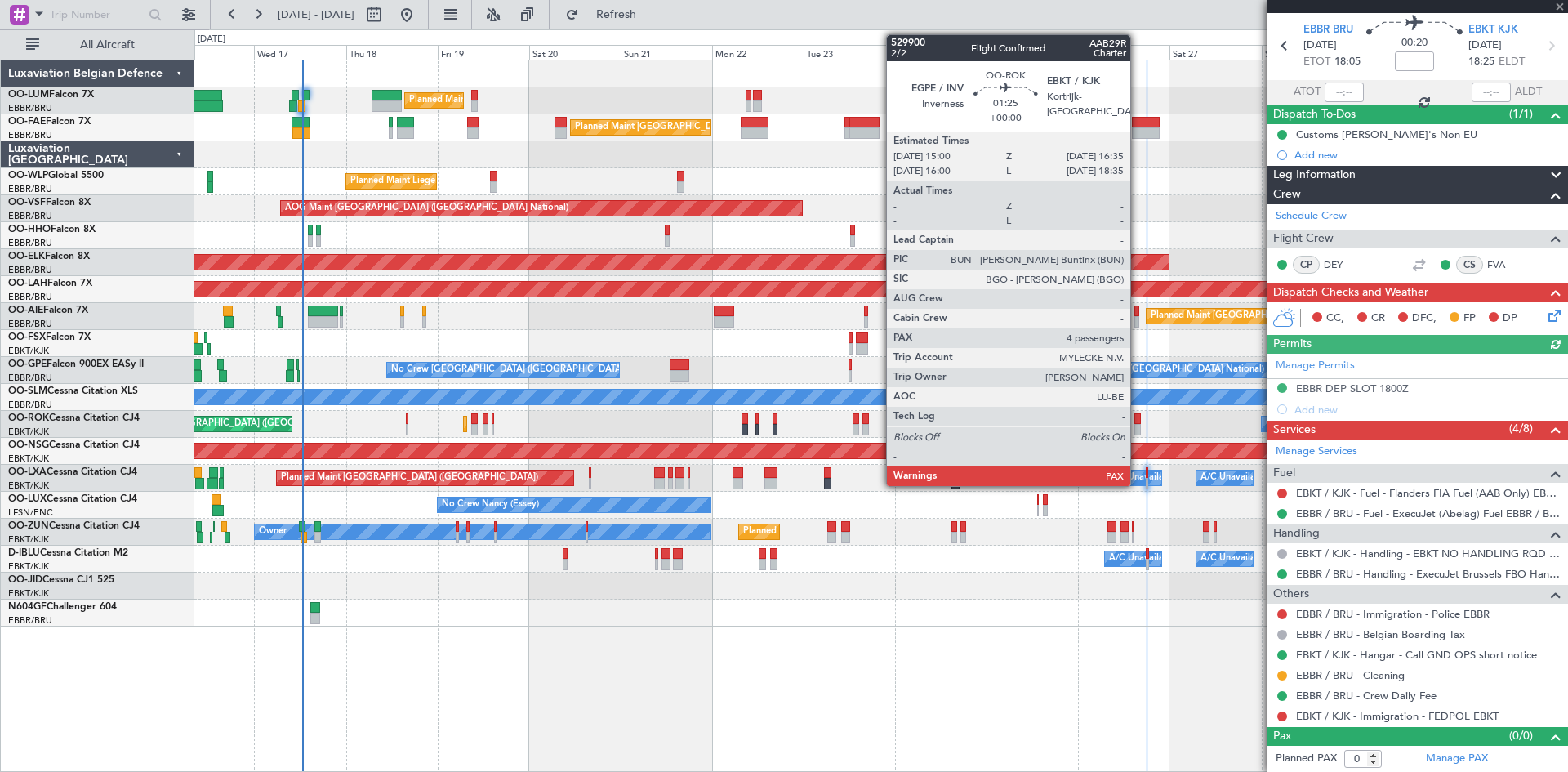
click at [1137, 419] on div at bounding box center [1137, 419] width 7 height 11
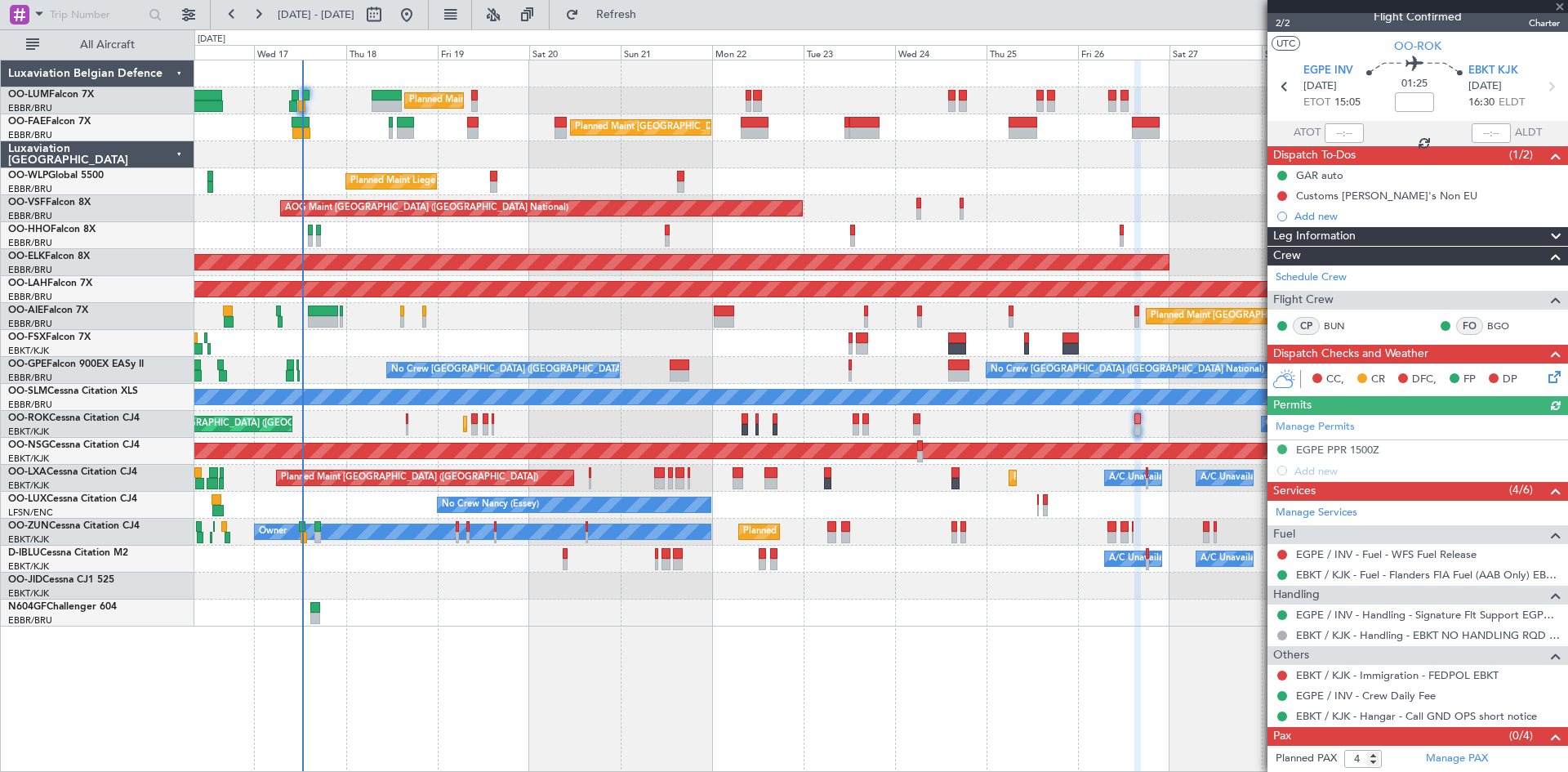
scroll to position [35, 0]
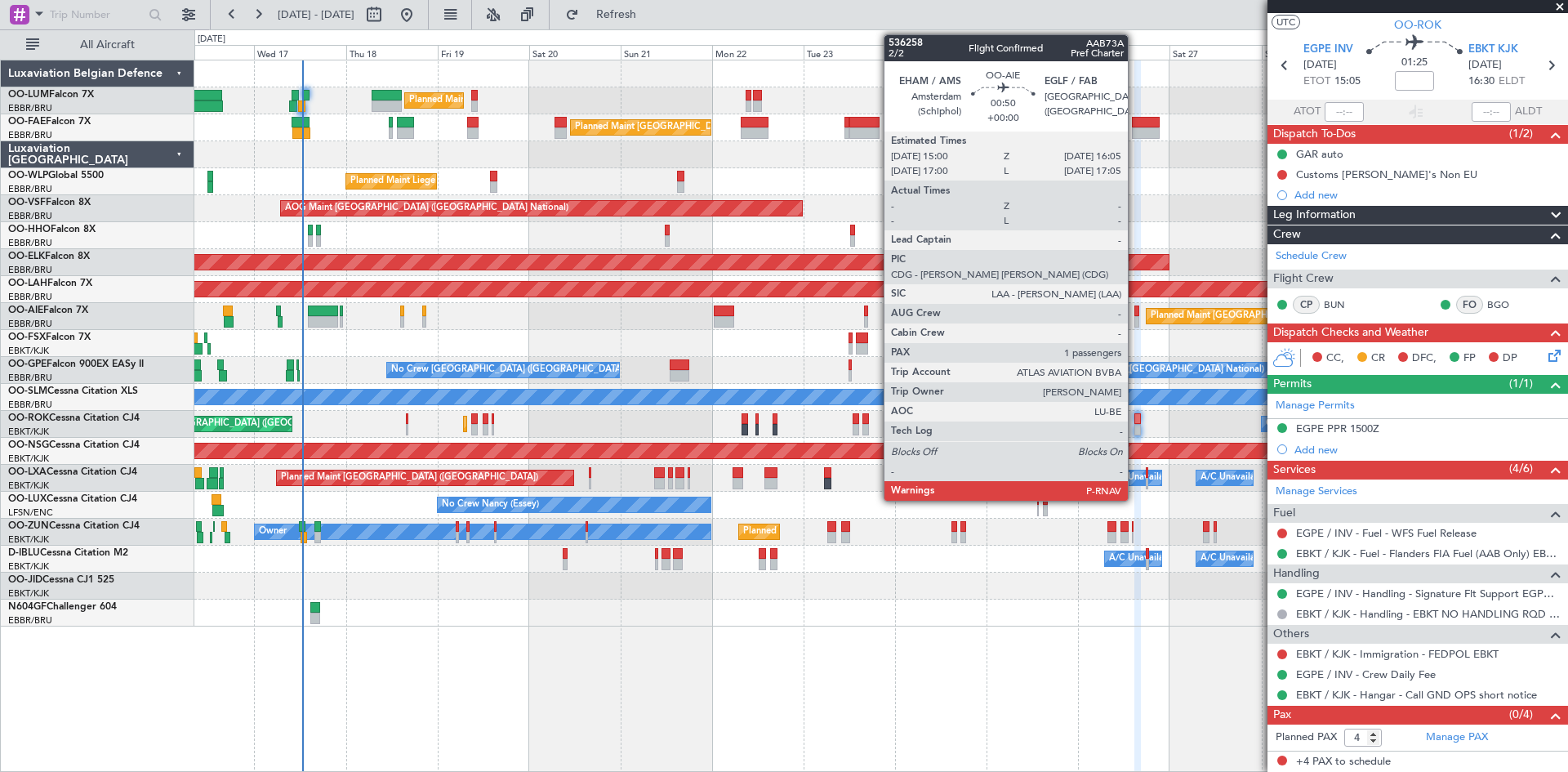
click at [1134, 315] on div "Planned Maint [GEOGRAPHIC_DATA] ([GEOGRAPHIC_DATA])" at bounding box center [880, 317] width 1373 height 27
click at [1137, 312] on div at bounding box center [1136, 311] width 5 height 11
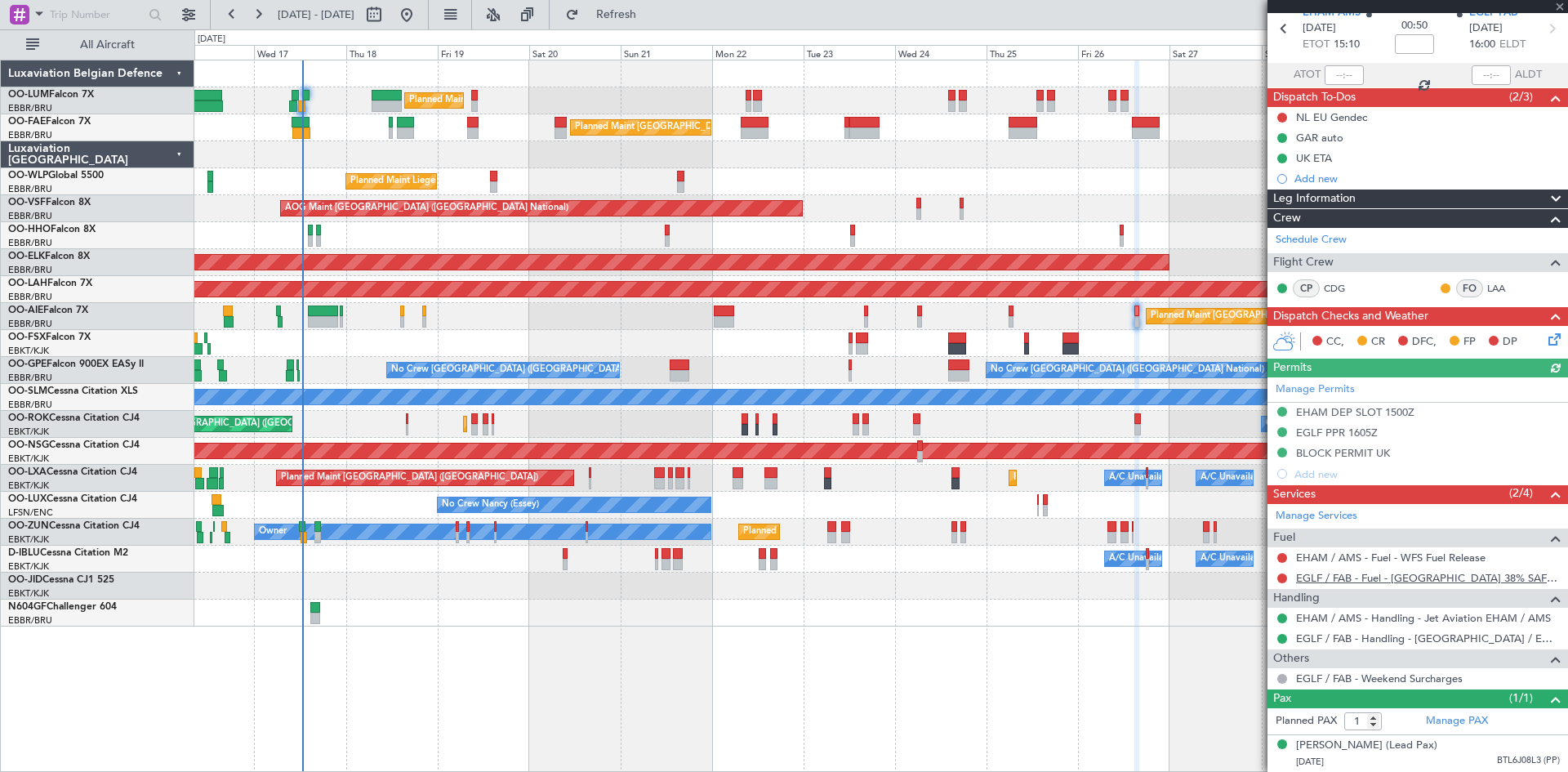
scroll to position [88, 0]
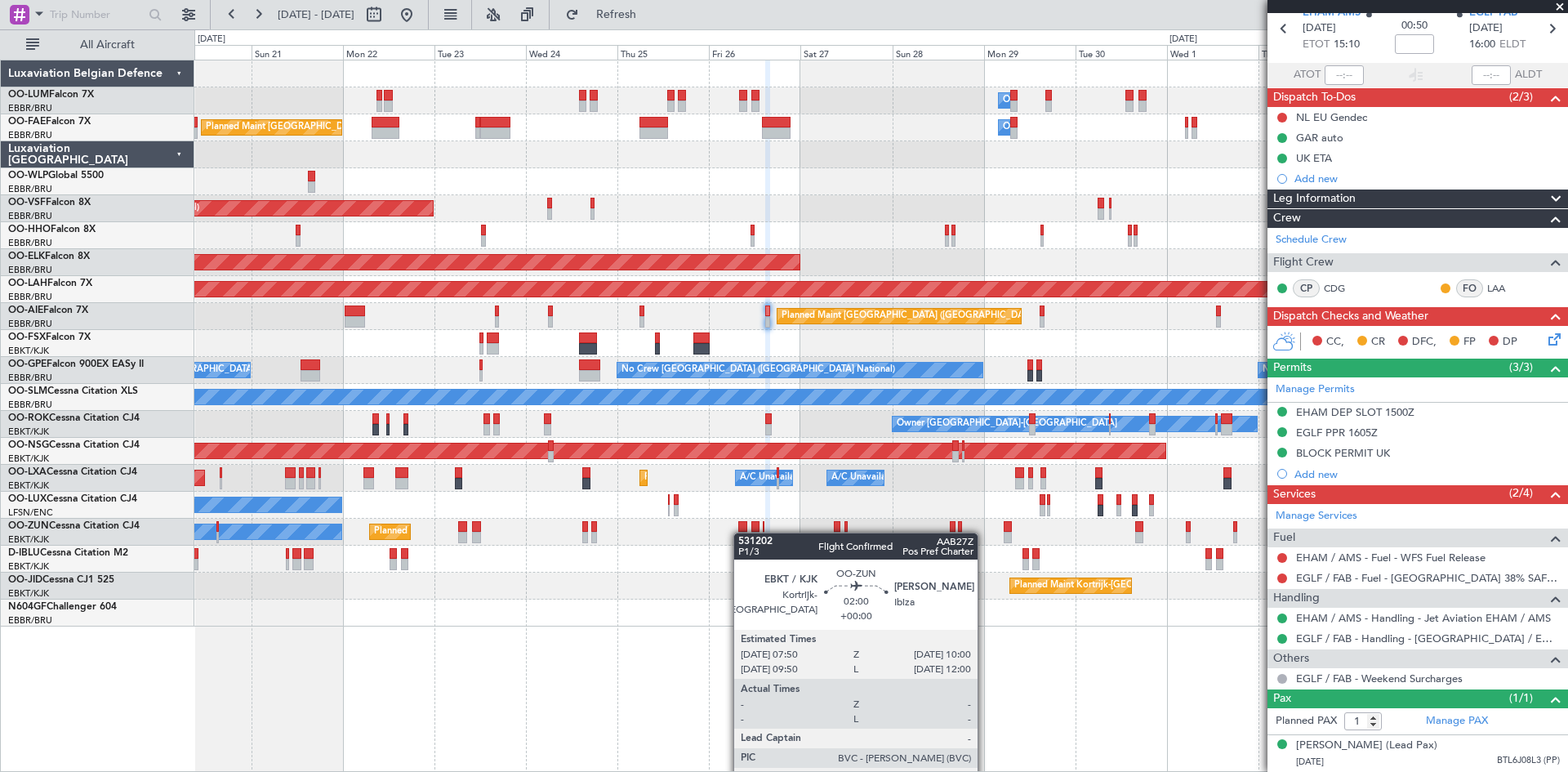
click at [742, 533] on div "Owner Melsbroek Air Base Planned Maint [GEOGRAPHIC_DATA] ([GEOGRAPHIC_DATA]) Ow…" at bounding box center [880, 343] width 1373 height 567
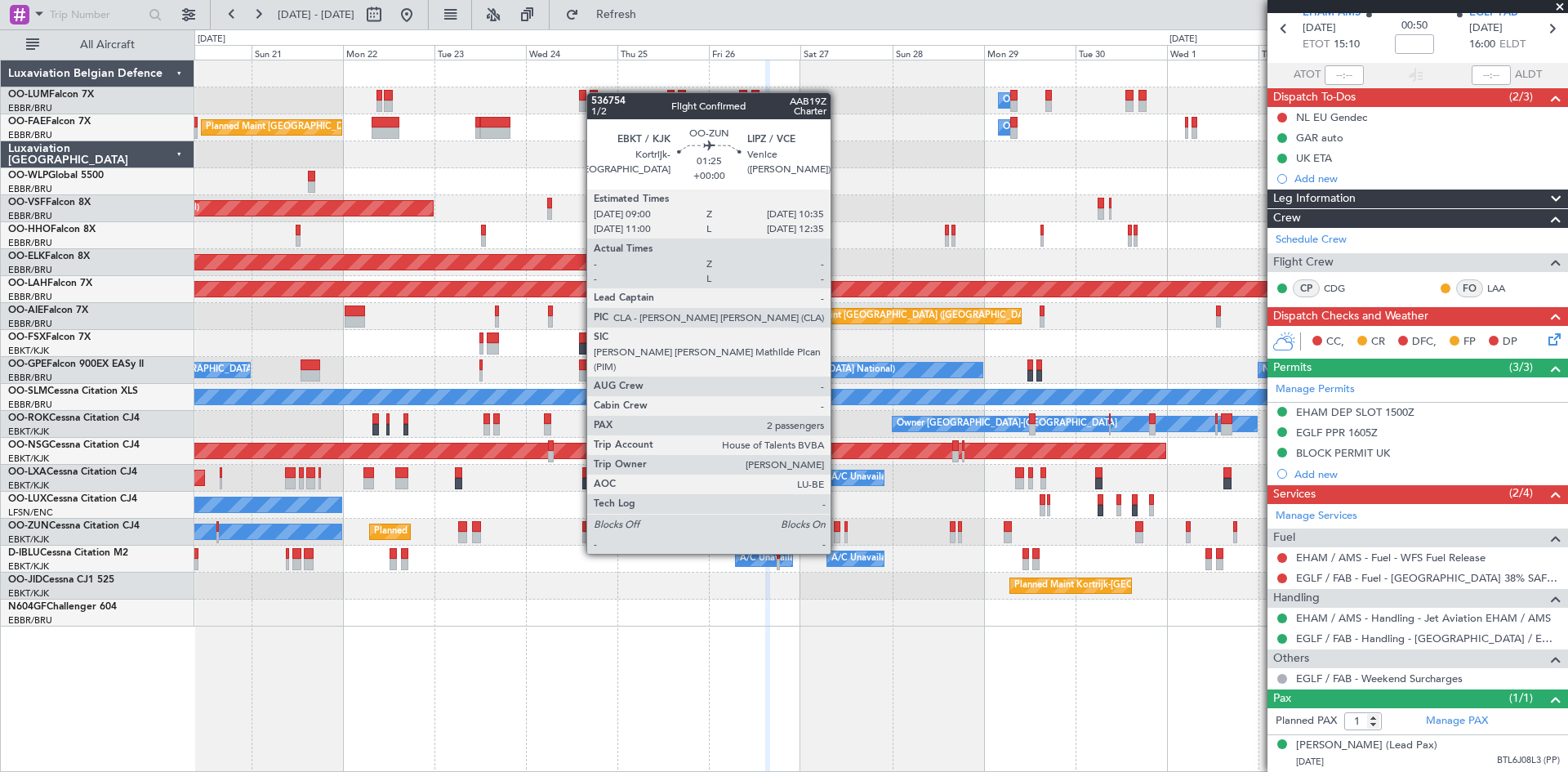
click at [838, 523] on div at bounding box center [837, 527] width 7 height 11
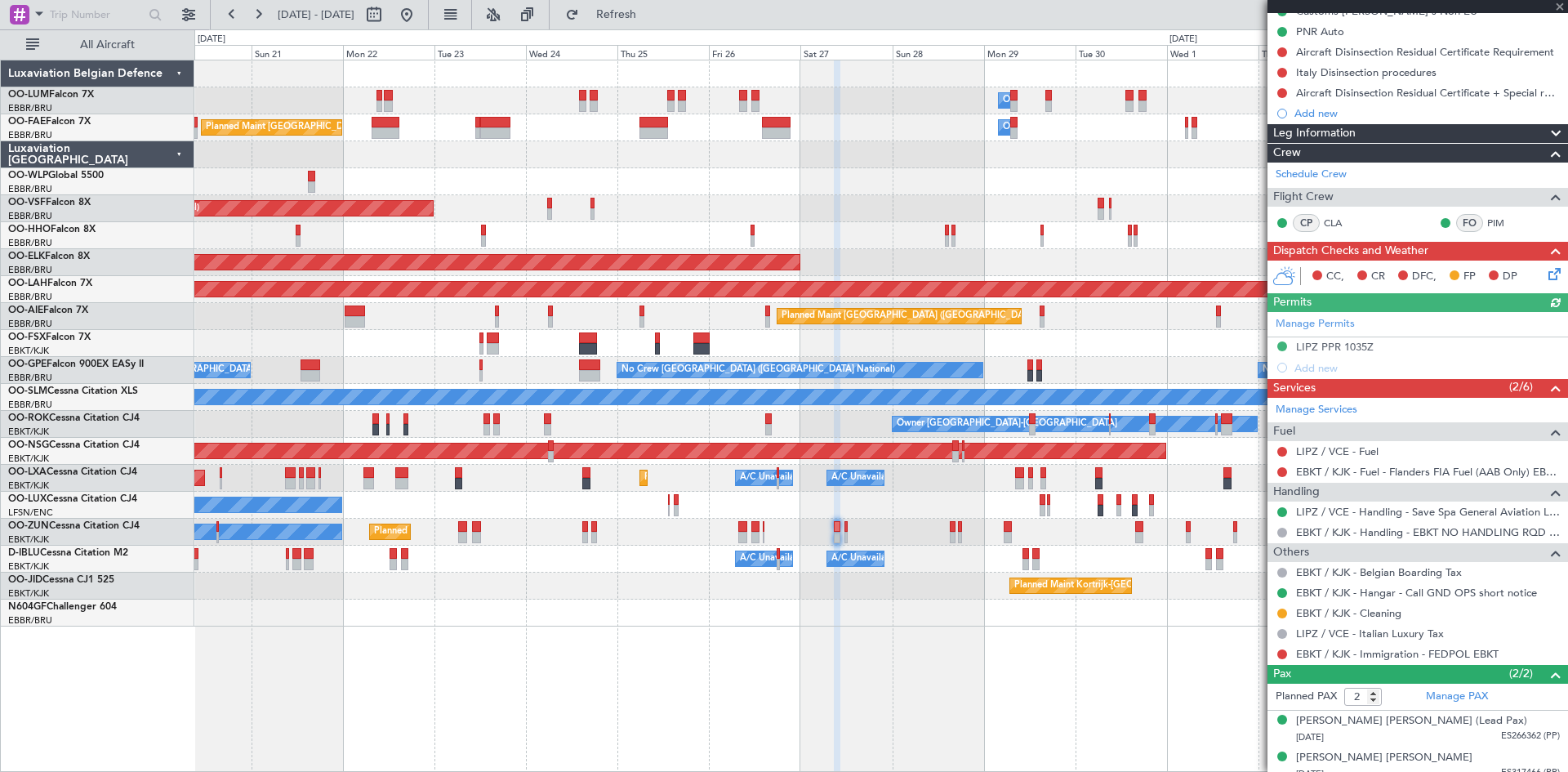
scroll to position [189, 0]
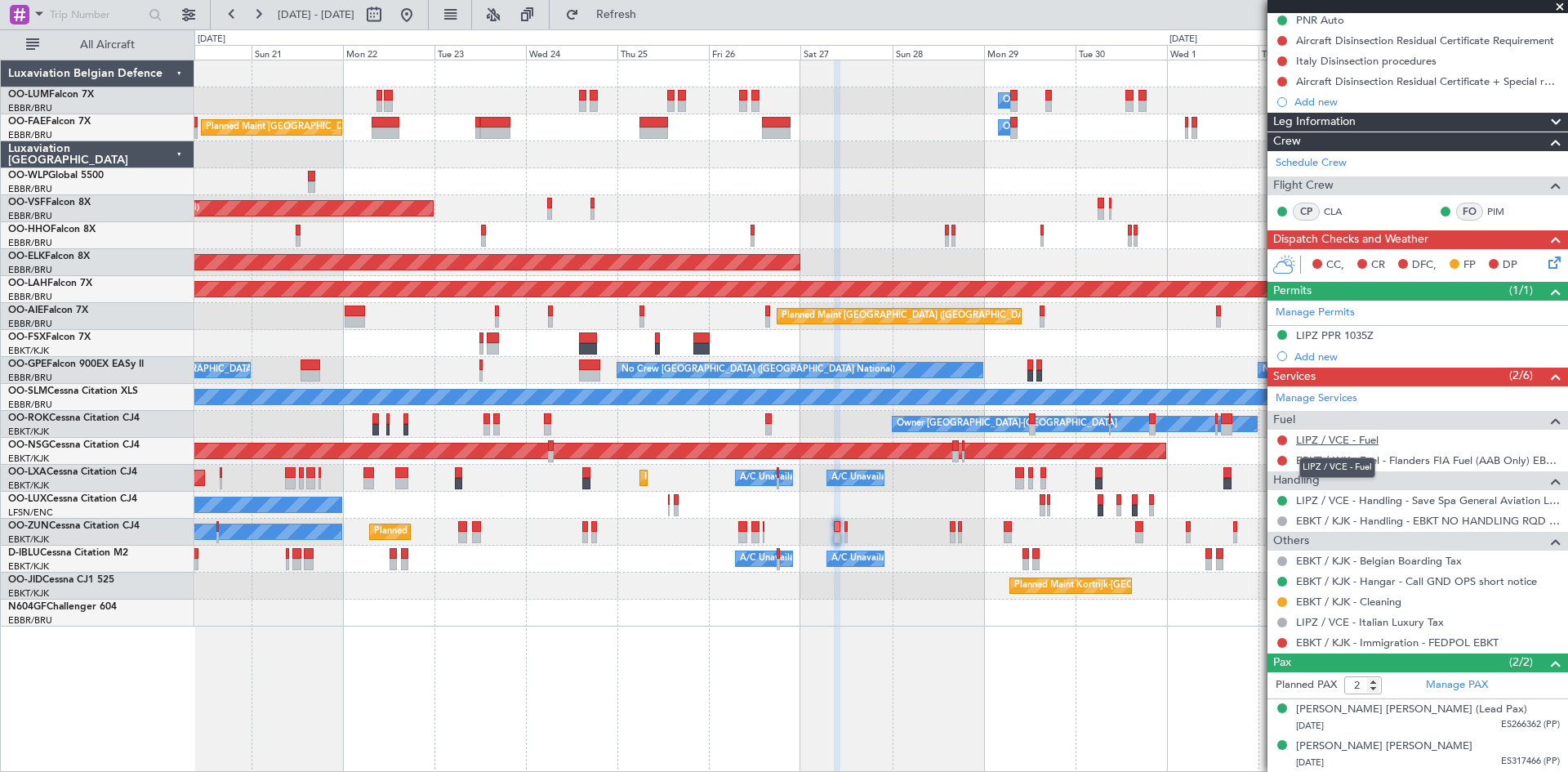
click at [1339, 435] on link "LIPZ / VCE - Fuel" at bounding box center [1338, 439] width 83 height 14
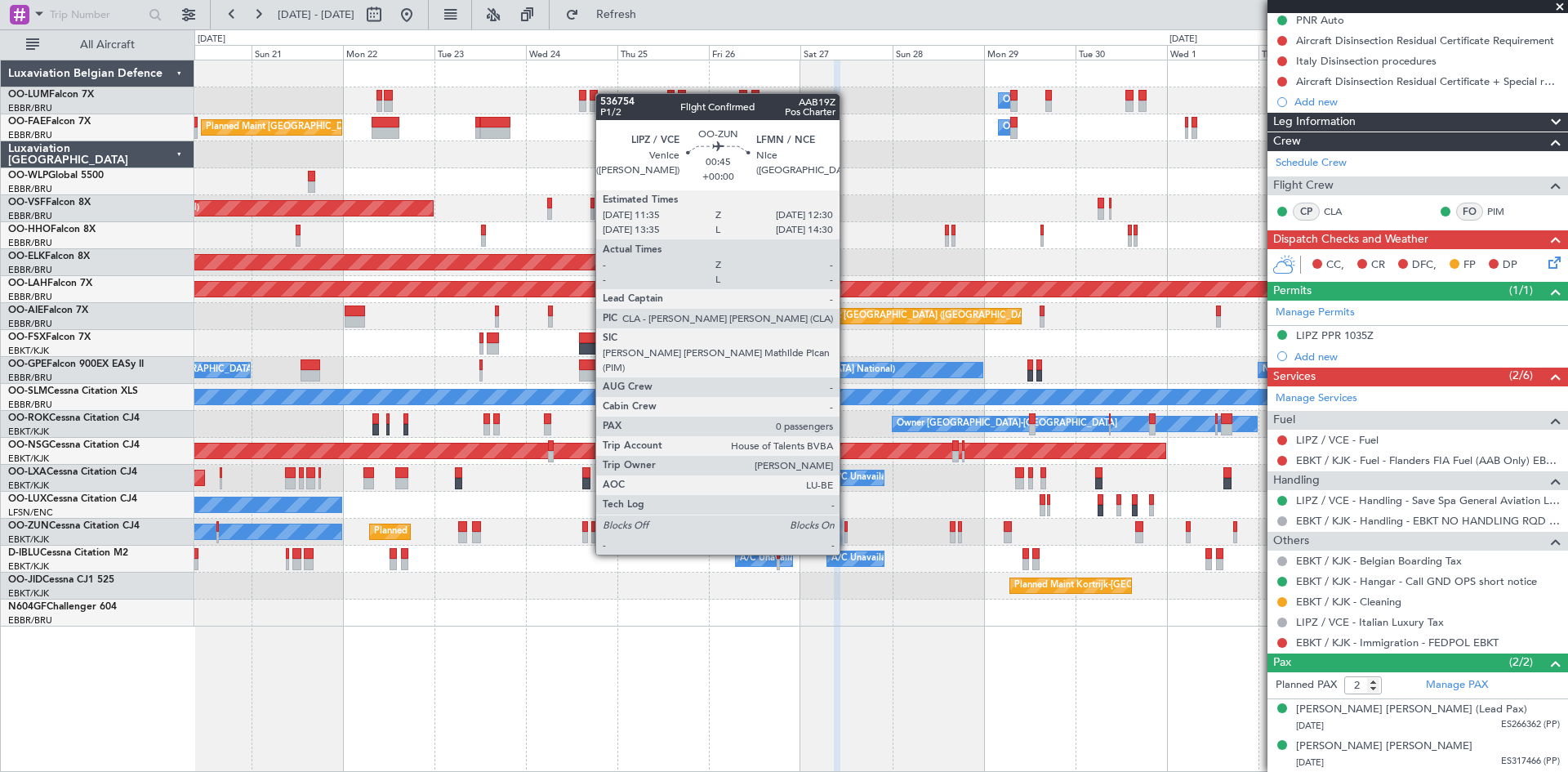
click at [847, 524] on div at bounding box center [846, 527] width 4 height 11
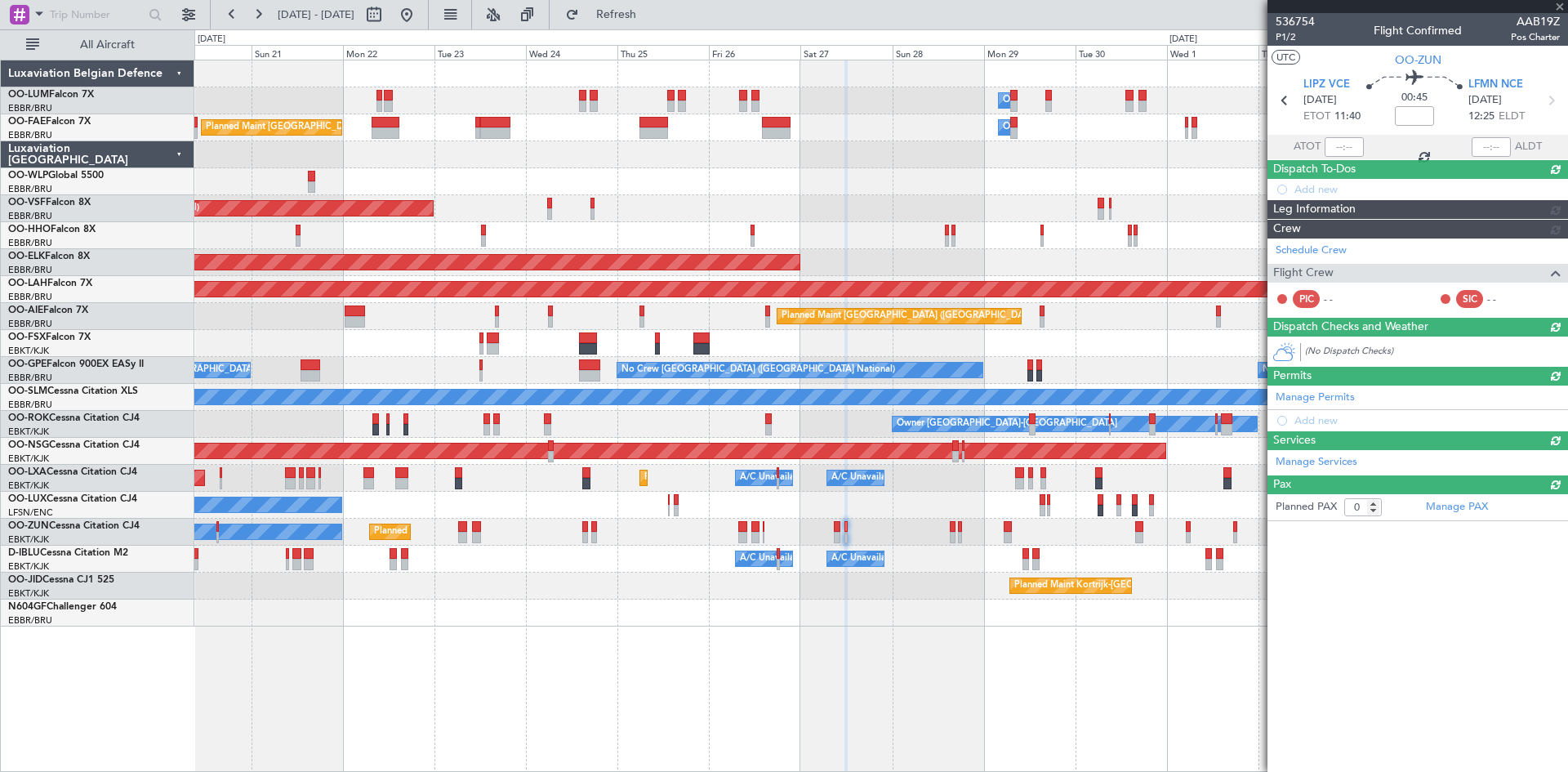
scroll to position [0, 0]
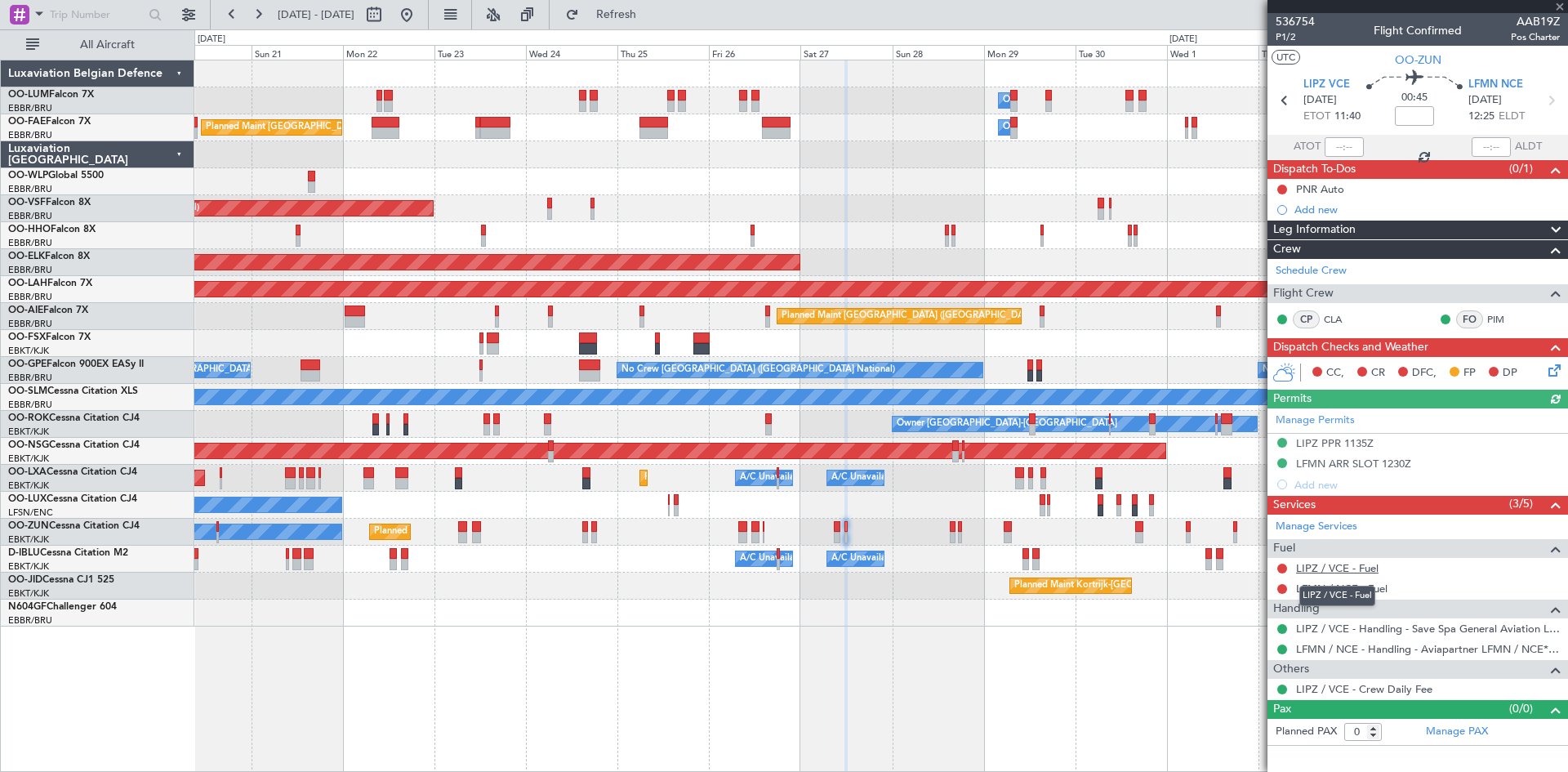
click at [1350, 570] on link "LIPZ / VCE - Fuel" at bounding box center [1338, 567] width 83 height 14
click at [644, 16] on span "Refresh" at bounding box center [616, 15] width 69 height 11
click at [1336, 589] on link "LFMN / NCE - Fuel" at bounding box center [1342, 588] width 91 height 14
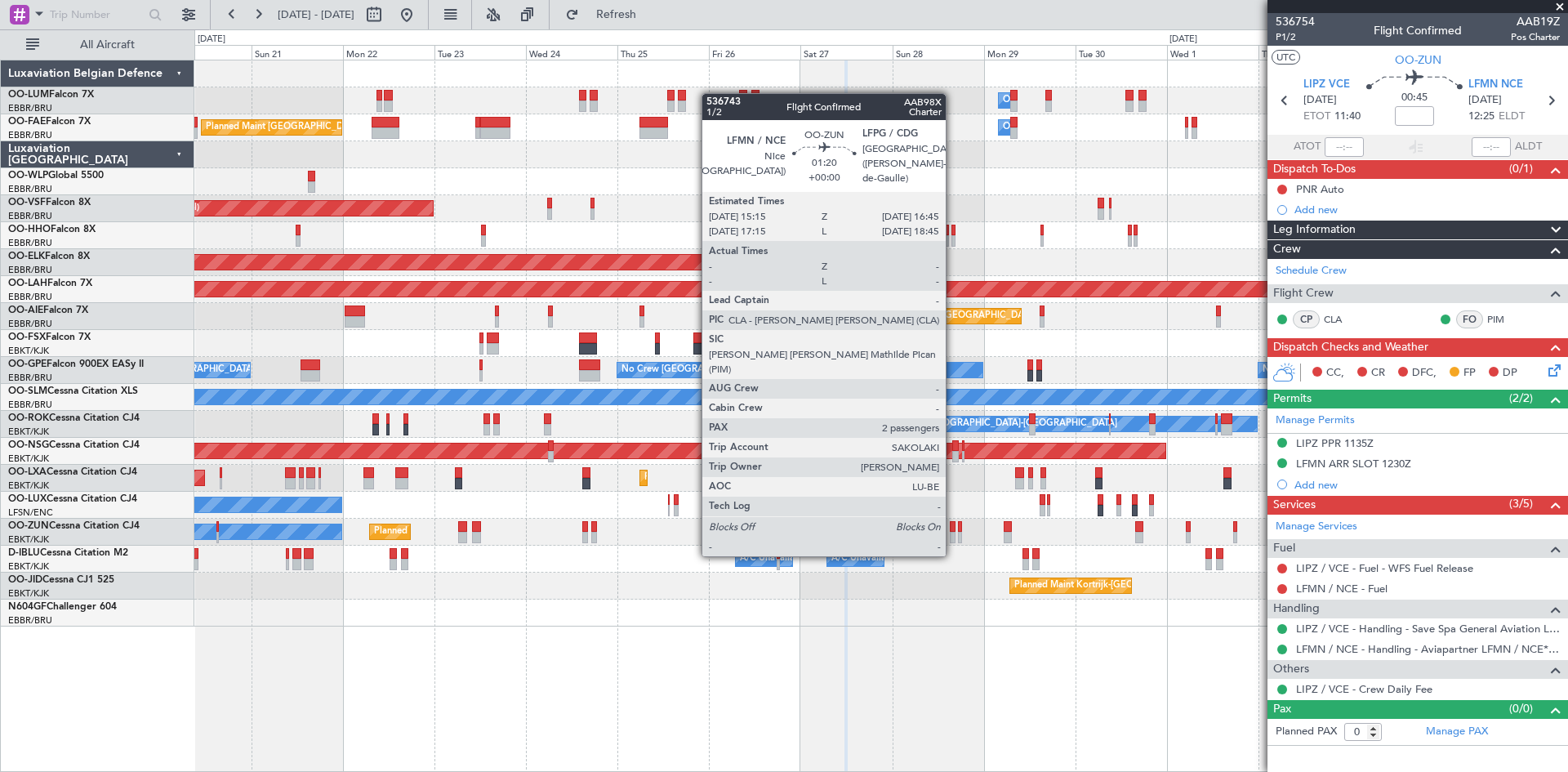
click at [954, 524] on div at bounding box center [953, 527] width 7 height 11
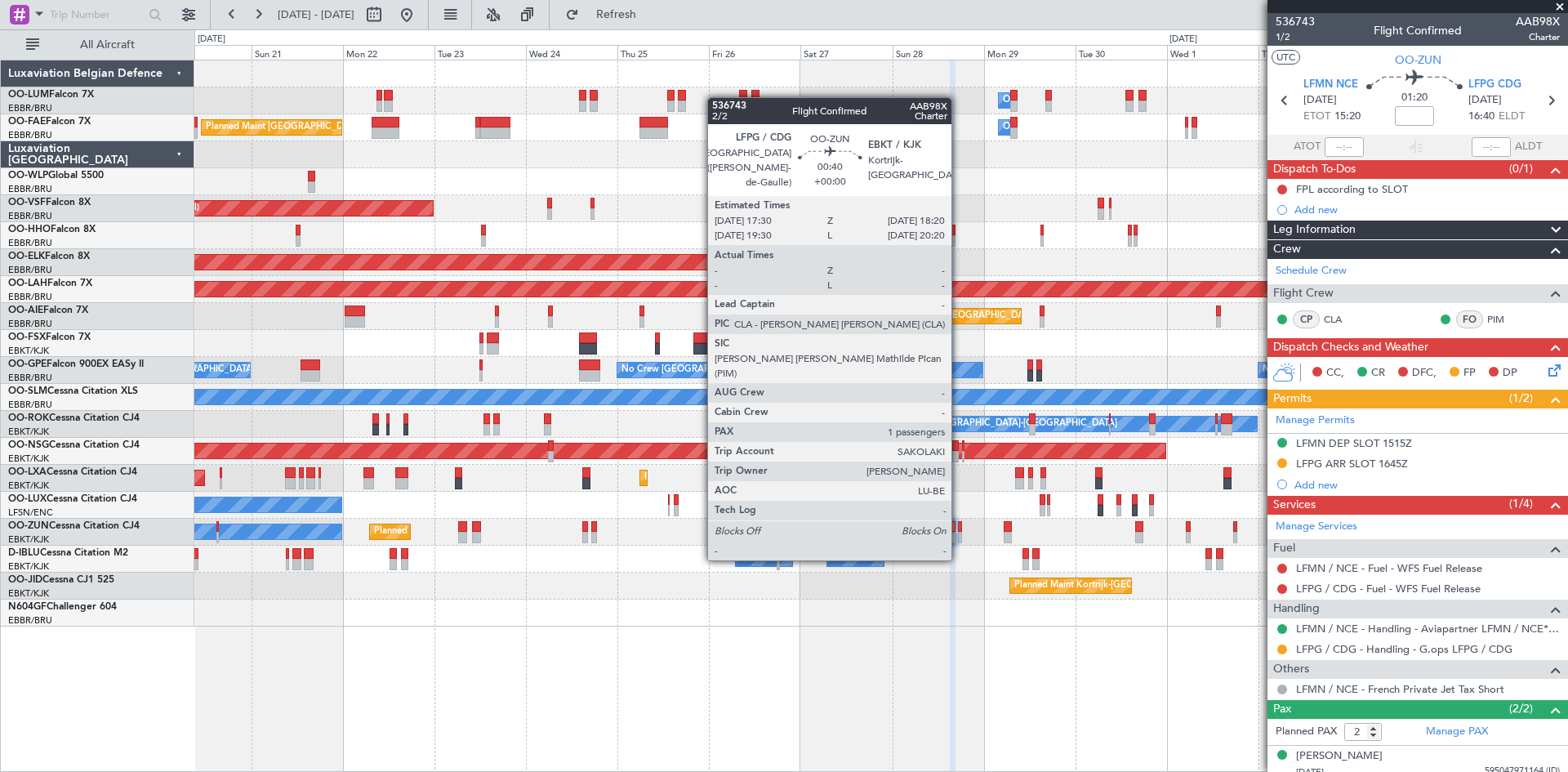
click at [959, 527] on div at bounding box center [959, 527] width 3 height 11
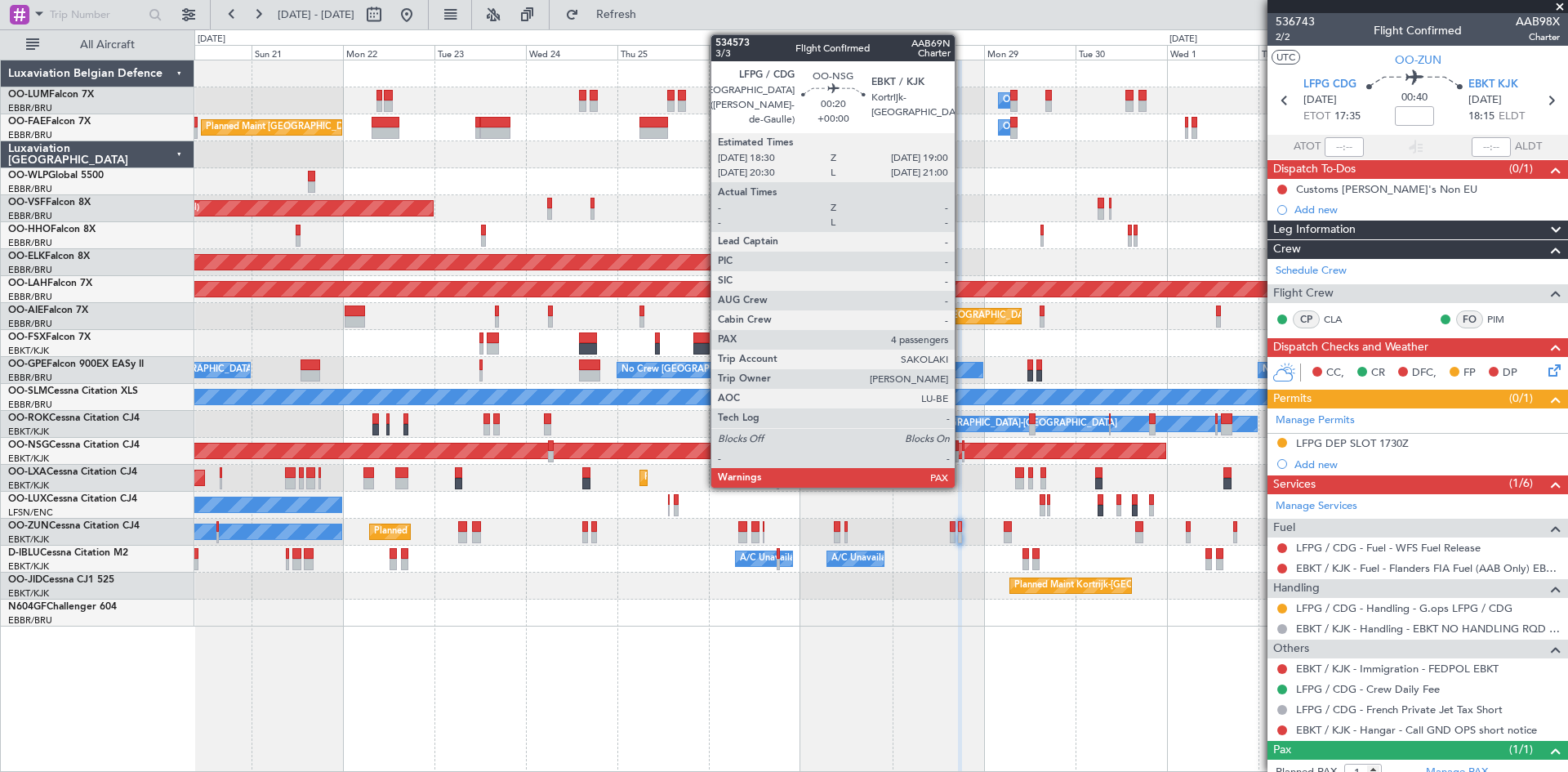
click at [962, 446] on div at bounding box center [963, 446] width 3 height 11
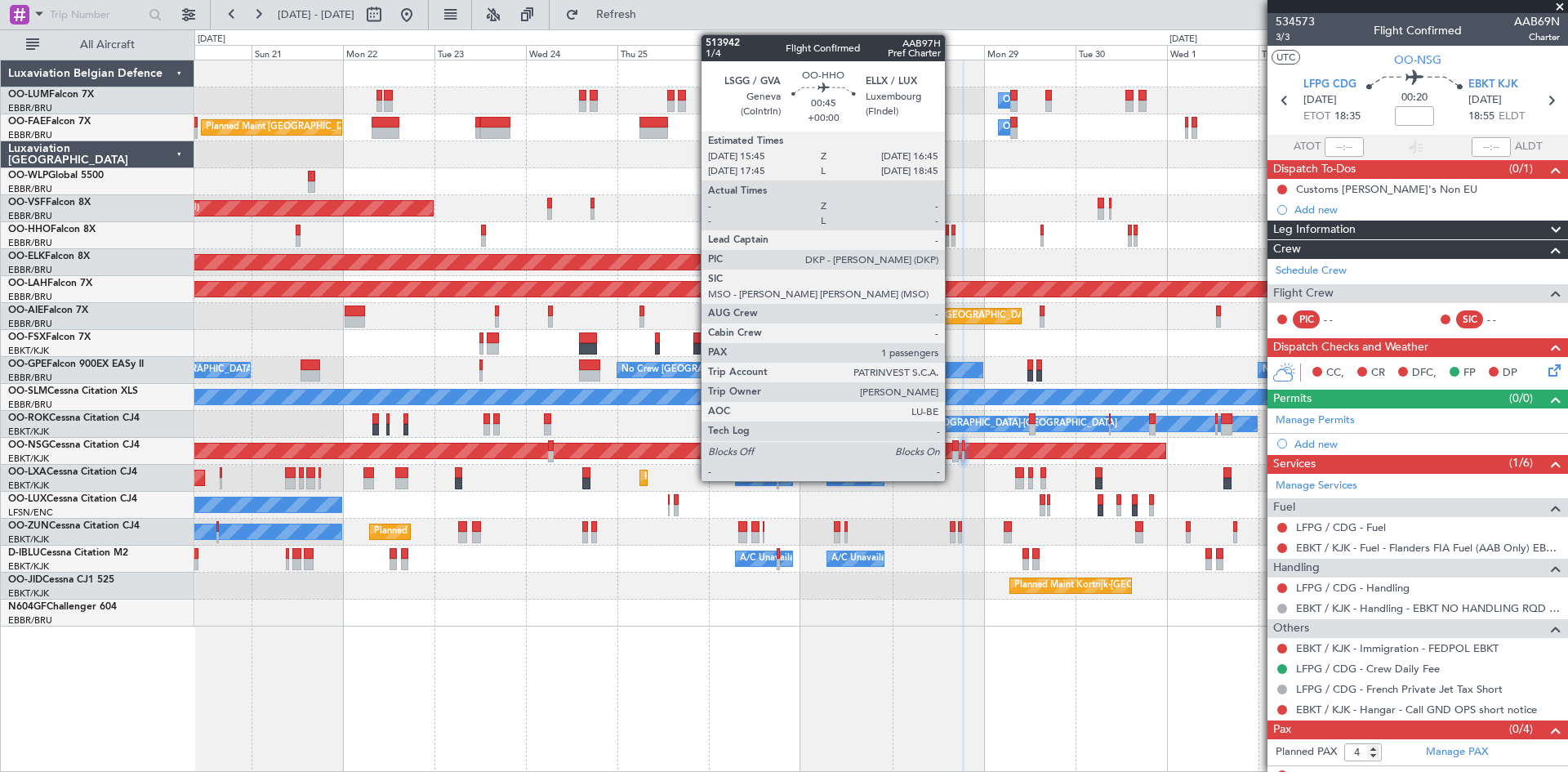
click at [953, 246] on div at bounding box center [954, 241] width 4 height 11
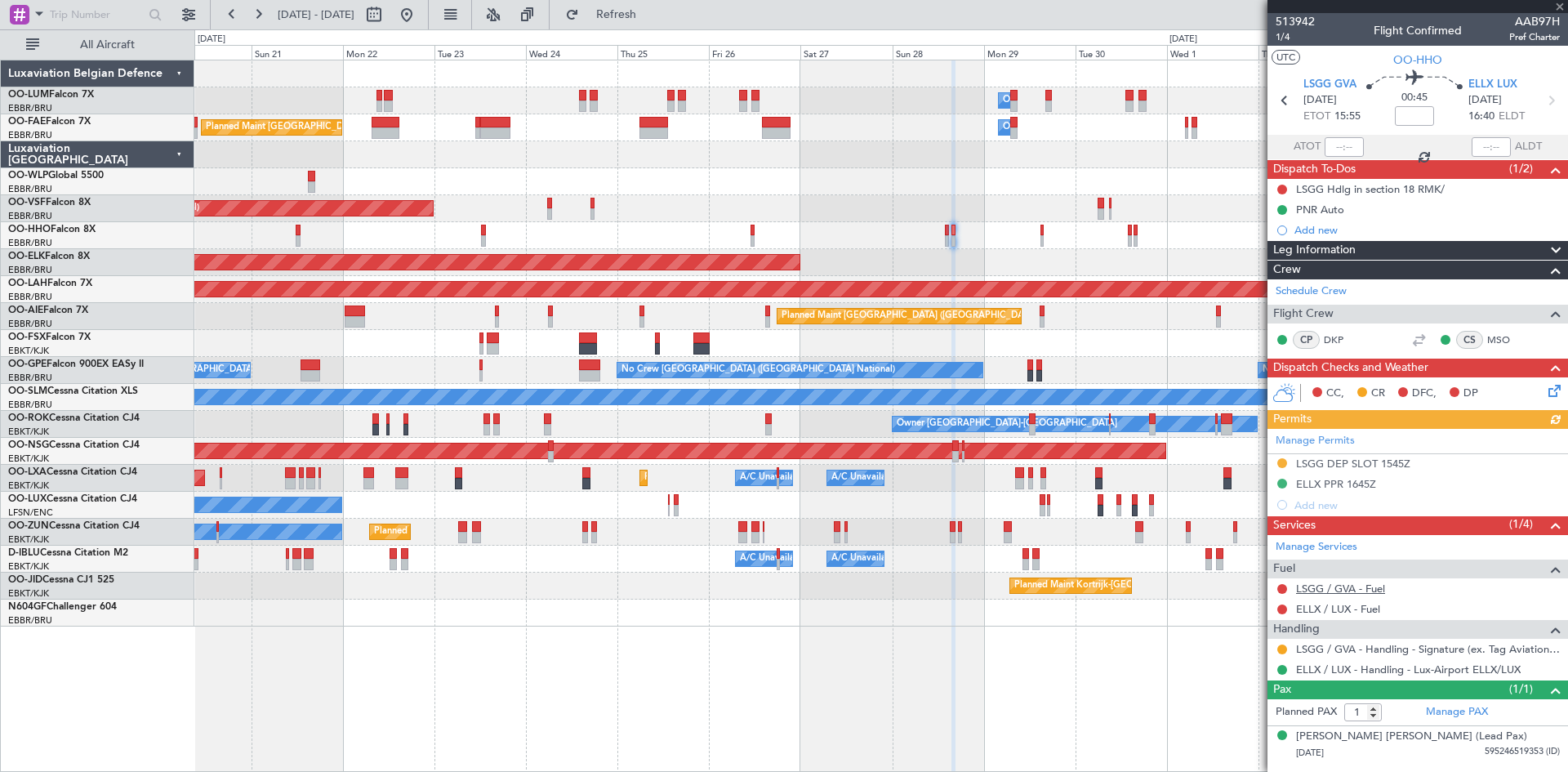
click at [1329, 585] on link "LSGG / GVA - Fuel" at bounding box center [1341, 588] width 89 height 14
click at [1342, 604] on link "ELLX / LUX - Fuel" at bounding box center [1338, 609] width 84 height 14
click at [651, 20] on span "Refresh" at bounding box center [616, 15] width 69 height 11
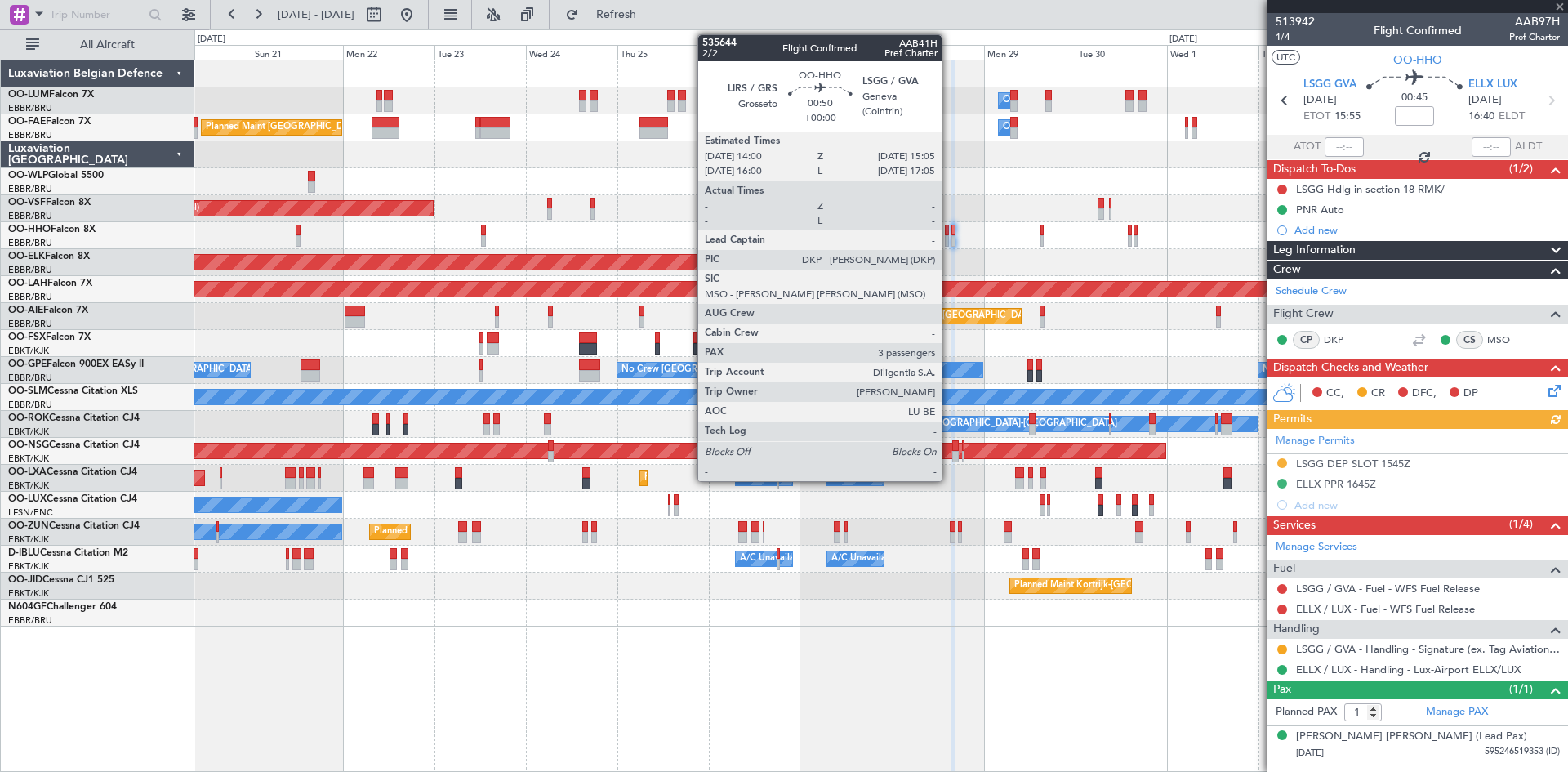
click at [949, 236] on div at bounding box center [947, 241] width 5 height 11
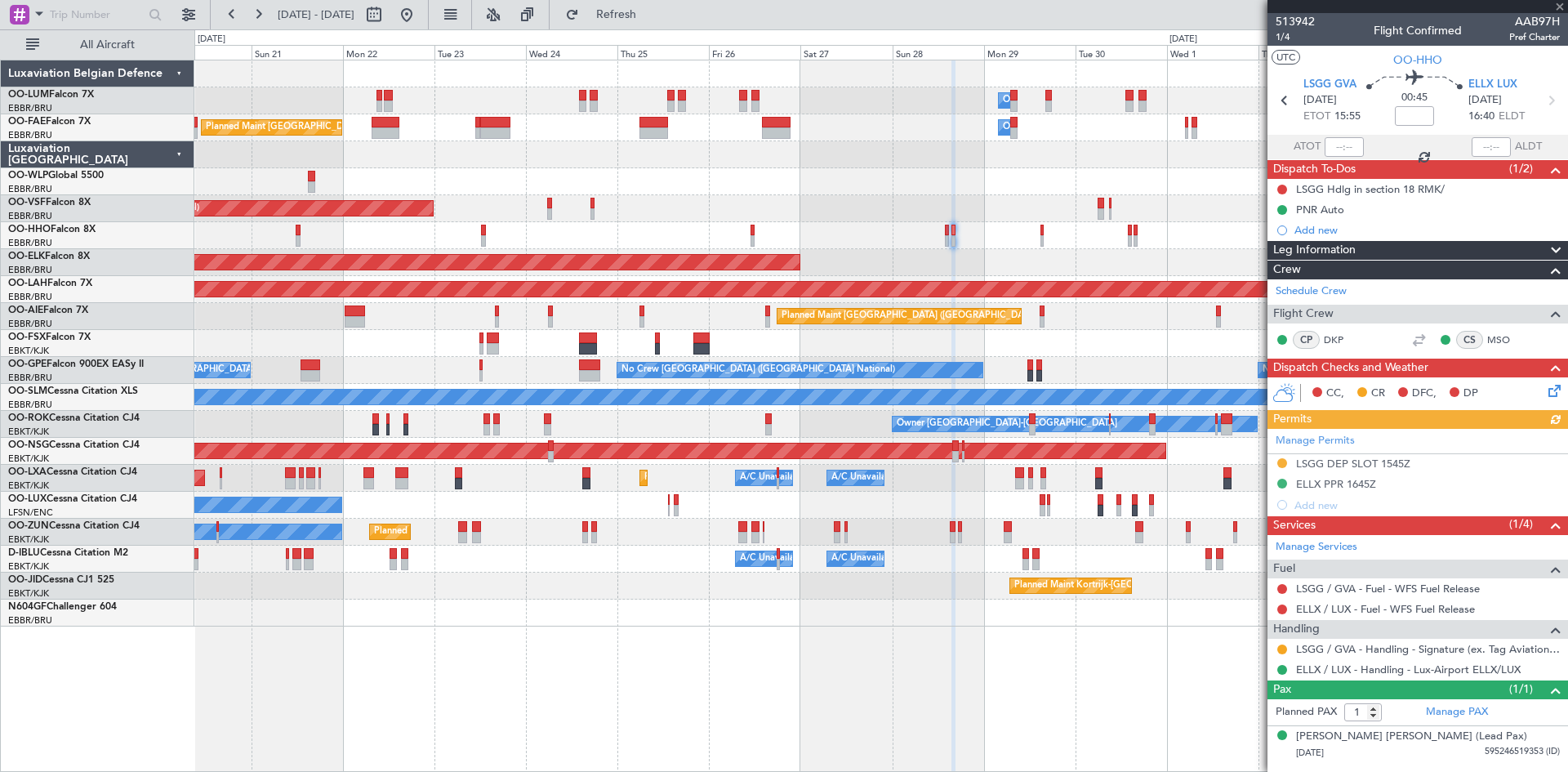
click at [947, 237] on div at bounding box center [947, 241] width 5 height 11
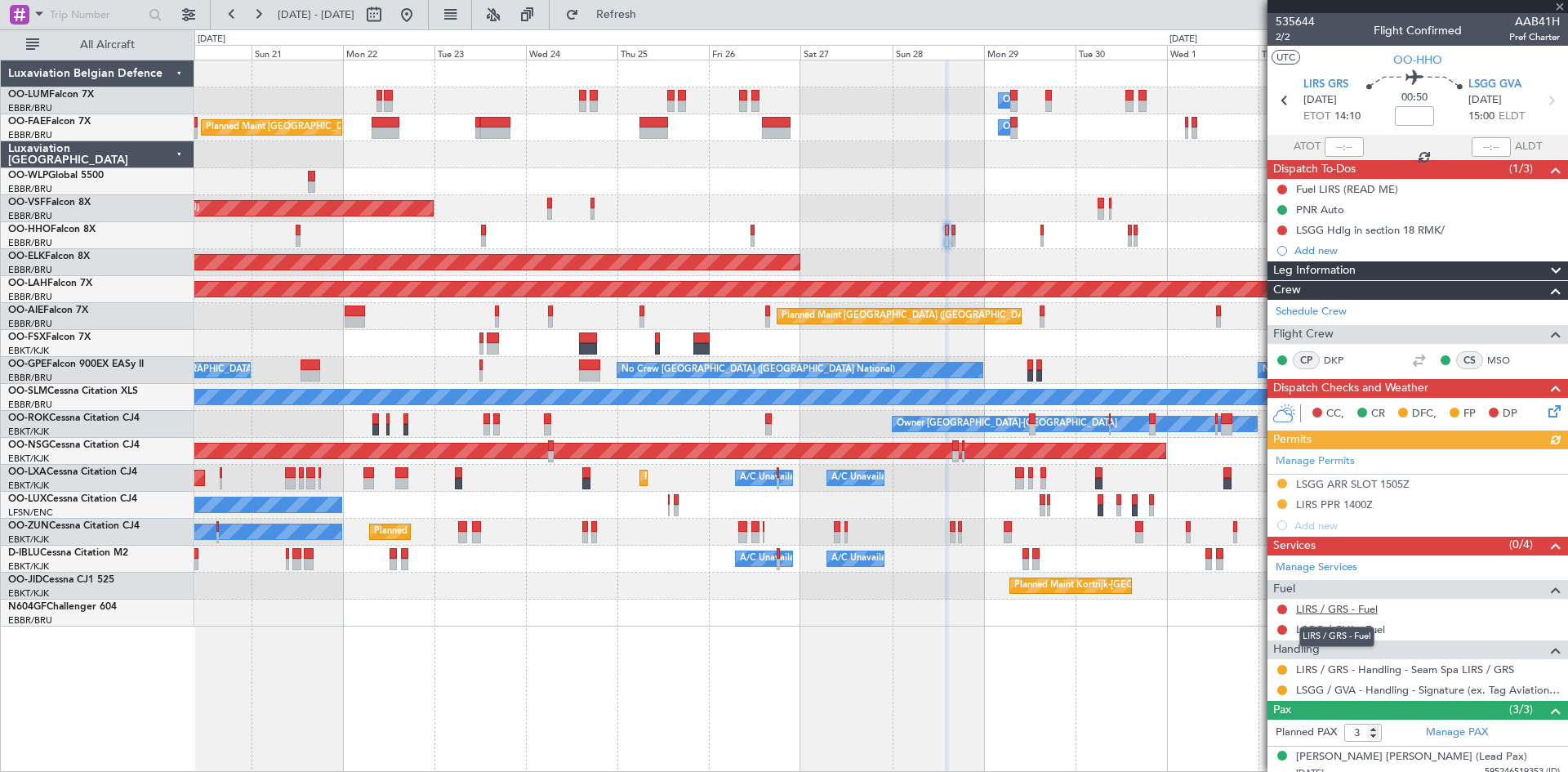
click at [1348, 607] on link "LIRS / GRS - Fuel" at bounding box center [1337, 609] width 82 height 14
click at [1358, 627] on div "LIRS / GRS - Fuel" at bounding box center [1337, 637] width 75 height 21
click at [1333, 632] on link "LSGG / GVA - Fuel" at bounding box center [1341, 629] width 89 height 14
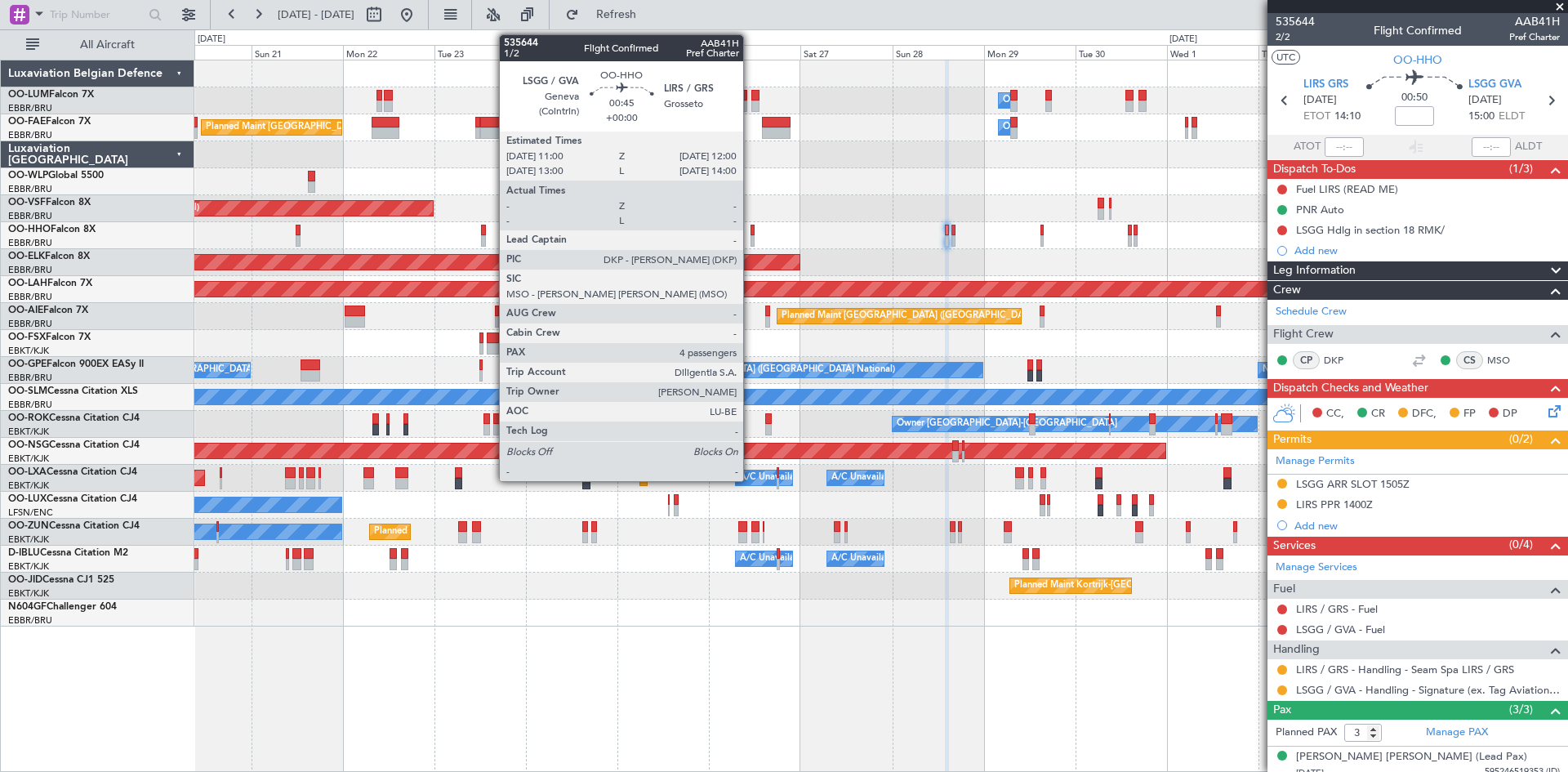
click at [751, 229] on div at bounding box center [753, 230] width 4 height 11
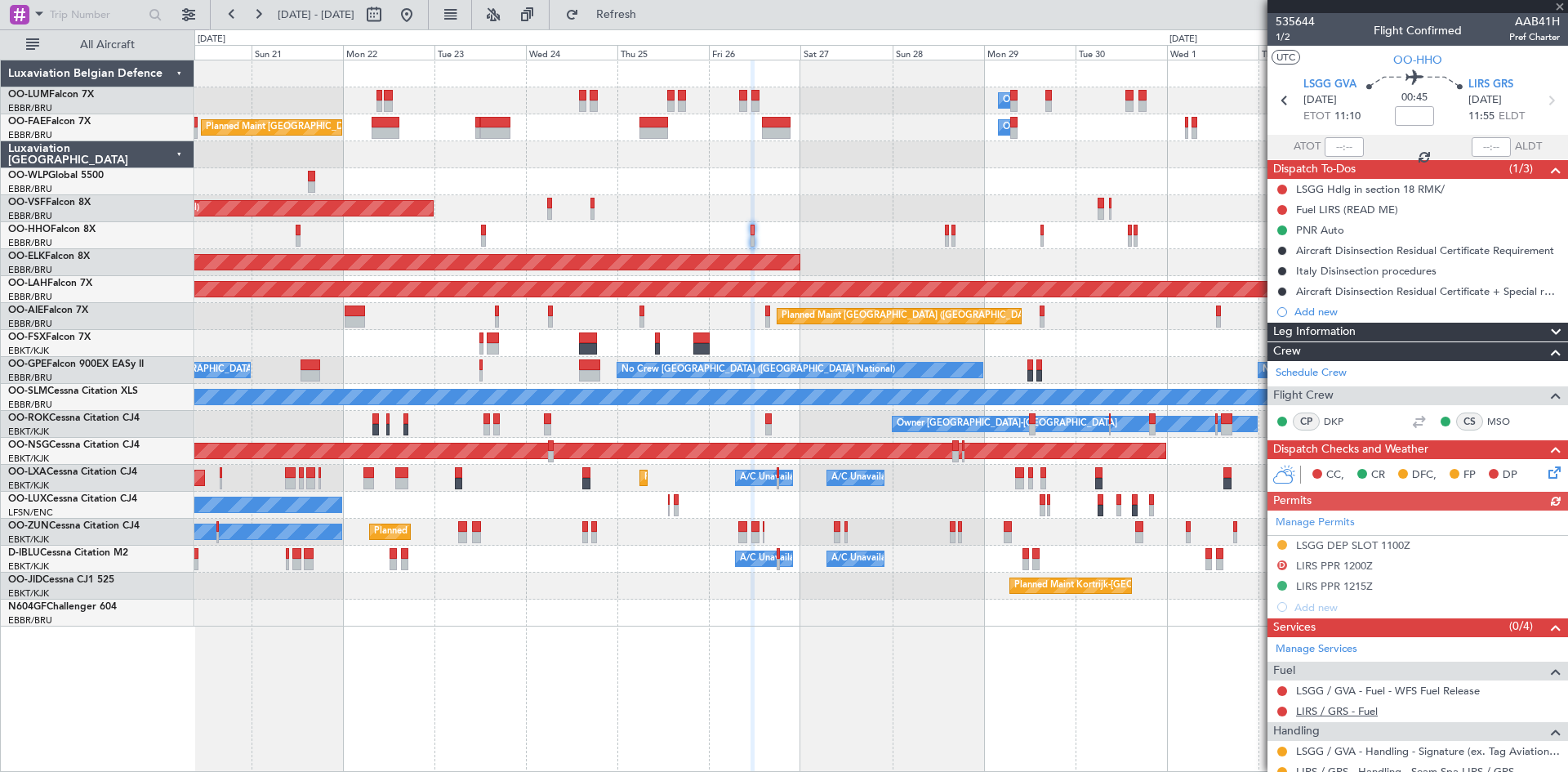
click at [1312, 708] on link "LIRS / GRS - Fuel" at bounding box center [1337, 711] width 82 height 14
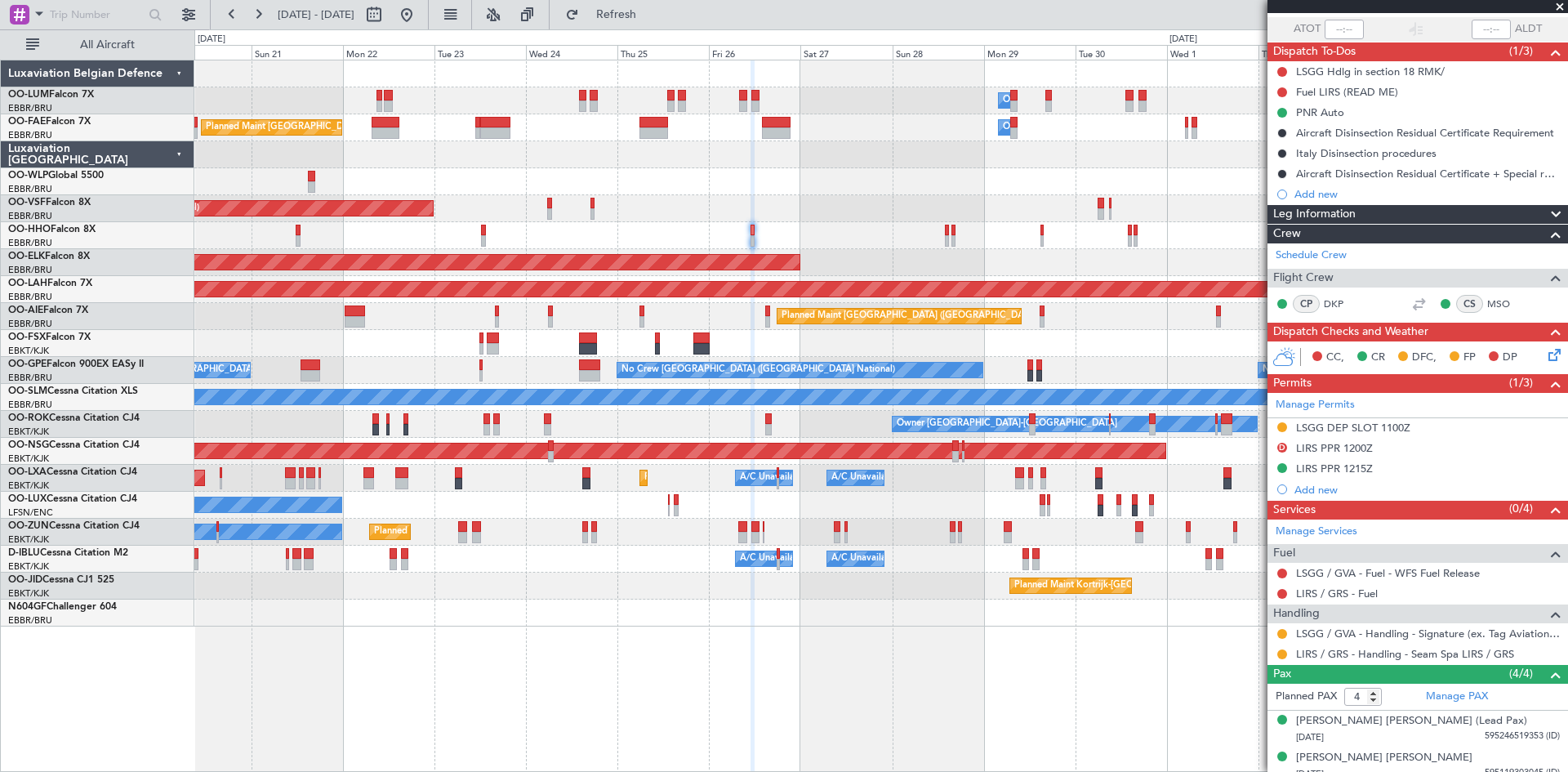
scroll to position [203, 0]
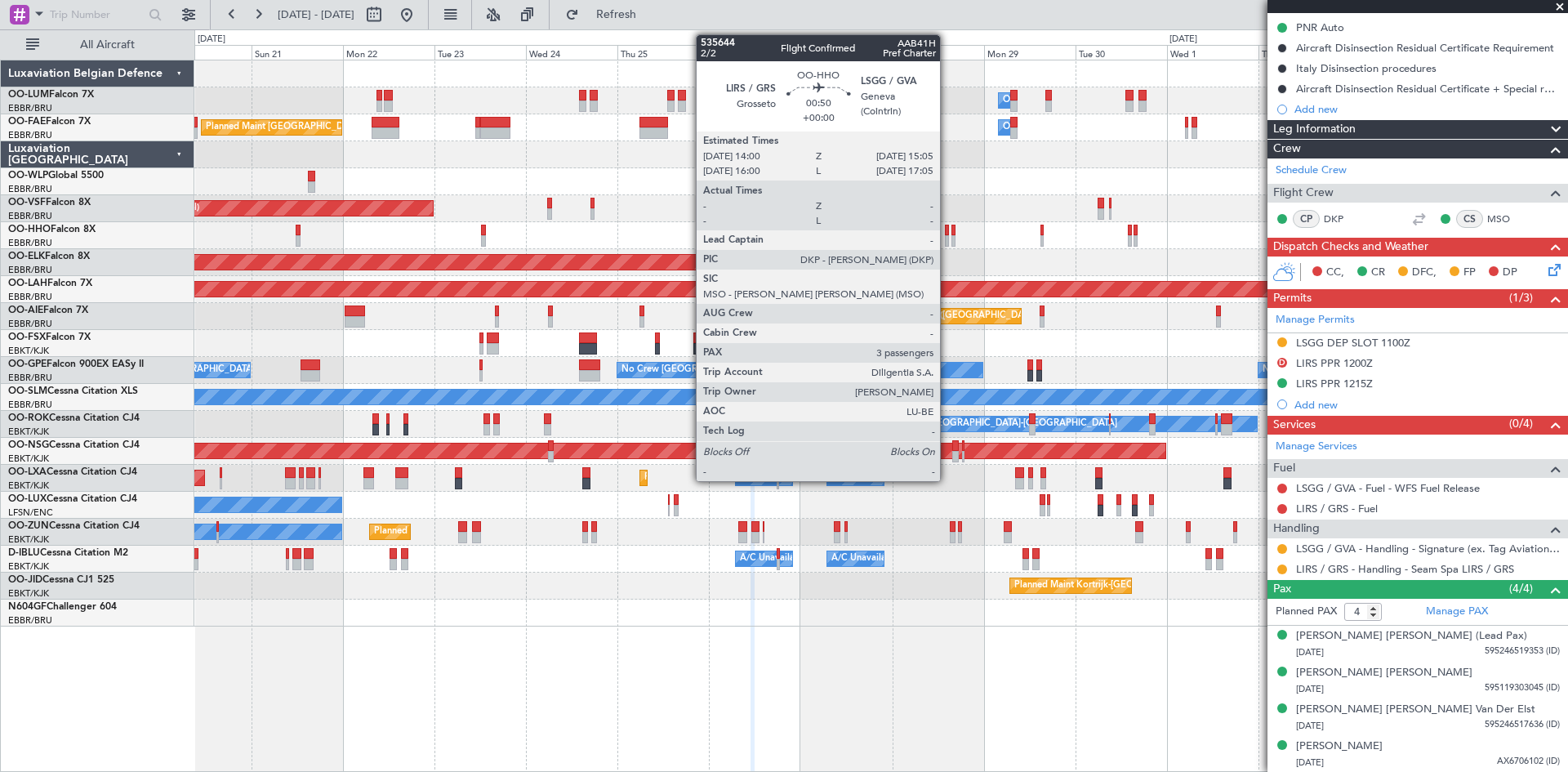
click at [947, 225] on div at bounding box center [947, 230] width 5 height 11
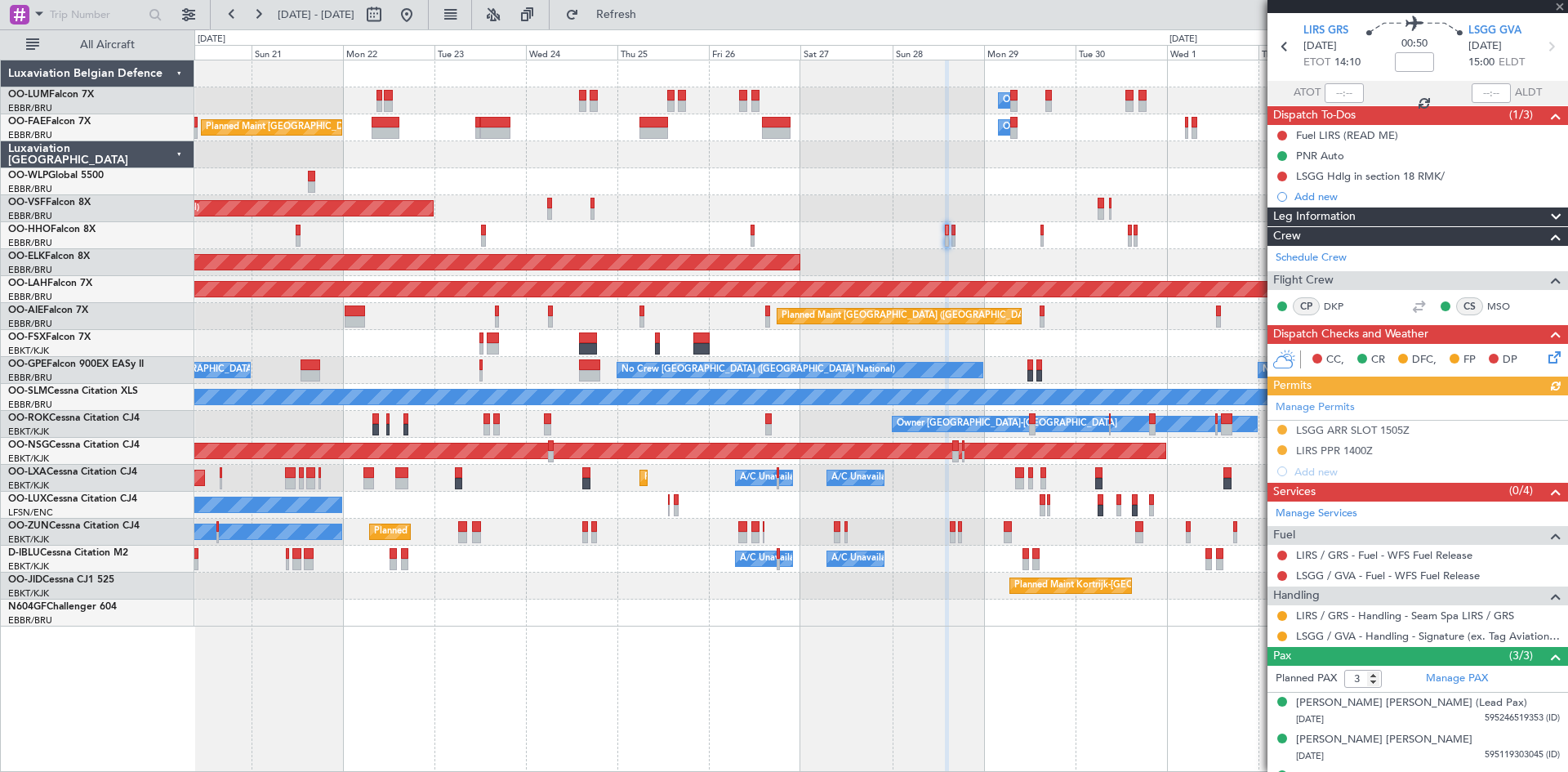
scroll to position [84, 0]
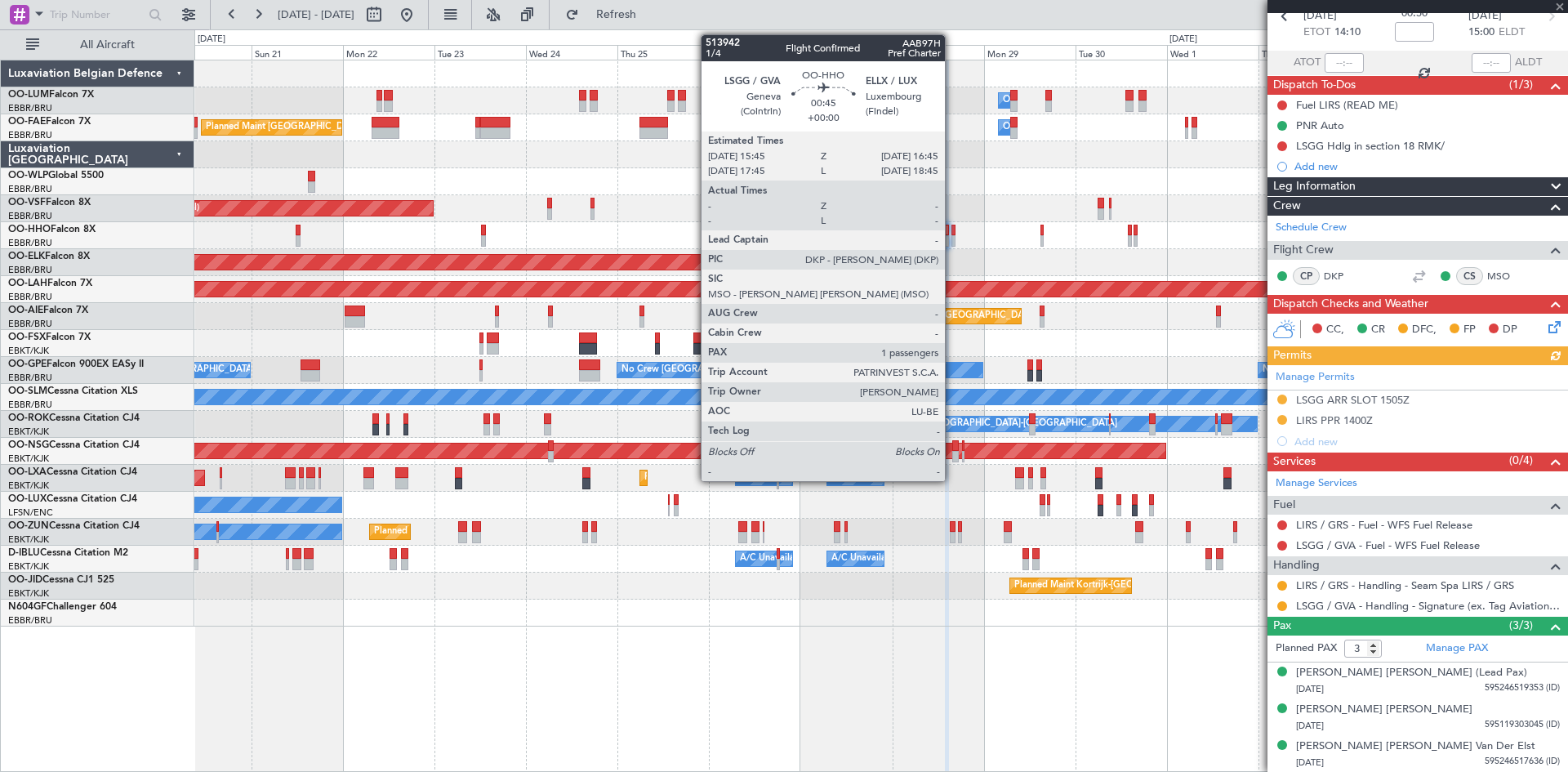
click at [953, 232] on div at bounding box center [954, 230] width 4 height 11
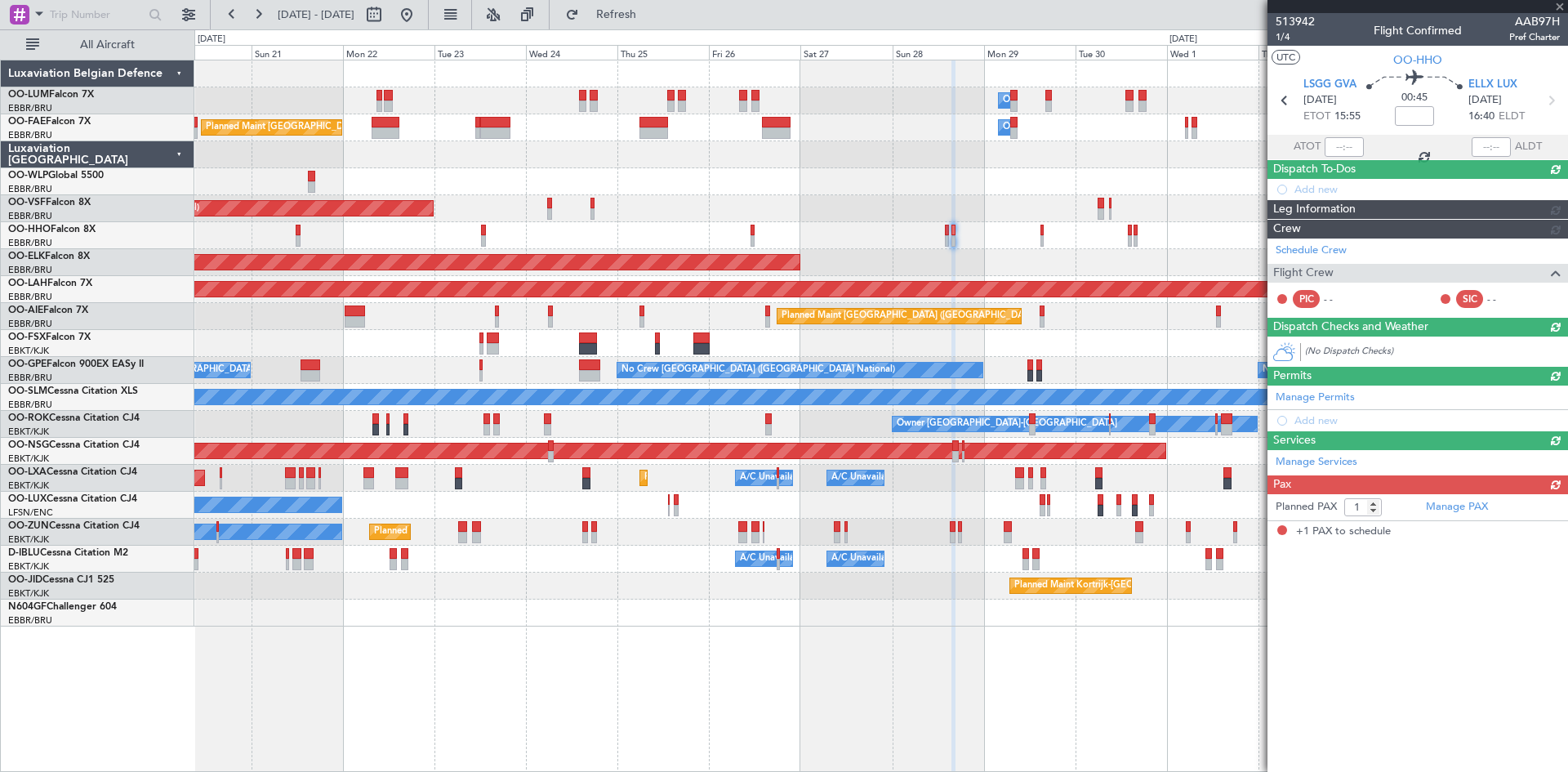
scroll to position [0, 0]
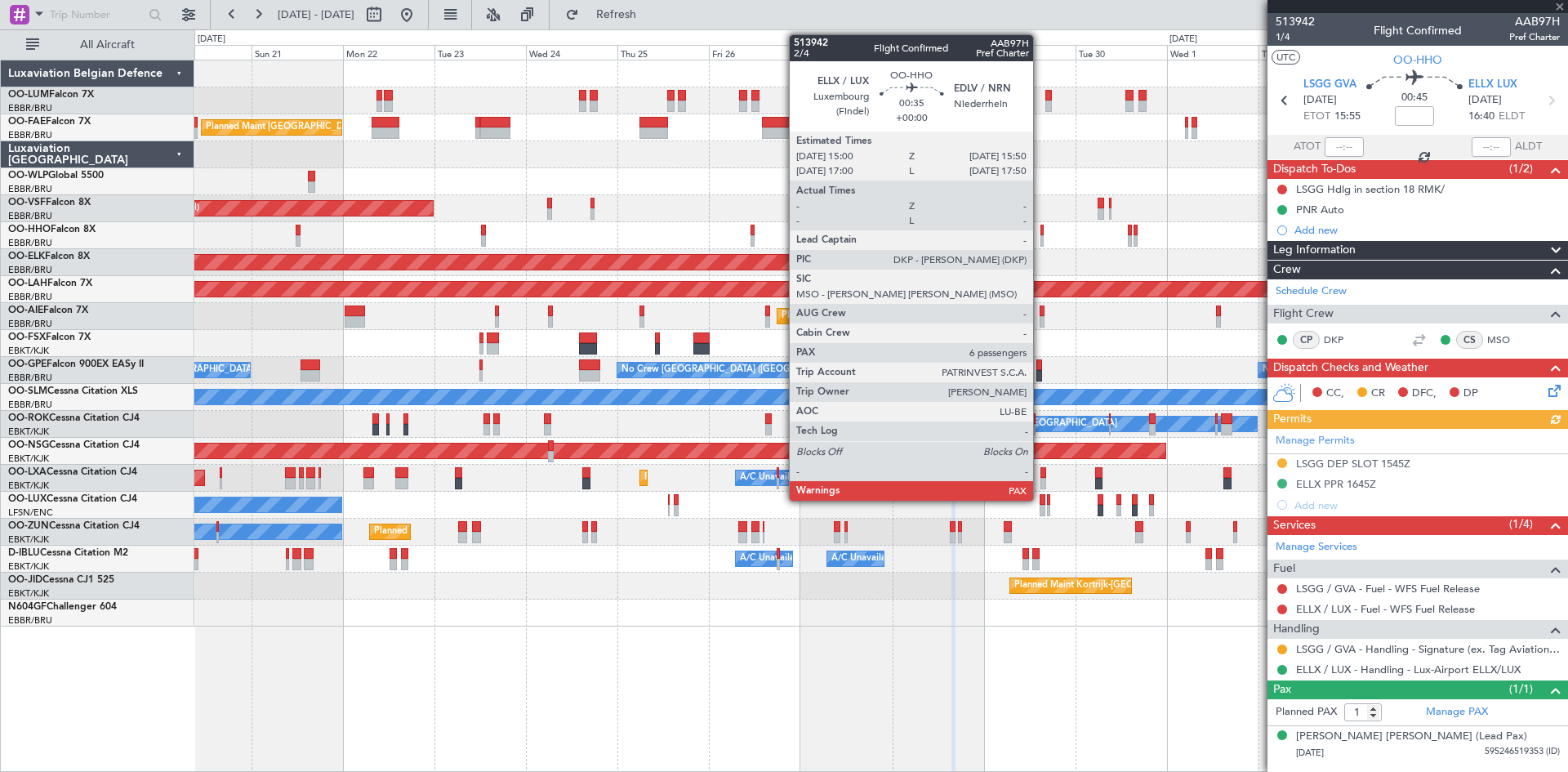
click at [1040, 228] on div at bounding box center [1041, 230] width 3 height 11
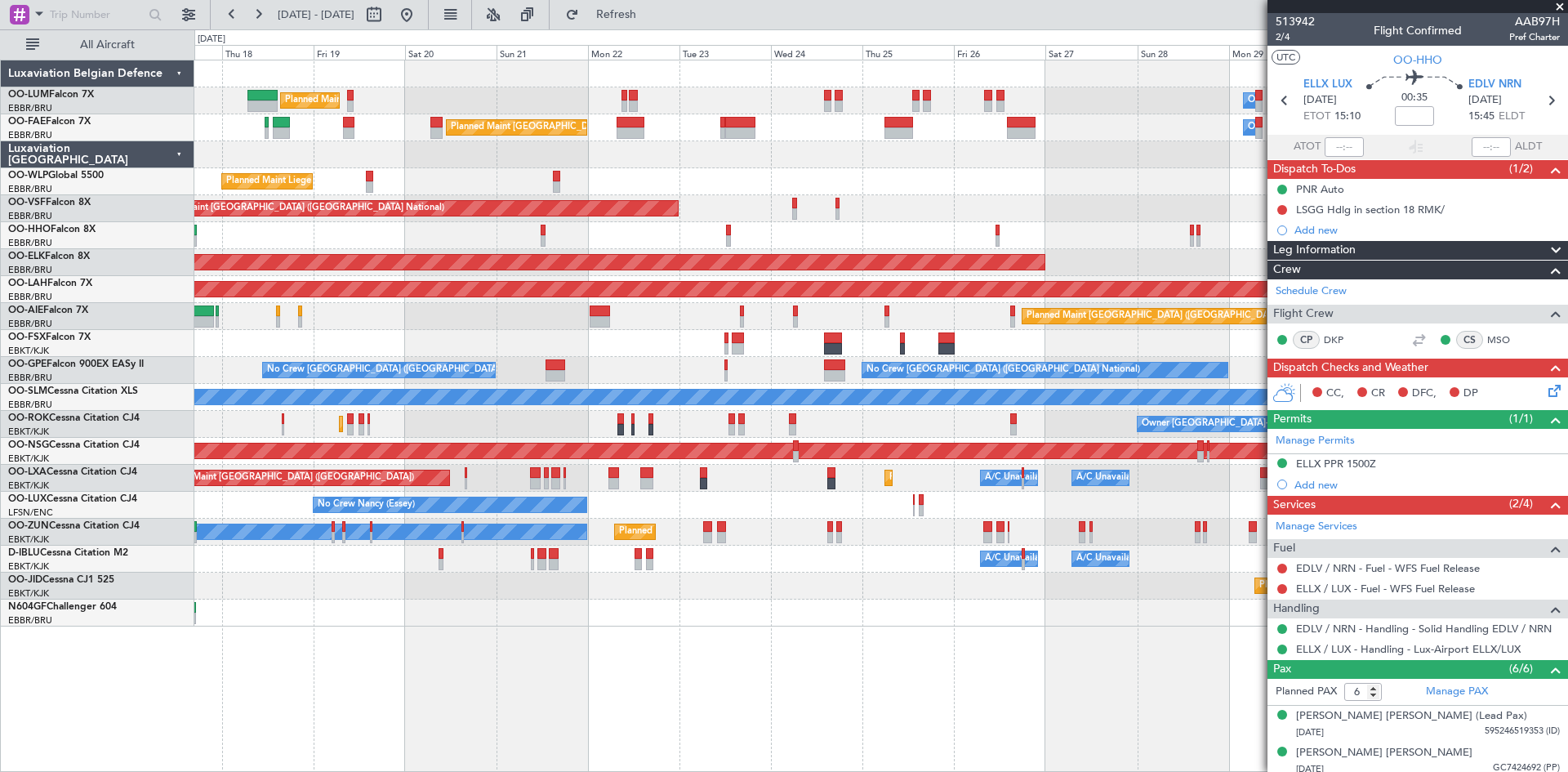
click at [637, 626] on div at bounding box center [880, 613] width 1373 height 27
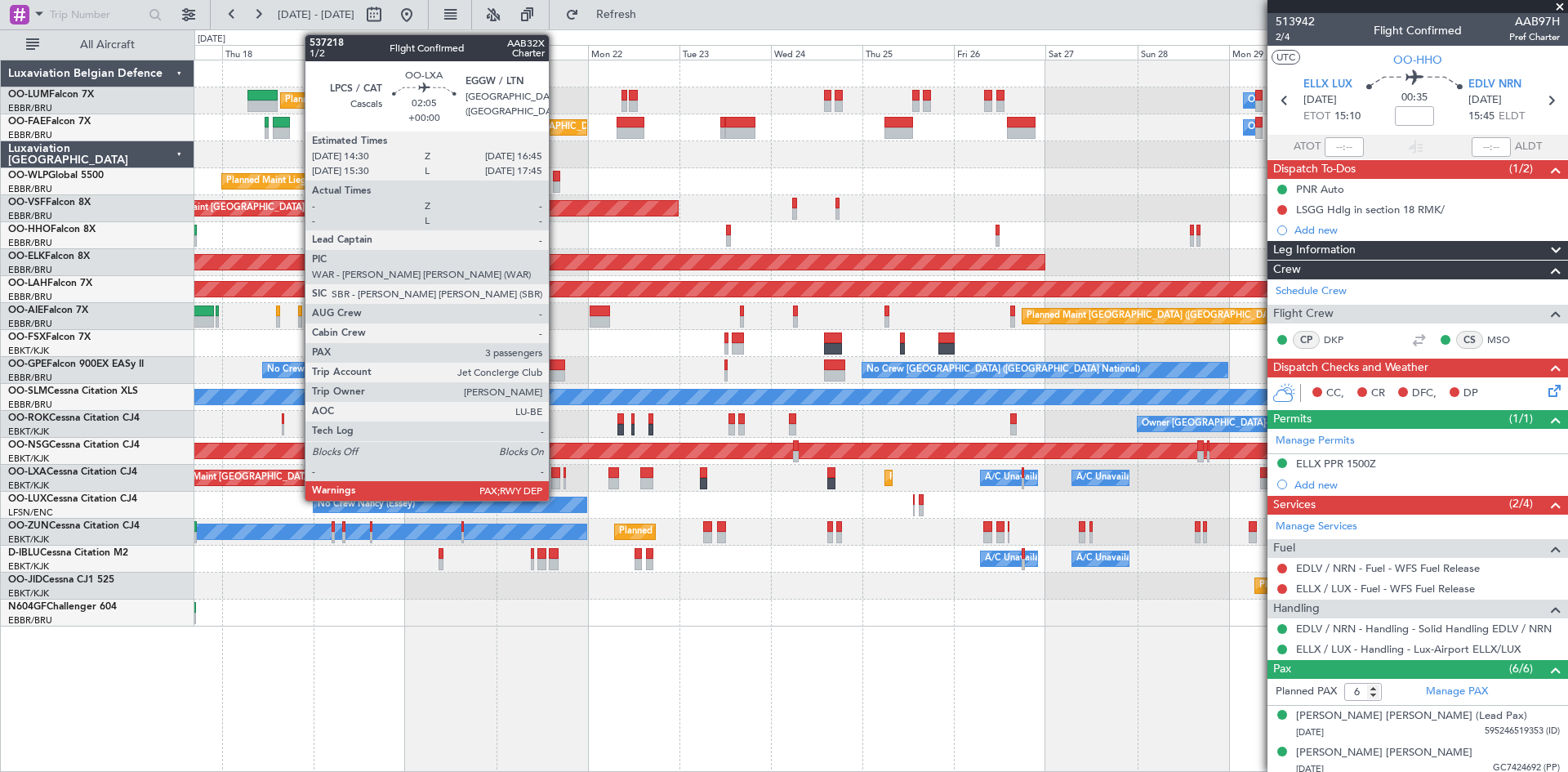
click at [556, 472] on div at bounding box center [556, 473] width 9 height 11
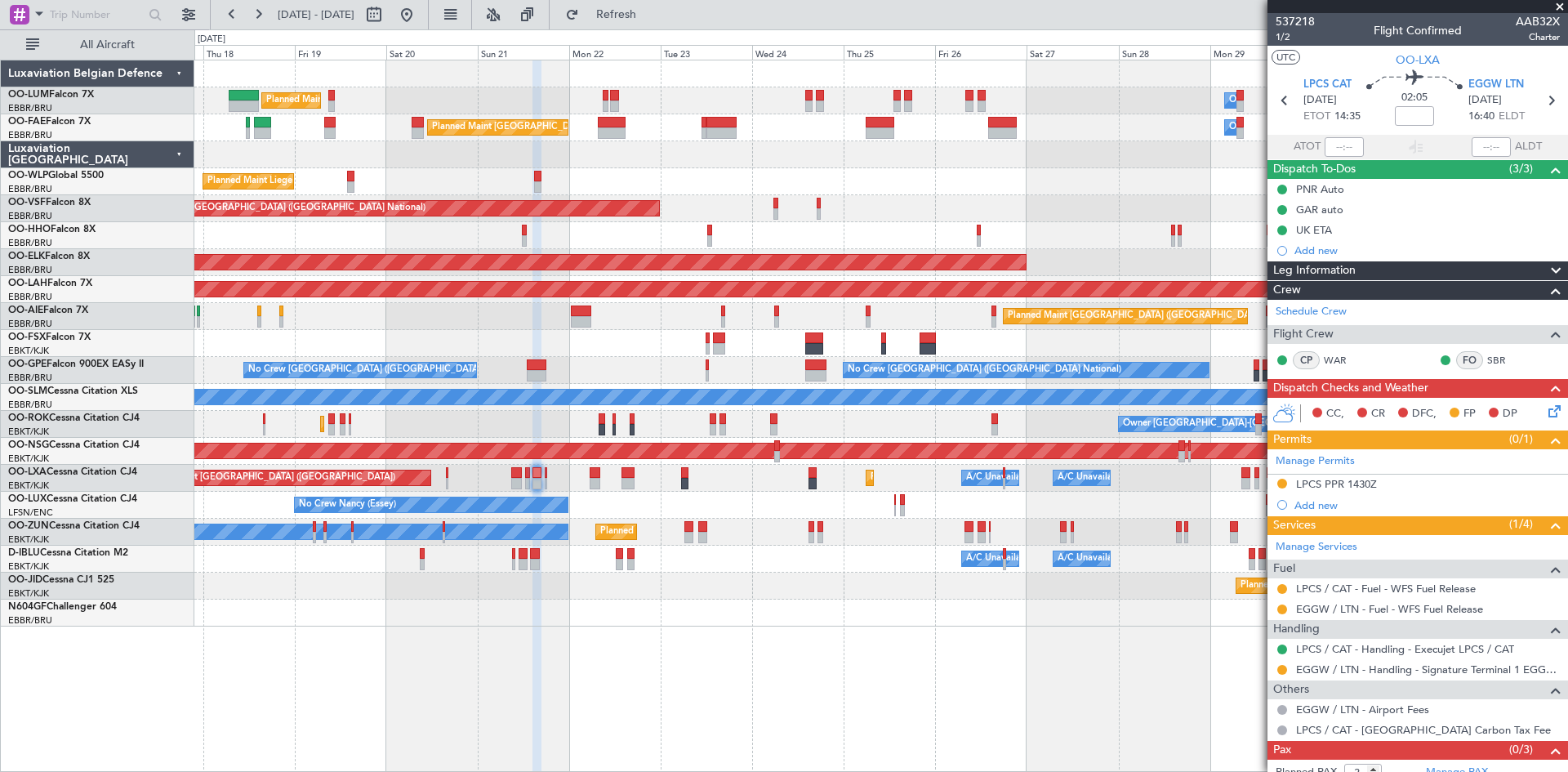
click at [768, 595] on div "Planned Maint Kortrijk-[GEOGRAPHIC_DATA]" at bounding box center [880, 586] width 1373 height 27
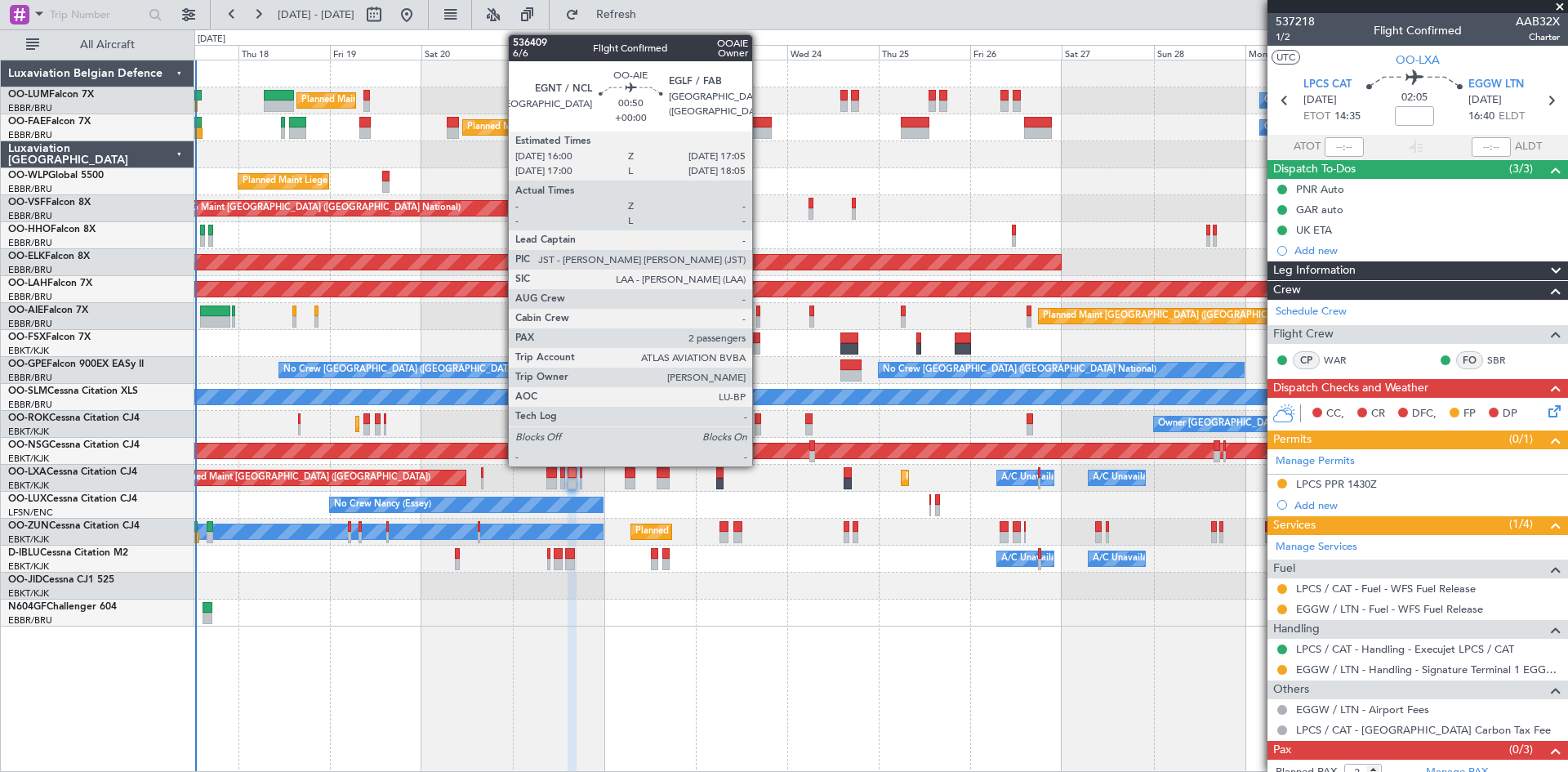
click at [760, 313] on div at bounding box center [759, 311] width 5 height 11
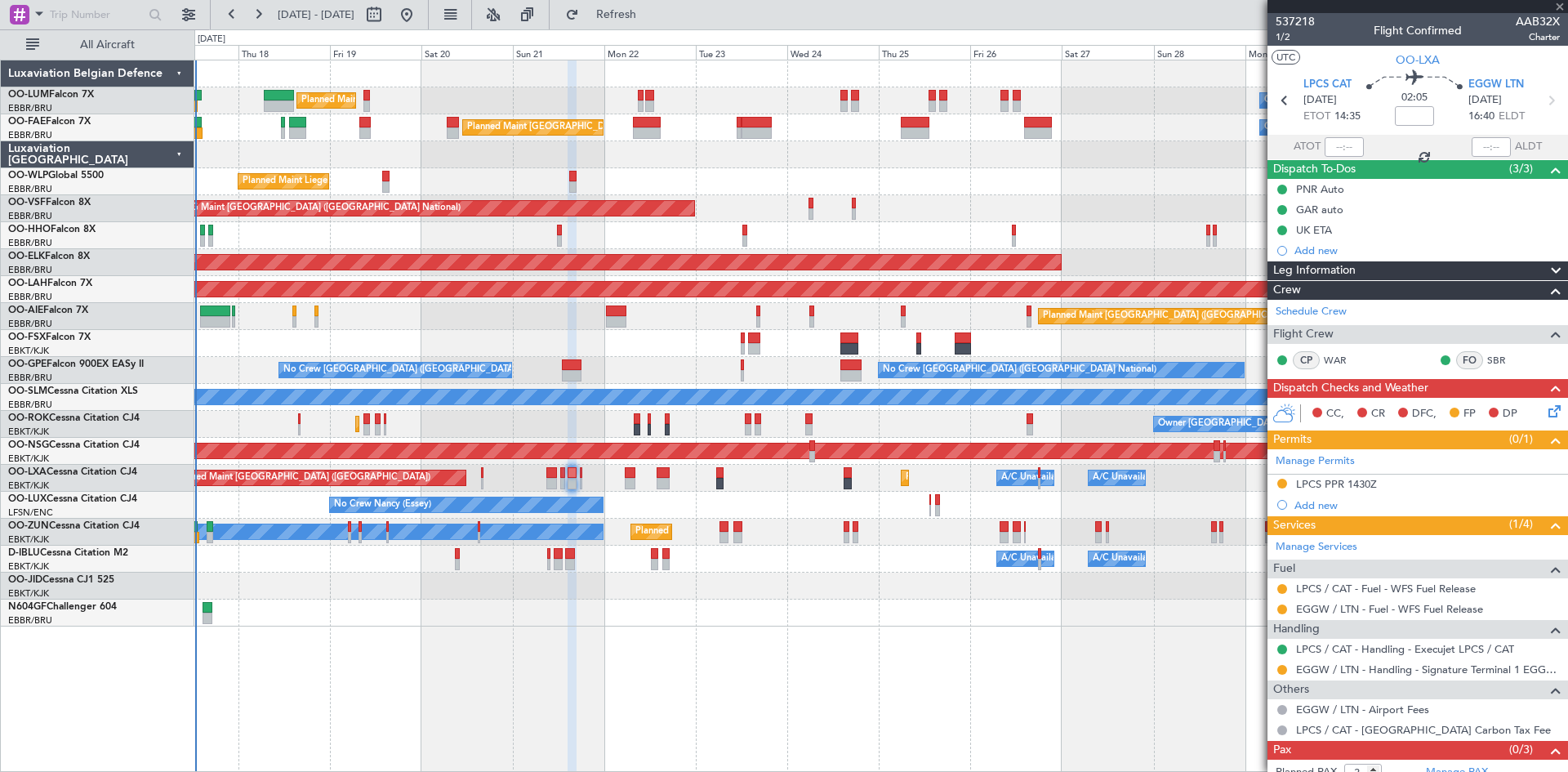
type input "2"
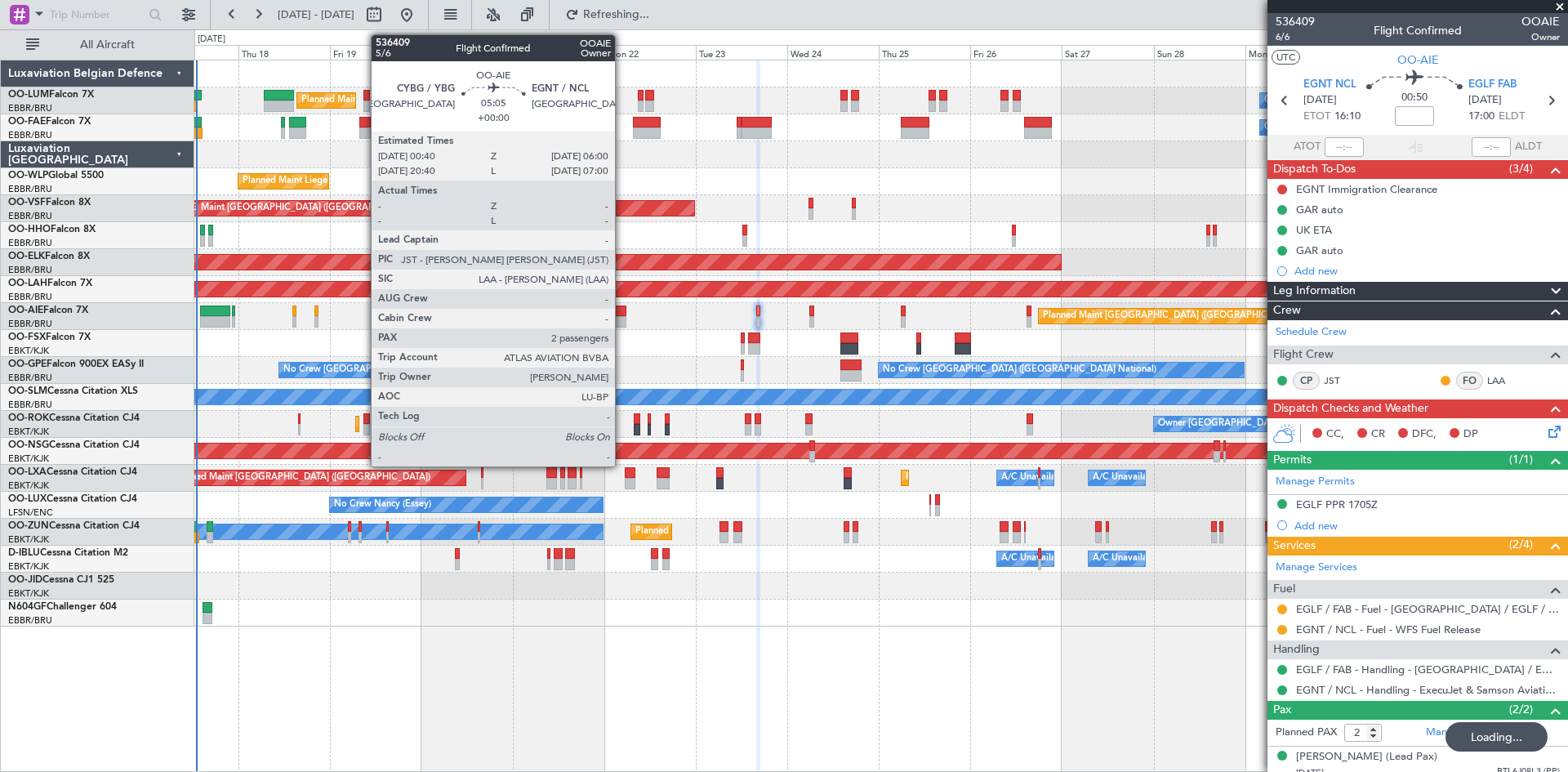
click at [622, 322] on div at bounding box center [616, 321] width 21 height 11
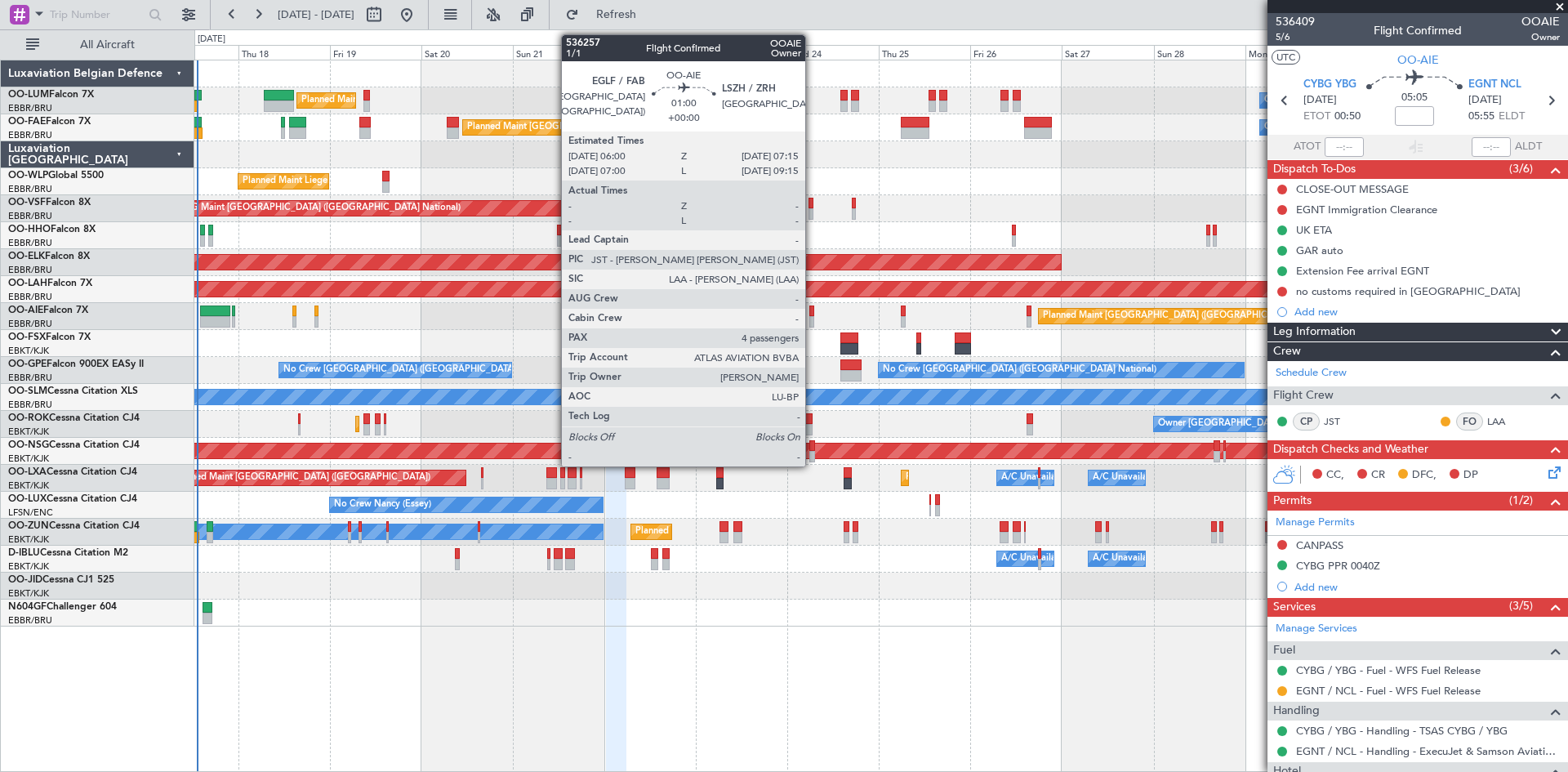
click at [812, 311] on div at bounding box center [811, 311] width 5 height 11
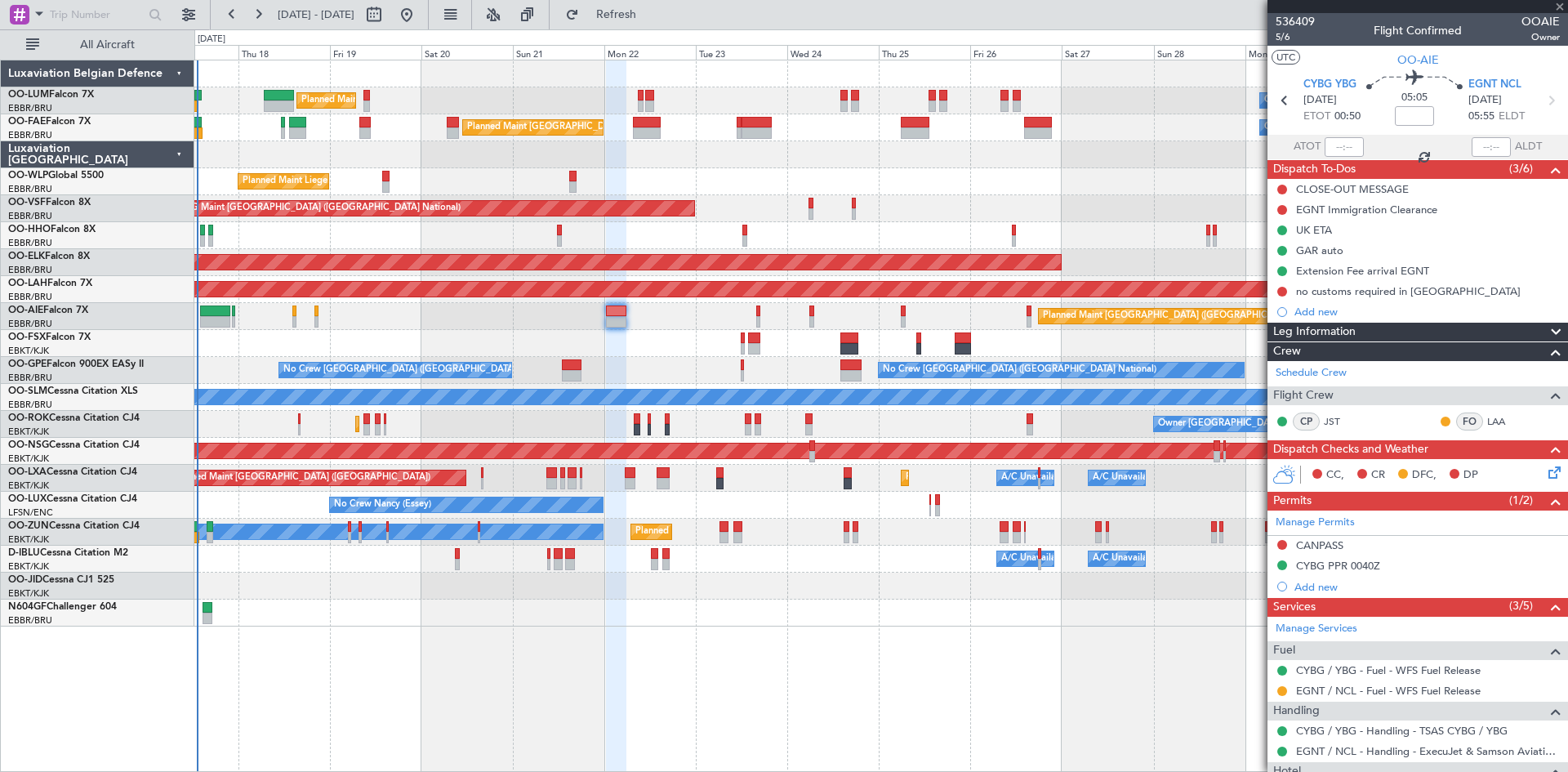
type input "4"
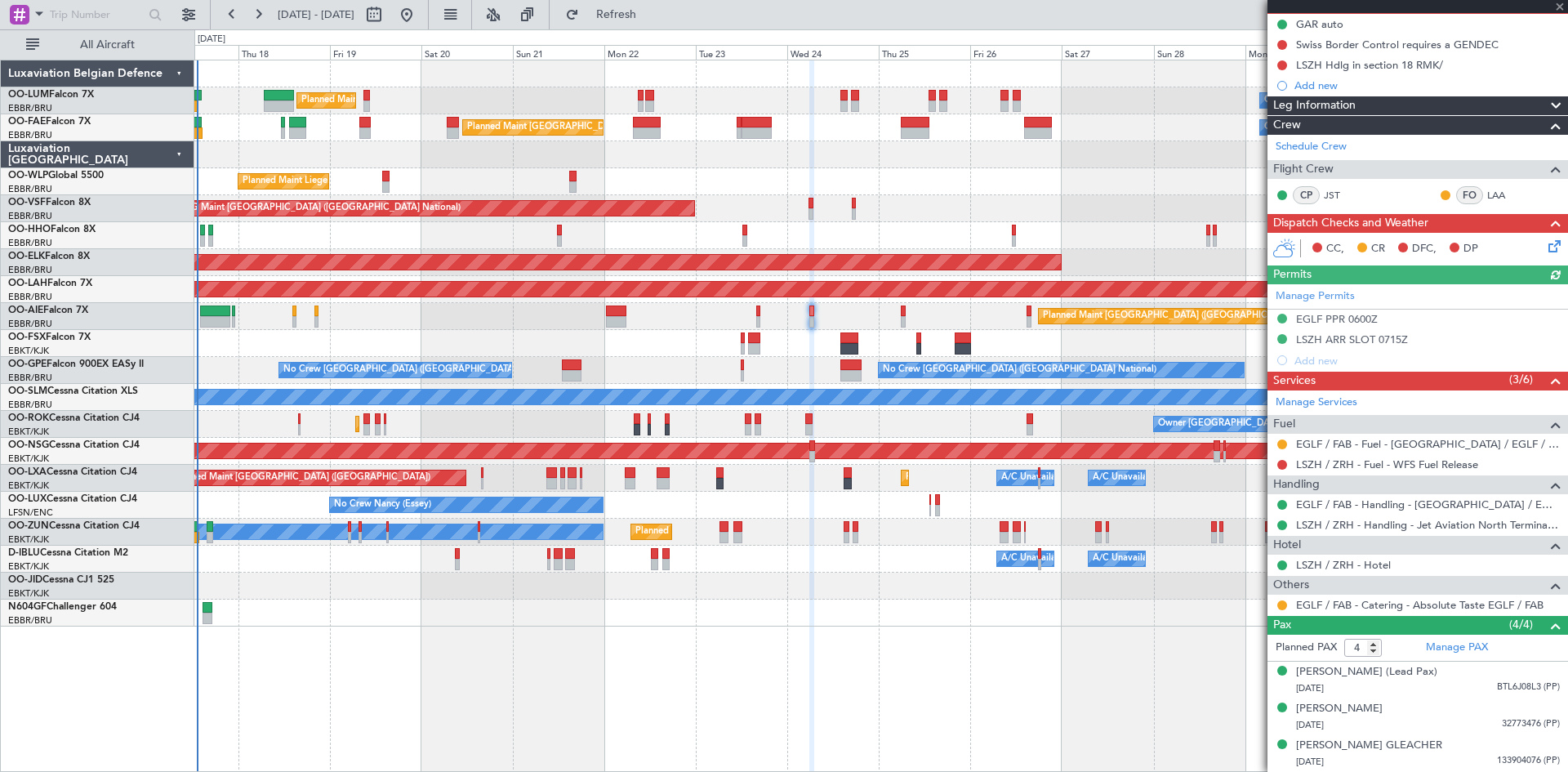
scroll to position [218, 0]
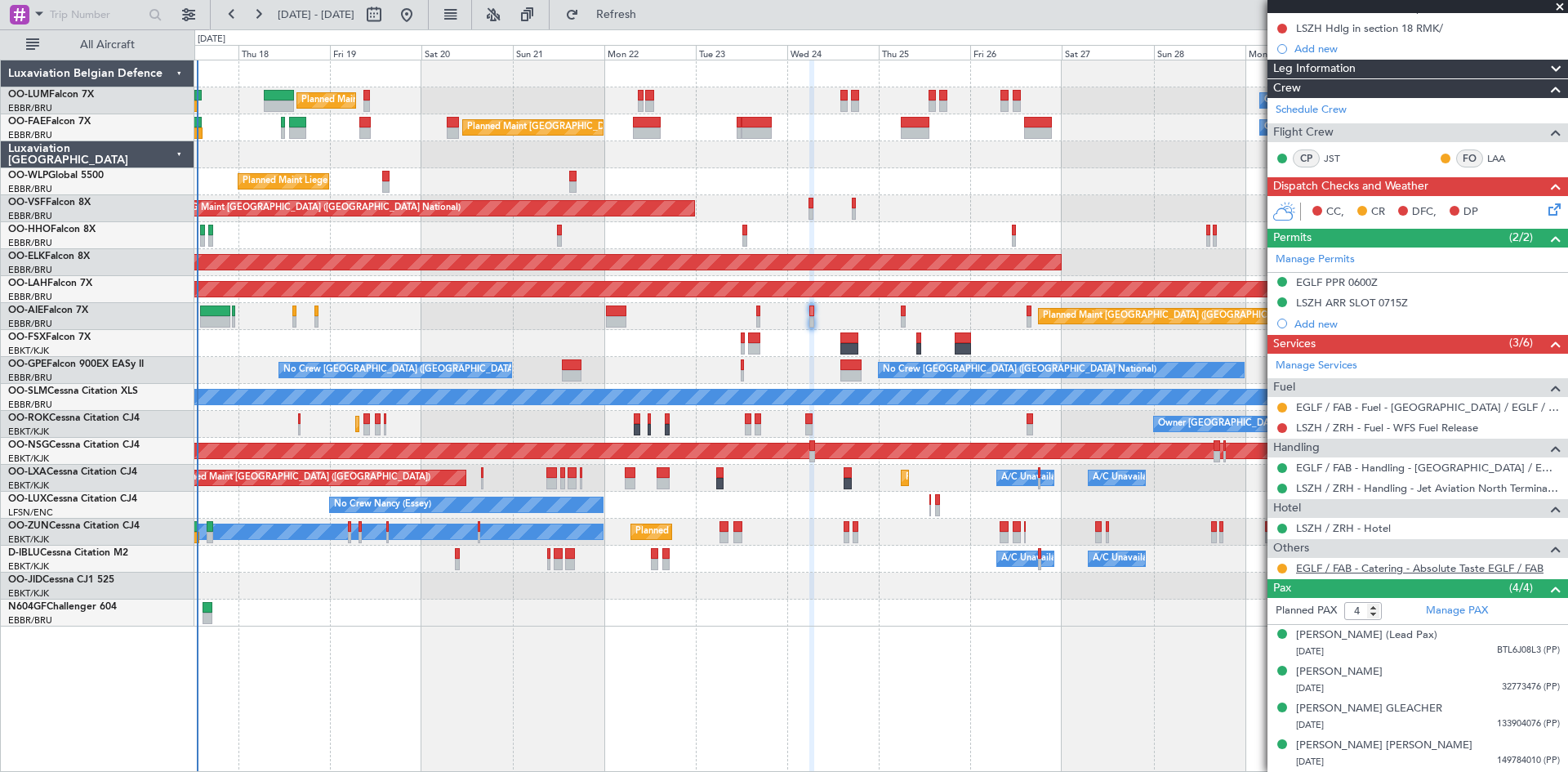
click at [1460, 561] on link "EGLF / FAB - Catering - Absolute Taste EGLF / FAB" at bounding box center [1420, 567] width 248 height 14
click at [1280, 564] on button at bounding box center [1282, 568] width 9 height 9
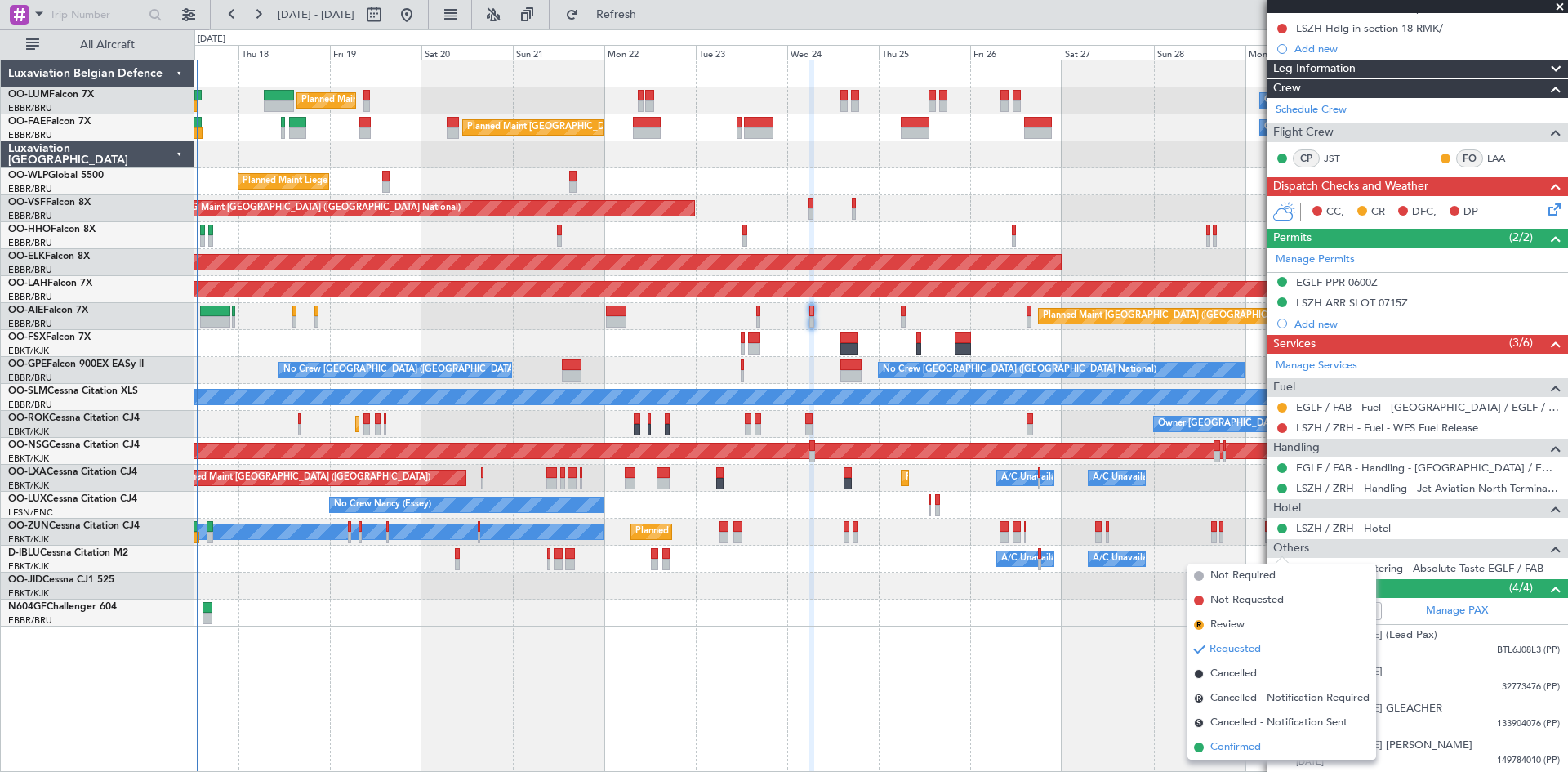
click at [1260, 751] on span "Confirmed" at bounding box center [1236, 747] width 51 height 16
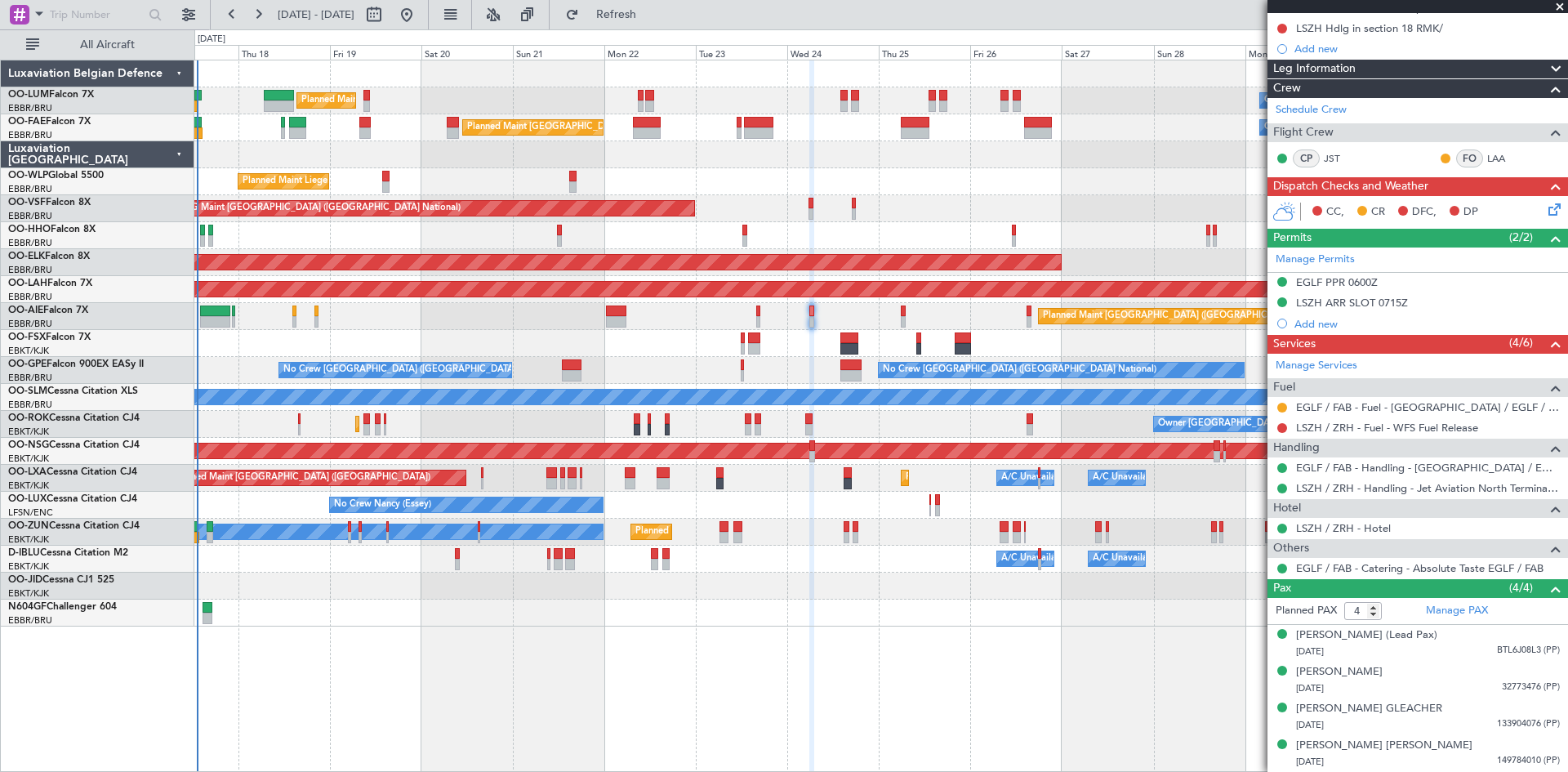
click at [1368, 558] on div "EGLF / FAB - Catering - Absolute Taste EGLF / FAB" at bounding box center [1417, 568] width 301 height 21
click at [1365, 561] on link "EGLF / FAB - Catering - Absolute Taste EGLF / FAB" at bounding box center [1420, 567] width 248 height 14
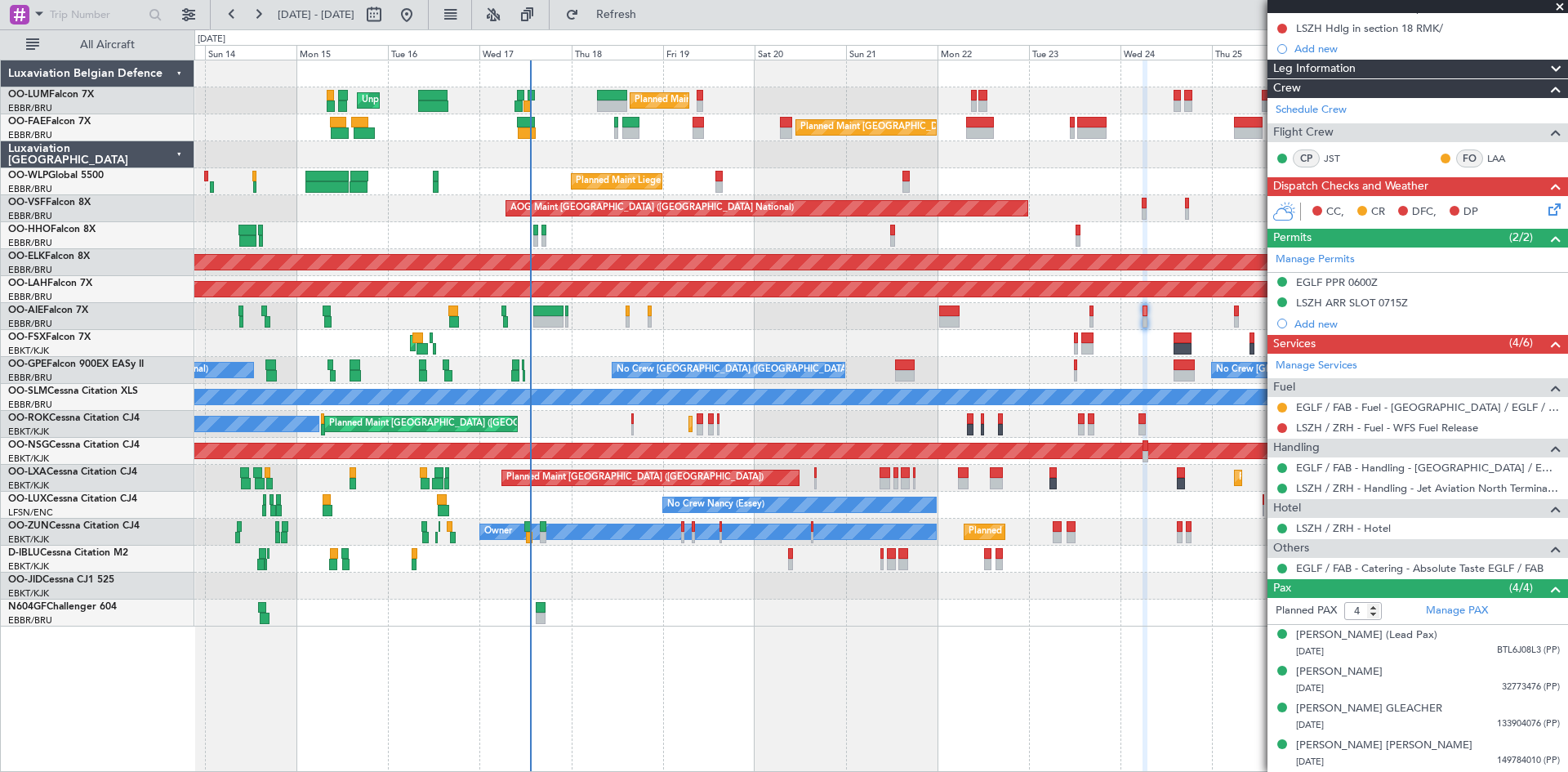
click at [695, 316] on div "Planned Maint [GEOGRAPHIC_DATA] ([GEOGRAPHIC_DATA] National) Unplanned Maint [G…" at bounding box center [880, 343] width 1373 height 567
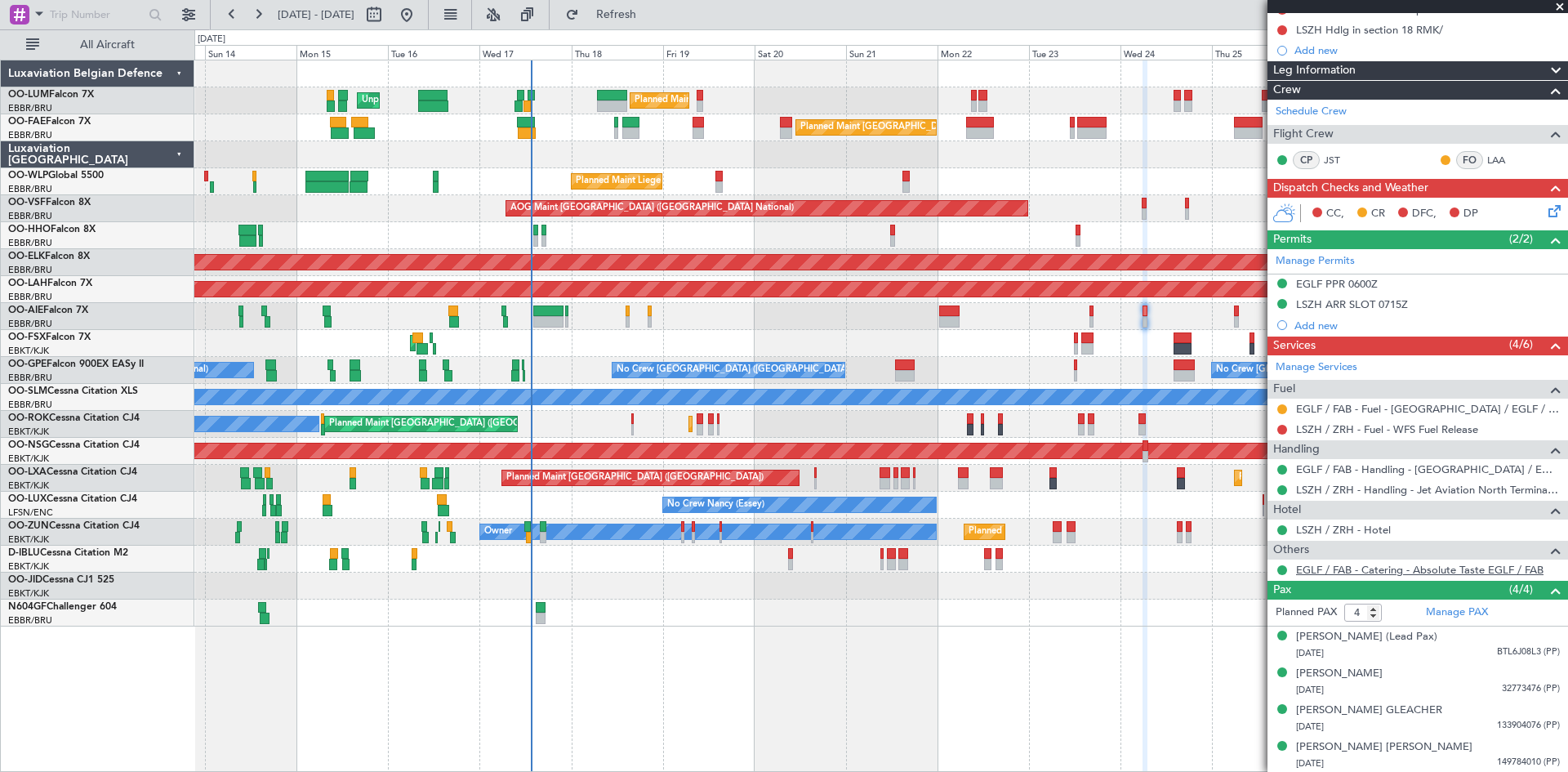
scroll to position [0, 0]
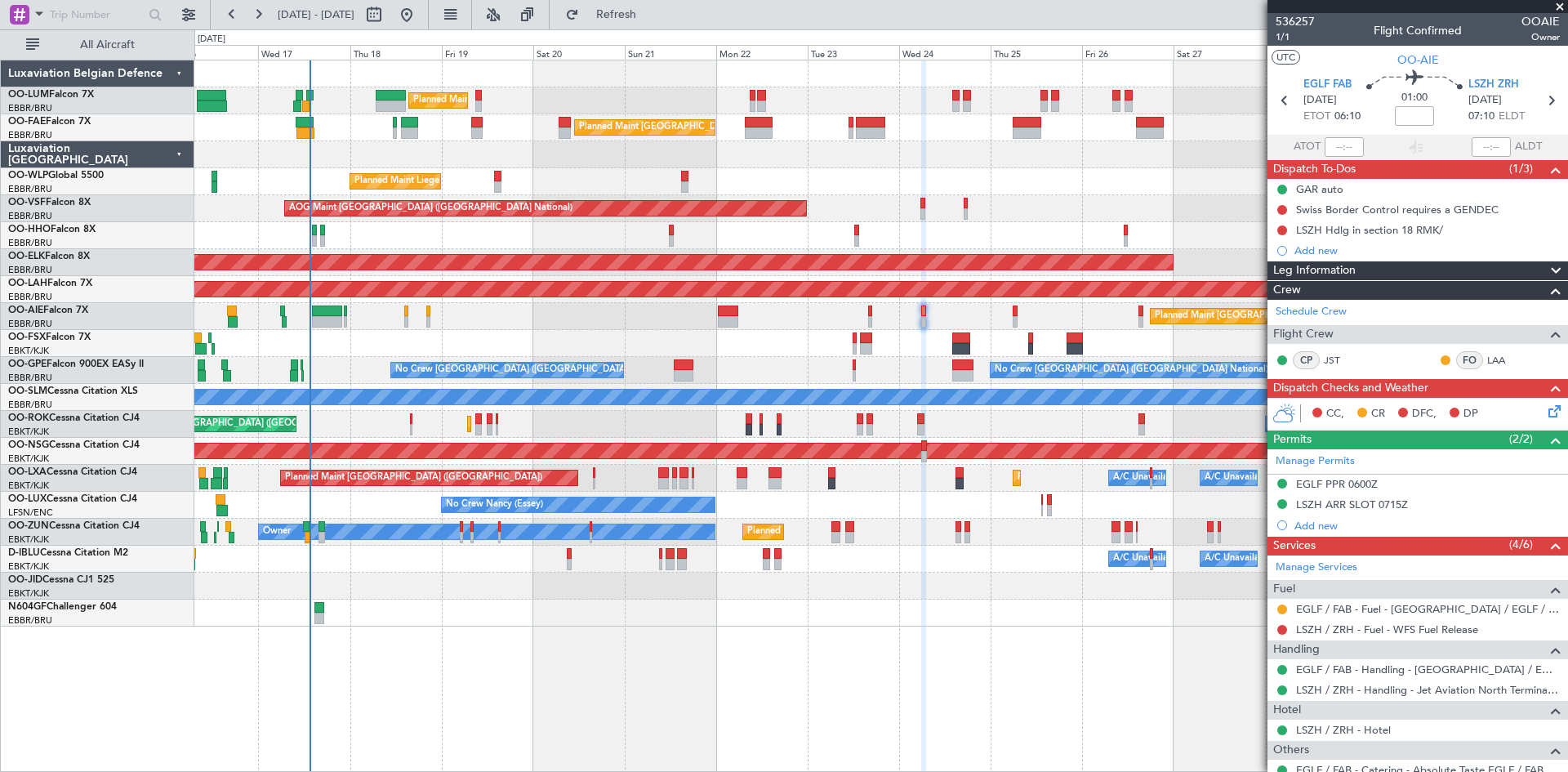
click at [808, 647] on div "Planned Maint [GEOGRAPHIC_DATA] ([GEOGRAPHIC_DATA] National) Owner [GEOGRAPHIC_…" at bounding box center [881, 416] width 1374 height 713
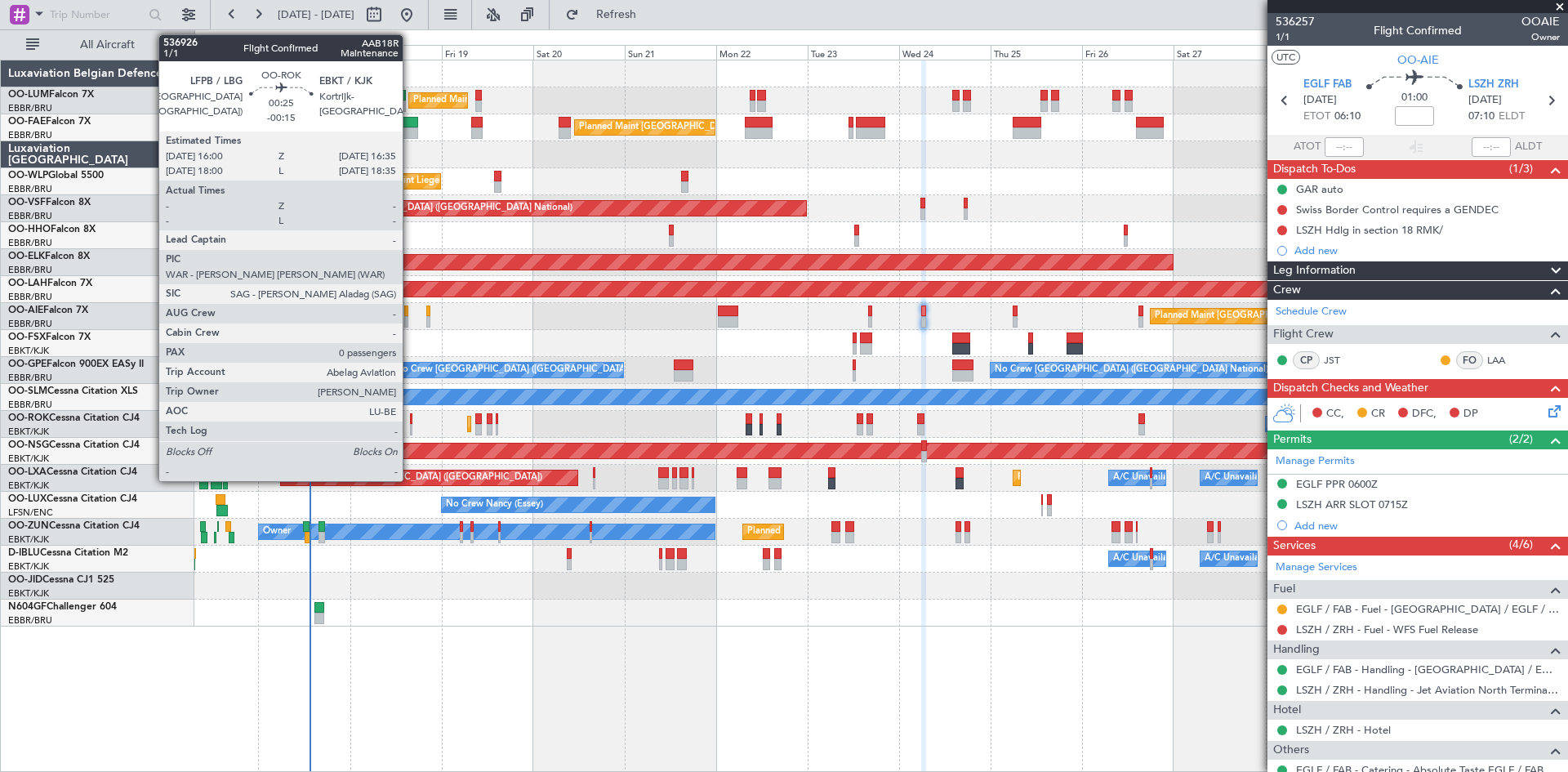
click at [410, 418] on div at bounding box center [411, 419] width 3 height 11
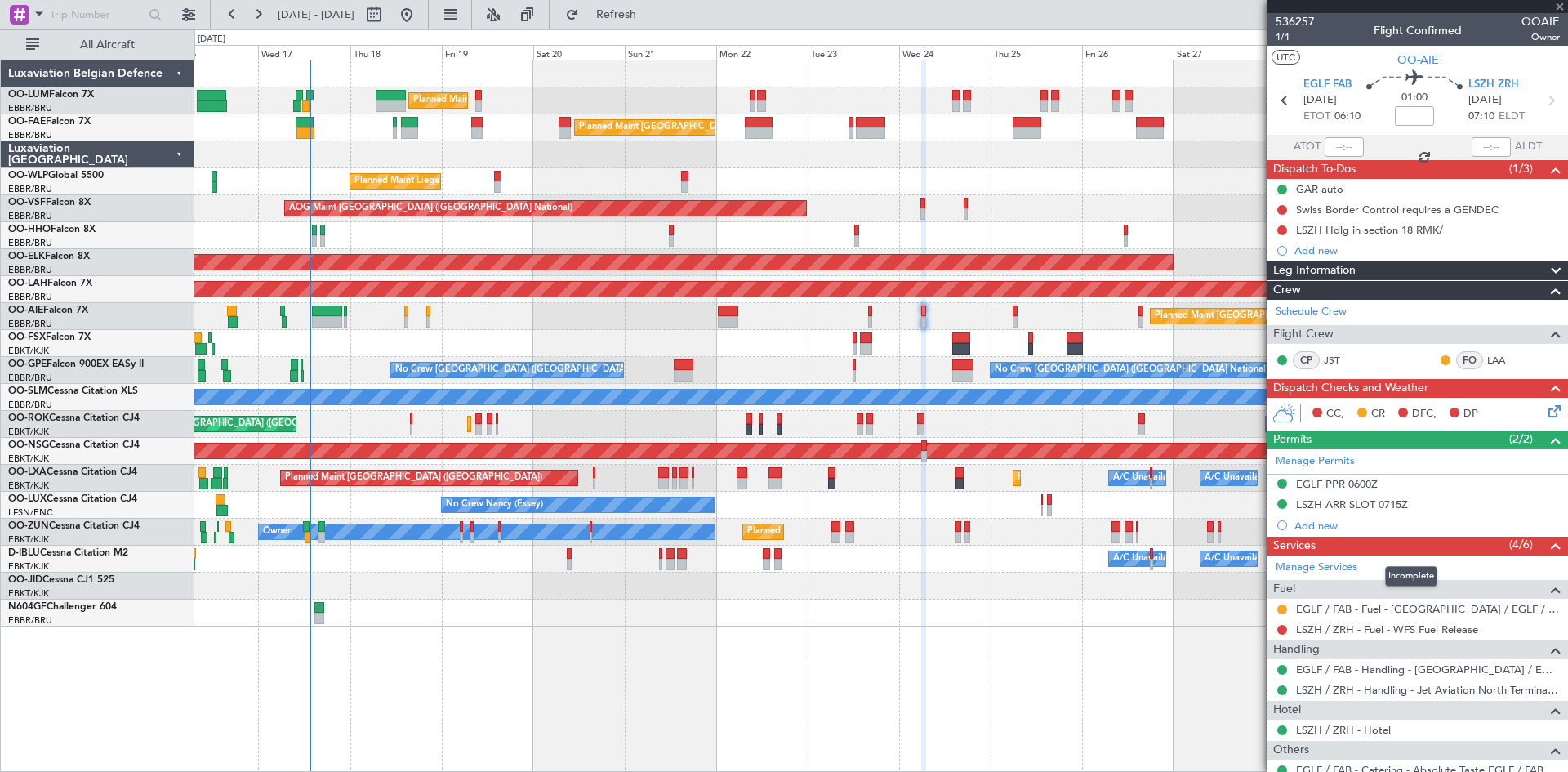
type input "-00:15"
type input "0"
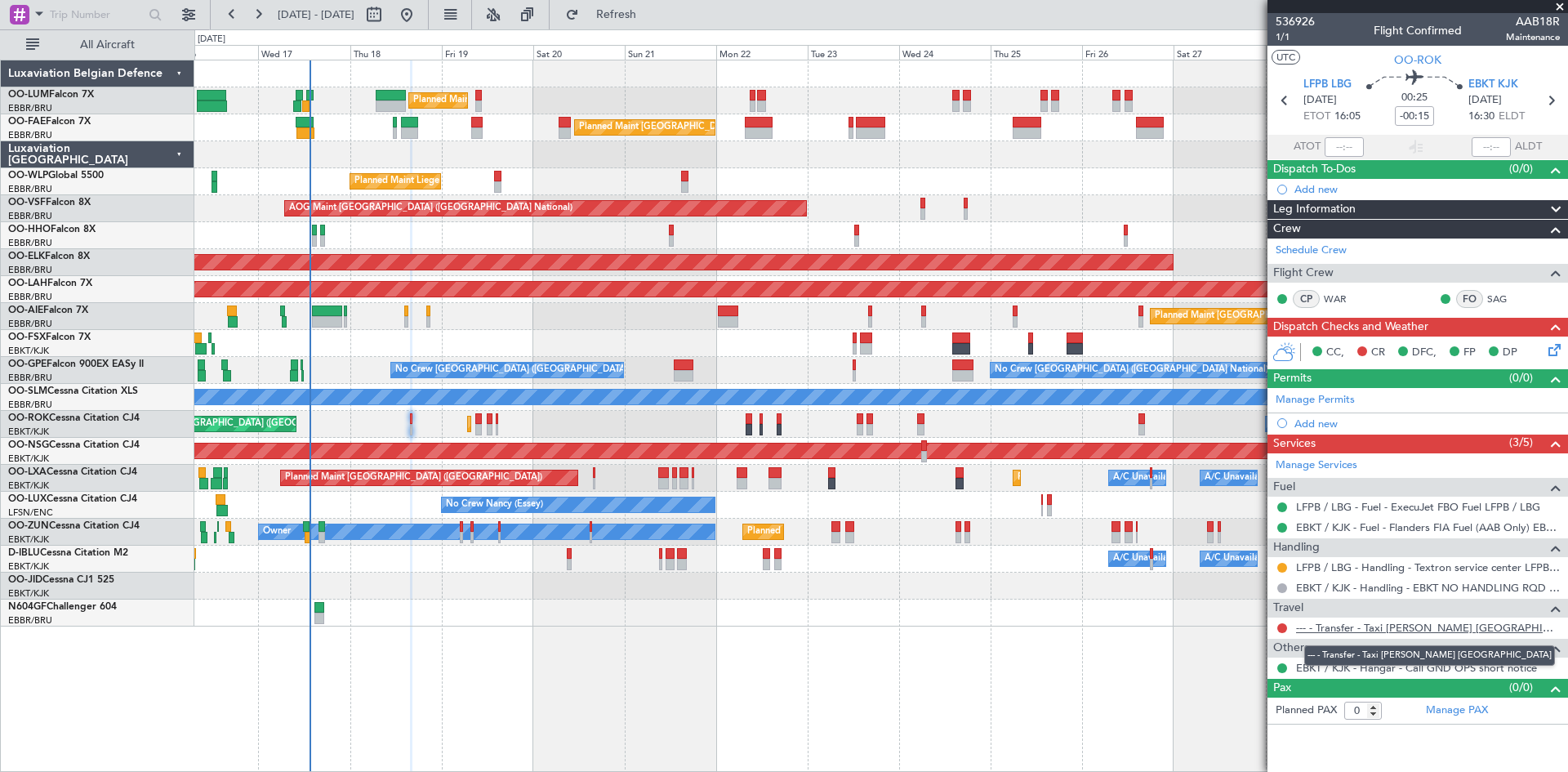
click at [1359, 632] on link "--- - Transfer - Taxi [PERSON_NAME] [GEOGRAPHIC_DATA]" at bounding box center [1429, 628] width 264 height 14
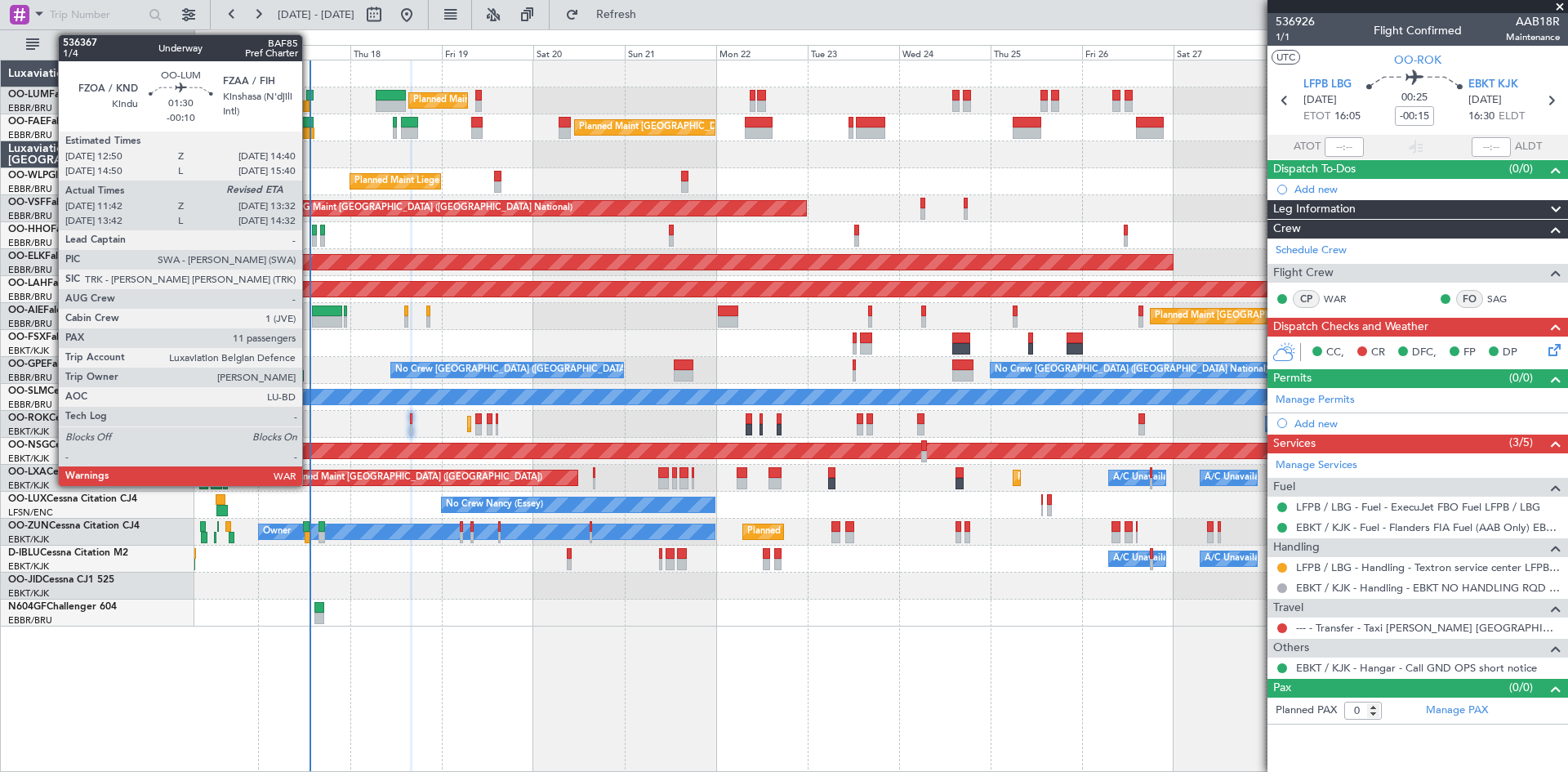
click at [310, 96] on div at bounding box center [310, 95] width 8 height 11
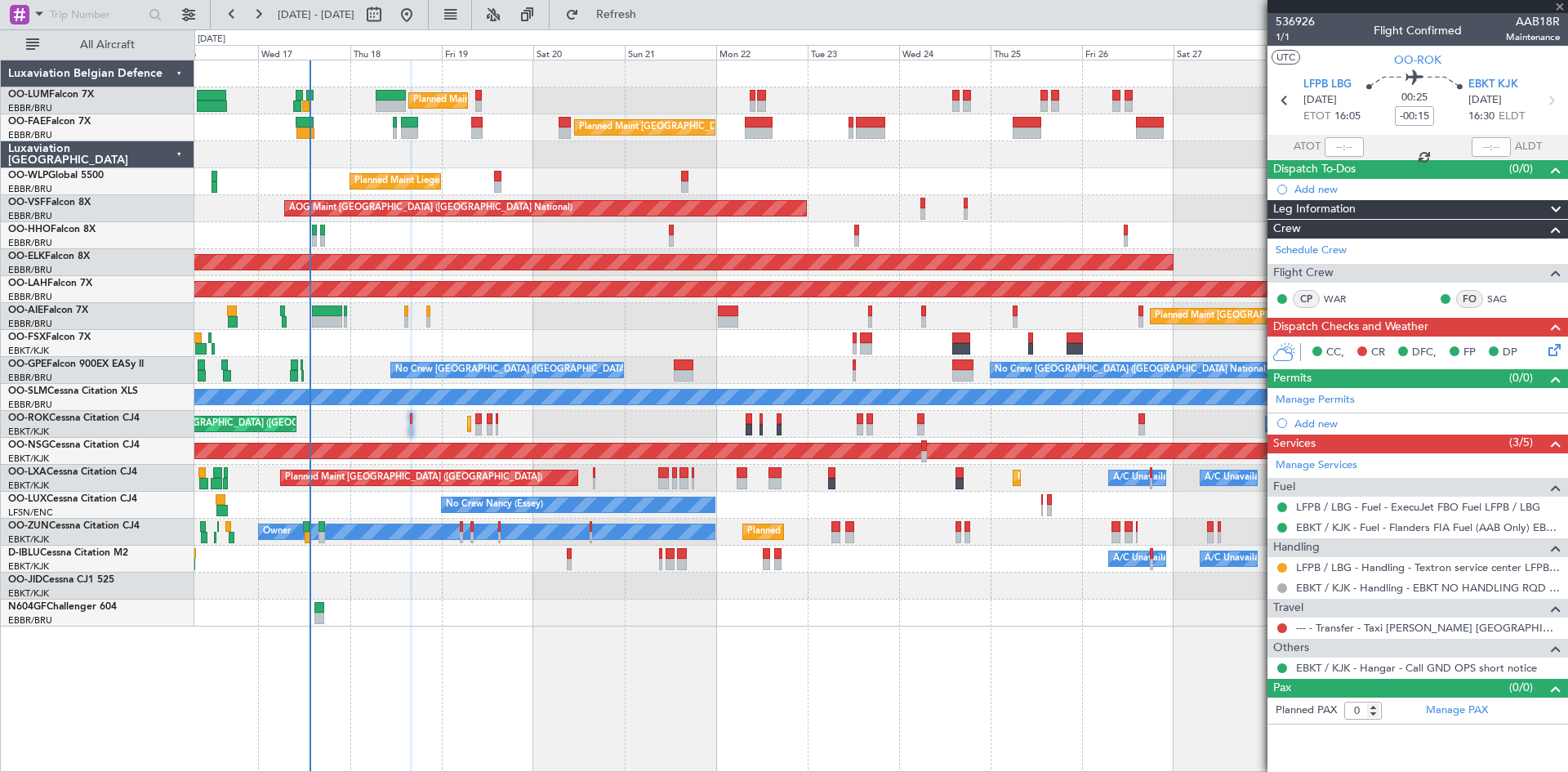
type input "-00:10"
type input "11:52"
type input "11"
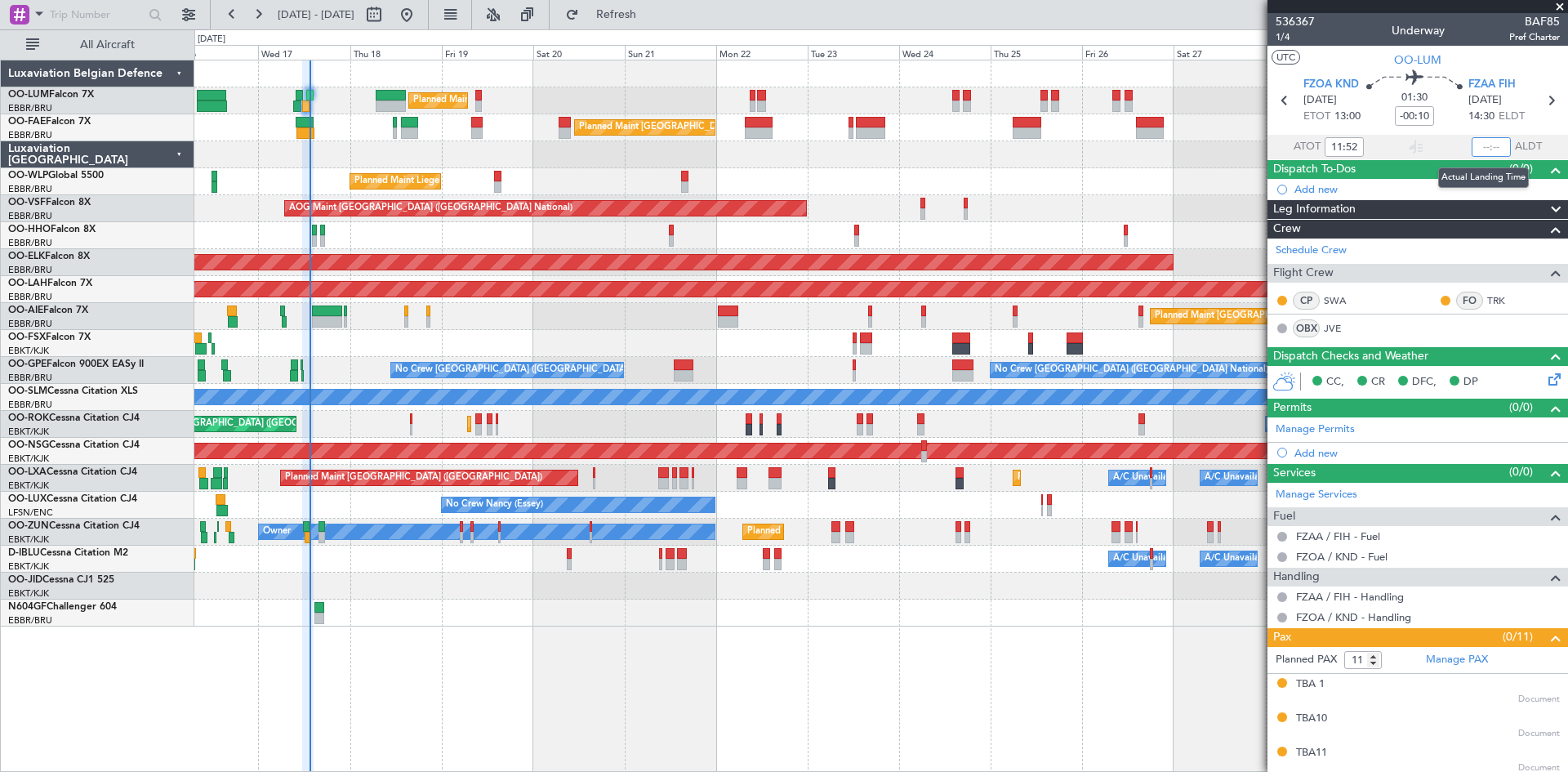
click at [1481, 145] on input "text" at bounding box center [1492, 147] width 40 height 20
type input "2"
click at [1462, 130] on section "FZOA KND [DATE] ETOT 13:00 01:30 -00:10 FZAA FIH [DATE] 14:30 ELDT" at bounding box center [1417, 103] width 301 height 64
type input "13:27"
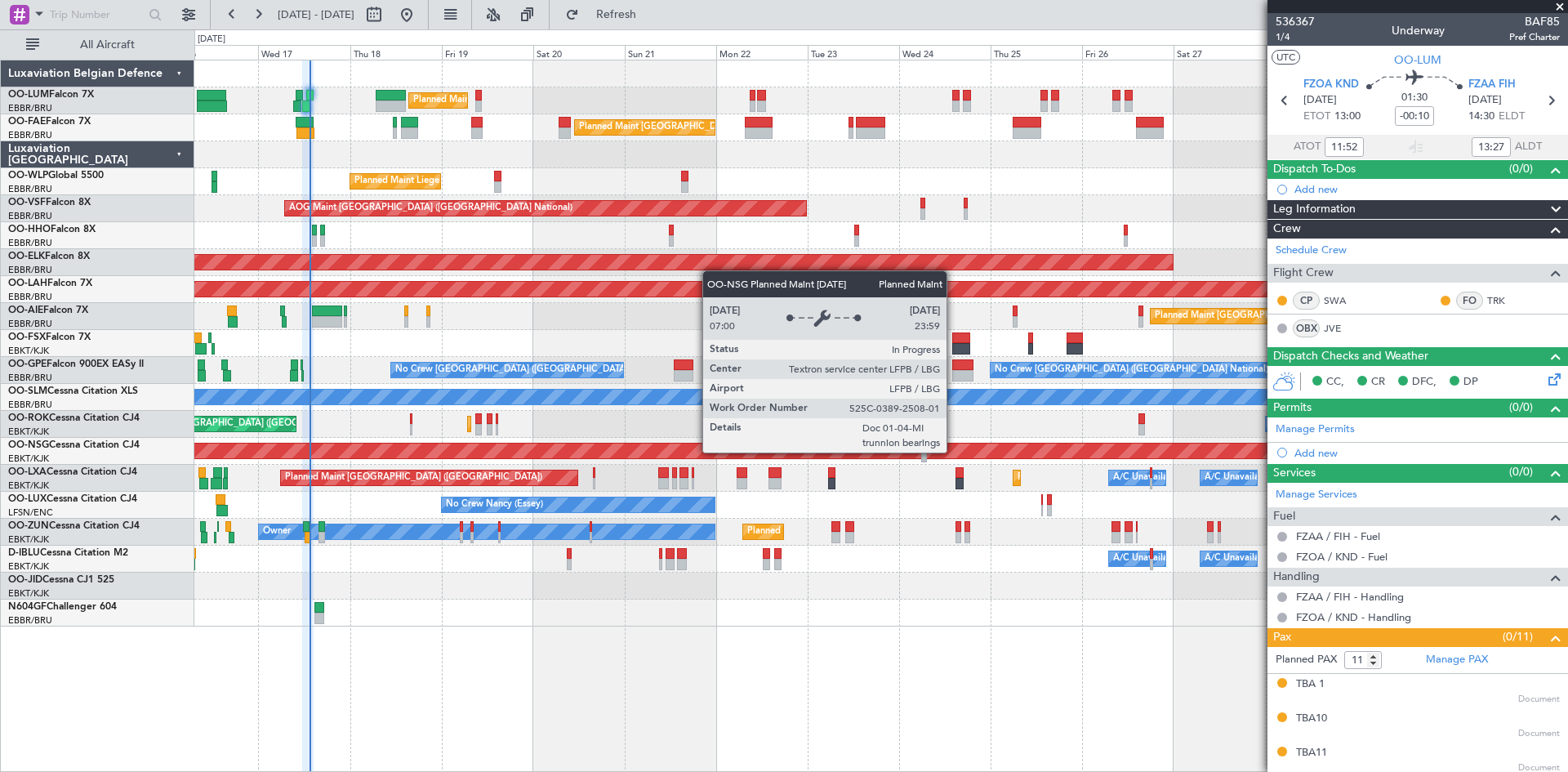
click at [866, 647] on div "Planned Maint [GEOGRAPHIC_DATA] ([GEOGRAPHIC_DATA] National) Owner [GEOGRAPHIC_…" at bounding box center [881, 416] width 1374 height 713
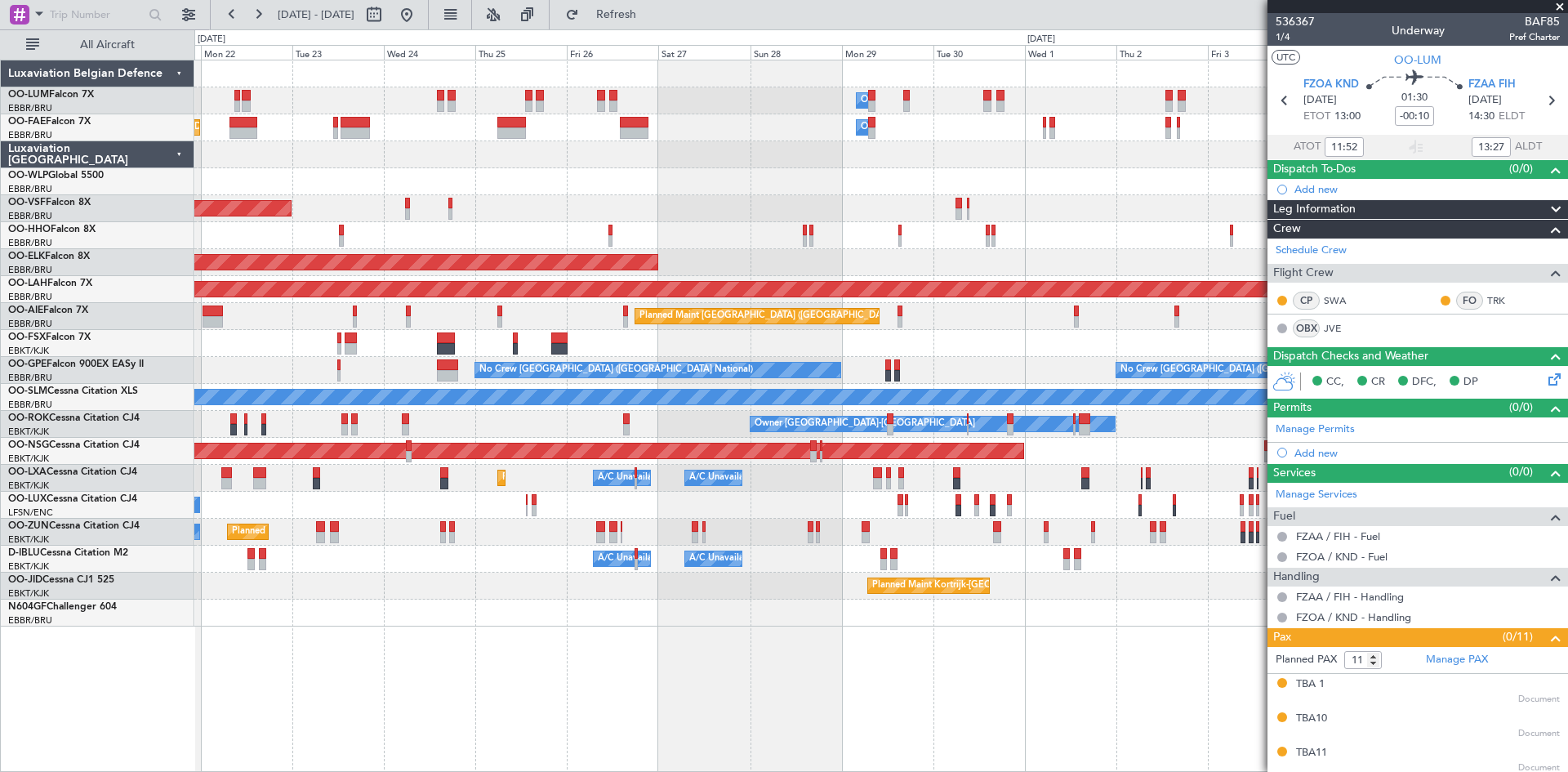
click at [303, 350] on div at bounding box center [880, 343] width 1373 height 27
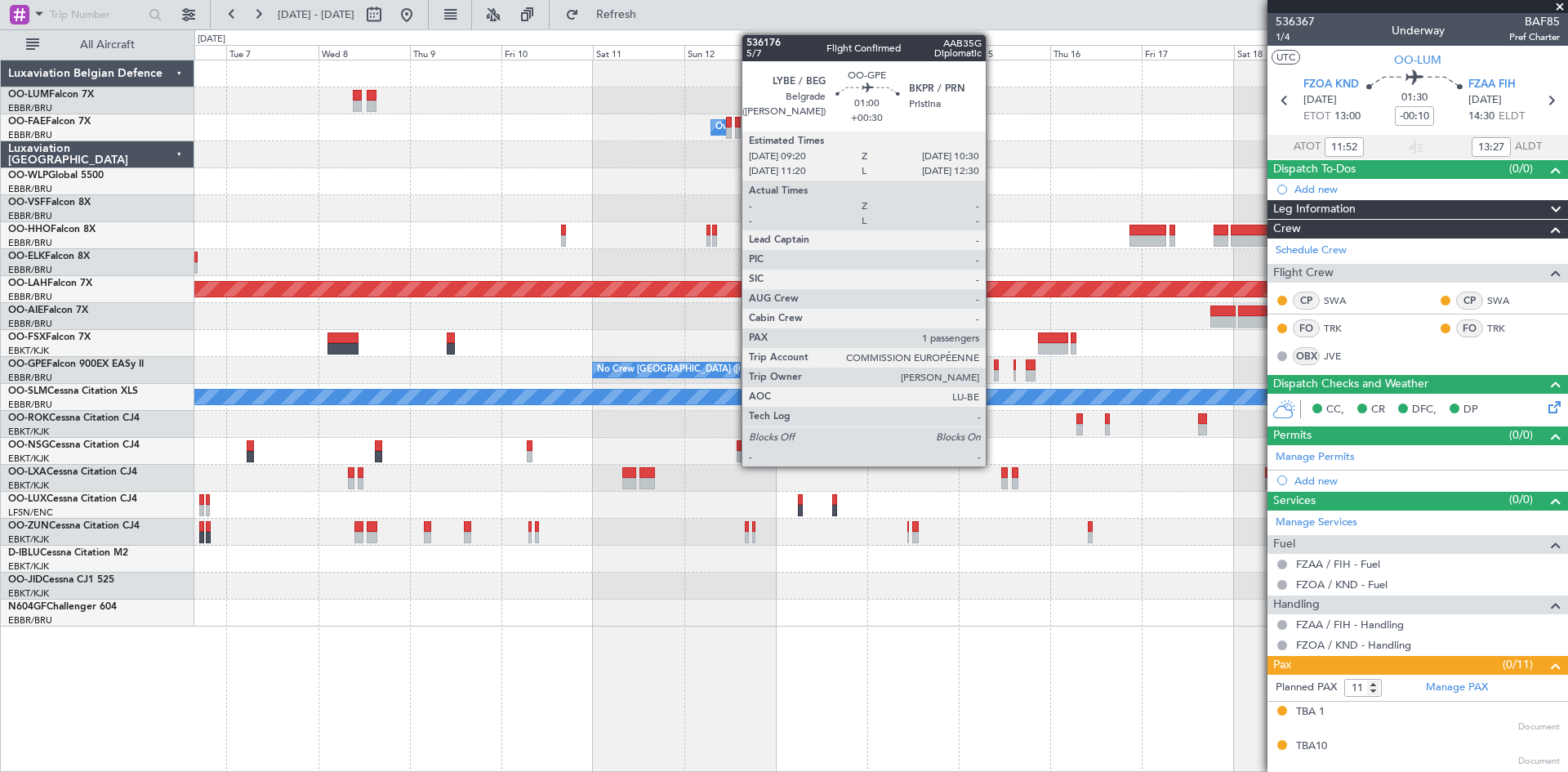
click at [994, 365] on div at bounding box center [996, 365] width 5 height 11
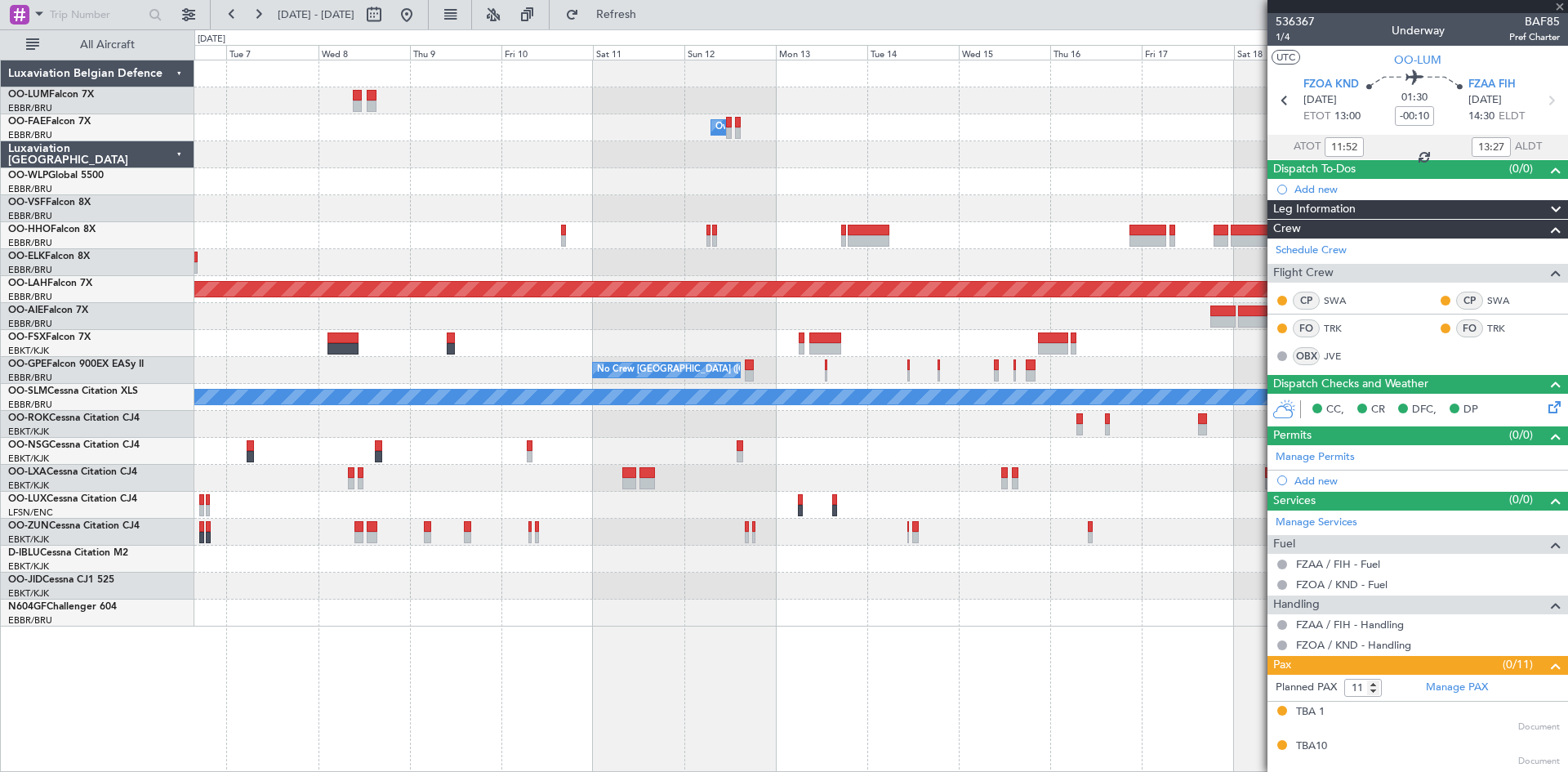
type input "+00:30"
type input "1"
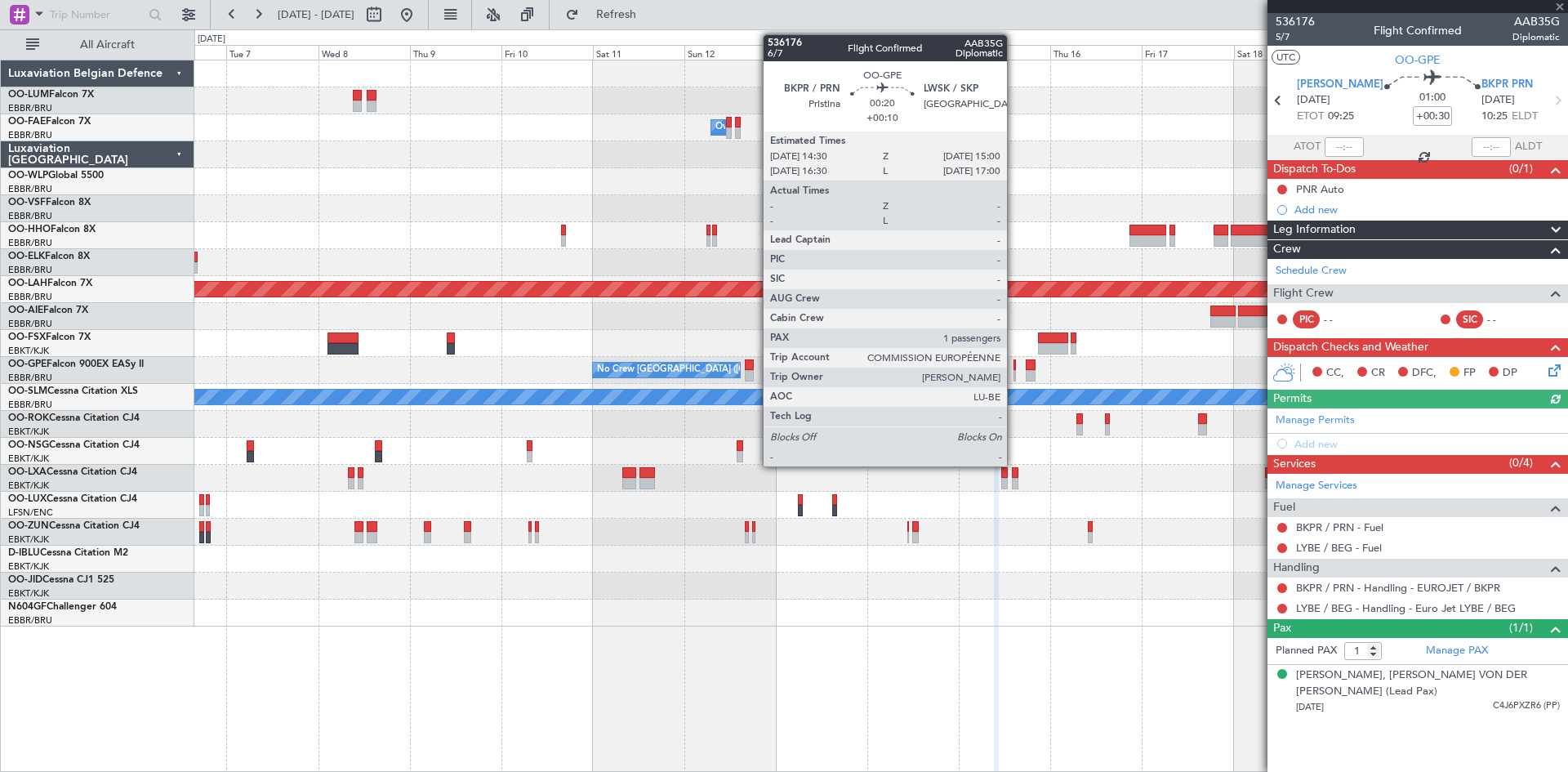
click at [1015, 366] on div at bounding box center [1015, 365] width 3 height 11
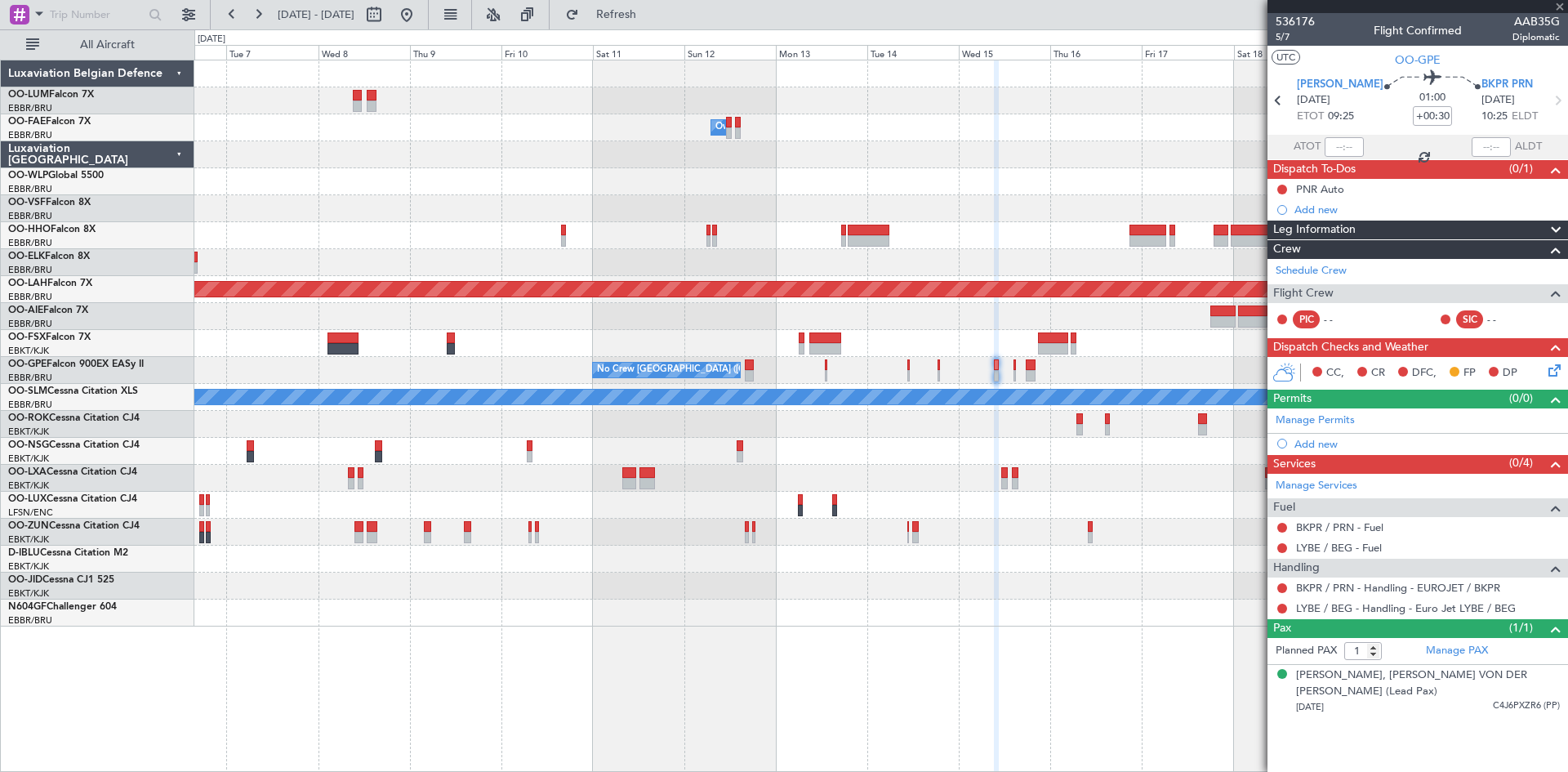
type input "+00:10"
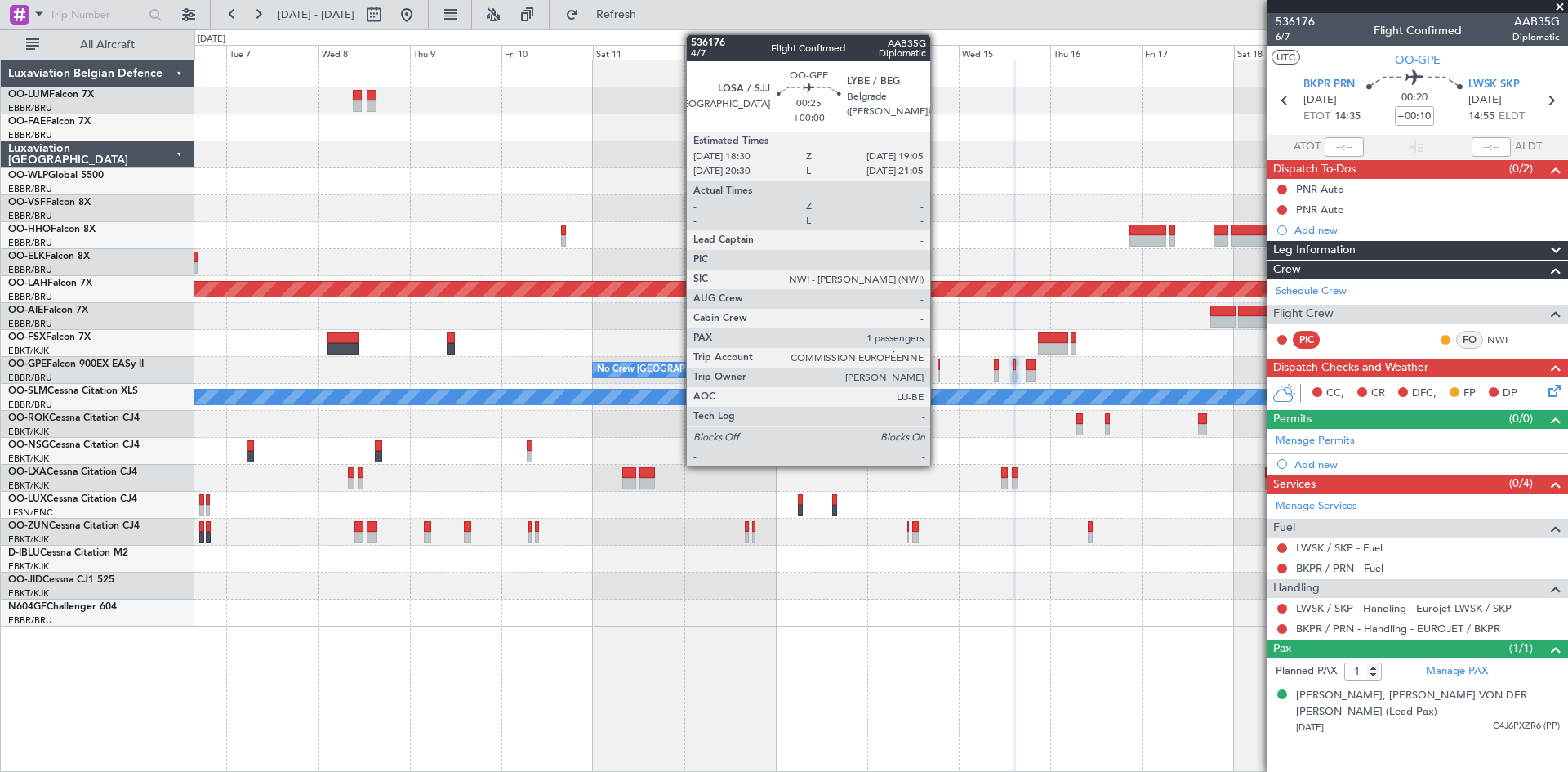
click at [938, 364] on div at bounding box center [939, 365] width 3 height 11
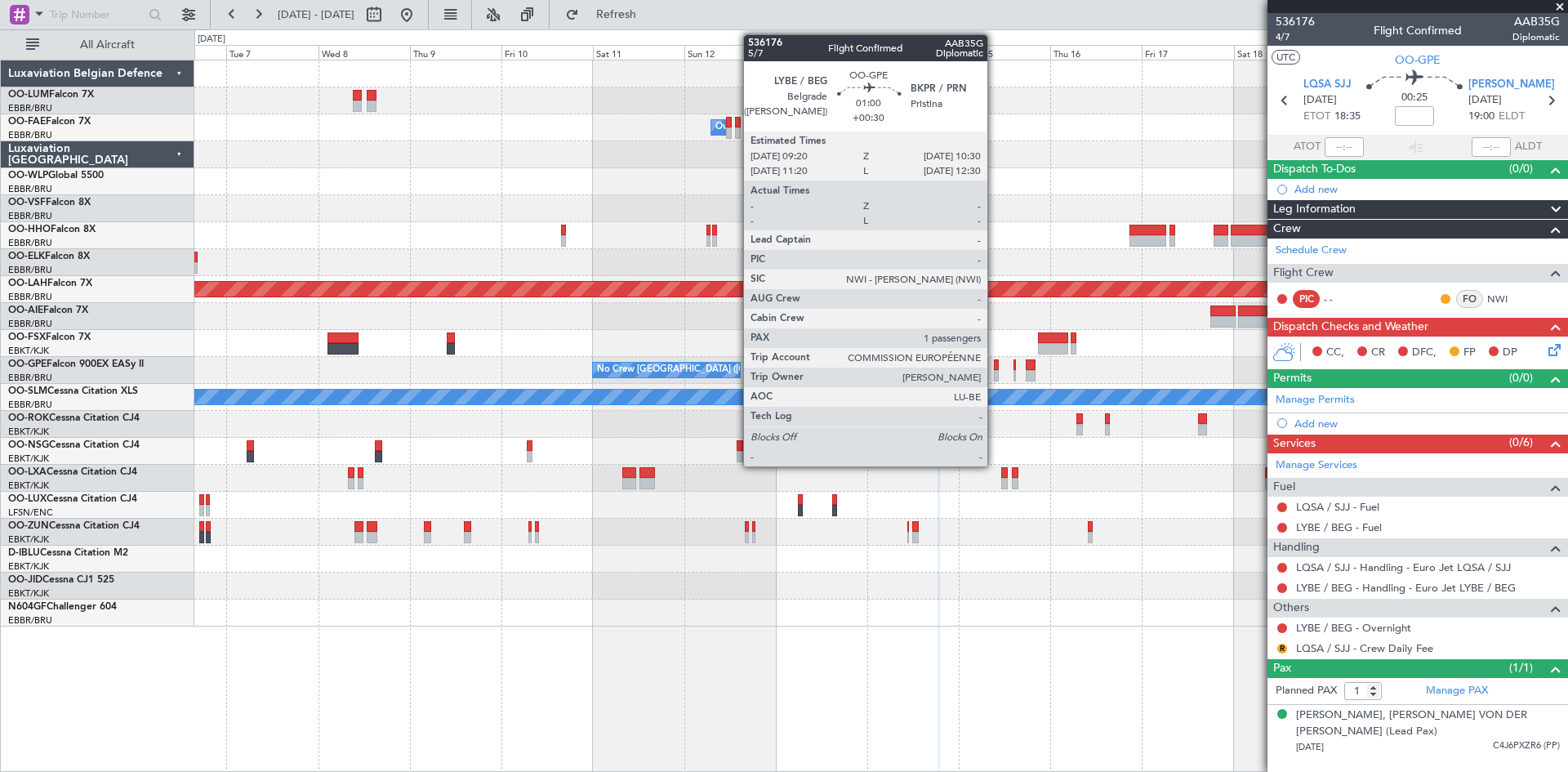
click at [996, 365] on div at bounding box center [996, 365] width 5 height 11
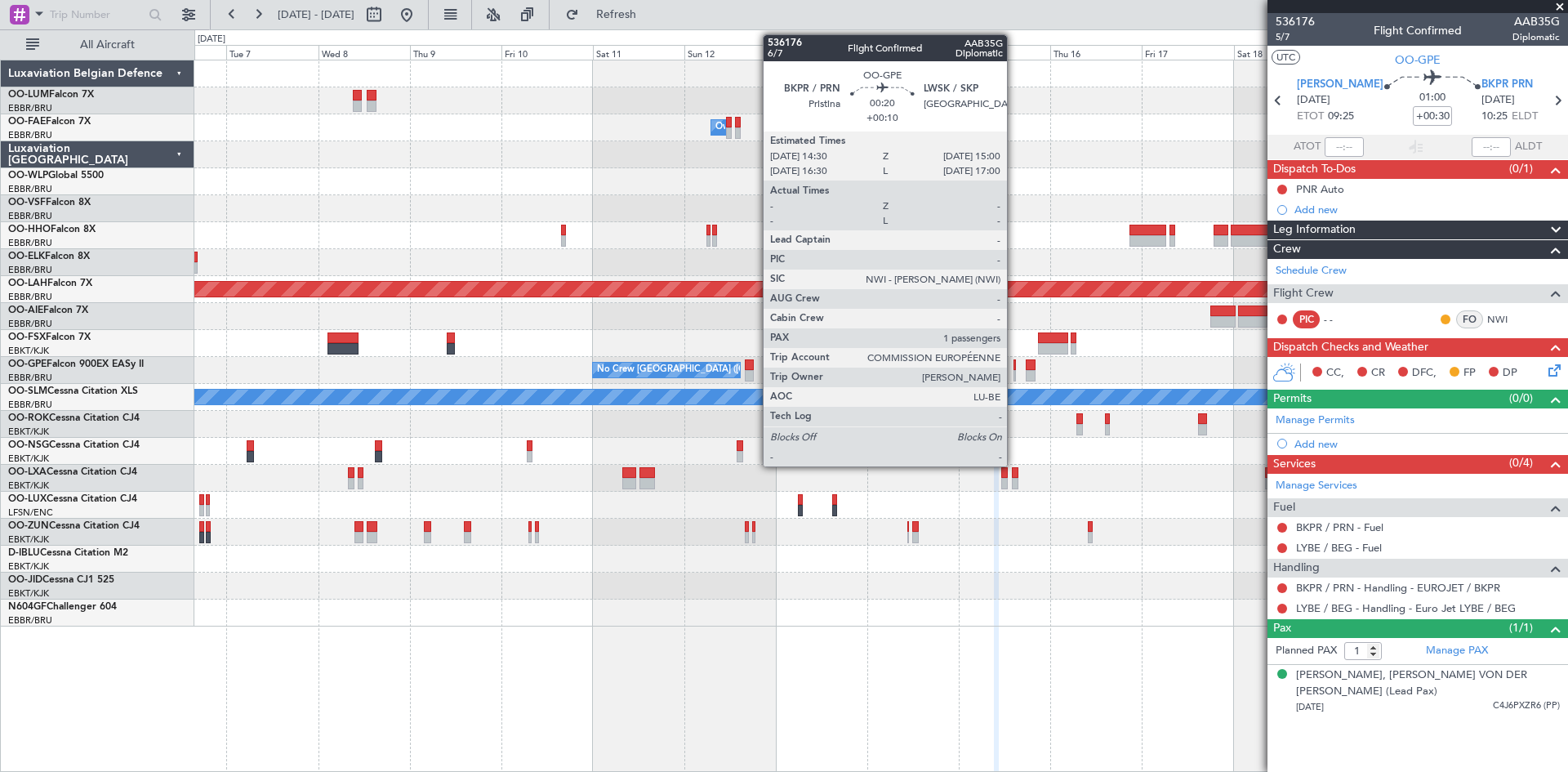
click at [1015, 365] on div at bounding box center [1015, 365] width 3 height 11
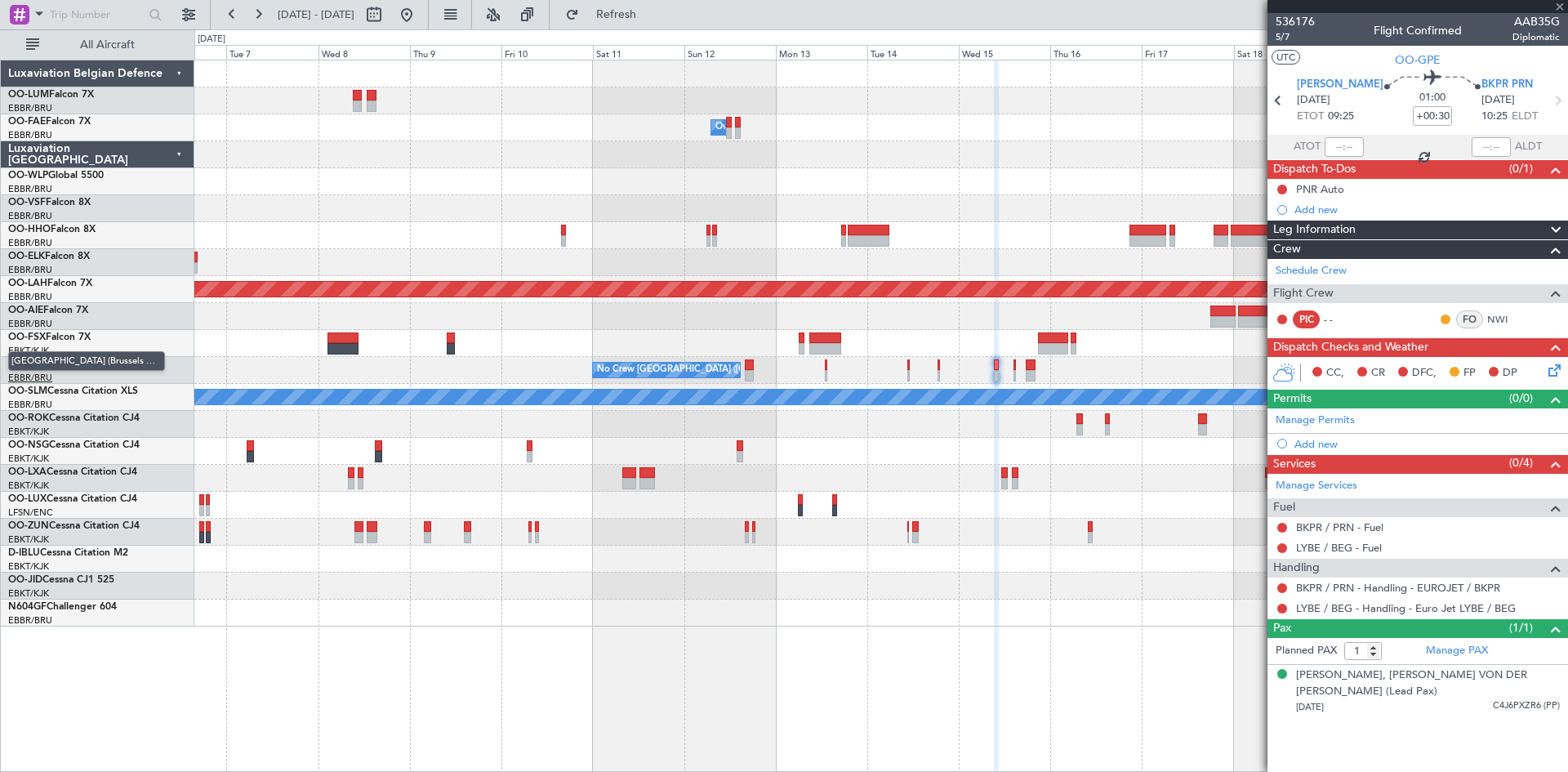
type input "+00:10"
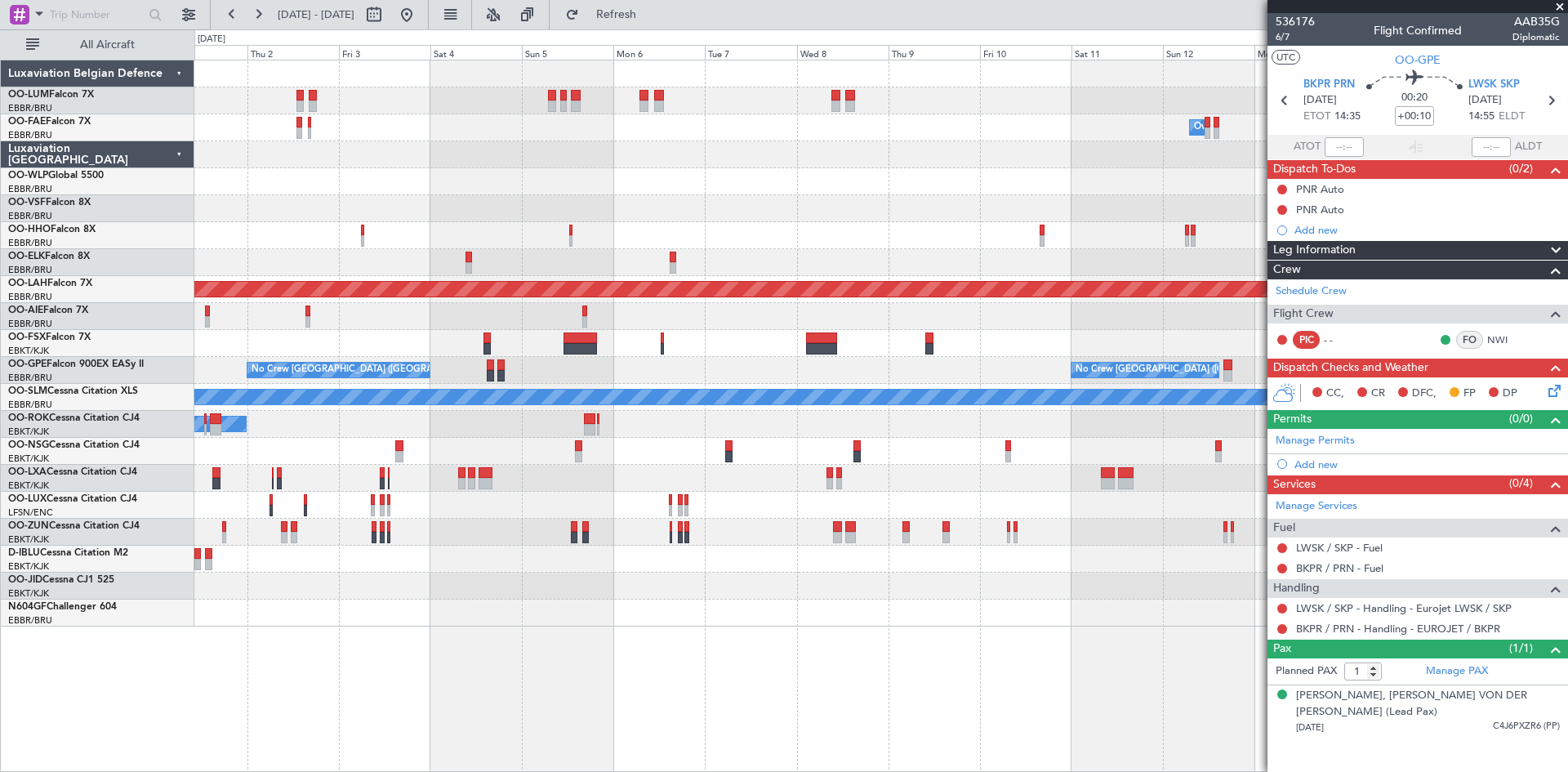
click at [900, 190] on div at bounding box center [880, 182] width 1373 height 27
click at [913, 208] on div "Owner Melsbroek Air Base Owner [GEOGRAPHIC_DATA] Owner [GEOGRAPHIC_DATA] Planne…" at bounding box center [880, 343] width 1373 height 567
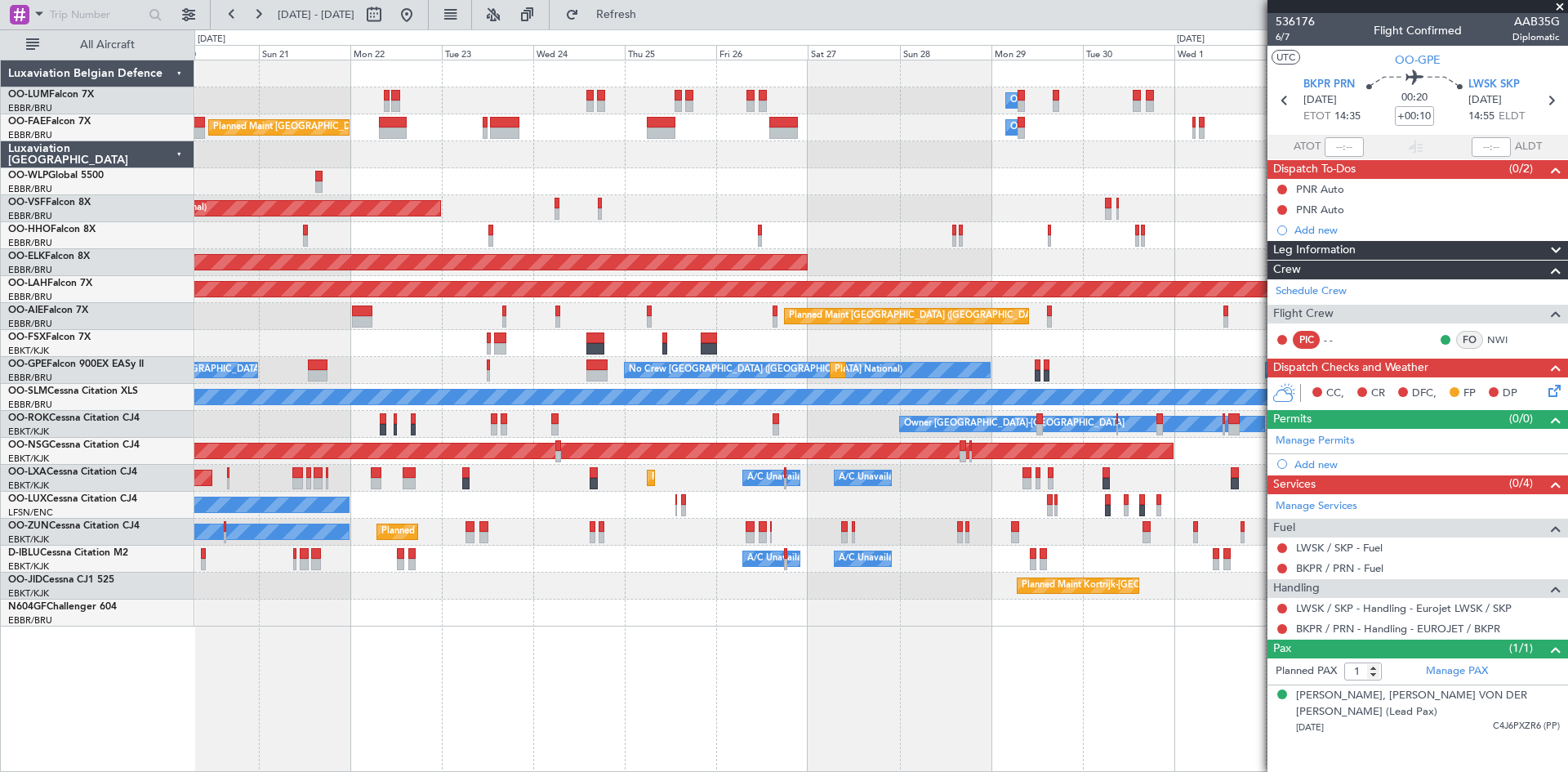
click at [909, 595] on div "Planned Maint Kortrijk-[GEOGRAPHIC_DATA]" at bounding box center [880, 586] width 1373 height 27
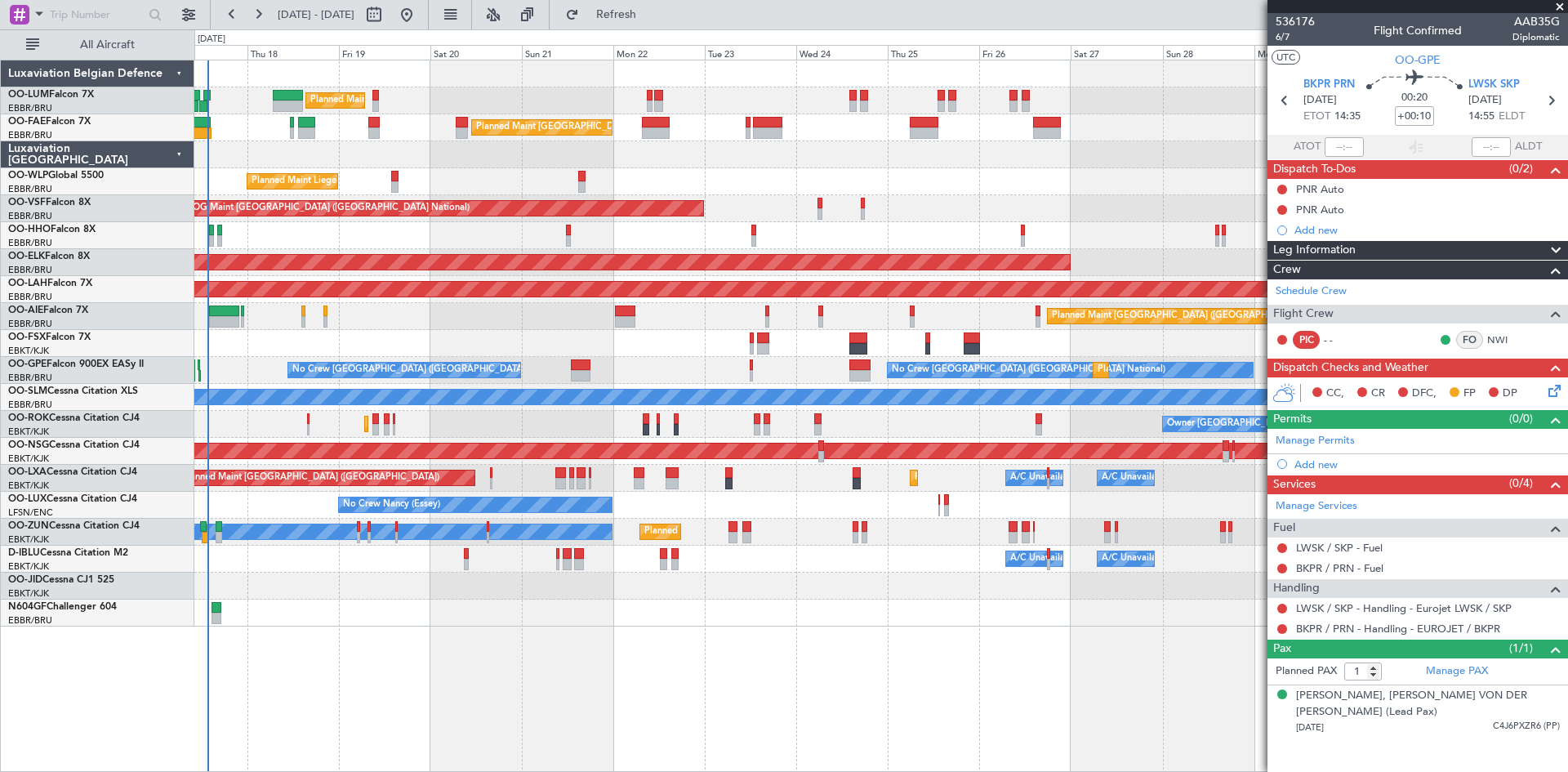
click at [839, 618] on div at bounding box center [880, 613] width 1373 height 27
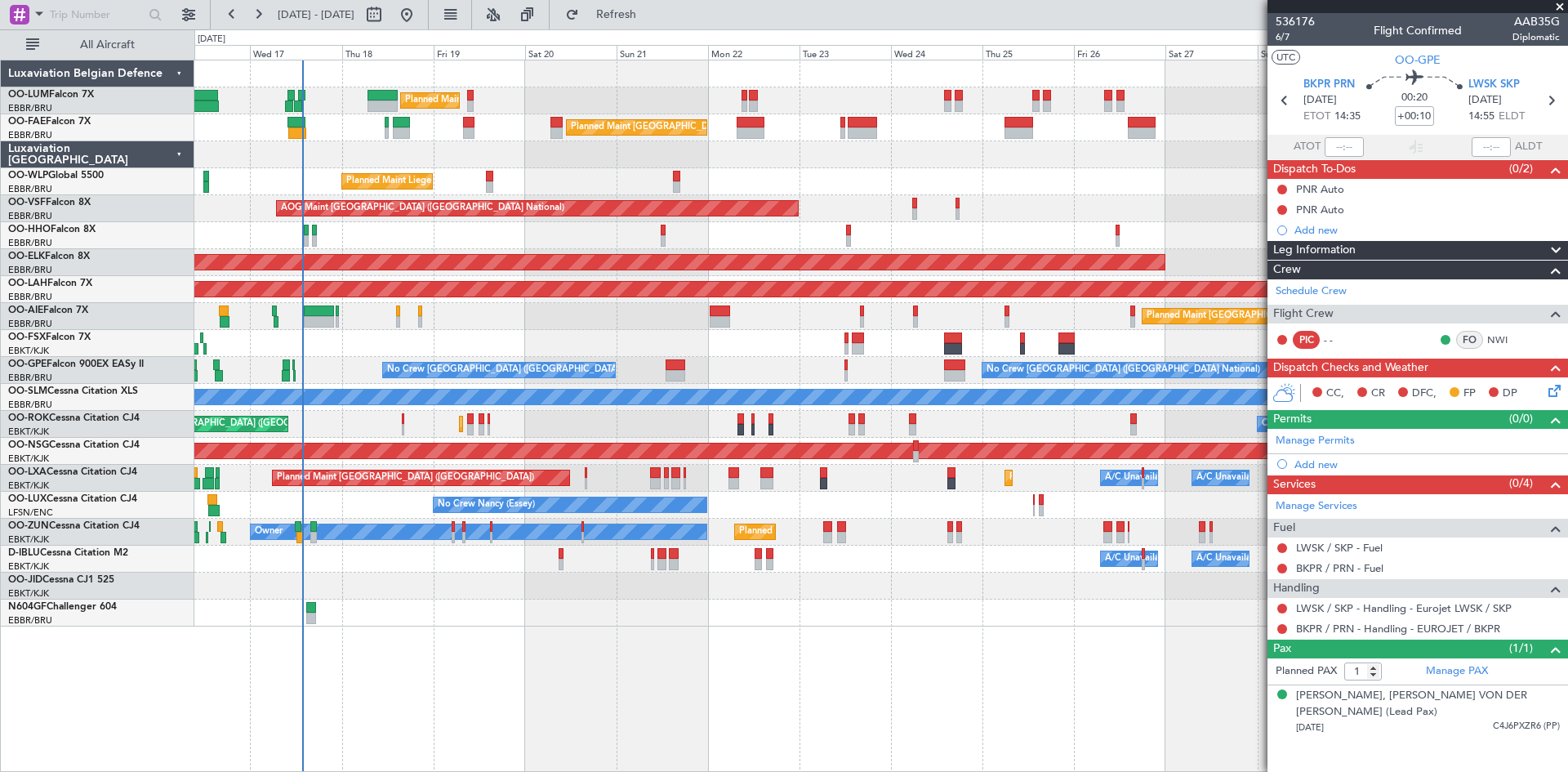
click at [453, 158] on div at bounding box center [880, 155] width 1373 height 27
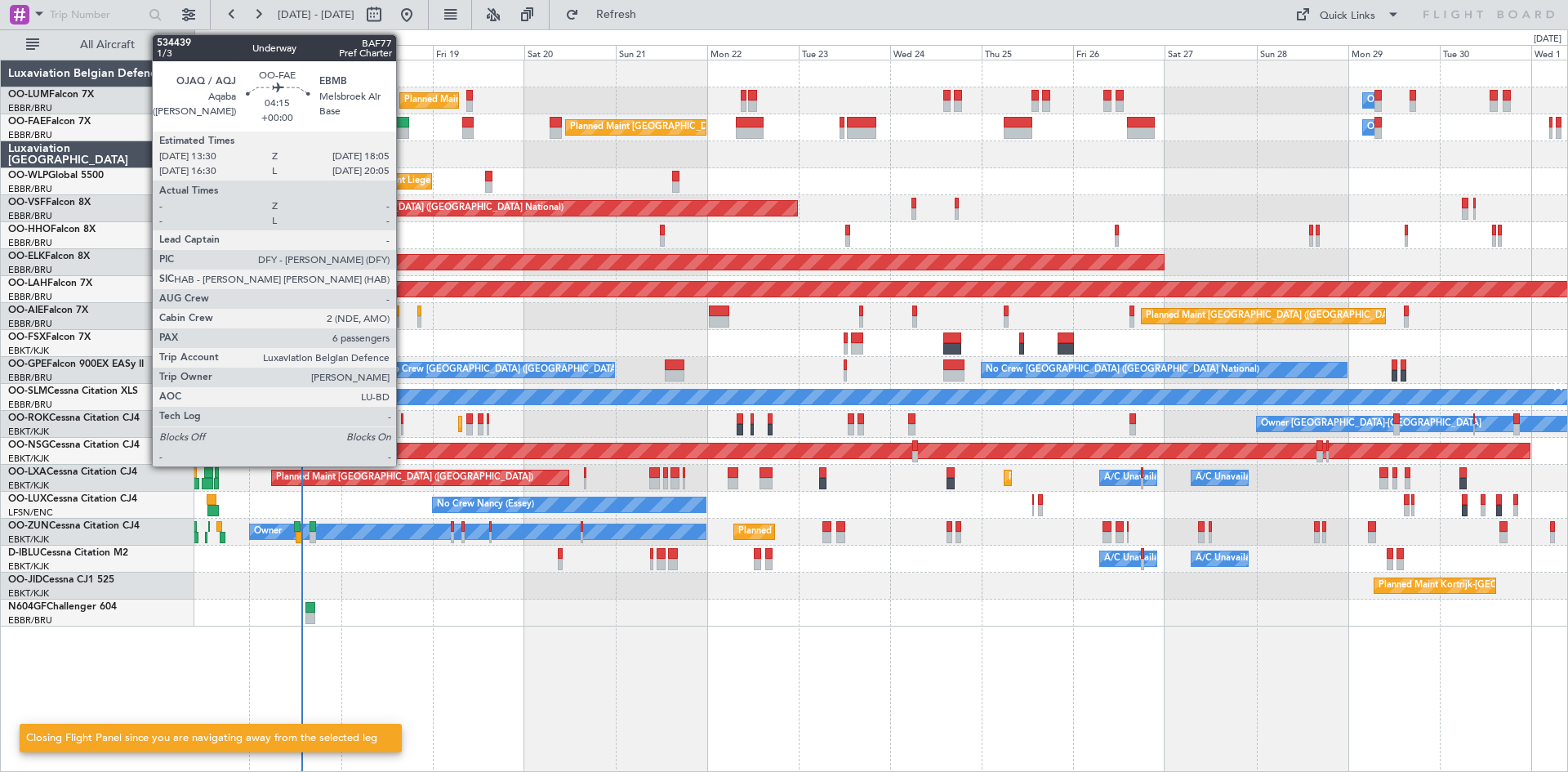
click at [403, 125] on div at bounding box center [400, 123] width 18 height 11
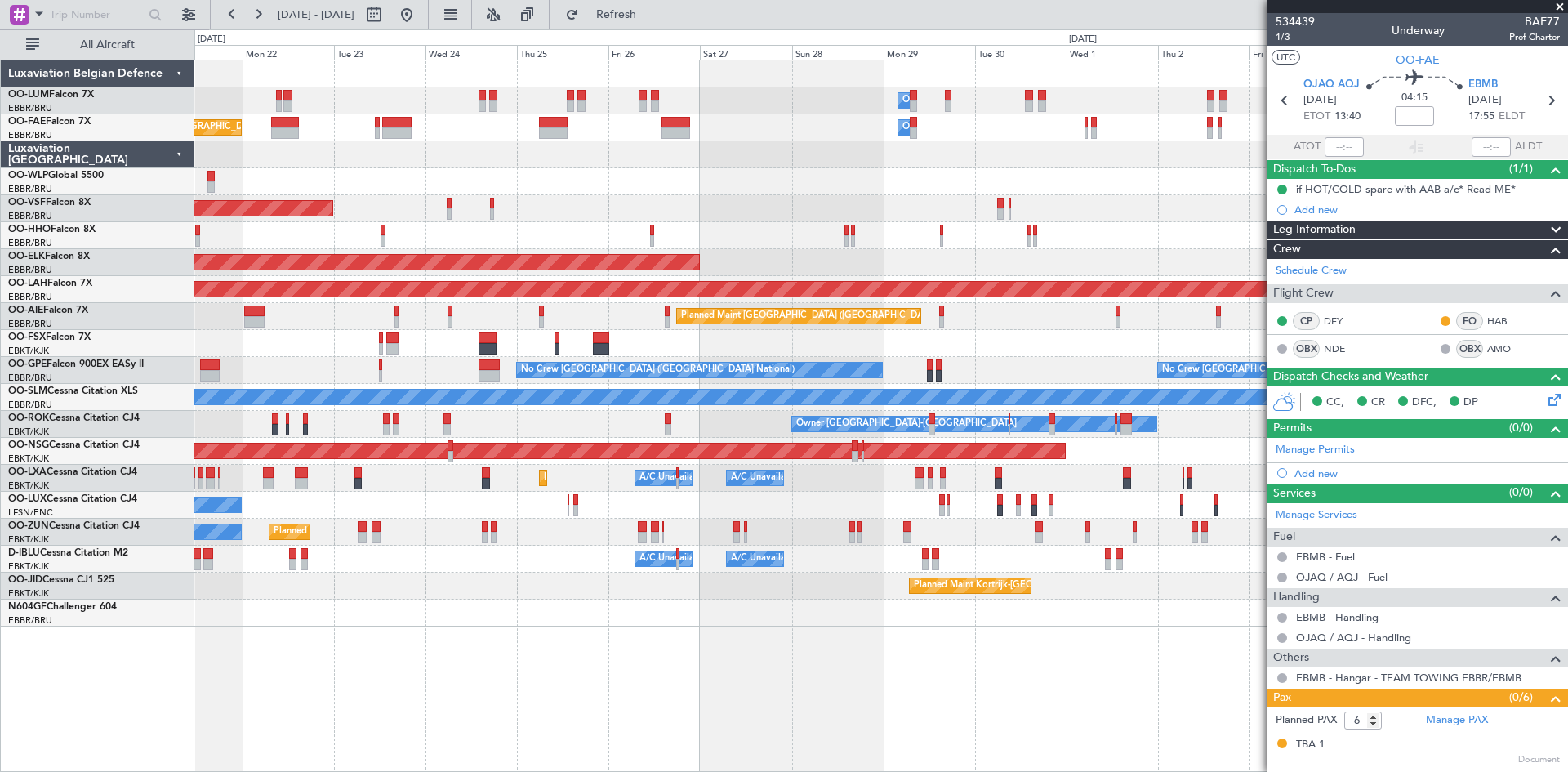
click at [463, 176] on div "Planned Maint Liege" at bounding box center [880, 182] width 1373 height 27
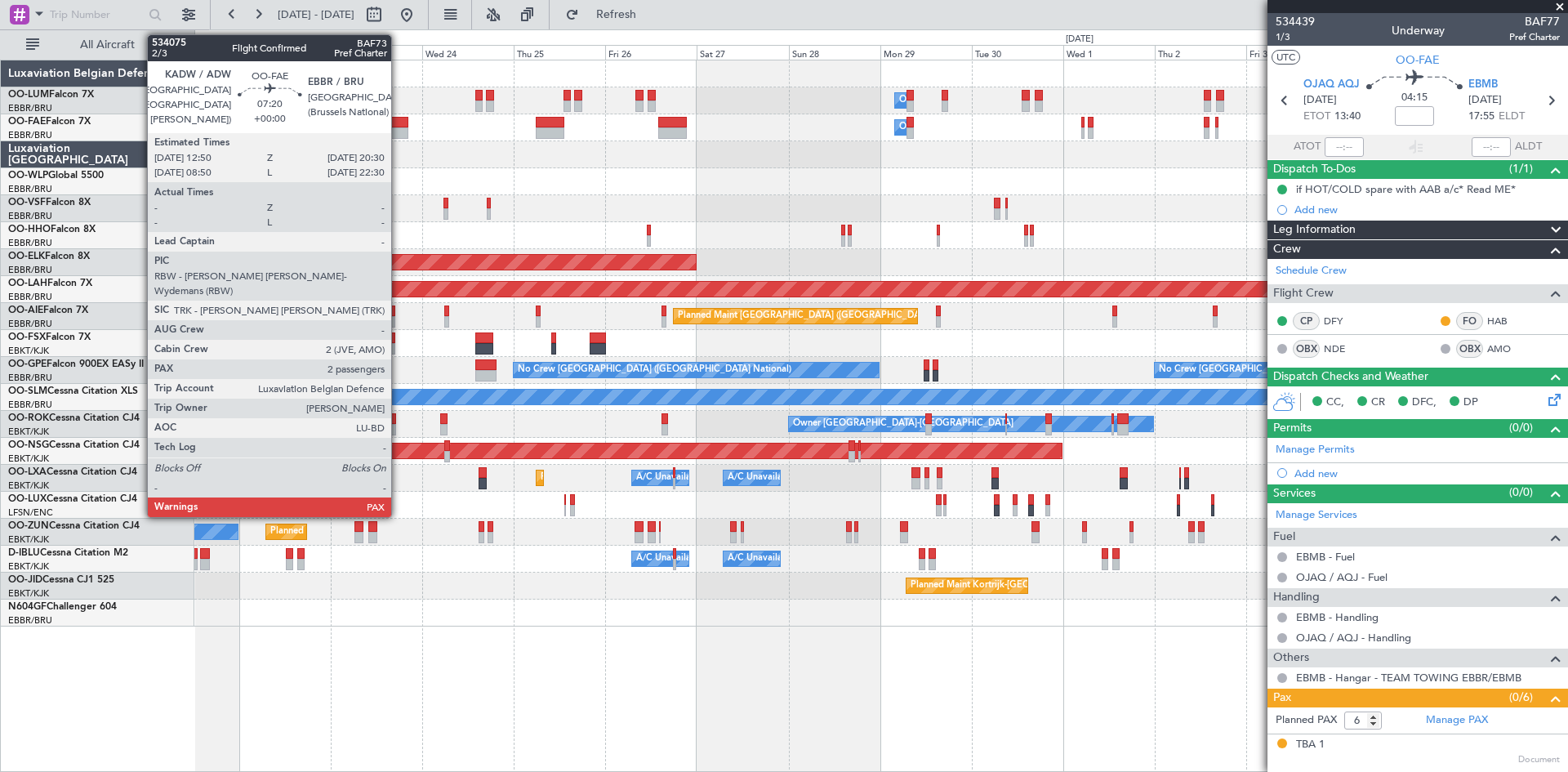
click at [399, 125] on div at bounding box center [393, 123] width 29 height 11
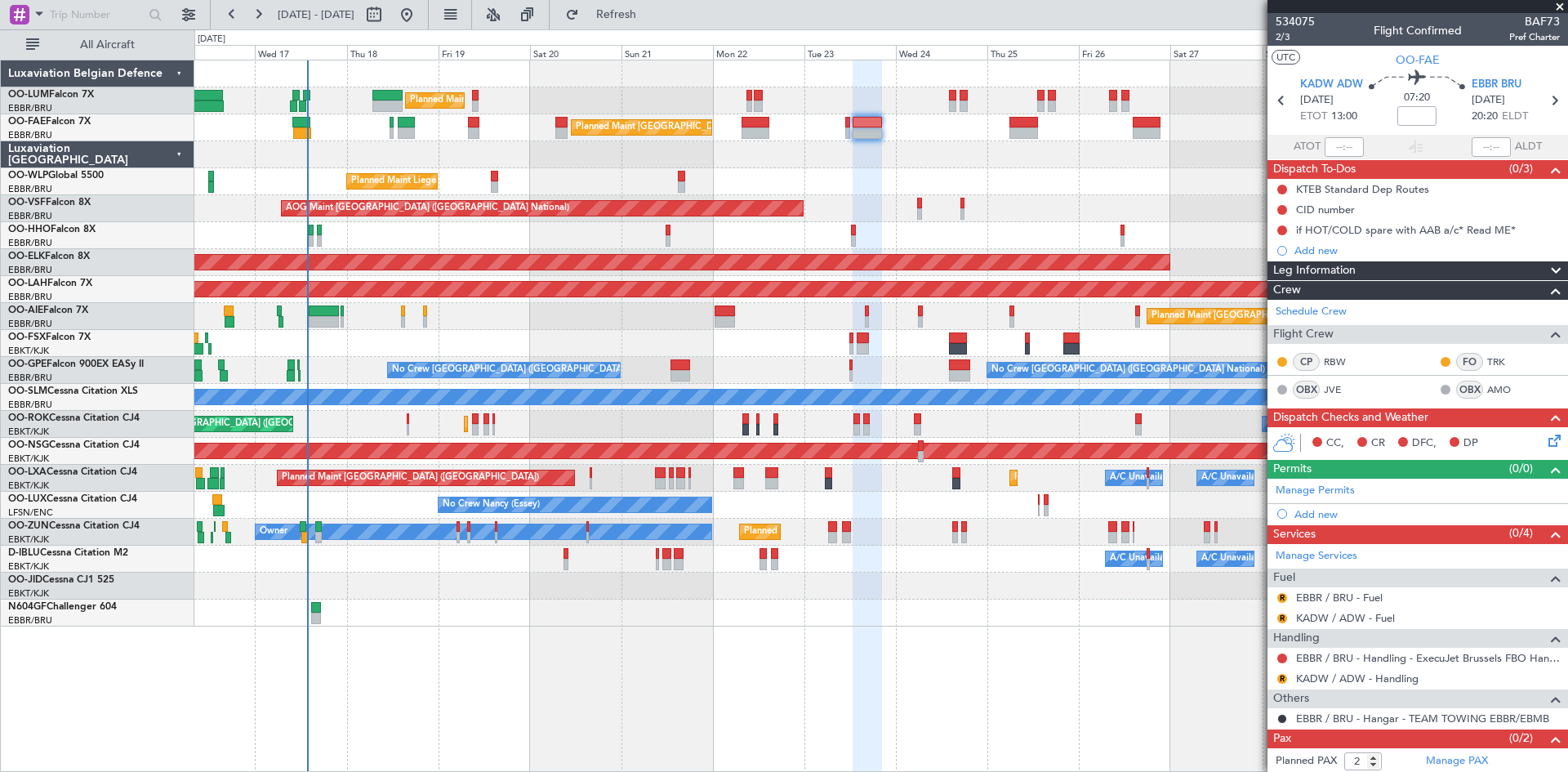
click at [1025, 193] on div "Owner Melsbroek Air Base Planned Maint [GEOGRAPHIC_DATA] ([GEOGRAPHIC_DATA]) Un…" at bounding box center [880, 343] width 1373 height 567
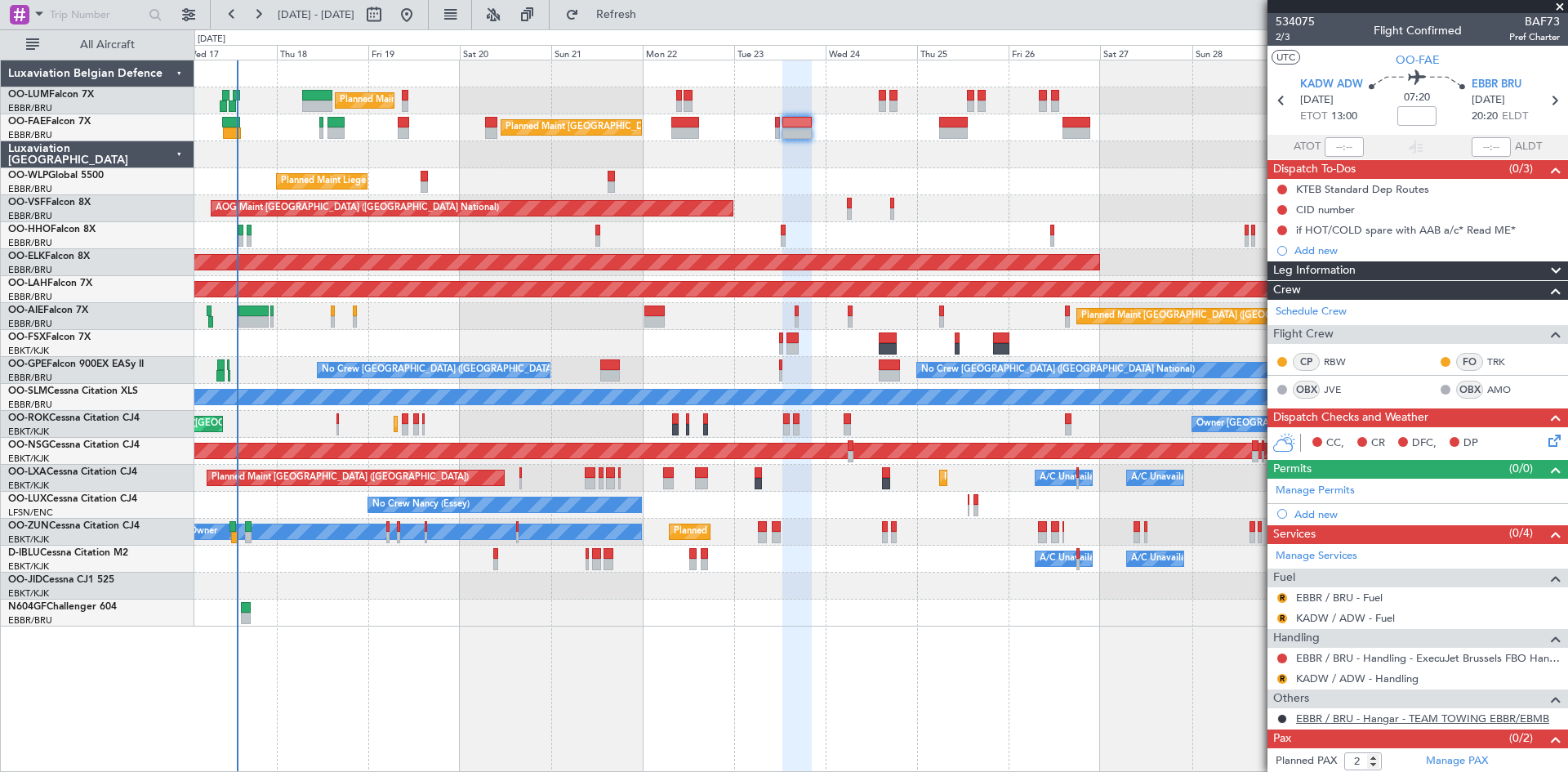
click at [1327, 718] on link "EBBR / BRU - Hangar - TEAM TOWING EBBR/EBMB" at bounding box center [1423, 718] width 253 height 14
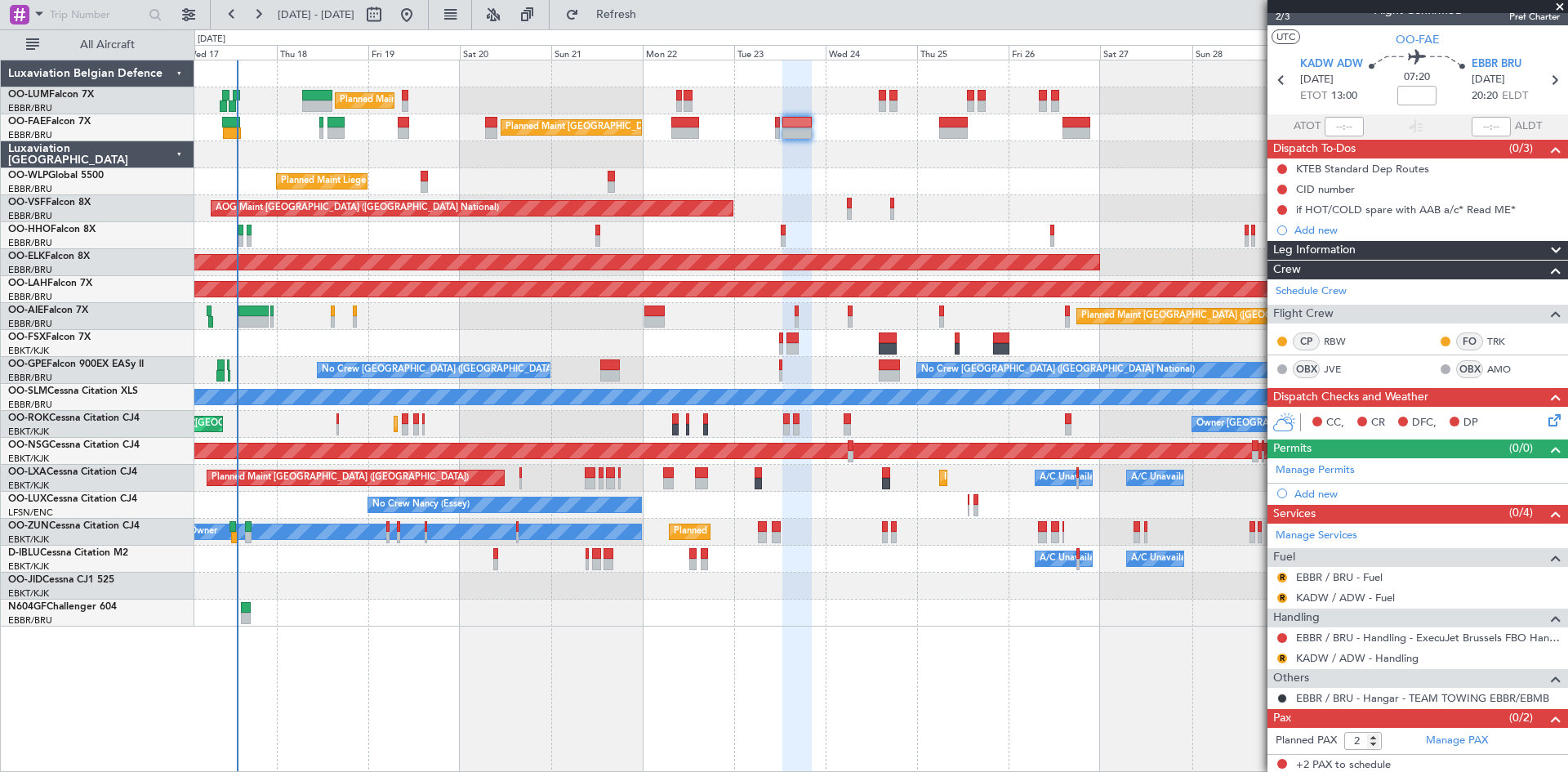
scroll to position [24, 0]
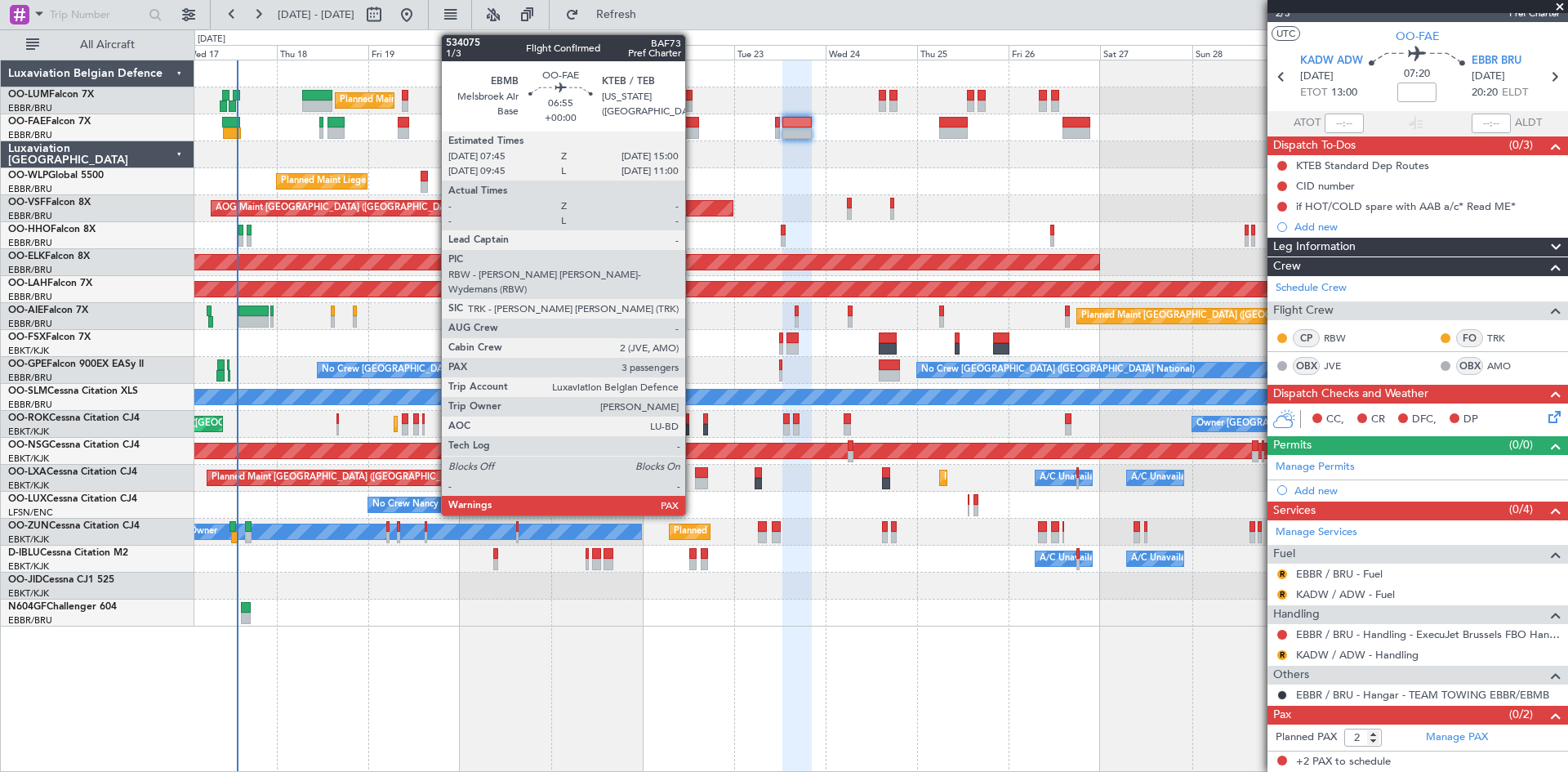
click at [693, 132] on div at bounding box center [684, 133] width 27 height 11
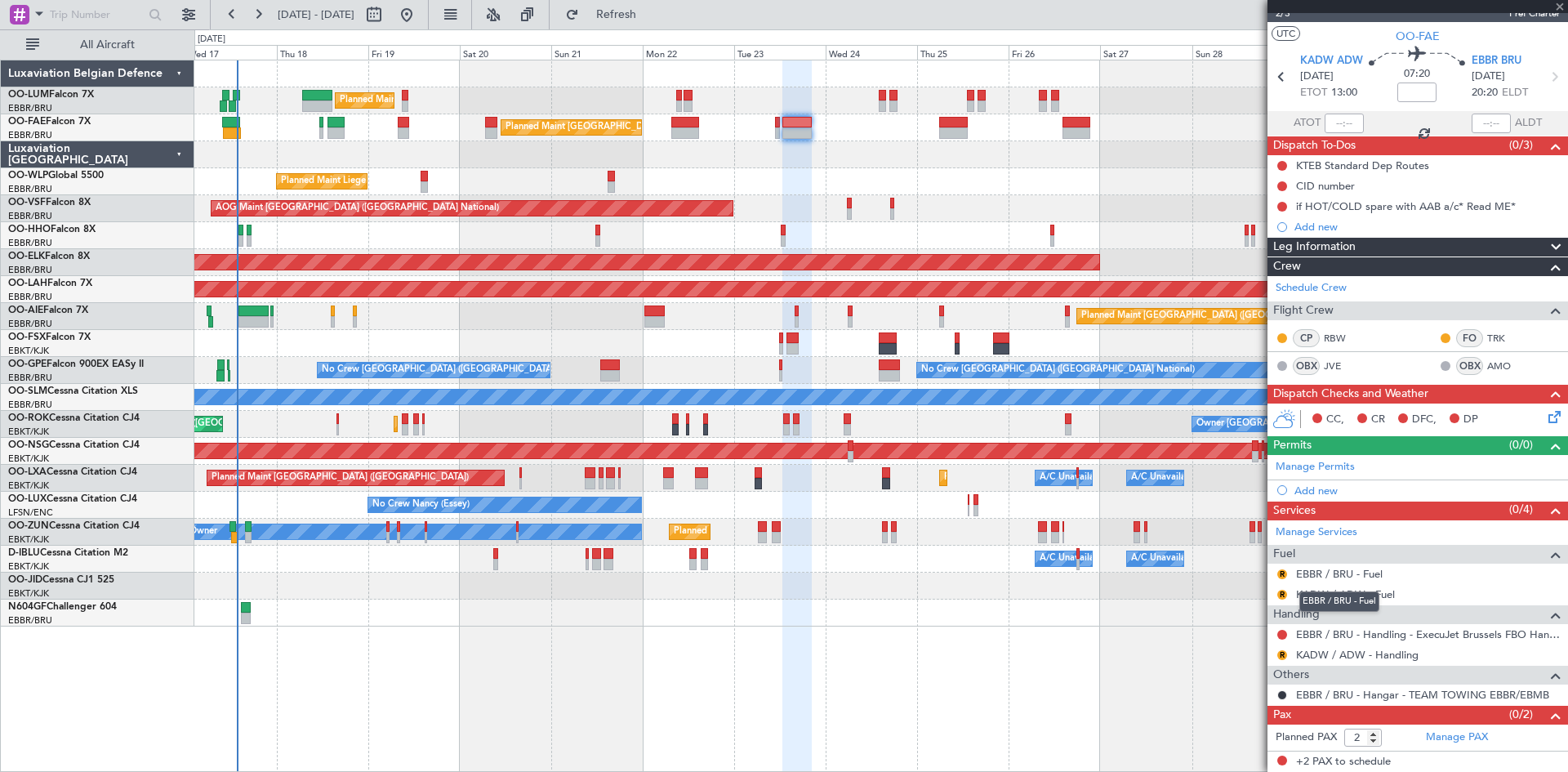
type input "3"
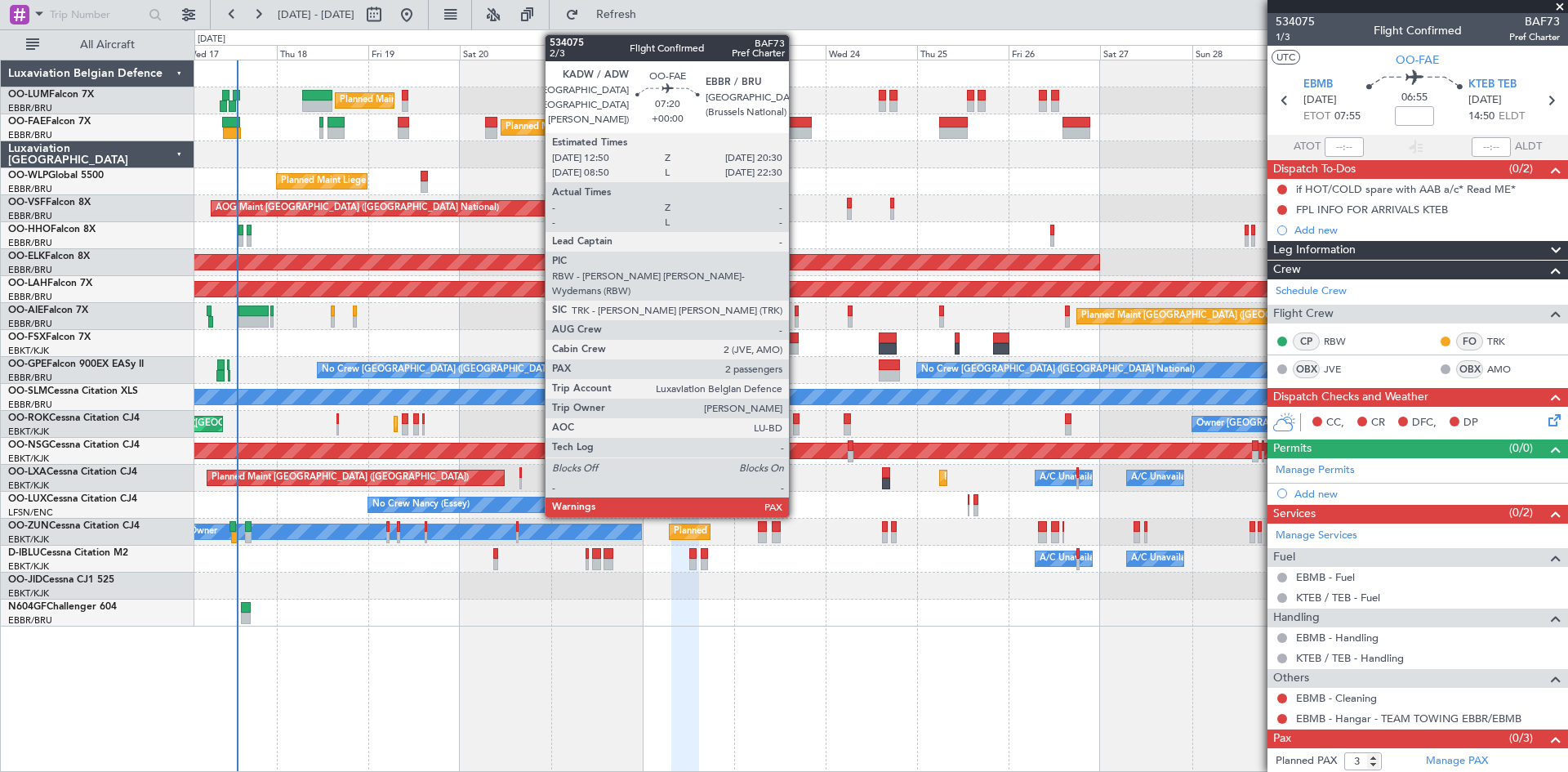
click at [796, 130] on div at bounding box center [796, 133] width 29 height 11
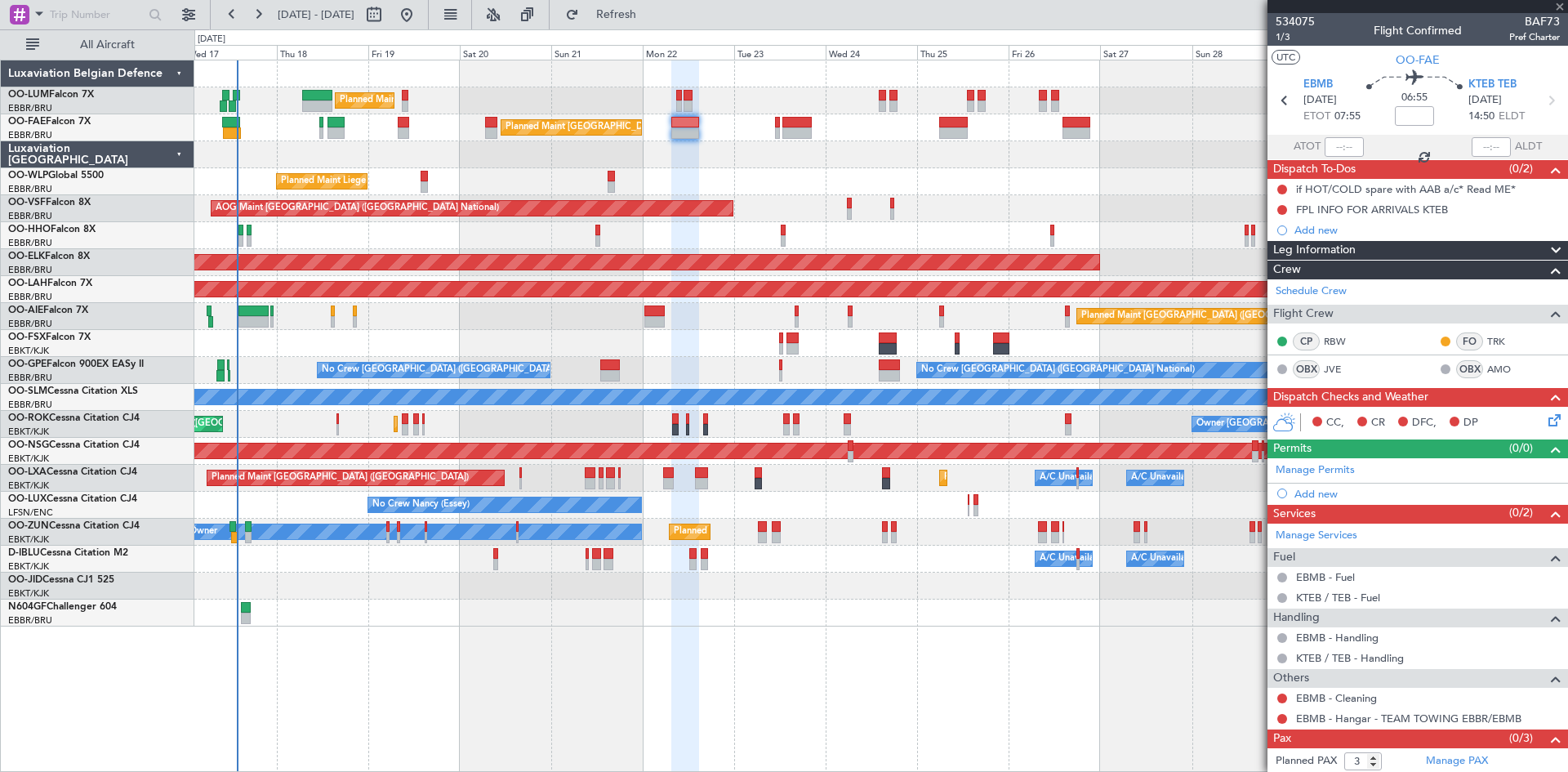
type input "2"
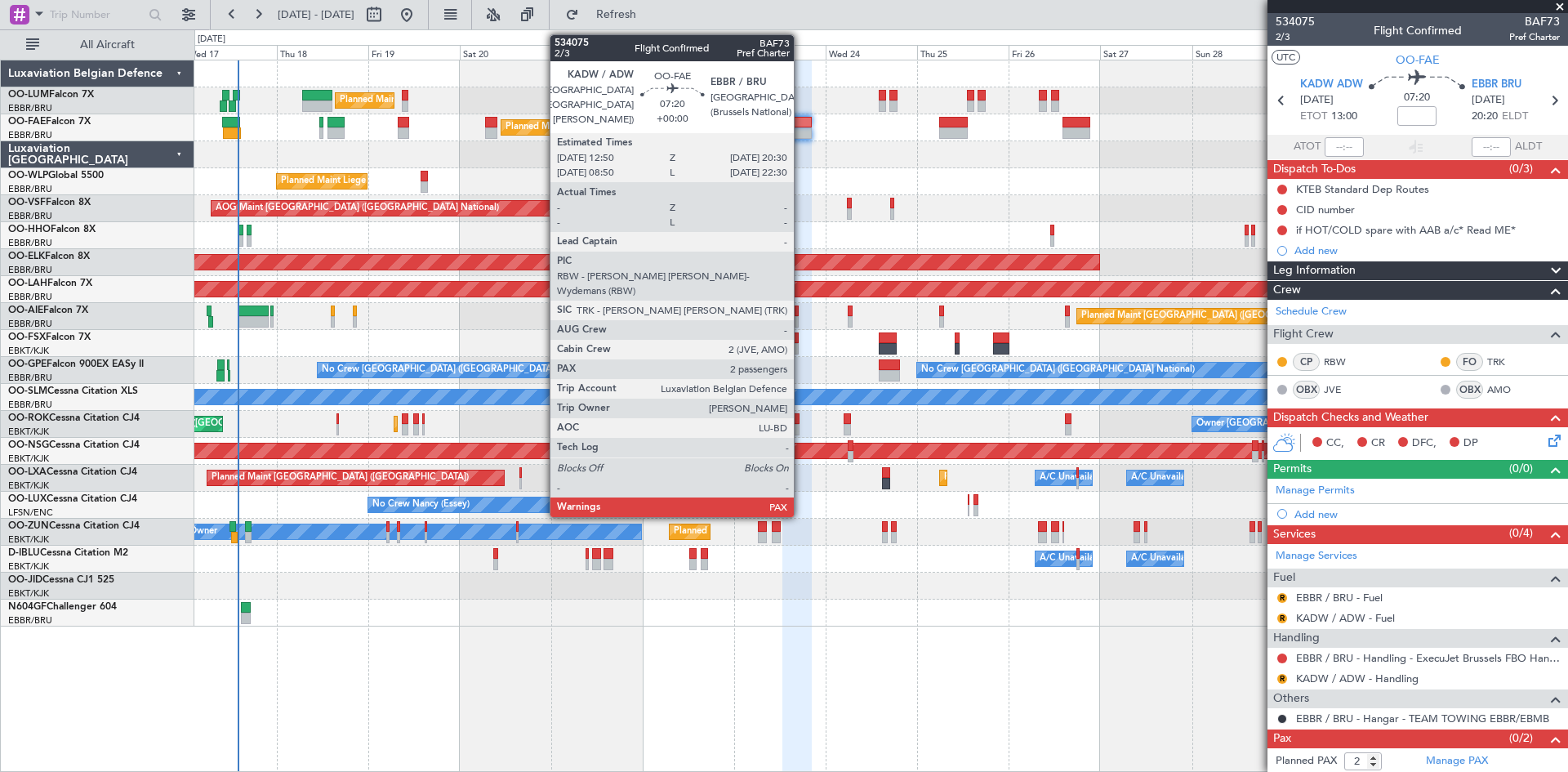
click at [801, 128] on div at bounding box center [796, 133] width 29 height 11
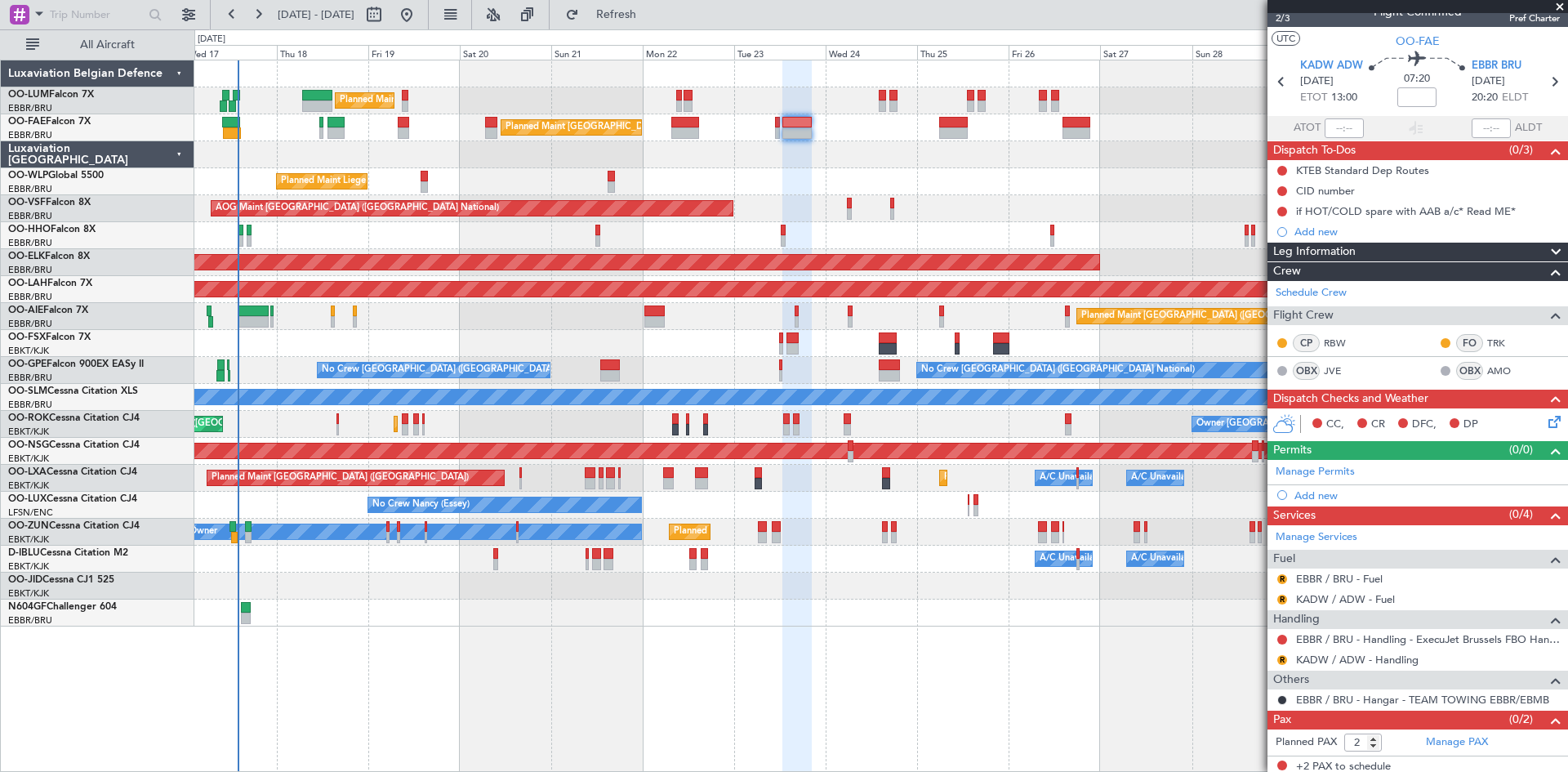
scroll to position [24, 0]
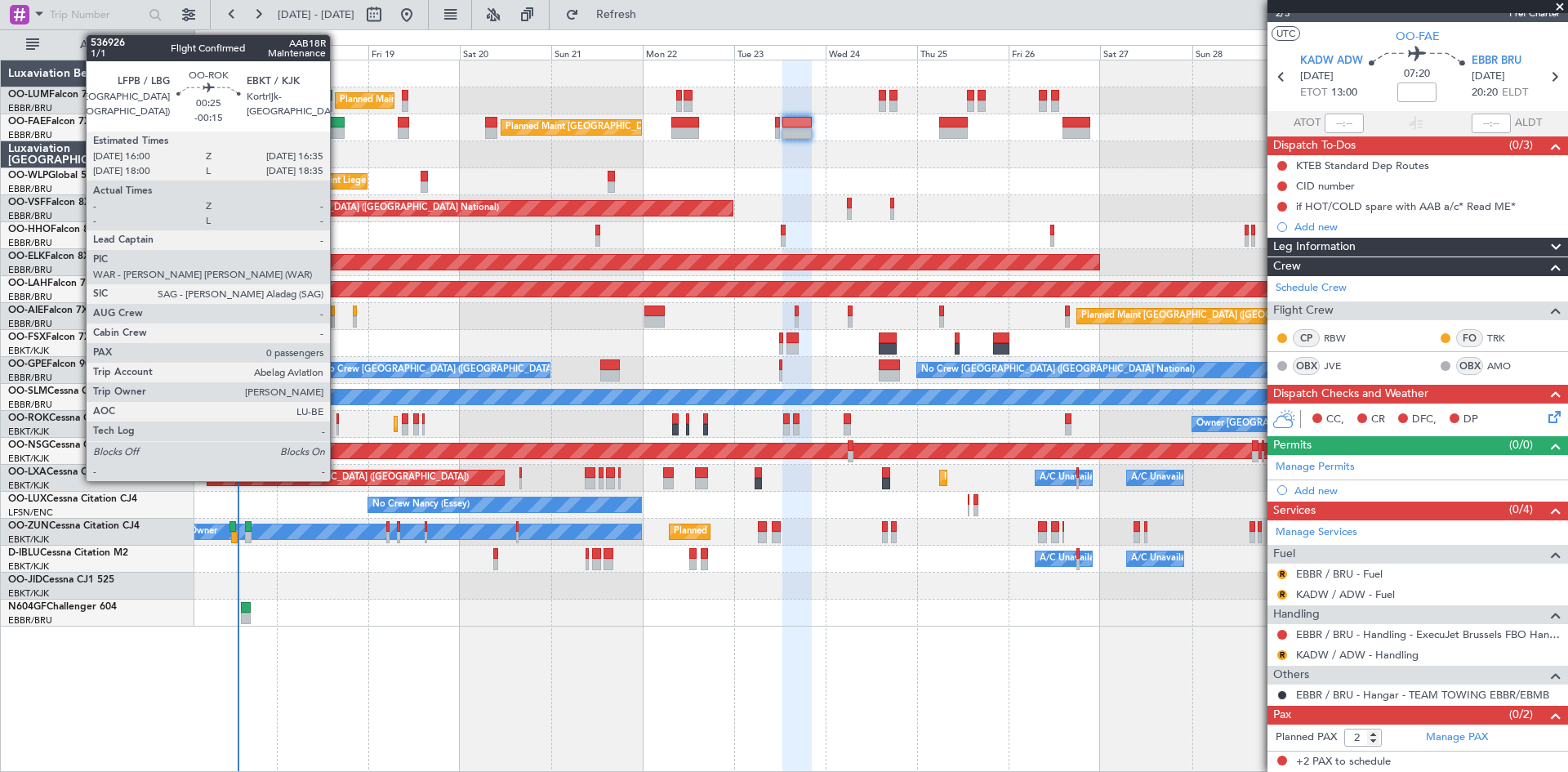
click at [337, 417] on div at bounding box center [337, 419] width 3 height 11
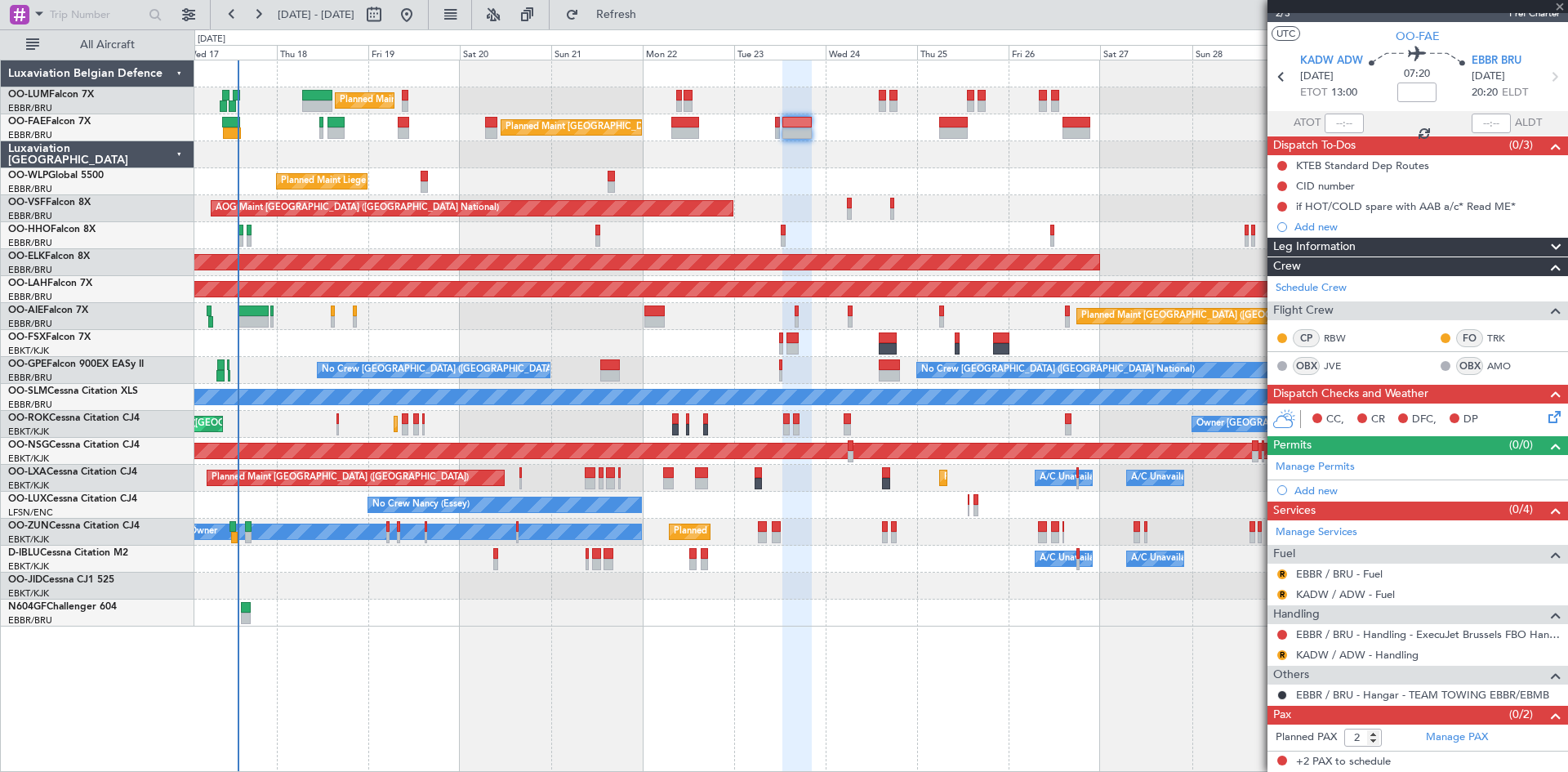
type input "-00:15"
type input "0"
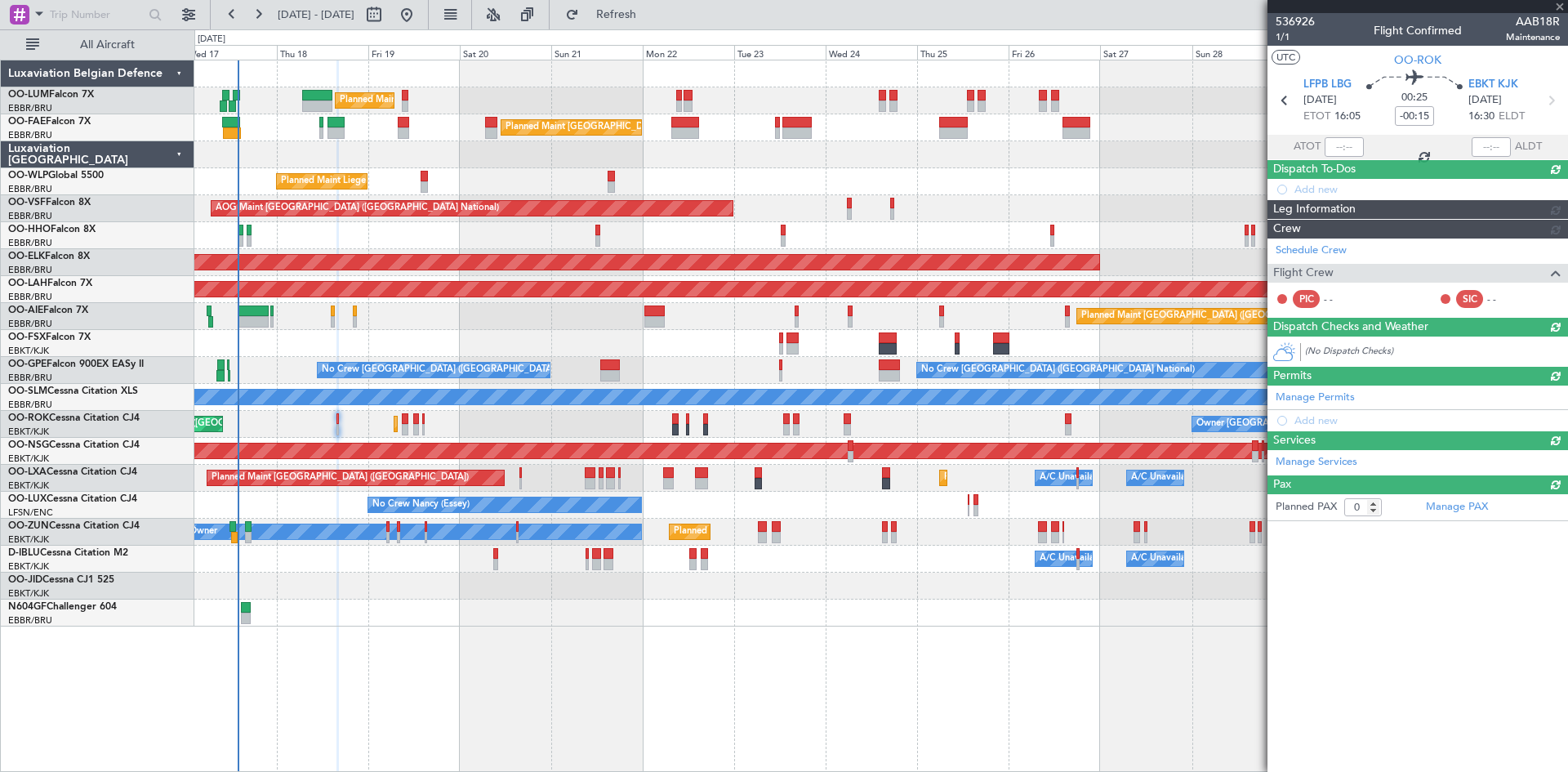
scroll to position [0, 0]
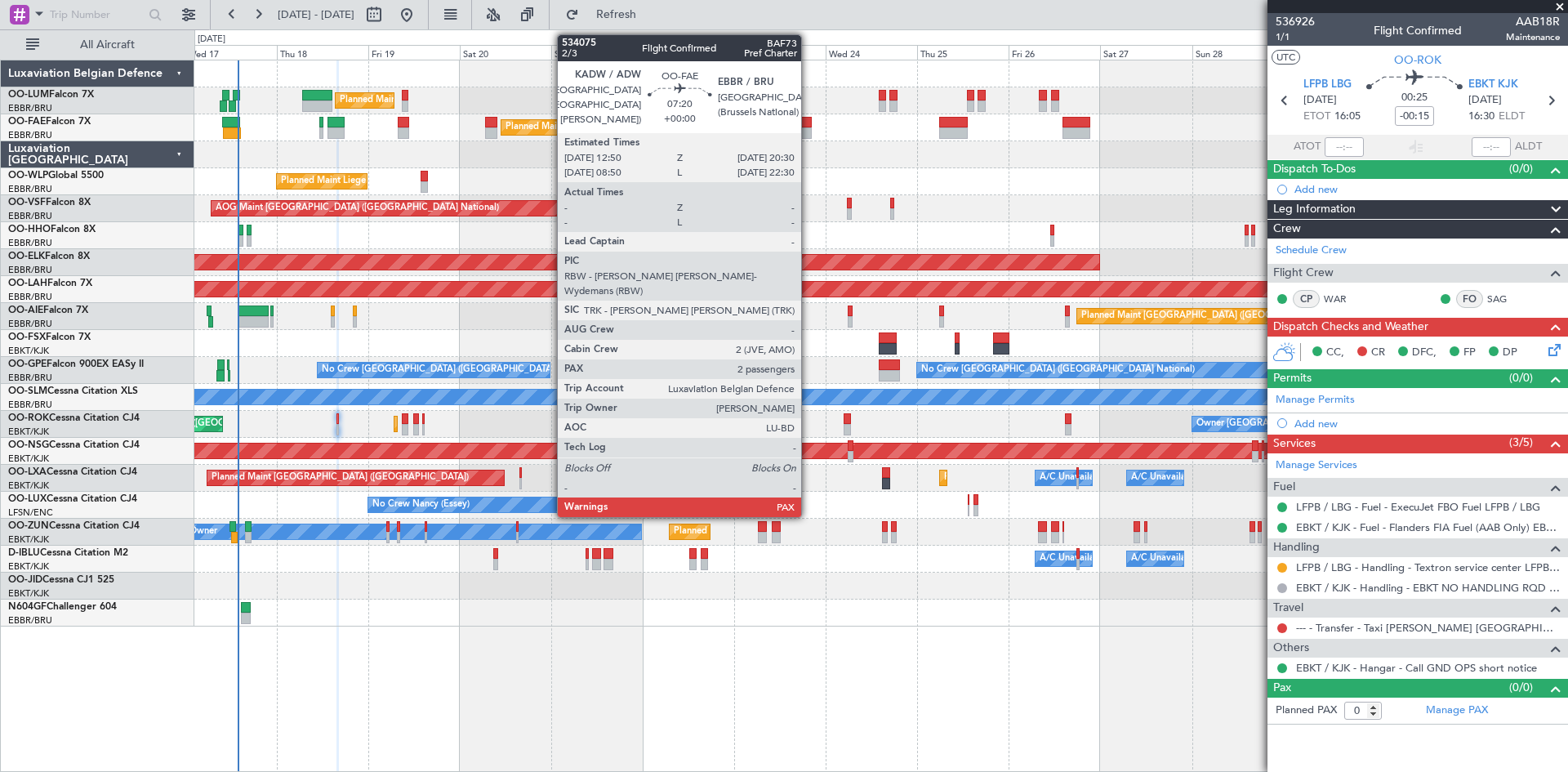
click at [808, 122] on div at bounding box center [796, 123] width 29 height 11
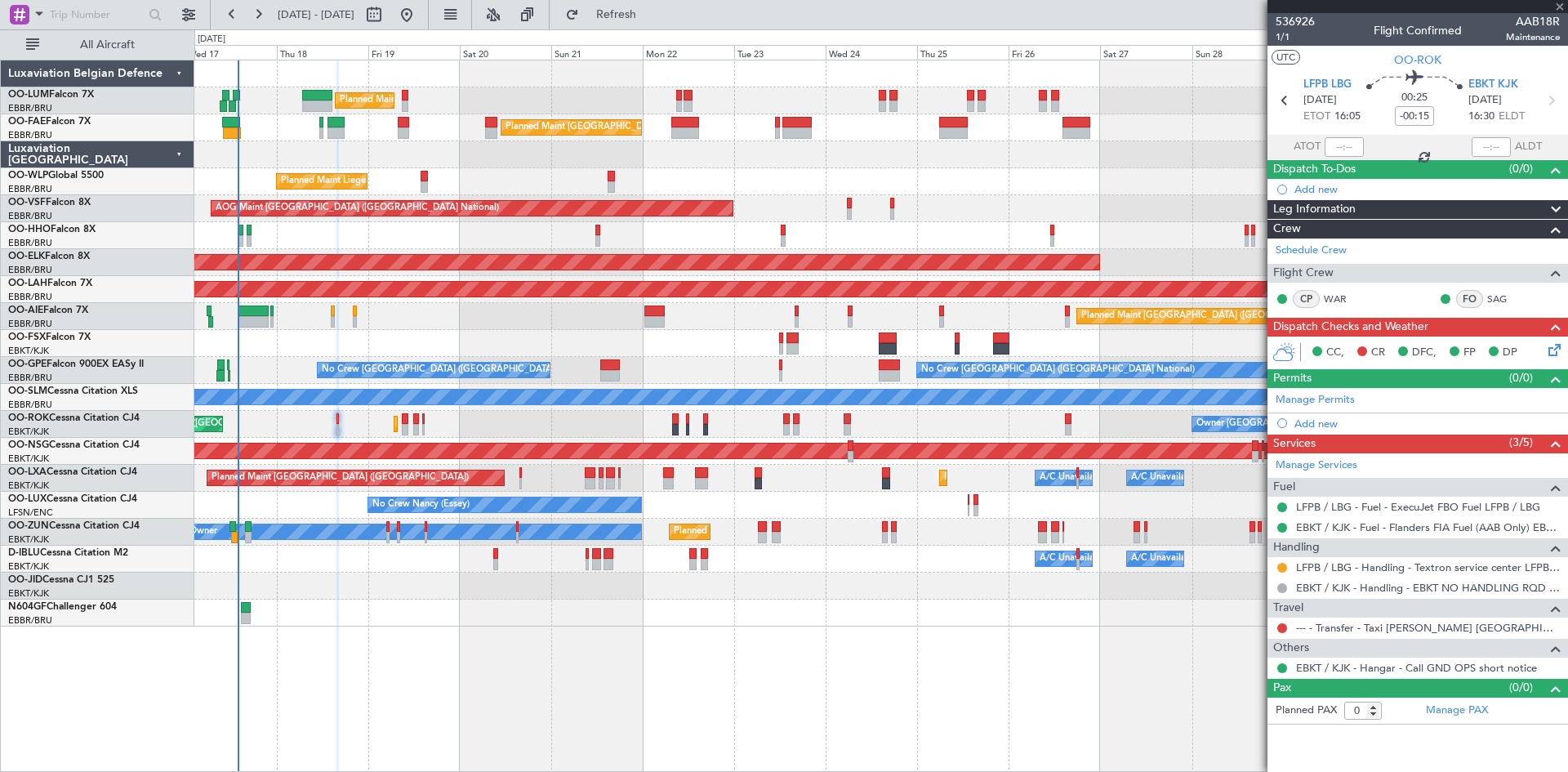
type input "2"
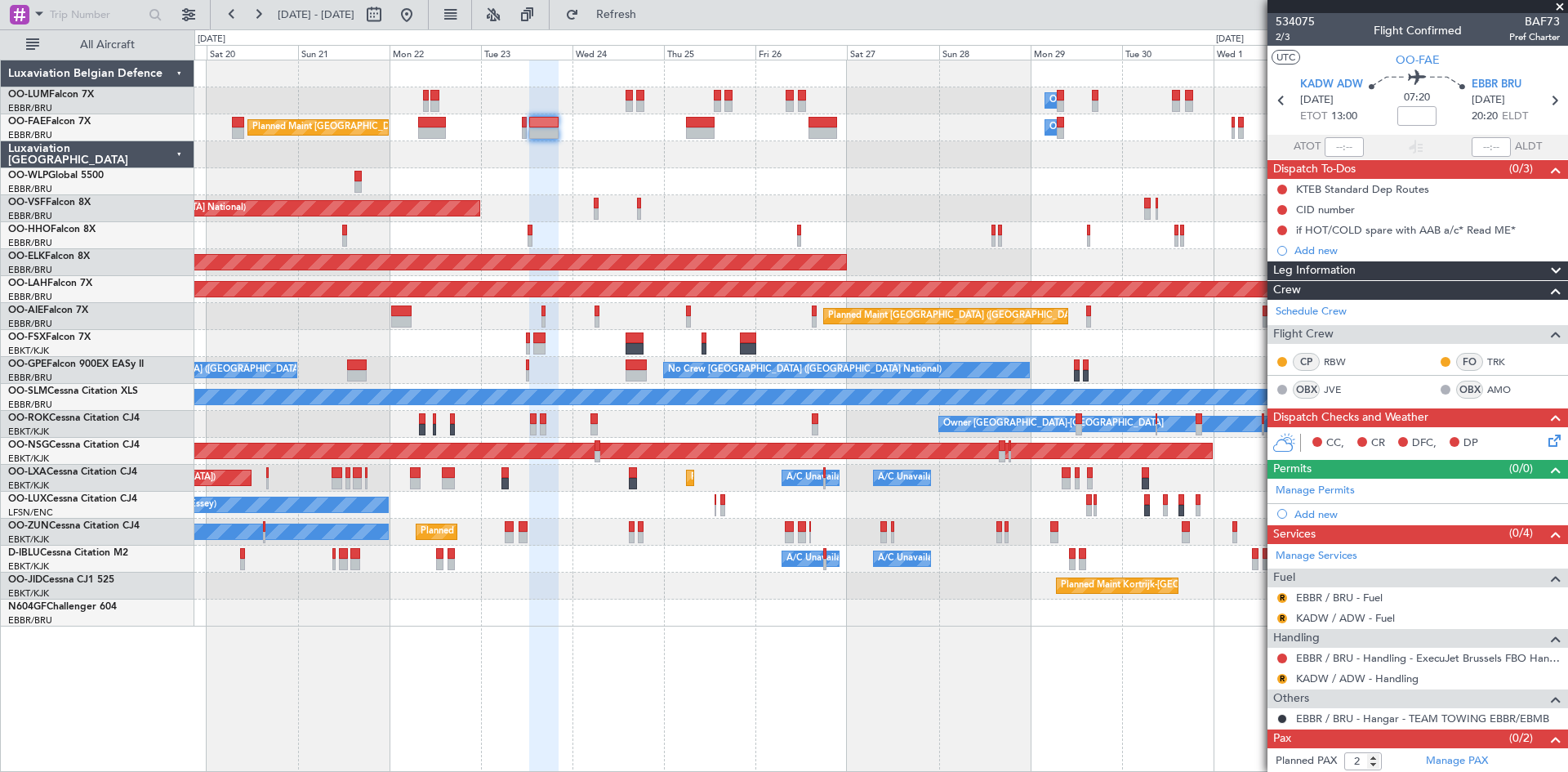
click at [800, 583] on div "Planned Maint Kortrijk-[GEOGRAPHIC_DATA]" at bounding box center [880, 586] width 1373 height 27
click at [1322, 518] on div "Add new" at bounding box center [1420, 514] width 251 height 14
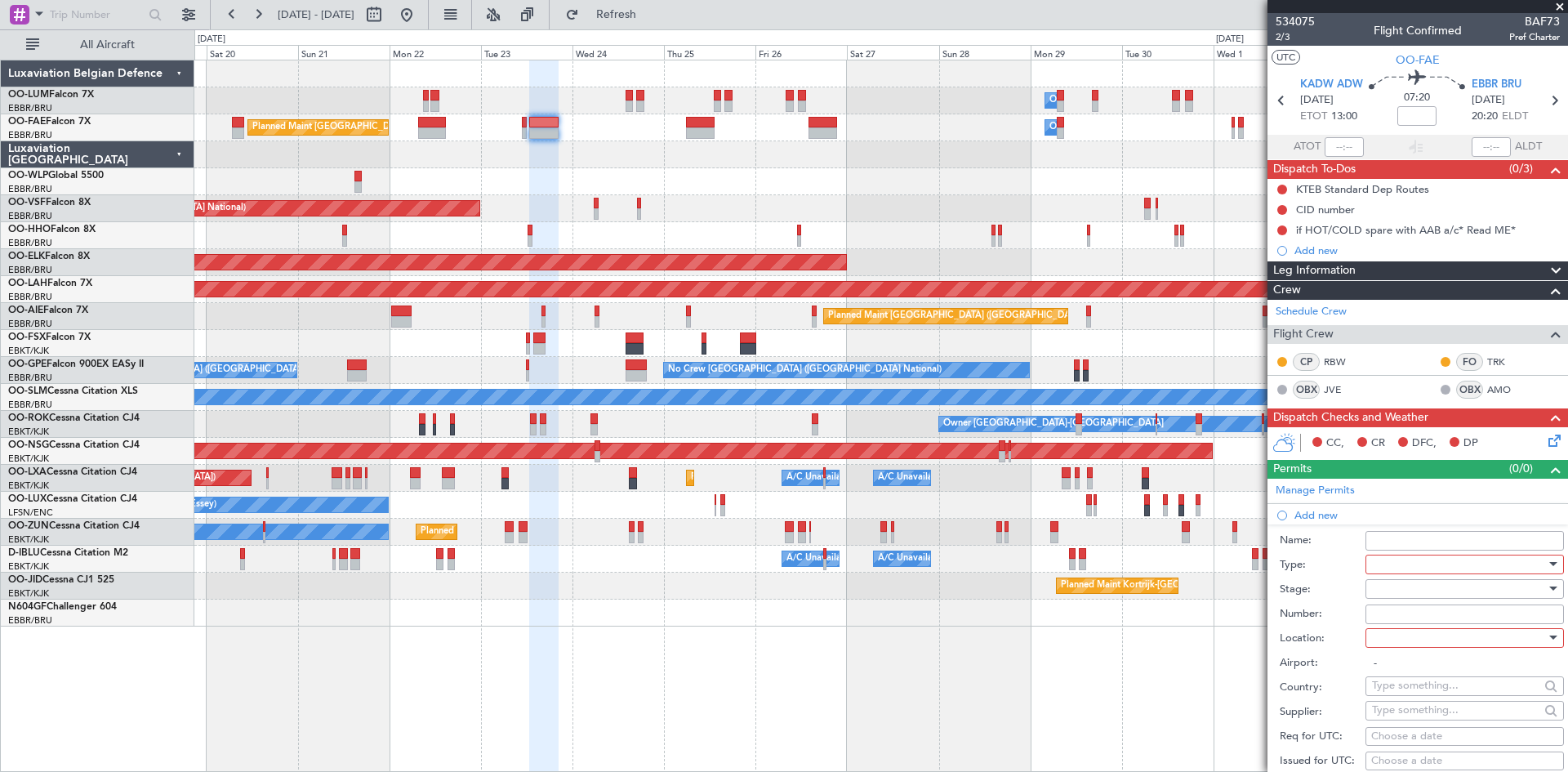
click at [1387, 567] on div at bounding box center [1459, 565] width 174 height 25
click at [1400, 716] on span "Slot" at bounding box center [1459, 718] width 172 height 25
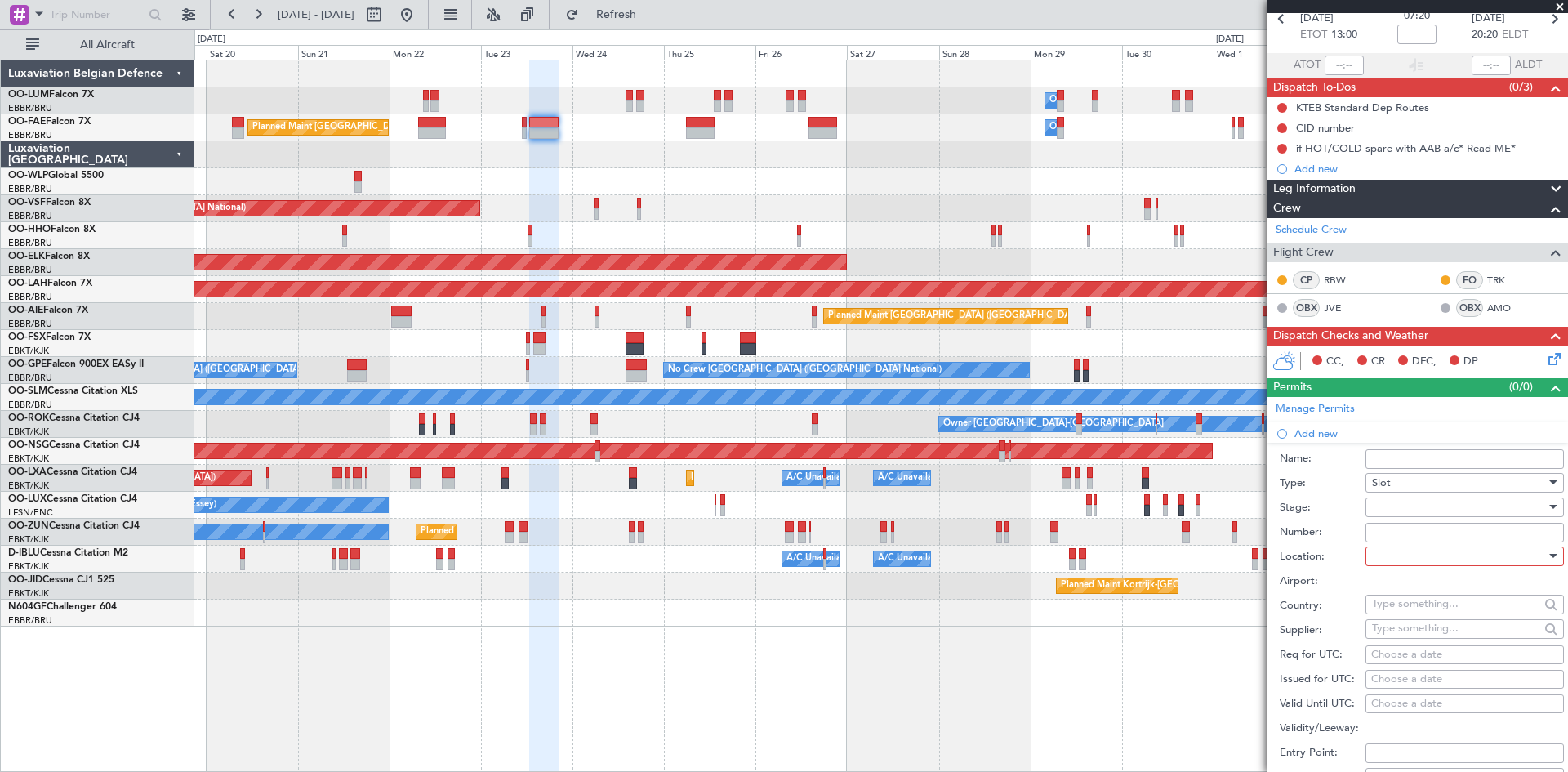
scroll to position [163, 0]
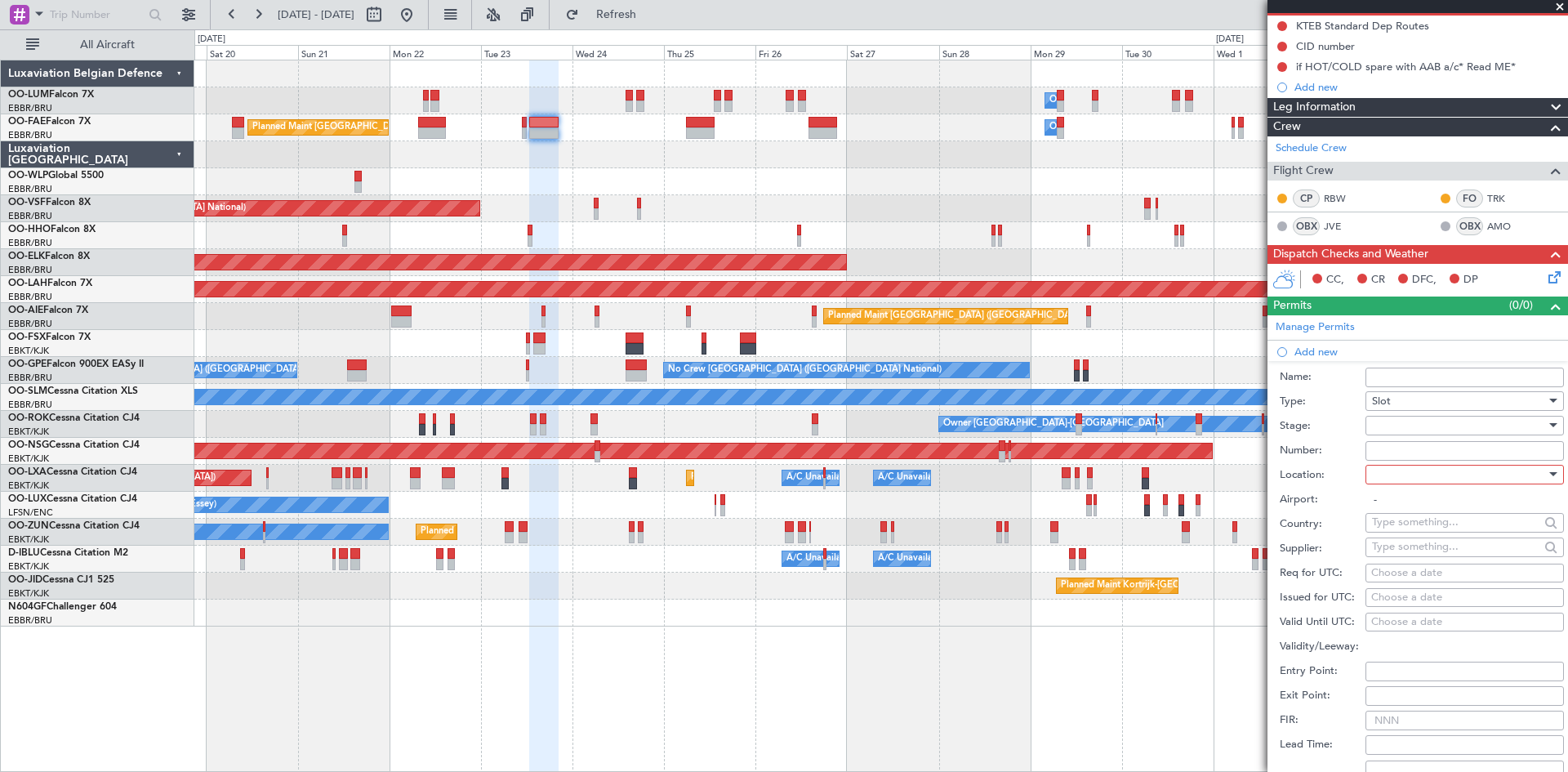
click at [1423, 474] on div at bounding box center [1459, 475] width 174 height 25
click at [1401, 561] on span "Arrival" at bounding box center [1459, 556] width 172 height 25
type input "EBBR / BRU"
click at [1396, 574] on div "Choose a date" at bounding box center [1464, 573] width 187 height 16
select select "9"
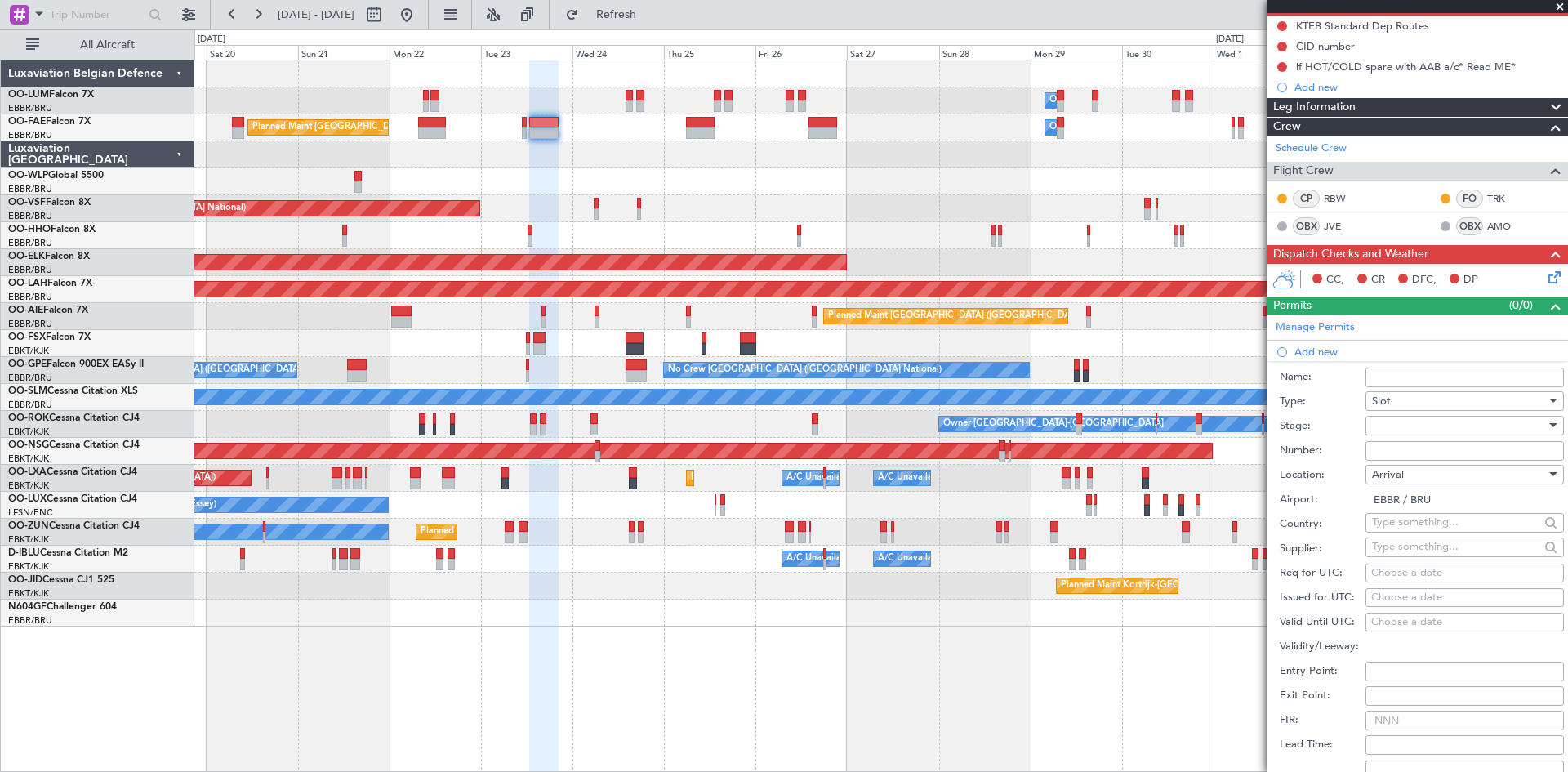
select select "2025"
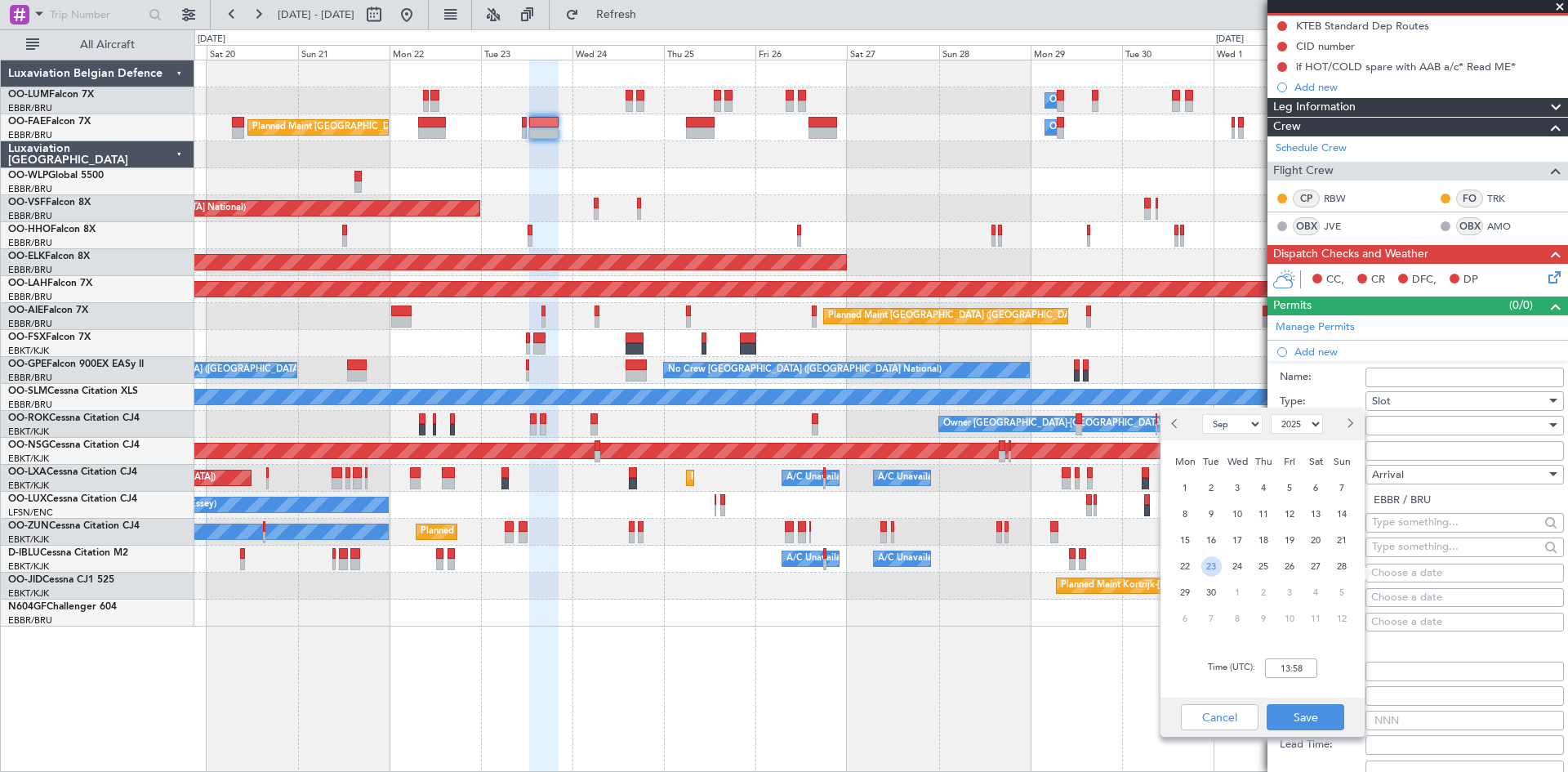
click at [1217, 568] on span "23" at bounding box center [1212, 567] width 21 height 21
click at [1278, 665] on input "00:00" at bounding box center [1291, 668] width 52 height 20
type input "19:55"
click at [1300, 715] on button "Save" at bounding box center [1305, 717] width 77 height 26
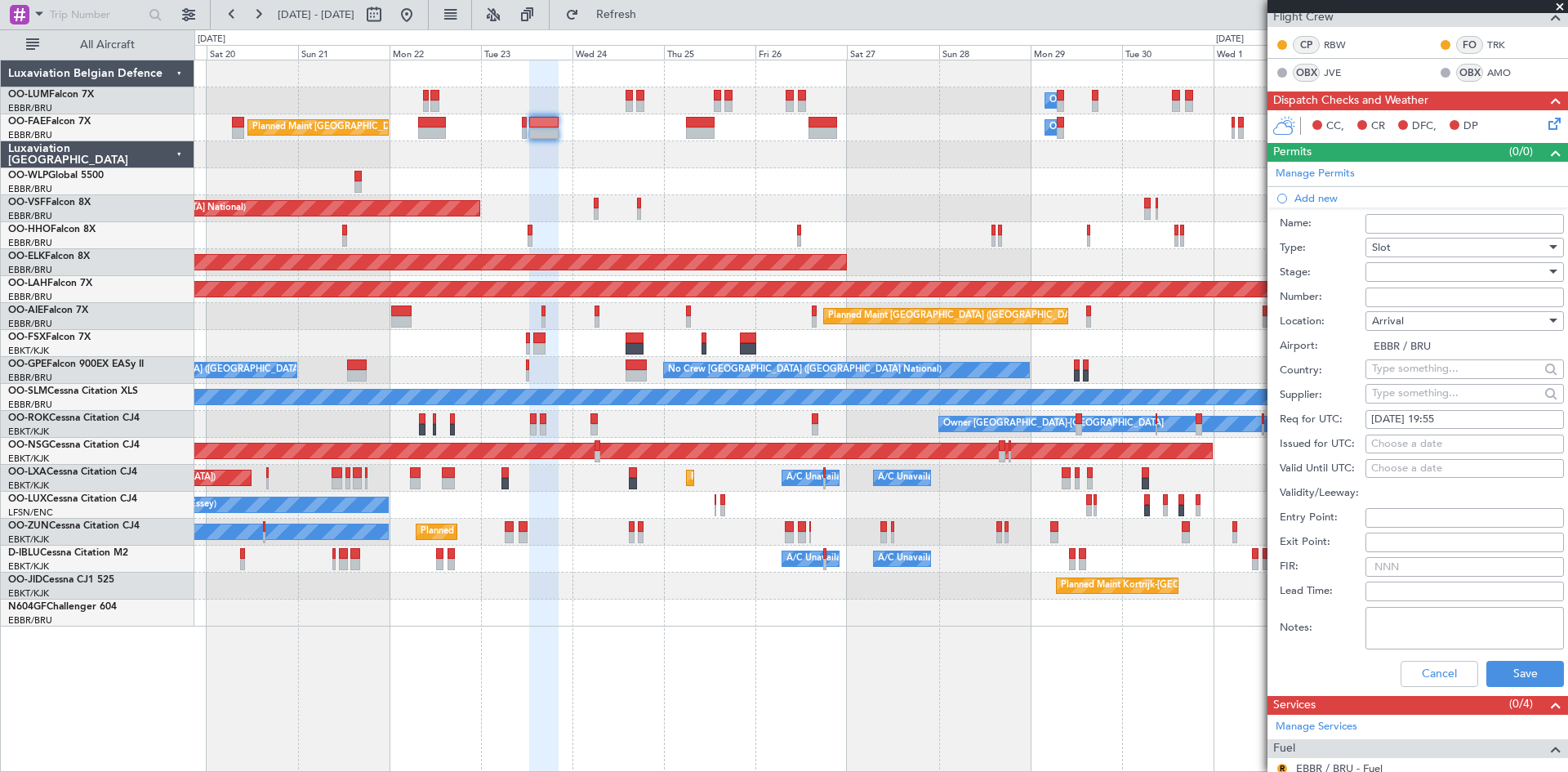
scroll to position [327, 0]
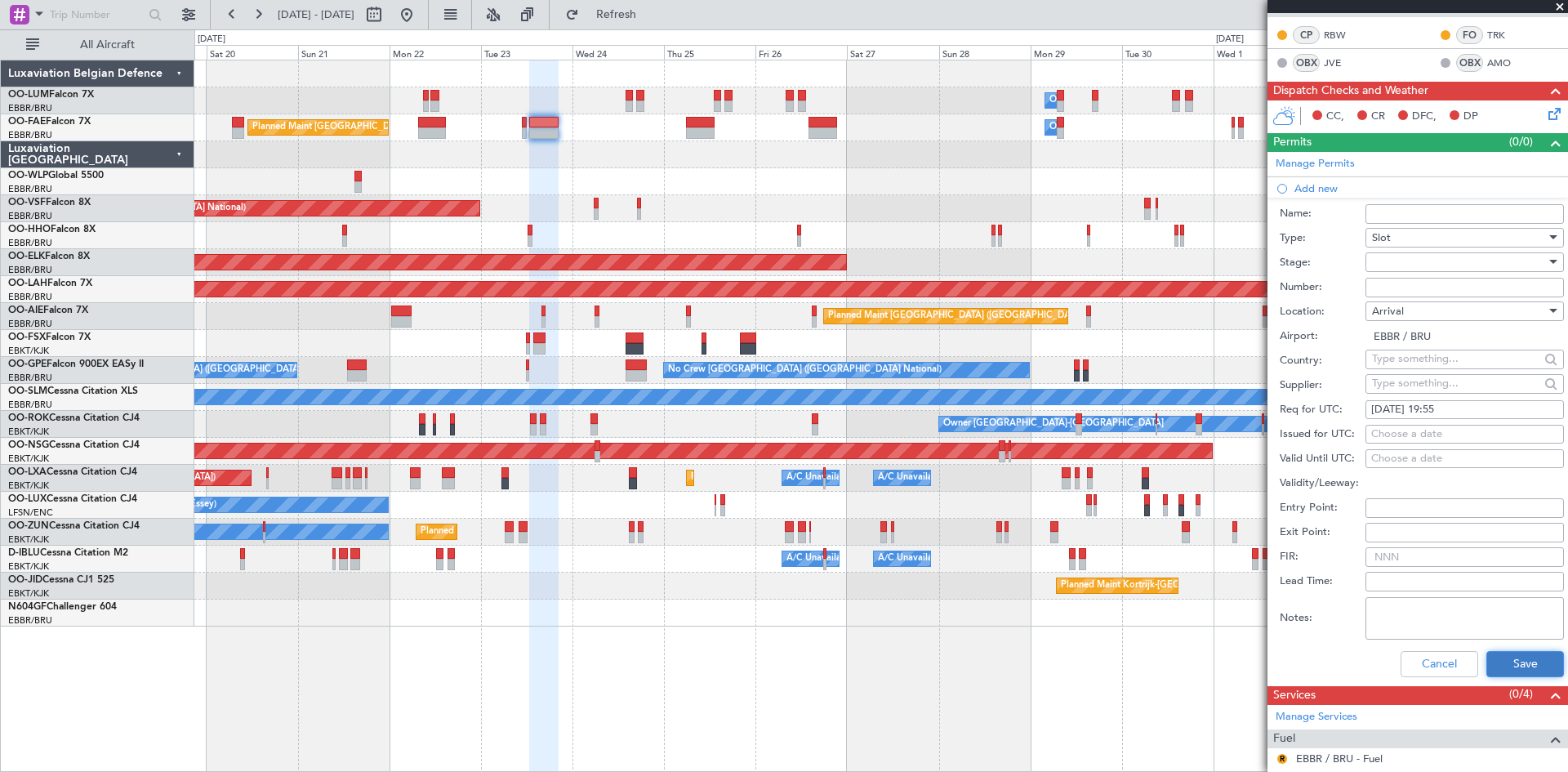
click at [1518, 665] on button "Save" at bounding box center [1526, 665] width 77 height 26
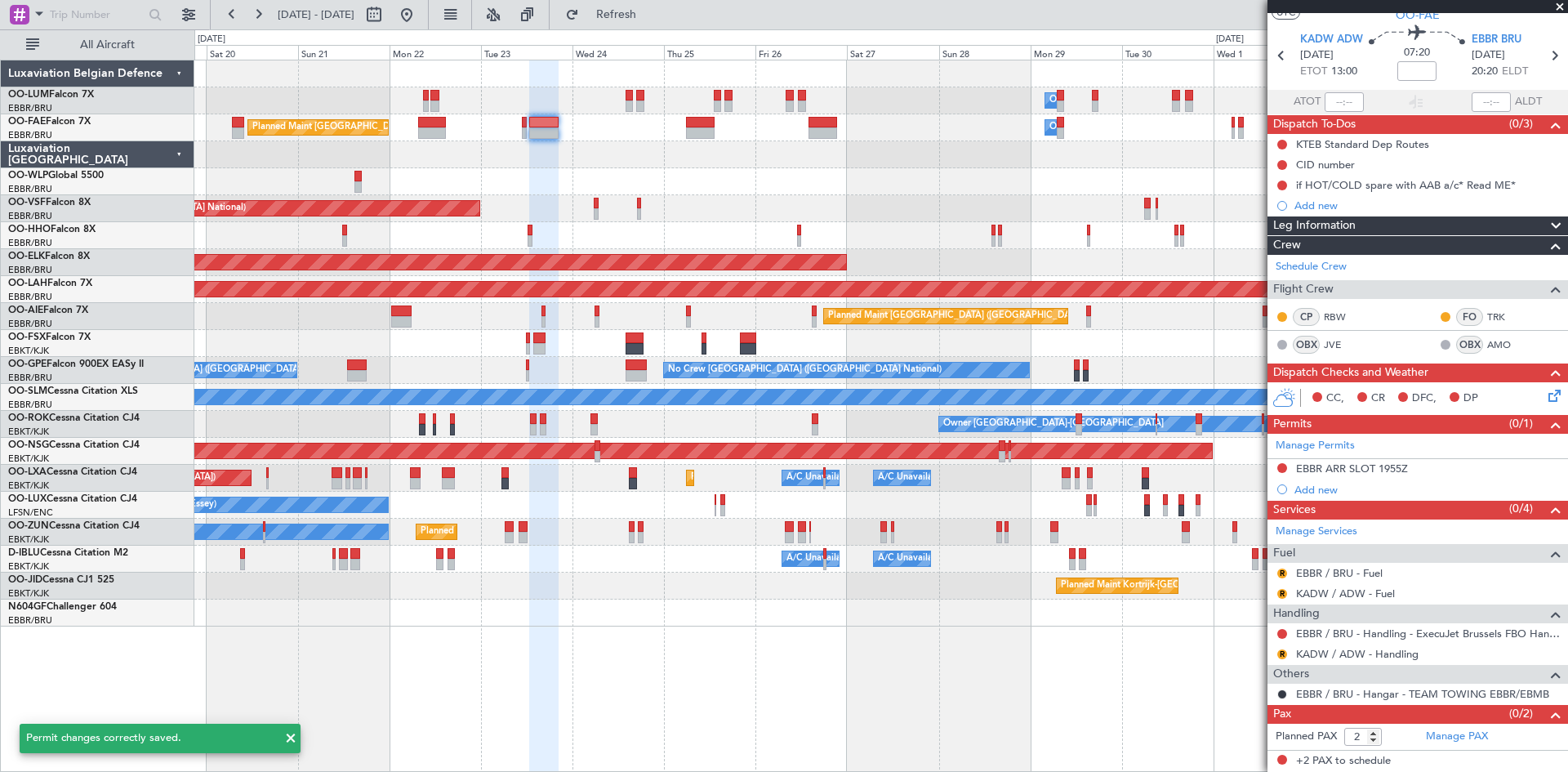
scroll to position [44, 0]
click at [1375, 468] on div "EBBR ARR SLOT 1955Z" at bounding box center [1352, 469] width 112 height 14
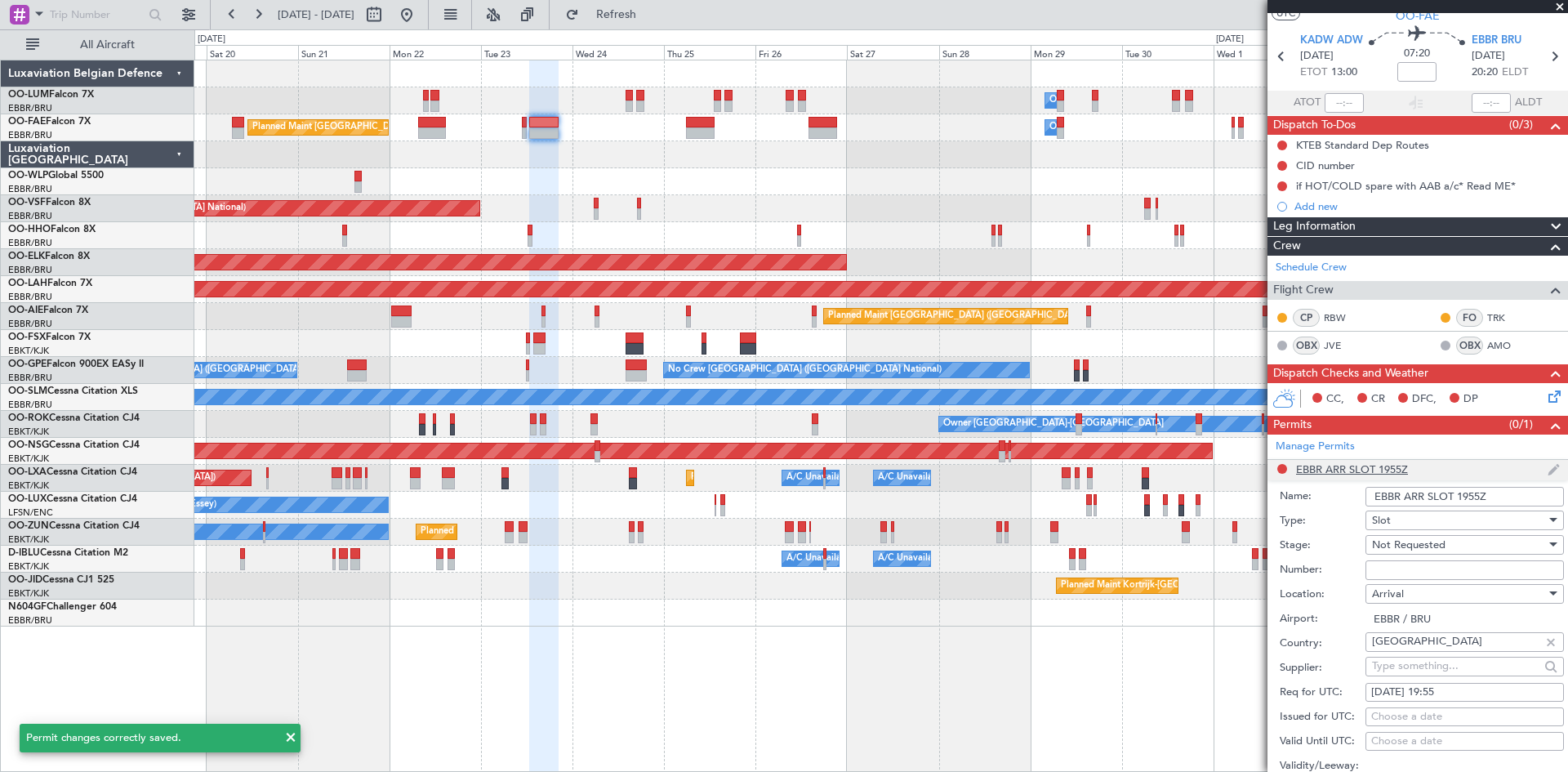
scroll to position [327, 0]
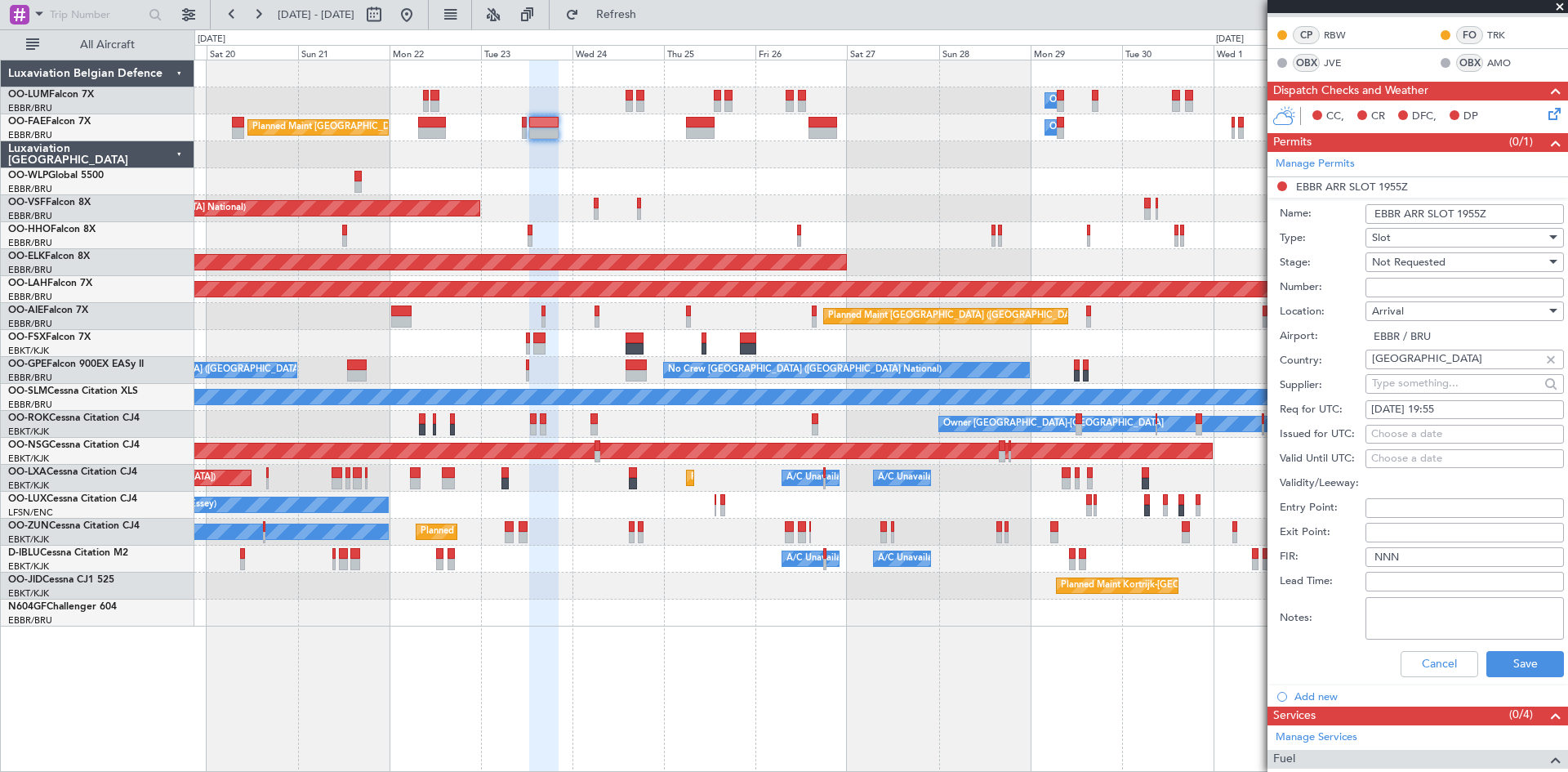
click at [1413, 293] on input "Number:" at bounding box center [1464, 287] width 199 height 20
paste input "EBBRAAB7314A"
type input "EBBRAAB7314A00"
click at [1511, 658] on button "Save" at bounding box center [1526, 665] width 77 height 26
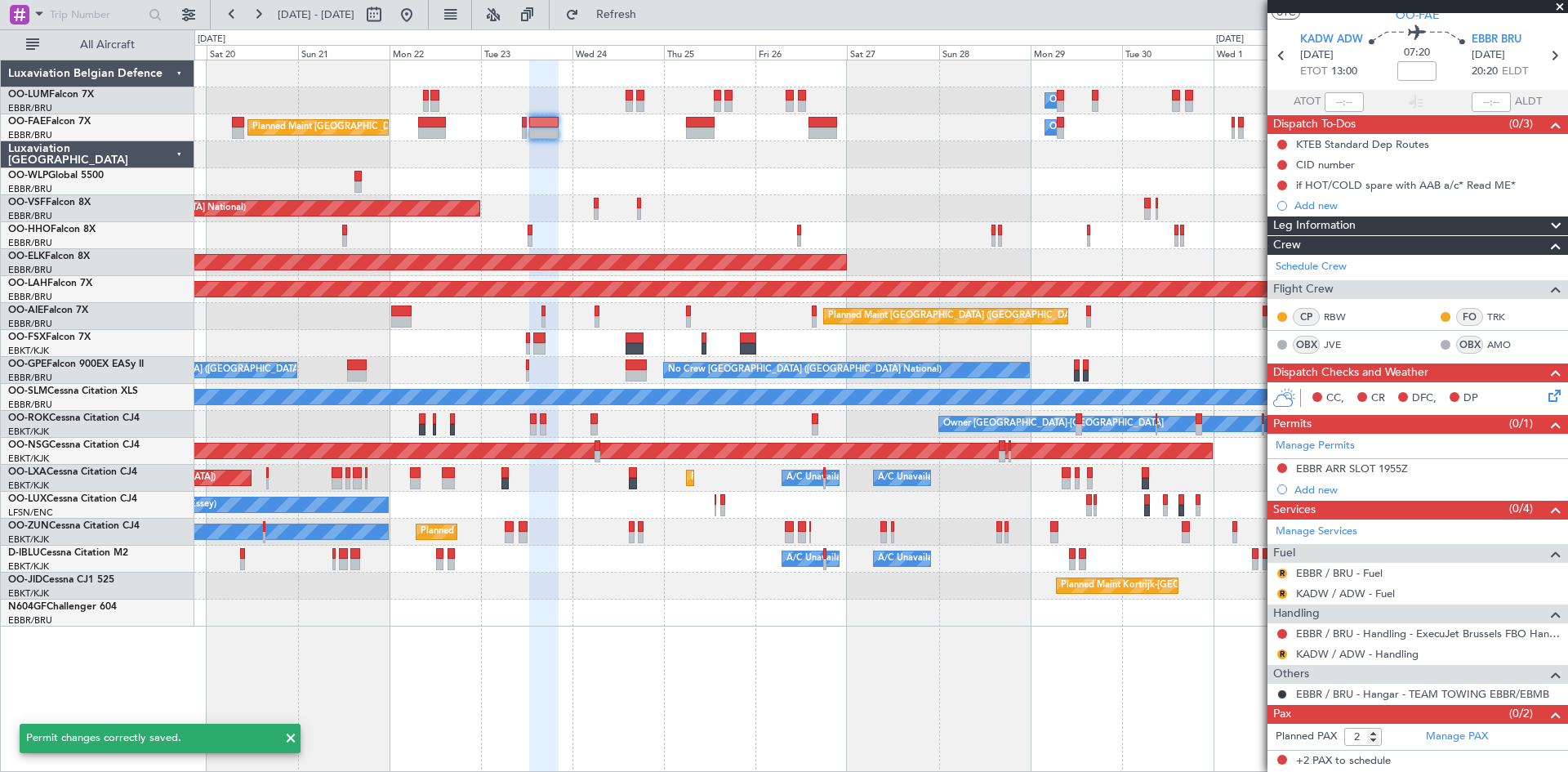
scroll to position [44, 0]
click at [1282, 468] on button at bounding box center [1282, 468] width 9 height 9
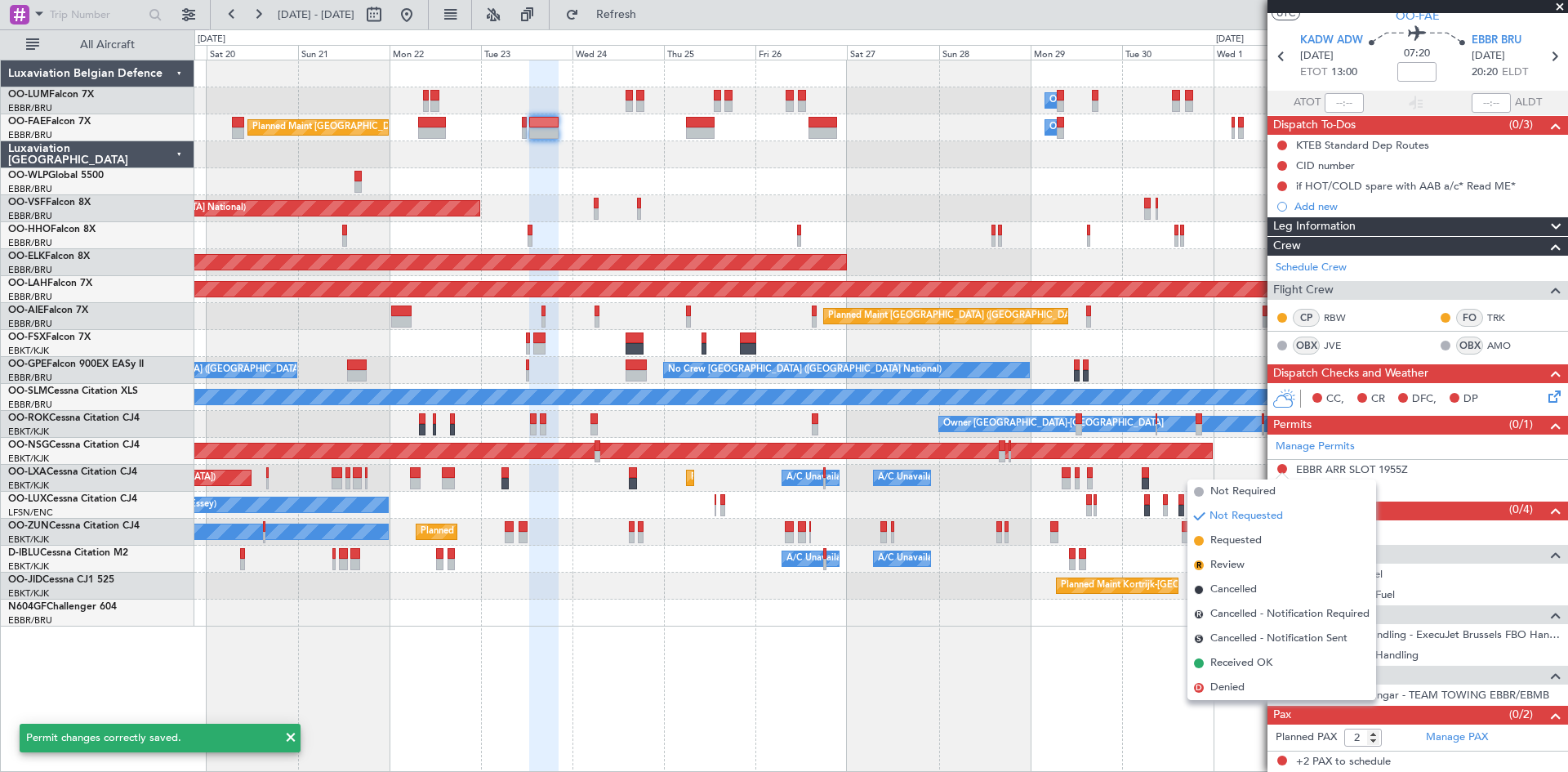
click at [1225, 663] on span "Received OK" at bounding box center [1242, 663] width 62 height 16
